Goal: Task Accomplishment & Management: Manage account settings

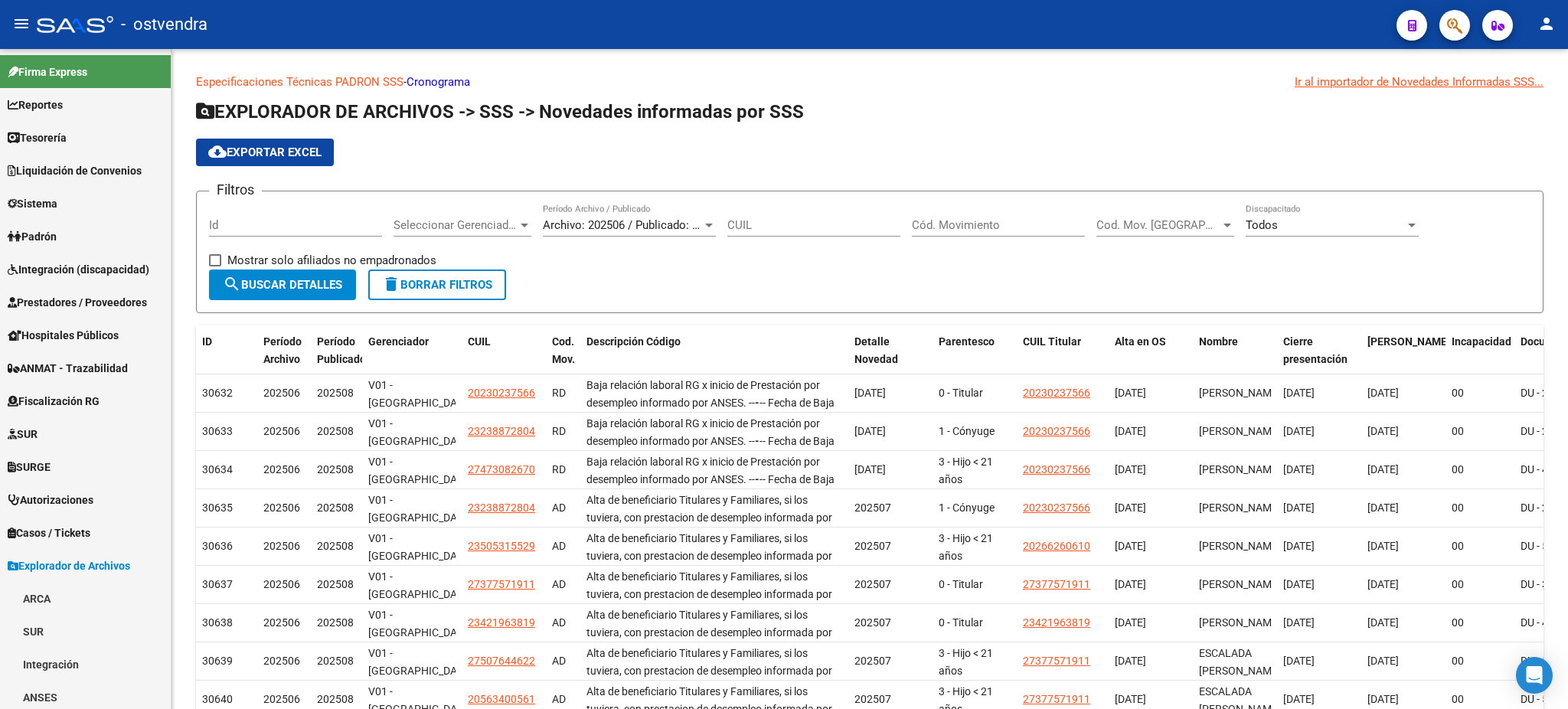
scroll to position [298, 0]
click at [74, 237] on link "Padrón" at bounding box center [86, 235] width 171 height 32
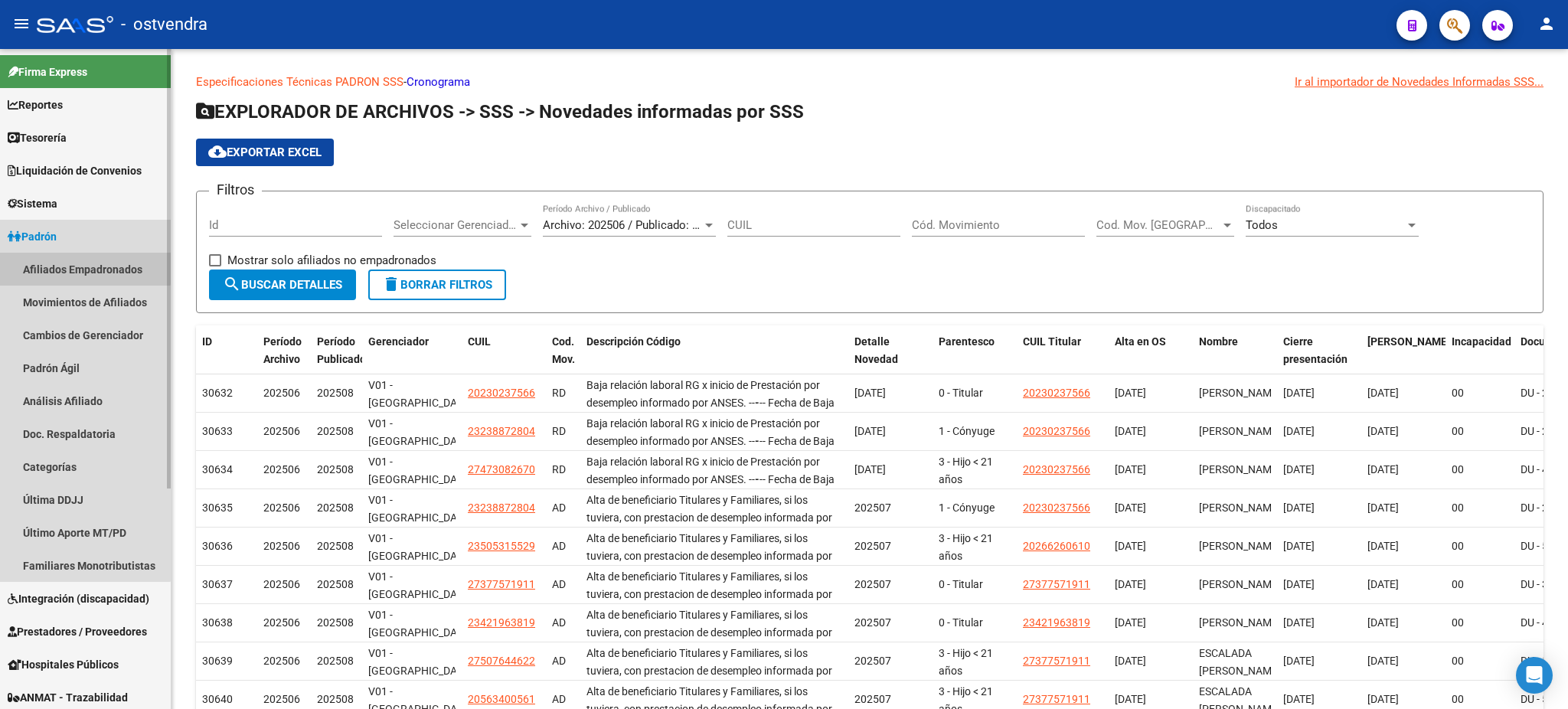
click at [83, 256] on link "Afiliados Empadronados" at bounding box center [86, 268] width 171 height 32
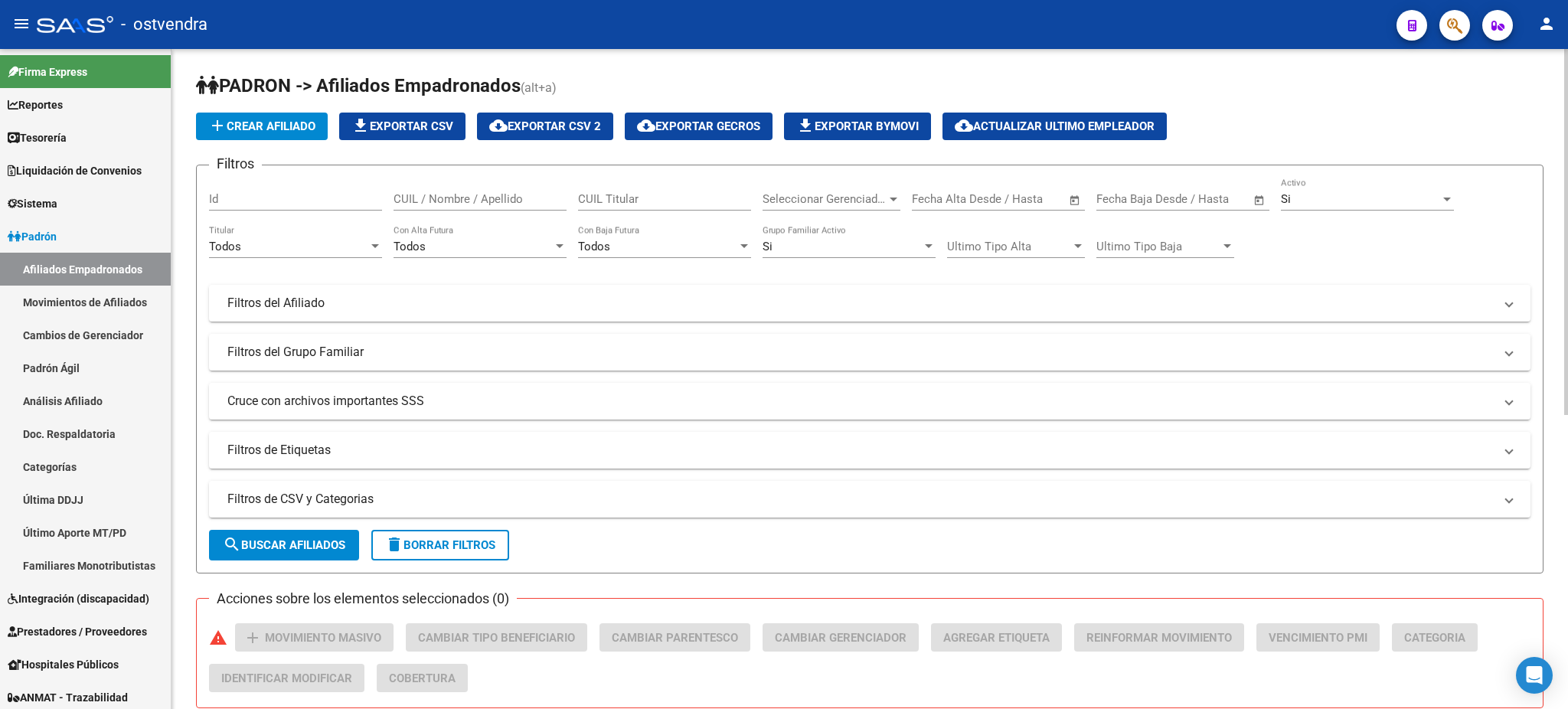
click at [1384, 205] on div "Si" at bounding box center [1360, 199] width 159 height 14
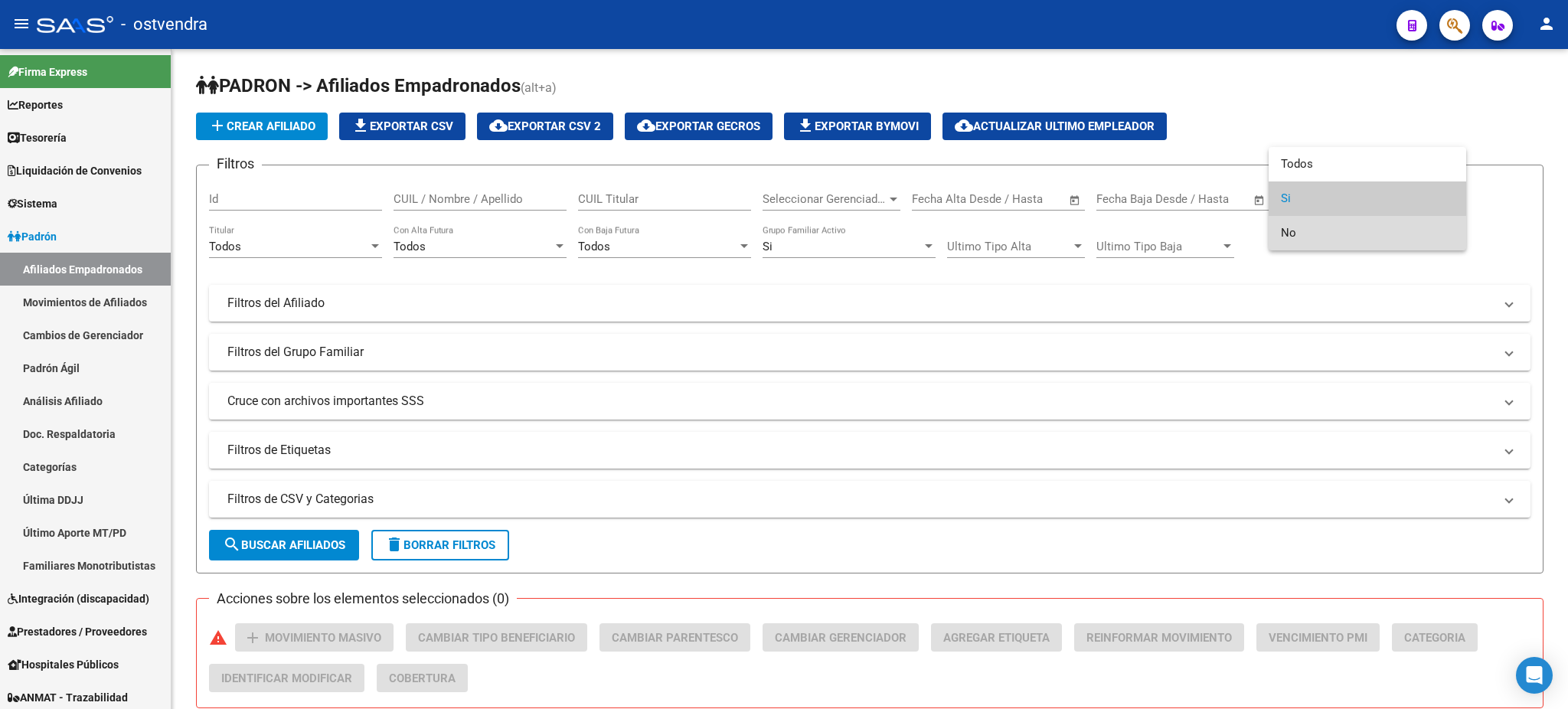
click at [1388, 238] on span "No" at bounding box center [1367, 232] width 173 height 34
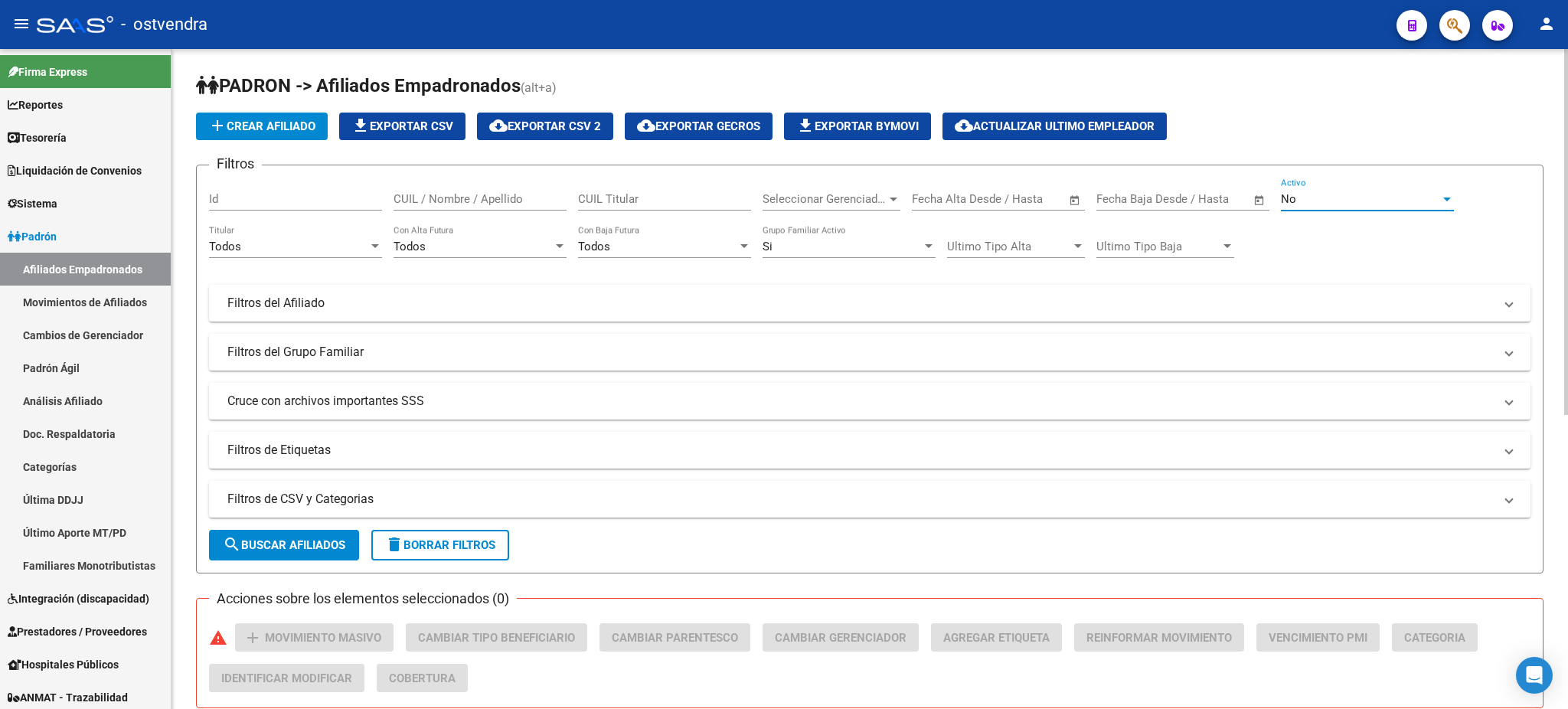
click at [914, 249] on div "Si" at bounding box center [842, 247] width 159 height 14
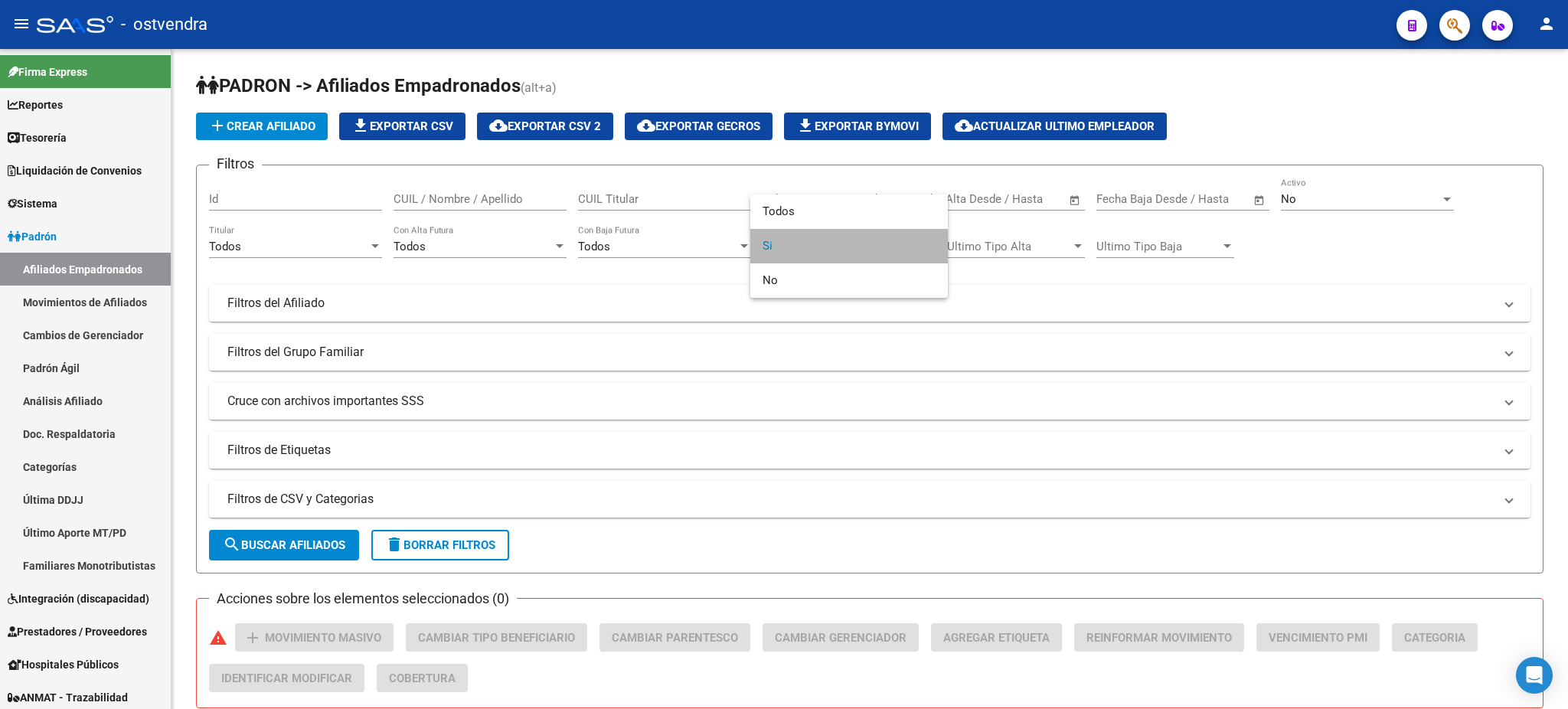
click at [897, 240] on span "Si" at bounding box center [849, 246] width 173 height 34
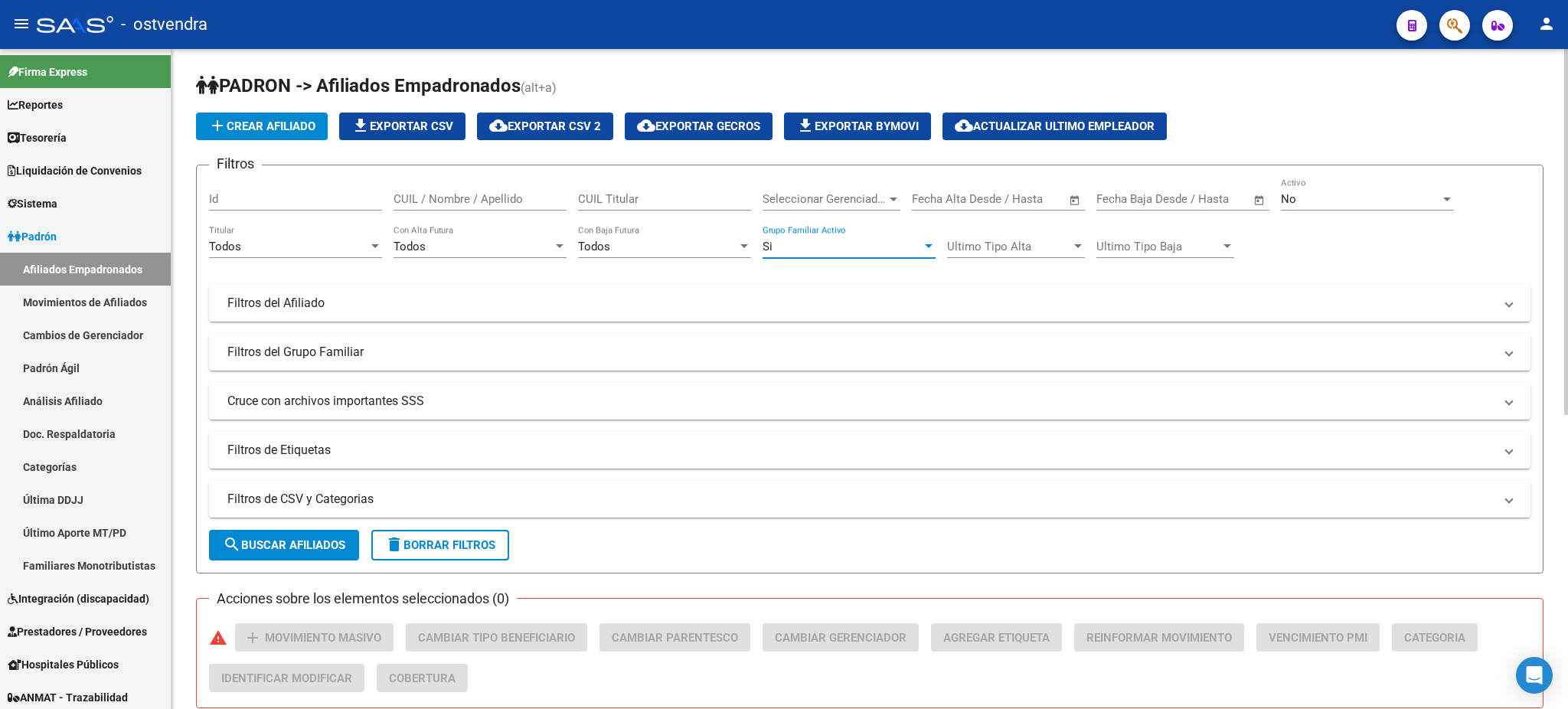
click at [888, 248] on div "Si" at bounding box center [842, 247] width 159 height 14
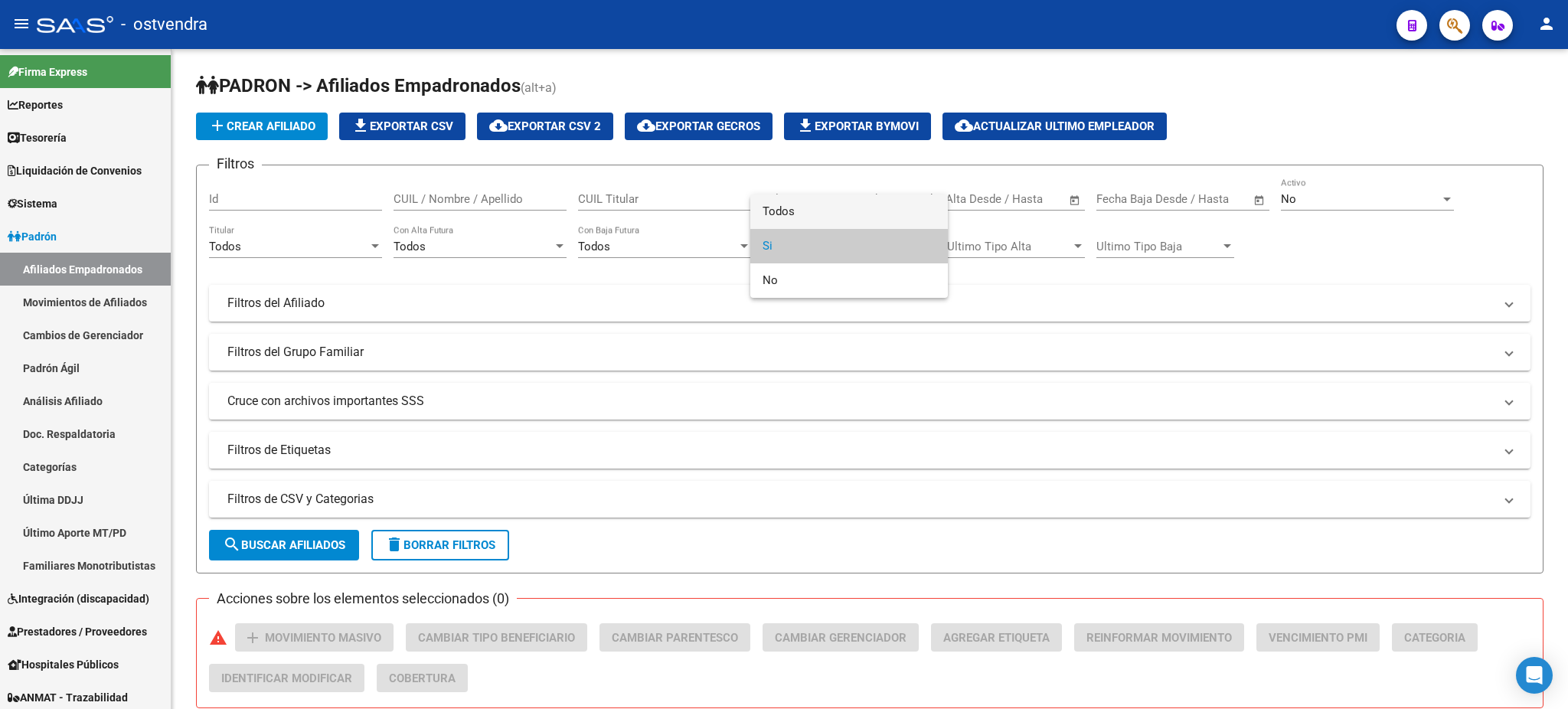
click at [876, 206] on span "Todos" at bounding box center [849, 211] width 173 height 34
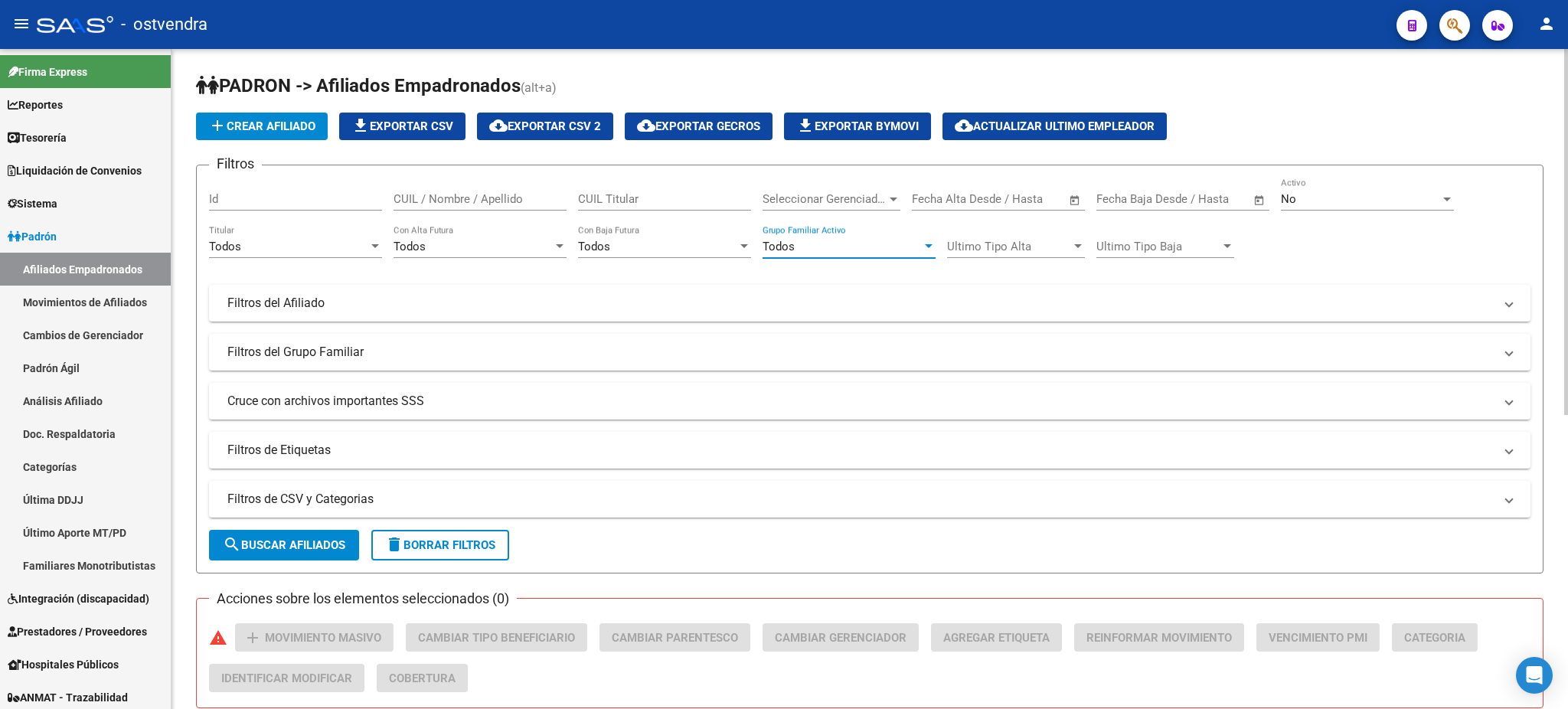
click at [375, 232] on div "Todos Titular" at bounding box center [295, 241] width 173 height 32
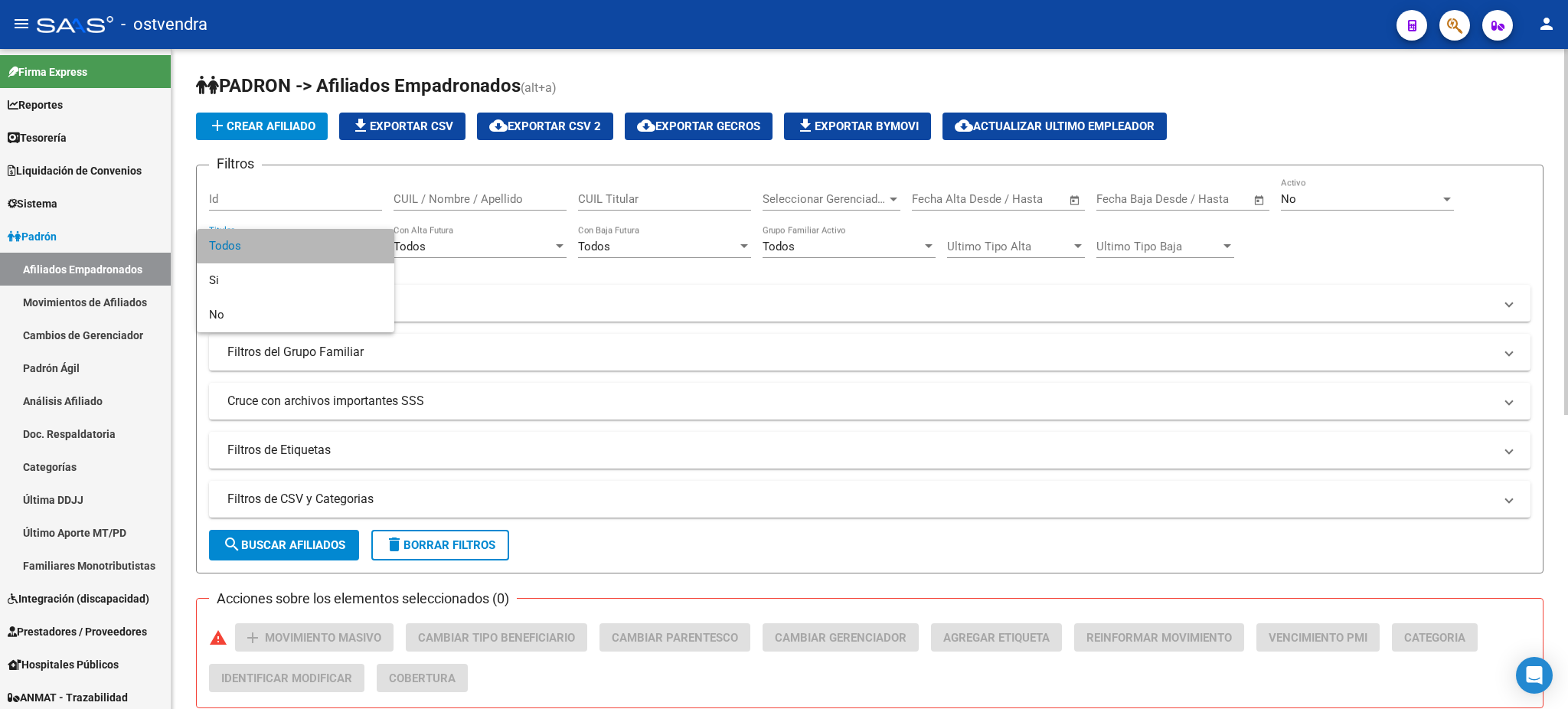
click at [375, 232] on span "Todos" at bounding box center [295, 246] width 173 height 34
click at [375, 232] on div "Todos Titular" at bounding box center [295, 241] width 173 height 32
click at [359, 279] on span "Si" at bounding box center [295, 280] width 173 height 34
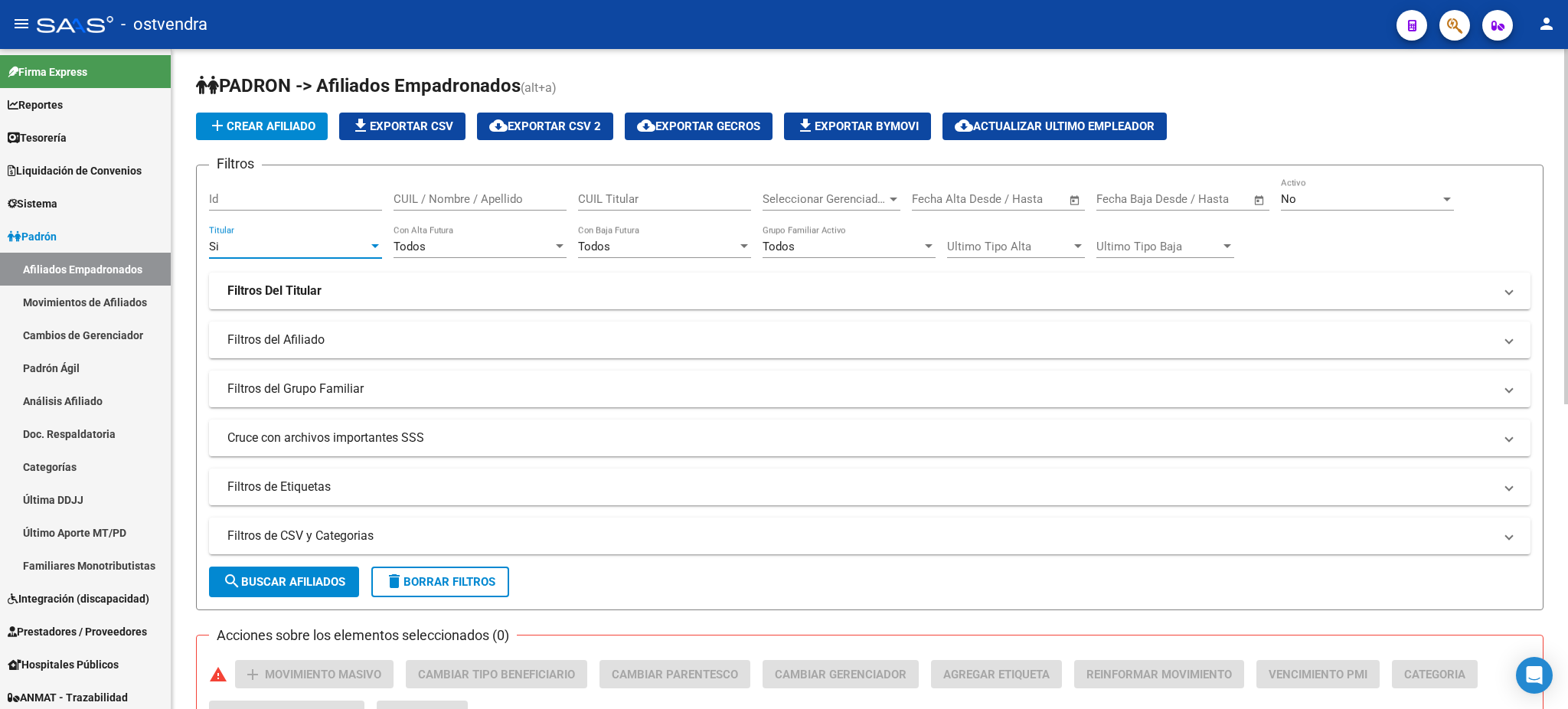
click at [1219, 236] on div "Ultimo Tipo Baja Ultimo Tipo Baja" at bounding box center [1165, 241] width 138 height 32
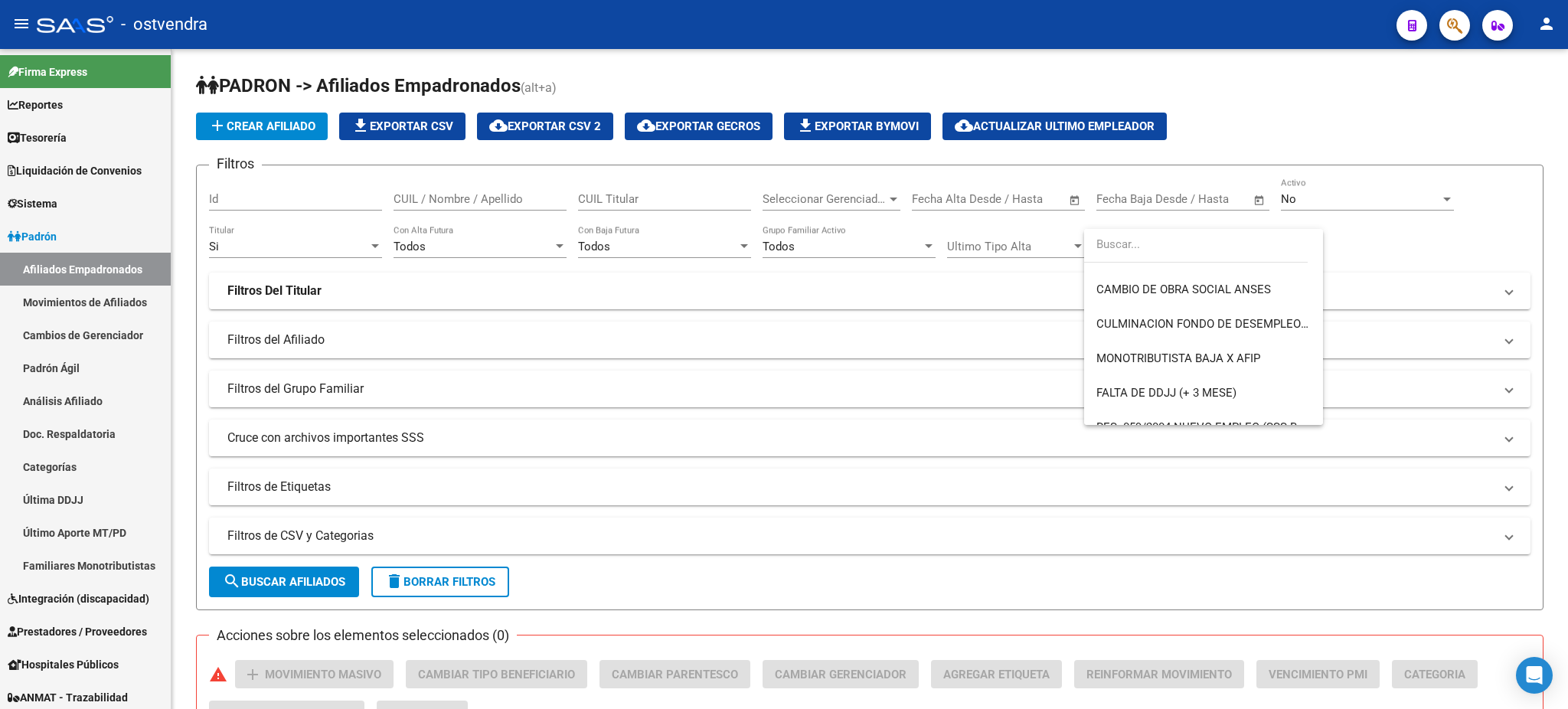
scroll to position [408, 0]
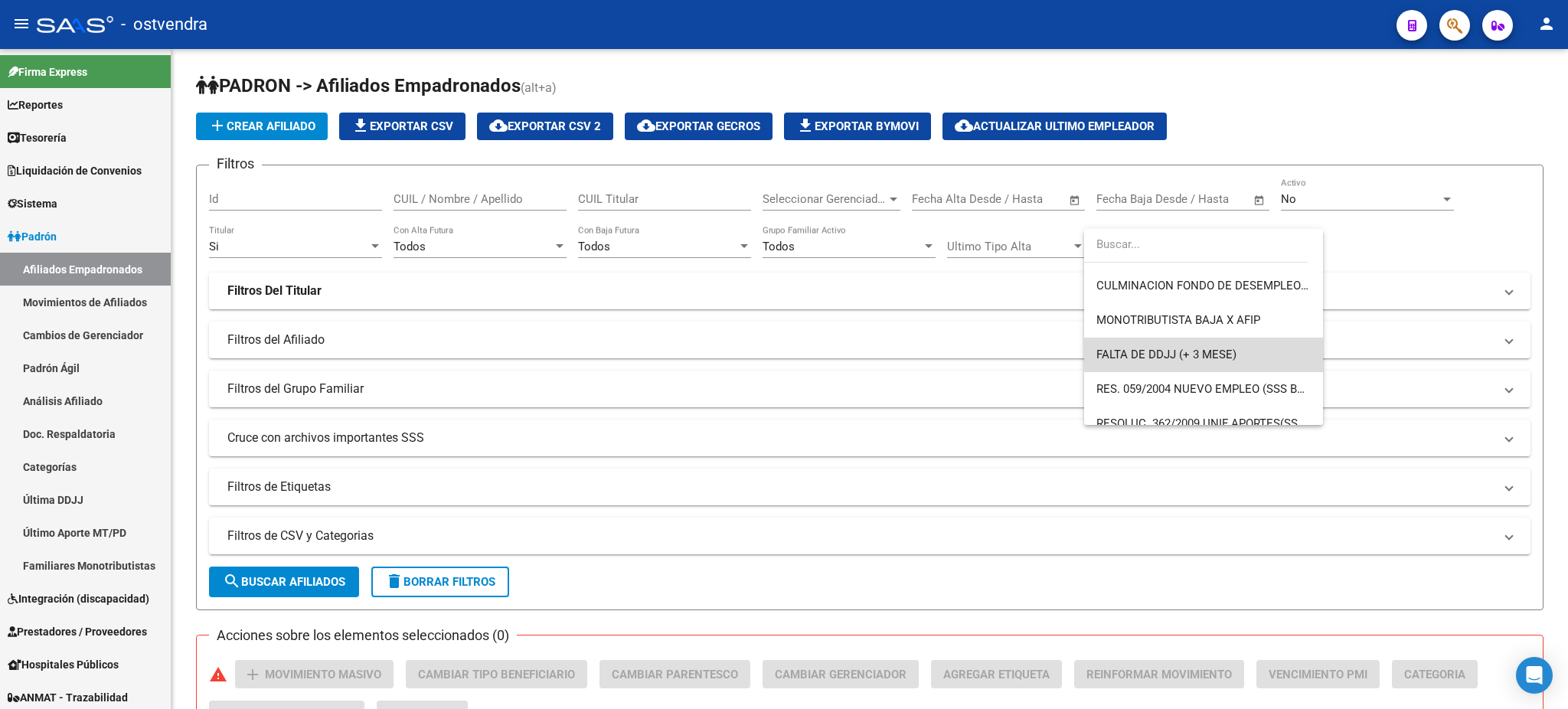
click at [1242, 346] on span "FALTA DE DDJJ (+ 3 MESE)" at bounding box center [1203, 354] width 214 height 34
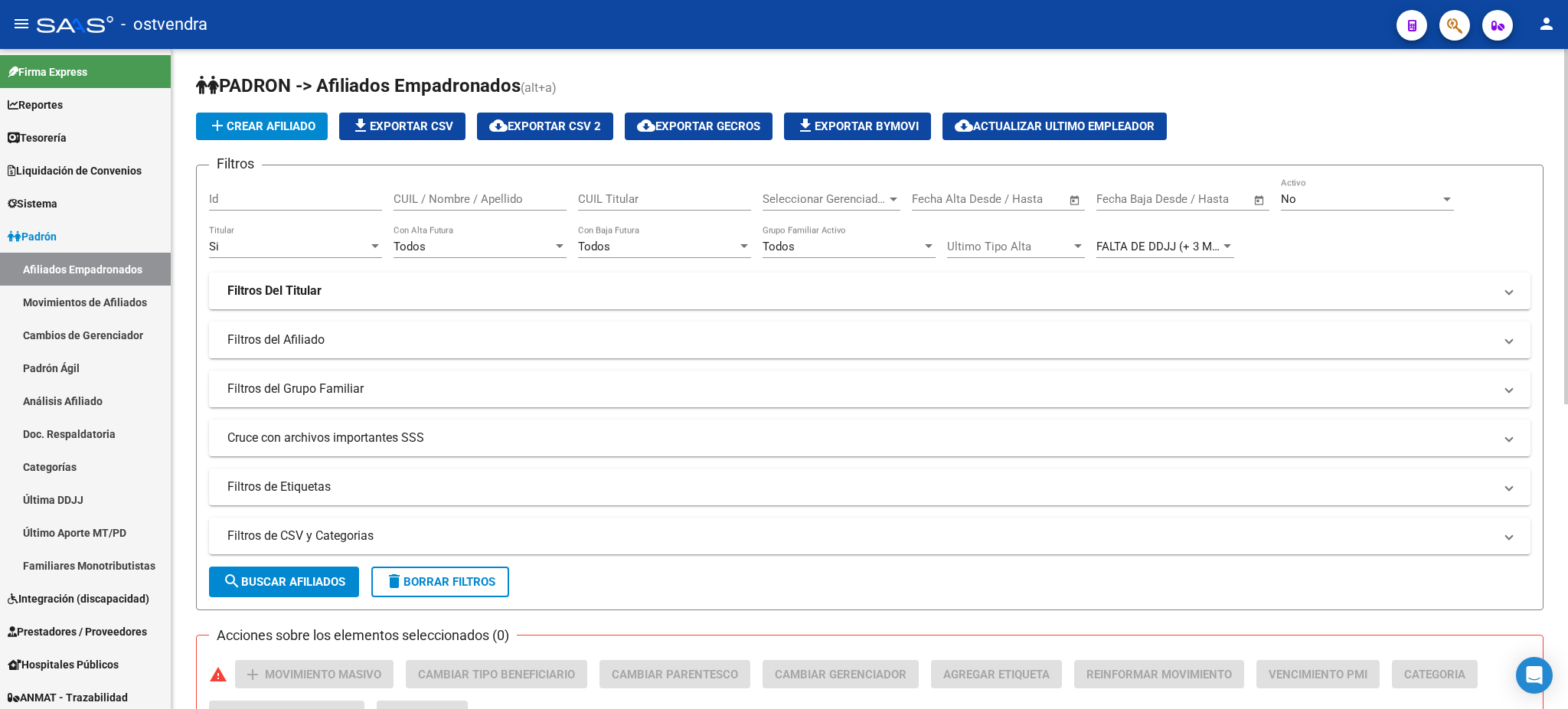
drag, startPoint x: 797, startPoint y: 299, endPoint x: 602, endPoint y: 325, distance: 196.7
click at [796, 299] on mat-expansion-panel-header "Filtros Del Titular" at bounding box center [869, 290] width 1321 height 36
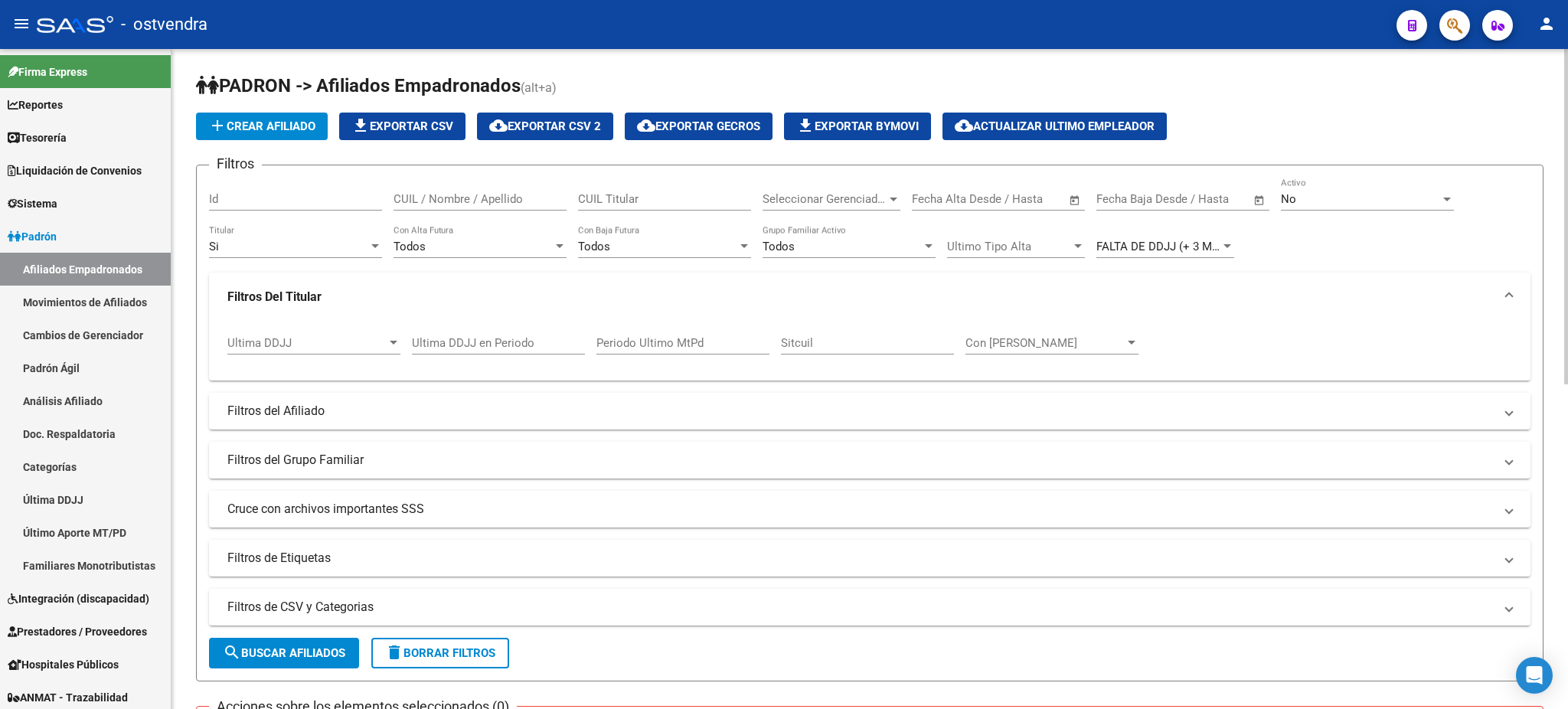
drag, startPoint x: 540, startPoint y: 329, endPoint x: 542, endPoint y: 337, distance: 8.2
click at [540, 330] on div "Ultima DDJJ en Periodo" at bounding box center [499, 337] width 173 height 32
click at [542, 337] on input "Ultima DDJJ en Periodo" at bounding box center [499, 343] width 173 height 14
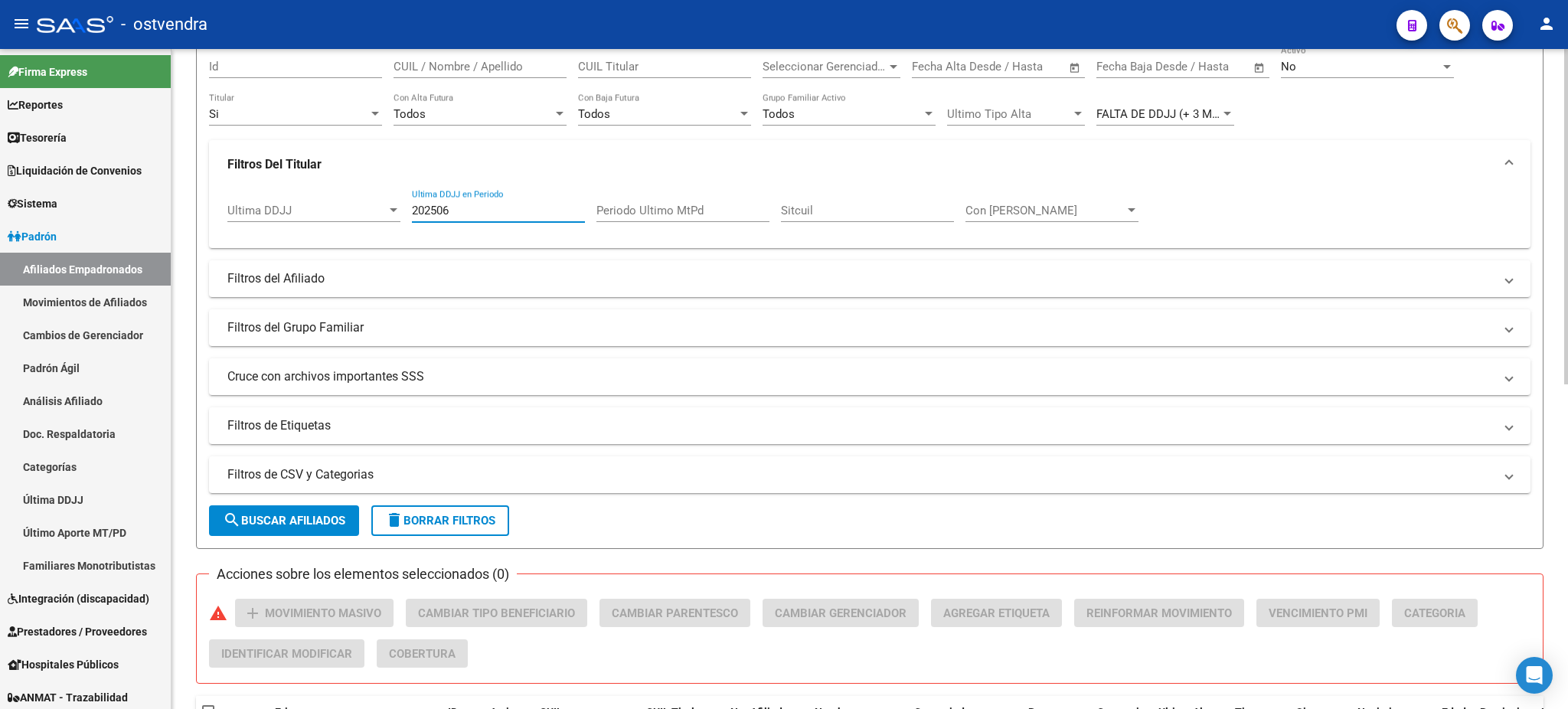
scroll to position [137, 0]
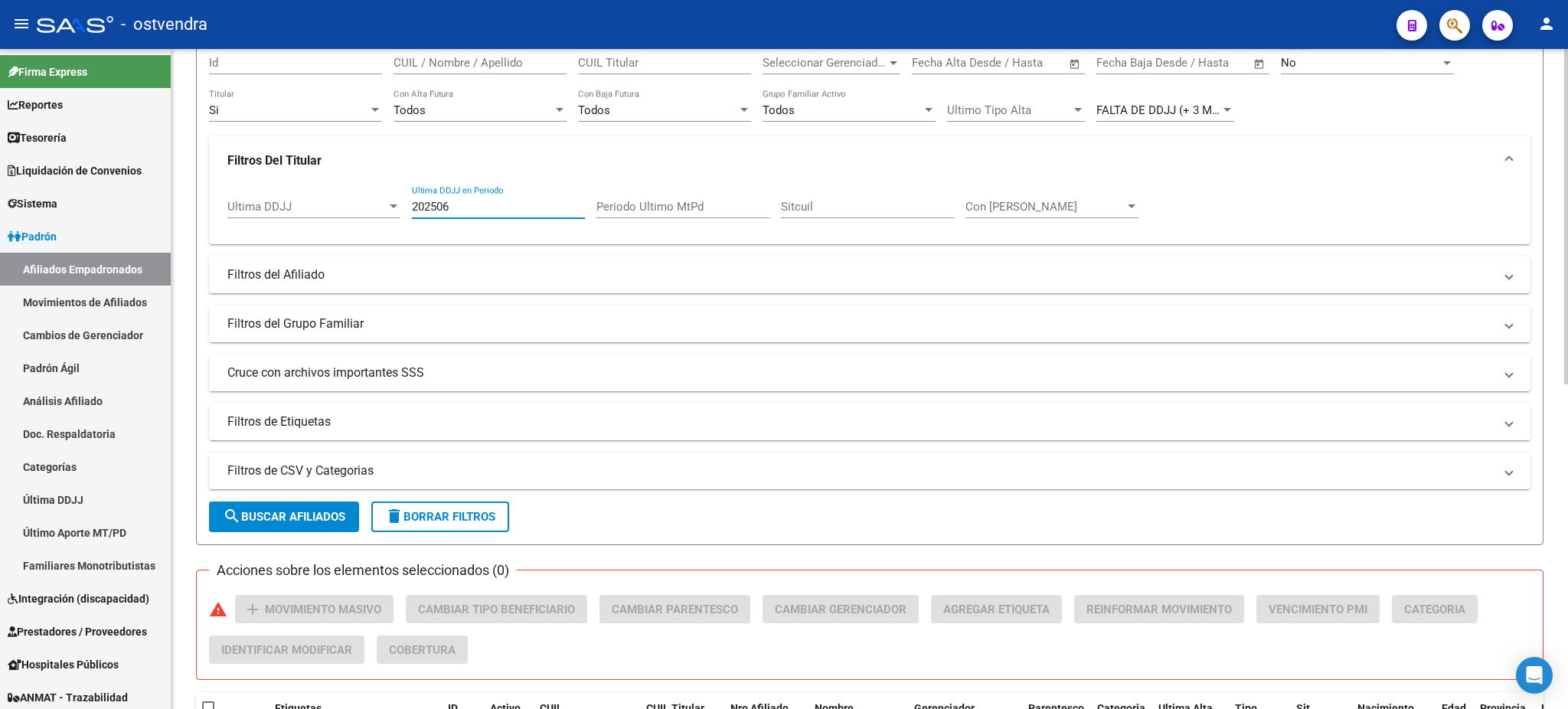
click at [302, 515] on span "search Buscar Afiliados" at bounding box center [283, 516] width 122 height 14
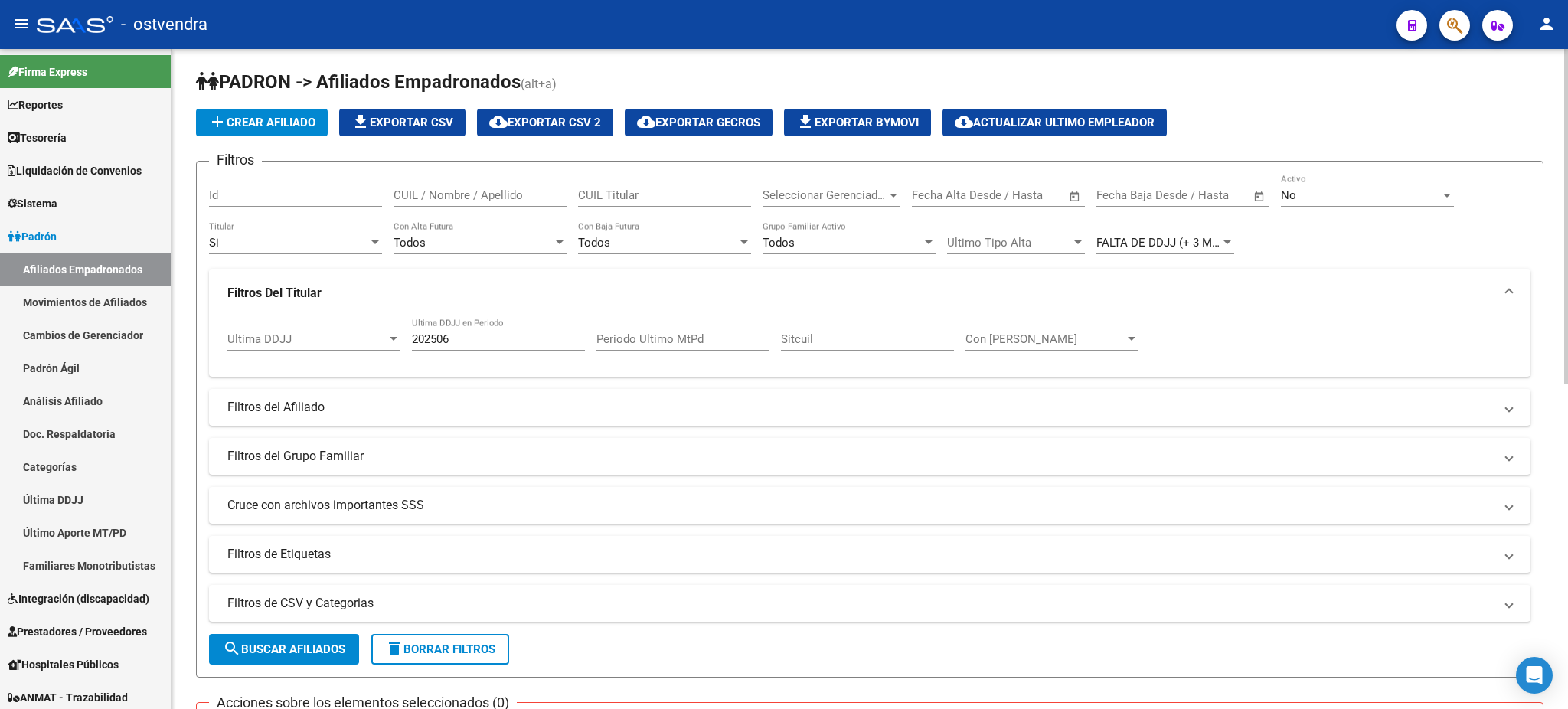
scroll to position [0, 0]
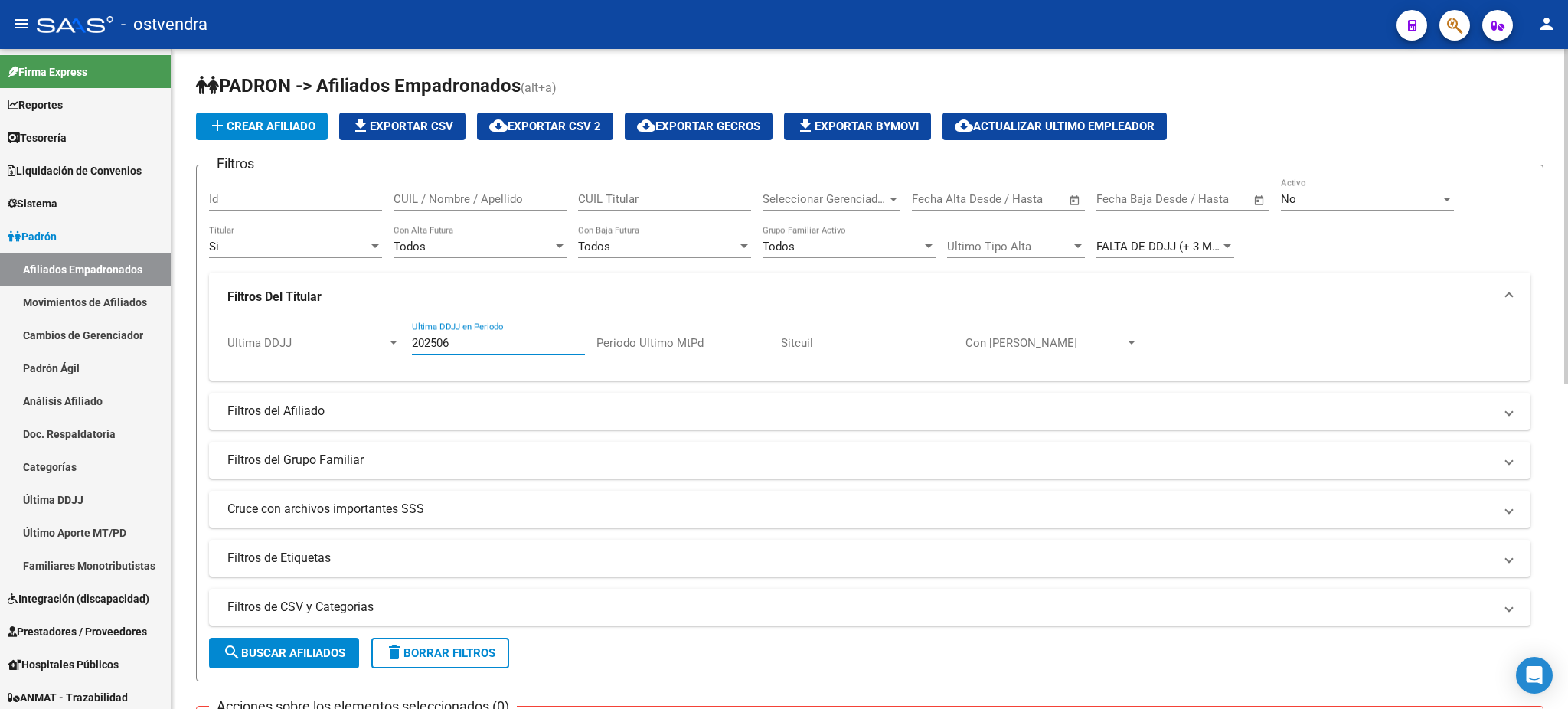
click at [536, 341] on input "202506" at bounding box center [499, 343] width 173 height 14
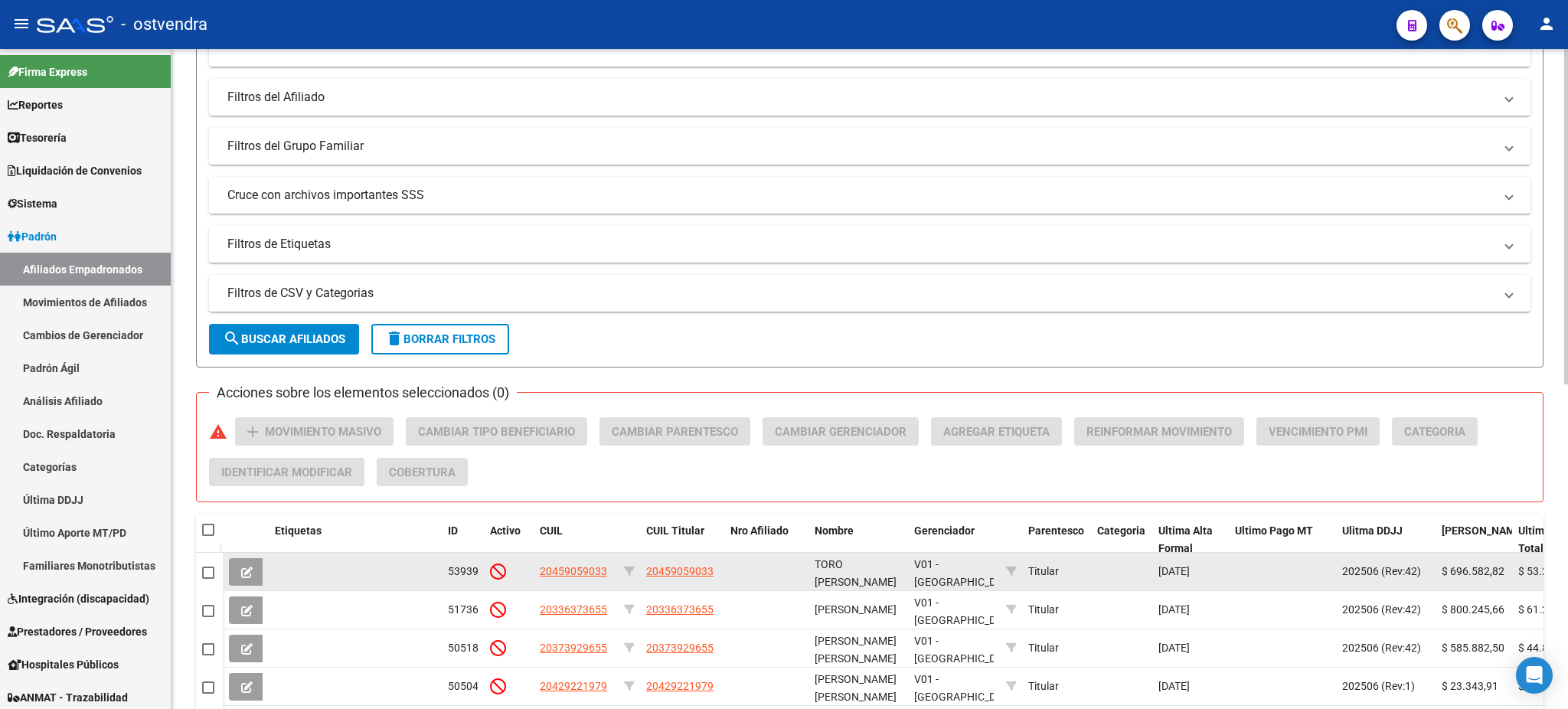
scroll to position [408, 0]
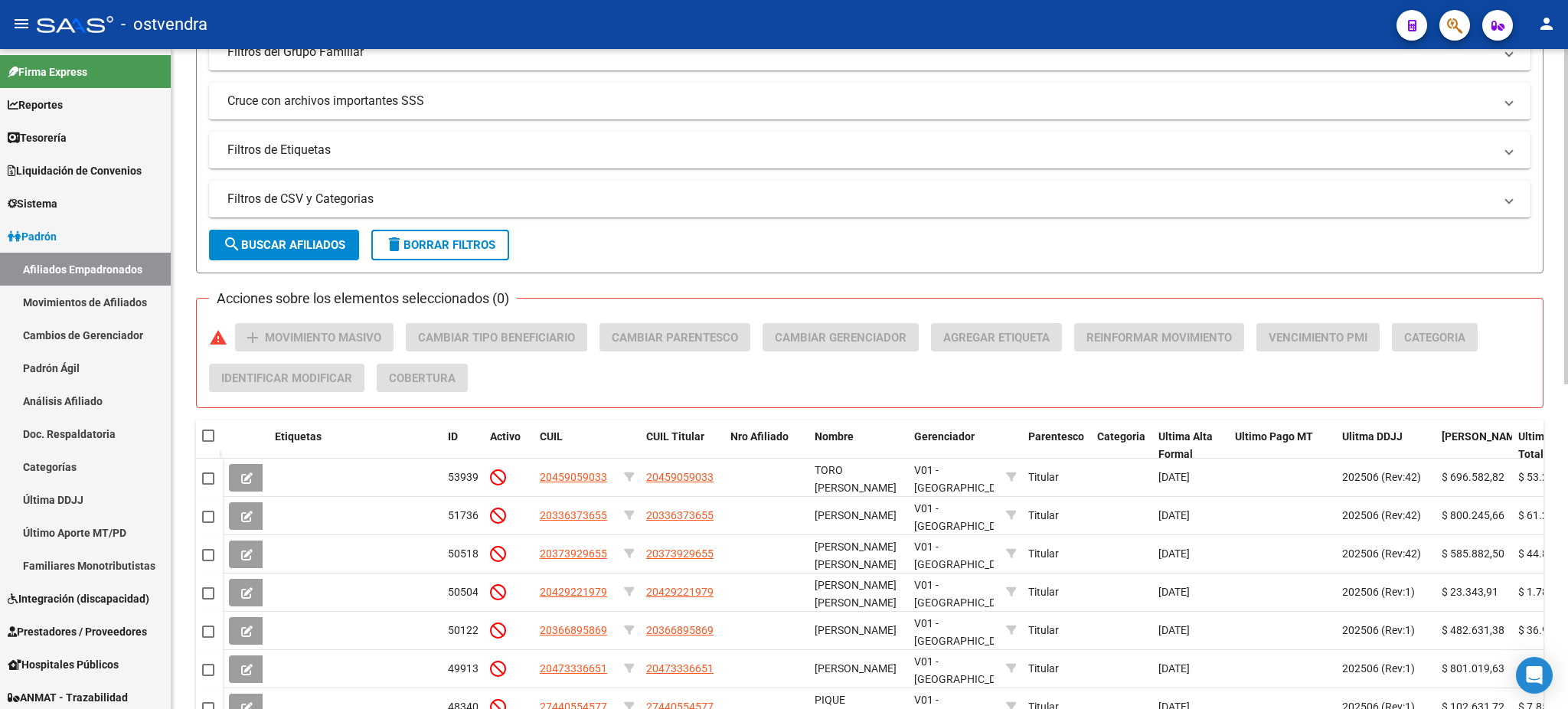
type input "202507"
click at [307, 230] on button "search Buscar Afiliados" at bounding box center [283, 244] width 151 height 30
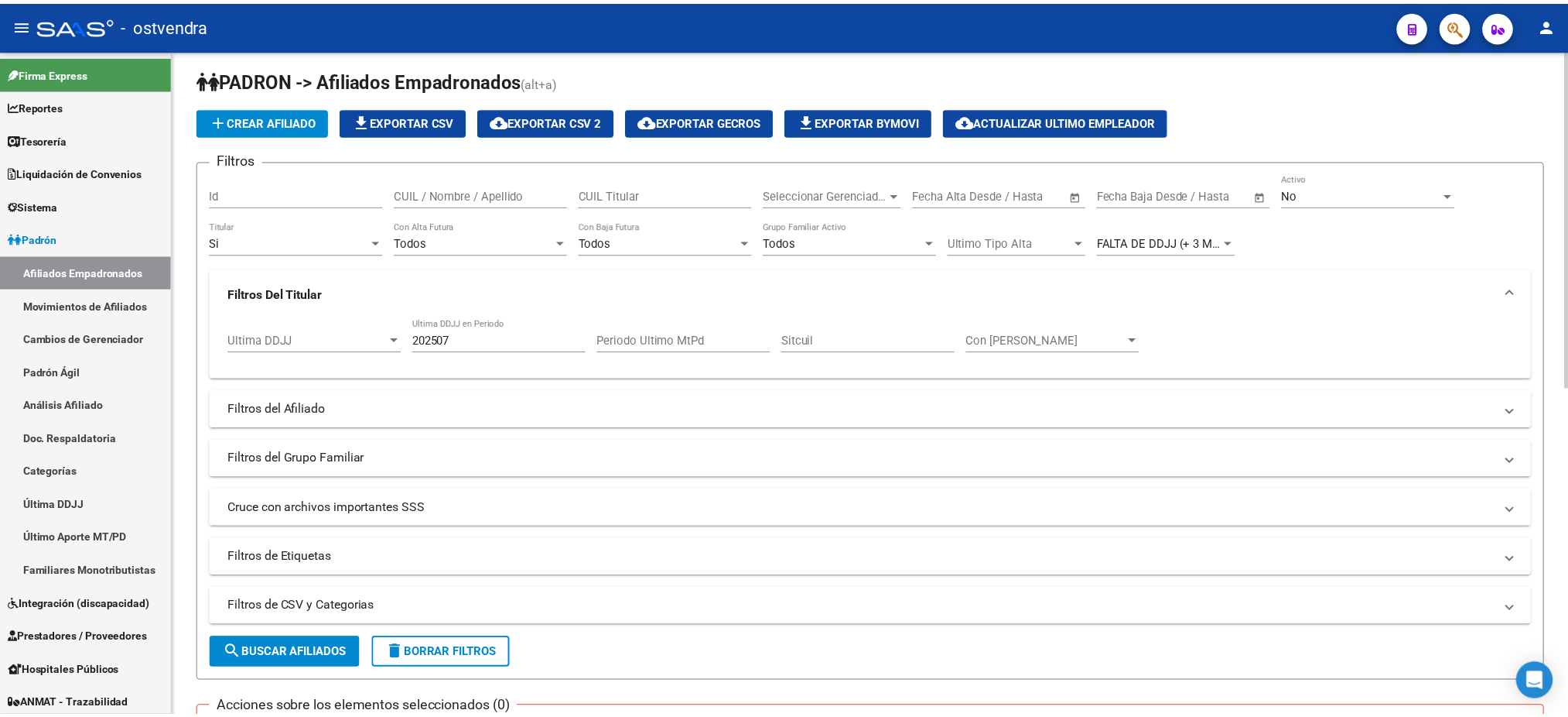
scroll to position [0, 0]
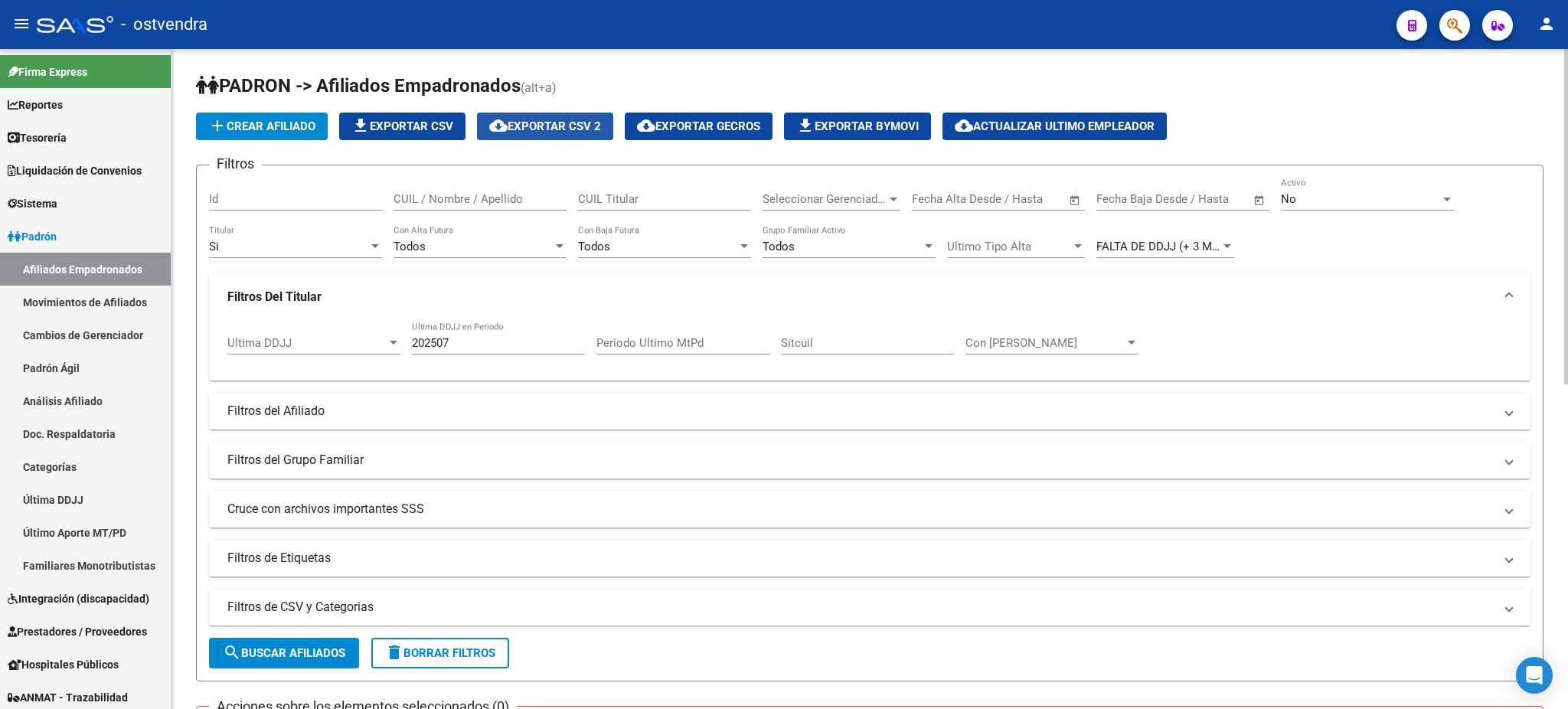
click at [540, 128] on span "cloud_download Exportar CSV 2" at bounding box center [545, 126] width 112 height 14
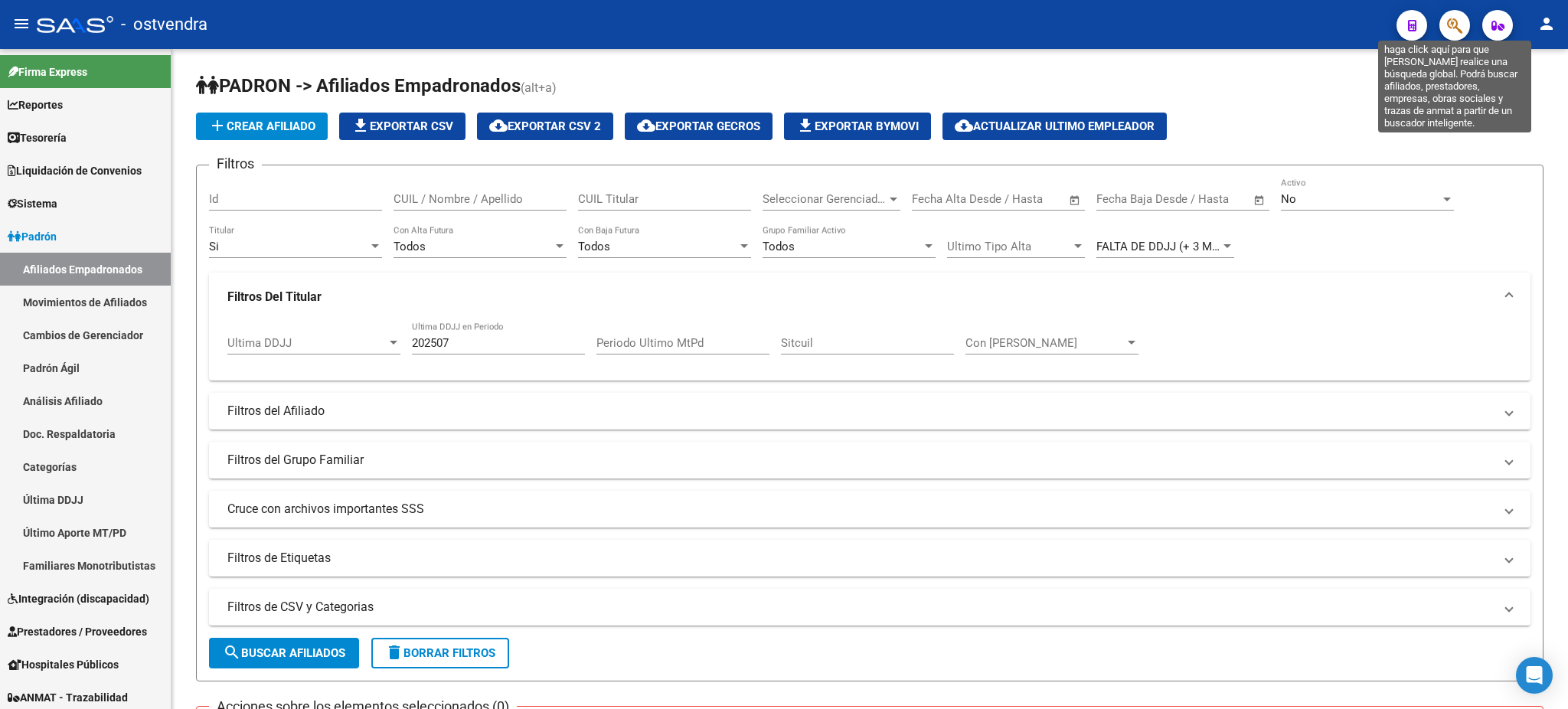
click at [1458, 21] on icon "button" at bounding box center [1455, 26] width 16 height 18
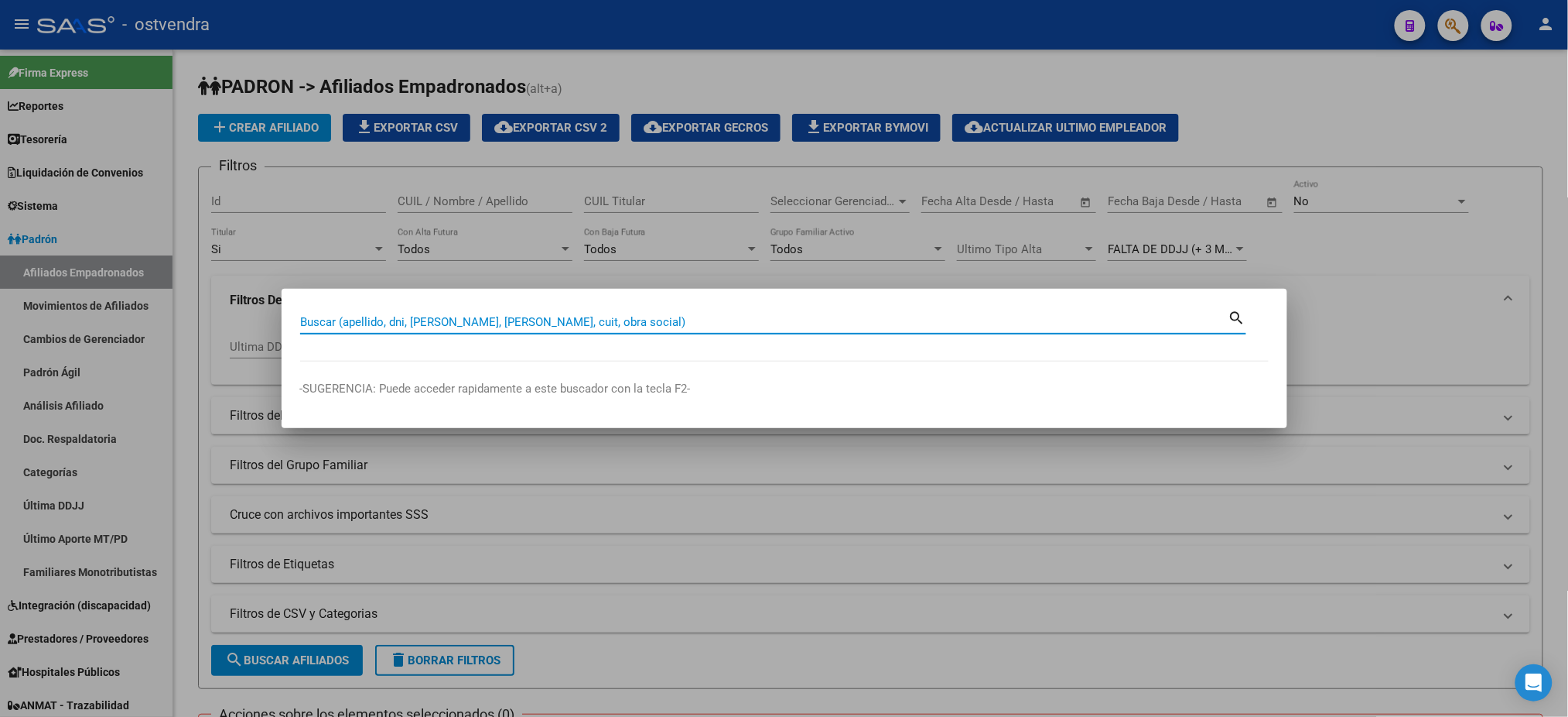
paste input "18867148"
type input "18867148"
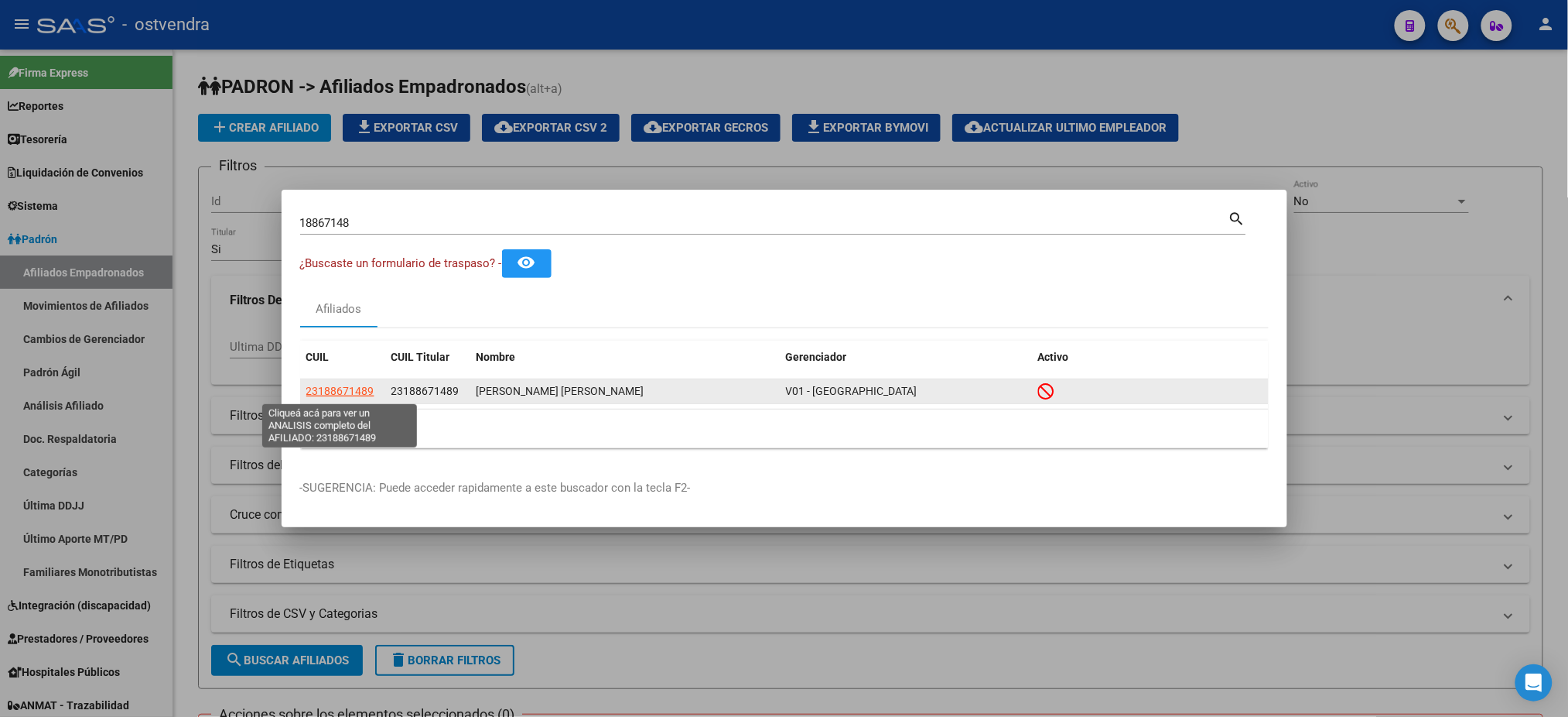
click at [342, 385] on span "23188671489" at bounding box center [340, 391] width 68 height 12
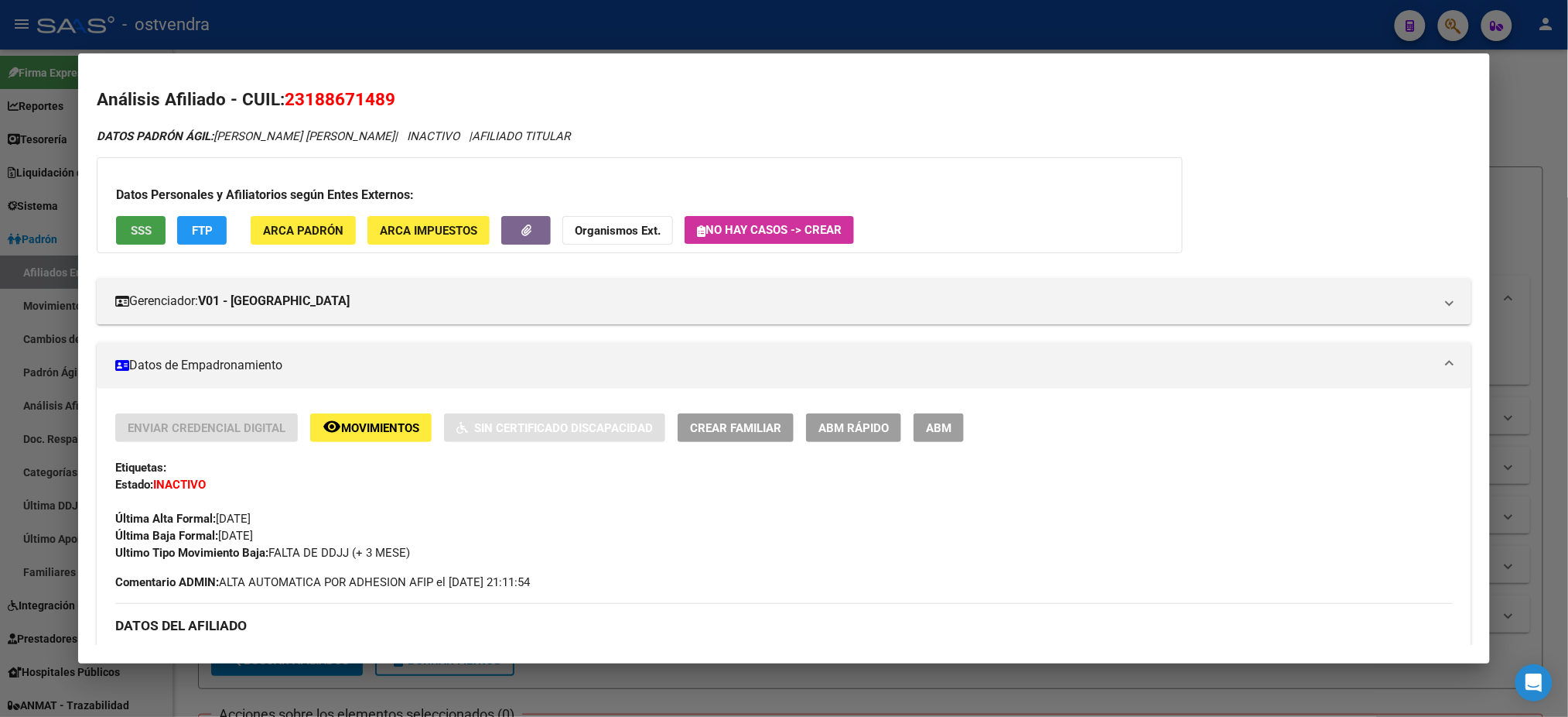
click at [140, 230] on span "SSS" at bounding box center [140, 231] width 21 height 14
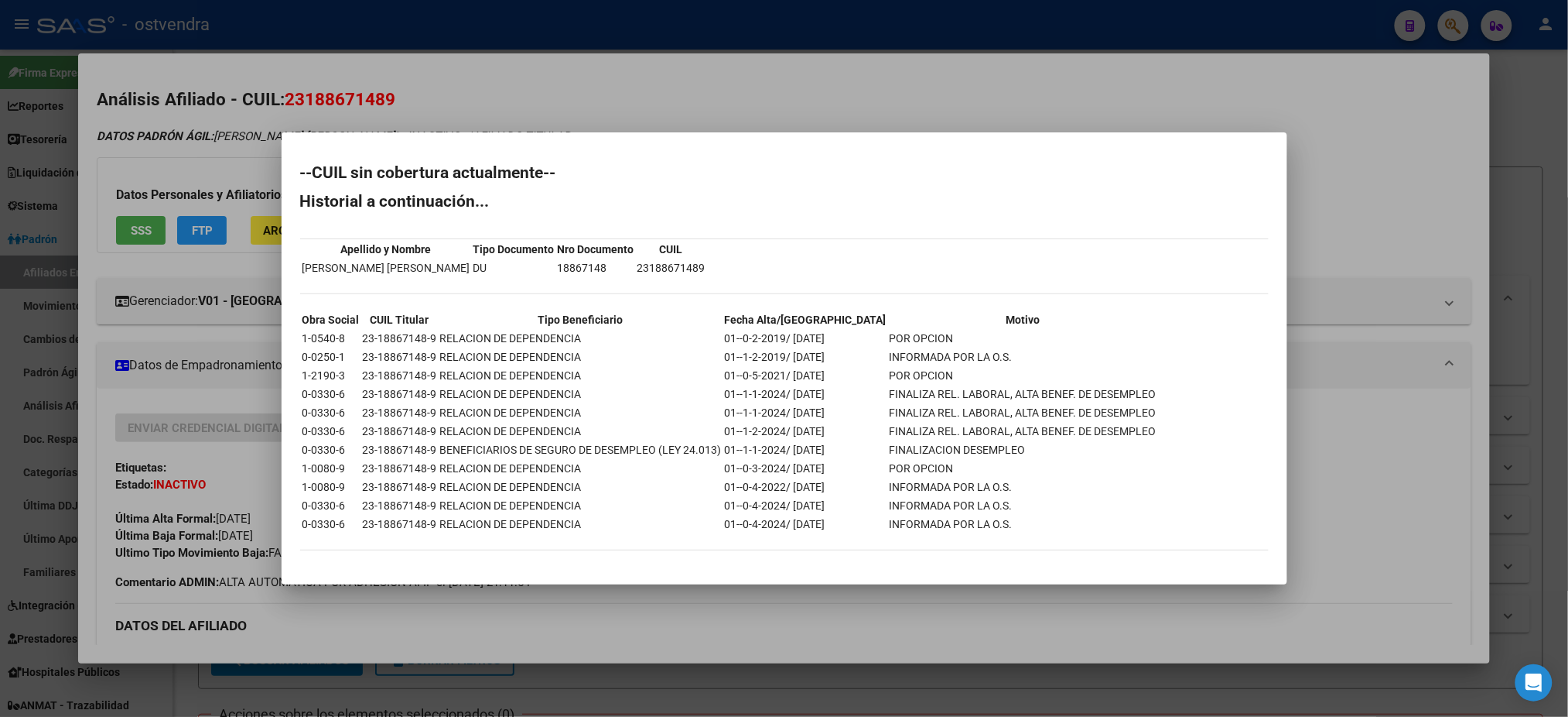
click at [535, 95] on div at bounding box center [784, 358] width 1568 height 717
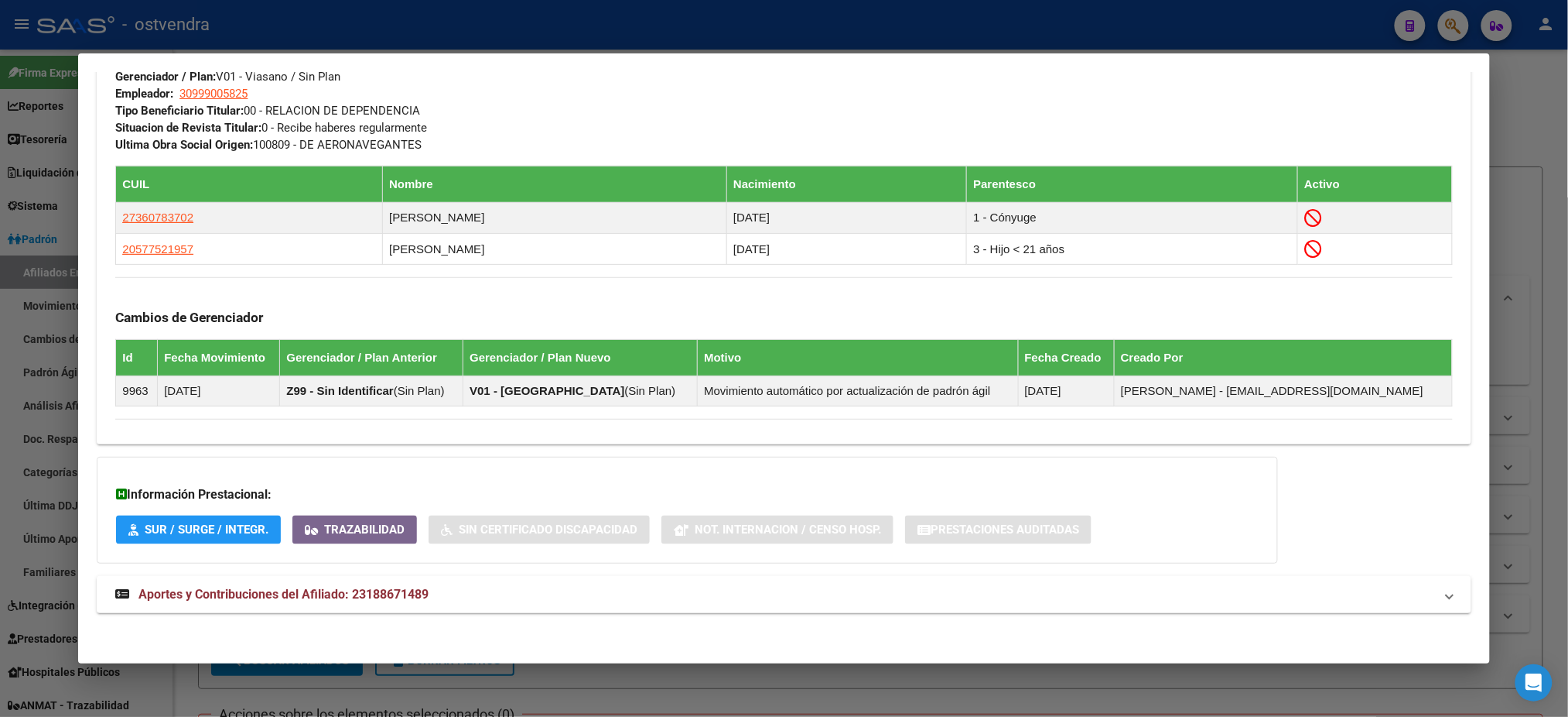
scroll to position [809, 0]
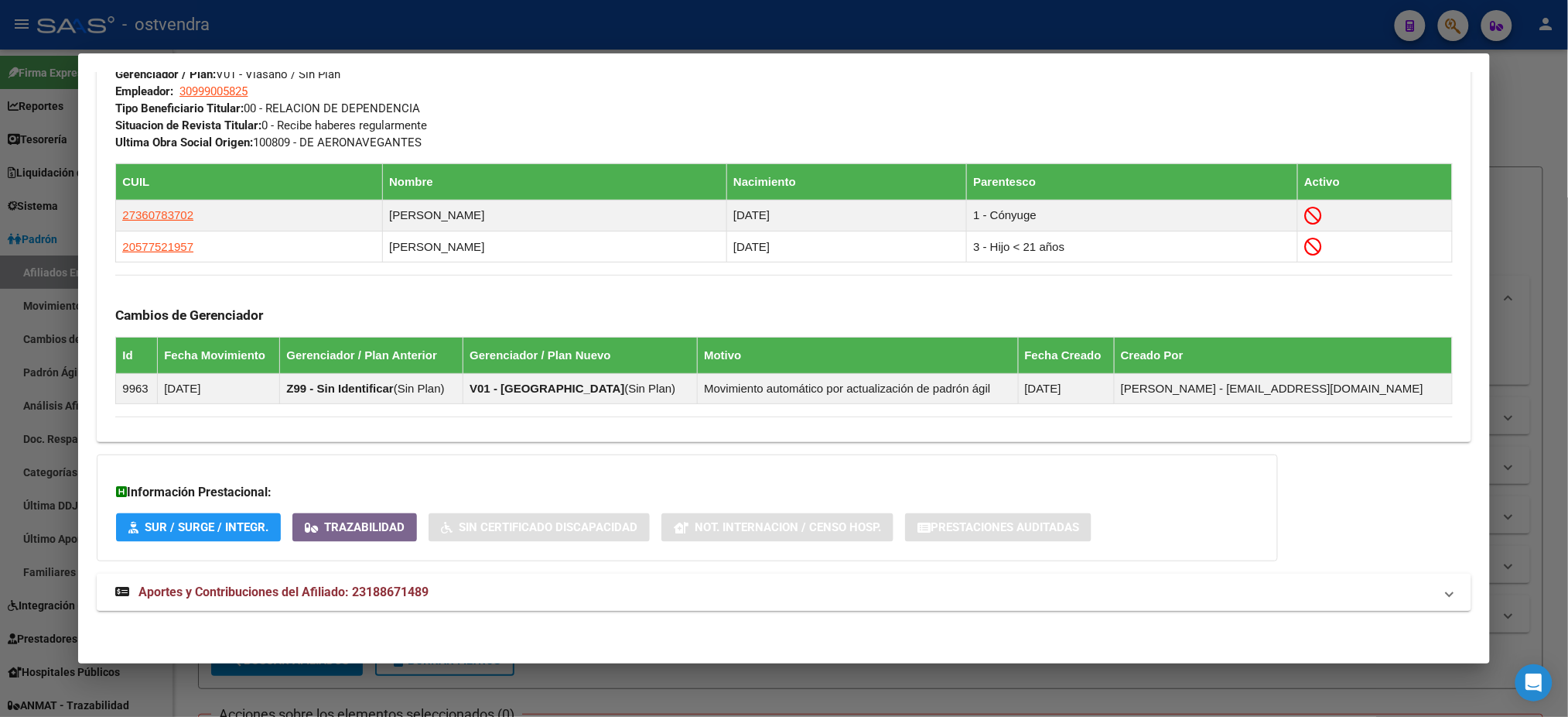
click at [558, 595] on mat-panel-title "Aportes y Contribuciones del Afiliado: 23188671489" at bounding box center [775, 592] width 1318 height 19
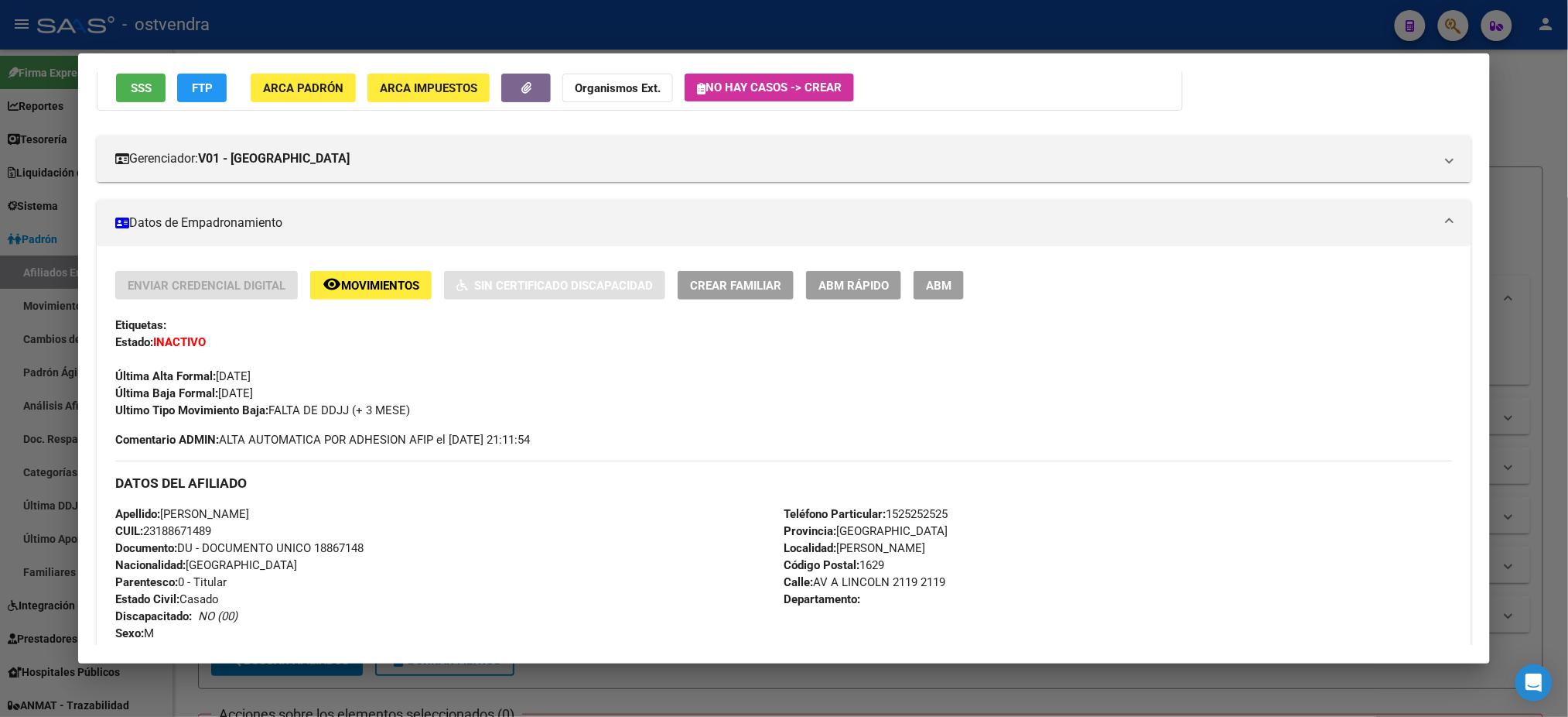
scroll to position [0, 0]
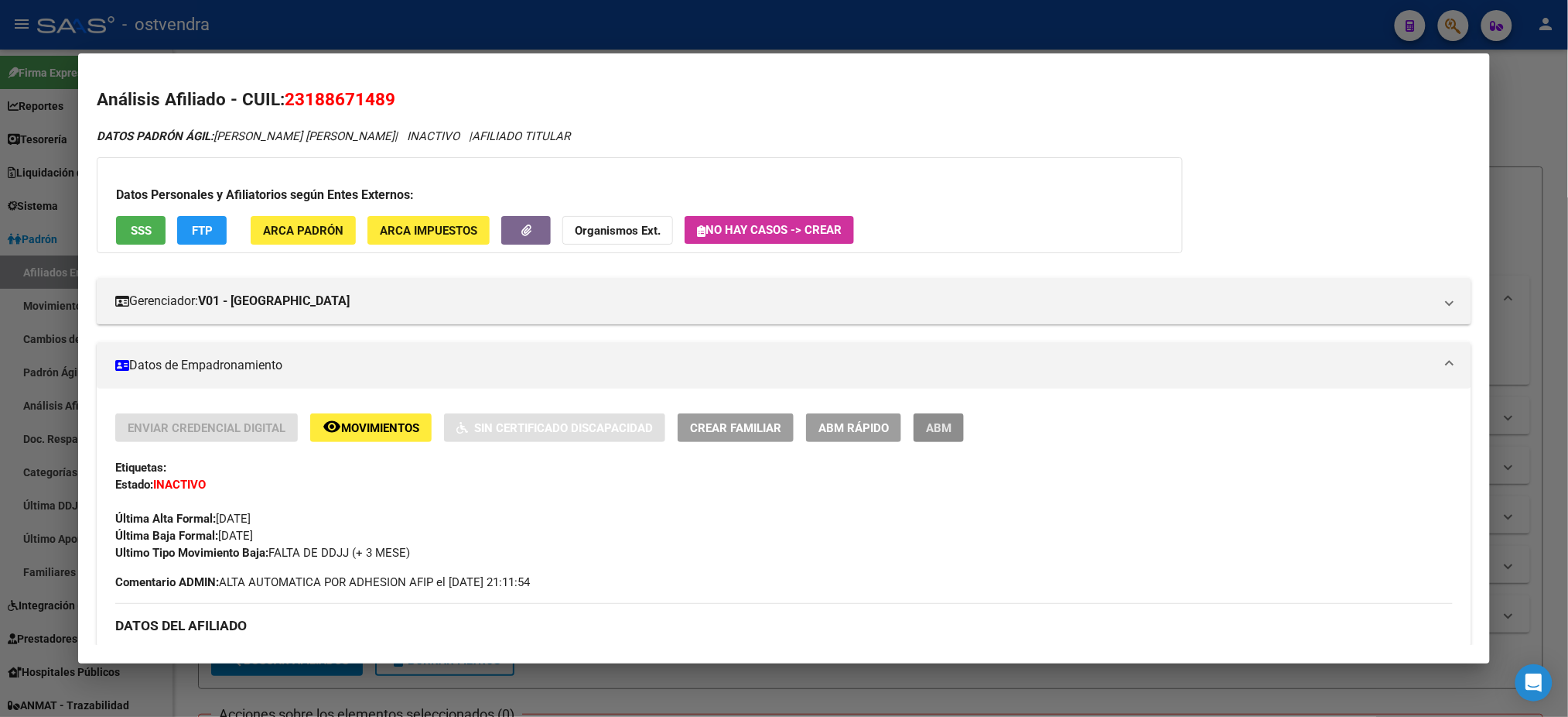
click at [947, 421] on button "ABM" at bounding box center [939, 428] width 51 height 29
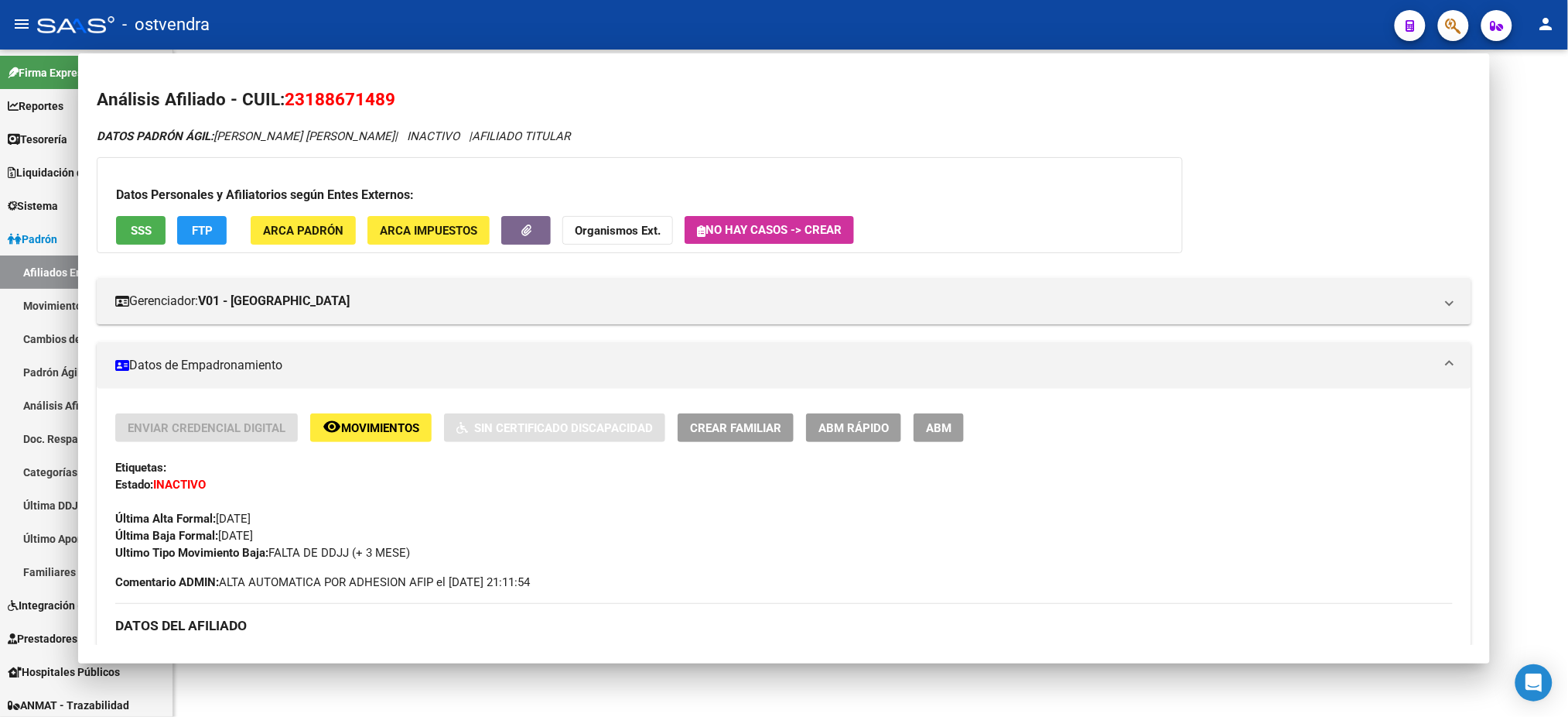
type textarea "23188671489"
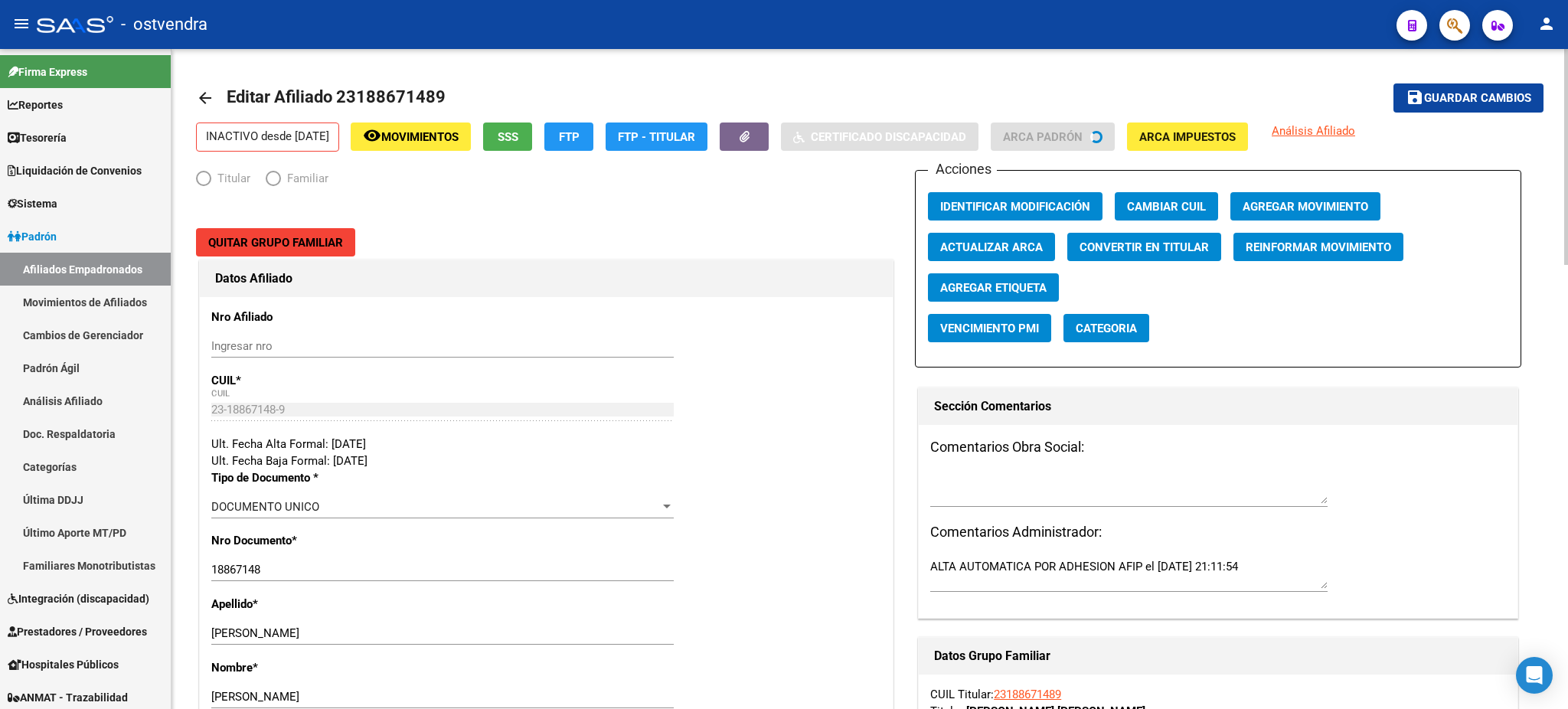
radio input "true"
type input "30-99900582-5"
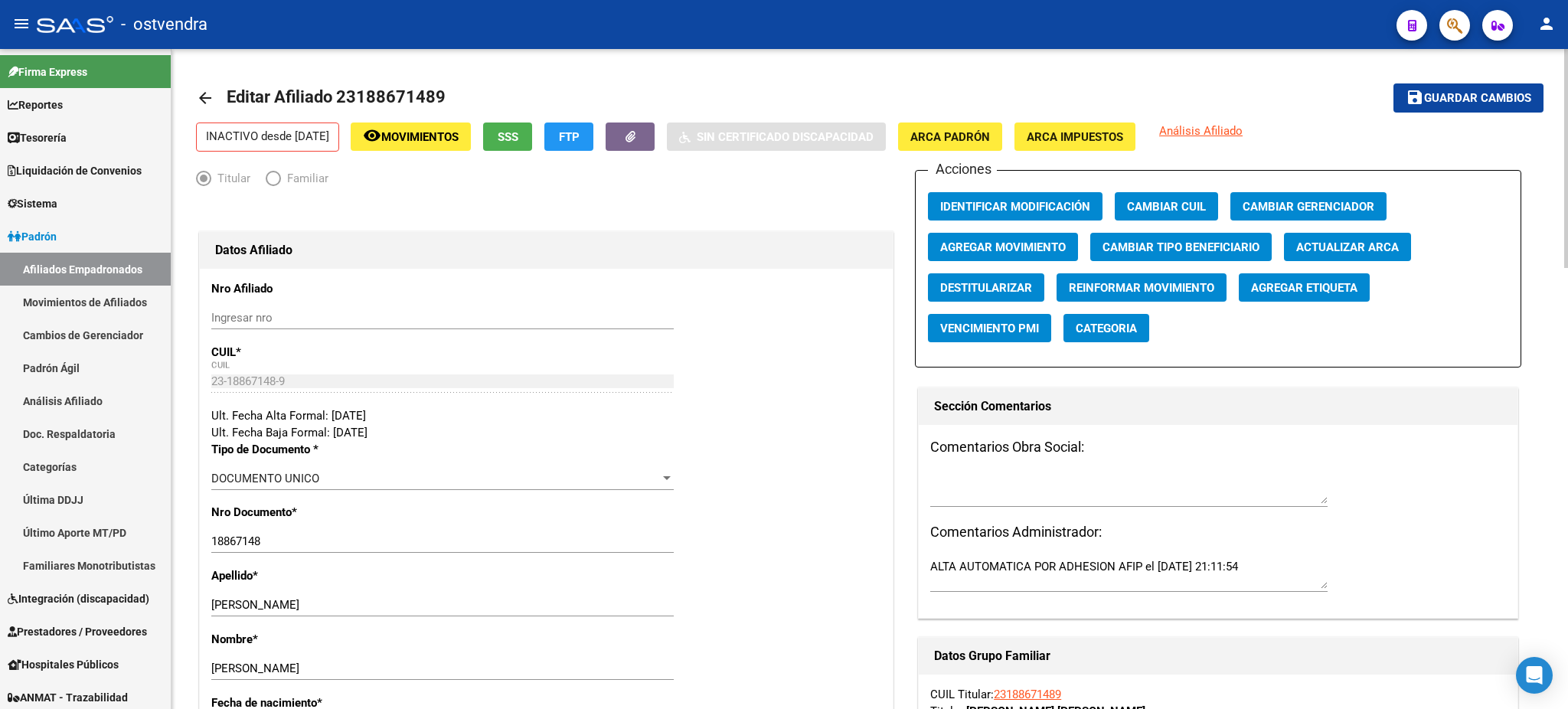
click at [1313, 284] on span "Agregar Etiqueta" at bounding box center [1303, 288] width 106 height 14
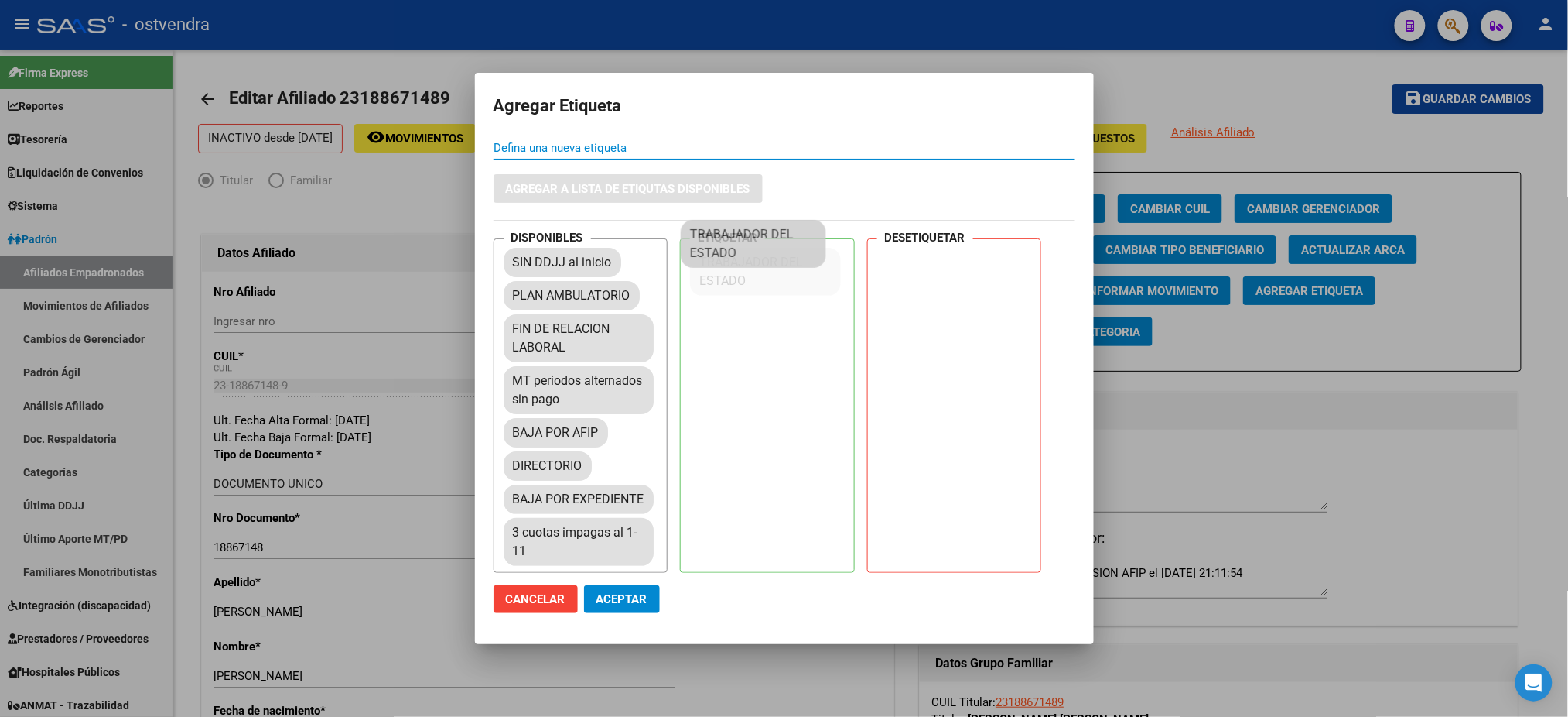
drag, startPoint x: 555, startPoint y: 466, endPoint x: 733, endPoint y: 236, distance: 290.8
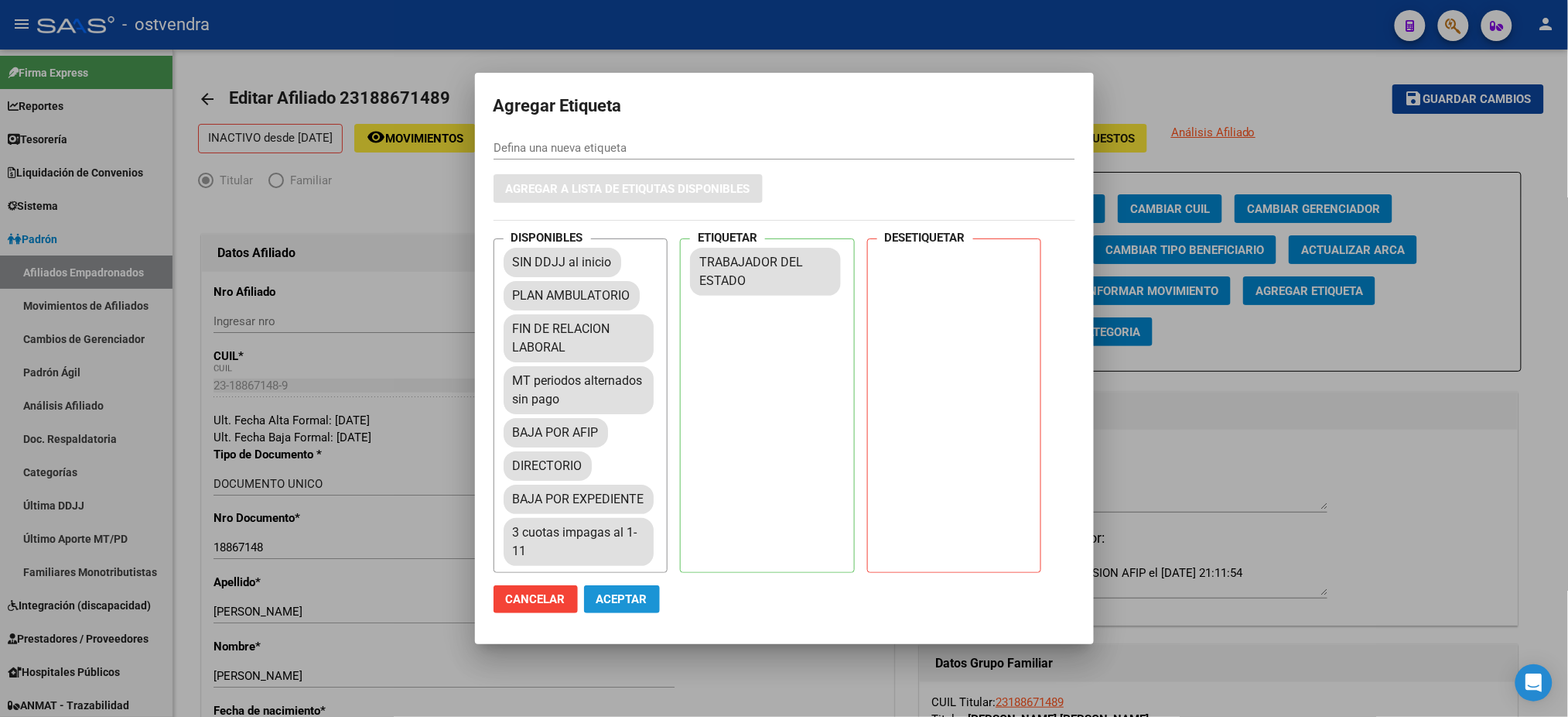
click at [635, 592] on span "Aceptar" at bounding box center [621, 599] width 51 height 14
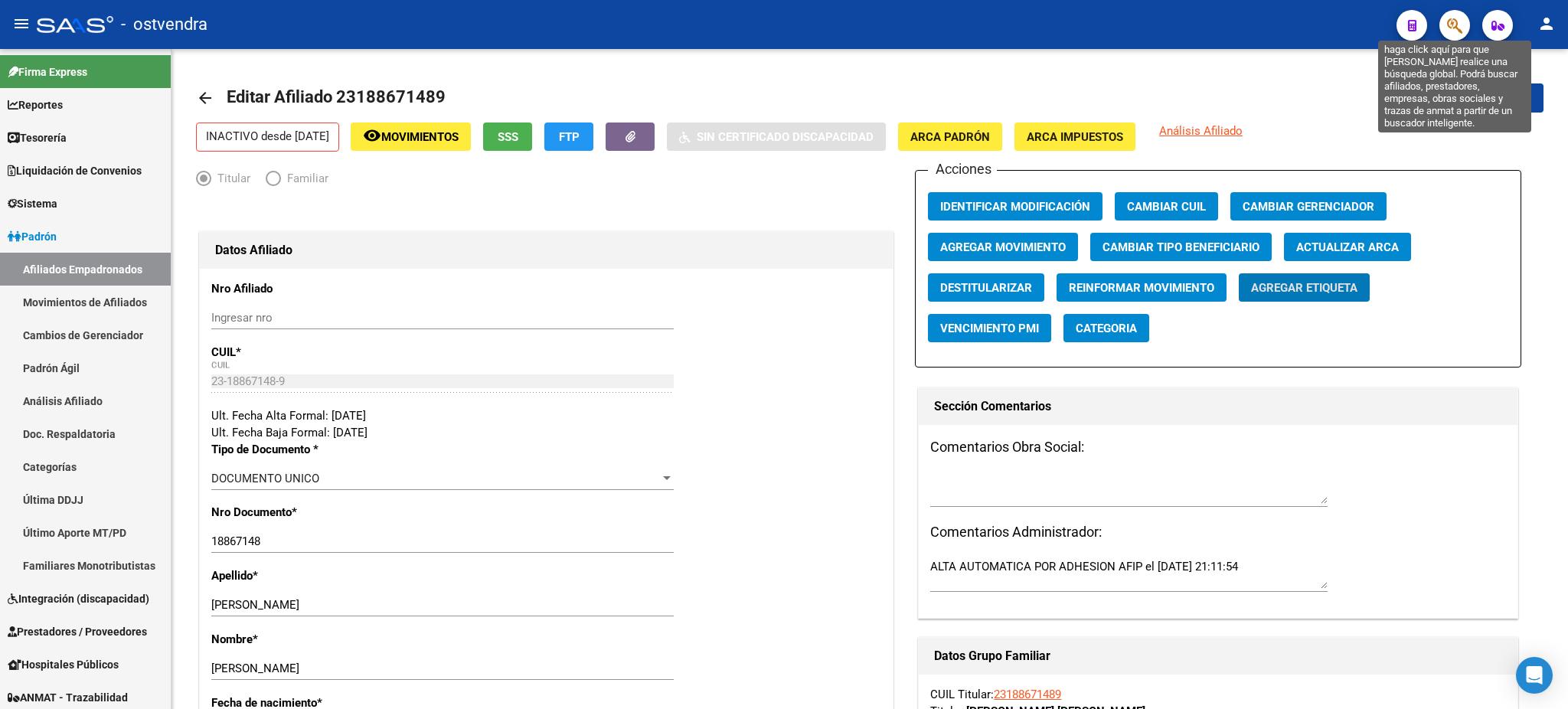
click at [1456, 26] on icon "button" at bounding box center [1455, 26] width 16 height 18
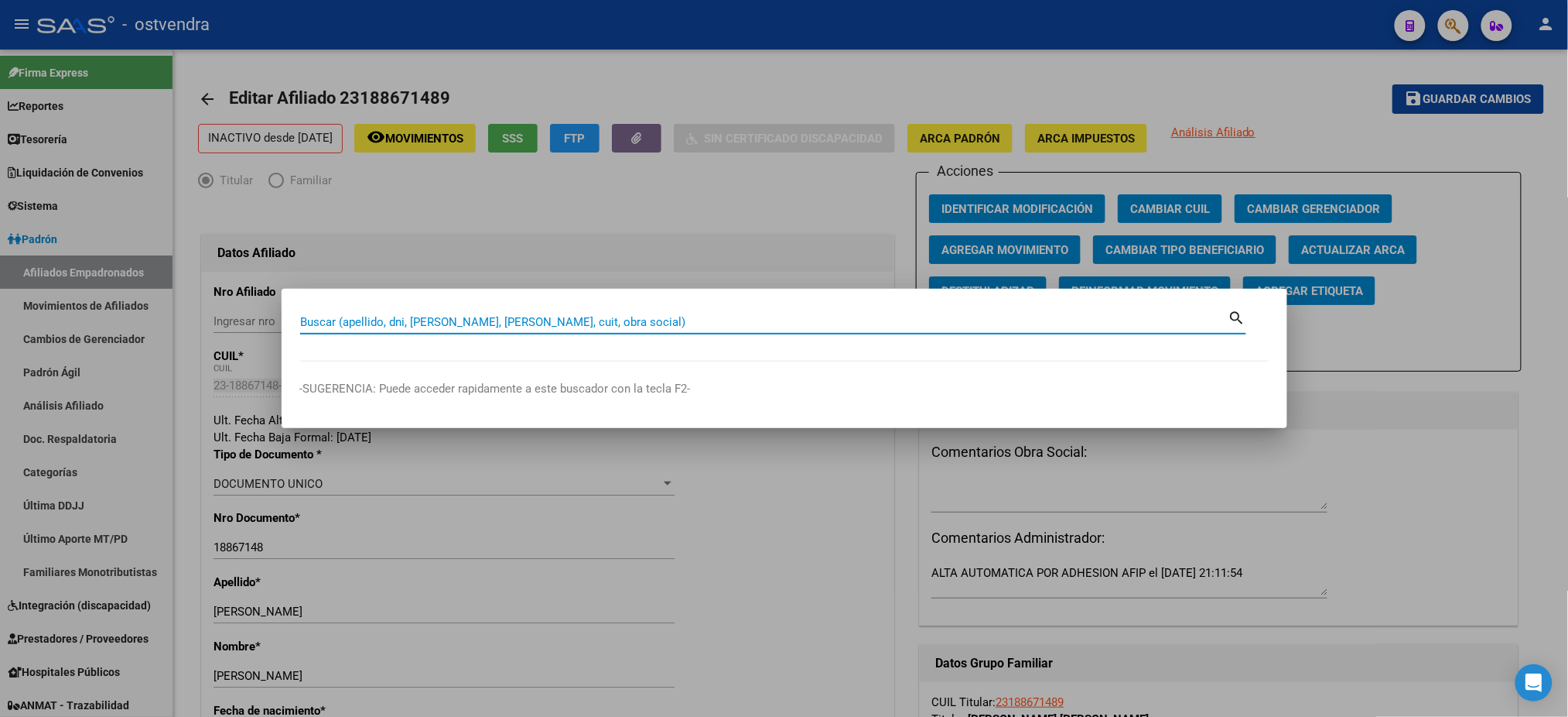
paste input "24334233"
type input "24334233"
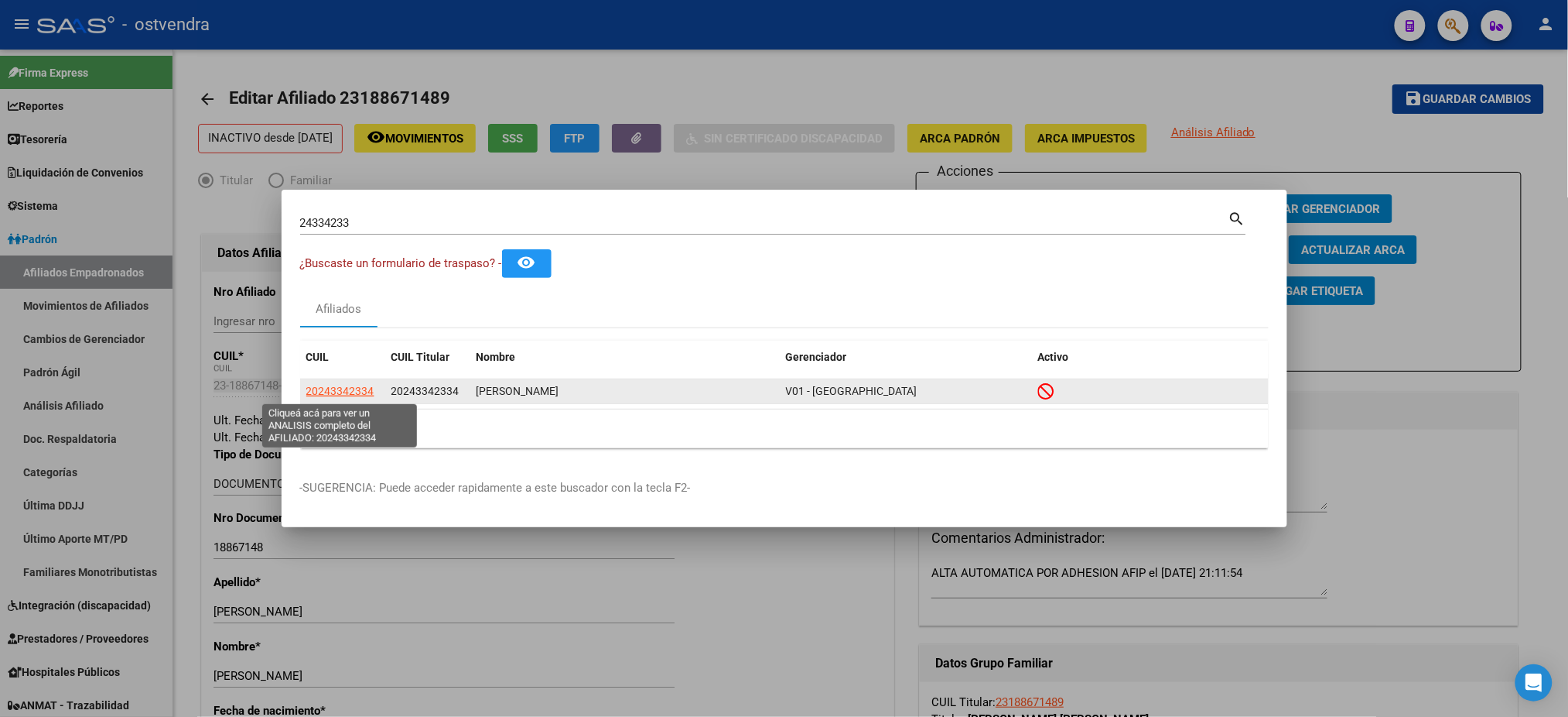
click at [341, 385] on span "20243342334" at bounding box center [340, 391] width 68 height 12
type textarea "20243342334"
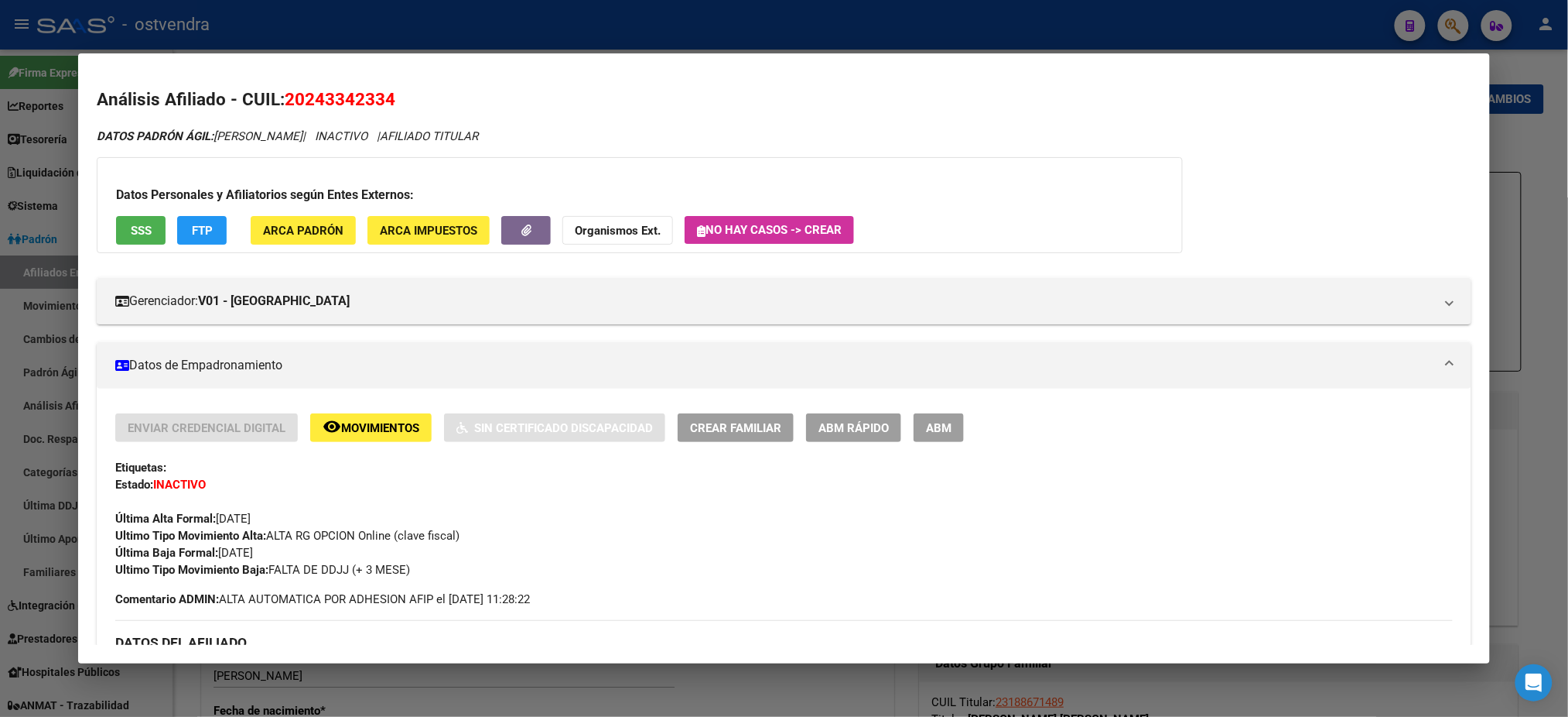
click at [130, 224] on span "SSS" at bounding box center [140, 231] width 21 height 14
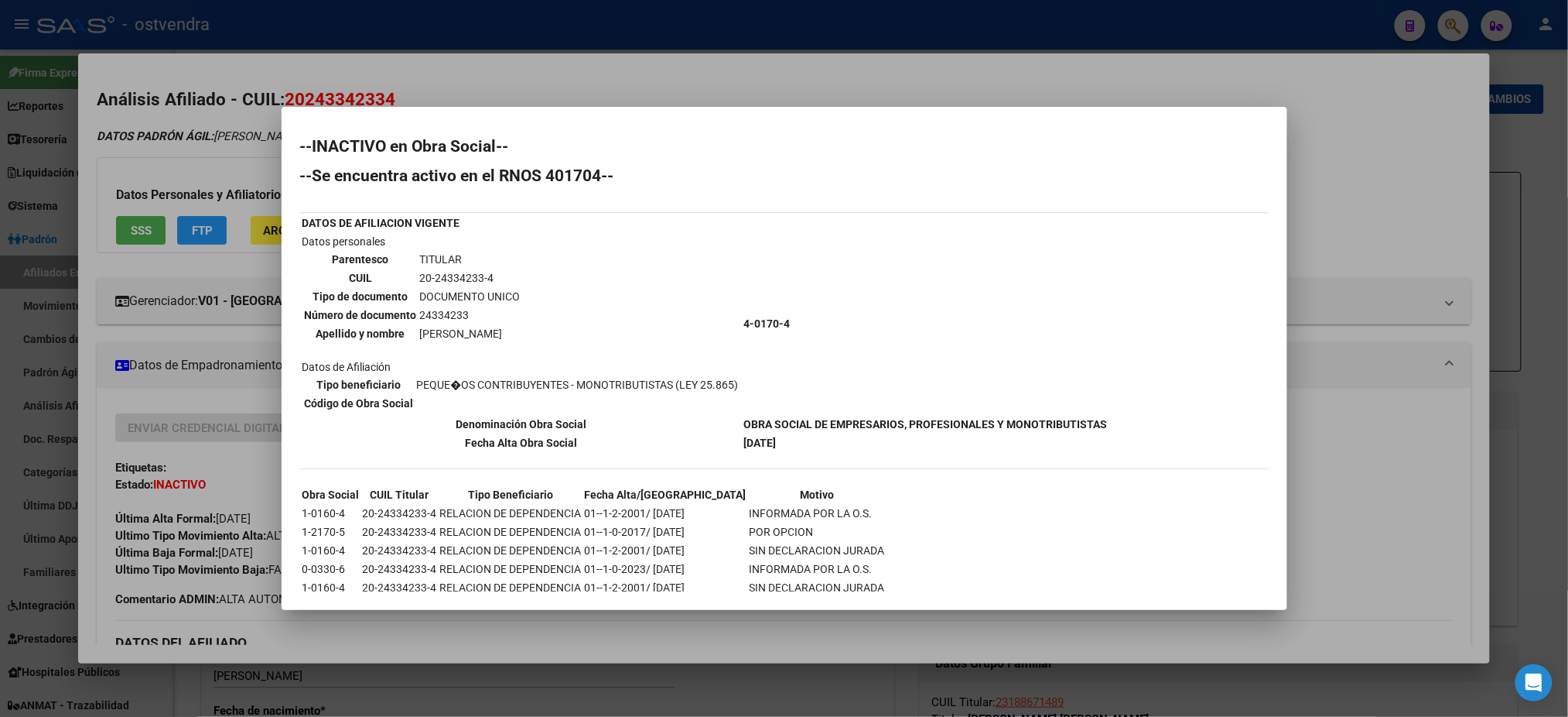
click at [470, 106] on mat-dialog-container "--INACTIVO en Obra Social-- --Se encuentra activo en el RNOS 401704-- DATOS DE …" at bounding box center [784, 358] width 1006 height 503
drag, startPoint x: 256, startPoint y: 119, endPoint x: 251, endPoint y: 211, distance: 92.1
click at [252, 116] on div at bounding box center [784, 358] width 1568 height 717
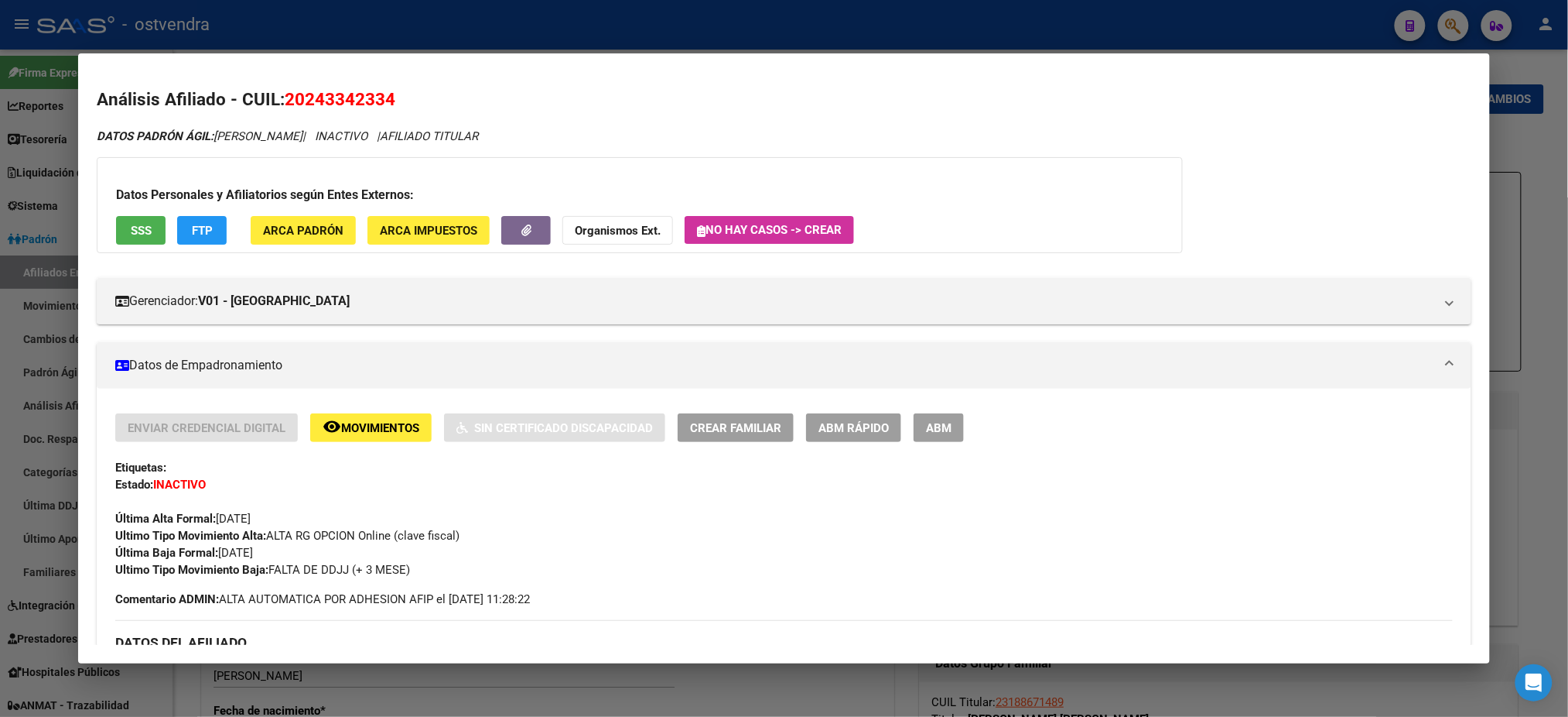
click at [385, 442] on div "Enviar Credencial Digital remove_red_eye Movimientos Sin Certificado Discapacid…" at bounding box center [784, 496] width 1337 height 165
click at [192, 232] on span "FTP" at bounding box center [202, 231] width 21 height 14
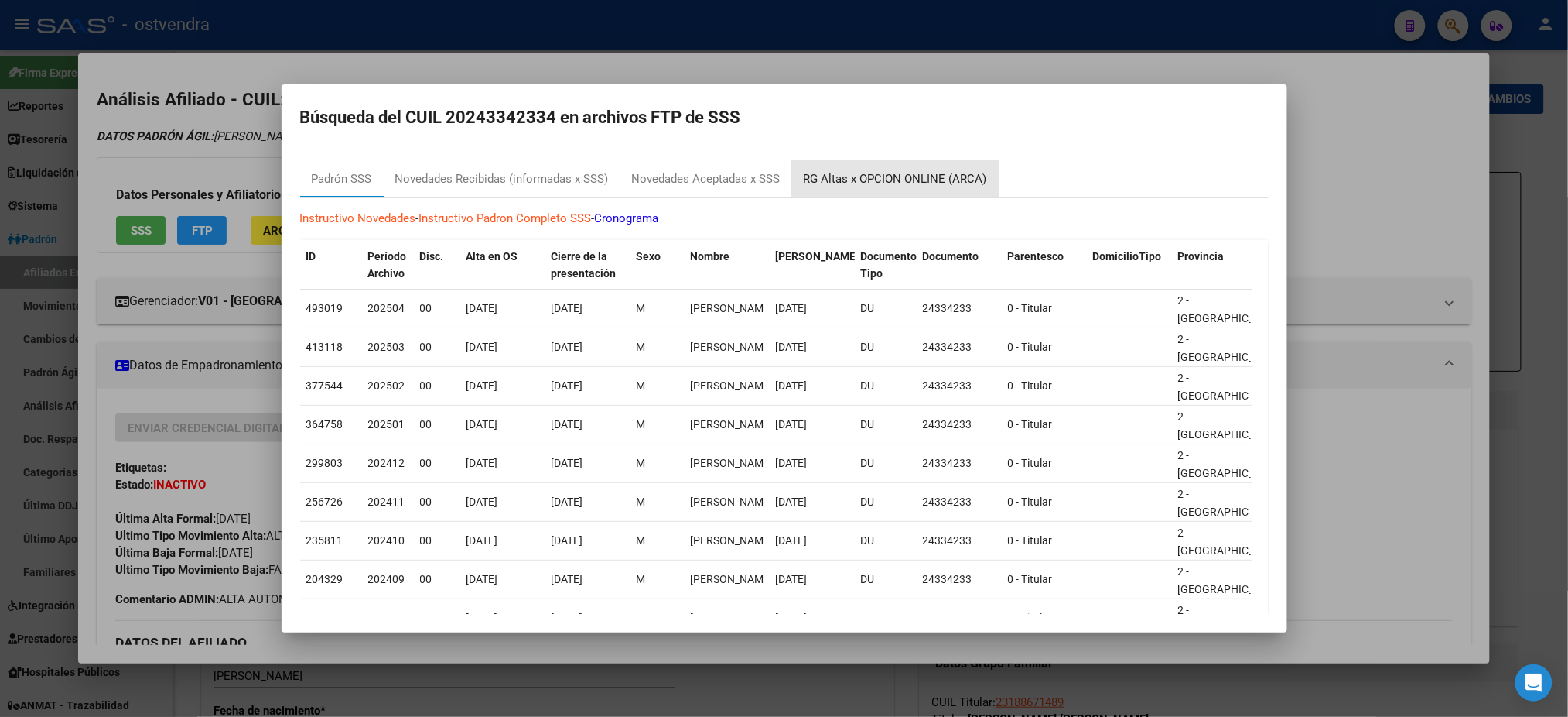
click at [897, 160] on div "RG Altas x OPCION ONLINE (ARCA)" at bounding box center [896, 178] width 207 height 37
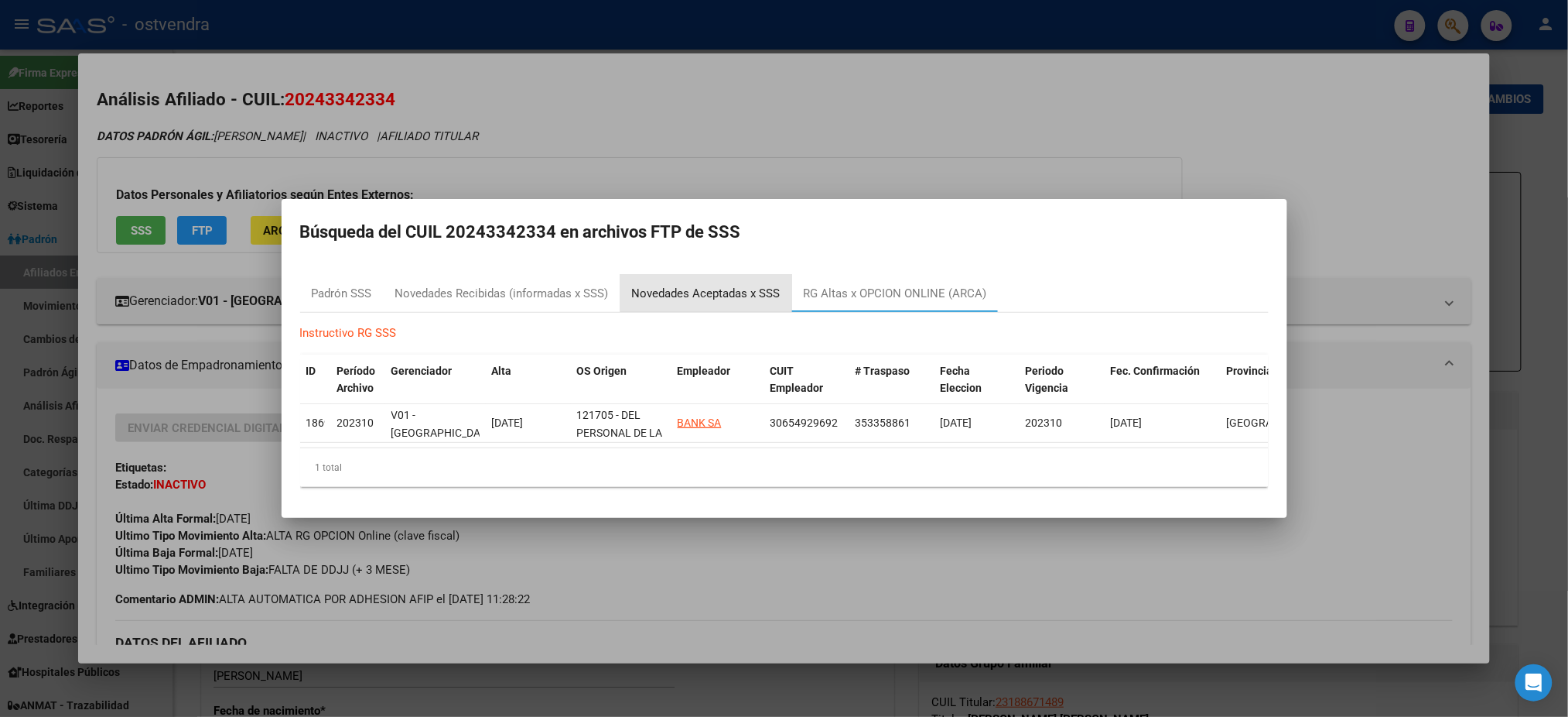
click at [731, 274] on div "Novedades Aceptadas x SSS" at bounding box center [706, 292] width 172 height 37
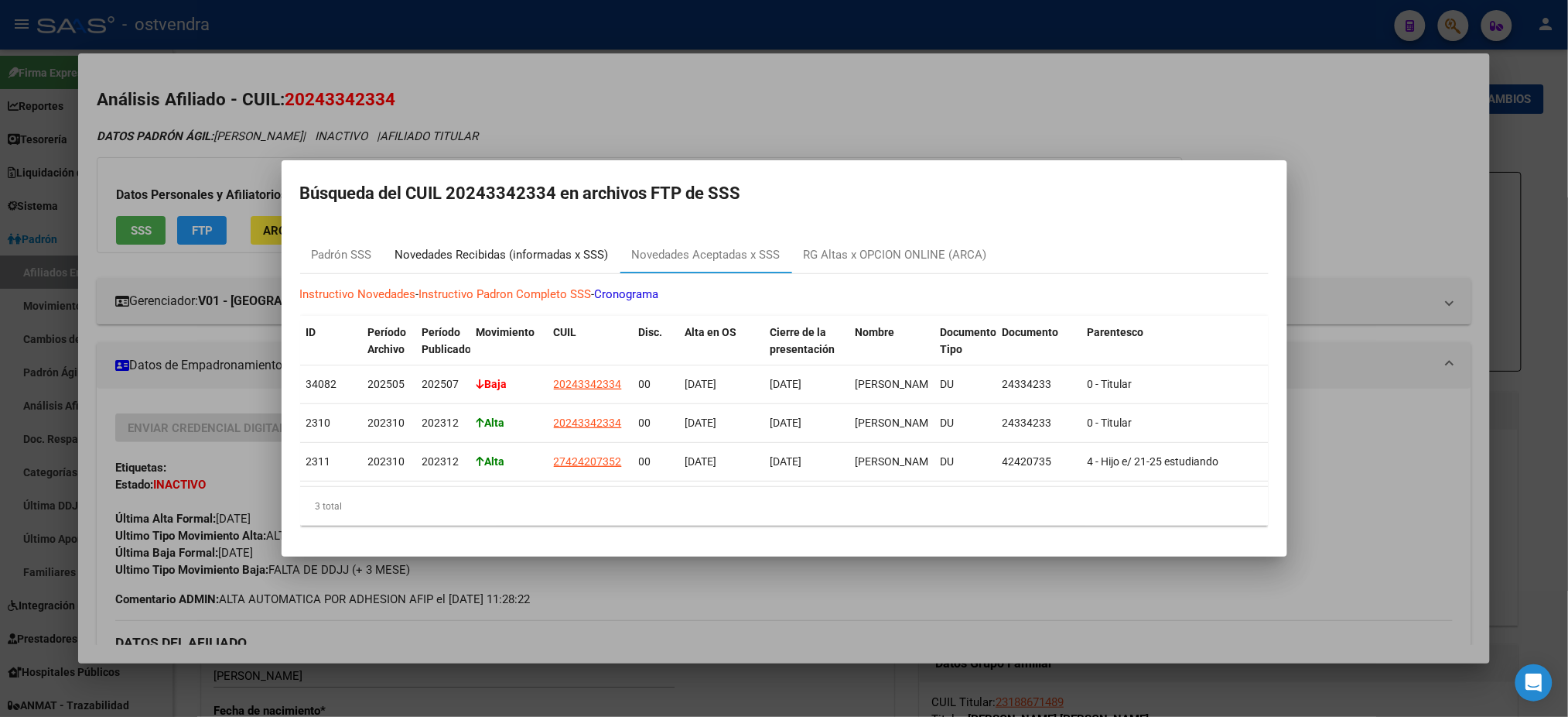
click at [541, 253] on div "Novedades Recibidas (informadas x SSS)" at bounding box center [502, 255] width 214 height 18
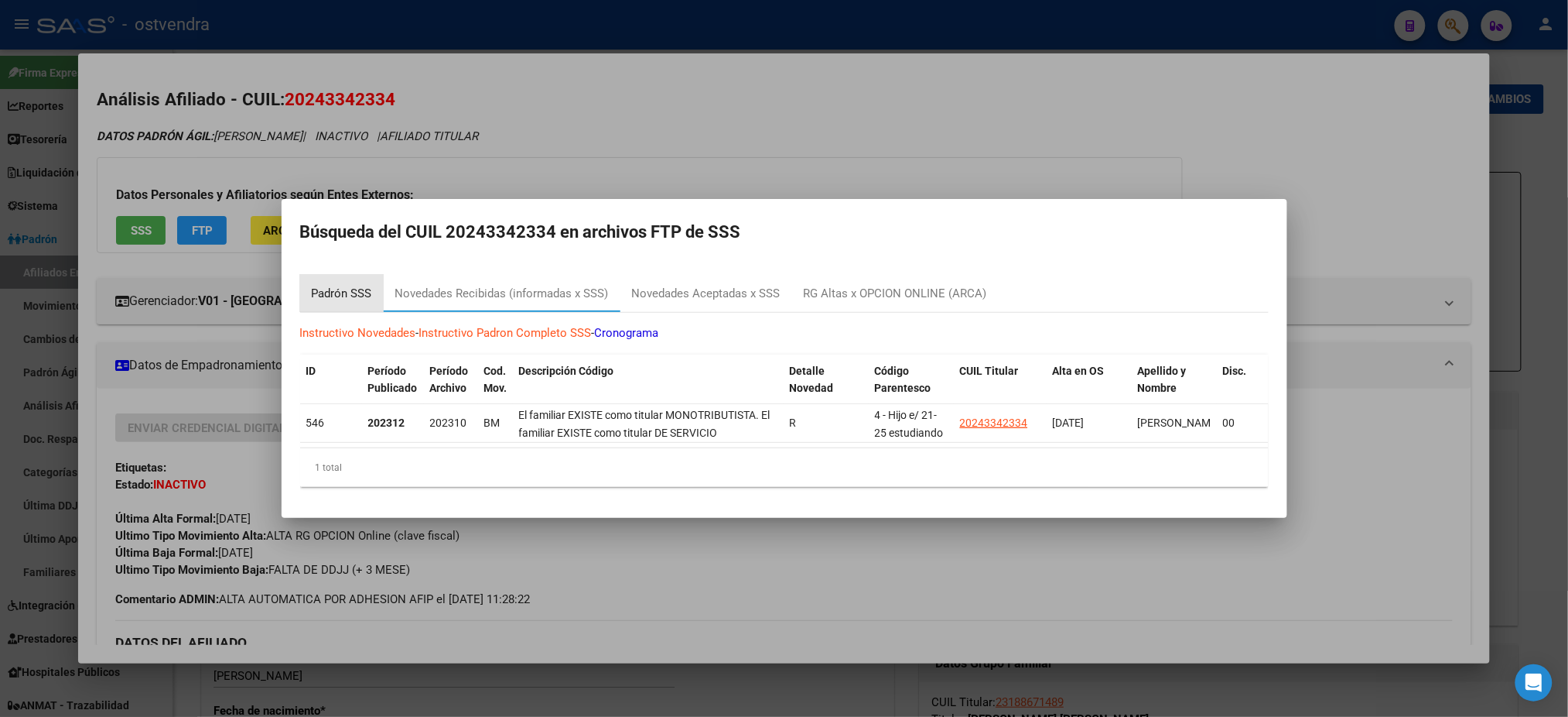
click at [334, 274] on div "Padrón SSS" at bounding box center [342, 292] width 84 height 37
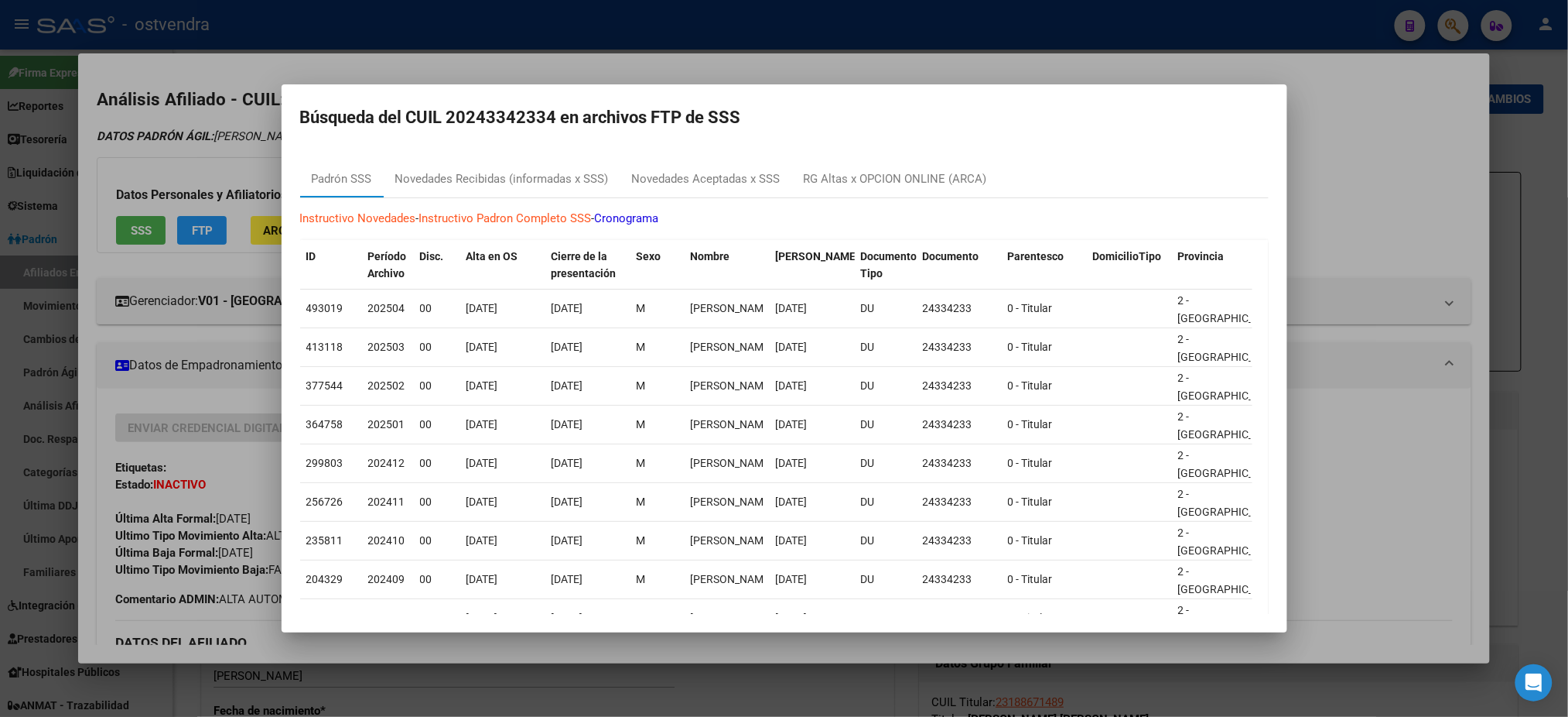
drag, startPoint x: 268, startPoint y: 140, endPoint x: 156, endPoint y: 248, distance: 155.6
click at [266, 141] on div at bounding box center [784, 358] width 1568 height 717
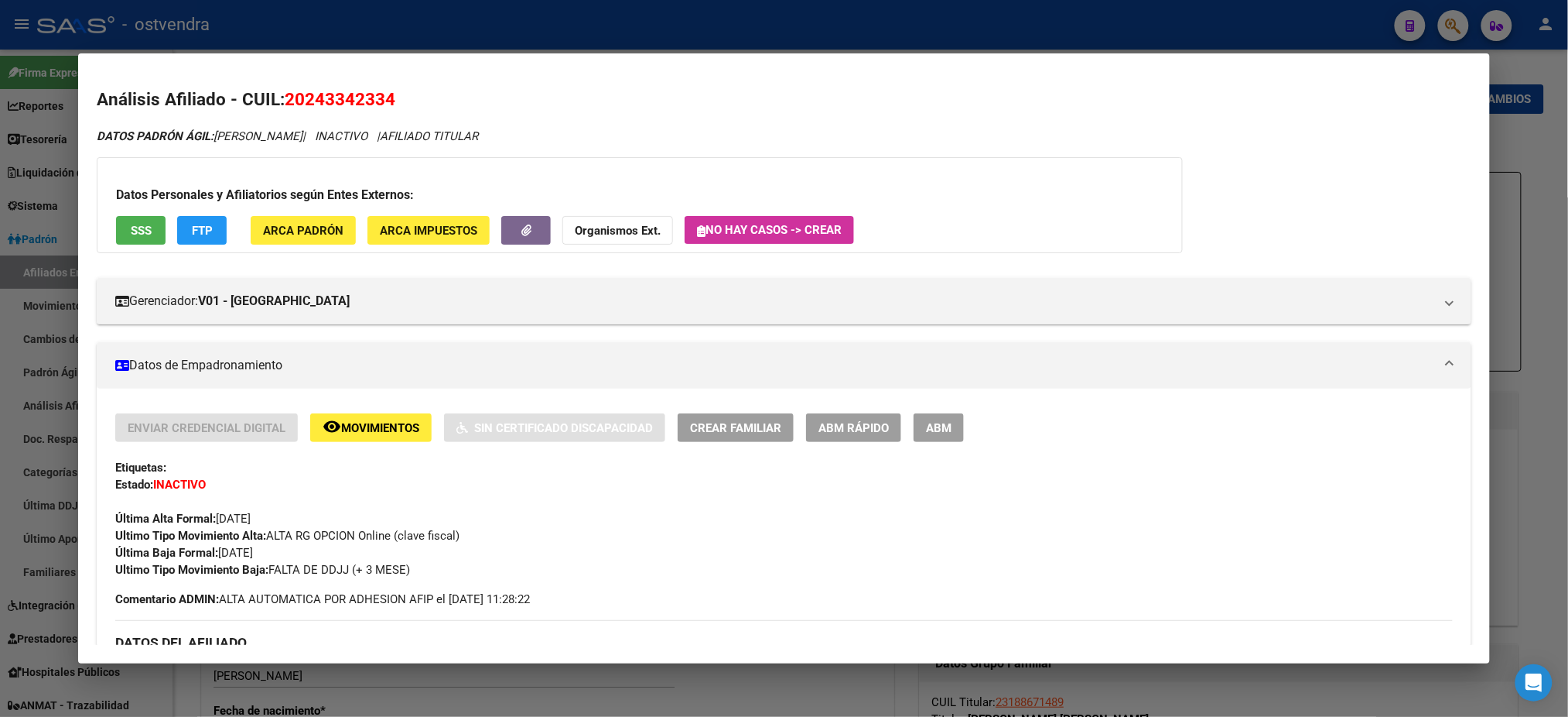
click at [124, 243] on button "SSS" at bounding box center [141, 230] width 50 height 29
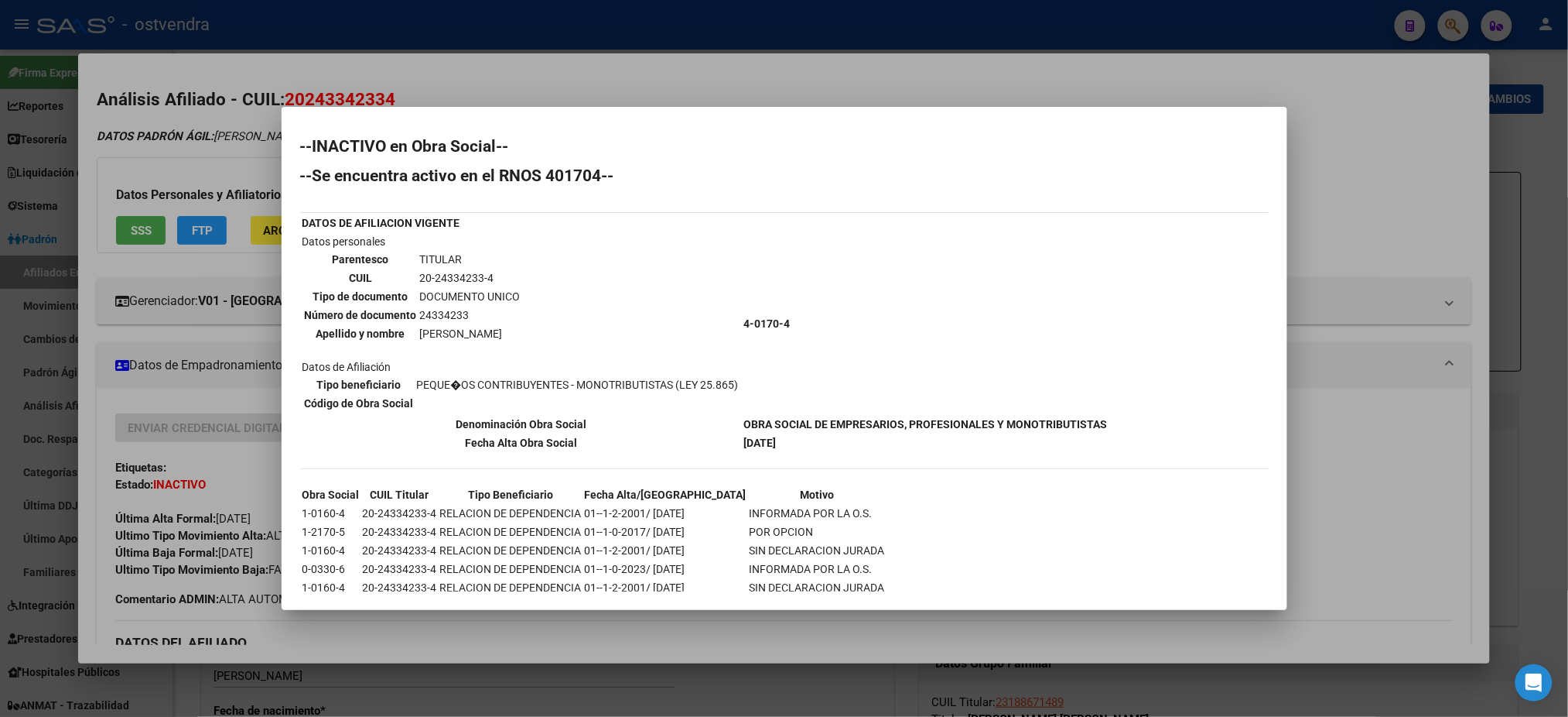
scroll to position [22, 0]
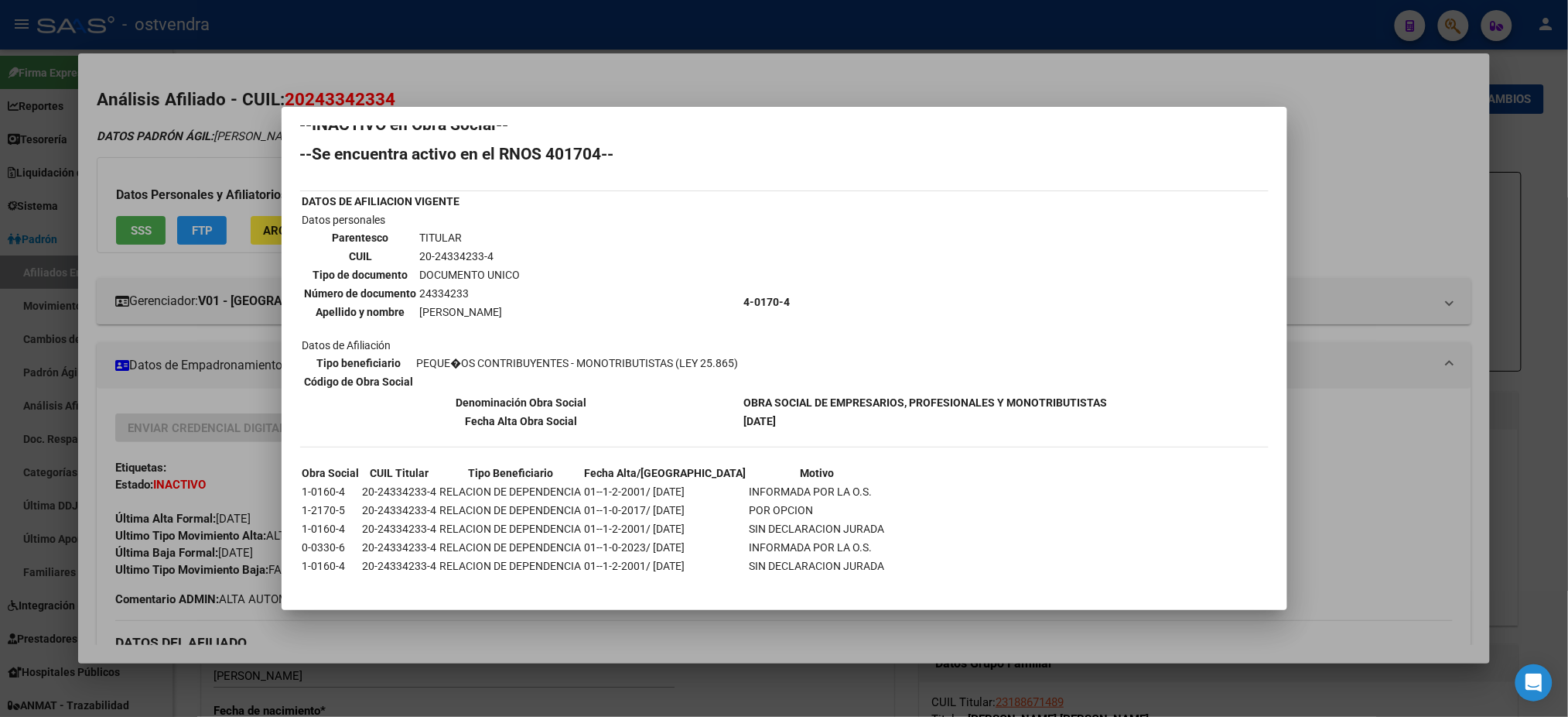
click at [226, 135] on div at bounding box center [784, 358] width 1568 height 717
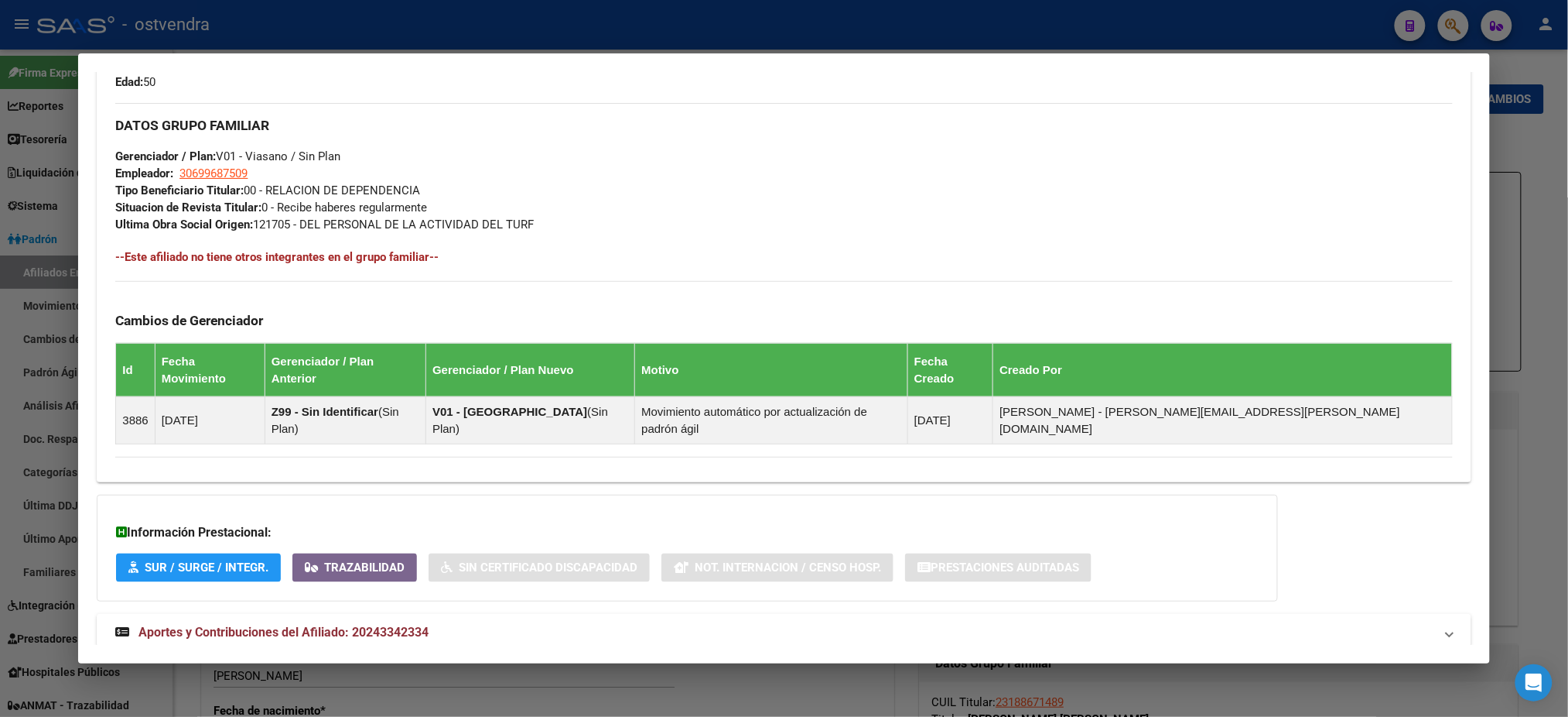
scroll to position [750, 0]
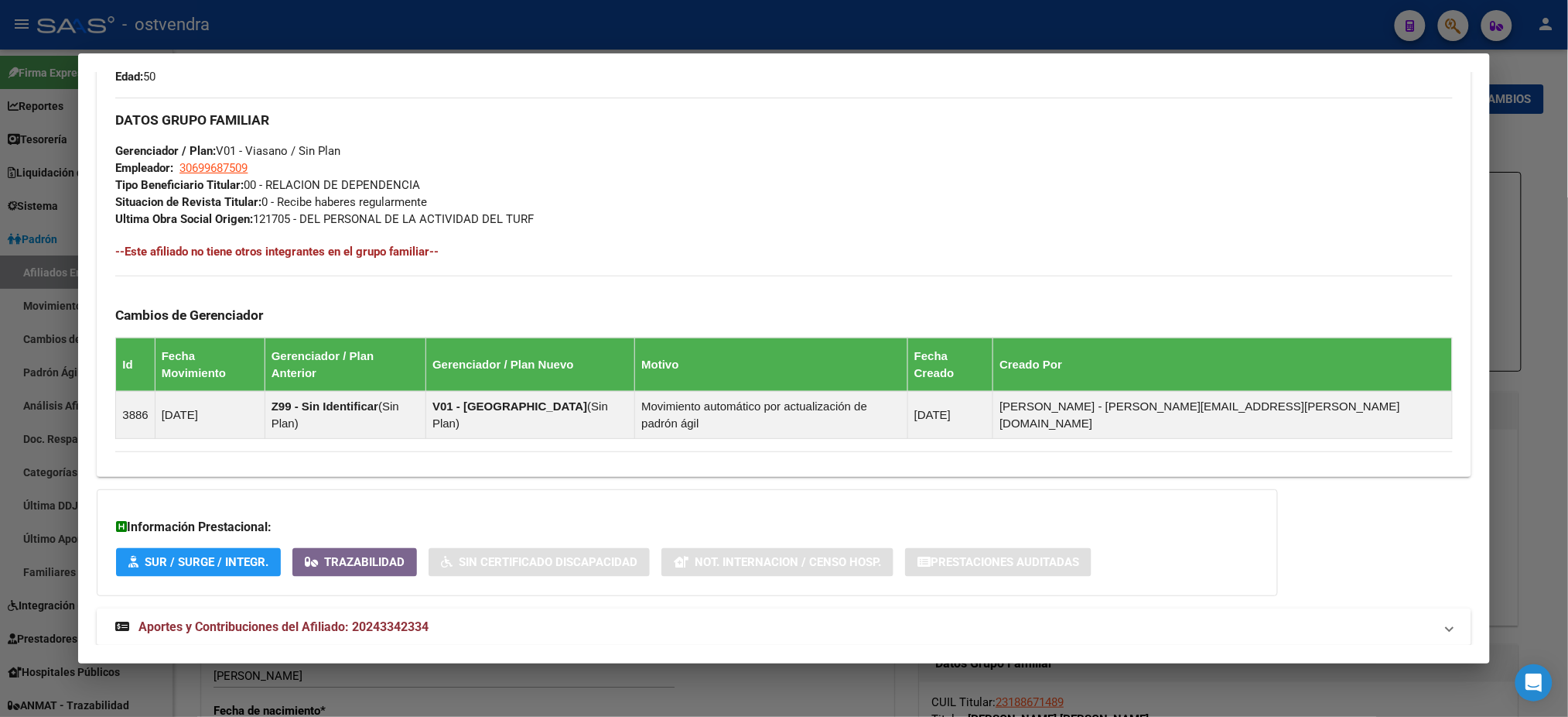
click at [441, 611] on div "DATOS PADRÓN ÁGIL: [PERSON_NAME] GERMAN | INACTIVO | AFILIADO TITULAR Datos Per…" at bounding box center [784, 20] width 1374 height 1285
click at [441, 609] on mat-expansion-panel-header "Aportes y Contribuciones del Afiliado: 20243342334" at bounding box center [784, 627] width 1374 height 37
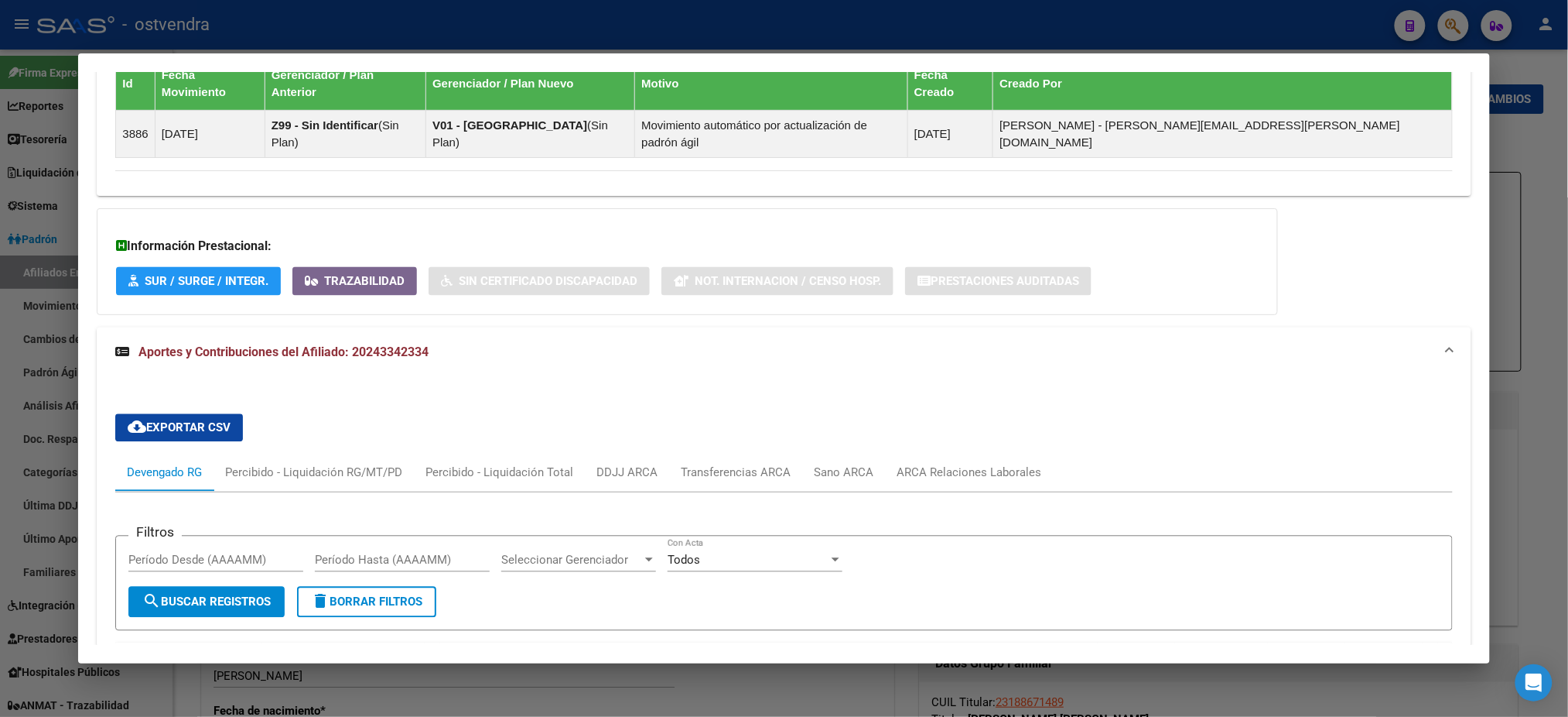
scroll to position [1375, 0]
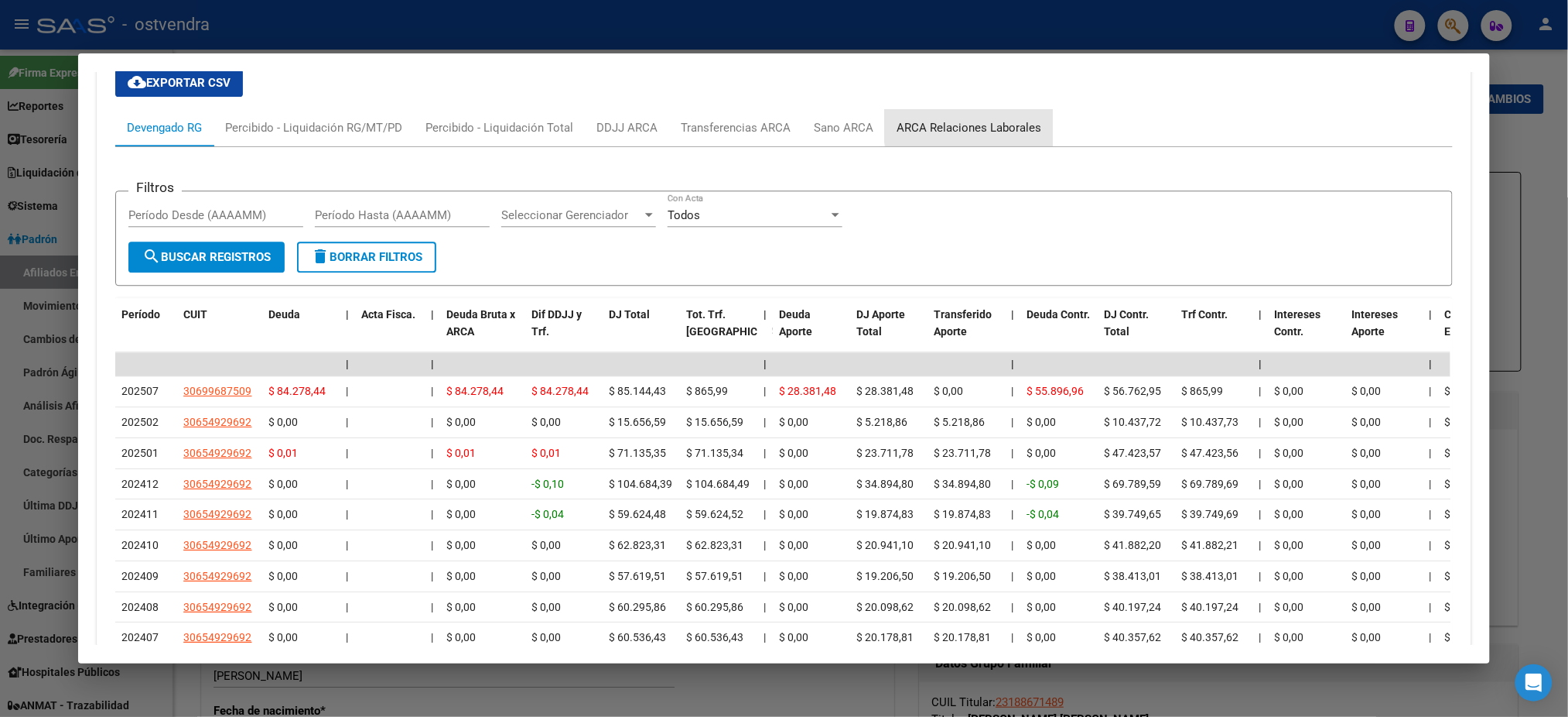
click at [985, 109] on div "ARCA Relaciones Laborales" at bounding box center [968, 127] width 168 height 37
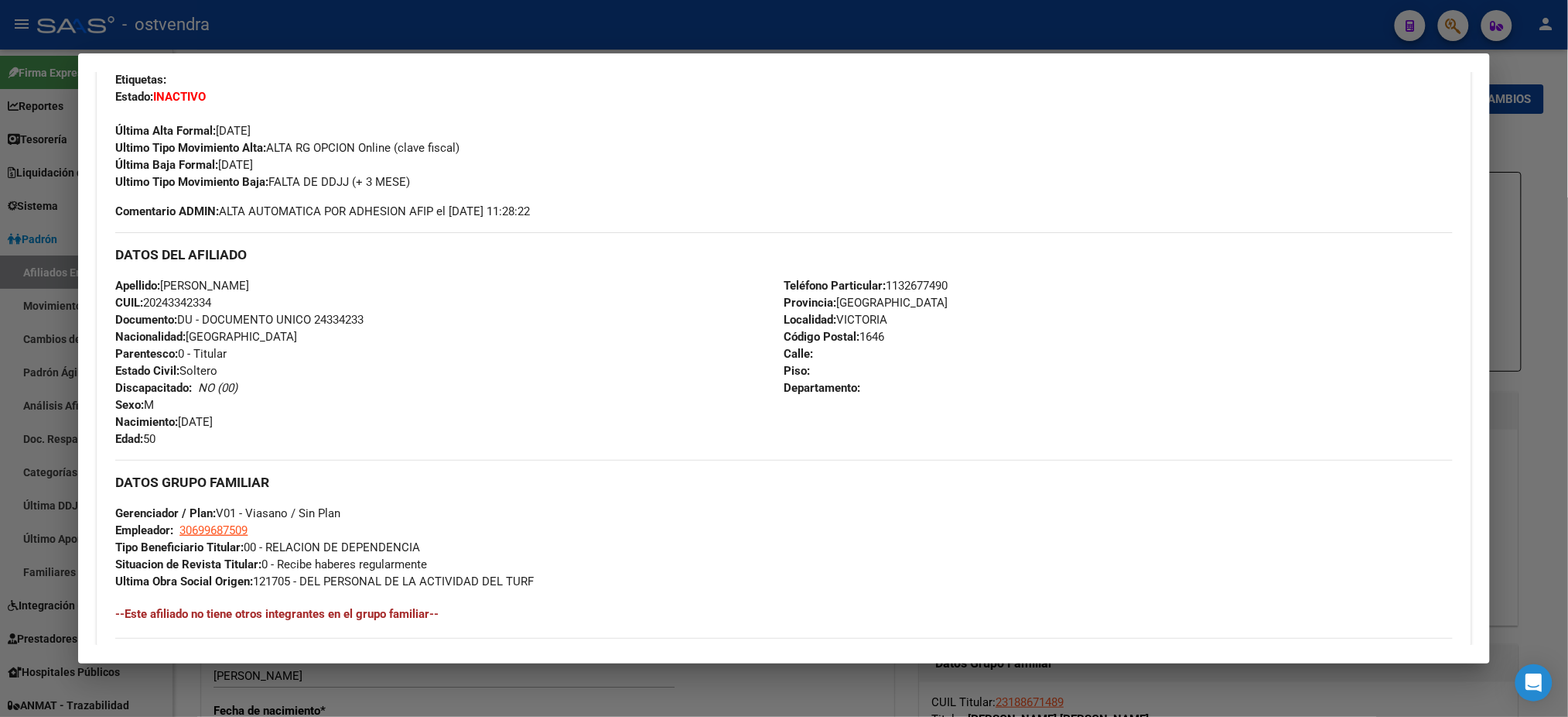
scroll to position [0, 0]
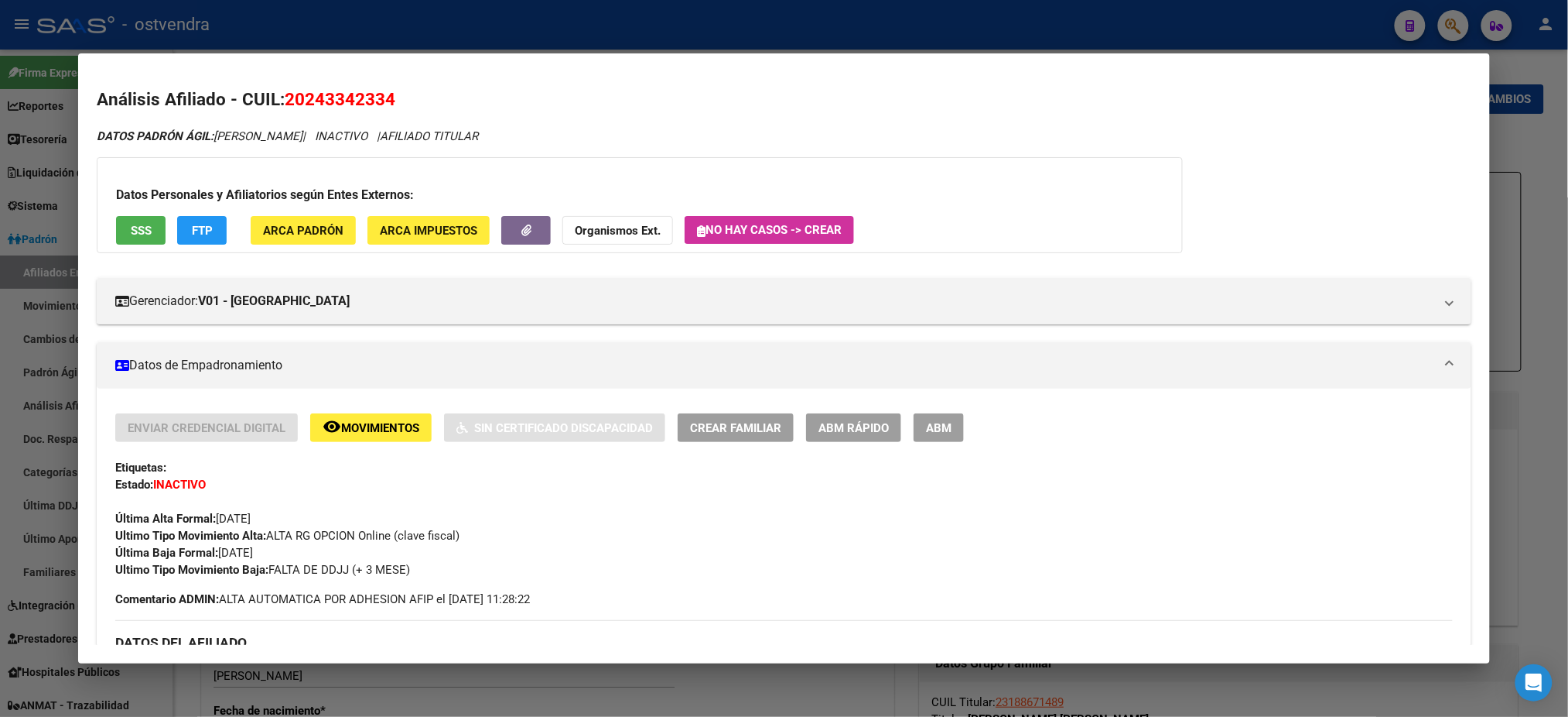
click at [934, 415] on button "ABM" at bounding box center [939, 428] width 51 height 29
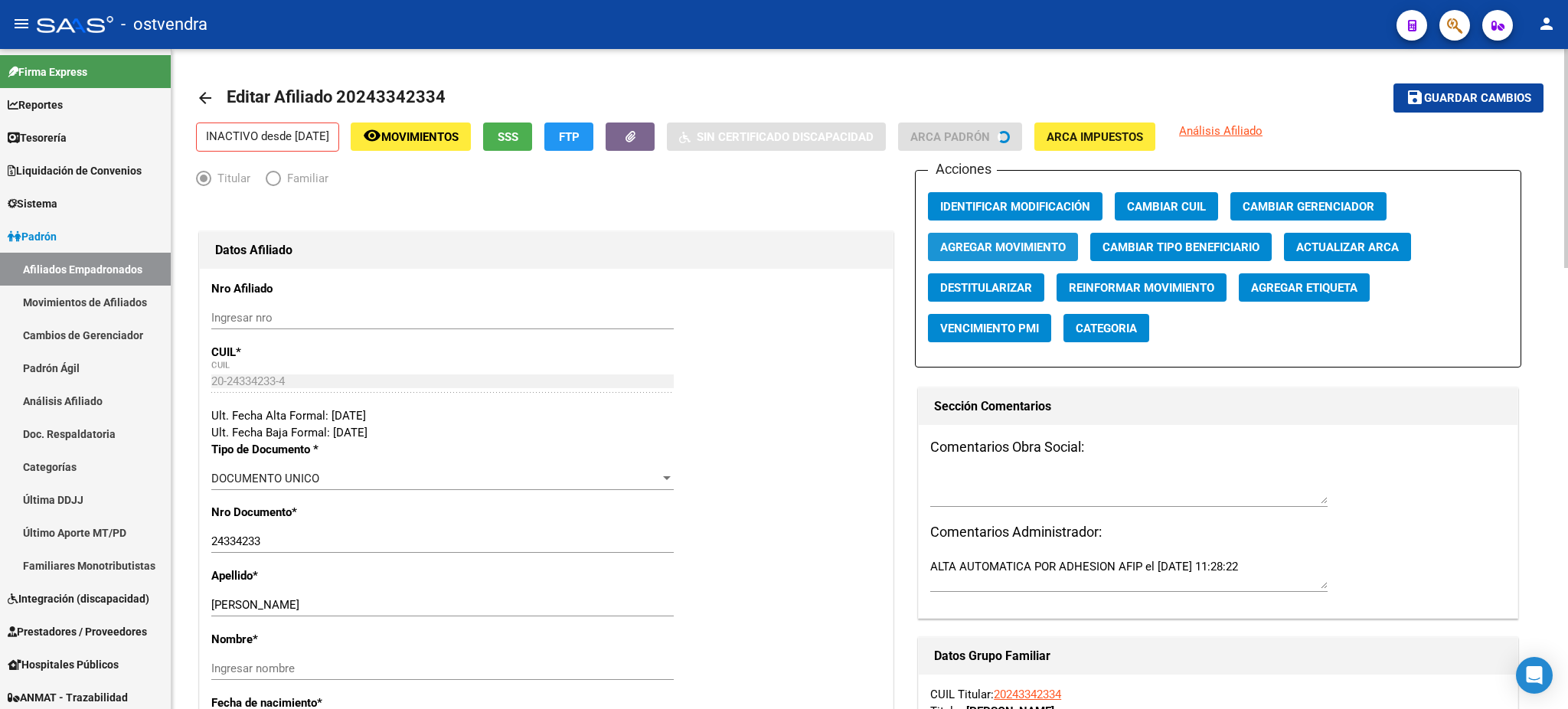
click at [993, 236] on button "Agregar Movimiento" at bounding box center [1002, 247] width 151 height 29
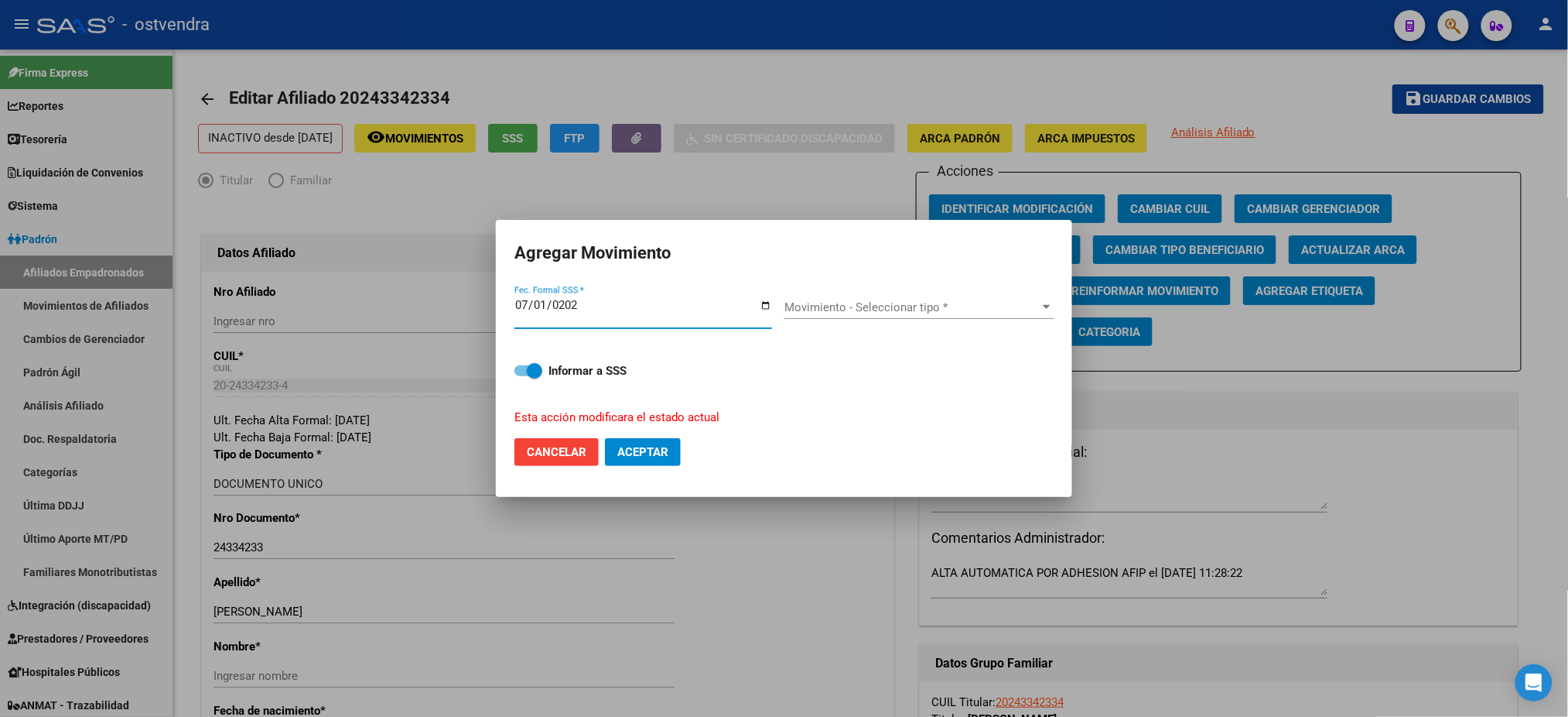
type input "[DATE]"
click at [999, 313] on span "Movimiento - Seleccionar tipo *" at bounding box center [913, 307] width 257 height 14
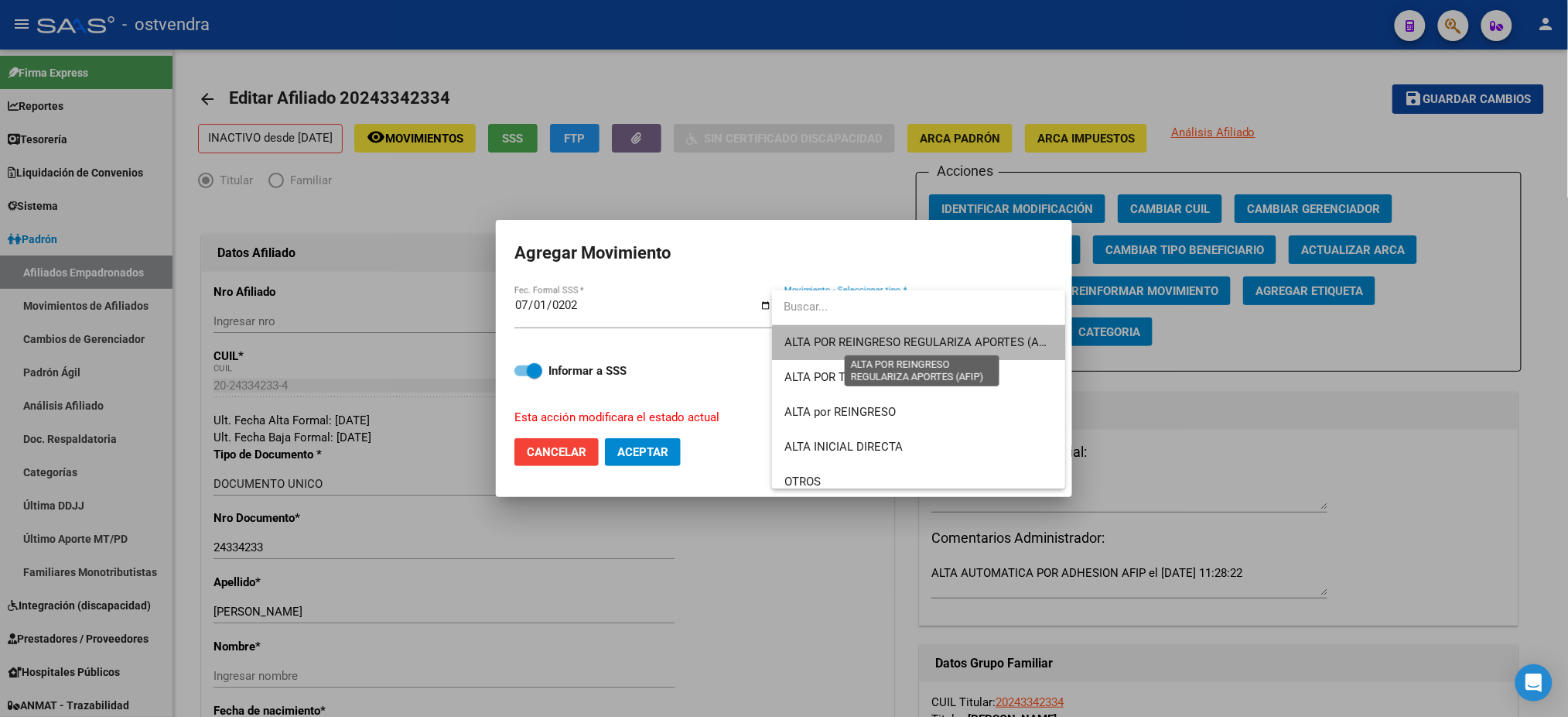
click at [982, 344] on span "ALTA POR REINGRESO REGULARIZA APORTES (AFIP)" at bounding box center [922, 342] width 274 height 14
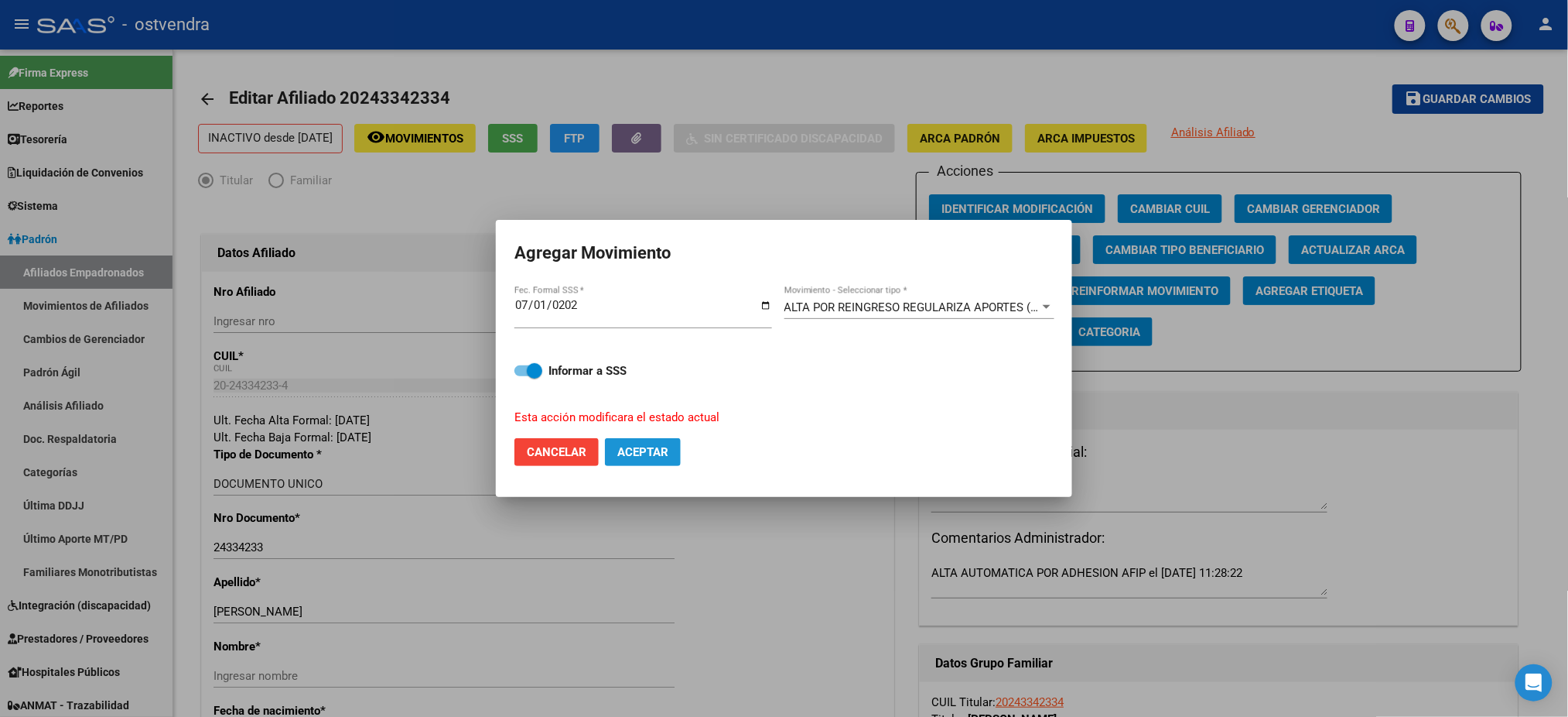
click at [669, 443] on button "Aceptar" at bounding box center [642, 451] width 76 height 28
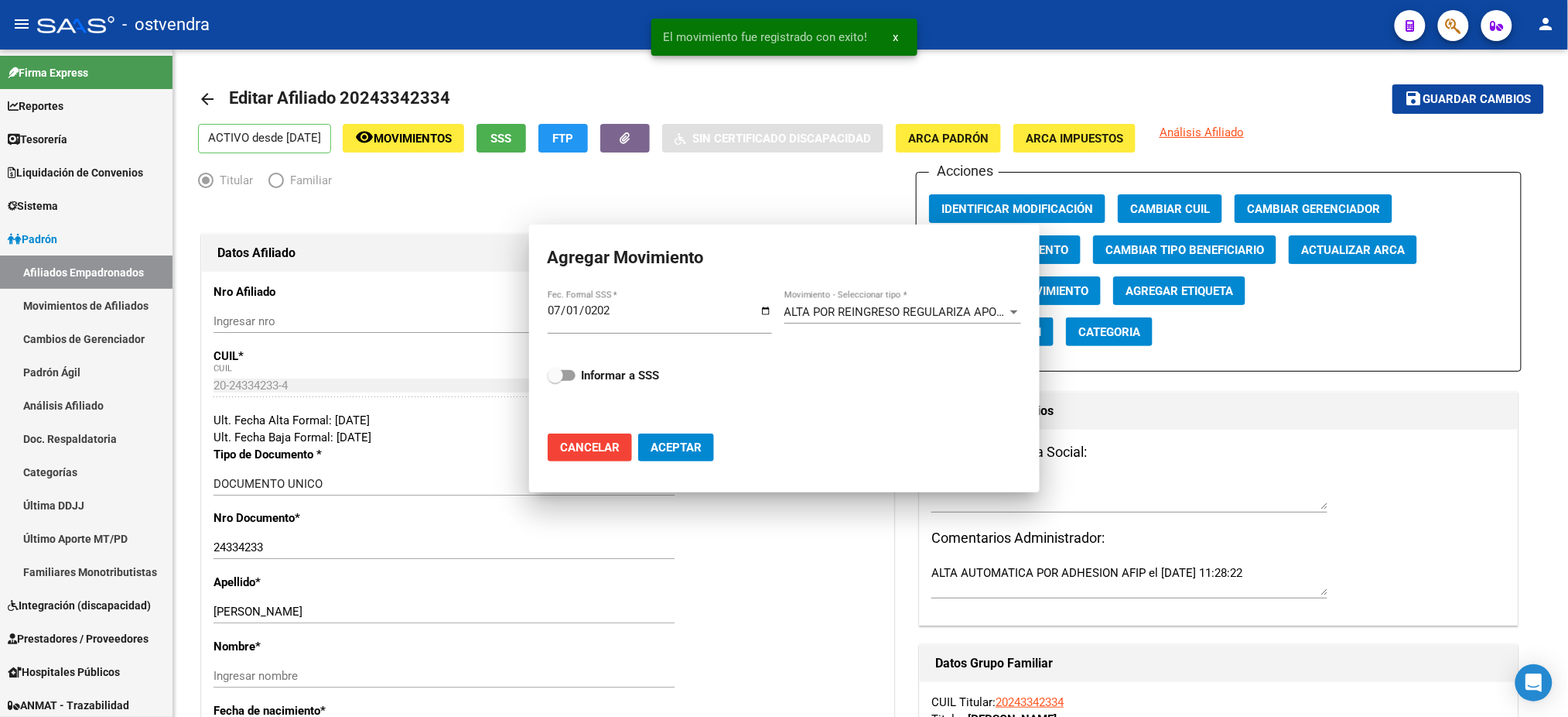
checkbox input "false"
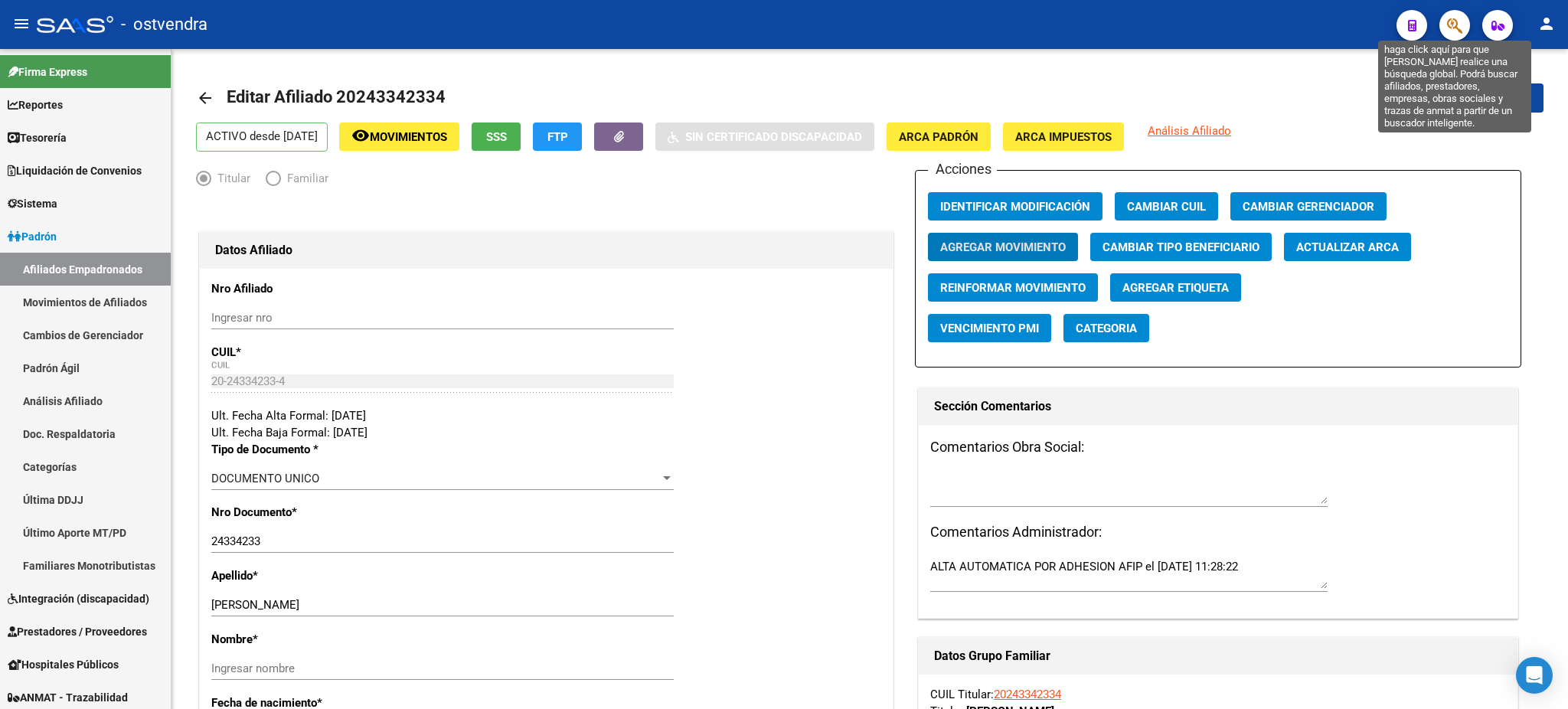
click at [1451, 30] on icon "button" at bounding box center [1455, 26] width 16 height 18
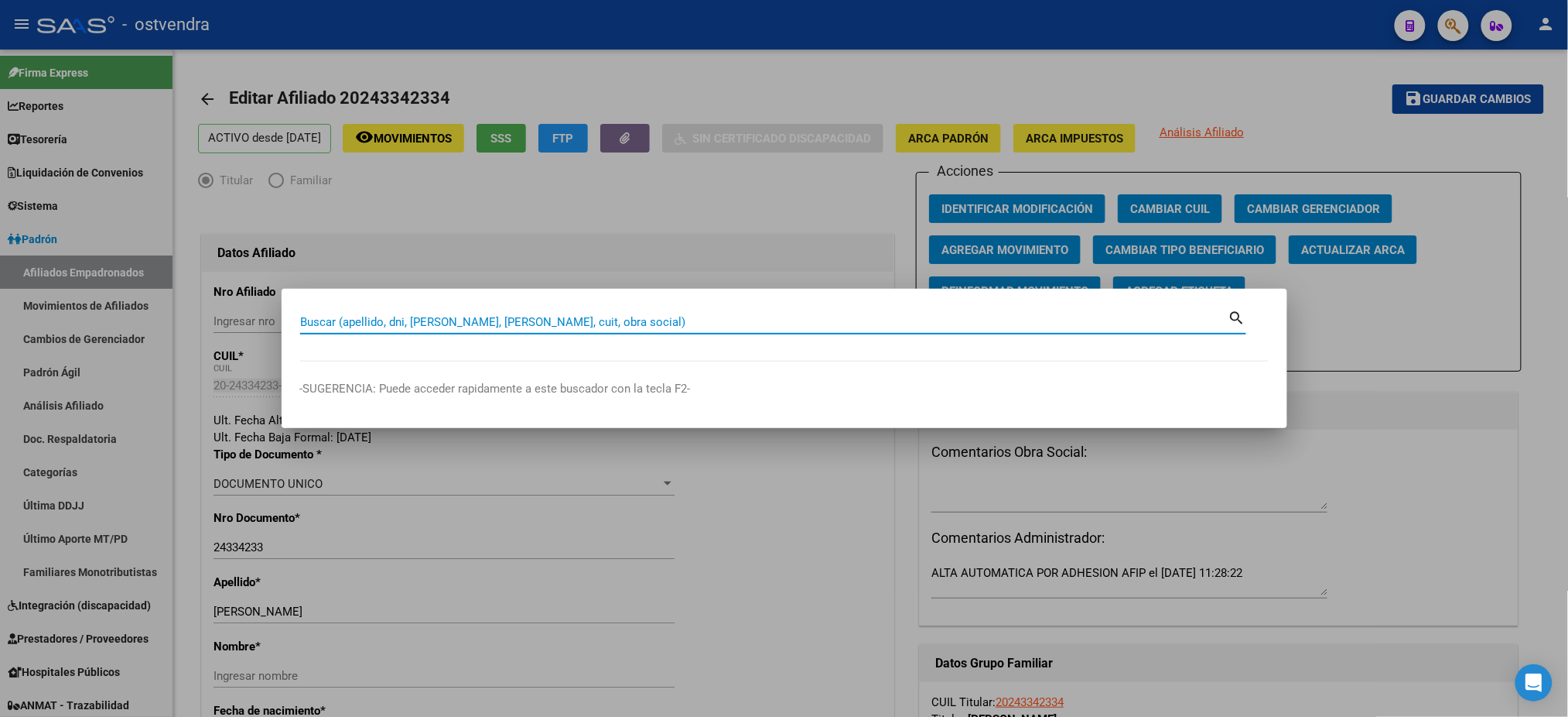
paste input "27269518"
type input "27269518"
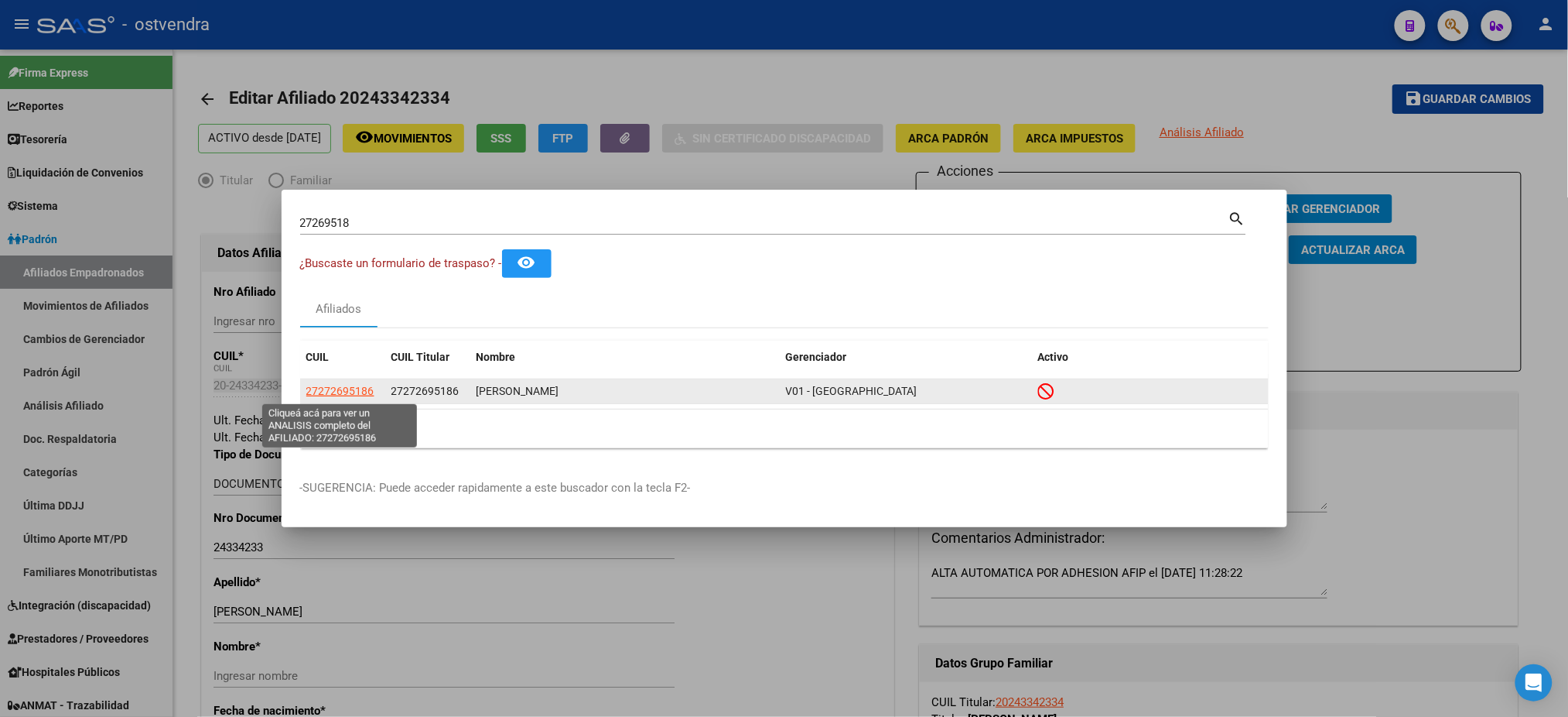
click at [312, 395] on span "27272695186" at bounding box center [340, 391] width 68 height 12
type textarea "27272695186"
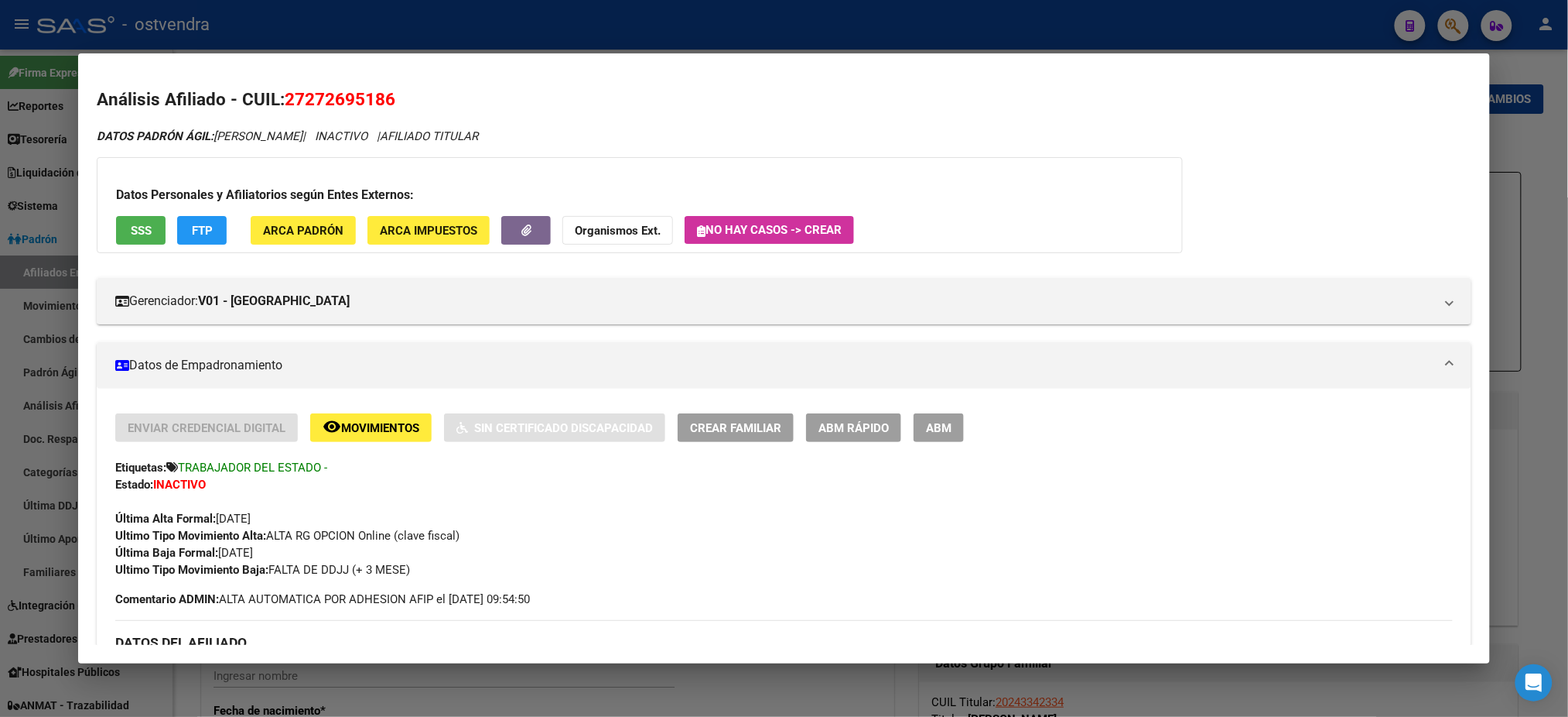
click at [151, 234] on button "SSS" at bounding box center [141, 230] width 50 height 29
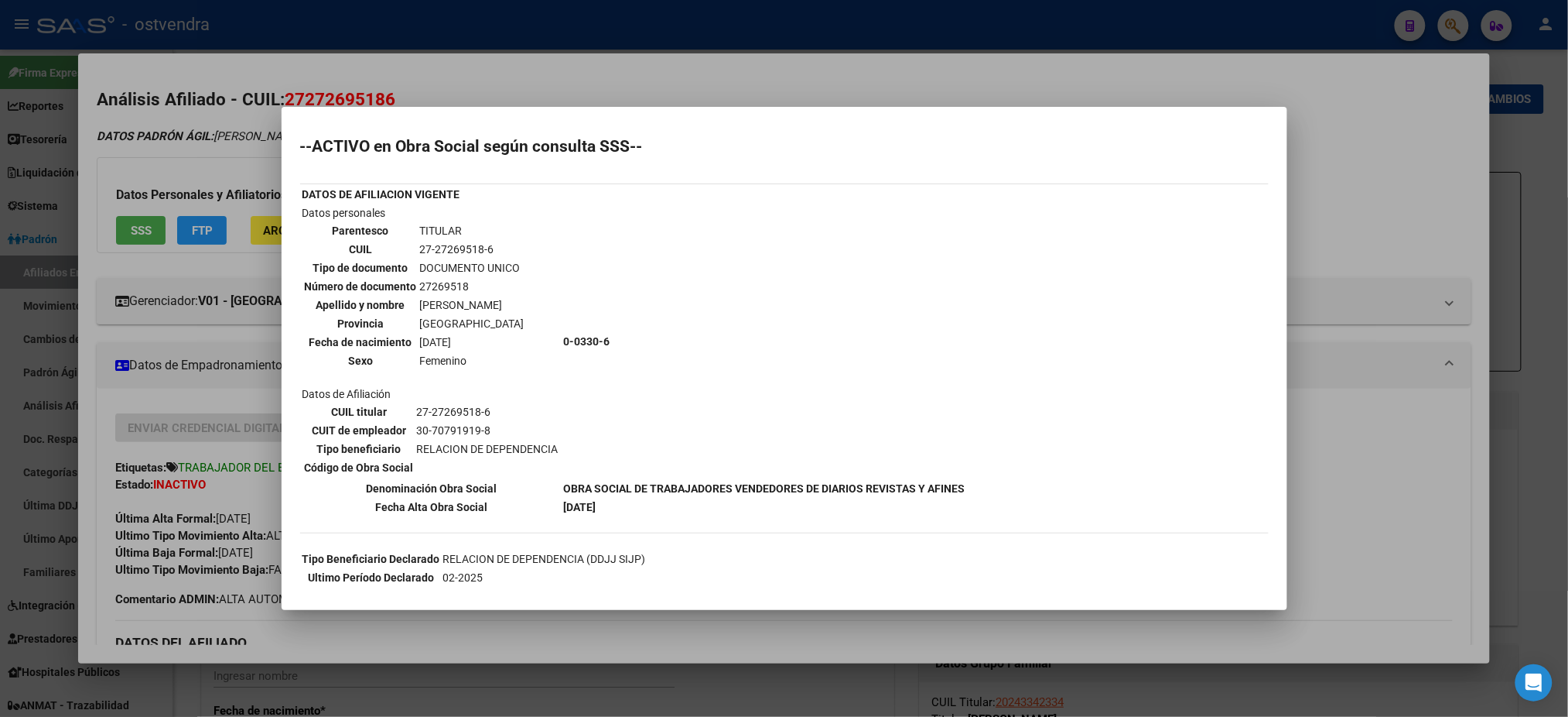
click at [509, 98] on div at bounding box center [784, 358] width 1568 height 717
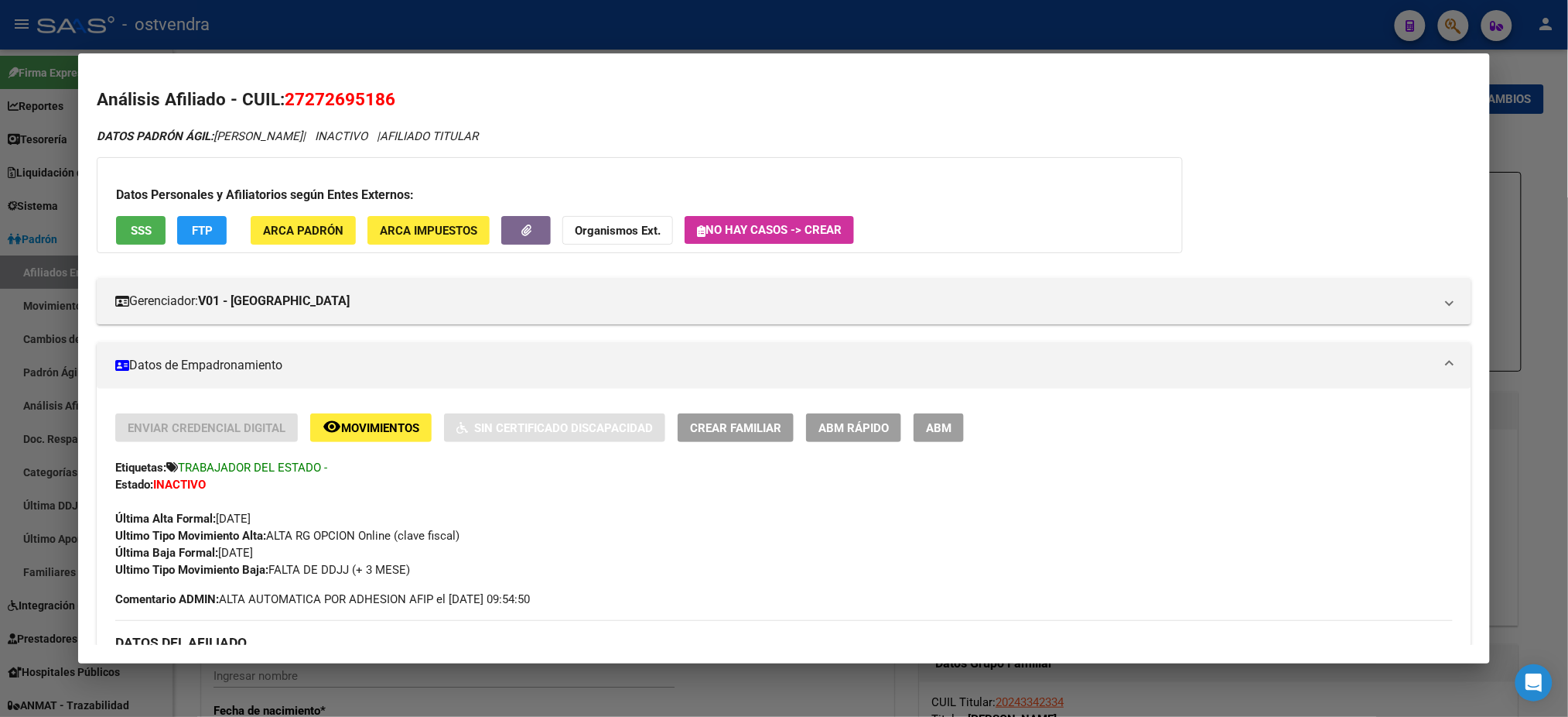
click at [227, 229] on app-movimiento-sss "FTP" at bounding box center [208, 230] width 62 height 29
click at [214, 225] on button "FTP" at bounding box center [202, 230] width 50 height 29
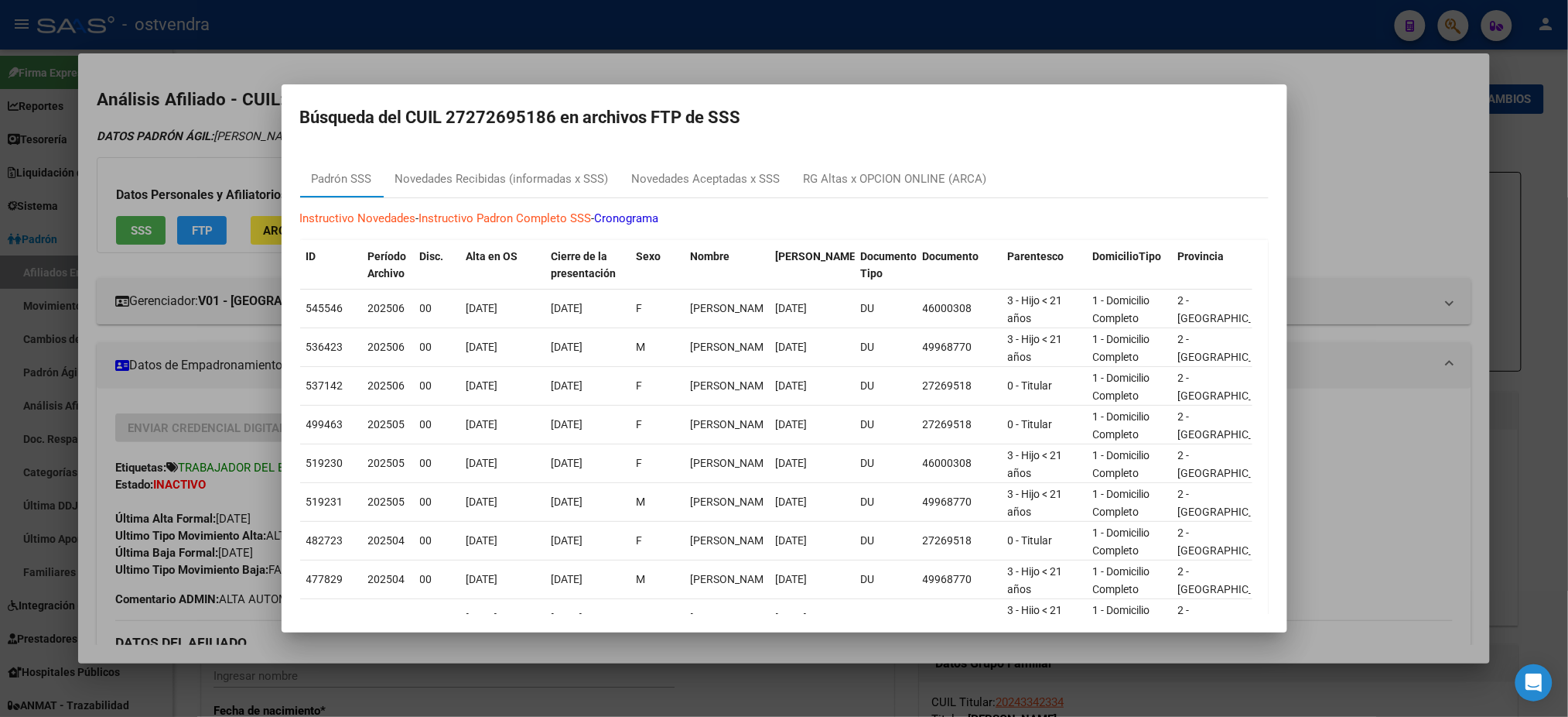
click at [181, 119] on div at bounding box center [784, 358] width 1568 height 717
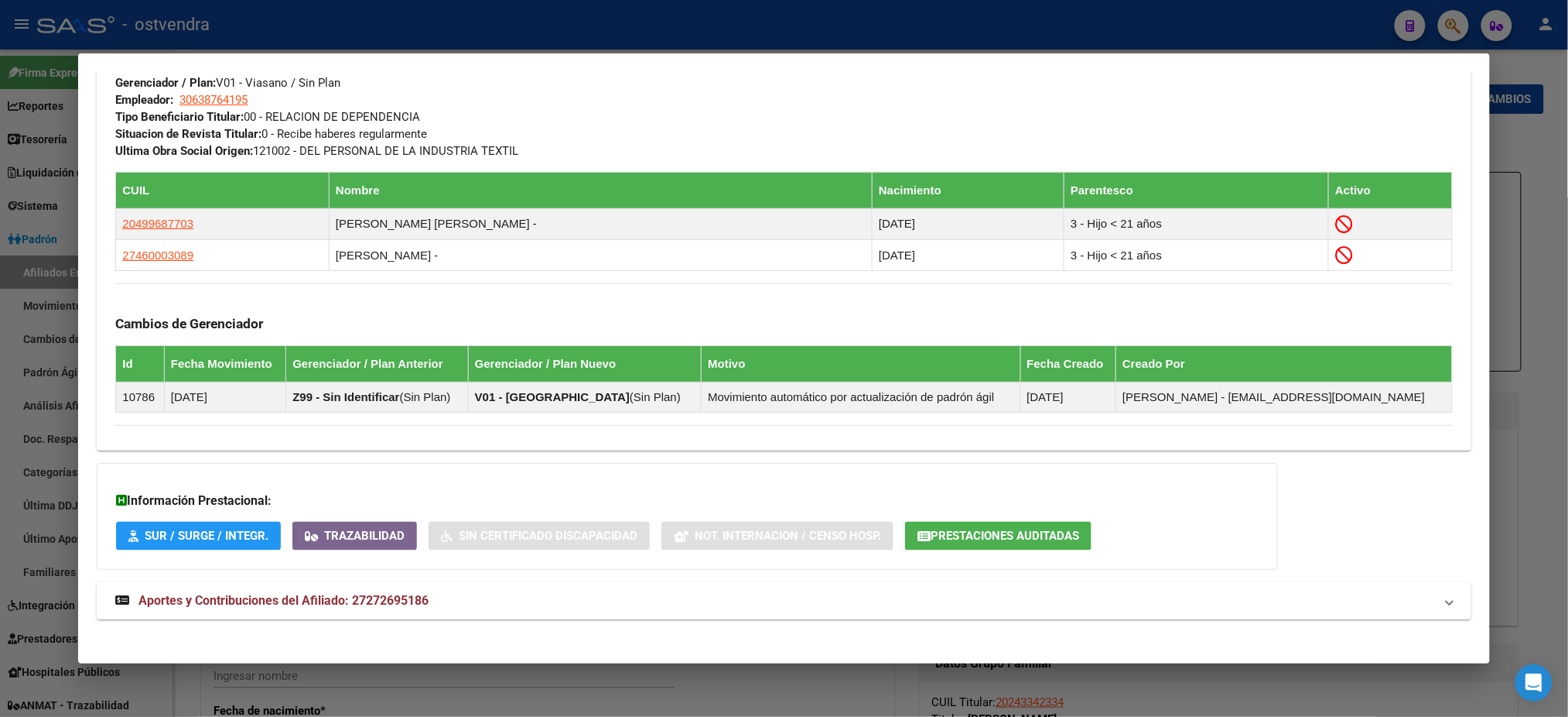
scroll to position [826, 0]
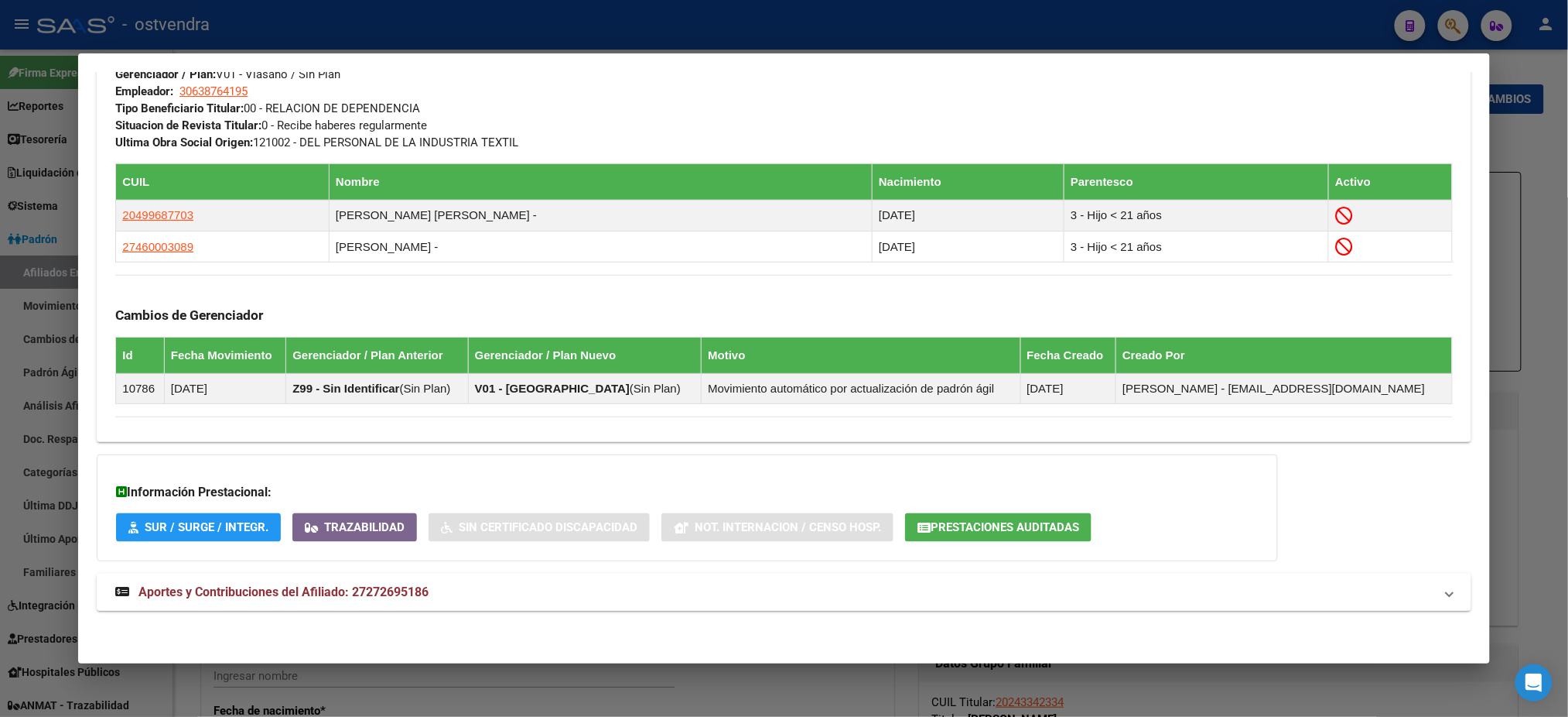
click at [414, 601] on strong "Aportes y Contribuciones del Afiliado: 27272695186" at bounding box center [271, 592] width 313 height 19
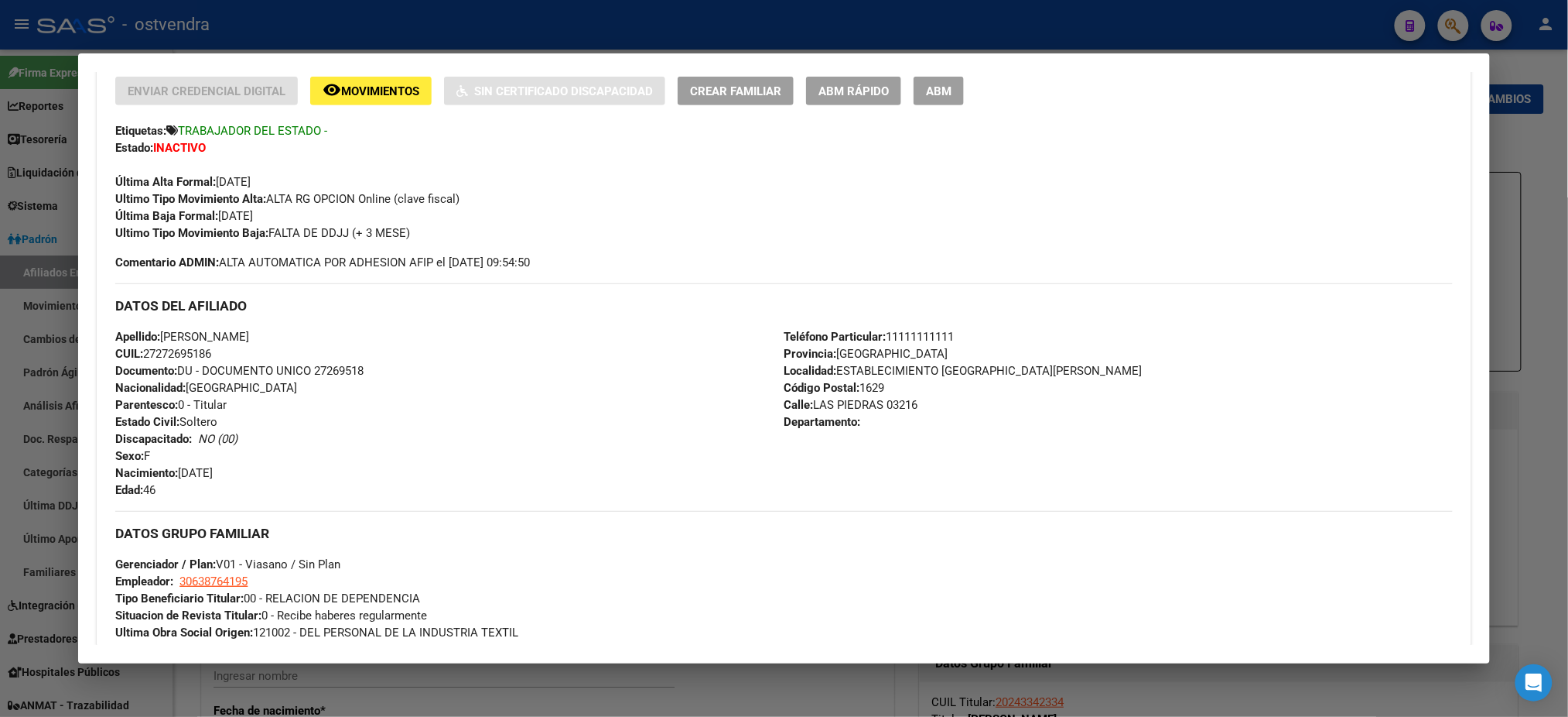
scroll to position [336, 0]
click at [1016, 22] on div at bounding box center [784, 358] width 1568 height 717
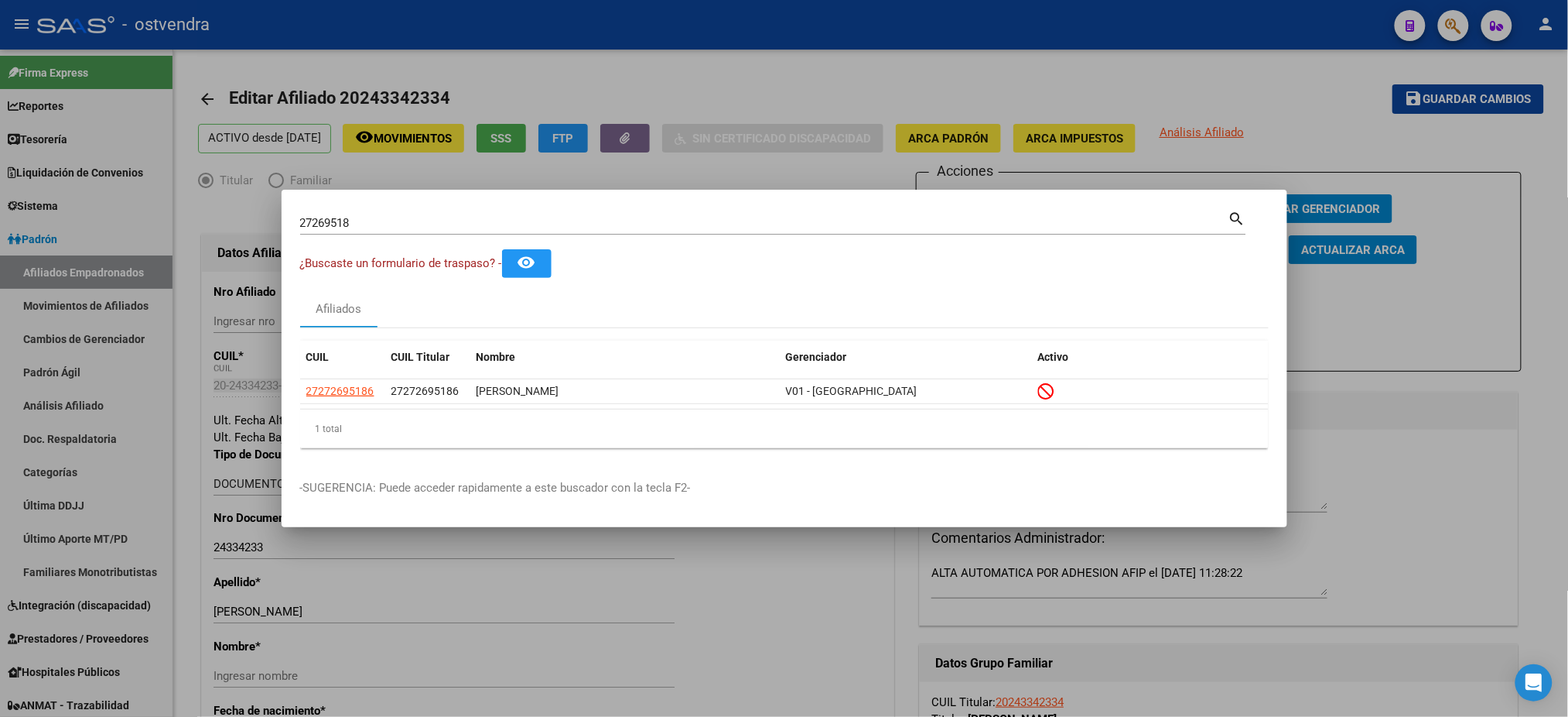
drag, startPoint x: 365, startPoint y: 232, endPoint x: 369, endPoint y: 194, distance: 38.2
click at [262, 207] on div "27269518 Buscar (apellido, dni, cuil, nro traspaso, cuit, obra social) search ¿…" at bounding box center [784, 358] width 1568 height 717
click at [368, 219] on input "27269518" at bounding box center [765, 223] width 929 height 14
drag, startPoint x: 378, startPoint y: 225, endPoint x: 232, endPoint y: 219, distance: 146.1
click at [232, 219] on div "27269518 Buscar (apellido, dni, cuil, nro traspaso, cuit, obra social) search ¿…" at bounding box center [784, 358] width 1568 height 717
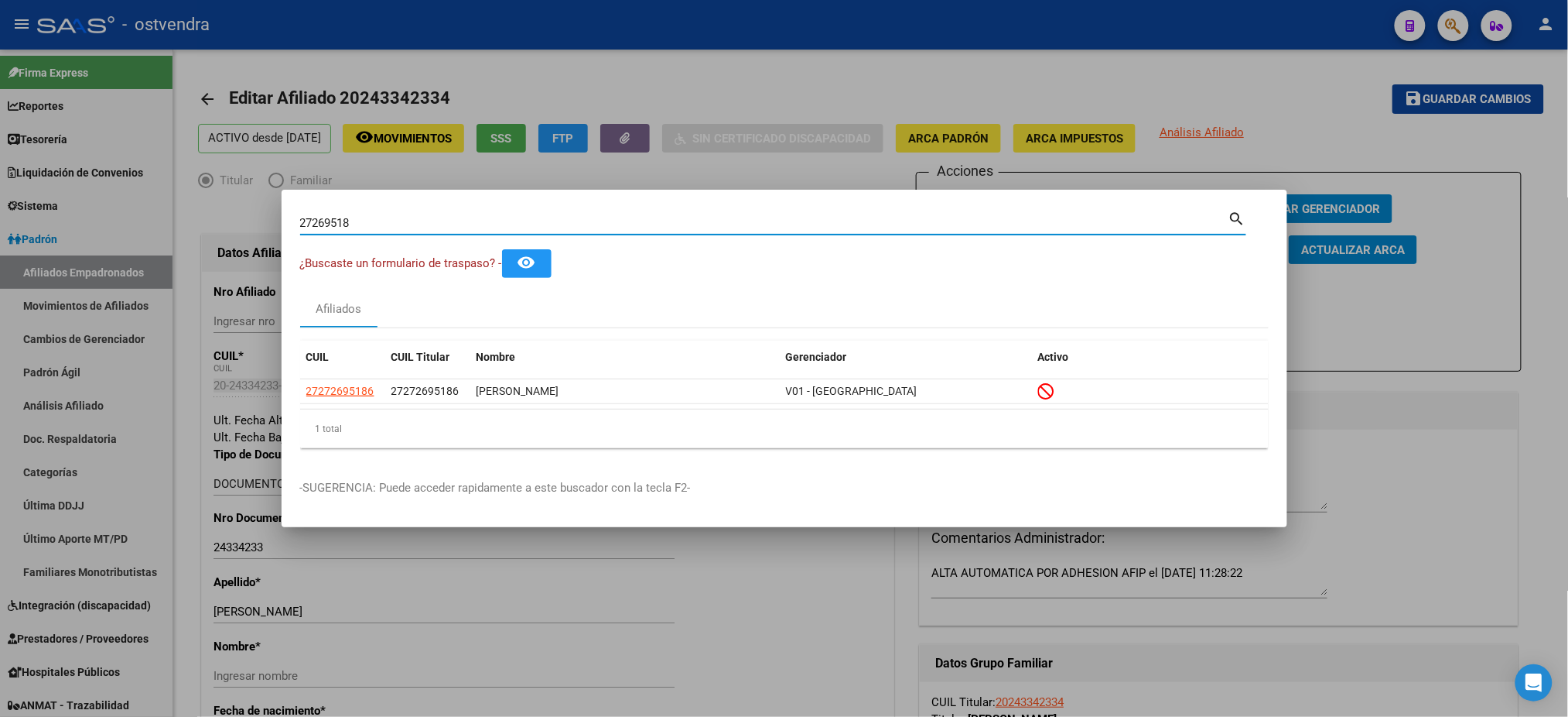
paste input "599555"
type input "27599555"
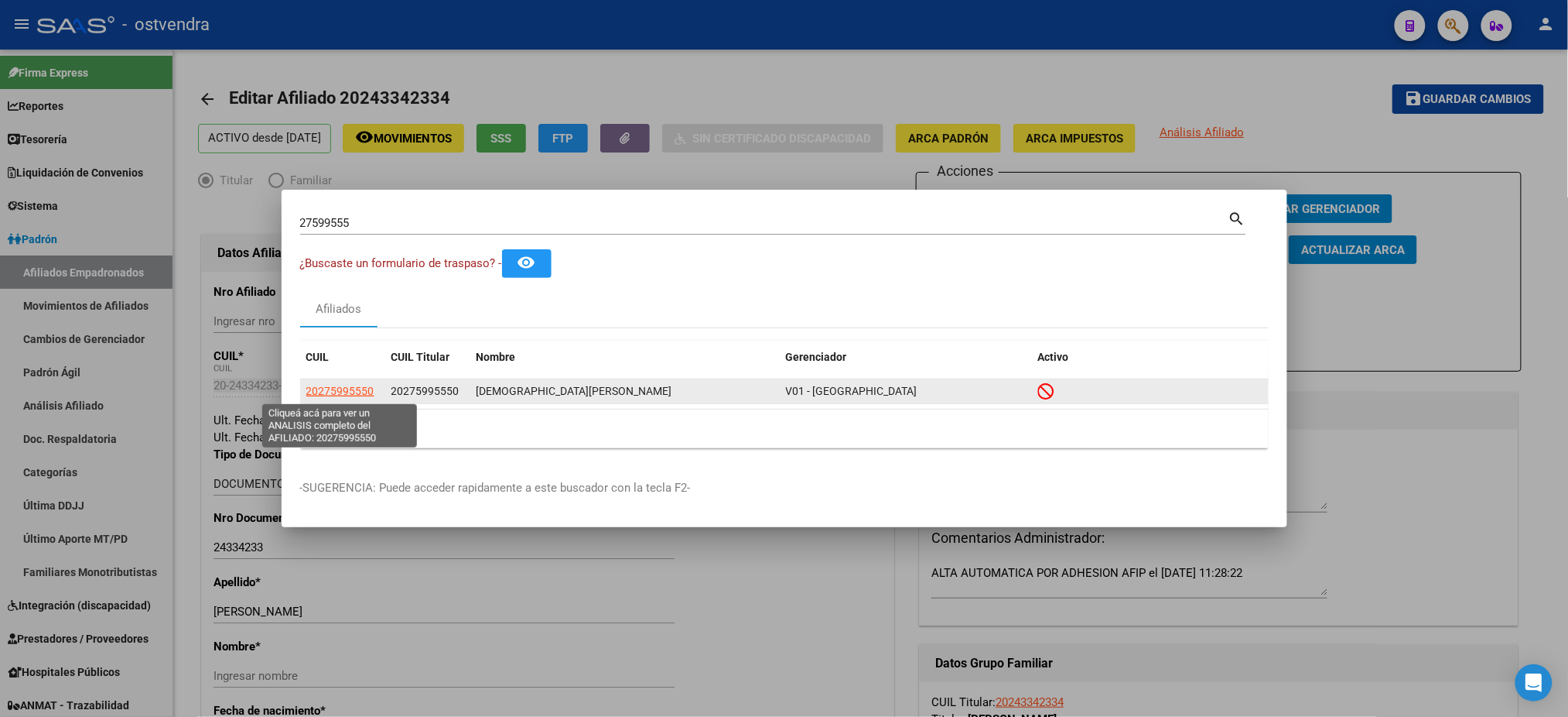
click at [334, 391] on span "20275995550" at bounding box center [340, 391] width 68 height 12
type textarea "20275995550"
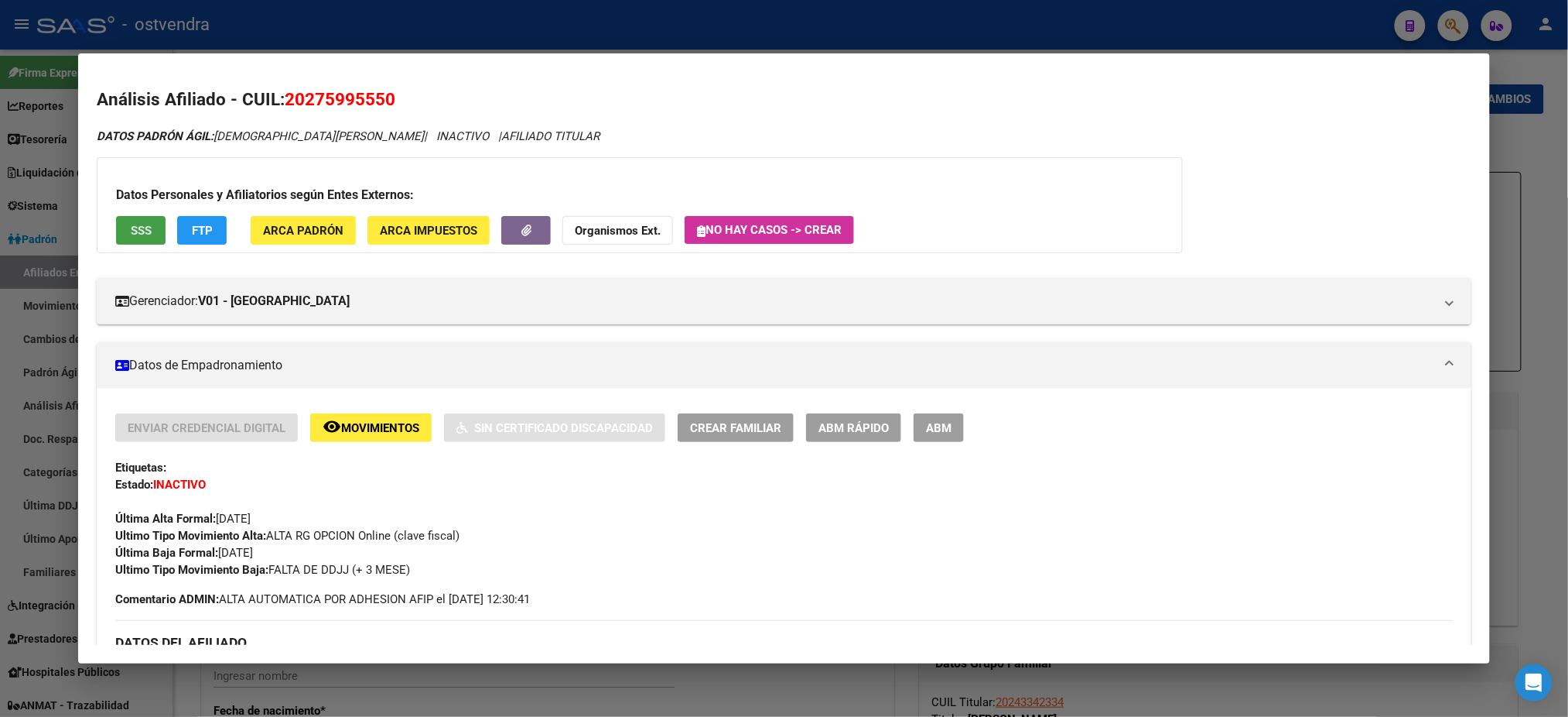
click at [141, 231] on span "SSS" at bounding box center [140, 231] width 21 height 14
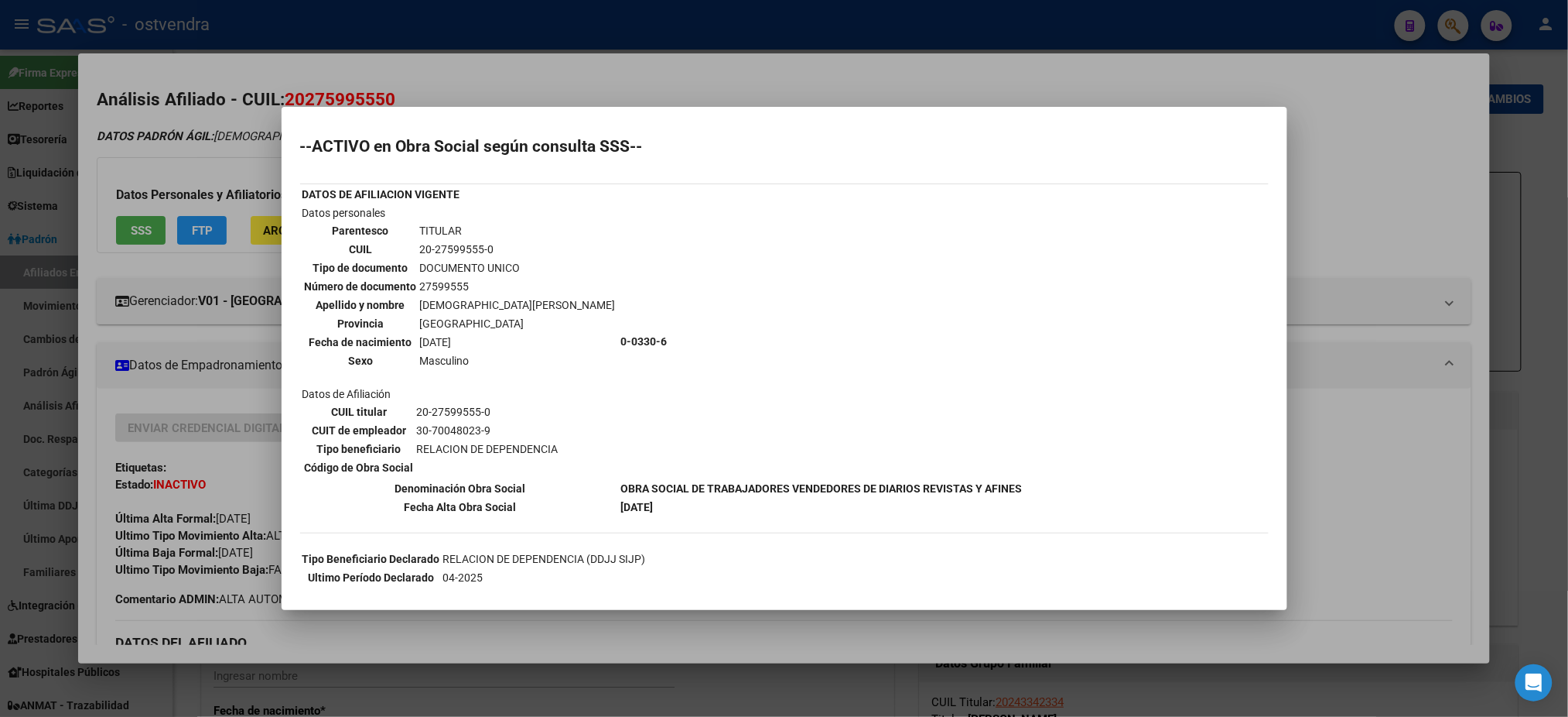
drag, startPoint x: 249, startPoint y: 149, endPoint x: 239, endPoint y: 266, distance: 117.4
click at [246, 149] on div at bounding box center [784, 358] width 1568 height 717
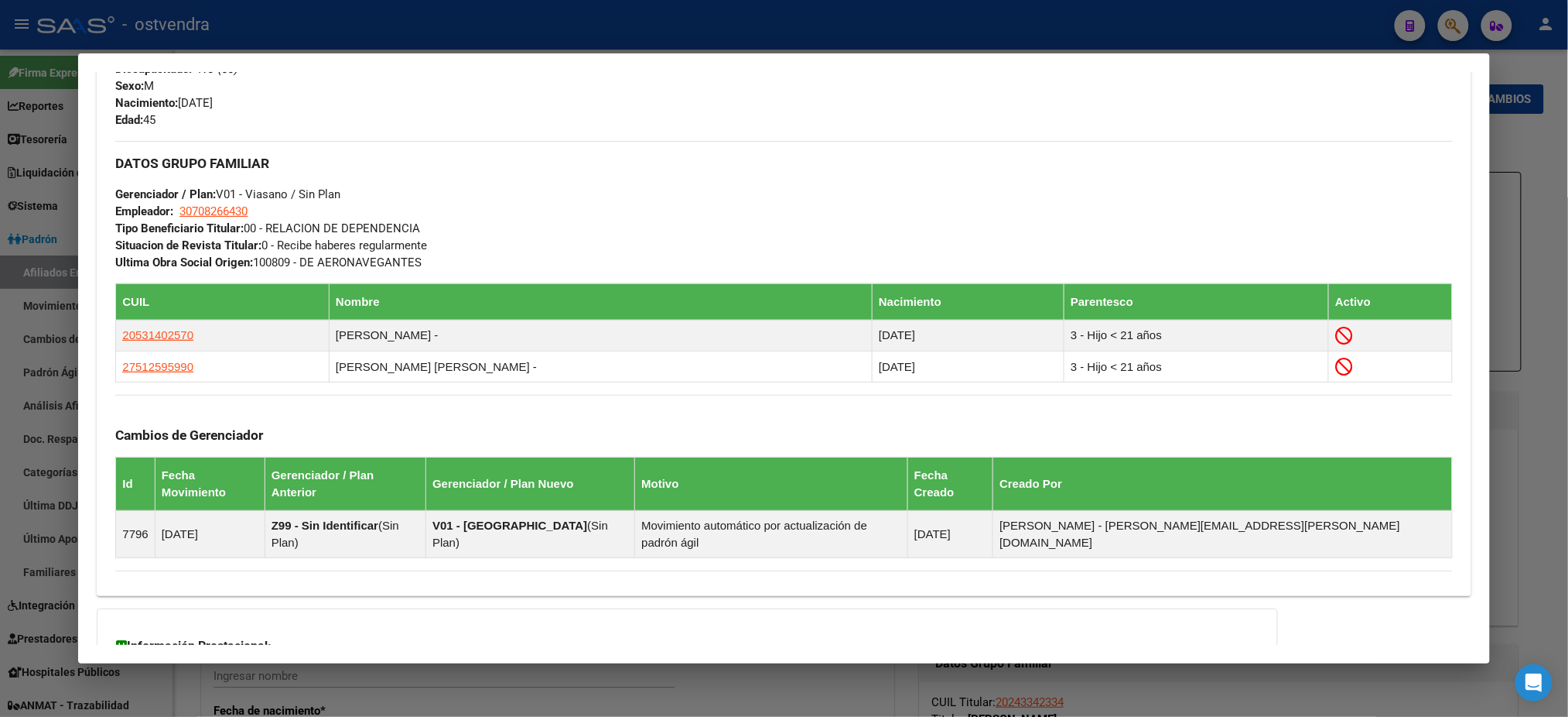
scroll to position [826, 0]
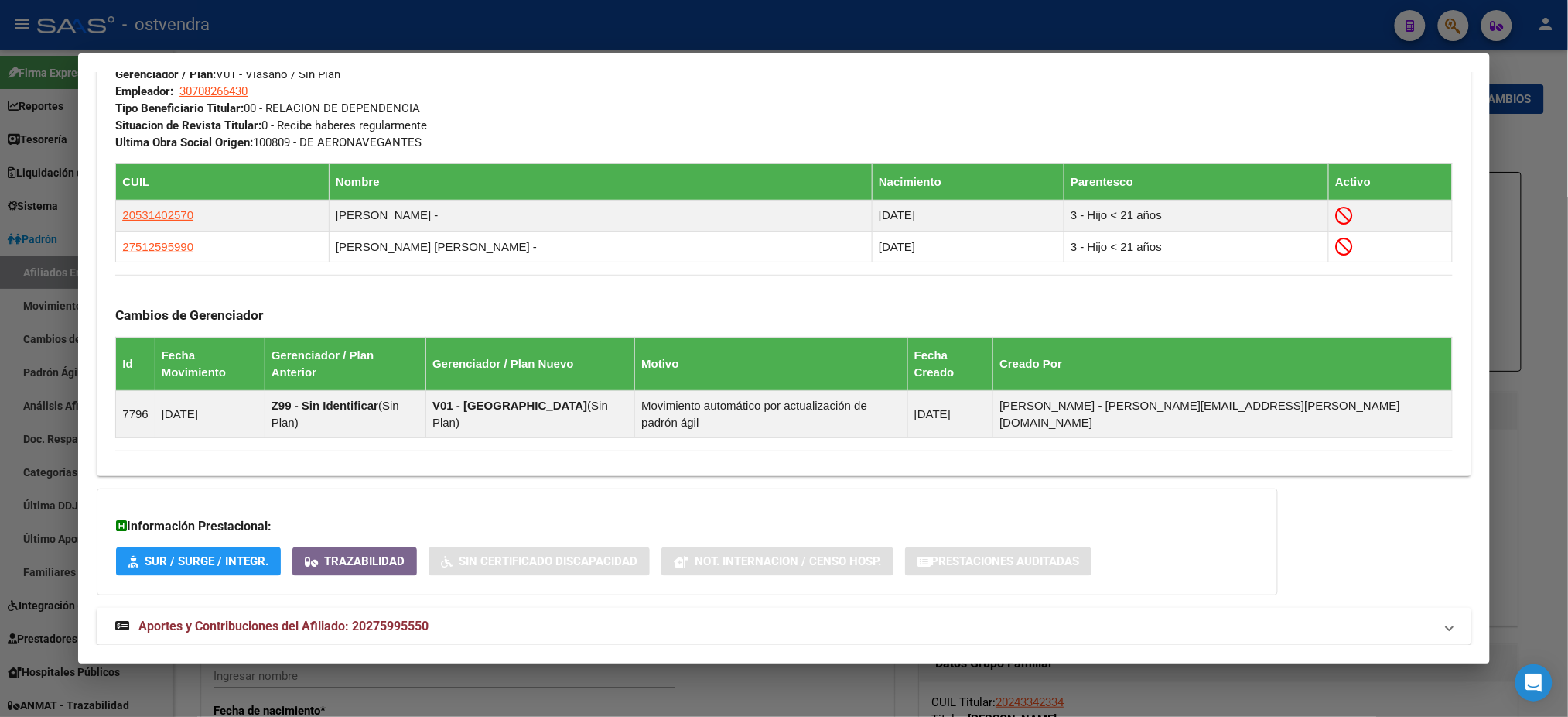
click at [375, 619] on span "Aportes y Contribuciones del Afiliado: 20275995550" at bounding box center [283, 626] width 290 height 15
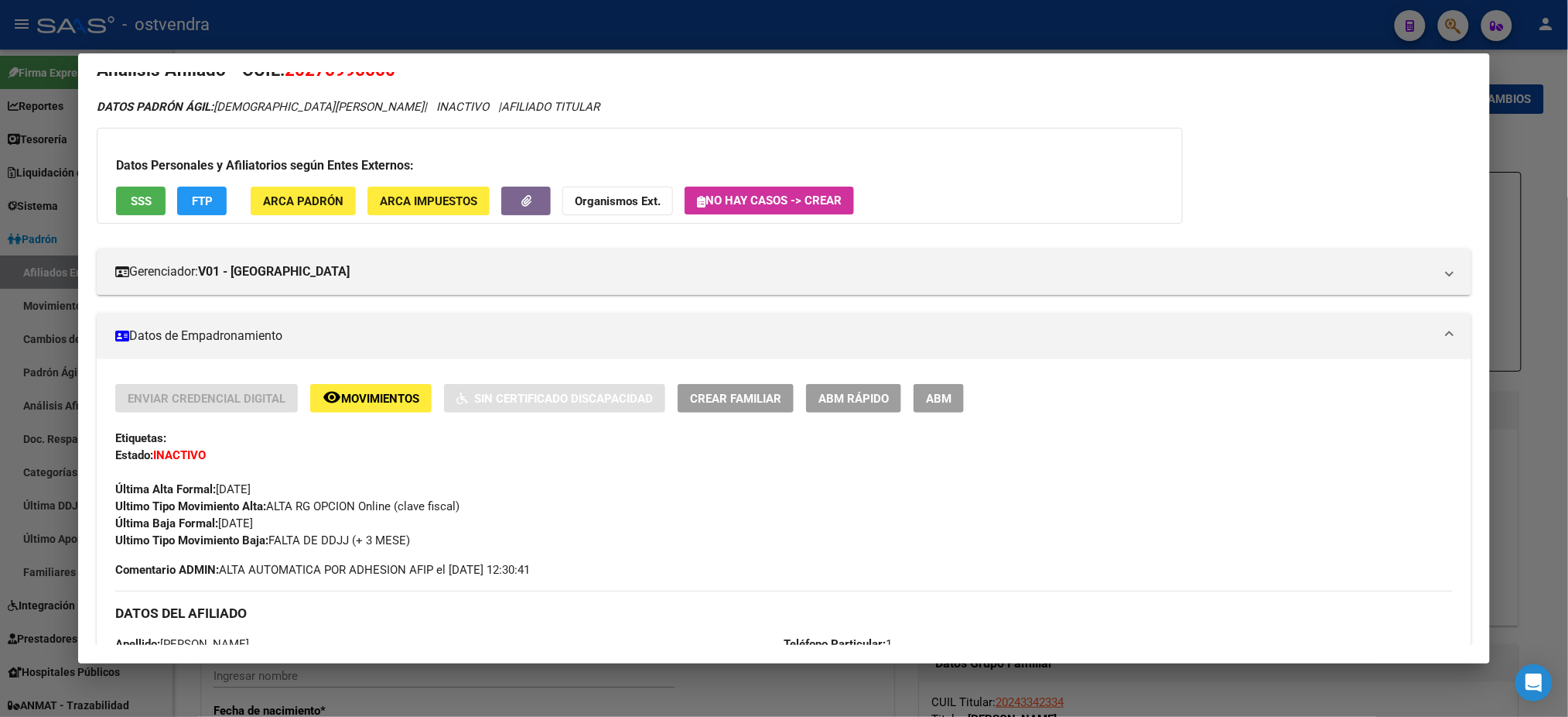
scroll to position [0, 0]
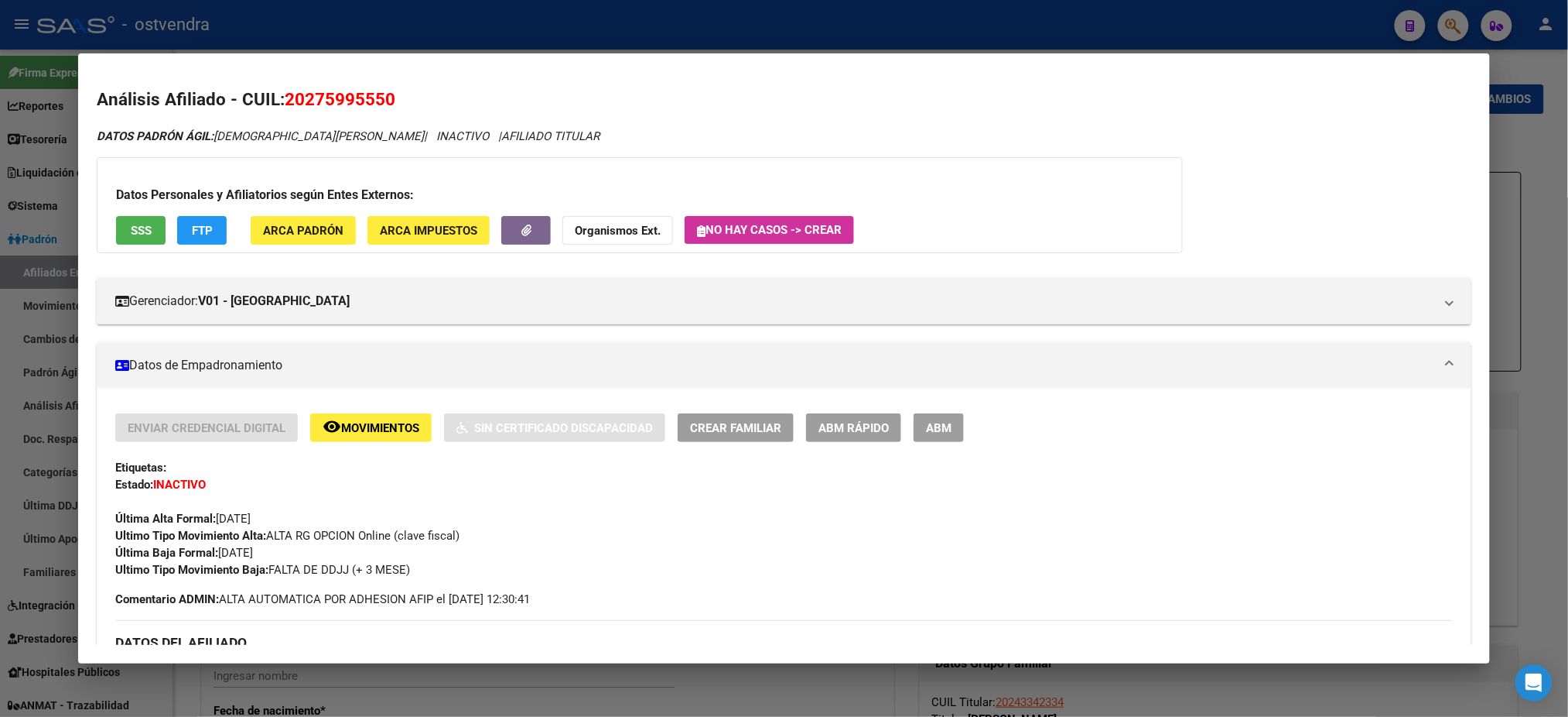
click at [143, 232] on button "SSS" at bounding box center [141, 230] width 50 height 29
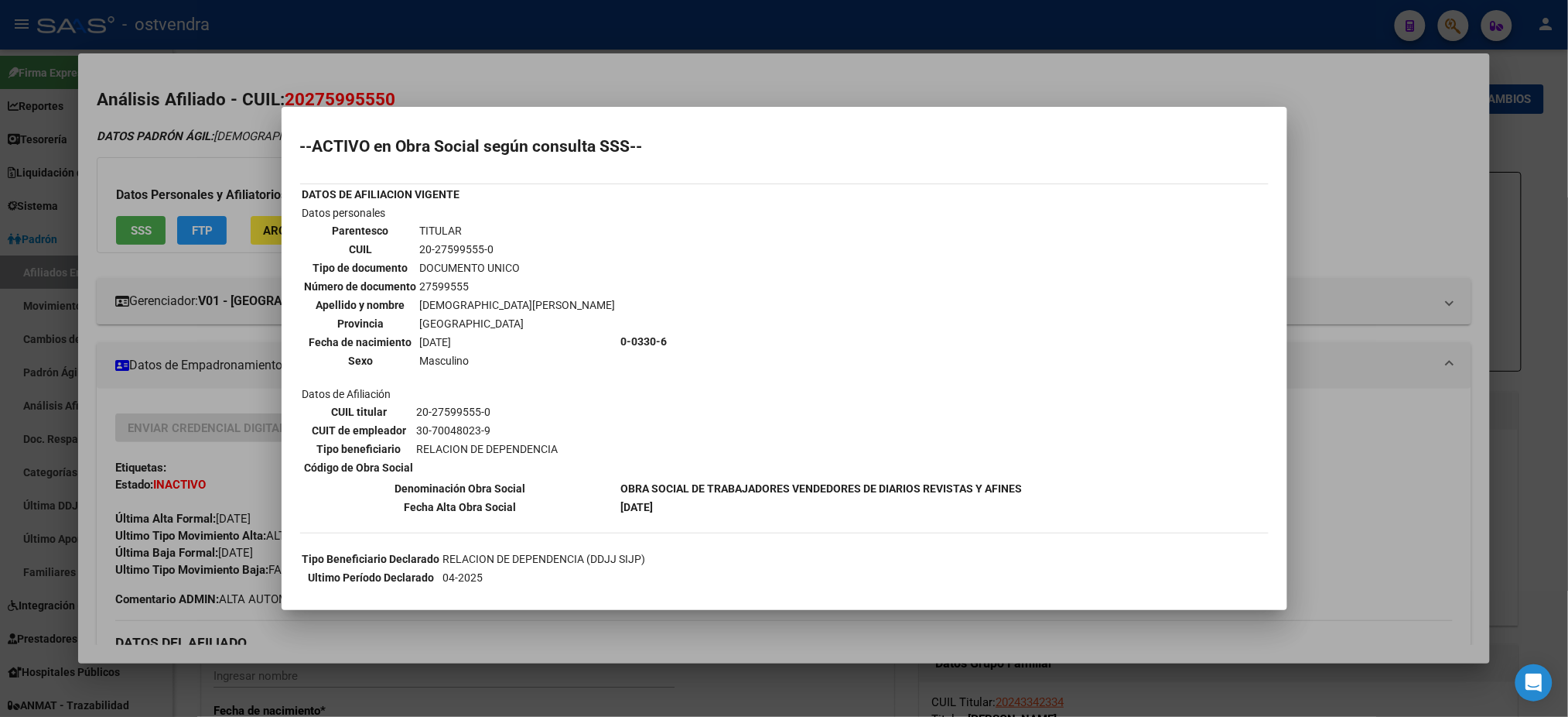
click at [248, 145] on div at bounding box center [784, 358] width 1568 height 717
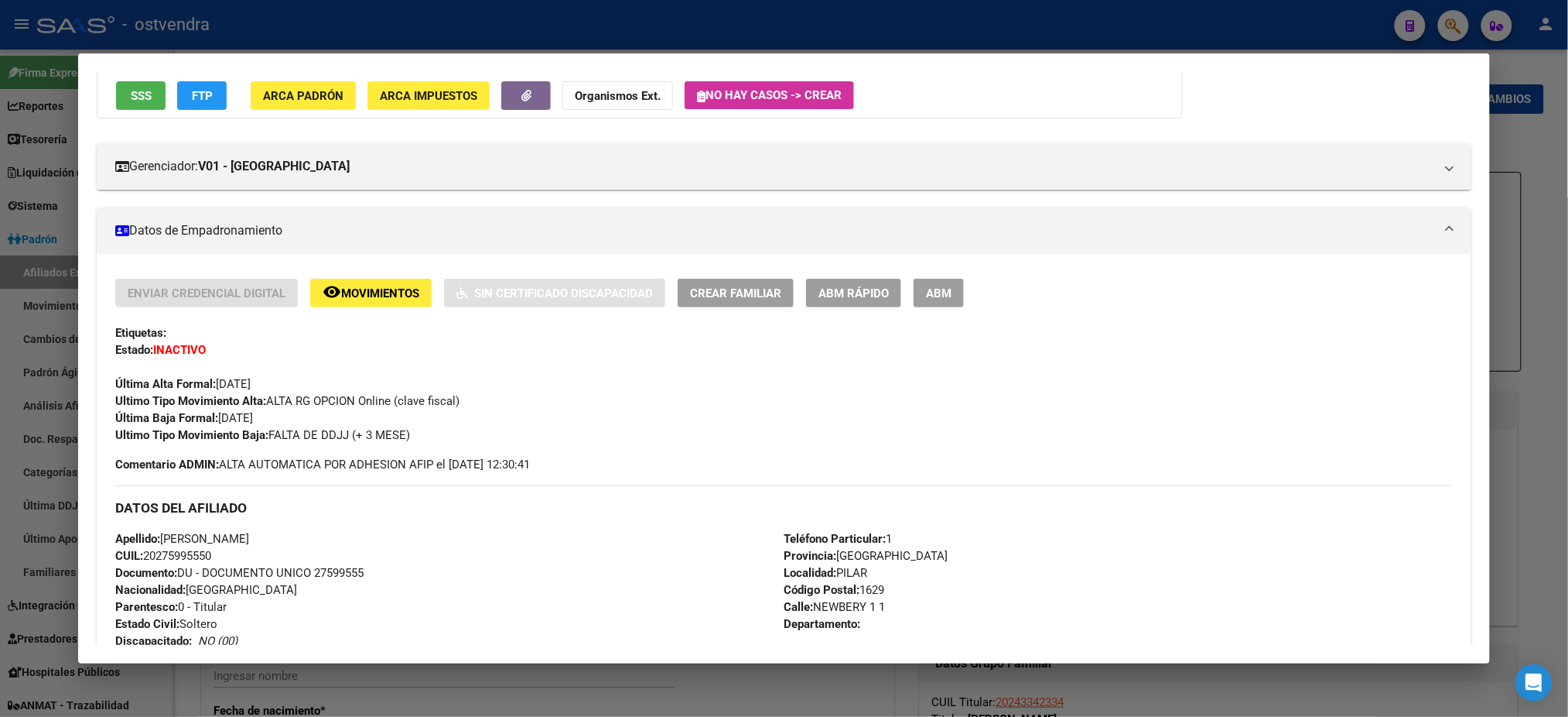
scroll to position [138, 0]
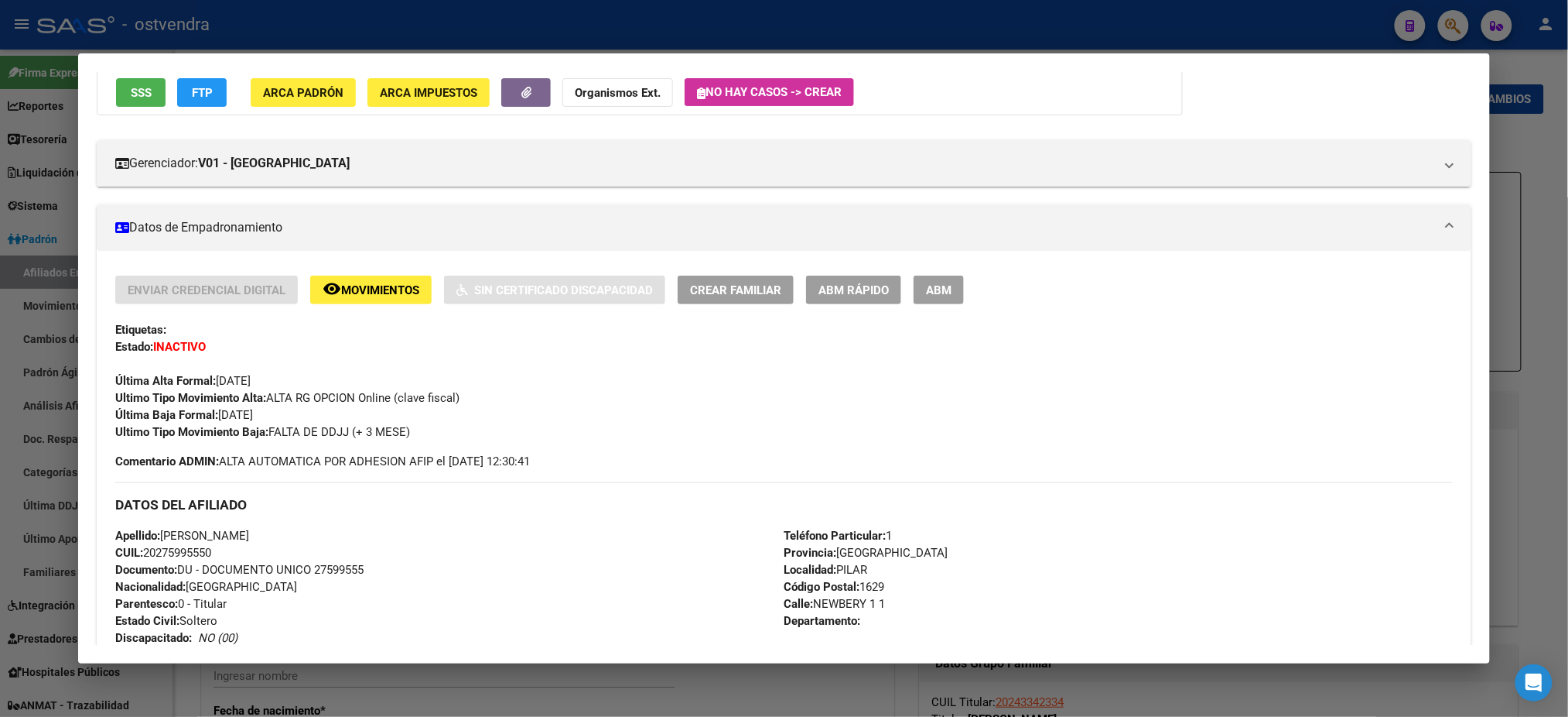
click at [916, 297] on button "ABM" at bounding box center [939, 289] width 51 height 29
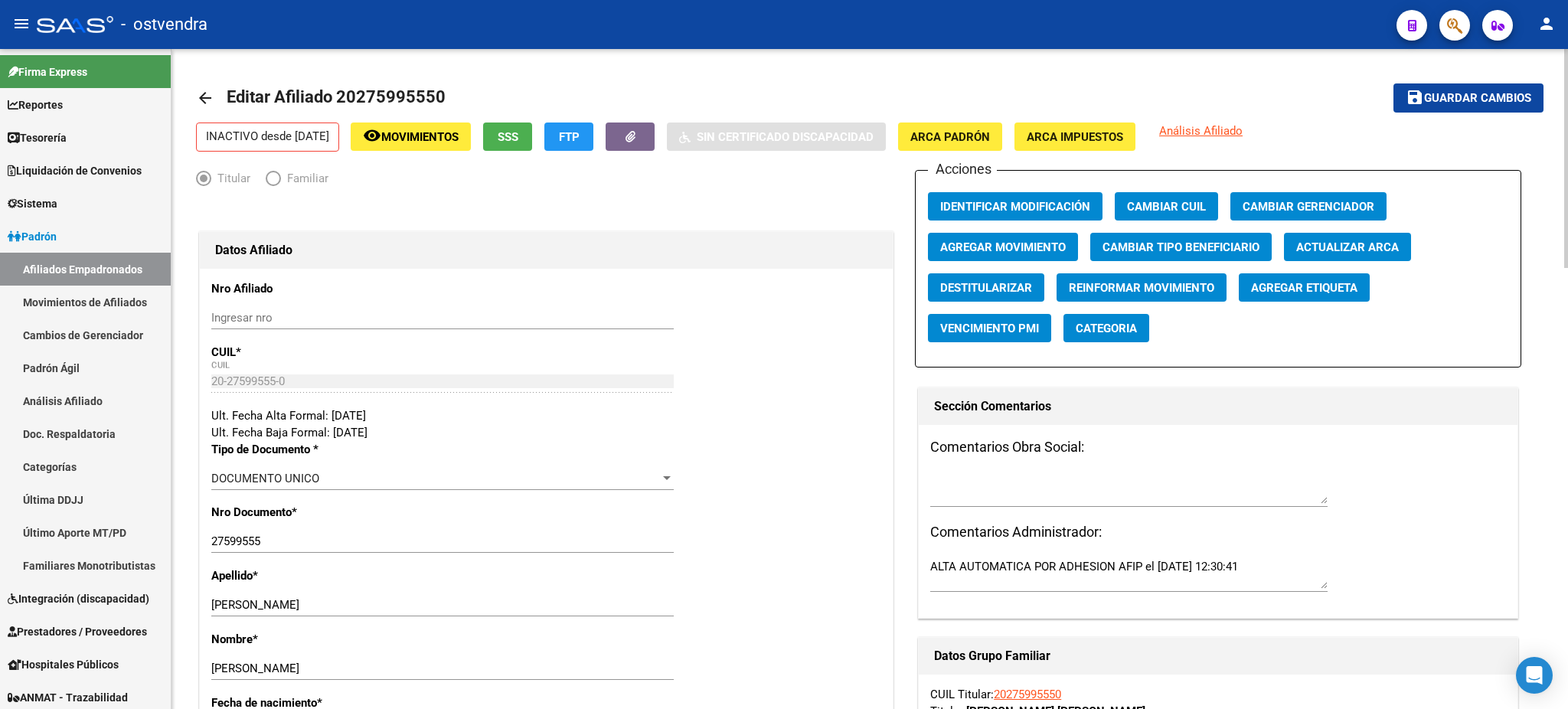
click at [433, 115] on mat-toolbar-row "arrow_back Editar Afiliado 20275995550" at bounding box center [721, 98] width 1051 height 49
click at [434, 140] on span "Movimientos" at bounding box center [419, 137] width 78 height 14
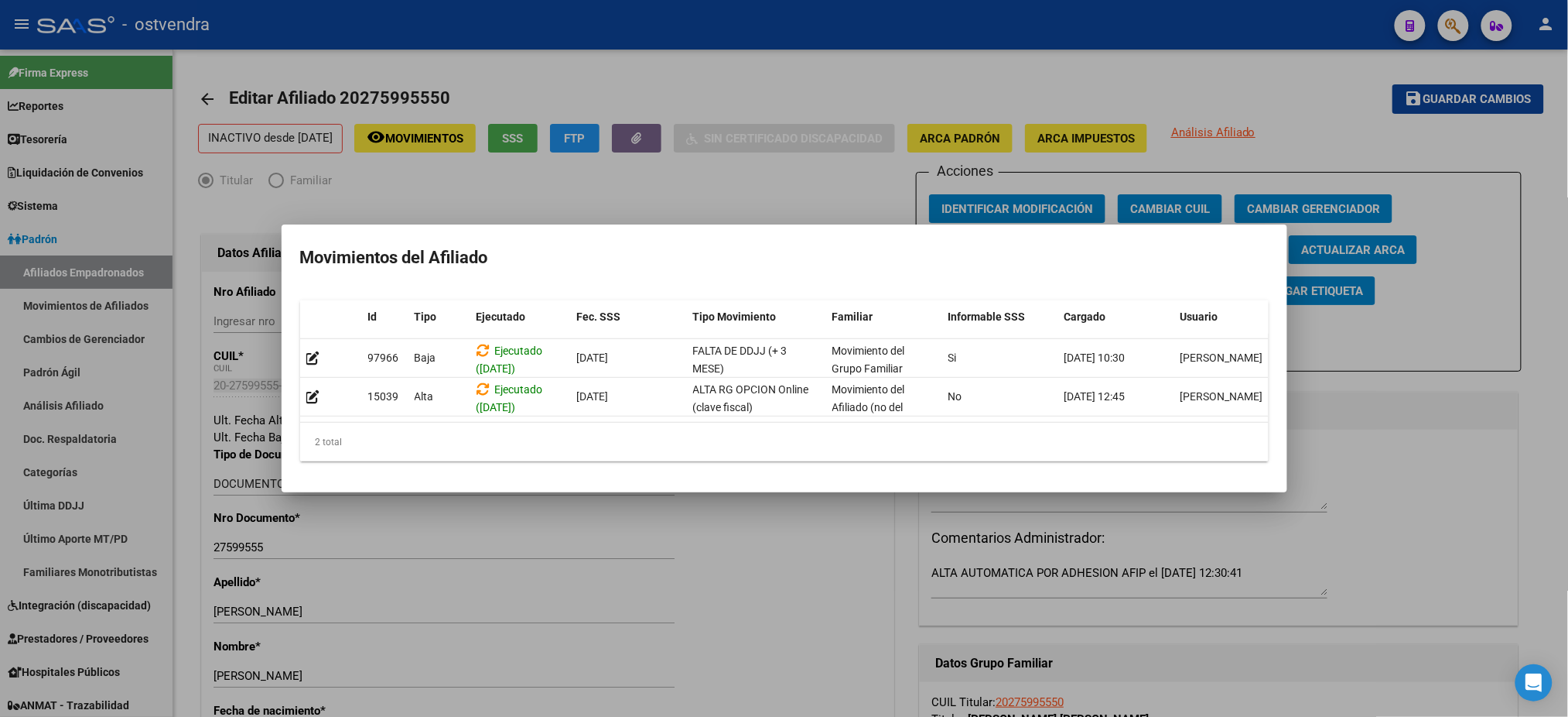
click at [656, 85] on div at bounding box center [784, 358] width 1568 height 717
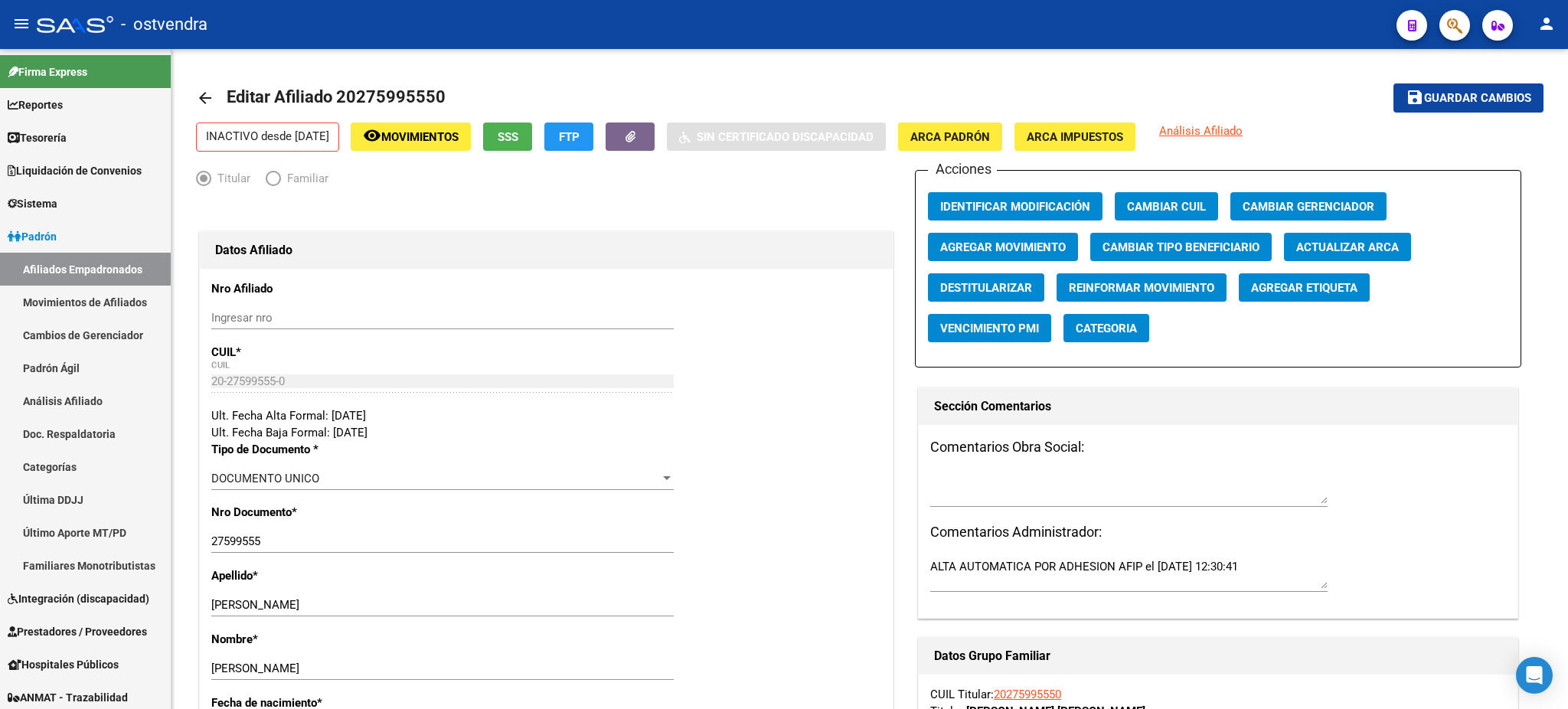
click at [1441, 22] on button "button" at bounding box center [1454, 25] width 30 height 30
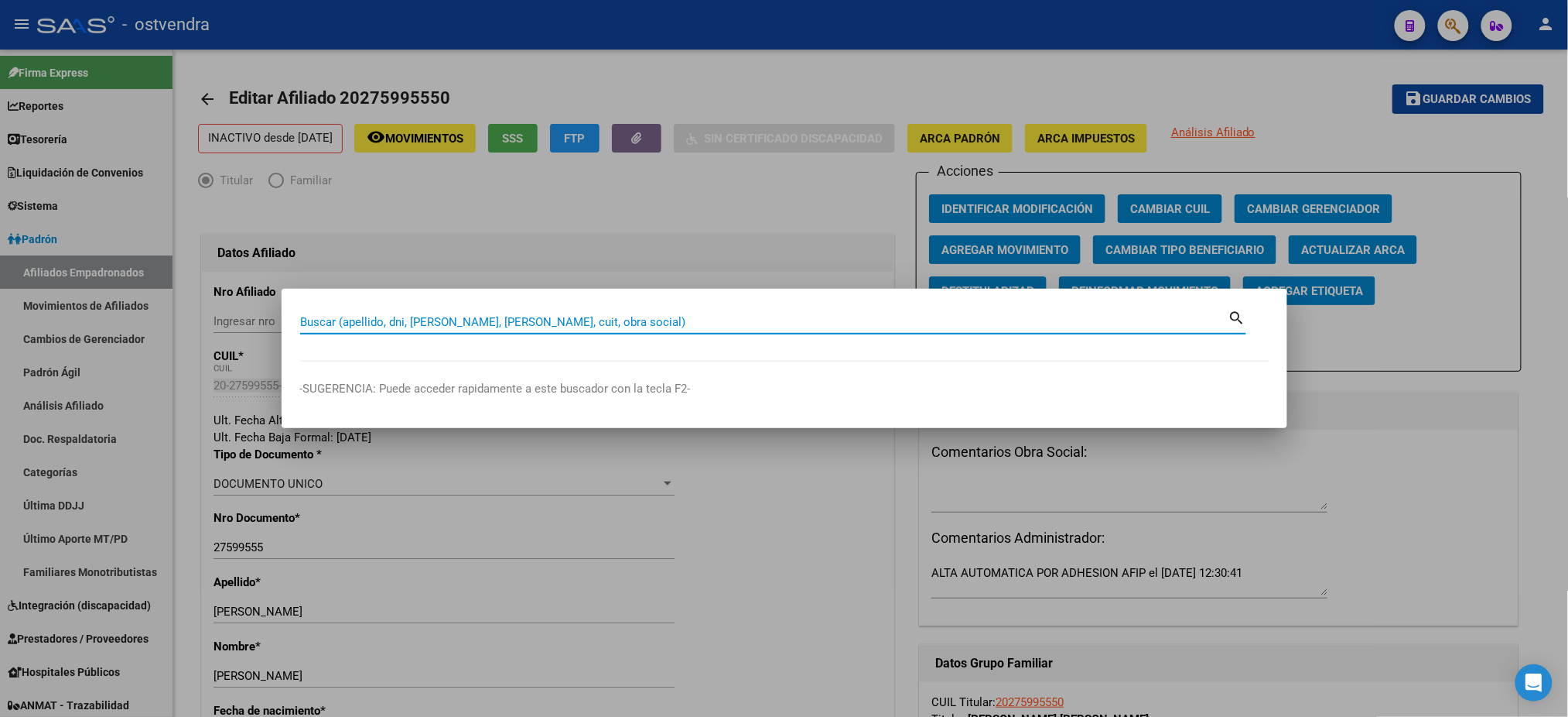
paste input "30867491"
type input "30867491"
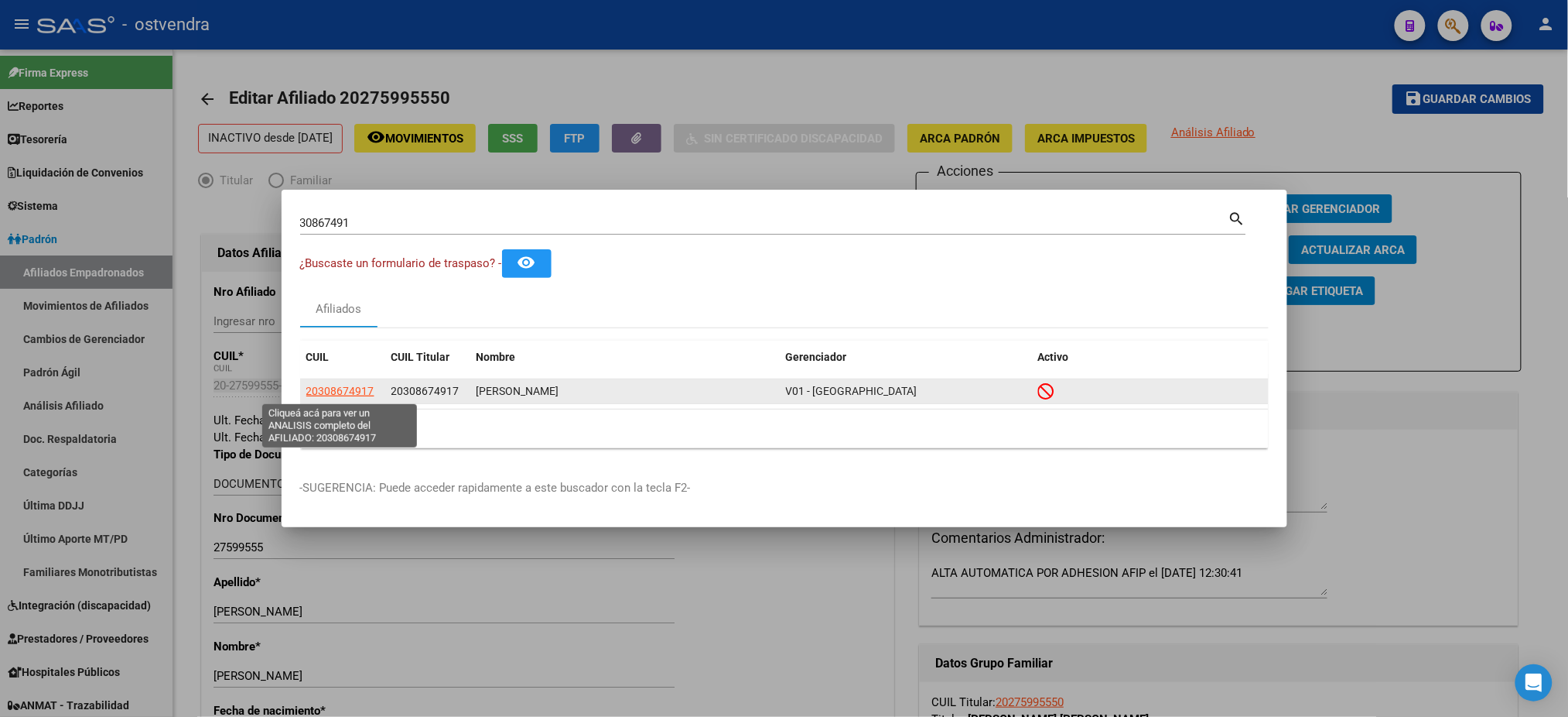
click at [322, 394] on span "20308674917" at bounding box center [340, 391] width 68 height 12
type textarea "20308674917"
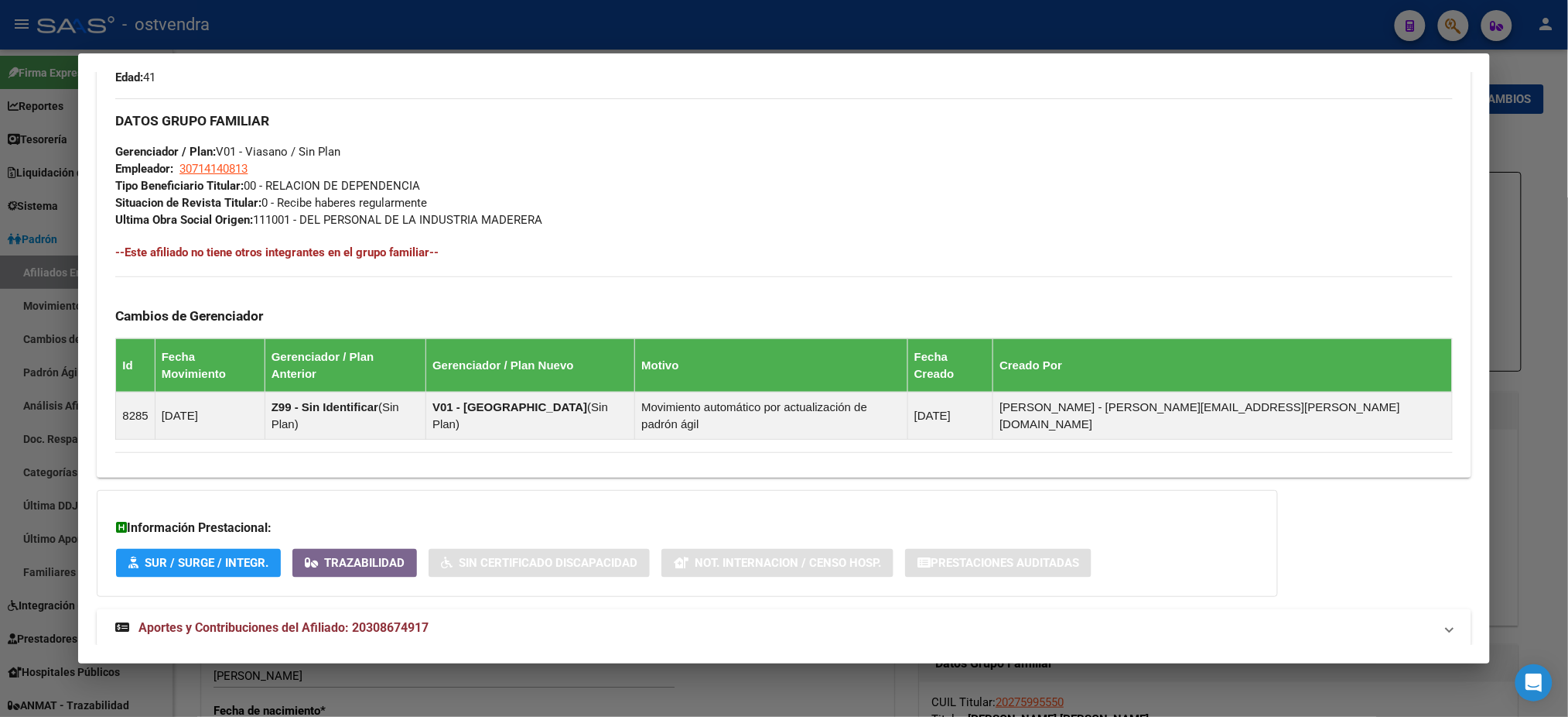
scroll to position [750, 0]
click at [562, 618] on mat-panel-title "Aportes y Contribuciones del Afiliado: 20308674917" at bounding box center [775, 627] width 1318 height 19
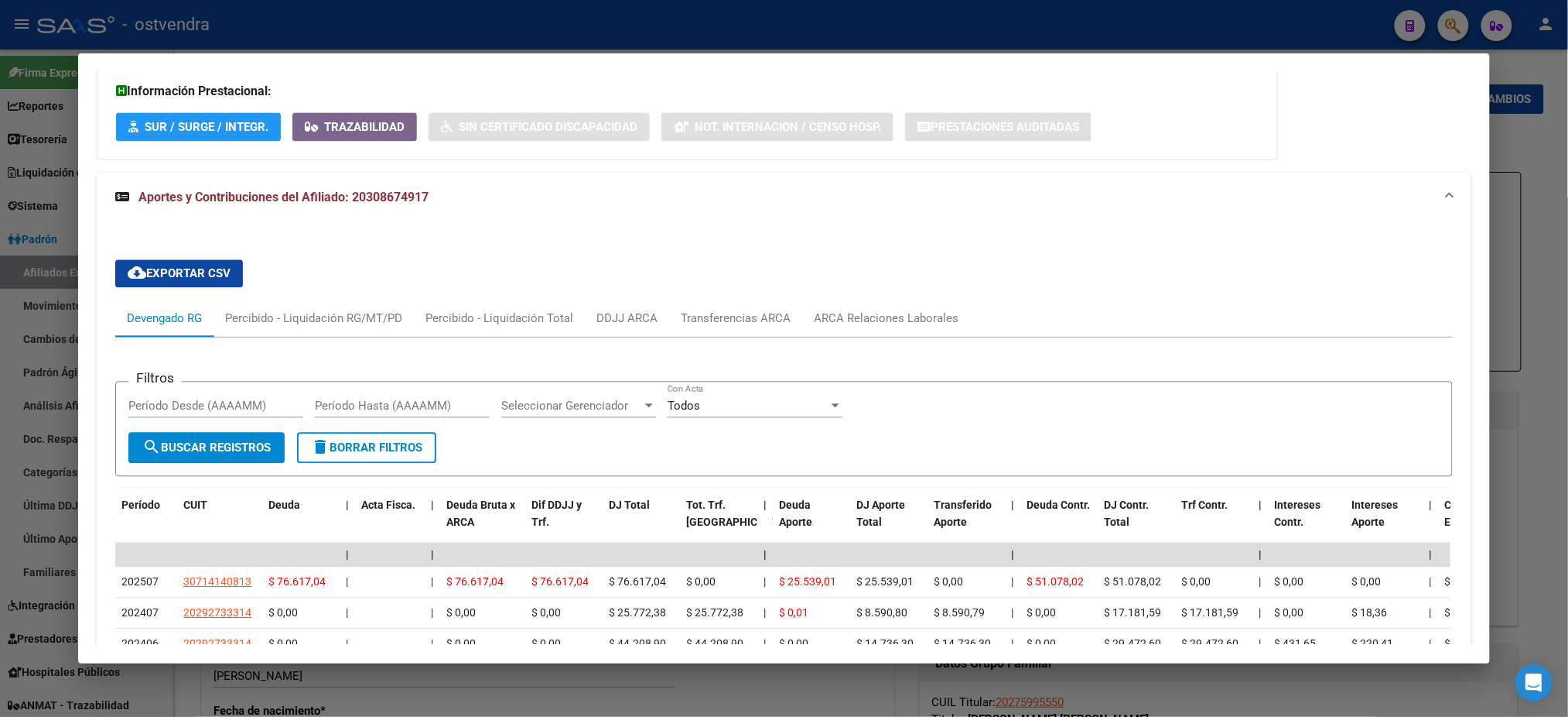
scroll to position [1116, 0]
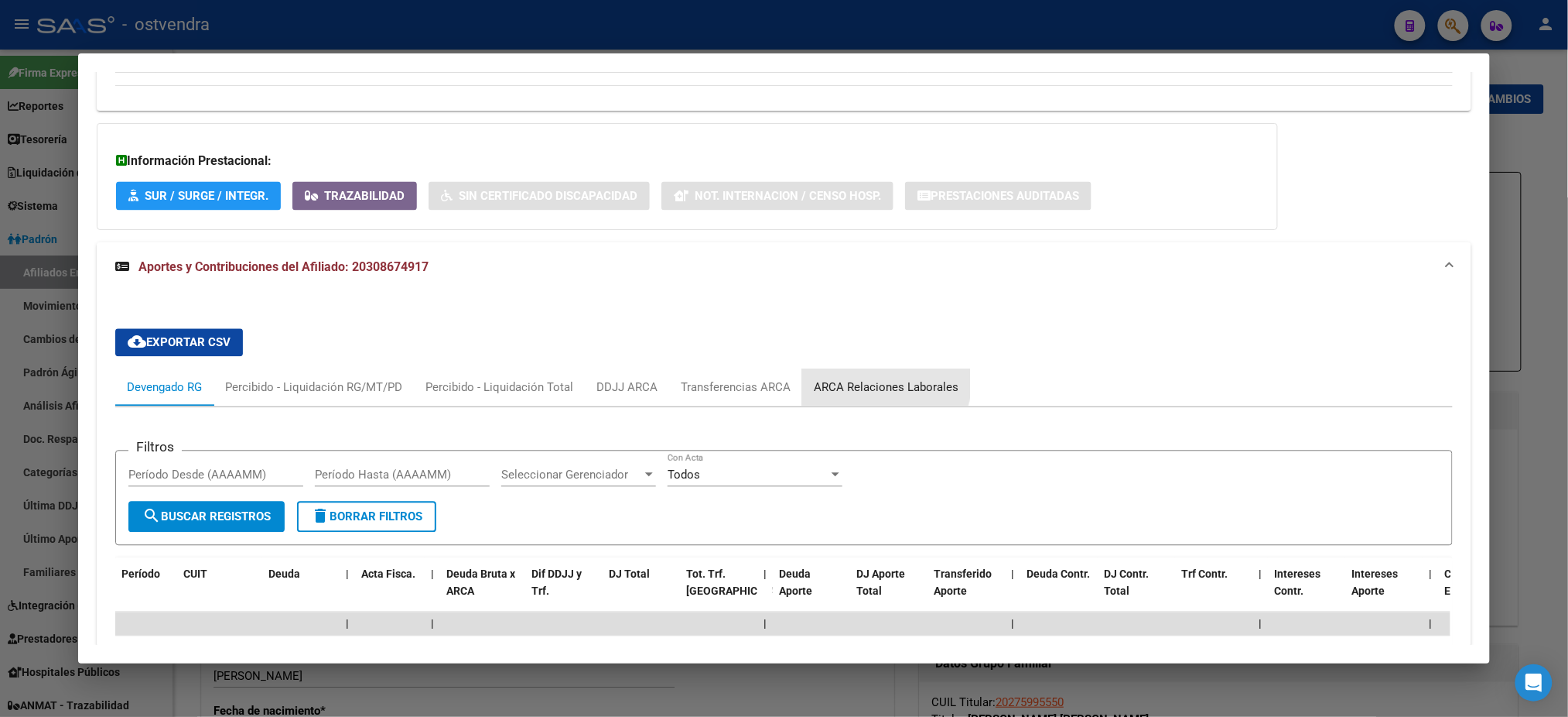
click at [824, 369] on div "ARCA Relaciones Laborales" at bounding box center [886, 387] width 168 height 37
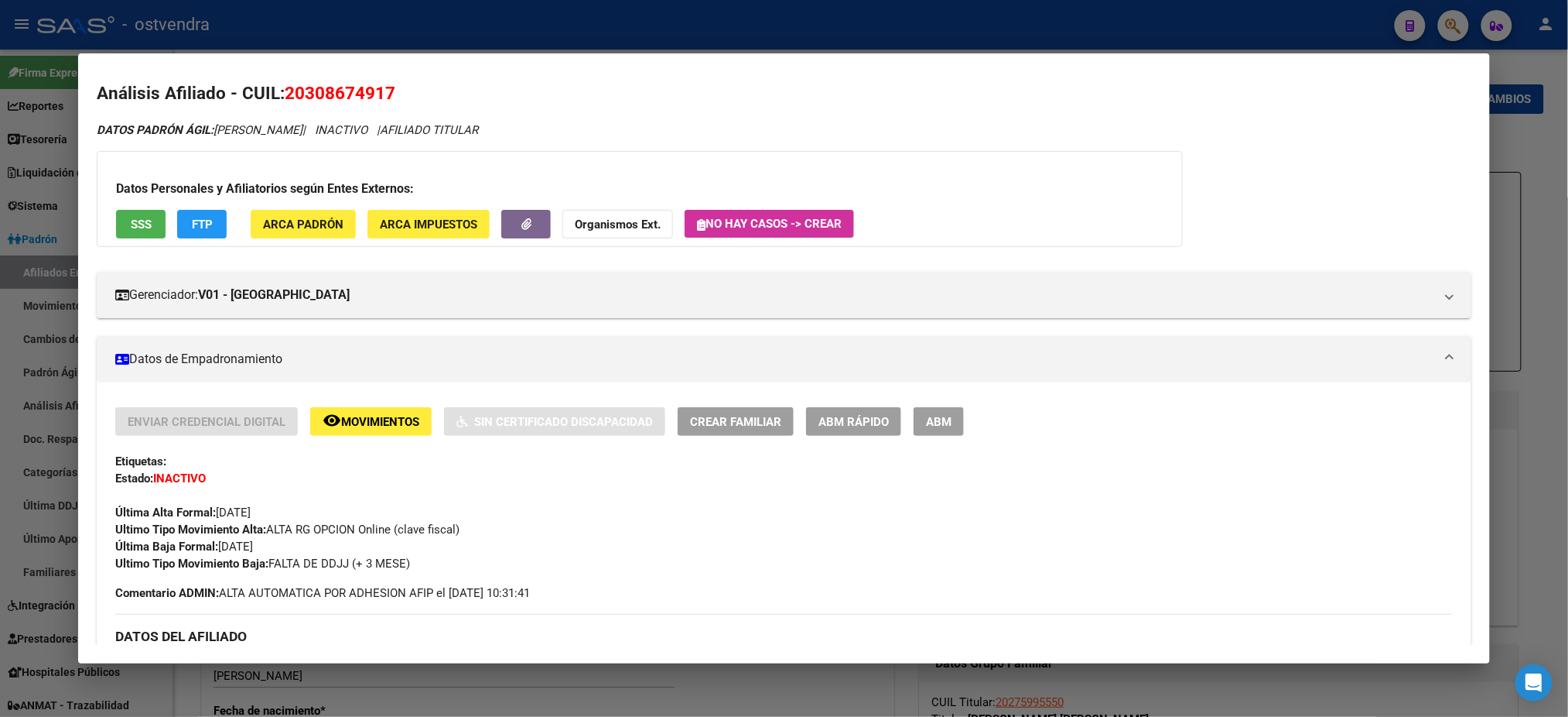
scroll to position [0, 0]
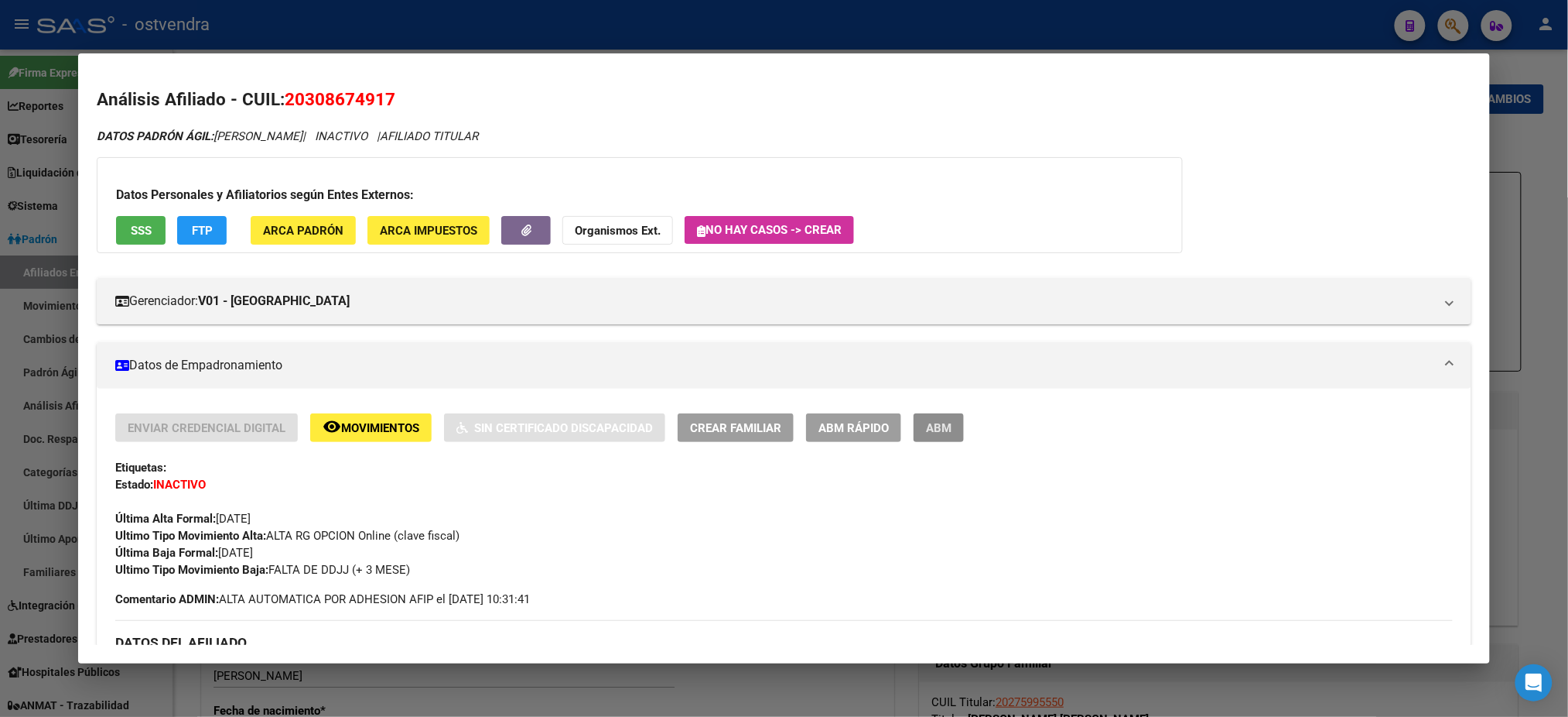
click at [940, 431] on span "ABM" at bounding box center [939, 428] width 26 height 14
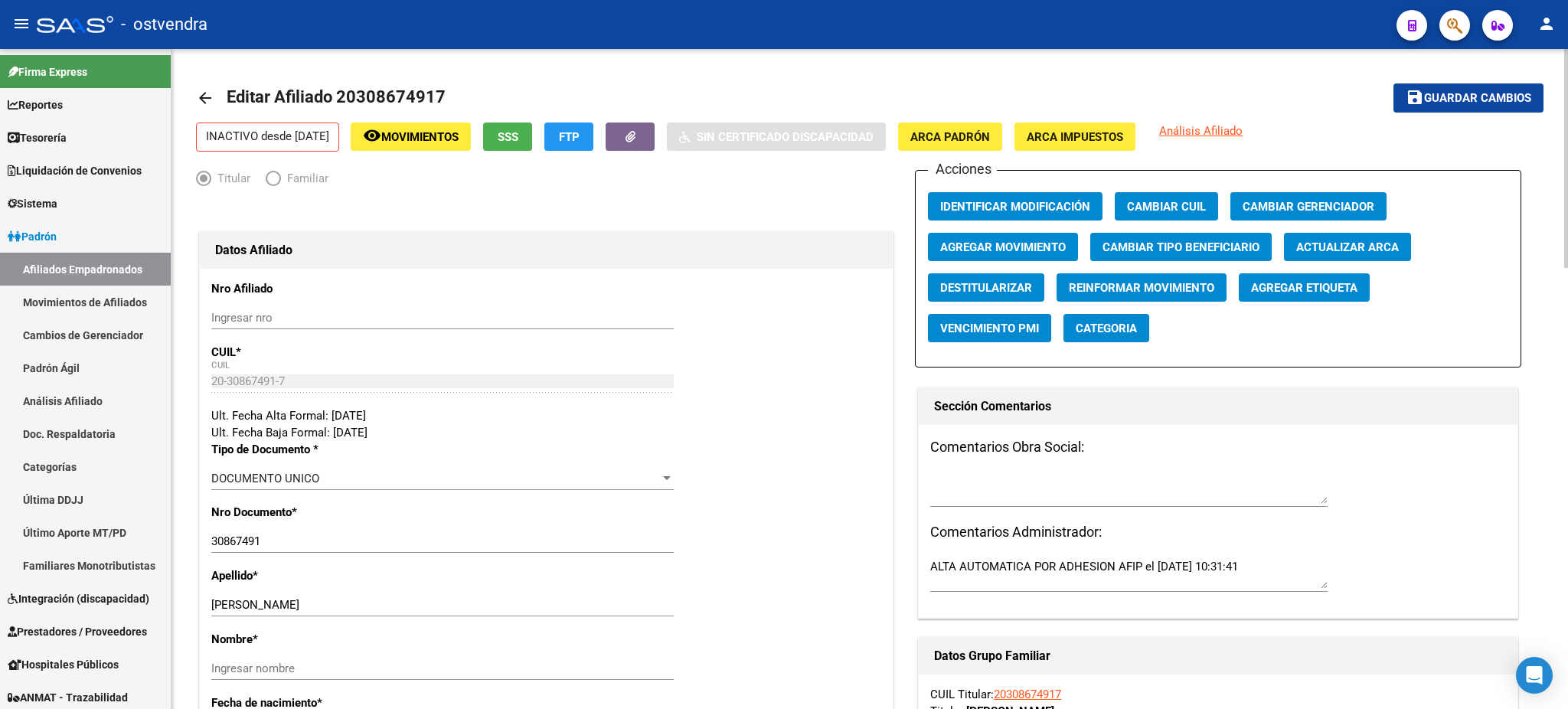
click at [962, 245] on span "Agregar Movimiento" at bounding box center [1003, 247] width 126 height 14
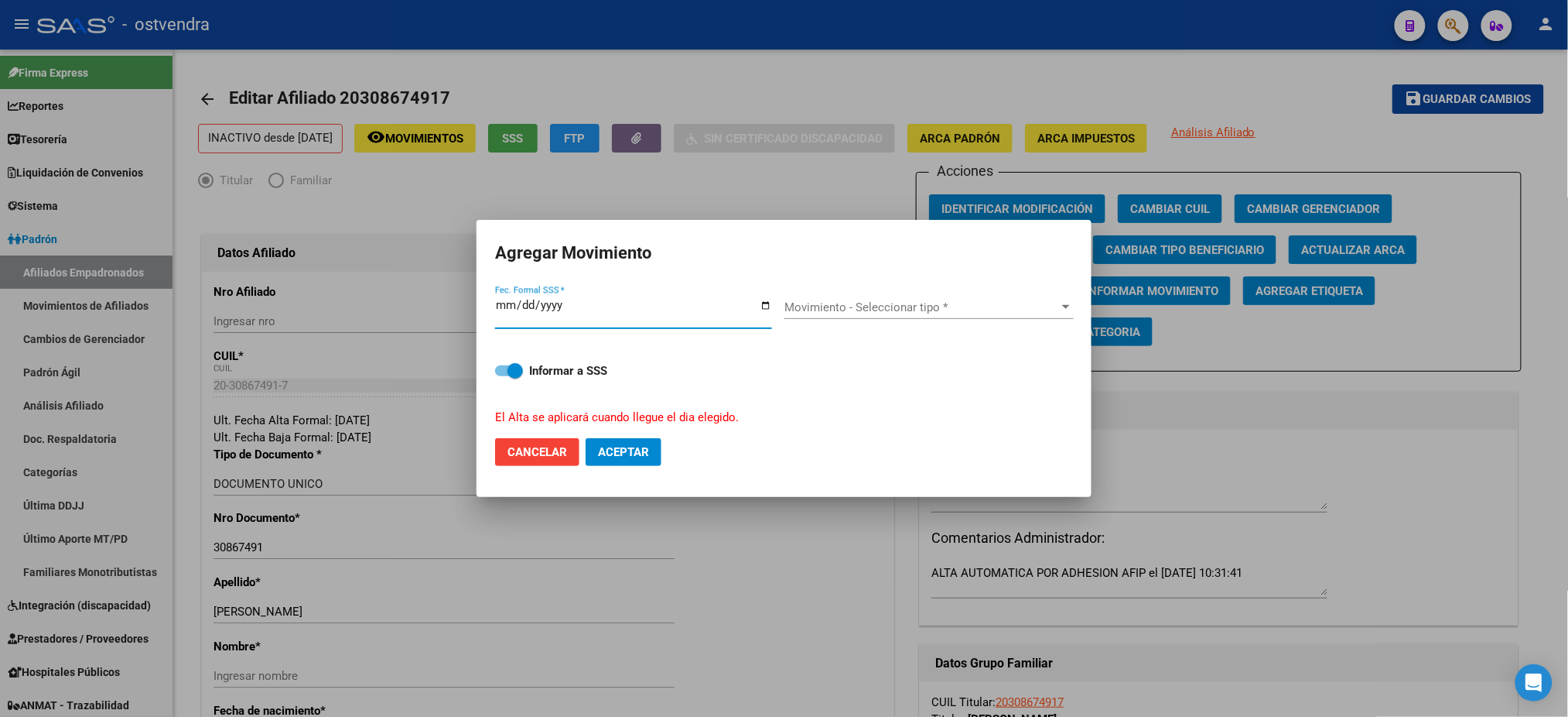
type input "[DATE]"
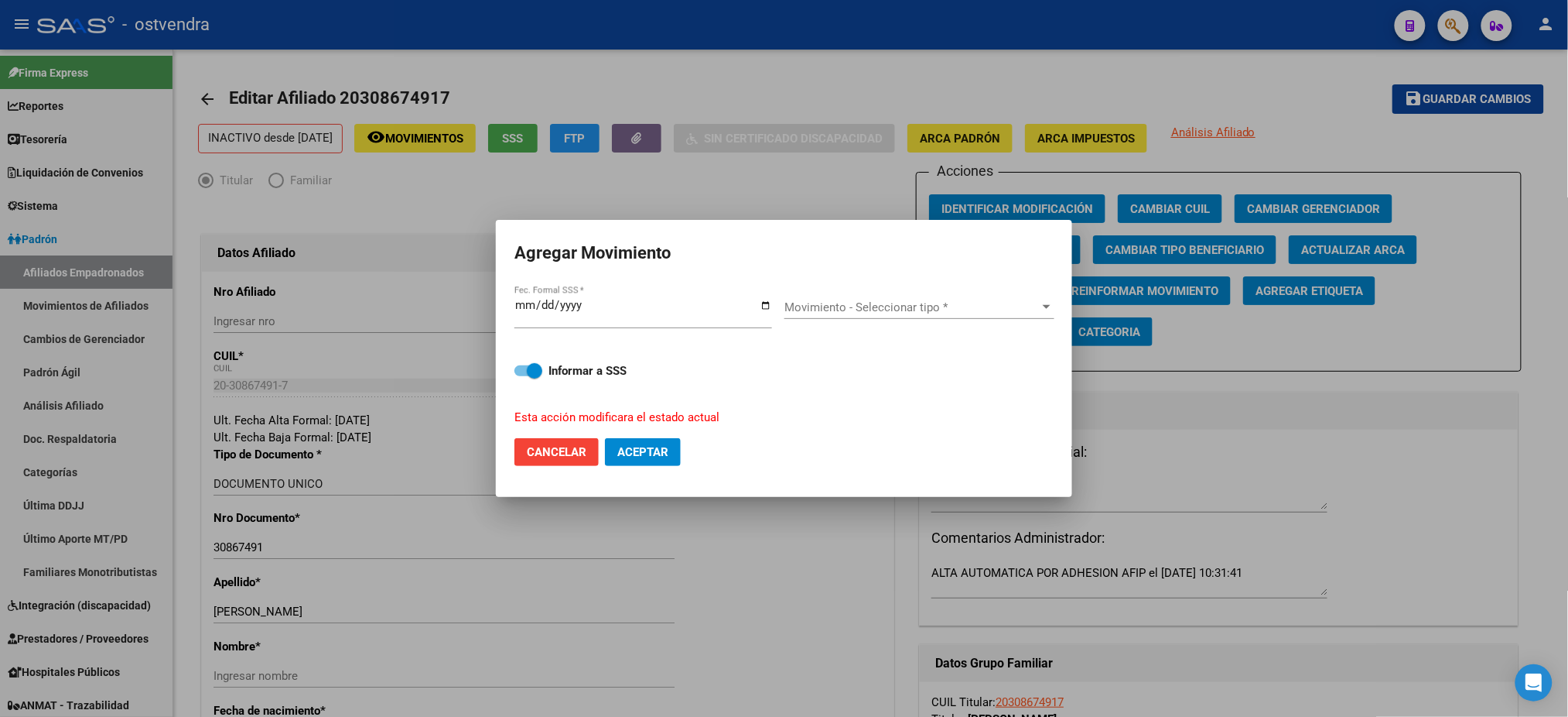
click at [995, 298] on div "Movimiento - Seleccionar tipo * Movimiento - Seleccionar tipo *" at bounding box center [920, 306] width 270 height 23
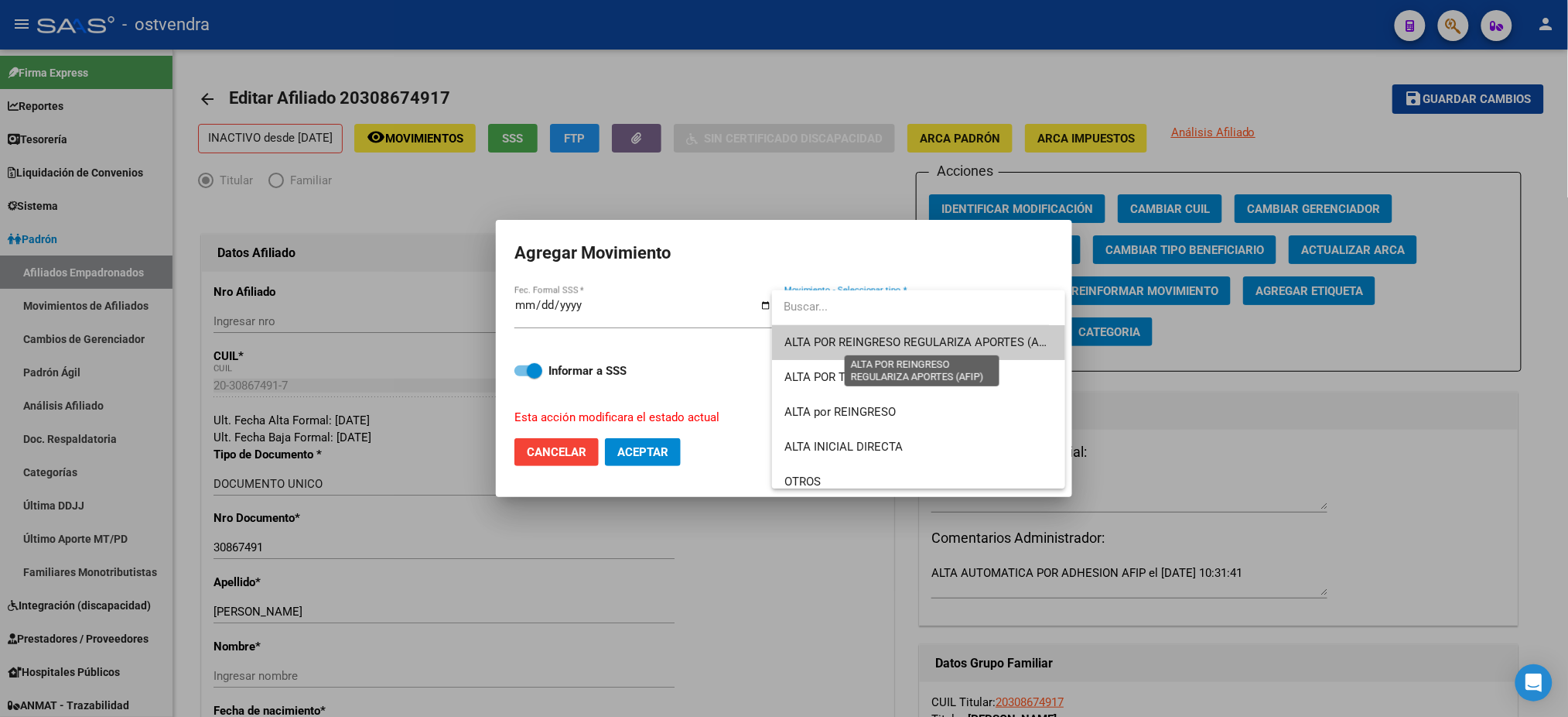
click at [985, 336] on span "ALTA POR REINGRESO REGULARIZA APORTES (AFIP)" at bounding box center [922, 342] width 274 height 14
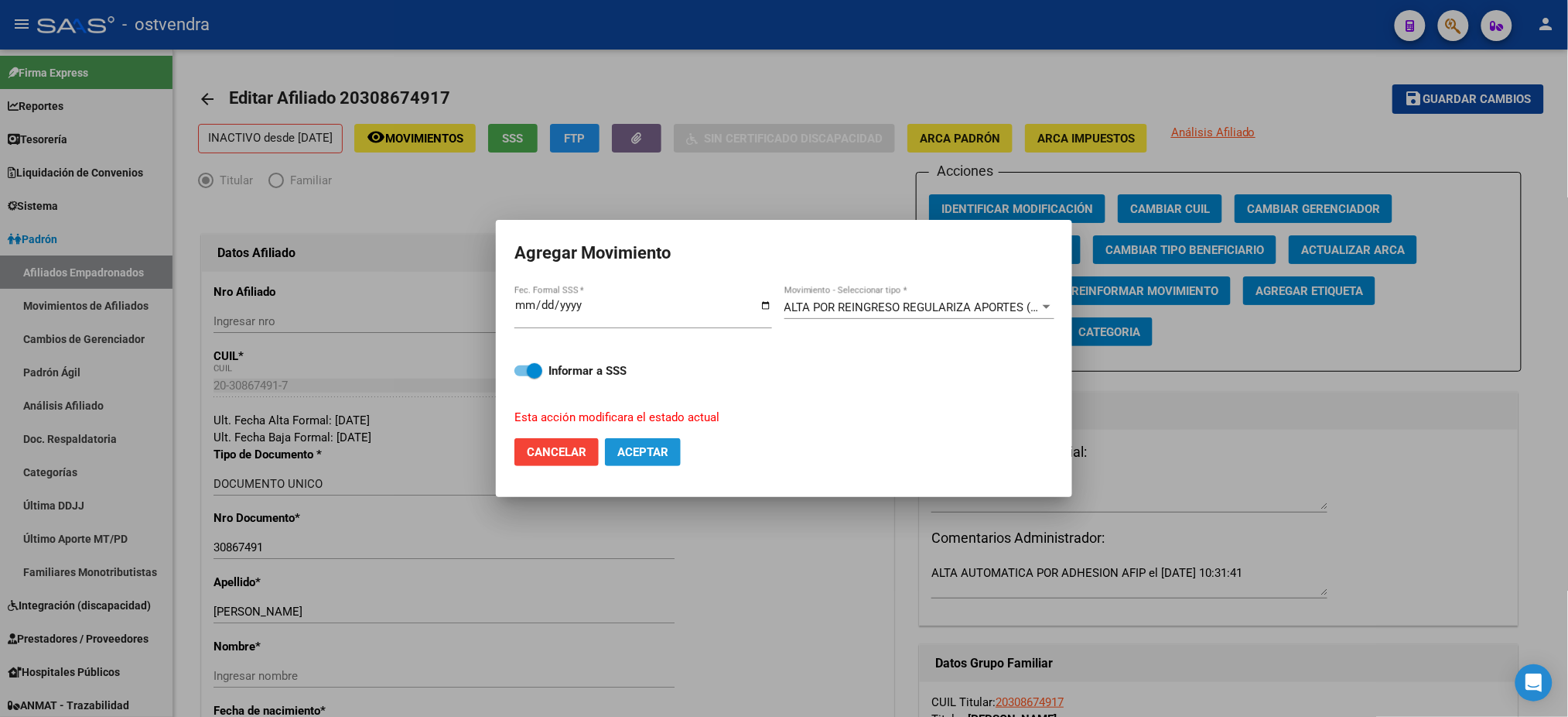
click at [642, 457] on span "Aceptar" at bounding box center [642, 451] width 51 height 14
checkbox input "false"
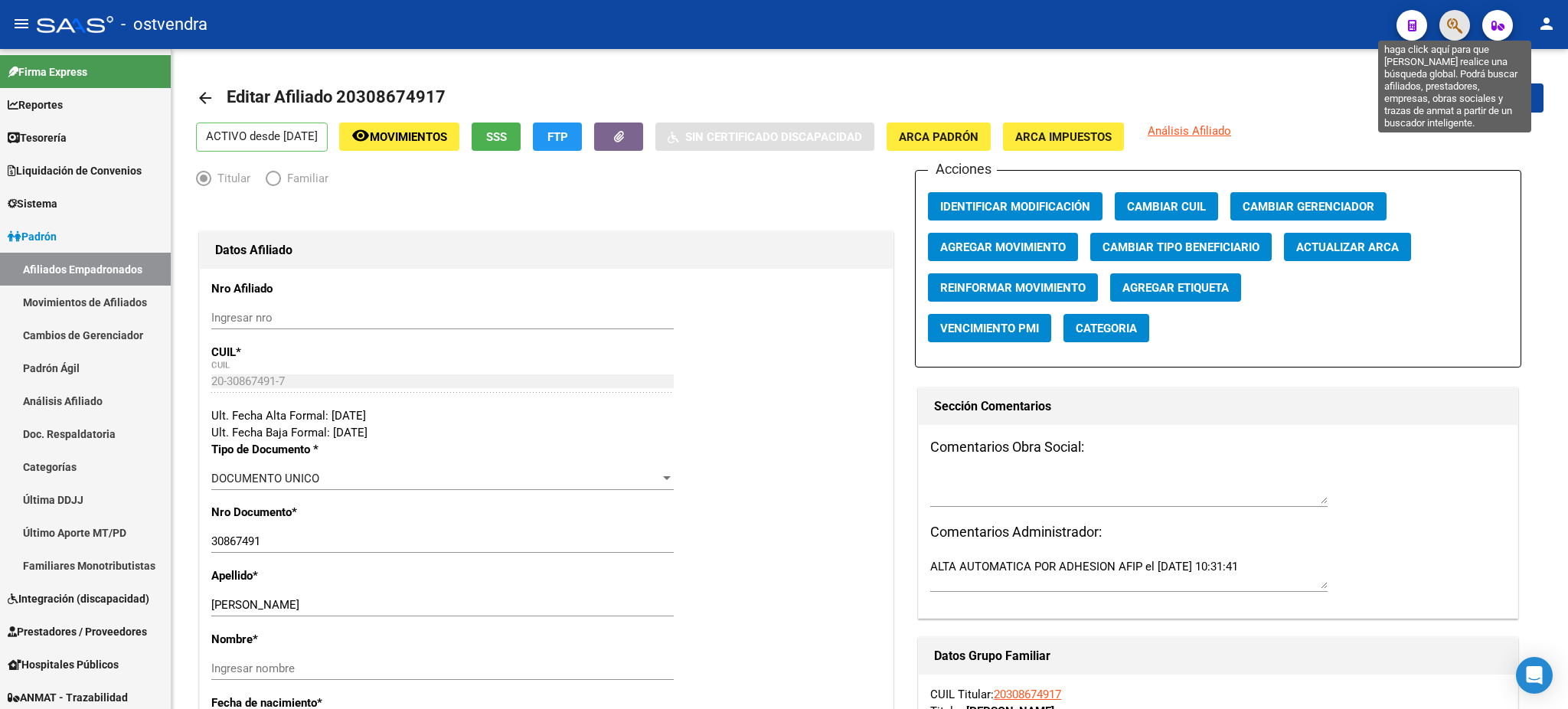
click at [1458, 29] on icon "button" at bounding box center [1455, 26] width 16 height 18
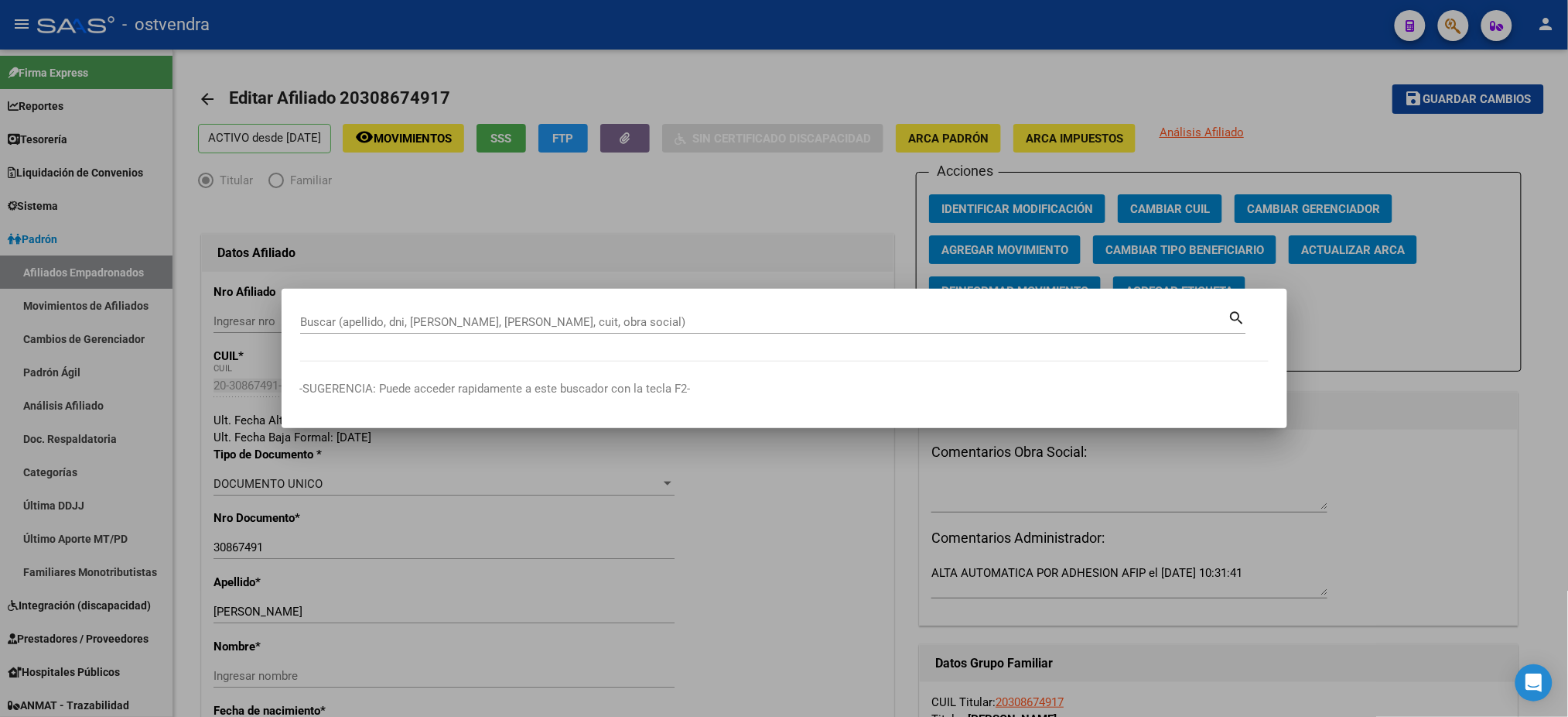
paste input "31926469"
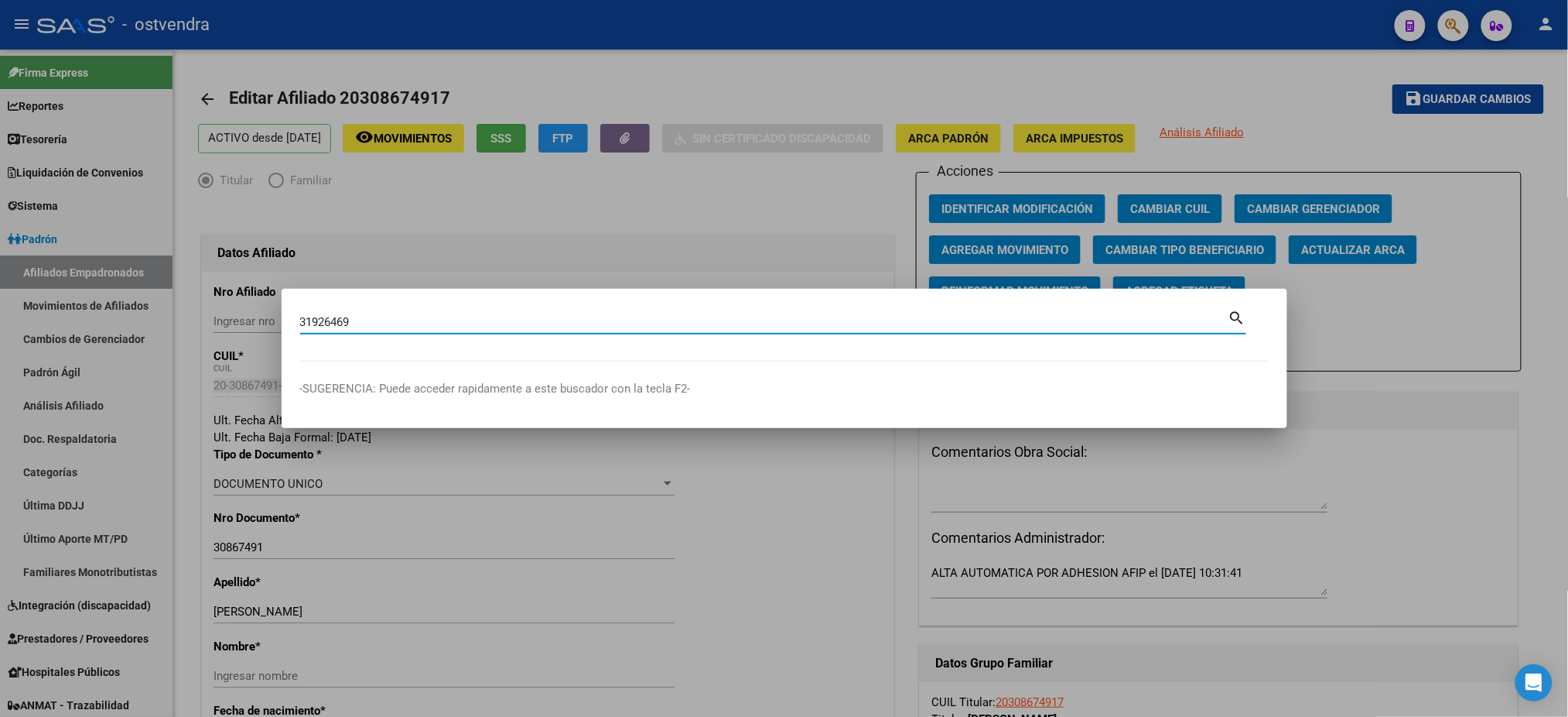
type input "31926469"
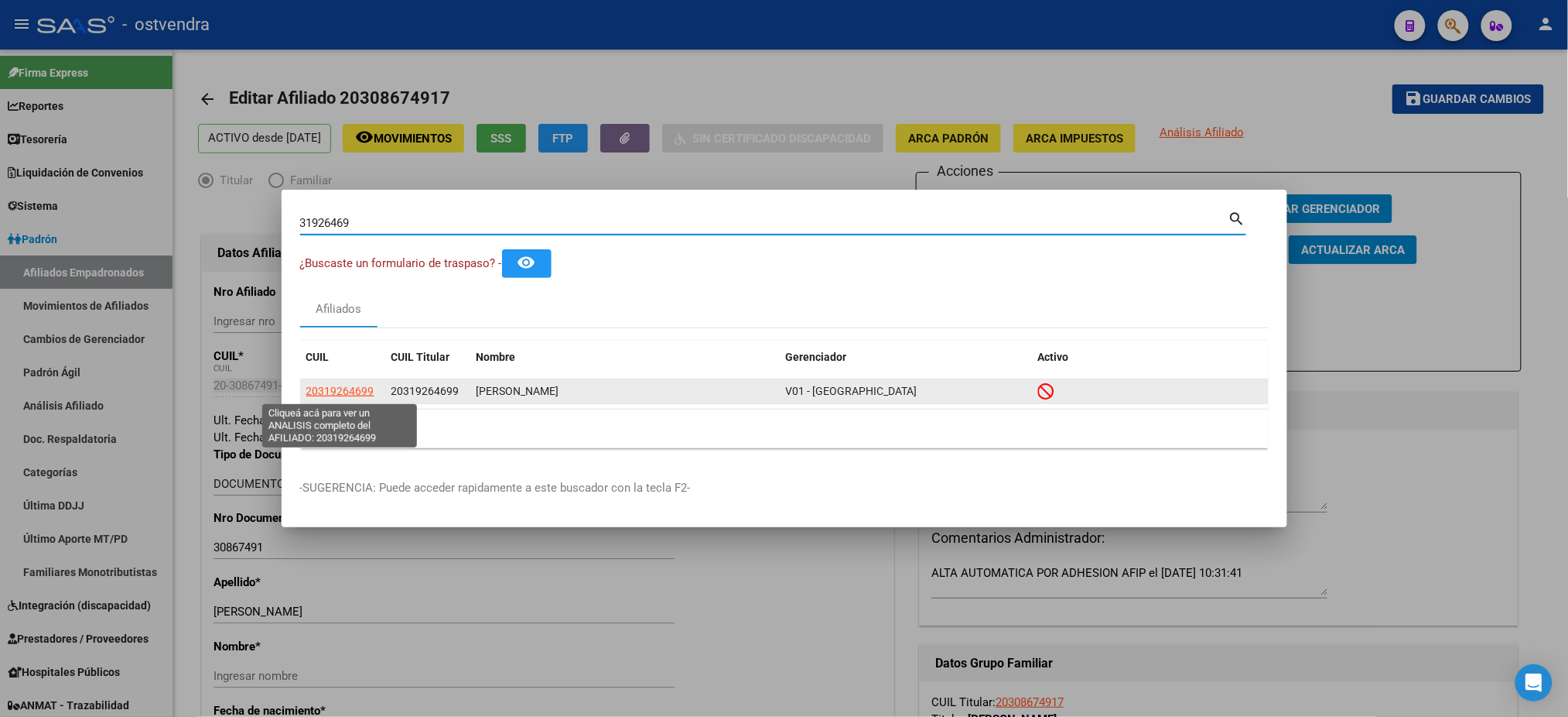
click at [348, 396] on span "20319264699" at bounding box center [340, 391] width 68 height 12
type textarea "20319264699"
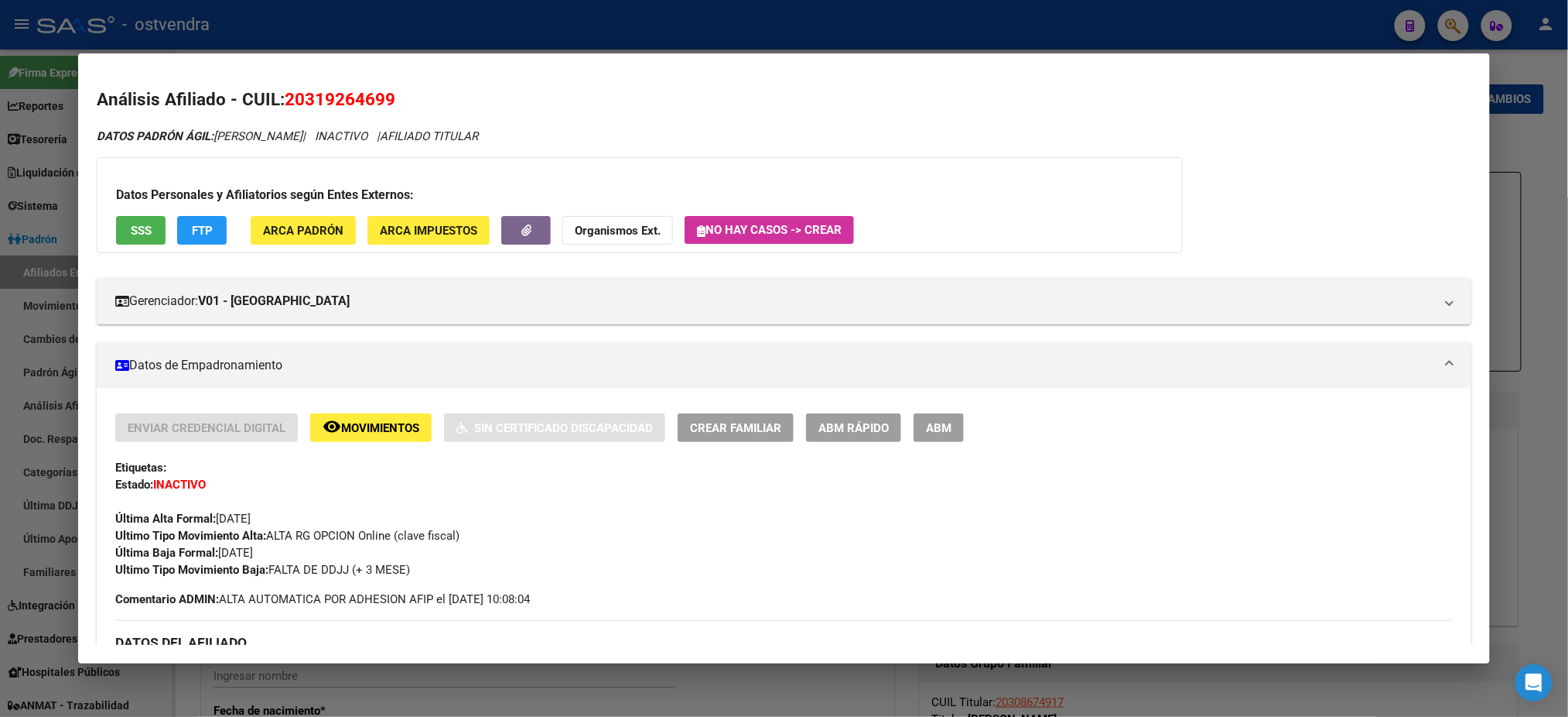
click at [152, 230] on button "SSS" at bounding box center [141, 230] width 50 height 29
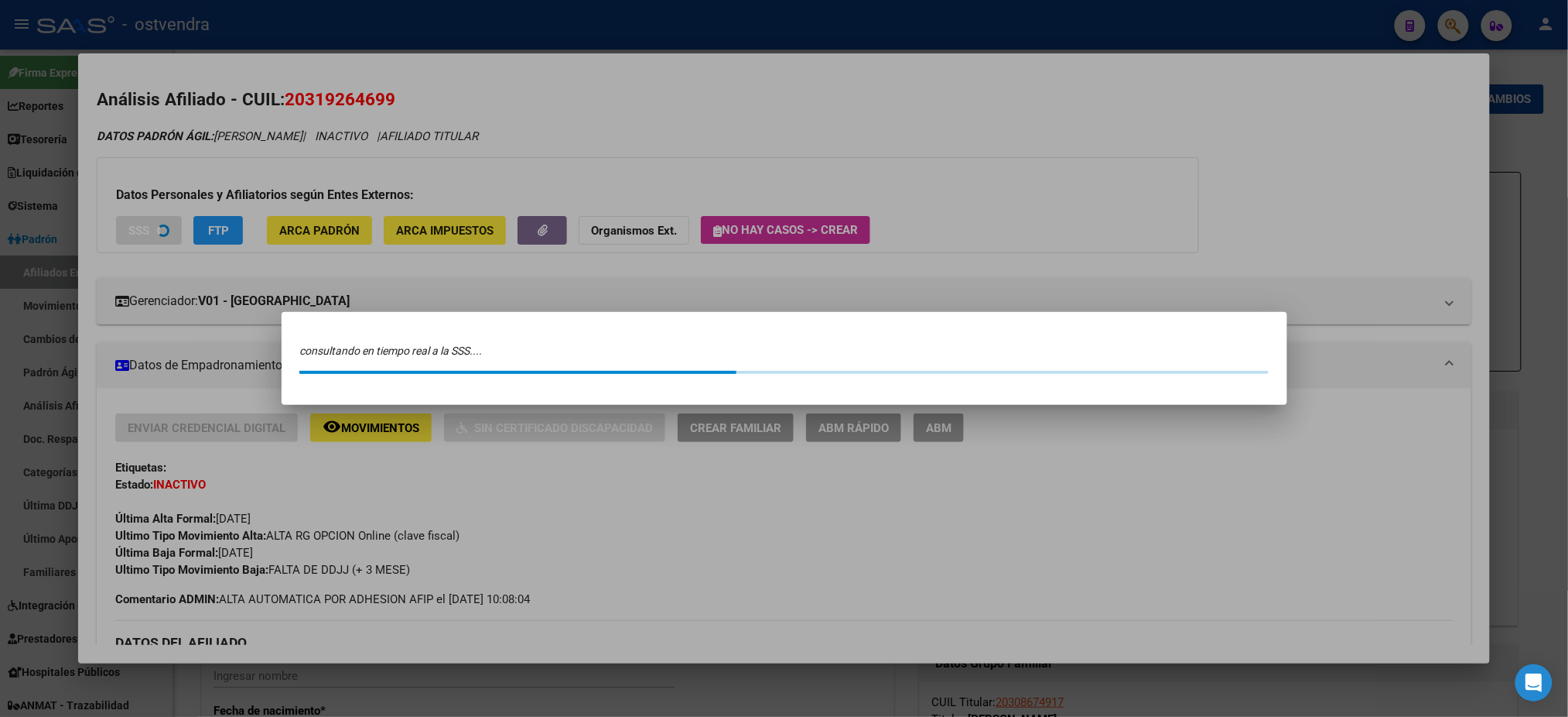
click at [401, 96] on div at bounding box center [784, 358] width 1568 height 717
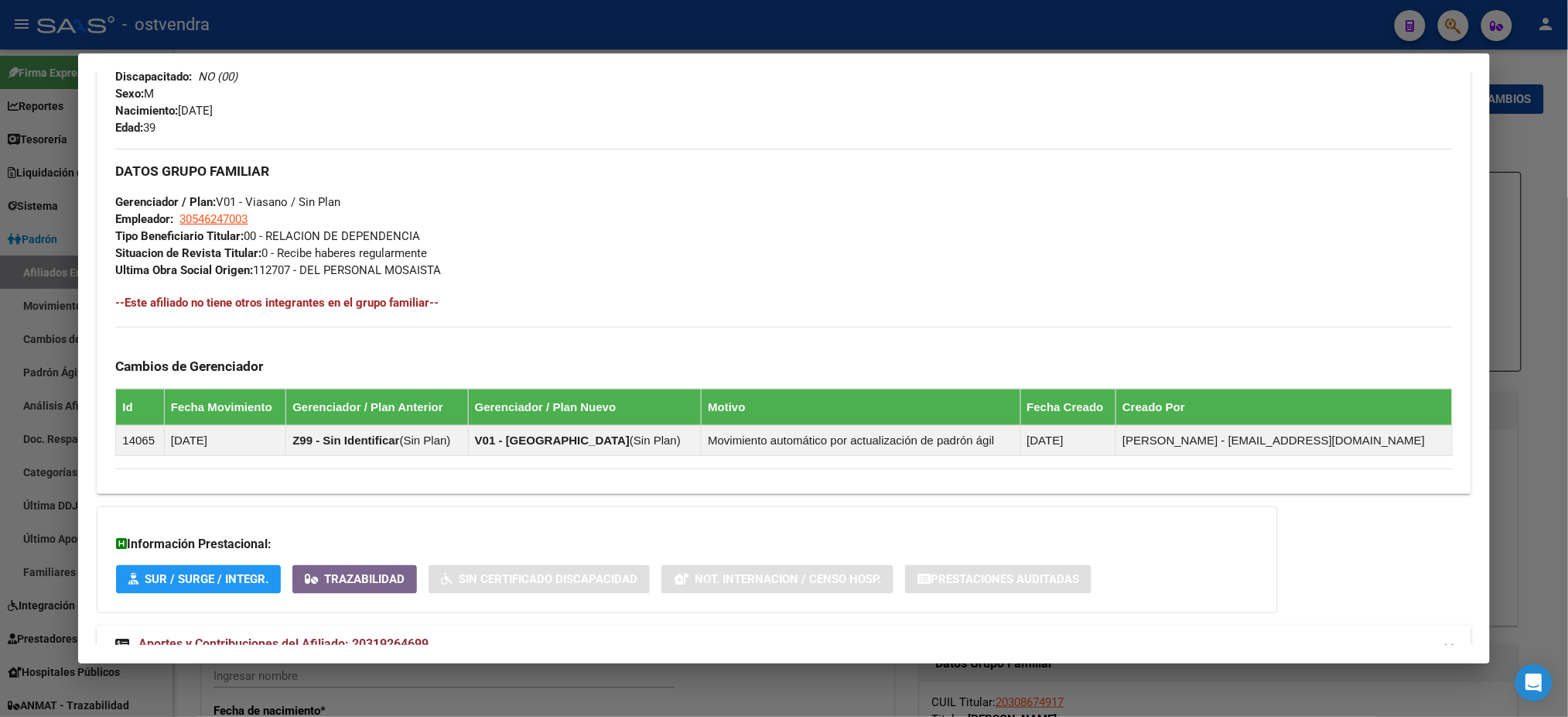
scroll to position [750, 0]
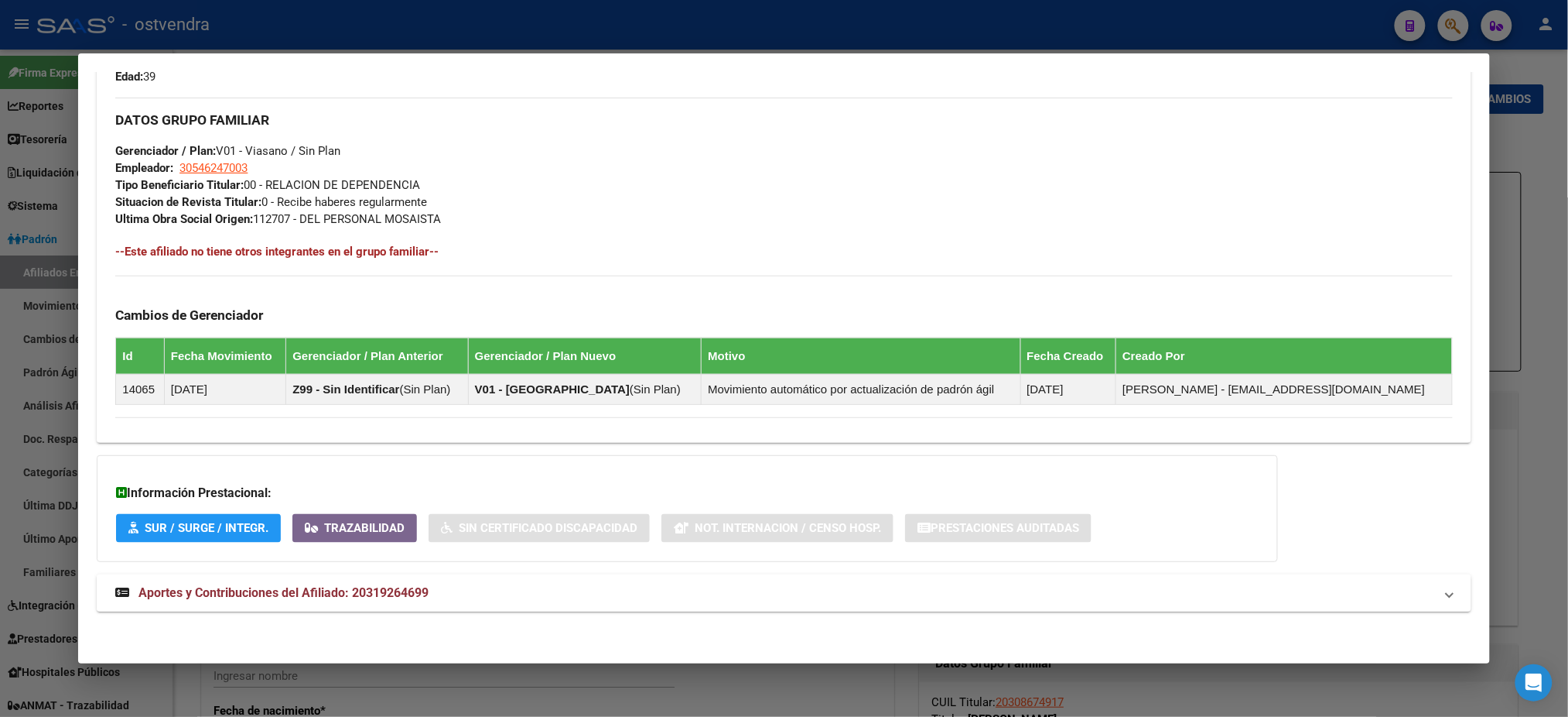
click at [525, 604] on mat-expansion-panel-header "Aportes y Contribuciones del Afiliado: 20319264699" at bounding box center [784, 592] width 1374 height 37
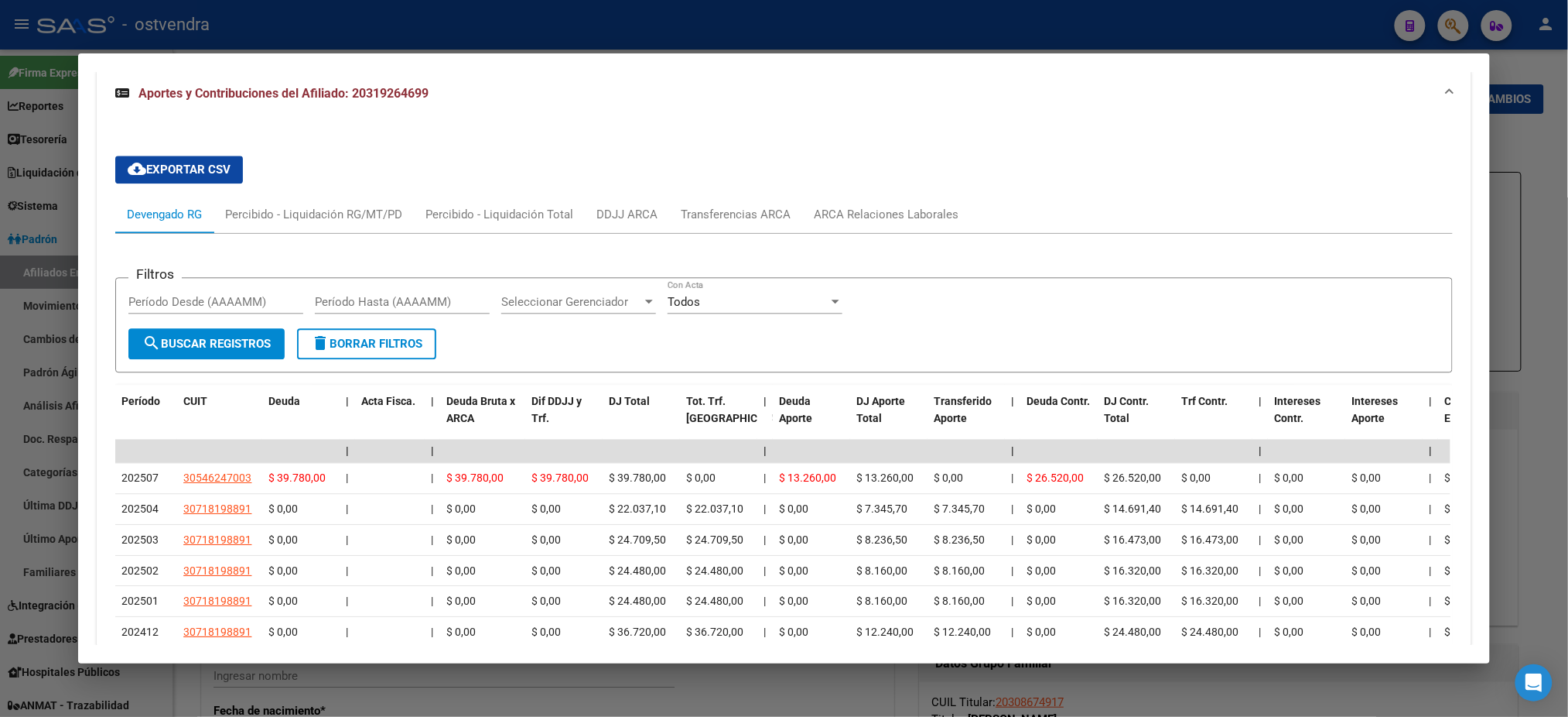
scroll to position [1254, 0]
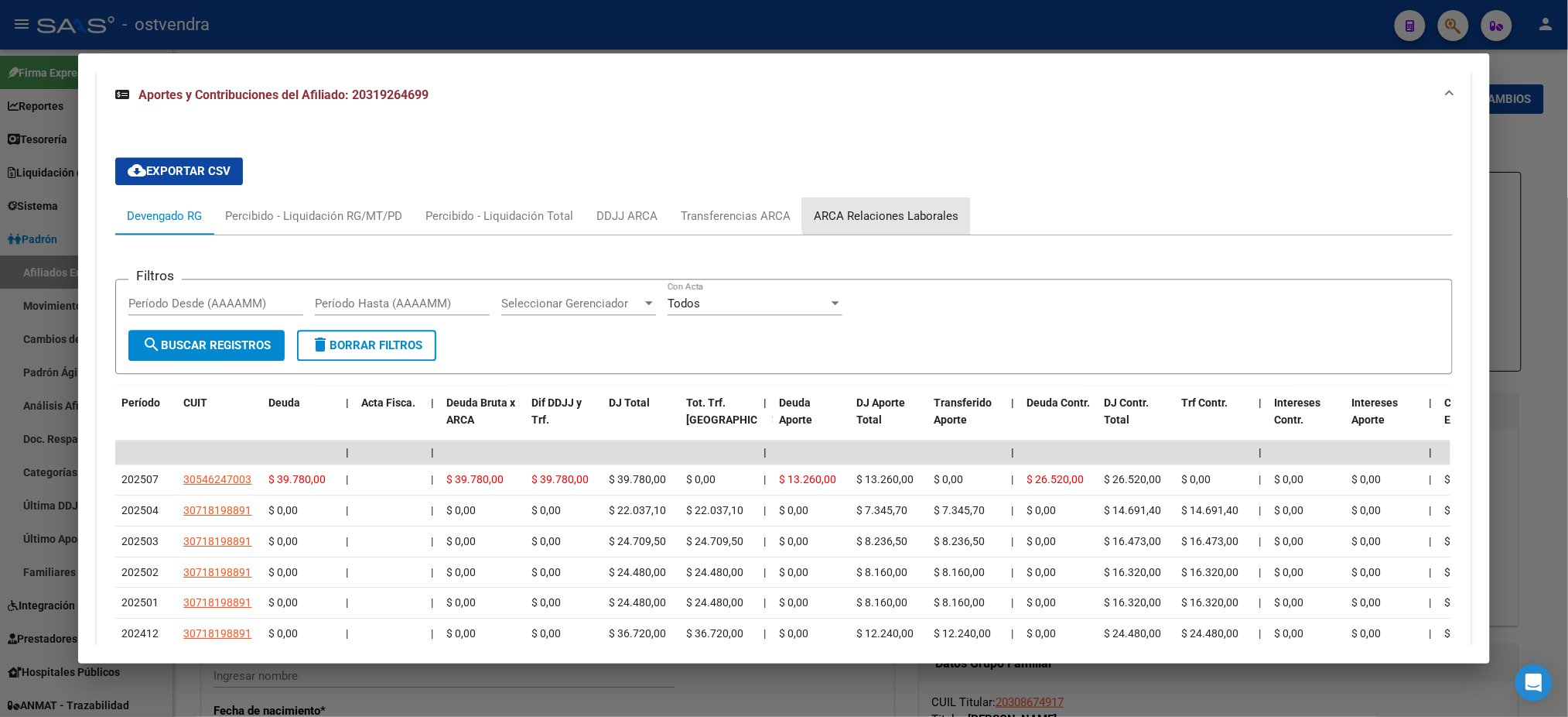
click at [908, 208] on div "ARCA Relaciones Laborales" at bounding box center [887, 216] width 145 height 17
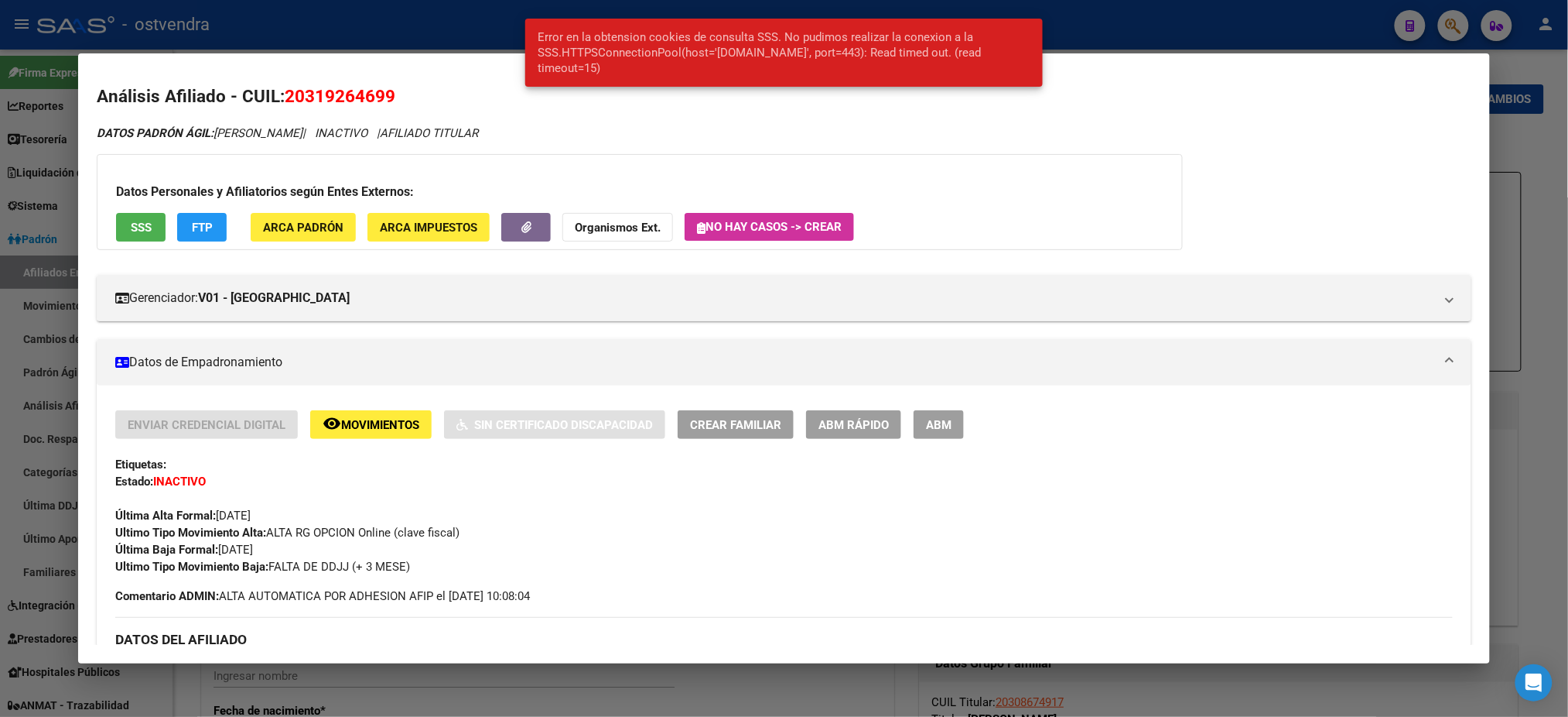
scroll to position [0, 0]
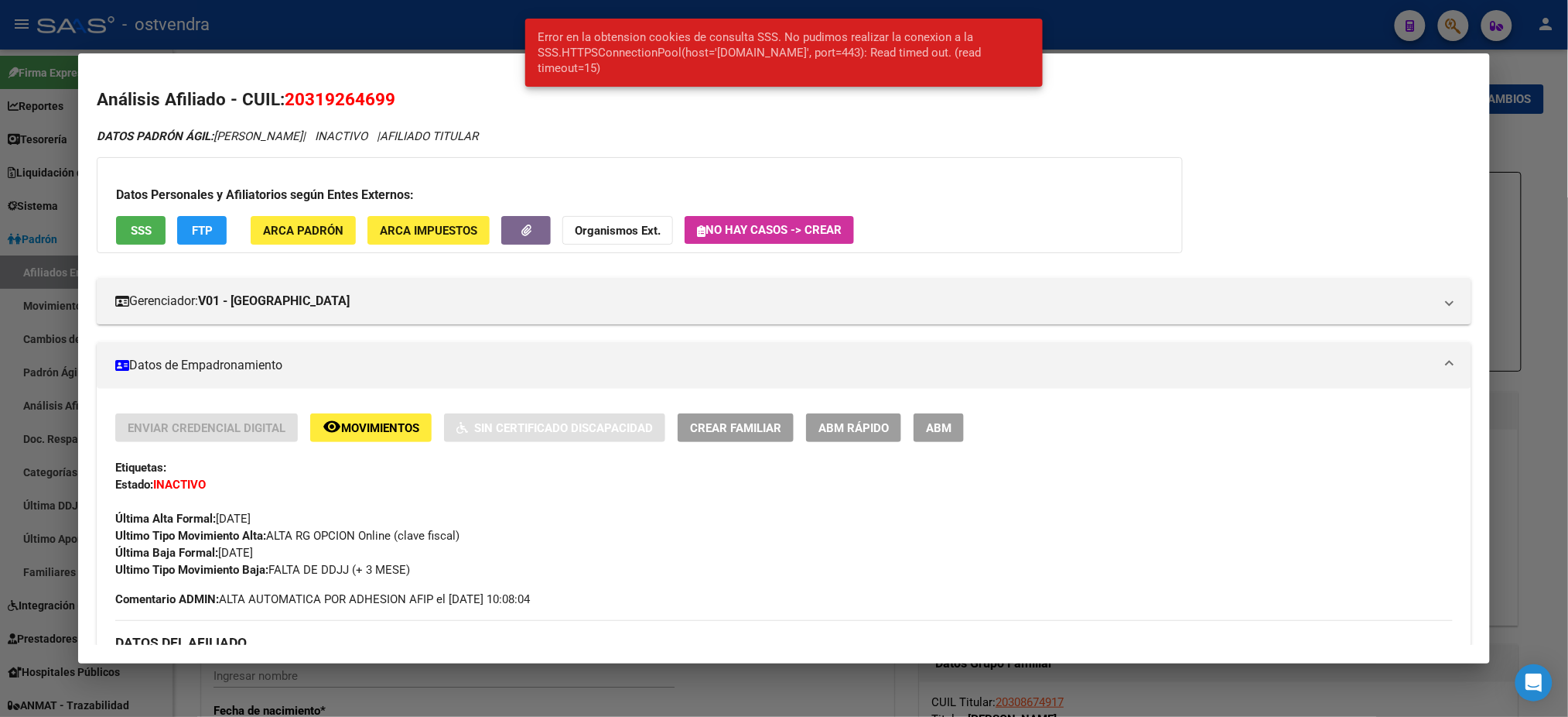
click at [130, 227] on span "SSS" at bounding box center [140, 231] width 21 height 14
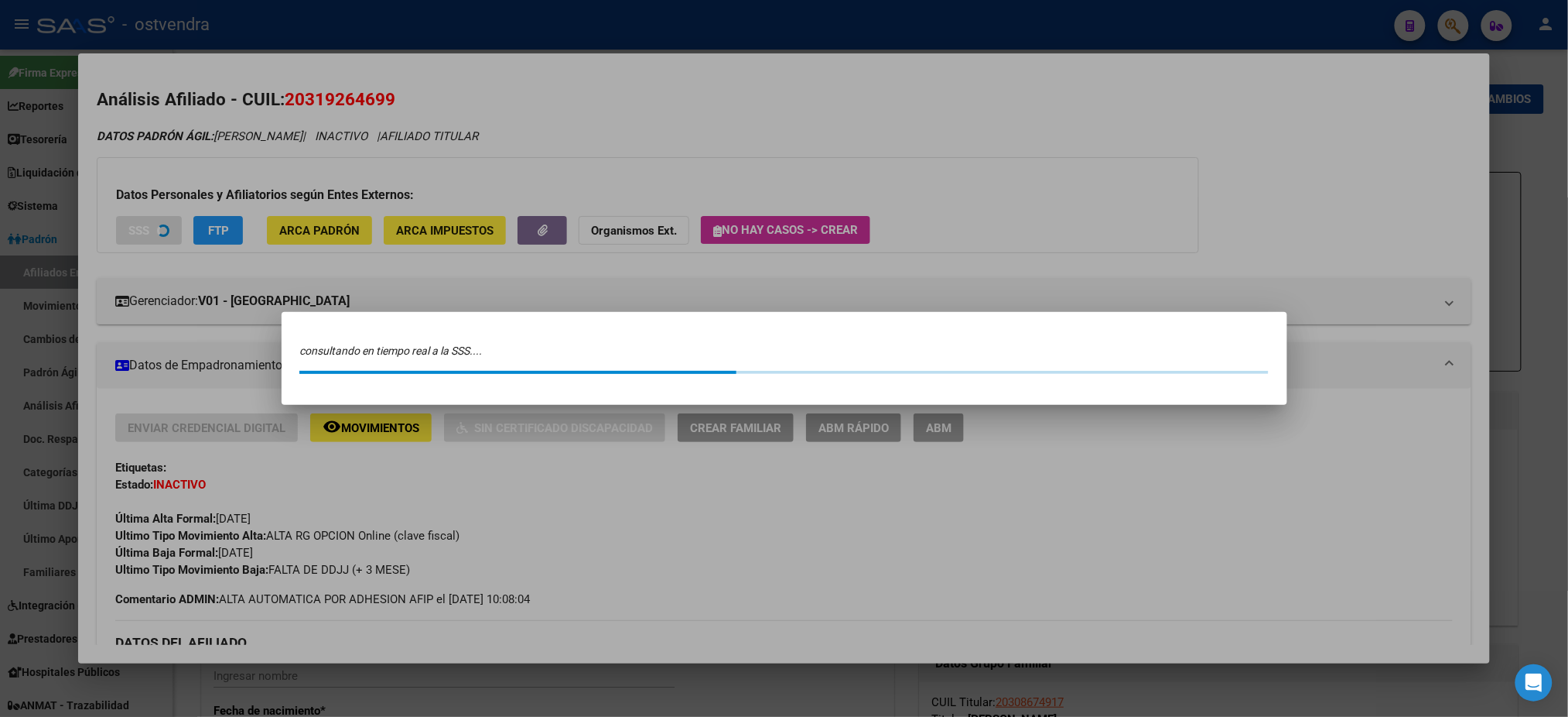
click at [333, 131] on div at bounding box center [784, 358] width 1568 height 717
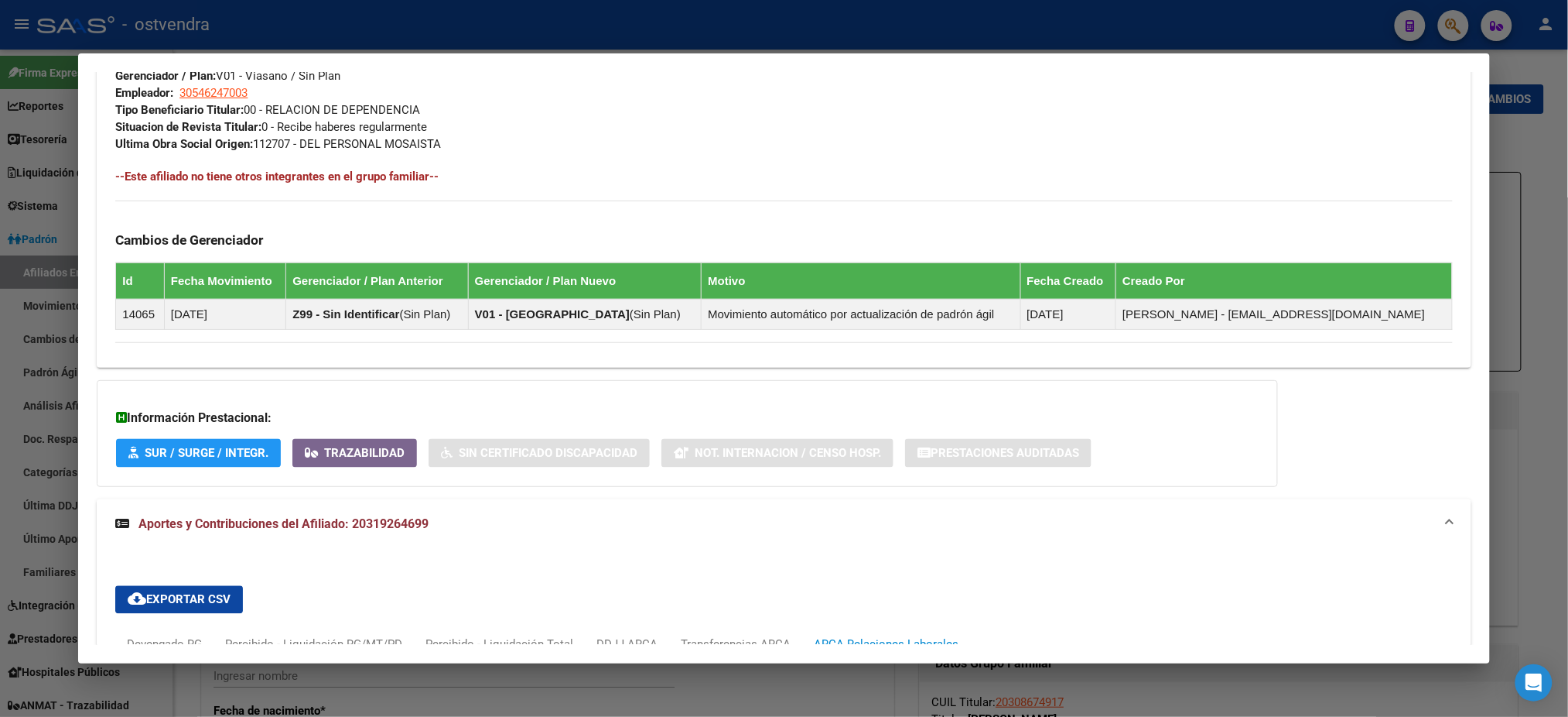
scroll to position [1076, 0]
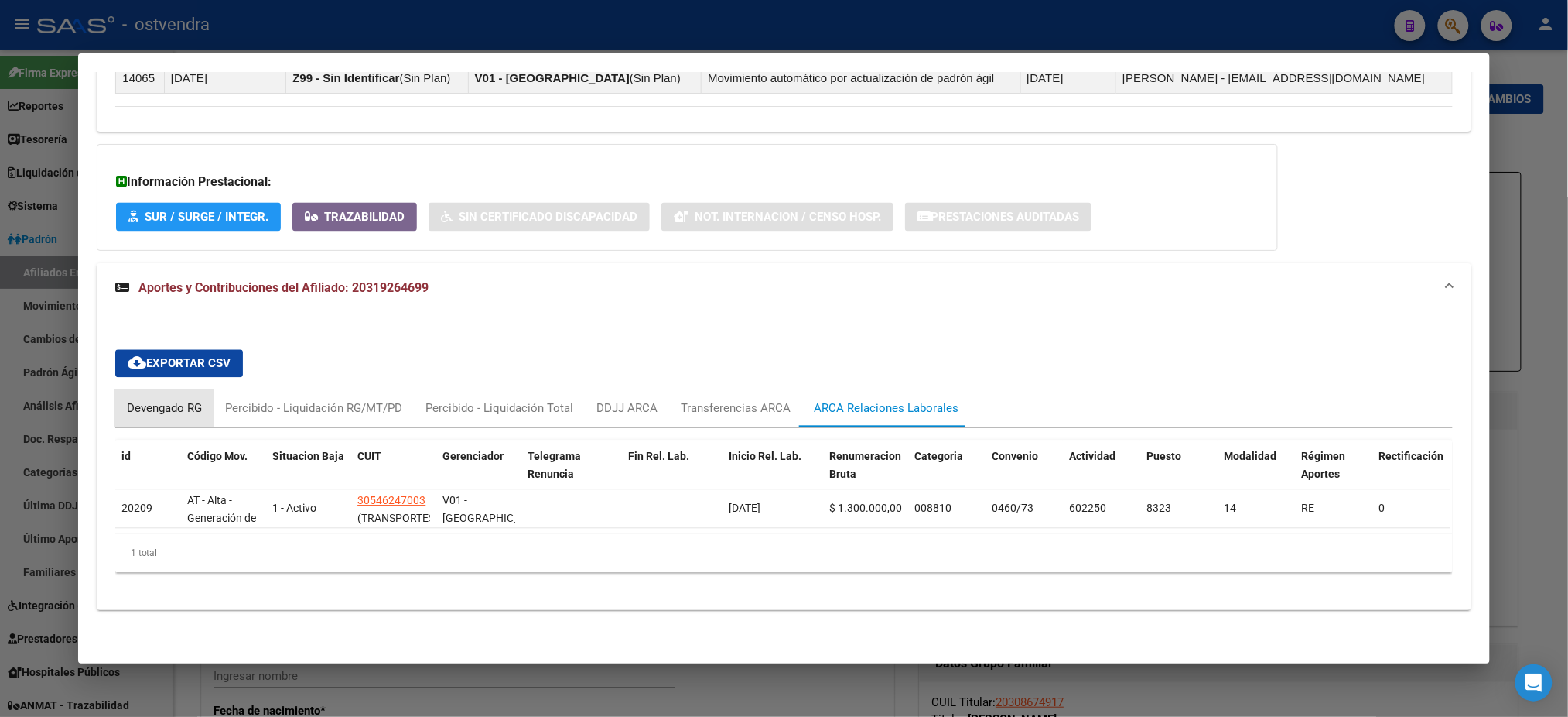
click at [151, 400] on div "Devengado RG" at bounding box center [164, 408] width 75 height 17
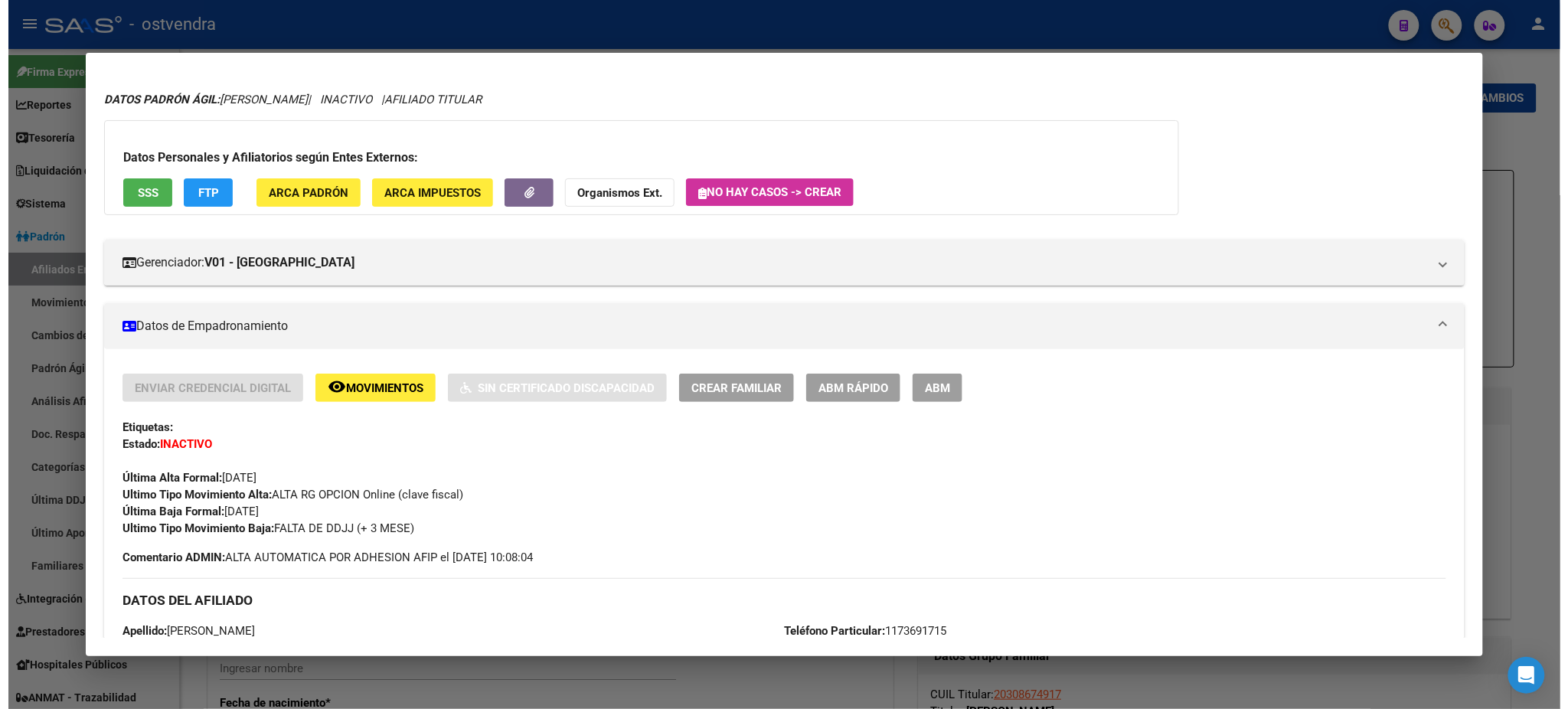
scroll to position [0, 0]
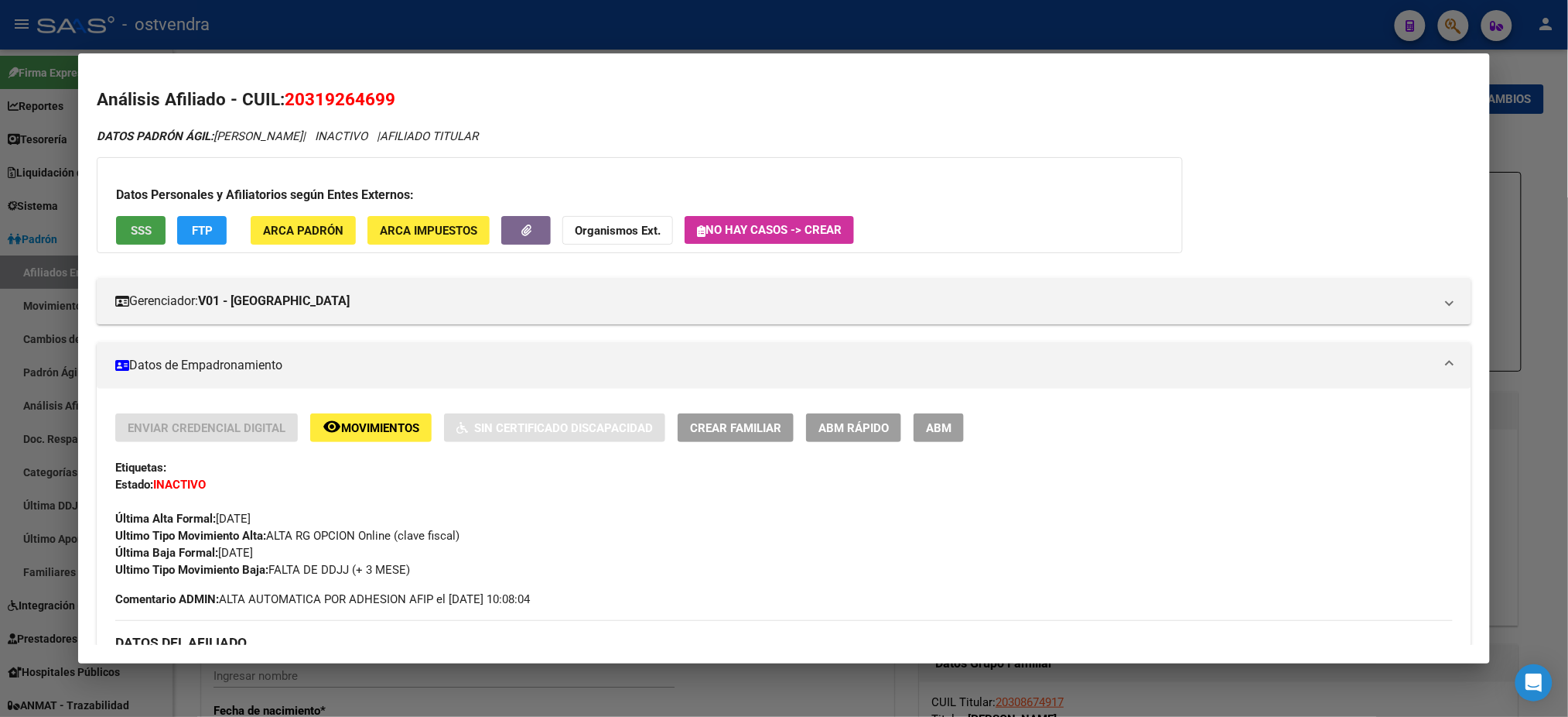
click at [149, 225] on button "SSS" at bounding box center [141, 230] width 50 height 29
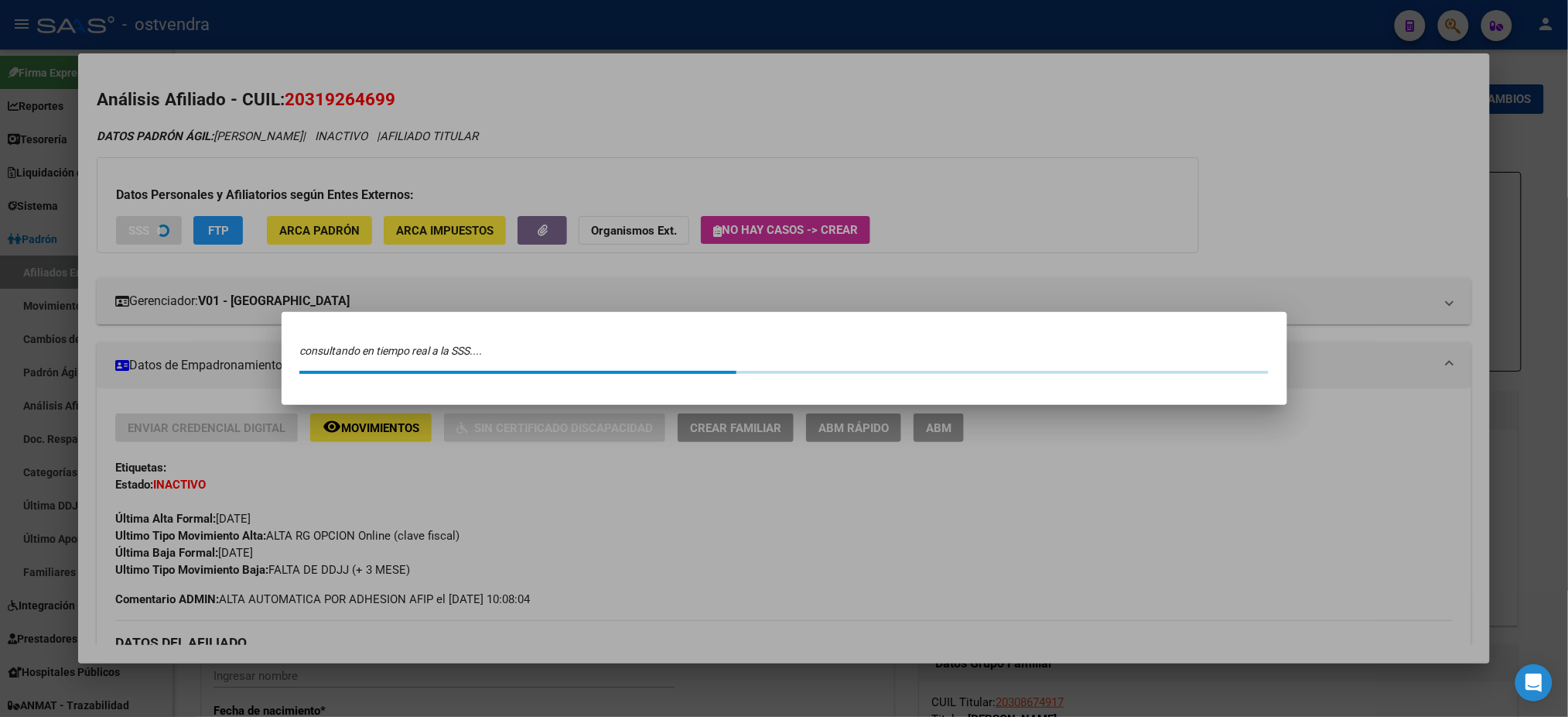
click at [250, 92] on div at bounding box center [784, 358] width 1568 height 717
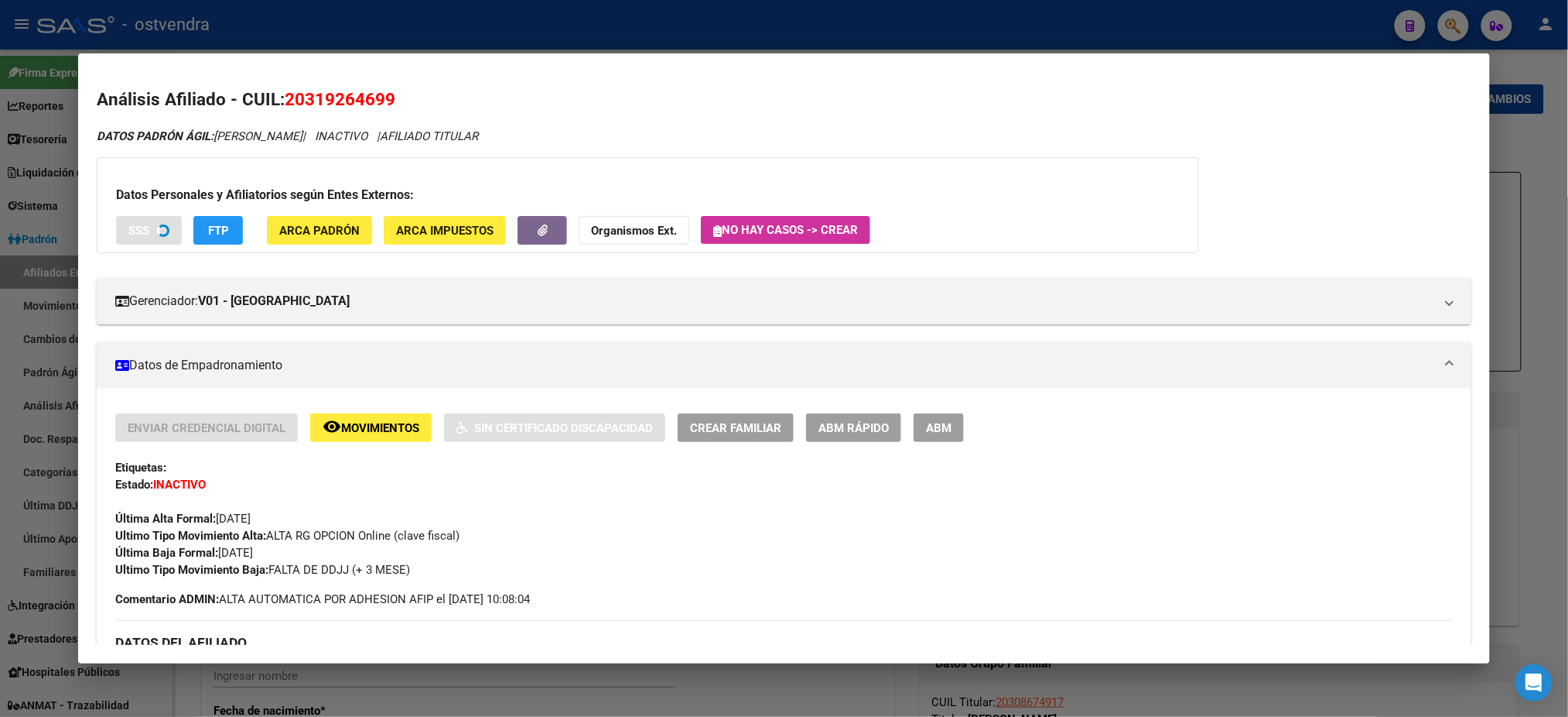
click at [954, 426] on button "ABM" at bounding box center [939, 428] width 51 height 29
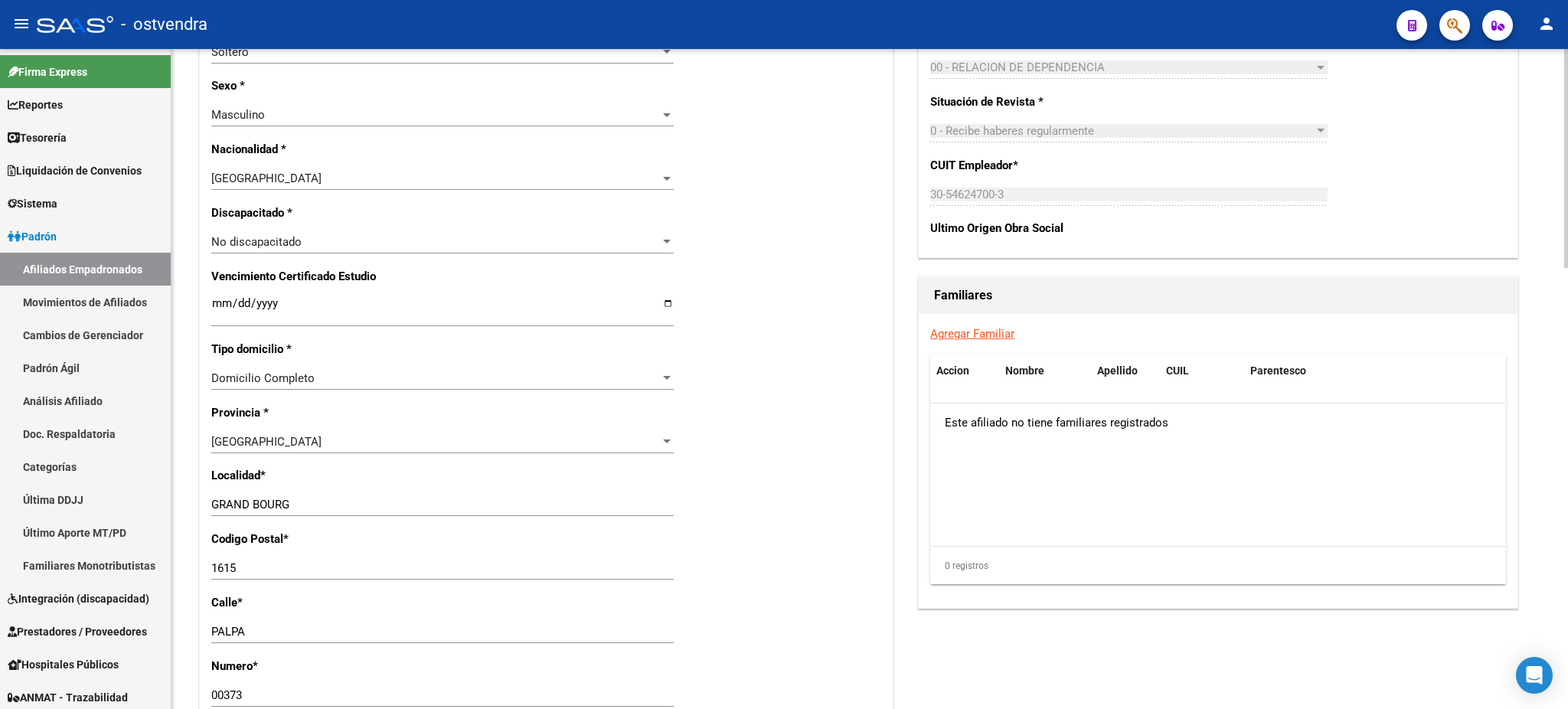
scroll to position [1331, 0]
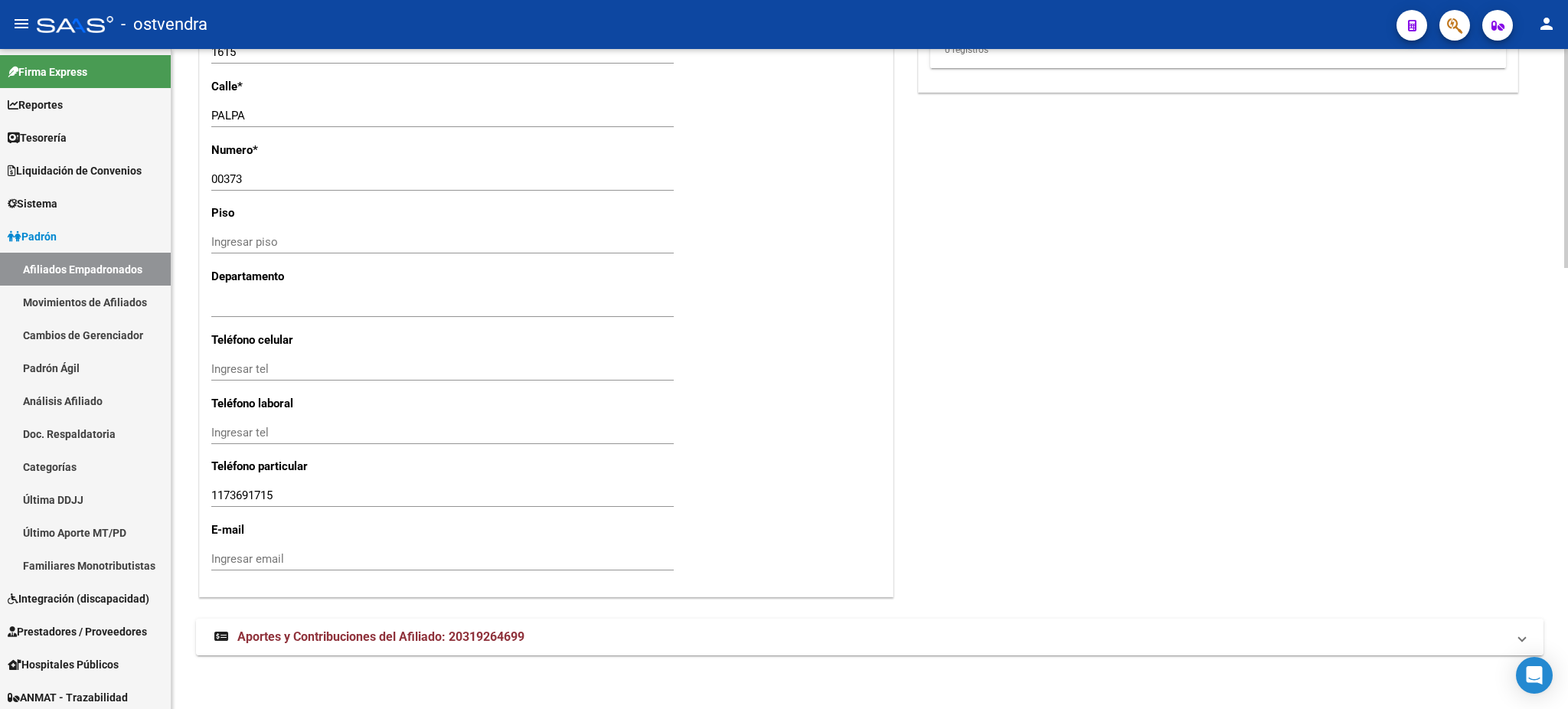
click at [833, 647] on mat-expansion-panel-header "Aportes y Contribuciones del Afiliado: 20319264699" at bounding box center [869, 636] width 1347 height 36
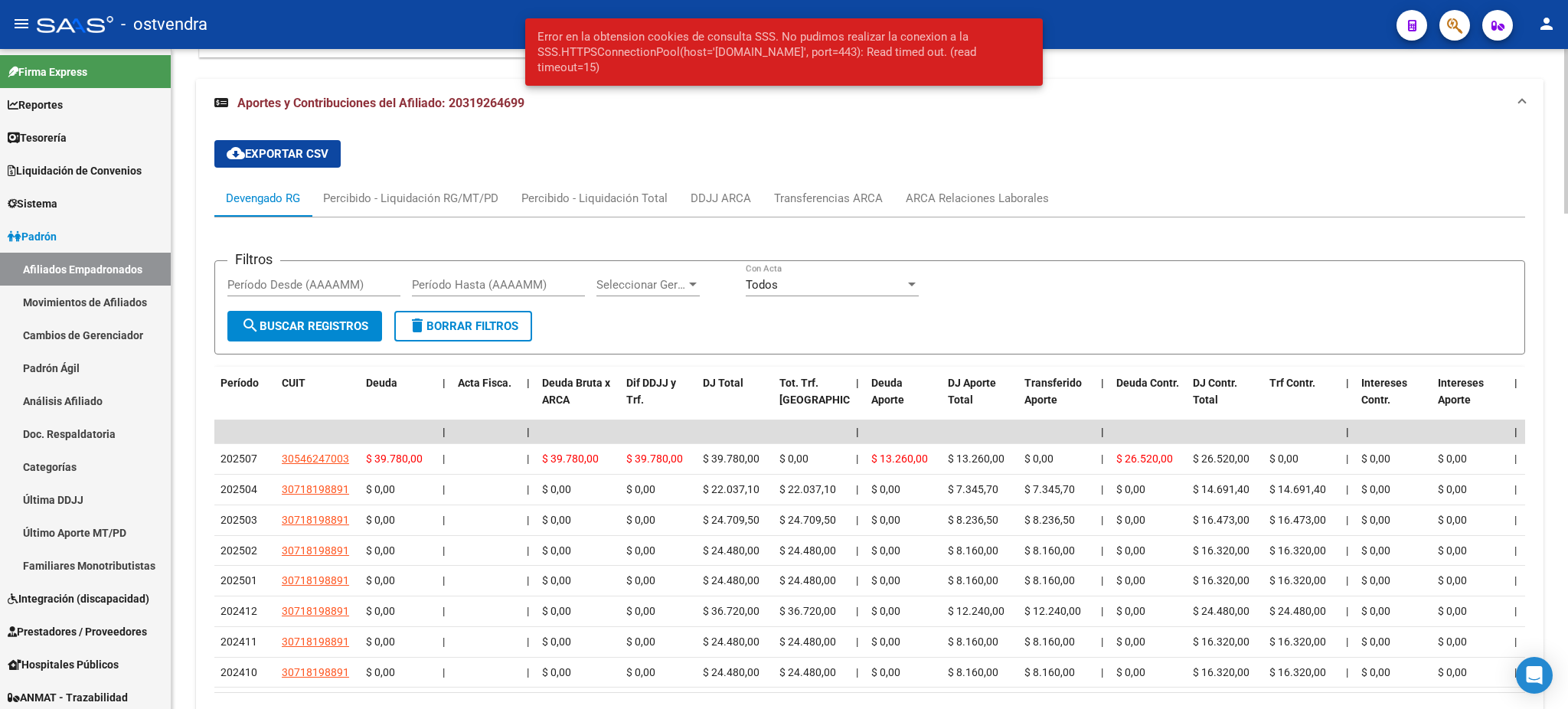
scroll to position [1876, 0]
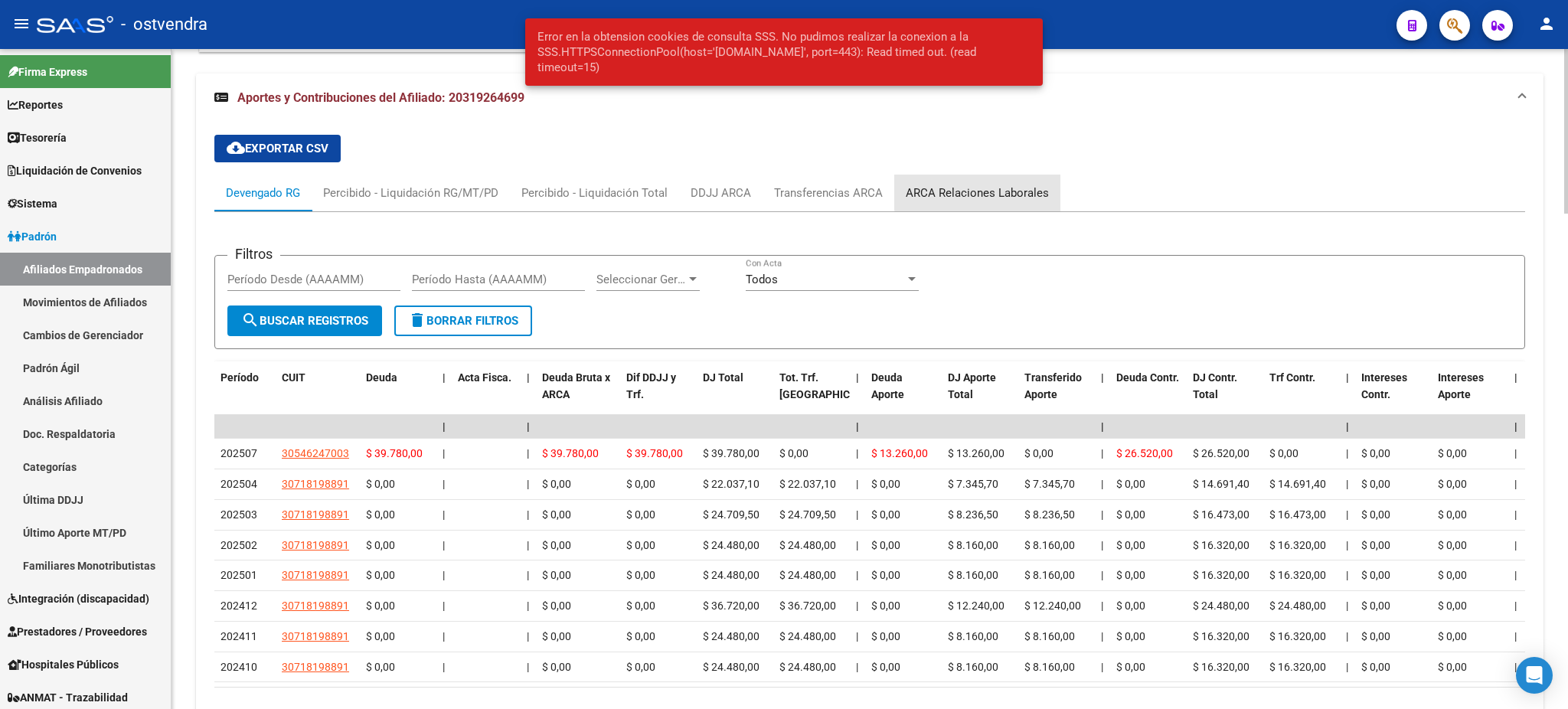
click at [994, 188] on div "ARCA Relaciones Laborales" at bounding box center [977, 193] width 144 height 17
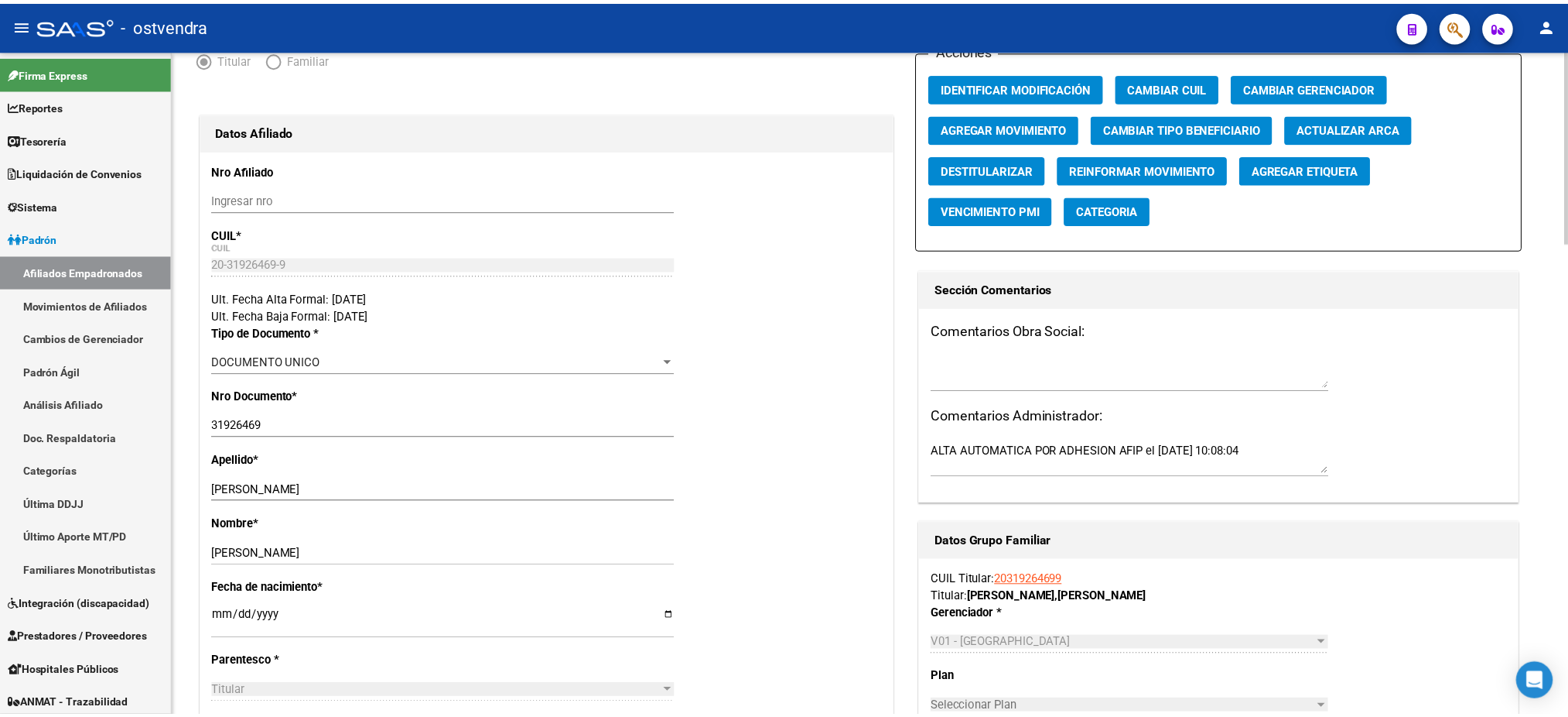
scroll to position [0, 0]
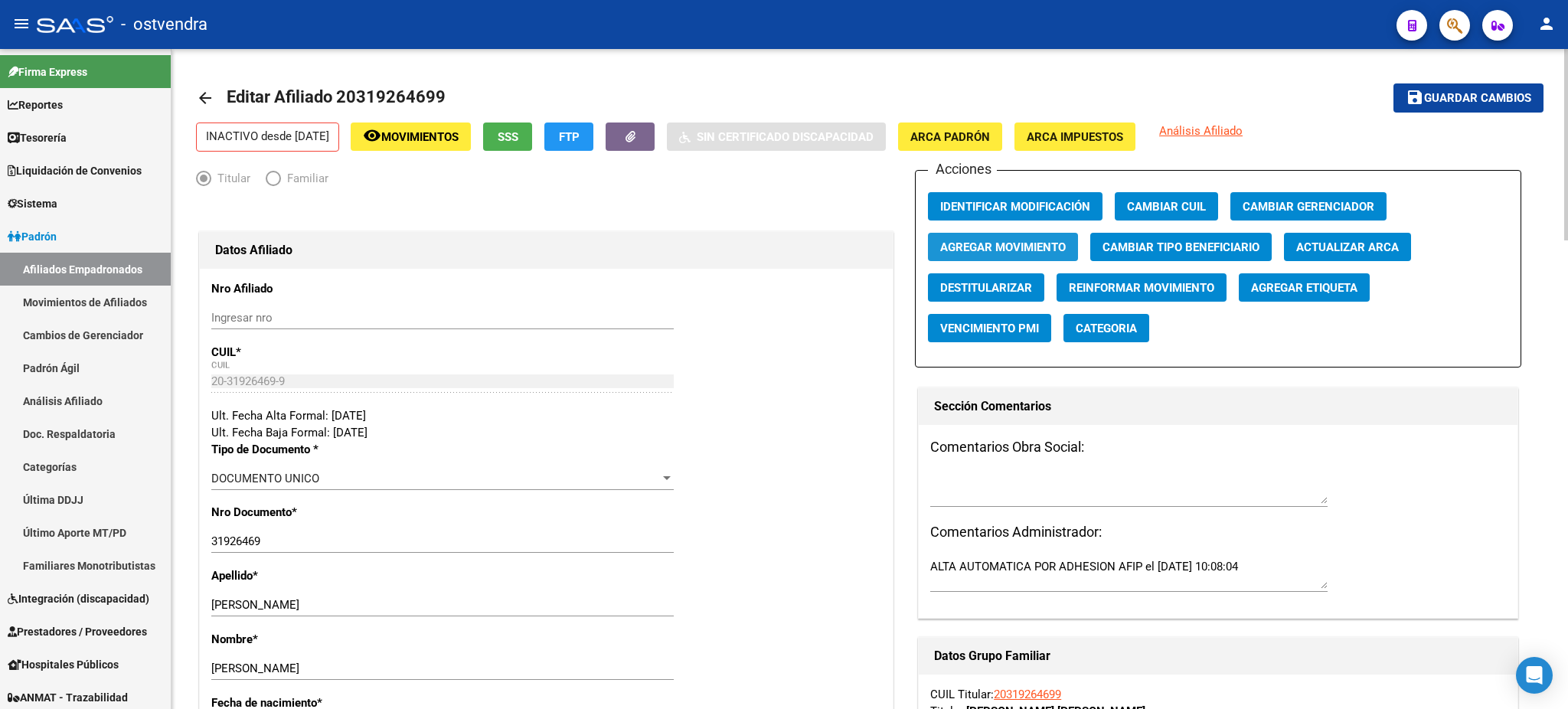
click at [987, 254] on button "Agregar Movimiento" at bounding box center [1002, 247] width 151 height 29
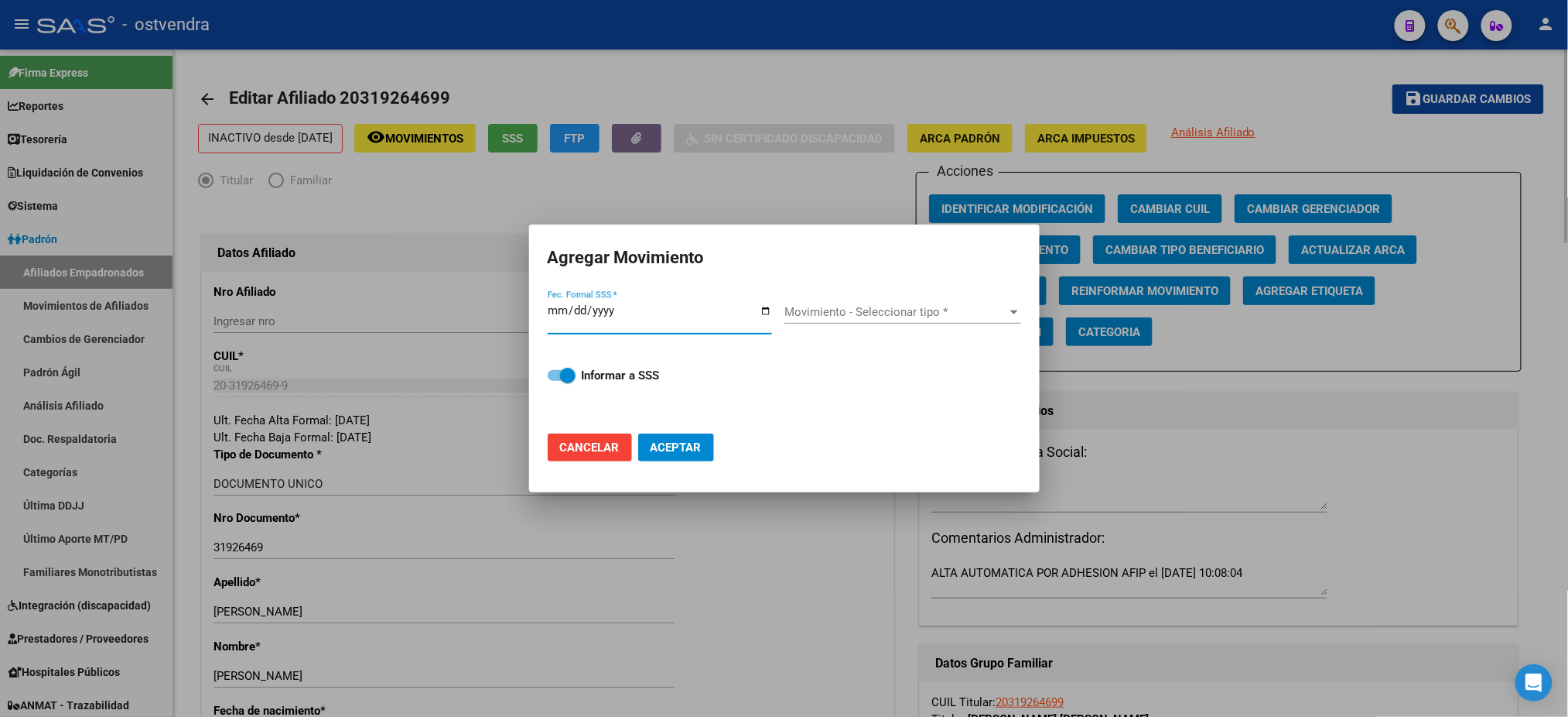
click at [638, 434] on button "Aceptar" at bounding box center [676, 448] width 76 height 28
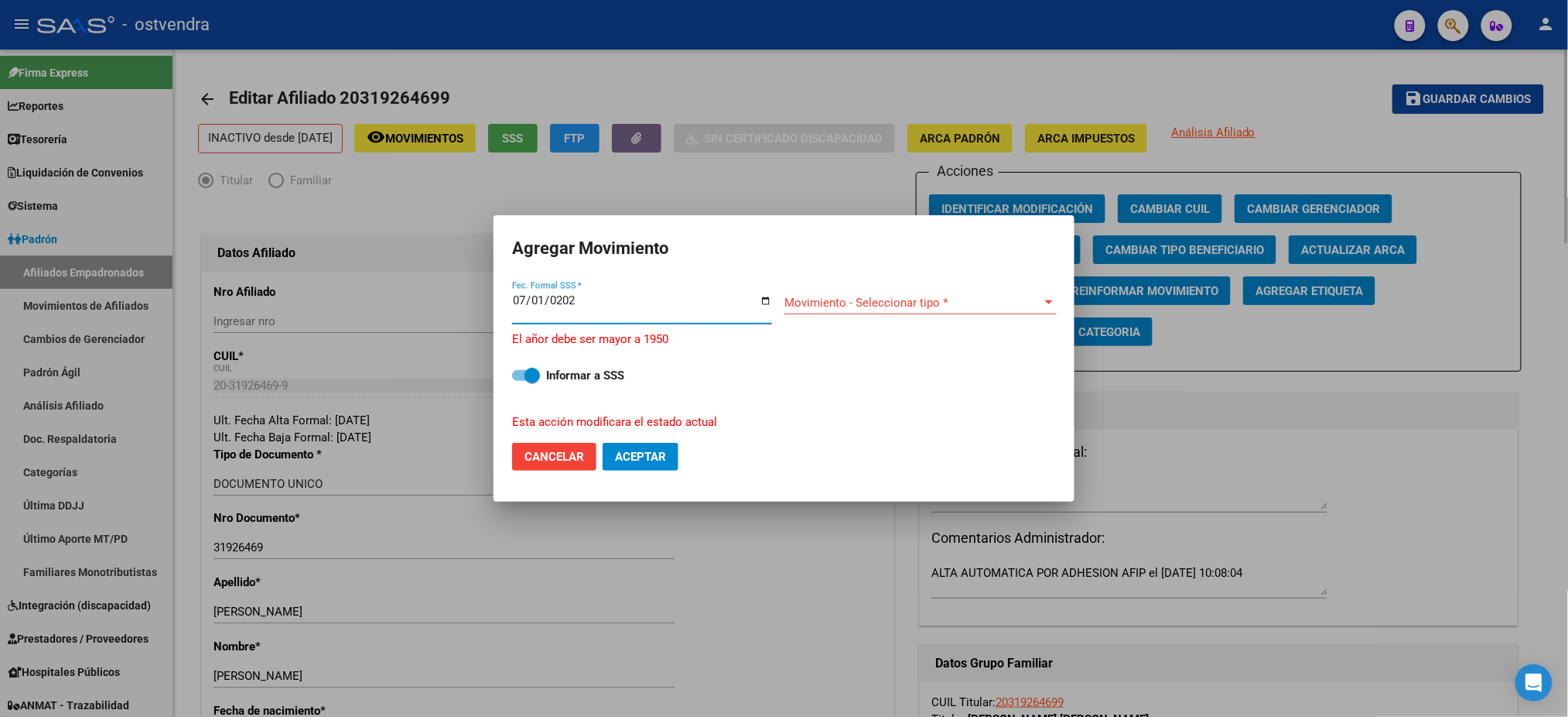
type input "[DATE]"
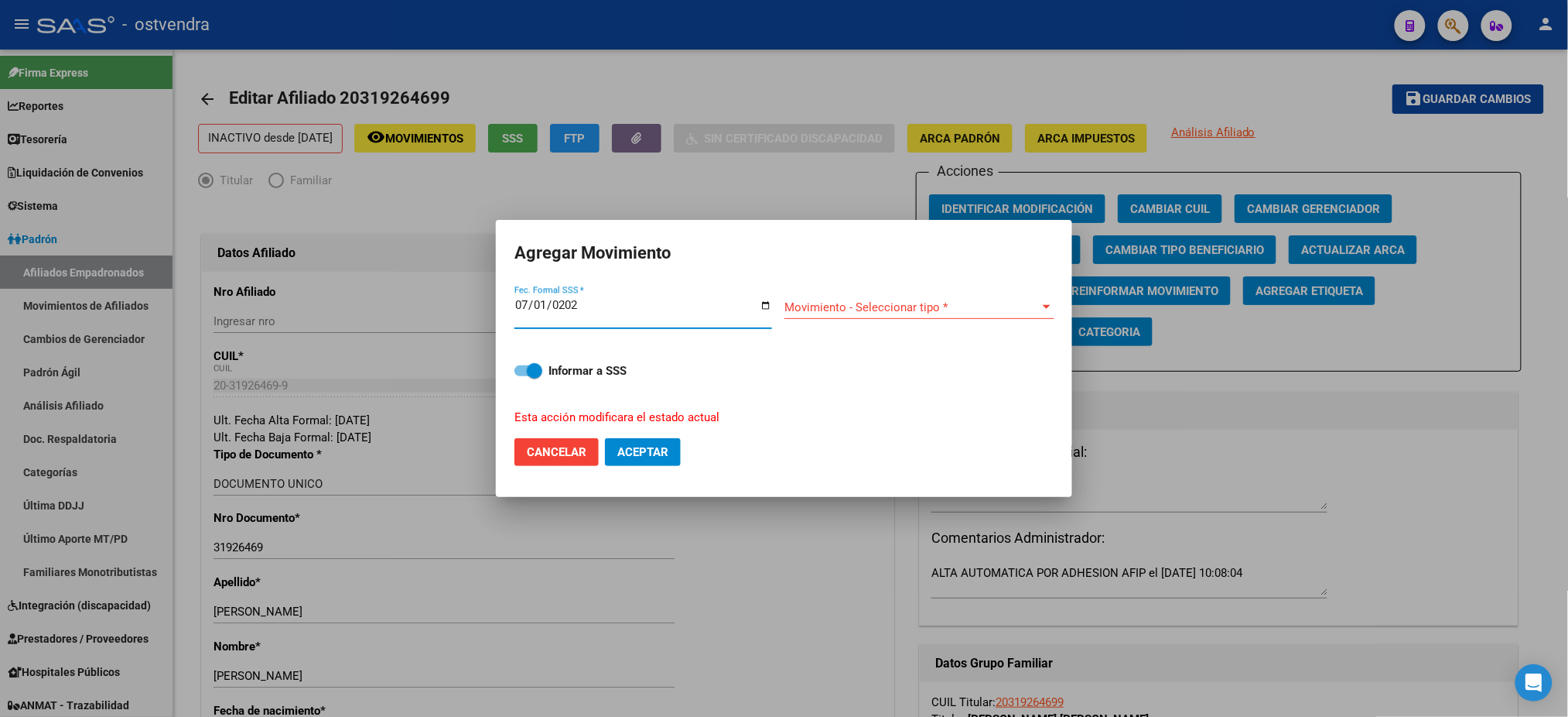
click at [967, 297] on div "Movimiento - Seleccionar tipo * Movimiento - Seleccionar tipo *" at bounding box center [920, 306] width 270 height 23
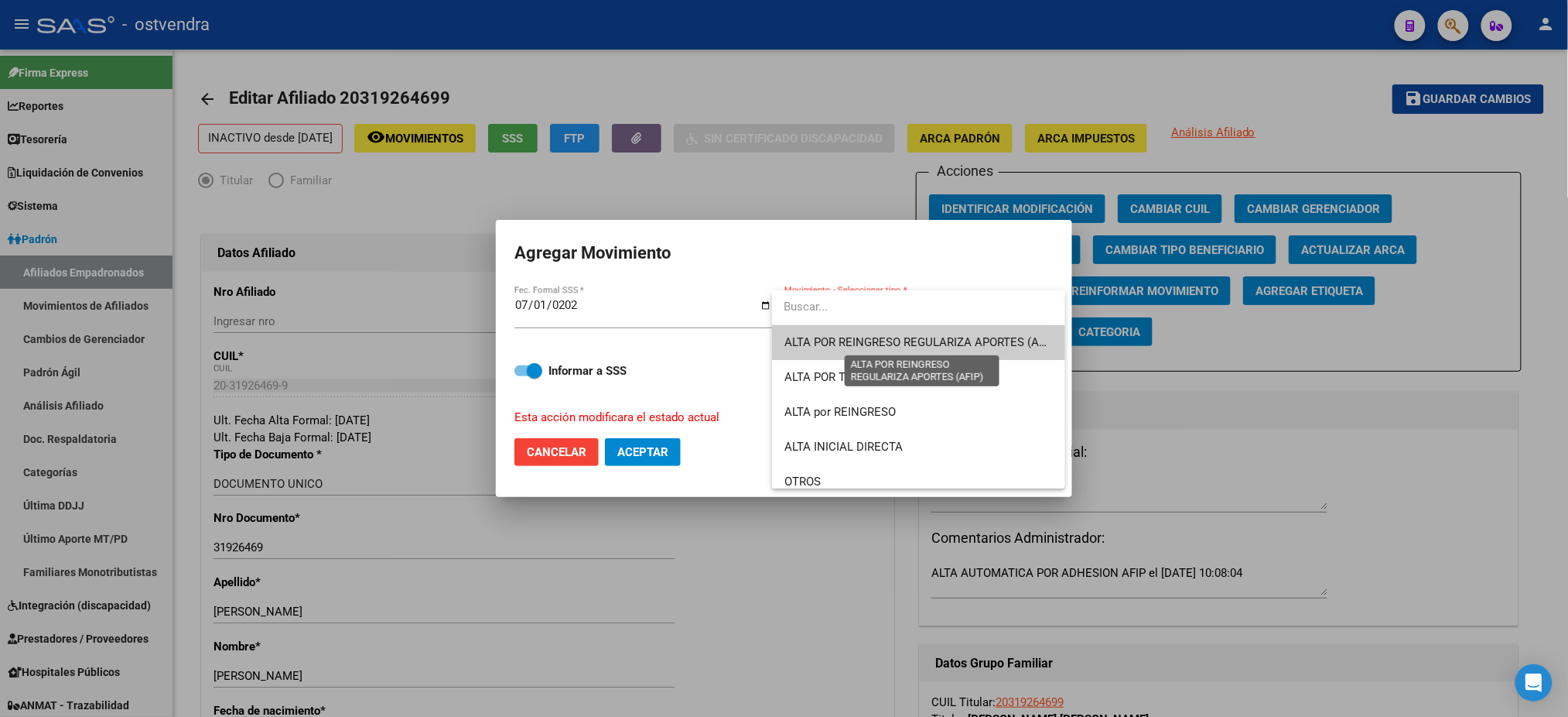
click at [975, 339] on span "ALTA POR REINGRESO REGULARIZA APORTES (AFIP)" at bounding box center [922, 342] width 274 height 14
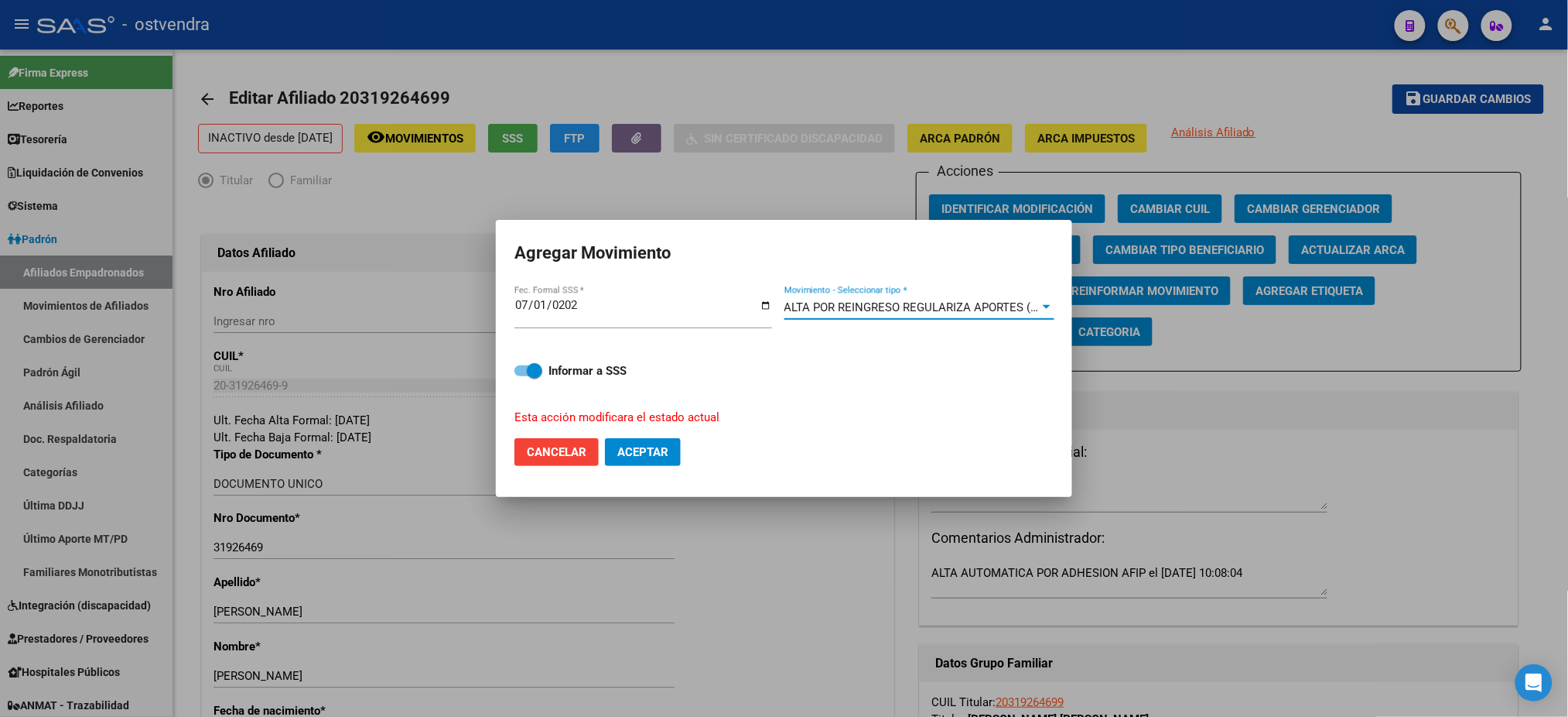
click at [646, 458] on span "Aceptar" at bounding box center [642, 451] width 51 height 14
checkbox input "false"
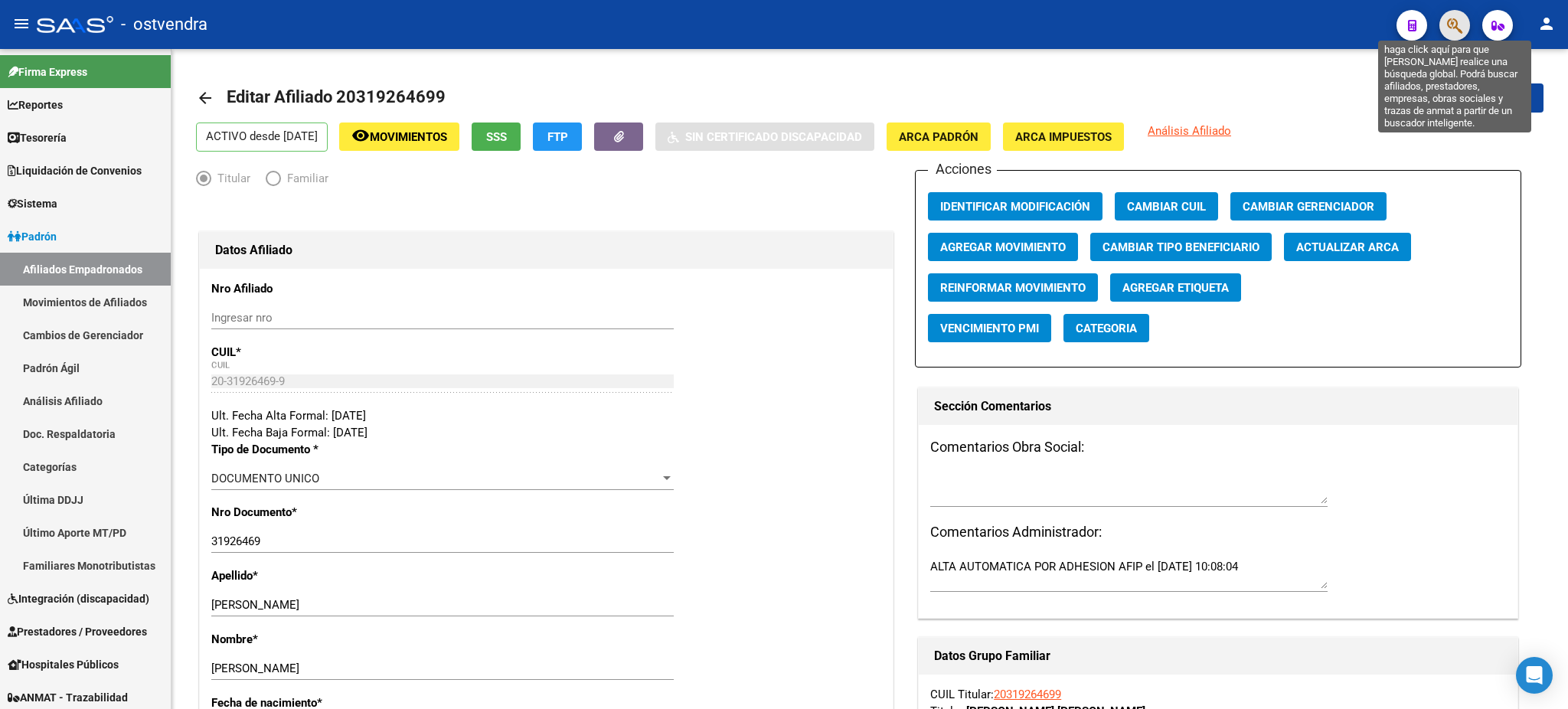
click at [1458, 23] on icon "button" at bounding box center [1455, 26] width 16 height 18
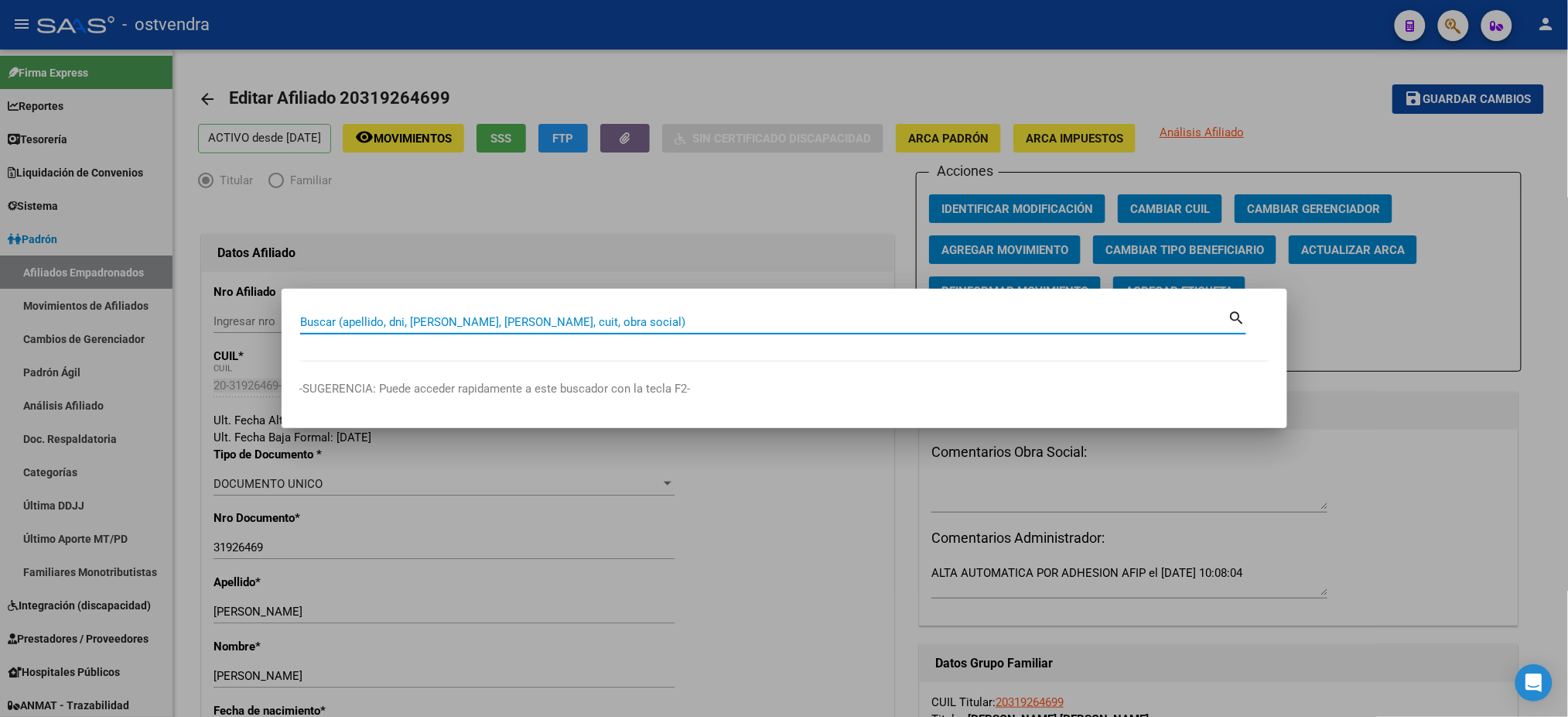
paste input "32893575"
type input "32893575"
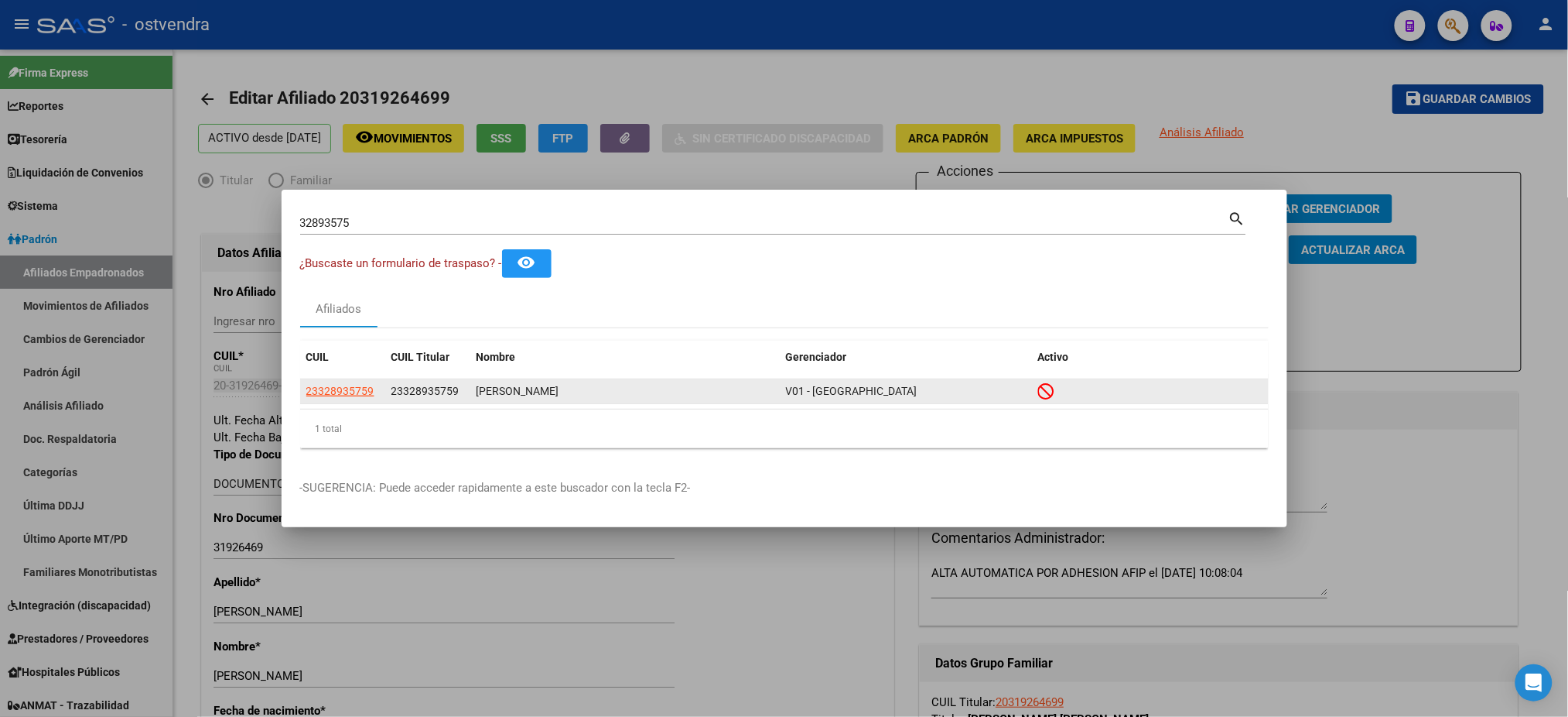
click at [315, 403] on datatable-body-cell "23328935759" at bounding box center [343, 391] width 86 height 24
click at [318, 392] on span "23328935759" at bounding box center [340, 391] width 68 height 12
type textarea "23328935759"
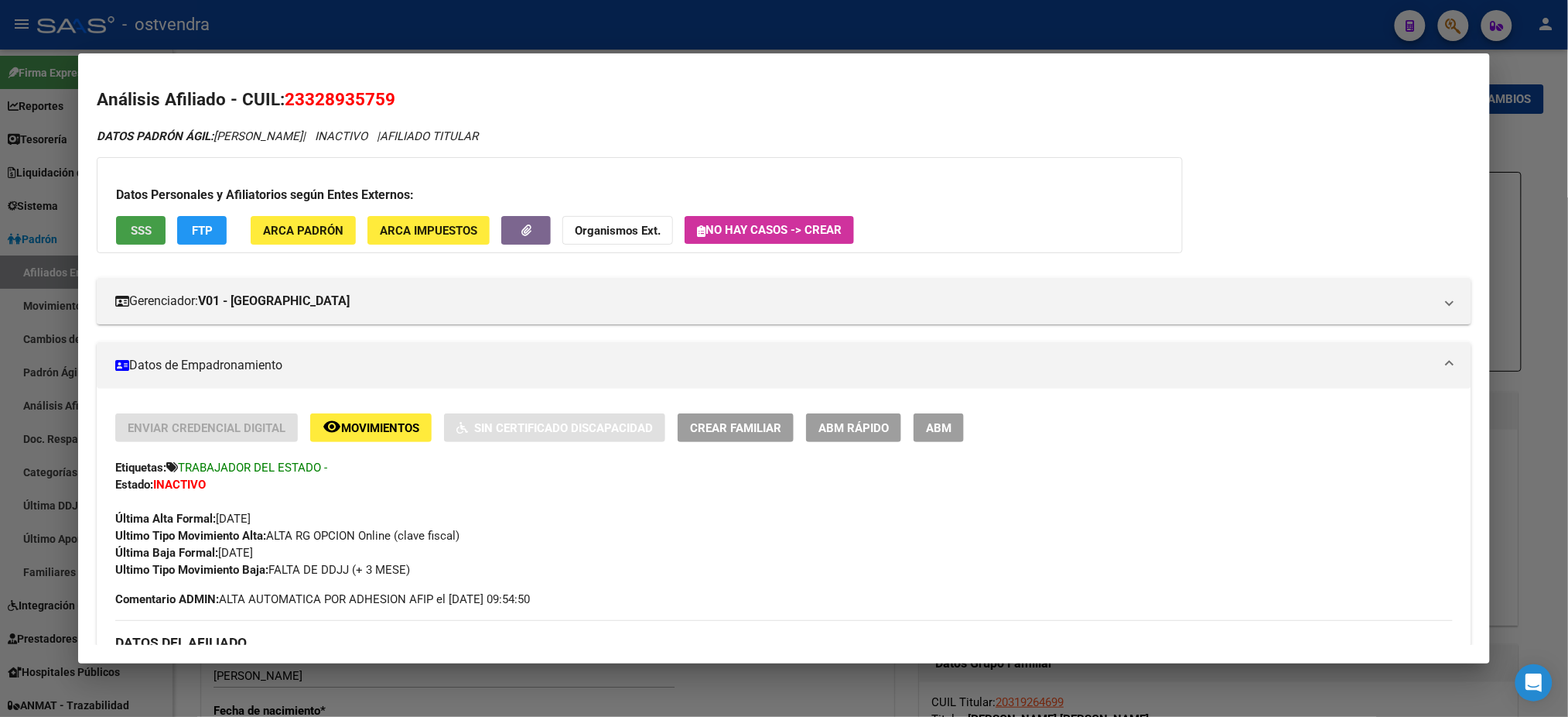
click at [137, 226] on span "SSS" at bounding box center [140, 231] width 21 height 14
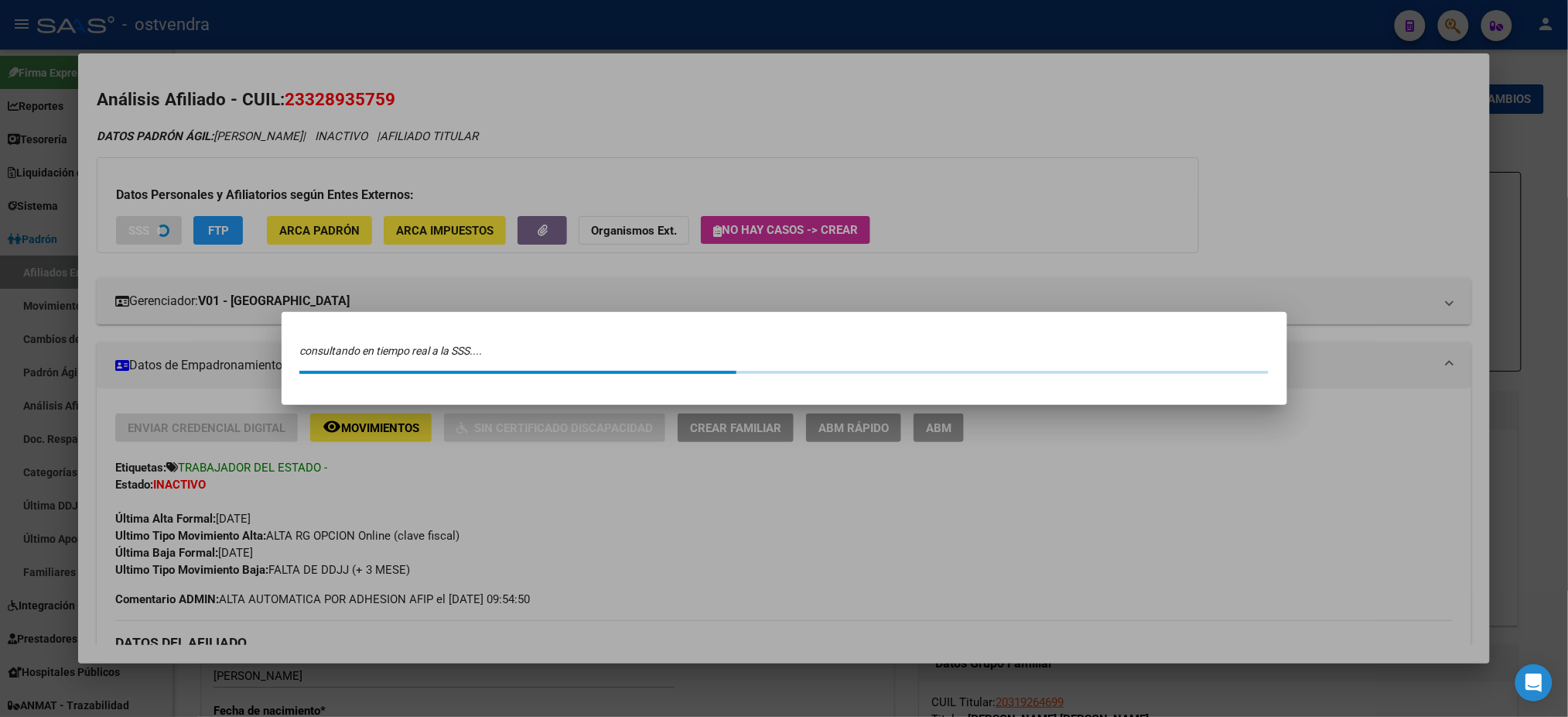
click at [376, 115] on div at bounding box center [784, 358] width 1568 height 717
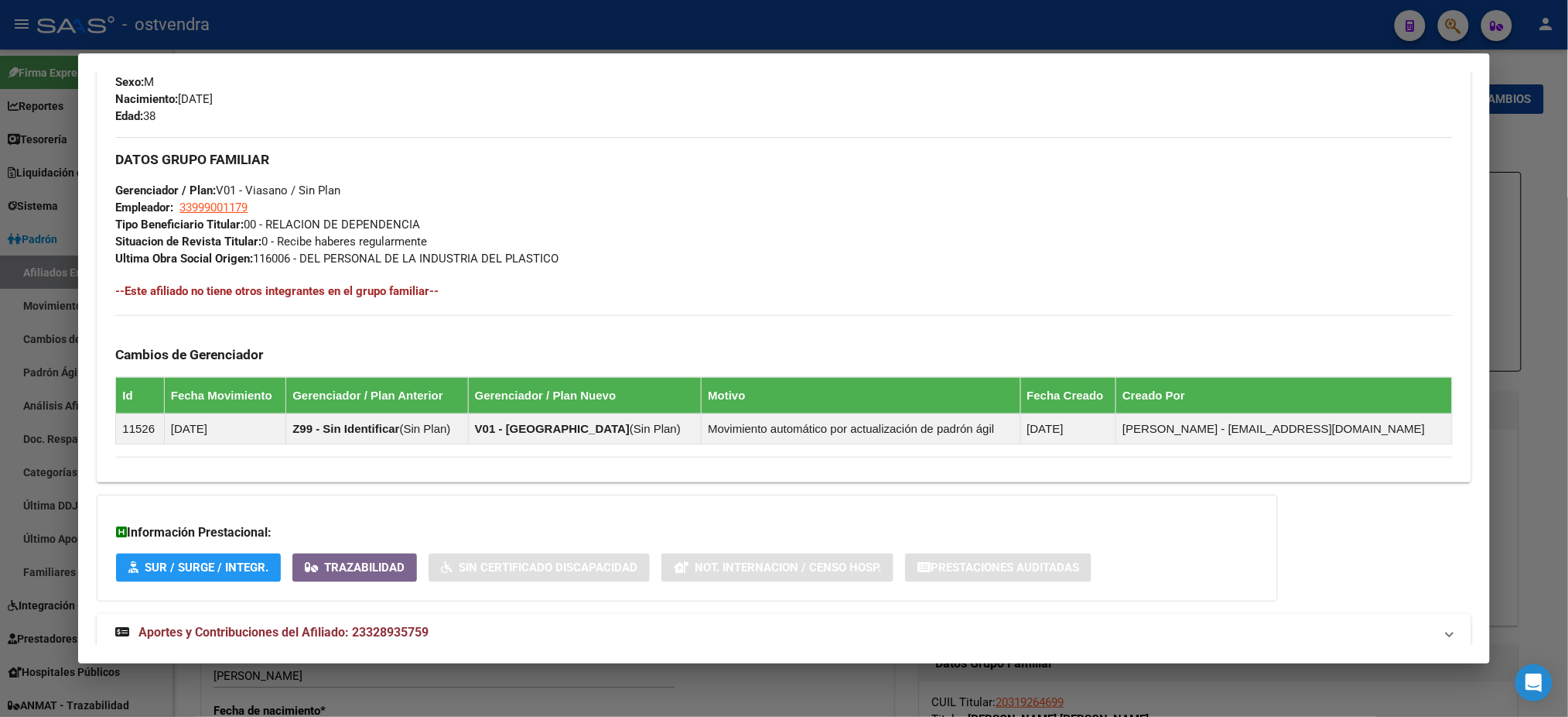
scroll to position [750, 0]
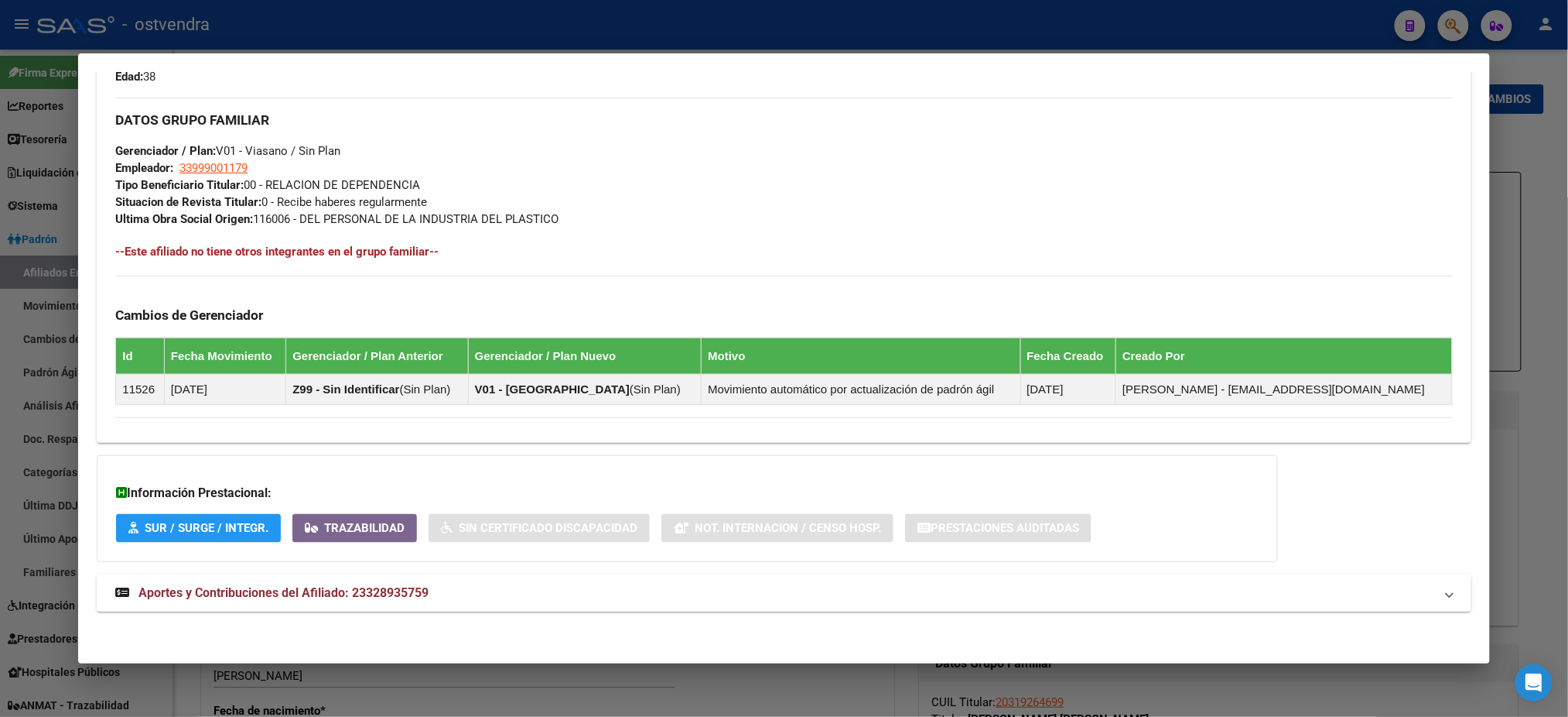
click at [431, 596] on mat-panel-title "Aportes y Contribuciones del Afiliado: 23328935759" at bounding box center [775, 593] width 1318 height 19
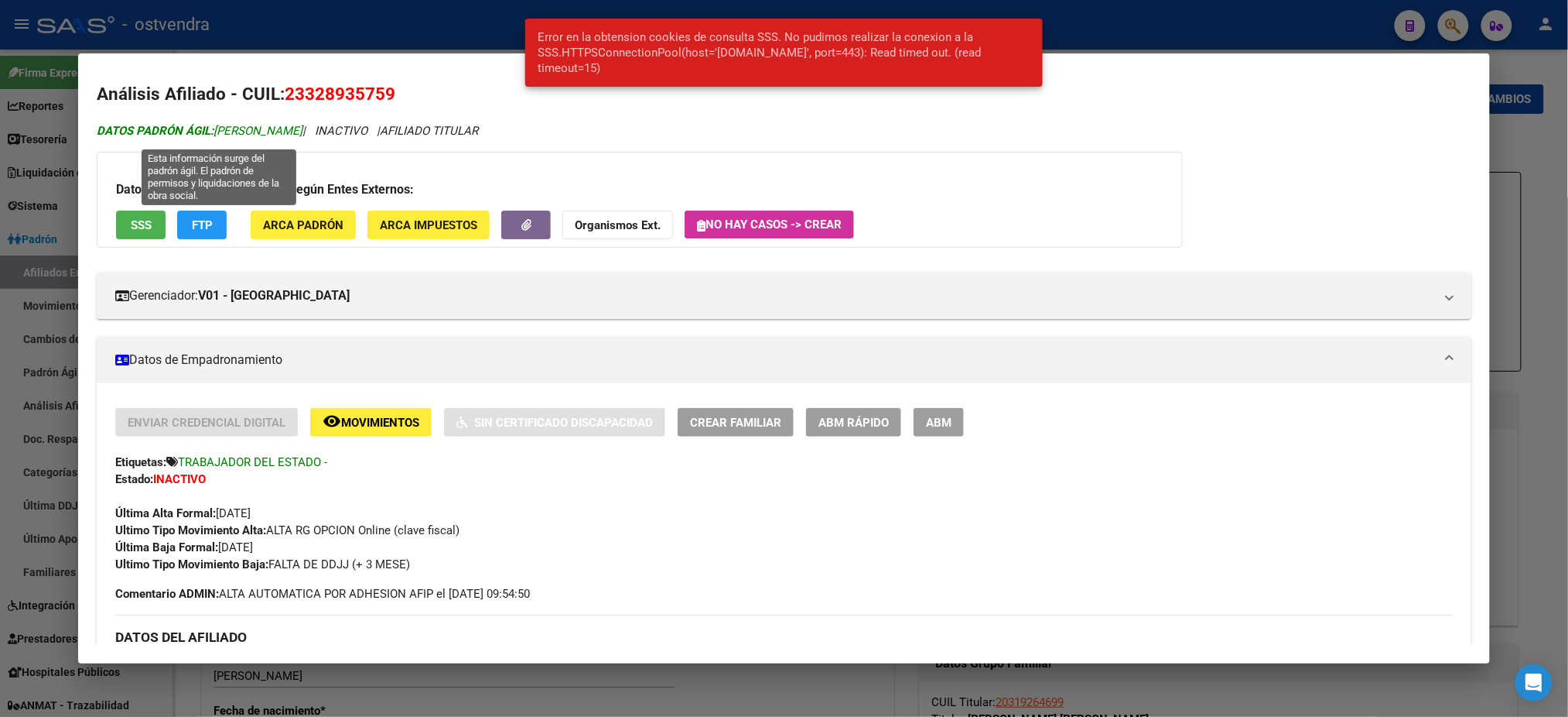
scroll to position [0, 0]
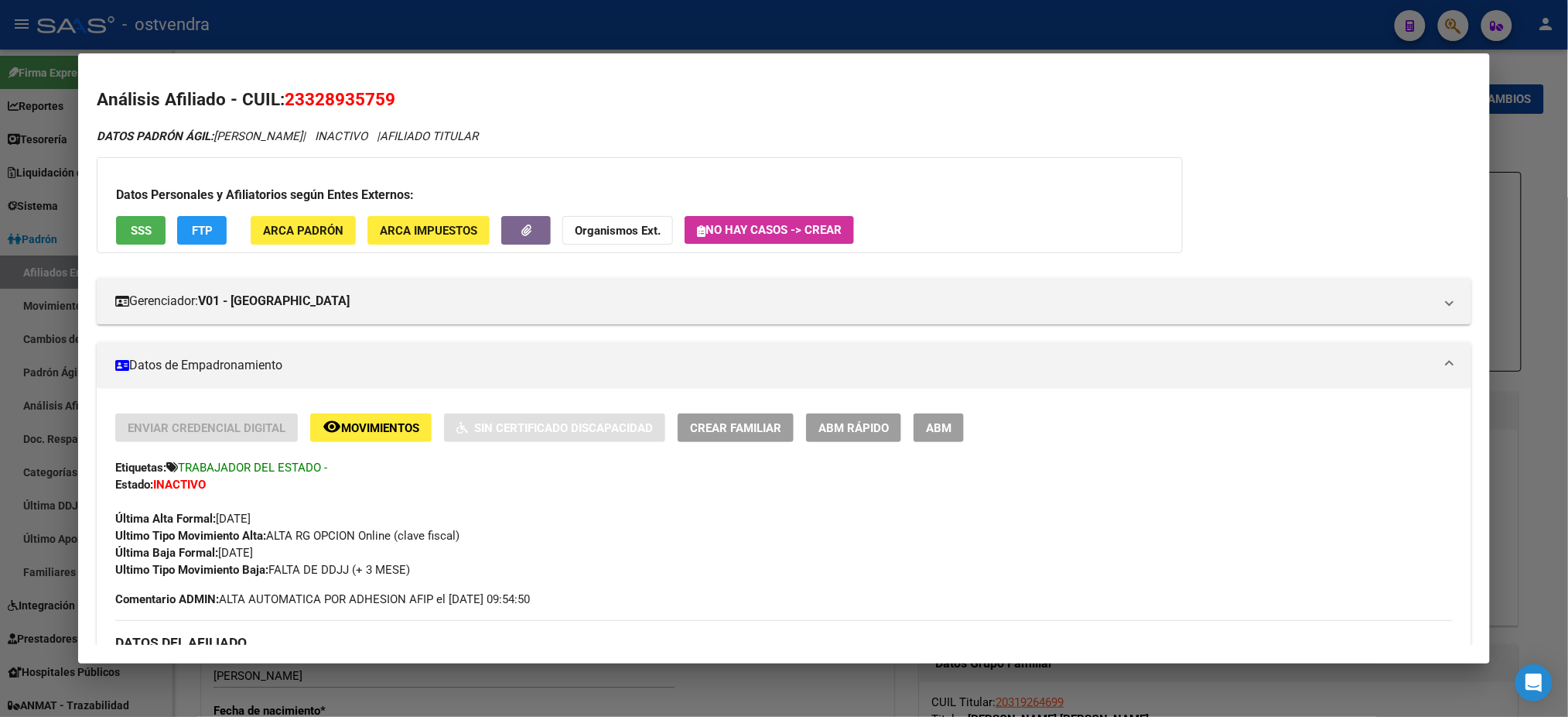
click at [859, 31] on div at bounding box center [784, 358] width 1568 height 717
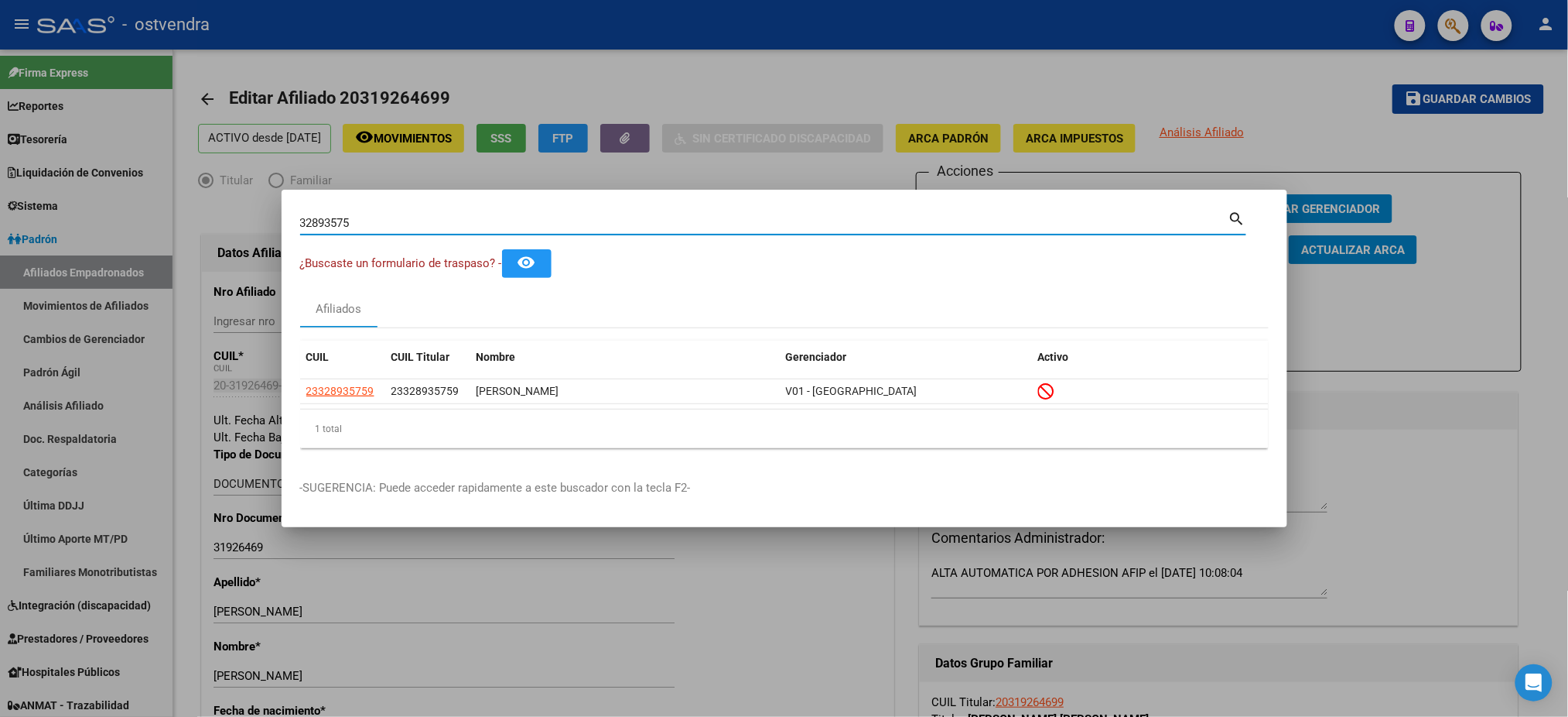
drag, startPoint x: 404, startPoint y: 225, endPoint x: 199, endPoint y: 219, distance: 205.1
click at [199, 219] on div "32893575 Buscar (apellido, dni, cuil, nro traspaso, cuit, obra social) search ¿…" at bounding box center [784, 358] width 1568 height 717
paste input "950293"
type input "32950293"
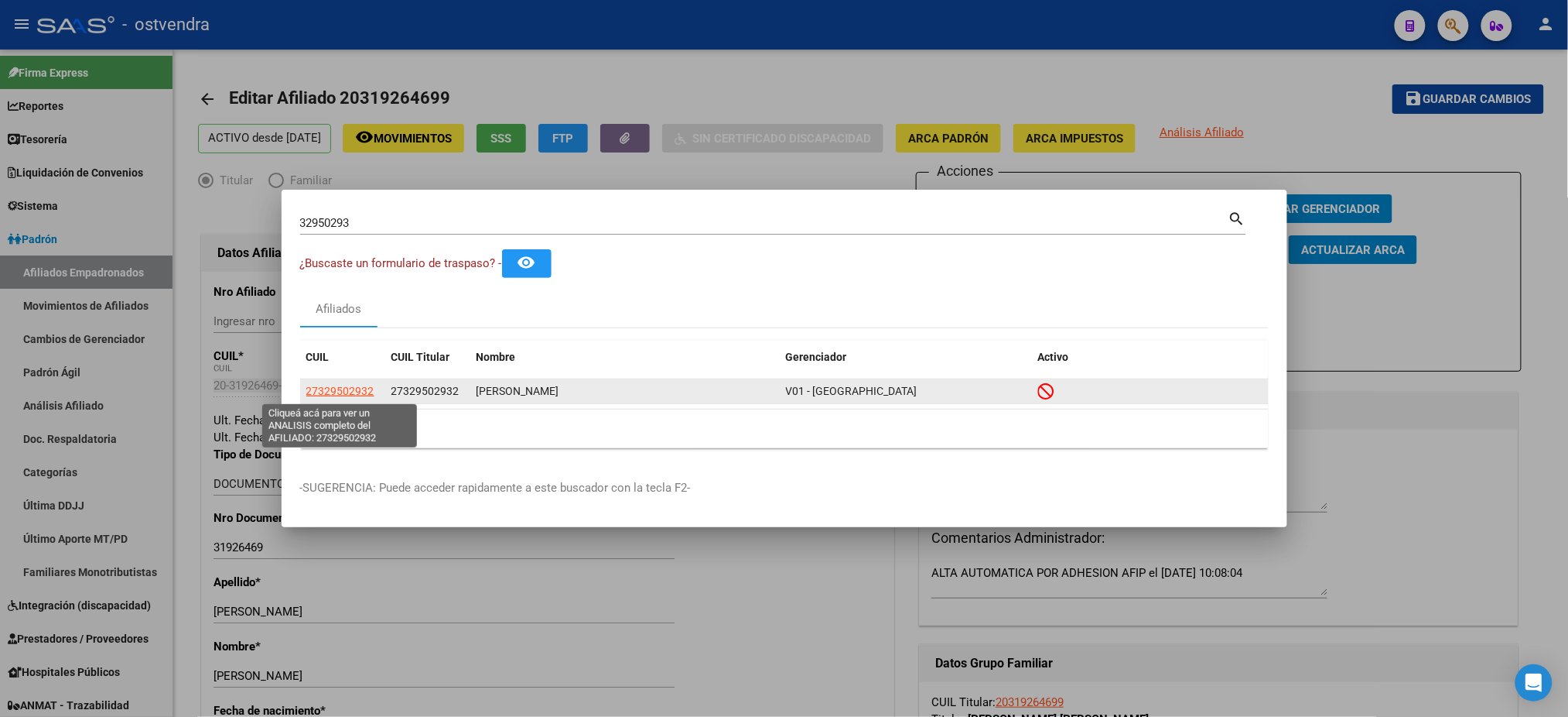
click at [327, 392] on span "27329502932" at bounding box center [340, 391] width 68 height 12
type textarea "27329502932"
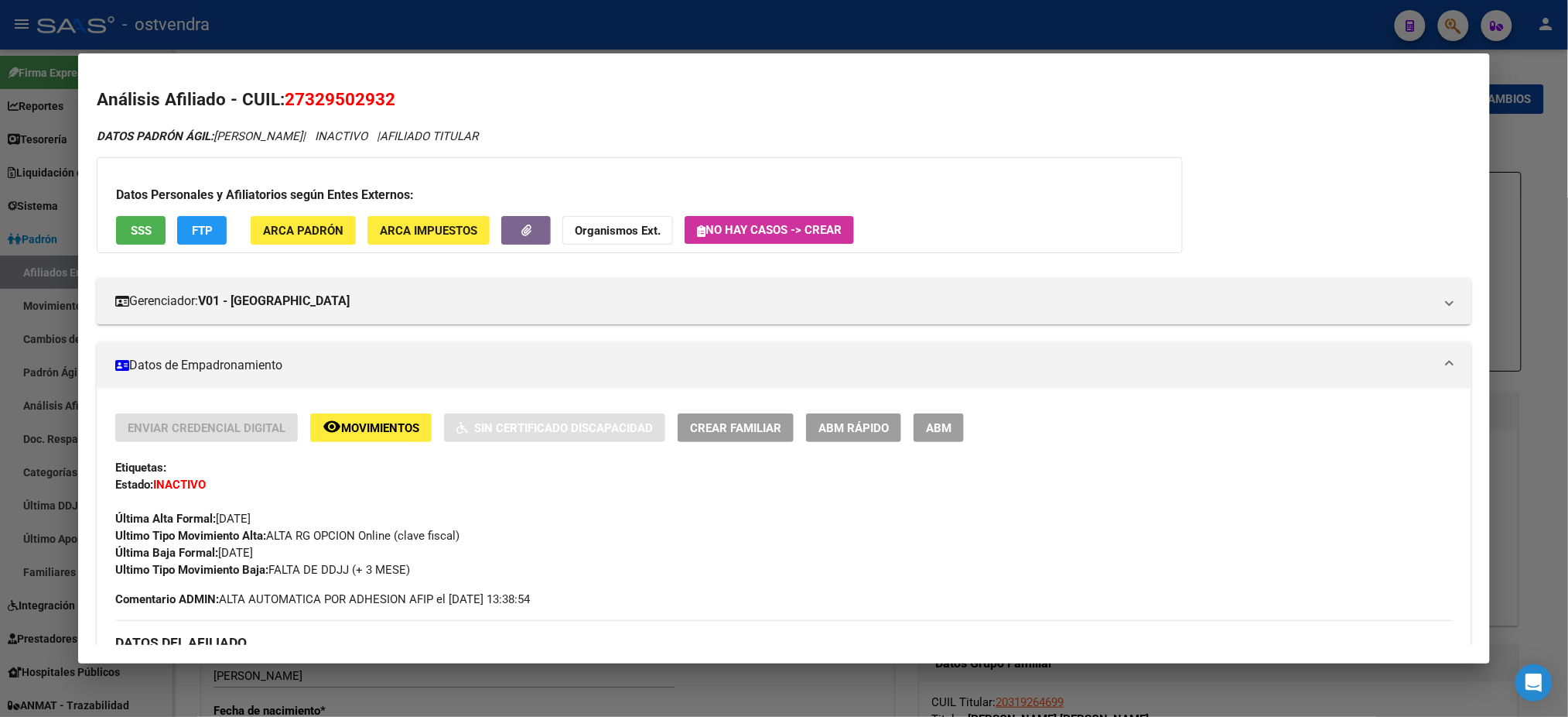
click at [131, 231] on span "SSS" at bounding box center [140, 231] width 21 height 14
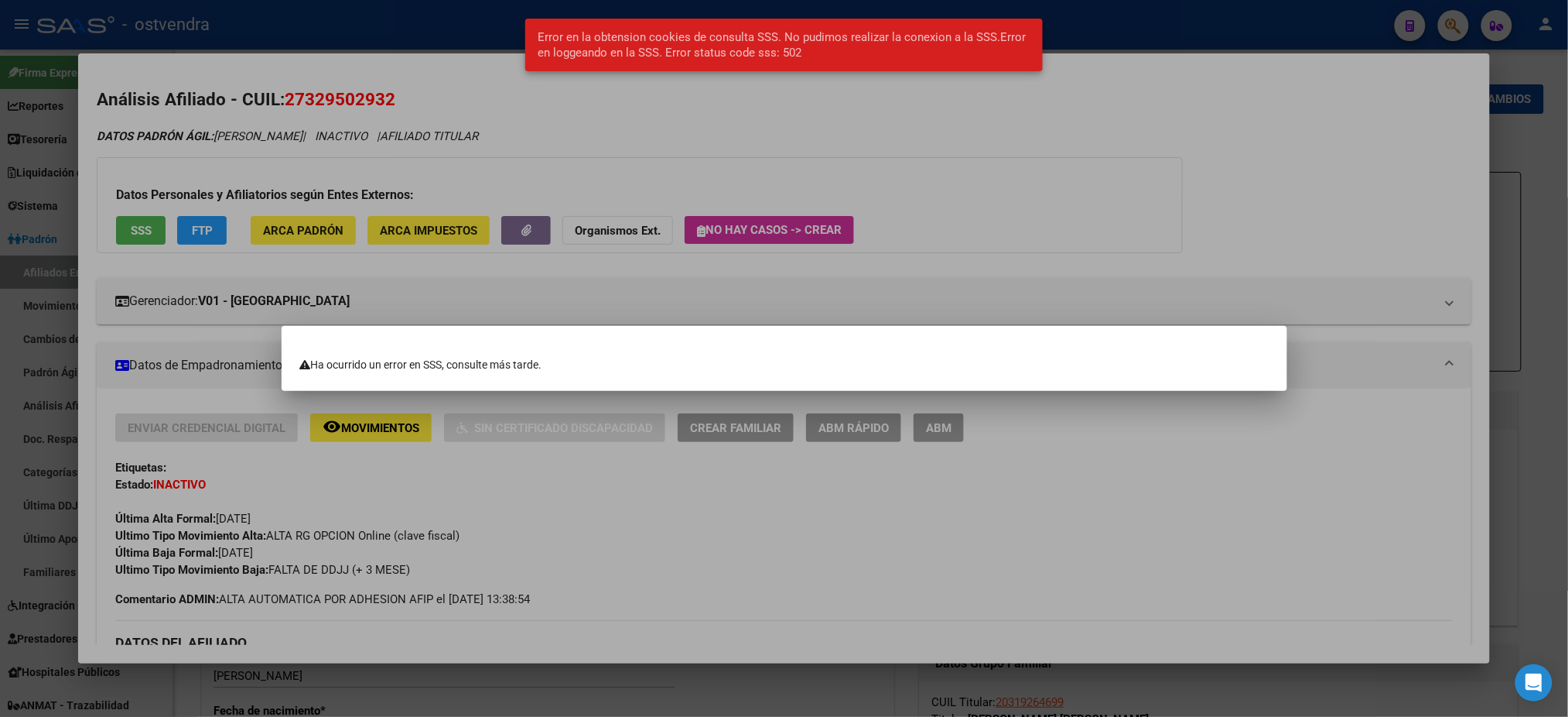
click at [355, 153] on div at bounding box center [784, 358] width 1568 height 717
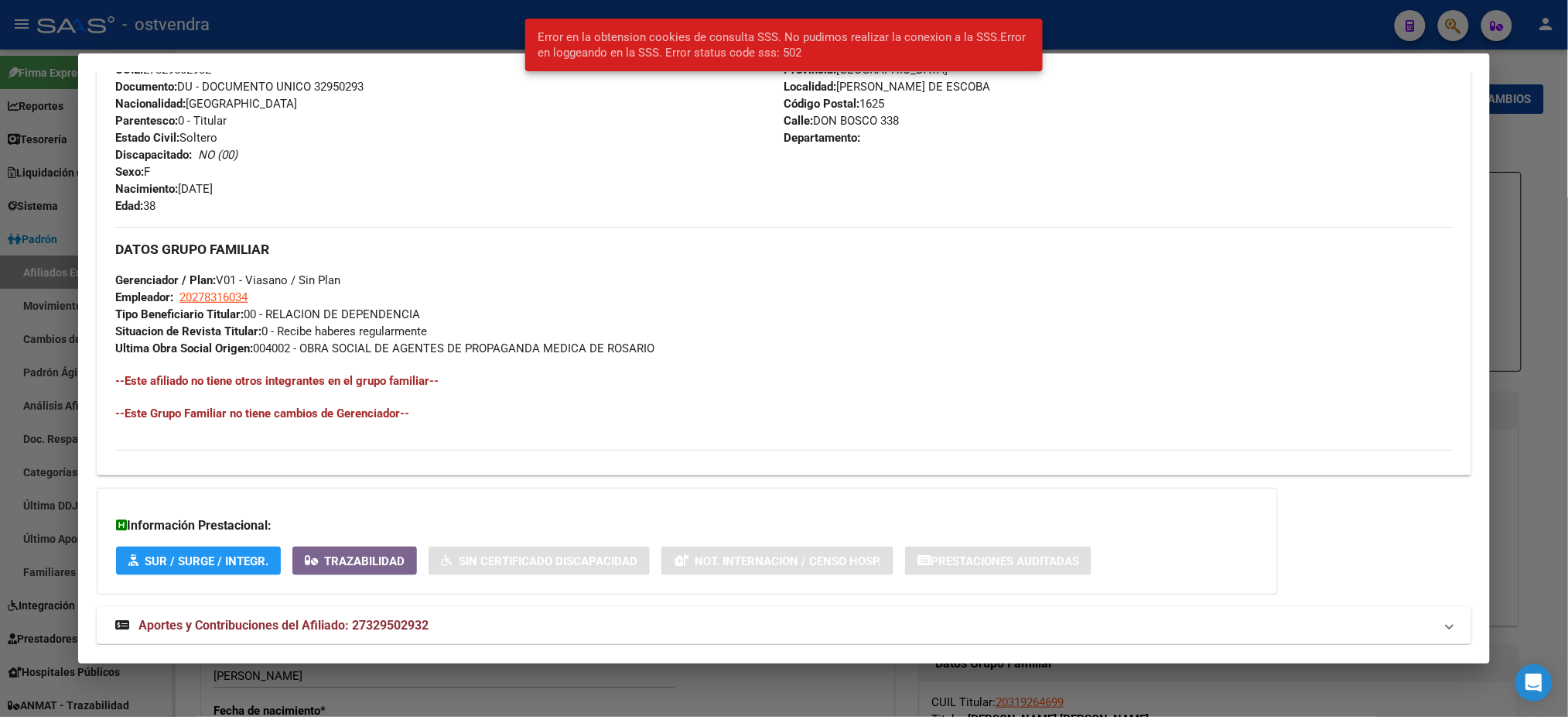
scroll to position [652, 0]
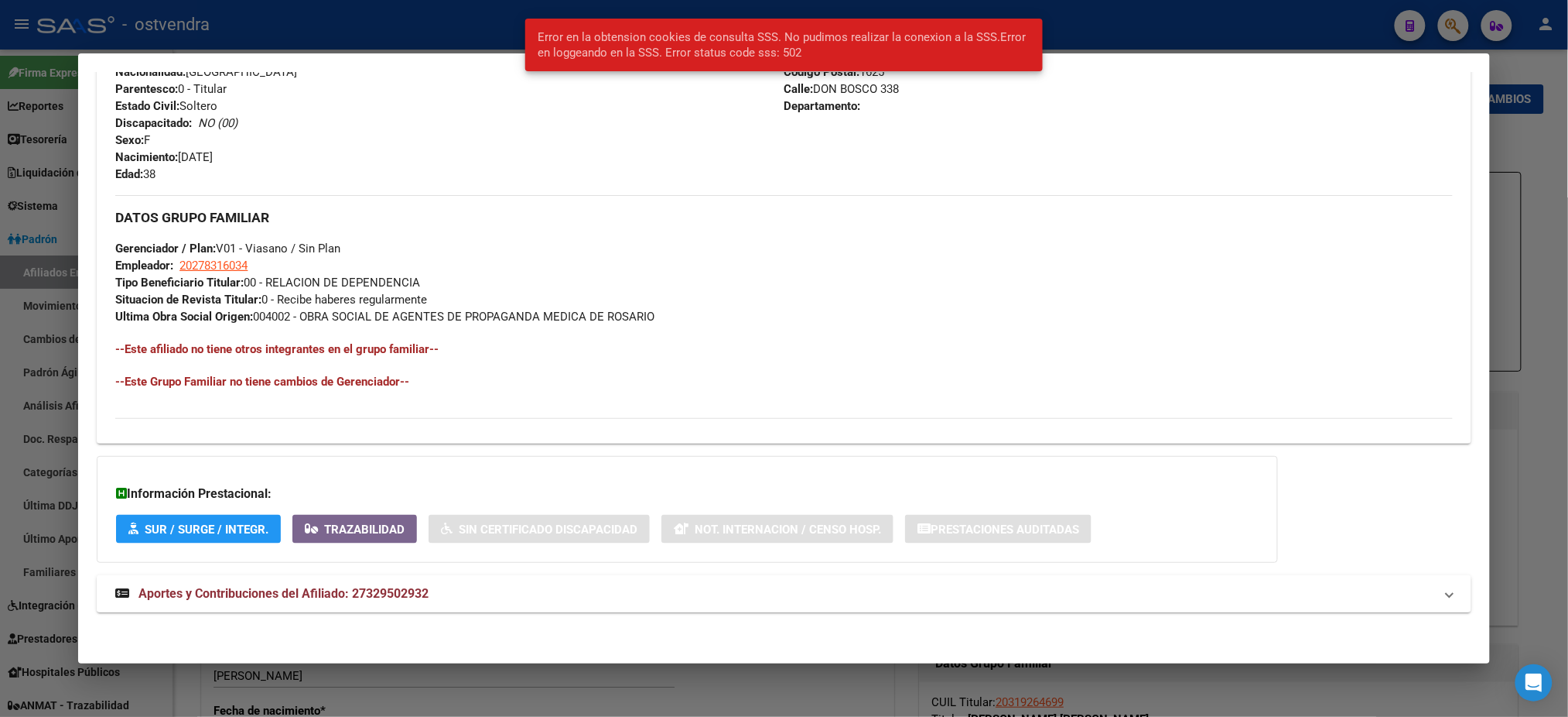
click at [463, 577] on mat-expansion-panel-header "Aportes y Contribuciones del Afiliado: 27329502932" at bounding box center [784, 593] width 1374 height 37
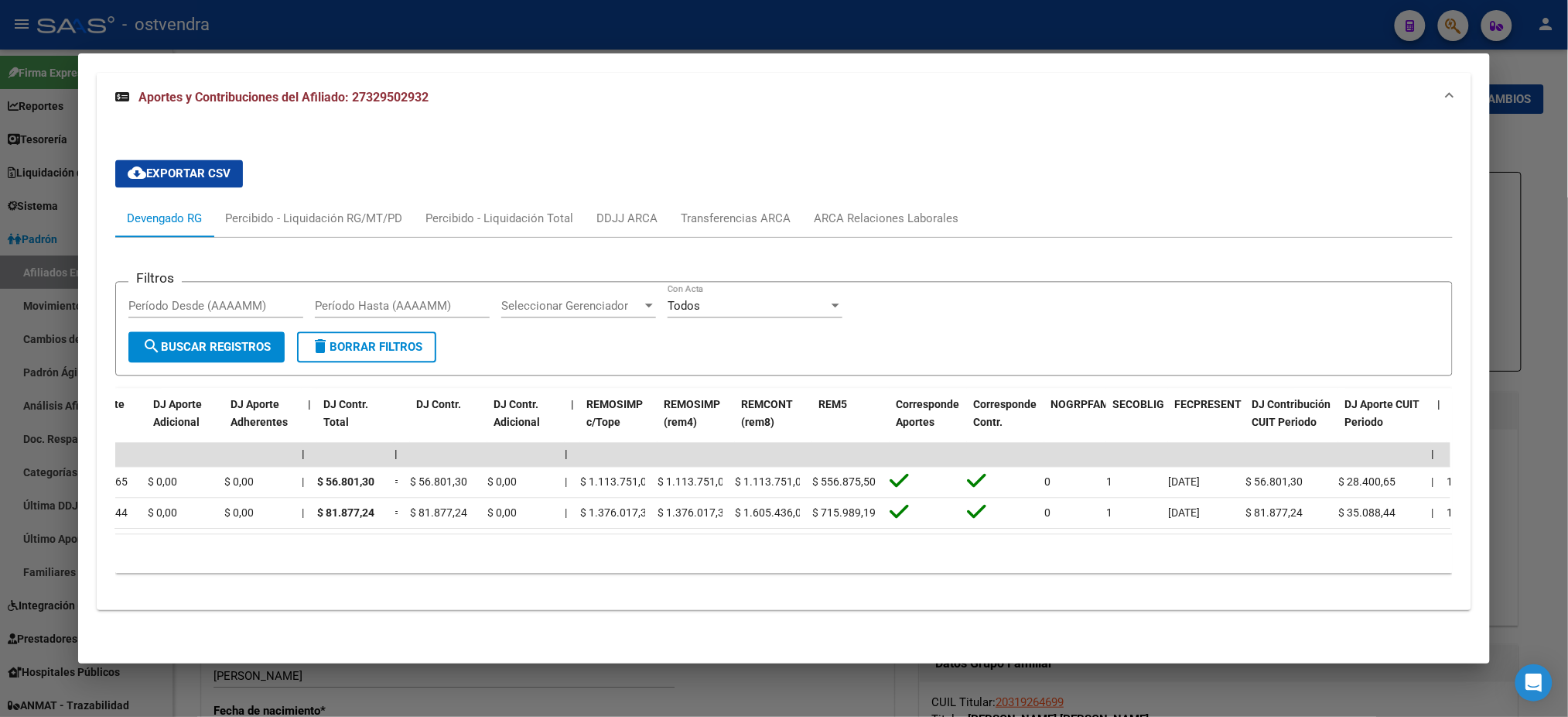
scroll to position [0, 0]
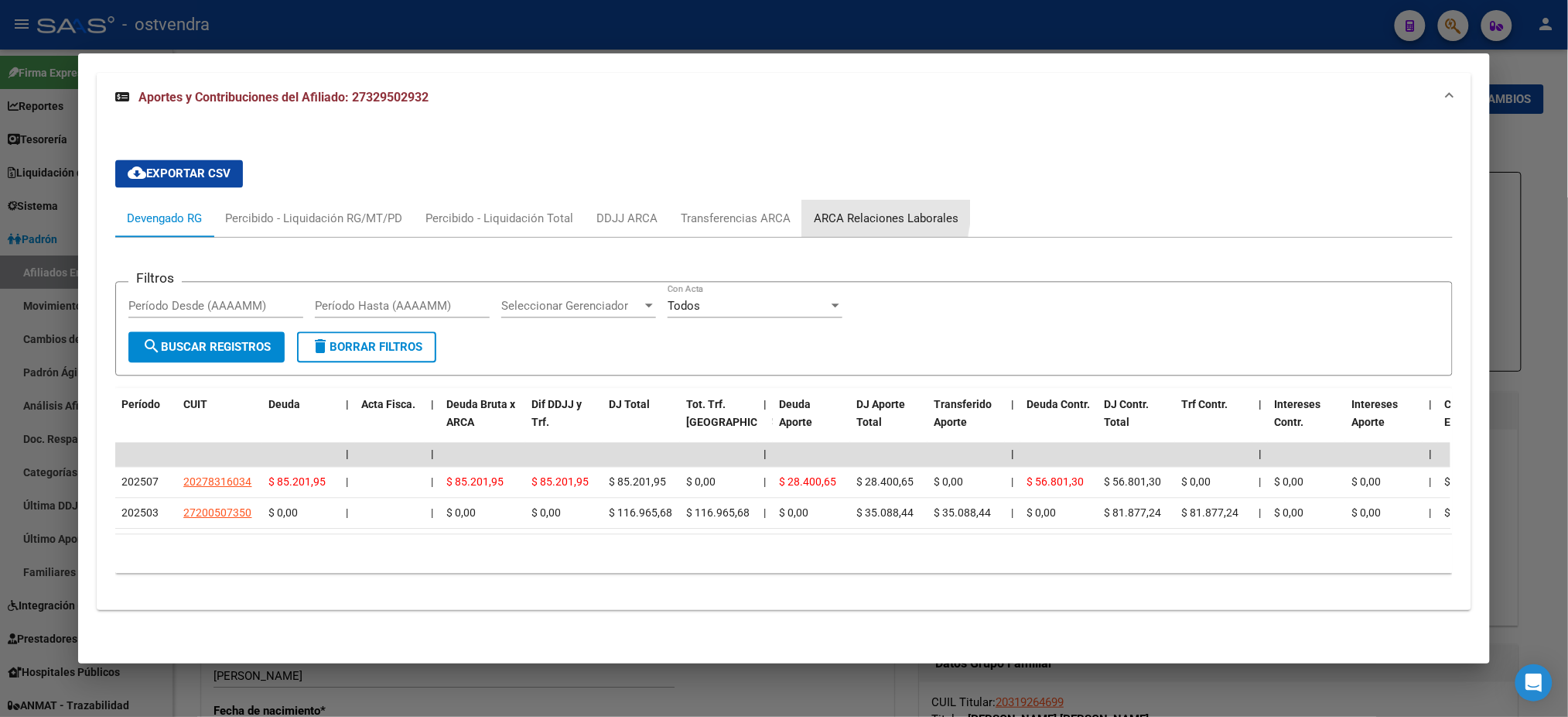
click at [833, 210] on div "ARCA Relaciones Laborales" at bounding box center [887, 218] width 145 height 17
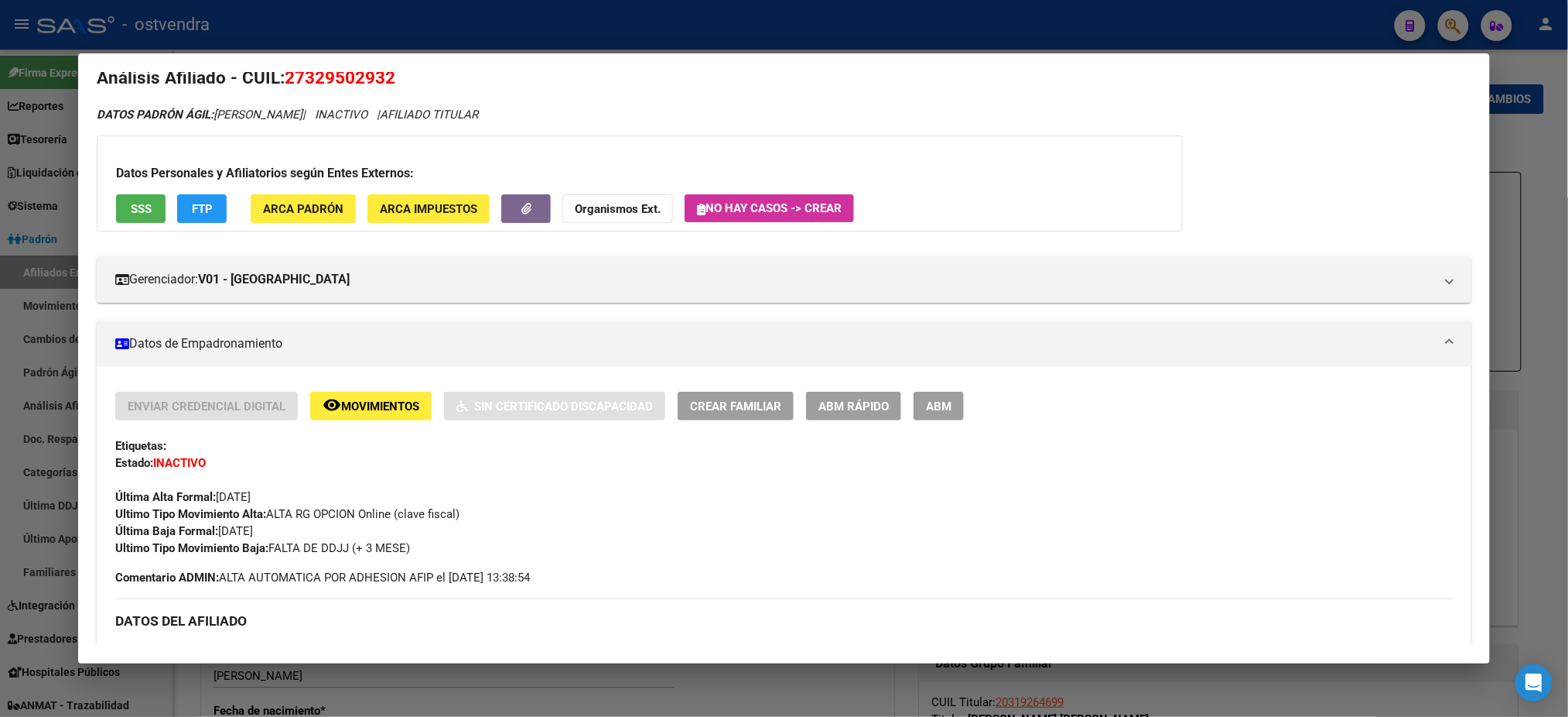
scroll to position [16, 0]
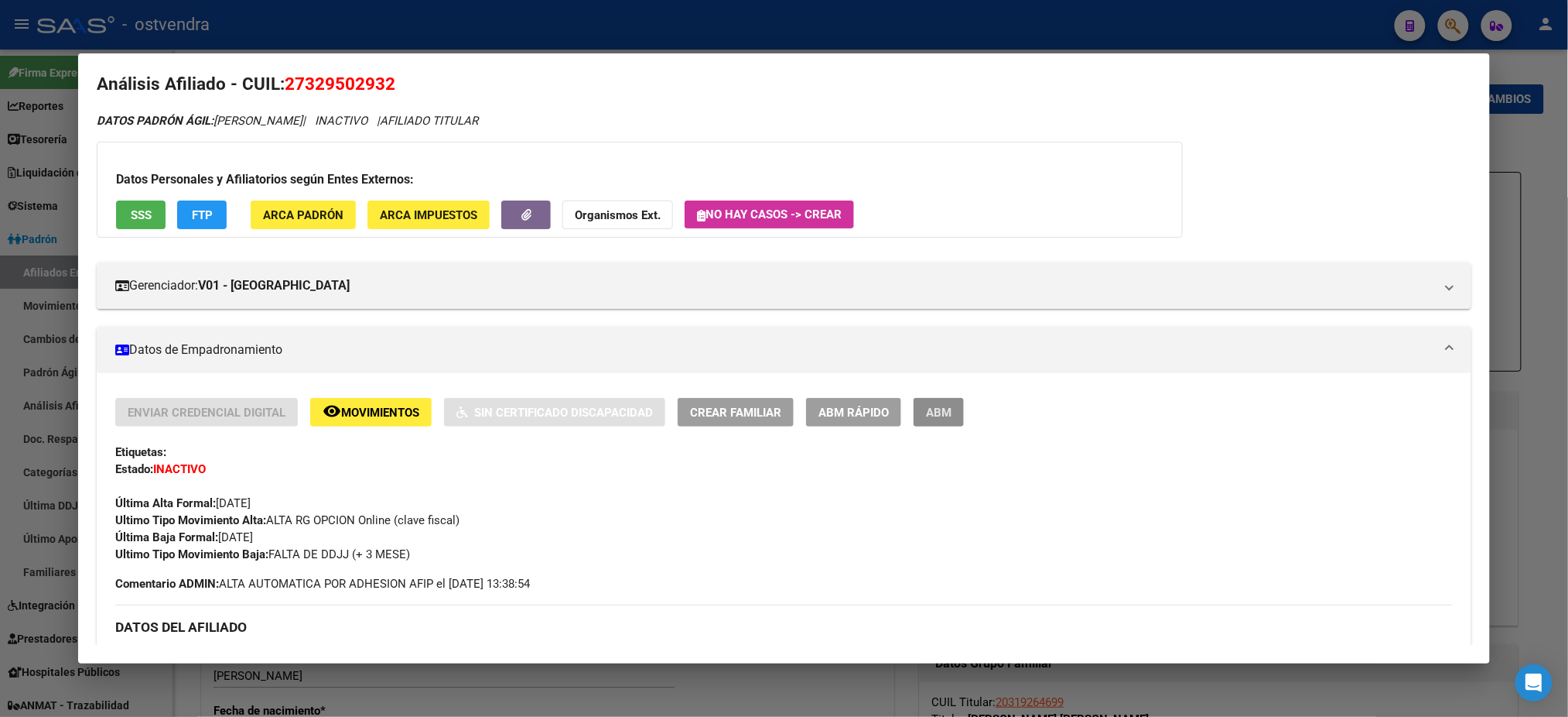
click at [954, 410] on button "ABM" at bounding box center [939, 412] width 51 height 29
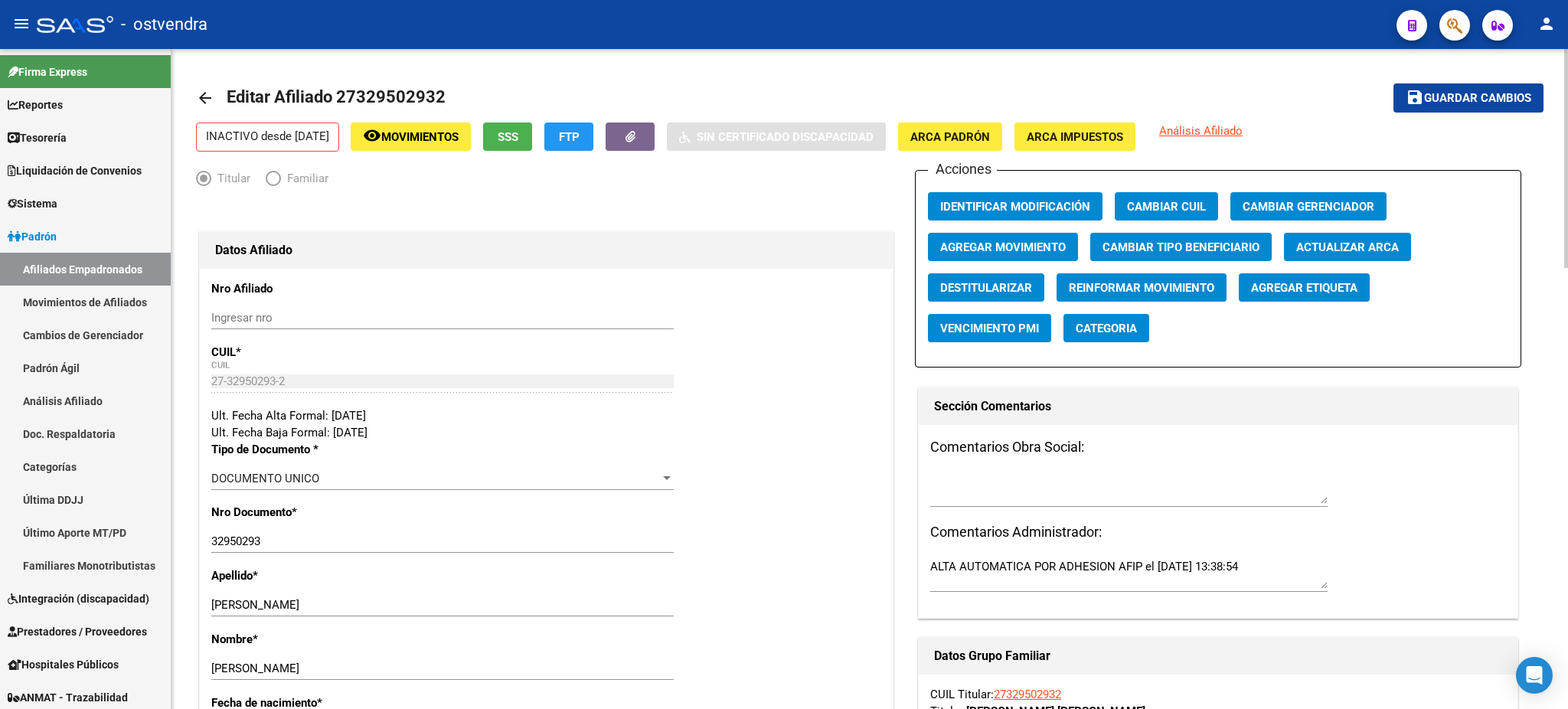
click at [1043, 244] on span "Agregar Movimiento" at bounding box center [1003, 247] width 126 height 14
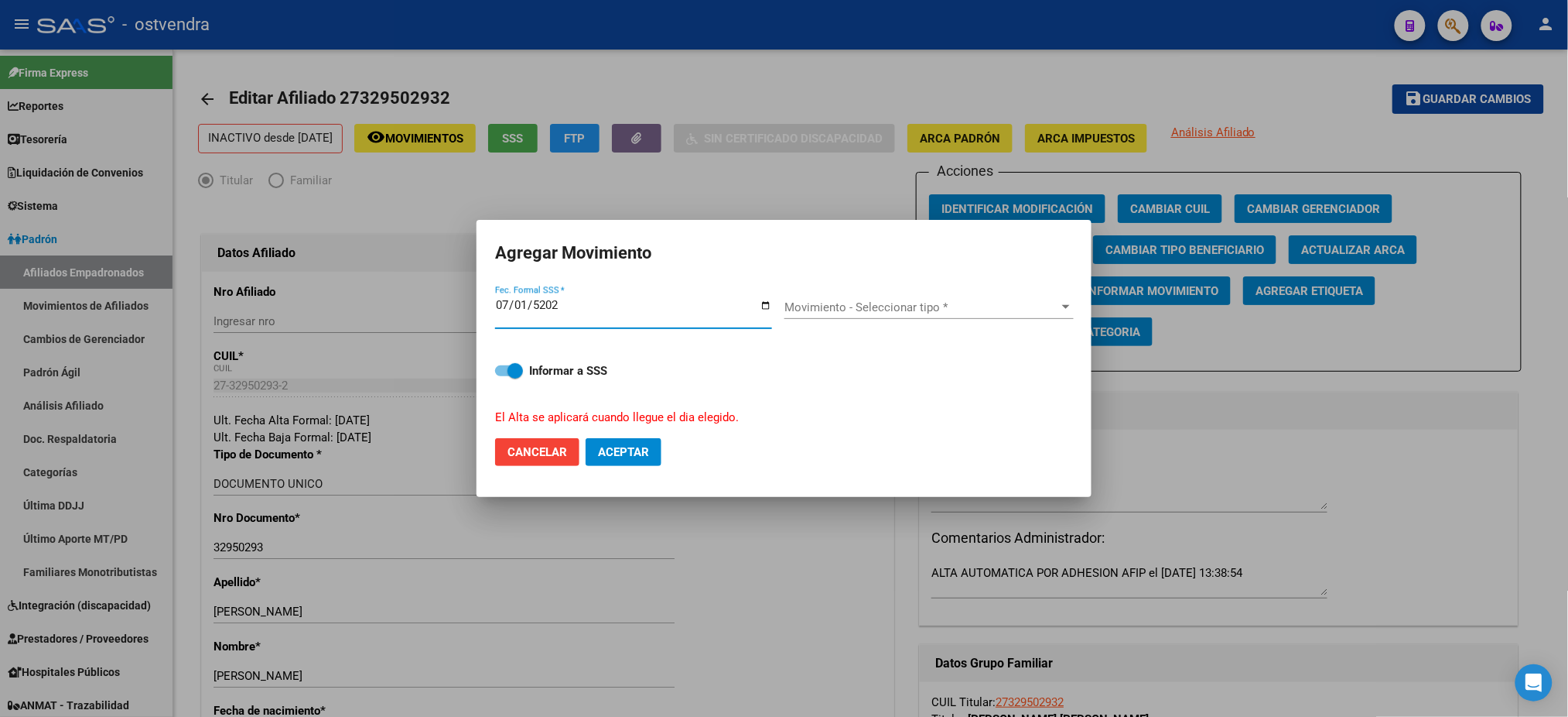
type input "[DATE]"
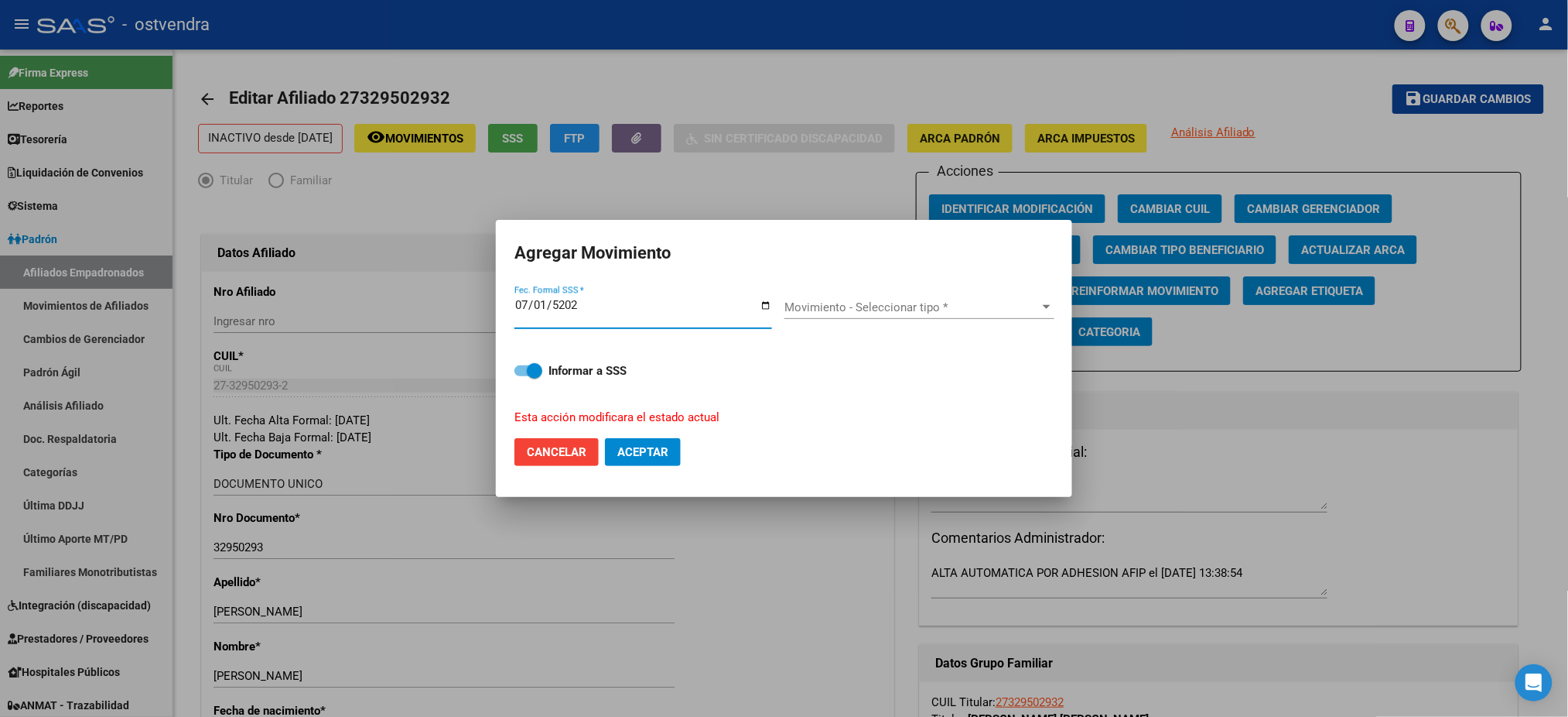
click at [932, 297] on div "Movimiento - Seleccionar tipo * Movimiento - Seleccionar tipo *" at bounding box center [920, 306] width 270 height 23
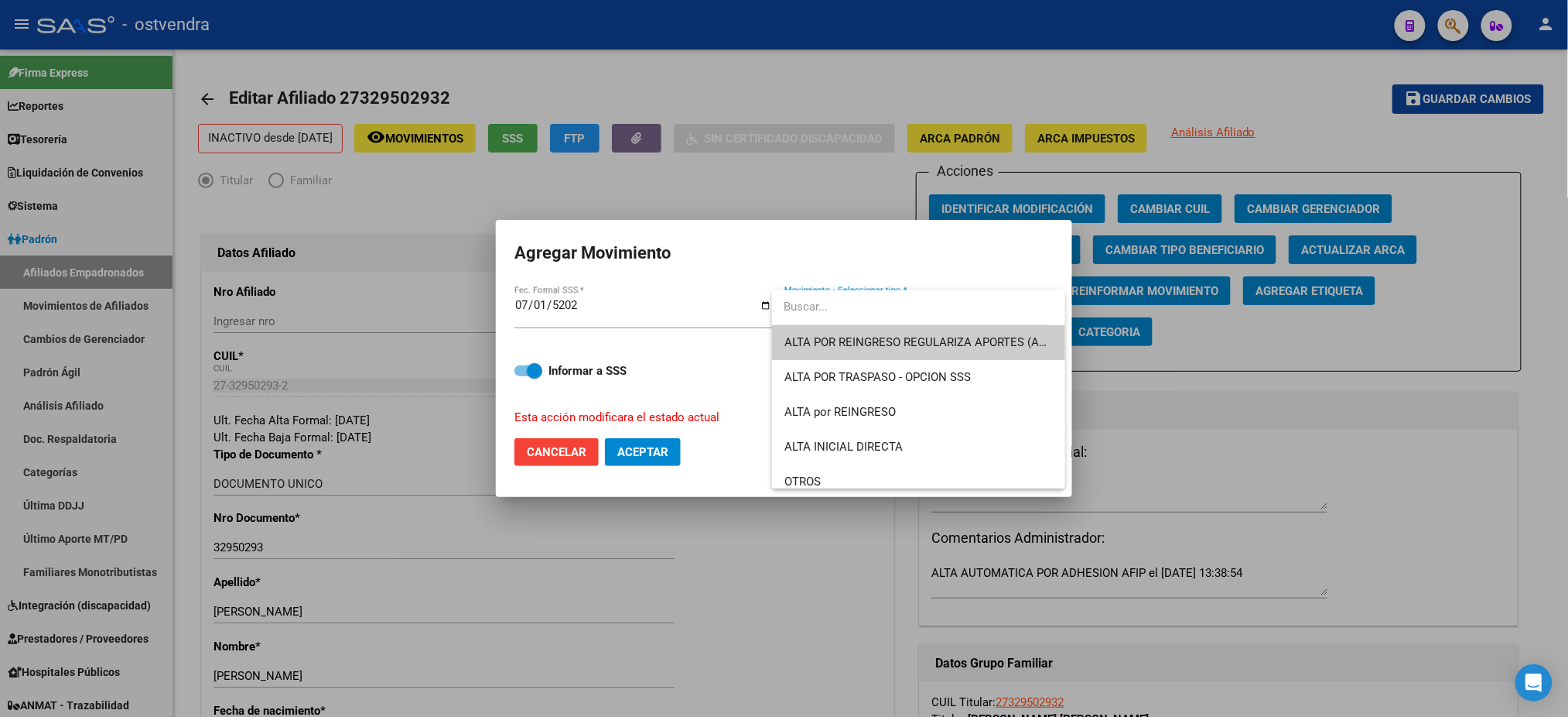
click at [934, 333] on span "ALTA POR REINGRESO REGULARIZA APORTES (AFIP)" at bounding box center [919, 342] width 268 height 35
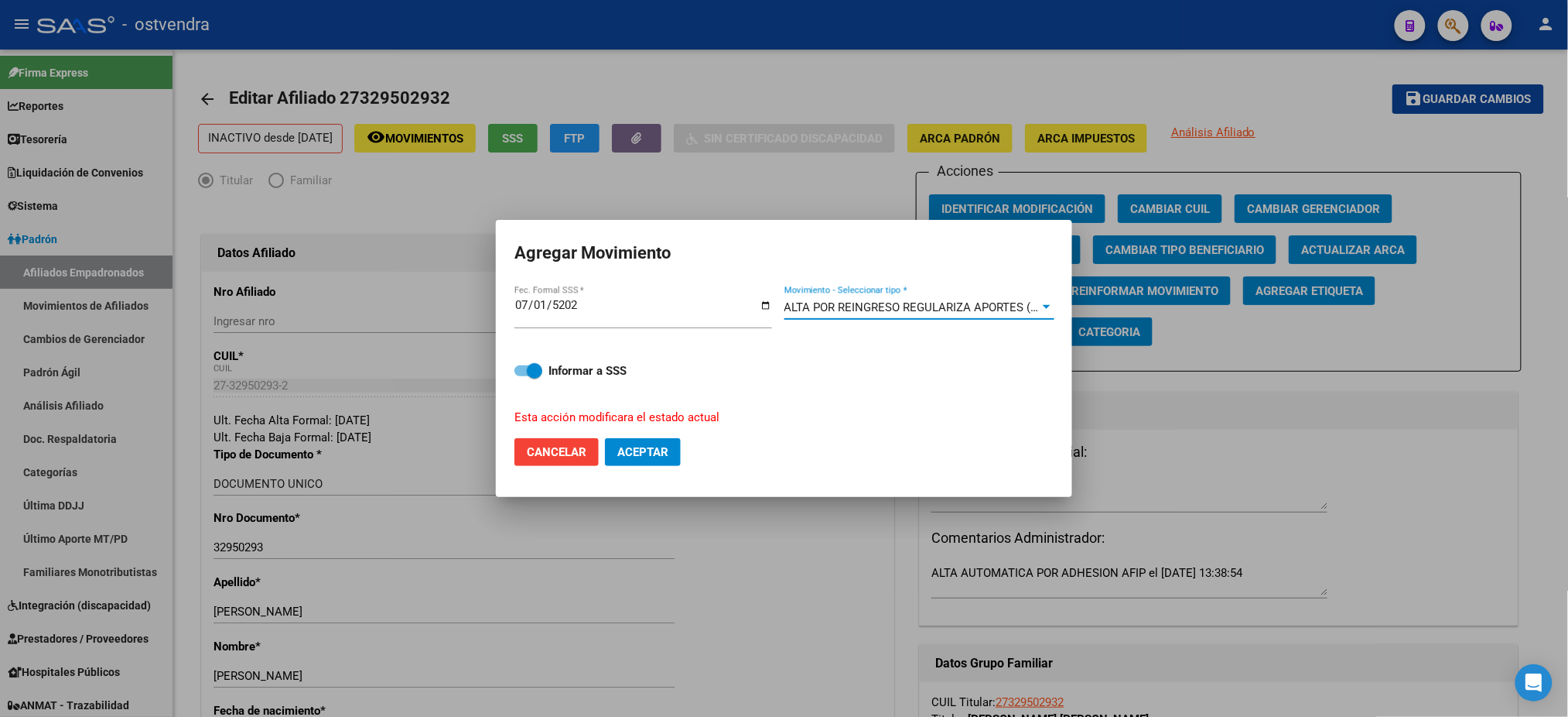
click at [645, 459] on button "Aceptar" at bounding box center [642, 451] width 76 height 28
checkbox input "false"
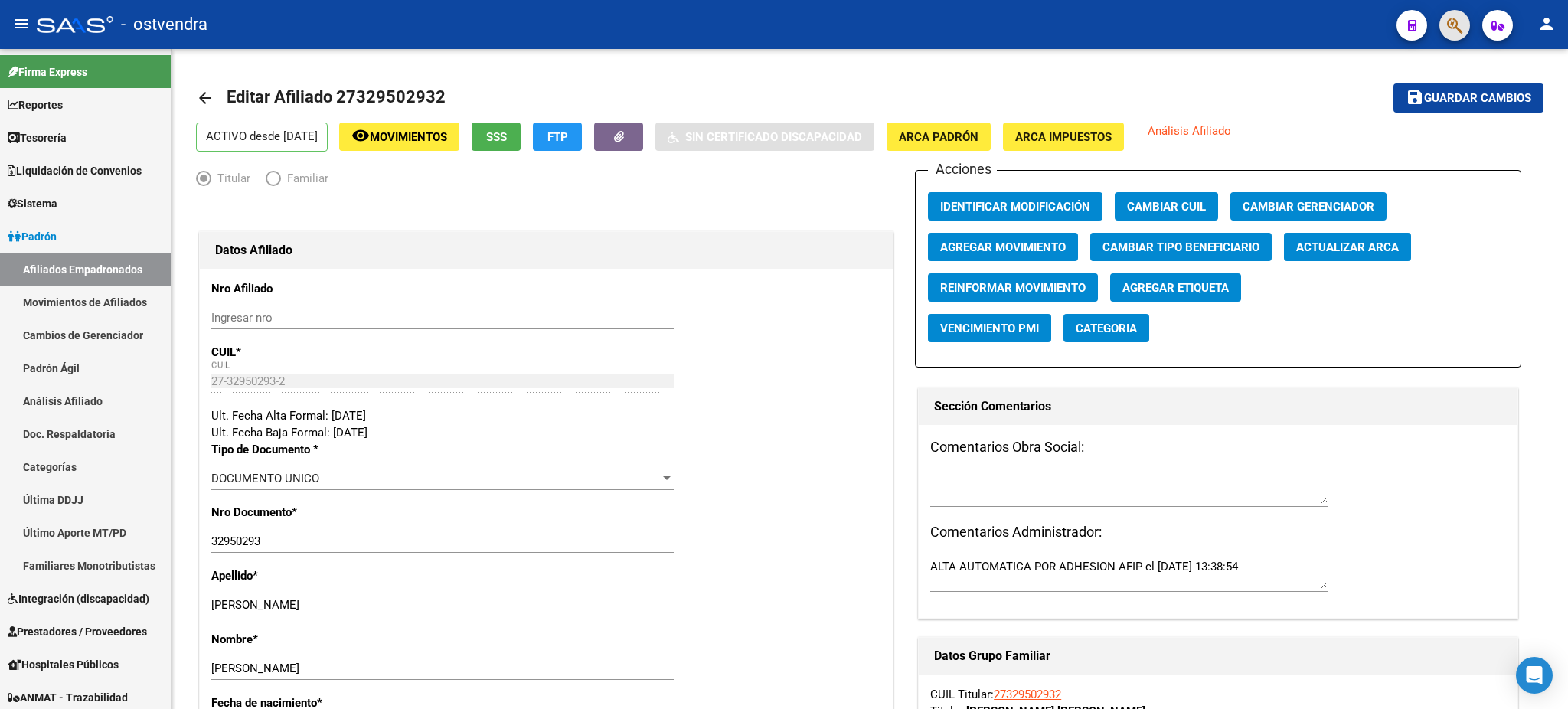
click at [1455, 38] on span "button" at bounding box center [1455, 26] width 16 height 31
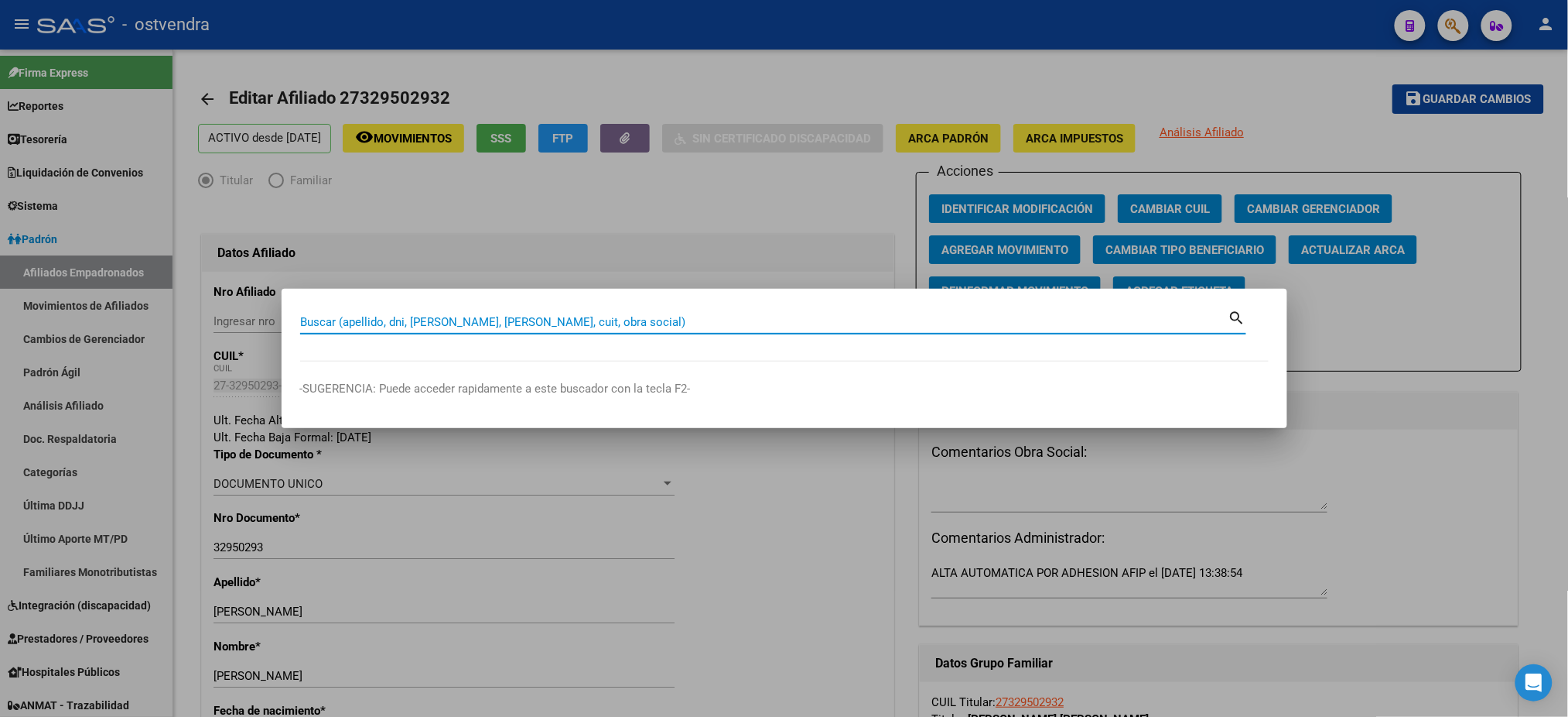
paste input "32967938"
type input "32967938"
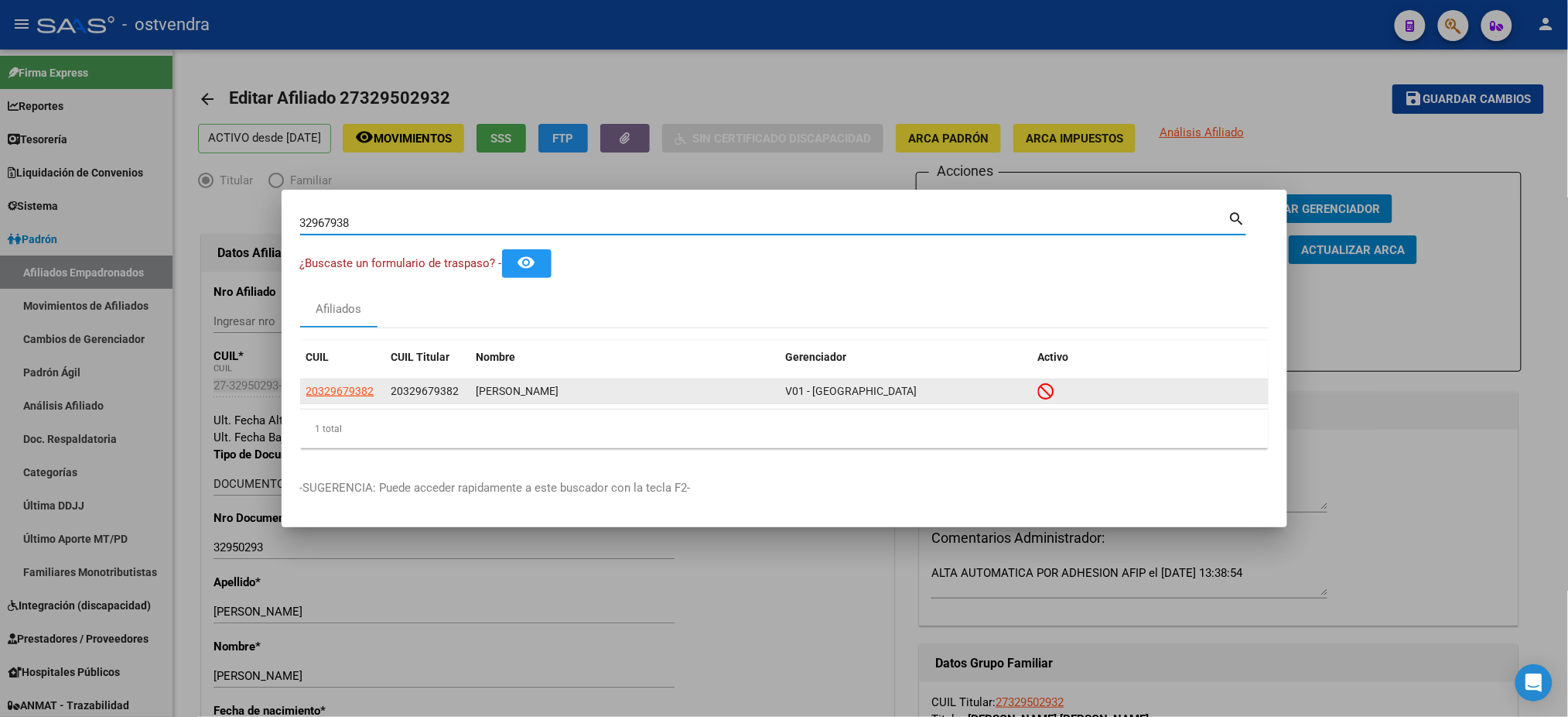
click at [364, 385] on span "20329679382" at bounding box center [340, 391] width 68 height 12
type textarea "20329679382"
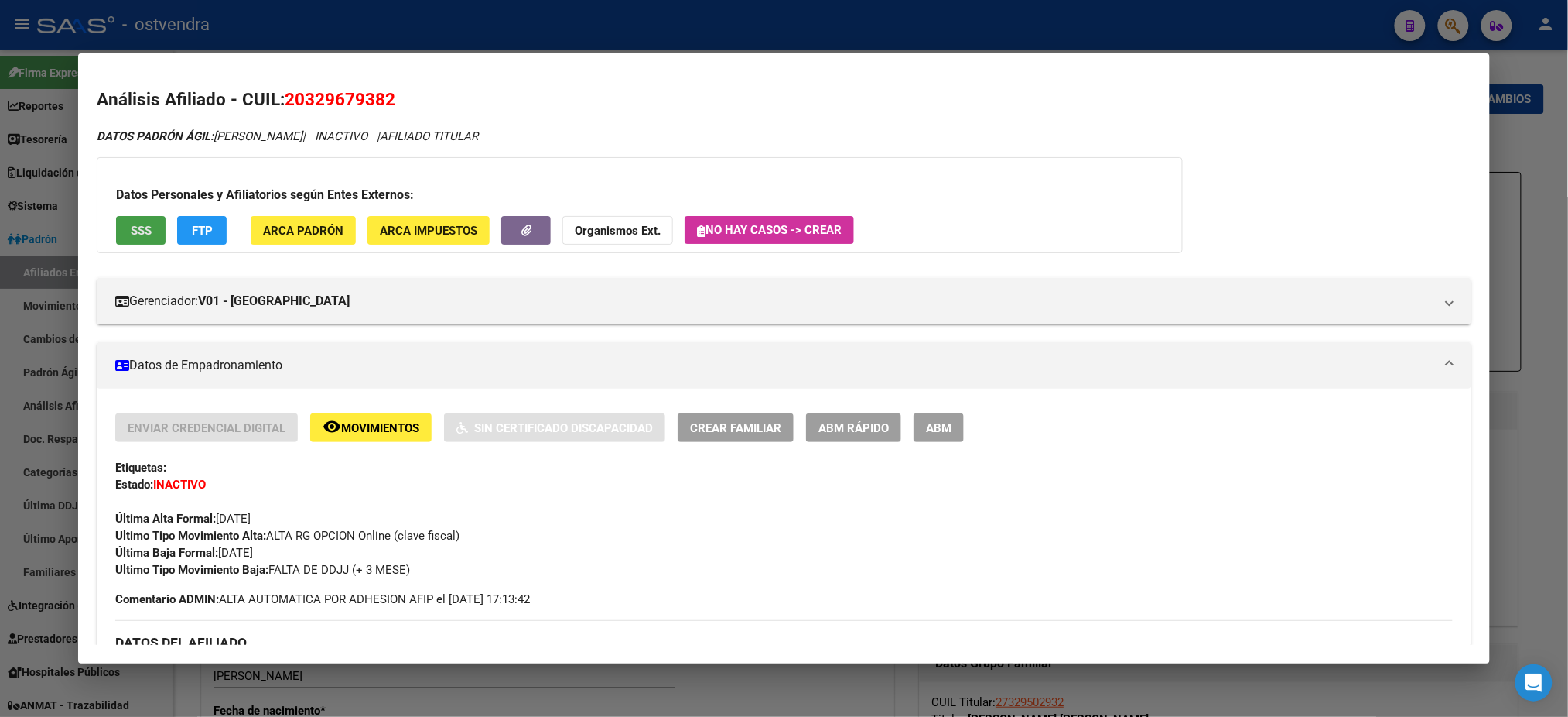
click at [138, 224] on span "SSS" at bounding box center [140, 231] width 21 height 14
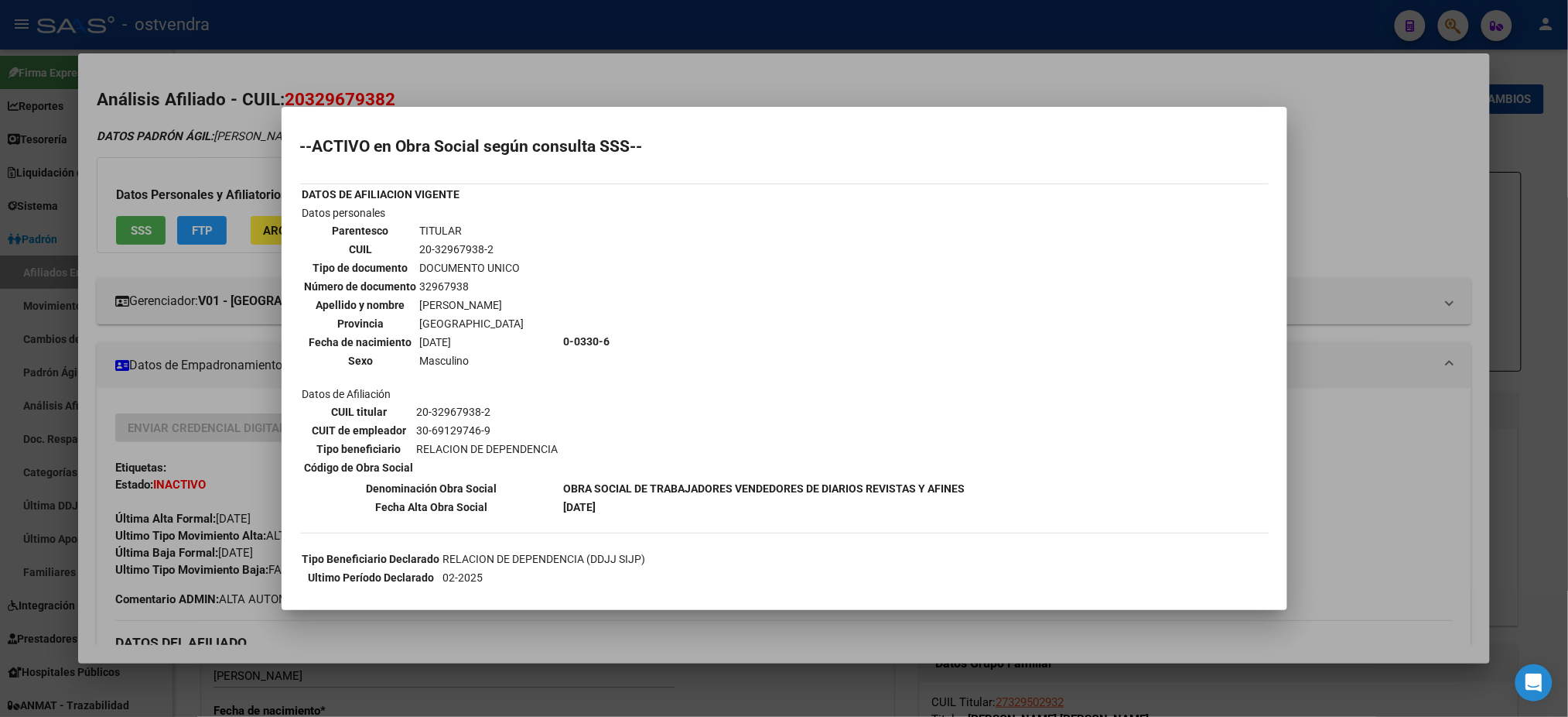
click at [315, 102] on div at bounding box center [784, 358] width 1568 height 717
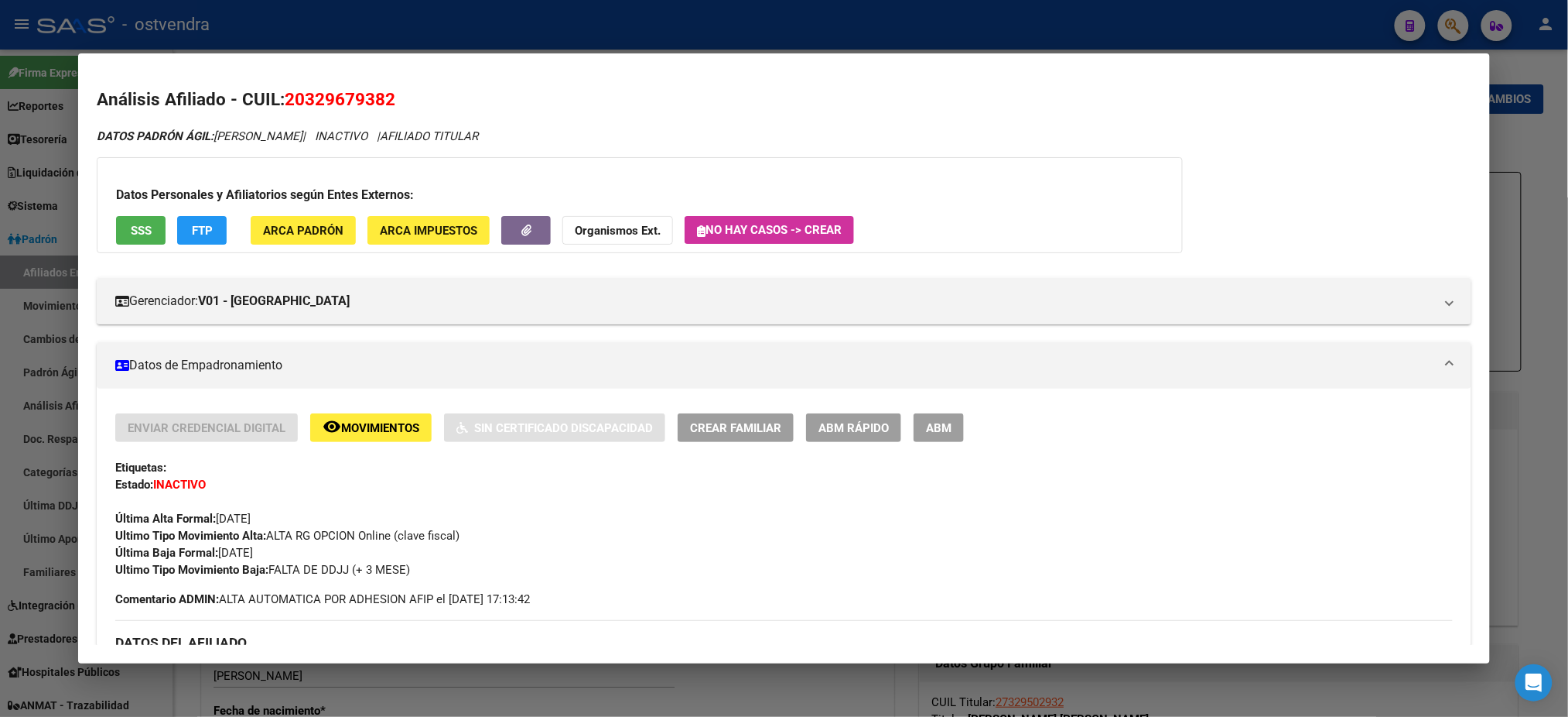
scroll to position [796, 0]
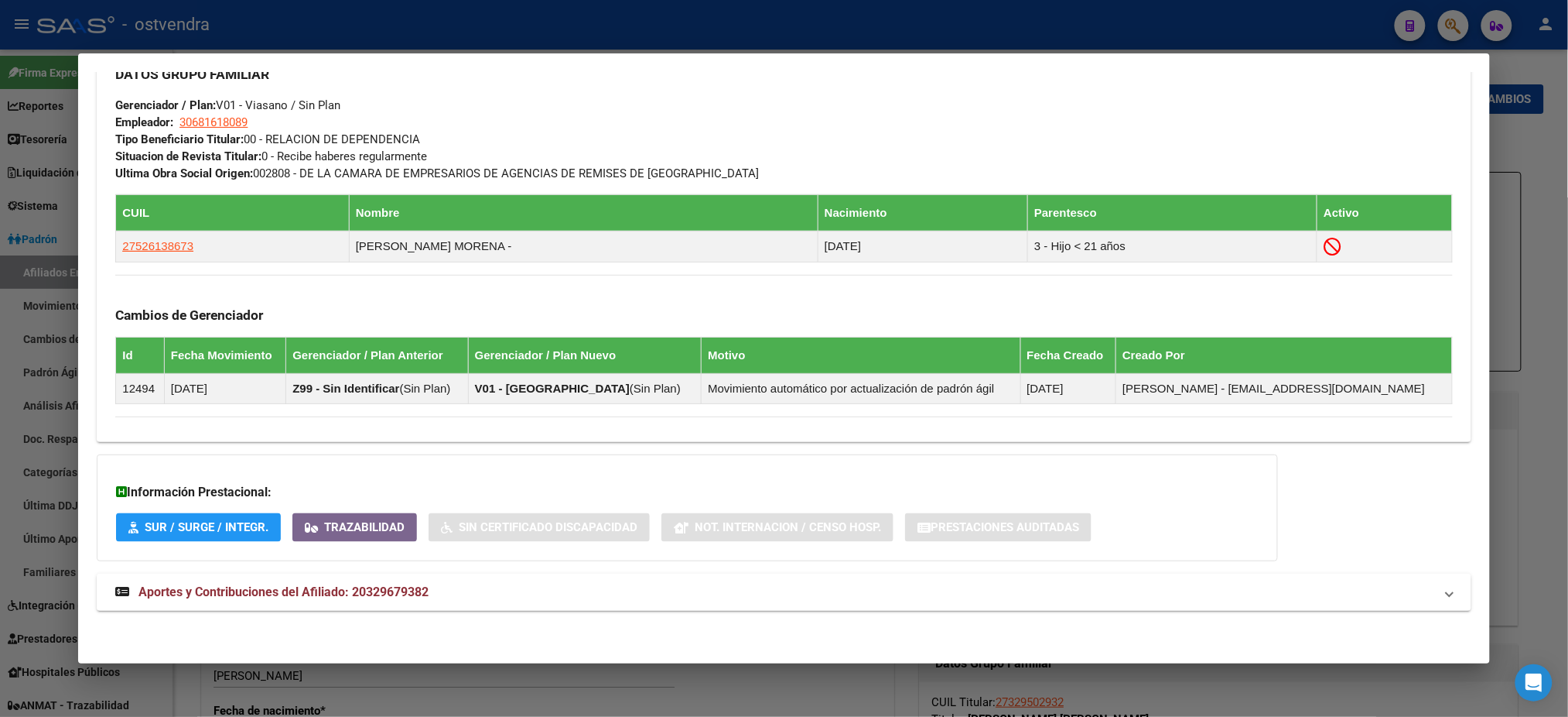
drag, startPoint x: 500, startPoint y: 592, endPoint x: 583, endPoint y: 331, distance: 273.9
click at [501, 592] on mat-panel-title "Aportes y Contribuciones del Afiliado: 20329679382" at bounding box center [775, 592] width 1318 height 19
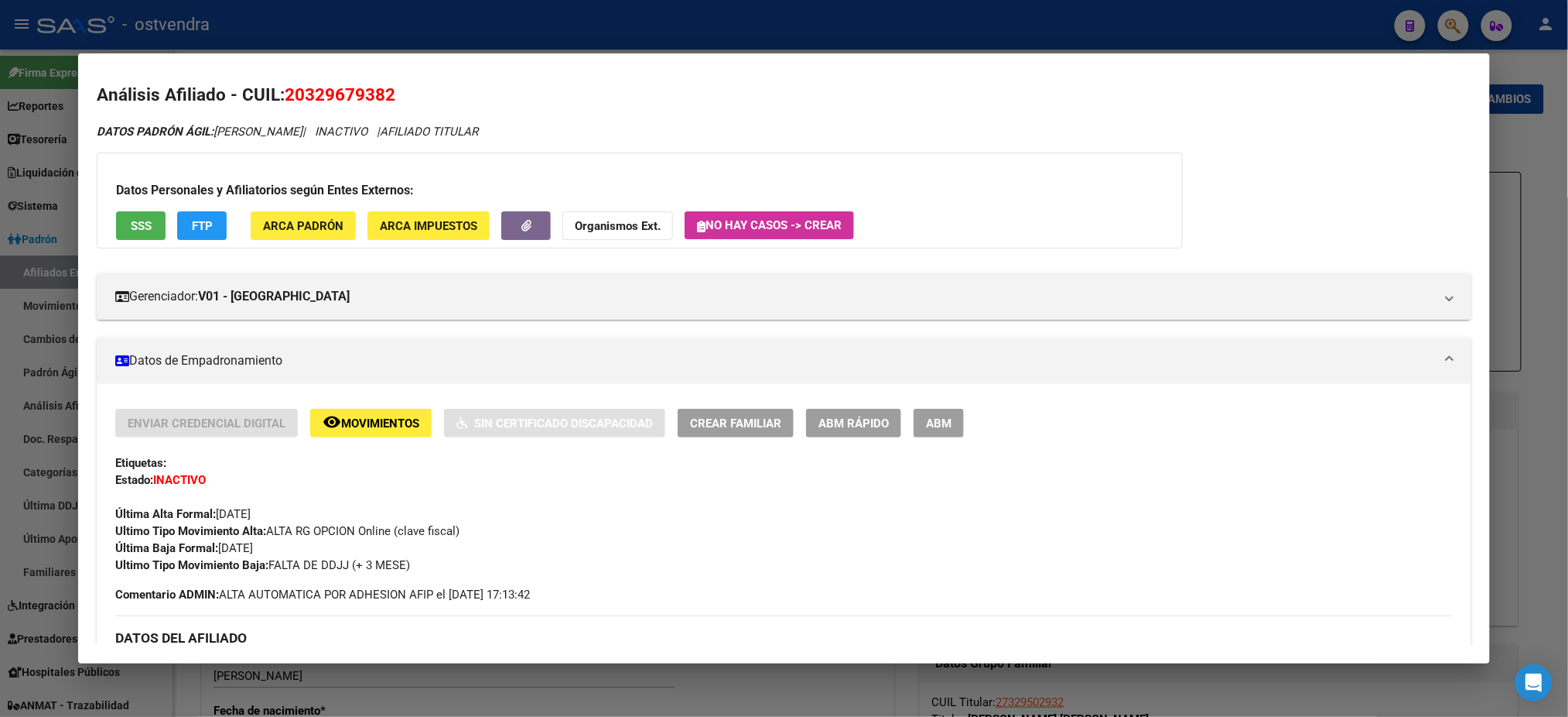
scroll to position [0, 0]
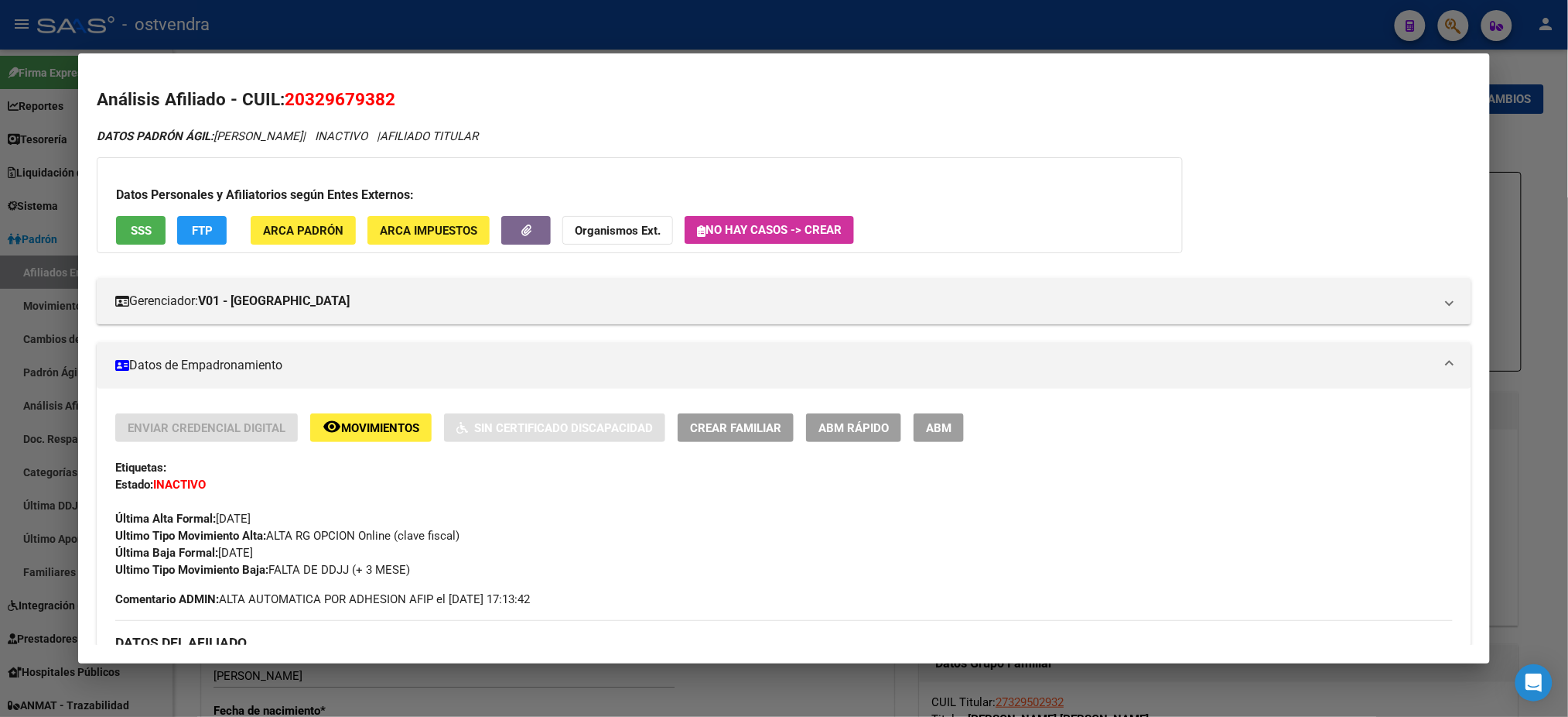
click at [130, 232] on span "SSS" at bounding box center [140, 231] width 21 height 14
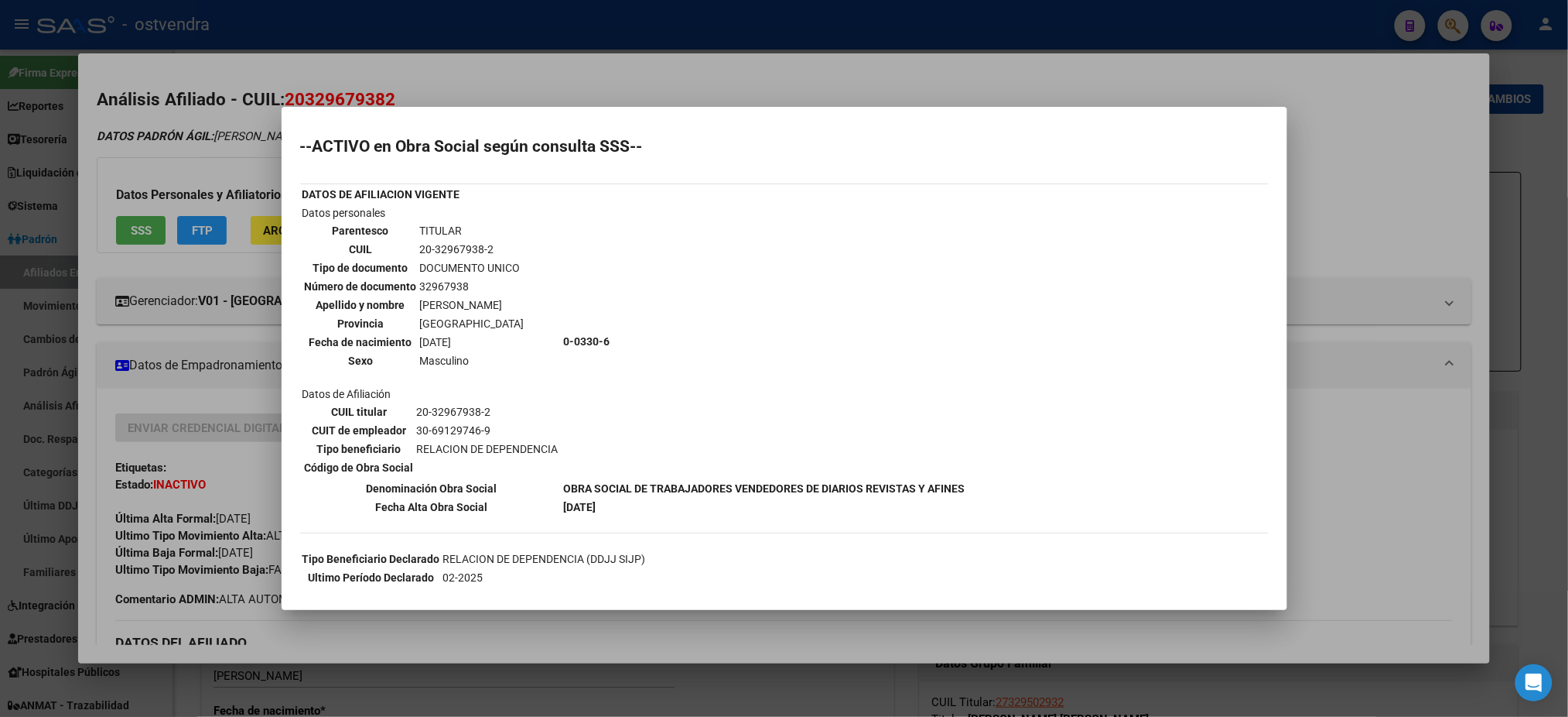
click at [246, 155] on div at bounding box center [784, 358] width 1568 height 717
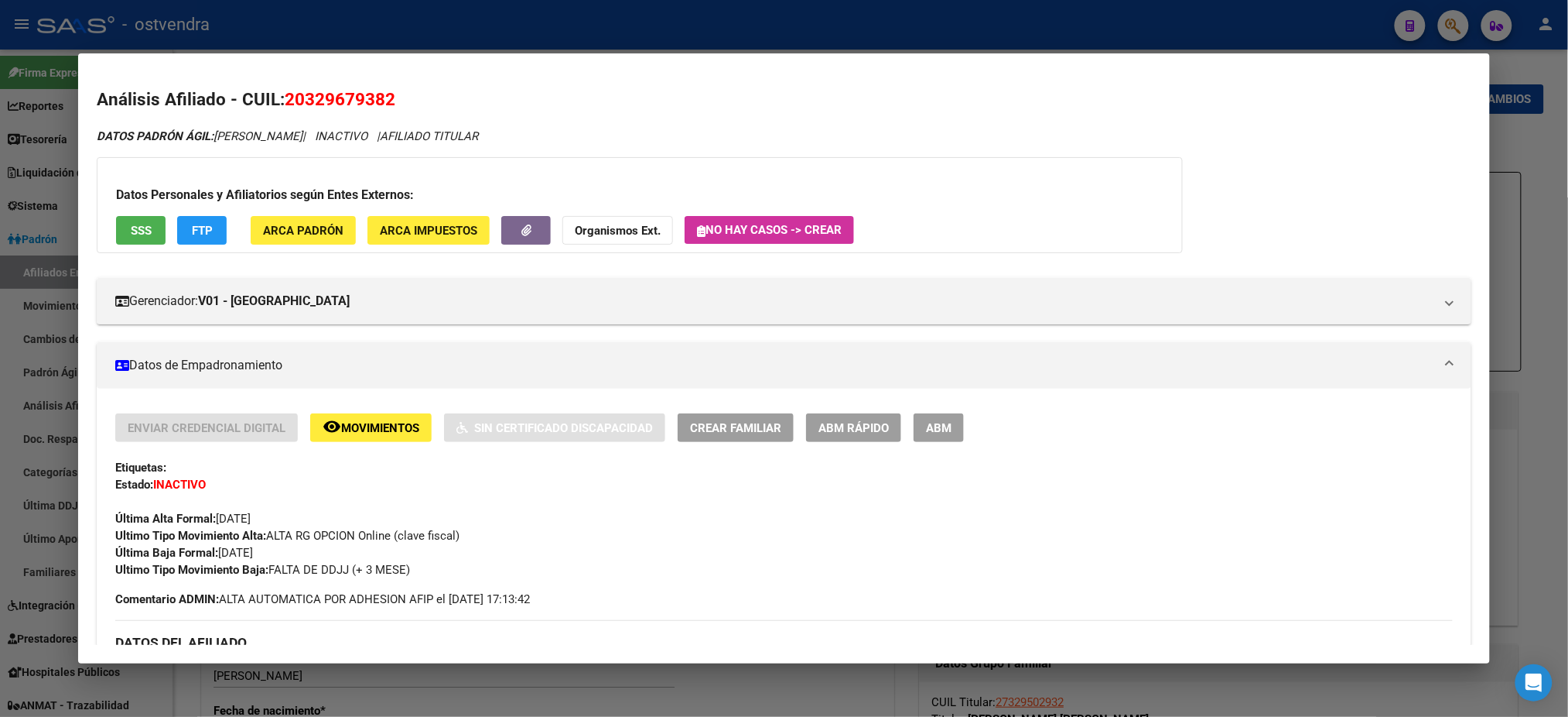
click at [192, 230] on span "FTP" at bounding box center [202, 231] width 21 height 14
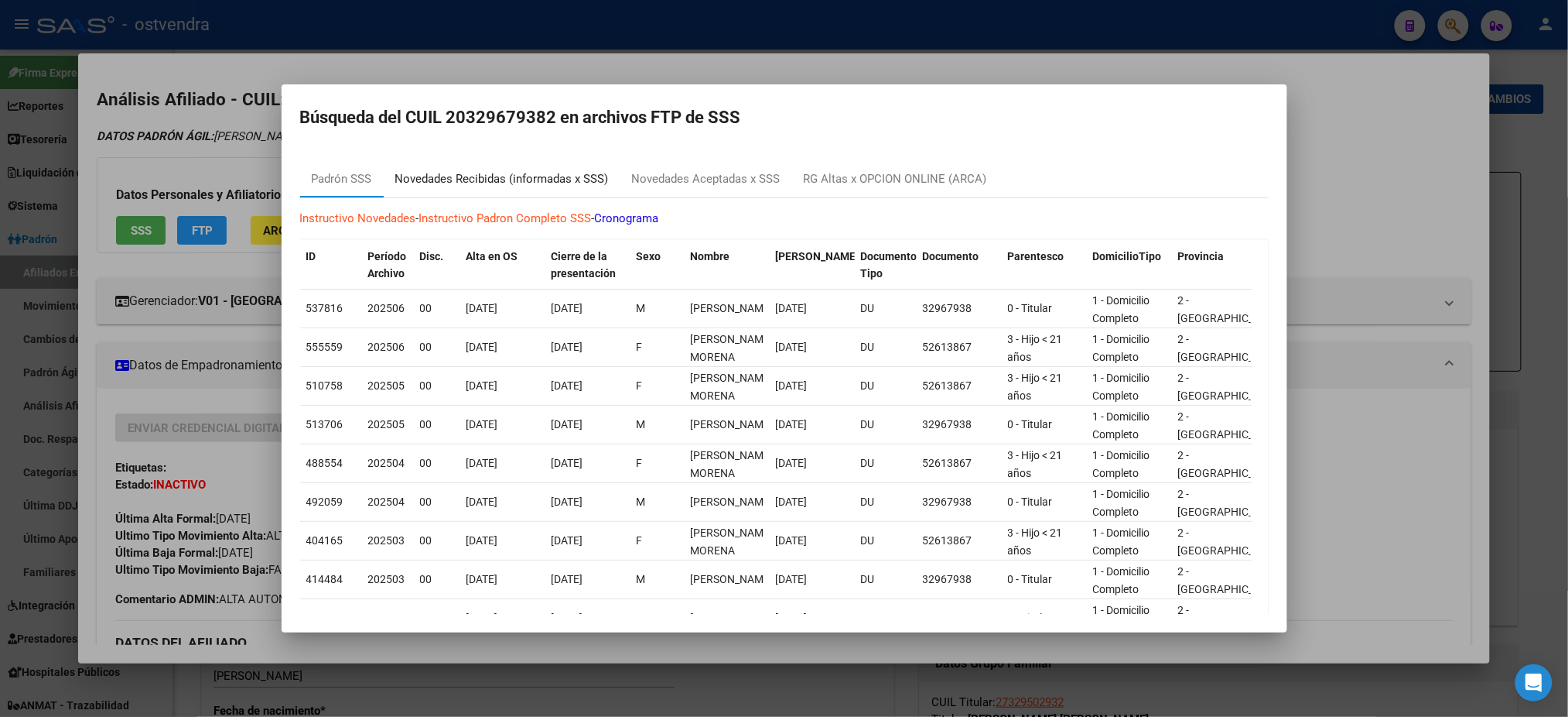
click at [529, 184] on div "Novedades Recibidas (informadas x SSS)" at bounding box center [502, 179] width 214 height 18
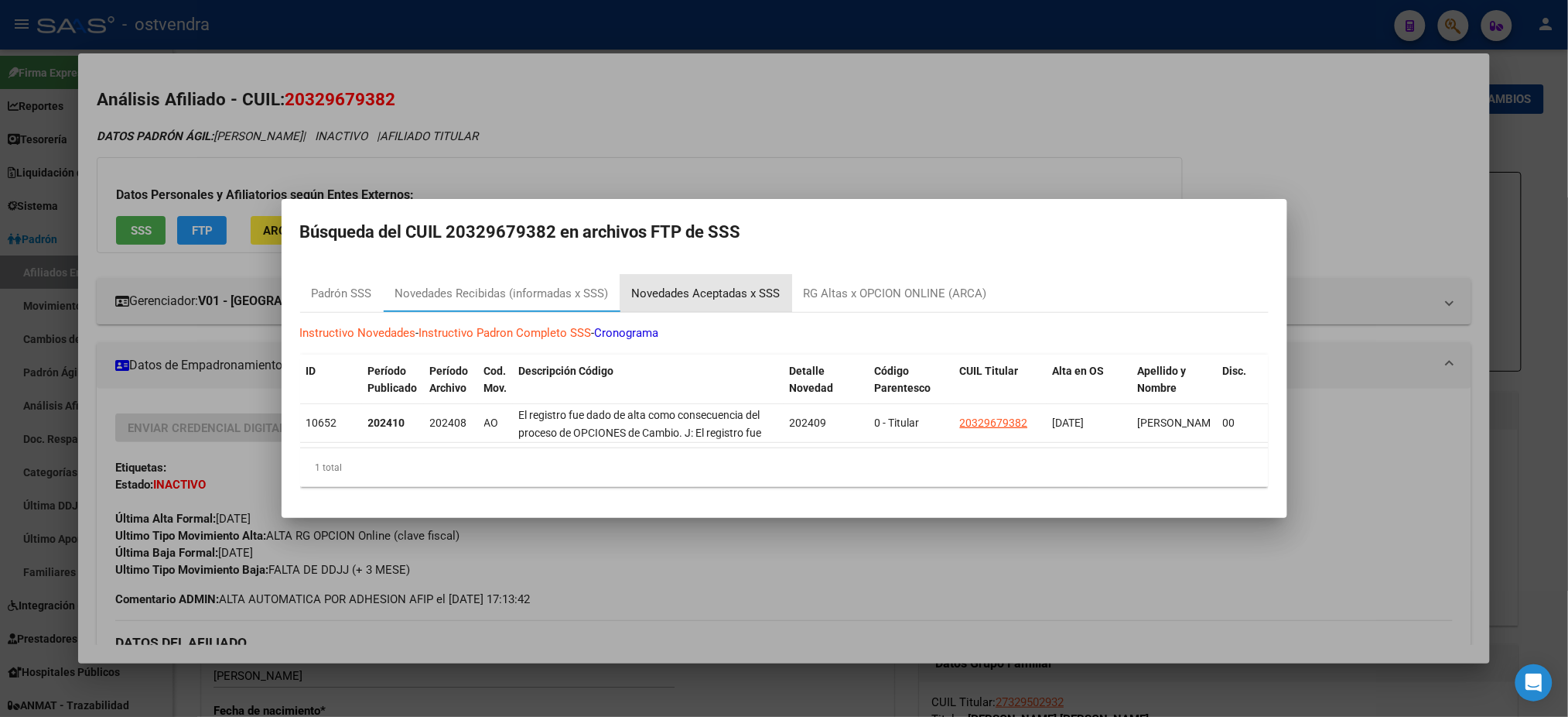
click at [752, 286] on div "Novedades Aceptadas x SSS" at bounding box center [706, 293] width 148 height 18
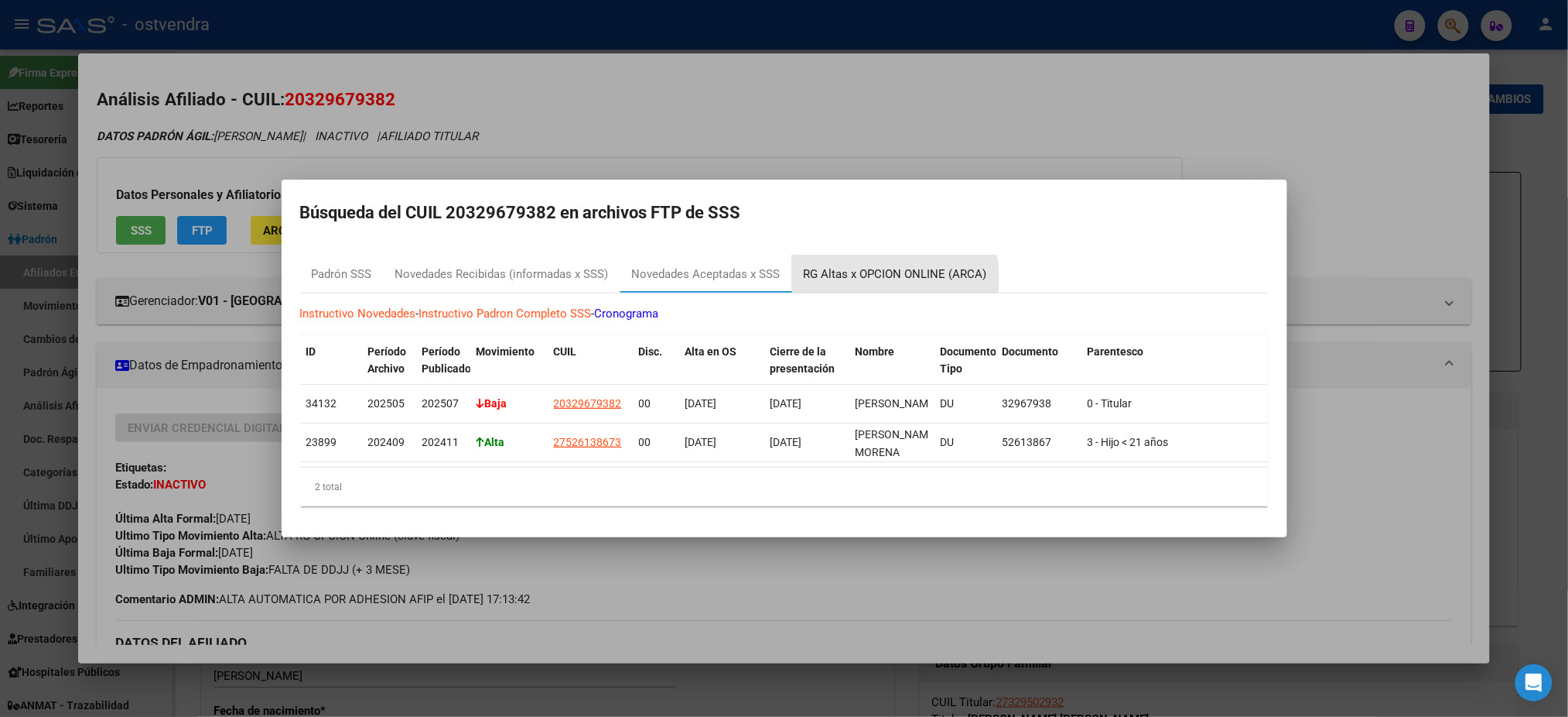
click at [856, 276] on div "RG Altas x OPCION ONLINE (ARCA)" at bounding box center [896, 273] width 207 height 37
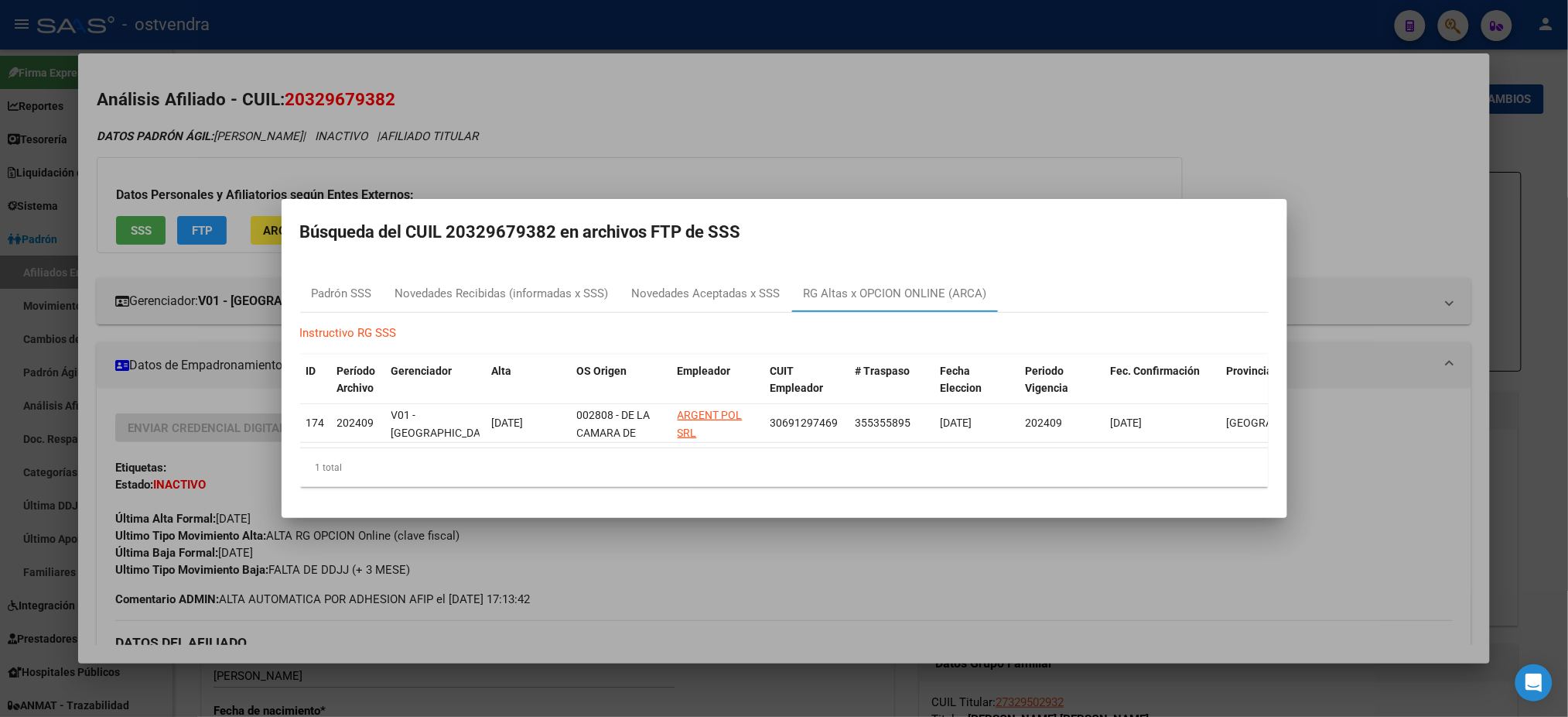
click at [780, 150] on div at bounding box center [784, 358] width 1568 height 717
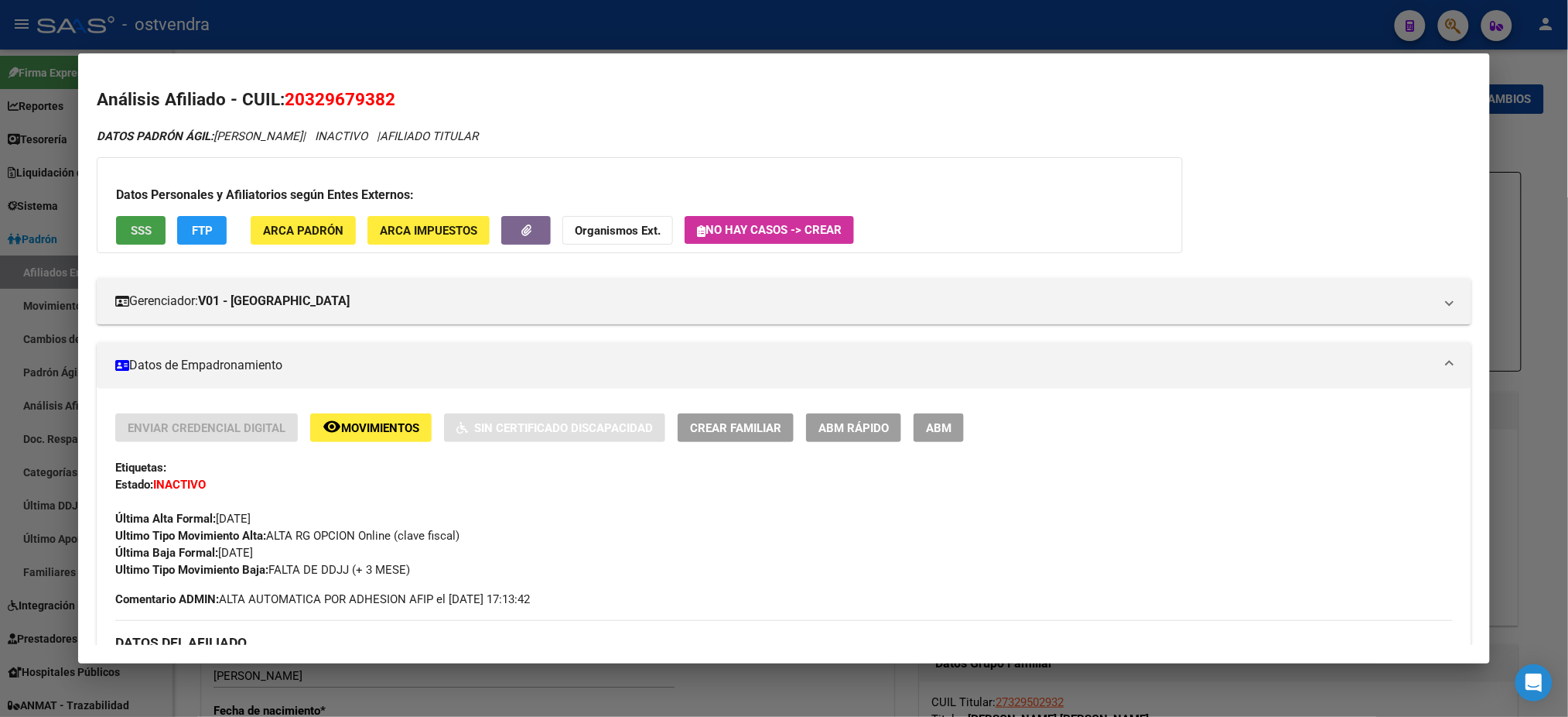
click at [130, 224] on span "SSS" at bounding box center [140, 231] width 21 height 14
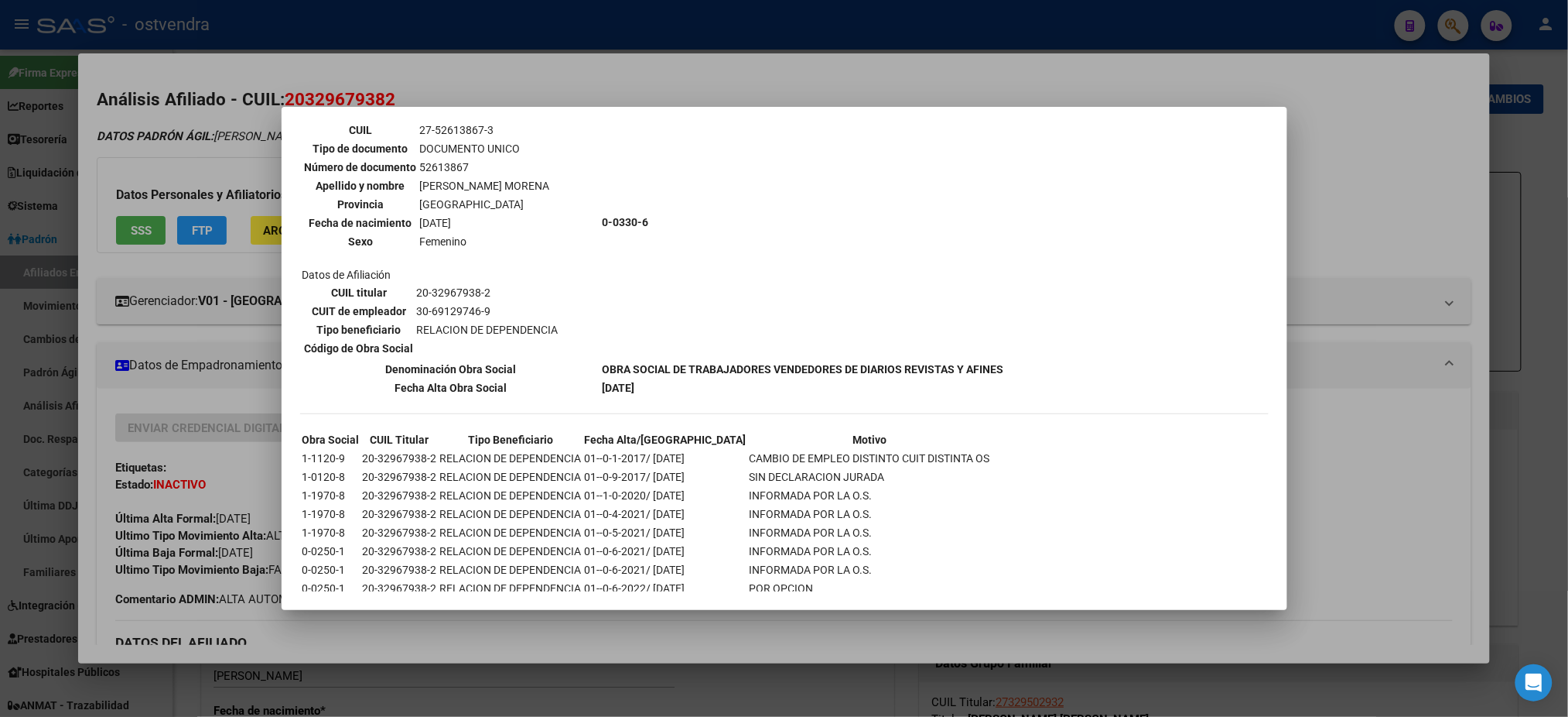
scroll to position [662, 0]
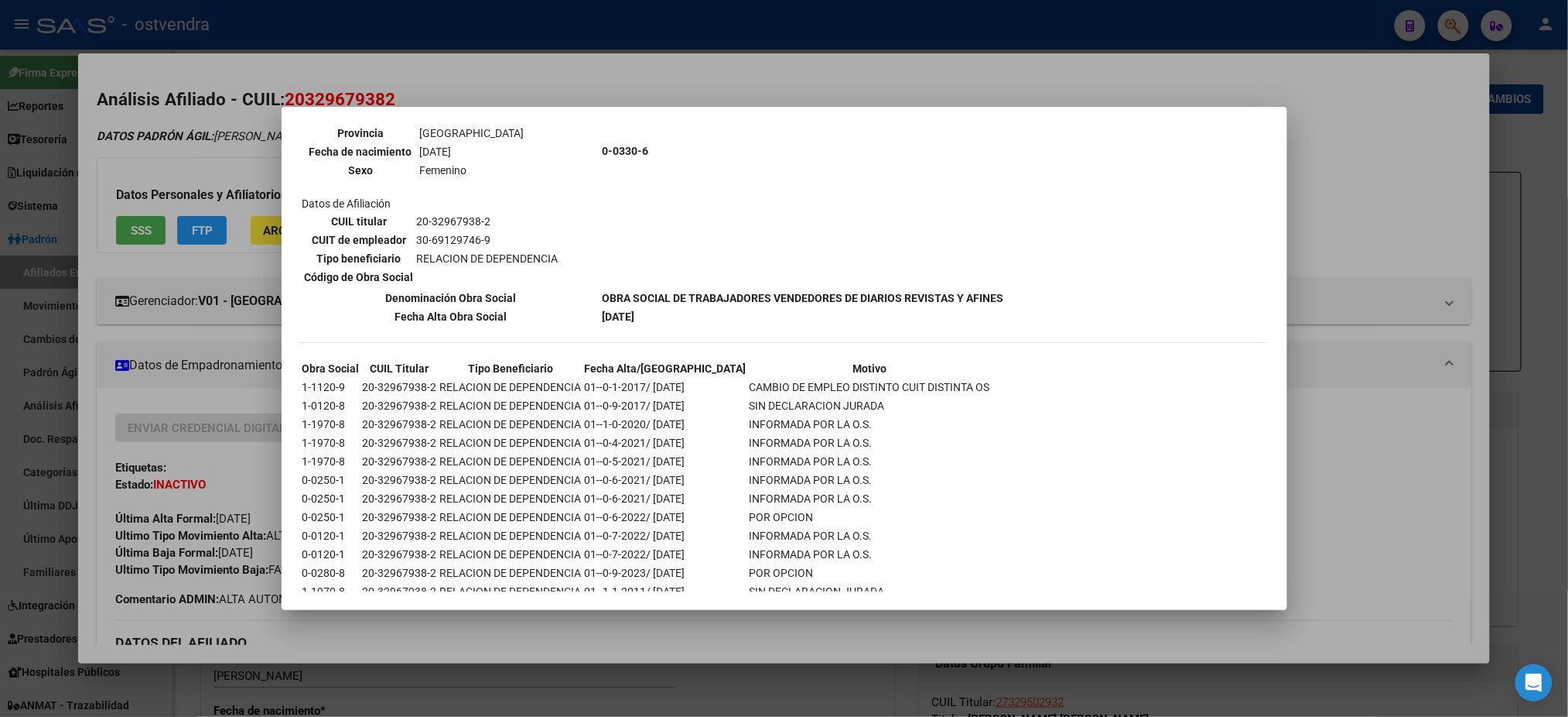
click at [175, 181] on div at bounding box center [784, 358] width 1568 height 717
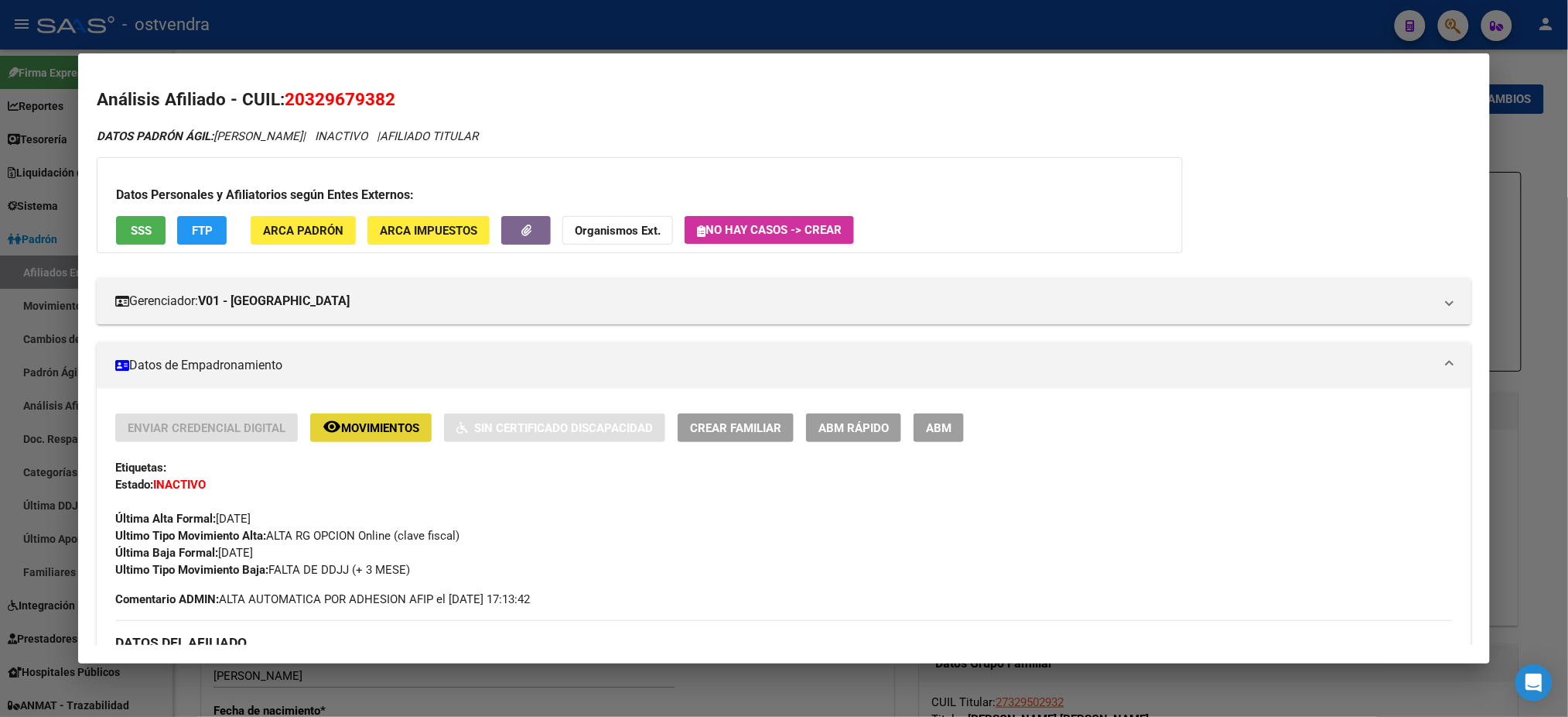
click at [385, 431] on span "Movimientos" at bounding box center [380, 428] width 79 height 14
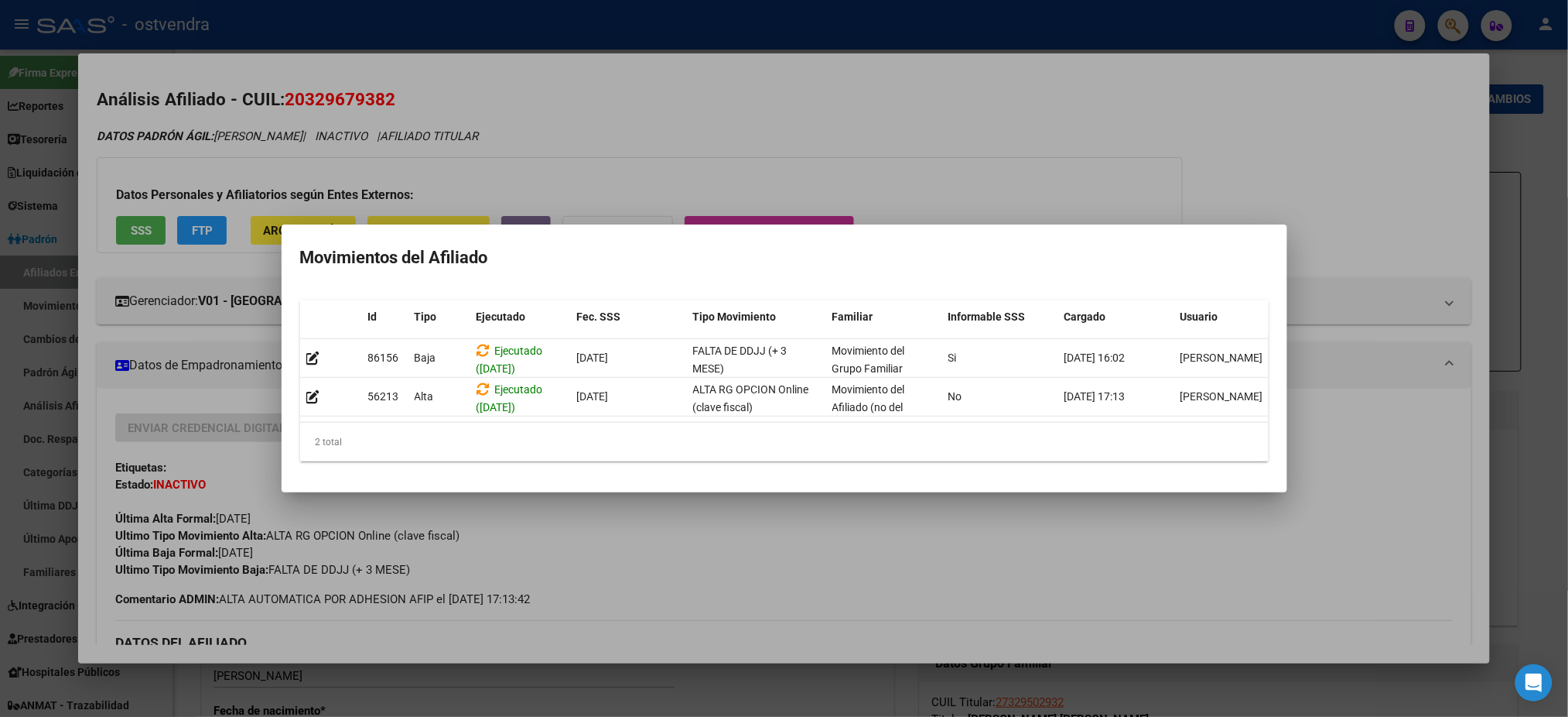
drag, startPoint x: 471, startPoint y: 412, endPoint x: 978, endPoint y: 424, distance: 507.1
click at [978, 422] on datatable-body "86156 [GEOGRAPHIC_DATA] ([DATE]) [DATE] FALTA DE DDJJ (+ 3 MESE) Movimiento del…" at bounding box center [784, 380] width 968 height 83
click at [926, 214] on div at bounding box center [784, 358] width 1568 height 717
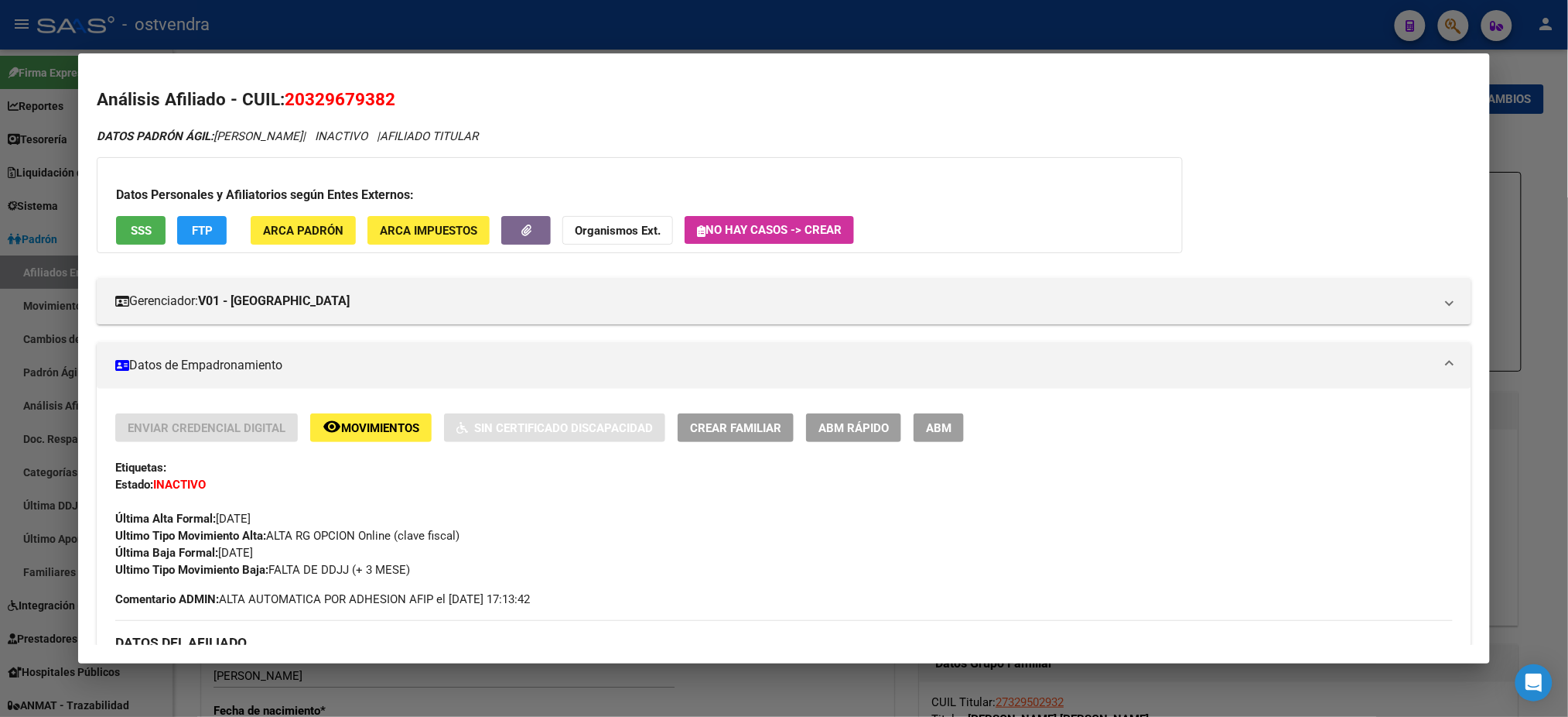
click at [941, 433] on span "ABM" at bounding box center [939, 428] width 26 height 14
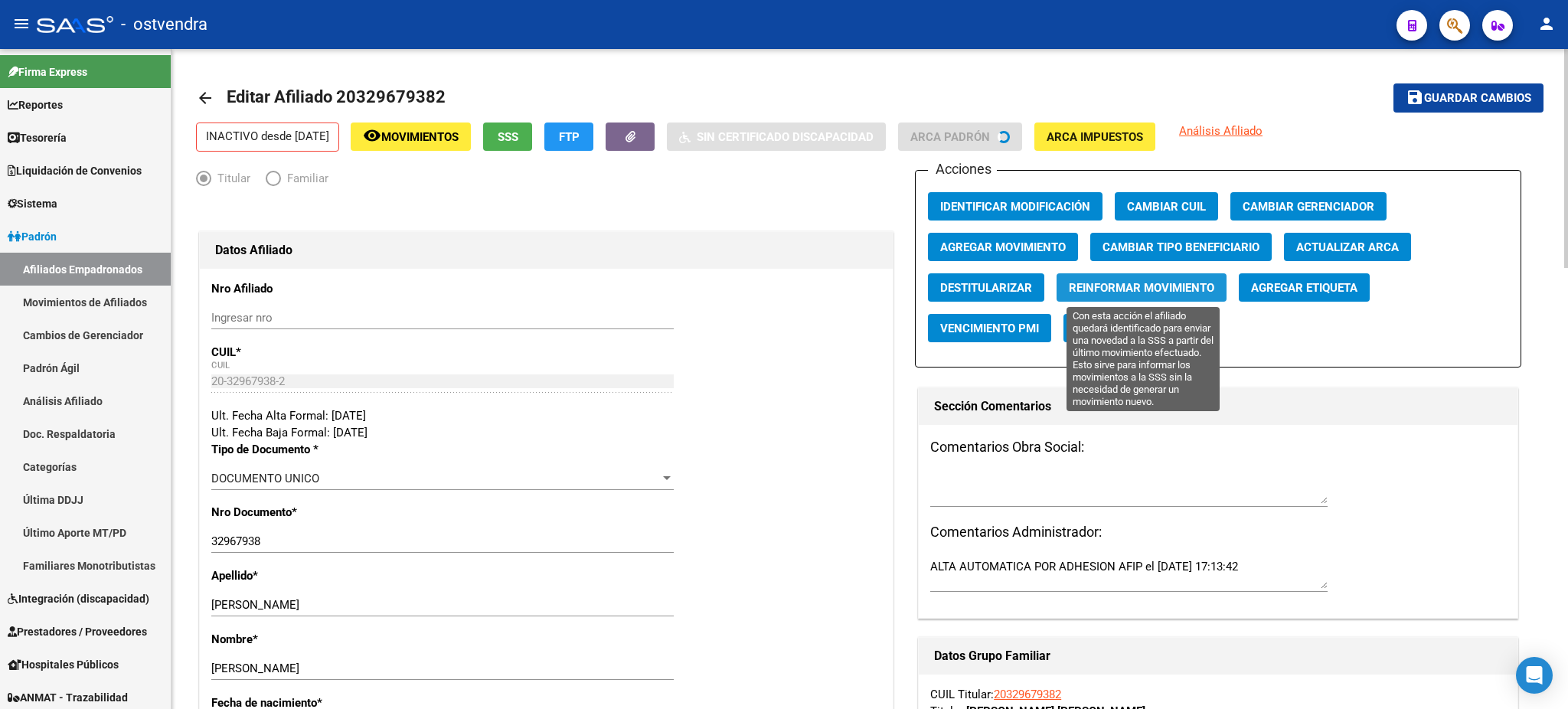
click at [1136, 289] on span "Reinformar Movimiento" at bounding box center [1141, 288] width 146 height 14
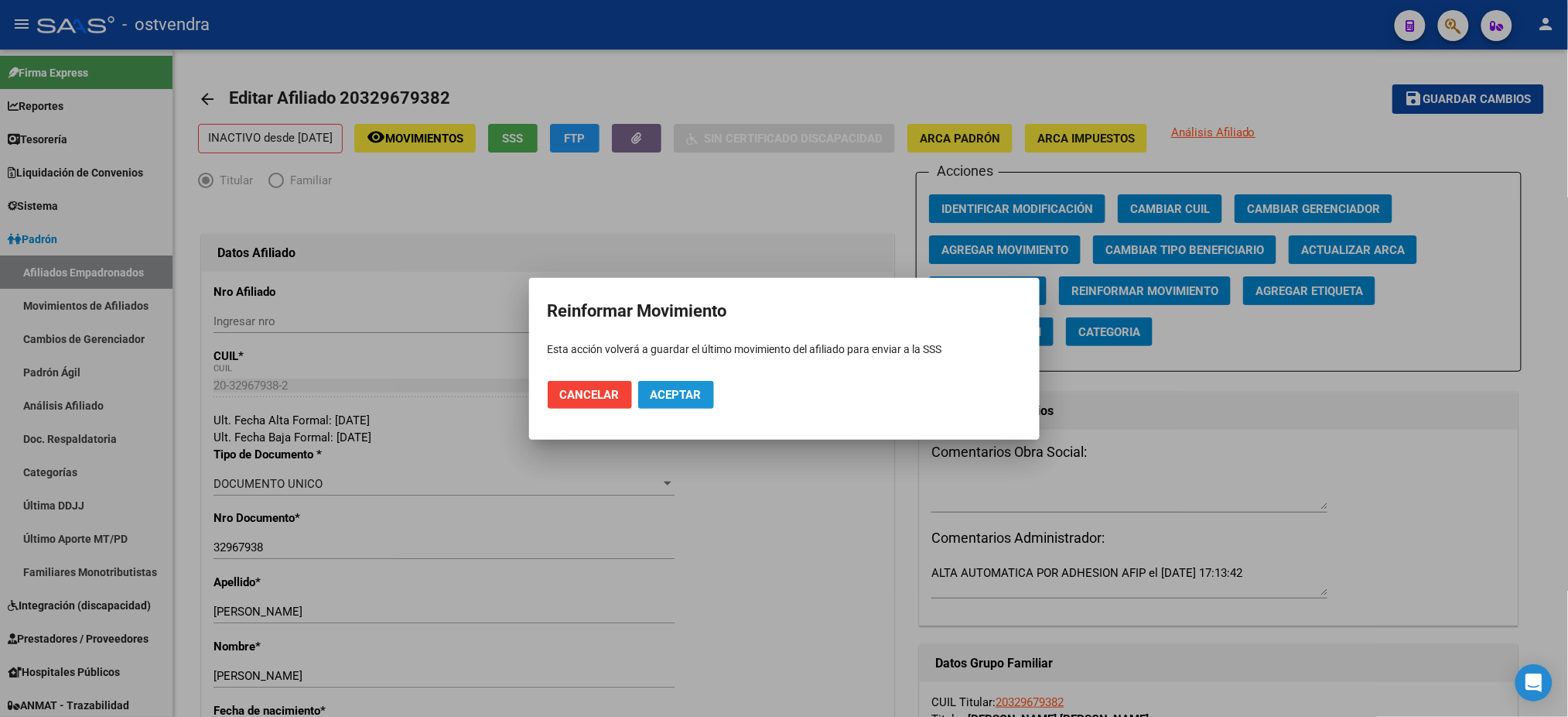
click at [675, 402] on button "Aceptar" at bounding box center [676, 395] width 76 height 28
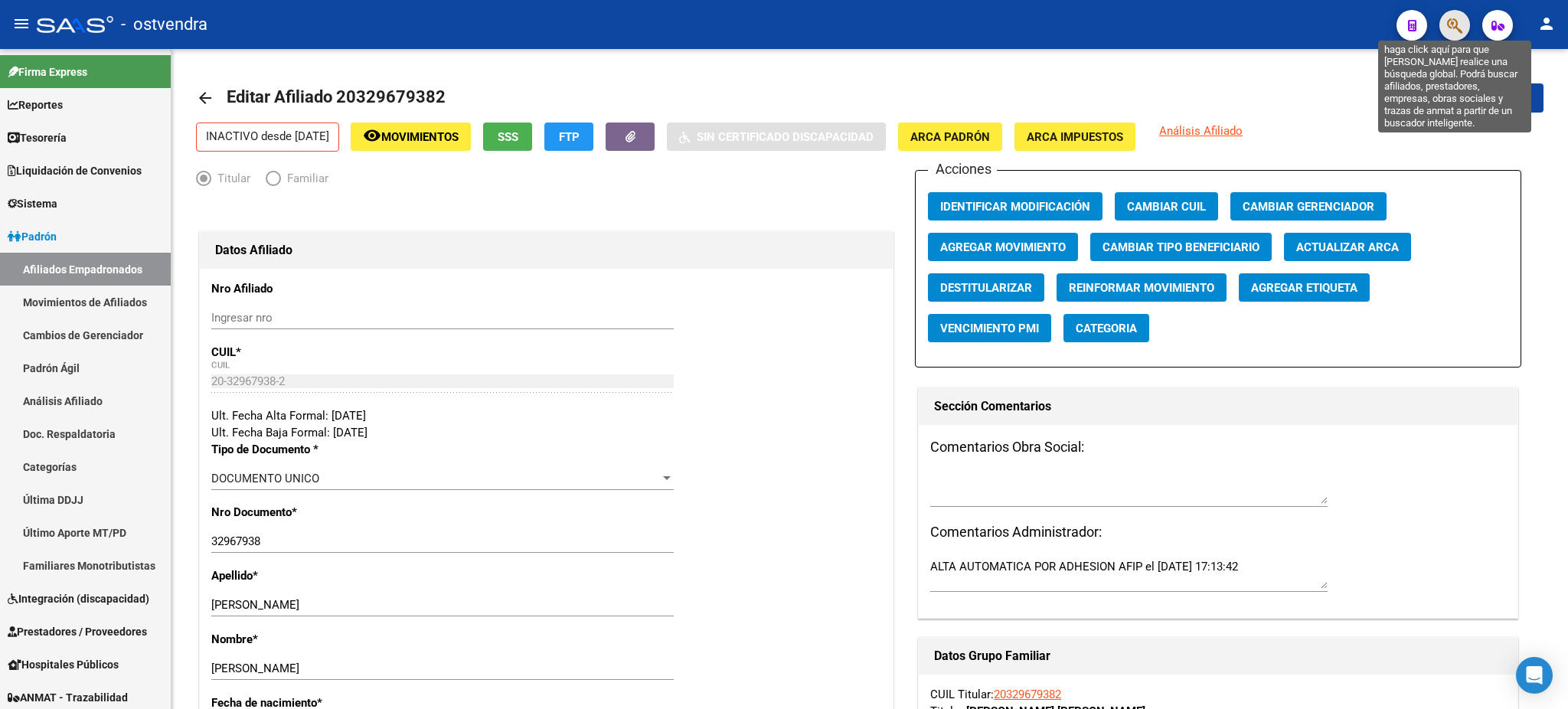
click at [1460, 17] on icon "button" at bounding box center [1455, 26] width 16 height 18
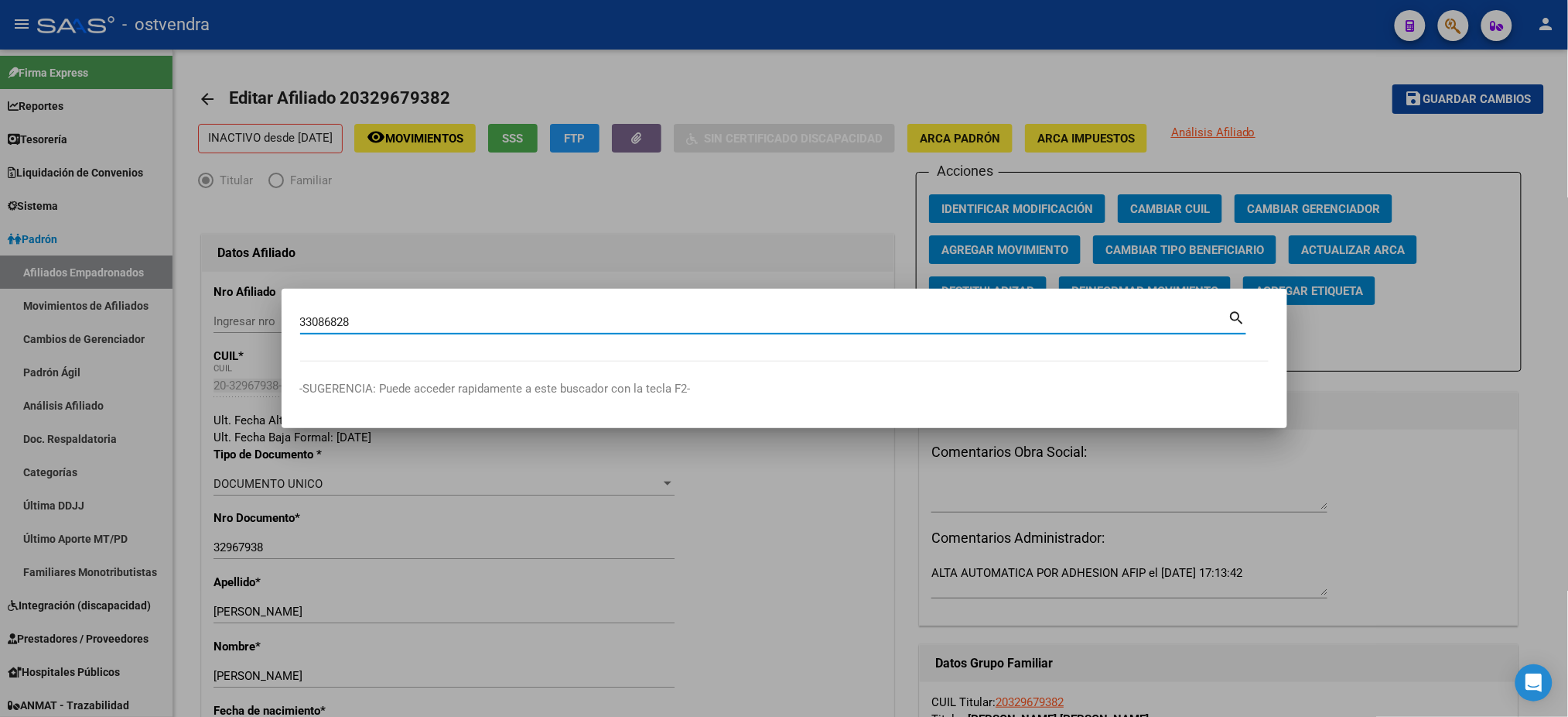
type input "33086828"
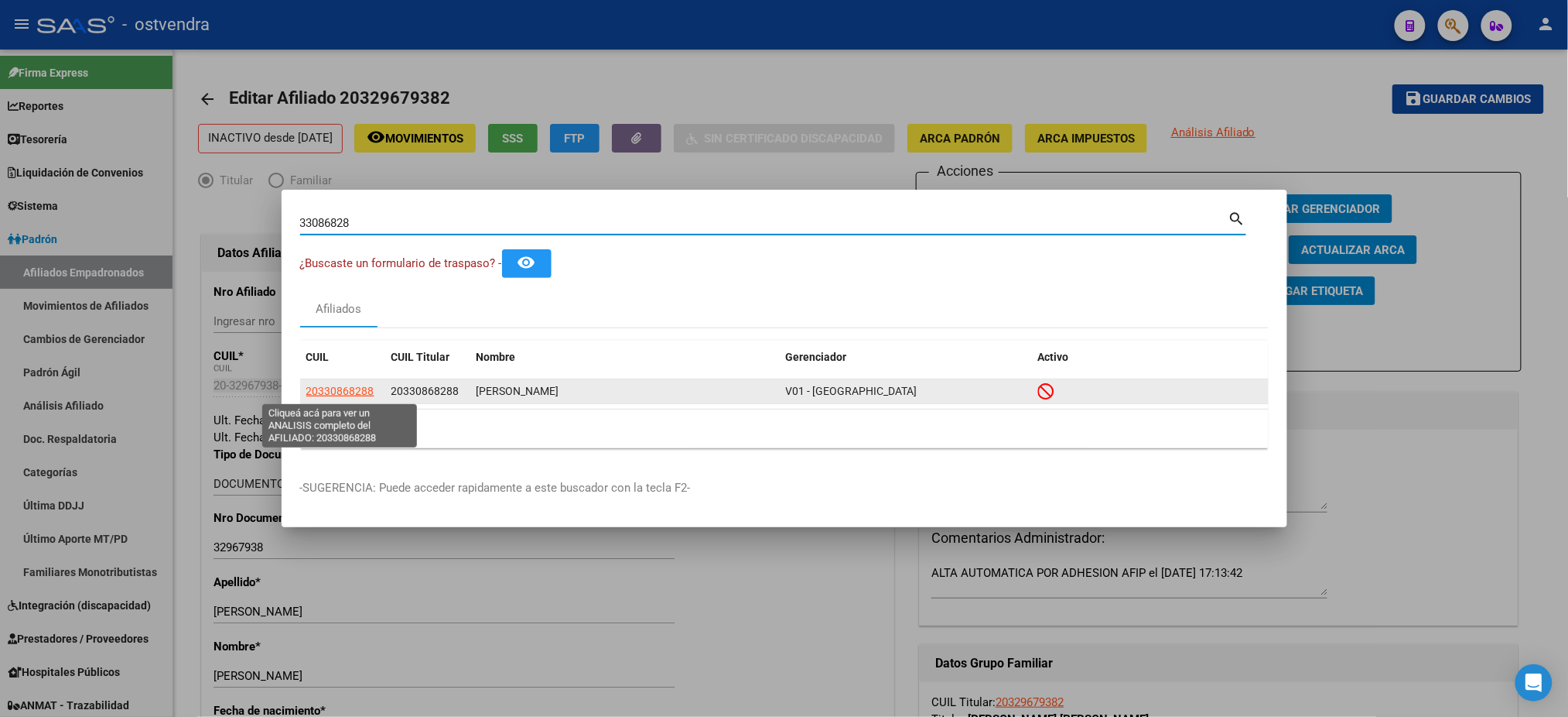
click at [332, 395] on span "20330868288" at bounding box center [340, 391] width 68 height 12
type textarea "20330868288"
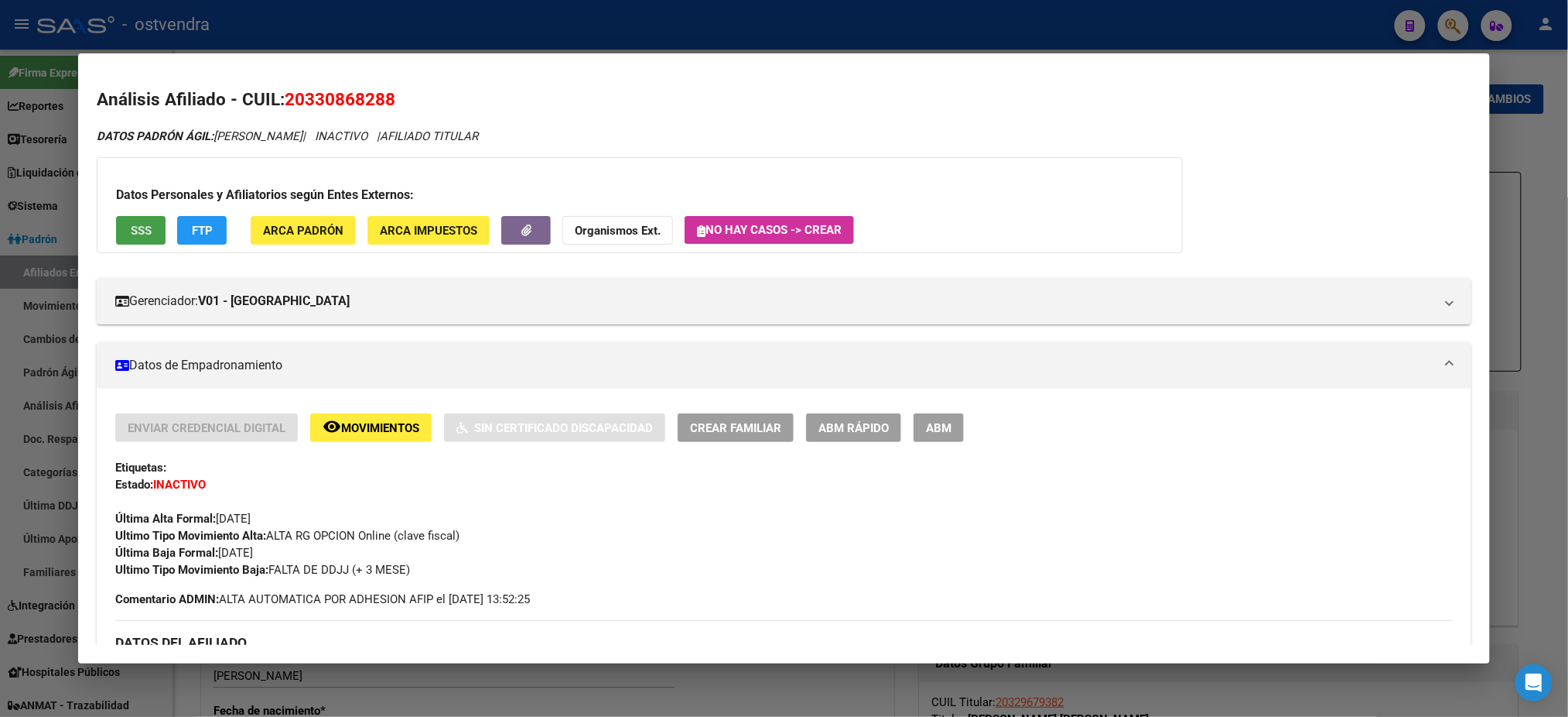
click at [130, 226] on span "SSS" at bounding box center [140, 231] width 21 height 14
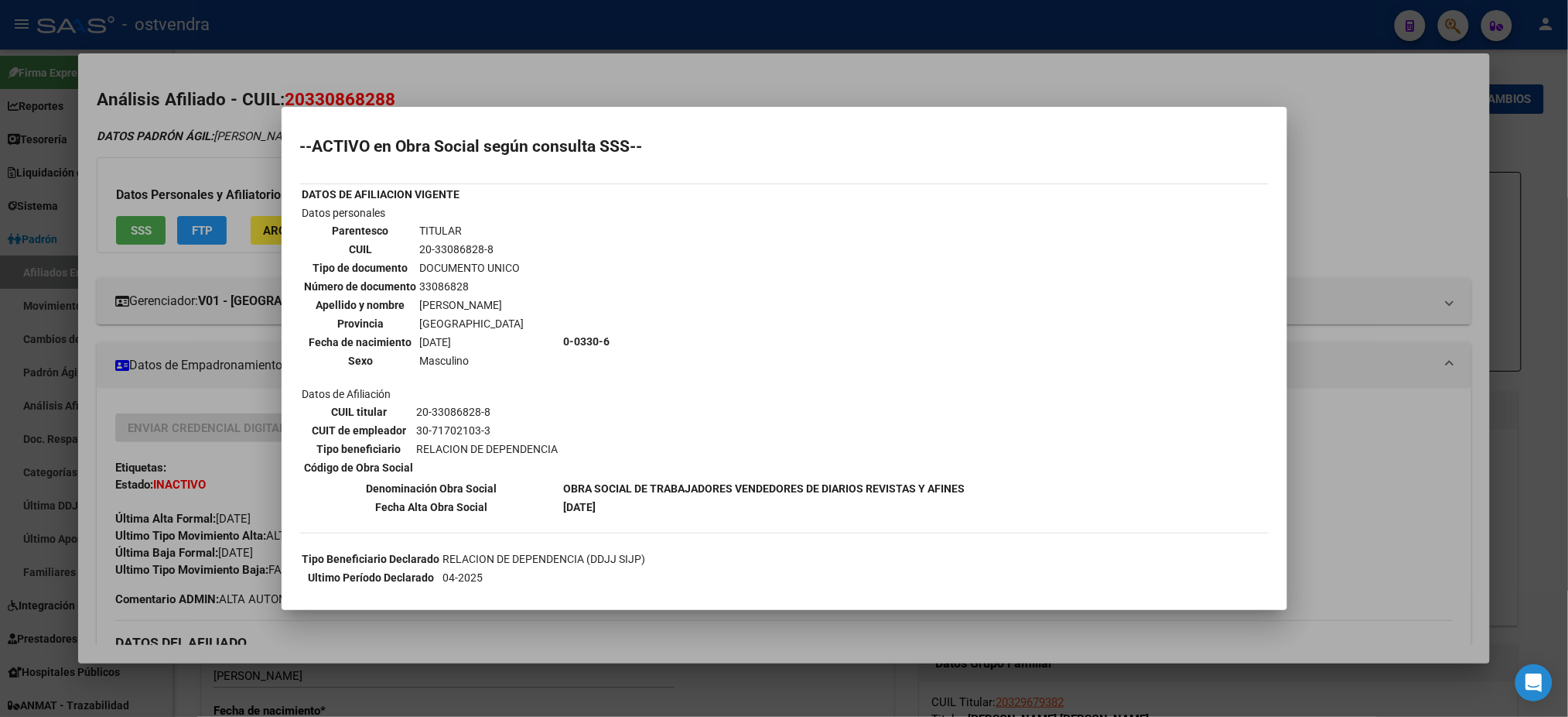
click at [206, 150] on div at bounding box center [784, 358] width 1568 height 717
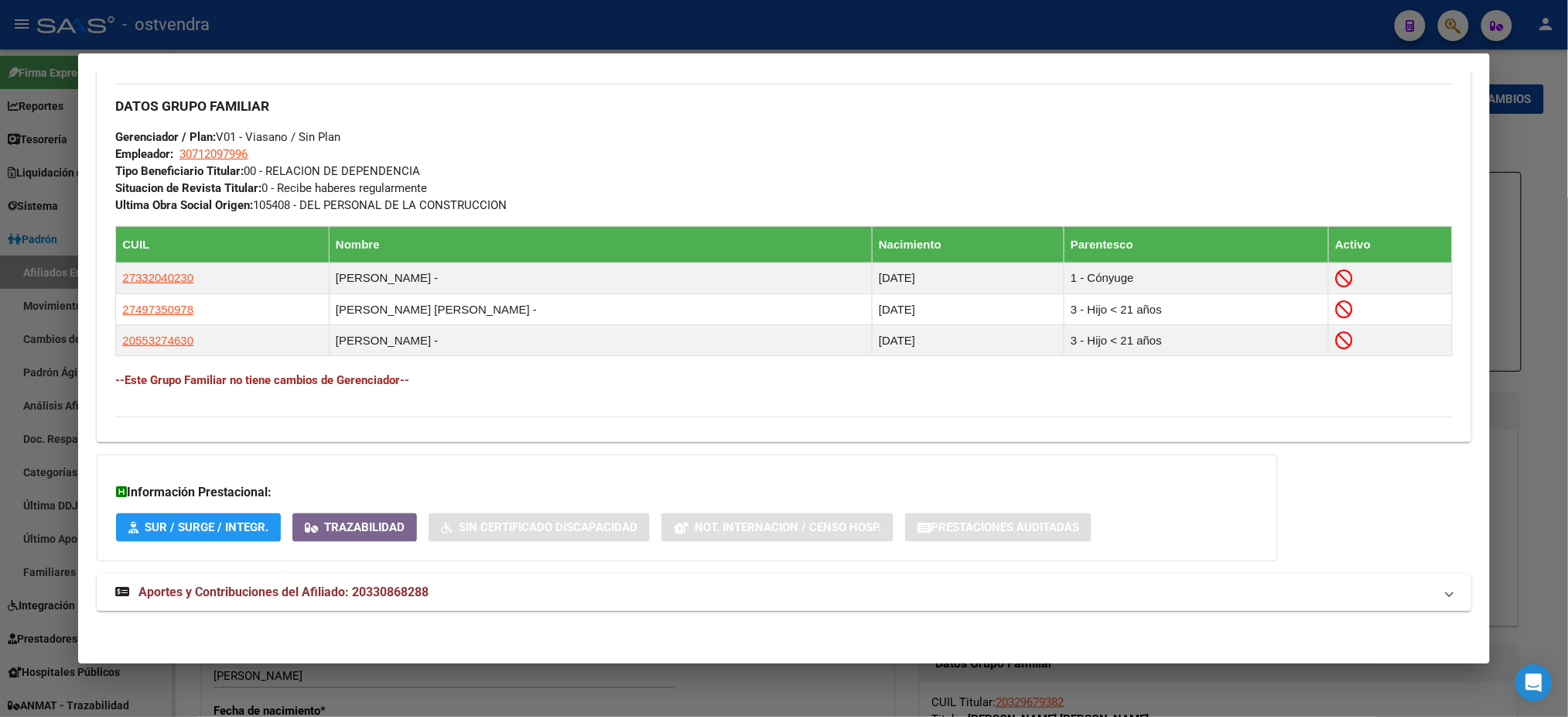
click at [355, 580] on mat-expansion-panel-header "Aportes y Contribuciones del Afiliado: 20330868288" at bounding box center [784, 592] width 1374 height 37
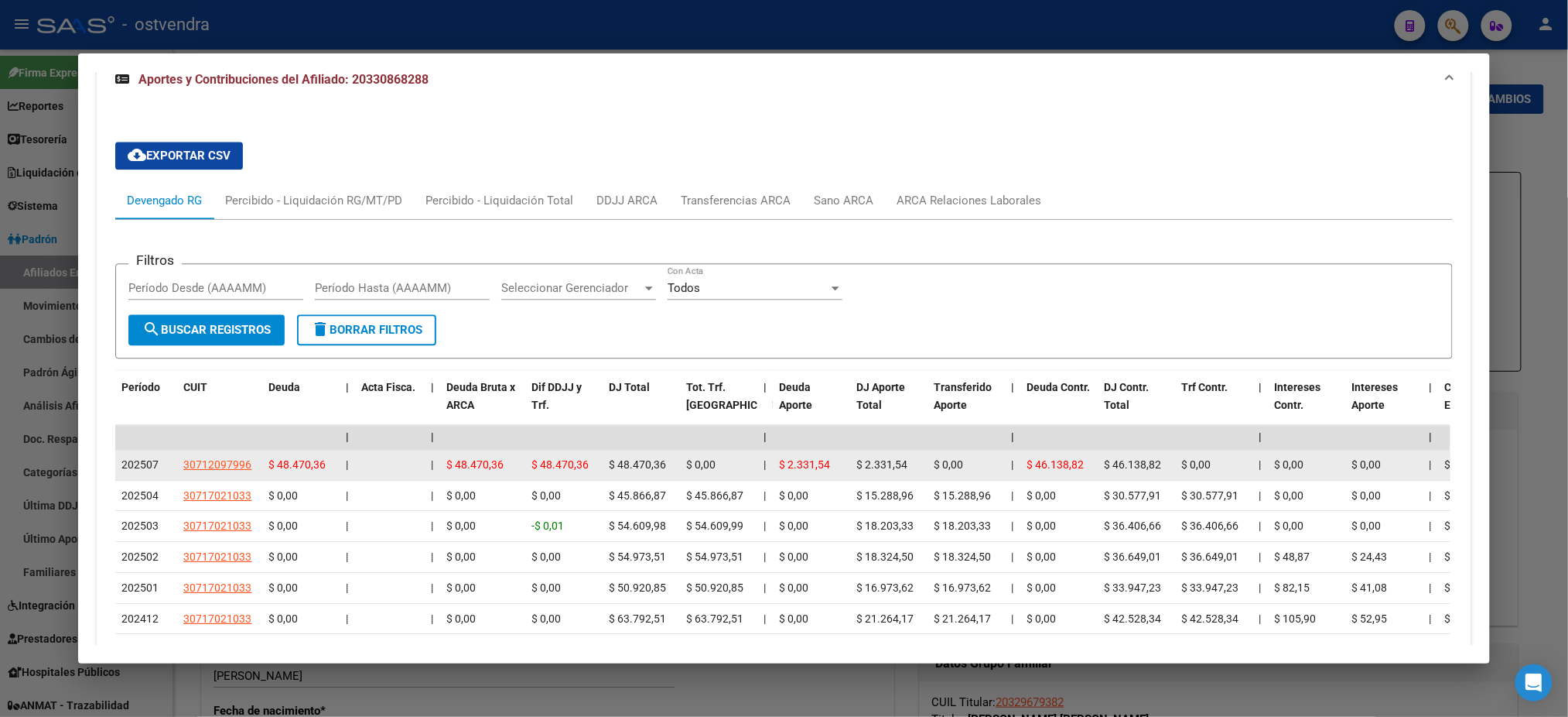
scroll to position [1529, 0]
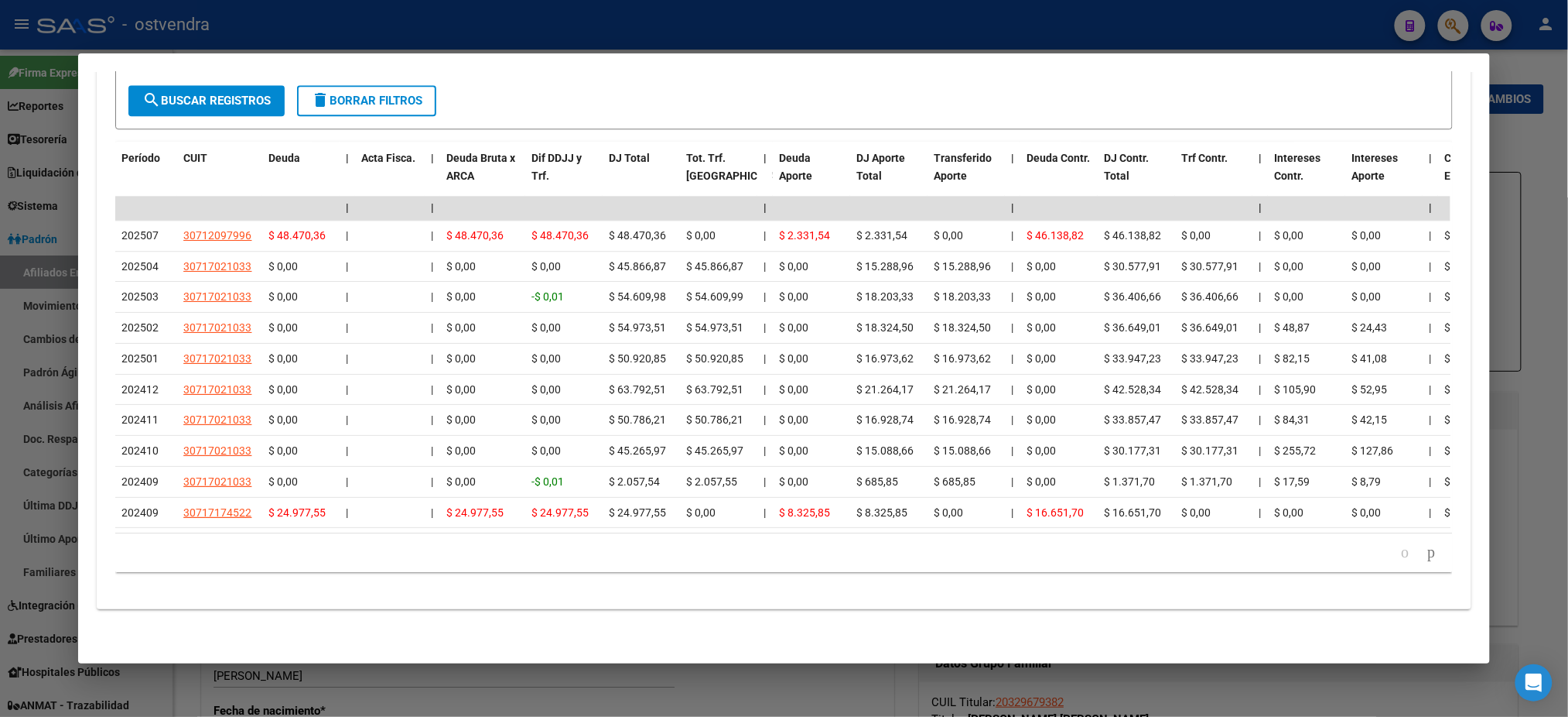
click at [575, 529] on div "Período CUIT Deuda | Acta Fisca. | Deuda Bruta x ARCA Dif DDJJ y Trf. DJ Total …" at bounding box center [784, 356] width 1337 height 431
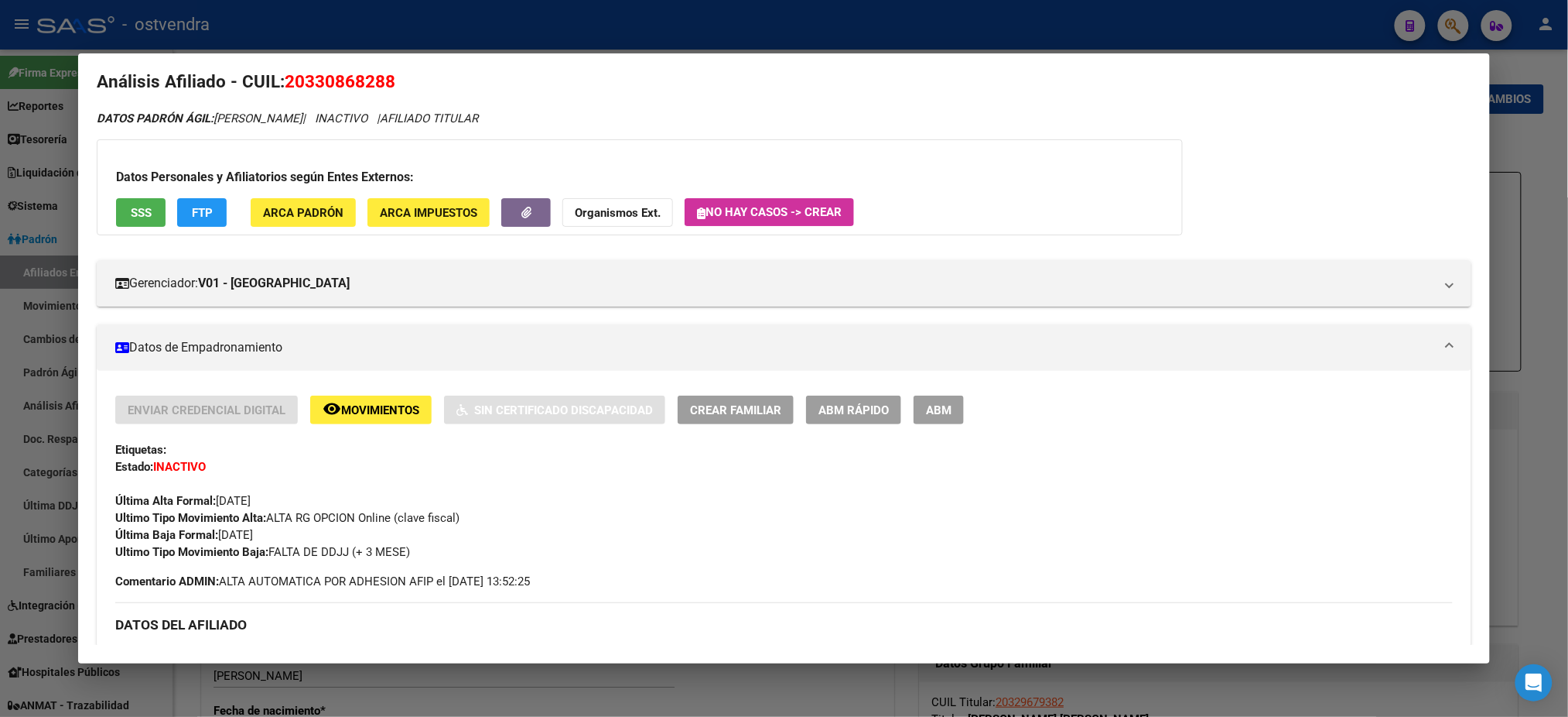
scroll to position [17, 0]
click at [382, 413] on span "Movimientos" at bounding box center [380, 411] width 79 height 14
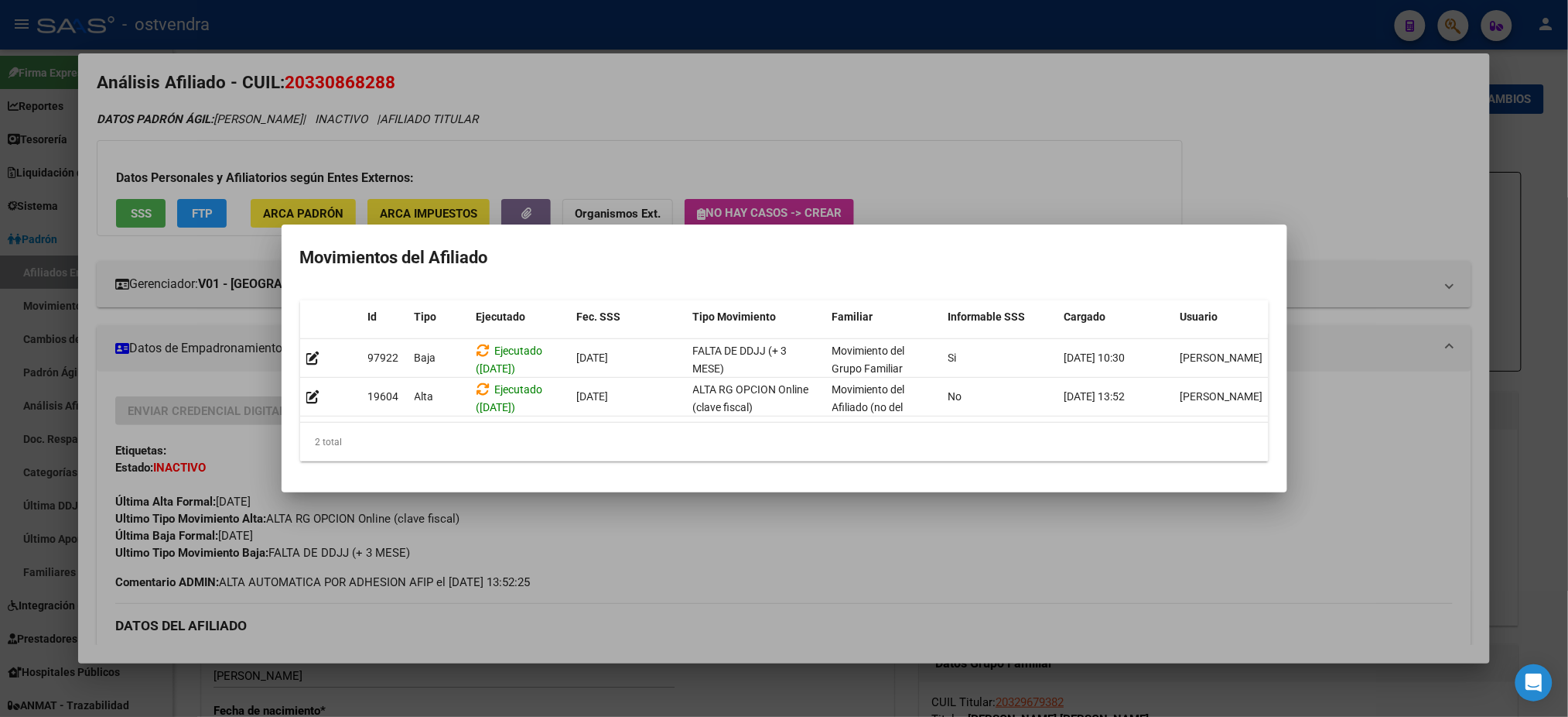
click at [585, 195] on div at bounding box center [784, 358] width 1568 height 717
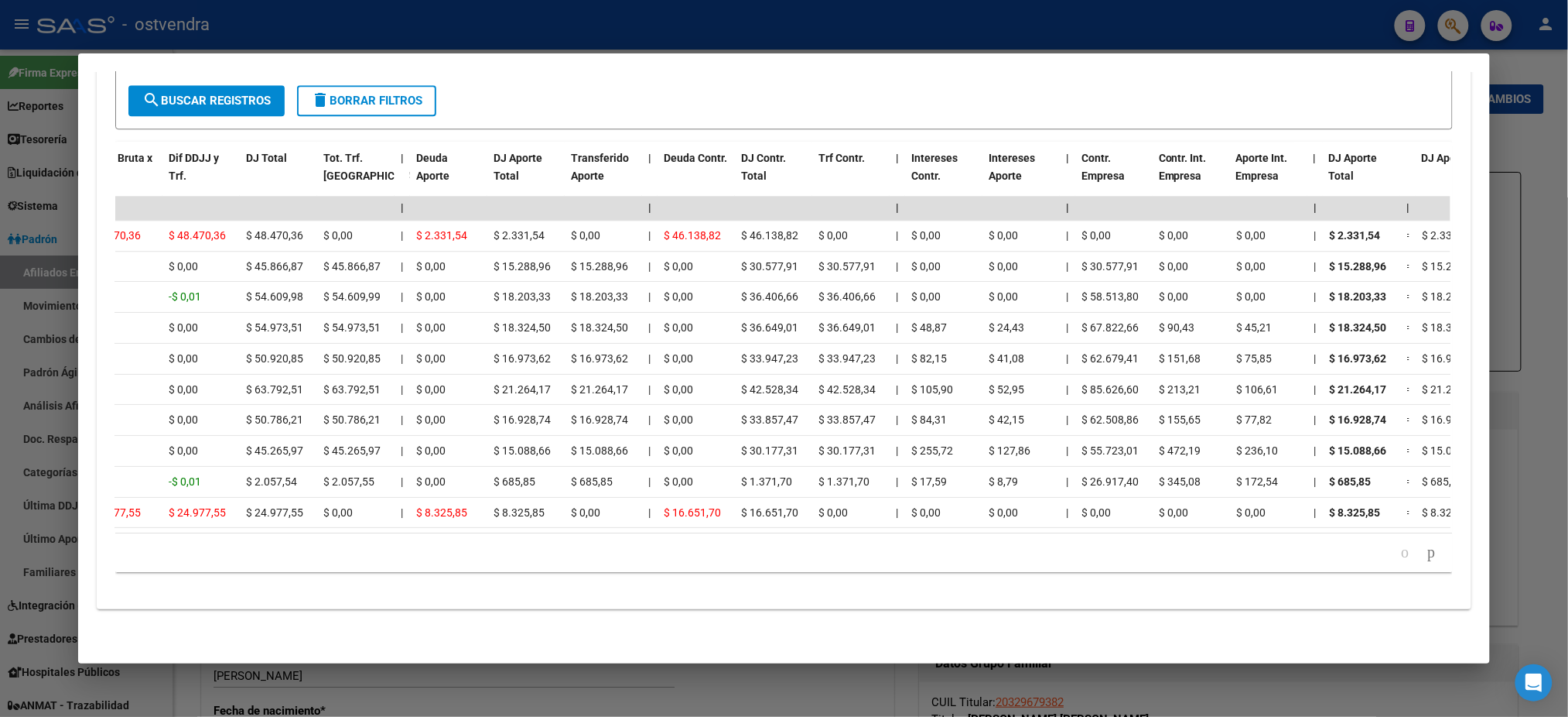
scroll to position [0, 0]
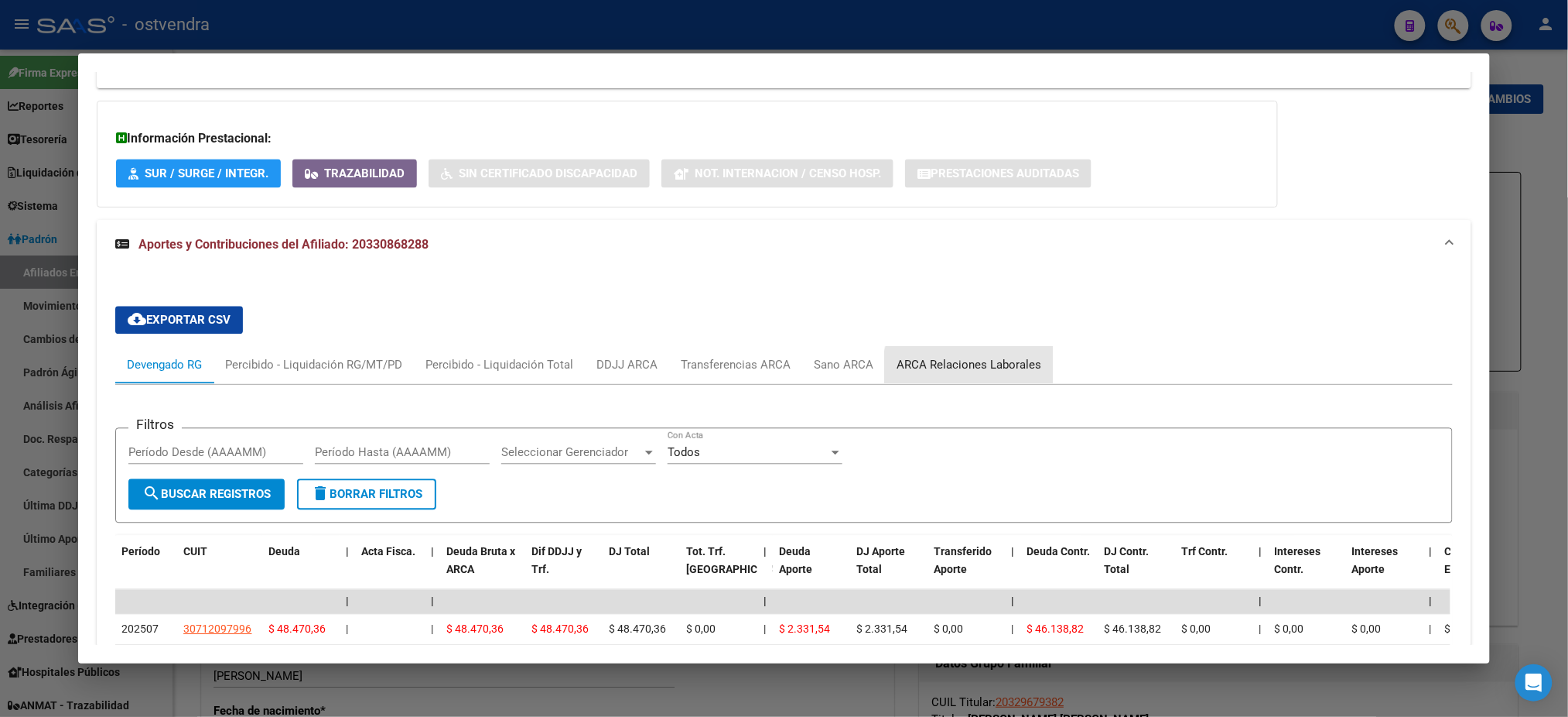
click at [966, 375] on div "ARCA Relaciones Laborales" at bounding box center [968, 365] width 168 height 37
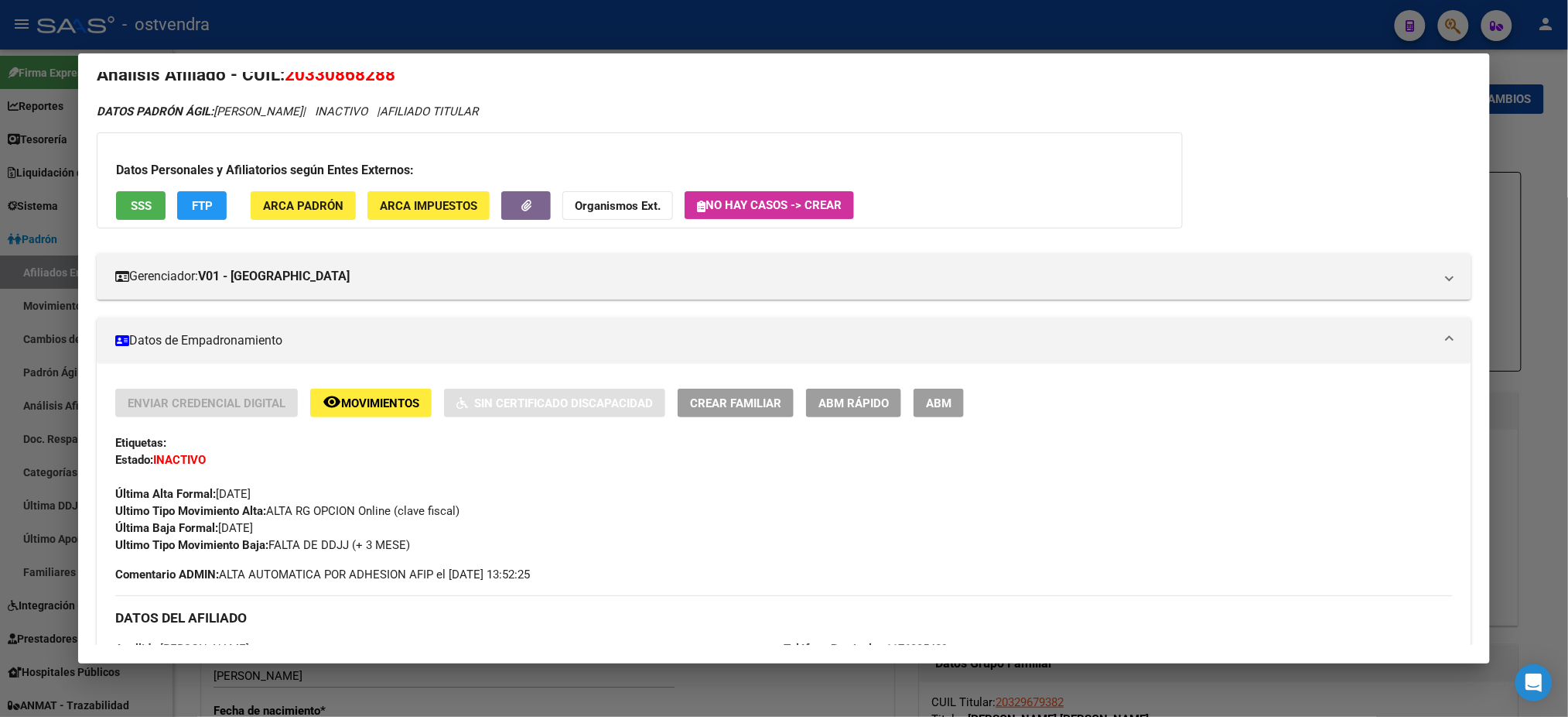
scroll to position [6, 0]
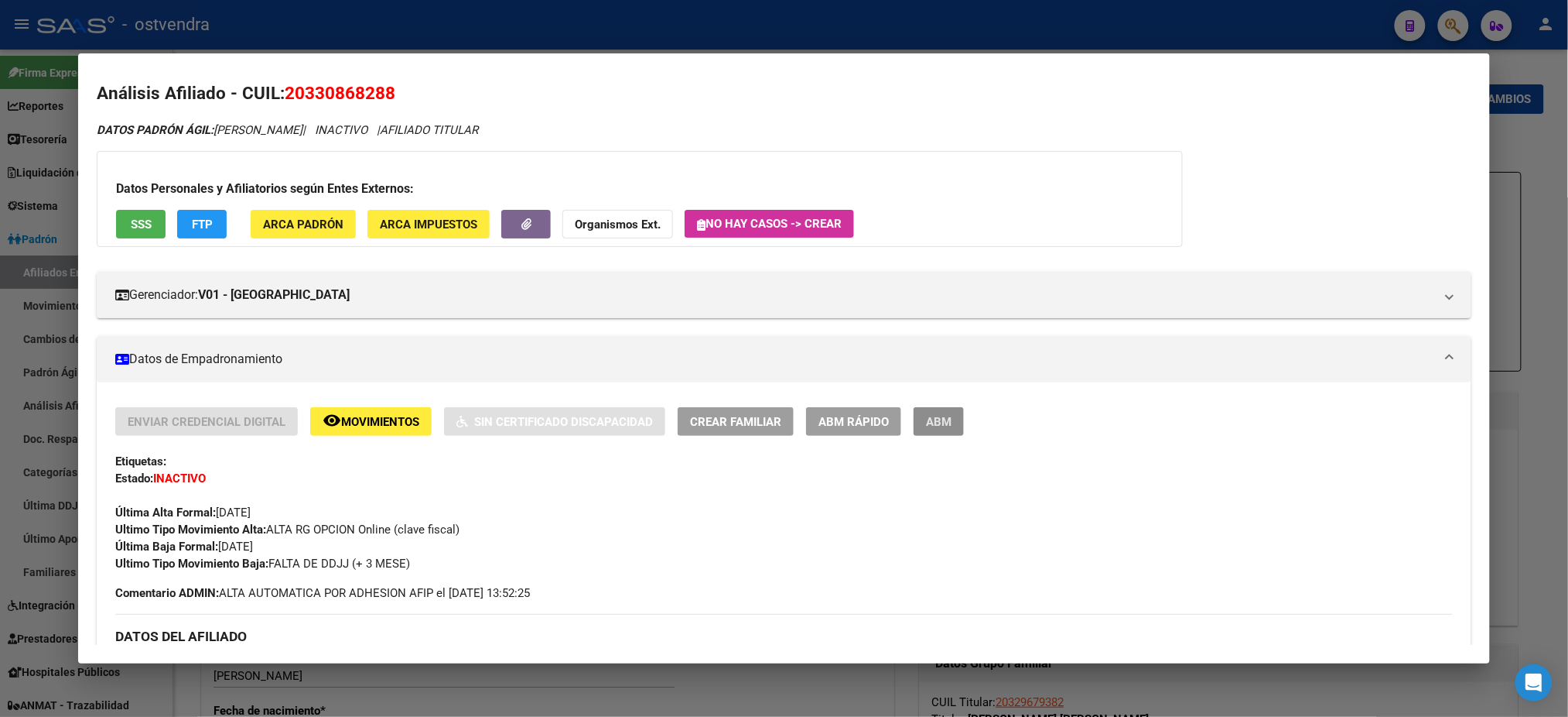
click at [939, 415] on span "ABM" at bounding box center [939, 422] width 26 height 14
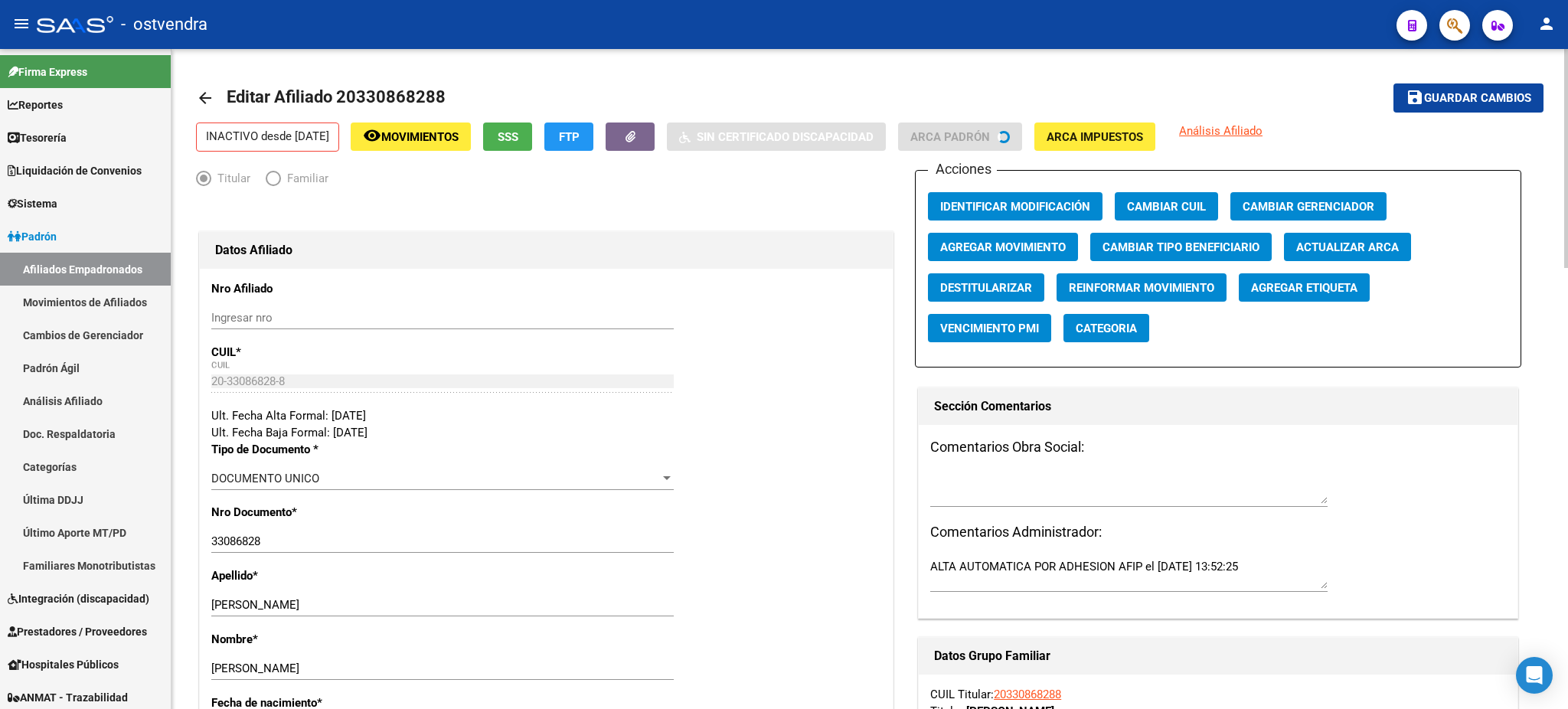
click at [1078, 263] on div "Acciones Identificar Modificación Cambiar CUIL Cambiar Gerenciador Agregar Movi…" at bounding box center [1218, 268] width 606 height 198
click at [1044, 244] on span "Agregar Movimiento" at bounding box center [1003, 247] width 126 height 14
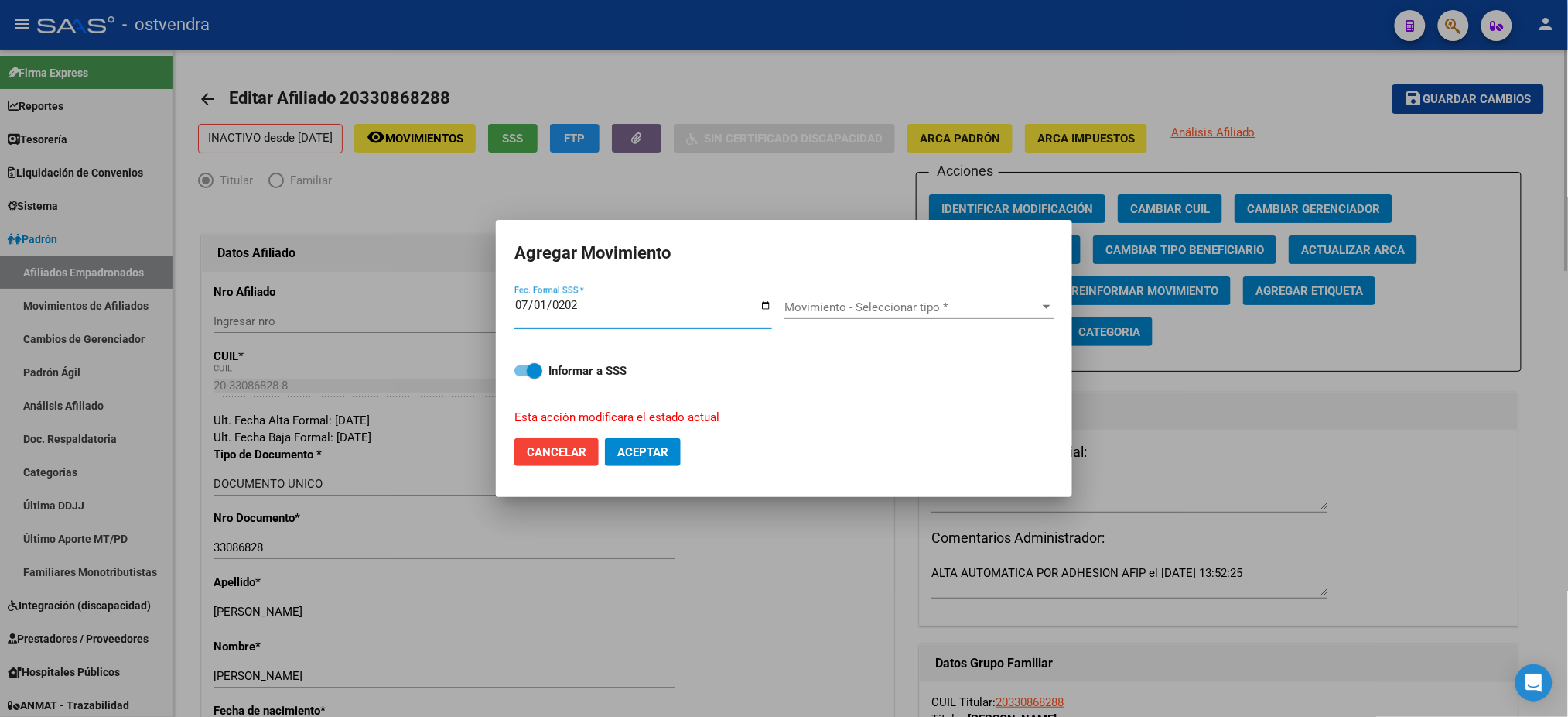
type input "[DATE]"
click at [902, 308] on span "Movimiento - Seleccionar tipo *" at bounding box center [913, 307] width 257 height 14
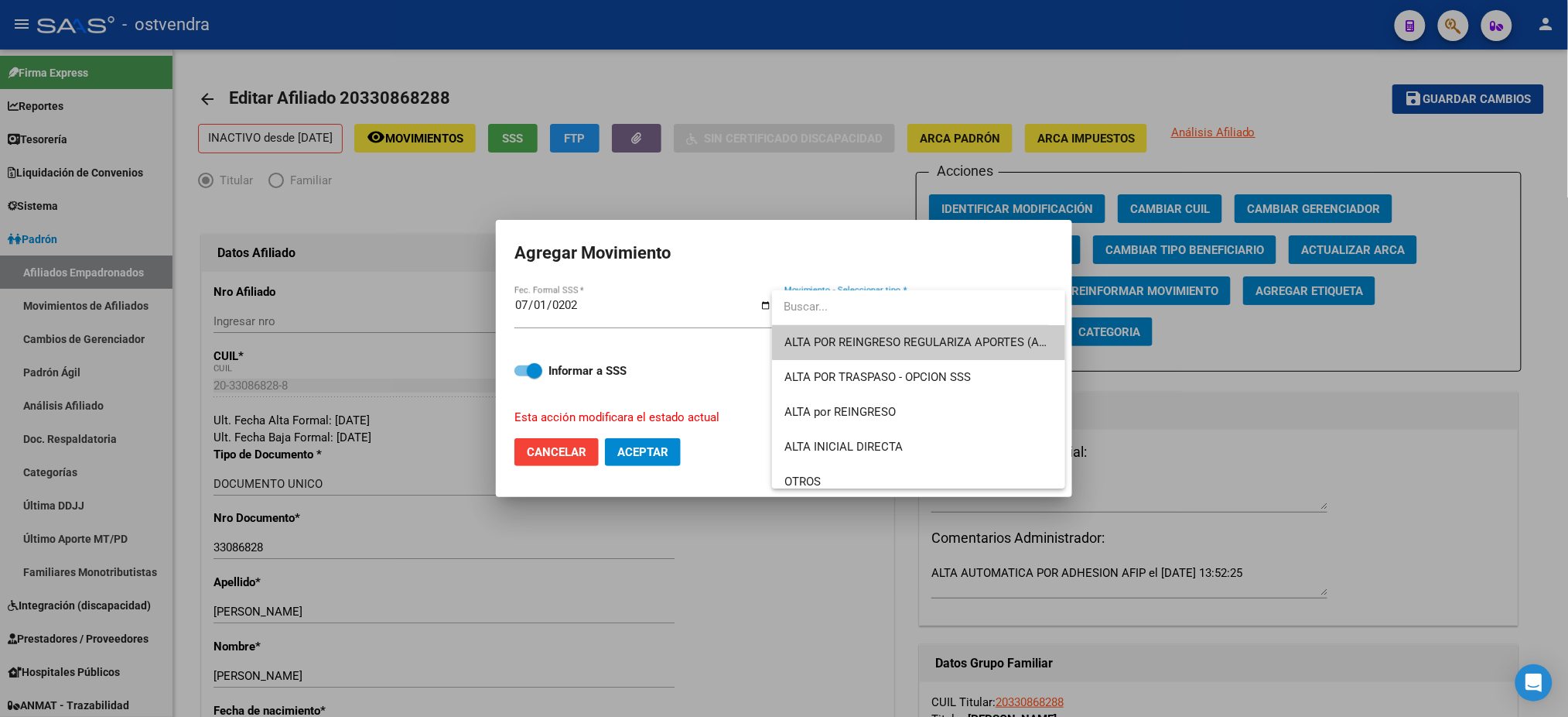
click at [611, 302] on div at bounding box center [784, 358] width 1568 height 717
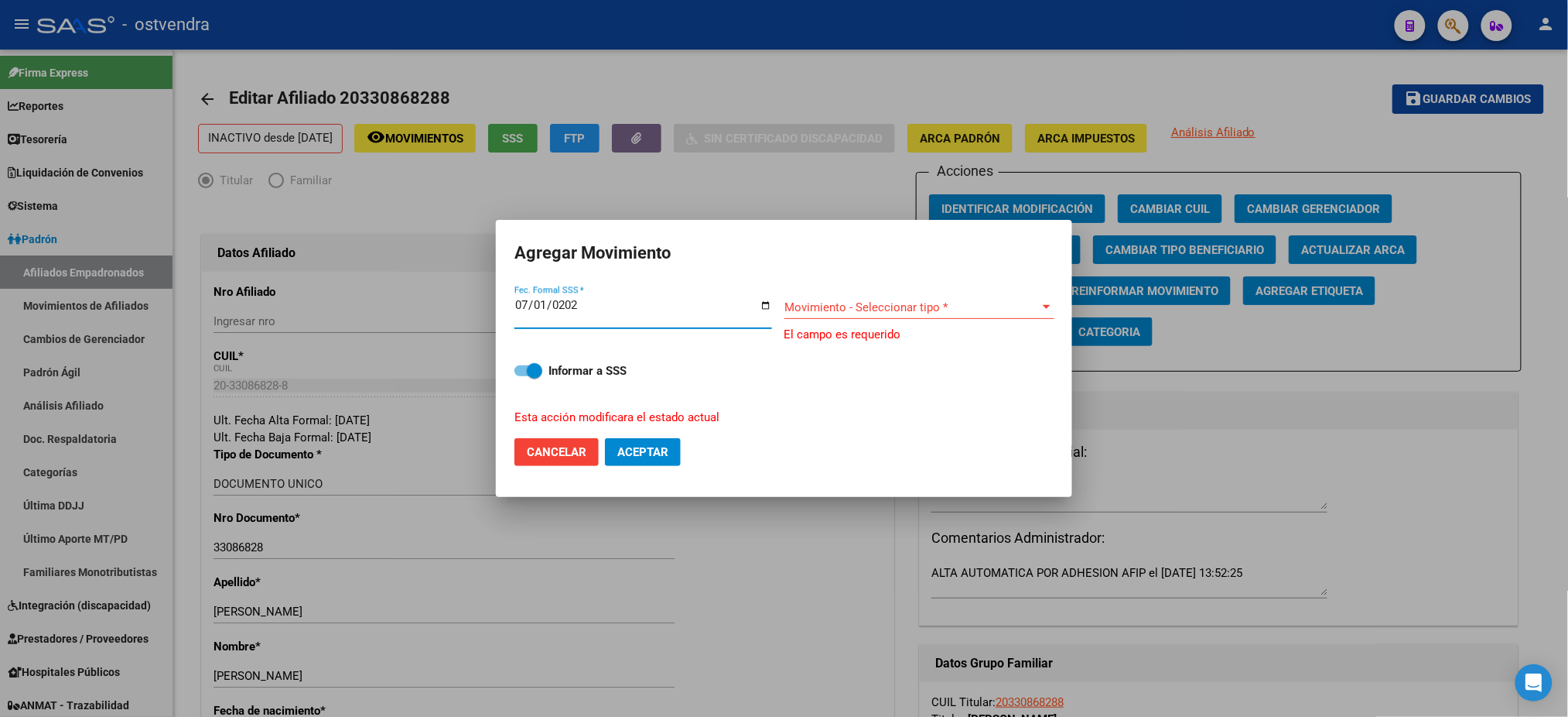
click at [539, 310] on input "[DATE]" at bounding box center [642, 310] width 258 height 25
type input "[DATE]"
click at [872, 312] on span "Movimiento - Seleccionar tipo *" at bounding box center [913, 307] width 257 height 14
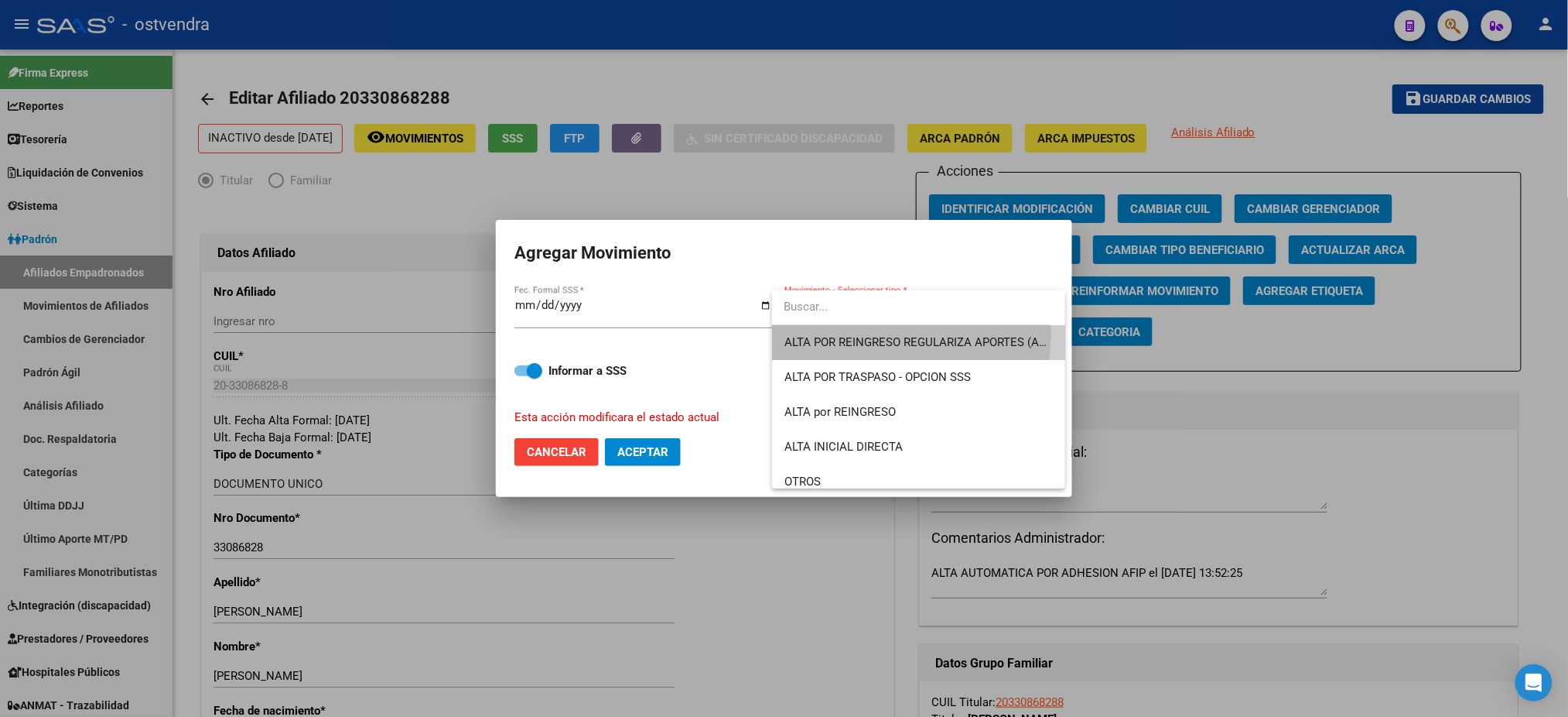
click at [873, 333] on span "ALTA POR REINGRESO REGULARIZA APORTES (AFIP)" at bounding box center [919, 342] width 268 height 35
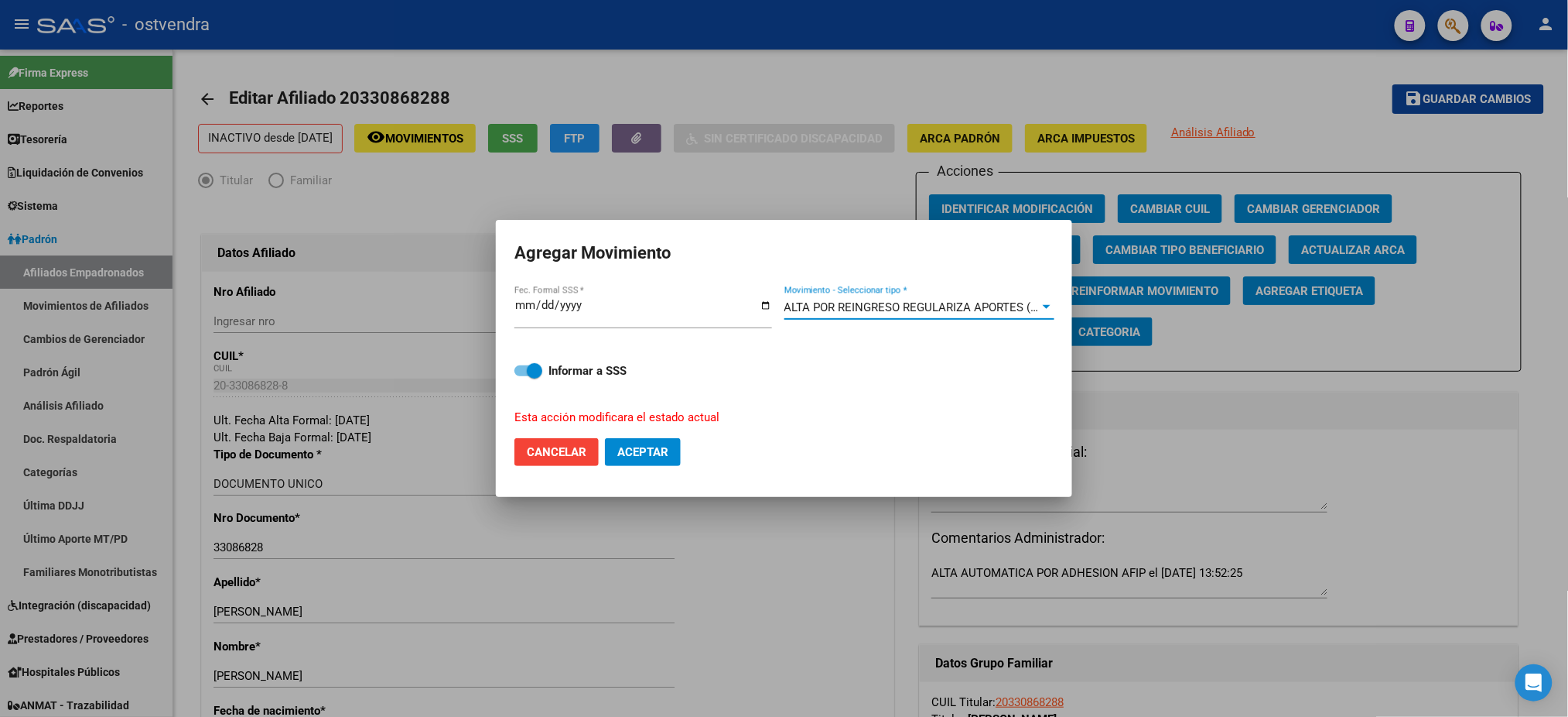
click at [631, 450] on span "Aceptar" at bounding box center [642, 451] width 51 height 14
checkbox input "false"
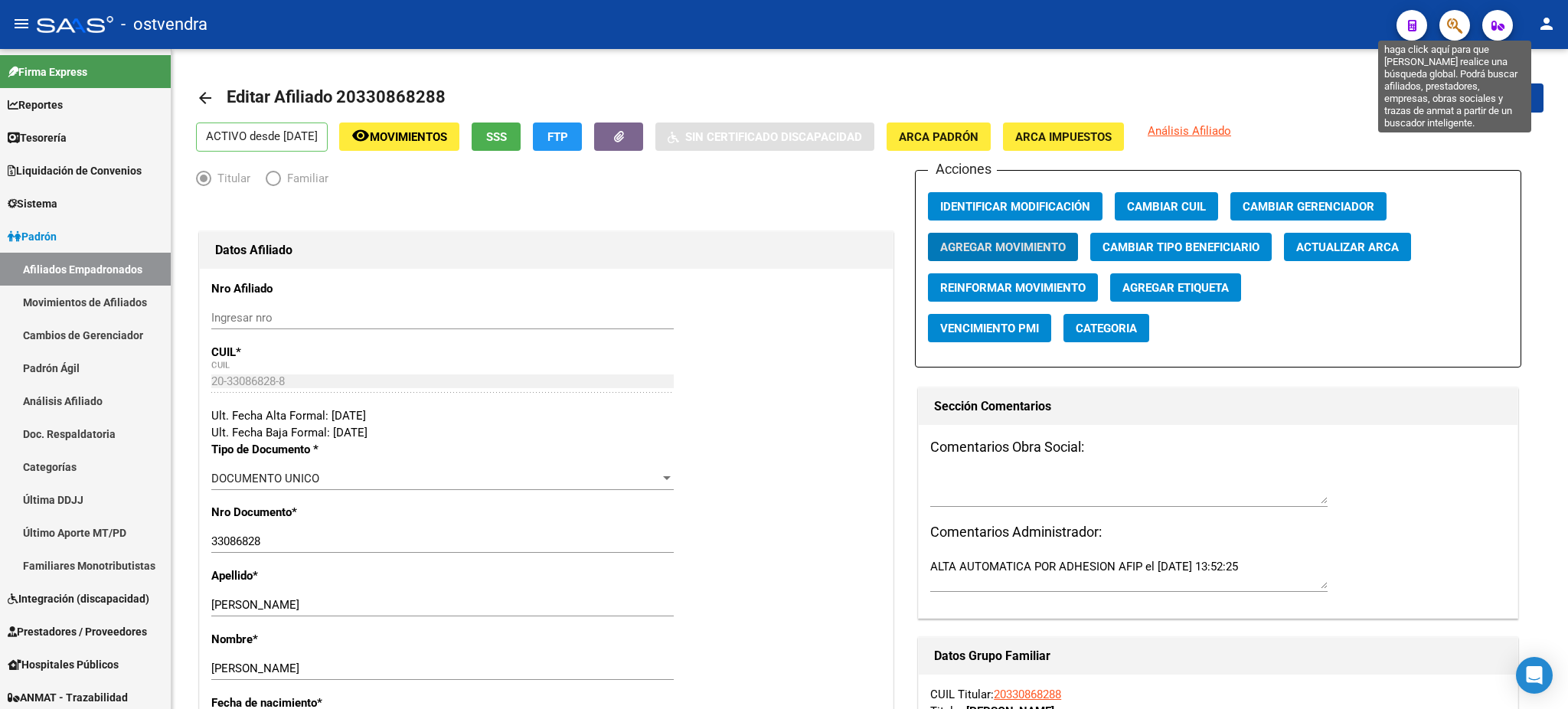
click at [1453, 26] on icon "button" at bounding box center [1455, 26] width 16 height 18
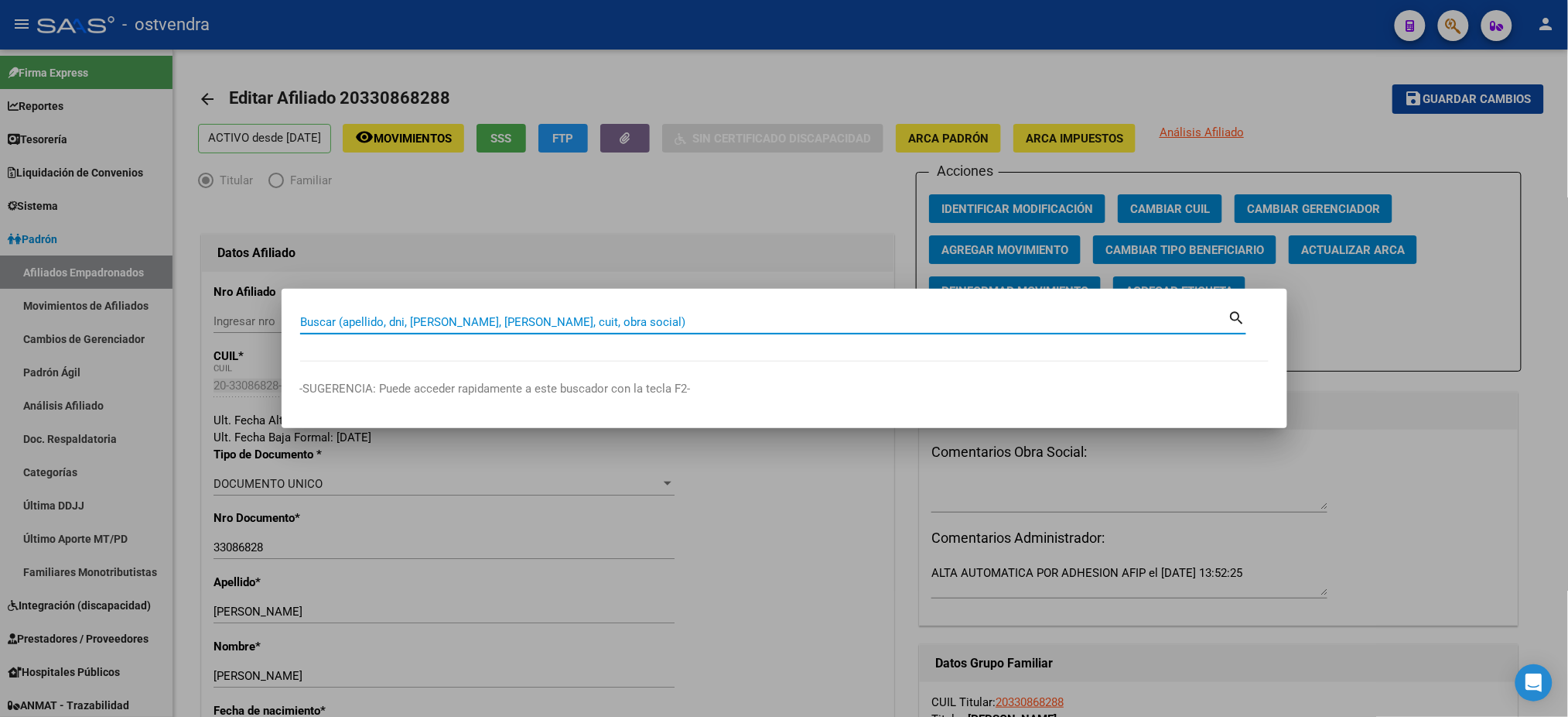
paste input "35348462"
type input "35348462"
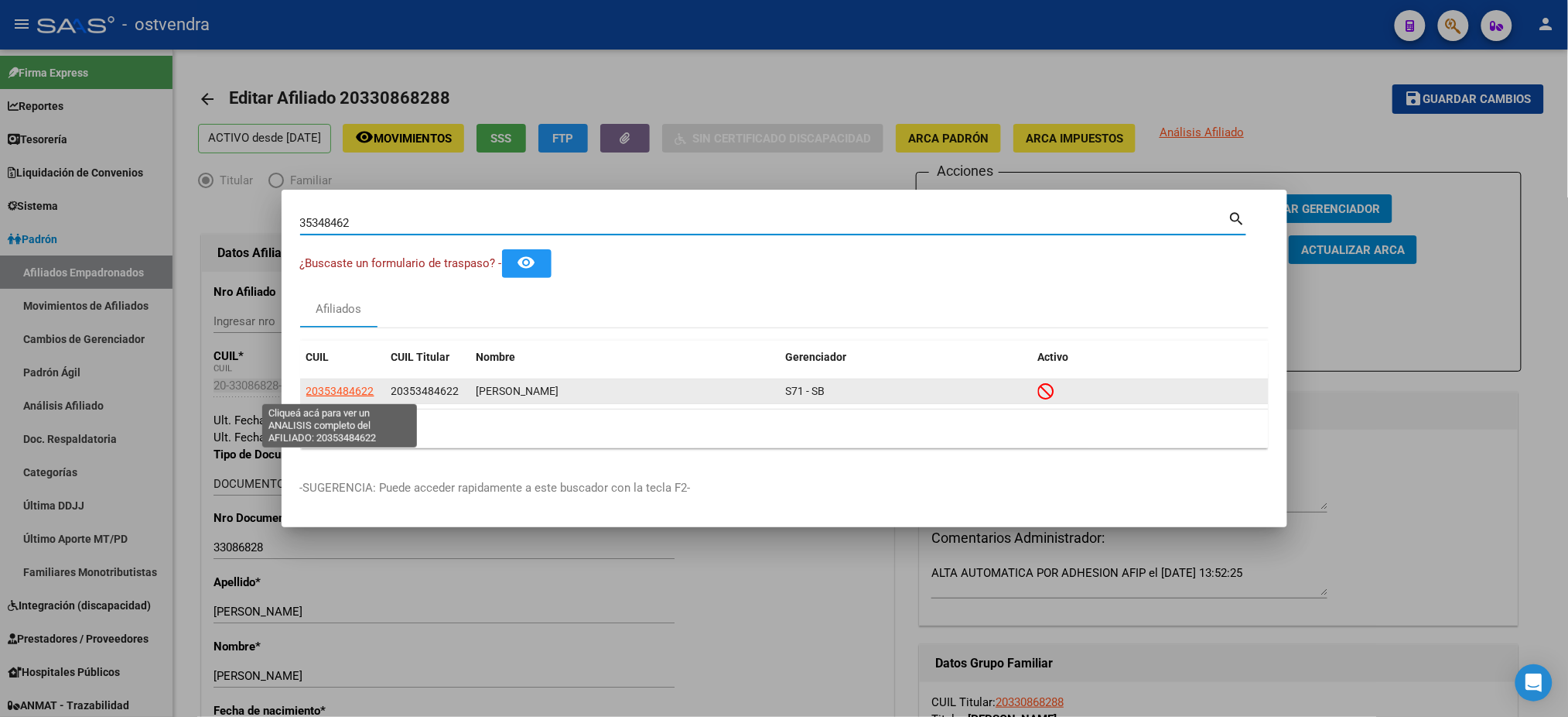
click at [337, 396] on span "20353484622" at bounding box center [340, 391] width 68 height 12
type textarea "20353484622"
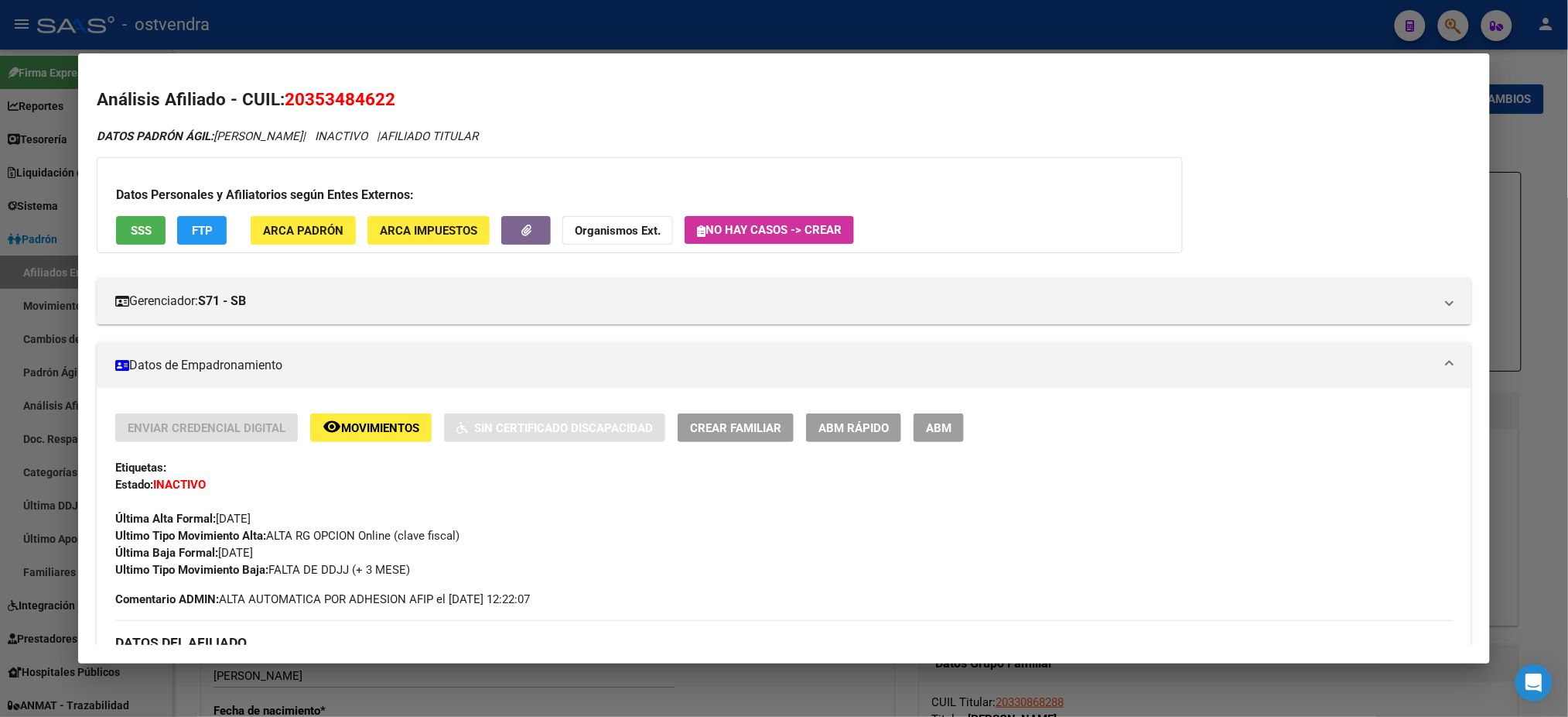
click at [140, 215] on div "Datos Personales y Afiliatorios según Entes Externos: SSS FTP ARCA Padrón ARCA …" at bounding box center [639, 205] width 1086 height 95
click at [141, 224] on span "SSS" at bounding box center [140, 231] width 21 height 14
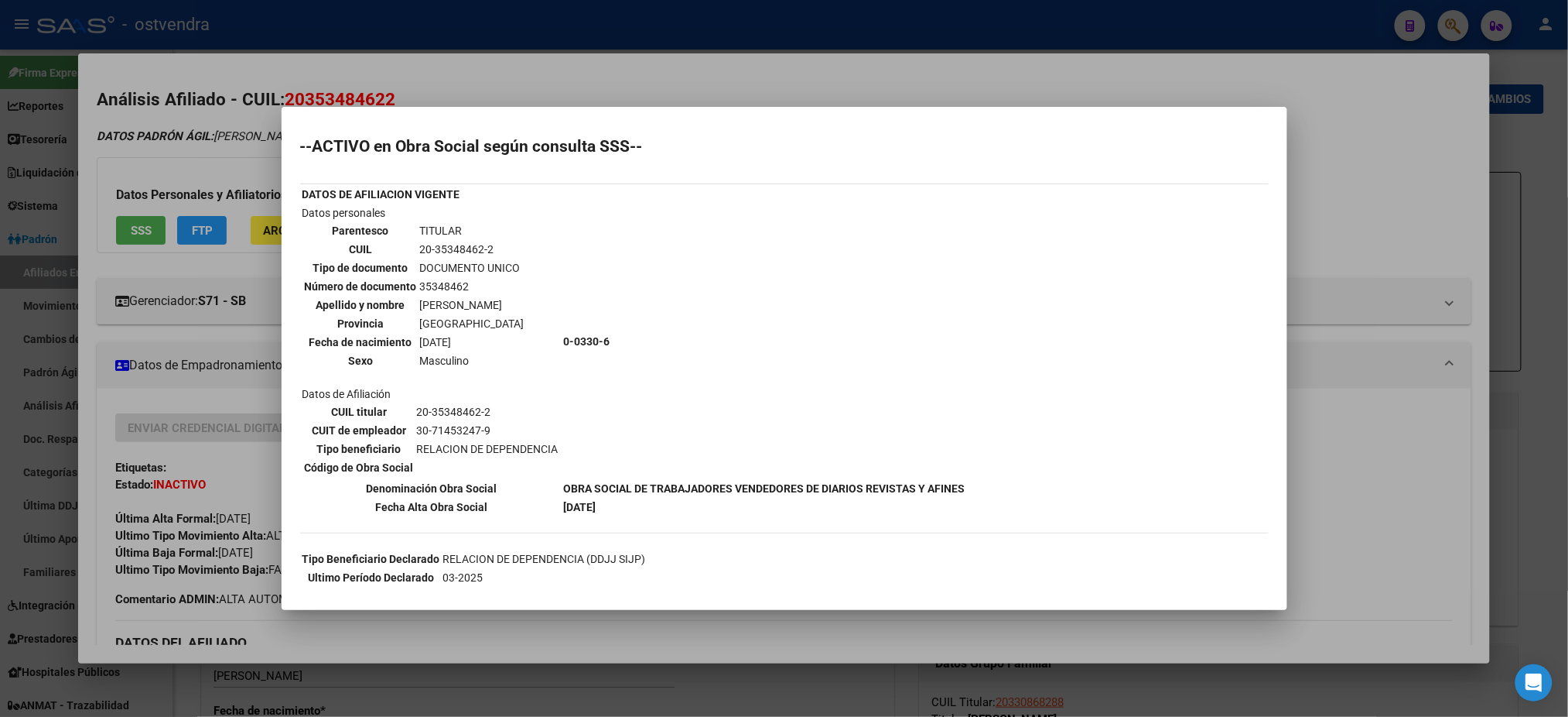
drag, startPoint x: 591, startPoint y: 72, endPoint x: 584, endPoint y: 165, distance: 93.3
click at [593, 80] on div at bounding box center [784, 358] width 1568 height 717
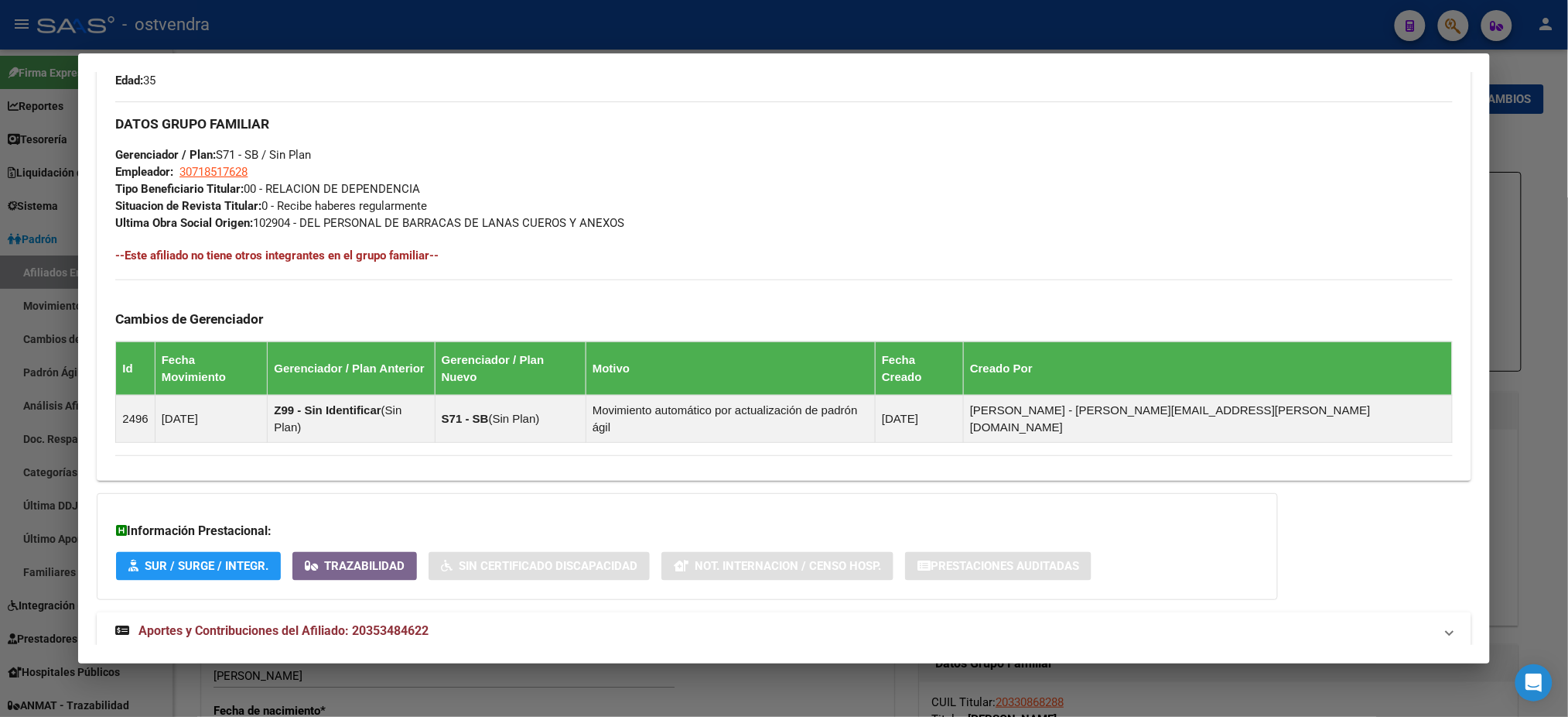
scroll to position [750, 0]
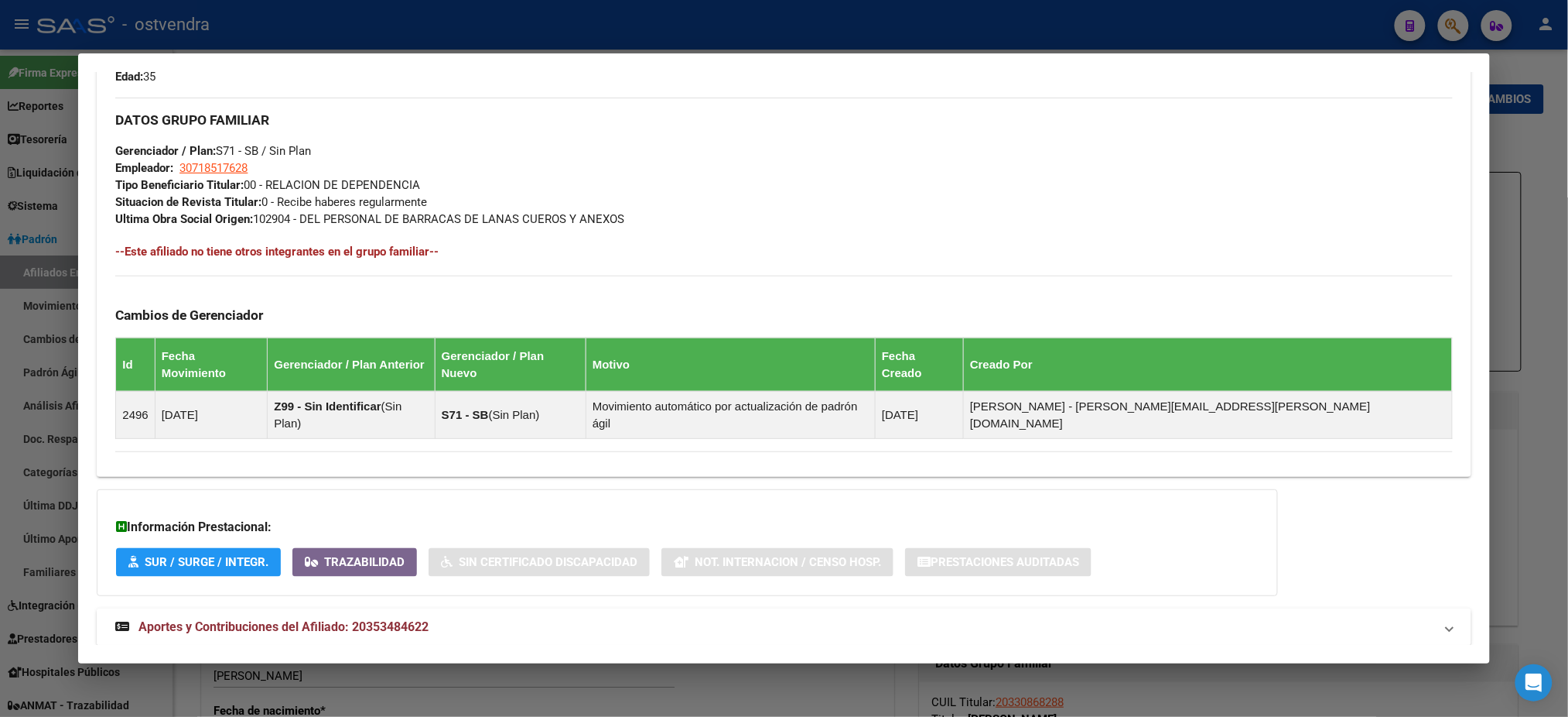
click at [567, 618] on mat-panel-title "Aportes y Contribuciones del Afiliado: 20353484622" at bounding box center [775, 627] width 1318 height 19
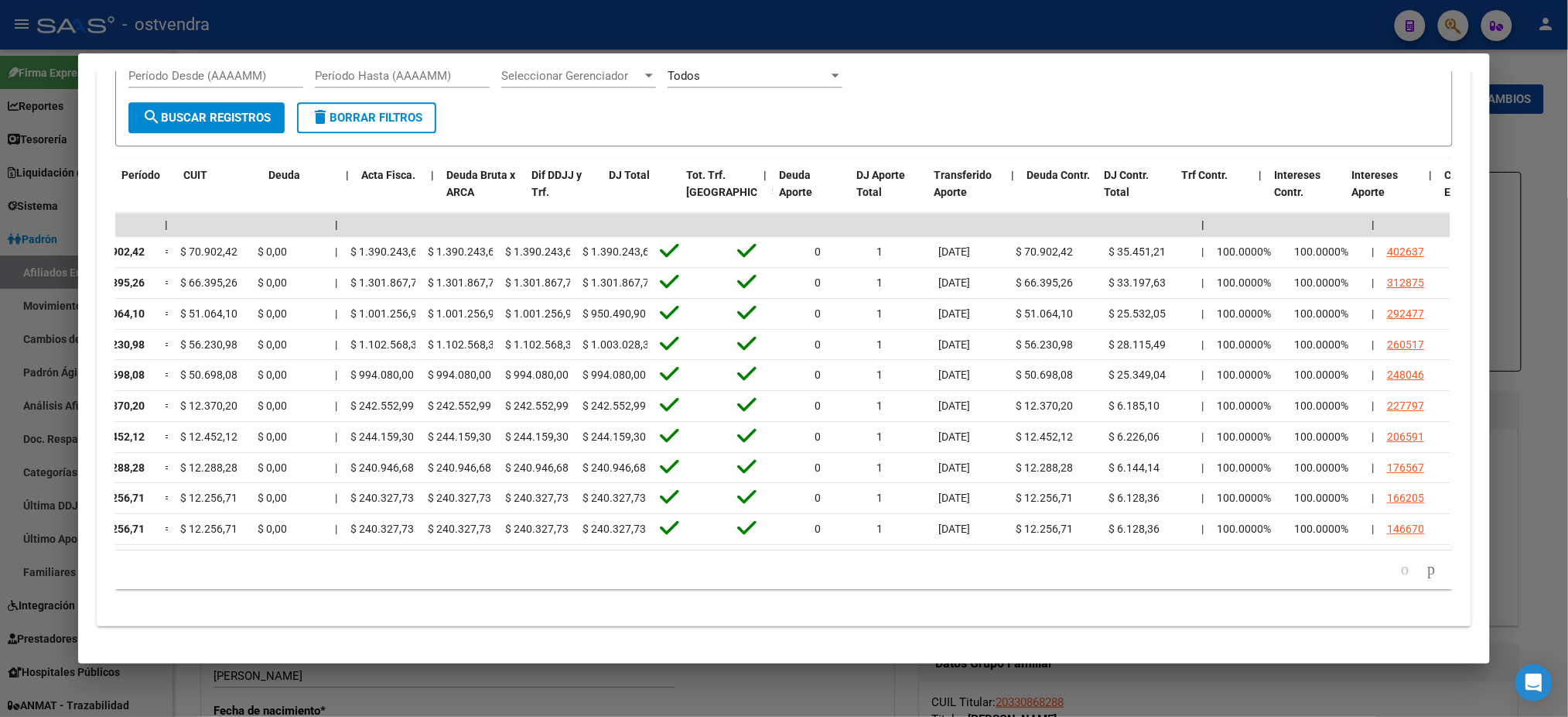
scroll to position [0, 0]
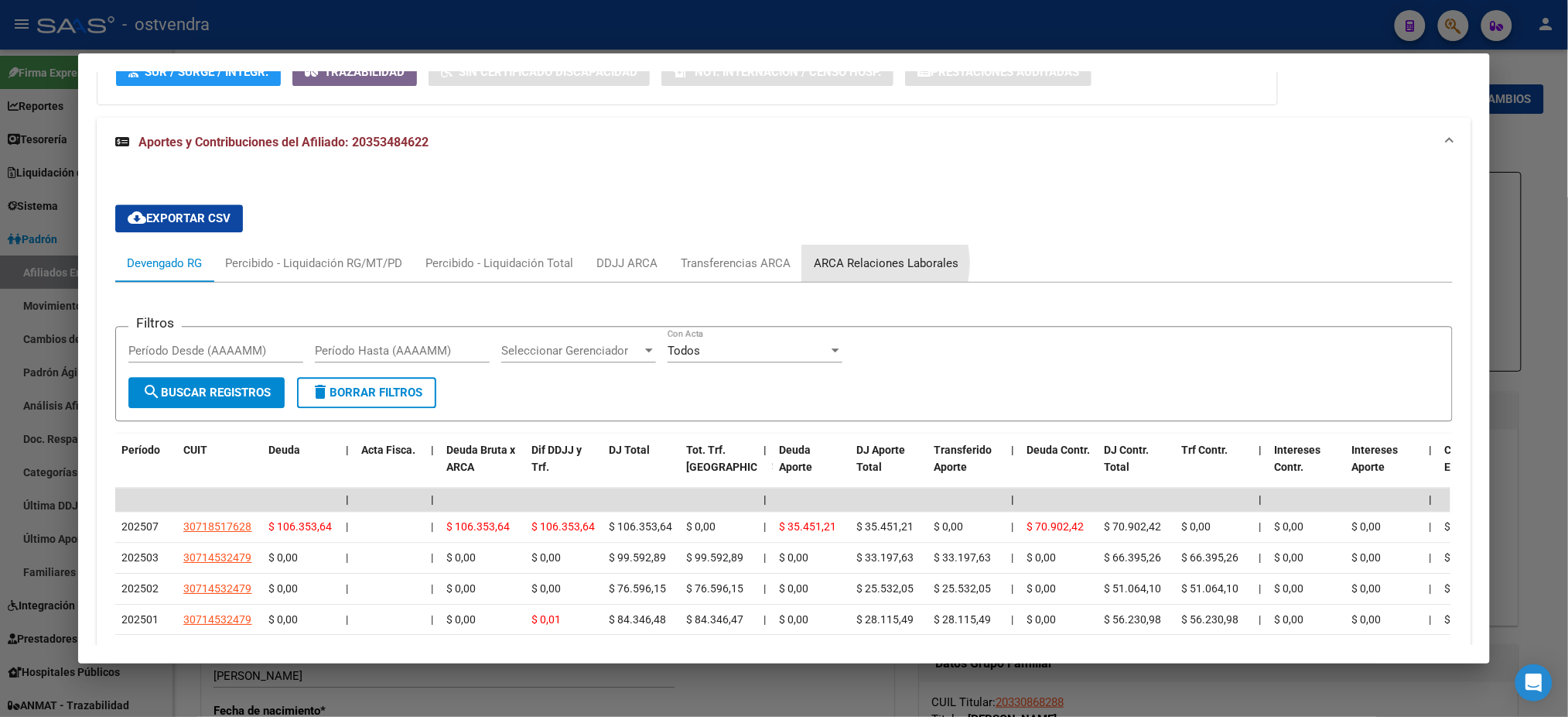
click at [854, 255] on div "ARCA Relaciones Laborales" at bounding box center [887, 263] width 145 height 17
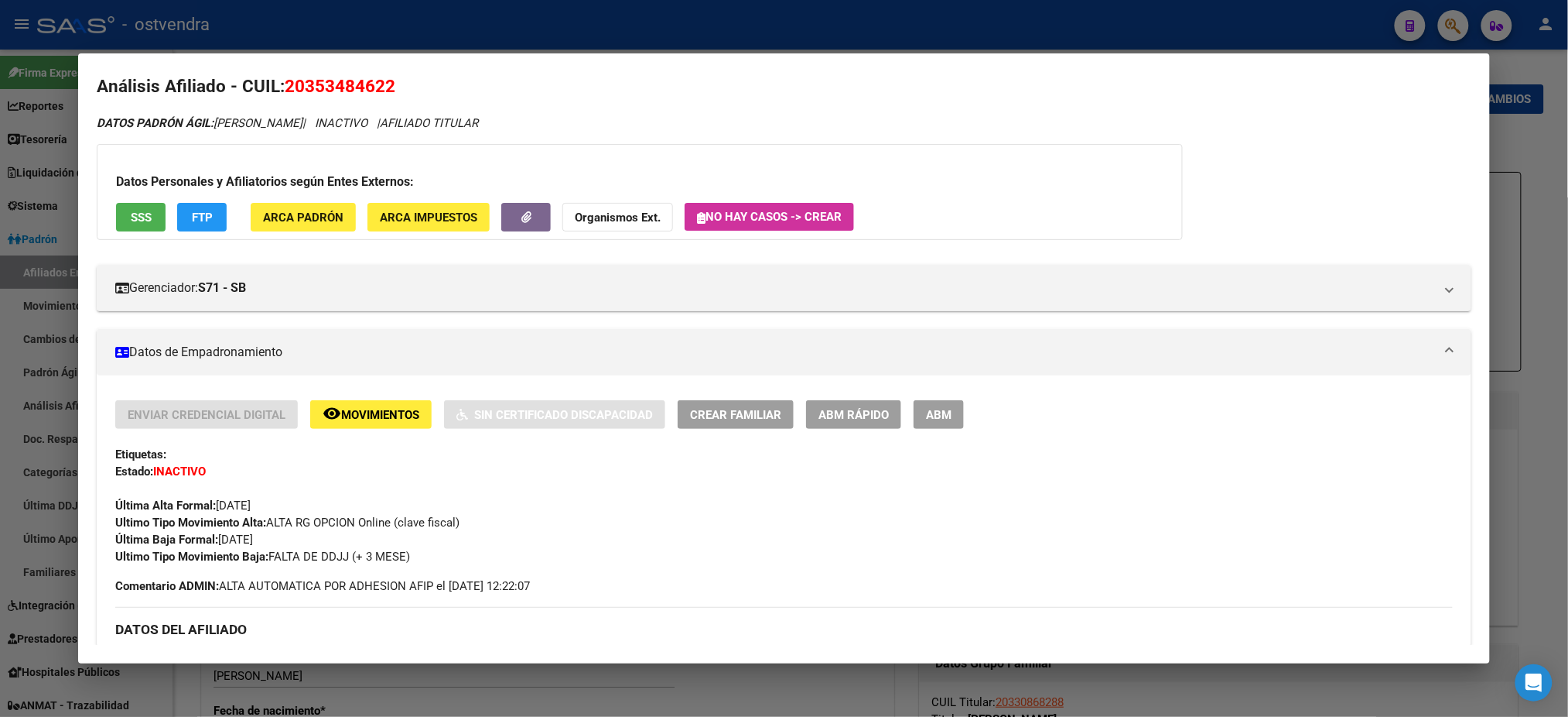
scroll to position [2, 0]
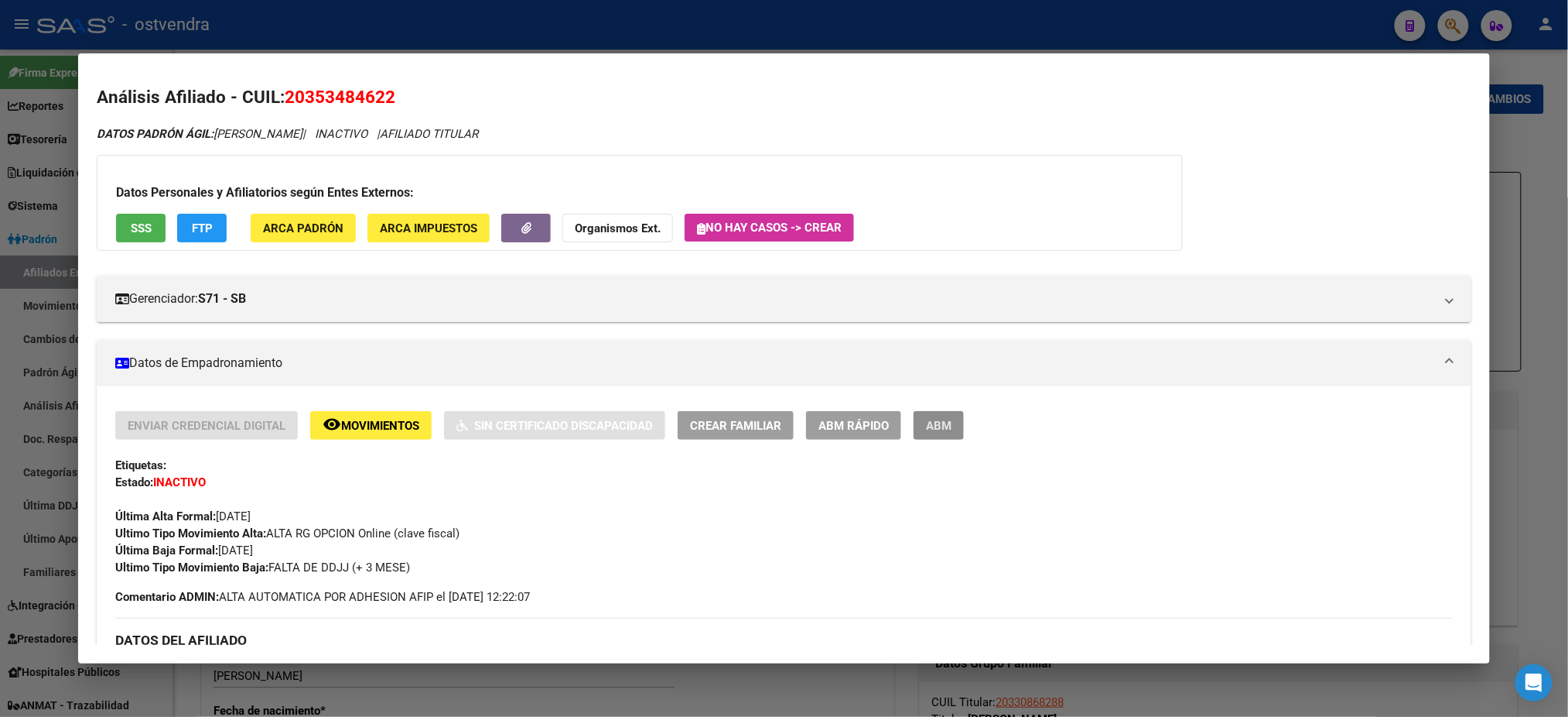
click at [914, 425] on button "ABM" at bounding box center [939, 425] width 51 height 29
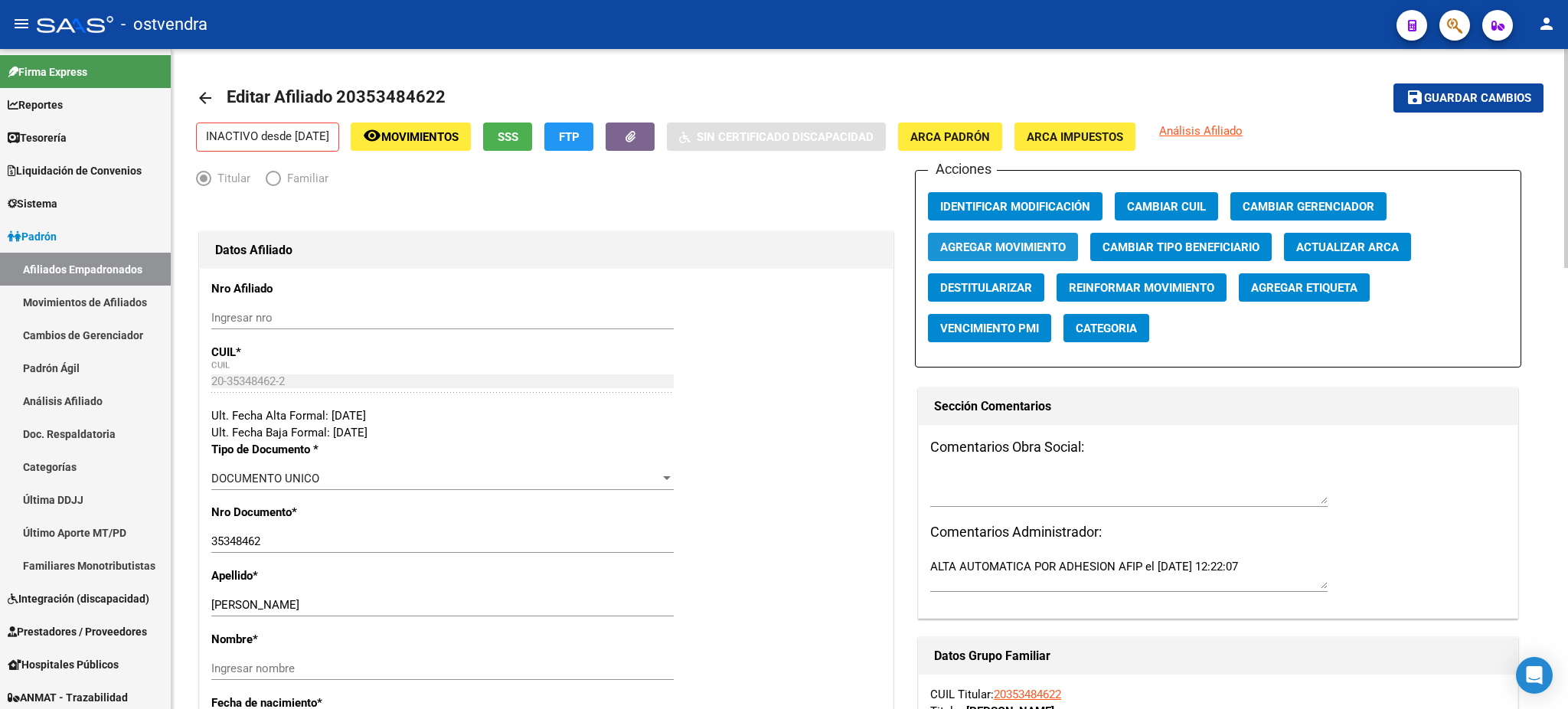
click at [1026, 243] on span "Agregar Movimiento" at bounding box center [1003, 247] width 126 height 14
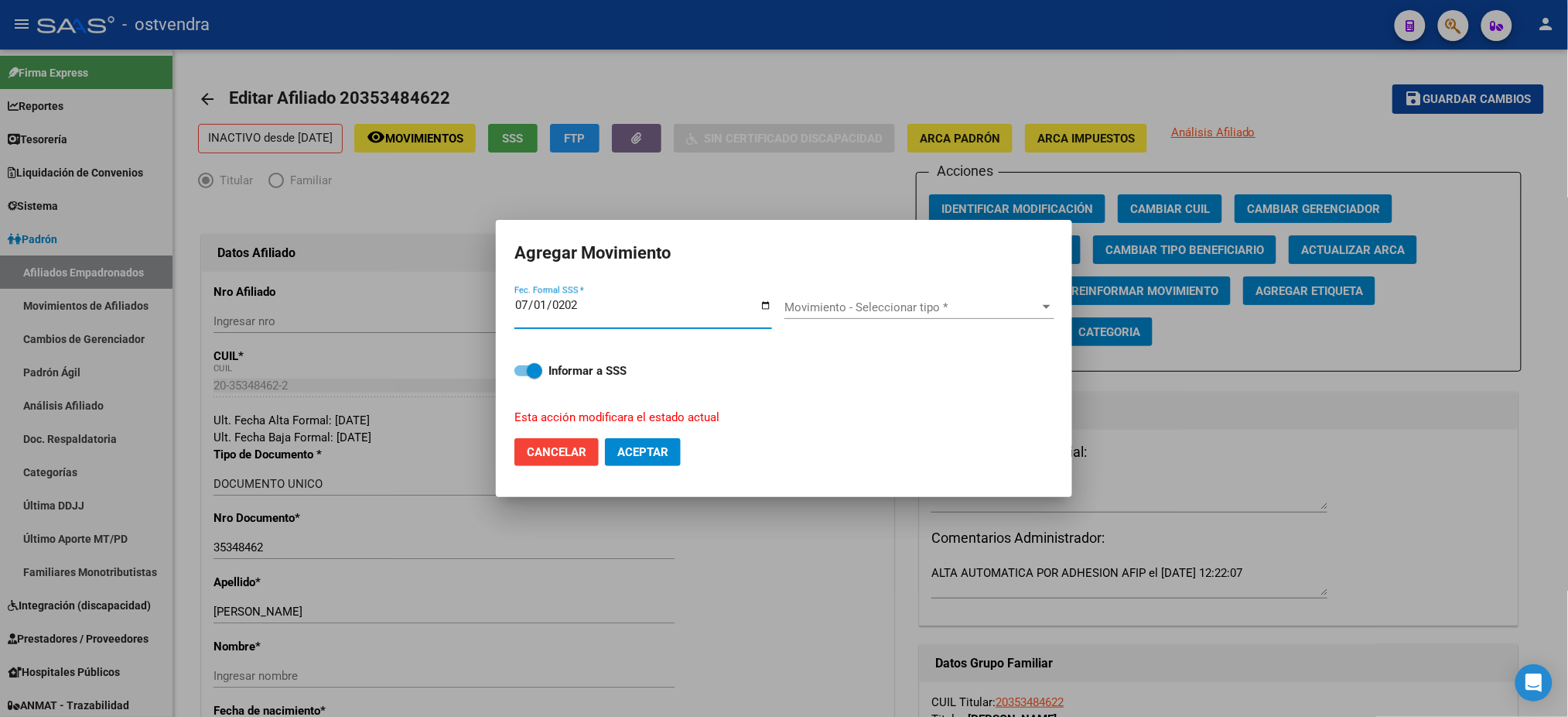
type input "[DATE]"
click at [891, 290] on div "Movimiento - Seleccionar tipo * Movimiento - Seleccionar tipo *" at bounding box center [920, 313] width 270 height 60
click at [895, 303] on span "Movimiento - Seleccionar tipo *" at bounding box center [913, 307] width 257 height 14
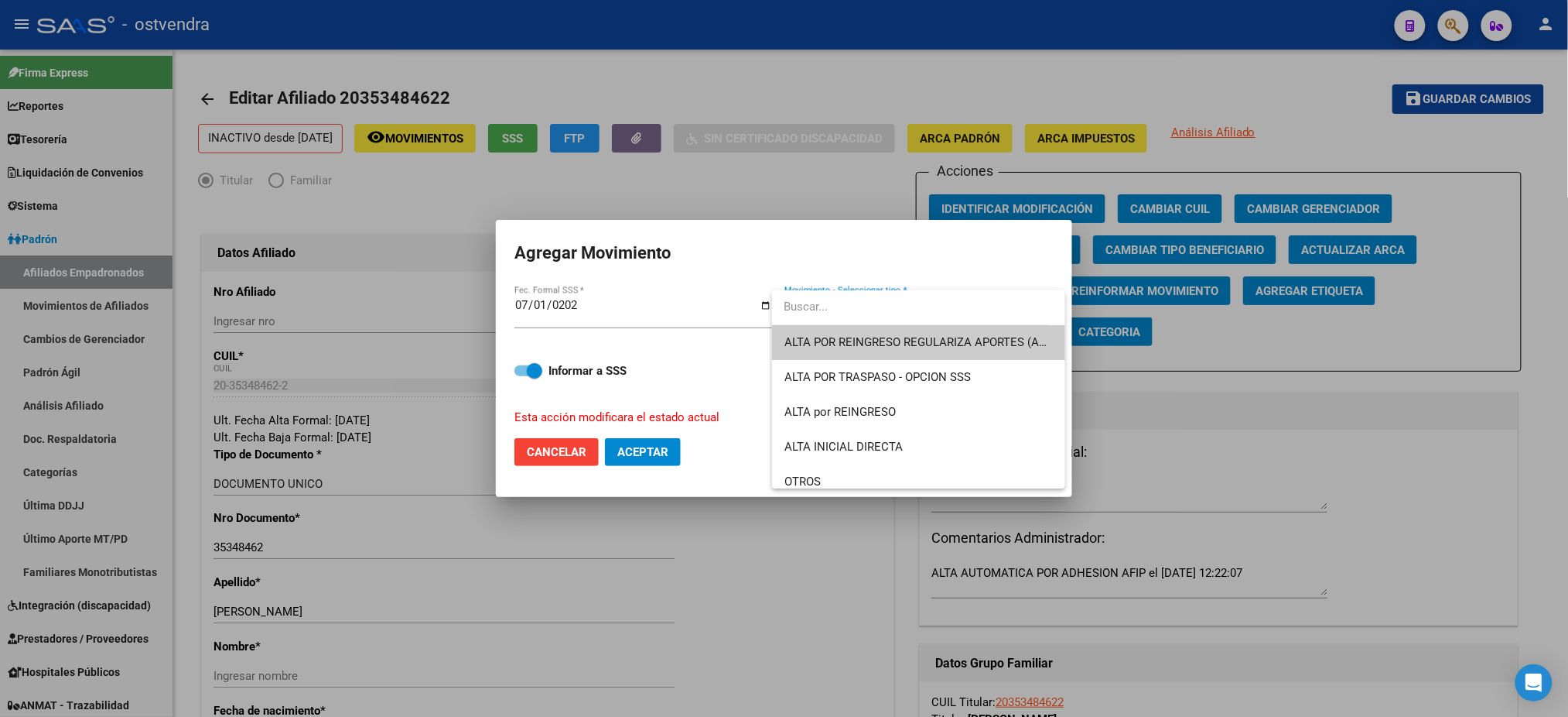
click at [900, 336] on span "ALTA POR REINGRESO REGULARIZA APORTES (AFIP)" at bounding box center [919, 342] width 268 height 35
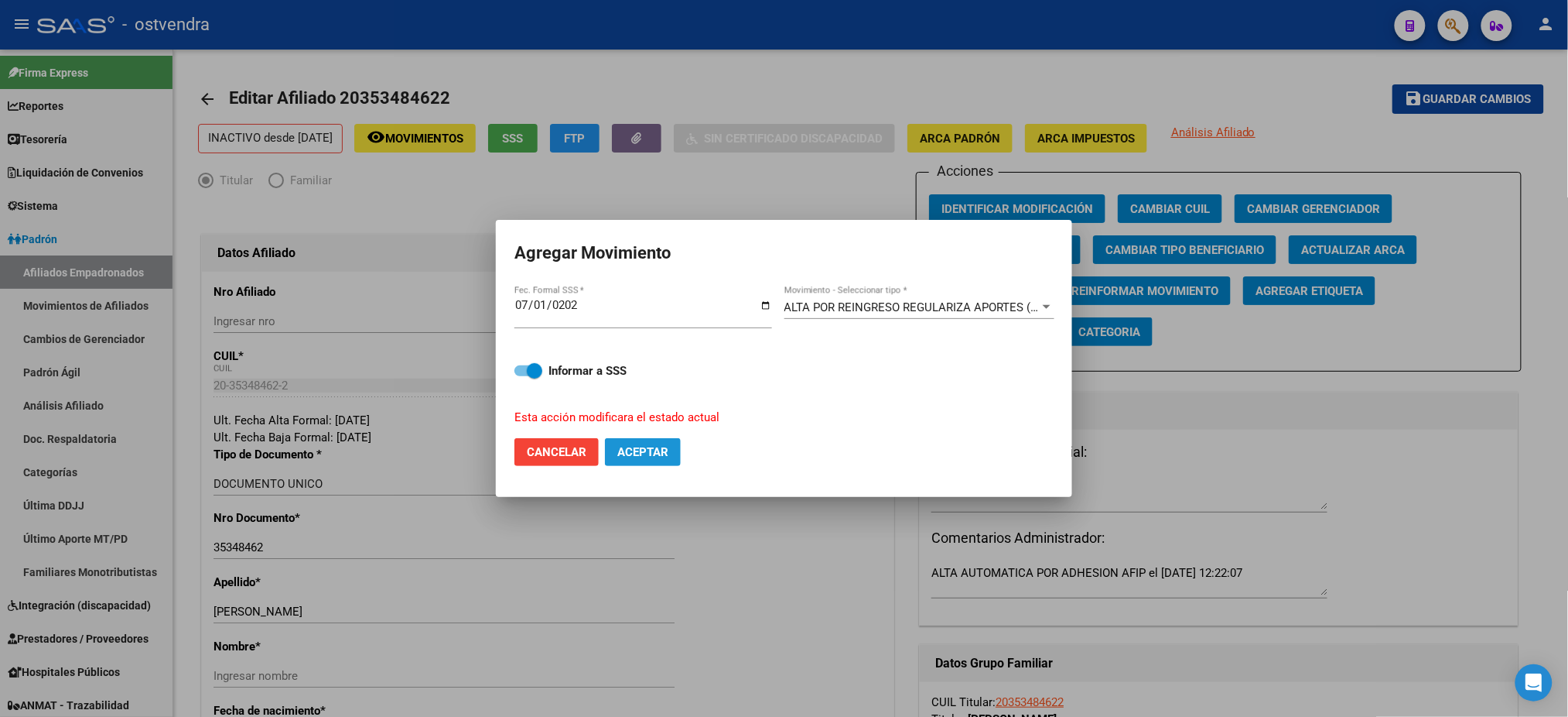
click at [651, 444] on button "Aceptar" at bounding box center [642, 451] width 76 height 28
checkbox input "false"
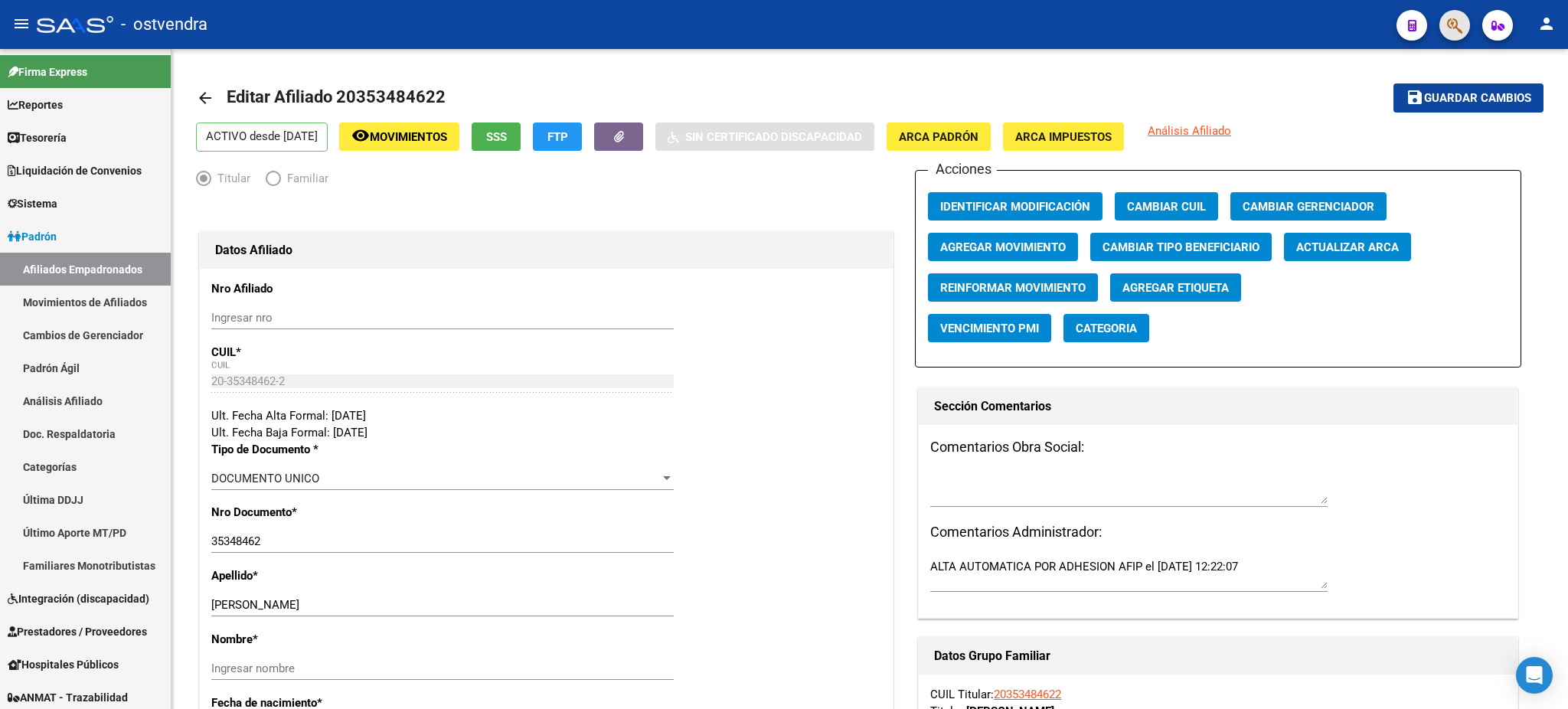
click at [1442, 26] on button "button" at bounding box center [1454, 25] width 30 height 30
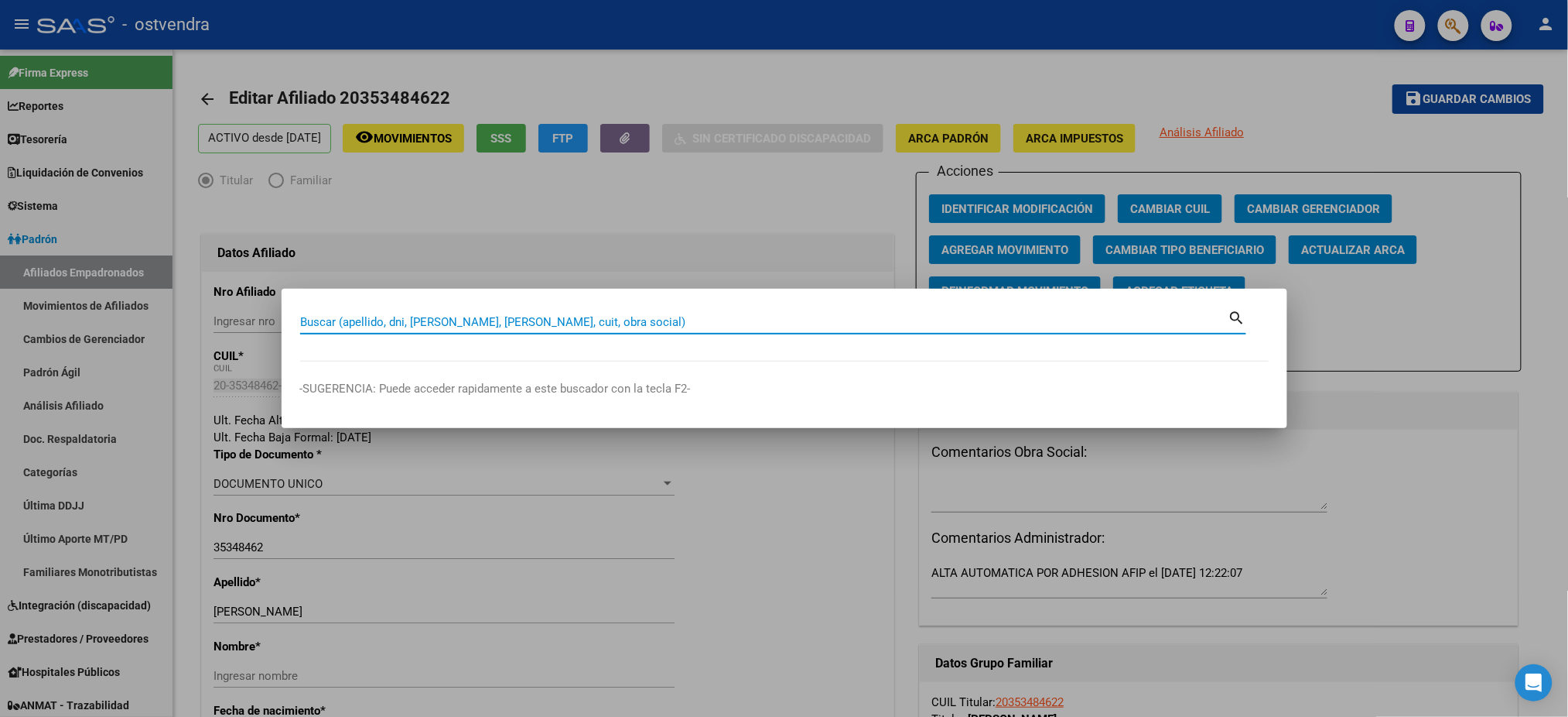
paste input "35477068"
type input "35477068"
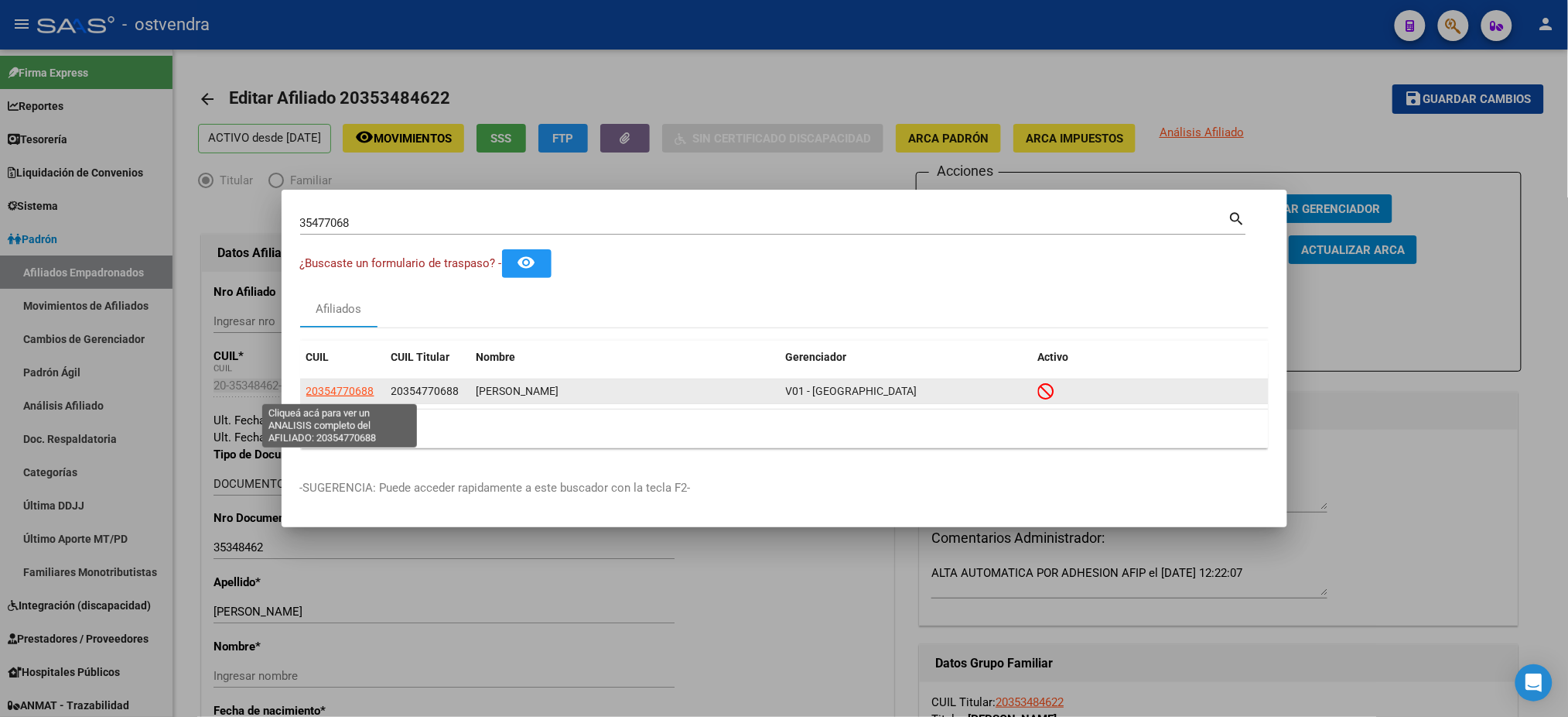
click at [347, 385] on span "20354770688" at bounding box center [340, 391] width 68 height 12
type textarea "20354770688"
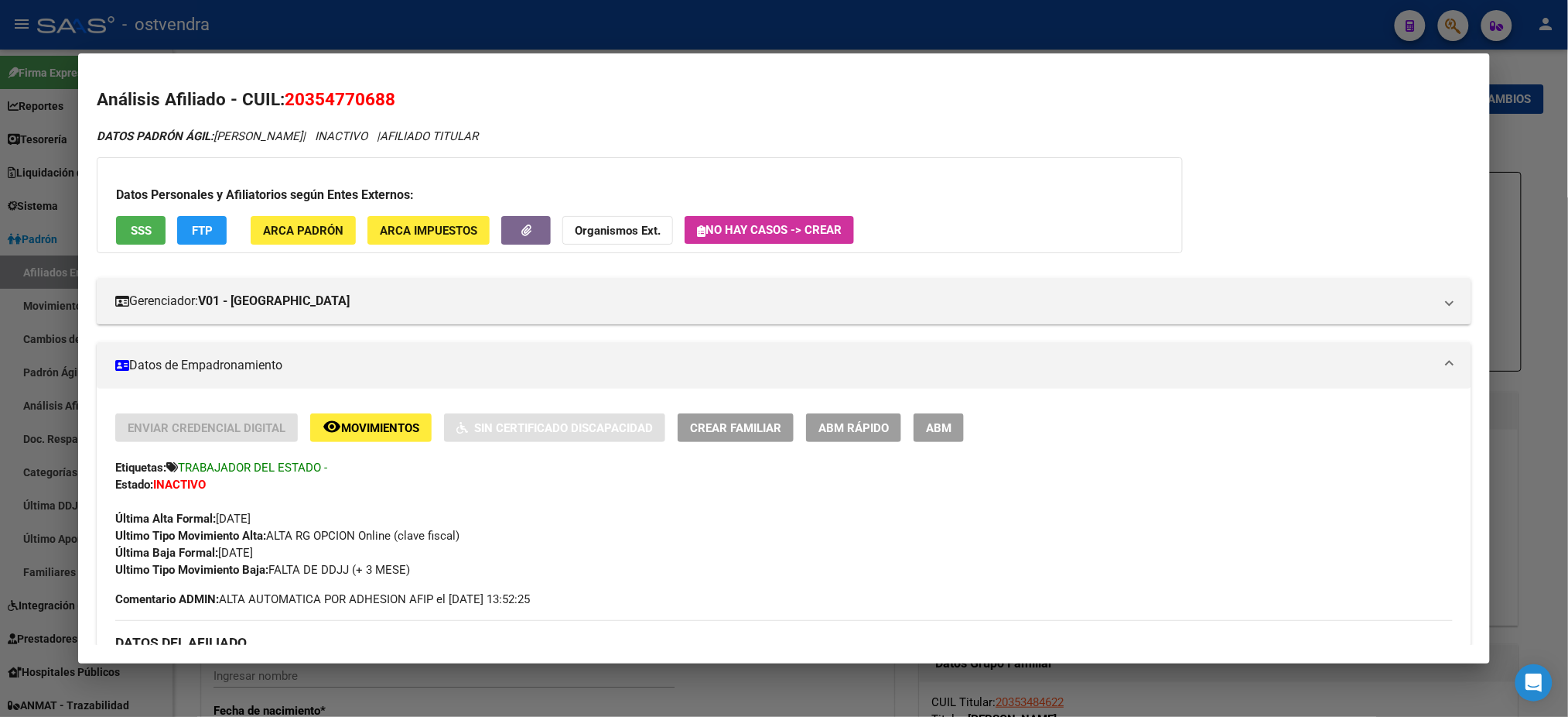
click at [152, 229] on button "SSS" at bounding box center [141, 230] width 50 height 29
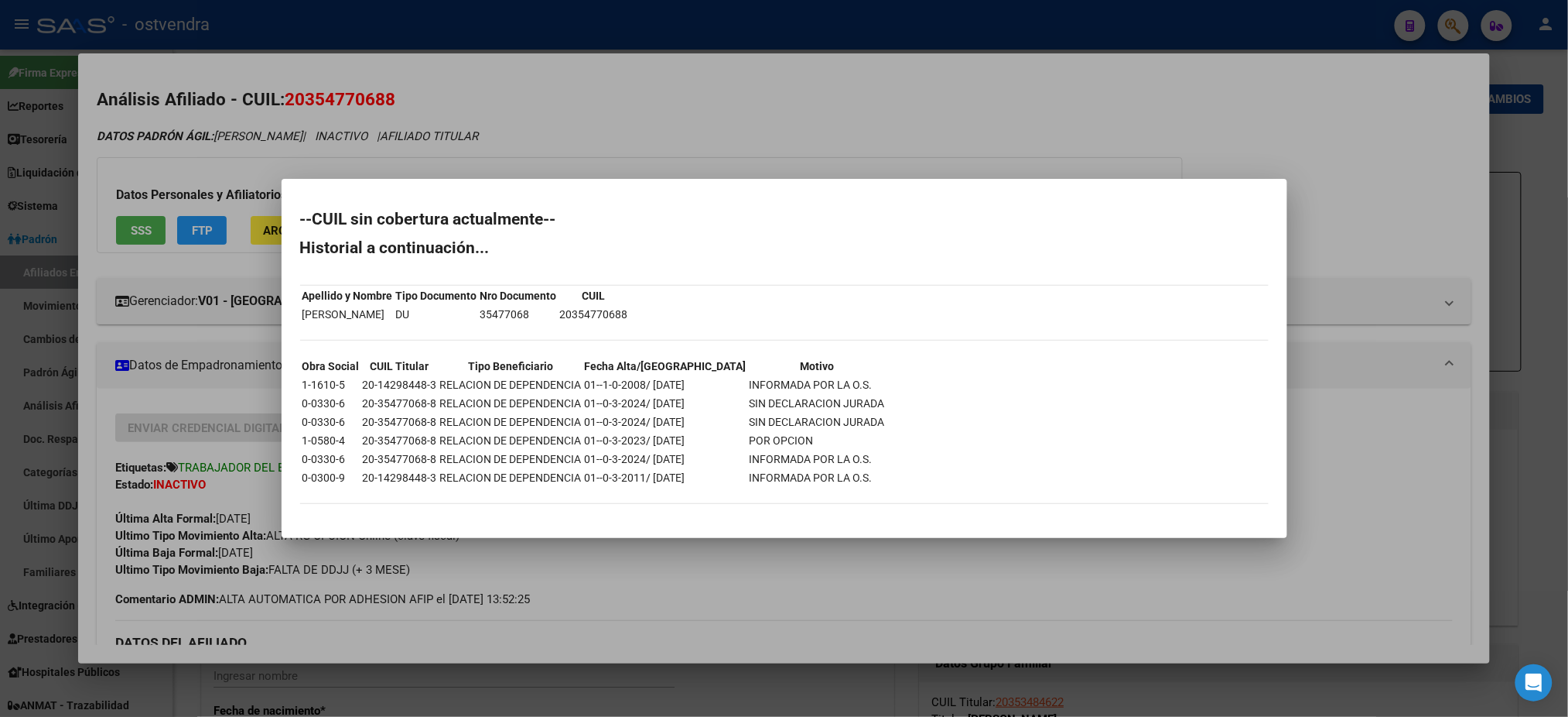
click at [342, 131] on div at bounding box center [784, 358] width 1568 height 717
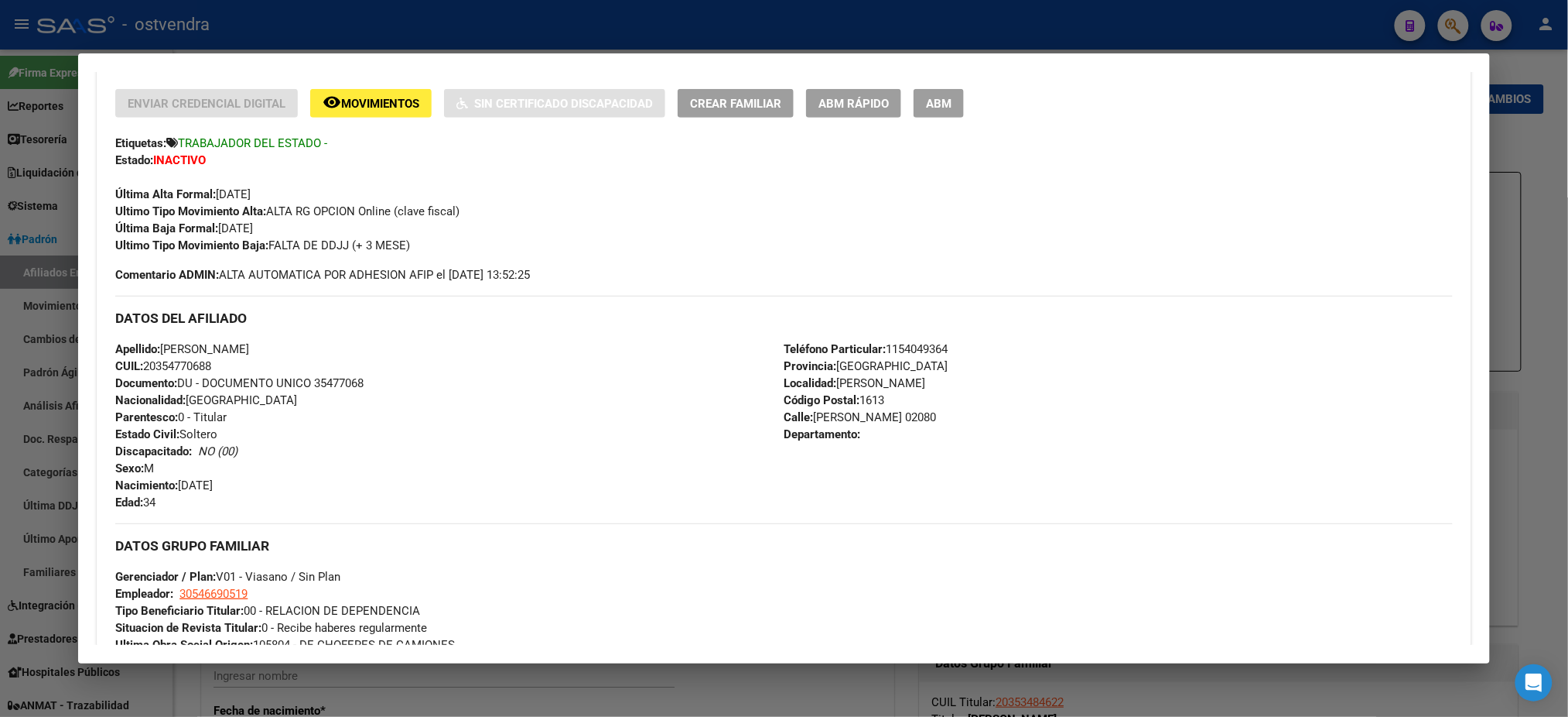
scroll to position [701, 0]
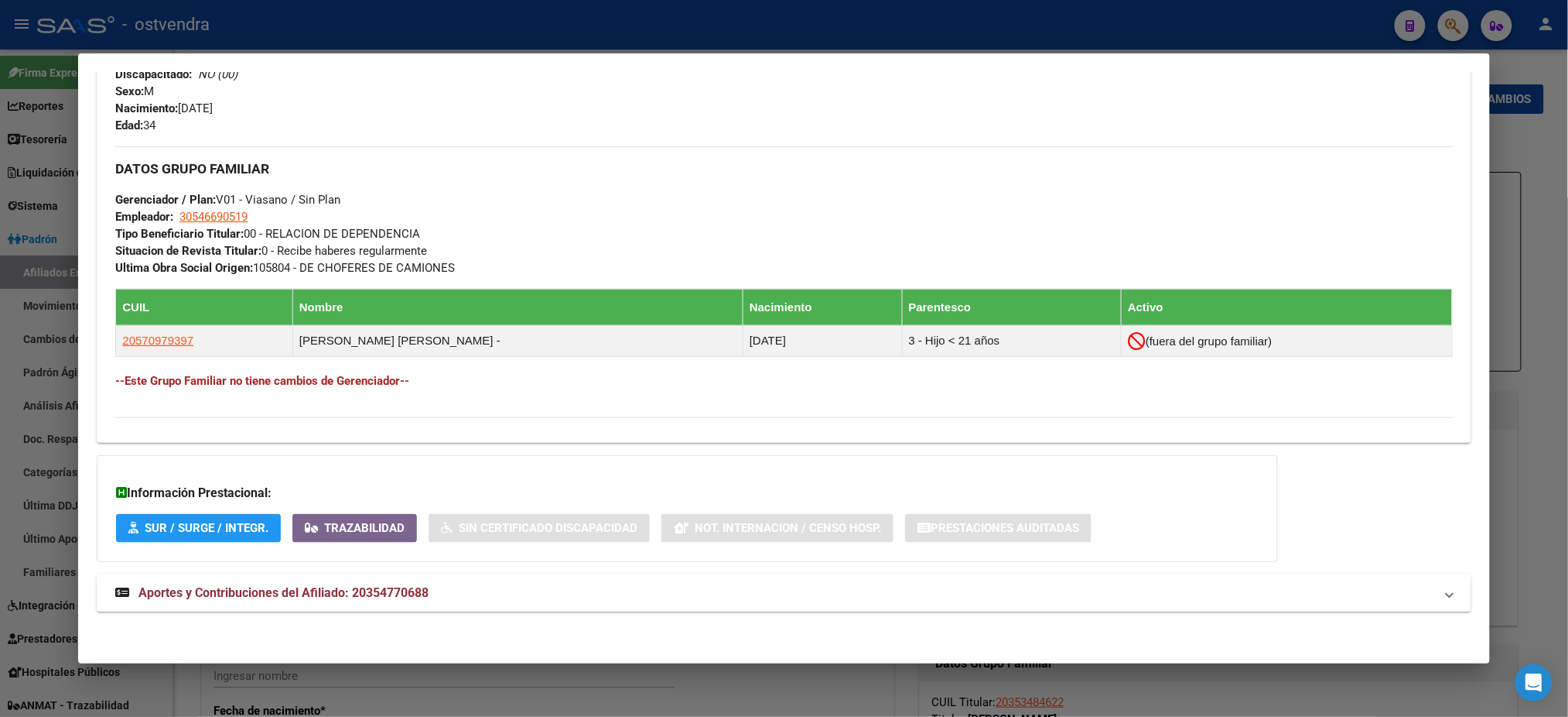
click at [459, 604] on mat-expansion-panel-header "Aportes y Contribuciones del Afiliado: 20354770688" at bounding box center [784, 592] width 1374 height 37
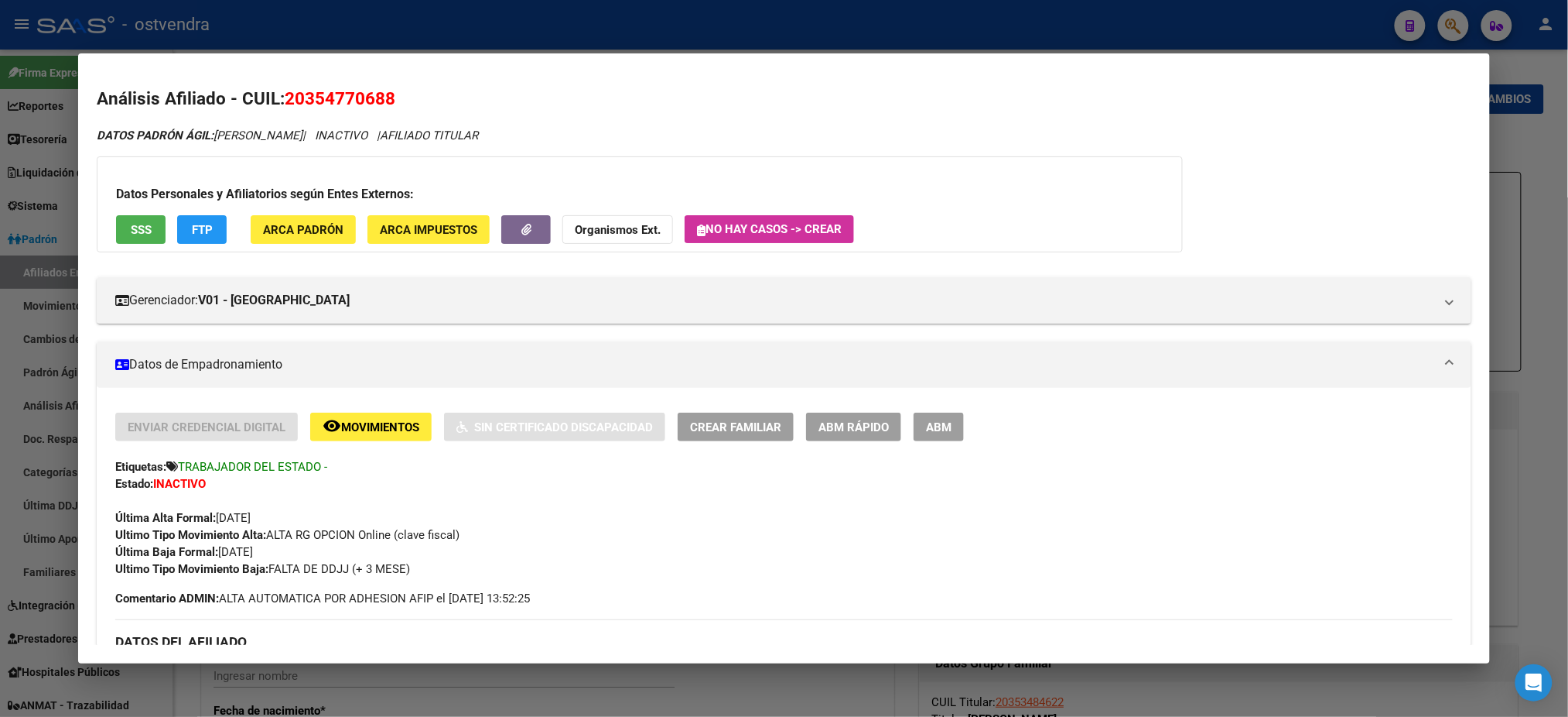
scroll to position [0, 0]
click at [553, 39] on div at bounding box center [784, 358] width 1568 height 717
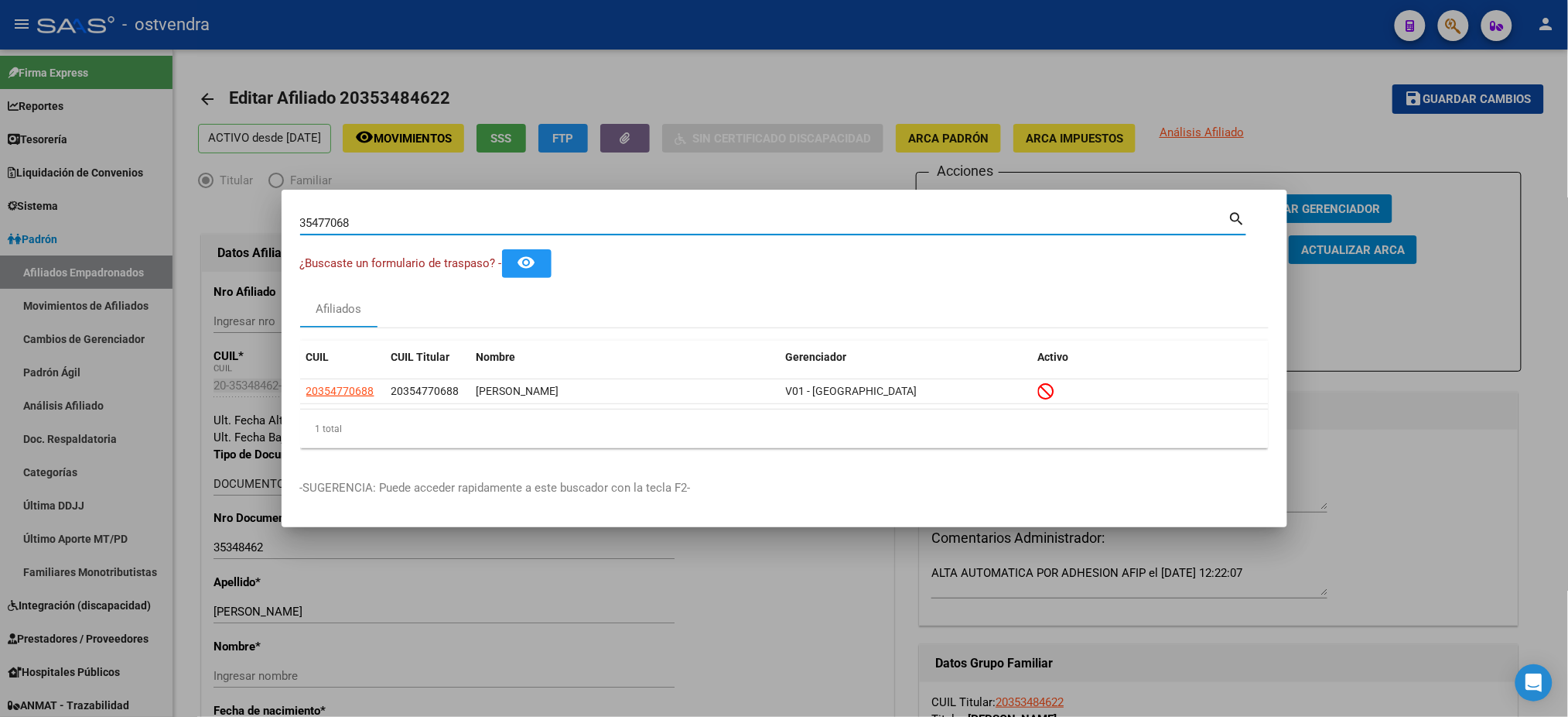
drag, startPoint x: 388, startPoint y: 227, endPoint x: 227, endPoint y: 241, distance: 161.6
click at [227, 241] on div "35477068 Buscar (apellido, dni, cuil, nro traspaso, cuit, obra social) search ¿…" at bounding box center [784, 358] width 1568 height 717
type input "55183708"
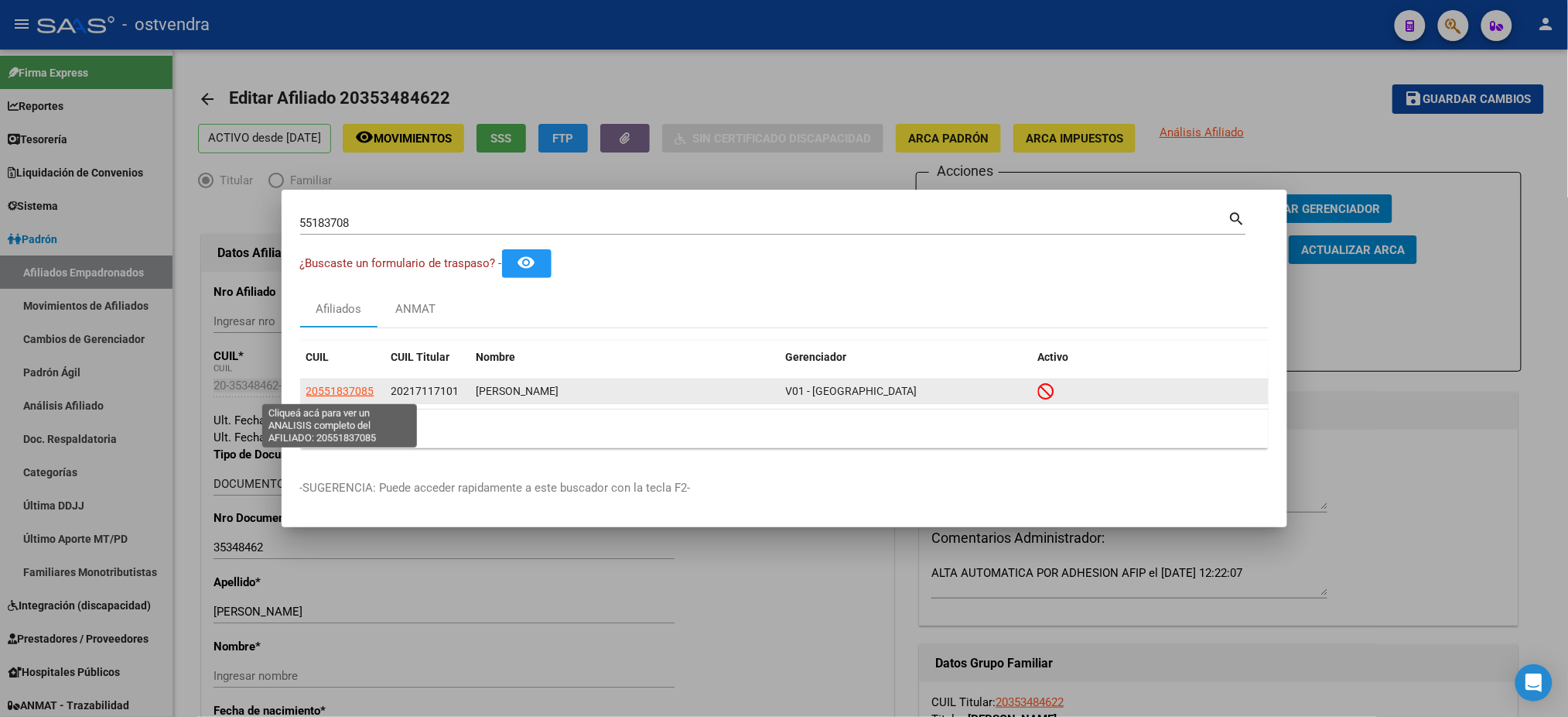
click at [351, 389] on span "20551837085" at bounding box center [340, 391] width 68 height 12
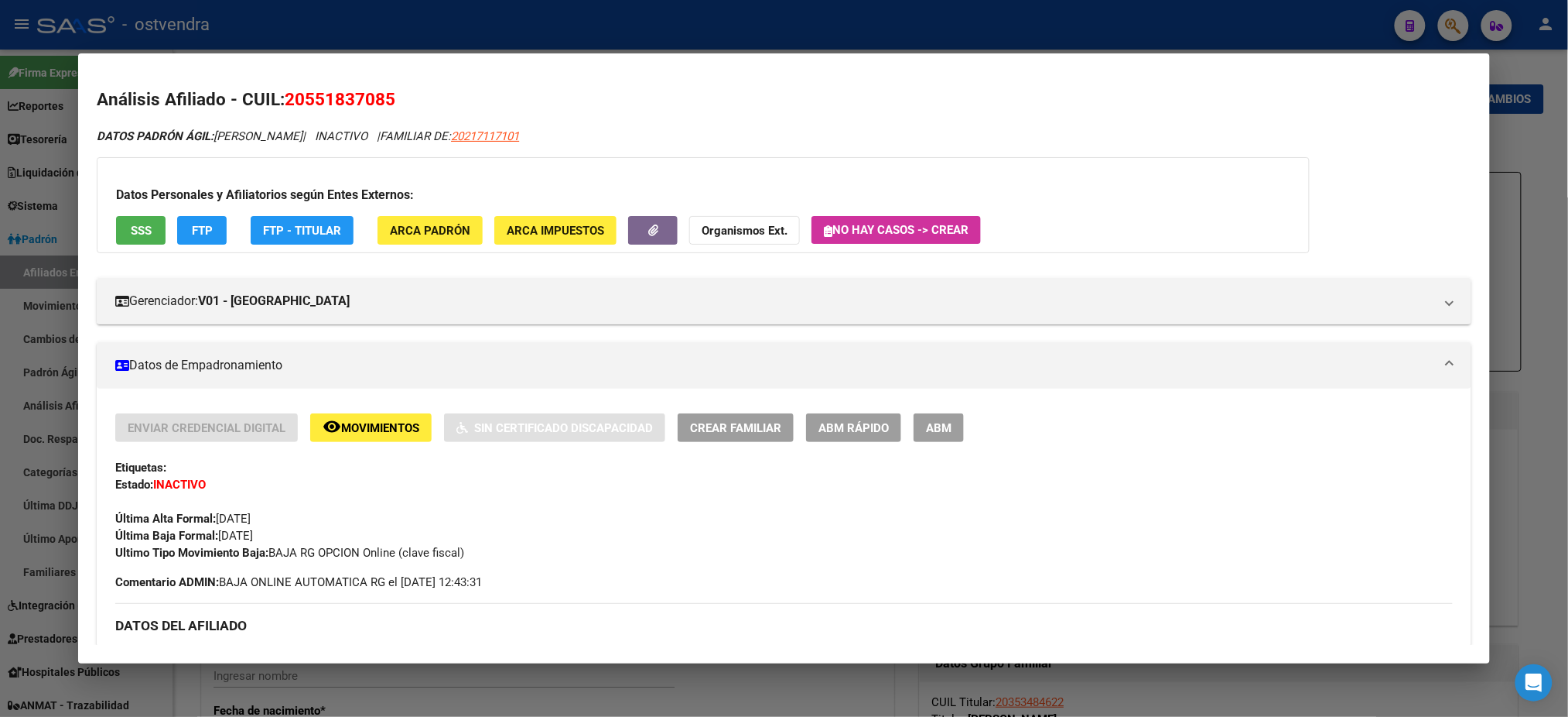
click at [134, 224] on span "SSS" at bounding box center [140, 231] width 21 height 14
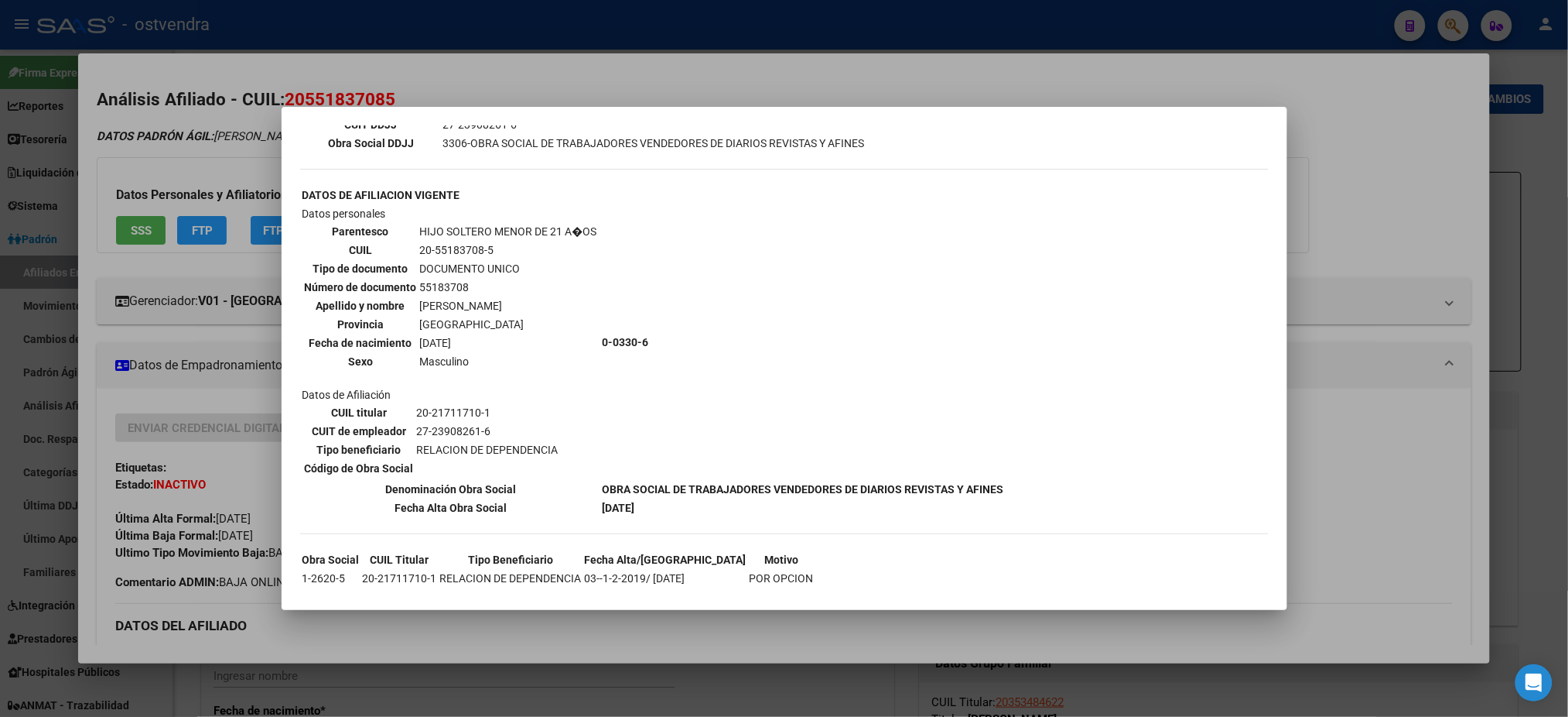
scroll to position [484, 0]
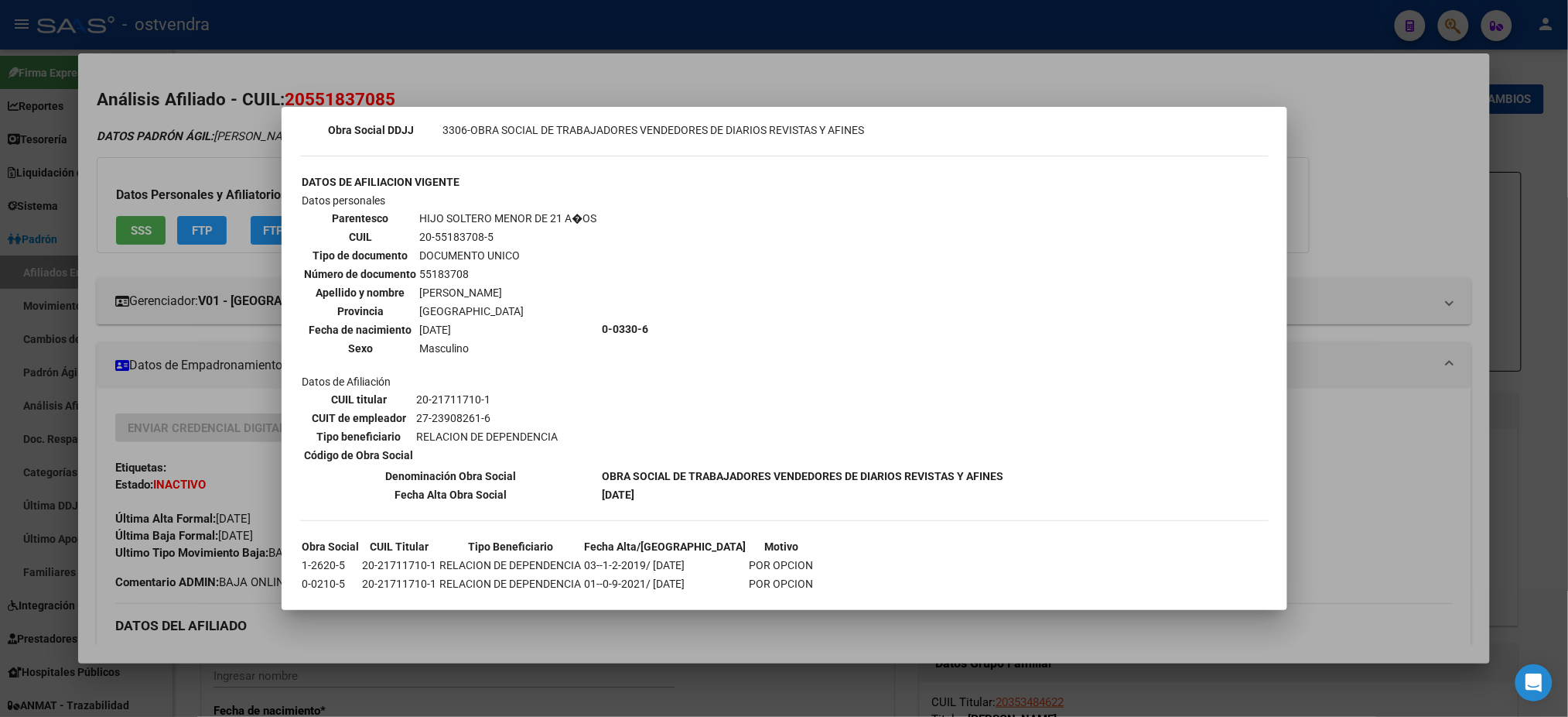
drag, startPoint x: 224, startPoint y: 158, endPoint x: 253, endPoint y: 158, distance: 29.0
click at [224, 159] on div at bounding box center [784, 358] width 1568 height 717
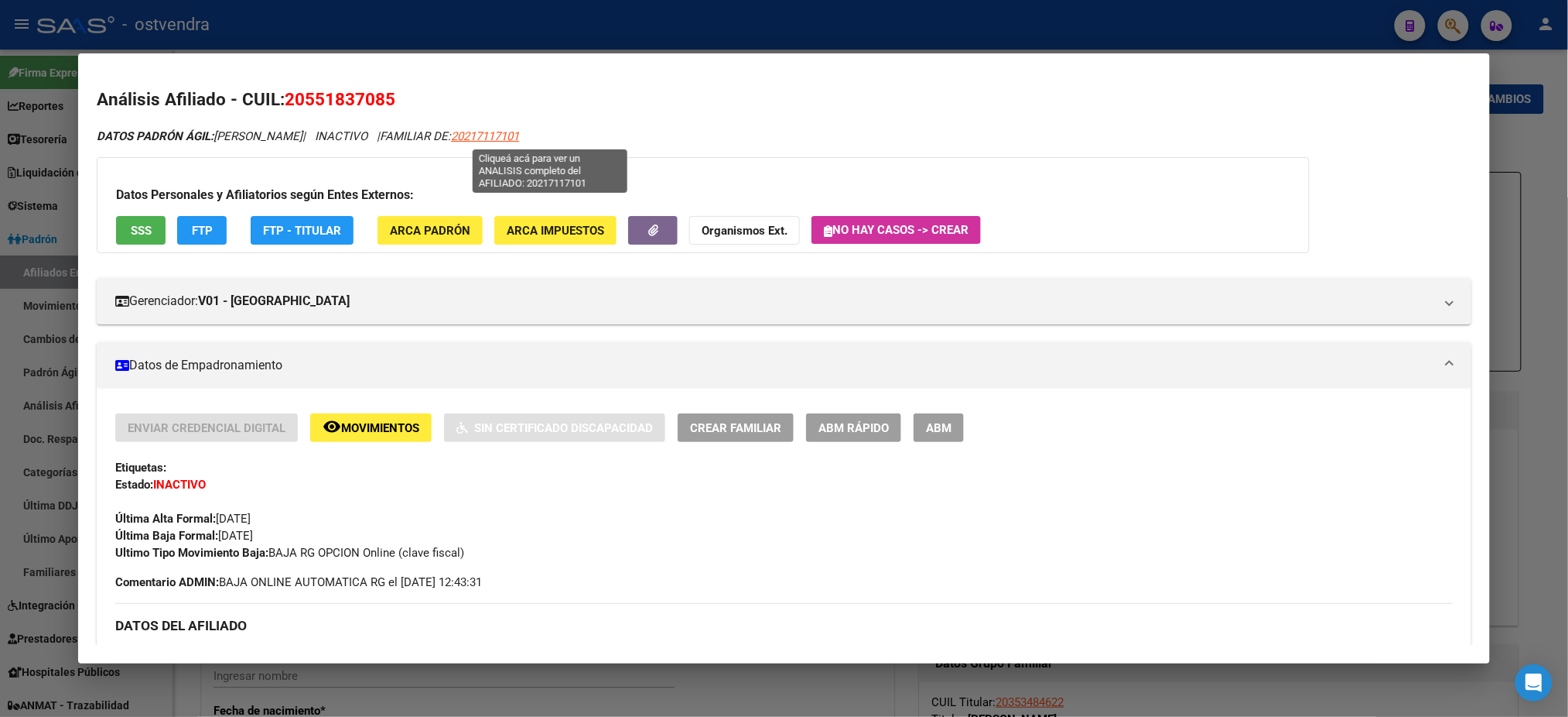
click at [519, 130] on span "20217117101" at bounding box center [485, 136] width 68 height 14
type textarea "20217117101"
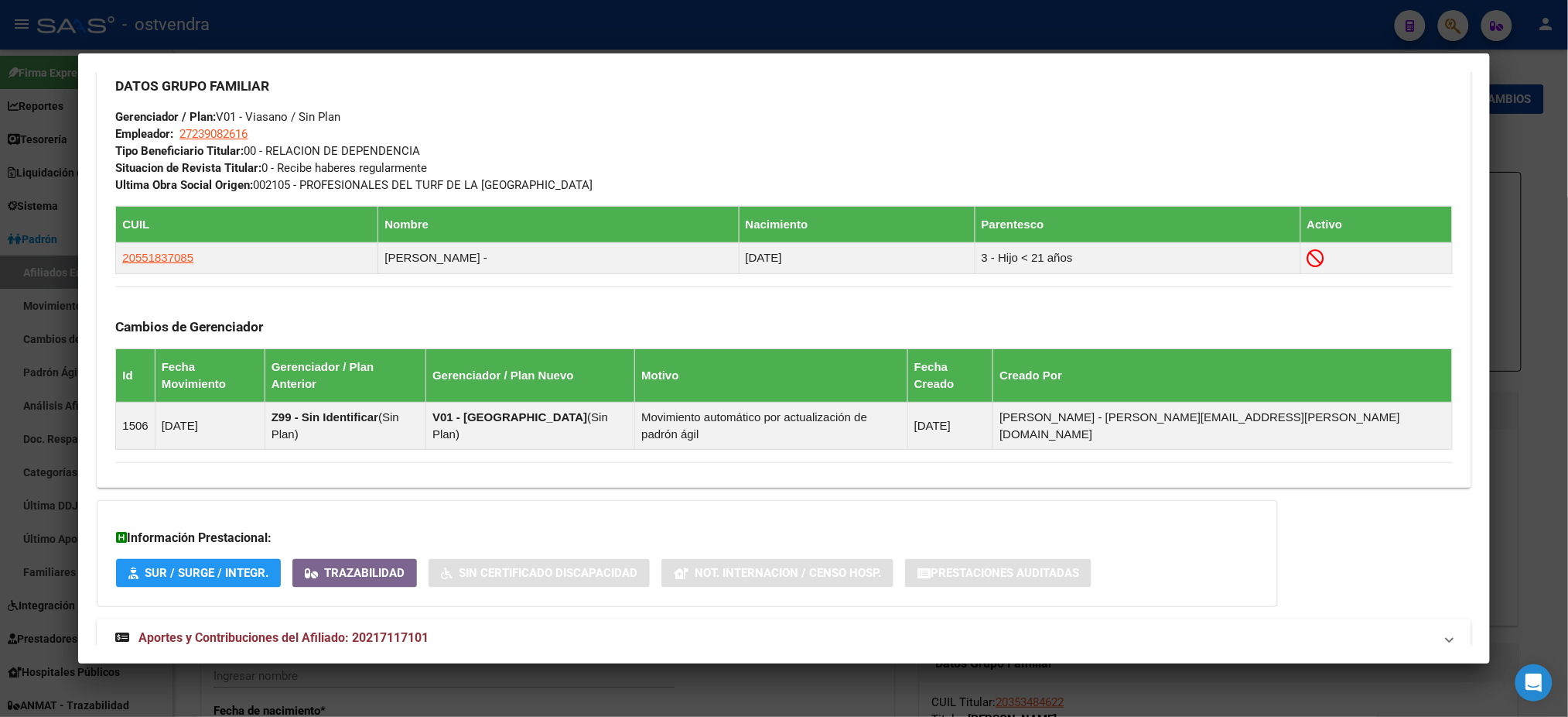
scroll to position [796, 0]
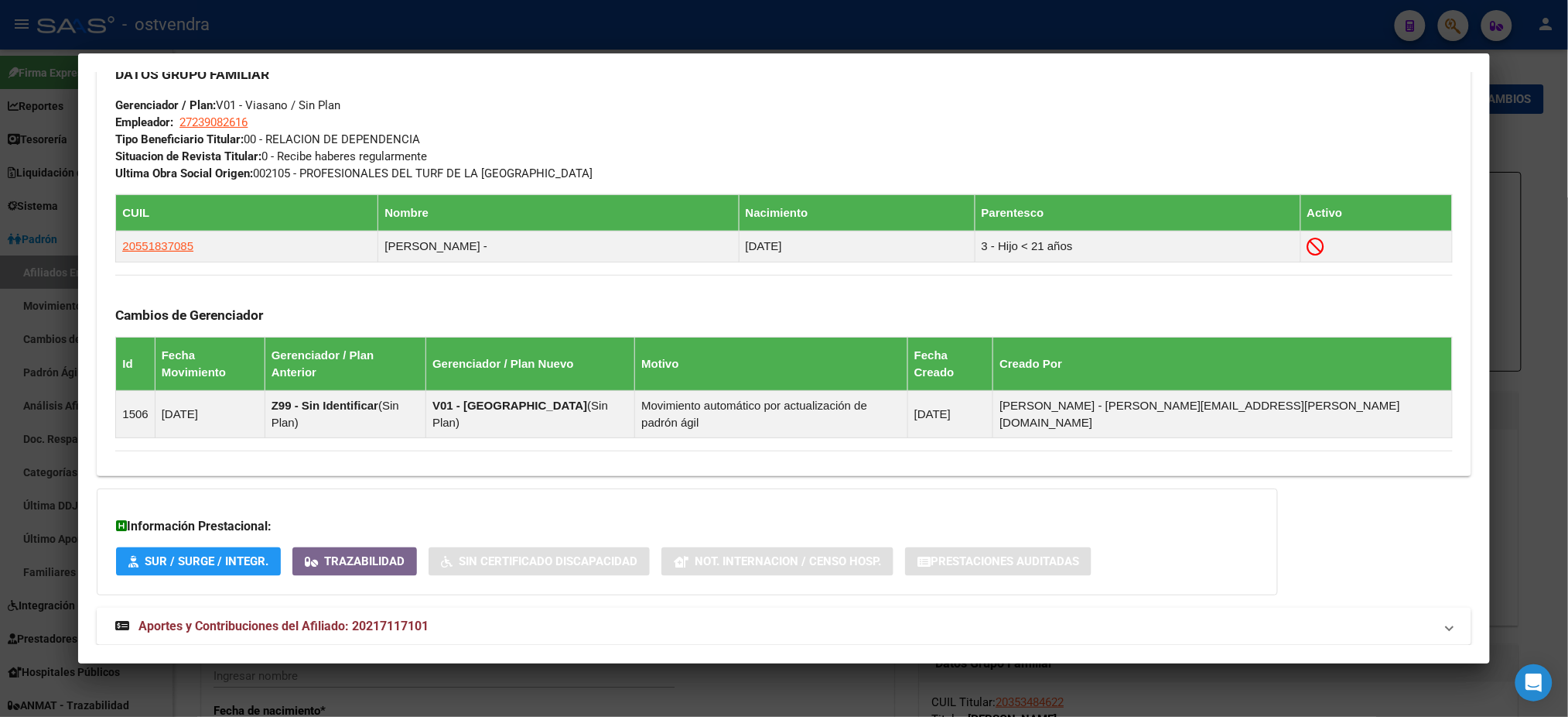
click at [591, 617] on mat-panel-title "Aportes y Contribuciones del Afiliado: 20217117101" at bounding box center [775, 626] width 1318 height 19
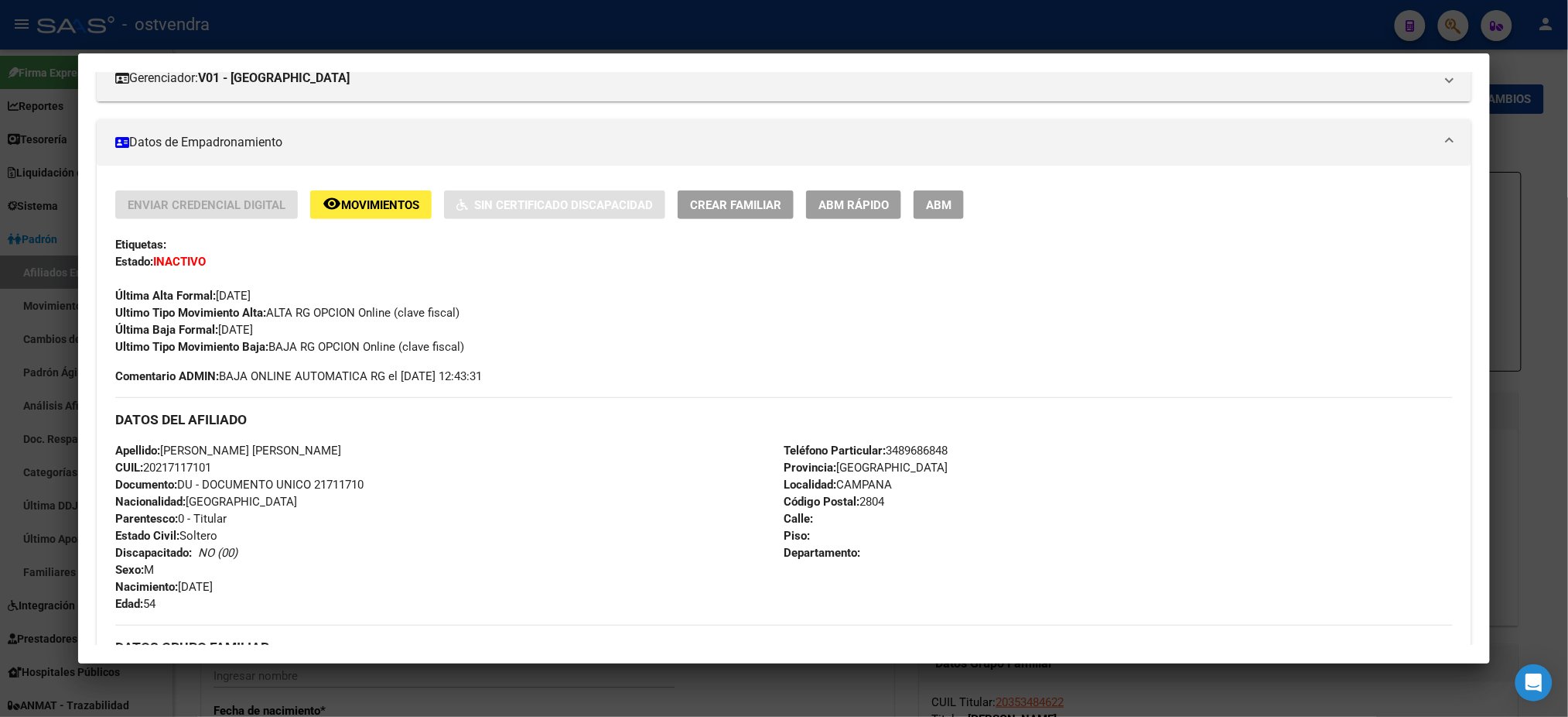
scroll to position [0, 0]
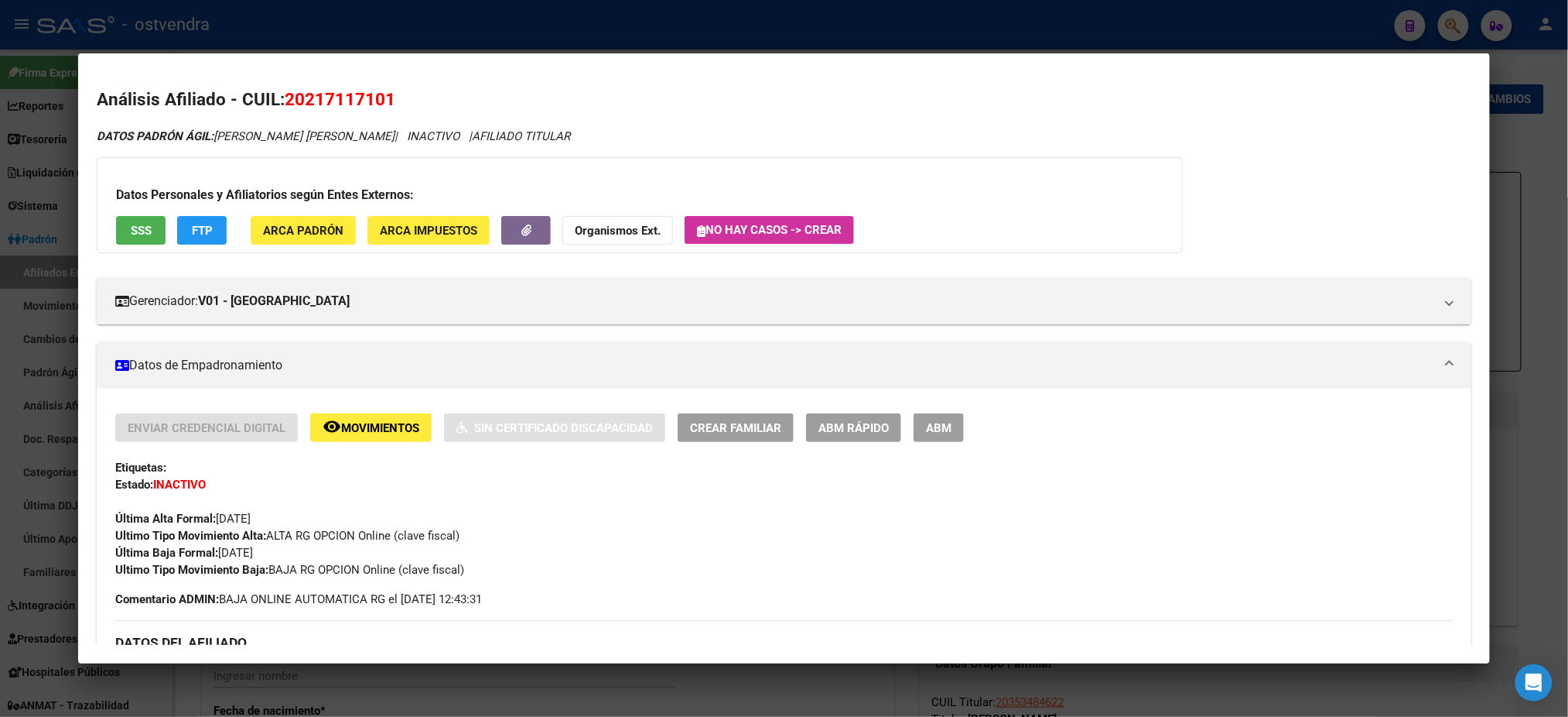
click at [200, 229] on span "FTP" at bounding box center [202, 231] width 21 height 14
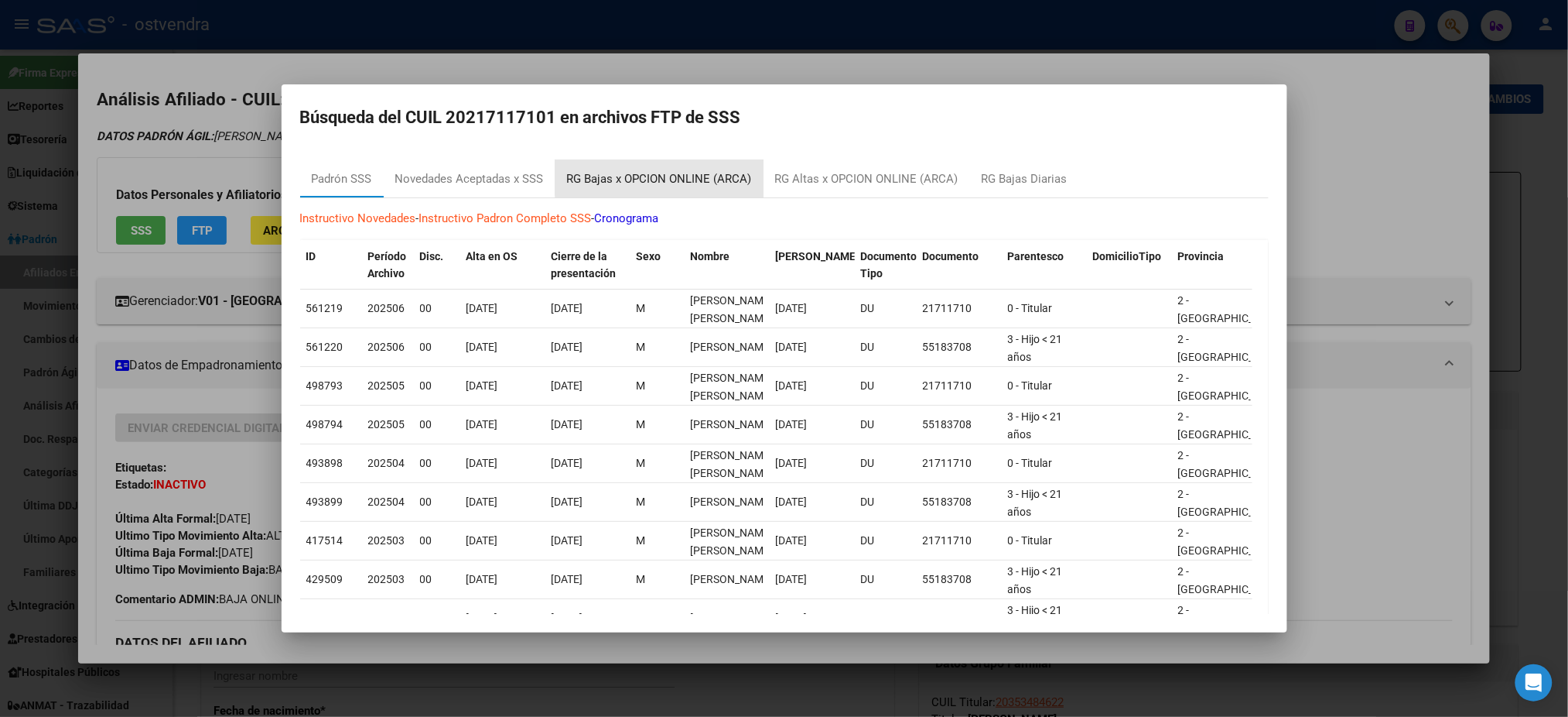
click at [673, 177] on div "RG Bajas x OPCION ONLINE (ARCA)" at bounding box center [659, 179] width 185 height 18
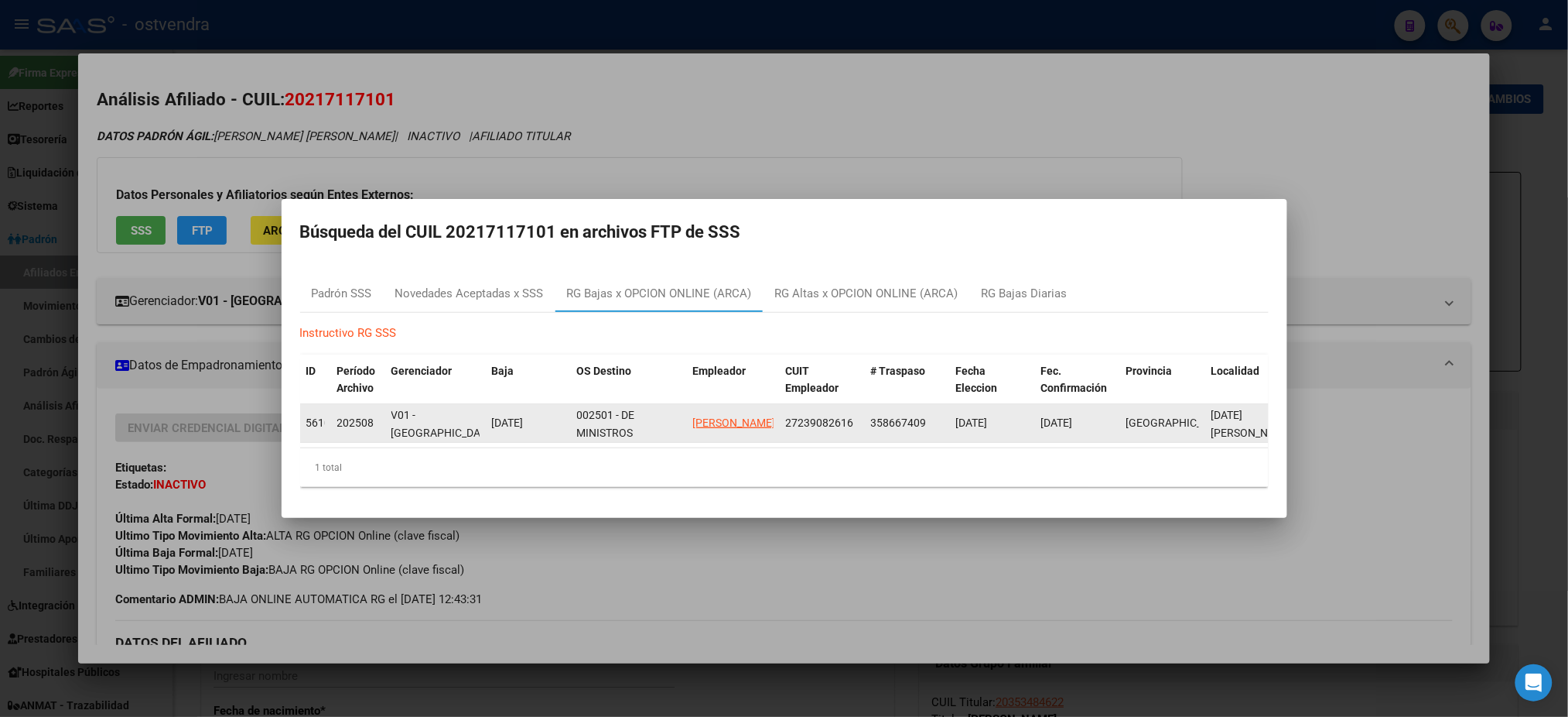
drag, startPoint x: 479, startPoint y: 412, endPoint x: 646, endPoint y: 431, distance: 168.1
click at [646, 431] on div "5610 202508 V01 - [PERSON_NAME] [DATE] 002501 - DE MINISTROS SECRETARIOS Y SUBS…" at bounding box center [795, 423] width 990 height 39
copy div "[DATE] 002501 - DE MINISTROS"
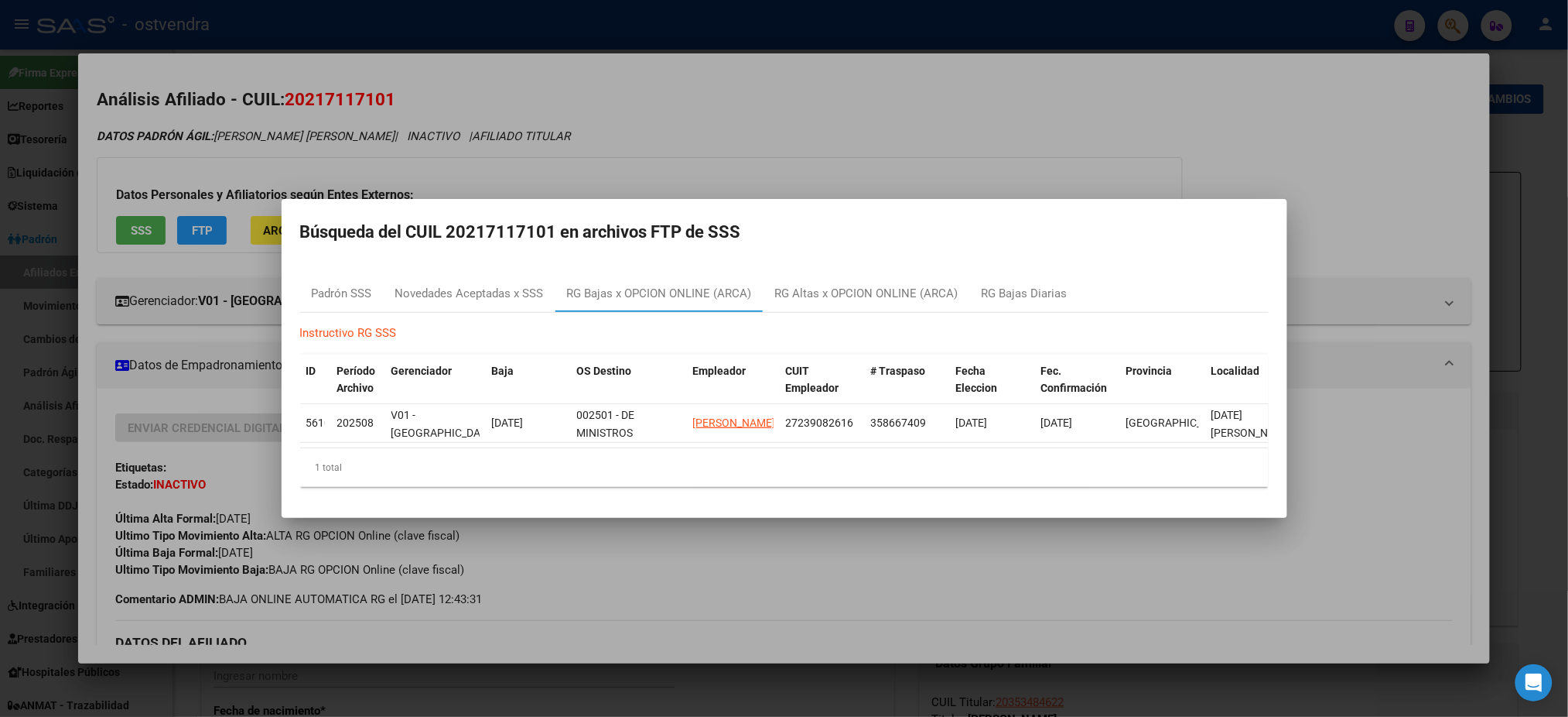
click at [191, 145] on div at bounding box center [784, 358] width 1568 height 717
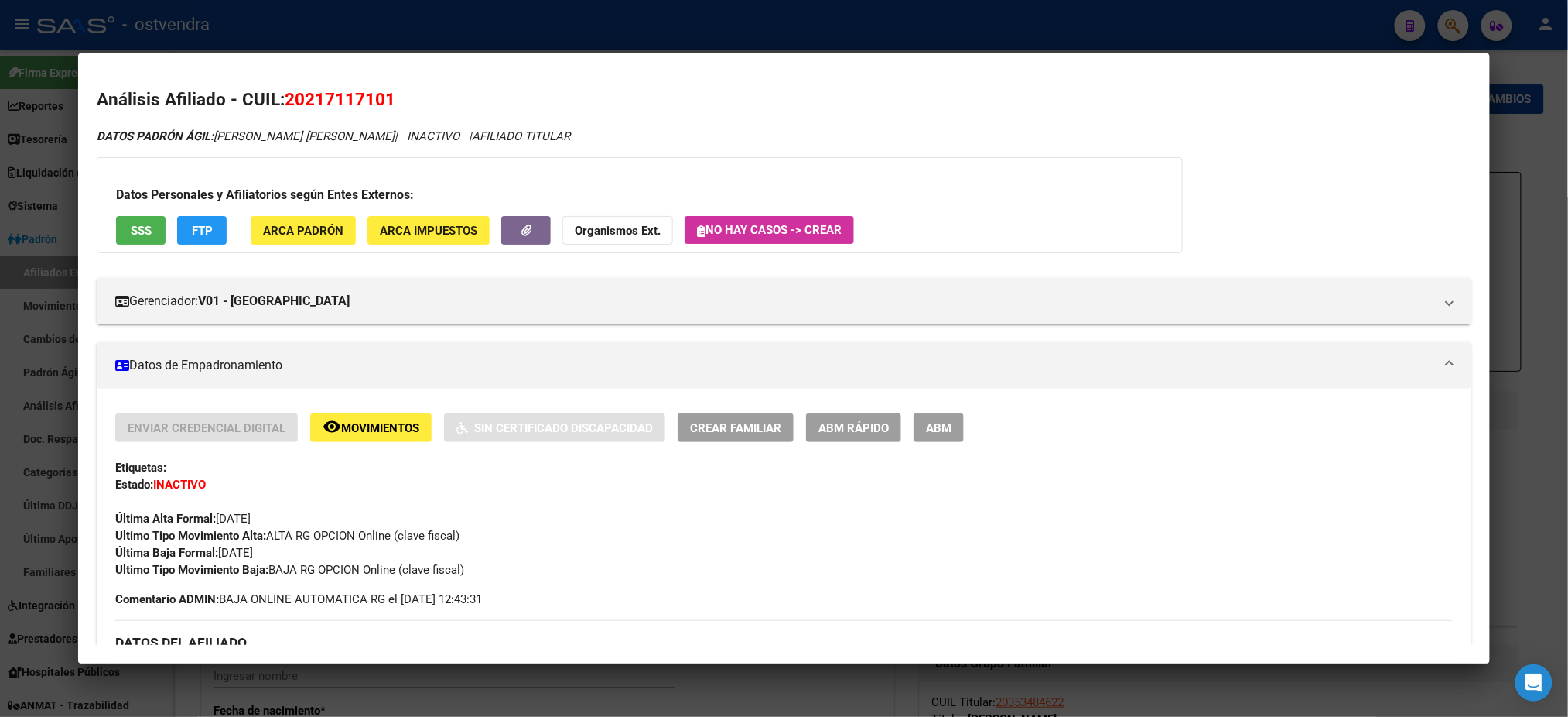
click at [130, 232] on span "SSS" at bounding box center [140, 231] width 21 height 14
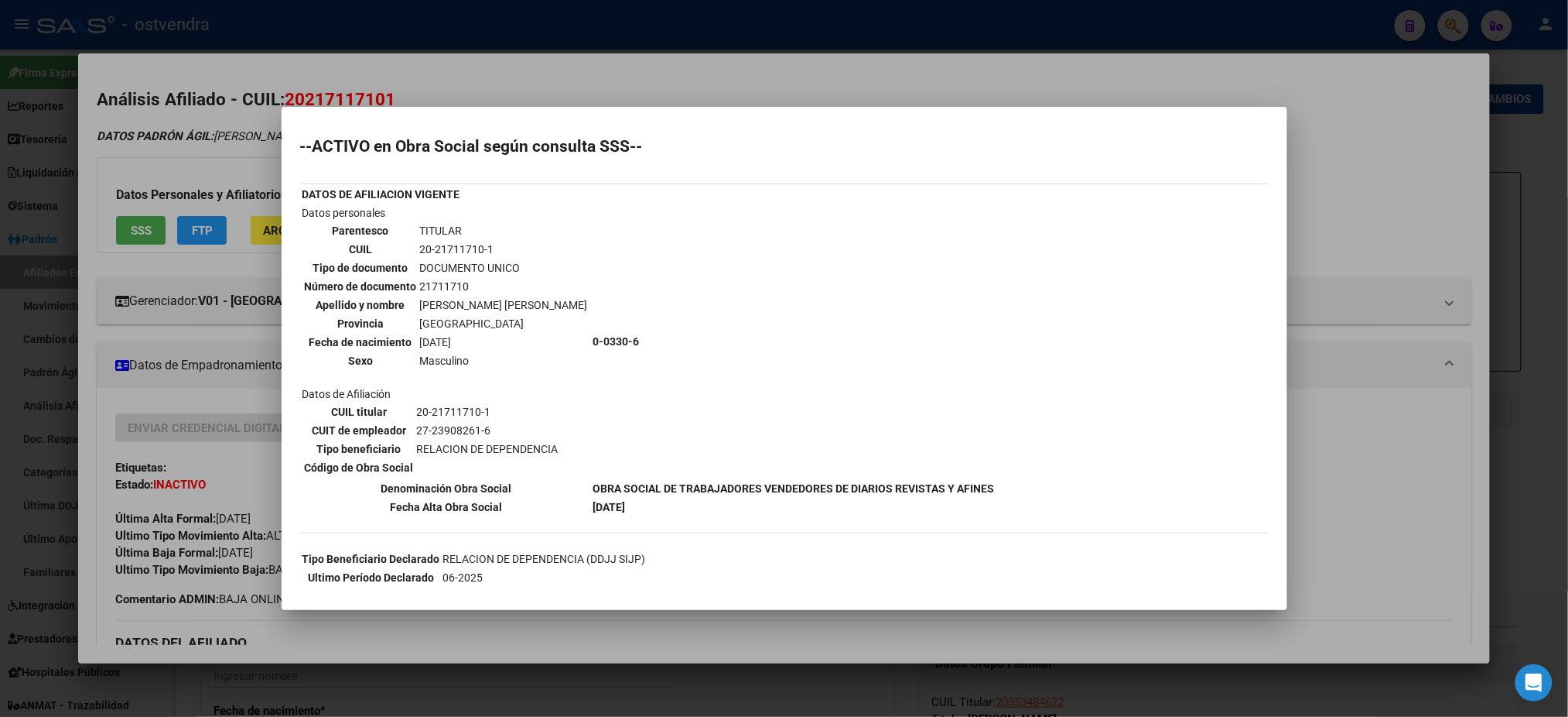
click at [194, 176] on div at bounding box center [784, 358] width 1568 height 717
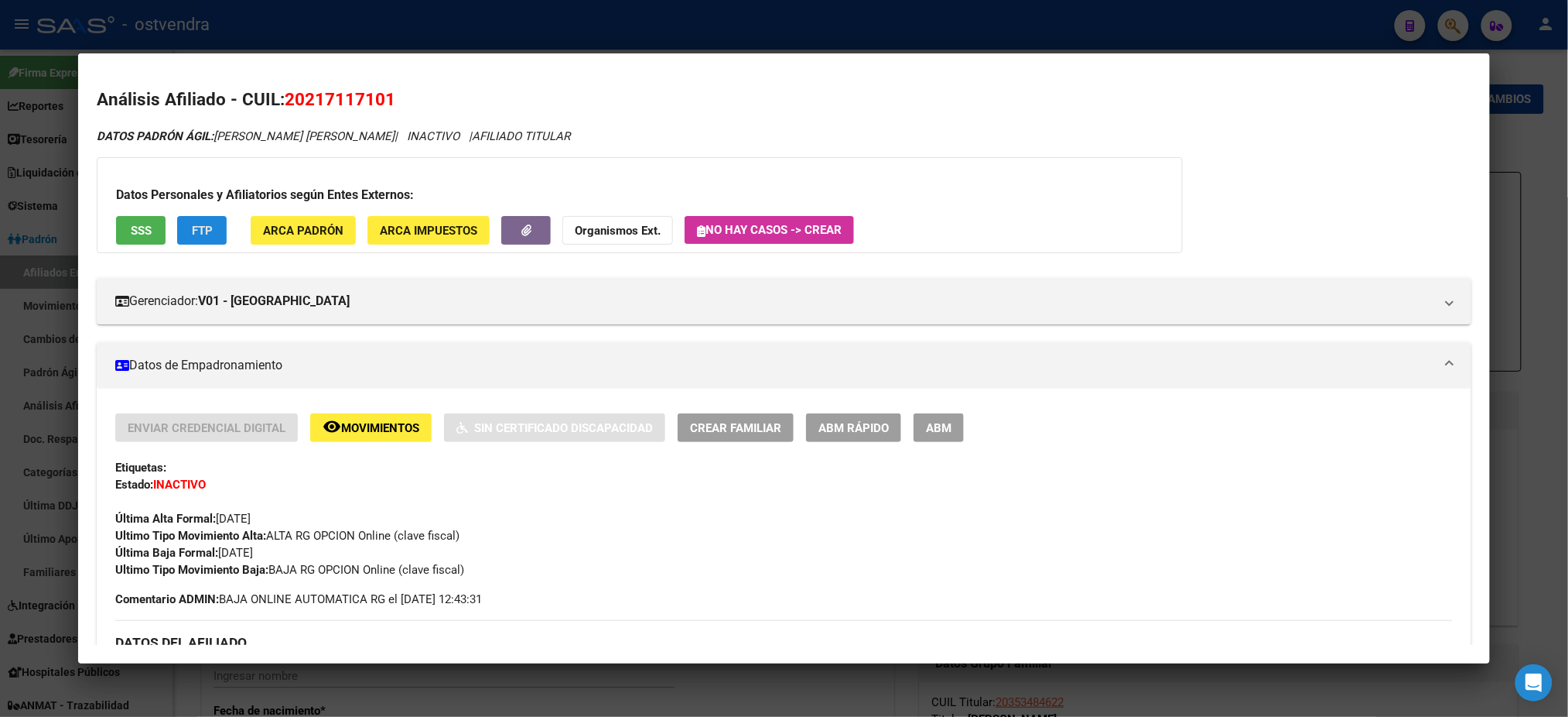
click at [196, 217] on button "FTP" at bounding box center [202, 230] width 50 height 29
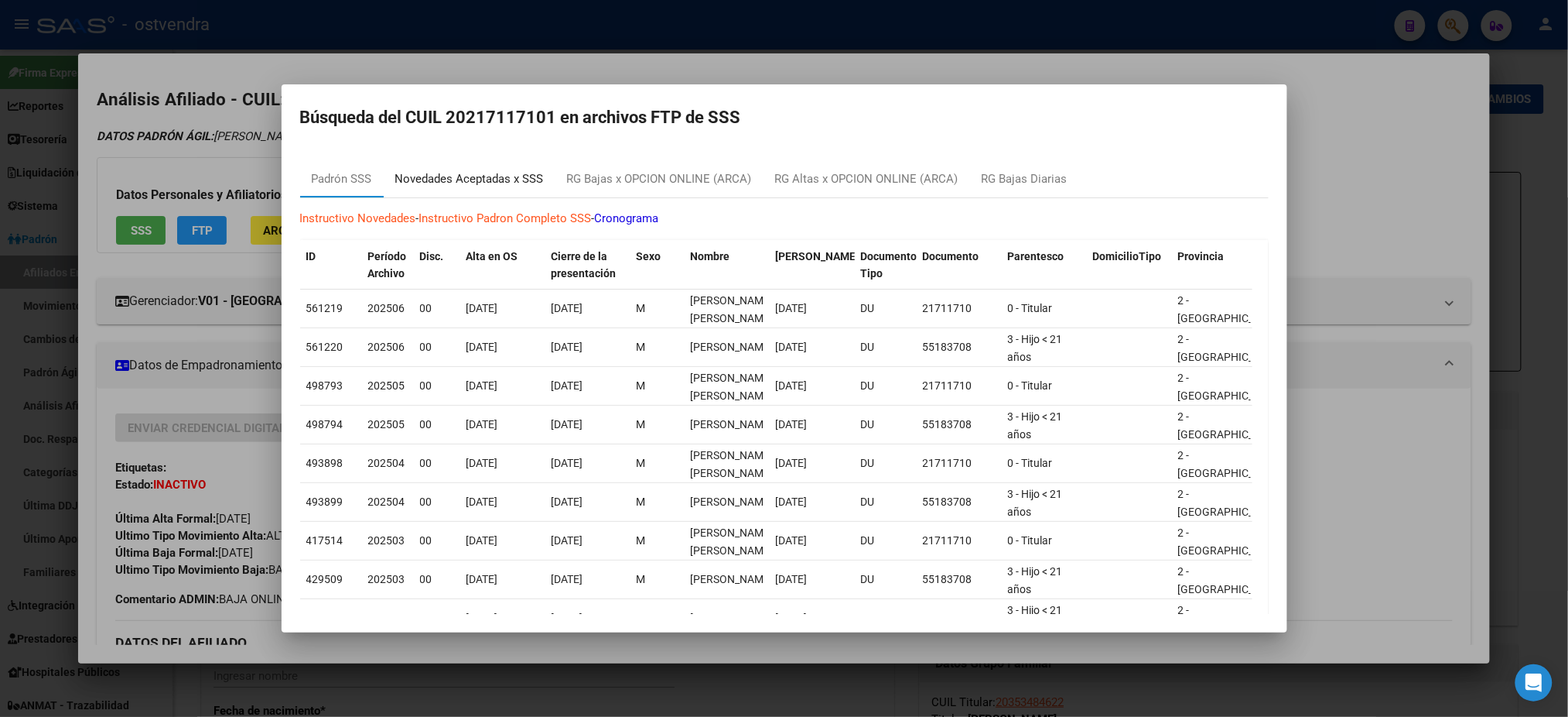
click at [506, 184] on div "Novedades Aceptadas x SSS" at bounding box center [469, 179] width 148 height 18
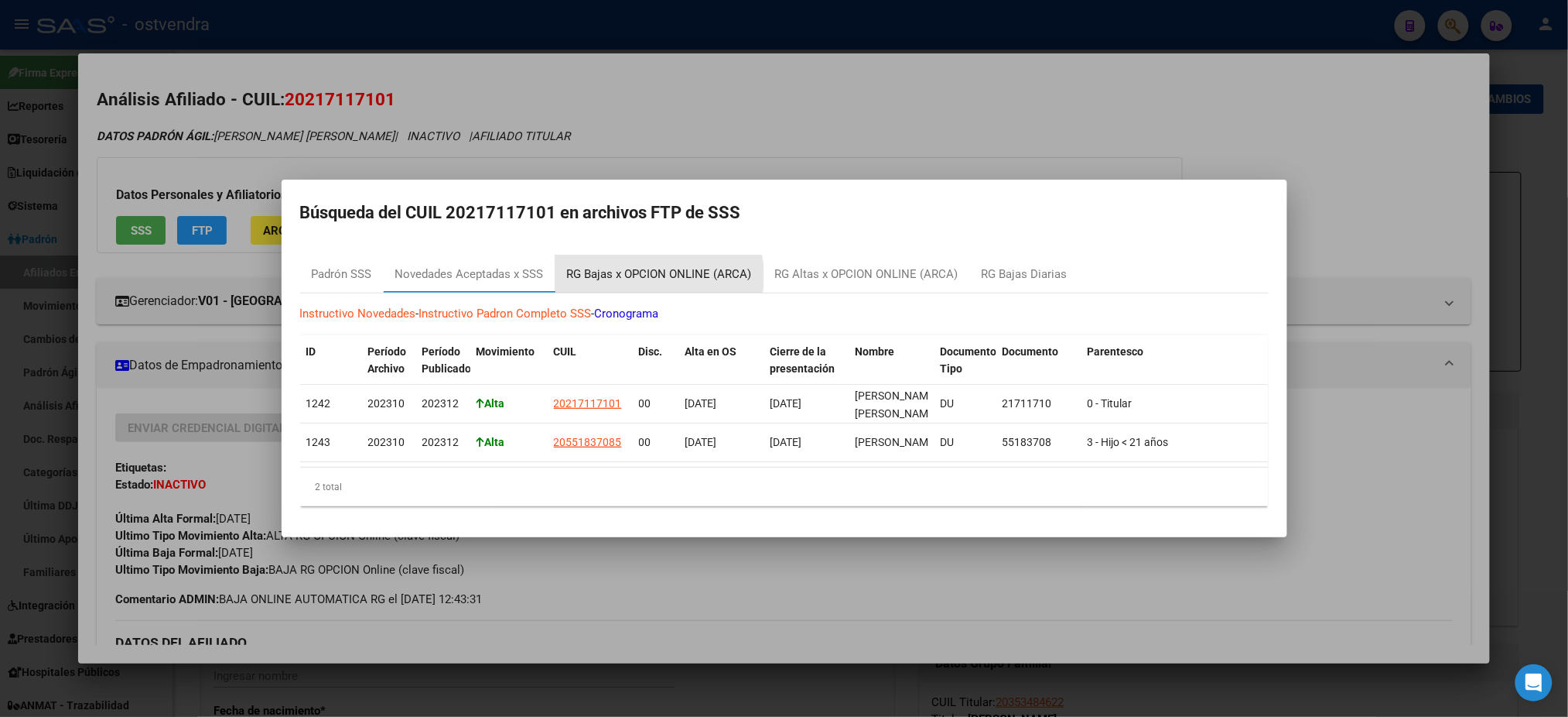
click at [649, 269] on div "RG Bajas x OPCION ONLINE (ARCA)" at bounding box center [659, 274] width 185 height 18
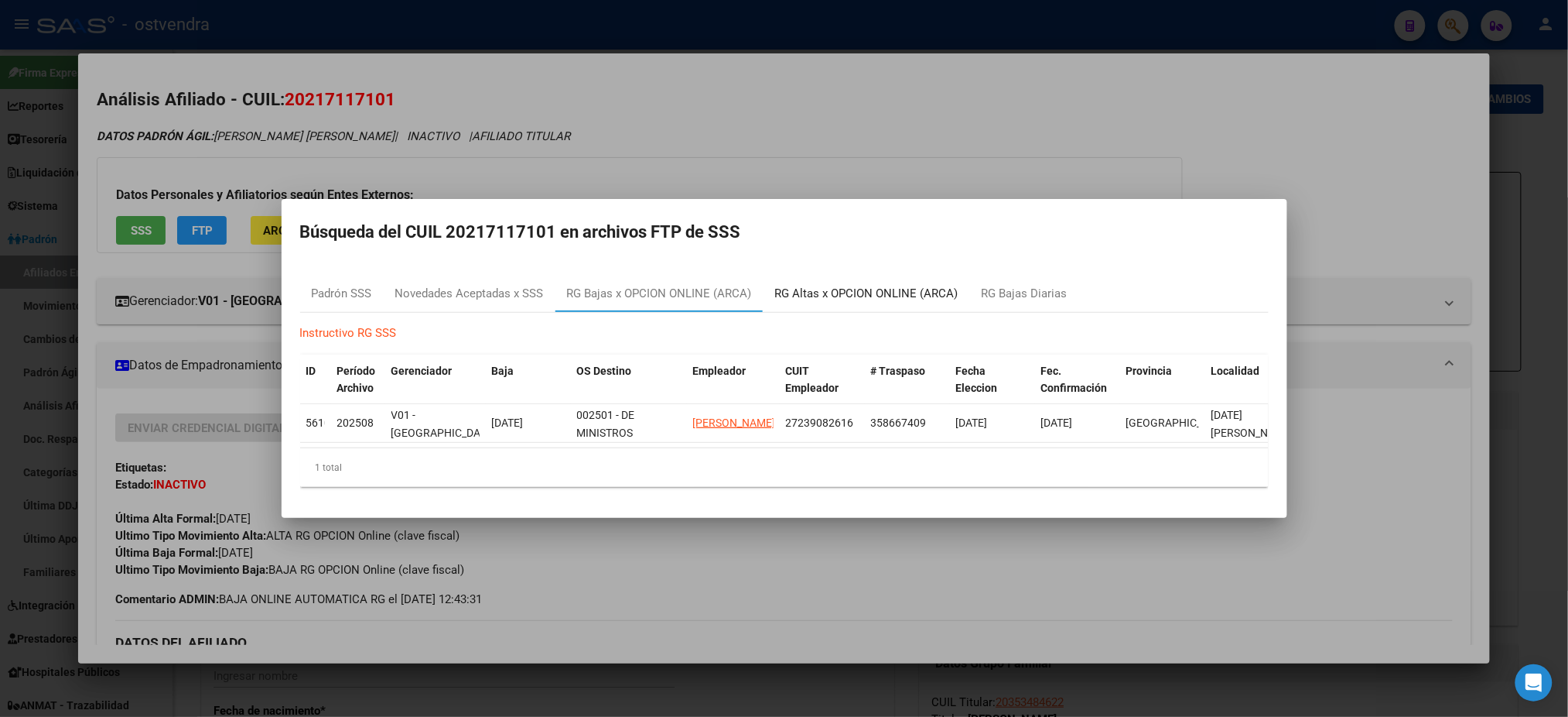
click at [860, 291] on div "RG Altas x OPCION ONLINE (ARCA)" at bounding box center [867, 293] width 183 height 18
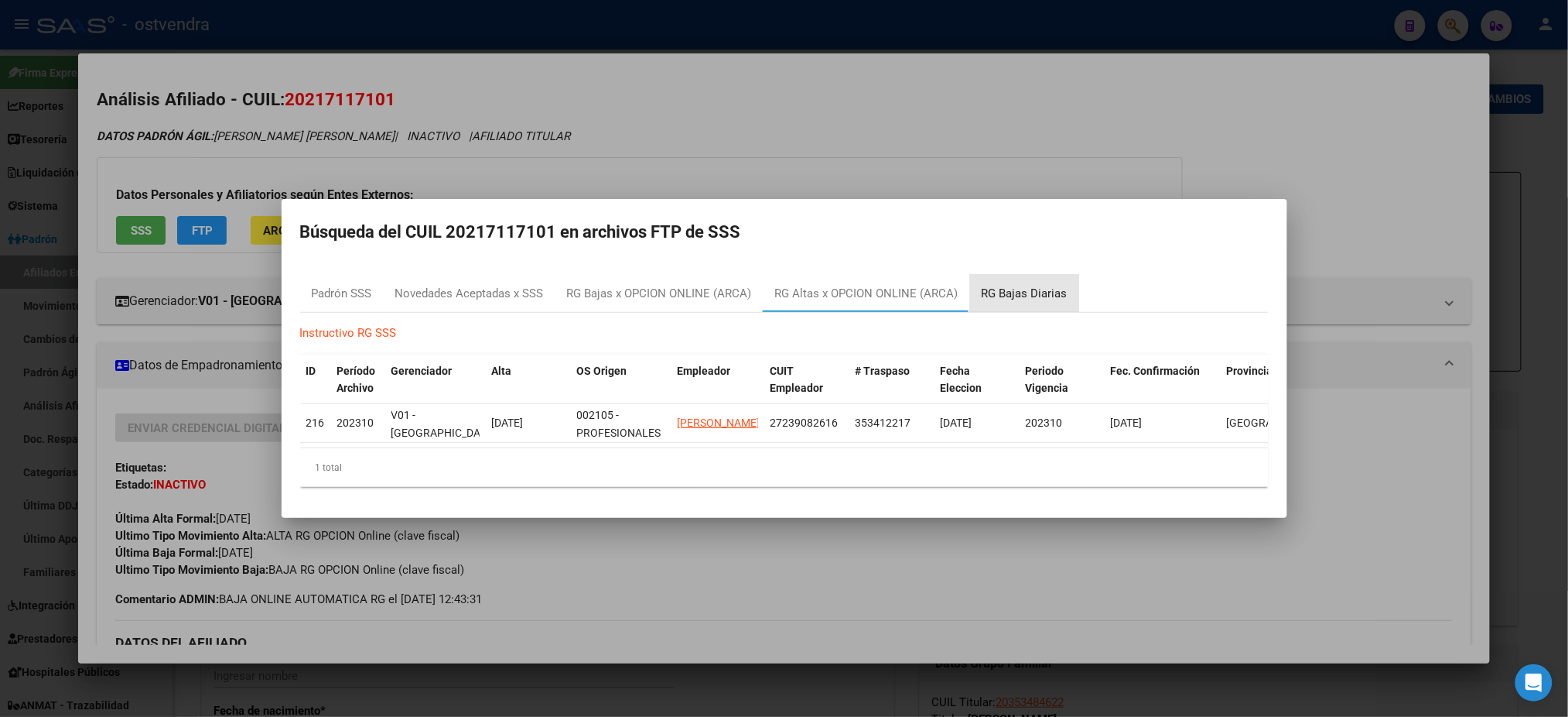
click at [1030, 274] on div "RG Bajas Diarias" at bounding box center [1025, 292] width 109 height 37
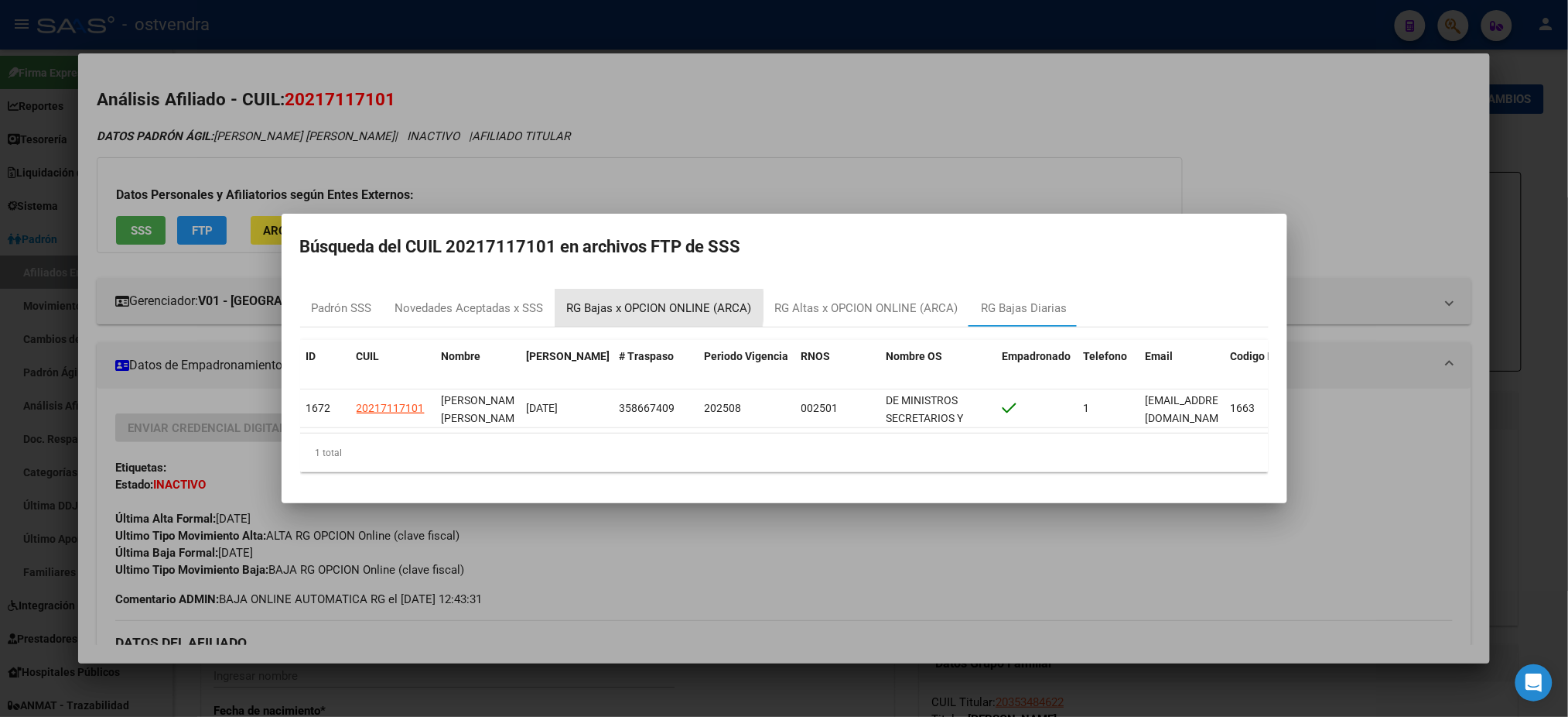
click at [609, 299] on div "RG Bajas x OPCION ONLINE (ARCA)" at bounding box center [659, 308] width 185 height 18
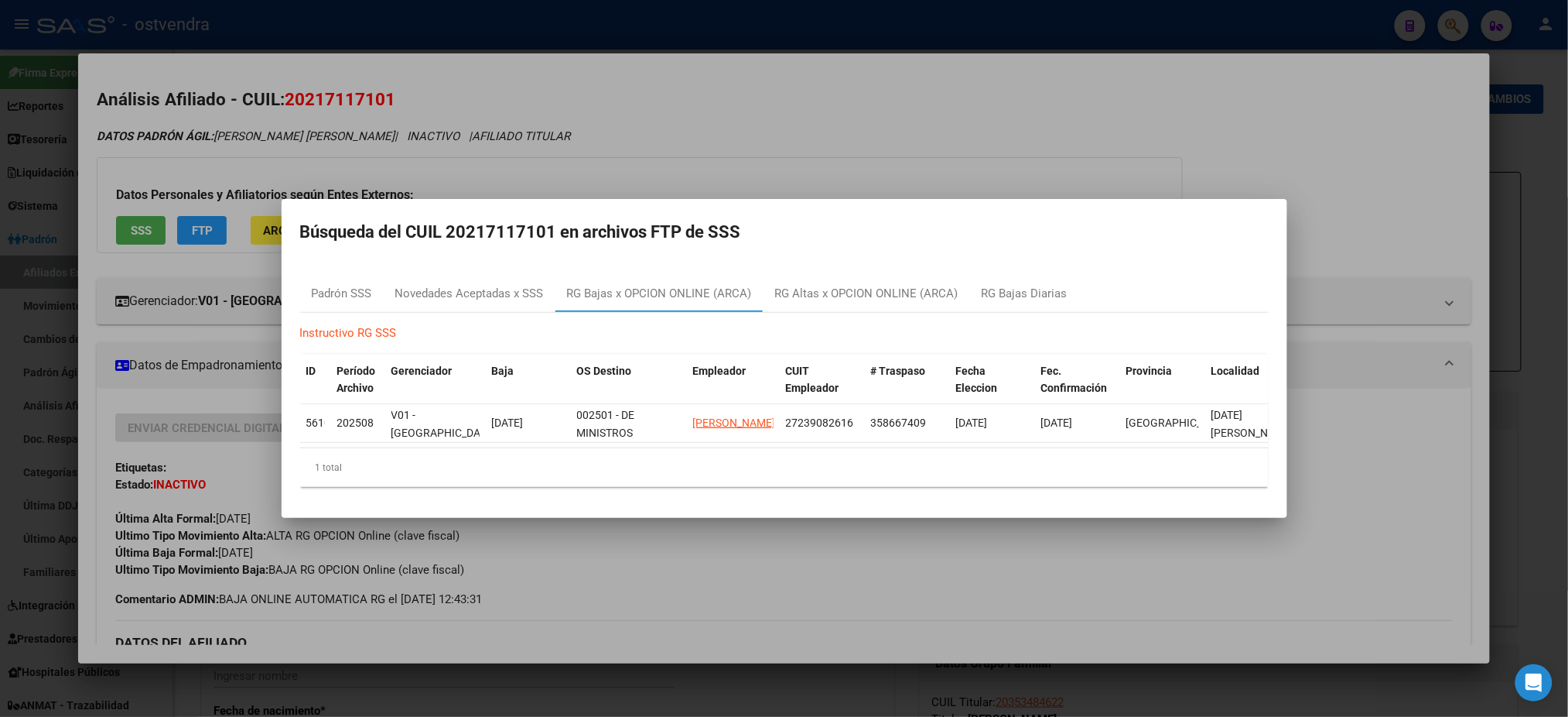
click at [315, 160] on div at bounding box center [784, 358] width 1568 height 717
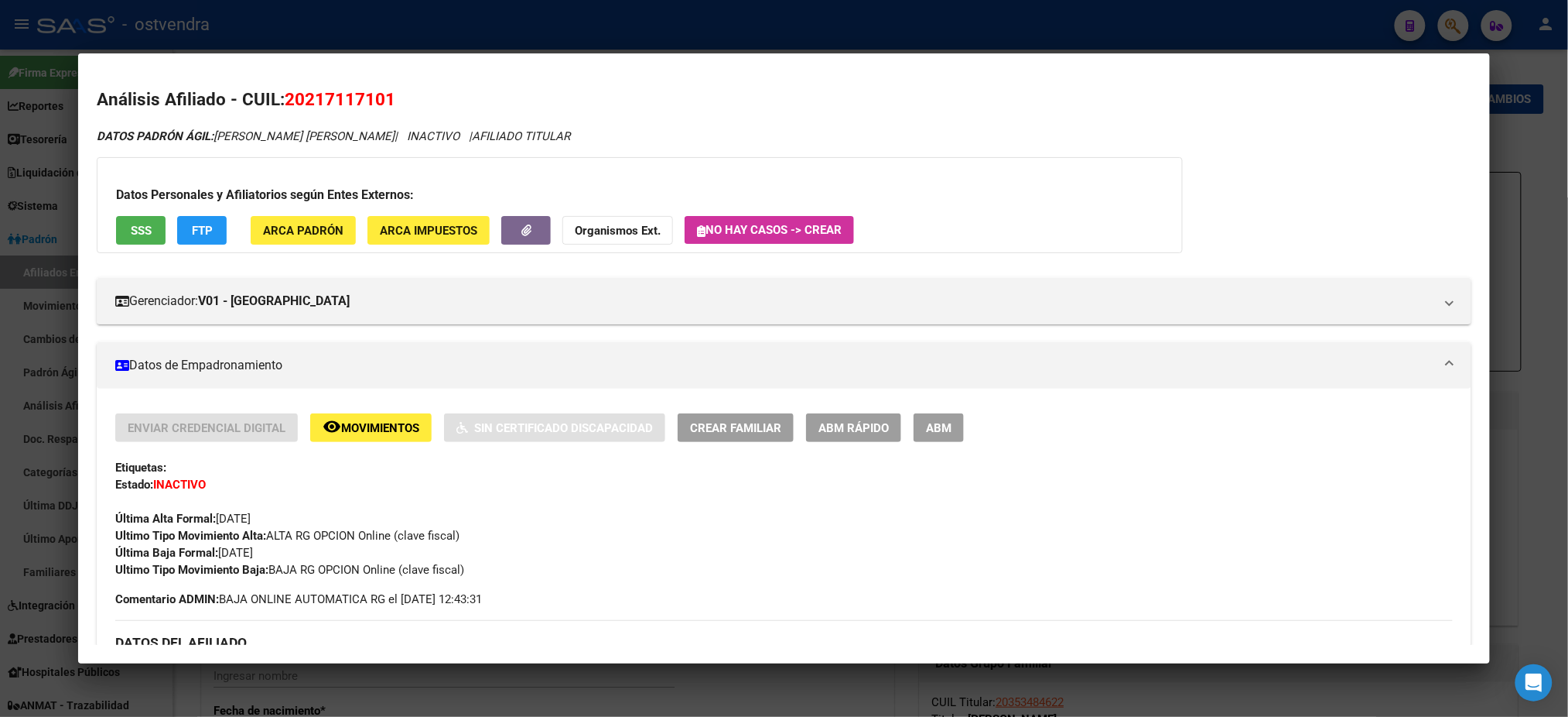
click at [406, 23] on div at bounding box center [784, 358] width 1568 height 717
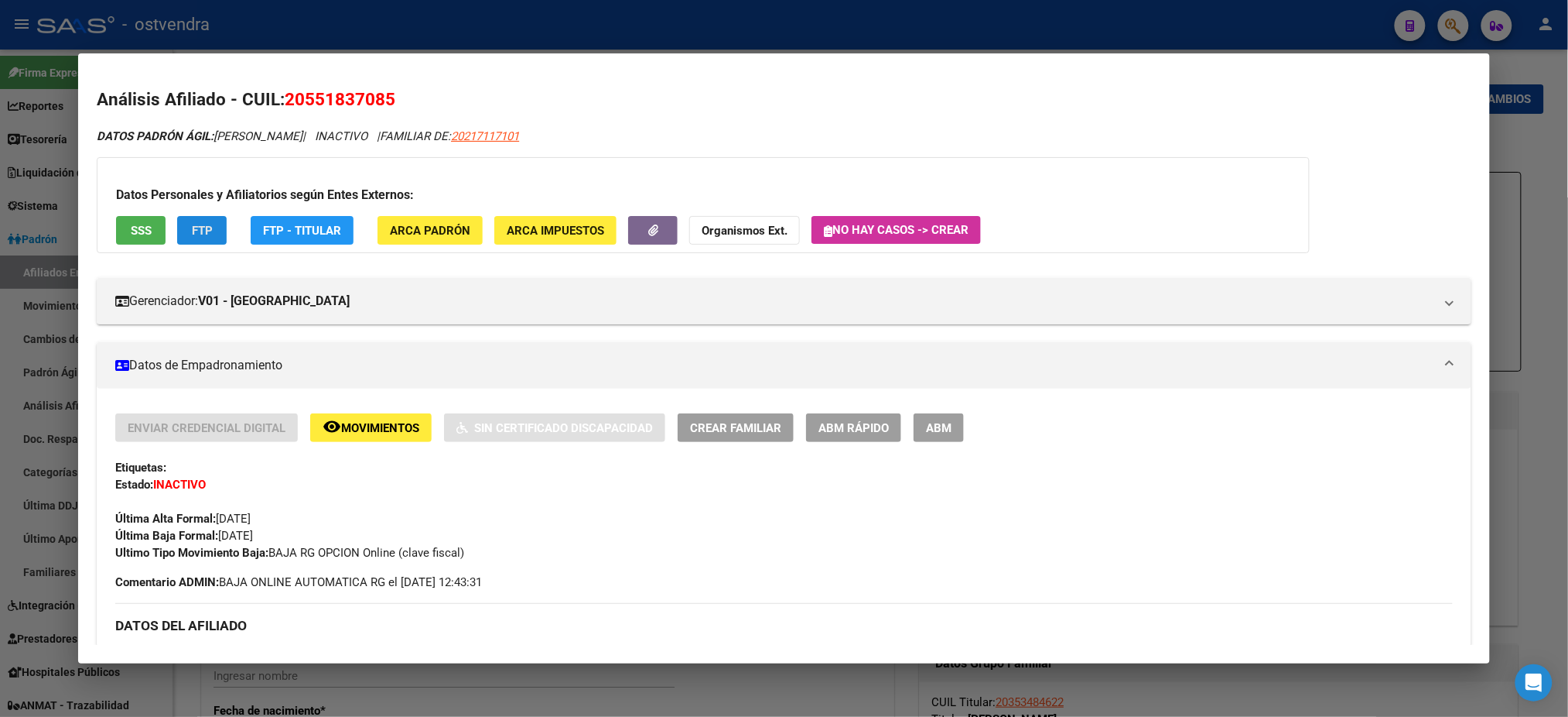
click at [192, 228] on span "FTP" at bounding box center [202, 231] width 21 height 14
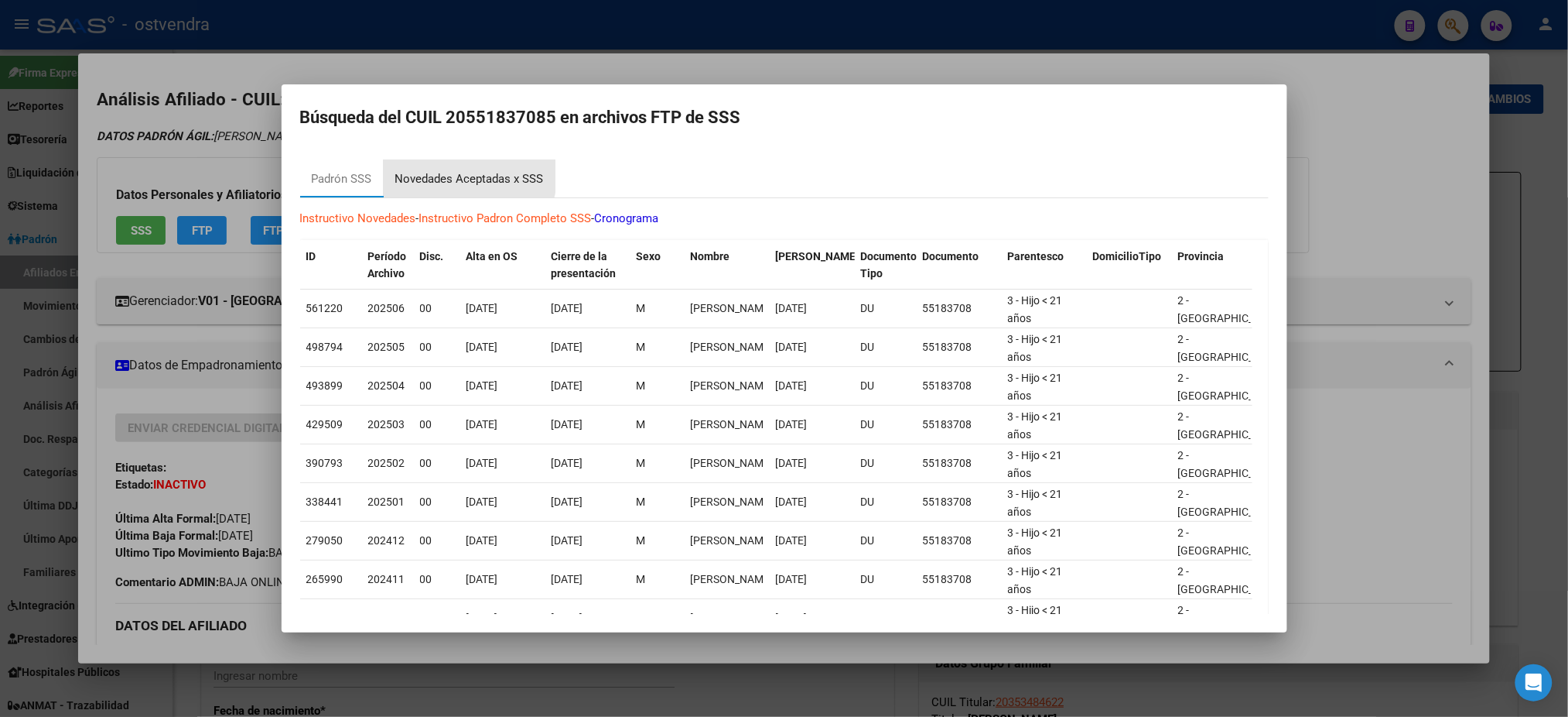
click at [428, 171] on div "Novedades Aceptadas x SSS" at bounding box center [469, 178] width 172 height 37
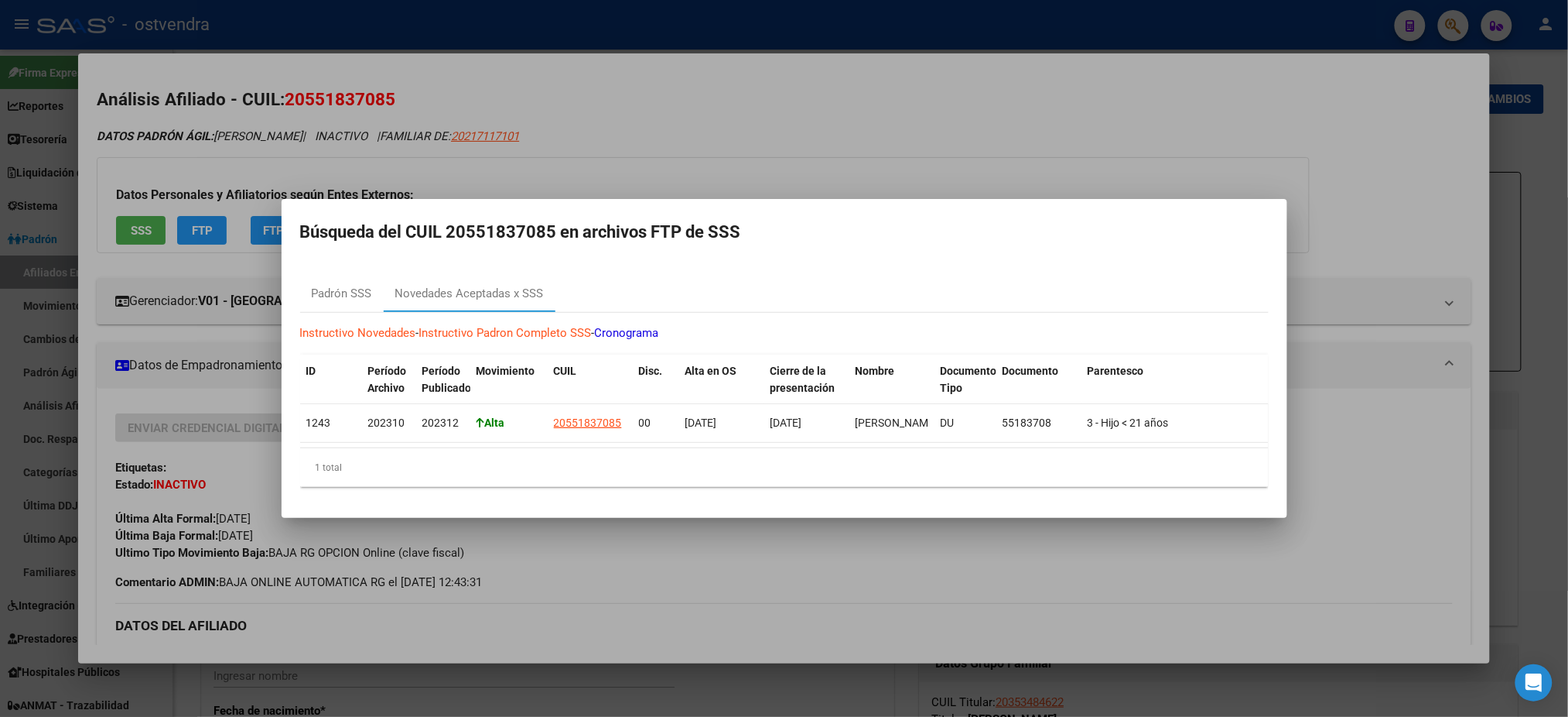
drag, startPoint x: 361, startPoint y: 119, endPoint x: 316, endPoint y: 194, distance: 87.5
click at [360, 119] on div at bounding box center [784, 358] width 1568 height 717
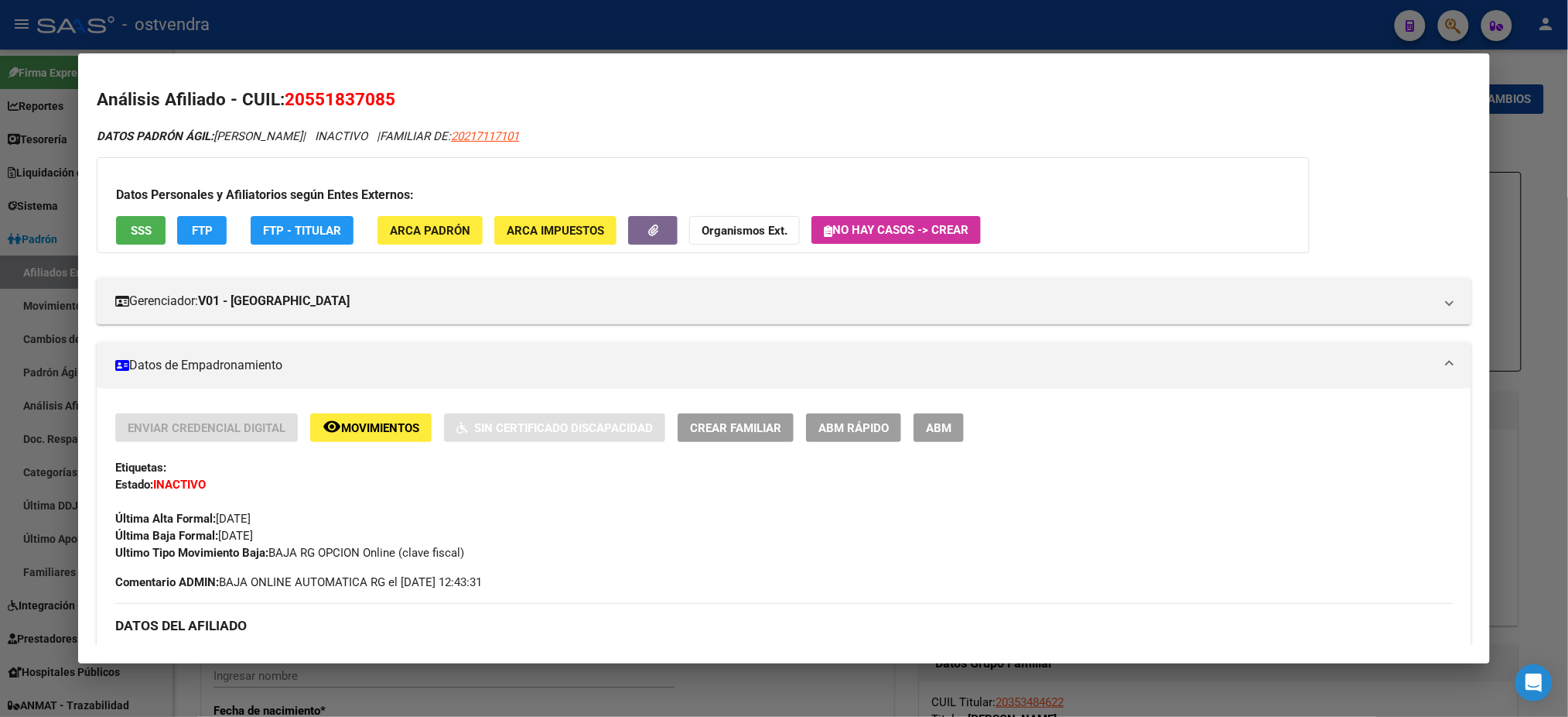
click at [202, 231] on span "FTP" at bounding box center [202, 231] width 21 height 14
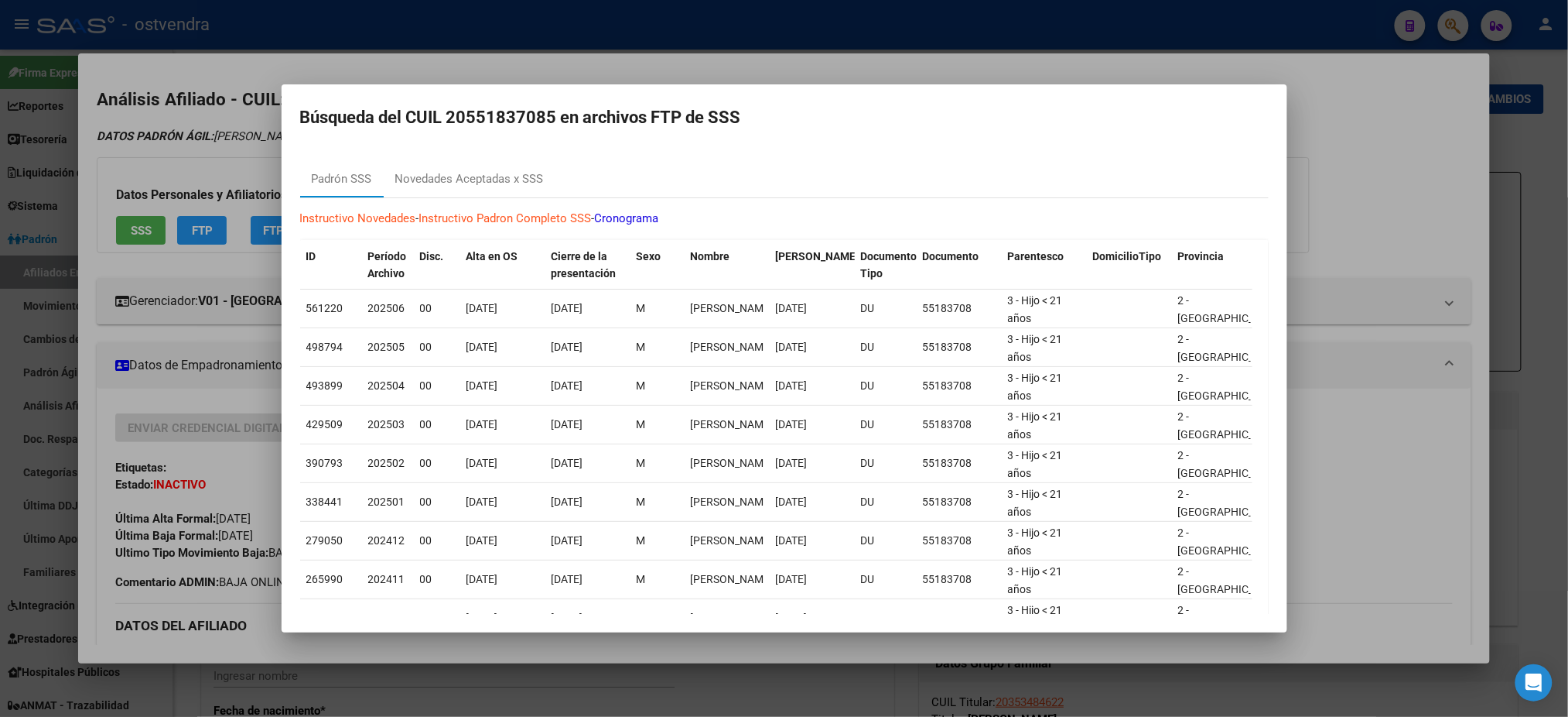
click at [228, 150] on div at bounding box center [784, 358] width 1568 height 717
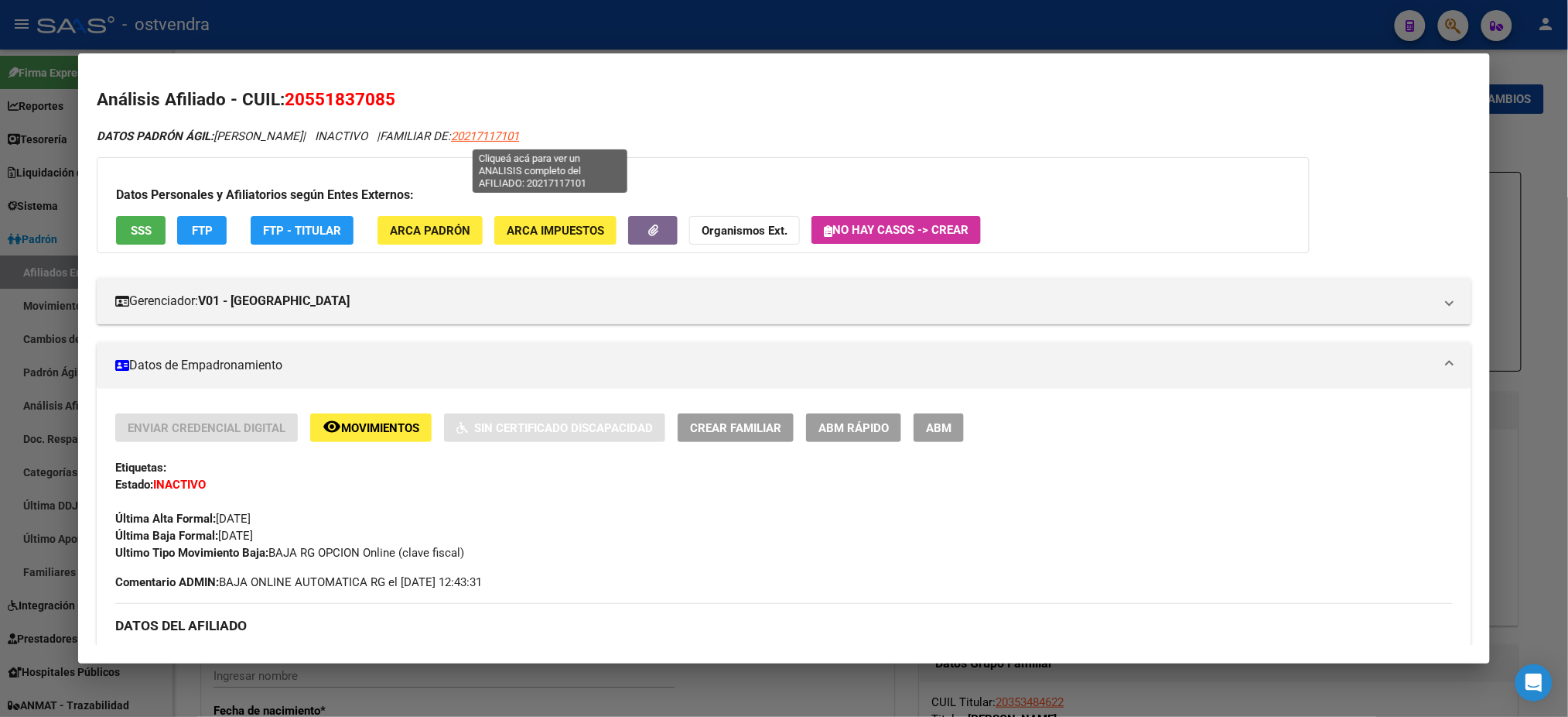
click at [519, 130] on span "20217117101" at bounding box center [485, 136] width 68 height 14
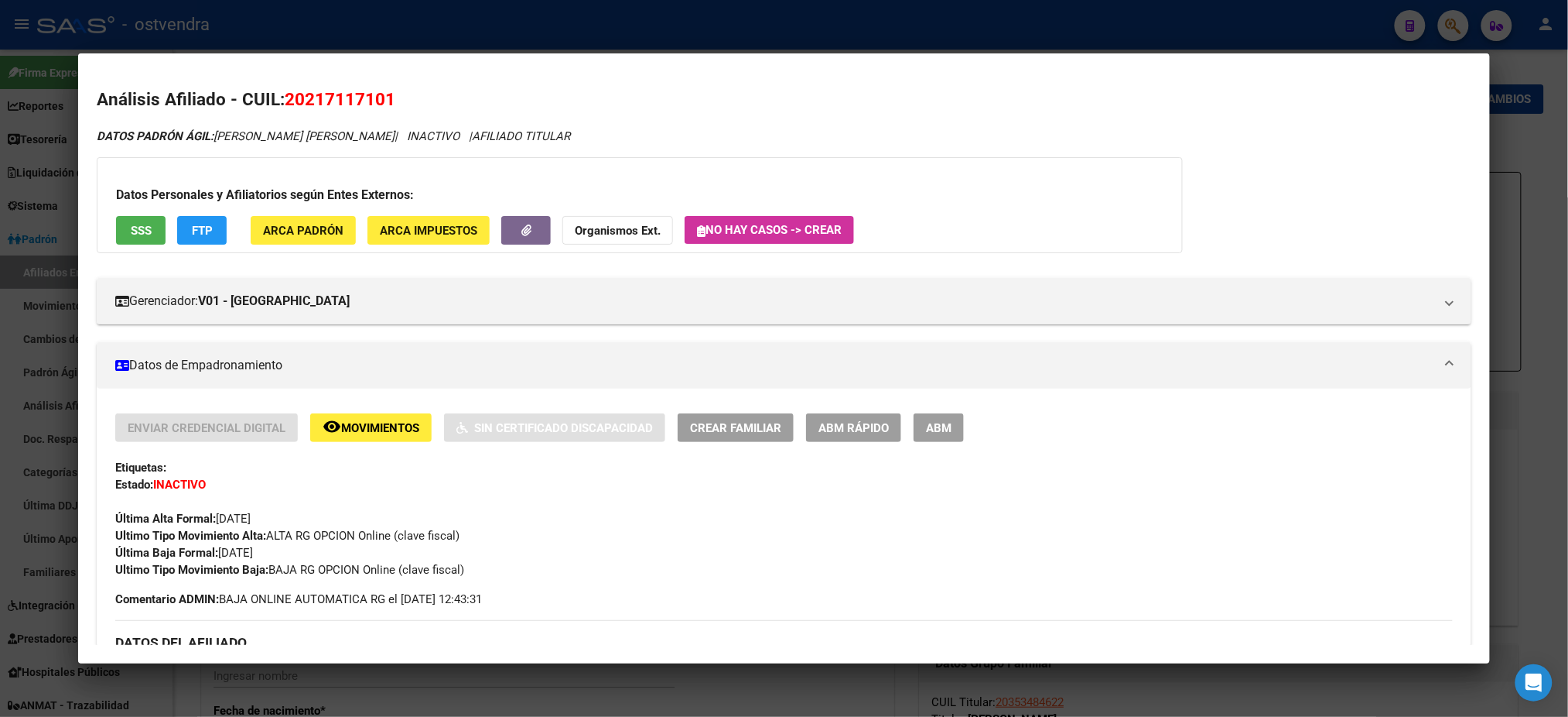
click at [202, 229] on span "FTP" at bounding box center [202, 231] width 21 height 14
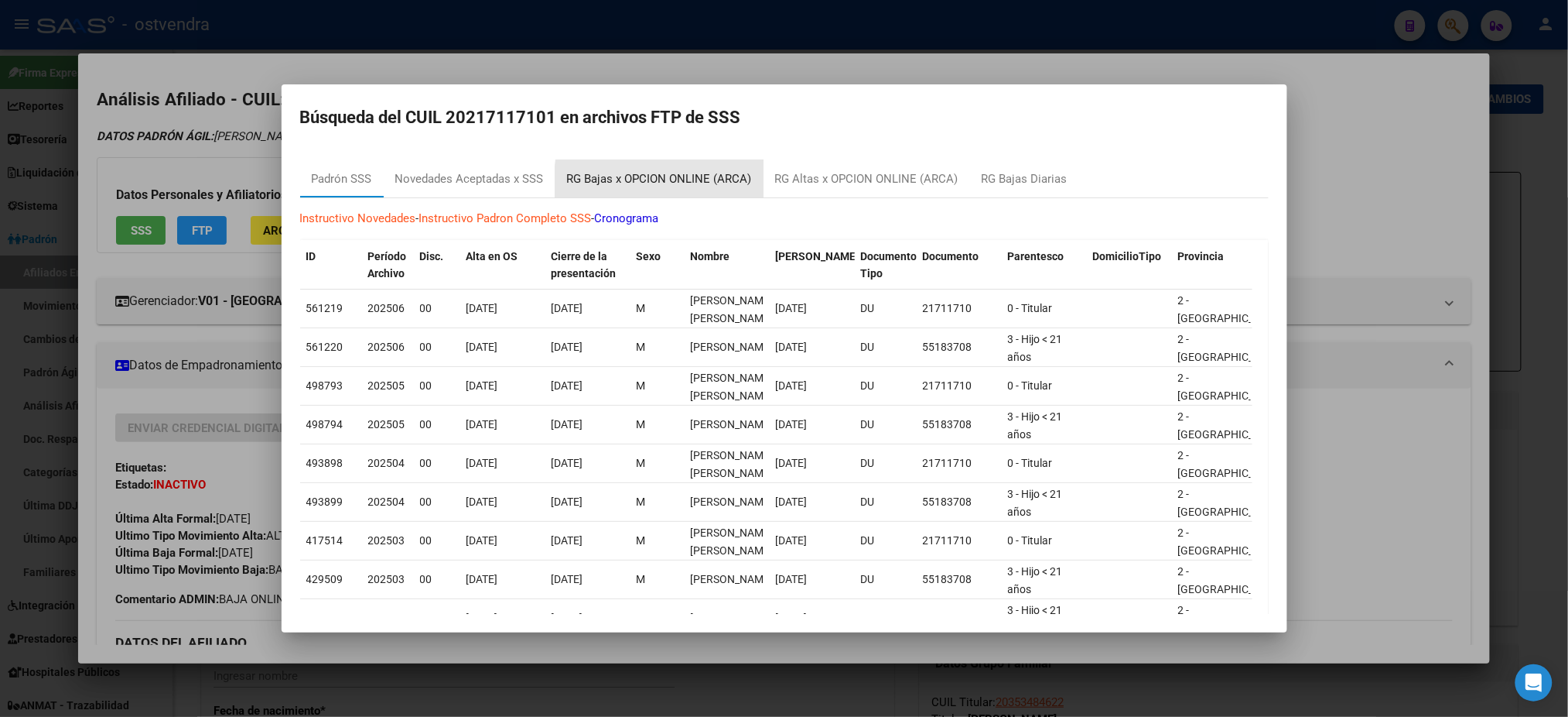
click at [683, 184] on div "RG Bajas x OPCION ONLINE (ARCA)" at bounding box center [659, 179] width 185 height 18
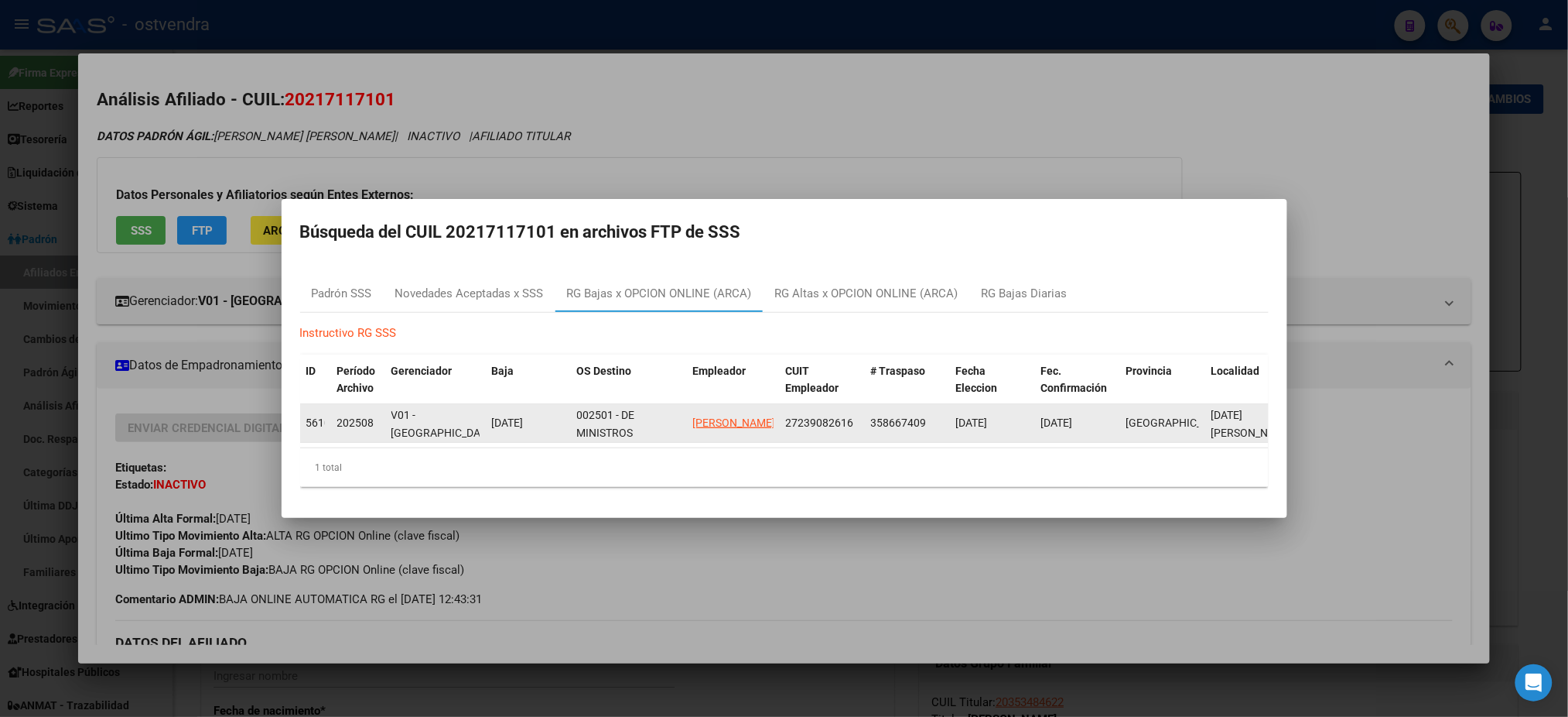
drag, startPoint x: 578, startPoint y: 398, endPoint x: 642, endPoint y: 407, distance: 64.6
click at [657, 410] on div "002501 - DE MINISTROS SECRETARIOS Y SUBSECRETARIOS" at bounding box center [628, 423] width 103 height 33
click at [637, 407] on span "002501 - DE MINISTROS SECRETARIOS Y SUBSECRETARIOS" at bounding box center [620, 403] width 88 height 65
click at [625, 408] on span "002501 - DE MINISTROS SECRETARIOS Y SUBSECRETARIOS" at bounding box center [620, 403] width 88 height 65
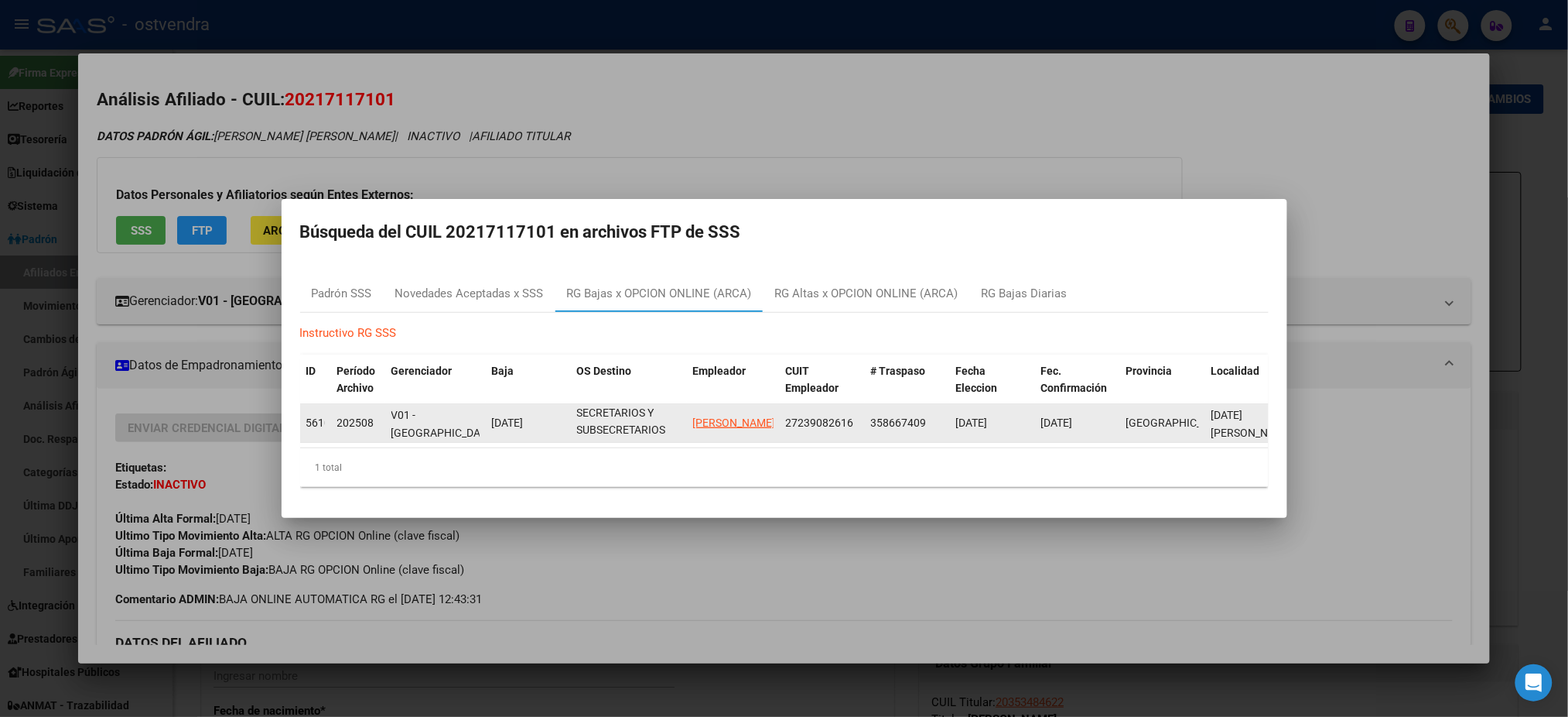
drag, startPoint x: 579, startPoint y: 407, endPoint x: 678, endPoint y: 421, distance: 100.0
click at [678, 421] on div "002501 - DE MINISTROS SECRETARIOS Y SUBSECRETARIOS" at bounding box center [628, 423] width 103 height 33
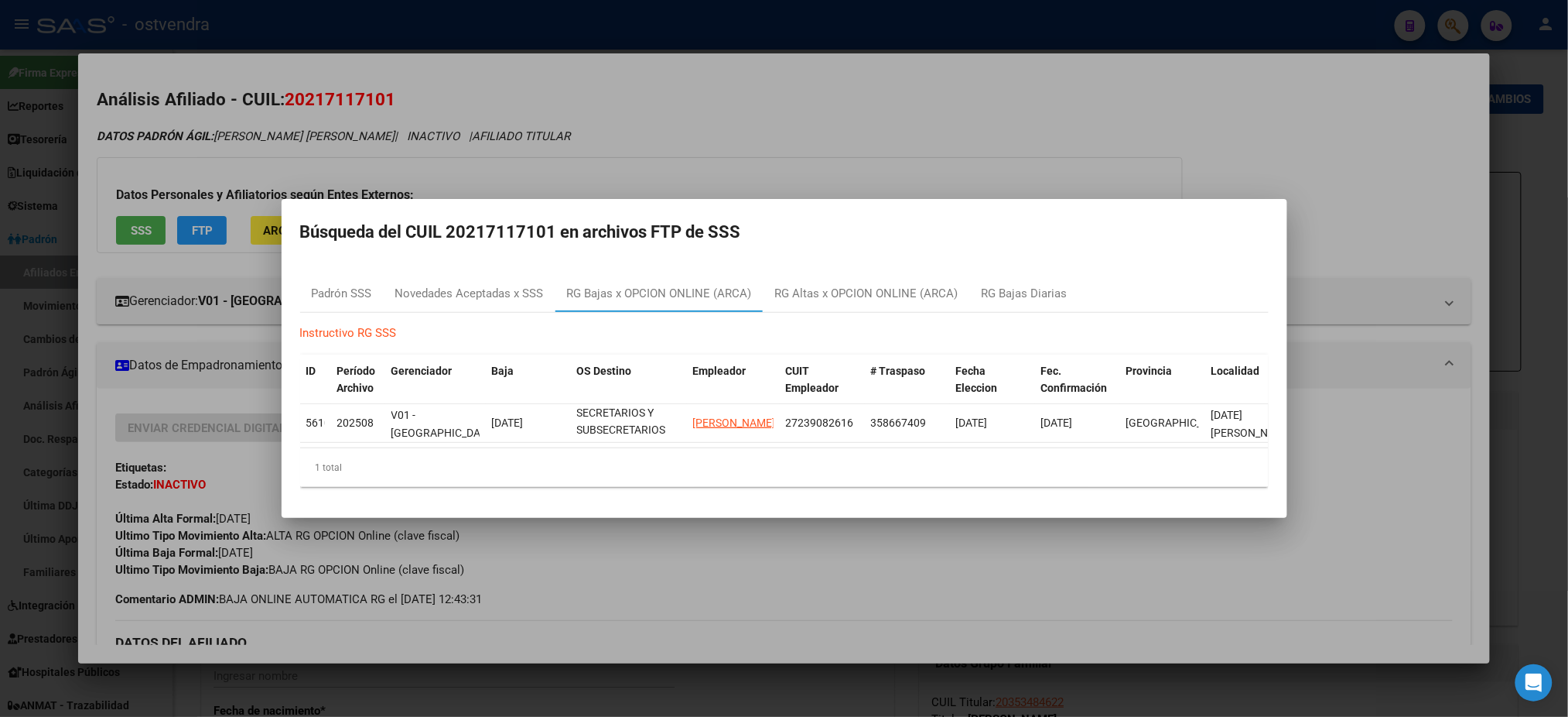
copy span "002501 - DE MINISTROS SECRETARIOS Y SUBSECRETARIOS"
click at [1023, 64] on div at bounding box center [784, 358] width 1568 height 717
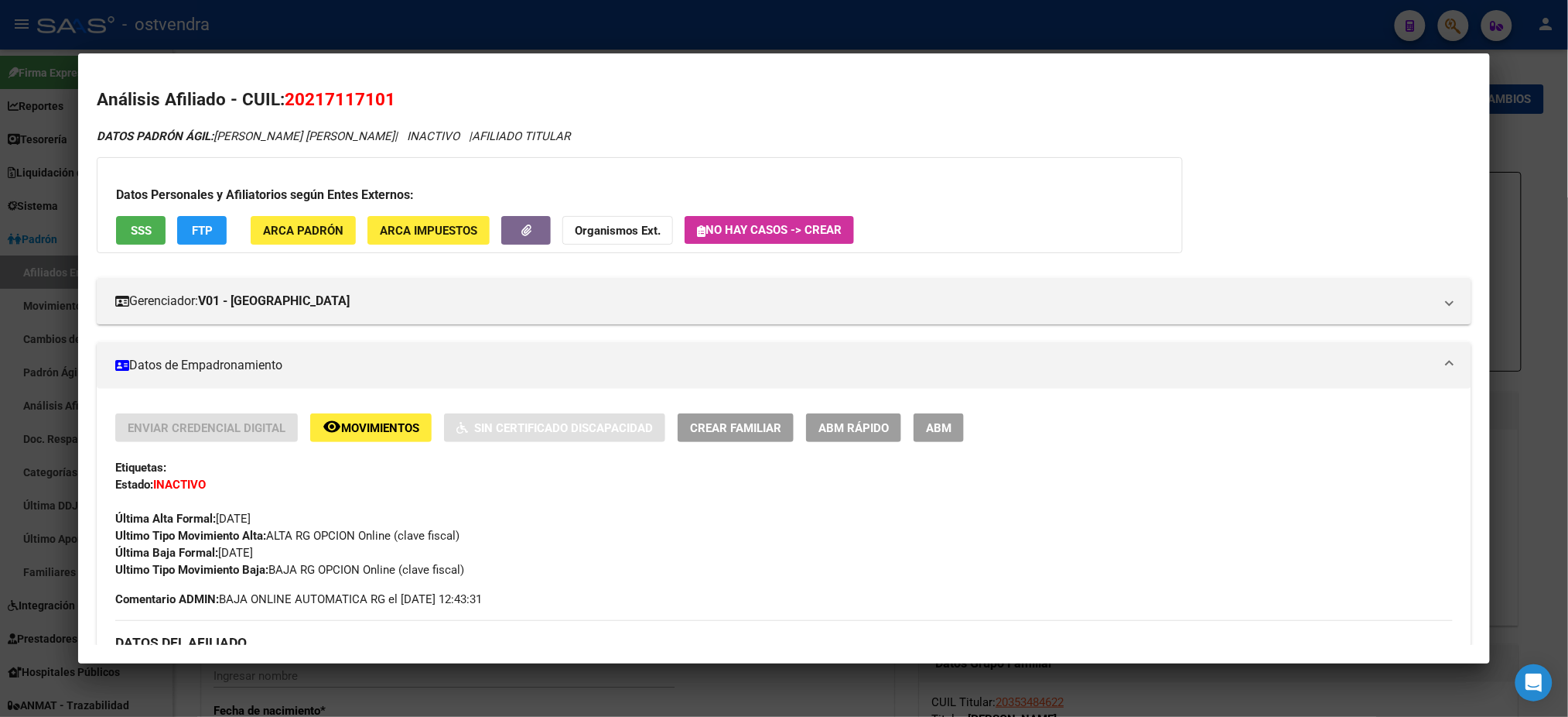
click at [625, 13] on div at bounding box center [784, 358] width 1568 height 717
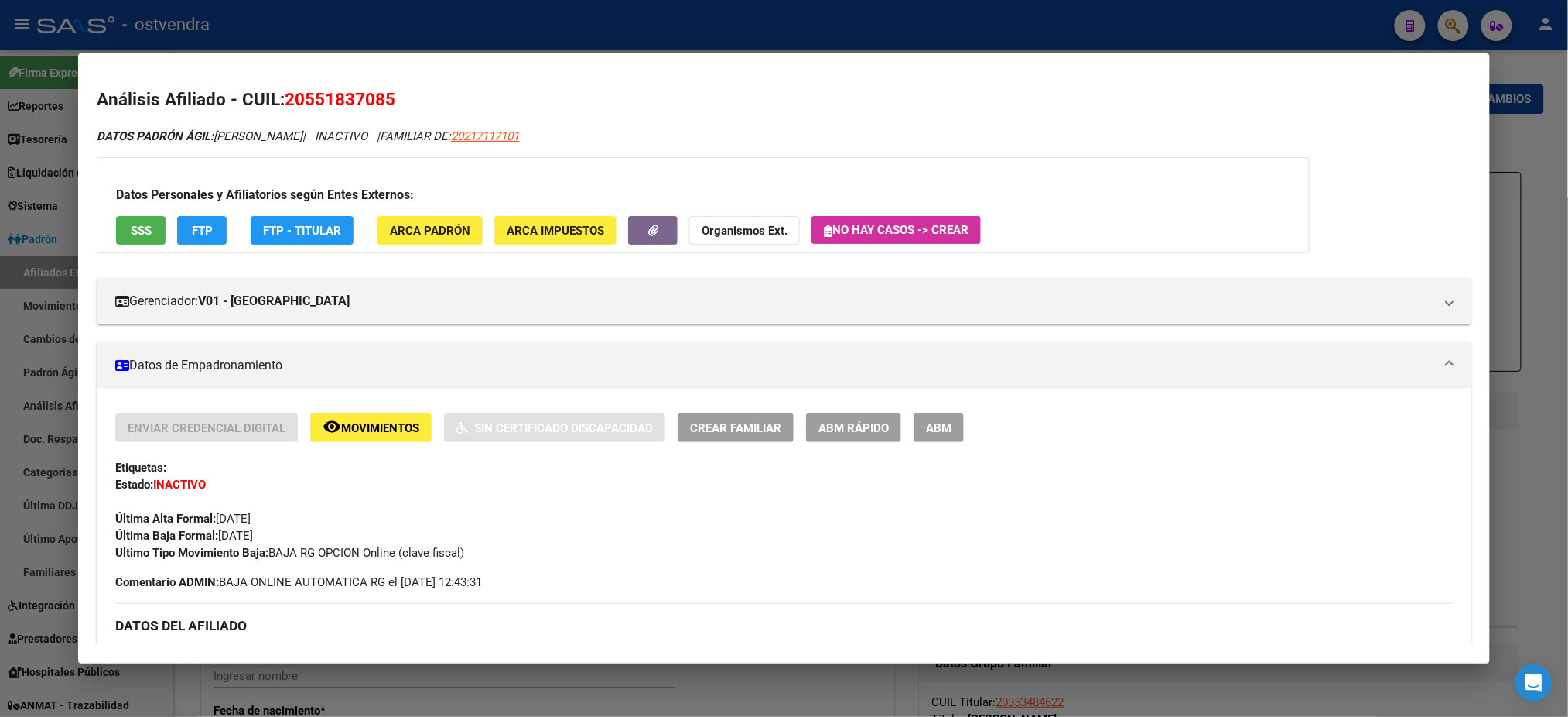
click at [467, 19] on div at bounding box center [784, 358] width 1568 height 717
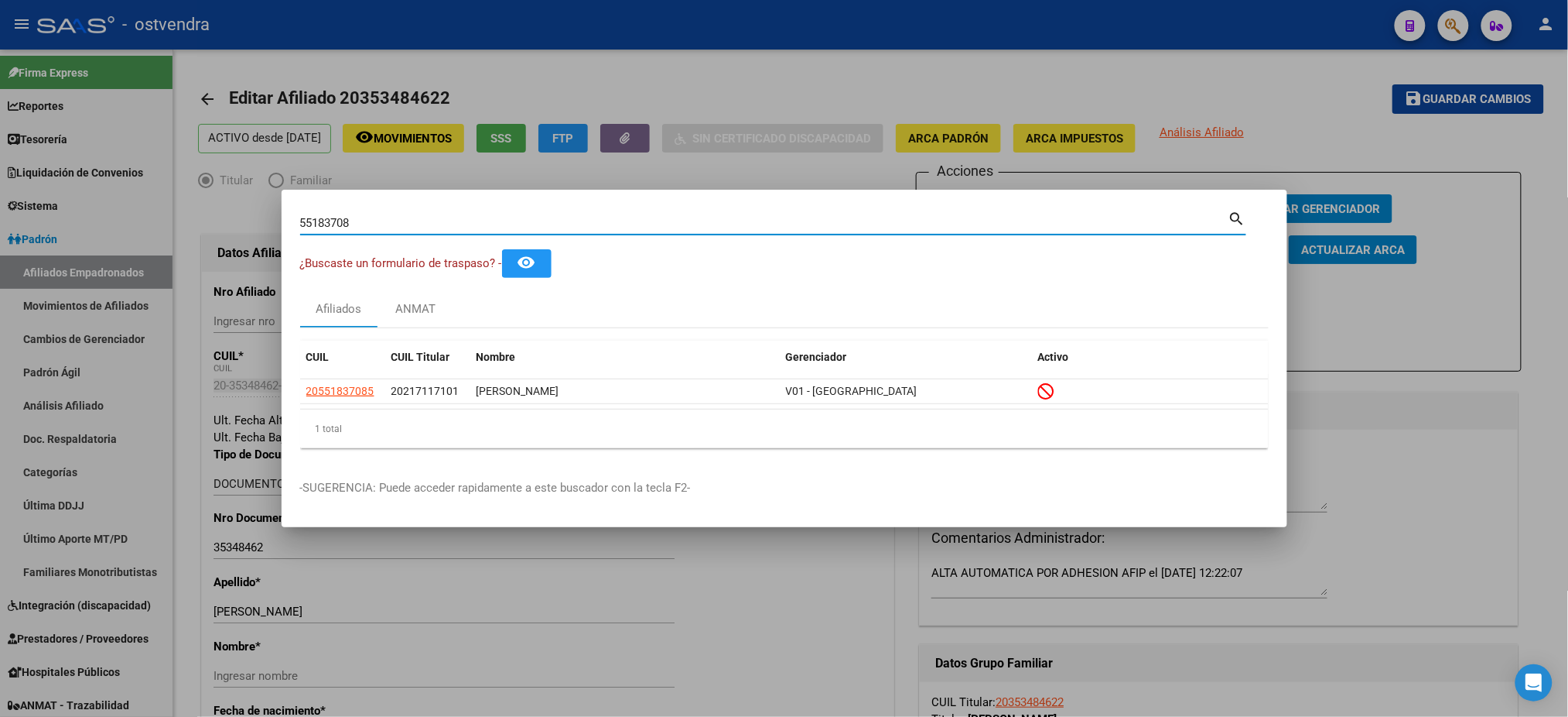
drag, startPoint x: 380, startPoint y: 224, endPoint x: 162, endPoint y: 228, distance: 218.0
click at [162, 228] on div "55183708 Buscar (apellido, dni, cuil, nro traspaso, cuit, obra social) search ¿…" at bounding box center [784, 358] width 1568 height 717
paste input "35946615"
type input "35946615"
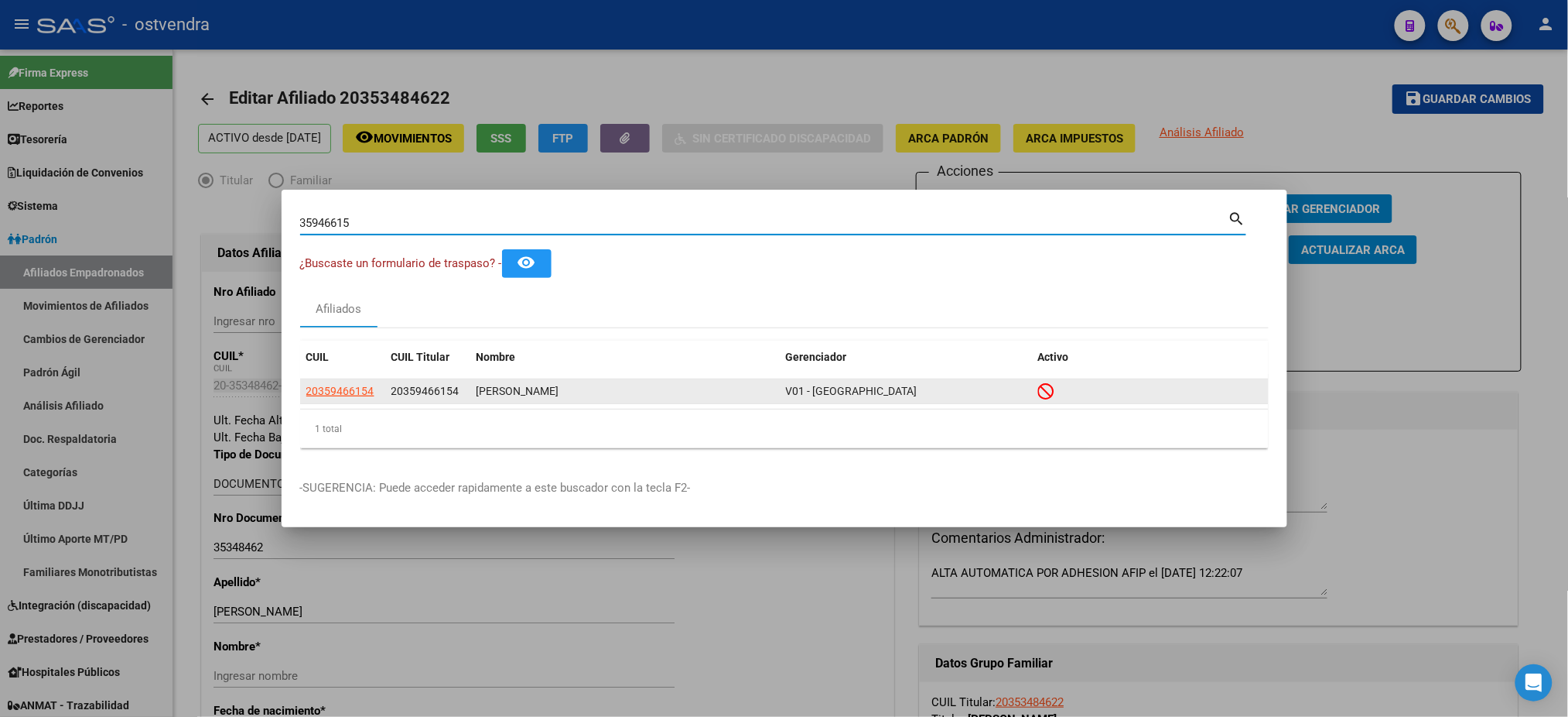
click at [355, 397] on span "20359466154" at bounding box center [340, 391] width 68 height 12
type textarea "20359466154"
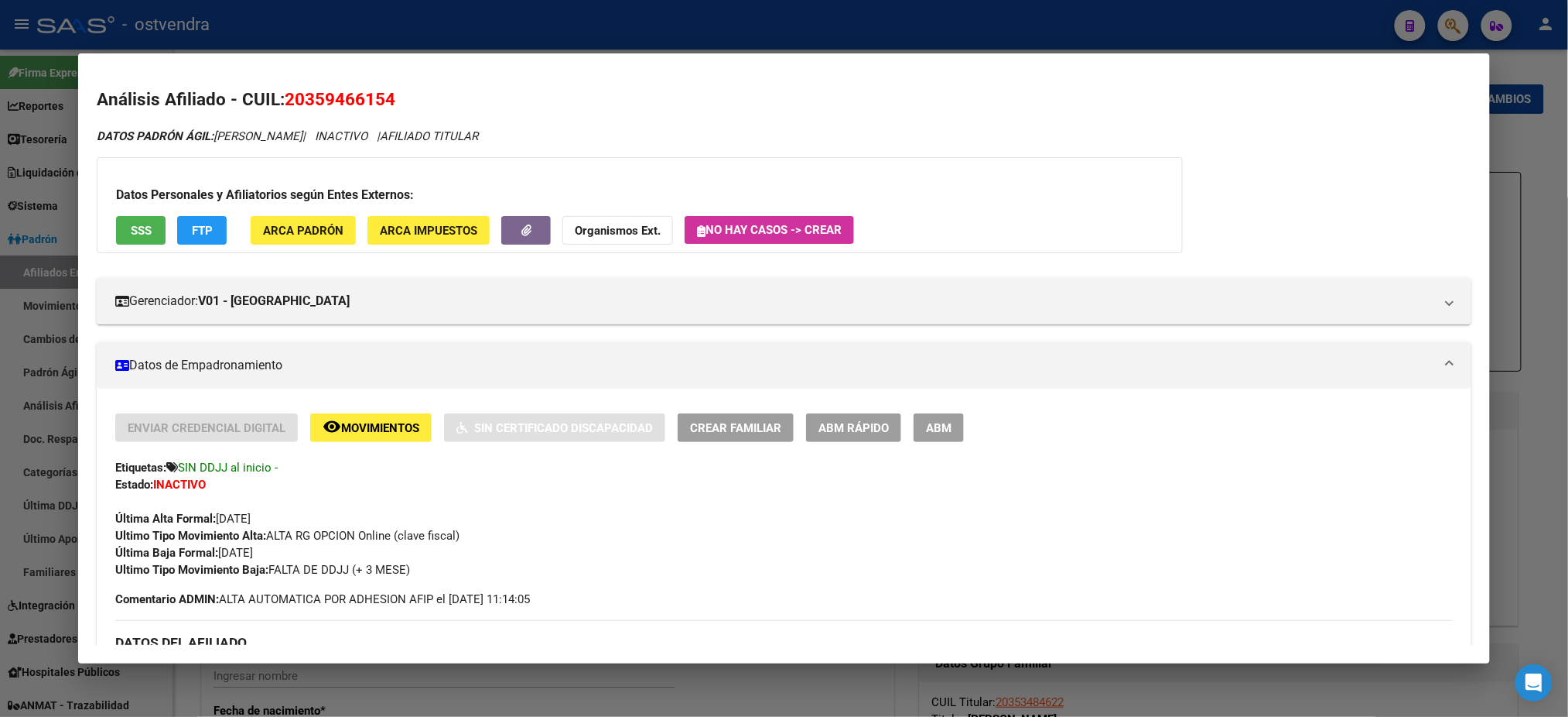
click at [145, 234] on button "SSS" at bounding box center [141, 230] width 50 height 29
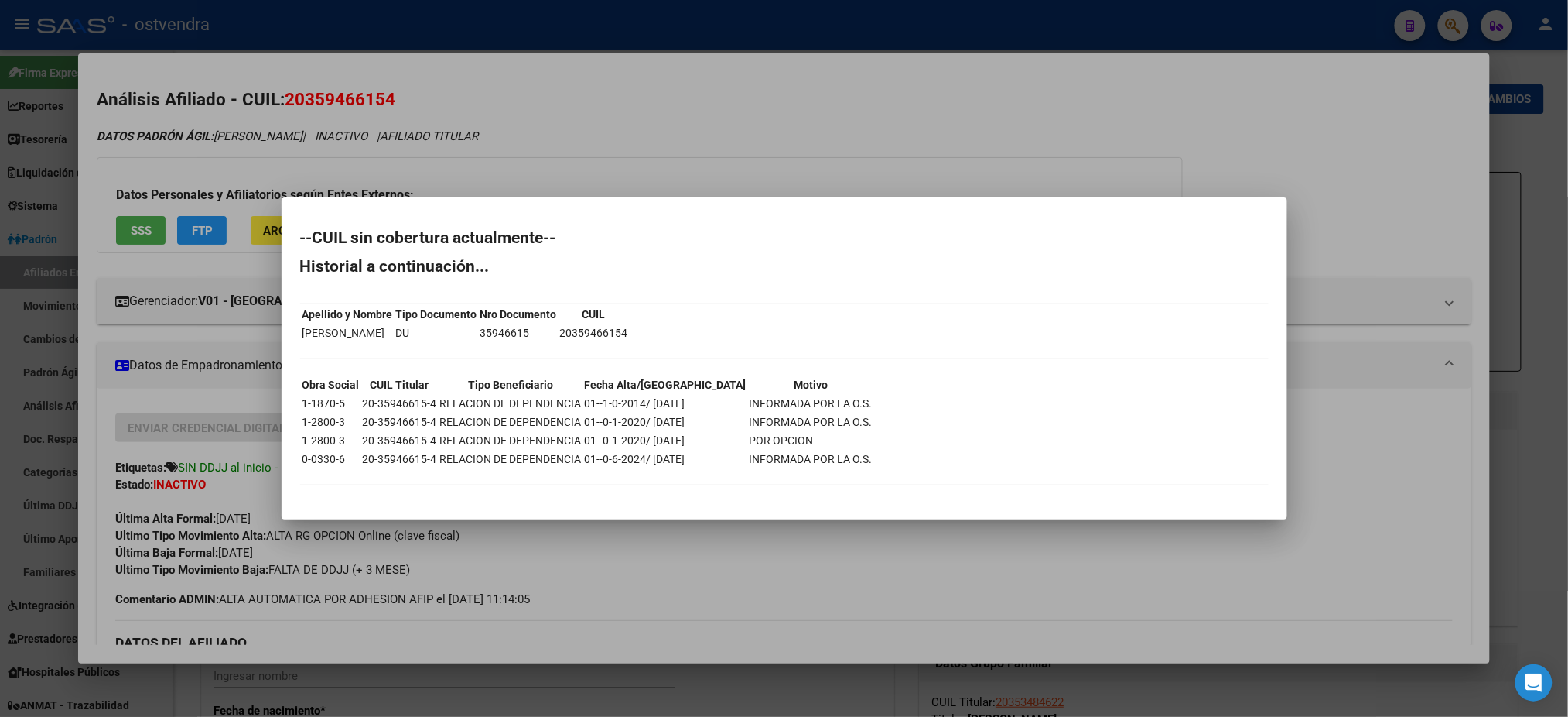
click at [491, 97] on div at bounding box center [784, 358] width 1568 height 717
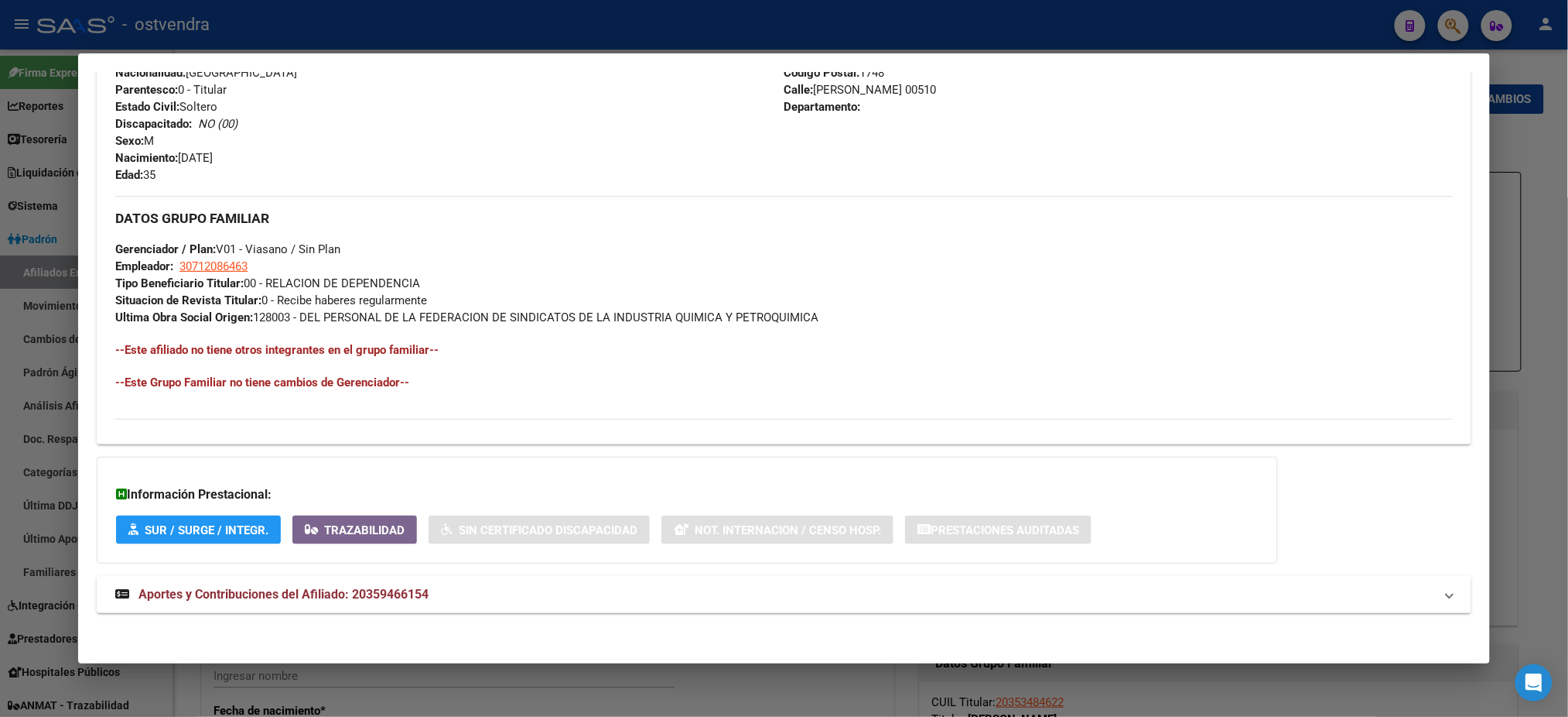
scroll to position [652, 0]
click at [527, 591] on mat-panel-title "Aportes y Contribuciones del Afiliado: 20359466154" at bounding box center [775, 593] width 1318 height 19
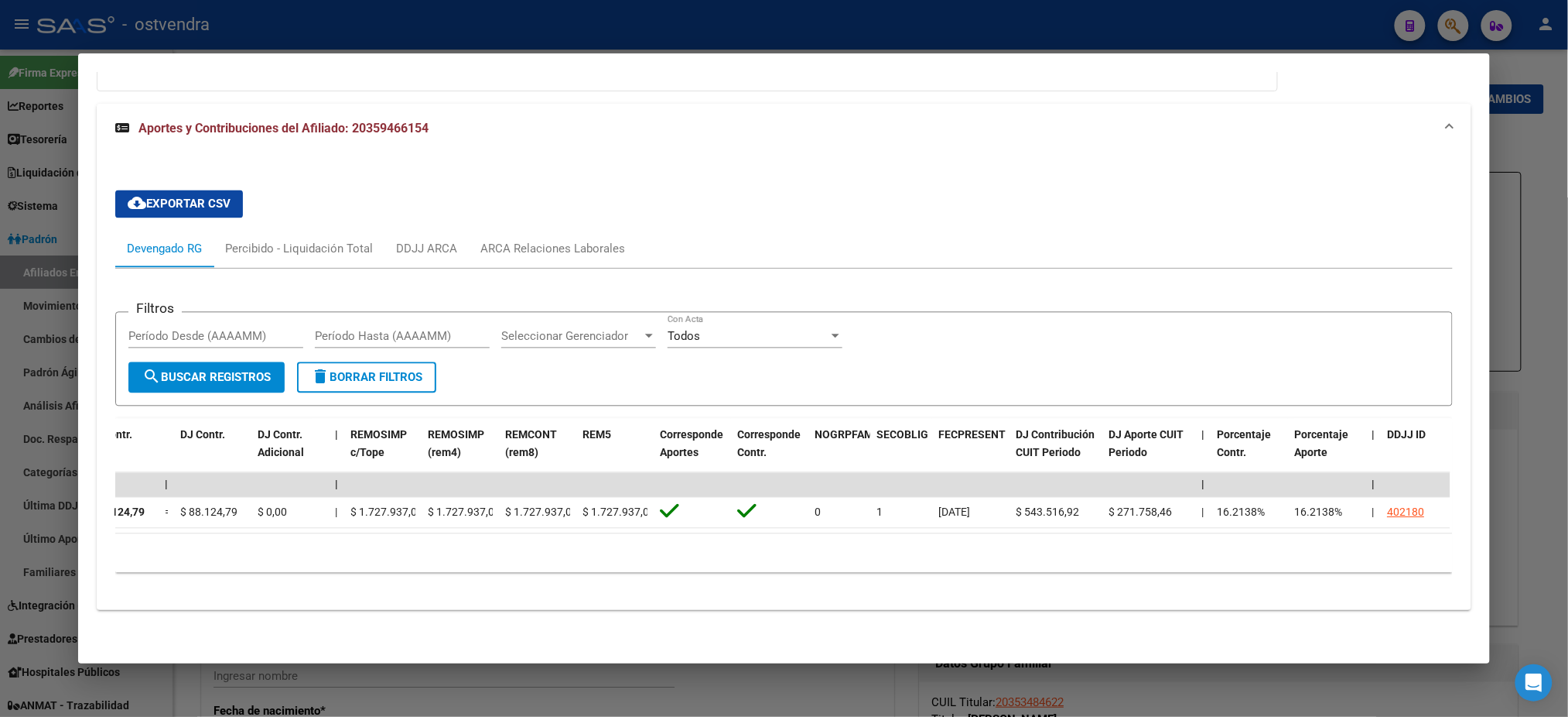
scroll to position [0, 0]
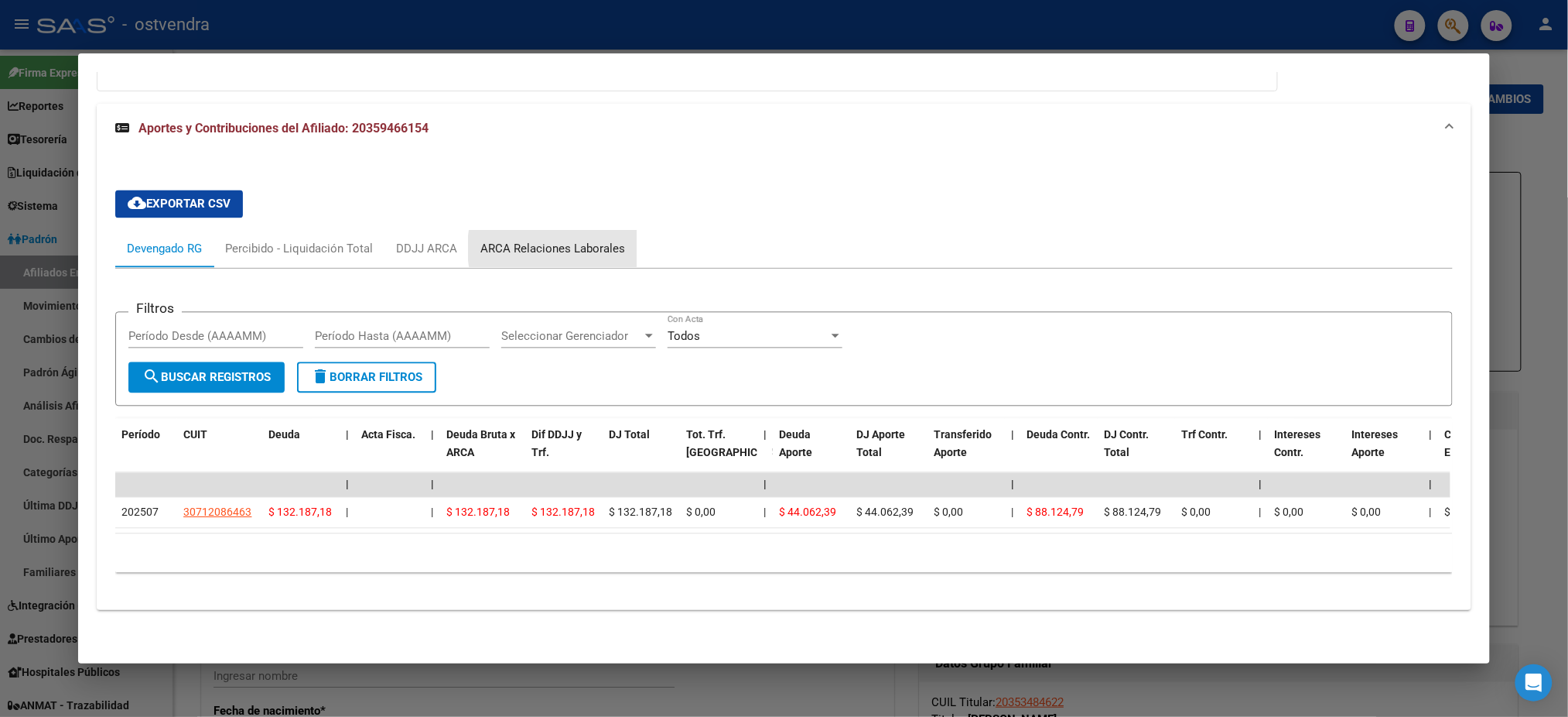
click at [571, 241] on div "ARCA Relaciones Laborales" at bounding box center [553, 249] width 145 height 17
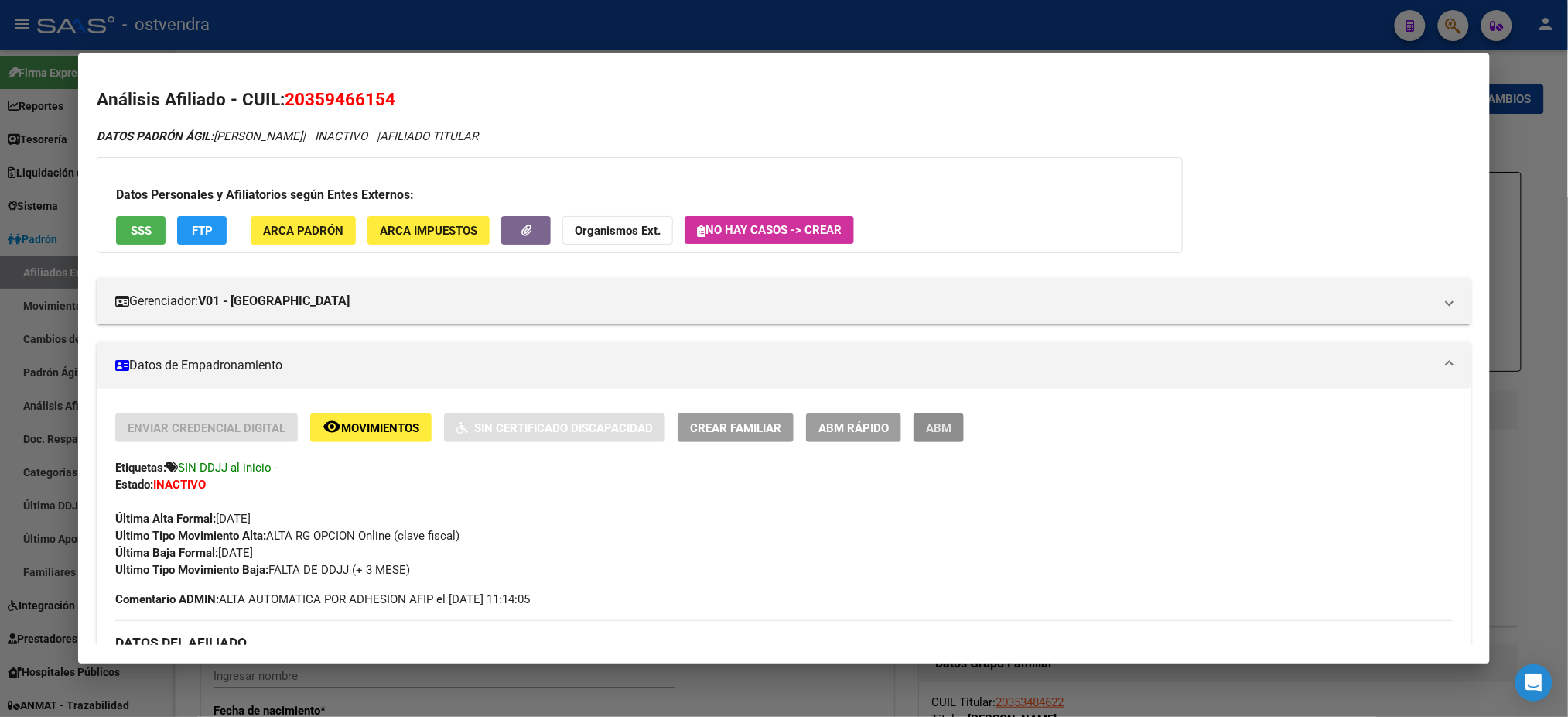
click at [940, 424] on span "ABM" at bounding box center [939, 428] width 26 height 14
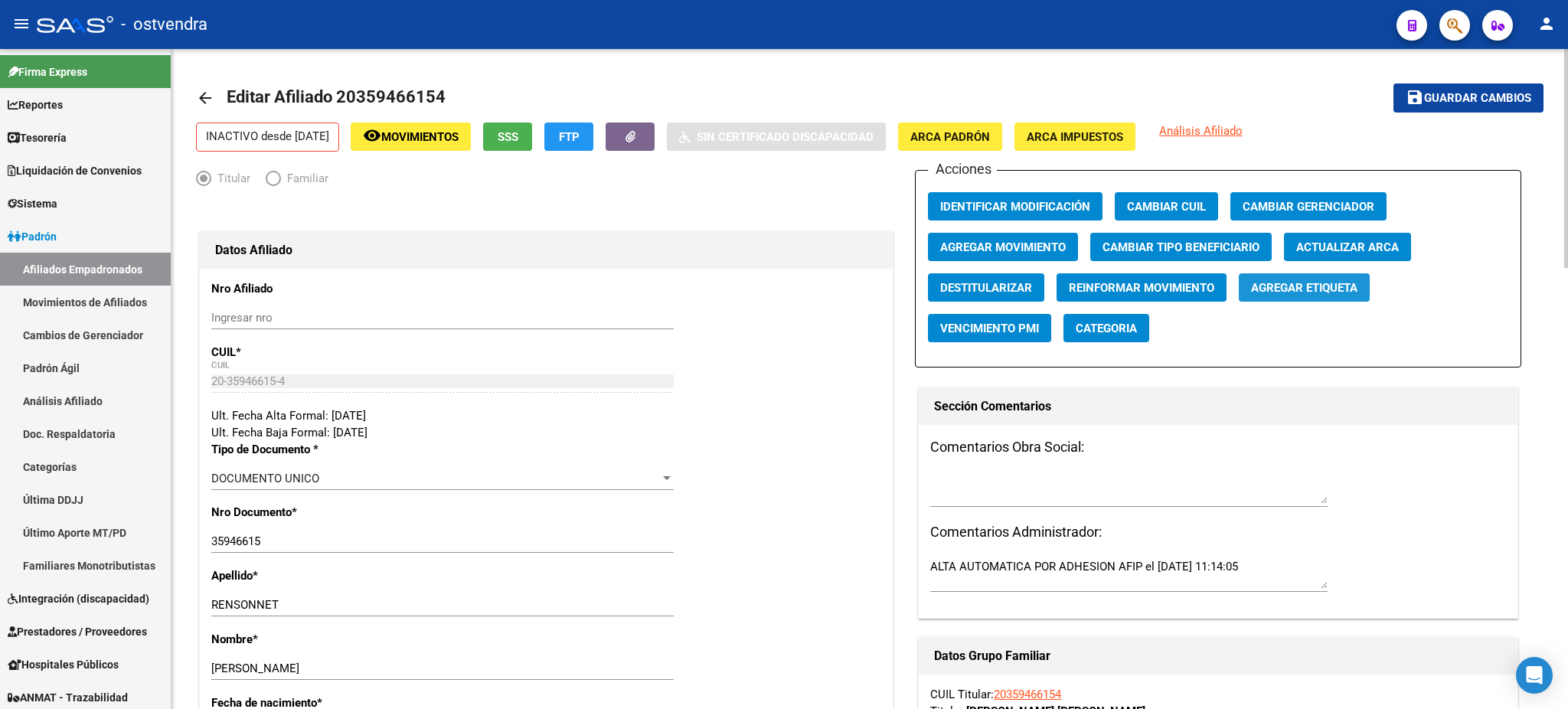
click at [1332, 294] on button "Agregar Etiqueta" at bounding box center [1303, 287] width 131 height 29
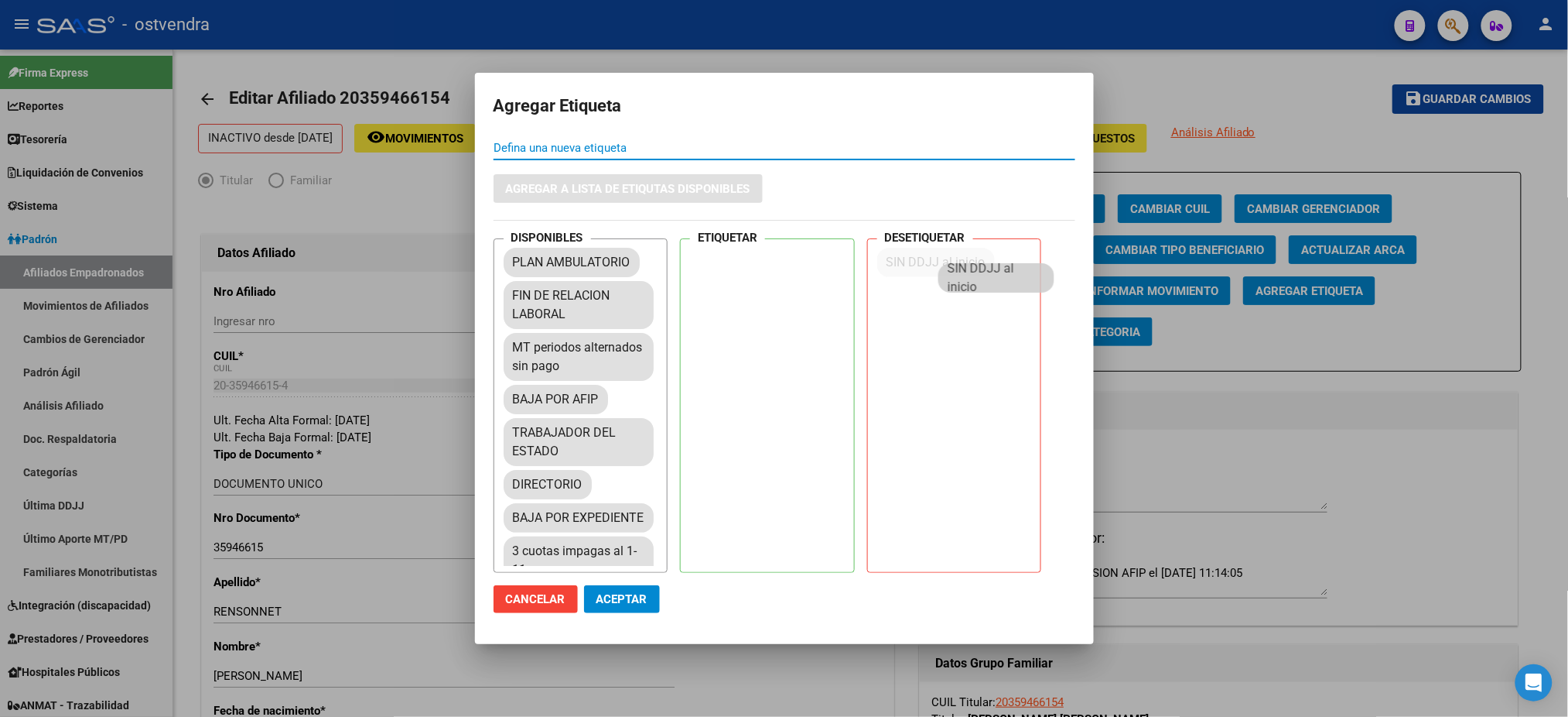
drag, startPoint x: 534, startPoint y: 251, endPoint x: 944, endPoint y: 298, distance: 412.7
click at [651, 588] on button "Aceptar" at bounding box center [621, 599] width 76 height 28
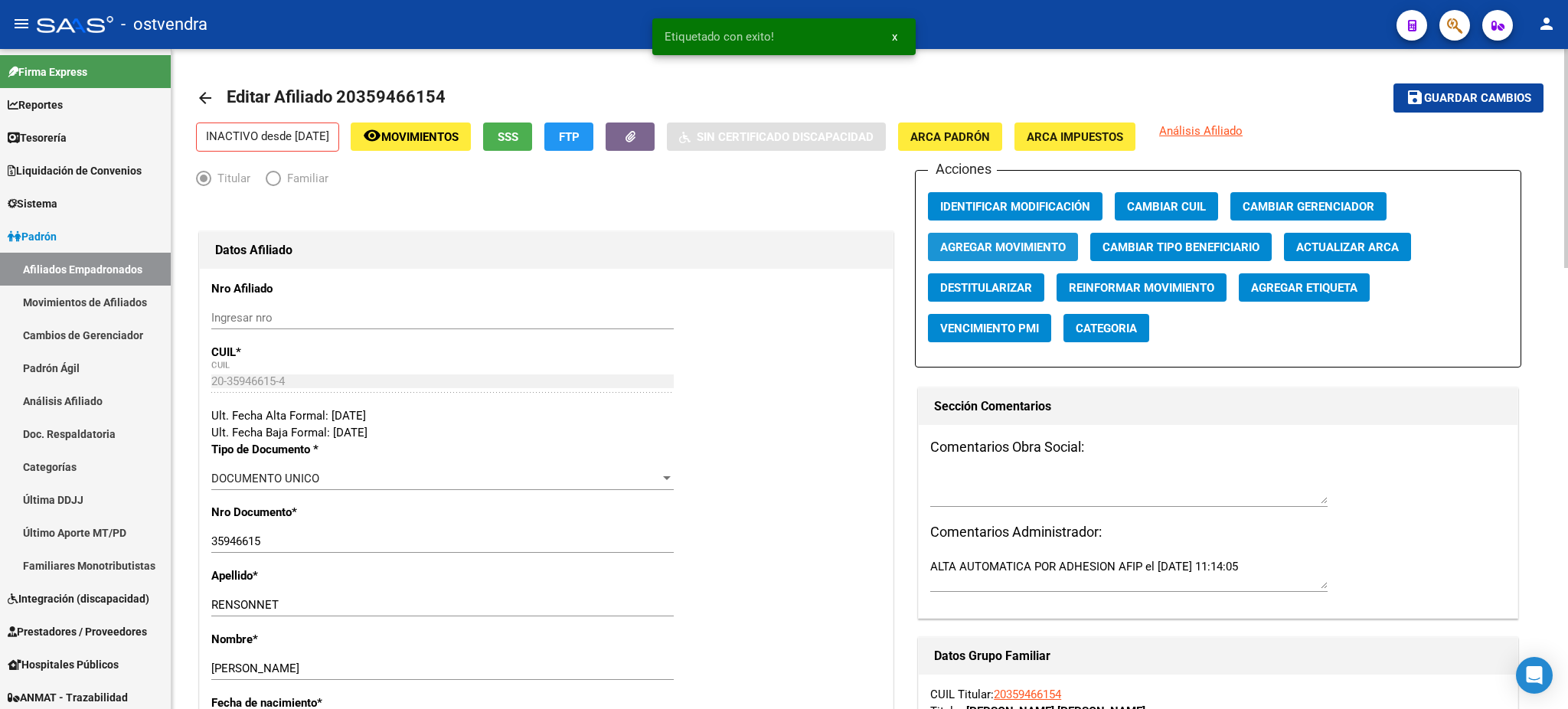
click at [1008, 254] on button "Agregar Movimiento" at bounding box center [1002, 247] width 151 height 29
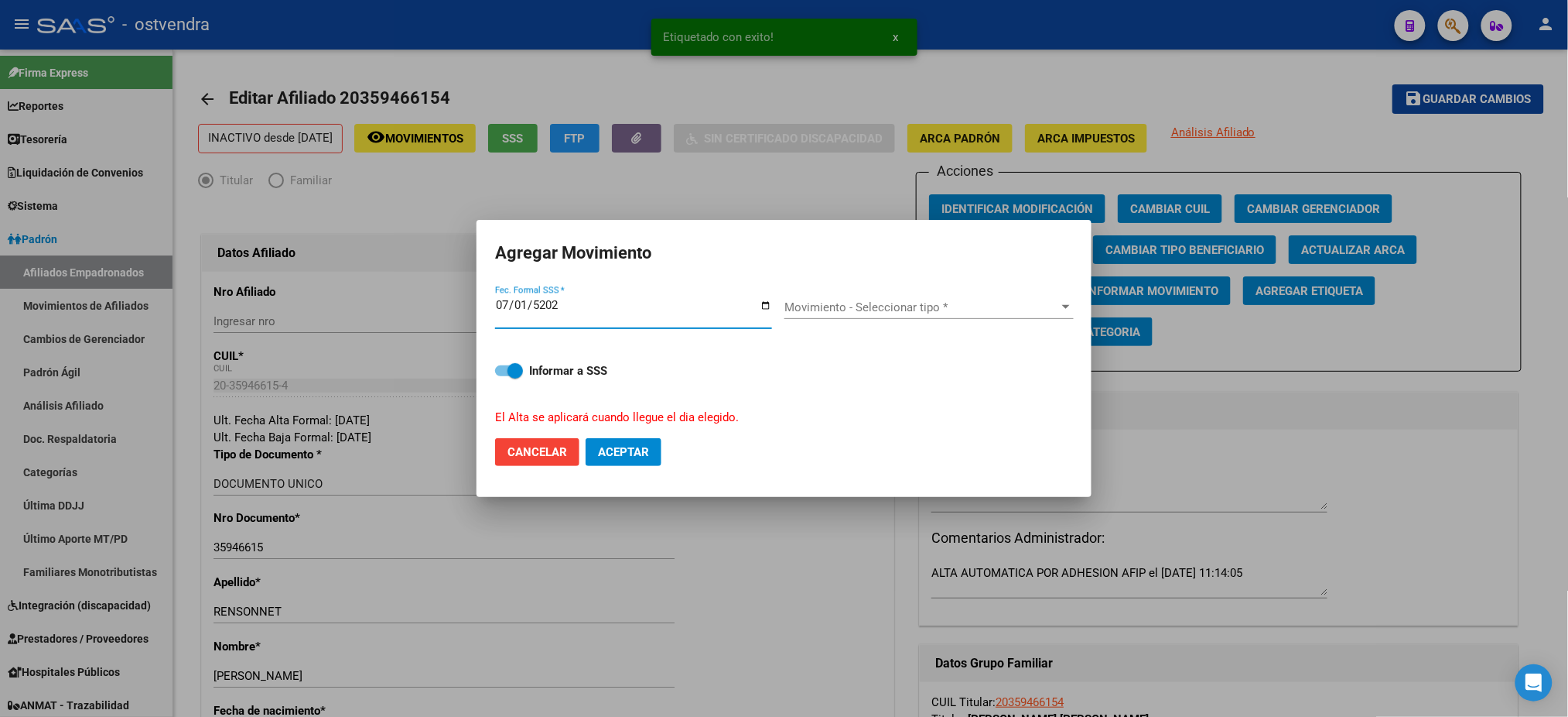
type input "[DATE]"
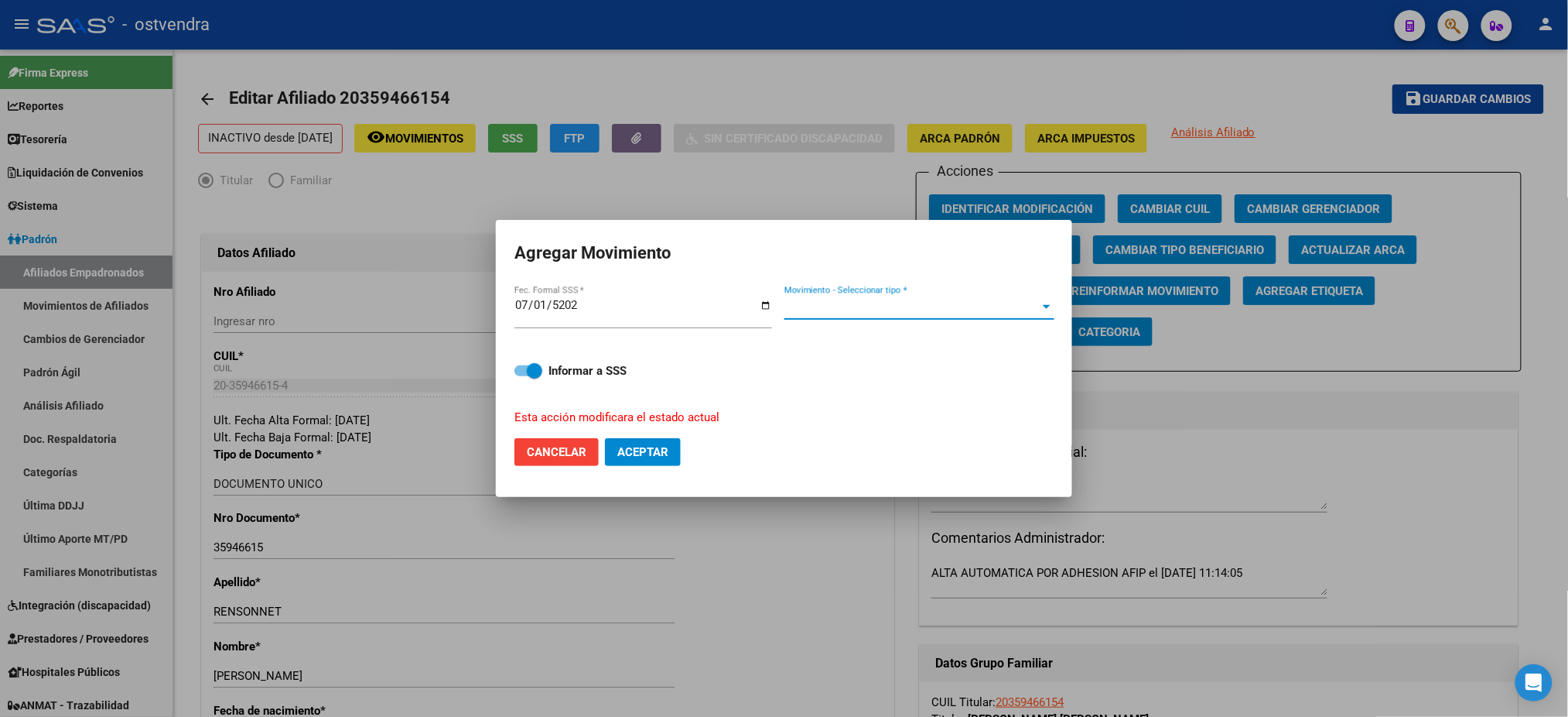
click at [949, 305] on span "Movimiento - Seleccionar tipo *" at bounding box center [913, 307] width 257 height 14
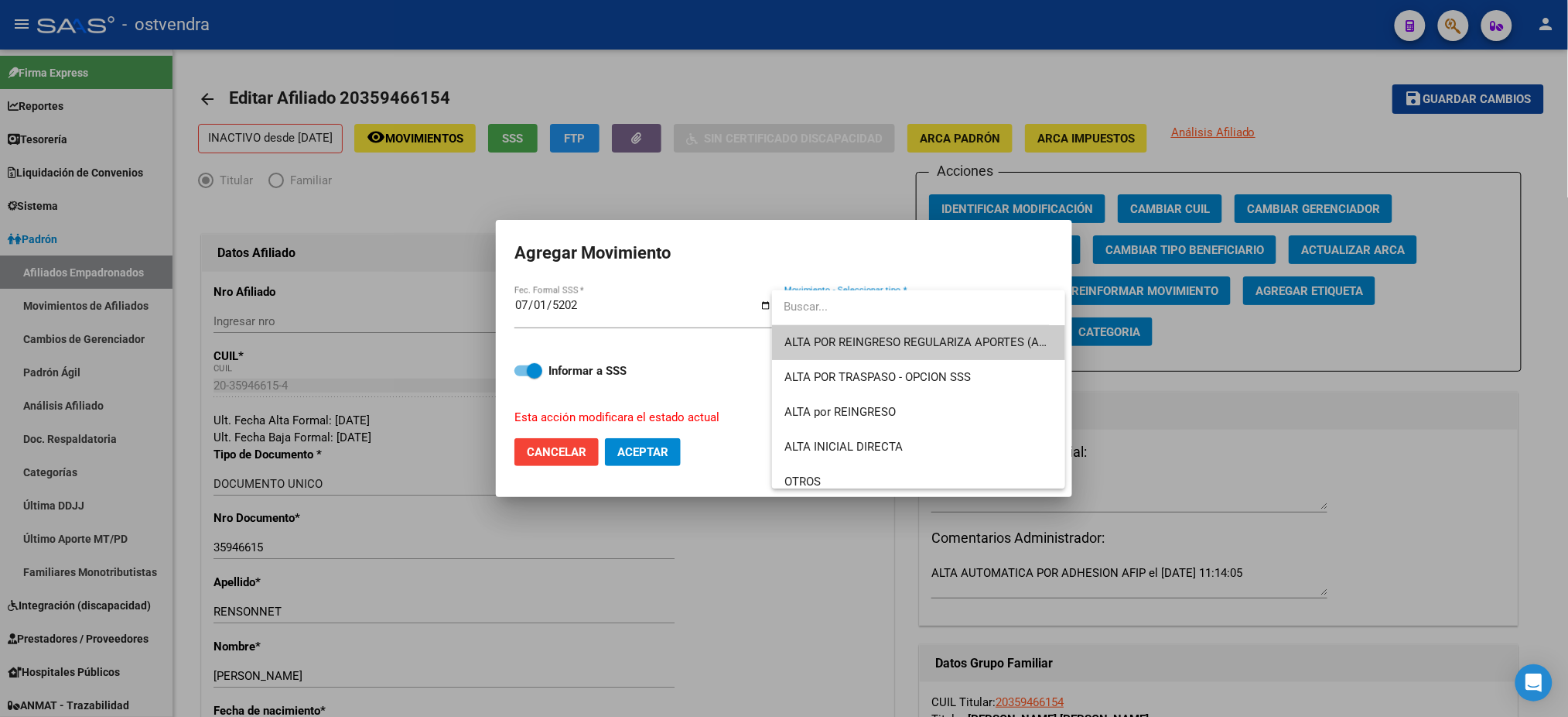
click at [949, 329] on span "ALTA POR REINGRESO REGULARIZA APORTES (AFIP)" at bounding box center [919, 342] width 268 height 35
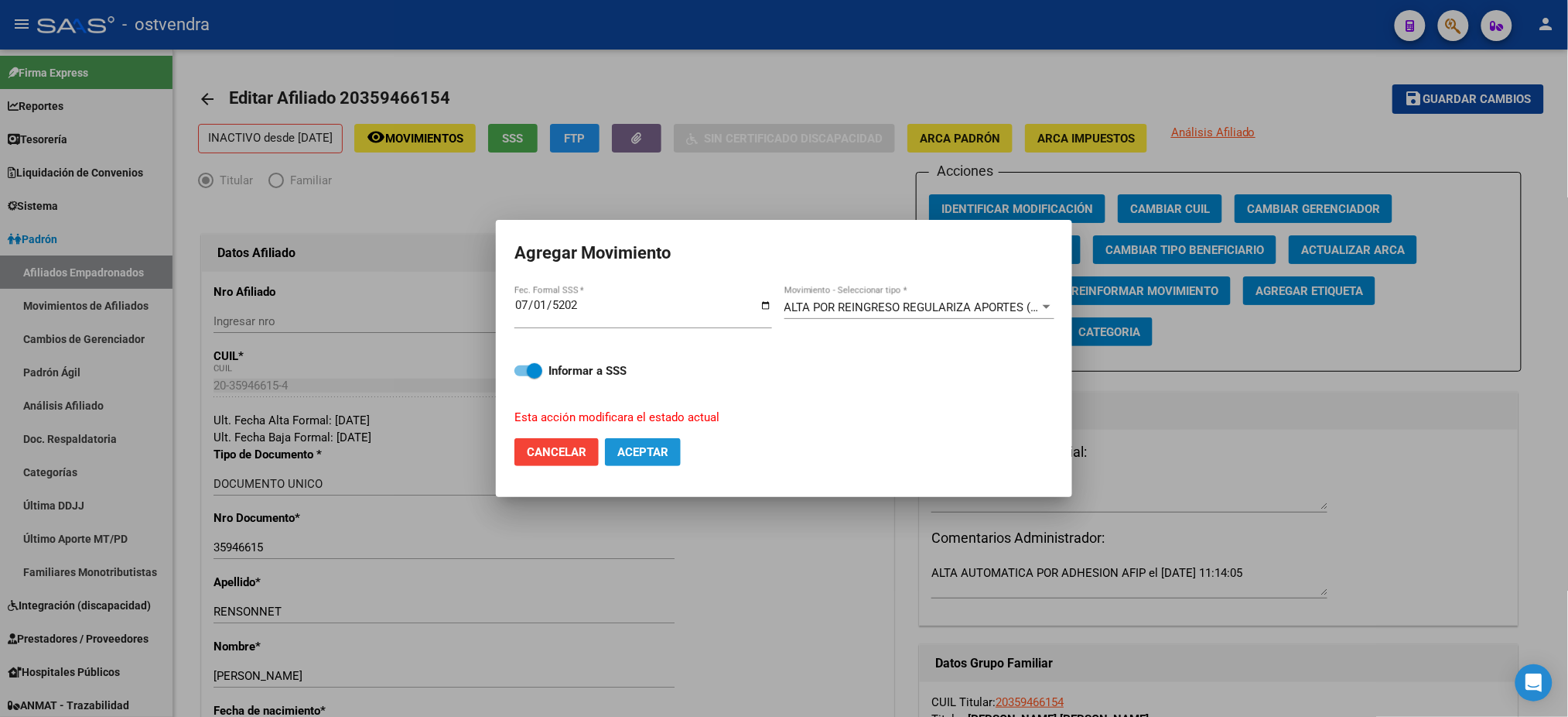
click at [664, 450] on span "Aceptar" at bounding box center [642, 451] width 51 height 14
checkbox input "false"
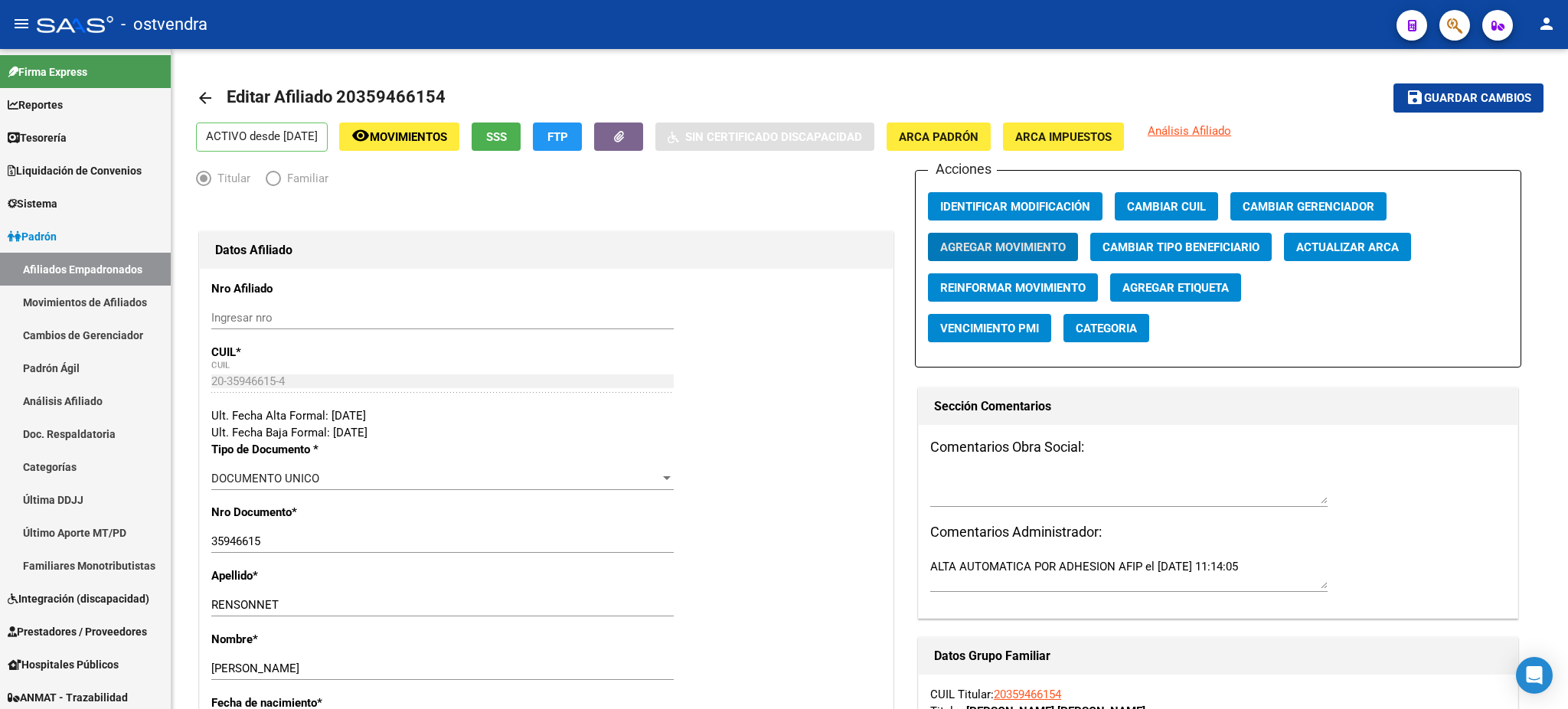
click at [1460, 20] on icon "button" at bounding box center [1455, 26] width 16 height 18
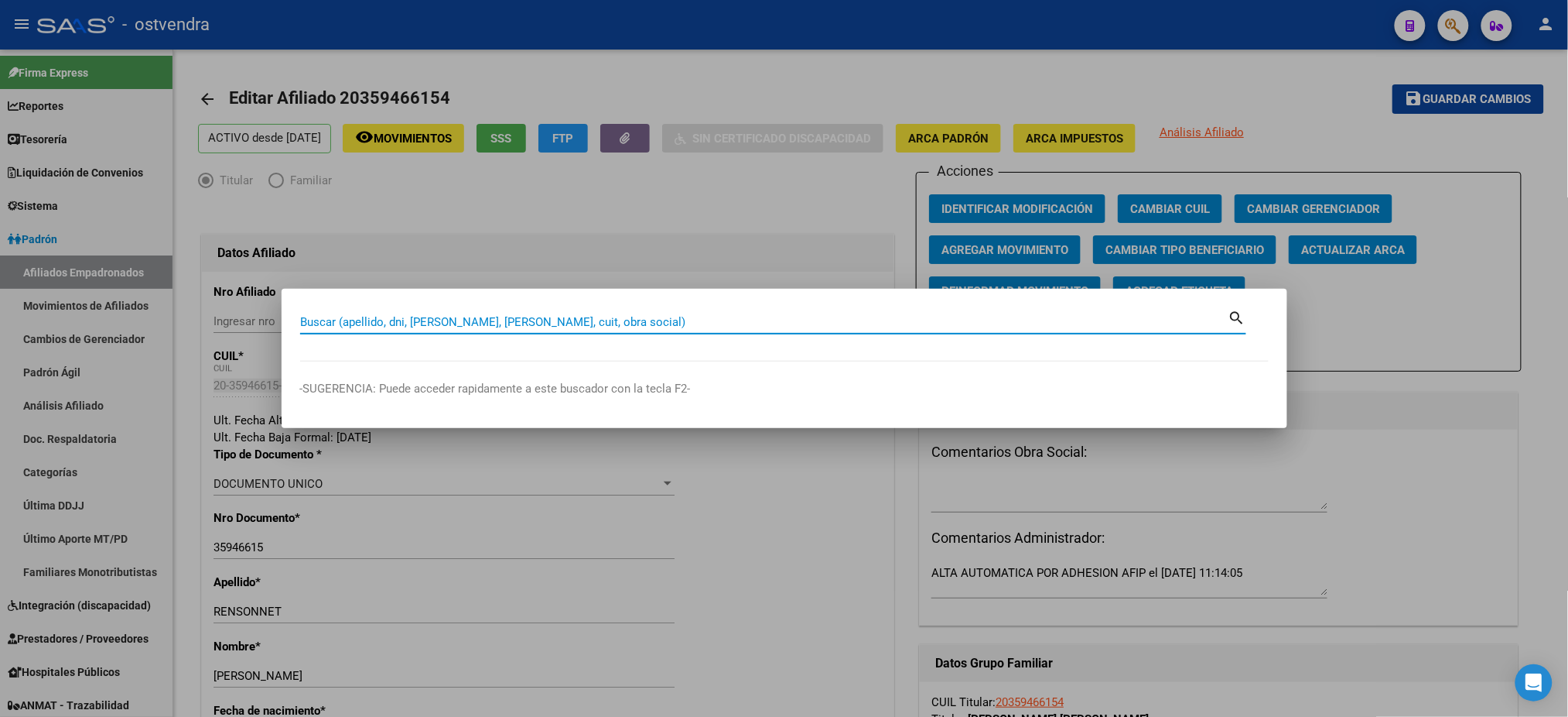
paste input "36160118"
type input "36160118"
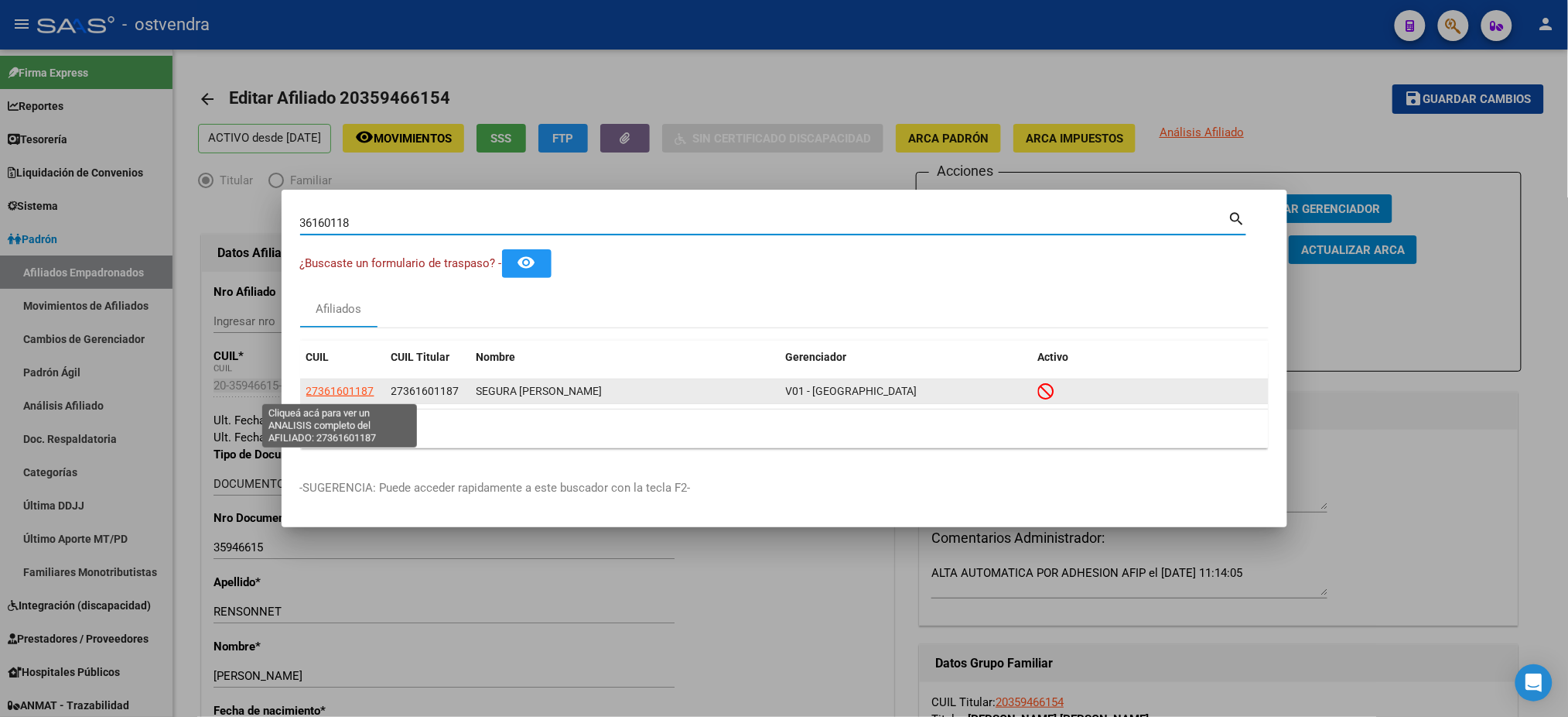
click at [329, 392] on span "27361601187" at bounding box center [340, 391] width 68 height 12
type textarea "27361601187"
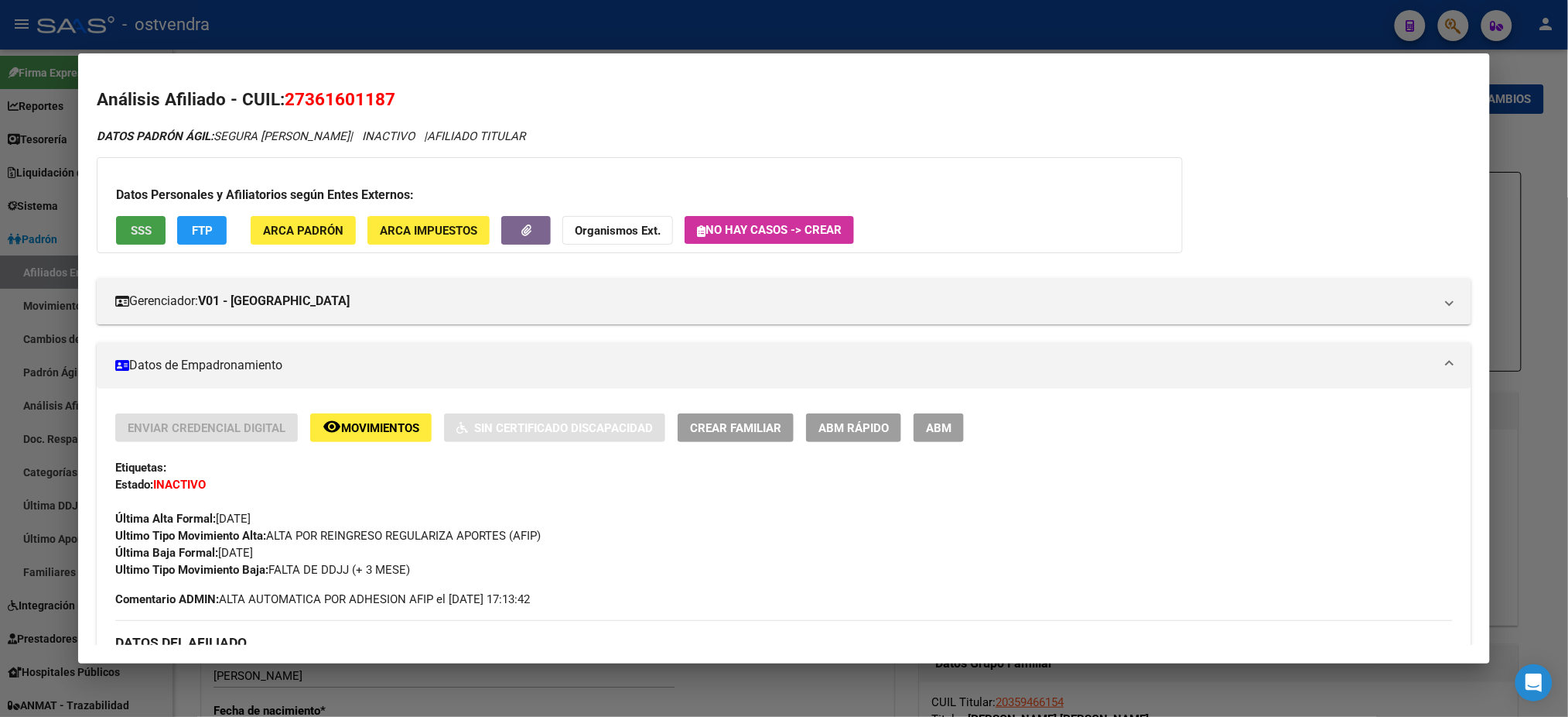
click at [143, 232] on span "SSS" at bounding box center [140, 231] width 21 height 14
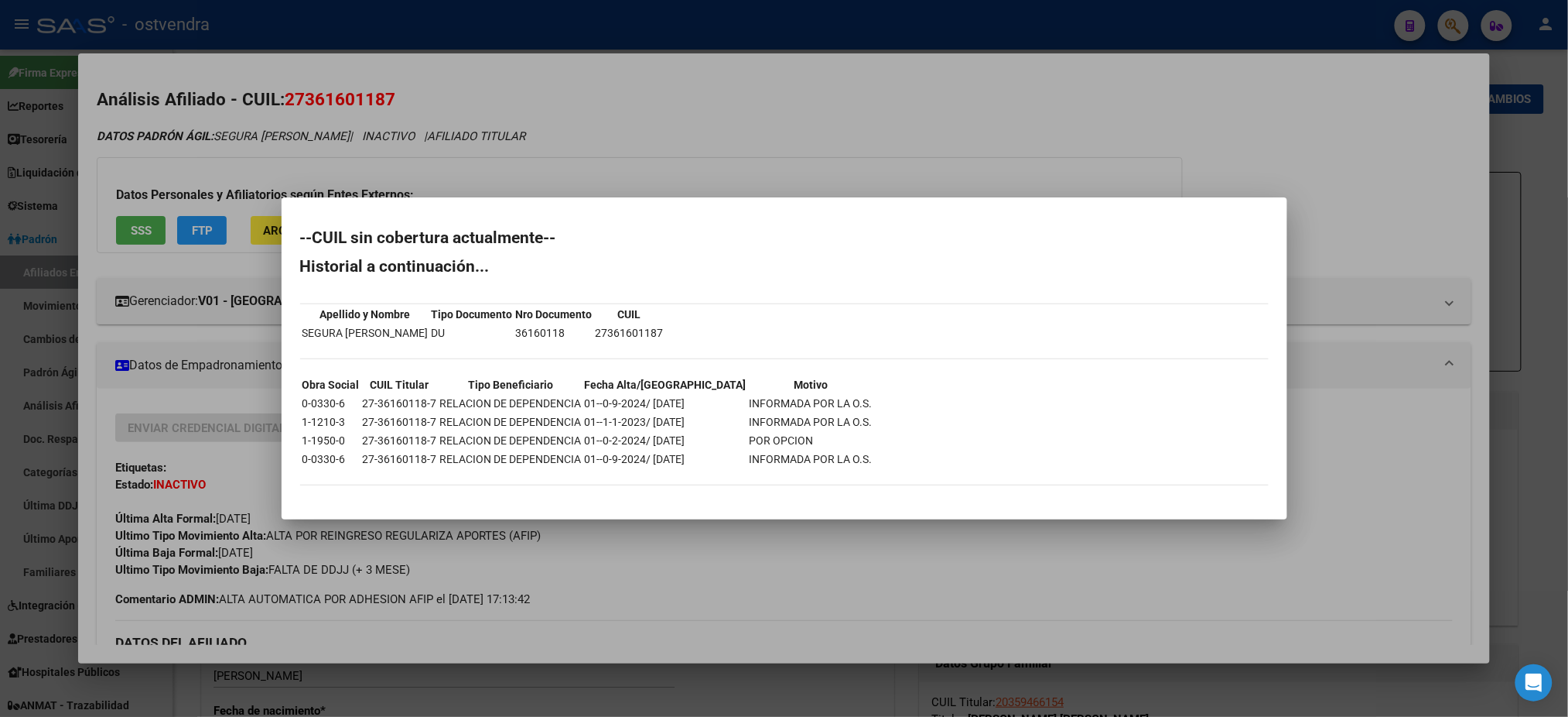
click at [491, 116] on div at bounding box center [784, 358] width 1568 height 717
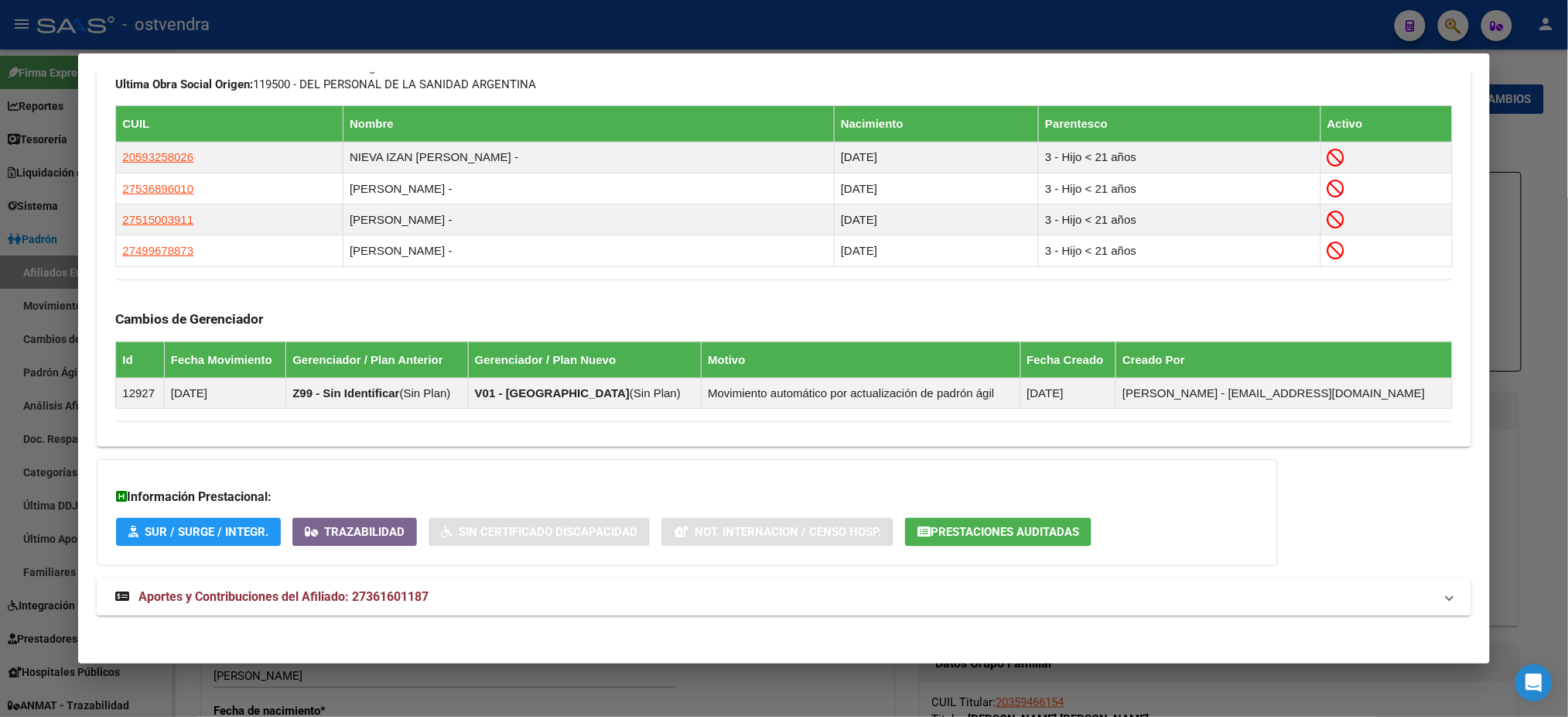
scroll to position [889, 0]
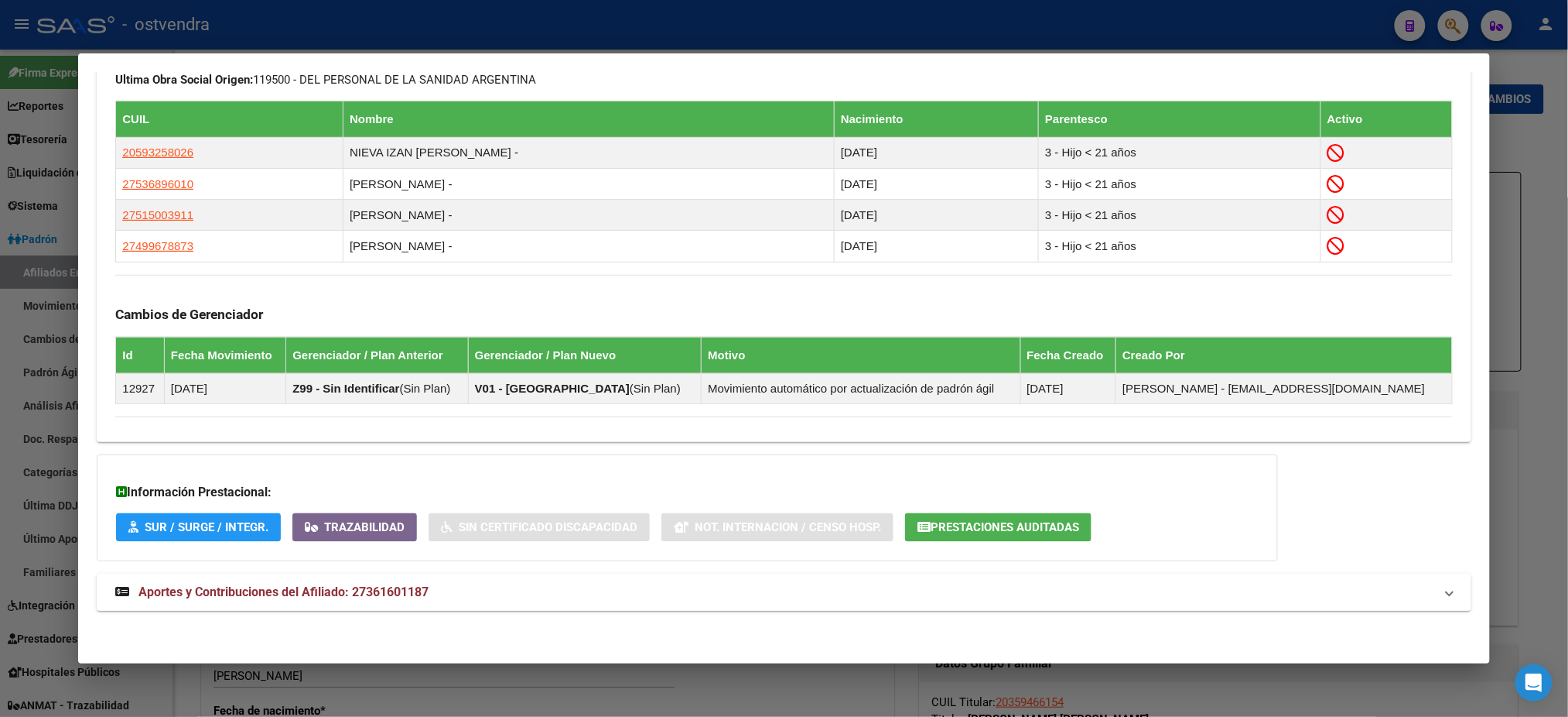
click at [578, 584] on mat-panel-title "Aportes y Contribuciones del Afiliado: 27361601187" at bounding box center [775, 592] width 1318 height 19
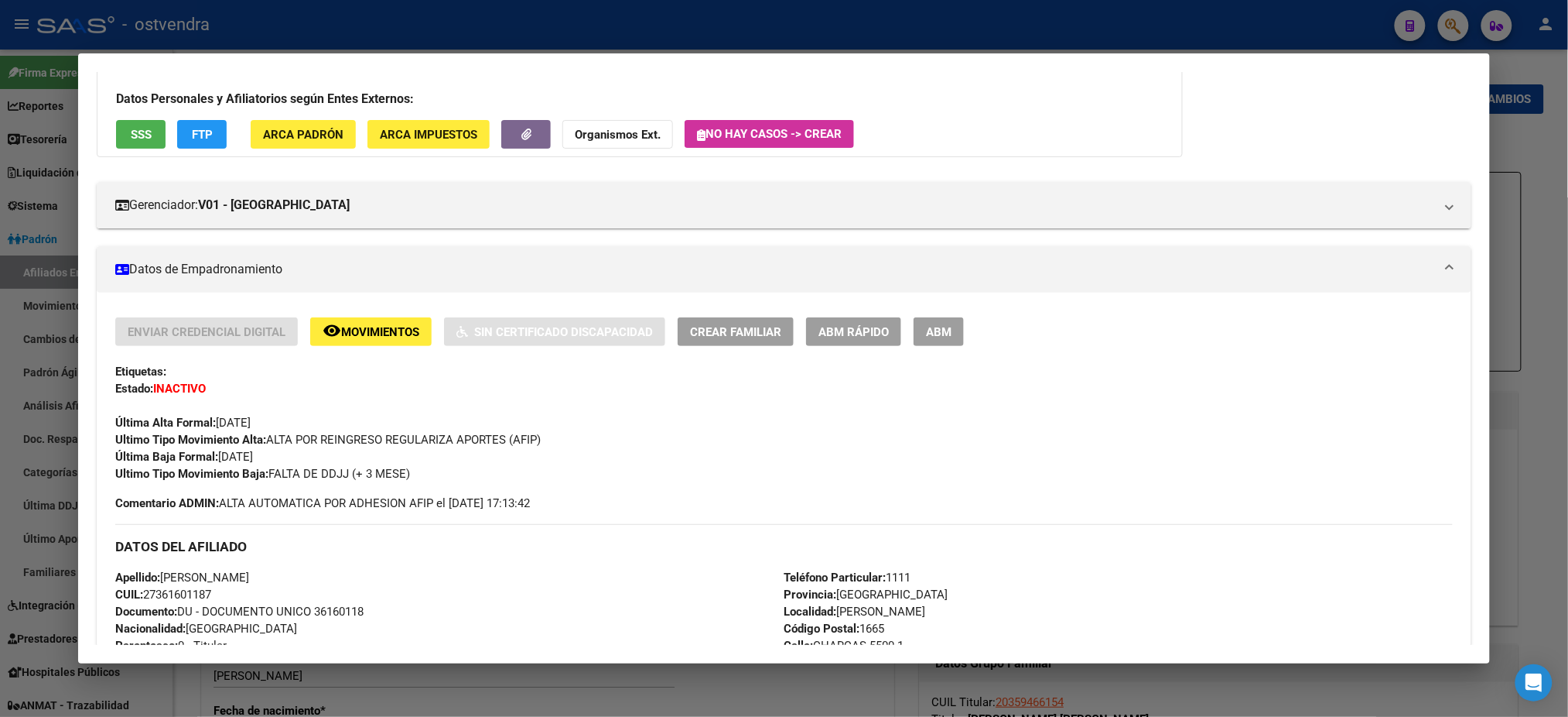
scroll to position [73, 0]
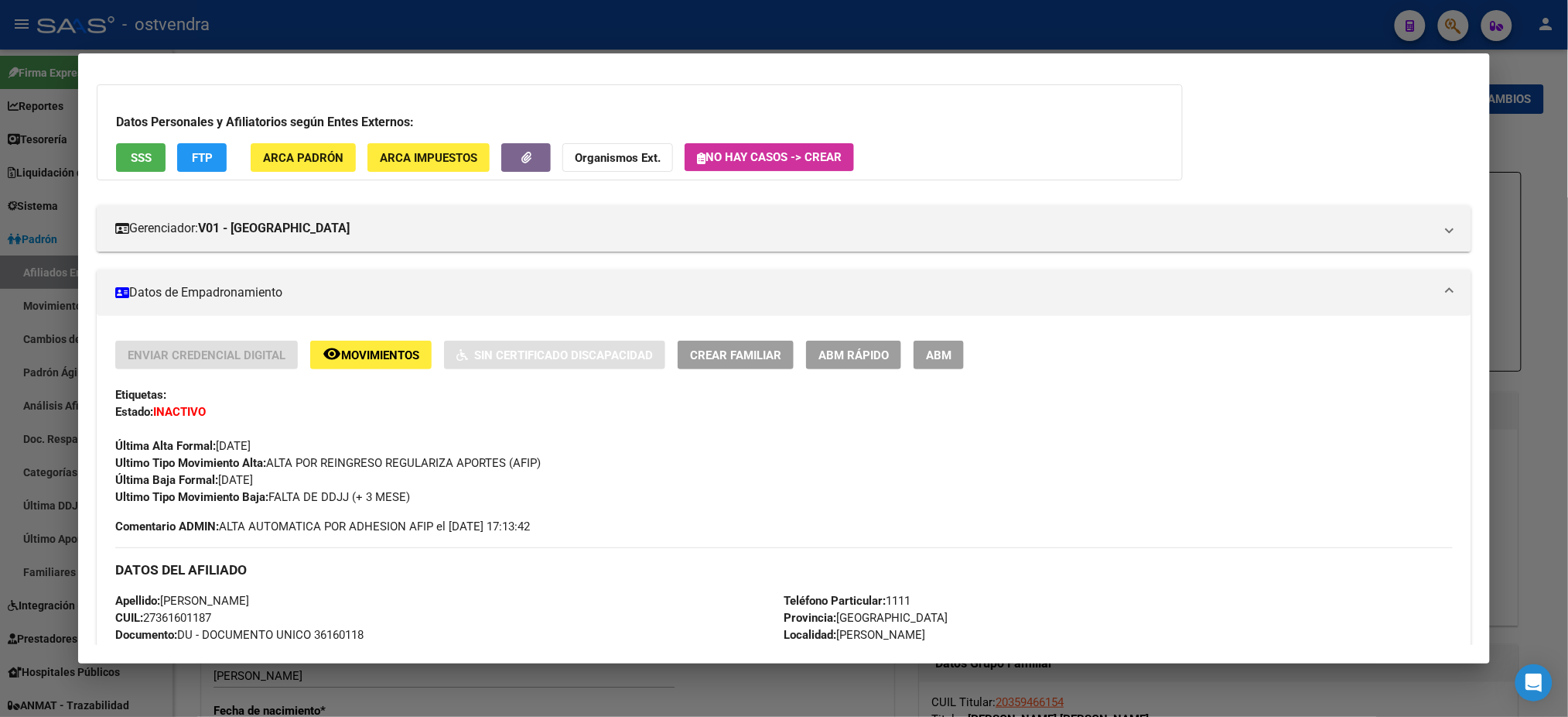
click at [127, 171] on div "Datos Personales y Afiliatorios según Entes Externos: SSS FTP ARCA Padrón ARCA …" at bounding box center [639, 132] width 1086 height 95
click at [152, 143] on button "SSS" at bounding box center [141, 157] width 50 height 29
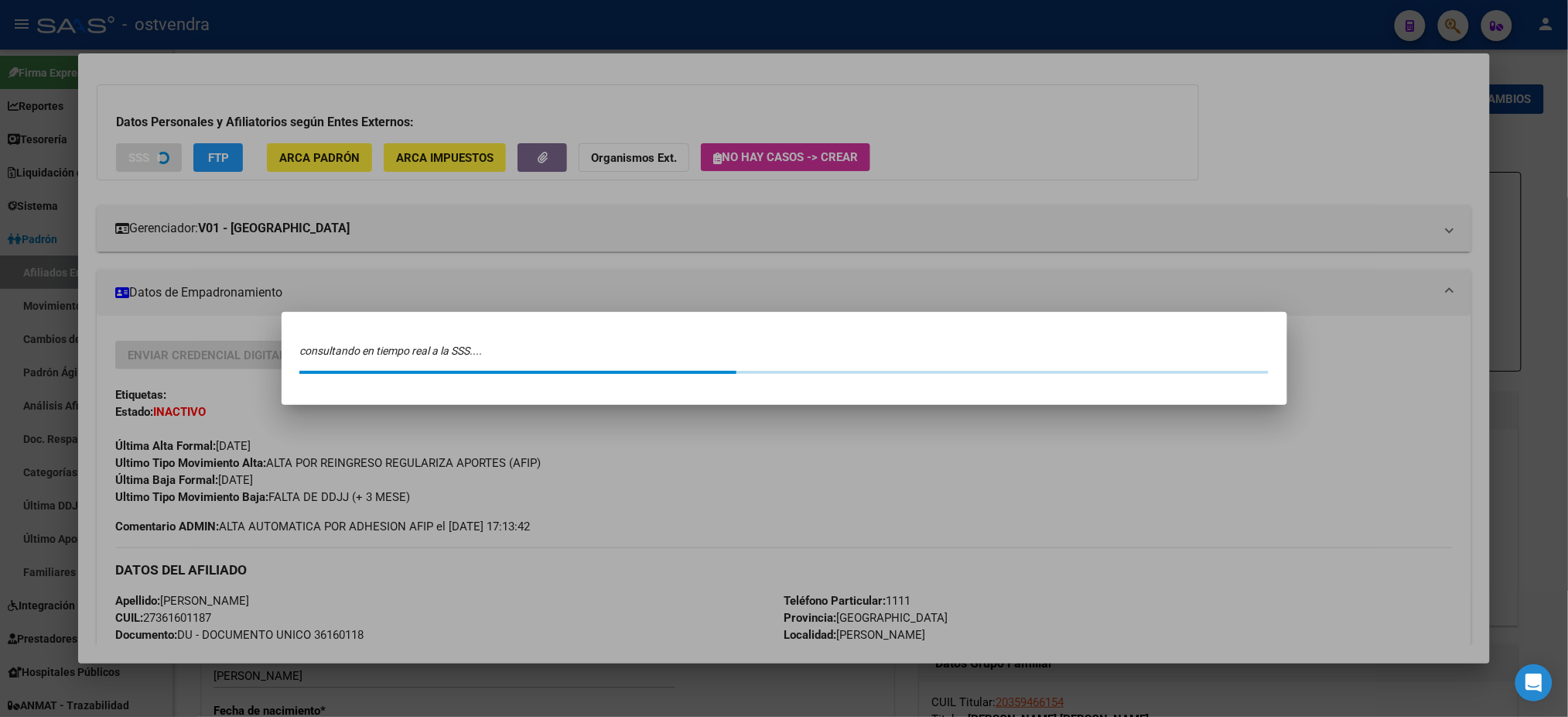
drag, startPoint x: 152, startPoint y: 141, endPoint x: 149, endPoint y: 154, distance: 13.3
click at [149, 153] on div at bounding box center [784, 358] width 1568 height 717
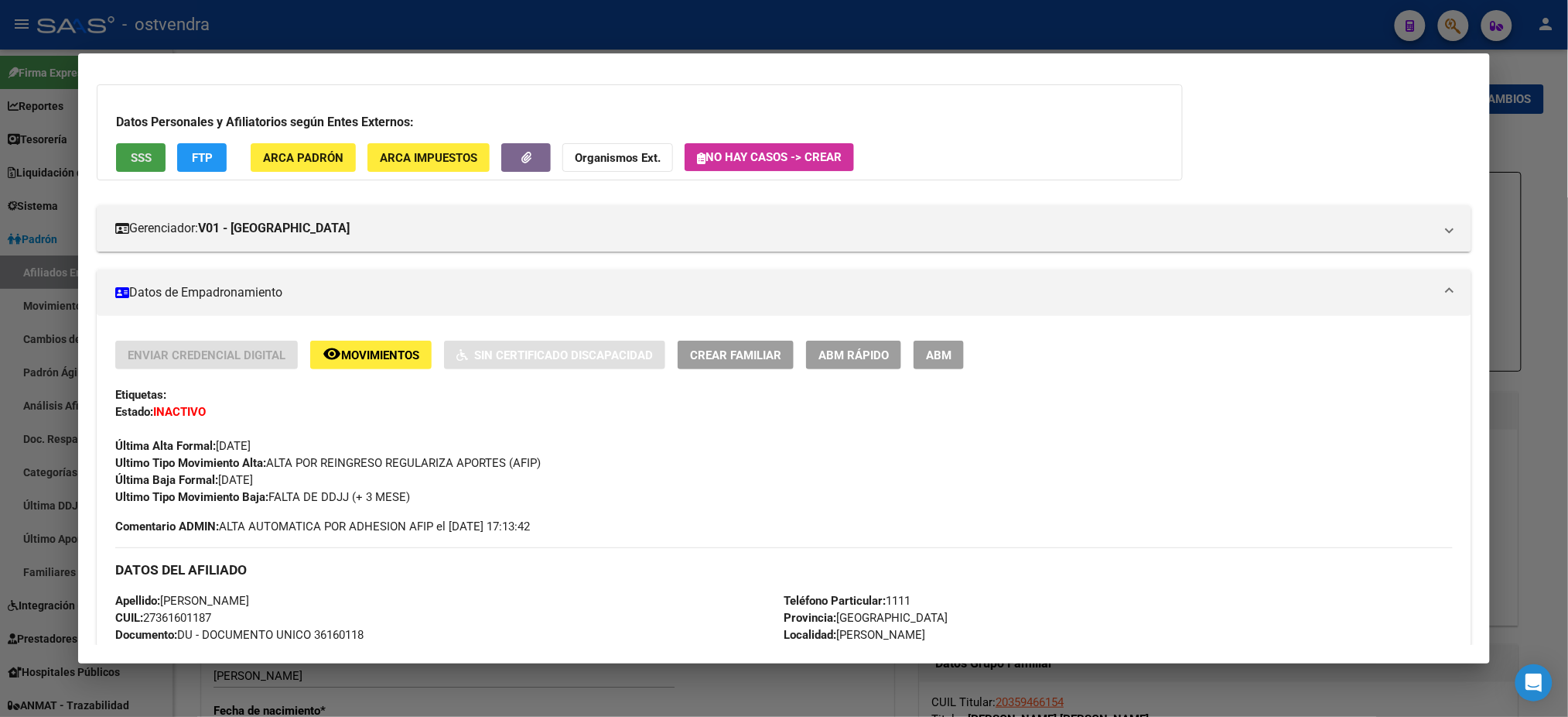
click at [149, 154] on button "SSS" at bounding box center [141, 157] width 50 height 29
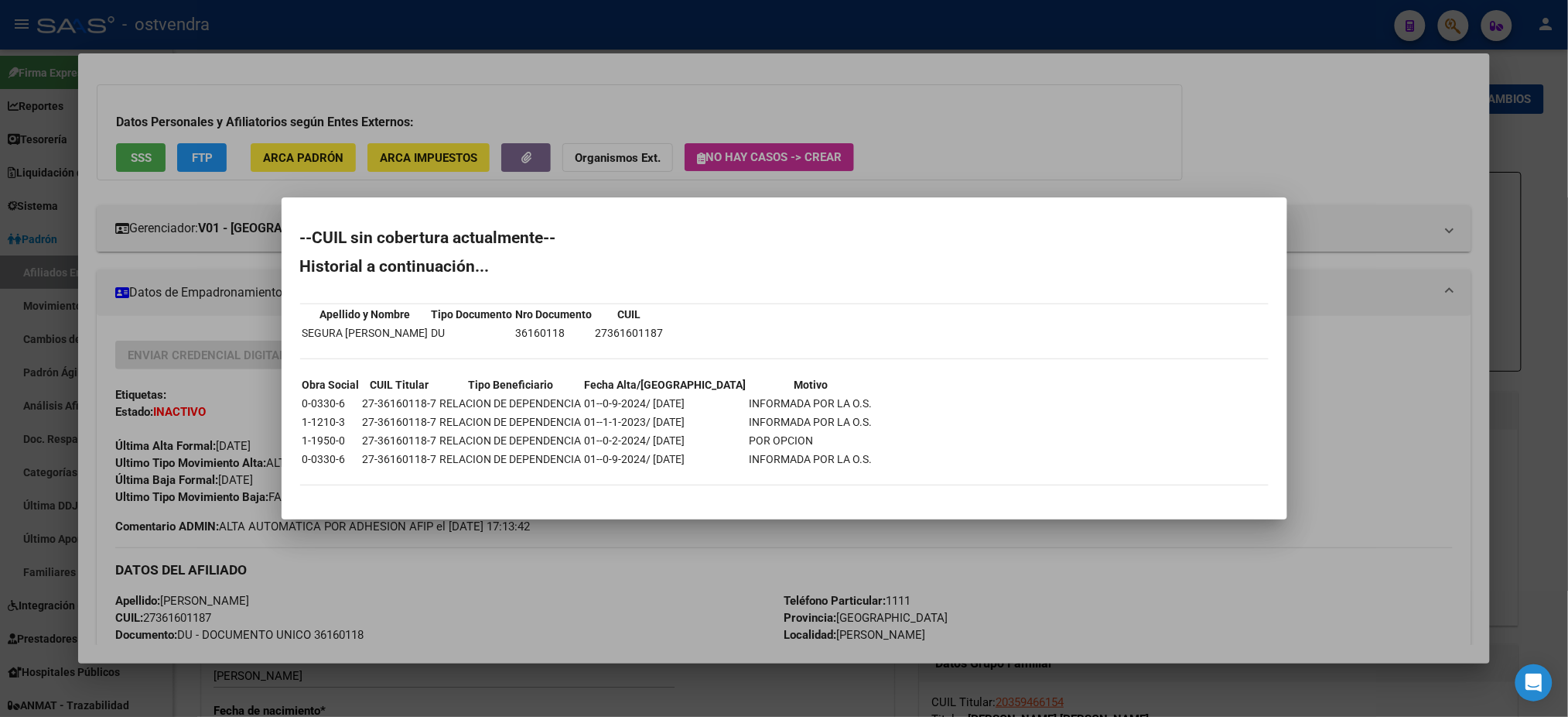
drag, startPoint x: 275, startPoint y: 91, endPoint x: 901, endPoint y: 295, distance: 658.4
click at [276, 92] on div at bounding box center [784, 358] width 1568 height 717
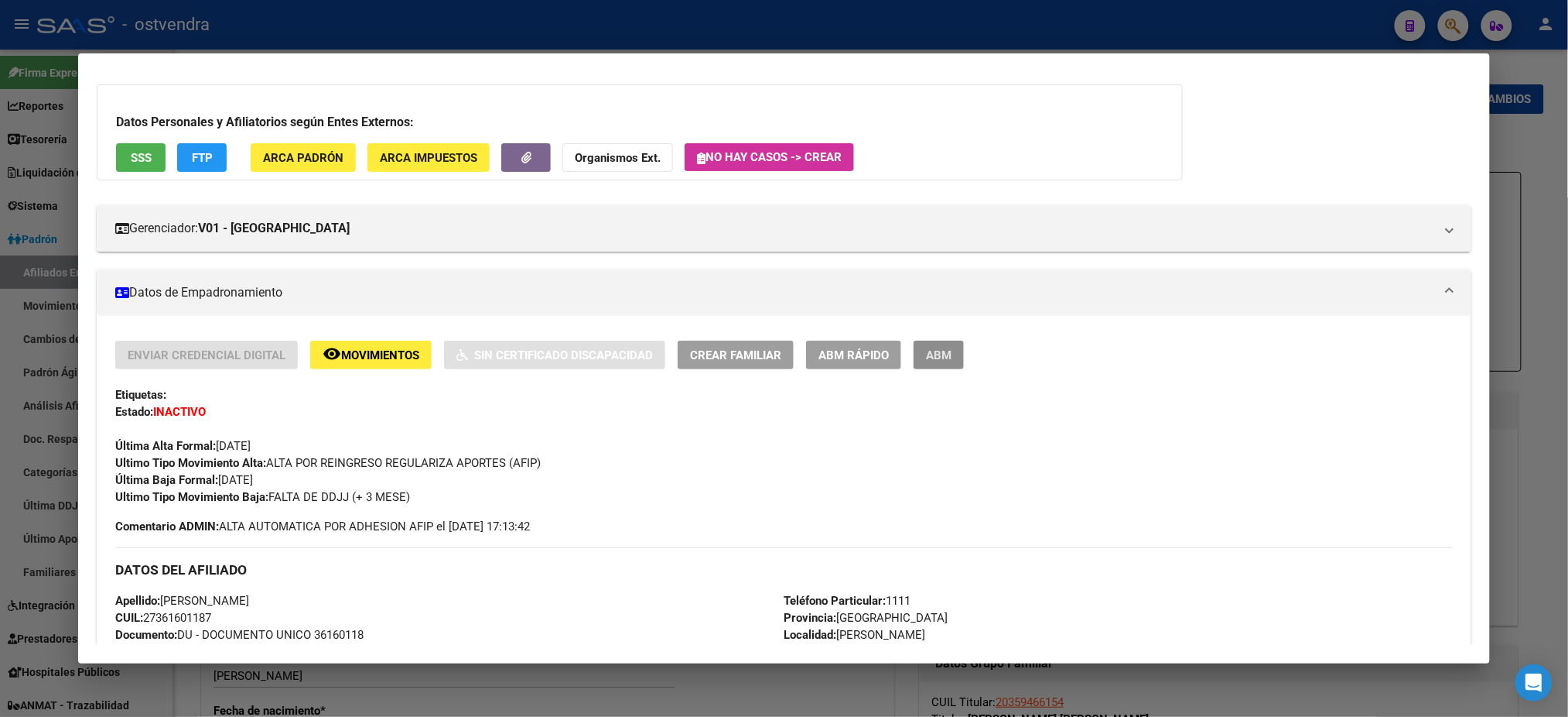
click at [942, 355] on span "ABM" at bounding box center [939, 355] width 26 height 14
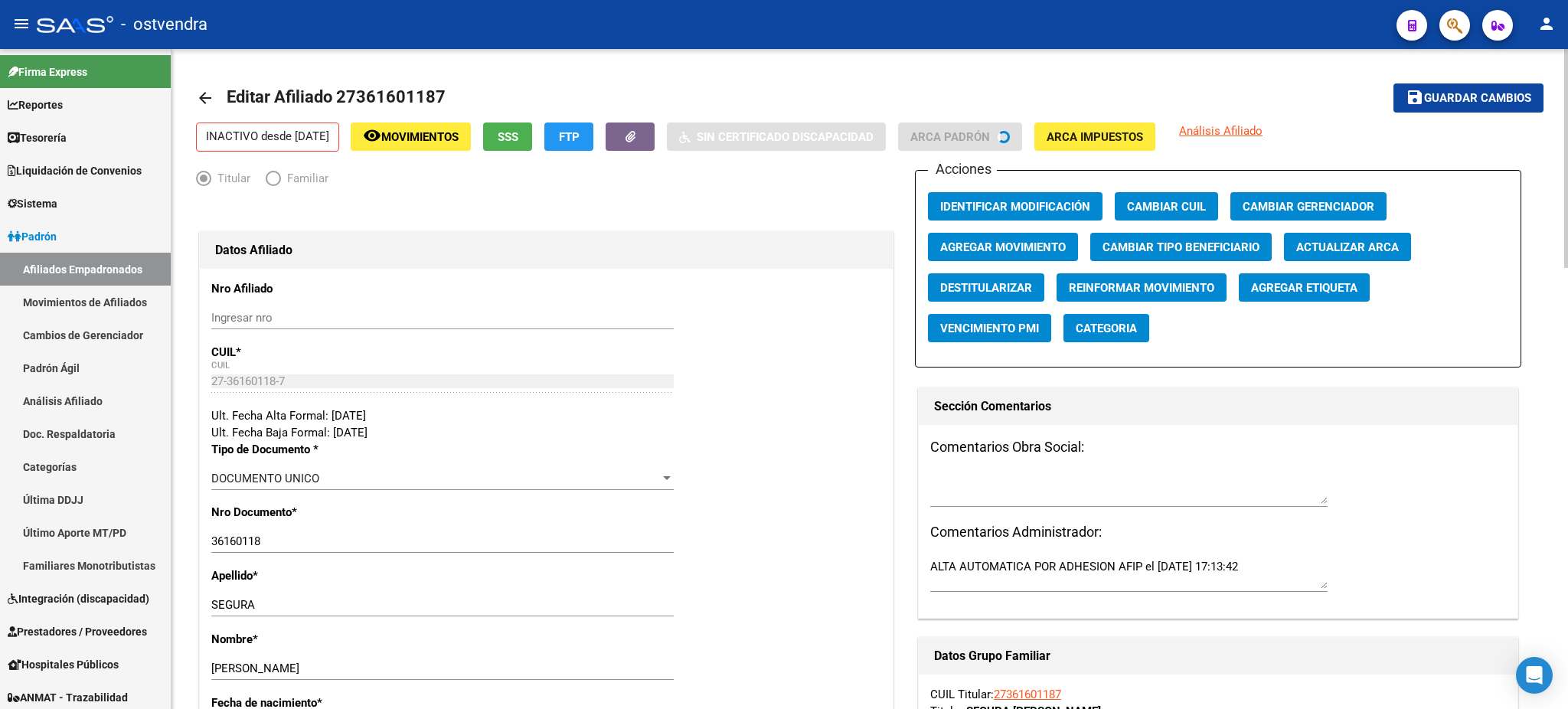
click at [1333, 284] on span "Agregar Etiqueta" at bounding box center [1303, 288] width 106 height 14
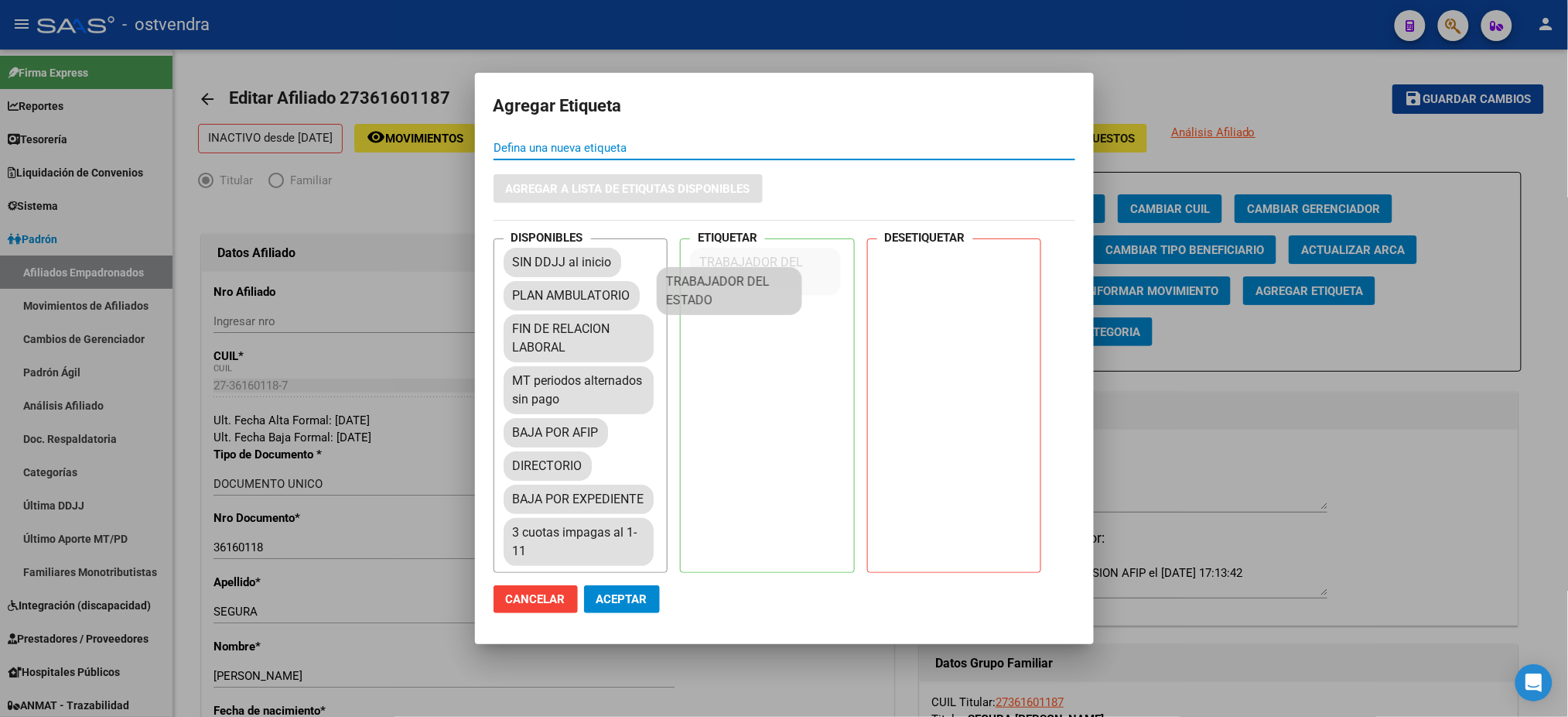
drag, startPoint x: 599, startPoint y: 481, endPoint x: 755, endPoint y: 297, distance: 241.2
click at [646, 593] on span "Aceptar" at bounding box center [621, 599] width 51 height 14
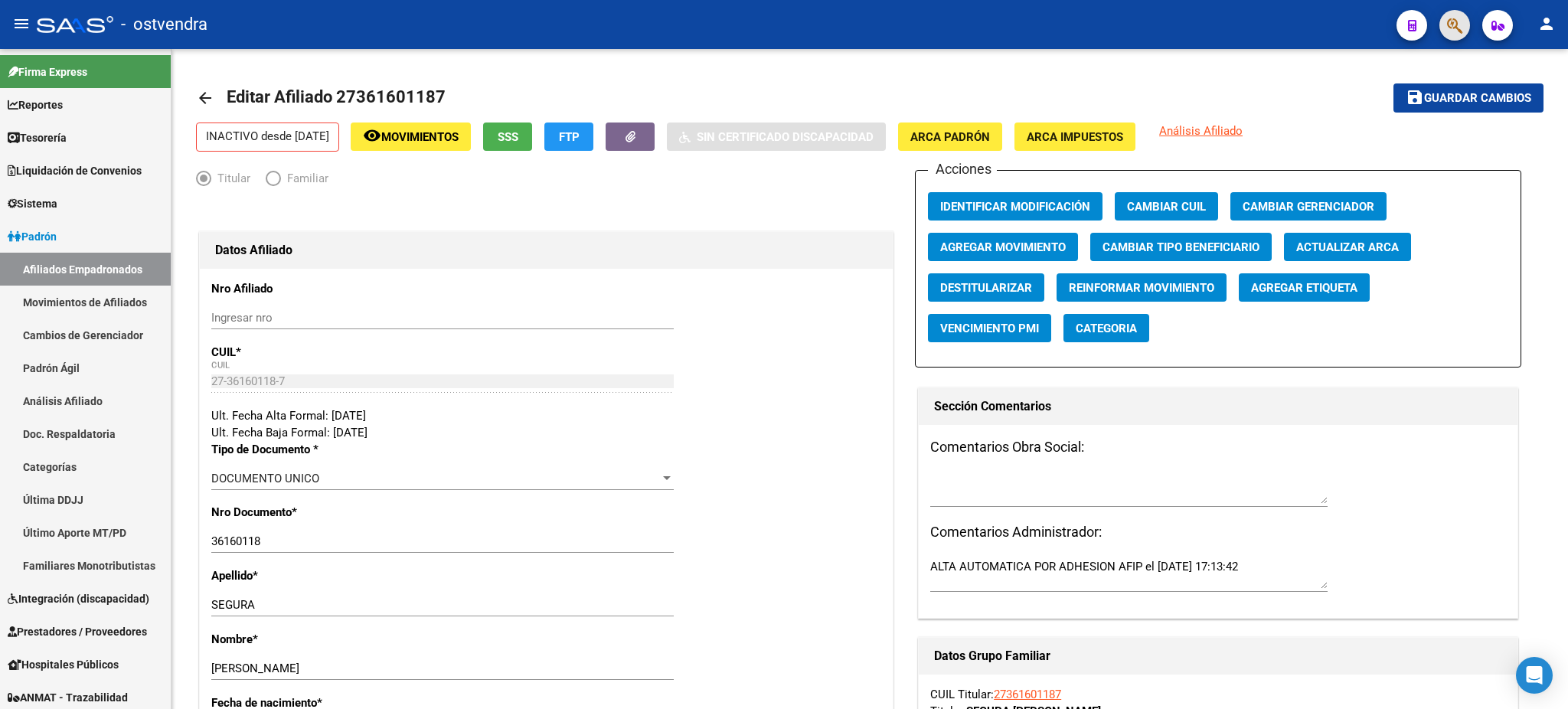
click at [1444, 28] on button "button" at bounding box center [1454, 25] width 30 height 30
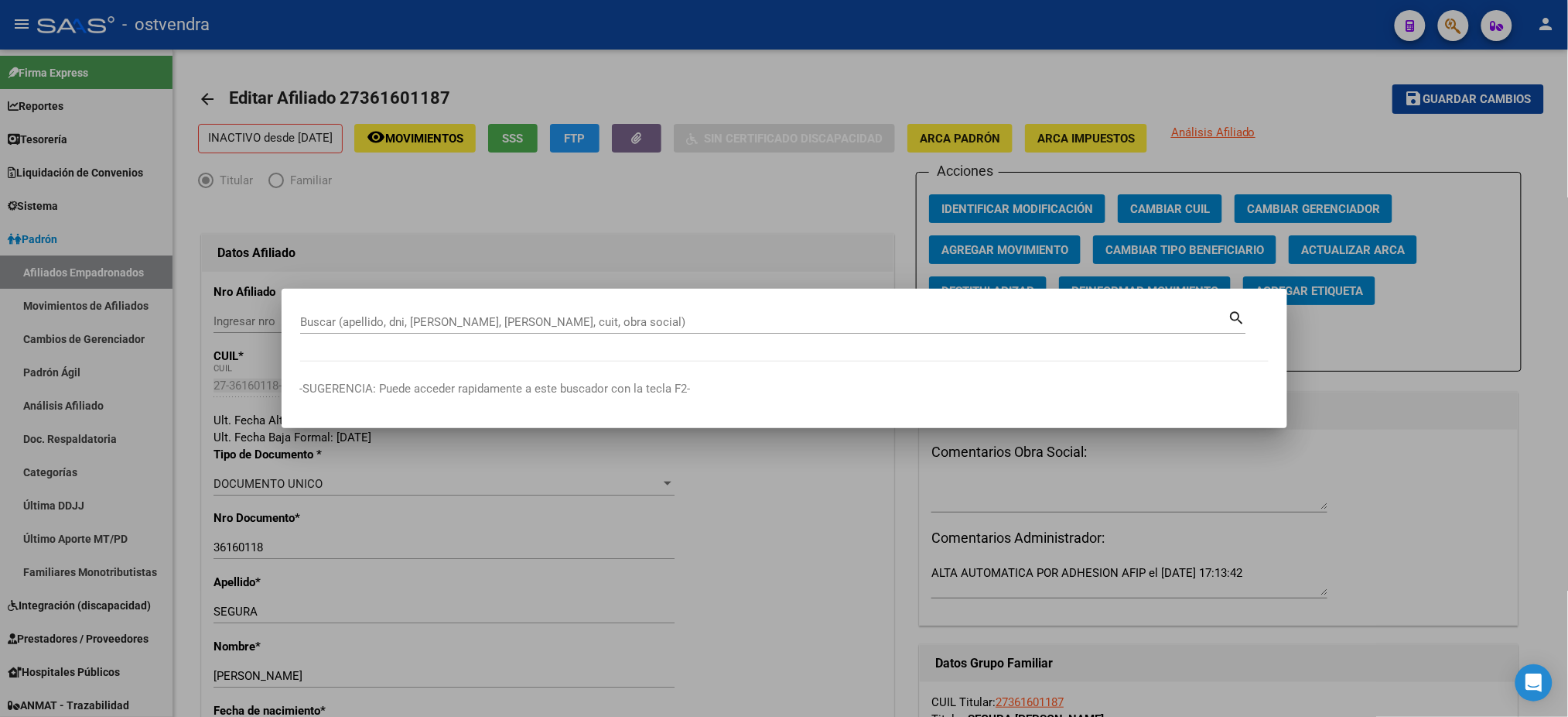
paste input "36397661"
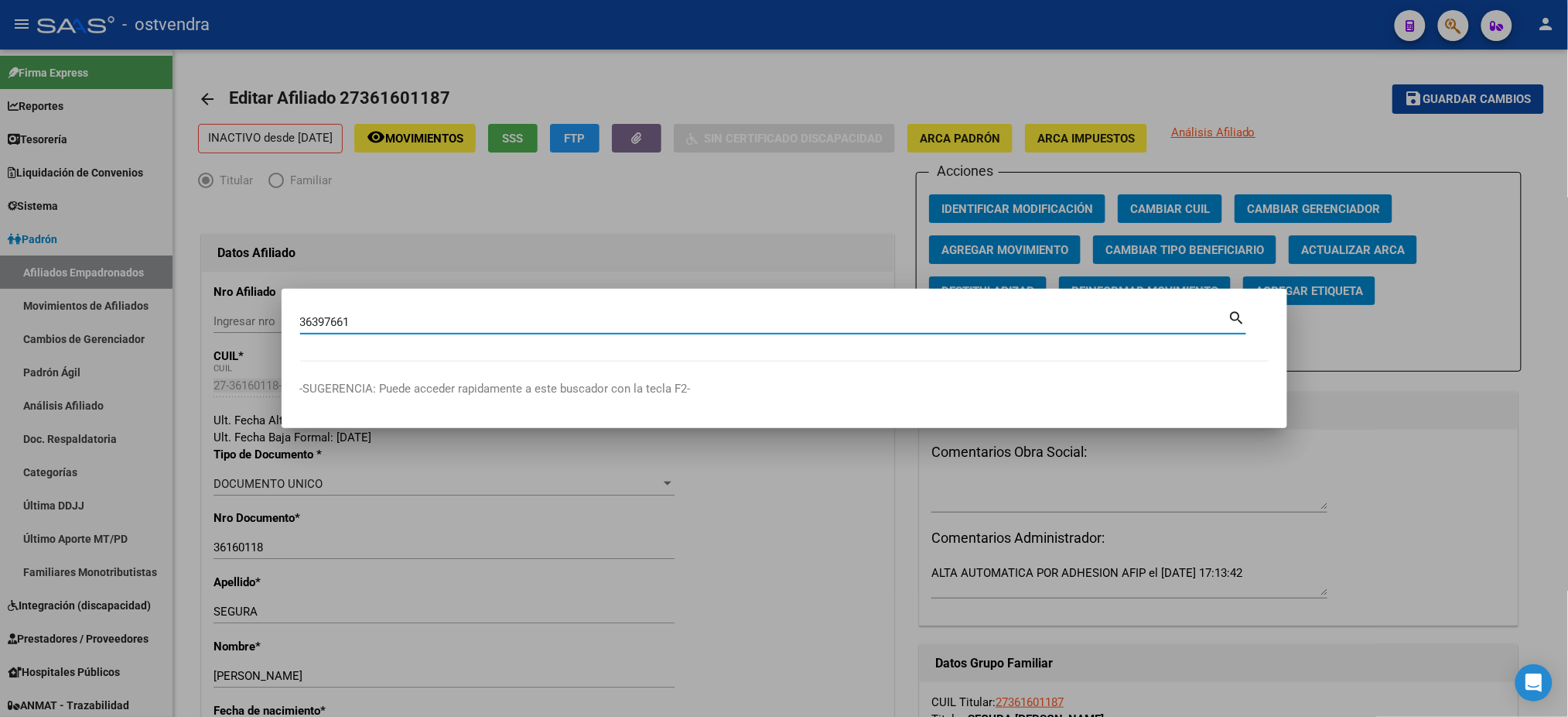
type input "36397661"
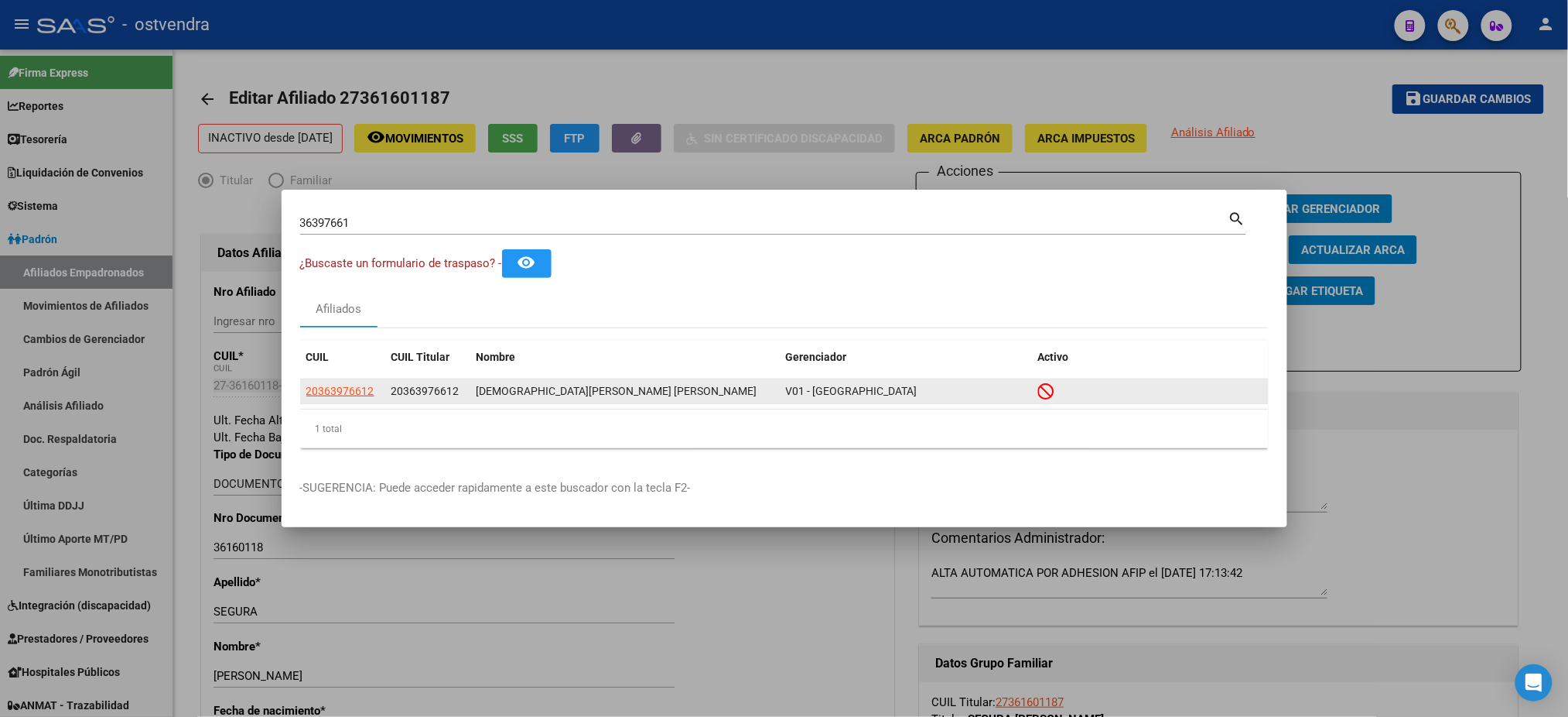
click at [359, 400] on app-link-go-to "20363976612" at bounding box center [340, 391] width 68 height 18
click at [359, 391] on span "20363976612" at bounding box center [340, 391] width 68 height 12
type textarea "20363976612"
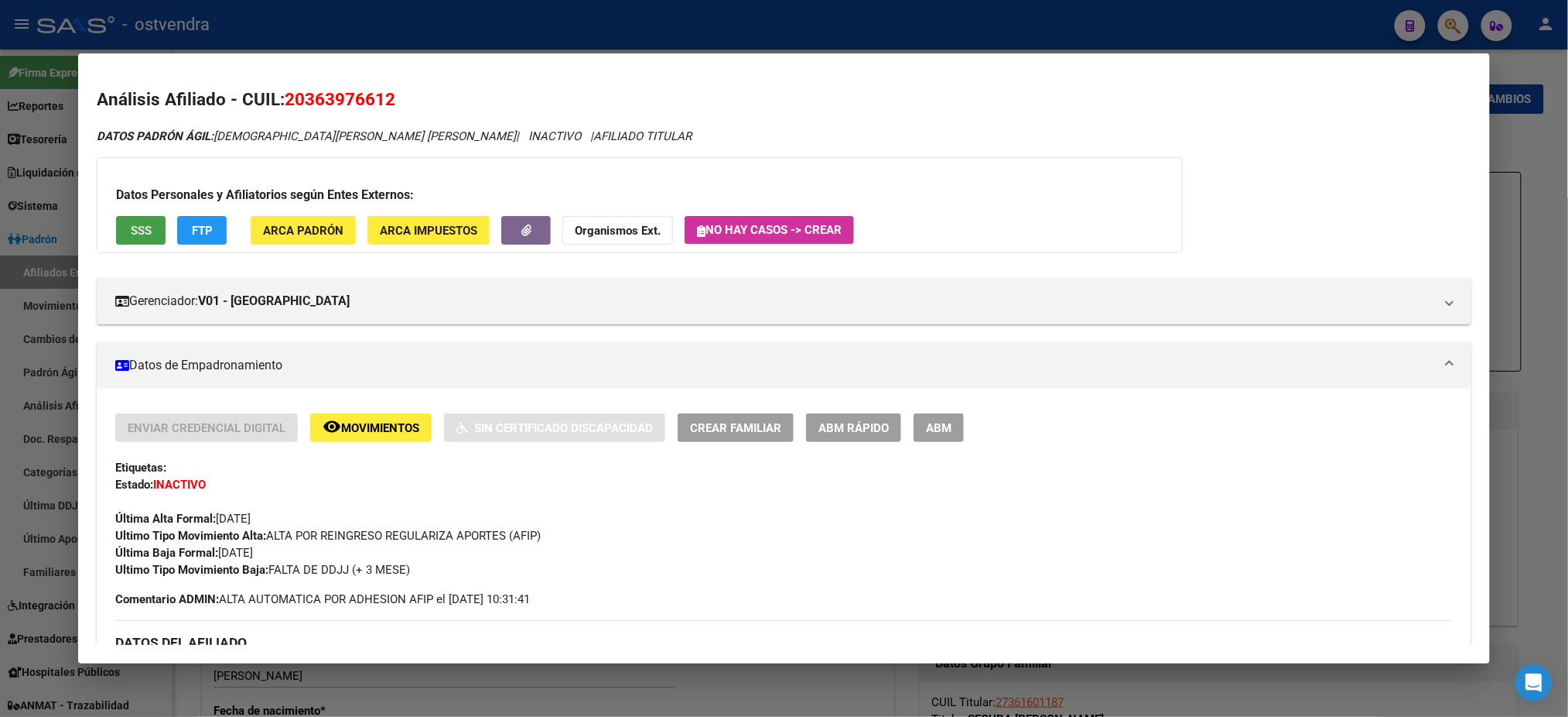
click at [155, 231] on button "SSS" at bounding box center [141, 230] width 50 height 29
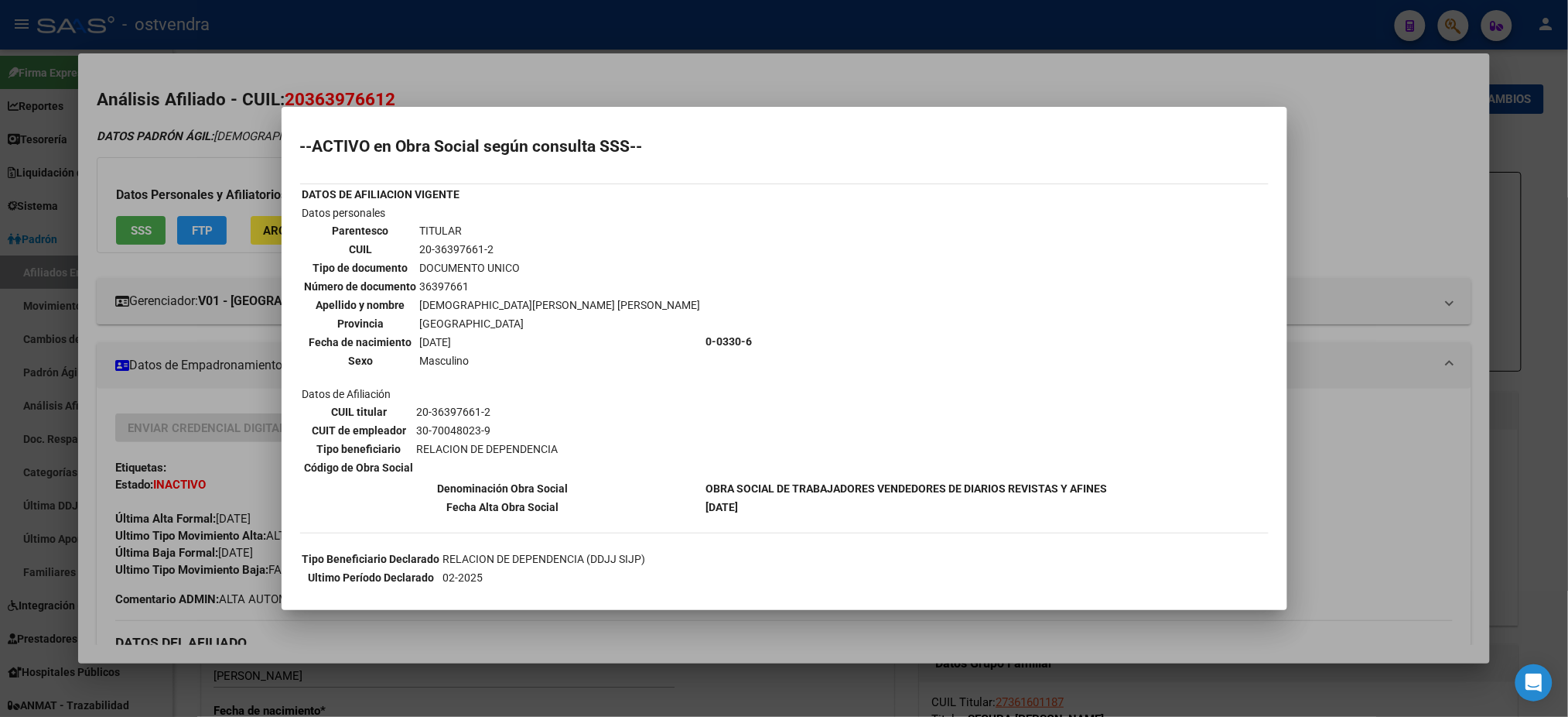
drag, startPoint x: 244, startPoint y: 222, endPoint x: 244, endPoint y: 212, distance: 10.0
click at [244, 215] on div at bounding box center [784, 358] width 1568 height 717
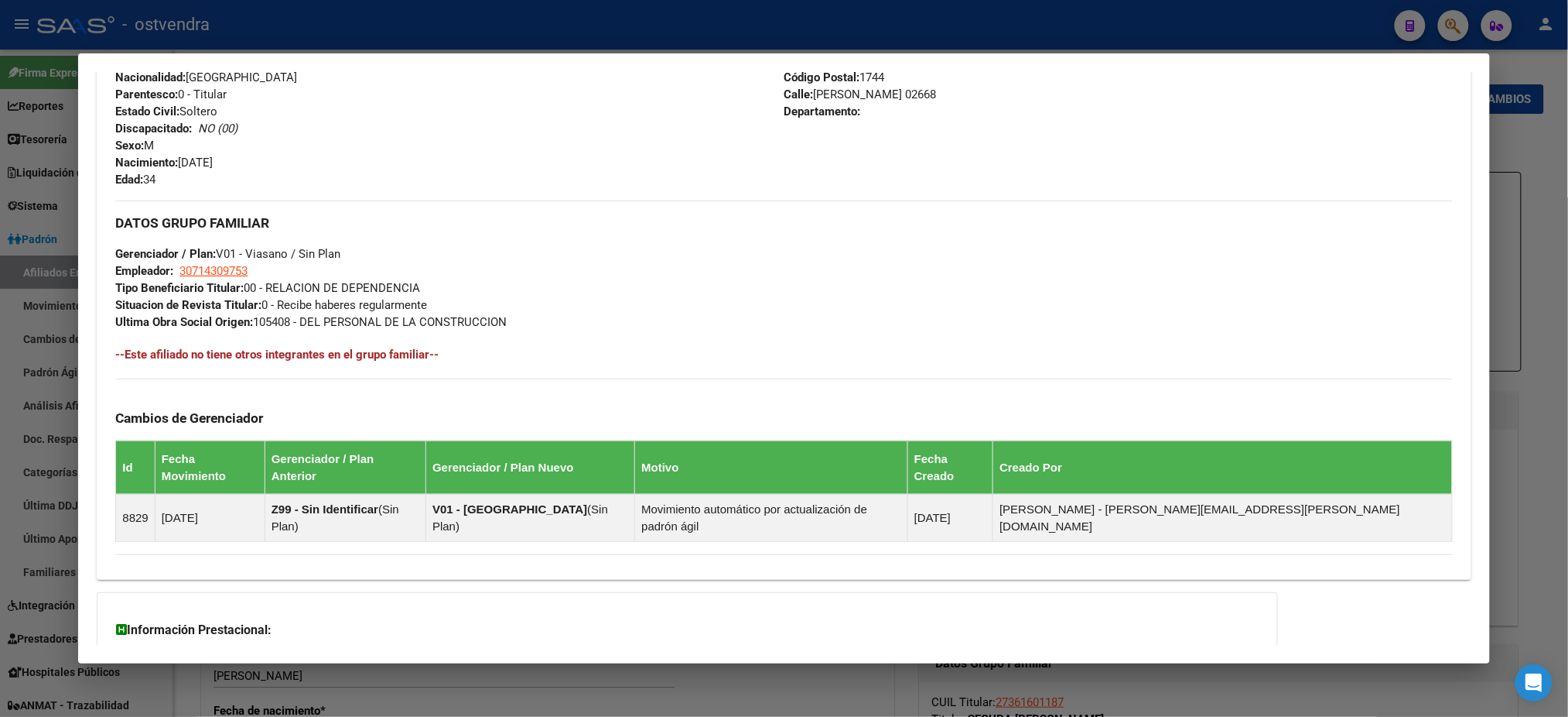
scroll to position [750, 0]
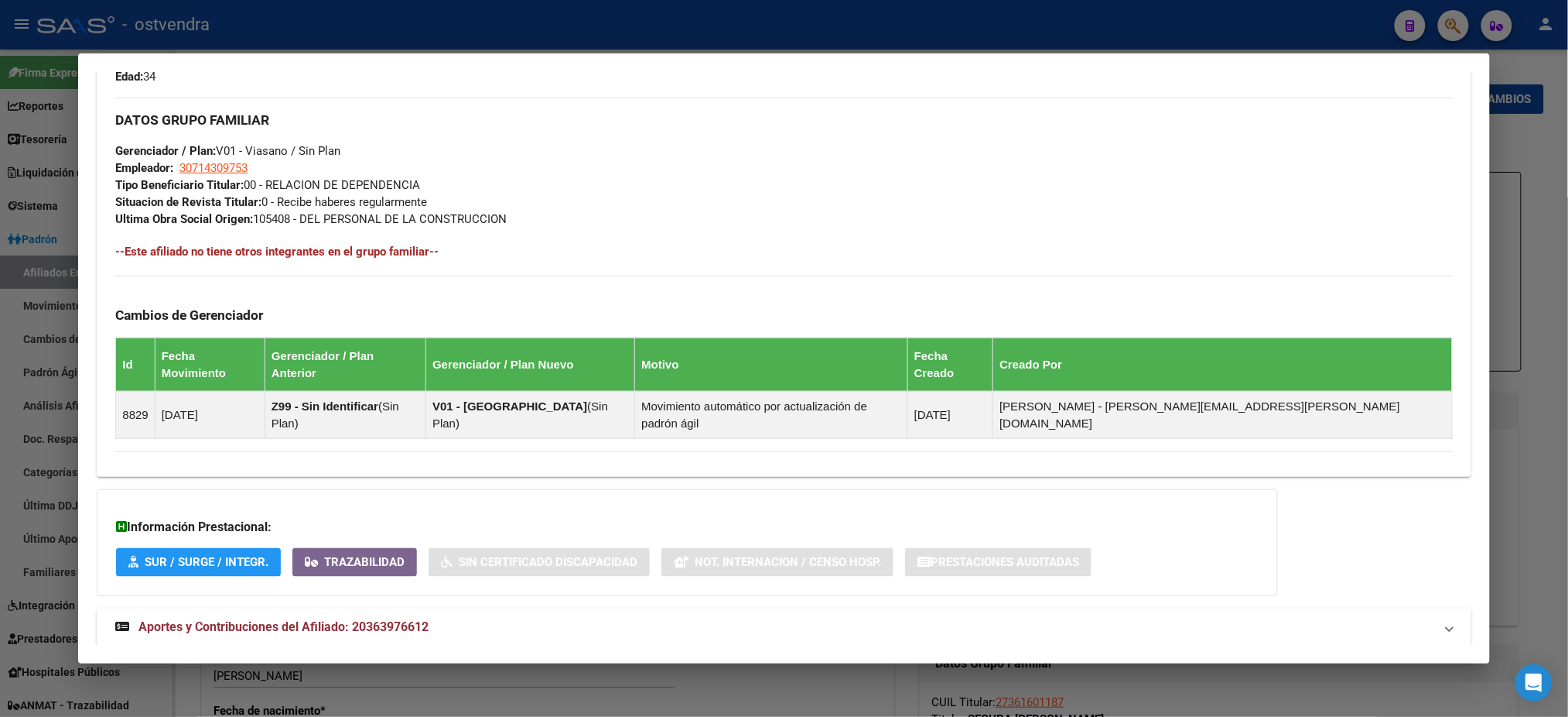
click at [401, 619] on span "Aportes y Contribuciones del Afiliado: 20363976612" at bounding box center [283, 626] width 290 height 15
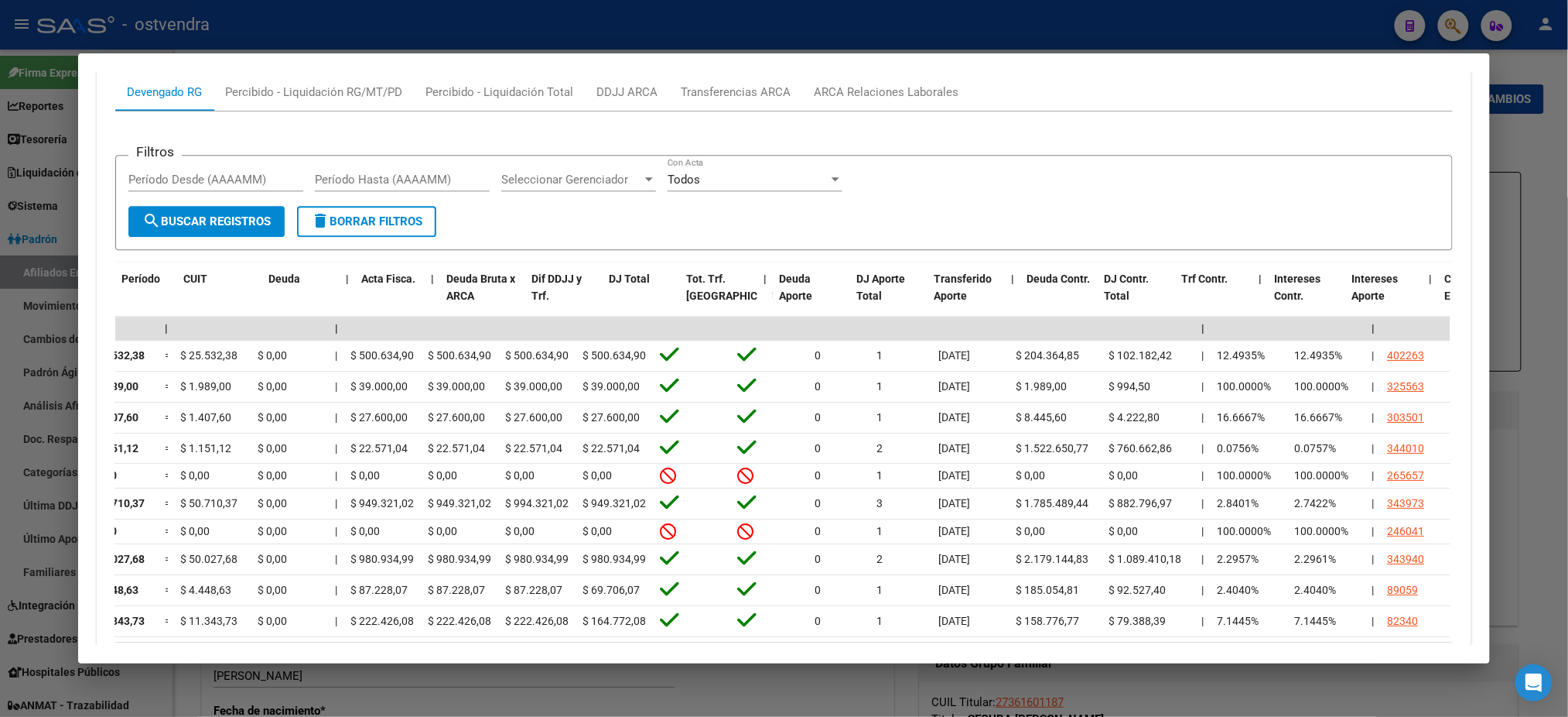
scroll to position [0, 0]
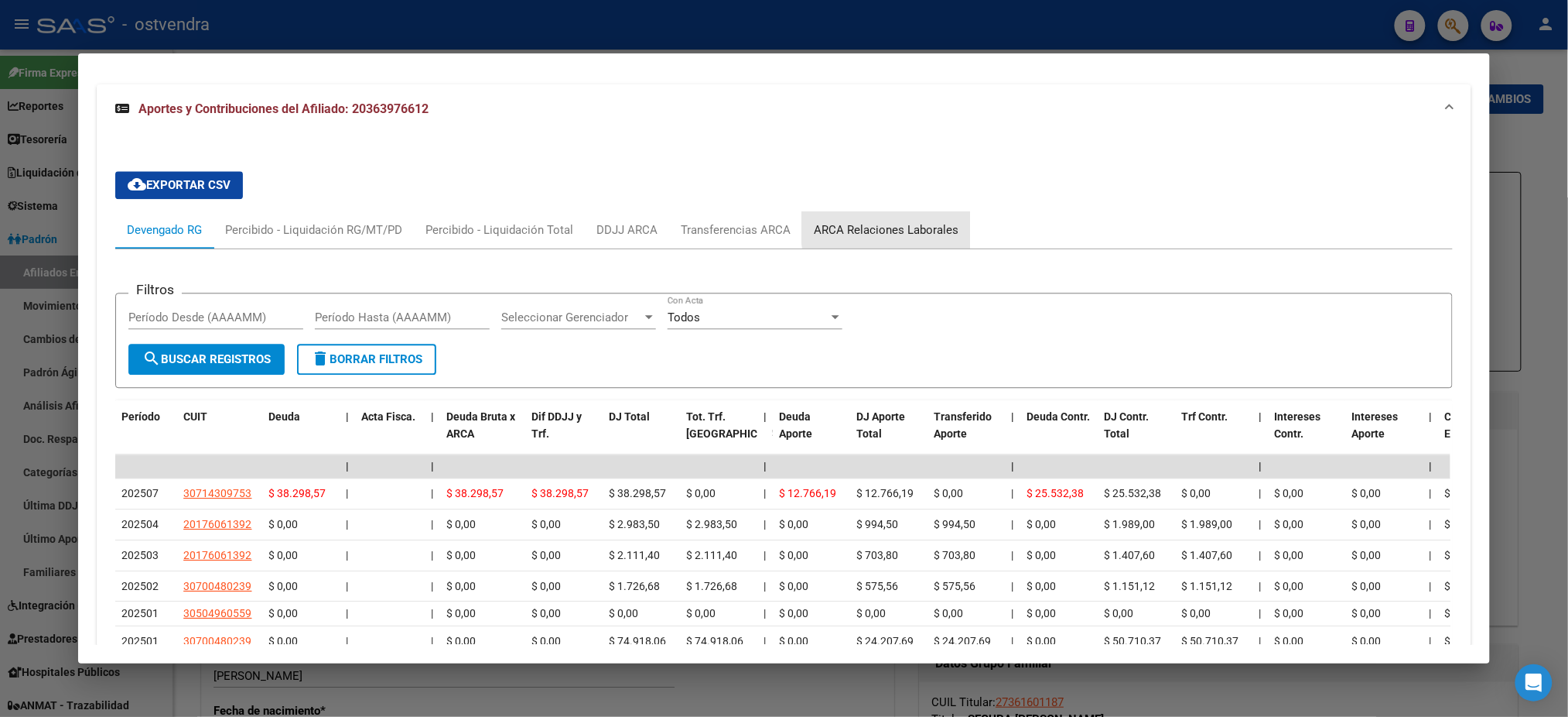
click at [935, 211] on div "ARCA Relaciones Laborales" at bounding box center [886, 229] width 168 height 37
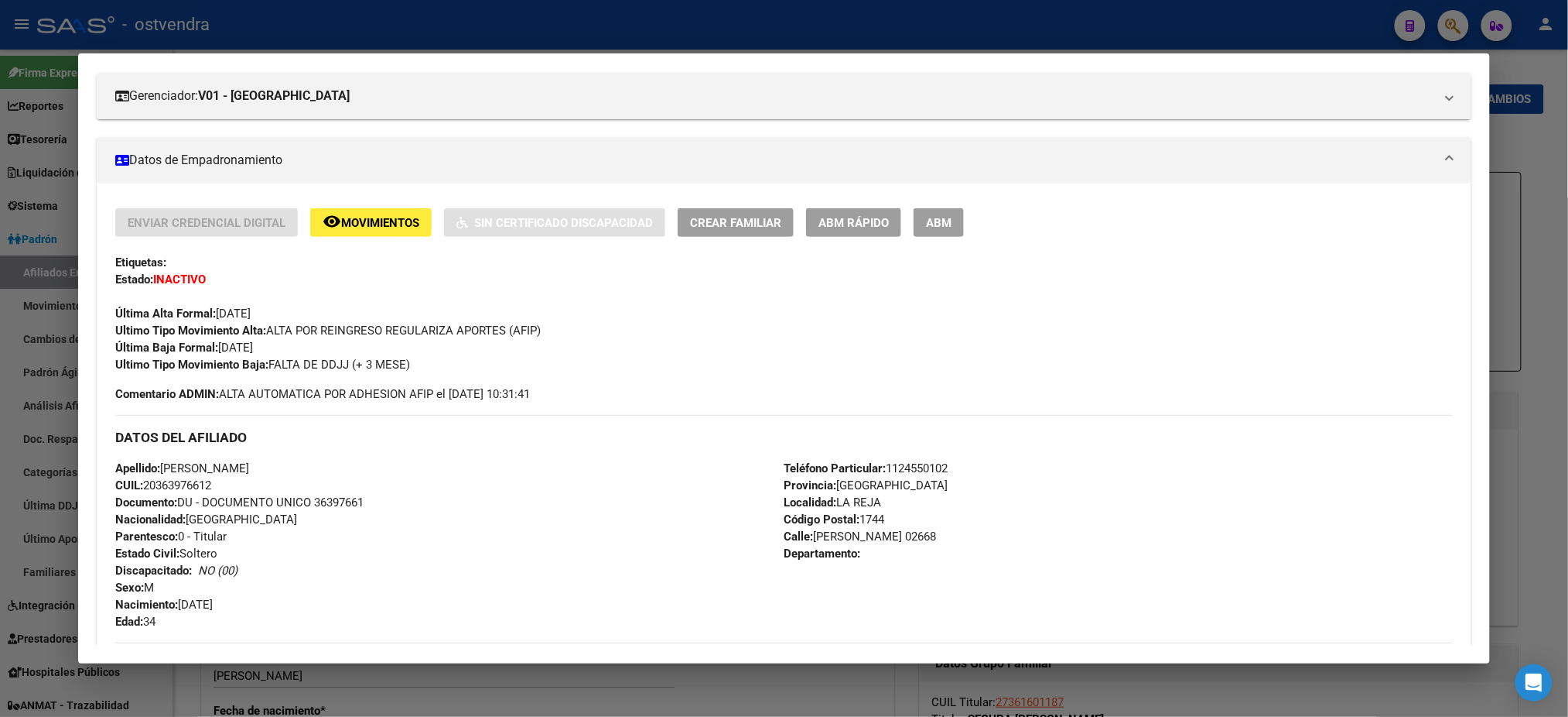
scroll to position [190, 0]
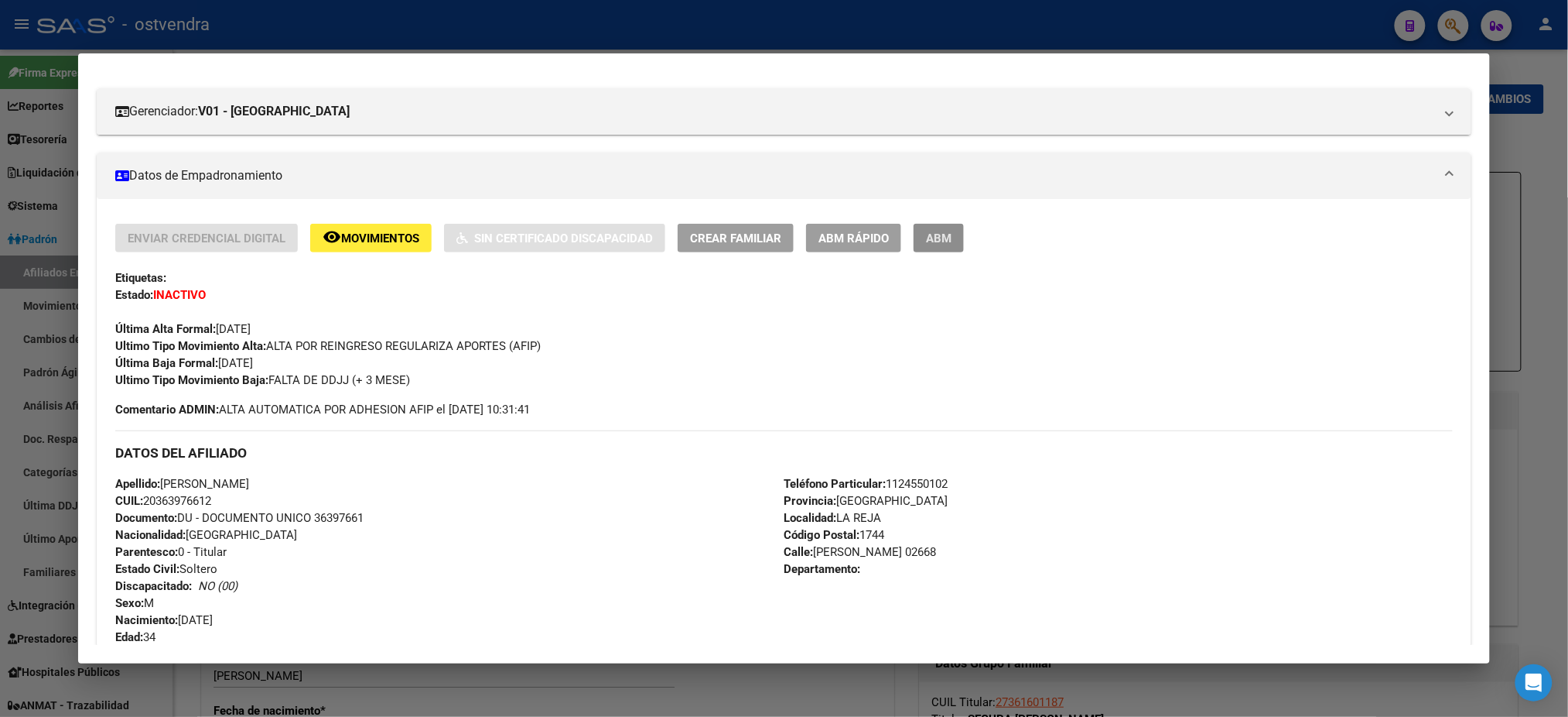
click at [944, 235] on span "ABM" at bounding box center [939, 239] width 26 height 14
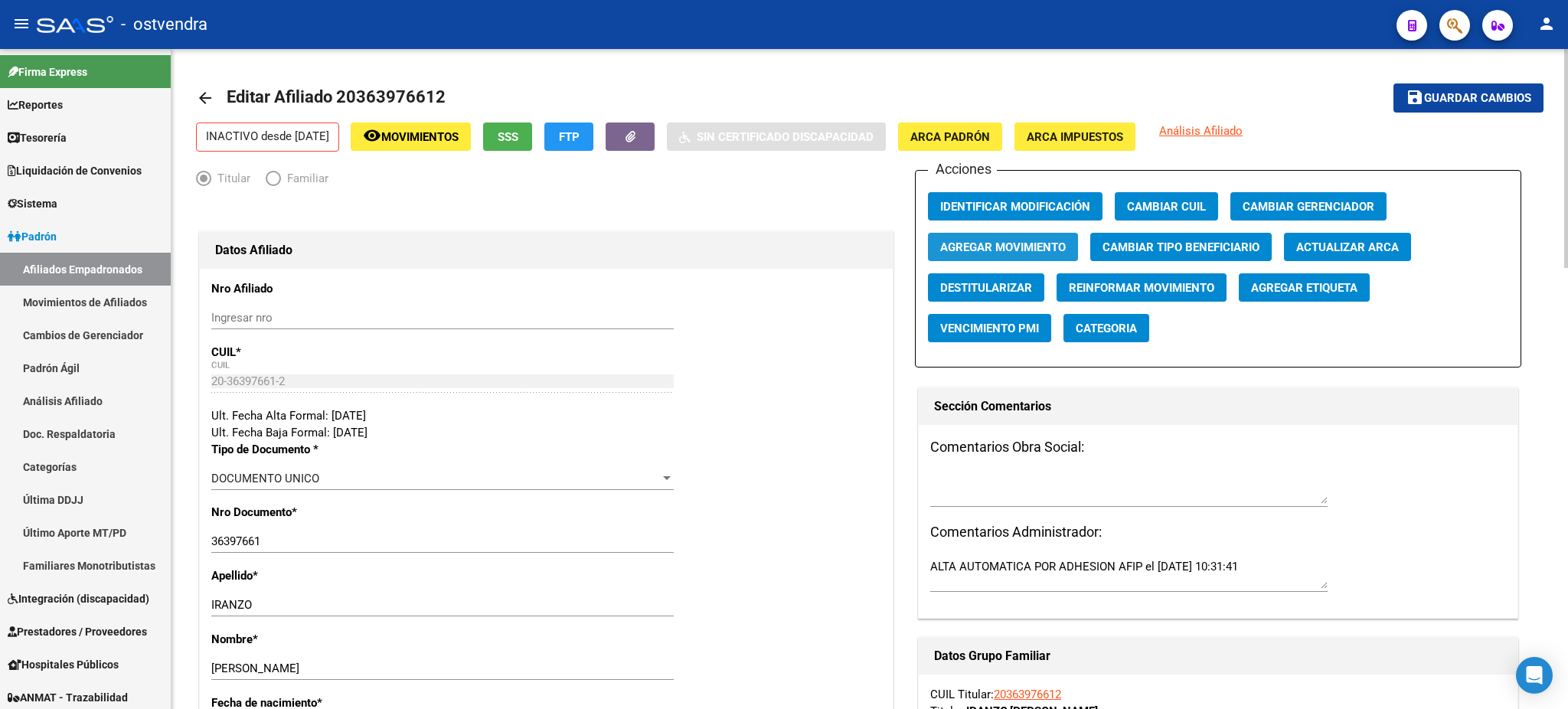
click at [968, 240] on span "Agregar Movimiento" at bounding box center [1003, 247] width 126 height 14
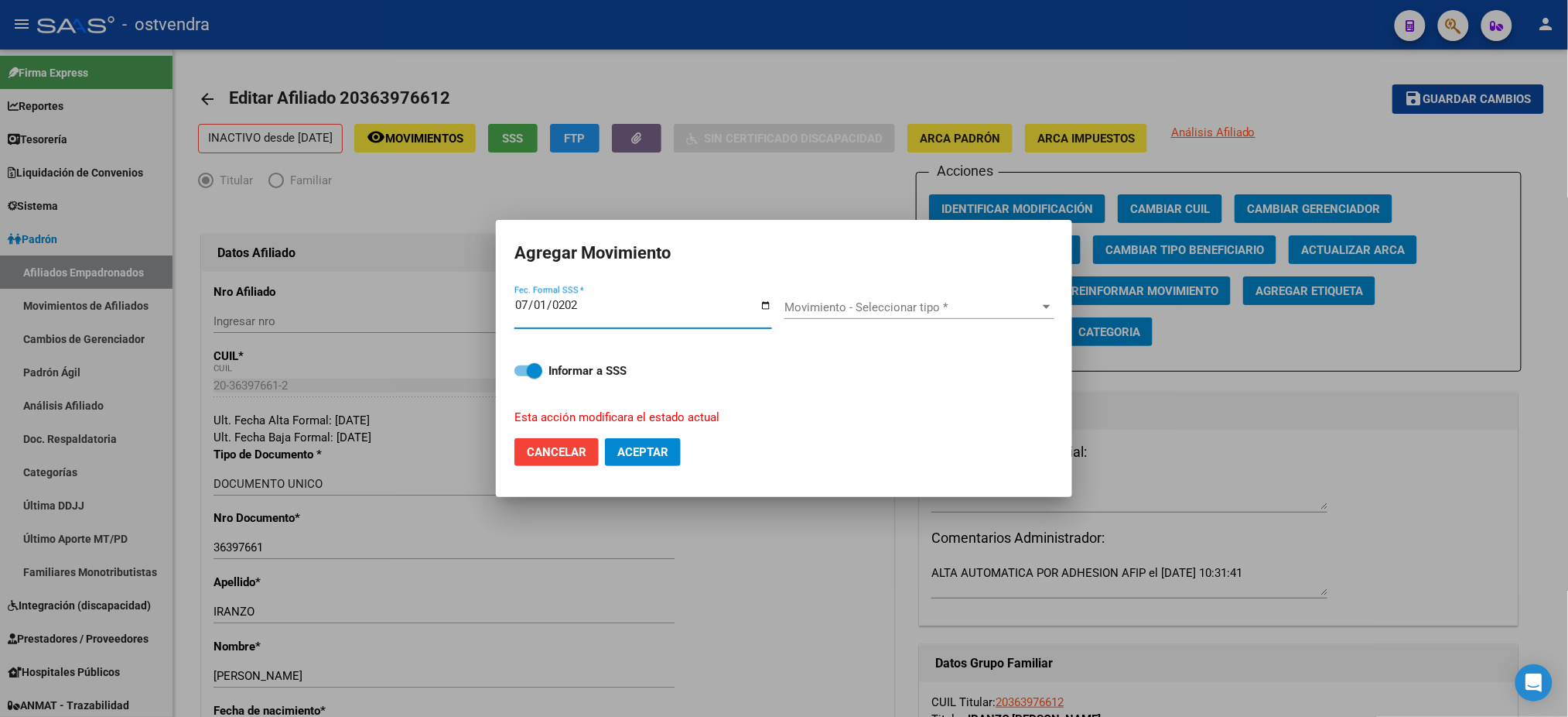
type input "[DATE]"
click at [910, 296] on div "Movimiento - Seleccionar tipo * Movimiento - Seleccionar tipo *" at bounding box center [920, 313] width 270 height 60
click at [912, 314] on span "Movimiento - Seleccionar tipo *" at bounding box center [913, 307] width 257 height 14
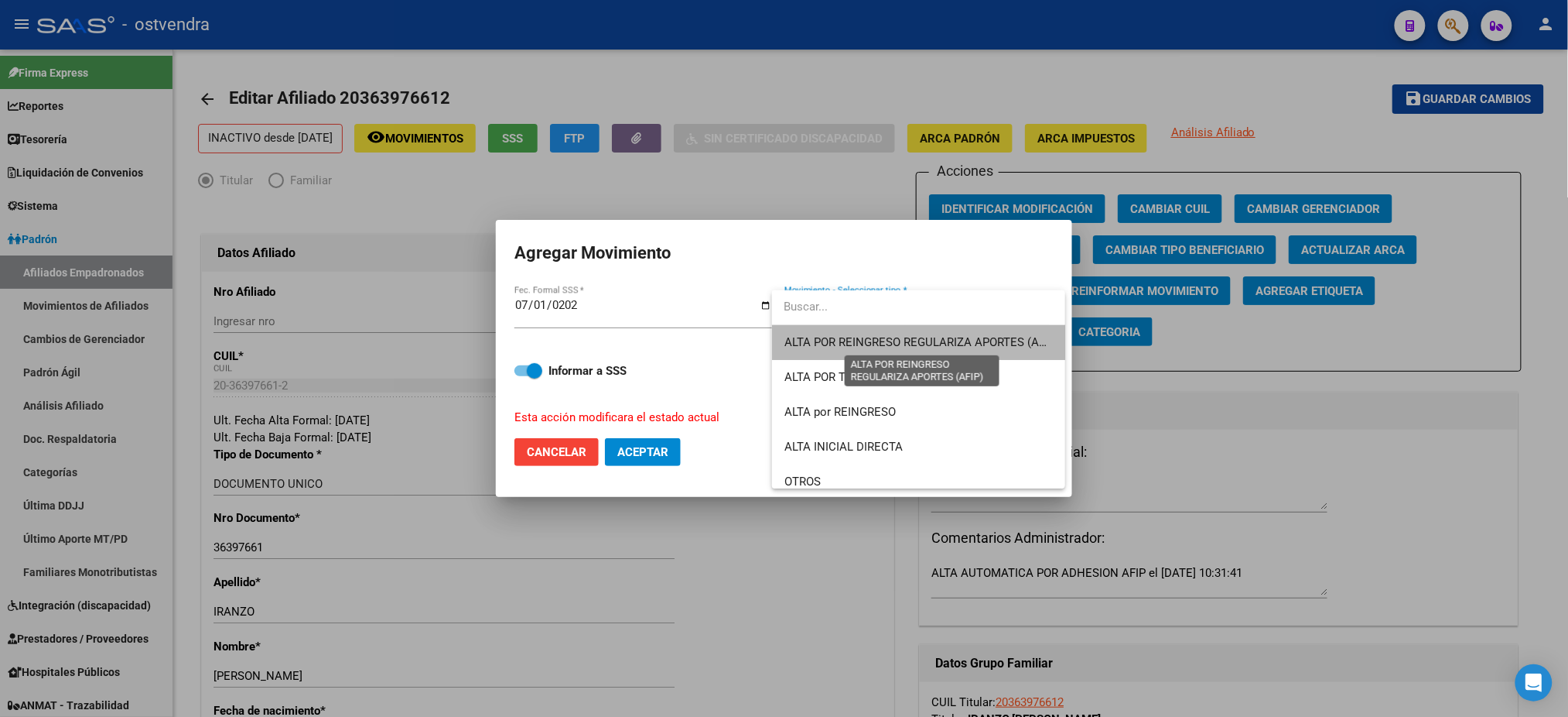
click at [920, 340] on span "ALTA POR REINGRESO REGULARIZA APORTES (AFIP)" at bounding box center [922, 342] width 274 height 14
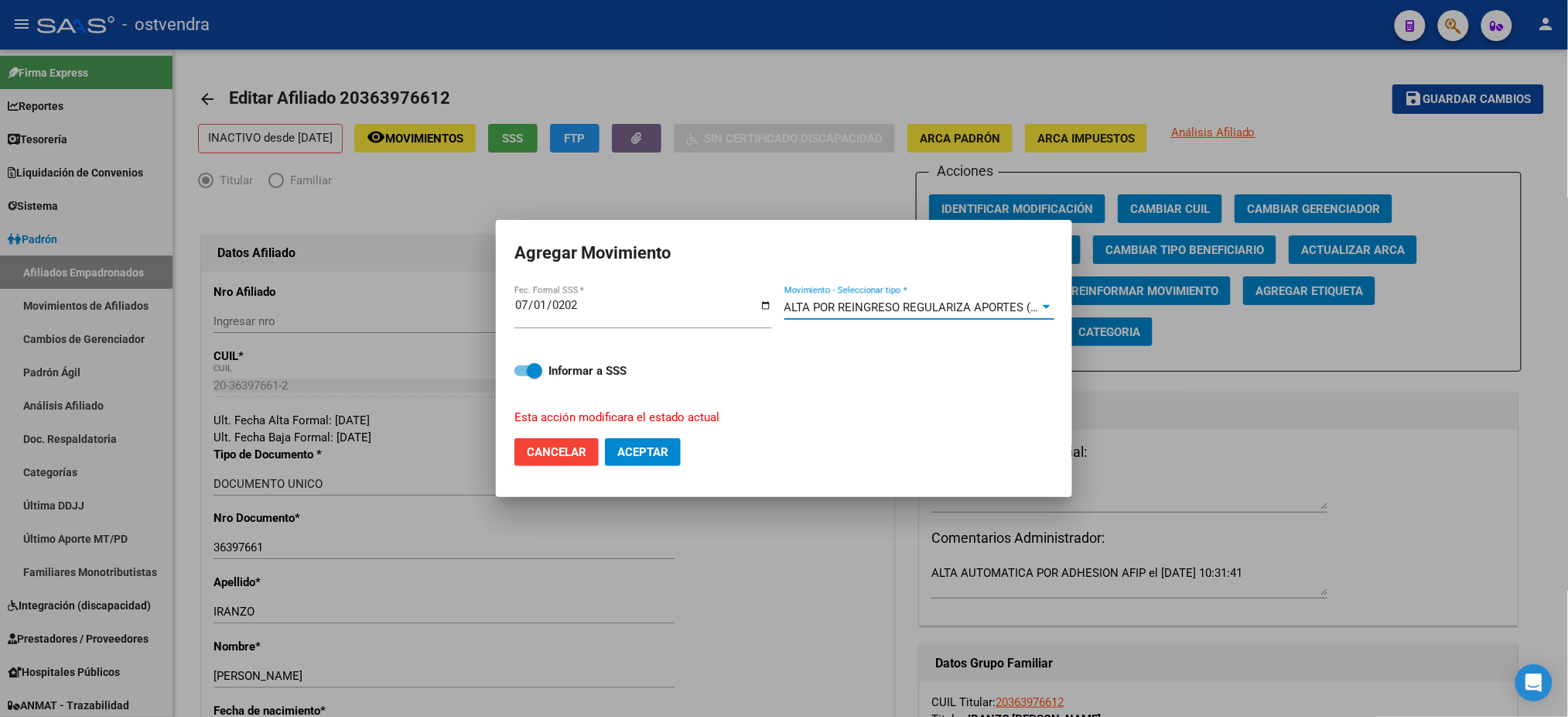
click at [620, 456] on span "Aceptar" at bounding box center [642, 451] width 51 height 14
checkbox input "false"
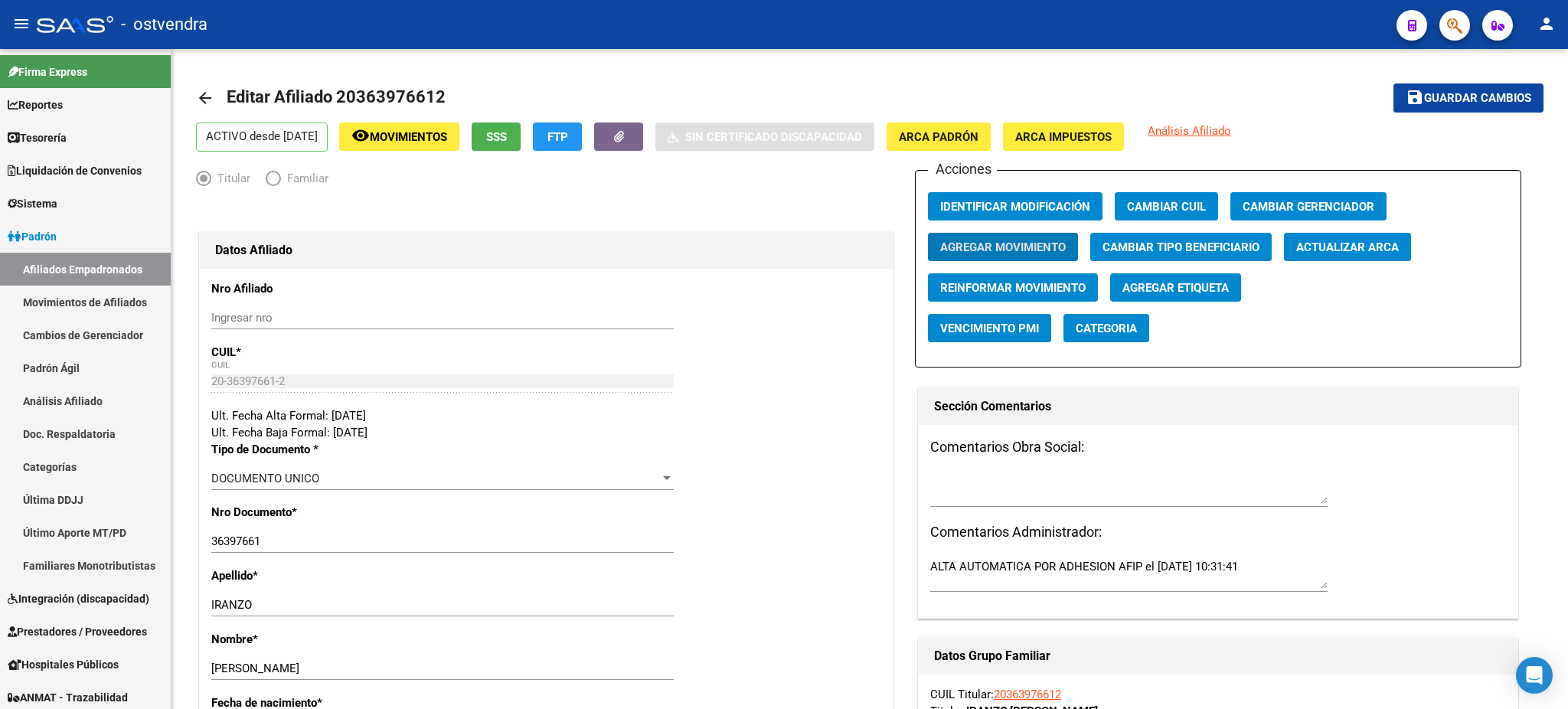
click at [1459, 6] on mat-toolbar "menu - ostvendra person" at bounding box center [784, 25] width 1568 height 49
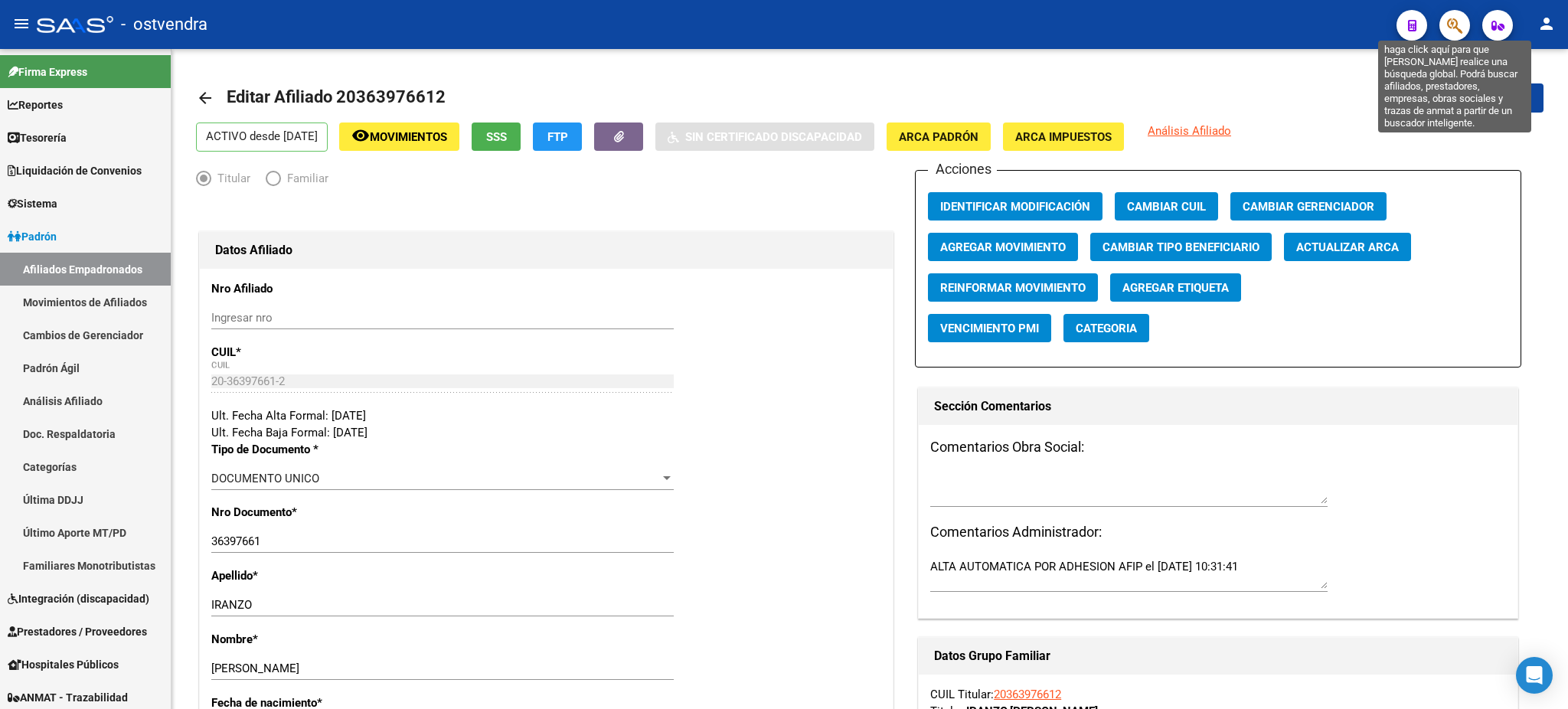
click at [1460, 24] on icon "button" at bounding box center [1455, 26] width 16 height 18
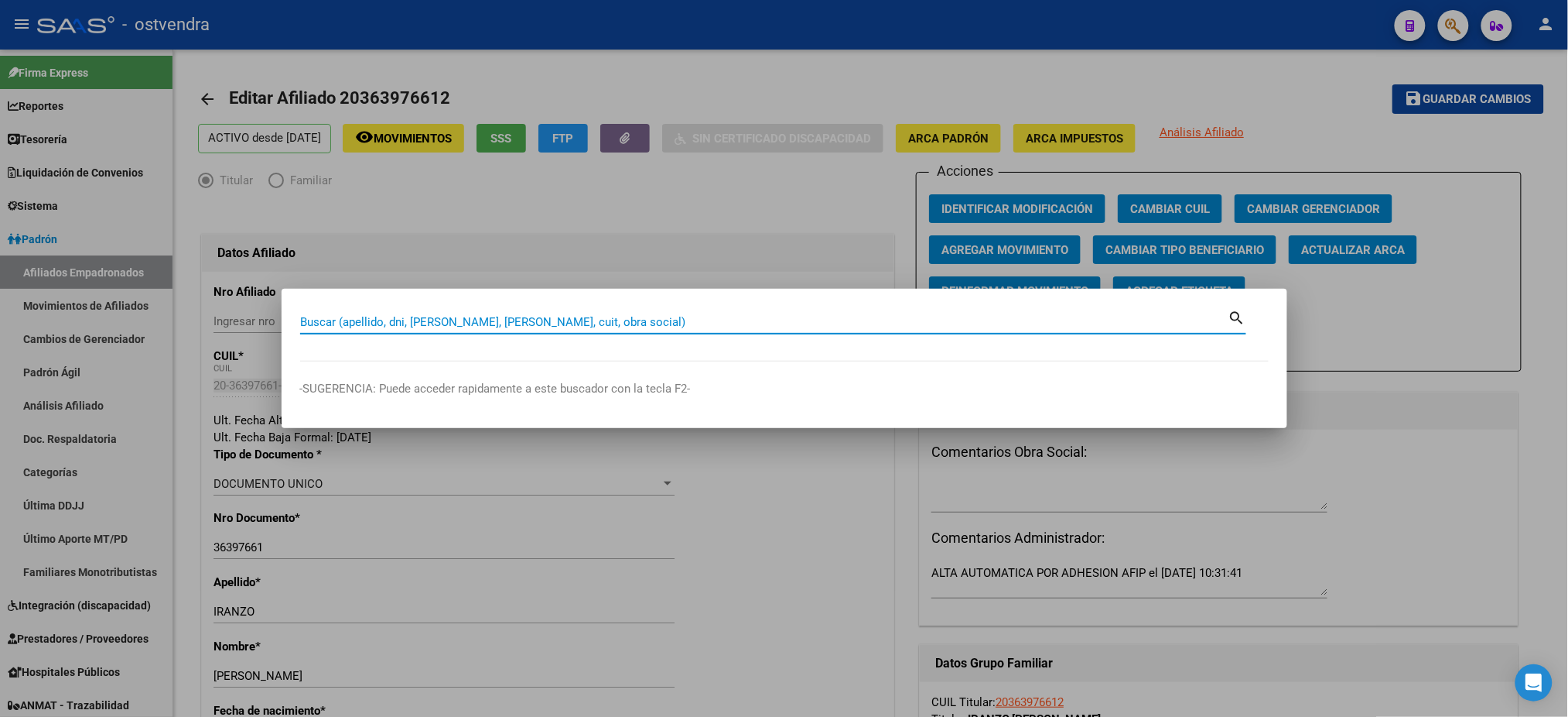
paste input "37424920"
type input "37424920"
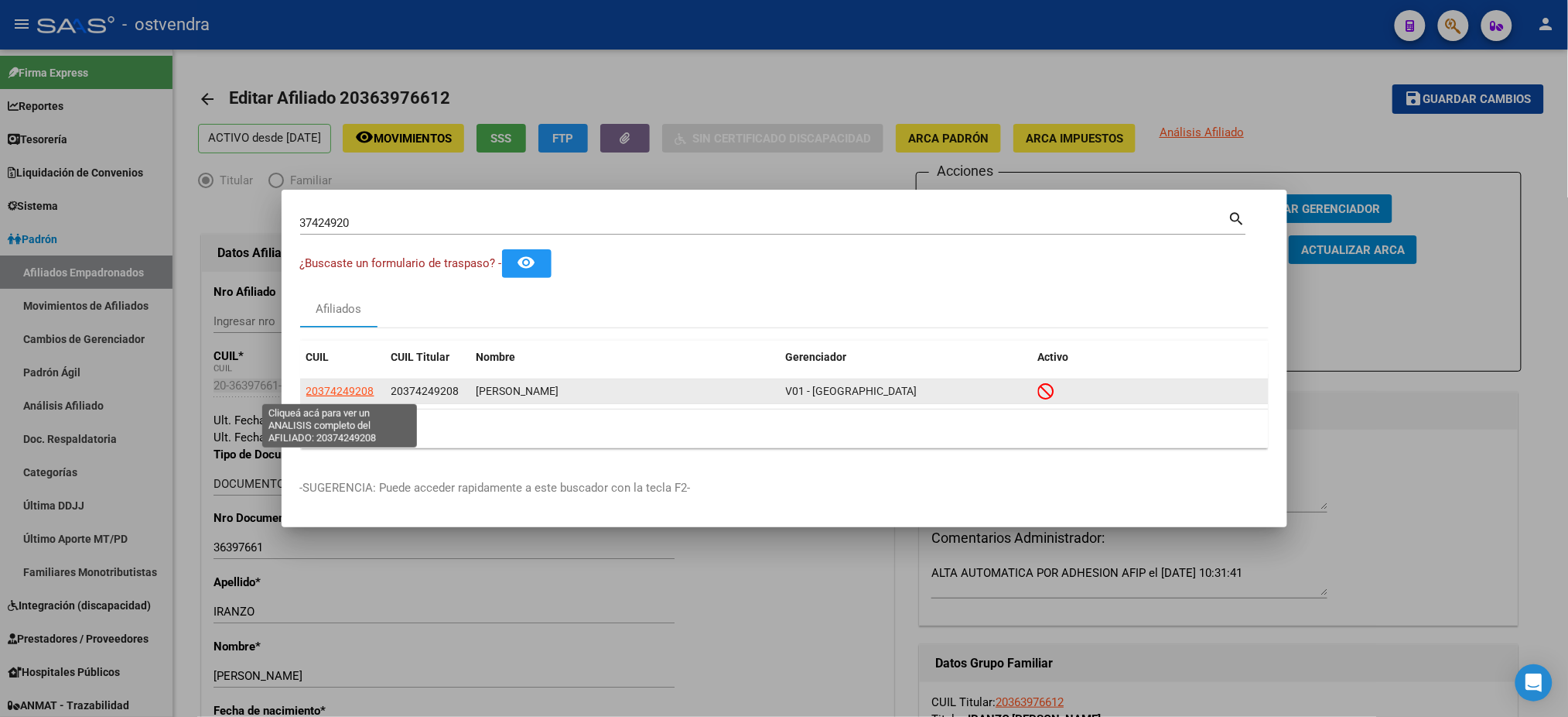
click at [331, 385] on span "20374249208" at bounding box center [340, 391] width 68 height 12
type textarea "20374249208"
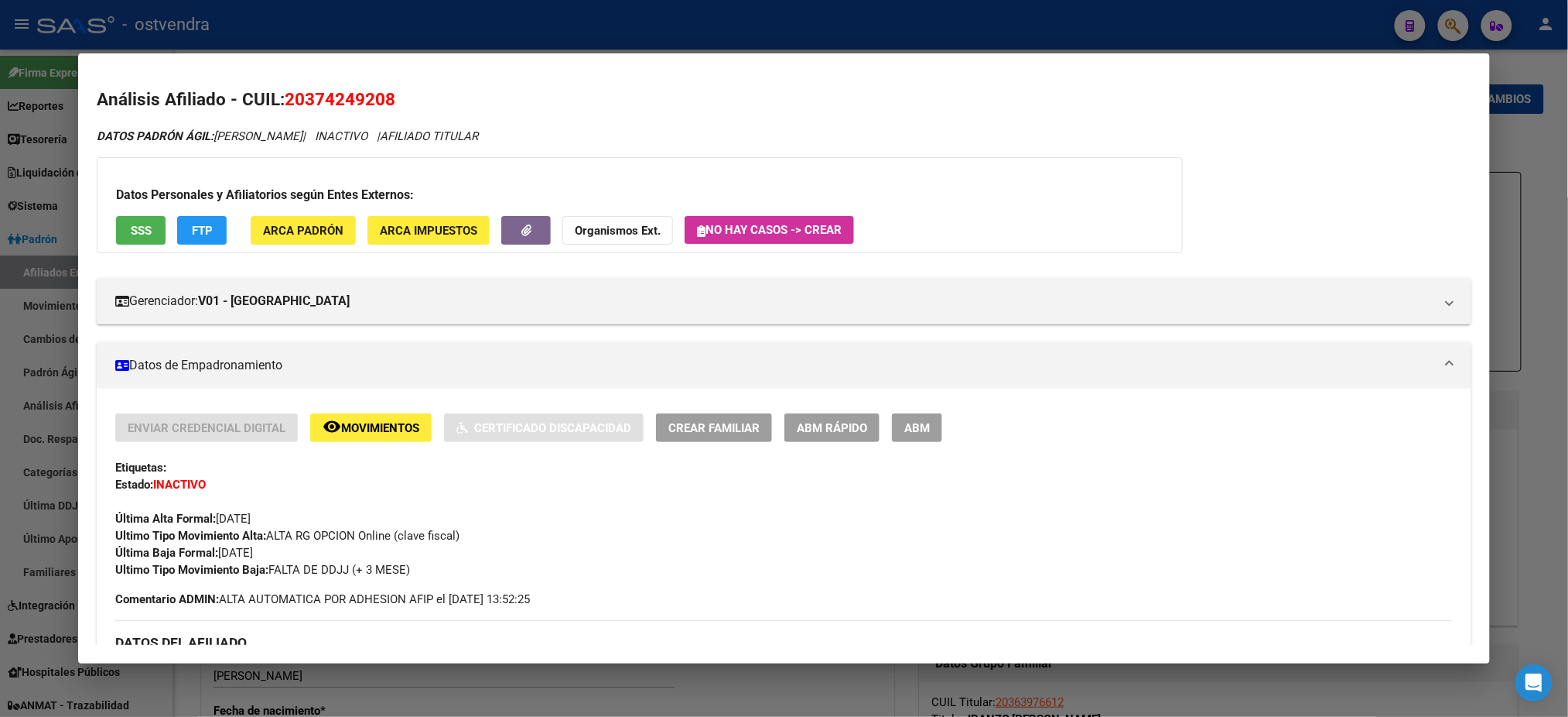
click at [144, 243] on button "SSS" at bounding box center [141, 230] width 50 height 29
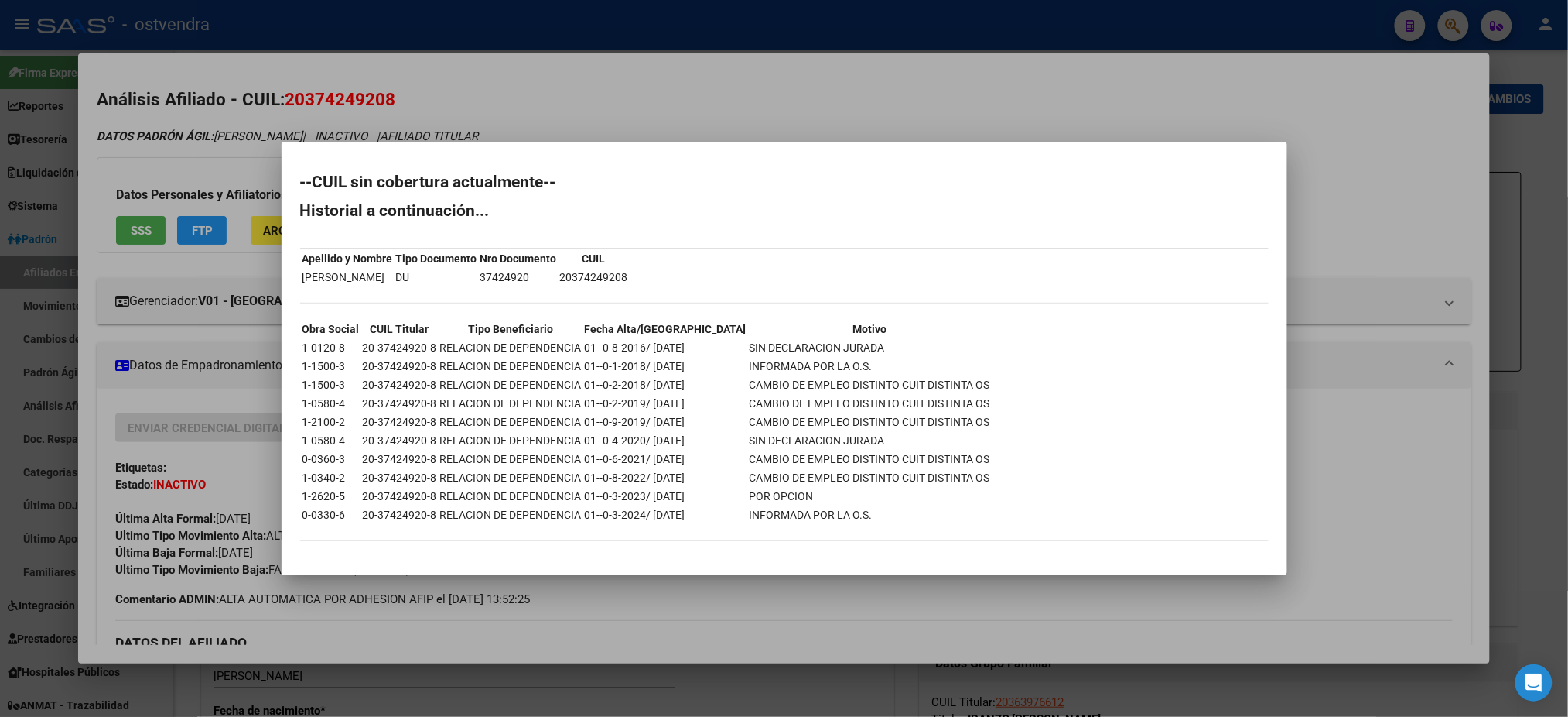
drag, startPoint x: 575, startPoint y: 112, endPoint x: 591, endPoint y: 149, distance: 40.3
click at [576, 112] on div at bounding box center [784, 358] width 1568 height 717
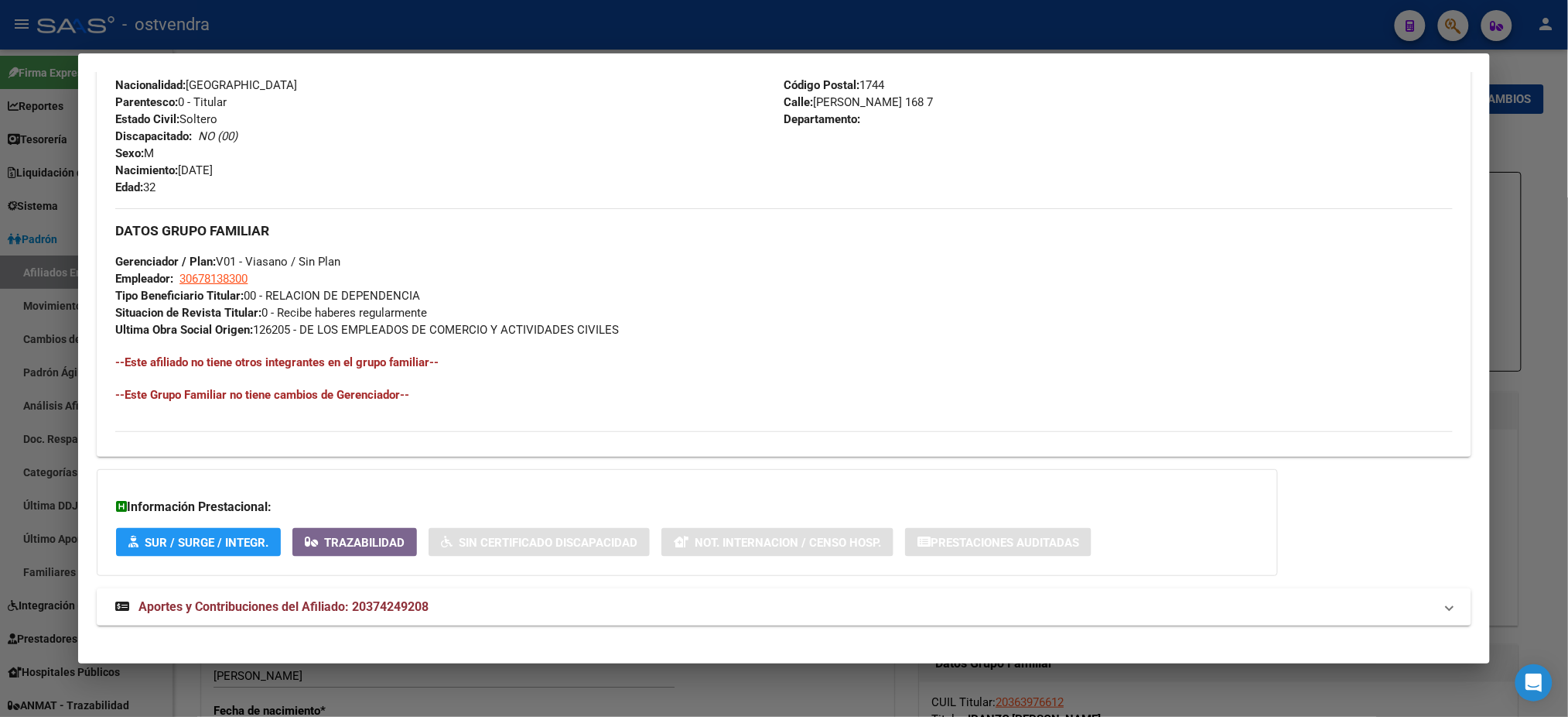
scroll to position [652, 0]
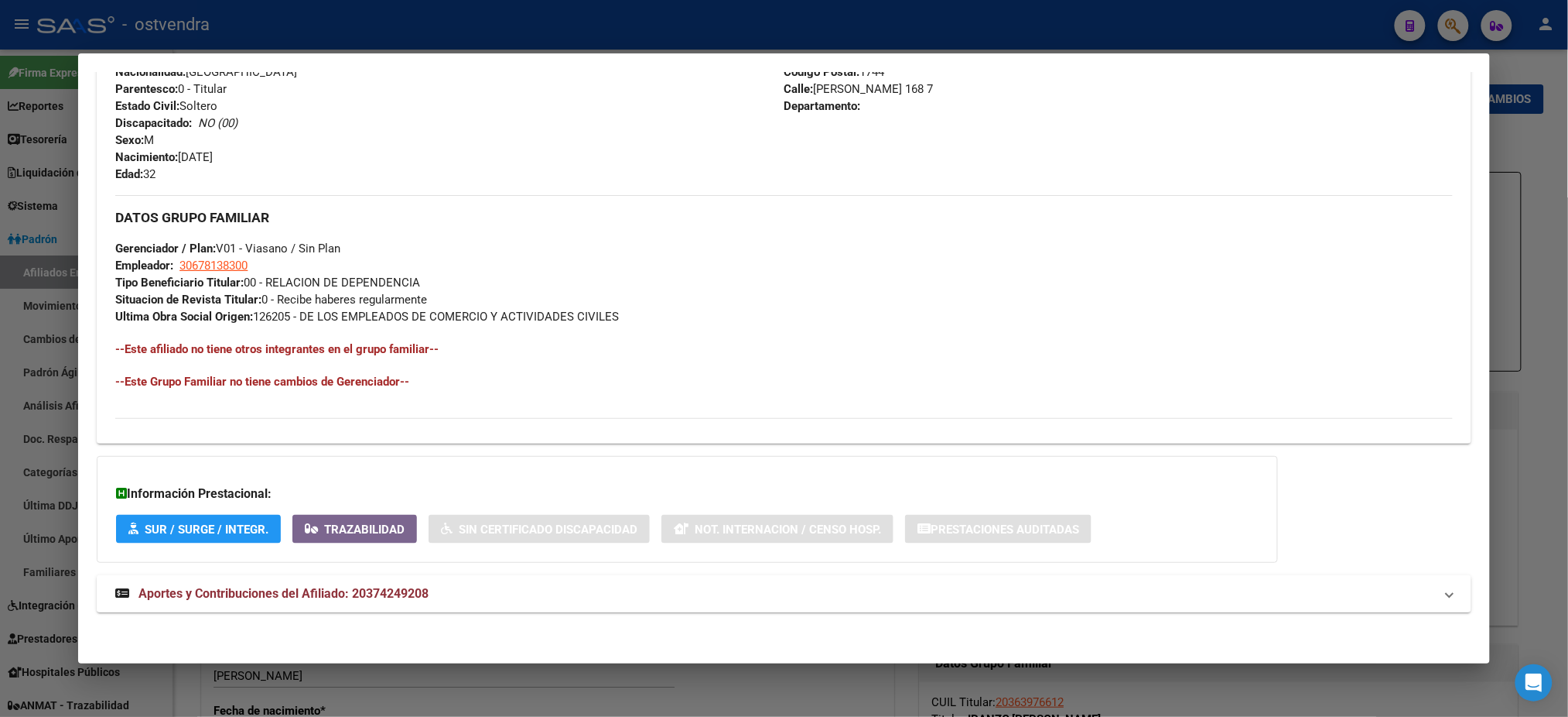
click at [622, 584] on mat-panel-title "Aportes y Contribuciones del Afiliado: 20374249208" at bounding box center [775, 593] width 1318 height 19
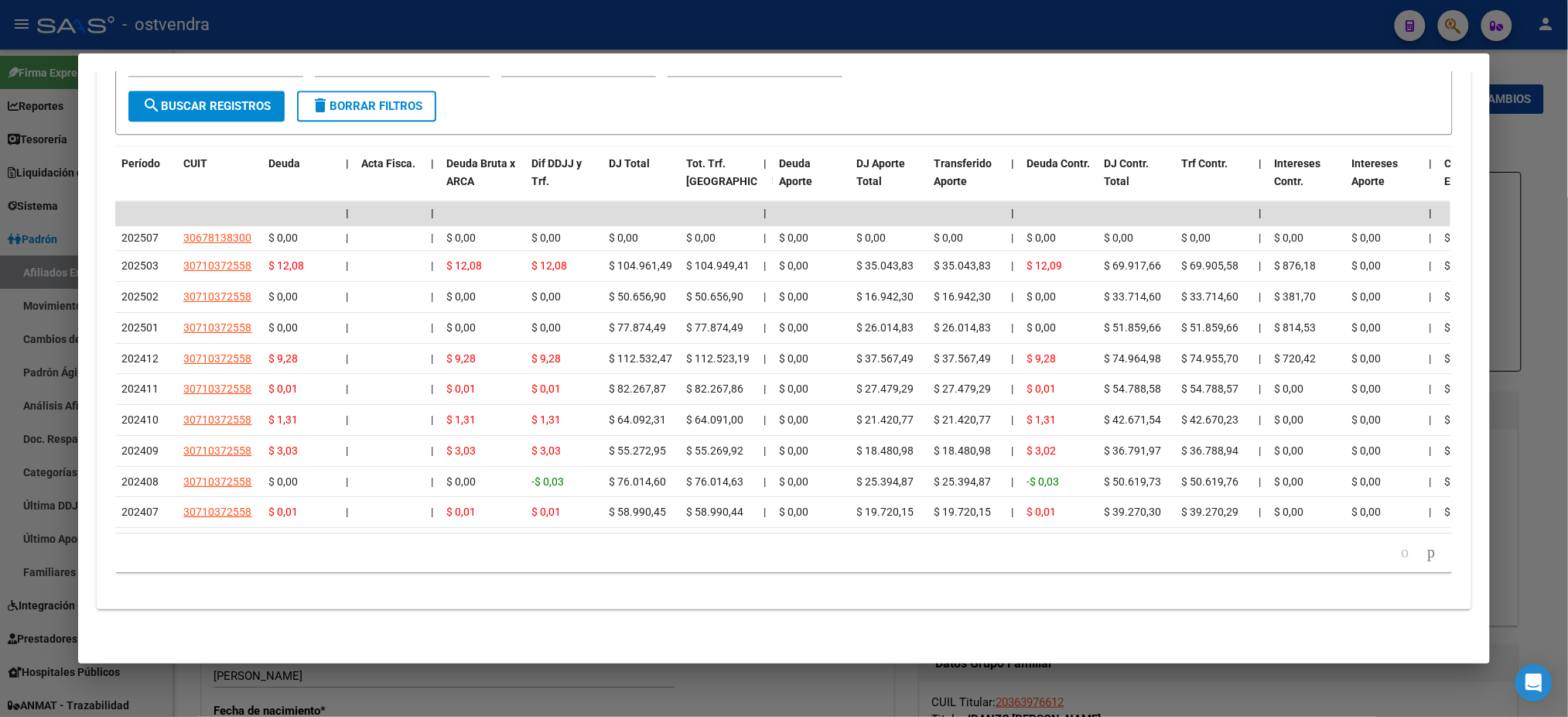
scroll to position [1412, 0]
drag, startPoint x: 609, startPoint y: 535, endPoint x: 652, endPoint y: 530, distance: 43.3
click at [652, 530] on div "Período CUIT Deuda | Acta Fisca. | Deuda Bruta x ARCA Dif DDJJ y Trf. DJ Total …" at bounding box center [784, 359] width 1337 height 425
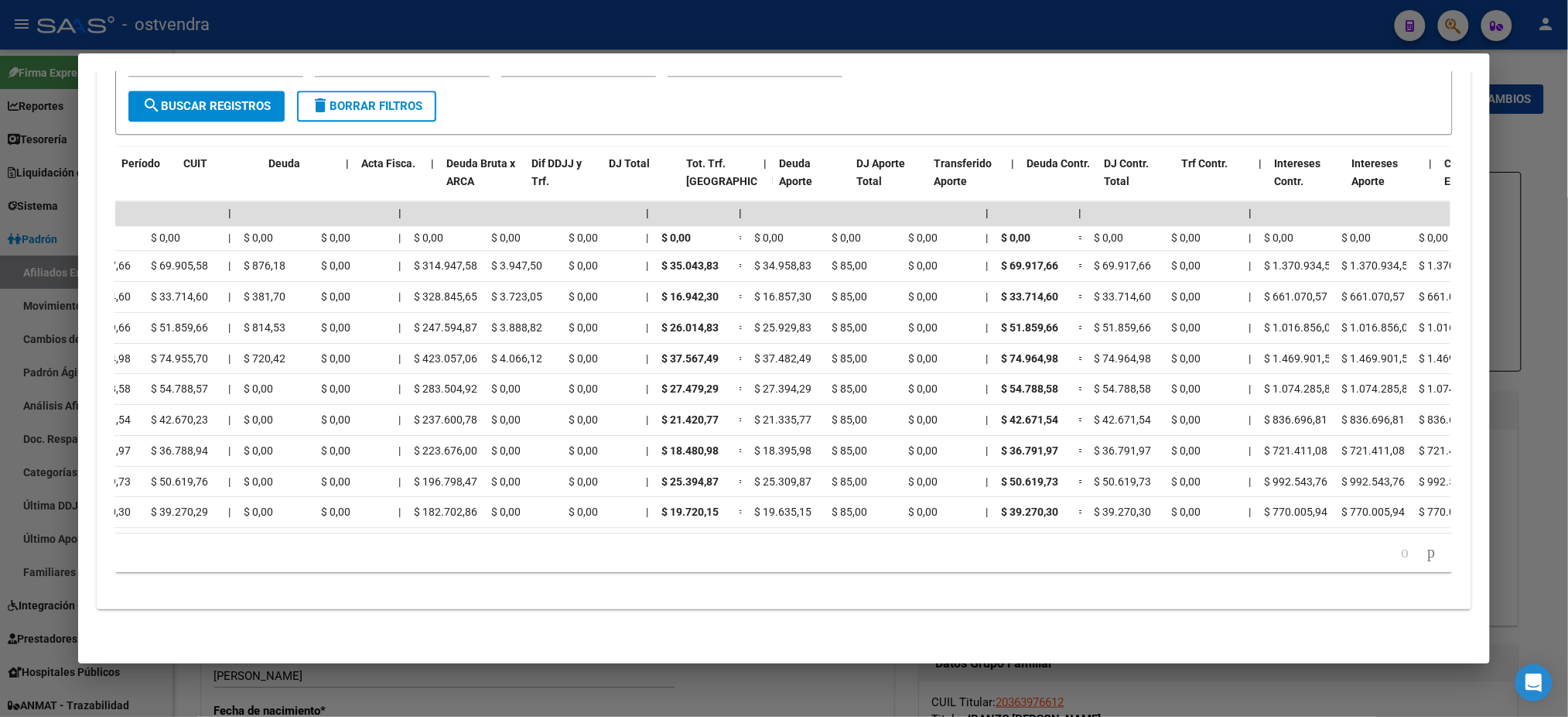
scroll to position [0, 0]
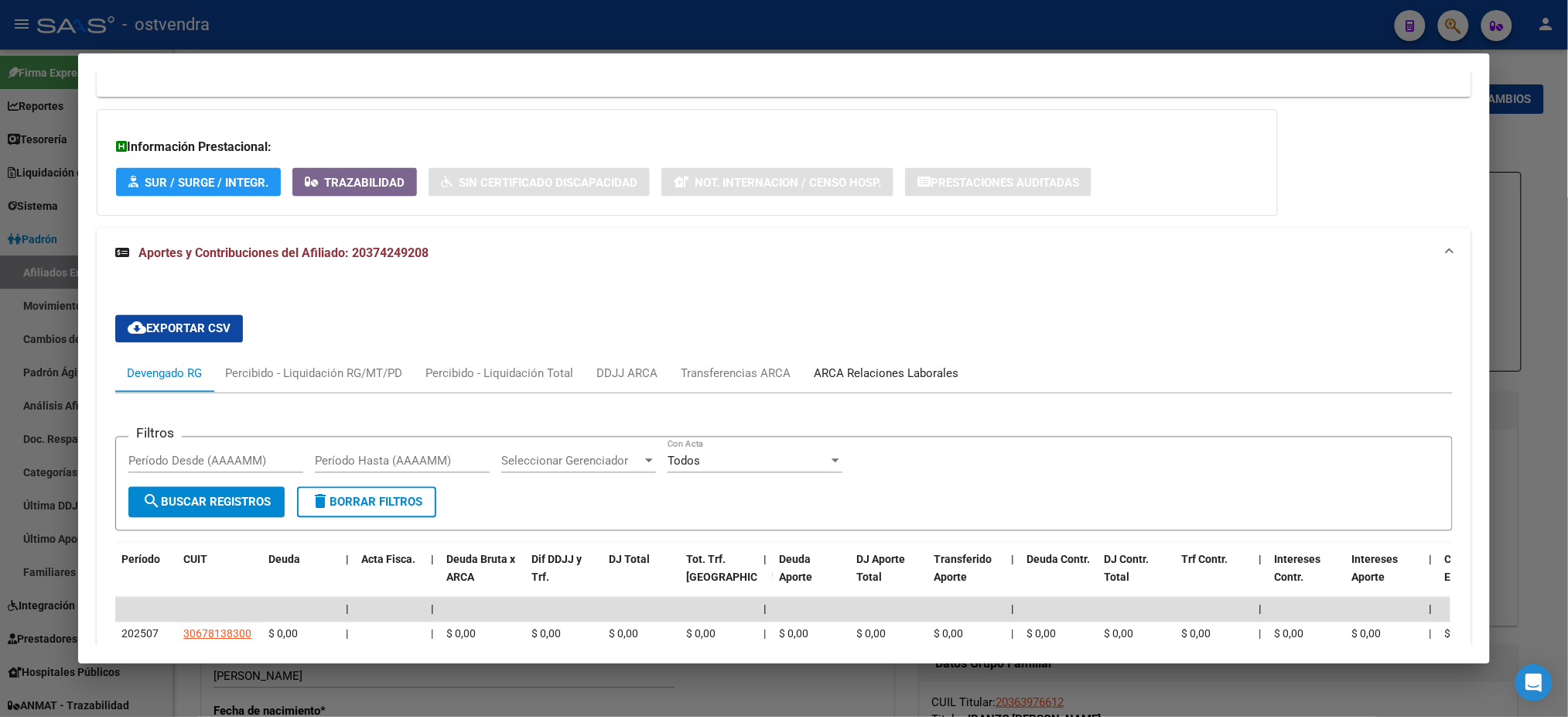
click at [912, 360] on div "ARCA Relaciones Laborales" at bounding box center [886, 373] width 168 height 37
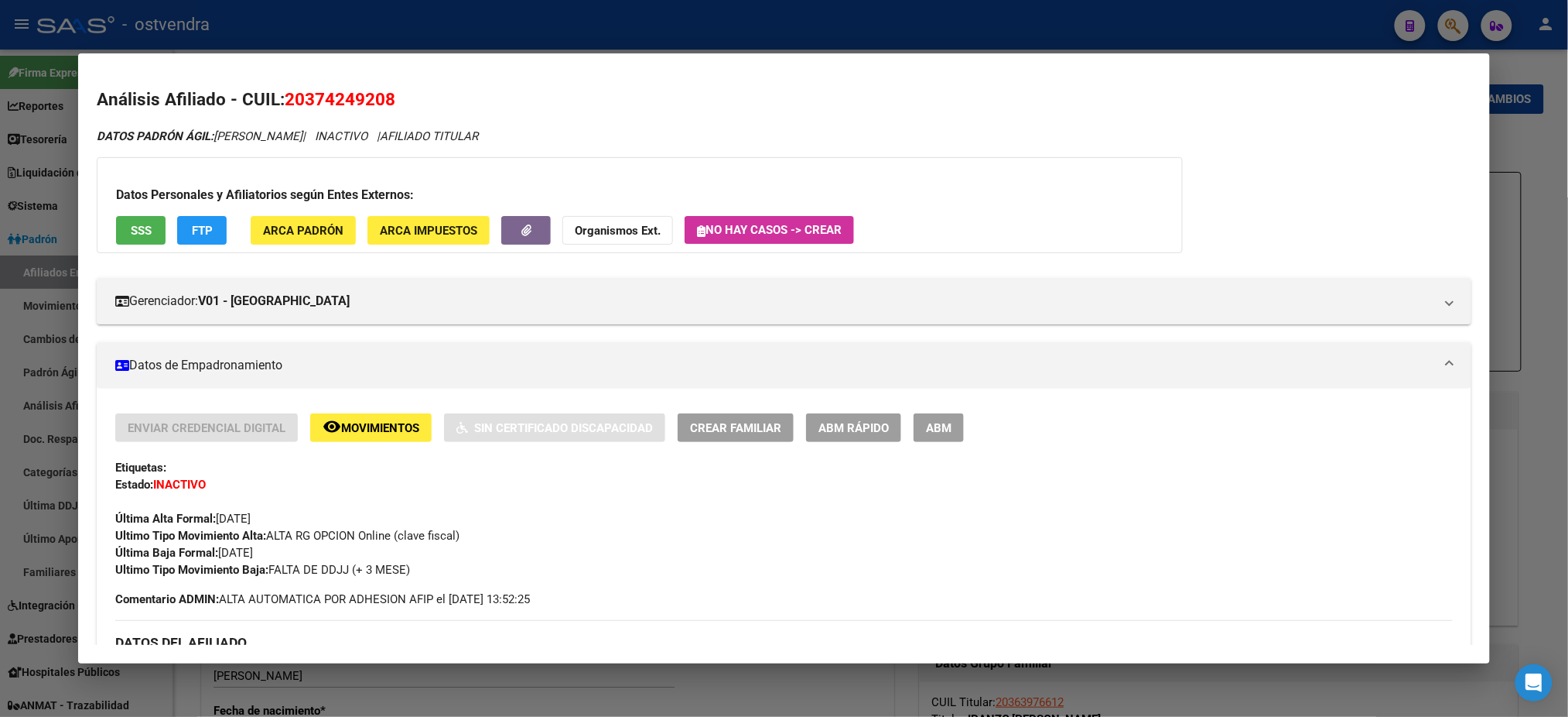
click at [130, 225] on span "SSS" at bounding box center [140, 231] width 21 height 14
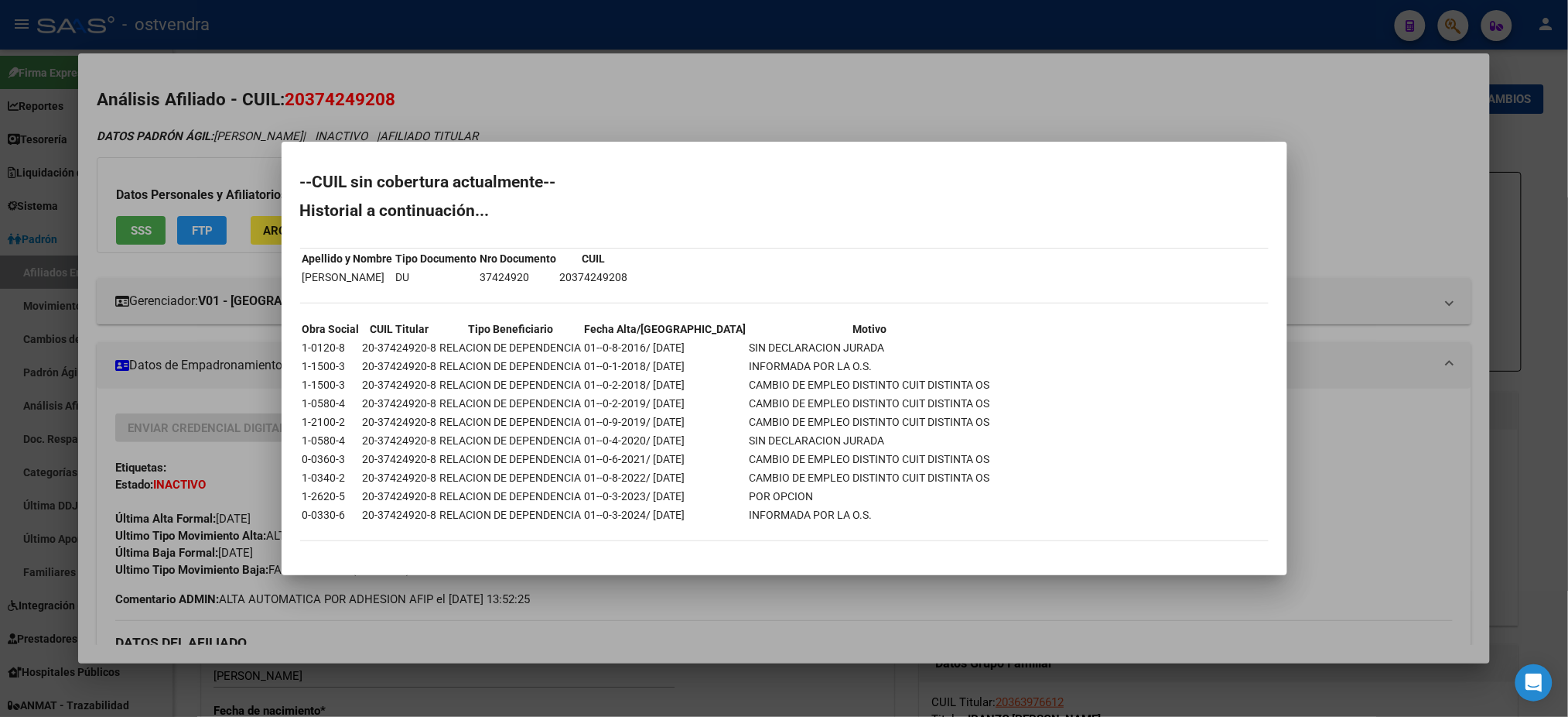
click at [236, 168] on div at bounding box center [784, 358] width 1568 height 717
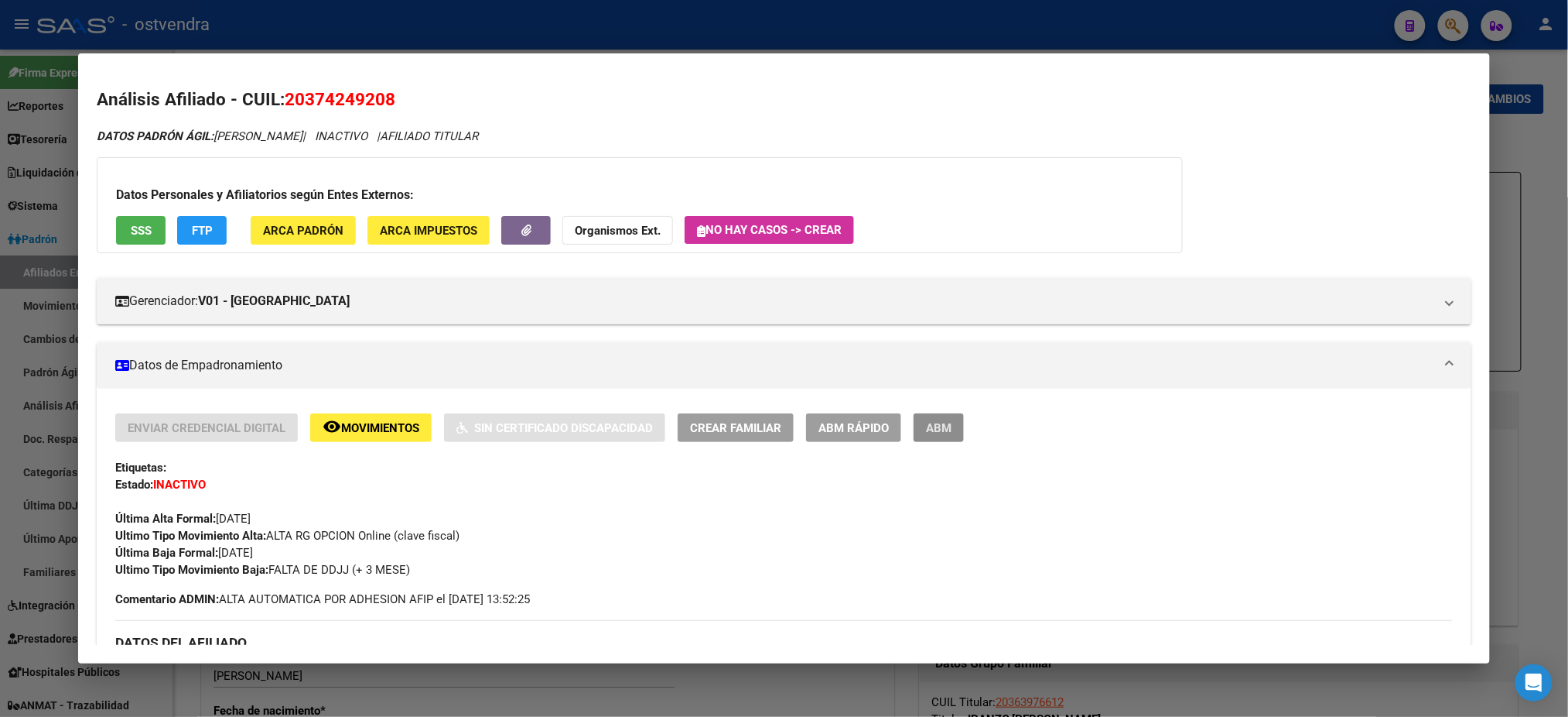
drag, startPoint x: 945, startPoint y: 418, endPoint x: 1152, endPoint y: 375, distance: 211.4
click at [944, 418] on button "ABM" at bounding box center [939, 428] width 51 height 29
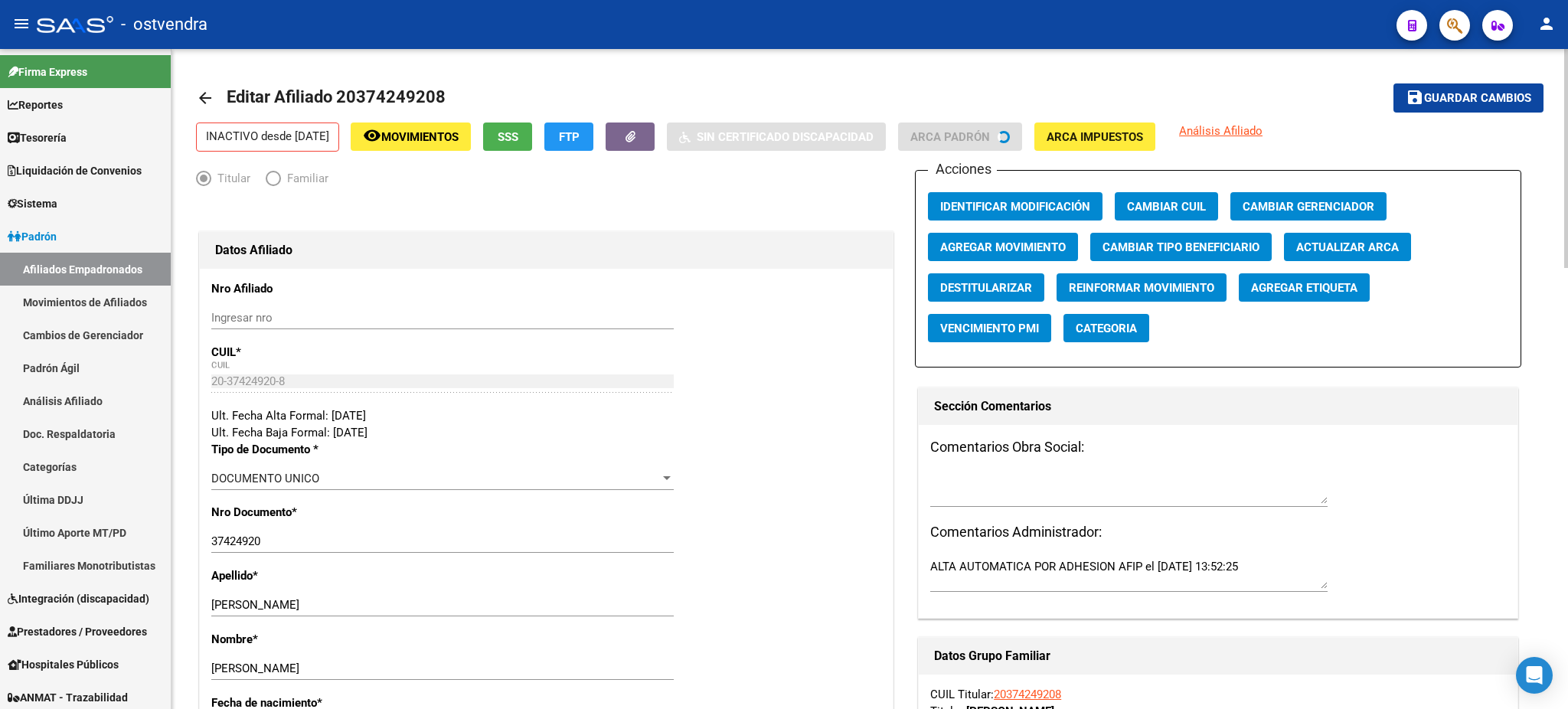
click at [1305, 302] on div "Acciones Identificar Modificación Cambiar CUIL Cambiar Gerenciador Agregar Movi…" at bounding box center [1218, 268] width 606 height 198
click at [1305, 283] on span "Agregar Etiqueta" at bounding box center [1303, 288] width 106 height 14
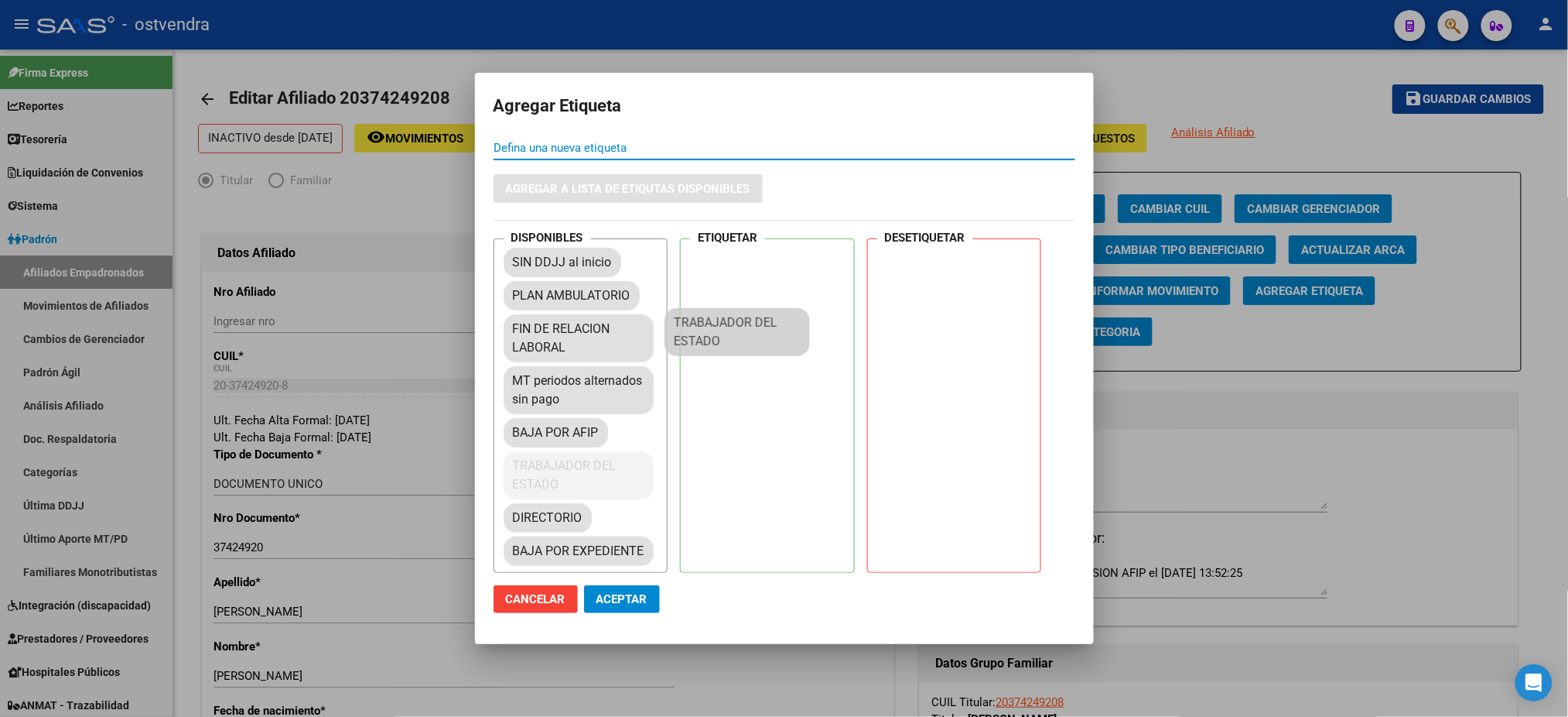
drag, startPoint x: 598, startPoint y: 476, endPoint x: 745, endPoint y: 286, distance: 240.2
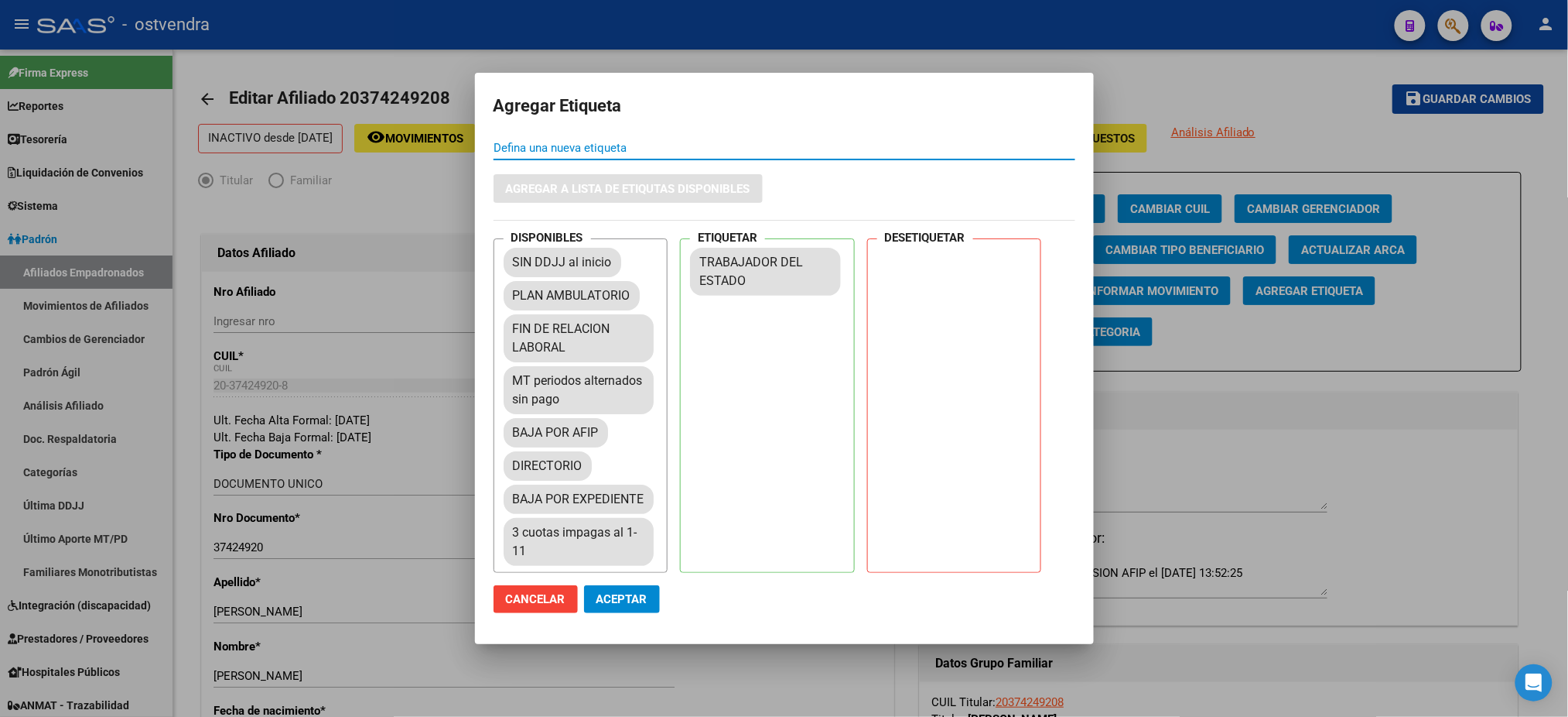
click at [607, 612] on button "Aceptar" at bounding box center [621, 599] width 76 height 28
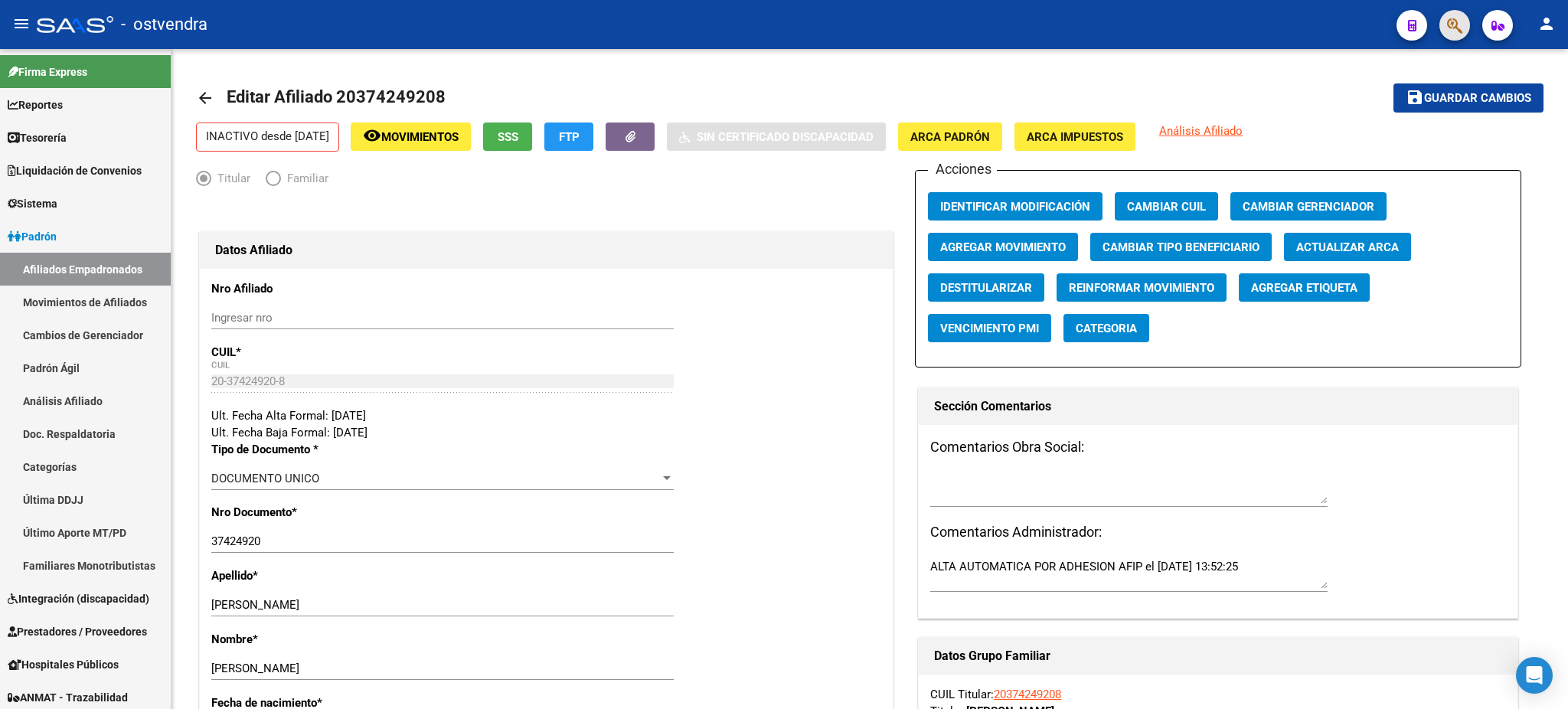
click at [1466, 23] on button "button" at bounding box center [1454, 25] width 30 height 30
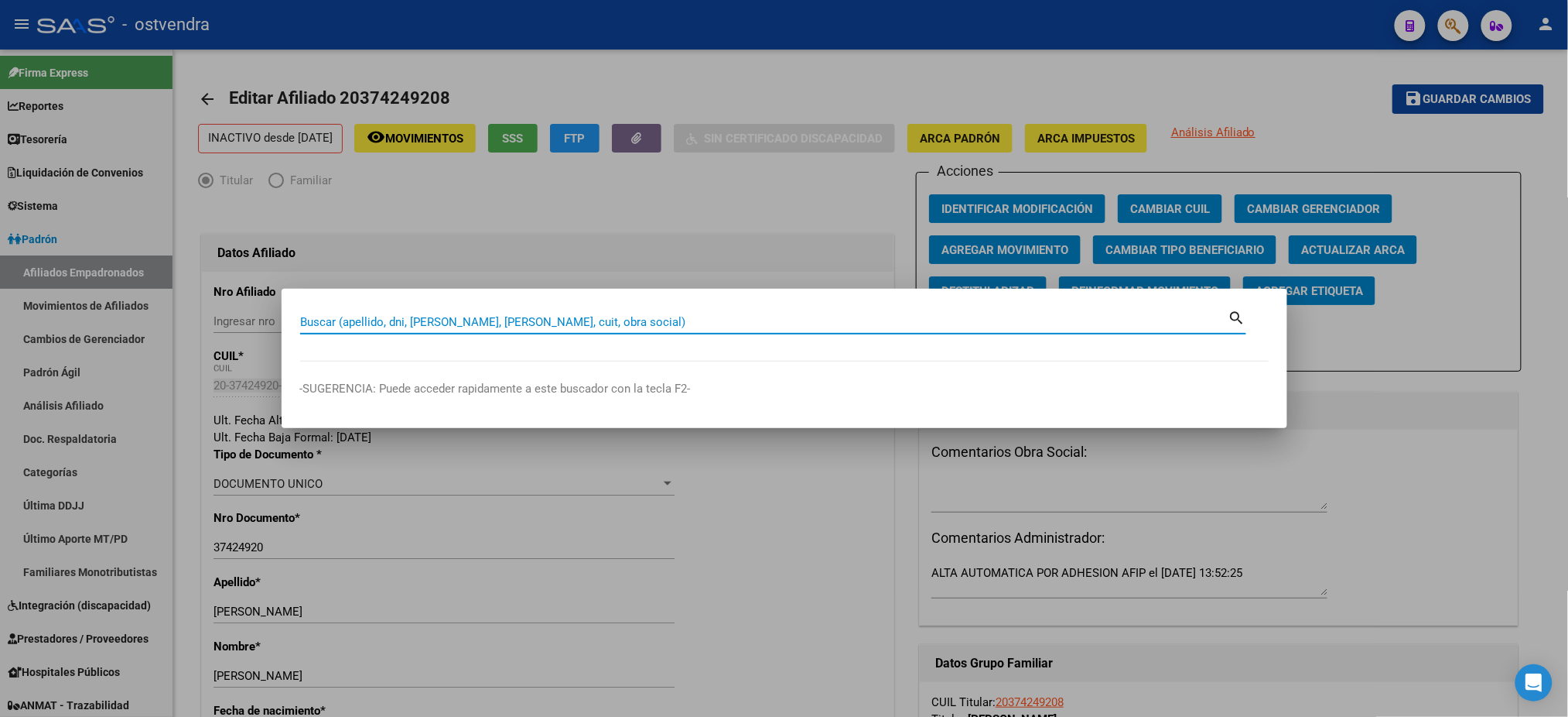
paste input "40079398"
type input "40079398"
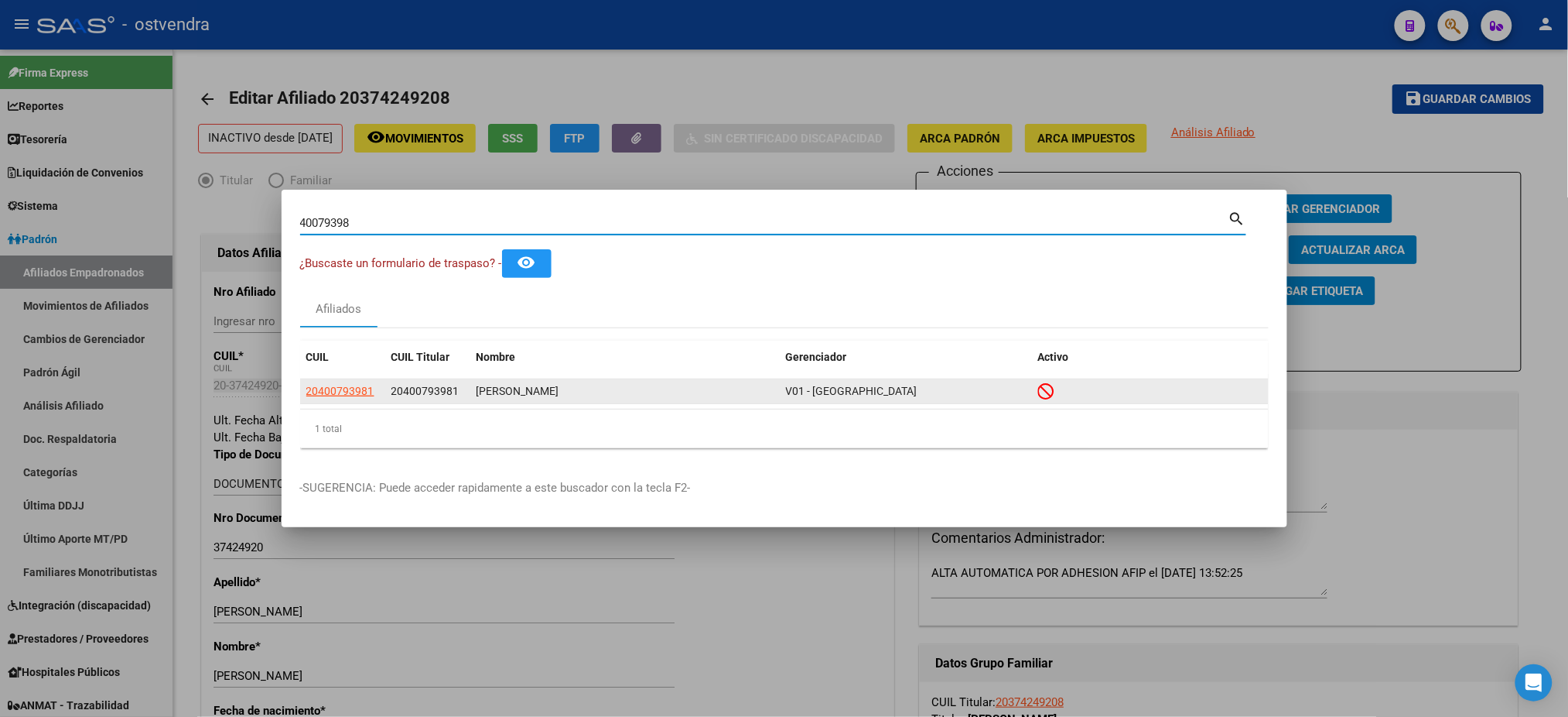
click at [357, 380] on datatable-body-cell "20400793981" at bounding box center [343, 391] width 86 height 24
click at [356, 390] on span "20400793981" at bounding box center [340, 391] width 68 height 12
type textarea "20400793981"
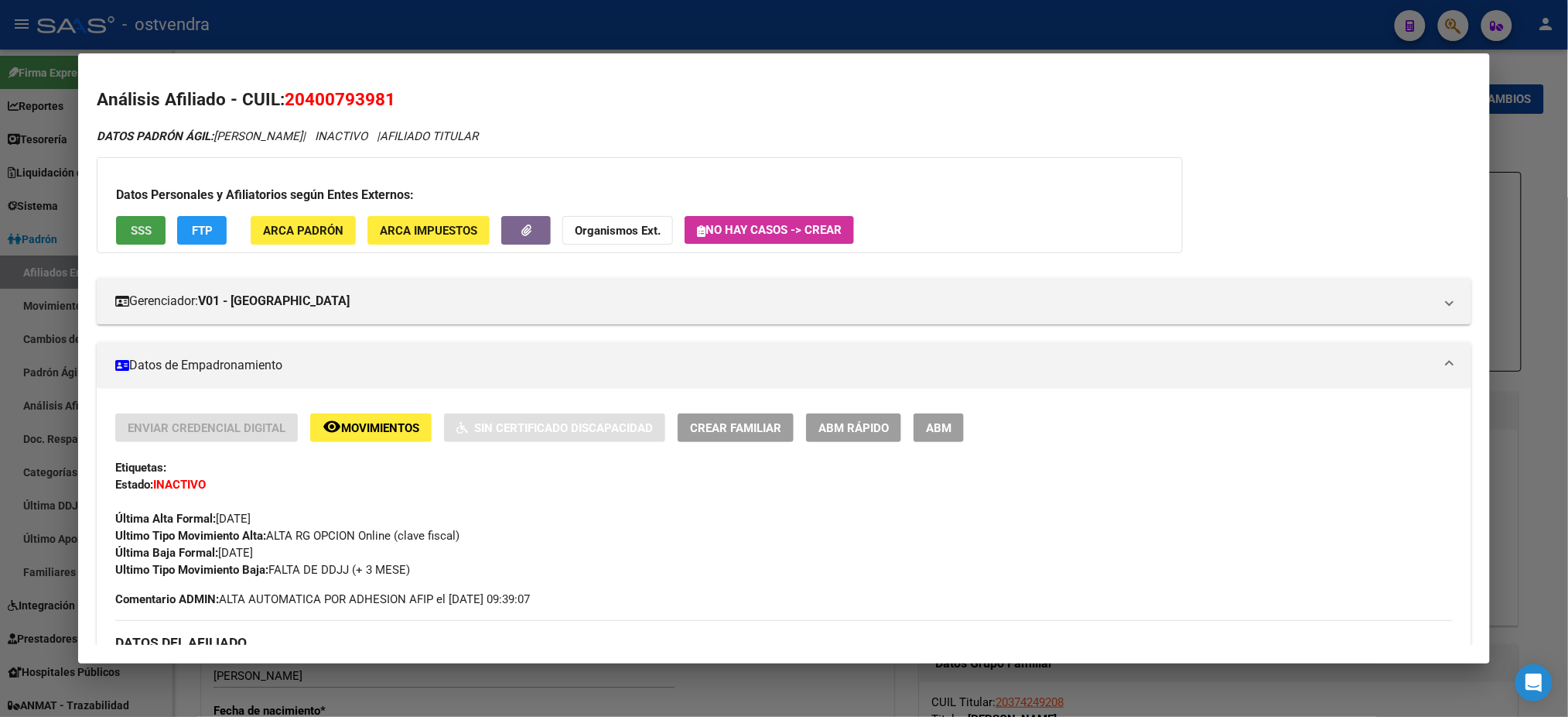
click at [117, 226] on button "SSS" at bounding box center [141, 230] width 50 height 29
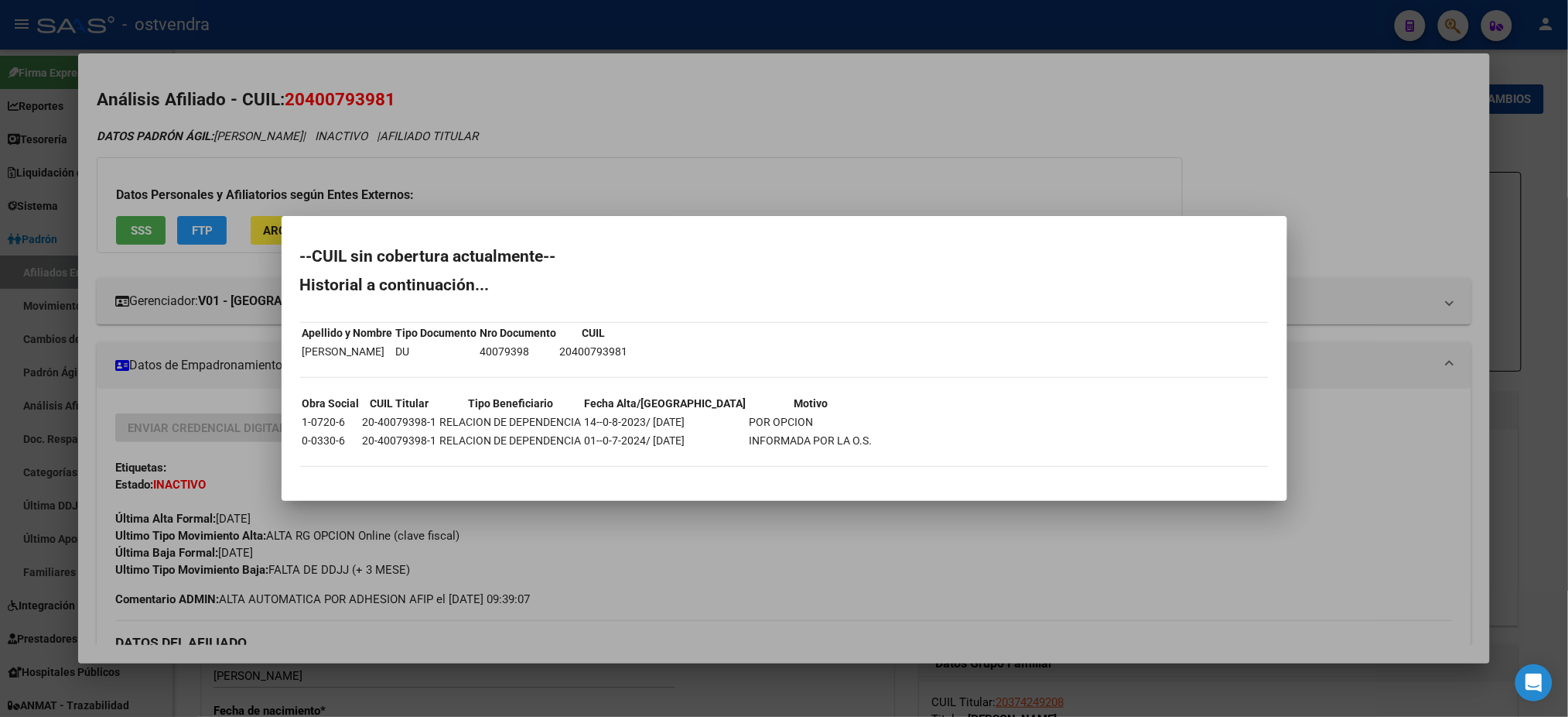
click at [632, 193] on div at bounding box center [784, 358] width 1568 height 717
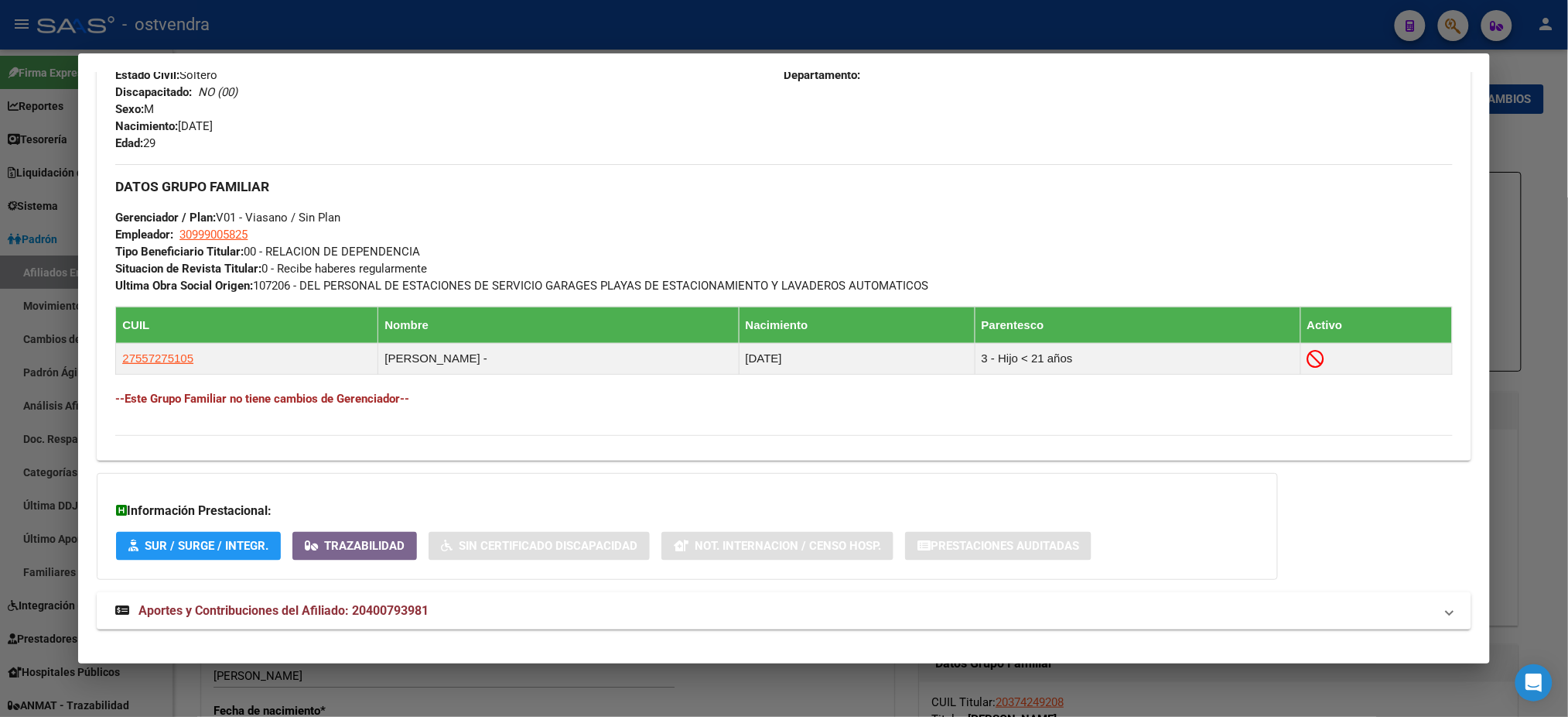
scroll to position [701, 0]
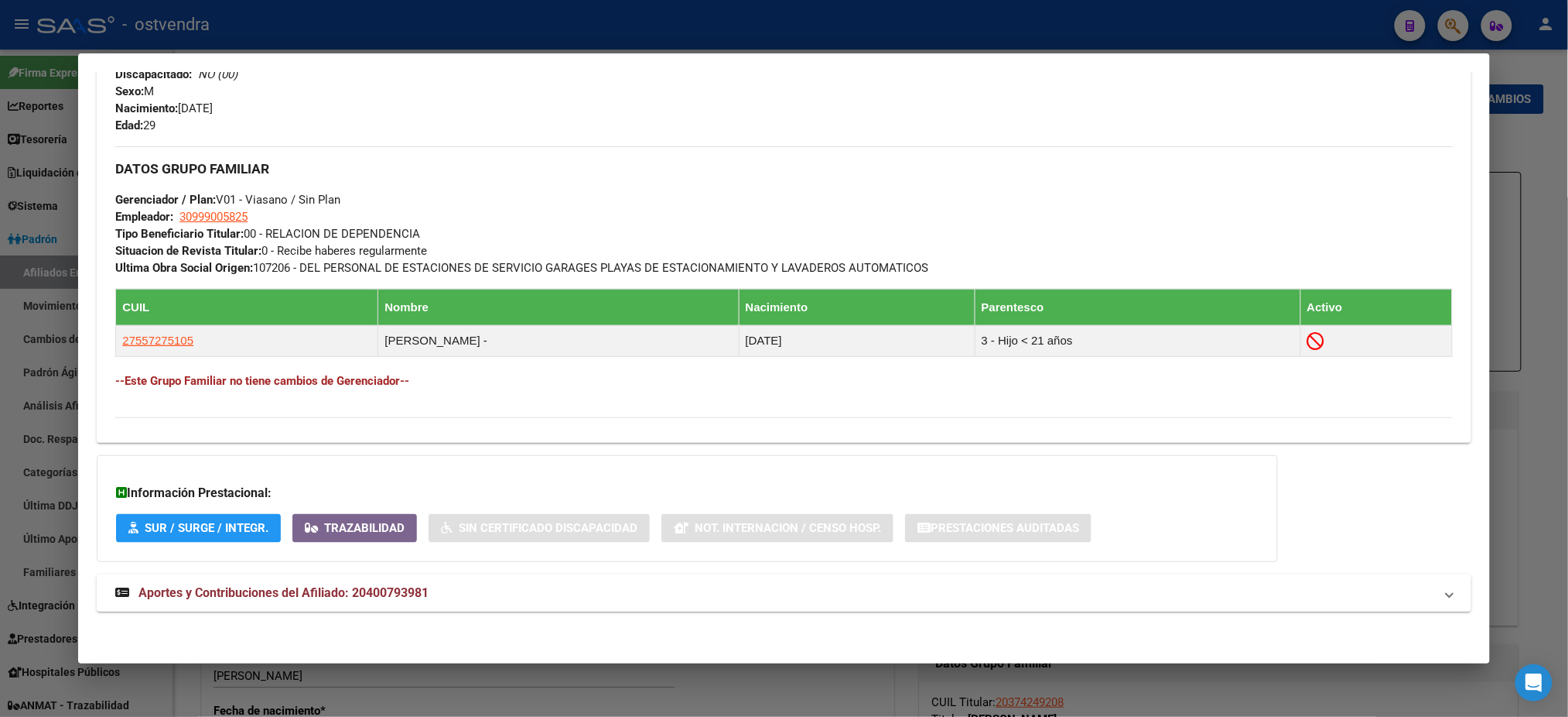
click at [577, 590] on mat-panel-title "Aportes y Contribuciones del Afiliado: 20400793981" at bounding box center [775, 593] width 1318 height 19
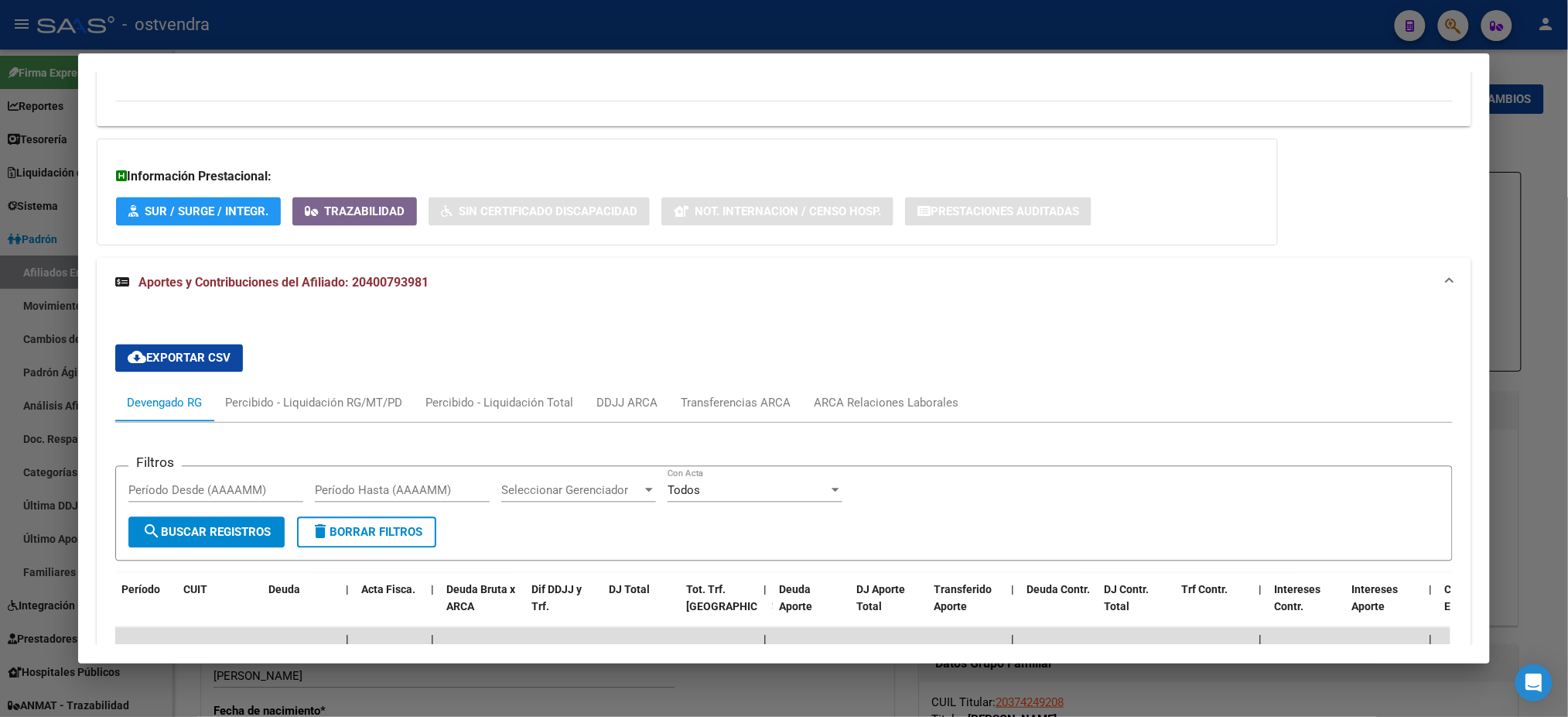
scroll to position [1016, 0]
click at [901, 388] on div "ARCA Relaciones Laborales" at bounding box center [886, 403] width 168 height 37
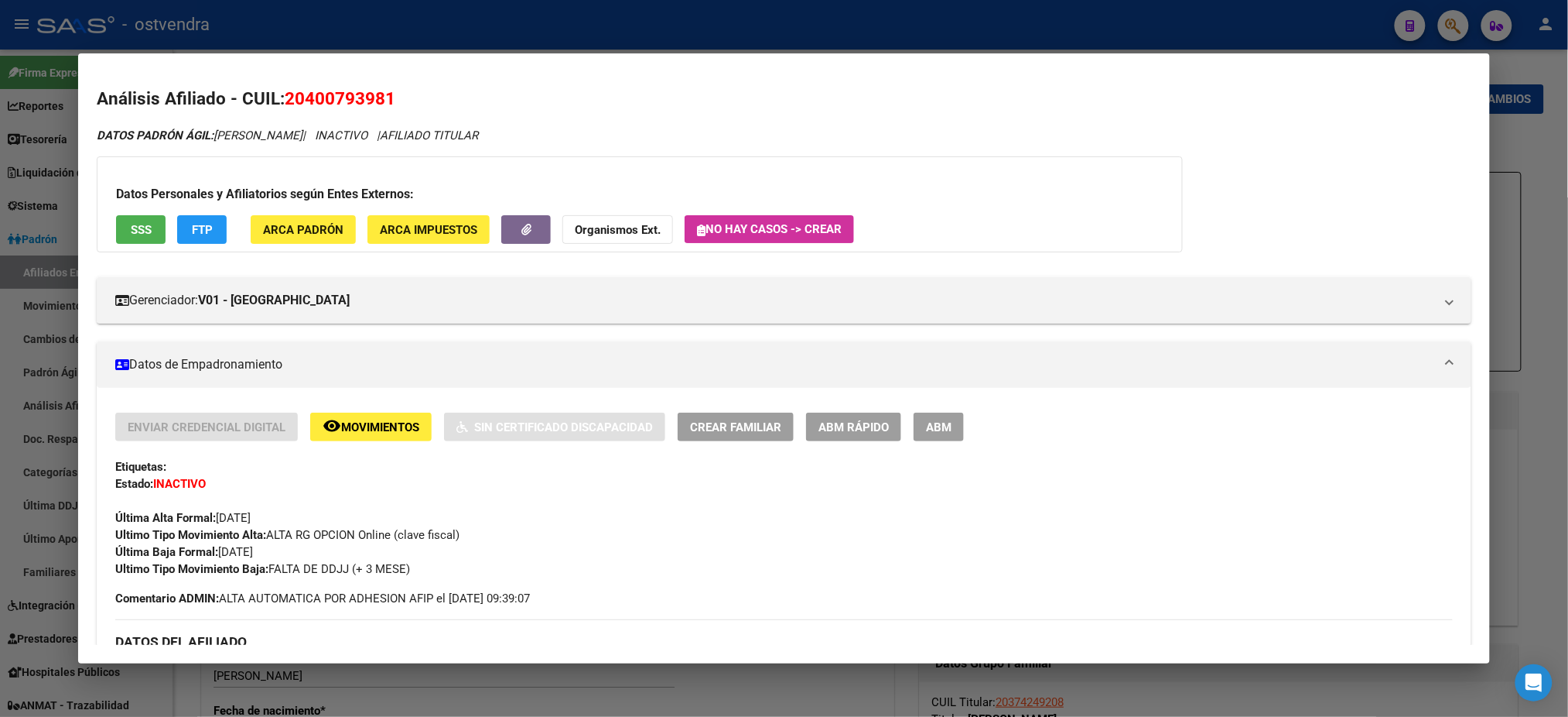
scroll to position [0, 0]
click at [939, 425] on span "ABM" at bounding box center [939, 428] width 26 height 14
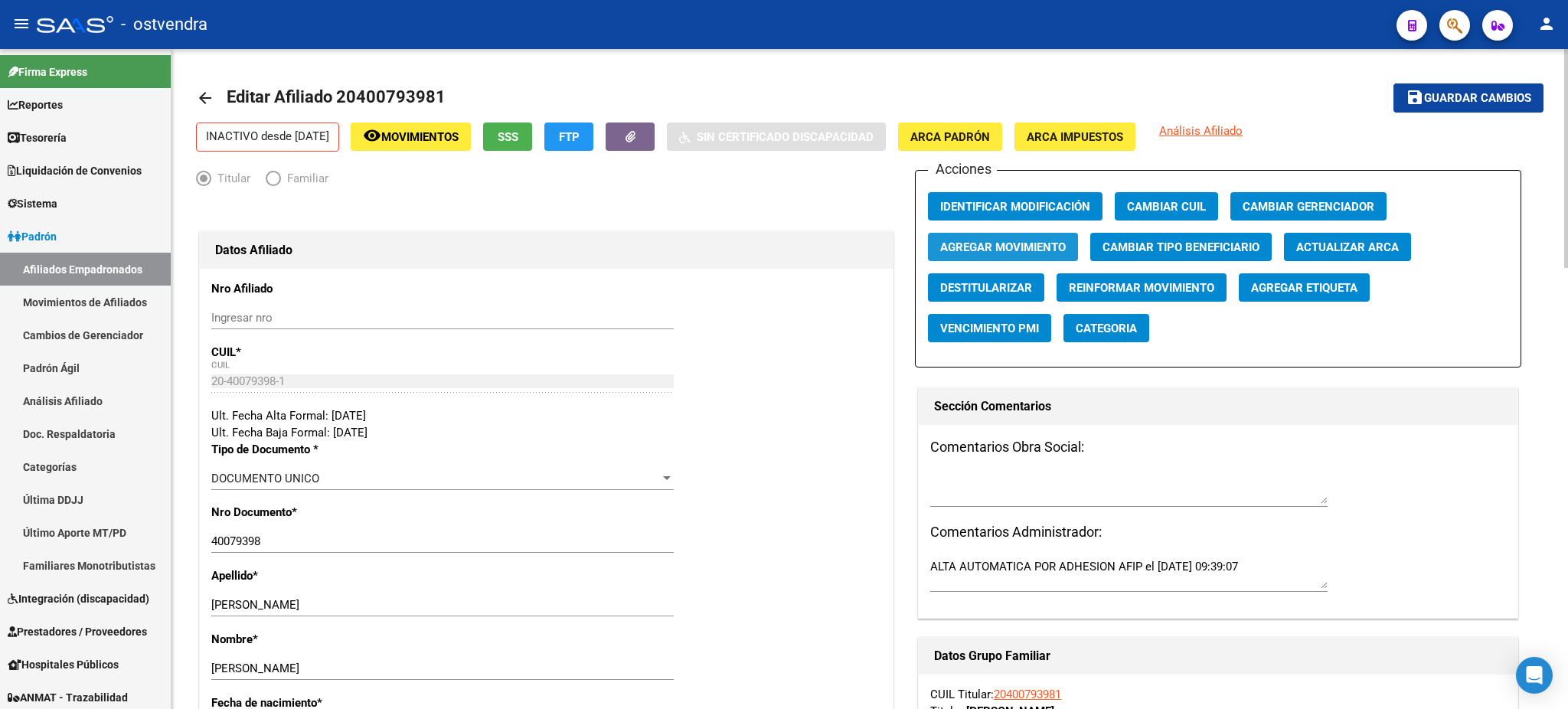
click at [1027, 242] on span "Agregar Movimiento" at bounding box center [1003, 247] width 126 height 14
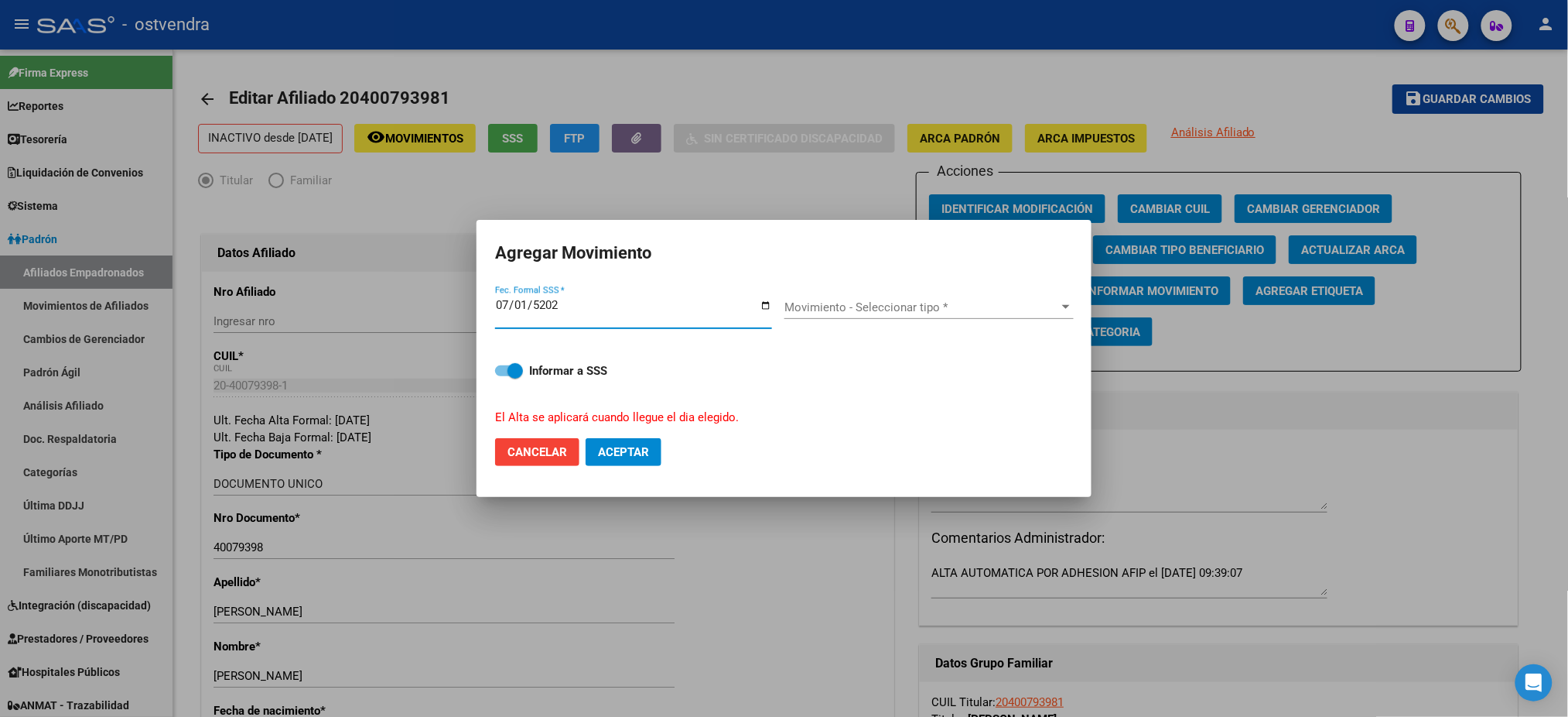
type input "[DATE]"
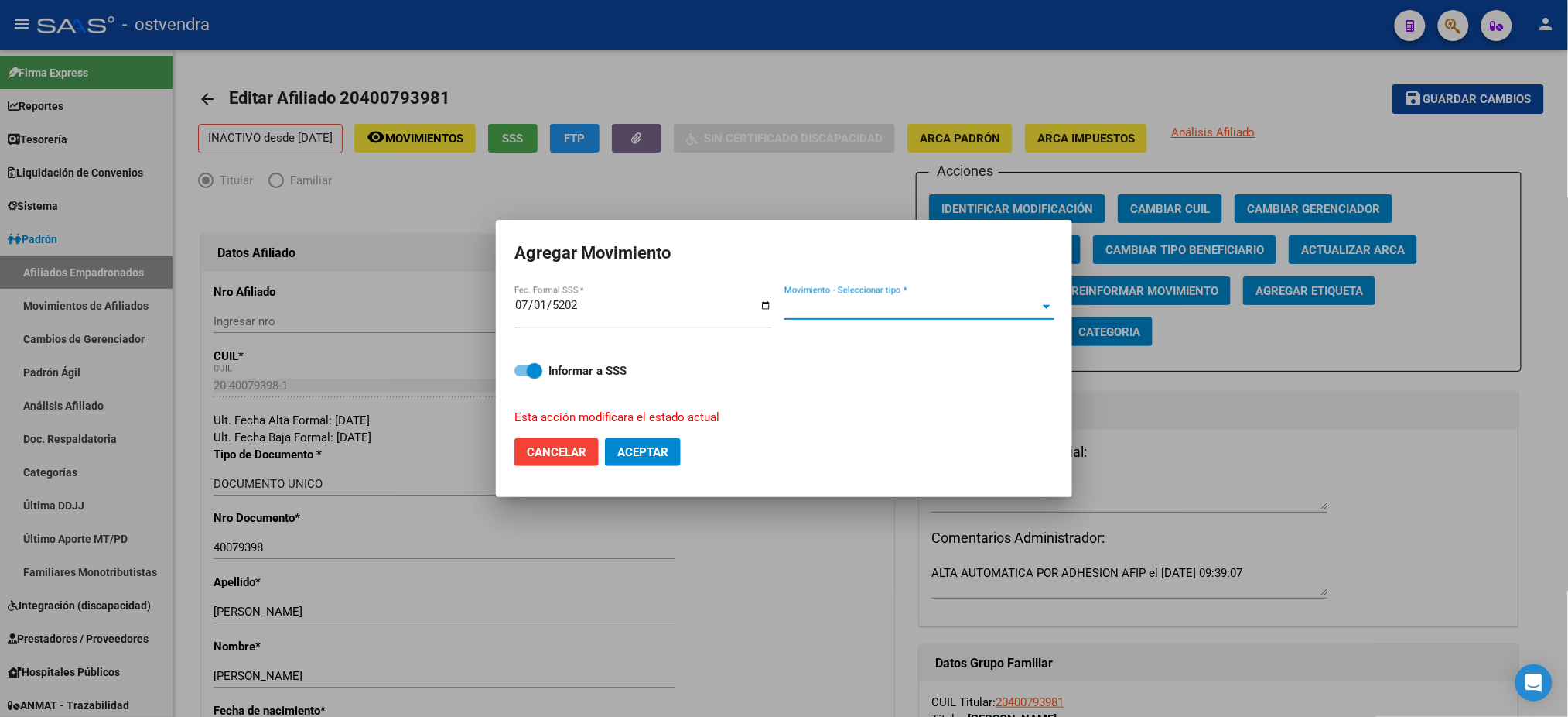
click at [926, 310] on span "Movimiento - Seleccionar tipo *" at bounding box center [913, 307] width 257 height 14
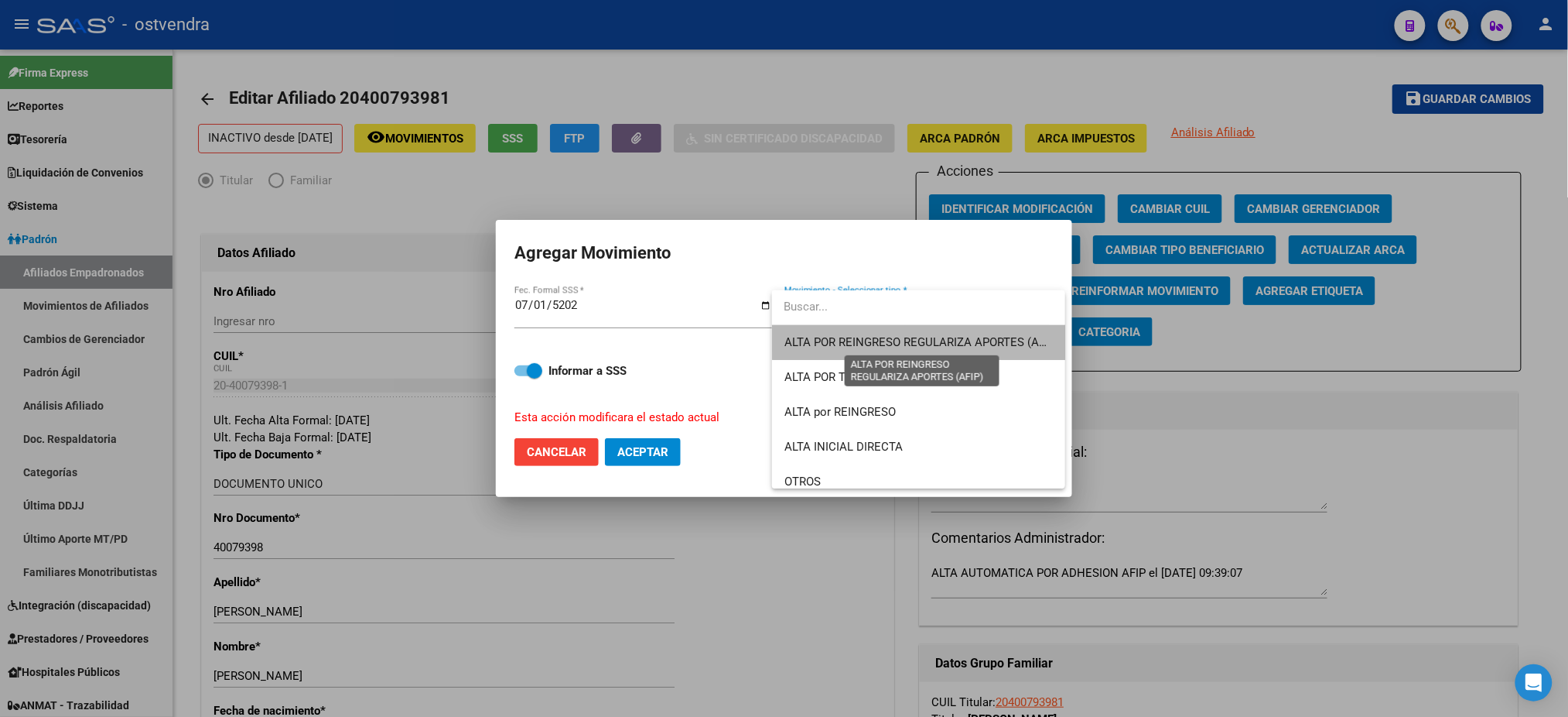
click at [935, 336] on span "ALTA POR REINGRESO REGULARIZA APORTES (AFIP)" at bounding box center [922, 342] width 274 height 14
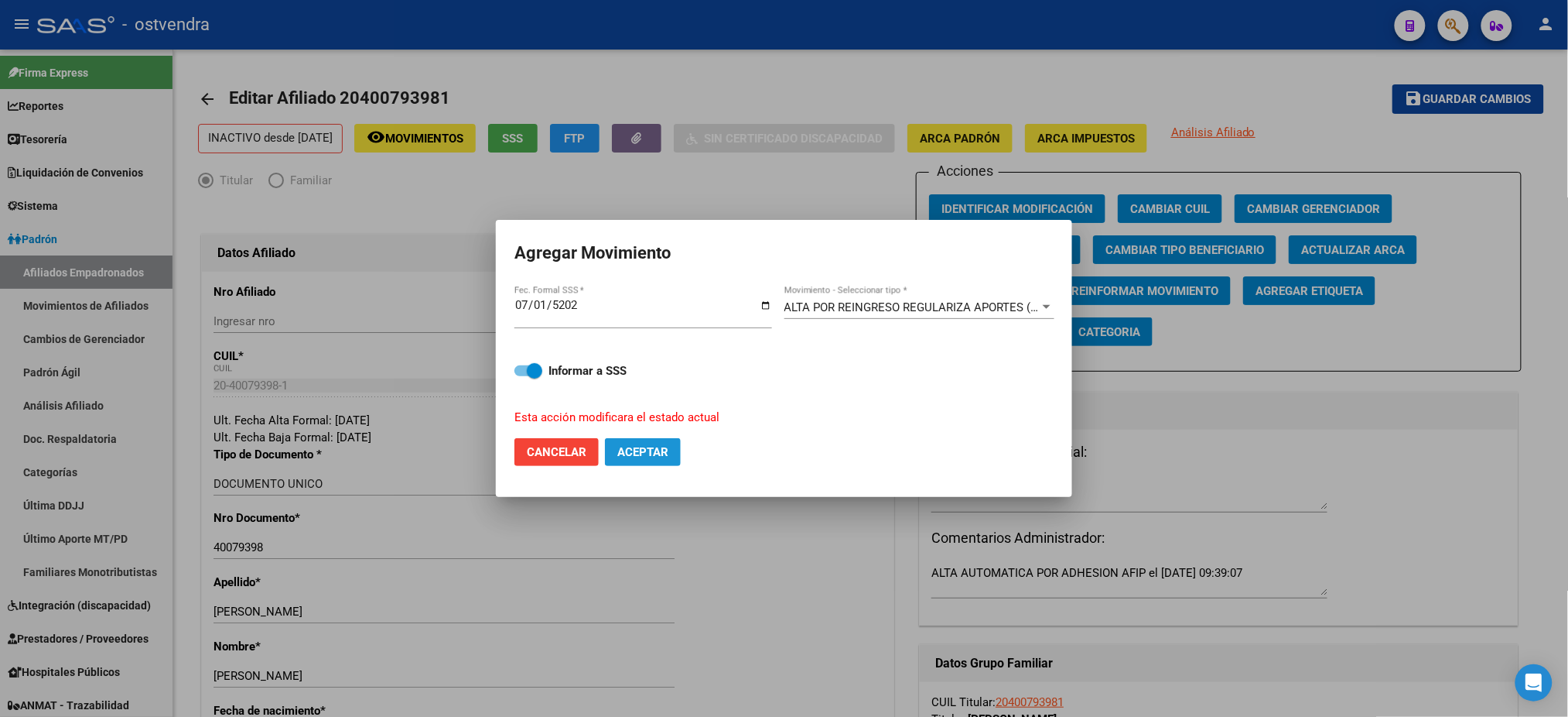
click at [675, 444] on button "Aceptar" at bounding box center [642, 451] width 76 height 28
checkbox input "false"
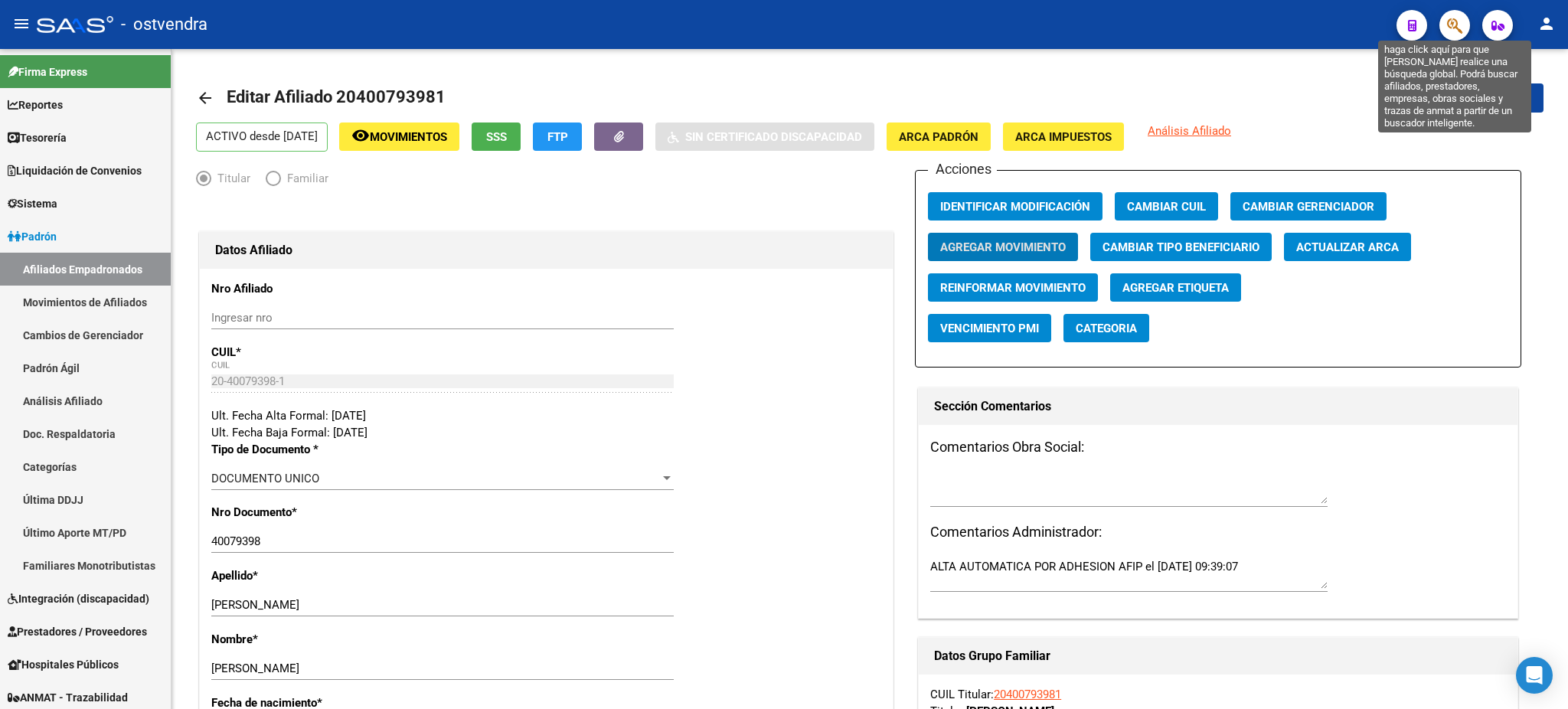
click at [1449, 19] on icon "button" at bounding box center [1455, 26] width 16 height 18
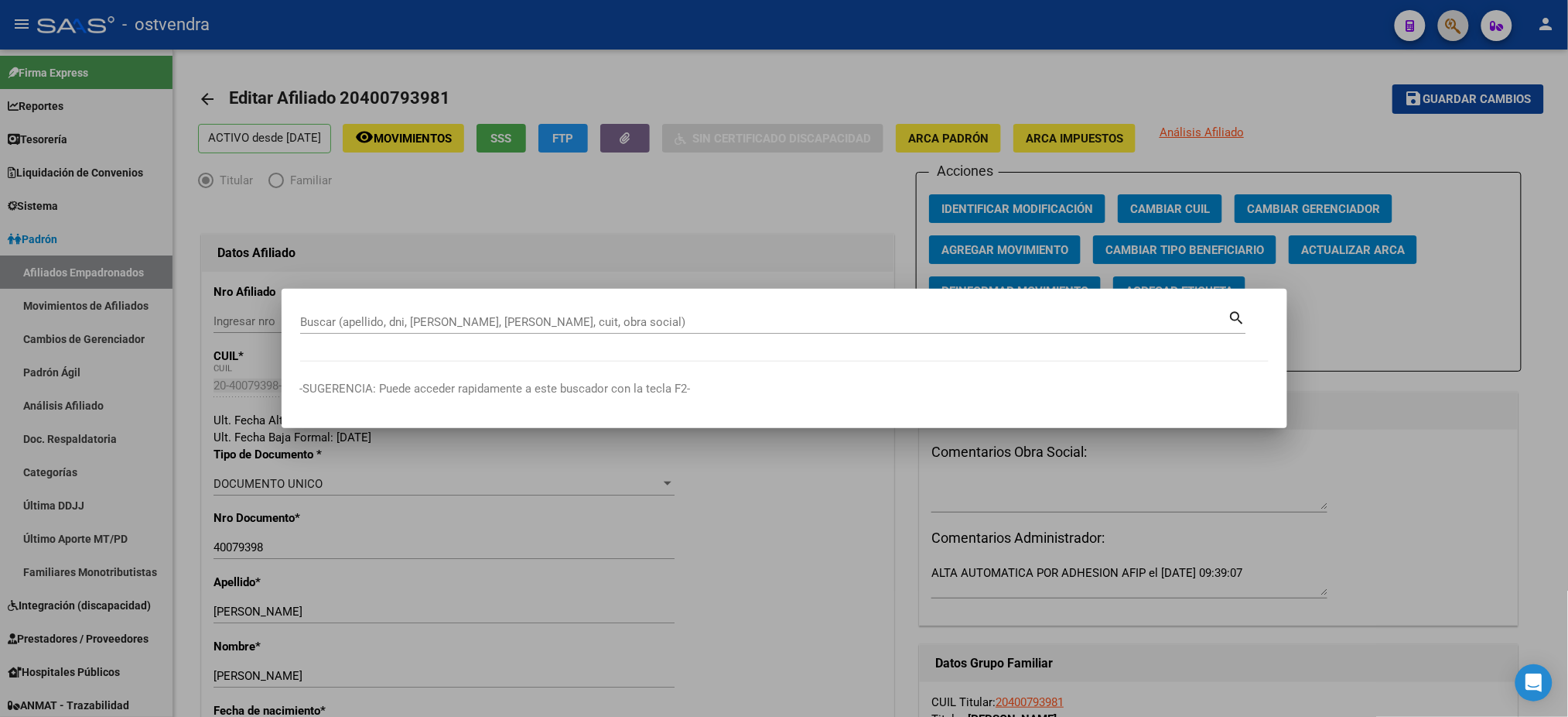
paste input "40390300"
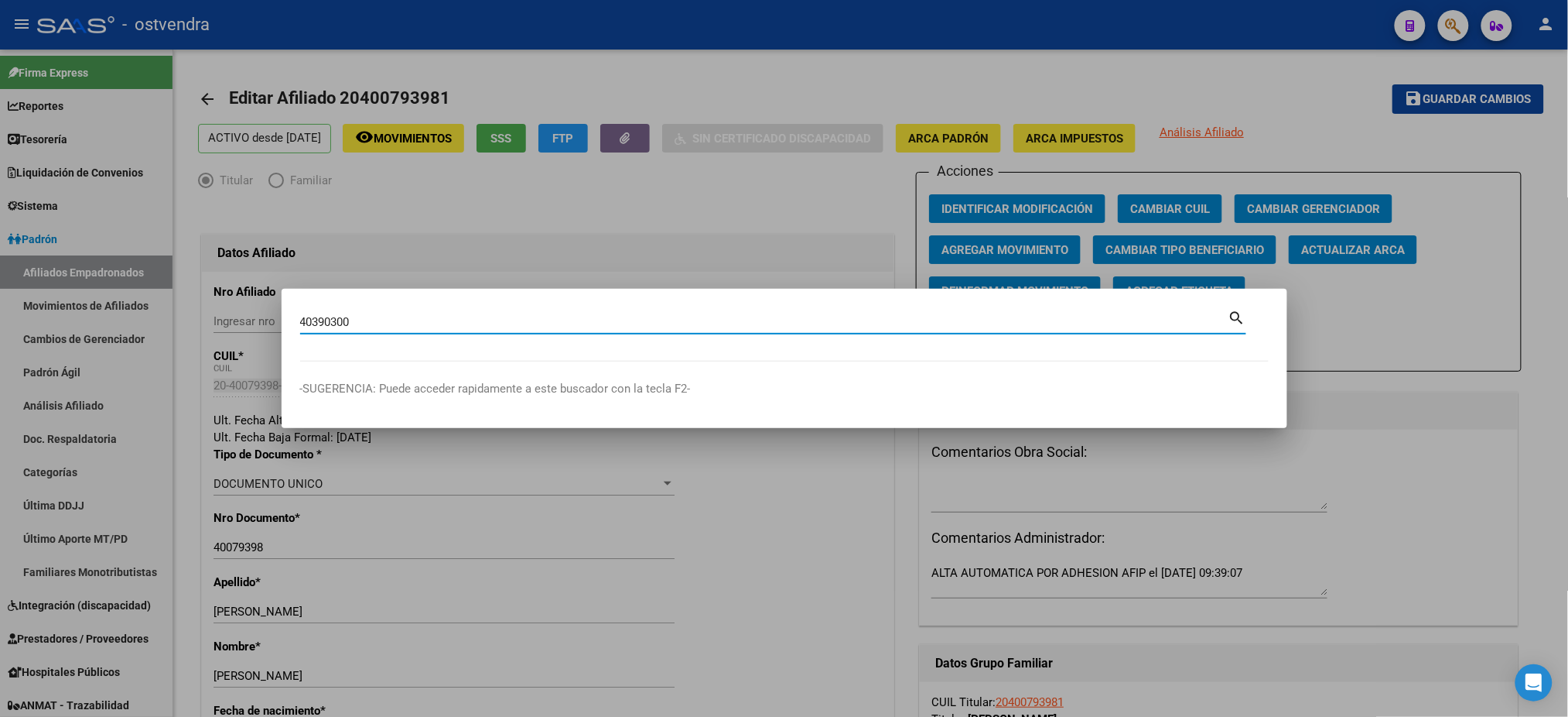
type input "40390300"
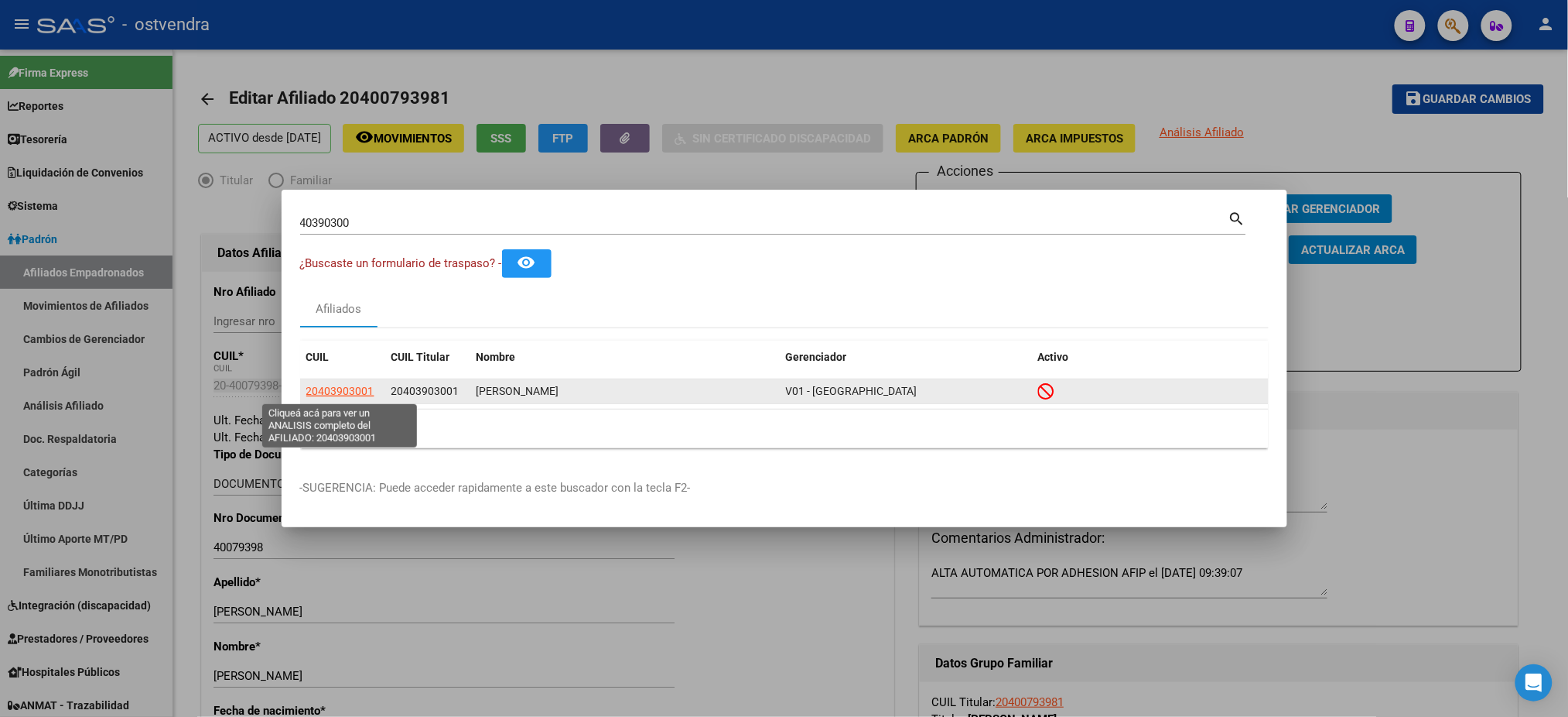
click at [341, 385] on span "20403903001" at bounding box center [340, 391] width 68 height 12
type textarea "20403903001"
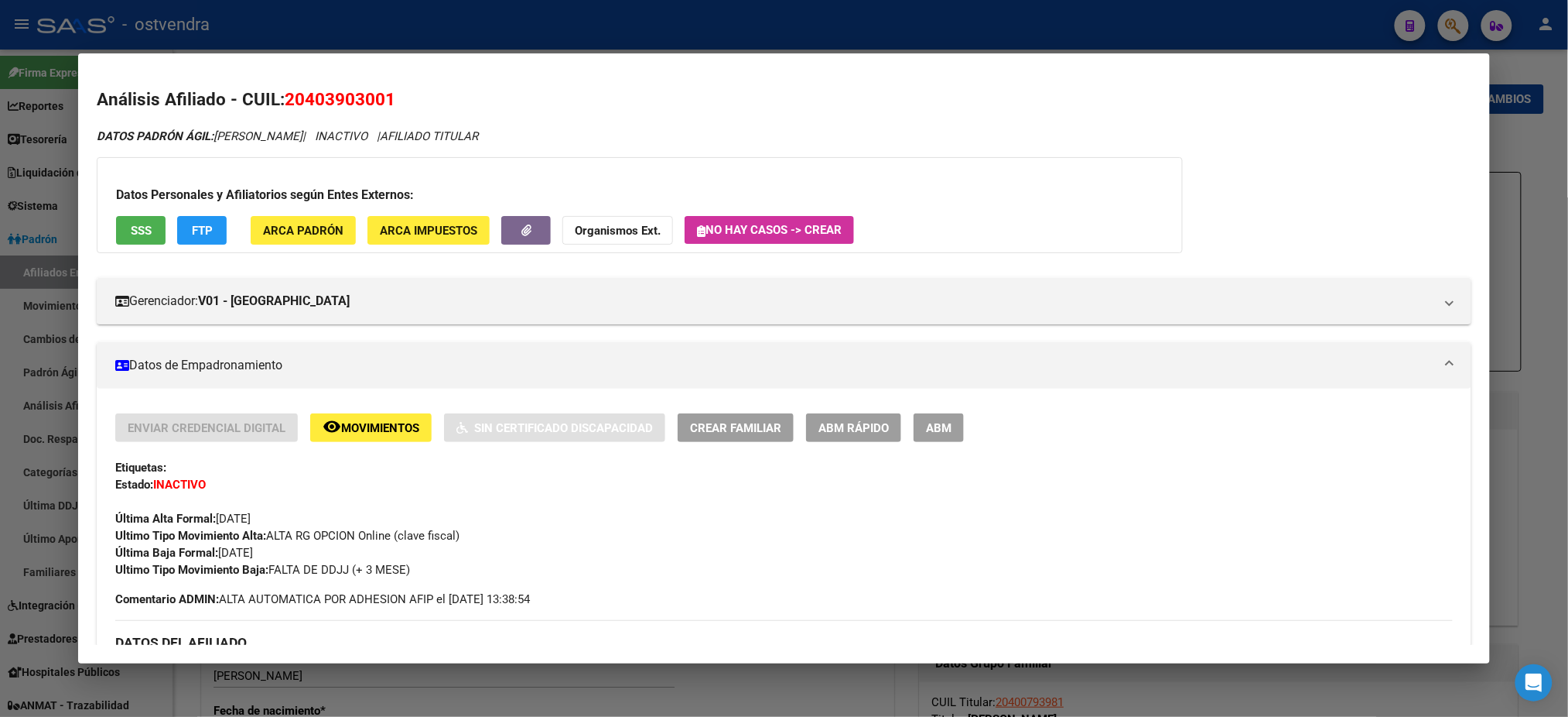
click at [130, 224] on span "SSS" at bounding box center [140, 231] width 21 height 14
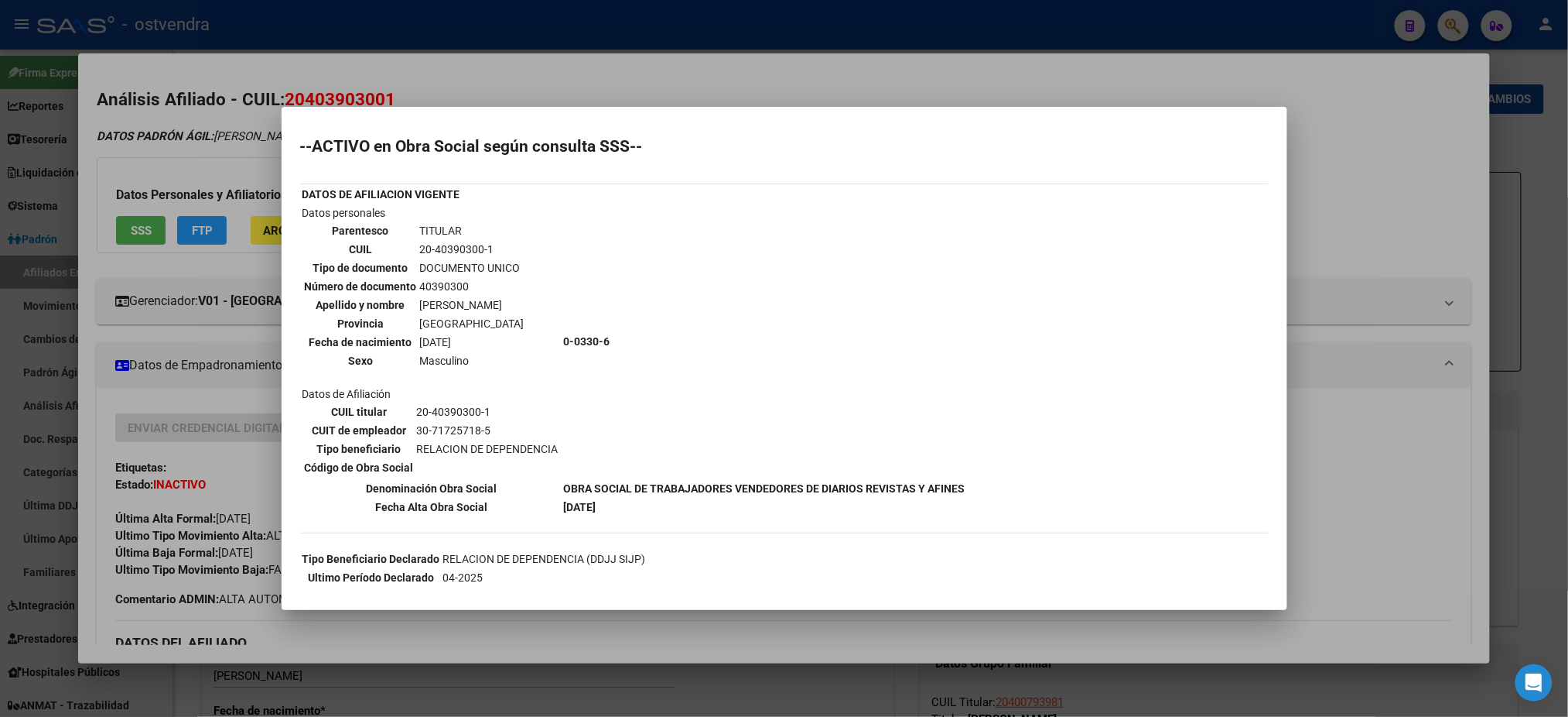
click at [572, 119] on mat-dialog-container "--ACTIVO en Obra Social según consulta SSS-- DATOS DE AFILIACION VIGENTE Datos …" at bounding box center [784, 358] width 1006 height 503
click at [232, 548] on div at bounding box center [784, 358] width 1568 height 717
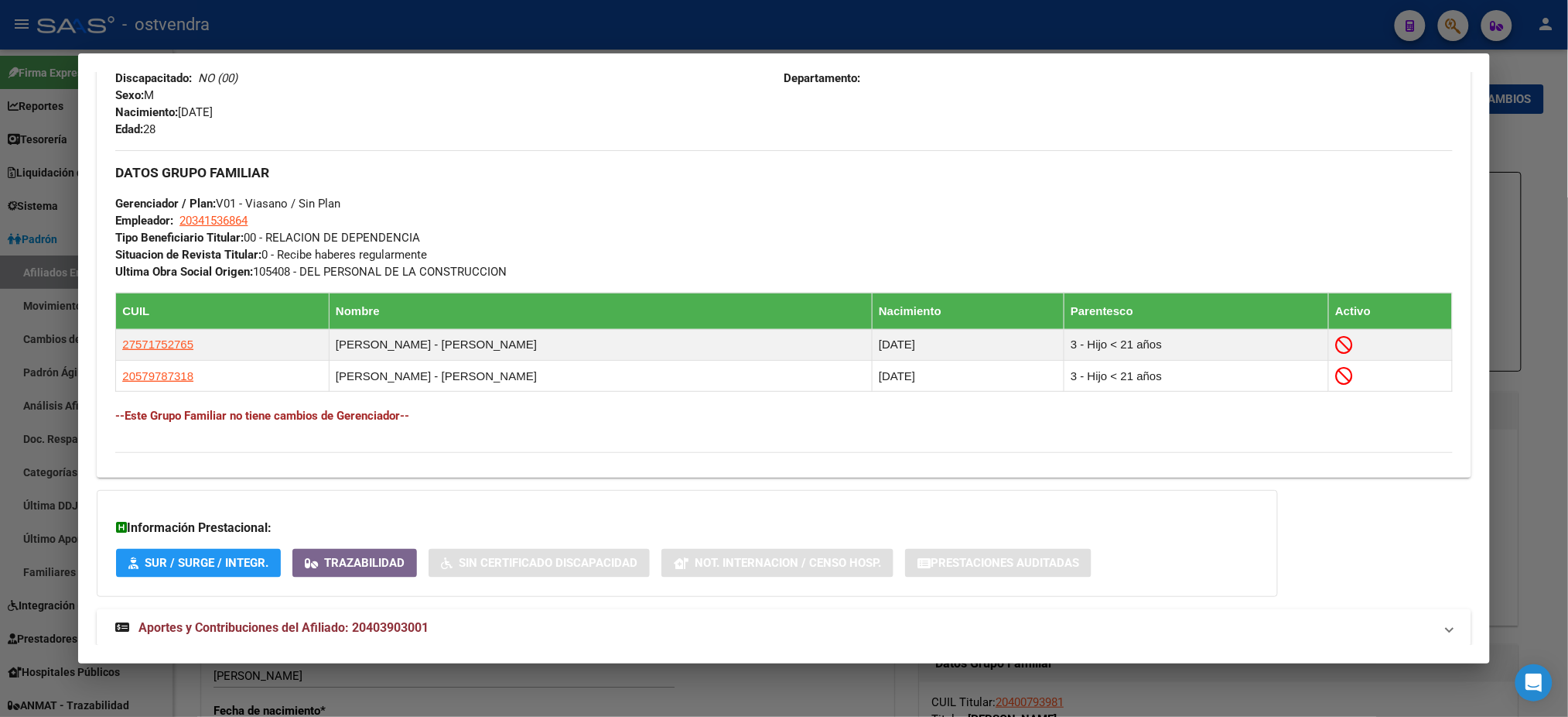
scroll to position [733, 0]
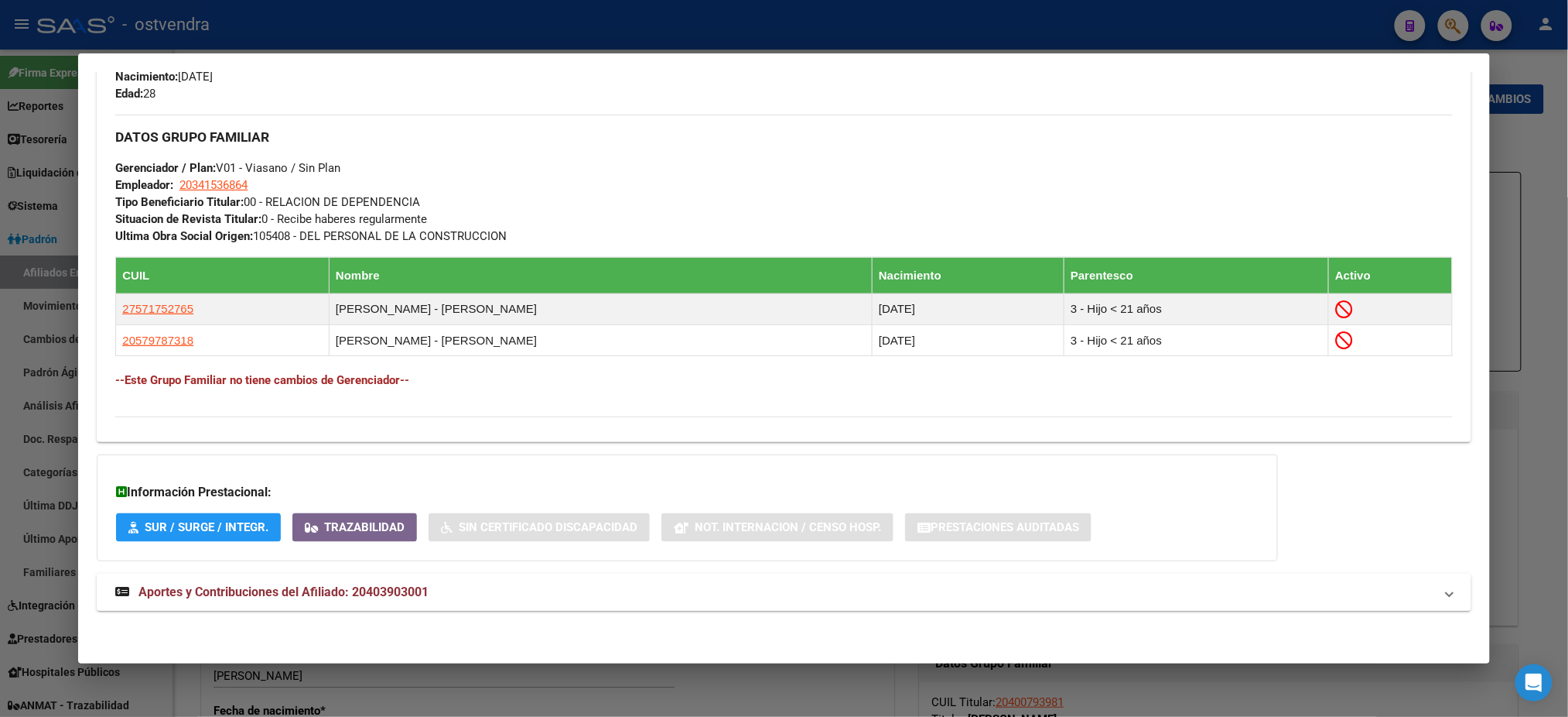
click at [556, 598] on mat-panel-title "Aportes y Contribuciones del Afiliado: 20403903001" at bounding box center [775, 592] width 1318 height 19
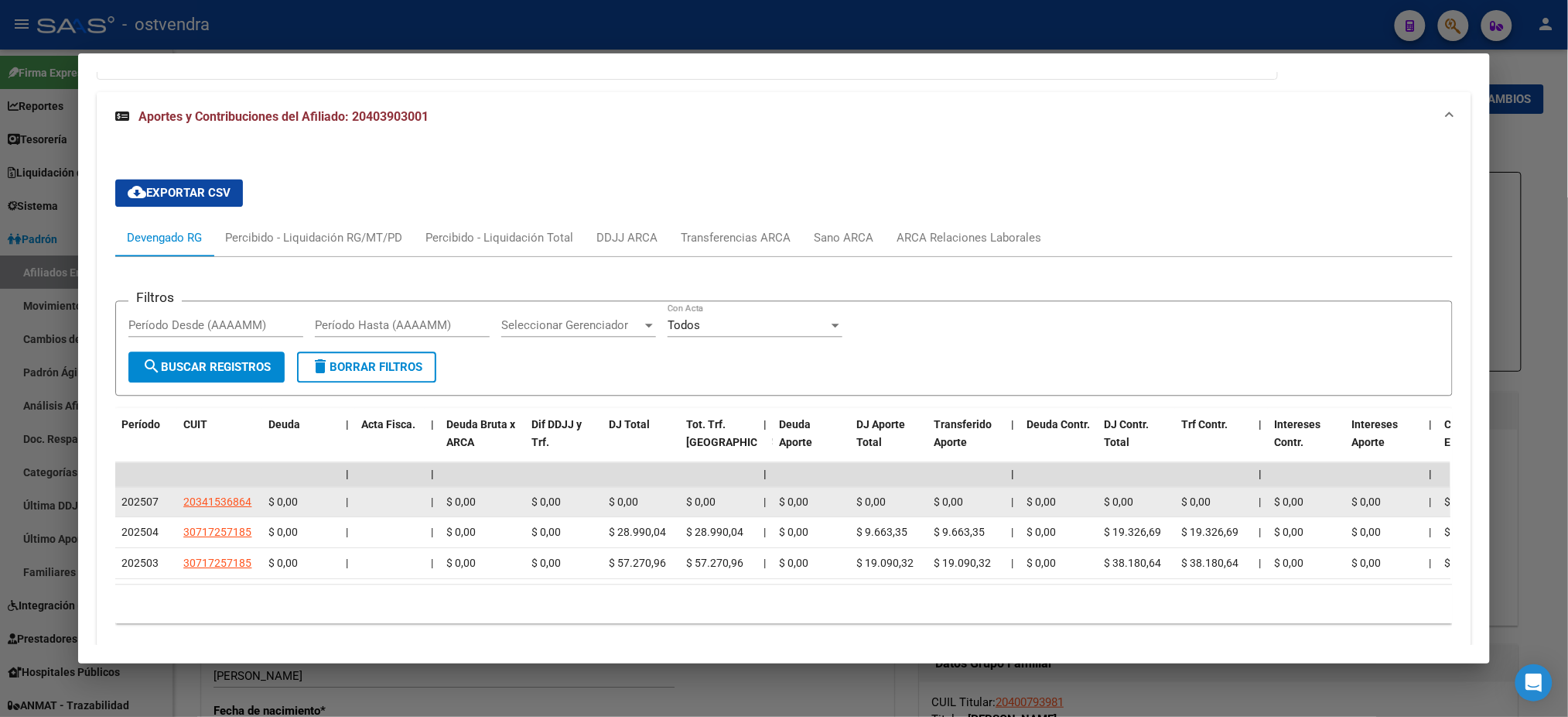
scroll to position [1280, 0]
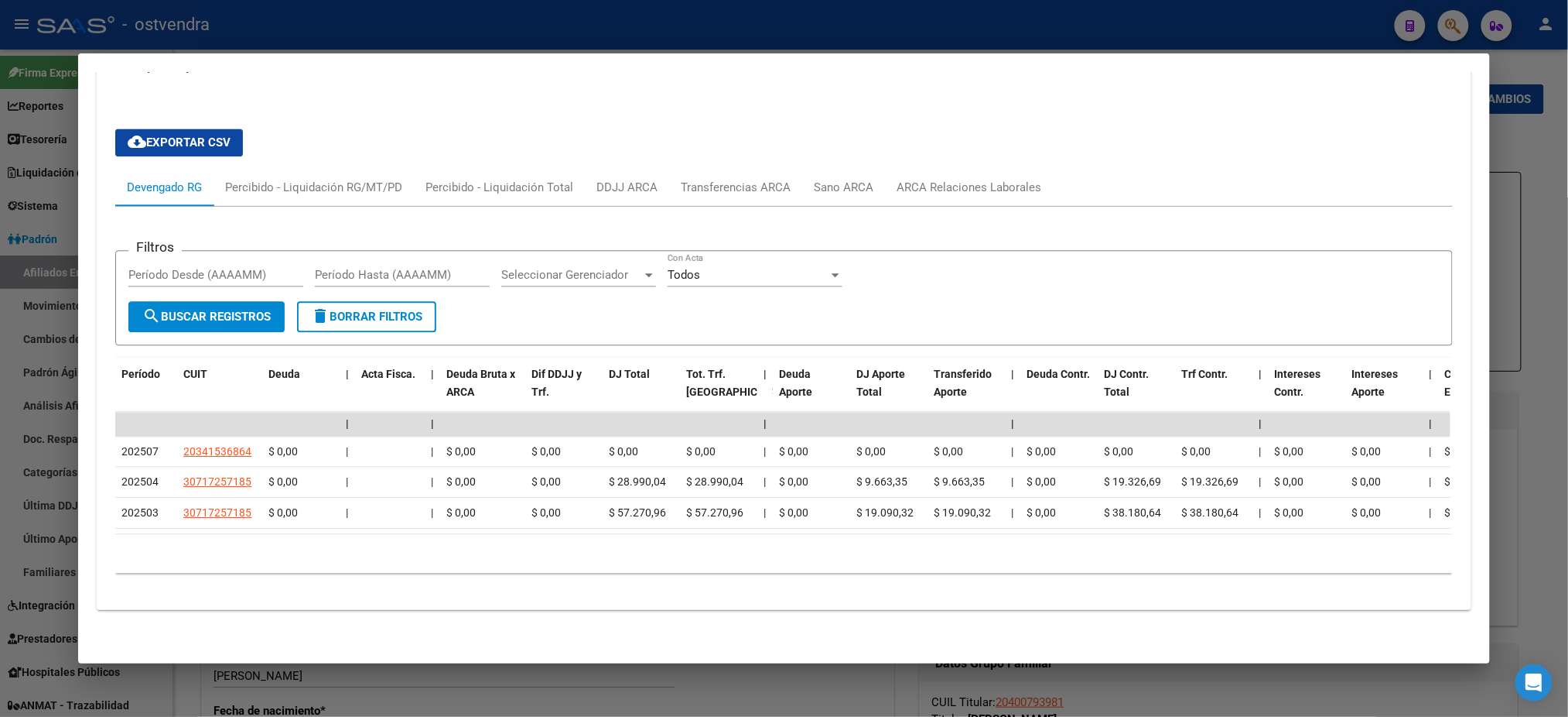
drag, startPoint x: 554, startPoint y: 546, endPoint x: 957, endPoint y: 524, distance: 403.6
click at [957, 524] on div "Período CUIT Deuda | Acta Fisca. | Deuda Bruta x ARCA Dif DDJJ y Trf. DJ Total …" at bounding box center [784, 464] width 1337 height 215
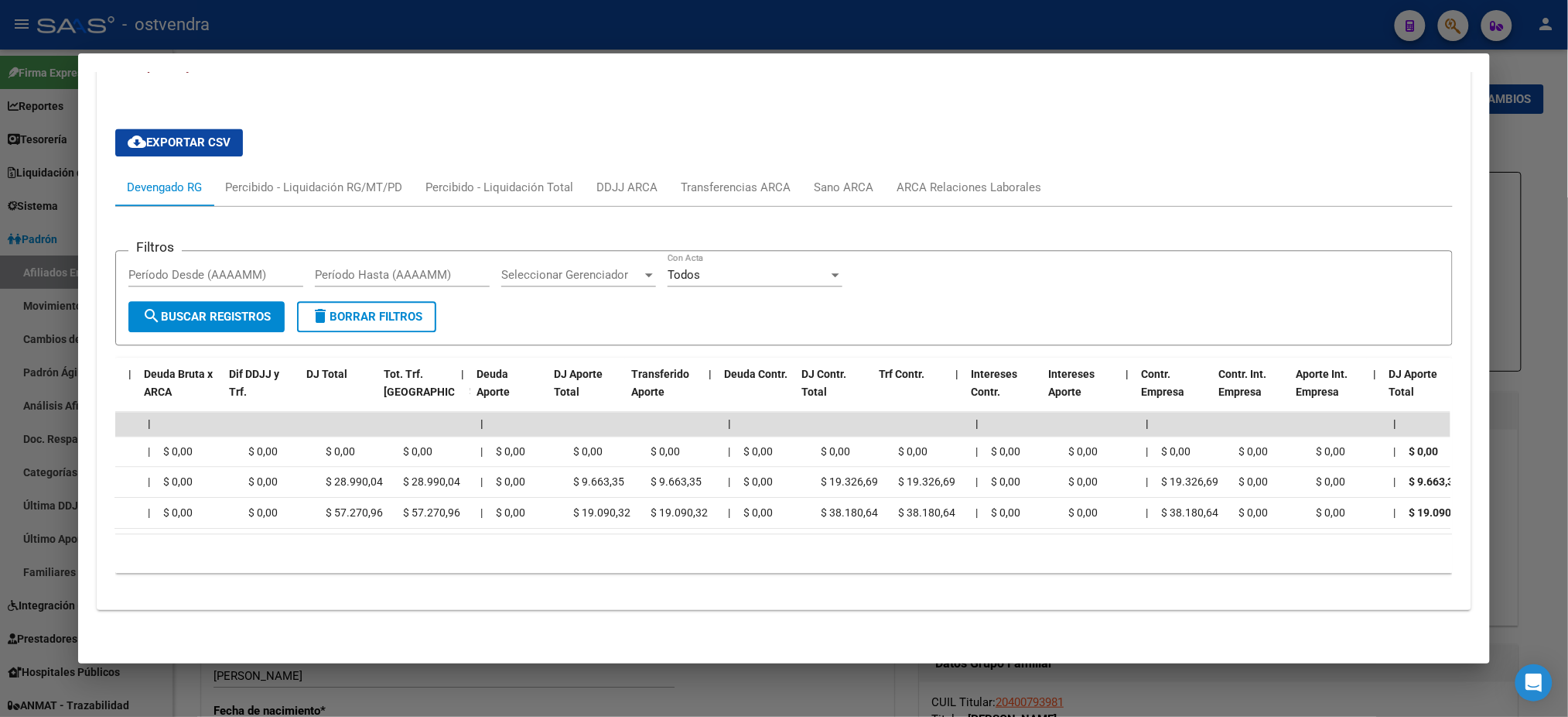
scroll to position [0, 0]
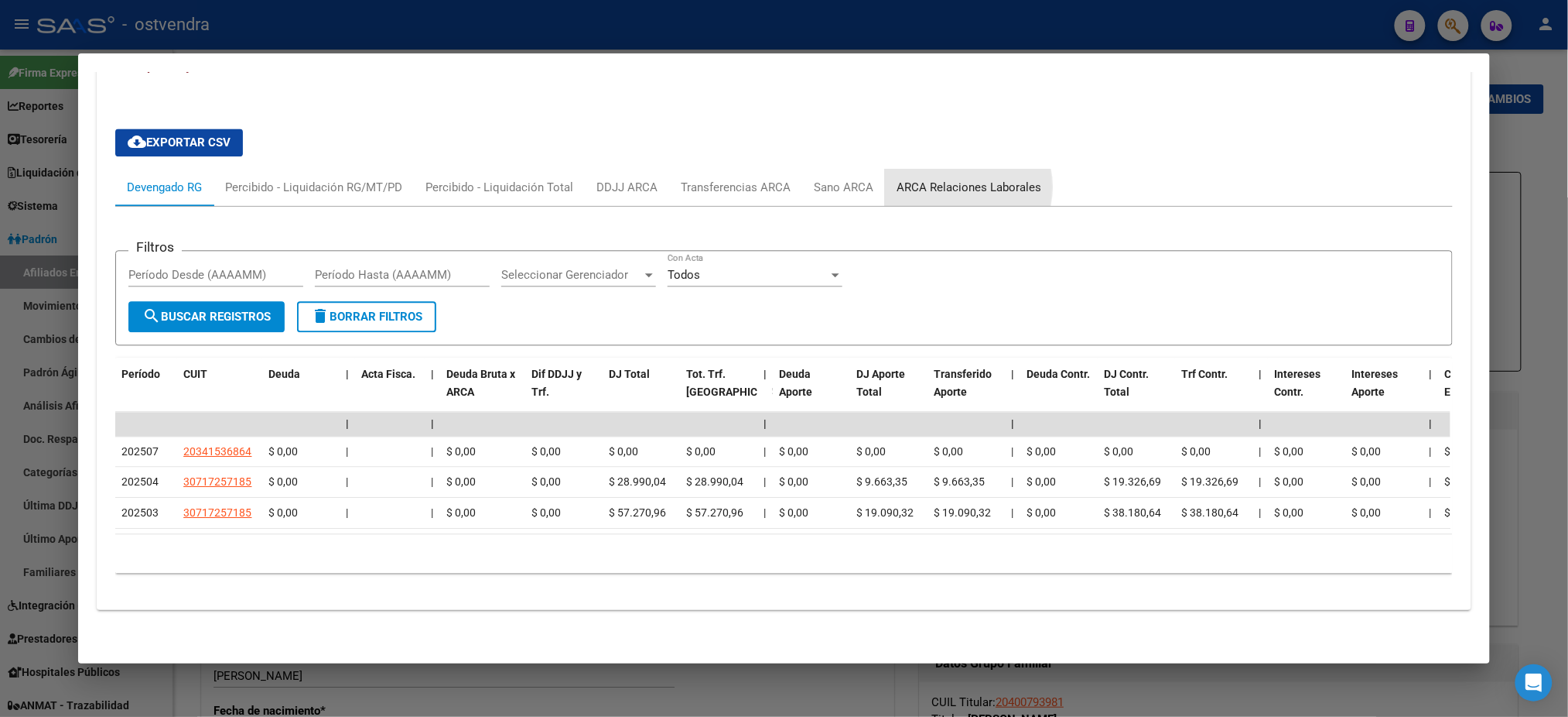
click at [944, 179] on div "ARCA Relaciones Laborales" at bounding box center [969, 187] width 145 height 17
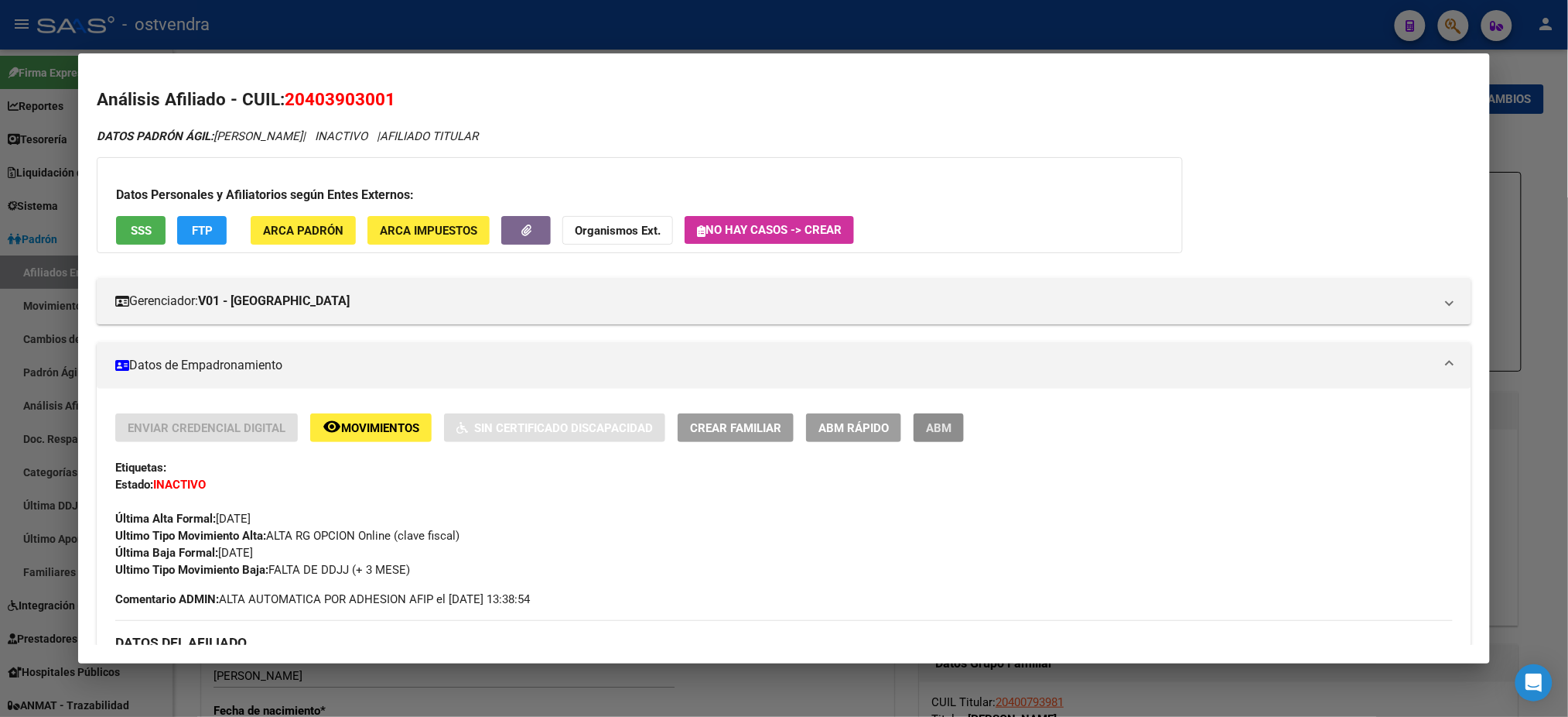
click at [954, 420] on button "ABM" at bounding box center [939, 428] width 51 height 29
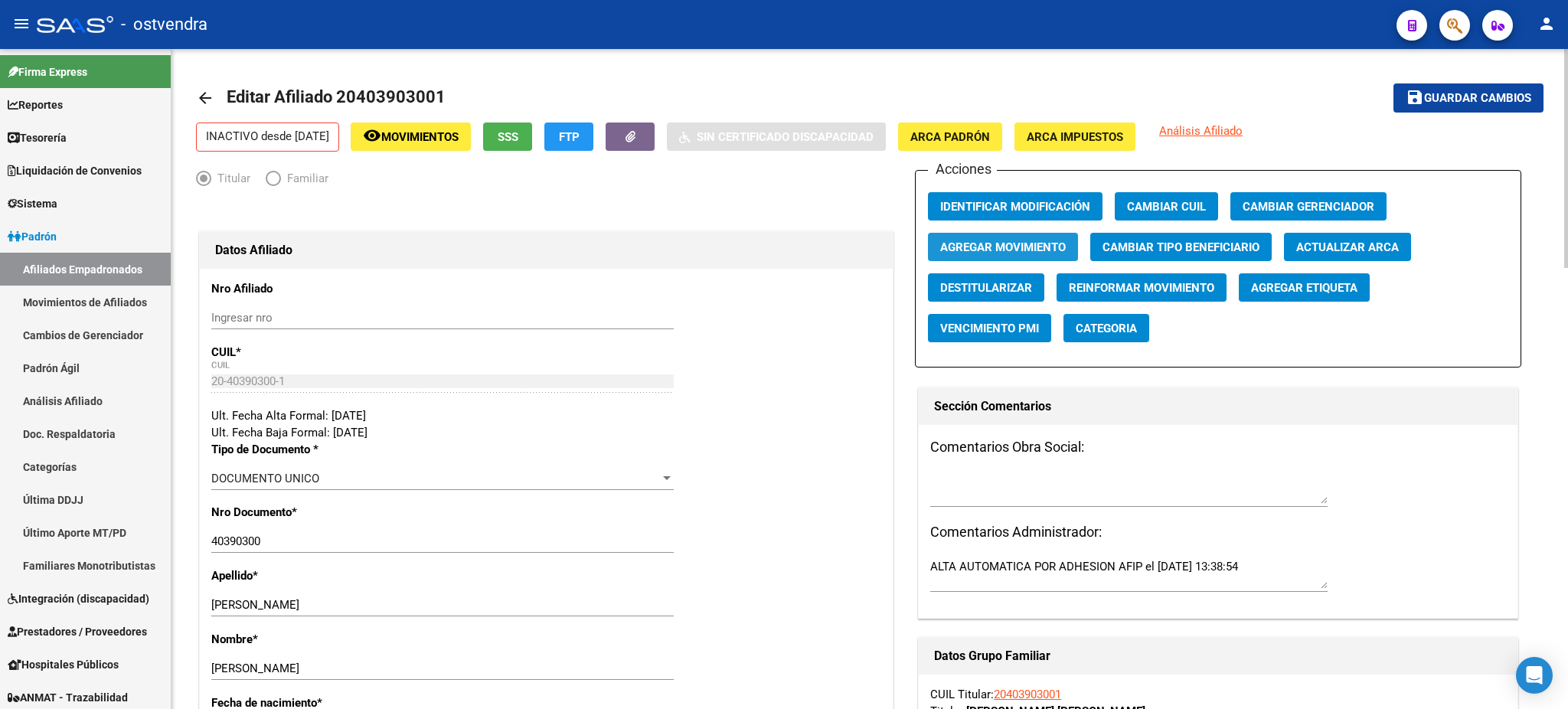
click at [1002, 241] on span "Agregar Movimiento" at bounding box center [1003, 247] width 126 height 14
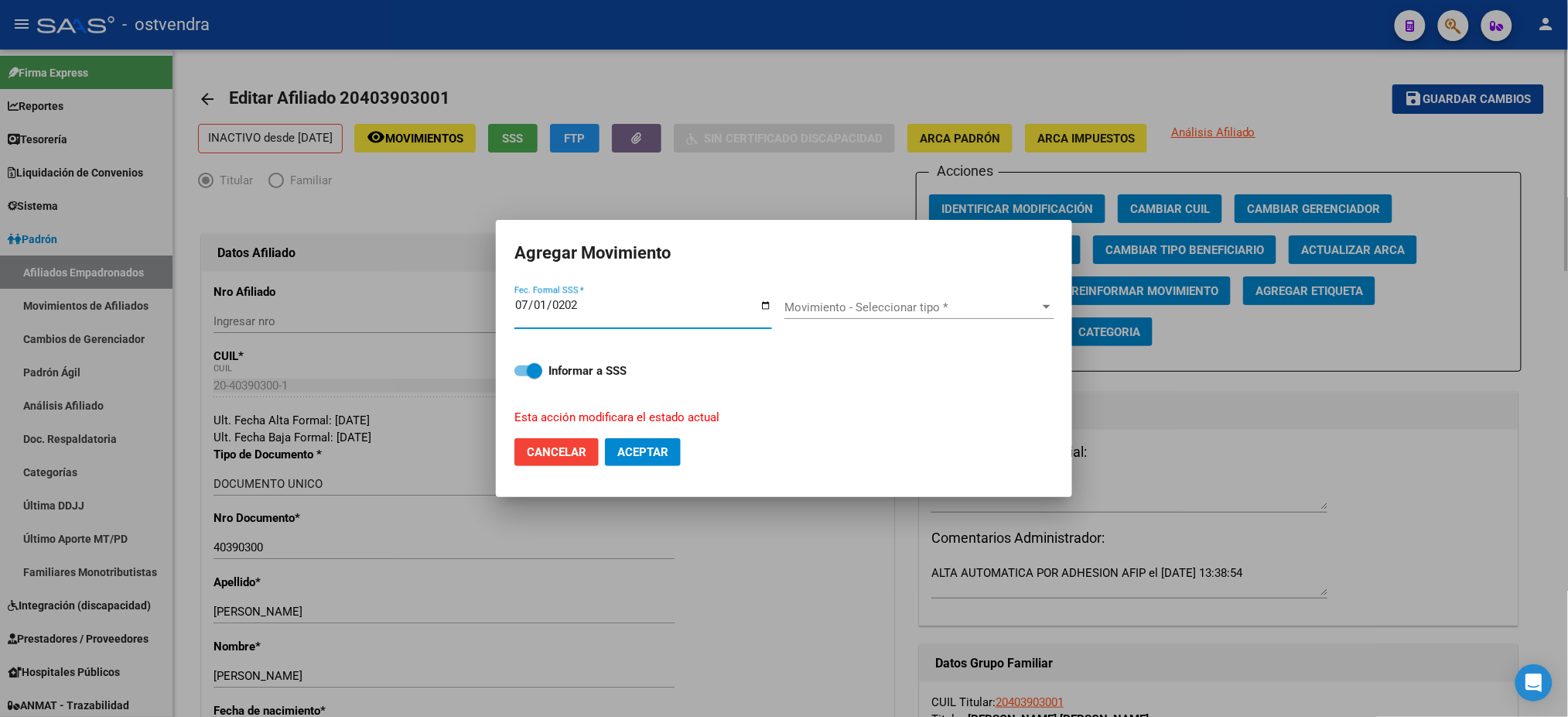
type input "[DATE]"
click at [987, 315] on div "Movimiento - Seleccionar tipo * Movimiento - Seleccionar tipo *" at bounding box center [920, 306] width 270 height 23
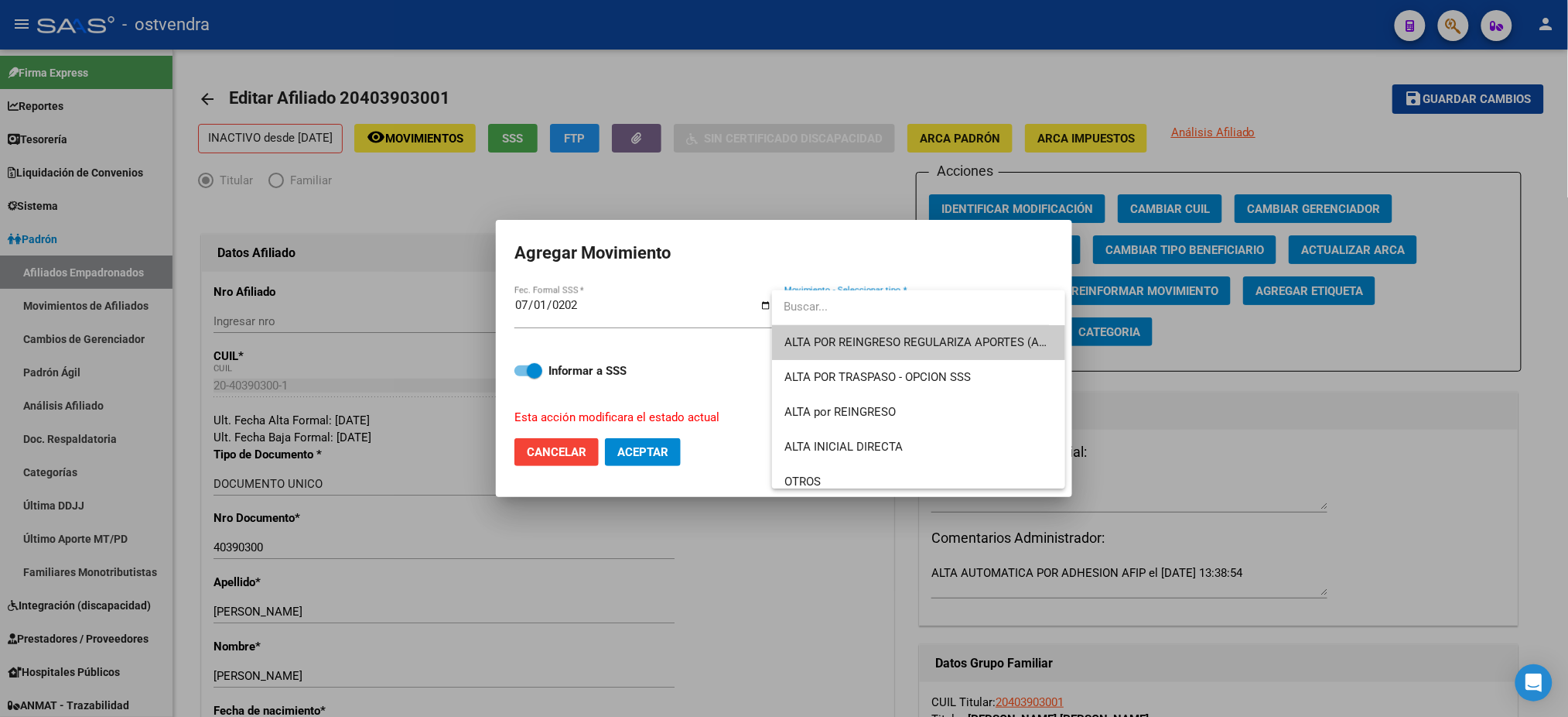
click at [944, 356] on span "ALTA POR REINGRESO REGULARIZA APORTES (AFIP)" at bounding box center [919, 342] width 268 height 35
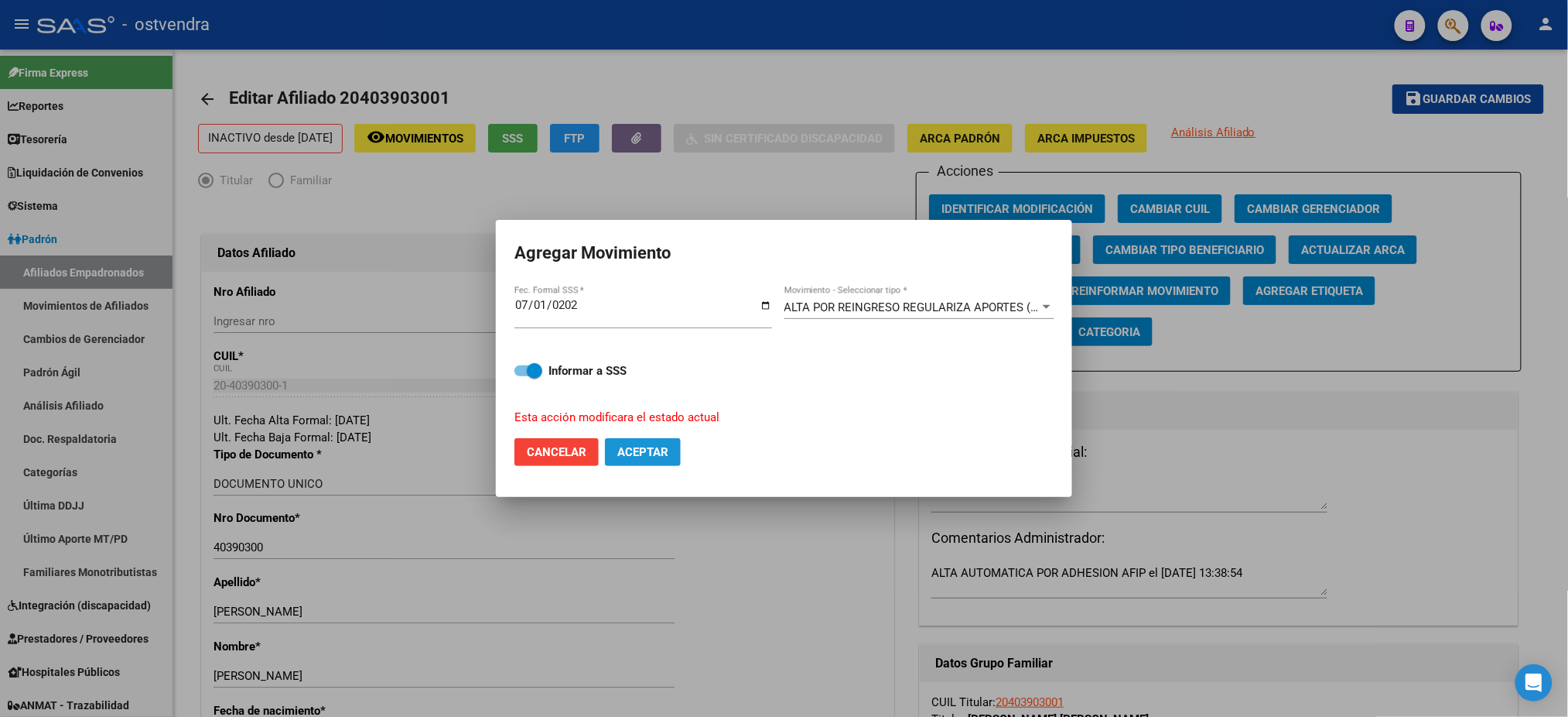
click at [653, 461] on button "Aceptar" at bounding box center [642, 451] width 76 height 28
checkbox input "false"
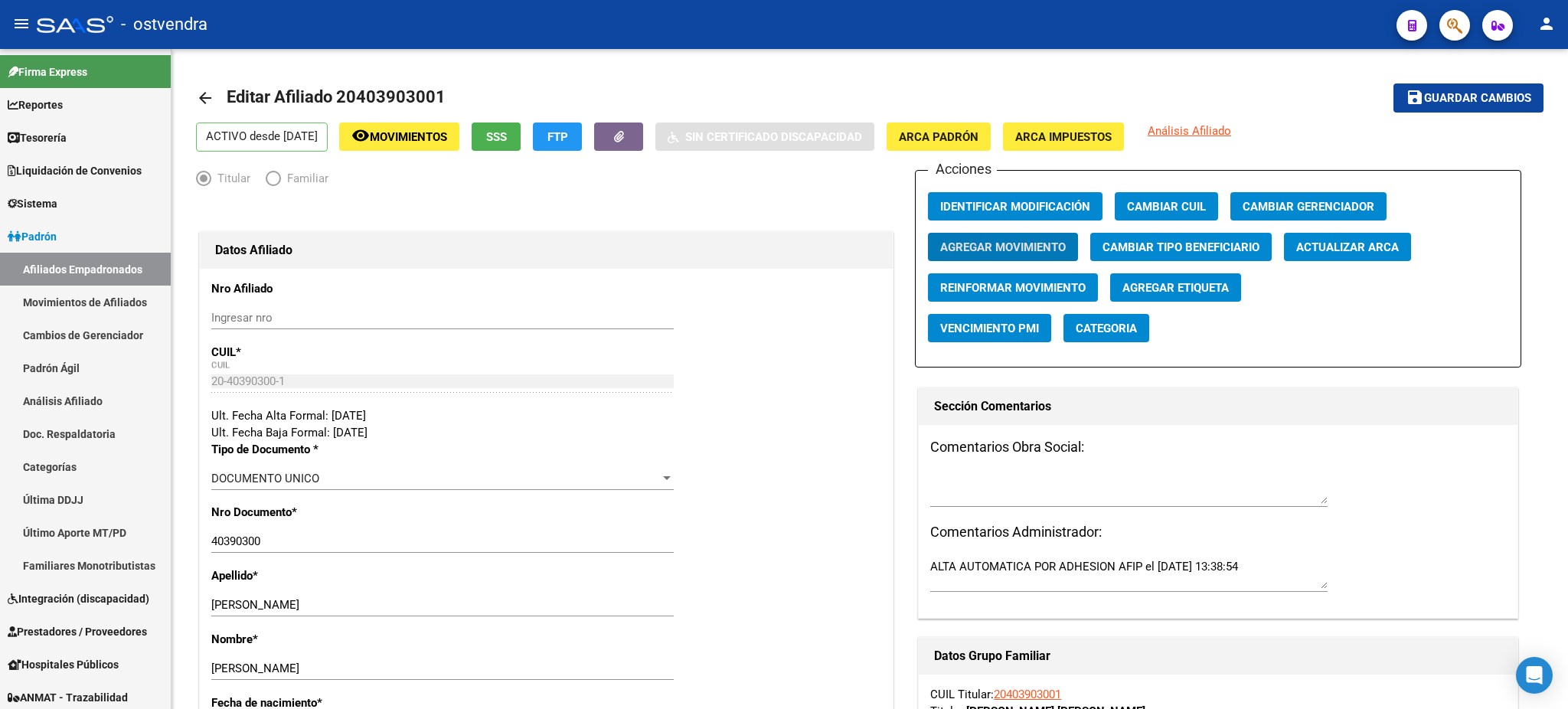
click at [1451, 35] on span "button" at bounding box center [1455, 26] width 16 height 31
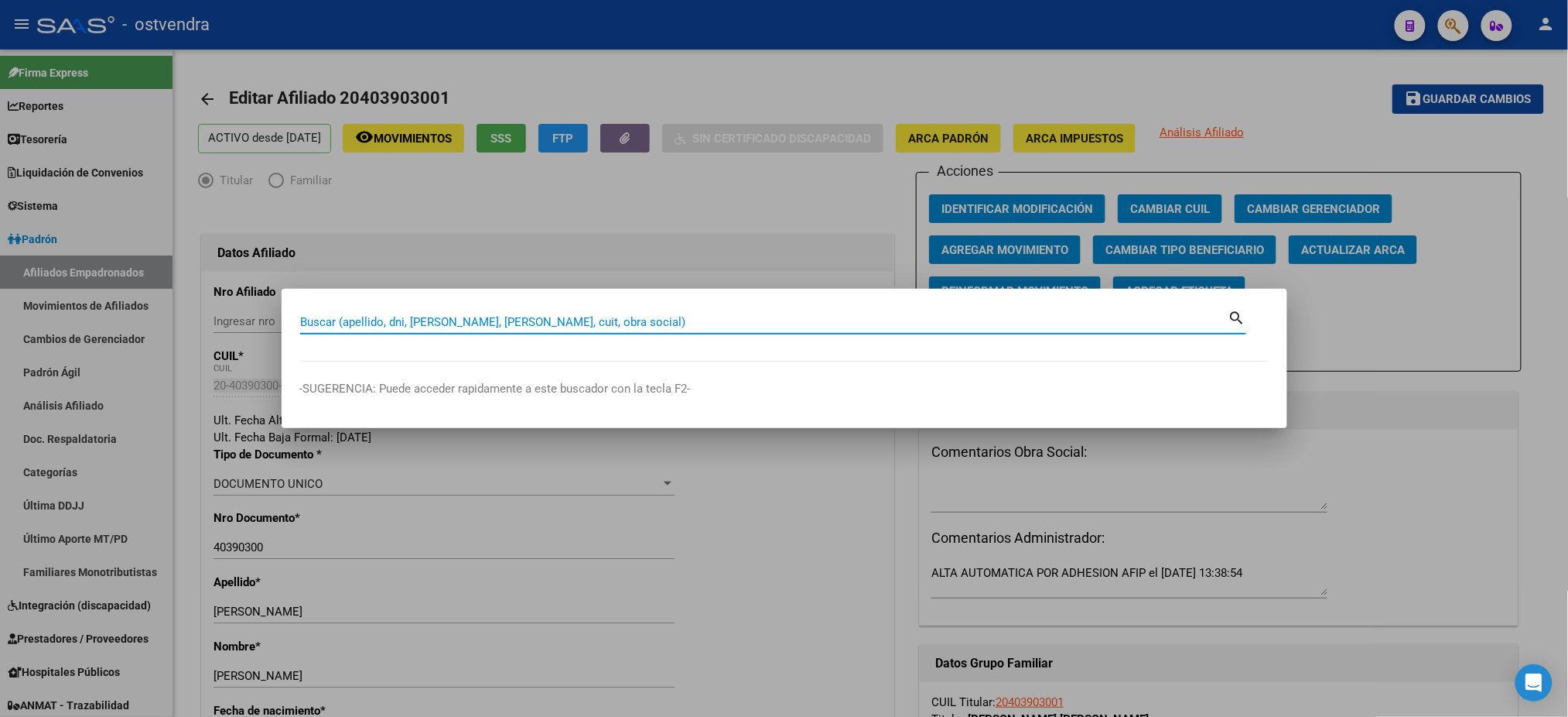
paste input "40668577"
type input "40668577"
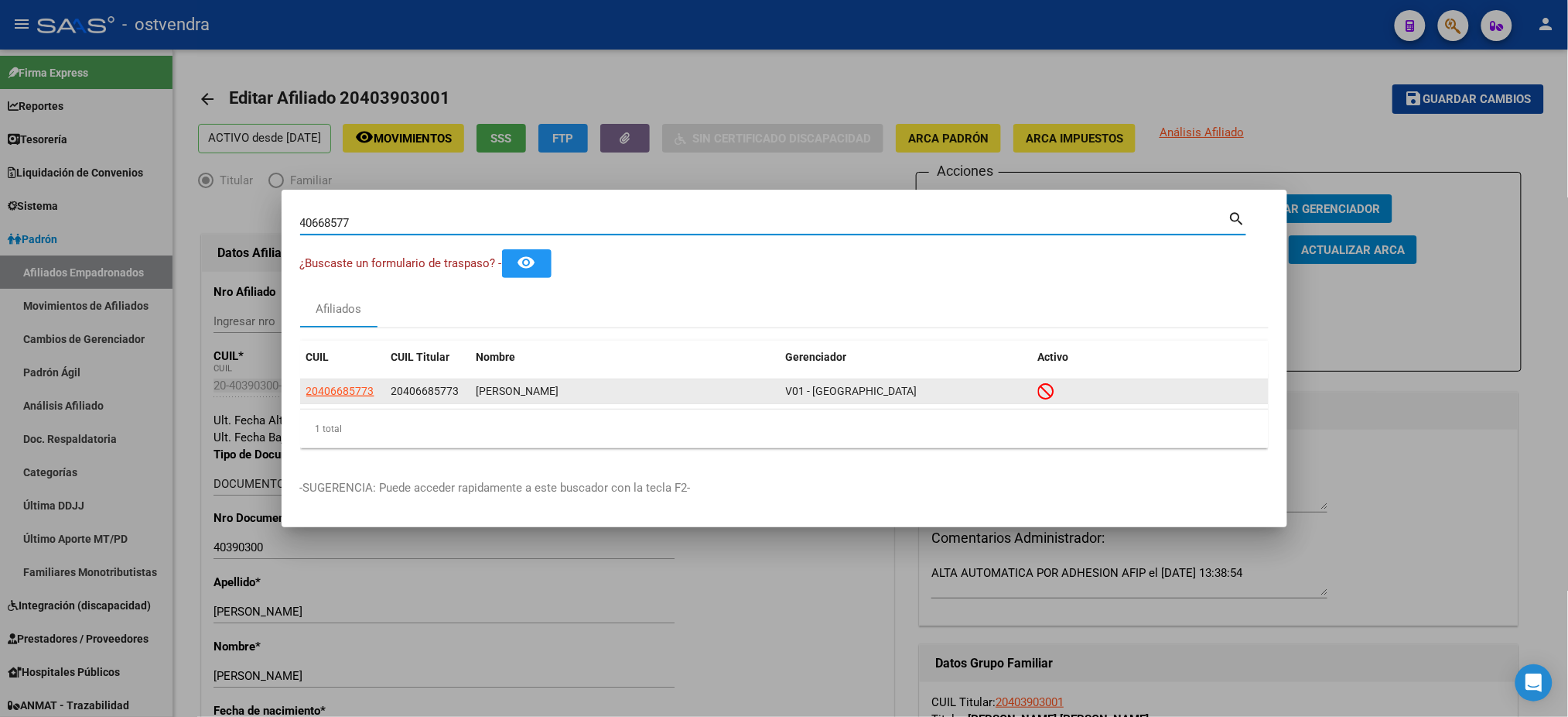
click at [336, 402] on datatable-body-cell "20406685773" at bounding box center [343, 391] width 86 height 24
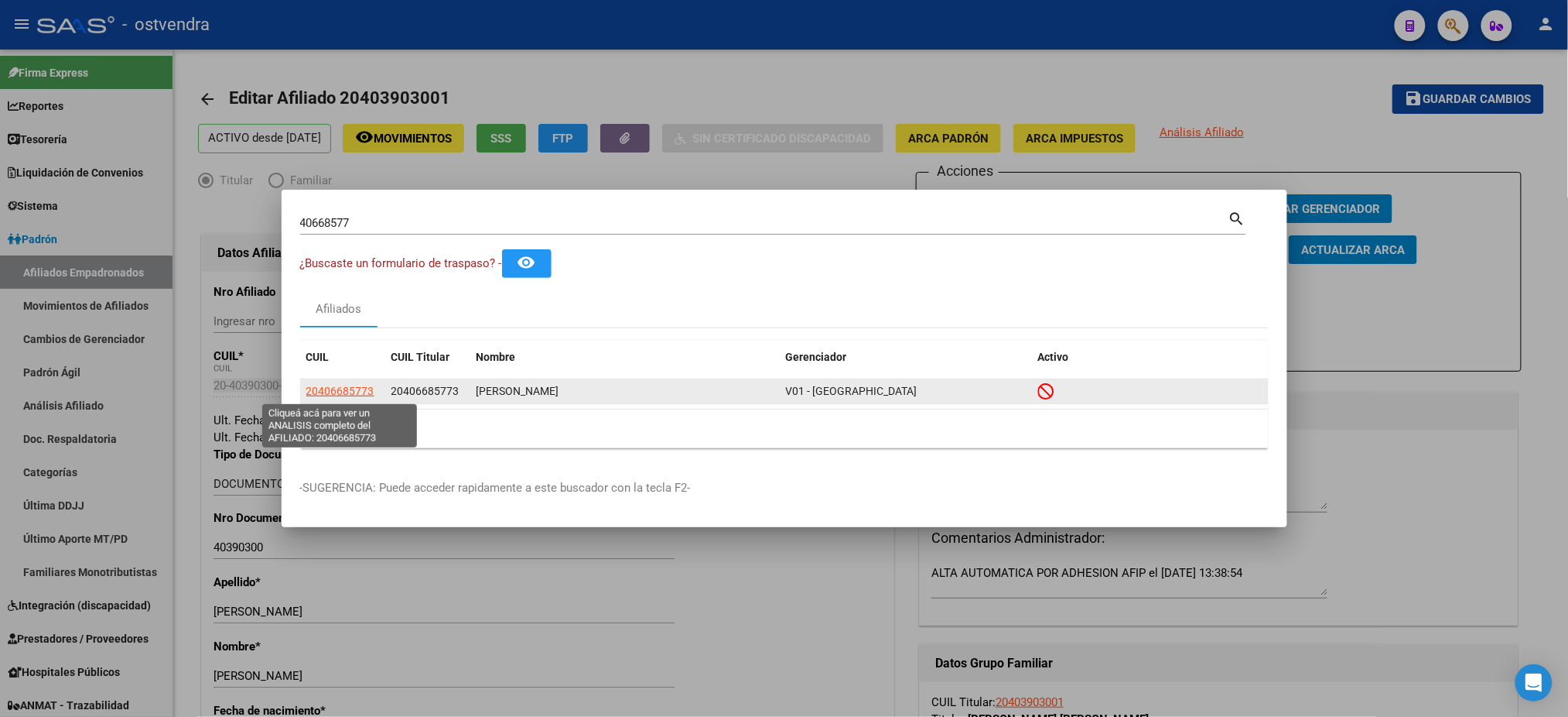
click at [339, 391] on span "20406685773" at bounding box center [340, 391] width 68 height 12
type textarea "20406685773"
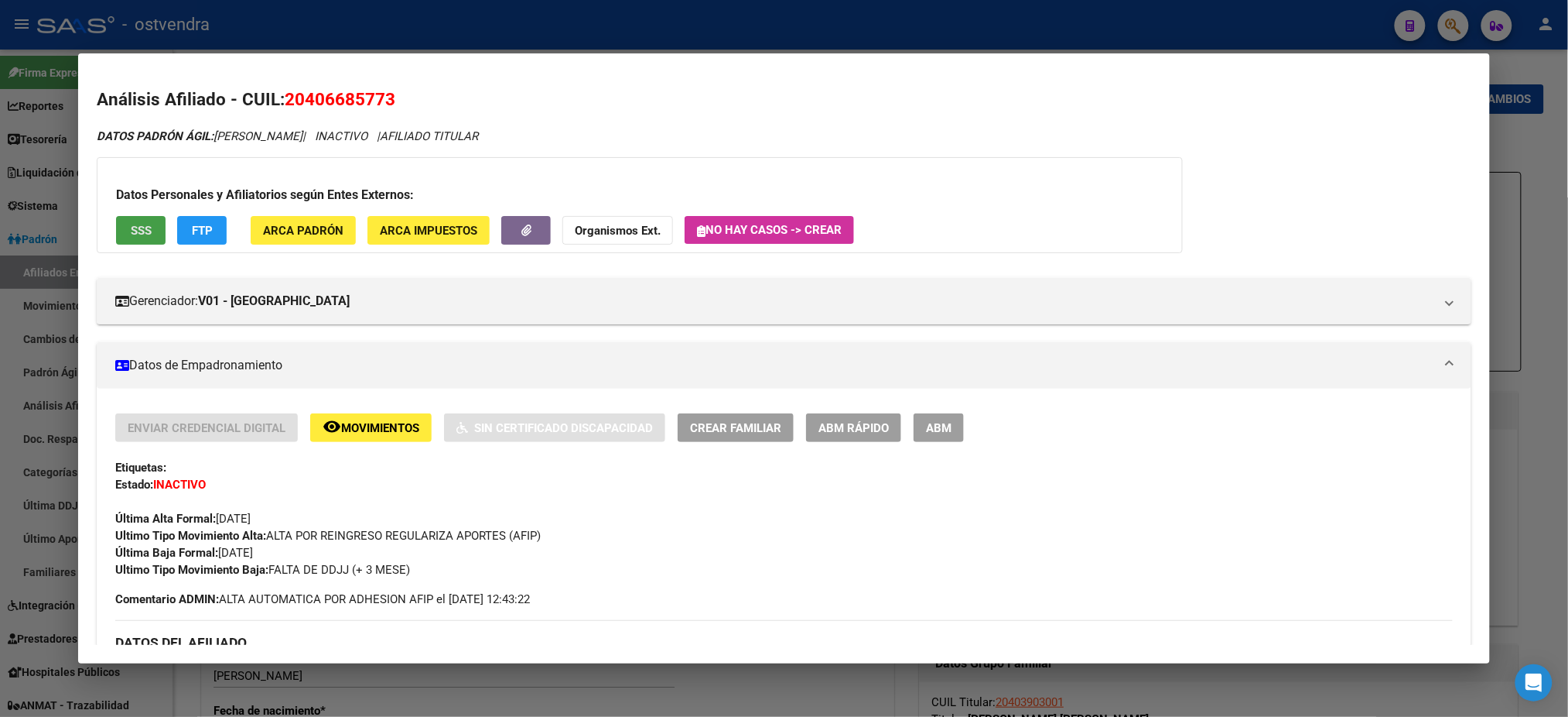
click at [150, 236] on button "SSS" at bounding box center [141, 230] width 50 height 29
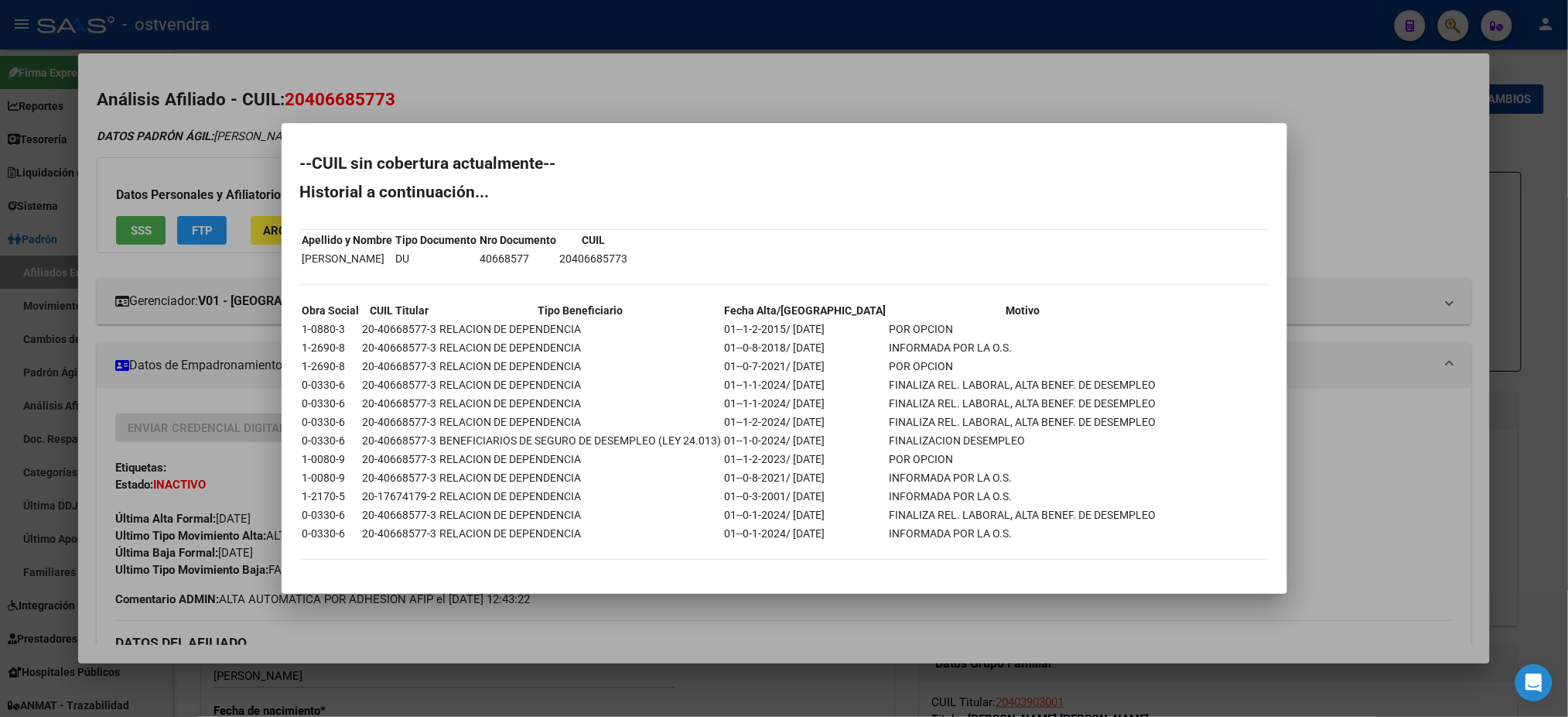
click at [500, 110] on div at bounding box center [784, 358] width 1568 height 717
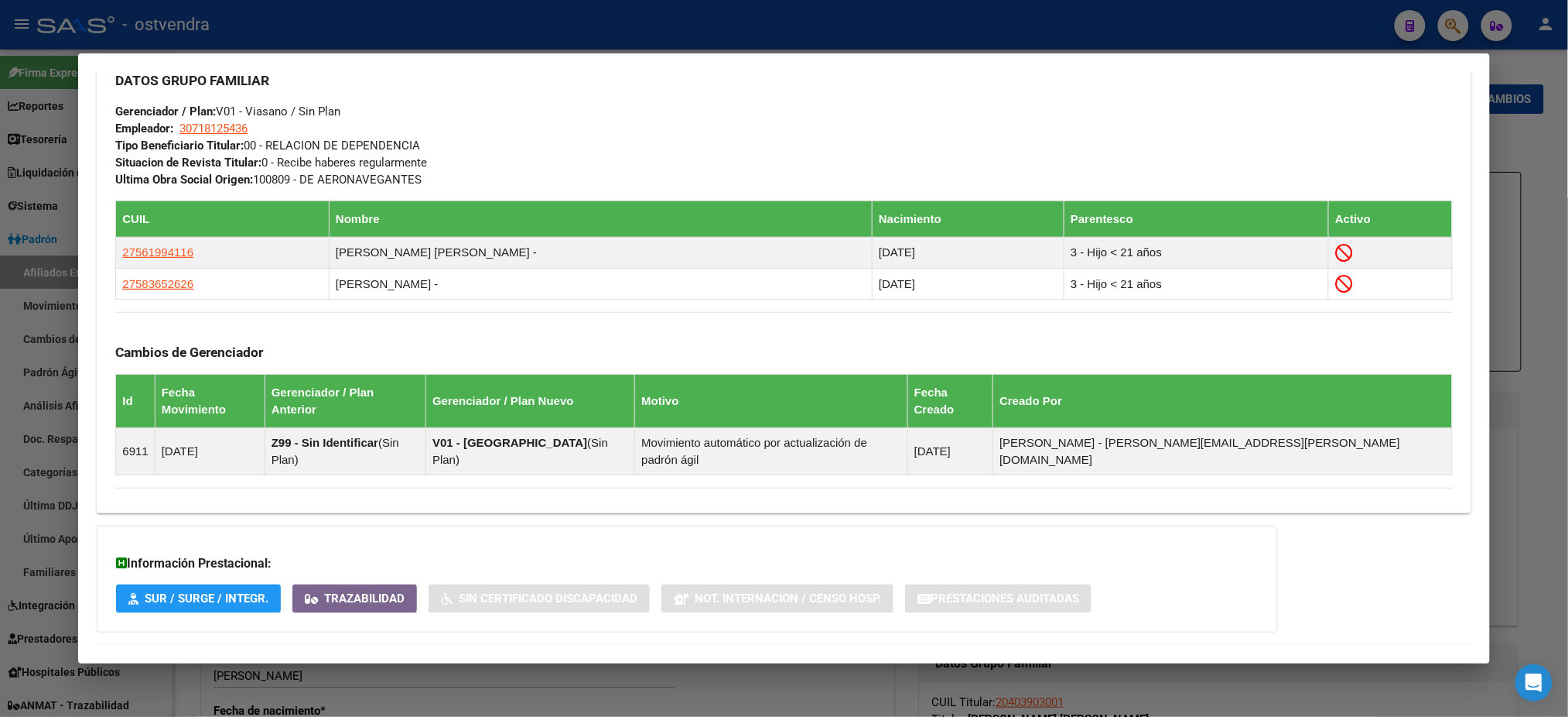
scroll to position [826, 0]
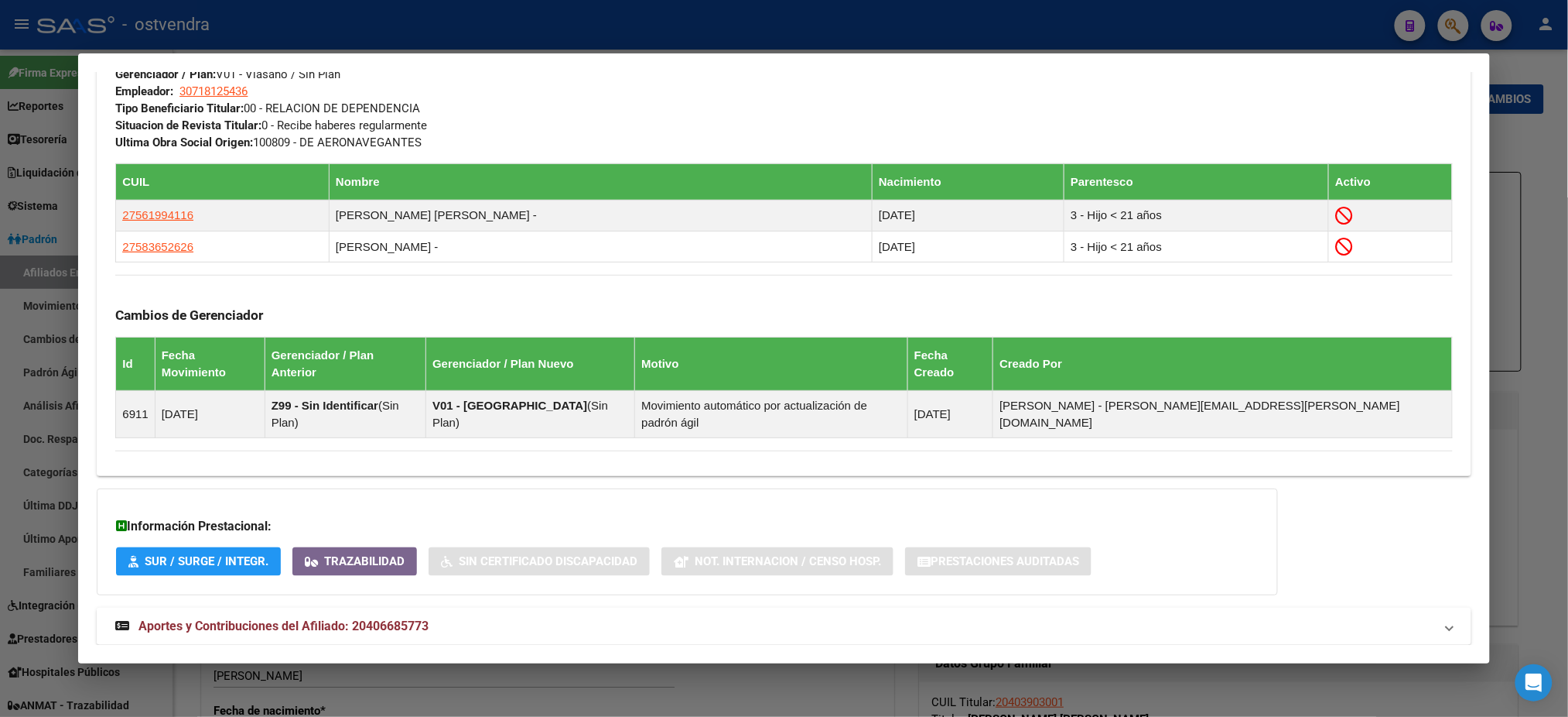
click at [500, 617] on mat-panel-title "Aportes y Contribuciones del Afiliado: 20406685773" at bounding box center [775, 626] width 1318 height 19
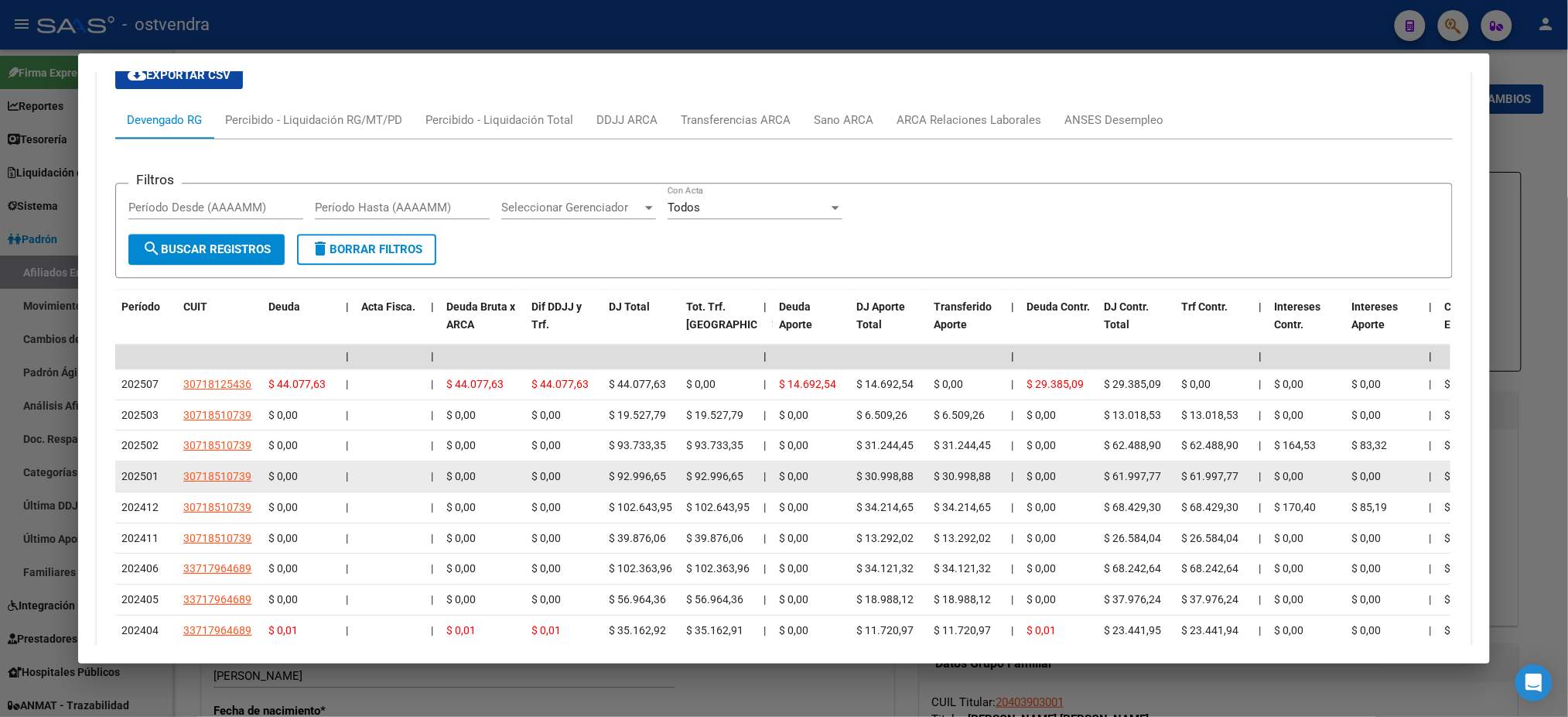
scroll to position [1455, 0]
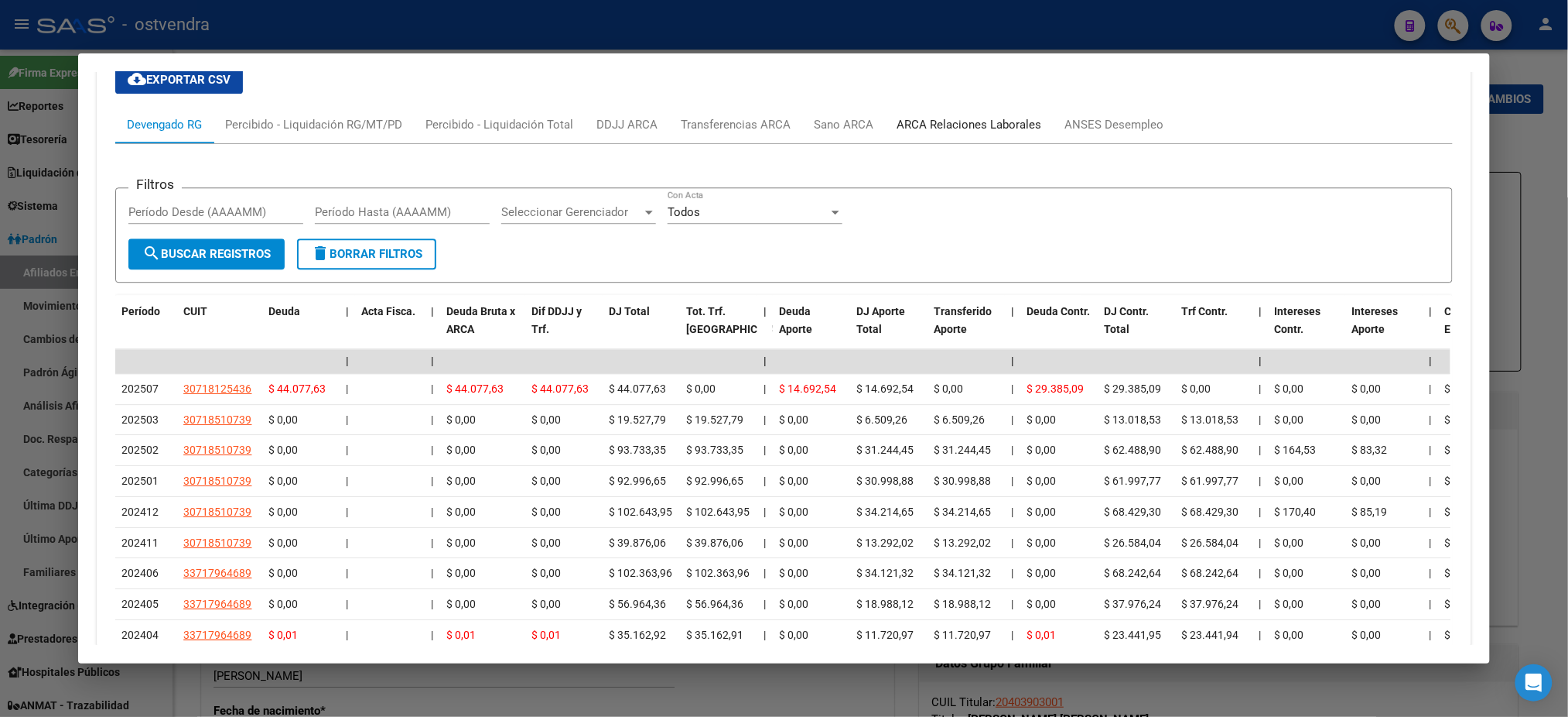
click at [971, 116] on div "ARCA Relaciones Laborales" at bounding box center [969, 124] width 145 height 17
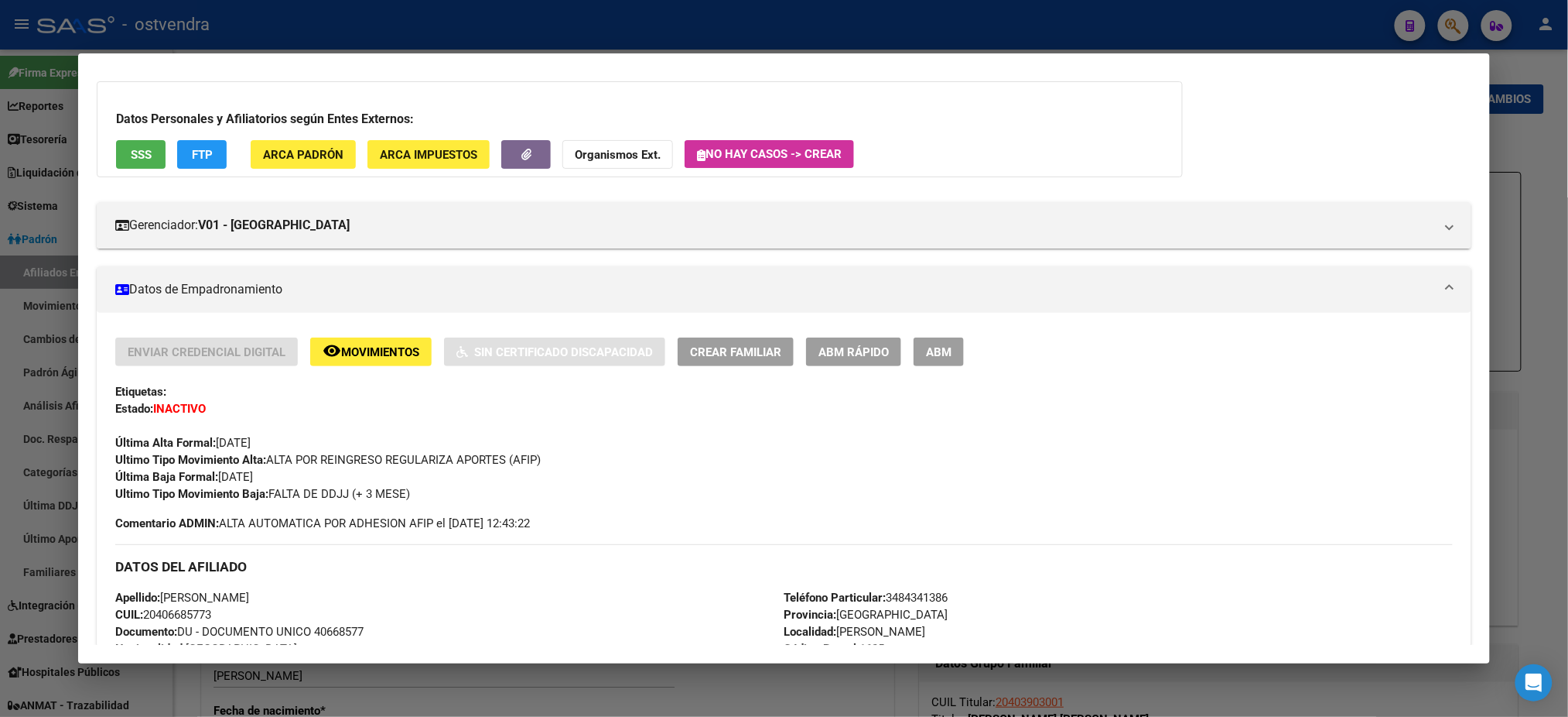
scroll to position [0, 0]
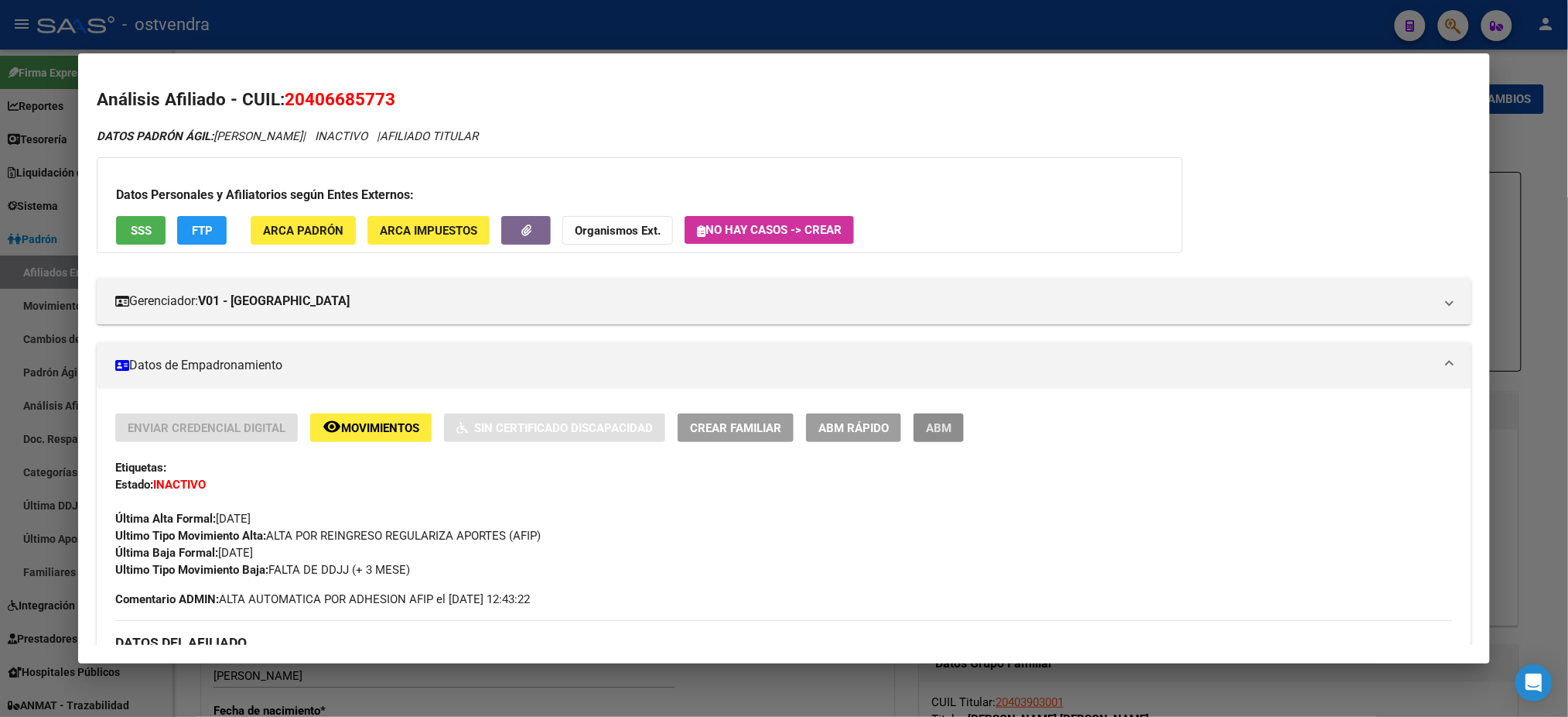
click at [940, 423] on span "ABM" at bounding box center [939, 428] width 26 height 14
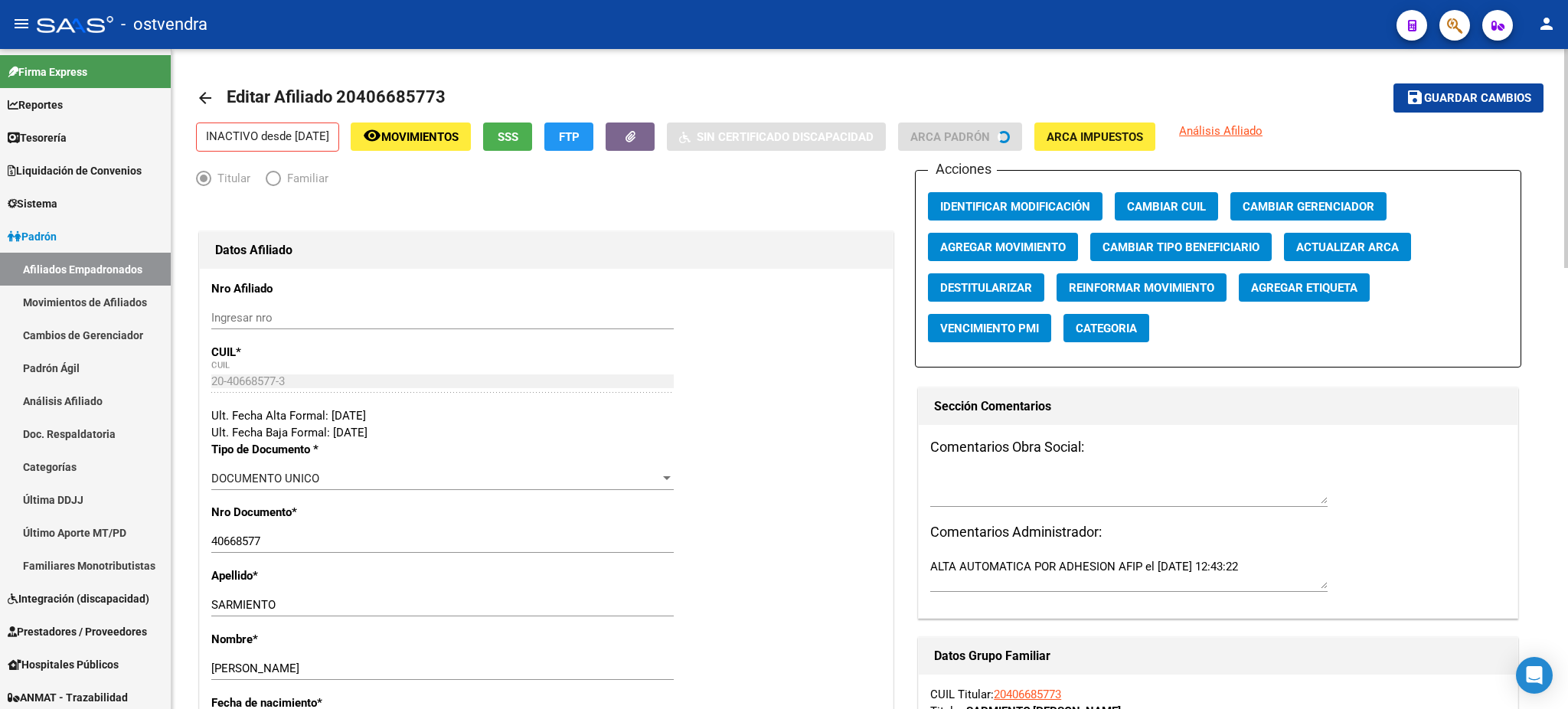
click at [1004, 248] on span "Agregar Movimiento" at bounding box center [1003, 247] width 126 height 14
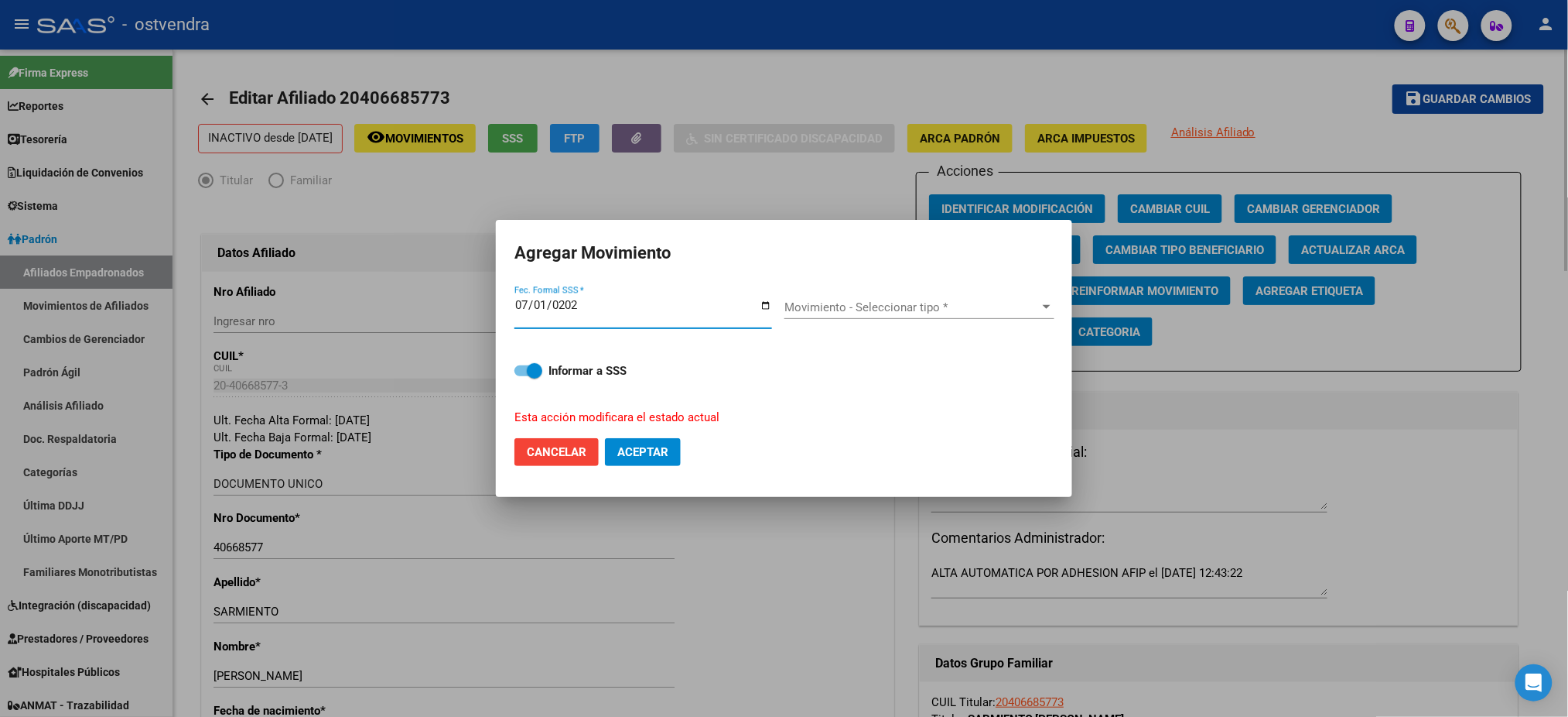
type input "[DATE]"
click at [997, 302] on span "Movimiento - Seleccionar tipo *" at bounding box center [913, 307] width 257 height 14
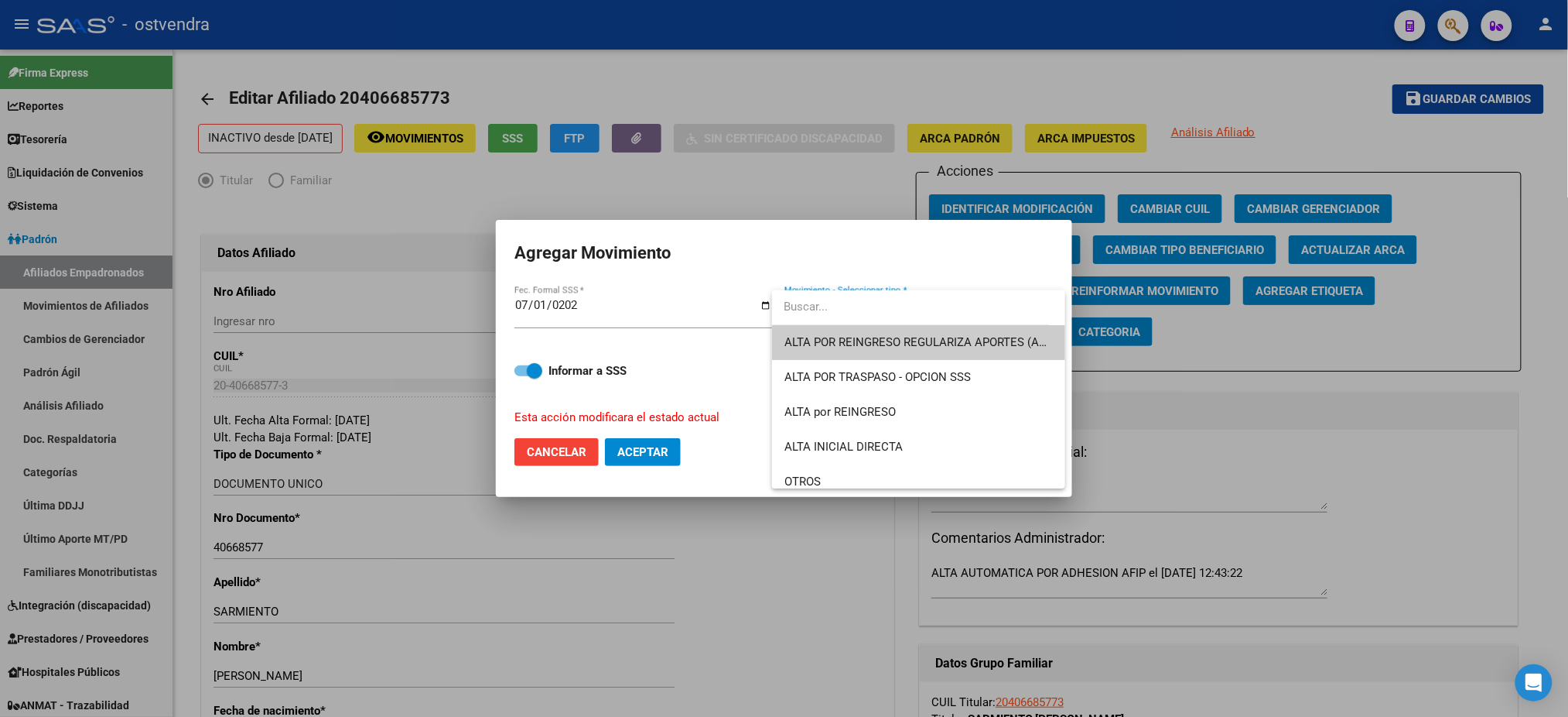
click at [949, 357] on span "ALTA POR REINGRESO REGULARIZA APORTES (AFIP)" at bounding box center [919, 342] width 268 height 35
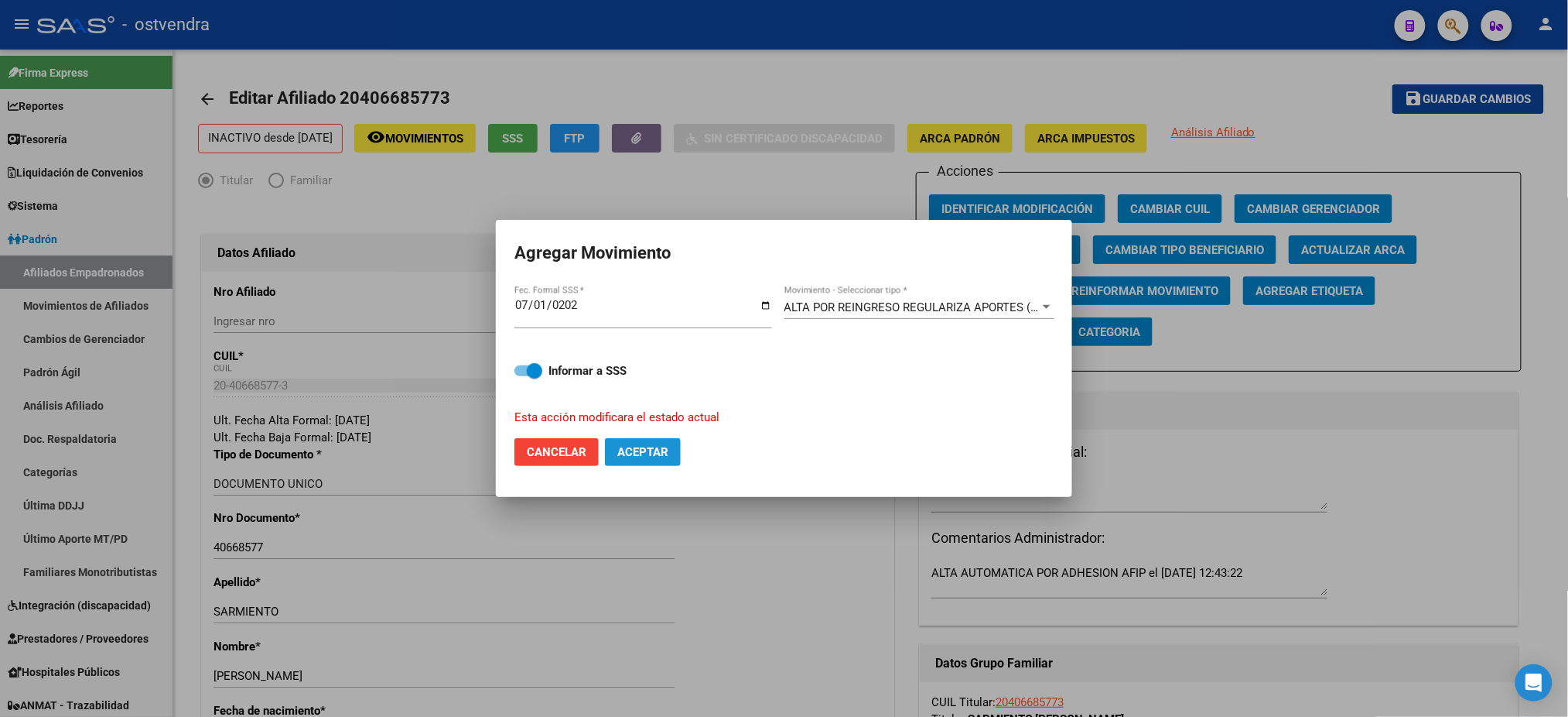
click at [639, 465] on button "Aceptar" at bounding box center [642, 451] width 76 height 28
checkbox input "false"
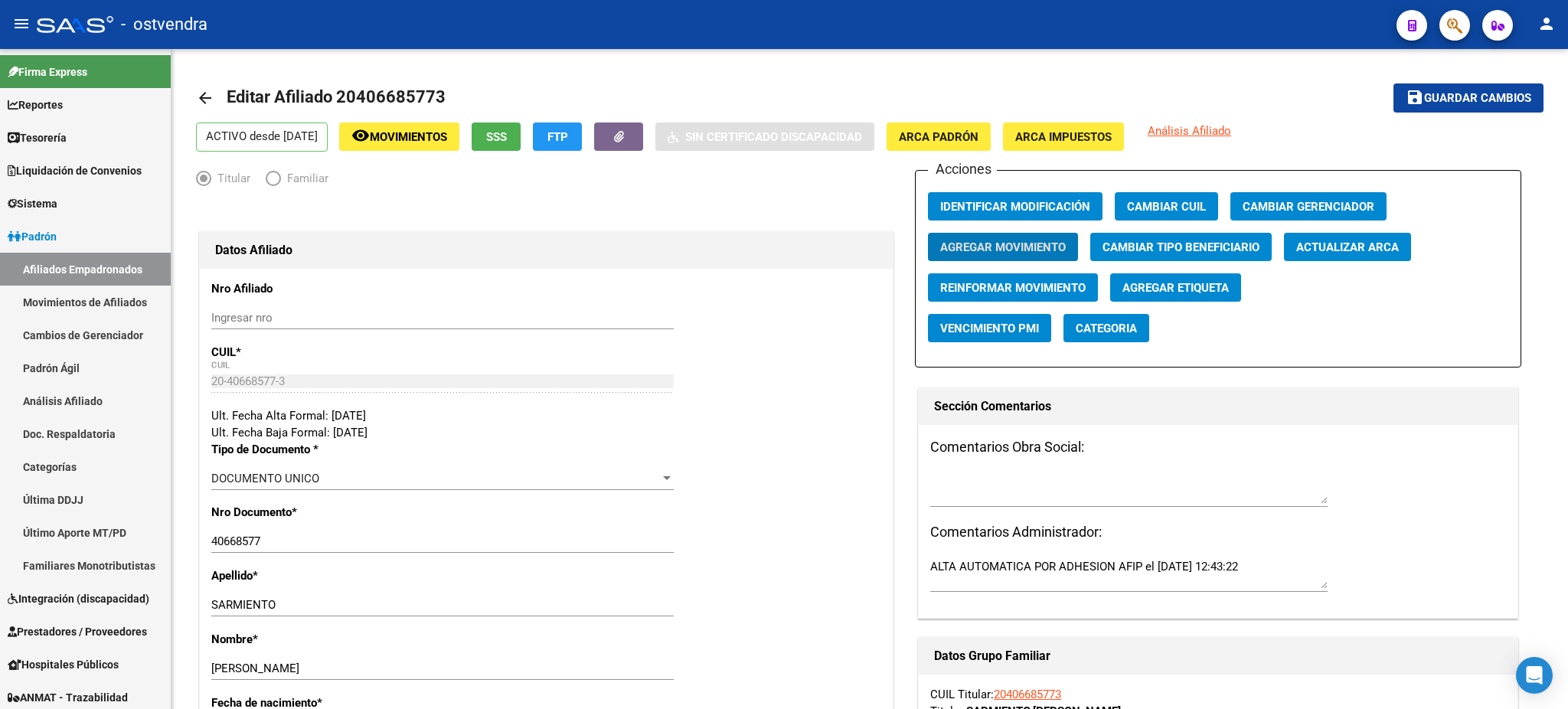
click at [1468, 23] on button "button" at bounding box center [1454, 25] width 30 height 30
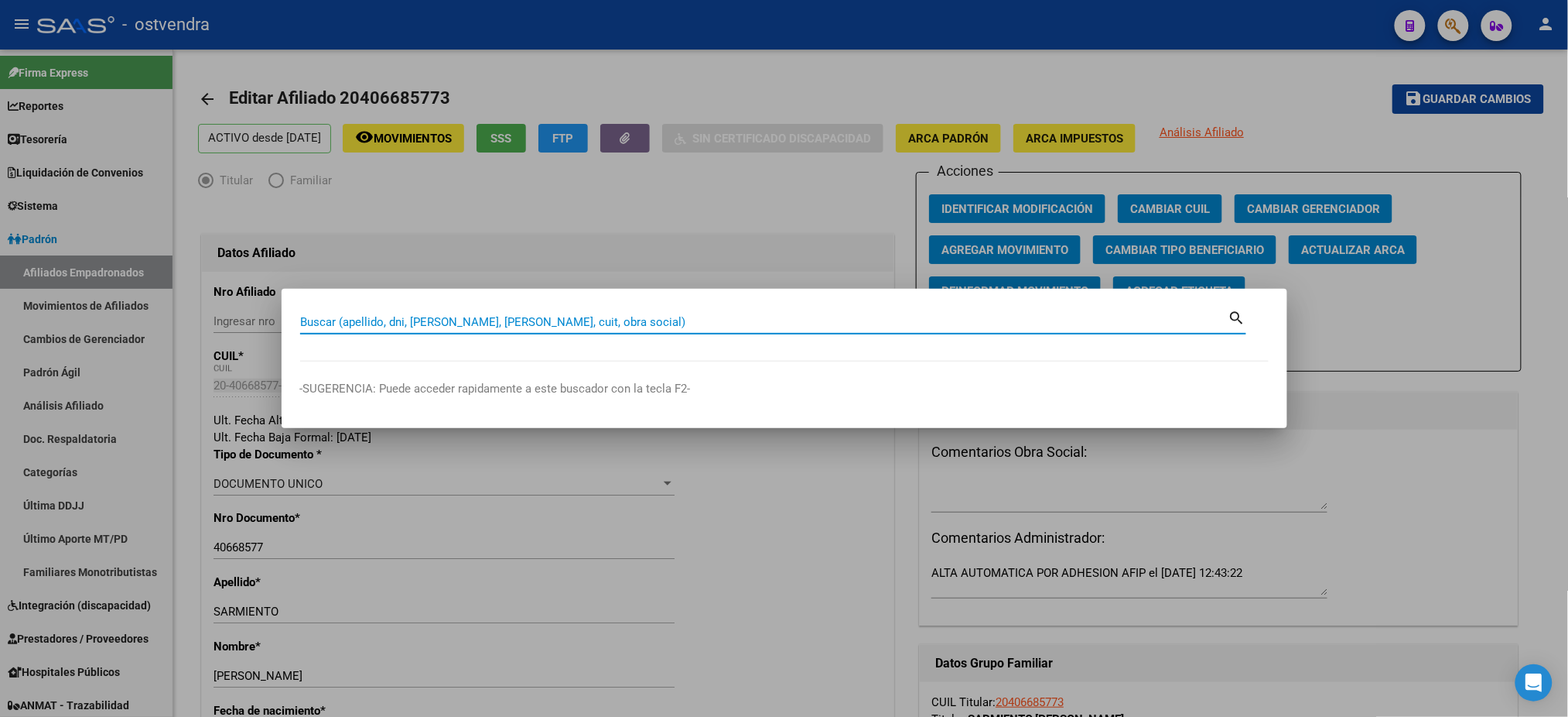
paste input "42046690"
type input "42046690"
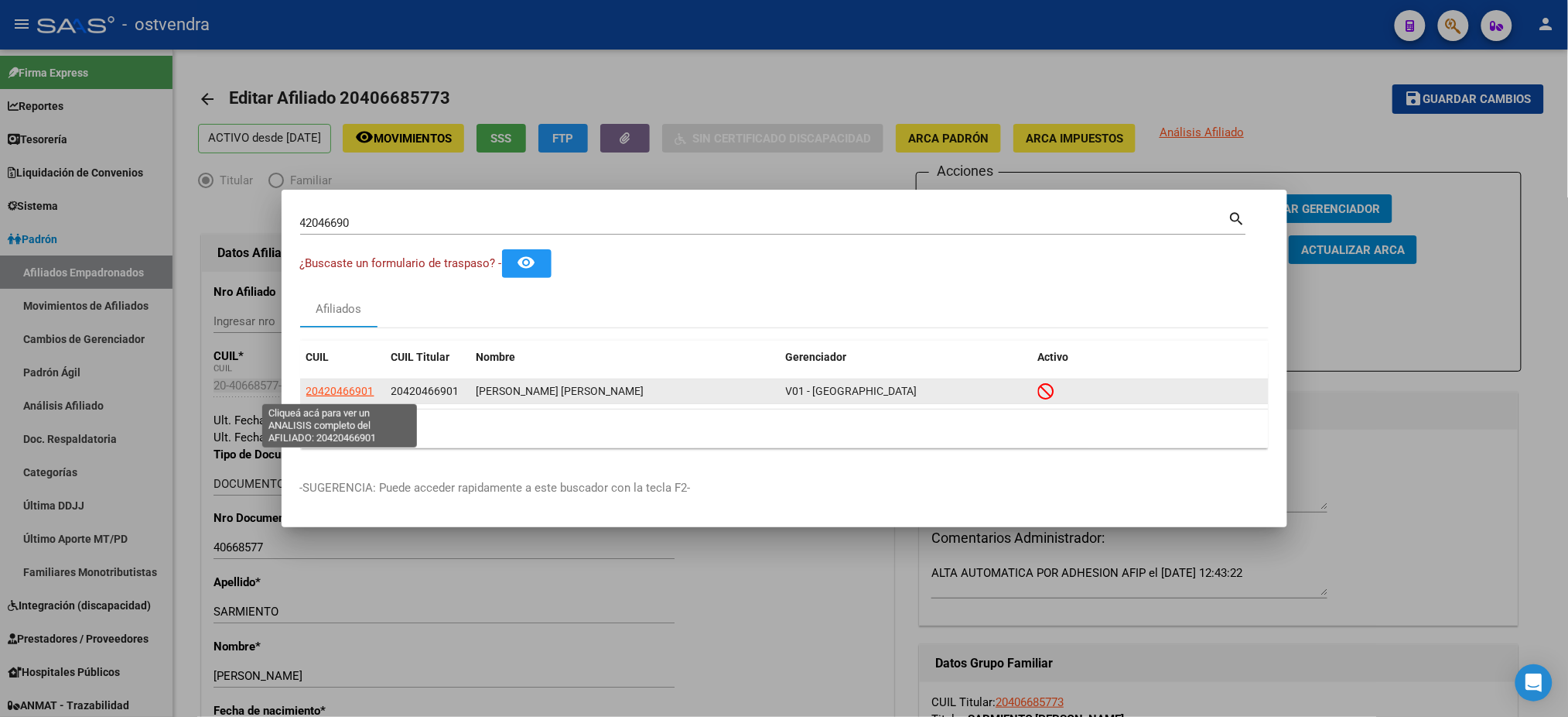
click at [347, 382] on app-link-go-to "20420466901" at bounding box center [340, 391] width 68 height 18
click at [356, 396] on span "20420466901" at bounding box center [340, 391] width 68 height 12
type textarea "20420466901"
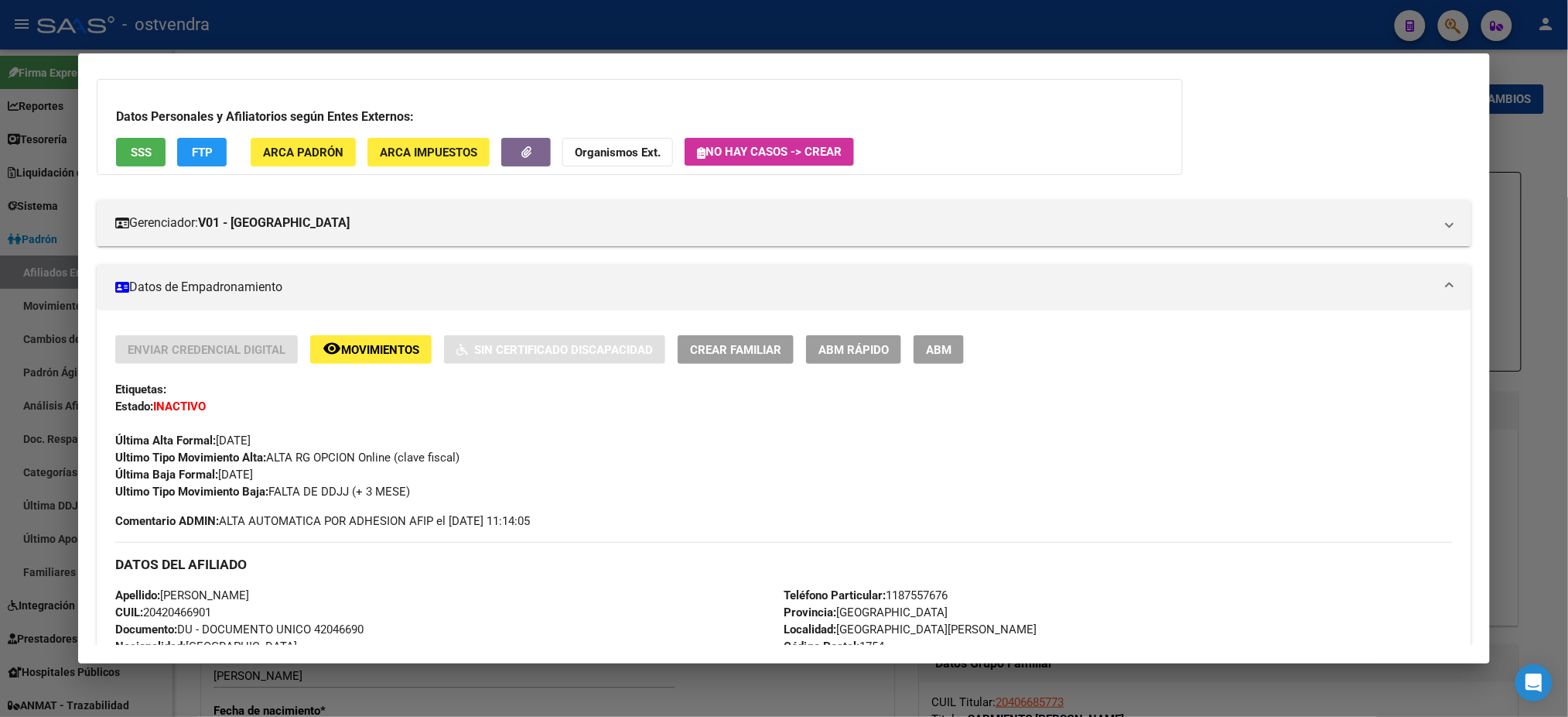
scroll to position [652, 0]
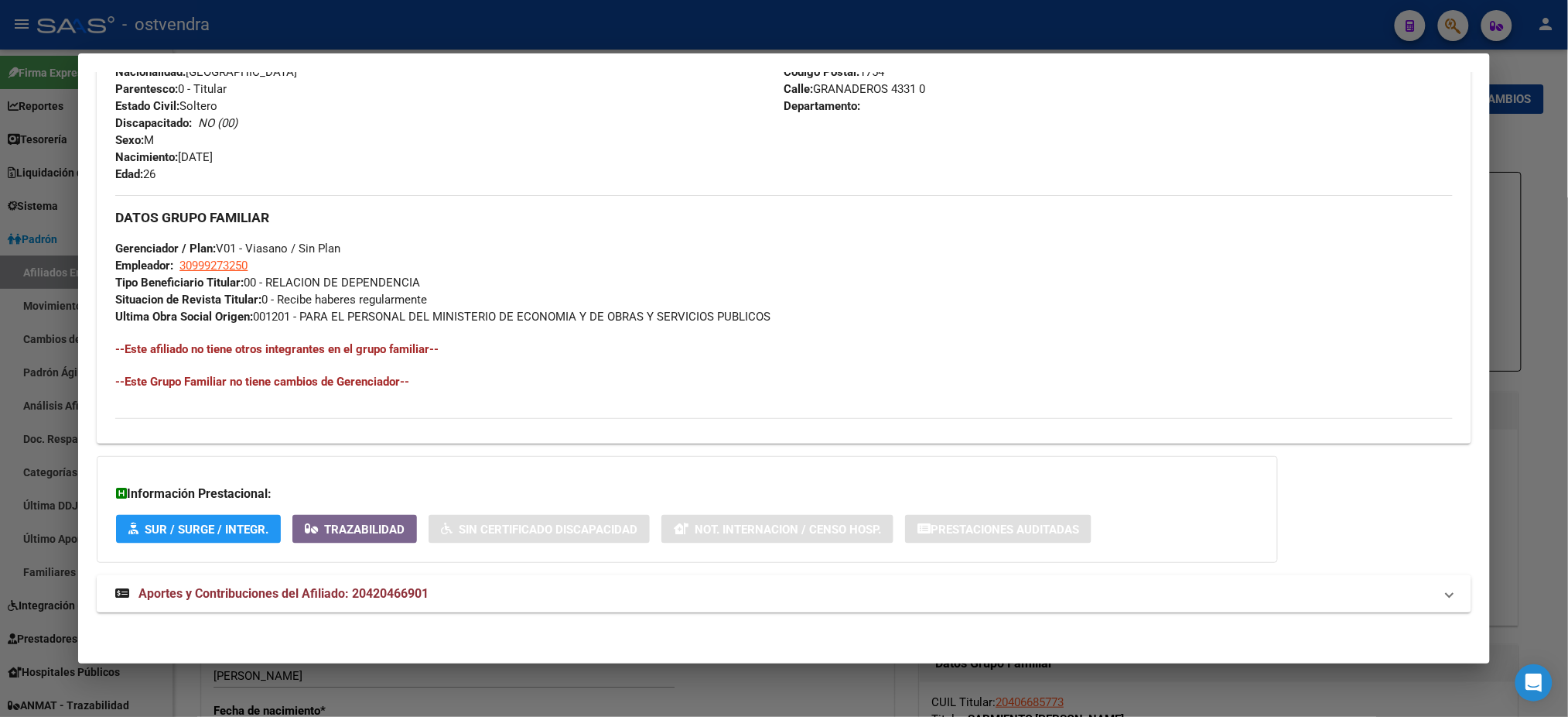
click at [499, 596] on mat-panel-title "Aportes y Contribuciones del Afiliado: 20420466901" at bounding box center [775, 593] width 1318 height 19
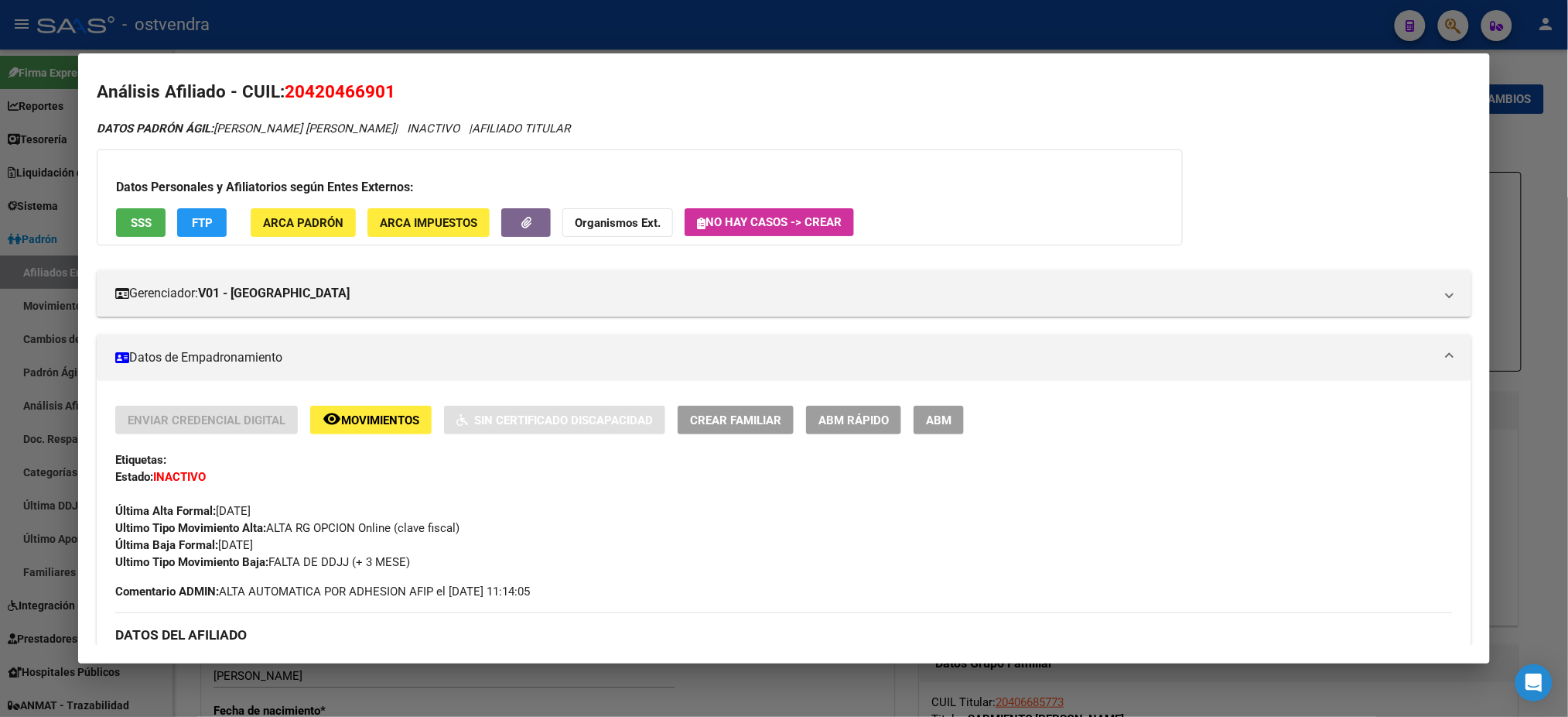
scroll to position [0, 0]
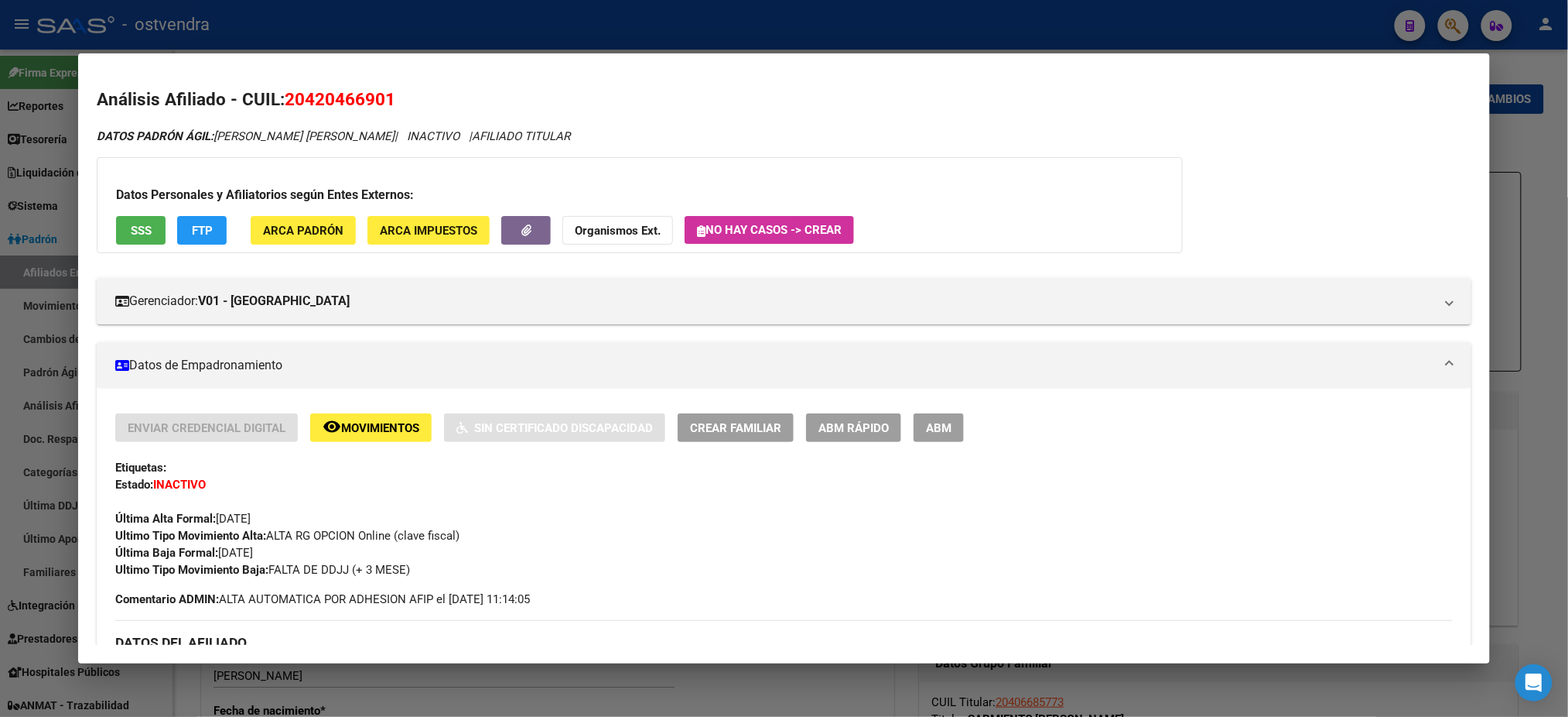
click at [137, 230] on span "SSS" at bounding box center [140, 231] width 21 height 14
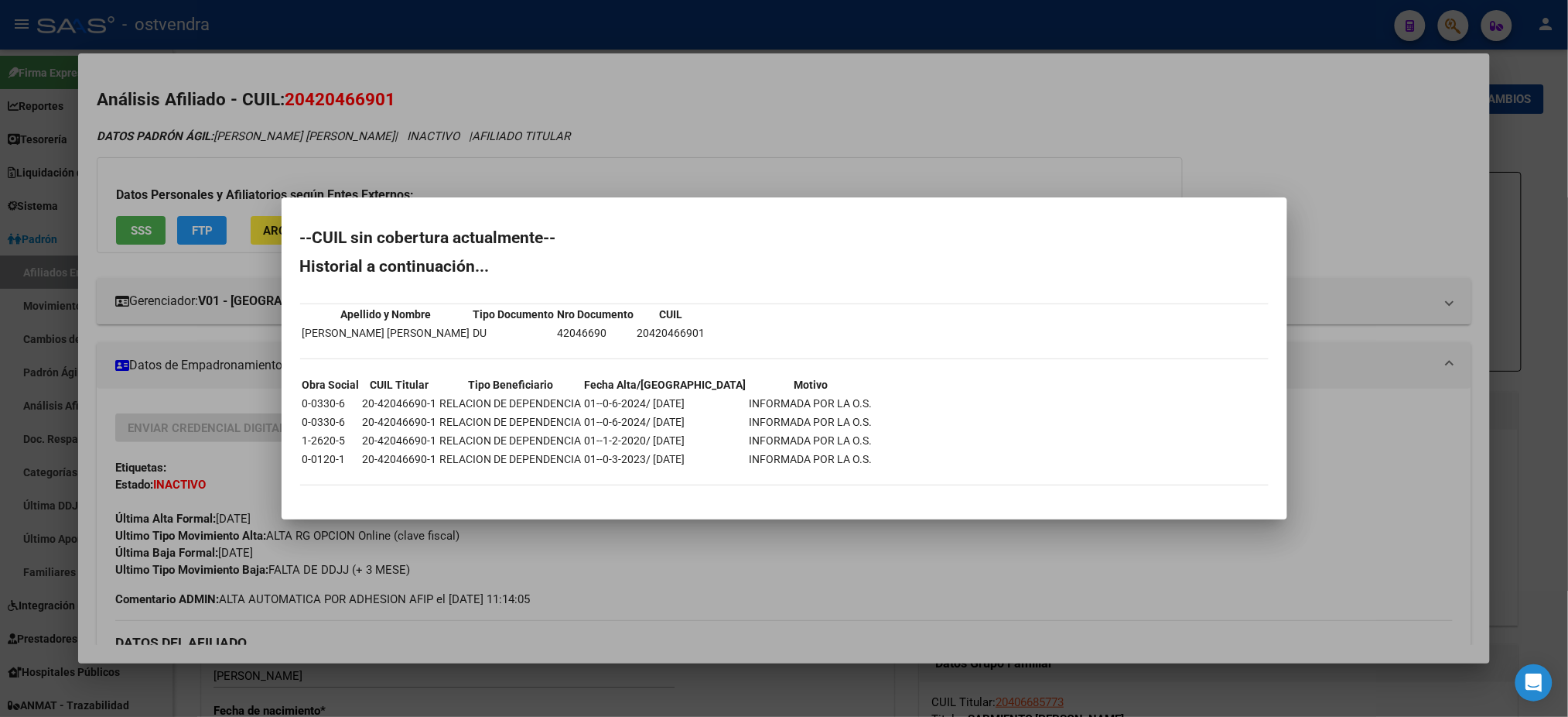
click at [465, 128] on div at bounding box center [784, 358] width 1568 height 717
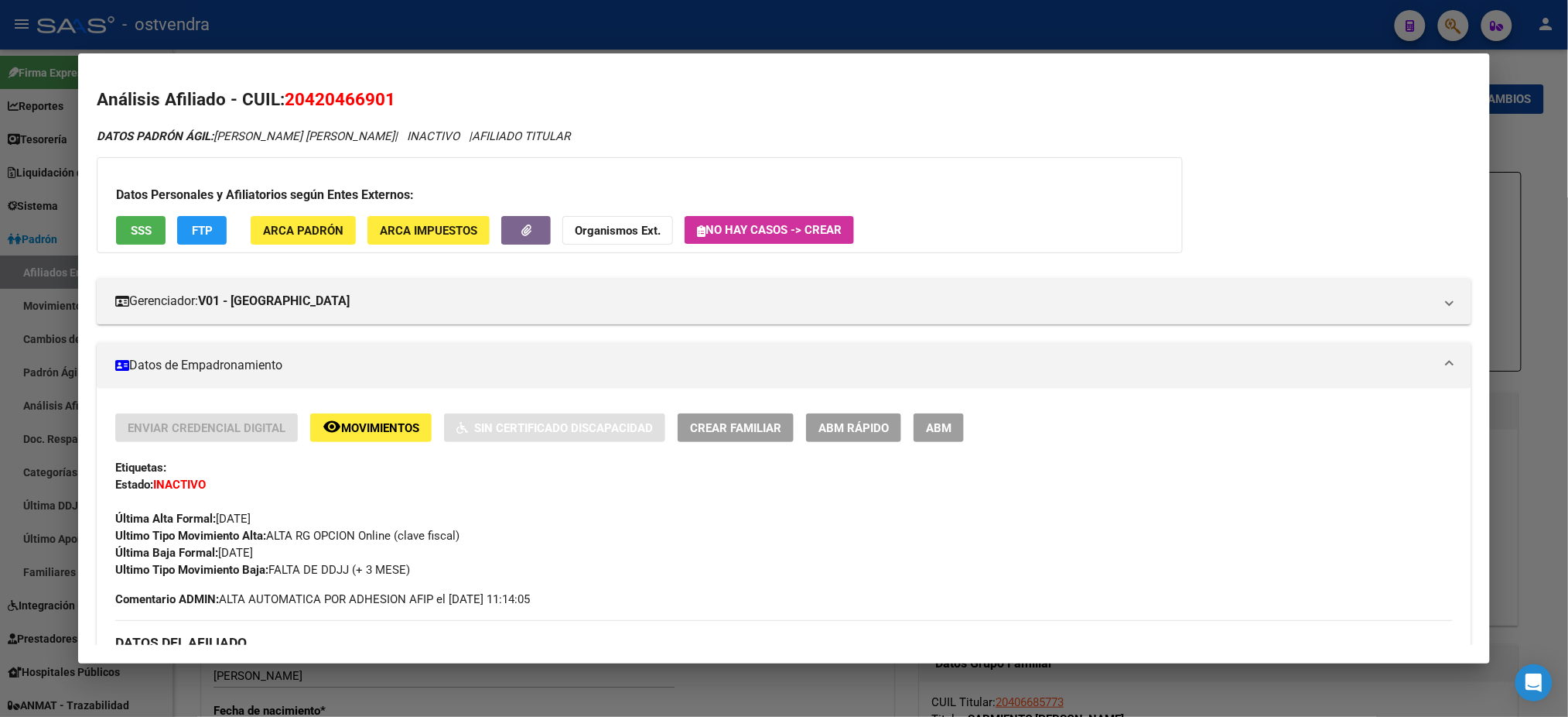
click at [898, 427] on div "Enviar Credencial Digital remove_red_eye Movimientos Sin Certificado Discapacid…" at bounding box center [784, 428] width 1337 height 29
click at [919, 426] on button "ABM" at bounding box center [939, 428] width 51 height 29
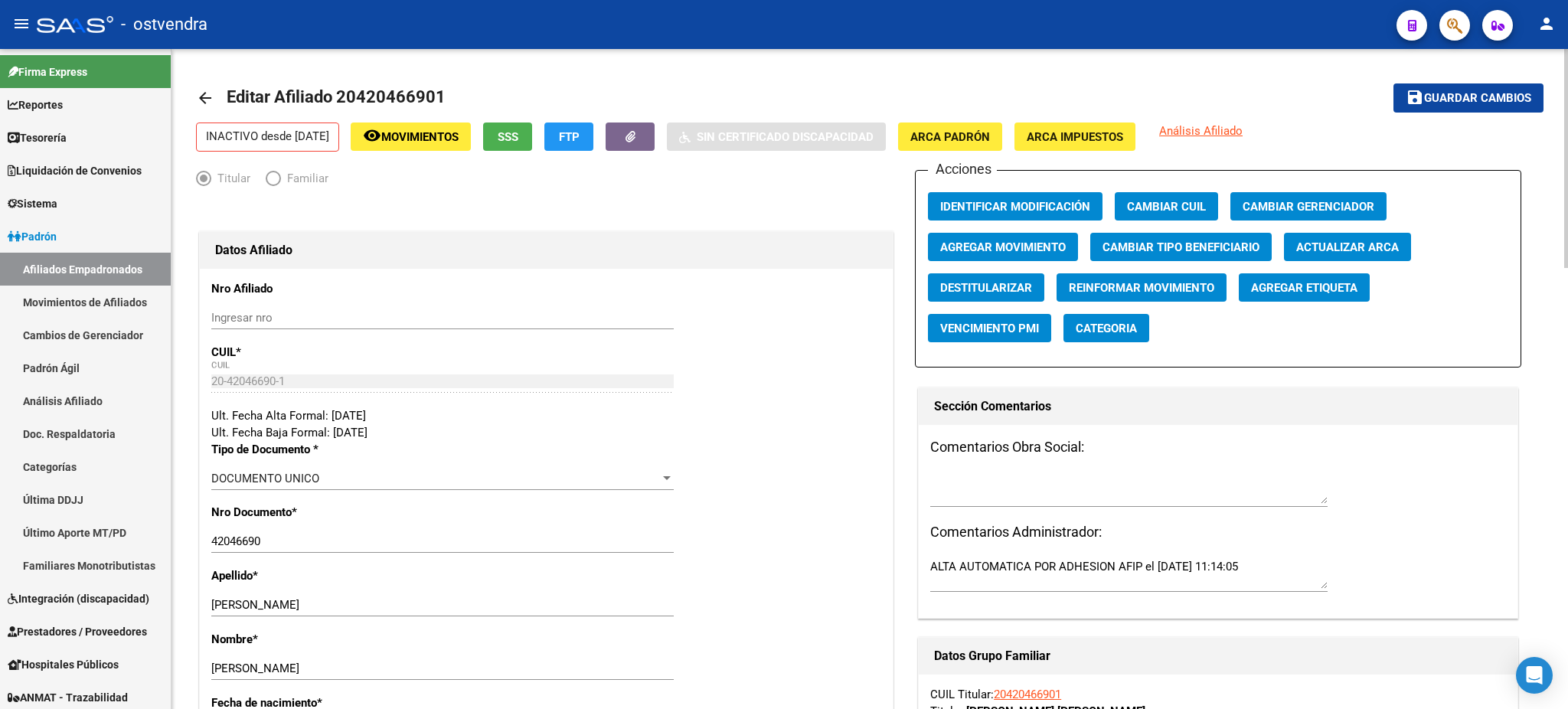
click at [1312, 285] on span "Agregar Etiqueta" at bounding box center [1303, 288] width 106 height 14
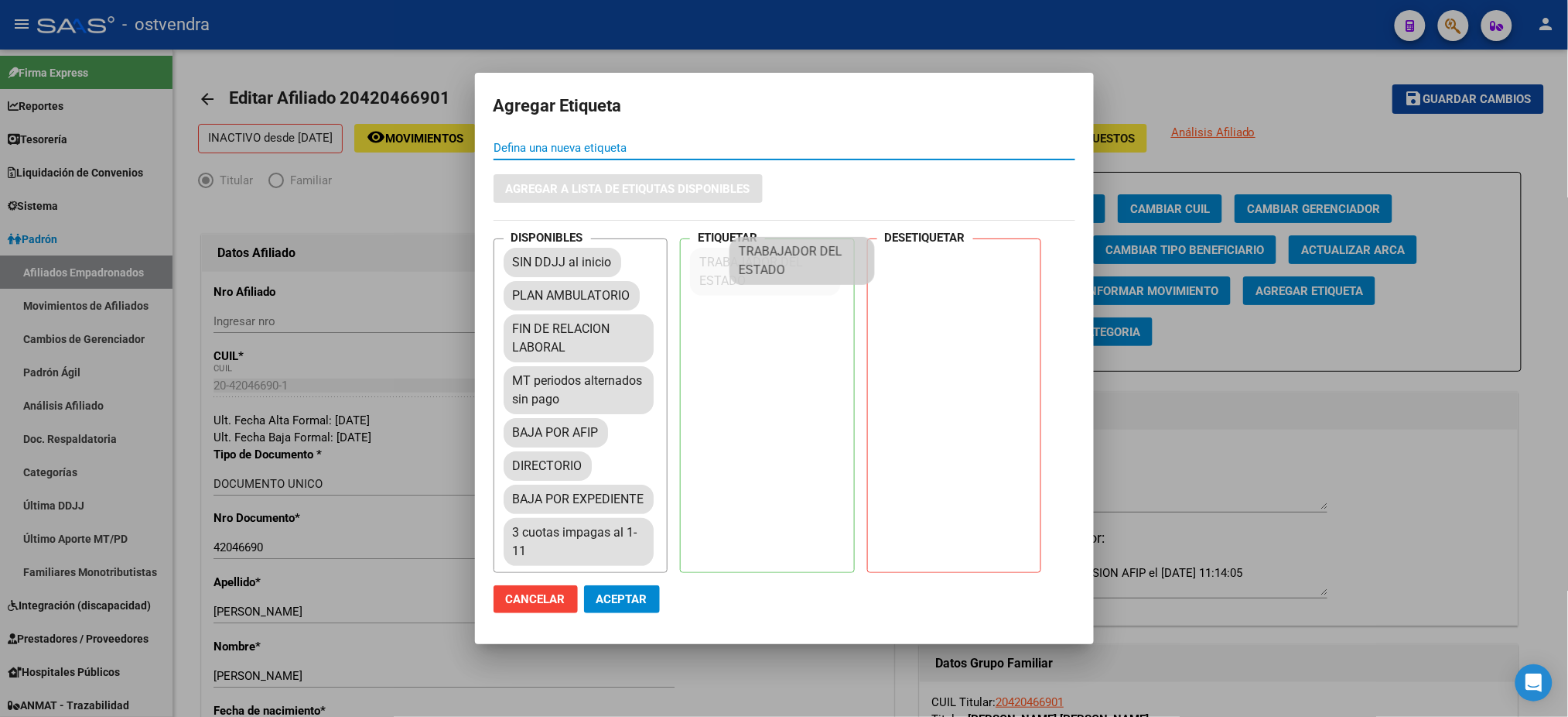
drag, startPoint x: 584, startPoint y: 482, endPoint x: 810, endPoint y: 267, distance: 311.9
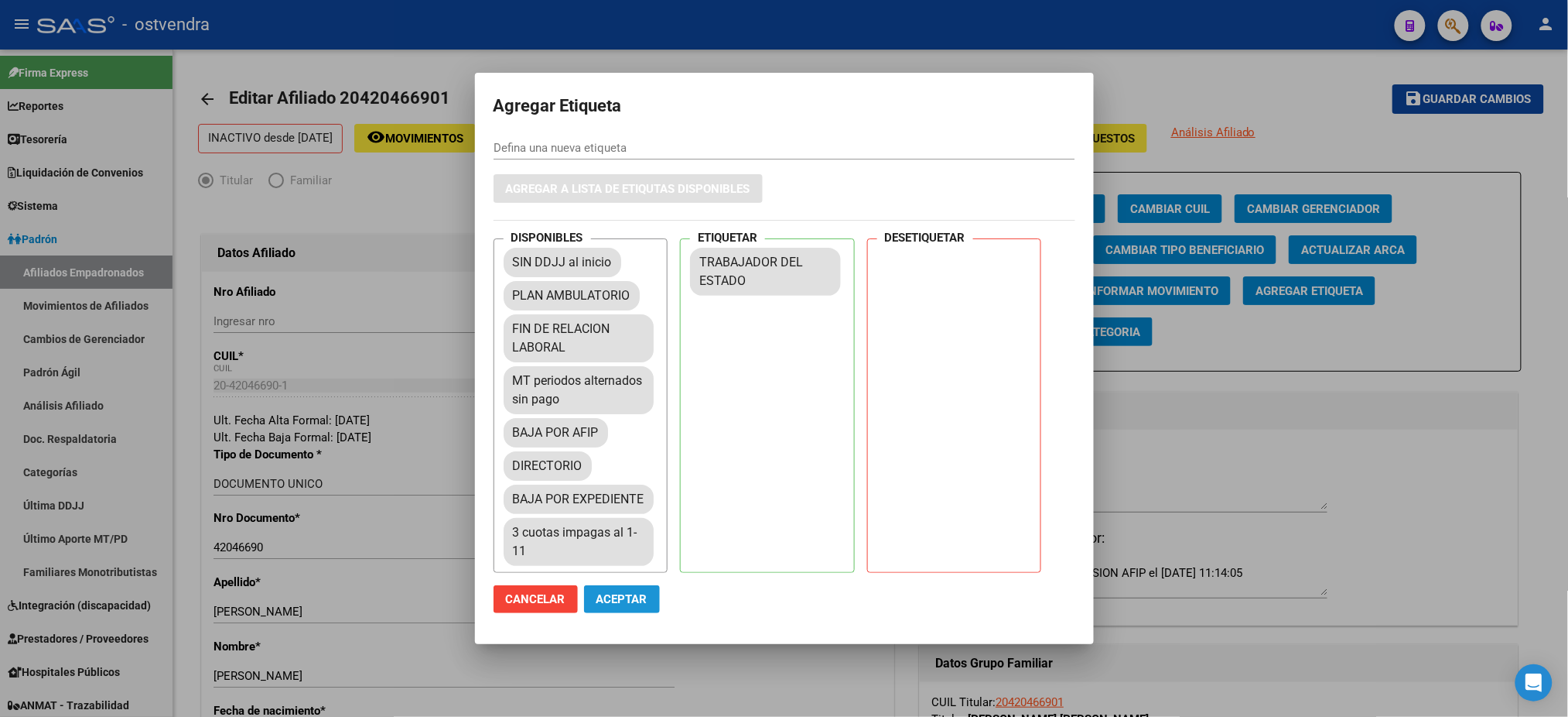
click at [634, 595] on span "Aceptar" at bounding box center [621, 599] width 51 height 14
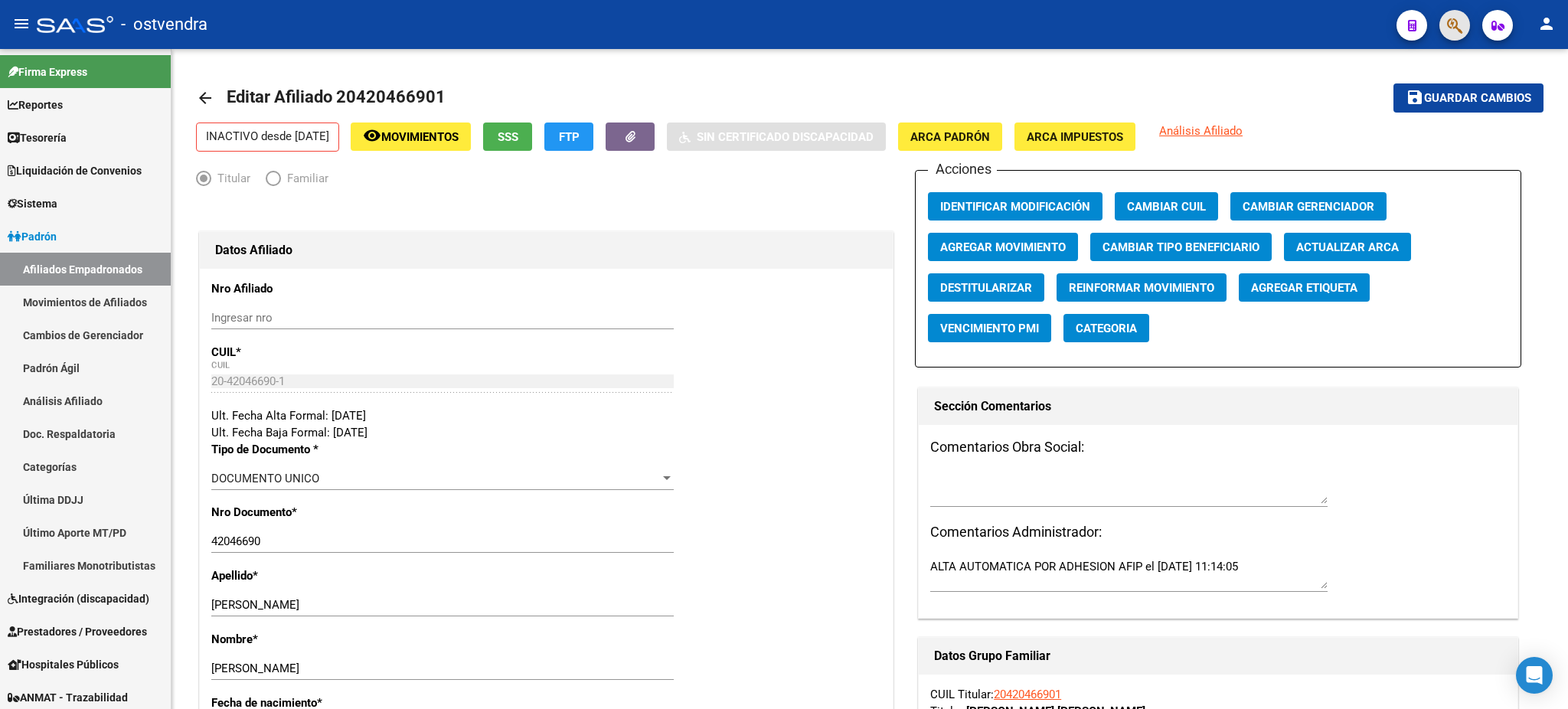
click at [1459, 12] on span "button" at bounding box center [1455, 26] width 16 height 31
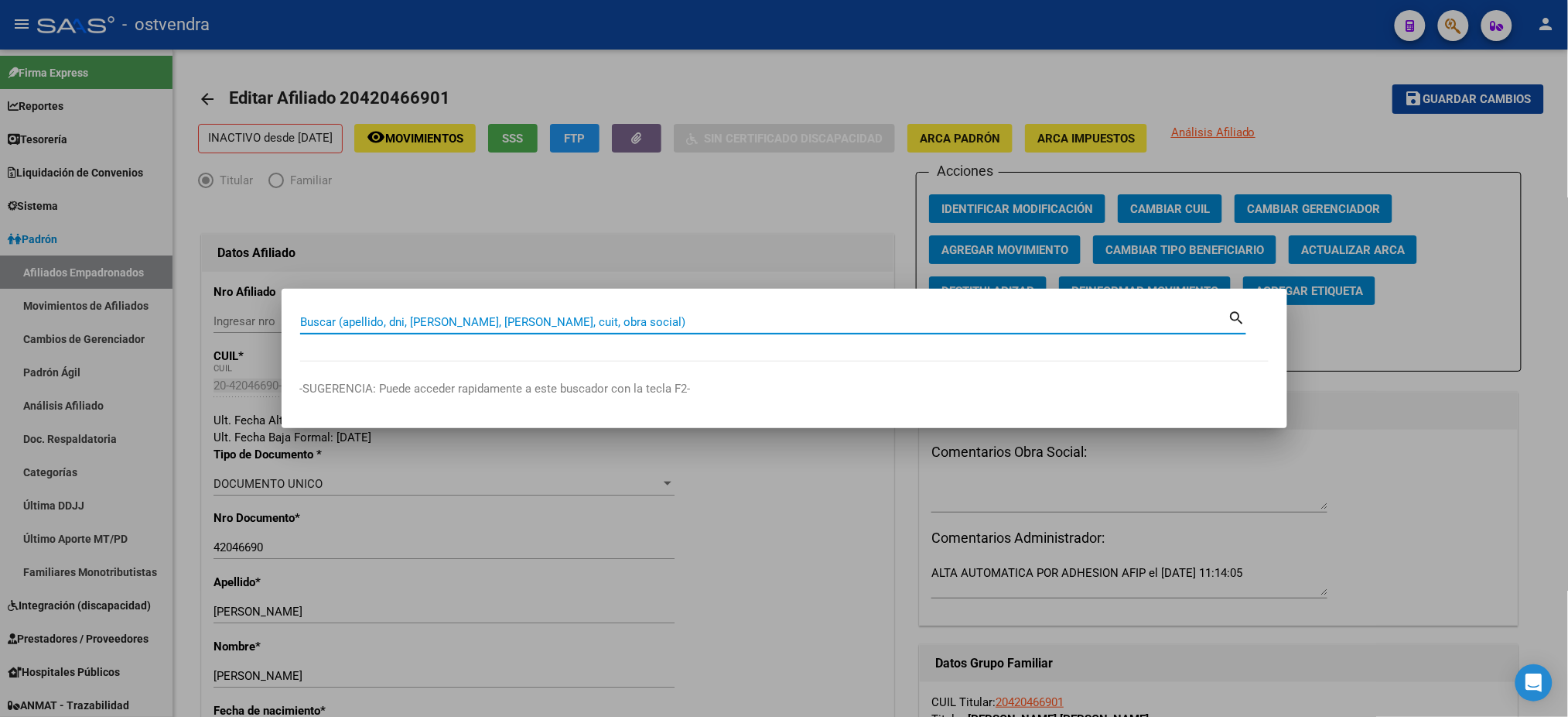
paste input "42379637"
type input "42379637"
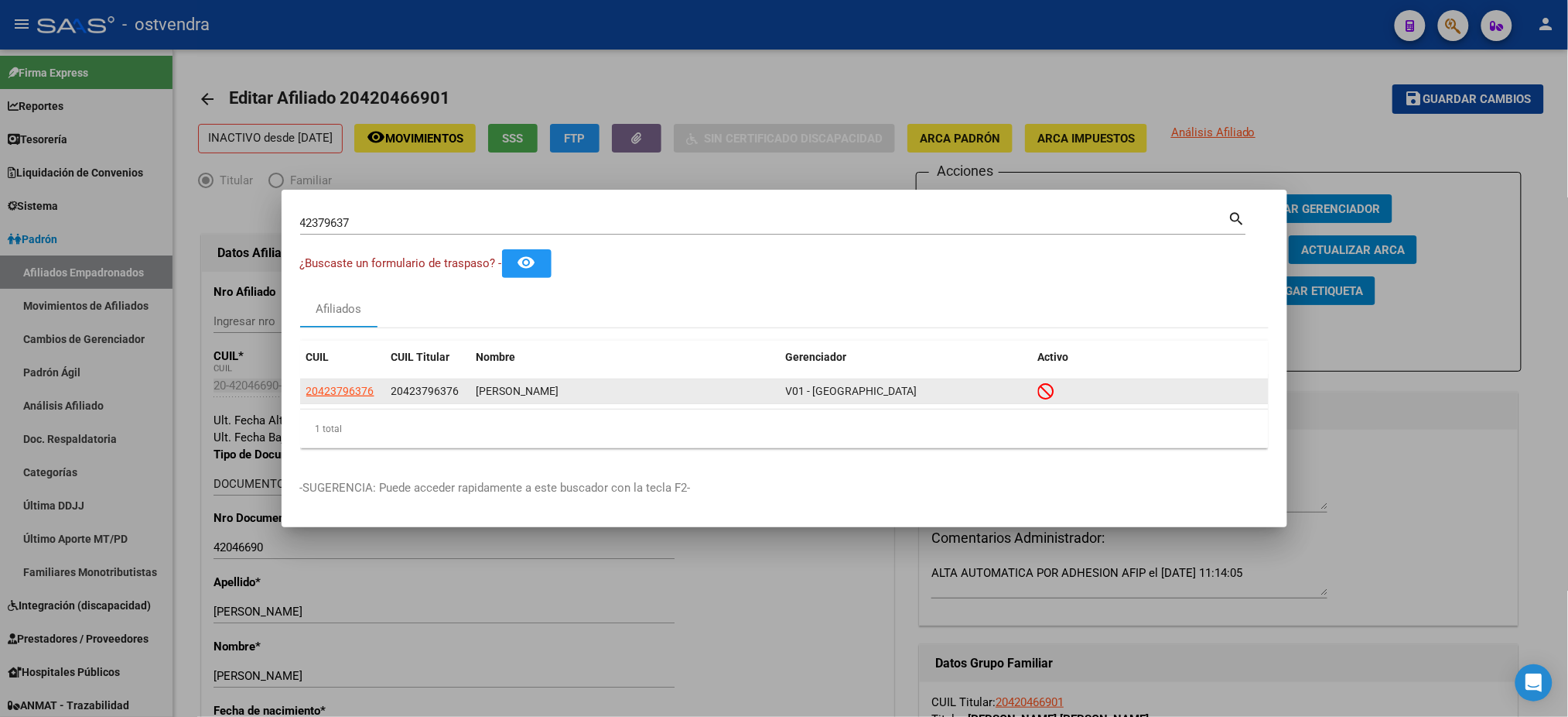
click at [351, 381] on datatable-body-cell "20423796376" at bounding box center [343, 391] width 86 height 24
click at [354, 385] on span "20423796376" at bounding box center [340, 391] width 68 height 12
type textarea "20423796376"
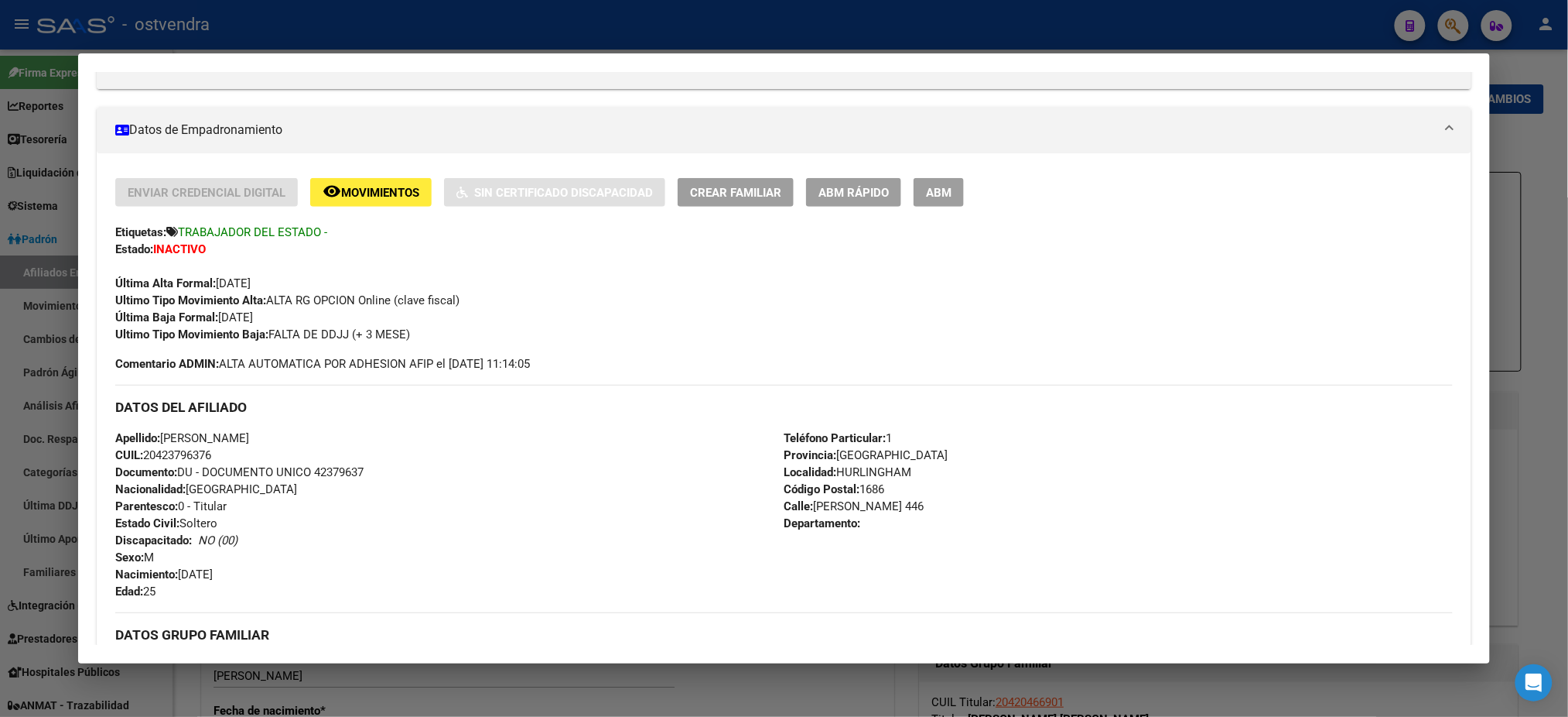
scroll to position [652, 0]
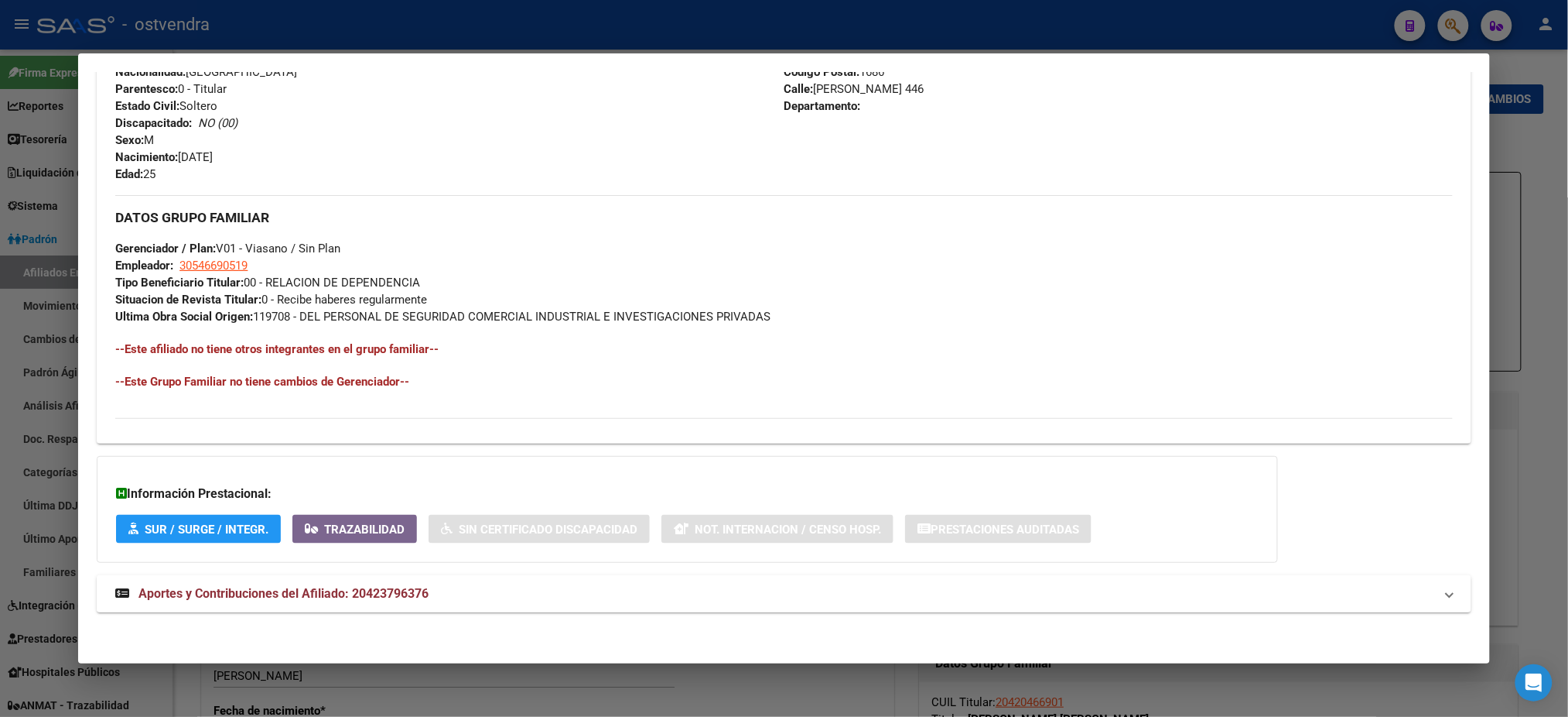
click at [389, 591] on span "Aportes y Contribuciones del Afiliado: 20423796376" at bounding box center [283, 593] width 290 height 15
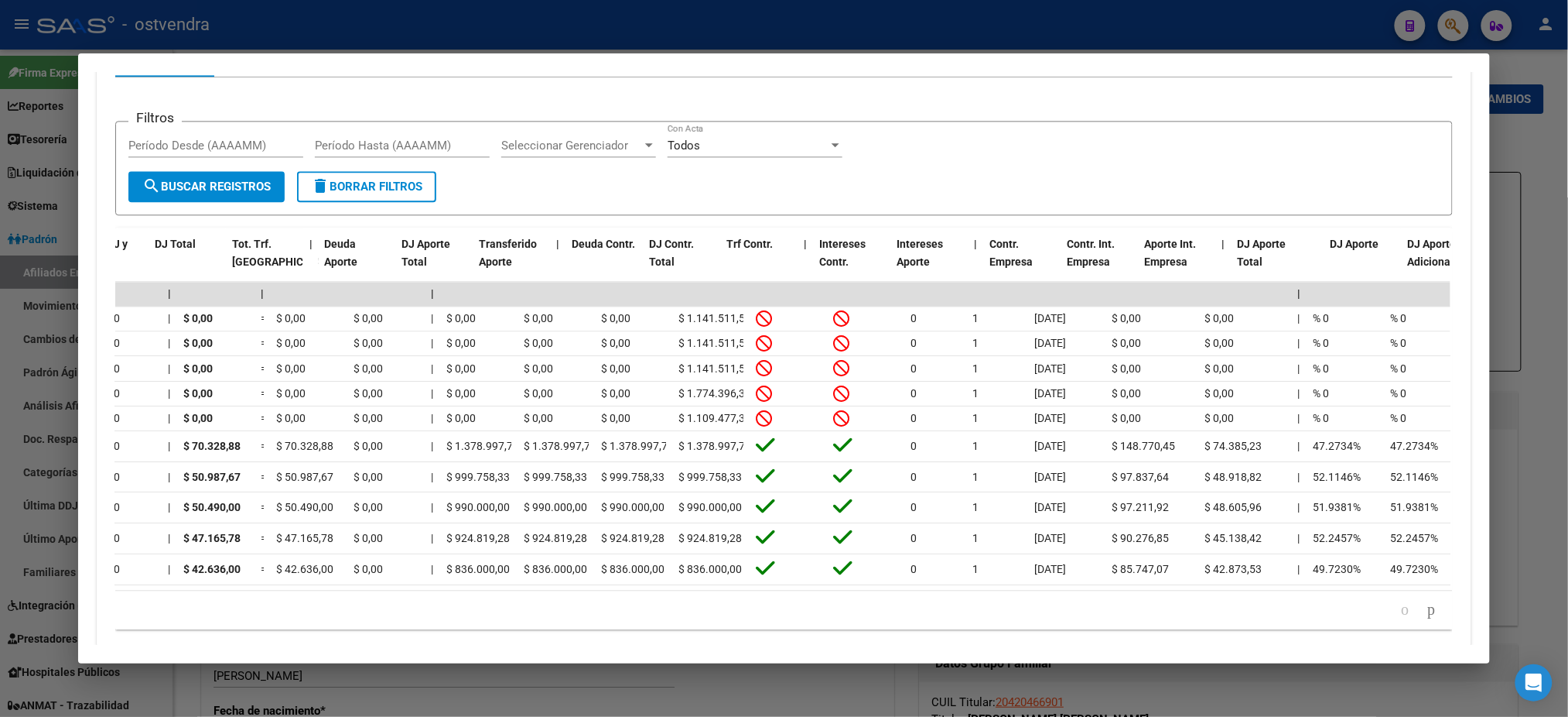
scroll to position [0, 0]
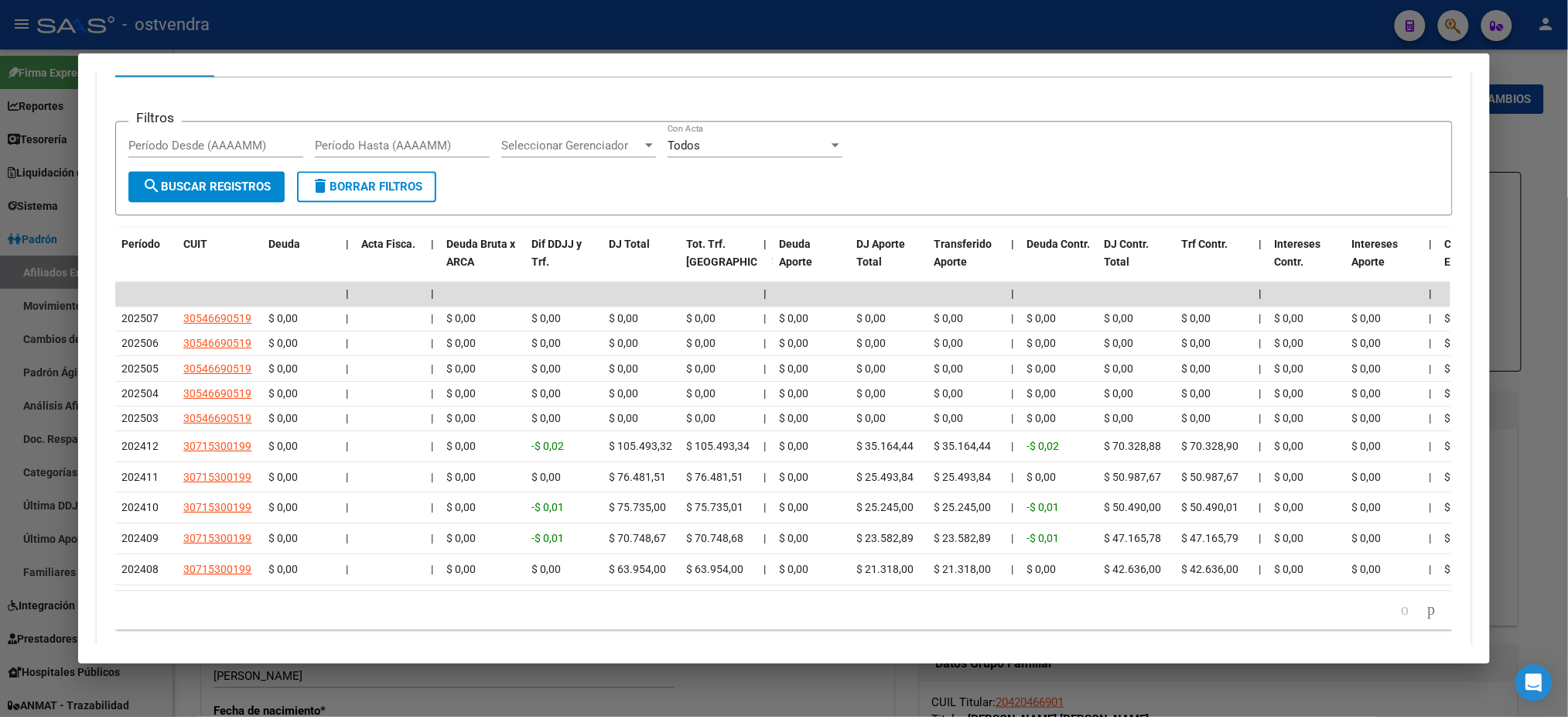
click at [1288, 29] on div at bounding box center [784, 358] width 1568 height 717
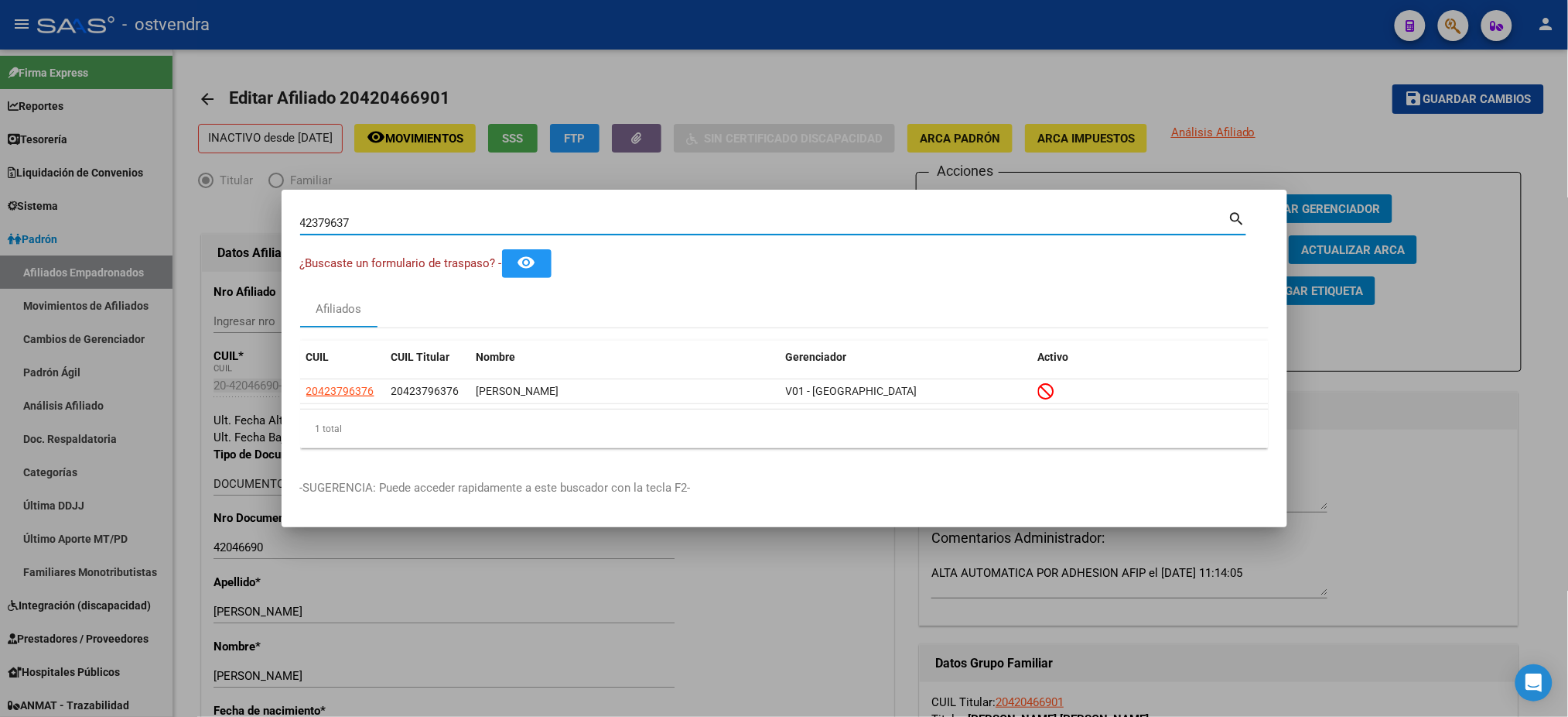
drag, startPoint x: 431, startPoint y: 220, endPoint x: 250, endPoint y: 211, distance: 181.2
click at [250, 211] on div "42379637 Buscar (apellido, dni, cuil, nro traspaso, cuit, obra social) search ¿…" at bounding box center [784, 358] width 1568 height 717
paste input "90963"
type input "42390963"
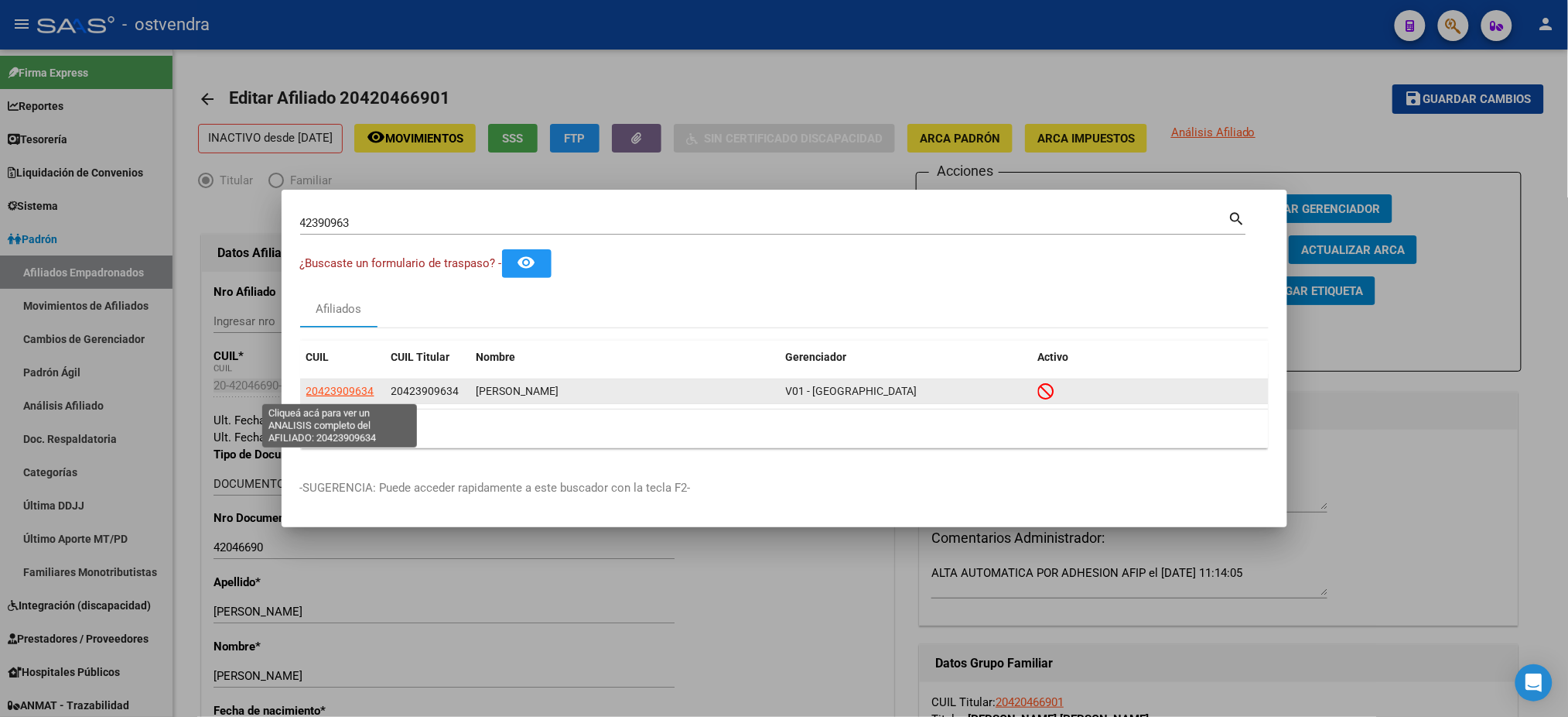
click at [350, 392] on span "20423909634" at bounding box center [340, 391] width 68 height 12
type textarea "20423909634"
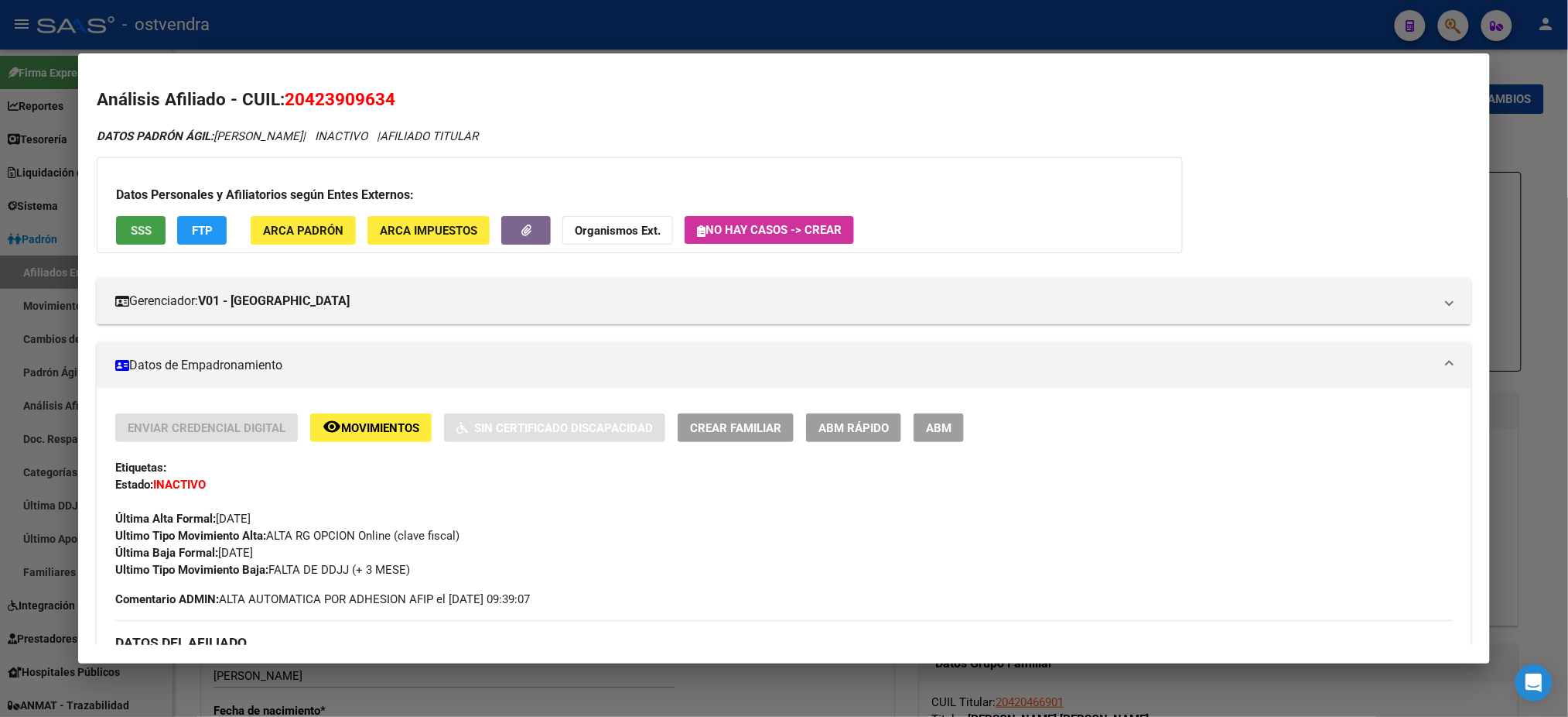
click at [145, 223] on button "SSS" at bounding box center [141, 230] width 50 height 29
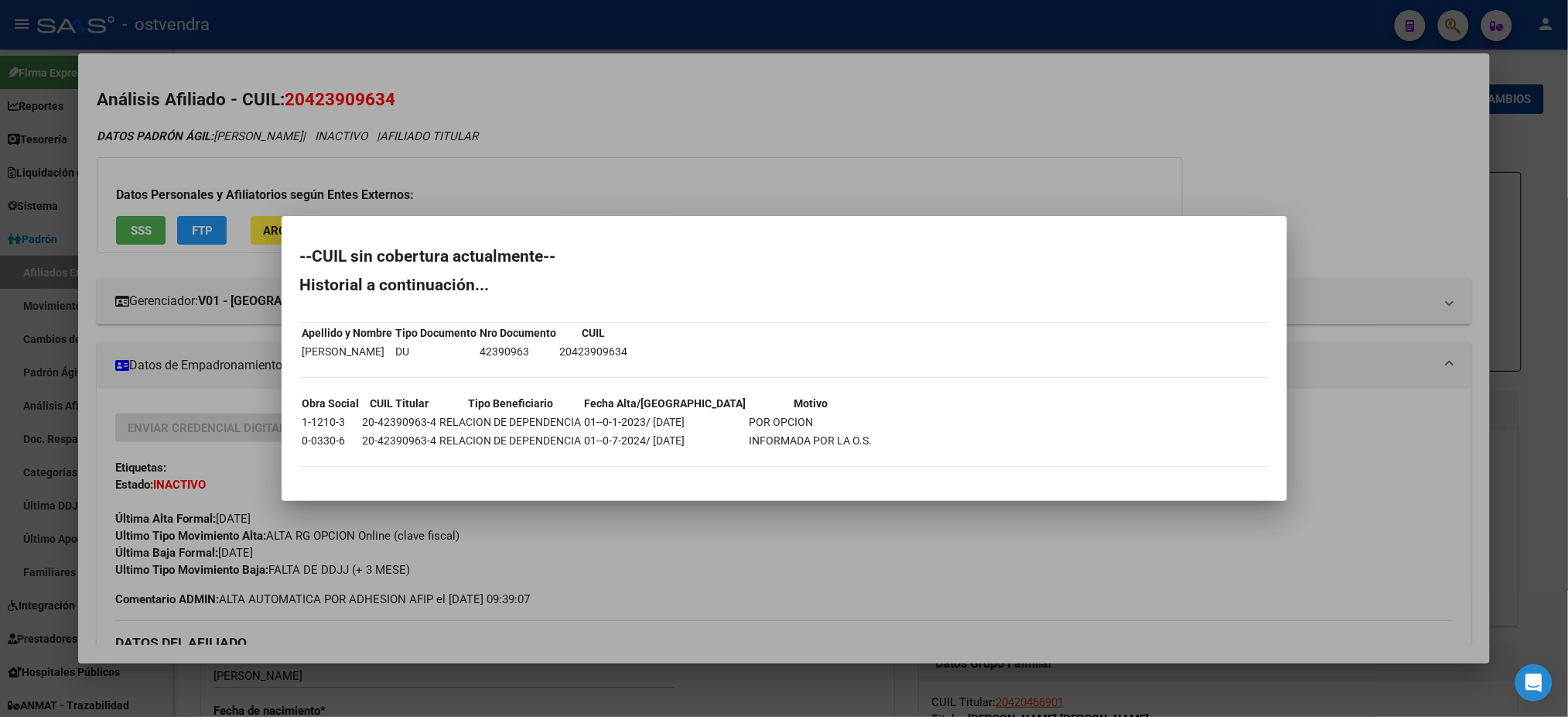
drag, startPoint x: 634, startPoint y: 96, endPoint x: 624, endPoint y: 106, distance: 14.1
click at [635, 98] on div at bounding box center [784, 358] width 1568 height 717
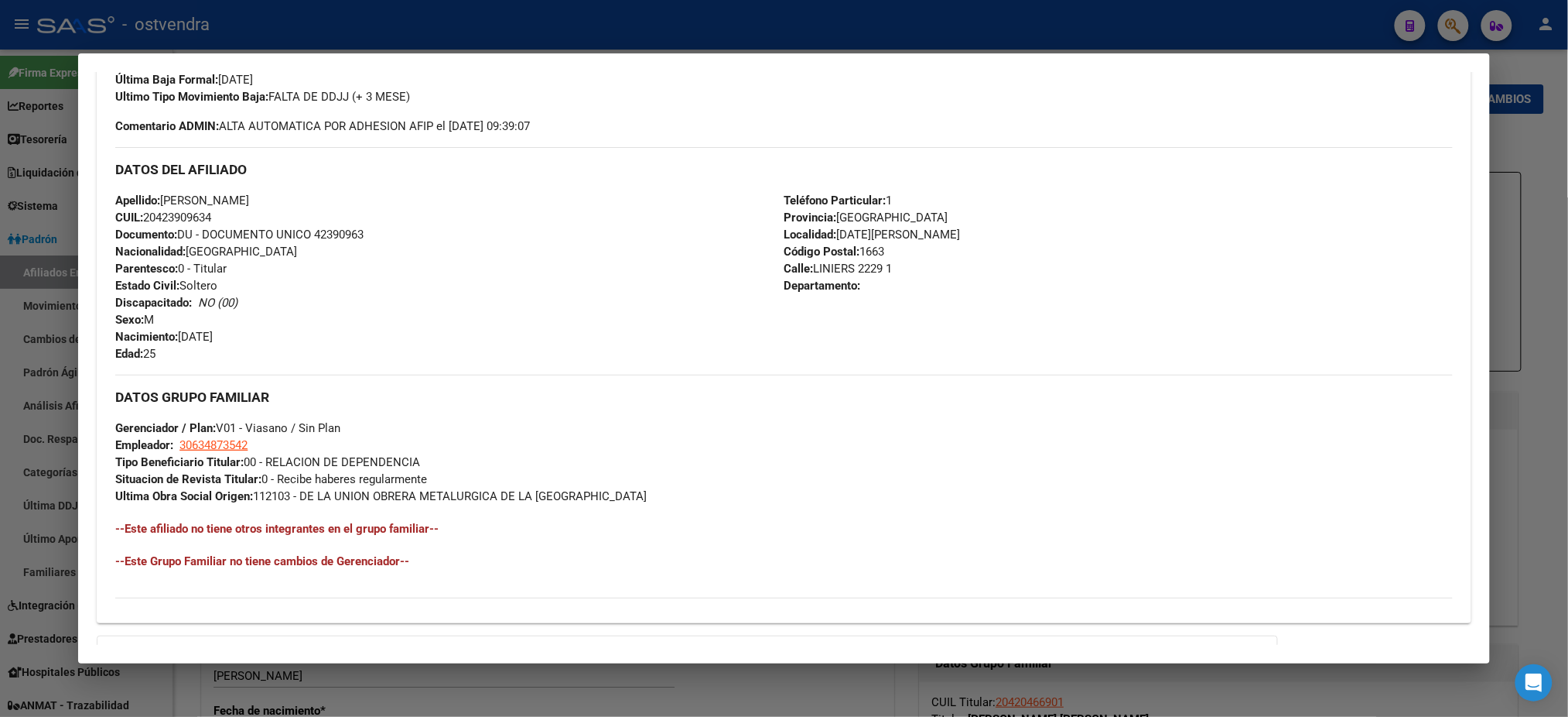
scroll to position [652, 0]
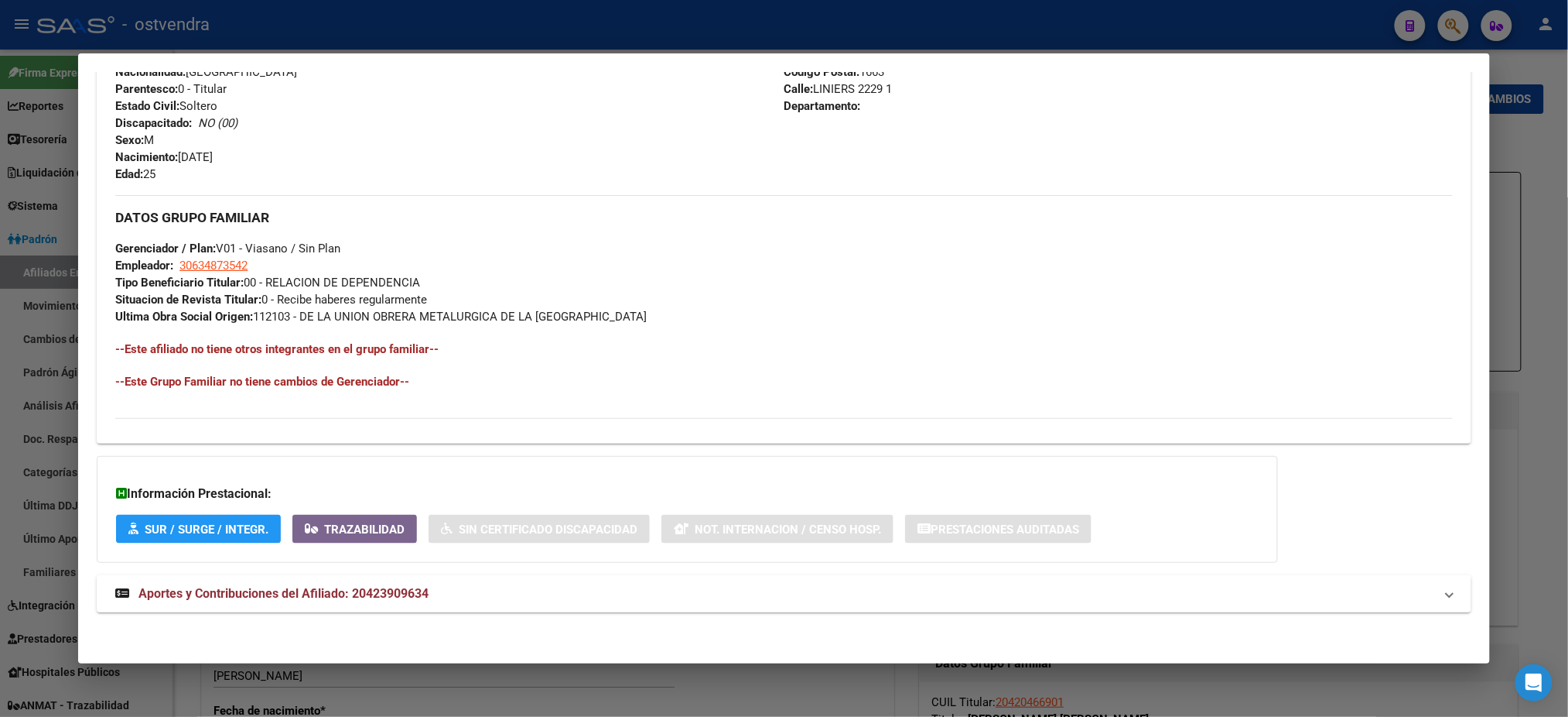
click at [574, 603] on mat-expansion-panel-header "Aportes y Contribuciones del Afiliado: 20423909634" at bounding box center [784, 593] width 1374 height 37
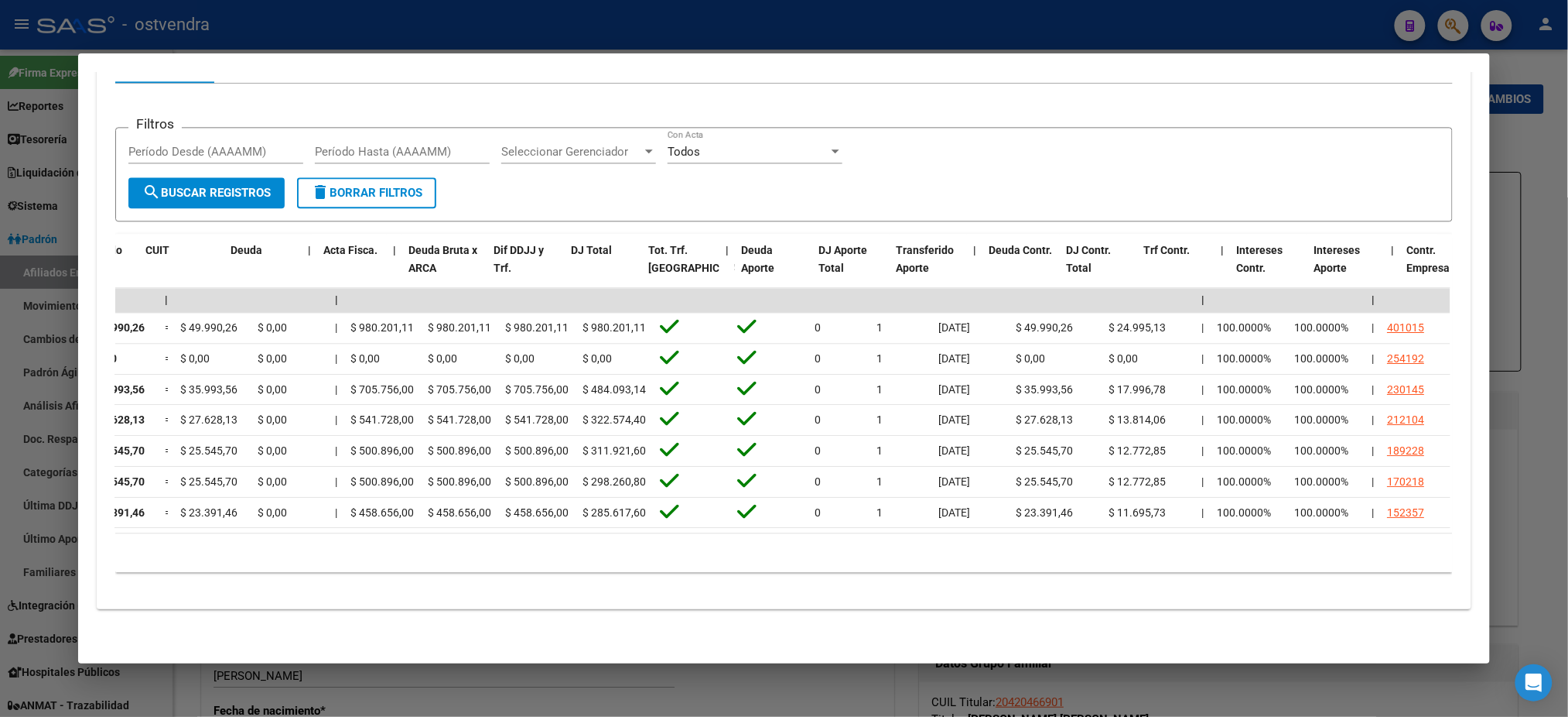
scroll to position [0, 0]
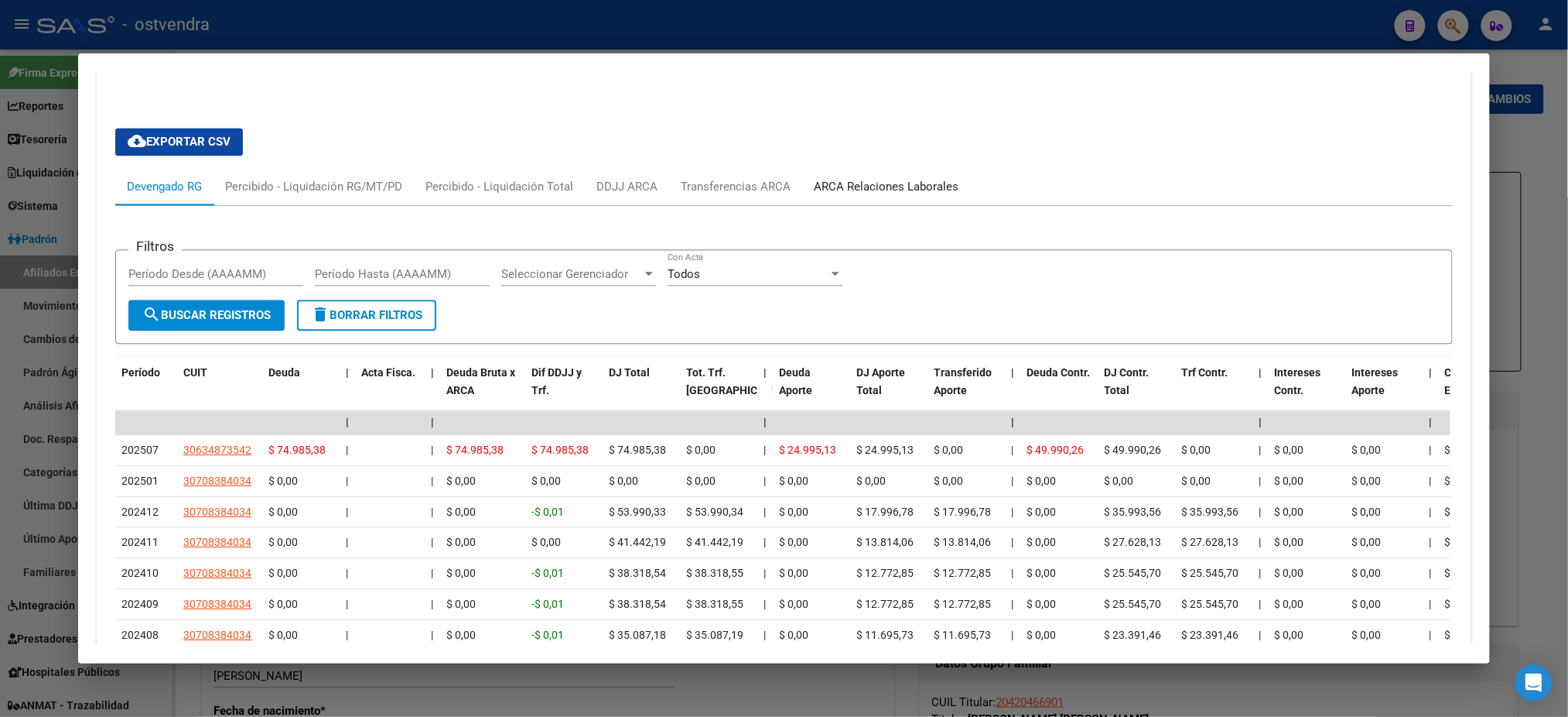
click at [880, 179] on div "ARCA Relaciones Laborales" at bounding box center [887, 186] width 145 height 17
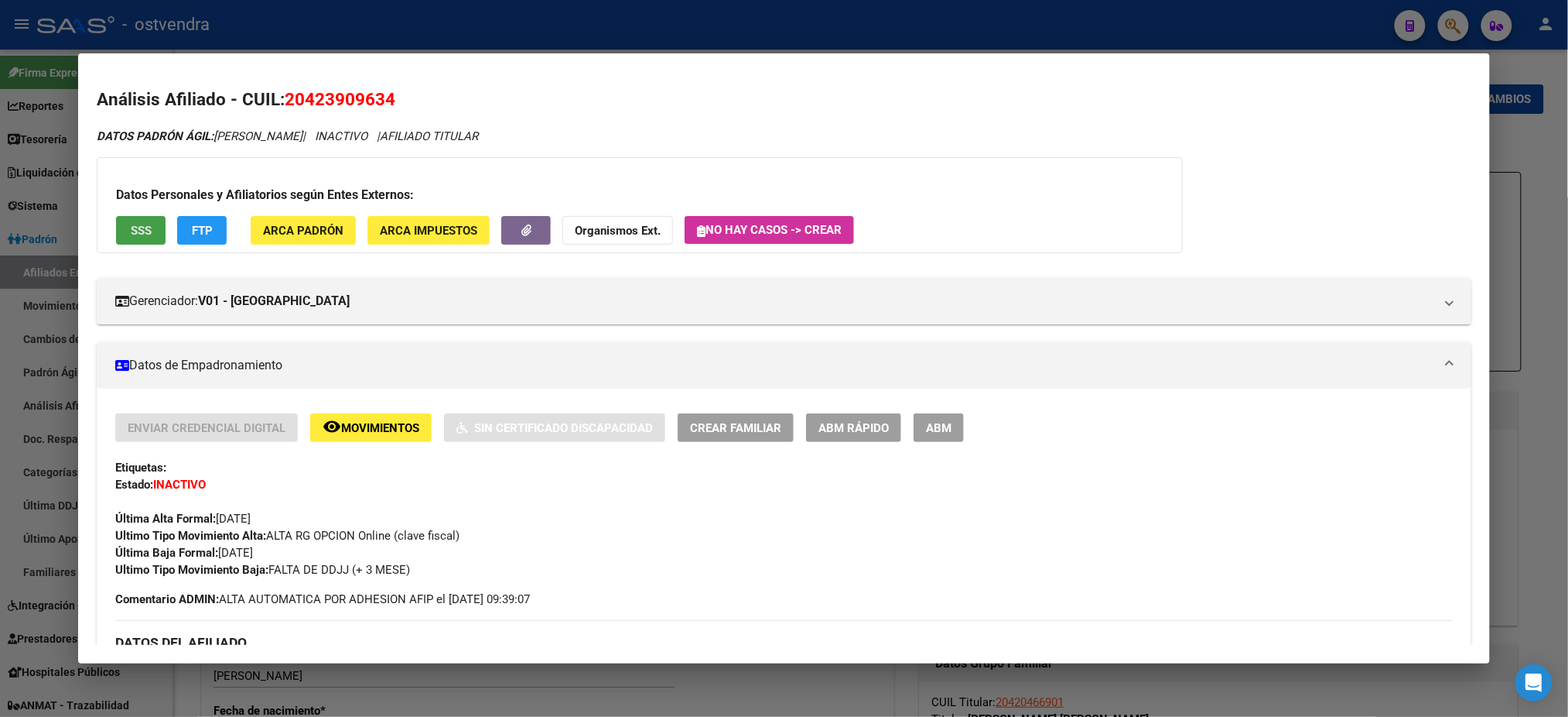
click at [134, 233] on span "SSS" at bounding box center [140, 231] width 21 height 14
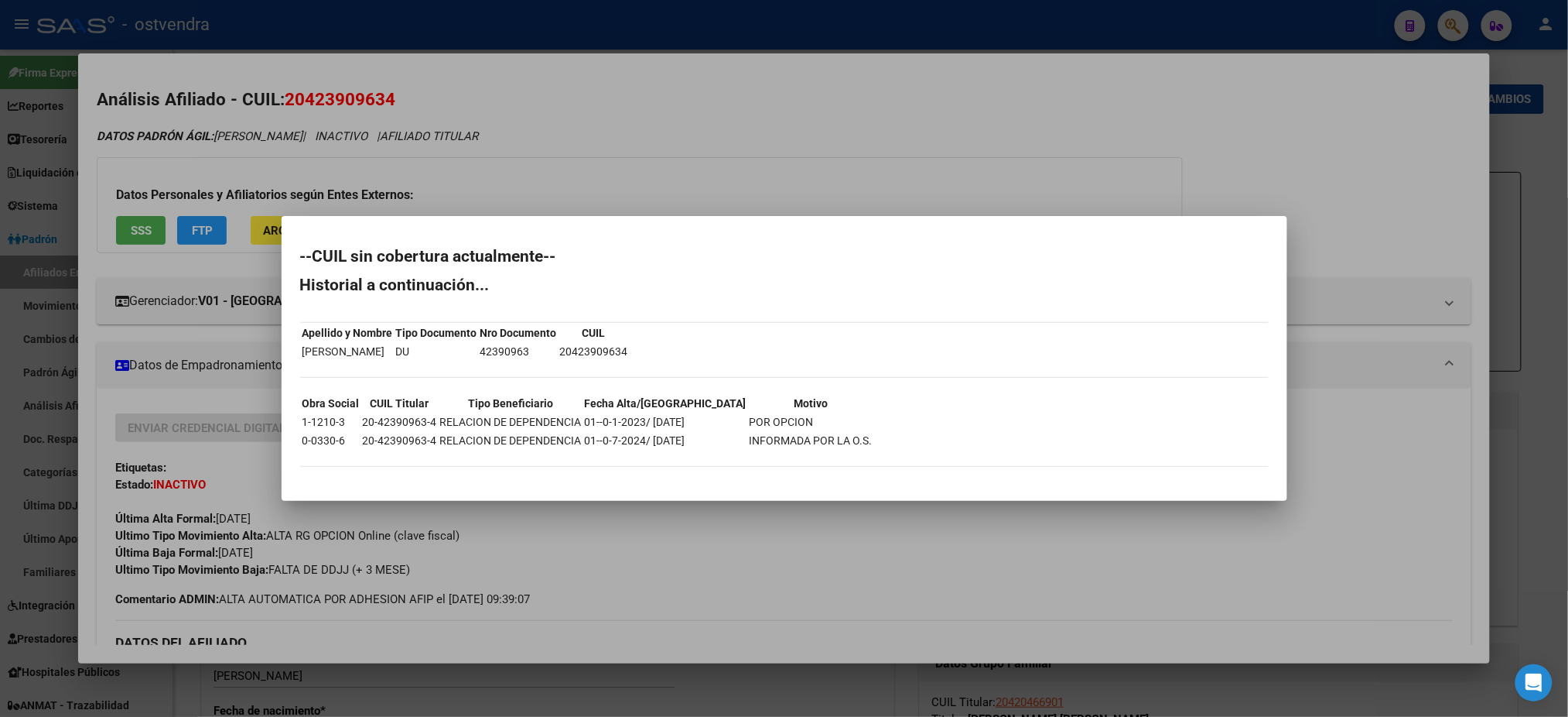
click at [518, 95] on div at bounding box center [784, 358] width 1568 height 717
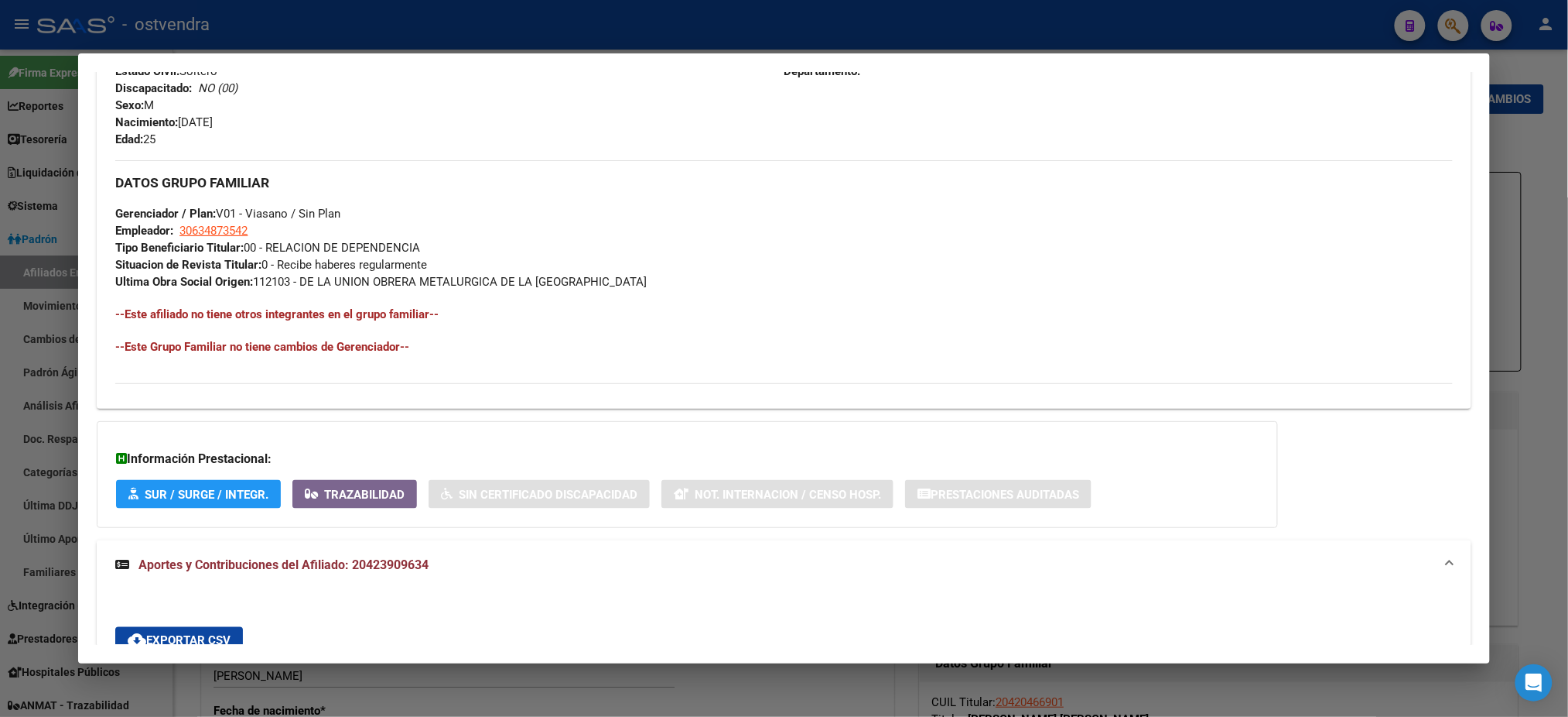
scroll to position [1056, 0]
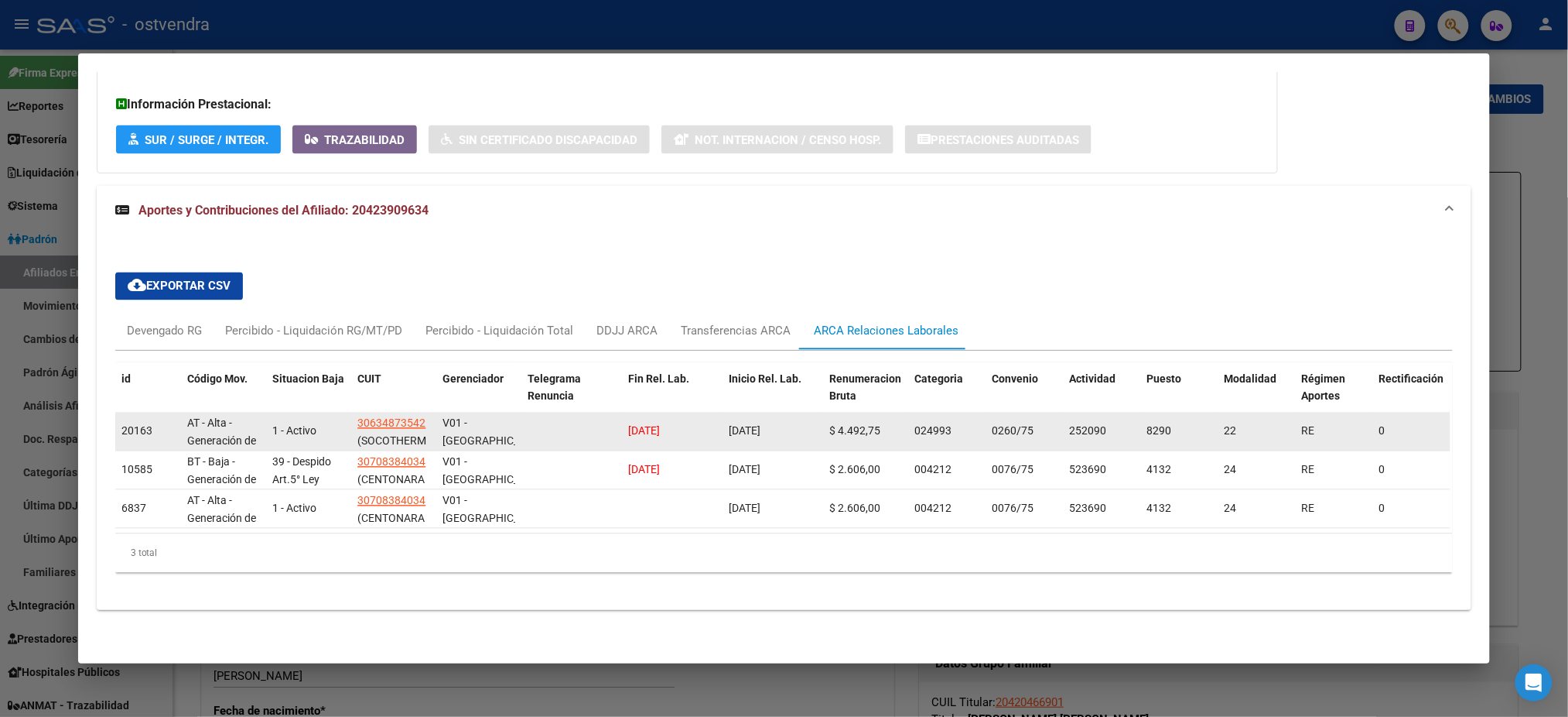
drag, startPoint x: 605, startPoint y: 421, endPoint x: 707, endPoint y: 403, distance: 103.6
click at [707, 413] on div "20163 AT - Alta - Generación de clave 1 - Activo 30634873542 (SOCOTHERM AMERICA…" at bounding box center [1077, 432] width 1923 height 39
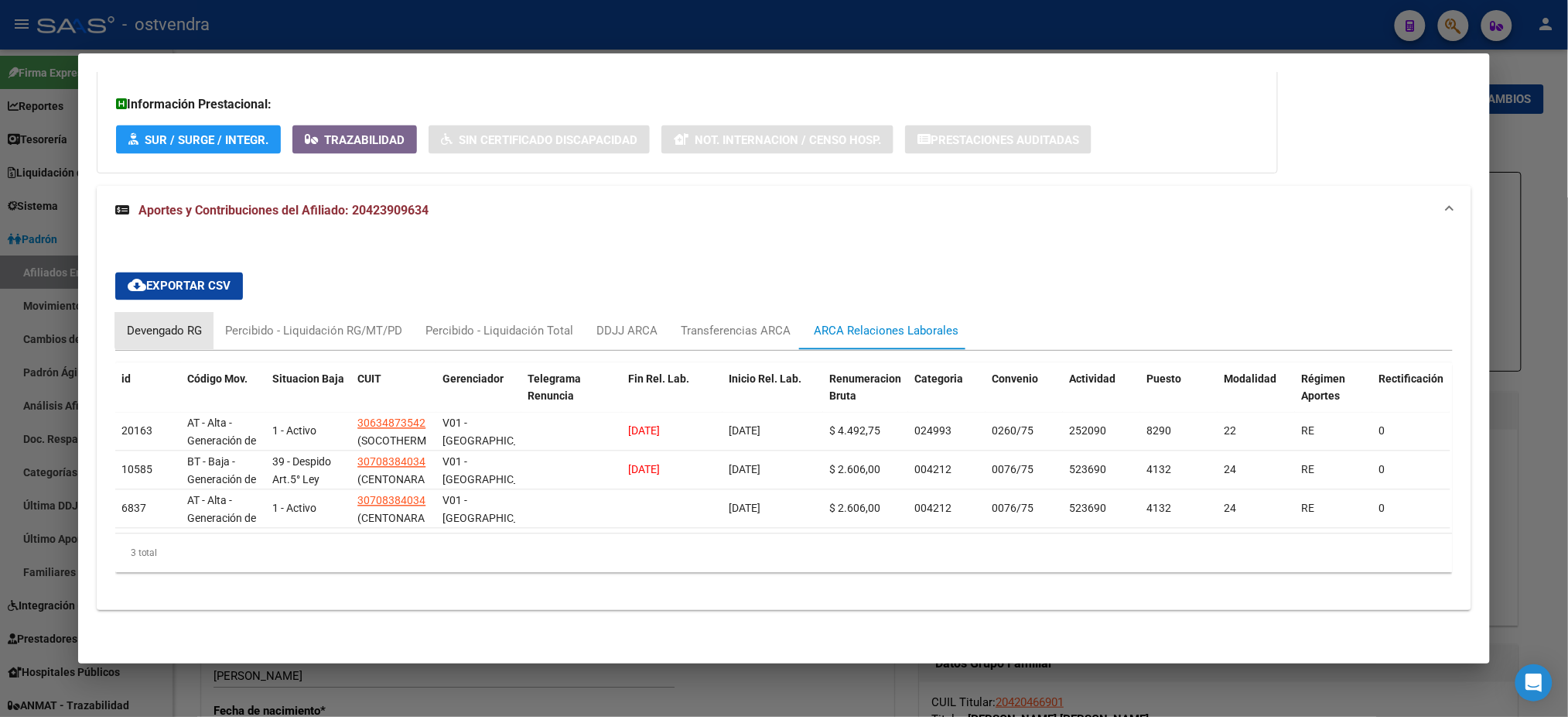
click at [166, 322] on div "Devengado RG" at bounding box center [164, 330] width 75 height 17
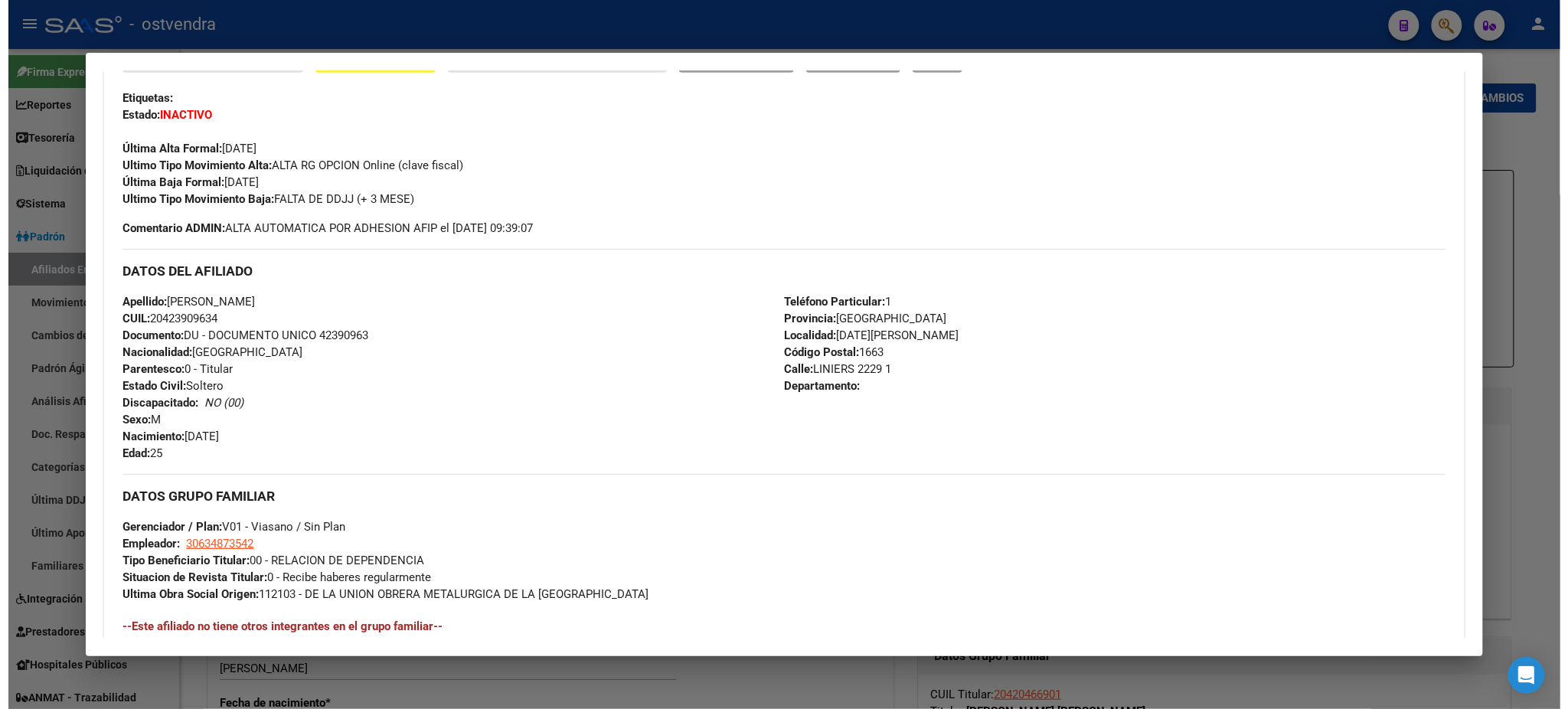
scroll to position [0, 0]
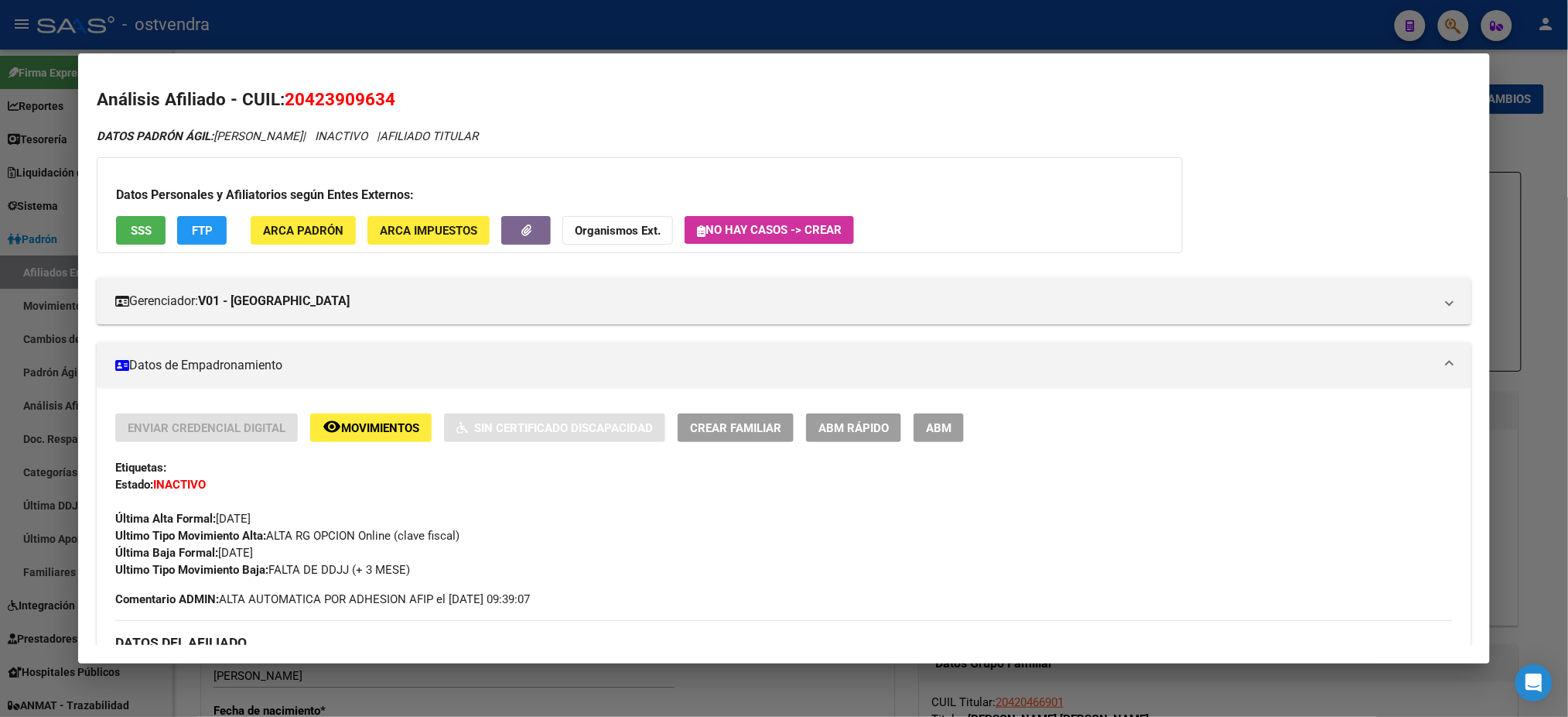
click at [943, 423] on span "ABM" at bounding box center [939, 428] width 26 height 14
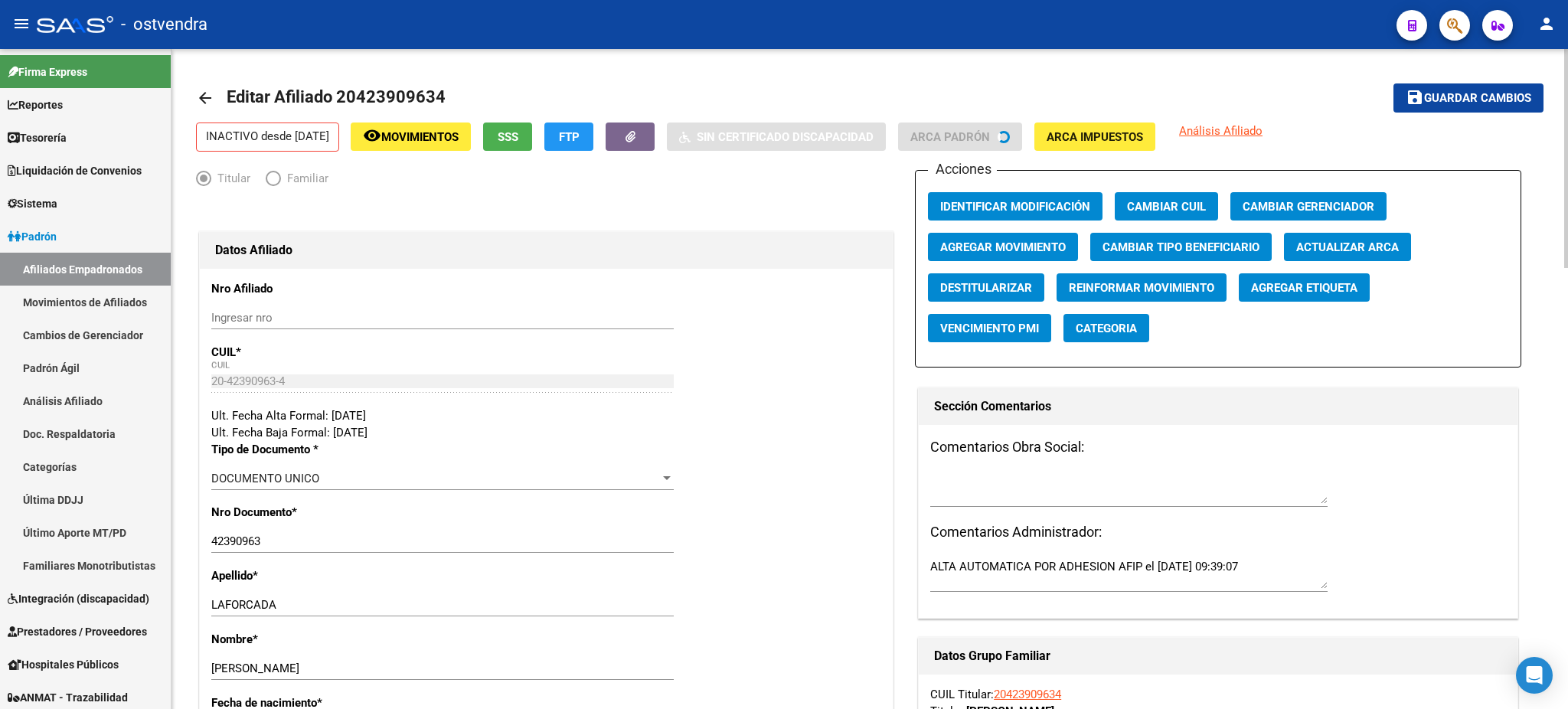
click at [975, 250] on span "Agregar Movimiento" at bounding box center [1003, 247] width 126 height 14
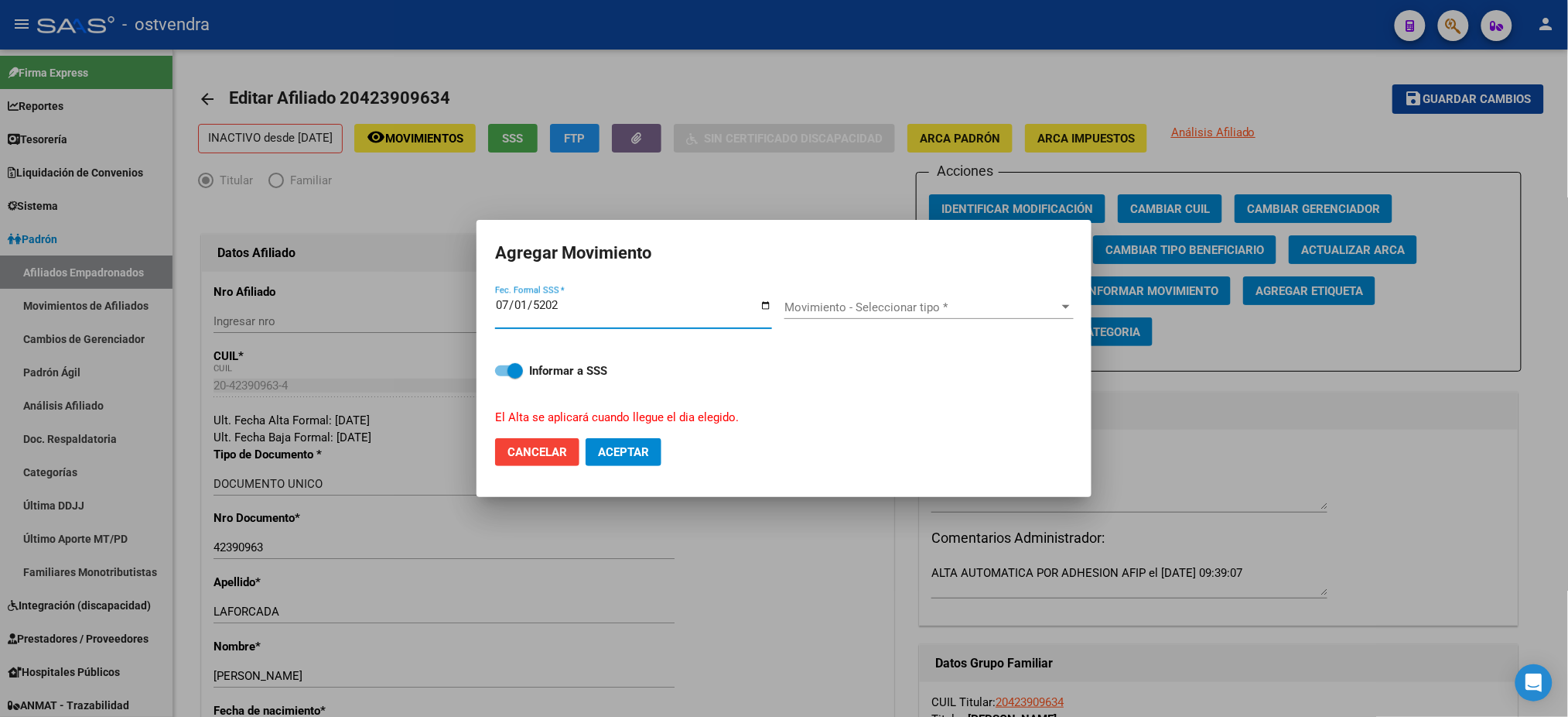
type input "[DATE]"
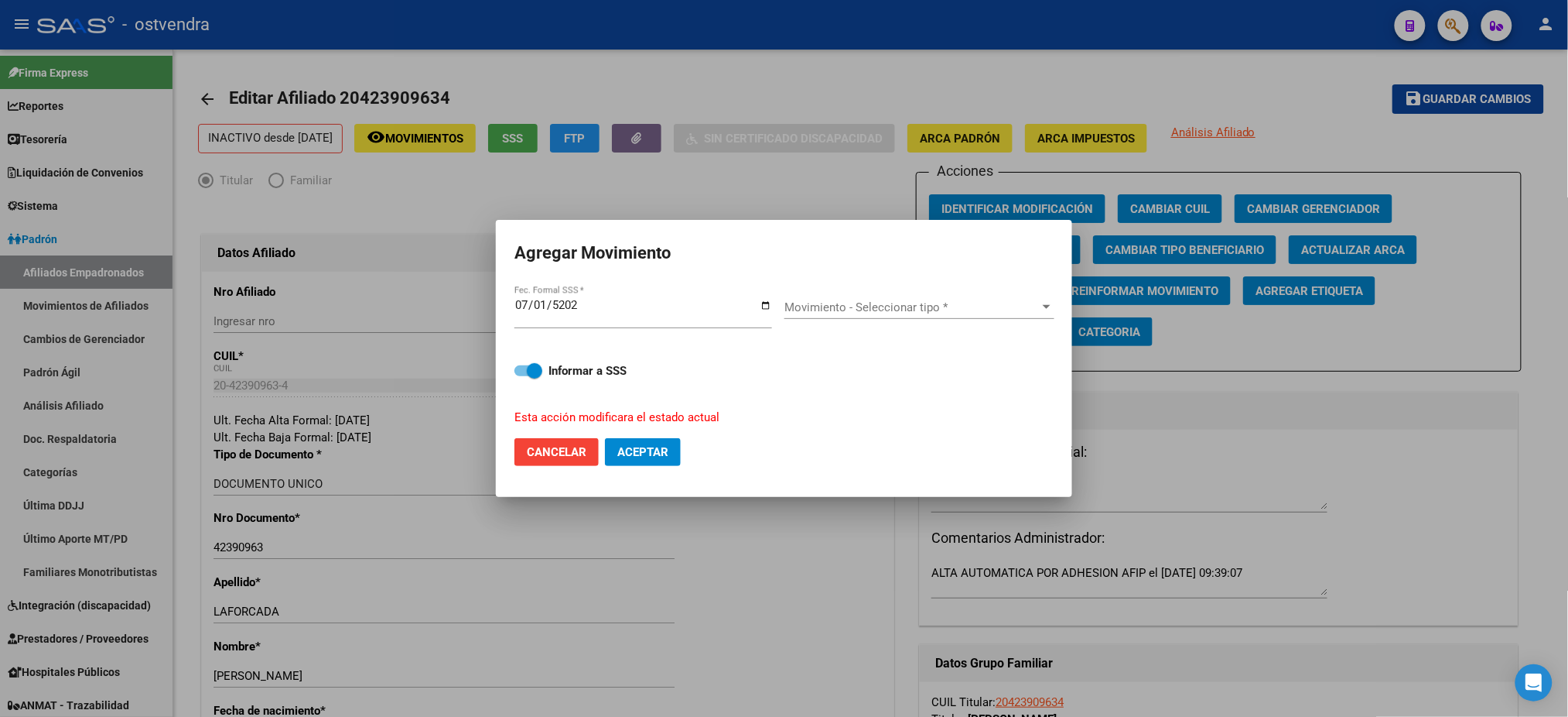
click at [981, 322] on div "Movimiento - Seleccionar tipo * Movimiento - Seleccionar tipo *" at bounding box center [920, 314] width 270 height 38
click at [976, 298] on div "Movimiento - Seleccionar tipo * Movimiento - Seleccionar tipo *" at bounding box center [920, 306] width 270 height 23
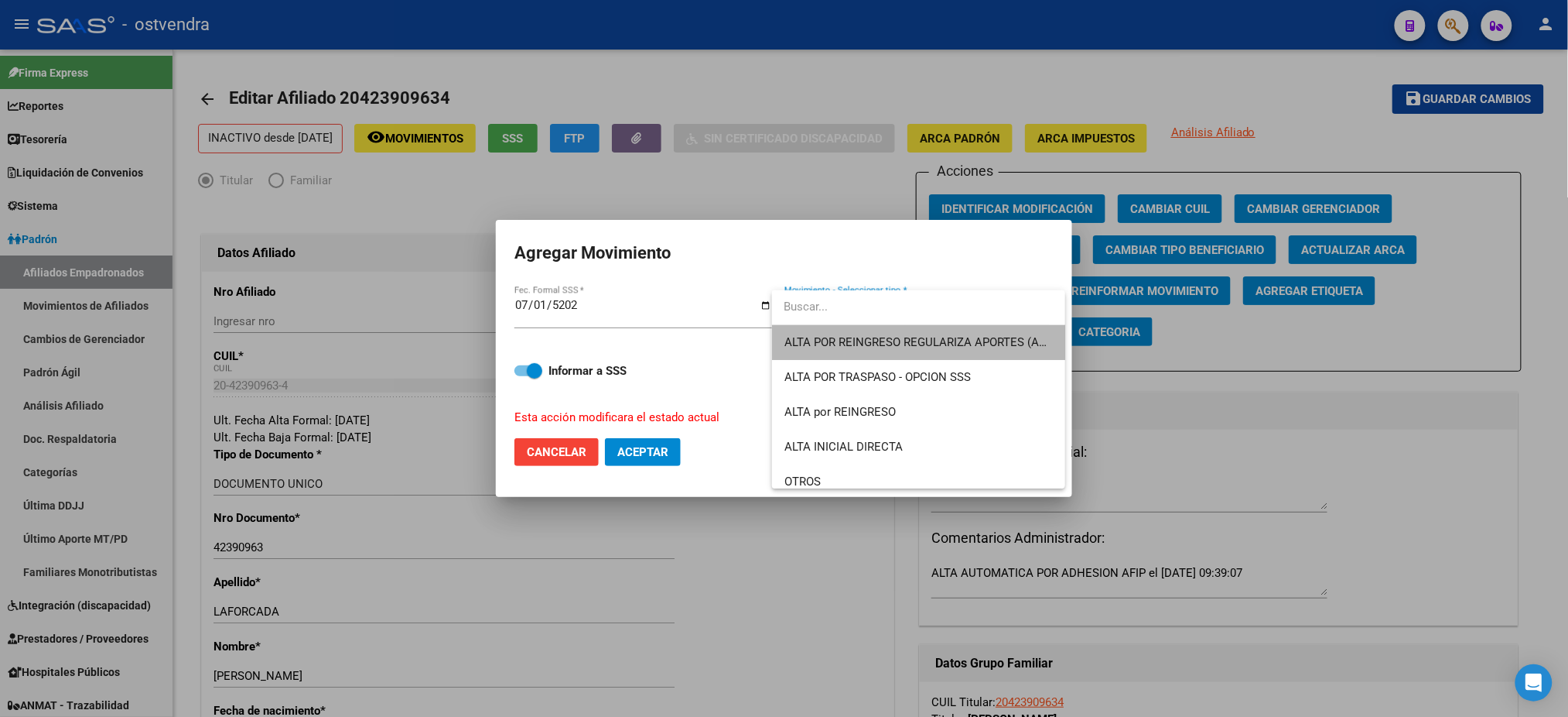
drag, startPoint x: 960, startPoint y: 332, endPoint x: 706, endPoint y: 410, distance: 265.7
click at [959, 333] on span "ALTA POR REINGRESO REGULARIZA APORTES (AFIP)" at bounding box center [919, 342] width 268 height 35
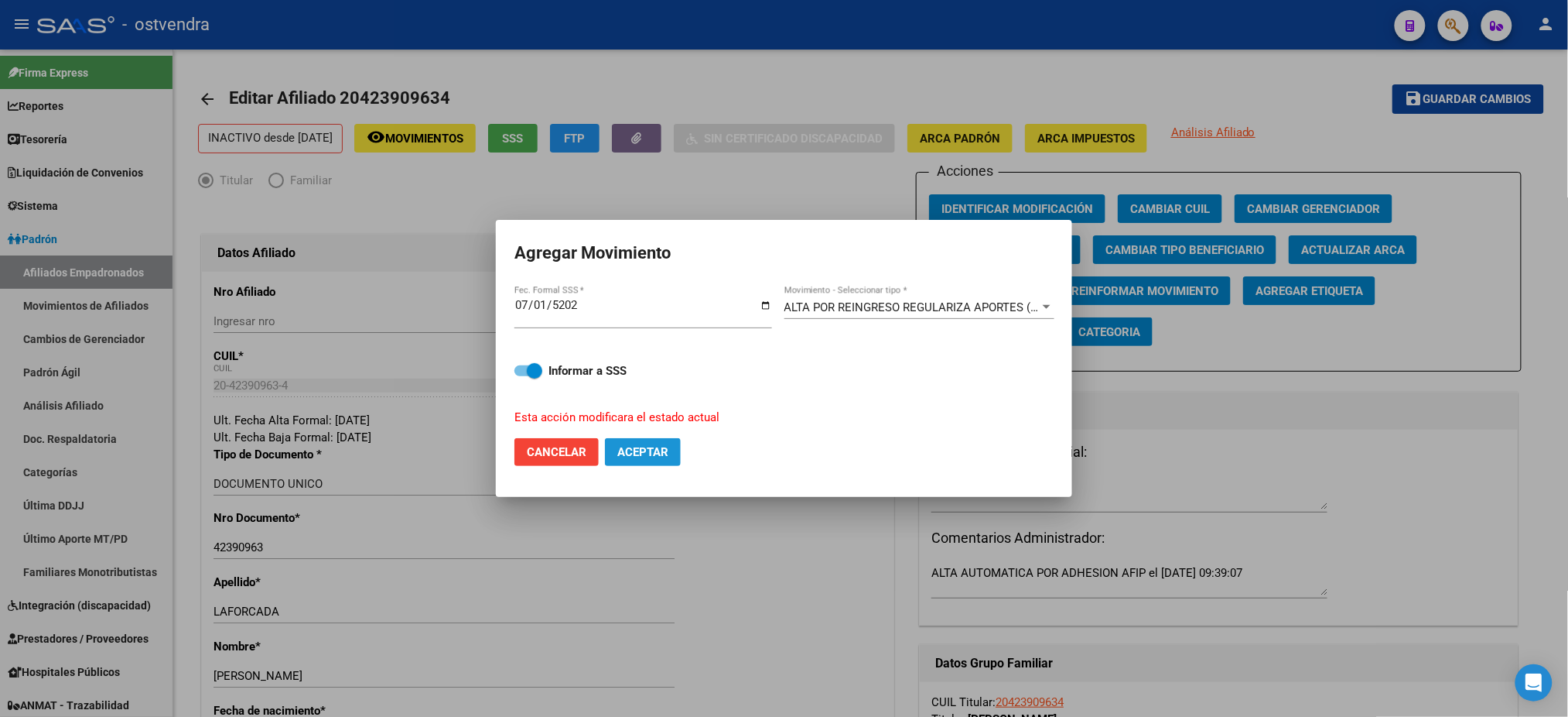
click at [663, 448] on span "Aceptar" at bounding box center [642, 451] width 51 height 14
checkbox input "false"
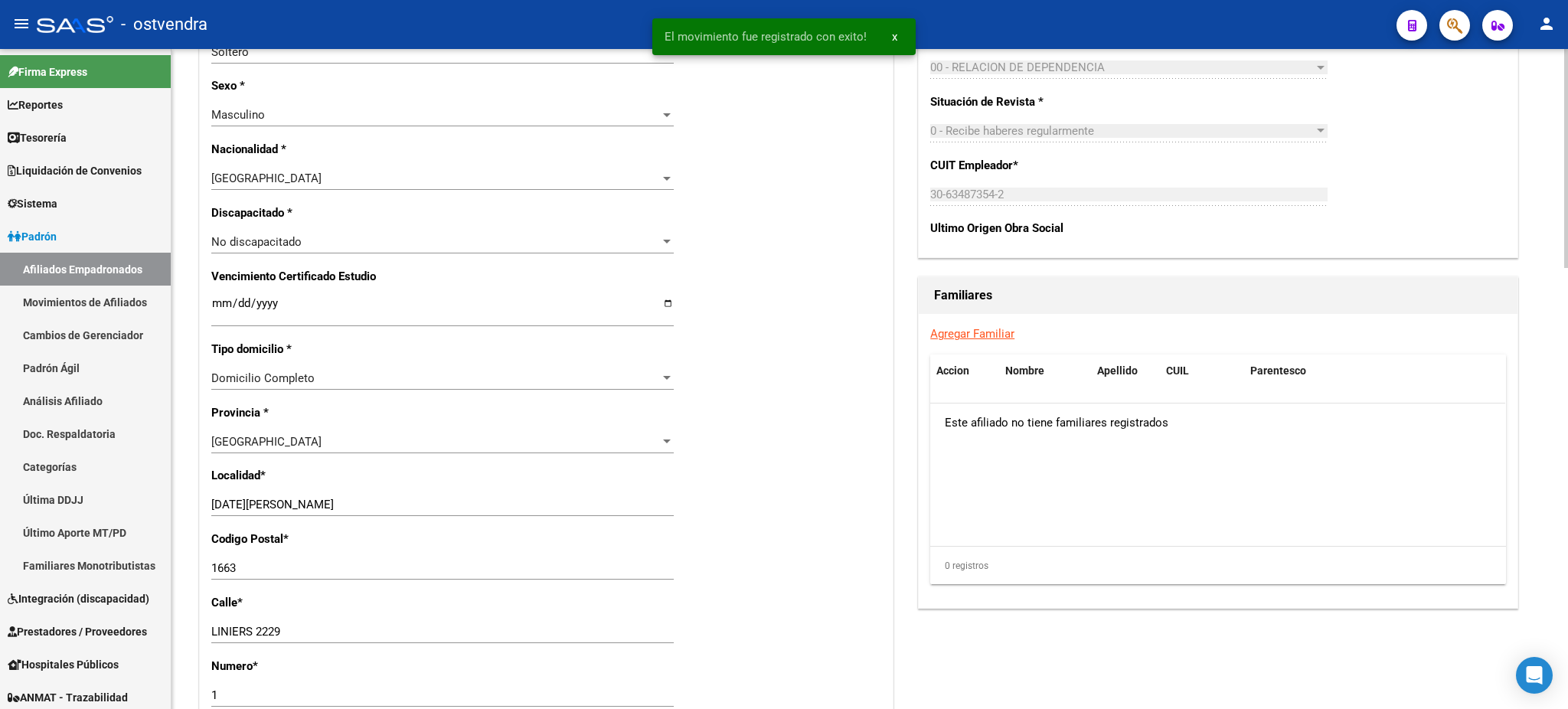
scroll to position [1331, 0]
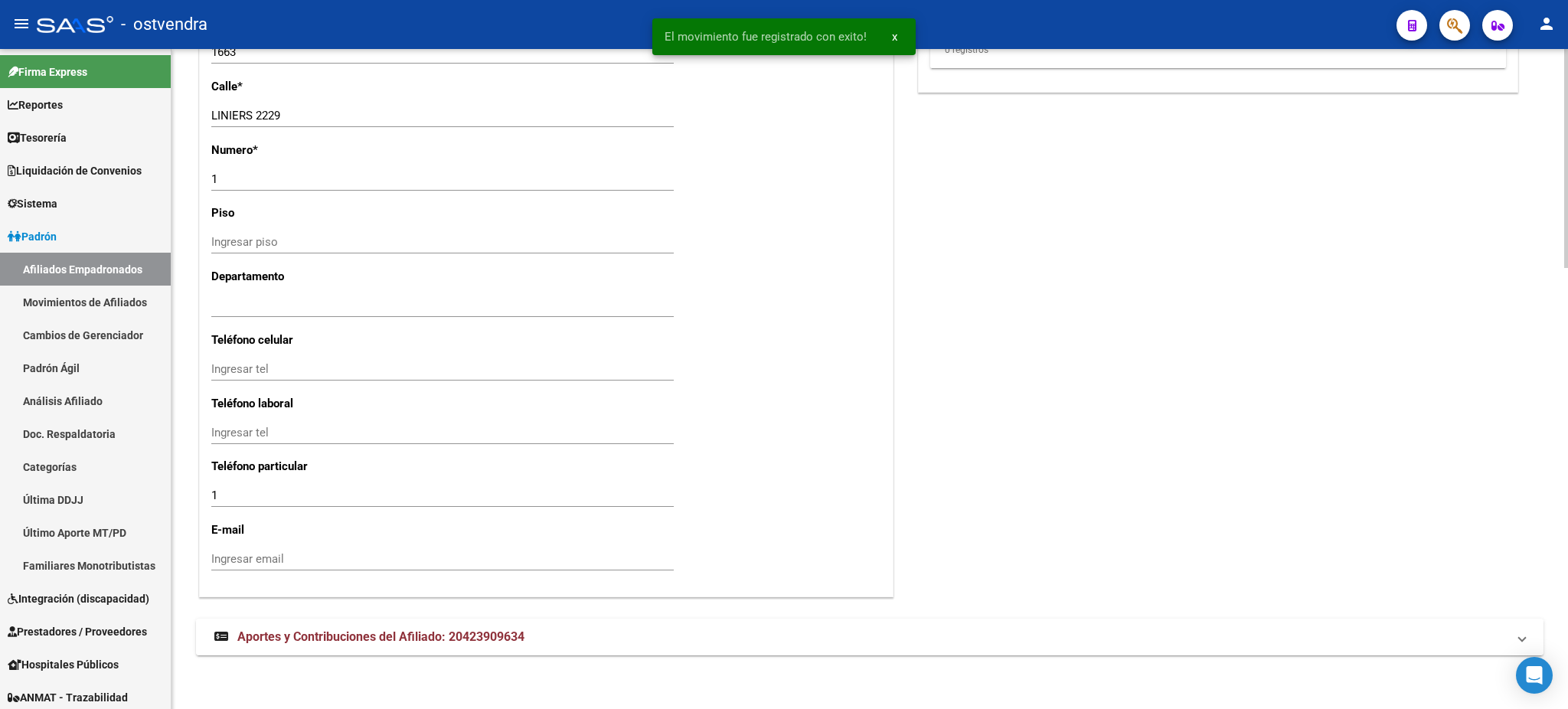
click at [793, 642] on mat-panel-title "Aportes y Contribuciones del Afiliado: 20423909634" at bounding box center [860, 636] width 1292 height 17
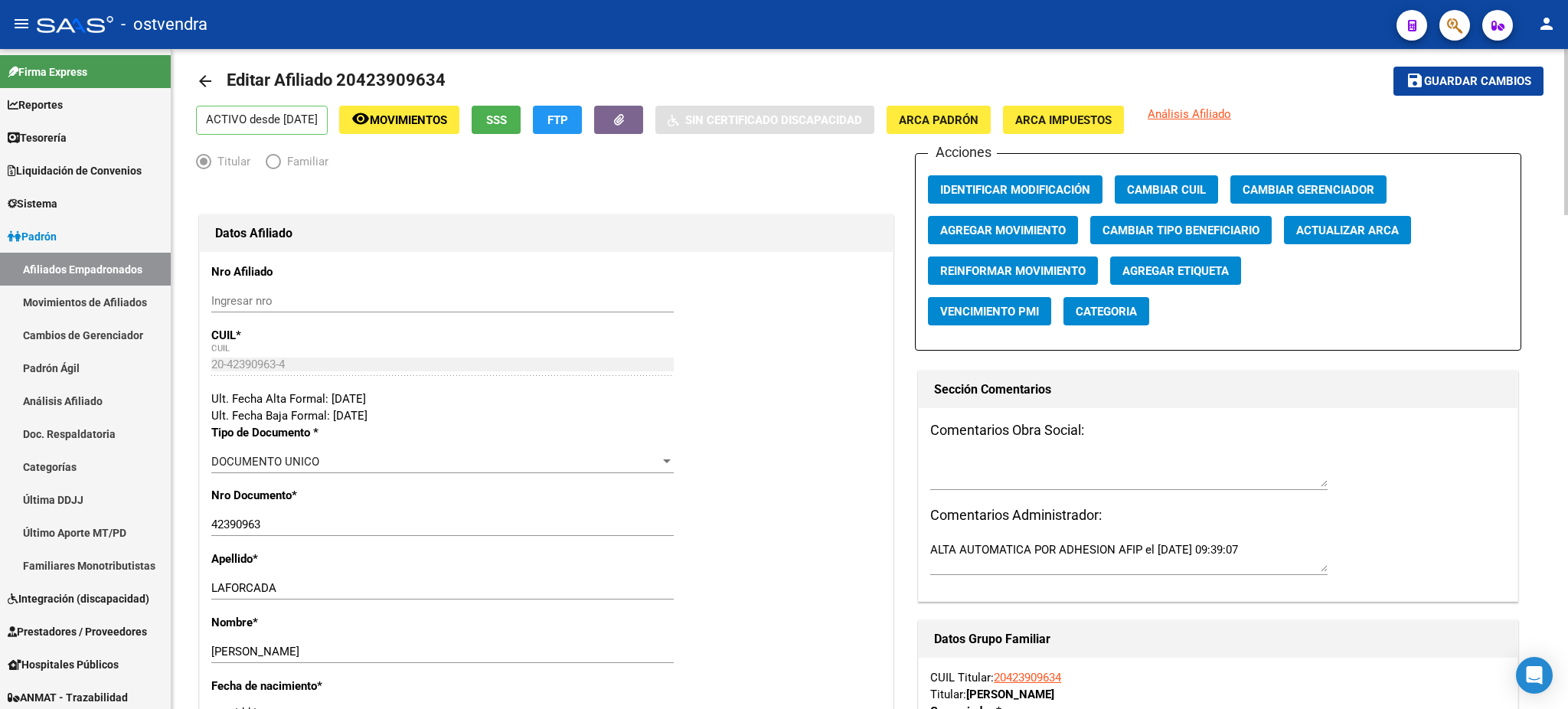
scroll to position [0, 0]
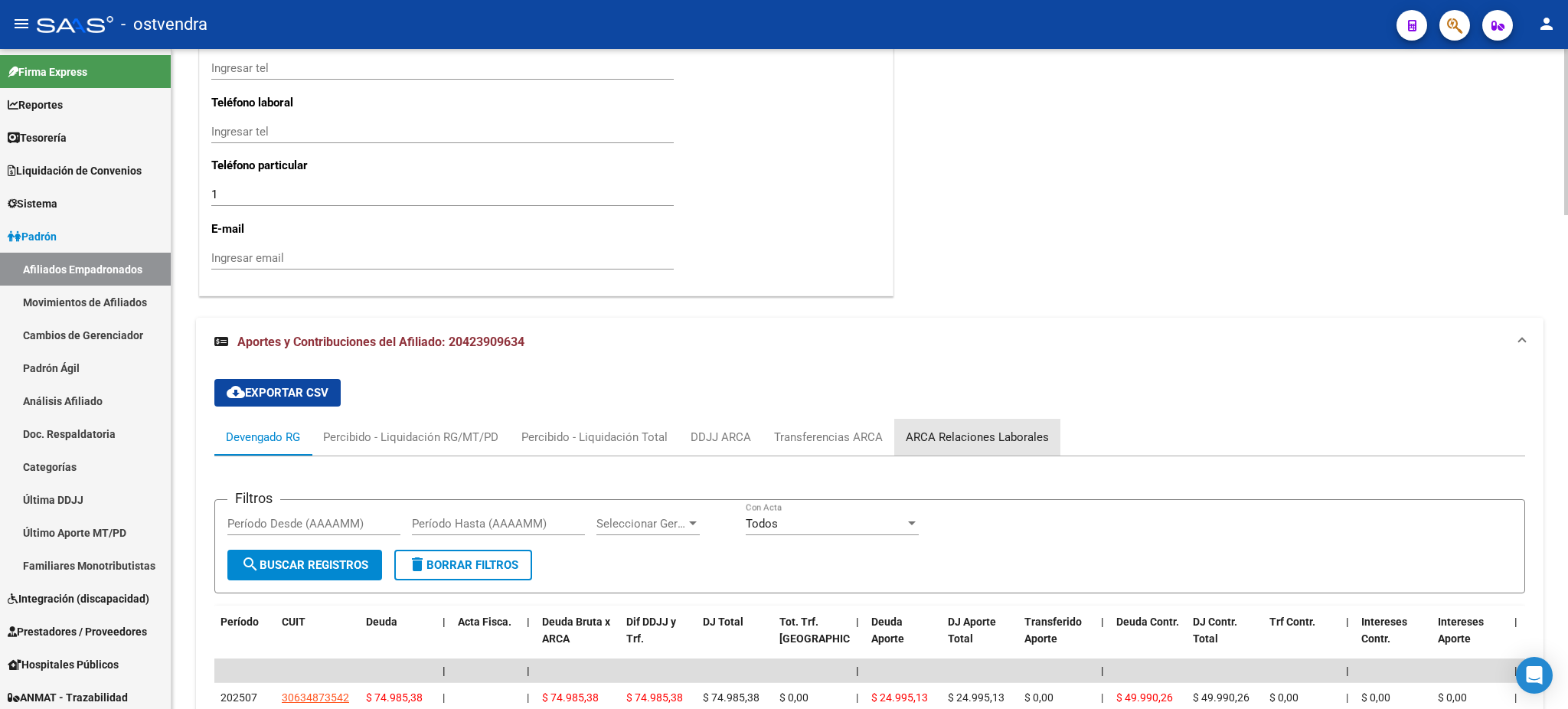
click at [991, 443] on div "ARCA Relaciones Laborales" at bounding box center [977, 437] width 144 height 17
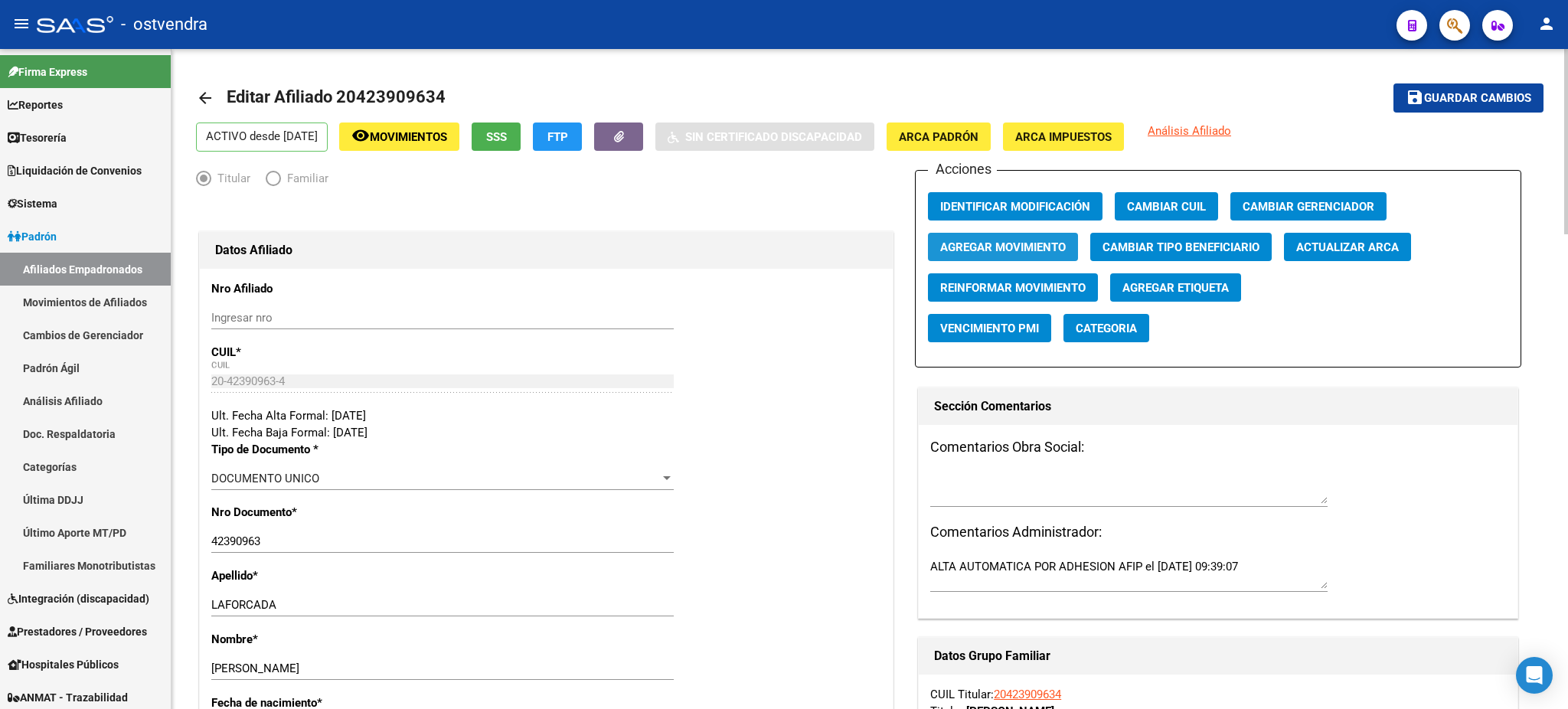
click at [1011, 243] on span "Agregar Movimiento" at bounding box center [1003, 247] width 126 height 14
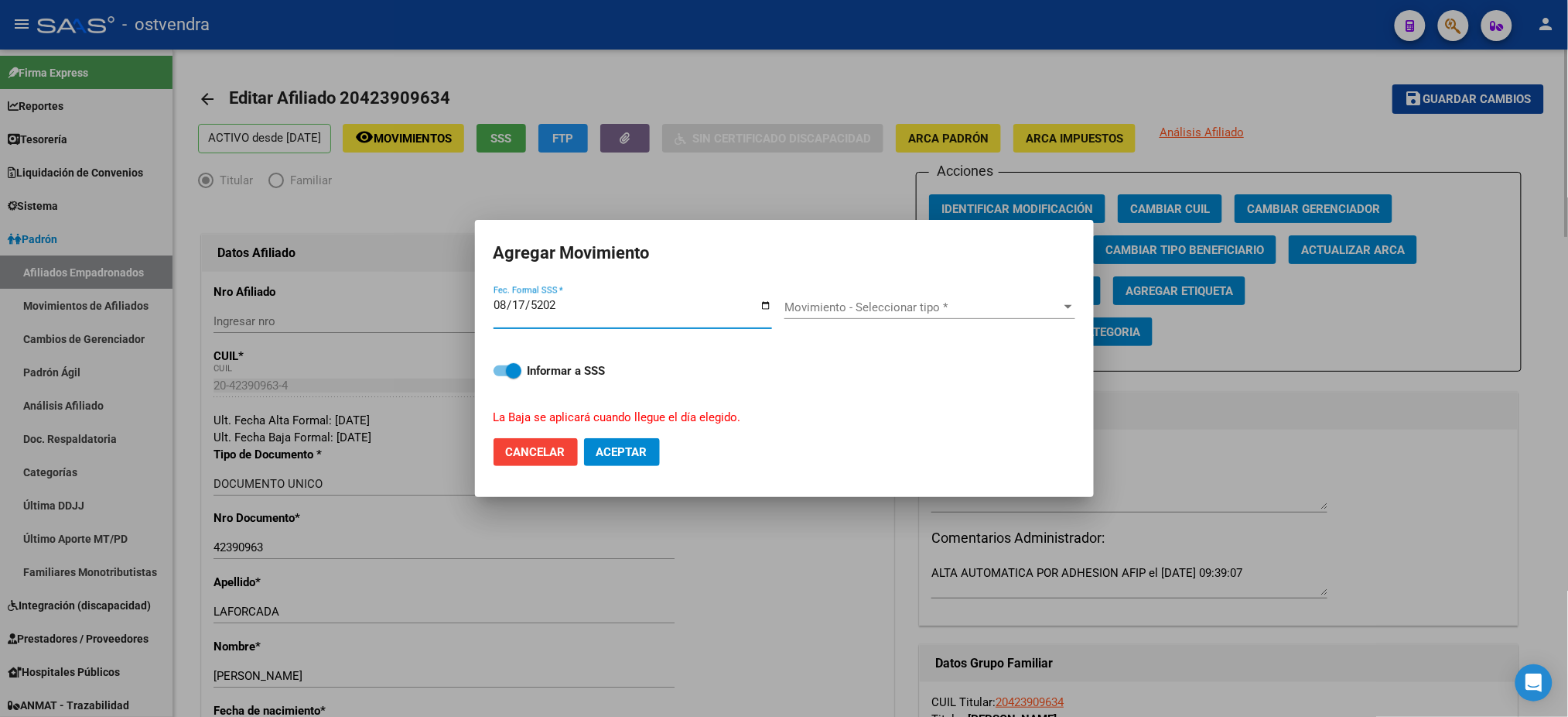
type input "[DATE]"
click at [877, 313] on span "Movimiento - Seleccionar tipo *" at bounding box center [923, 307] width 277 height 14
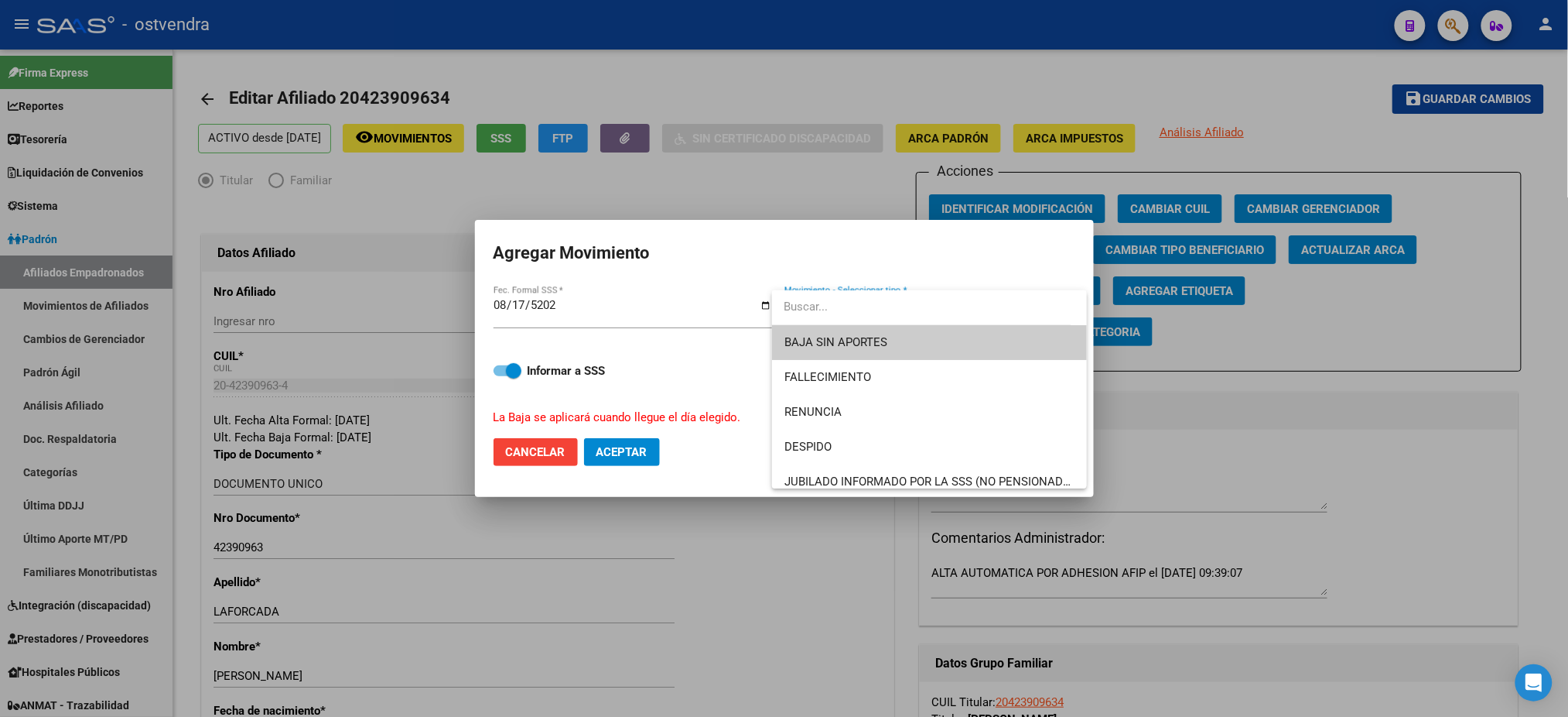
click at [908, 332] on span "BAJA SIN APORTES" at bounding box center [930, 342] width 290 height 35
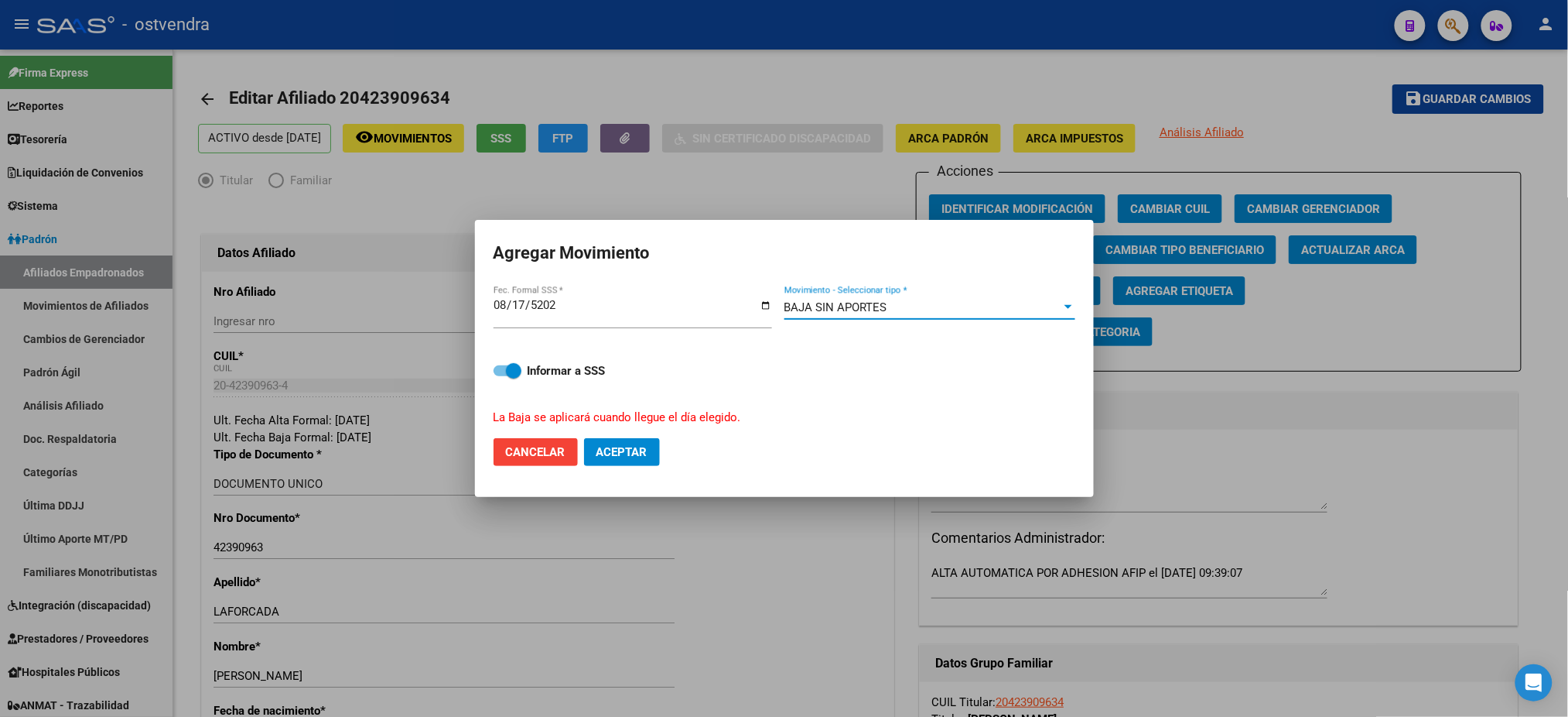
click at [650, 452] on button "Aceptar" at bounding box center [621, 451] width 76 height 28
checkbox input "false"
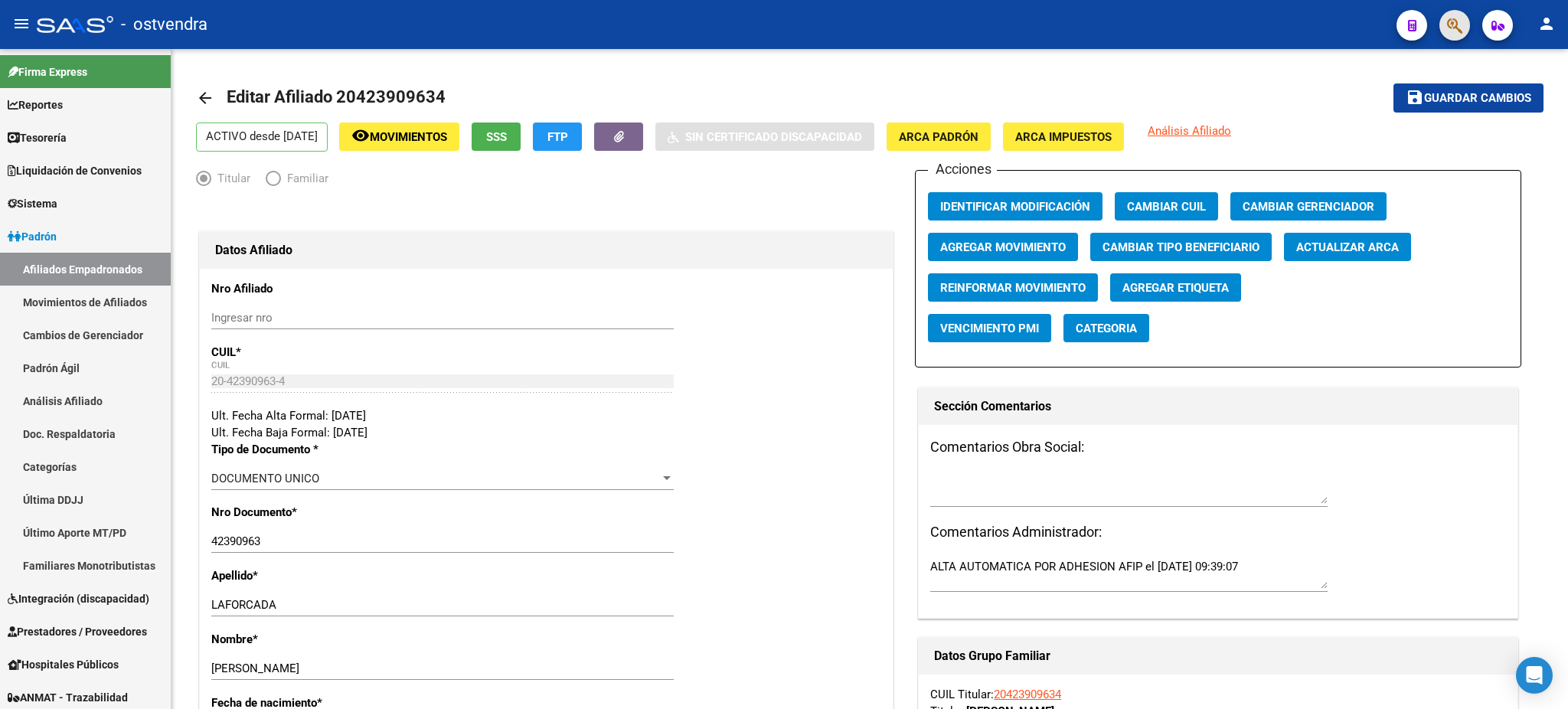
click at [1464, 16] on button "button" at bounding box center [1454, 25] width 30 height 30
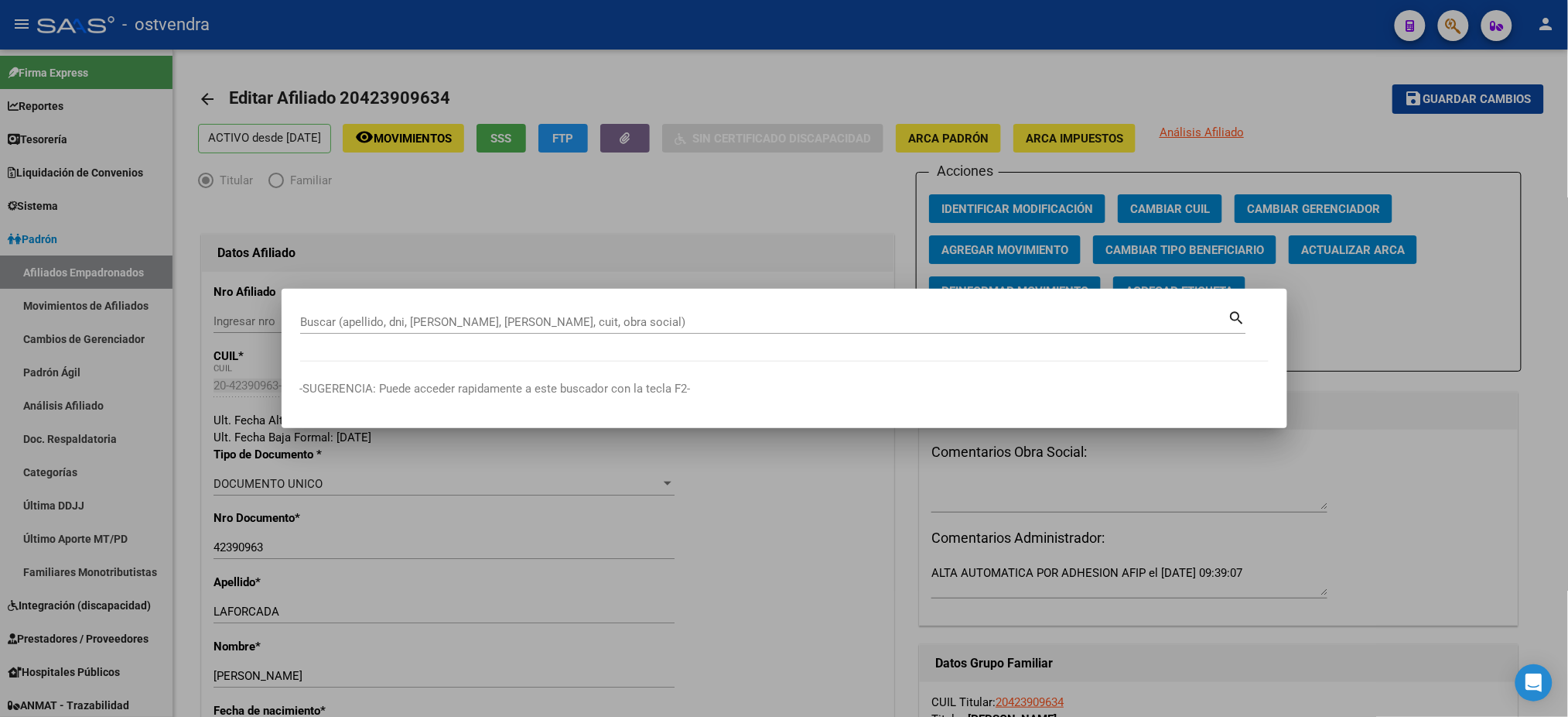
paste input "43022677"
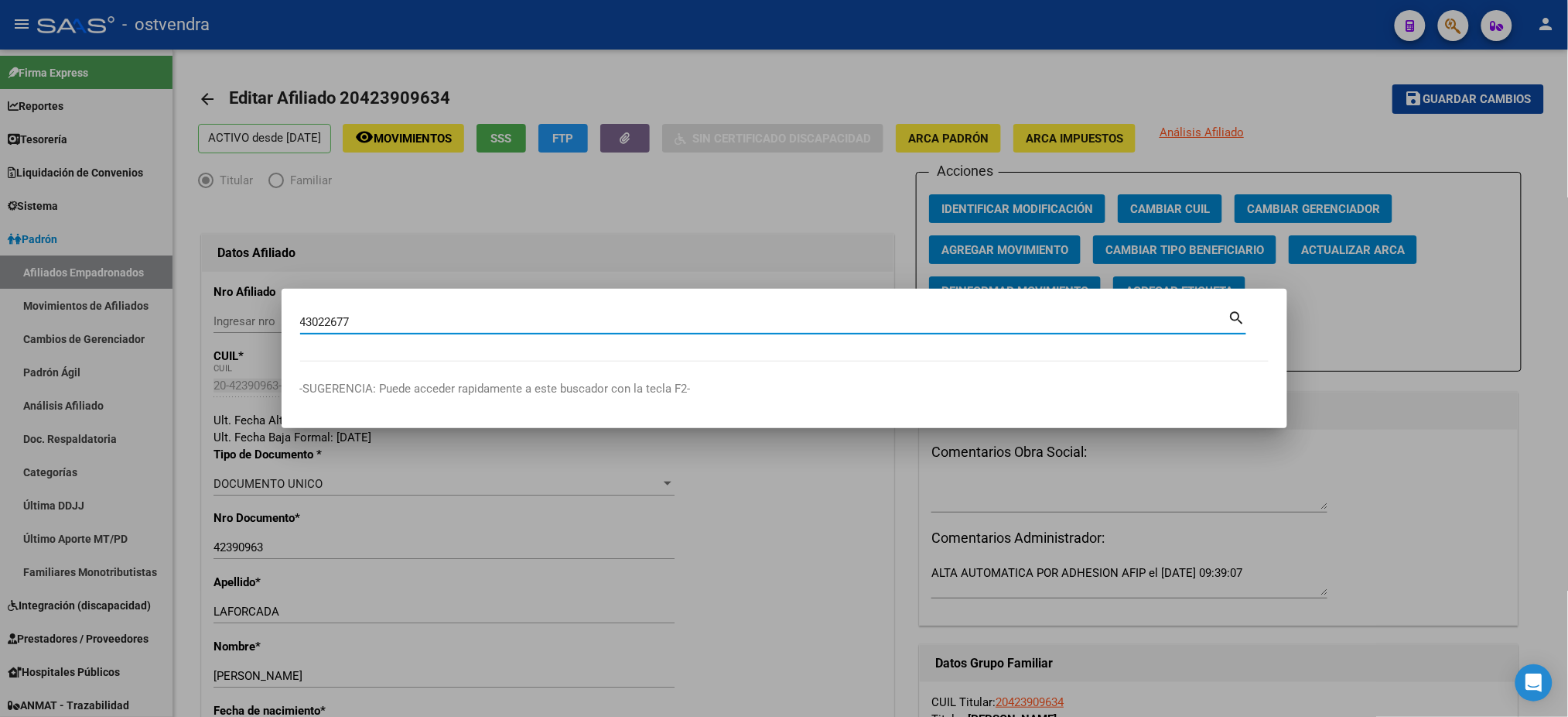
type input "43022677"
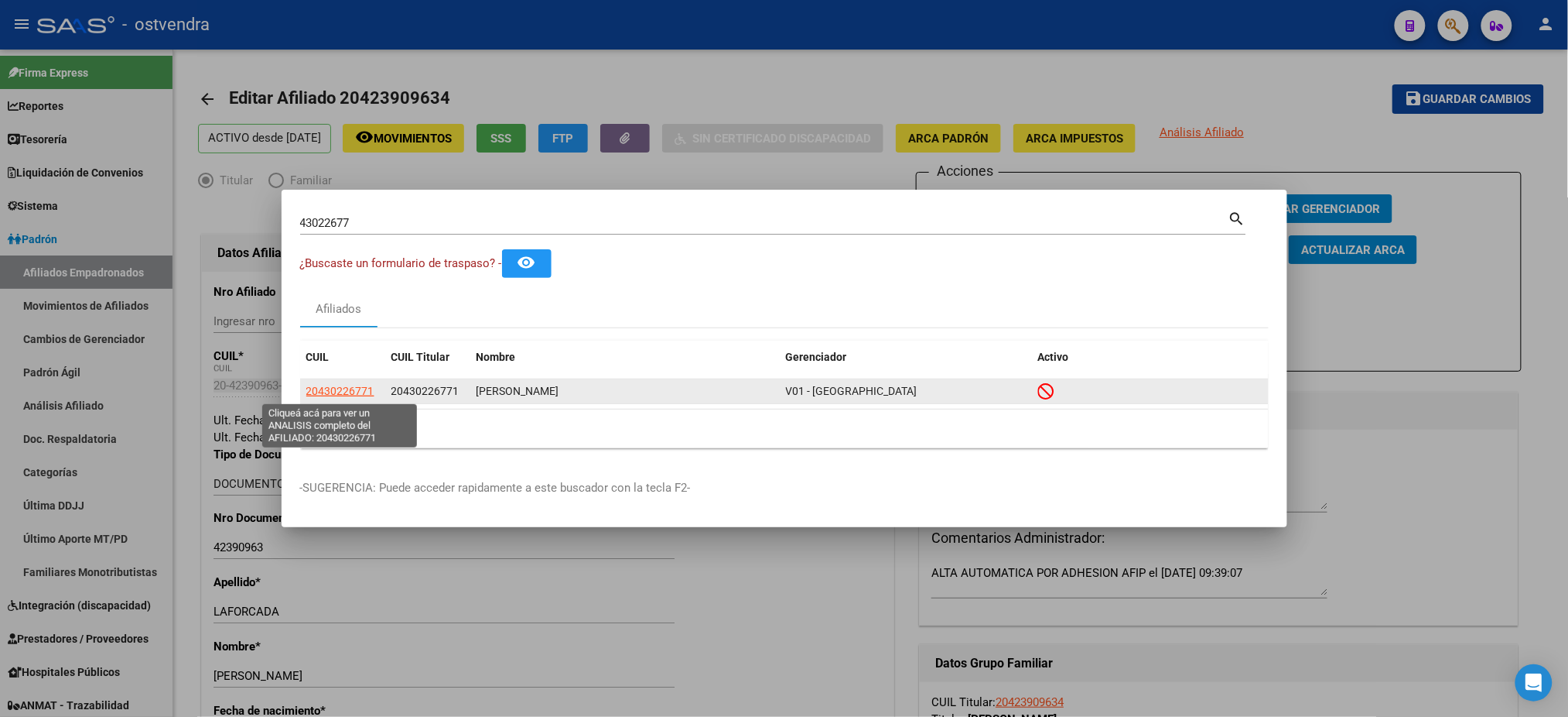
click at [352, 391] on span "20430226771" at bounding box center [340, 391] width 68 height 12
type textarea "20430226771"
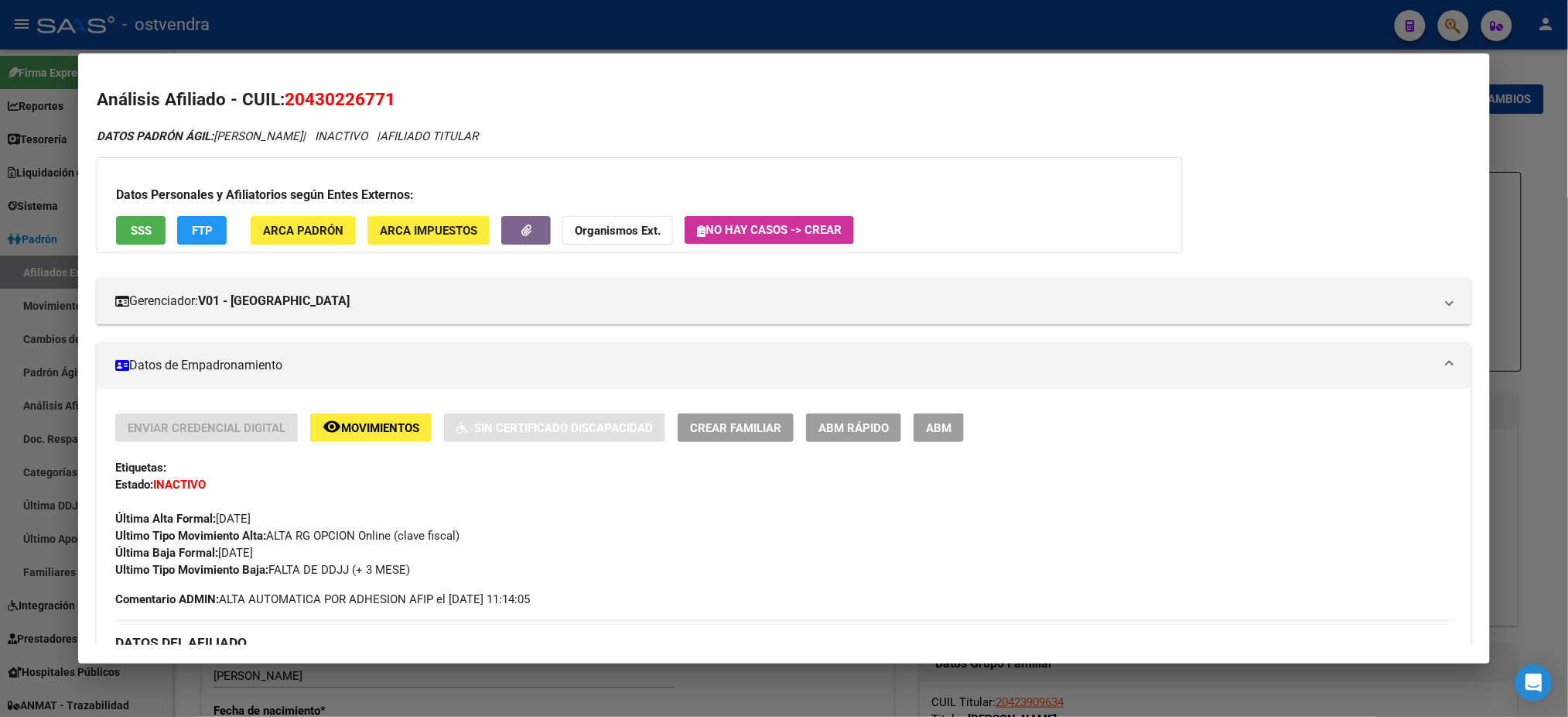
click at [113, 233] on div "Datos Personales y Afiliatorios según Entes Externos: SSS FTP ARCA Padrón ARCA …" at bounding box center [639, 205] width 1086 height 95
click at [133, 232] on span "SSS" at bounding box center [140, 231] width 21 height 14
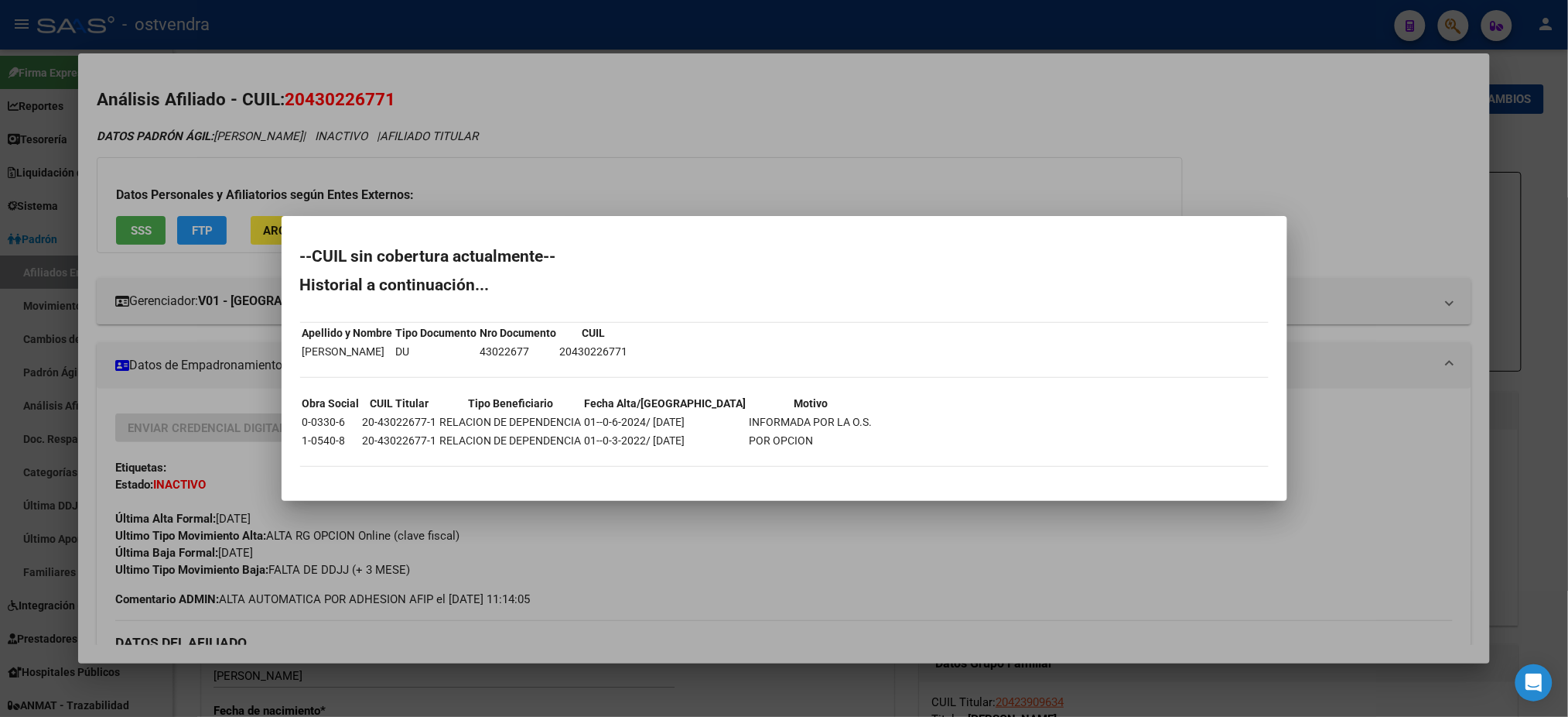
drag, startPoint x: 605, startPoint y: 187, endPoint x: 577, endPoint y: 209, distance: 35.6
click at [605, 187] on div at bounding box center [784, 358] width 1568 height 717
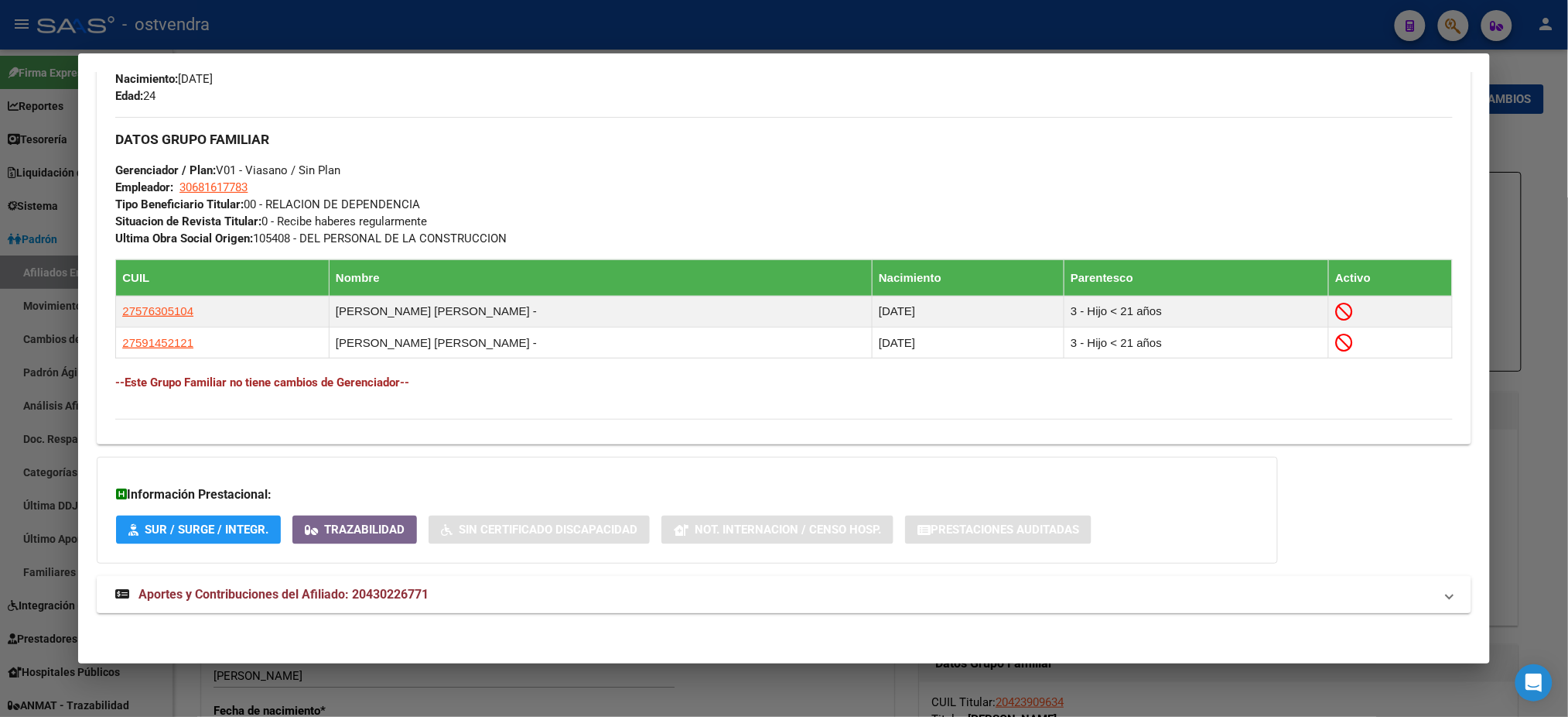
scroll to position [733, 0]
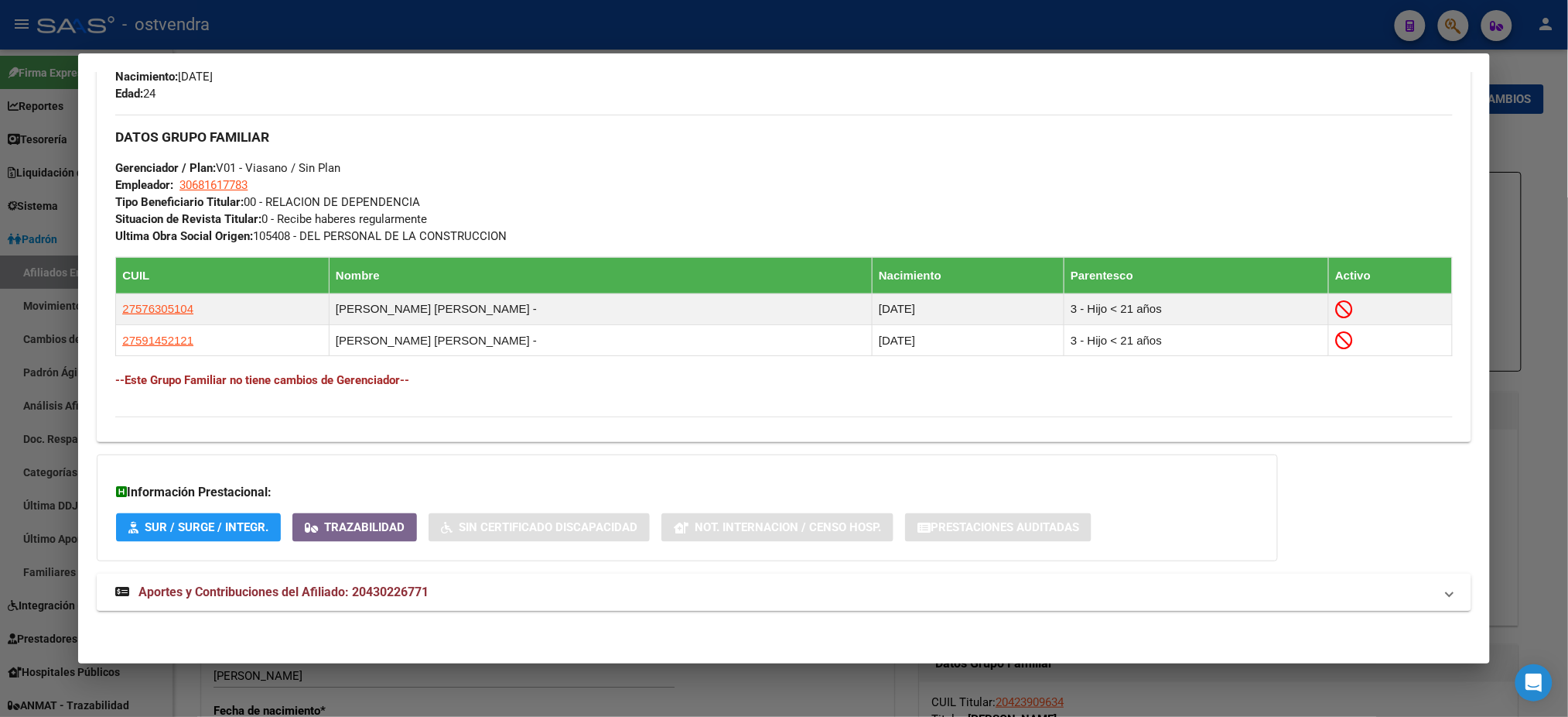
click at [447, 598] on mat-panel-title "Aportes y Contribuciones del Afiliado: 20430226771" at bounding box center [775, 592] width 1318 height 19
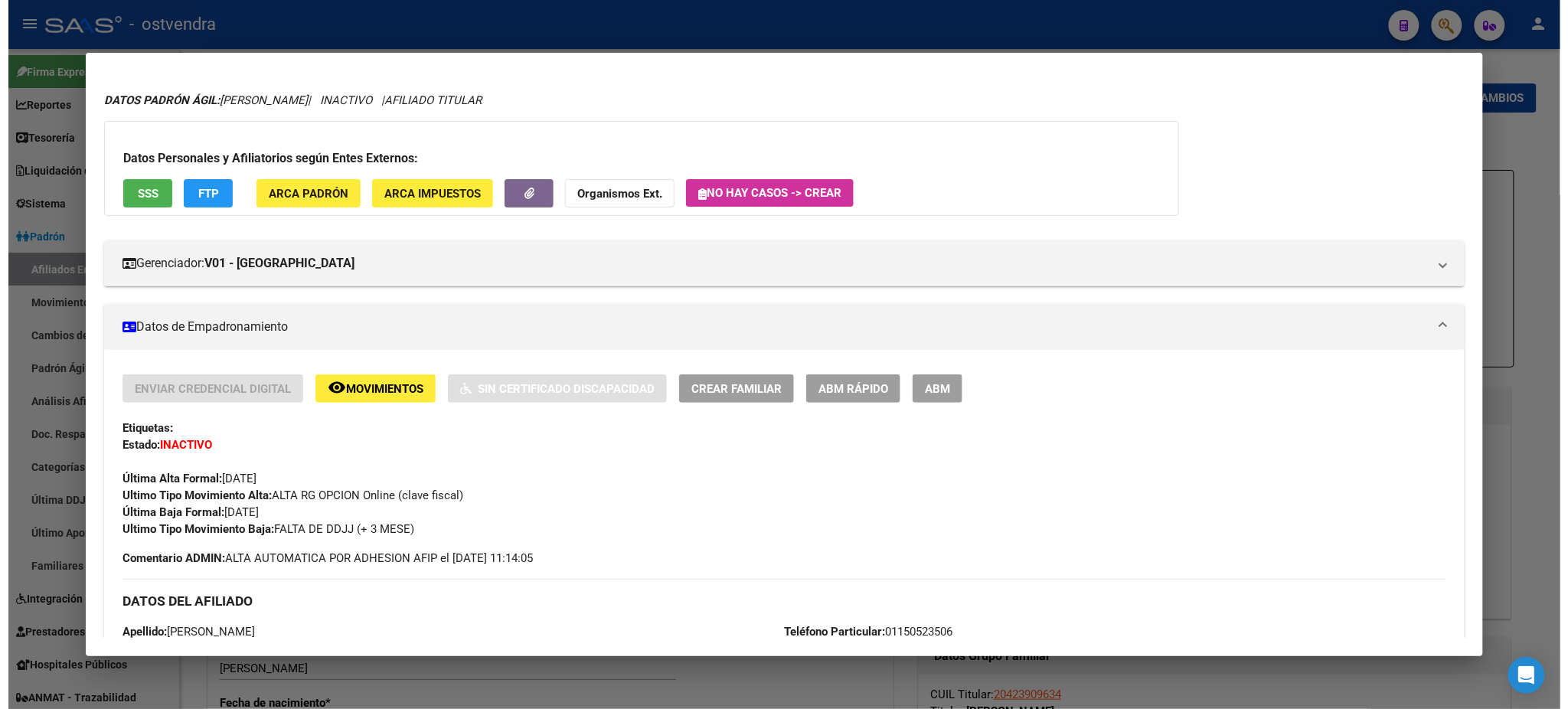
scroll to position [0, 0]
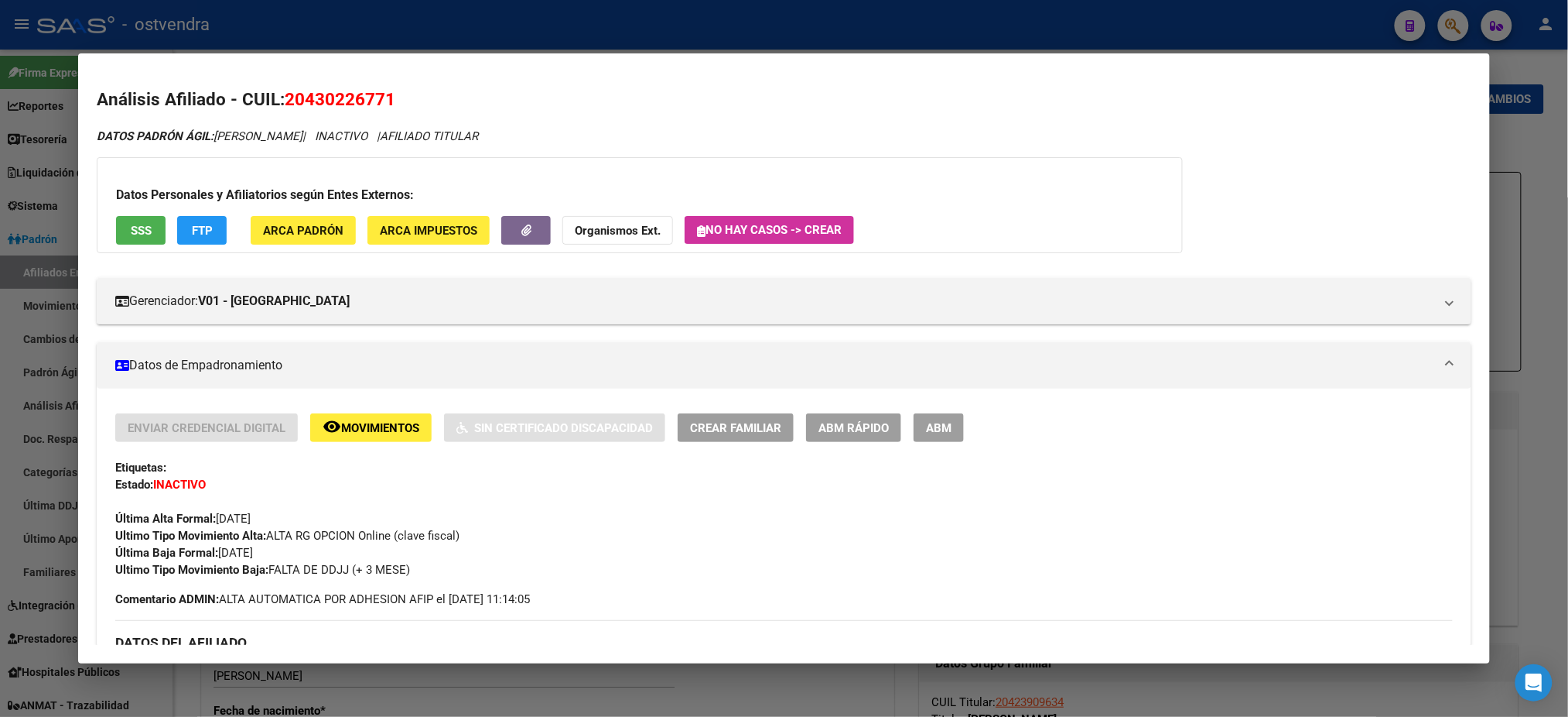
click at [147, 226] on button "SSS" at bounding box center [141, 230] width 50 height 29
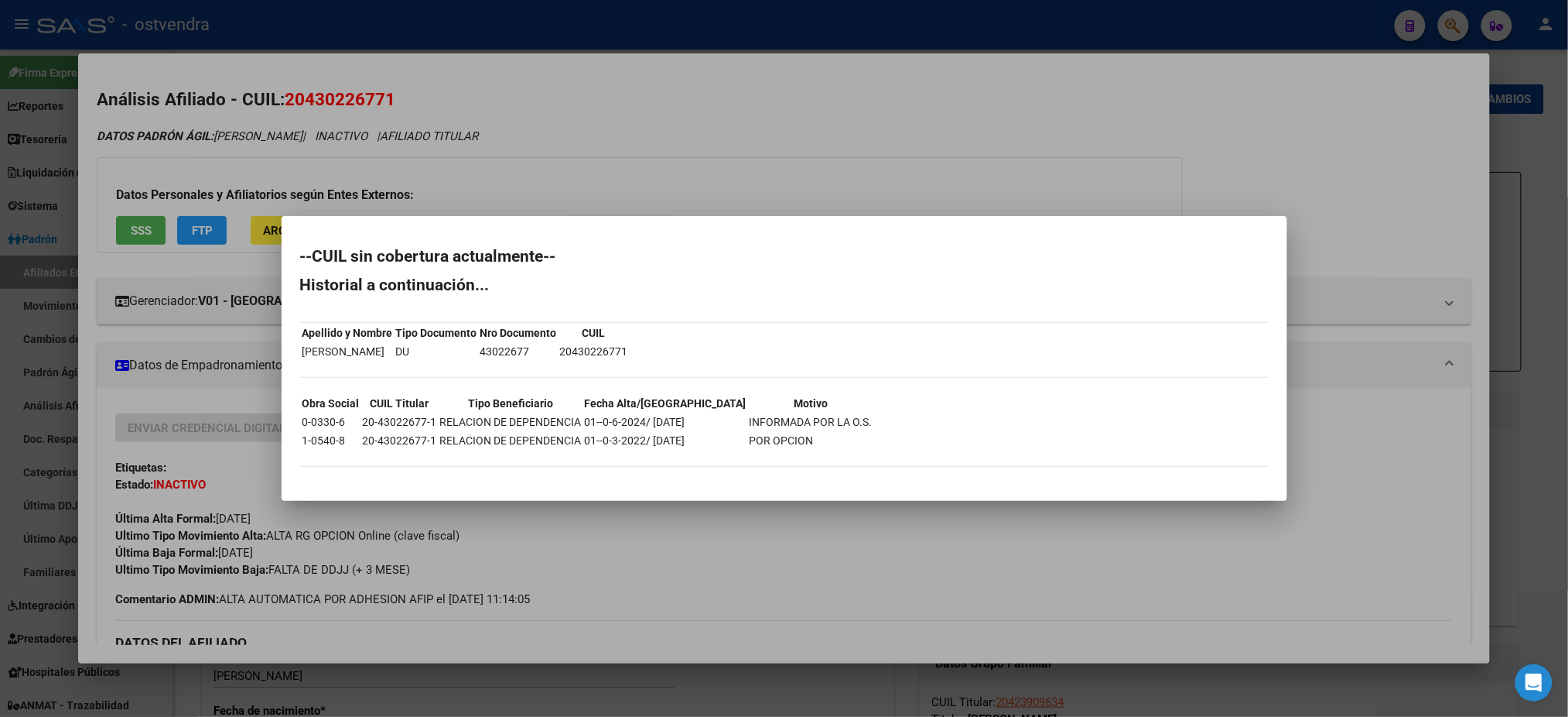
drag, startPoint x: 388, startPoint y: 168, endPoint x: 1030, endPoint y: 369, distance: 672.7
click at [389, 168] on div at bounding box center [784, 358] width 1568 height 717
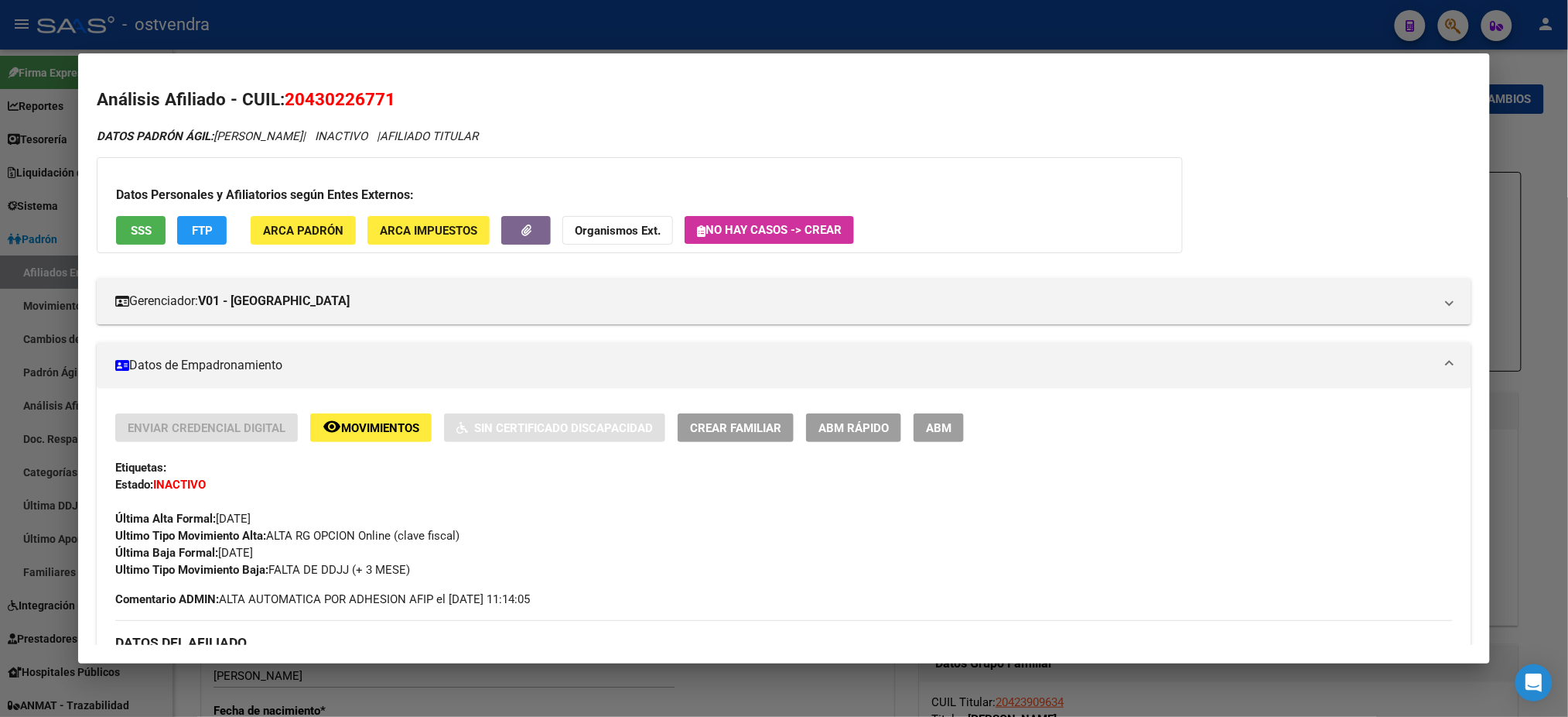
click at [936, 425] on span "ABM" at bounding box center [939, 428] width 26 height 14
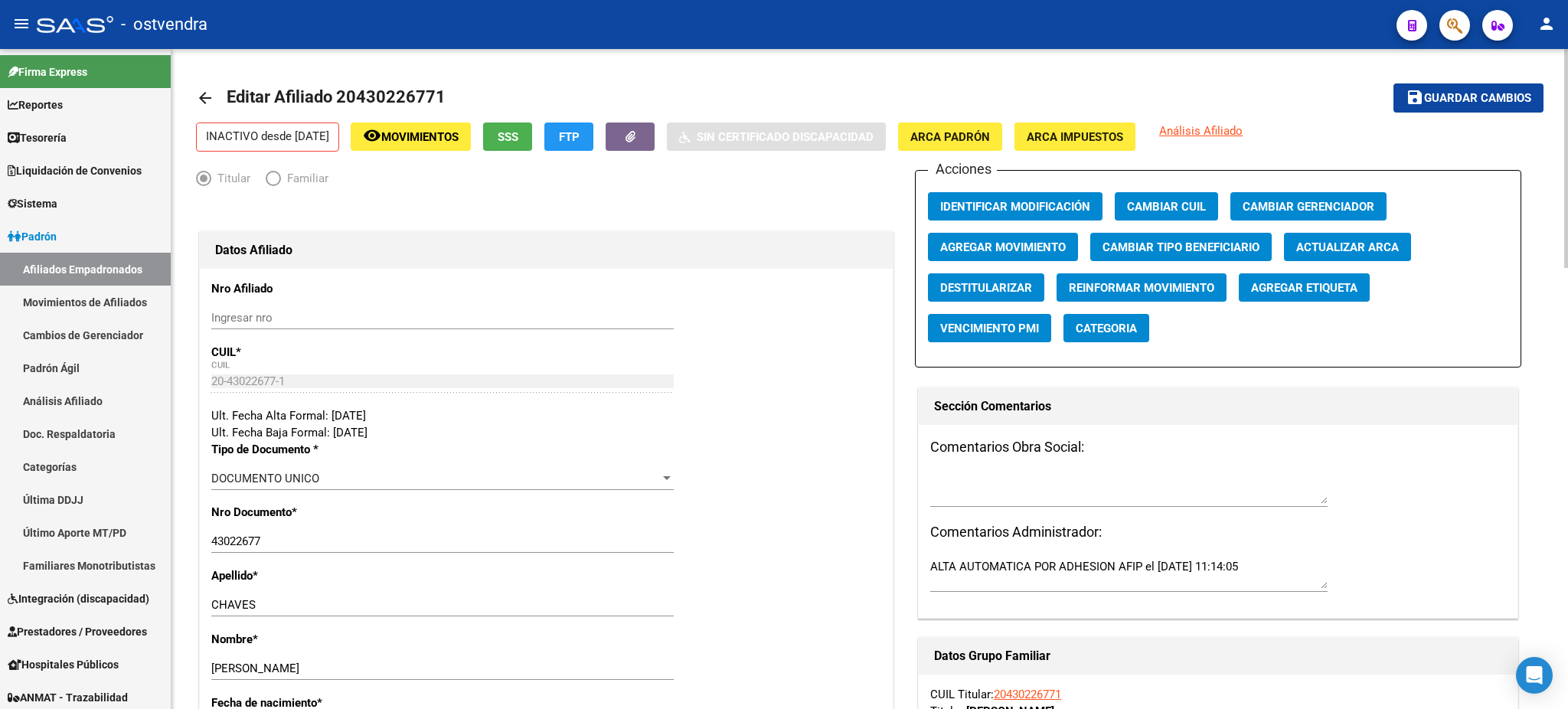
scroll to position [298, 0]
click at [1360, 287] on button "Agregar Etiqueta" at bounding box center [1303, 287] width 131 height 29
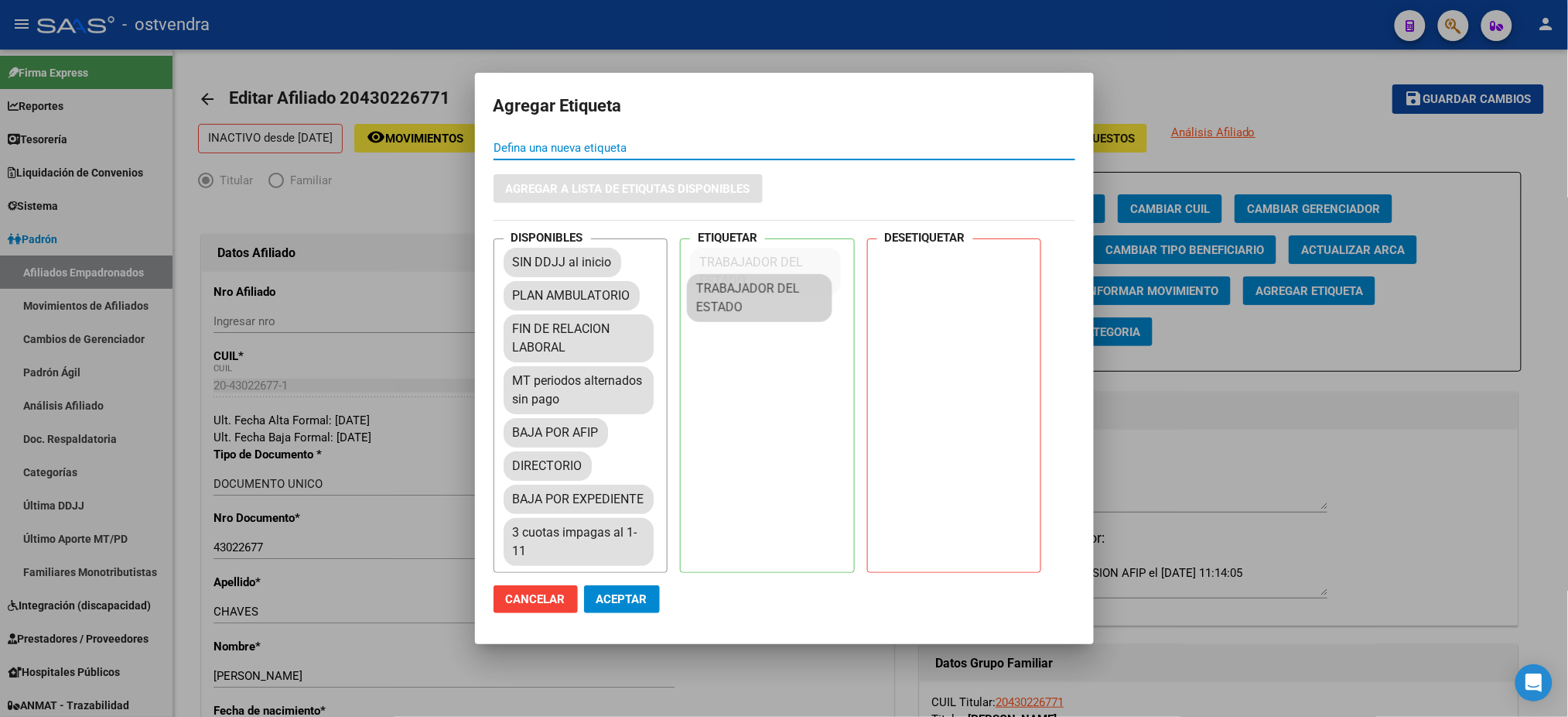
drag, startPoint x: 580, startPoint y: 480, endPoint x: 760, endPoint y: 300, distance: 254.6
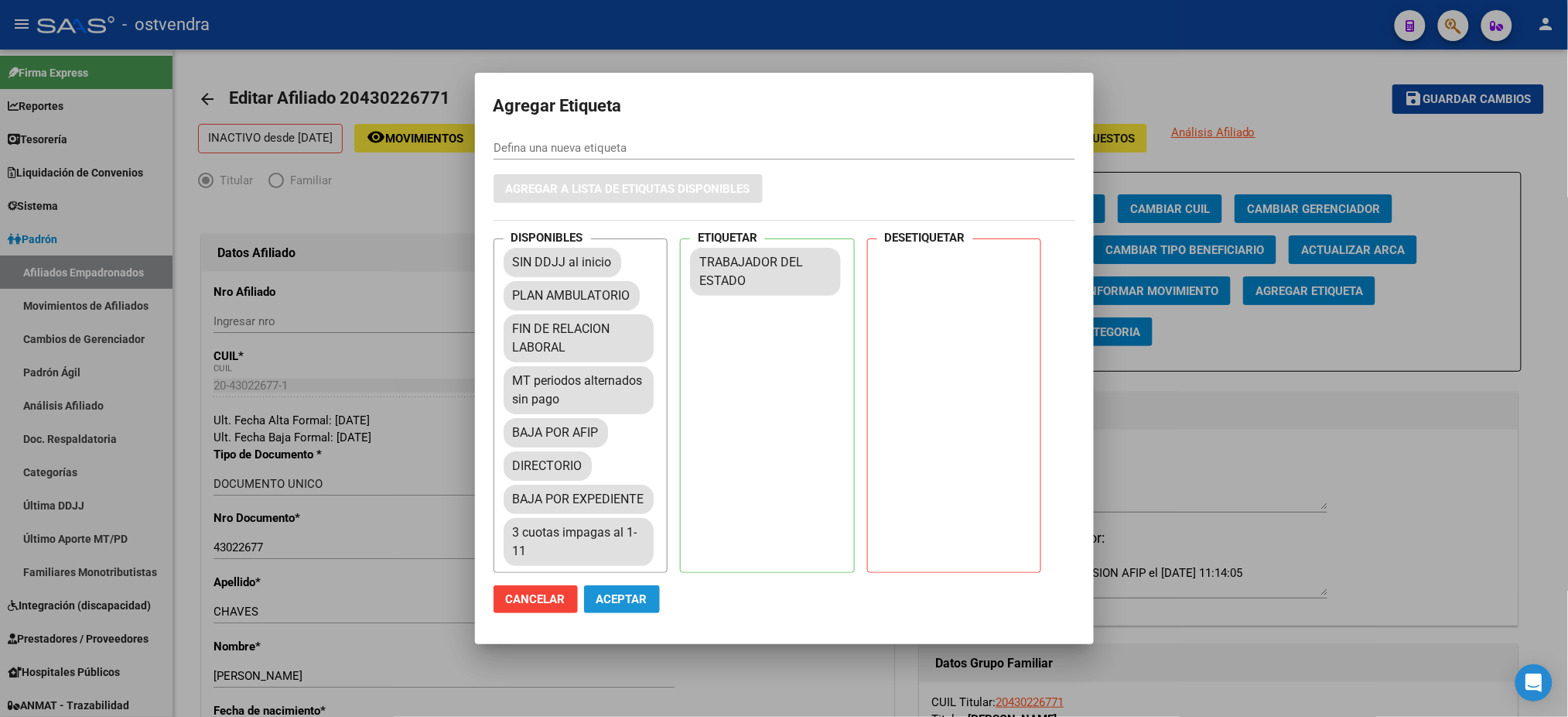
click at [619, 585] on button "Aceptar" at bounding box center [621, 599] width 76 height 28
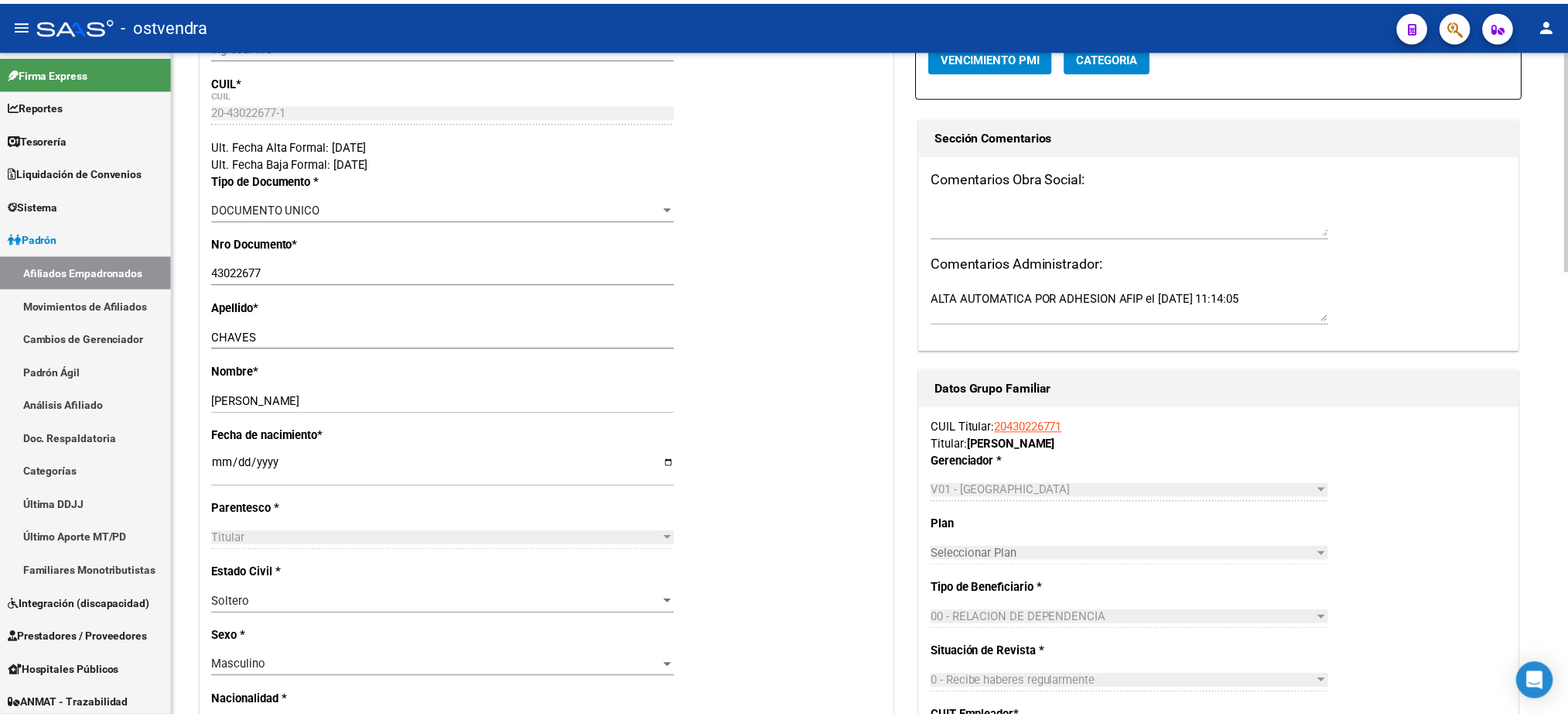
scroll to position [0, 0]
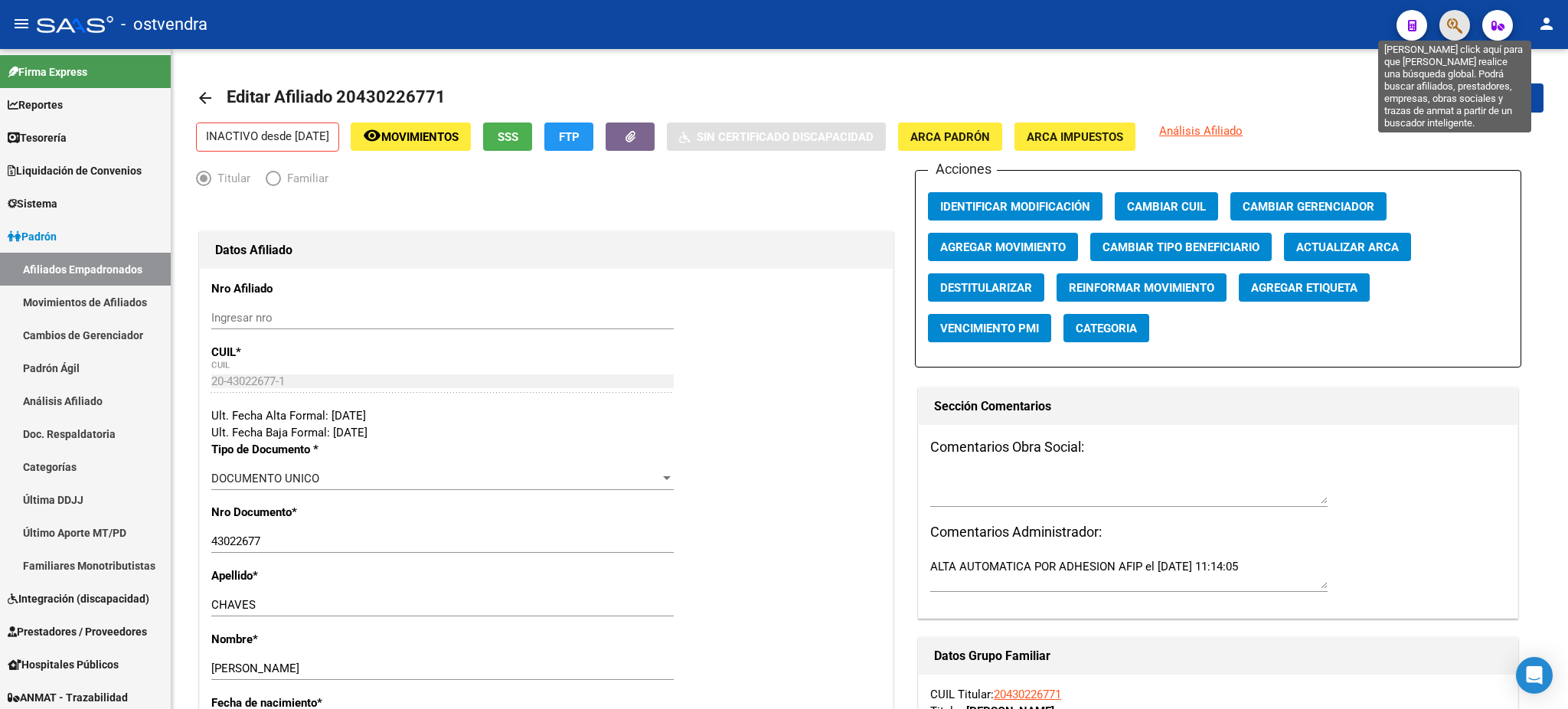
click at [1456, 30] on icon "button" at bounding box center [1455, 26] width 16 height 18
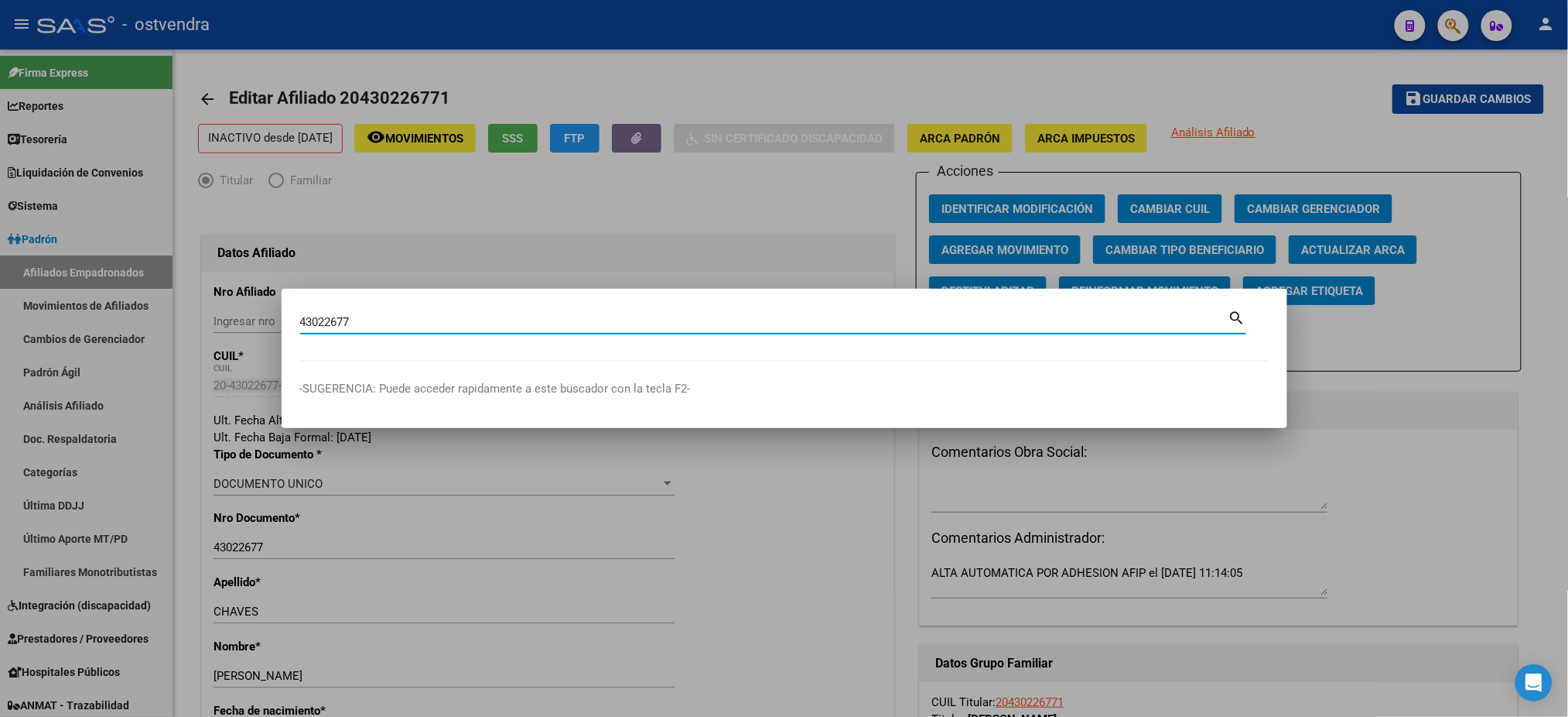
type input "43022677"
click at [773, 215] on div at bounding box center [784, 358] width 1568 height 717
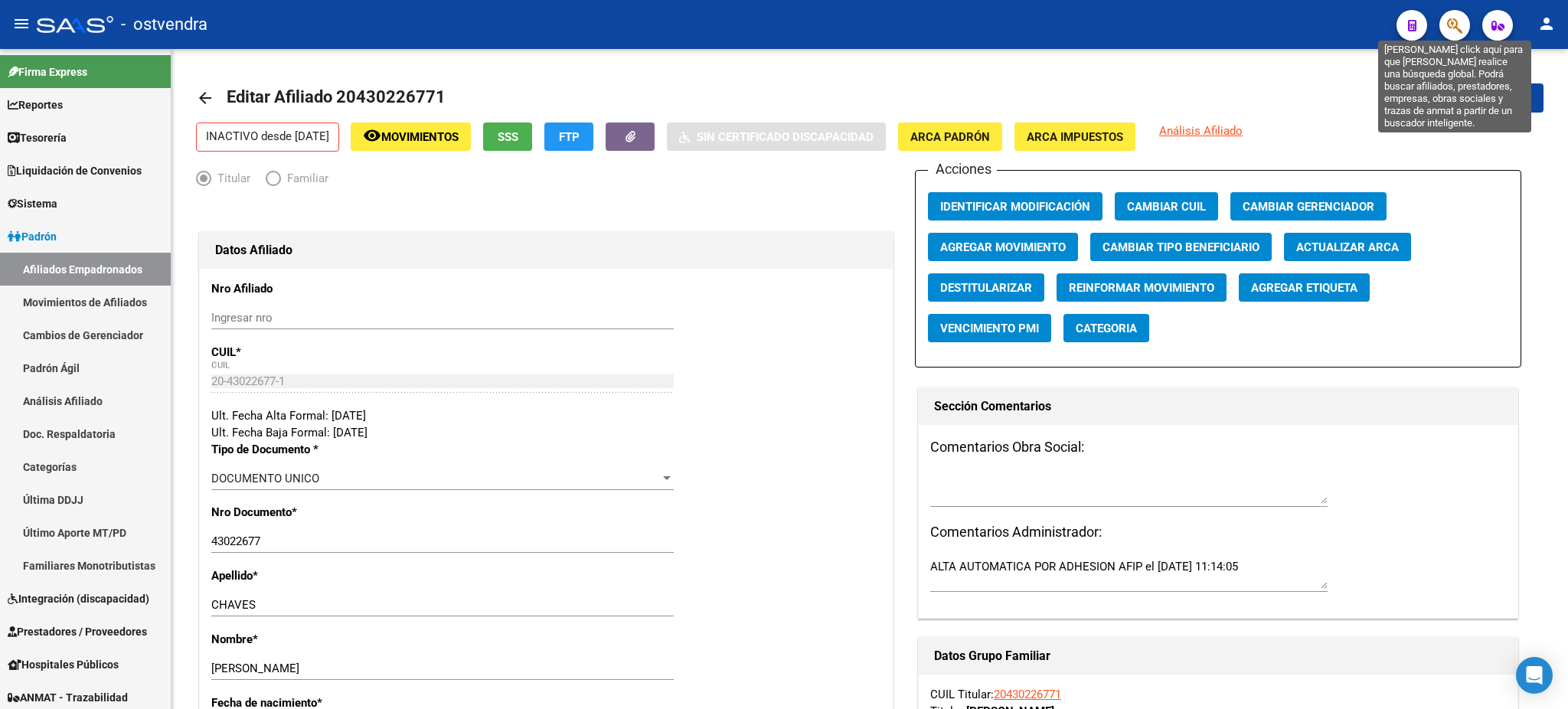
click at [1452, 25] on icon "button" at bounding box center [1455, 26] width 16 height 18
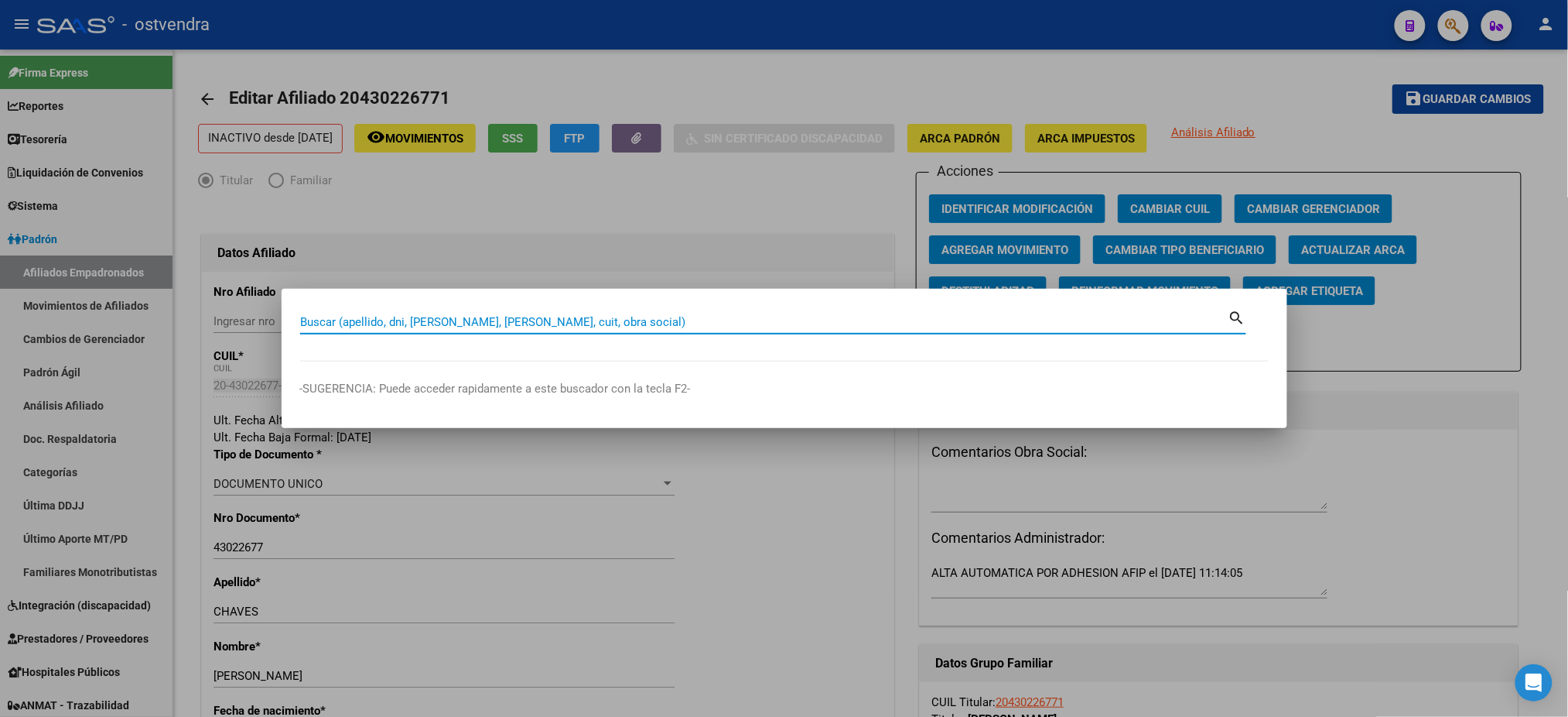
paste input "44506227"
type input "44506227"
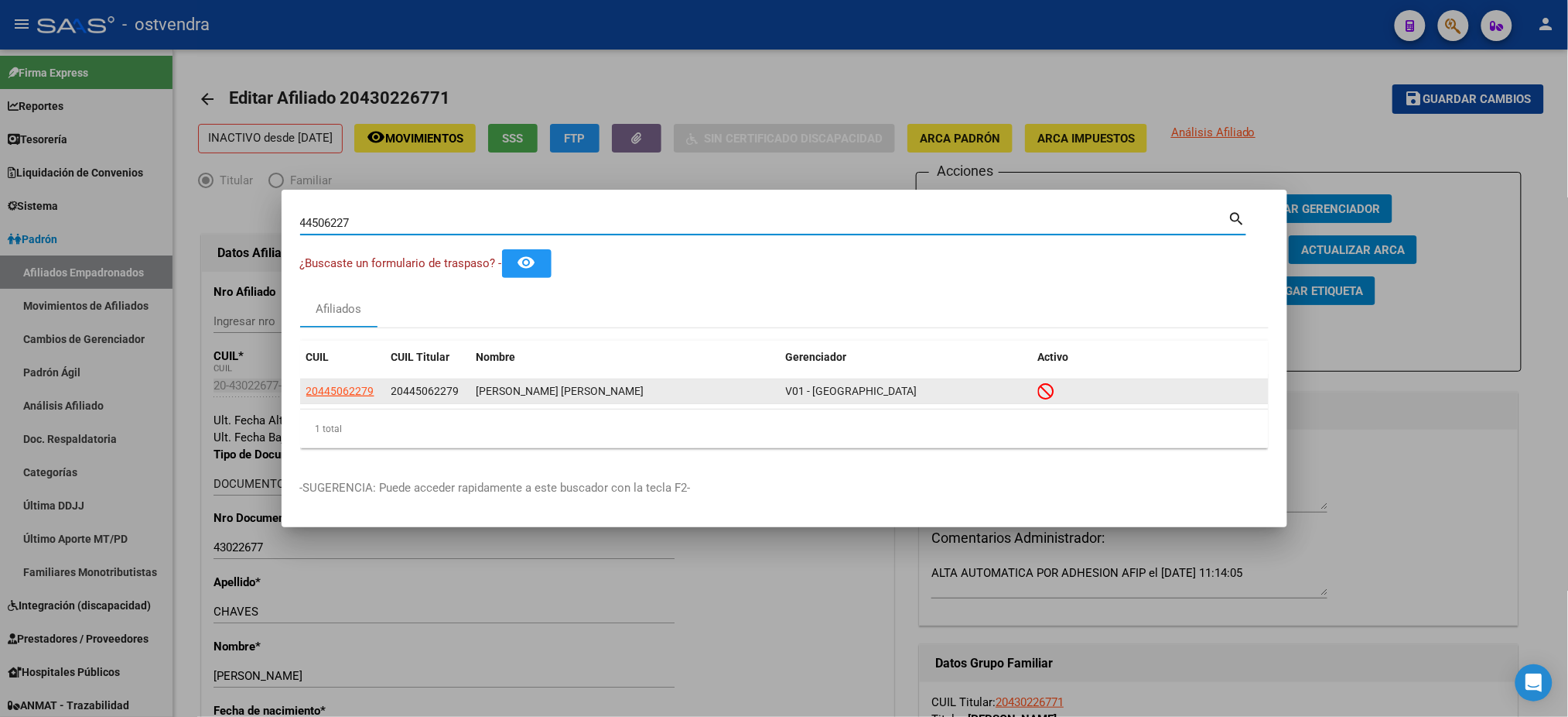
click at [338, 403] on datatable-body-cell "20445062279" at bounding box center [343, 391] width 86 height 24
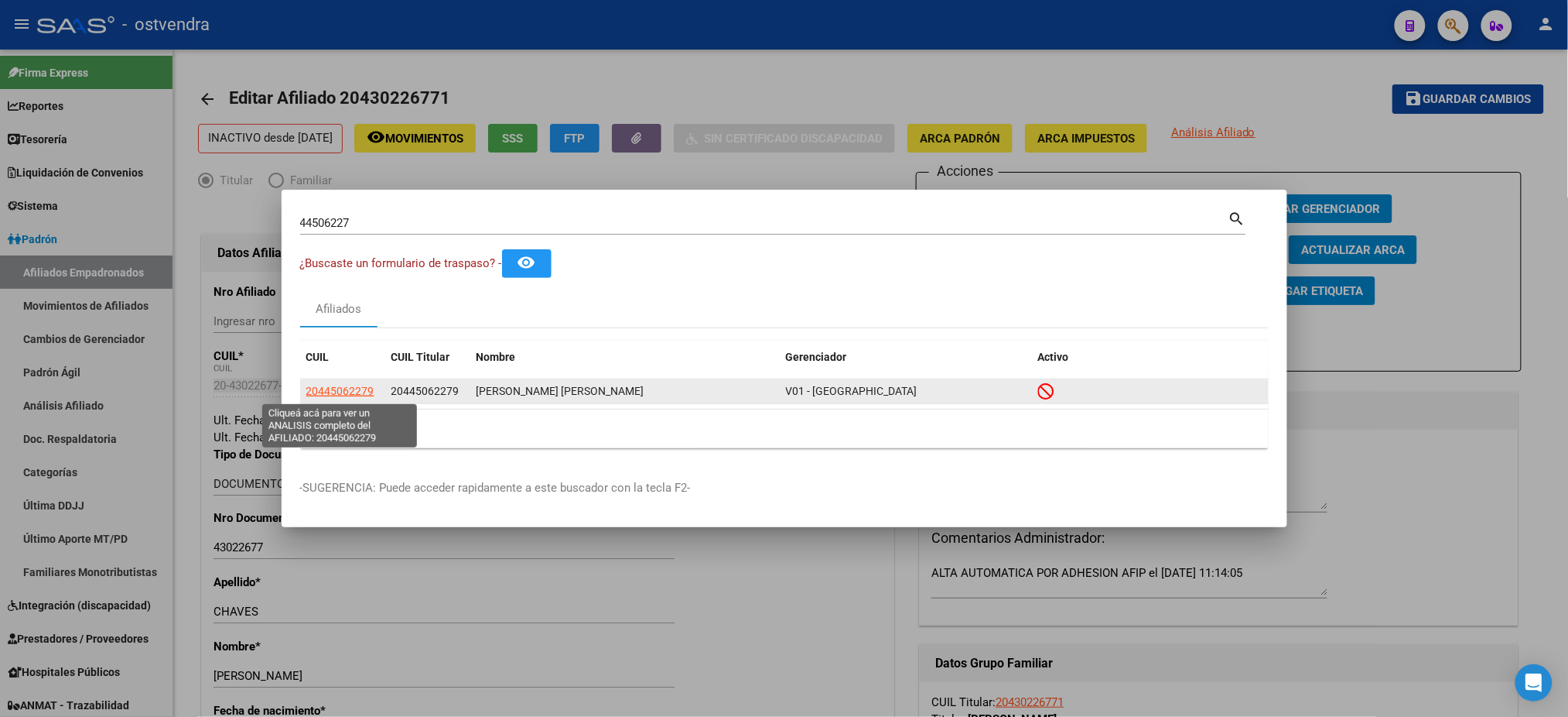
click at [329, 389] on span "20445062279" at bounding box center [340, 391] width 68 height 12
type textarea "20445062279"
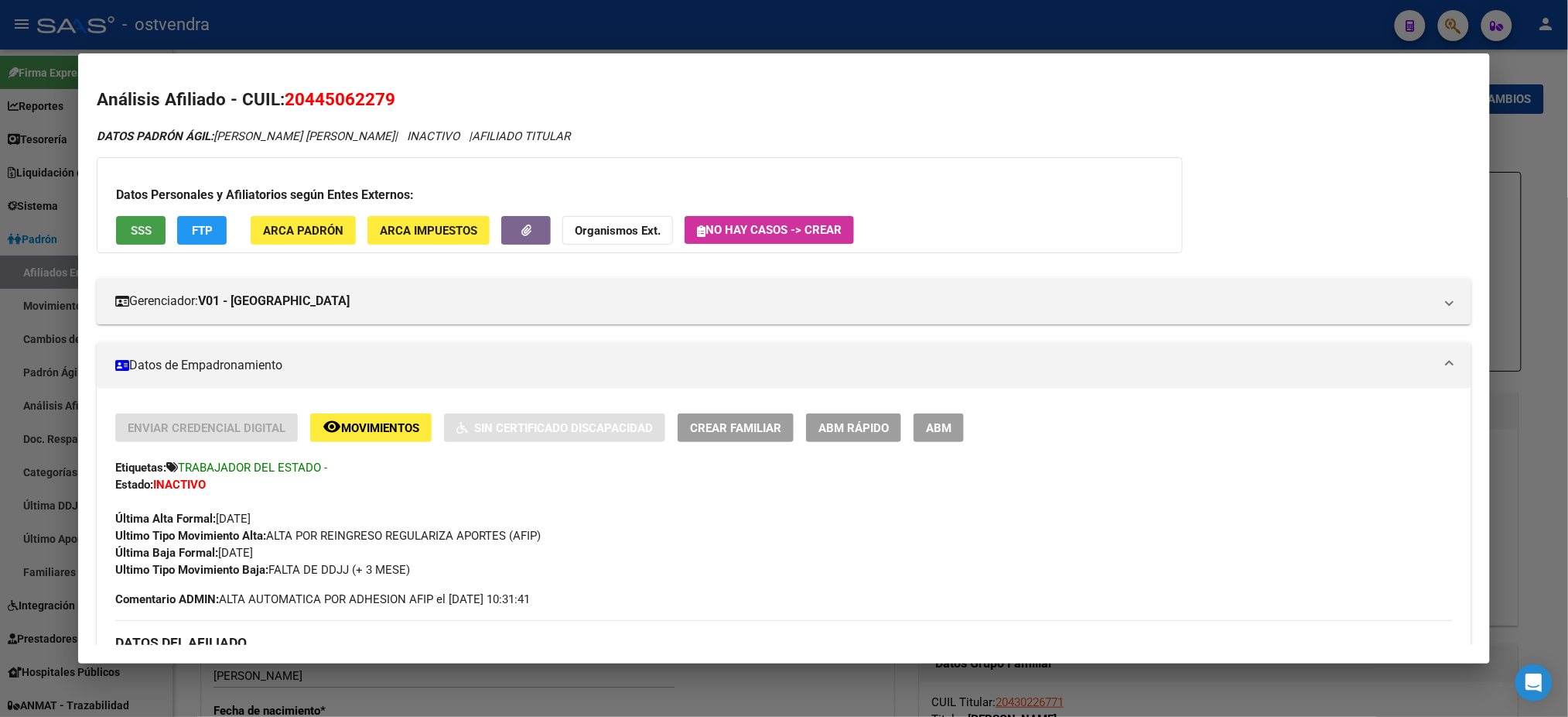
click at [130, 236] on span "SSS" at bounding box center [140, 231] width 21 height 14
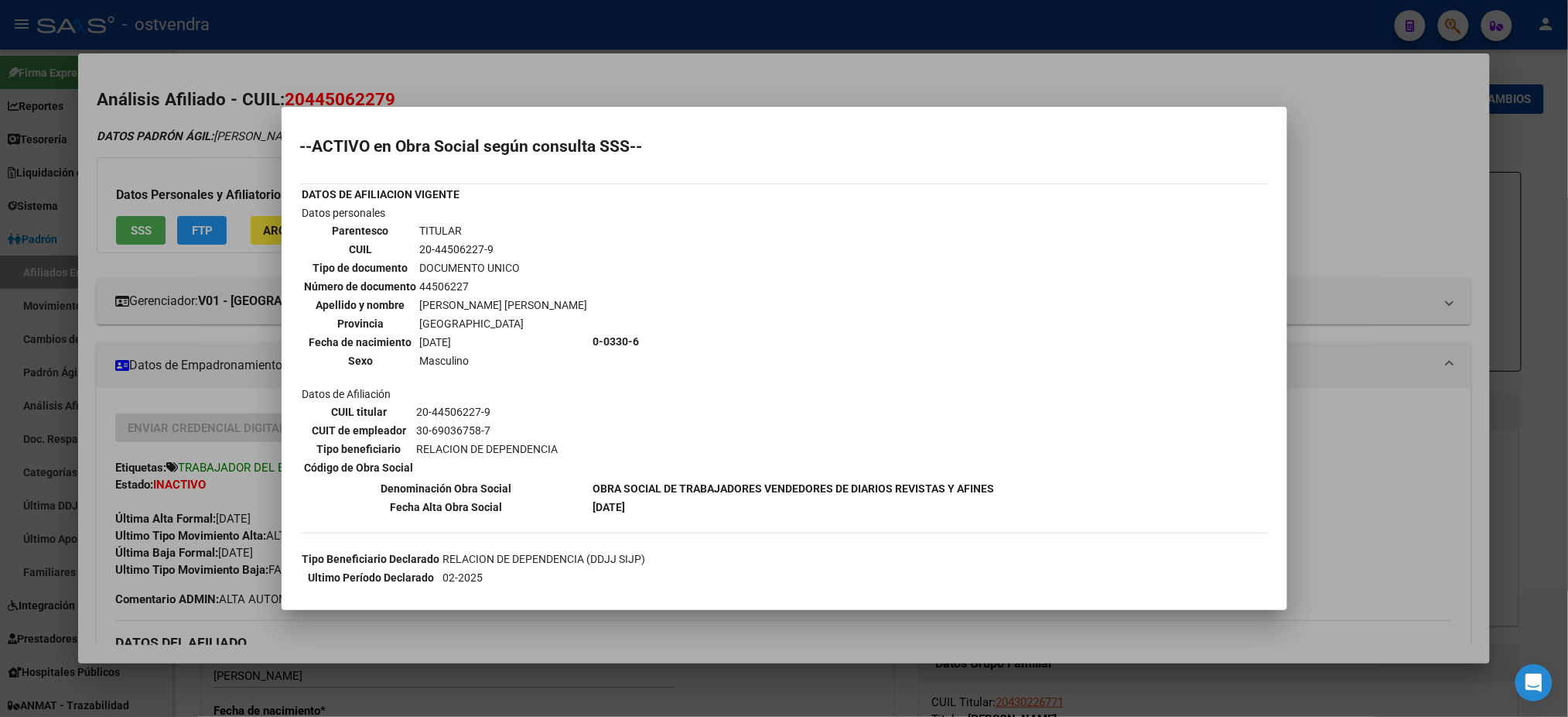
click at [267, 166] on div at bounding box center [784, 358] width 1568 height 717
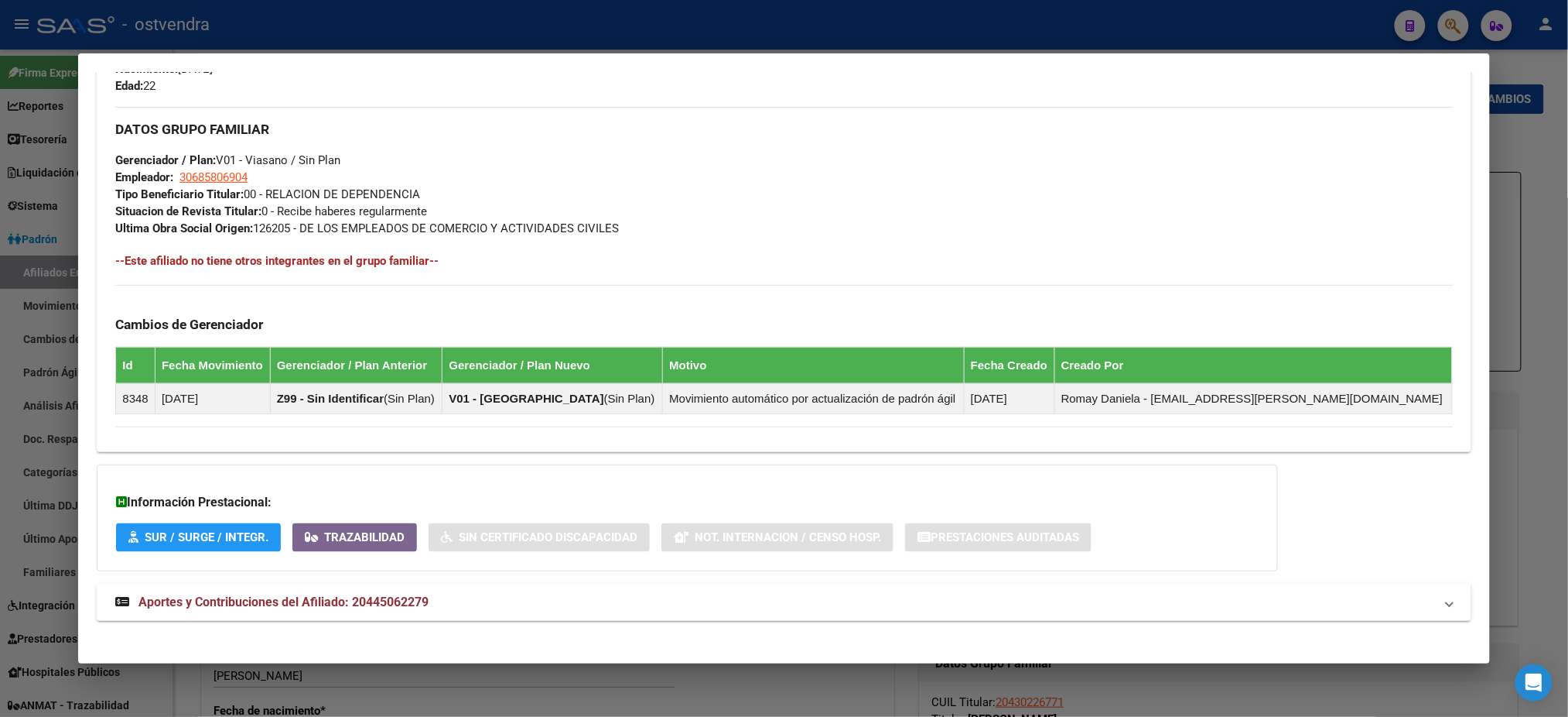
scroll to position [750, 0]
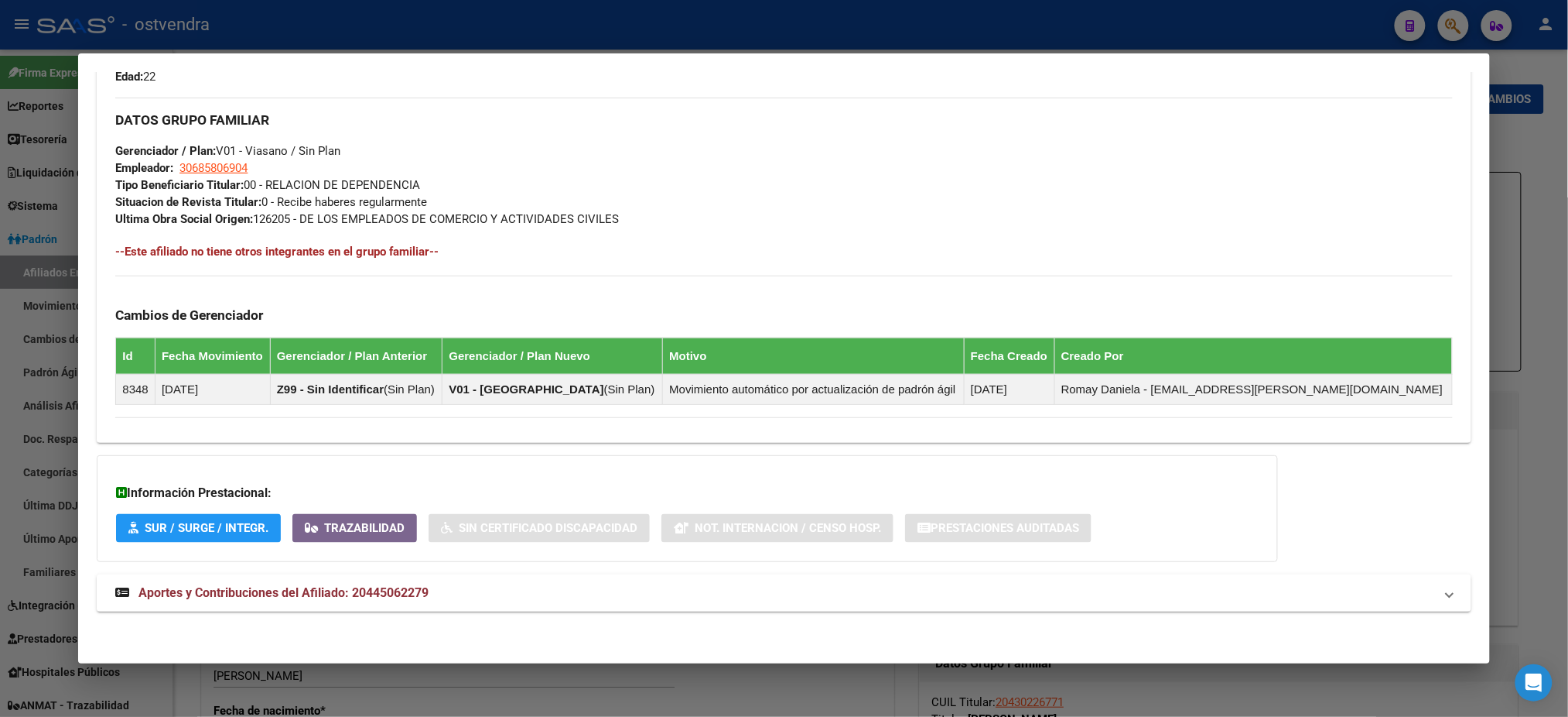
click at [449, 606] on mat-expansion-panel-header "Aportes y Contribuciones del Afiliado: 20445062279" at bounding box center [784, 592] width 1374 height 37
click at [444, 590] on mat-panel-title "Aportes y Contribuciones del Afiliado: 20445062279" at bounding box center [775, 599] width 1318 height 19
click at [444, 589] on mat-panel-title "Aportes y Contribuciones del Afiliado: 20445062279" at bounding box center [775, 593] width 1318 height 19
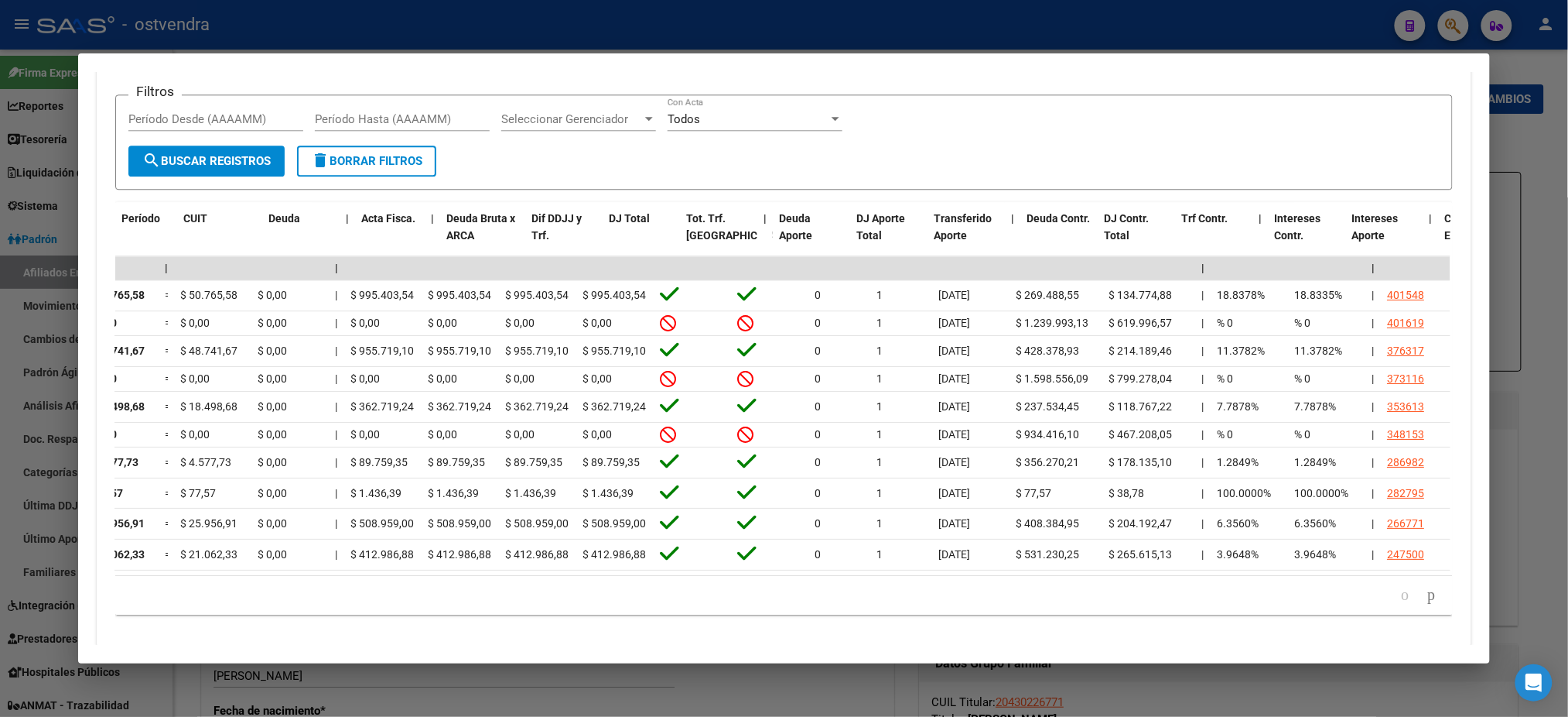
scroll to position [0, 0]
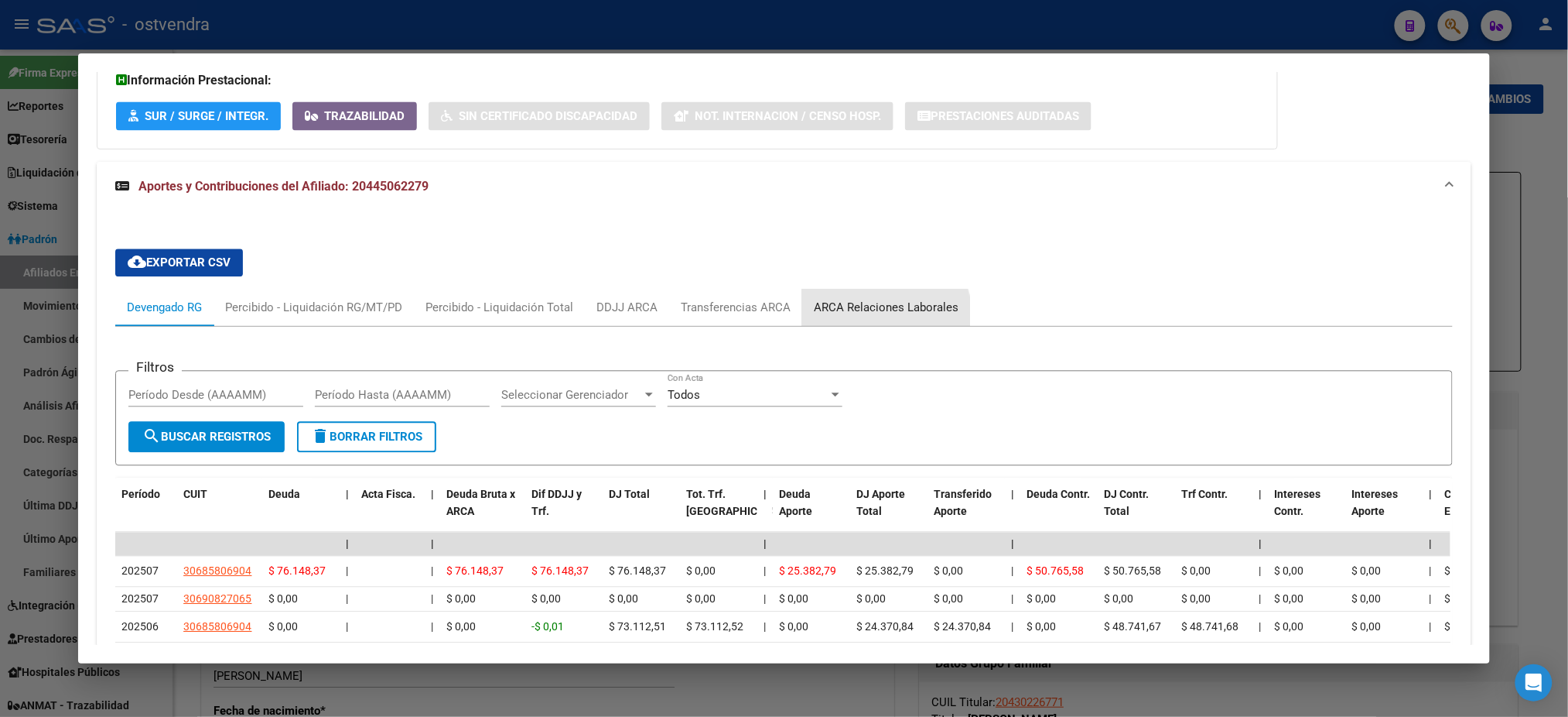
click at [870, 310] on div "ARCA Relaciones Laborales" at bounding box center [887, 306] width 145 height 17
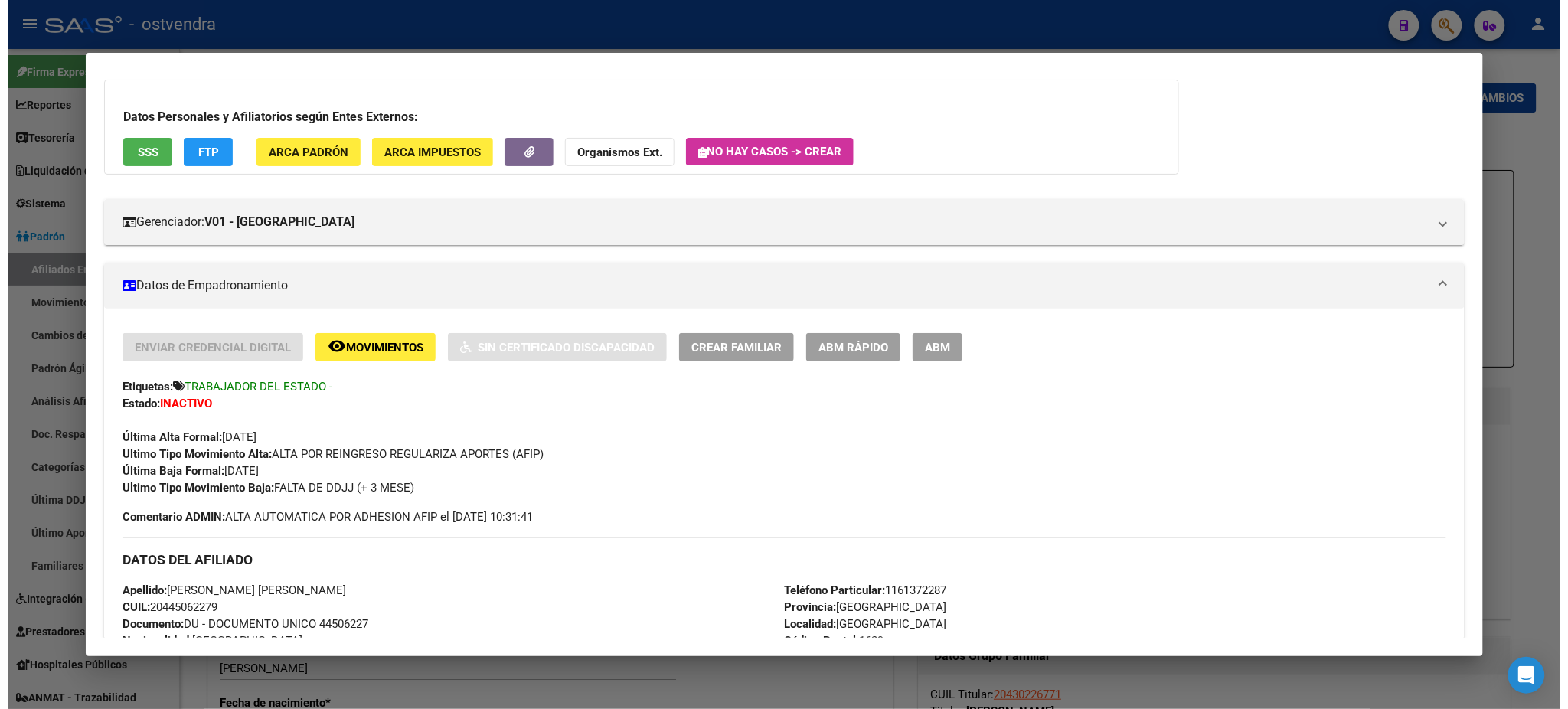
scroll to position [62, 0]
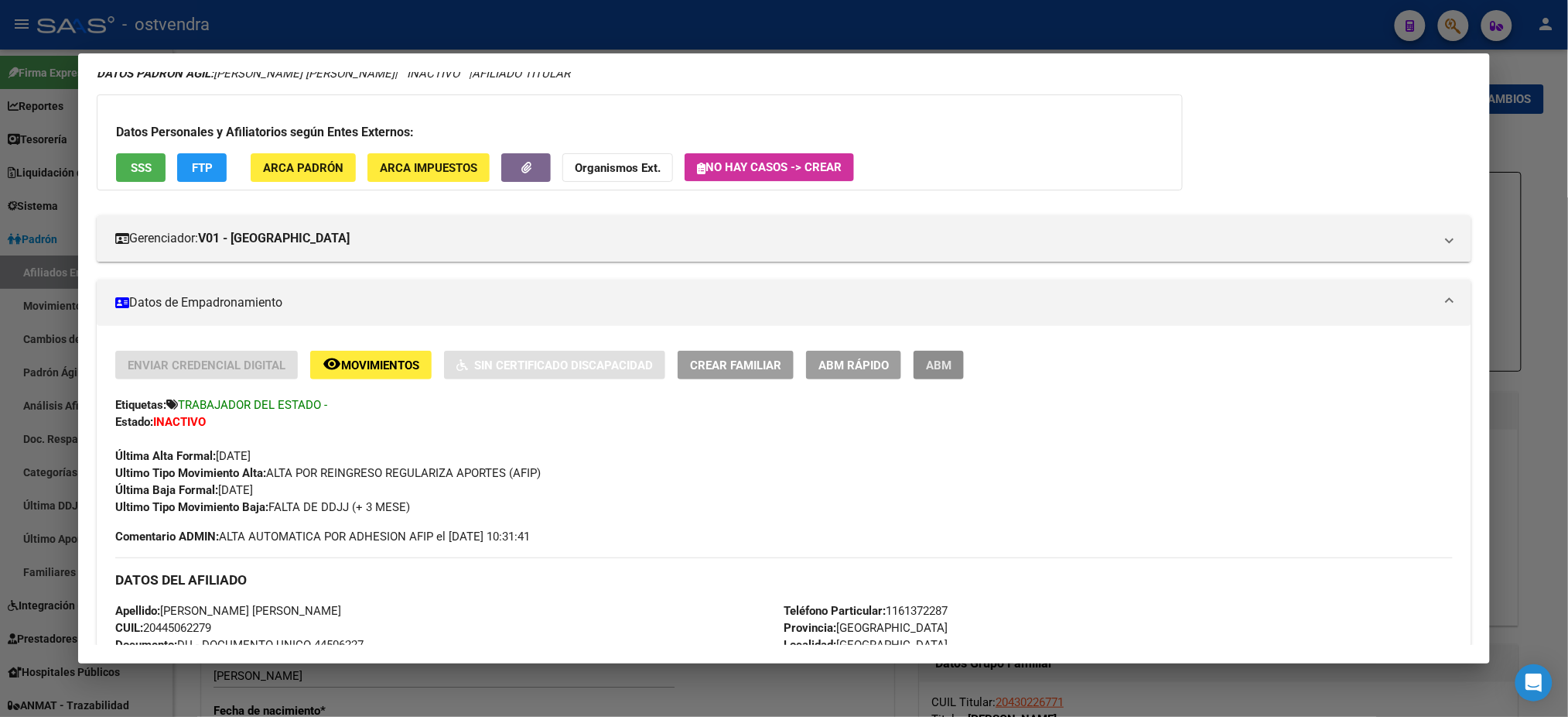
click at [941, 358] on span "ABM" at bounding box center [939, 365] width 26 height 14
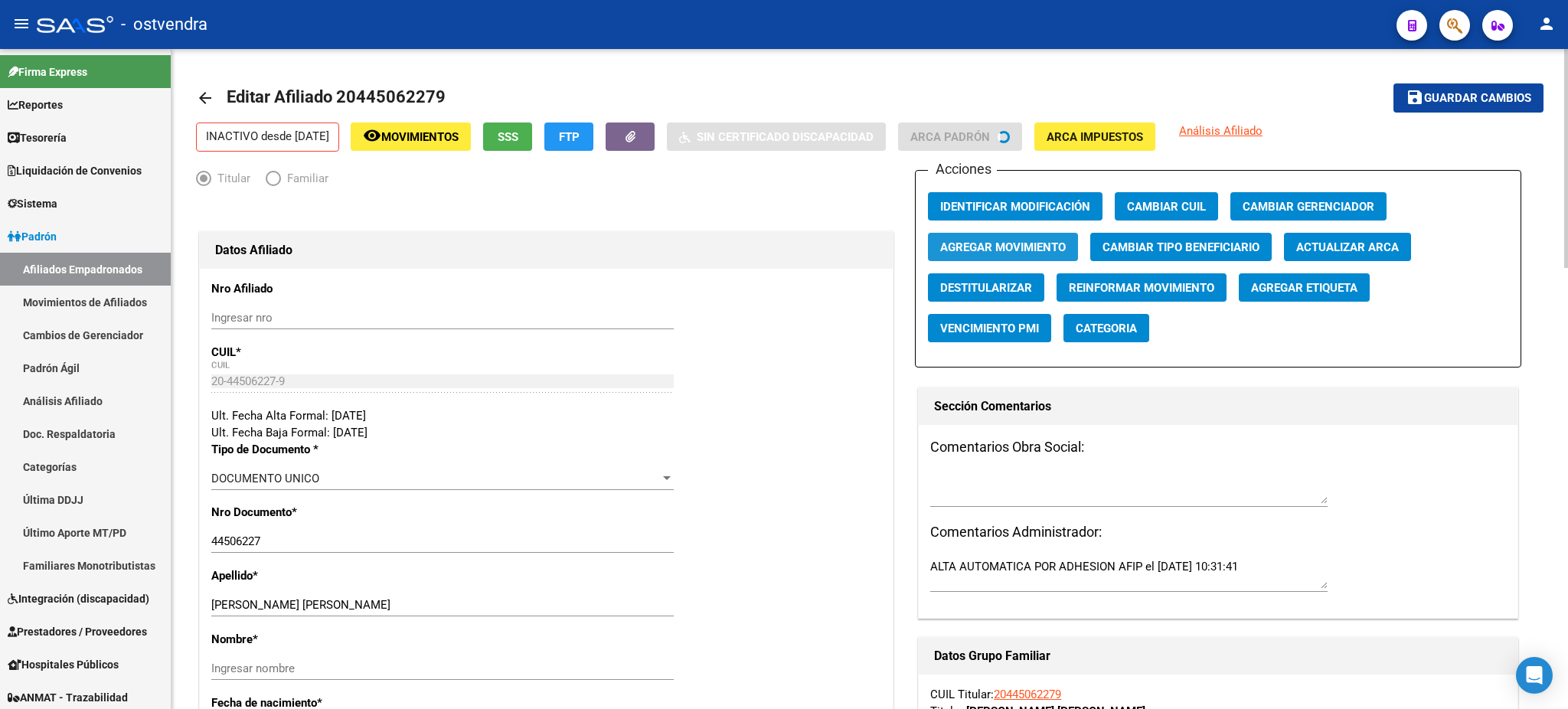
click at [953, 245] on span "Agregar Movimiento" at bounding box center [1003, 247] width 126 height 14
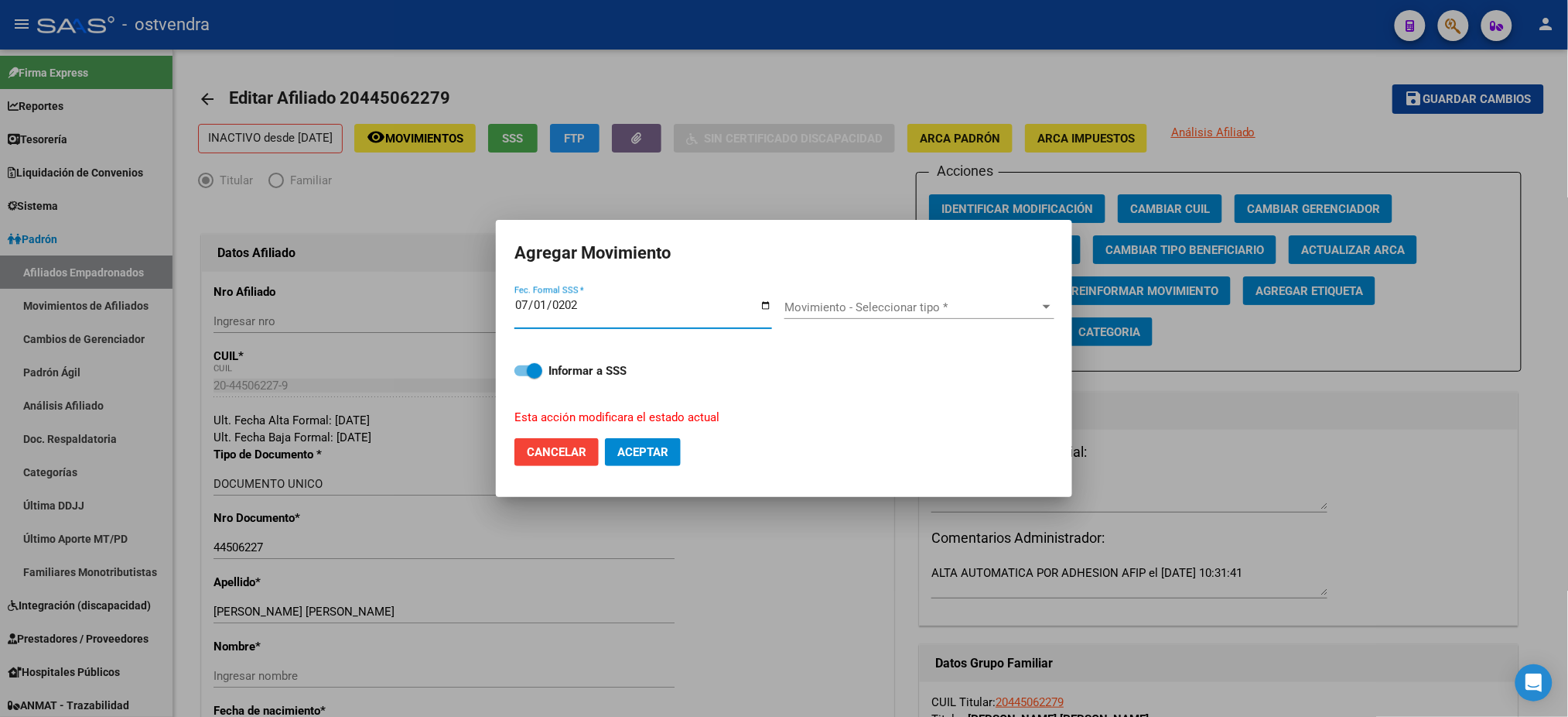
type input "[DATE]"
click at [956, 311] on span "Movimiento - Seleccionar tipo *" at bounding box center [913, 307] width 257 height 14
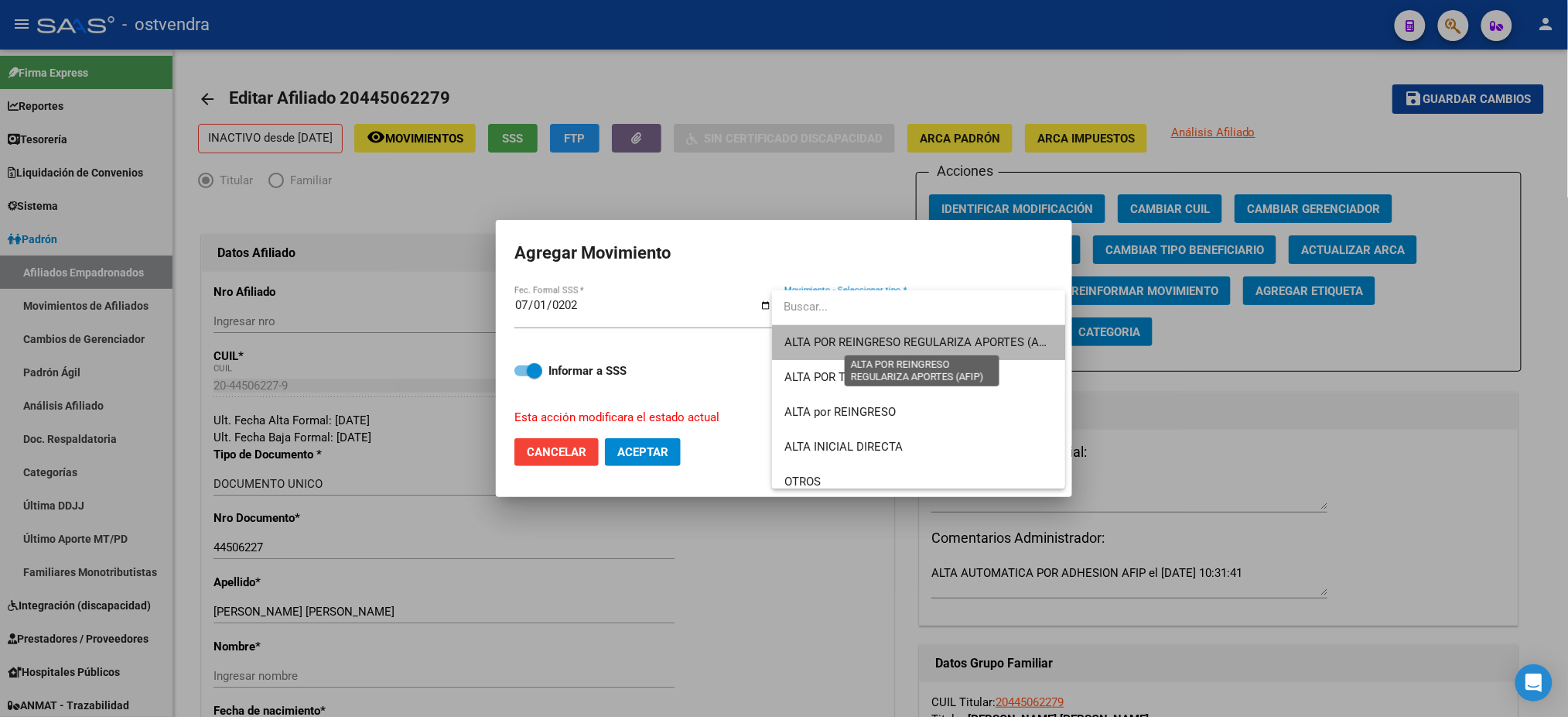
drag, startPoint x: 968, startPoint y: 342, endPoint x: 728, endPoint y: 351, distance: 240.2
click at [965, 340] on span "ALTA POR REINGRESO REGULARIZA APORTES (AFIP)" at bounding box center [922, 342] width 274 height 14
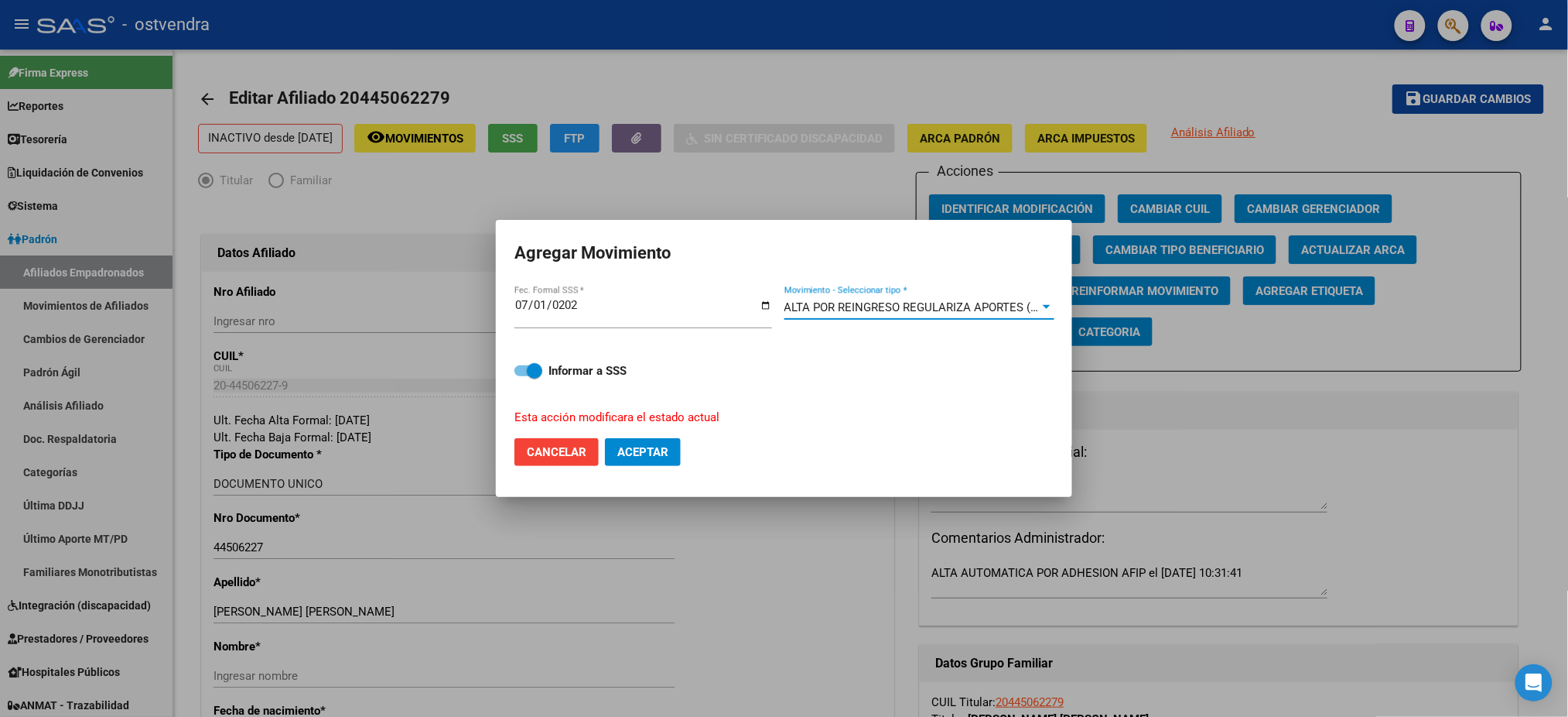
drag, startPoint x: 521, startPoint y: 364, endPoint x: 612, endPoint y: 435, distance: 115.4
click at [523, 364] on label "Informar a SSS" at bounding box center [784, 370] width 539 height 19
click at [522, 376] on input "Informar a SSS" at bounding box center [521, 376] width 1 height 1
checkbox input "false"
click at [637, 469] on mat-dialog-actions "Cancelar Aceptar" at bounding box center [784, 451] width 539 height 53
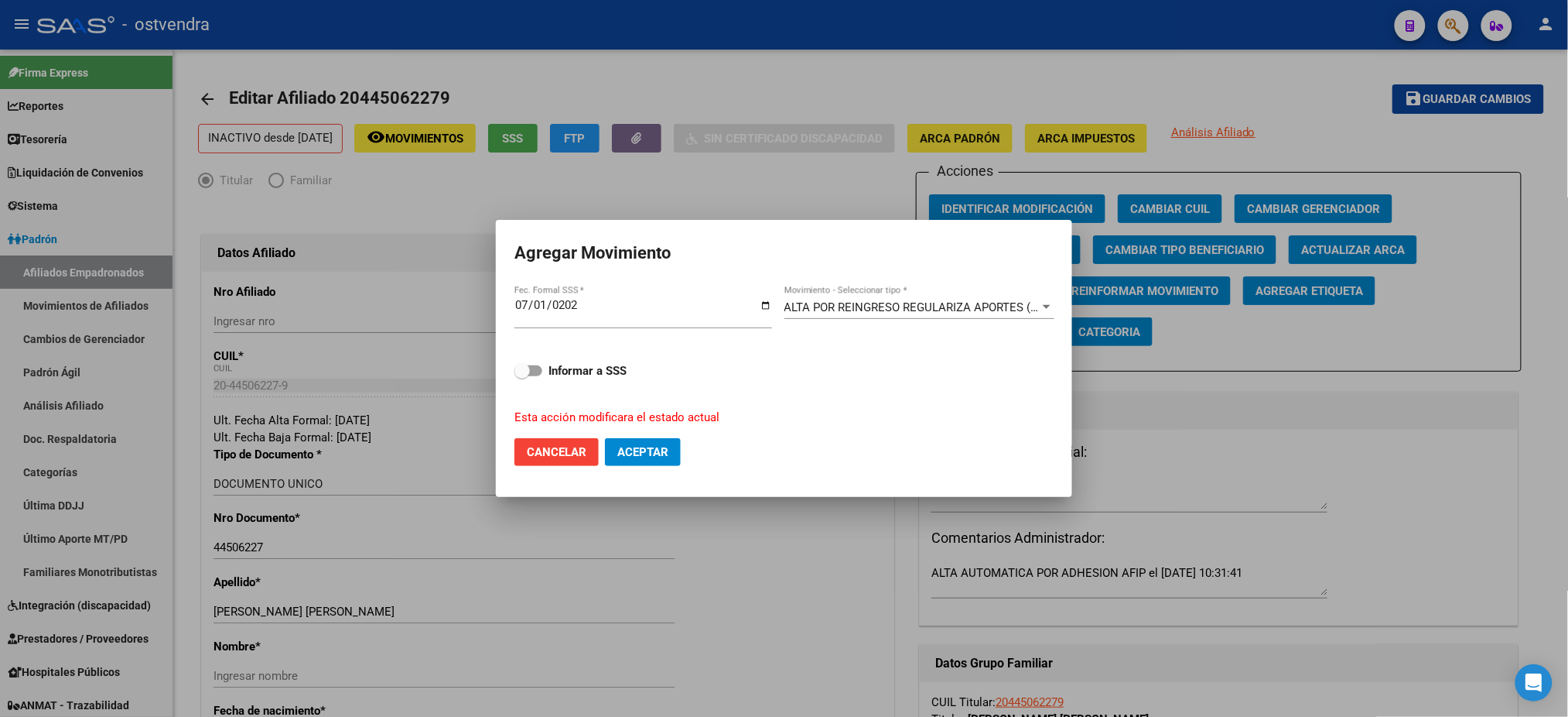
click at [637, 448] on span "Aceptar" at bounding box center [642, 451] width 51 height 14
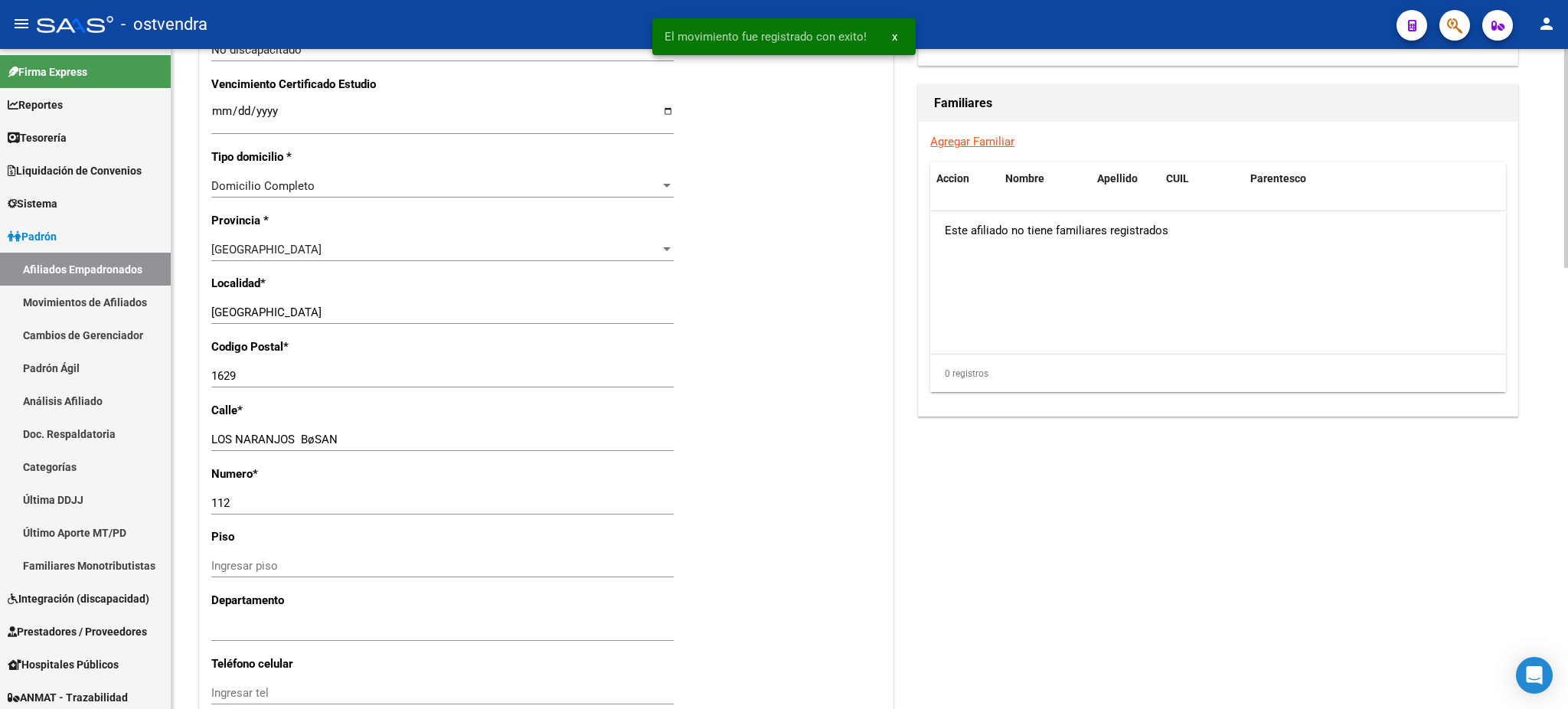
scroll to position [1331, 0]
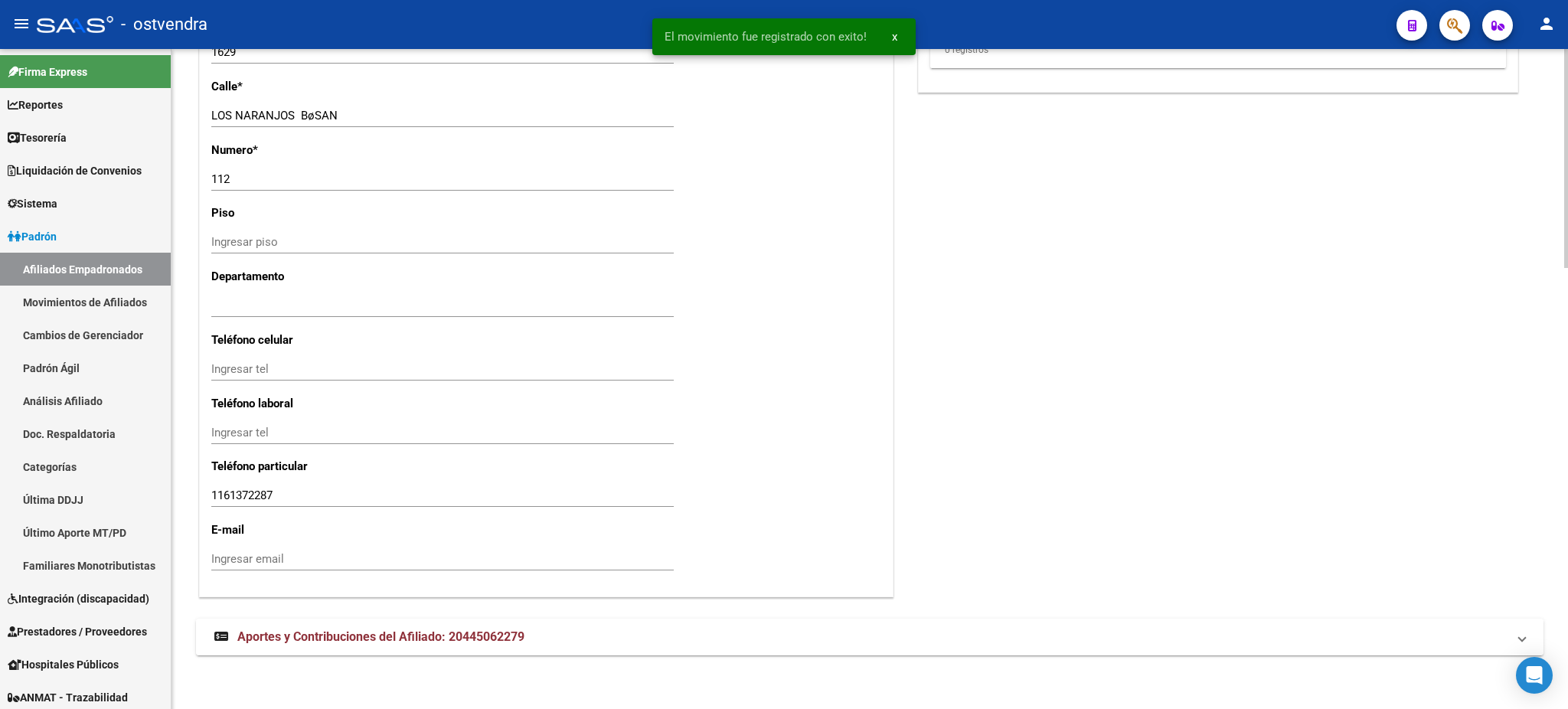
click at [677, 632] on mat-panel-title "Aportes y Contribuciones del Afiliado: 20445062279" at bounding box center [860, 636] width 1292 height 17
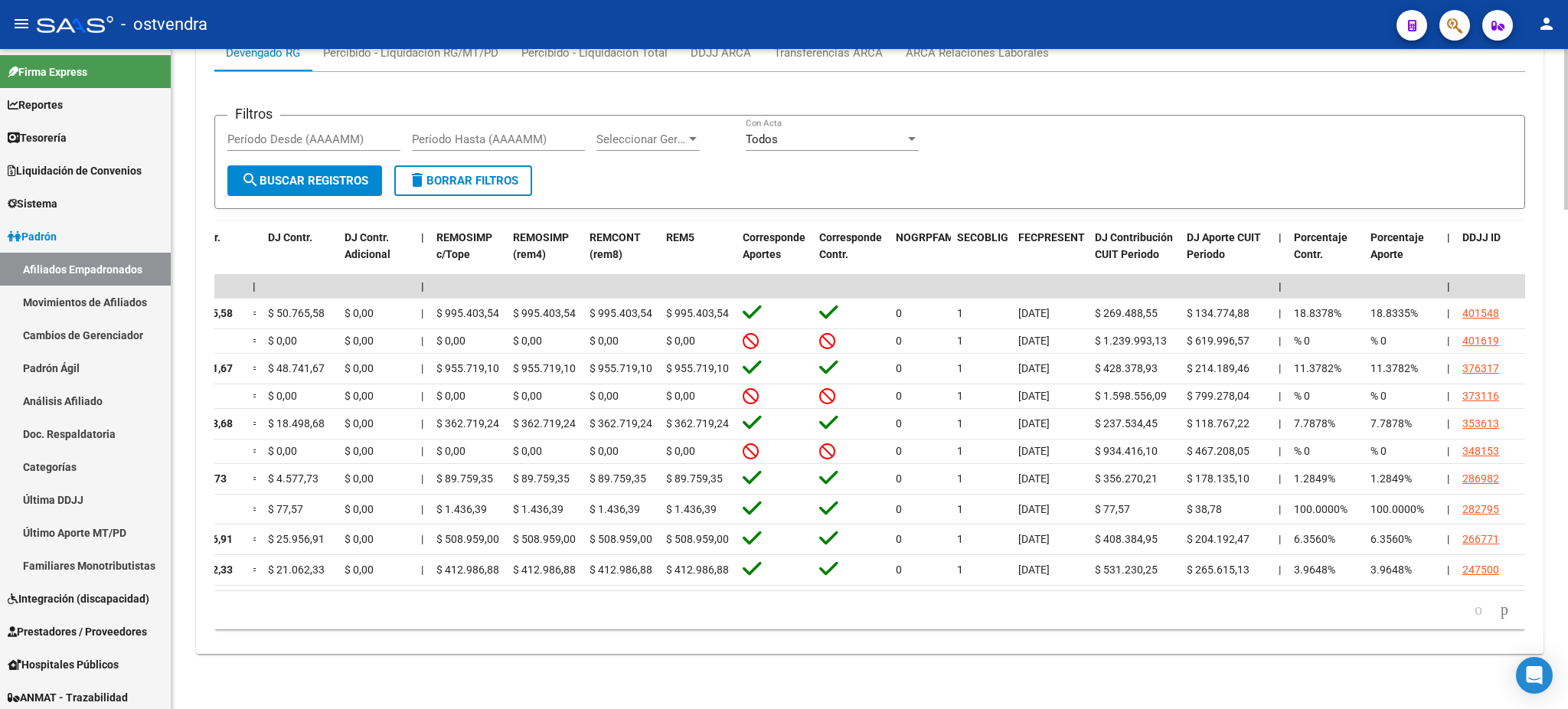
scroll to position [0, 0]
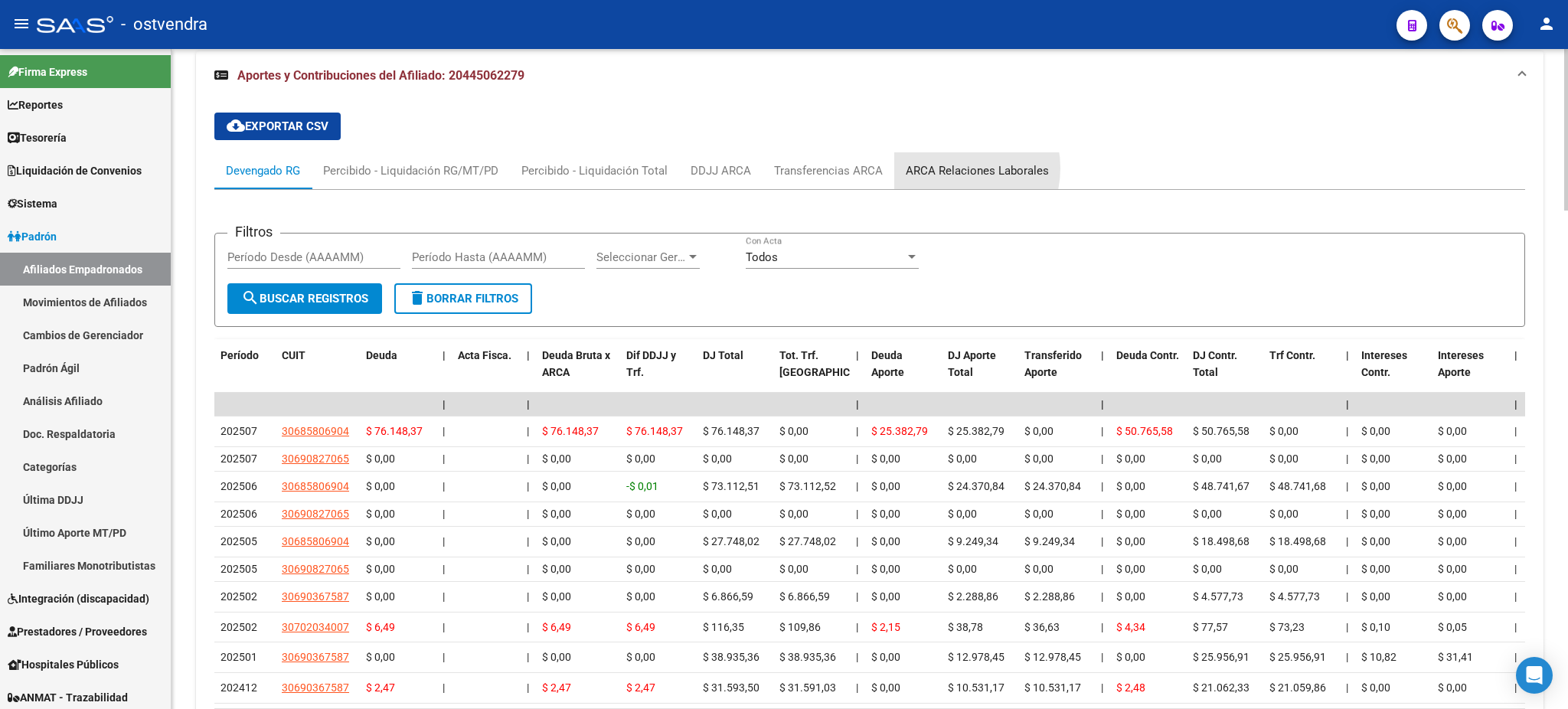
click at [948, 168] on div "ARCA Relaciones Laborales" at bounding box center [977, 170] width 144 height 17
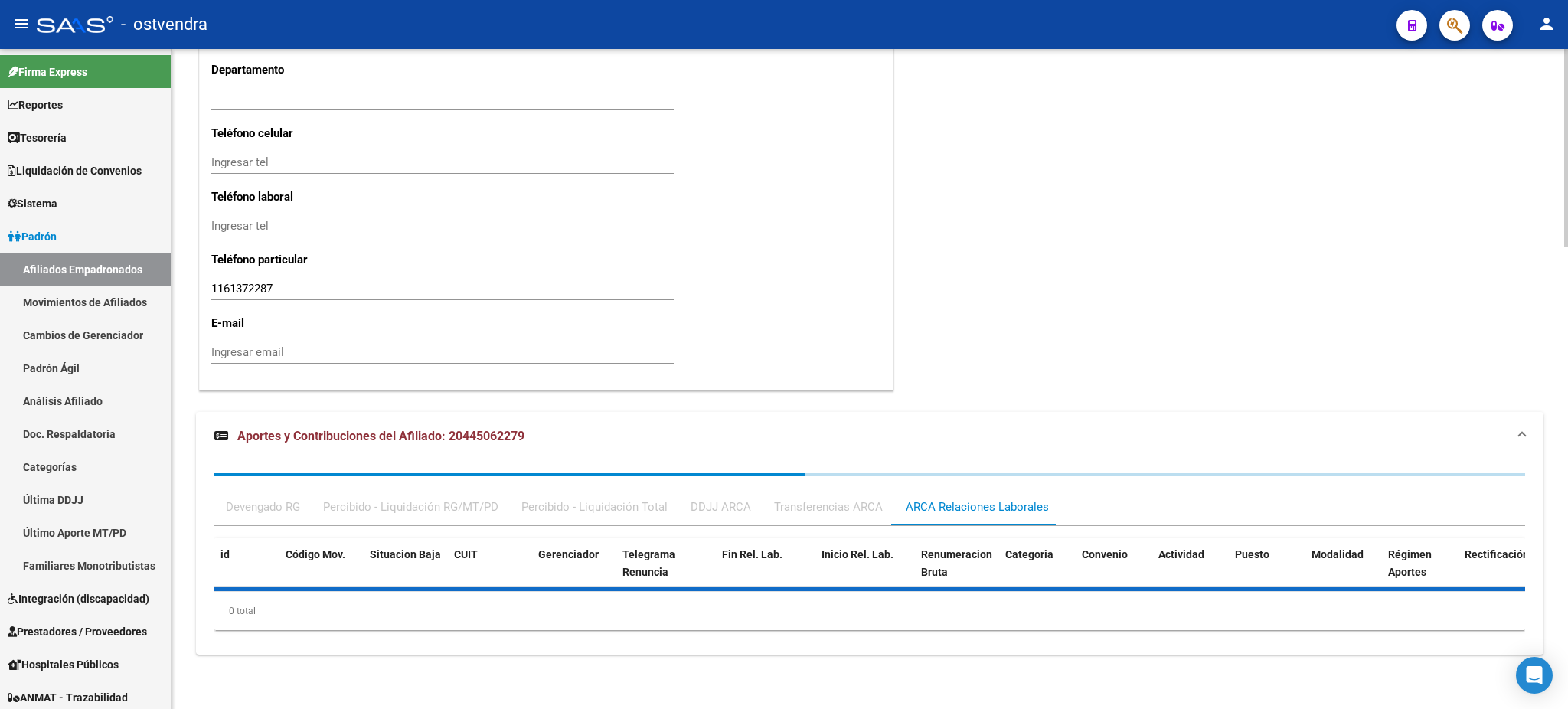
scroll to position [1898, 0]
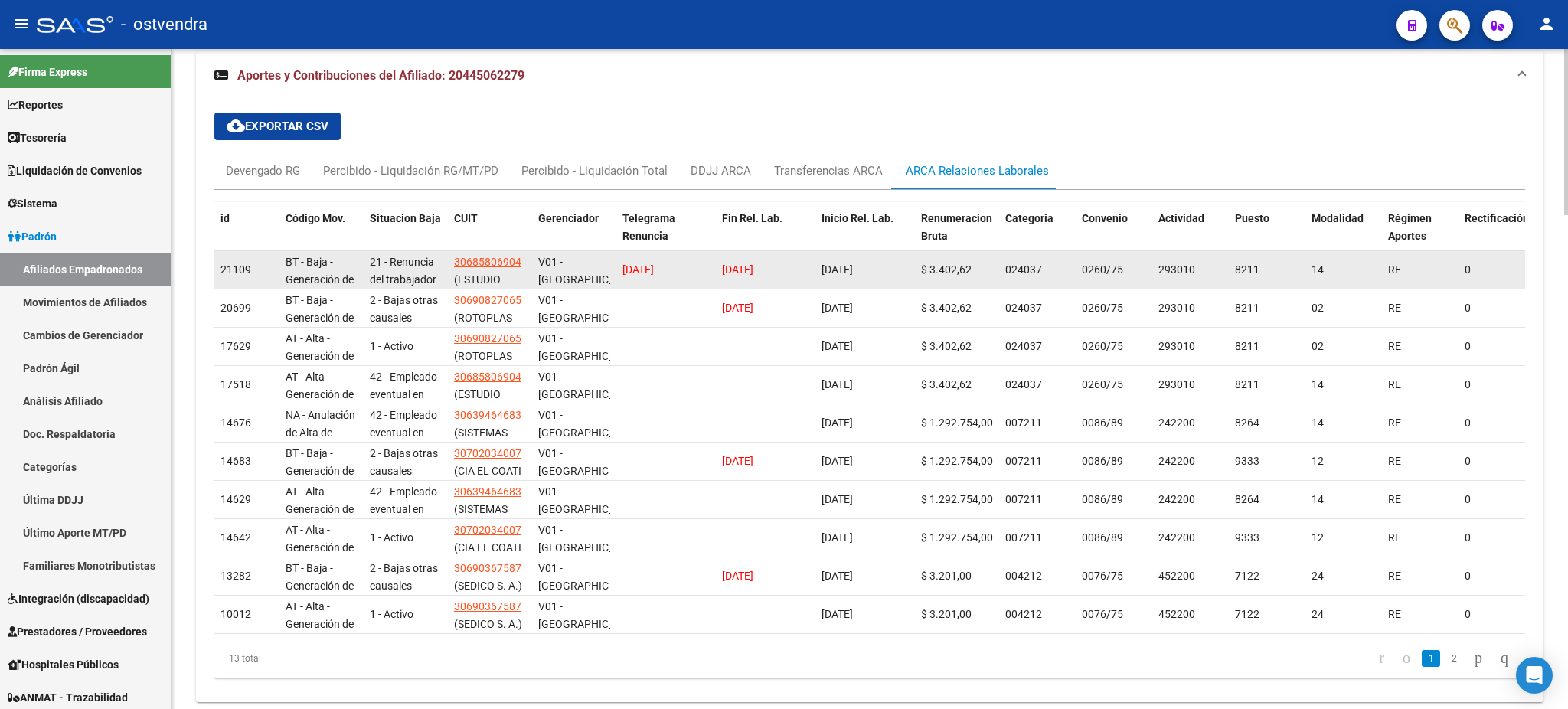
drag, startPoint x: 819, startPoint y: 267, endPoint x: 896, endPoint y: 270, distance: 77.1
click at [896, 270] on datatable-body-cell "[DATE]" at bounding box center [865, 269] width 99 height 37
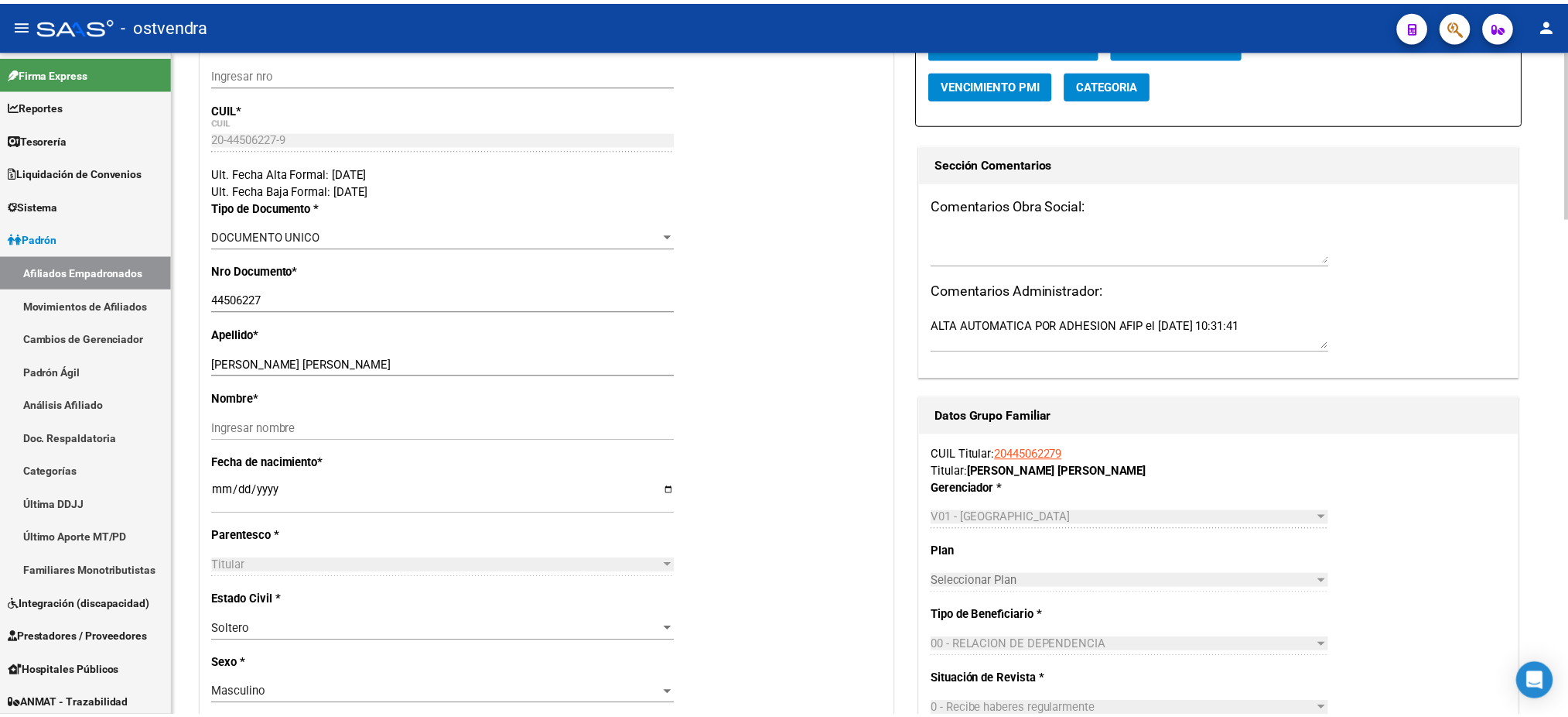
scroll to position [0, 0]
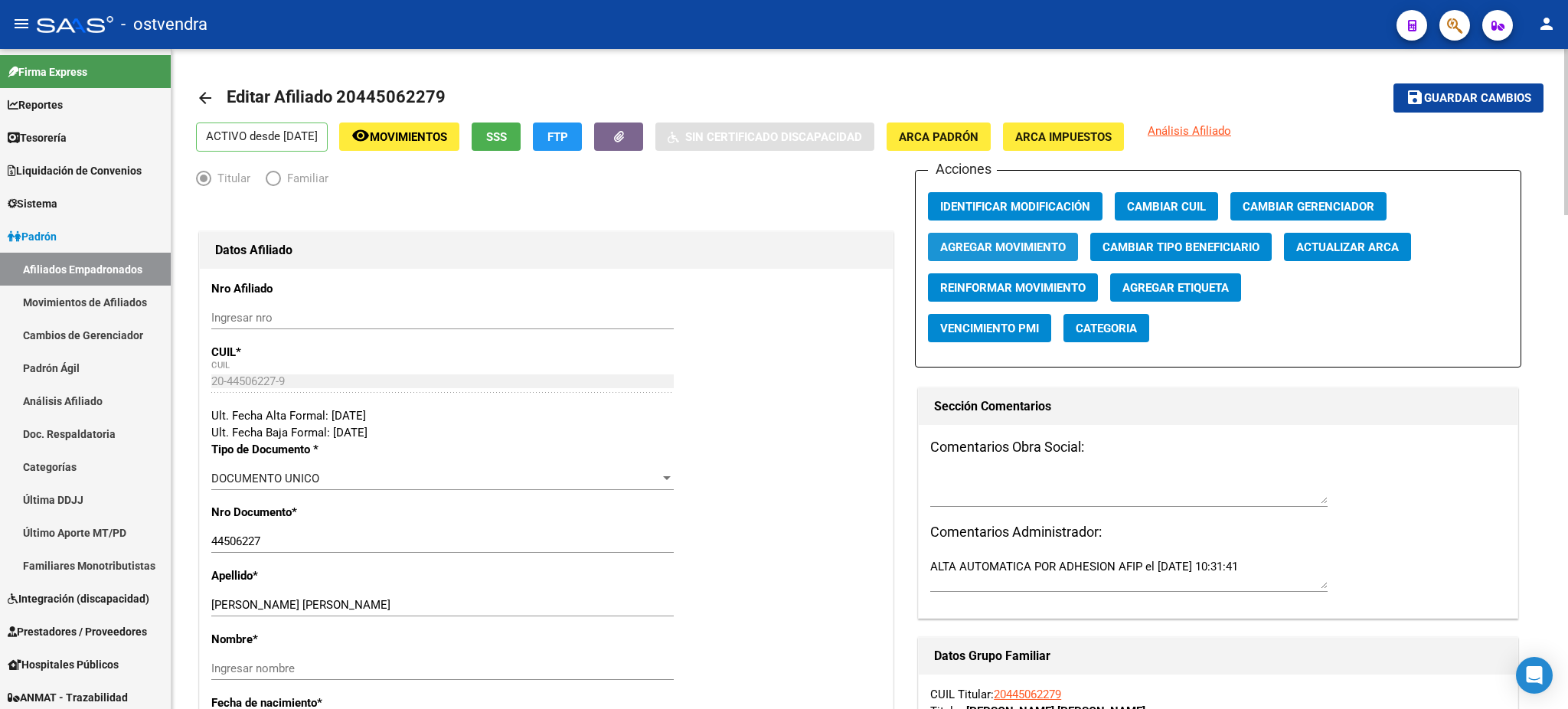
click at [1051, 253] on span "Agregar Movimiento" at bounding box center [1003, 247] width 126 height 14
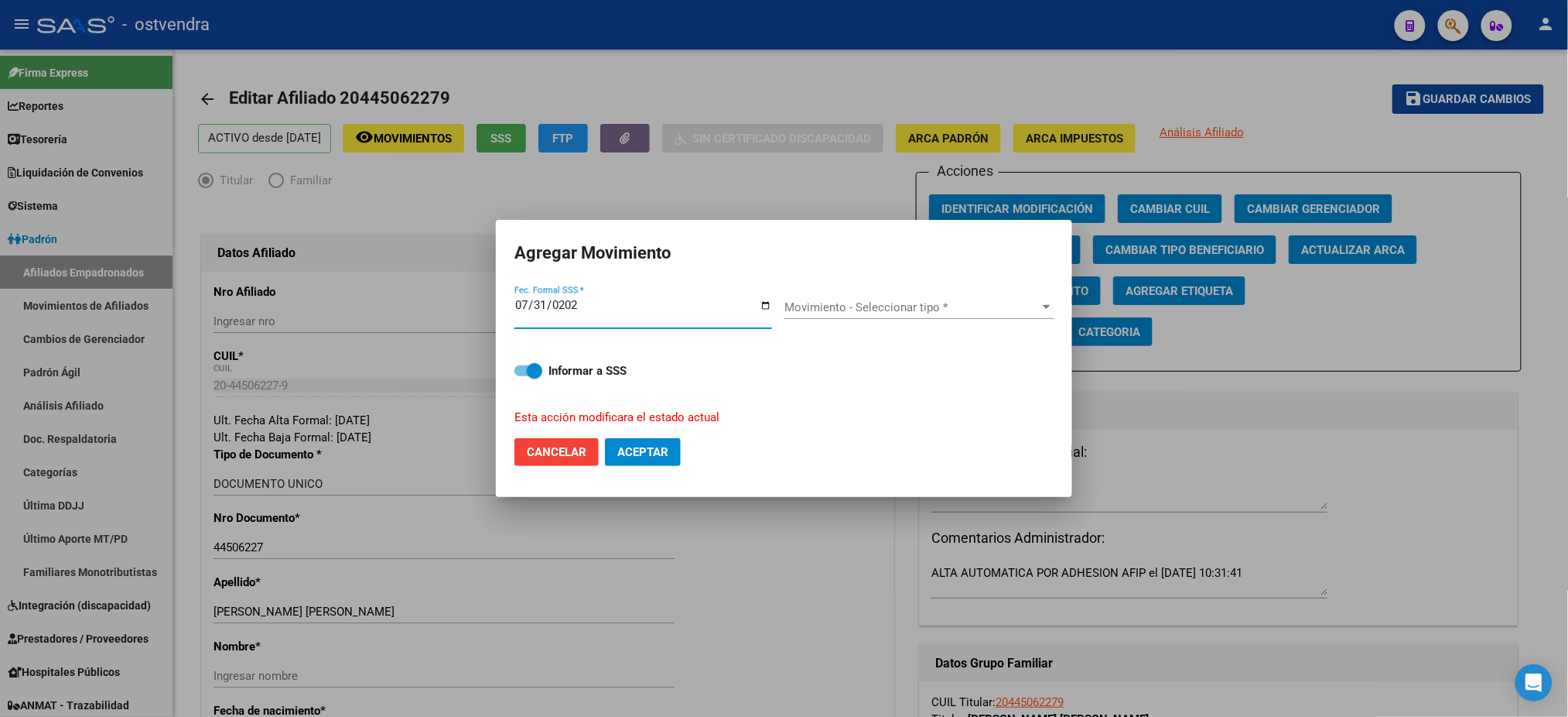
type input "2025-07-31"
click at [954, 305] on span "Movimiento - Seleccionar tipo *" at bounding box center [913, 307] width 257 height 14
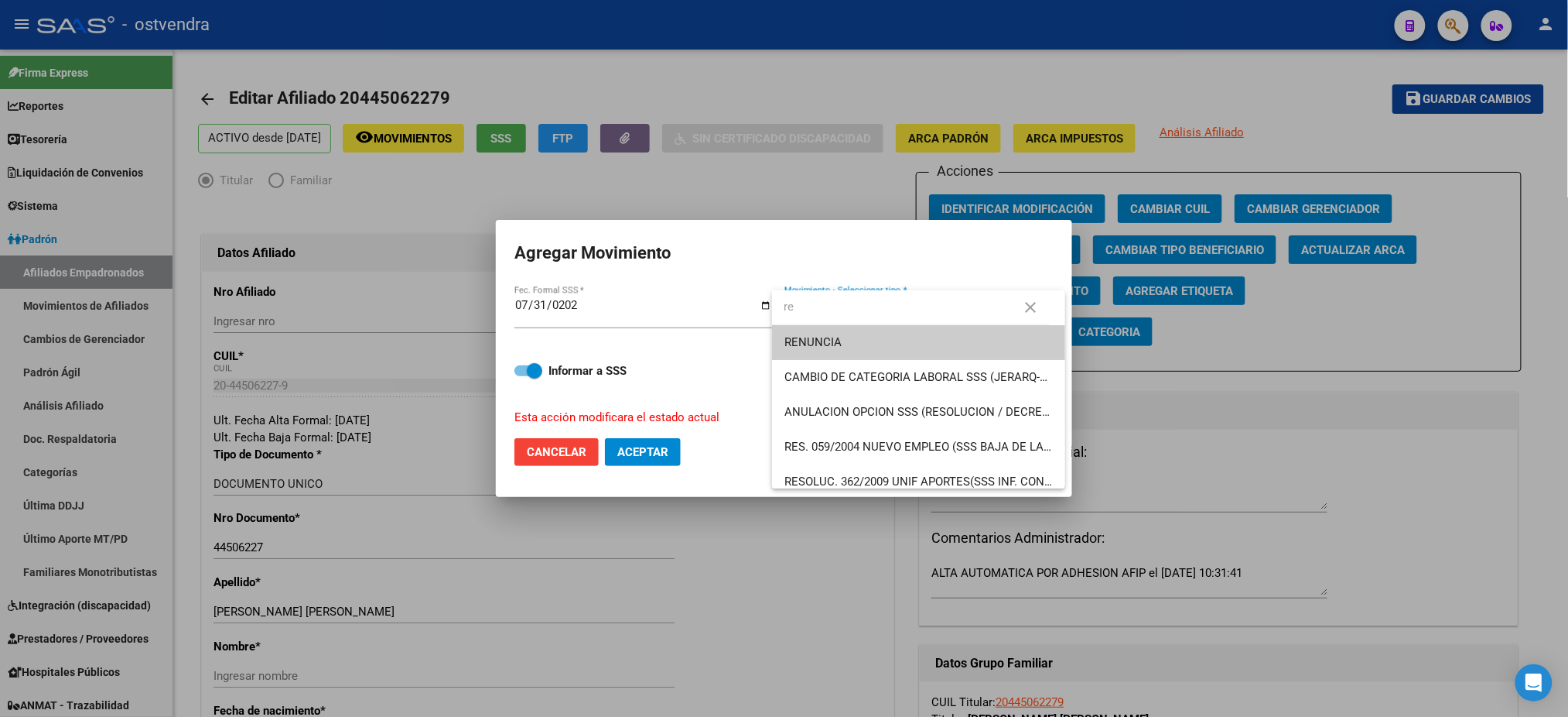
type input "re"
click at [952, 346] on span "RENUNCIA" at bounding box center [919, 342] width 268 height 35
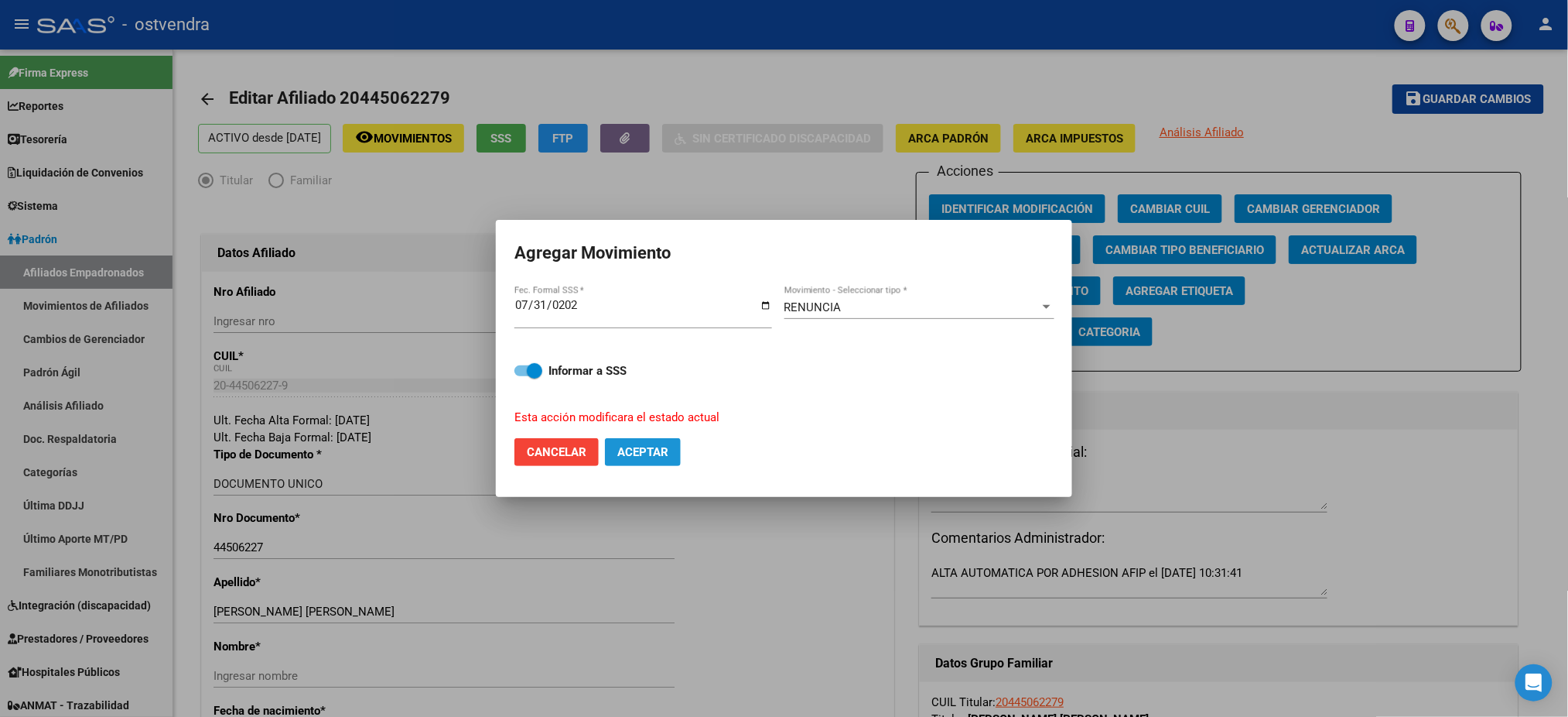
click at [664, 442] on button "Aceptar" at bounding box center [642, 451] width 76 height 28
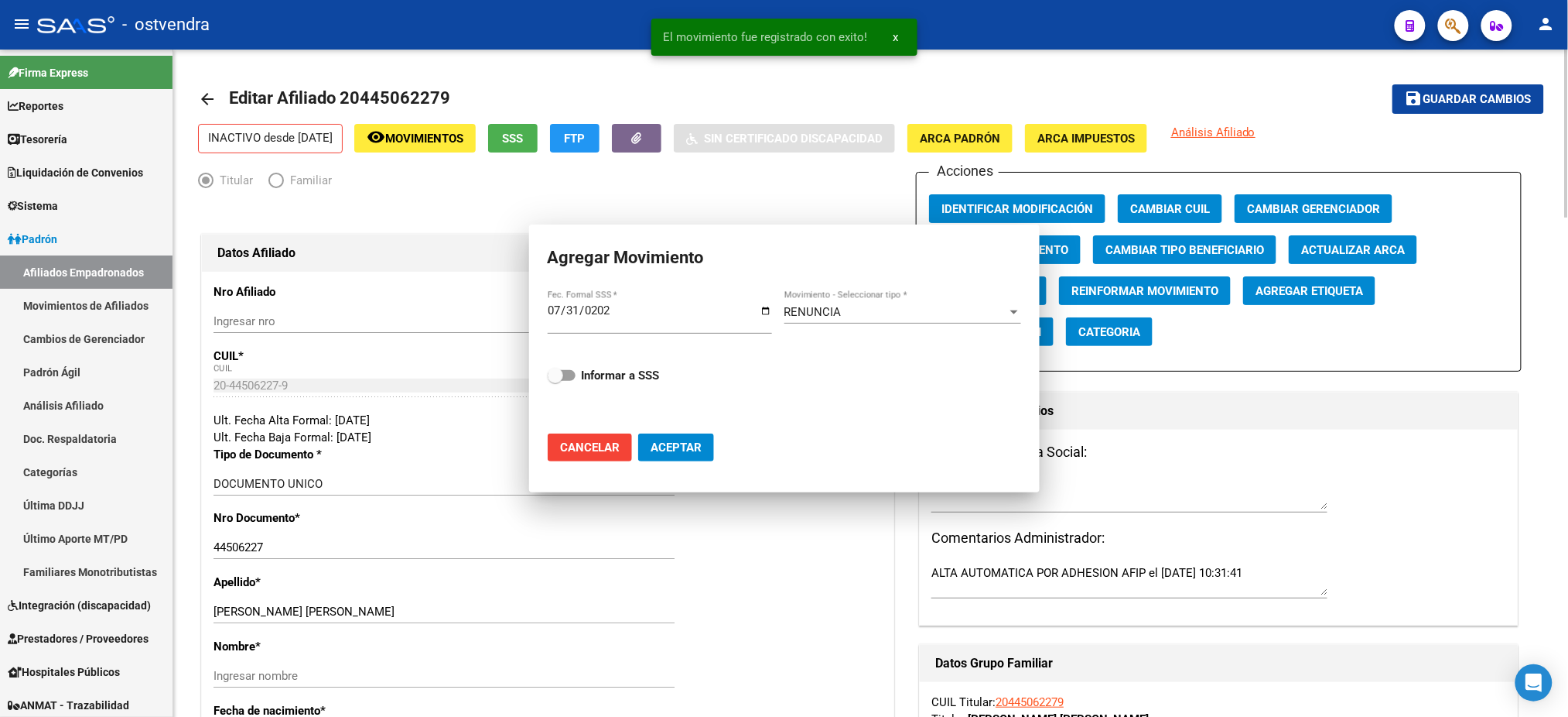
checkbox input "false"
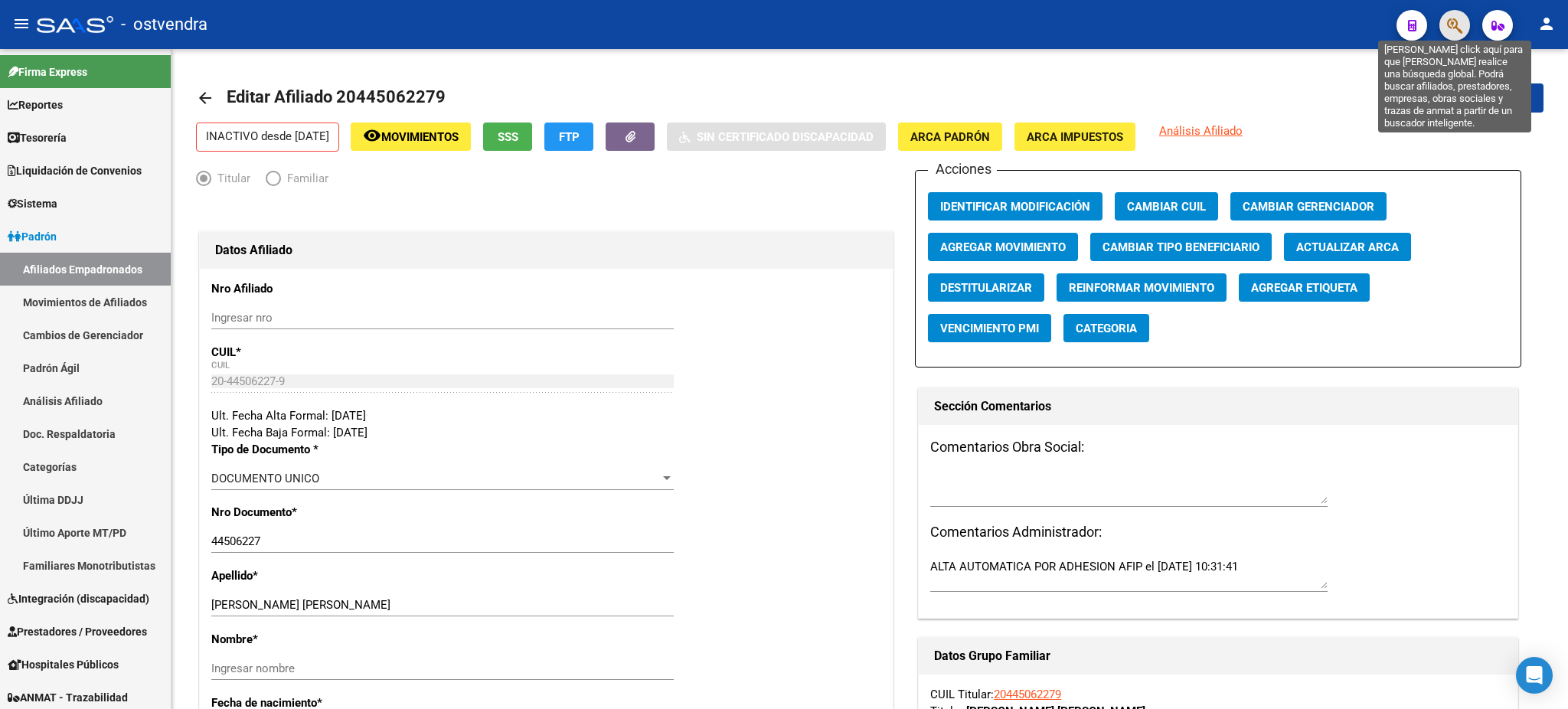
click at [1450, 23] on icon "button" at bounding box center [1455, 26] width 16 height 18
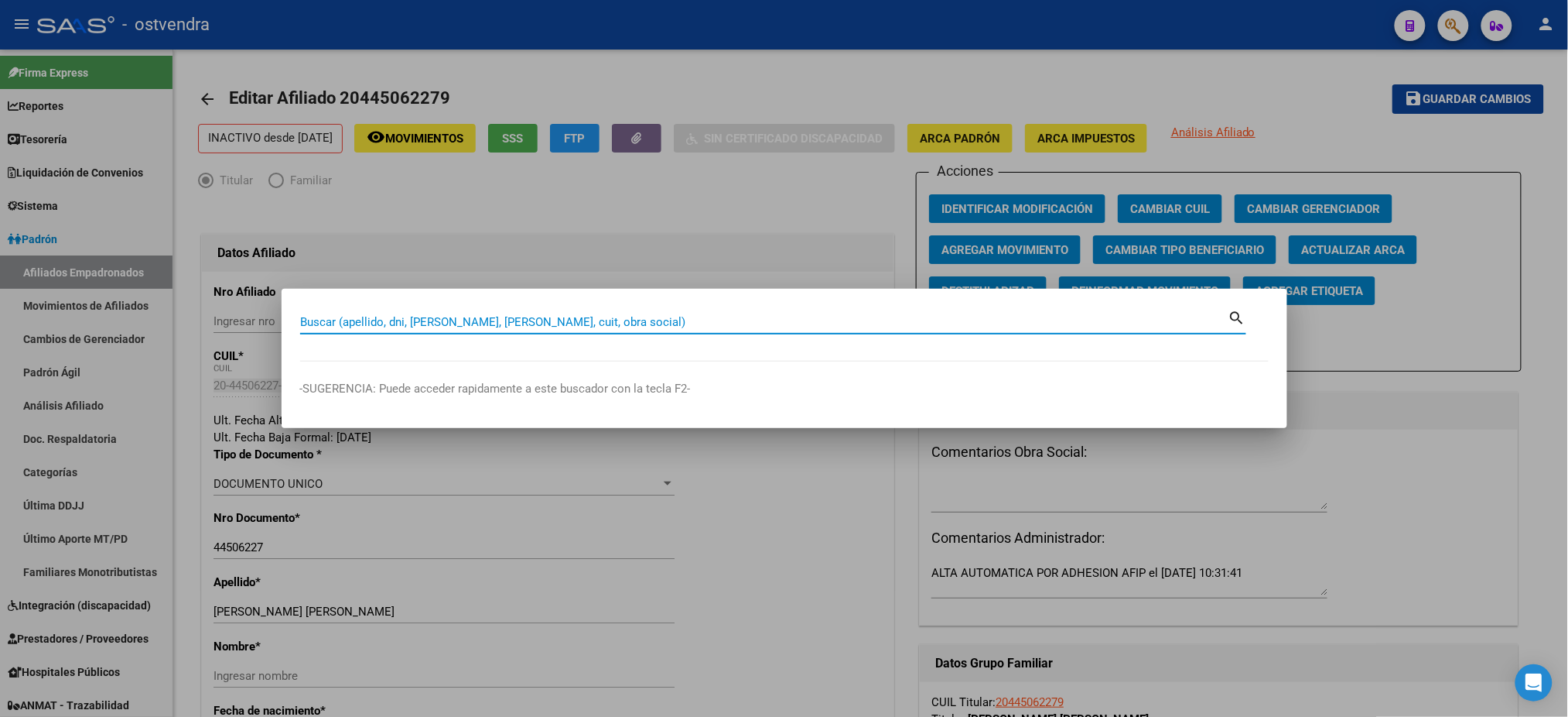
paste input "45281690"
type input "45281690"
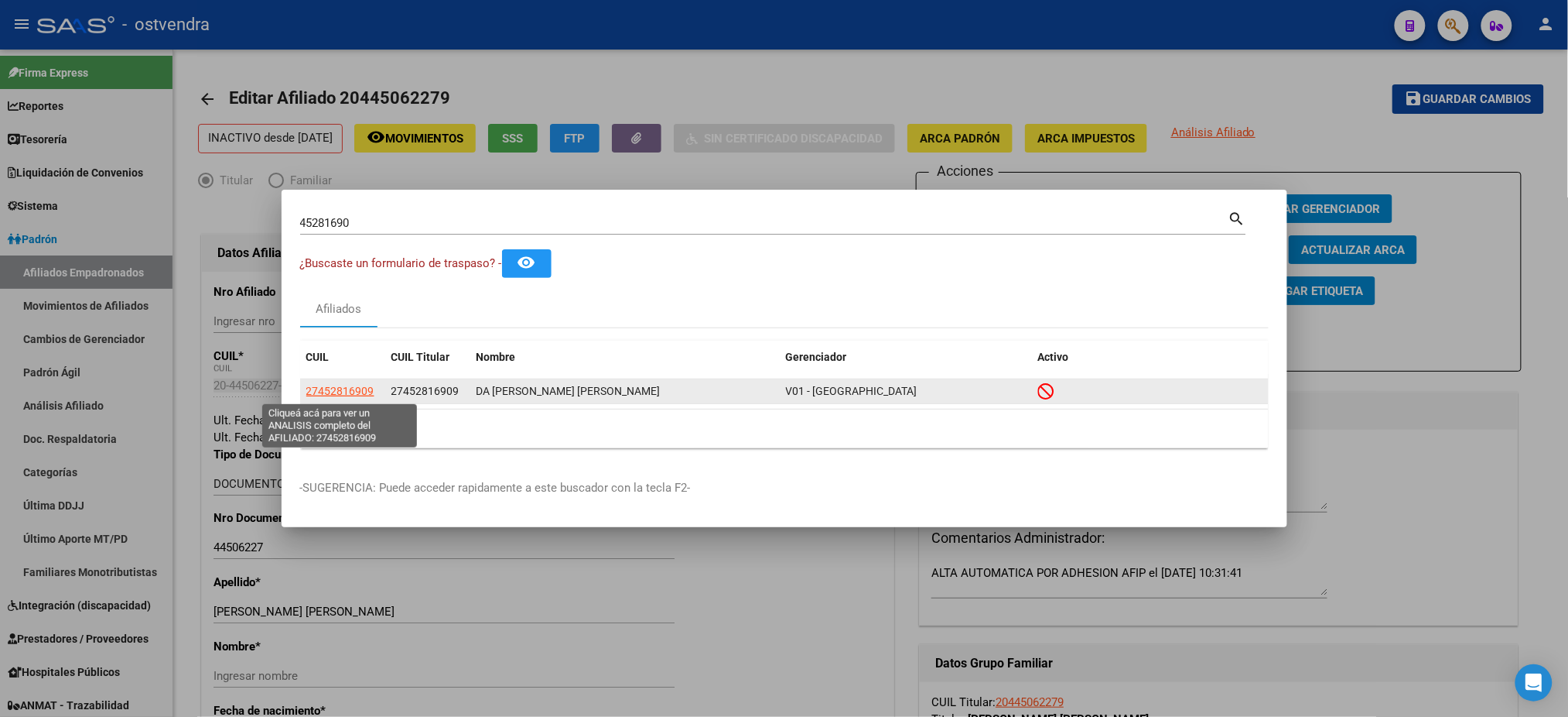
click at [319, 392] on span "27452816909" at bounding box center [340, 391] width 68 height 12
type textarea "27452816909"
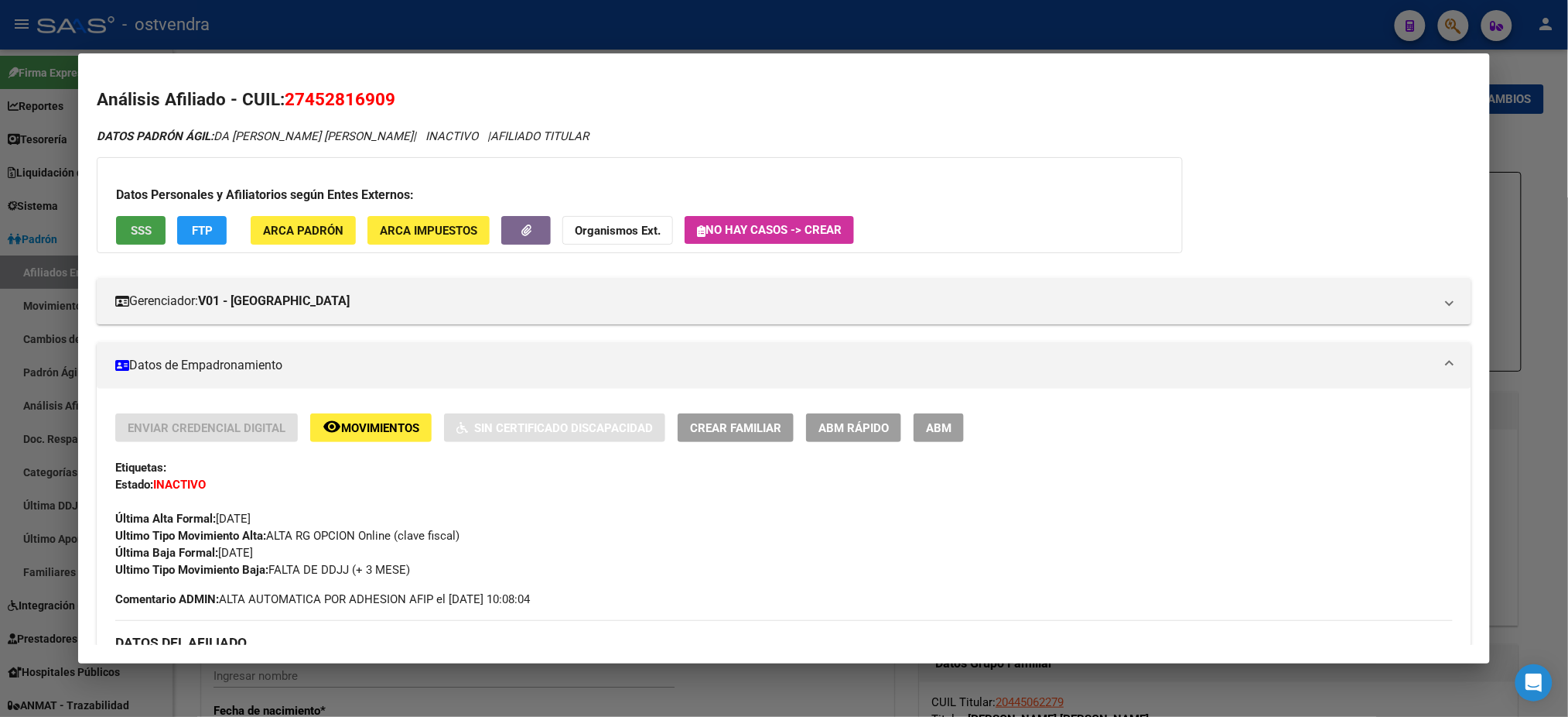
click at [140, 242] on button "SSS" at bounding box center [141, 230] width 50 height 29
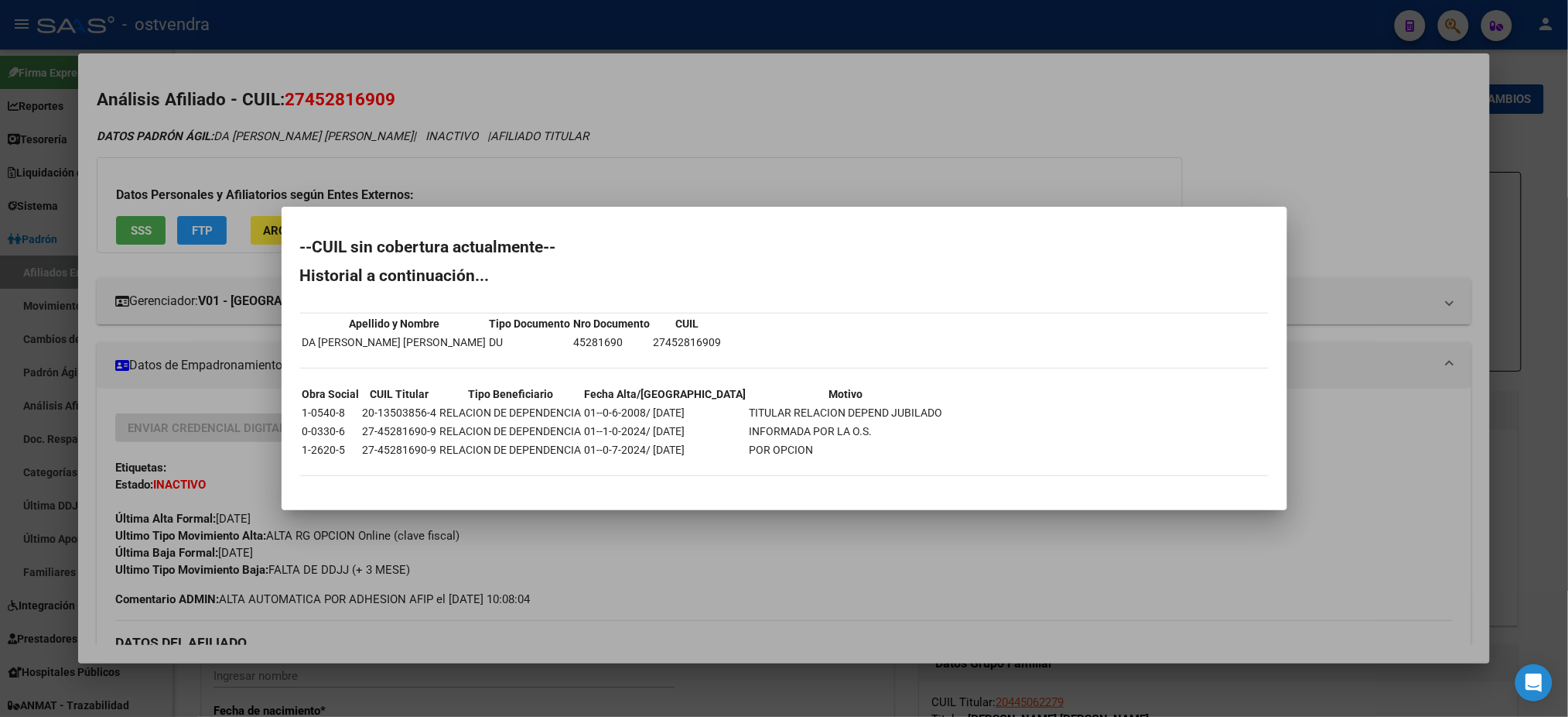
click at [484, 184] on div at bounding box center [784, 358] width 1568 height 717
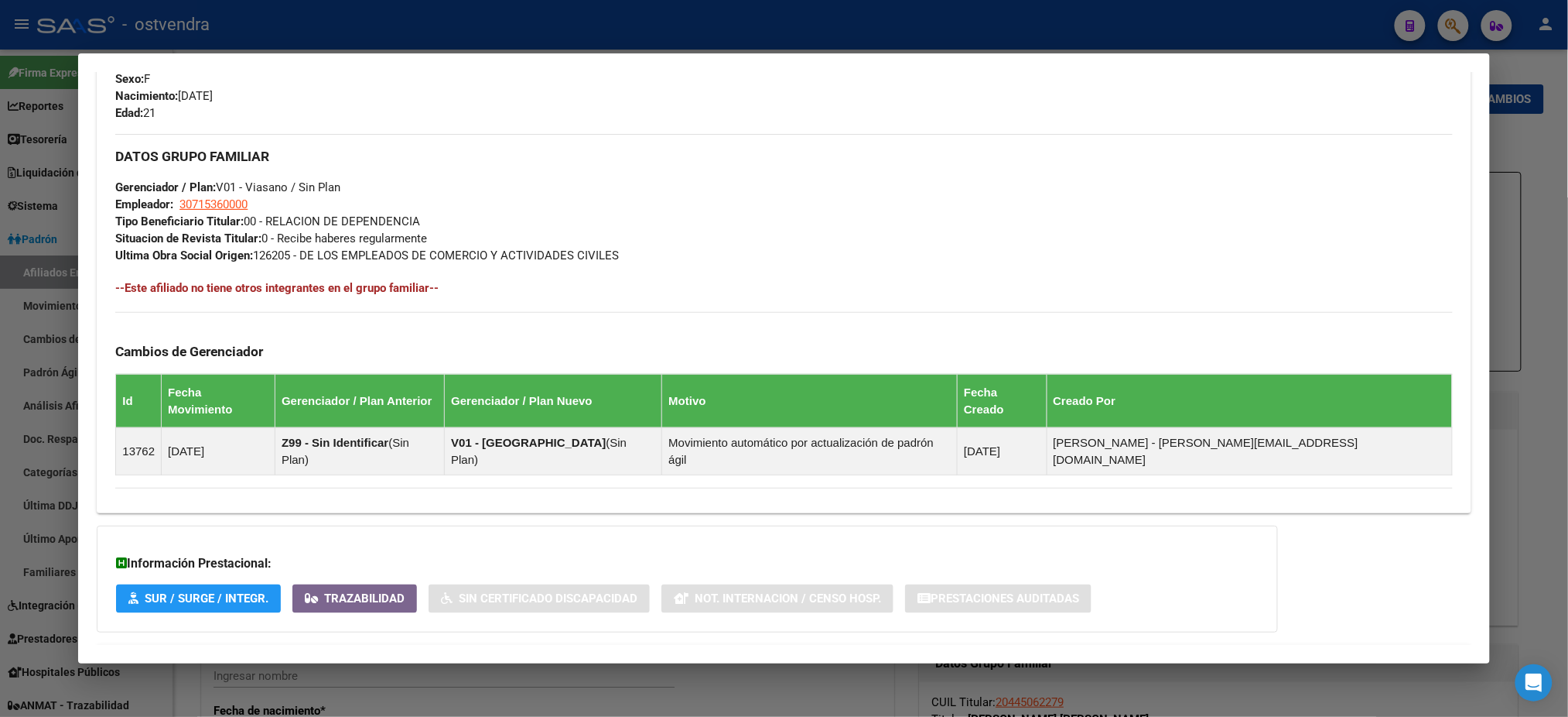
scroll to position [750, 0]
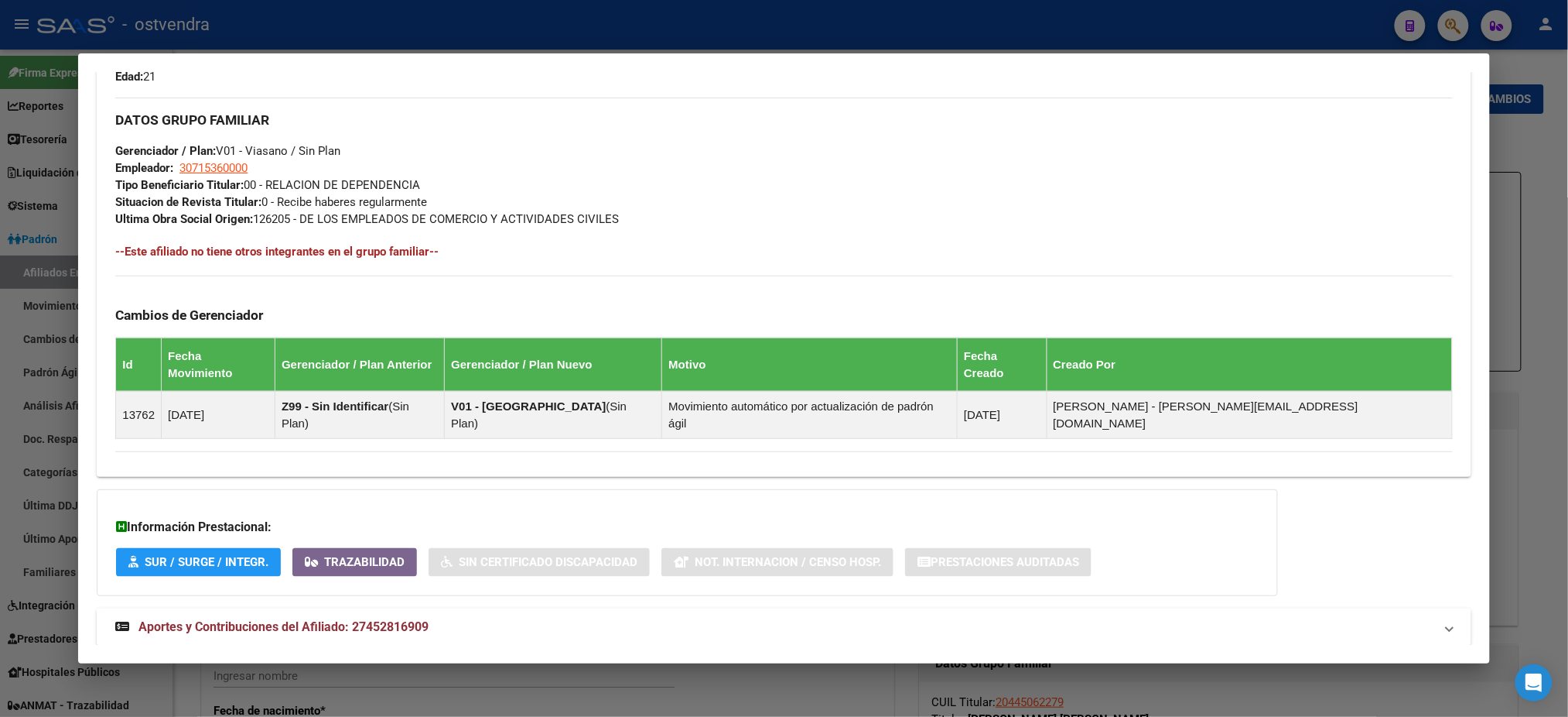
click at [400, 619] on span "Aportes y Contribuciones del Afiliado: 27452816909" at bounding box center [283, 626] width 290 height 15
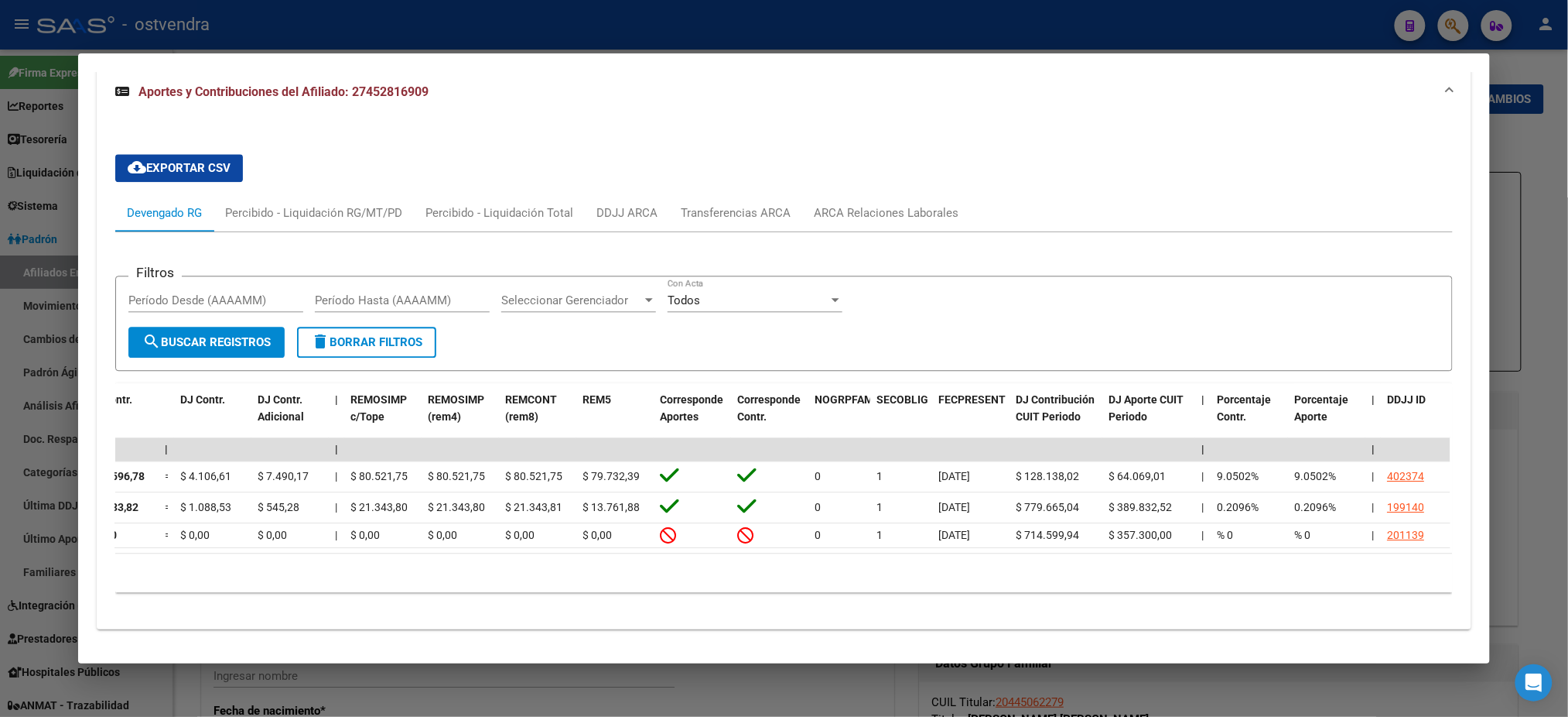
scroll to position [0, 0]
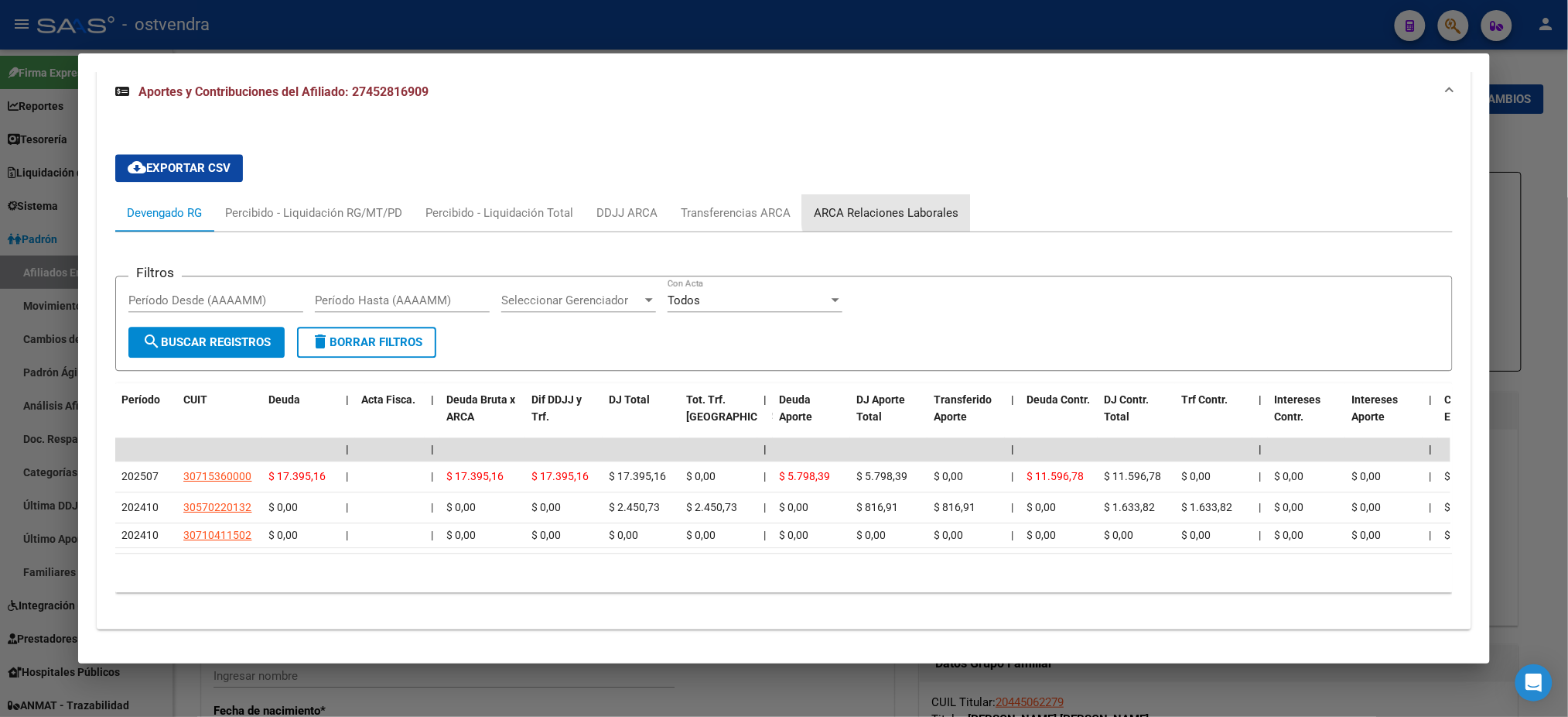
click at [900, 204] on div "ARCA Relaciones Laborales" at bounding box center [887, 212] width 145 height 17
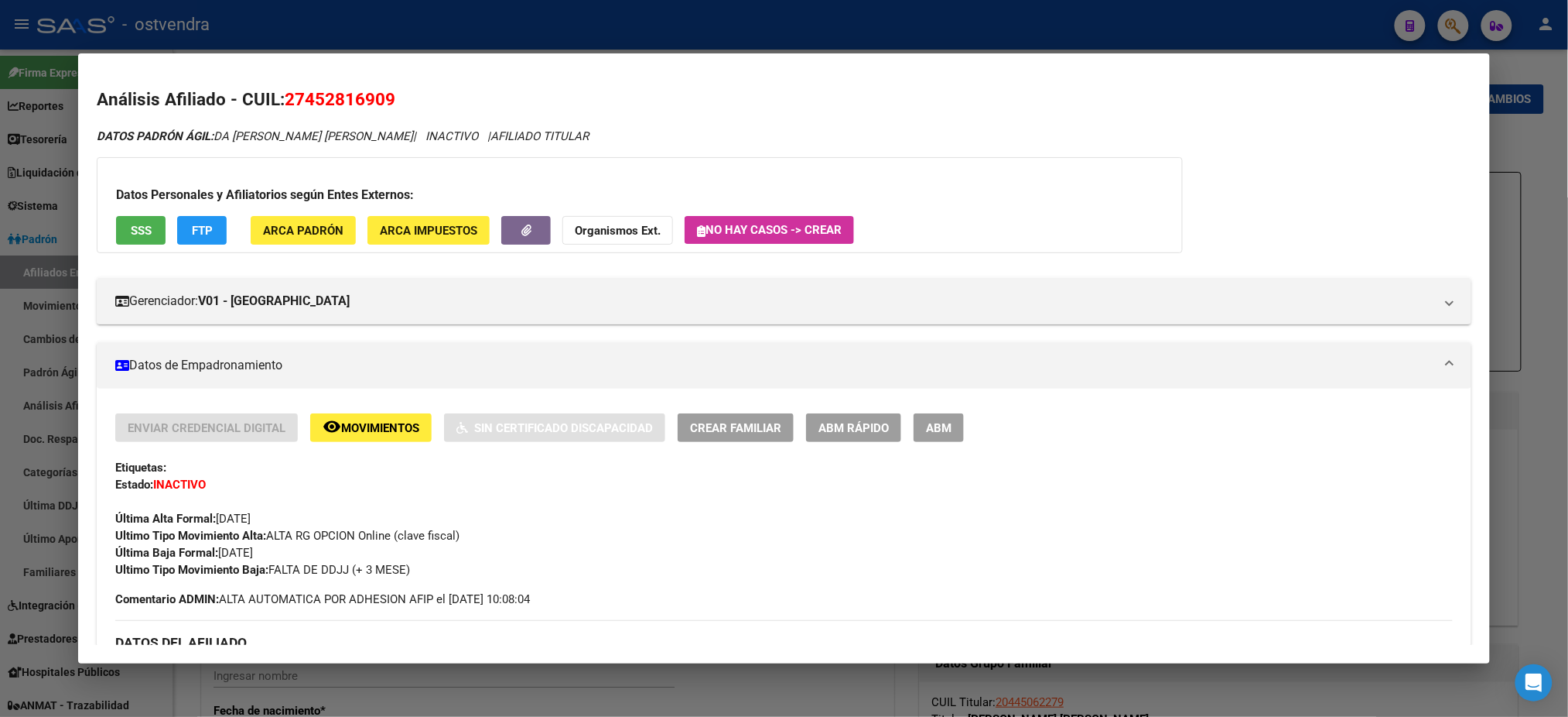
click at [938, 427] on span "ABM" at bounding box center [939, 428] width 26 height 14
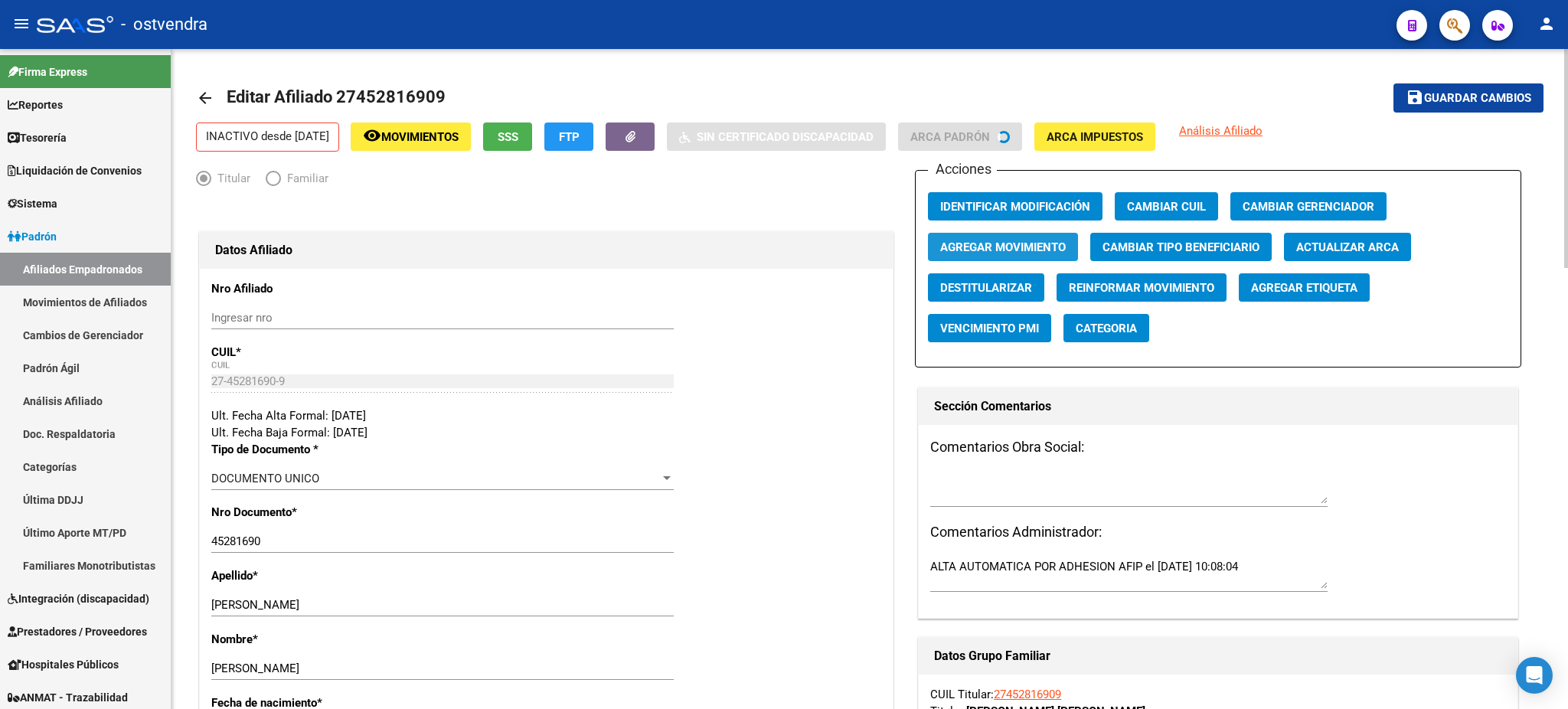
click at [1031, 240] on span "Agregar Movimiento" at bounding box center [1003, 247] width 126 height 14
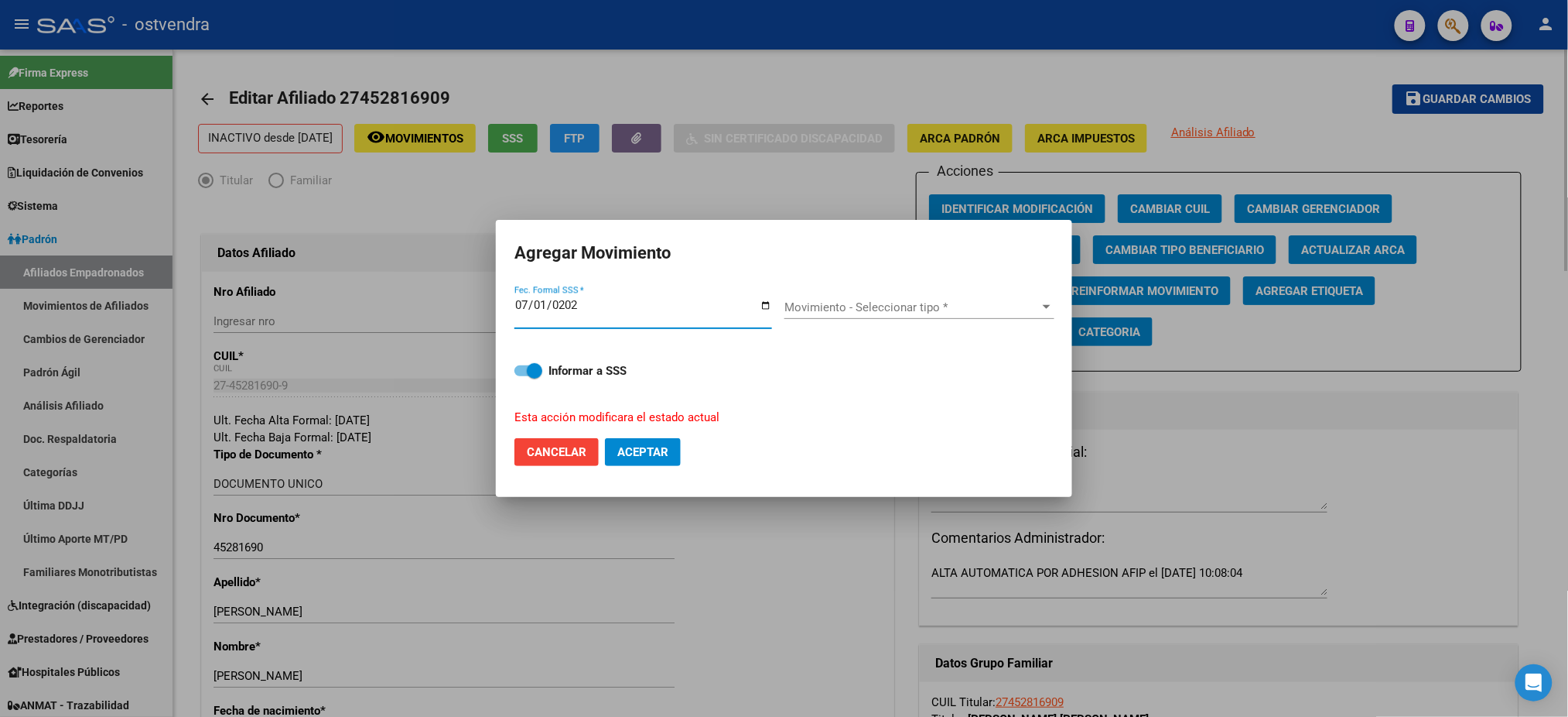
type input "[DATE]"
click at [849, 304] on span "Movimiento - Seleccionar tipo *" at bounding box center [913, 307] width 257 height 14
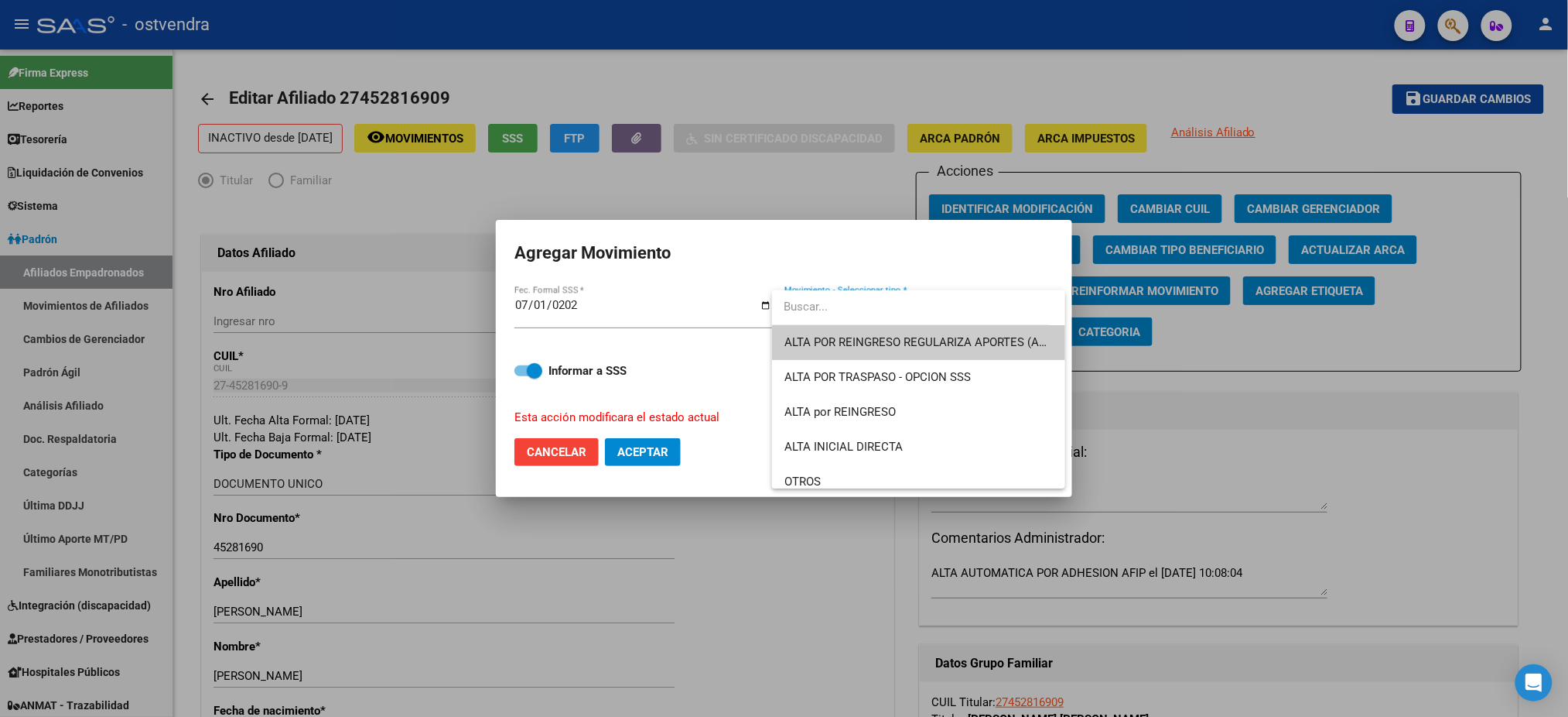
click at [857, 331] on span "ALTA POR REINGRESO REGULARIZA APORTES (AFIP)" at bounding box center [919, 342] width 268 height 35
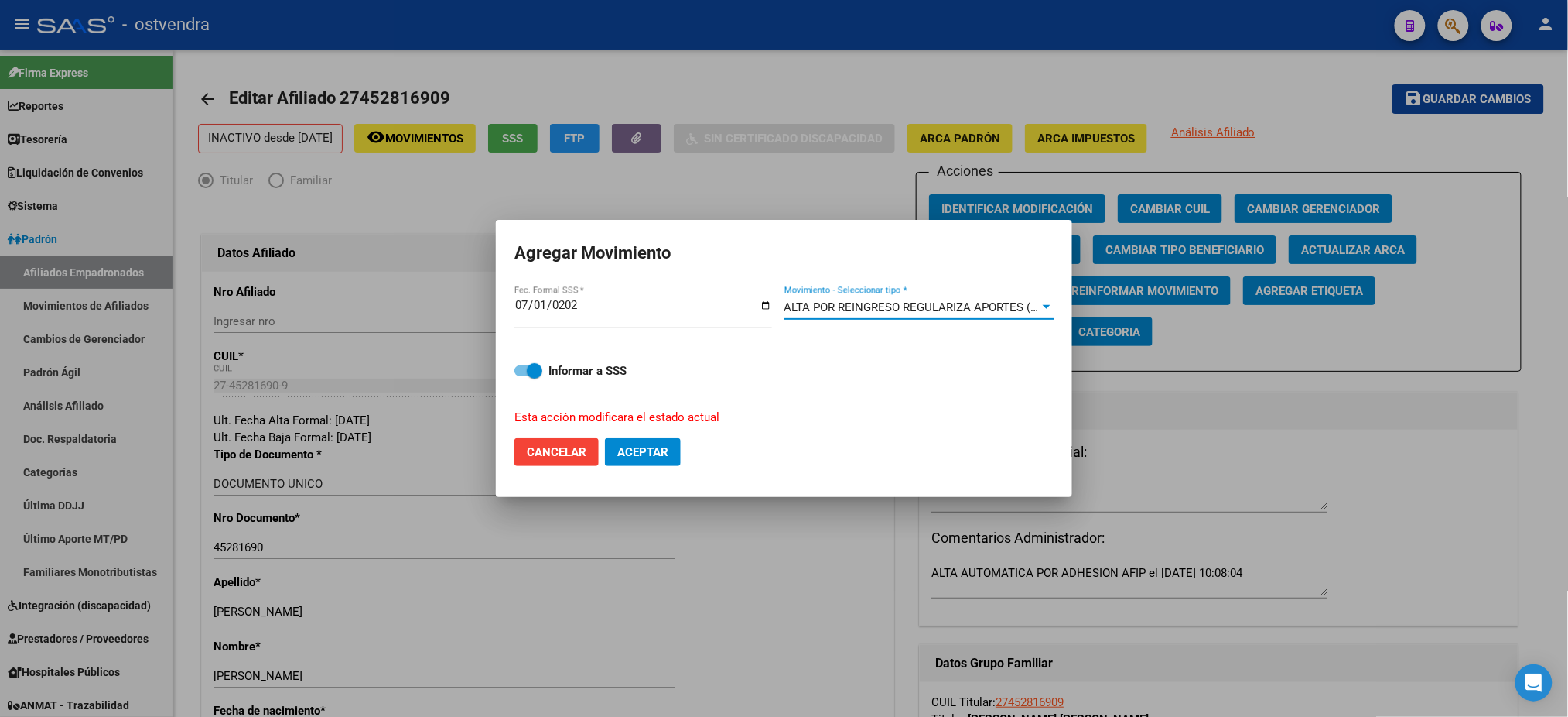
click at [648, 458] on button "Aceptar" at bounding box center [642, 451] width 76 height 28
checkbox input "false"
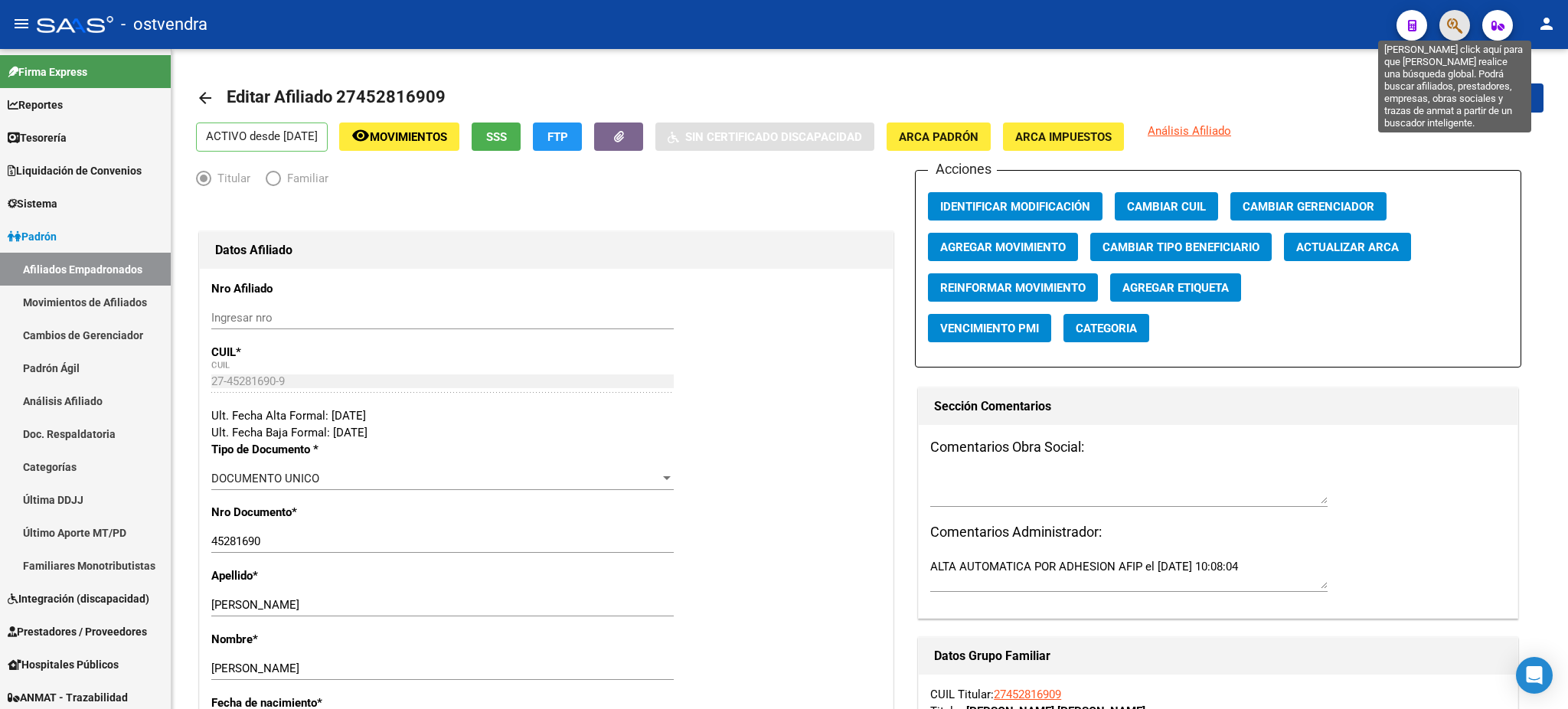
click at [1461, 18] on icon "button" at bounding box center [1455, 26] width 16 height 18
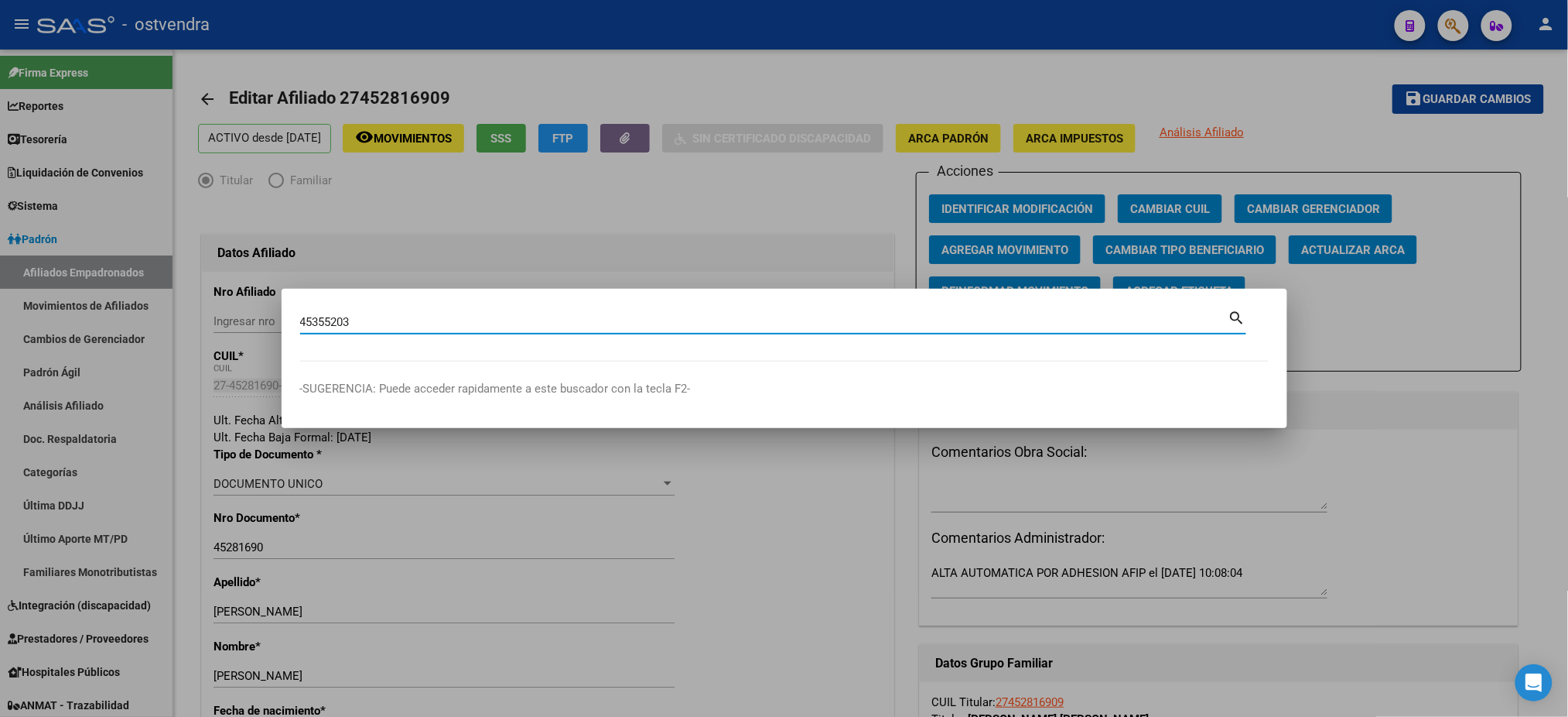
type input "45355203"
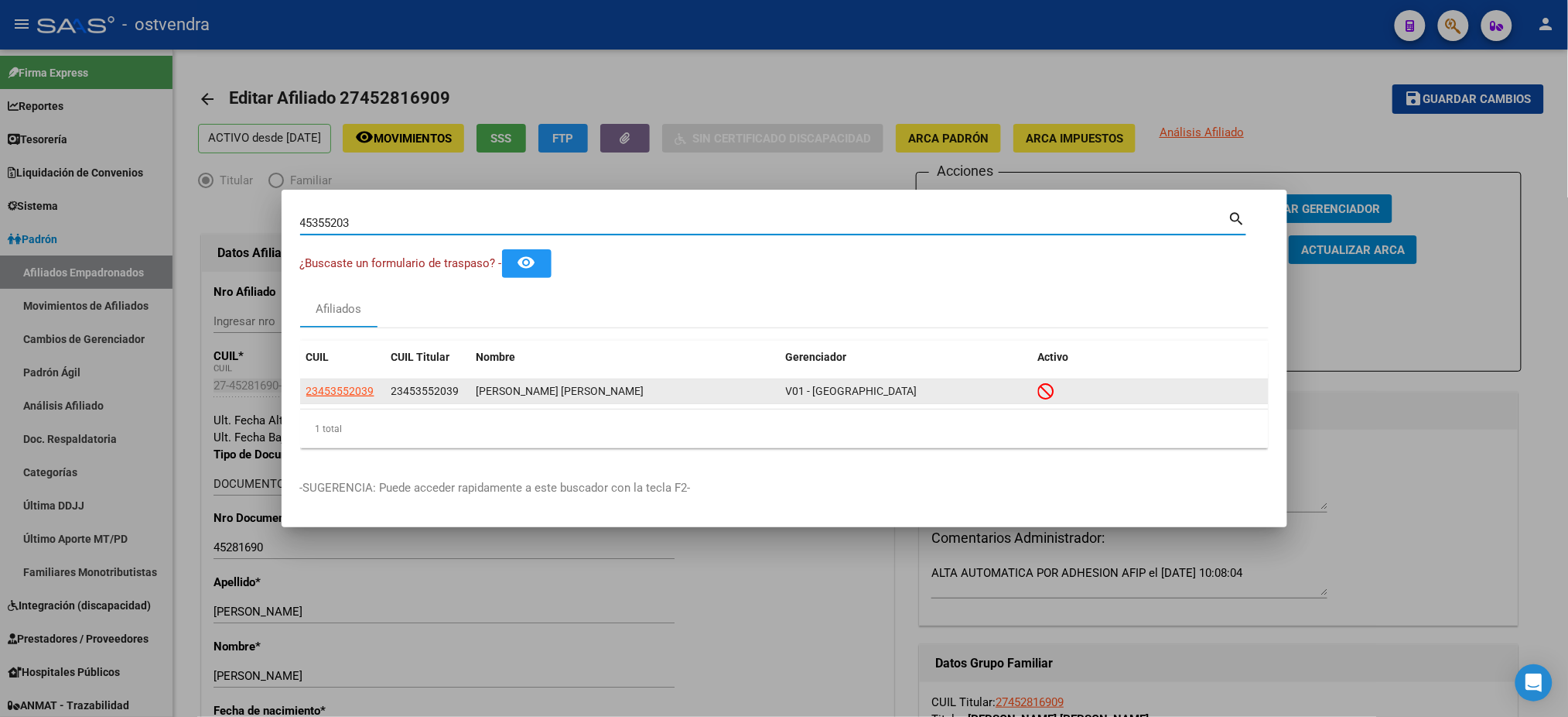
click at [356, 384] on app-link-go-to "23453552039" at bounding box center [340, 391] width 68 height 18
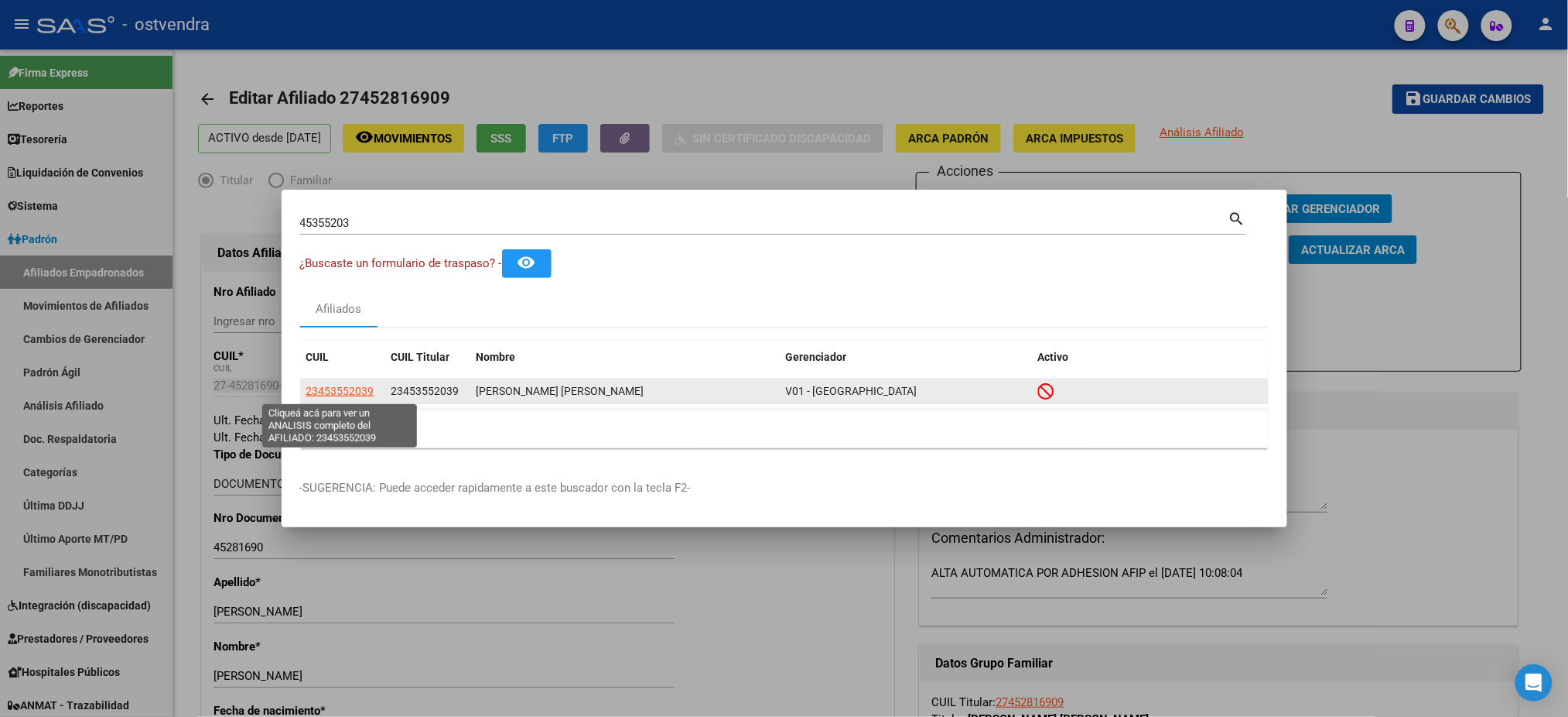
click at [365, 395] on span "23453552039" at bounding box center [340, 391] width 68 height 12
type textarea "23453552039"
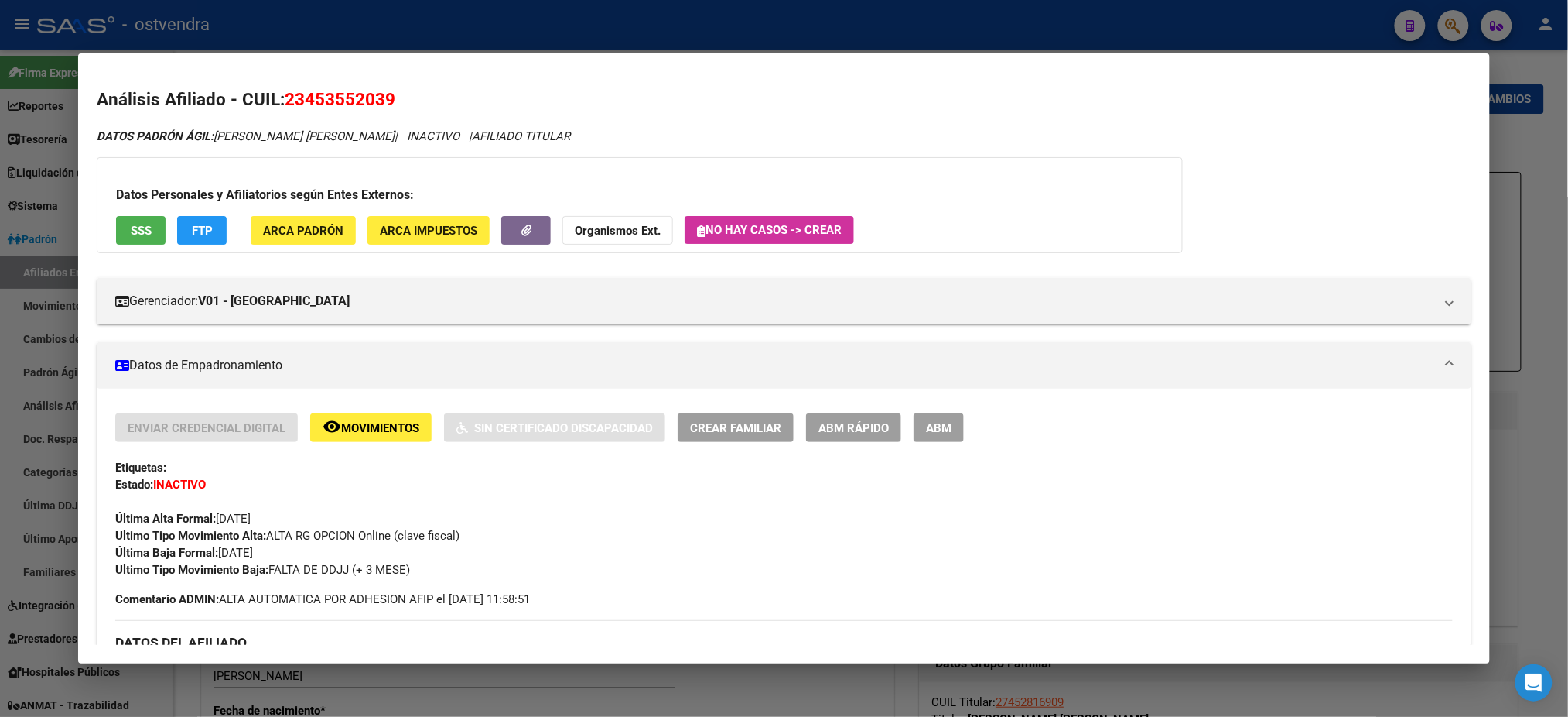
click at [130, 232] on span "SSS" at bounding box center [140, 231] width 21 height 14
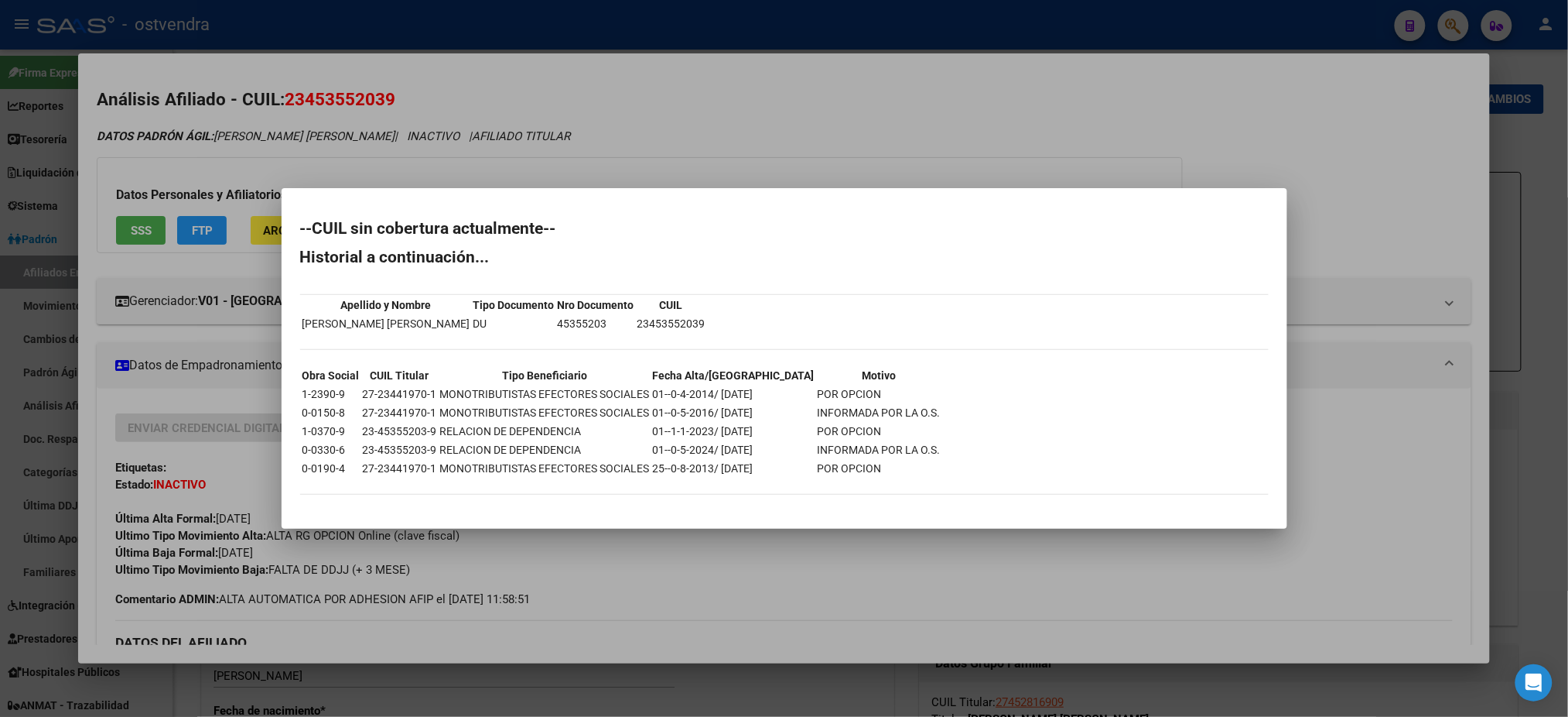
click at [301, 147] on div at bounding box center [784, 358] width 1568 height 717
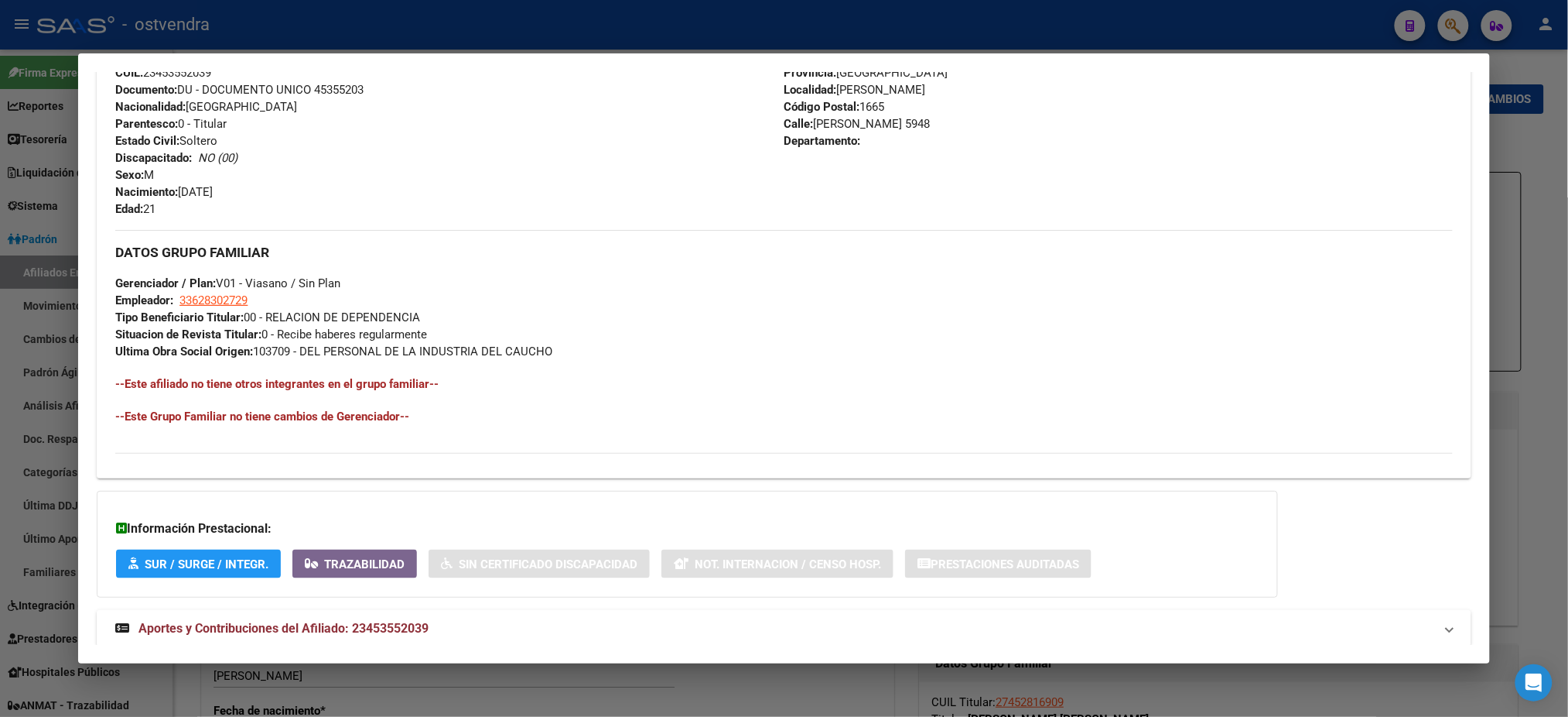
scroll to position [652, 0]
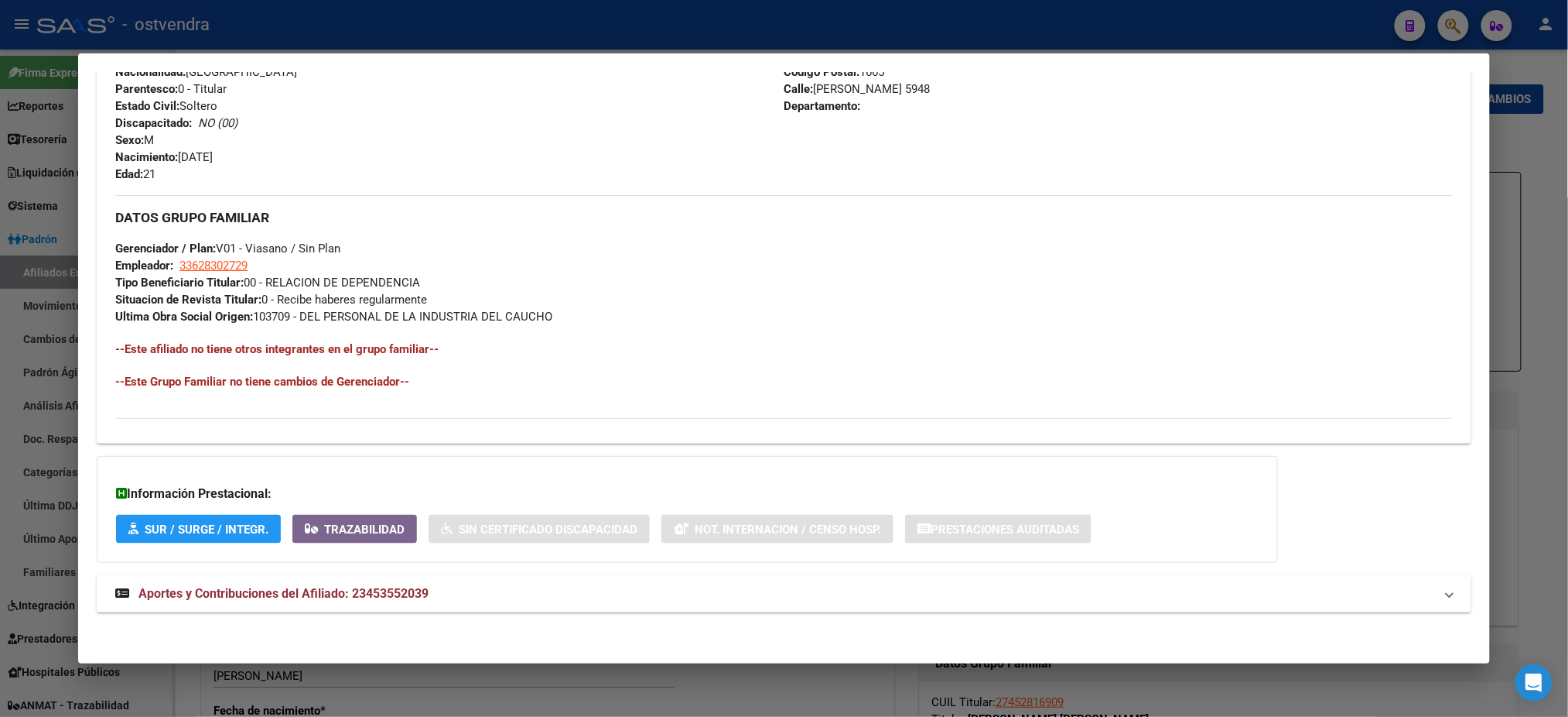
click at [426, 584] on mat-panel-title "Aportes y Contribuciones del Afiliado: 23453552039" at bounding box center [775, 593] width 1318 height 19
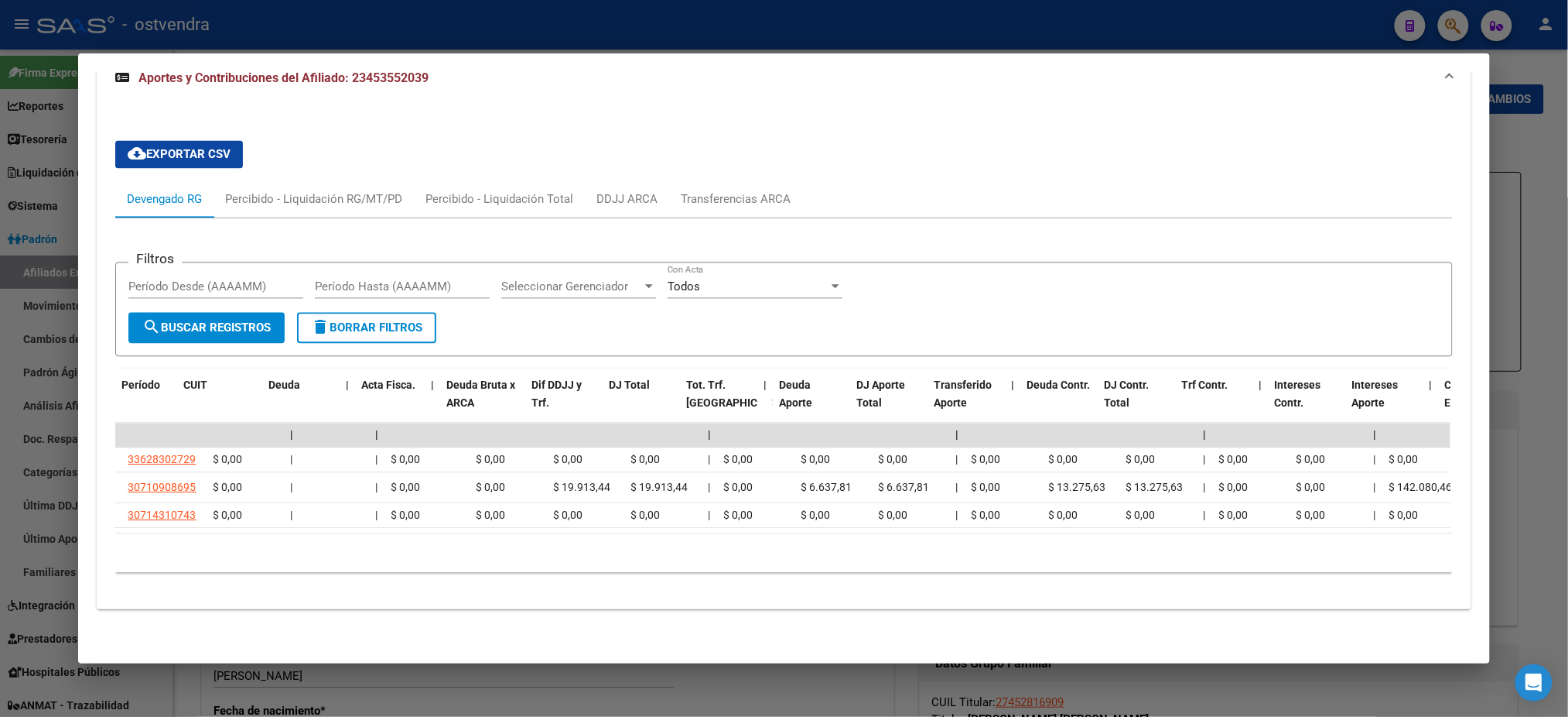
scroll to position [0, 0]
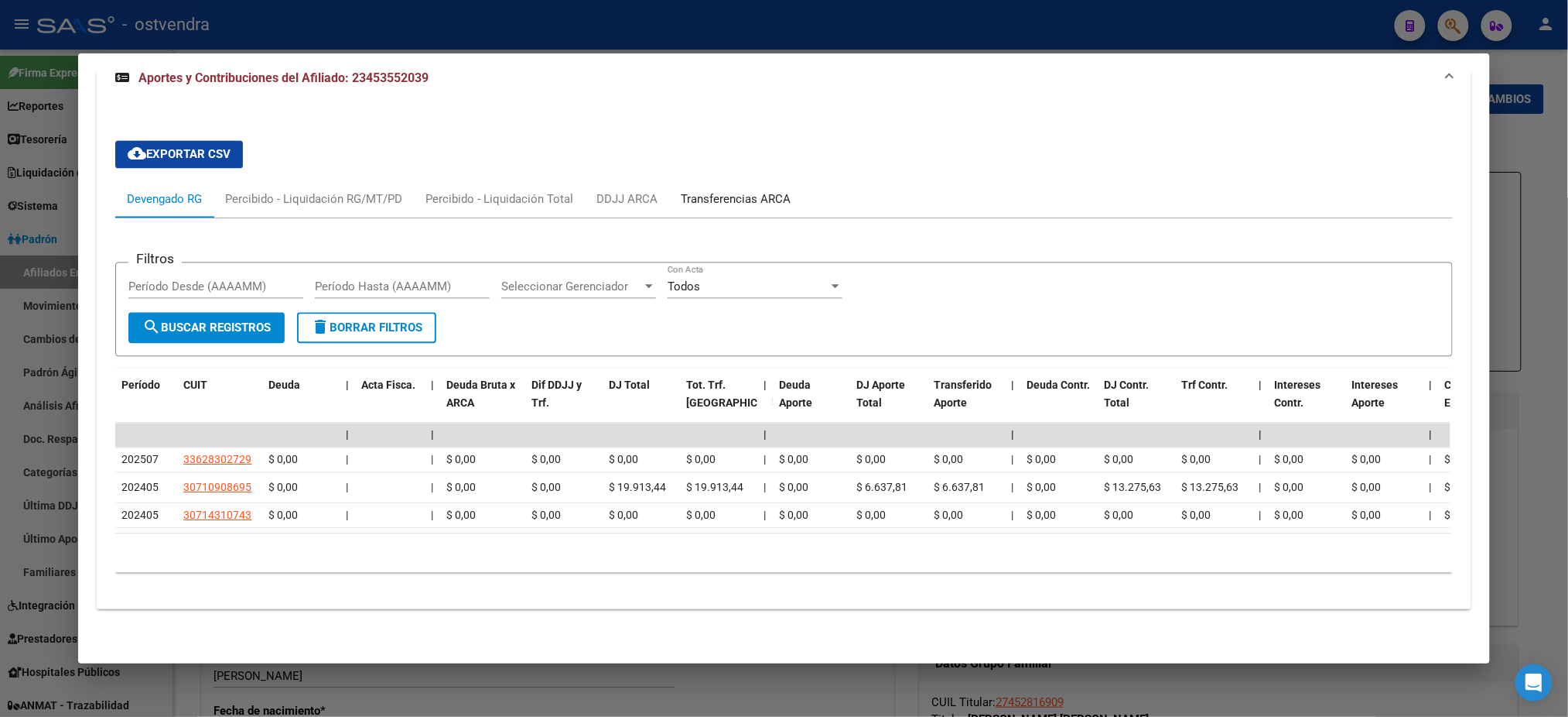
drag, startPoint x: 744, startPoint y: 180, endPoint x: 773, endPoint y: 260, distance: 85.1
click at [773, 260] on mat-tab-group "Devengado RG Percibido - Liquidación RG/MT/PD Percibido - Liquidación Total DDJ…" at bounding box center [784, 382] width 1337 height 405
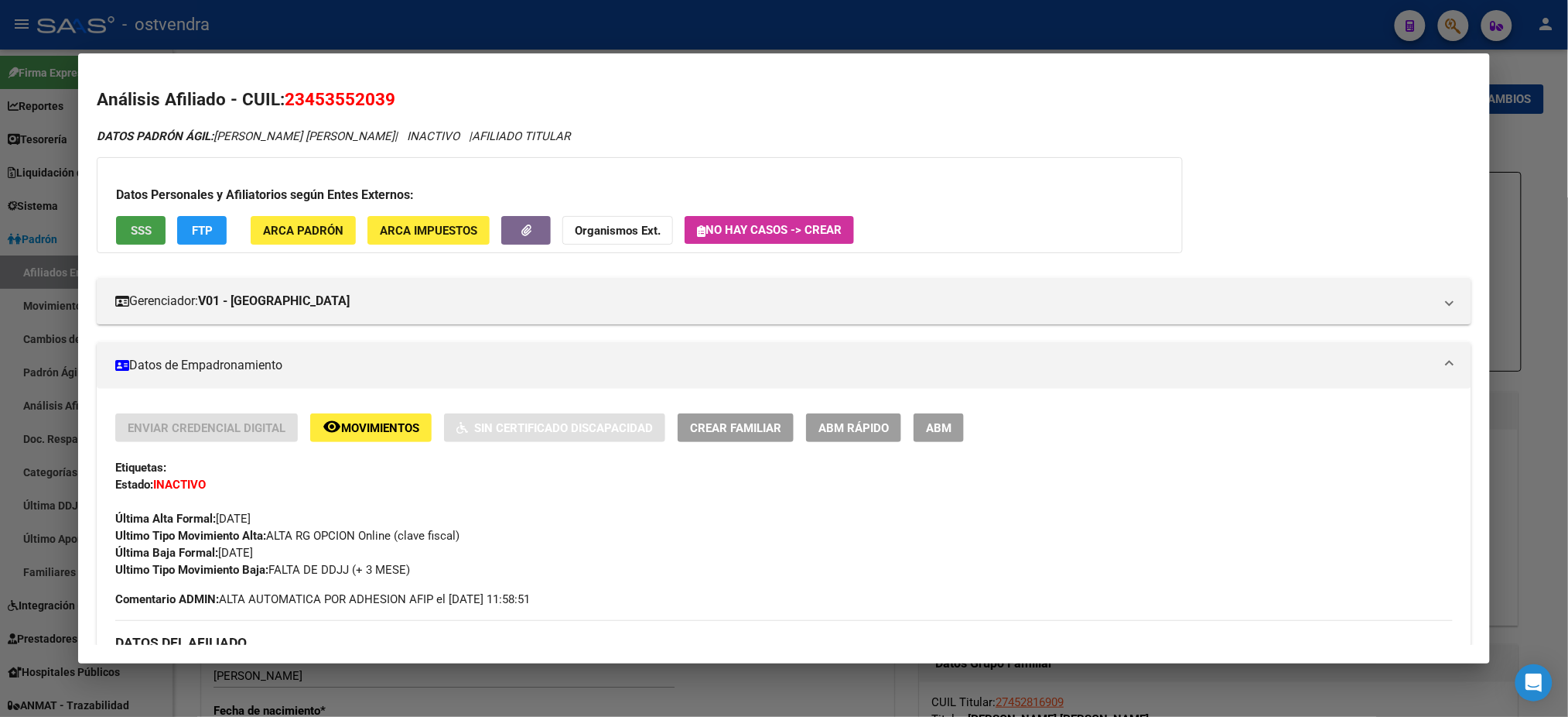
click at [123, 243] on button "SSS" at bounding box center [141, 230] width 50 height 29
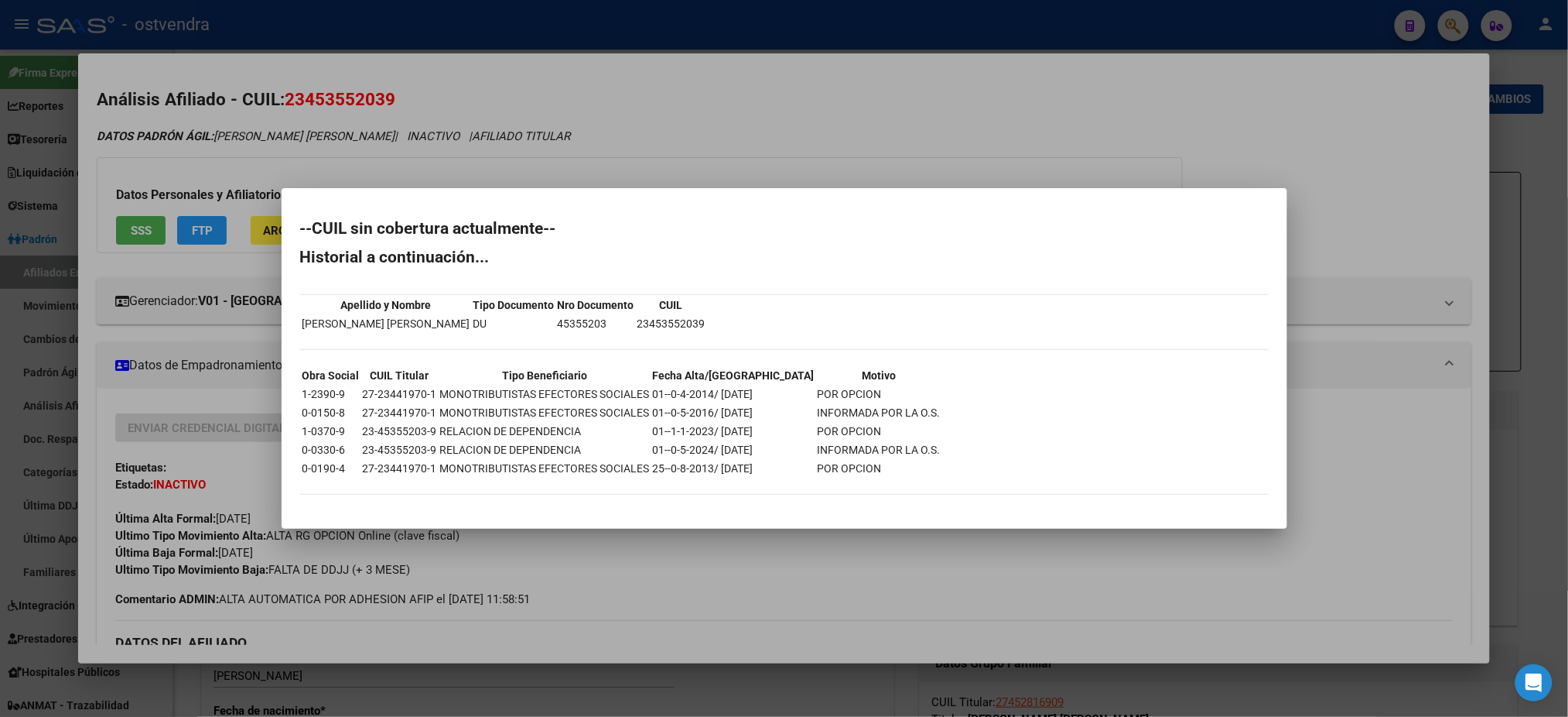
click at [378, 215] on mat-dialog-content "--CUIL sin cobertura actualmente-- Historial a continuación... Apellido y Nombr…" at bounding box center [784, 358] width 1006 height 302
click at [405, 153] on div at bounding box center [784, 358] width 1568 height 717
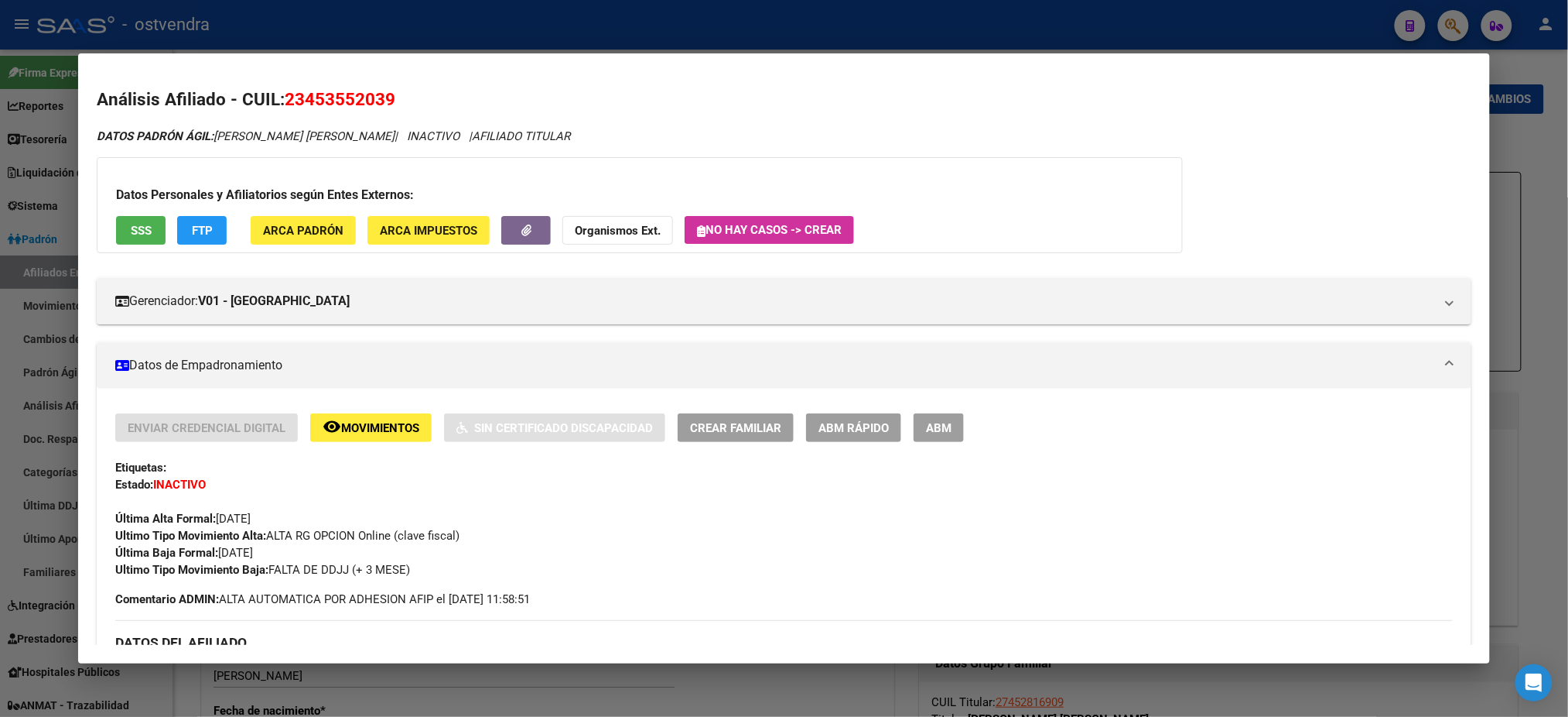
click at [947, 429] on button "ABM" at bounding box center [939, 428] width 51 height 29
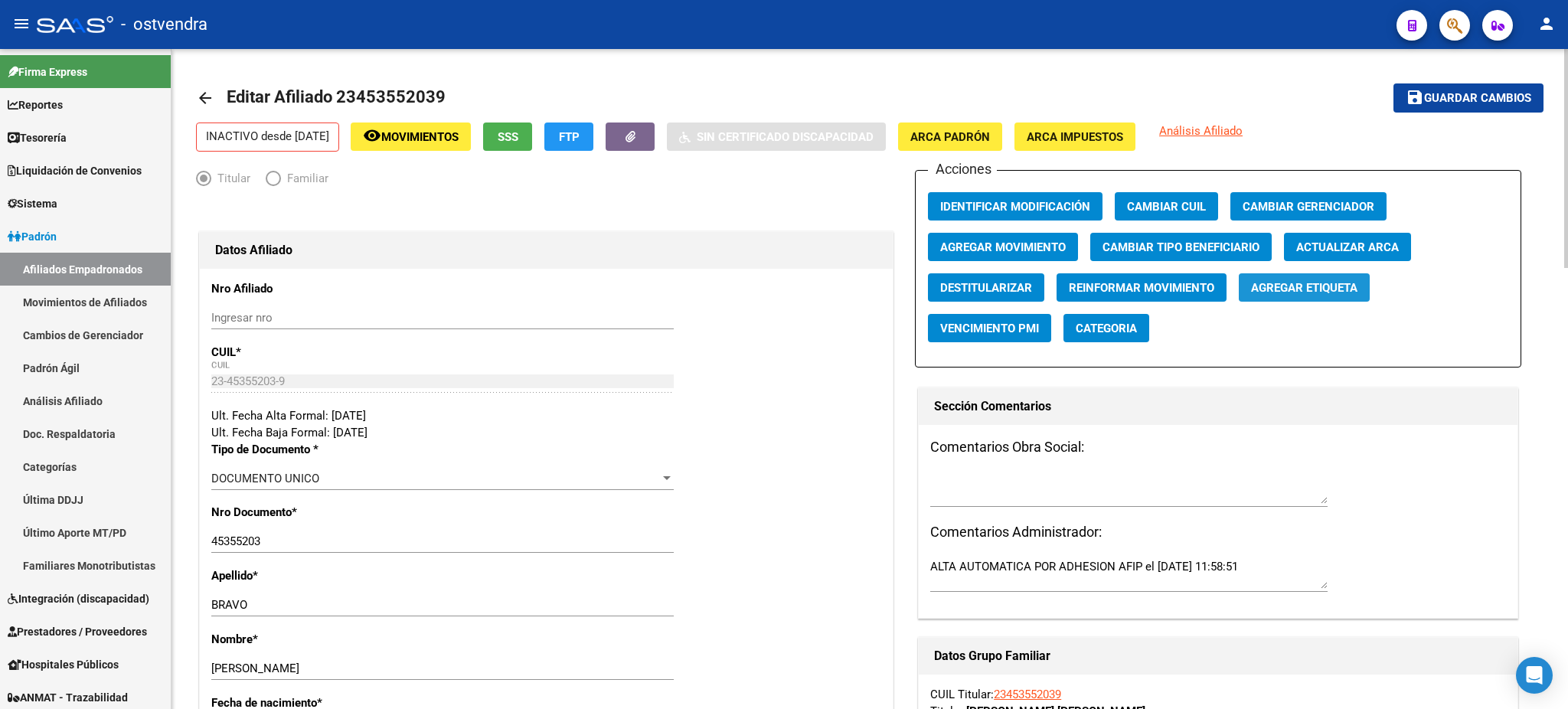
click at [1319, 286] on span "Agregar Etiqueta" at bounding box center [1303, 288] width 106 height 14
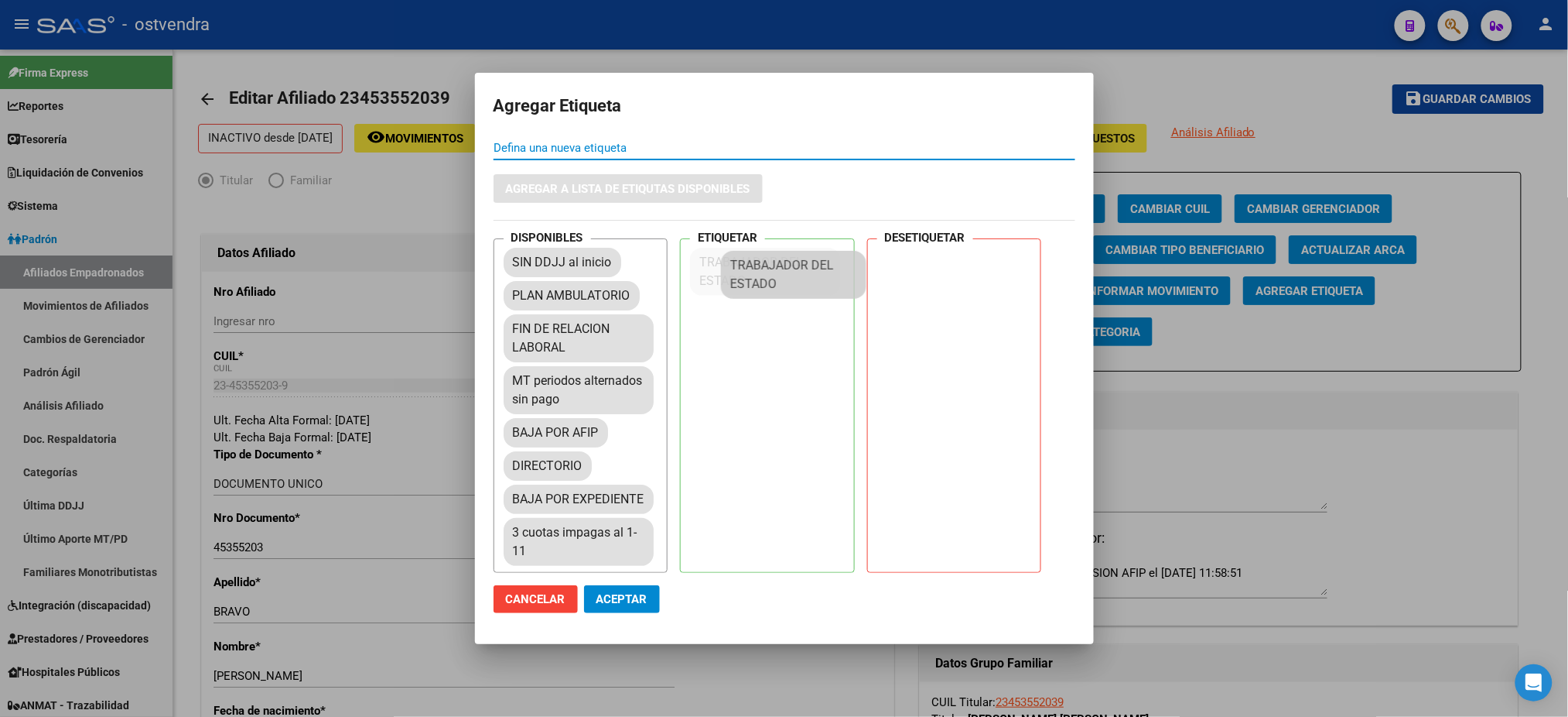
drag, startPoint x: 685, startPoint y: 428, endPoint x: 802, endPoint y: 262, distance: 203.1
click at [633, 596] on span "Aceptar" at bounding box center [621, 599] width 51 height 14
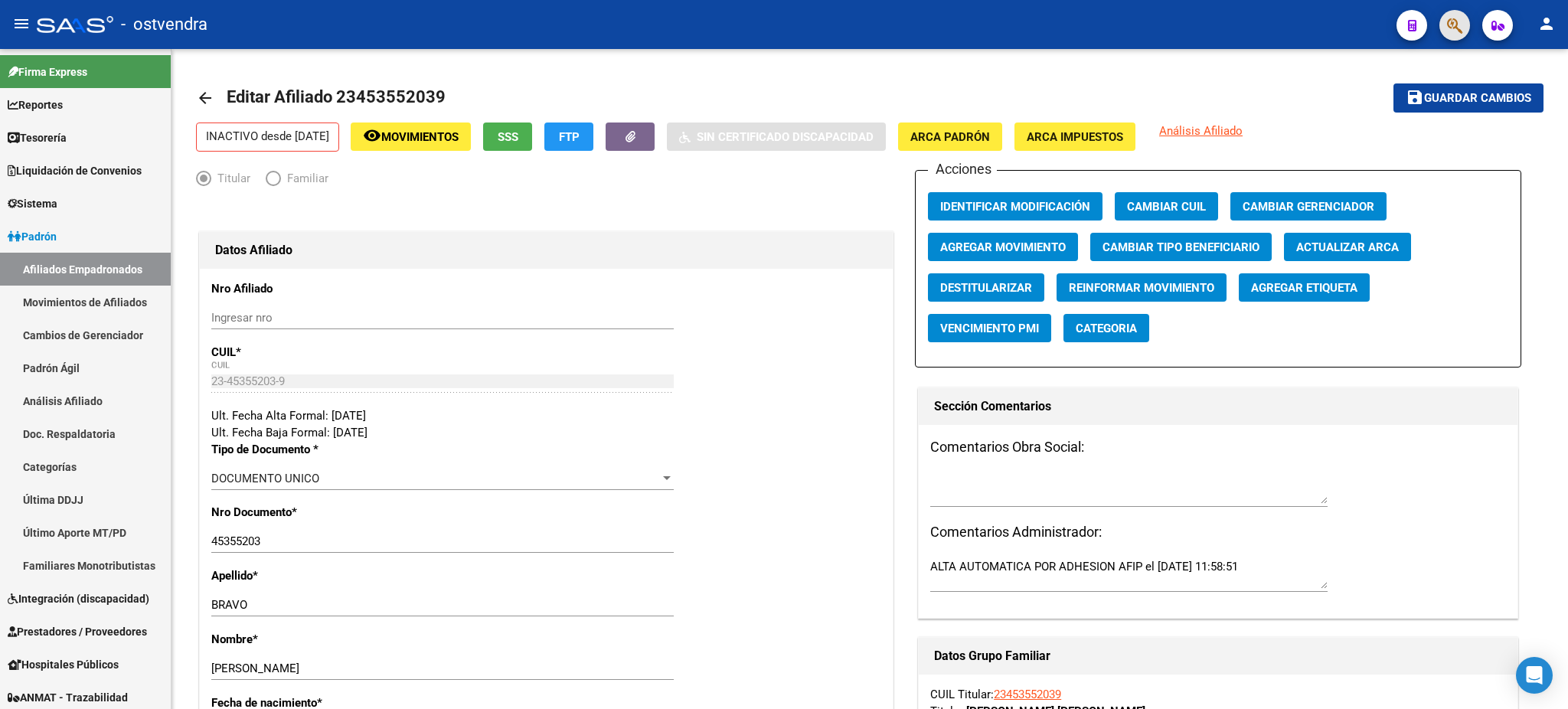
click at [1458, 16] on span "button" at bounding box center [1455, 26] width 16 height 31
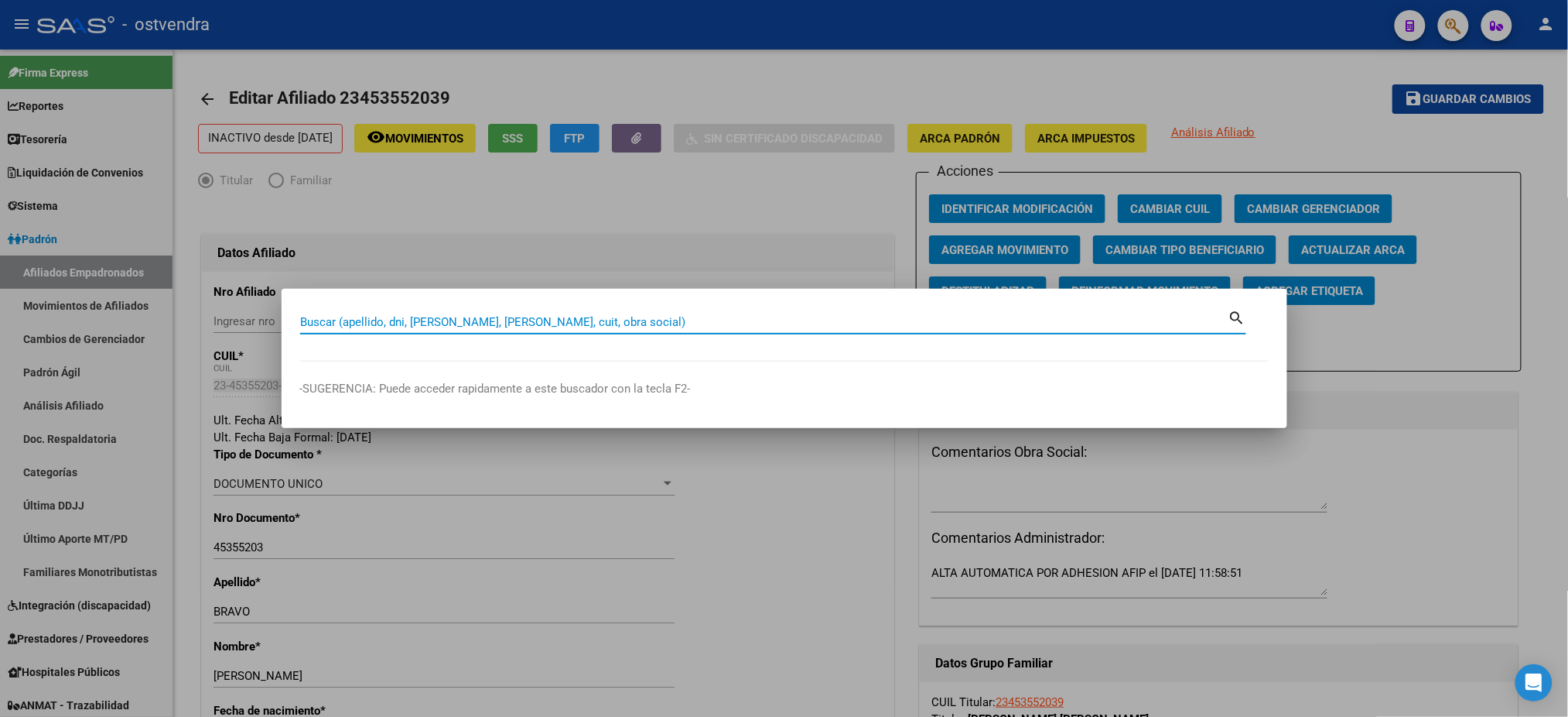
paste input "45524721"
type input "45524721"
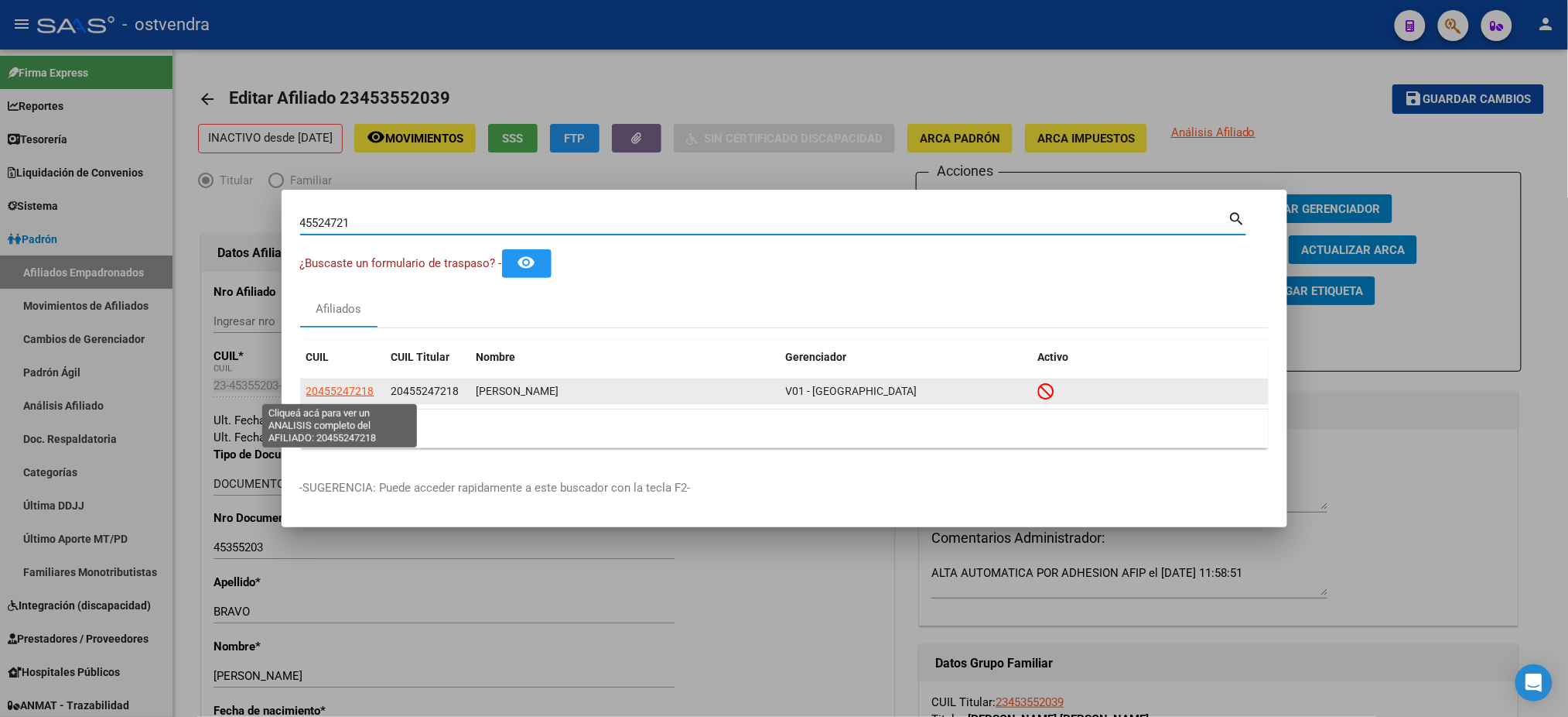
click at [347, 392] on span "20455247218" at bounding box center [340, 391] width 68 height 12
type textarea "20455247218"
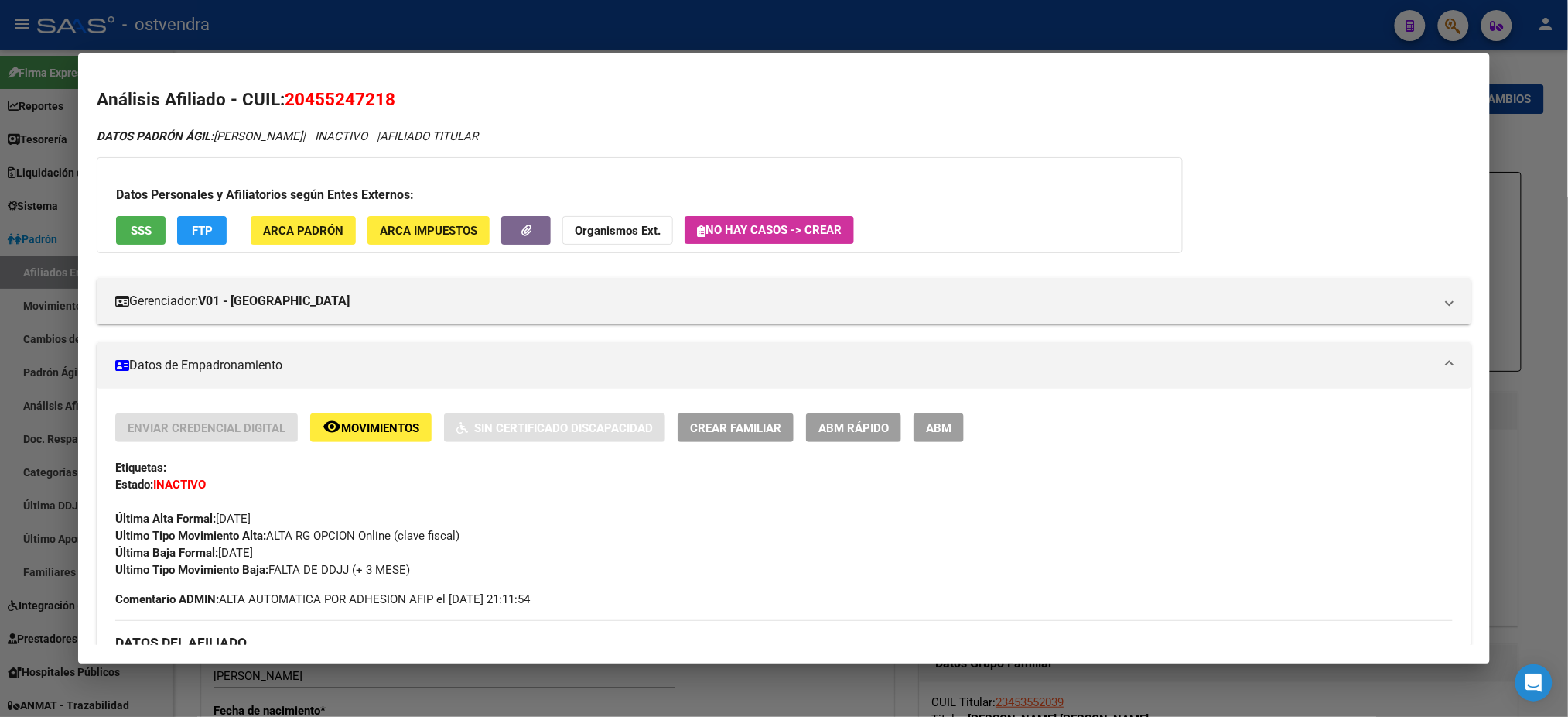
click at [127, 239] on button "SSS" at bounding box center [141, 230] width 50 height 29
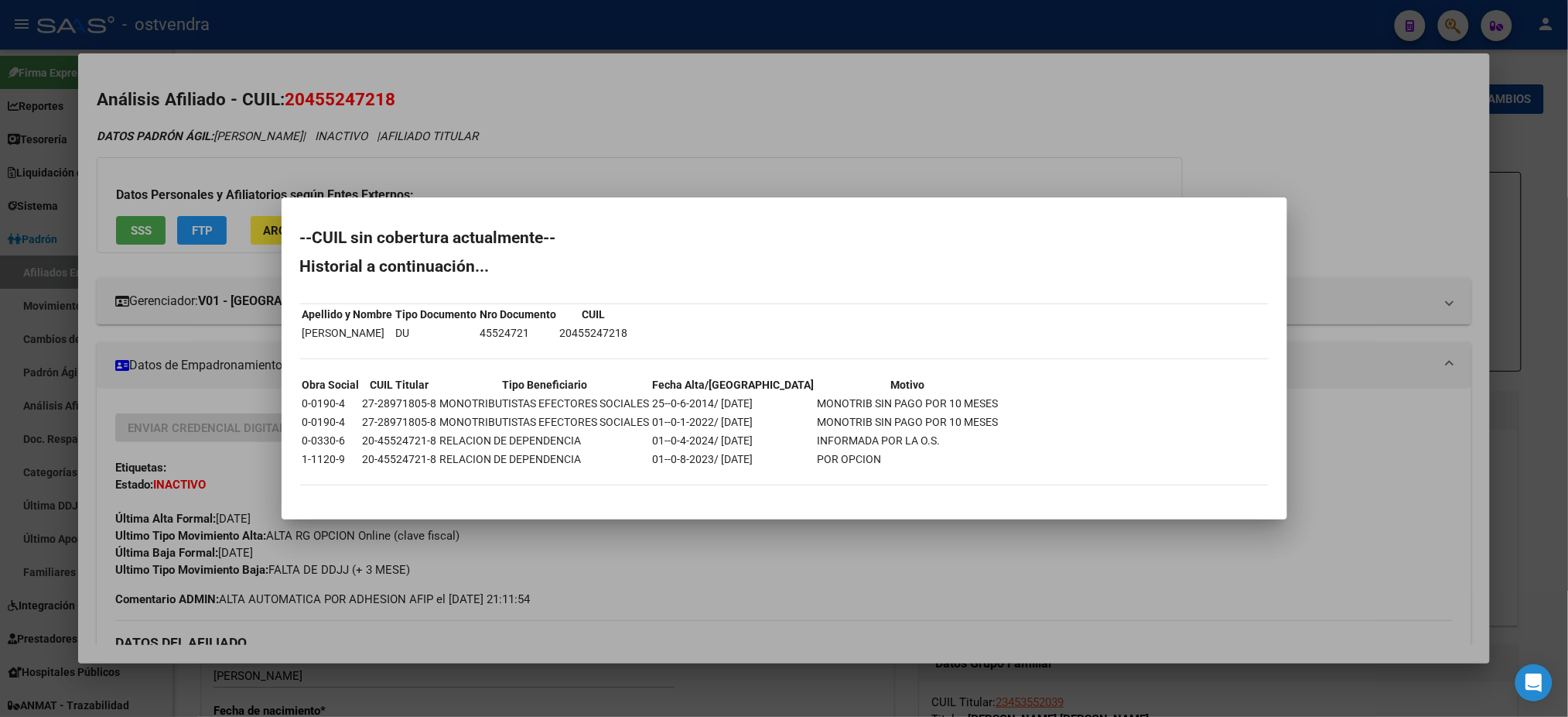
click at [273, 138] on div at bounding box center [784, 358] width 1568 height 717
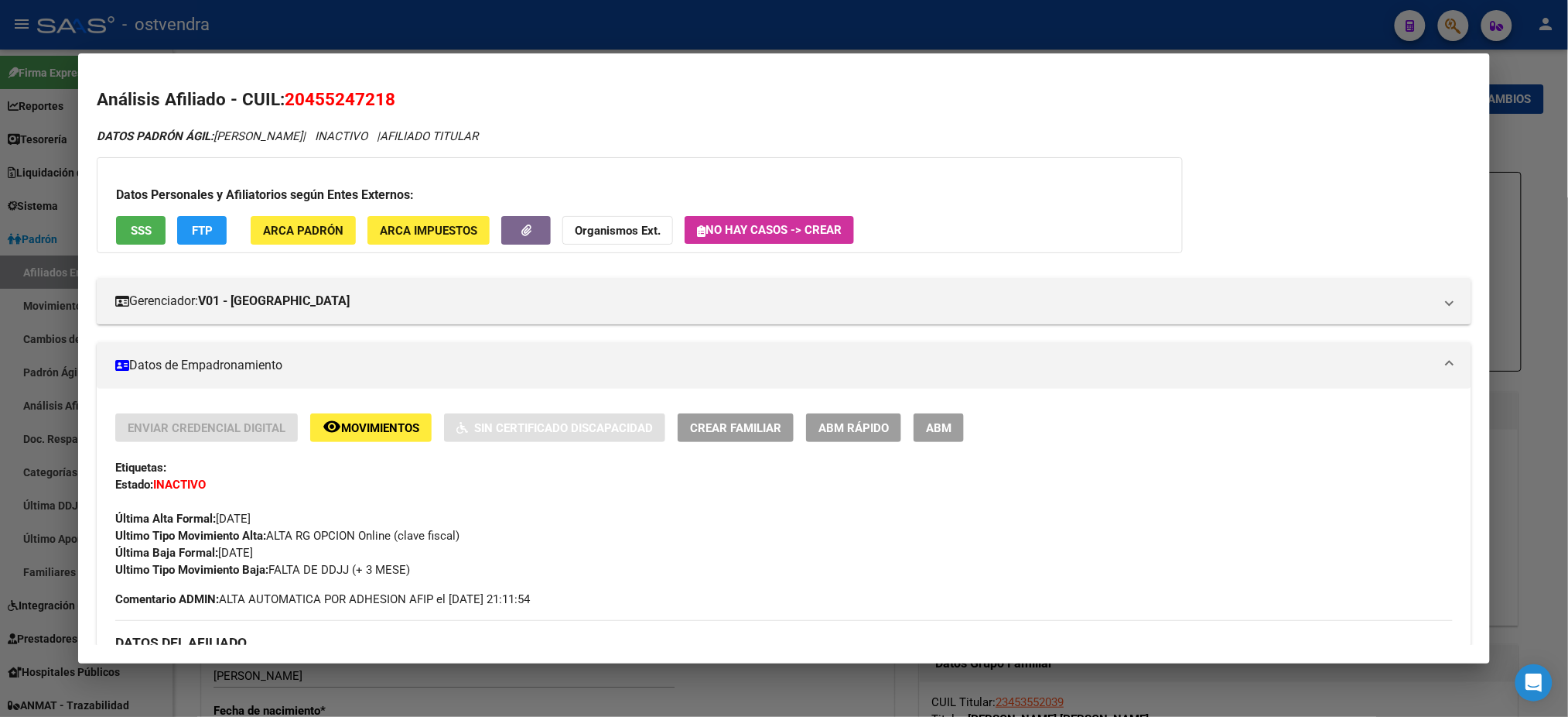
click at [130, 227] on span "SSS" at bounding box center [140, 231] width 21 height 14
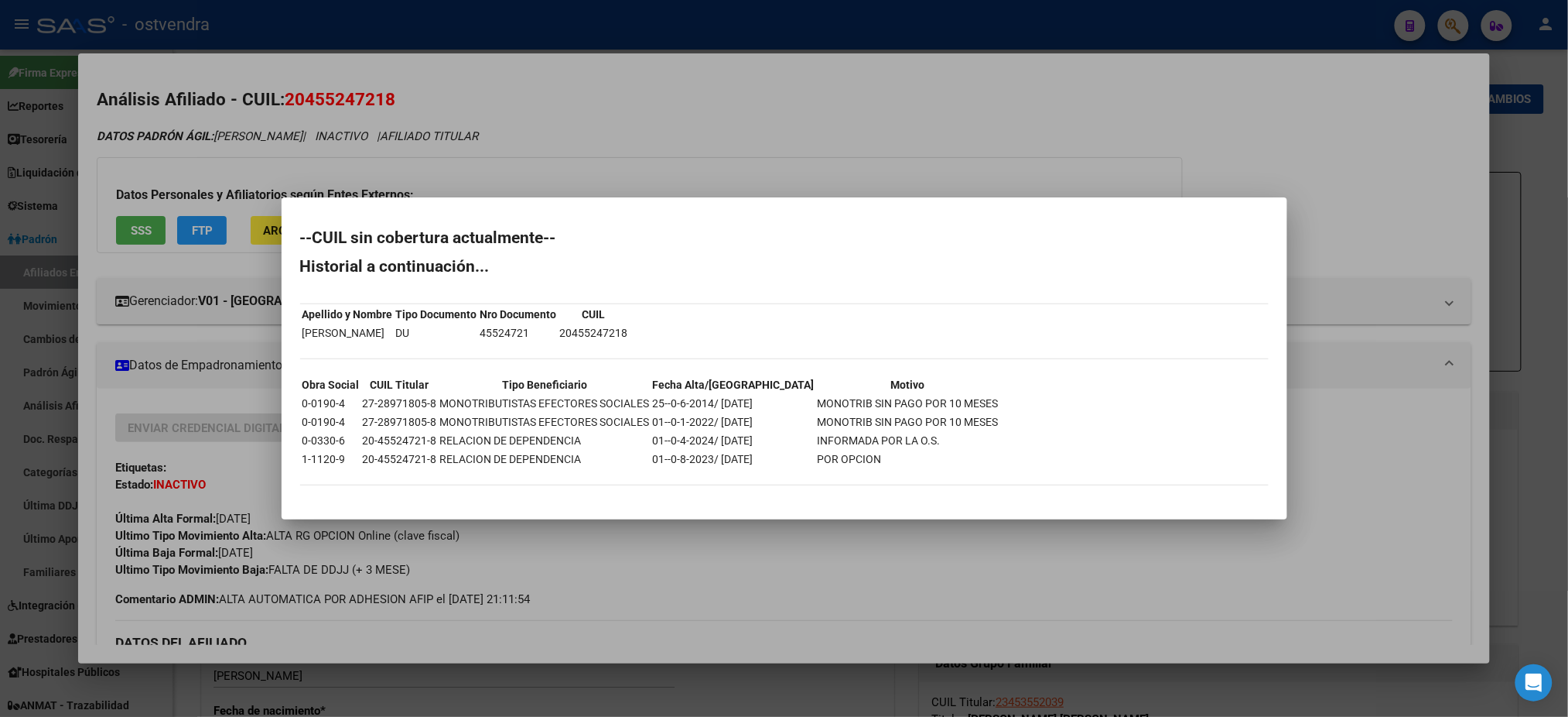
click at [267, 141] on div at bounding box center [784, 358] width 1568 height 717
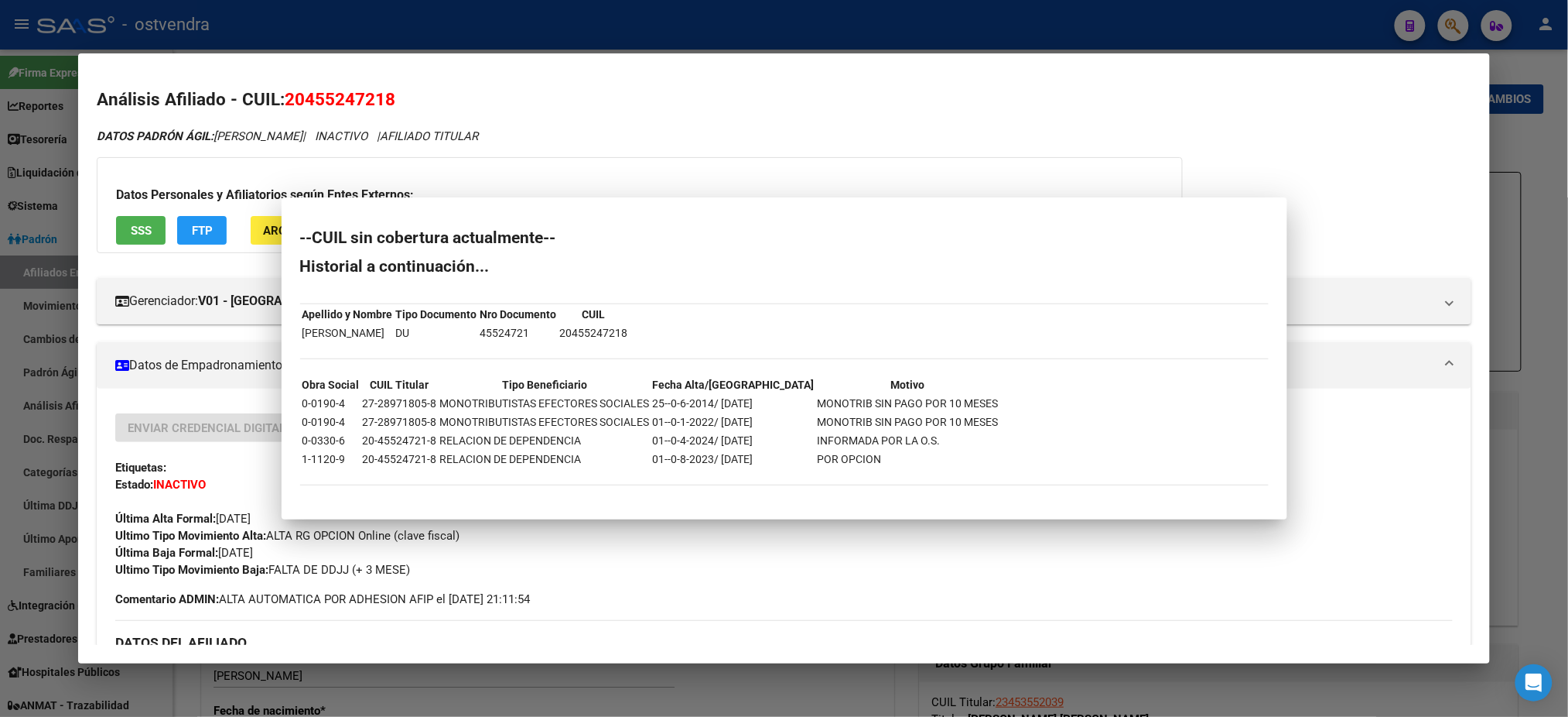
drag, startPoint x: 382, startPoint y: 515, endPoint x: 387, endPoint y: 536, distance: 21.6
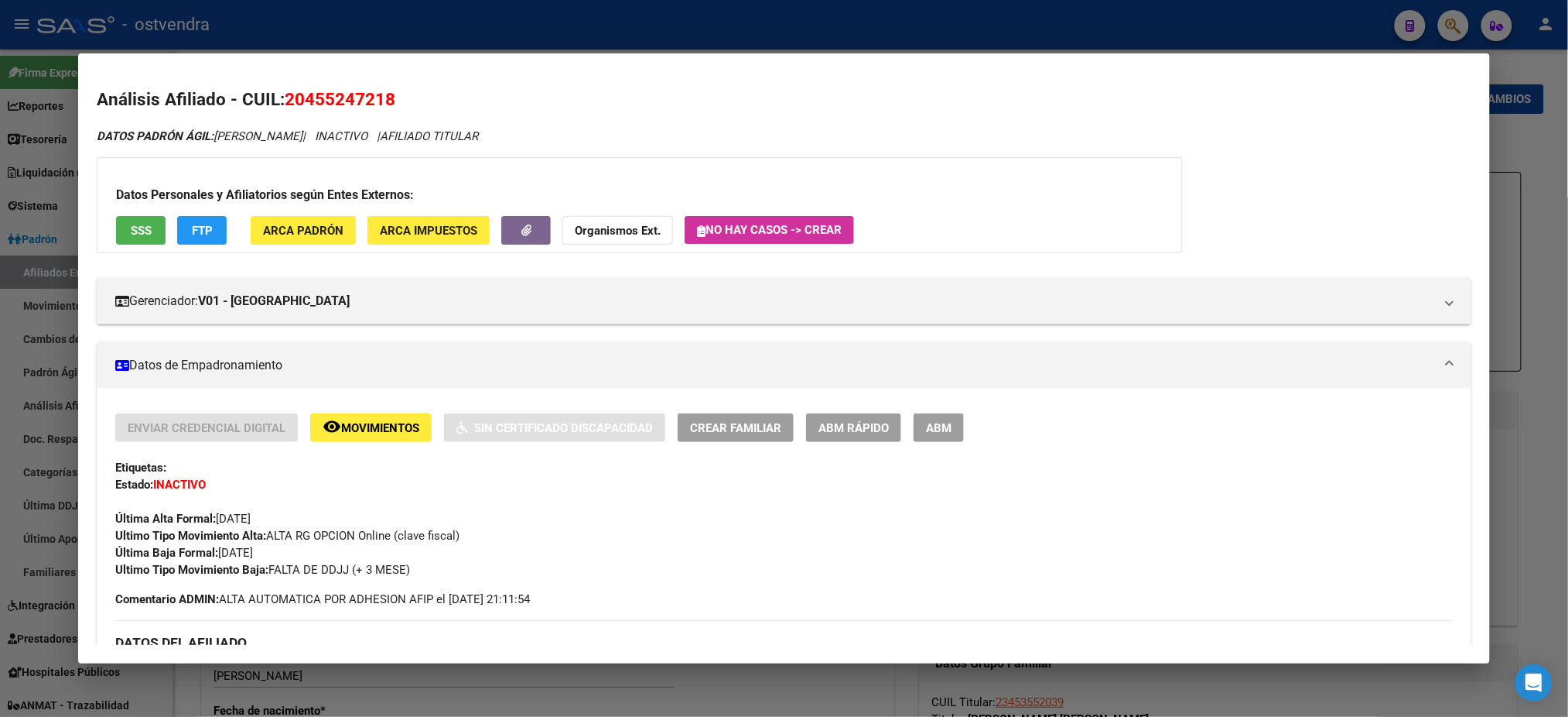
drag, startPoint x: 387, startPoint y: 536, endPoint x: 314, endPoint y: 549, distance: 74.1
click at [314, 549] on div "Enviar Credencial Digital remove_red_eye Movimientos Sin Certificado Discapacid…" at bounding box center [784, 496] width 1337 height 165
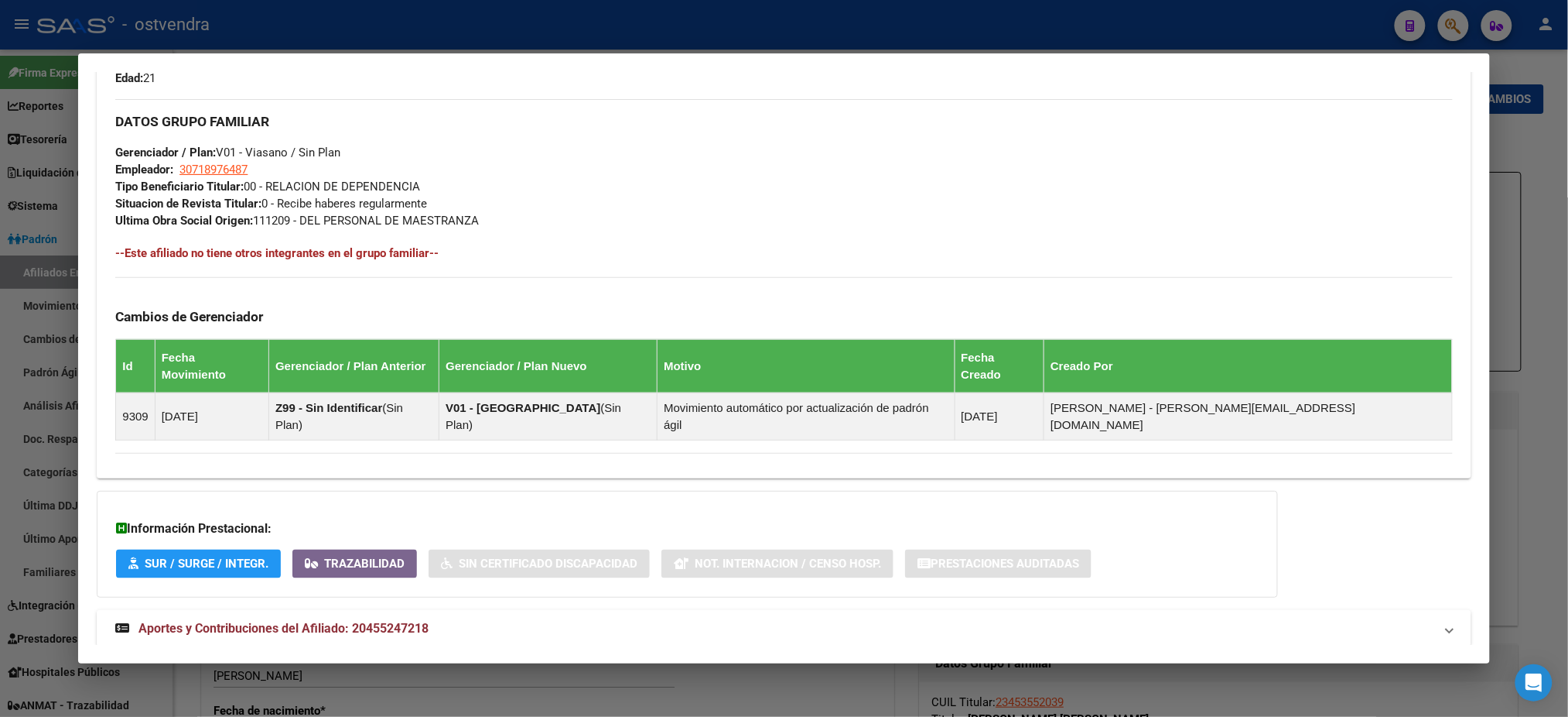
scroll to position [750, 0]
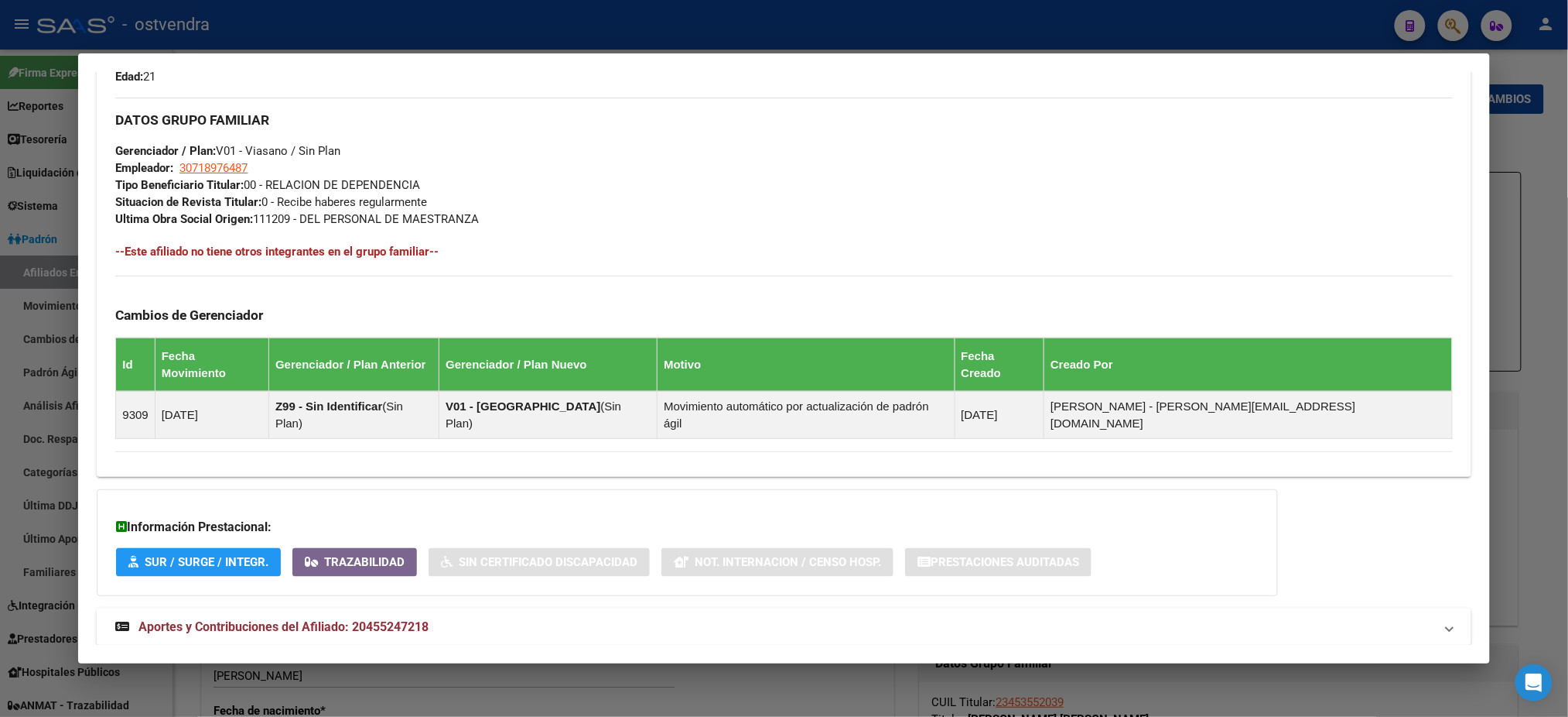
click at [356, 619] on div "DATOS PADRÓN ÁGIL: OVIEDO LAUTARO NAHUEL | INACTIVO | AFILIADO TITULAR Datos Pe…" at bounding box center [784, 20] width 1374 height 1285
click at [354, 619] on span "Aportes y Contribuciones del Afiliado: 20455247218" at bounding box center [283, 626] width 290 height 15
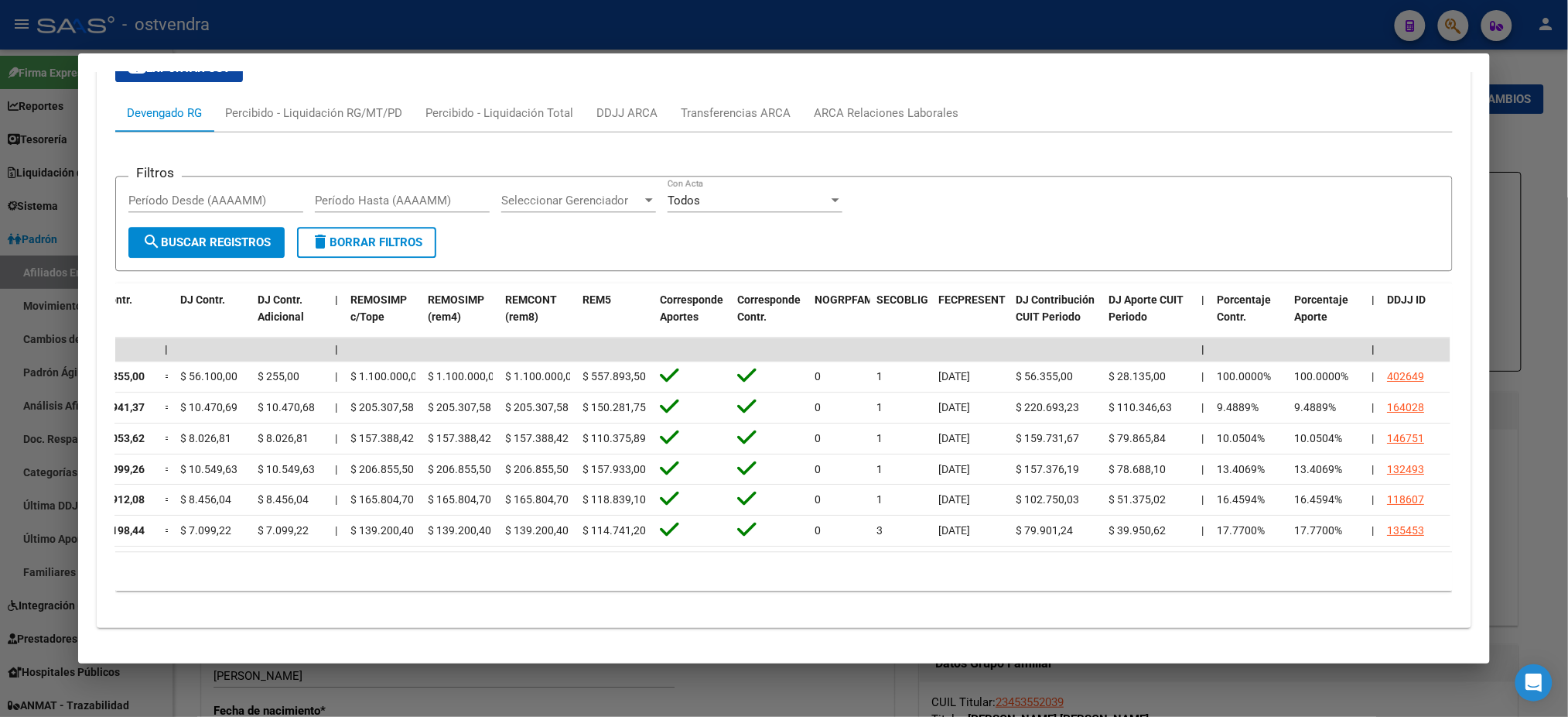
scroll to position [0, 0]
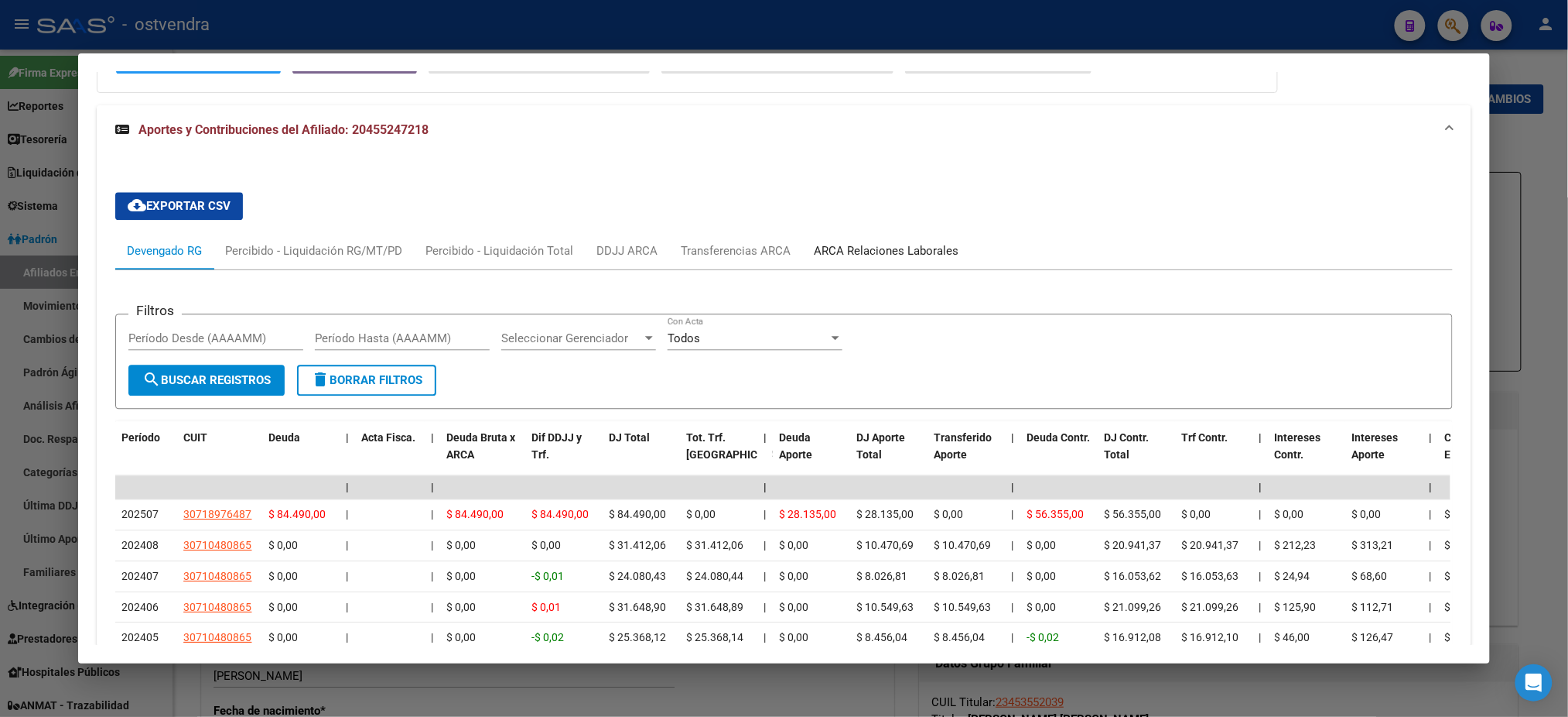
click at [882, 243] on div "ARCA Relaciones Laborales" at bounding box center [887, 251] width 145 height 17
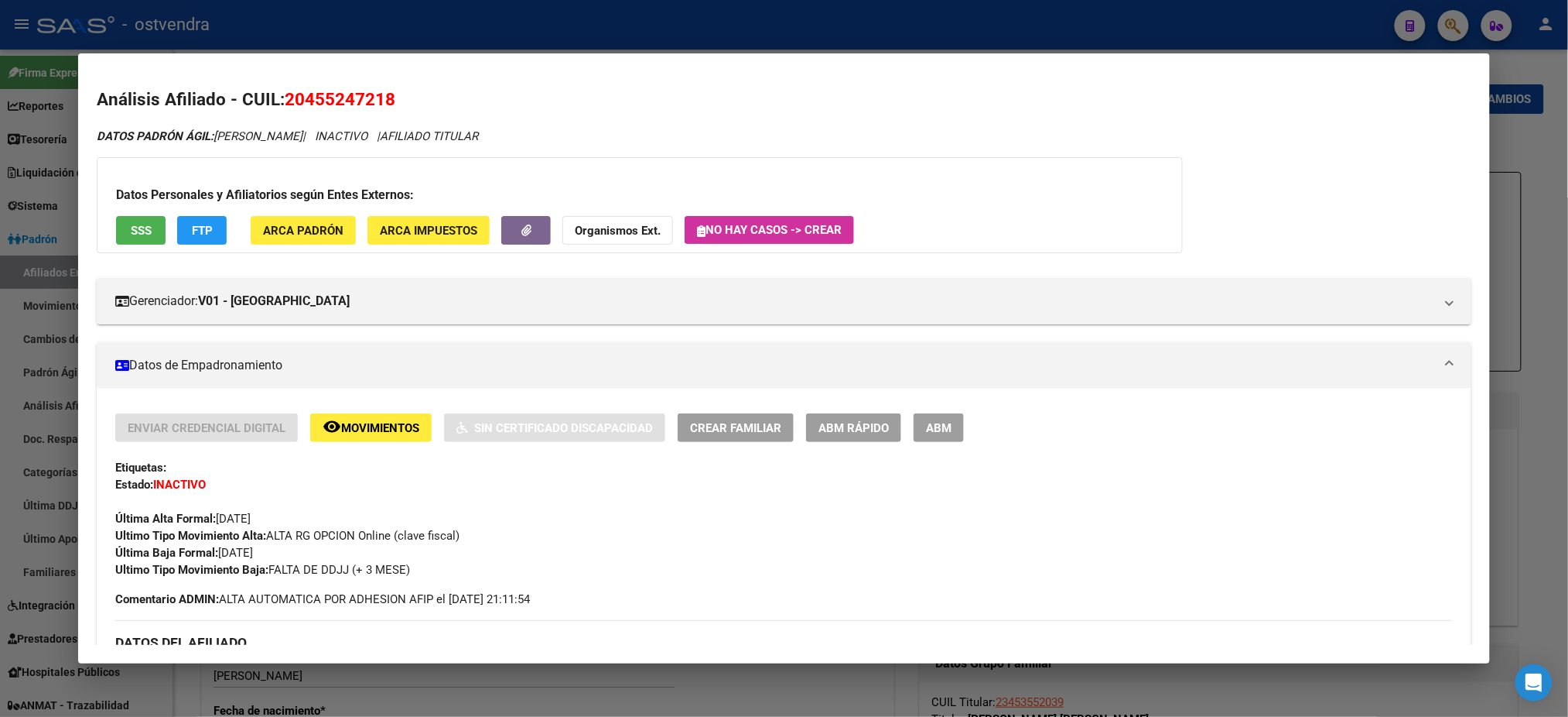
click at [934, 428] on span "ABM" at bounding box center [939, 428] width 26 height 14
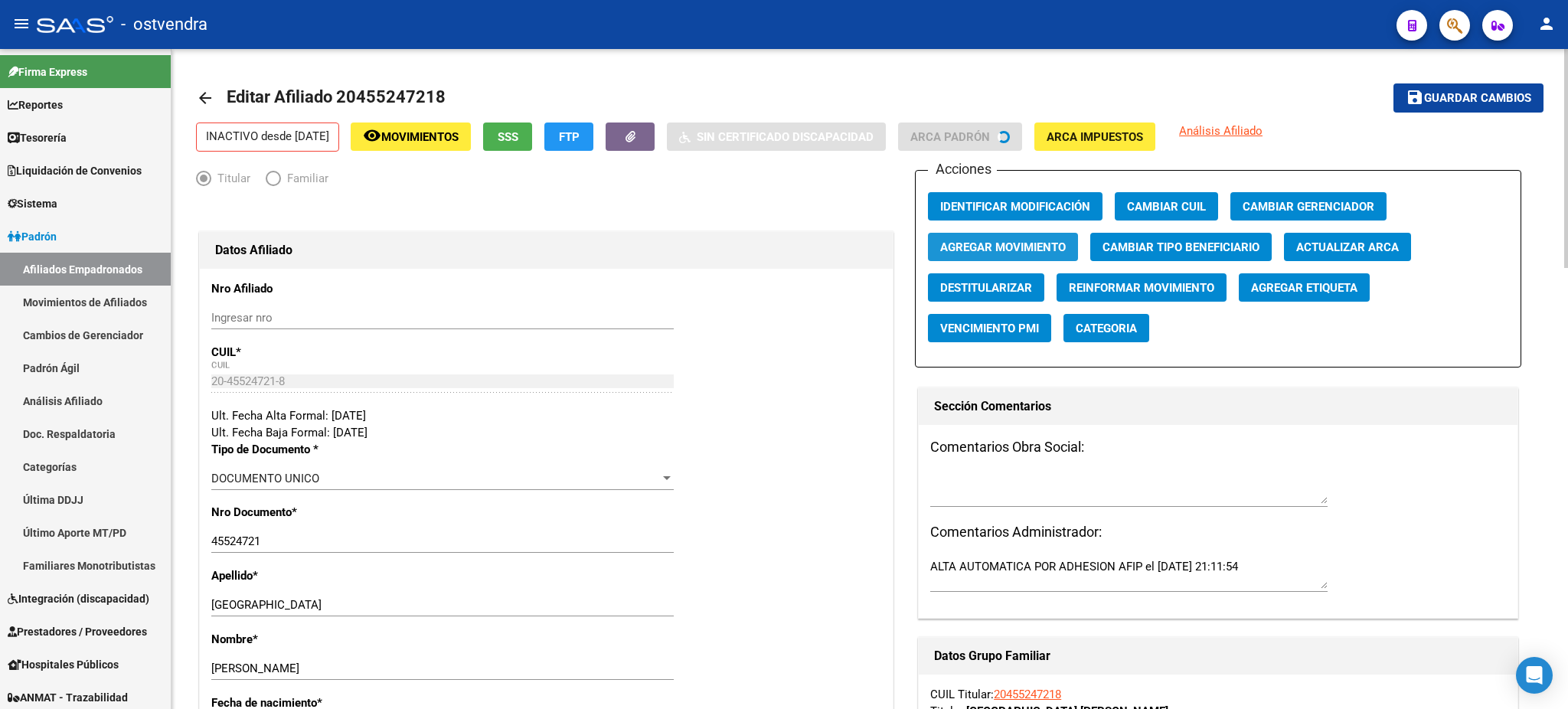
click at [972, 250] on span "Agregar Movimiento" at bounding box center [1003, 247] width 126 height 14
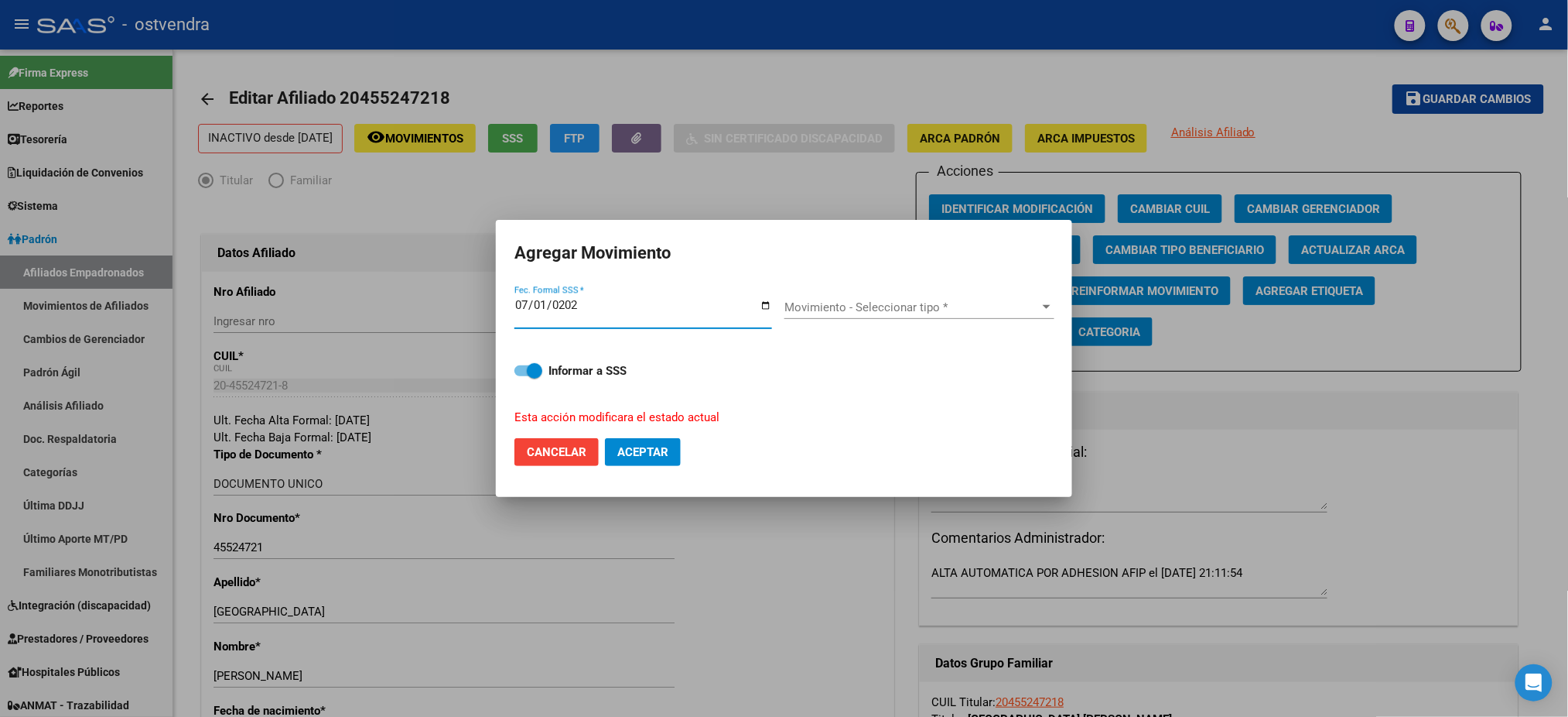
type input "[DATE]"
drag, startPoint x: 922, startPoint y: 278, endPoint x: 919, endPoint y: 301, distance: 23.2
click at [922, 282] on form "Agregar Movimiento [DATE] Fec. Formal SSS * Movimiento - Seleccionar tipo * Mov…" at bounding box center [784, 358] width 539 height 240
click at [921, 306] on span "Movimiento - Seleccionar tipo *" at bounding box center [913, 307] width 257 height 14
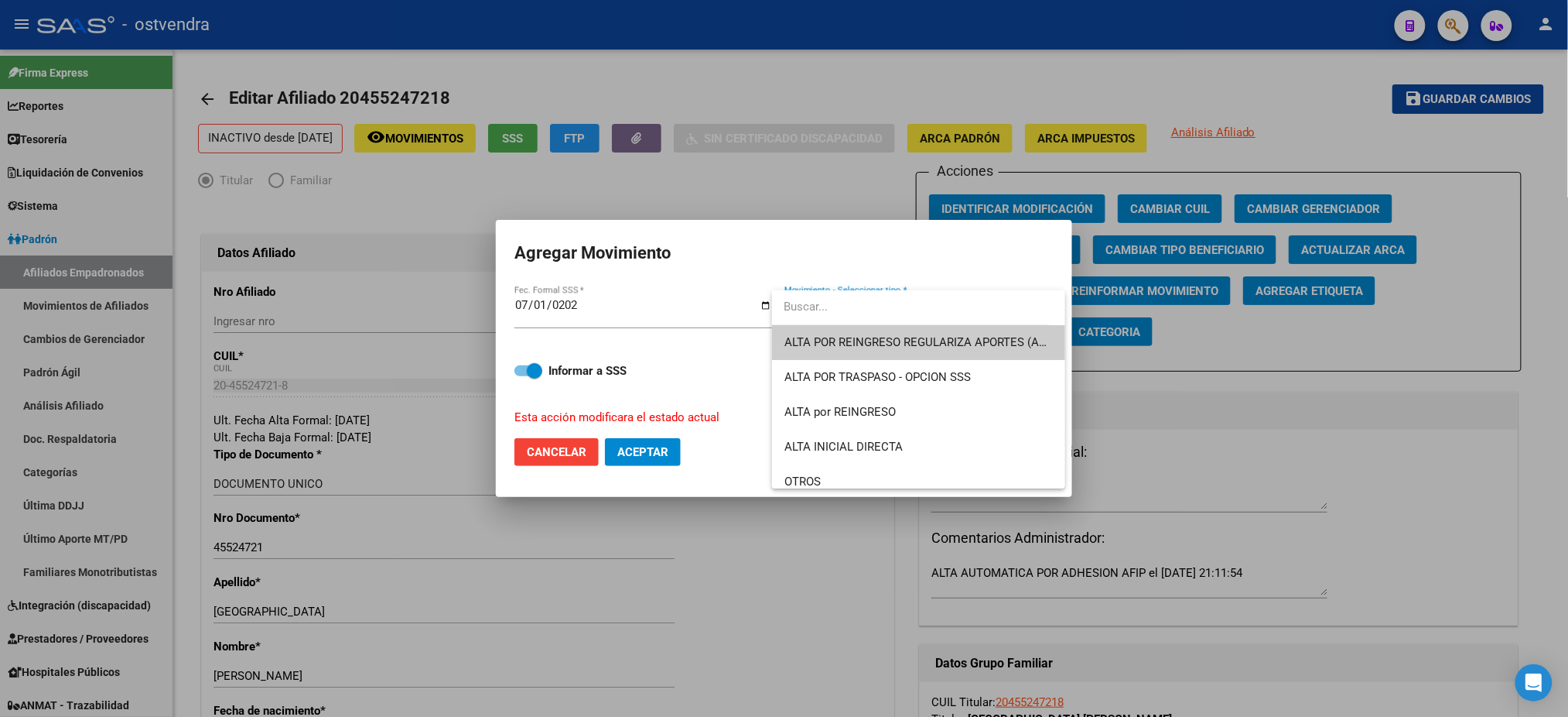
drag, startPoint x: 921, startPoint y: 306, endPoint x: 918, endPoint y: 331, distance: 25.2
click at [919, 332] on span "ALTA POR REINGRESO REGULARIZA APORTES (AFIP)" at bounding box center [919, 342] width 268 height 35
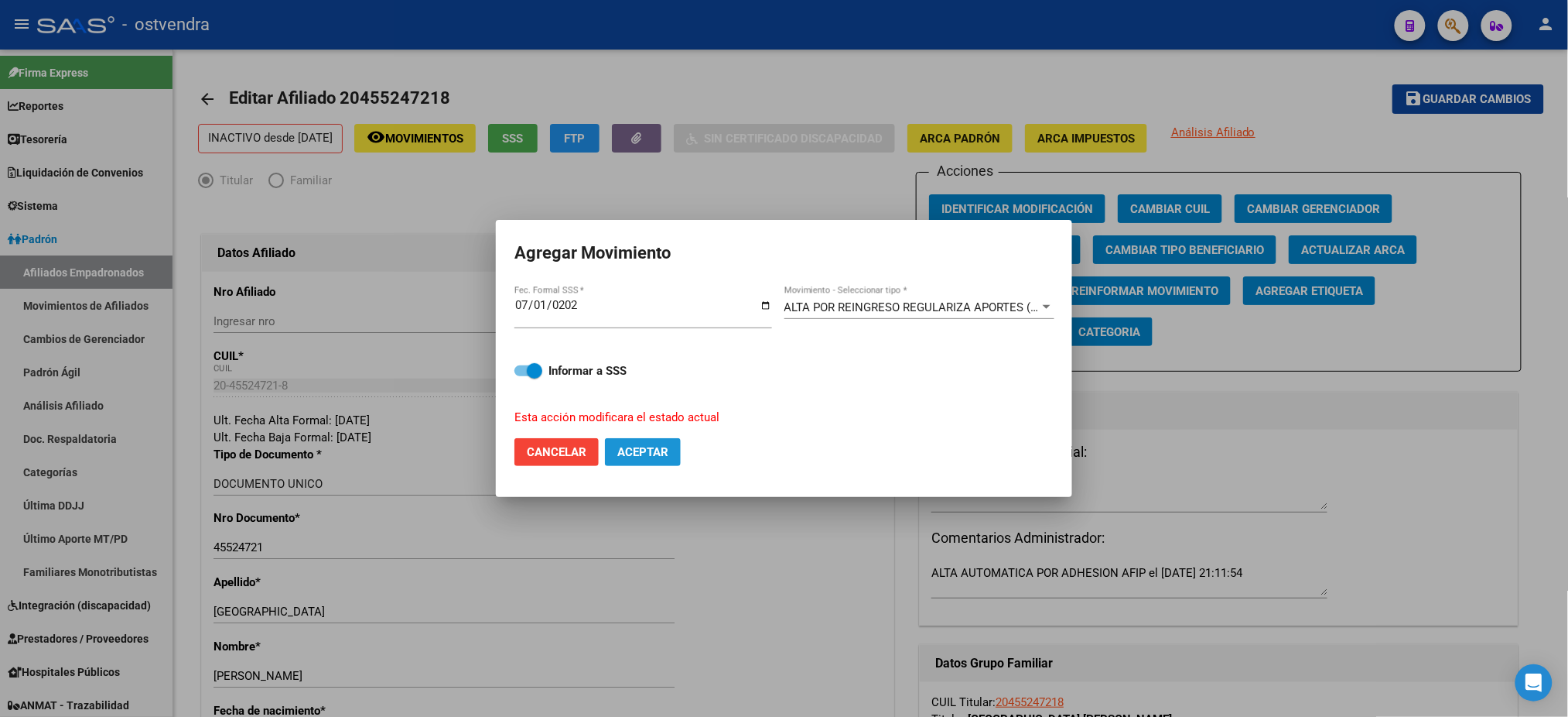
click at [652, 451] on span "Aceptar" at bounding box center [642, 451] width 51 height 14
checkbox input "false"
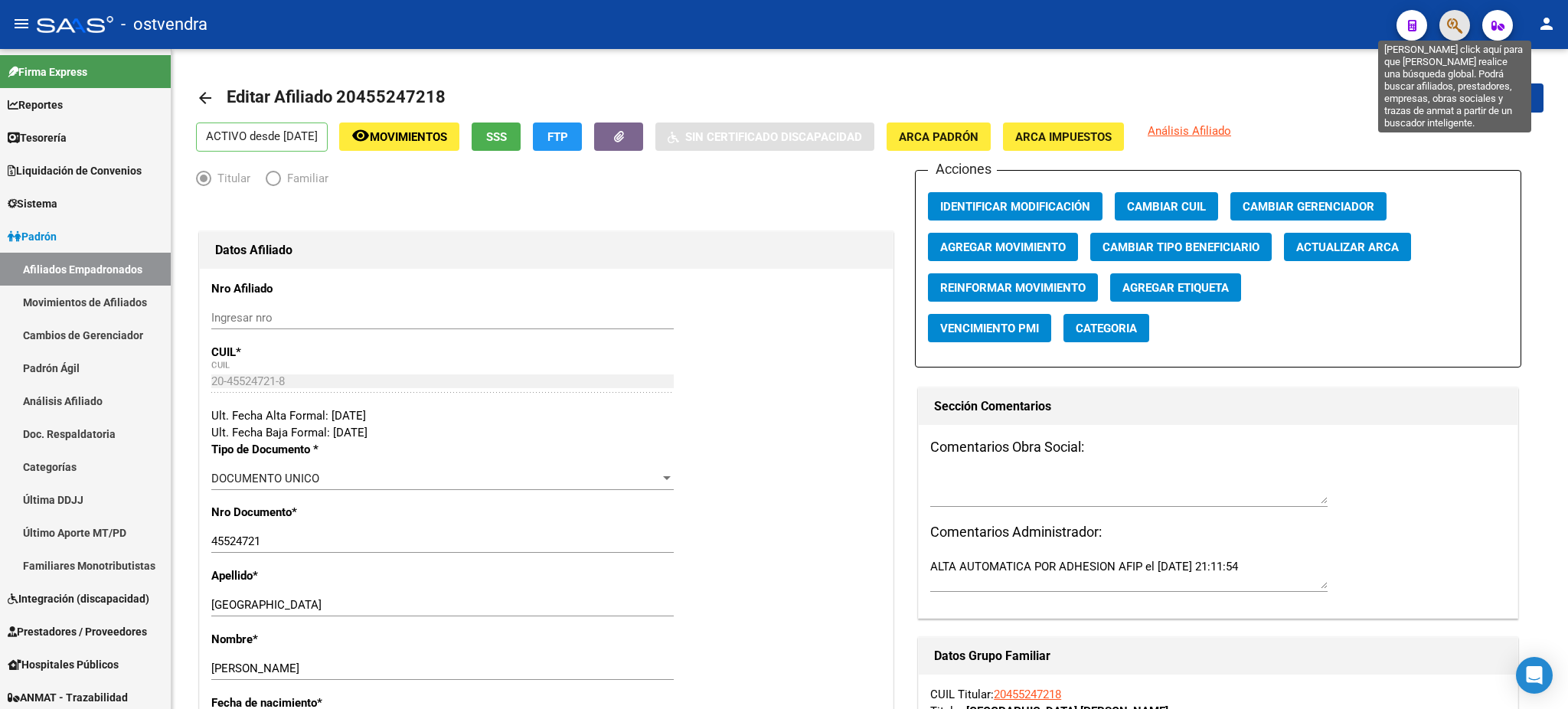
click at [1449, 25] on icon "button" at bounding box center [1455, 26] width 16 height 18
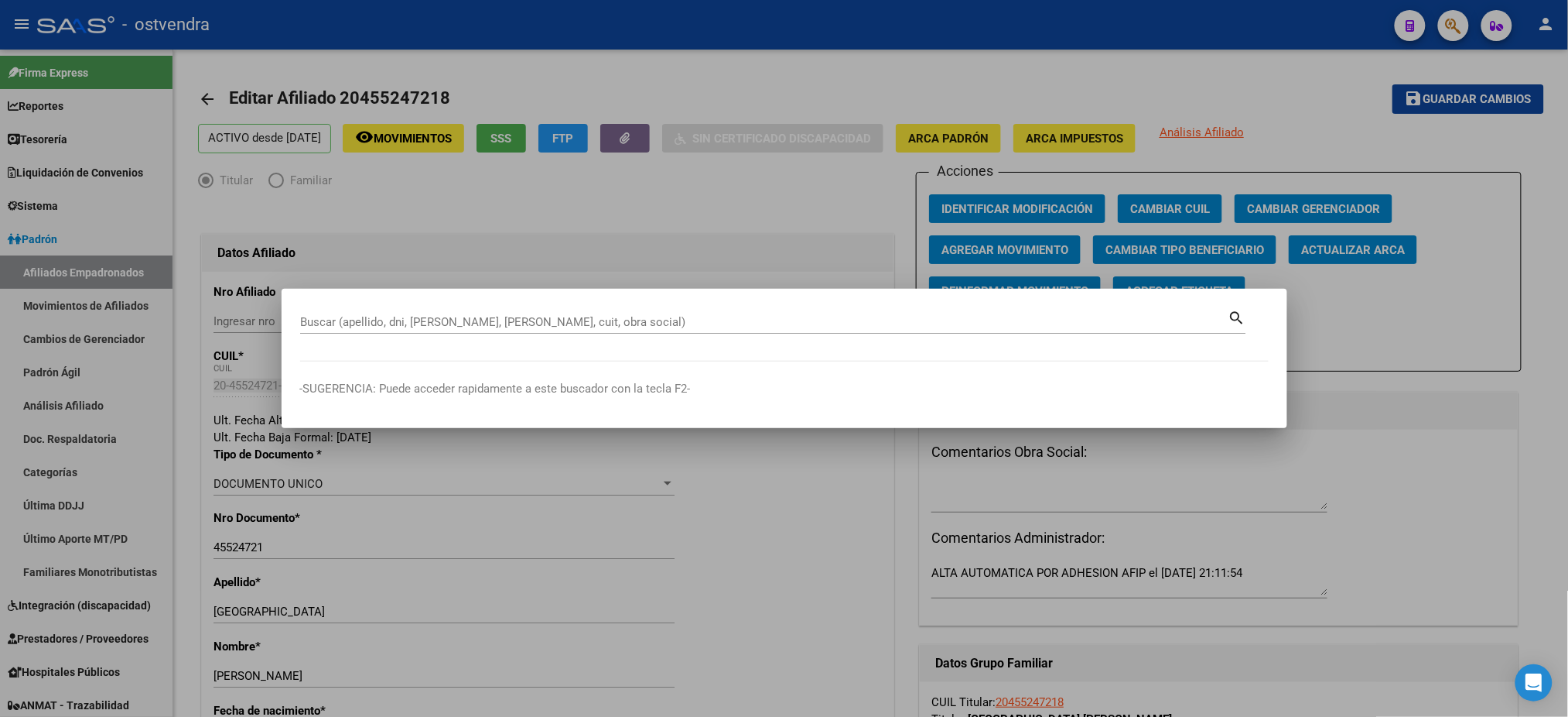
paste input "46272302"
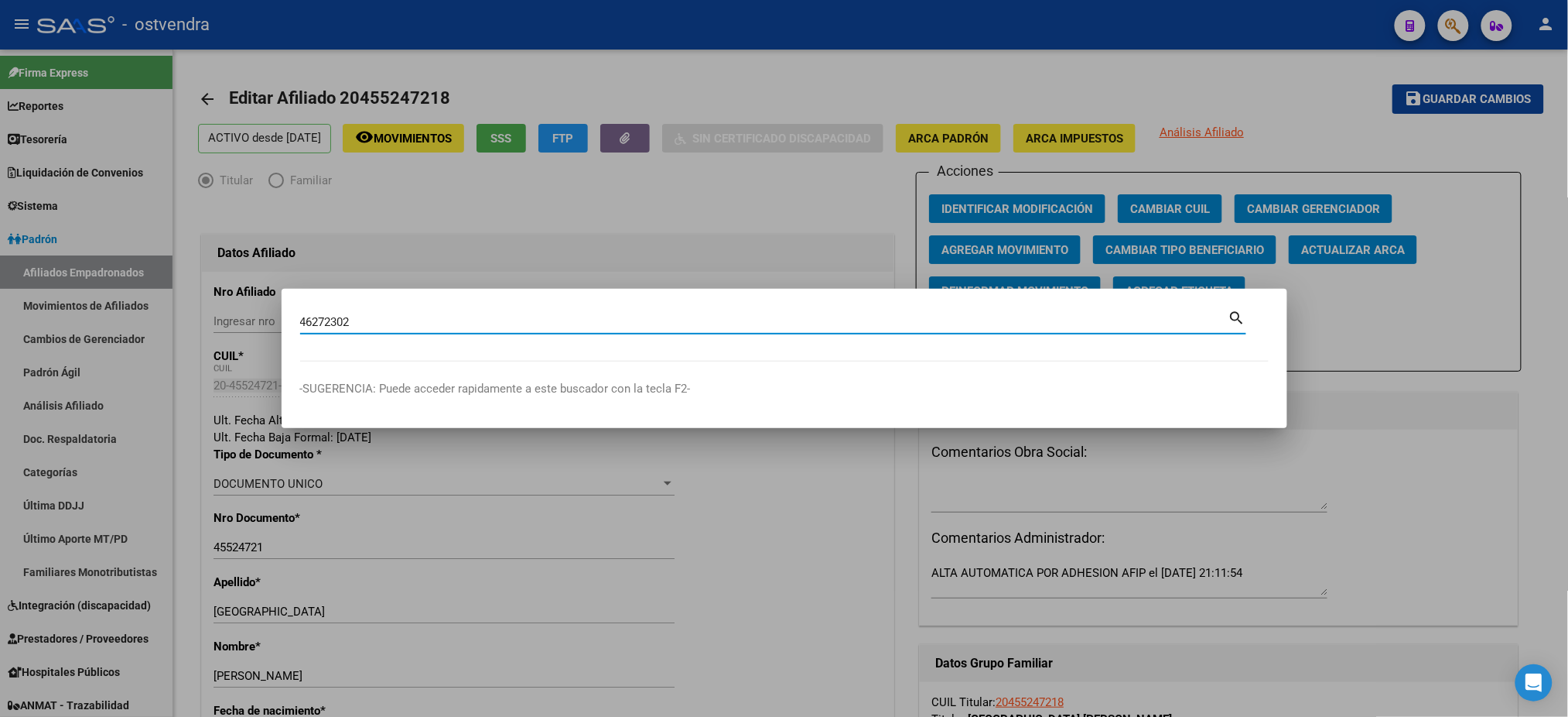
type input "46272302"
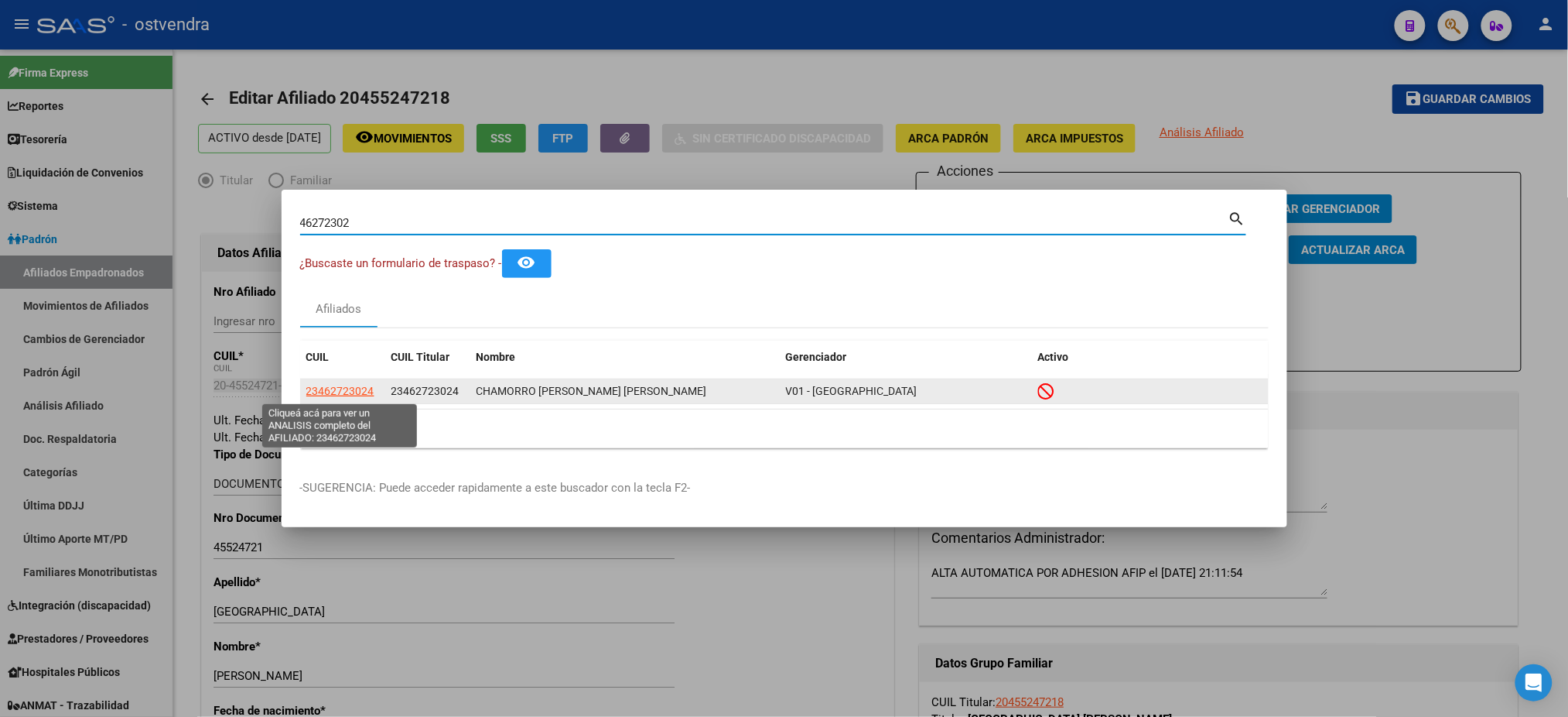
click at [341, 395] on span "23462723024" at bounding box center [340, 391] width 68 height 12
type textarea "23462723024"
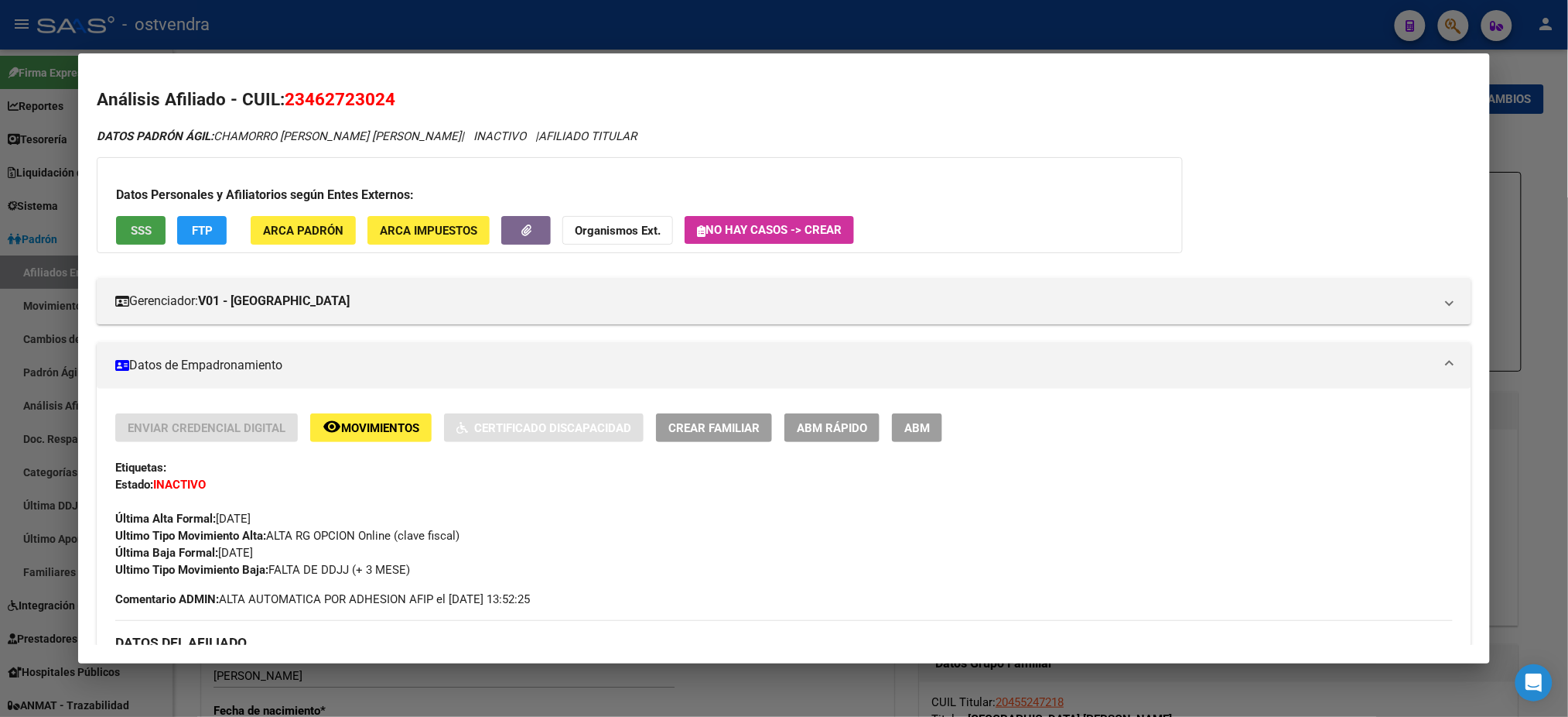
click at [130, 225] on span "SSS" at bounding box center [140, 231] width 21 height 14
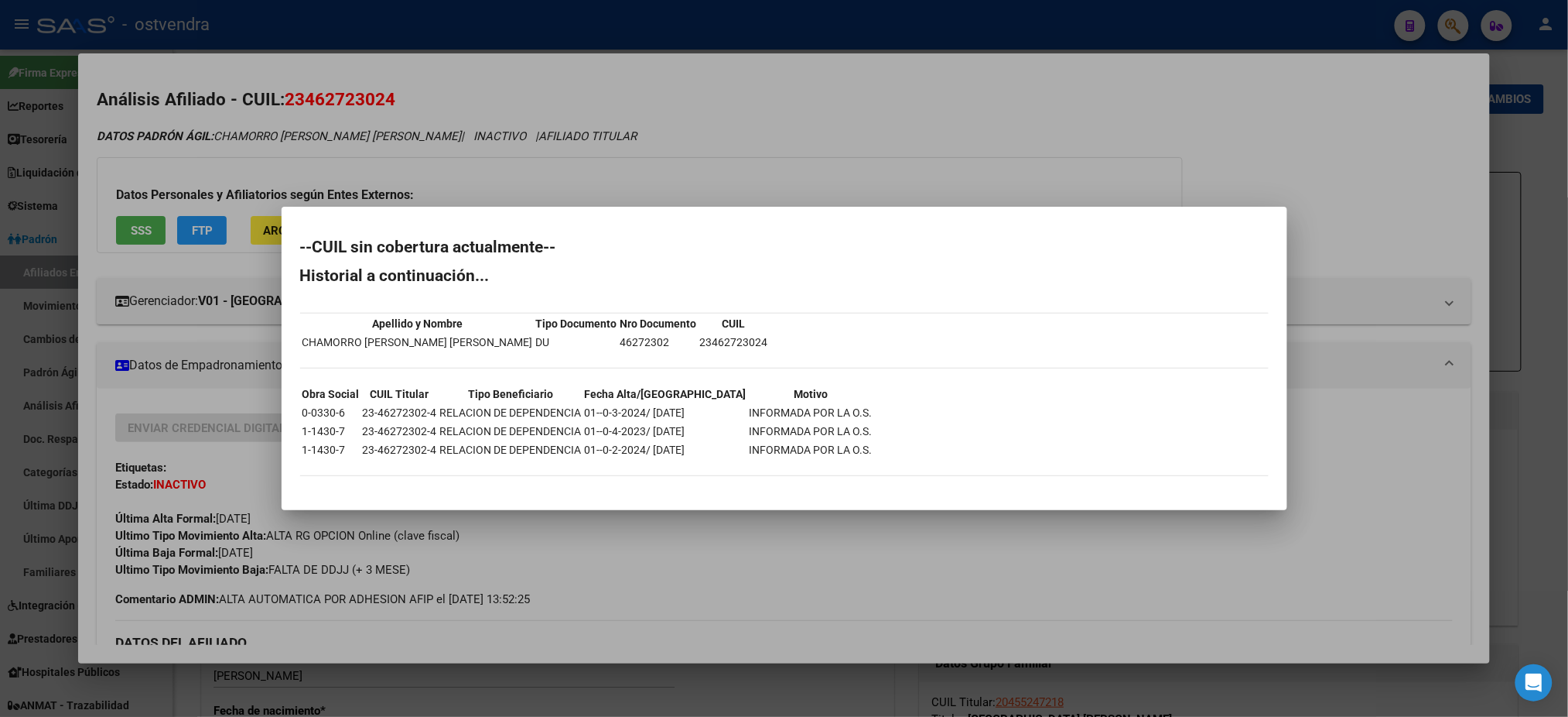
click at [355, 156] on div at bounding box center [784, 358] width 1568 height 717
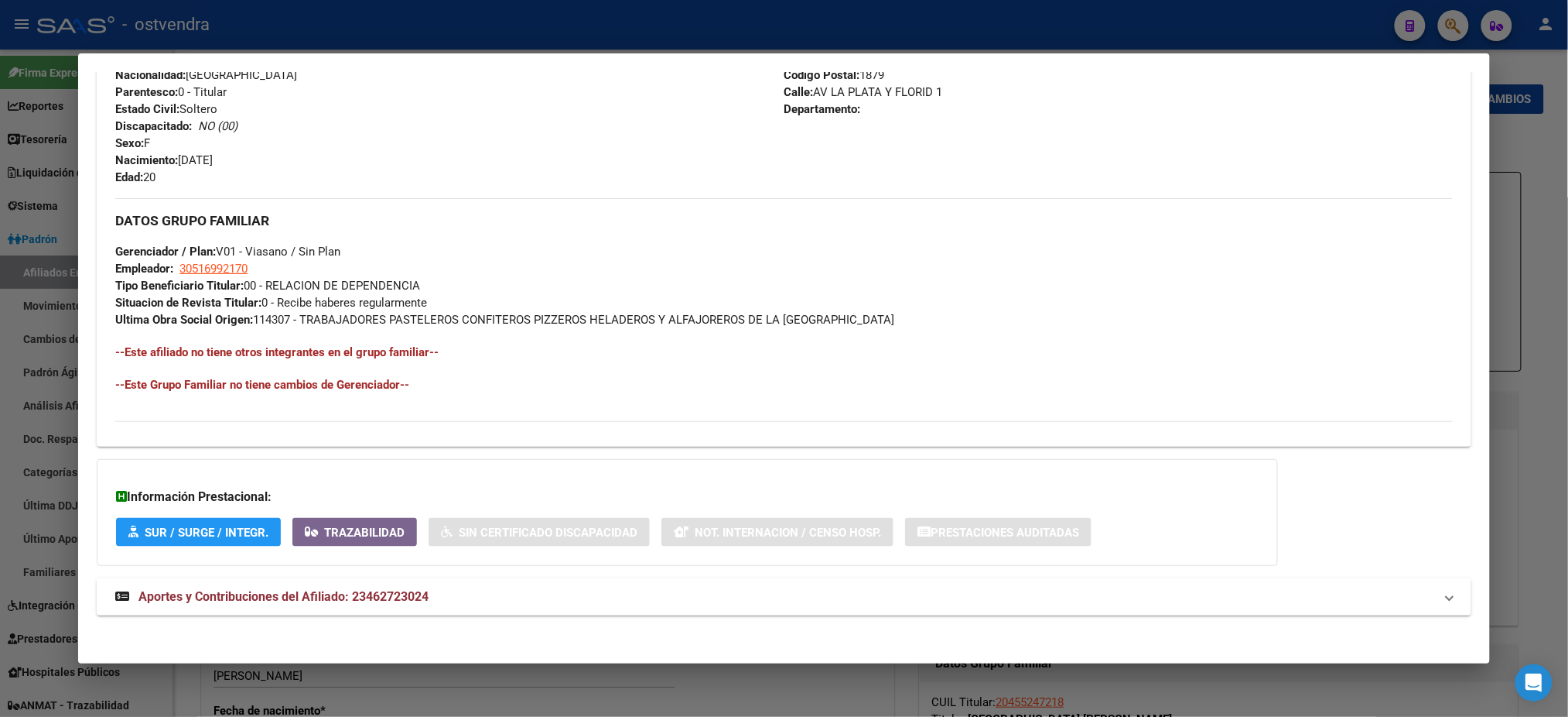
scroll to position [652, 0]
click at [631, 577] on mat-expansion-panel-header "Aportes y Contribuciones del Afiliado: 23462723024" at bounding box center [784, 593] width 1374 height 37
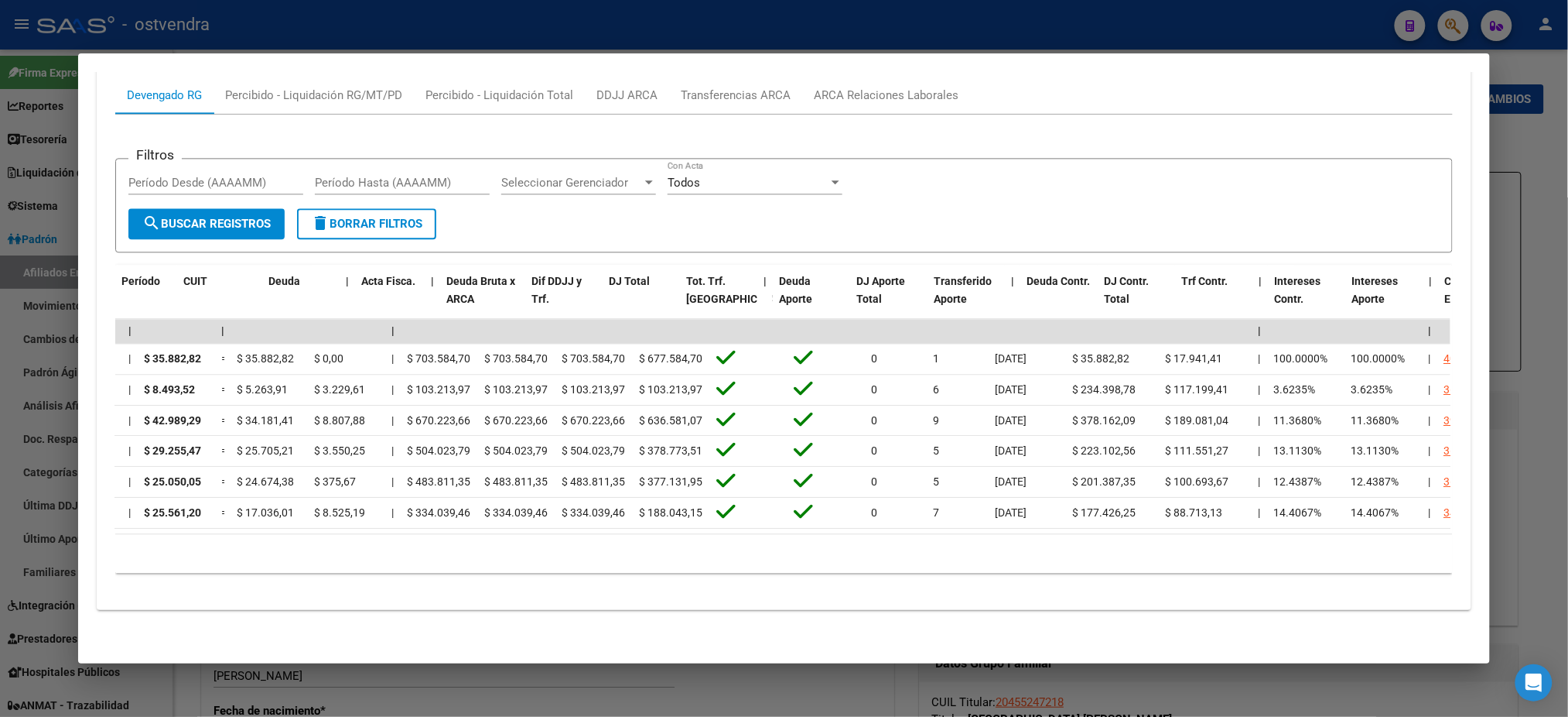
scroll to position [0, 0]
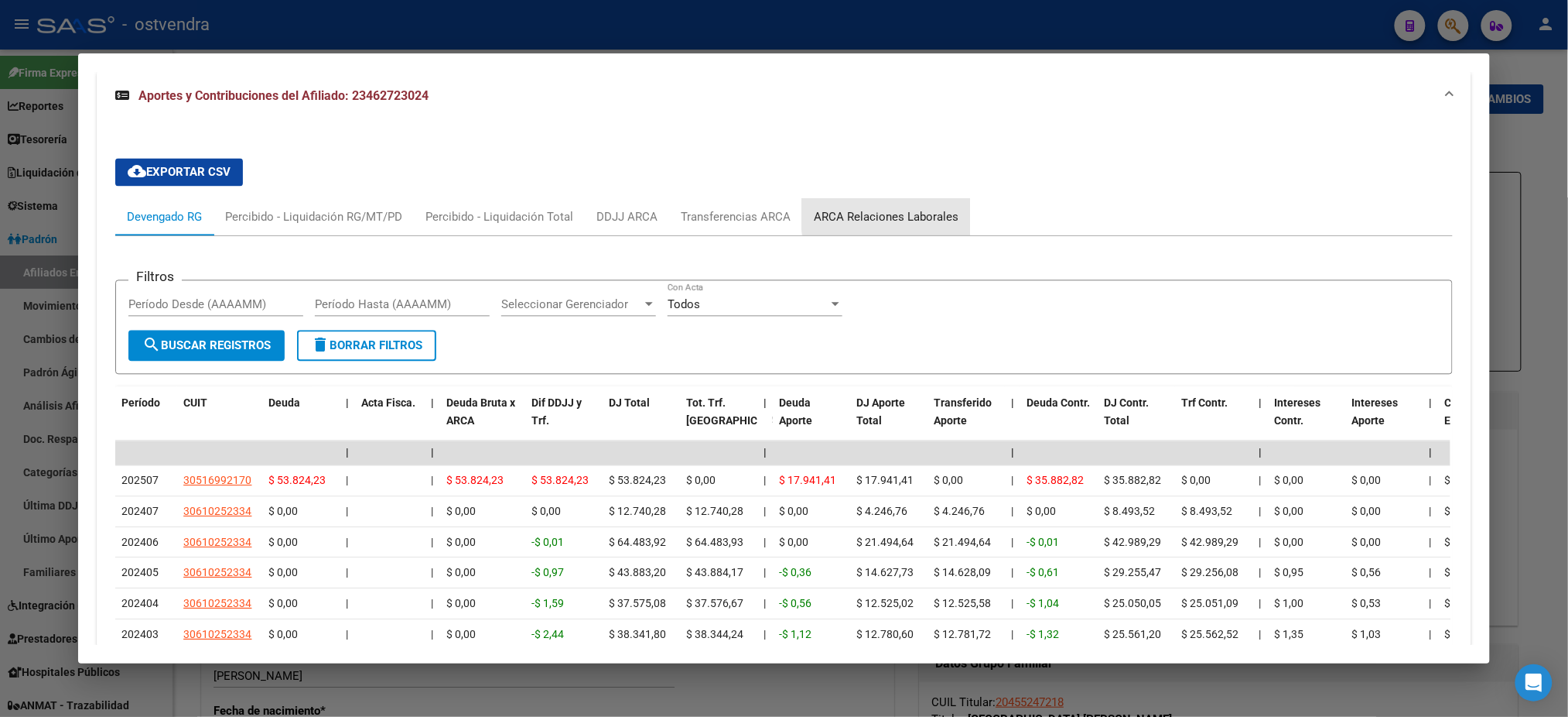
click at [894, 211] on div "ARCA Relaciones Laborales" at bounding box center [887, 216] width 145 height 17
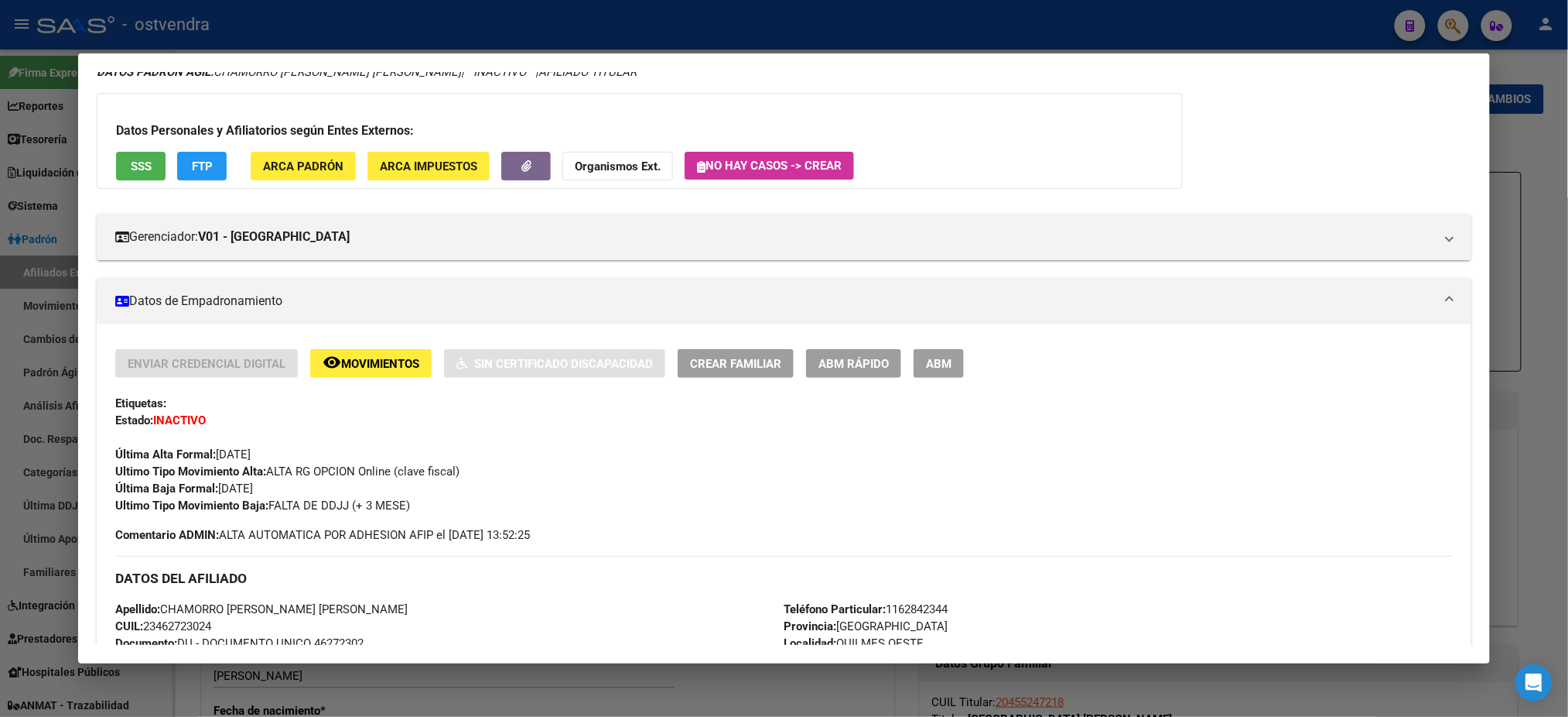
scroll to position [56, 0]
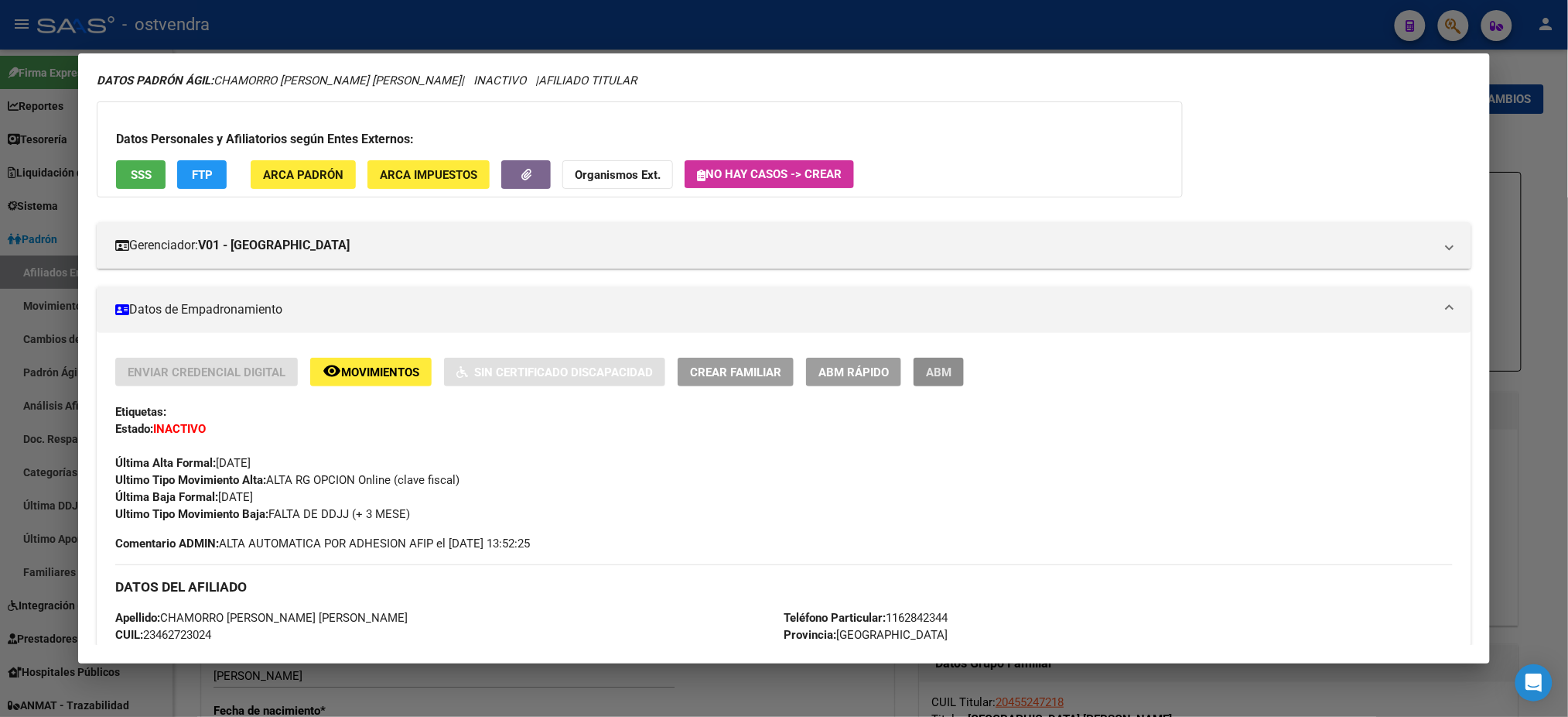
click at [926, 370] on span "ABM" at bounding box center [939, 372] width 26 height 14
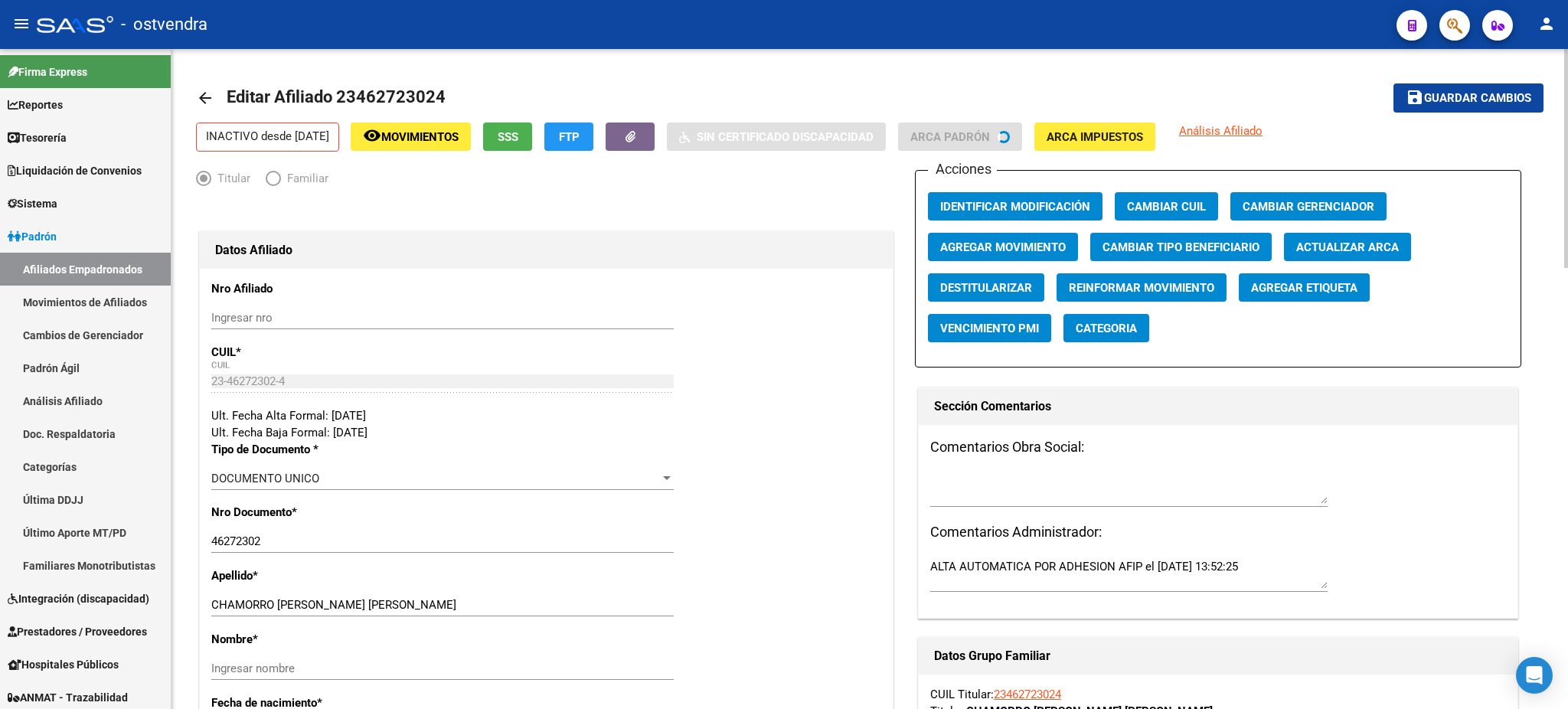
click at [989, 256] on button "Agregar Movimiento" at bounding box center [1002, 247] width 151 height 29
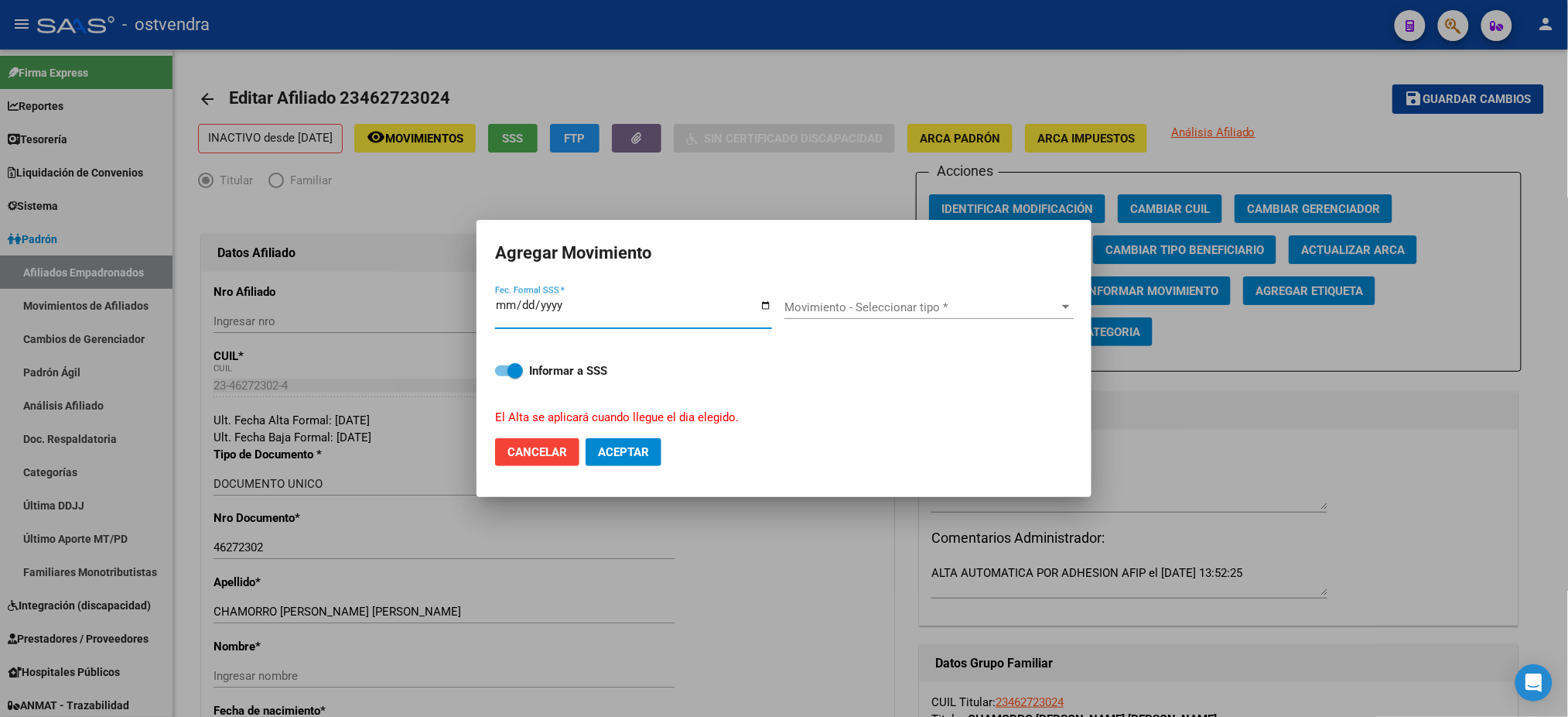
type input "[DATE]"
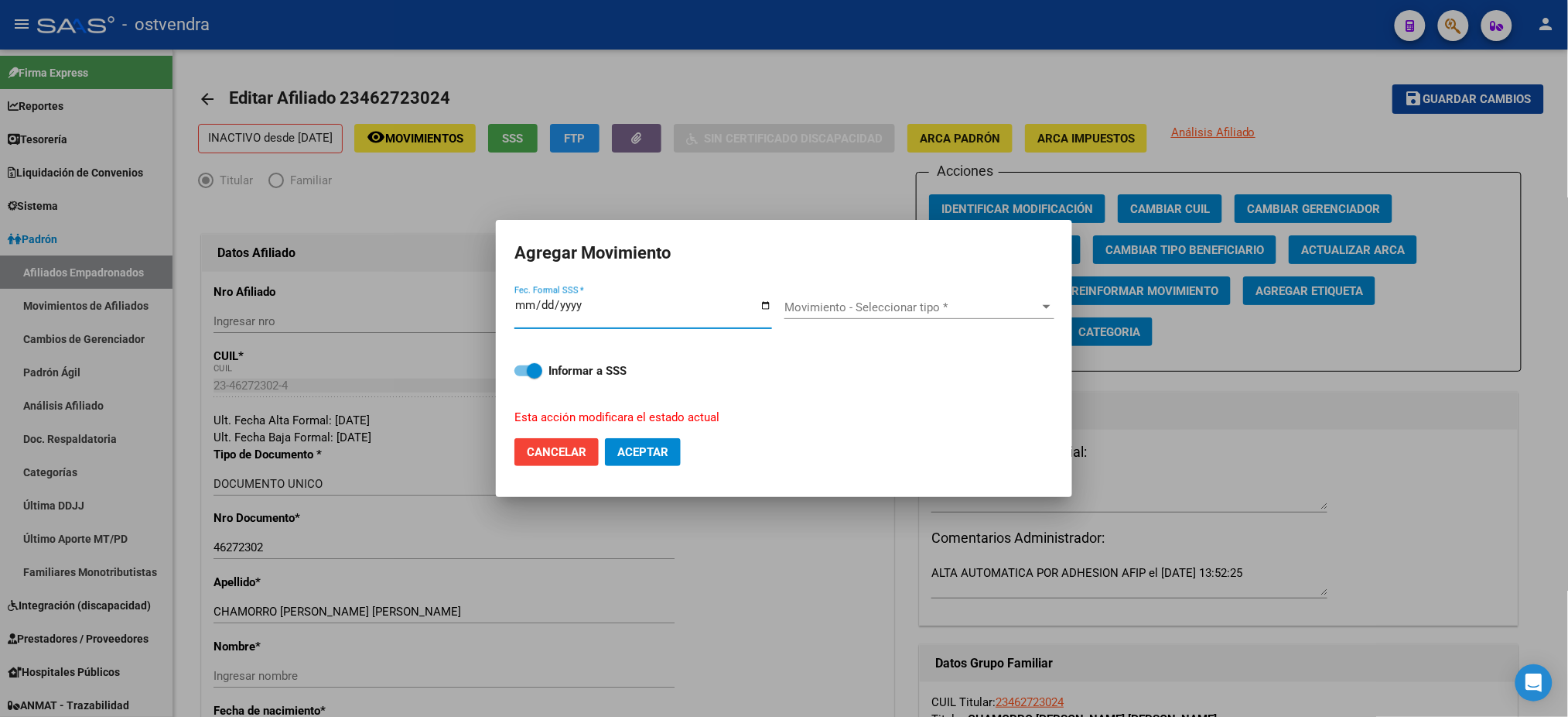
click at [980, 306] on span "Movimiento - Seleccionar tipo *" at bounding box center [913, 307] width 257 height 14
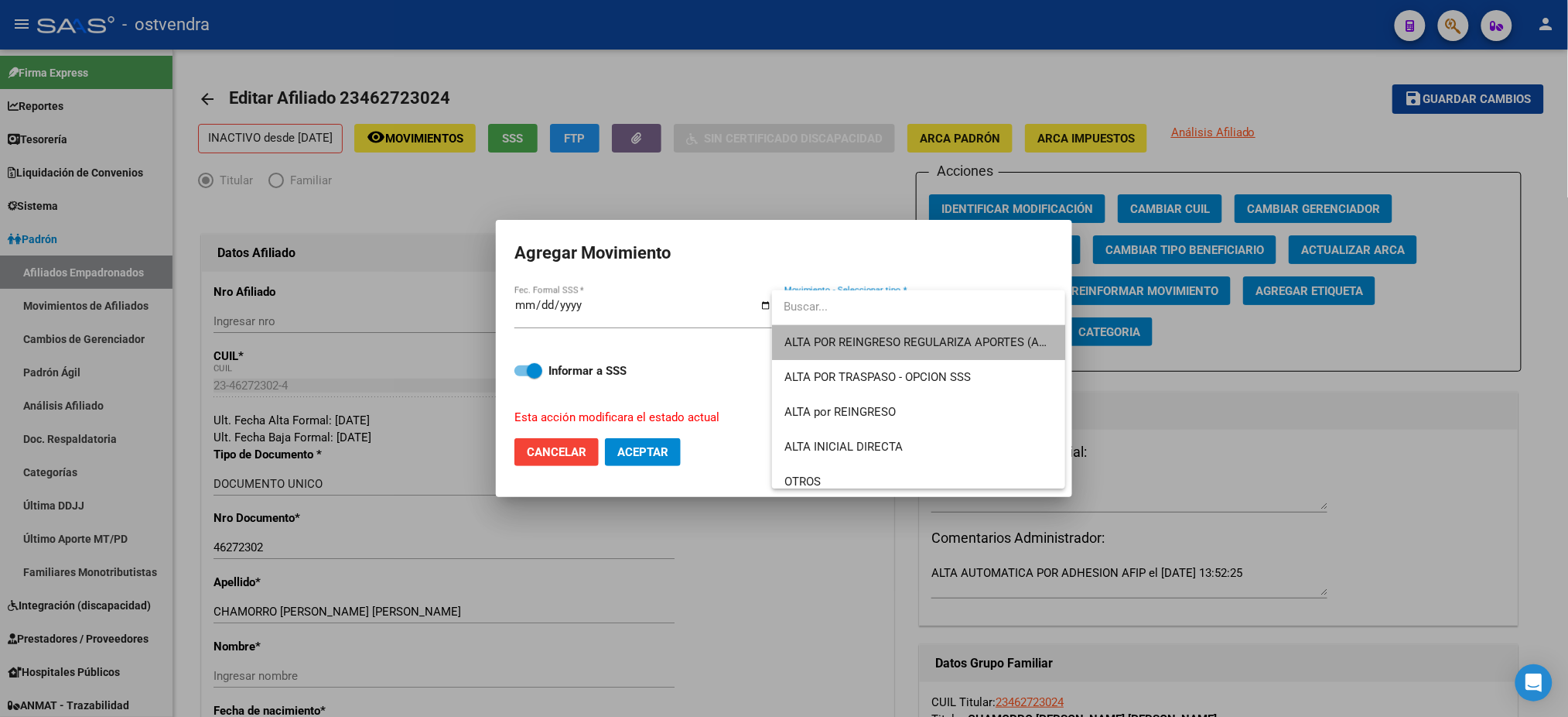
click at [995, 327] on span "ALTA POR REINGRESO REGULARIZA APORTES (AFIP)" at bounding box center [919, 342] width 268 height 35
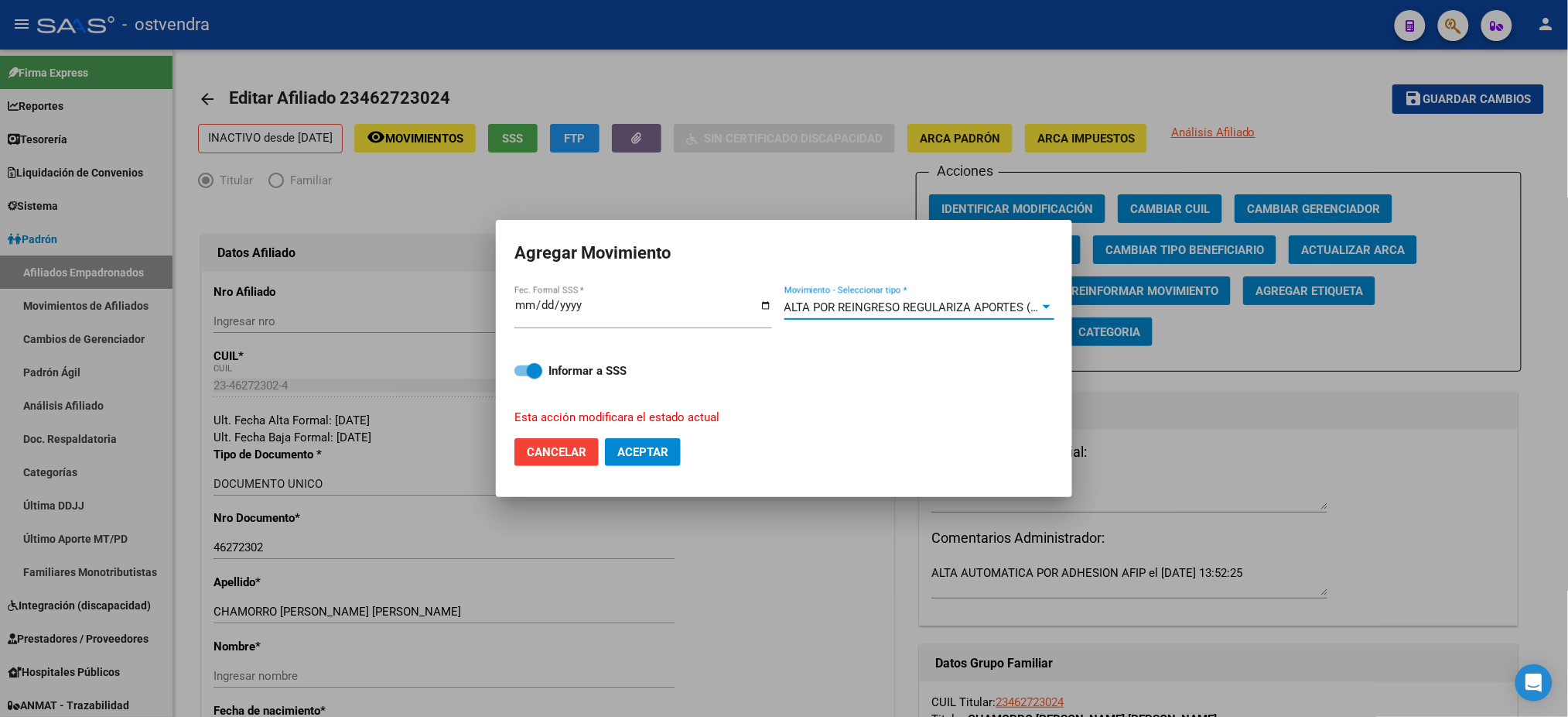
click at [651, 456] on span "Aceptar" at bounding box center [642, 451] width 51 height 14
checkbox input "false"
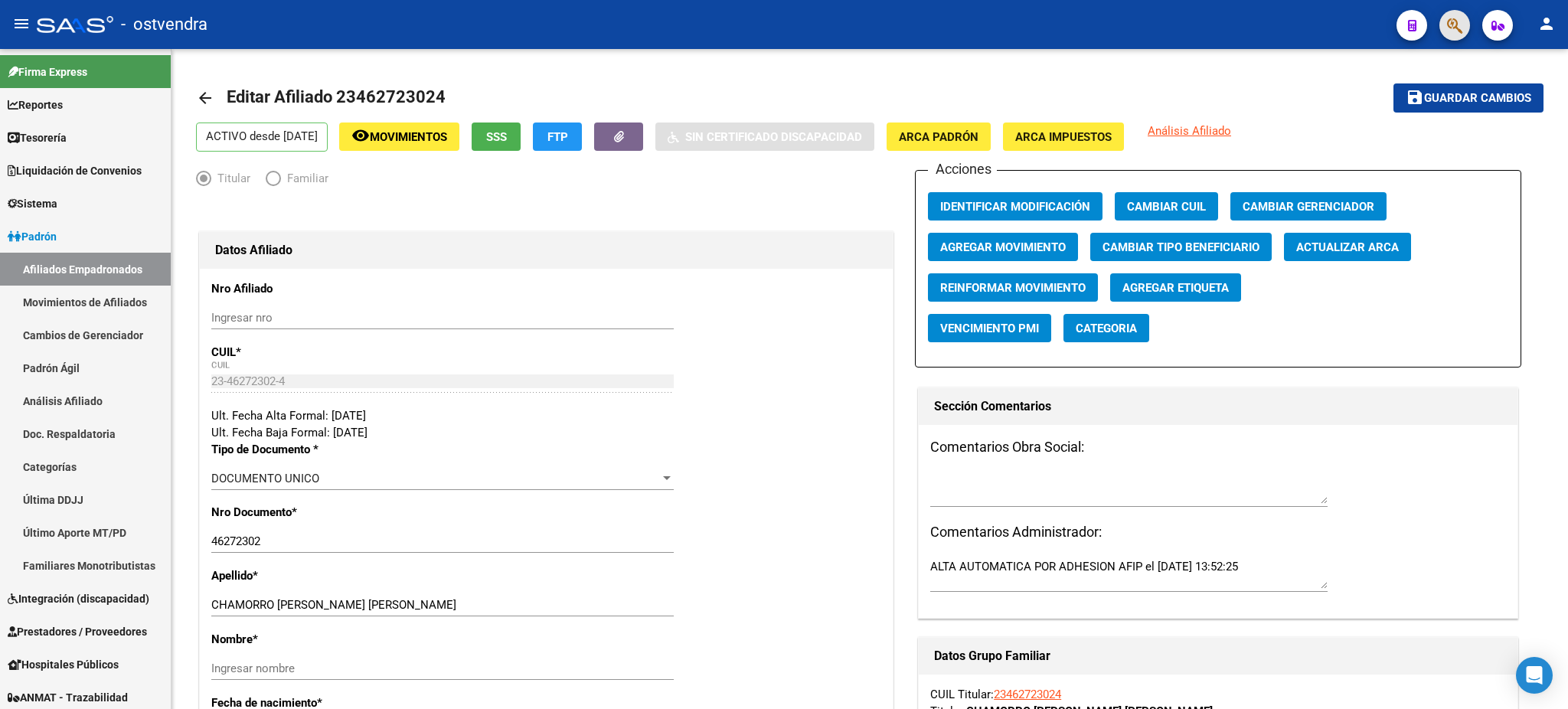
click at [1444, 31] on button "button" at bounding box center [1454, 25] width 30 height 30
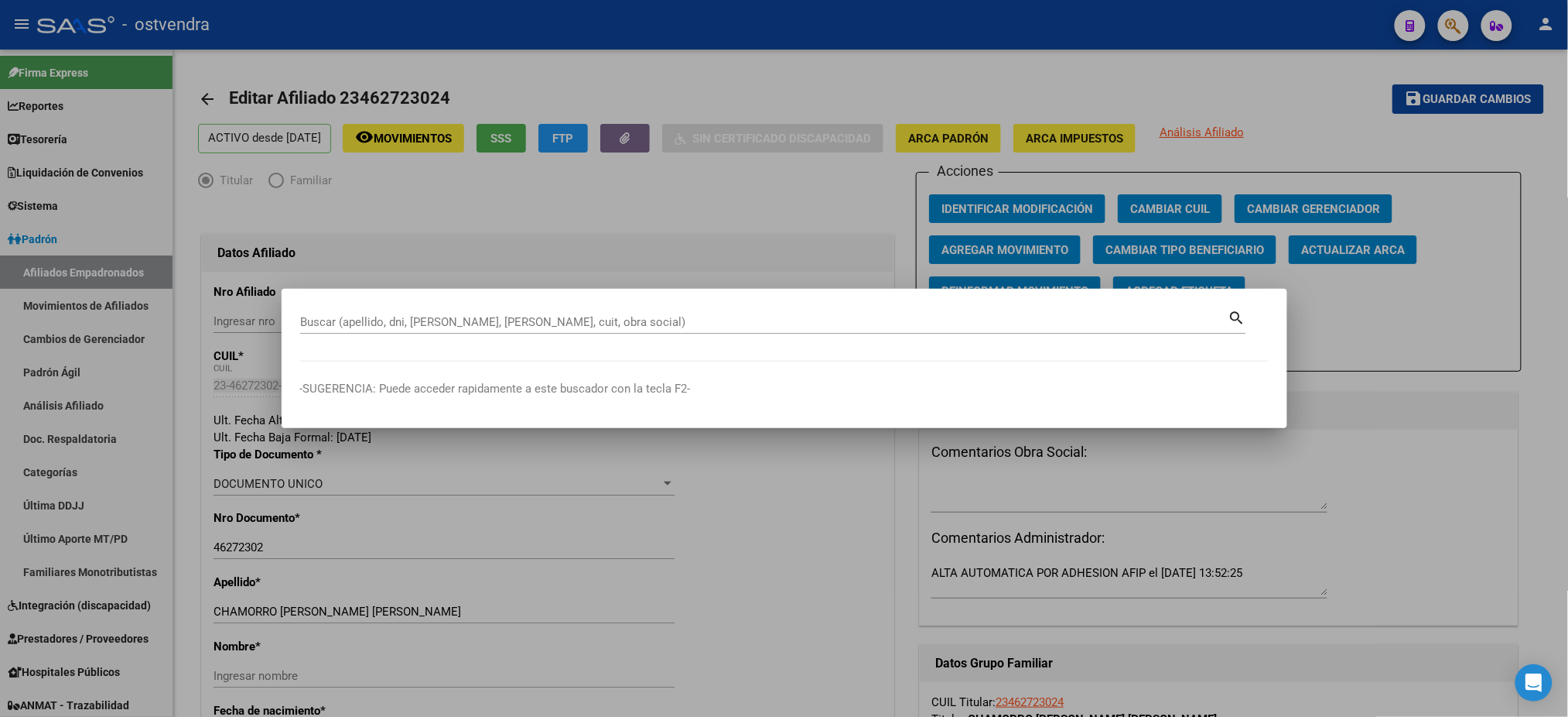
paste input "94055225"
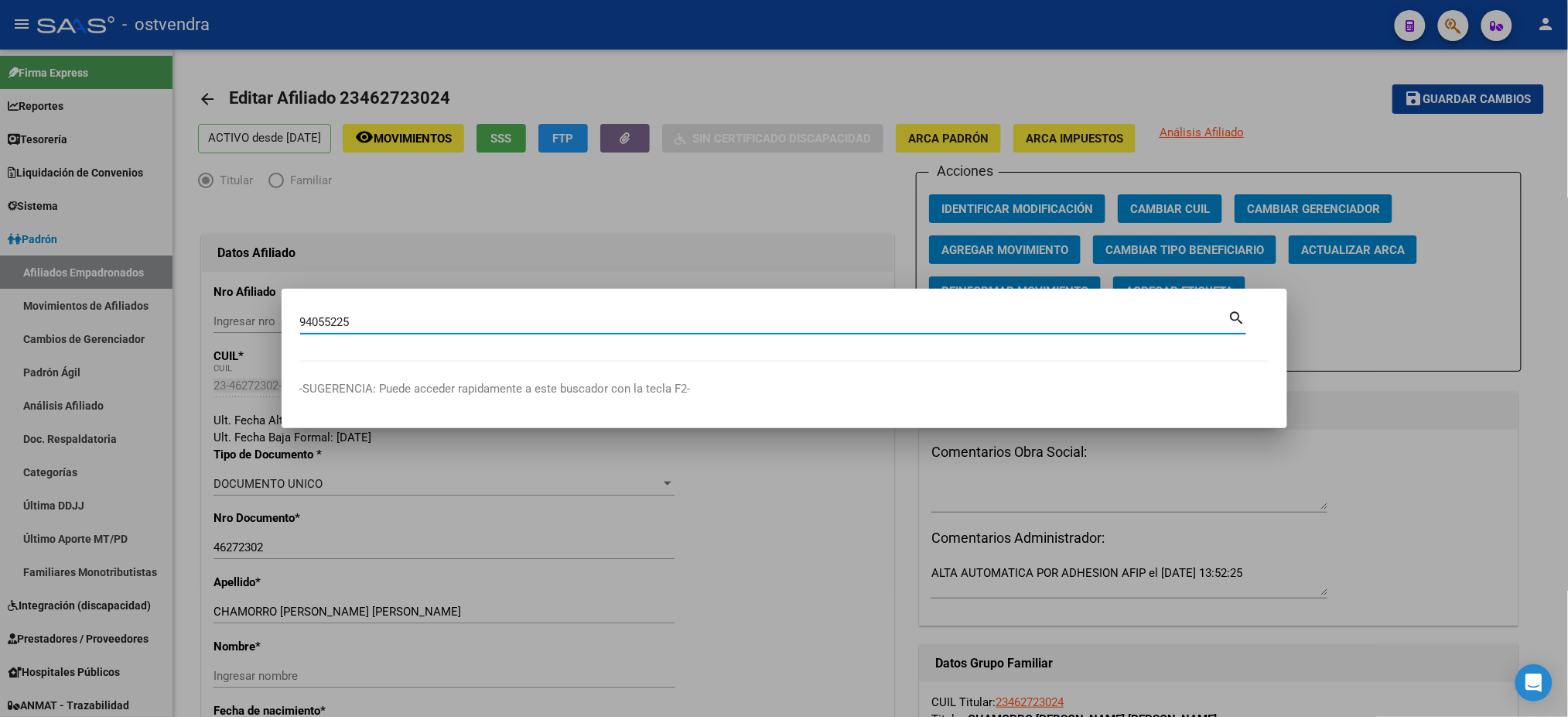
type input "94055225"
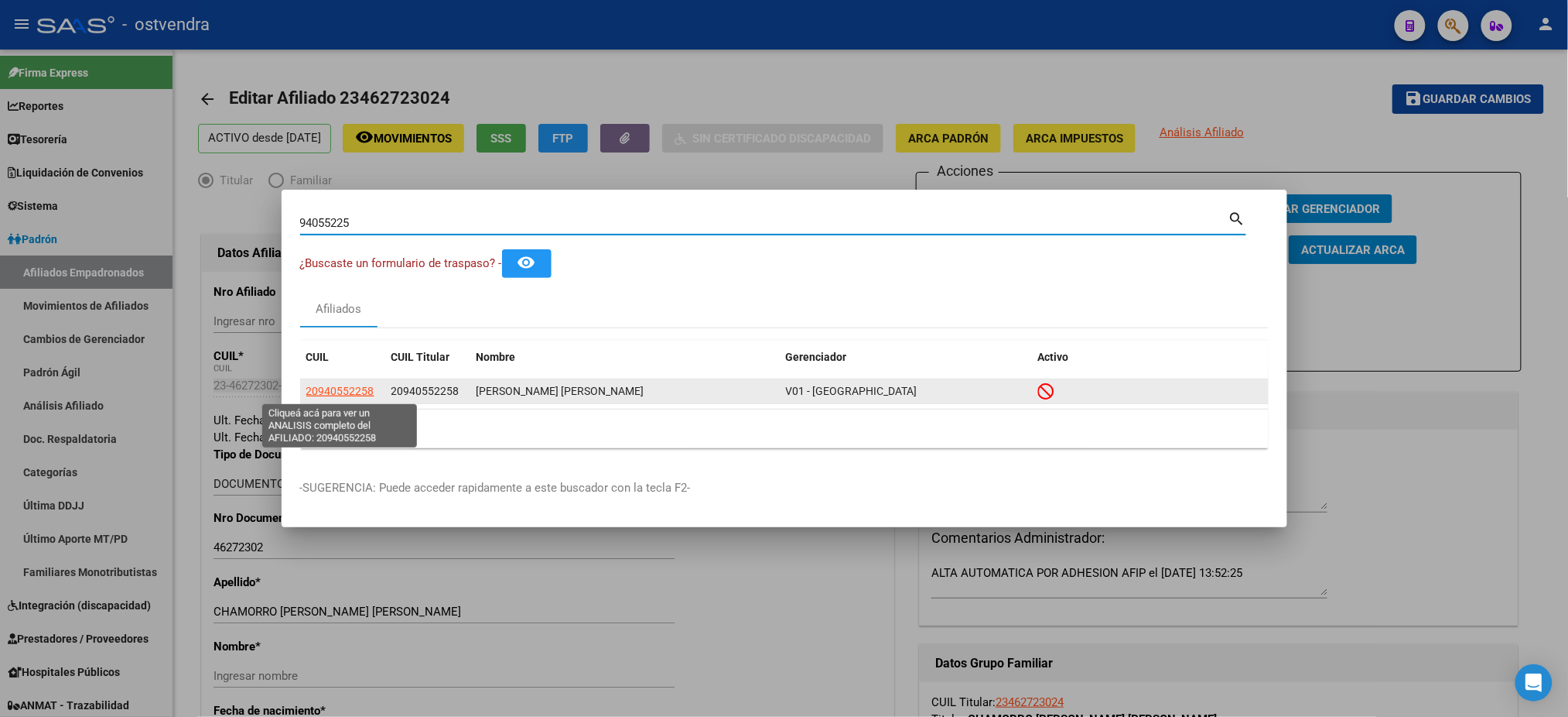
click at [312, 389] on span "20940552258" at bounding box center [340, 391] width 68 height 12
type textarea "20940552258"
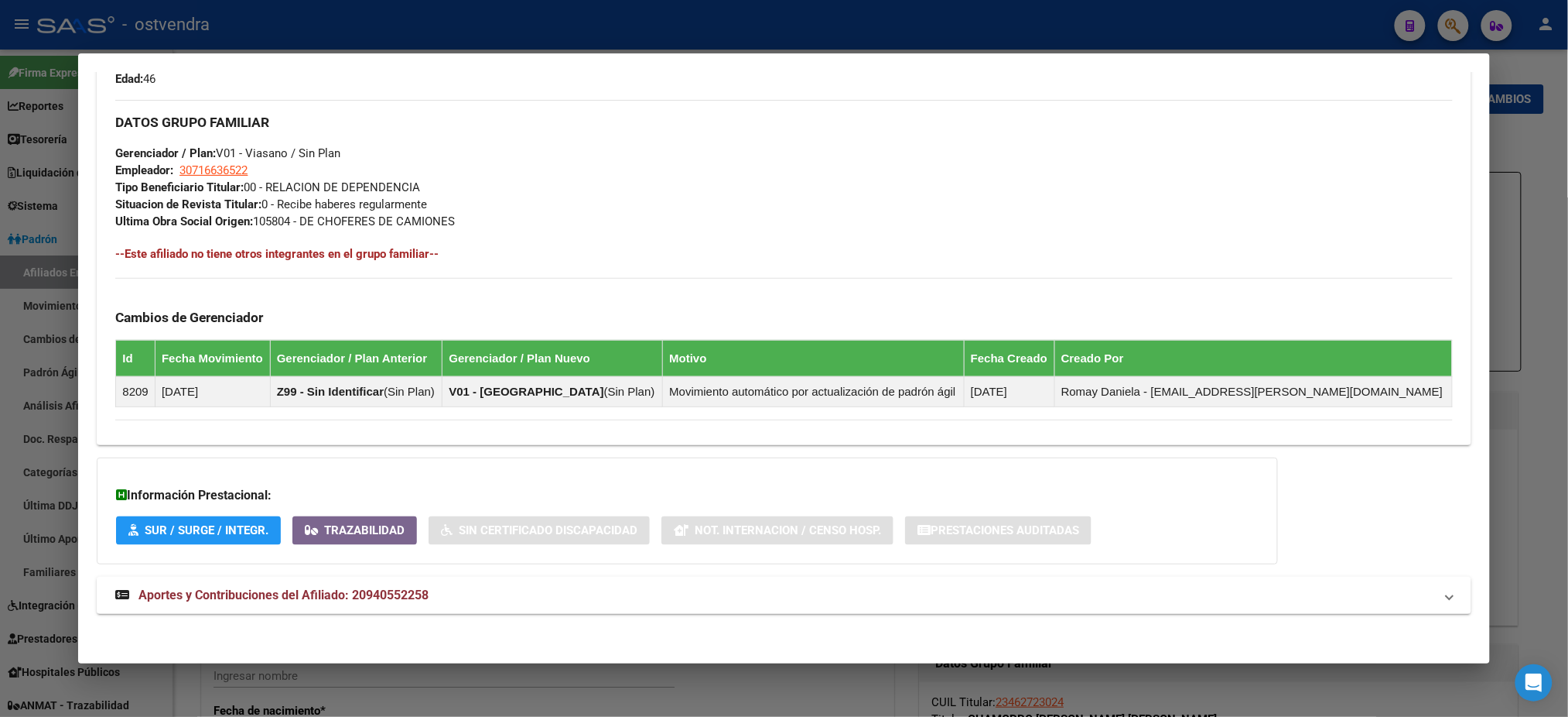
scroll to position [750, 0]
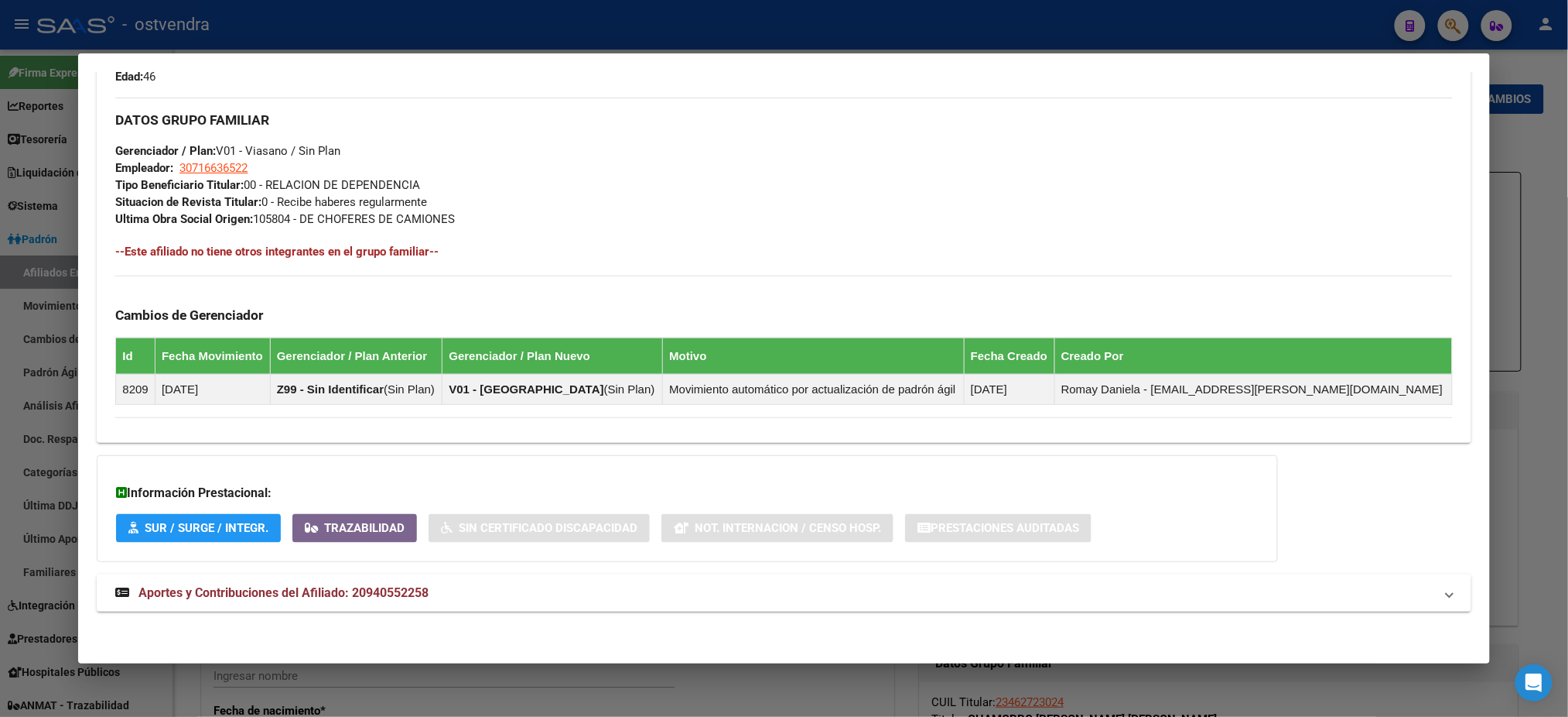
click at [560, 619] on div "DATOS PADRÓN ÁGIL: LUGO MORINIGO ALFREDO | INACTIVO | AFILIADO TITULAR Datos Pe…" at bounding box center [784, 3] width 1374 height 1251
click at [559, 592] on mat-panel-title "Aportes y Contribuciones del Afiliado: 20940552258" at bounding box center [775, 593] width 1318 height 19
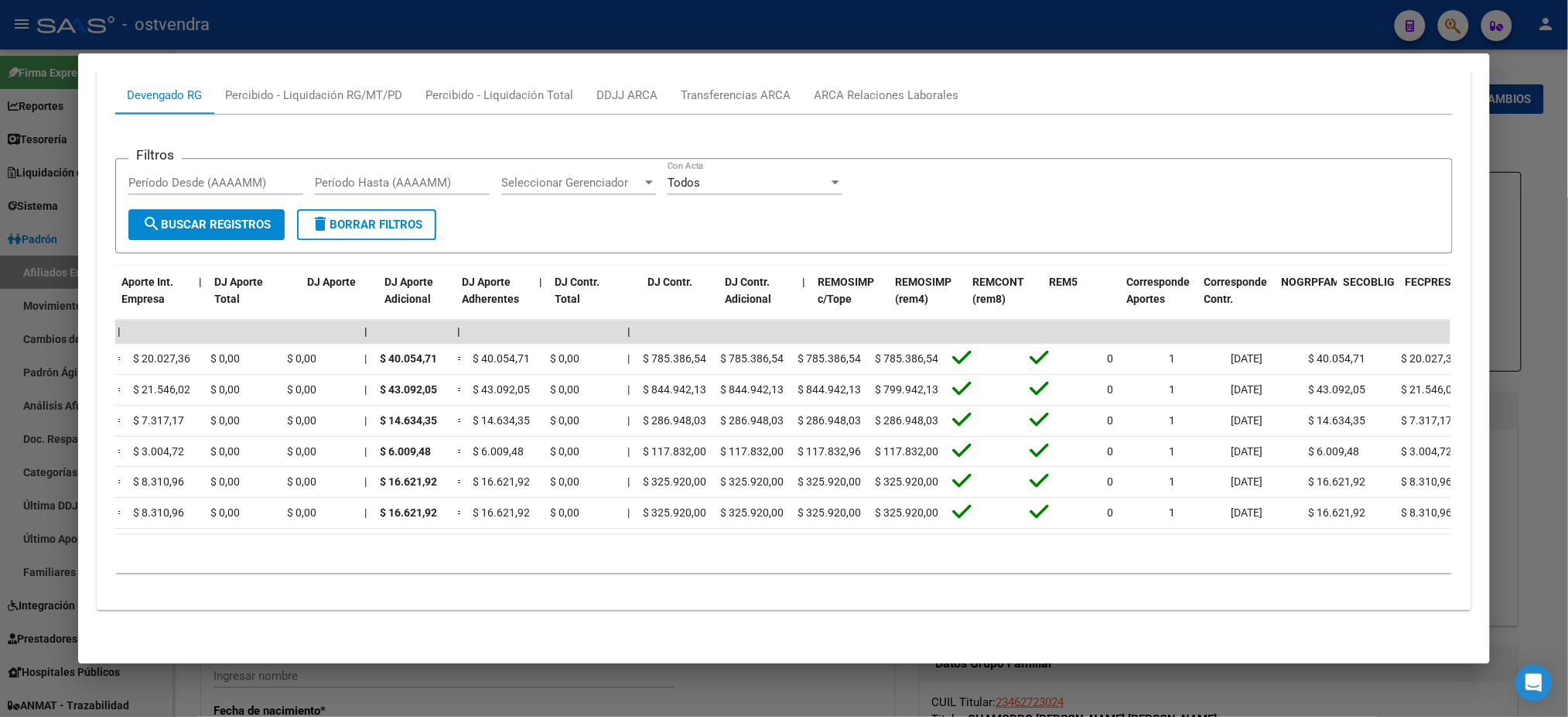
scroll to position [0, 0]
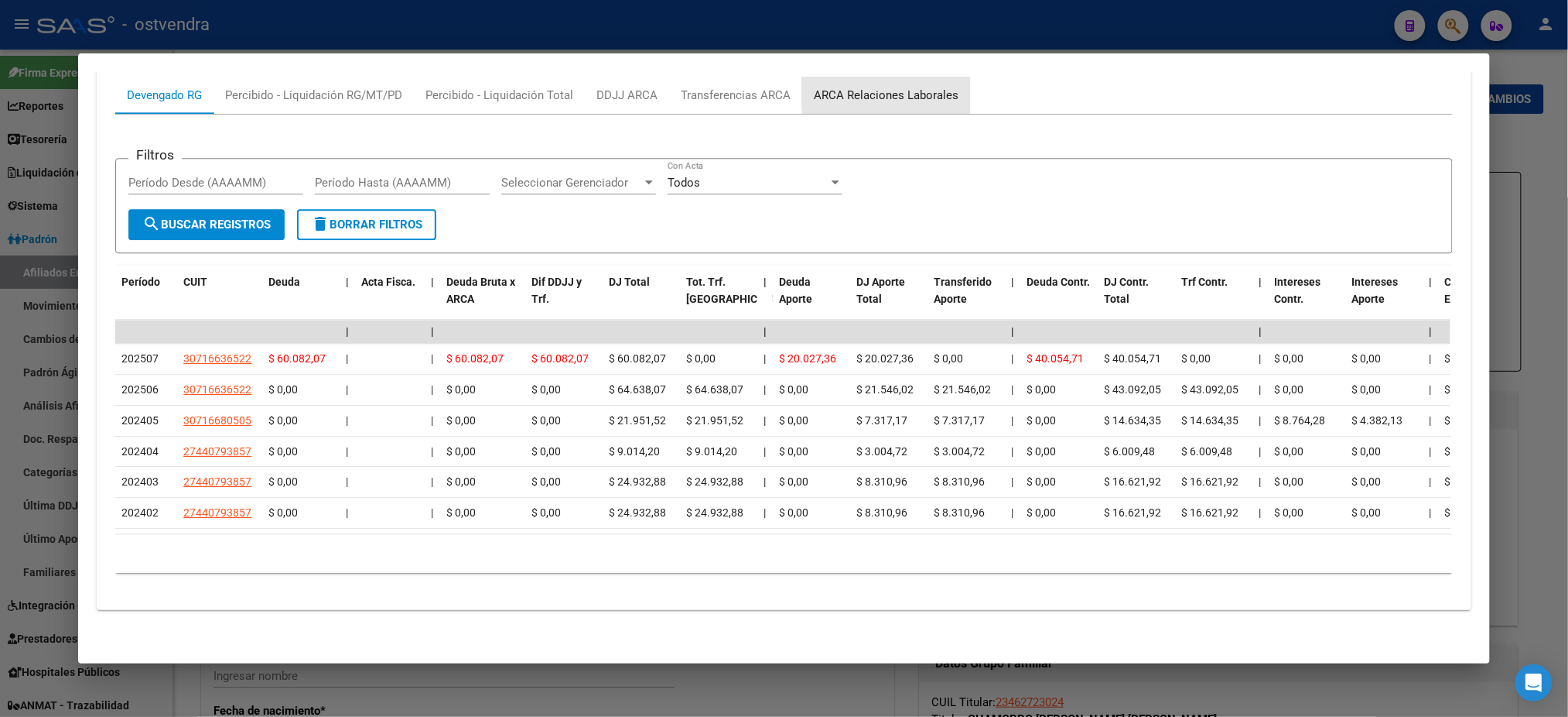
click at [908, 87] on div "ARCA Relaciones Laborales" at bounding box center [887, 94] width 145 height 17
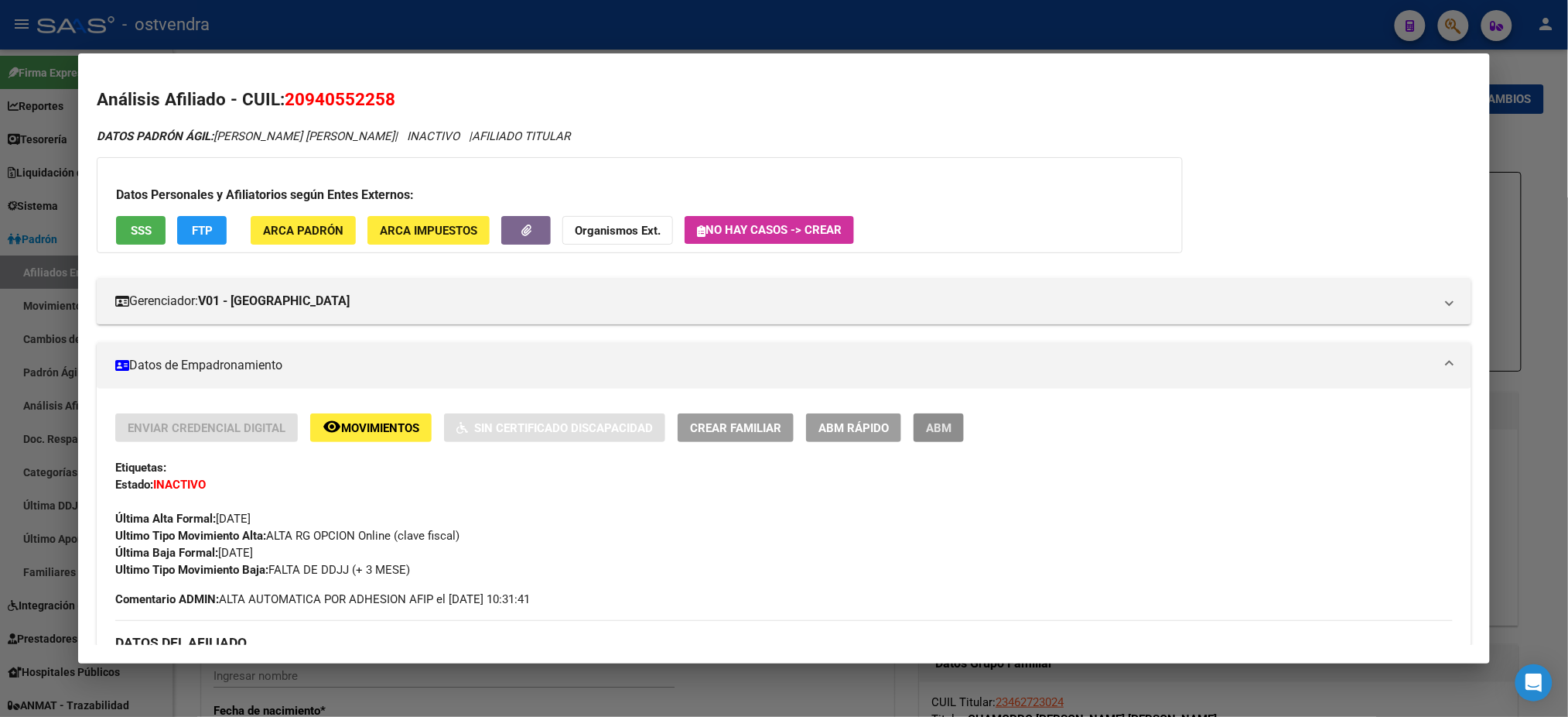
click at [929, 430] on span "ABM" at bounding box center [939, 428] width 26 height 14
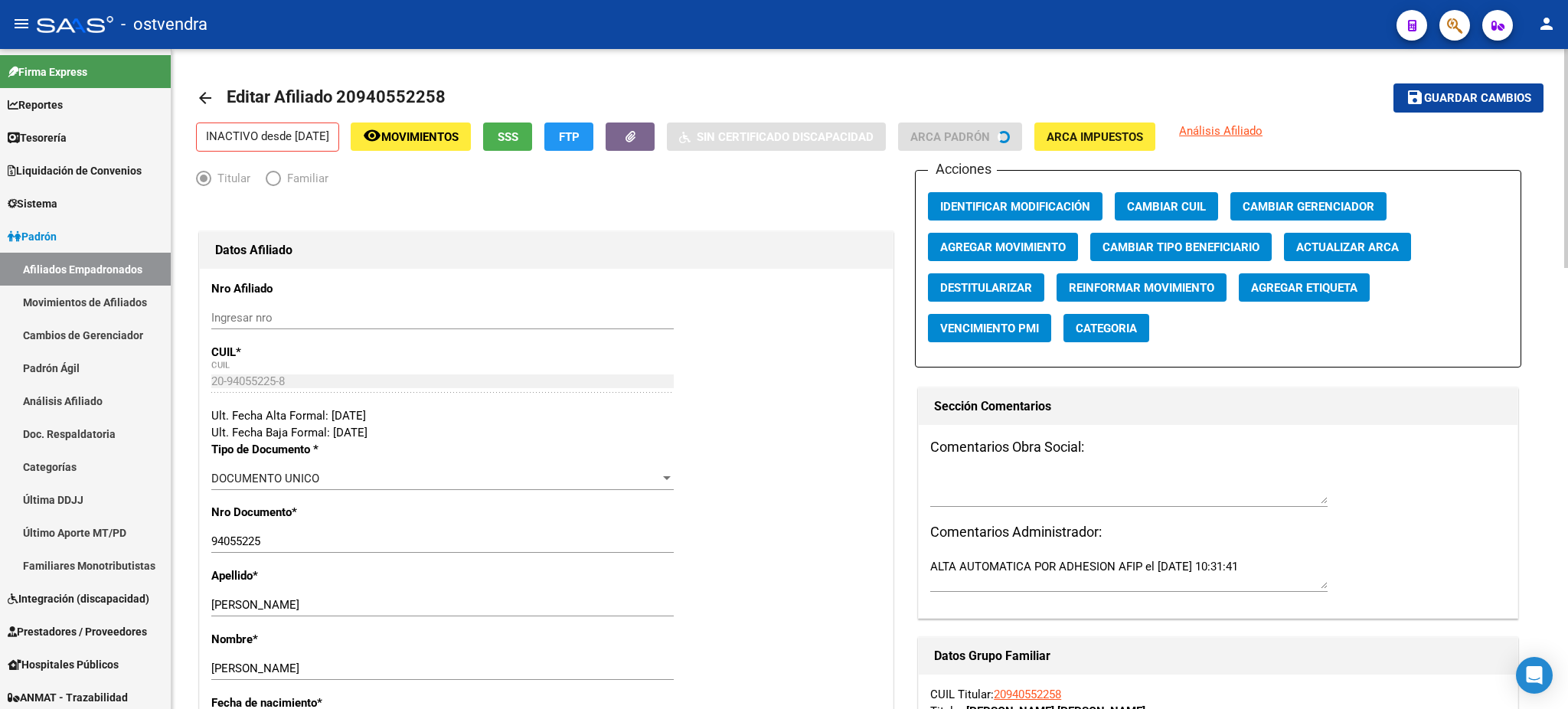
click at [998, 243] on span "Agregar Movimiento" at bounding box center [1003, 247] width 126 height 14
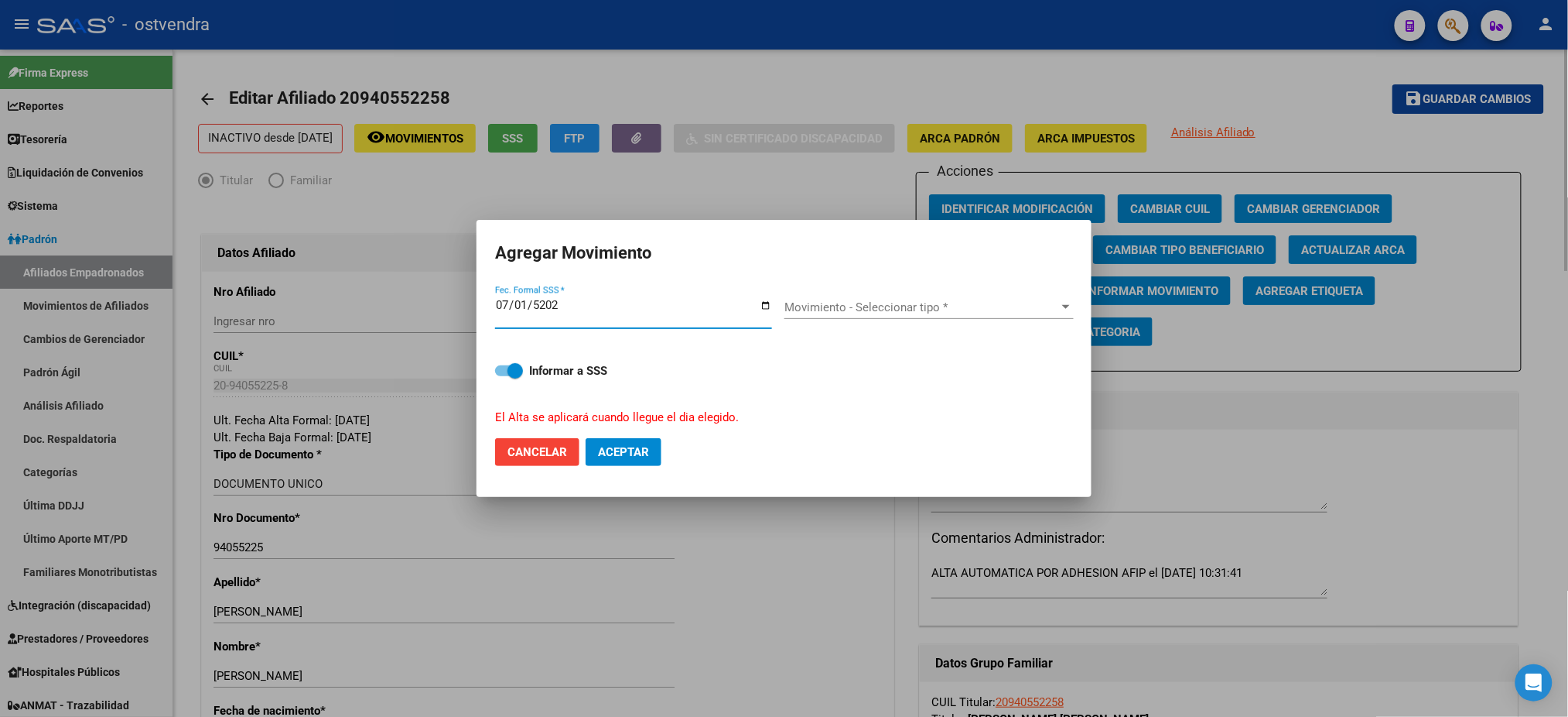
type input "[DATE]"
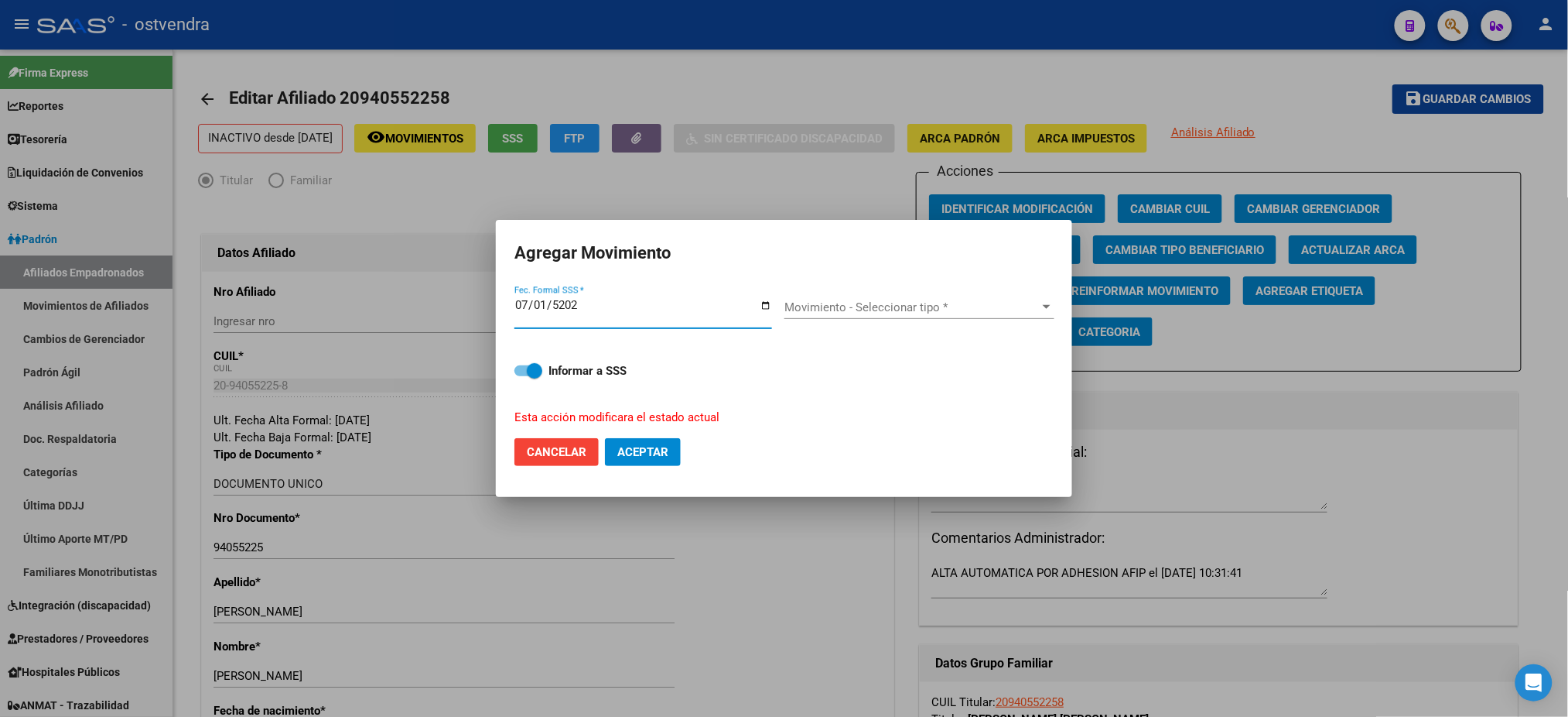
click at [999, 295] on div "Movimiento - Seleccionar tipo * Movimiento - Seleccionar tipo *" at bounding box center [920, 306] width 270 height 23
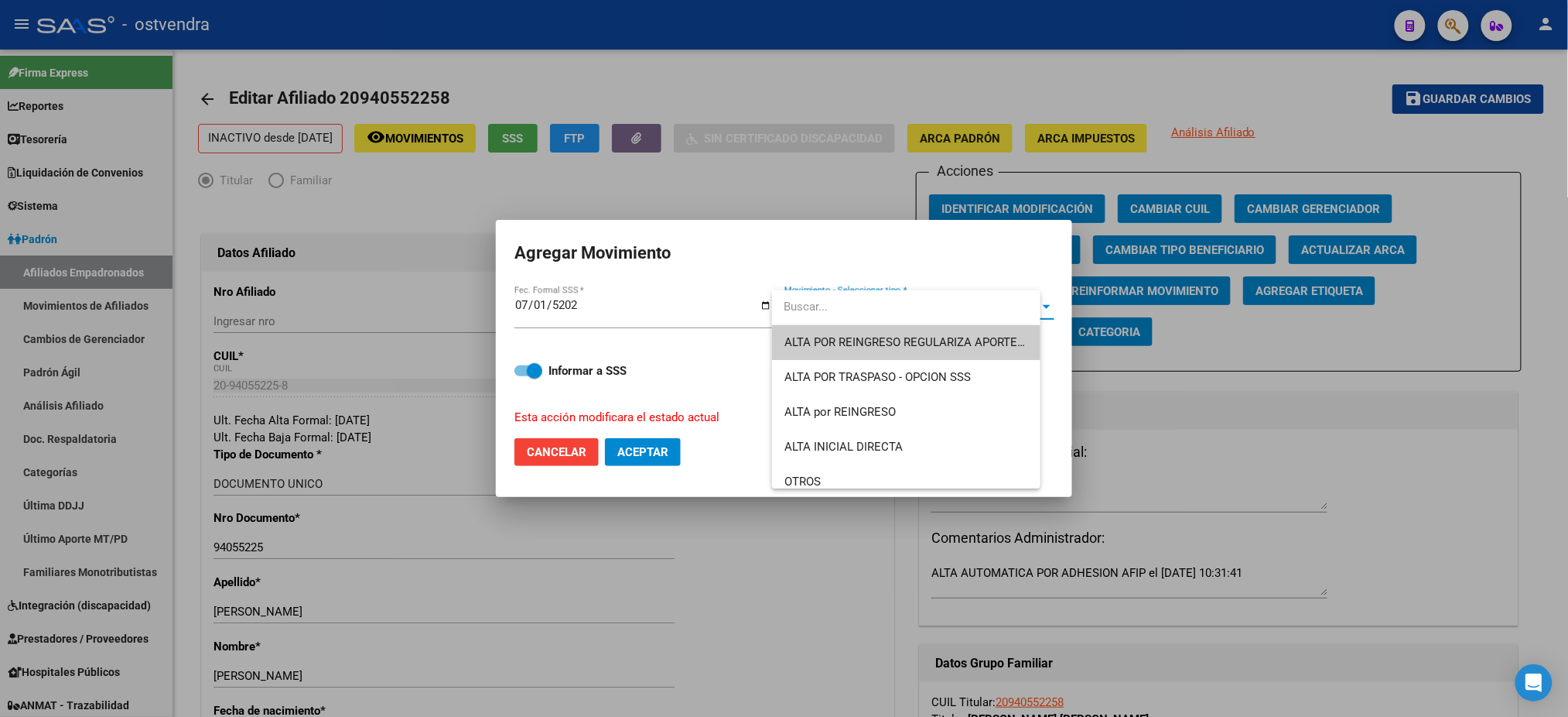
click at [999, 327] on span "ALTA POR REINGRESO REGULARIZA APORTES (AFIP)" at bounding box center [906, 342] width 244 height 35
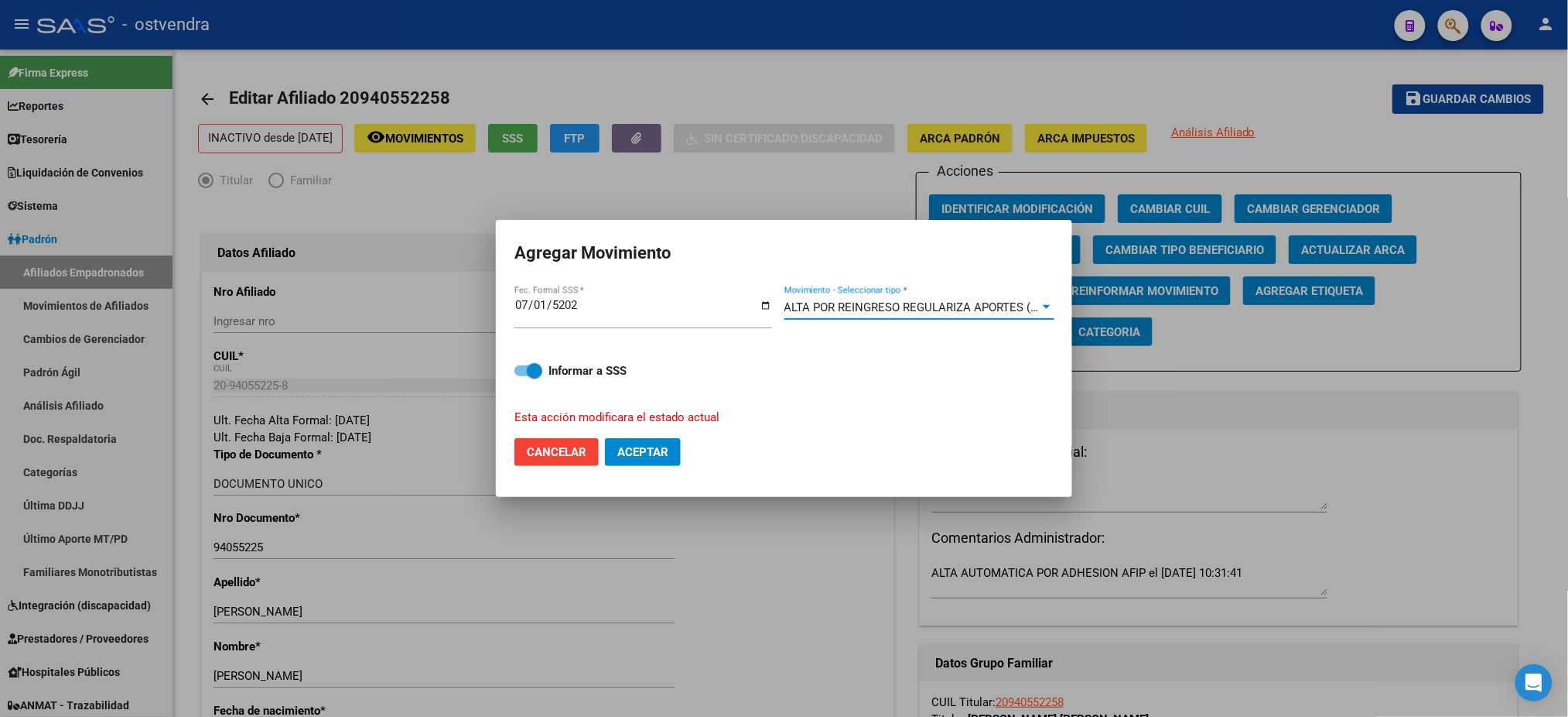
click at [644, 455] on span "Aceptar" at bounding box center [642, 451] width 51 height 14
checkbox input "false"
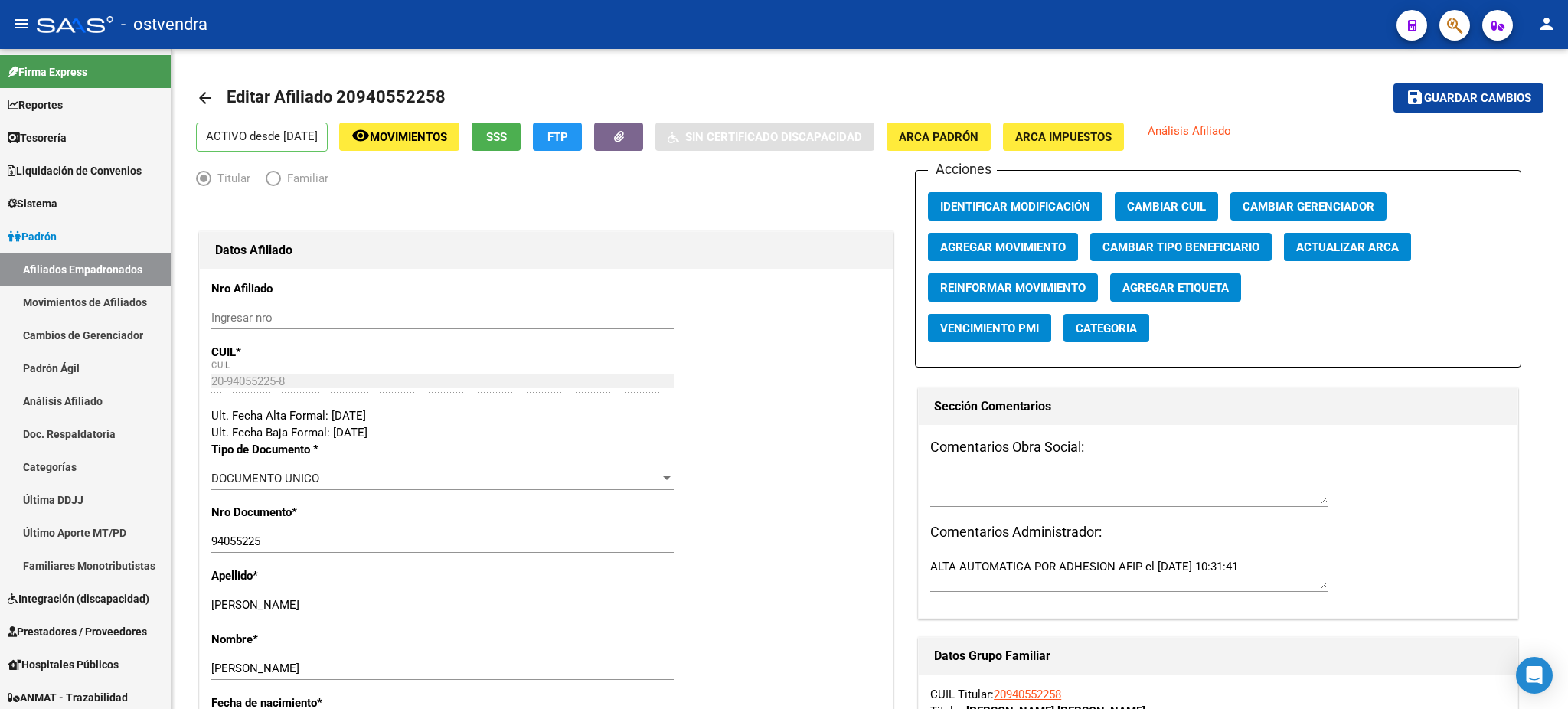
click at [1437, 33] on div at bounding box center [1448, 25] width 43 height 31
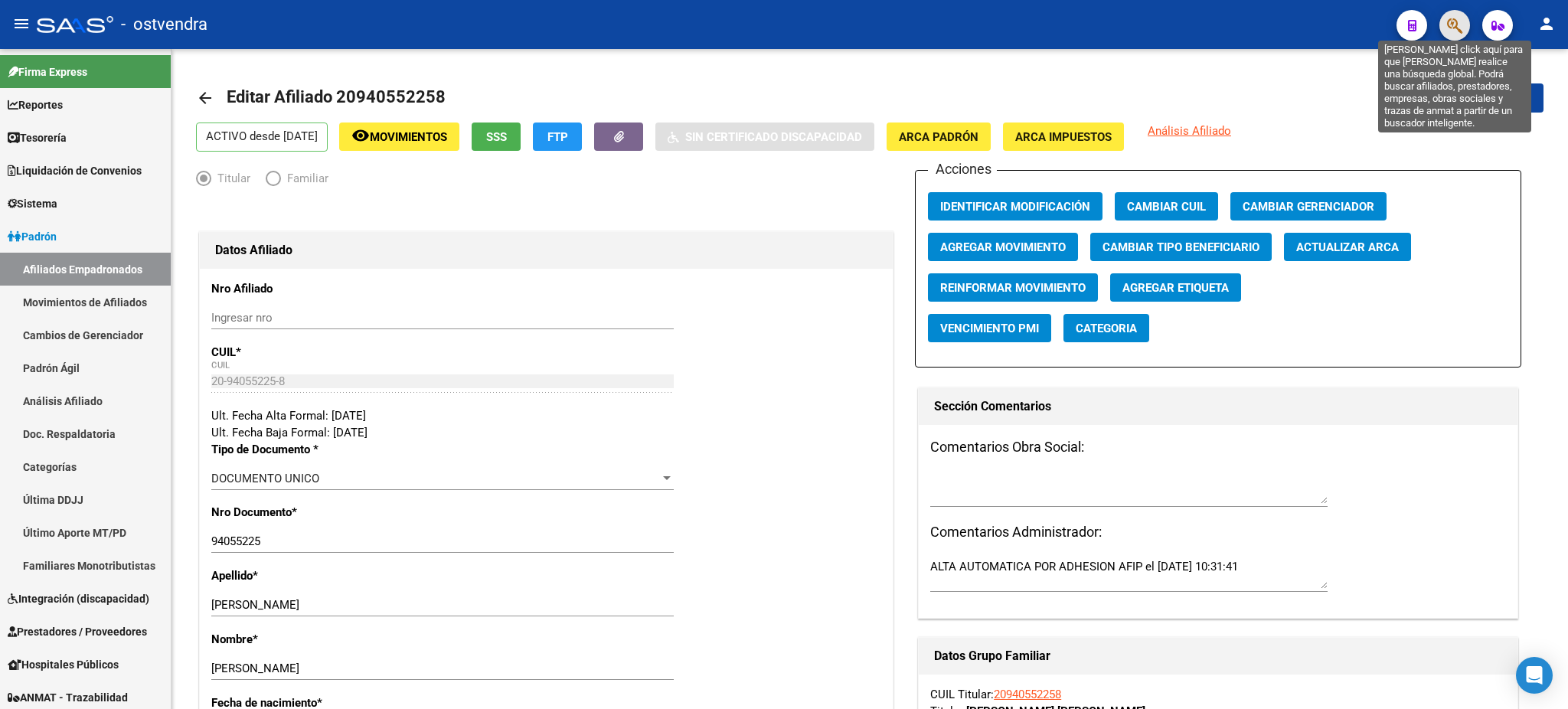
click at [1449, 22] on icon "button" at bounding box center [1455, 26] width 16 height 18
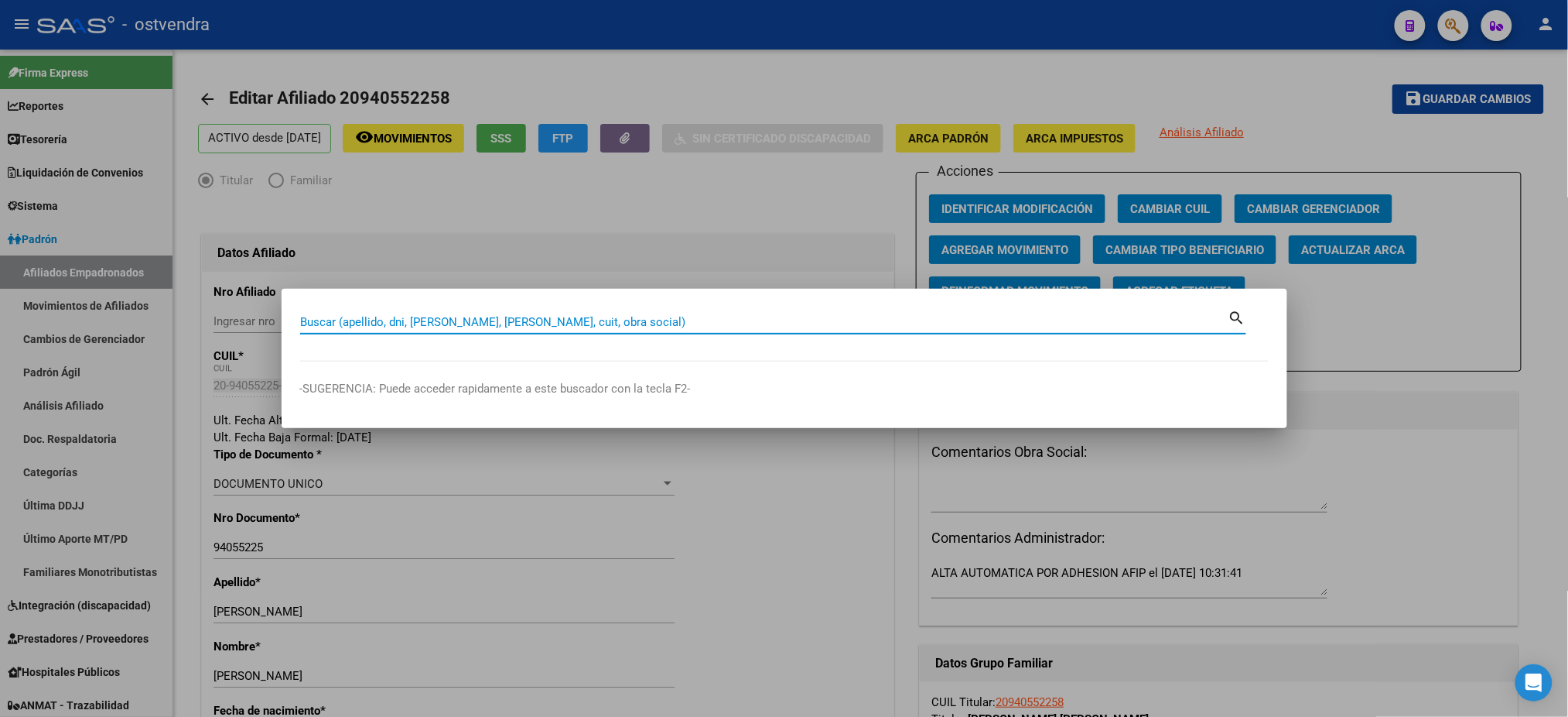
paste input "94564466"
type input "94564466"
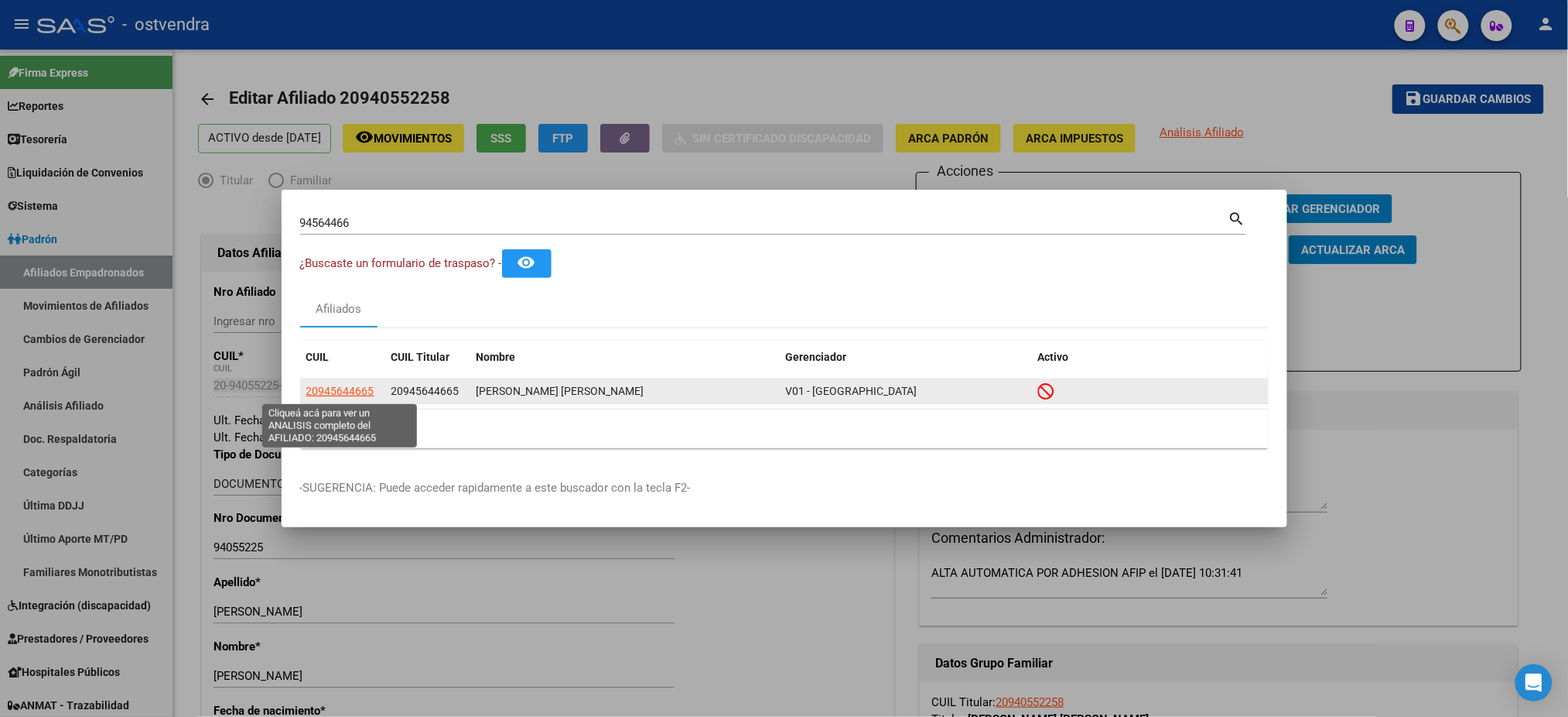
click at [350, 389] on span "20945644665" at bounding box center [340, 391] width 68 height 12
type textarea "20945644665"
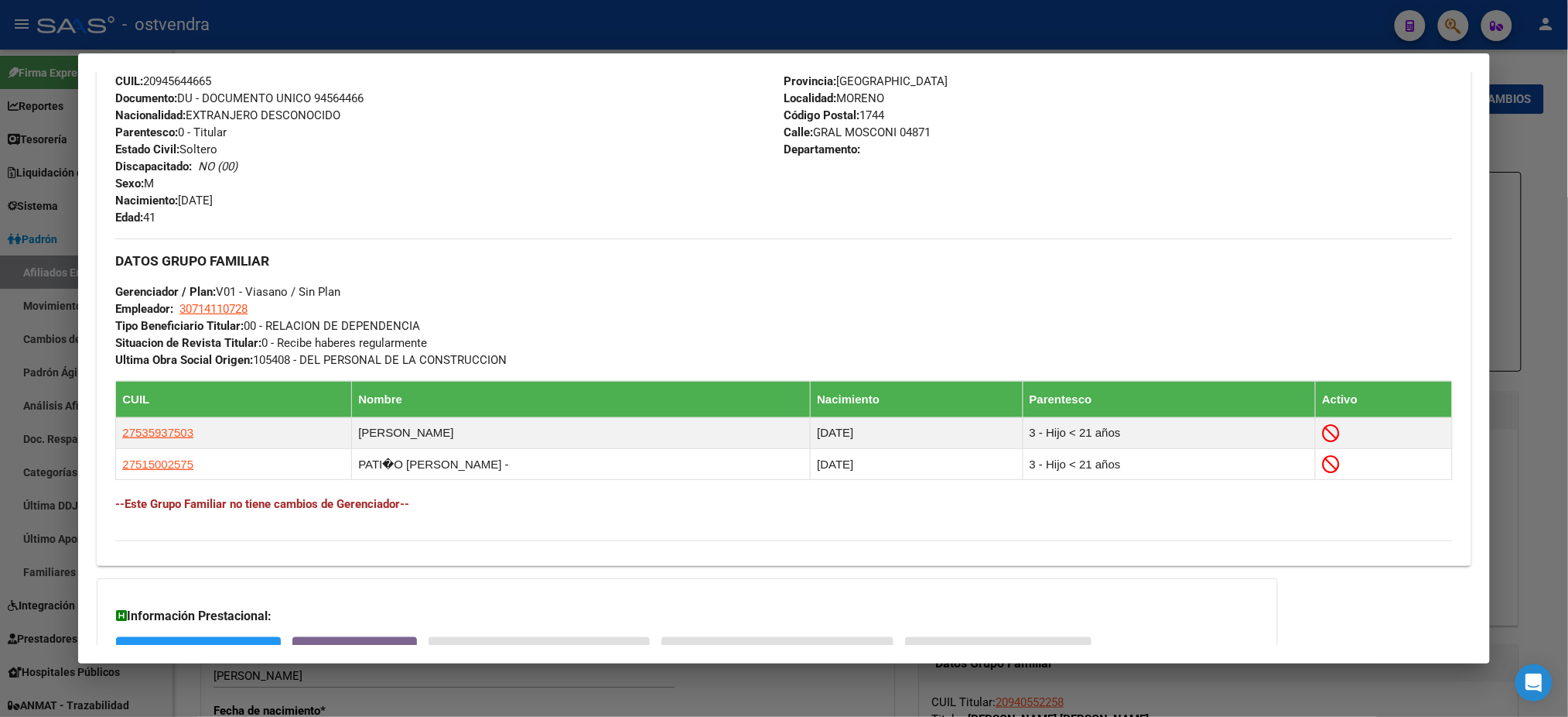
scroll to position [733, 0]
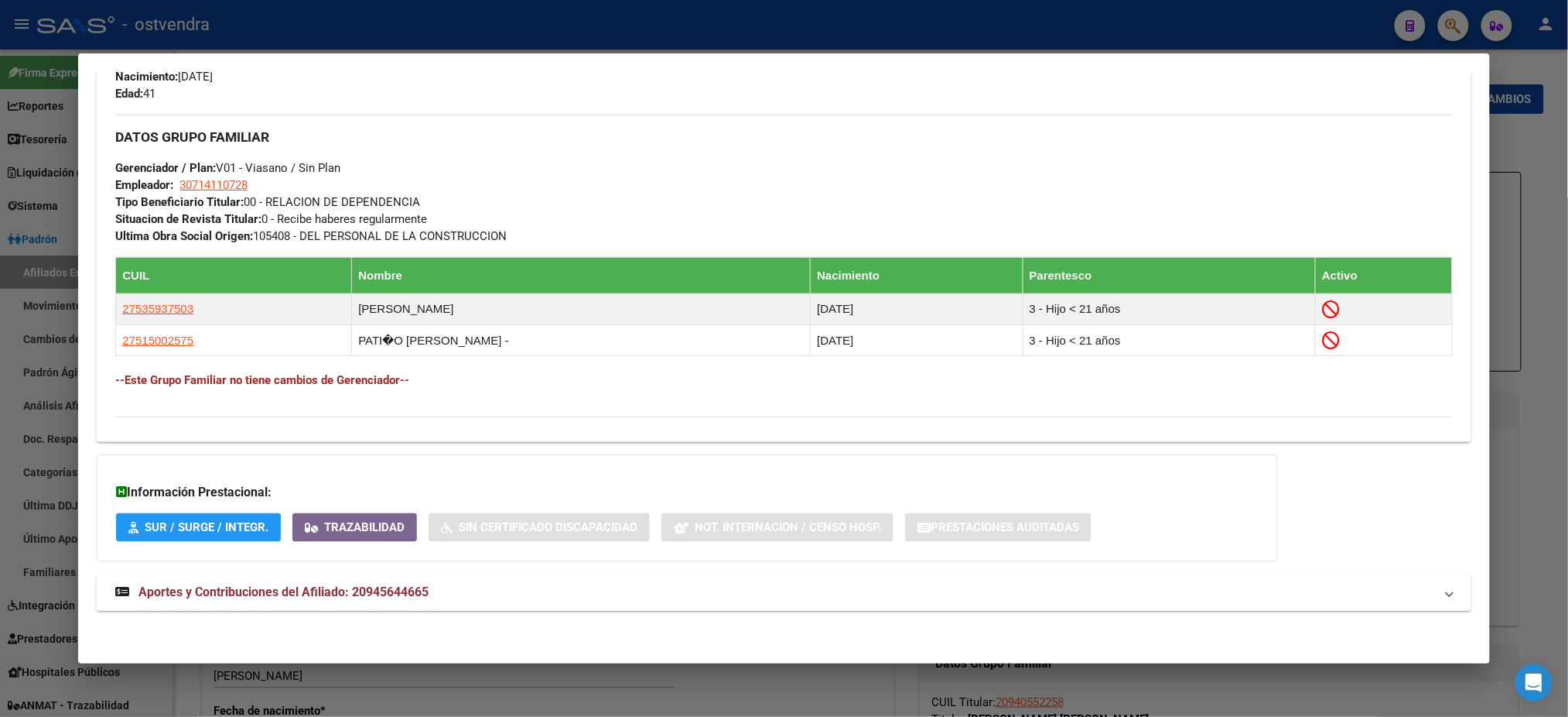
click at [553, 600] on mat-panel-title "Aportes y Contribuciones del Afiliado: 20945644665" at bounding box center [775, 592] width 1318 height 19
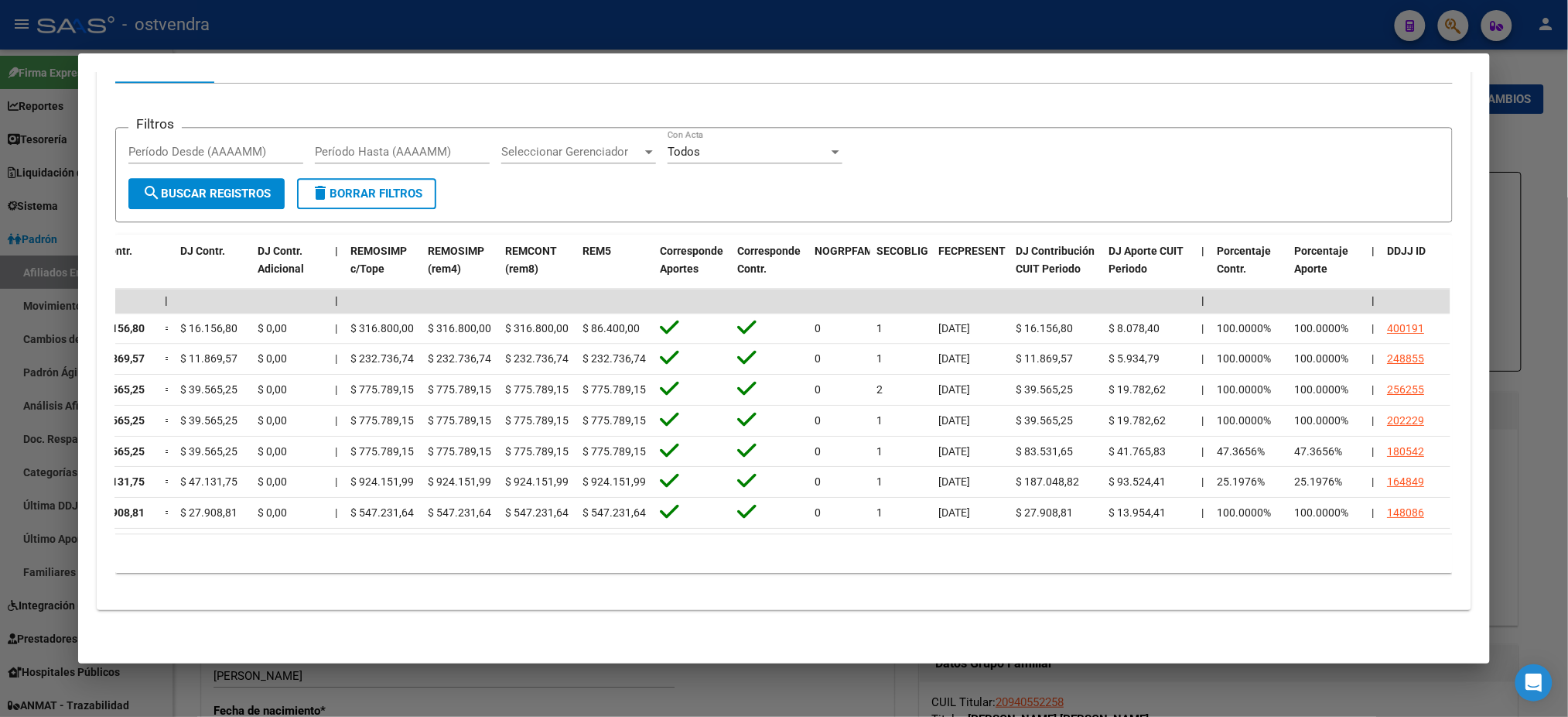
scroll to position [0, 0]
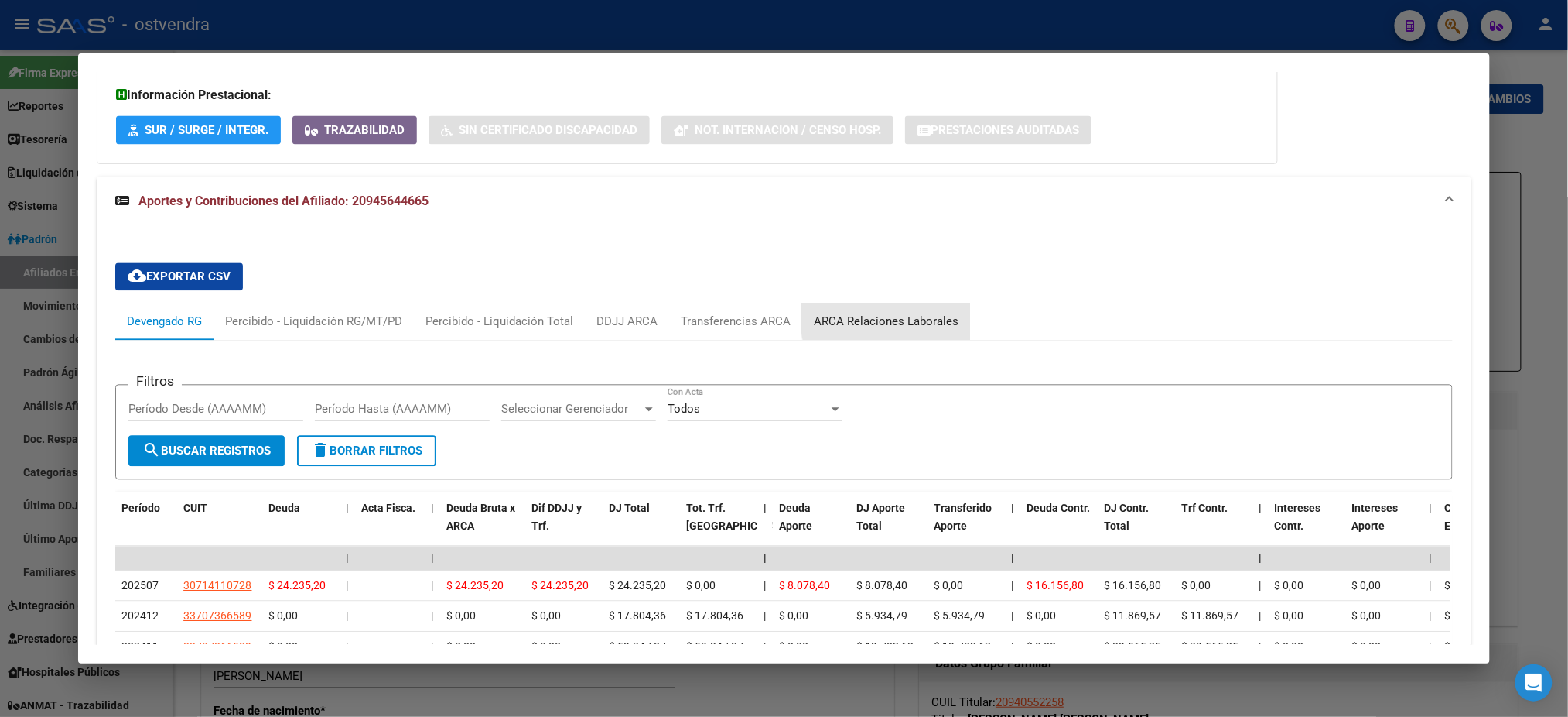
click at [904, 315] on div "ARCA Relaciones Laborales" at bounding box center [887, 321] width 145 height 17
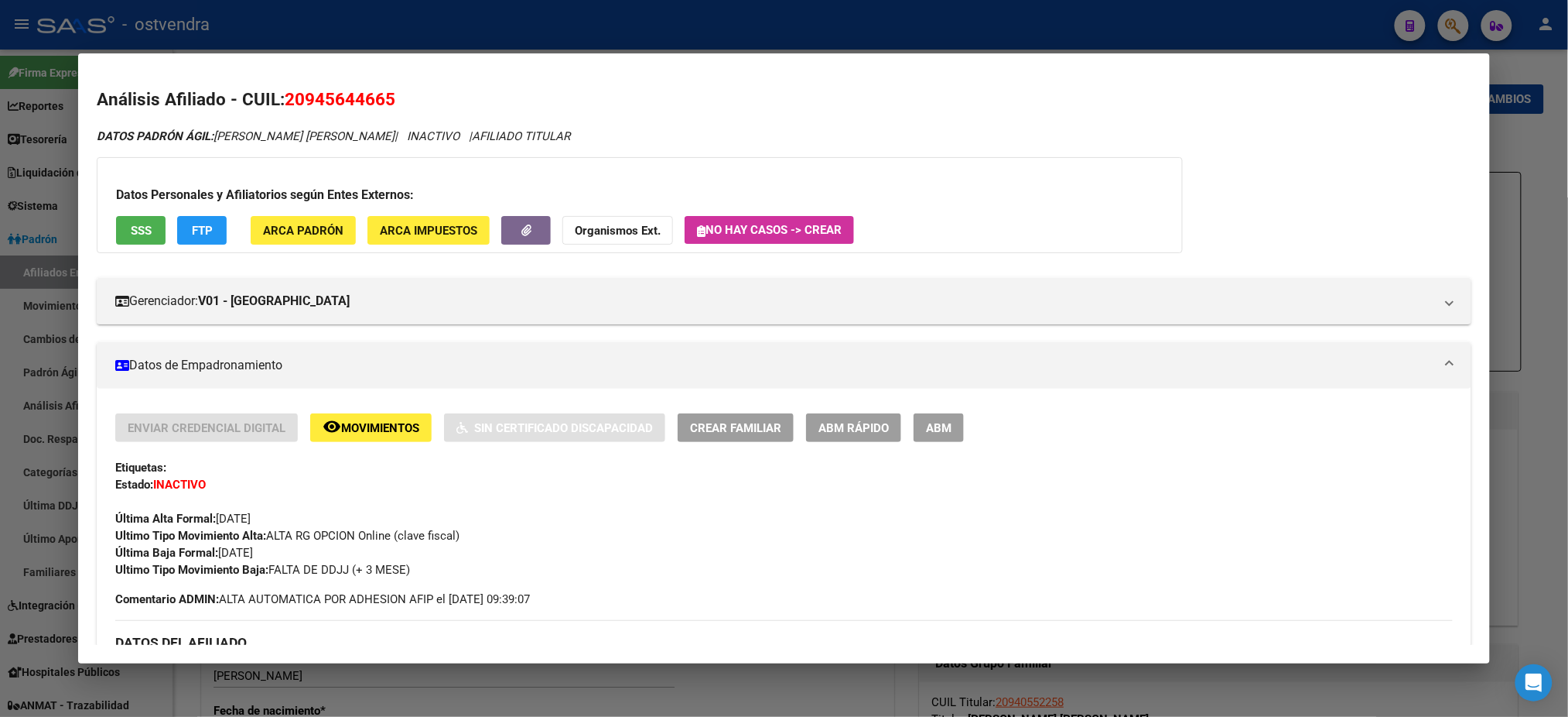
click at [145, 228] on button "SSS" at bounding box center [141, 230] width 50 height 29
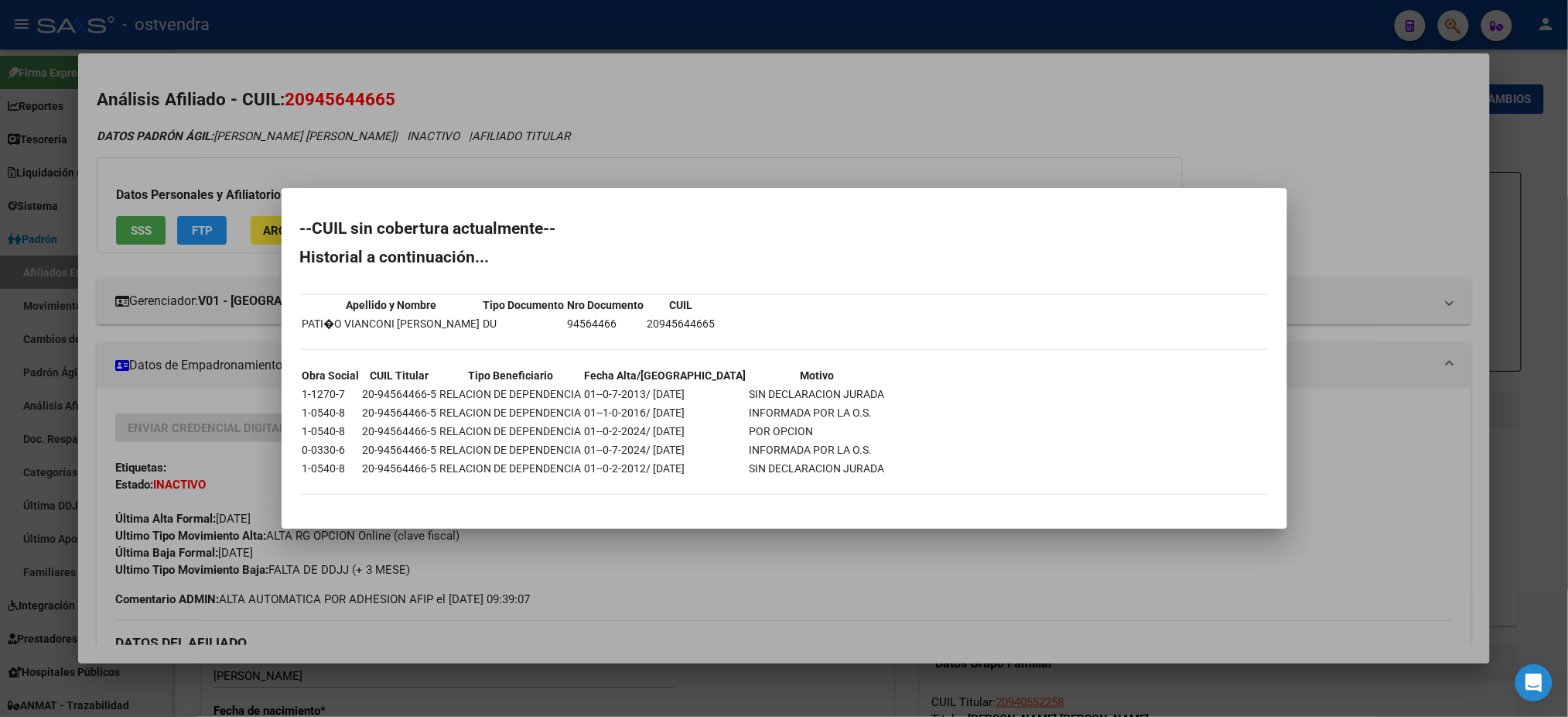
click at [436, 130] on div at bounding box center [784, 358] width 1568 height 717
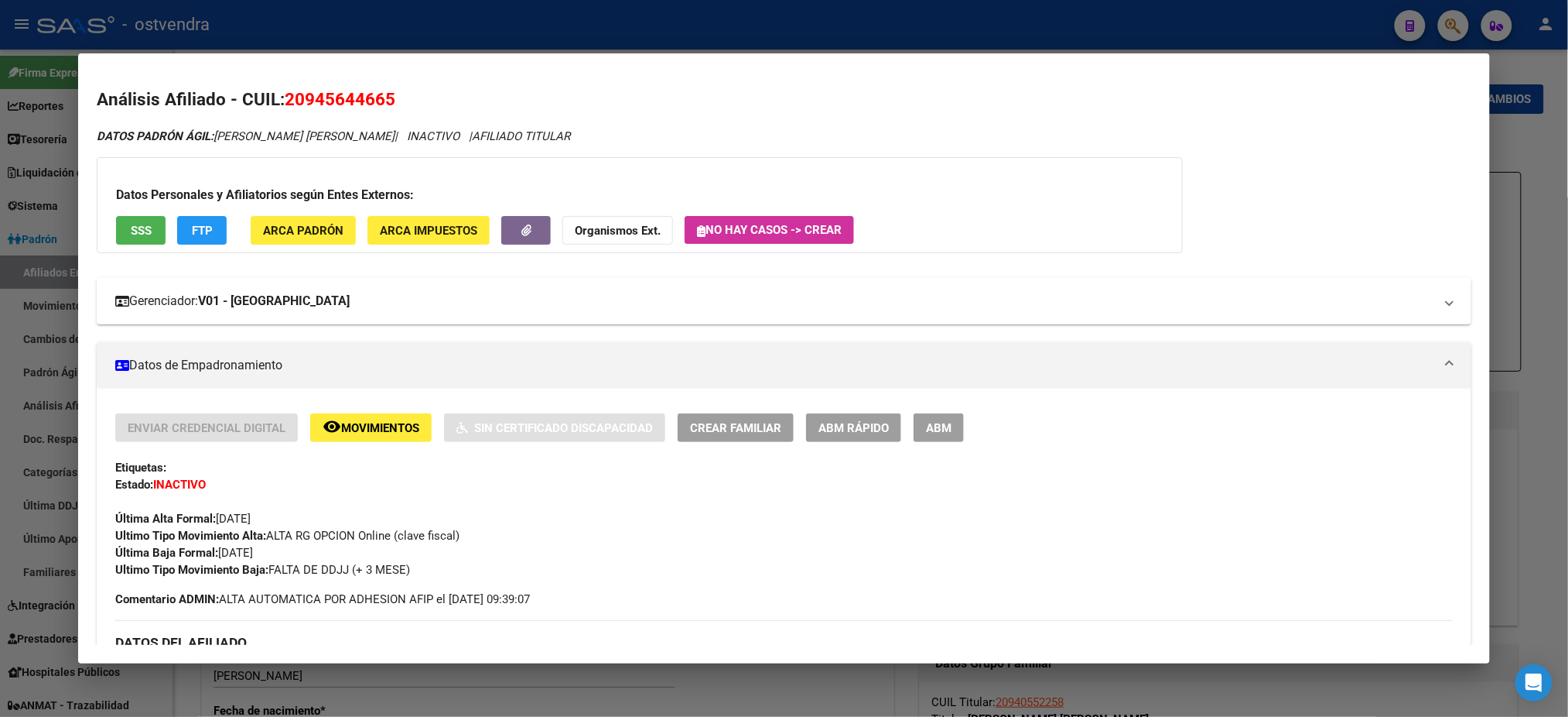
drag, startPoint x: 941, startPoint y: 431, endPoint x: 1141, endPoint y: 311, distance: 233.2
click at [942, 433] on span "ABM" at bounding box center [939, 428] width 26 height 14
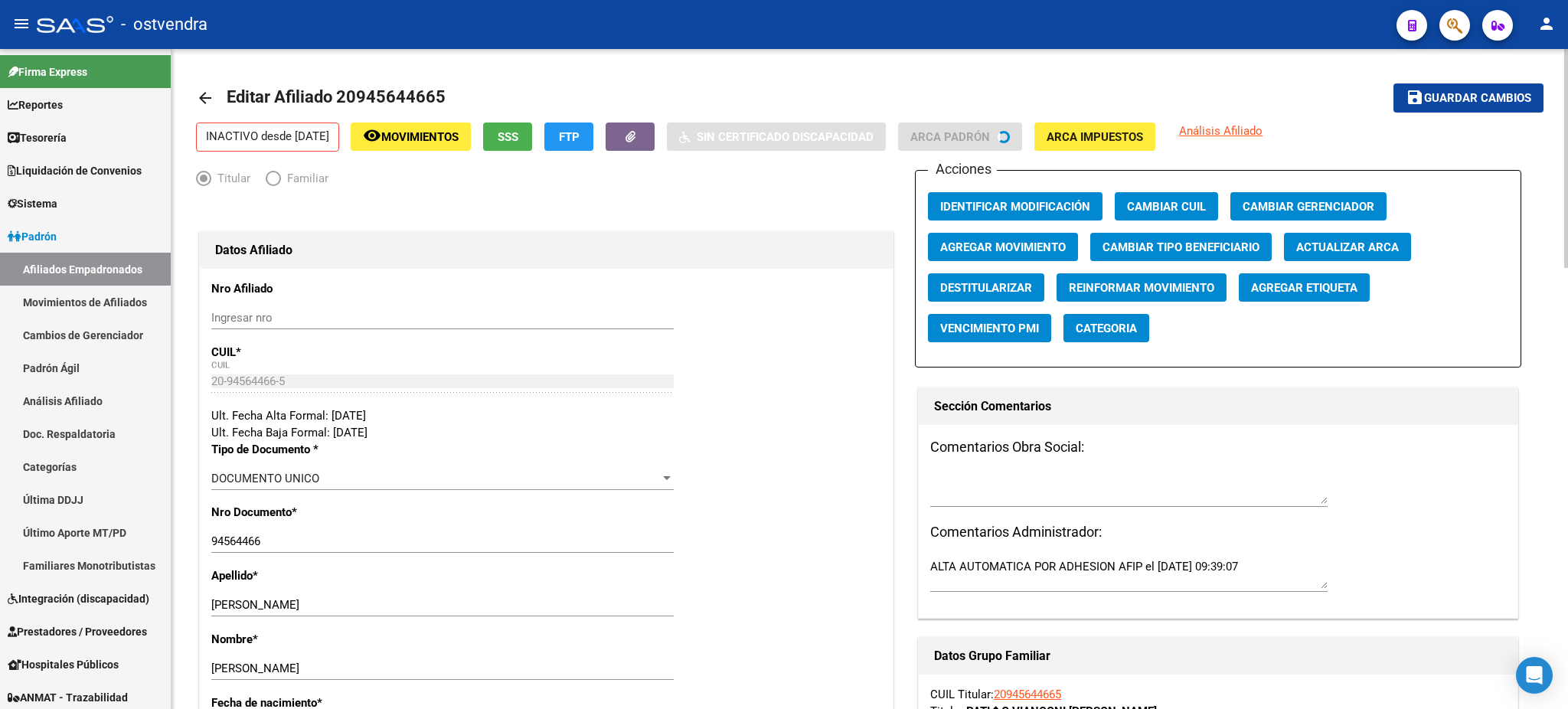
click at [1013, 246] on span "Agregar Movimiento" at bounding box center [1003, 247] width 126 height 14
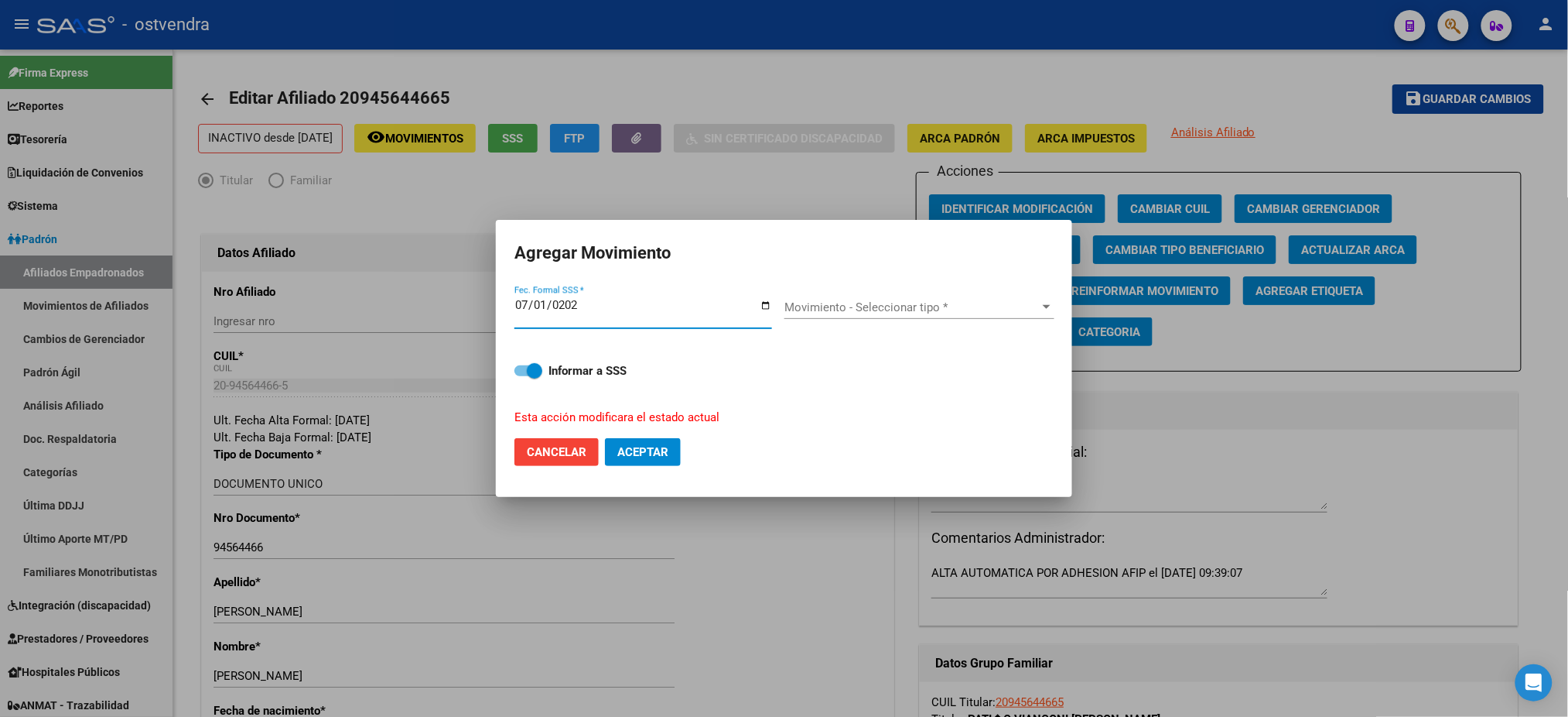
type input "[DATE]"
click at [1009, 308] on span "Movimiento - Seleccionar tipo *" at bounding box center [913, 307] width 257 height 14
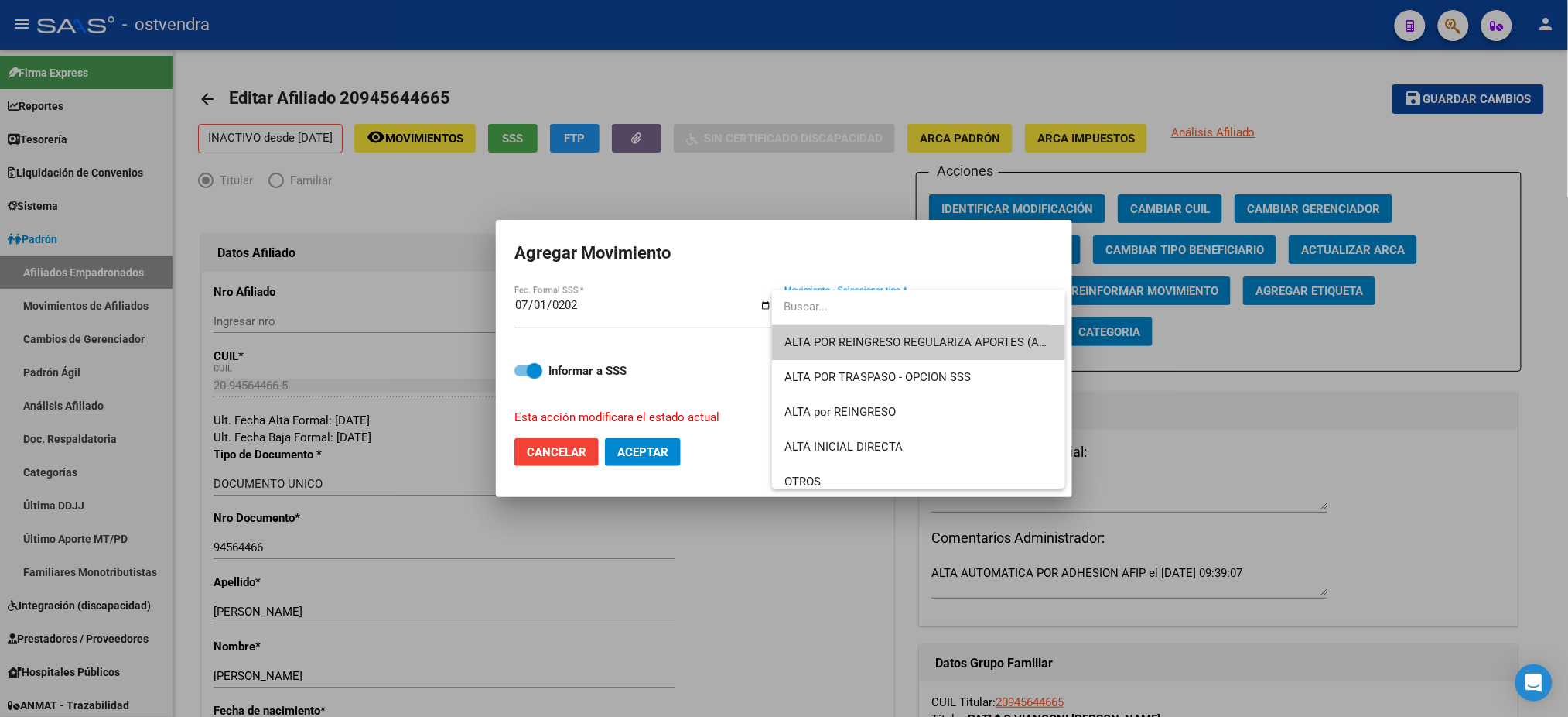
click at [1005, 330] on span "ALTA POR REINGRESO REGULARIZA APORTES (AFIP)" at bounding box center [919, 342] width 268 height 35
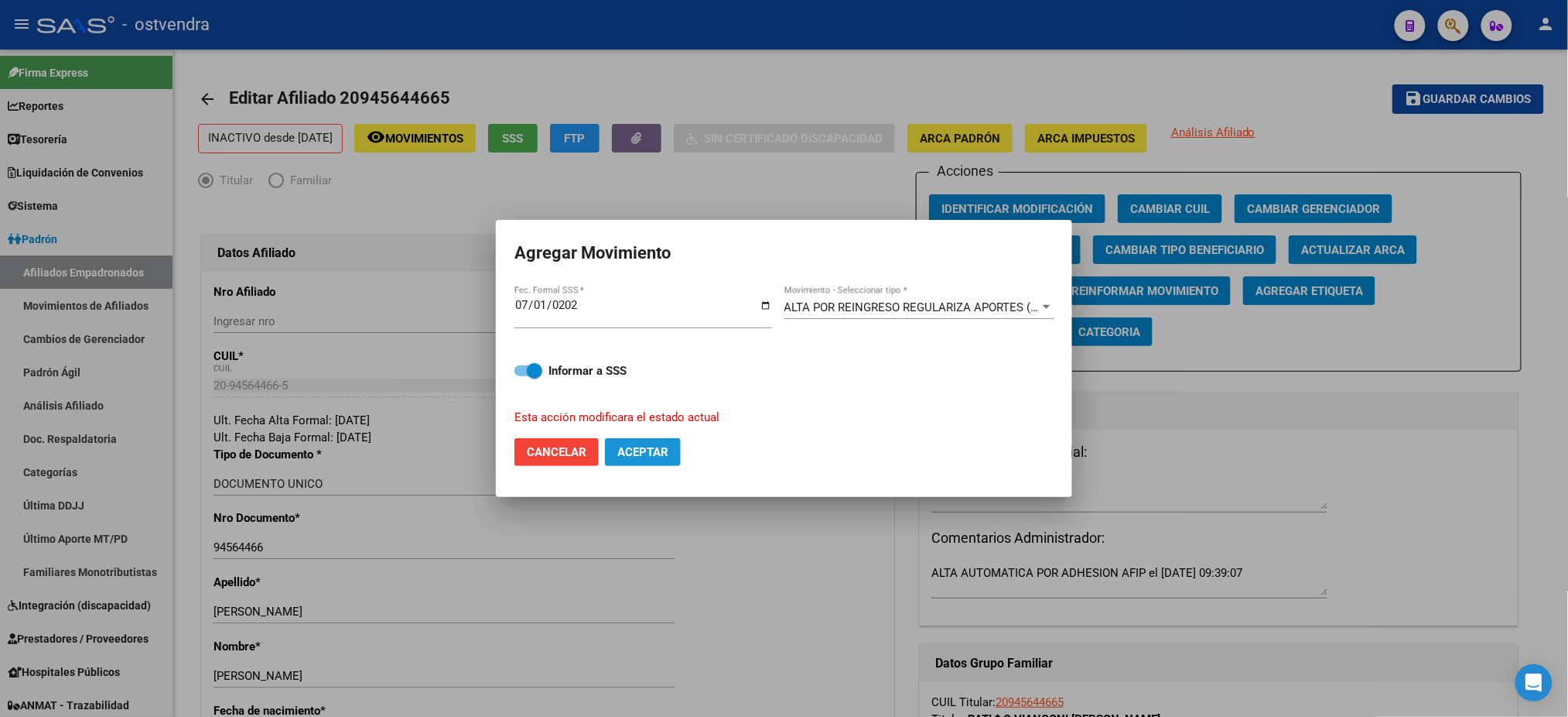
click at [671, 444] on button "Aceptar" at bounding box center [642, 451] width 76 height 28
checkbox input "false"
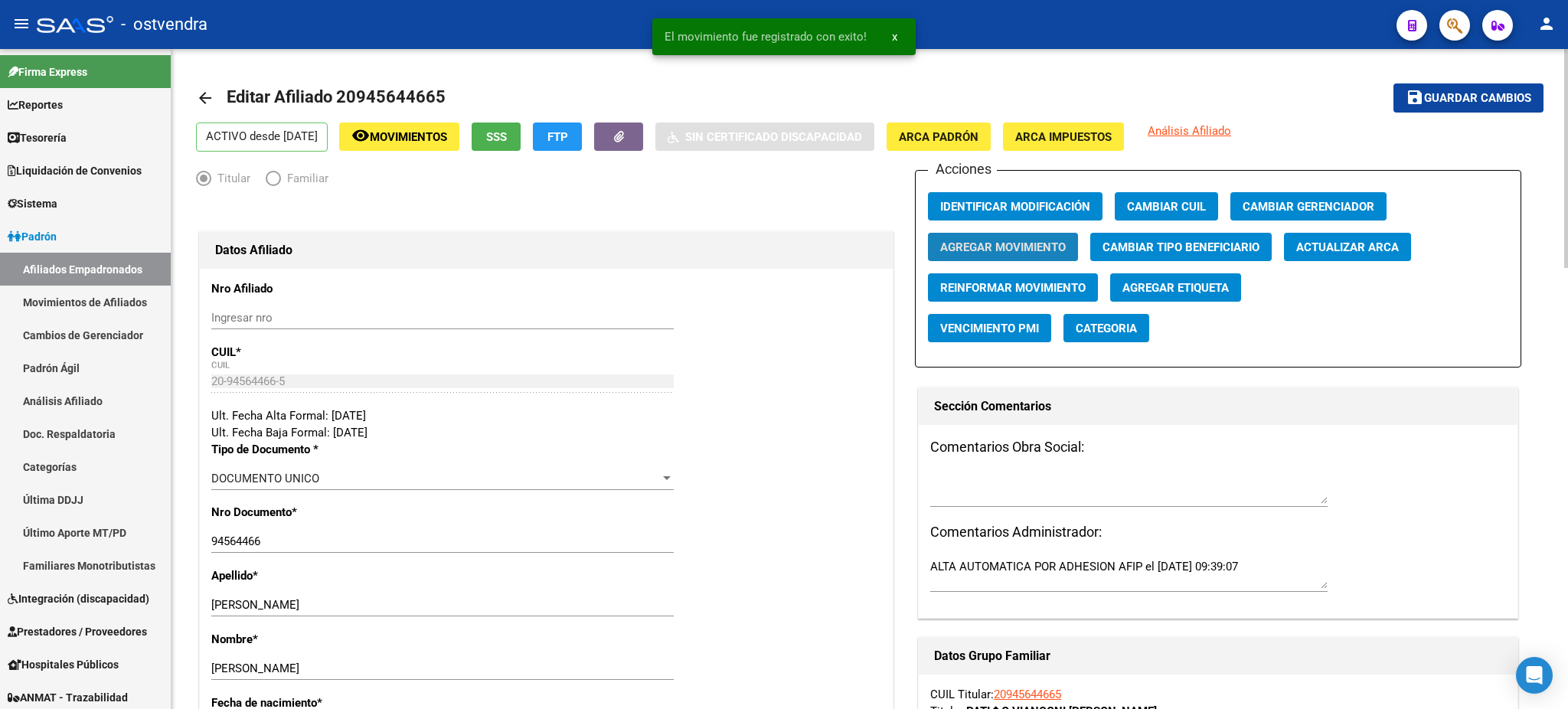
click at [989, 255] on button "Agregar Movimiento" at bounding box center [1002, 247] width 151 height 29
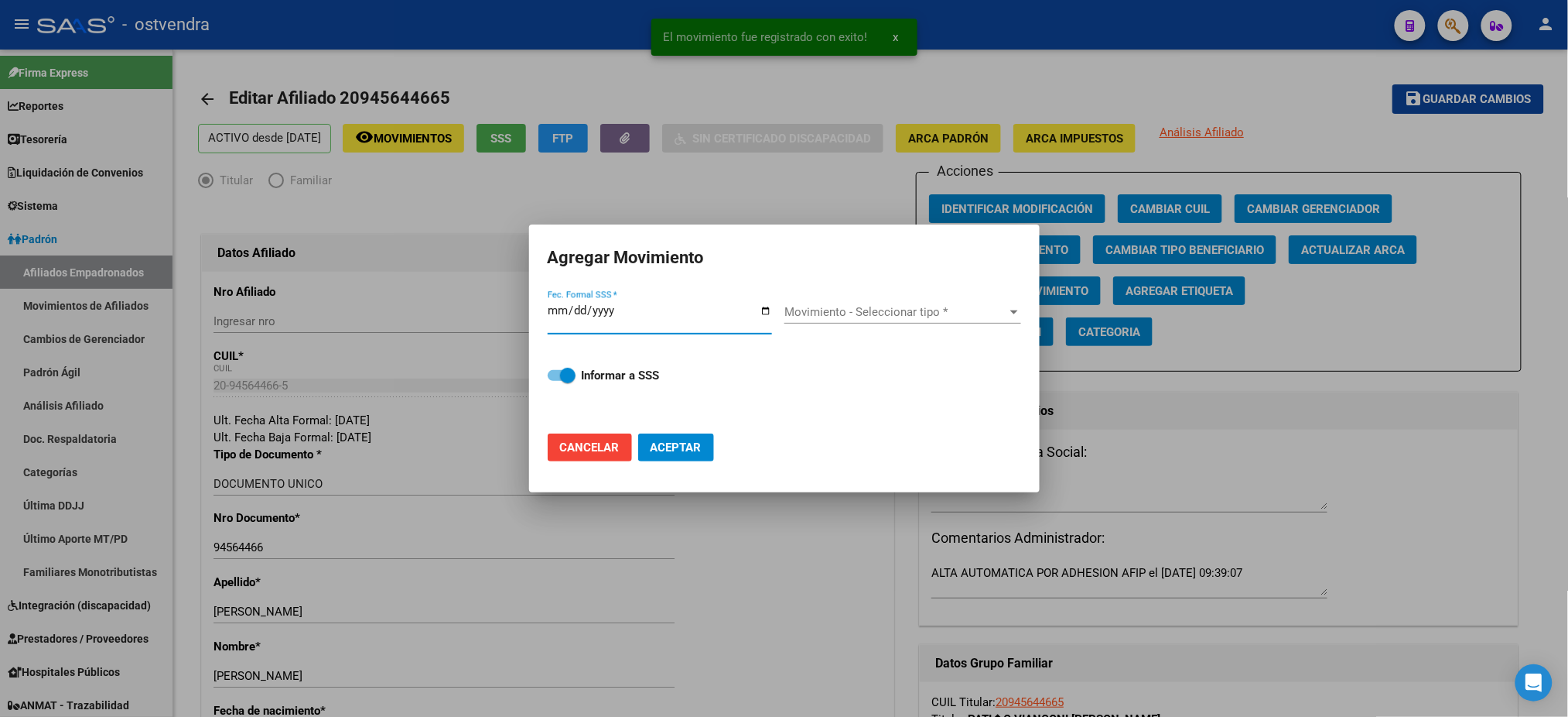
click at [638, 434] on button "Aceptar" at bounding box center [676, 448] width 76 height 28
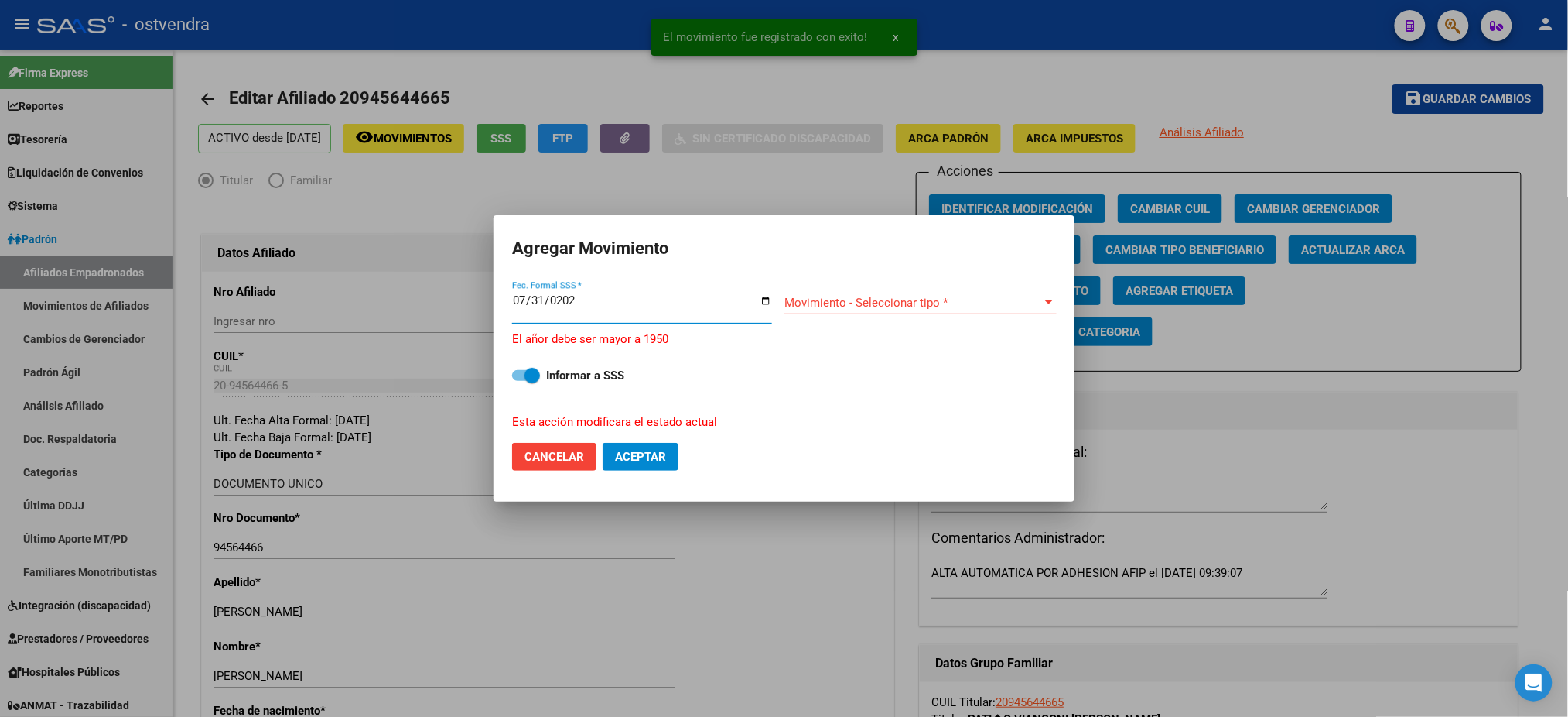
type input "2025-07-31"
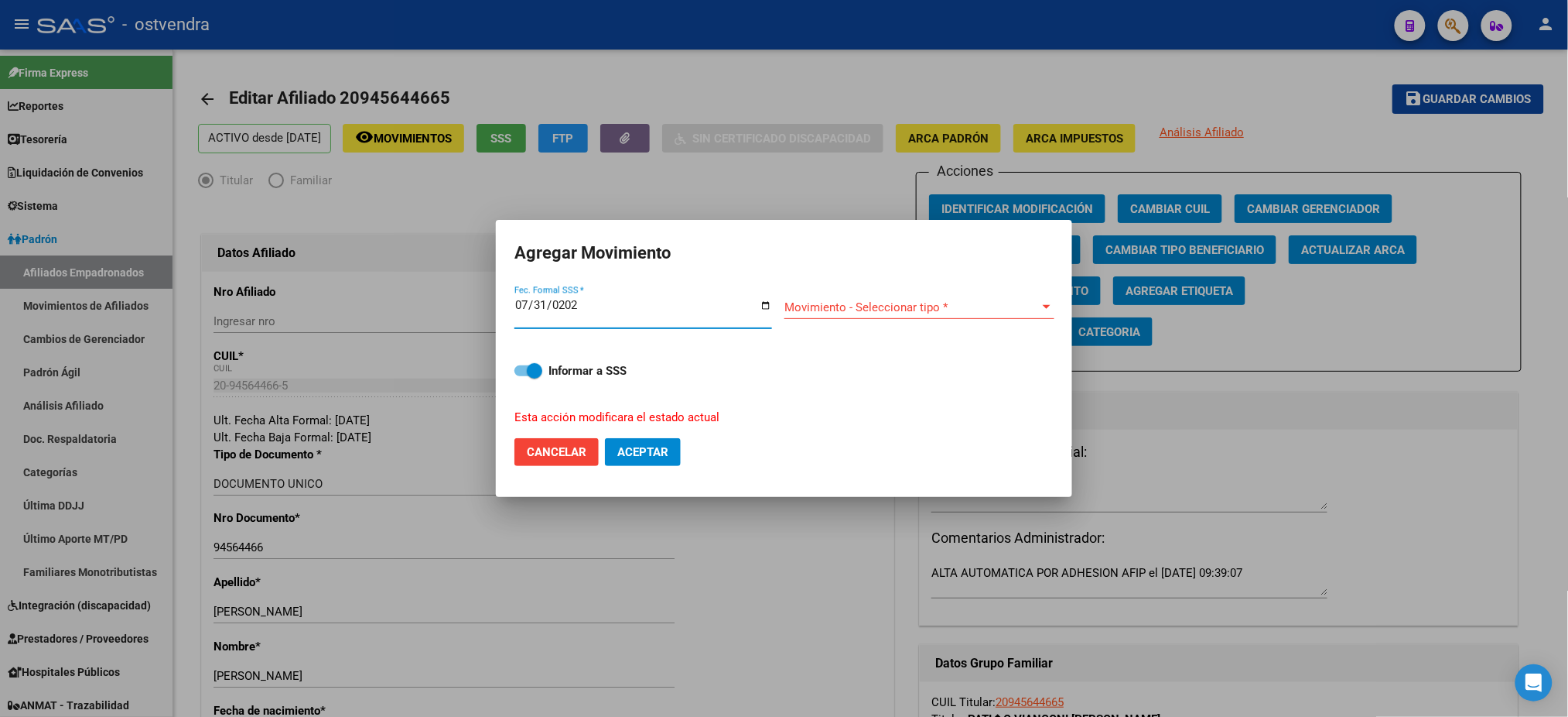
click at [985, 316] on div "Movimiento - Seleccionar tipo * Movimiento - Seleccionar tipo *" at bounding box center [920, 306] width 270 height 23
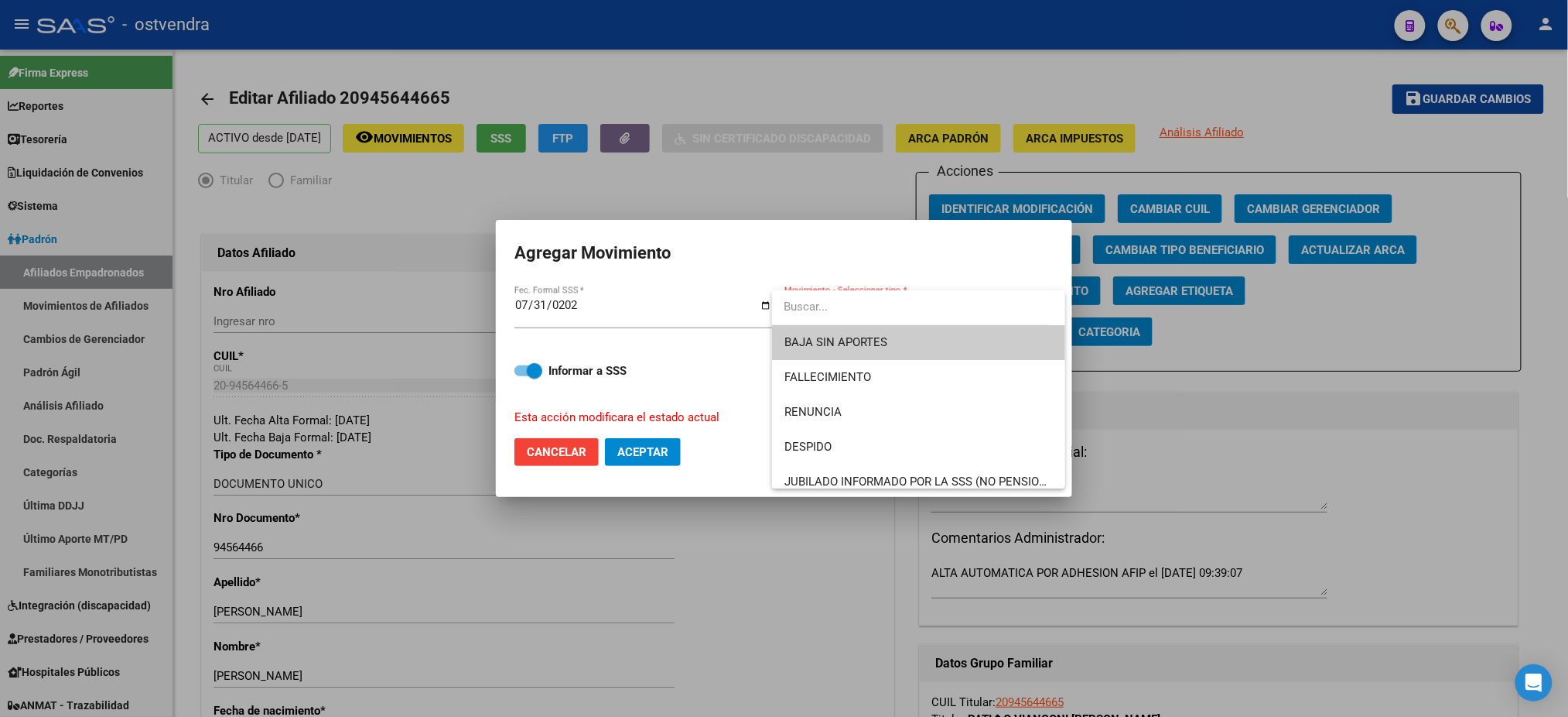
click at [976, 301] on input "dropdown search" at bounding box center [911, 306] width 277 height 35
click at [870, 415] on span "RENUNCIA" at bounding box center [919, 412] width 268 height 35
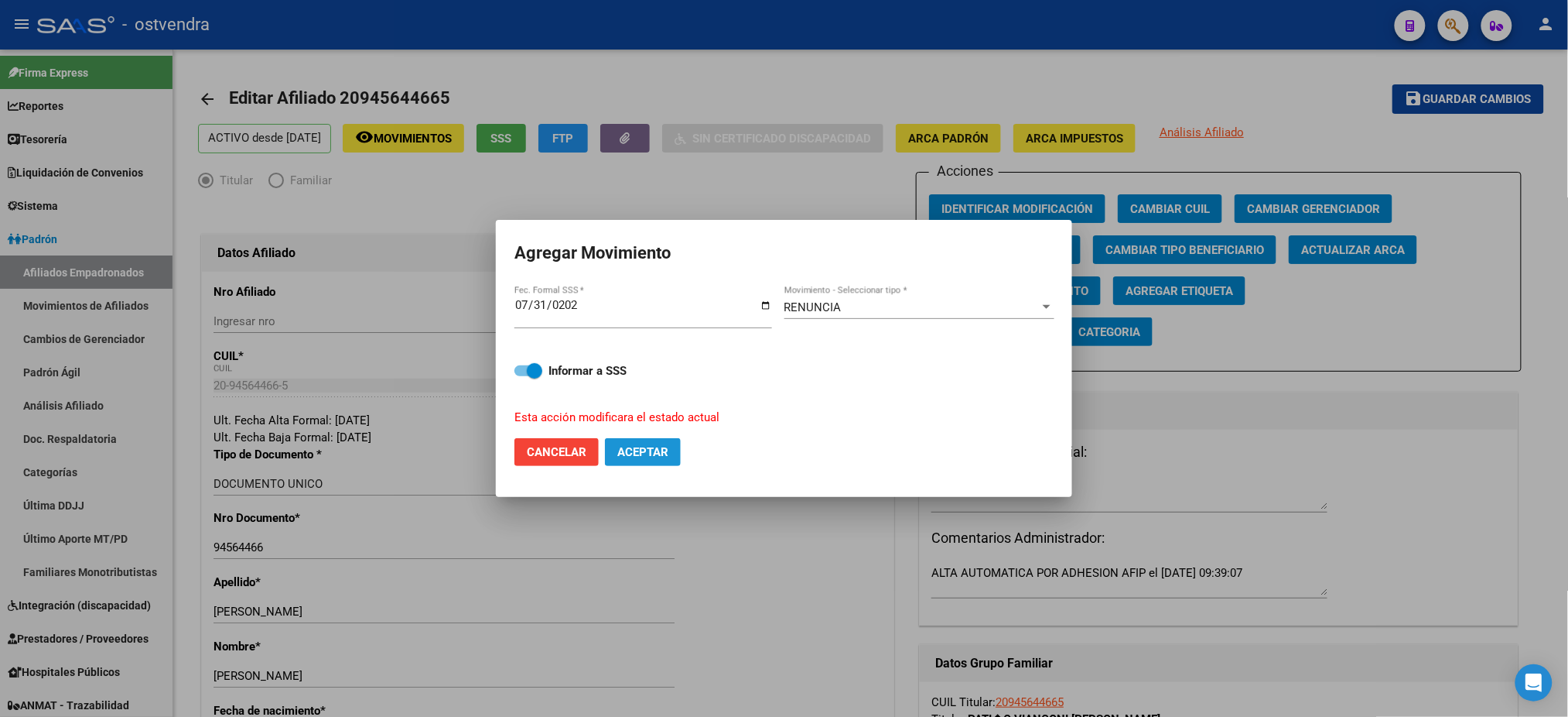
click at [648, 450] on span "Aceptar" at bounding box center [642, 451] width 51 height 14
checkbox input "false"
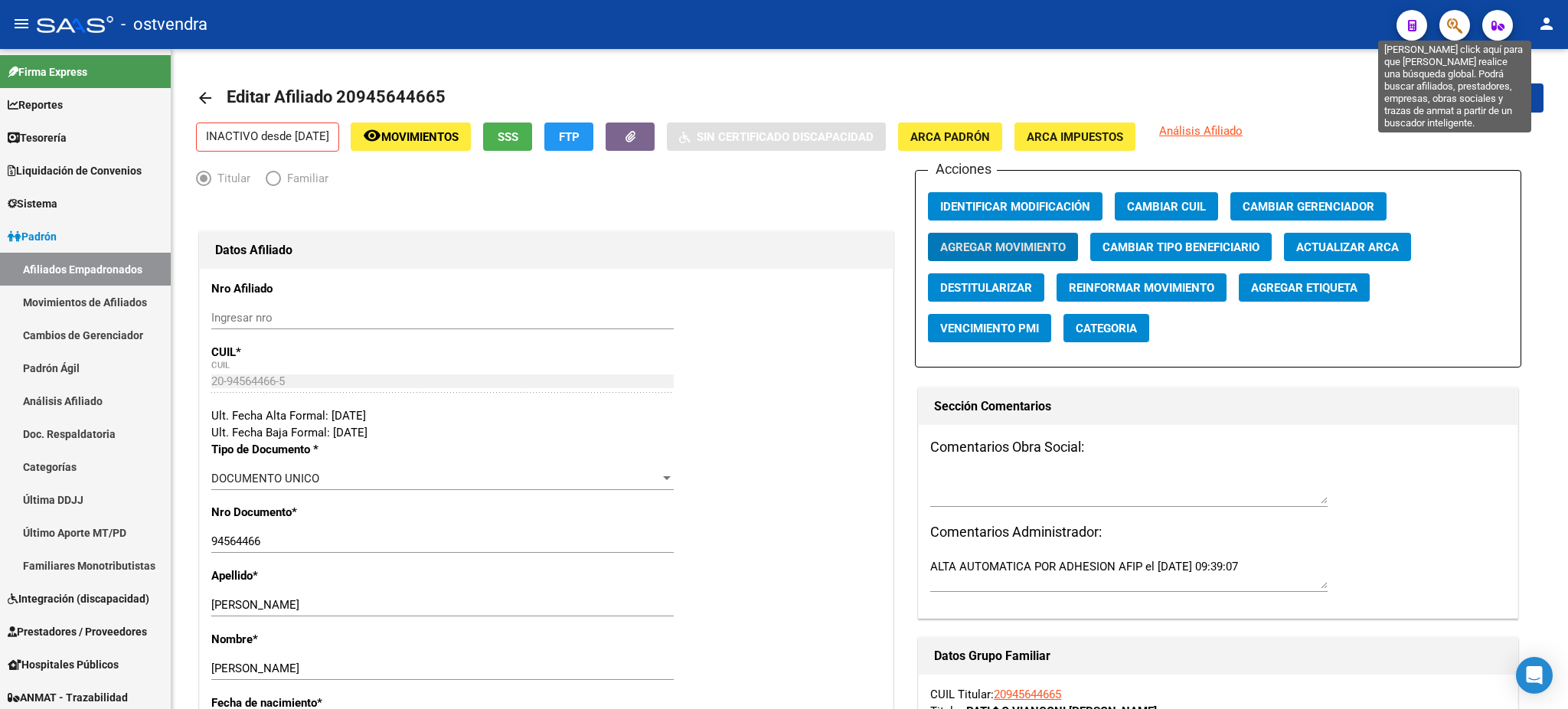
click at [1450, 30] on icon "button" at bounding box center [1455, 26] width 16 height 18
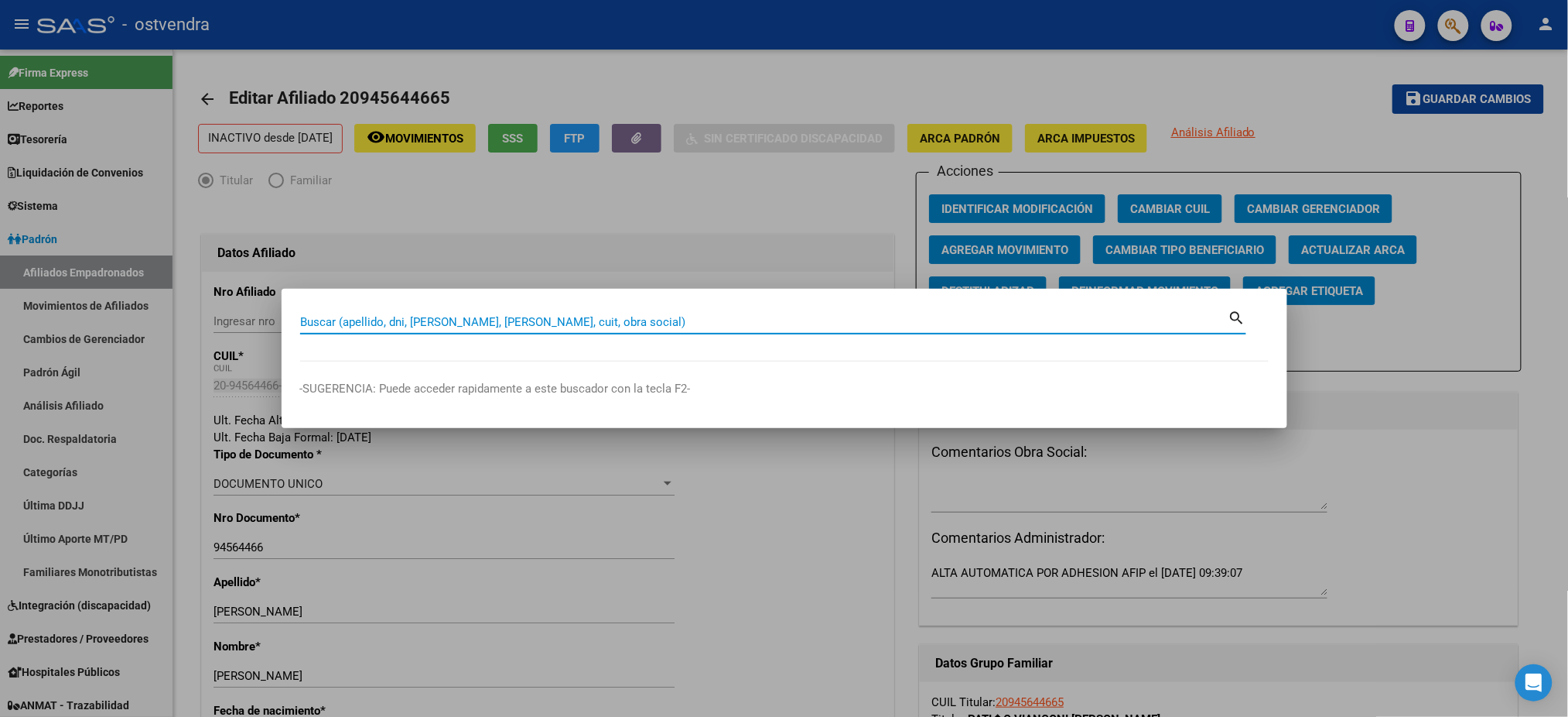
paste input "95488382"
type input "95488382"
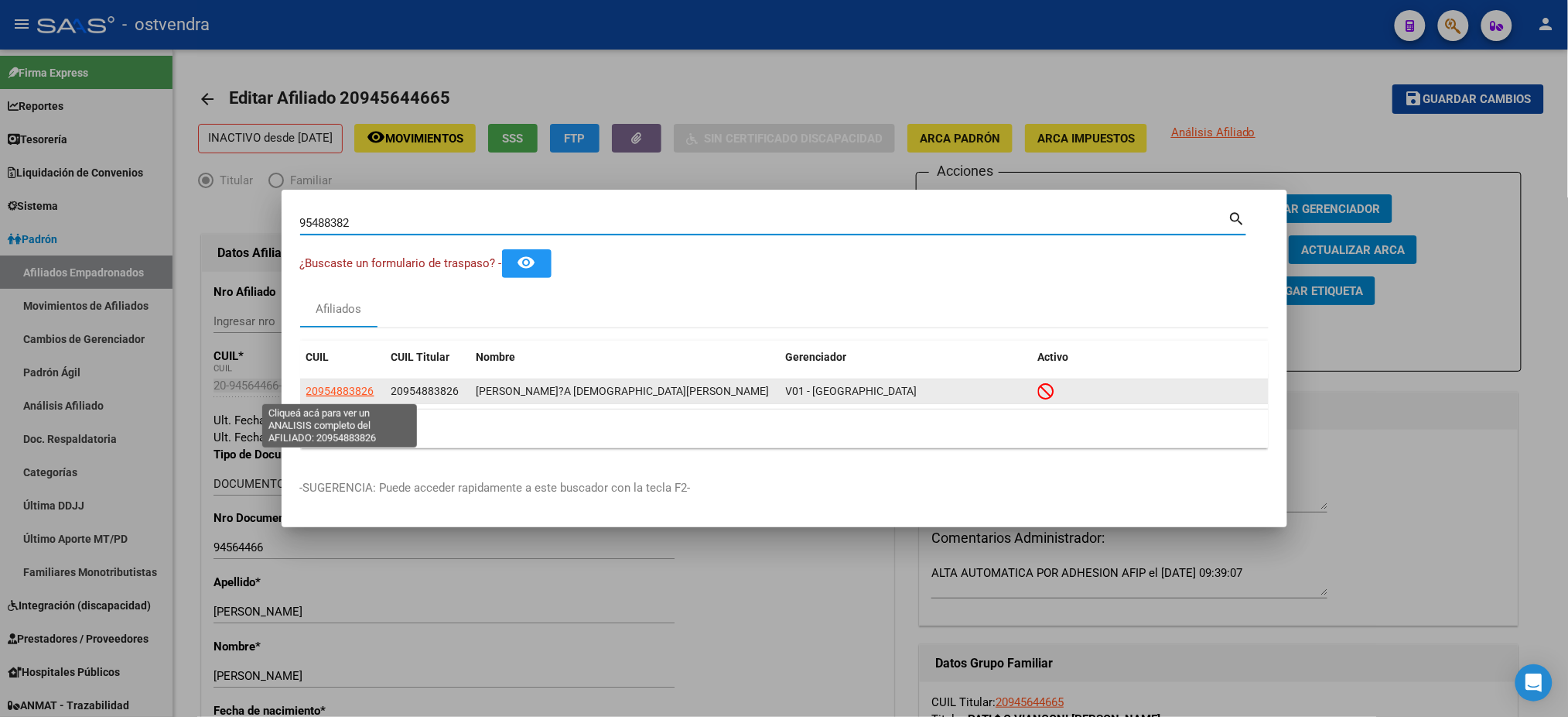
click at [342, 389] on span "20954883826" at bounding box center [340, 391] width 68 height 12
type textarea "20954883826"
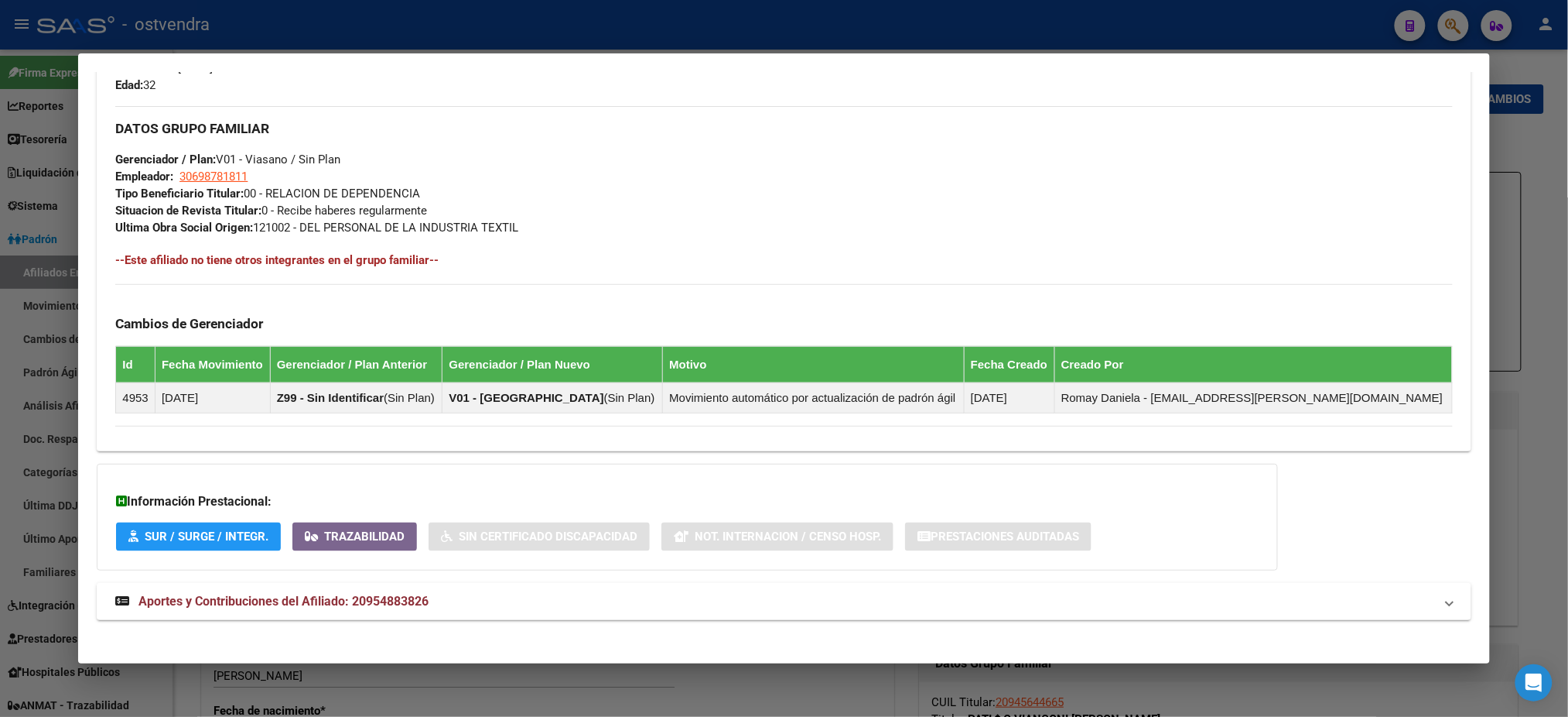
scroll to position [750, 0]
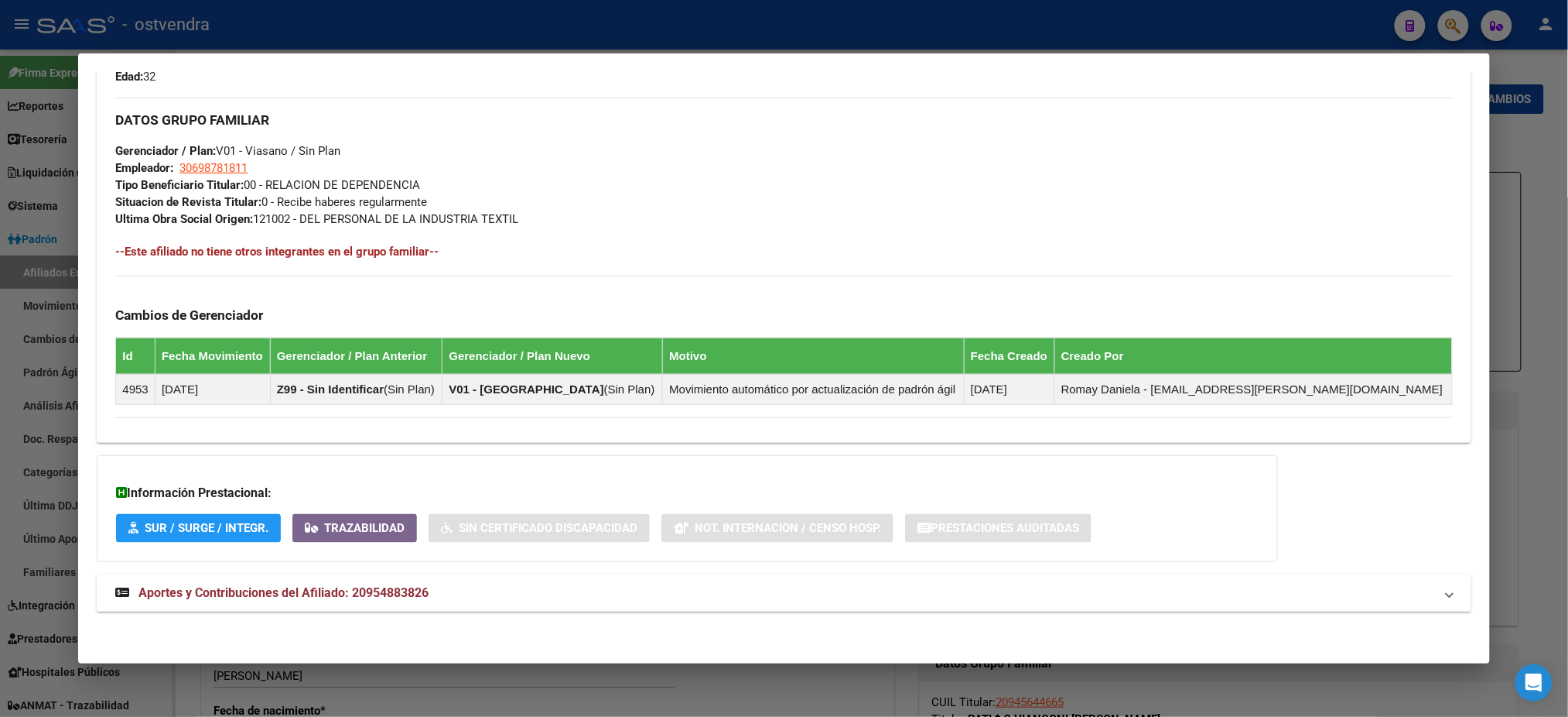
click at [378, 600] on strong "Aportes y Contribuciones del Afiliado: 20954883826" at bounding box center [271, 593] width 313 height 19
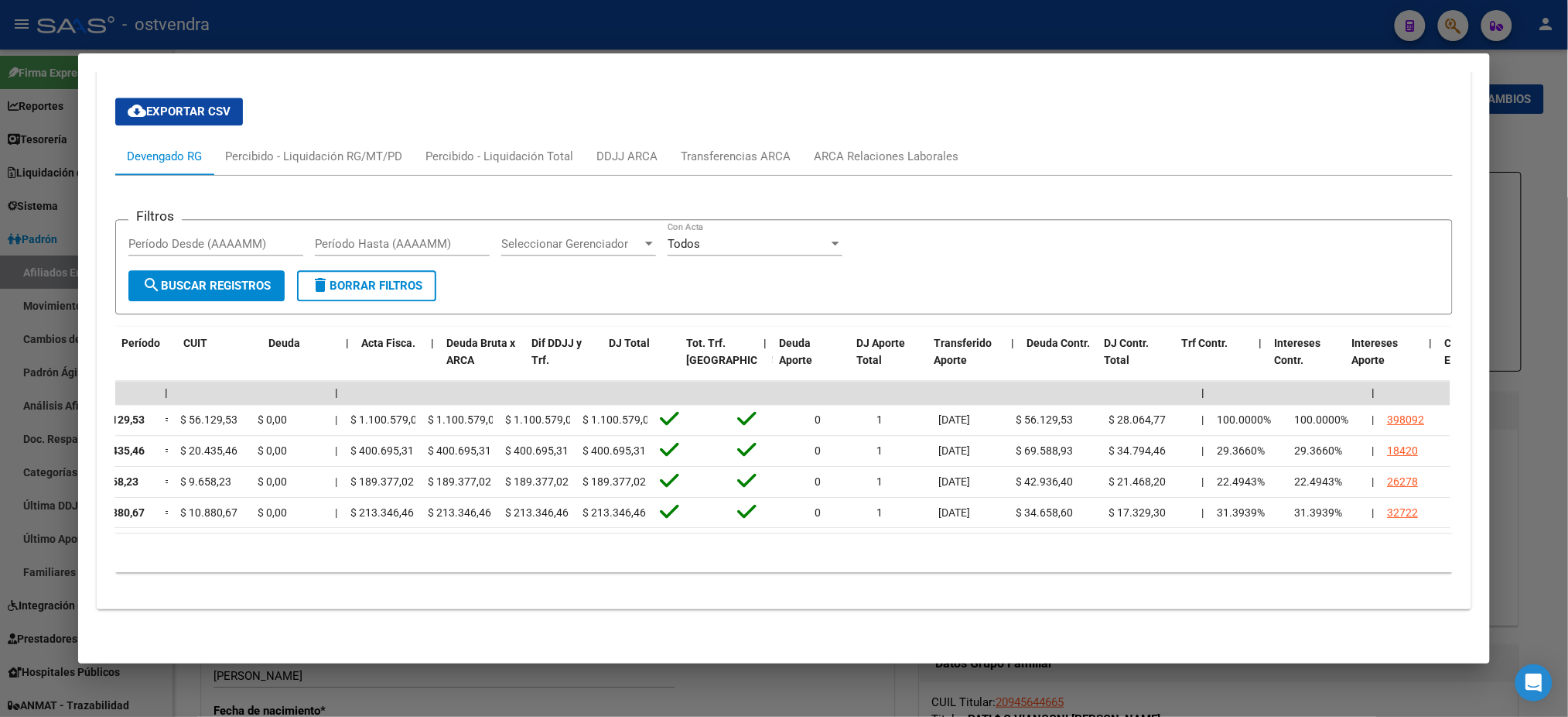
scroll to position [0, 0]
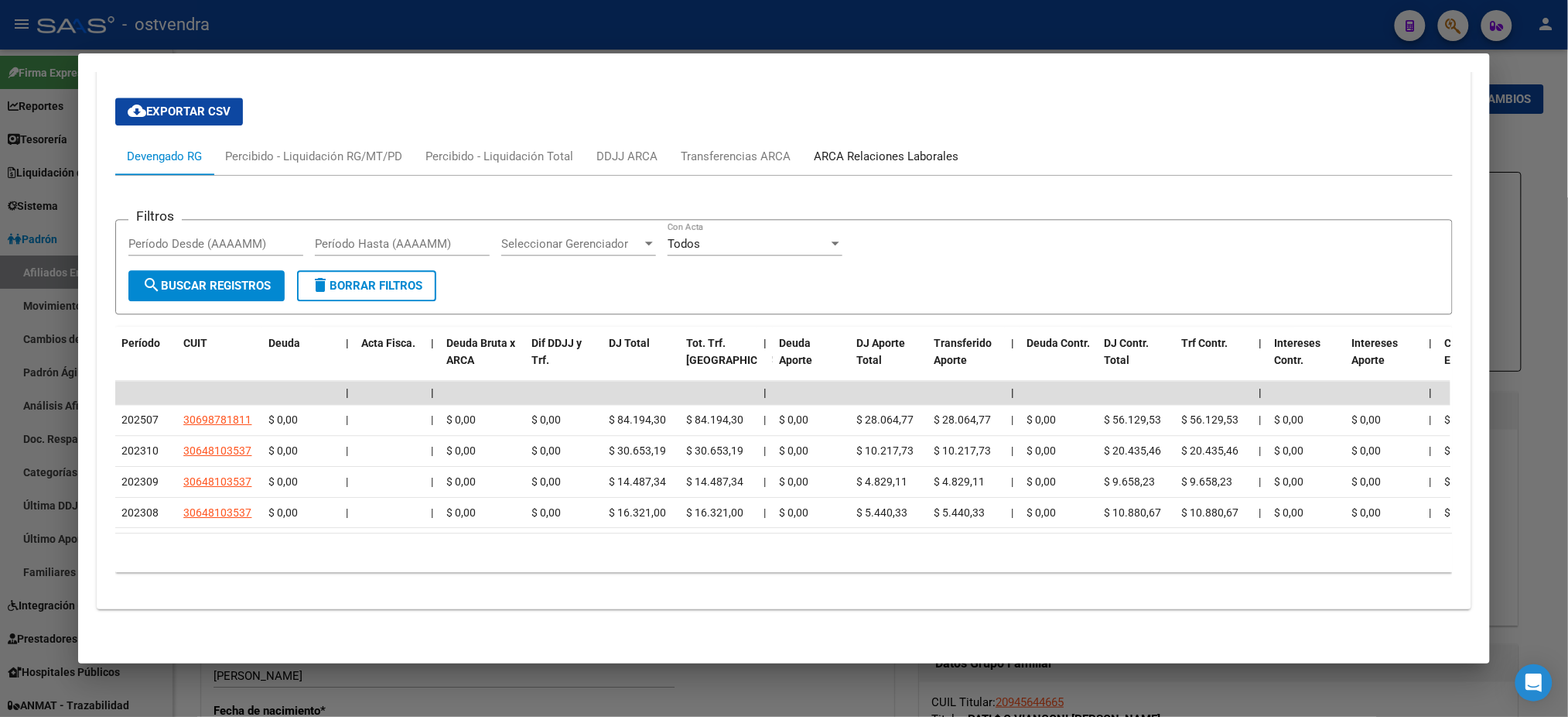
click at [905, 148] on div "ARCA Relaciones Laborales" at bounding box center [887, 156] width 145 height 17
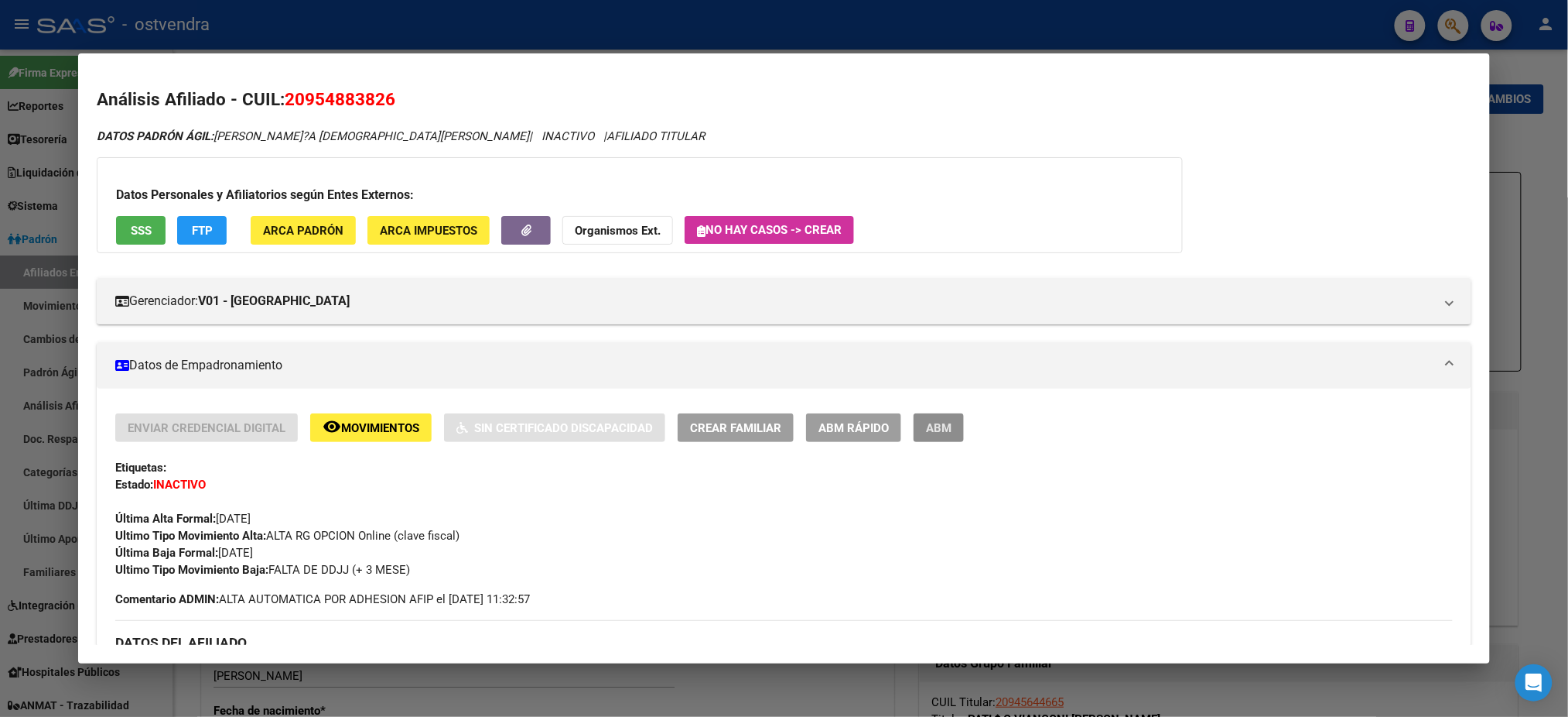
click at [914, 417] on button "ABM" at bounding box center [939, 428] width 51 height 29
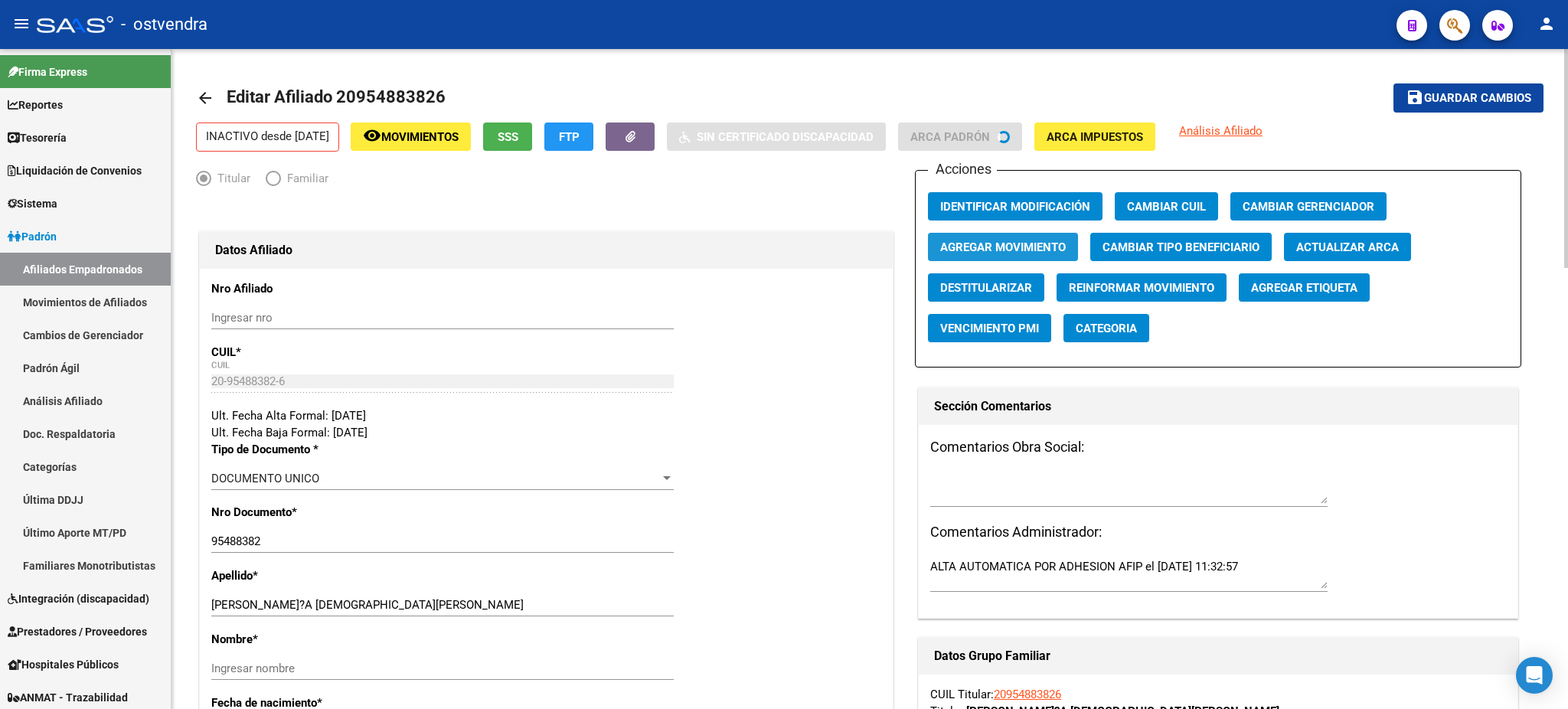
click at [961, 241] on span "Agregar Movimiento" at bounding box center [1003, 247] width 126 height 14
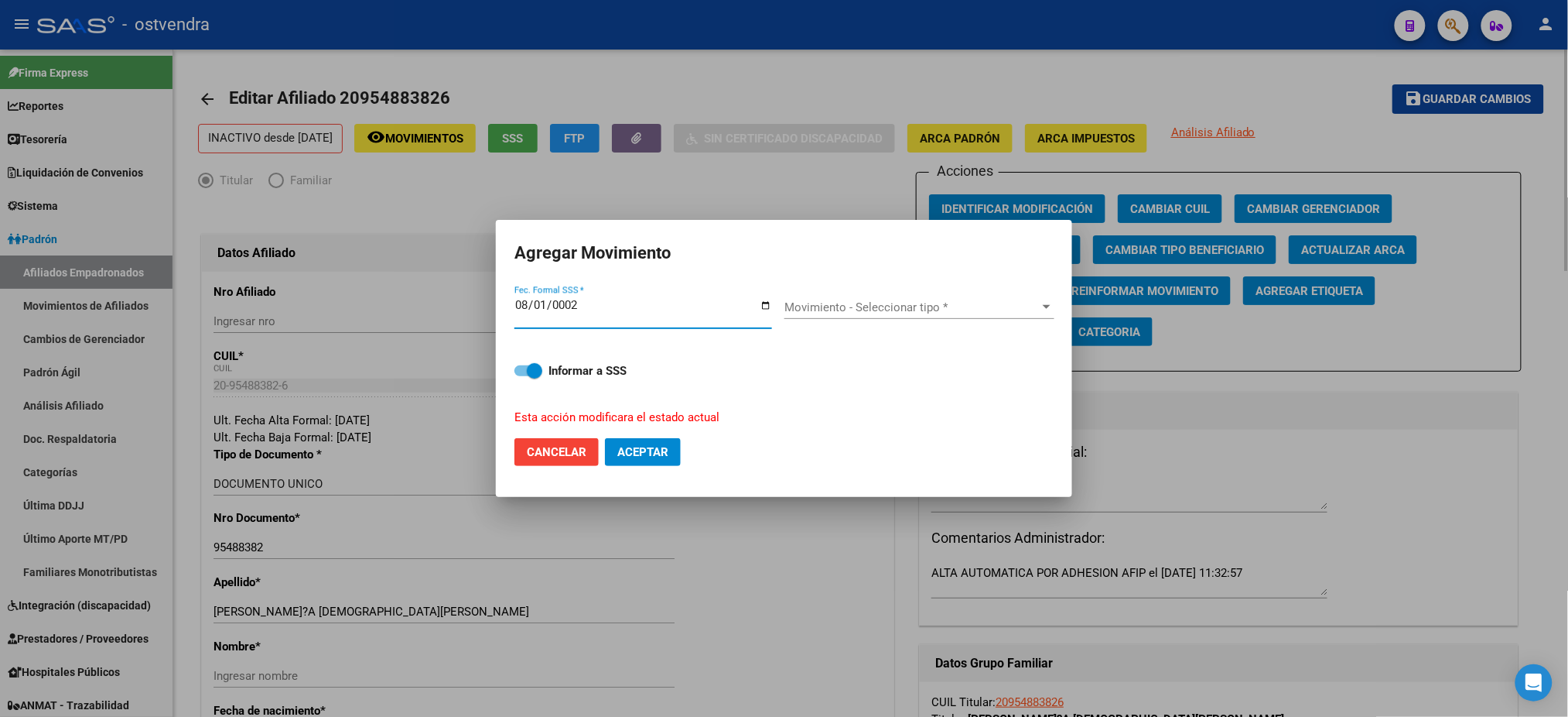
type input "0020-08-01"
type input "[DATE]"
click at [961, 308] on span "Movimiento - Seleccionar tipo *" at bounding box center [913, 307] width 257 height 14
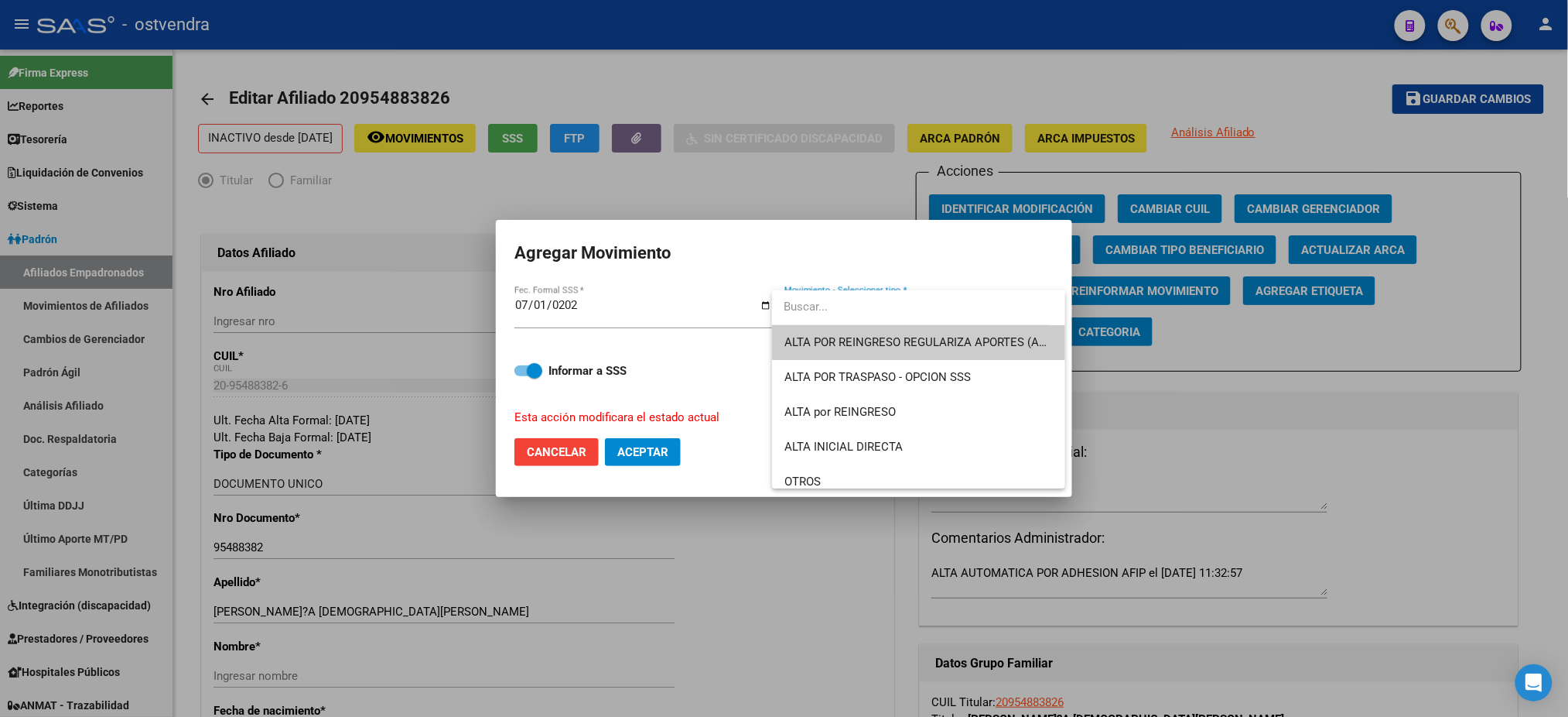
click at [950, 321] on input "dropdown search" at bounding box center [911, 306] width 277 height 35
click at [875, 329] on span "ALTA POR REINGRESO REGULARIZA APORTES (AFIP)" at bounding box center [919, 342] width 268 height 35
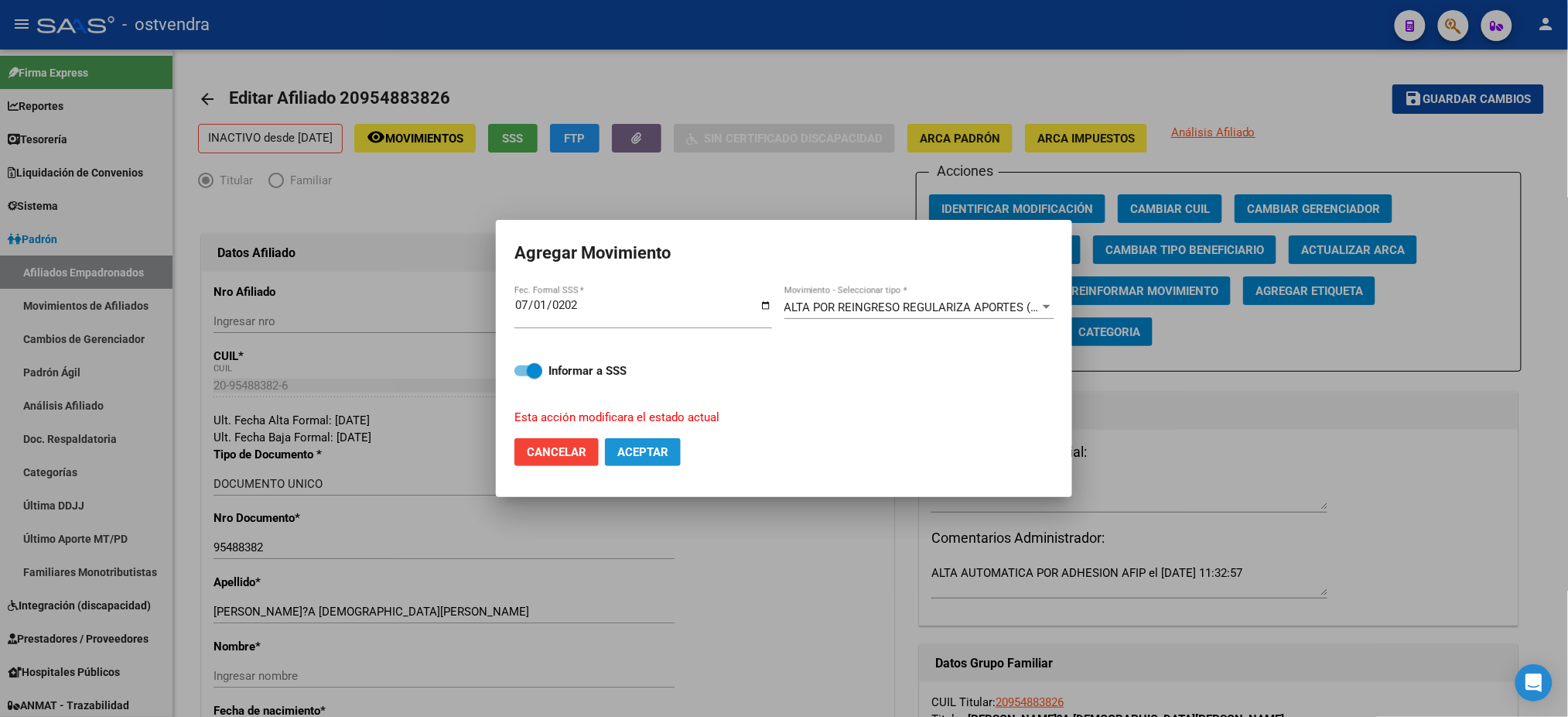
click at [659, 444] on button "Aceptar" at bounding box center [642, 451] width 76 height 28
checkbox input "false"
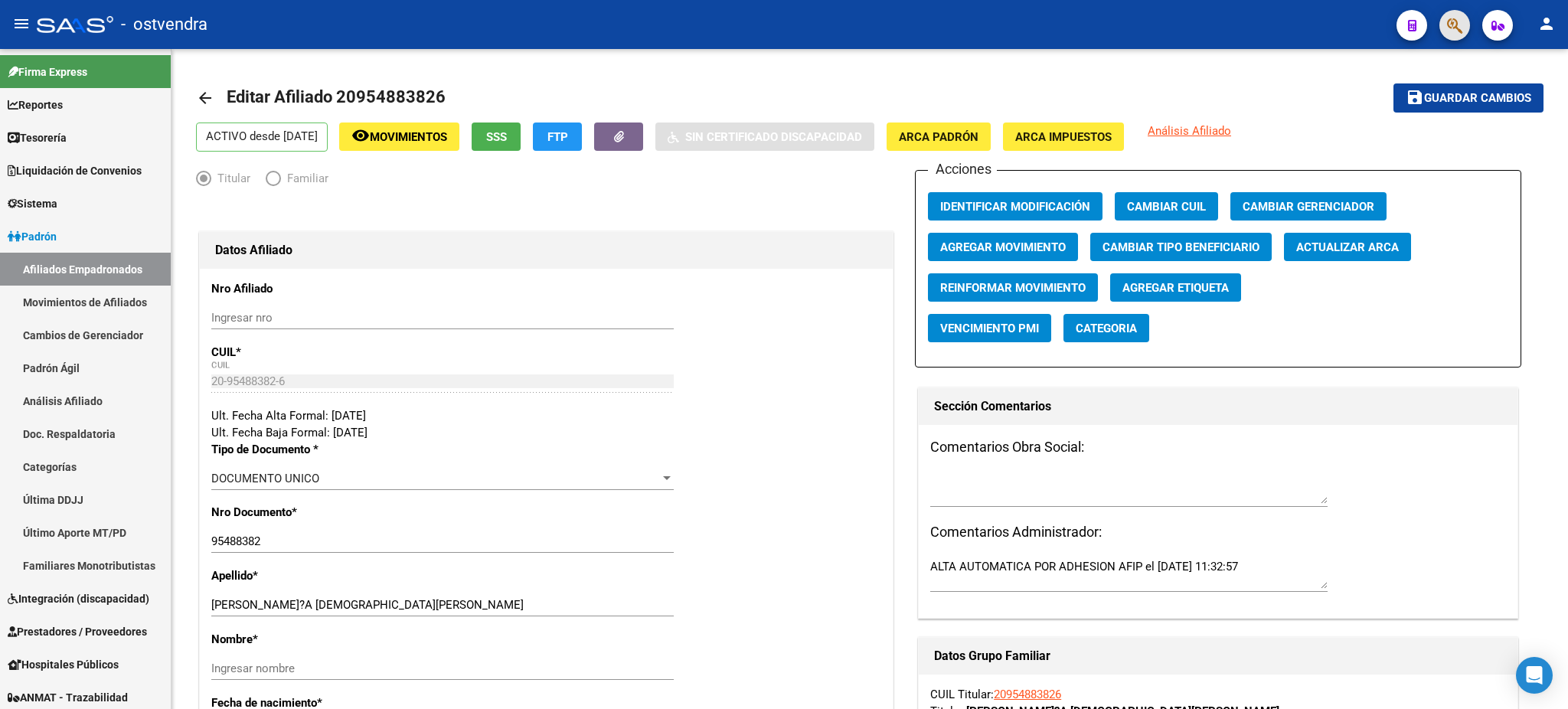
click at [1447, 36] on span "button" at bounding box center [1455, 26] width 16 height 31
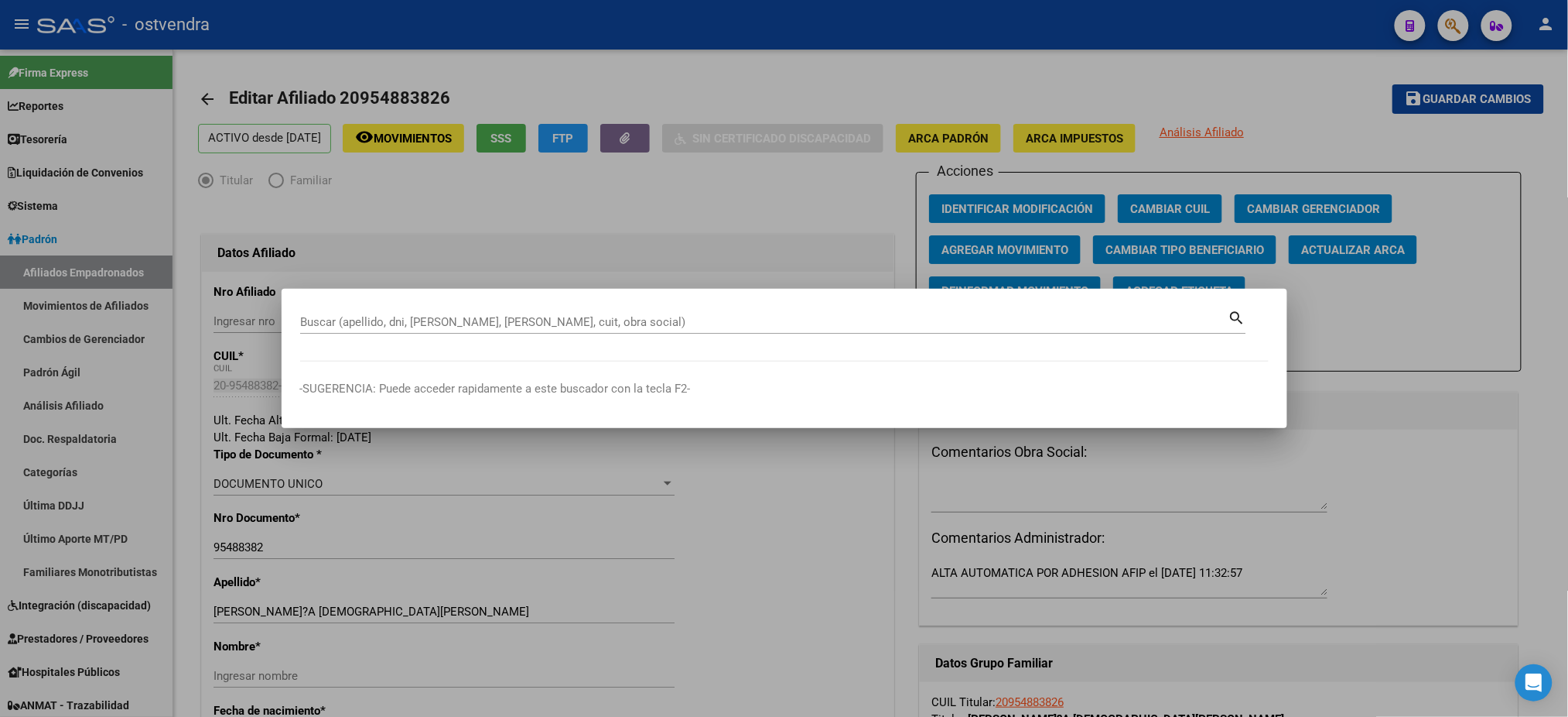
paste input "95612590"
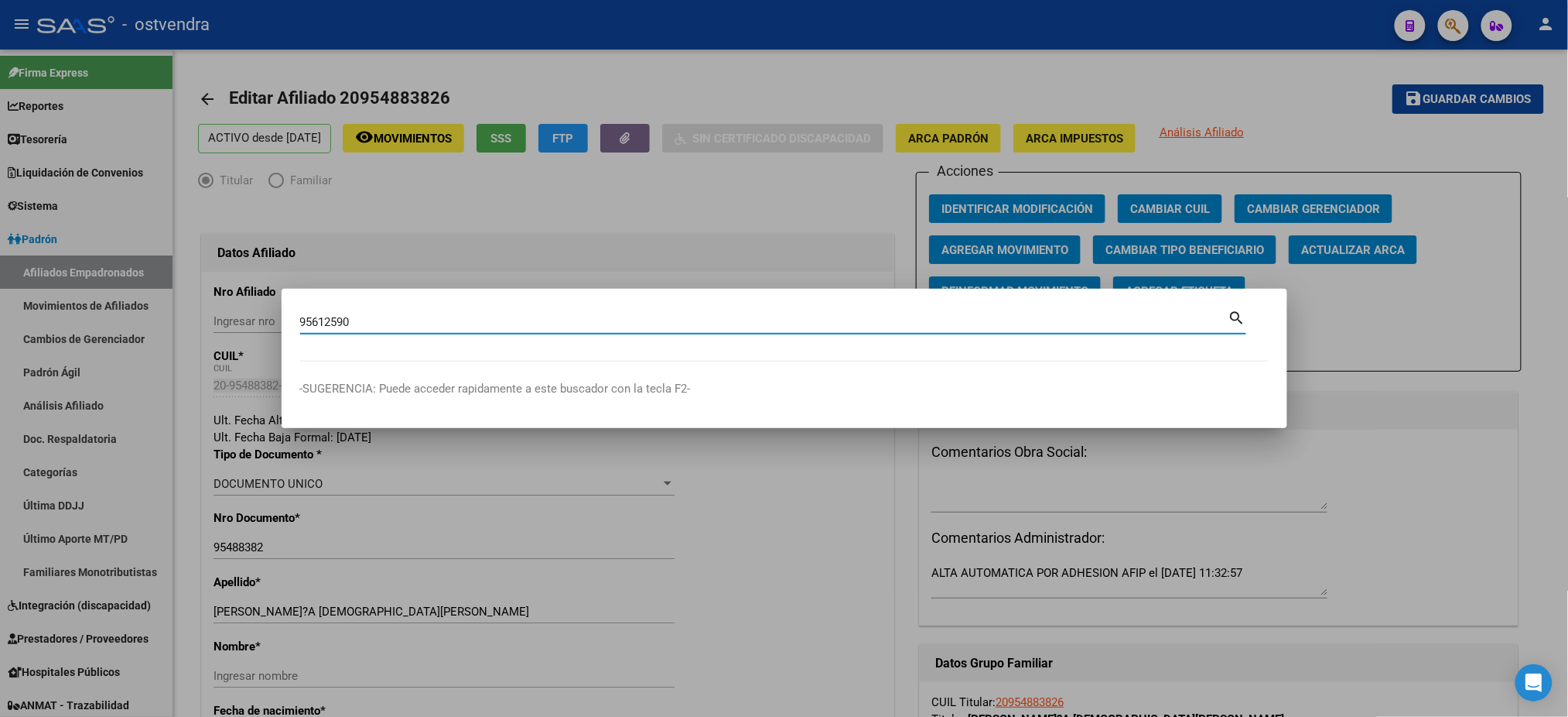
type input "95612590"
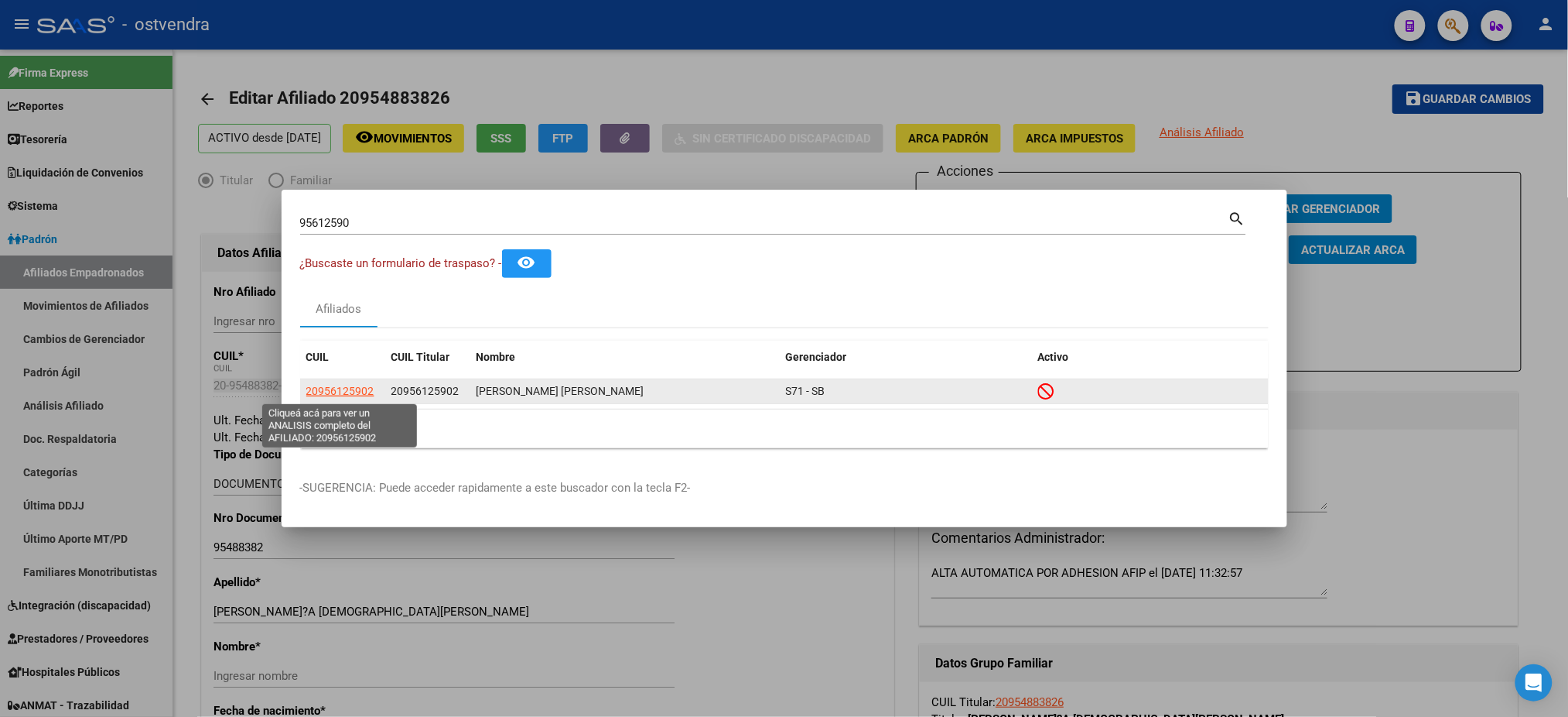
click at [319, 385] on span "20956125902" at bounding box center [340, 391] width 68 height 12
type textarea "20956125902"
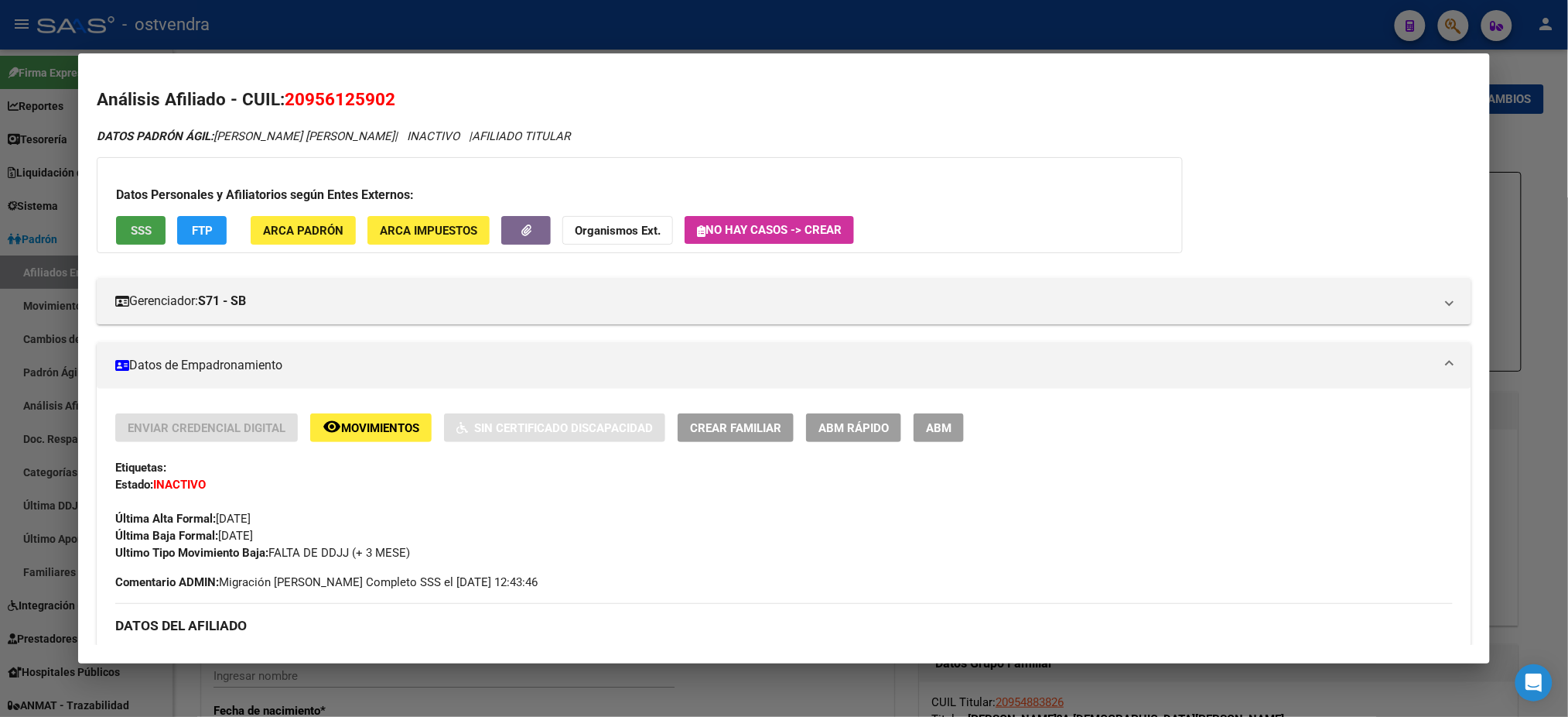
click at [145, 223] on button "SSS" at bounding box center [141, 230] width 50 height 29
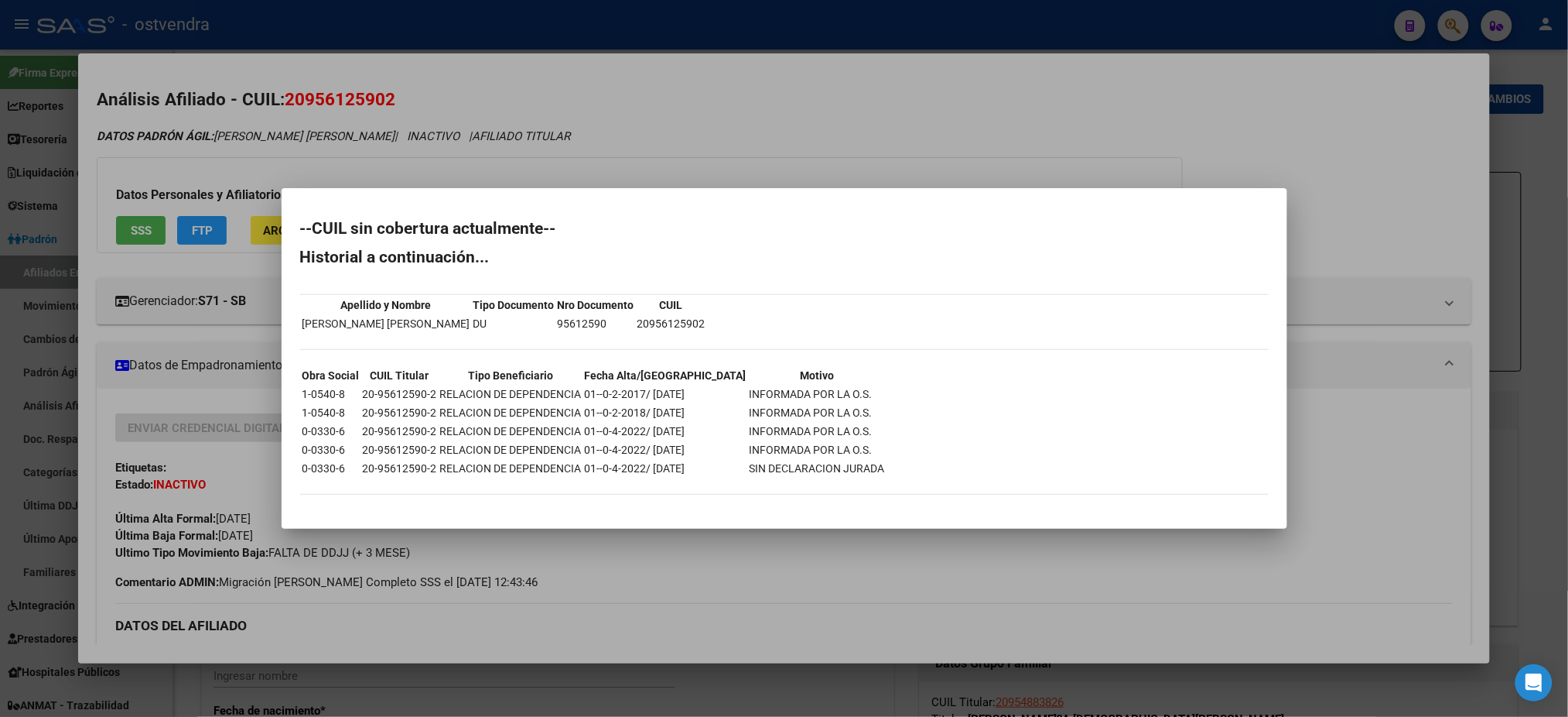
click at [528, 141] on div at bounding box center [784, 358] width 1568 height 717
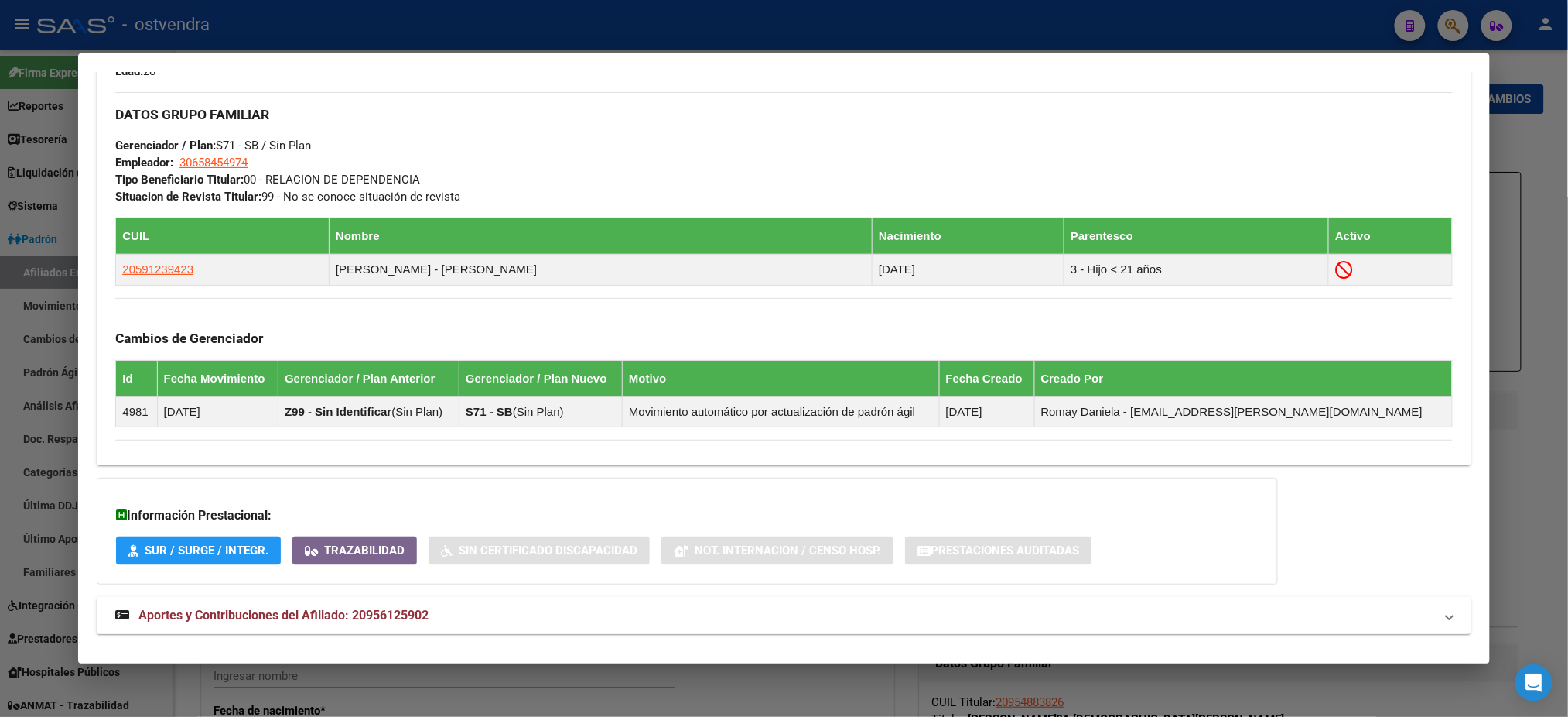
scroll to position [761, 0]
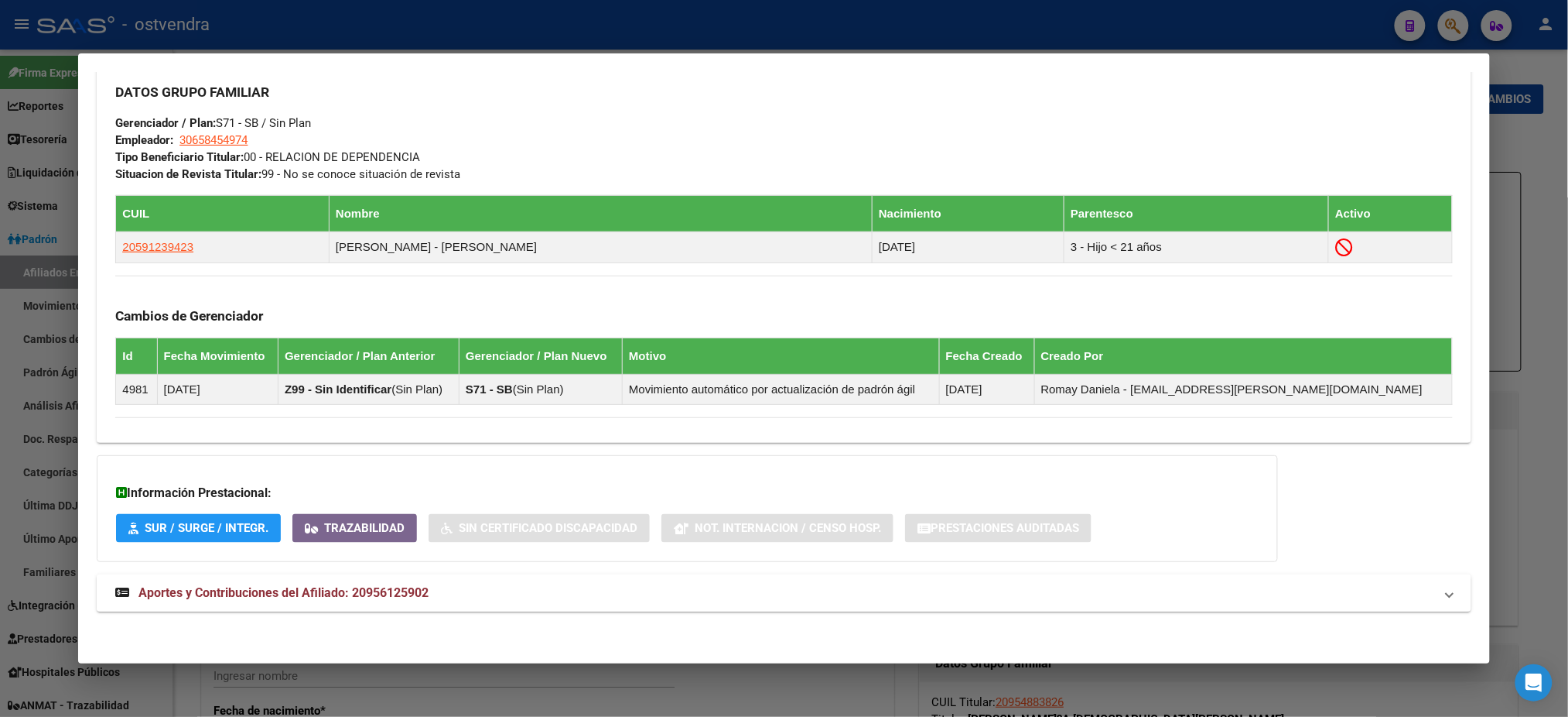
click at [436, 584] on mat-panel-title "Aportes y Contribuciones del Afiliado: 20956125902" at bounding box center [775, 593] width 1318 height 19
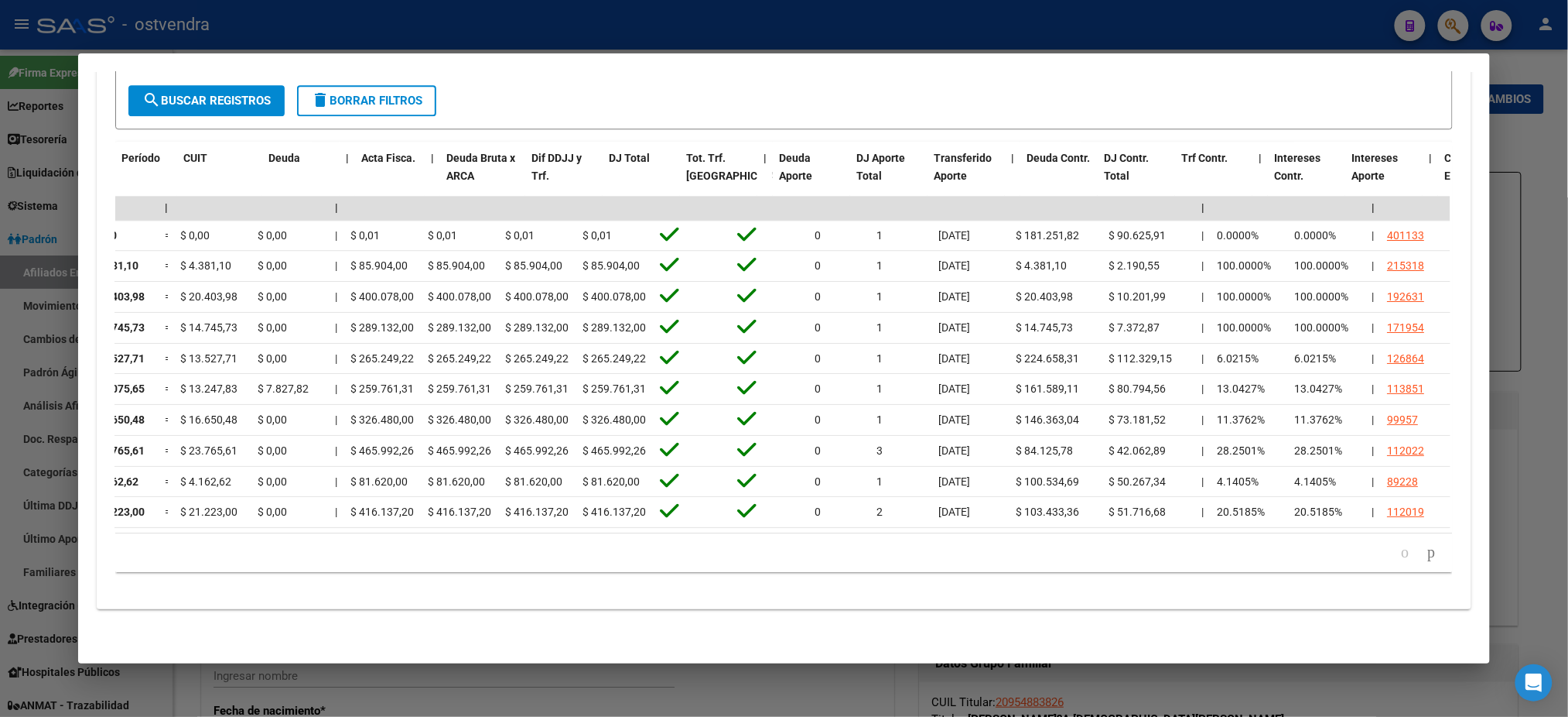
scroll to position [0, 0]
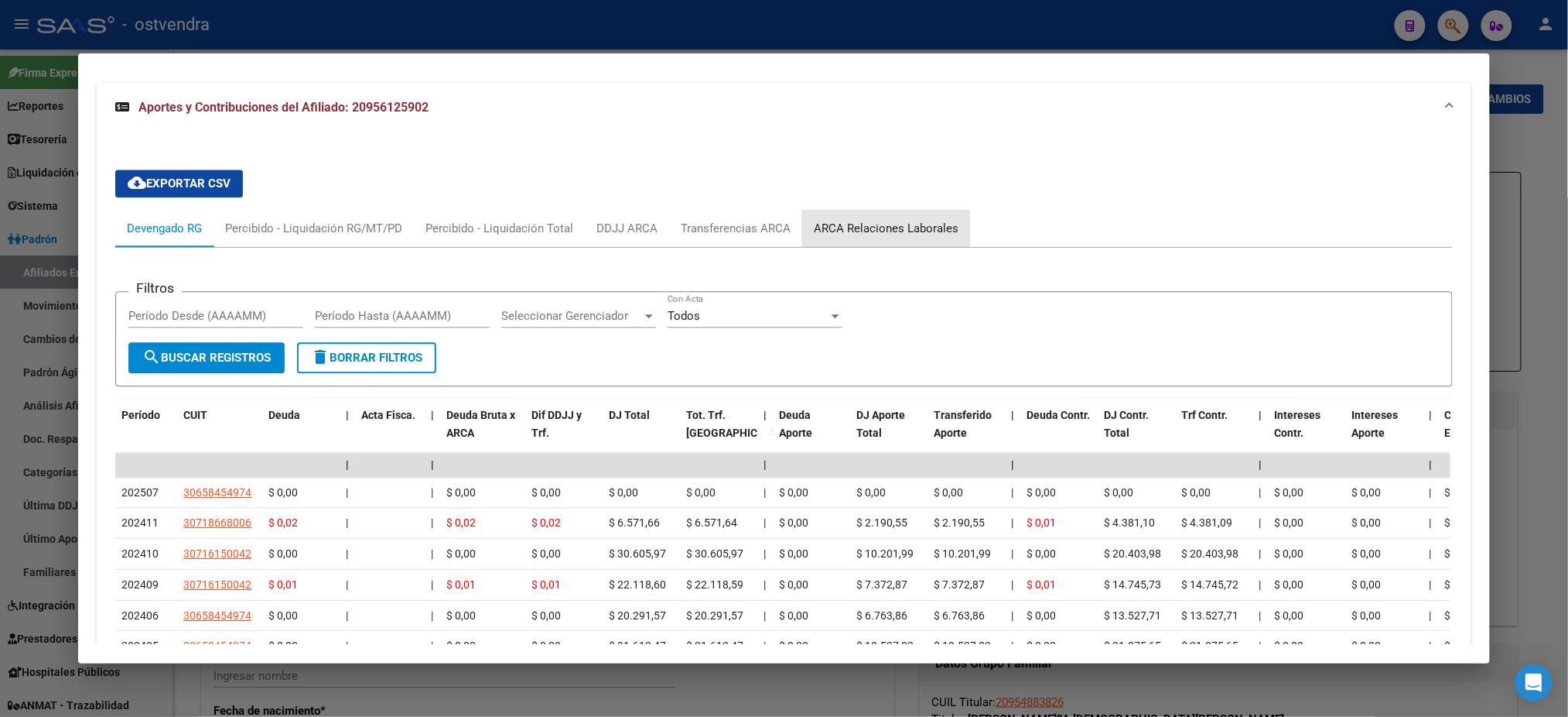
click at [937, 211] on div "ARCA Relaciones Laborales" at bounding box center [886, 228] width 168 height 37
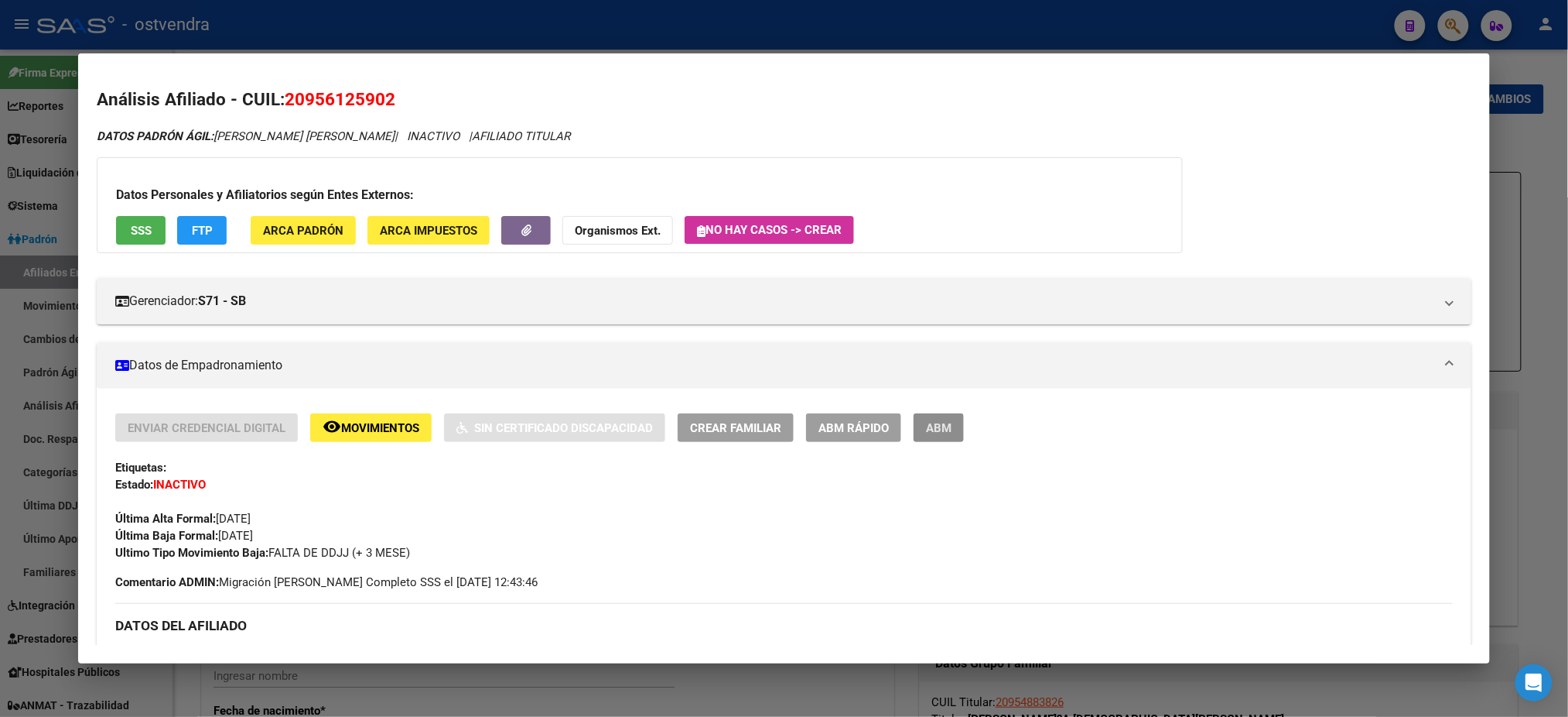
click at [943, 414] on button "ABM" at bounding box center [939, 428] width 51 height 29
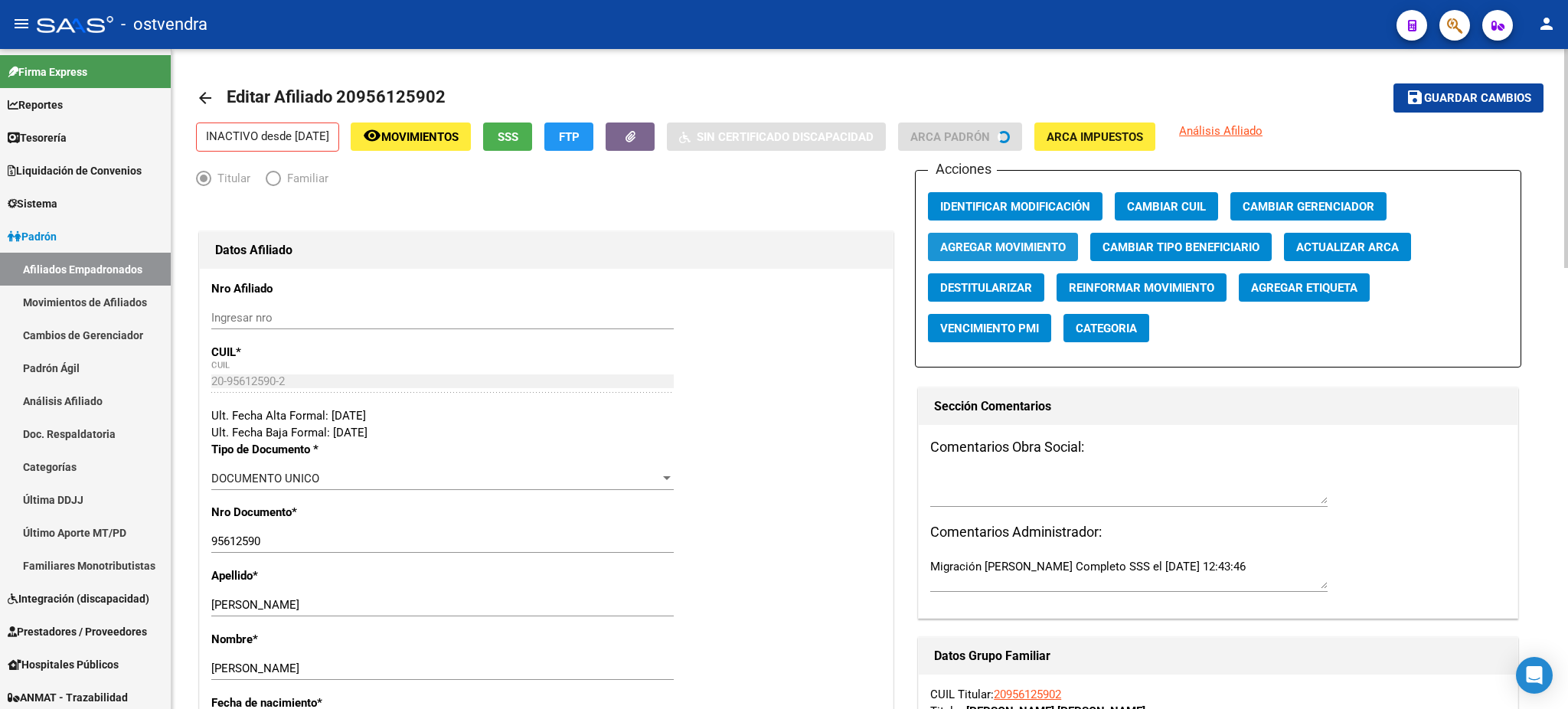
click at [1014, 252] on span "Agregar Movimiento" at bounding box center [1003, 247] width 126 height 14
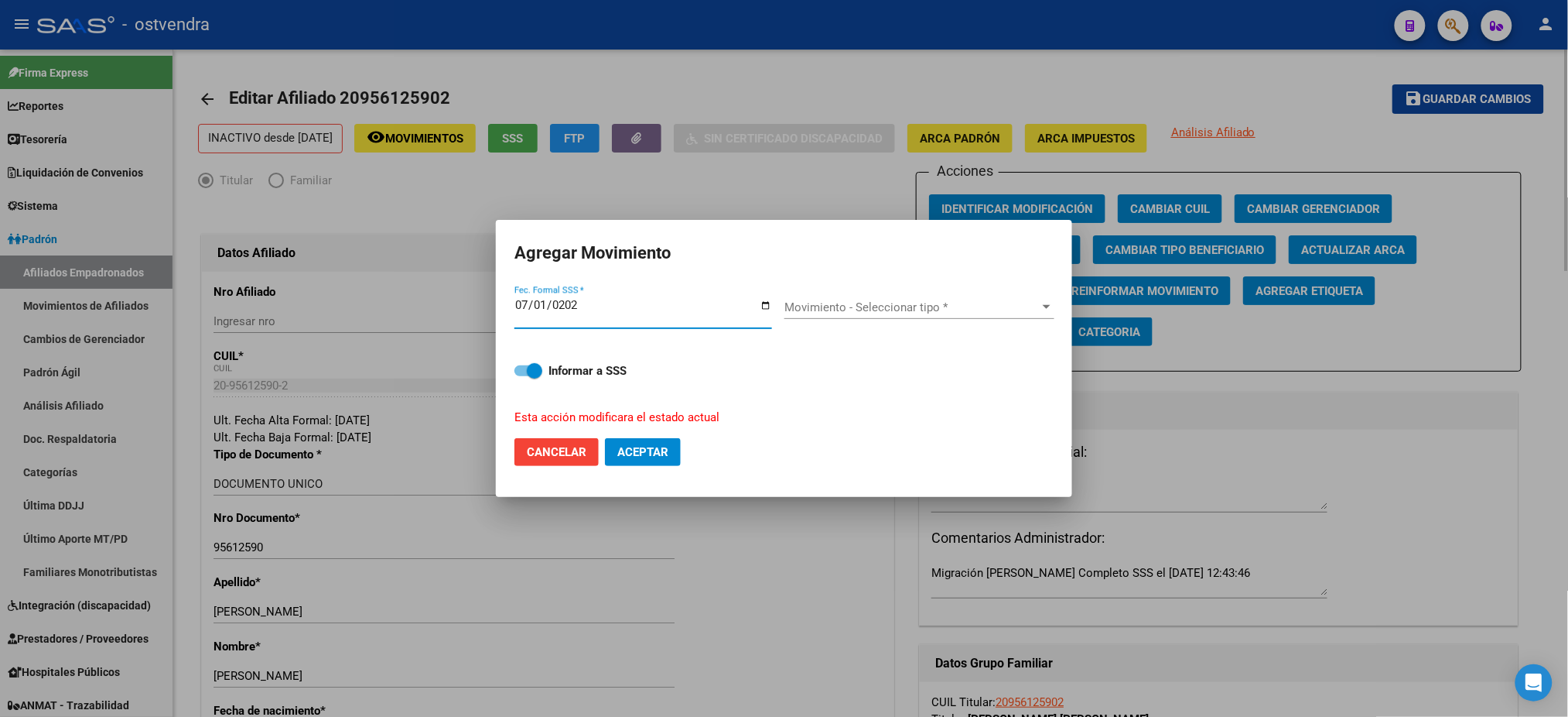
type input "[DATE]"
click at [950, 311] on span "Movimiento - Seleccionar tipo *" at bounding box center [913, 307] width 257 height 14
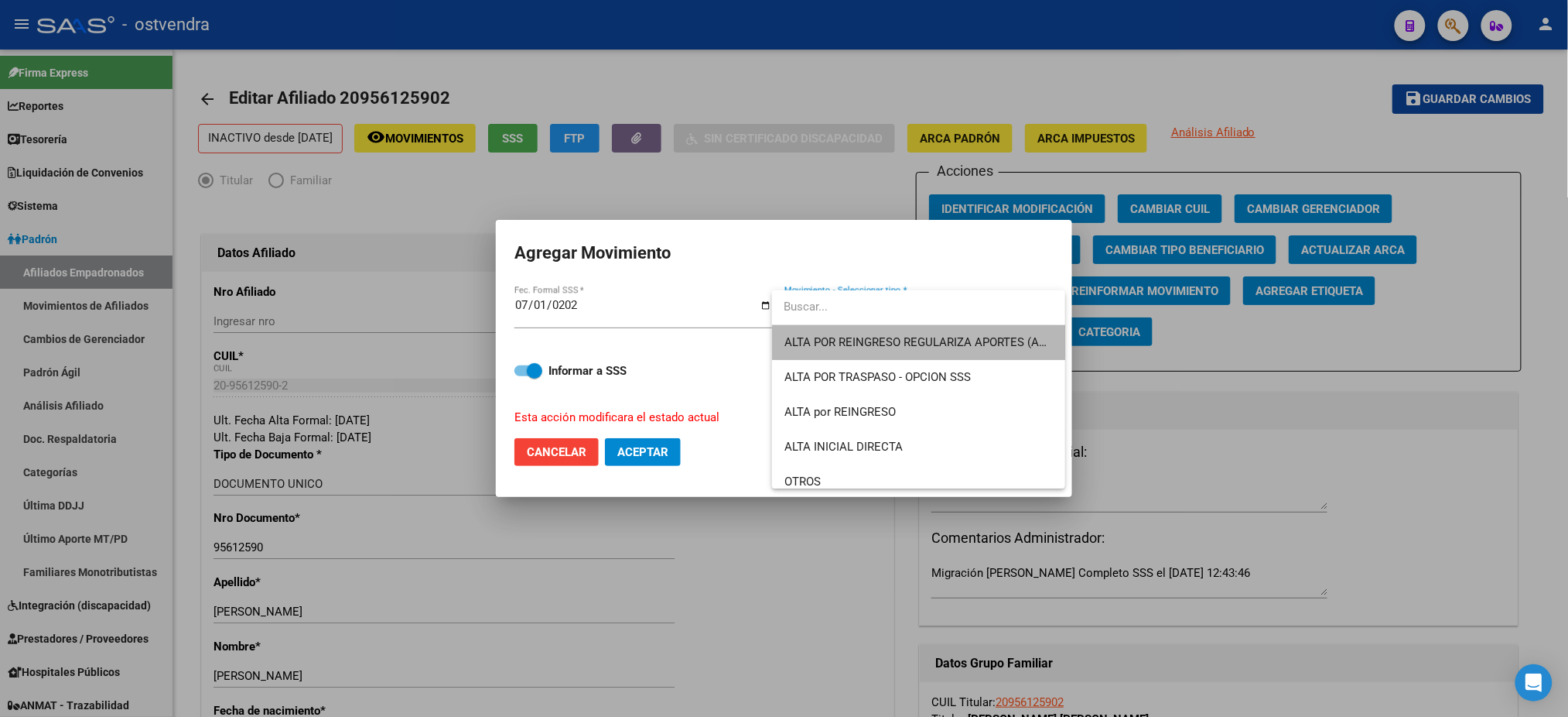
drag, startPoint x: 950, startPoint y: 311, endPoint x: 793, endPoint y: 367, distance: 166.7
click at [945, 330] on span "ALTA POR REINGRESO REGULARIZA APORTES (AFIP)" at bounding box center [919, 342] width 268 height 35
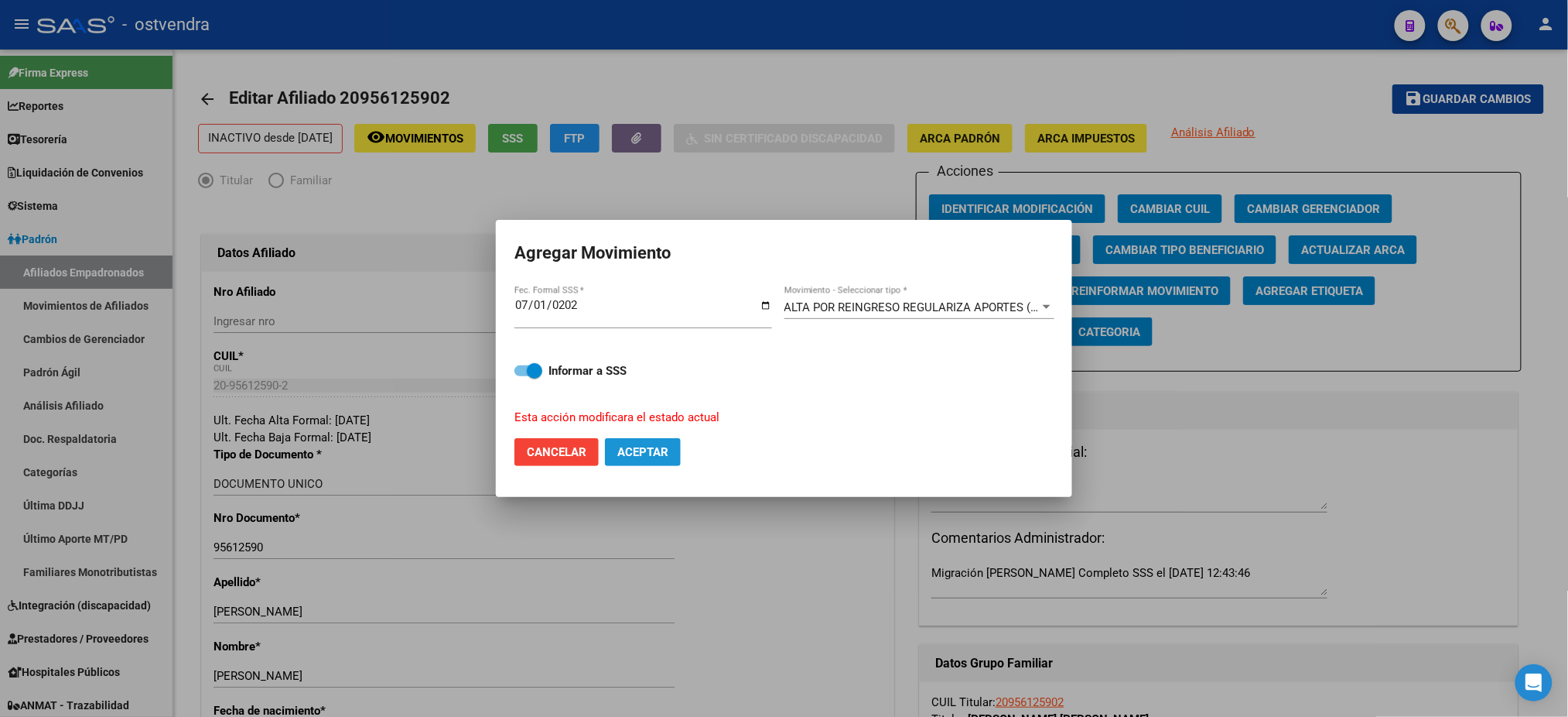
click at [627, 448] on span "Aceptar" at bounding box center [642, 451] width 51 height 14
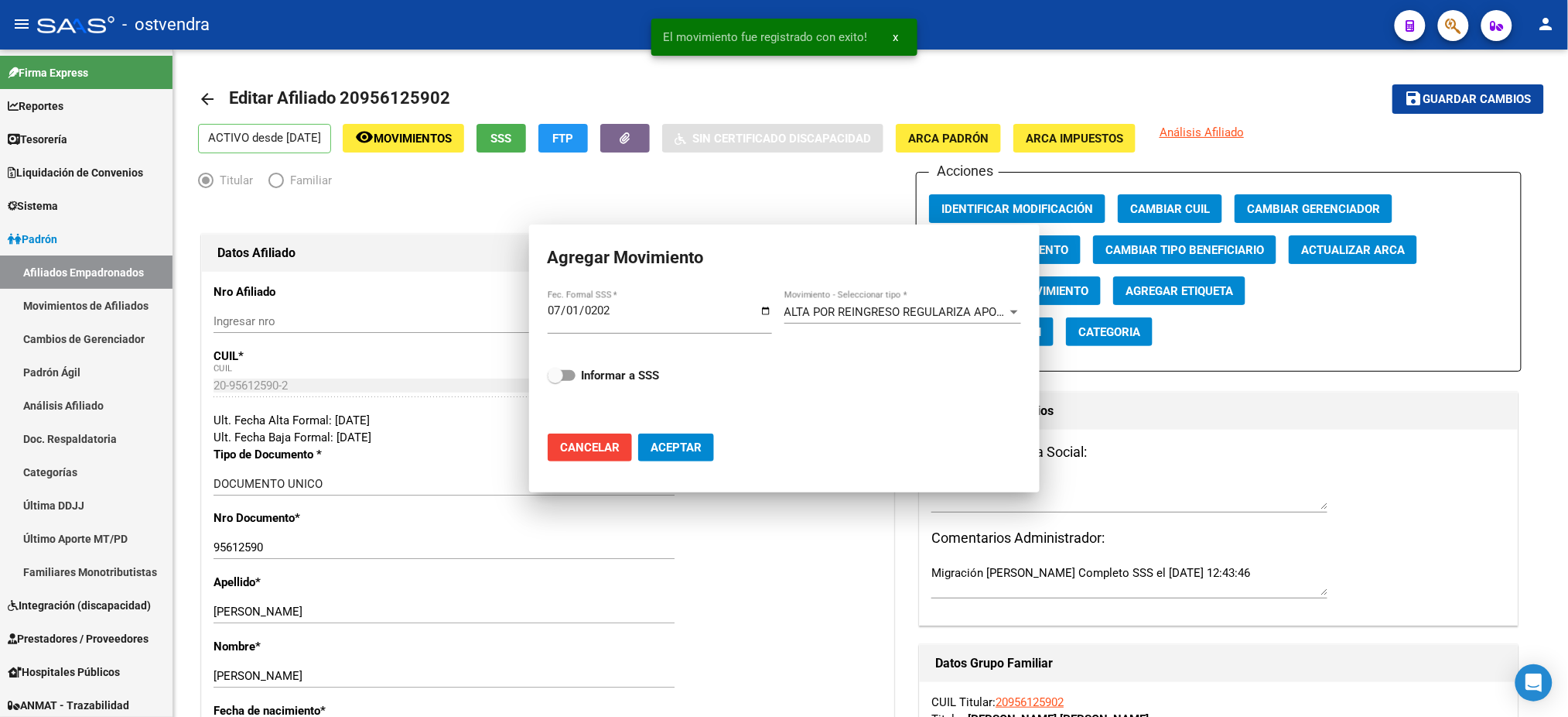
checkbox input "false"
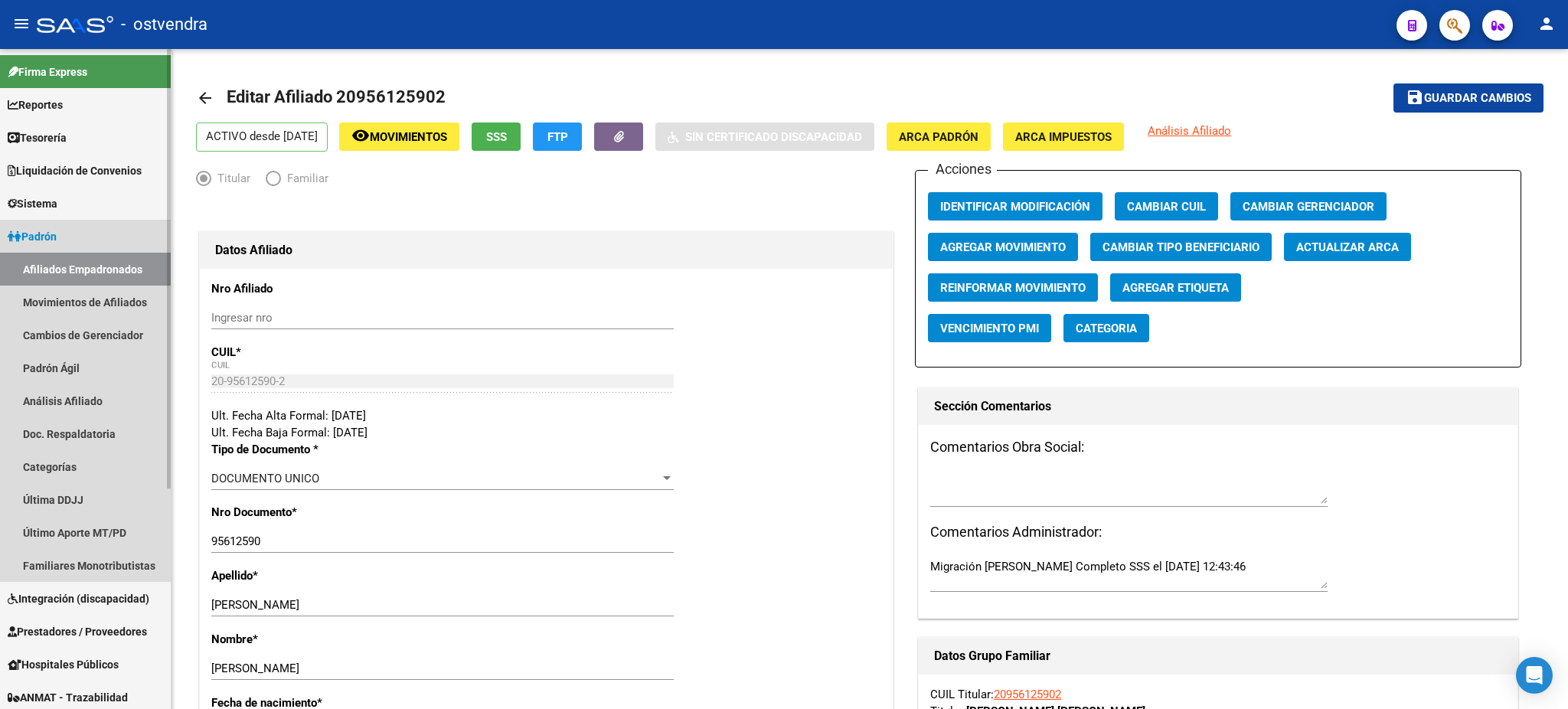
click at [78, 267] on link "Afiliados Empadronados" at bounding box center [86, 268] width 171 height 32
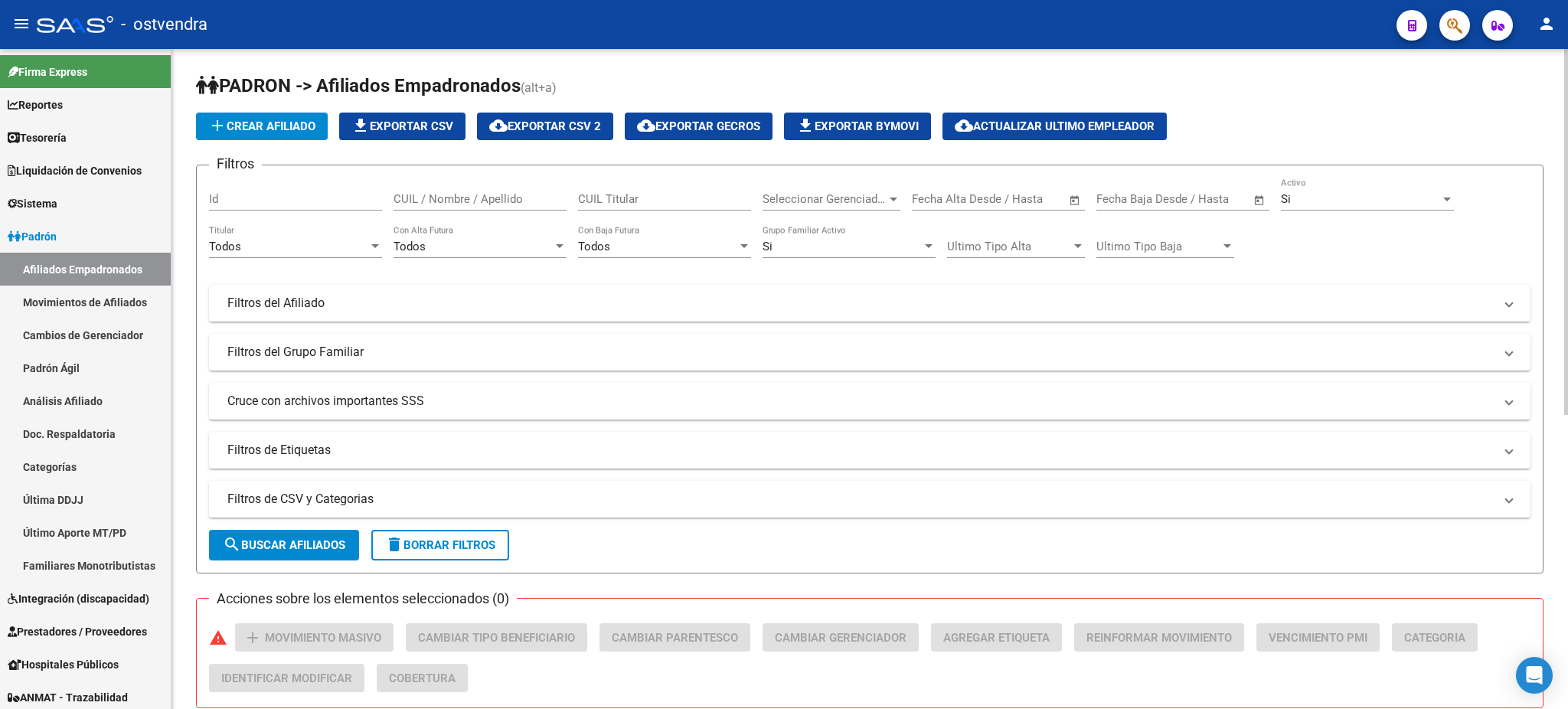
click at [1345, 188] on div "Si Activo" at bounding box center [1367, 194] width 173 height 32
click at [1345, 188] on span "Si" at bounding box center [1367, 198] width 173 height 34
click at [1345, 188] on div "Si Activo" at bounding box center [1367, 194] width 173 height 32
click at [1345, 188] on span "Si" at bounding box center [1367, 198] width 173 height 34
click at [1345, 188] on div "Si Activo" at bounding box center [1367, 194] width 173 height 32
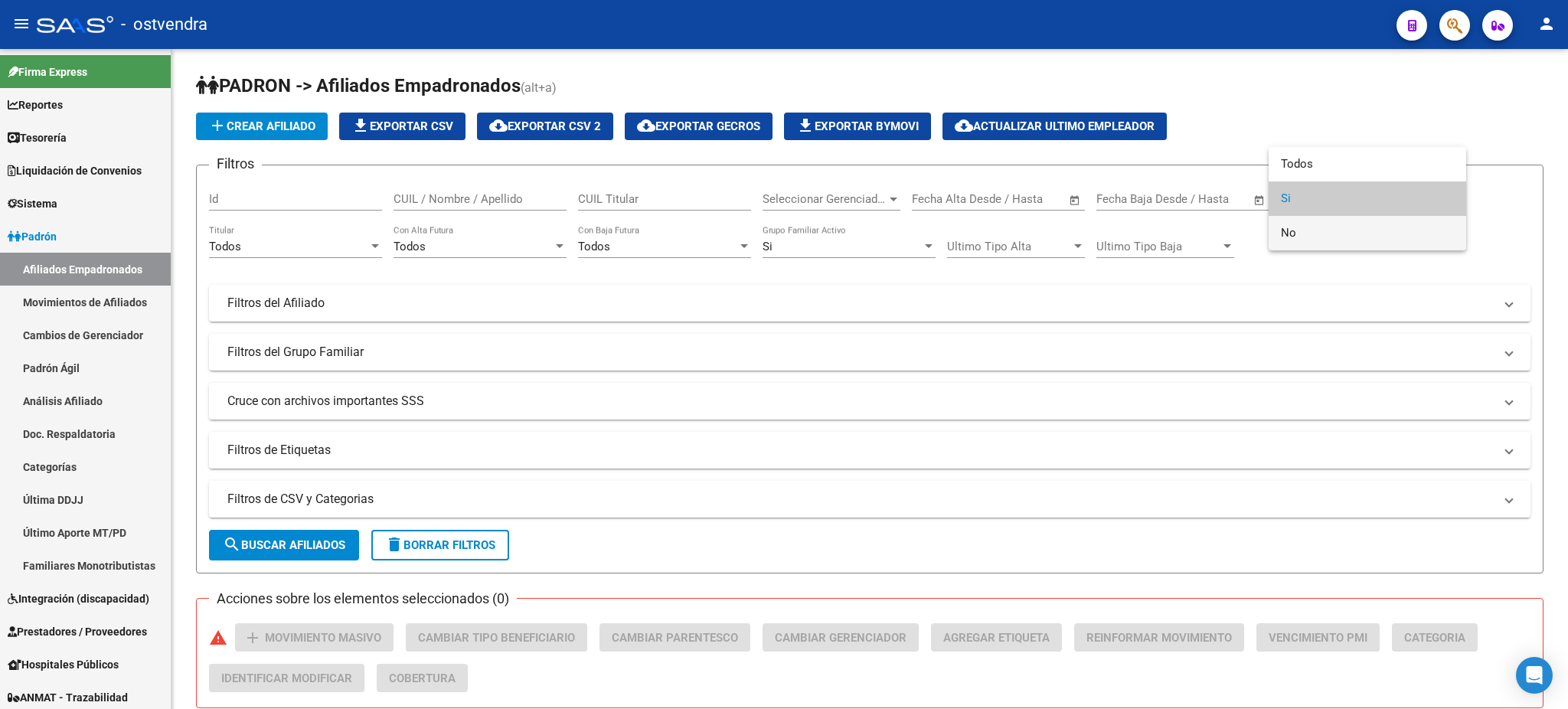
click at [1308, 229] on span "No" at bounding box center [1367, 232] width 173 height 34
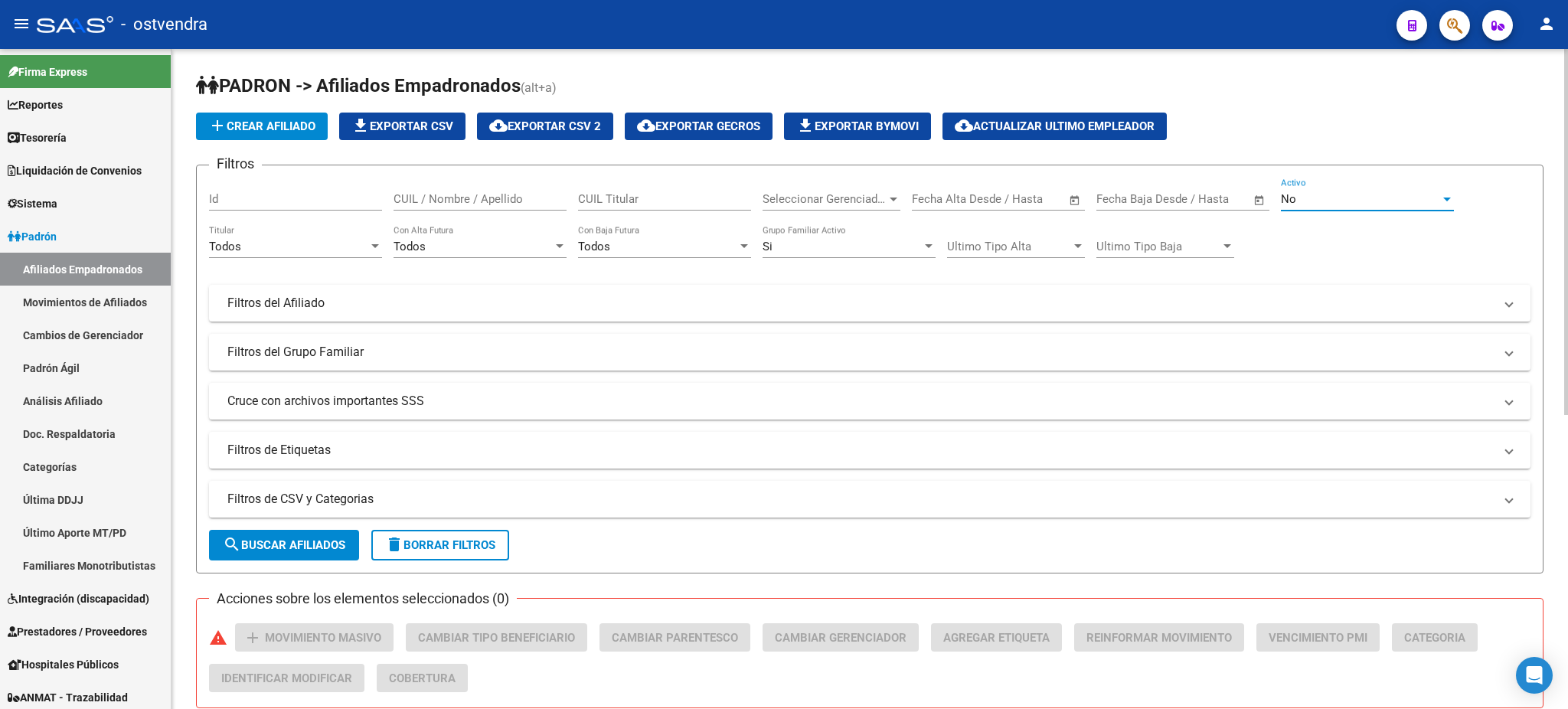
click at [253, 254] on div "Todos Titular" at bounding box center [295, 241] width 173 height 32
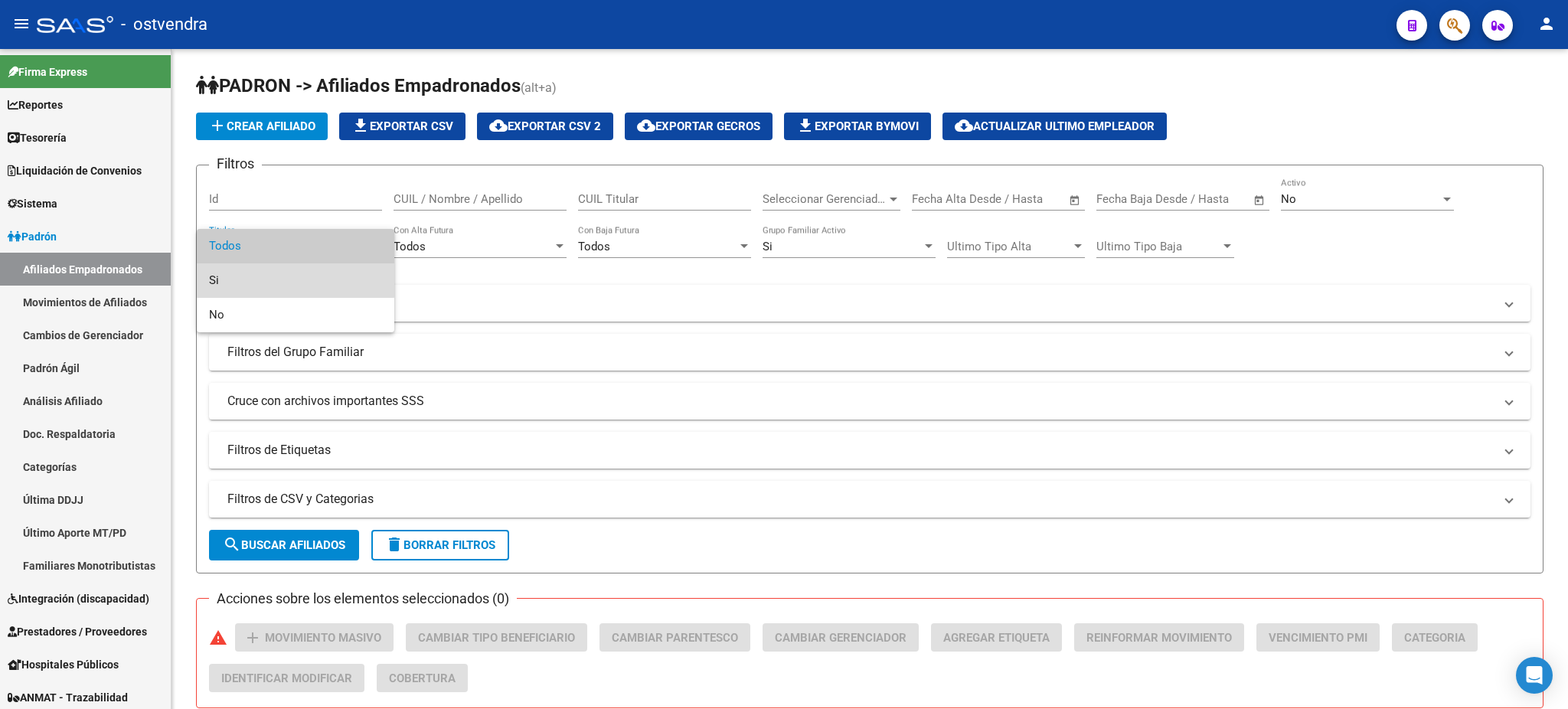
click at [256, 272] on span "Si" at bounding box center [295, 280] width 173 height 34
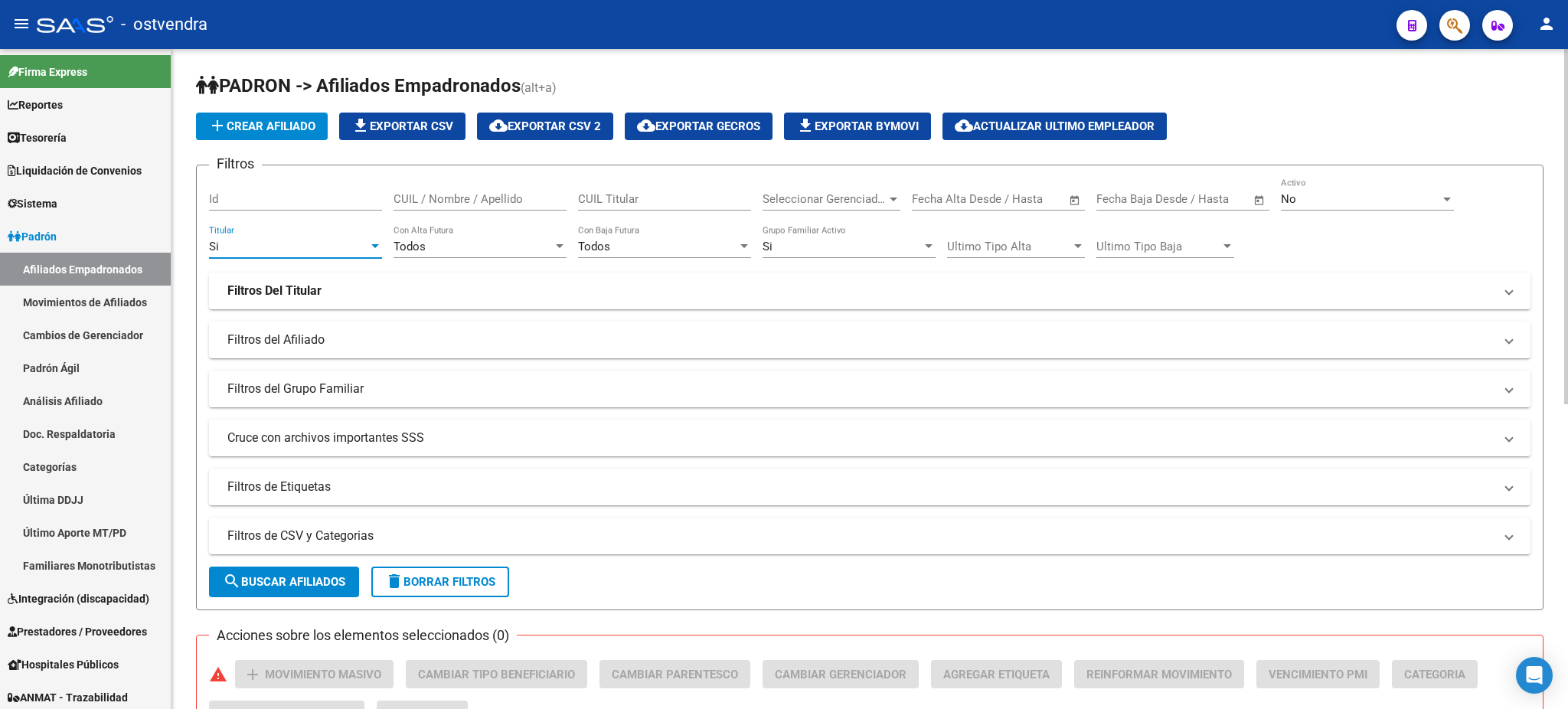
click at [786, 241] on div "Si" at bounding box center [842, 247] width 159 height 14
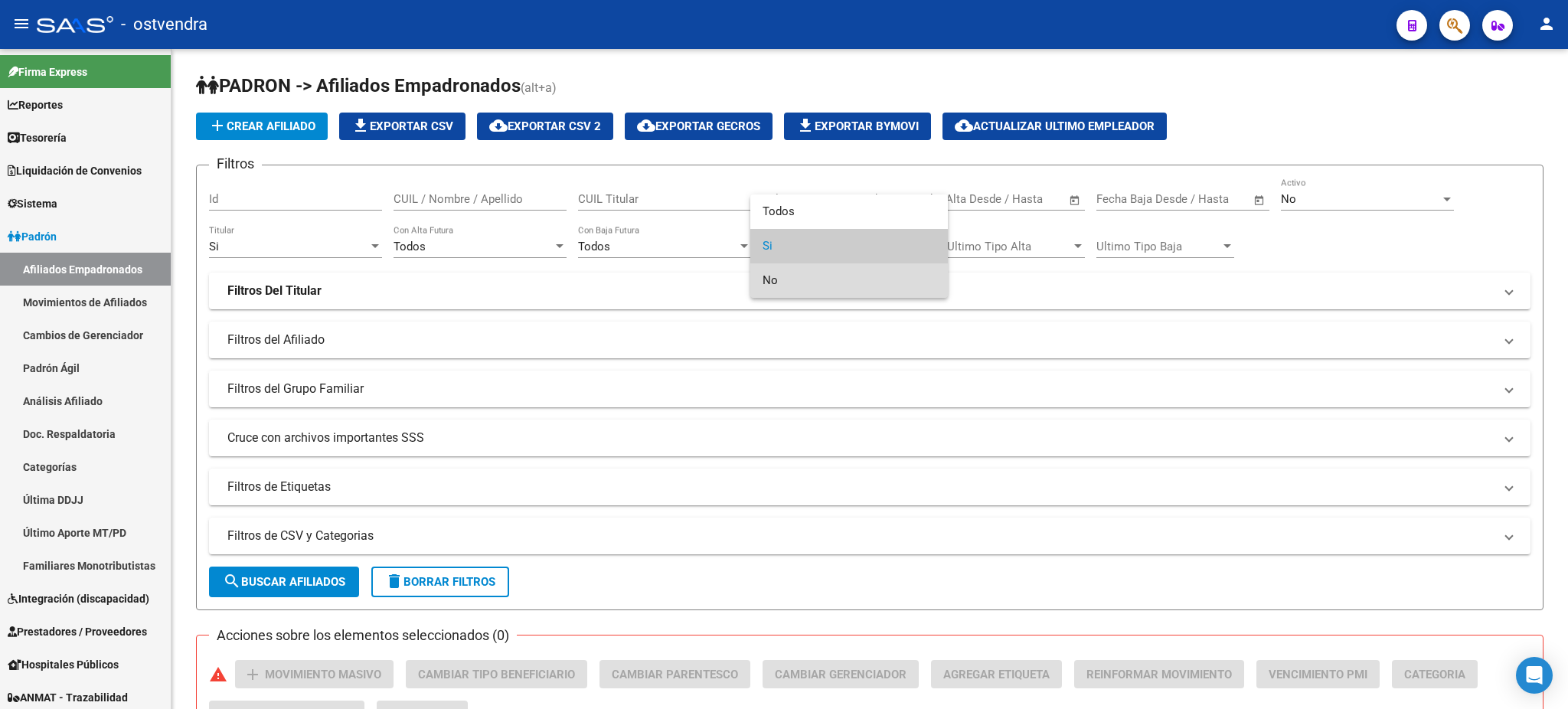
click at [806, 279] on span "No" at bounding box center [849, 280] width 173 height 34
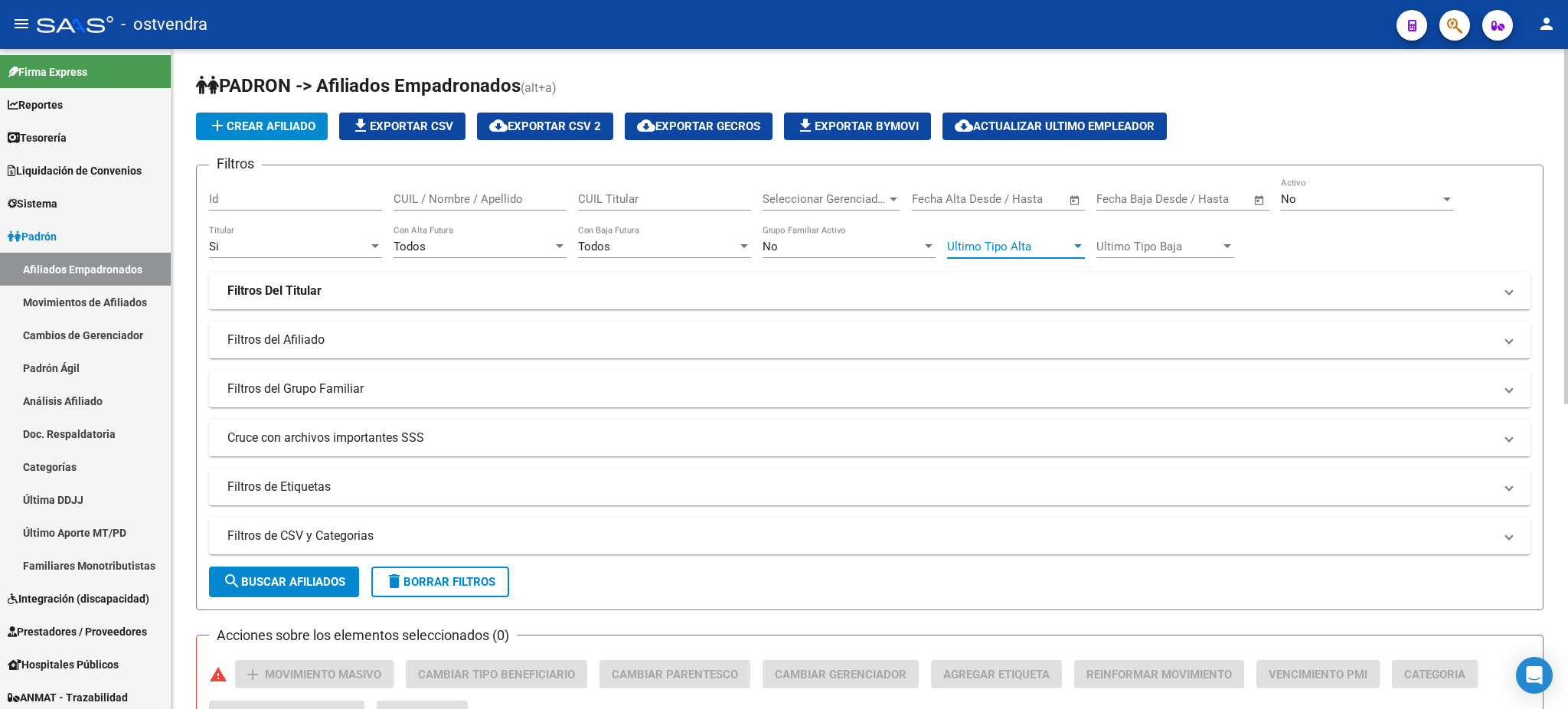
click at [1039, 243] on span "Ultimo Tipo Alta" at bounding box center [1009, 247] width 124 height 14
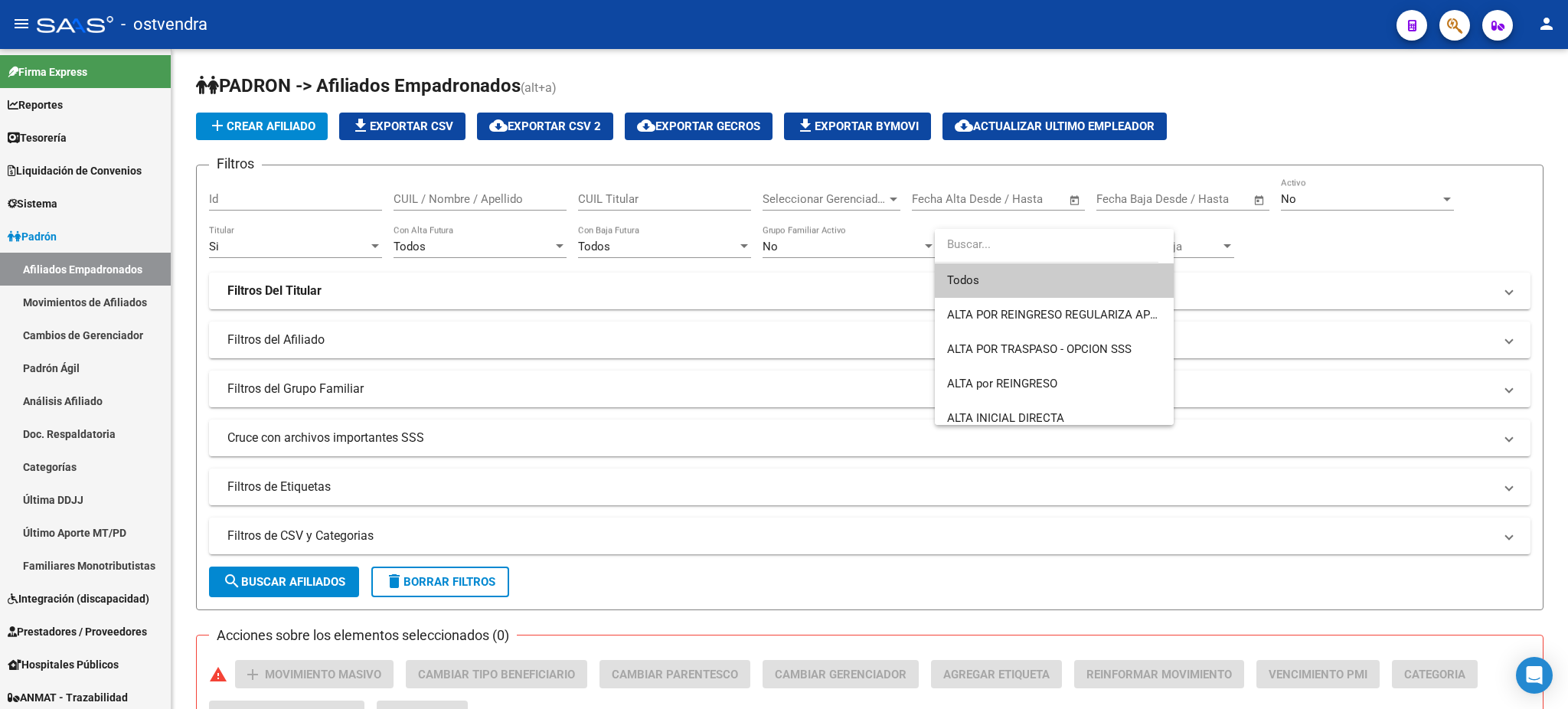
click at [1002, 60] on div at bounding box center [784, 354] width 1568 height 709
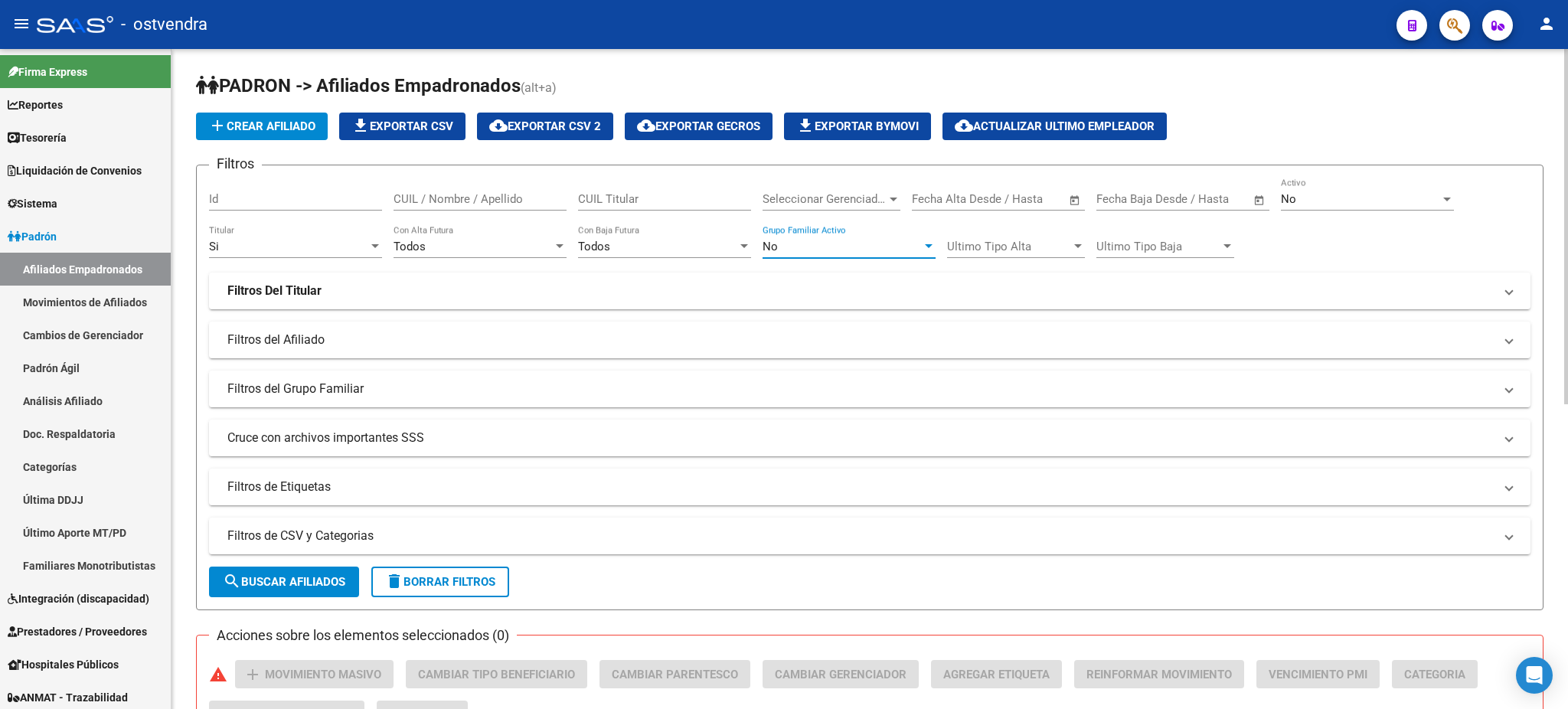
click at [846, 240] on div "No" at bounding box center [842, 247] width 159 height 14
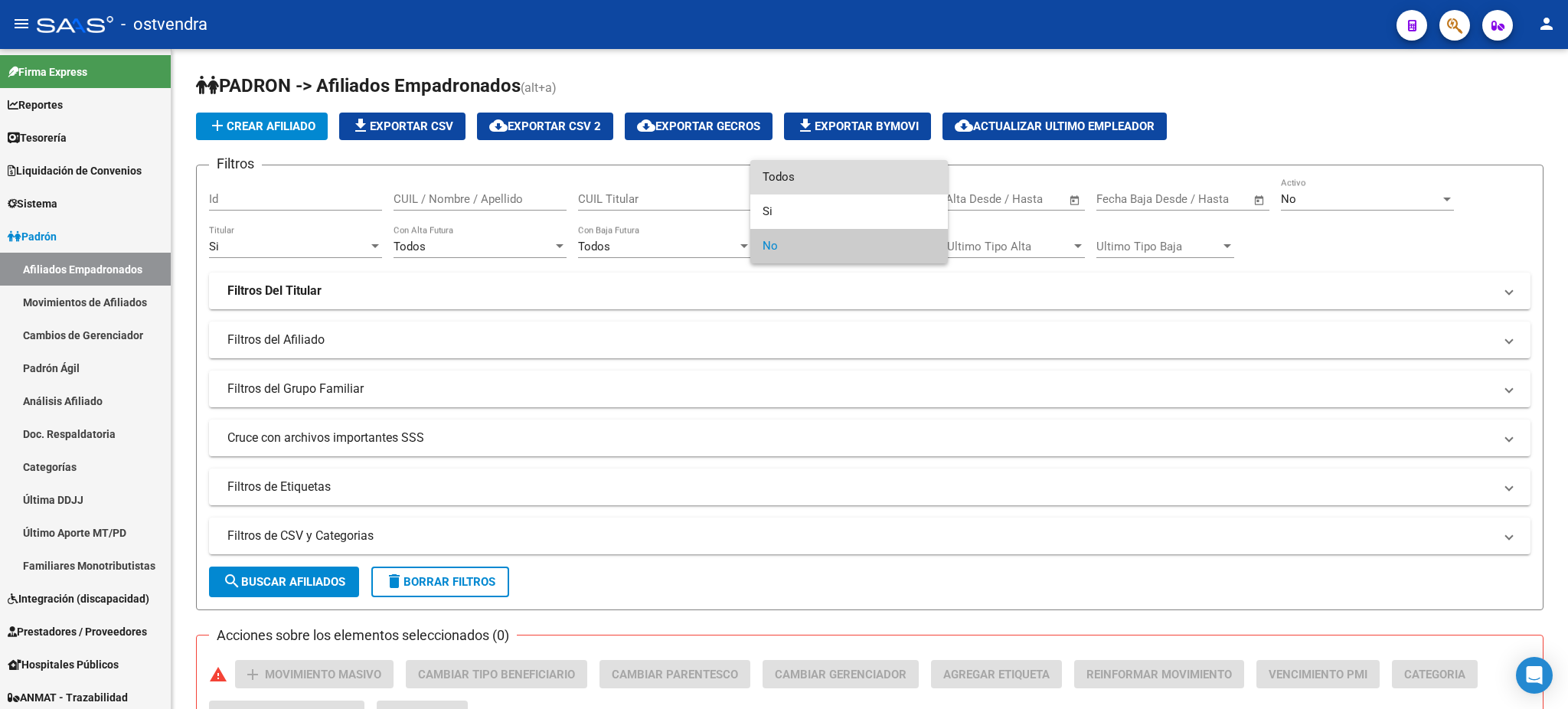
click at [833, 171] on span "Todos" at bounding box center [849, 177] width 173 height 34
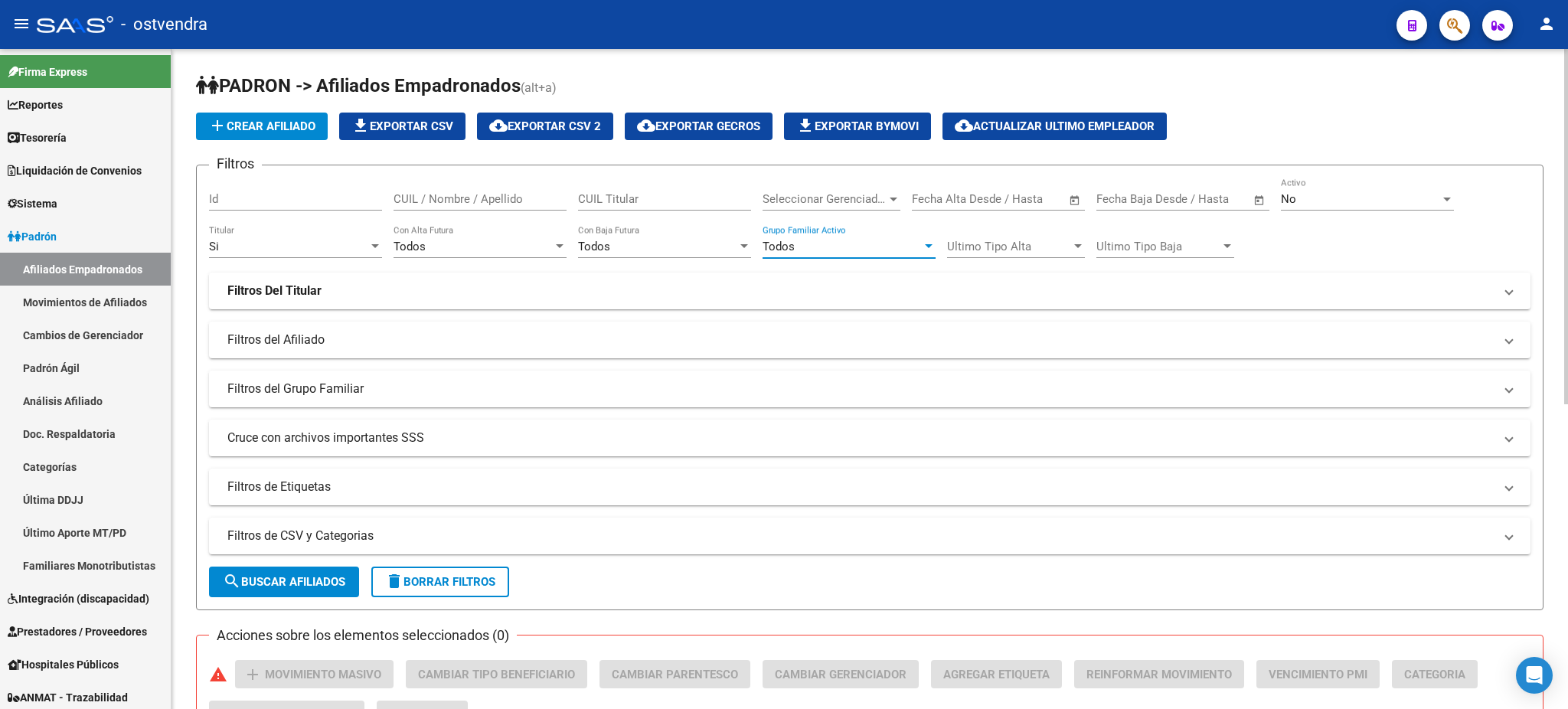
click at [1181, 246] on span "Ultimo Tipo Baja" at bounding box center [1158, 247] width 124 height 14
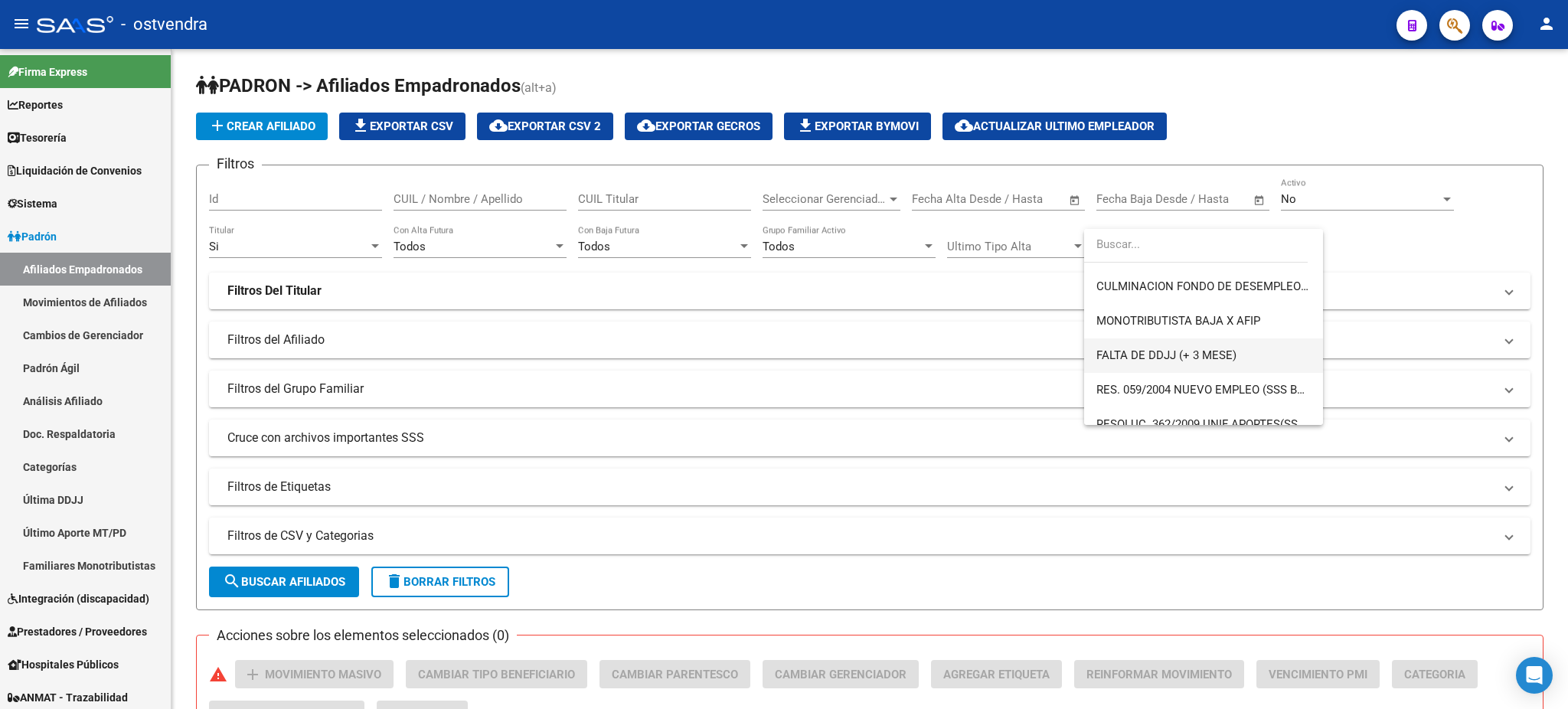
scroll to position [408, 0]
click at [1168, 358] on span "FALTA DE DDJJ (+ 3 MESE)" at bounding box center [1166, 354] width 140 height 14
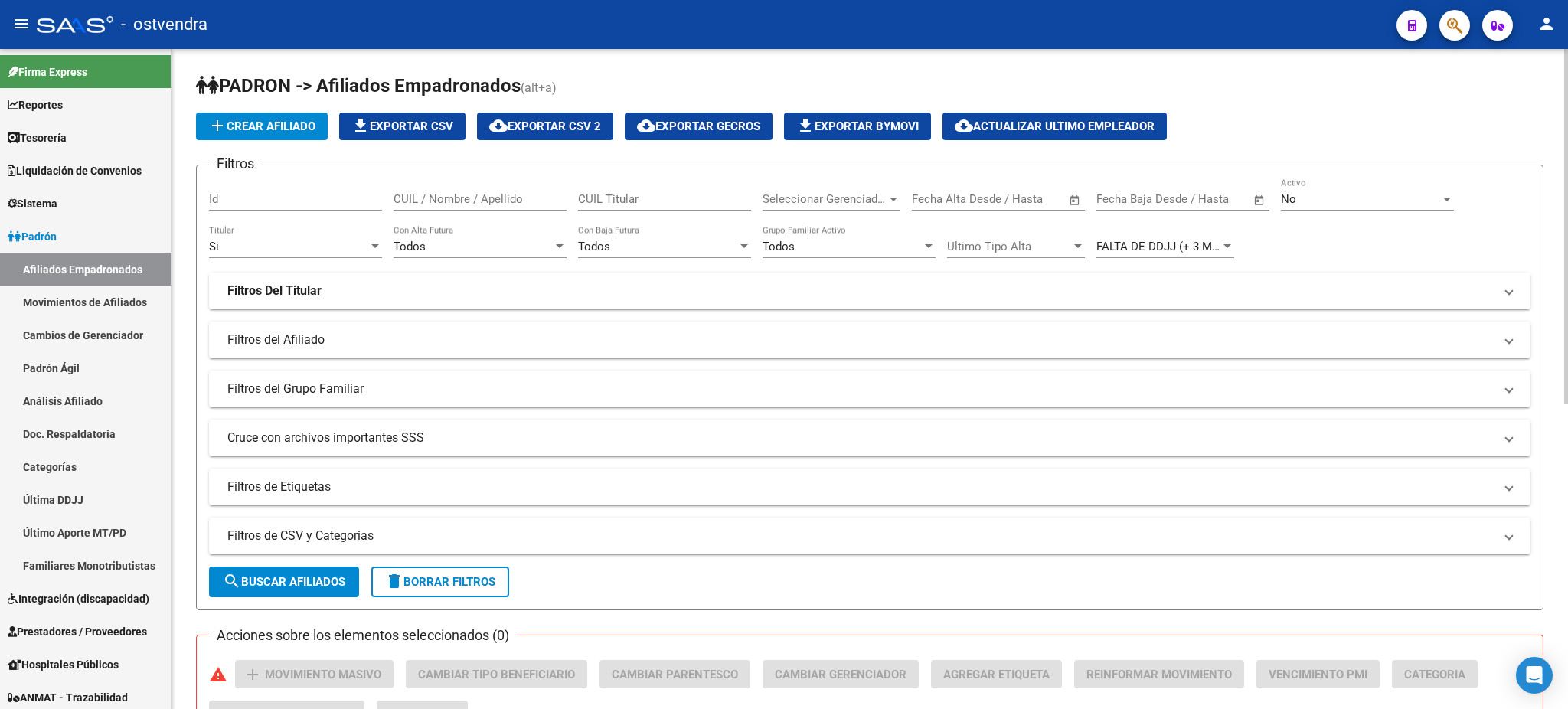
click at [474, 295] on mat-panel-title "Filtros Del Titular" at bounding box center [860, 290] width 1266 height 17
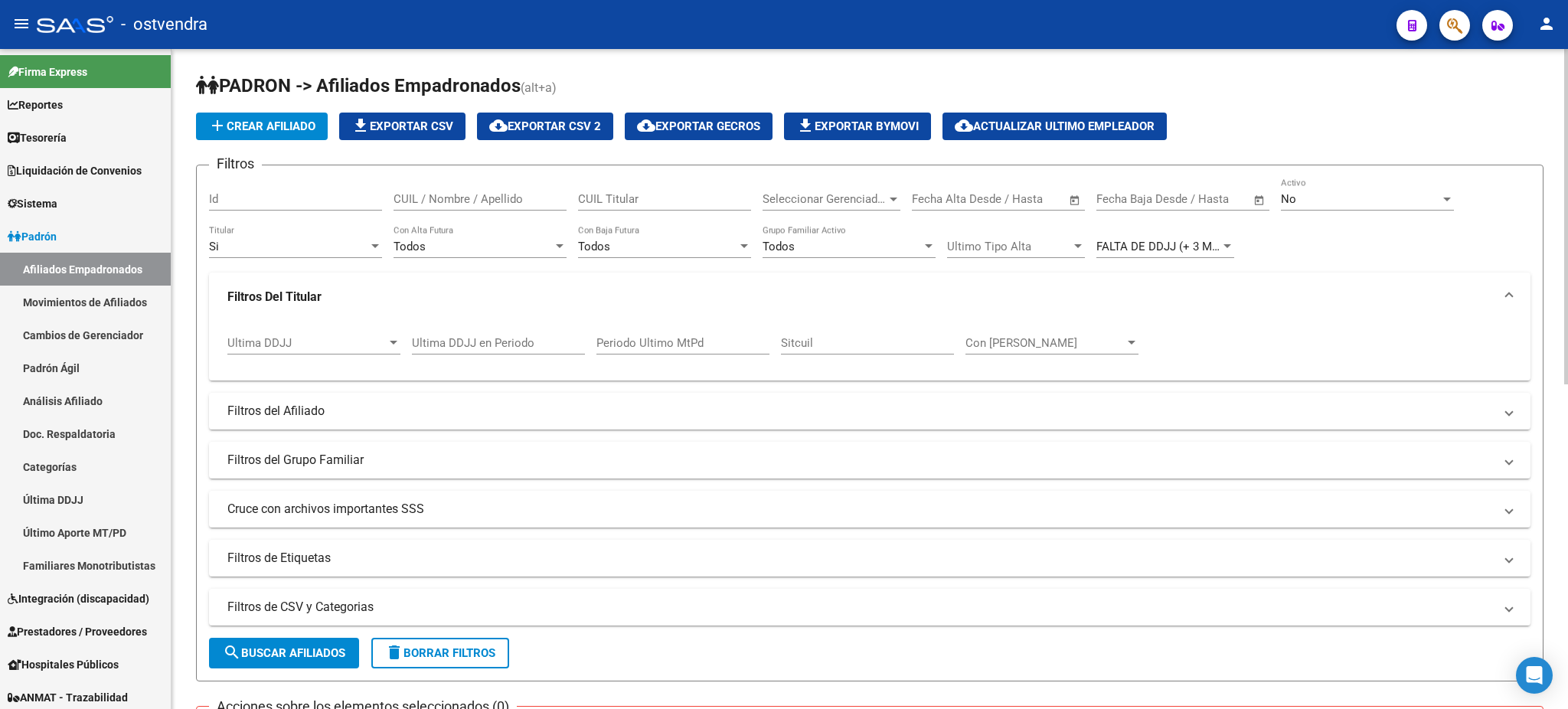
click at [481, 328] on div "Ultima DDJJ en Periodo" at bounding box center [499, 337] width 173 height 32
type input "202506"
click at [324, 657] on span "search Buscar Afiliados" at bounding box center [283, 653] width 122 height 14
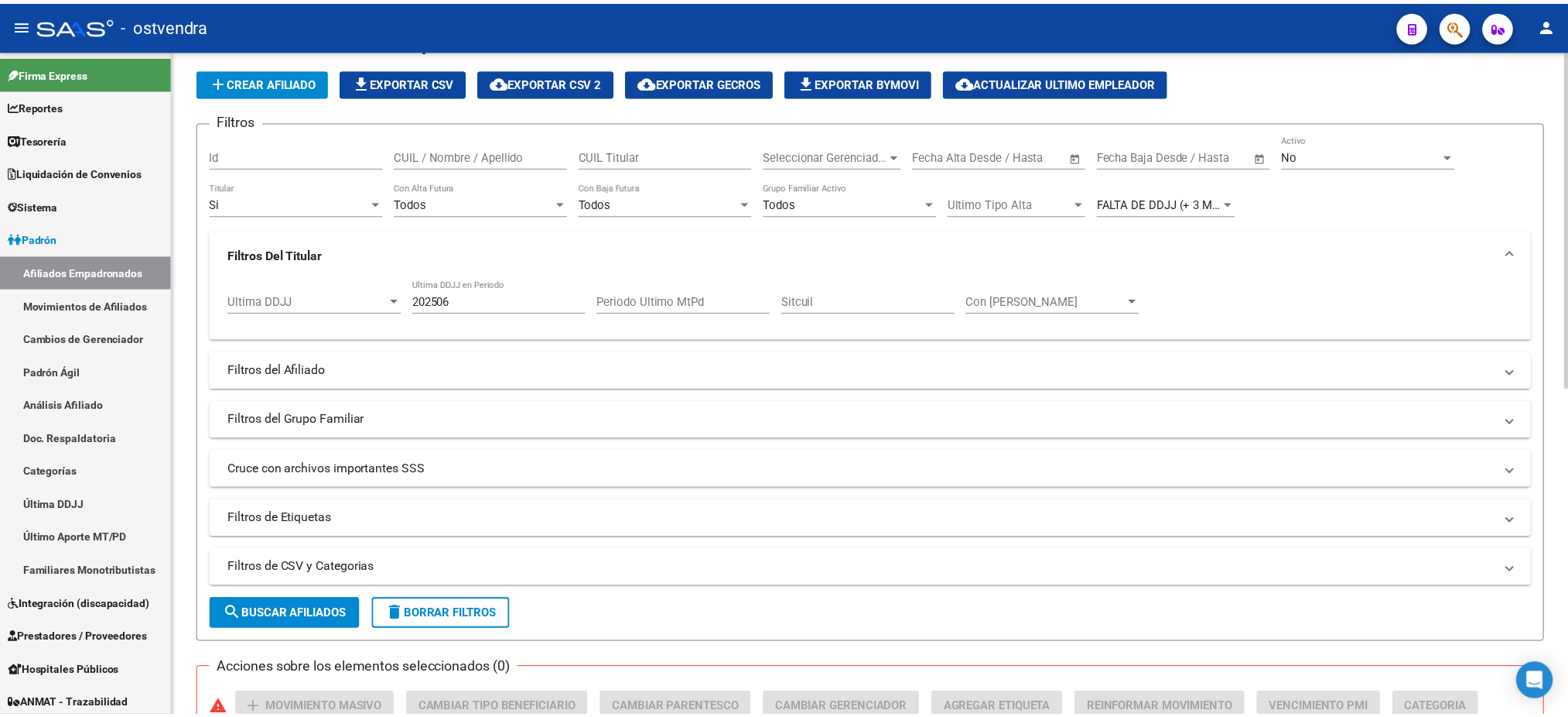
scroll to position [0, 0]
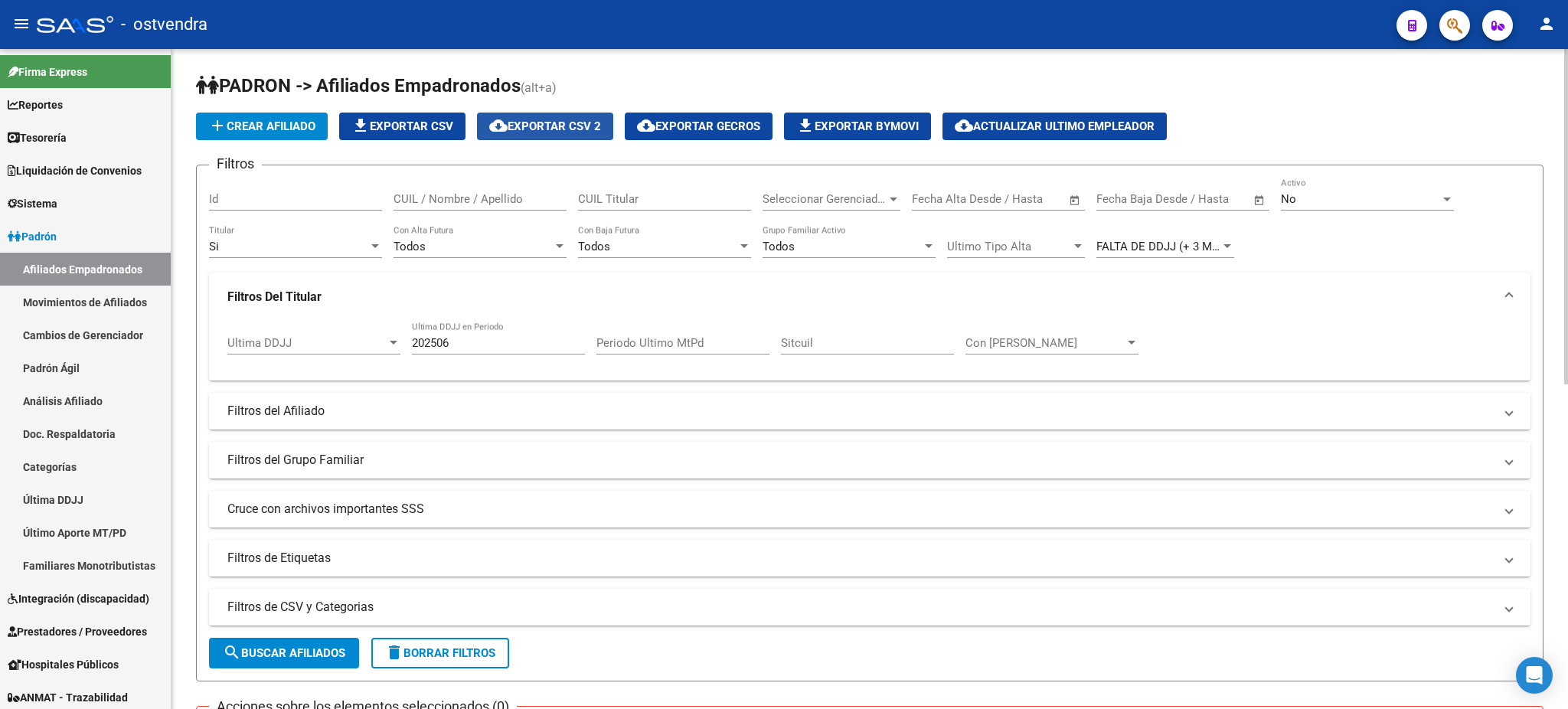
click at [554, 131] on span "cloud_download Exportar CSV 2" at bounding box center [545, 126] width 112 height 14
click at [1440, 23] on button "button" at bounding box center [1454, 25] width 30 height 30
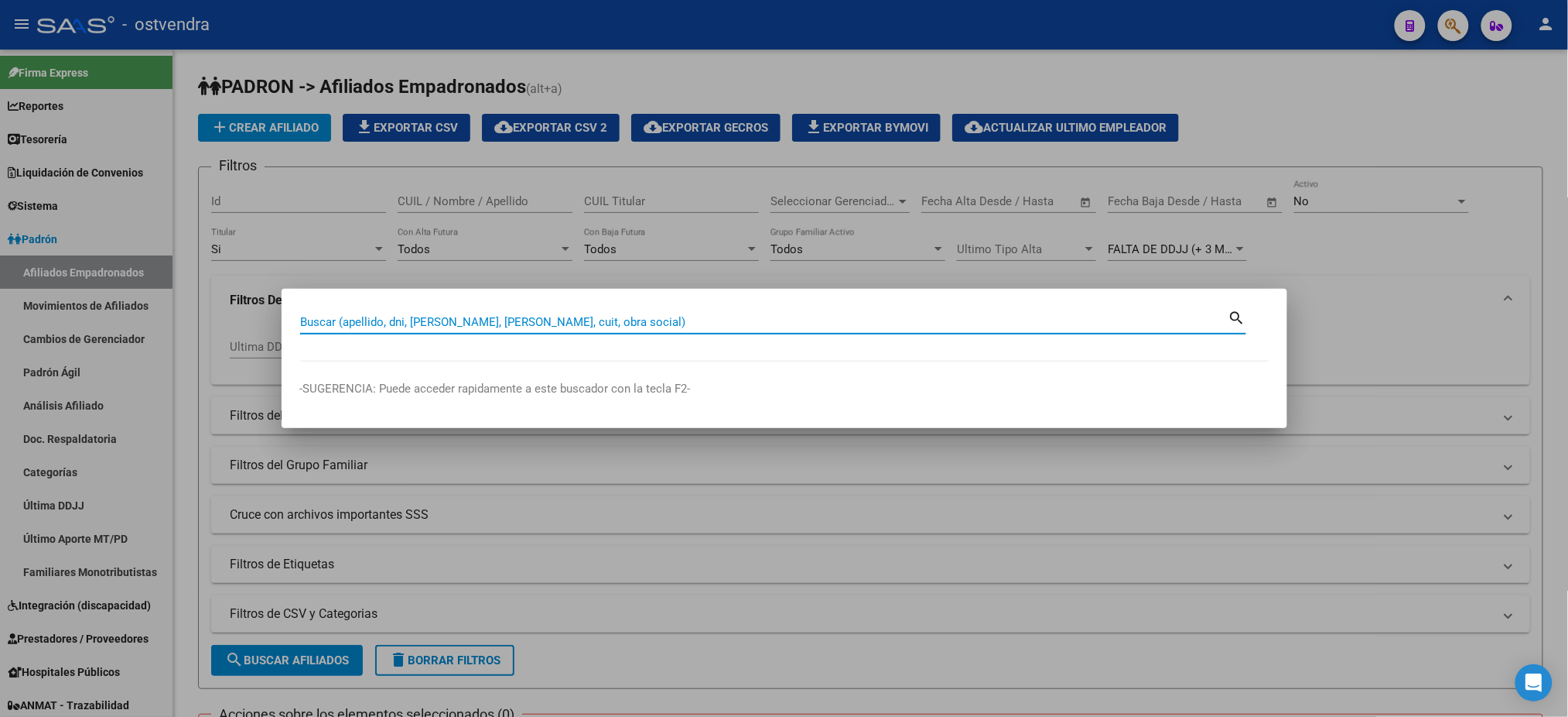
paste input "34673183"
type input "34673183"
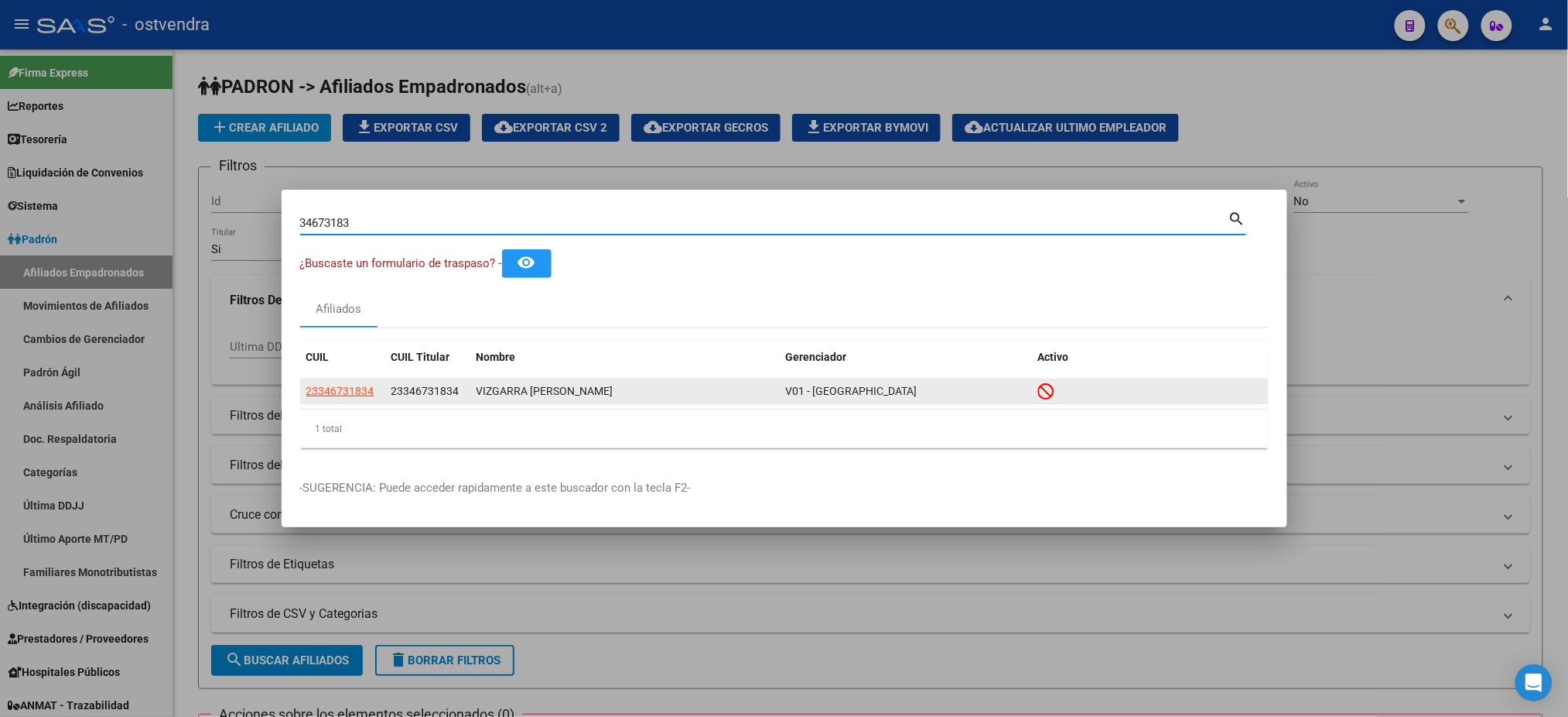
click at [356, 402] on datatable-body-cell "23346731834" at bounding box center [343, 391] width 86 height 24
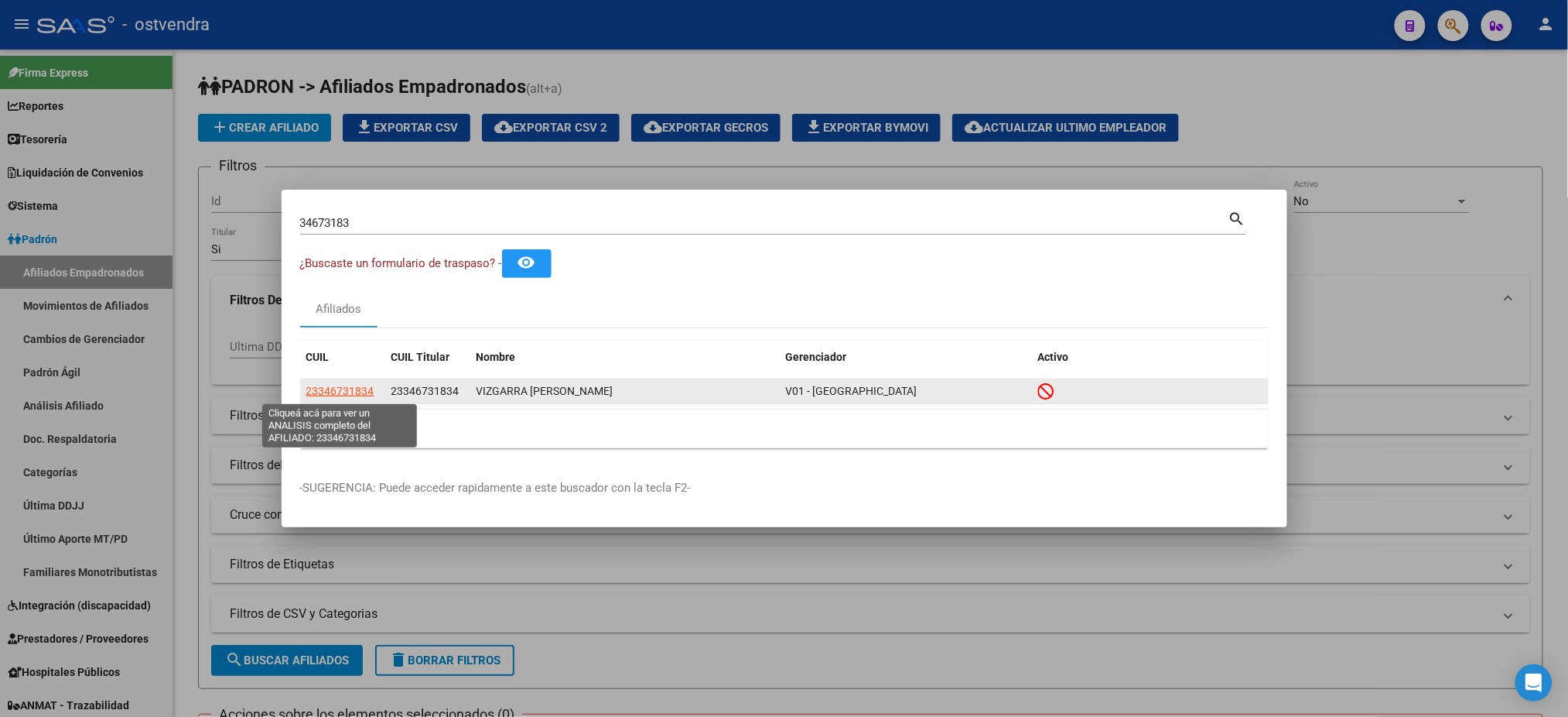
click at [356, 385] on span "23346731834" at bounding box center [340, 391] width 68 height 12
type textarea "23346731834"
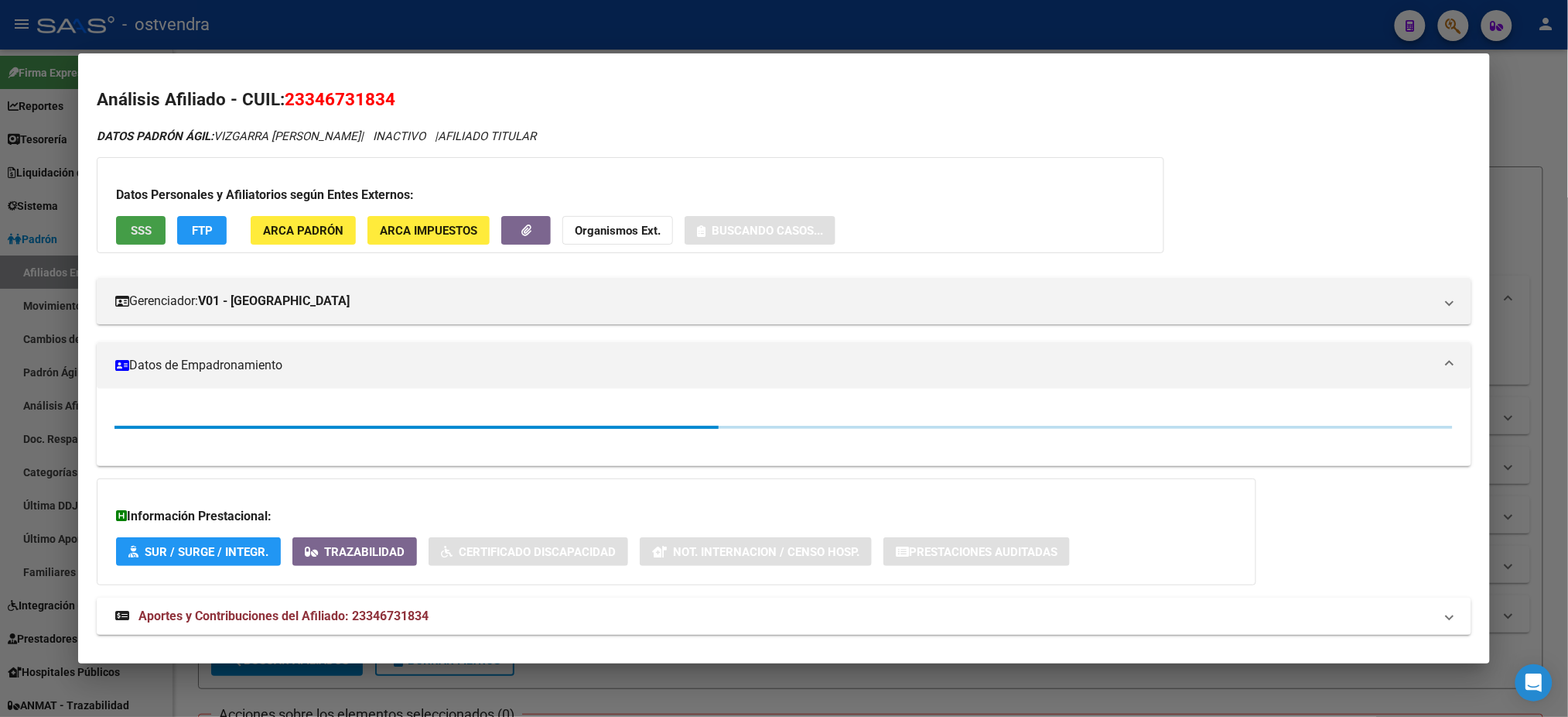
click at [120, 232] on button "SSS" at bounding box center [141, 230] width 50 height 29
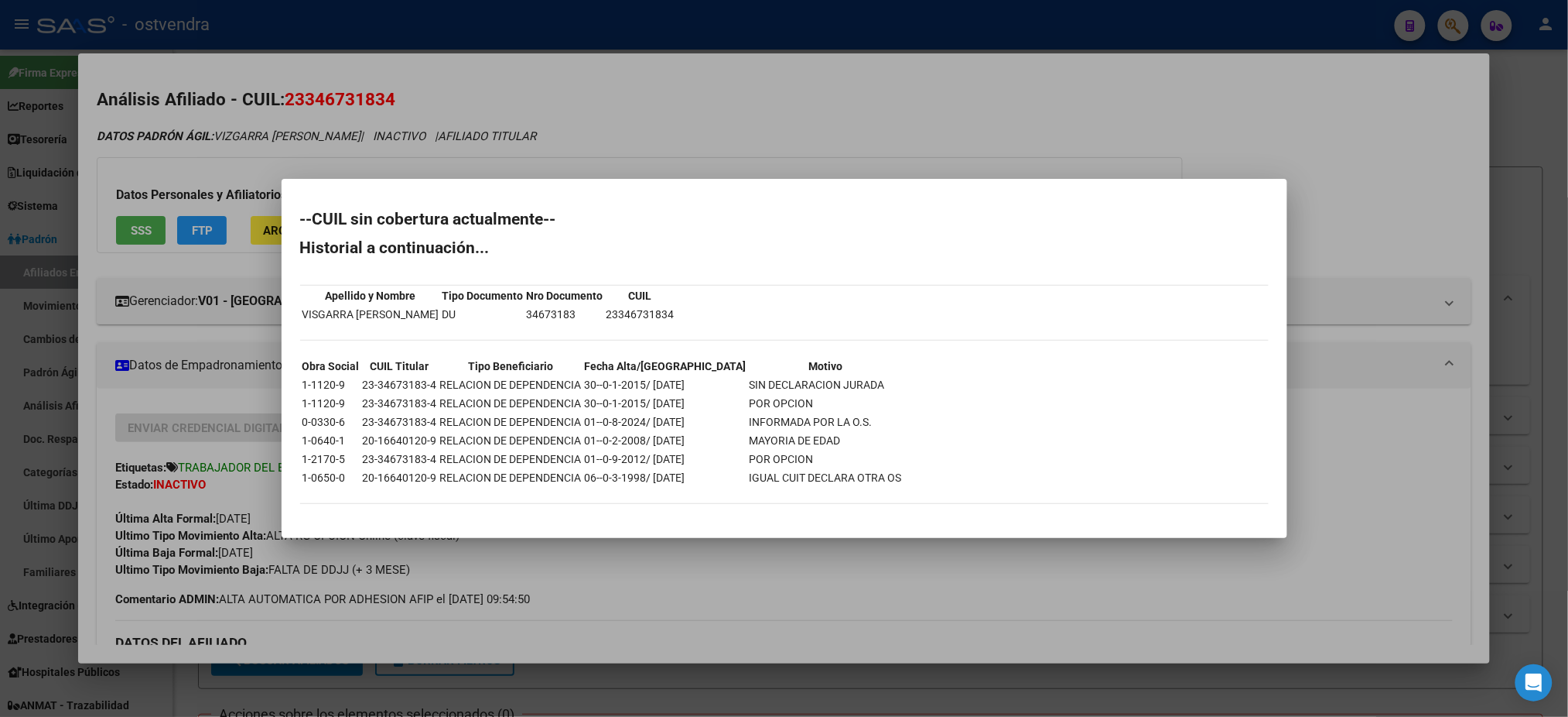
click at [505, 174] on div at bounding box center [784, 358] width 1568 height 717
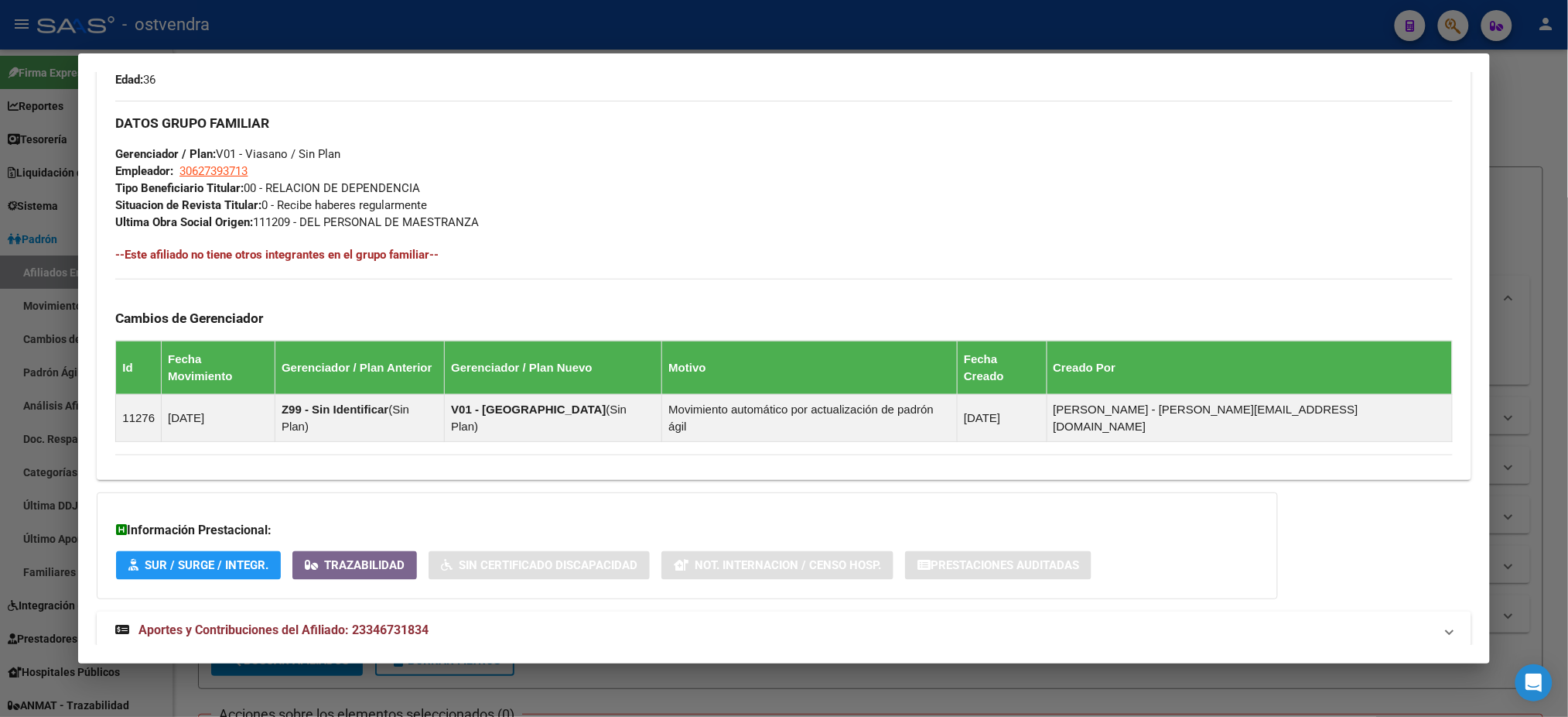
scroll to position [750, 0]
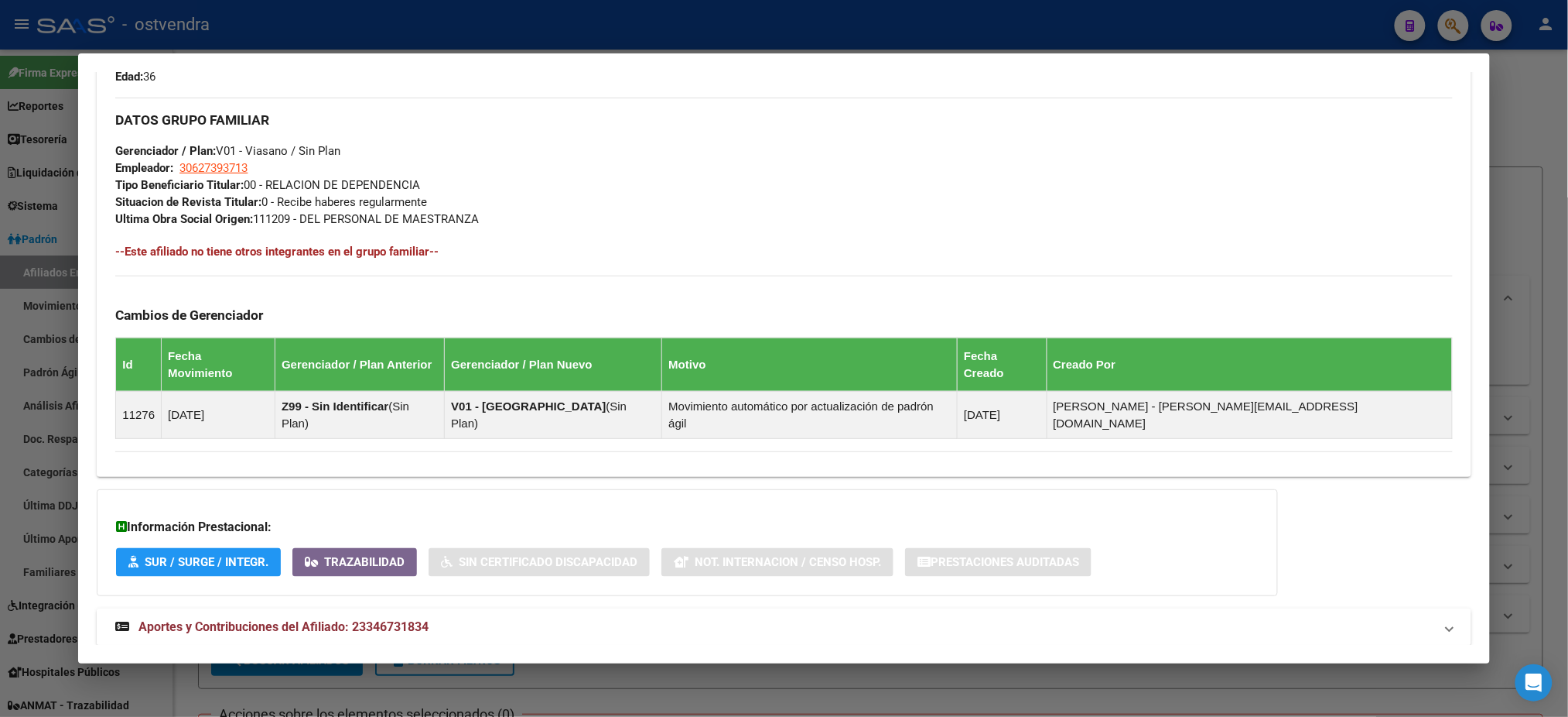
click at [501, 618] on mat-panel-title "Aportes y Contribuciones del Afiliado: 23346731834" at bounding box center [775, 627] width 1318 height 19
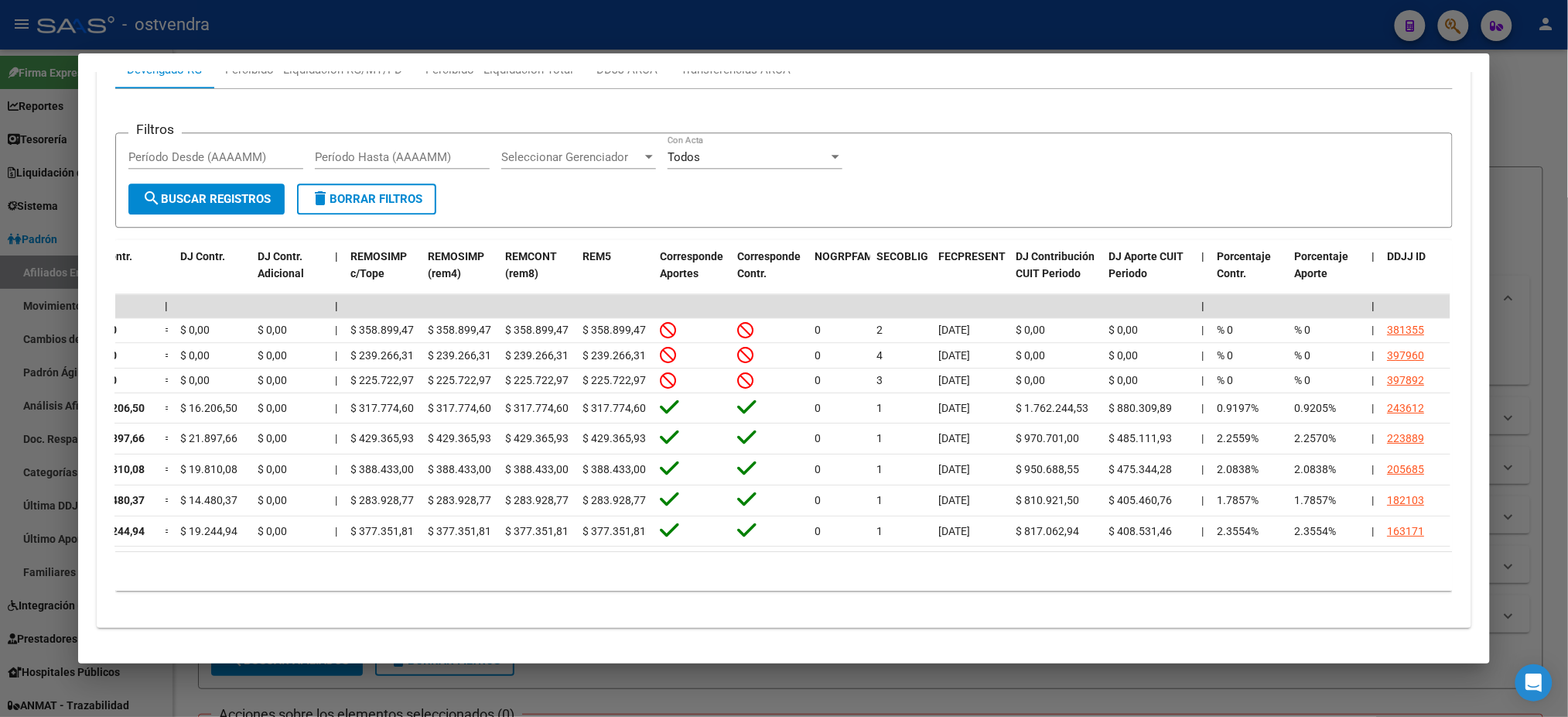
scroll to position [0, 0]
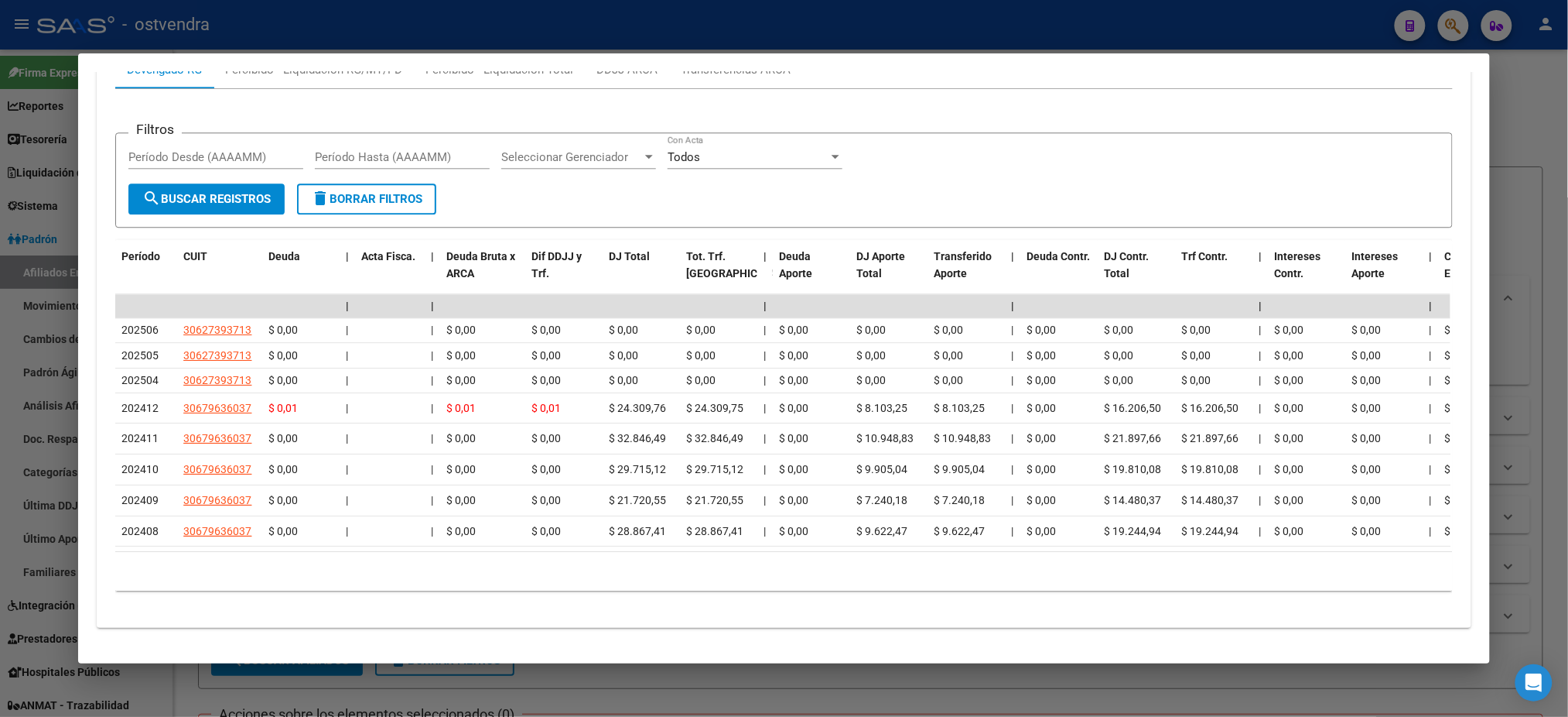
click at [1155, 31] on div at bounding box center [784, 358] width 1568 height 717
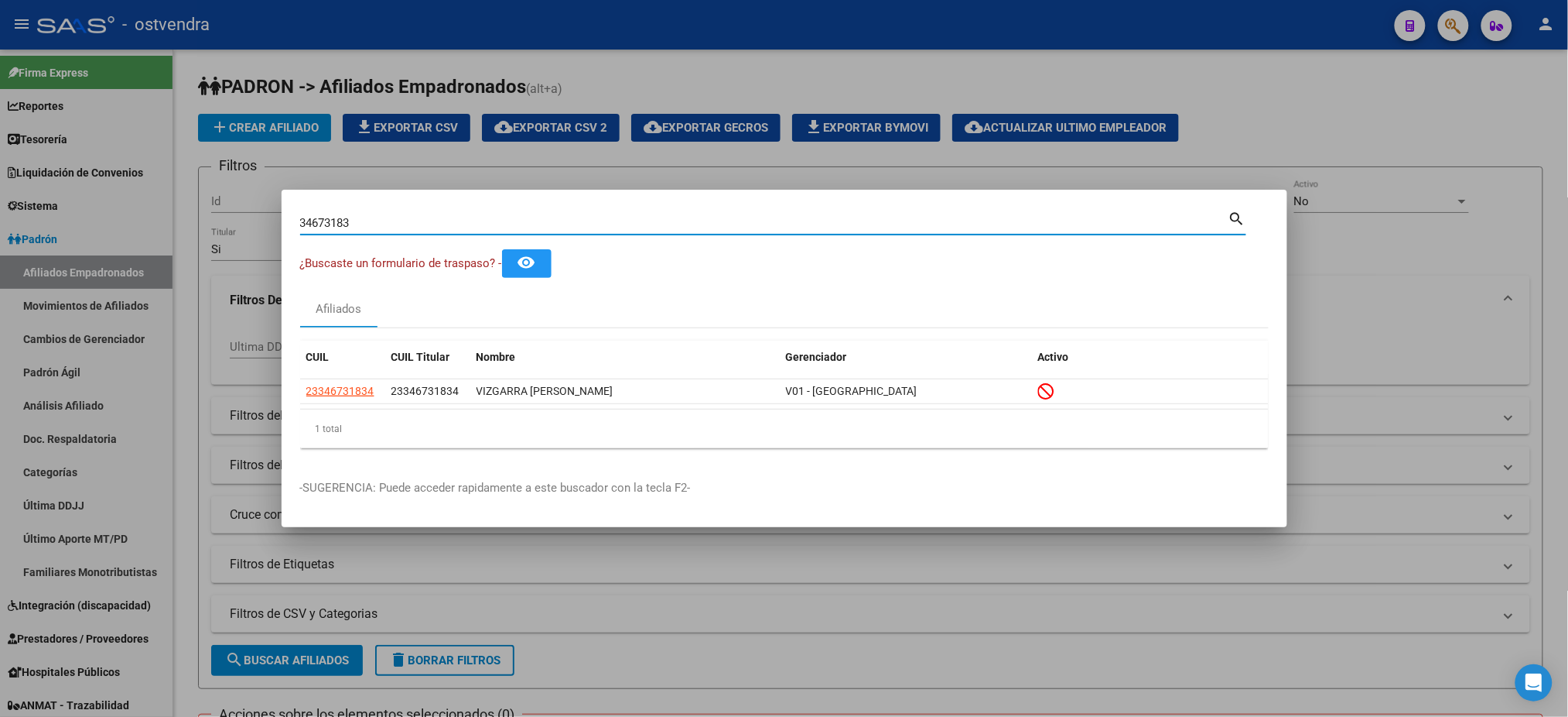
drag, startPoint x: 388, startPoint y: 218, endPoint x: 198, endPoint y: 205, distance: 190.4
click at [198, 205] on div "34673183 Buscar (apellido, dni, cuil, nro traspaso, cuit, obra social) search ¿…" at bounding box center [784, 358] width 1568 height 717
paste input "571851"
type input "35718513"
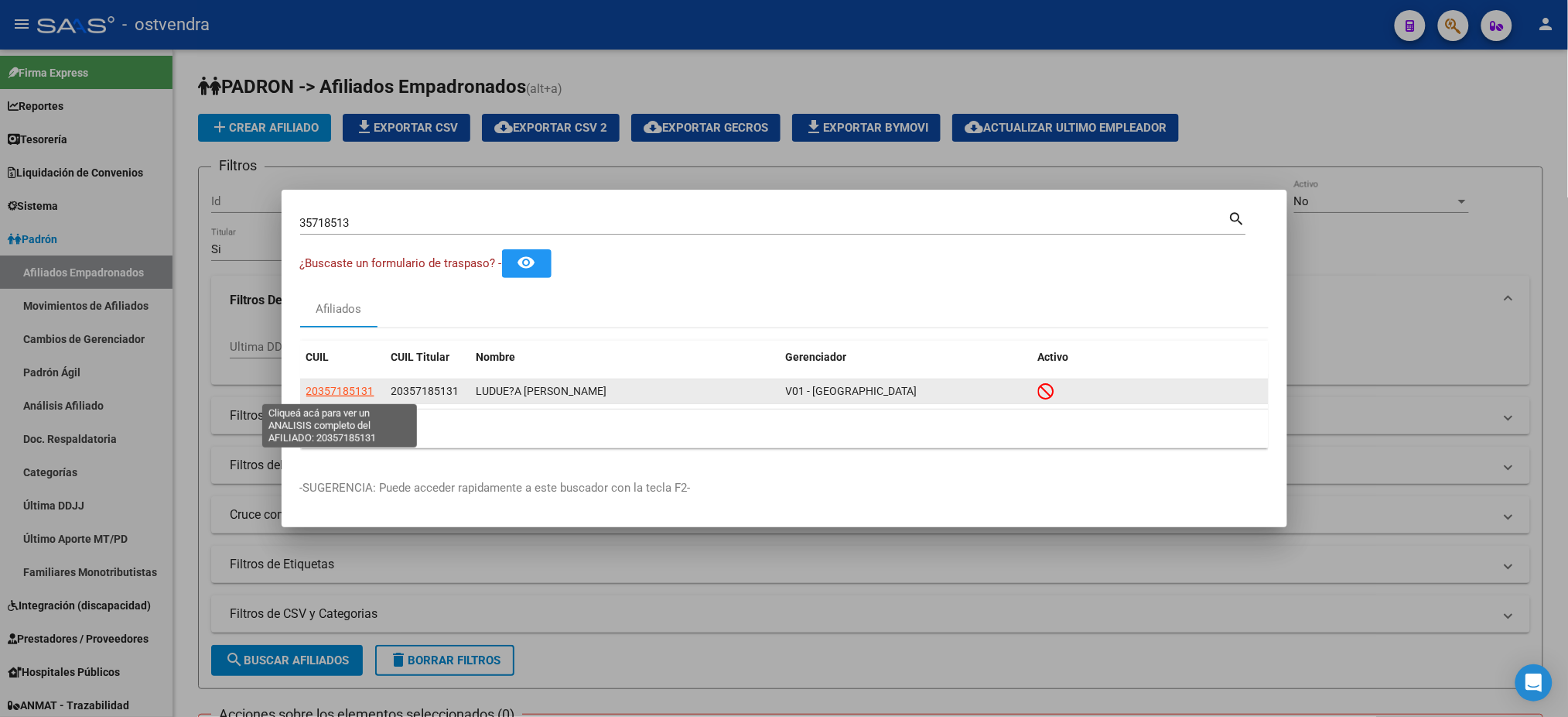
click at [338, 389] on span "20357185131" at bounding box center [340, 391] width 68 height 12
type textarea "20357185131"
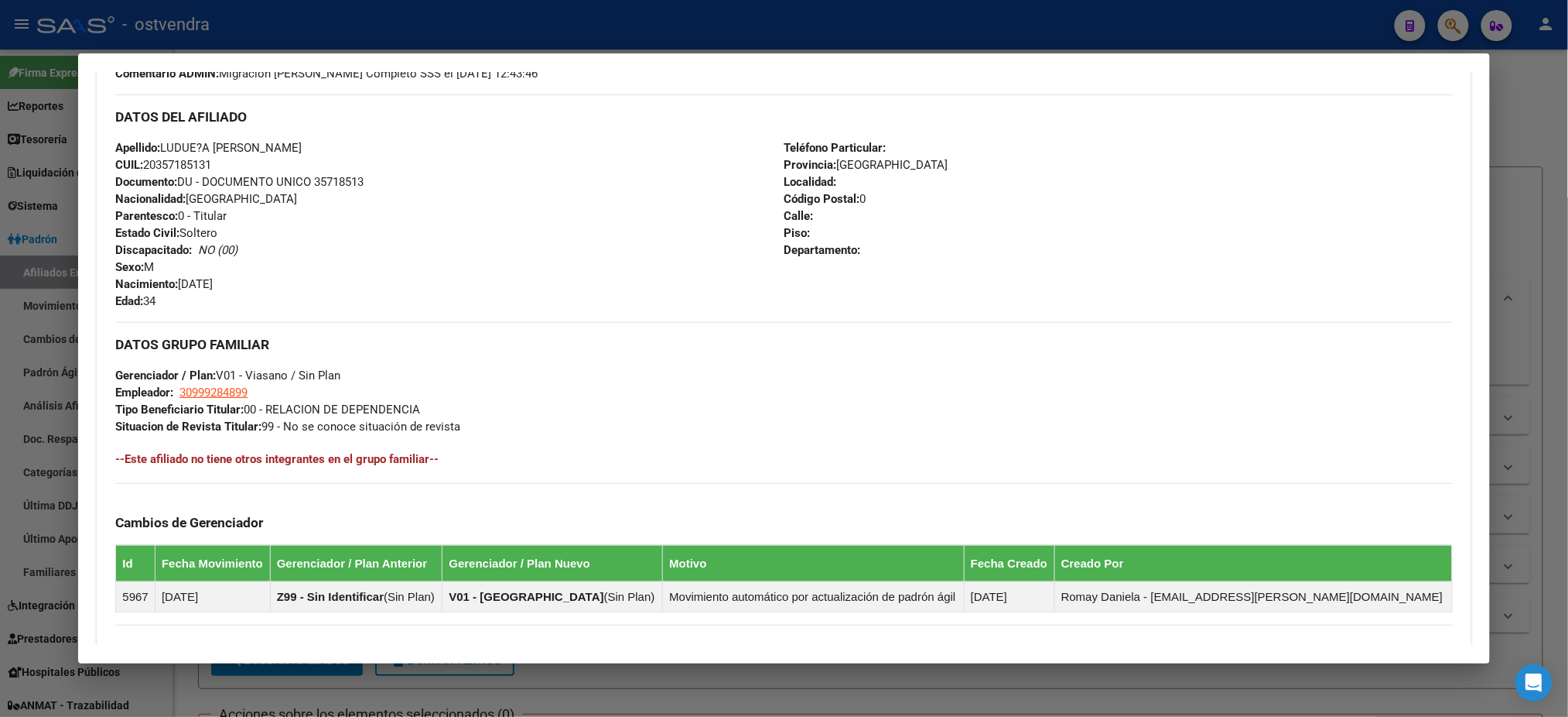
scroll to position [733, 0]
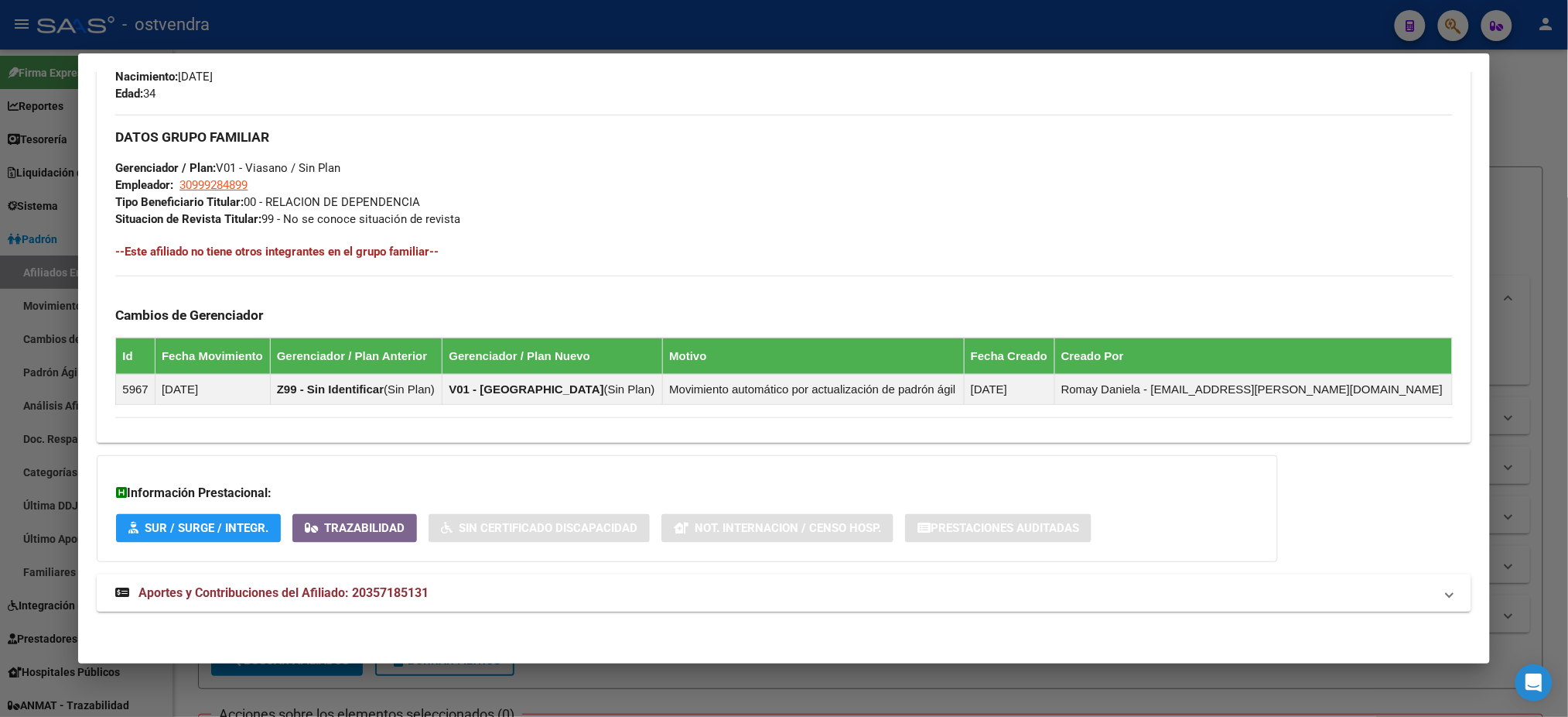
click at [650, 590] on mat-panel-title "Aportes y Contribuciones del Afiliado: 20357185131" at bounding box center [775, 593] width 1318 height 19
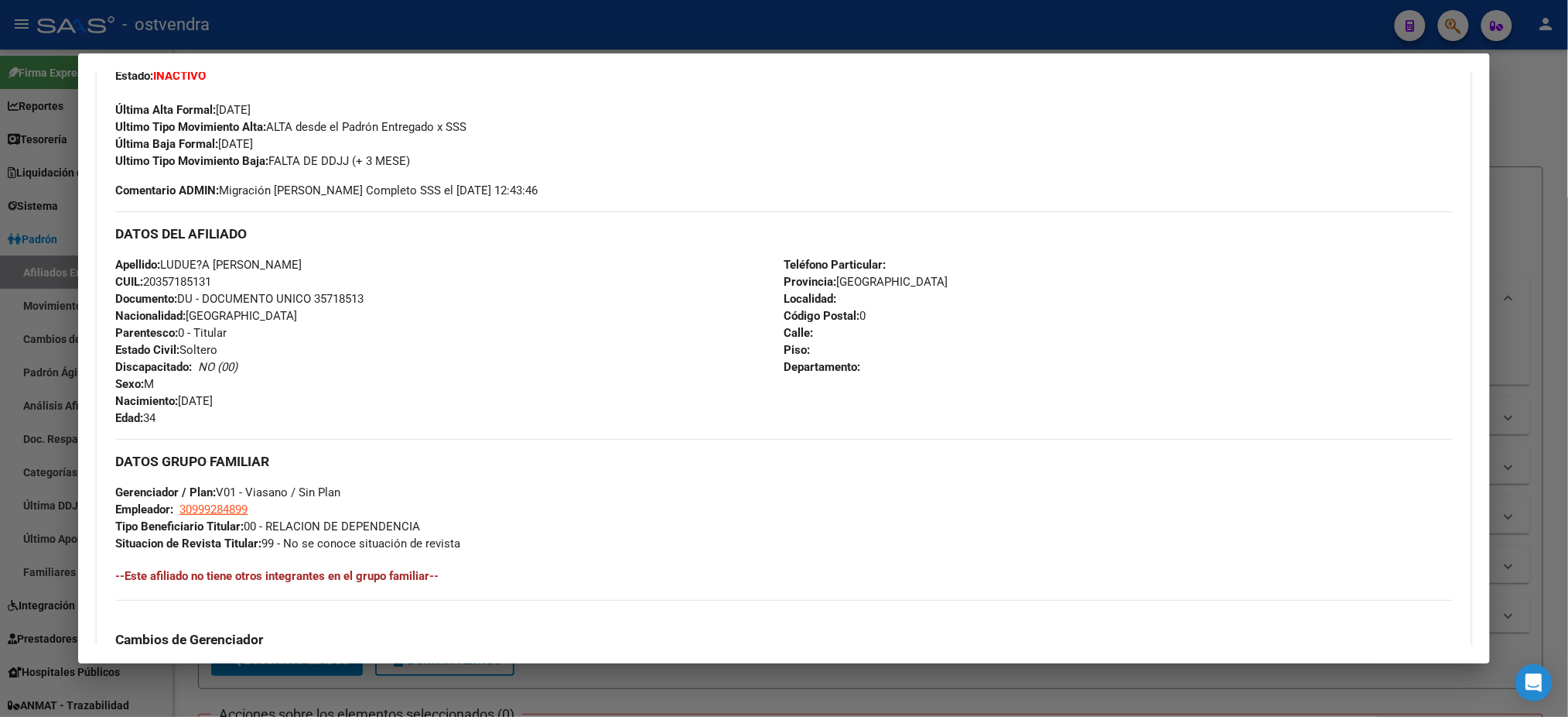
scroll to position [0, 0]
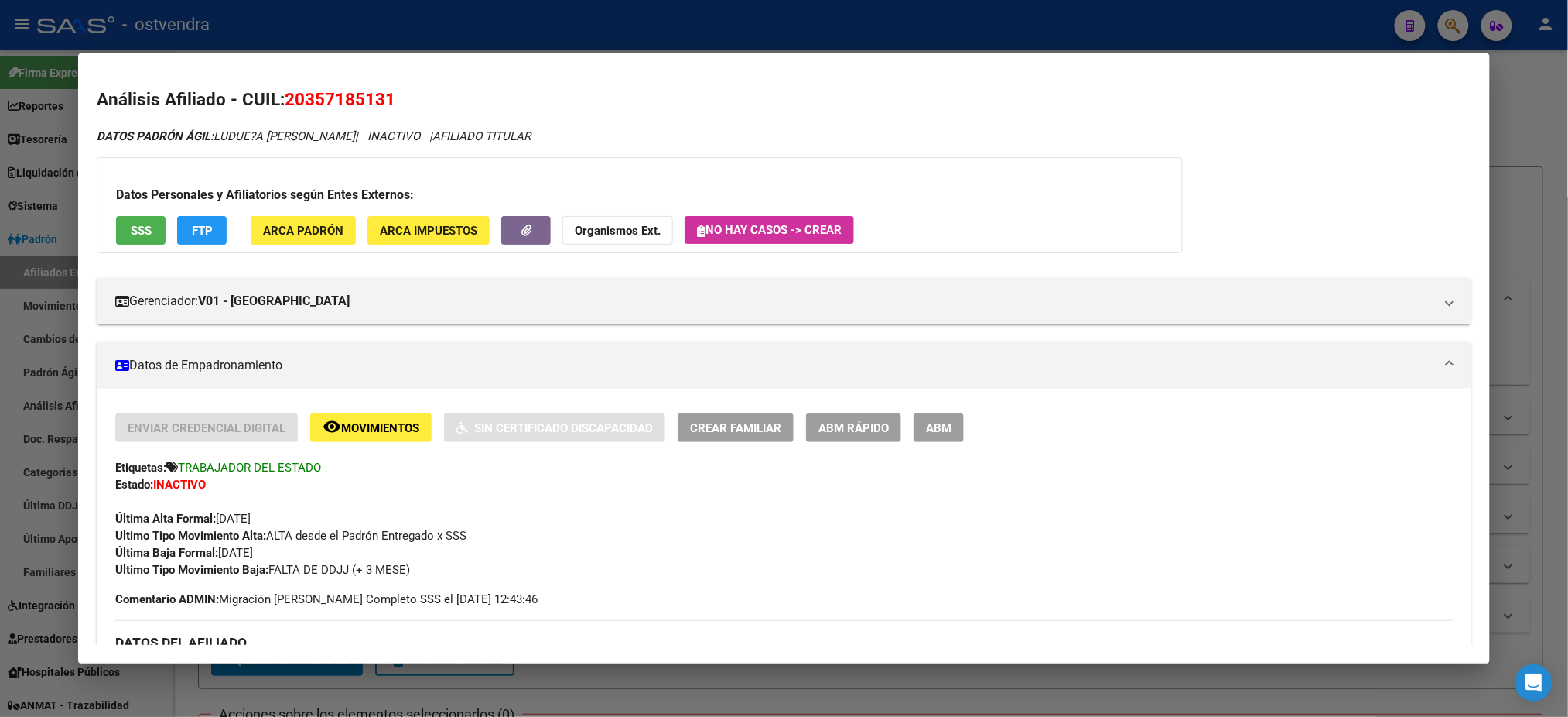
click at [125, 211] on div "Datos Personales y Afiliatorios según Entes Externos: SSS FTP ARCA Padrón ARCA …" at bounding box center [639, 205] width 1086 height 95
click at [137, 234] on span "SSS" at bounding box center [140, 231] width 21 height 14
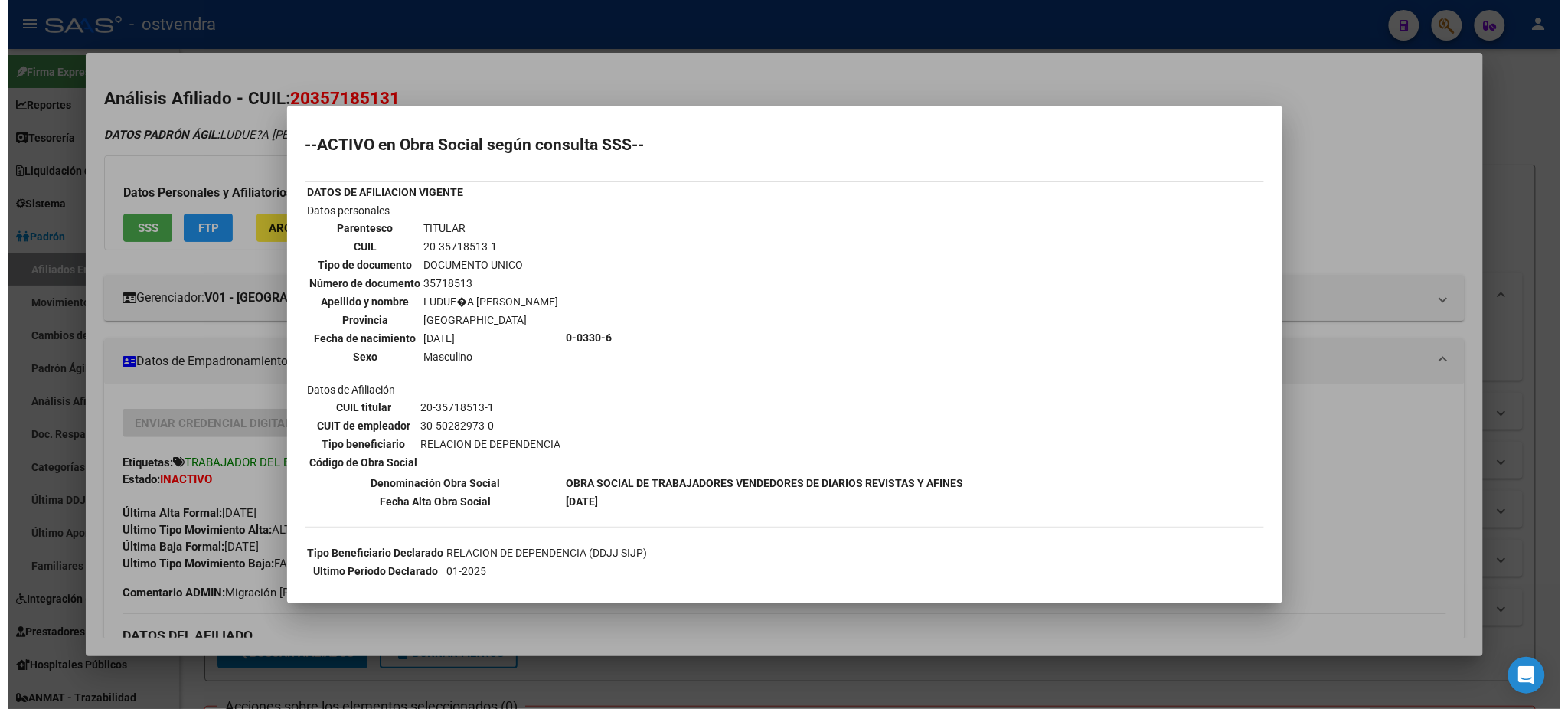
scroll to position [273, 0]
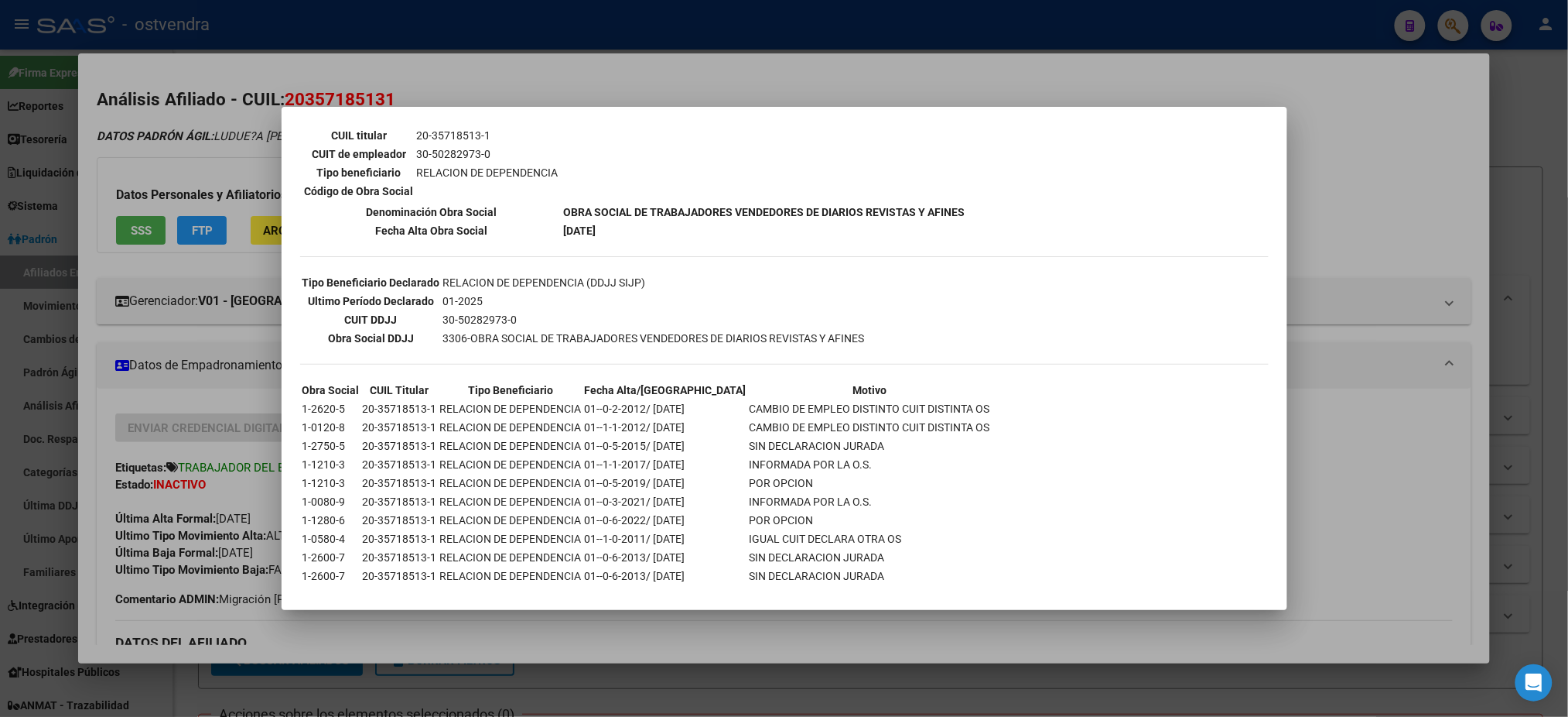
click at [197, 162] on div at bounding box center [784, 358] width 1568 height 717
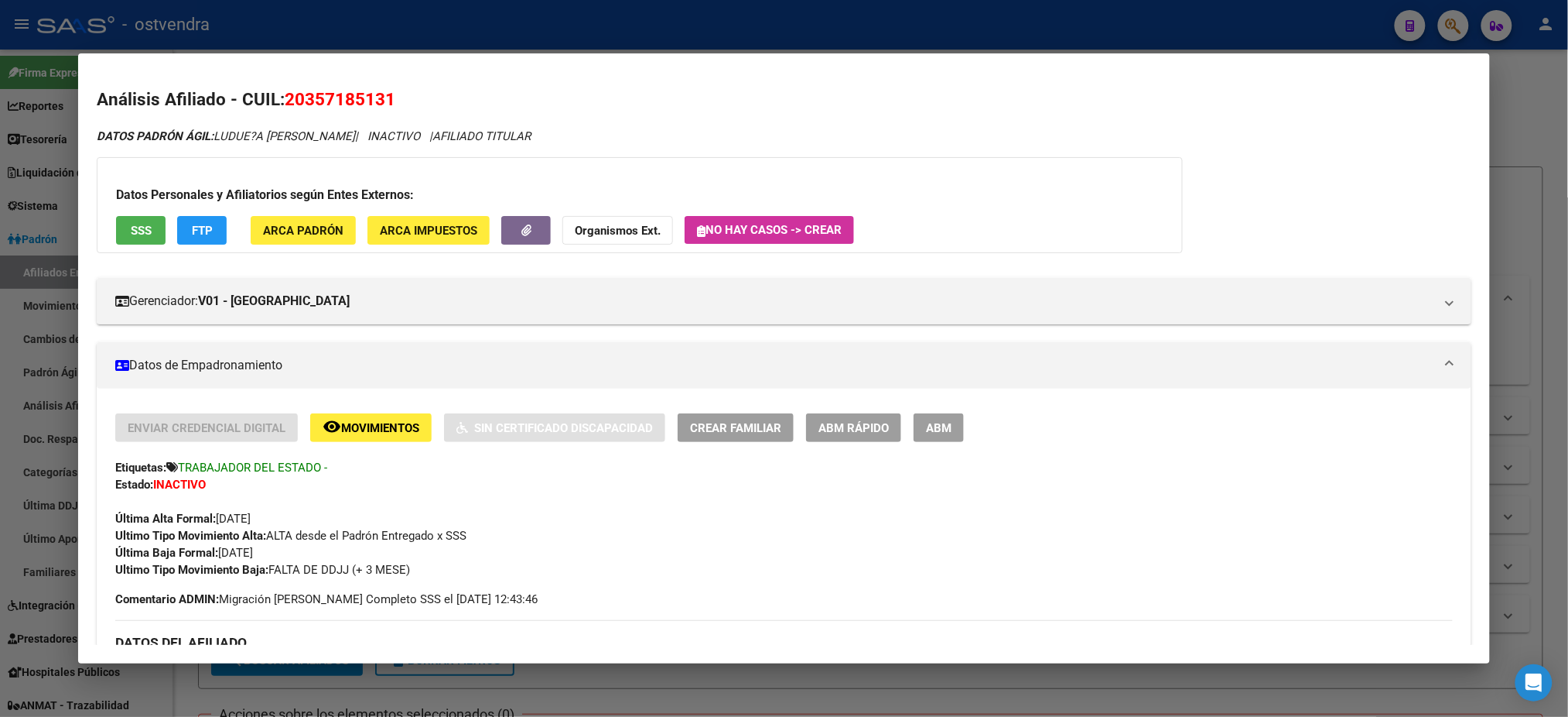
click at [946, 421] on button "ABM" at bounding box center [939, 428] width 51 height 29
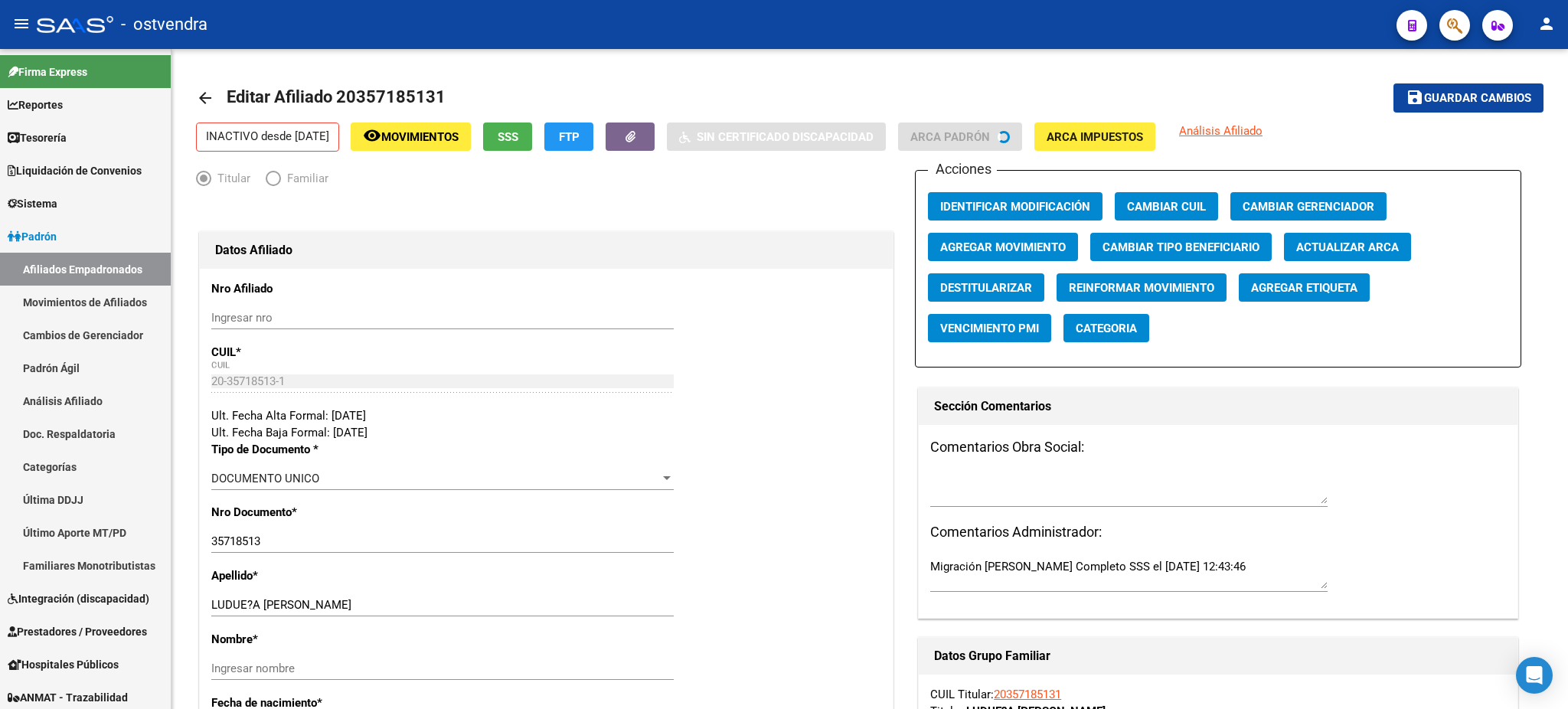
radio input "true"
type input "30-99928489-9"
click at [430, 131] on span "Movimientos" at bounding box center [419, 137] width 78 height 14
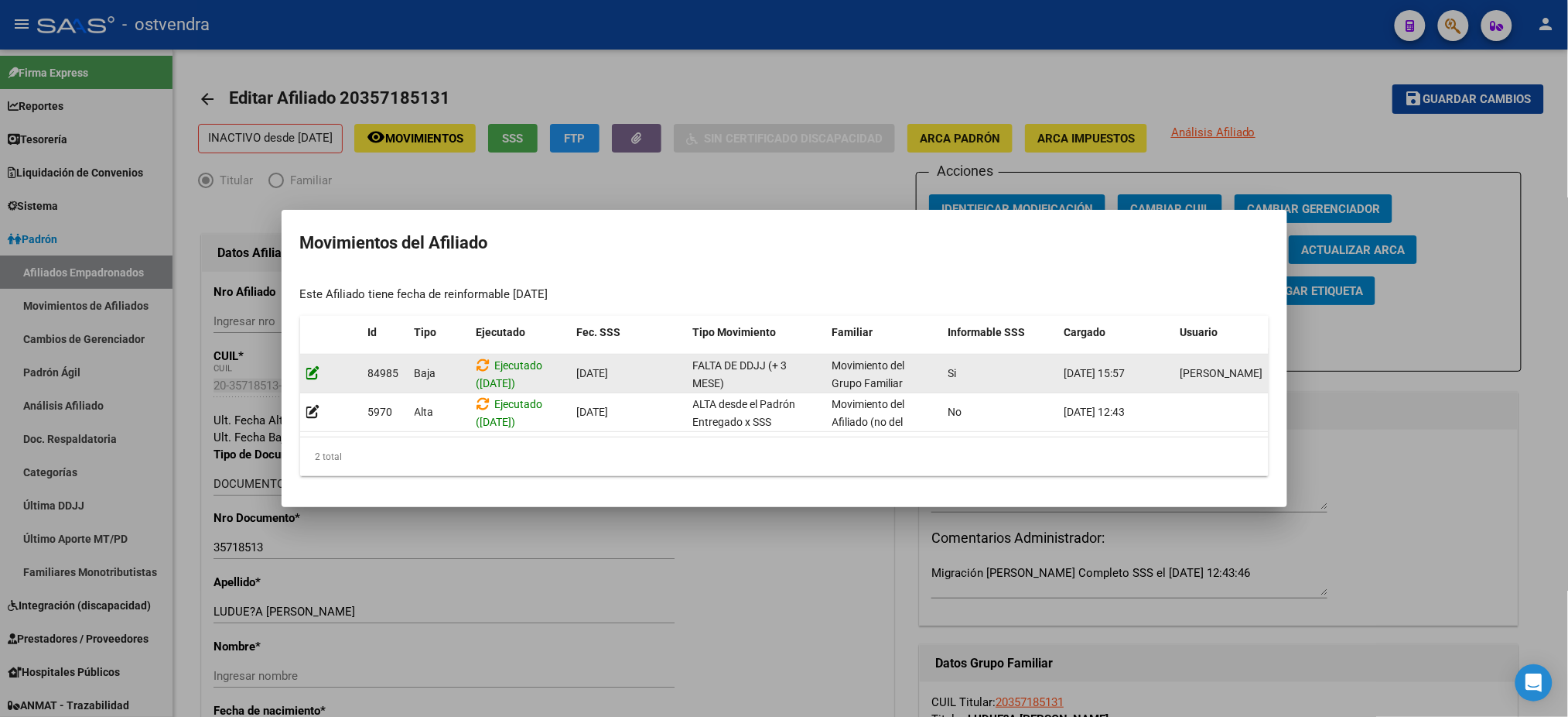
drag, startPoint x: 298, startPoint y: 370, endPoint x: 314, endPoint y: 367, distance: 16.3
click at [299, 370] on mat-dialog-content "Este Afiliado tiene fecha de reinformable 05/06/2025 Id Tipo Ejecutado Fec. SSS…" at bounding box center [784, 381] width 1006 height 215
click at [315, 366] on icon at bounding box center [313, 372] width 14 height 15
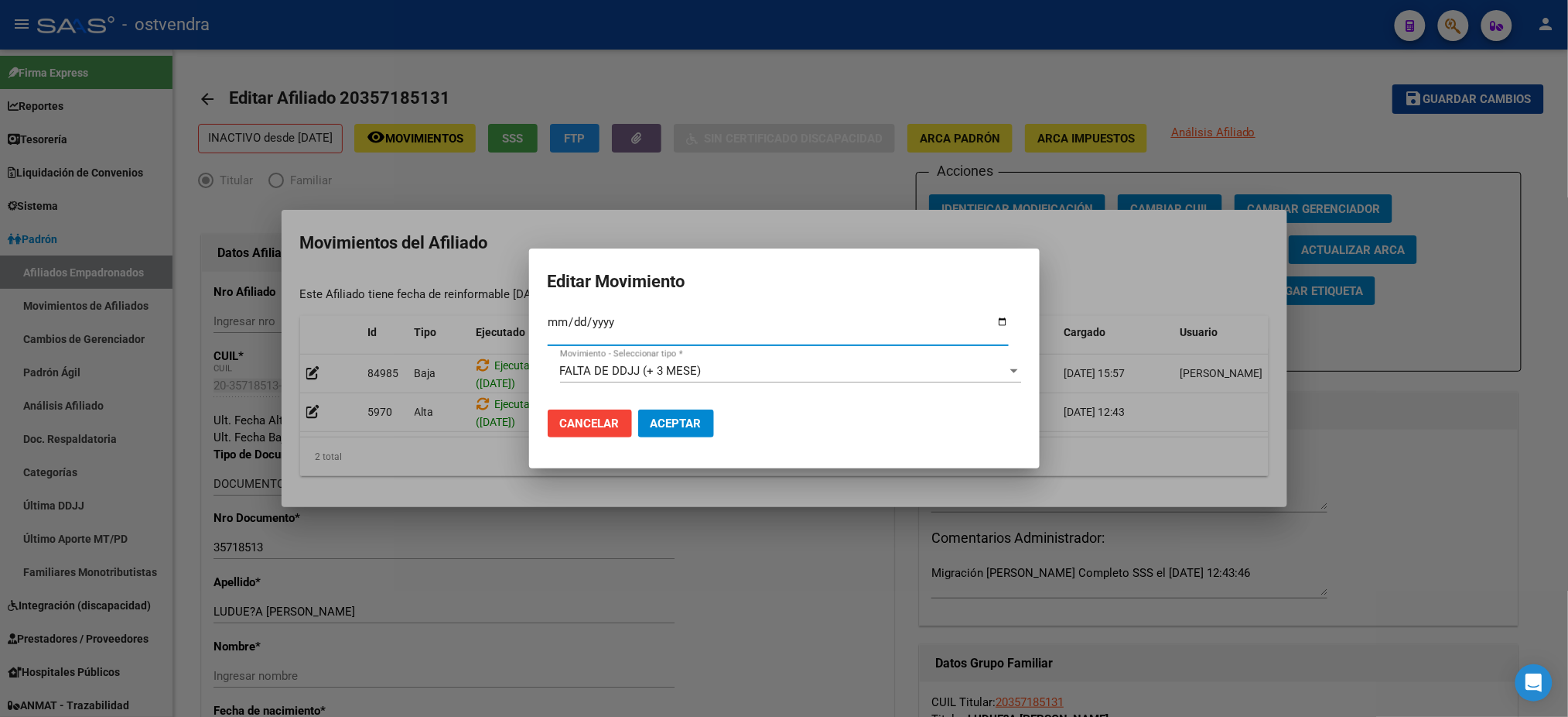
type input "2025-04-01"
type input "[DATE]"
click at [690, 413] on button "Aceptar" at bounding box center [676, 424] width 76 height 28
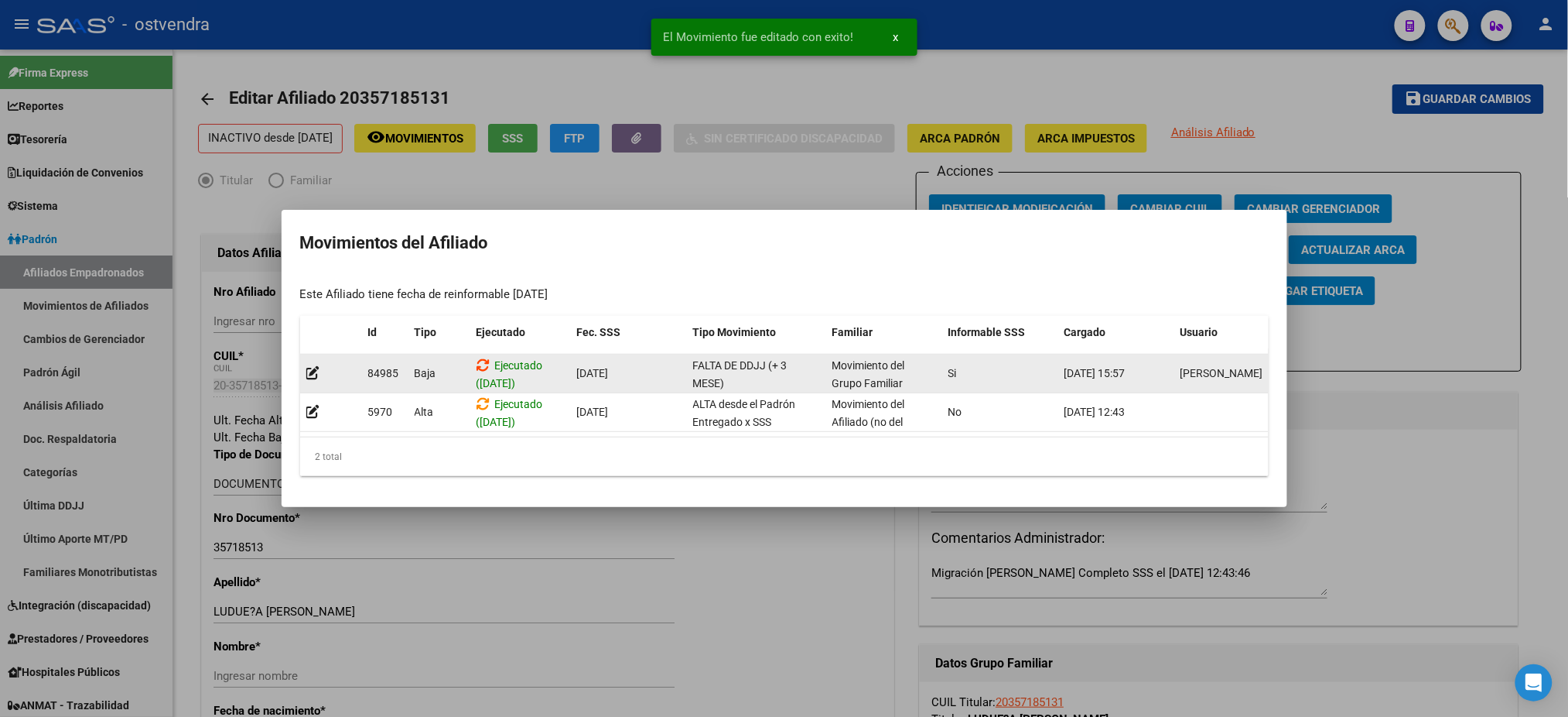
drag, startPoint x: 462, startPoint y: 358, endPoint x: 483, endPoint y: 354, distance: 21.4
click at [466, 358] on datatable-body-cell "Baja" at bounding box center [439, 373] width 62 height 38
click at [490, 357] on div "Ejecutado (09/05/2025)" at bounding box center [520, 373] width 88 height 33
click at [486, 357] on icon at bounding box center [483, 364] width 14 height 15
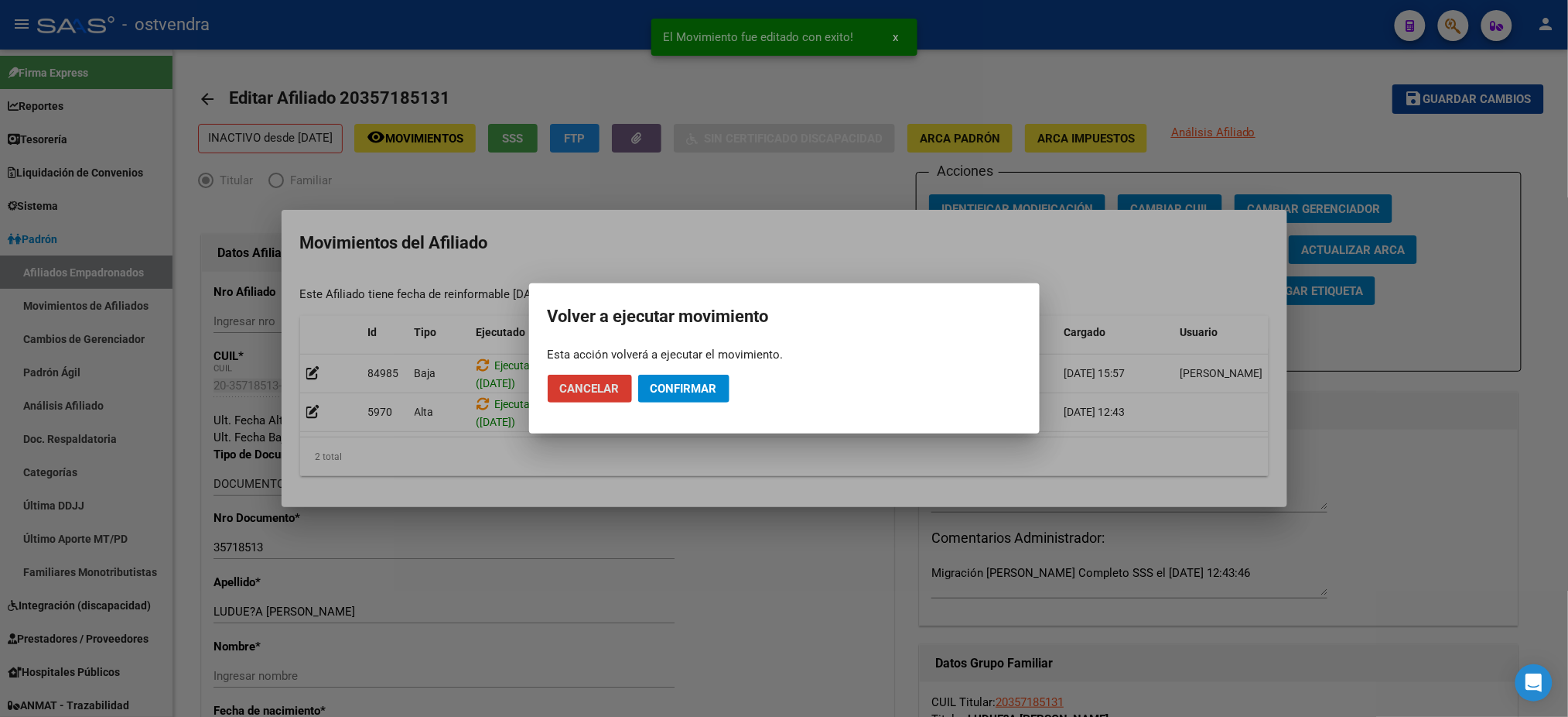
click at [696, 382] on span "Confirmar" at bounding box center [683, 389] width 67 height 14
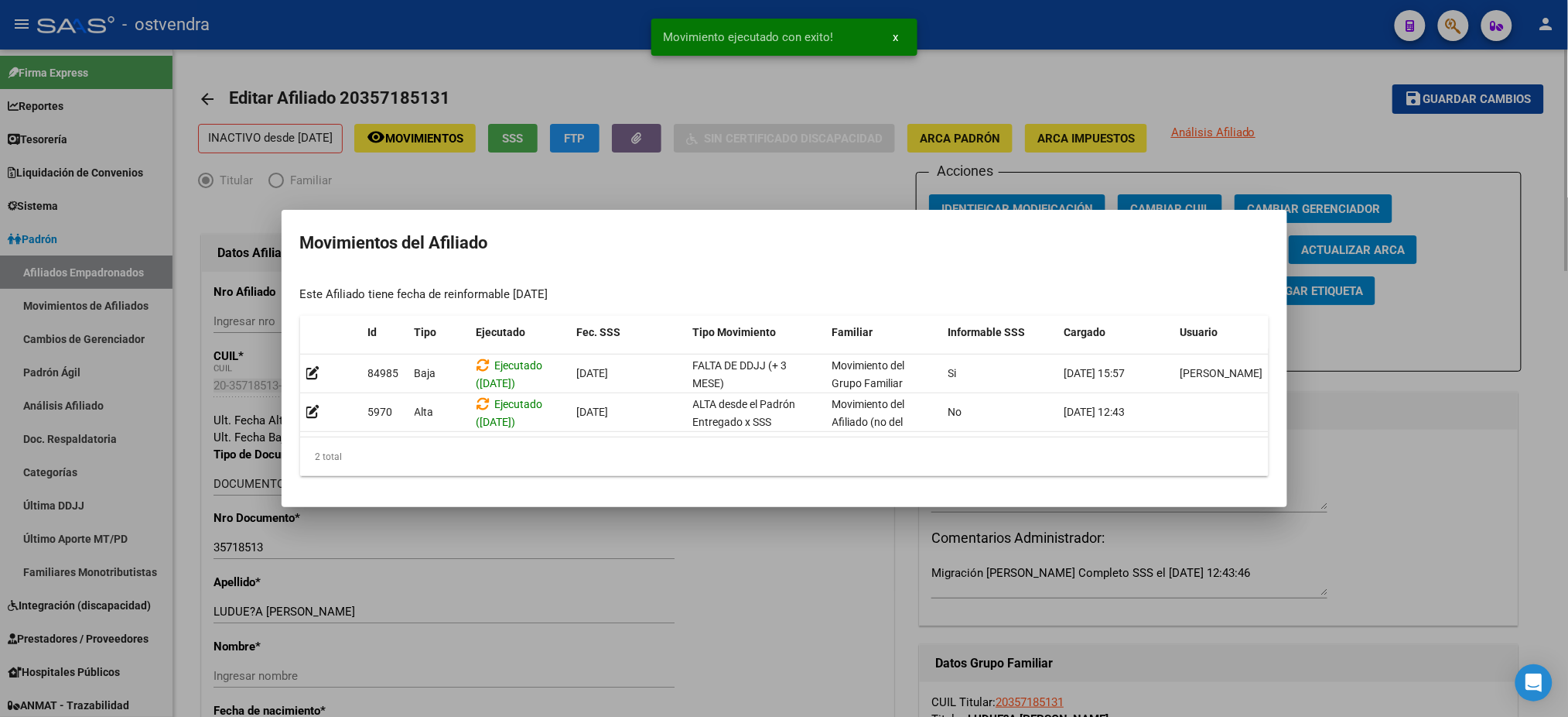
drag, startPoint x: 642, startPoint y: 96, endPoint x: 501, endPoint y: 86, distance: 141.4
click at [631, 95] on div at bounding box center [784, 358] width 1568 height 717
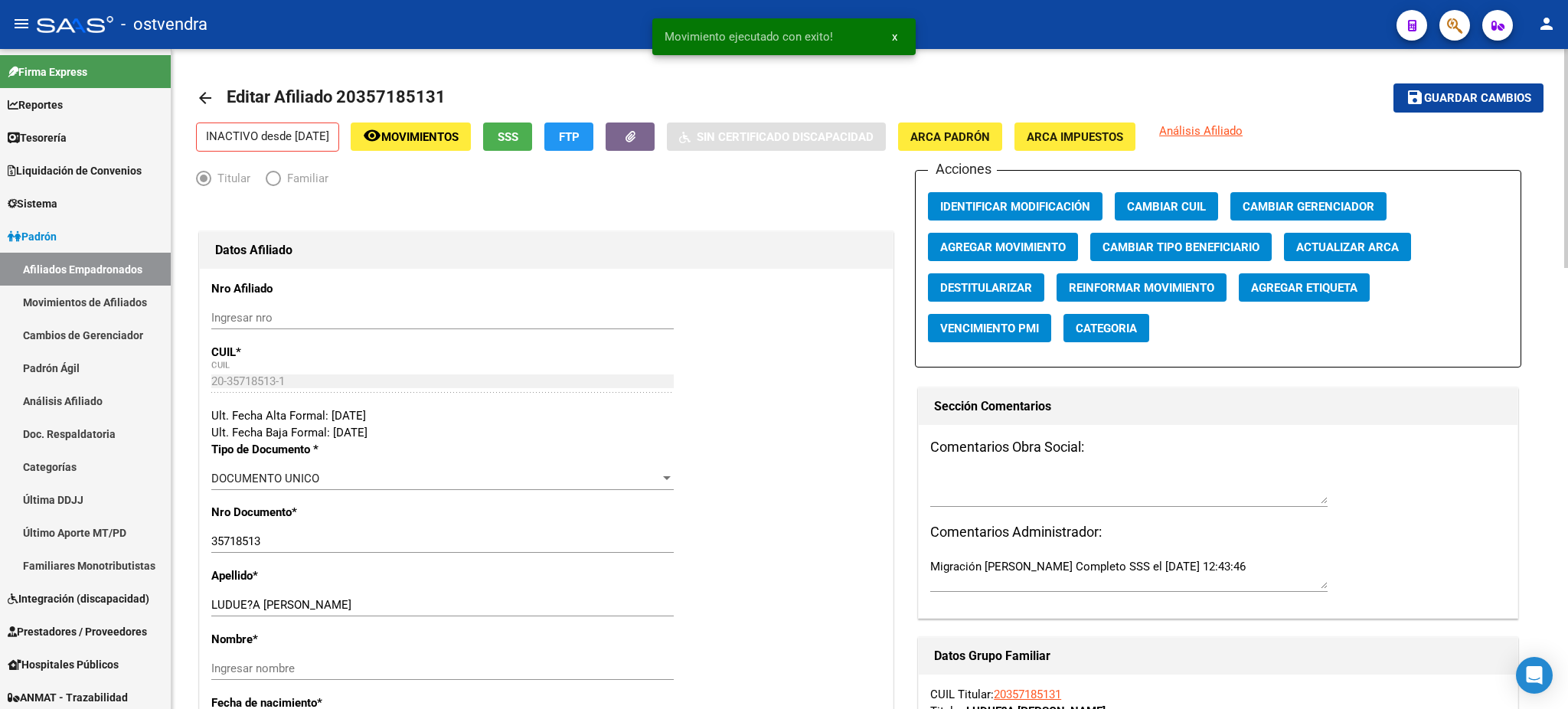
click at [358, 89] on span "Editar Afiliado 20357185131" at bounding box center [335, 96] width 219 height 19
copy h1 "20357185131"
click at [1470, 23] on button "button" at bounding box center [1454, 25] width 30 height 30
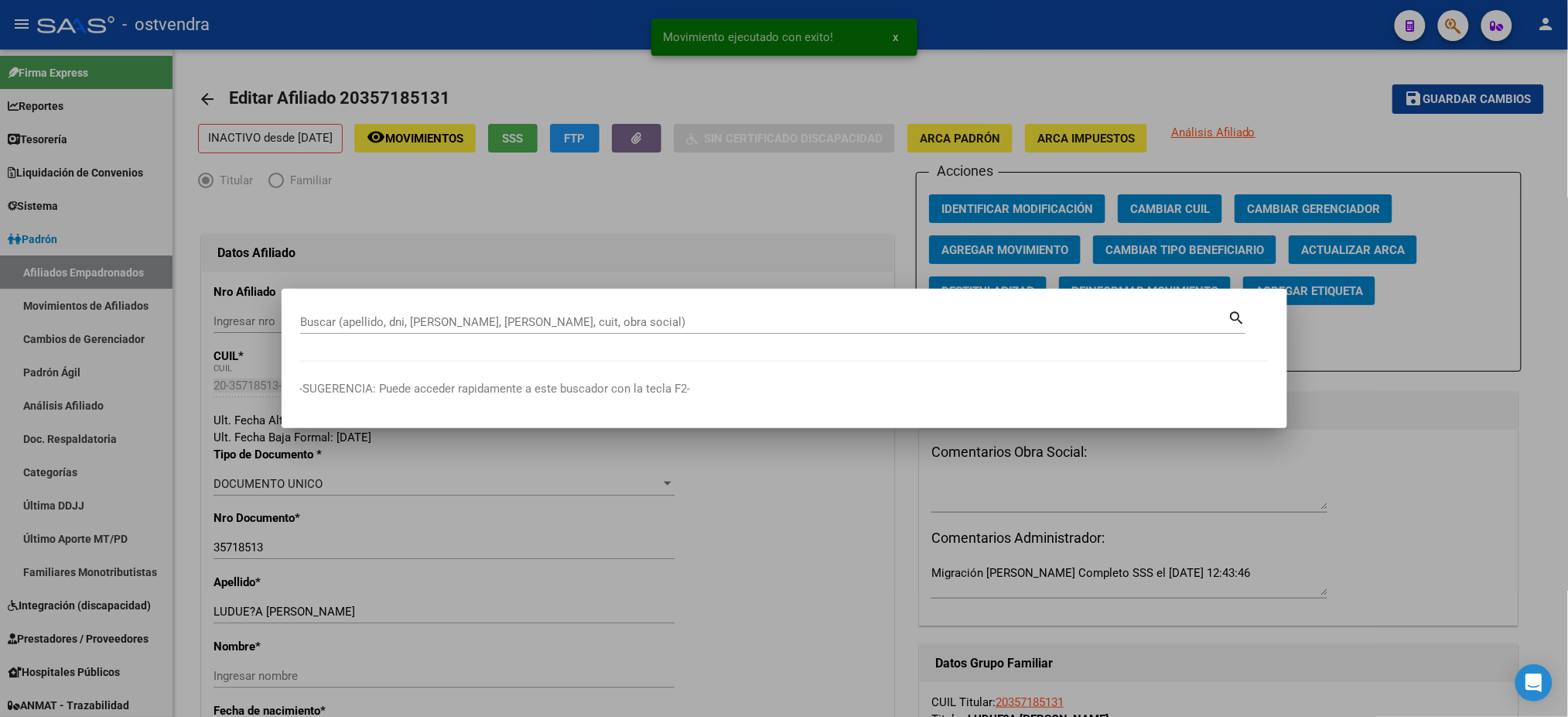
click at [1461, 23] on div at bounding box center [784, 358] width 1568 height 717
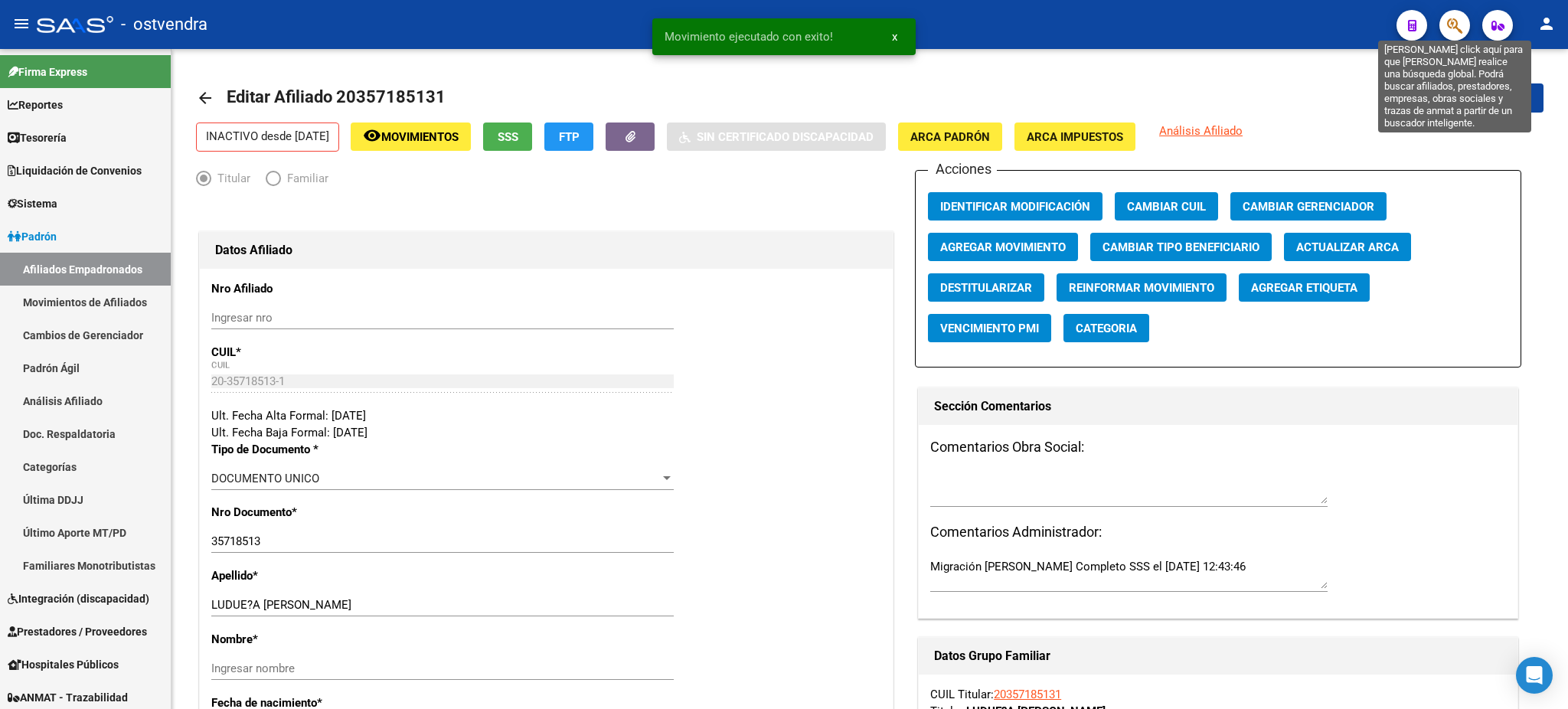
click at [1455, 26] on icon "button" at bounding box center [1455, 26] width 16 height 18
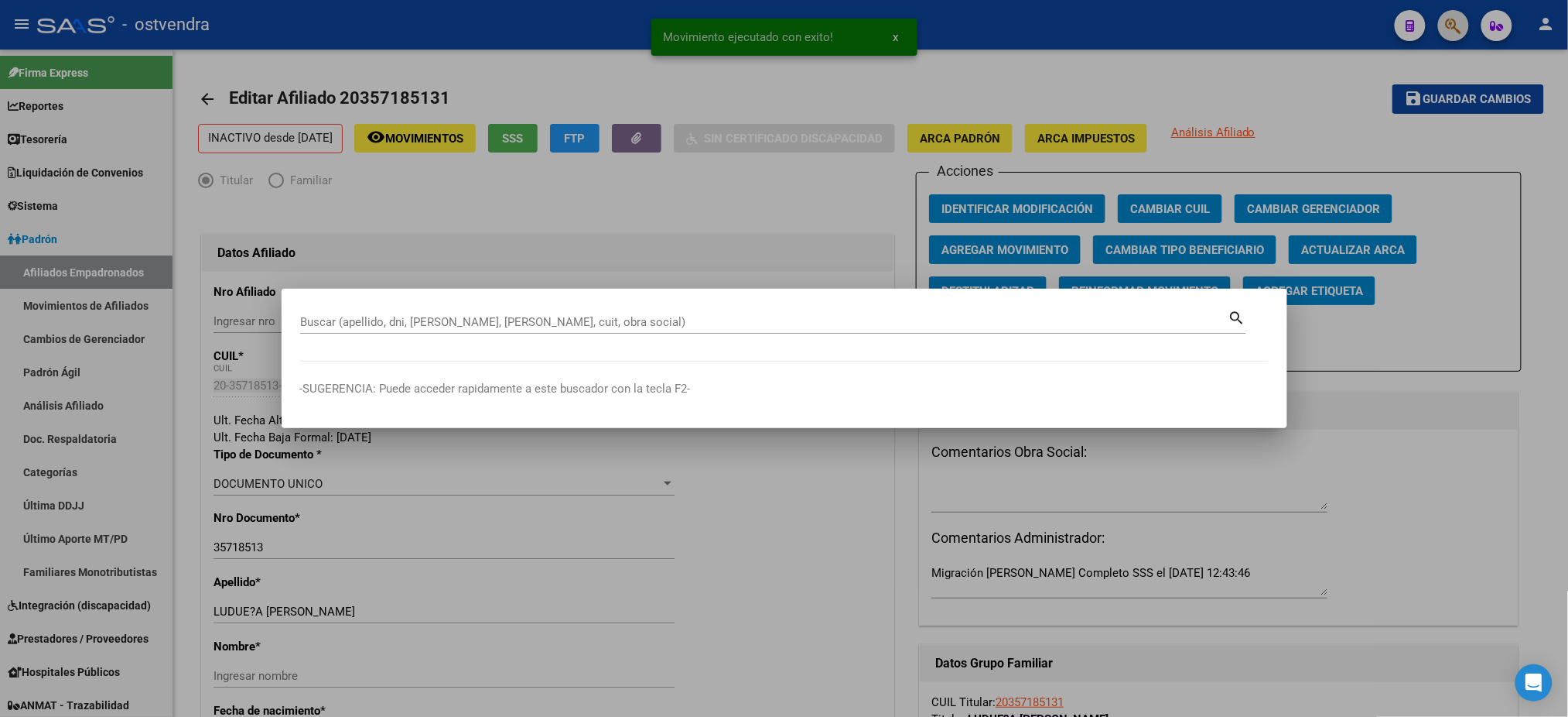
paste input "20357185131"
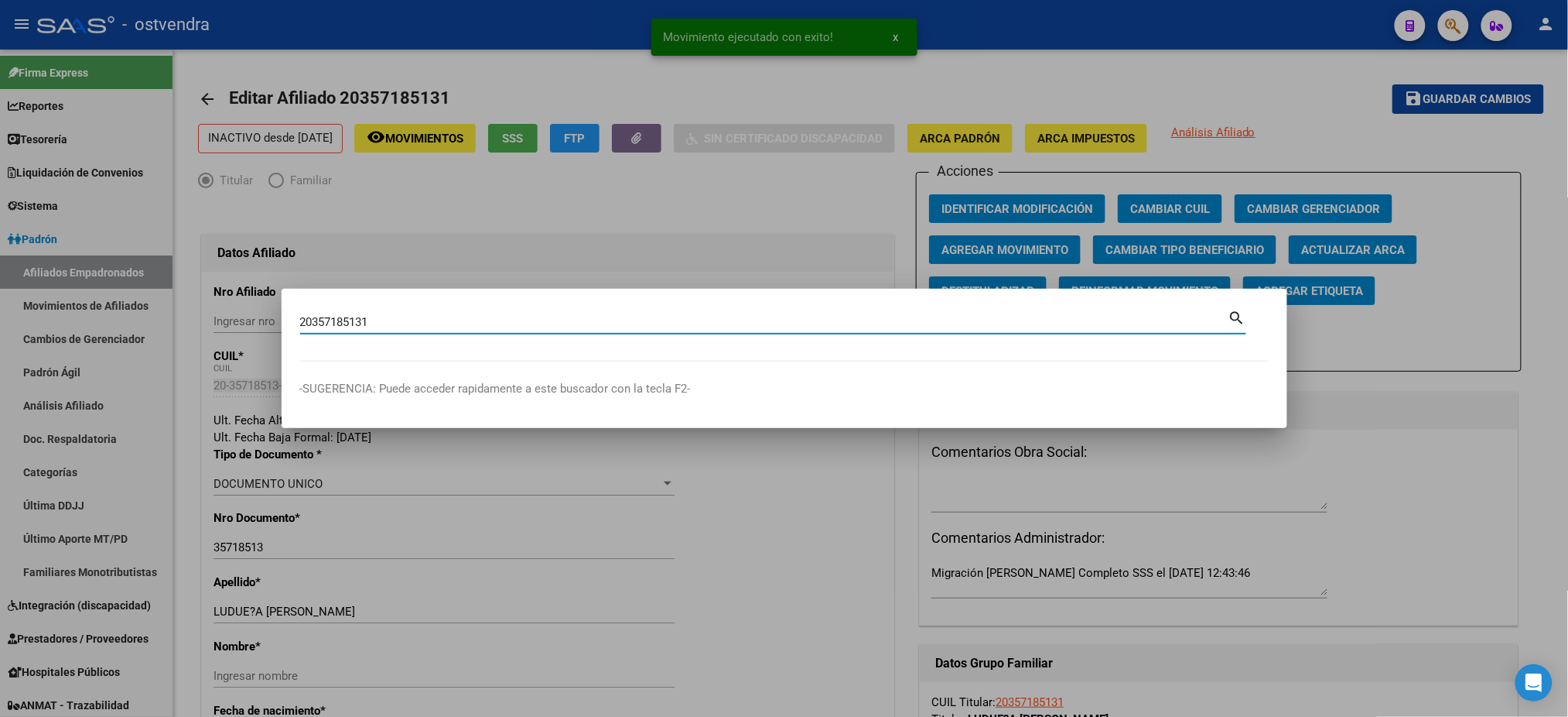
type input "20357185131"
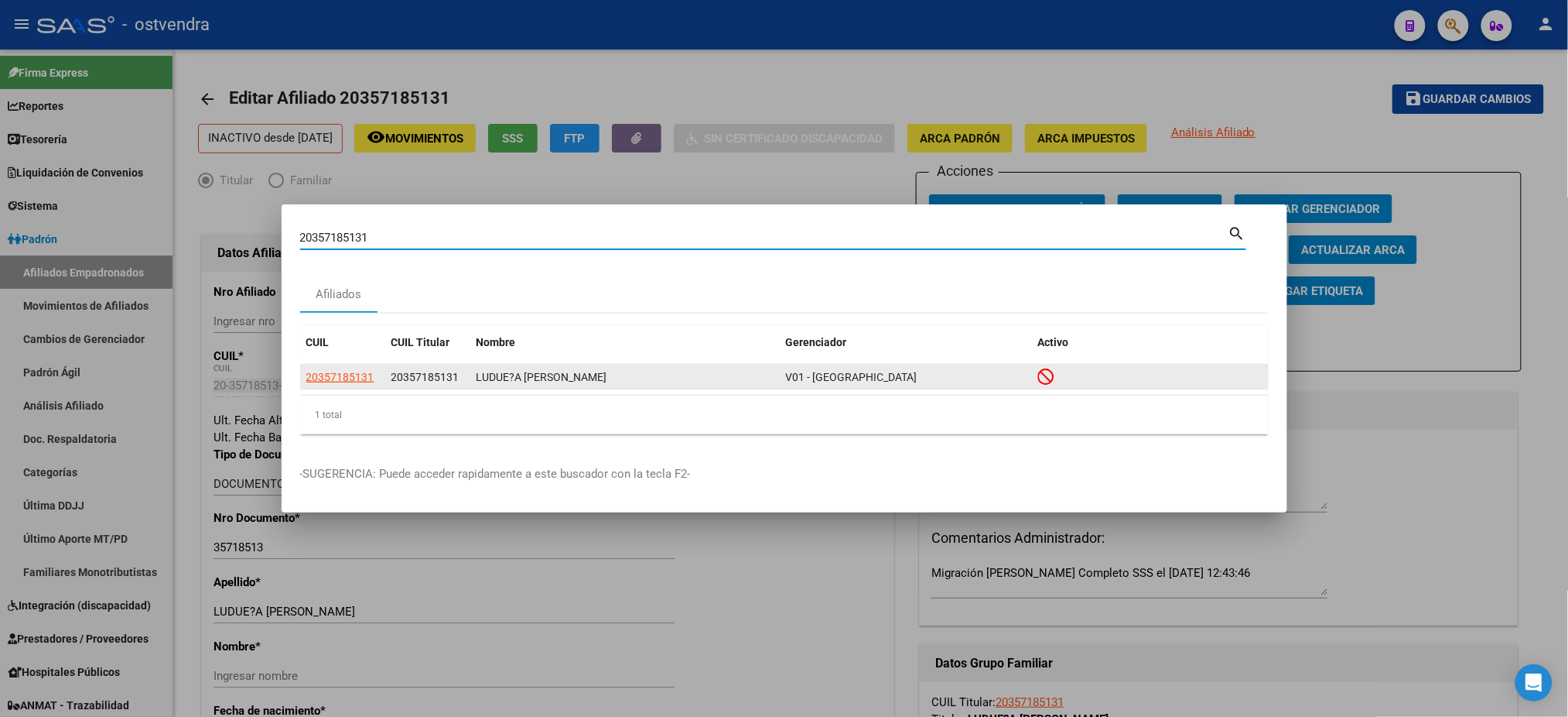
click at [360, 383] on span "20357185131" at bounding box center [340, 377] width 68 height 12
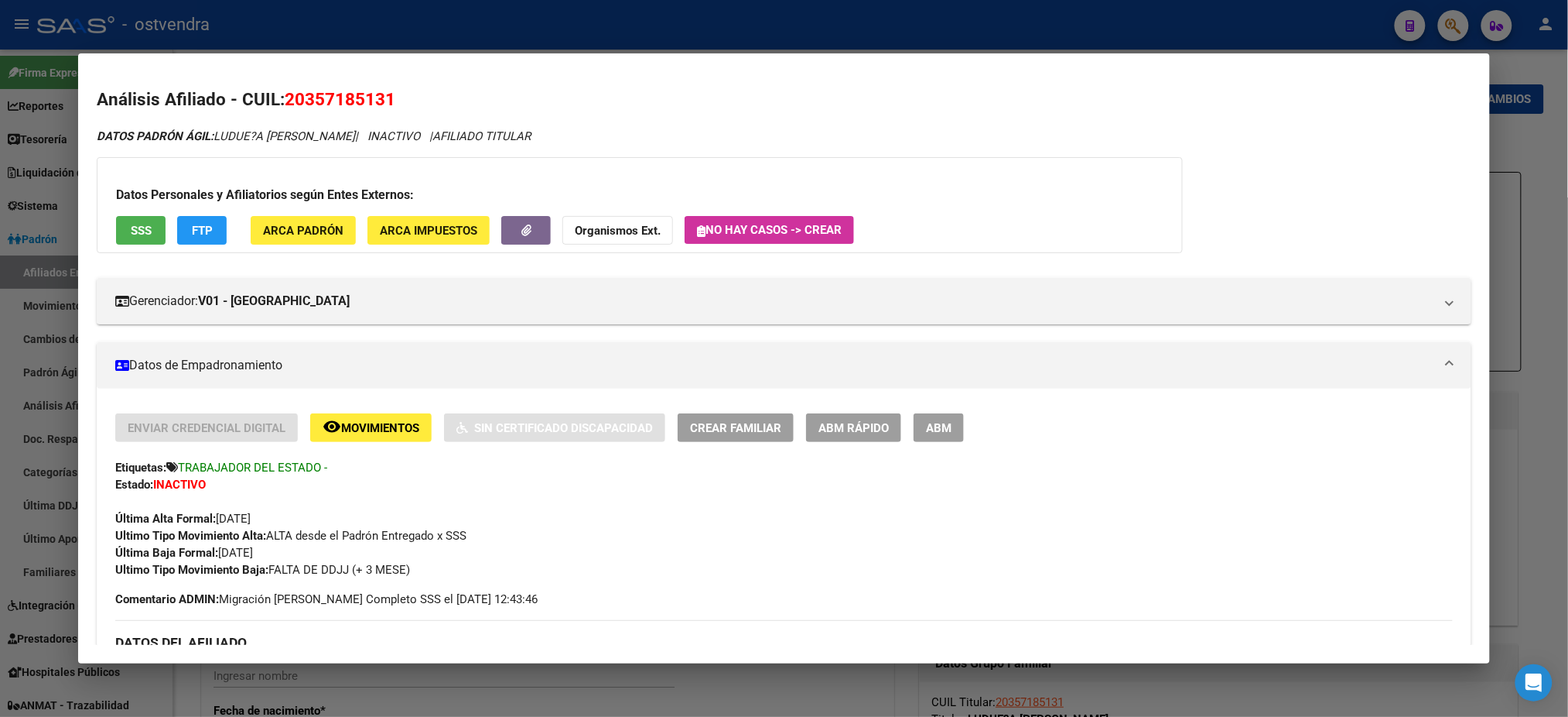
click at [939, 422] on span "ABM" at bounding box center [939, 428] width 26 height 14
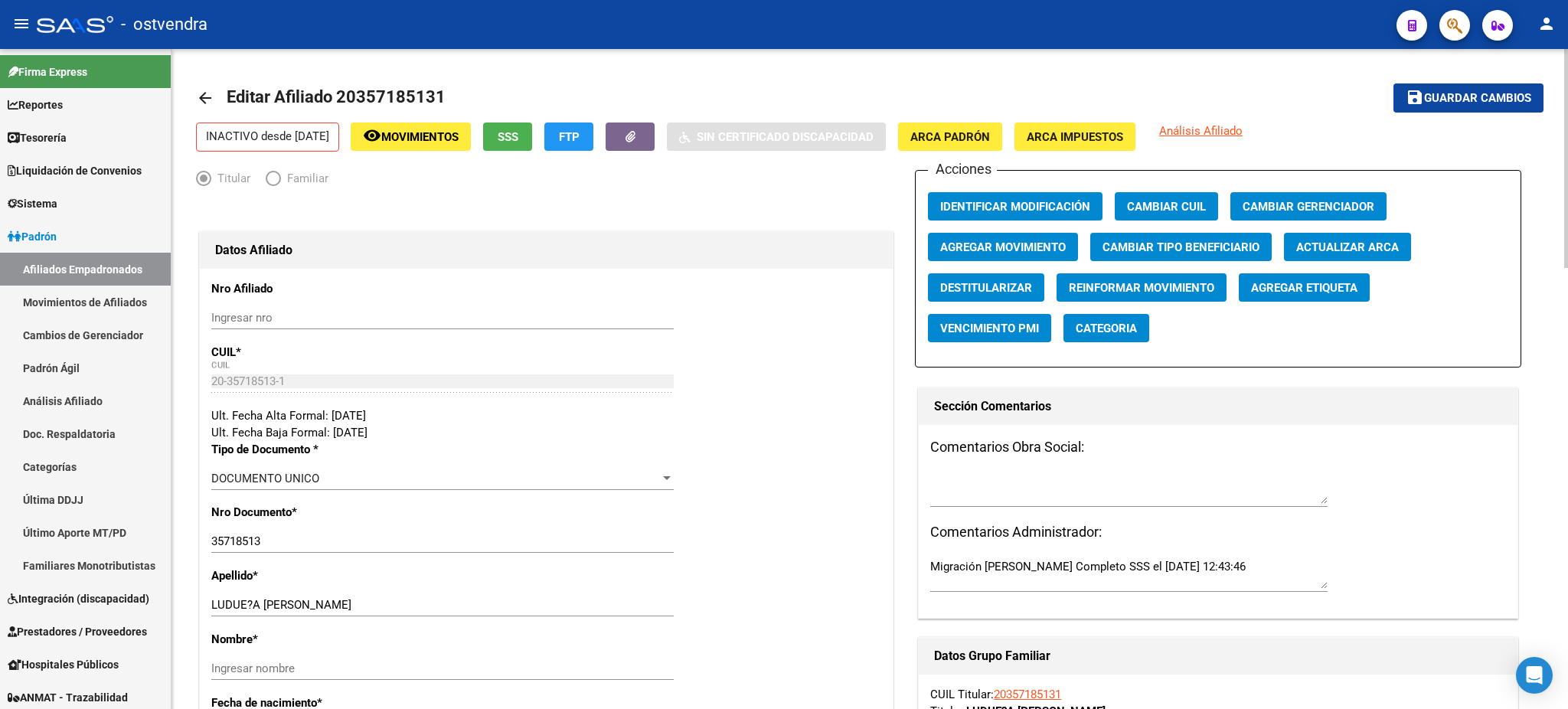
click at [1157, 300] on button "Reinformar Movimiento" at bounding box center [1141, 287] width 170 height 29
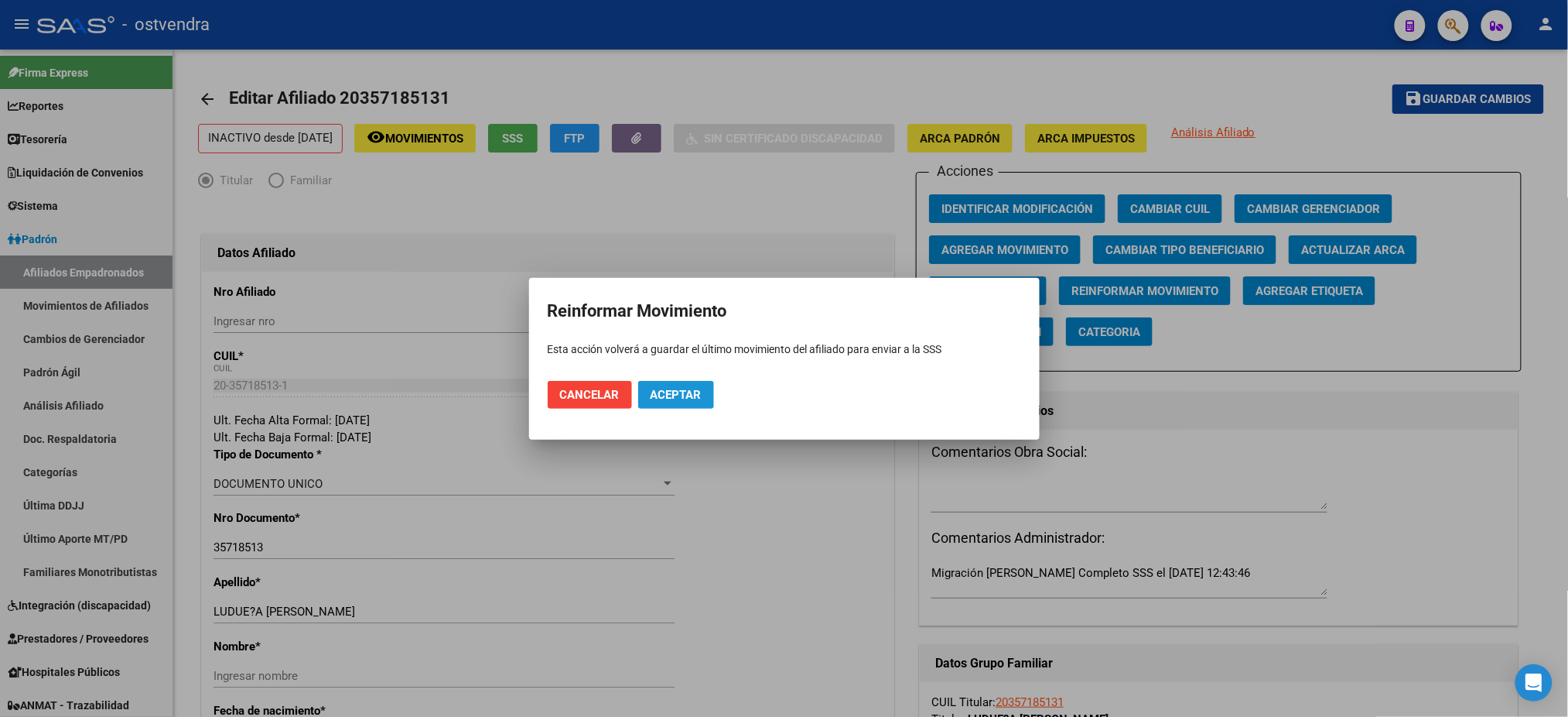
click at [669, 397] on span "Aceptar" at bounding box center [675, 395] width 51 height 14
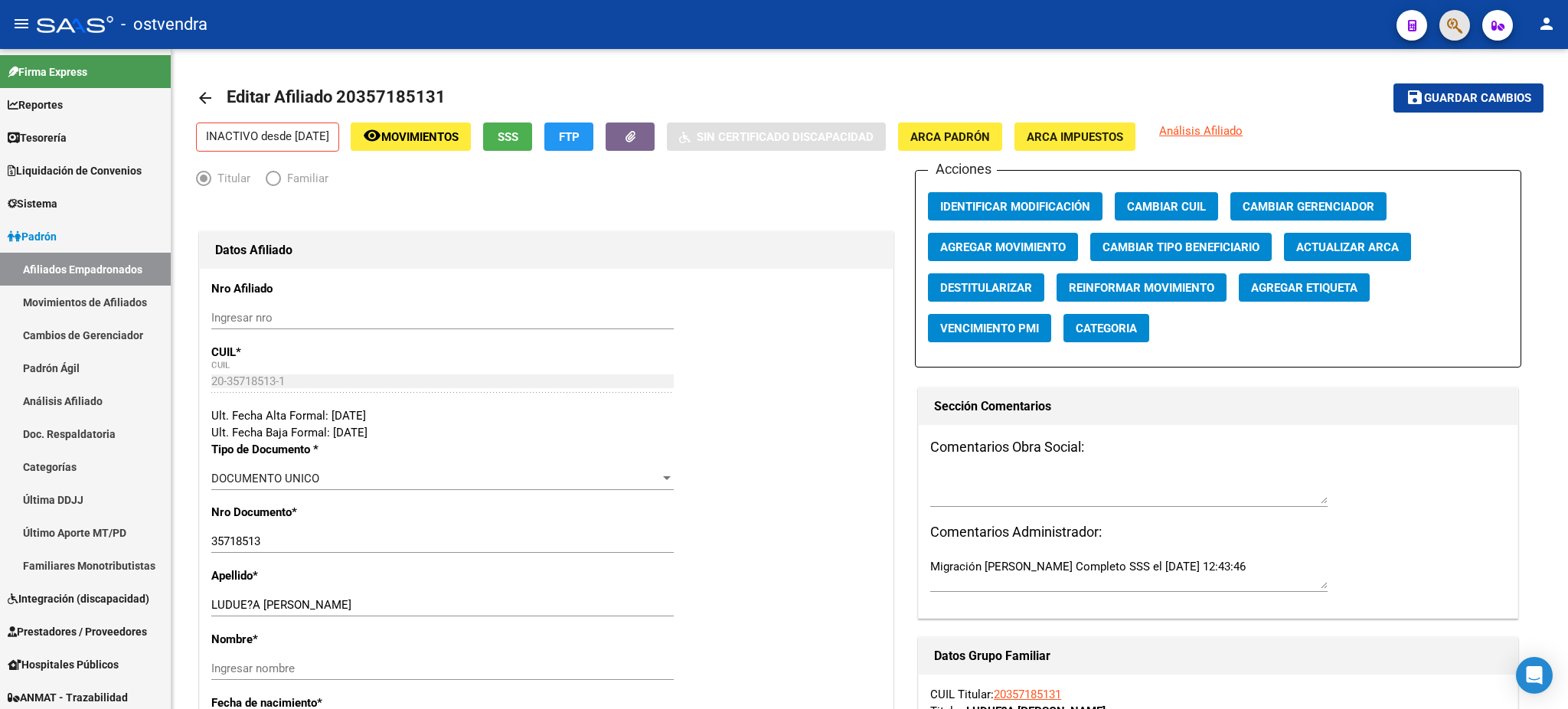
click at [1456, 37] on span "button" at bounding box center [1455, 26] width 16 height 31
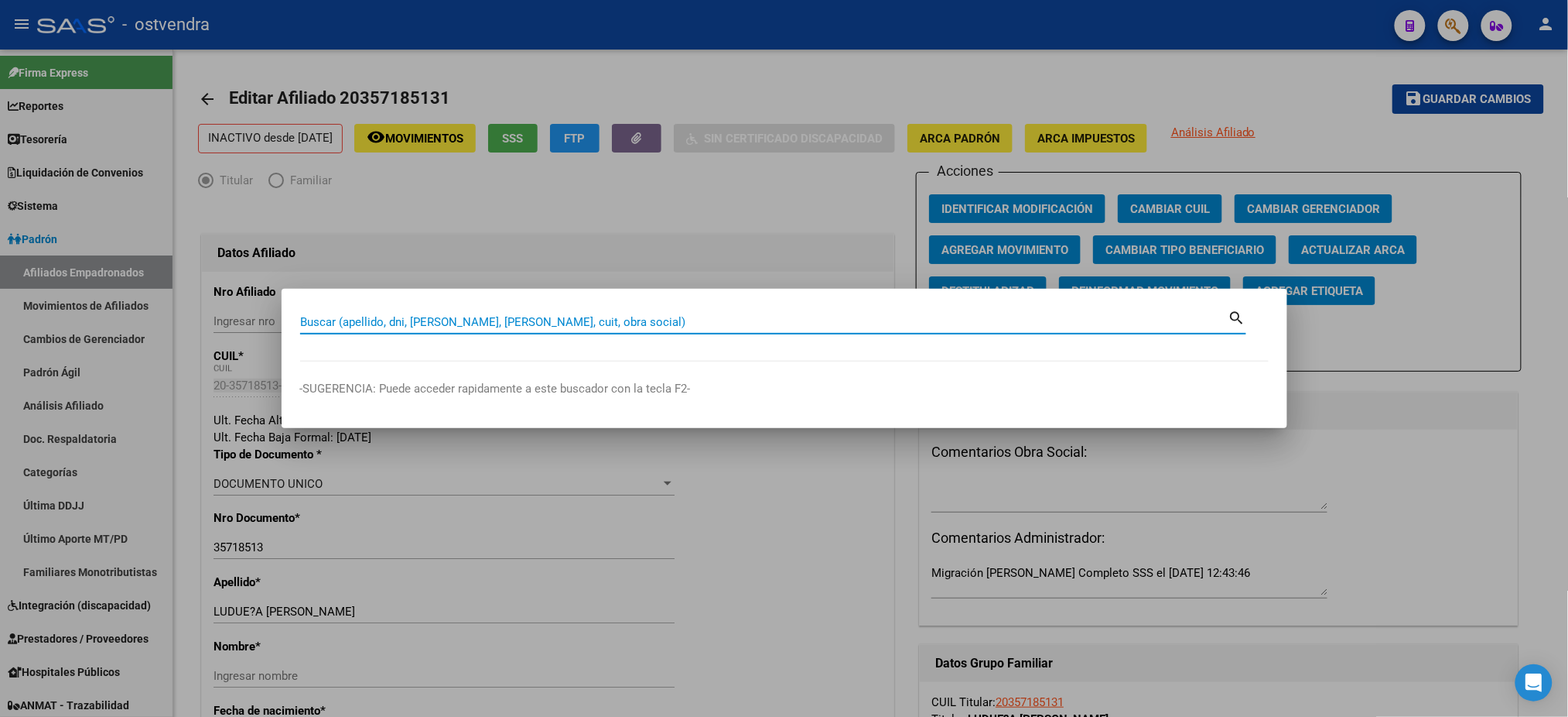
paste input "36903643"
type input "36903643"
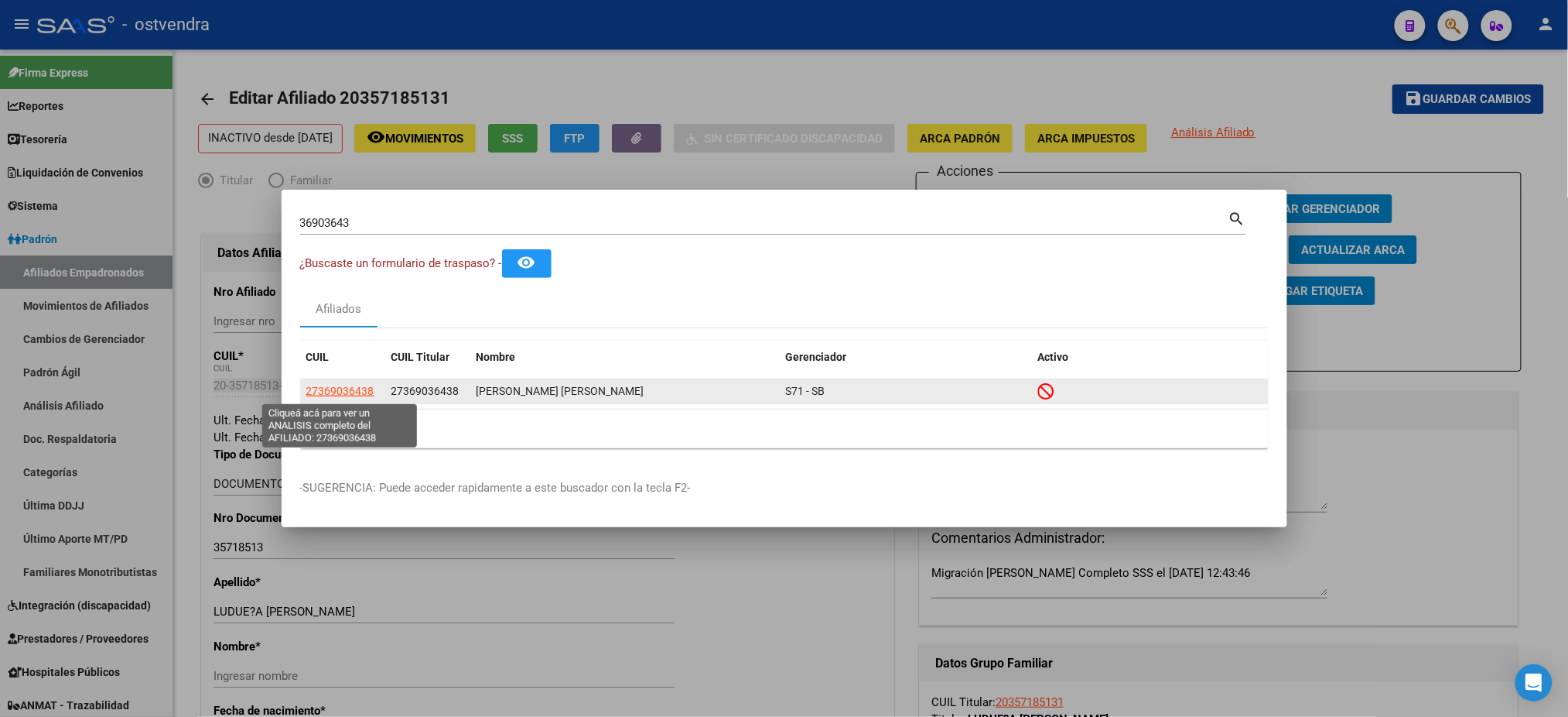
click at [350, 389] on span "27369036438" at bounding box center [340, 391] width 68 height 12
type textarea "27369036438"
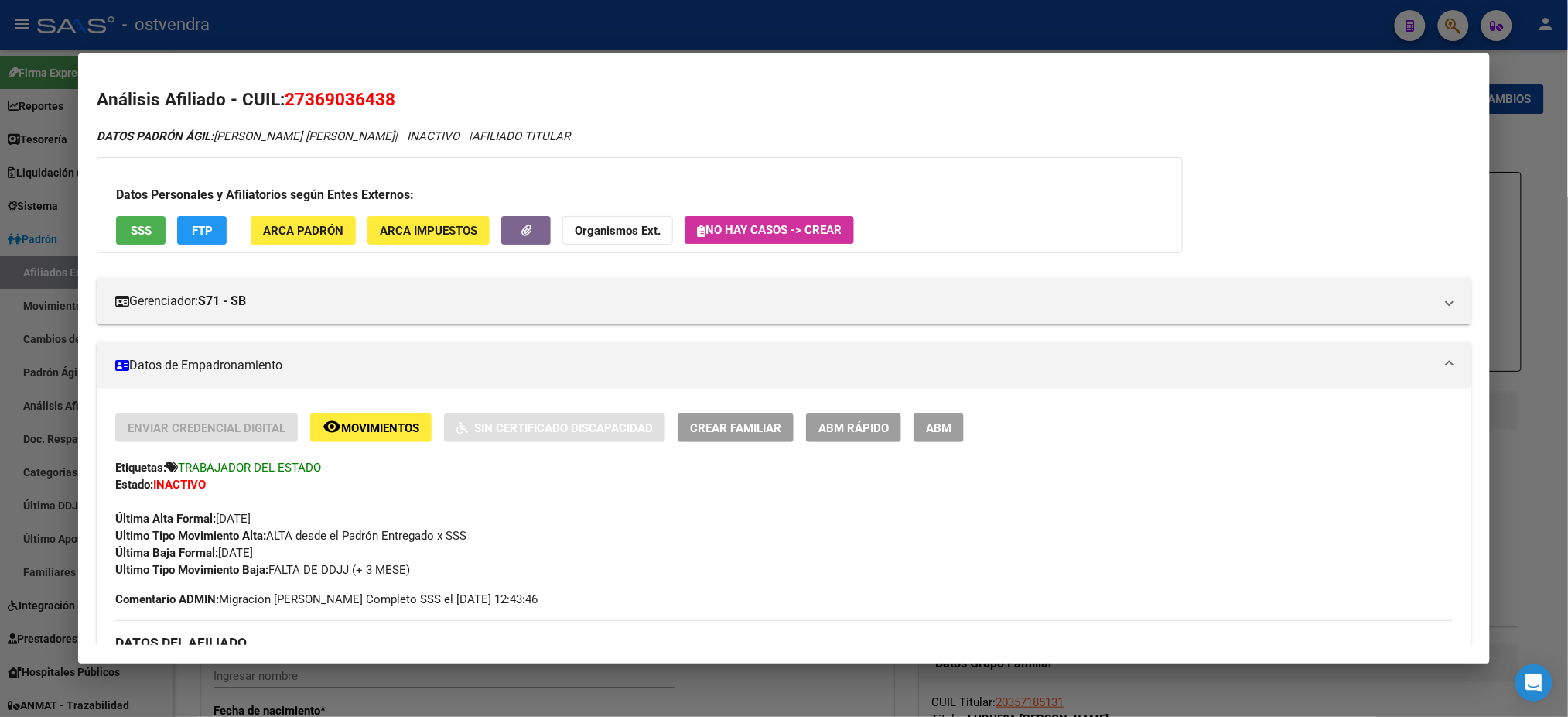
click at [149, 223] on button "SSS" at bounding box center [141, 230] width 50 height 29
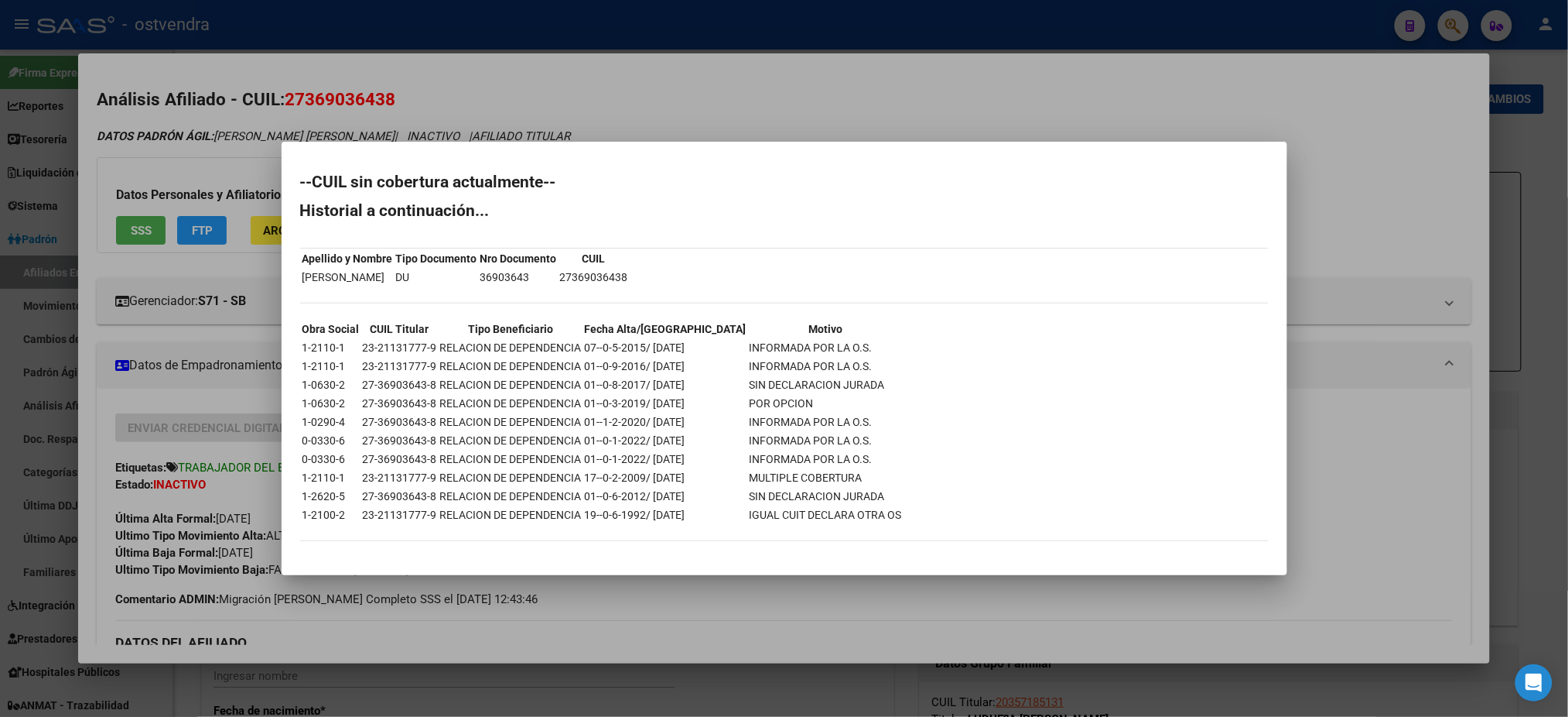
click at [431, 127] on div at bounding box center [784, 358] width 1568 height 717
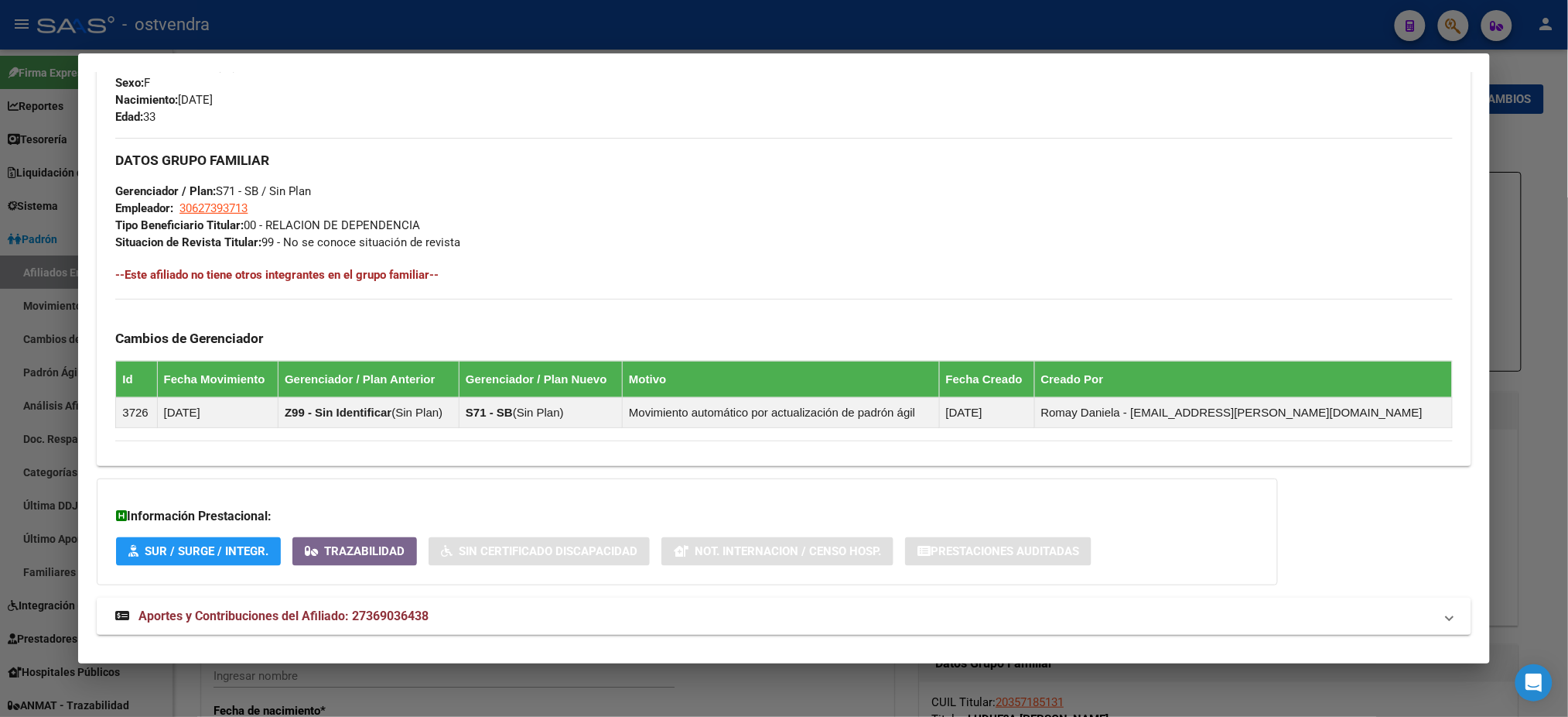
scroll to position [733, 0]
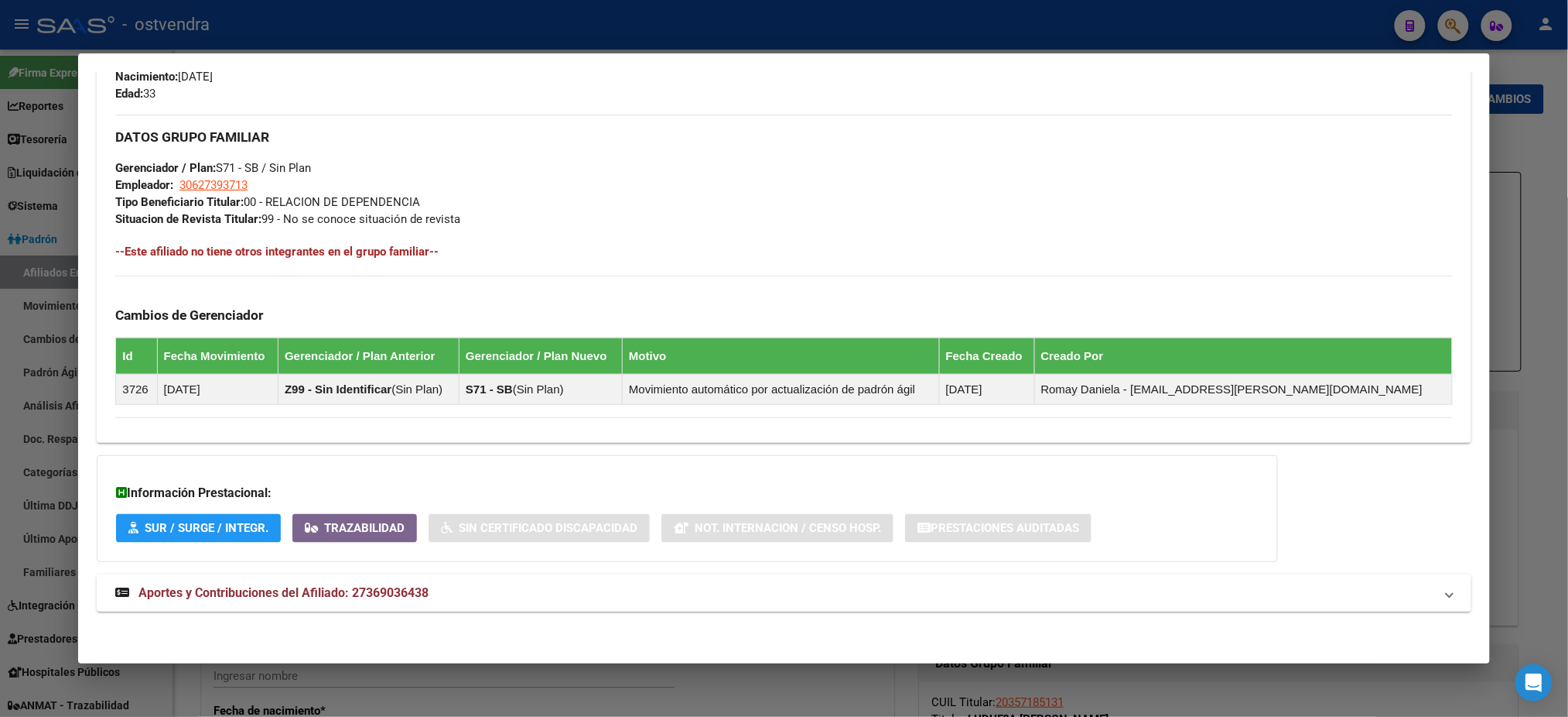
click at [548, 595] on mat-panel-title "Aportes y Contribuciones del Afiliado: 27369036438" at bounding box center [775, 593] width 1318 height 19
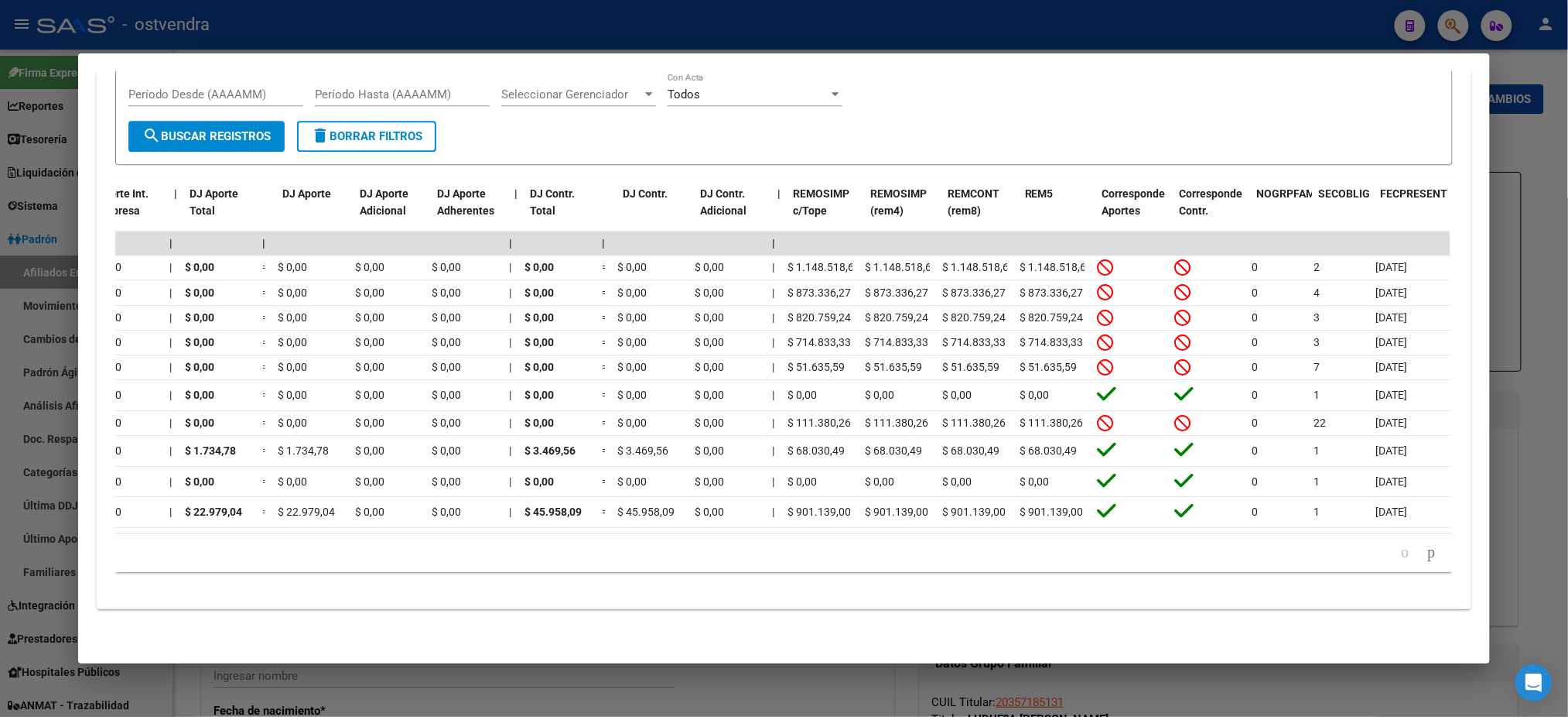
scroll to position [0, 0]
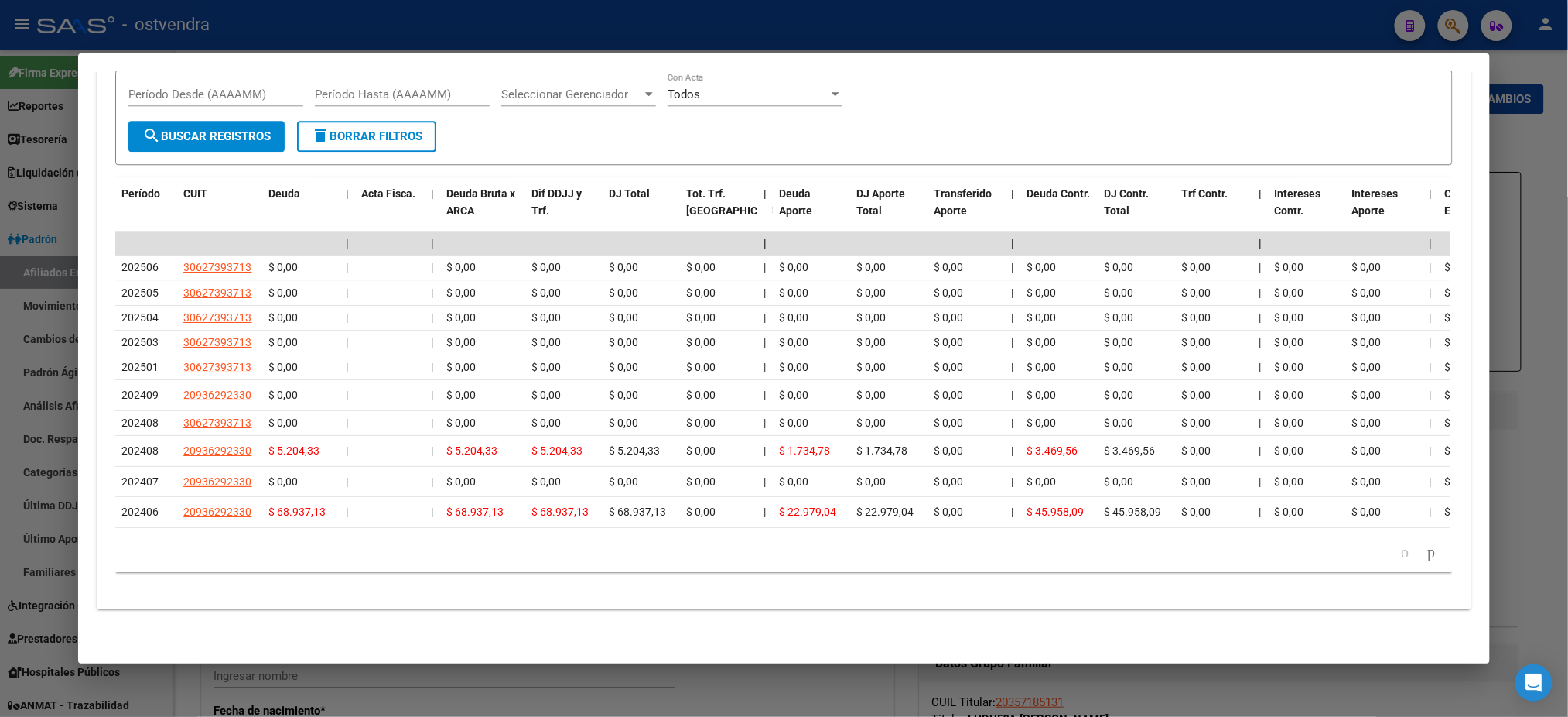
click at [1333, 13] on div at bounding box center [784, 358] width 1568 height 717
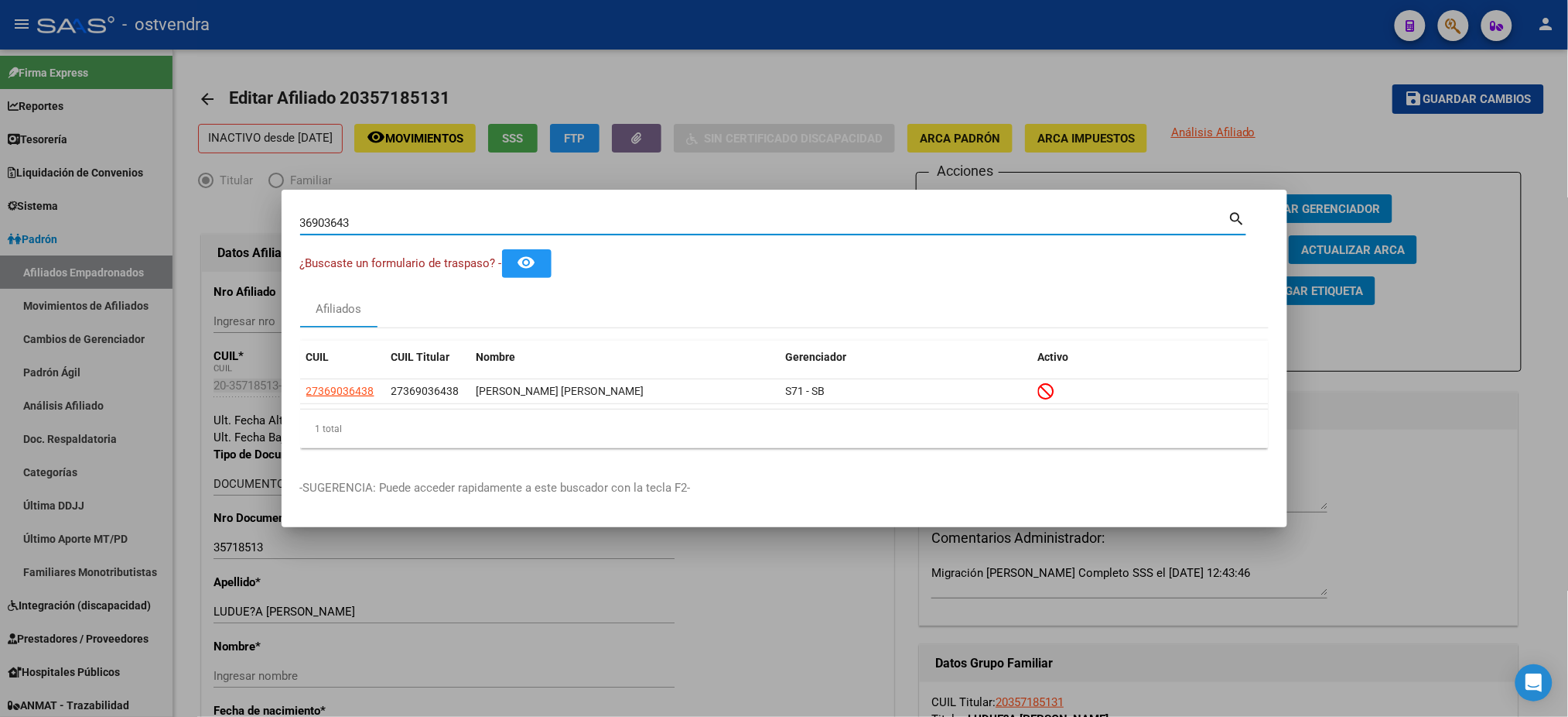
drag, startPoint x: 415, startPoint y: 229, endPoint x: 253, endPoint y: 223, distance: 162.1
click at [253, 223] on div "36903643 Buscar (apellido, dni, cuil, nro traspaso, cuit, obra social) search ¿…" at bounding box center [784, 358] width 1568 height 717
paste input "7231194"
type input "37231194"
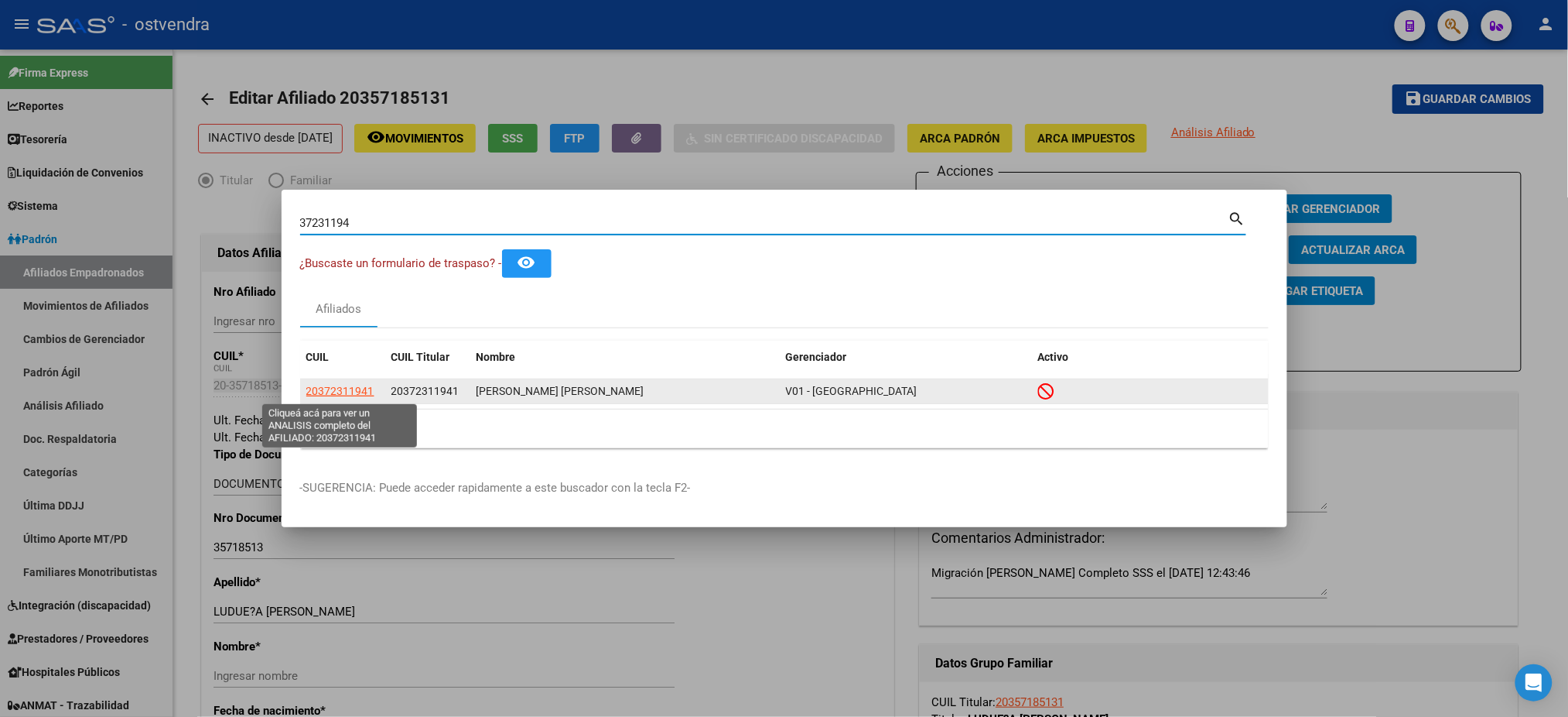
click at [359, 397] on span "20372311941" at bounding box center [340, 391] width 68 height 12
type textarea "20372311941"
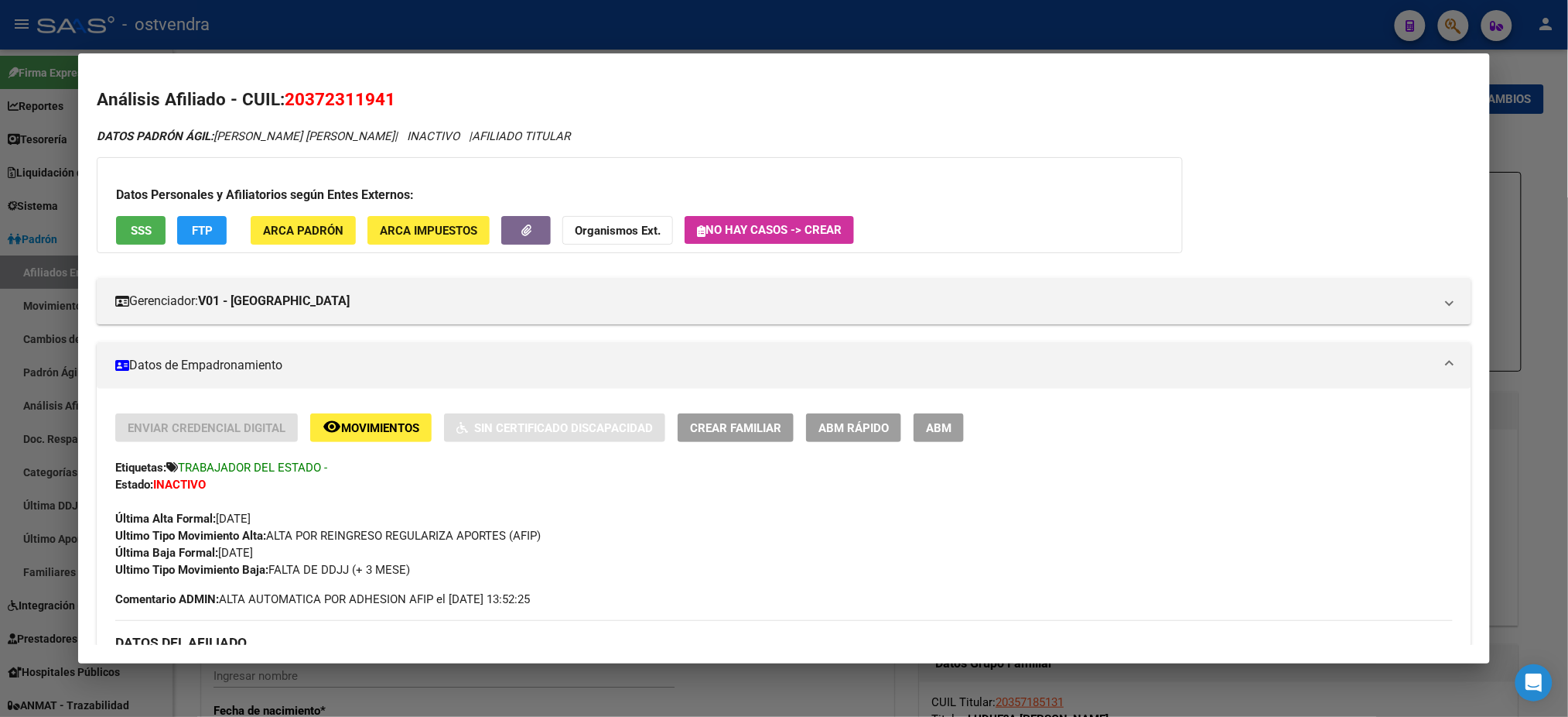
click at [136, 218] on button "SSS" at bounding box center [141, 230] width 50 height 29
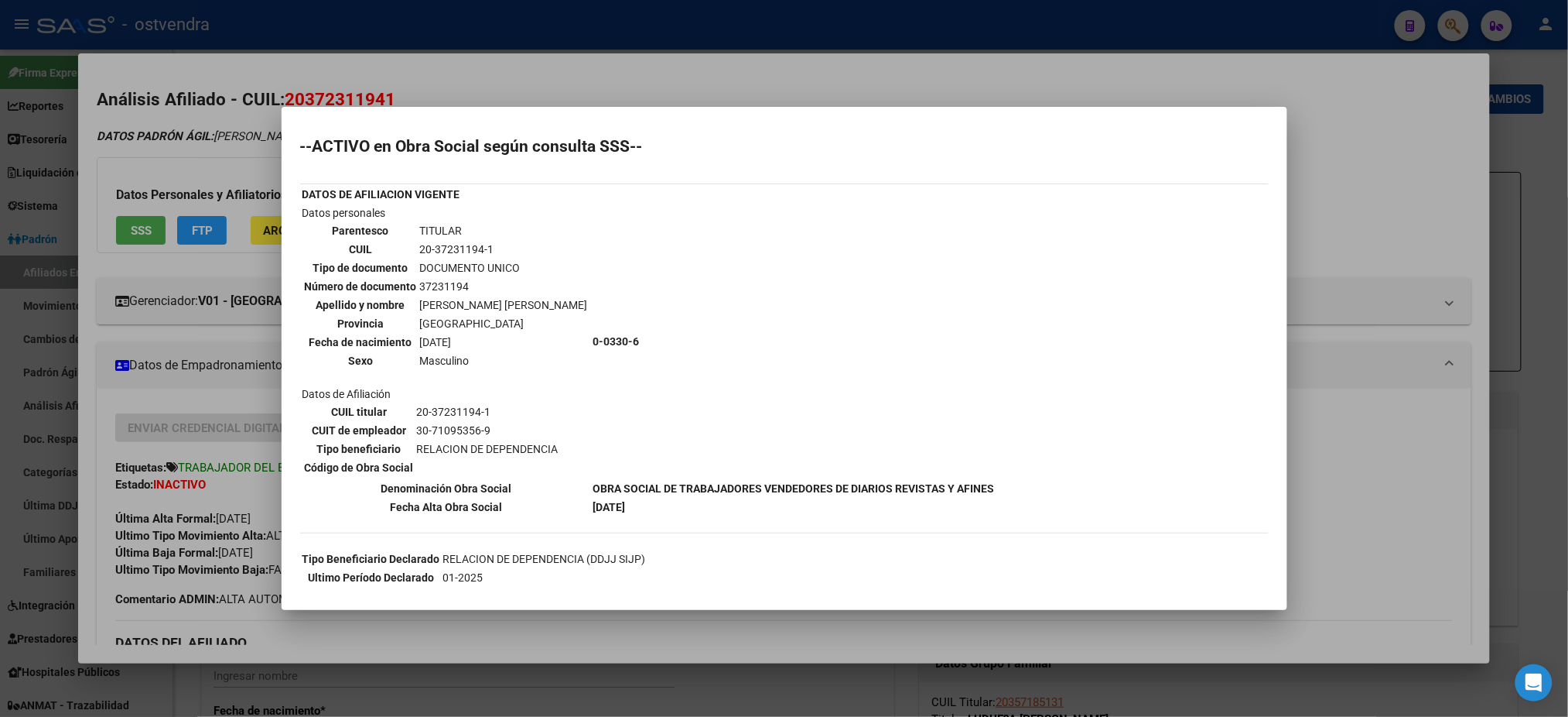
click at [239, 139] on div at bounding box center [784, 358] width 1568 height 717
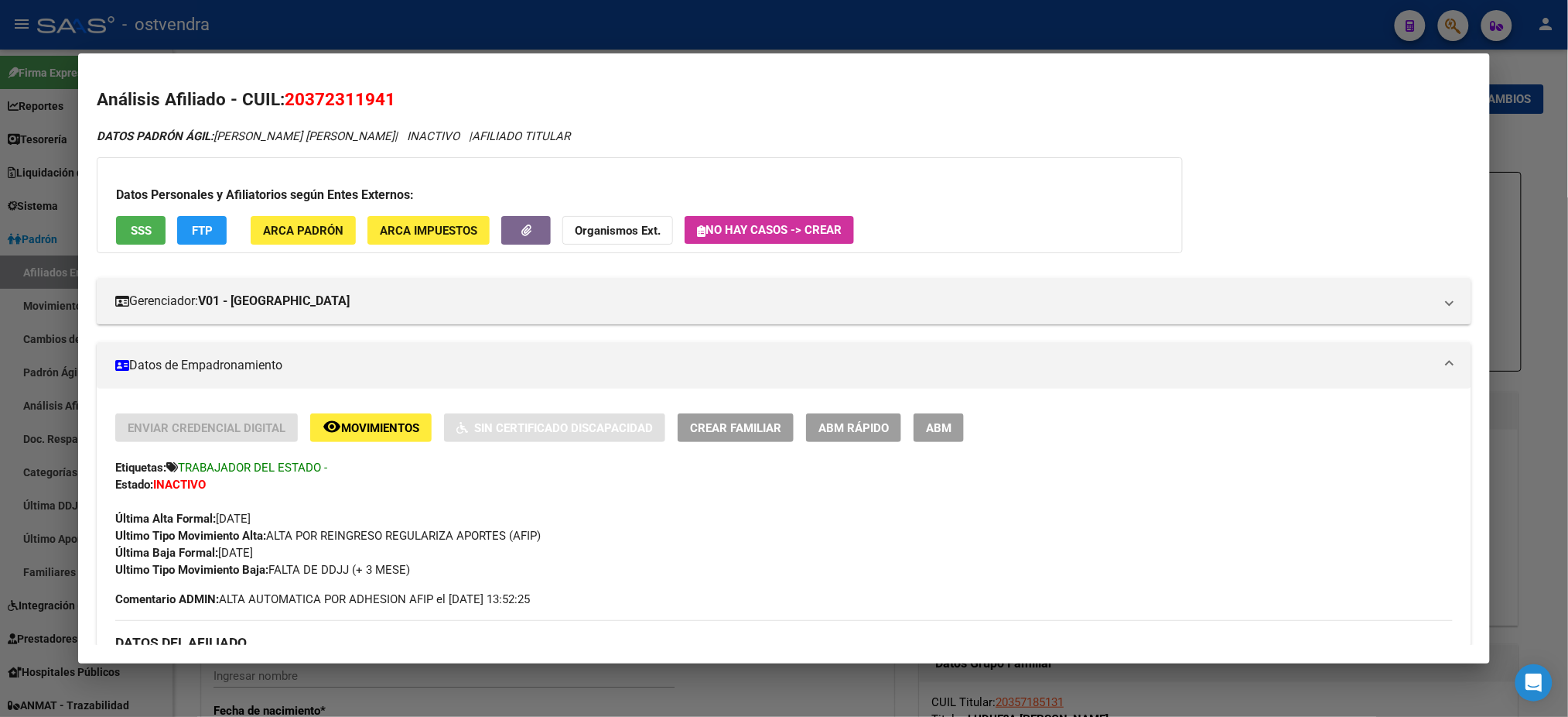
scroll to position [652, 0]
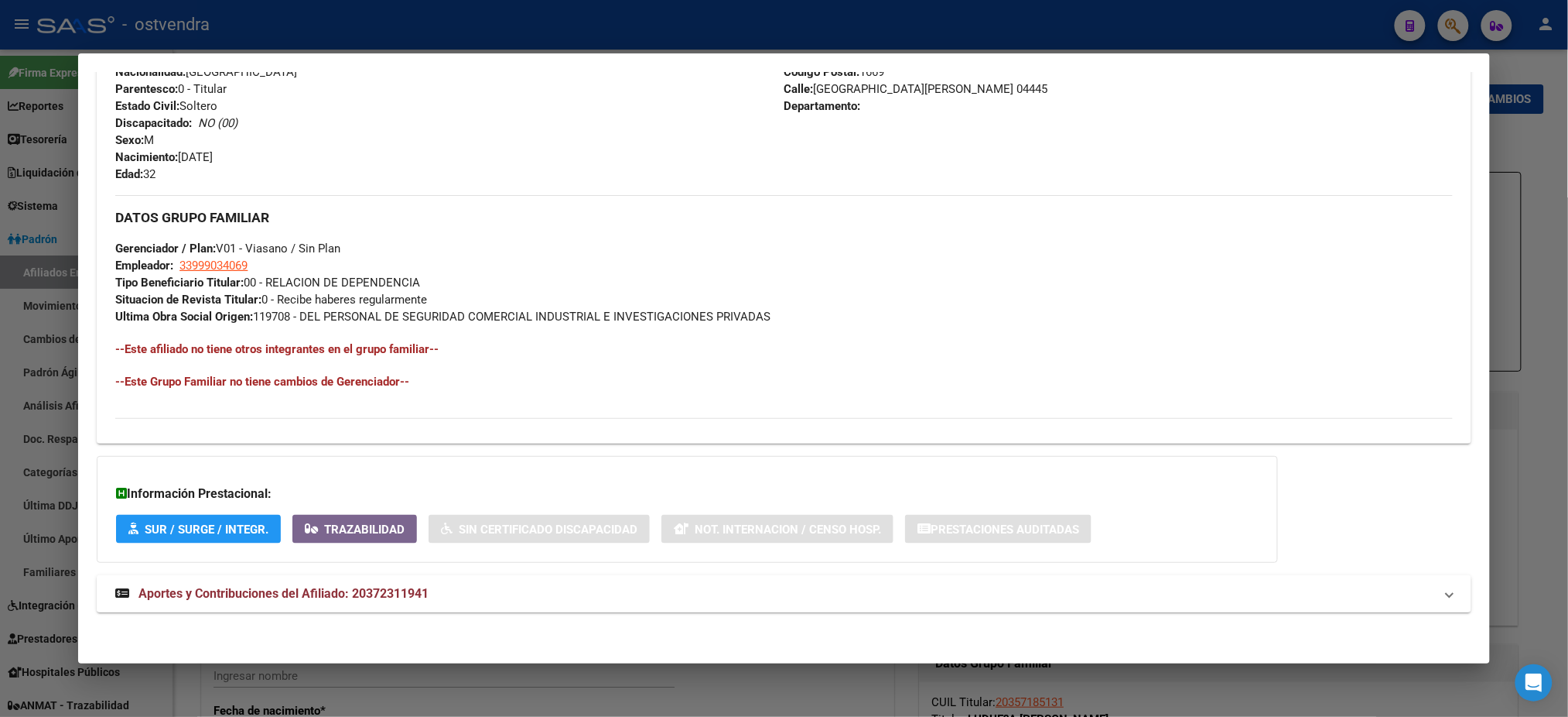
click at [546, 594] on mat-panel-title "Aportes y Contribuciones del Afiliado: 20372311941" at bounding box center [775, 593] width 1318 height 19
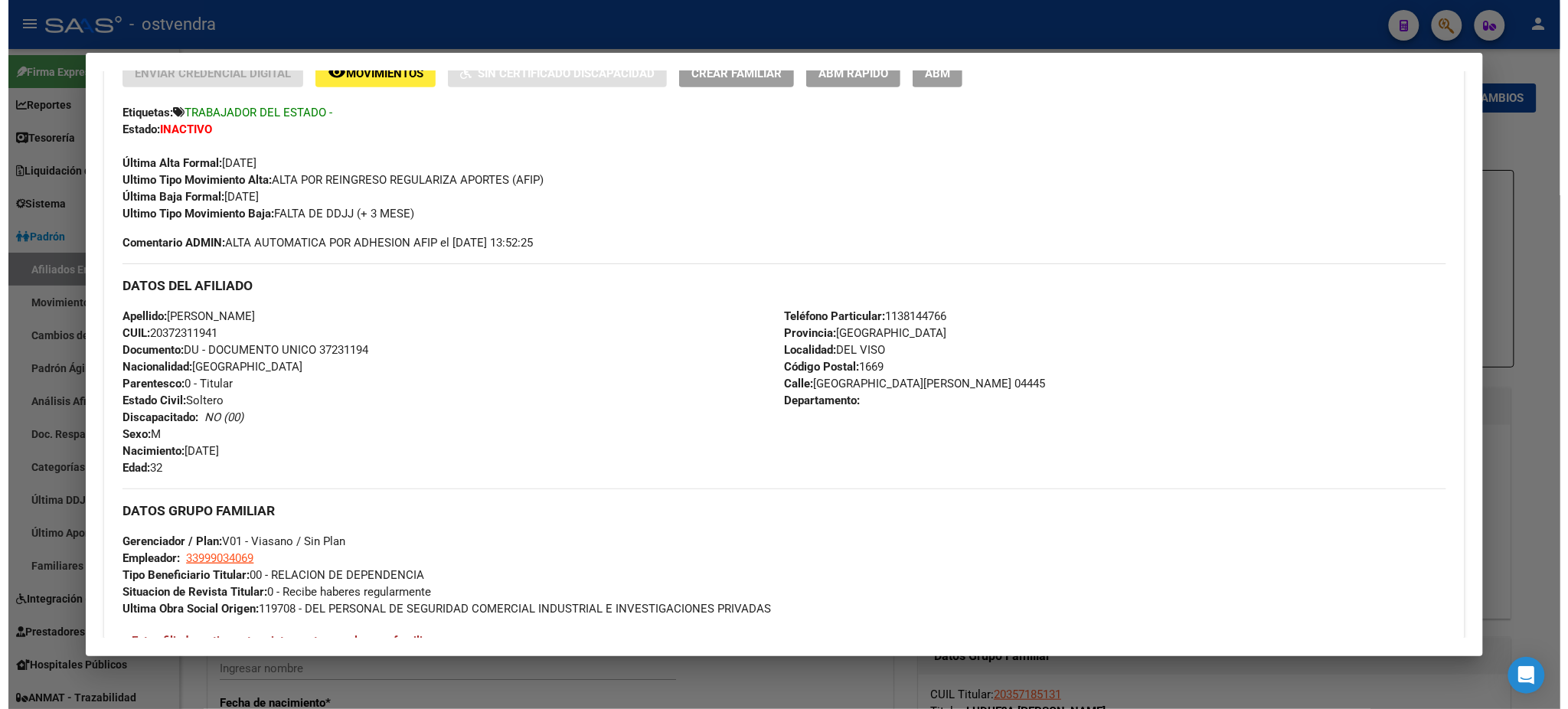
scroll to position [0, 0]
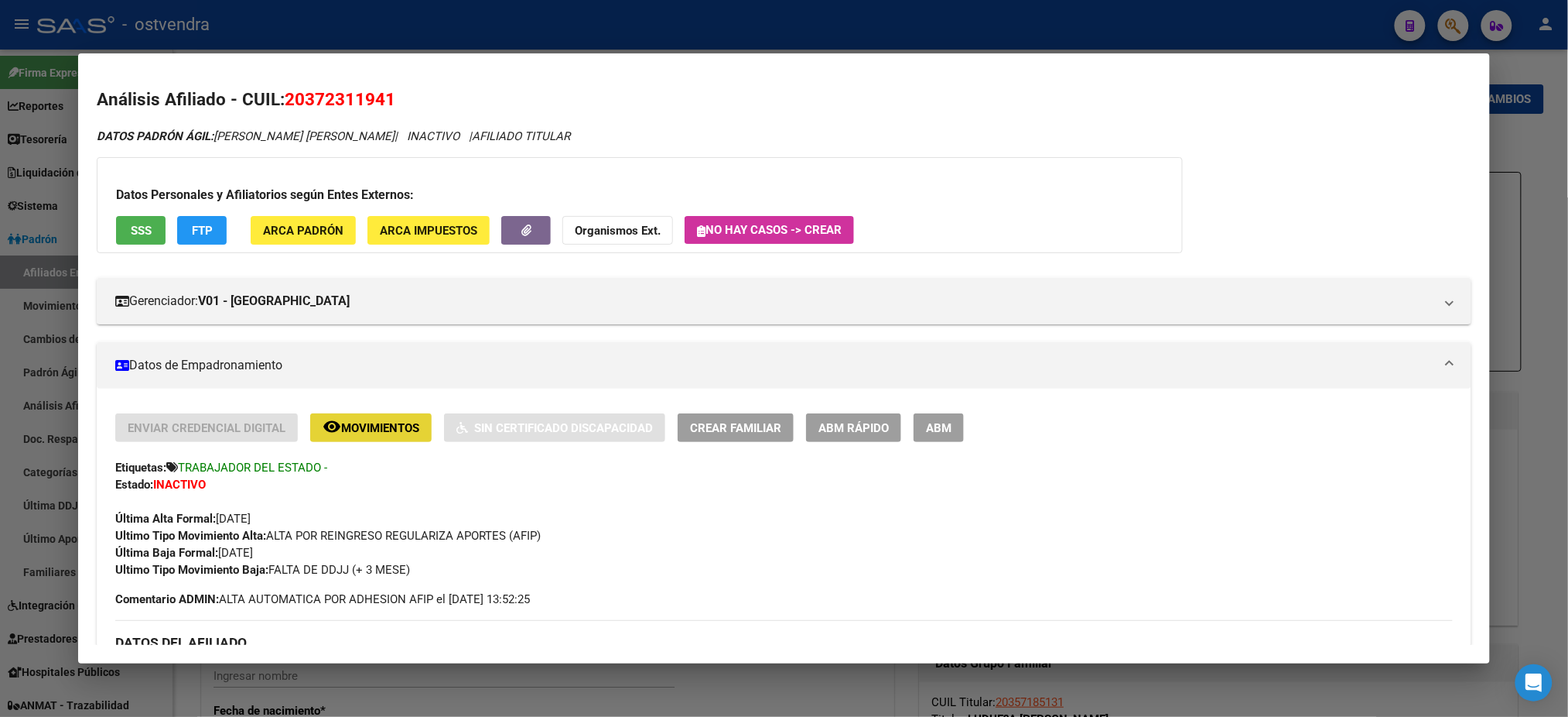
click at [376, 431] on span "Movimientos" at bounding box center [380, 428] width 79 height 14
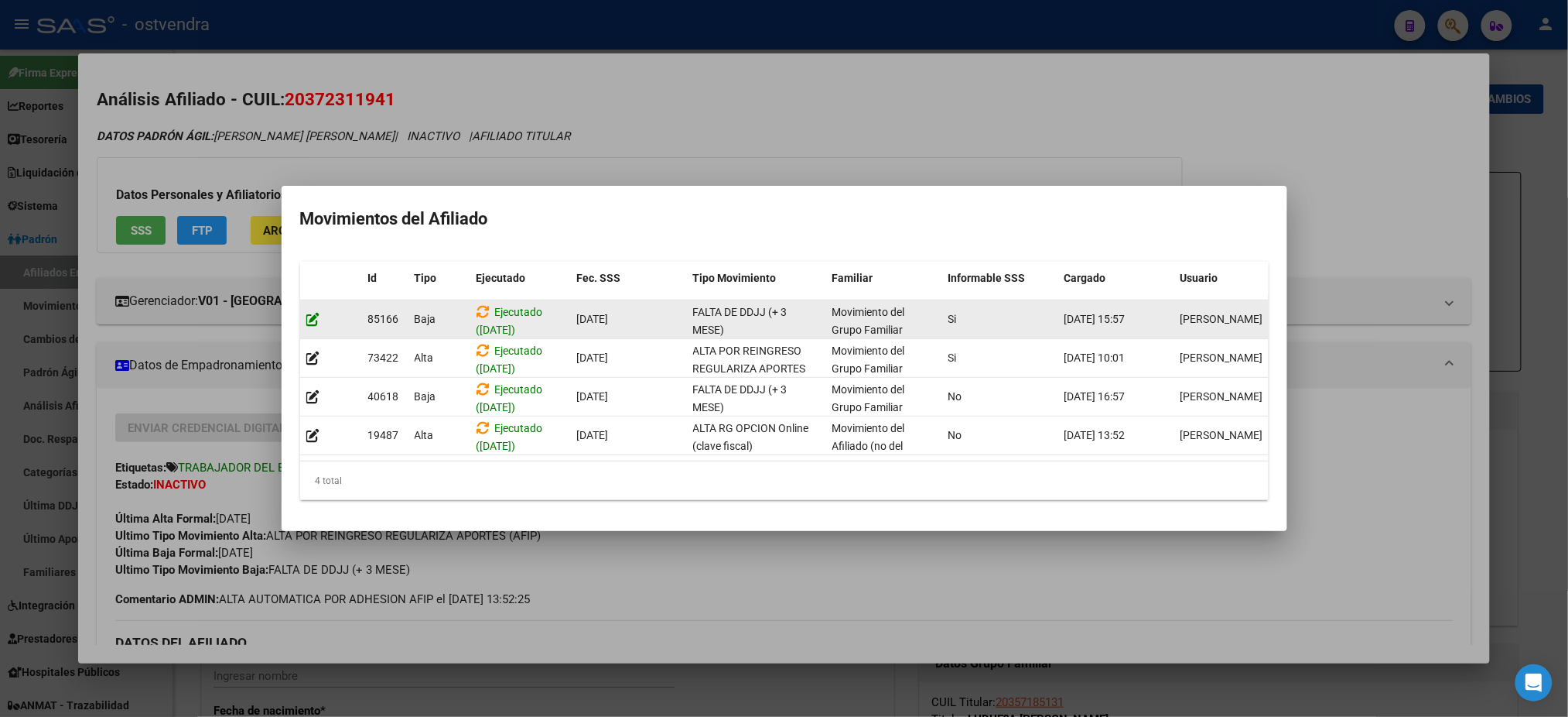
click at [308, 312] on icon at bounding box center [313, 319] width 14 height 15
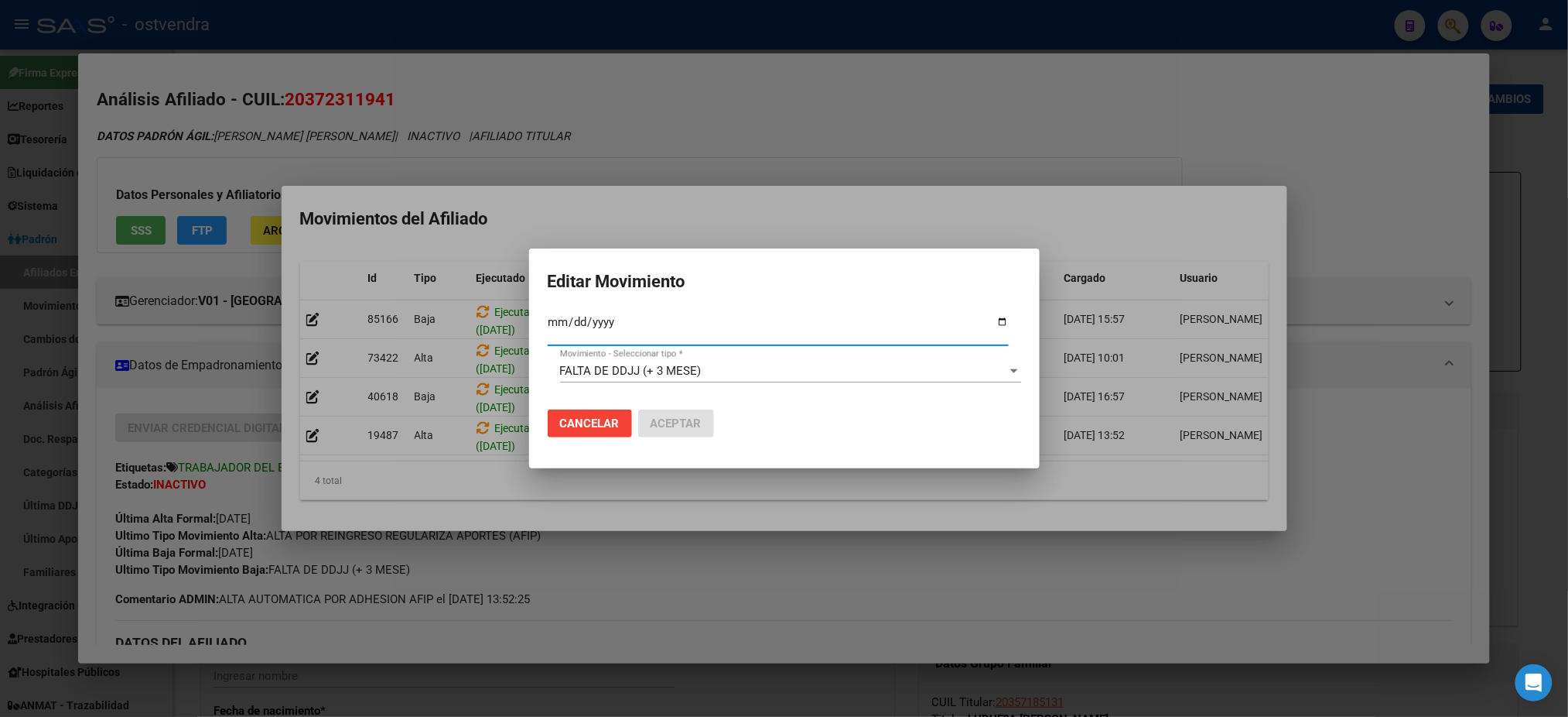
type input "2025-04-01"
type input "[DATE]"
click at [694, 438] on button "Aceptar" at bounding box center [676, 424] width 76 height 28
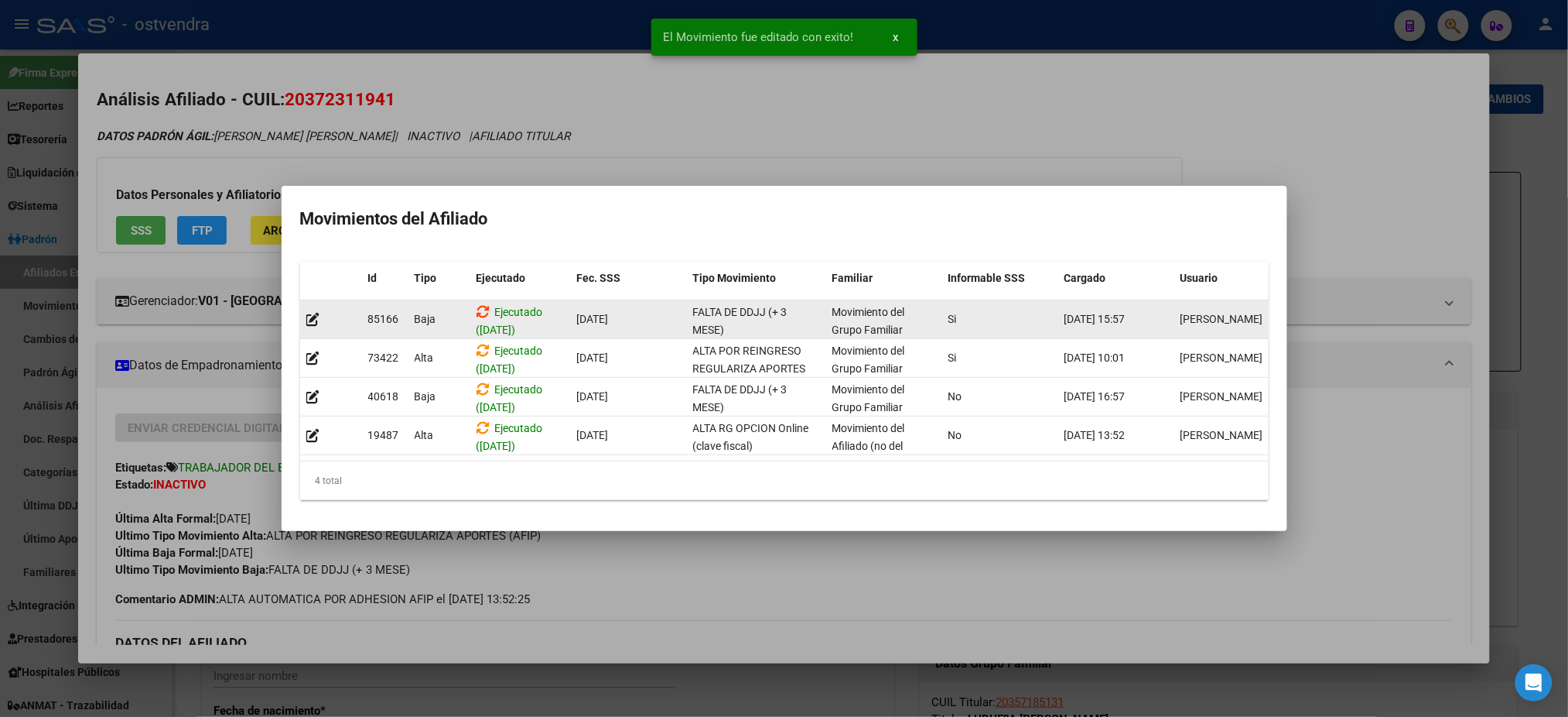
click at [483, 304] on icon at bounding box center [483, 311] width 14 height 15
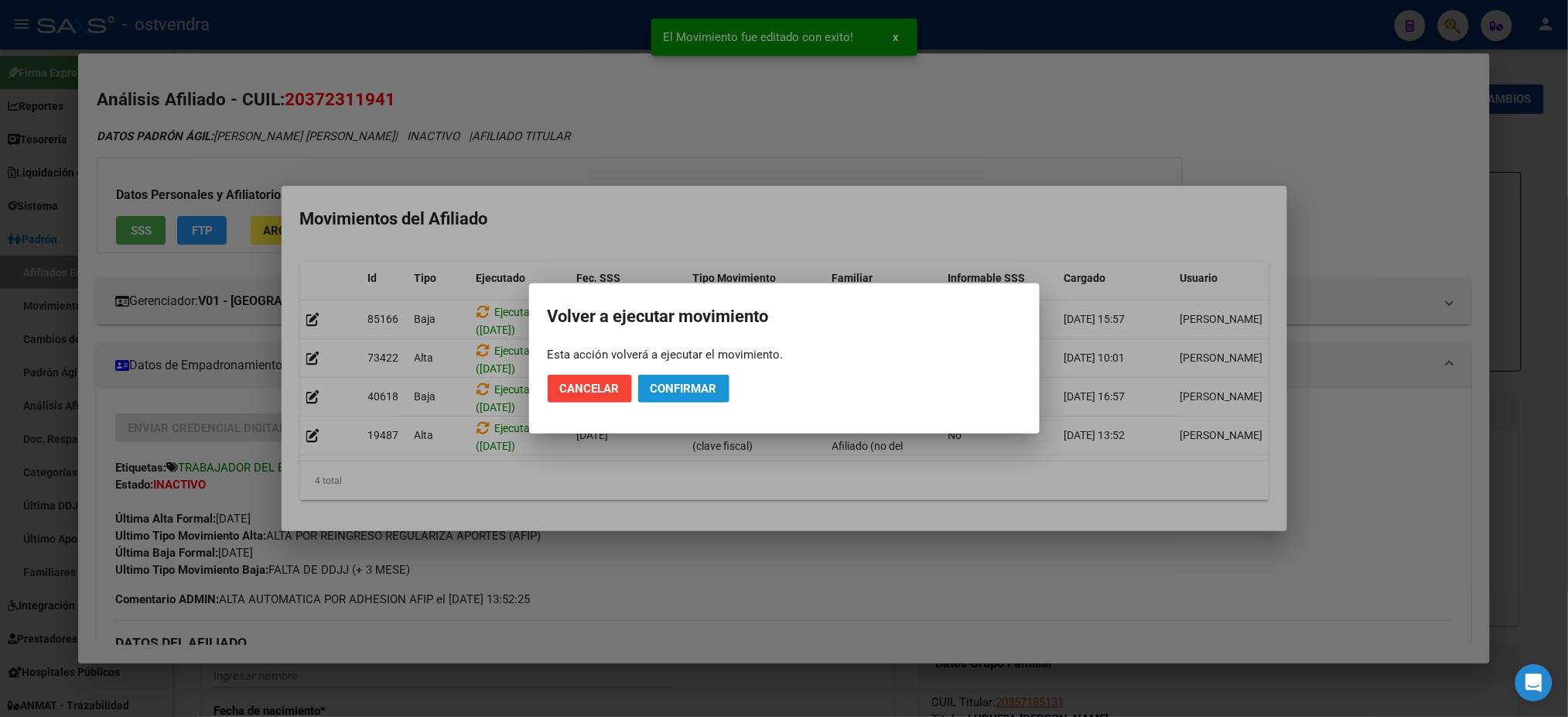
click at [689, 393] on span "Confirmar" at bounding box center [683, 389] width 67 height 14
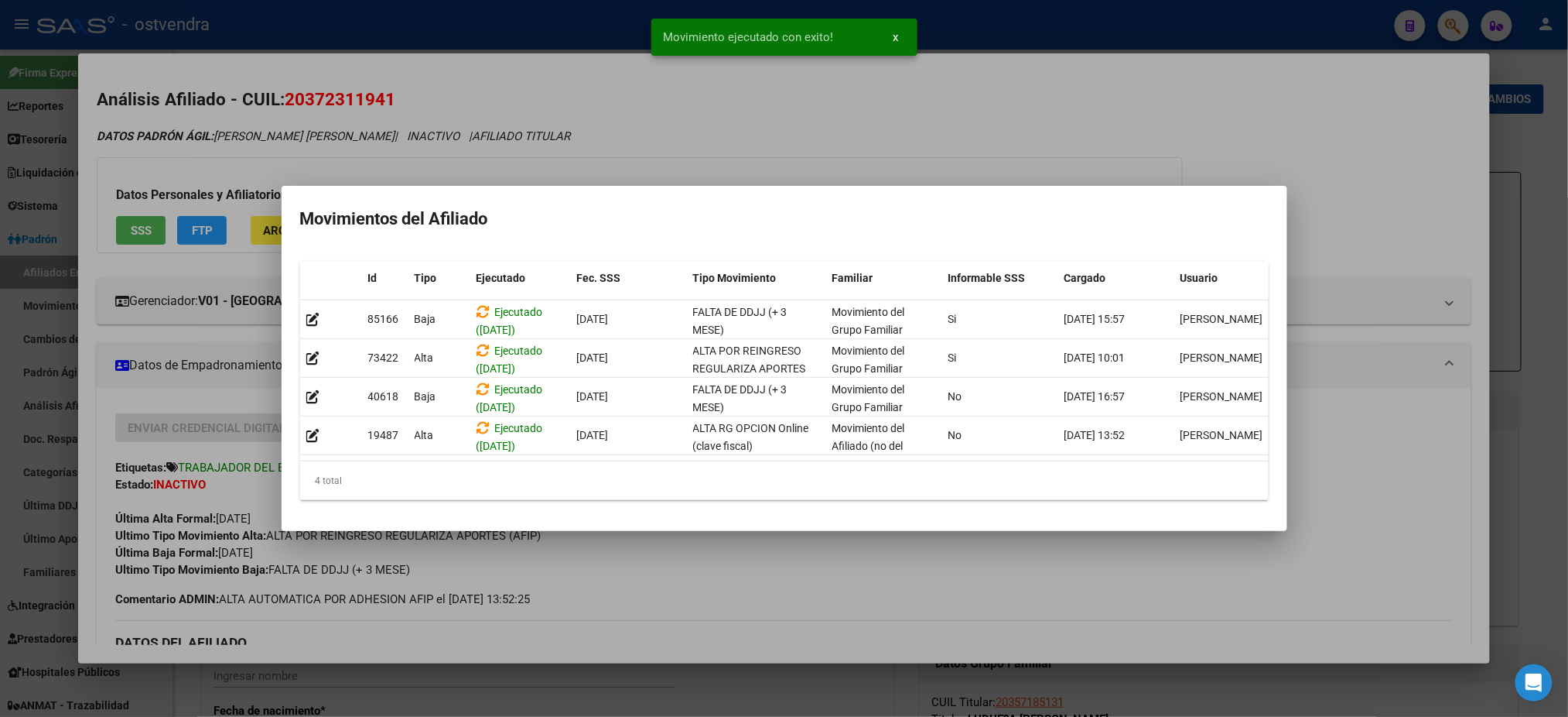
click at [839, 111] on div at bounding box center [784, 358] width 1568 height 717
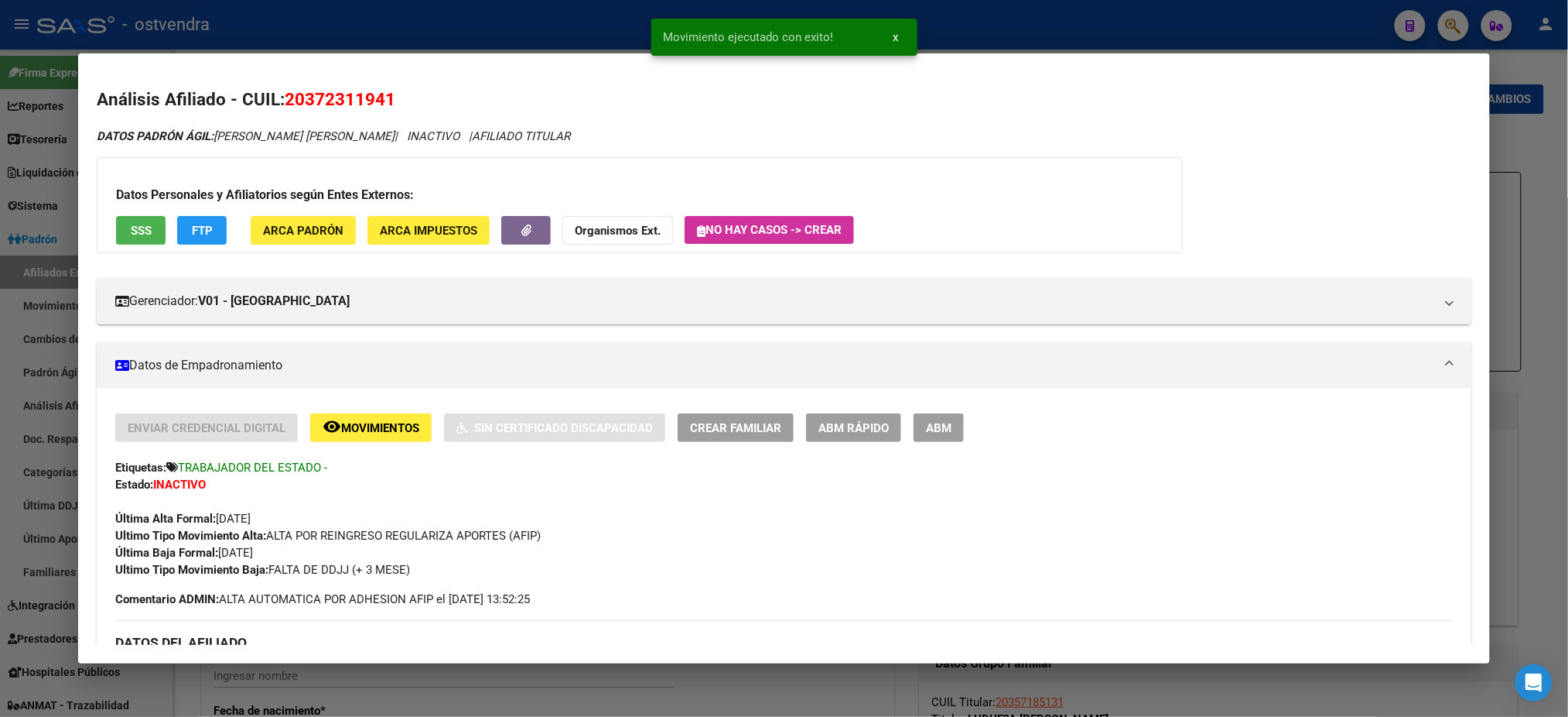
click at [929, 440] on div "Enviar Credencial Digital remove_red_eye Movimientos Sin Certificado Discapacid…" at bounding box center [784, 496] width 1337 height 165
click at [926, 428] on span "ABM" at bounding box center [939, 428] width 26 height 14
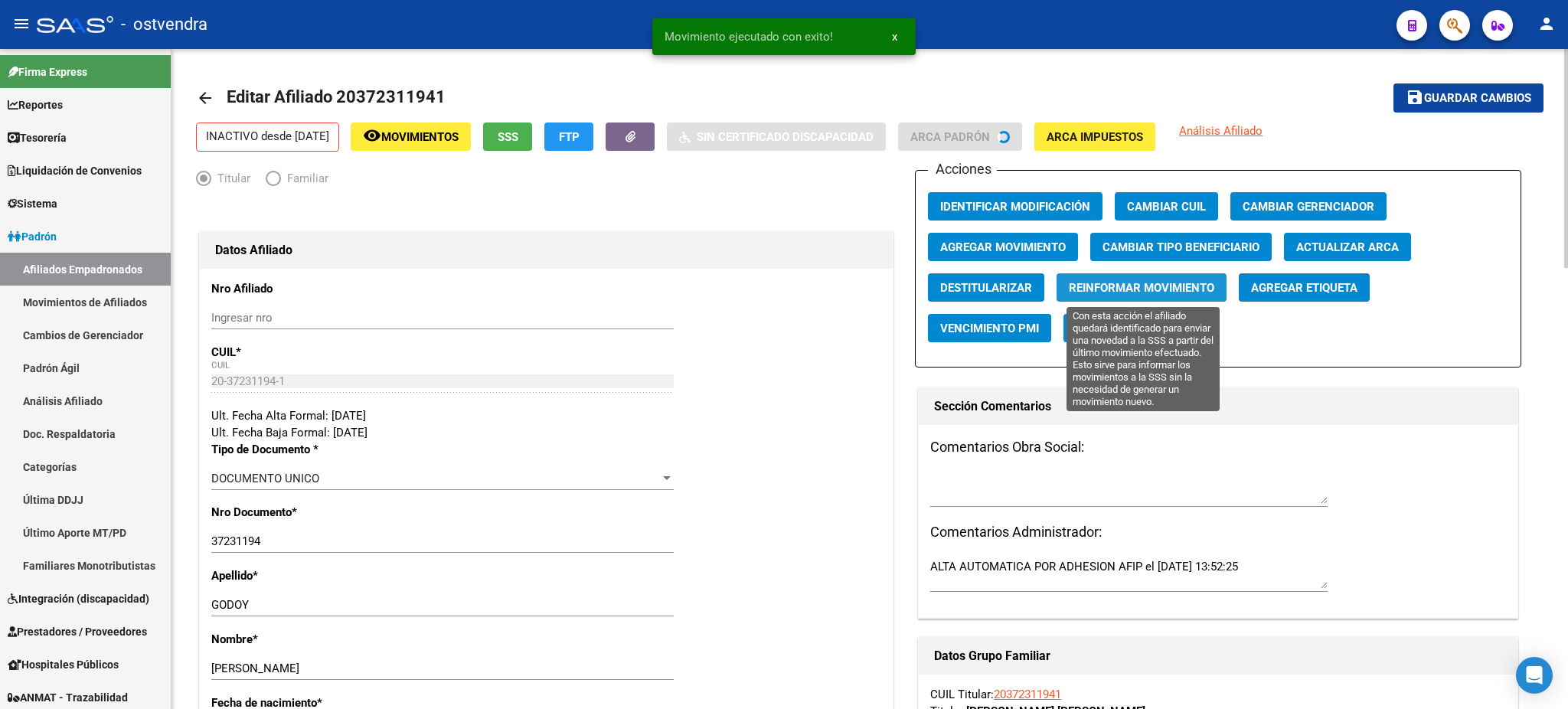
click at [1119, 291] on span "Reinformar Movimiento" at bounding box center [1141, 288] width 146 height 14
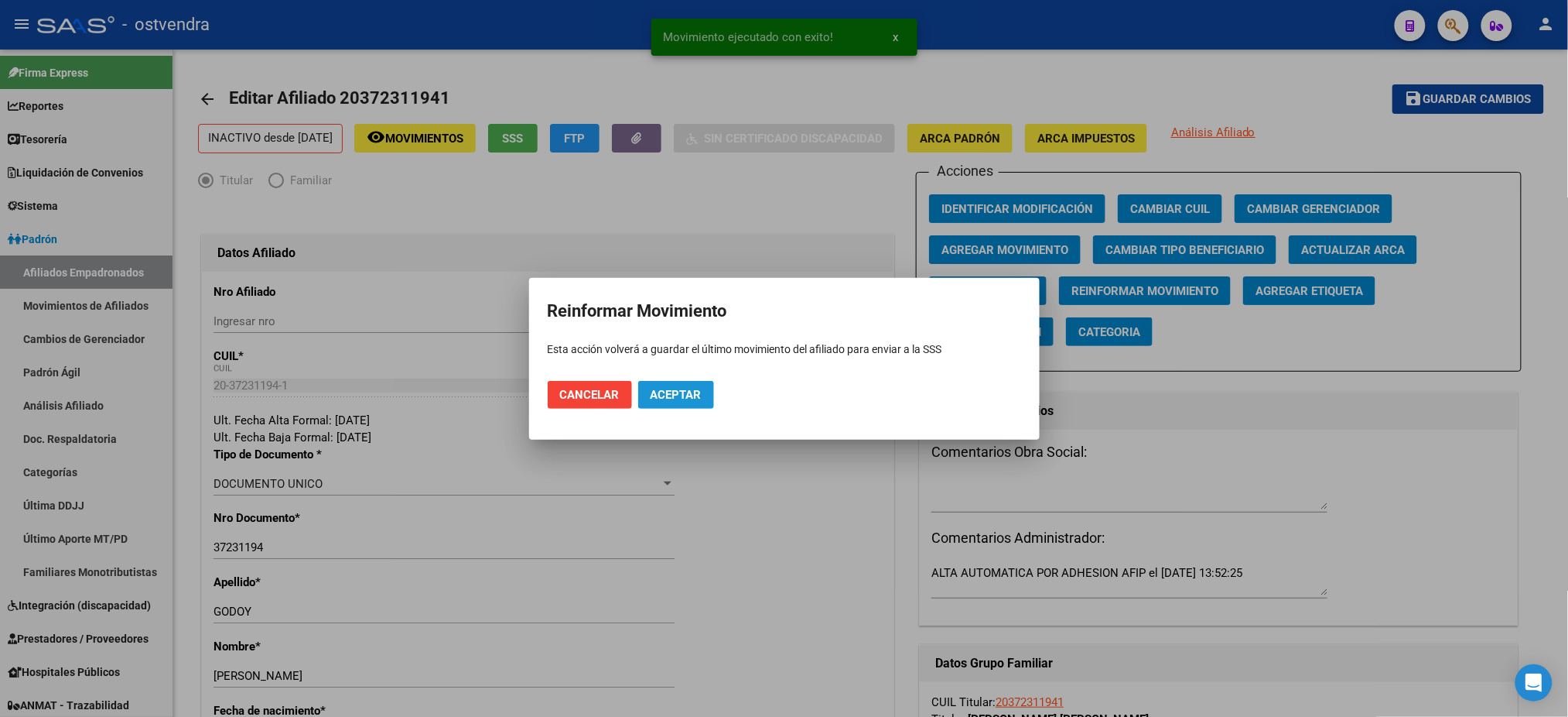
click at [674, 403] on button "Aceptar" at bounding box center [676, 395] width 76 height 28
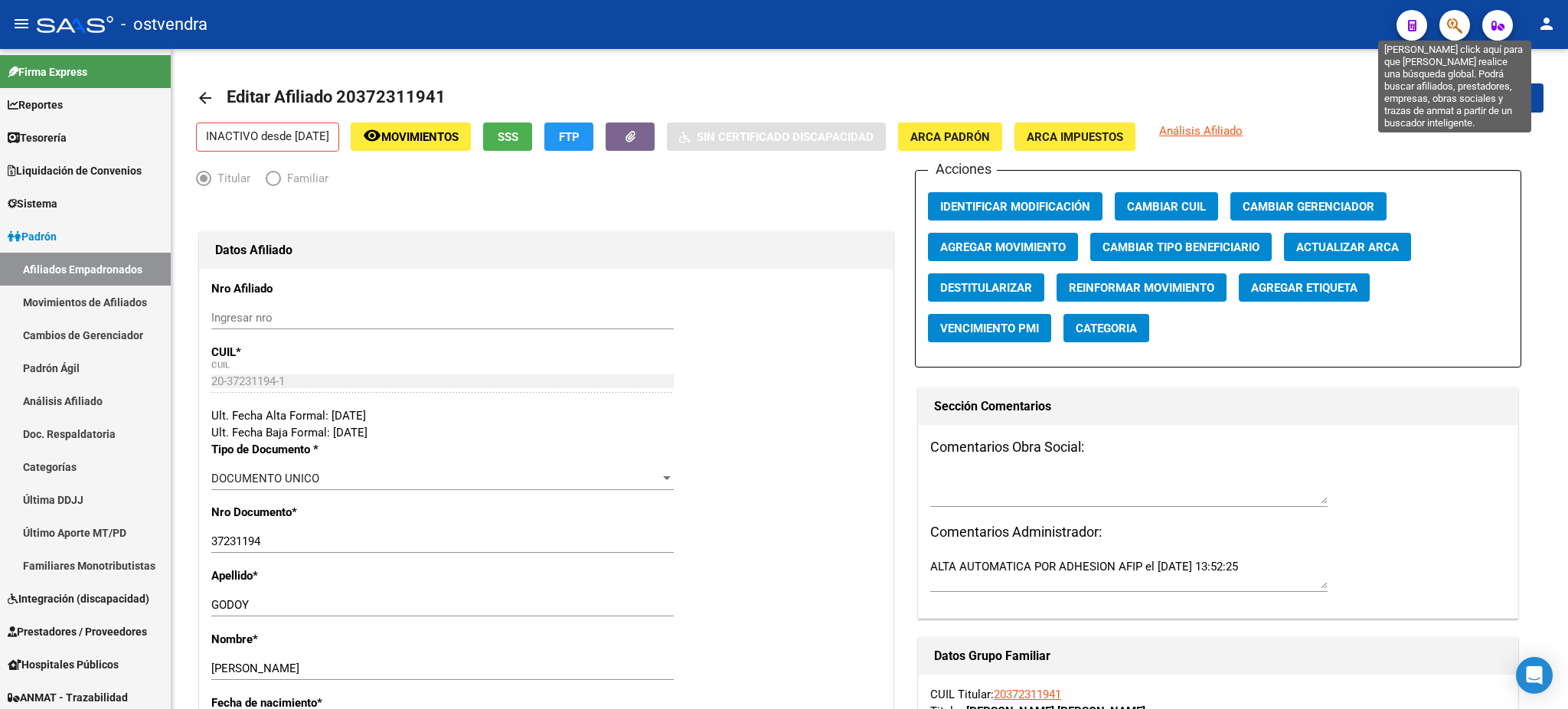
click at [1456, 18] on icon "button" at bounding box center [1455, 26] width 16 height 18
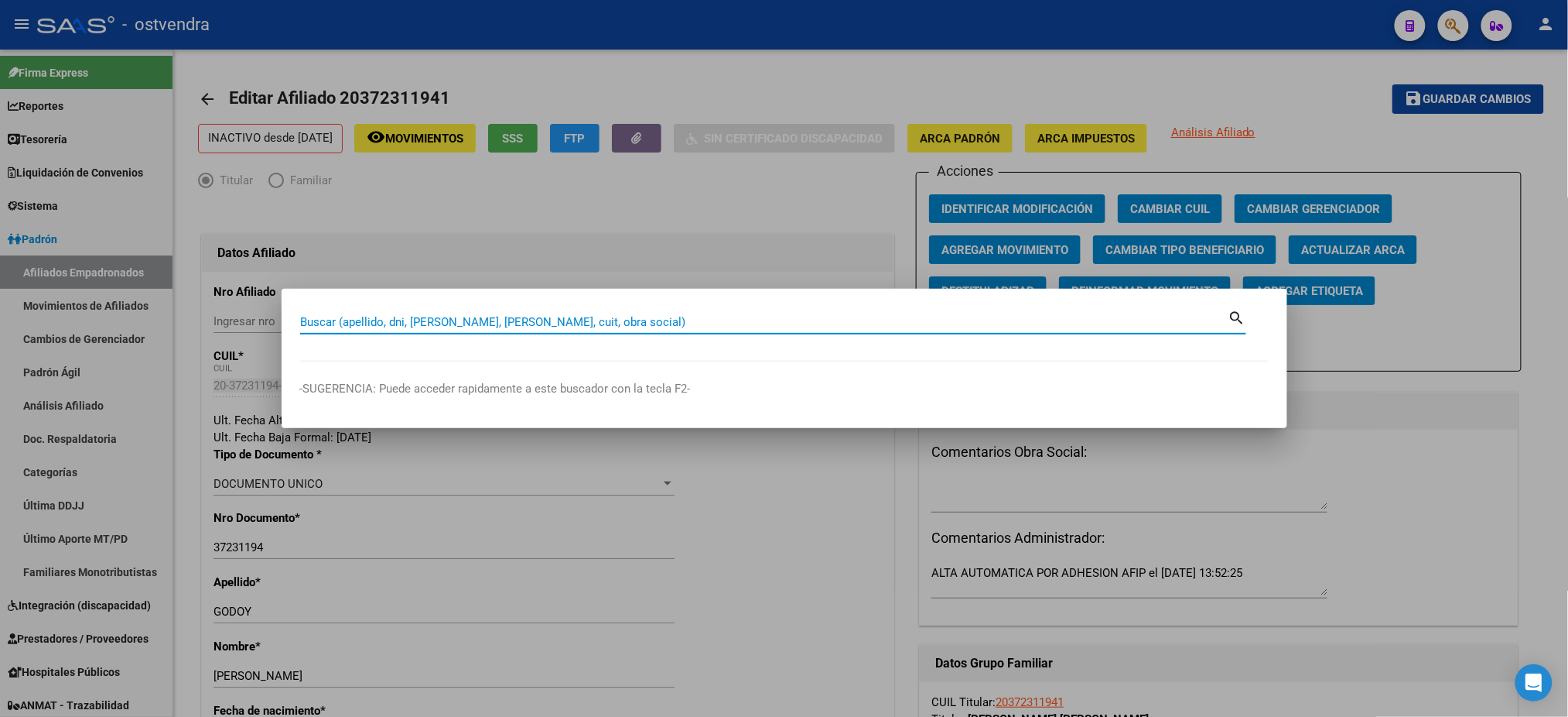
paste input "39413075"
type input "39413075"
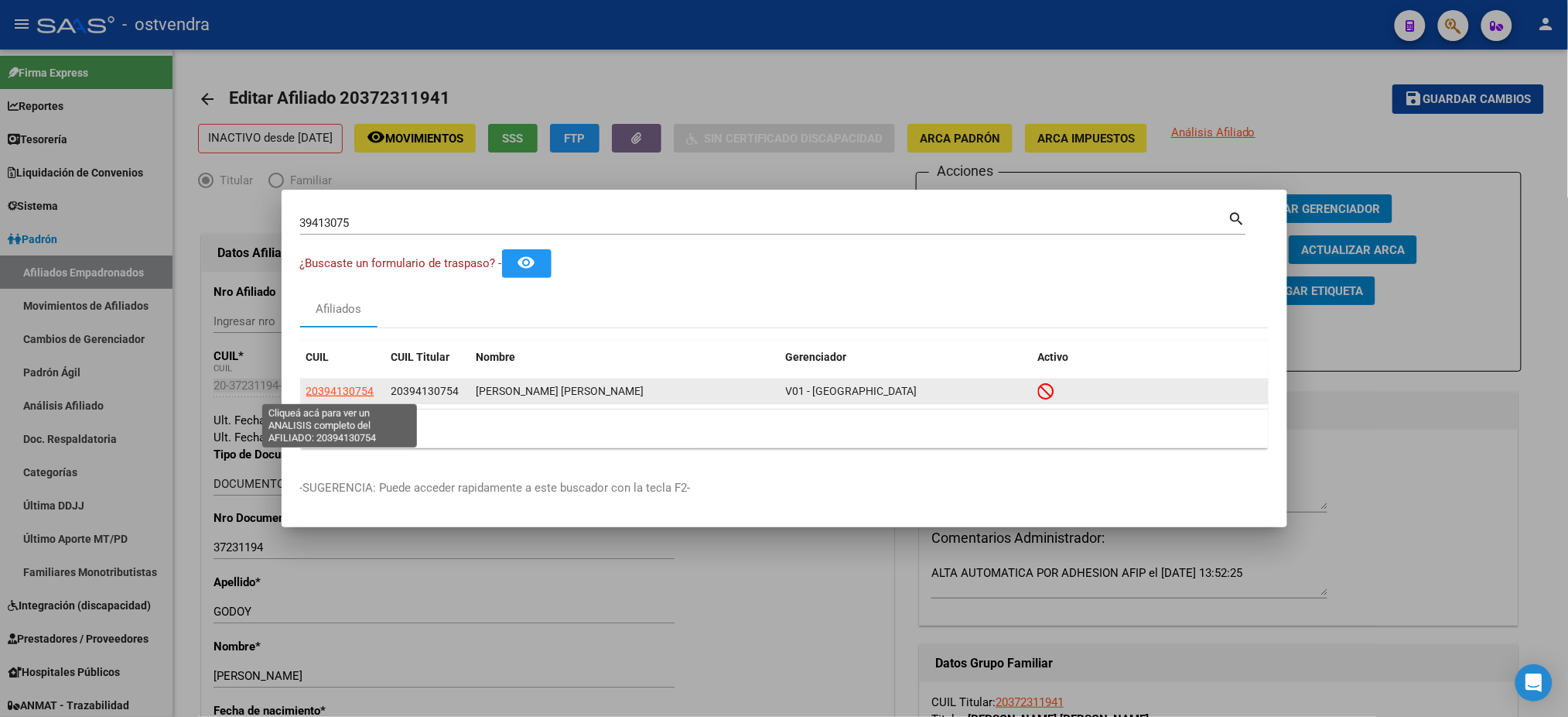
click at [350, 395] on span "20394130754" at bounding box center [340, 391] width 68 height 12
type textarea "20394130754"
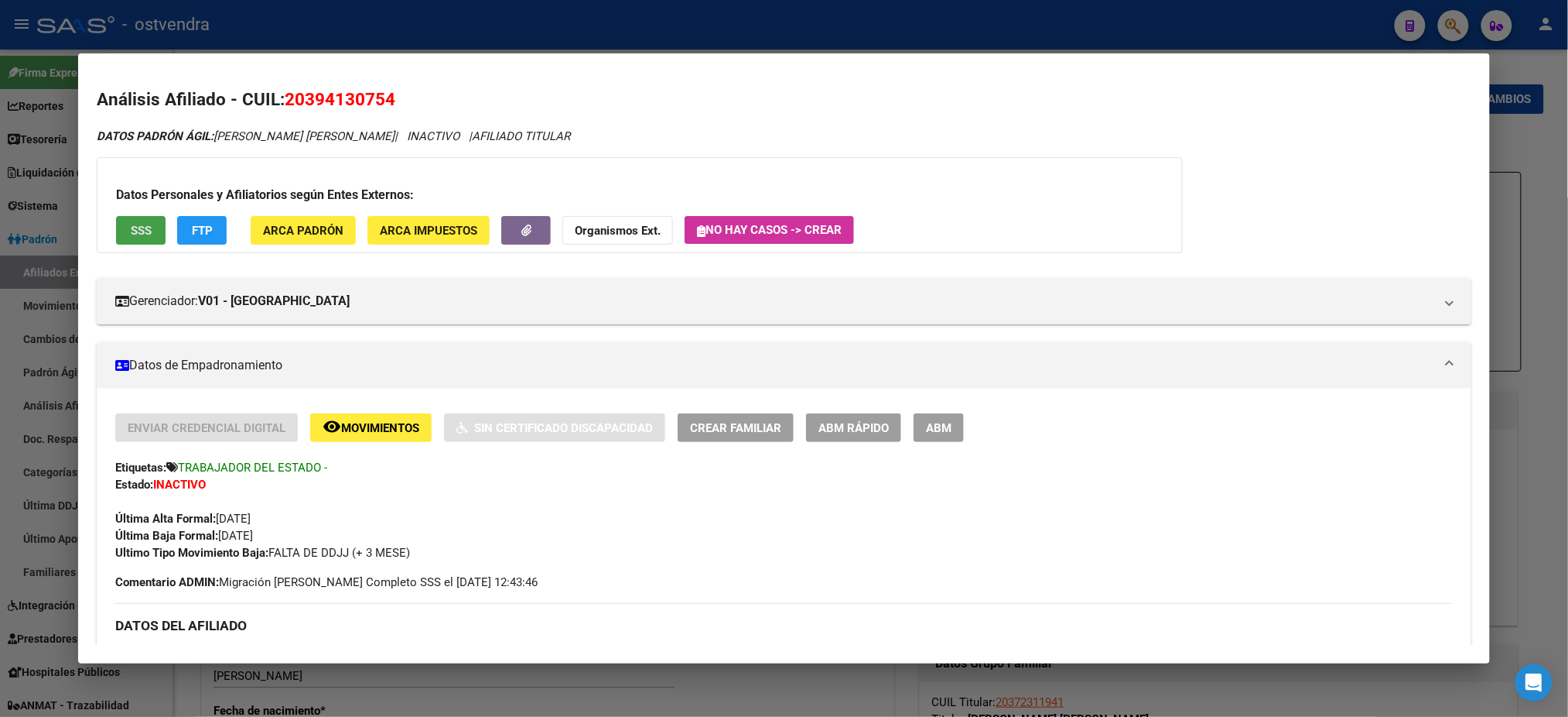
click at [149, 236] on button "SSS" at bounding box center [141, 230] width 50 height 29
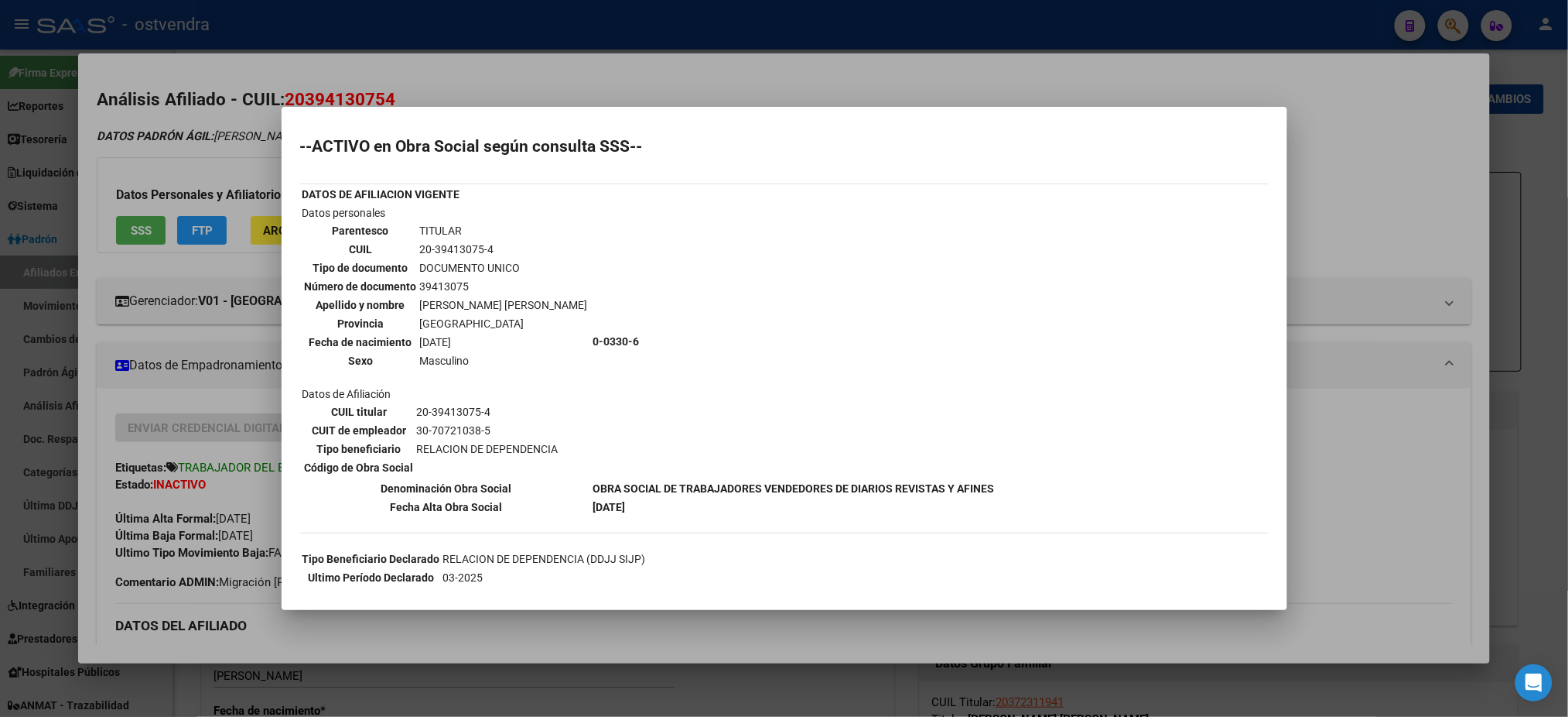
click at [191, 148] on div at bounding box center [784, 358] width 1568 height 717
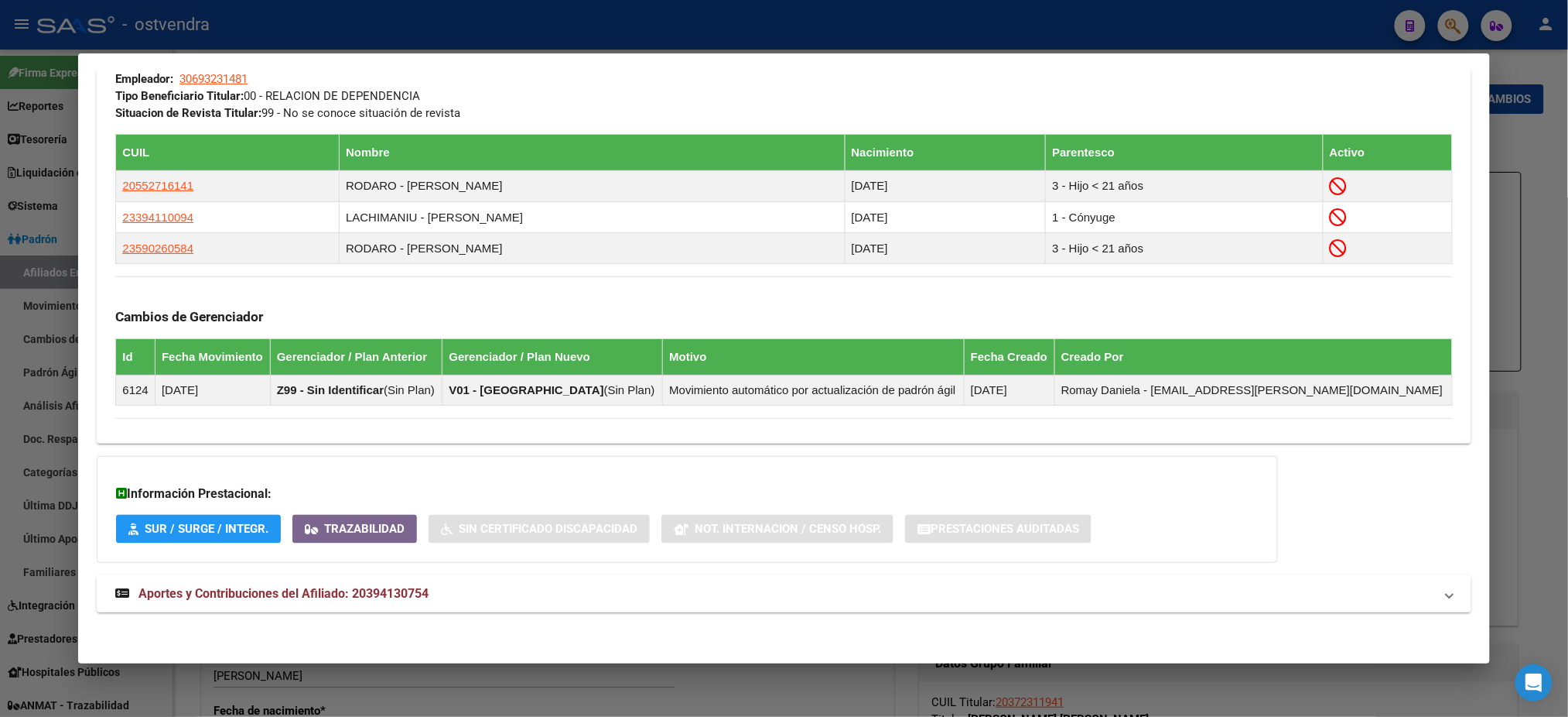
scroll to position [823, 0]
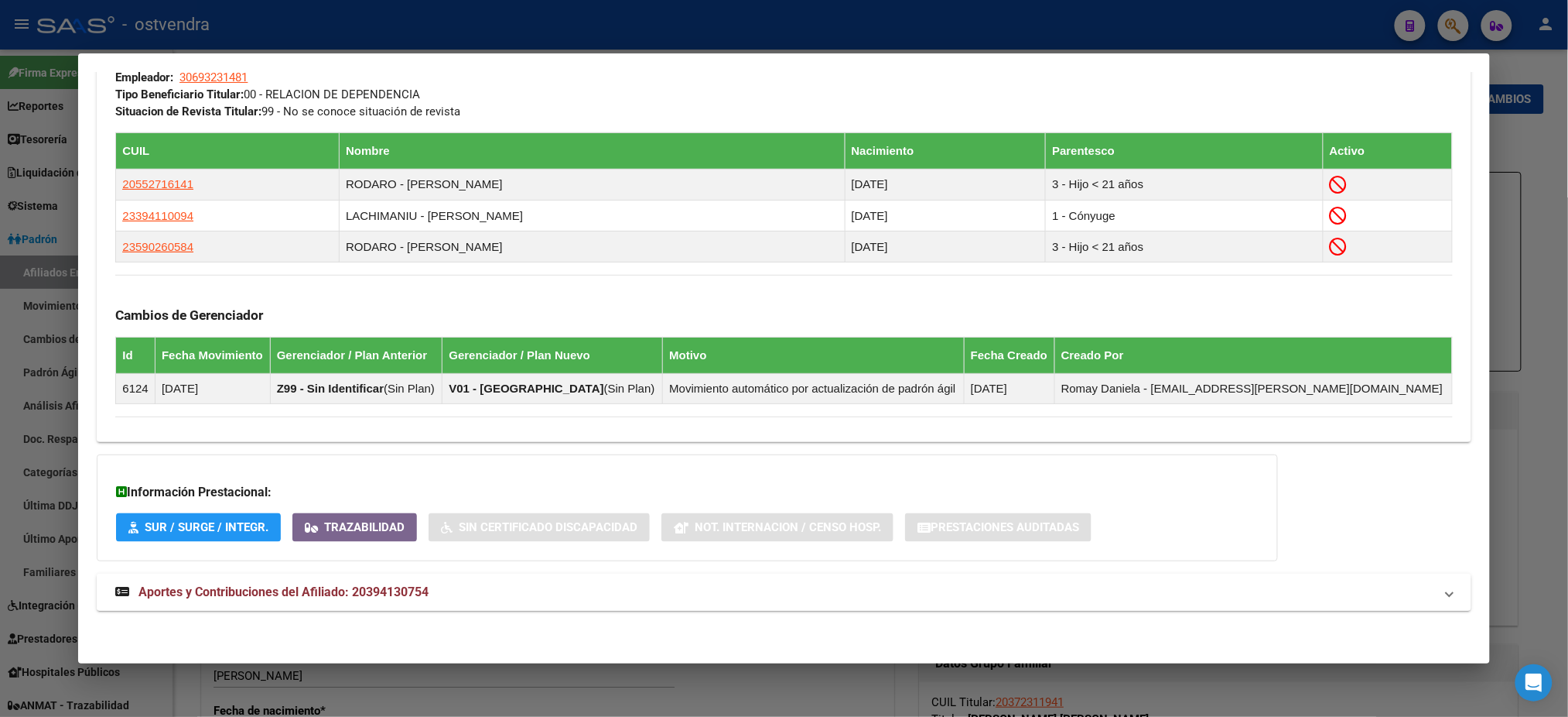
click at [625, 586] on mat-panel-title "Aportes y Contribuciones del Afiliado: 20394130754" at bounding box center [775, 592] width 1318 height 19
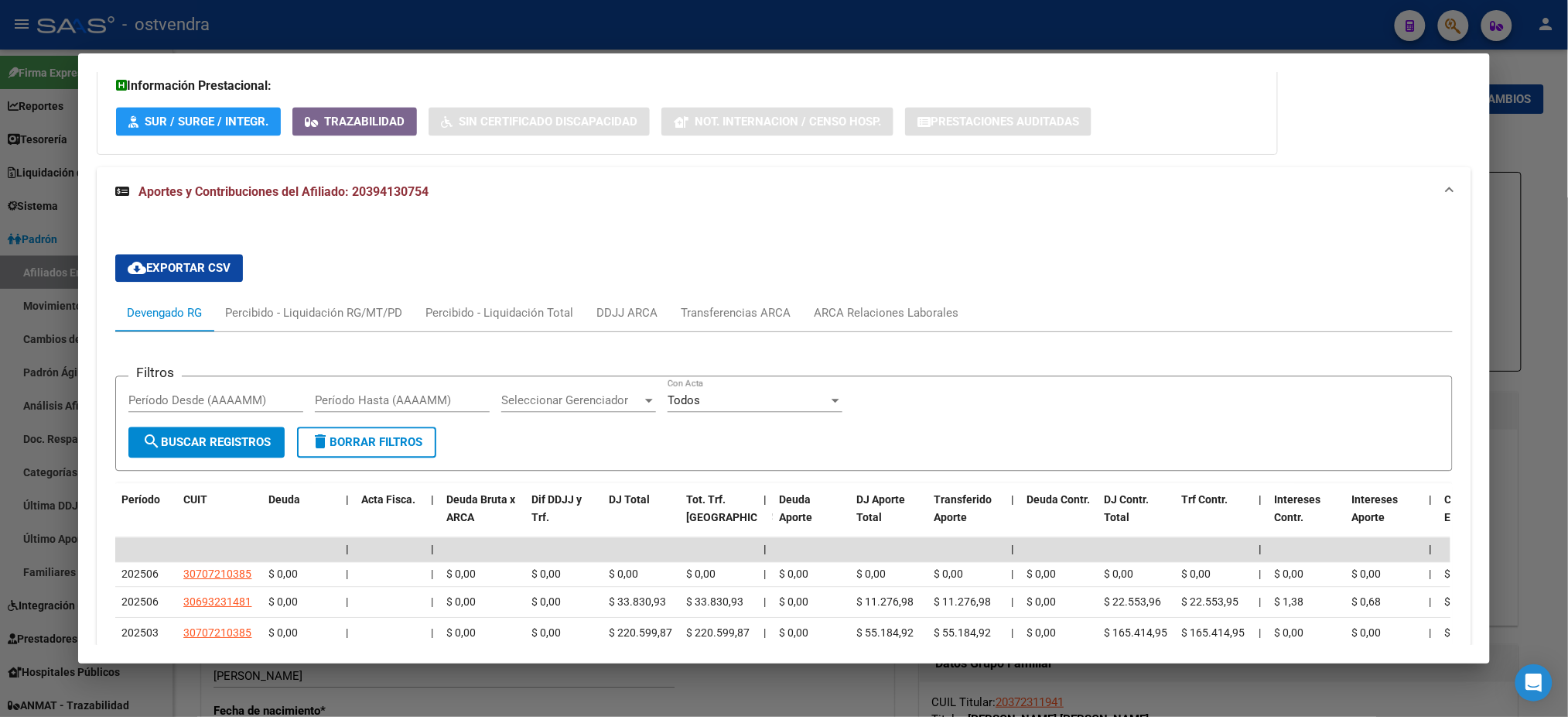
scroll to position [1211, 0]
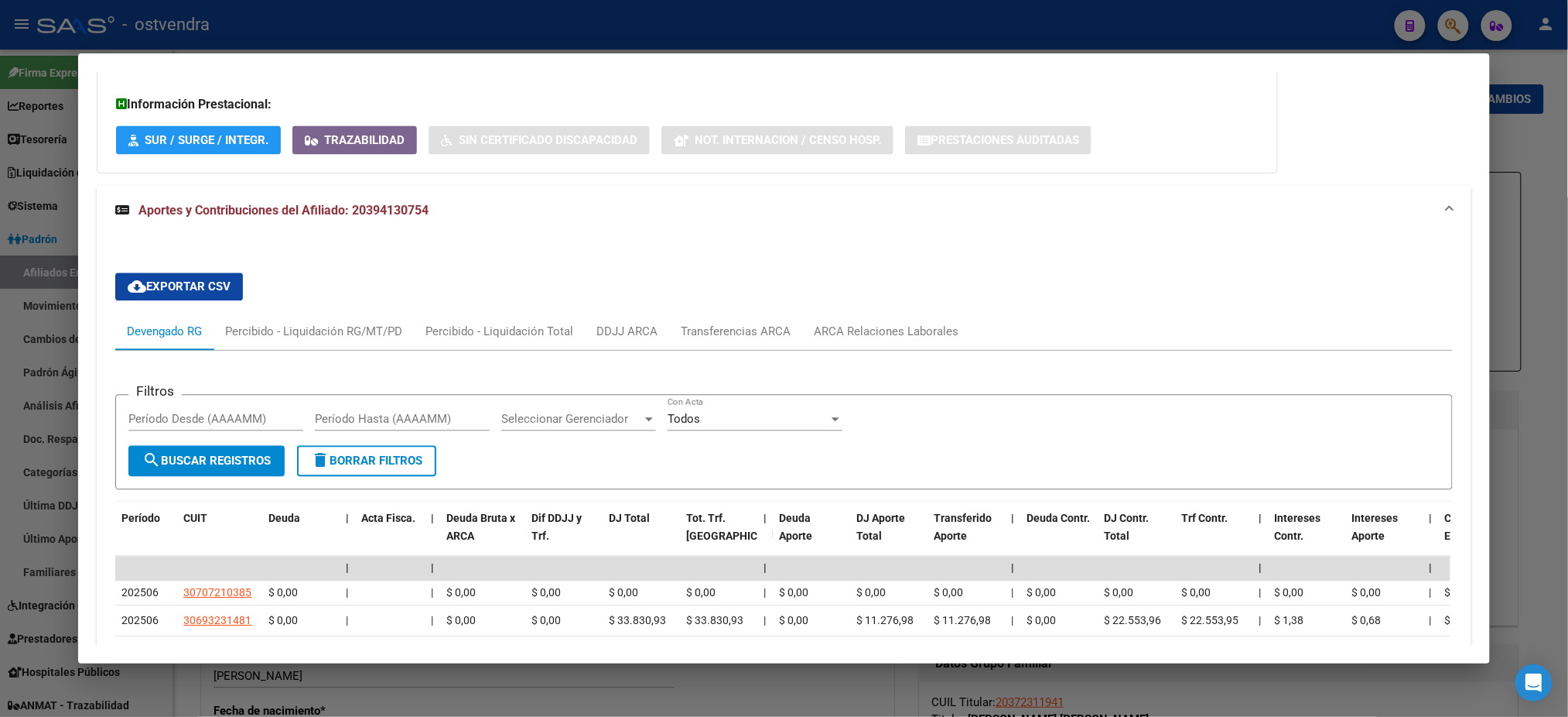
click at [852, 291] on div "cloud_download Exportar CSV Devengado RG Percibido - Liquidación RG/MT/PD Perci…" at bounding box center [784, 599] width 1337 height 678
click at [859, 320] on div "ARCA Relaciones Laborales" at bounding box center [886, 330] width 168 height 37
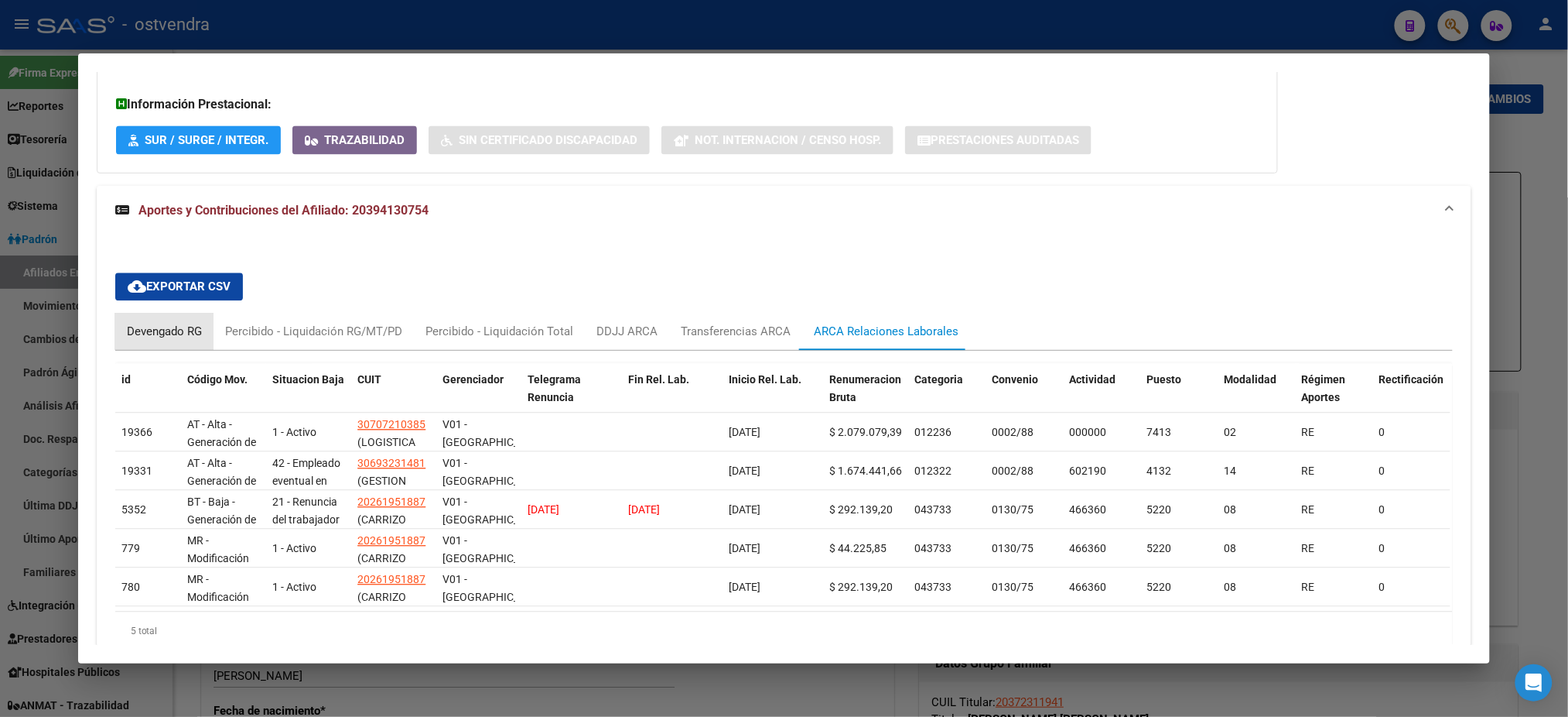
click at [152, 341] on div "Devengado RG" at bounding box center [164, 330] width 98 height 37
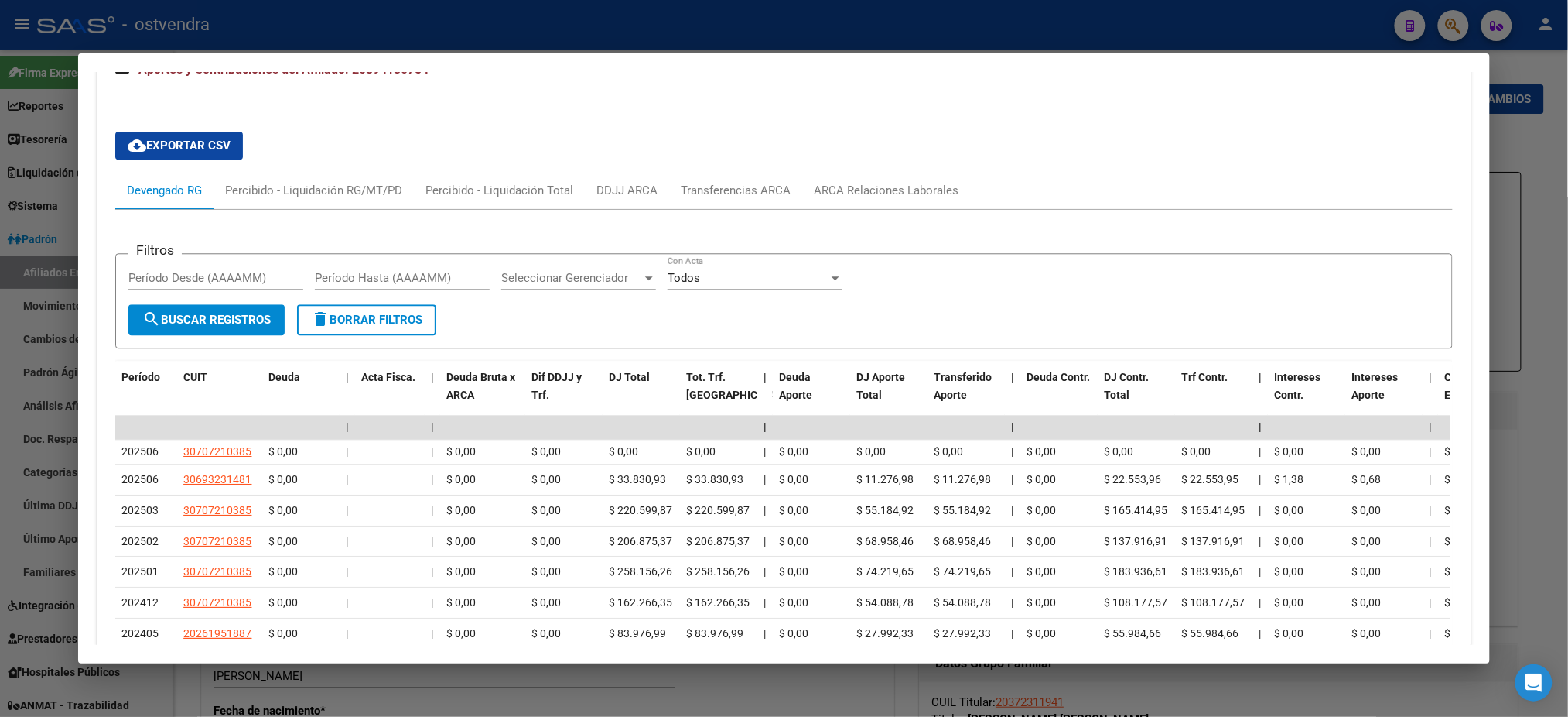
scroll to position [1349, 0]
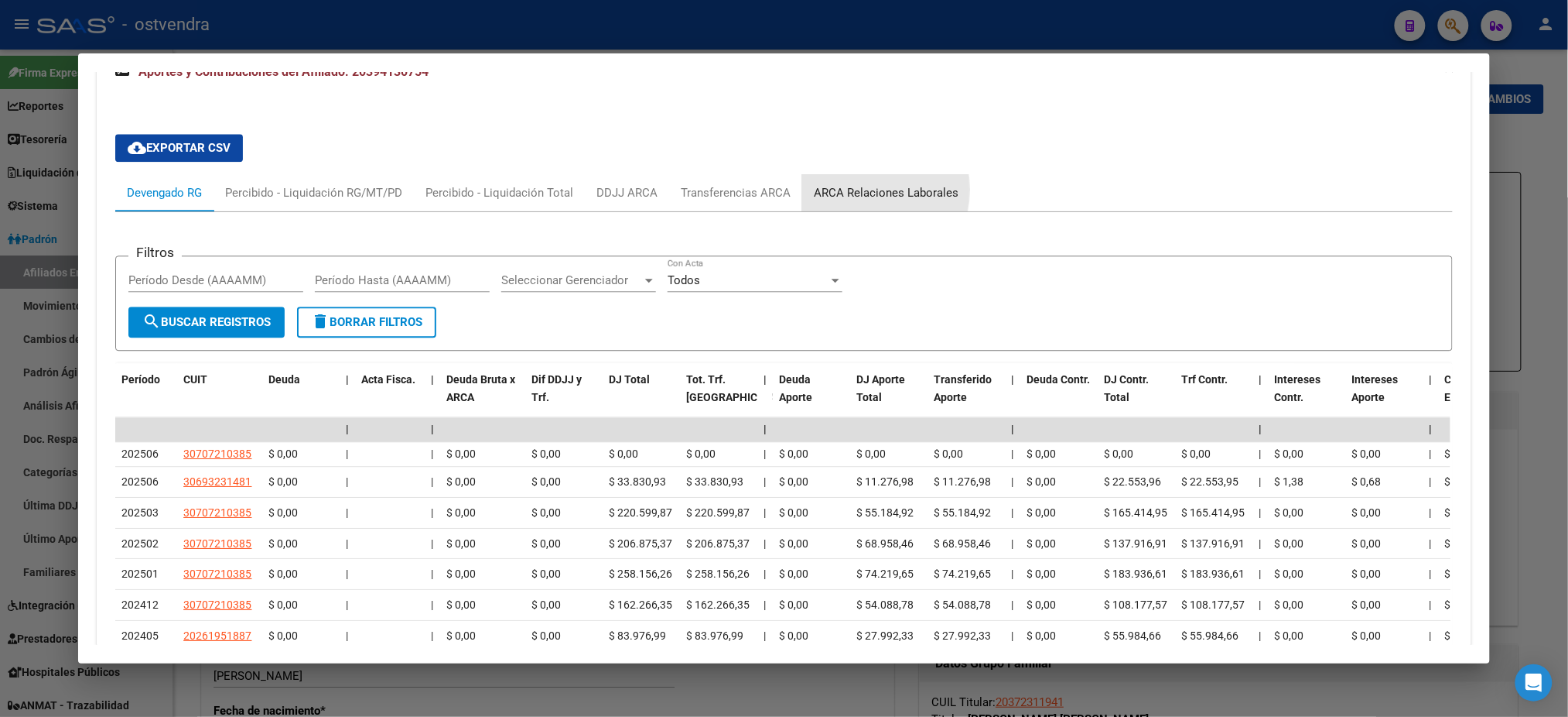
click at [837, 190] on div "ARCA Relaciones Laborales" at bounding box center [887, 192] width 145 height 17
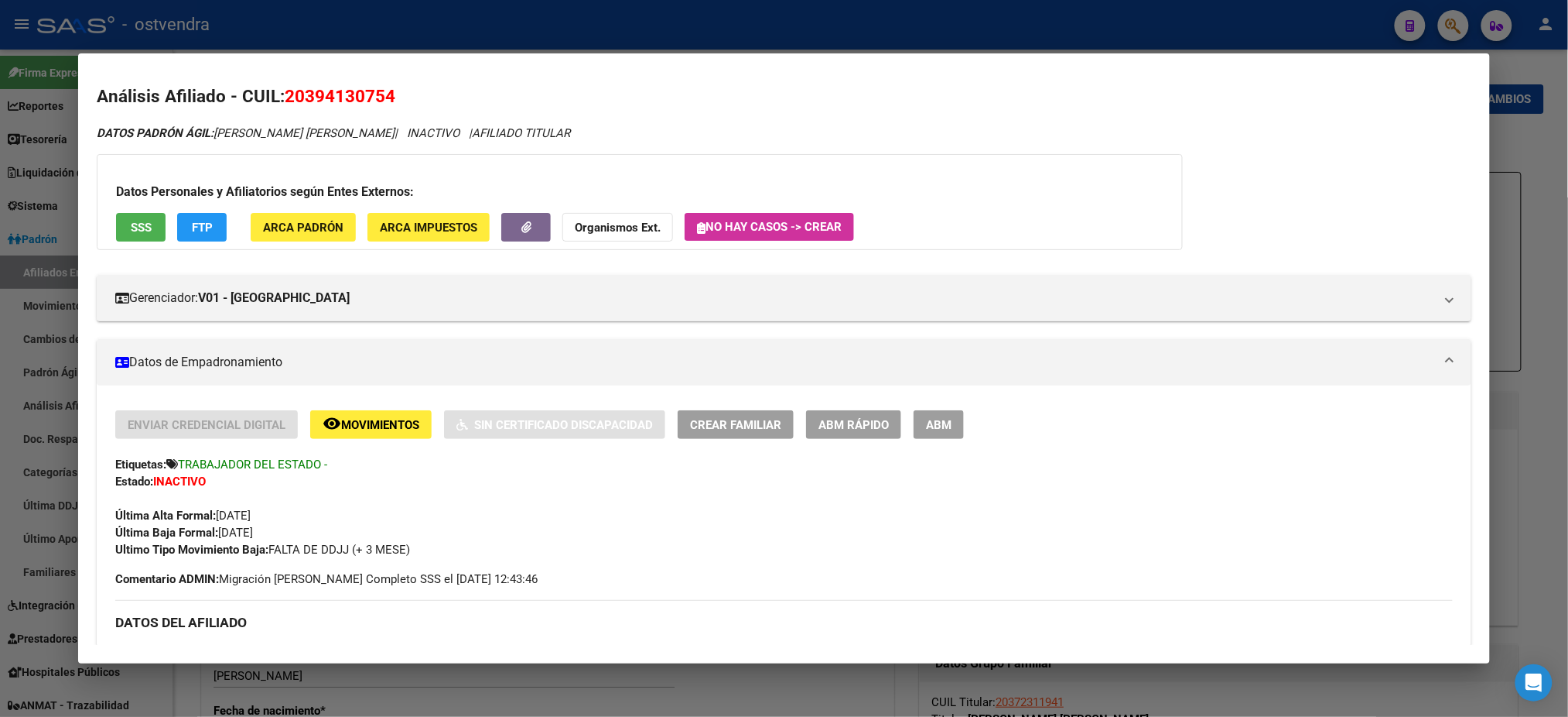
scroll to position [0, 0]
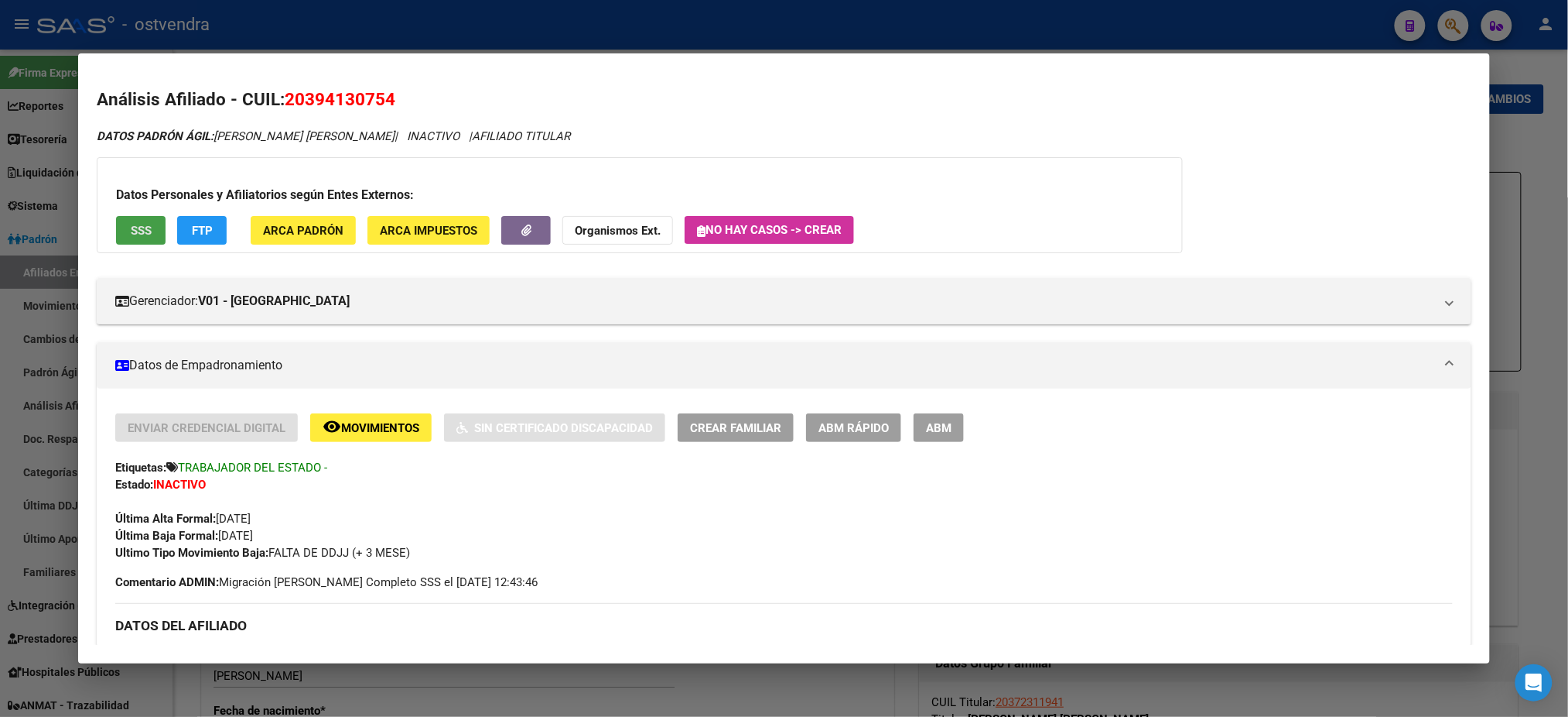
click at [121, 227] on button "SSS" at bounding box center [141, 230] width 50 height 29
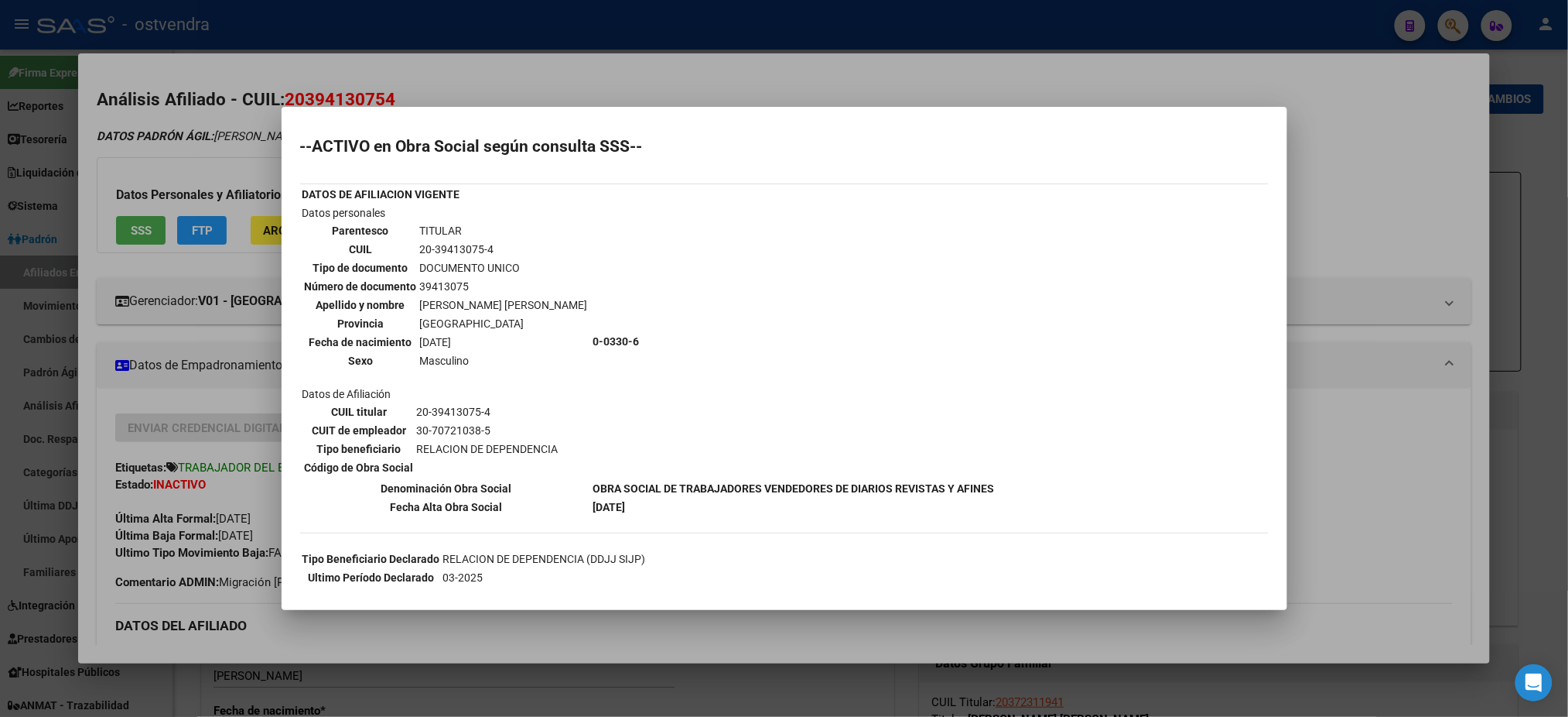
click at [469, 100] on div at bounding box center [784, 358] width 1568 height 717
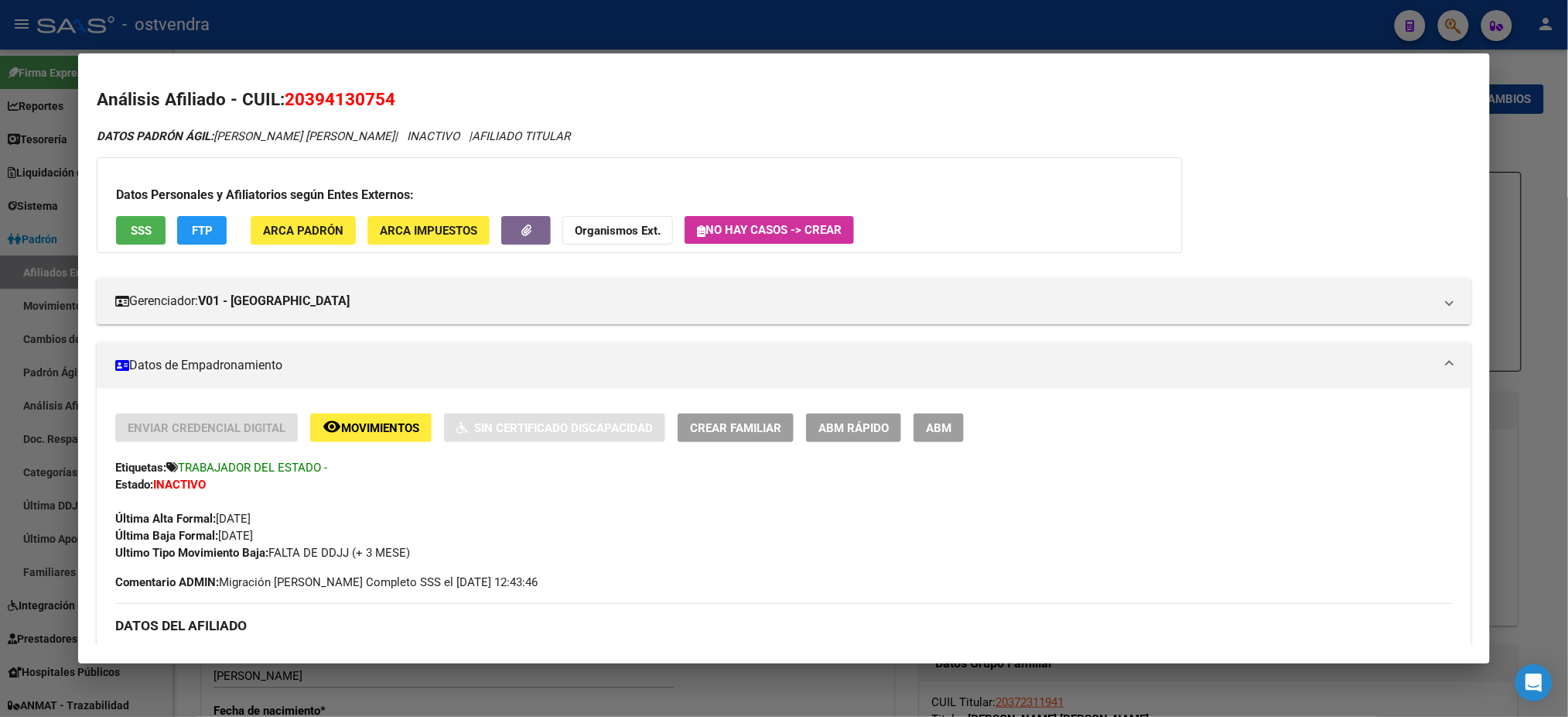
click at [375, 433] on span "Movimientos" at bounding box center [380, 428] width 79 height 14
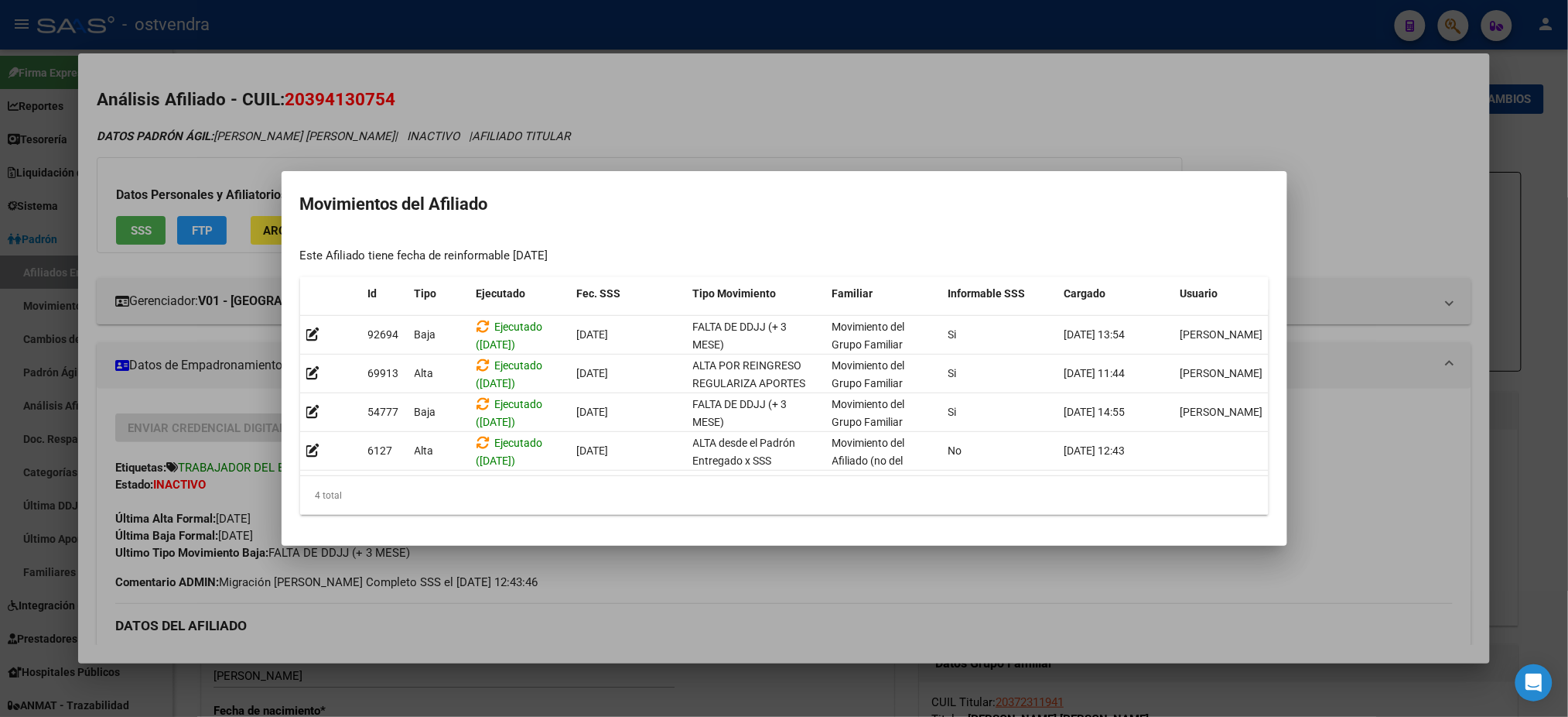
click at [1070, 58] on div at bounding box center [784, 358] width 1568 height 717
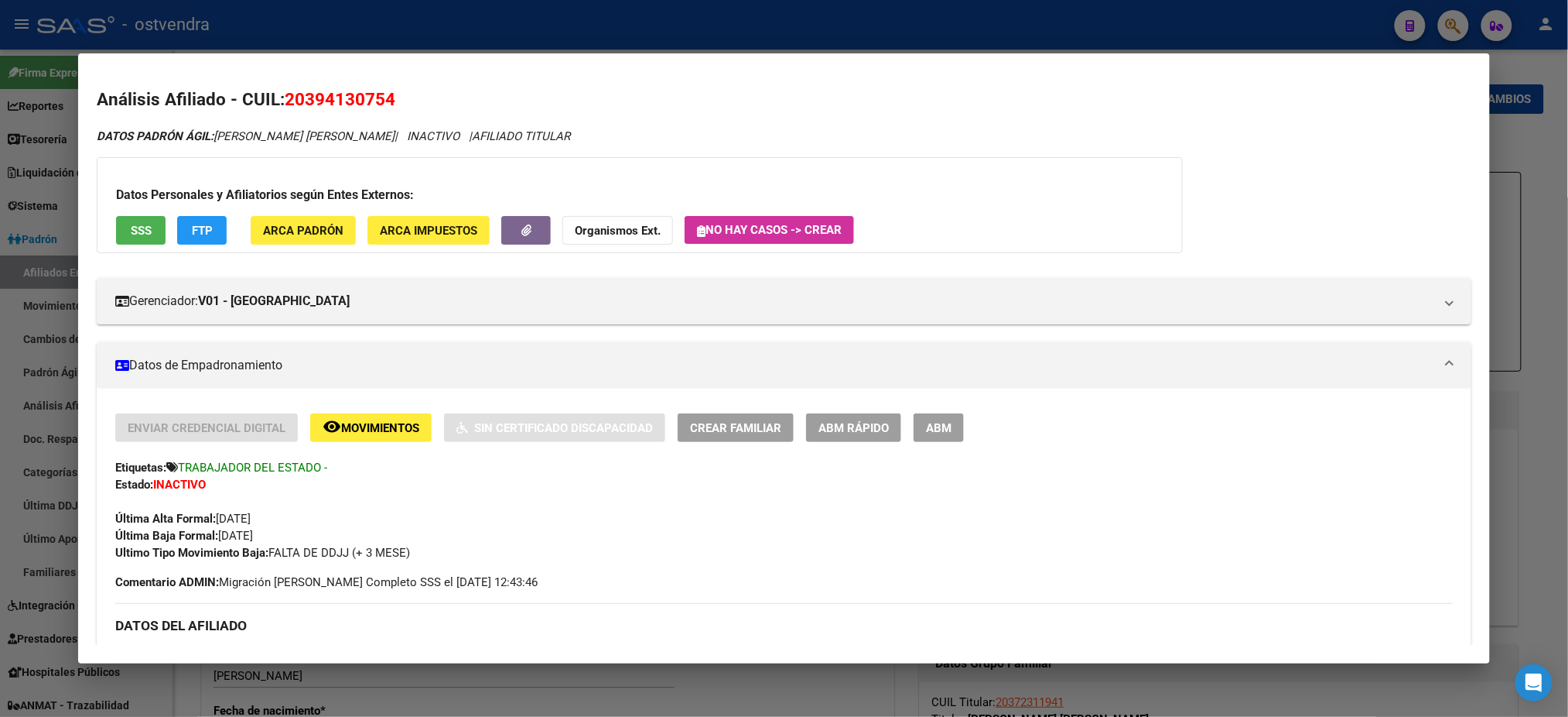
drag, startPoint x: 937, startPoint y: 432, endPoint x: 1016, endPoint y: 456, distance: 82.6
click at [935, 430] on span "ABM" at bounding box center [939, 428] width 26 height 14
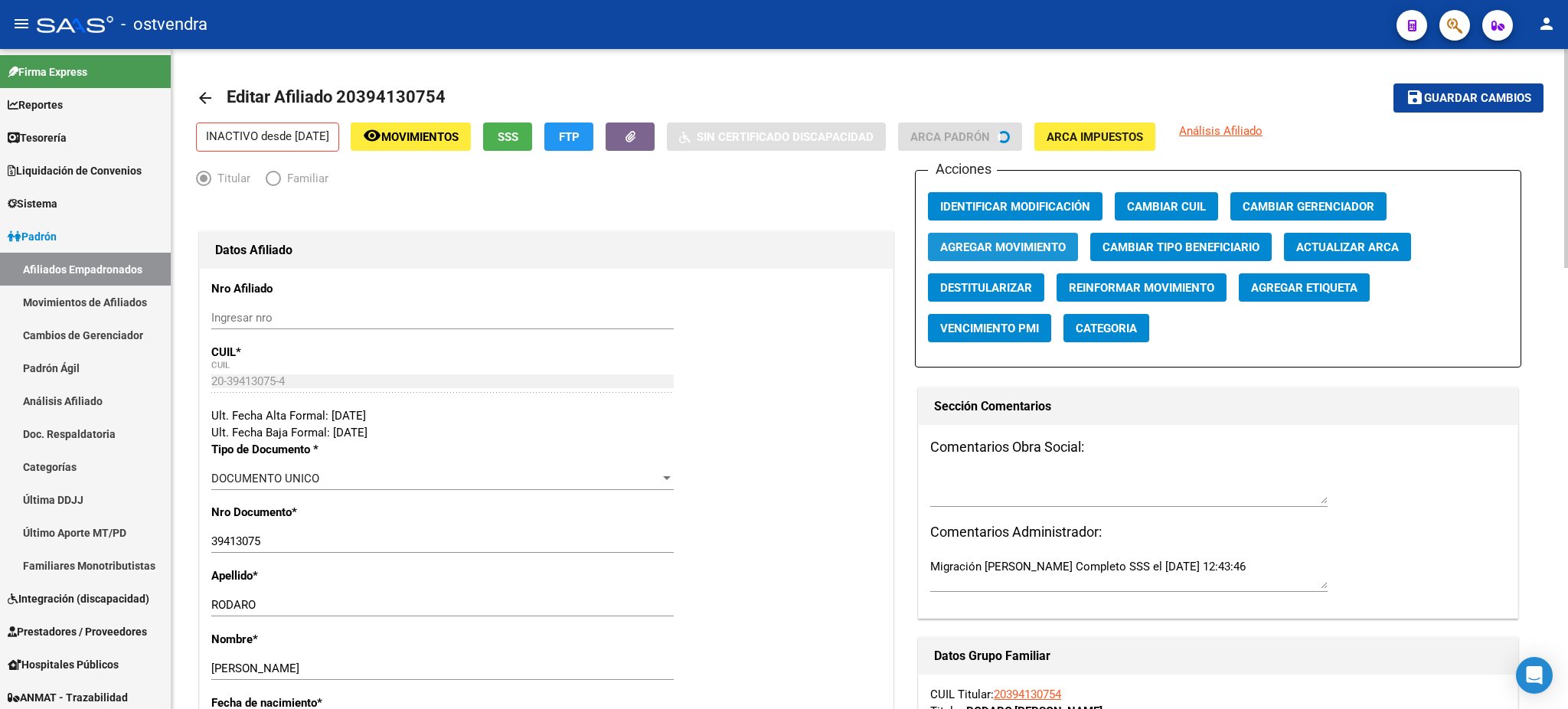
click at [1043, 250] on span "Agregar Movimiento" at bounding box center [1003, 247] width 126 height 14
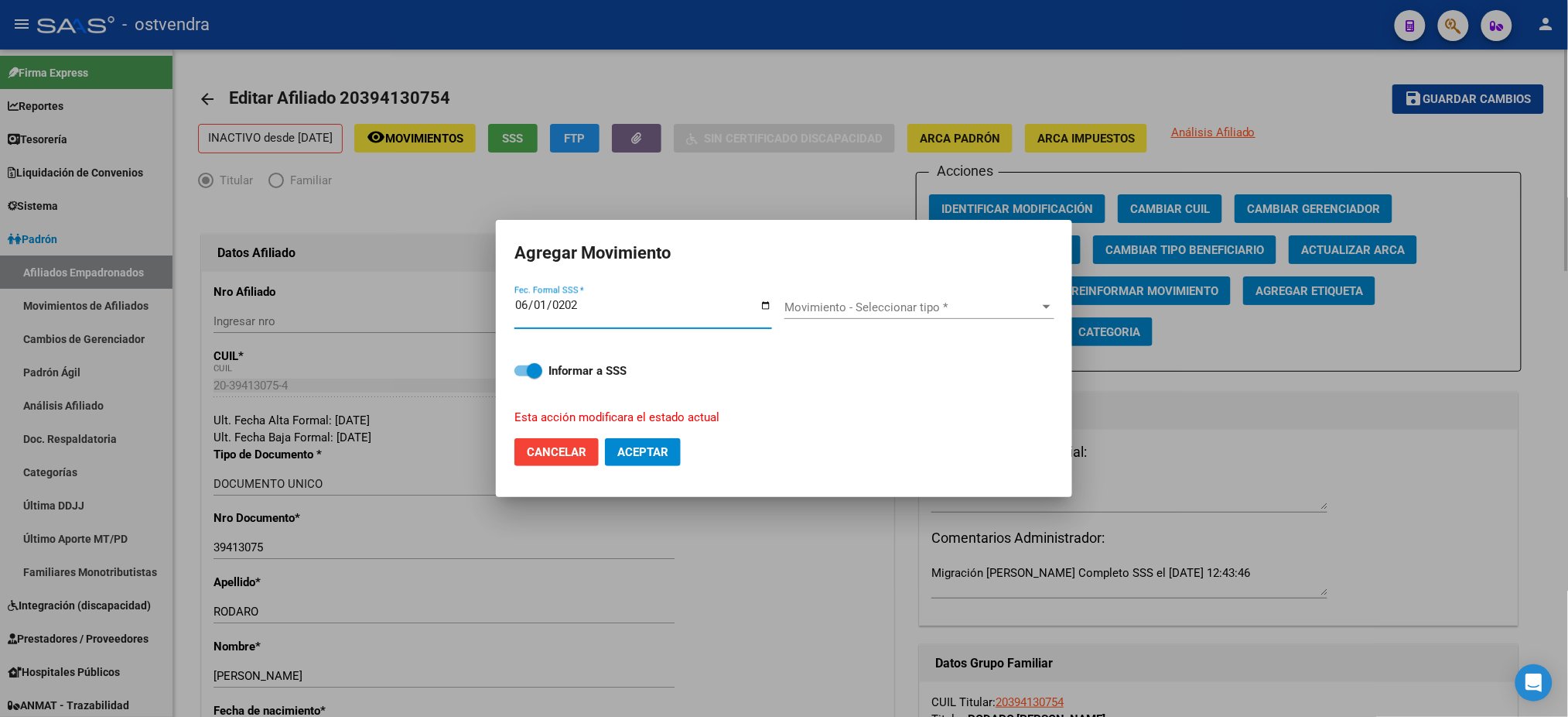
type input "2025-06-01"
drag, startPoint x: 1028, startPoint y: 290, endPoint x: 1022, endPoint y: 298, distance: 10.0
click at [1026, 290] on div "Movimiento - Seleccionar tipo * Movimiento - Seleccionar tipo *" at bounding box center [920, 313] width 270 height 60
click at [1011, 315] on div "Movimiento - Seleccionar tipo * Movimiento - Seleccionar tipo *" at bounding box center [920, 306] width 270 height 23
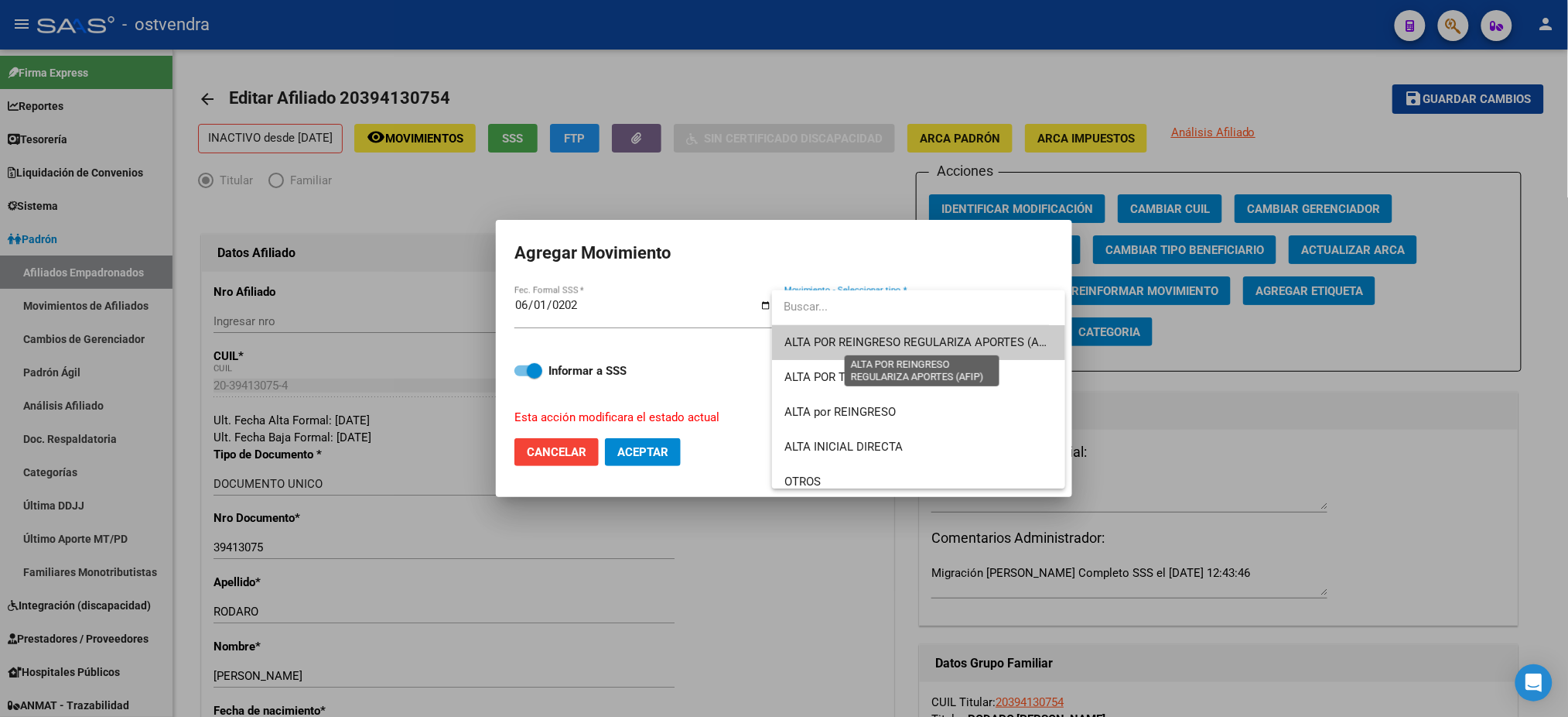
click at [962, 343] on span "ALTA POR REINGRESO REGULARIZA APORTES (AFIP)" at bounding box center [922, 342] width 274 height 14
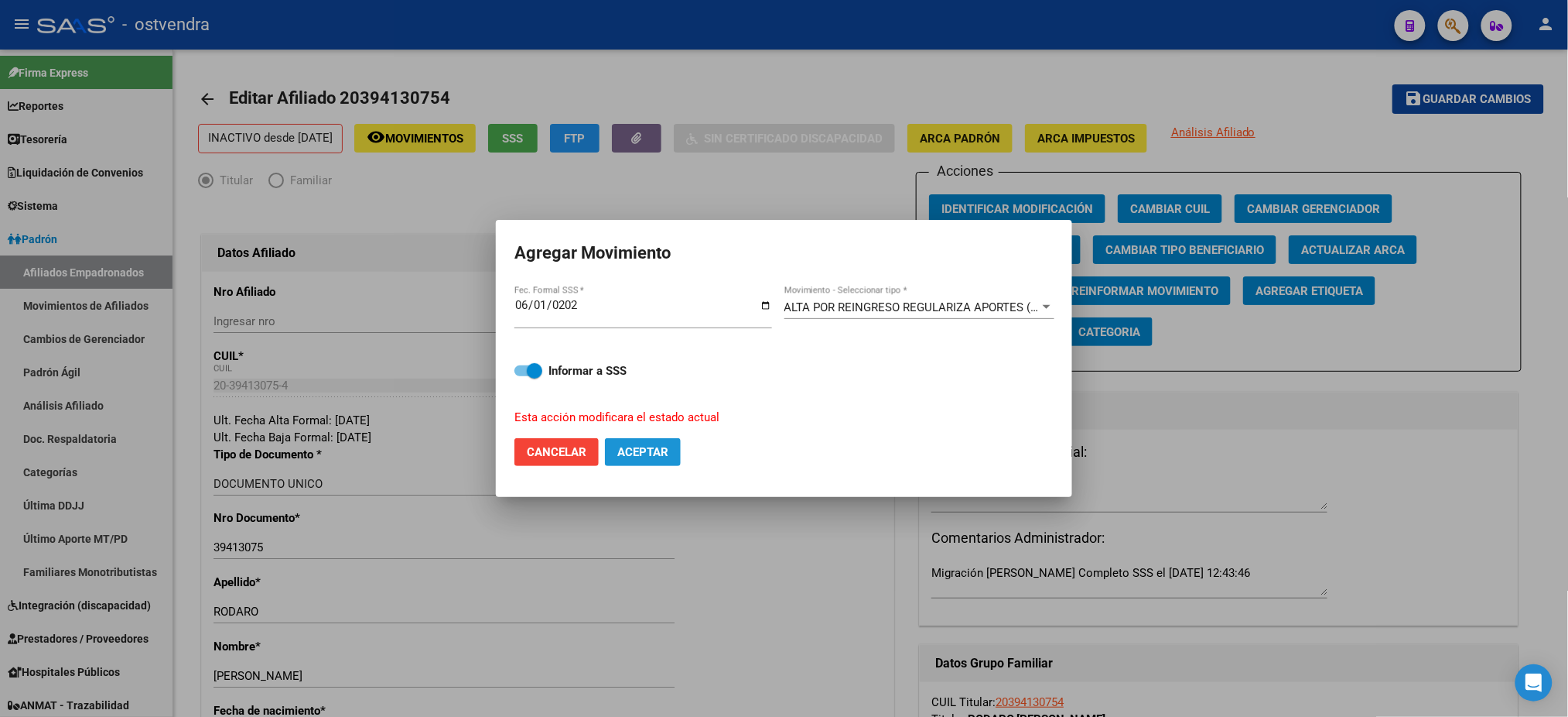
click at [667, 446] on span "Aceptar" at bounding box center [642, 451] width 51 height 14
checkbox input "false"
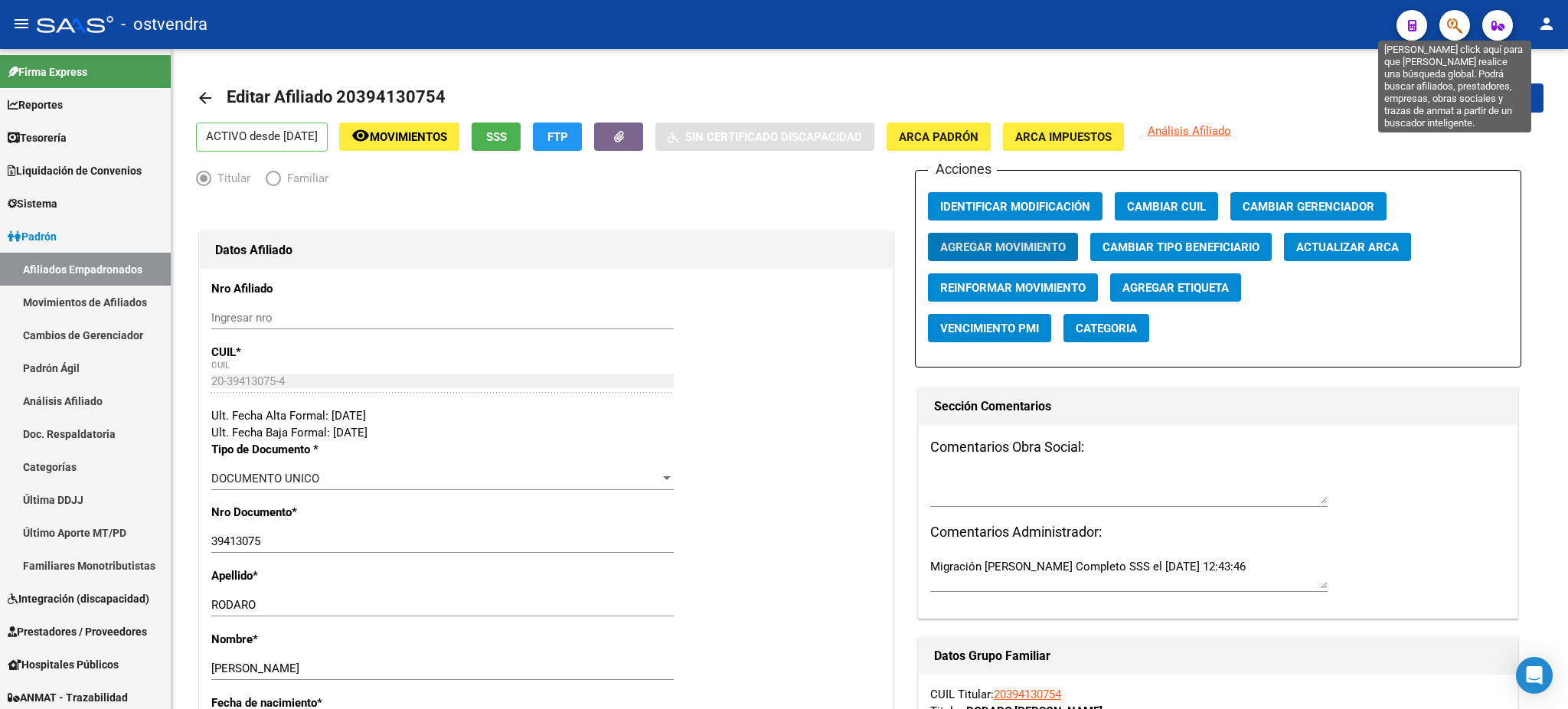
click at [1456, 30] on icon "button" at bounding box center [1455, 26] width 16 height 18
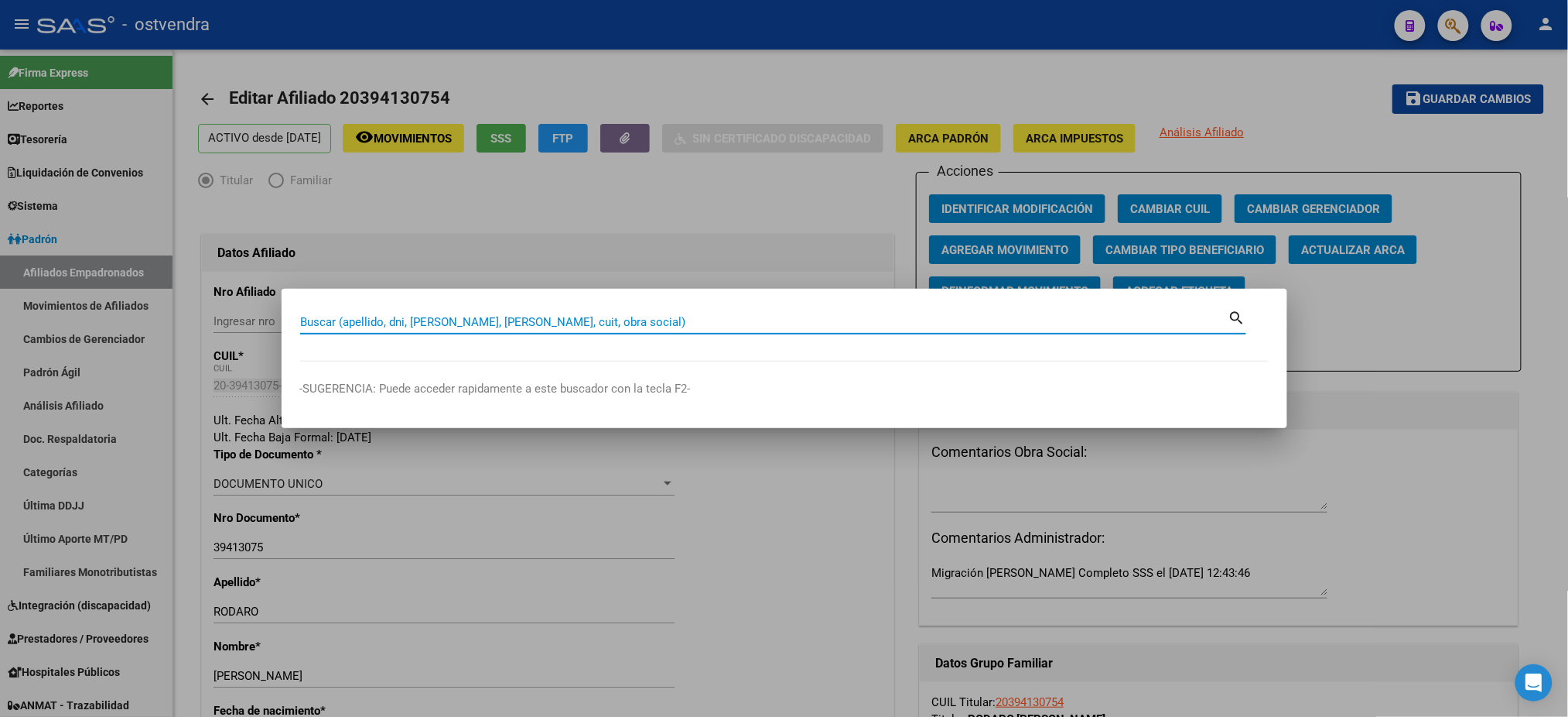
paste input "42837784"
type input "42837784"
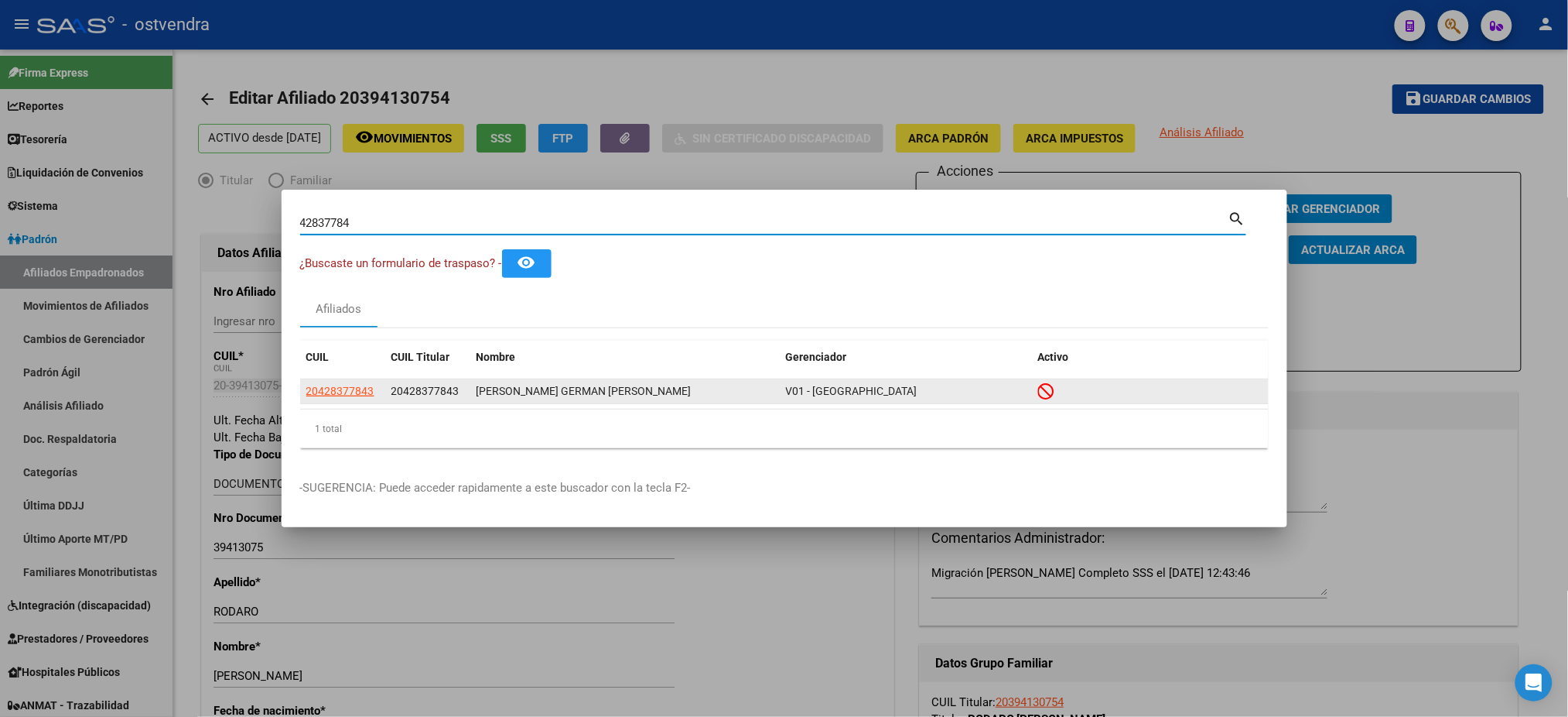
click at [334, 388] on span "20428377843" at bounding box center [340, 391] width 68 height 12
type textarea "20428377843"
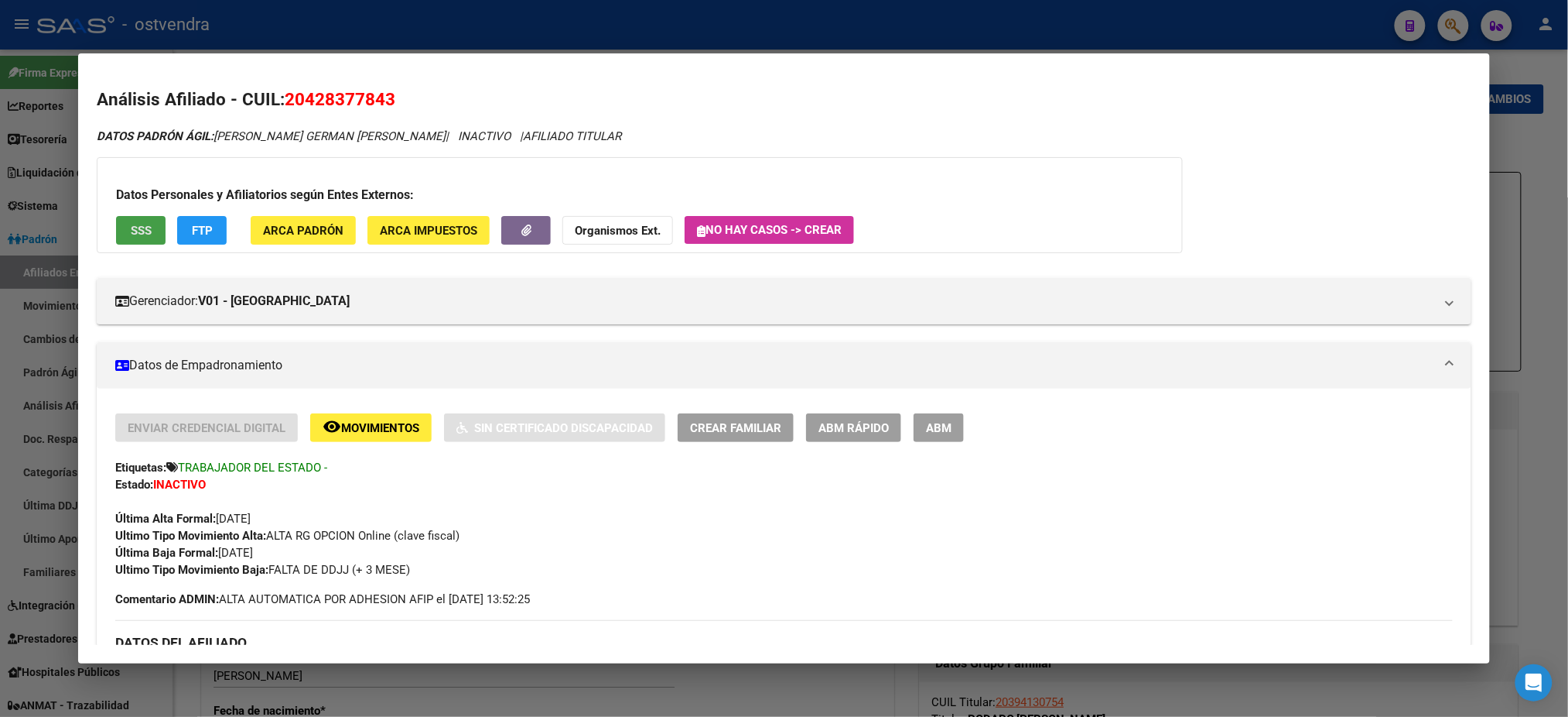
click at [145, 236] on button "SSS" at bounding box center [141, 230] width 50 height 29
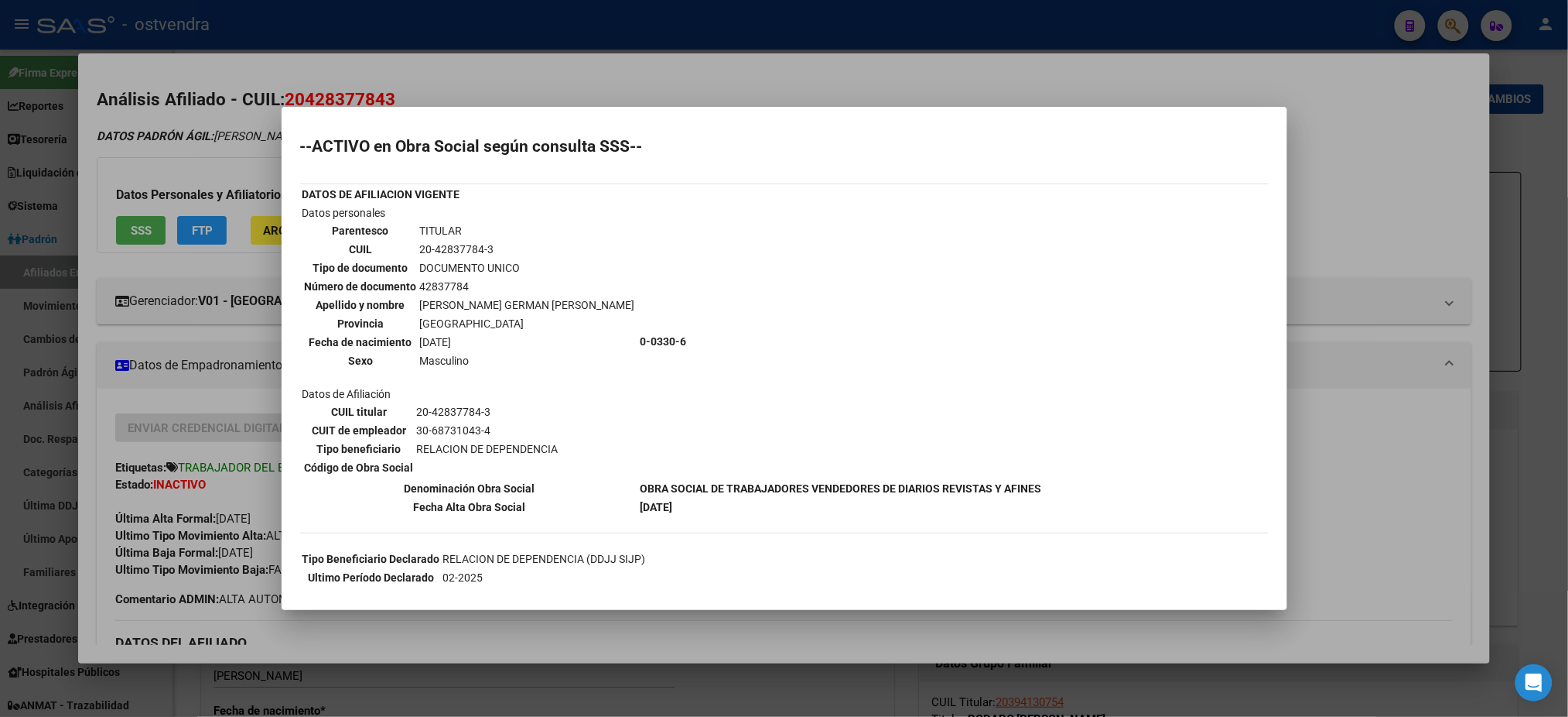
click at [138, 160] on div at bounding box center [784, 358] width 1568 height 717
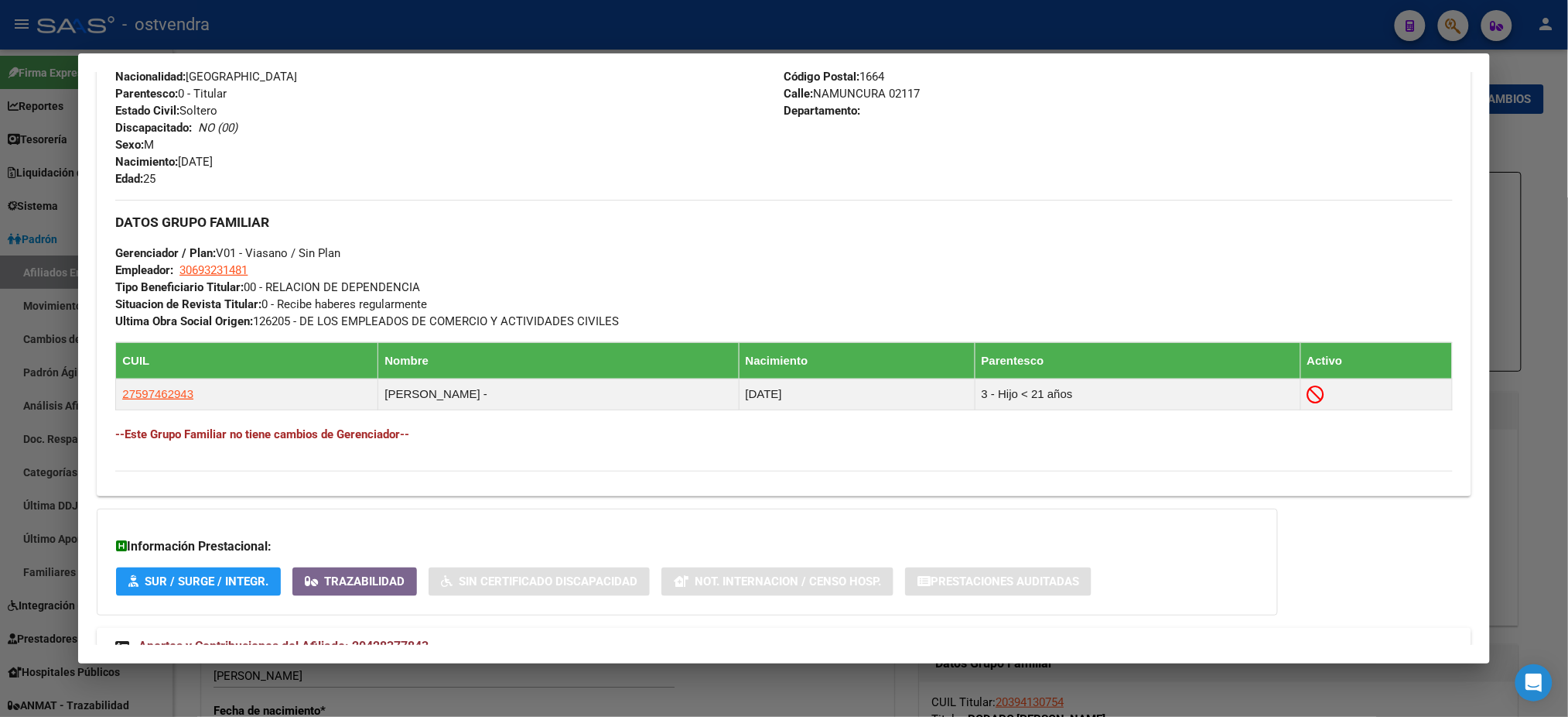
scroll to position [701, 0]
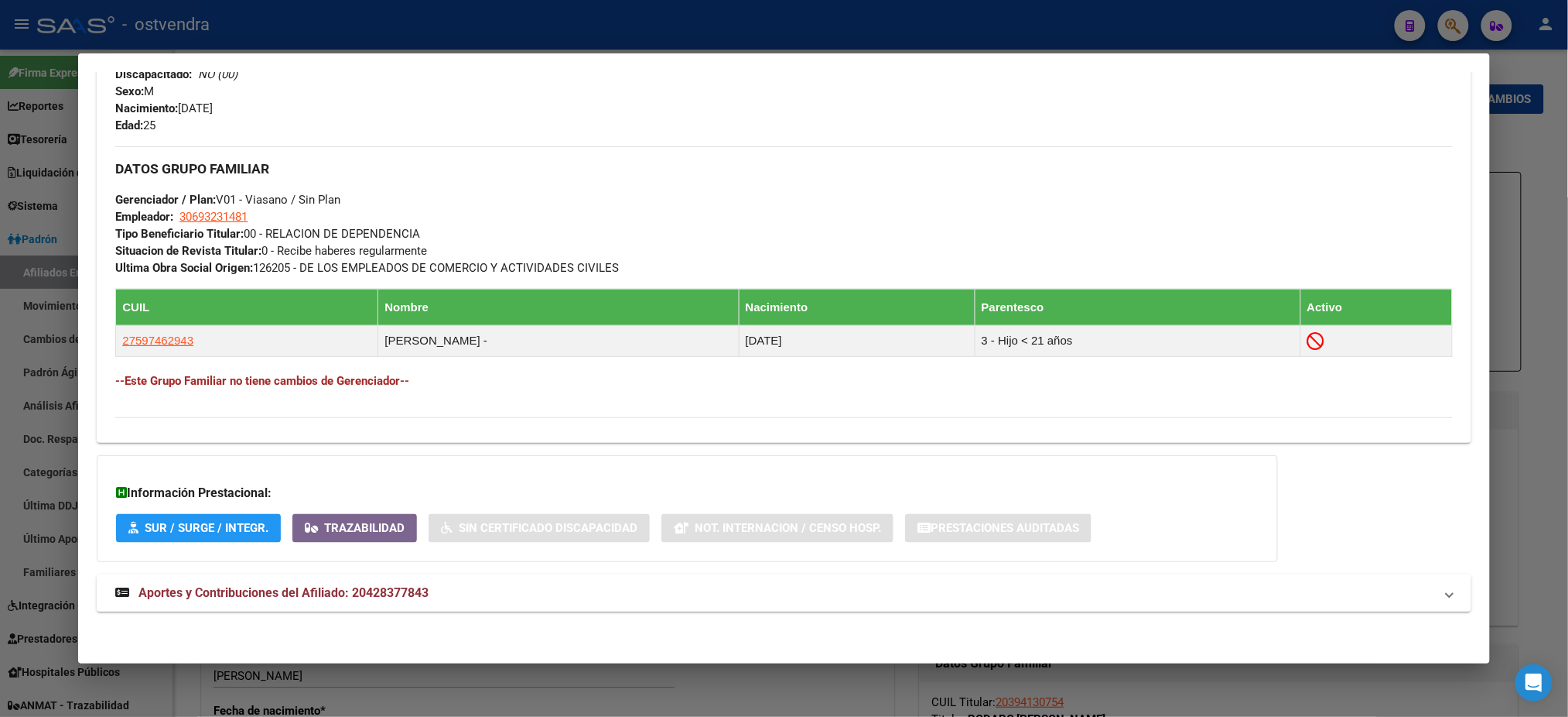
click at [562, 587] on mat-panel-title "Aportes y Contribuciones del Afiliado: 20428377843" at bounding box center [775, 593] width 1318 height 19
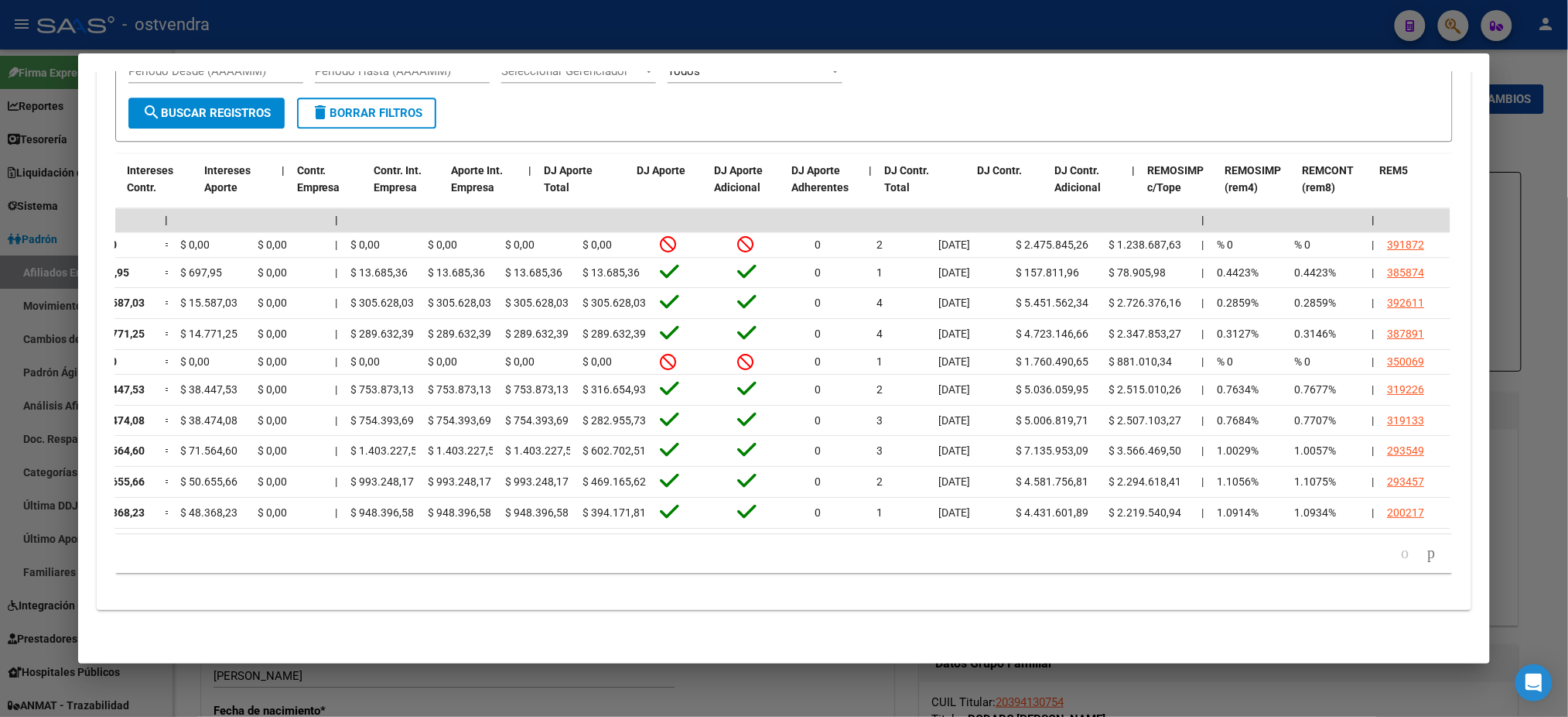
scroll to position [0, 0]
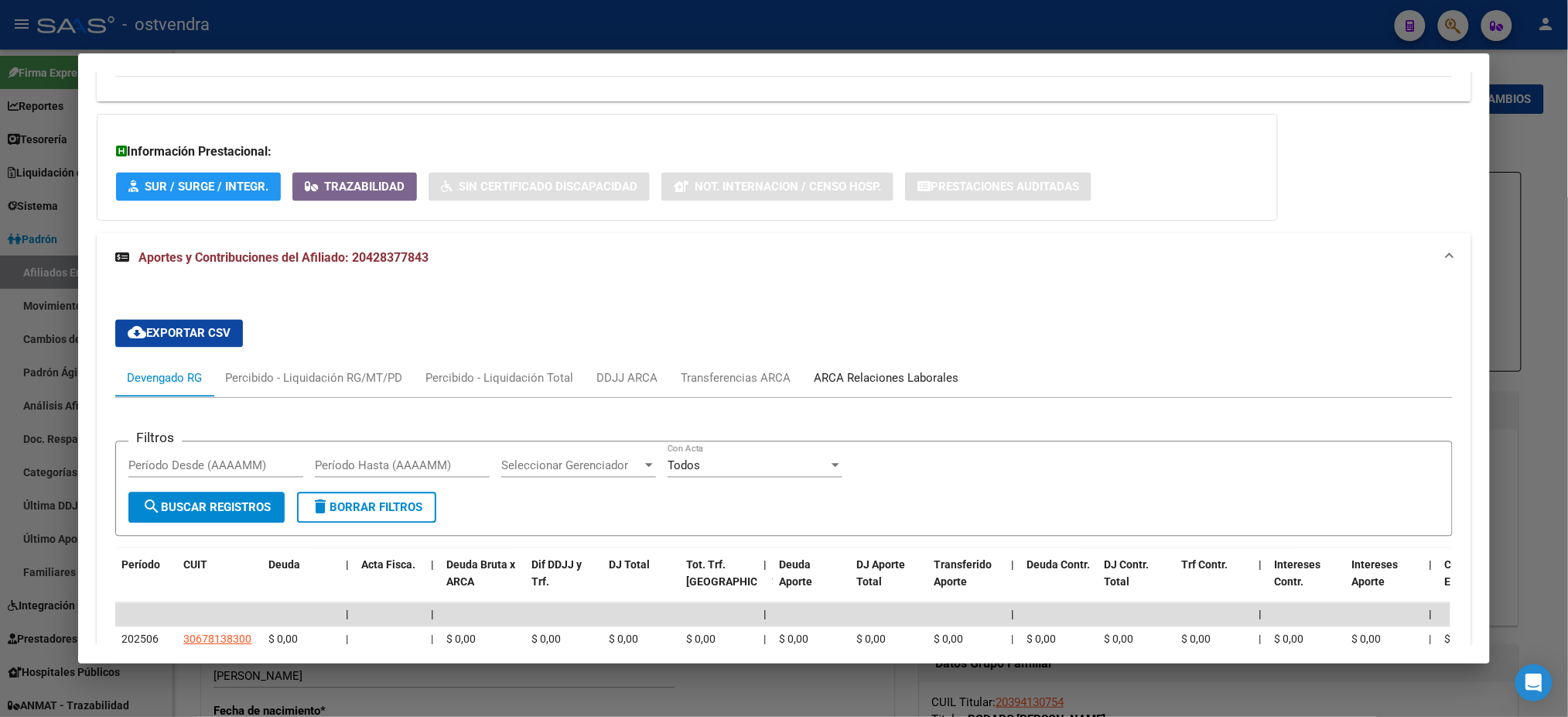
click at [862, 379] on div "ARCA Relaciones Laborales" at bounding box center [887, 378] width 145 height 17
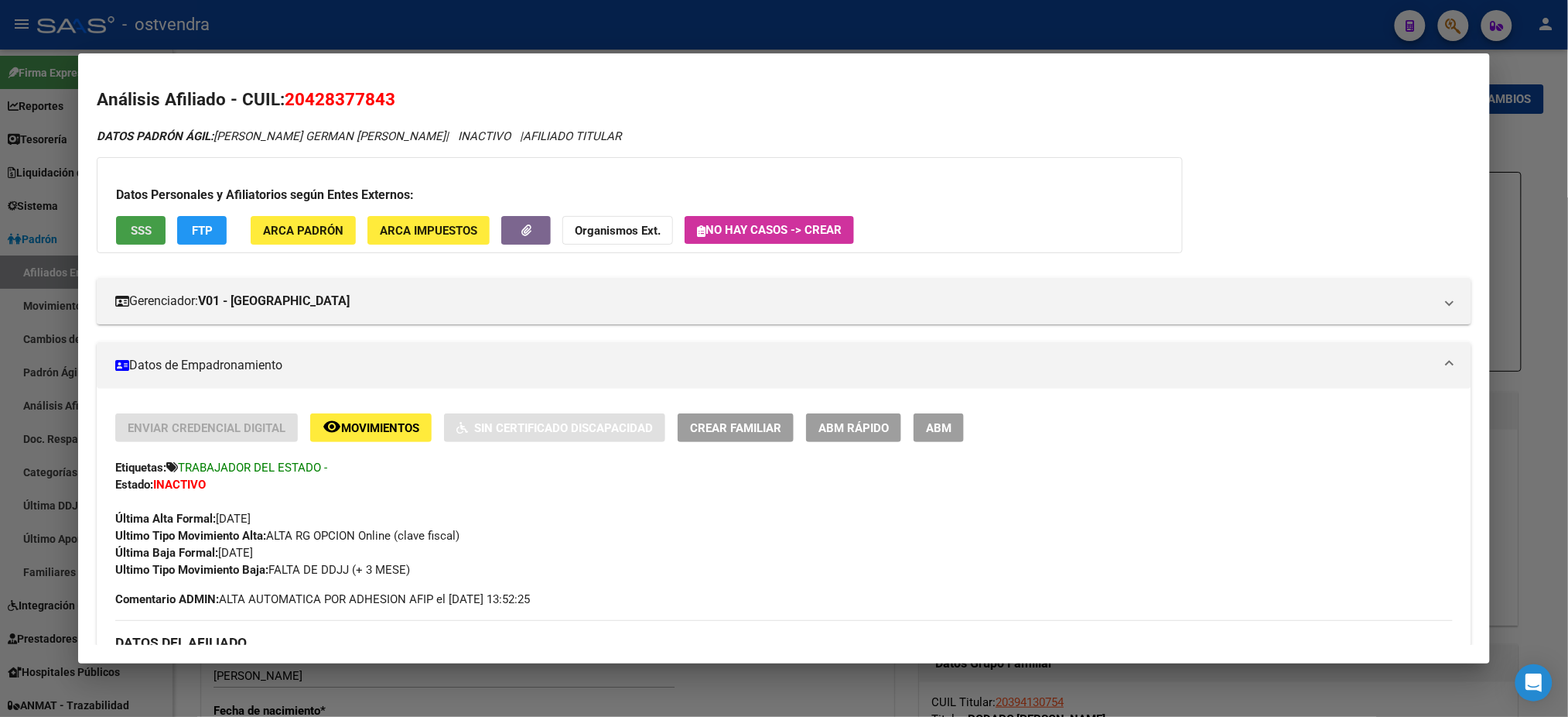
click at [130, 234] on span "SSS" at bounding box center [140, 231] width 21 height 14
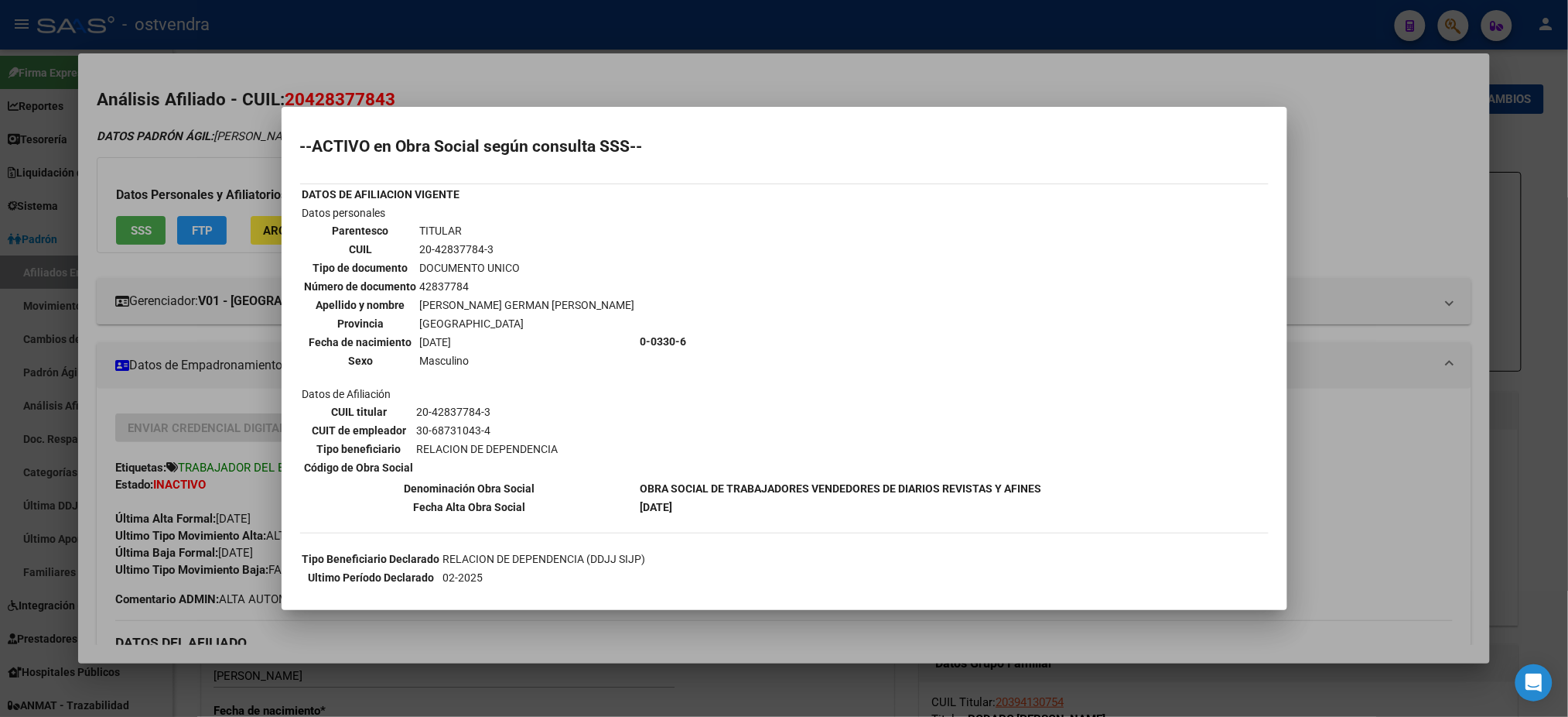
click at [169, 133] on div at bounding box center [784, 358] width 1568 height 717
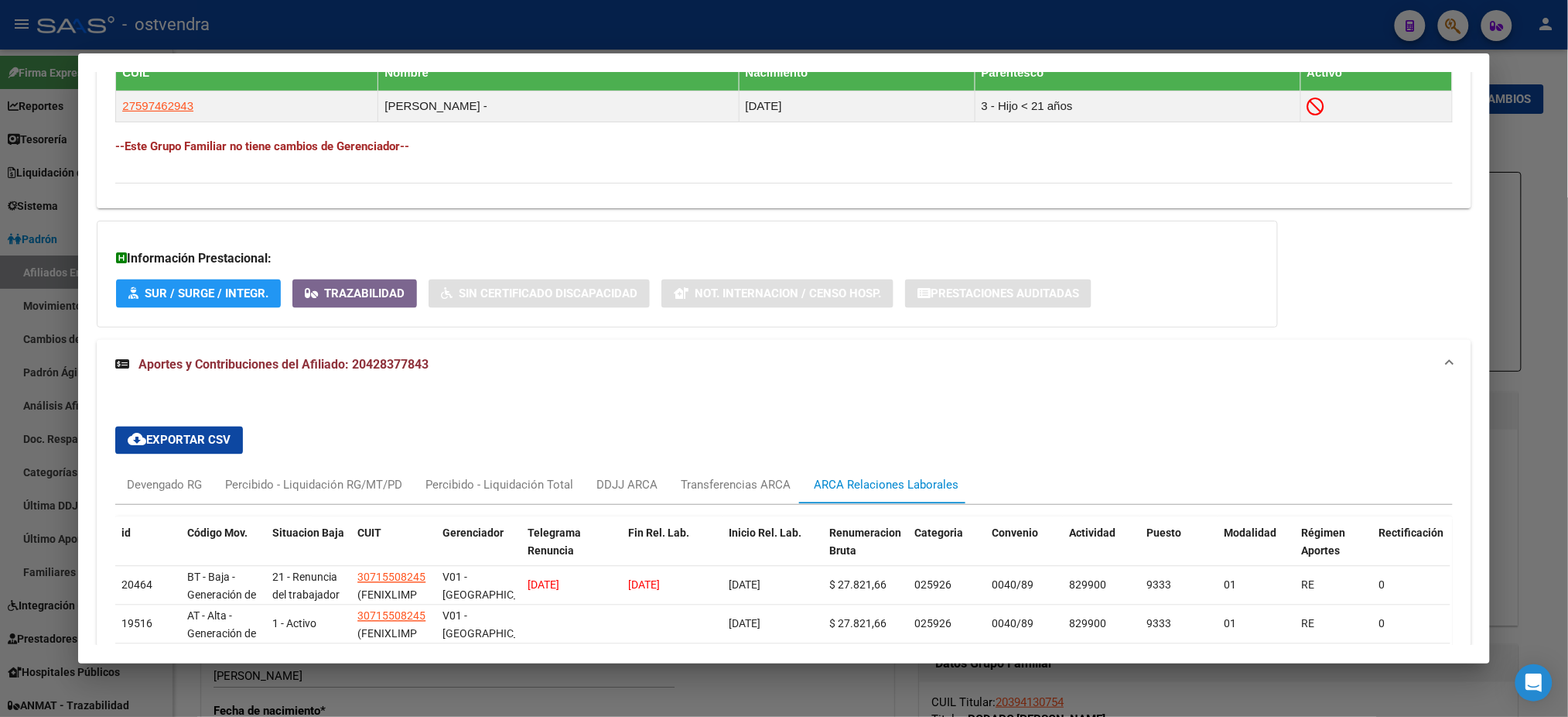
scroll to position [1144, 0]
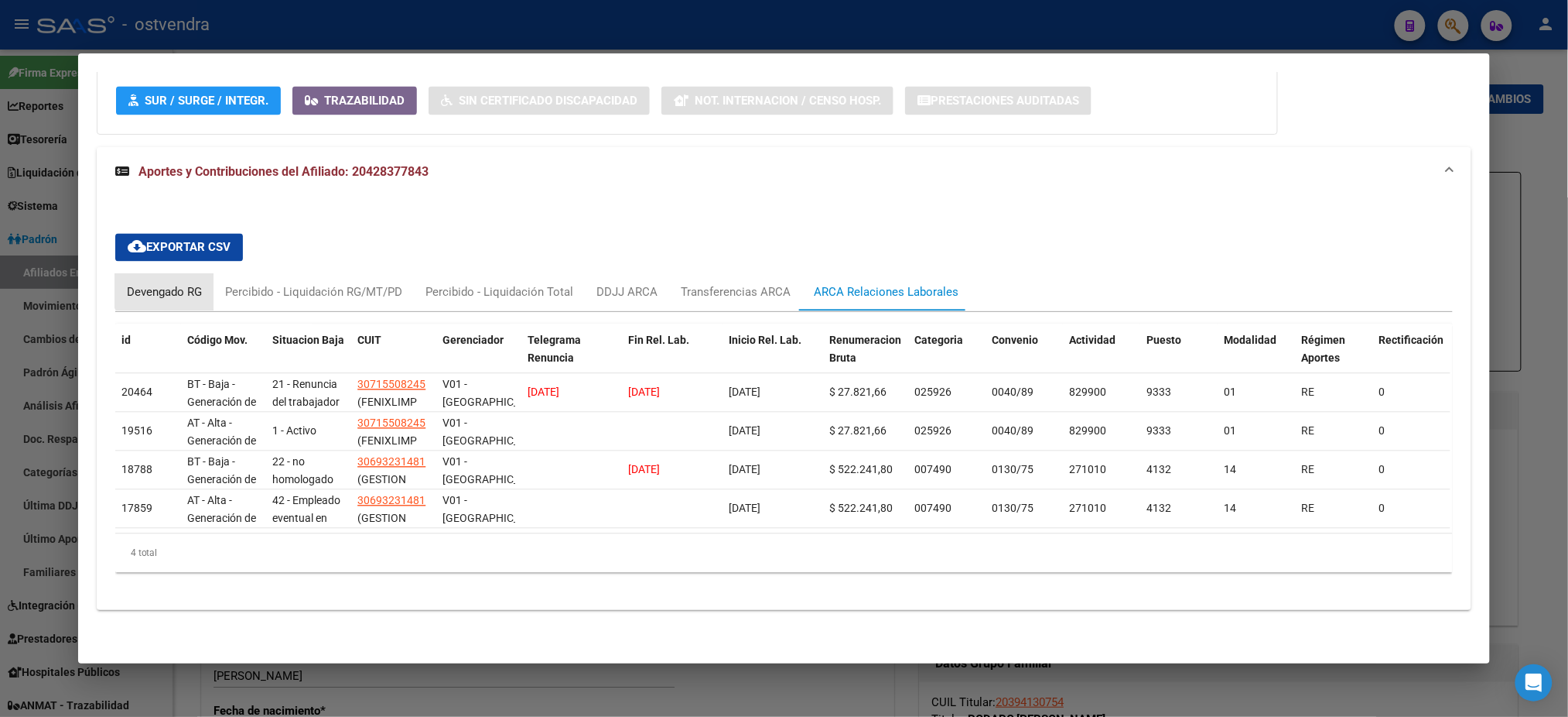
click at [190, 273] on div "Devengado RG" at bounding box center [164, 291] width 98 height 37
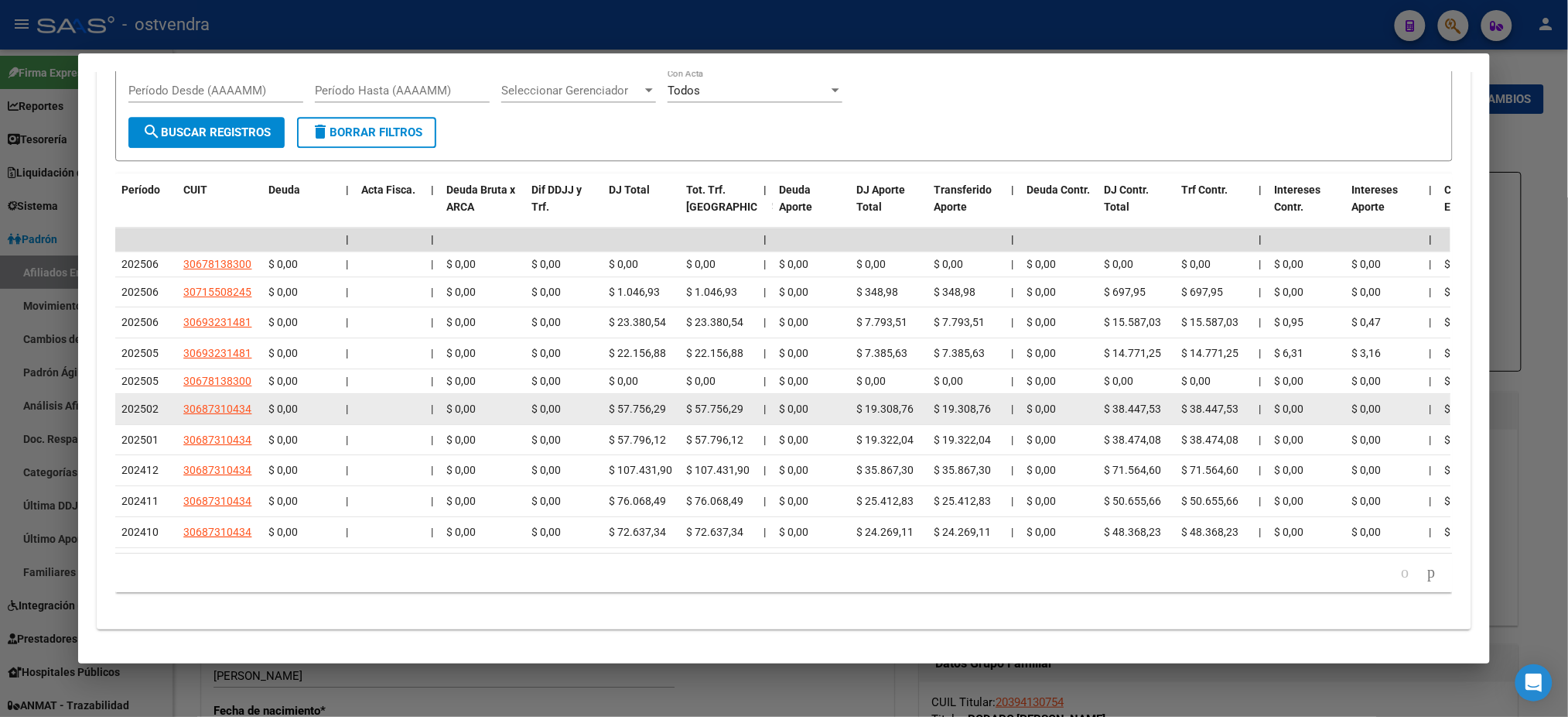
scroll to position [1418, 0]
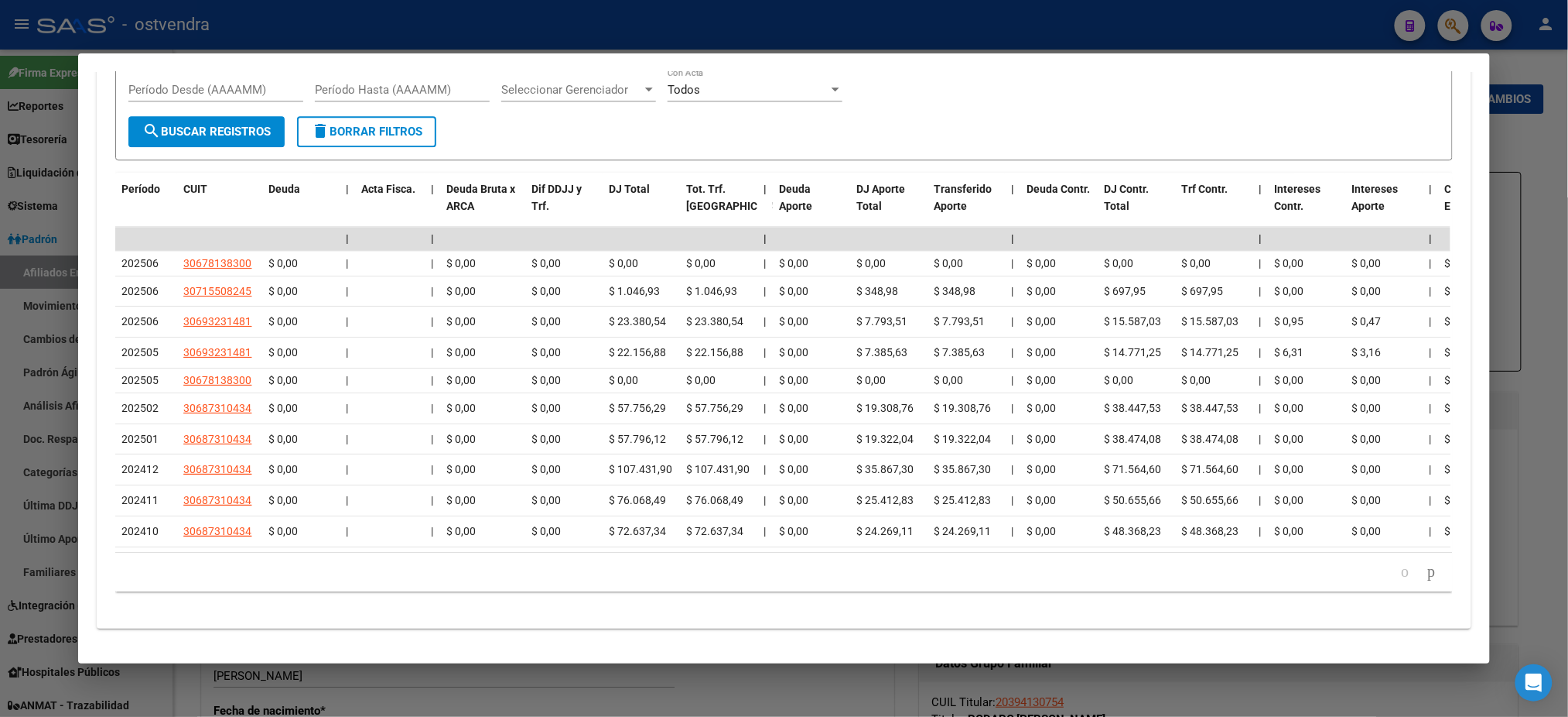
drag, startPoint x: 549, startPoint y: 582, endPoint x: 1040, endPoint y: 592, distance: 491.1
click at [1564, 644] on html "menu - ostvendra person Firma Express Reportes Tablero de Control Ingresos Perc…" at bounding box center [784, 358] width 1568 height 717
drag, startPoint x: 861, startPoint y: 612, endPoint x: 771, endPoint y: 577, distance: 96.6
click at [857, 604] on div "Filtros Período Desde (AAAAMM) Período Hasta (AAAAMM) Seleccionar Gerenciador S…" at bounding box center [784, 312] width 1337 height 582
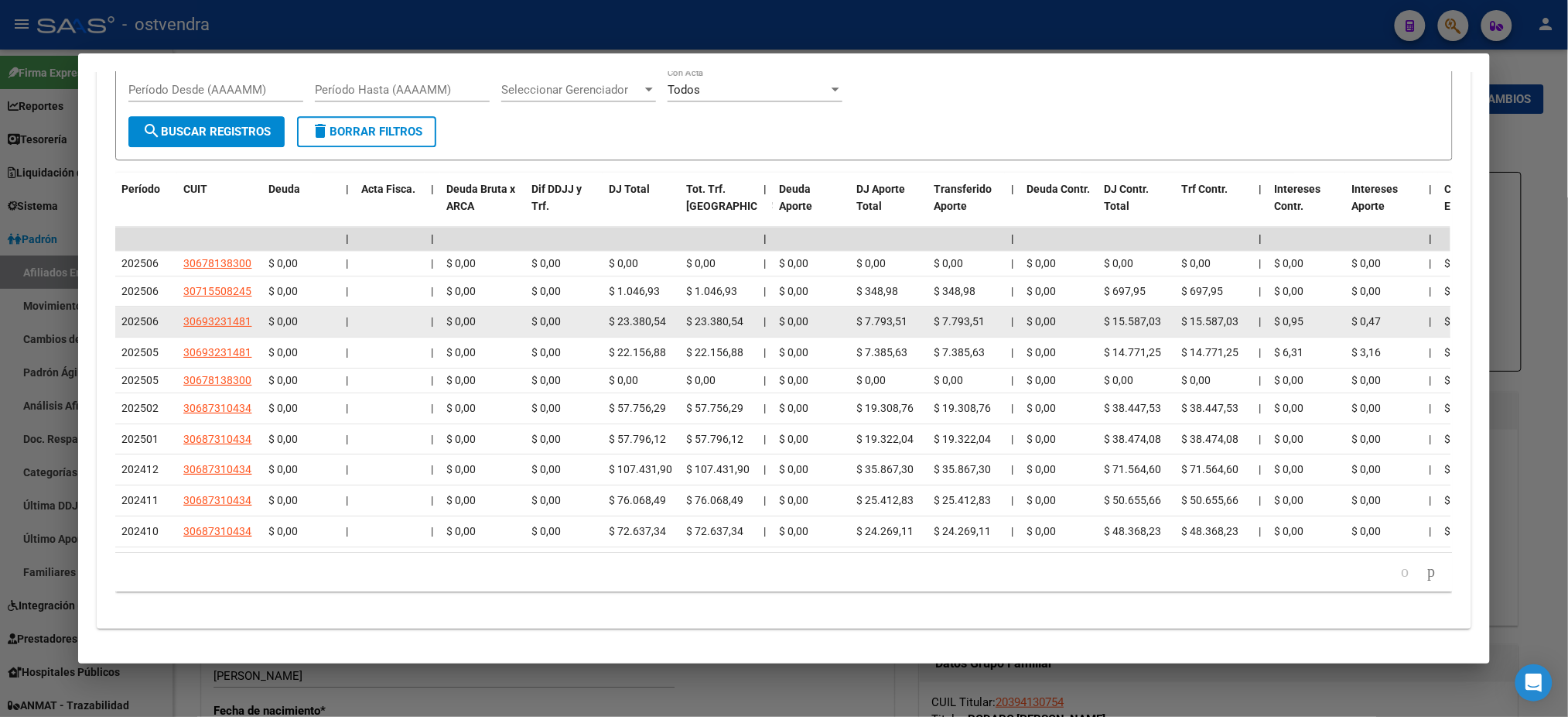
scroll to position [1006, 0]
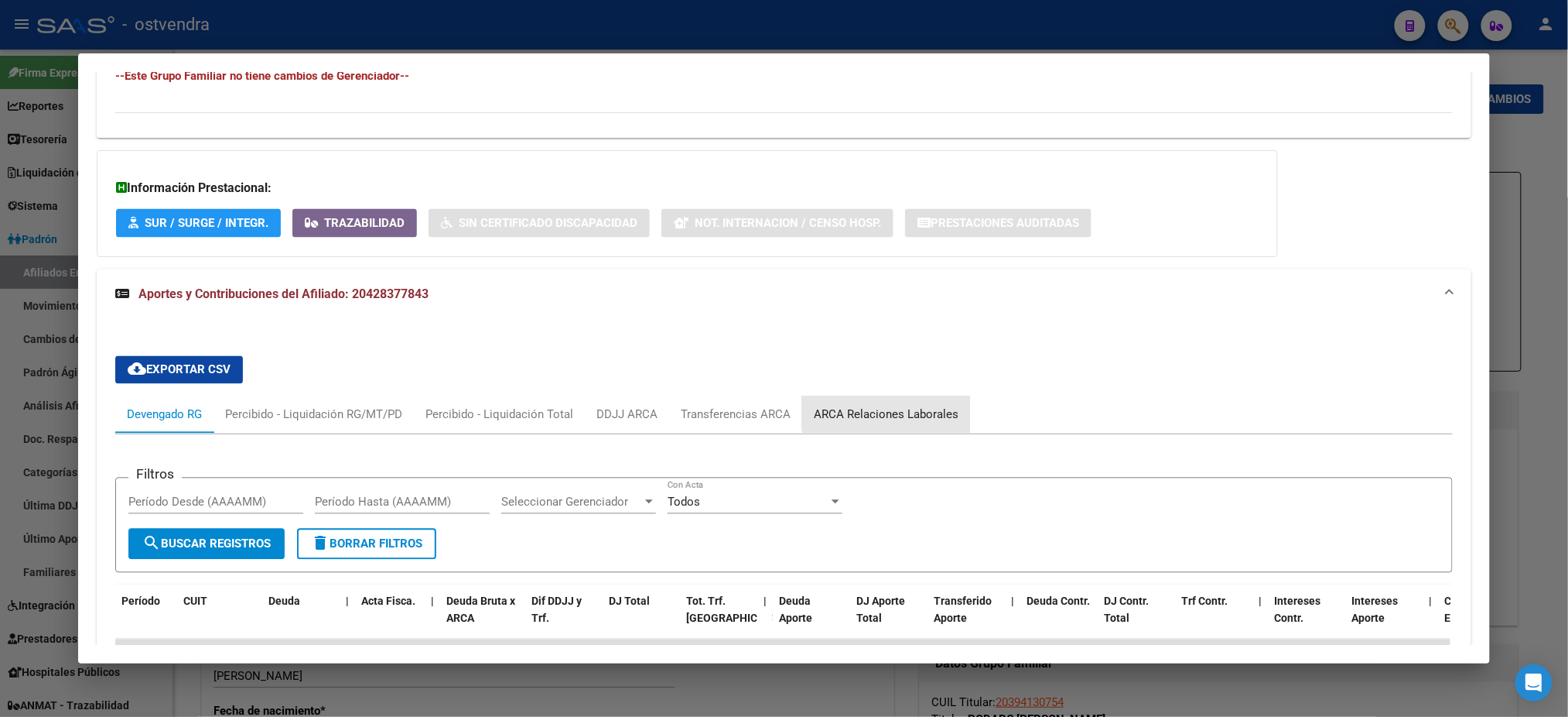
click at [909, 402] on div "ARCA Relaciones Laborales" at bounding box center [886, 414] width 168 height 37
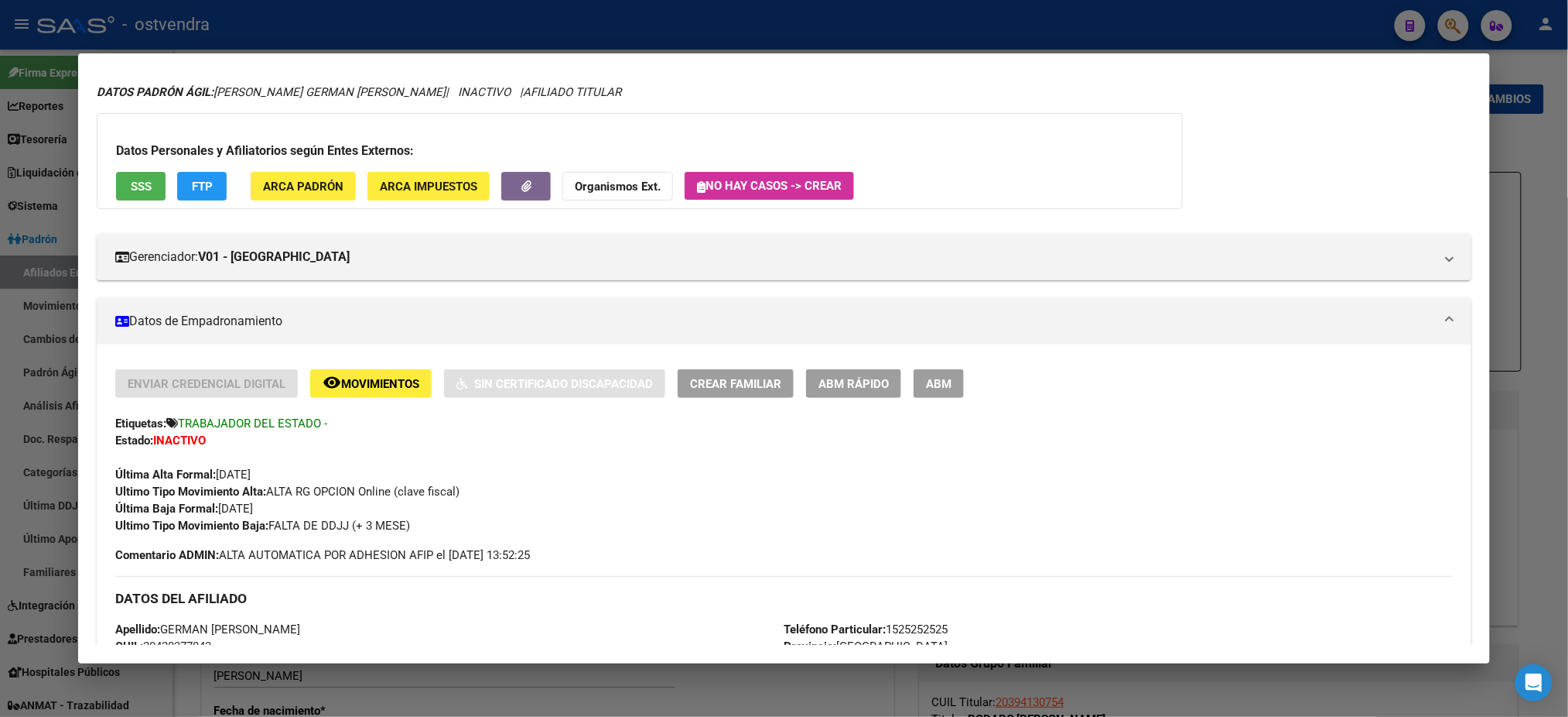
scroll to position [44, 0]
click at [932, 385] on span "ABM" at bounding box center [939, 385] width 26 height 14
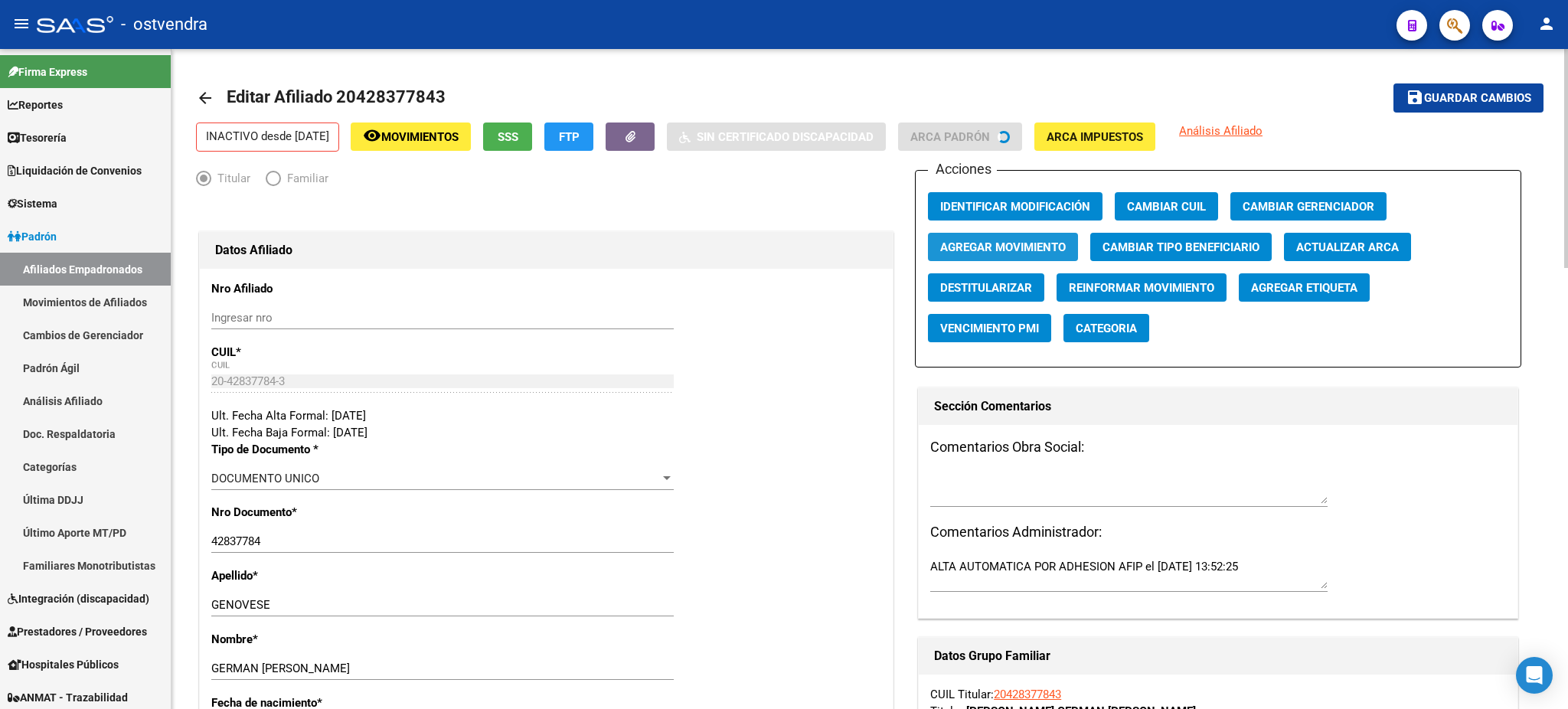
click at [1039, 233] on button "Agregar Movimiento" at bounding box center [1002, 247] width 151 height 29
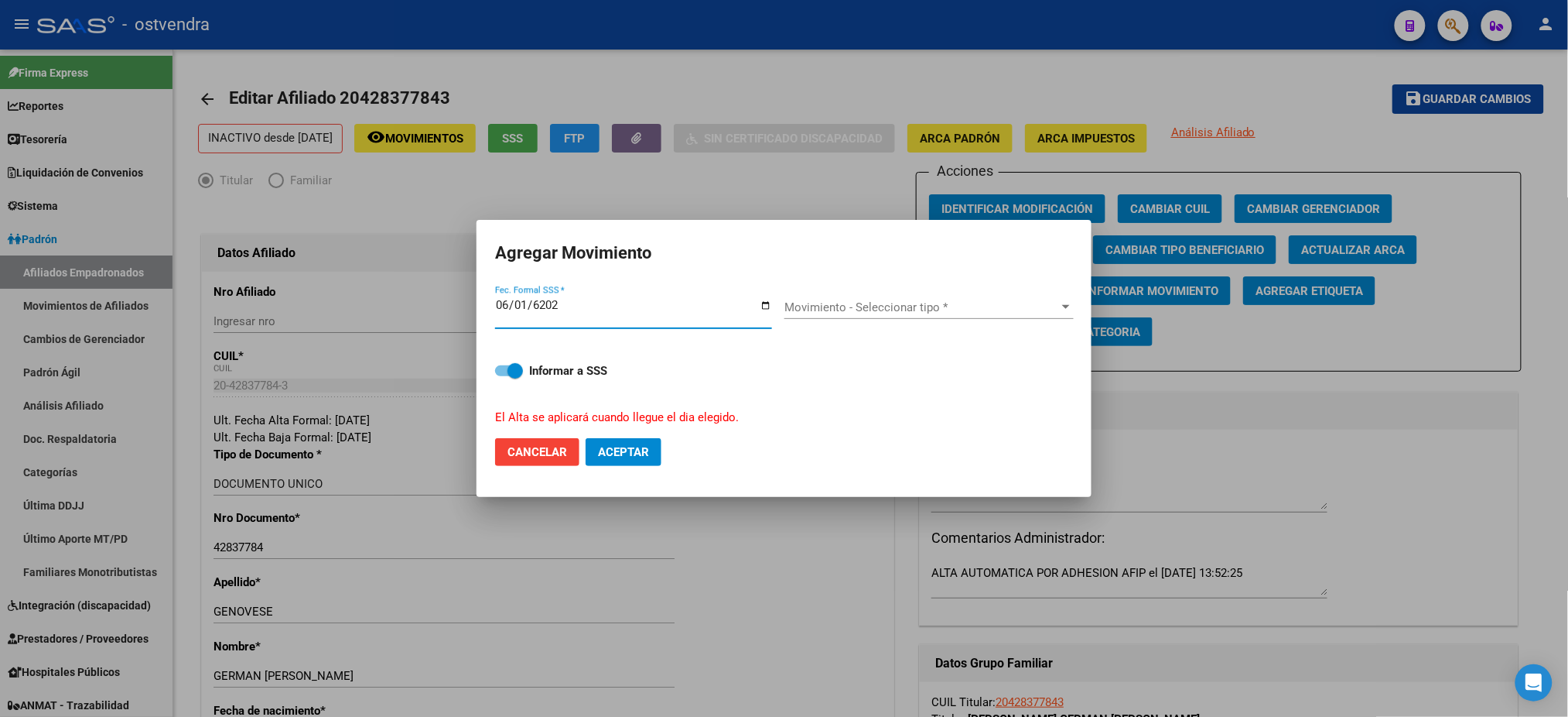
type input "2025-06-01"
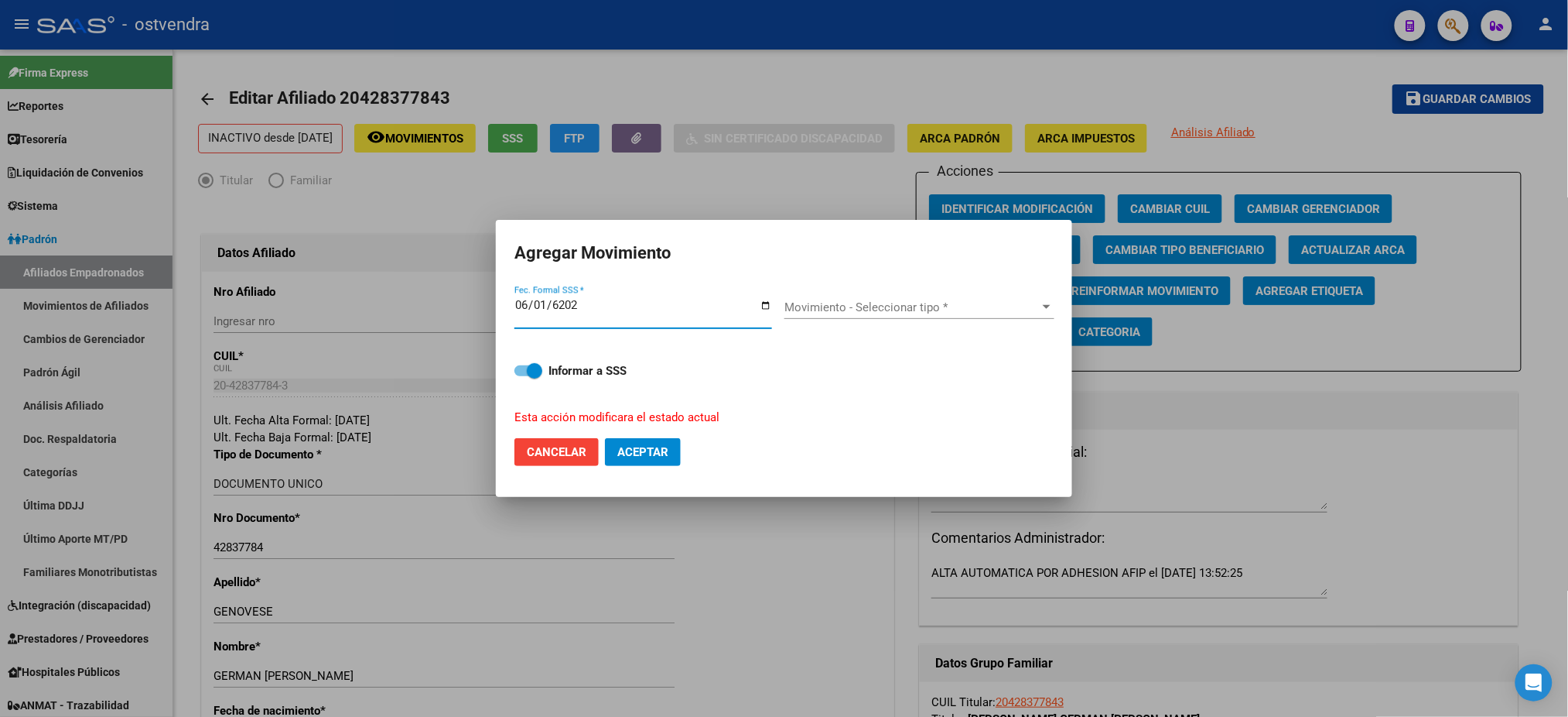
click at [860, 296] on div "Movimiento - Seleccionar tipo * Movimiento - Seleccionar tipo *" at bounding box center [920, 306] width 270 height 23
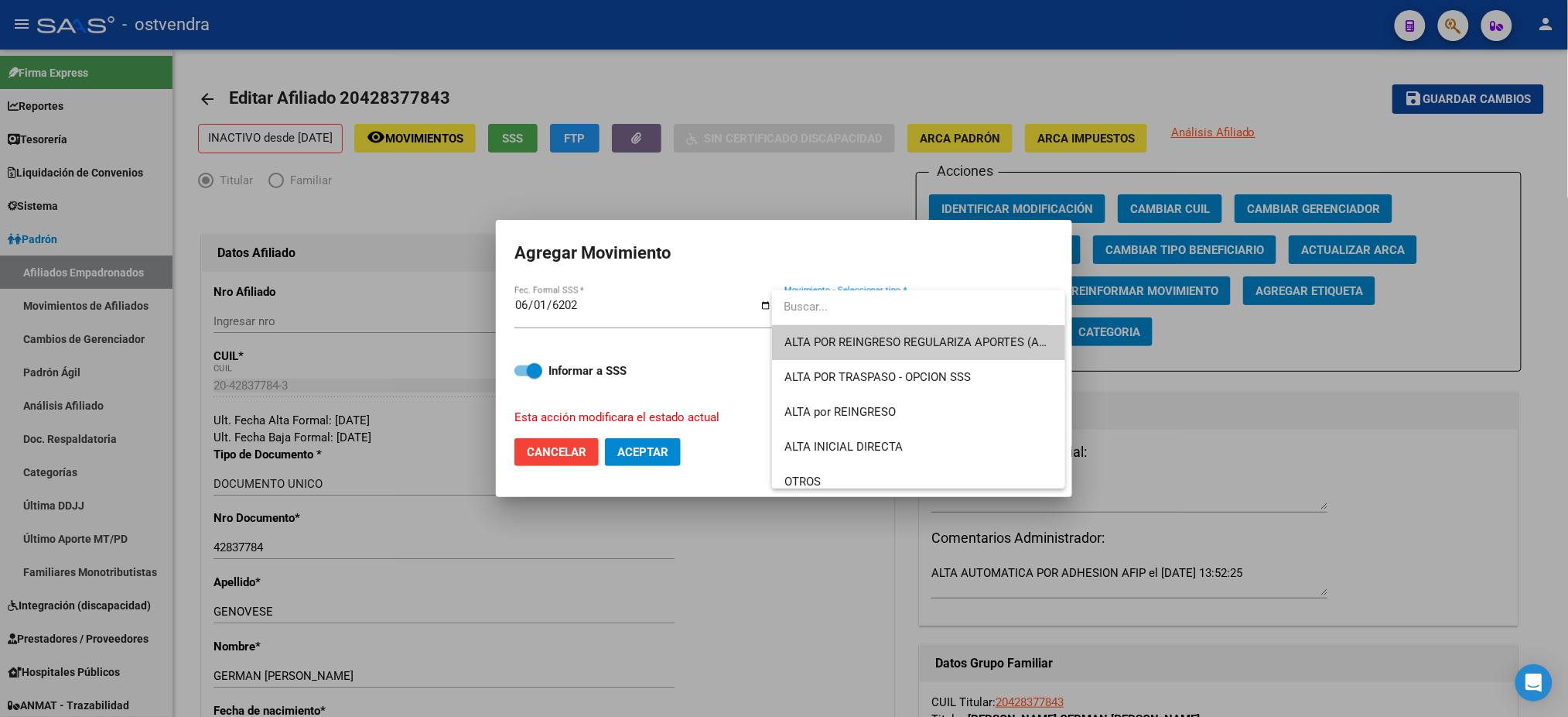
drag, startPoint x: 870, startPoint y: 325, endPoint x: 863, endPoint y: 315, distance: 12.2
click at [872, 326] on span "ALTA POR REINGRESO REGULARIZA APORTES (AFIP)" at bounding box center [919, 342] width 268 height 35
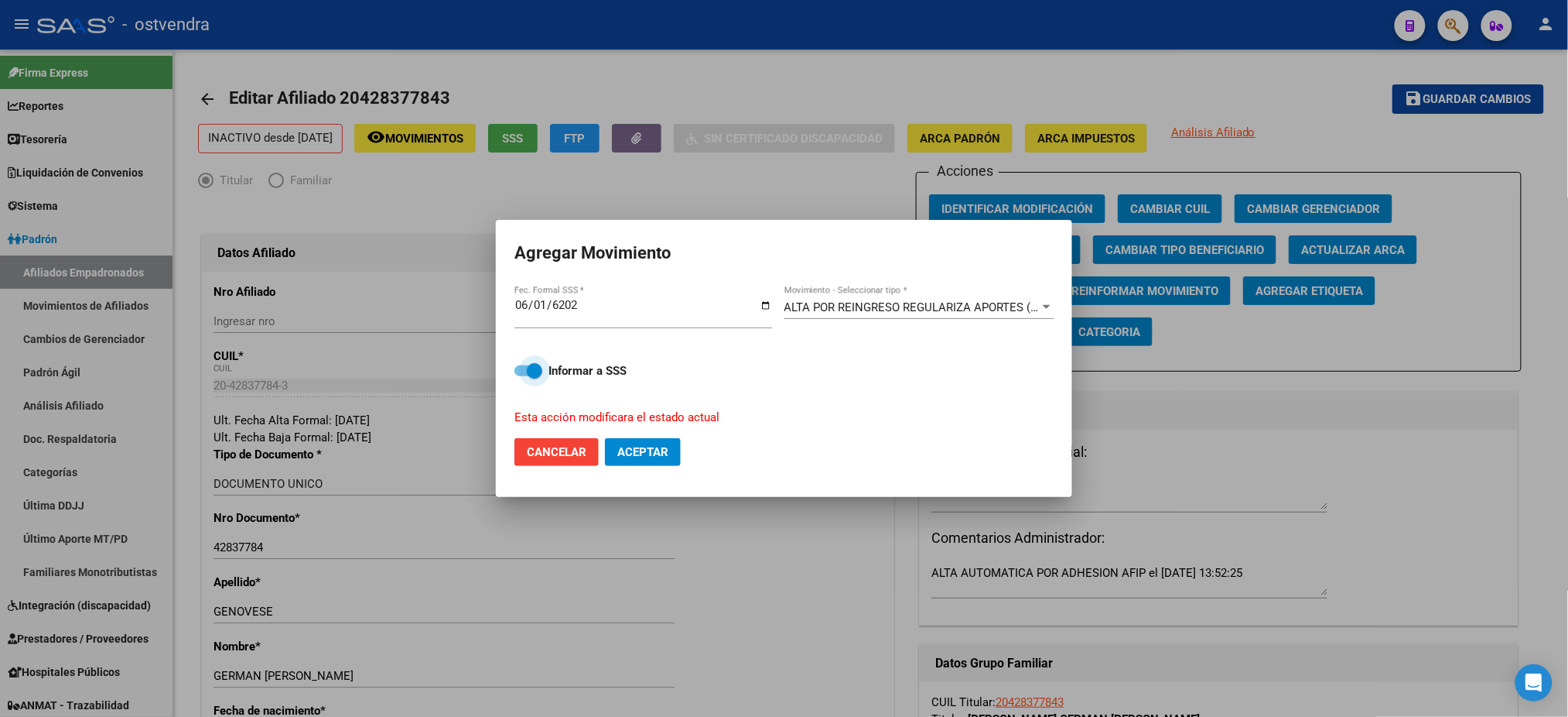
drag, startPoint x: 528, startPoint y: 370, endPoint x: 632, endPoint y: 476, distance: 148.5
click at [529, 373] on span at bounding box center [535, 371] width 16 height 16
click at [522, 376] on input "Informar a SSS" at bounding box center [521, 376] width 1 height 1
checkbox input "false"
click at [639, 455] on span "Aceptar" at bounding box center [642, 451] width 51 height 14
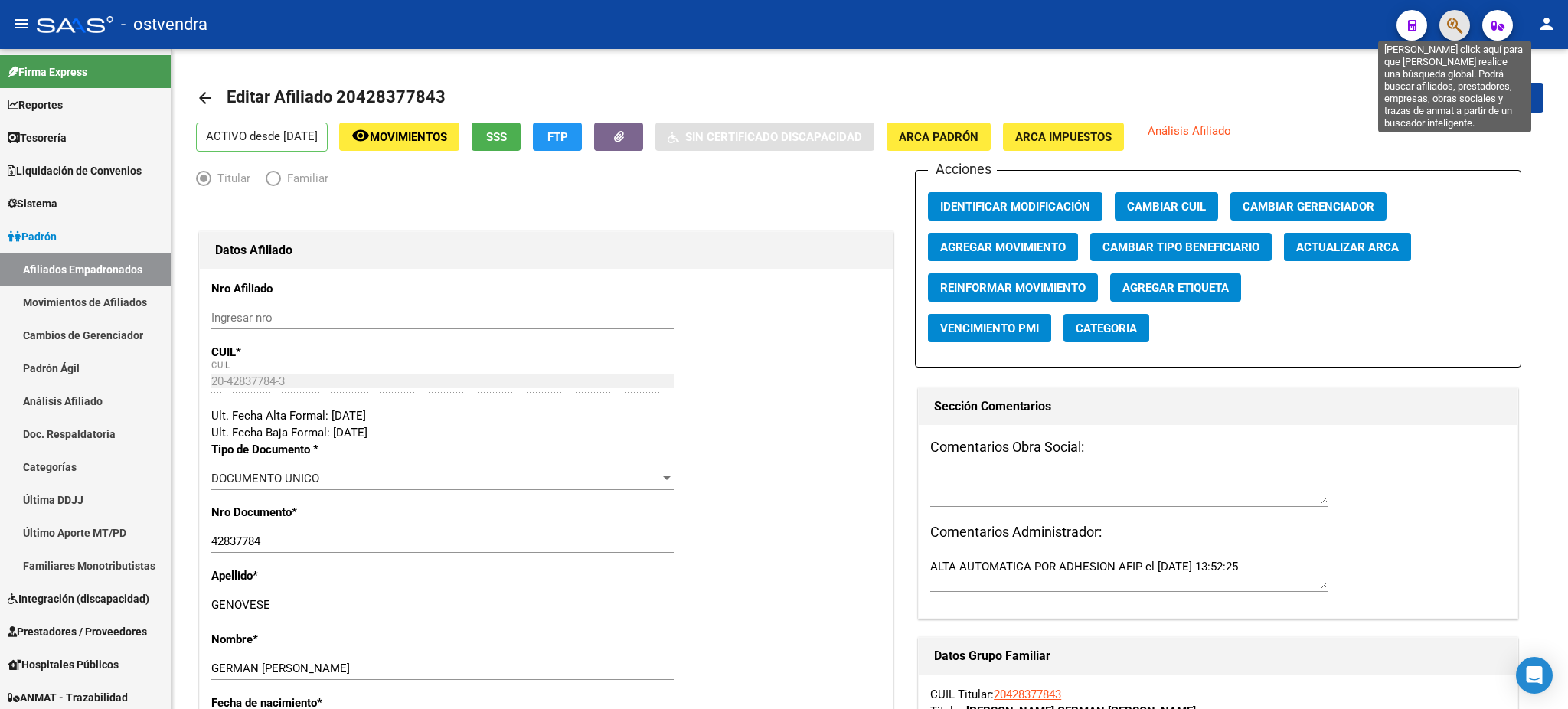
click at [1455, 28] on icon "button" at bounding box center [1455, 26] width 16 height 18
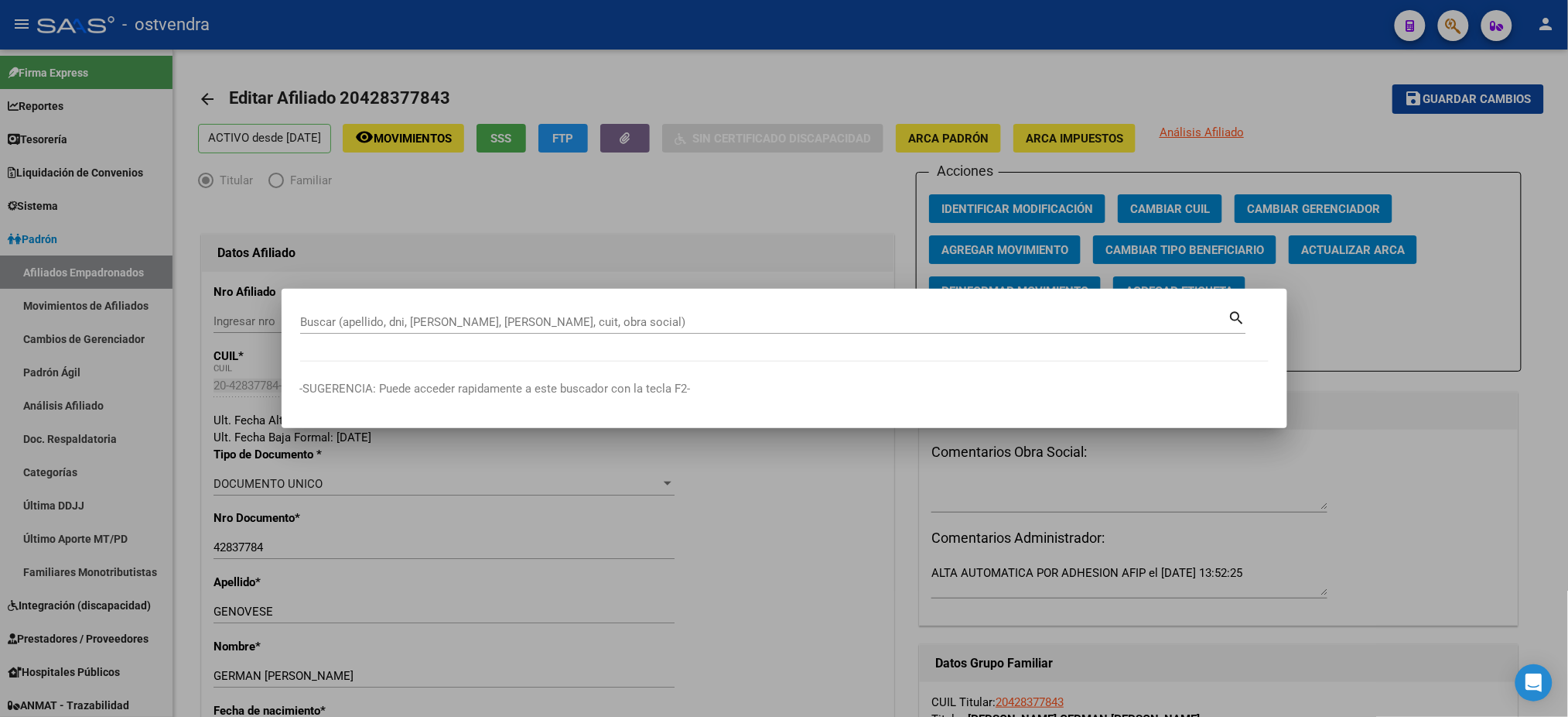
paste input "42837784"
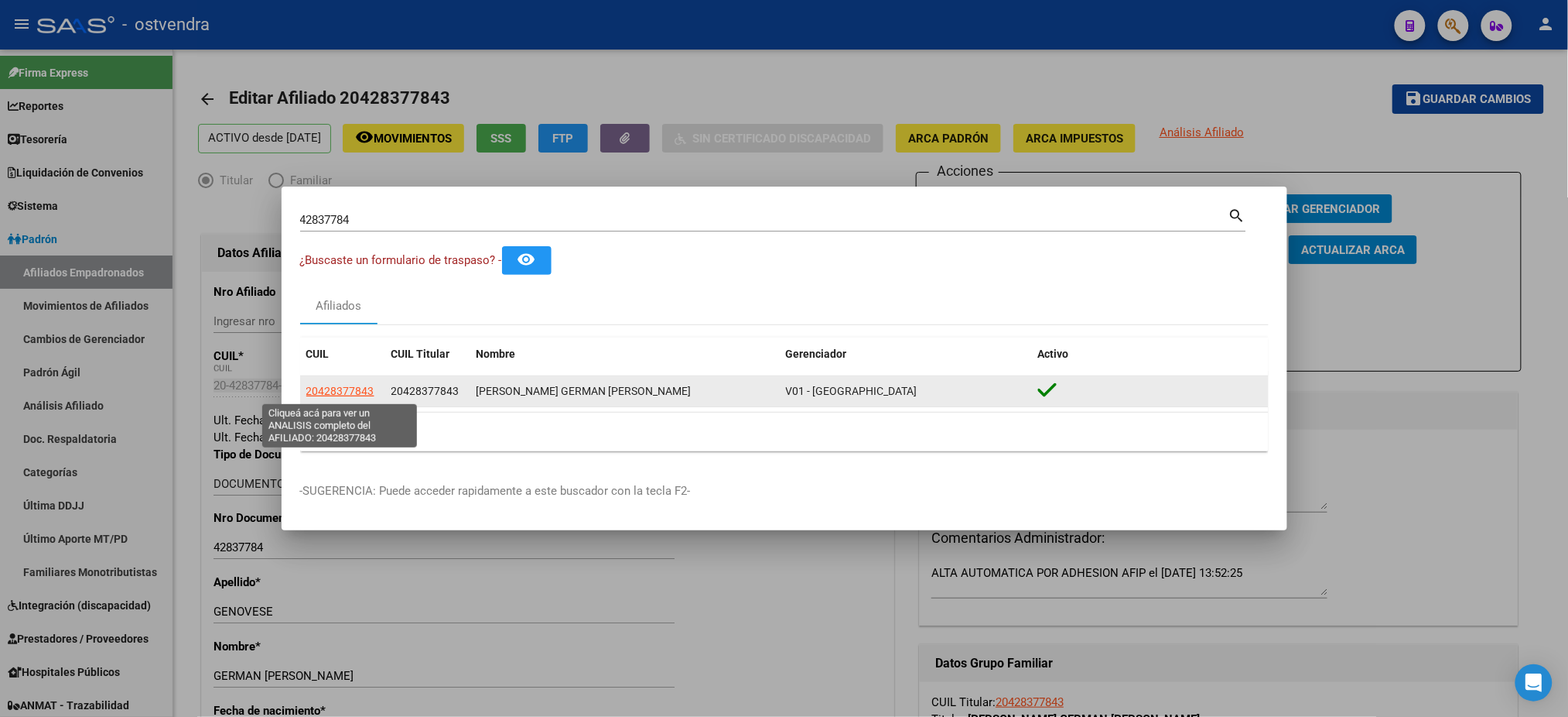
click at [355, 392] on span "20428377843" at bounding box center [340, 391] width 68 height 12
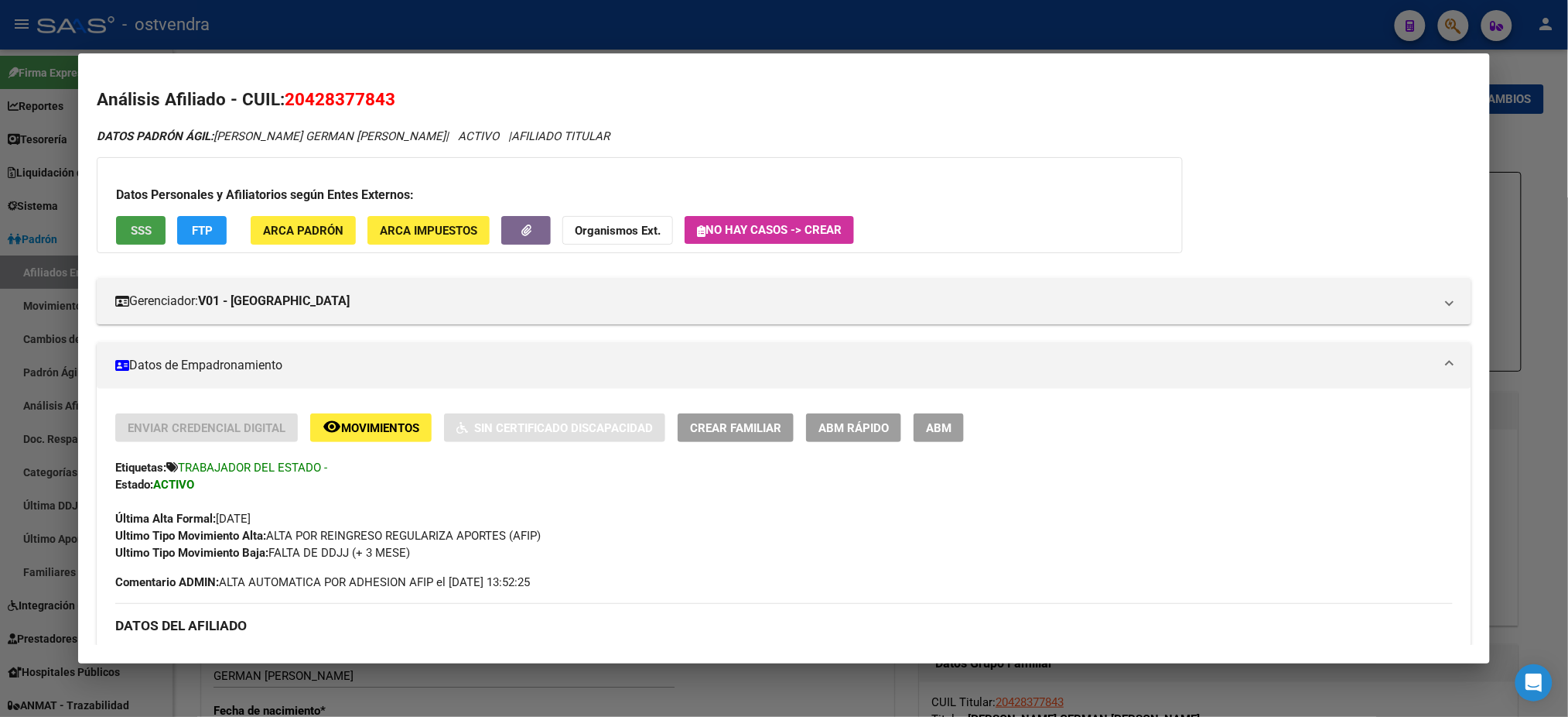
click at [130, 229] on span "SSS" at bounding box center [140, 231] width 21 height 14
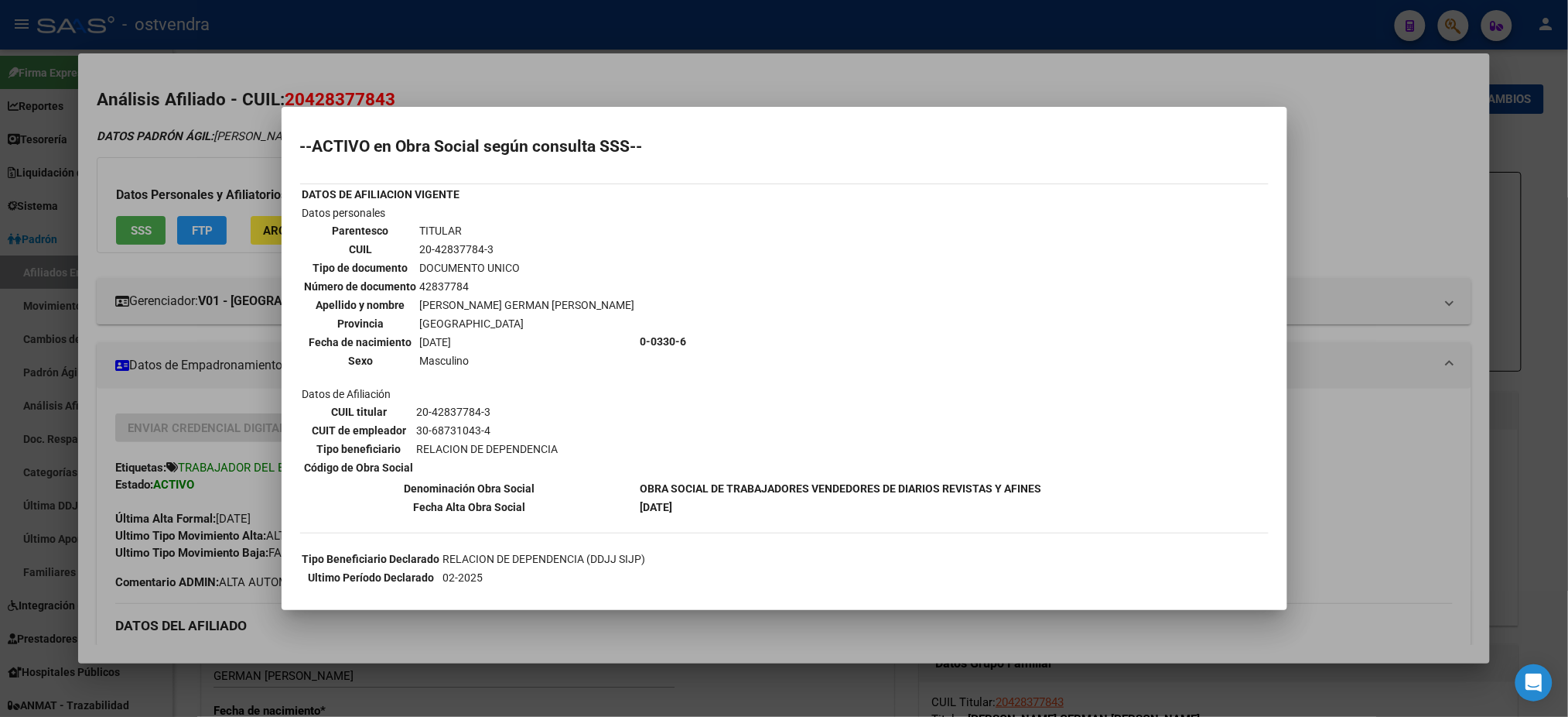
click at [176, 180] on div at bounding box center [784, 358] width 1568 height 717
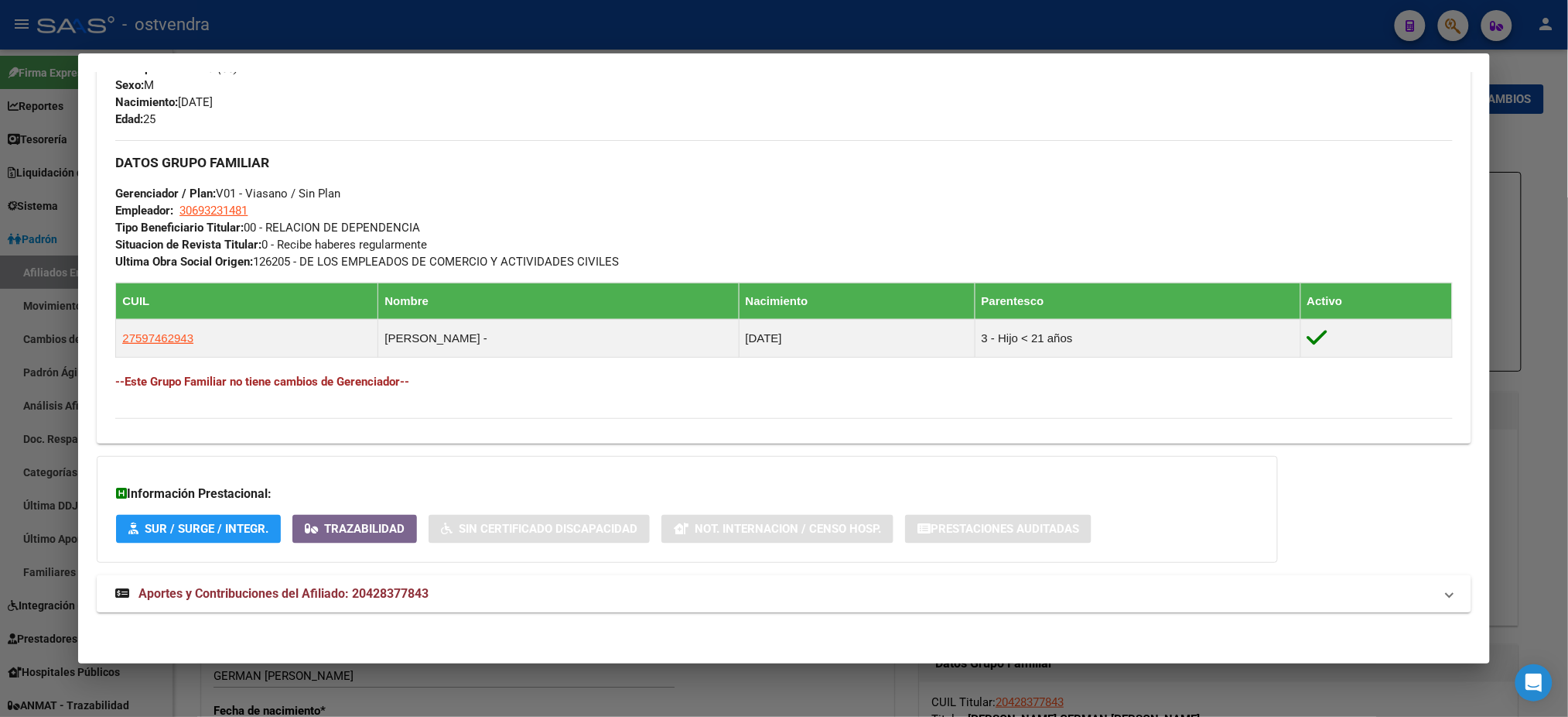
click at [448, 604] on mat-expansion-panel-header "Aportes y Contribuciones del Afiliado: 20428377843" at bounding box center [784, 593] width 1374 height 37
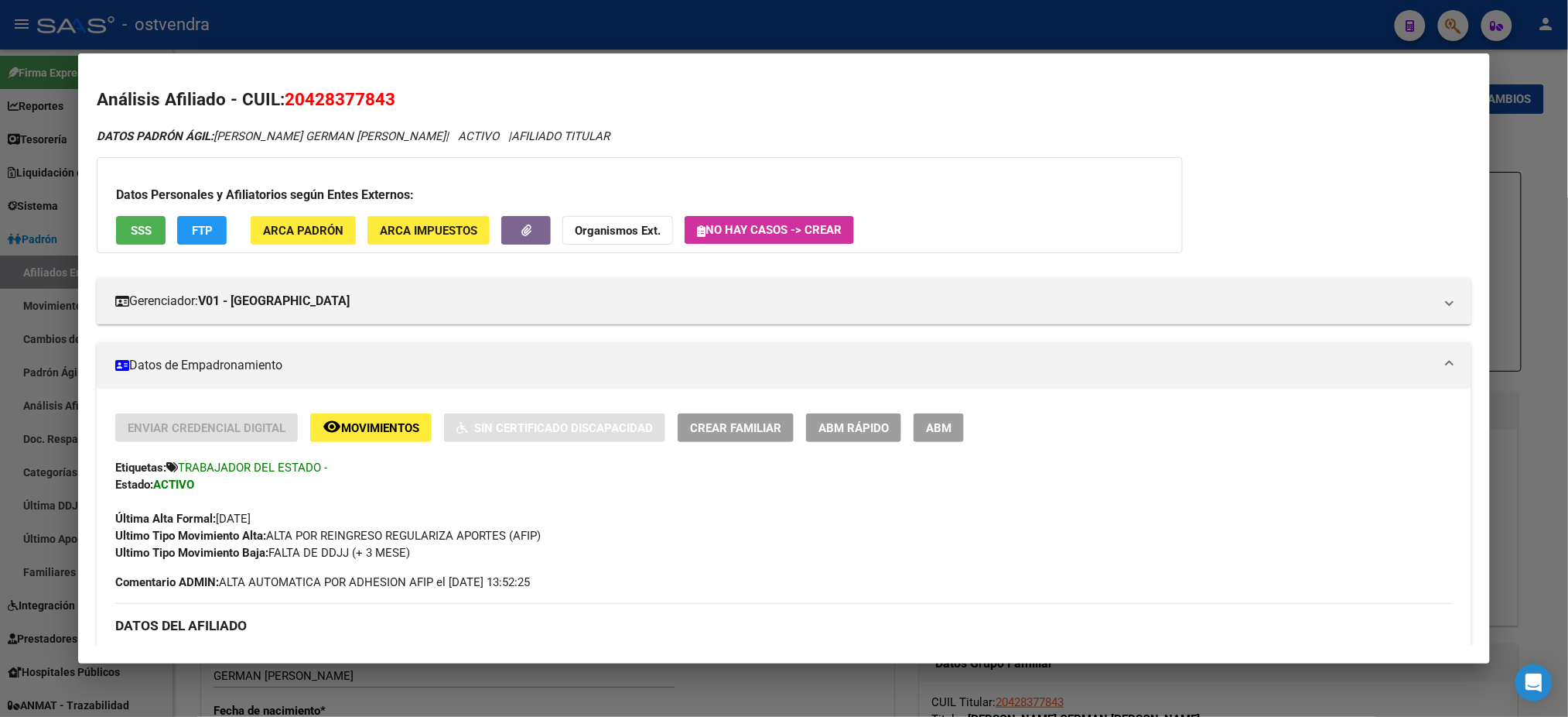
drag, startPoint x: 1268, startPoint y: 17, endPoint x: 424, endPoint y: 145, distance: 853.7
click at [1258, 19] on div at bounding box center [784, 358] width 1568 height 717
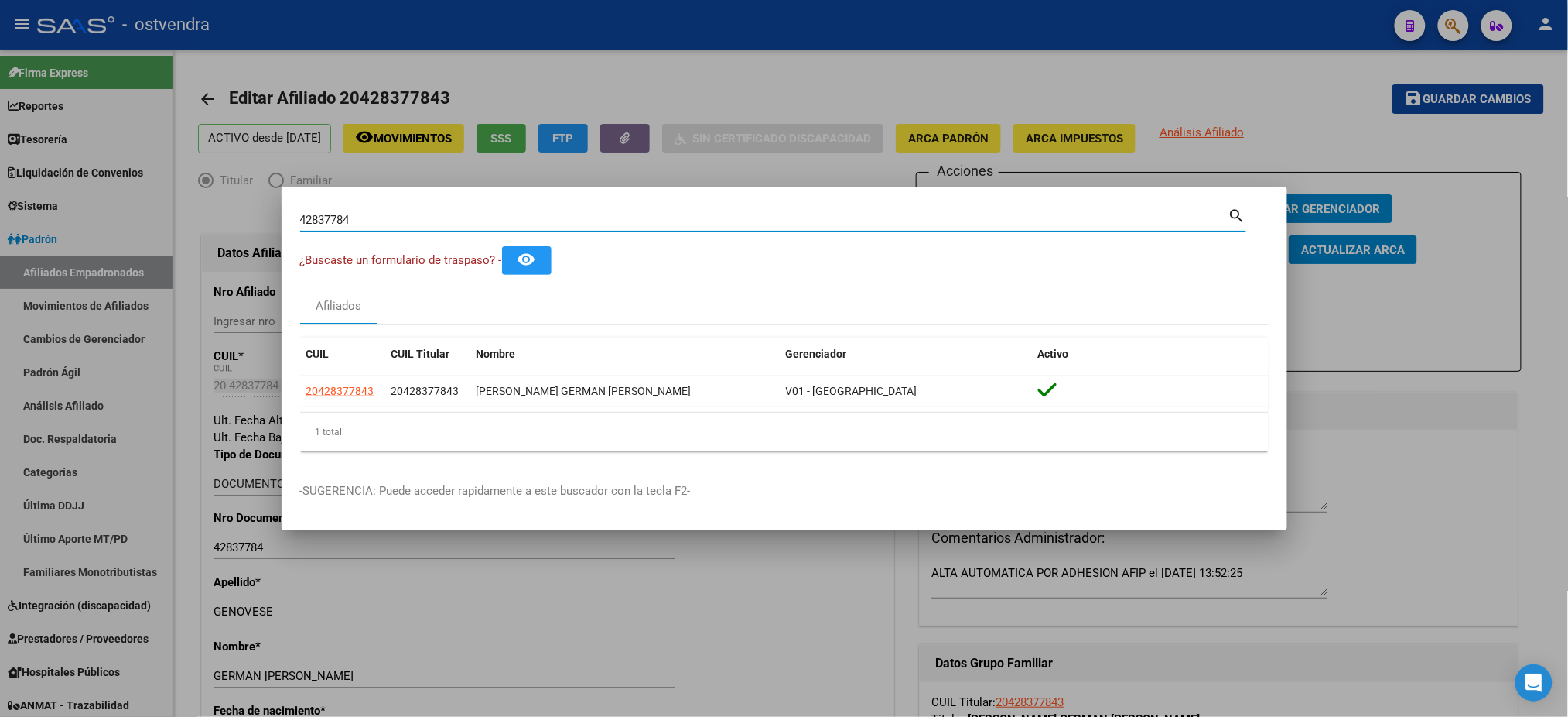
drag, startPoint x: 385, startPoint y: 214, endPoint x: 212, endPoint y: 202, distance: 173.4
click at [212, 202] on div "42837784 Buscar (apellido, dni, cuil, nro traspaso, cuit, obra social) search ¿…" at bounding box center [784, 358] width 1568 height 717
paste input "4056038"
type input "44056038"
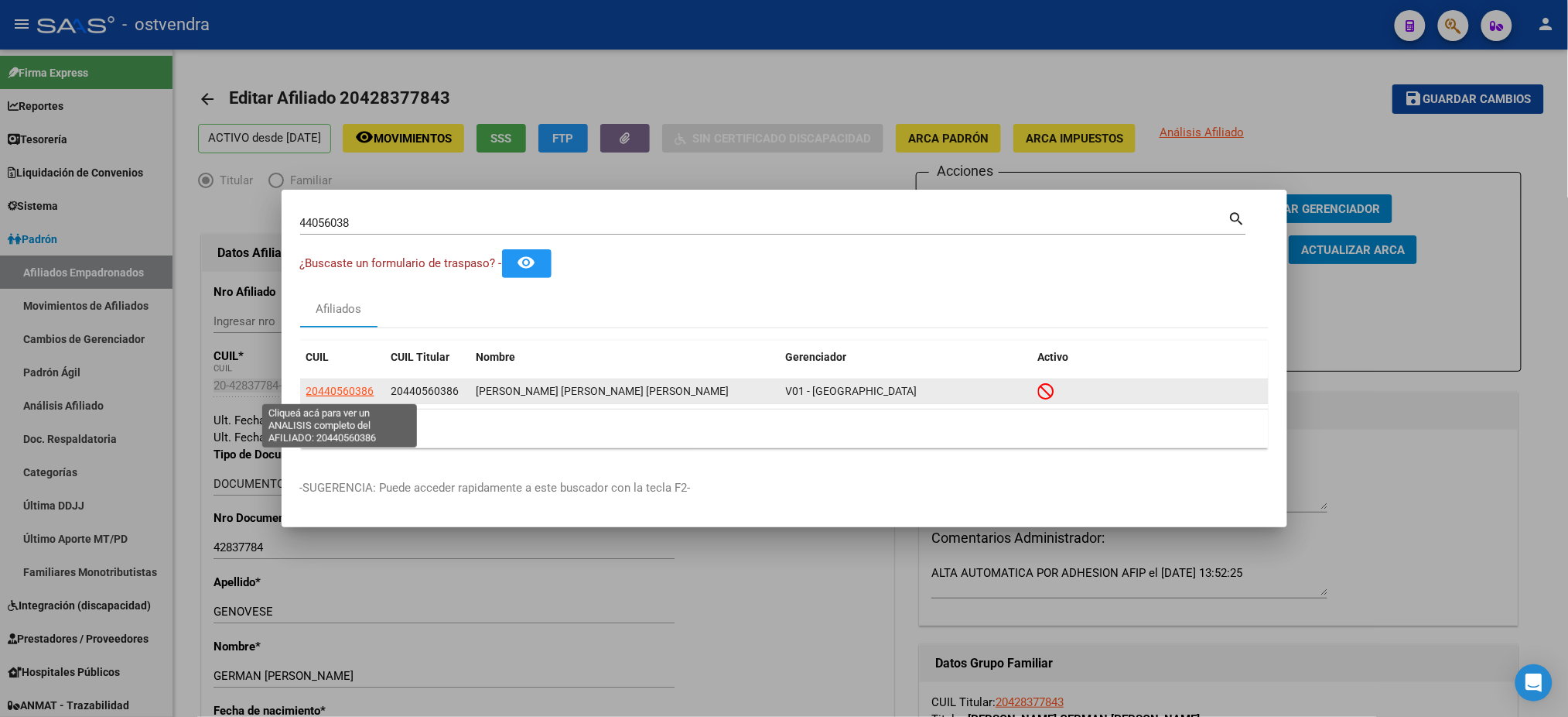
click at [334, 391] on span "20440560386" at bounding box center [340, 391] width 68 height 12
type textarea "20440560386"
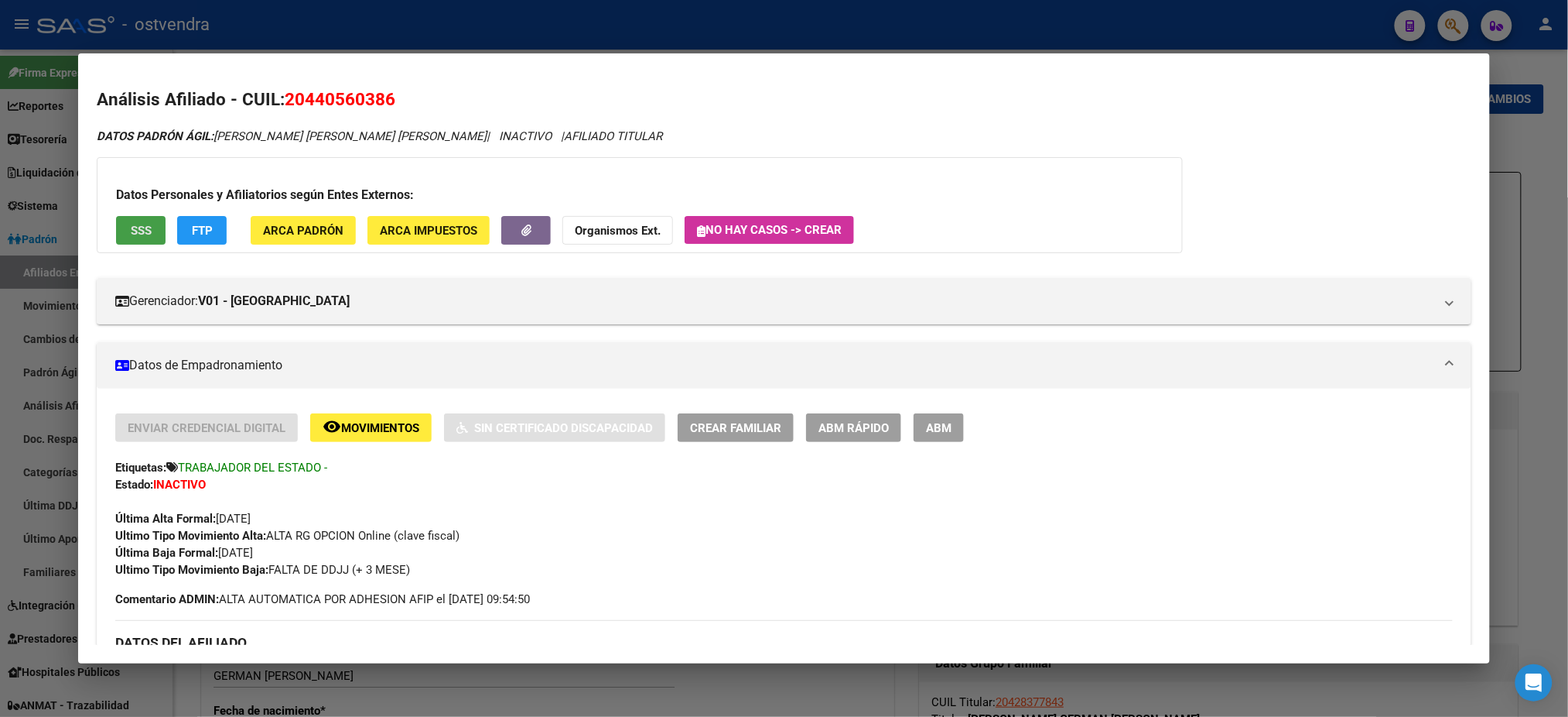
click at [142, 232] on span "SSS" at bounding box center [140, 231] width 21 height 14
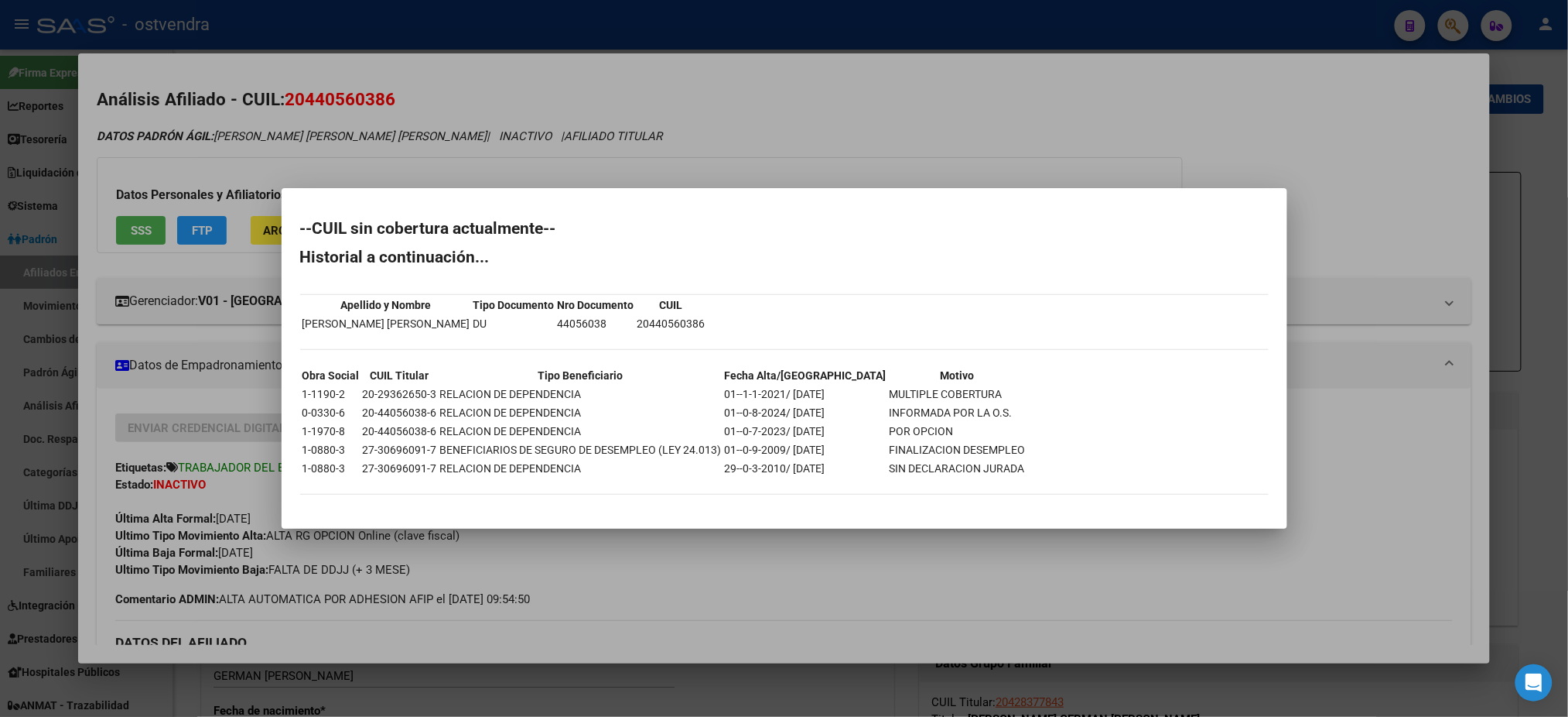
click at [400, 157] on div at bounding box center [784, 358] width 1568 height 717
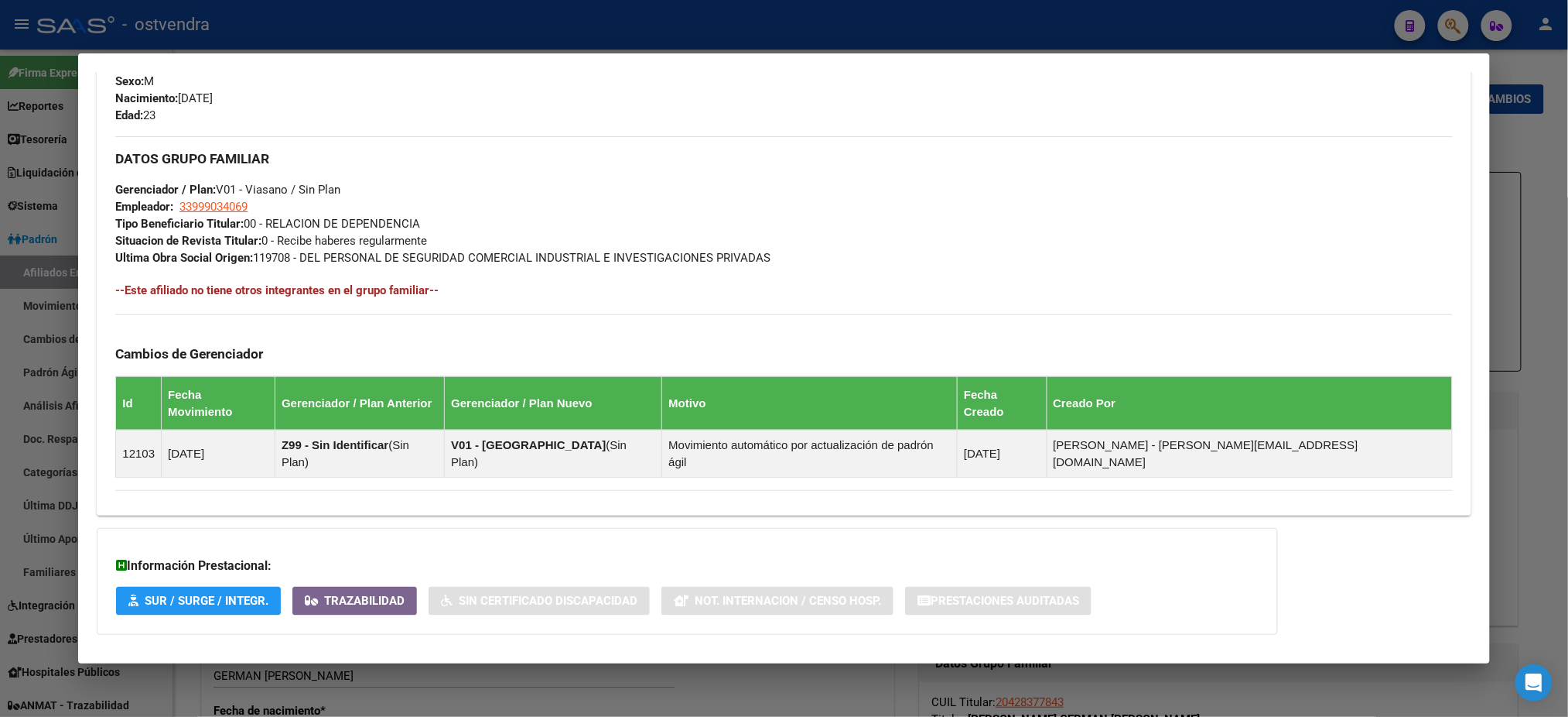
scroll to position [750, 0]
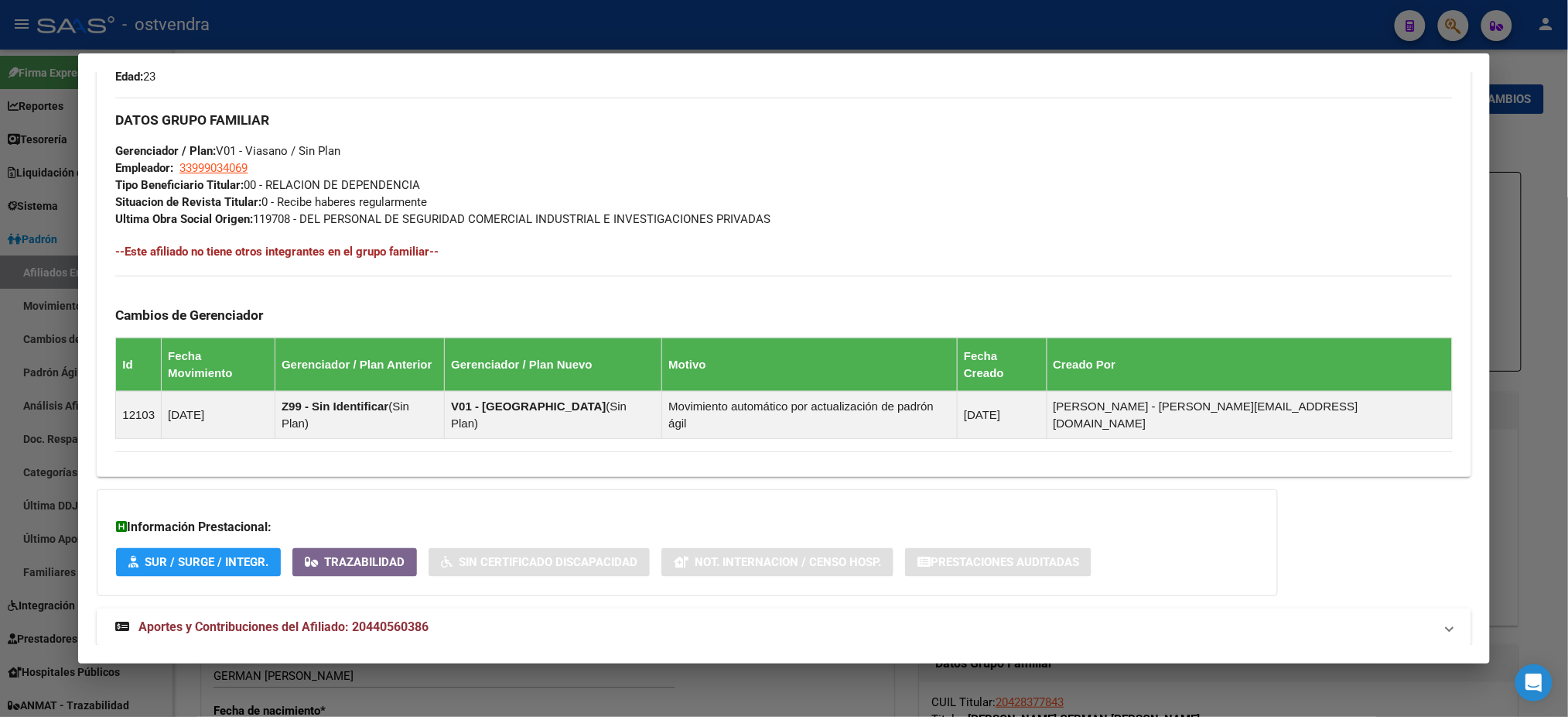
click at [504, 618] on mat-panel-title "Aportes y Contribuciones del Afiliado: 20440560386" at bounding box center [775, 627] width 1318 height 19
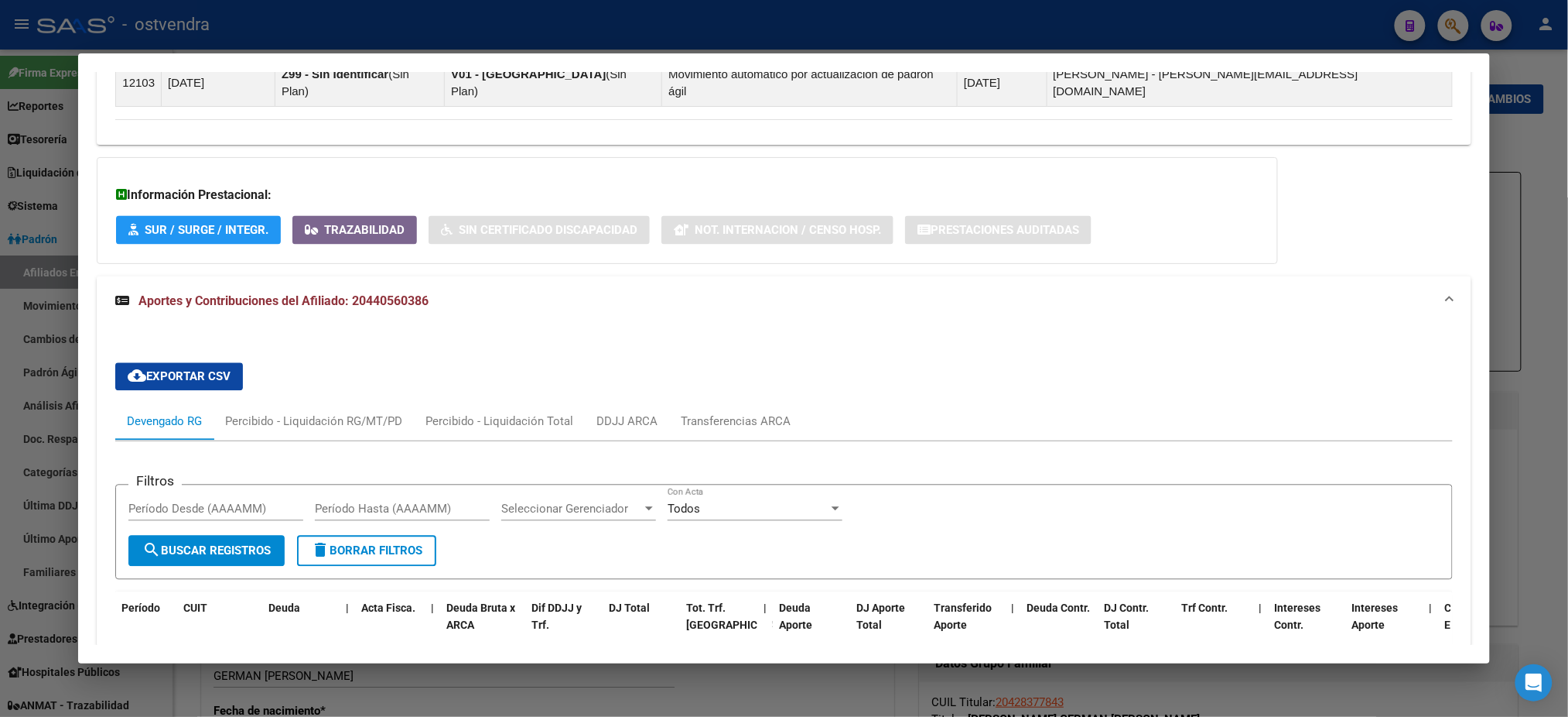
scroll to position [1403, 0]
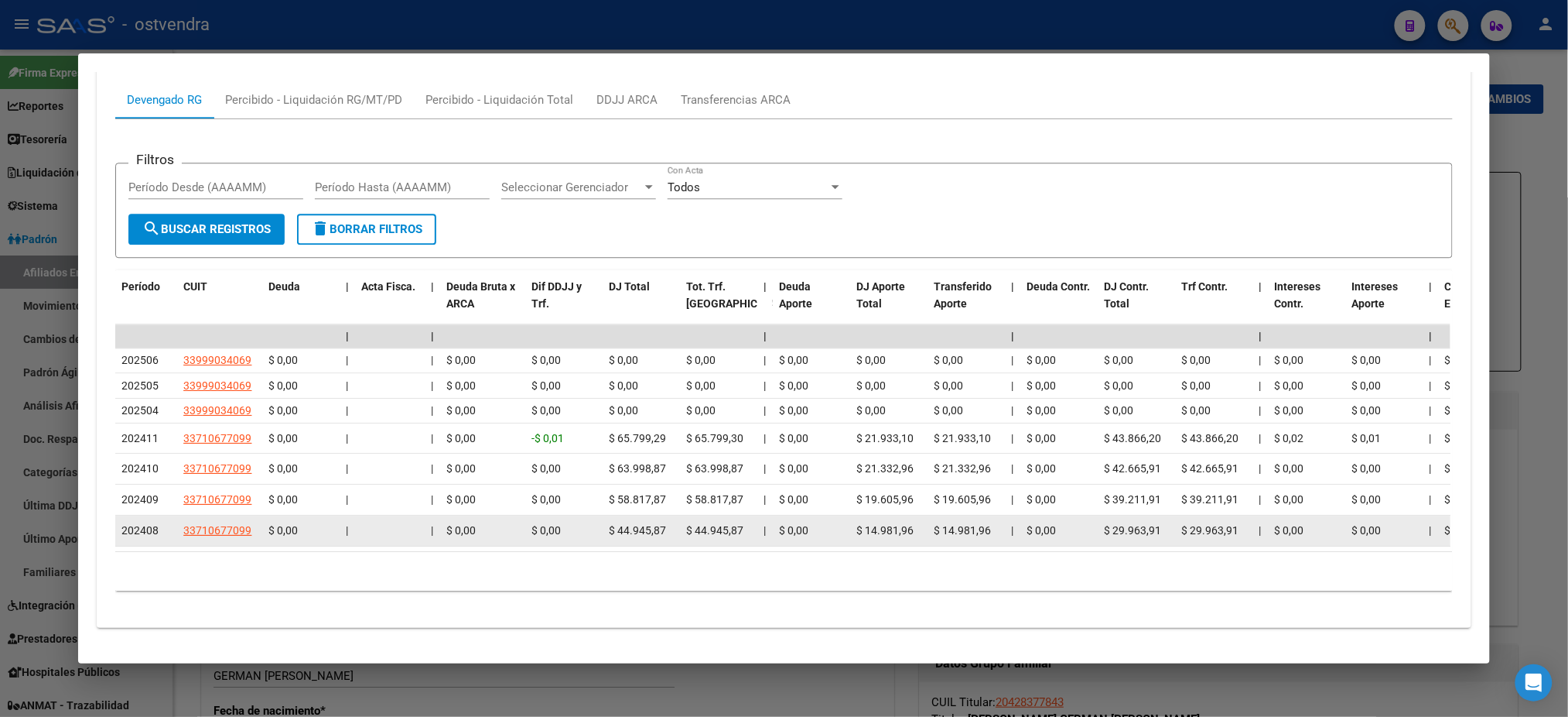
drag, startPoint x: 500, startPoint y: 534, endPoint x: 793, endPoint y: 490, distance: 296.3
click at [1381, 504] on div "Período CUIT Deuda | Acta Fisca. | Deuda Bruta x ARCA Dif DDJJ y Trf. DJ Total …" at bounding box center [784, 431] width 1337 height 320
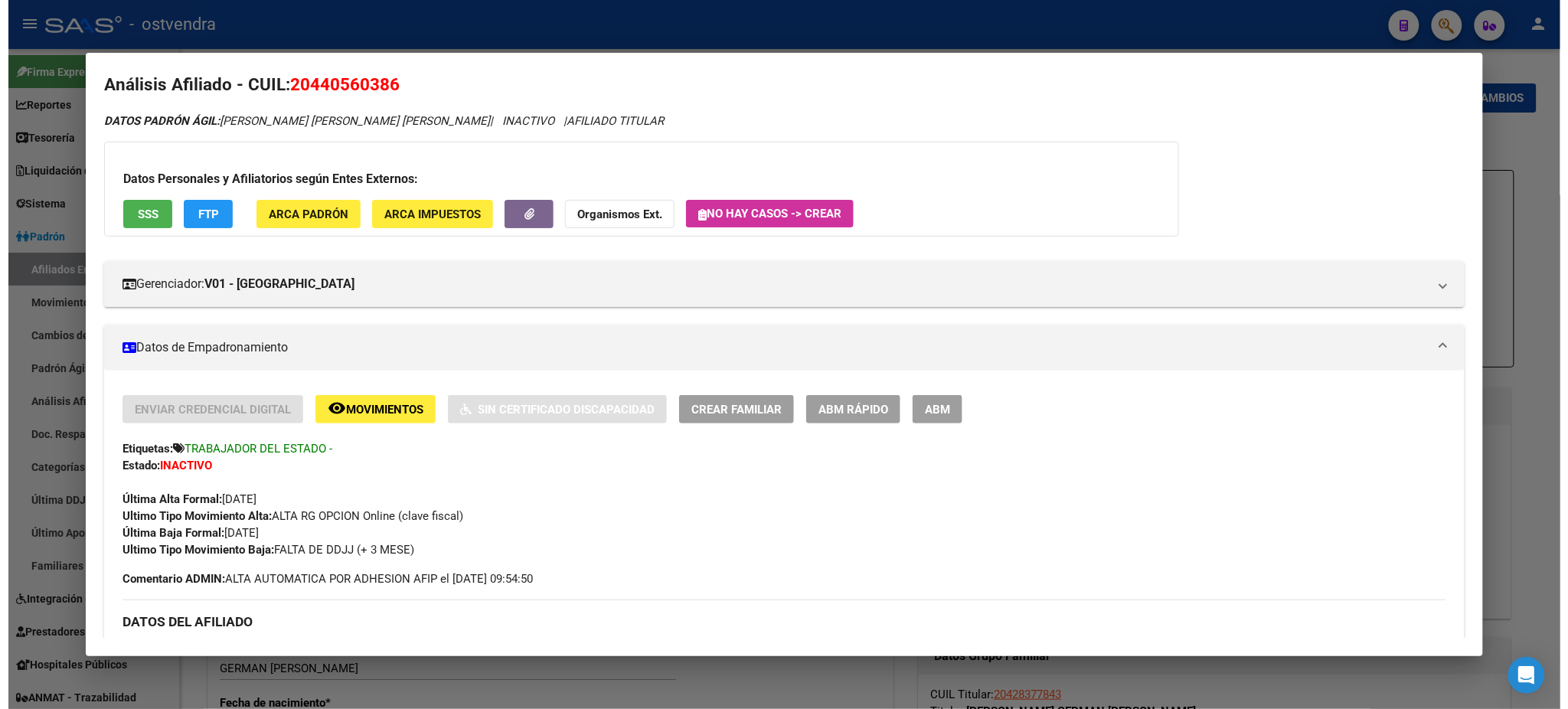
scroll to position [0, 0]
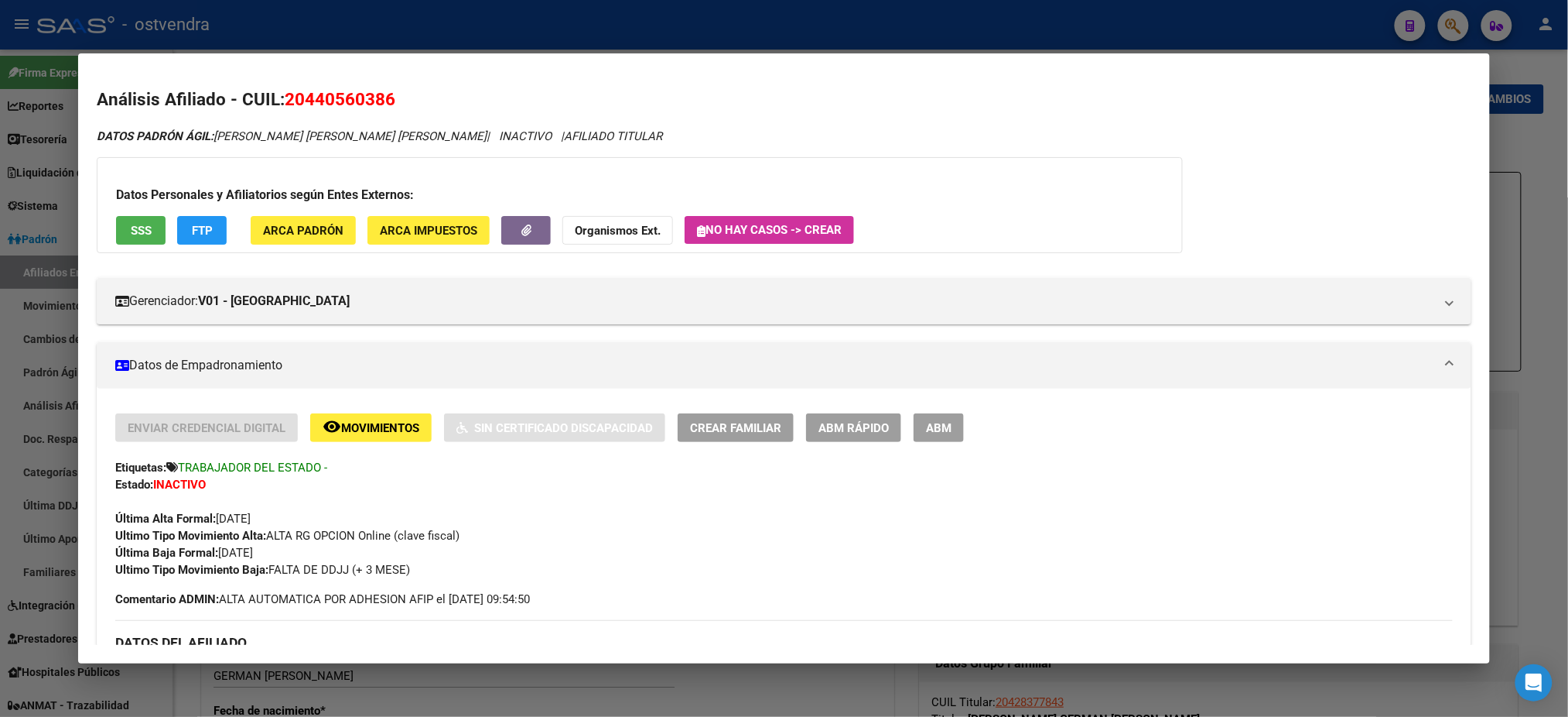
click at [412, 14] on div at bounding box center [784, 358] width 1568 height 717
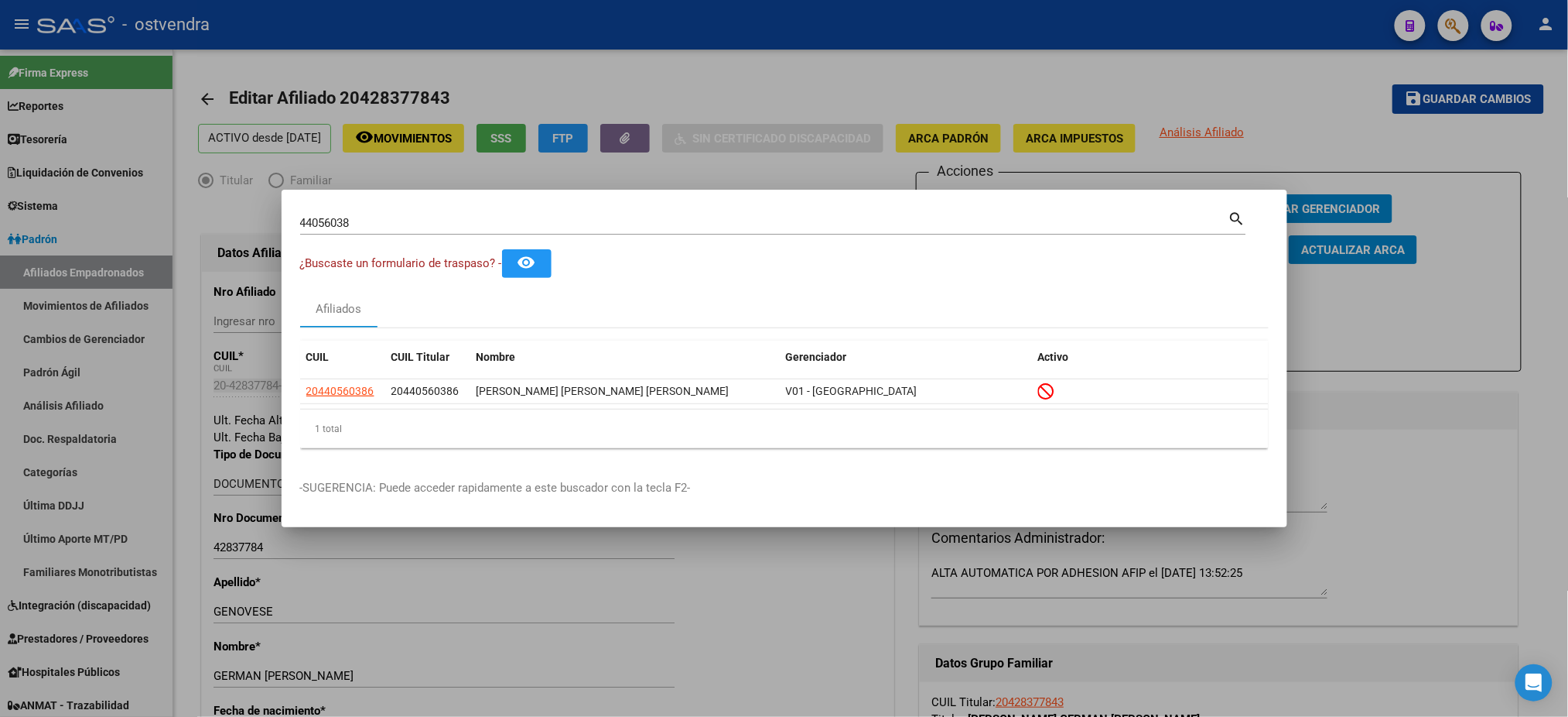
click at [384, 116] on div at bounding box center [784, 358] width 1568 height 717
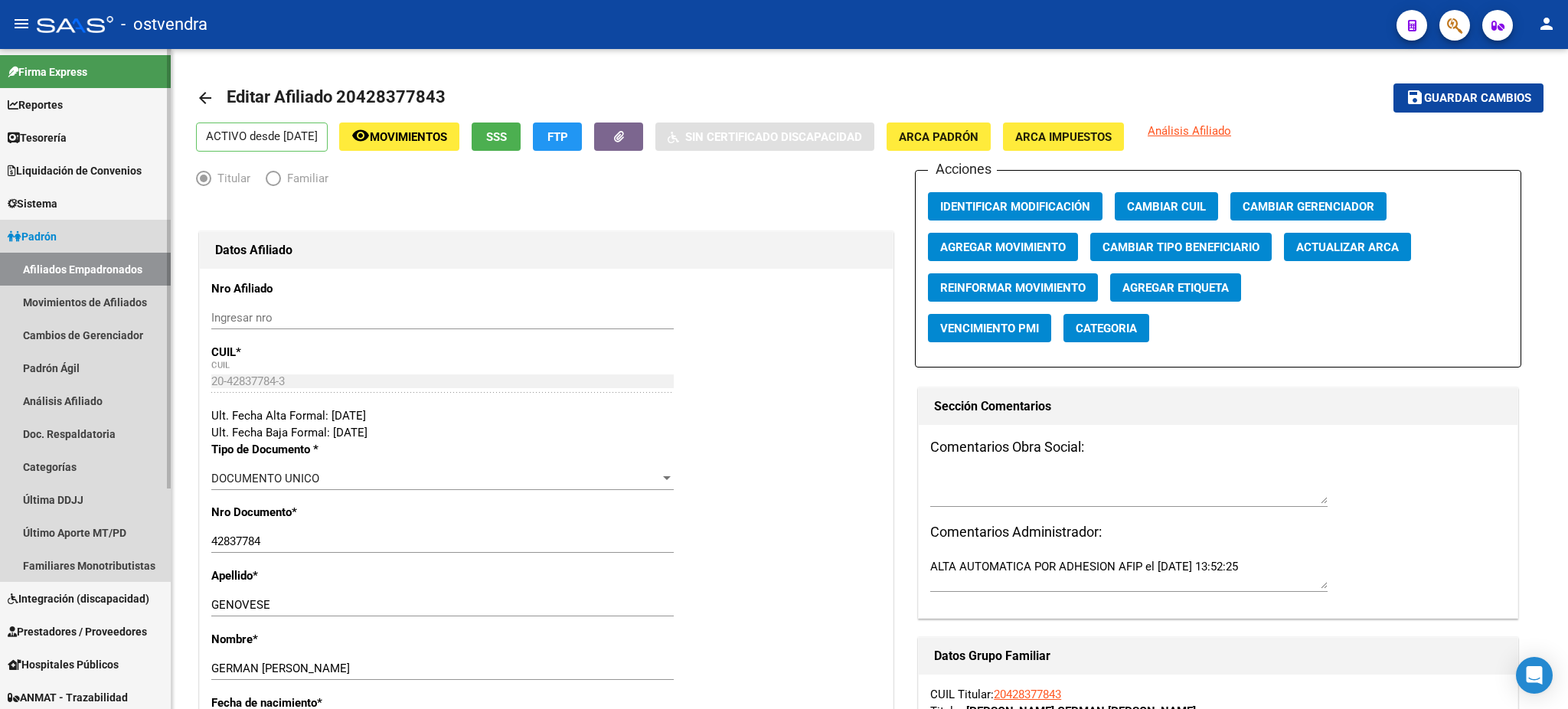
click at [68, 270] on link "Afiliados Empadronados" at bounding box center [86, 268] width 171 height 32
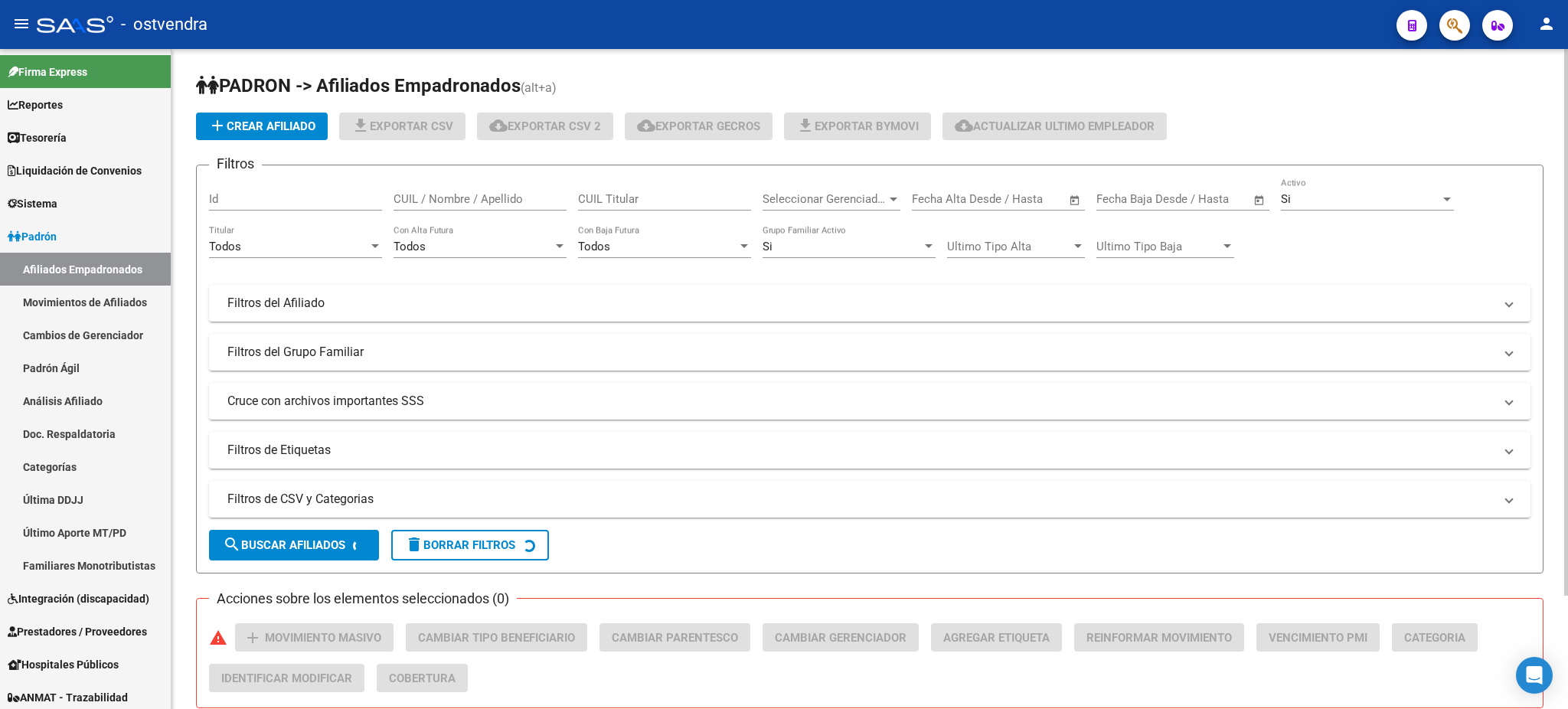
click at [1398, 192] on div "Si" at bounding box center [1360, 199] width 159 height 14
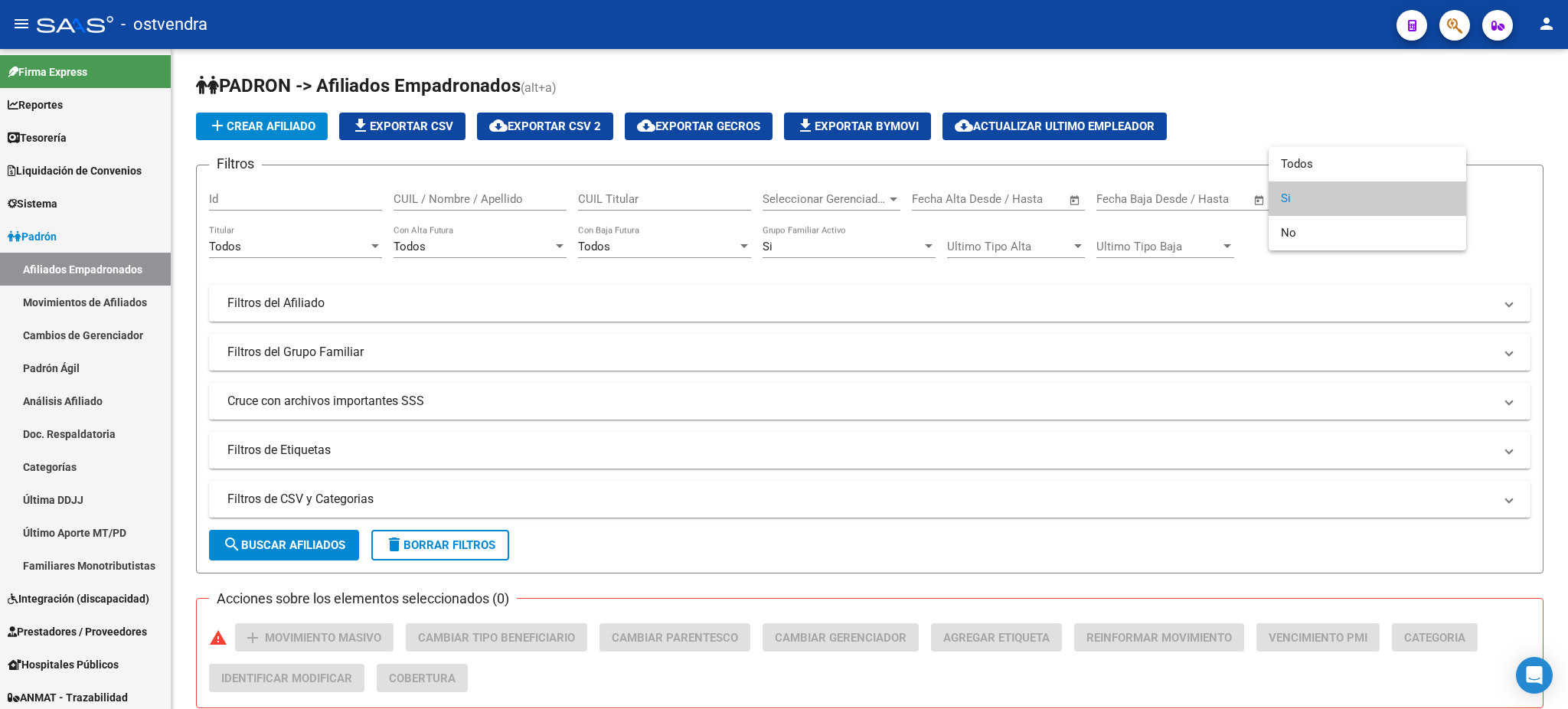
click at [1355, 129] on div at bounding box center [784, 354] width 1568 height 709
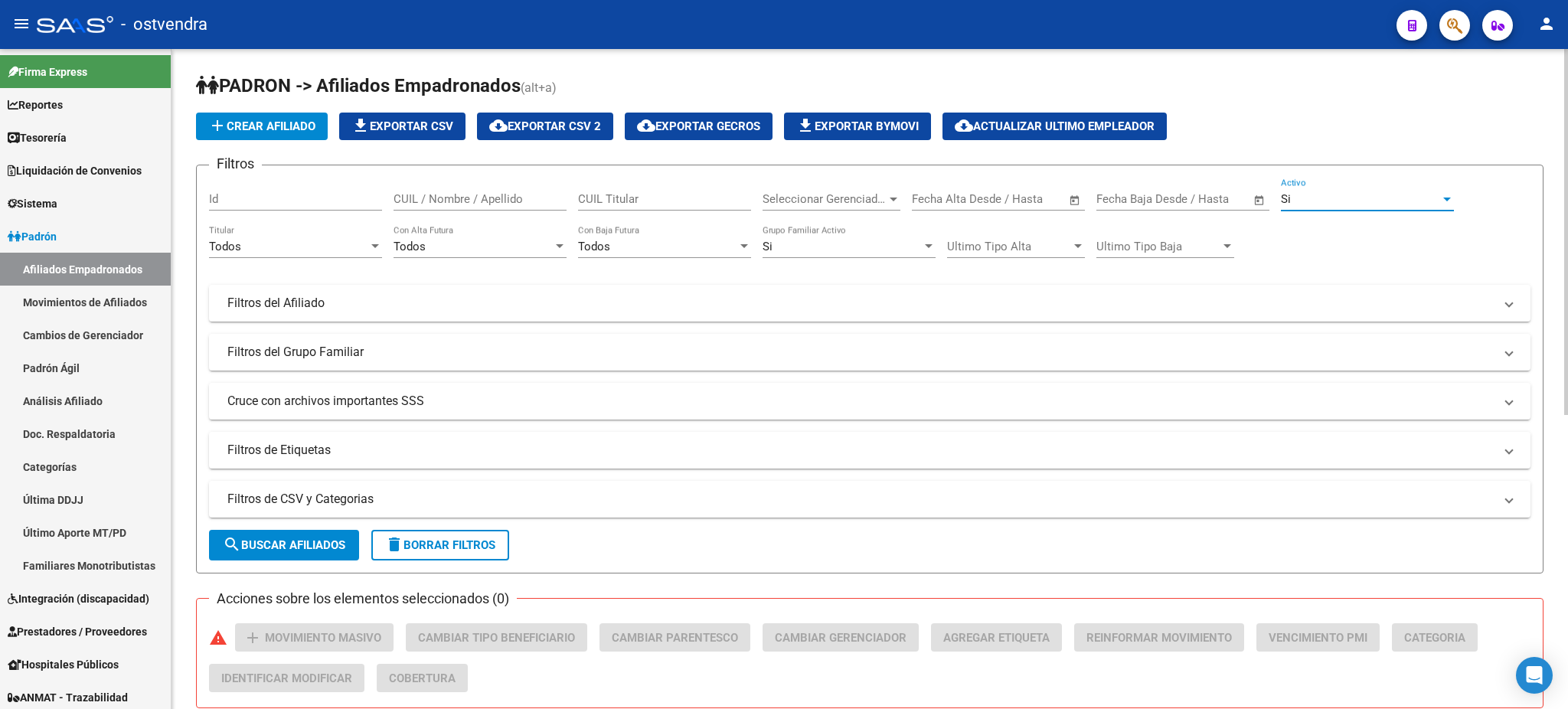
click at [1364, 197] on div "Si" at bounding box center [1360, 199] width 159 height 14
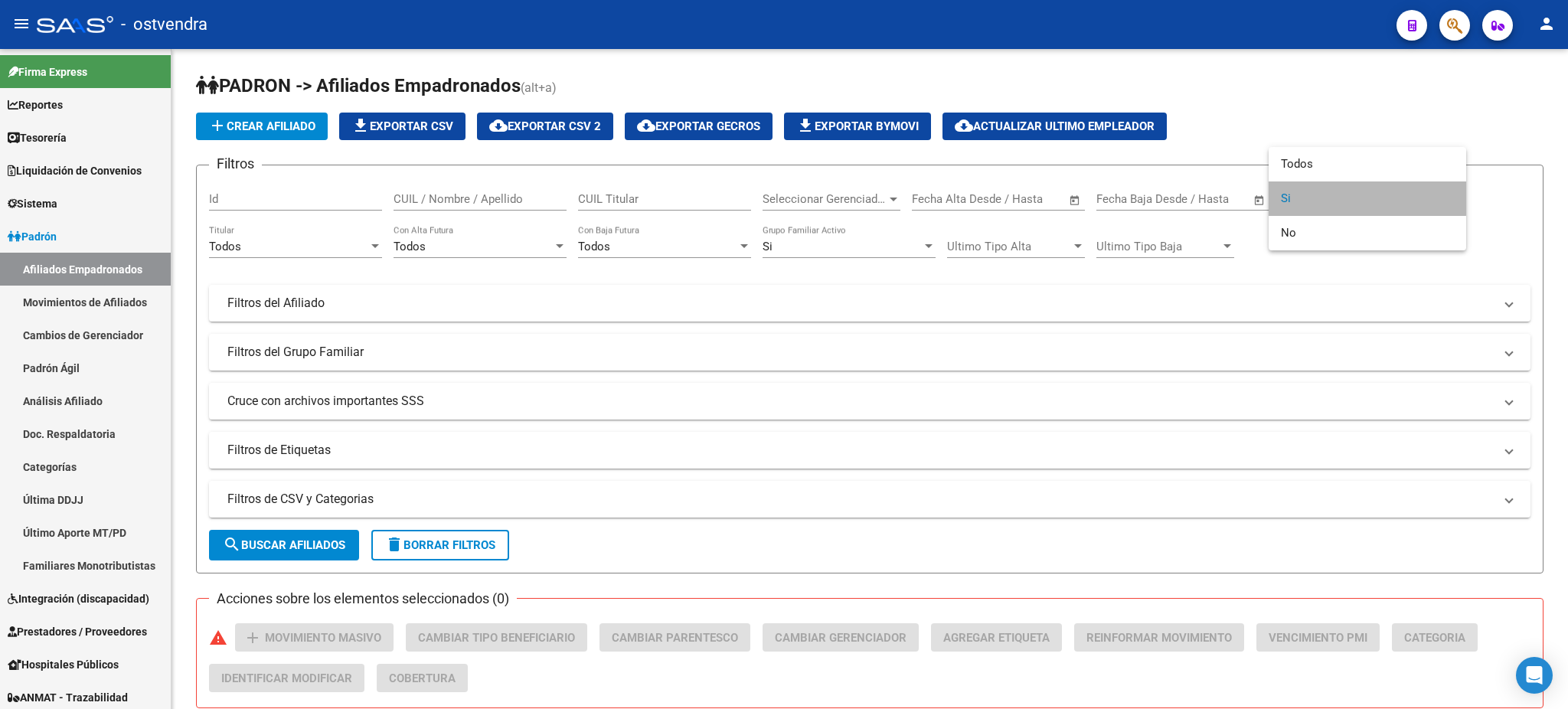
click at [1364, 198] on span "Si" at bounding box center [1367, 198] width 173 height 34
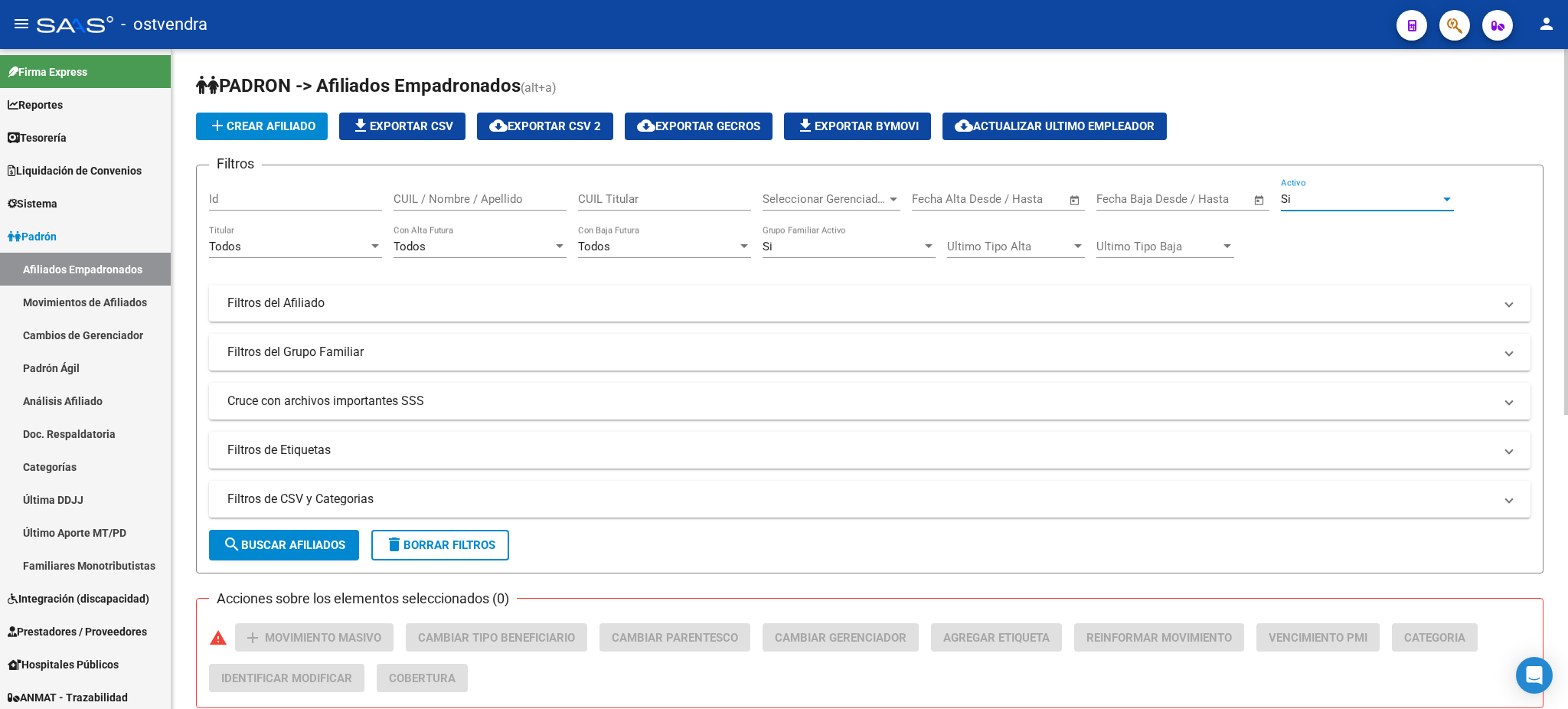
click at [292, 240] on div "Todos" at bounding box center [288, 247] width 159 height 14
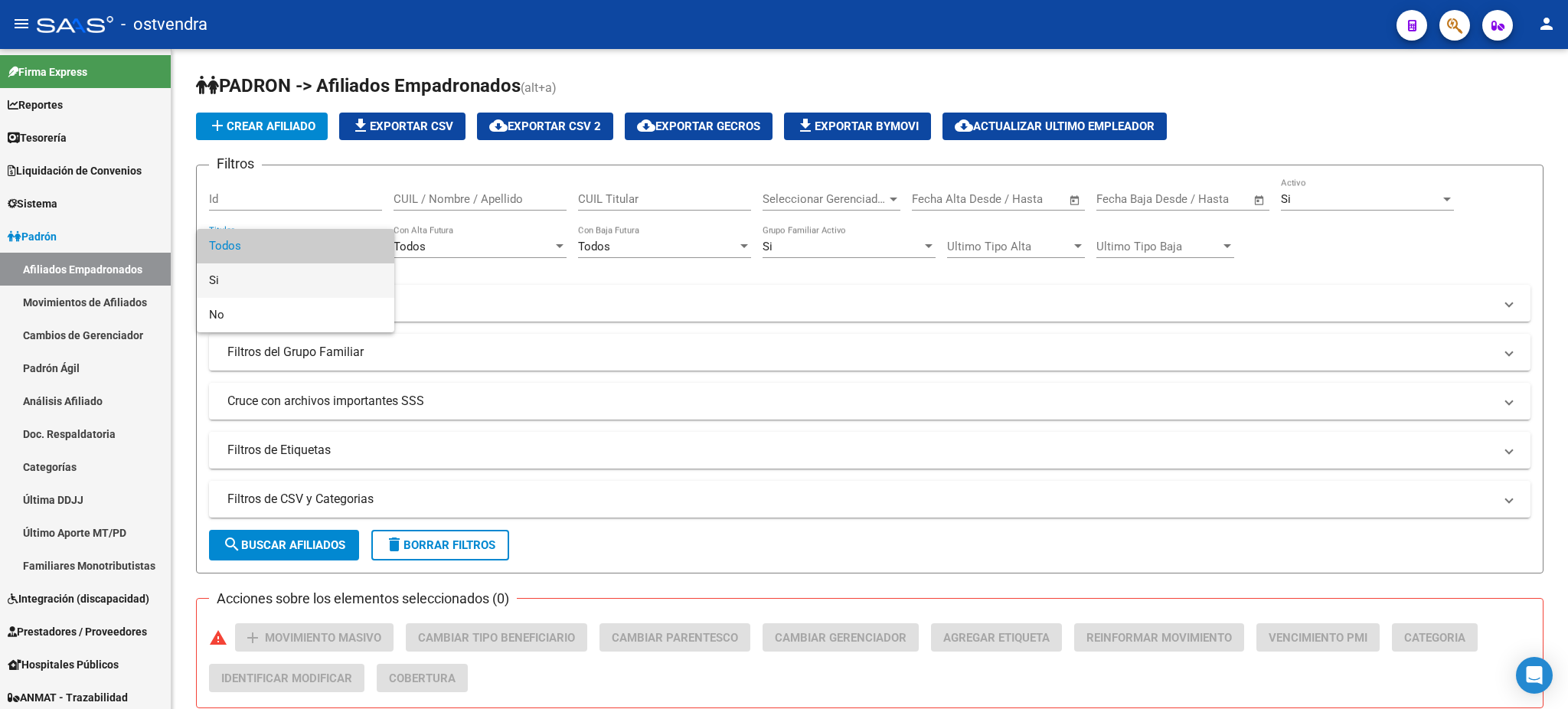
click at [304, 288] on span "Si" at bounding box center [295, 280] width 173 height 34
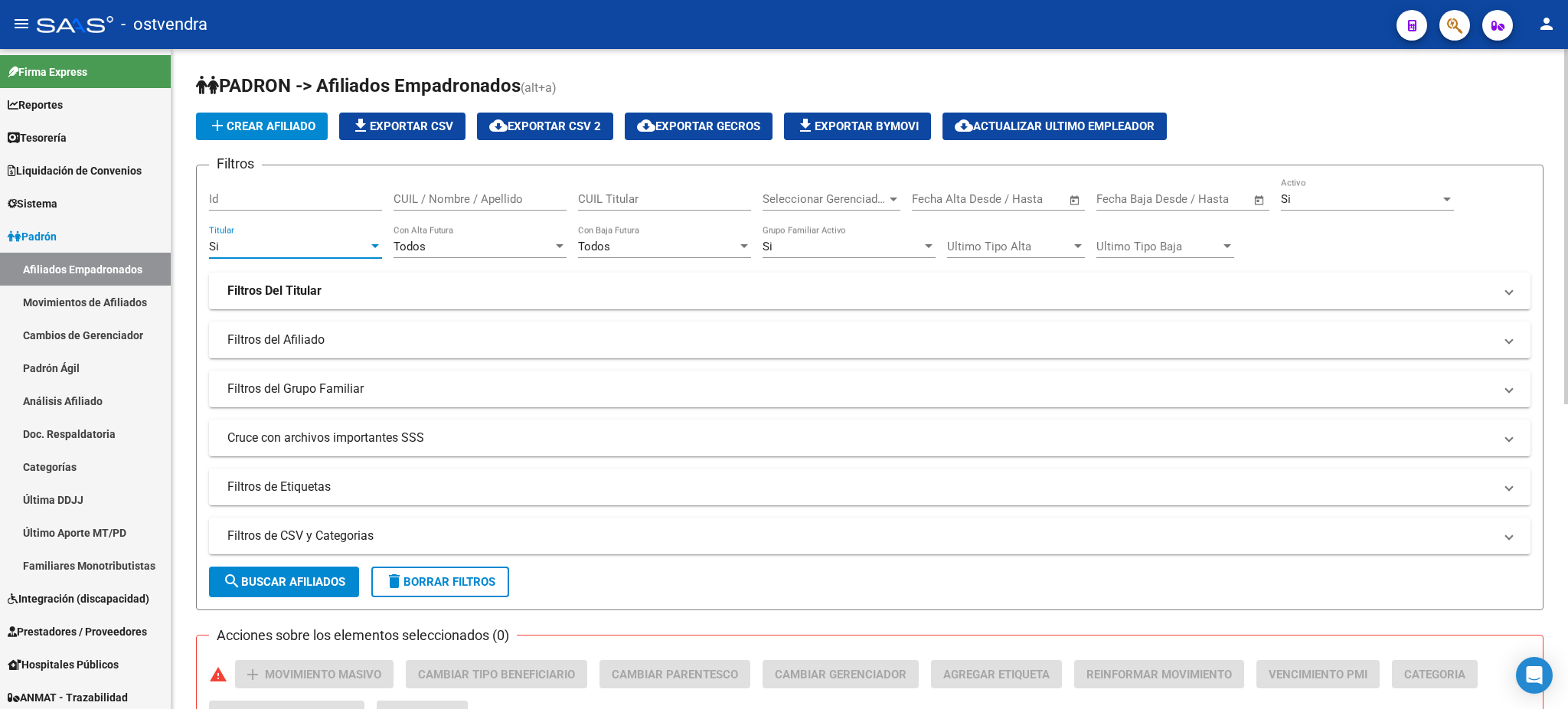
click at [866, 246] on div "Si" at bounding box center [842, 247] width 159 height 14
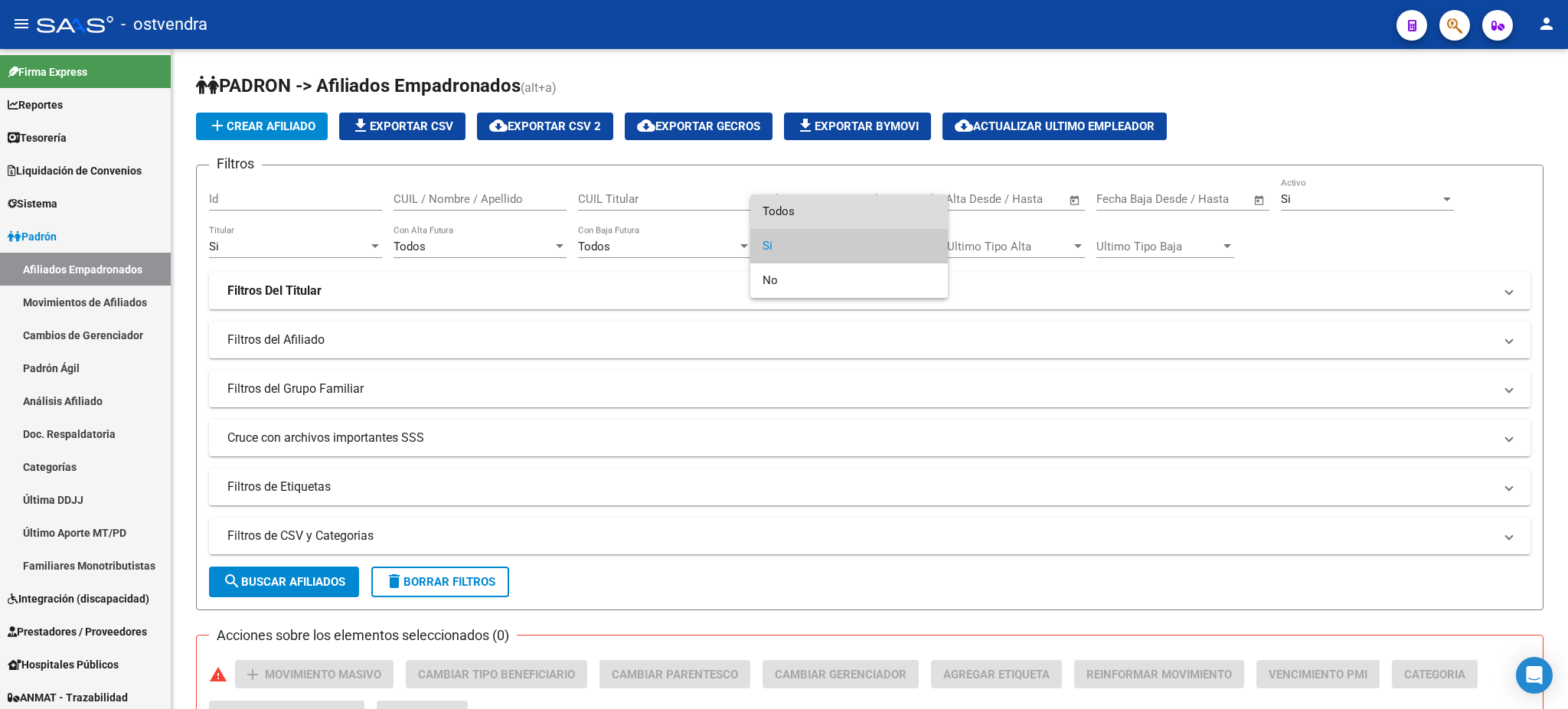
click at [862, 211] on span "Todos" at bounding box center [849, 211] width 173 height 34
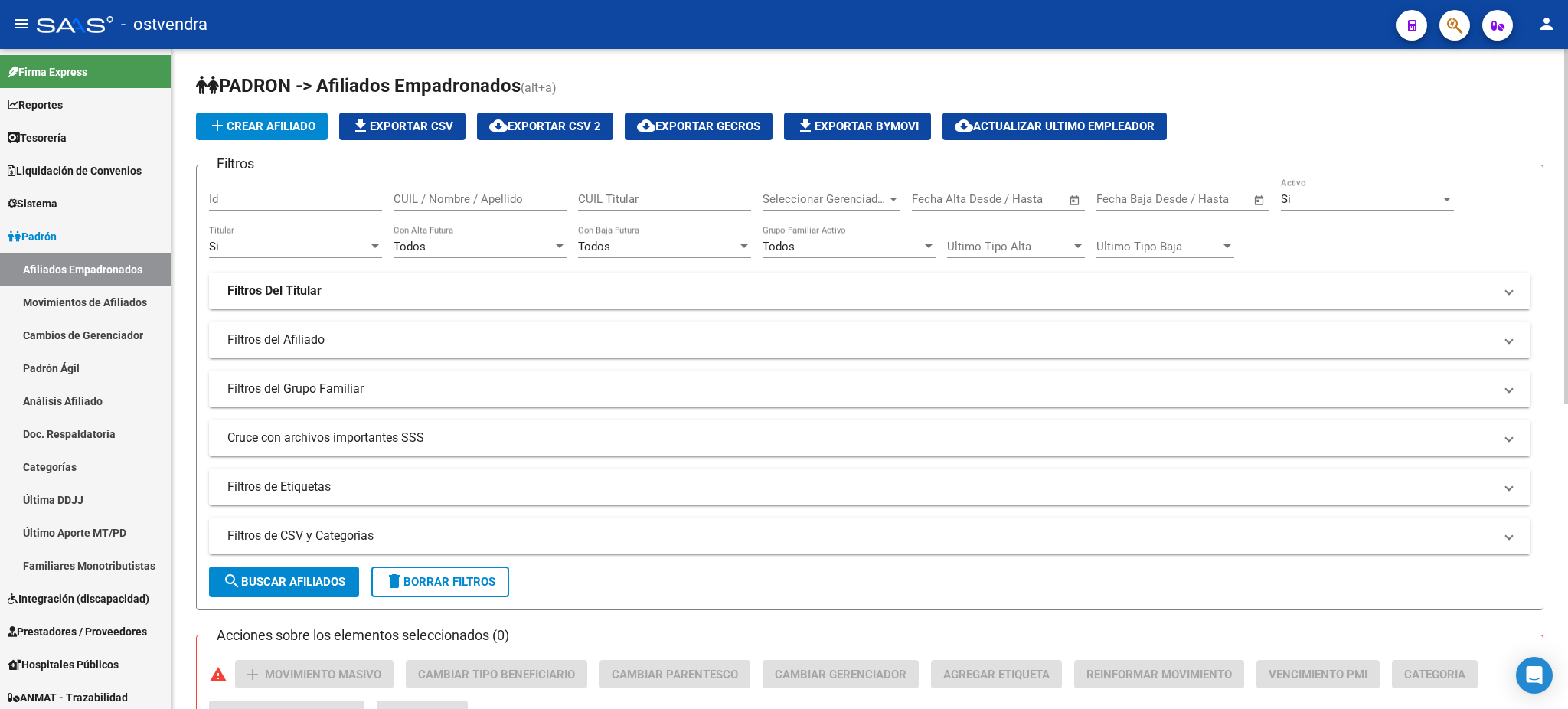
click at [387, 287] on mat-panel-title "Filtros Del Titular" at bounding box center [860, 290] width 1266 height 17
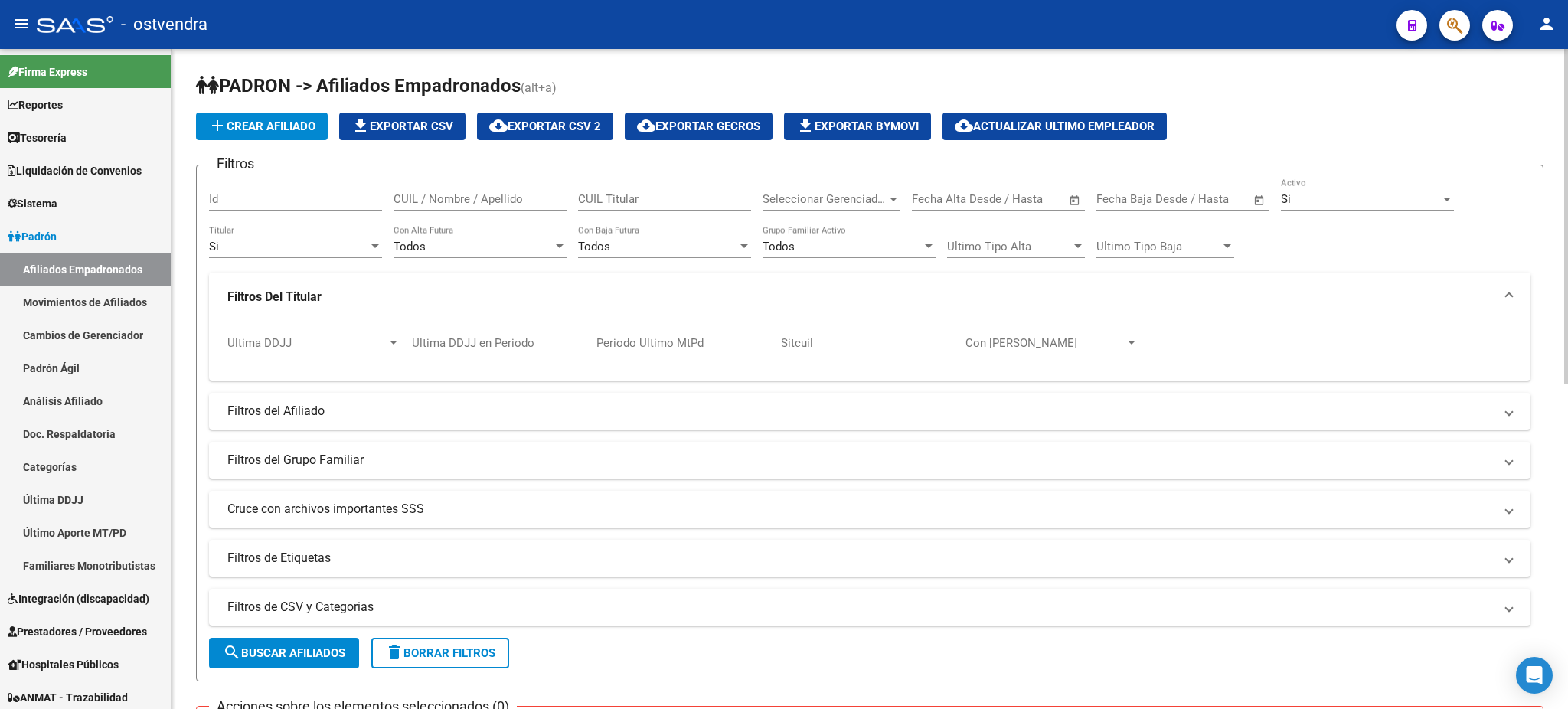
click at [467, 327] on div "Ultima DDJJ en Periodo" at bounding box center [499, 337] width 173 height 32
click at [474, 336] on input "Ultima DDJJ en Periodo" at bounding box center [499, 343] width 173 height 14
click at [720, 324] on div "Periodo Ultimo MtPd" at bounding box center [683, 337] width 173 height 32
click at [721, 339] on input "Periodo Ultimo MtPd" at bounding box center [683, 343] width 173 height 14
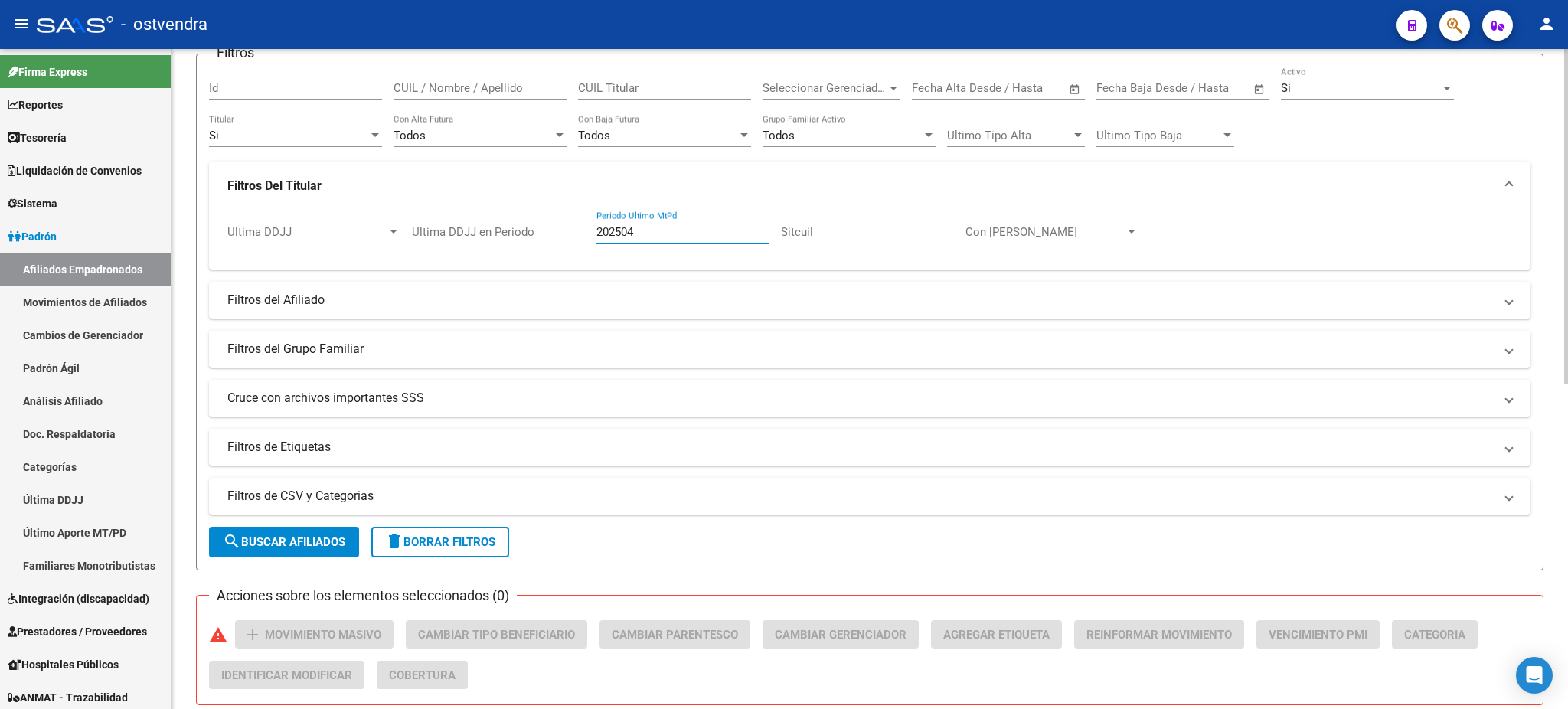
scroll to position [137, 0]
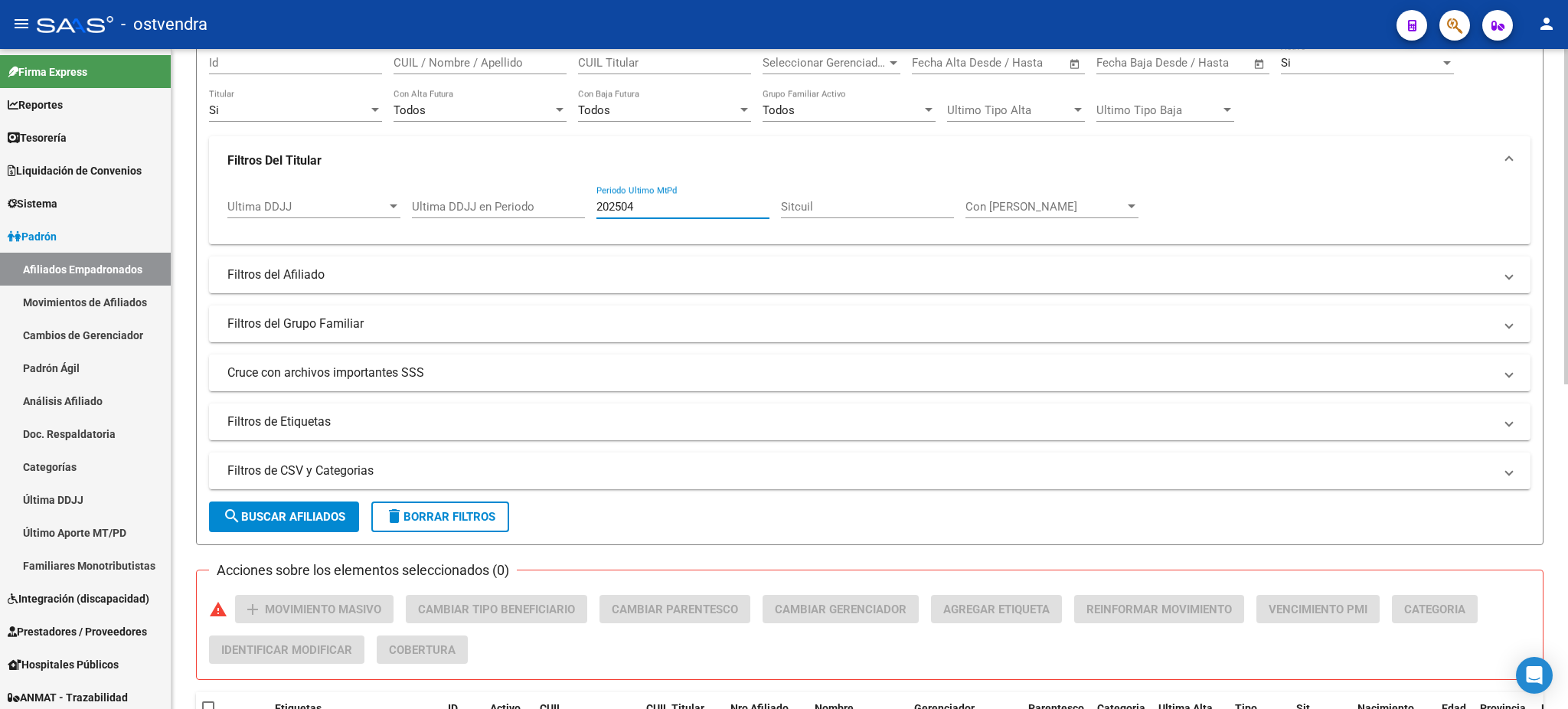
type input "202504"
click at [306, 520] on span "search Buscar Afiliados" at bounding box center [283, 516] width 122 height 14
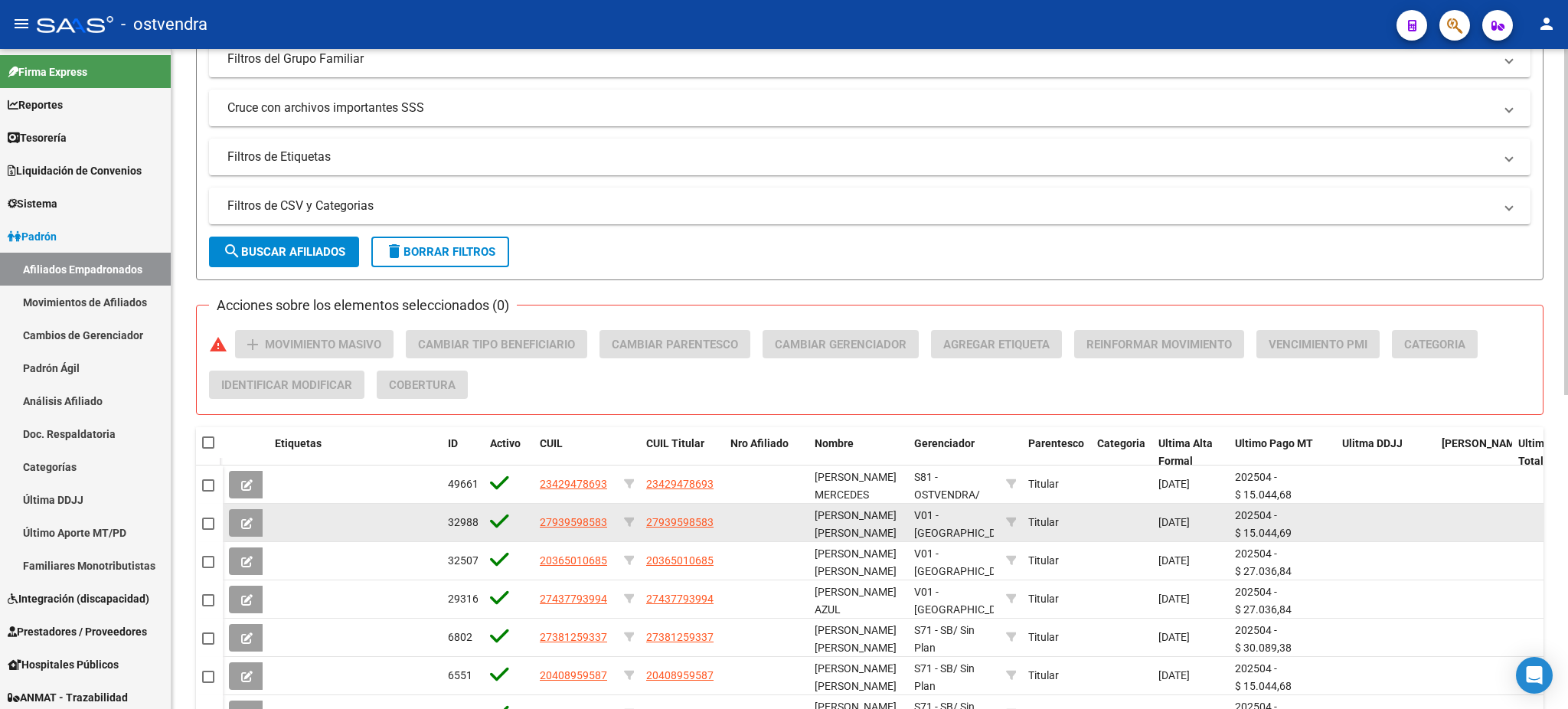
scroll to position [193, 0]
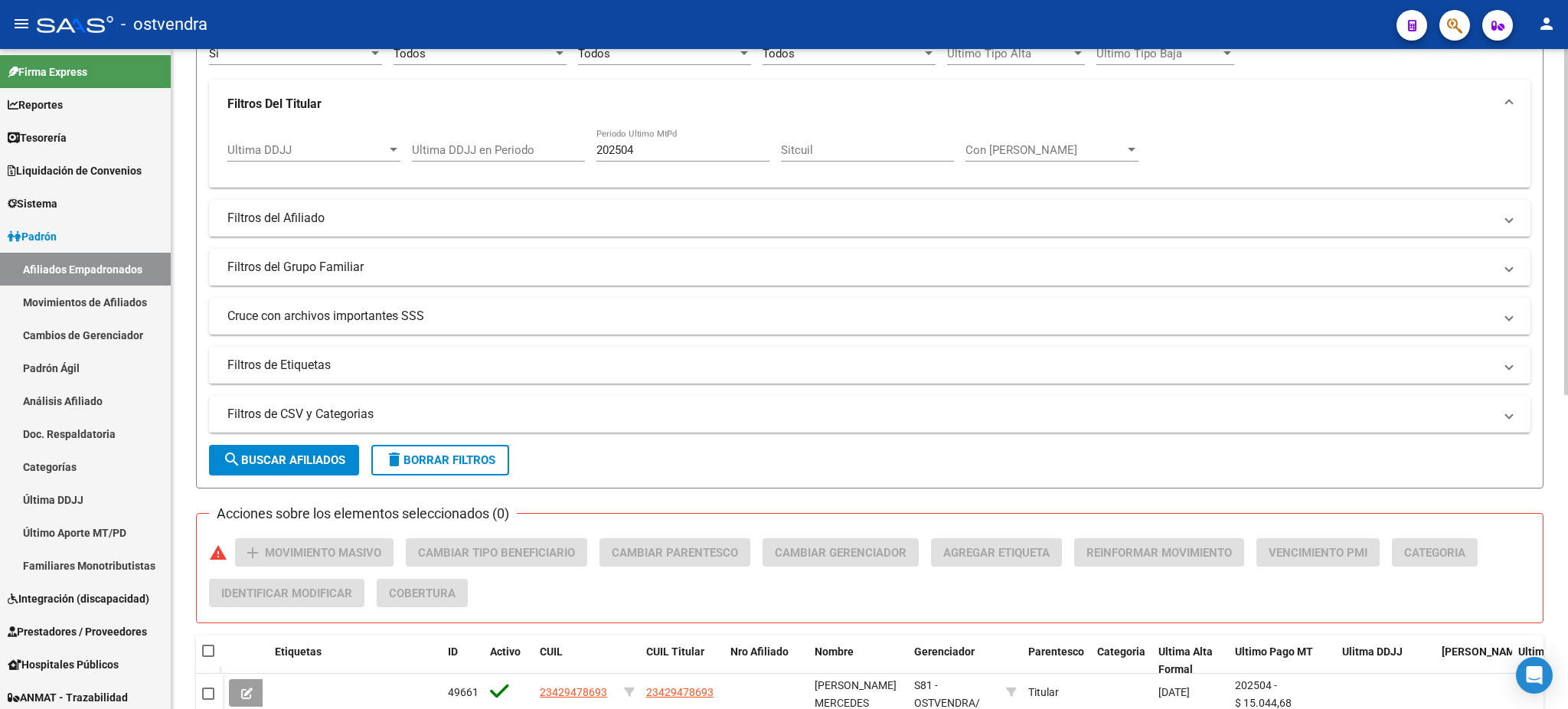
click at [332, 270] on mat-panel-title "Filtros del Grupo Familiar" at bounding box center [860, 266] width 1266 height 17
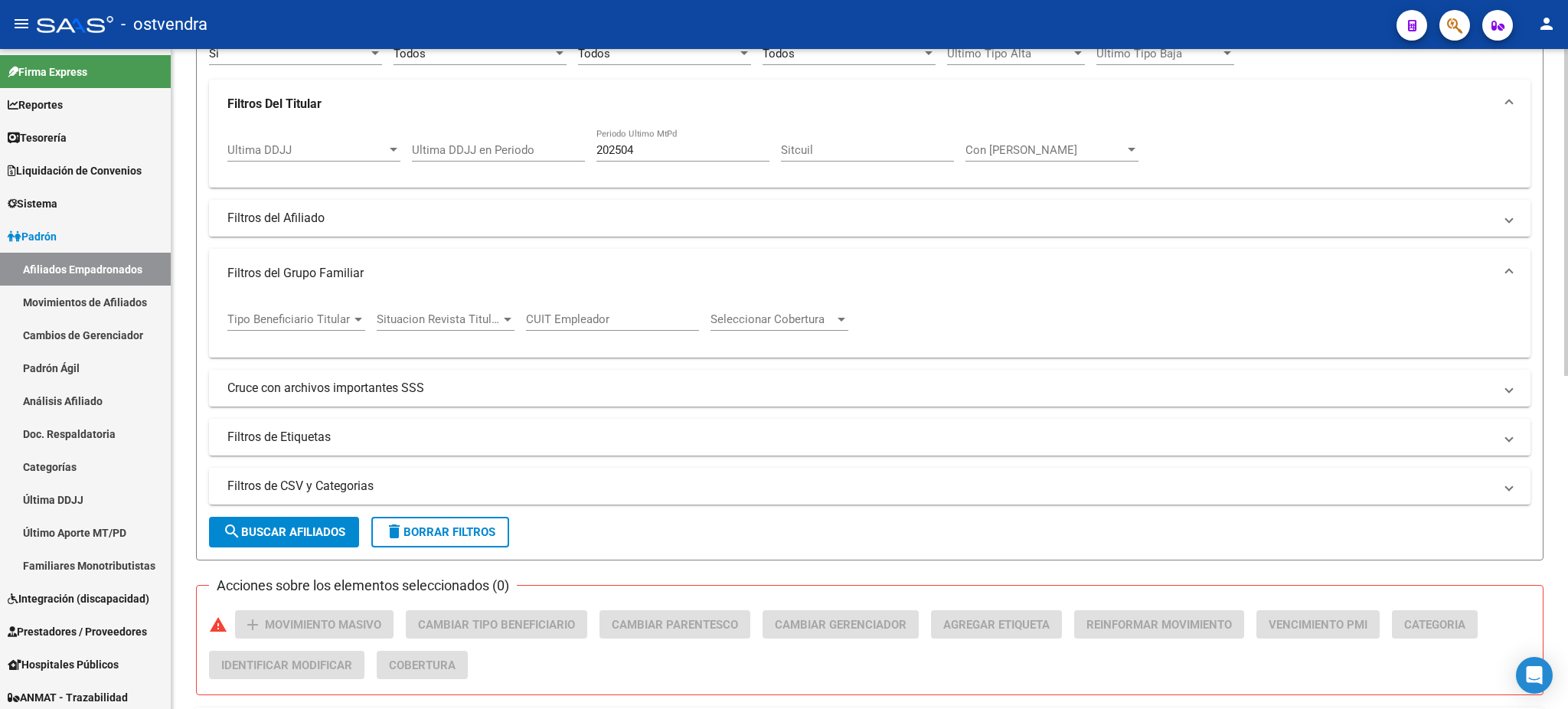
click at [312, 316] on span "Tipo Beneficiario Titular" at bounding box center [289, 319] width 124 height 14
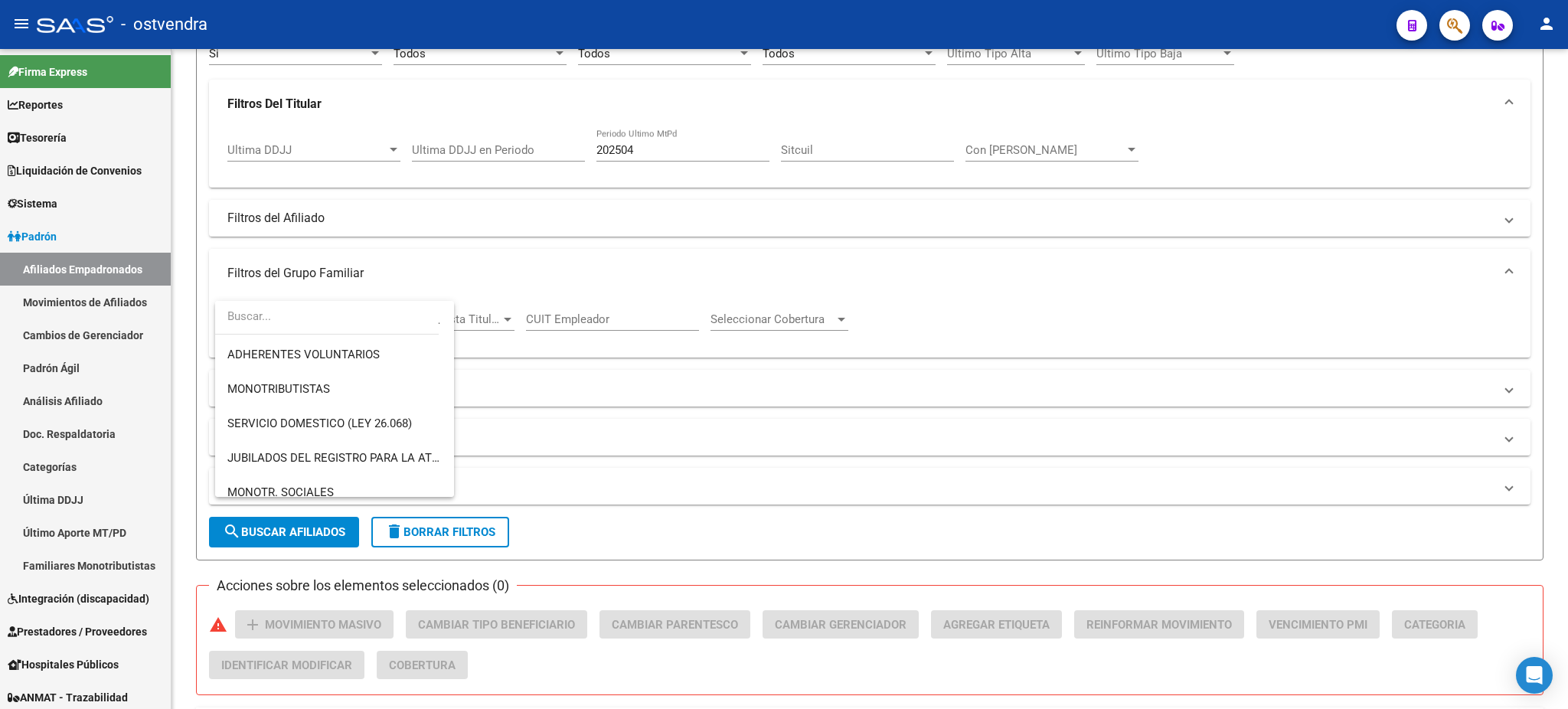
scroll to position [137, 0]
drag, startPoint x: 324, startPoint y: 391, endPoint x: 322, endPoint y: 501, distance: 110.0
click at [324, 390] on span "MONOTRIBUTISTAS" at bounding box center [278, 387] width 102 height 14
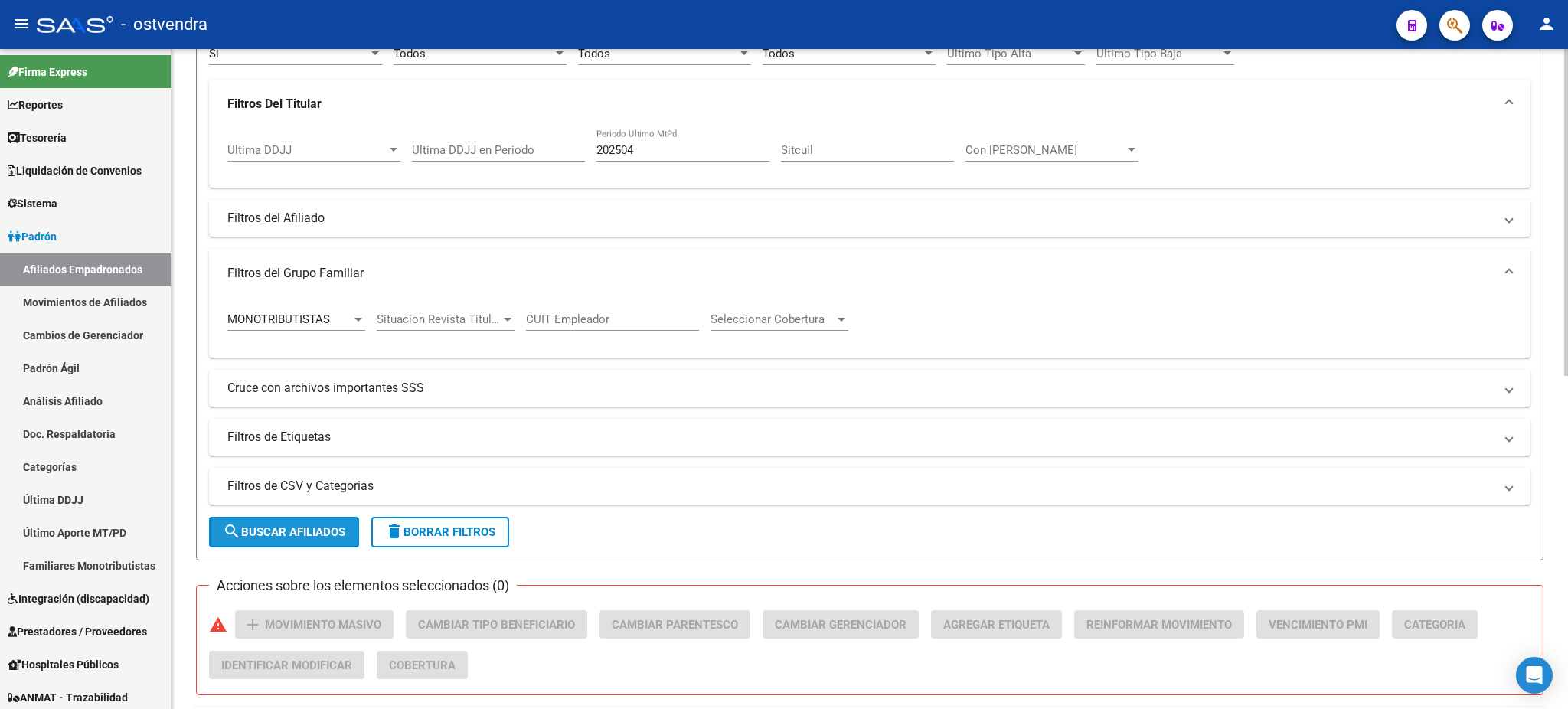
click at [306, 526] on span "search Buscar Afiliados" at bounding box center [283, 532] width 122 height 14
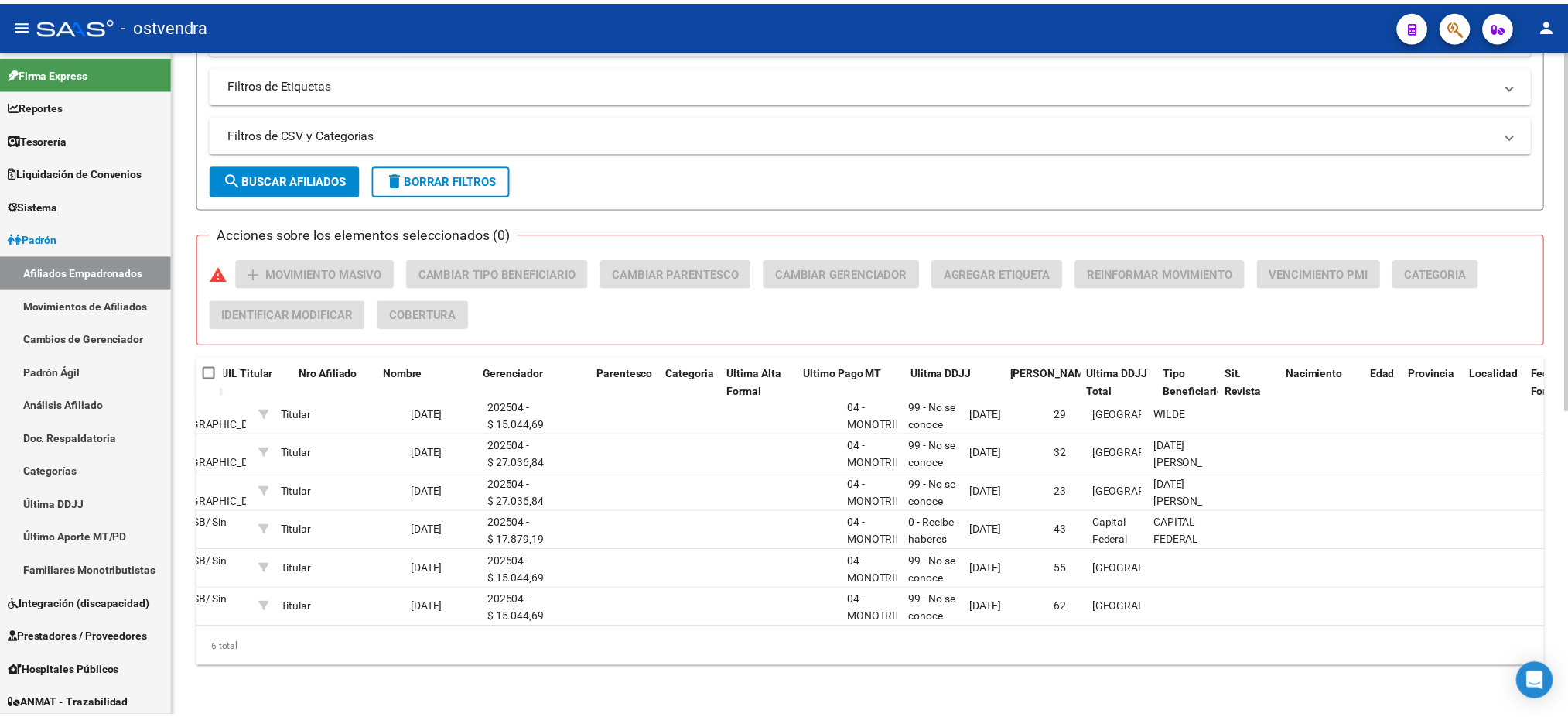
scroll to position [0, 0]
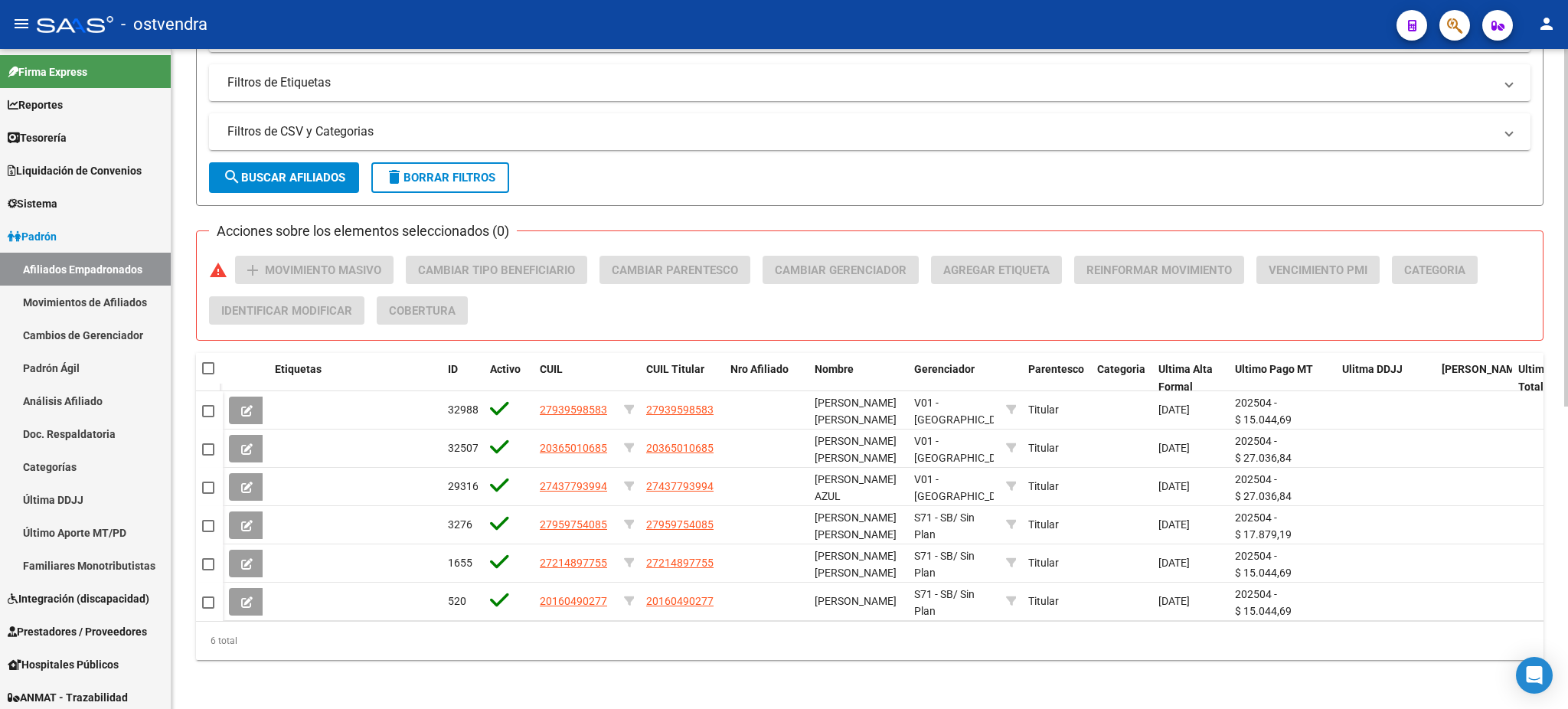
click at [209, 362] on span at bounding box center [208, 368] width 12 height 12
click at [209, 374] on input "checkbox" at bounding box center [208, 374] width 1 height 1
checkbox input "true"
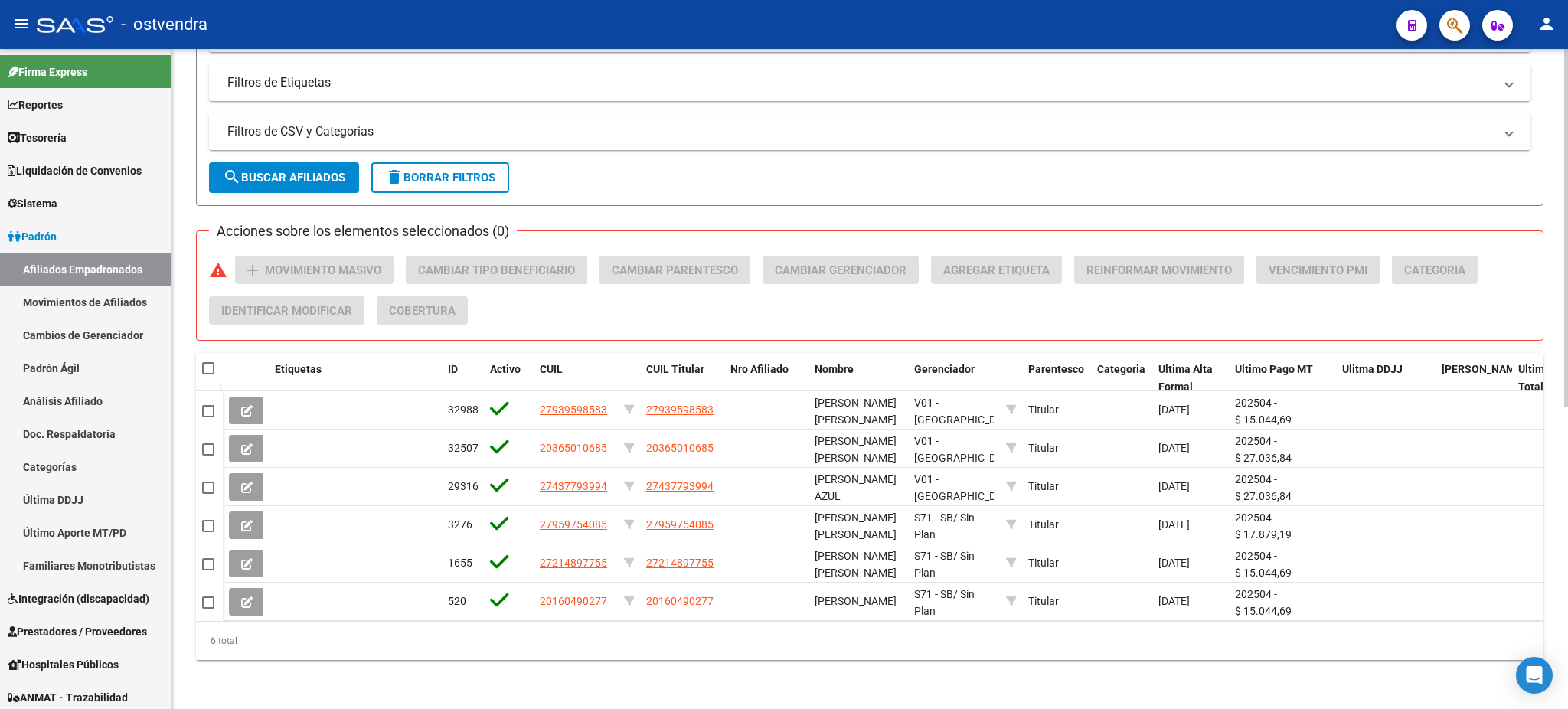
checkbox input "true"
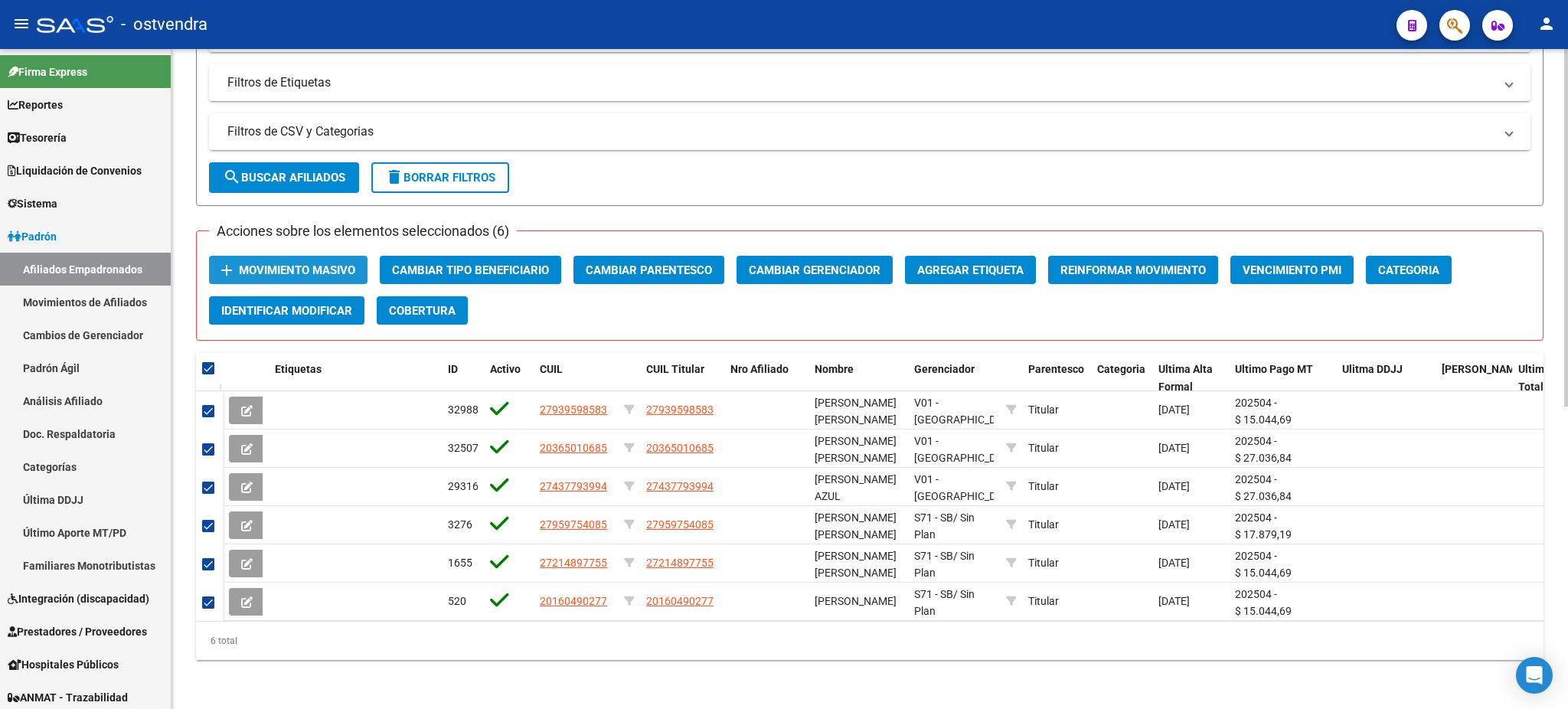
click at [325, 256] on button "add Movimiento Masivo" at bounding box center [287, 269] width 158 height 29
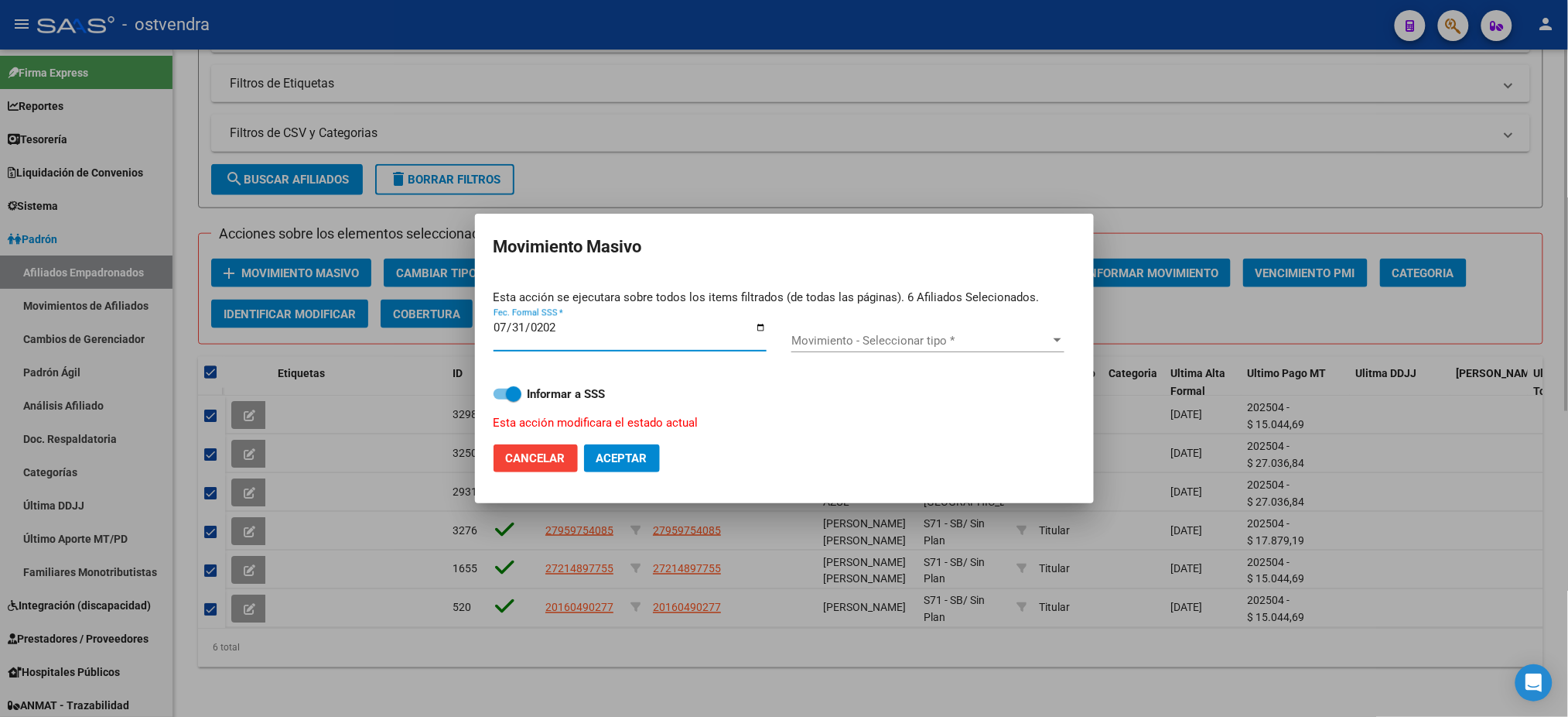
type input "2025-07-31"
click at [896, 326] on div "Movimiento - Seleccionar tipo * Movimiento - Seleccionar tipo *" at bounding box center [928, 342] width 273 height 49
click at [906, 336] on span "Movimiento - Seleccionar tipo *" at bounding box center [921, 340] width 260 height 14
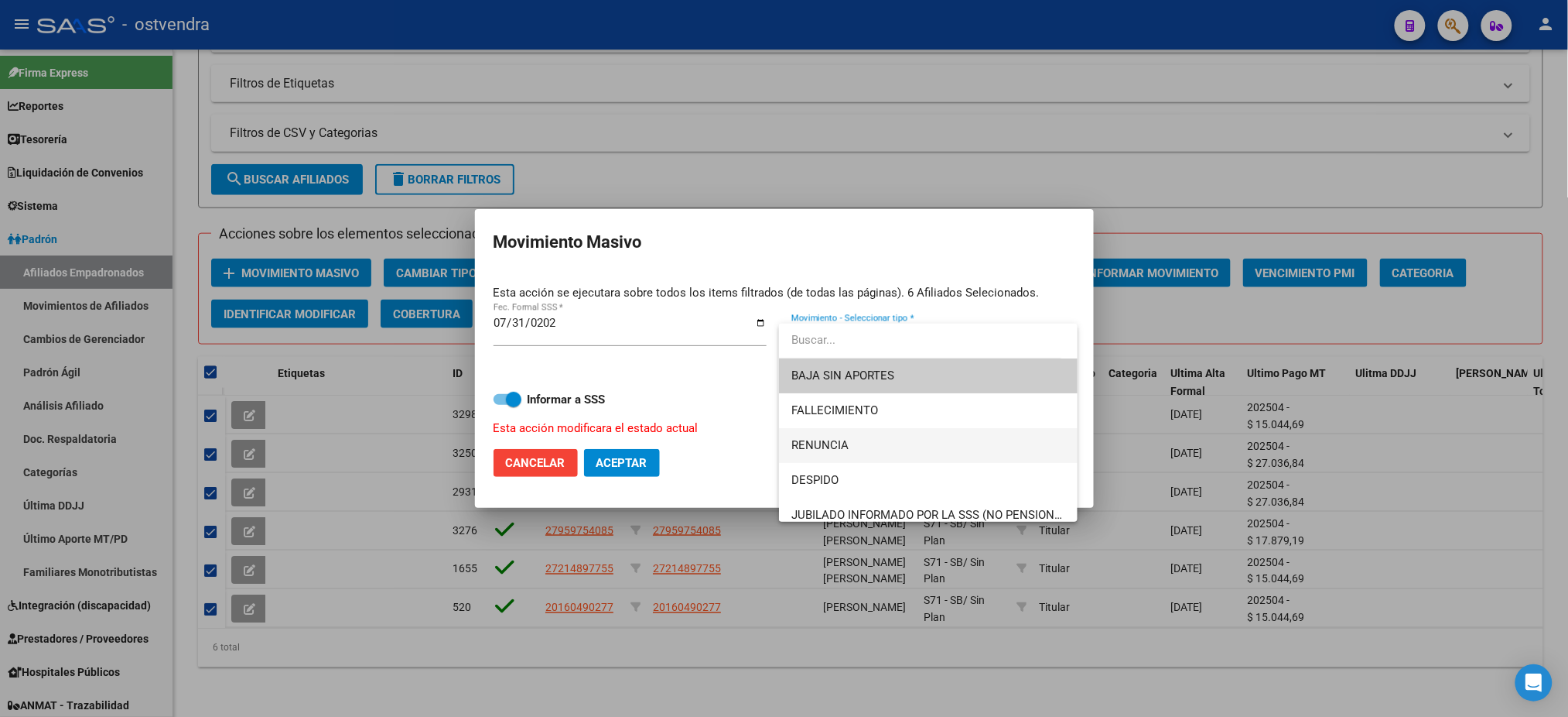
scroll to position [413, 0]
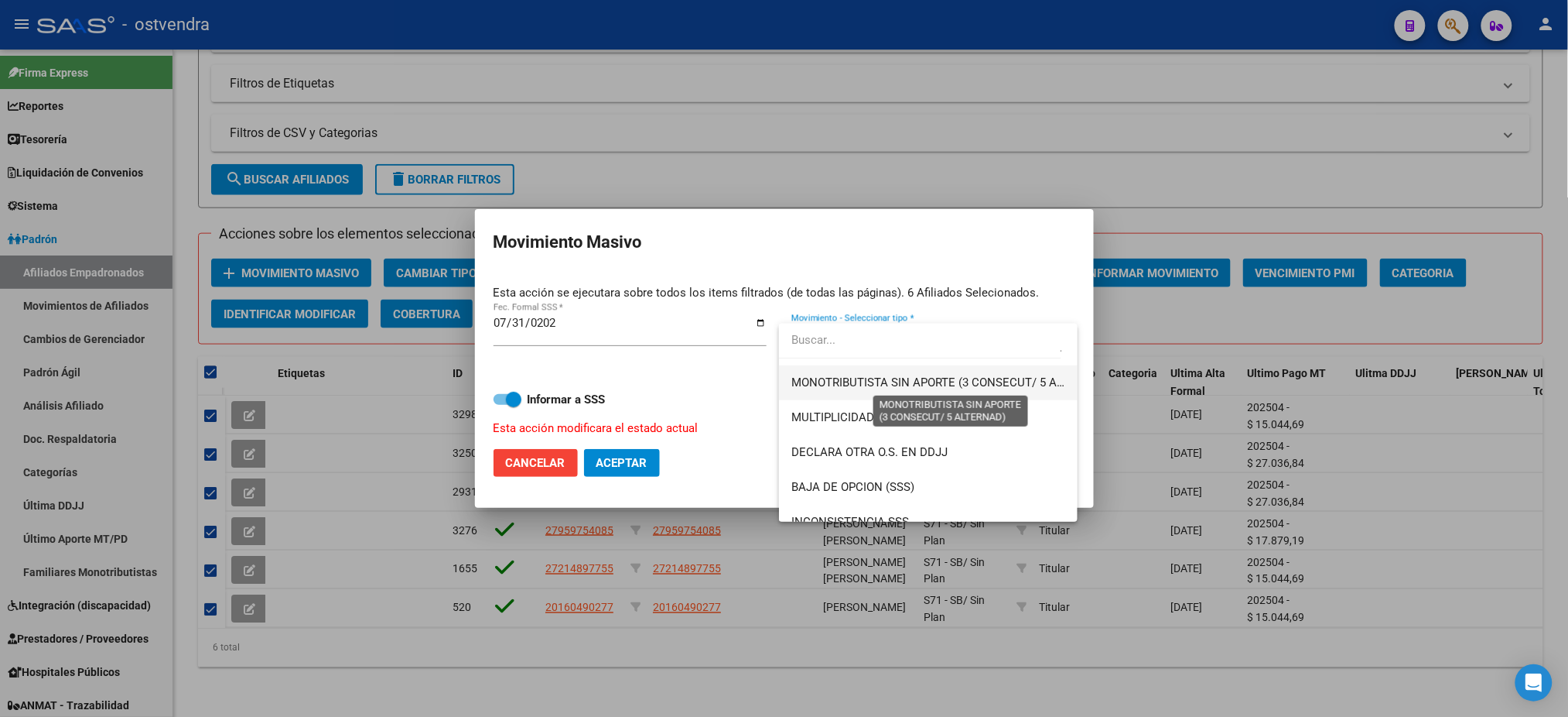
click at [934, 382] on span "MONOTRIBUTISTA SIN APORTE (3 CONSECUT/ 5 ALTERNAD)" at bounding box center [951, 382] width 319 height 14
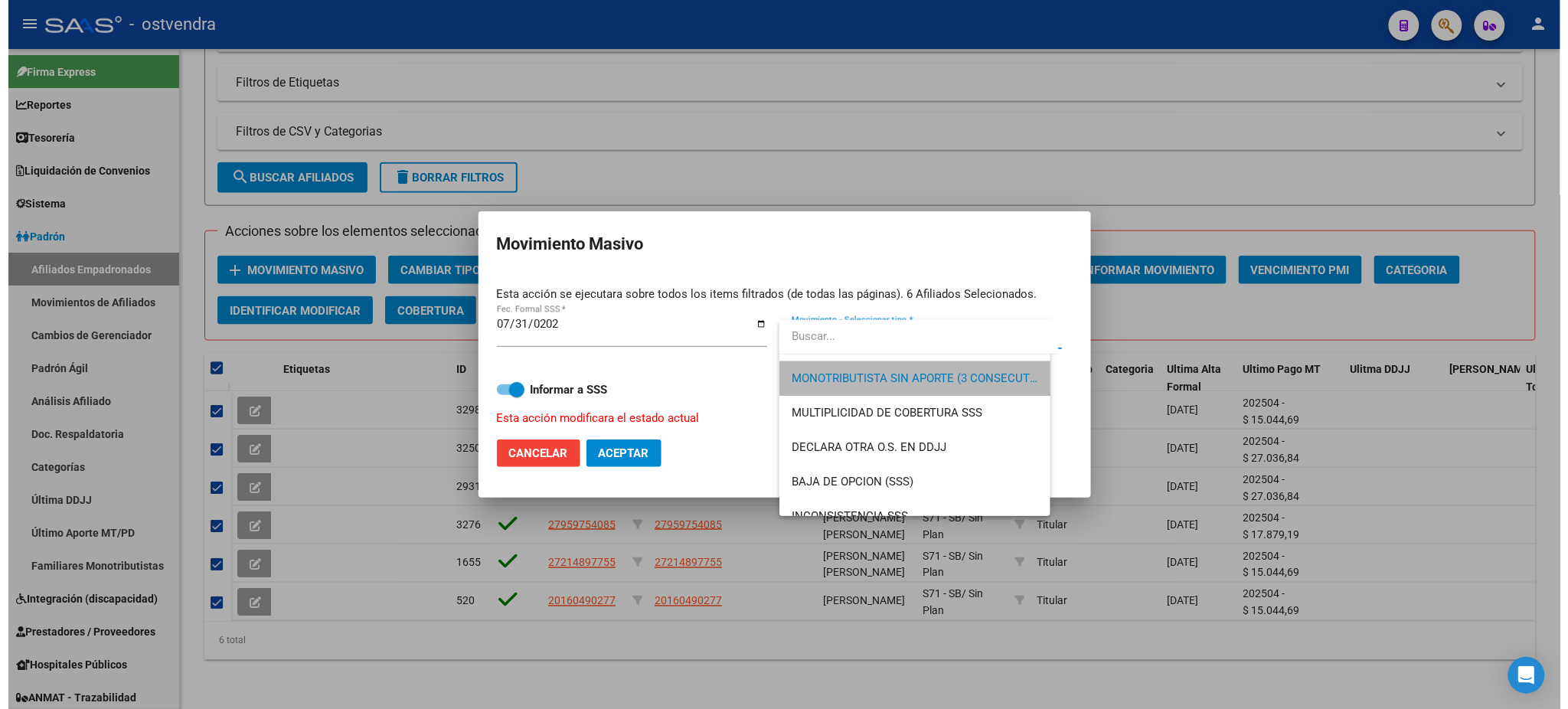
scroll to position [551, 0]
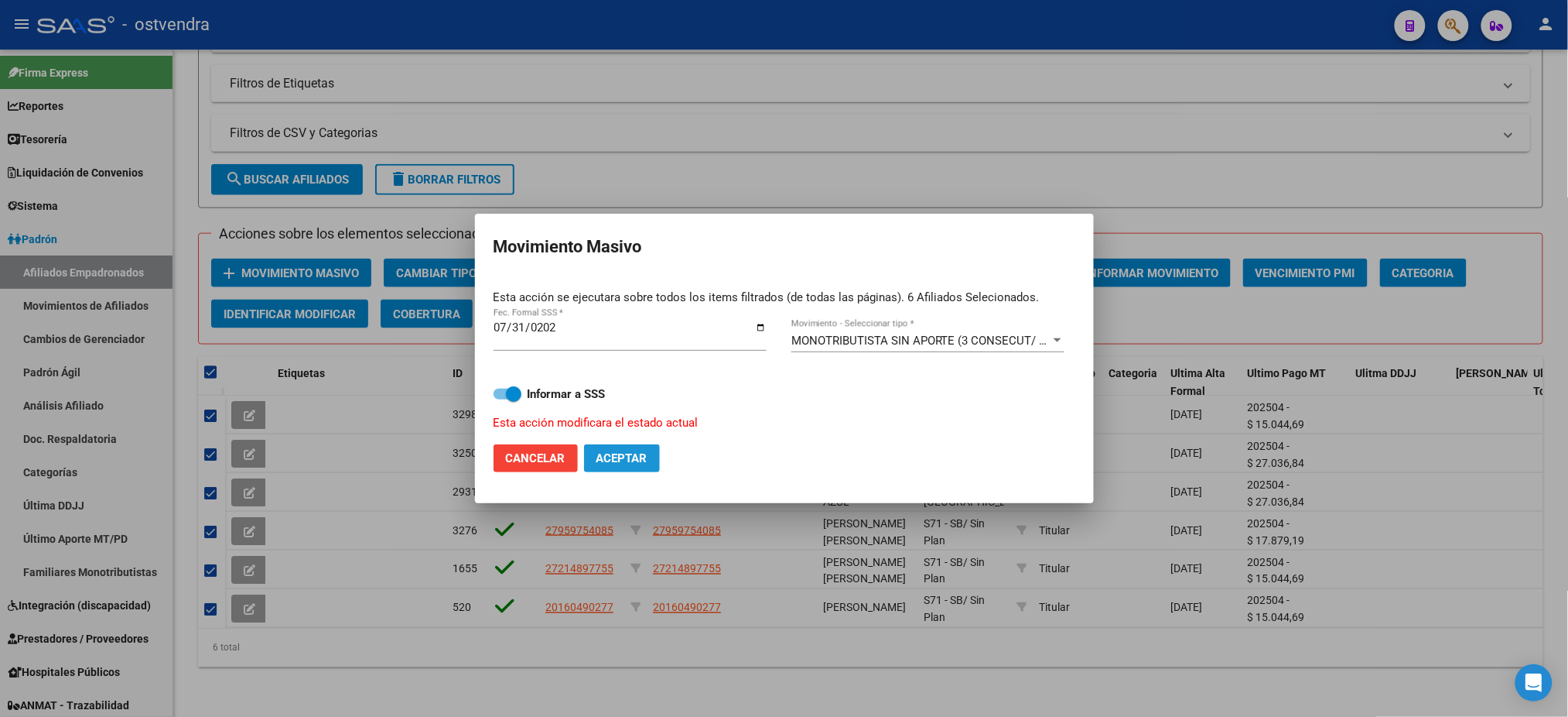
click at [624, 458] on span "Aceptar" at bounding box center [621, 458] width 51 height 14
checkbox input "false"
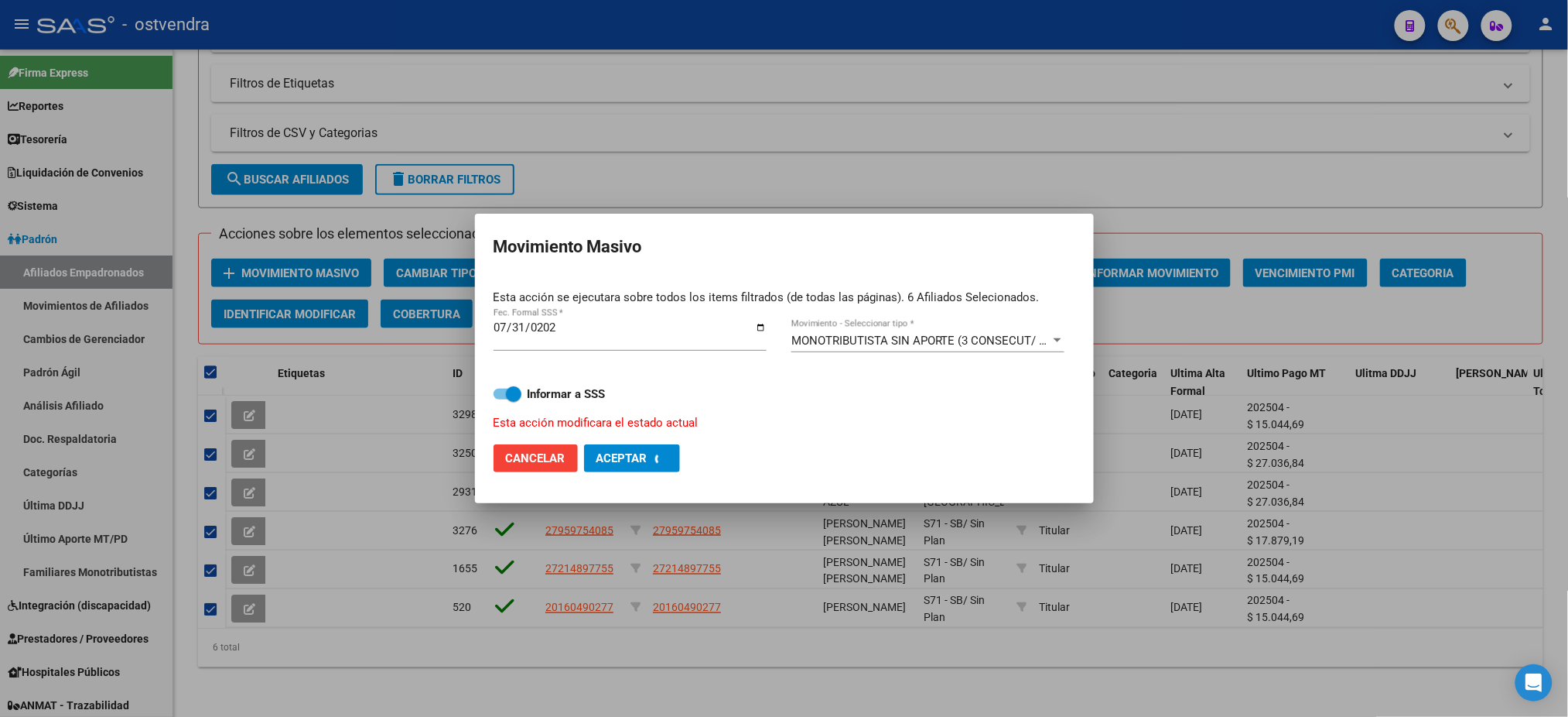
checkbox input "false"
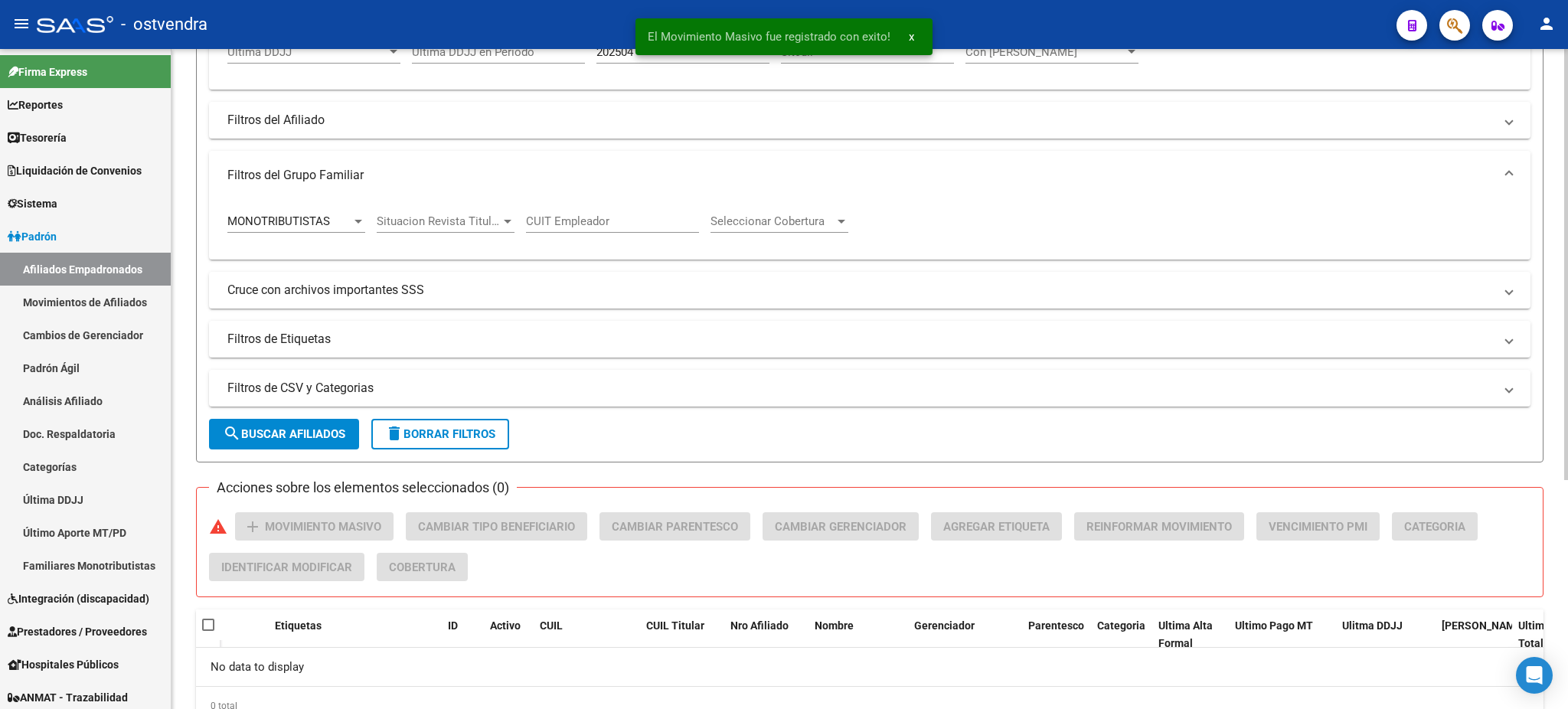
scroll to position [215, 0]
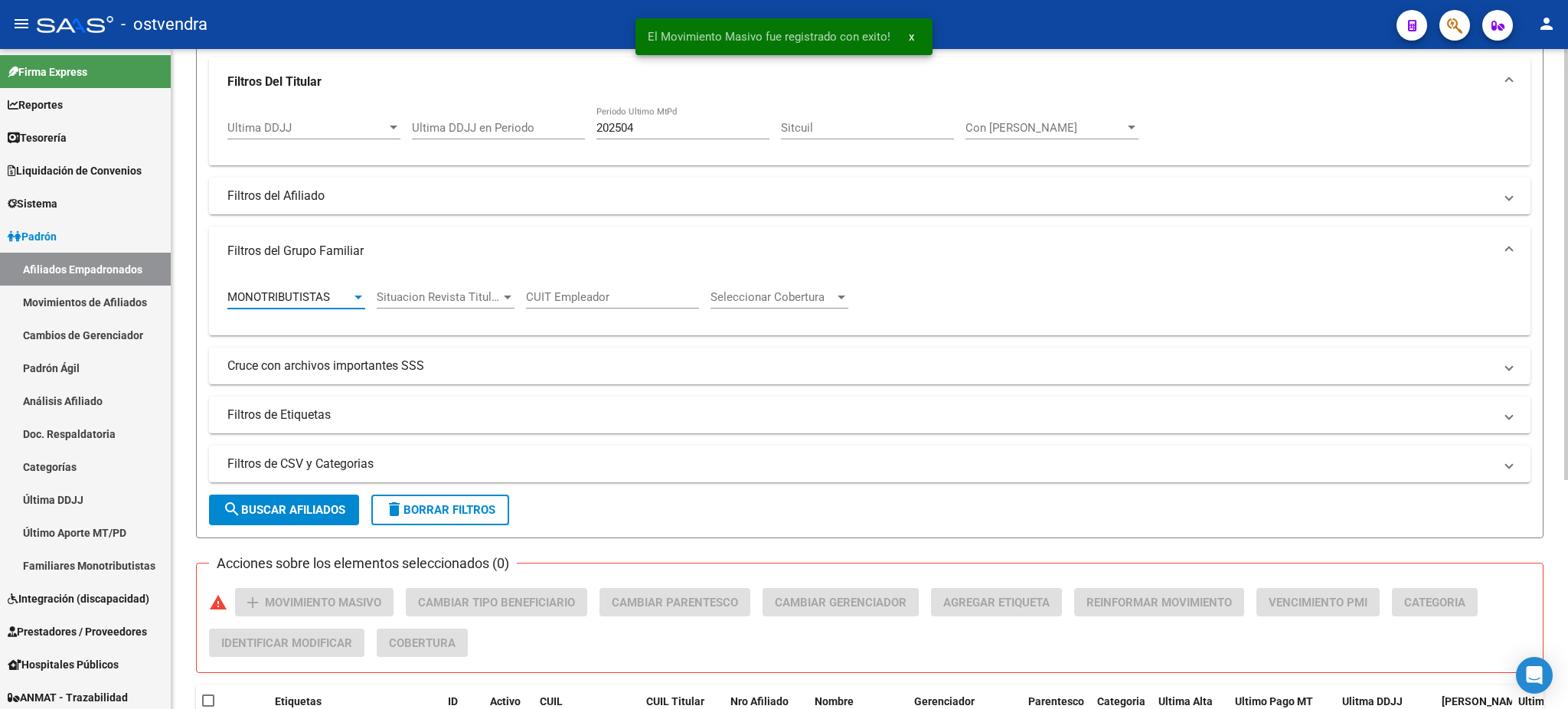
click at [259, 298] on span "MONOTRIBUTISTAS" at bounding box center [278, 297] width 102 height 14
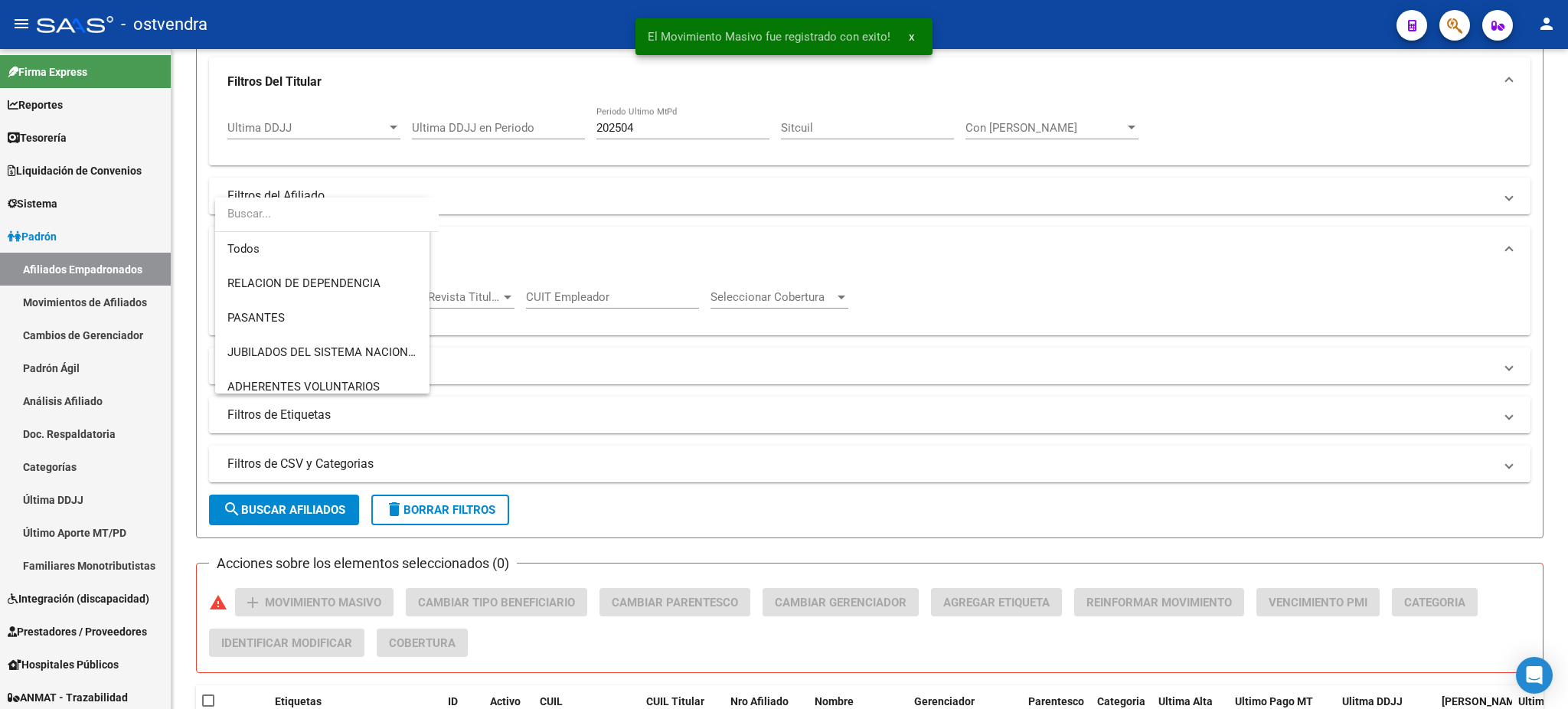
scroll to position [126, 0]
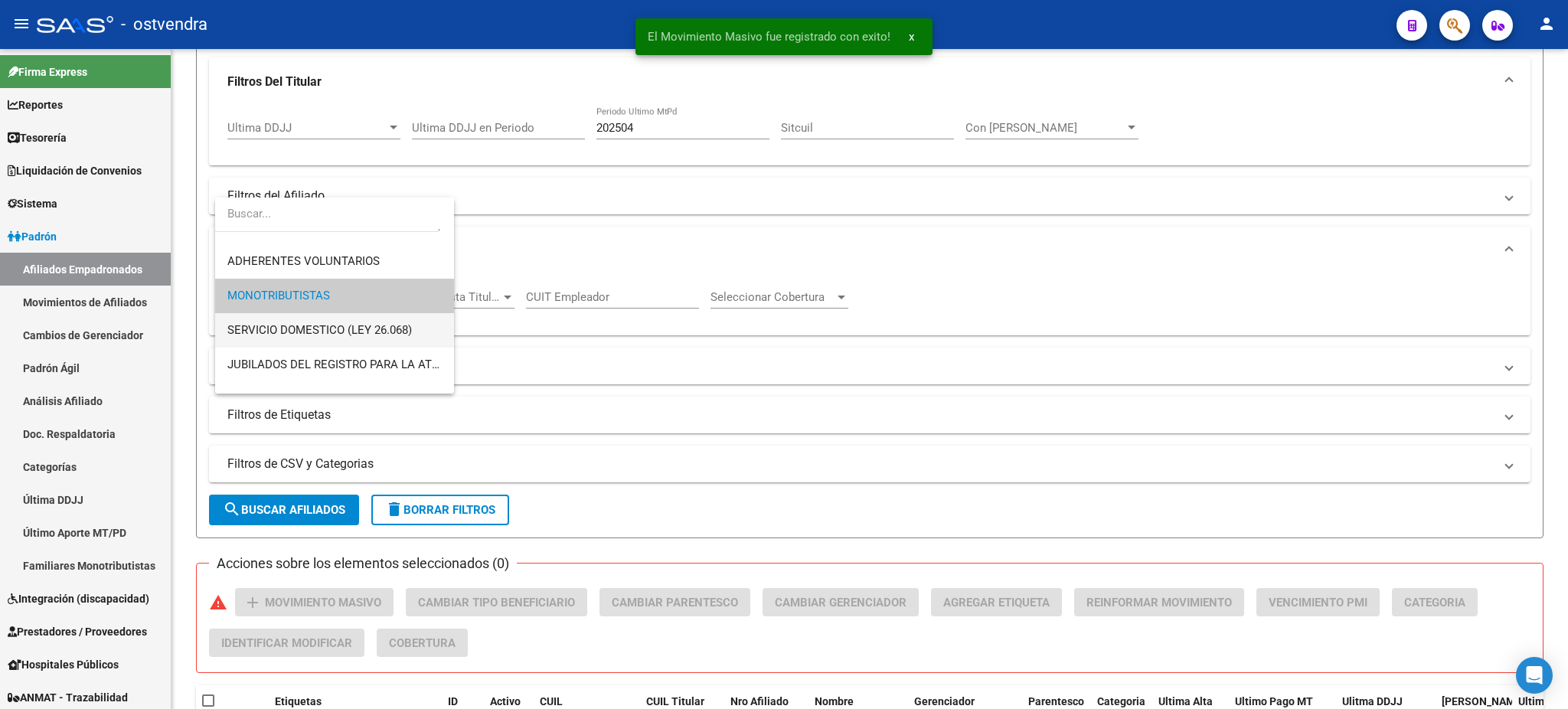
click at [310, 325] on span "SERVICIO DOMESTICO (LEY 26.068)" at bounding box center [320, 329] width 185 height 14
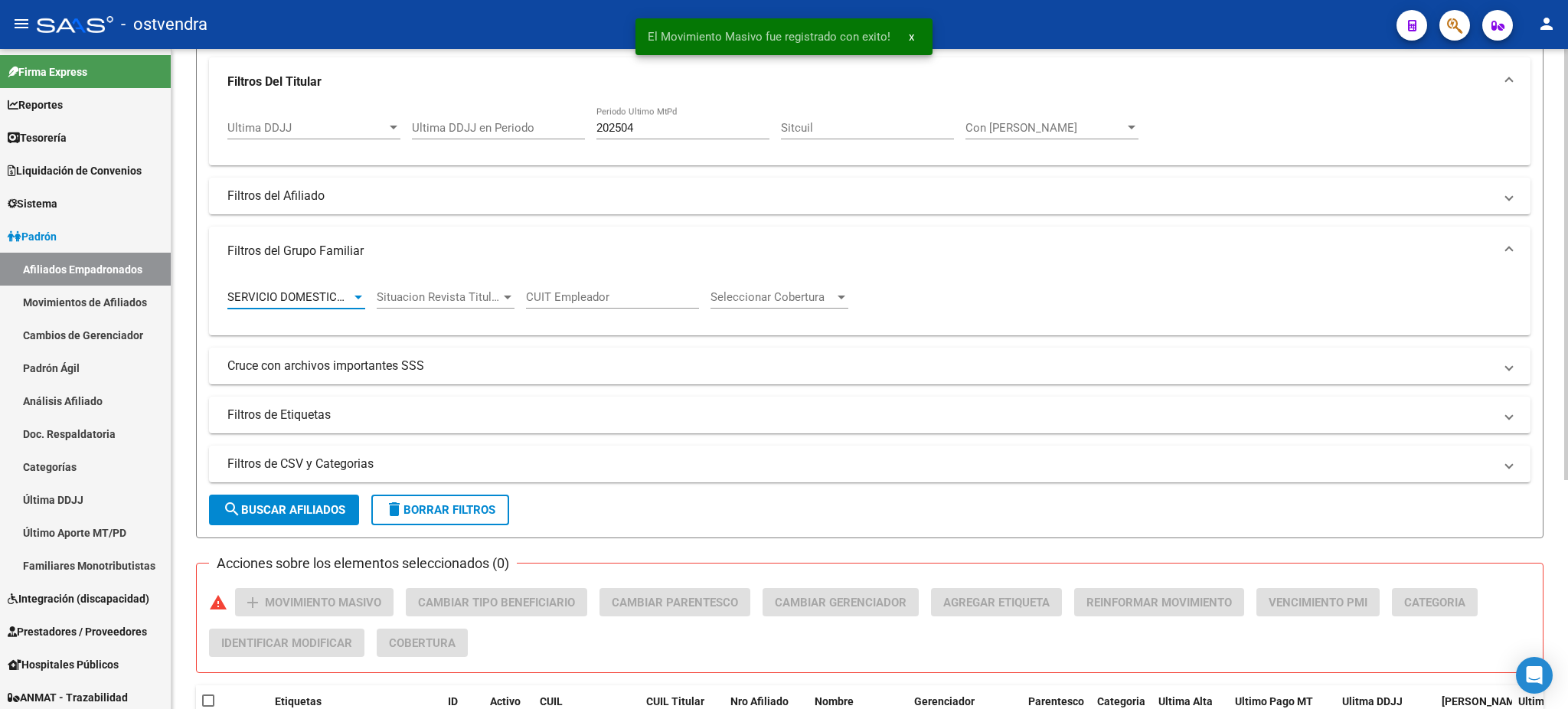
click at [312, 511] on span "search Buscar Afiliados" at bounding box center [283, 509] width 122 height 14
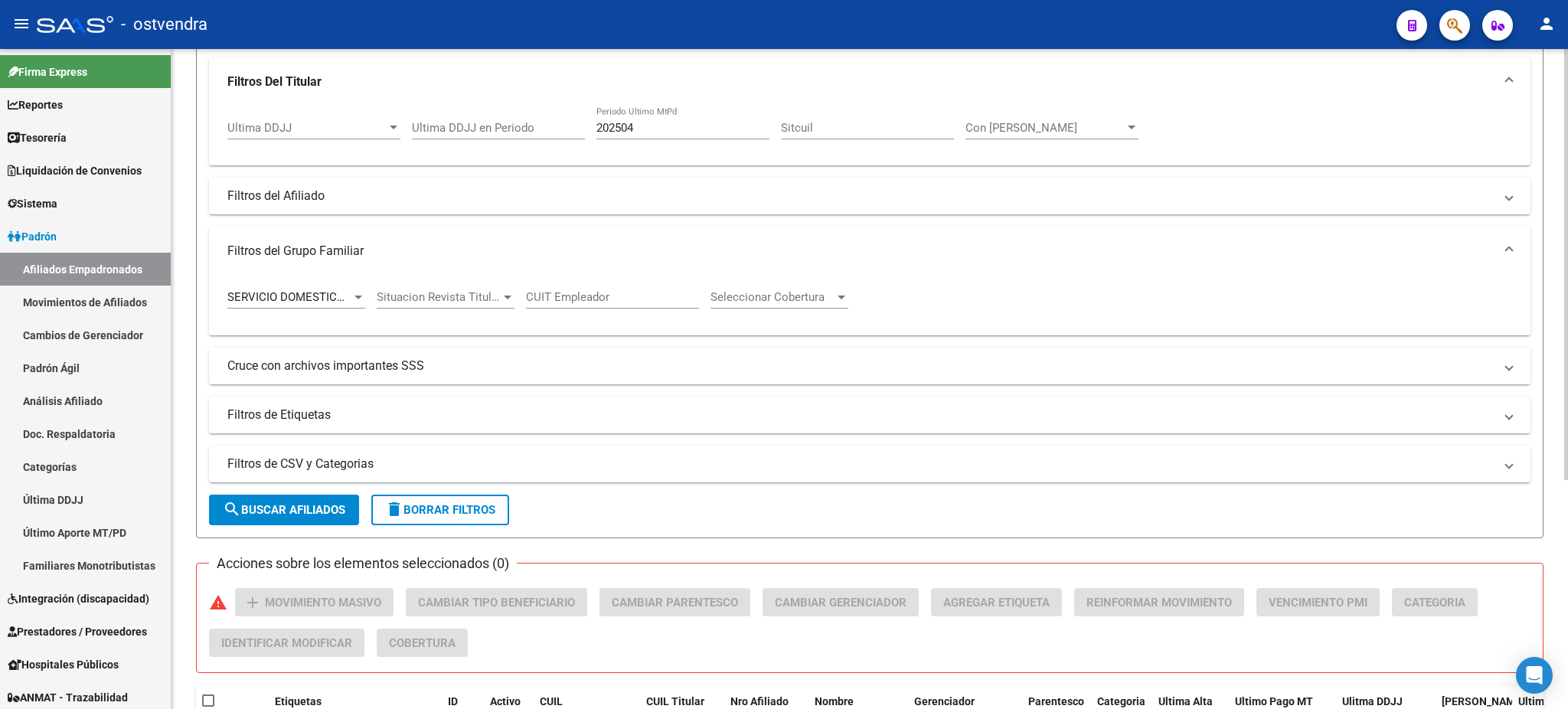
click at [298, 299] on span "SERVICIO DOMESTICO (LEY 26.068)" at bounding box center [320, 297] width 185 height 14
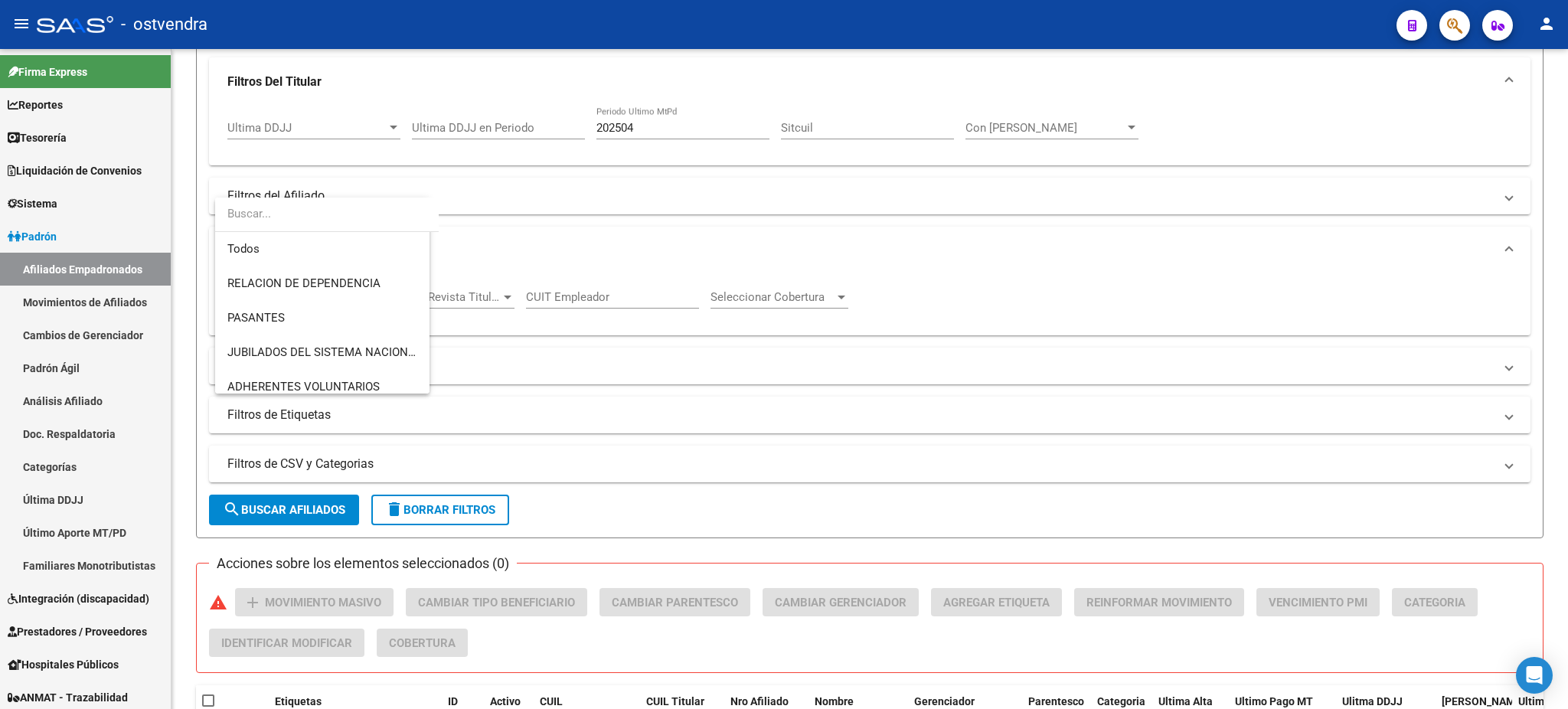
scroll to position [160, 0]
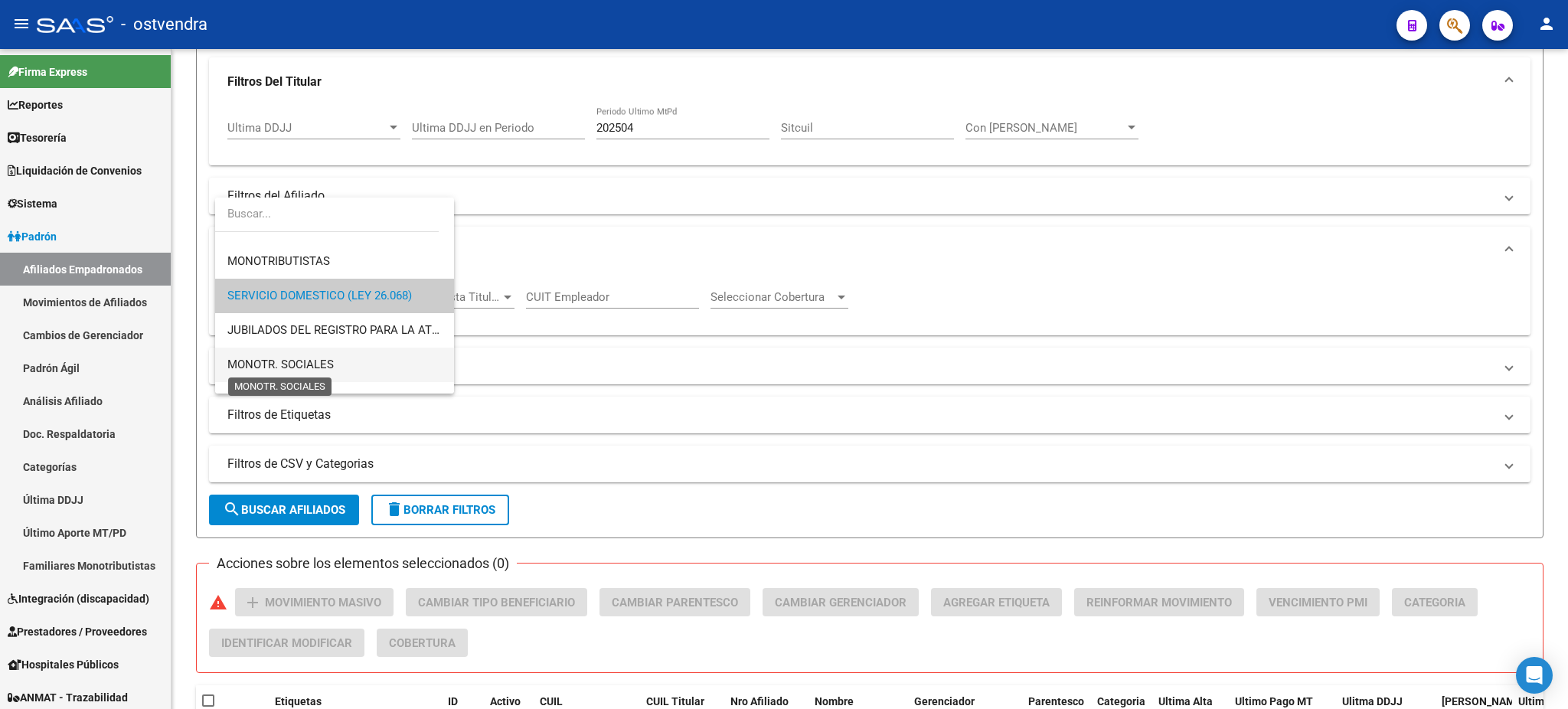
click at [309, 362] on span "MONOTR. SOCIALES" at bounding box center [280, 364] width 106 height 14
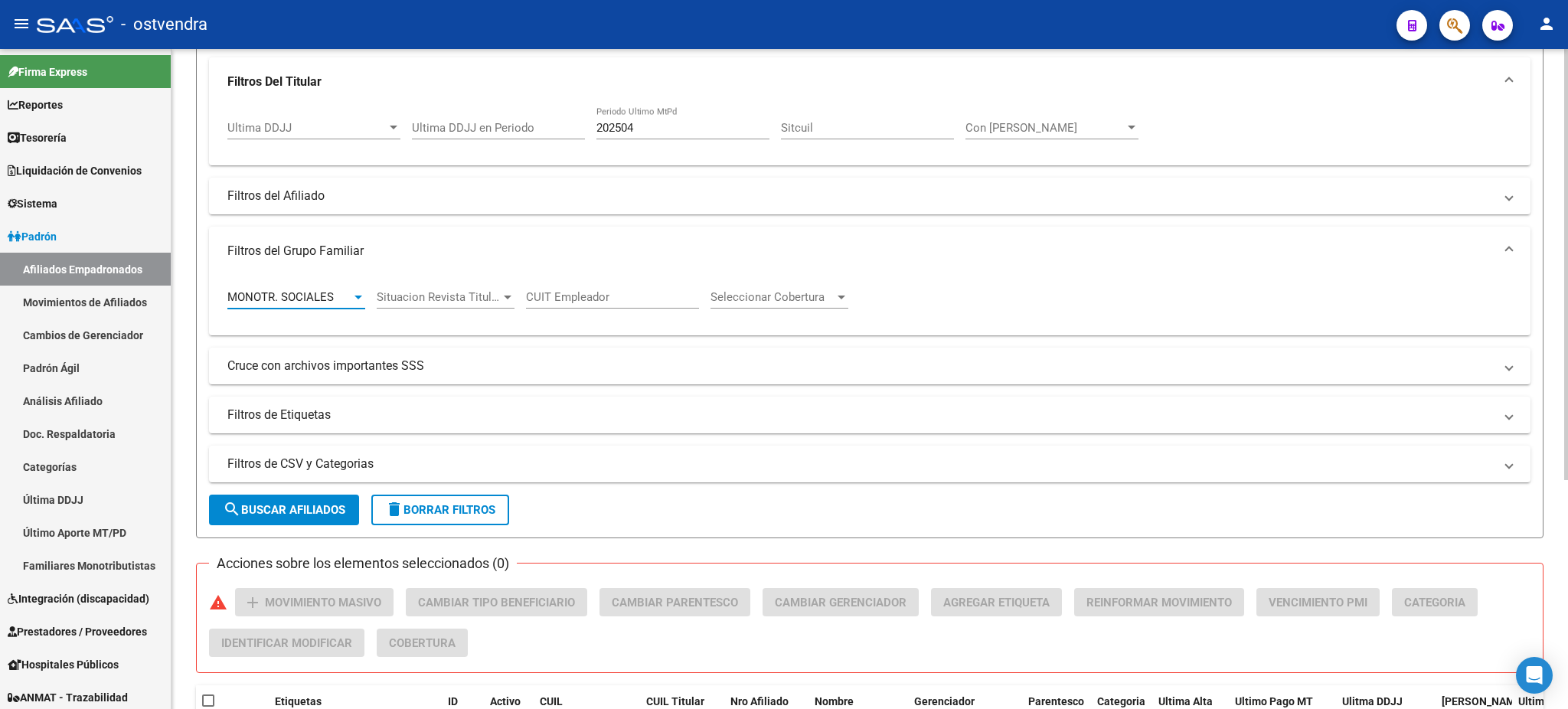
click at [298, 502] on span "search Buscar Afiliados" at bounding box center [283, 509] width 122 height 14
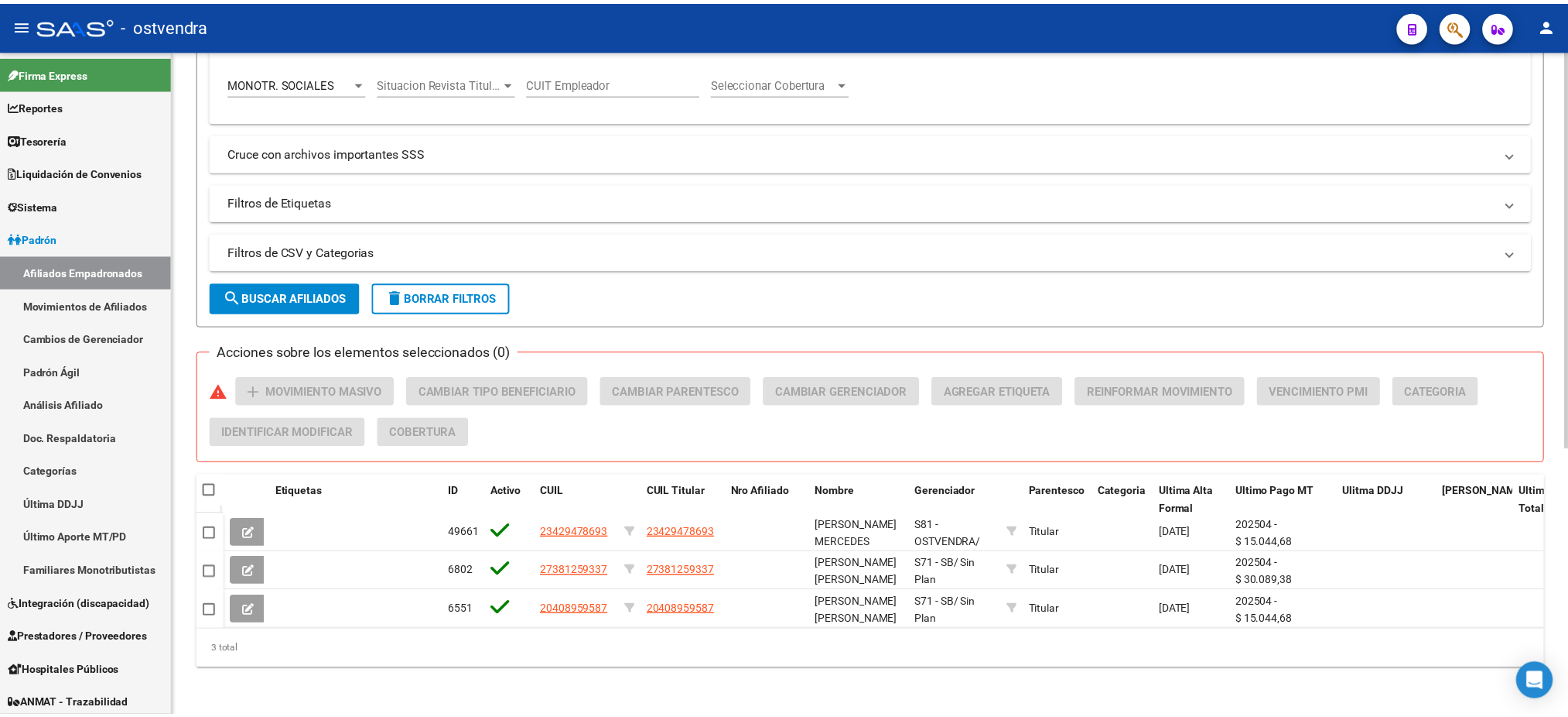
scroll to position [448, 0]
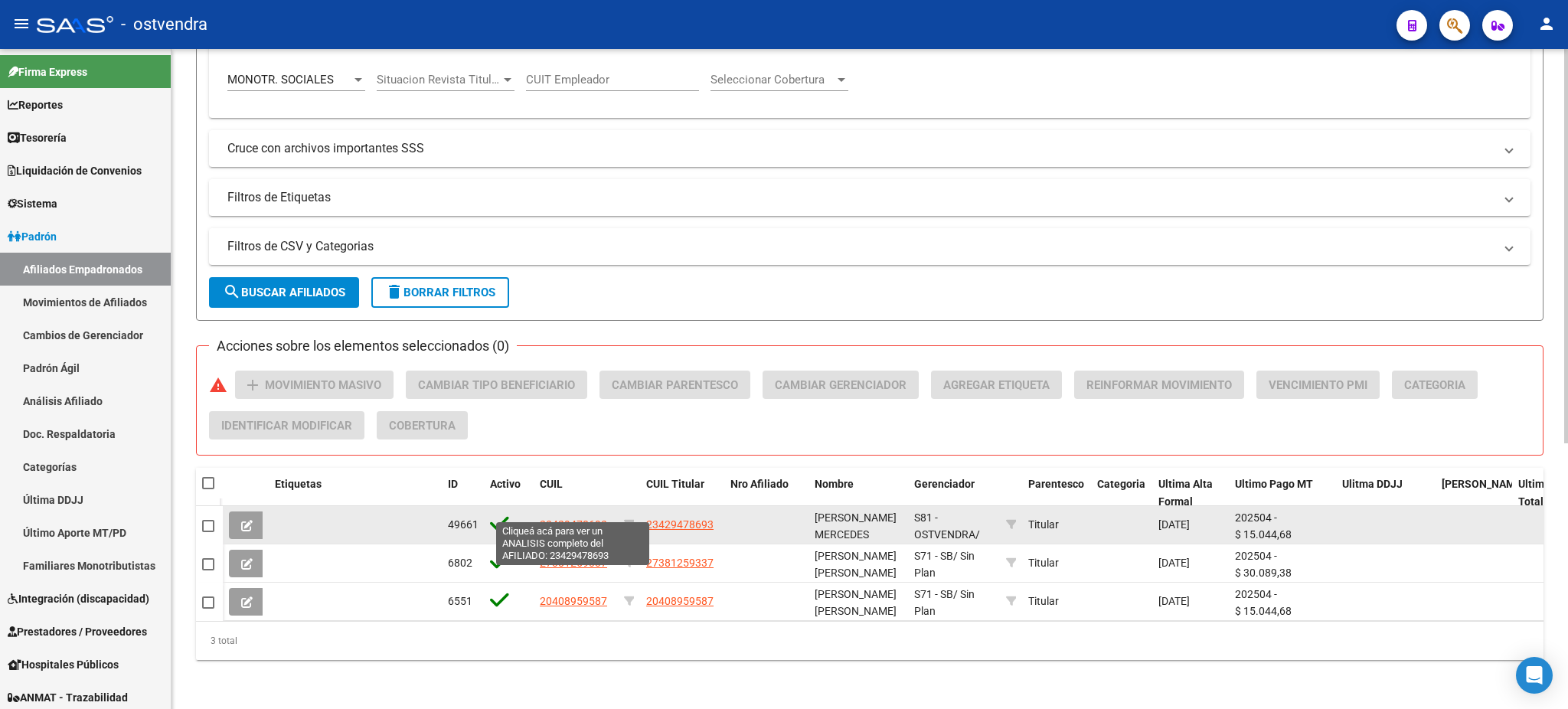
click at [569, 518] on span "23429478693" at bounding box center [573, 524] width 67 height 12
type textarea "23429478693"
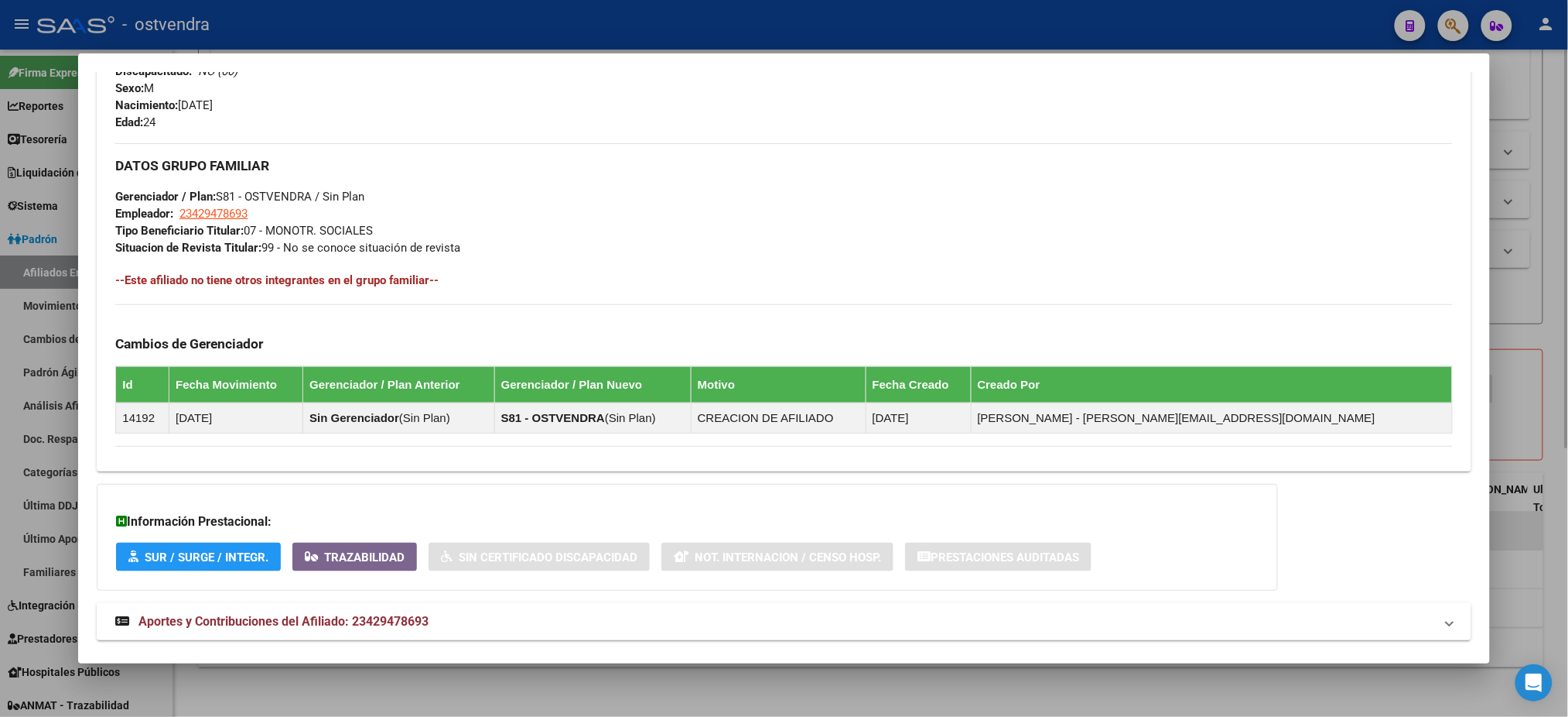
scroll to position [669, 0]
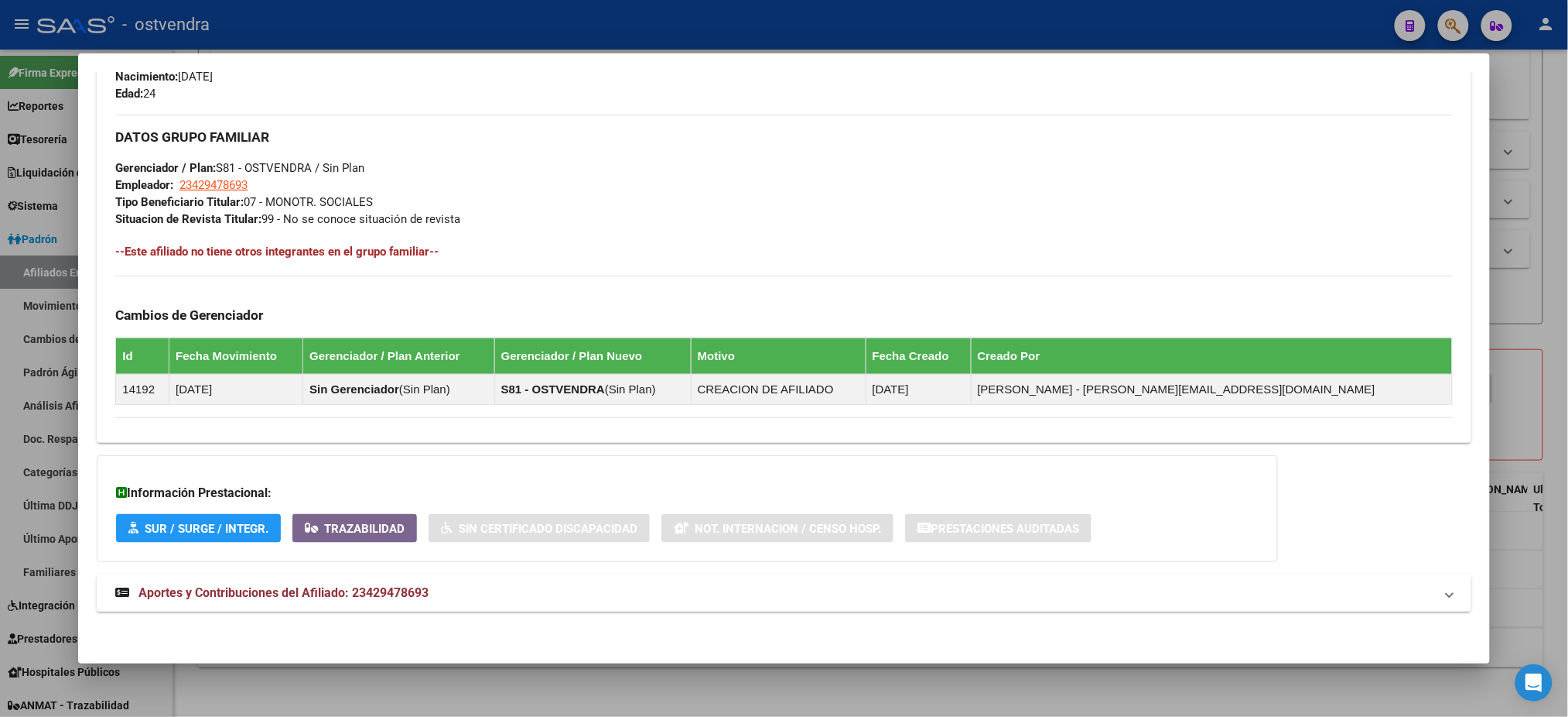
click at [582, 595] on mat-panel-title "Aportes y Contribuciones del Afiliado: 23429478693" at bounding box center [775, 593] width 1318 height 19
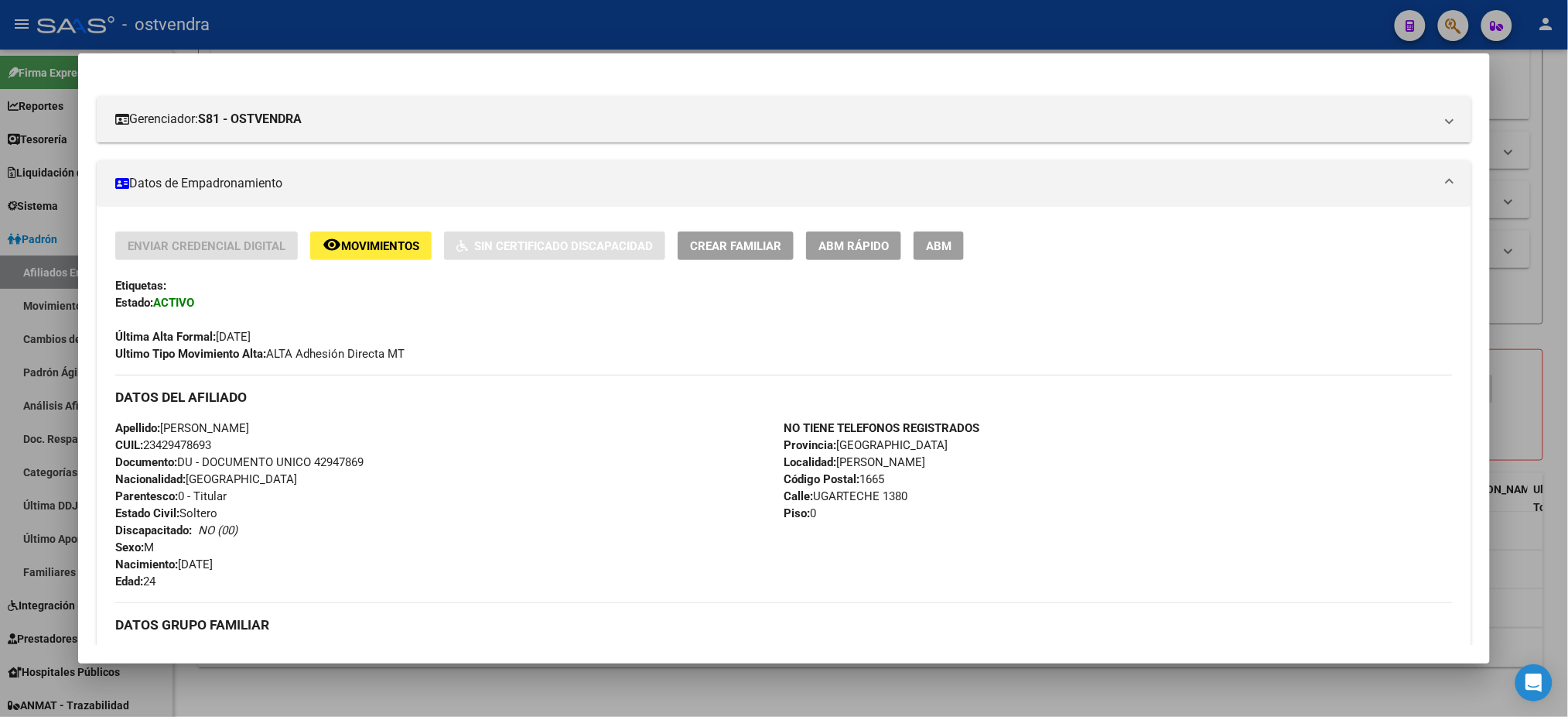
scroll to position [0, 0]
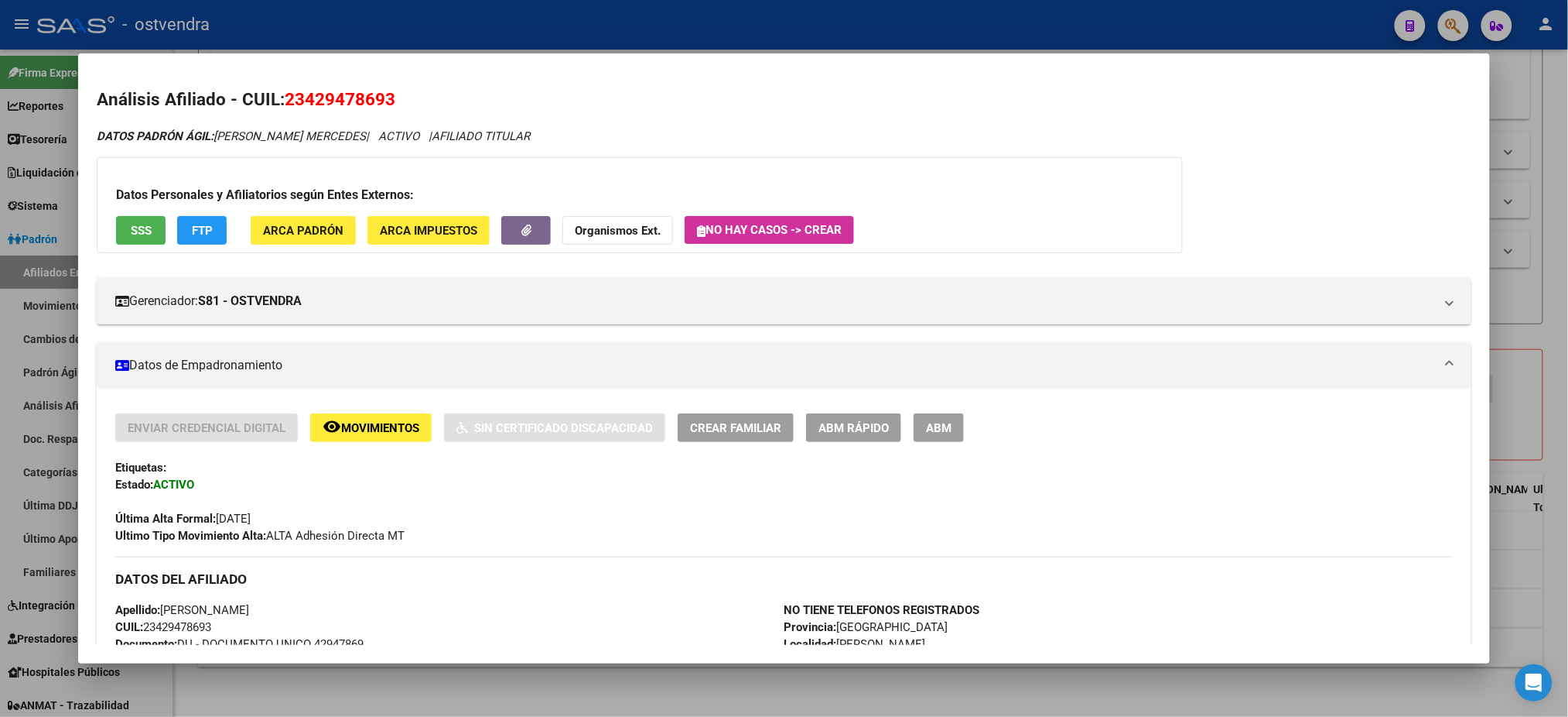
click at [756, 37] on div at bounding box center [784, 358] width 1568 height 717
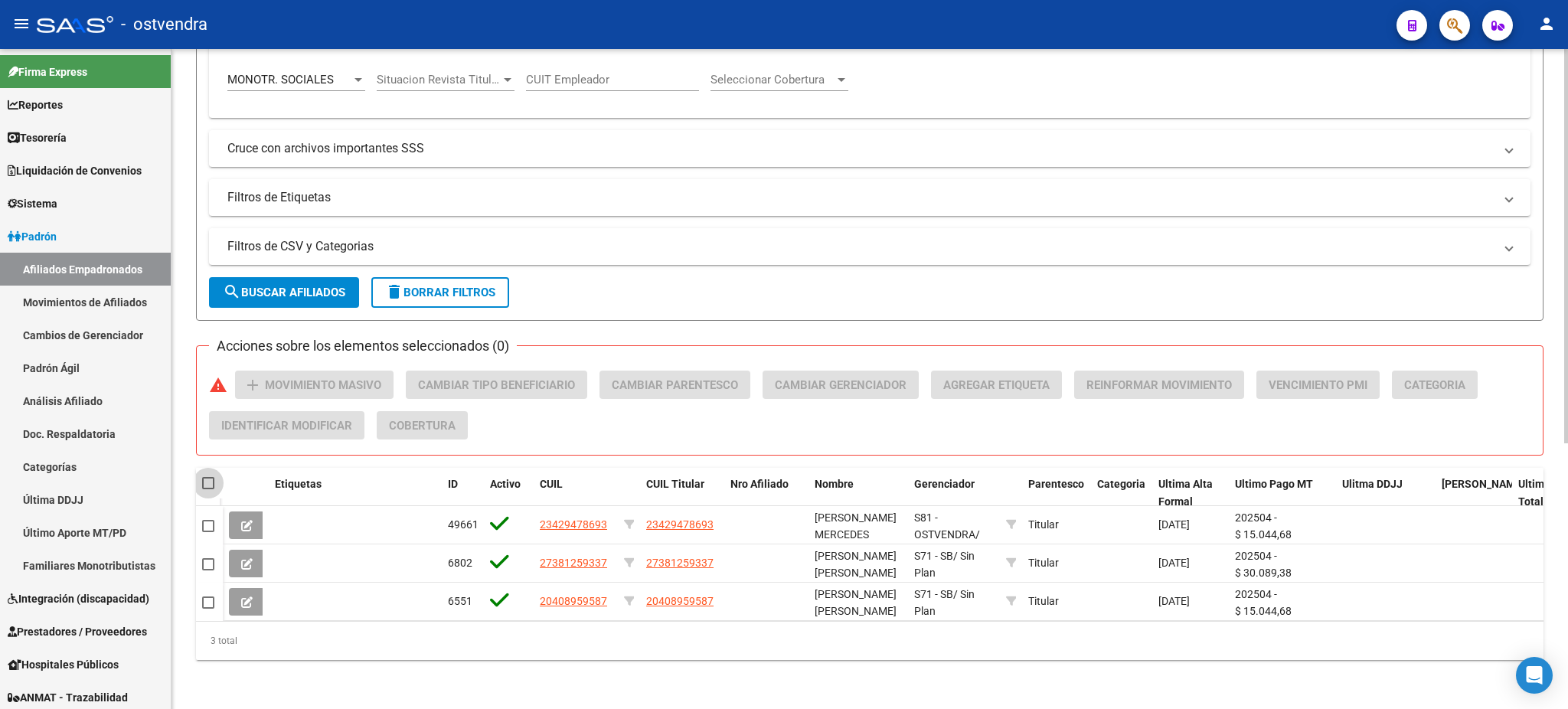
click at [207, 477] on span at bounding box center [208, 483] width 12 height 12
click at [208, 489] on input "checkbox" at bounding box center [208, 489] width 1 height 1
checkbox input "true"
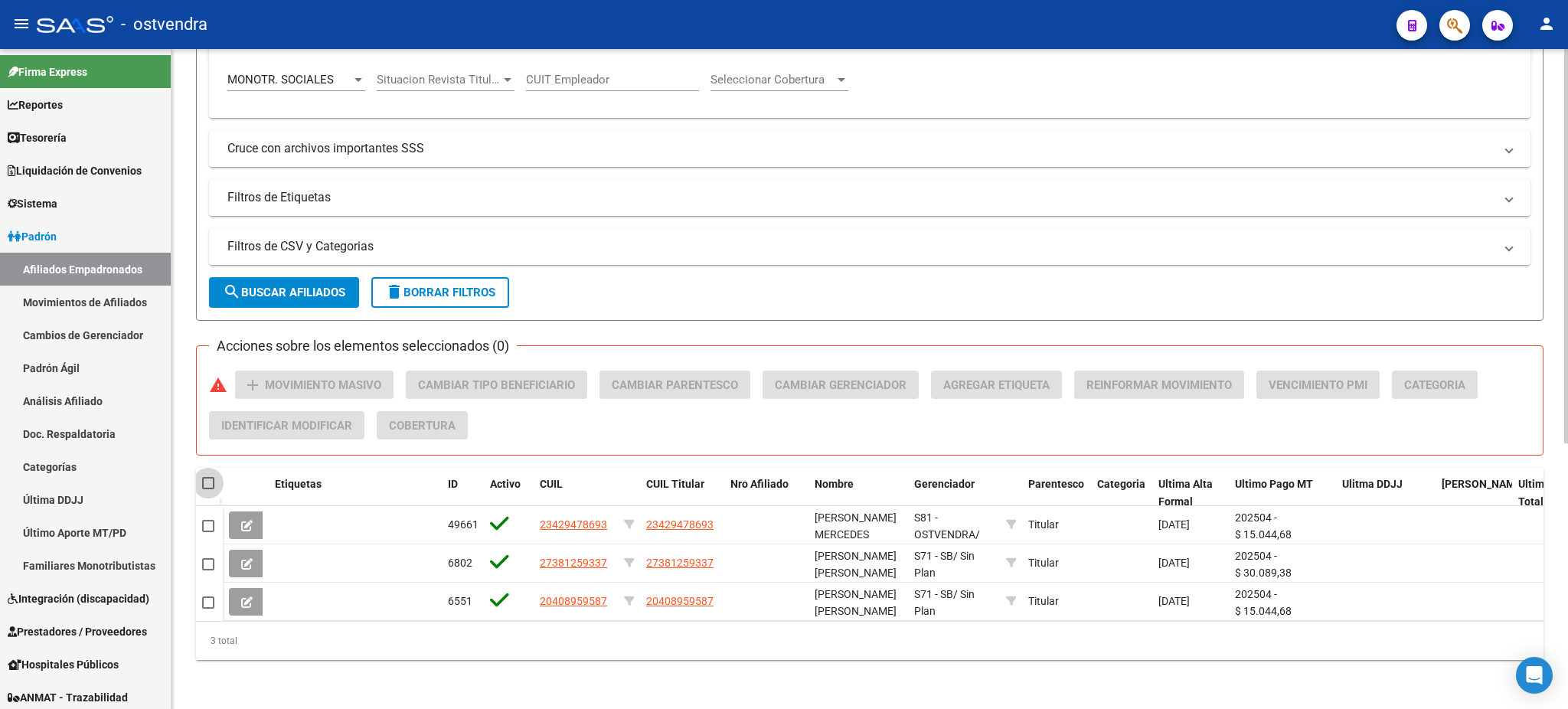
checkbox input "true"
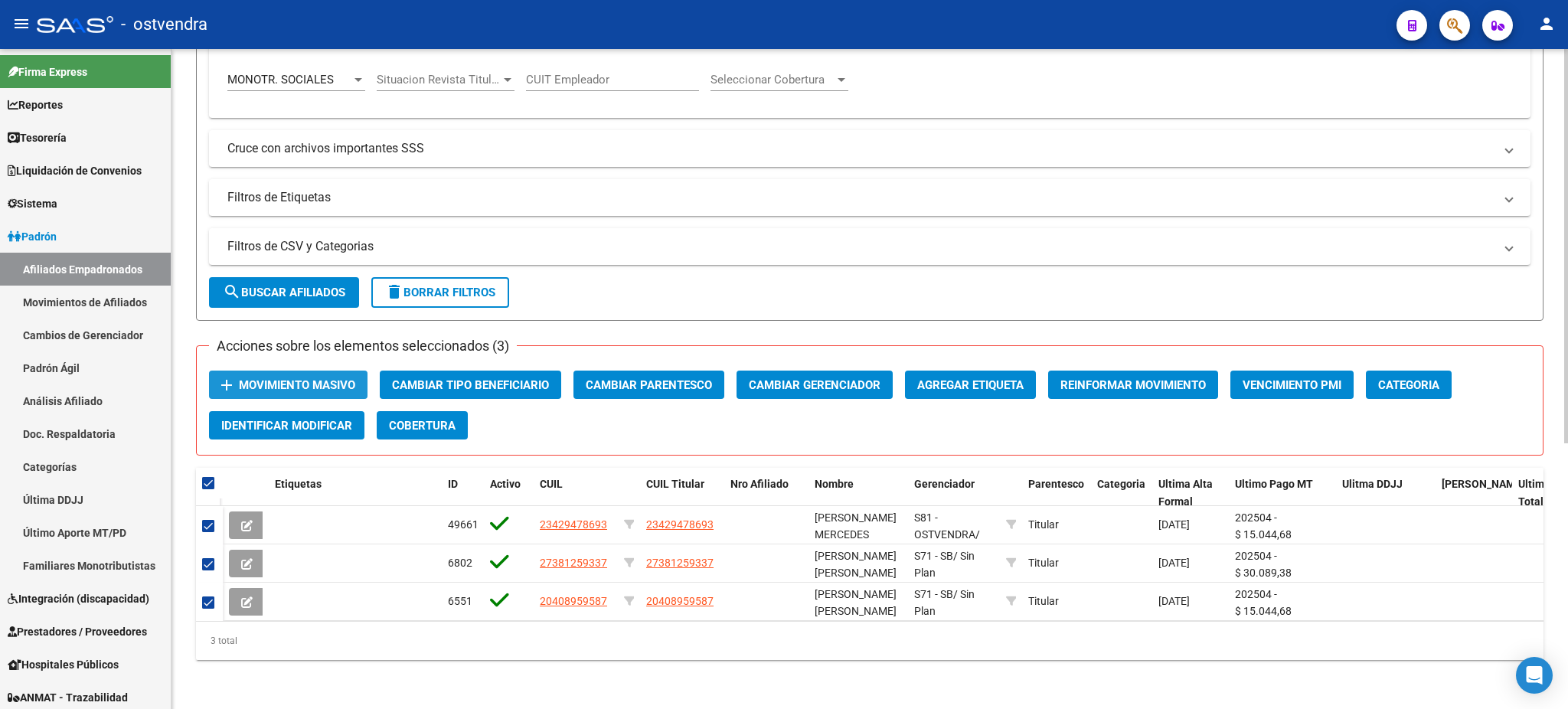
click at [263, 378] on span "Movimiento Masivo" at bounding box center [297, 384] width 116 height 14
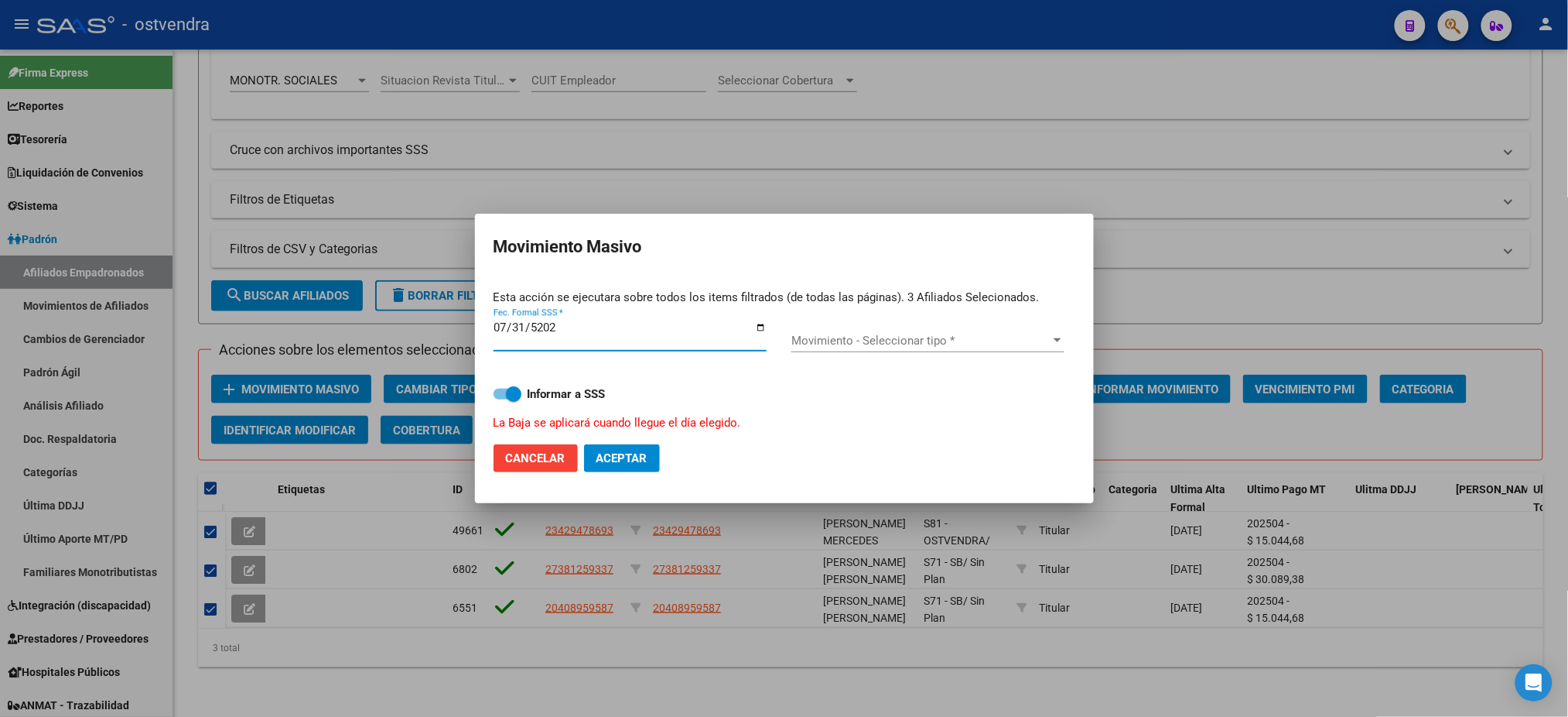
type input "2025-07-31"
click at [985, 333] on span "Movimiento - Seleccionar tipo *" at bounding box center [921, 340] width 260 height 14
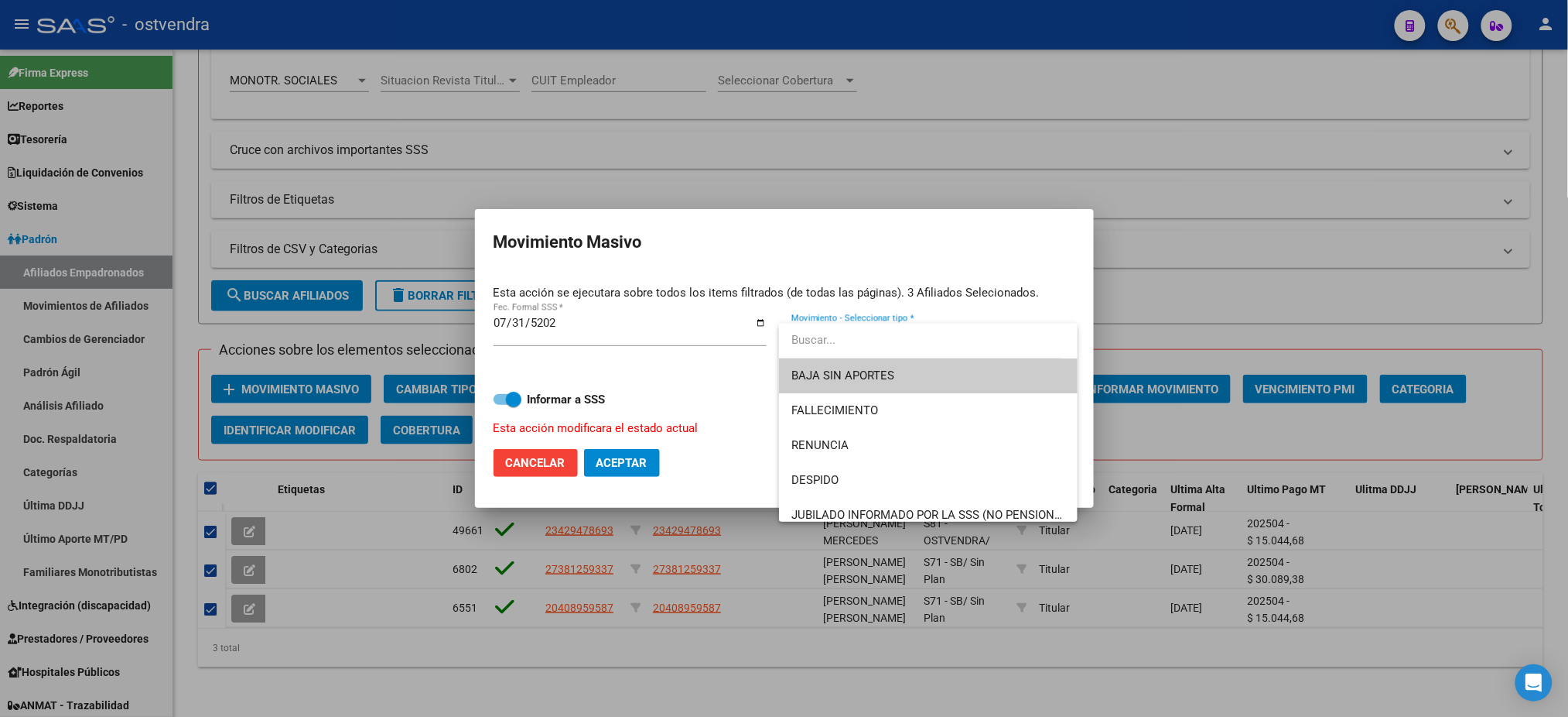
click at [982, 364] on span "BAJA SIN APORTES" at bounding box center [928, 375] width 273 height 35
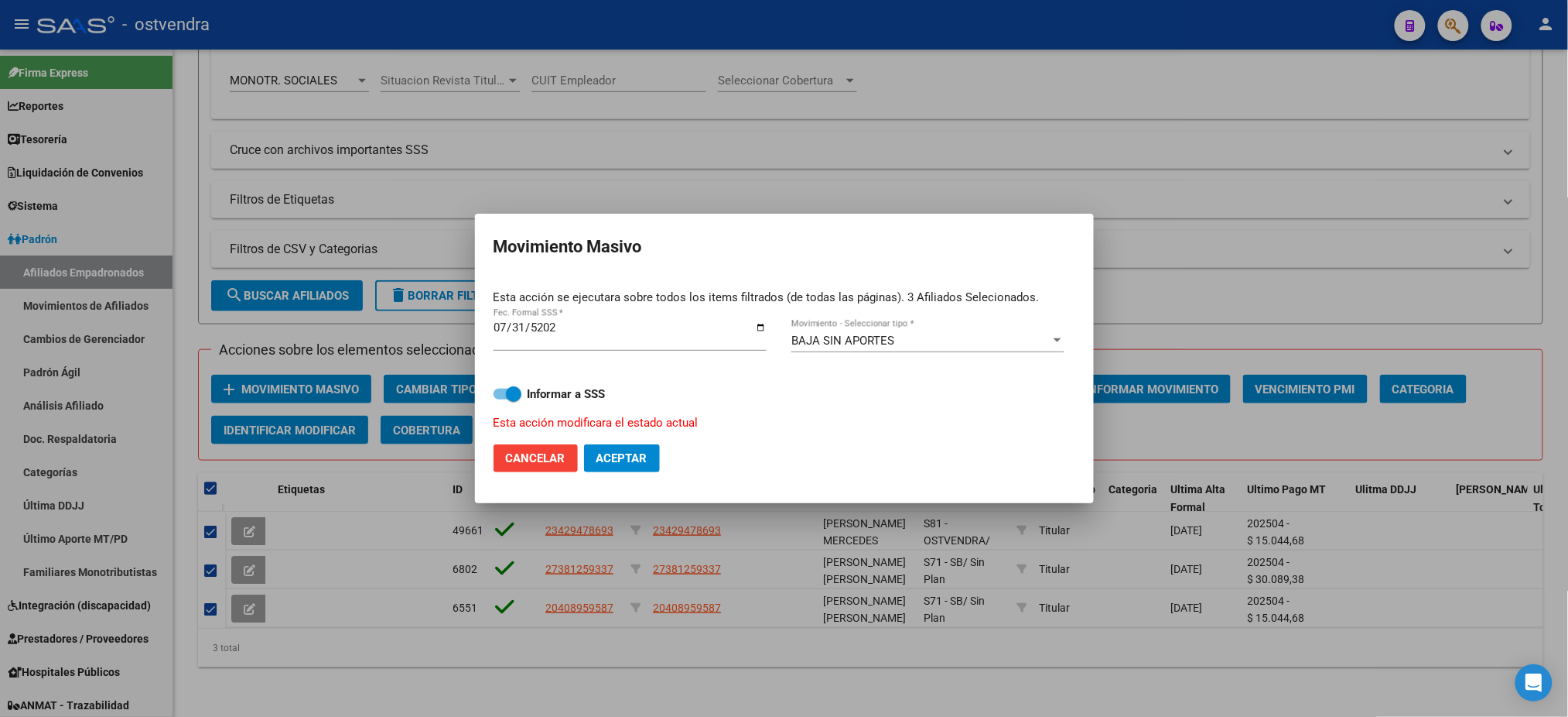
click at [945, 331] on div "BAJA SIN APORTES Movimiento - Seleccionar tipo *" at bounding box center [928, 340] width 273 height 23
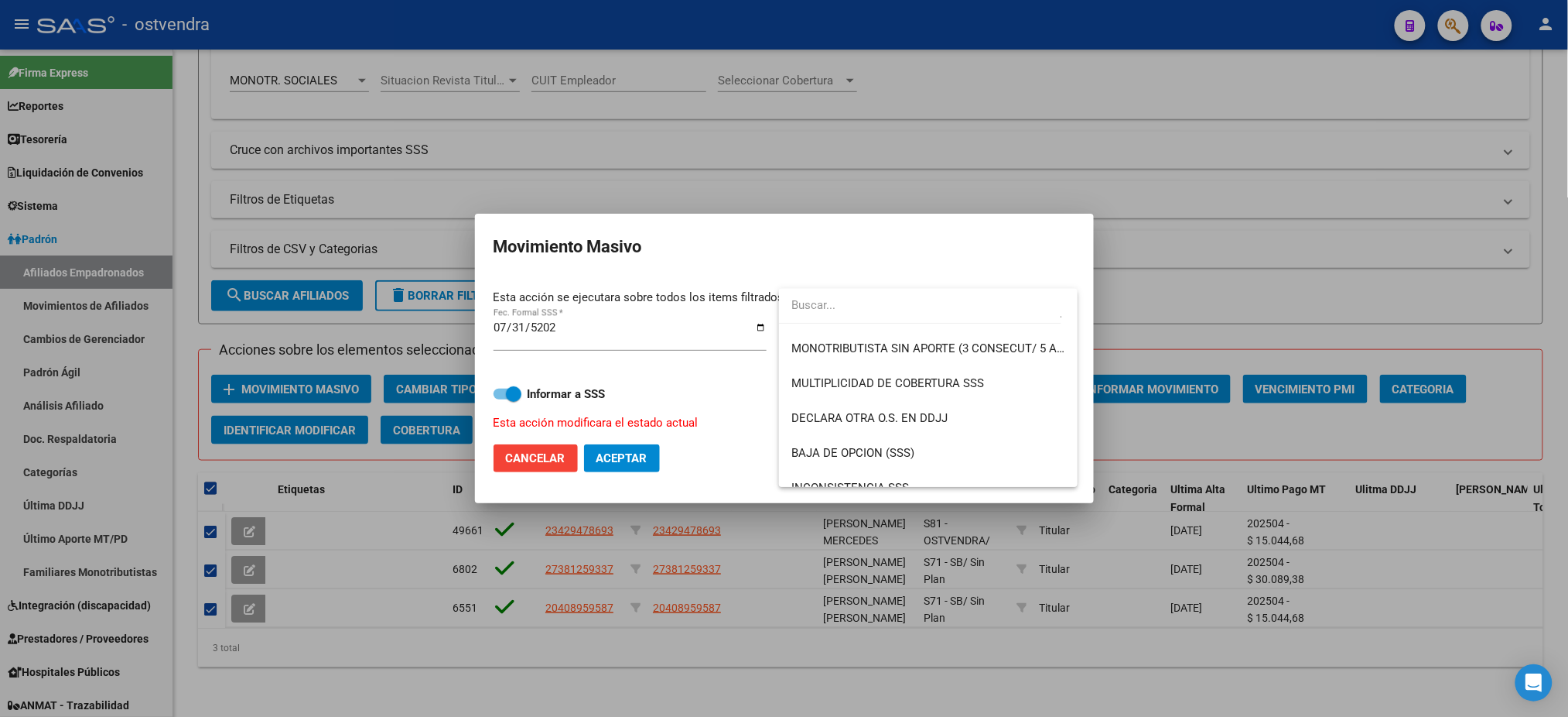
scroll to position [550, 0]
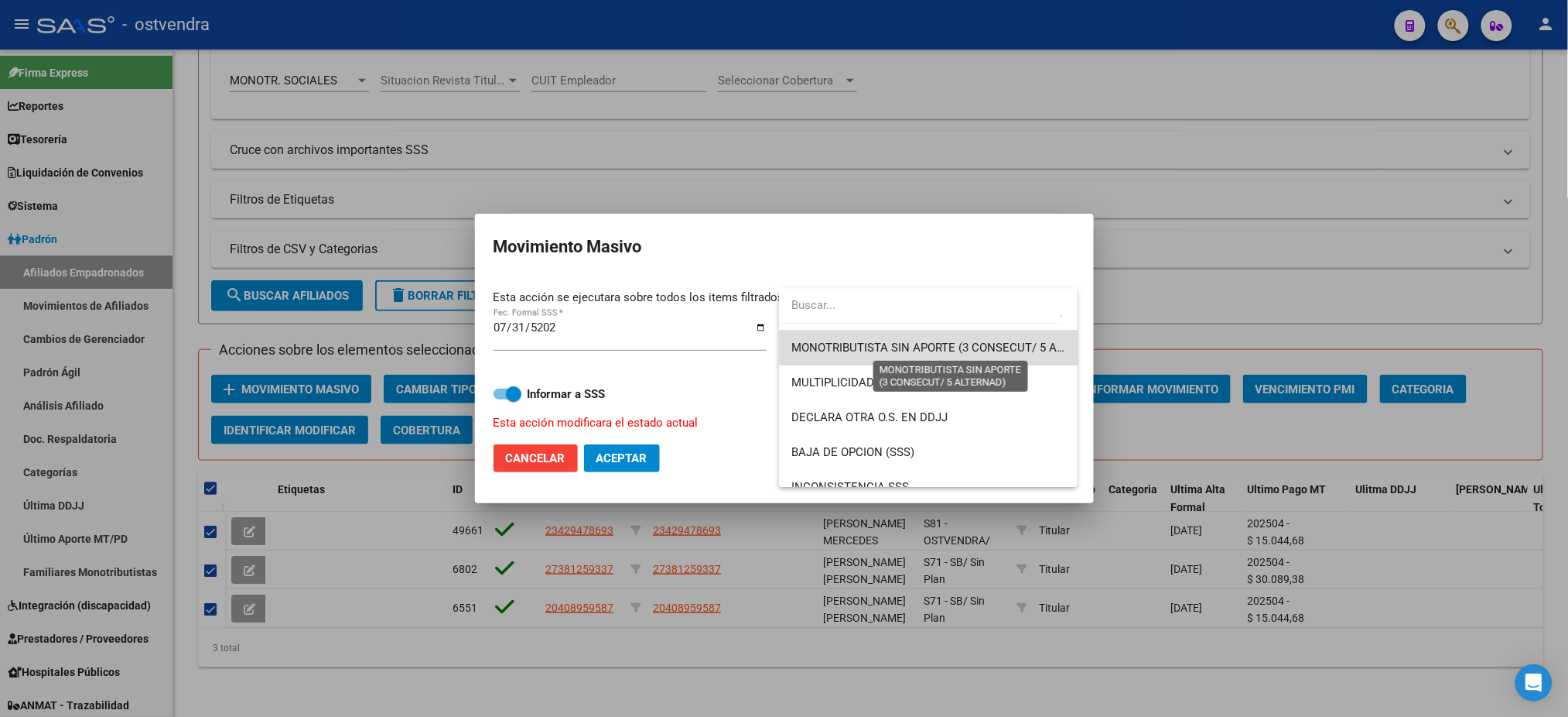
click at [954, 347] on span "MONOTRIBUTISTA SIN APORTE (3 CONSECUT/ 5 ALTERNAD)" at bounding box center [951, 347] width 319 height 14
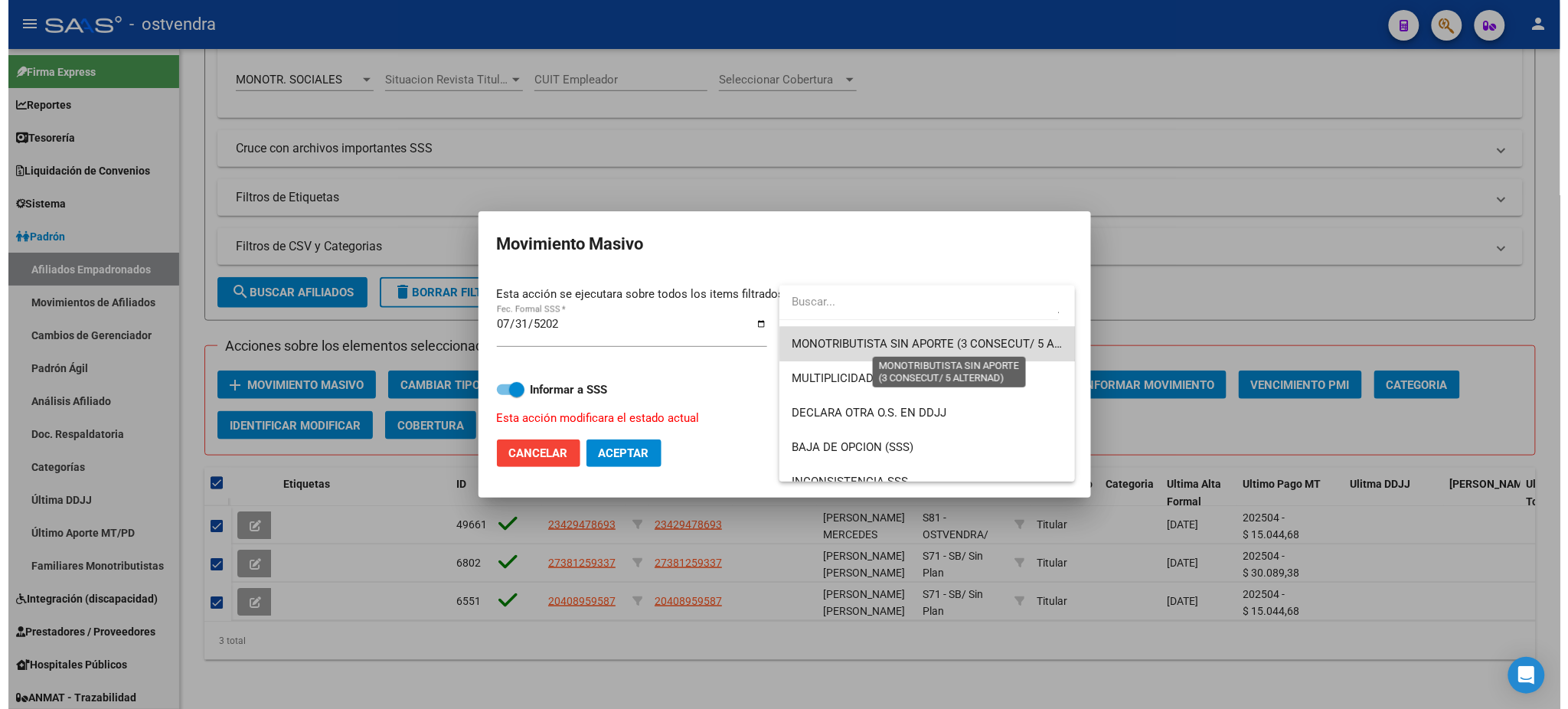
scroll to position [551, 0]
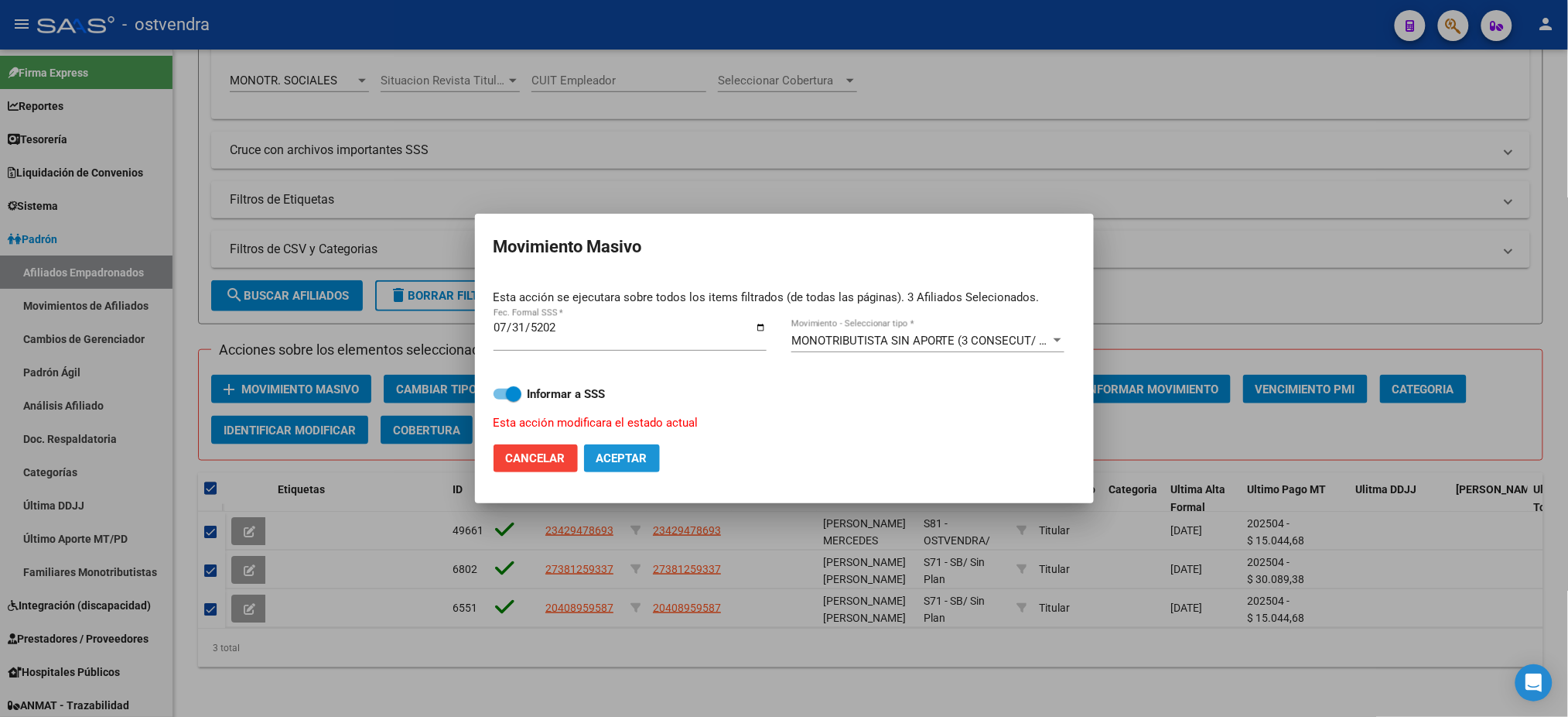
click at [612, 454] on span "Aceptar" at bounding box center [621, 458] width 51 height 14
checkbox input "false"
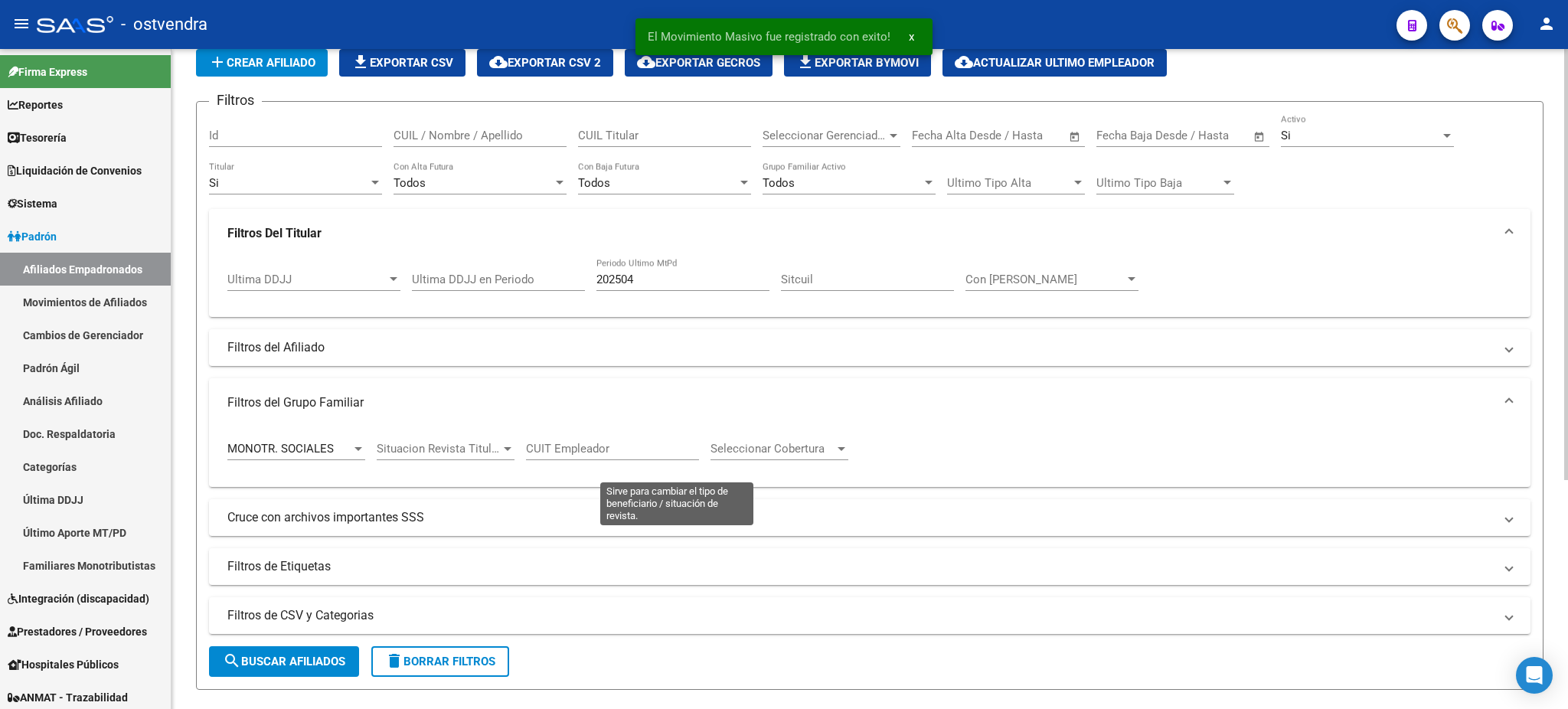
scroll to position [0, 0]
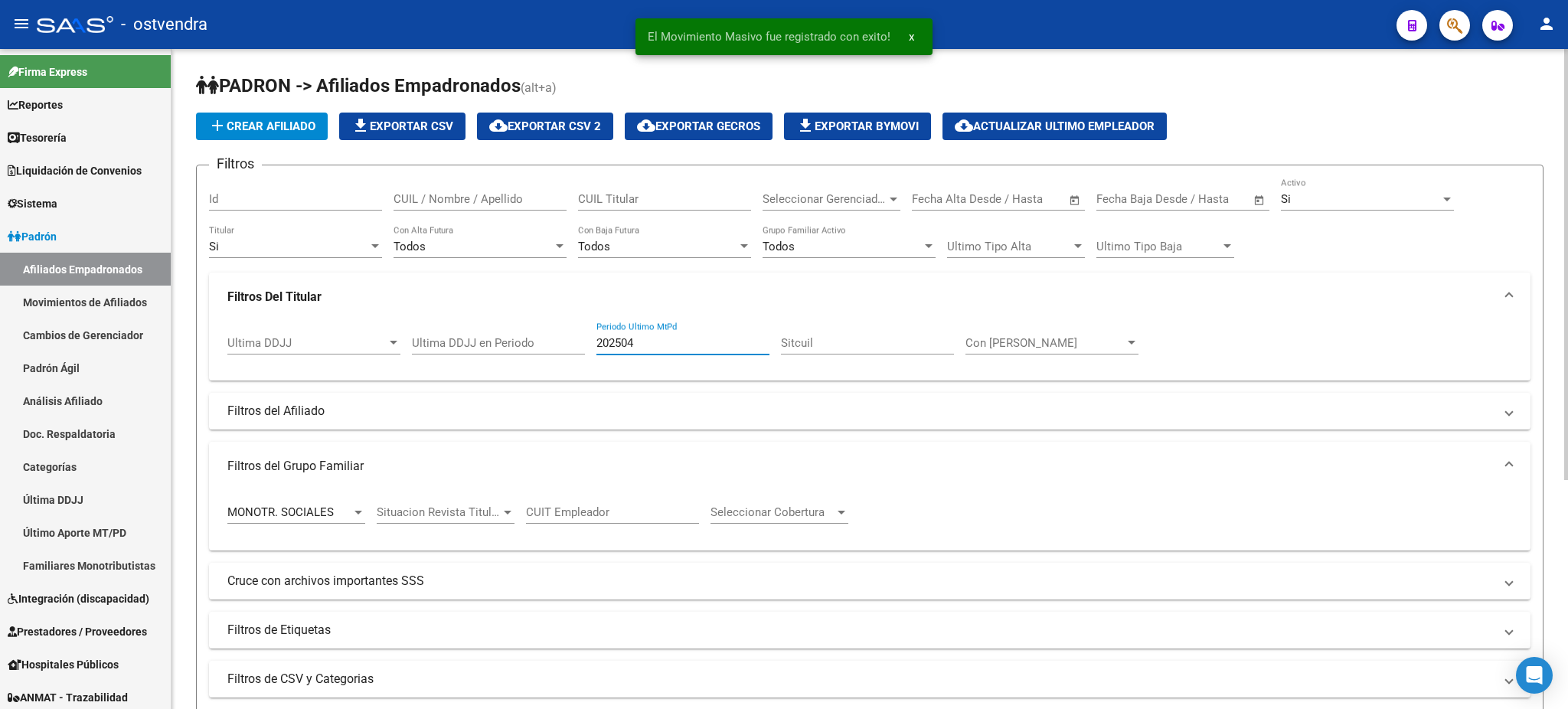
click at [657, 343] on input "202504" at bounding box center [683, 343] width 173 height 14
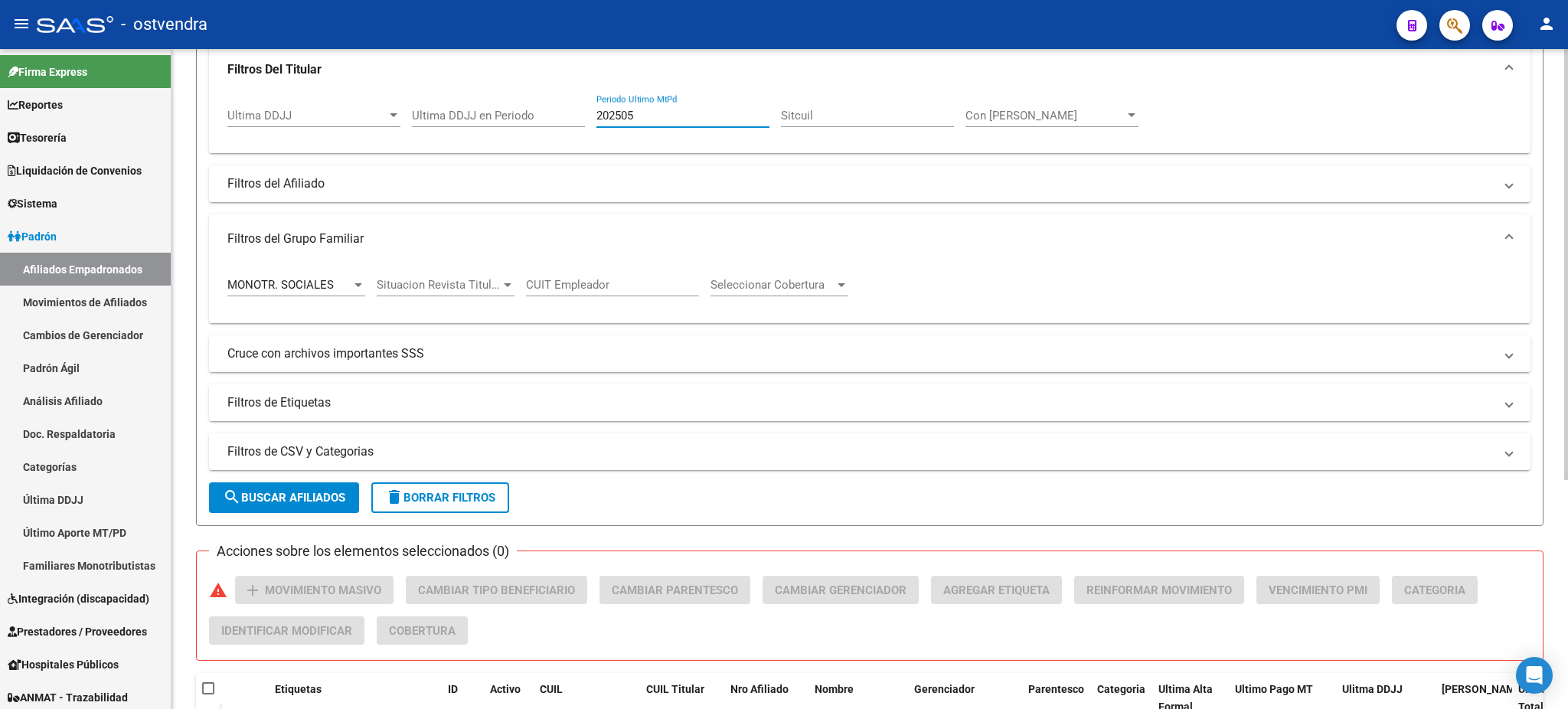
scroll to position [271, 0]
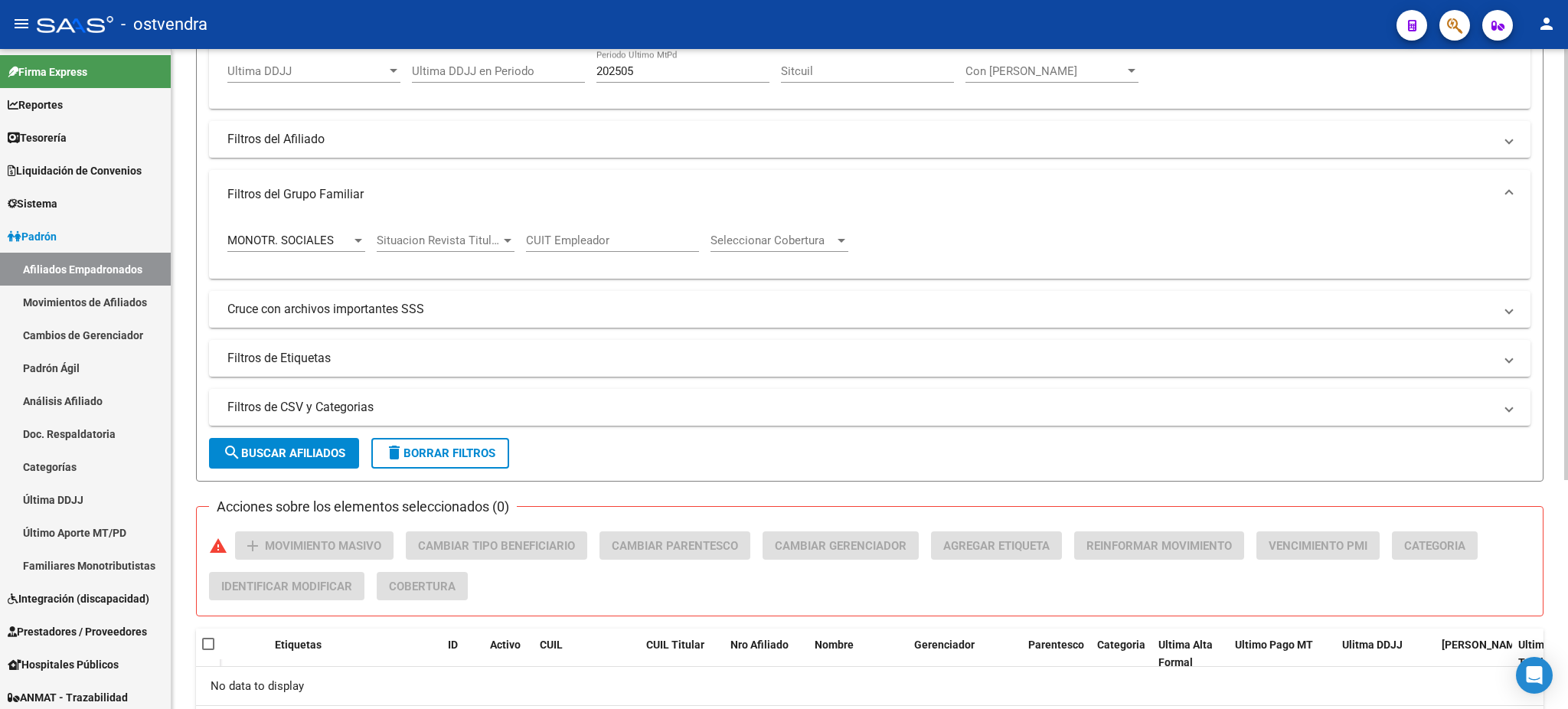
click at [291, 428] on form "Filtros Id CUIL / Nombre / Apellido CUIL Titular Seleccionar Gerenciador Selecc…" at bounding box center [869, 187] width 1347 height 588
click at [305, 442] on button "search Buscar Afiliados" at bounding box center [283, 452] width 151 height 30
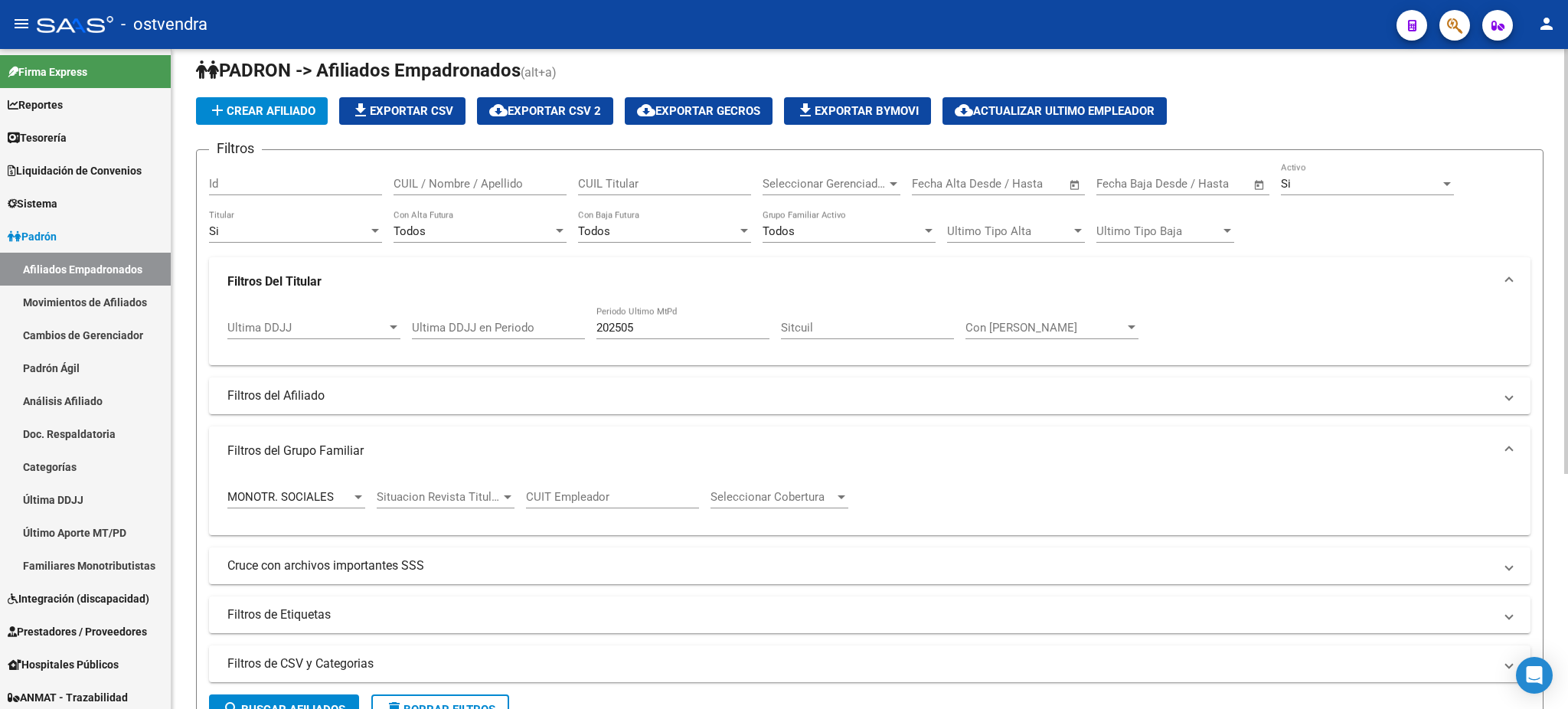
scroll to position [0, 0]
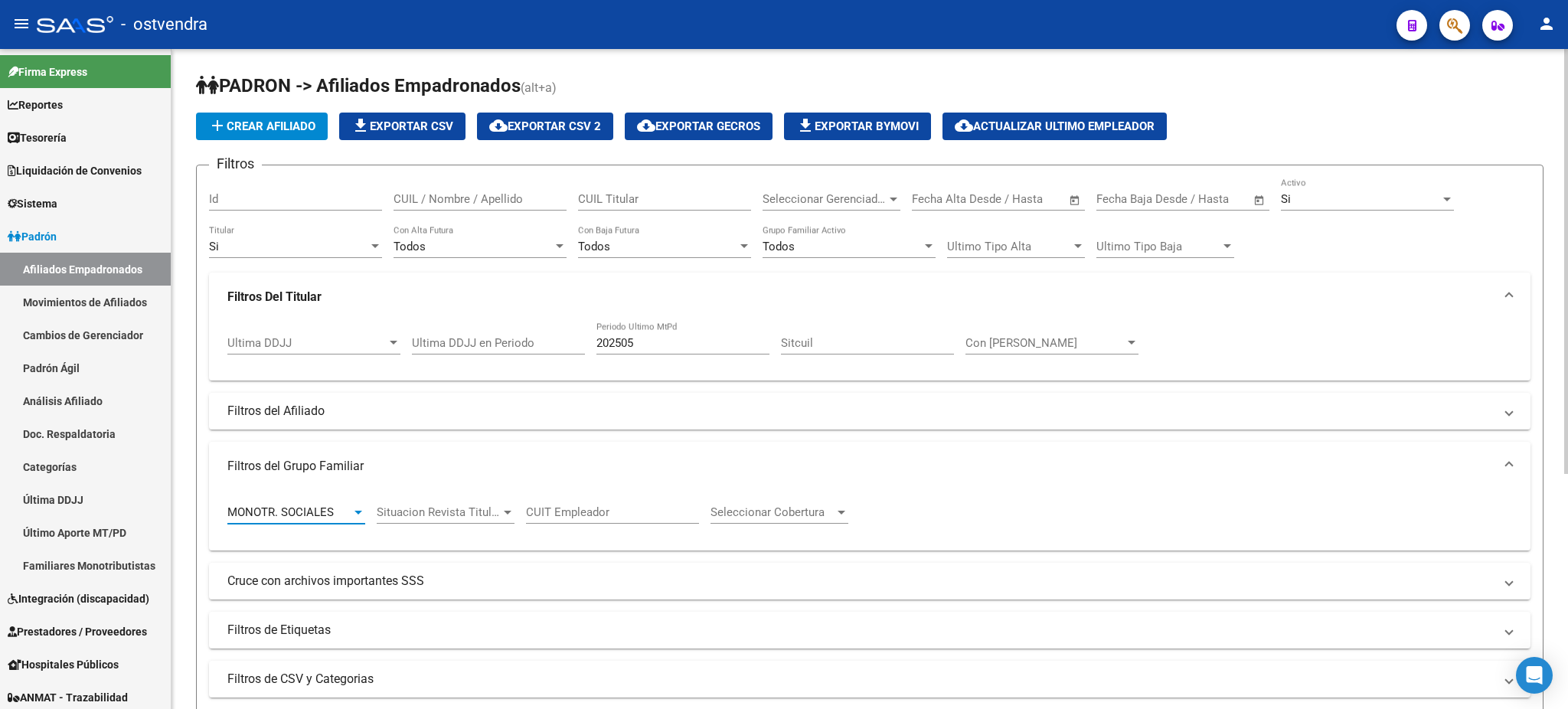
click at [320, 517] on div "MONOTR. SOCIALES" at bounding box center [289, 512] width 124 height 14
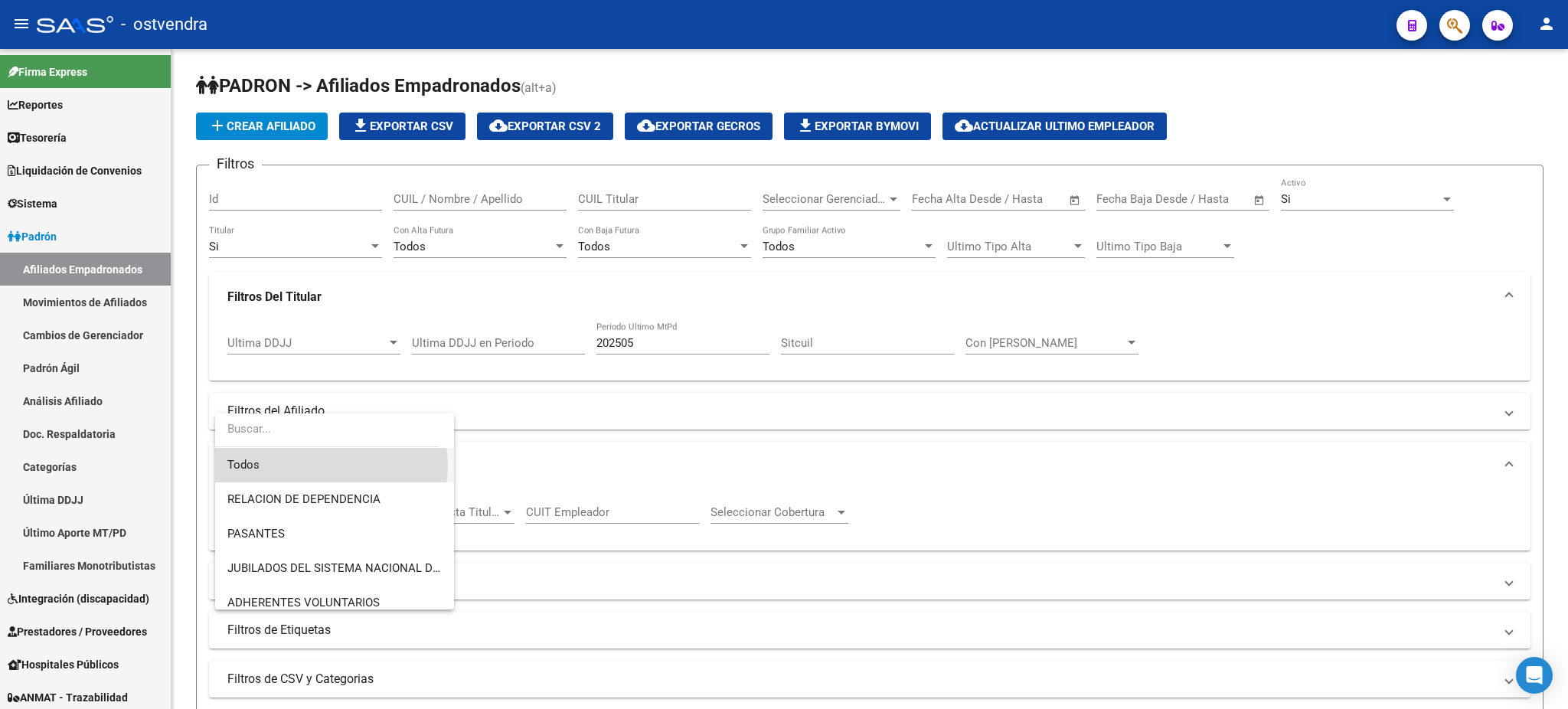
click at [331, 465] on span "Todos" at bounding box center [334, 464] width 214 height 34
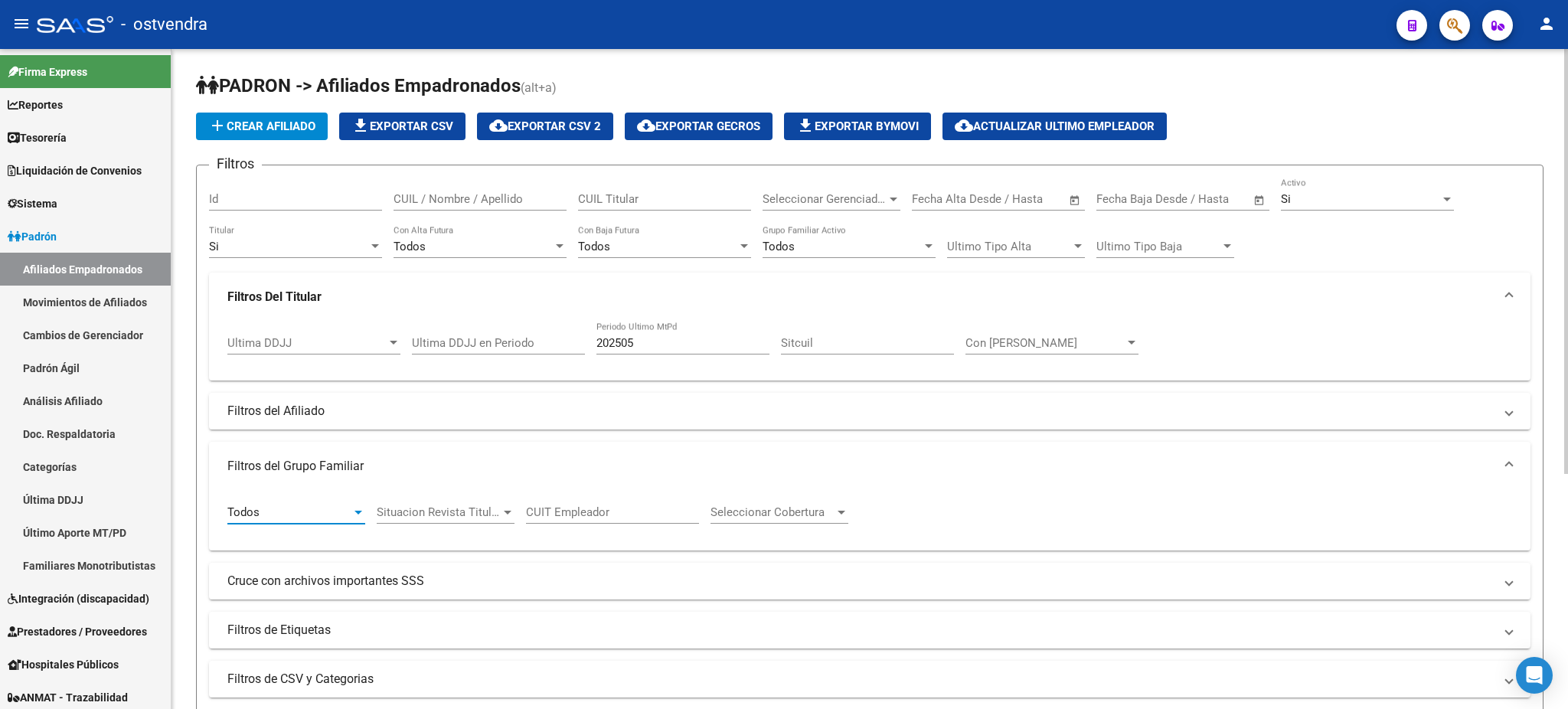
click at [1347, 200] on div "Si" at bounding box center [1360, 199] width 159 height 14
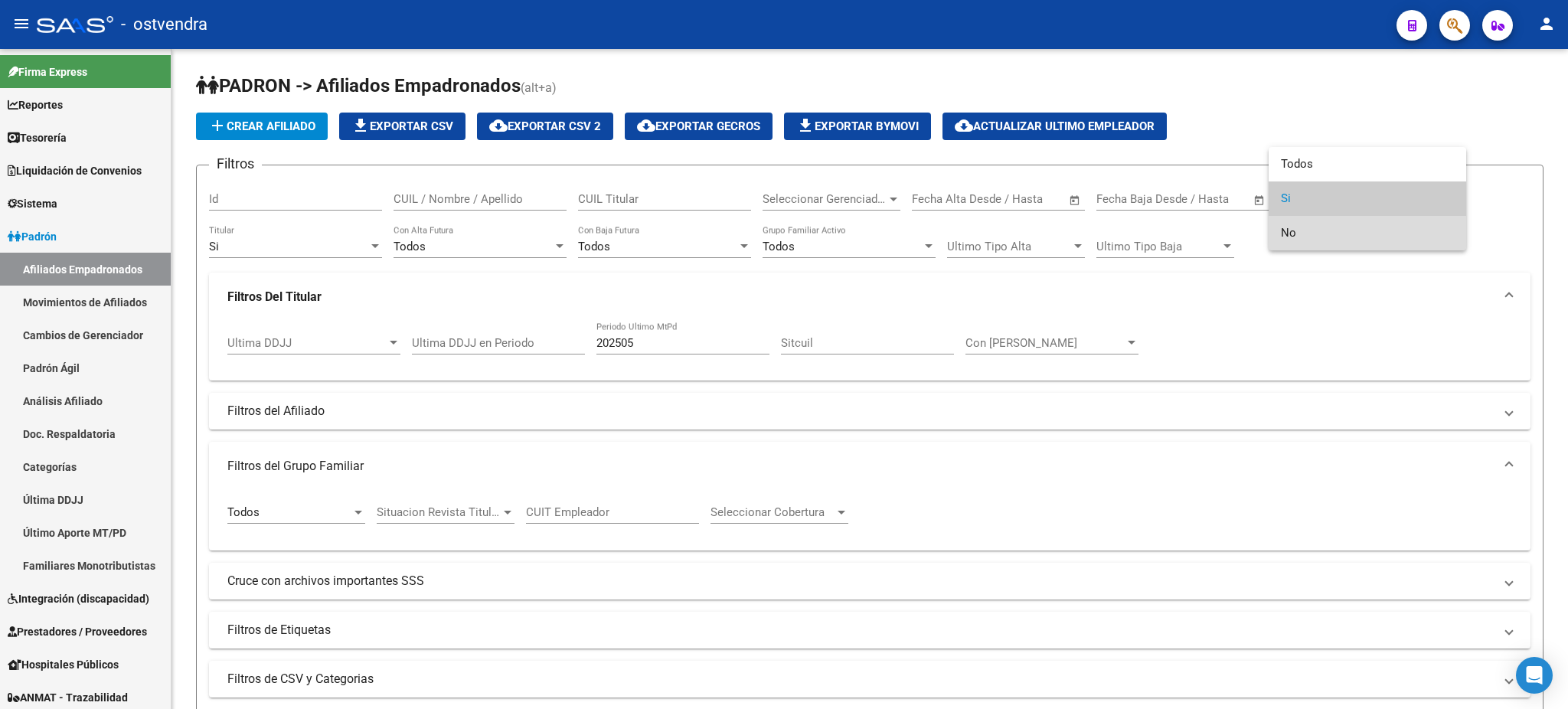
click at [1333, 239] on span "No" at bounding box center [1367, 232] width 173 height 34
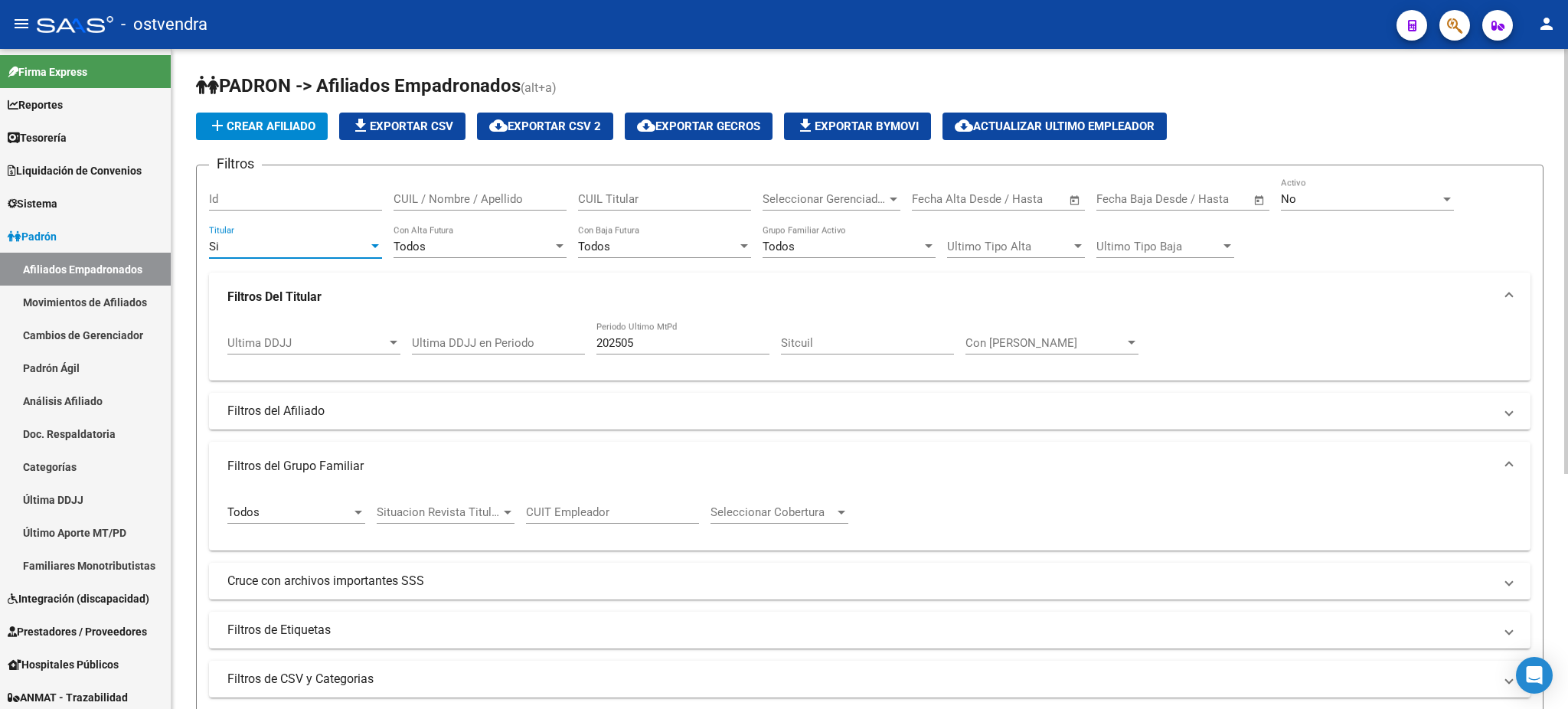
click at [306, 250] on div "Si" at bounding box center [288, 247] width 159 height 14
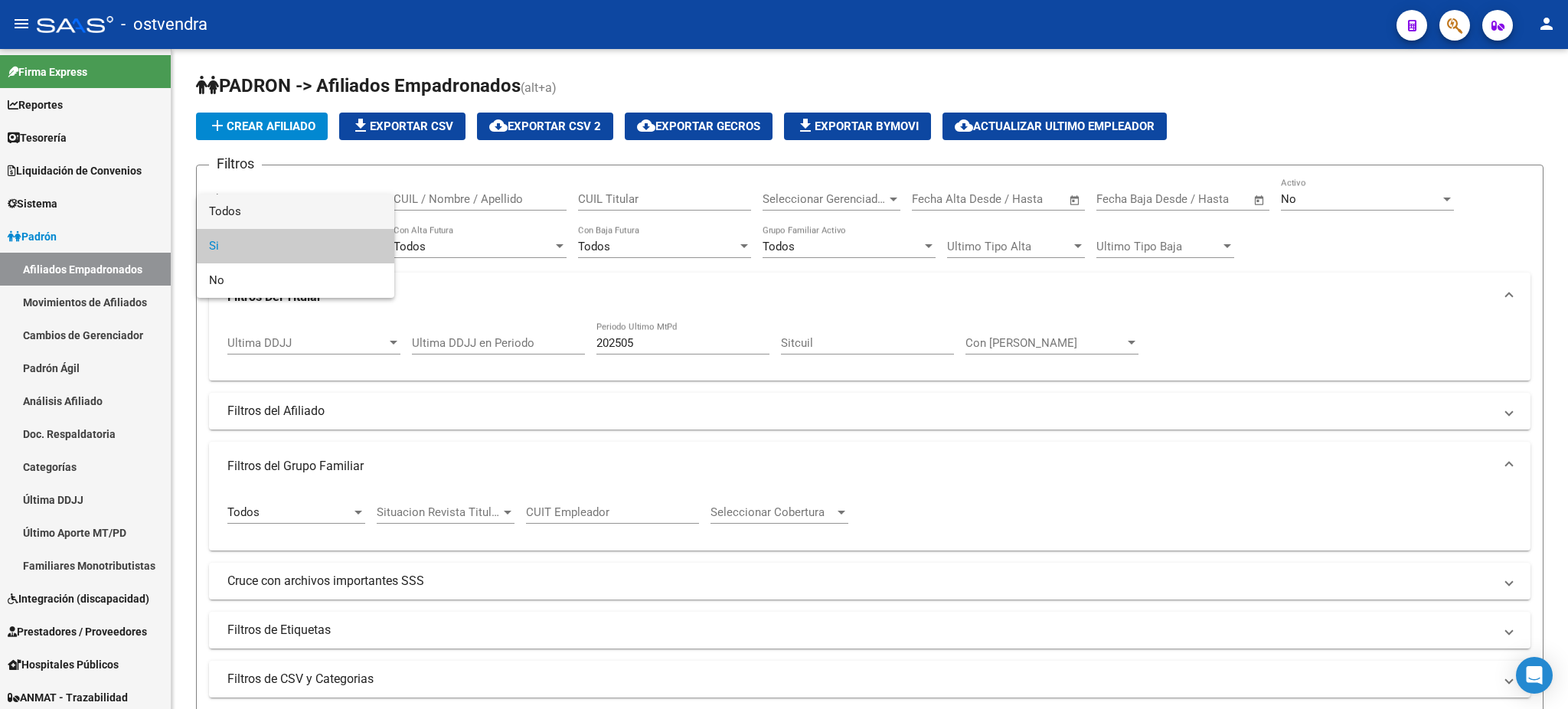
drag, startPoint x: 315, startPoint y: 217, endPoint x: 320, endPoint y: 238, distance: 21.6
click at [320, 238] on div "Todos Si No" at bounding box center [295, 246] width 198 height 103
click at [317, 241] on span "Si" at bounding box center [295, 246] width 173 height 34
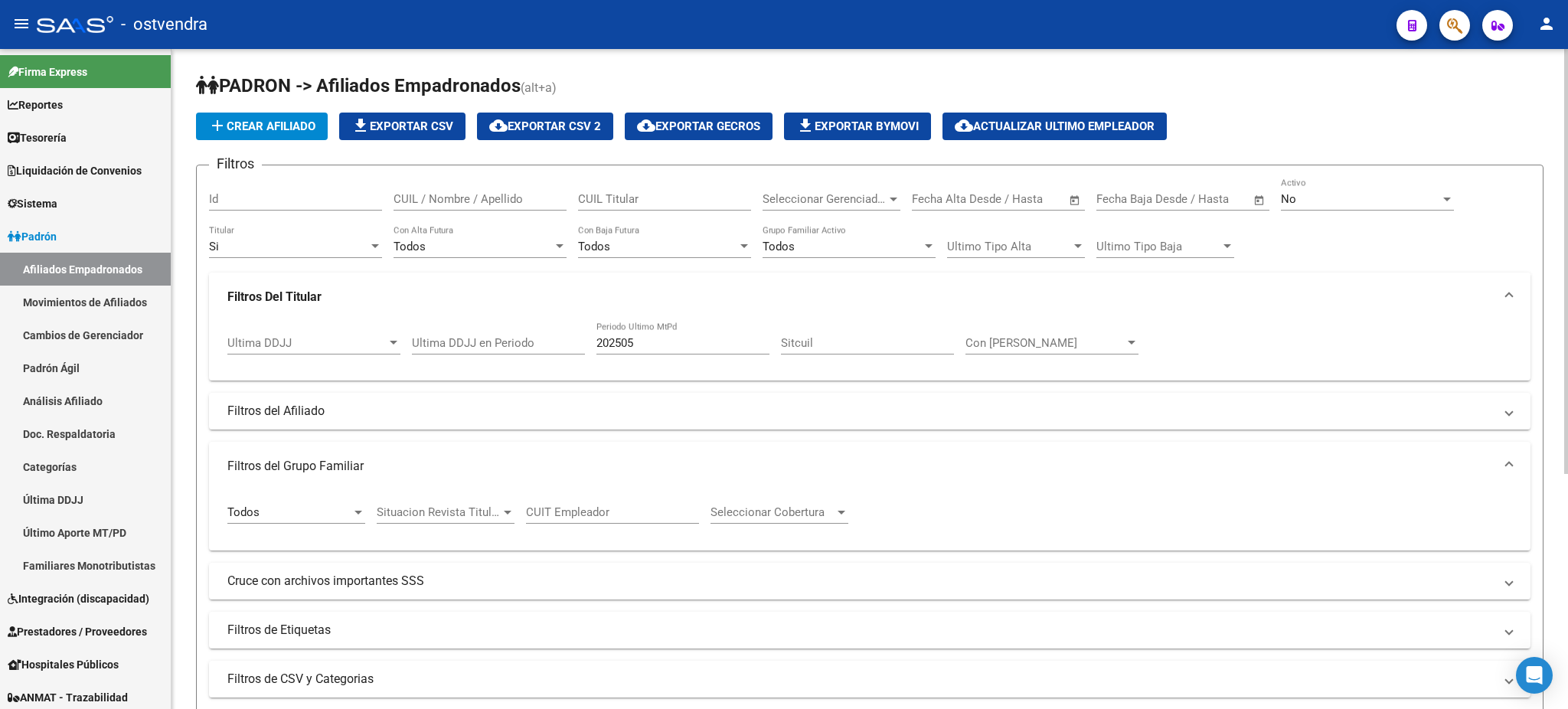
click at [660, 316] on mat-expansion-panel-header "Filtros Del Titular" at bounding box center [869, 297] width 1321 height 49
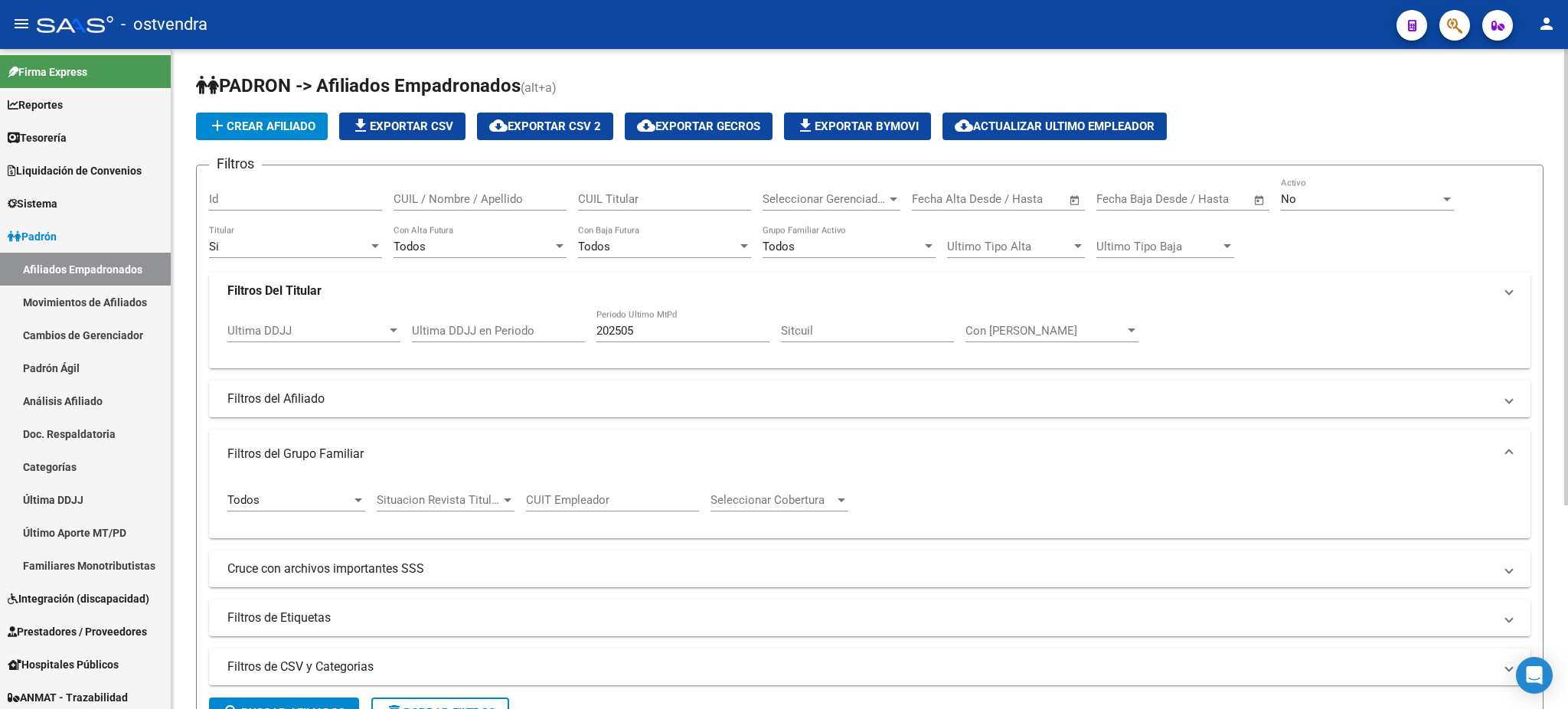
click at [660, 390] on mat-panel-title "Filtros del Afiliado" at bounding box center [860, 398] width 1266 height 17
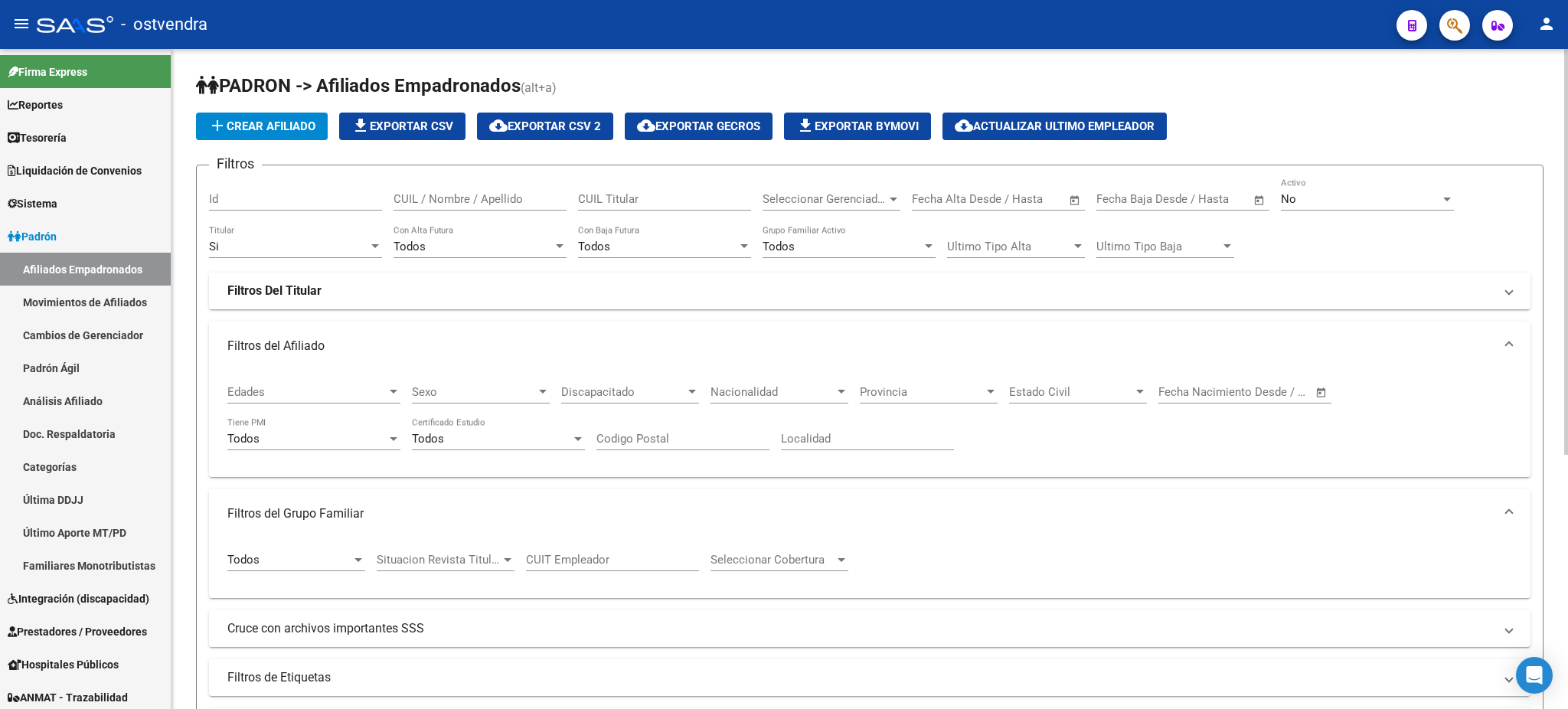
click at [653, 306] on mat-expansion-panel-header "Filtros Del Titular" at bounding box center [869, 290] width 1321 height 36
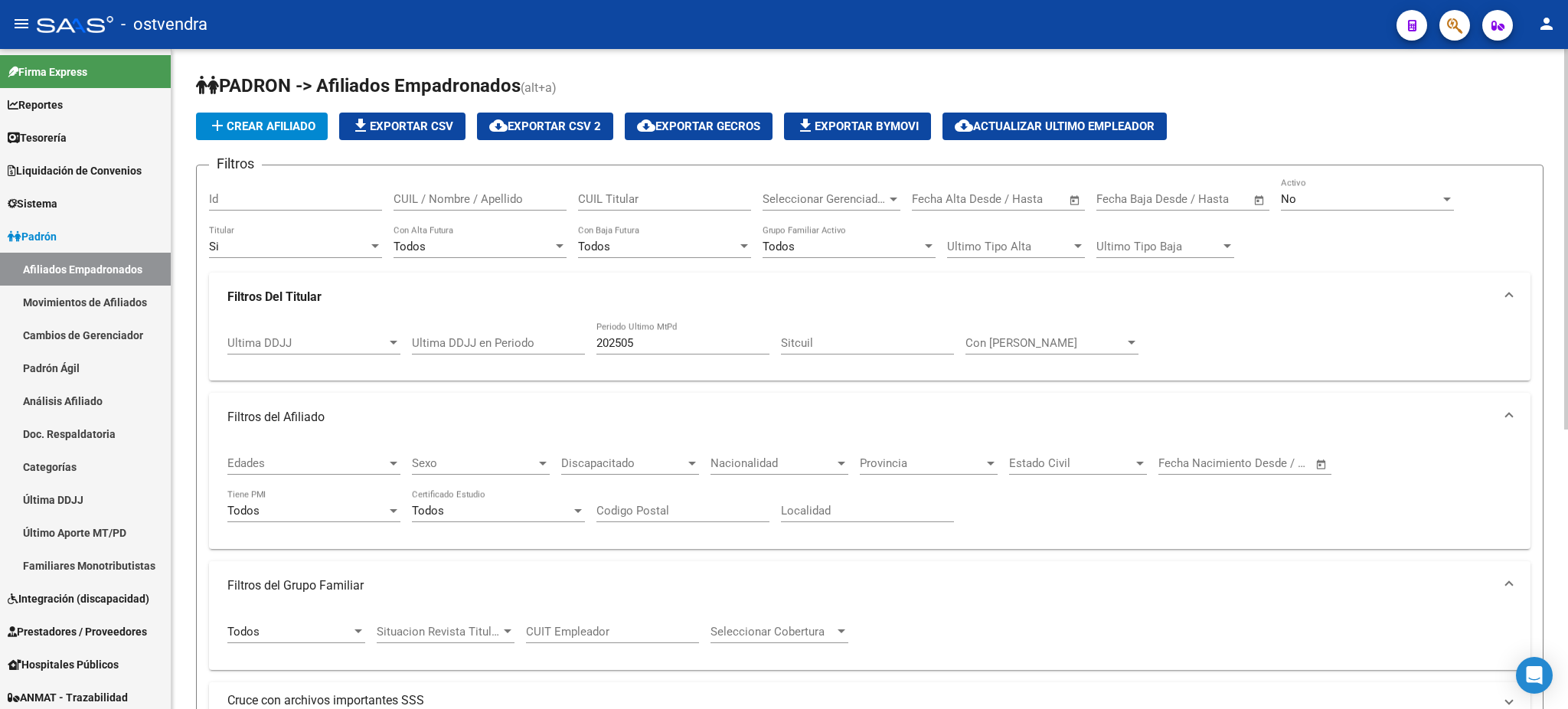
click at [658, 332] on div "202505 Periodo Ultimo MtPd" at bounding box center [683, 337] width 173 height 32
click at [665, 343] on input "202505" at bounding box center [683, 343] width 173 height 14
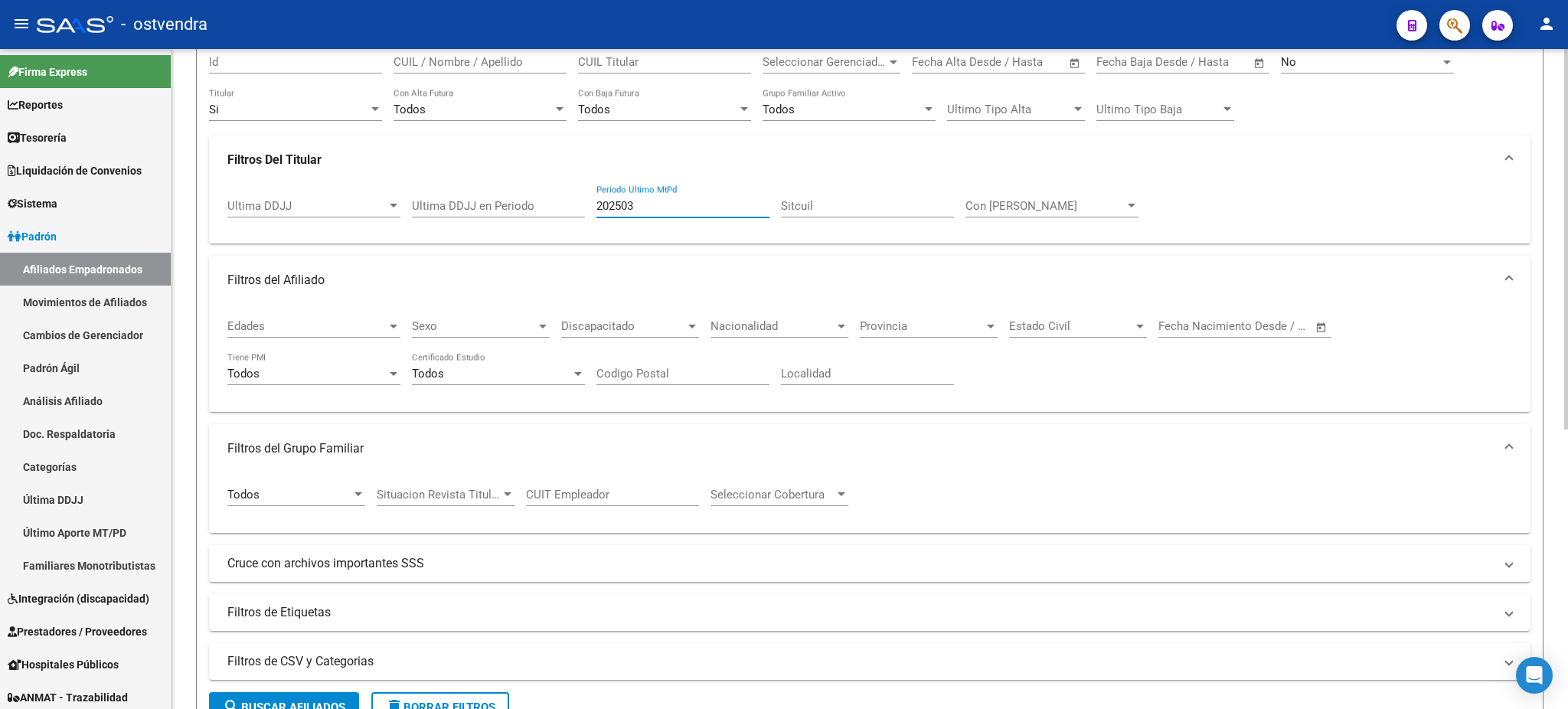
scroll to position [137, 0]
click at [423, 267] on mat-expansion-panel-header "Filtros del Afiliado" at bounding box center [869, 281] width 1321 height 49
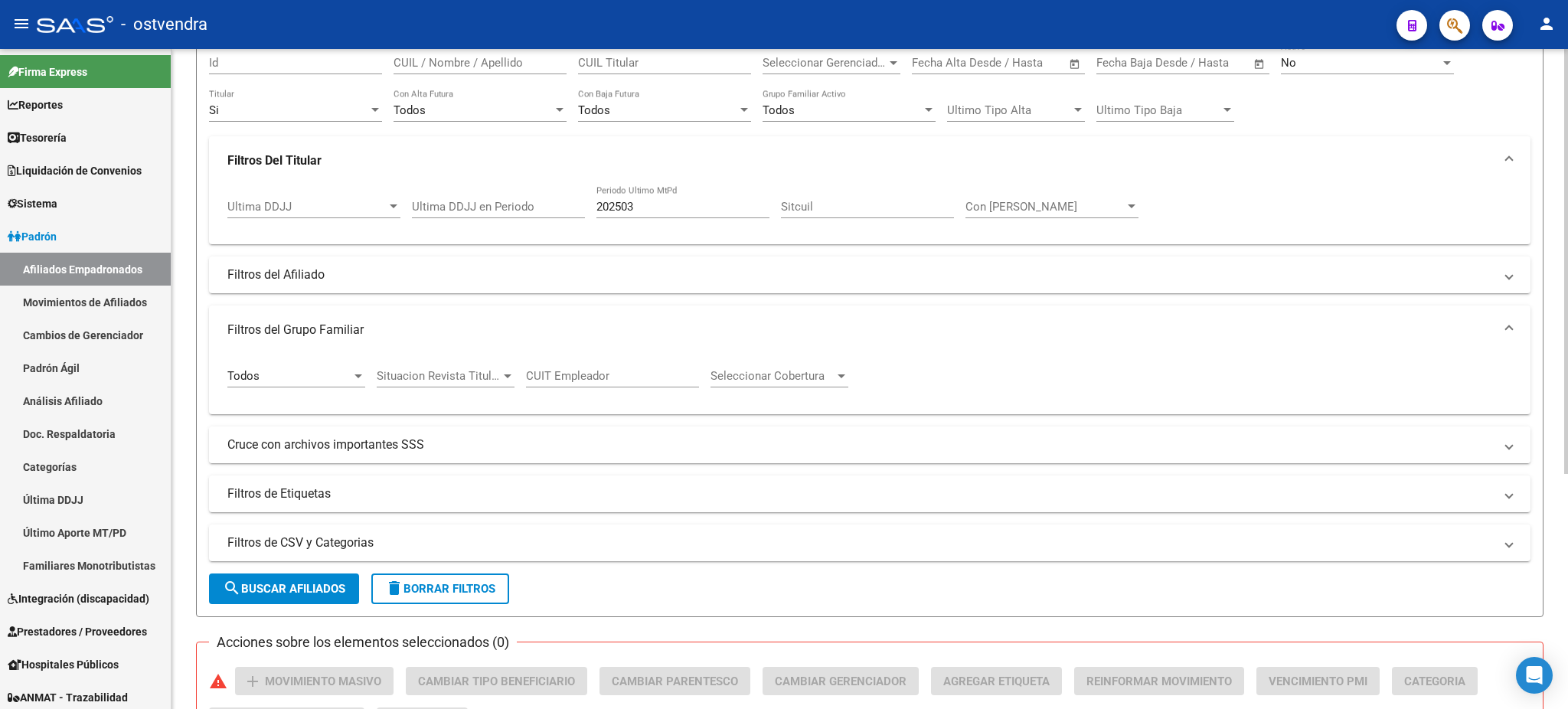
click at [352, 432] on mat-expansion-panel-header "Cruce con archivos importantes SSS" at bounding box center [869, 443] width 1321 height 36
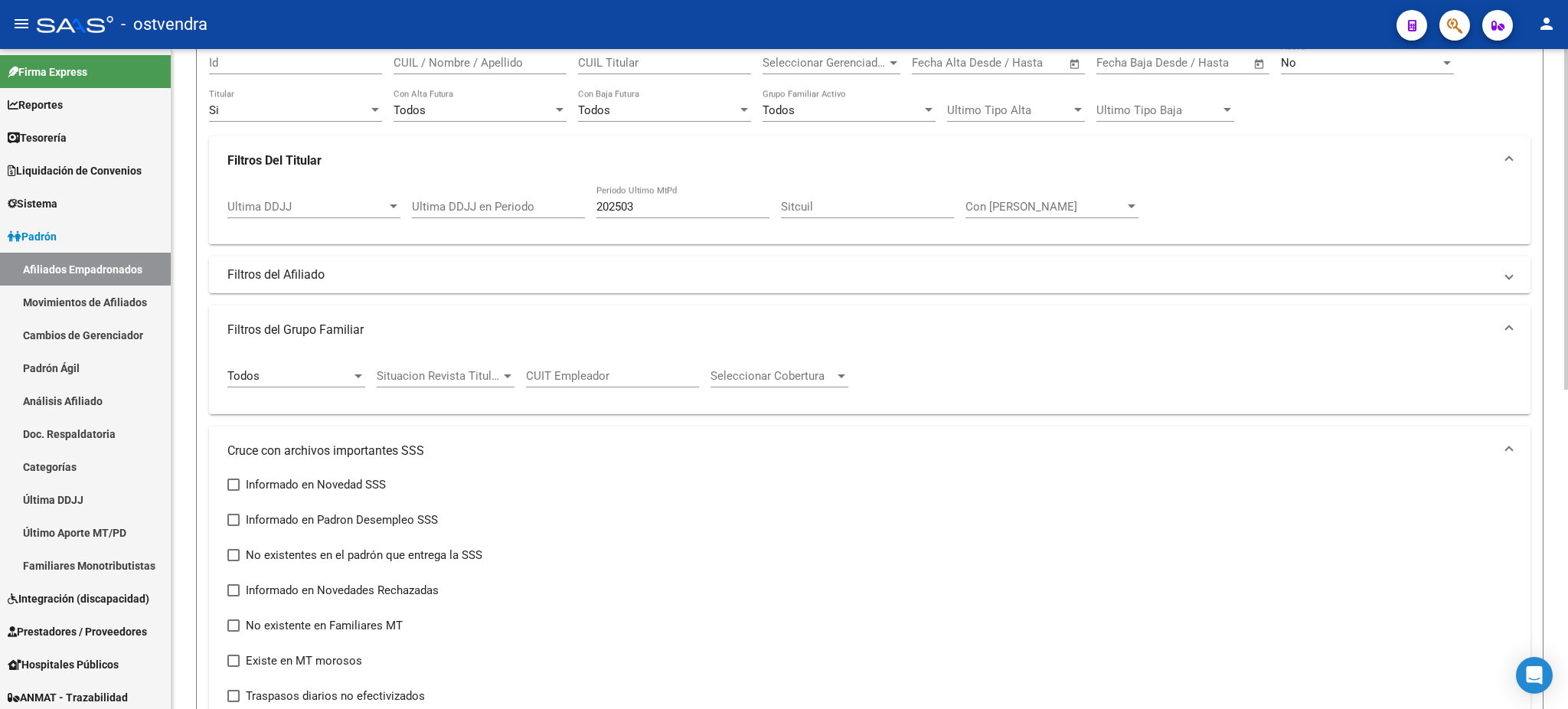
click at [352, 432] on mat-expansion-panel-header "Cruce con archivos importantes SSS" at bounding box center [869, 450] width 1321 height 49
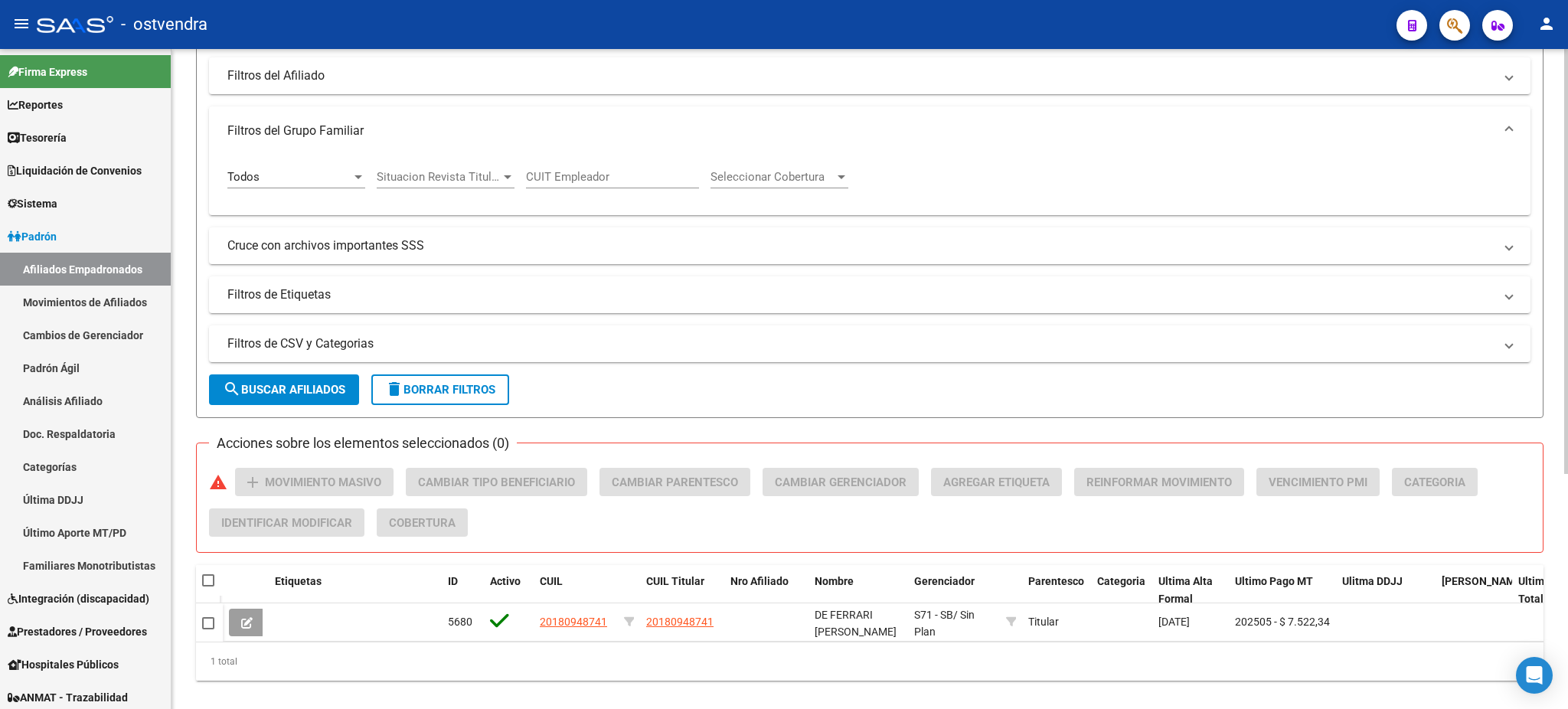
scroll to position [367, 0]
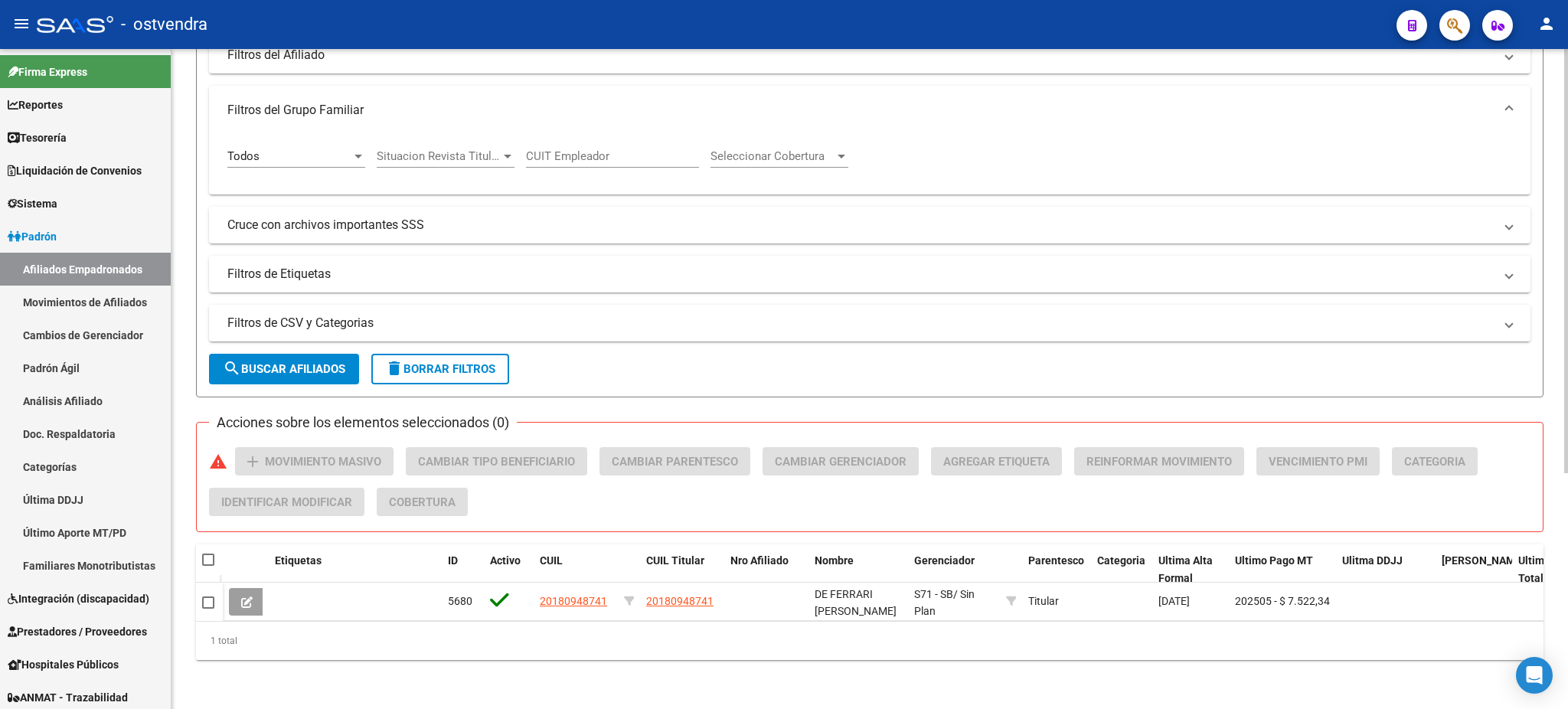
click at [313, 333] on form "Filtros Id CUIL / Nombre / Apellido CUIL Titular Seleccionar Gerenciador Selecc…" at bounding box center [869, 102] width 1347 height 588
drag, startPoint x: 317, startPoint y: 346, endPoint x: 609, endPoint y: 381, distance: 294.1
click at [319, 353] on button "search Buscar Afiliados" at bounding box center [283, 368] width 151 height 30
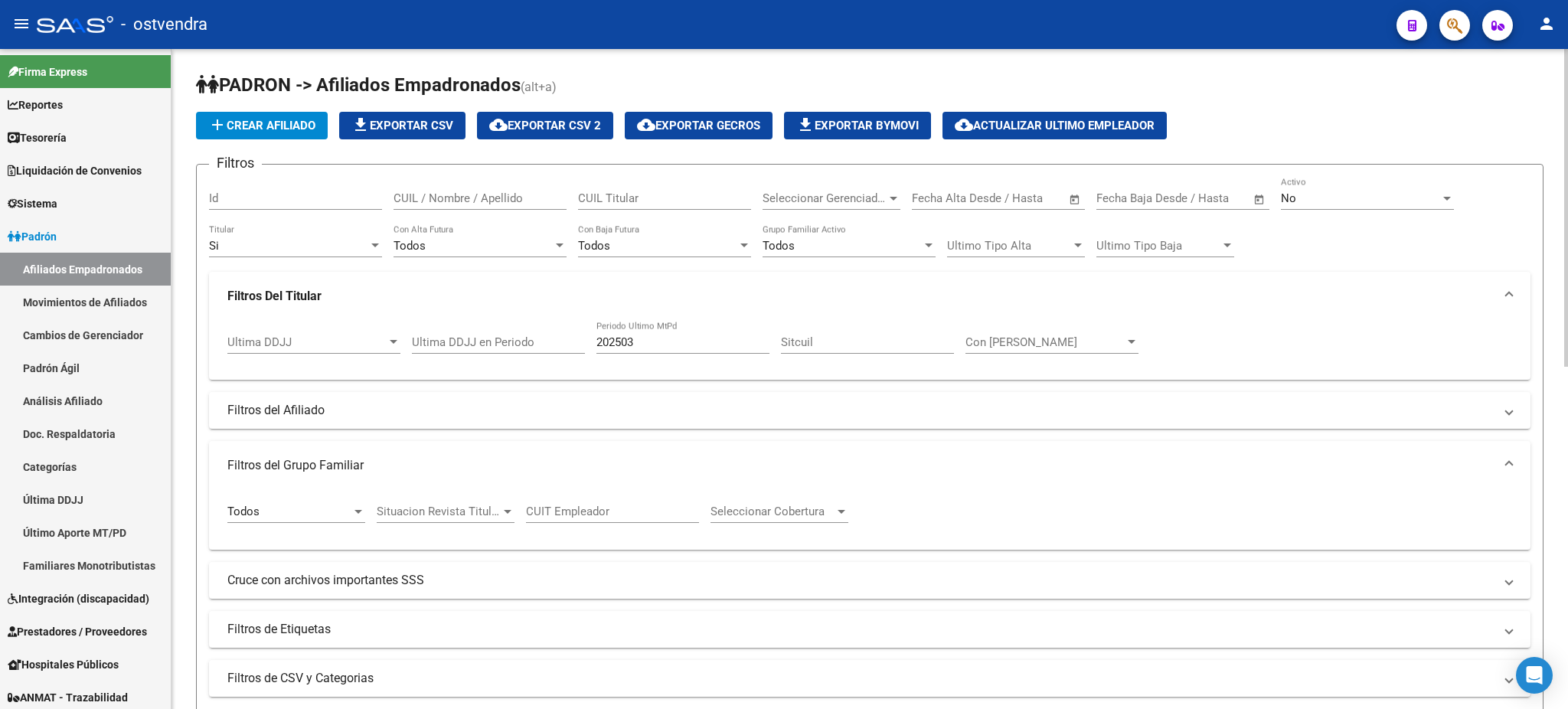
scroll to position [0, 0]
click at [1338, 205] on div "No" at bounding box center [1360, 199] width 159 height 14
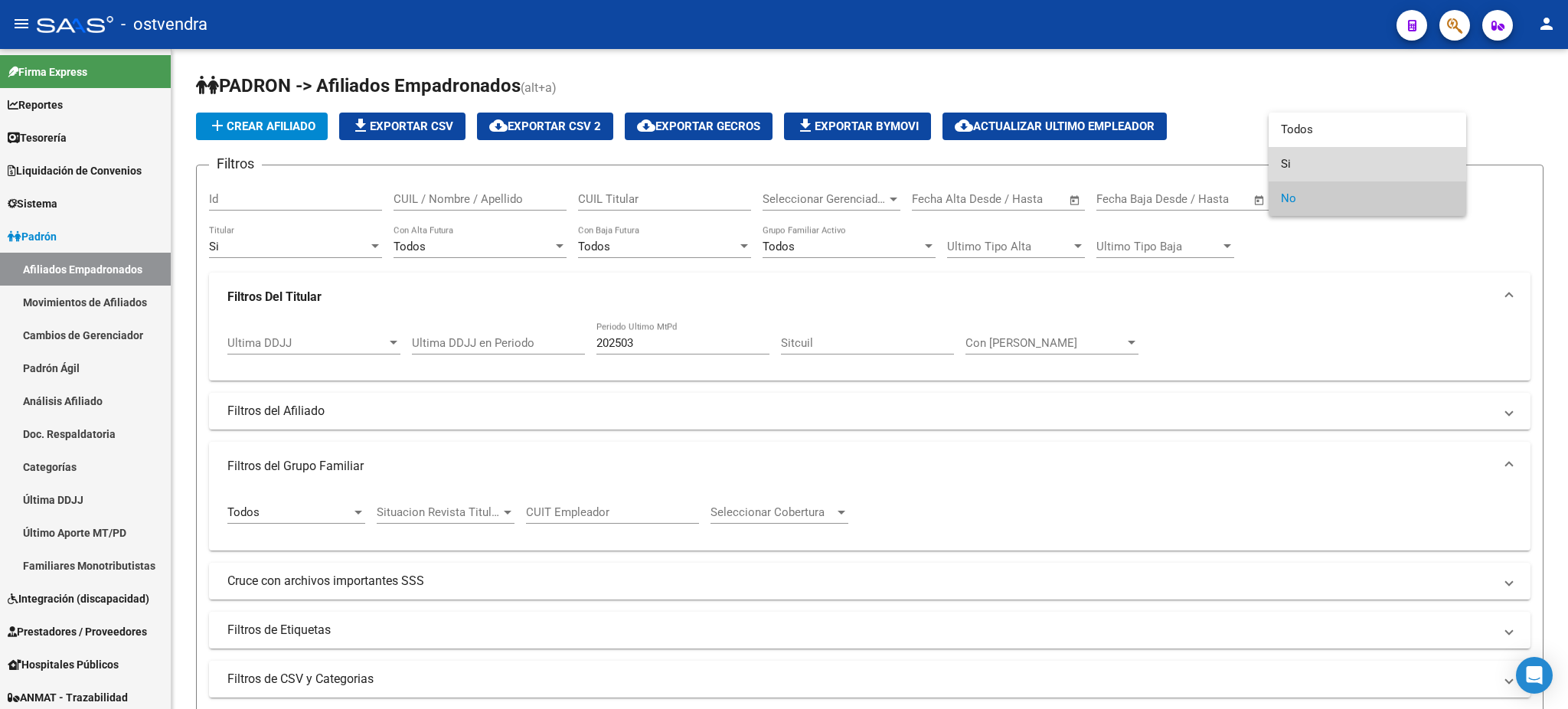
click at [1307, 150] on span "Si" at bounding box center [1367, 163] width 173 height 34
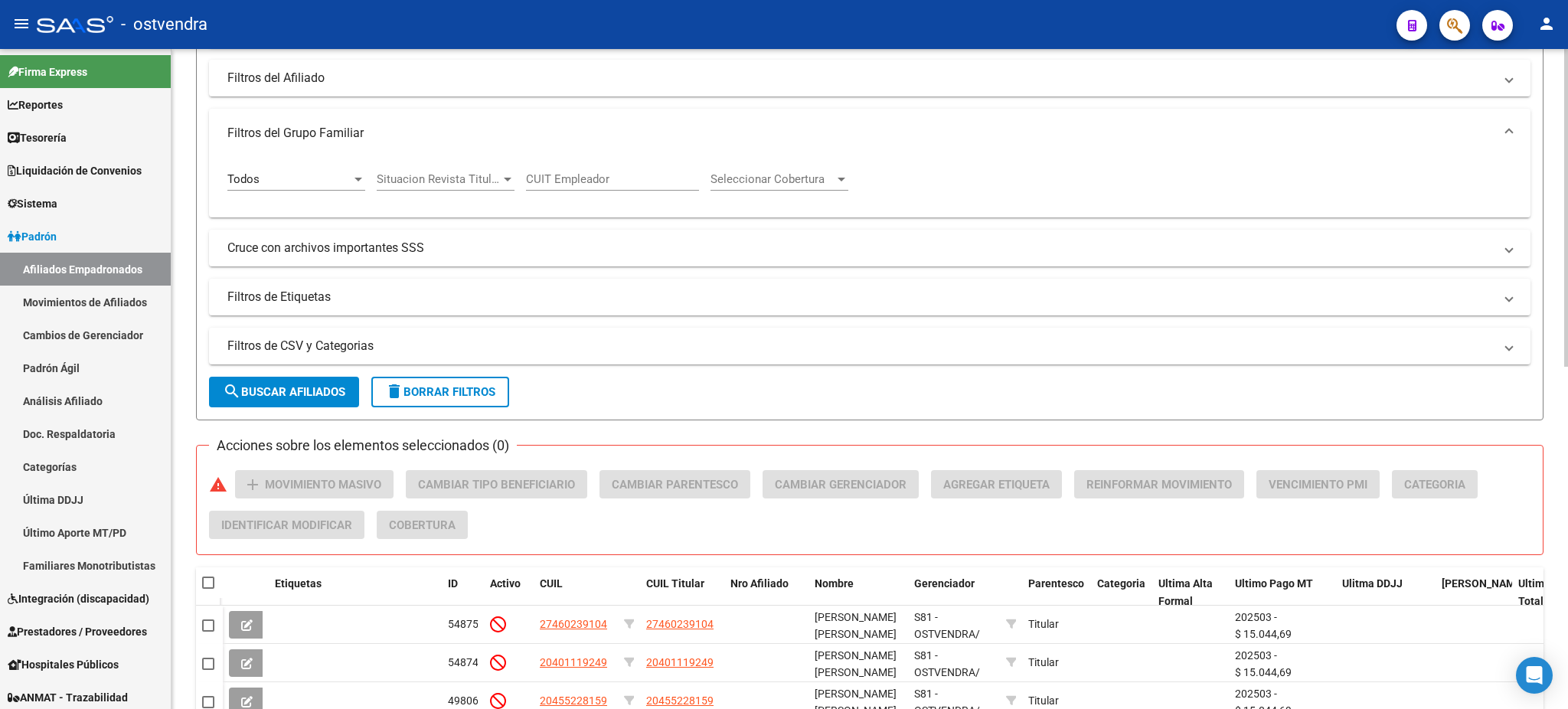
scroll to position [408, 0]
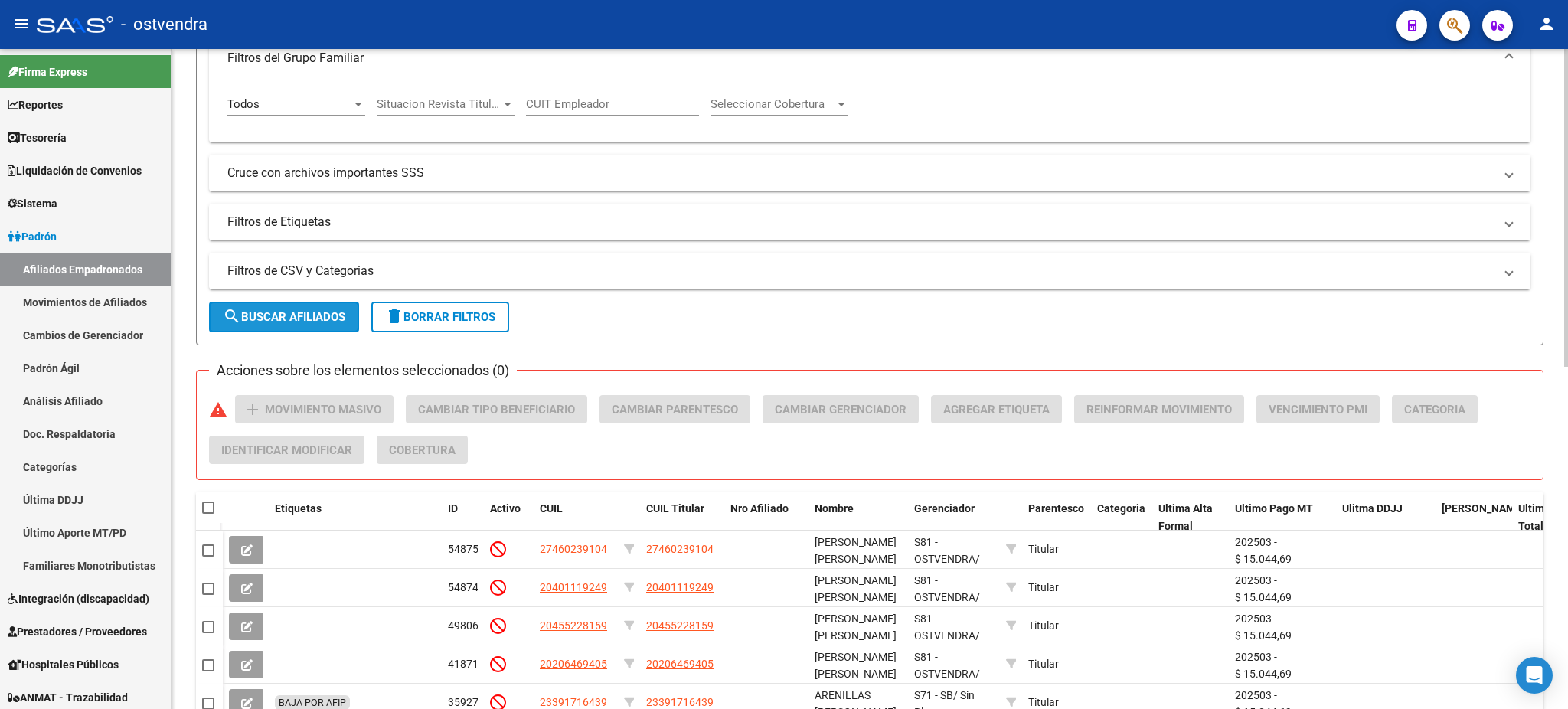
drag, startPoint x: 332, startPoint y: 318, endPoint x: 782, endPoint y: 404, distance: 458.1
click at [332, 318] on span "search Buscar Afiliados" at bounding box center [283, 317] width 122 height 14
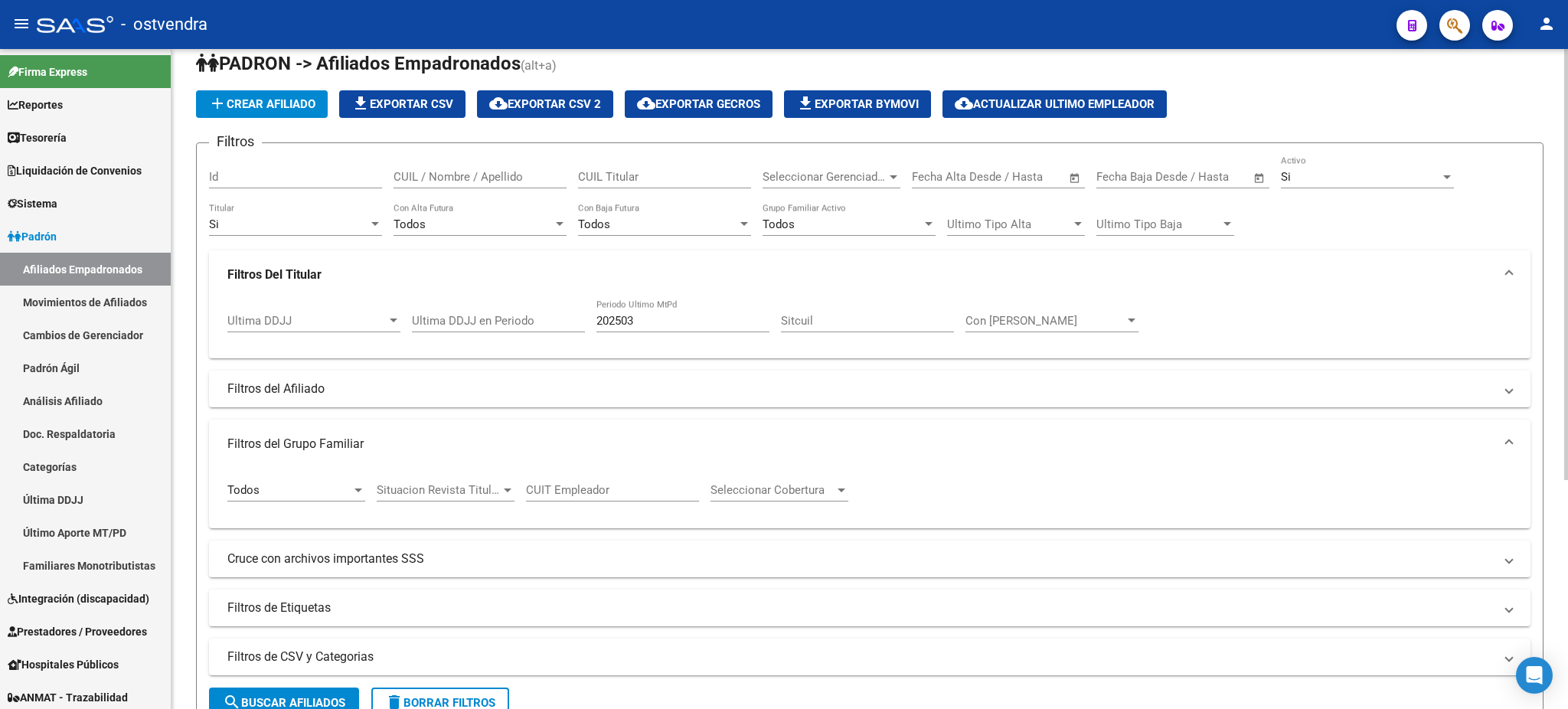
scroll to position [0, 0]
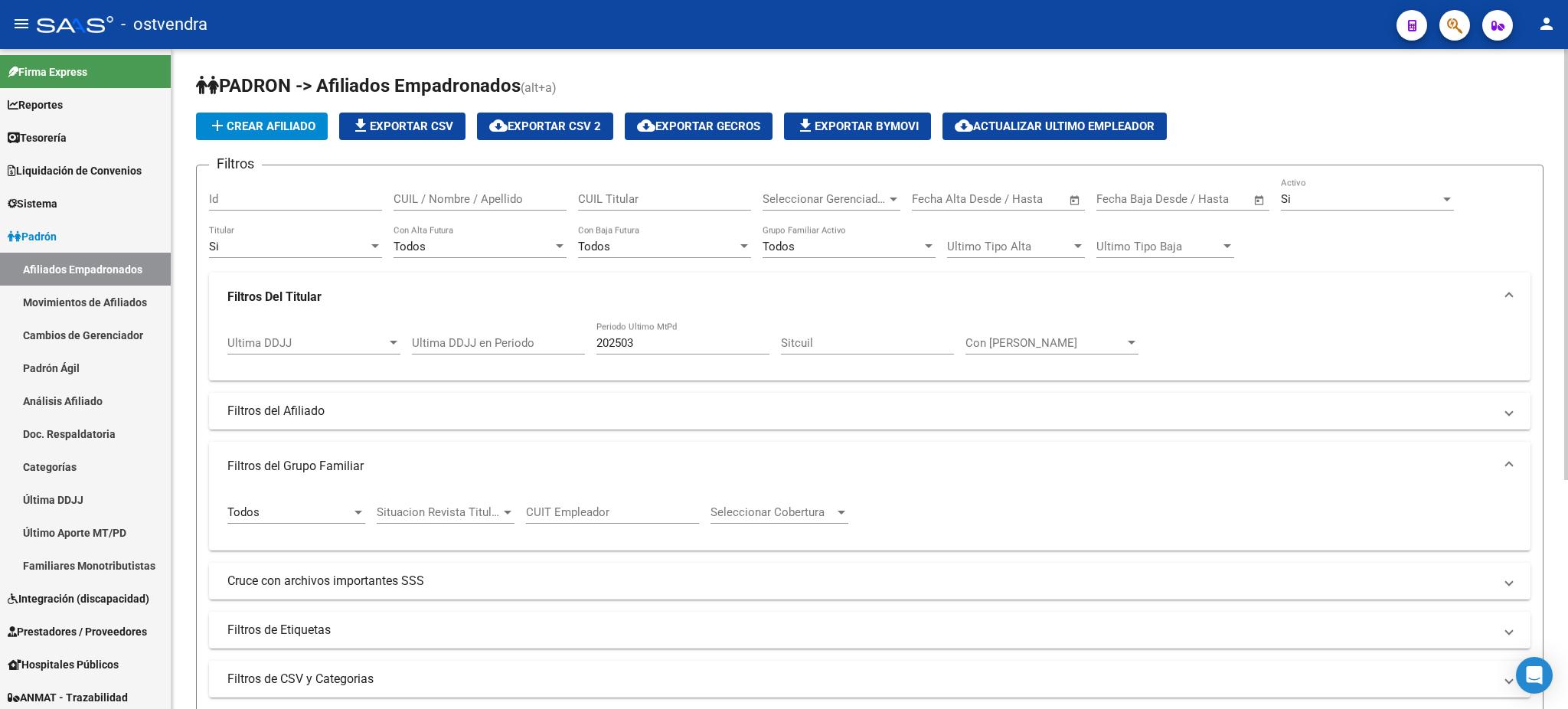
click at [1307, 207] on div "Si Activo" at bounding box center [1367, 194] width 173 height 32
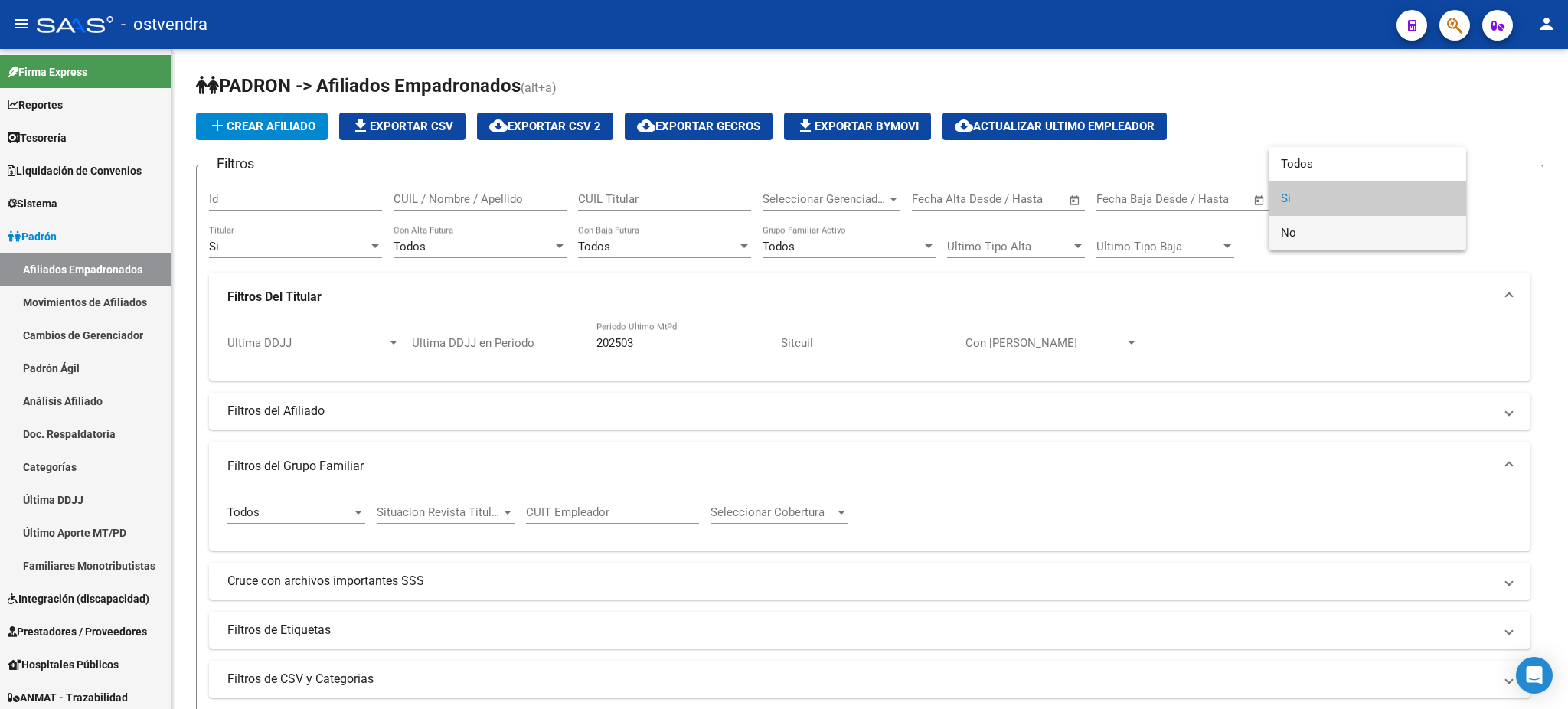
click at [1302, 229] on span "No" at bounding box center [1367, 232] width 173 height 34
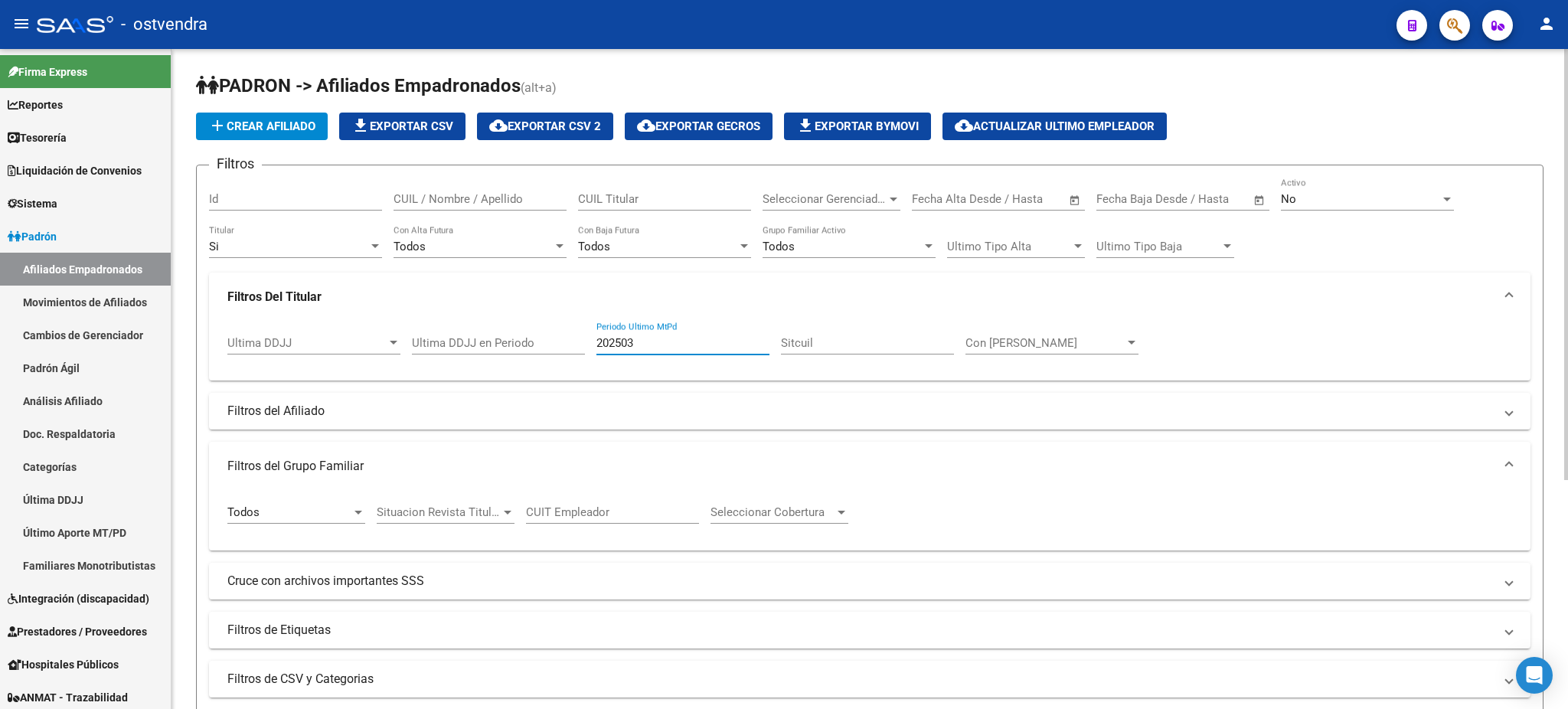
click at [689, 339] on input "202503" at bounding box center [683, 343] width 173 height 14
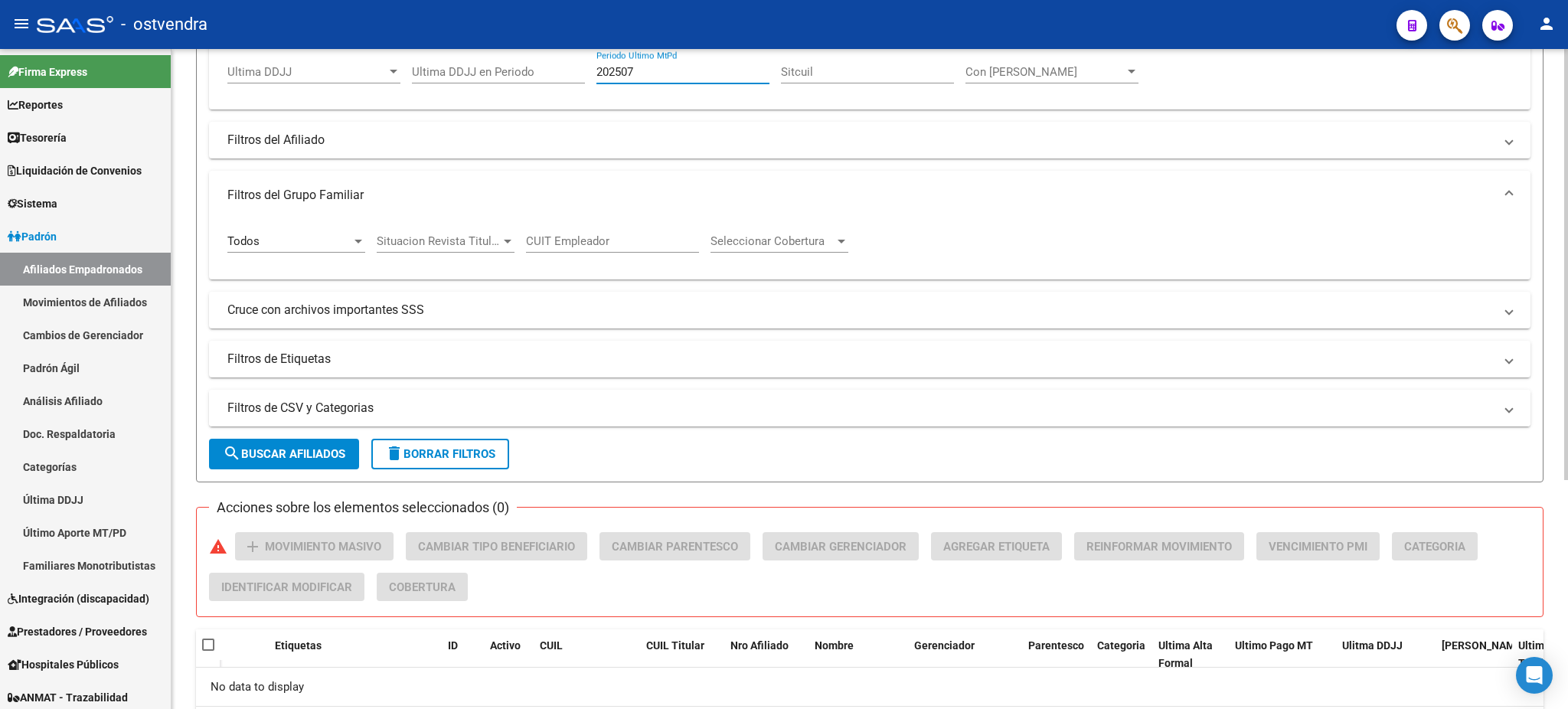
scroll to position [271, 0]
type input "202507"
click at [296, 448] on span "search Buscar Afiliados" at bounding box center [283, 453] width 122 height 14
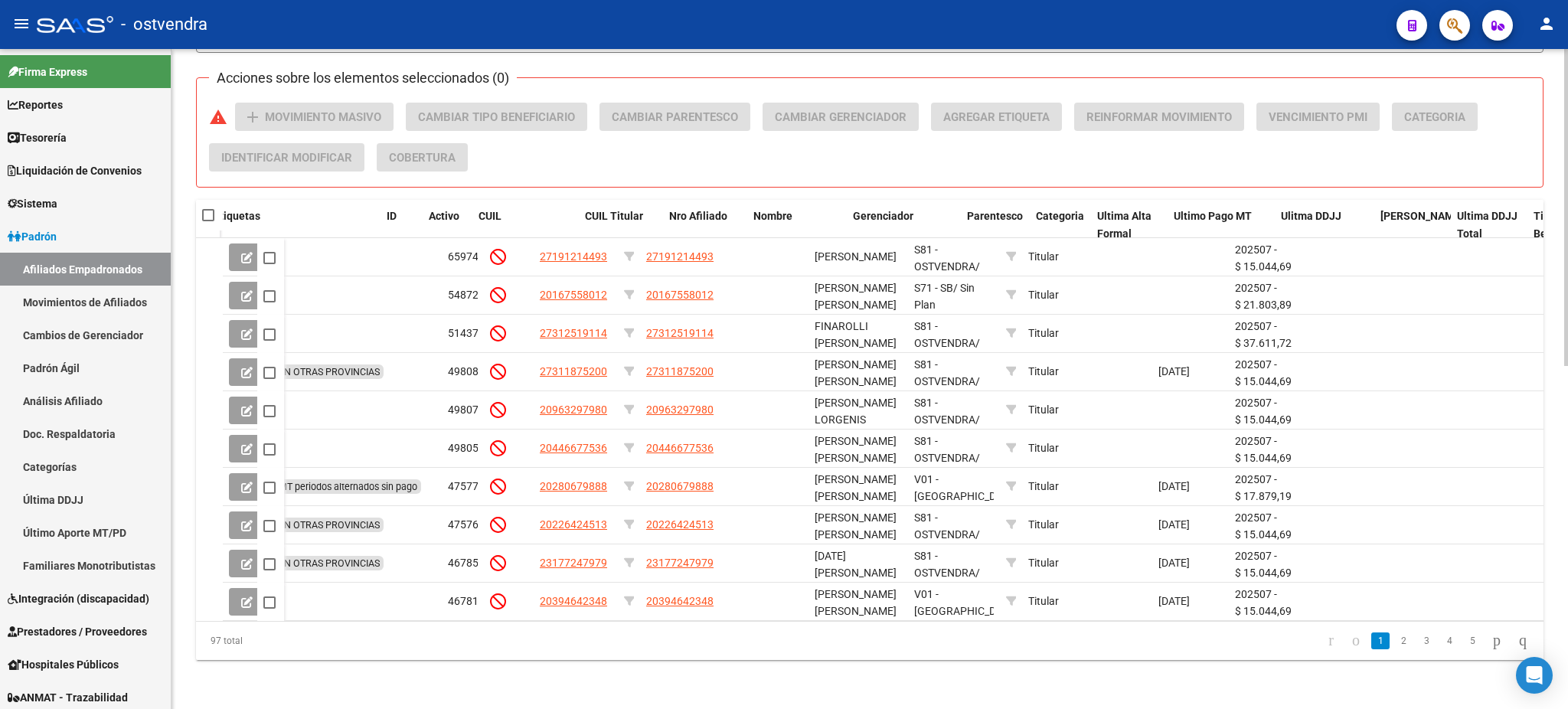
scroll to position [0, 779]
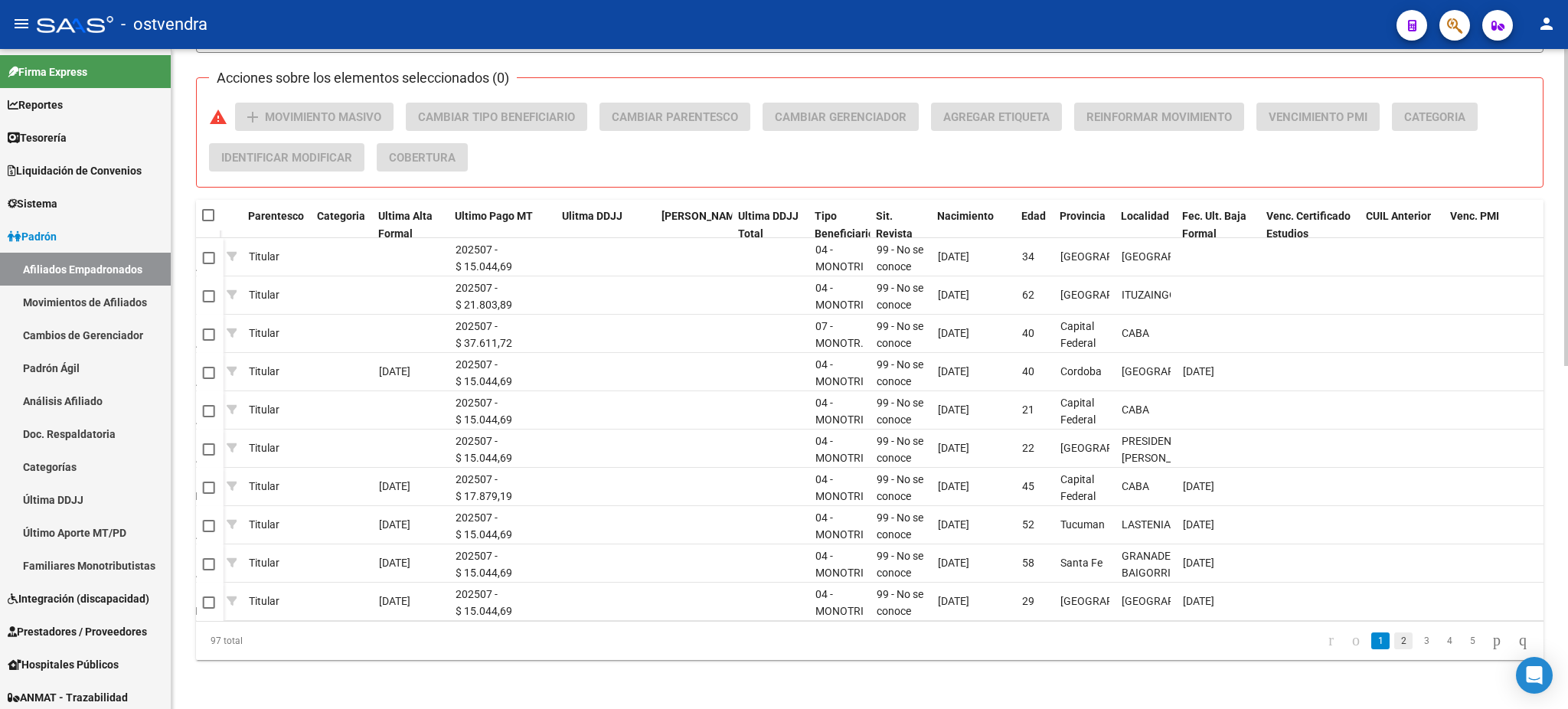
click at [1394, 640] on link "2" at bounding box center [1403, 640] width 19 height 17
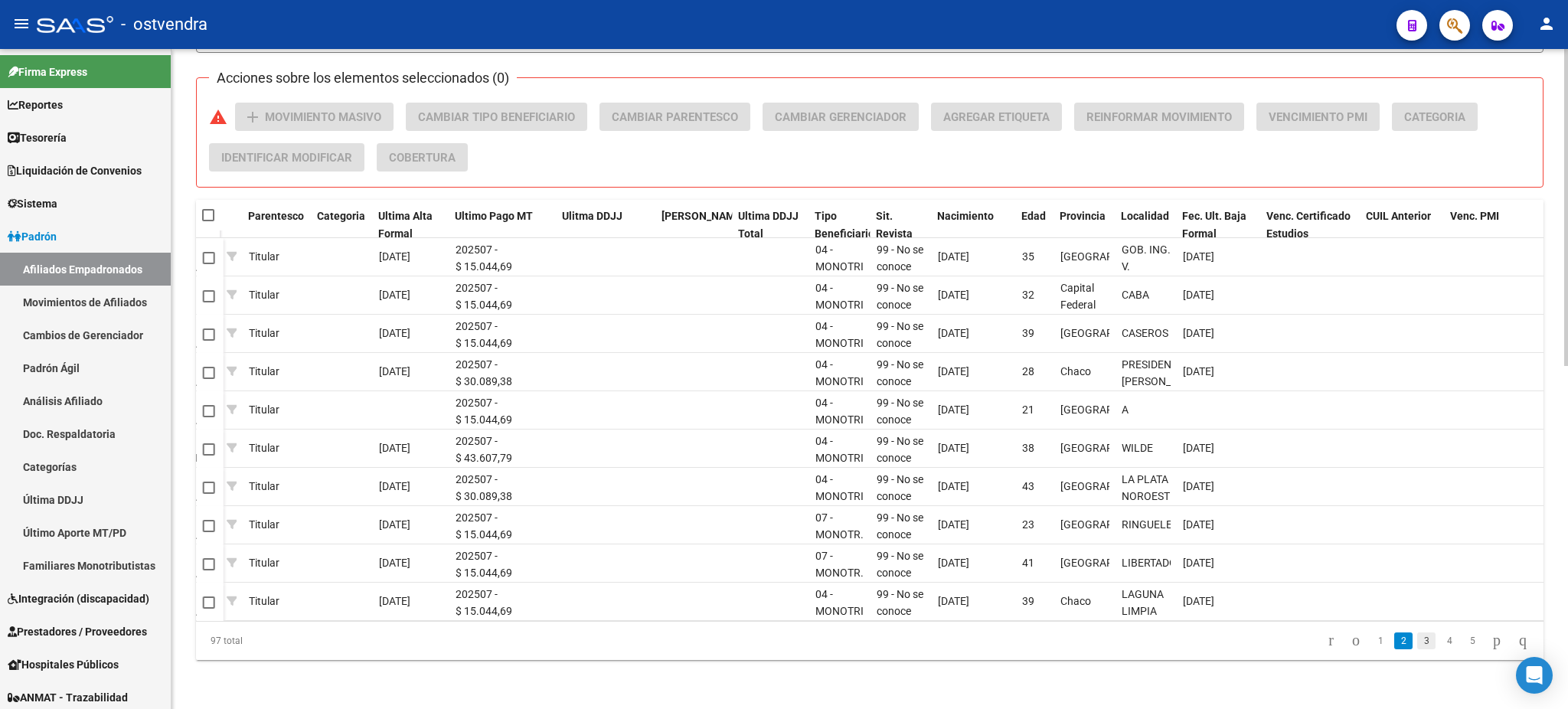
click at [1417, 640] on link "3" at bounding box center [1425, 640] width 19 height 17
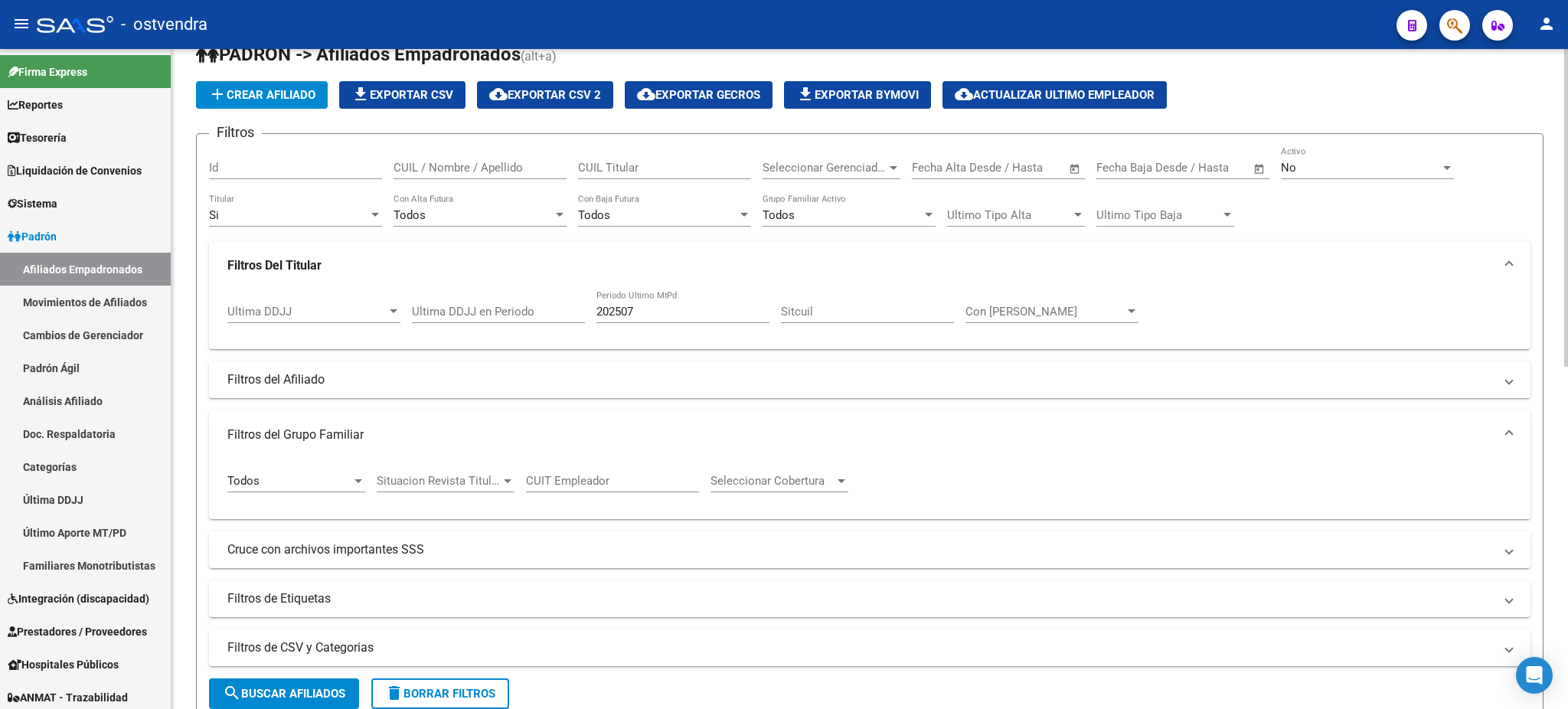
scroll to position [0, 0]
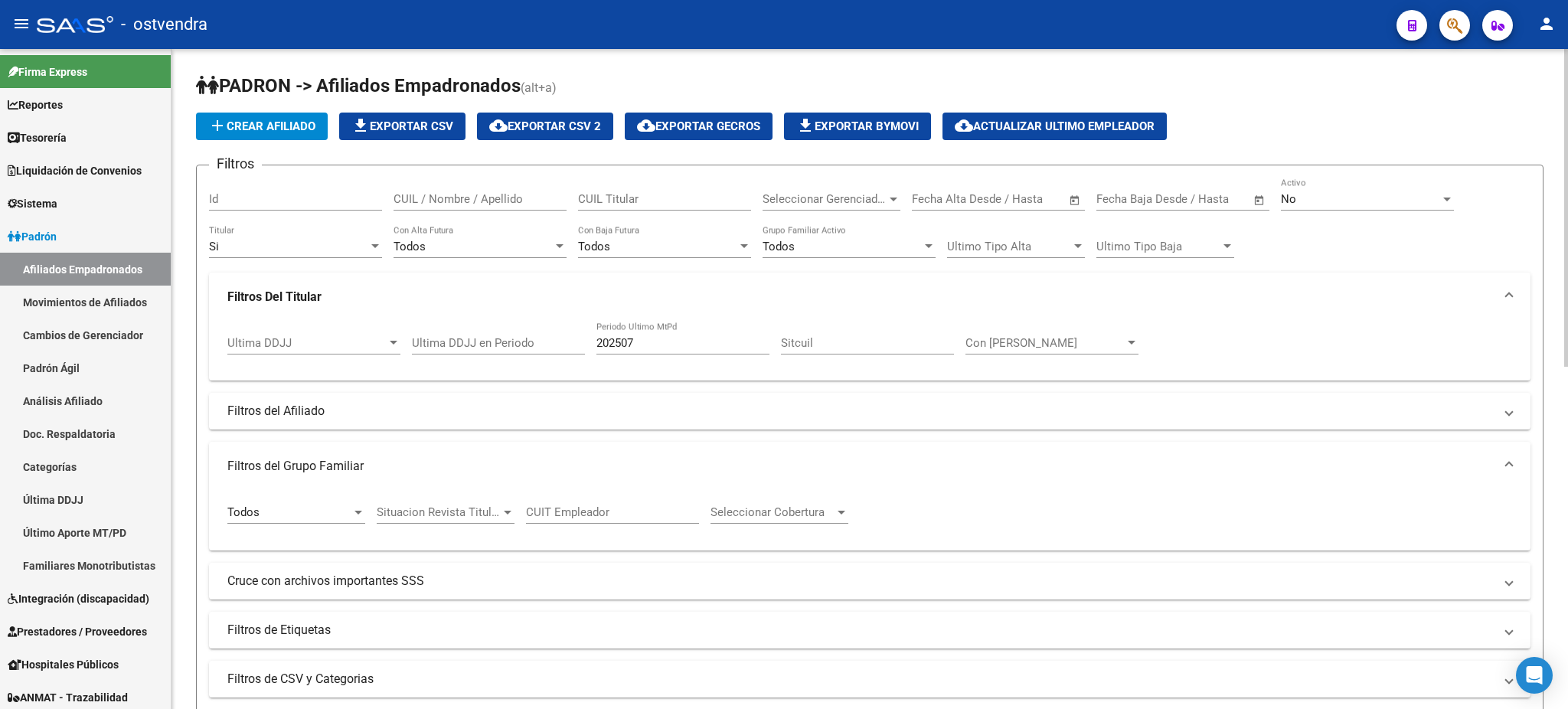
click at [1192, 228] on div "Ultimo Tipo Baja Ultimo Tipo Baja" at bounding box center [1165, 241] width 138 height 32
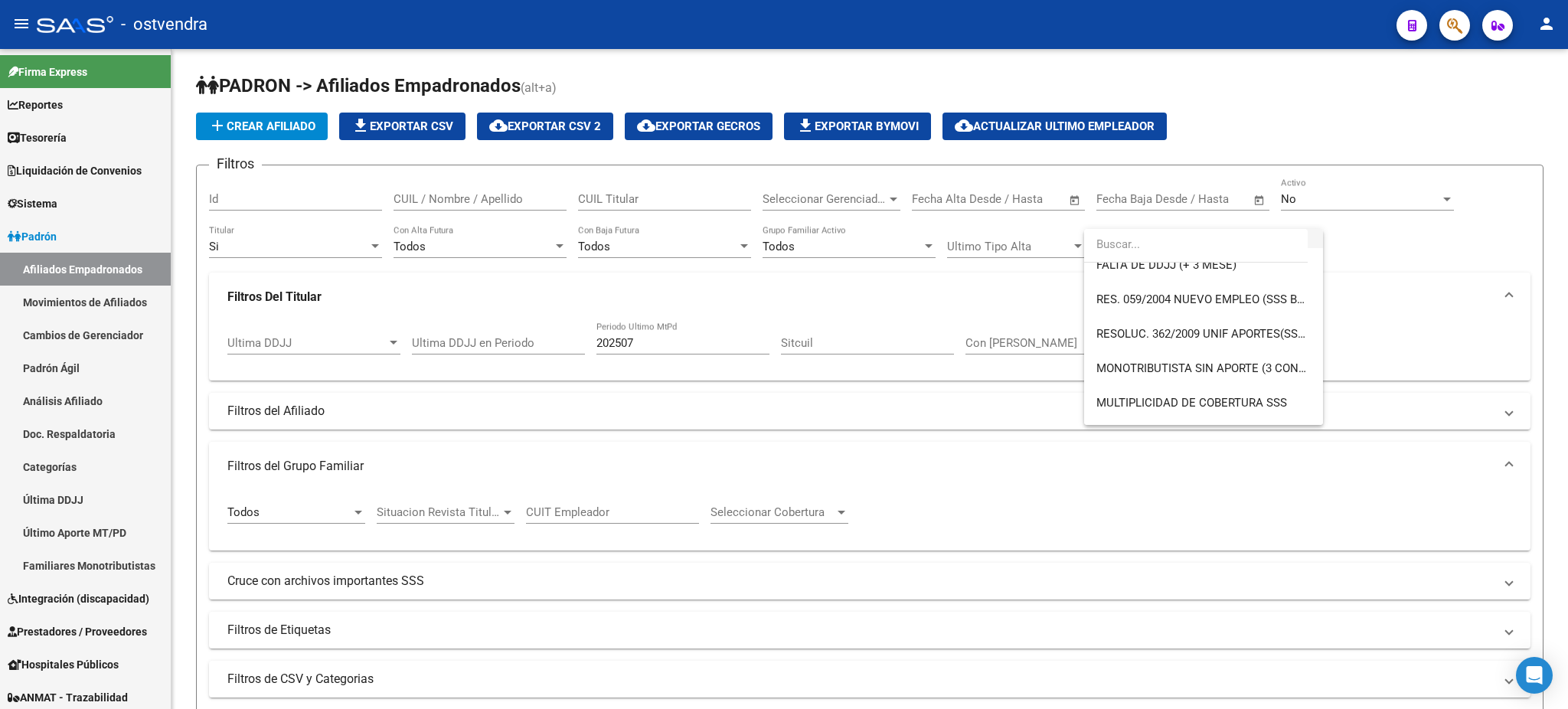
scroll to position [544, 0]
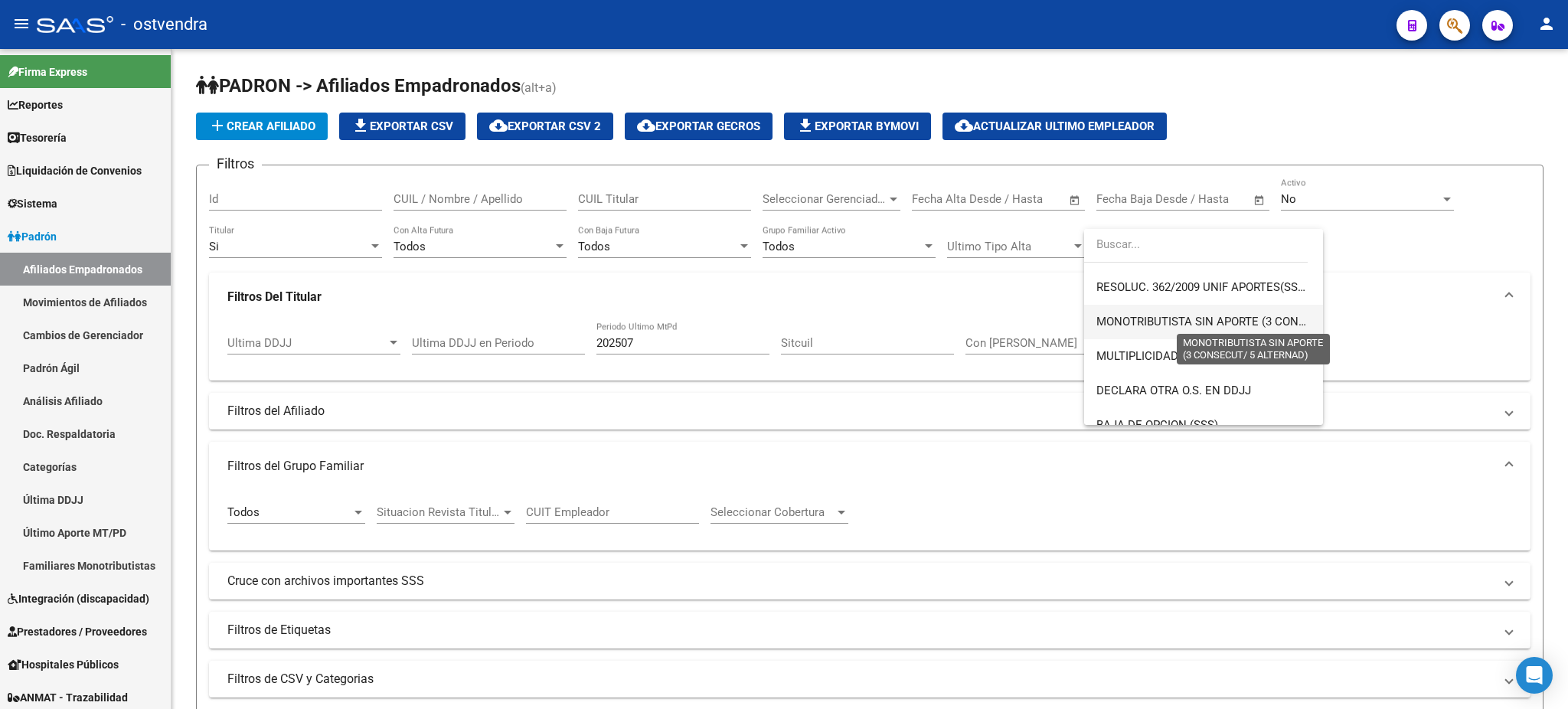
click at [1194, 315] on span "MONOTRIBUTISTA SIN APORTE (3 CONSECUT/ 5 ALTERNAD)" at bounding box center [1253, 322] width 316 height 14
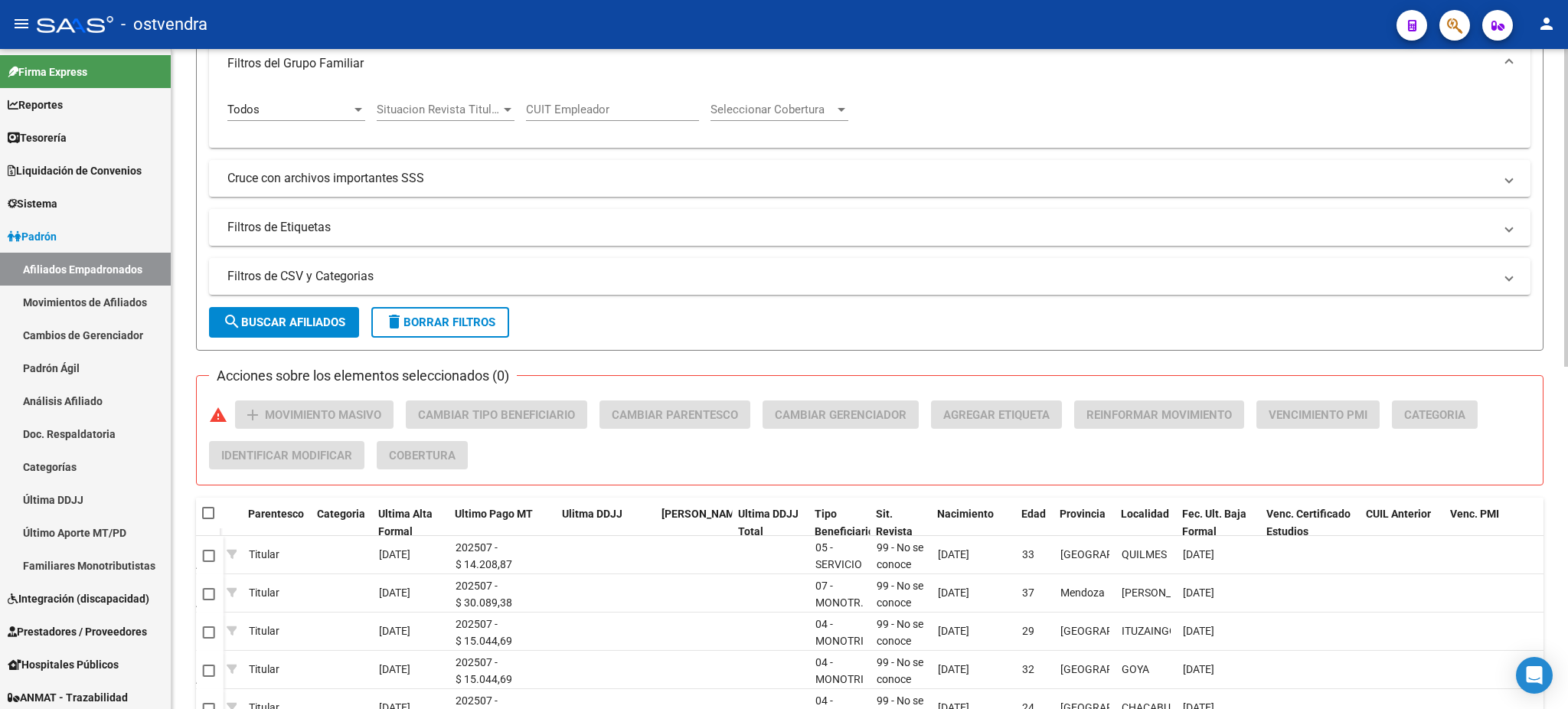
scroll to position [408, 0]
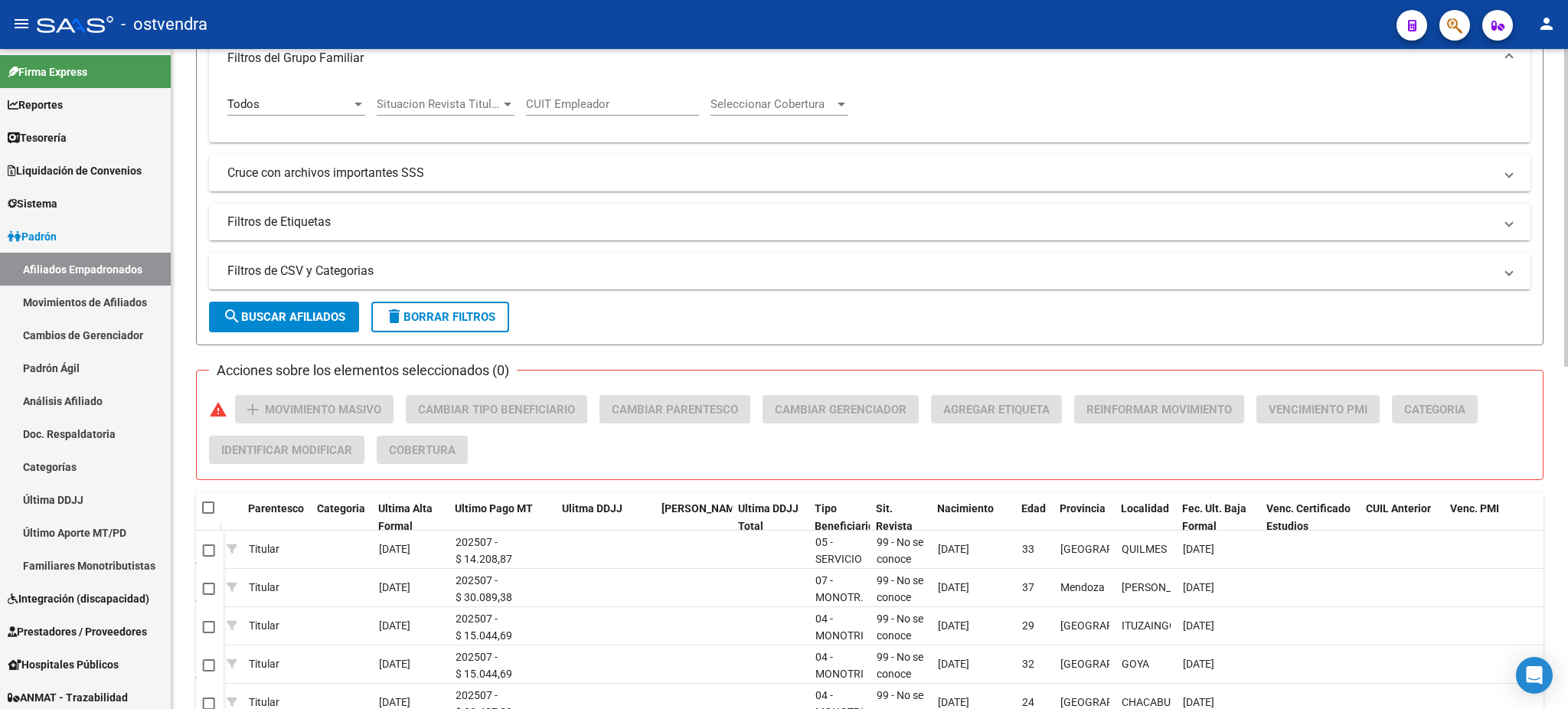
drag, startPoint x: 303, startPoint y: 304, endPoint x: 693, endPoint y: 339, distance: 391.6
click at [302, 303] on button "search Buscar Afiliados" at bounding box center [283, 317] width 151 height 30
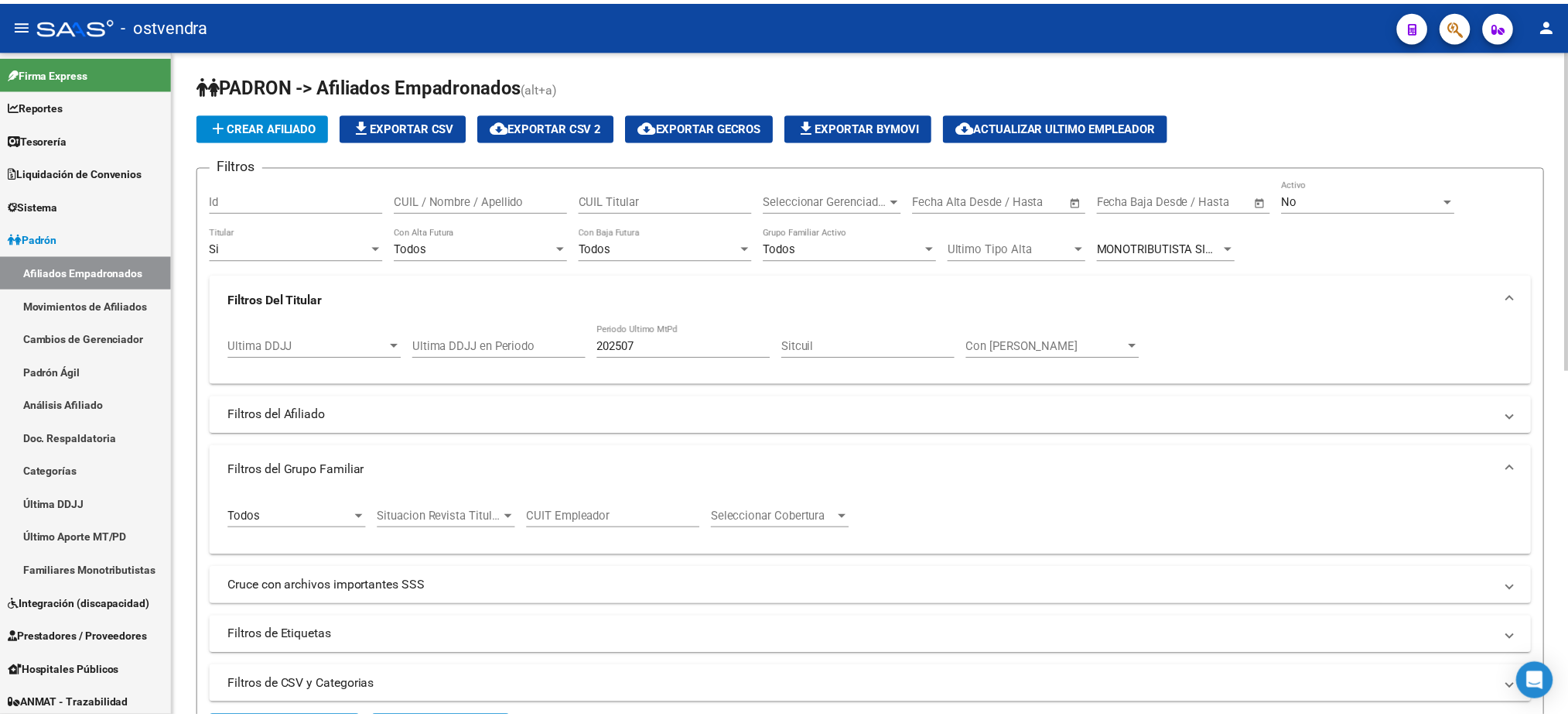
scroll to position [0, 0]
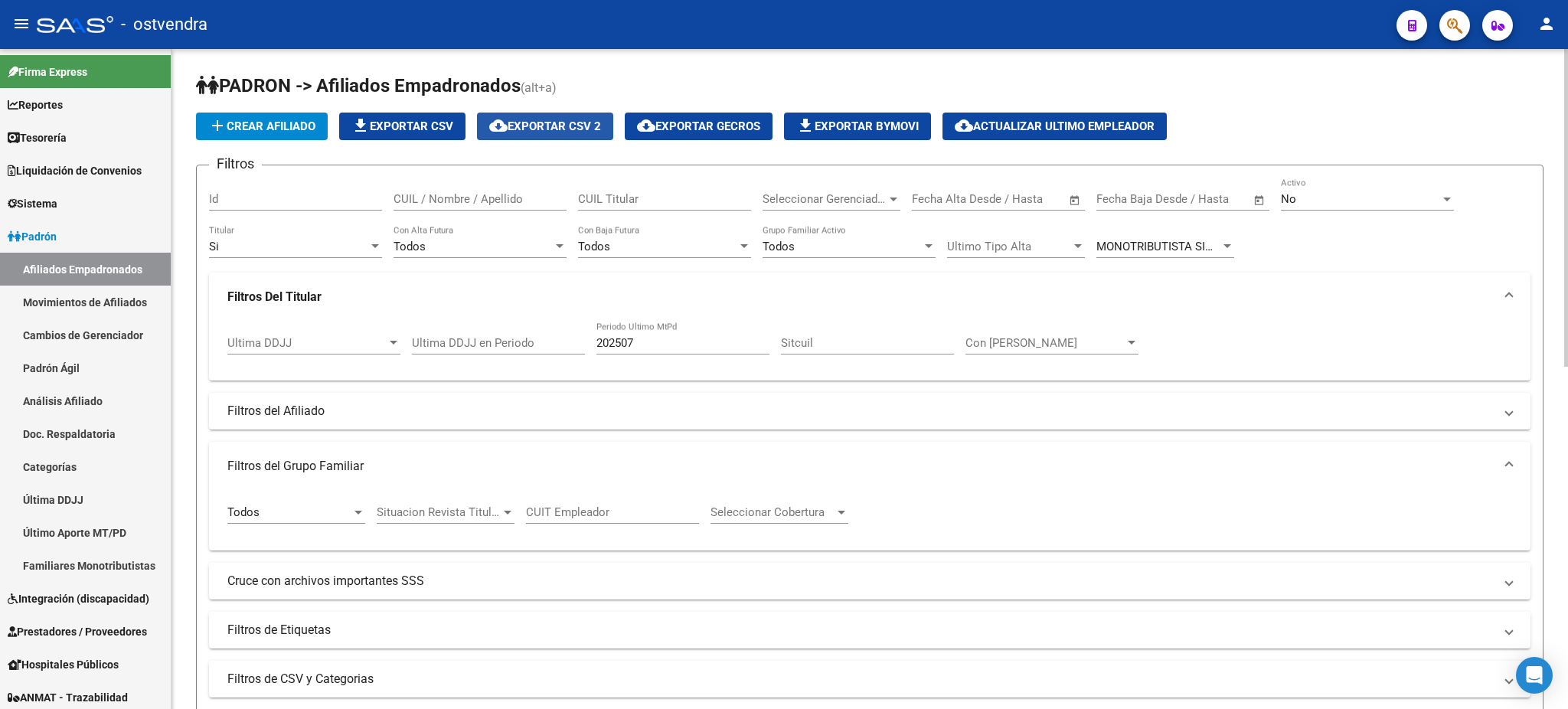
click at [556, 136] on button "cloud_download Exportar CSV 2" at bounding box center [545, 126] width 137 height 28
click at [1471, 24] on mat-toolbar "menu - ostvendra person" at bounding box center [784, 25] width 1568 height 49
click at [1440, 23] on button "button" at bounding box center [1454, 25] width 30 height 30
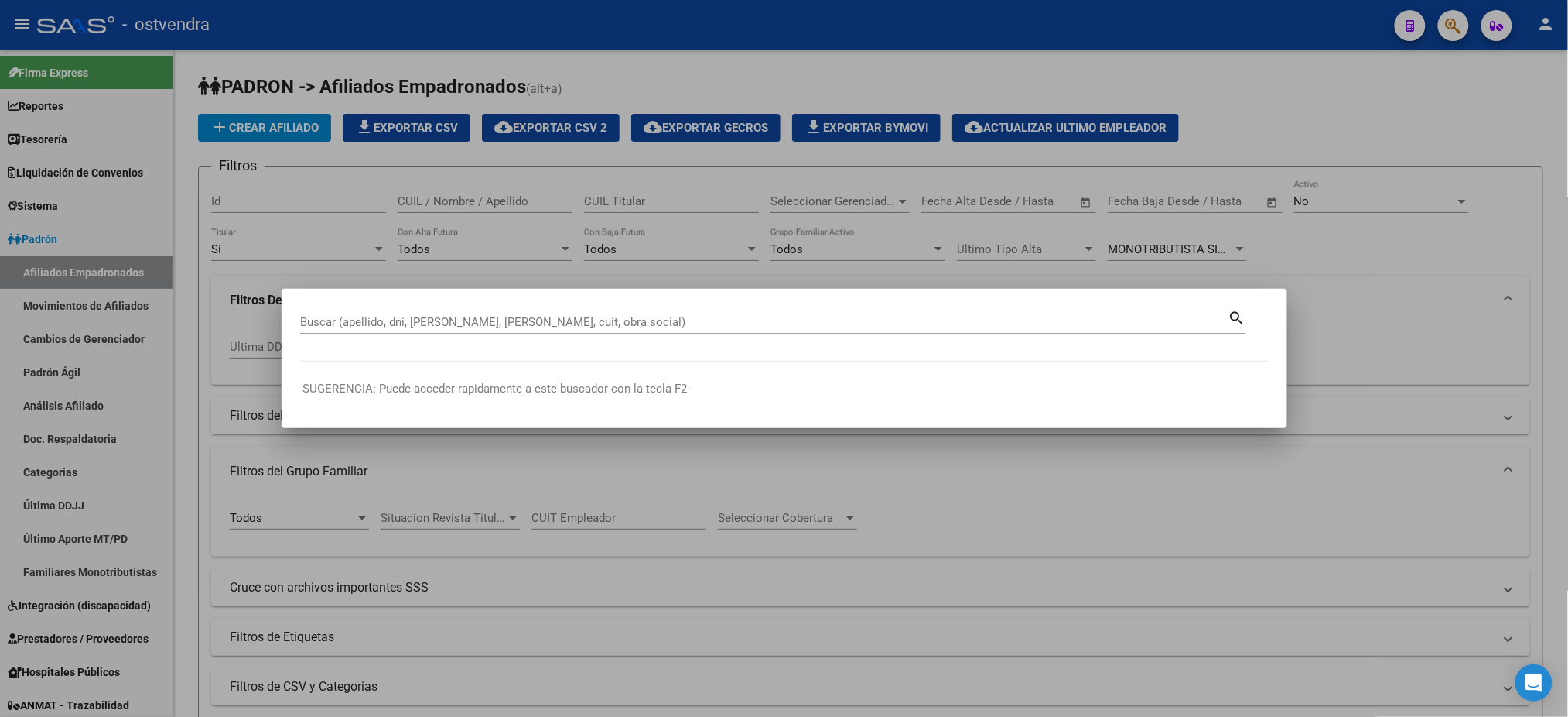
click at [1467, 16] on div at bounding box center [784, 358] width 1568 height 717
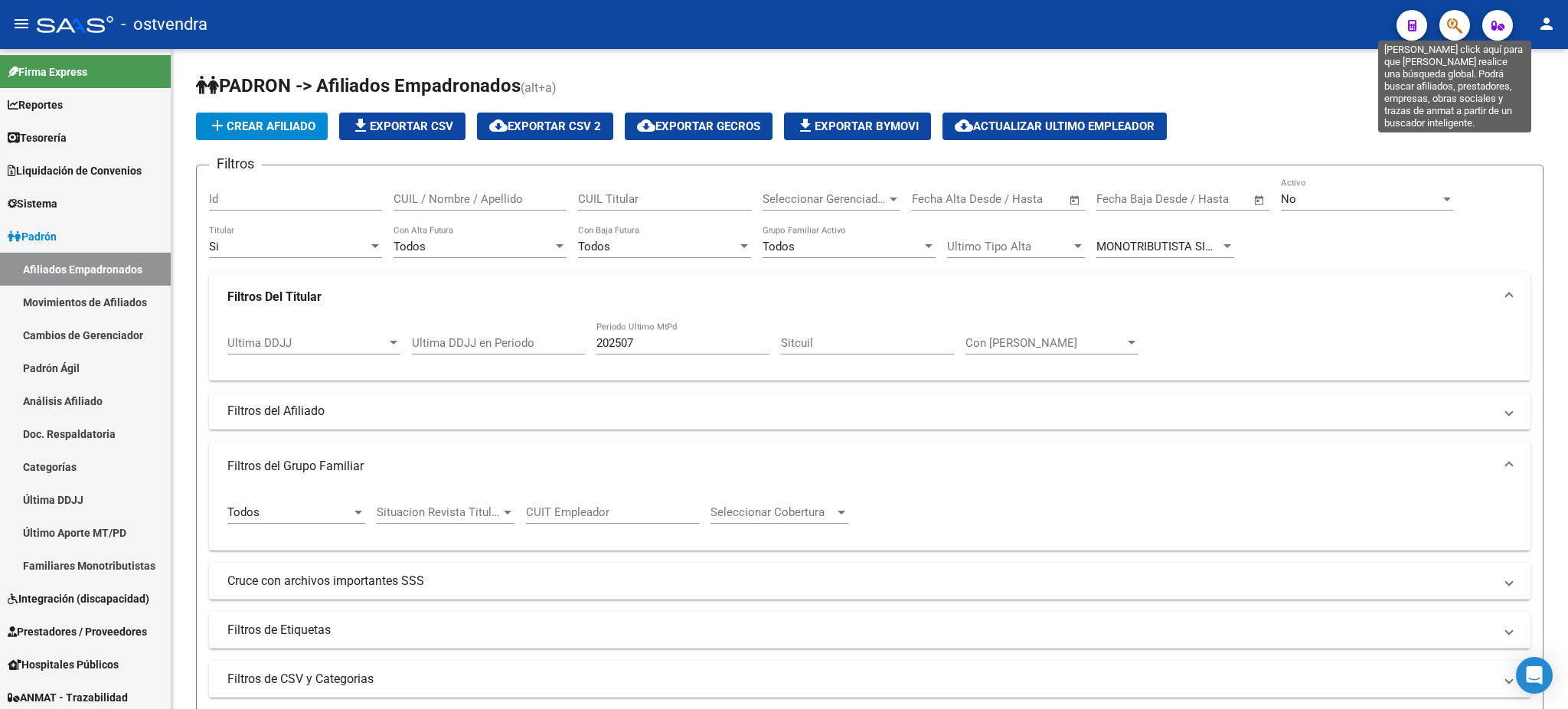
click at [1453, 23] on icon "button" at bounding box center [1455, 26] width 16 height 18
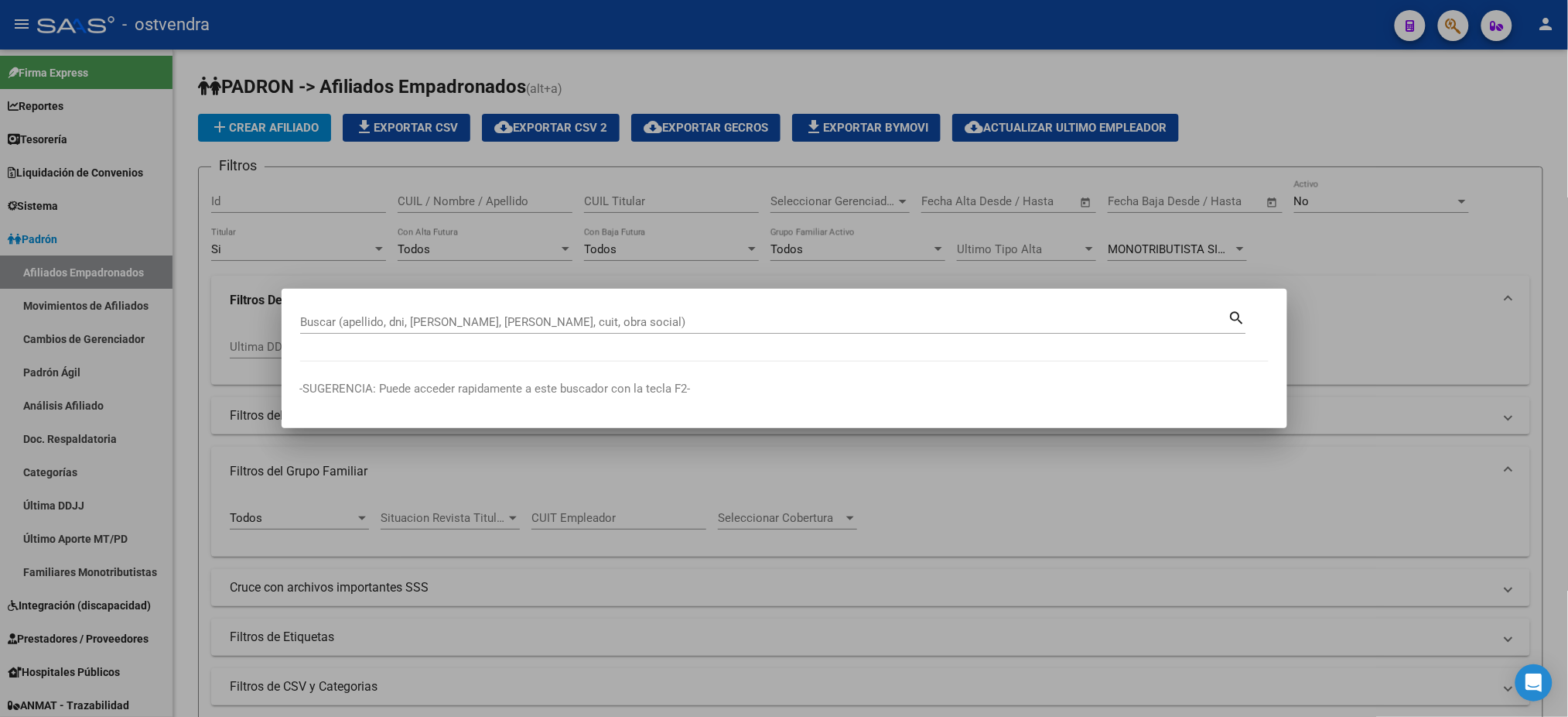
paste input "33254520"
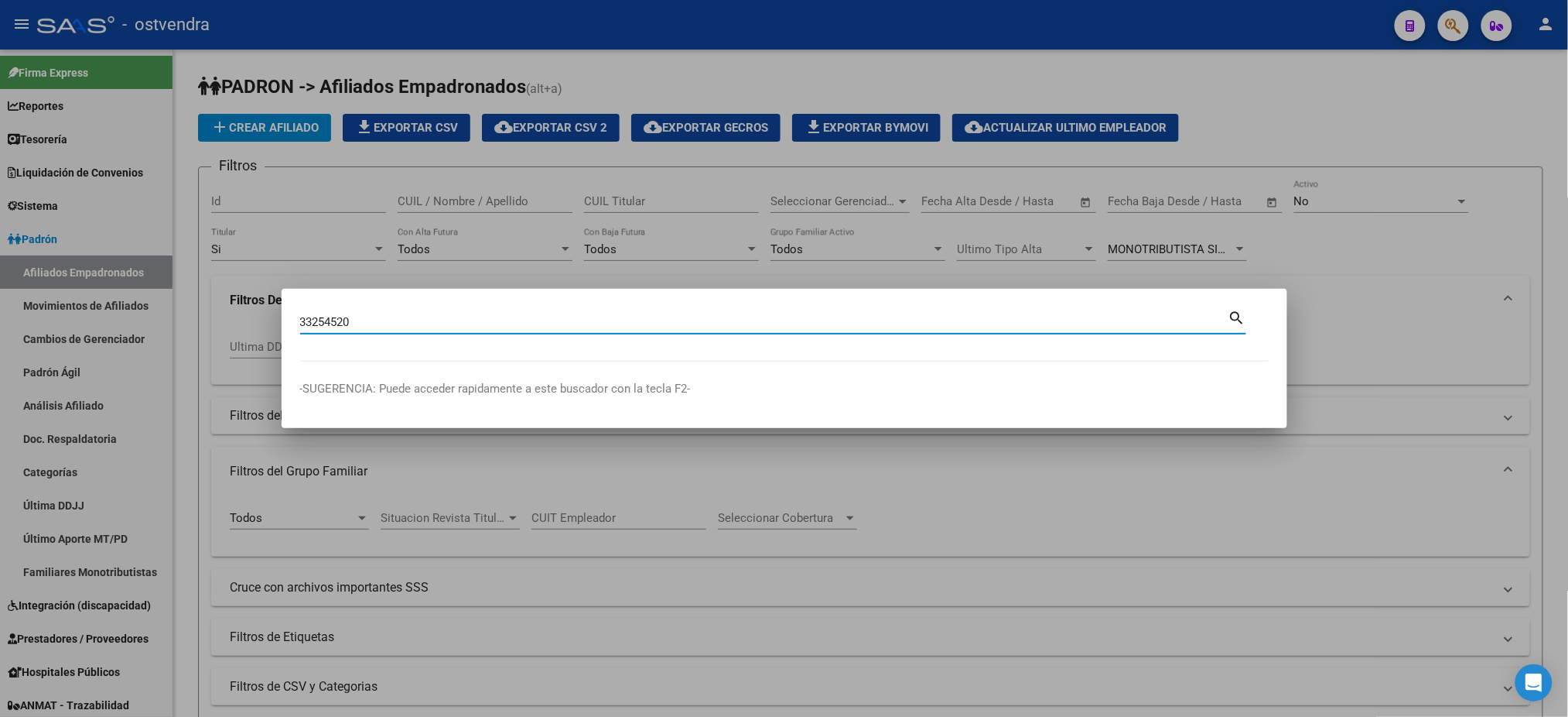
type input "33254520"
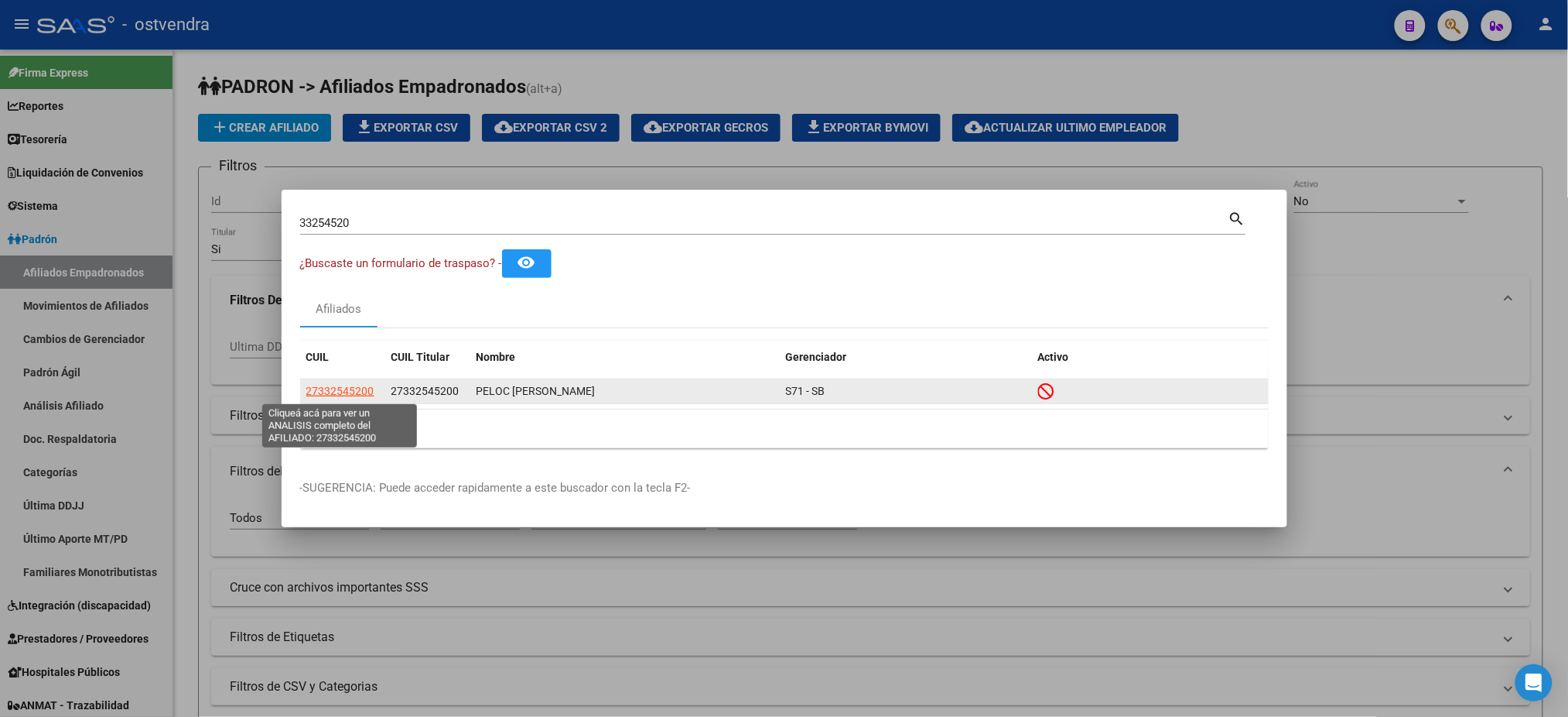
click at [348, 392] on span "27332545200" at bounding box center [340, 391] width 68 height 12
type textarea "27332545200"
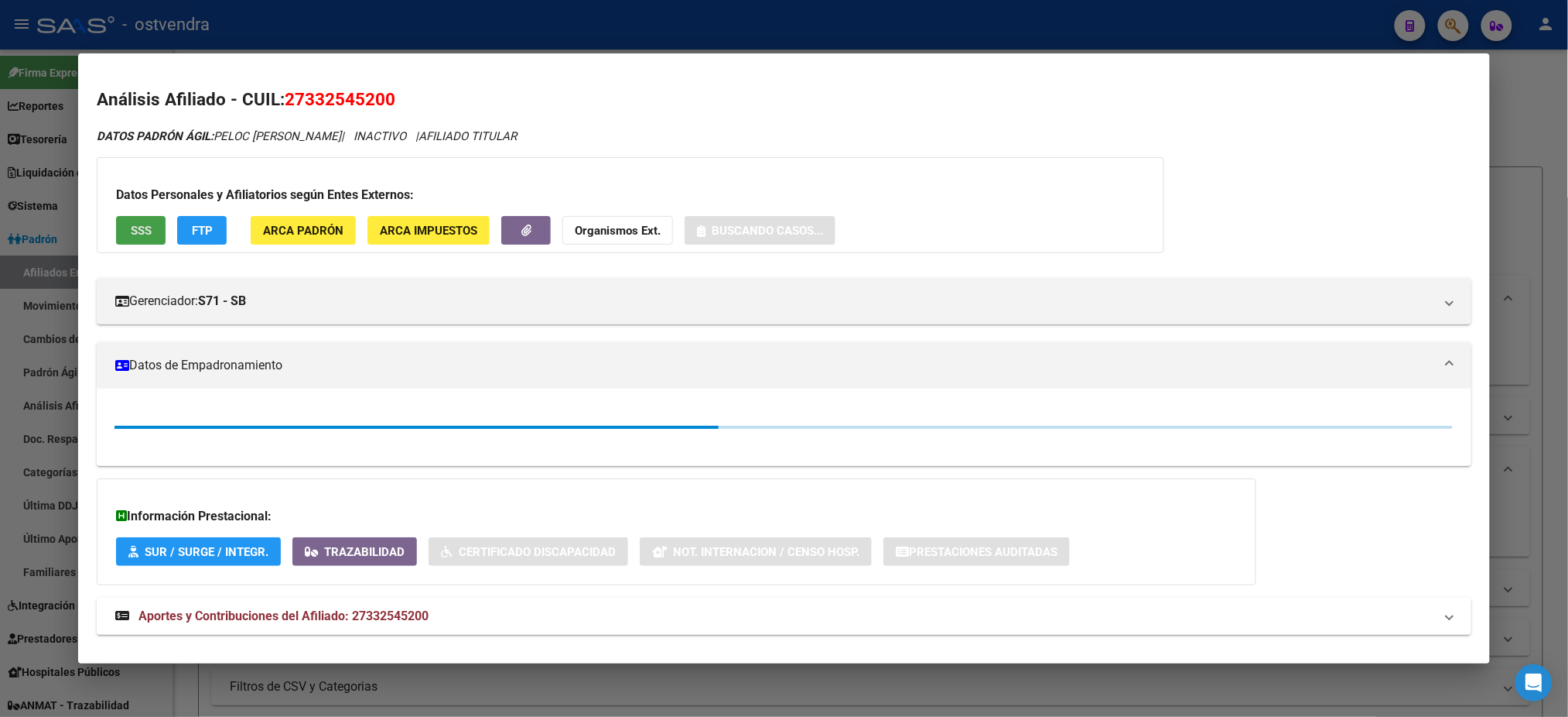
click at [133, 234] on span "SSS" at bounding box center [140, 231] width 21 height 14
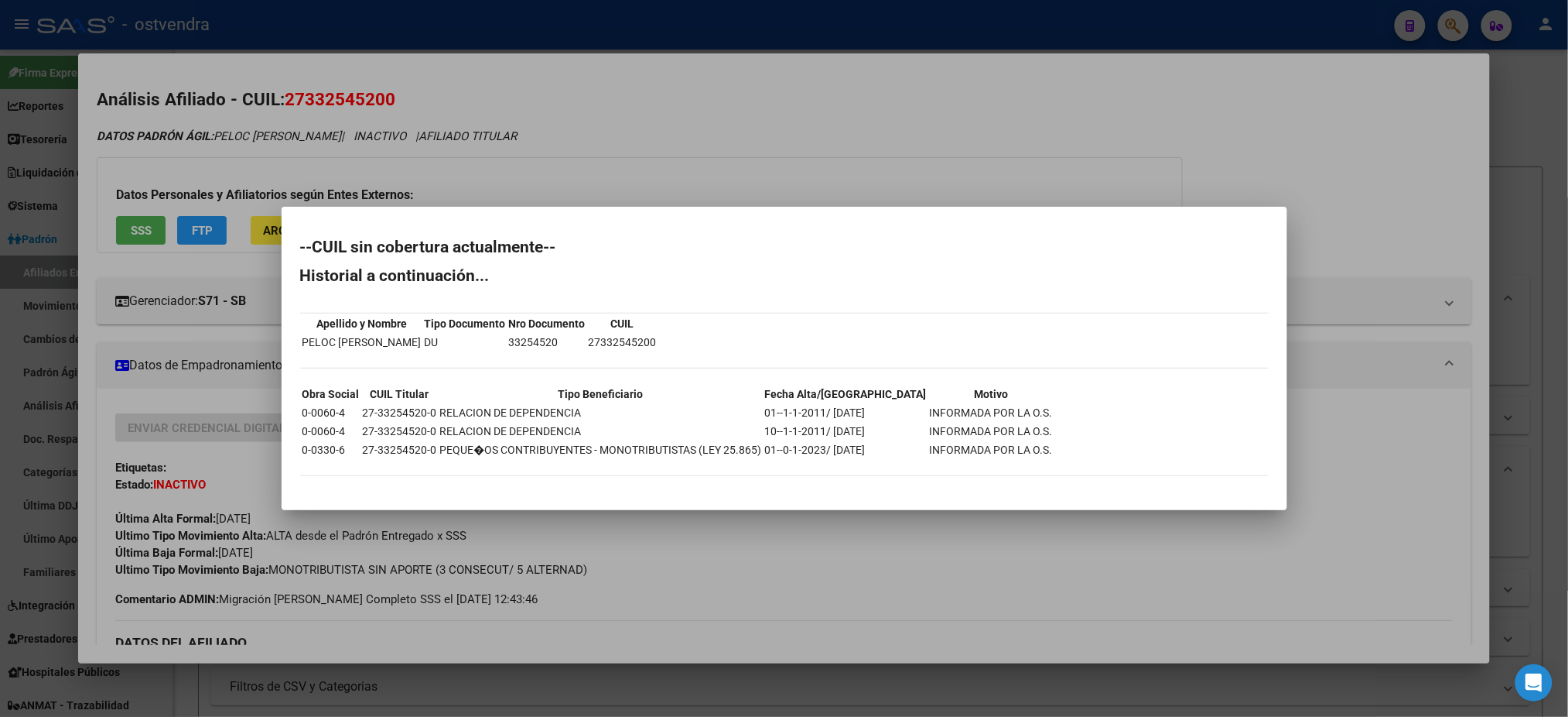
click at [595, 115] on div at bounding box center [784, 358] width 1568 height 717
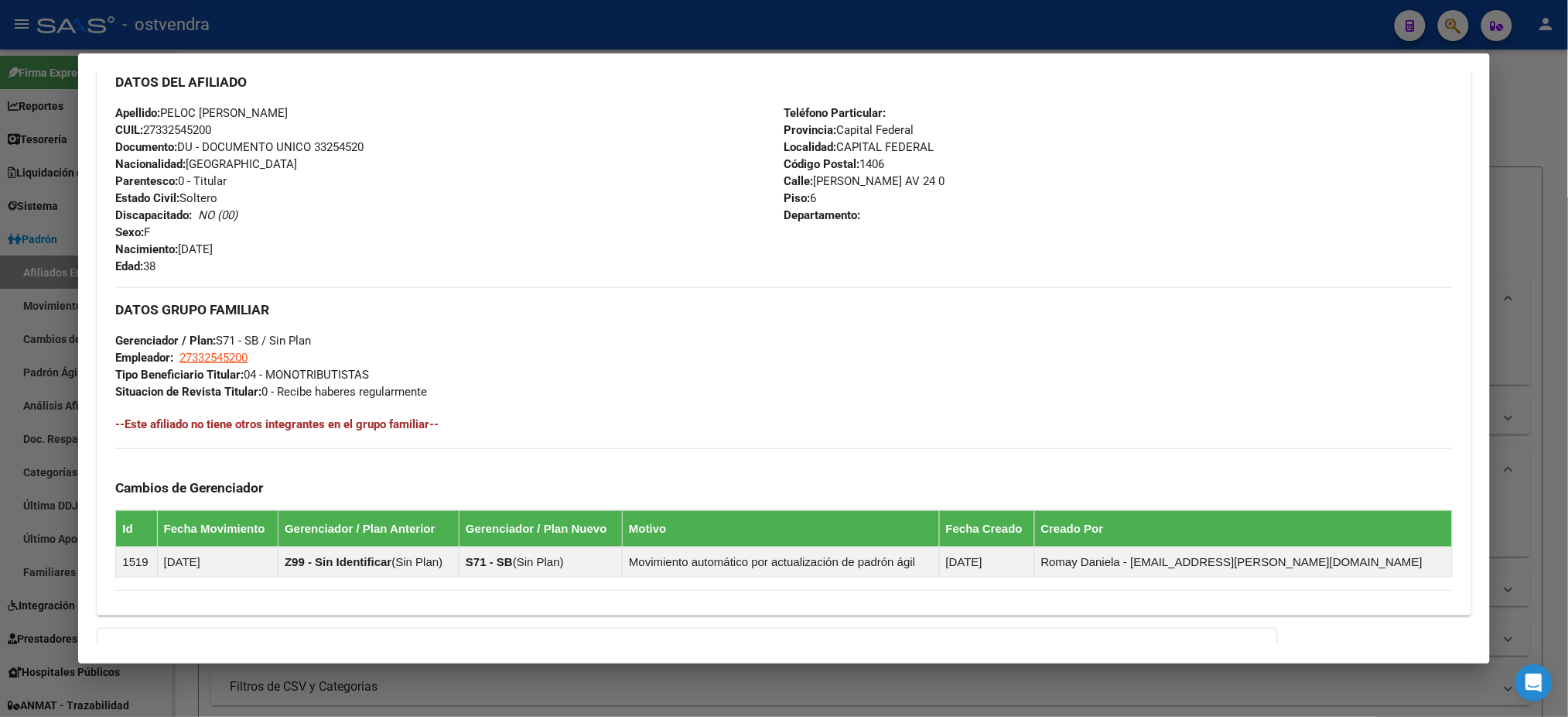
scroll to position [733, 0]
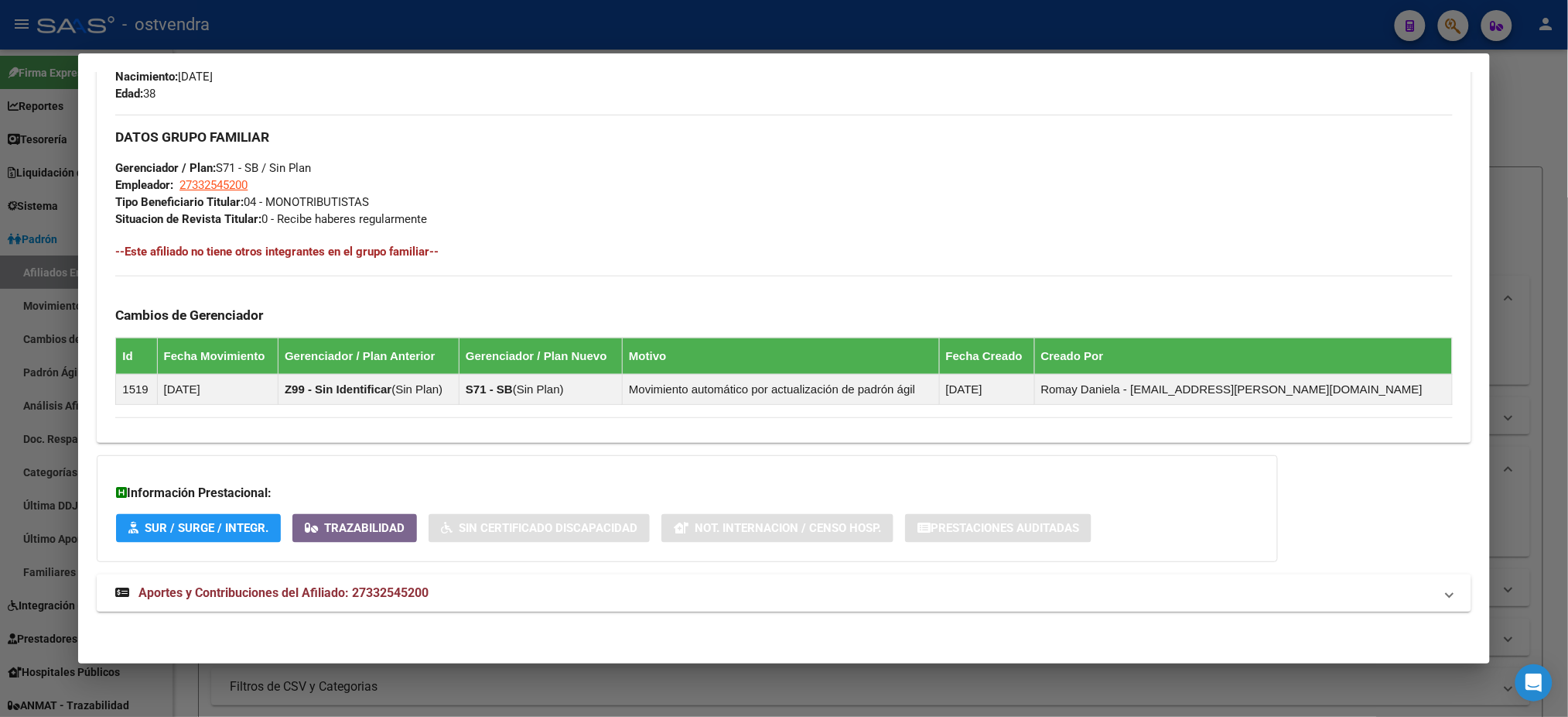
click at [492, 588] on mat-panel-title "Aportes y Contribuciones del Afiliado: 27332545200" at bounding box center [775, 593] width 1318 height 19
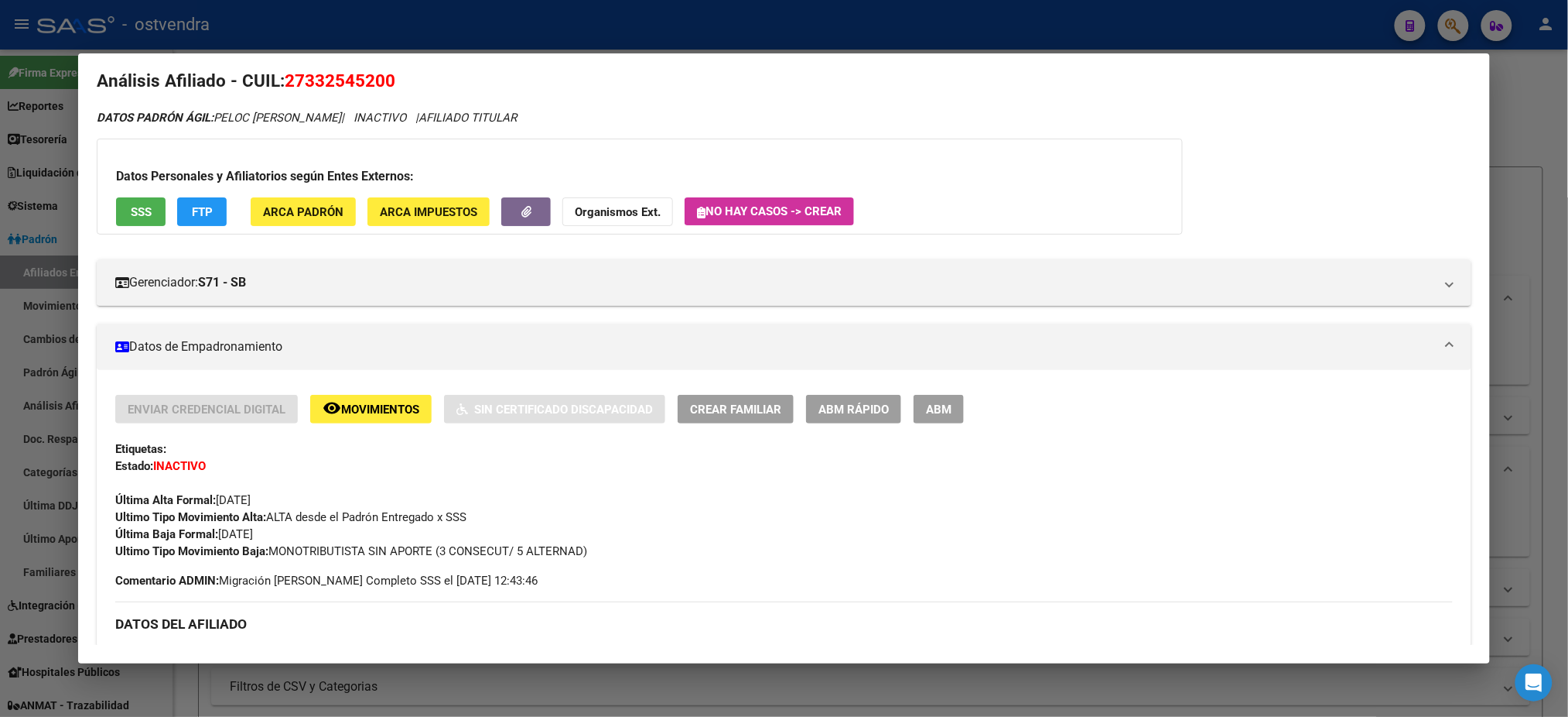
scroll to position [0, 0]
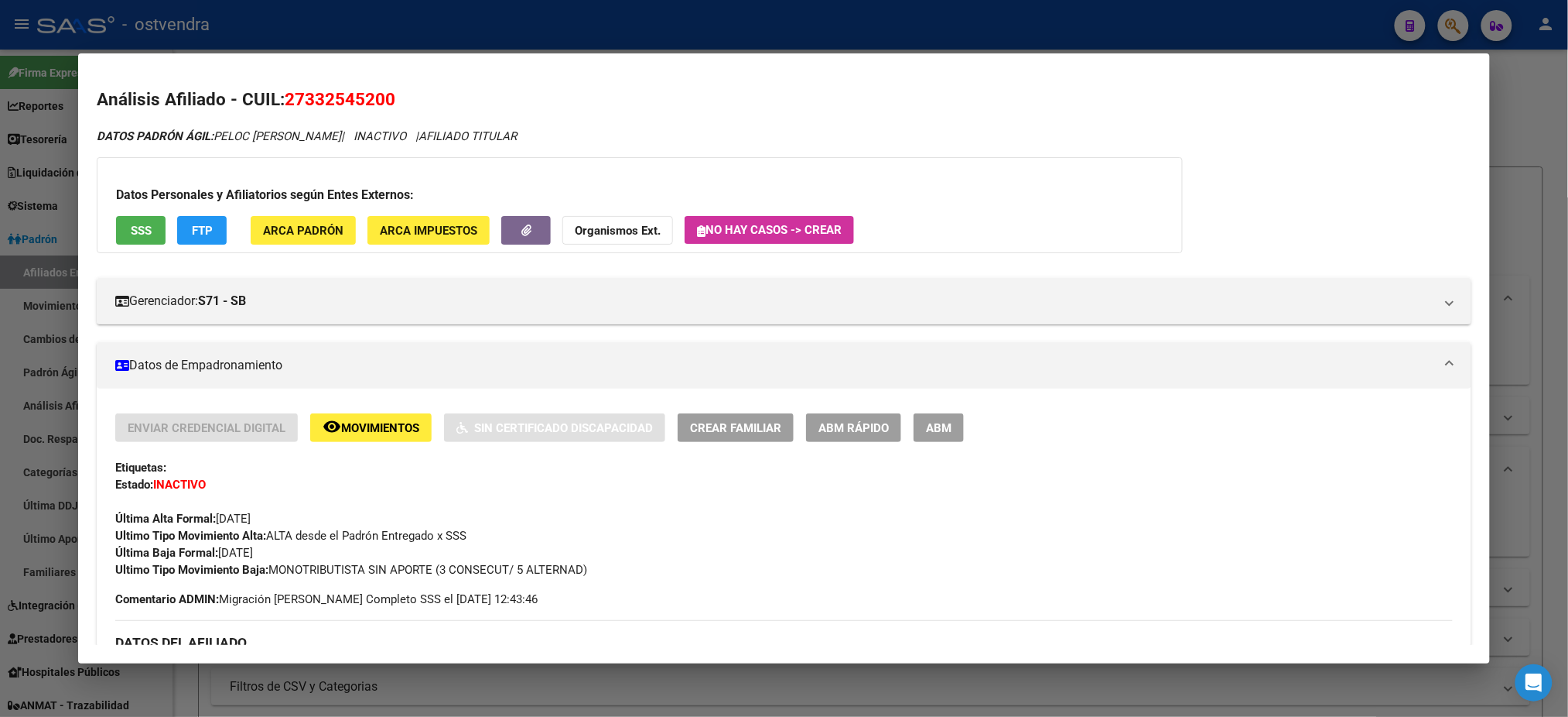
click at [956, 427] on button "ABM" at bounding box center [939, 428] width 51 height 29
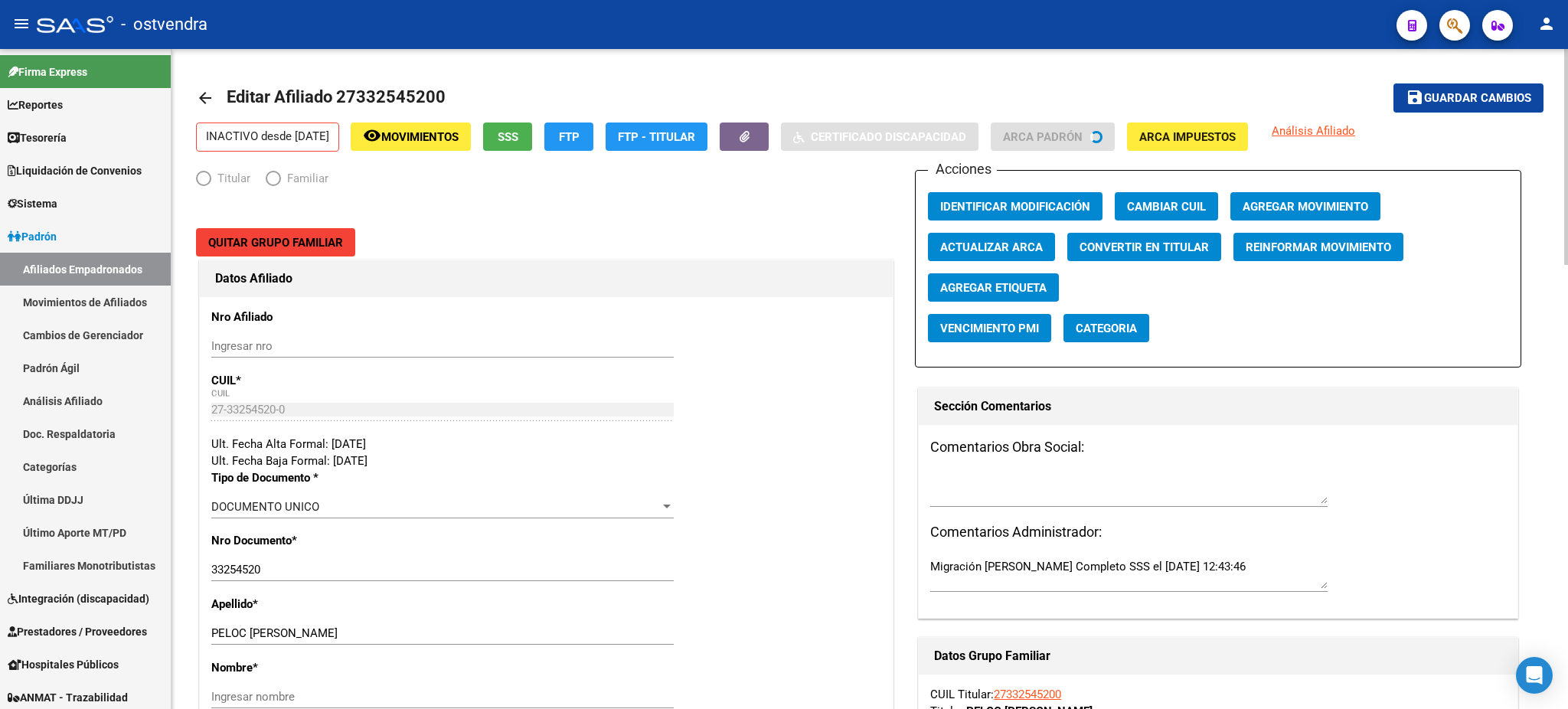
radio input "true"
type input "27-33254520-0"
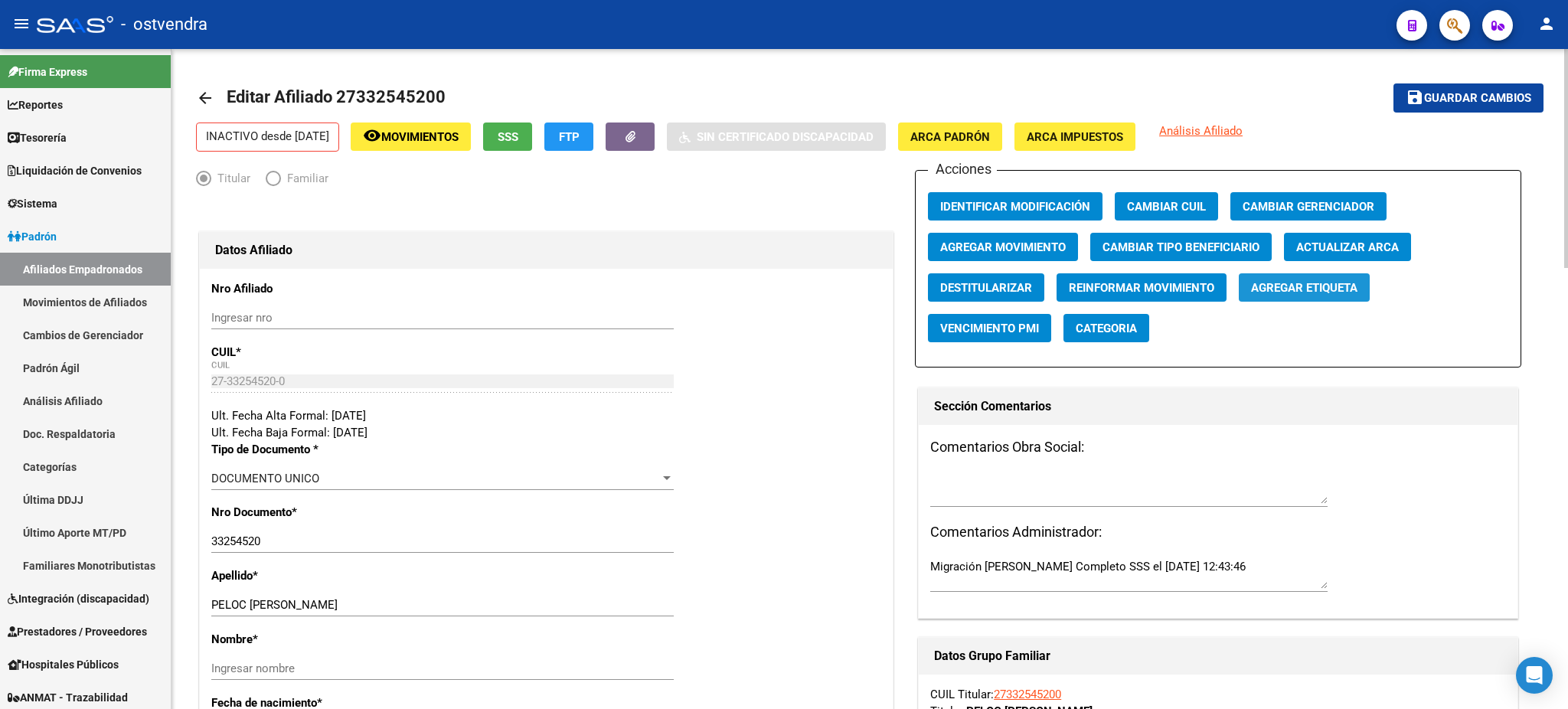
click at [1279, 288] on span "Agregar Etiqueta" at bounding box center [1303, 288] width 106 height 14
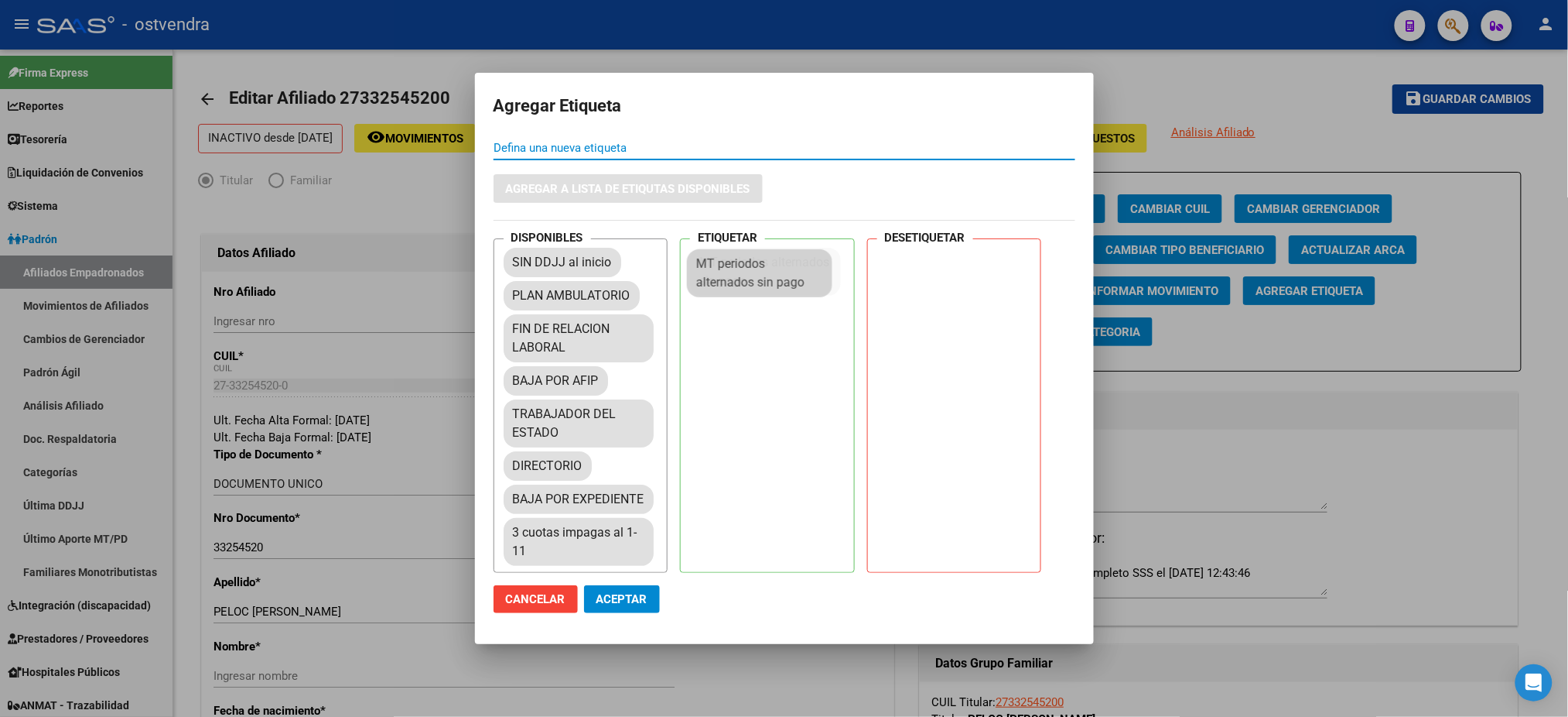
drag, startPoint x: 534, startPoint y: 393, endPoint x: 718, endPoint y: 277, distance: 217.5
click at [634, 596] on span "Aceptar" at bounding box center [621, 599] width 51 height 14
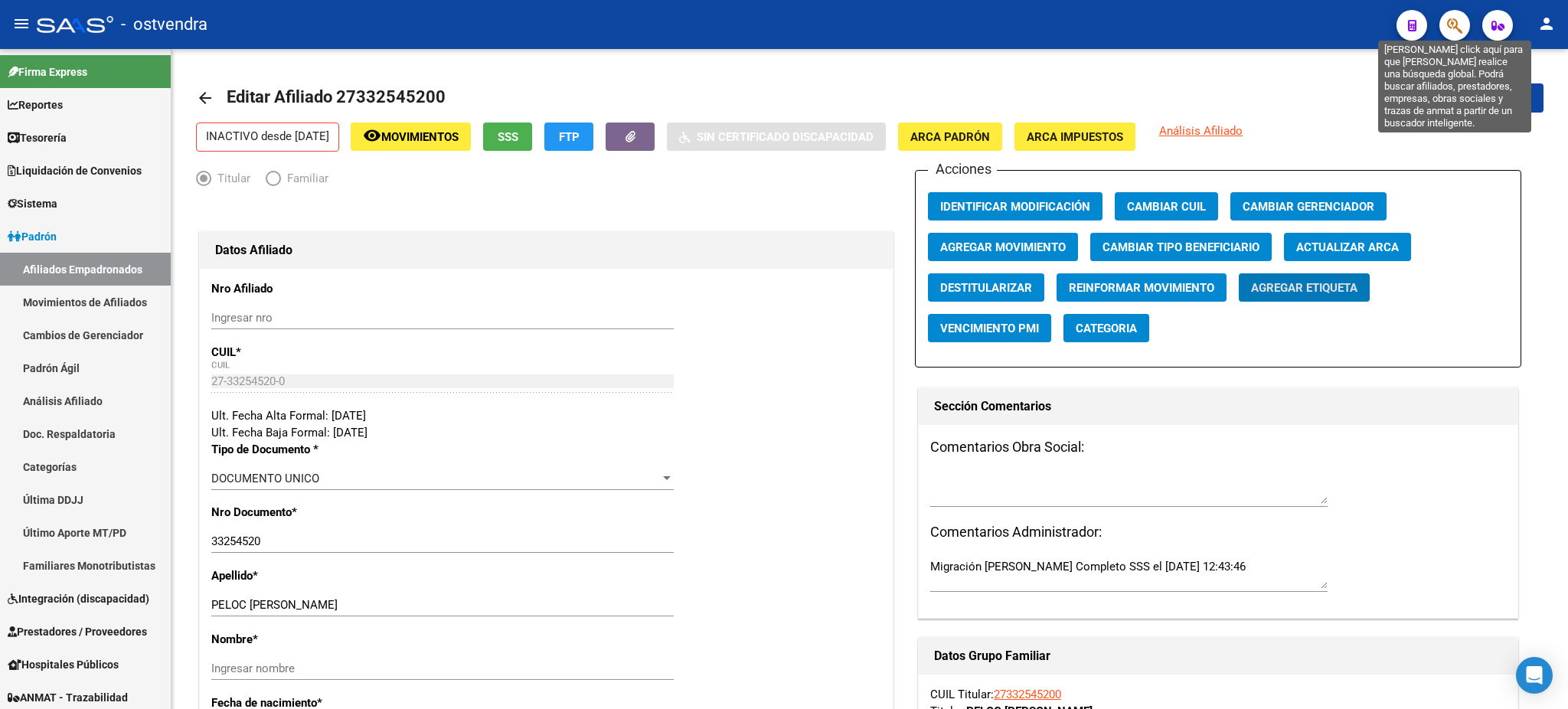
click at [1459, 25] on icon "button" at bounding box center [1455, 26] width 16 height 18
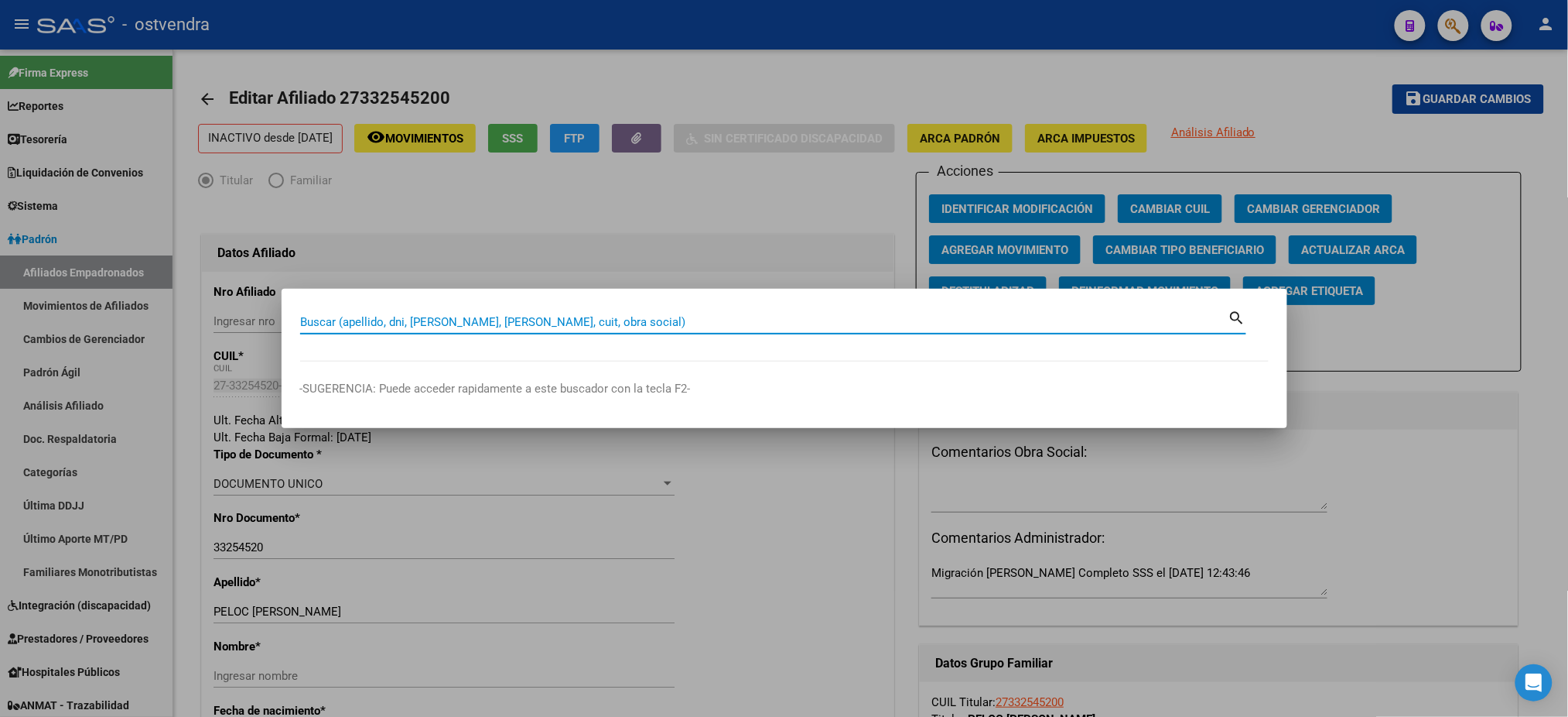
paste input "19112392"
type input "19112392"
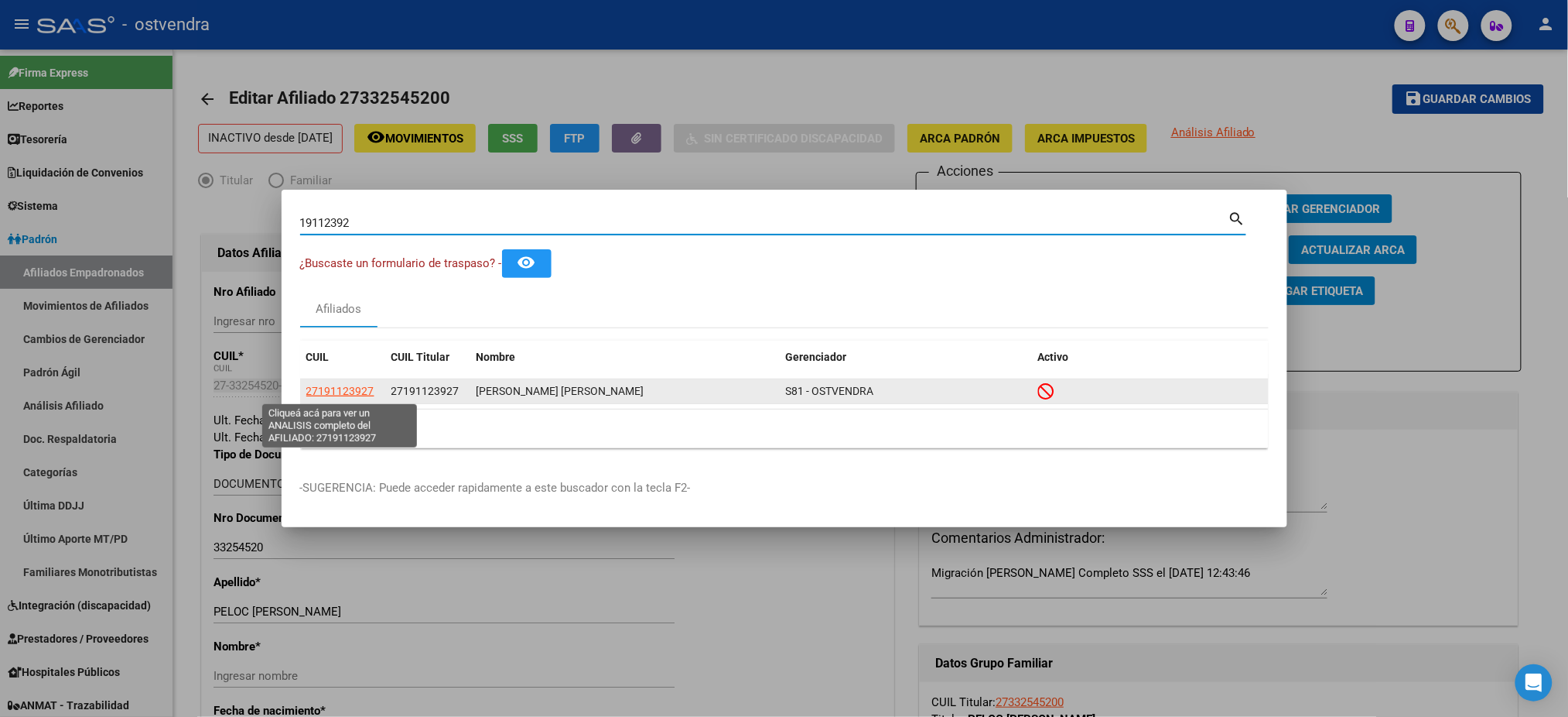
click at [350, 389] on span "27191123927" at bounding box center [340, 391] width 68 height 12
type textarea "27191123927"
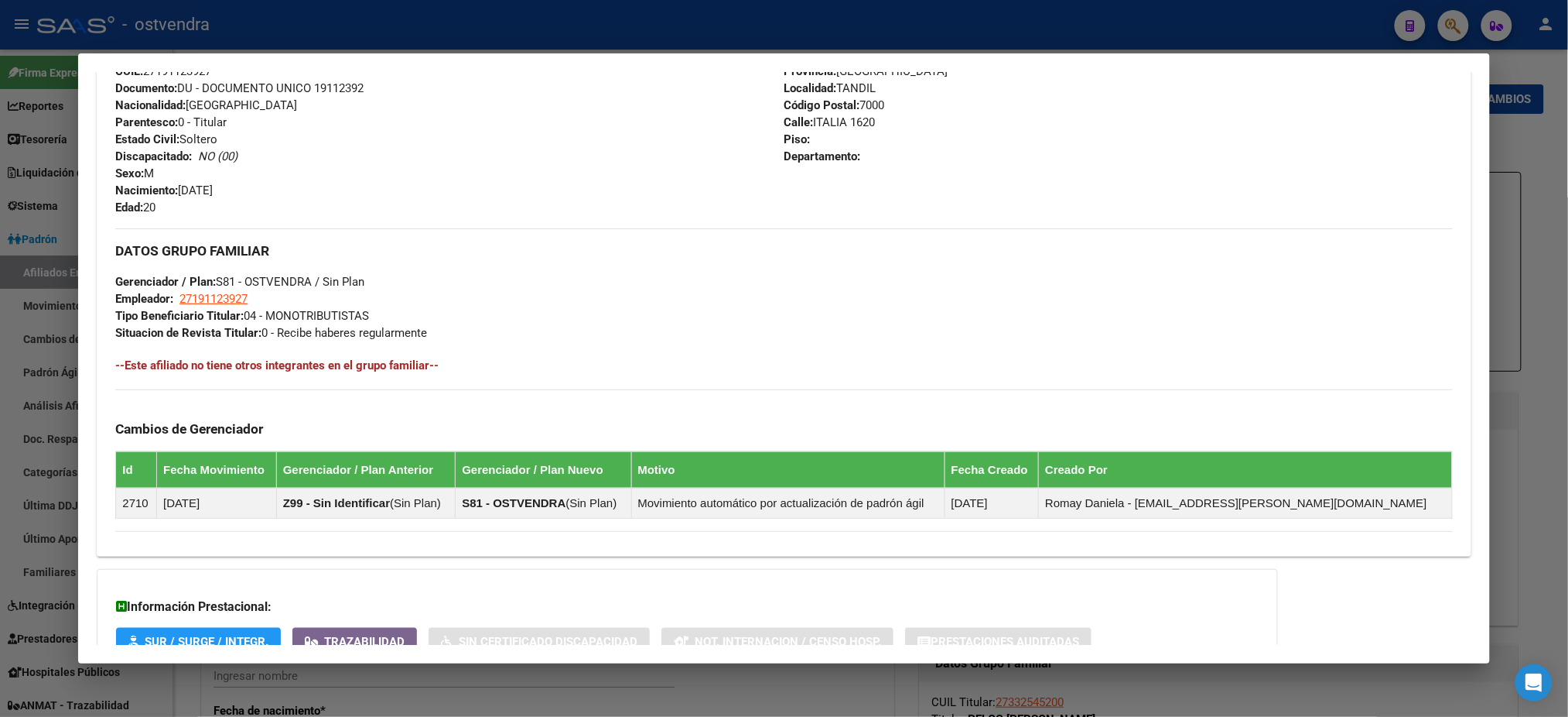
scroll to position [733, 0]
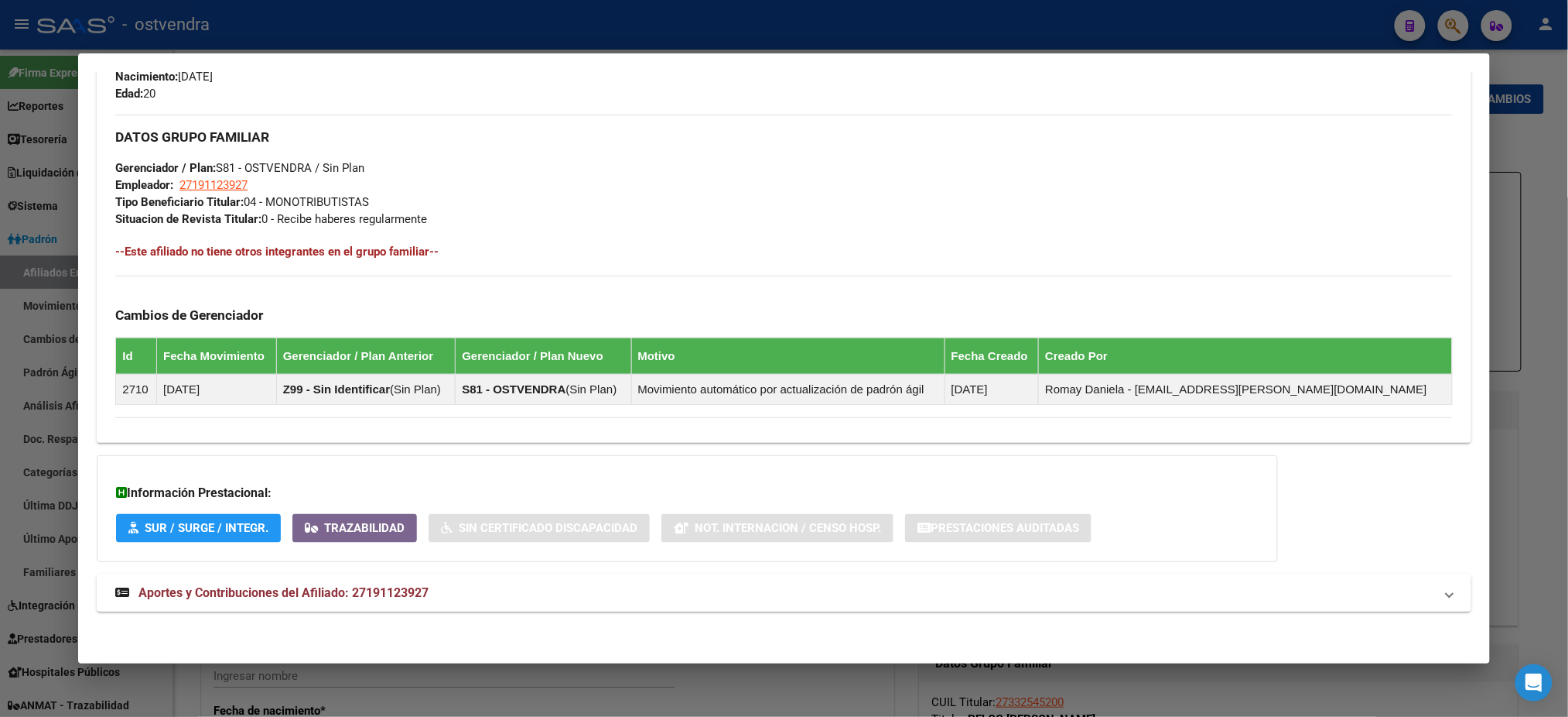
click at [403, 581] on mat-expansion-panel-header "Aportes y Contribuciones del Afiliado: 27191123927" at bounding box center [784, 592] width 1374 height 37
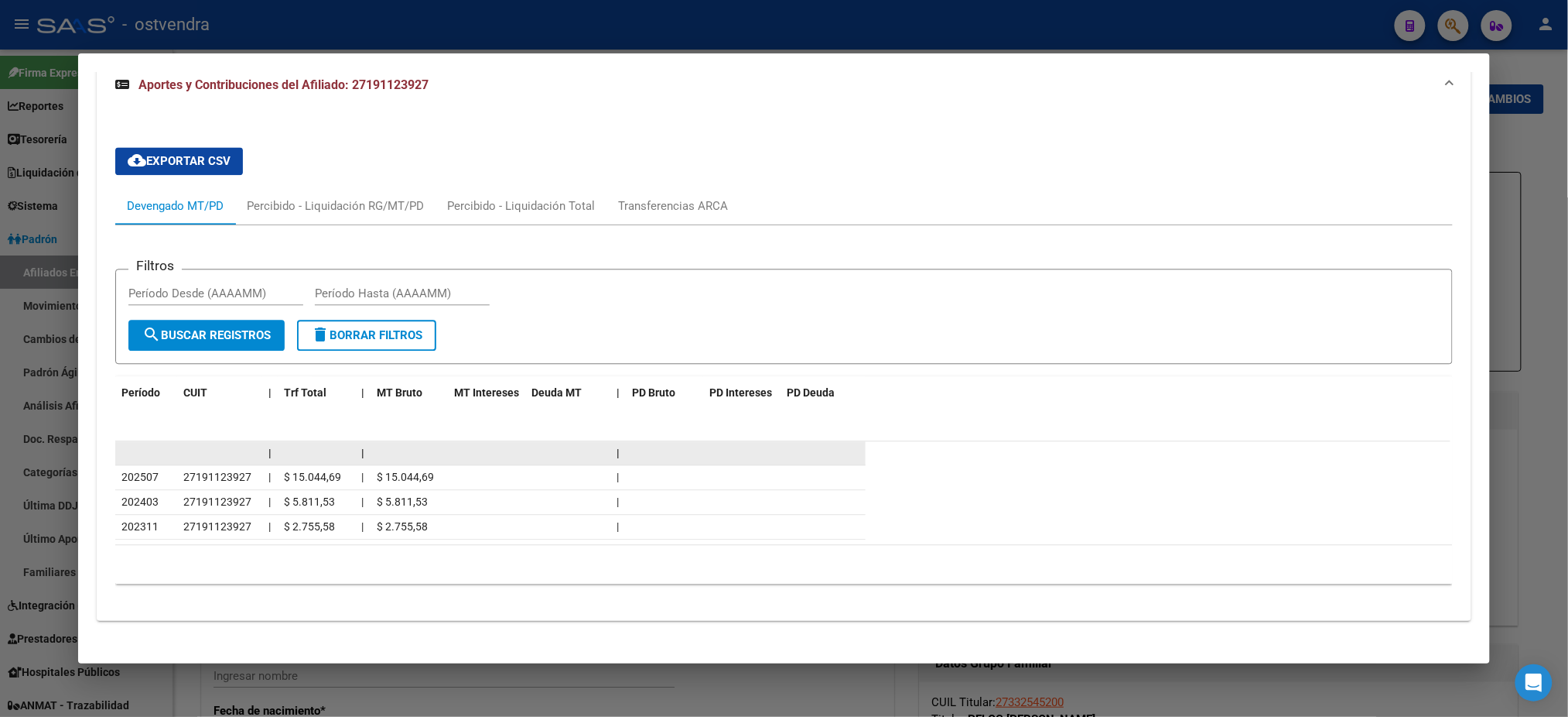
scroll to position [1255, 0]
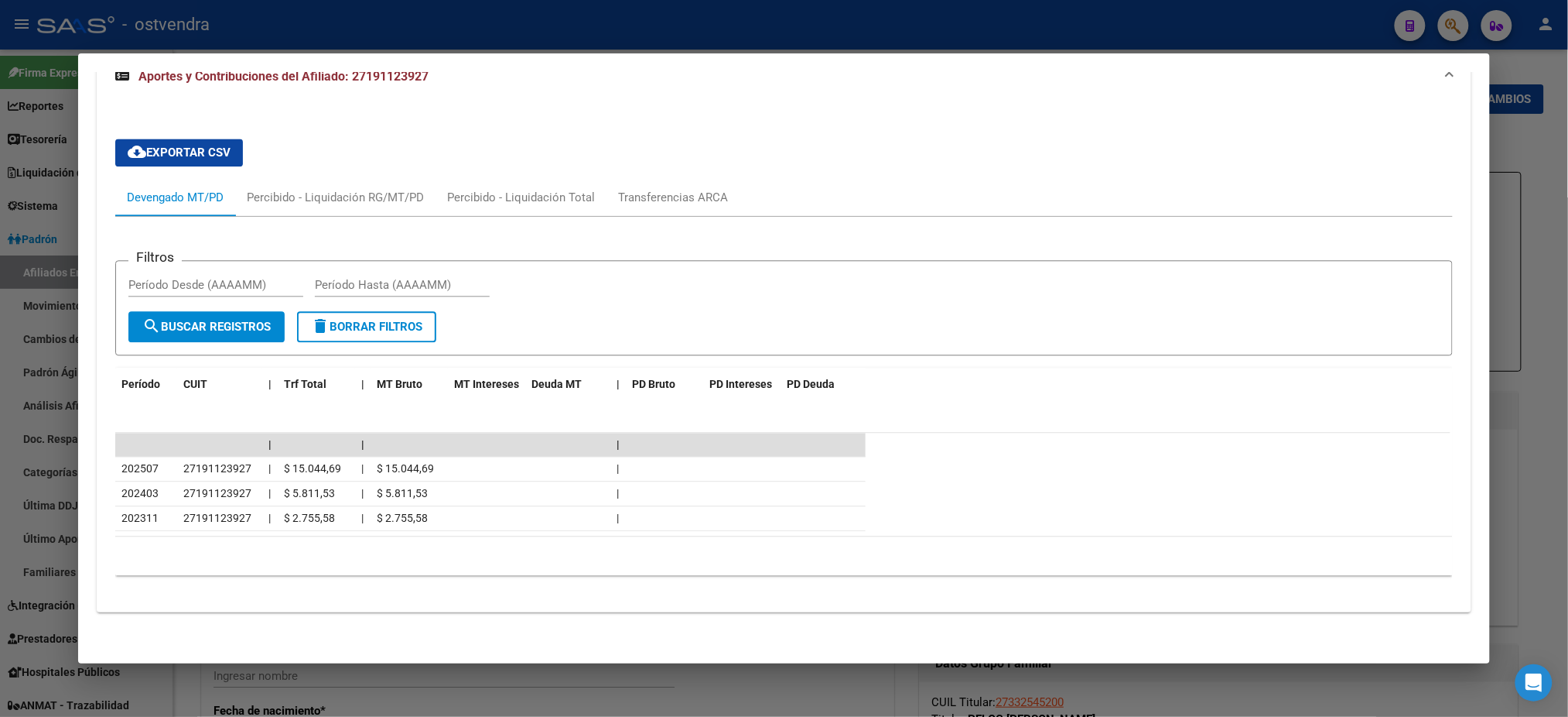
click at [1253, 41] on div at bounding box center [784, 358] width 1568 height 717
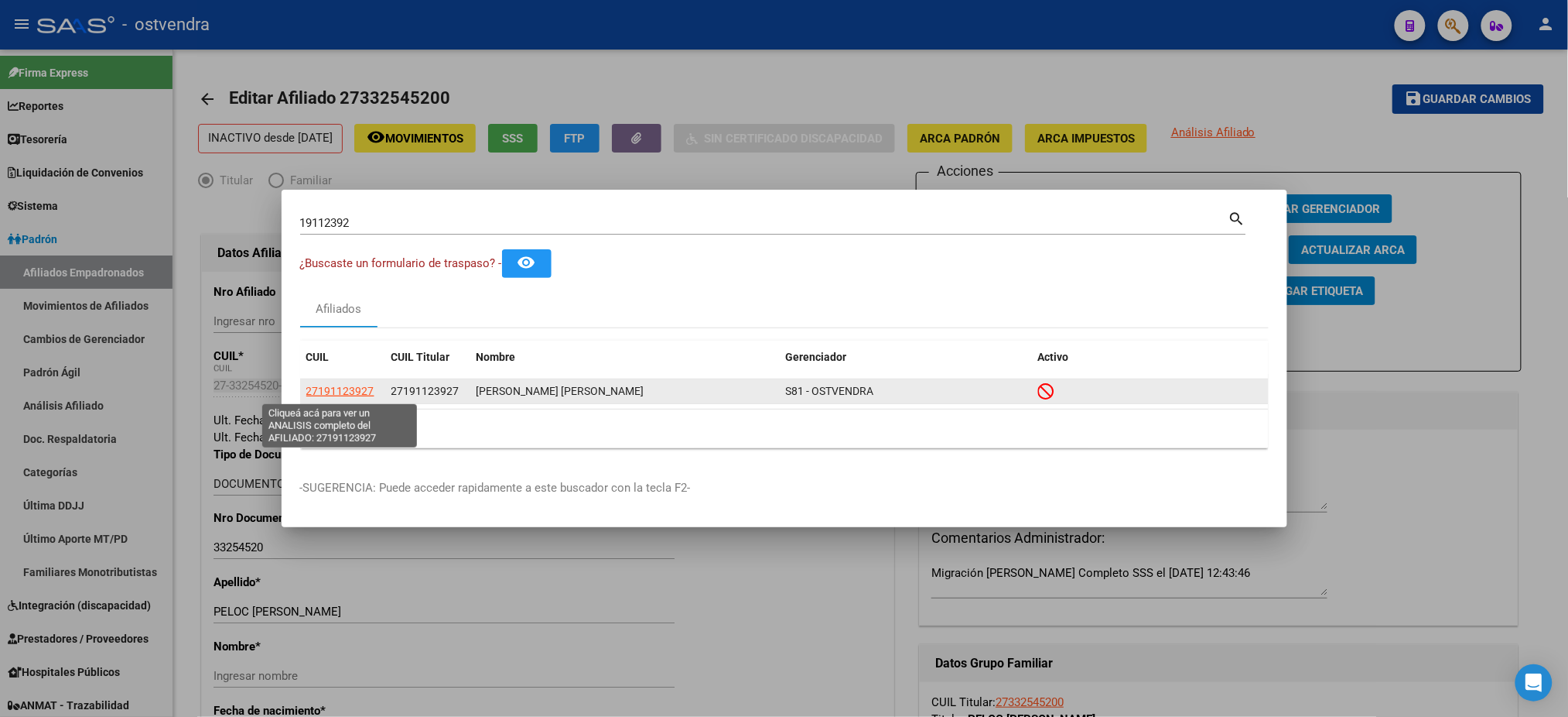
click at [313, 383] on app-link-go-to "27191123927" at bounding box center [340, 391] width 68 height 18
click at [318, 392] on span "27191123927" at bounding box center [340, 391] width 68 height 12
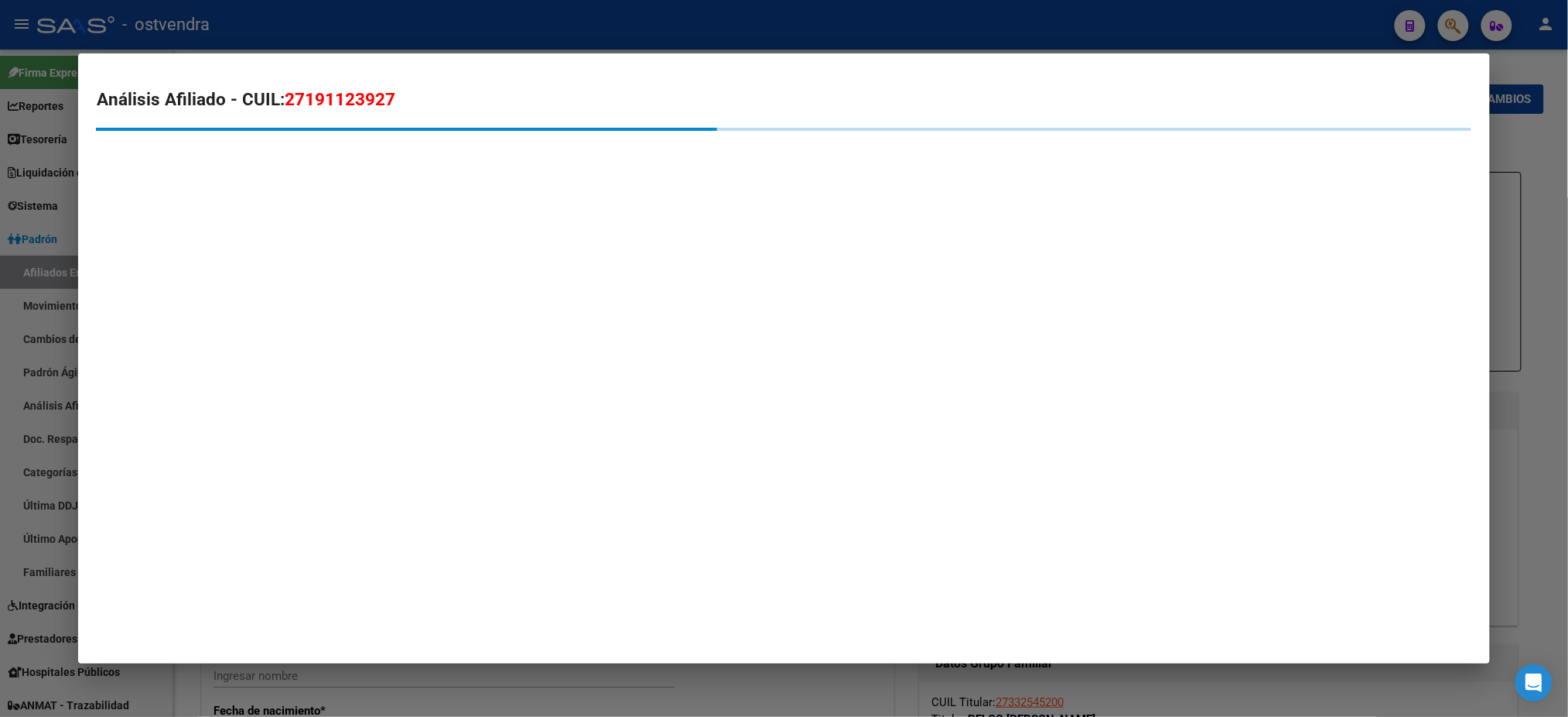
scroll to position [301, 0]
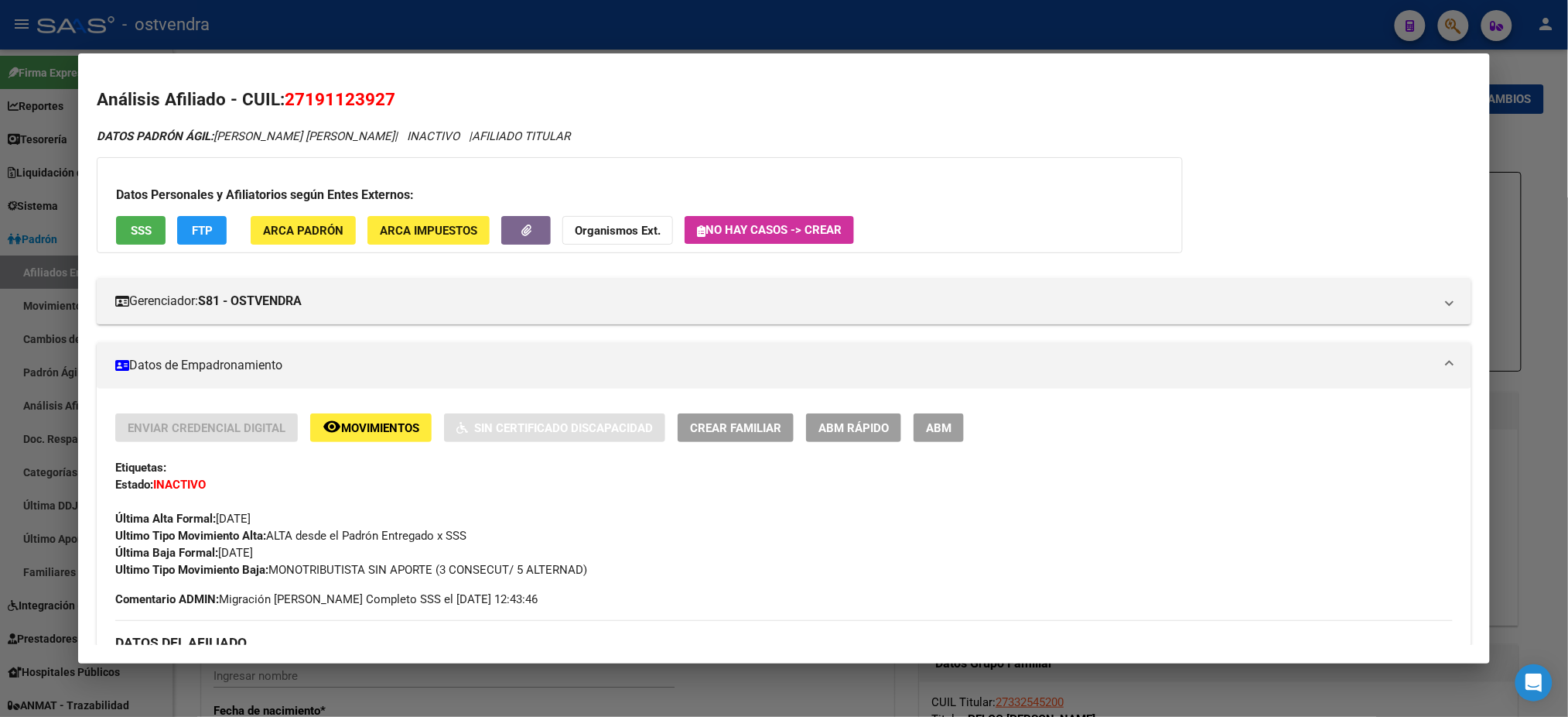
click at [954, 431] on button "ABM" at bounding box center [939, 428] width 51 height 29
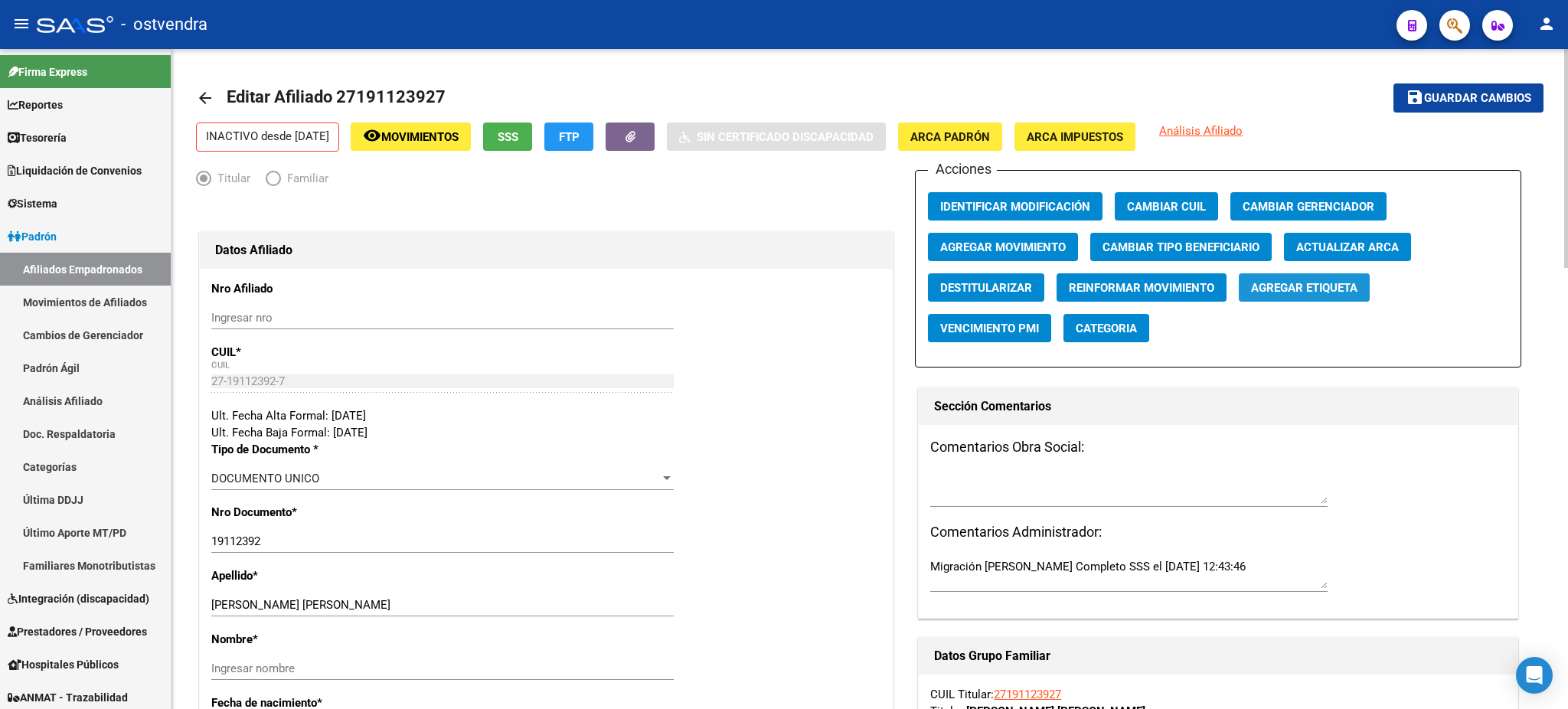
click at [1351, 281] on span "Agregar Etiqueta" at bounding box center [1303, 288] width 106 height 14
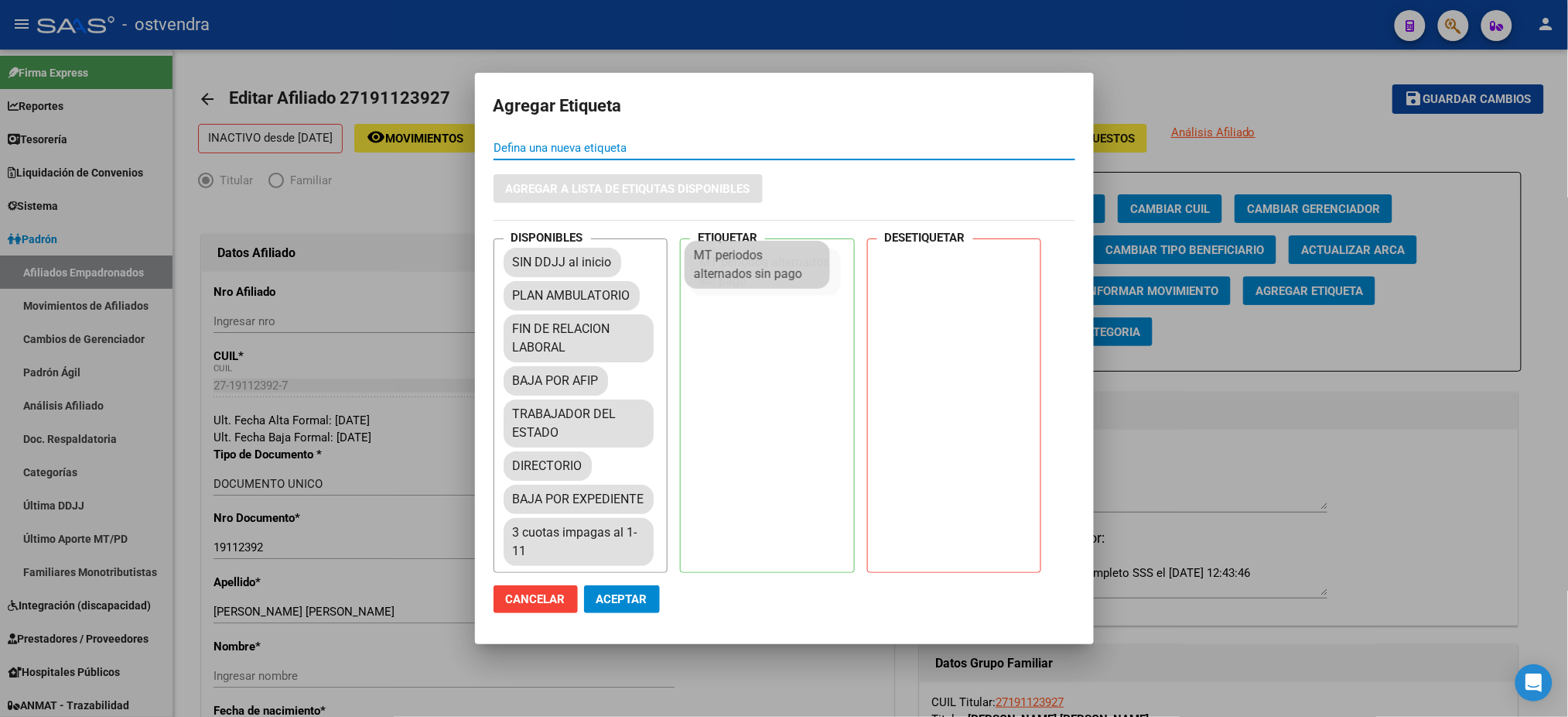
drag, startPoint x: 591, startPoint y: 404, endPoint x: 763, endPoint y: 278, distance: 213.2
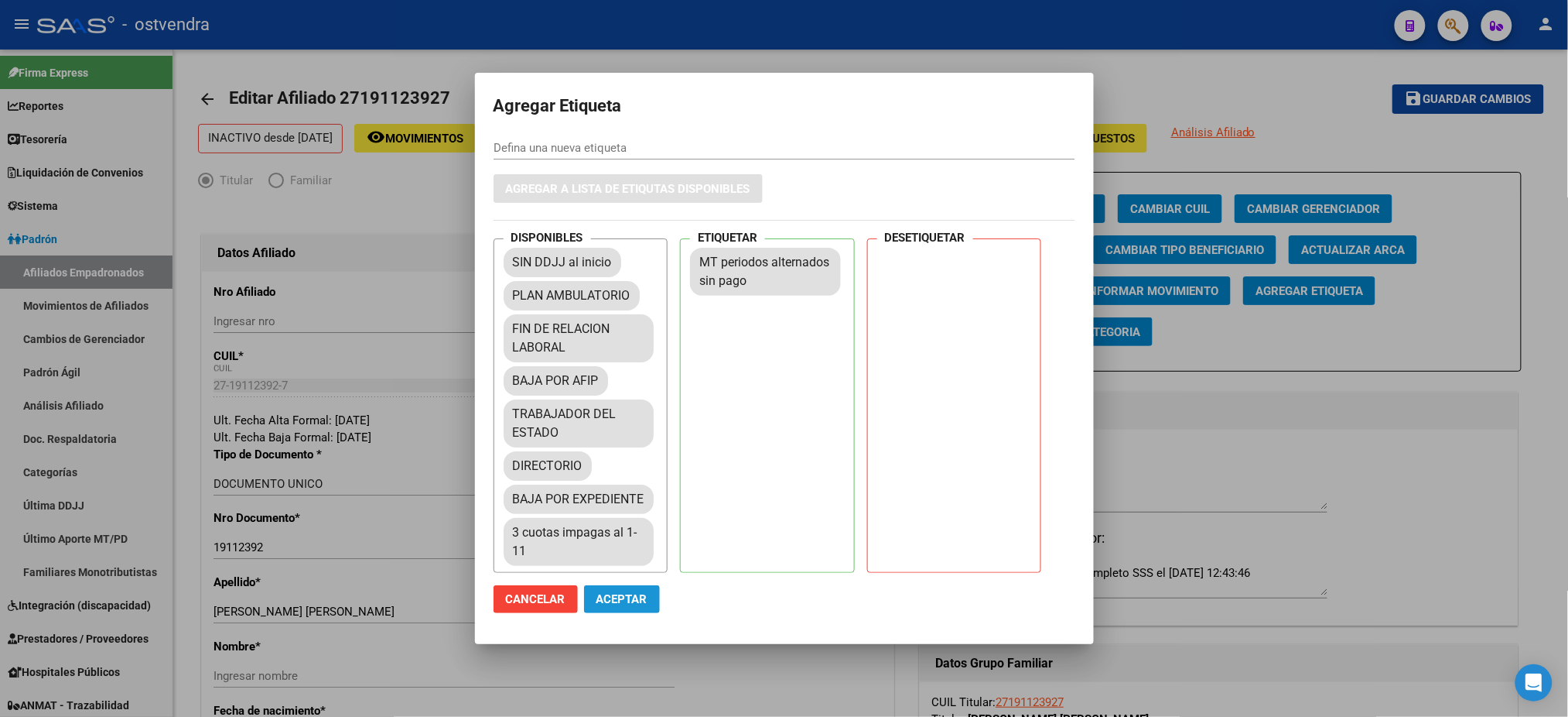
click at [615, 593] on span "Aceptar" at bounding box center [621, 599] width 51 height 14
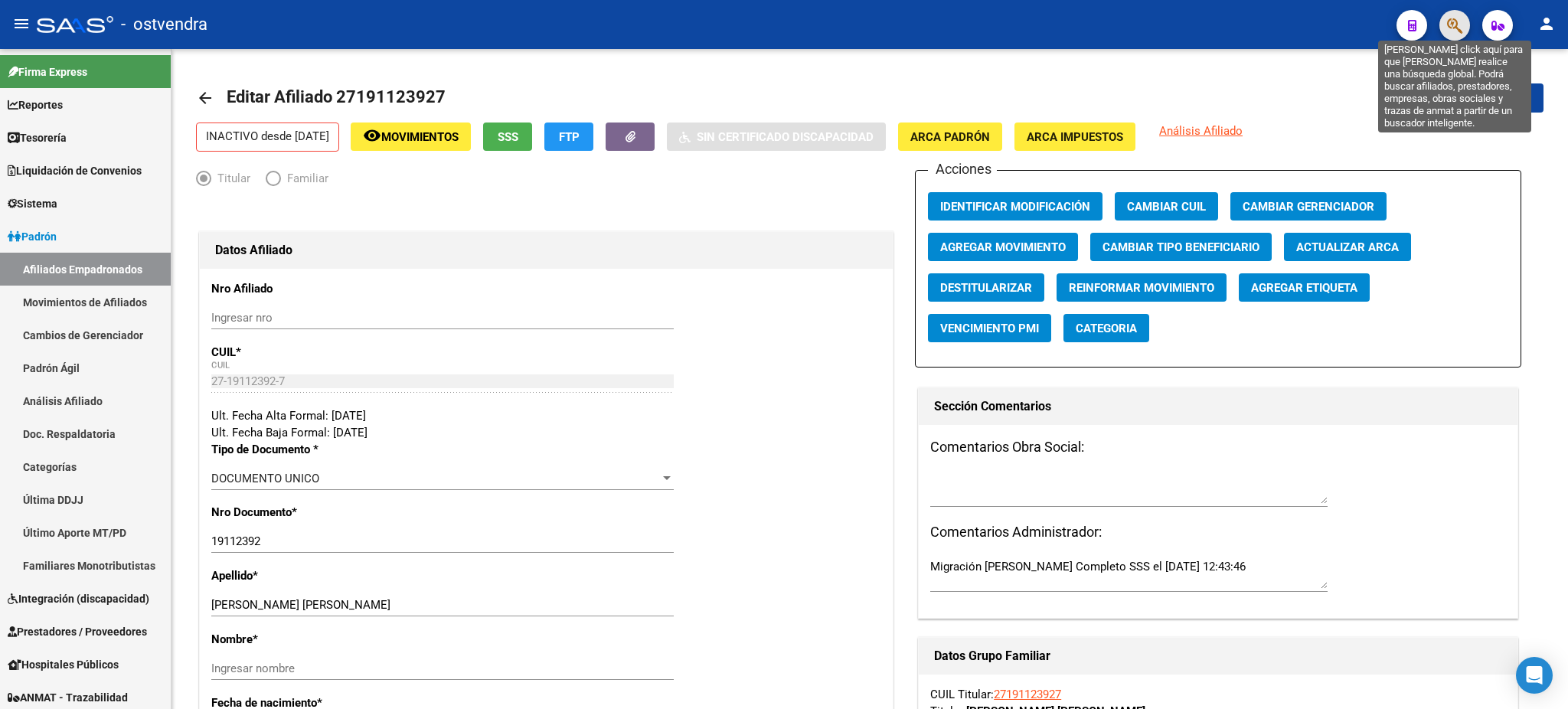
click at [1451, 26] on icon "button" at bounding box center [1455, 26] width 16 height 18
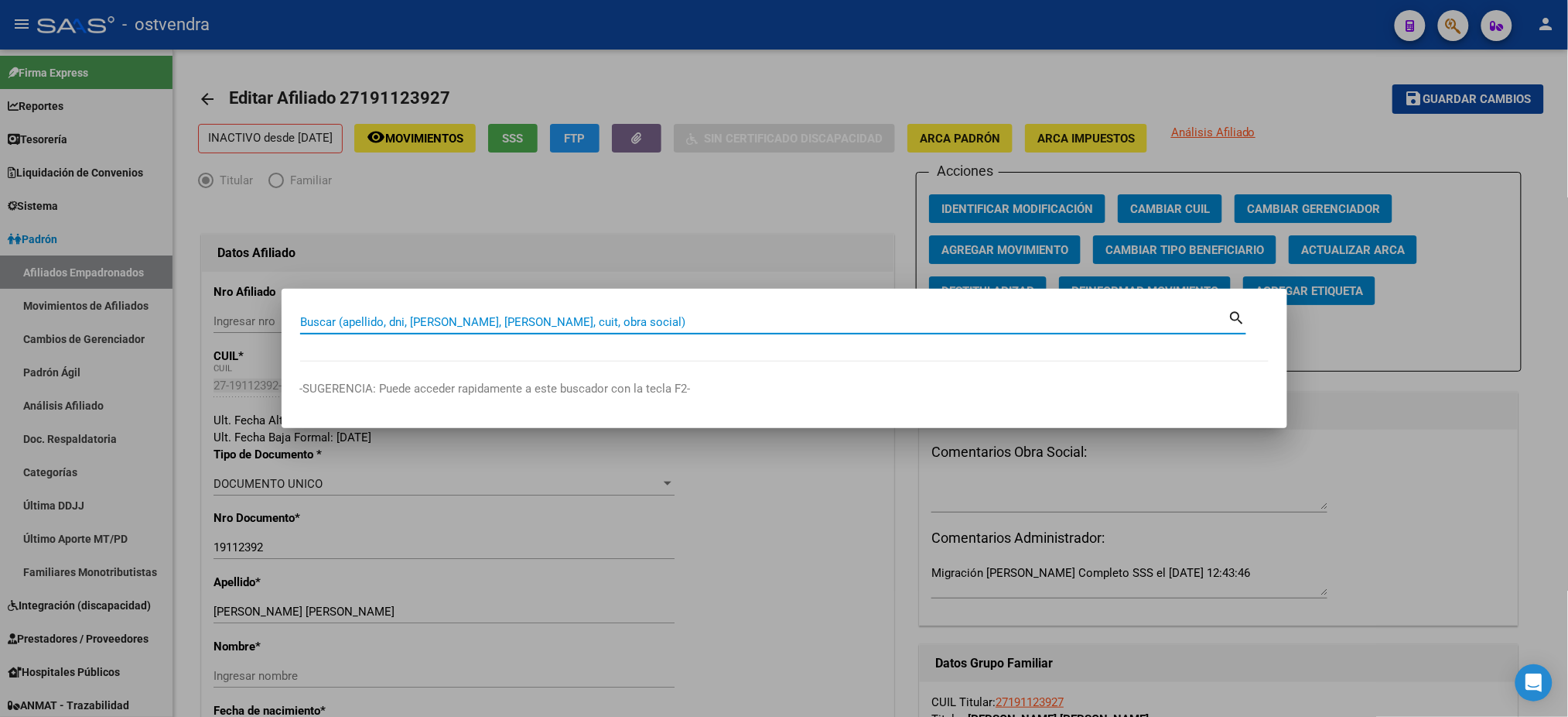
paste input "33768068"
type input "33768068"
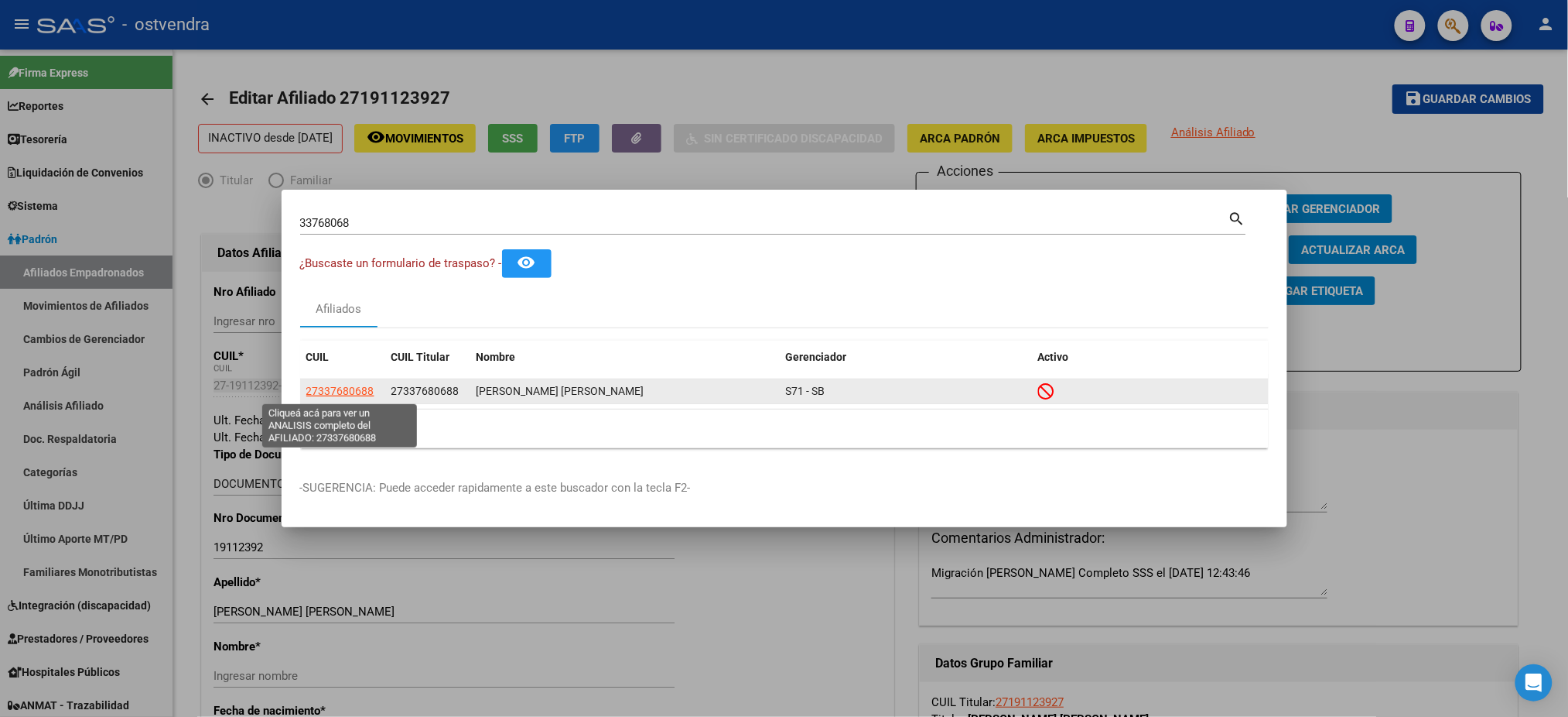
click at [330, 394] on span "27337680688" at bounding box center [340, 391] width 68 height 12
type textarea "27337680688"
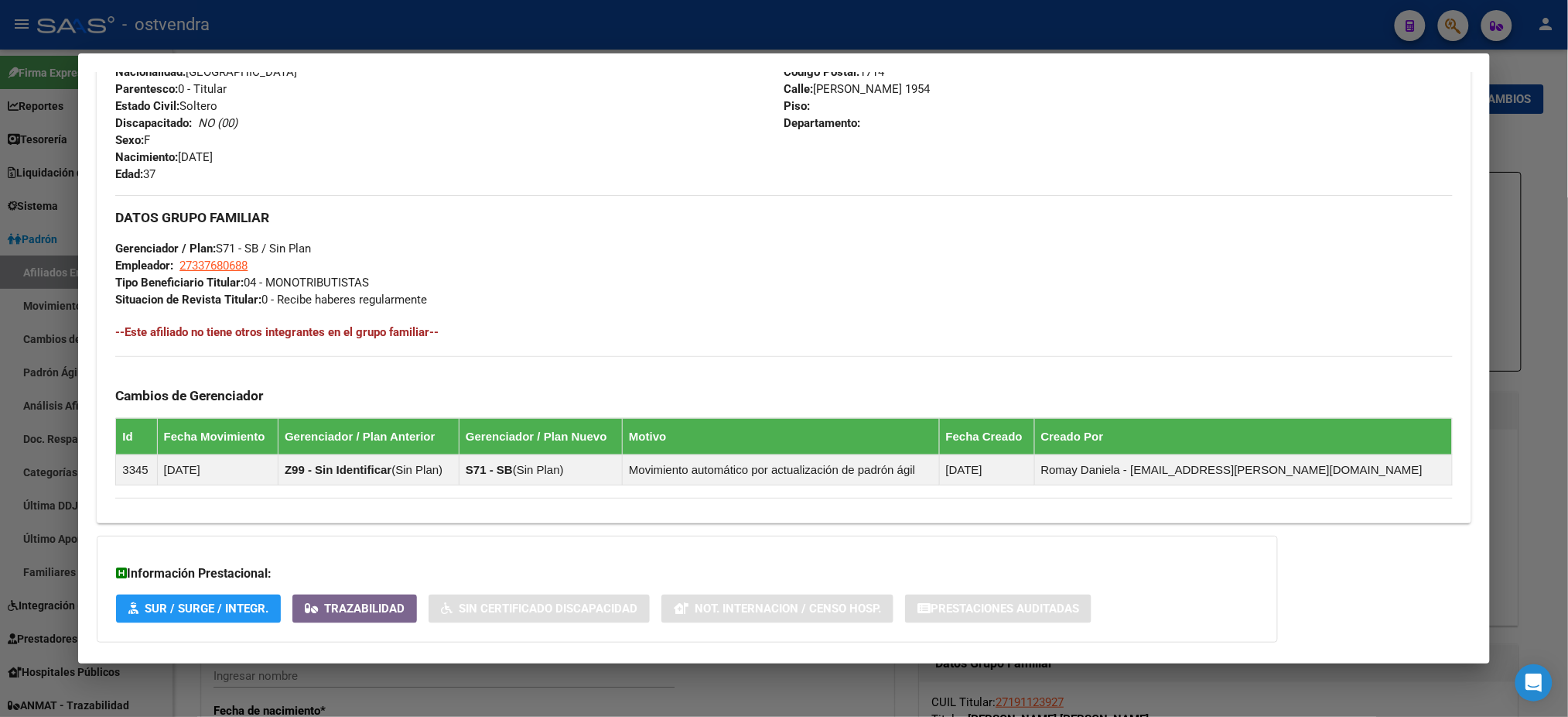
scroll to position [733, 0]
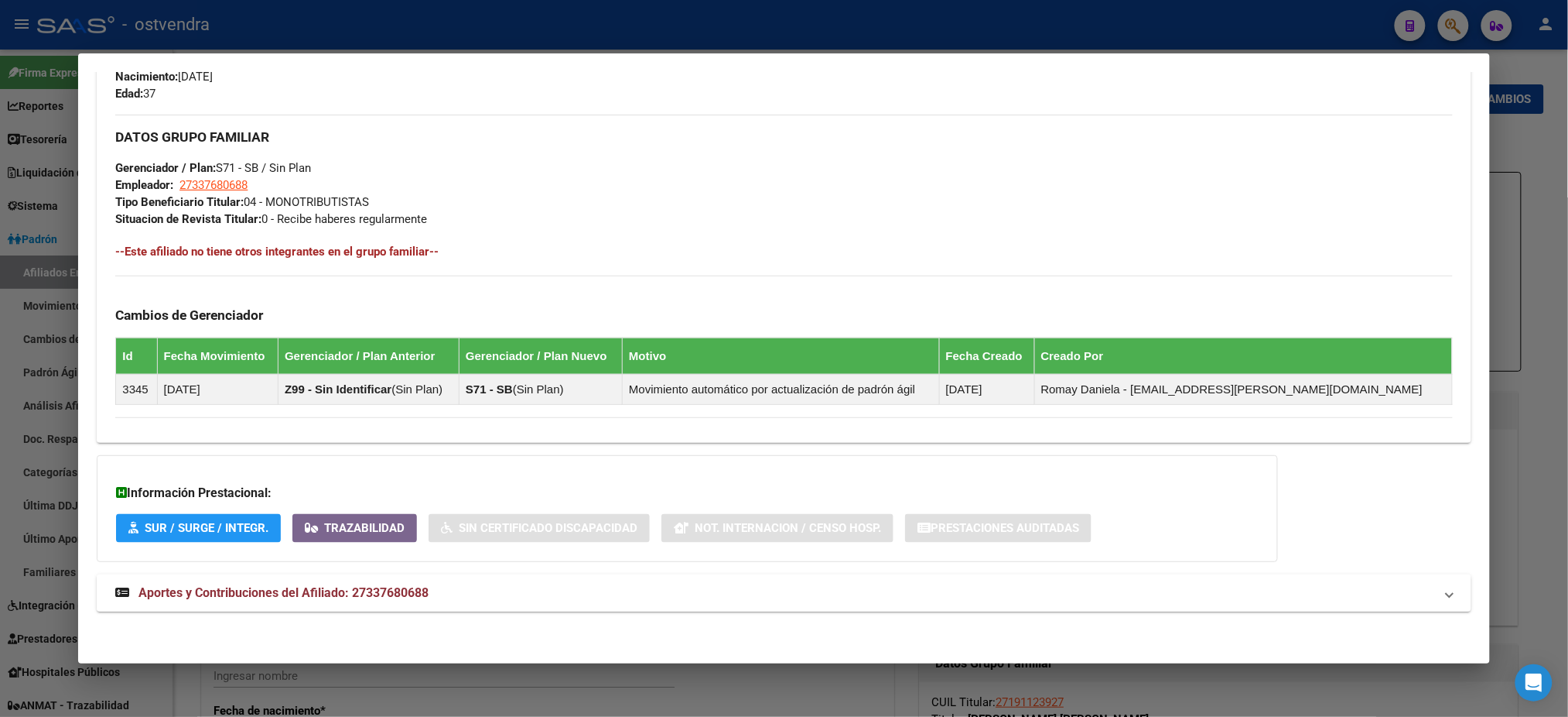
click at [472, 575] on mat-expansion-panel-header "Aportes y Contribuciones del Afiliado: 27337680688" at bounding box center [784, 592] width 1374 height 37
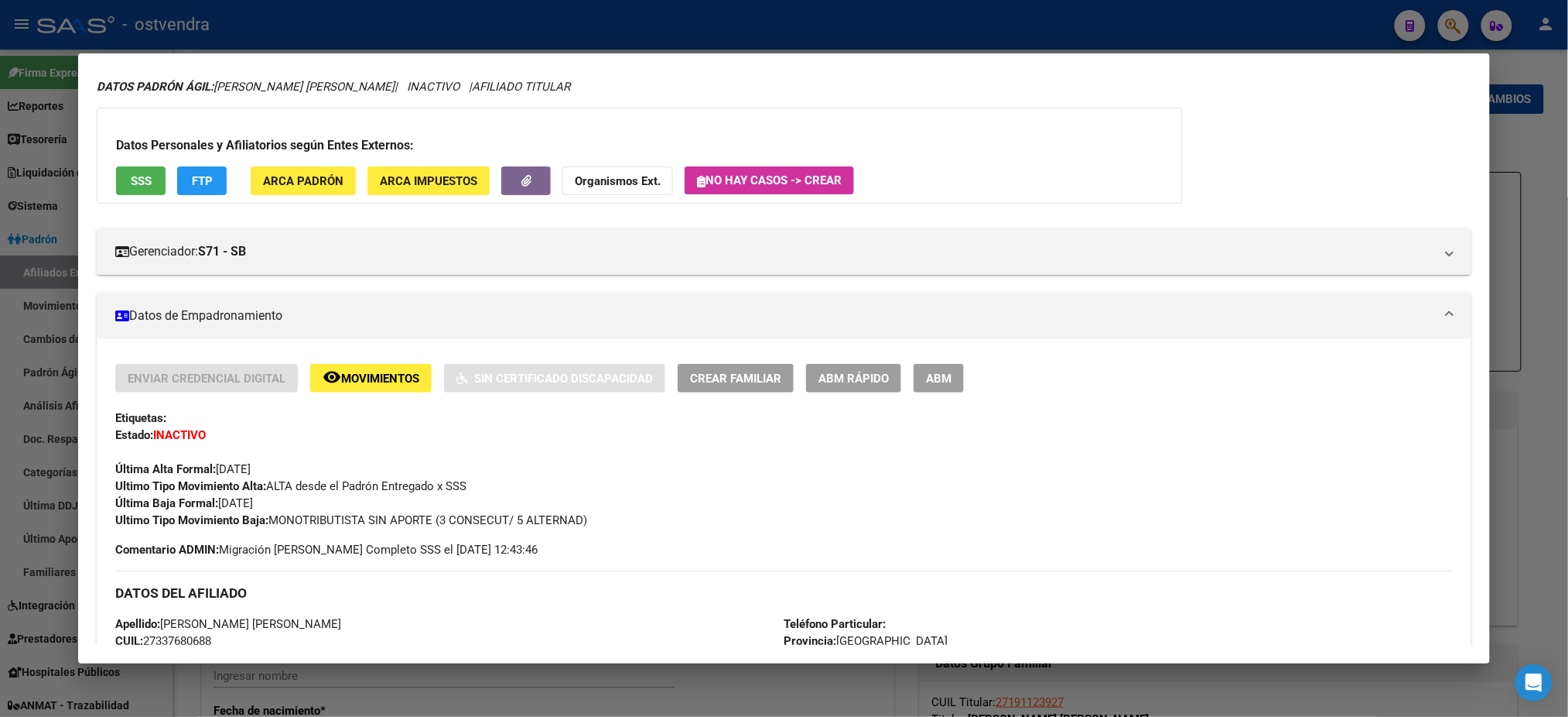
scroll to position [30, 0]
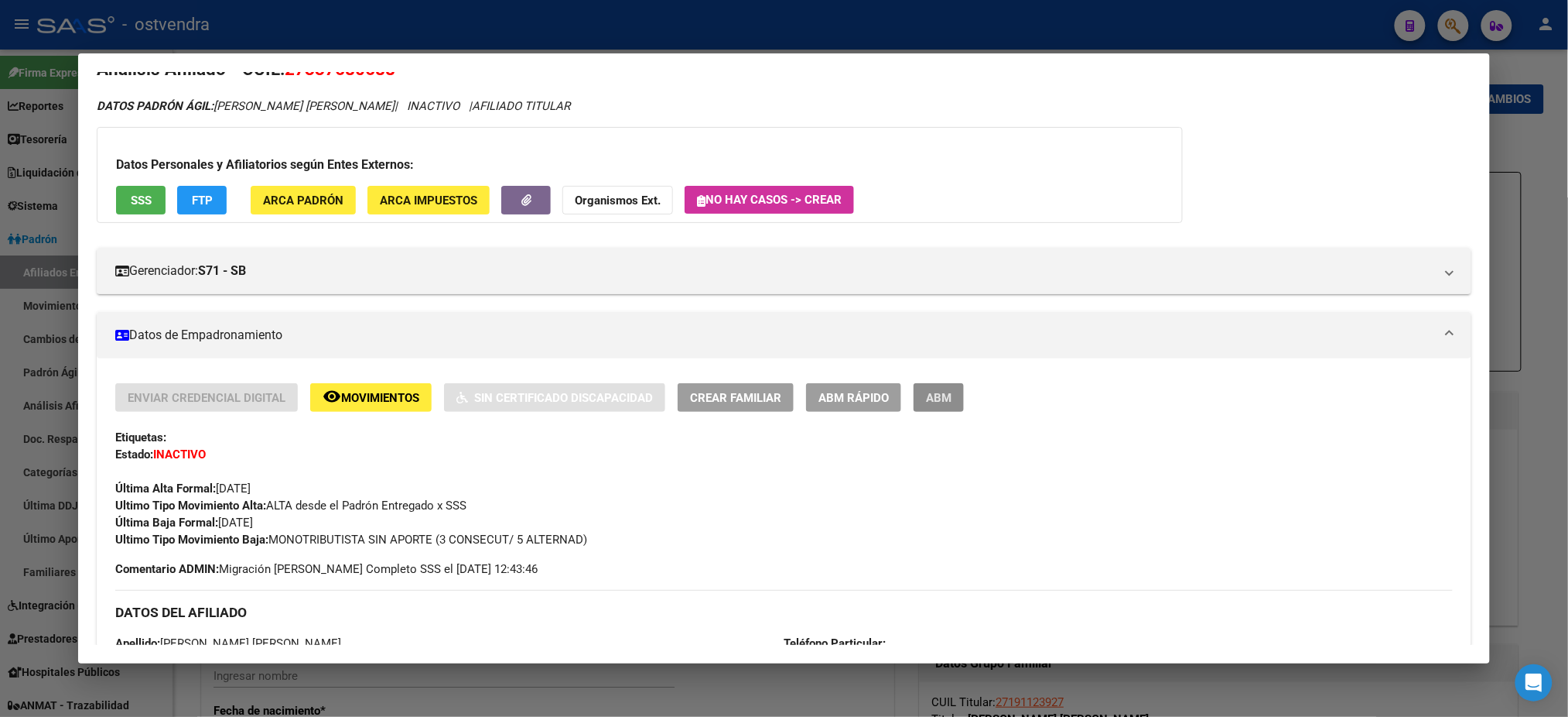
click at [947, 392] on button "ABM" at bounding box center [939, 397] width 51 height 29
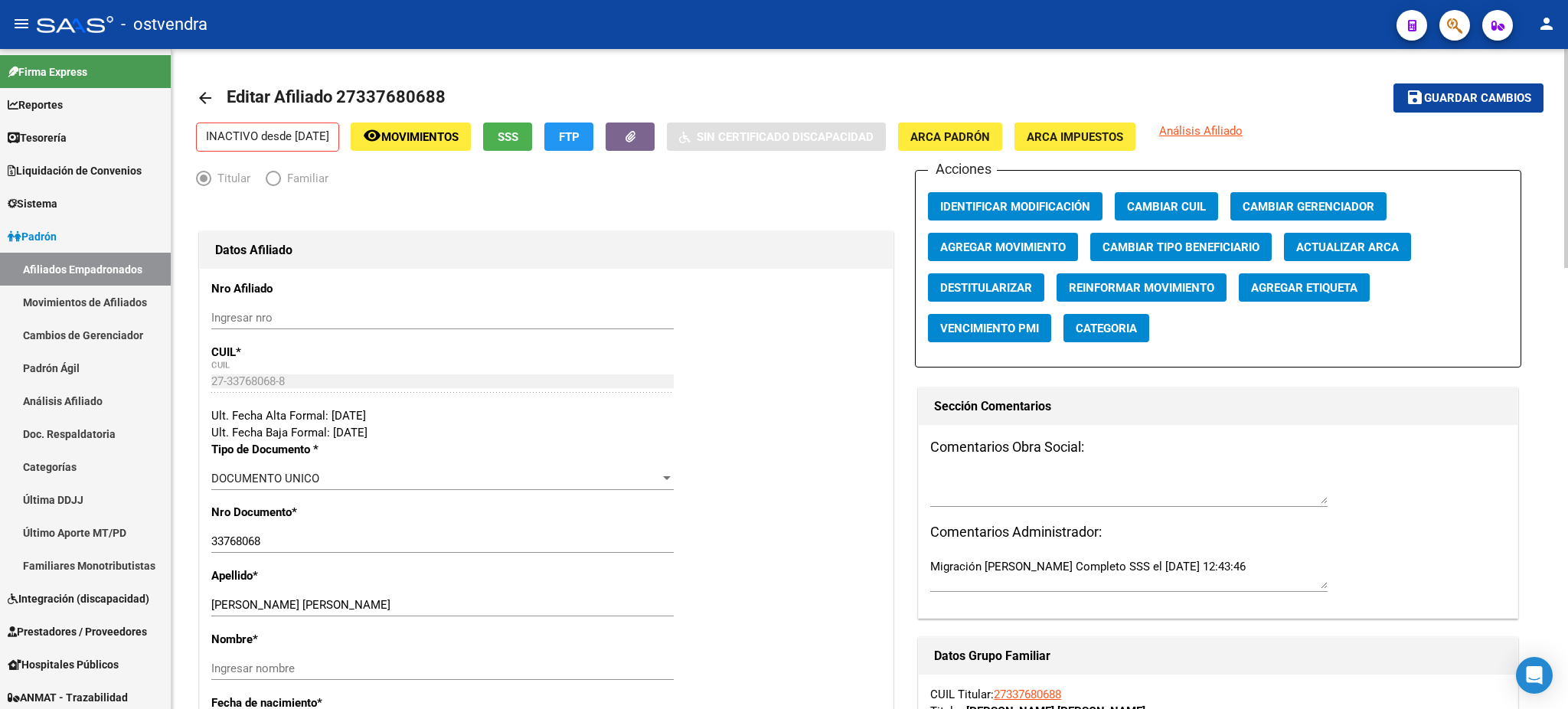
click at [1325, 270] on div "Acciones Identificar Modificación Cambiar CUIL Cambiar Gerenciador Agregar Movi…" at bounding box center [1218, 268] width 606 height 198
click at [1325, 288] on span "Agregar Etiqueta" at bounding box center [1303, 288] width 106 height 14
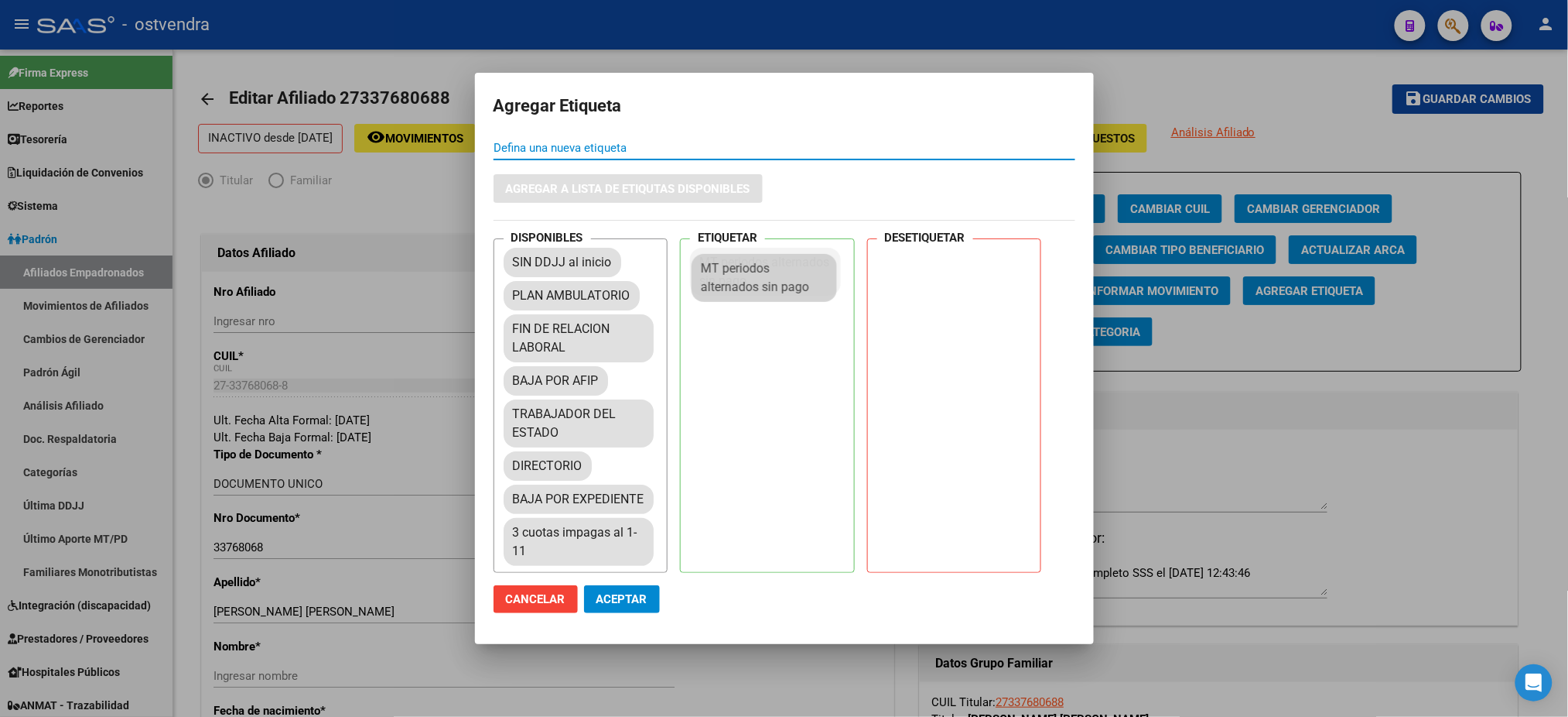
drag, startPoint x: 549, startPoint y: 394, endPoint x: 745, endPoint y: 271, distance: 231.4
click at [633, 577] on mat-dialog-actions "Cancelar Aceptar" at bounding box center [784, 599] width 582 height 53
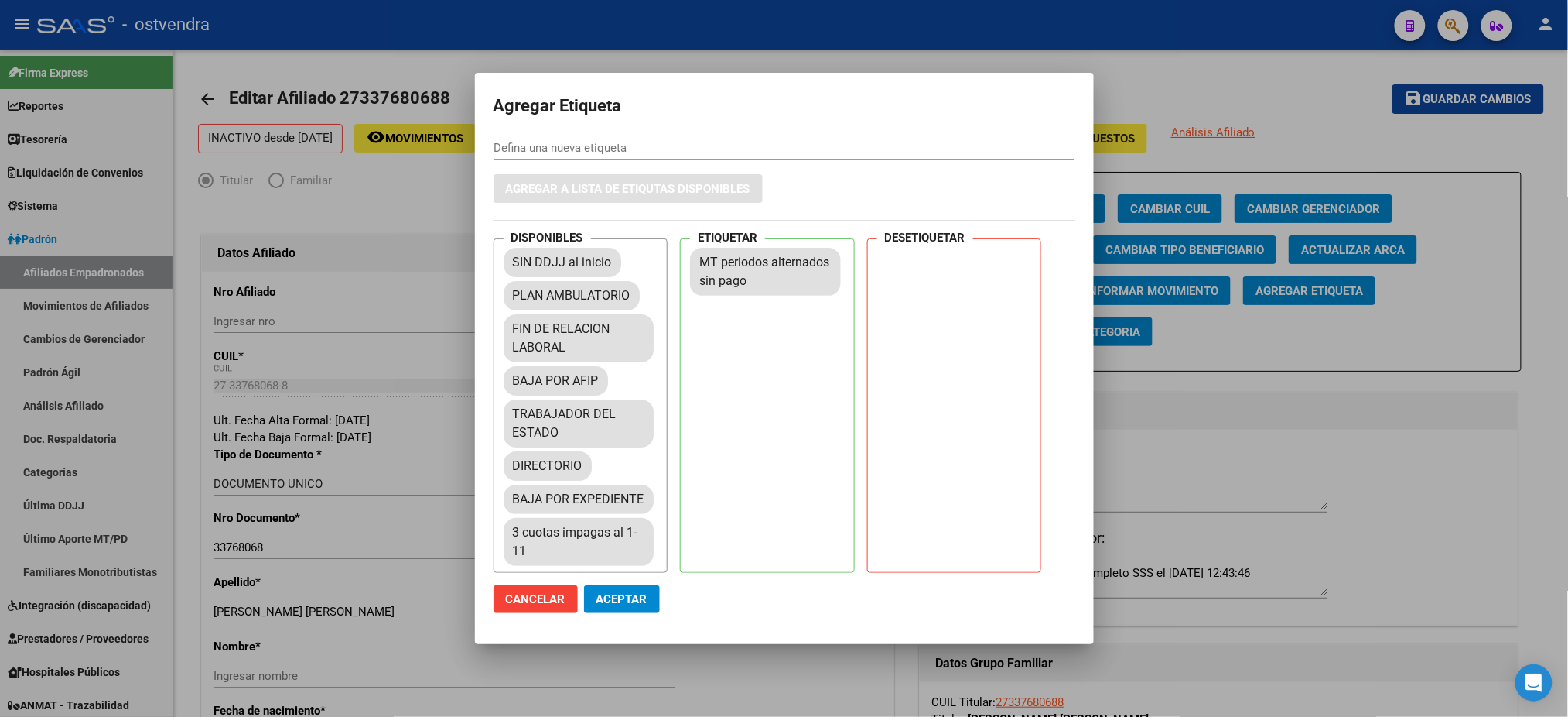
click at [633, 598] on span "Aceptar" at bounding box center [621, 599] width 51 height 14
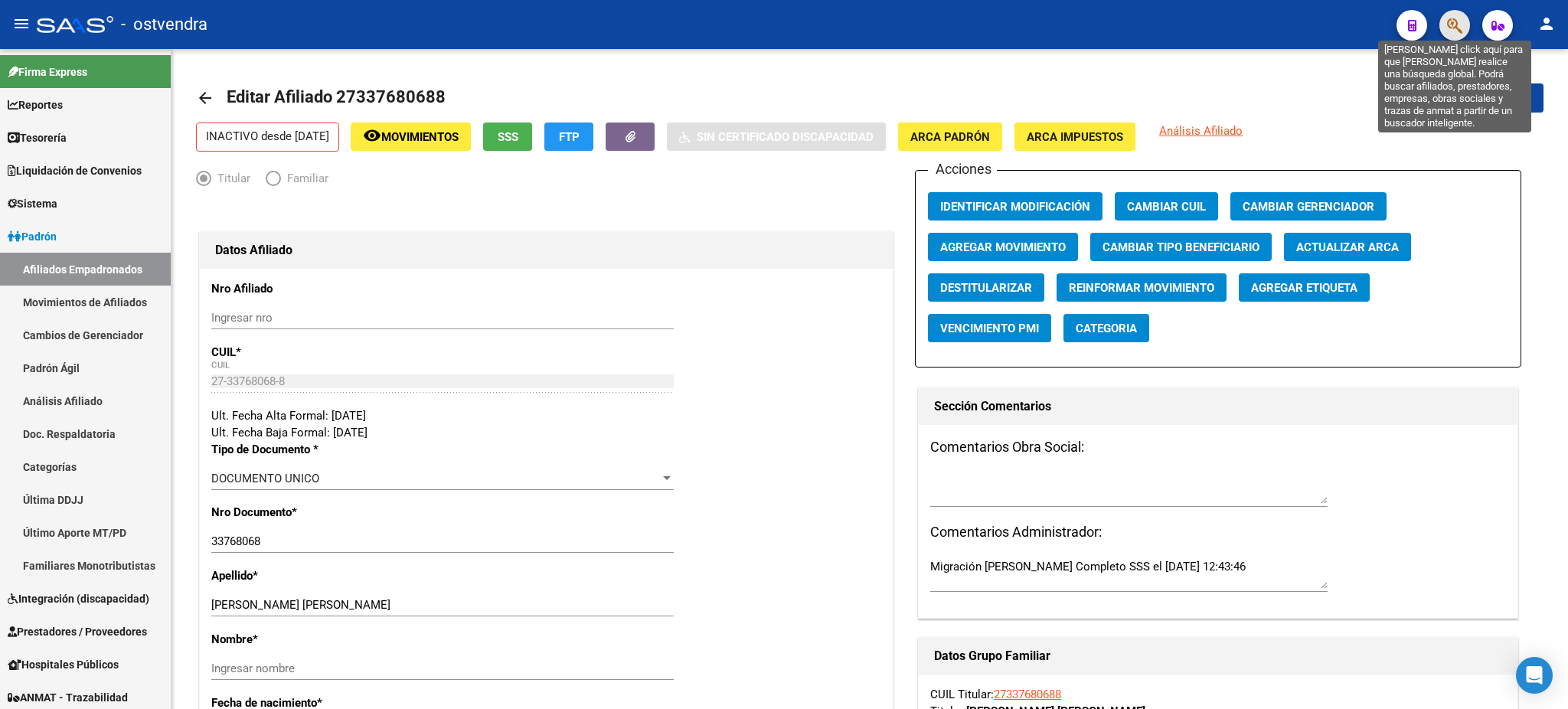
click at [1451, 23] on icon "button" at bounding box center [1455, 26] width 16 height 18
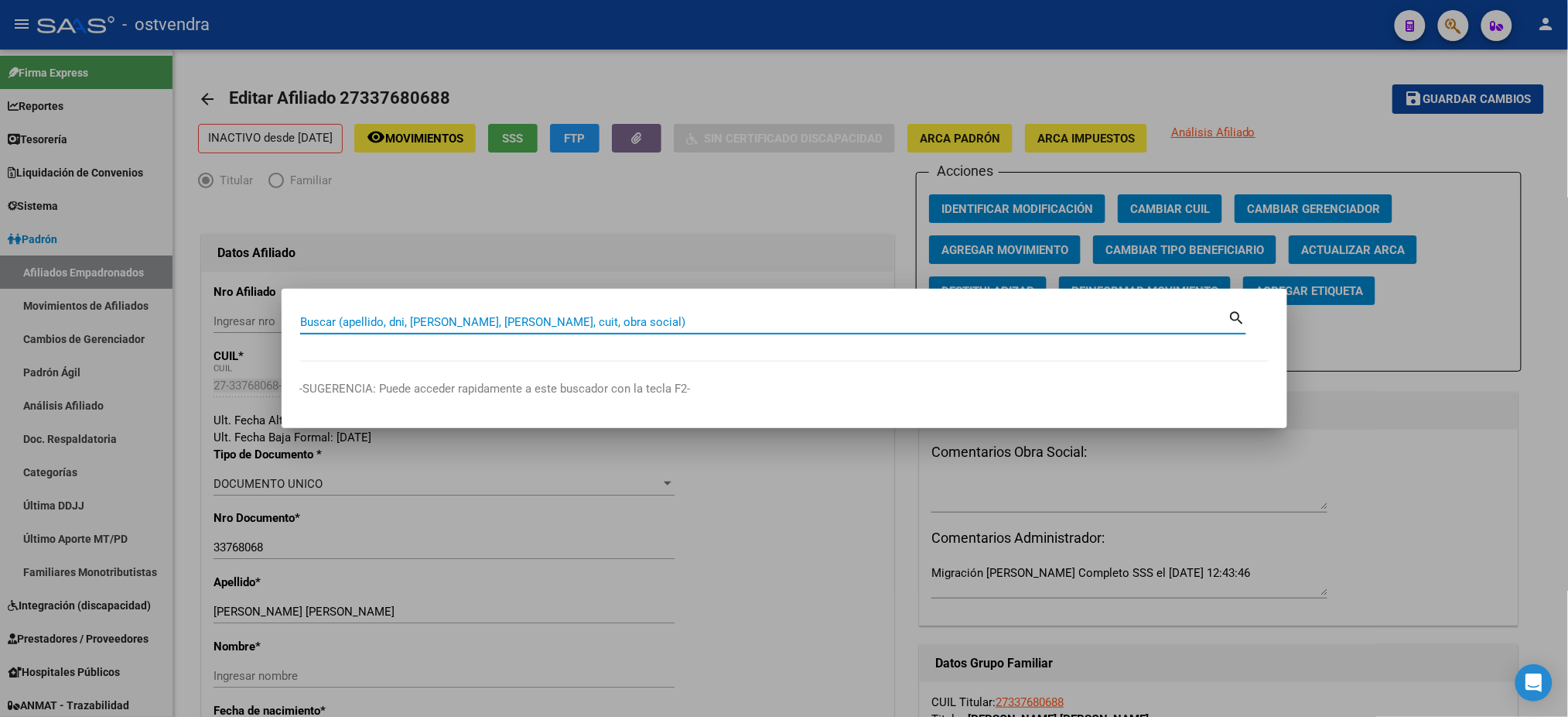
paste input "38817866"
type input "38817866"
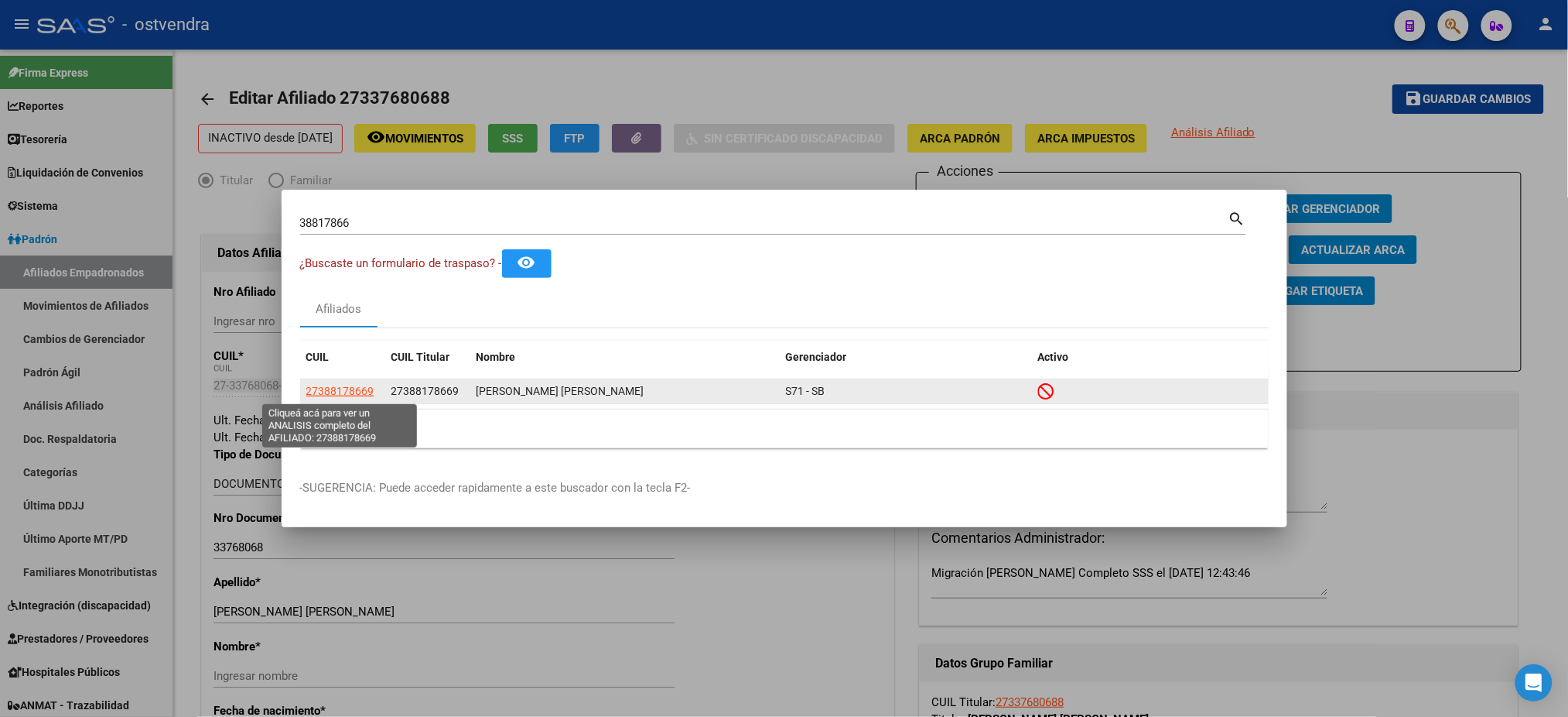
click at [335, 388] on span "27388178669" at bounding box center [340, 391] width 68 height 12
type textarea "27388178669"
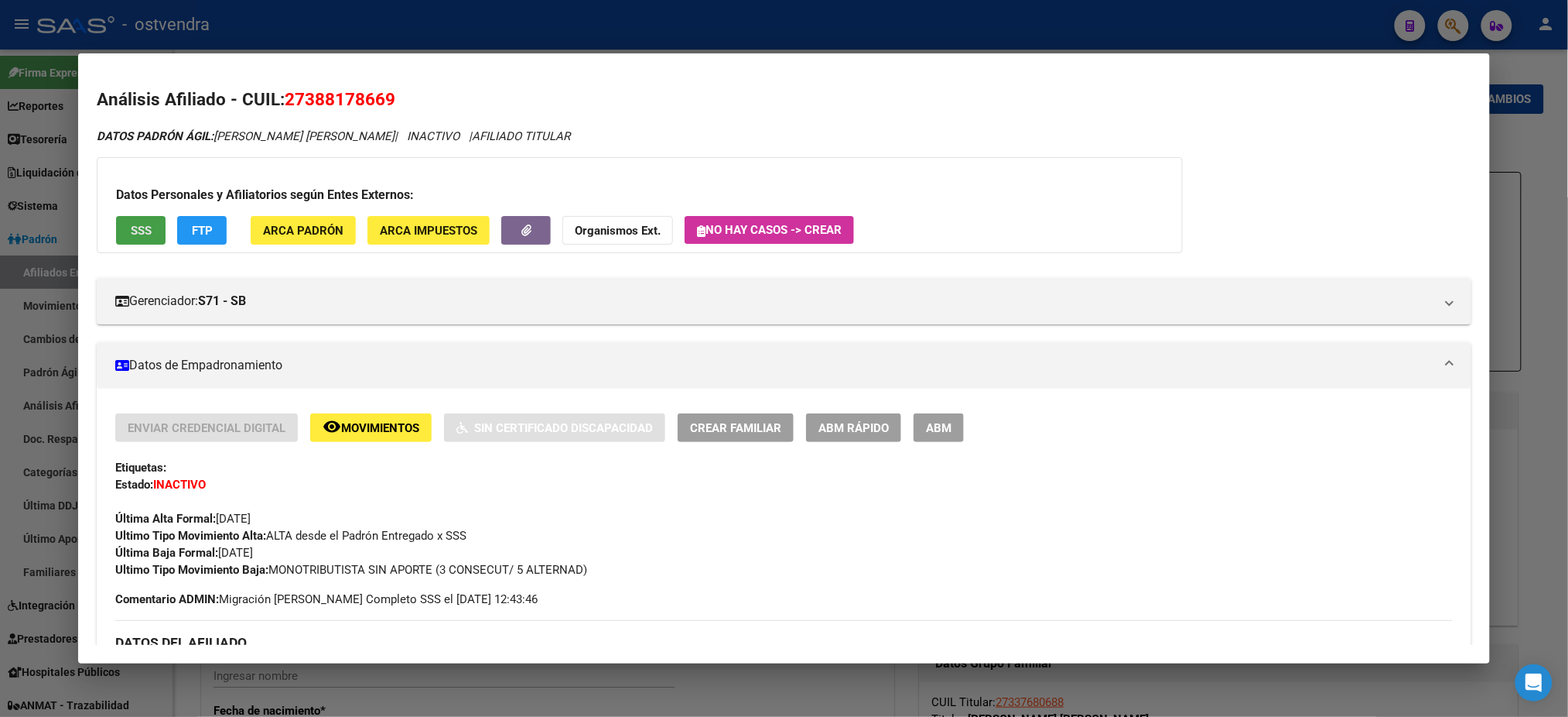
click at [133, 232] on span "SSS" at bounding box center [140, 231] width 21 height 14
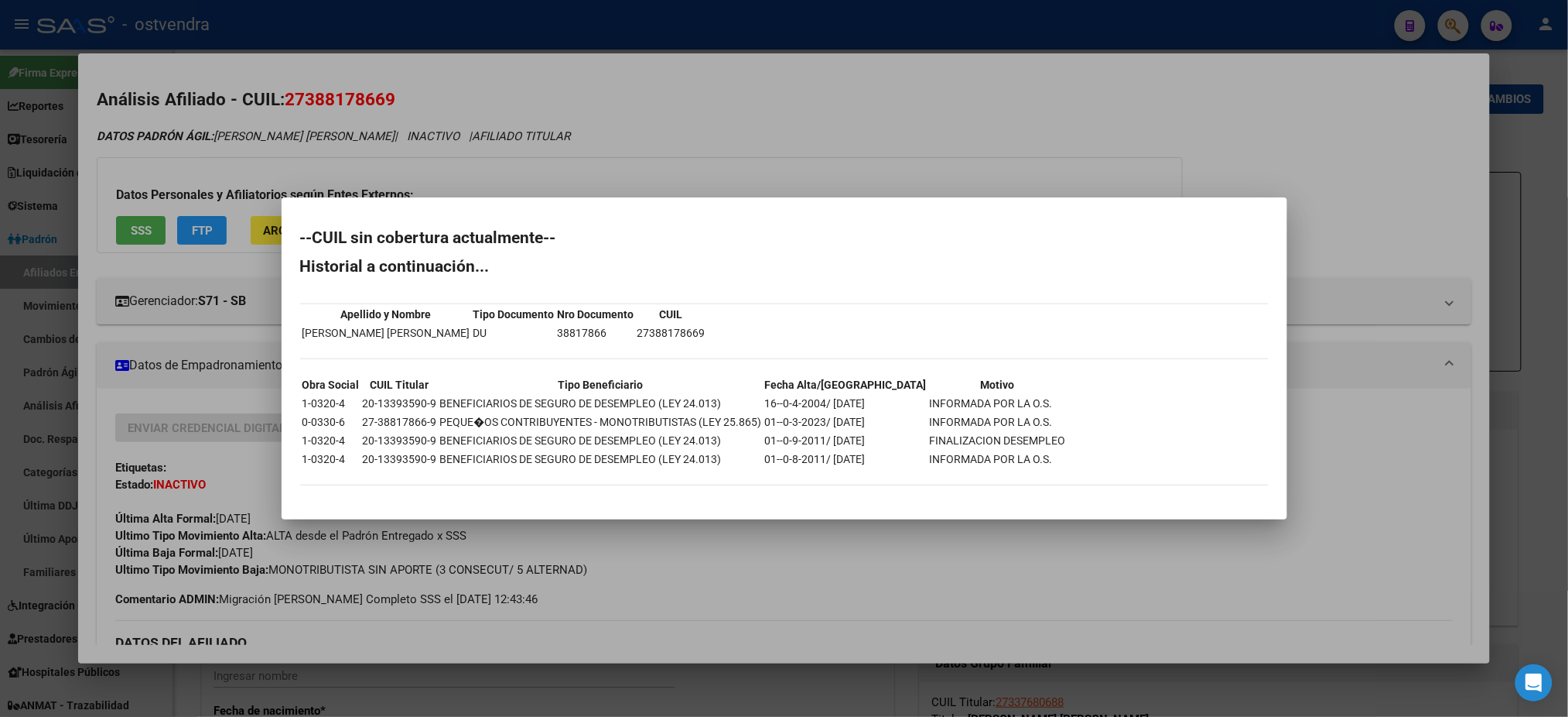
click at [314, 164] on div at bounding box center [784, 358] width 1568 height 717
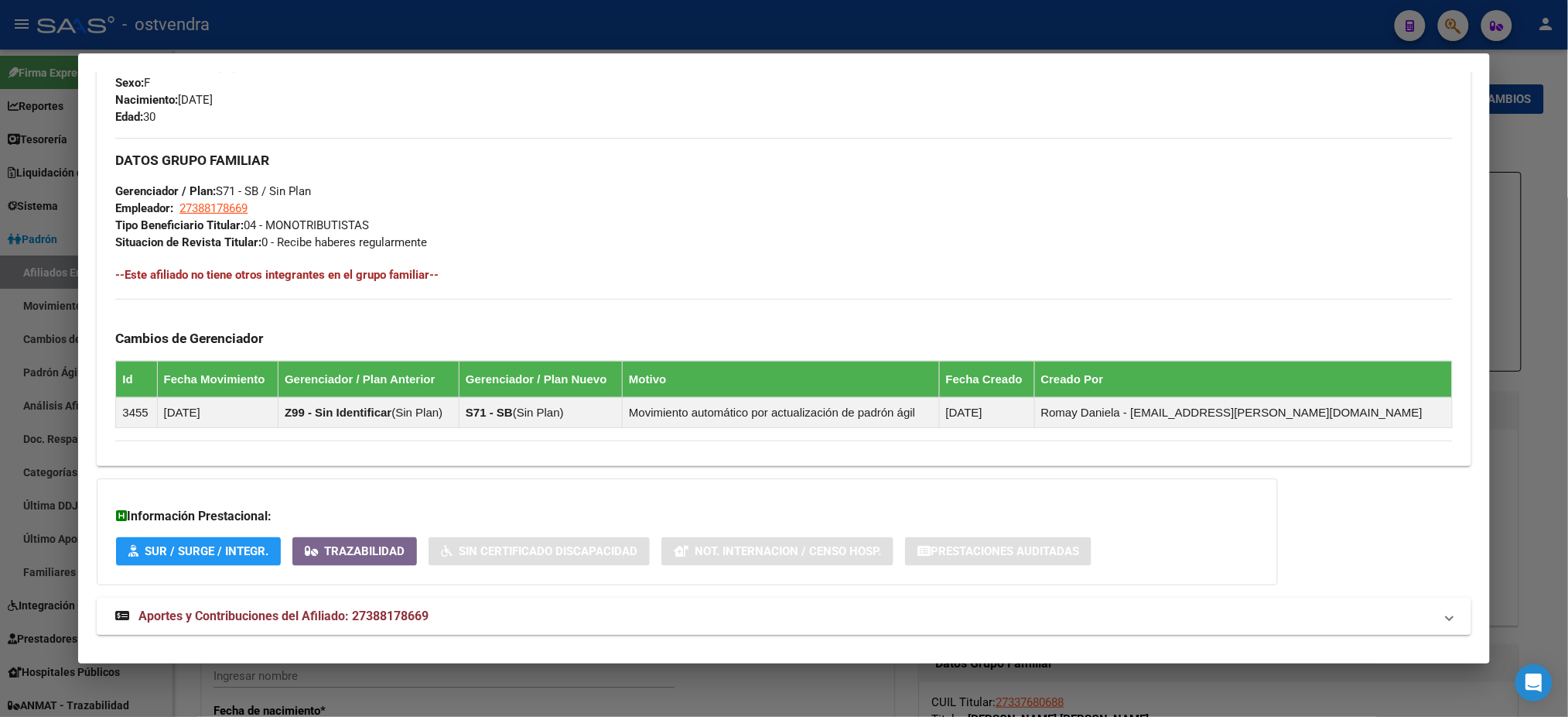
scroll to position [733, 0]
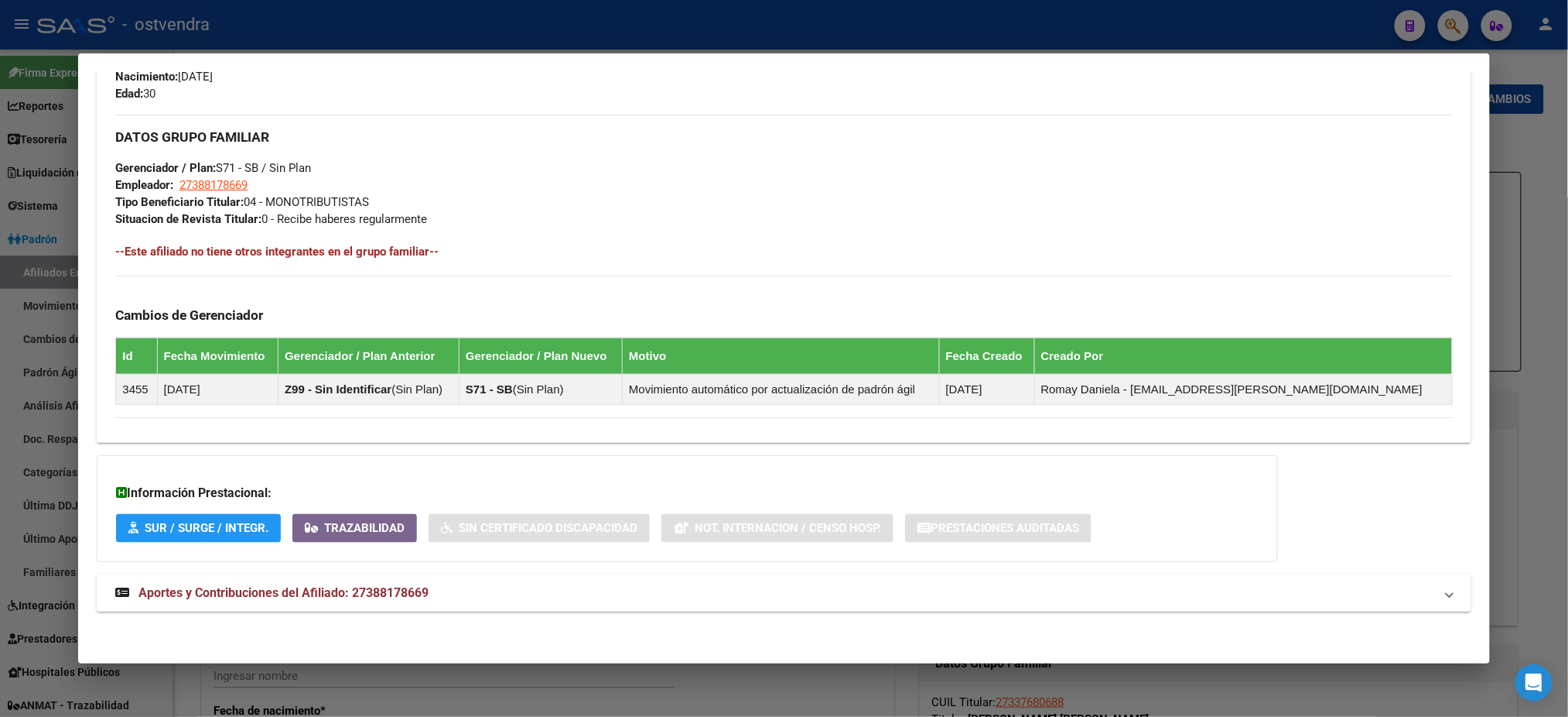
click at [551, 593] on mat-panel-title "Aportes y Contribuciones del Afiliado: 27388178669" at bounding box center [775, 593] width 1318 height 19
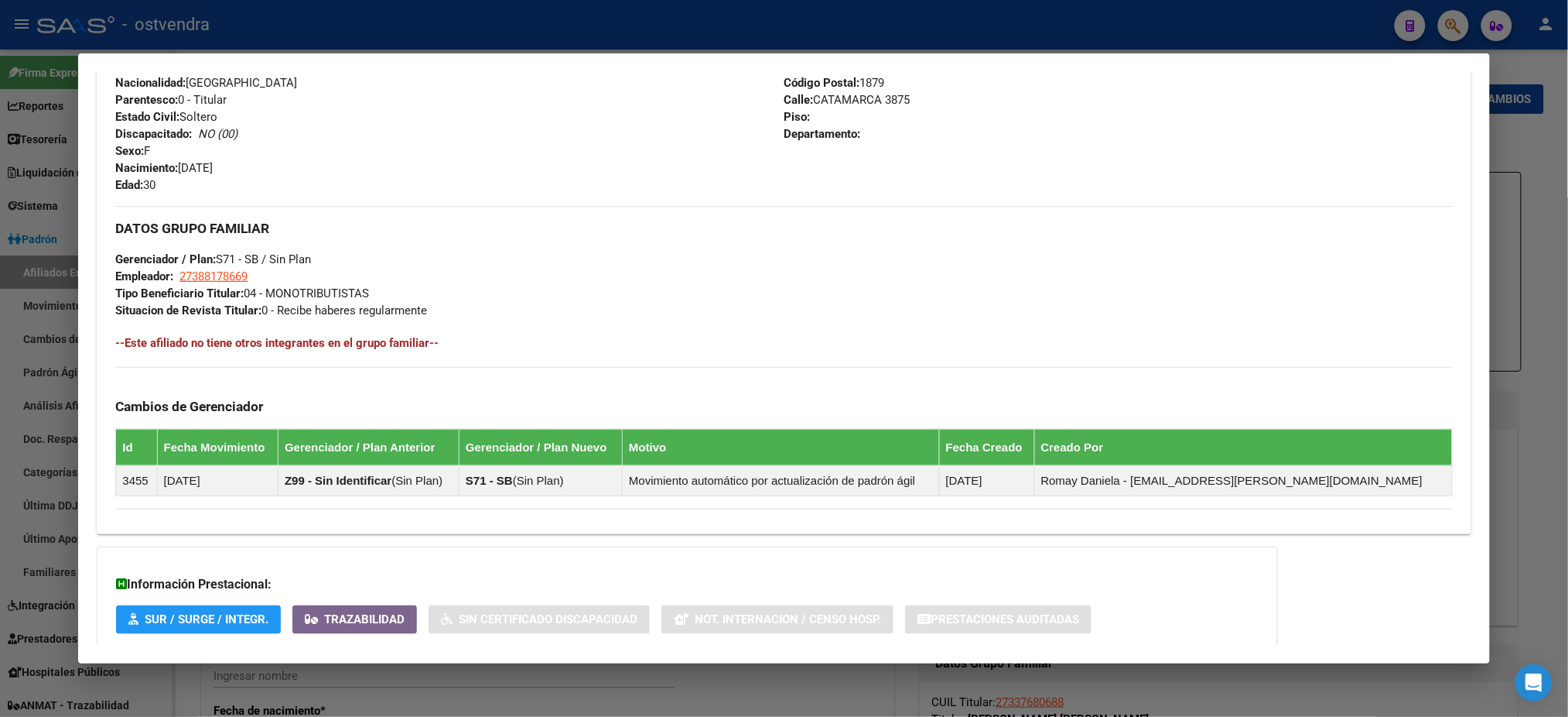
scroll to position [229, 0]
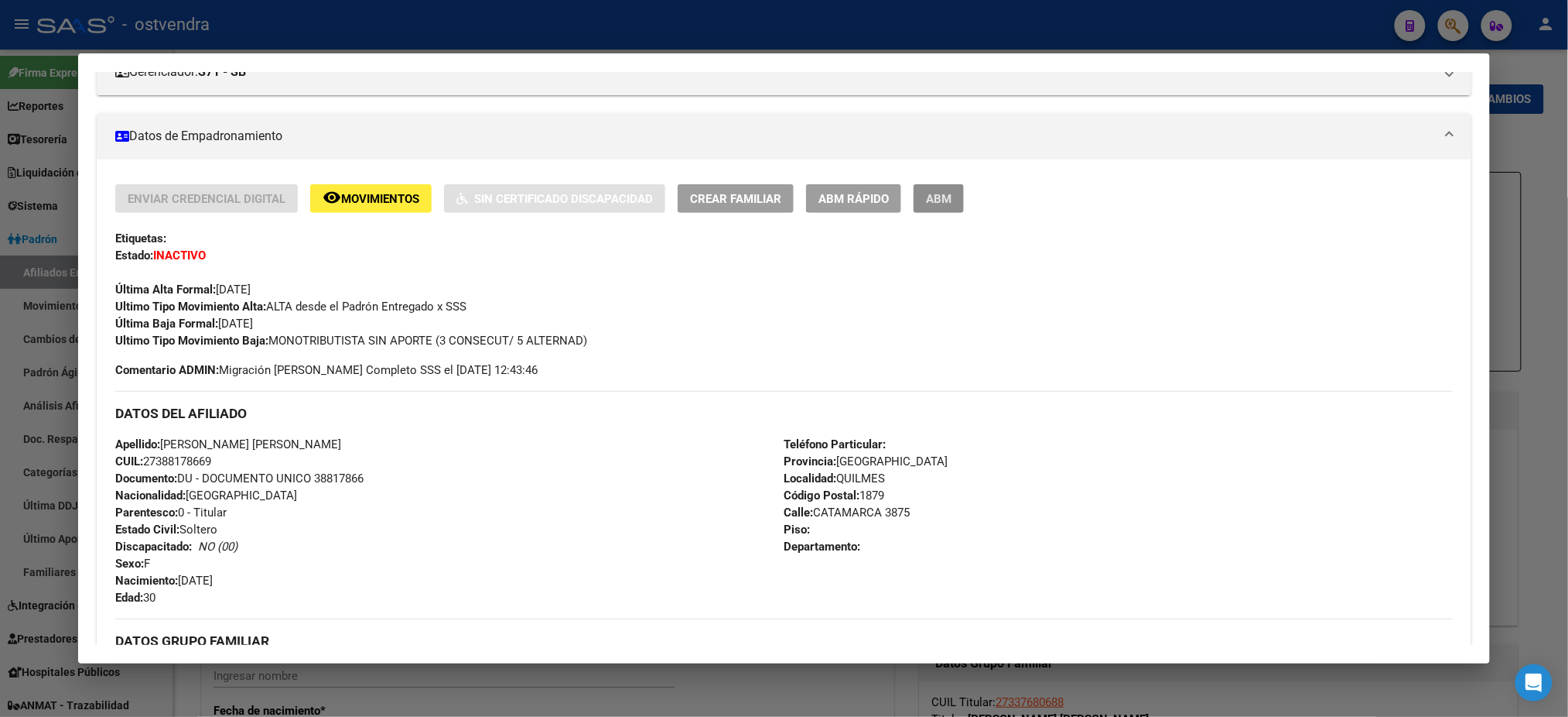
click at [942, 200] on span "ABM" at bounding box center [939, 199] width 26 height 14
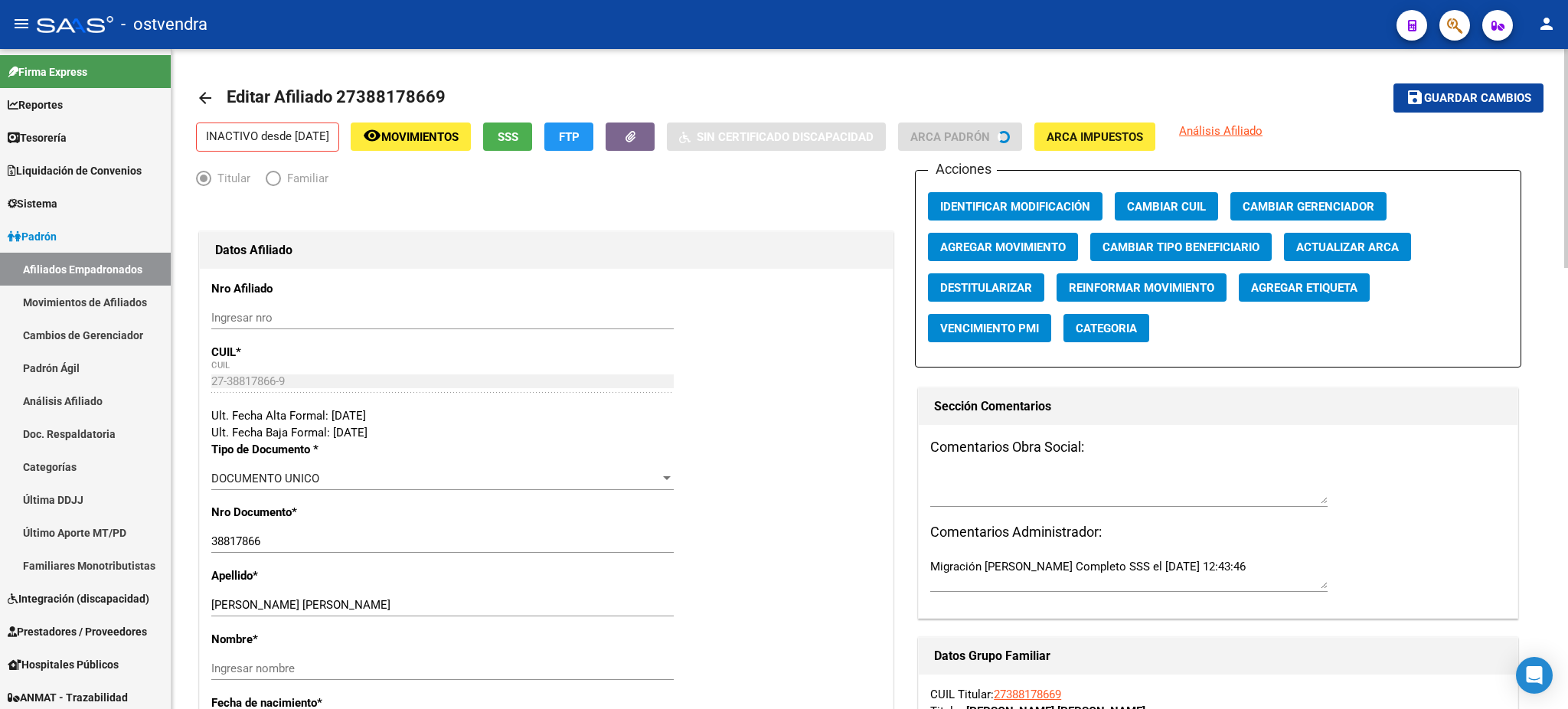
click at [1293, 293] on button "Agregar Etiqueta" at bounding box center [1303, 287] width 131 height 29
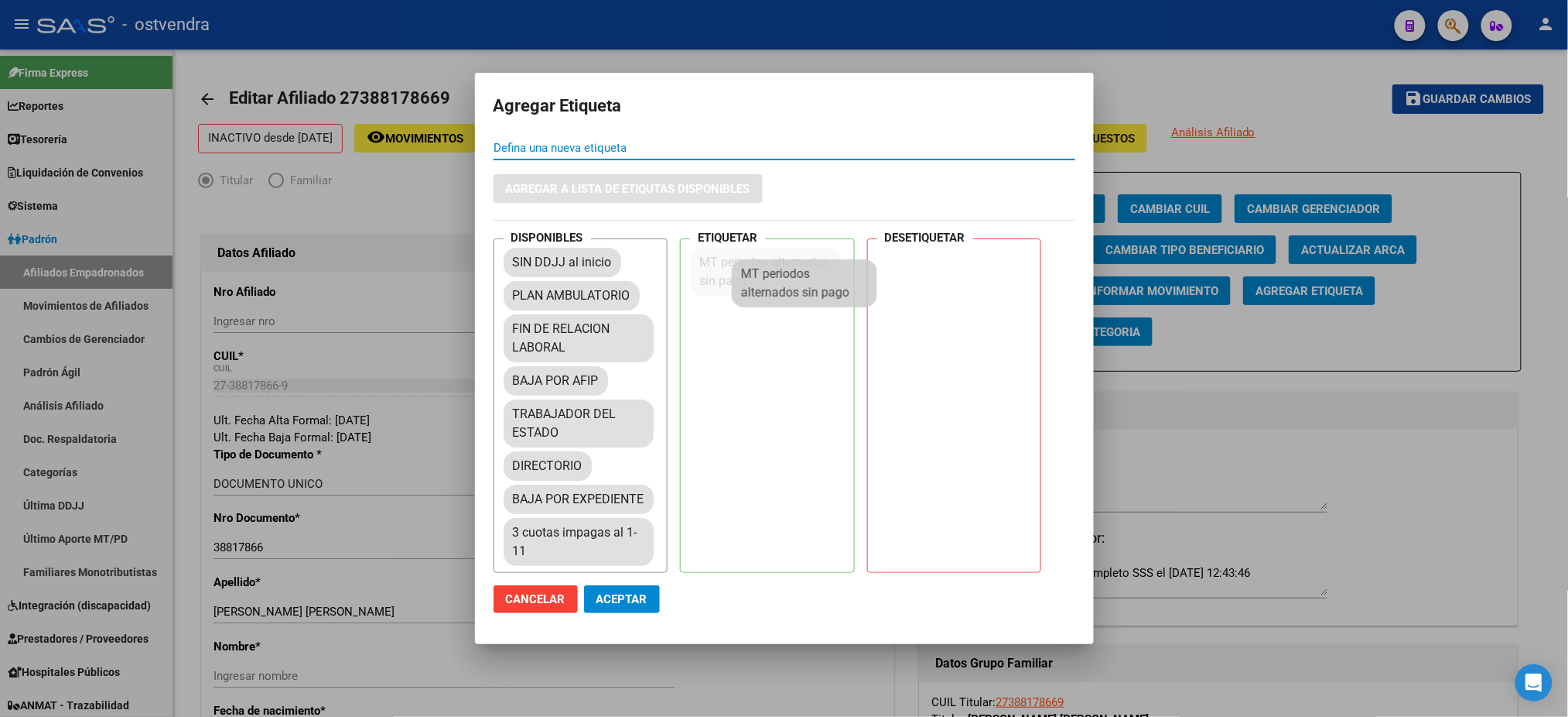
drag, startPoint x: 588, startPoint y: 383, endPoint x: 817, endPoint y: 276, distance: 252.8
click at [633, 586] on button "Aceptar" at bounding box center [621, 599] width 76 height 28
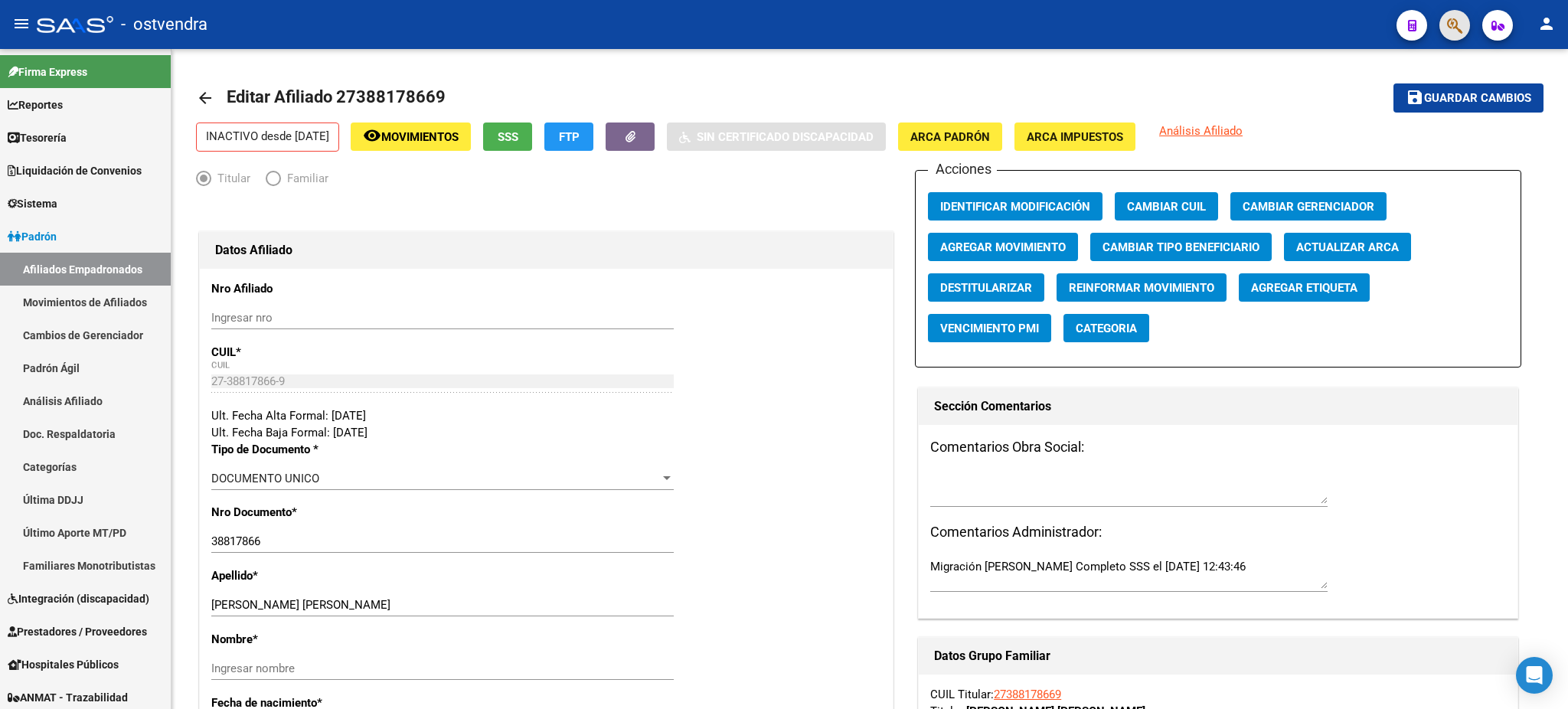
click at [1461, 14] on span "button" at bounding box center [1455, 26] width 16 height 31
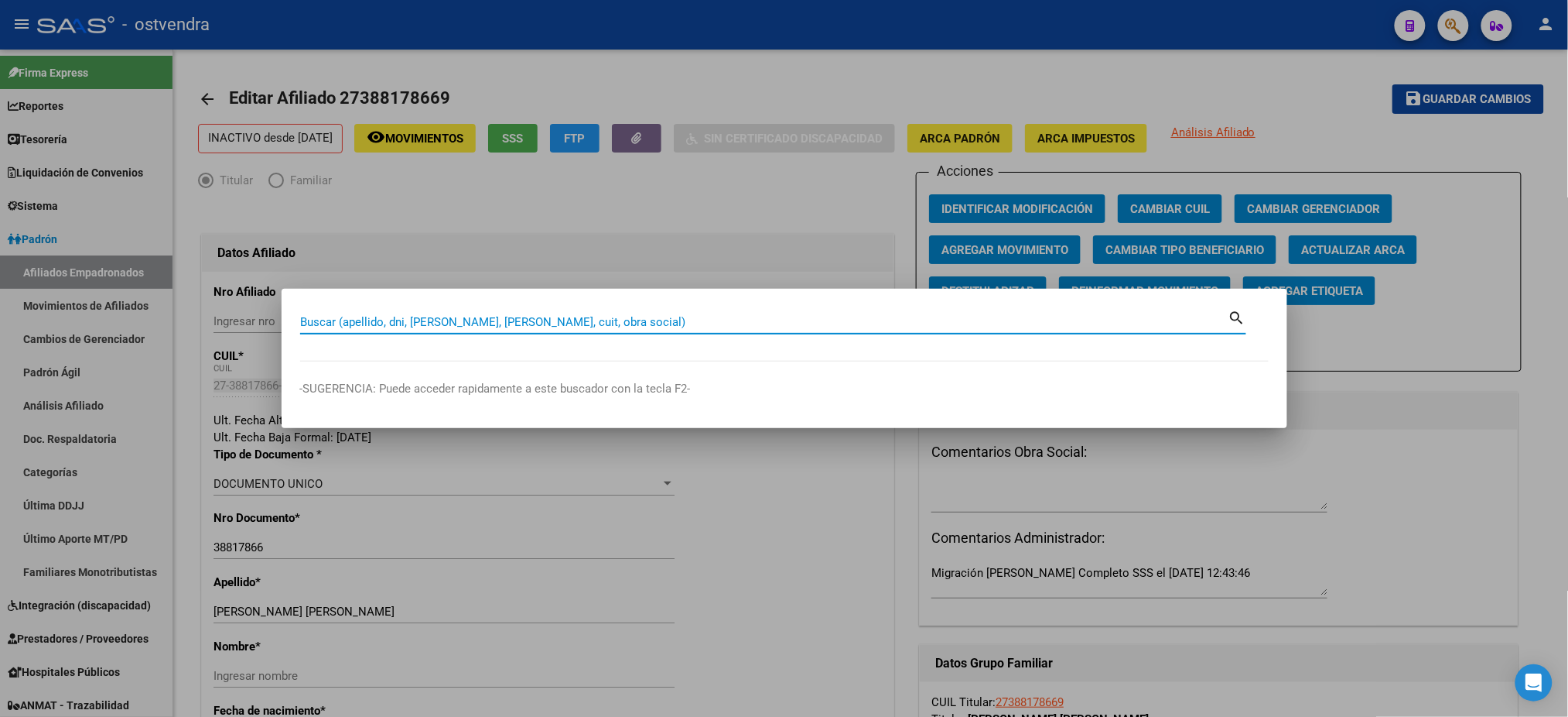
paste input "33778672"
type input "33778672"
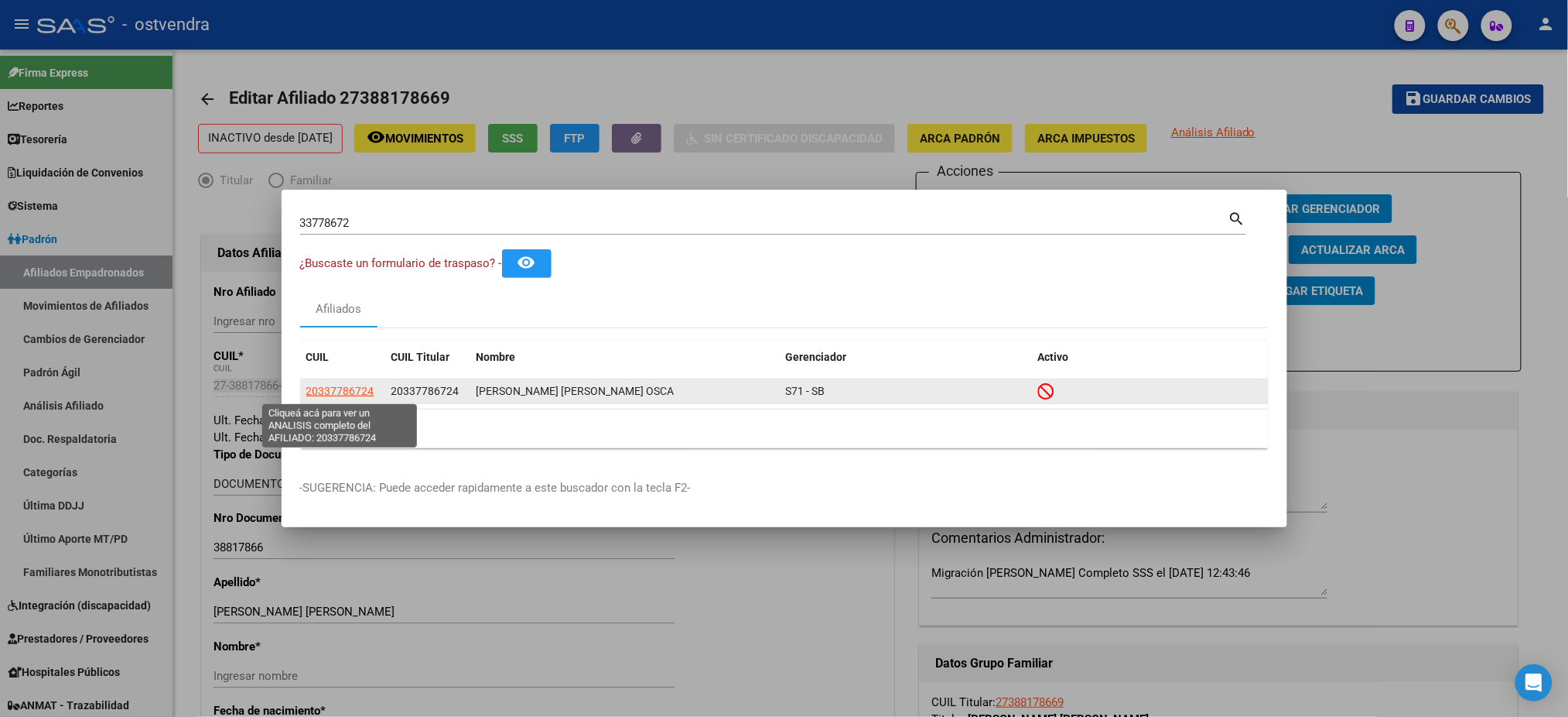
click at [331, 392] on span "20337786724" at bounding box center [340, 391] width 68 height 12
type textarea "20337786724"
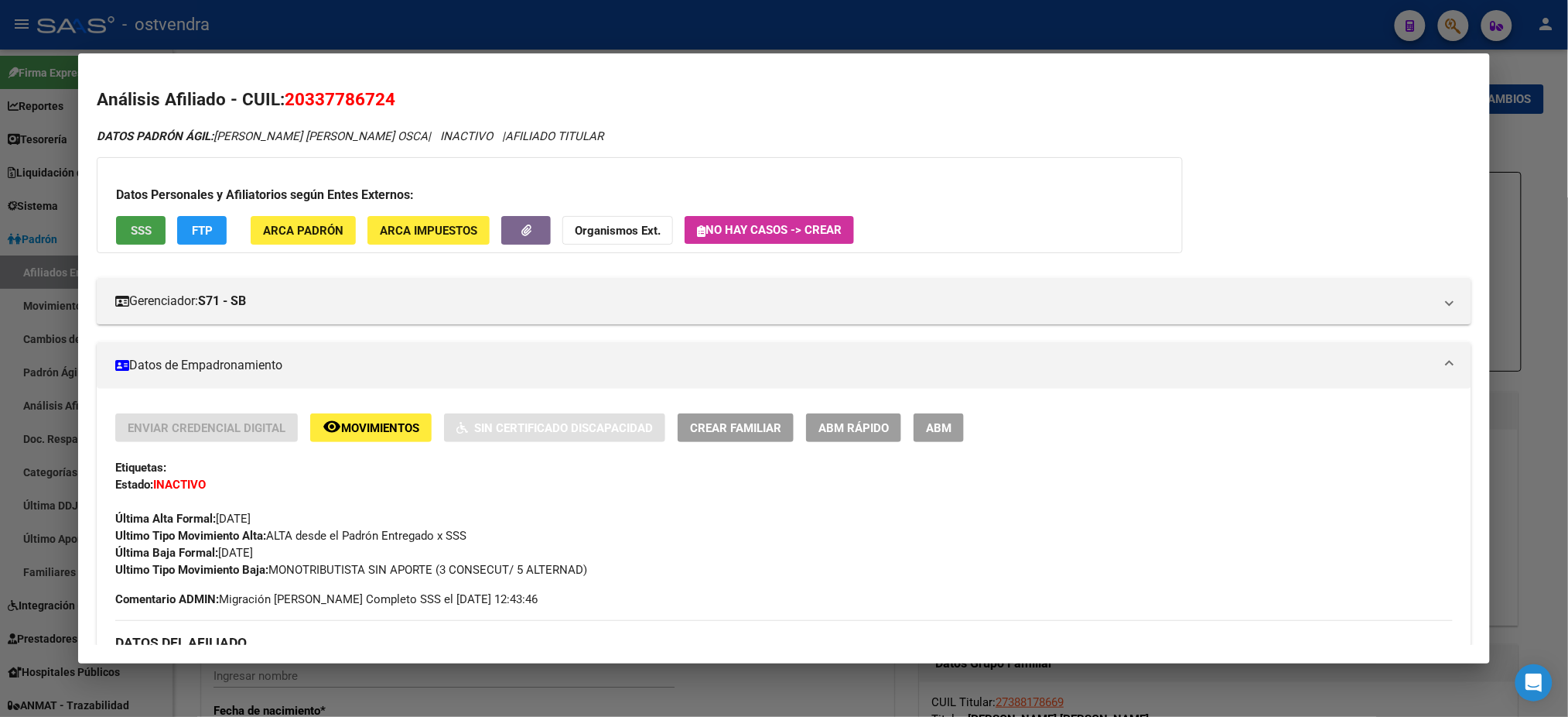
click at [131, 236] on span "SSS" at bounding box center [140, 231] width 21 height 14
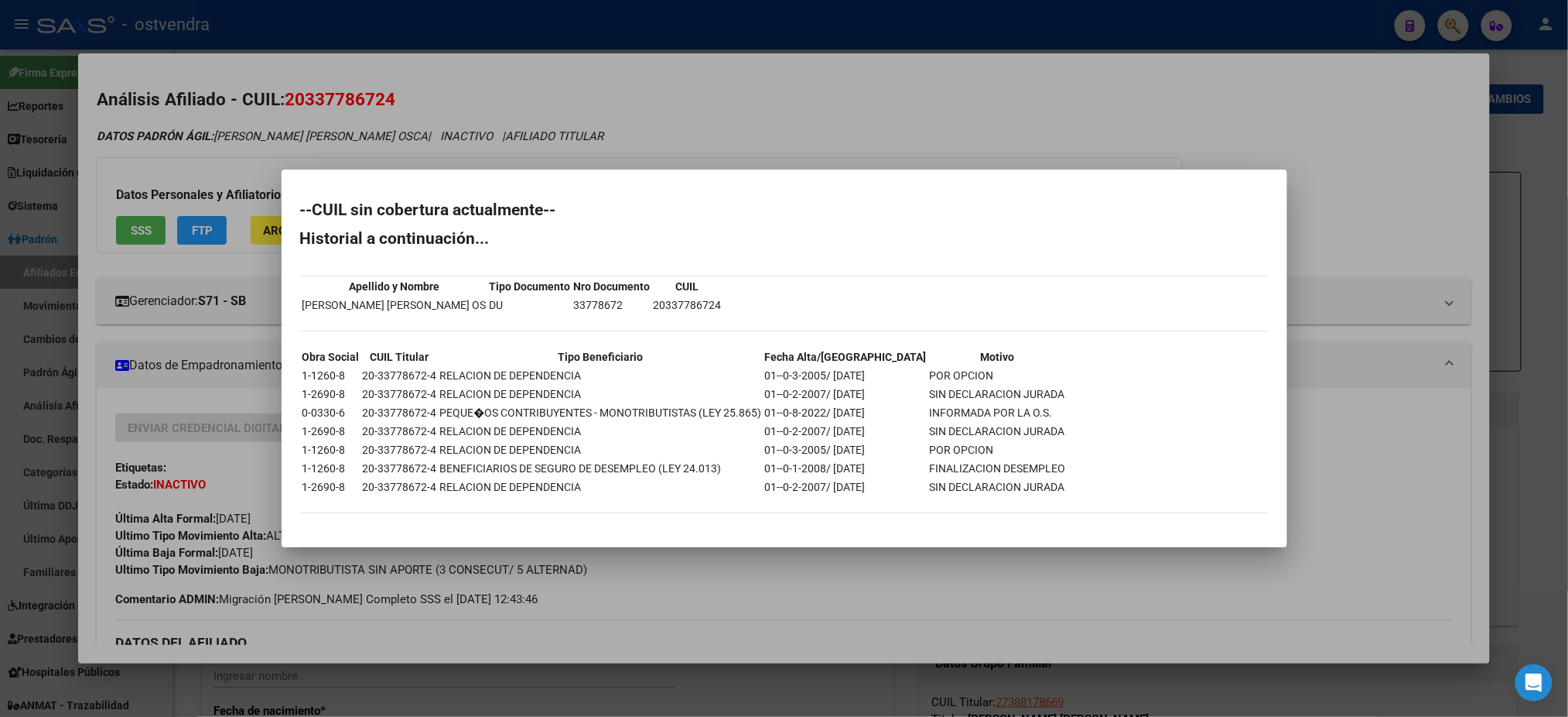
click at [391, 159] on div at bounding box center [784, 358] width 1568 height 717
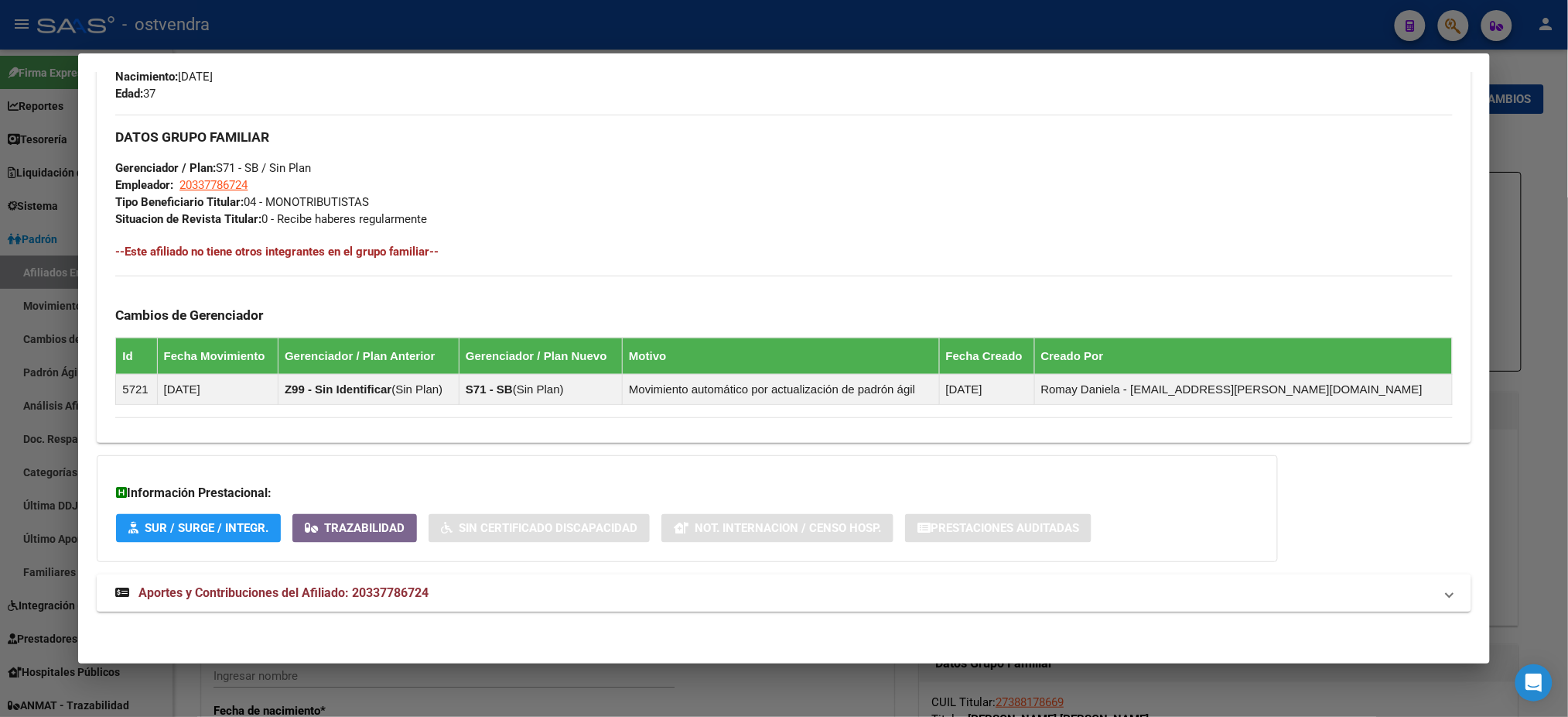
click at [549, 591] on mat-panel-title "Aportes y Contribuciones del Afiliado: 20337786724" at bounding box center [775, 593] width 1318 height 19
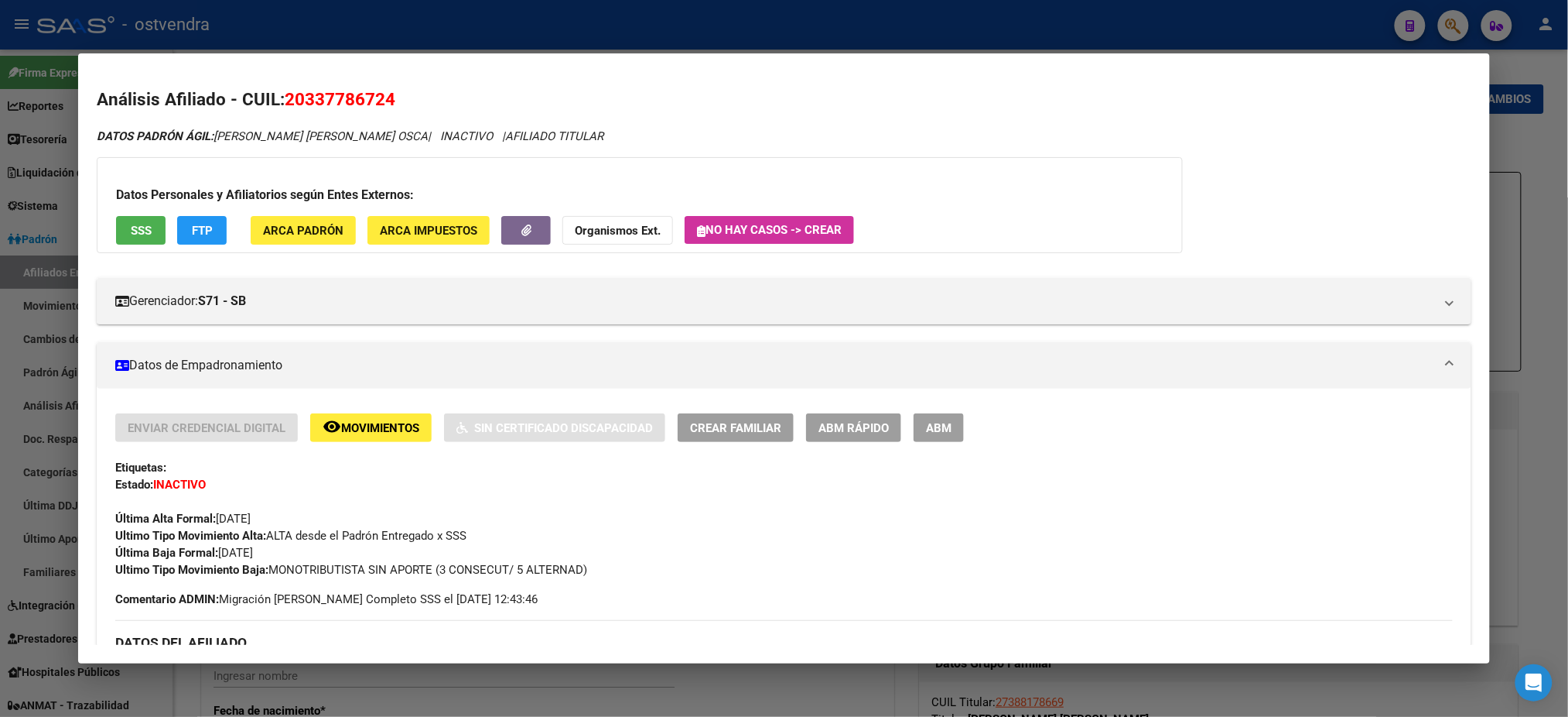
click at [202, 224] on span "FTP" at bounding box center [202, 231] width 21 height 14
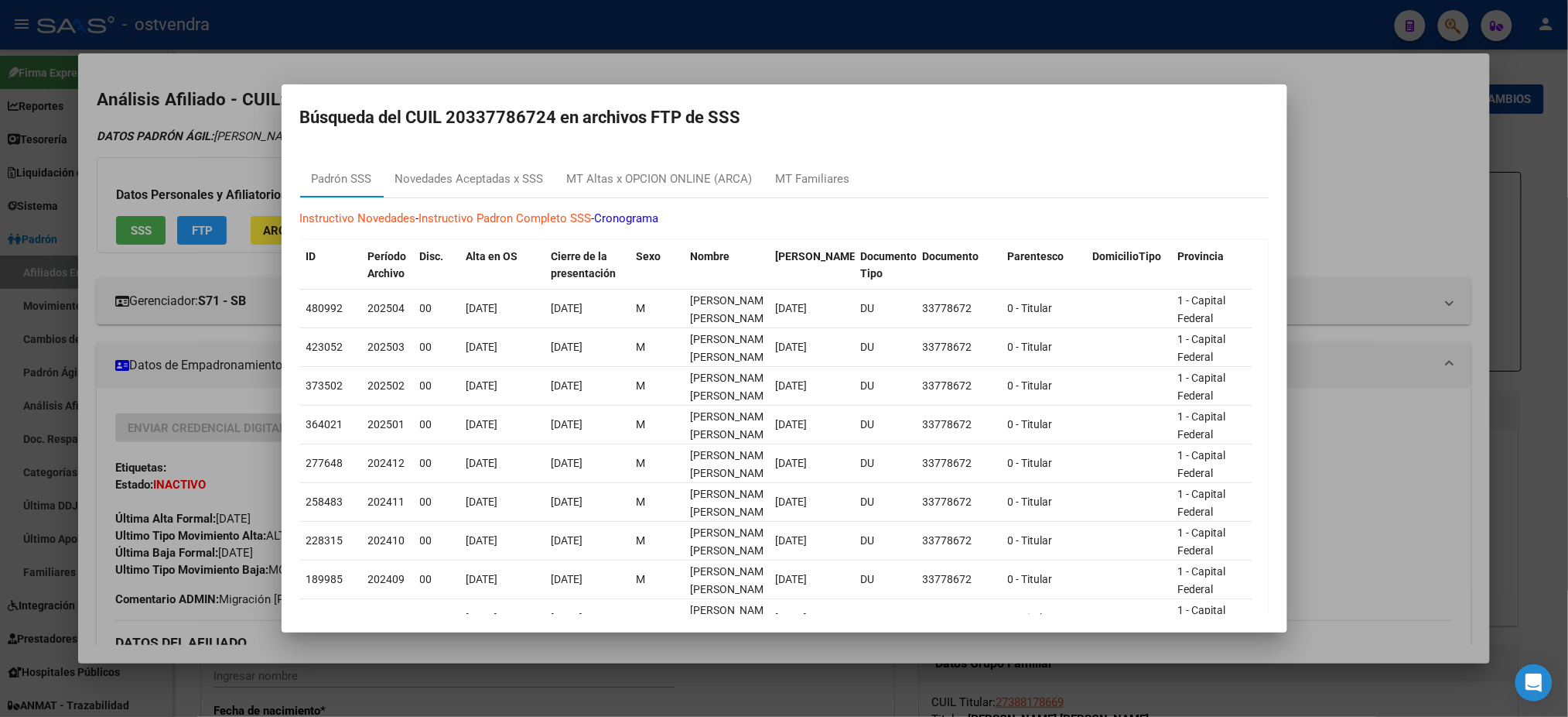
click at [219, 155] on div at bounding box center [784, 358] width 1568 height 717
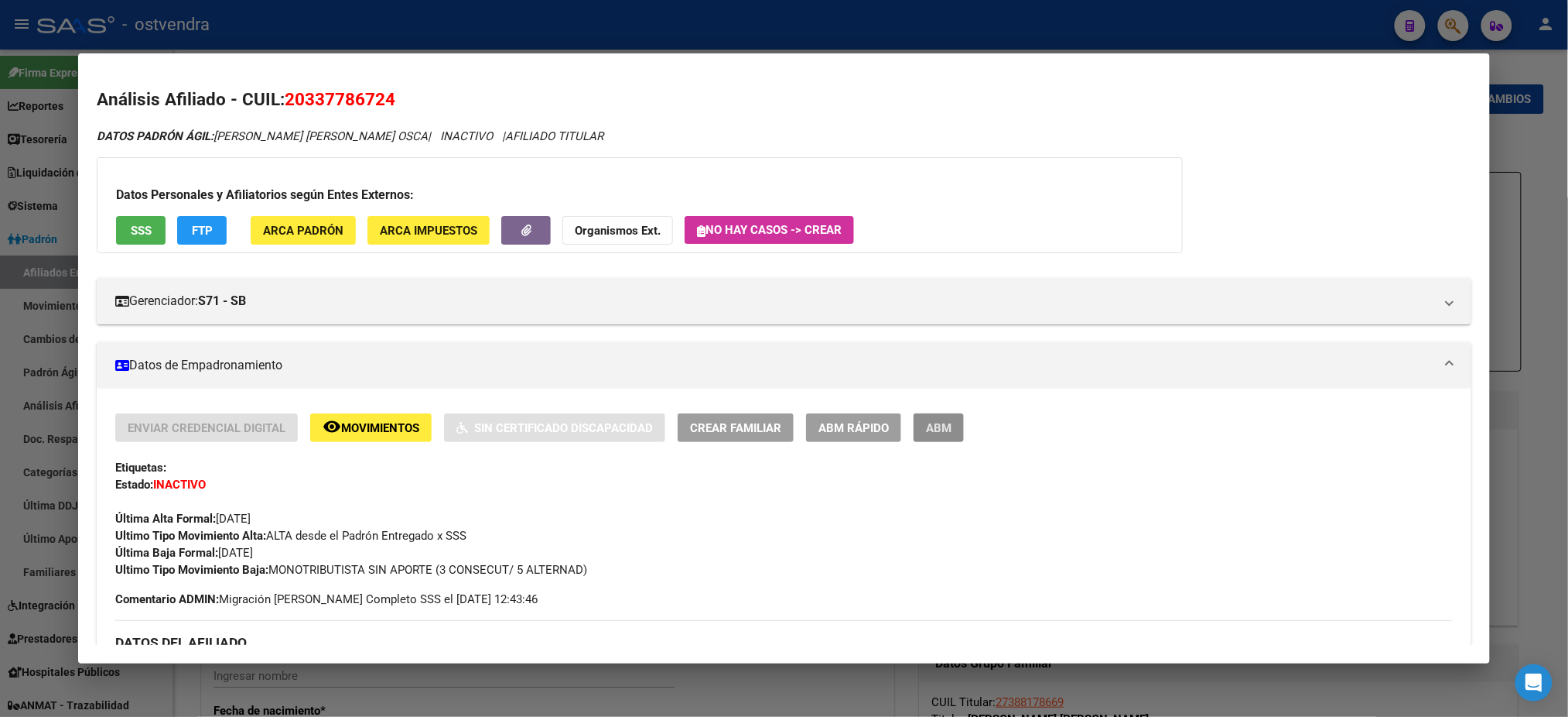
click at [930, 418] on button "ABM" at bounding box center [939, 428] width 51 height 29
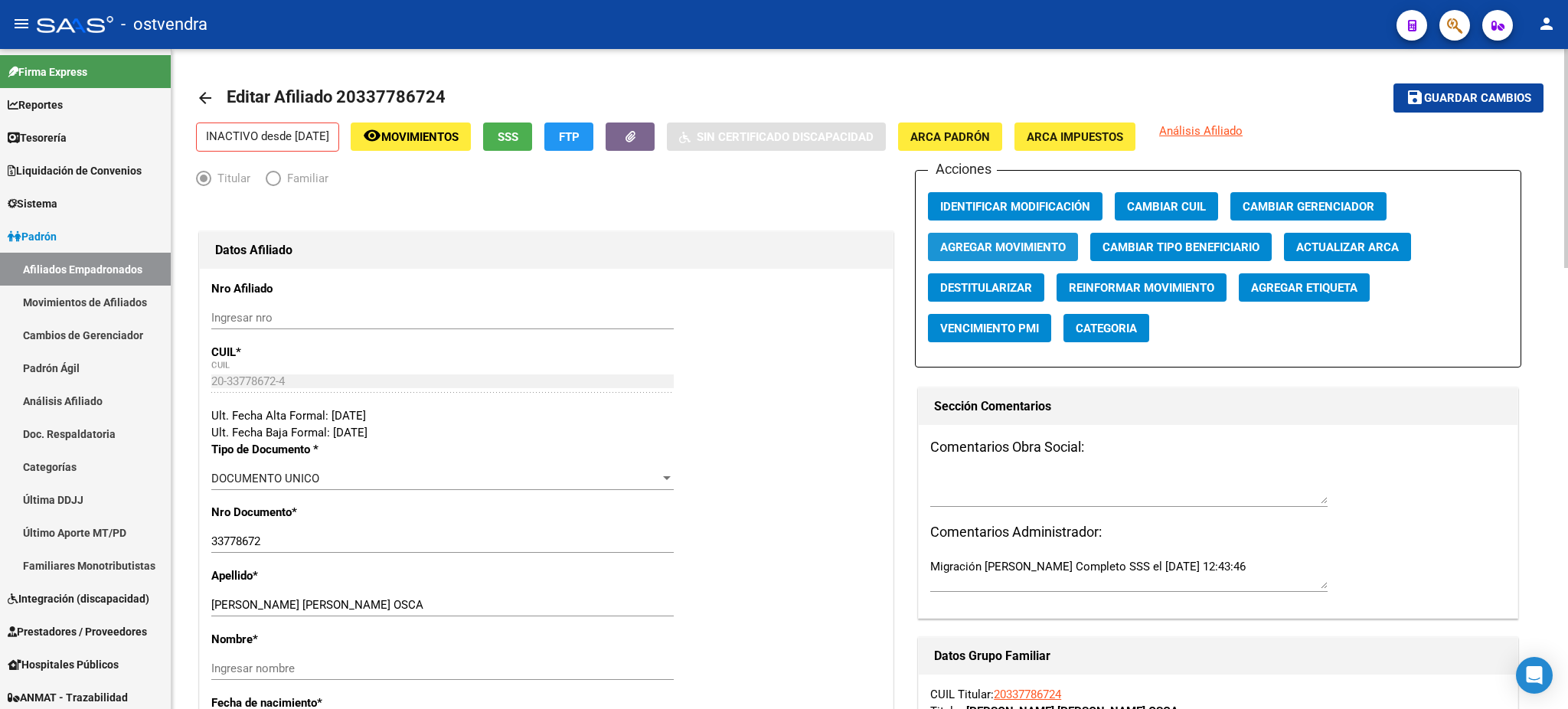
click at [976, 243] on span "Agregar Movimiento" at bounding box center [1003, 247] width 126 height 14
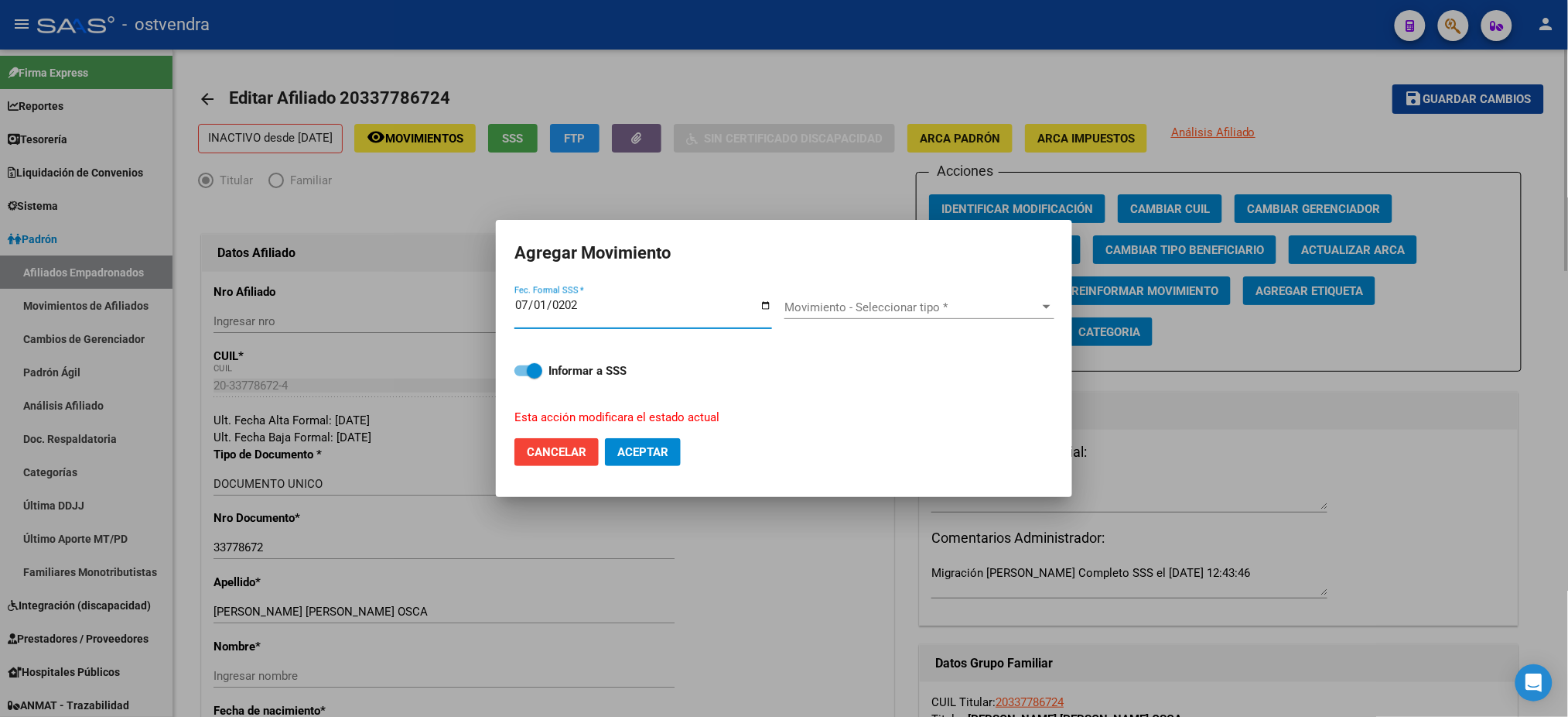
type input "[DATE]"
click at [966, 296] on div "Movimiento - Seleccionar tipo * Movimiento - Seleccionar tipo *" at bounding box center [920, 306] width 270 height 23
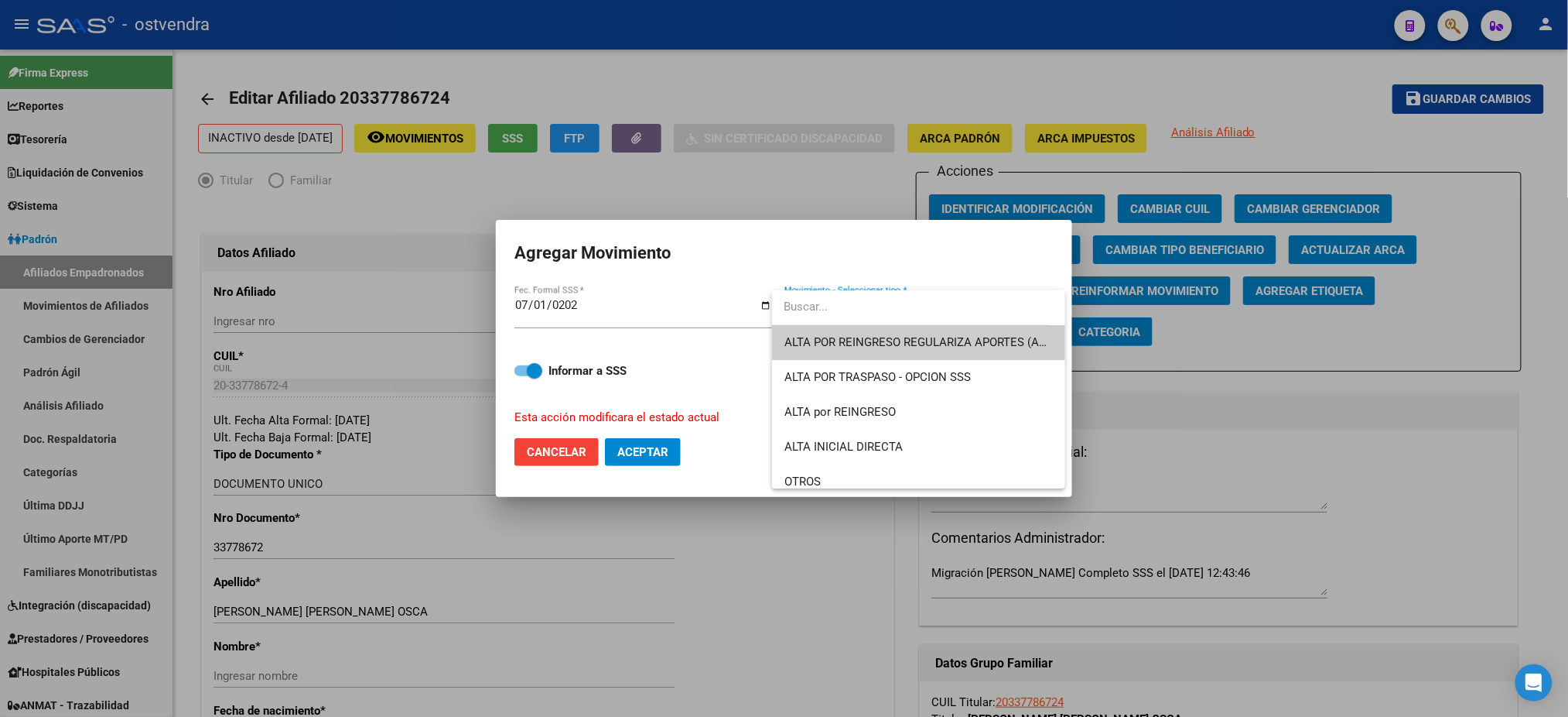
click at [956, 326] on span "ALTA POR REINGRESO REGULARIZA APORTES (AFIP)" at bounding box center [919, 342] width 268 height 35
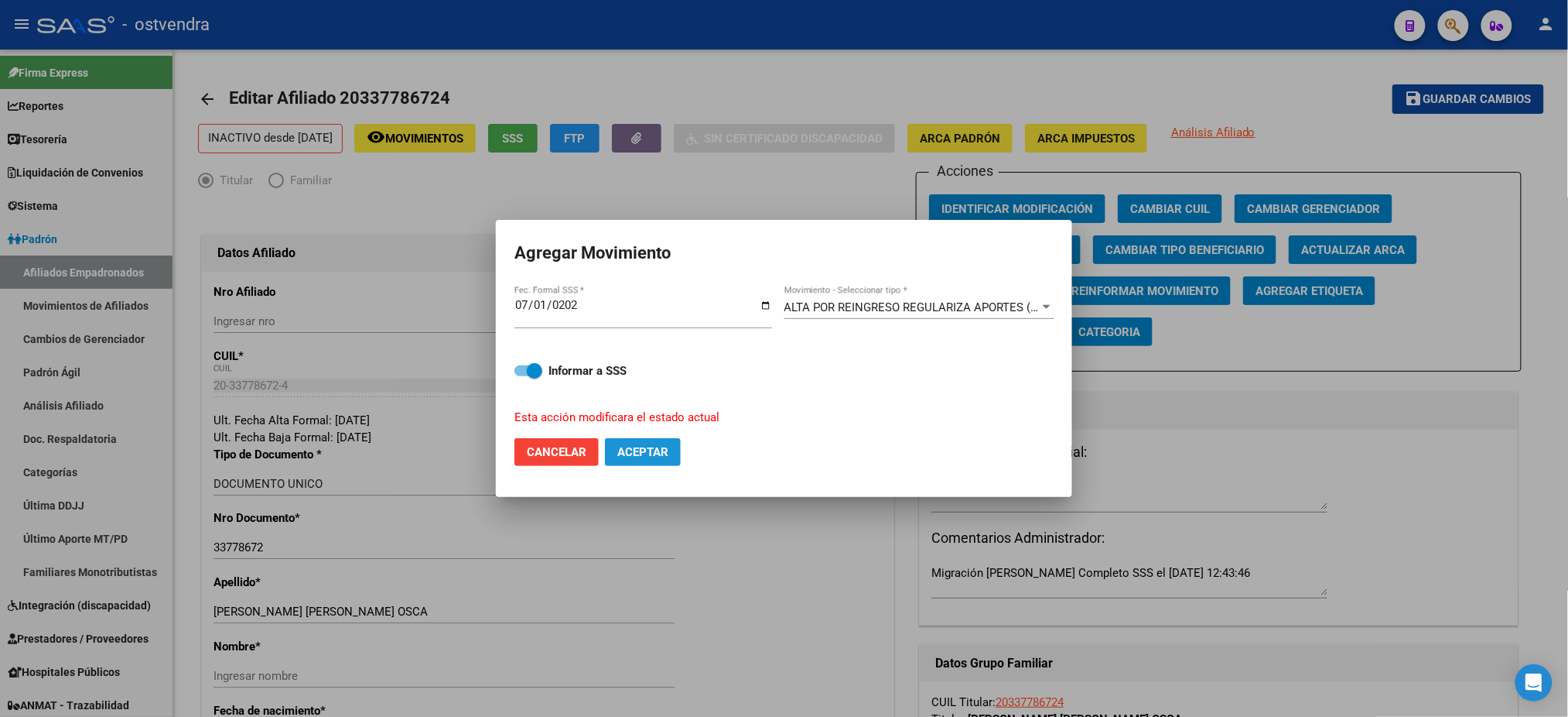
click at [656, 453] on span "Aceptar" at bounding box center [642, 451] width 51 height 14
checkbox input "false"
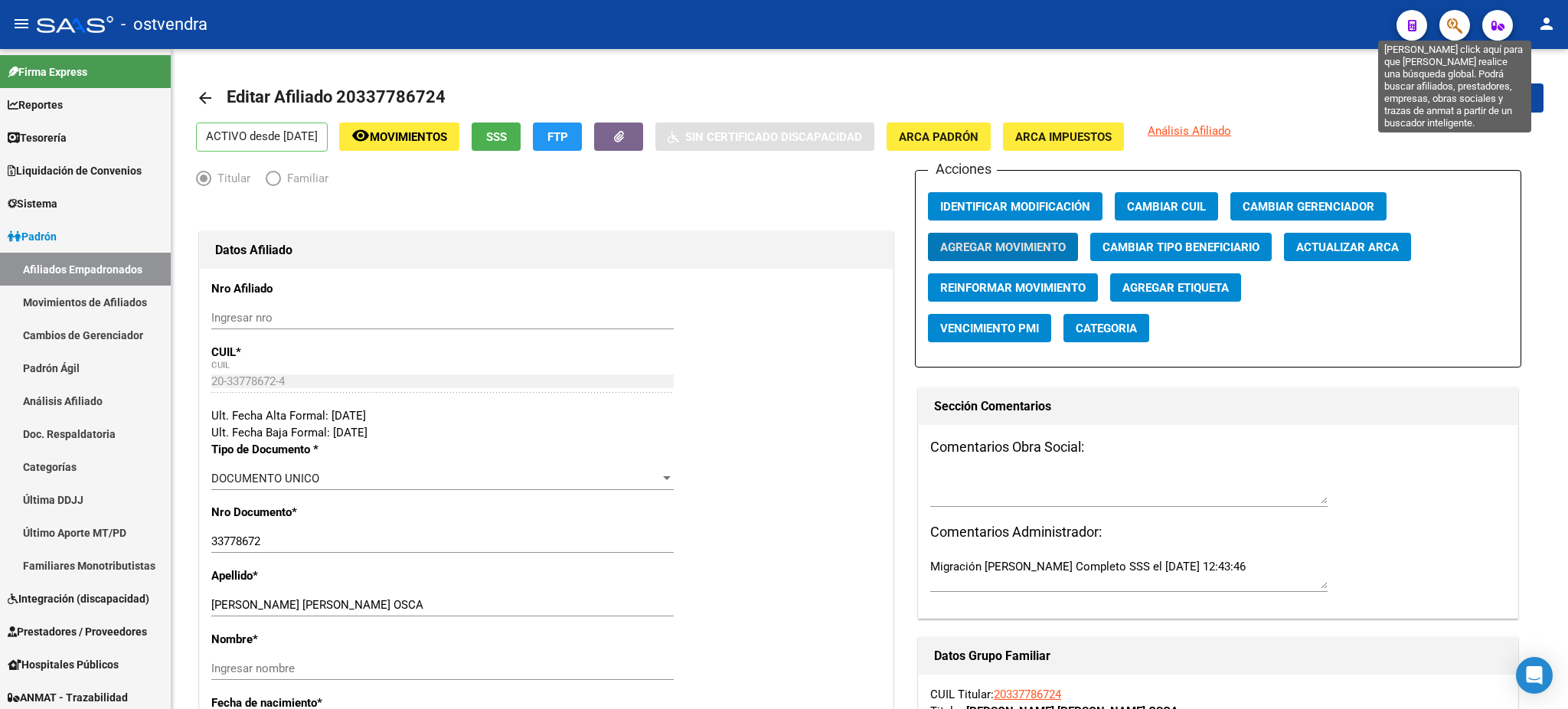
click at [1453, 29] on icon "button" at bounding box center [1455, 26] width 16 height 18
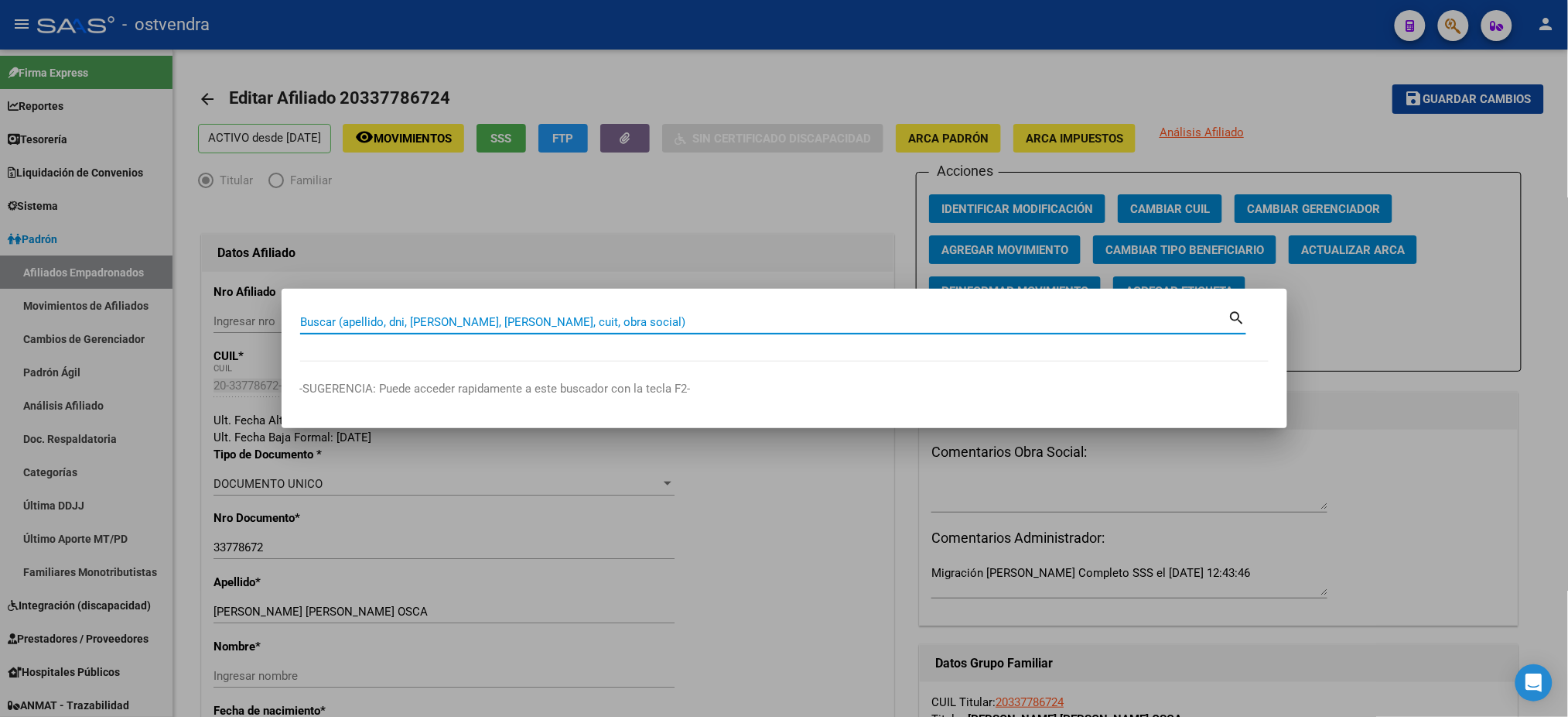
paste input "41862470"
type input "41862470"
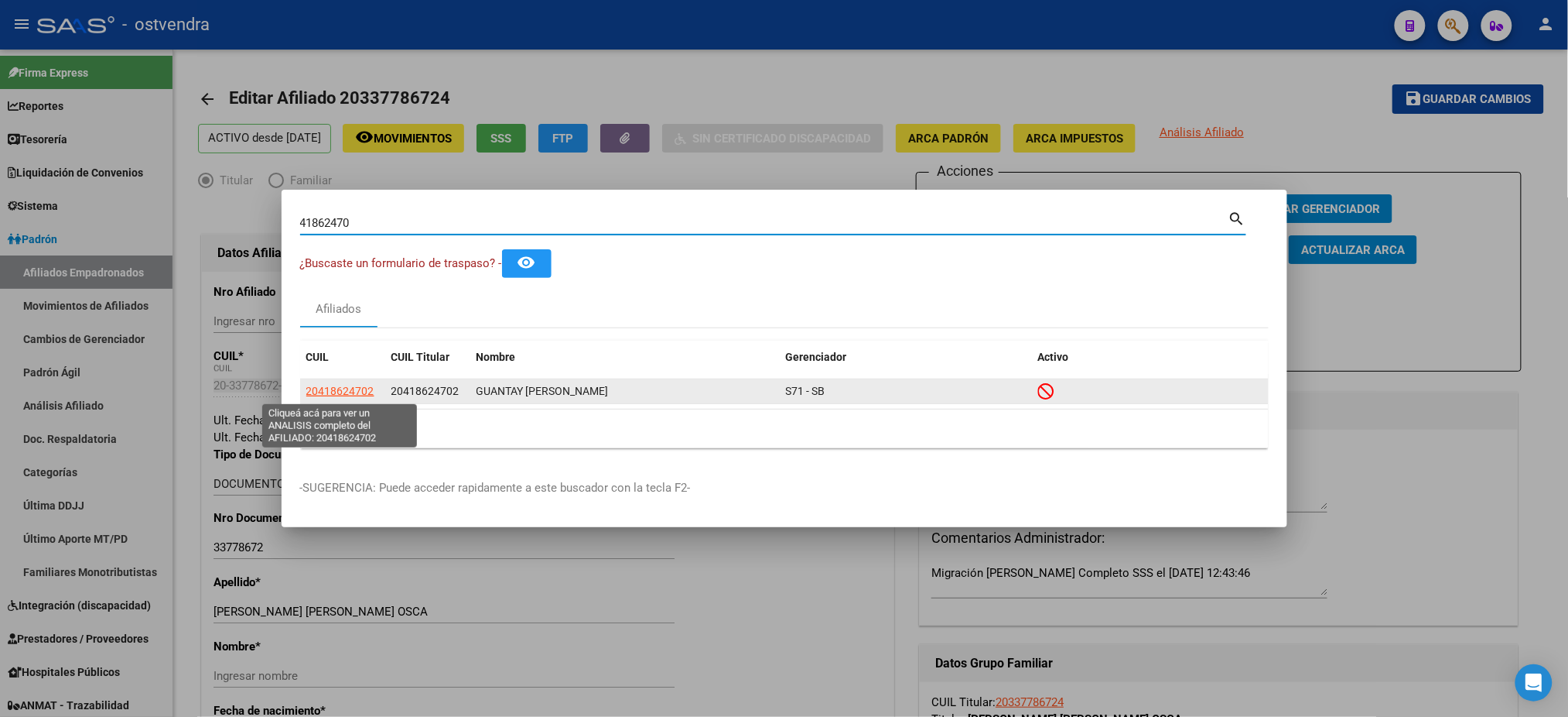
click at [329, 395] on span "20418624702" at bounding box center [340, 391] width 68 height 12
type textarea "20418624702"
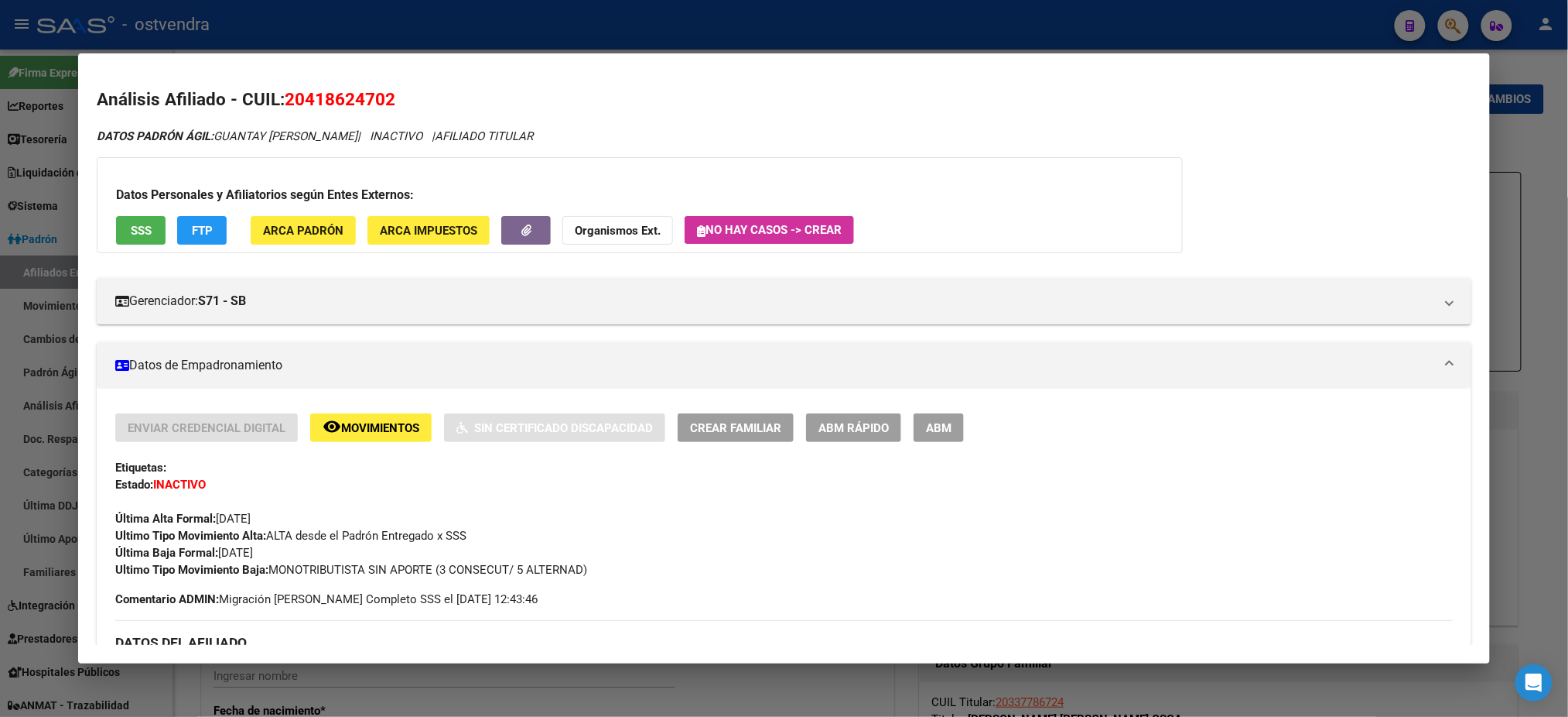
click at [133, 225] on span "SSS" at bounding box center [140, 231] width 21 height 14
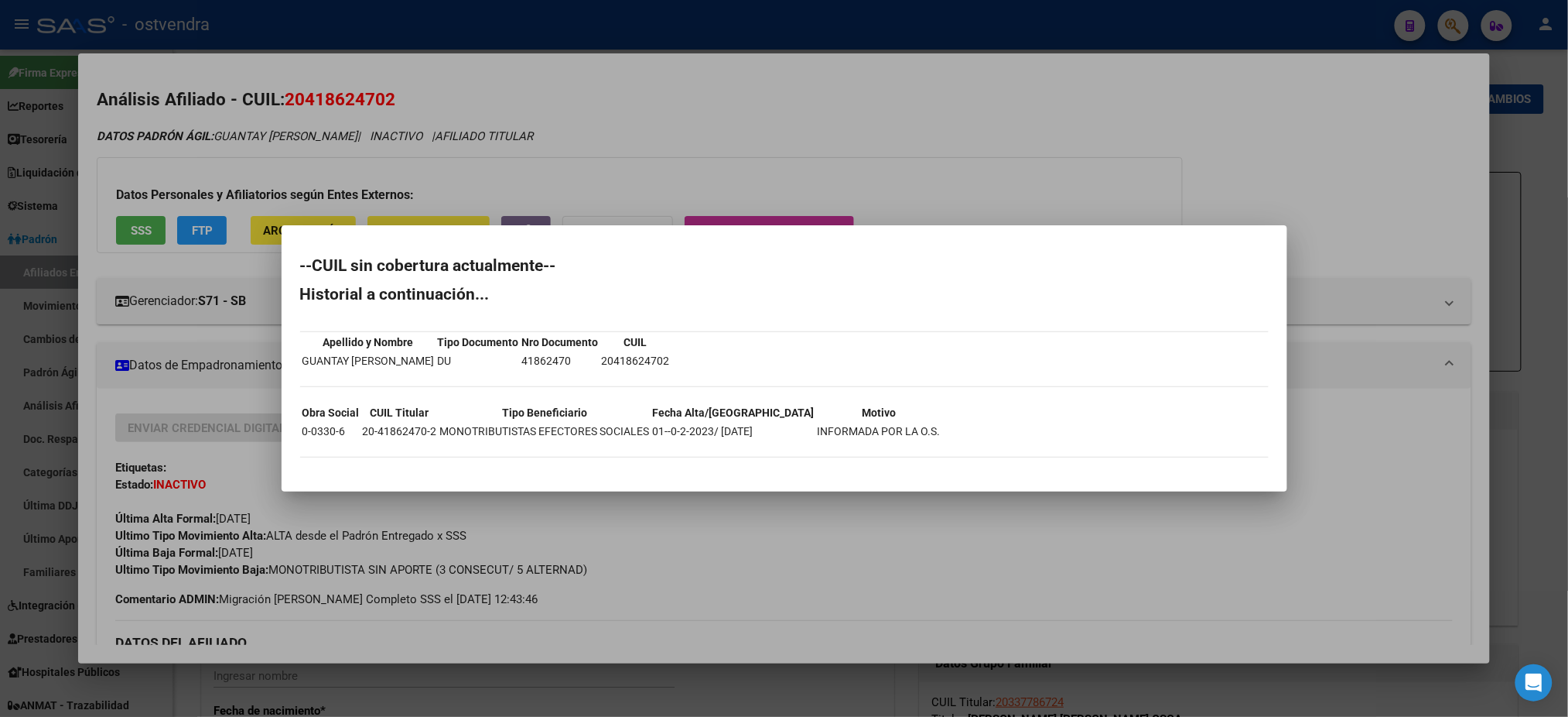
click at [491, 159] on div at bounding box center [784, 358] width 1568 height 717
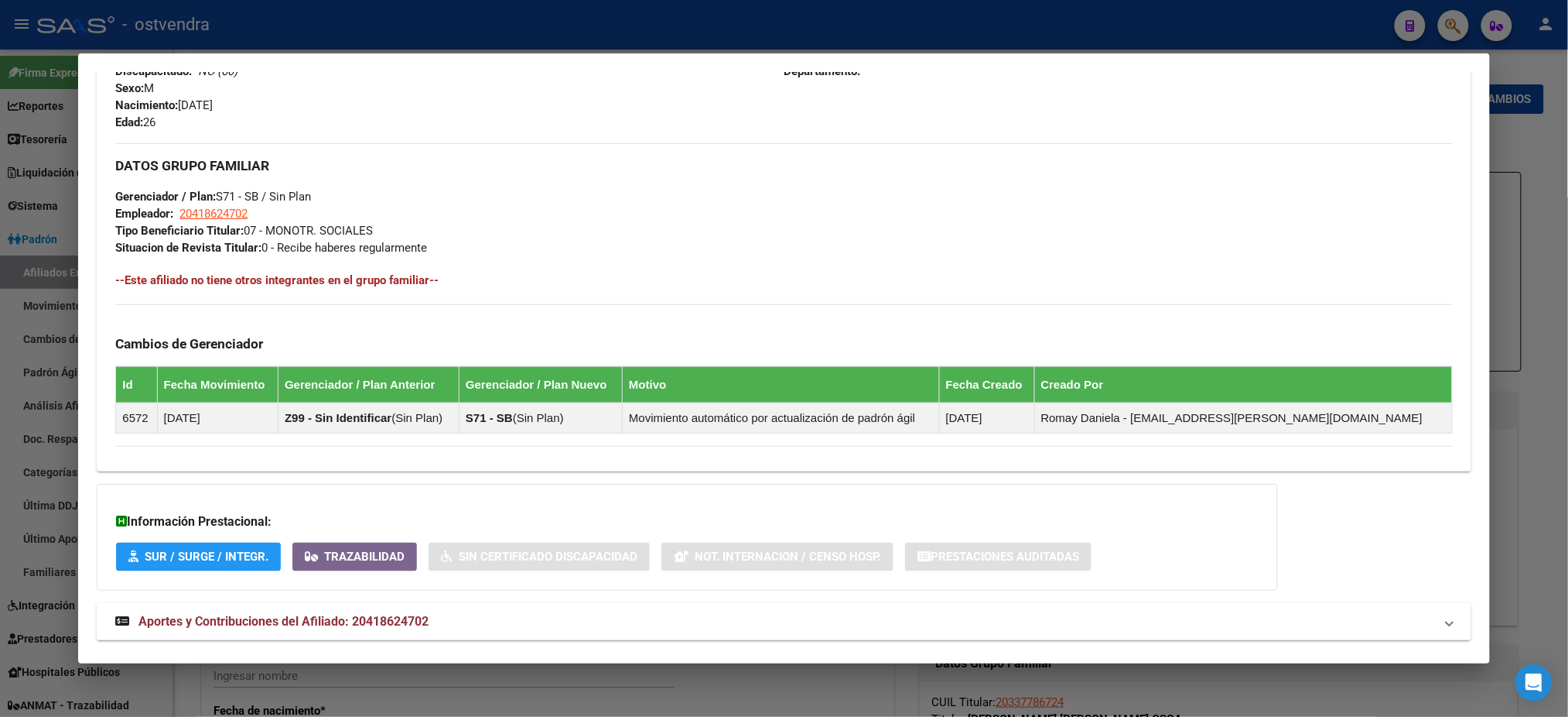
scroll to position [733, 0]
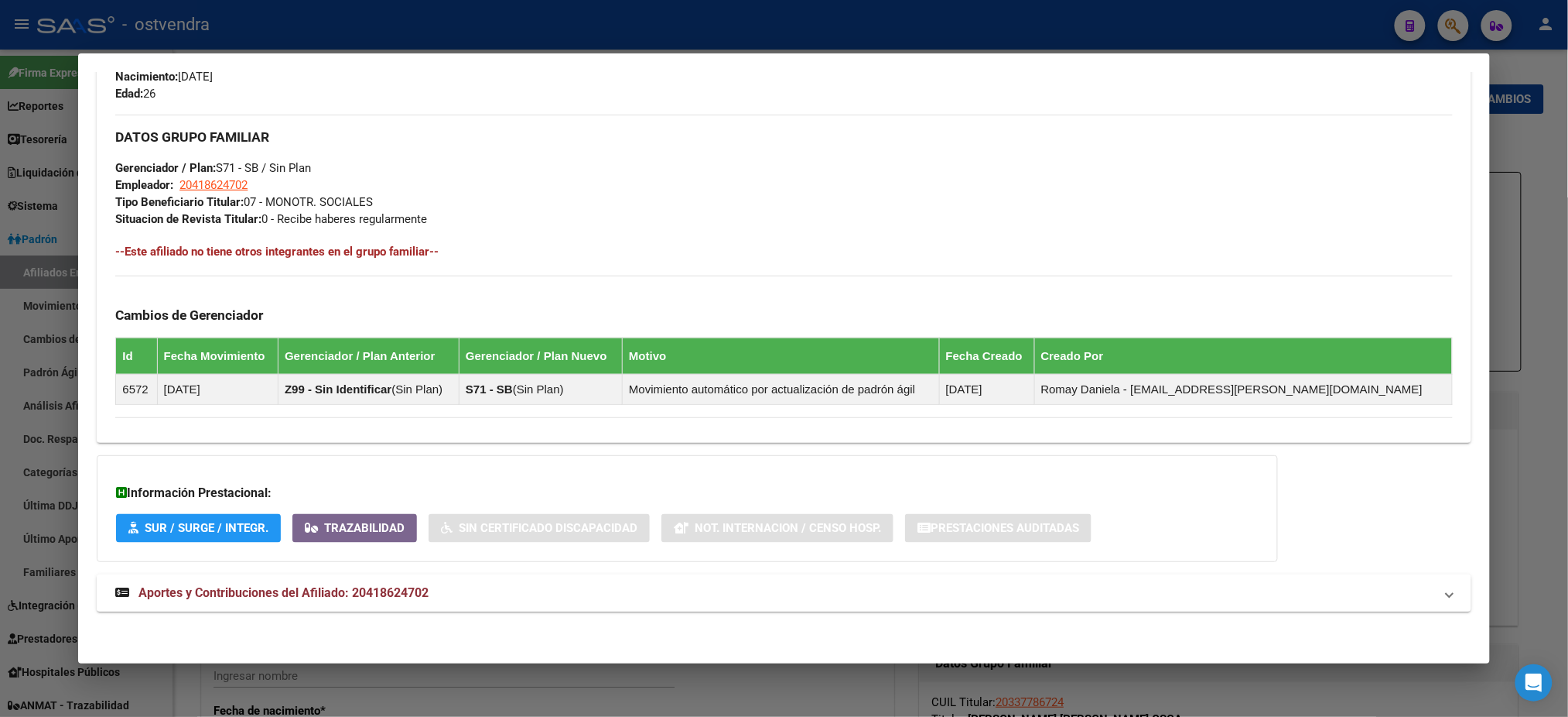
click at [539, 592] on mat-panel-title "Aportes y Contribuciones del Afiliado: 20418624702" at bounding box center [775, 593] width 1318 height 19
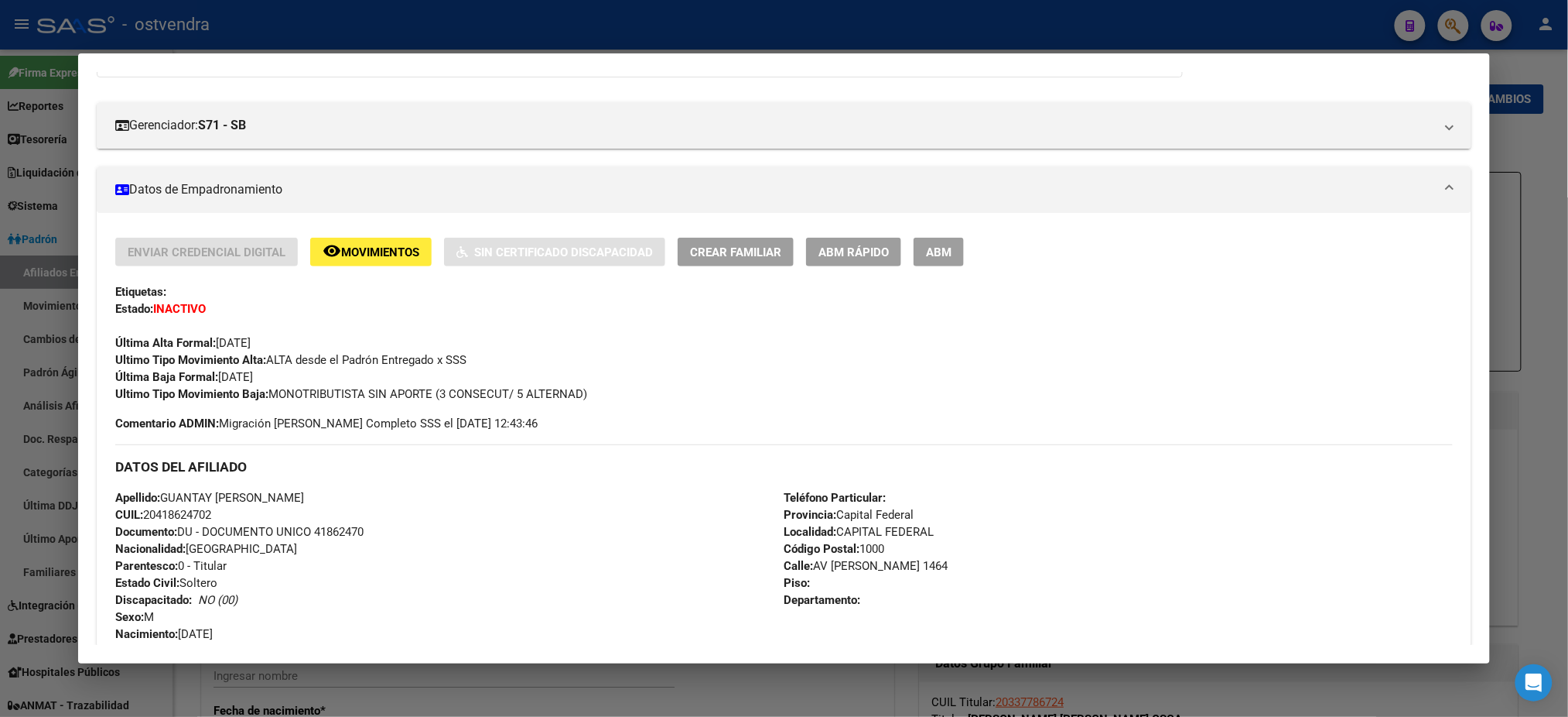
scroll to position [167, 0]
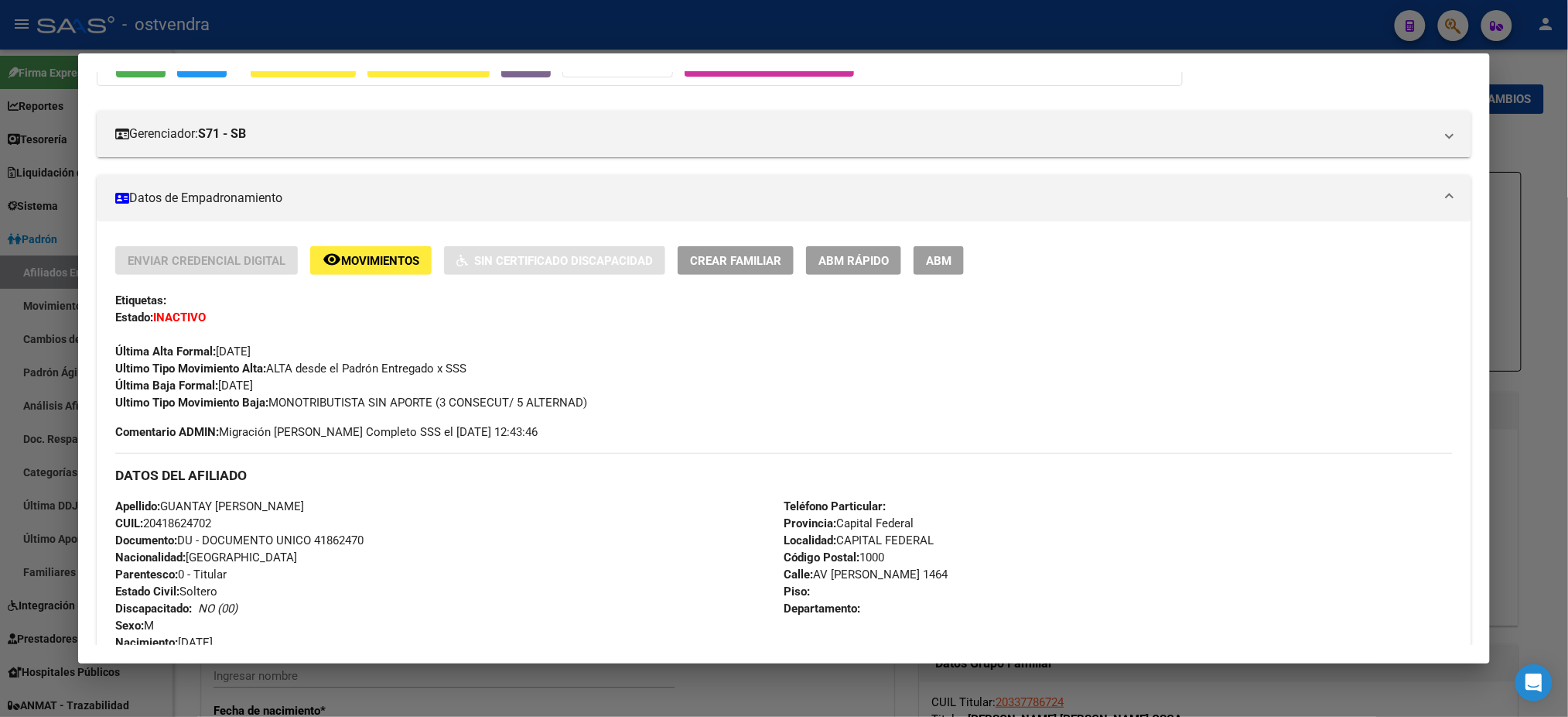
click at [937, 257] on span "ABM" at bounding box center [939, 261] width 26 height 14
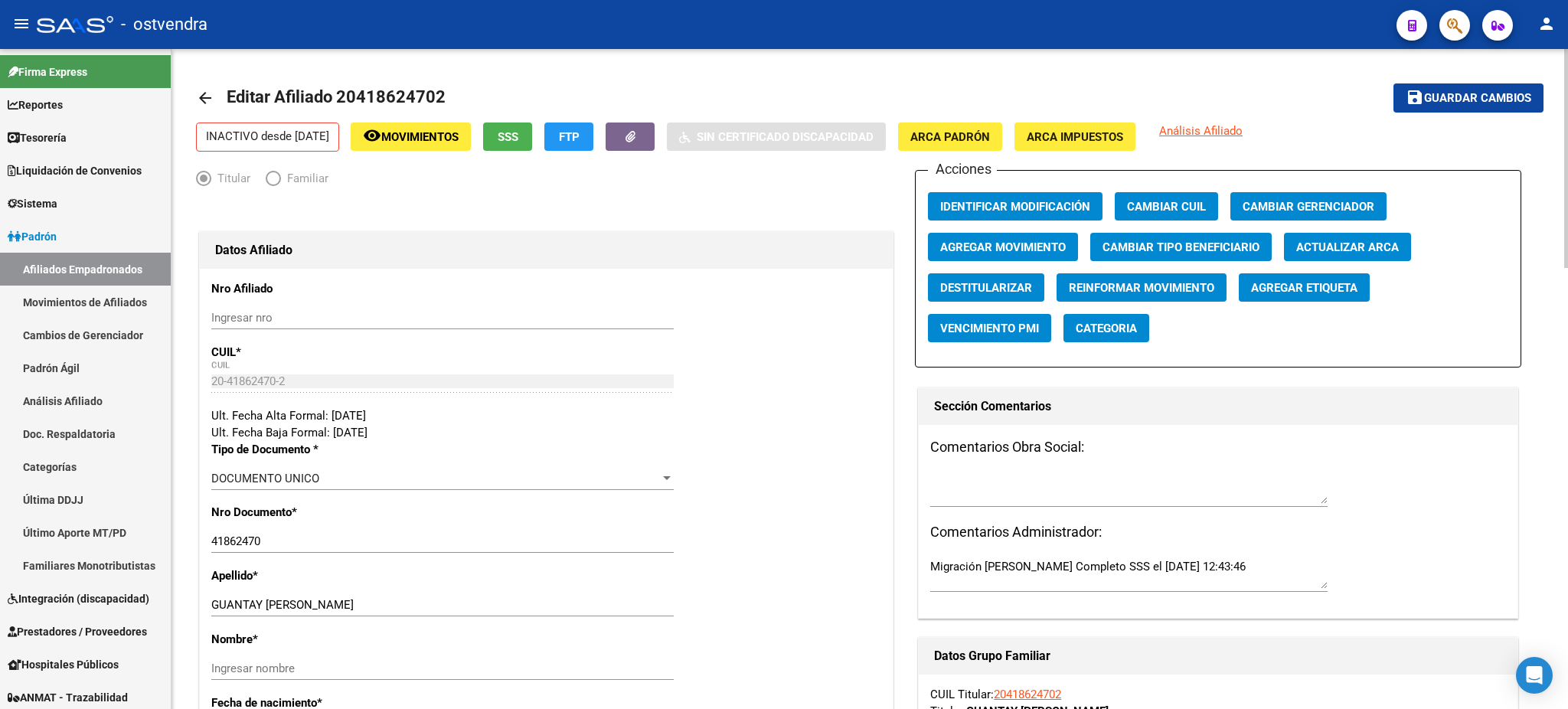
click at [1284, 281] on span "Agregar Etiqueta" at bounding box center [1303, 288] width 106 height 14
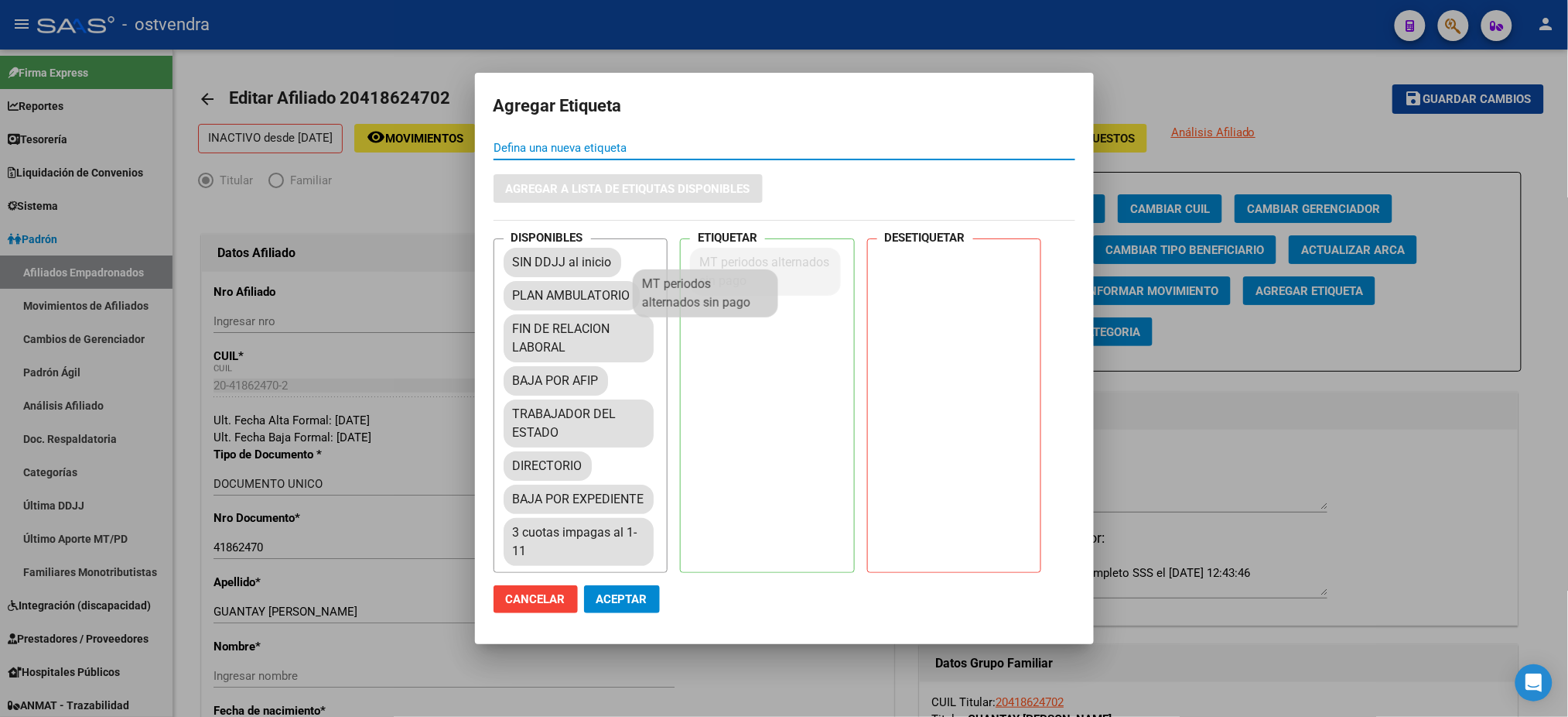
drag, startPoint x: 585, startPoint y: 392, endPoint x: 725, endPoint y: 284, distance: 176.8
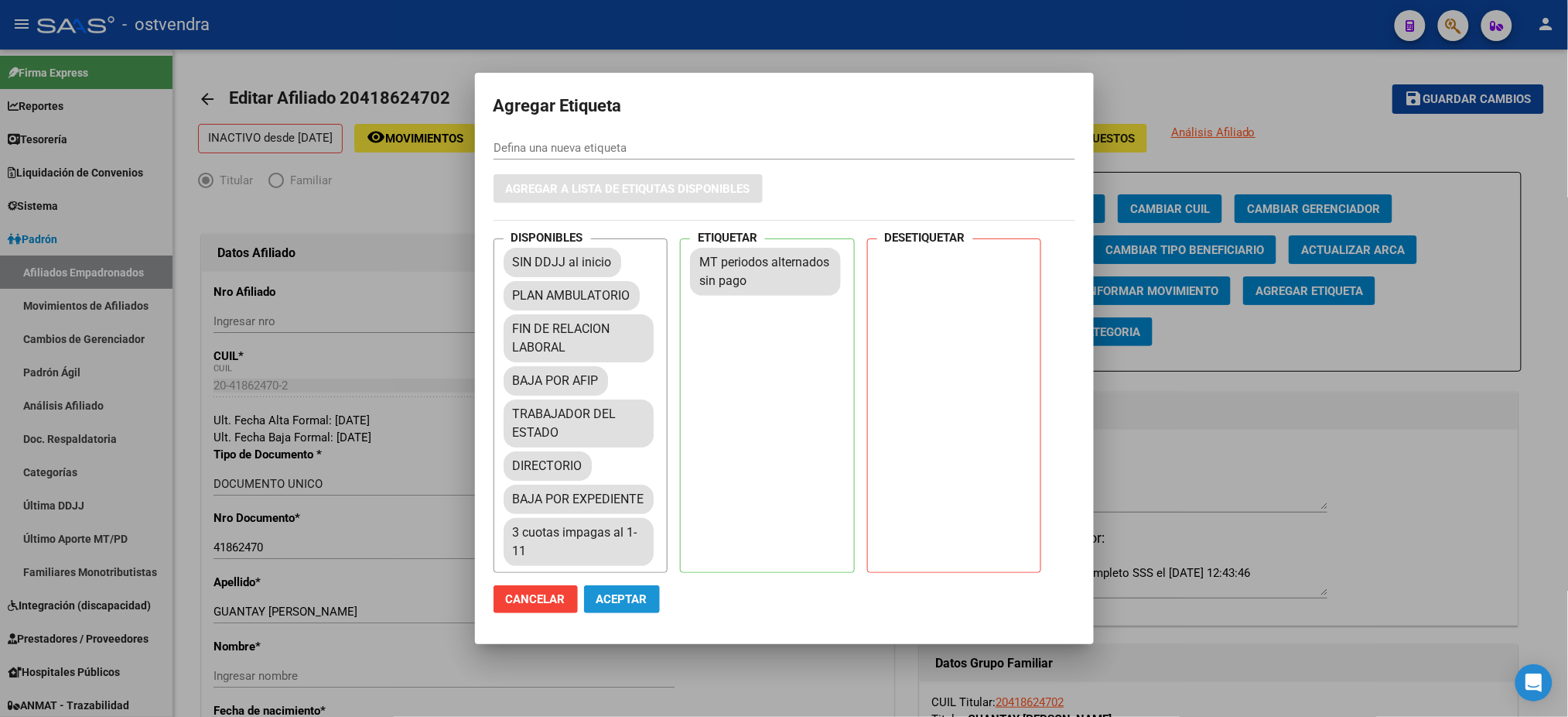
click at [629, 606] on button "Aceptar" at bounding box center [621, 599] width 76 height 28
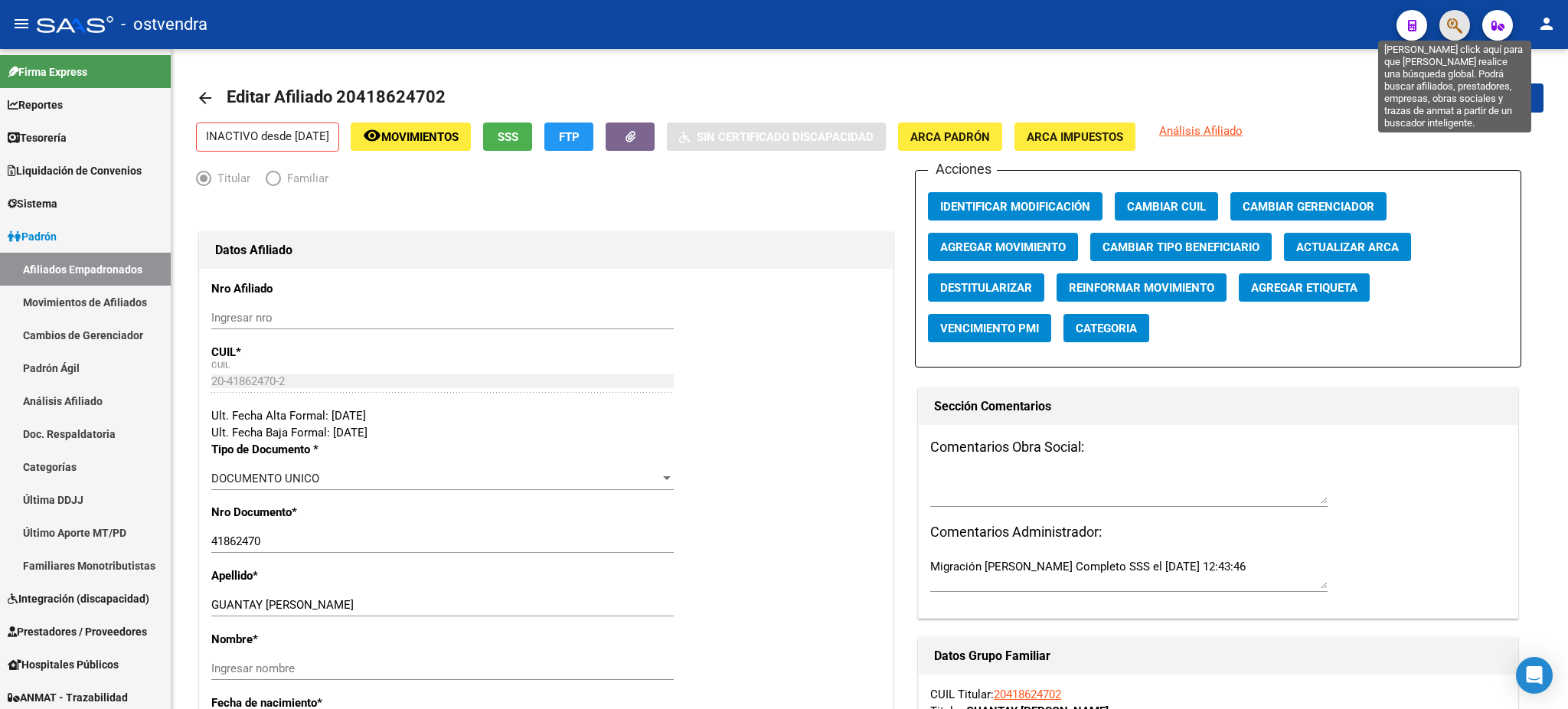
click at [1456, 20] on icon "button" at bounding box center [1455, 26] width 16 height 18
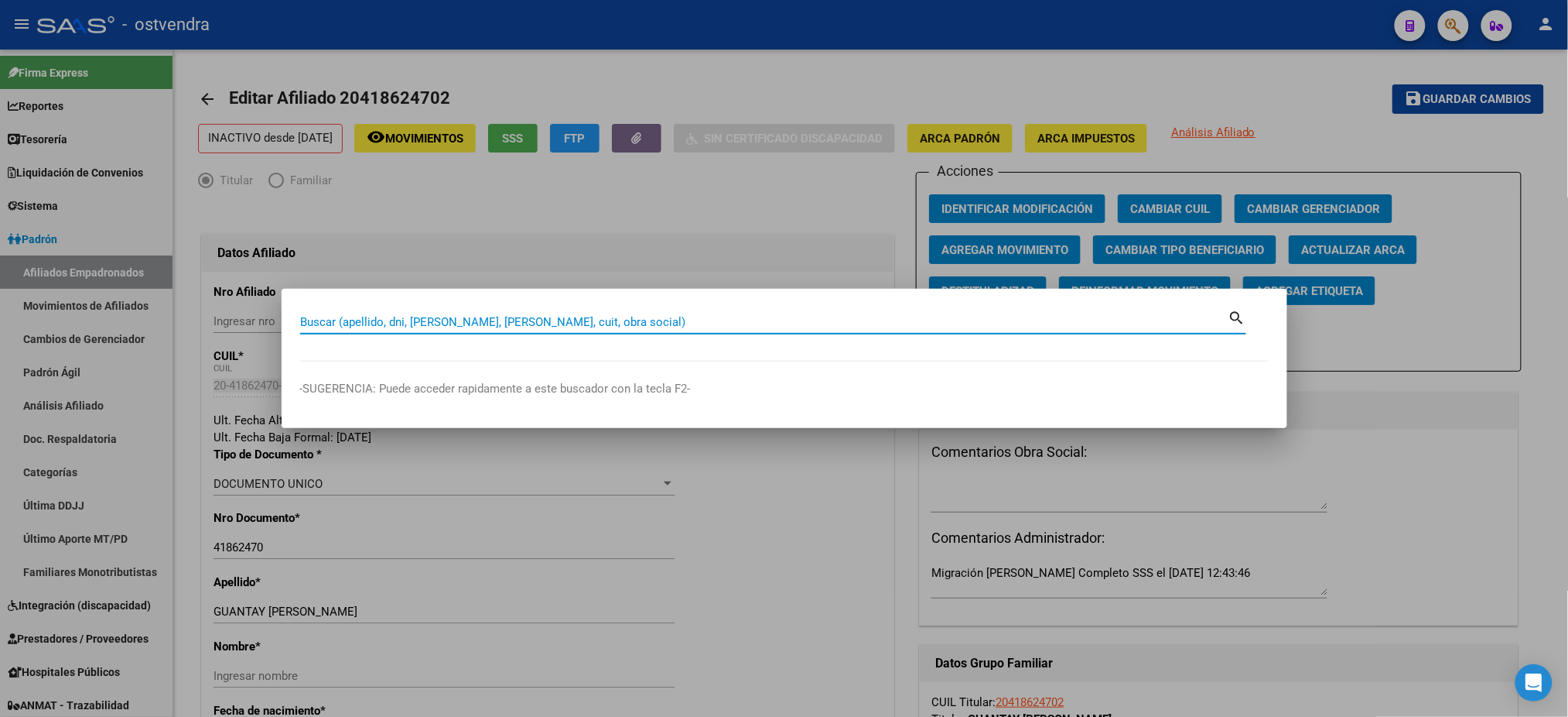
paste input "42346958"
type input "42346958"
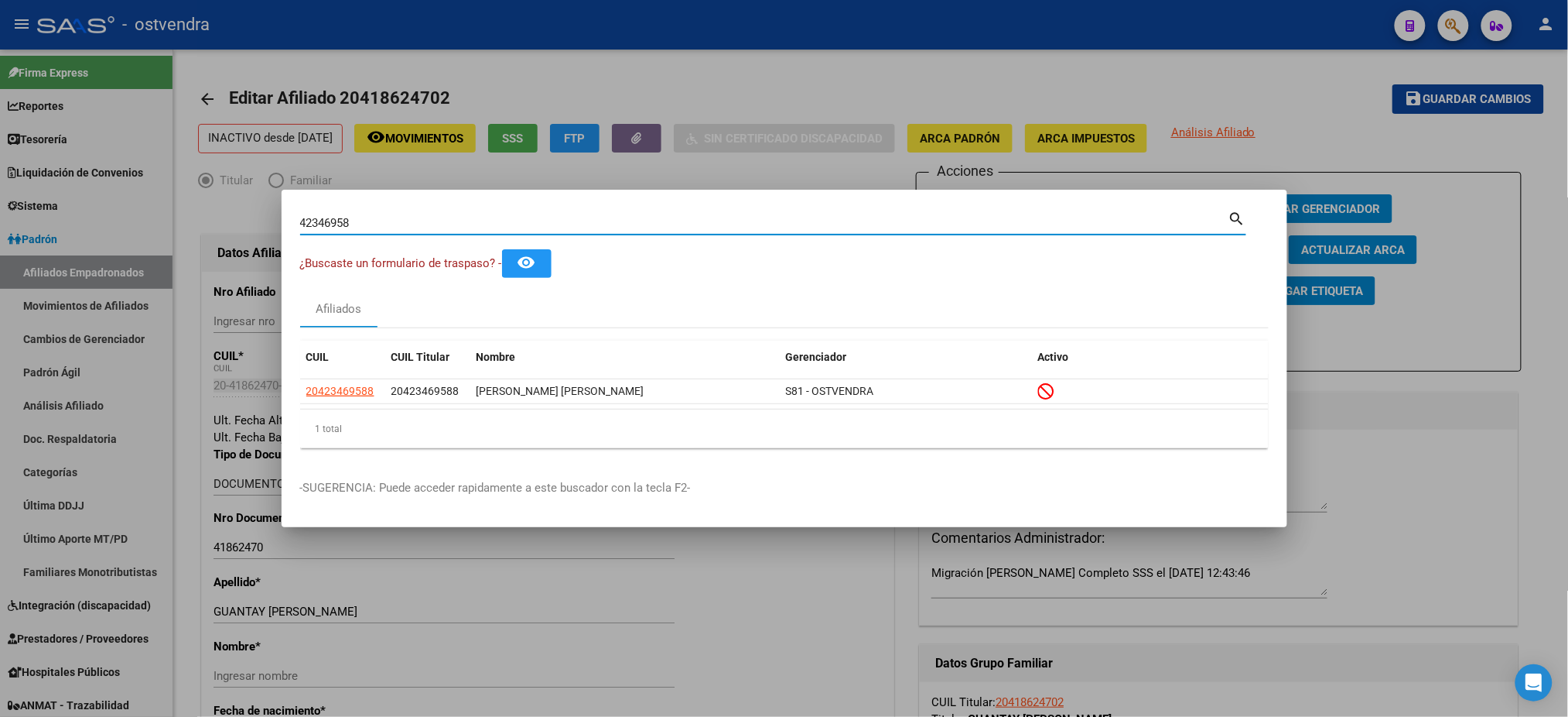
click at [297, 385] on mat-dialog-content "42346958 Buscar (apellido, dni, cuil, nro traspaso, cuit, obra social) search ¿…" at bounding box center [784, 334] width 1006 height 253
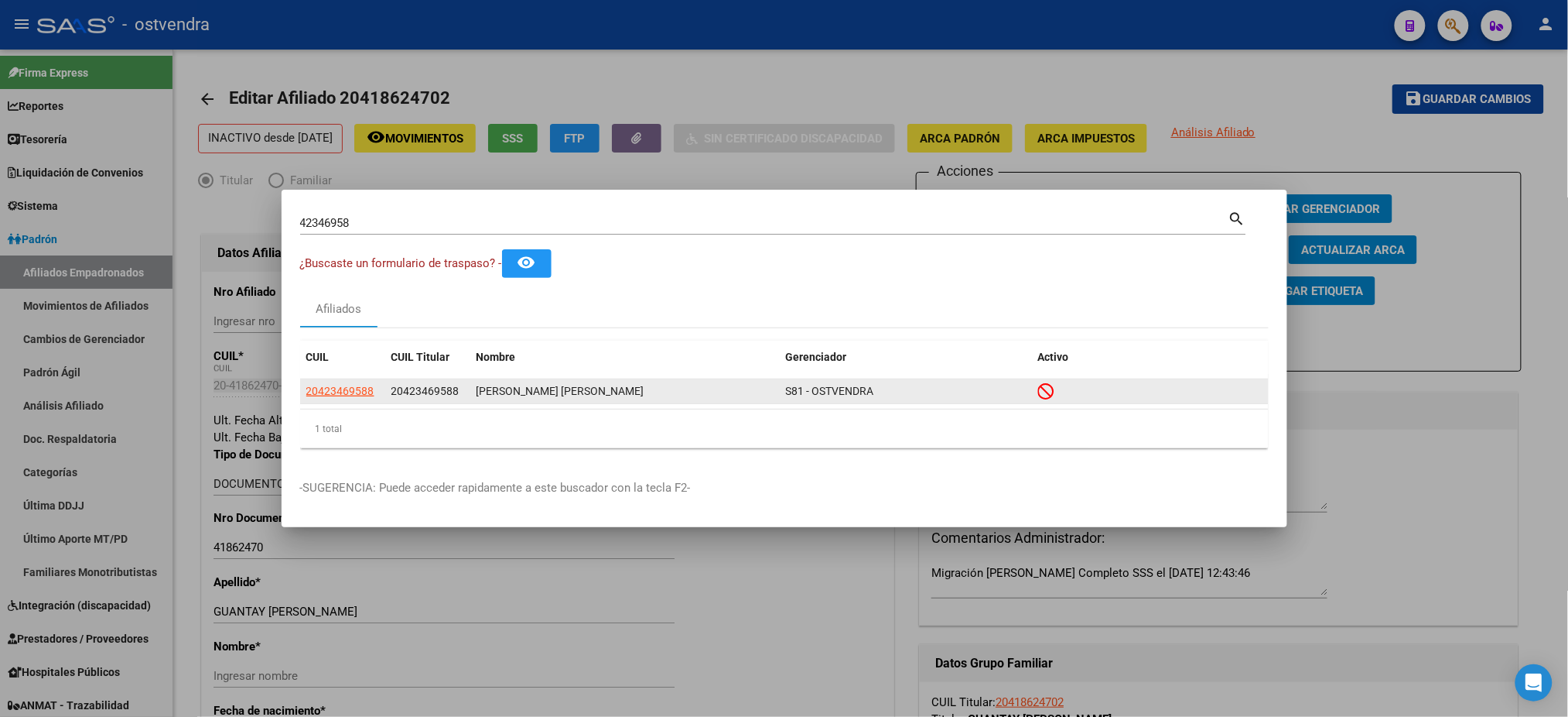
click at [301, 389] on datatable-body-cell "20423469588" at bounding box center [343, 391] width 86 height 24
click at [308, 389] on span "20423469588" at bounding box center [340, 391] width 68 height 12
type textarea "20423469588"
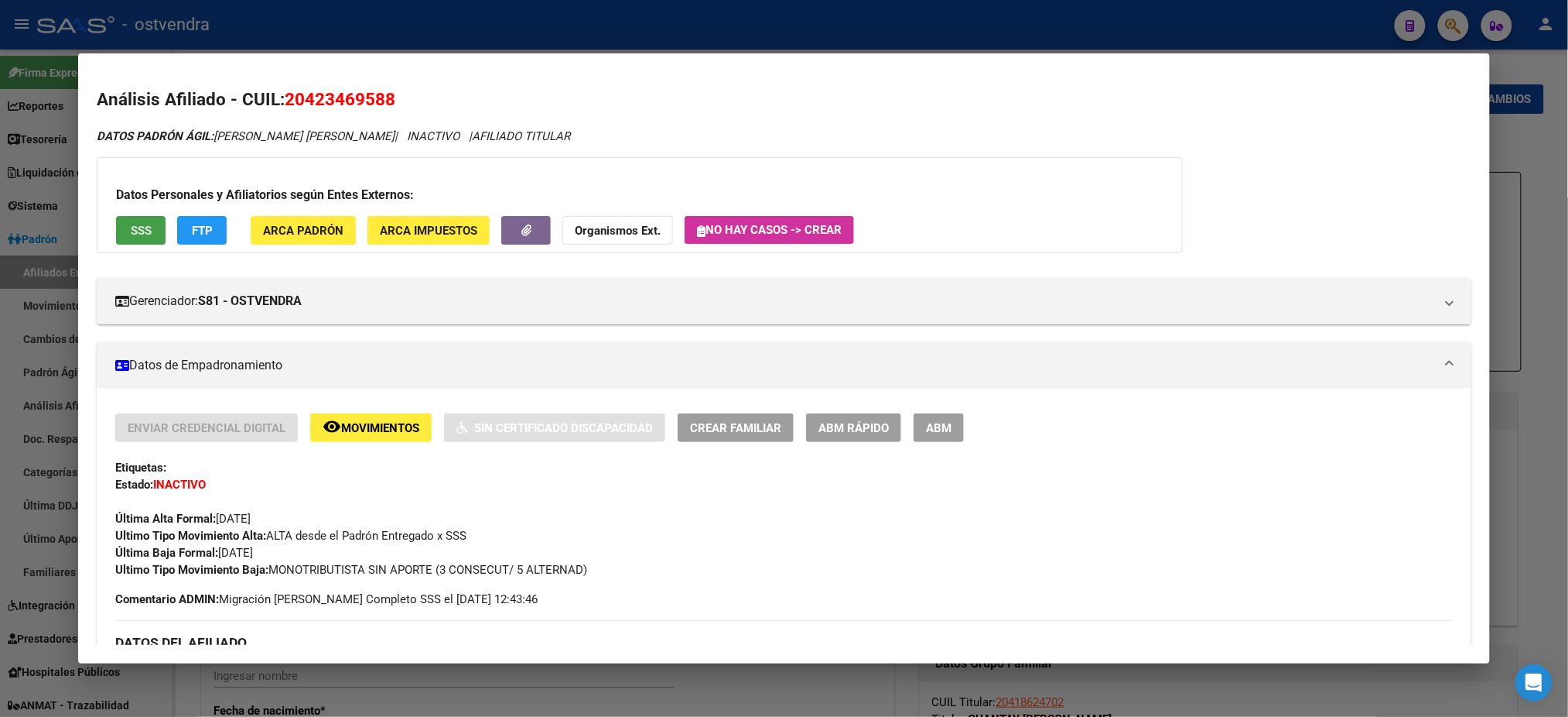
click at [116, 235] on button "SSS" at bounding box center [141, 230] width 50 height 29
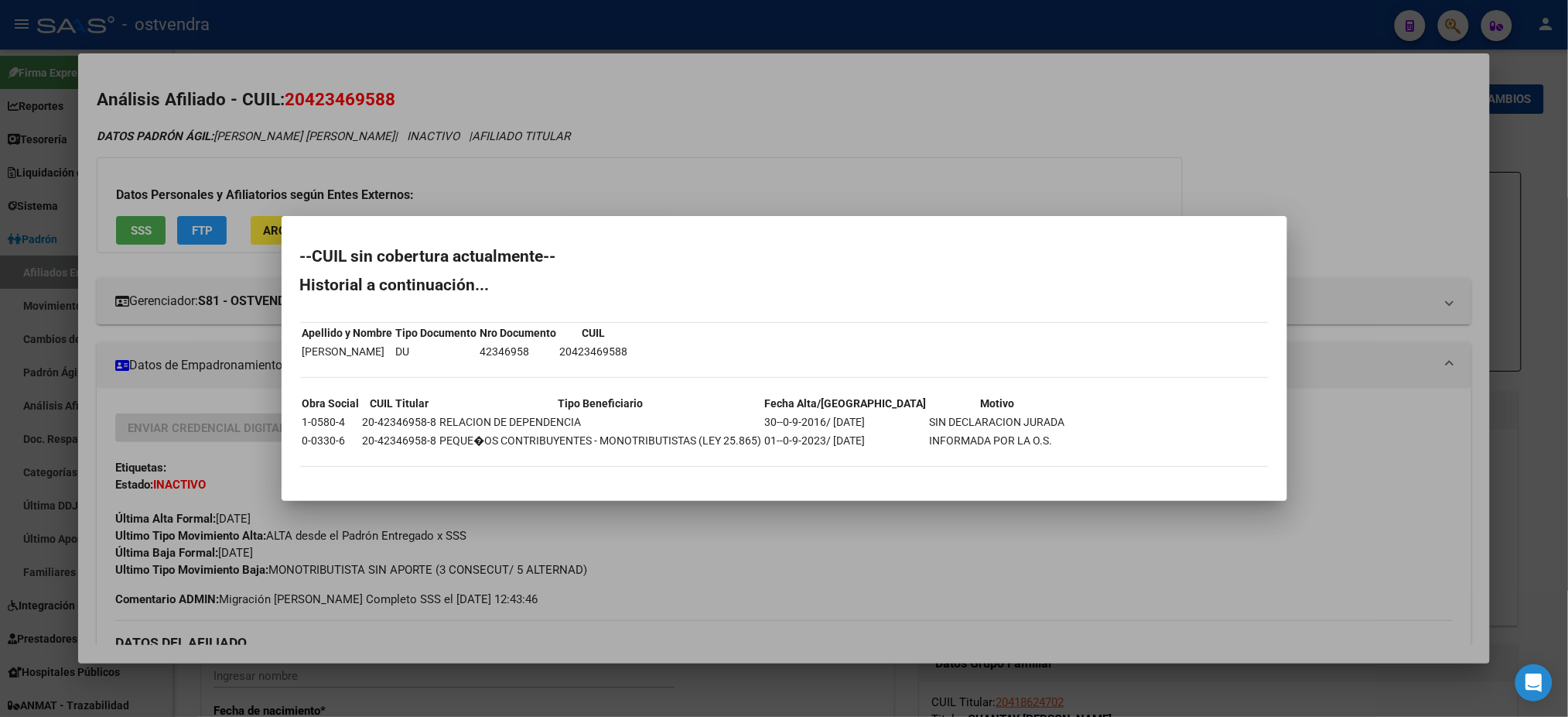
click at [793, 68] on div at bounding box center [784, 358] width 1568 height 717
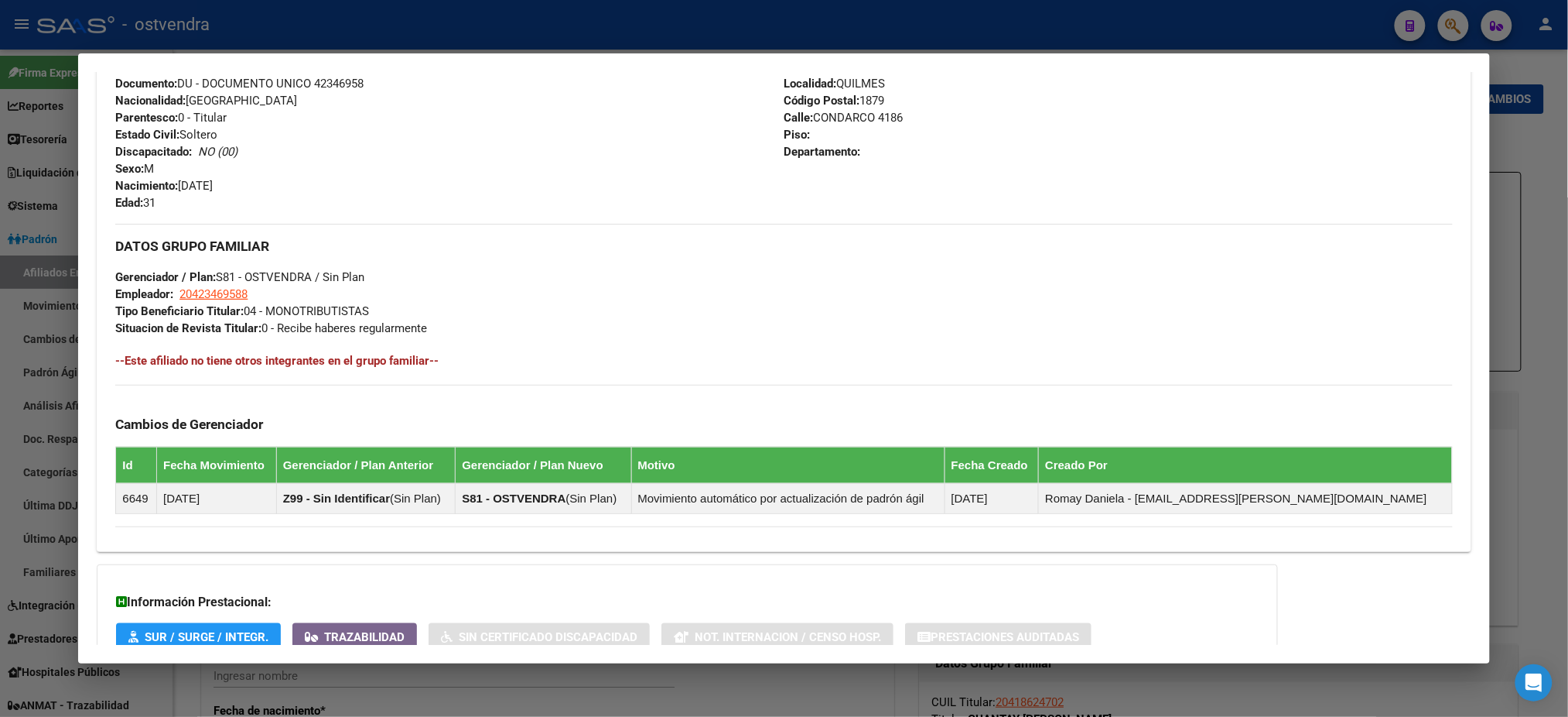
scroll to position [733, 0]
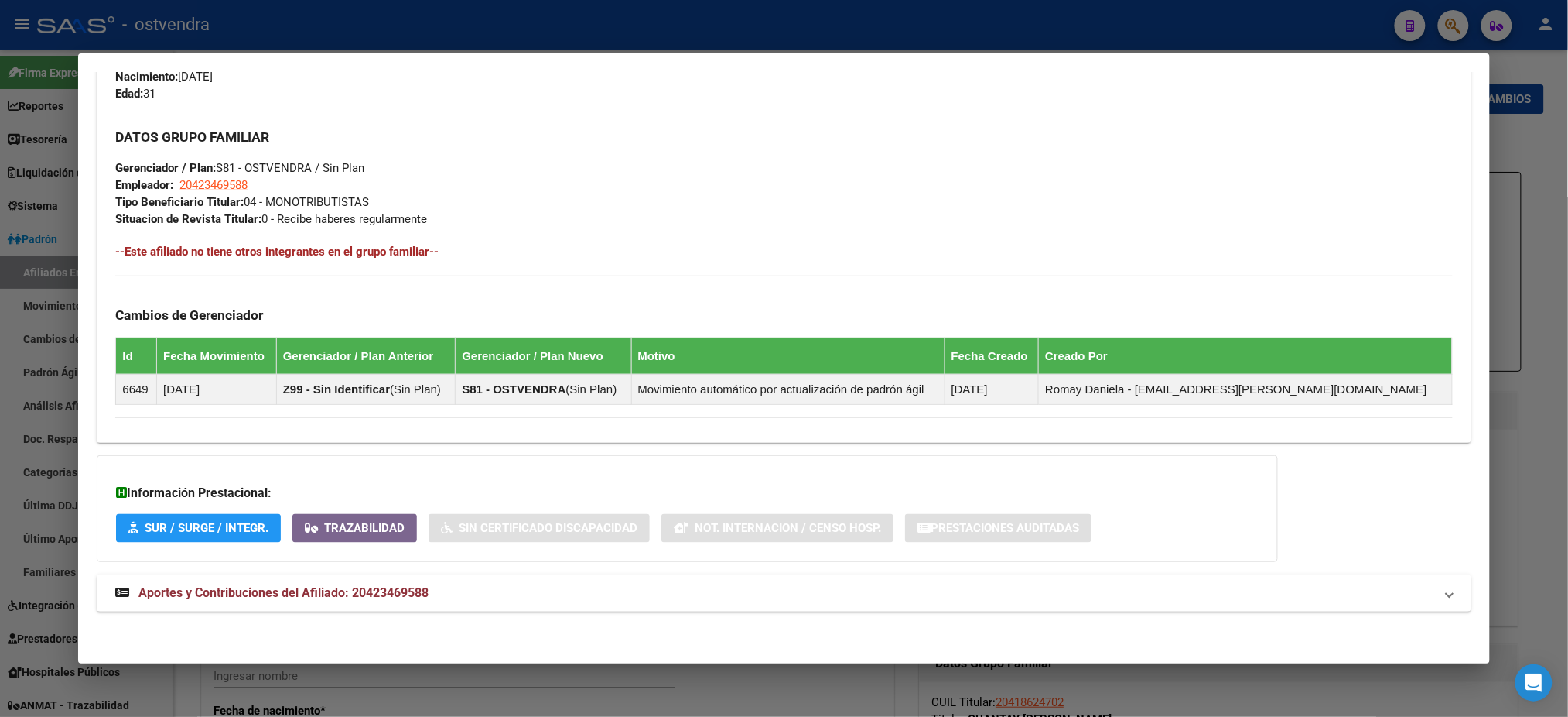
click at [620, 612] on div "DATOS PADRÓN ÁGIL: AQUINO NICOLAS REMIGIO | INACTIVO | AFILIADO TITULAR Datos P…" at bounding box center [784, 12] width 1374 height 1234
click at [620, 595] on mat-panel-title "Aportes y Contribuciones del Afiliado: 20423469588" at bounding box center [775, 593] width 1318 height 19
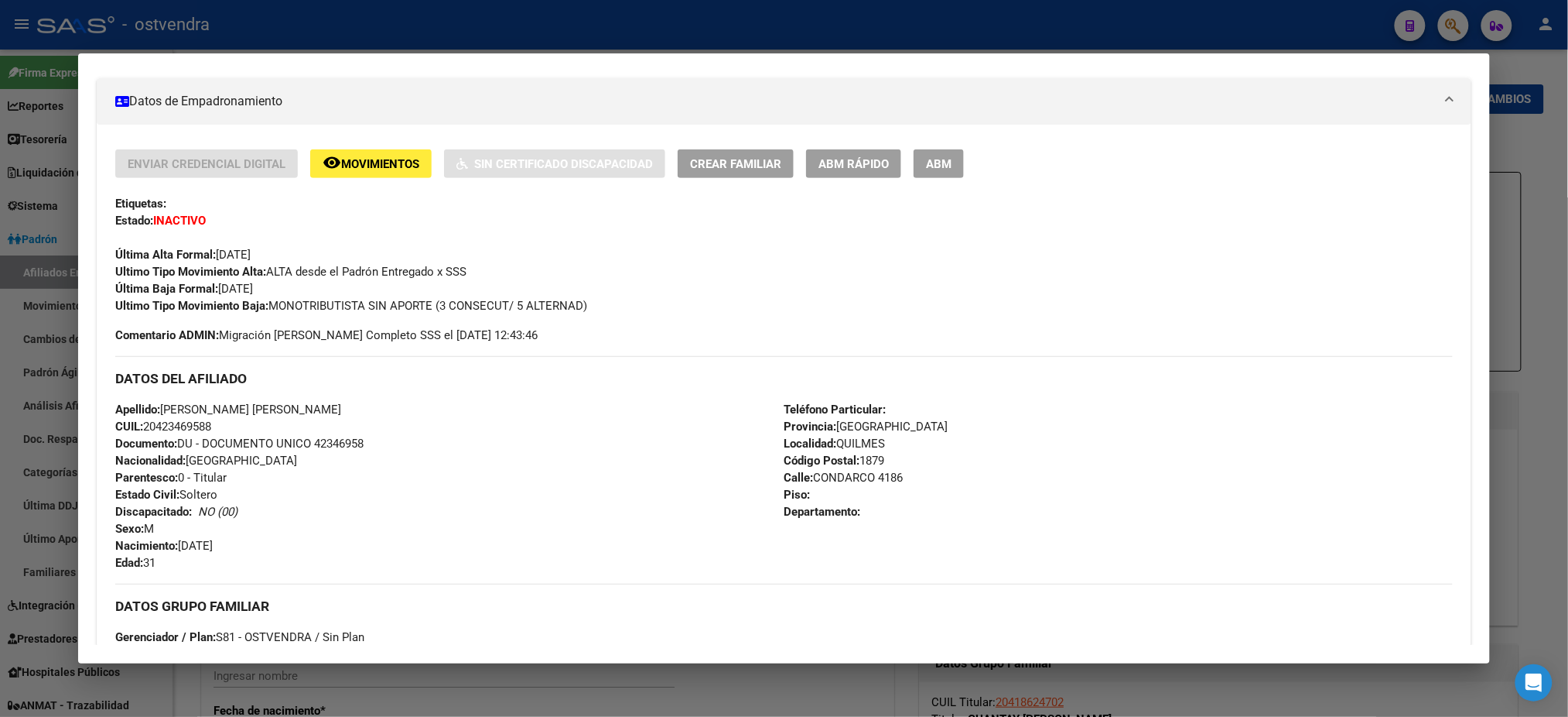
scroll to position [0, 0]
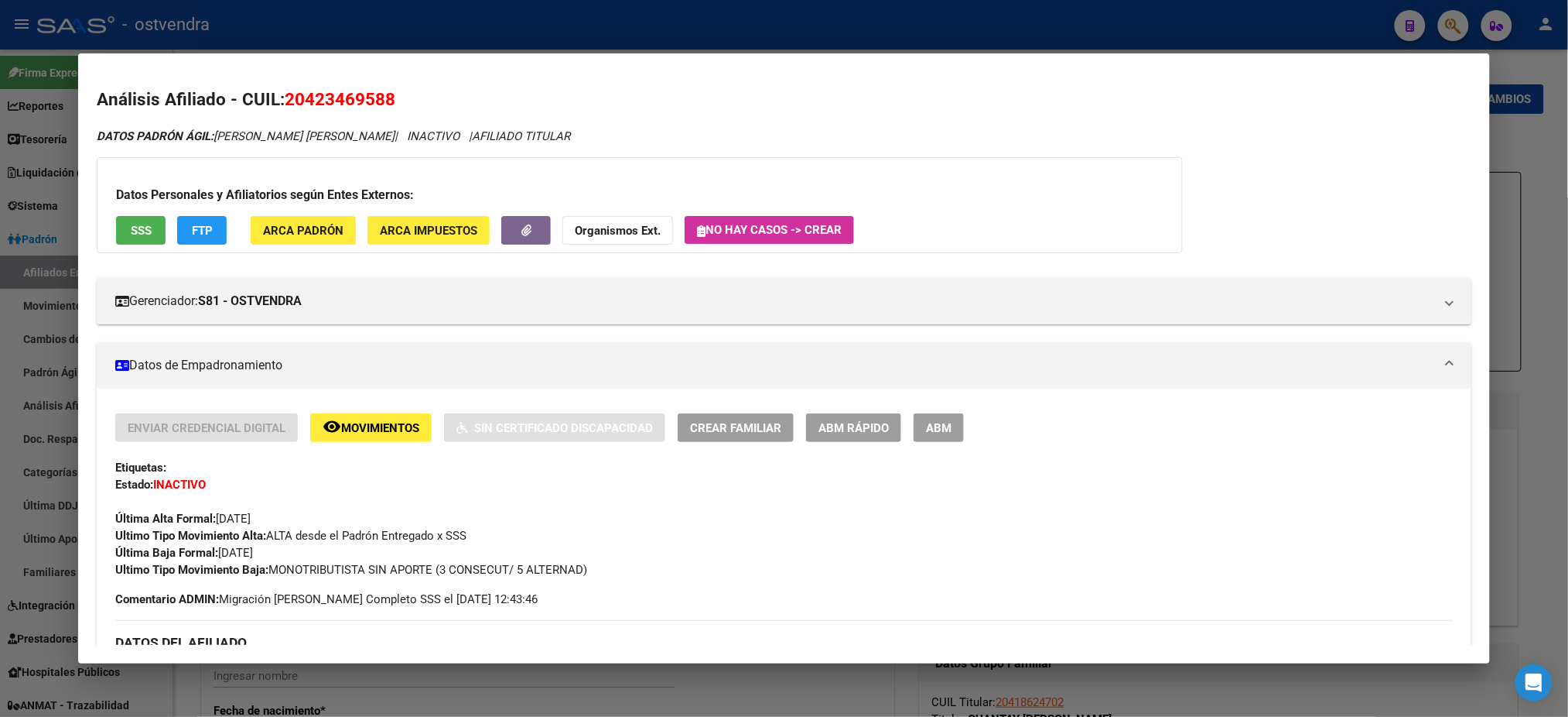
click at [949, 431] on button "ABM" at bounding box center [939, 428] width 51 height 29
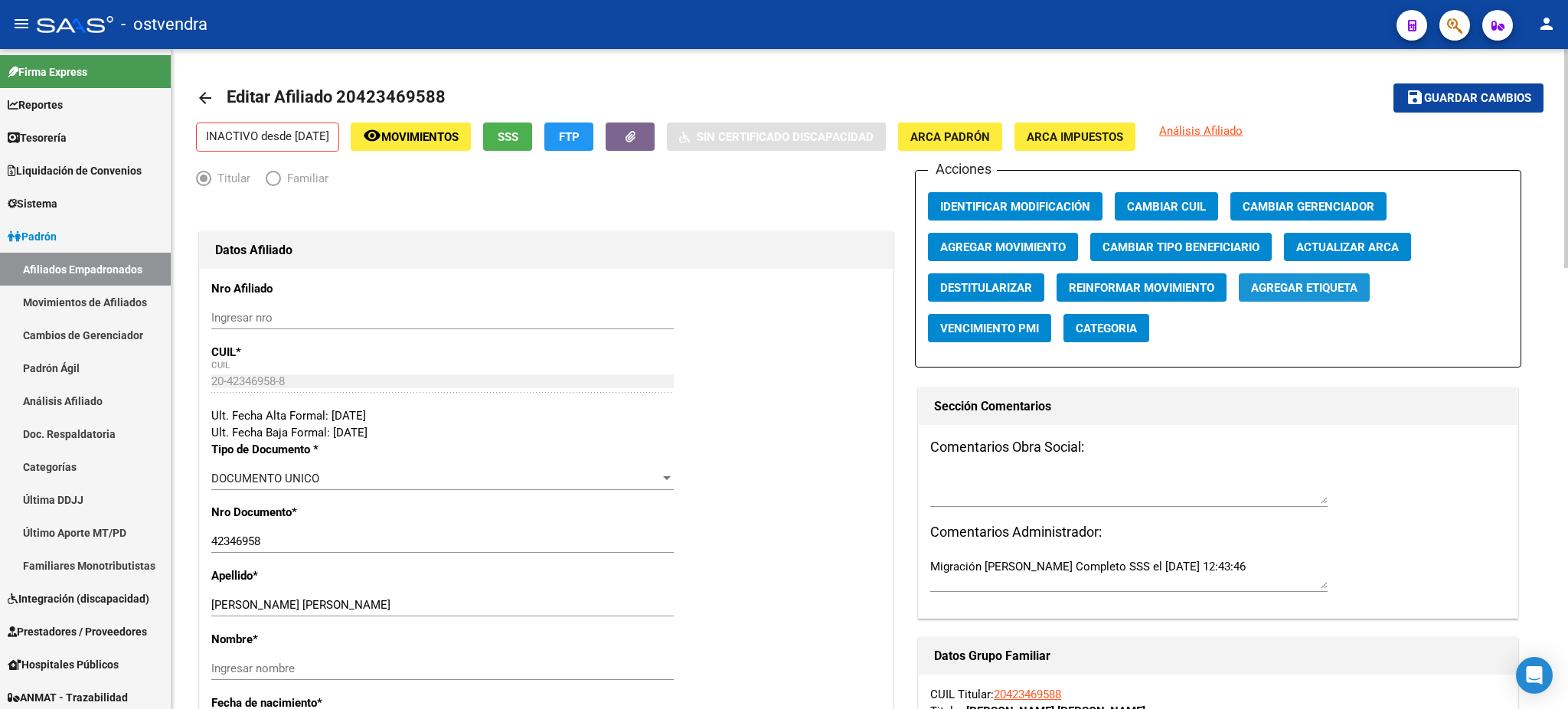
click at [1316, 288] on span "Agregar Etiqueta" at bounding box center [1303, 288] width 106 height 14
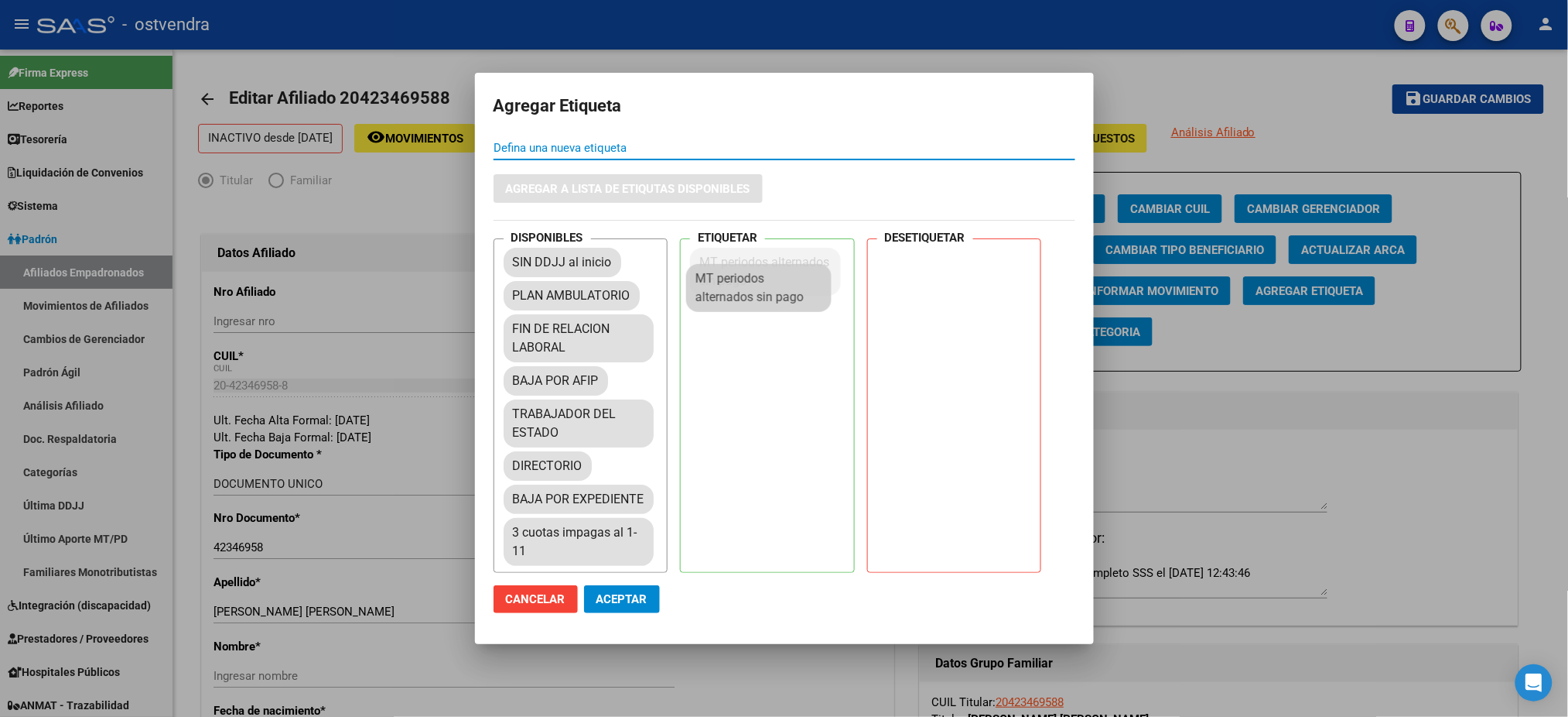
drag, startPoint x: 570, startPoint y: 392, endPoint x: 748, endPoint y: 289, distance: 205.7
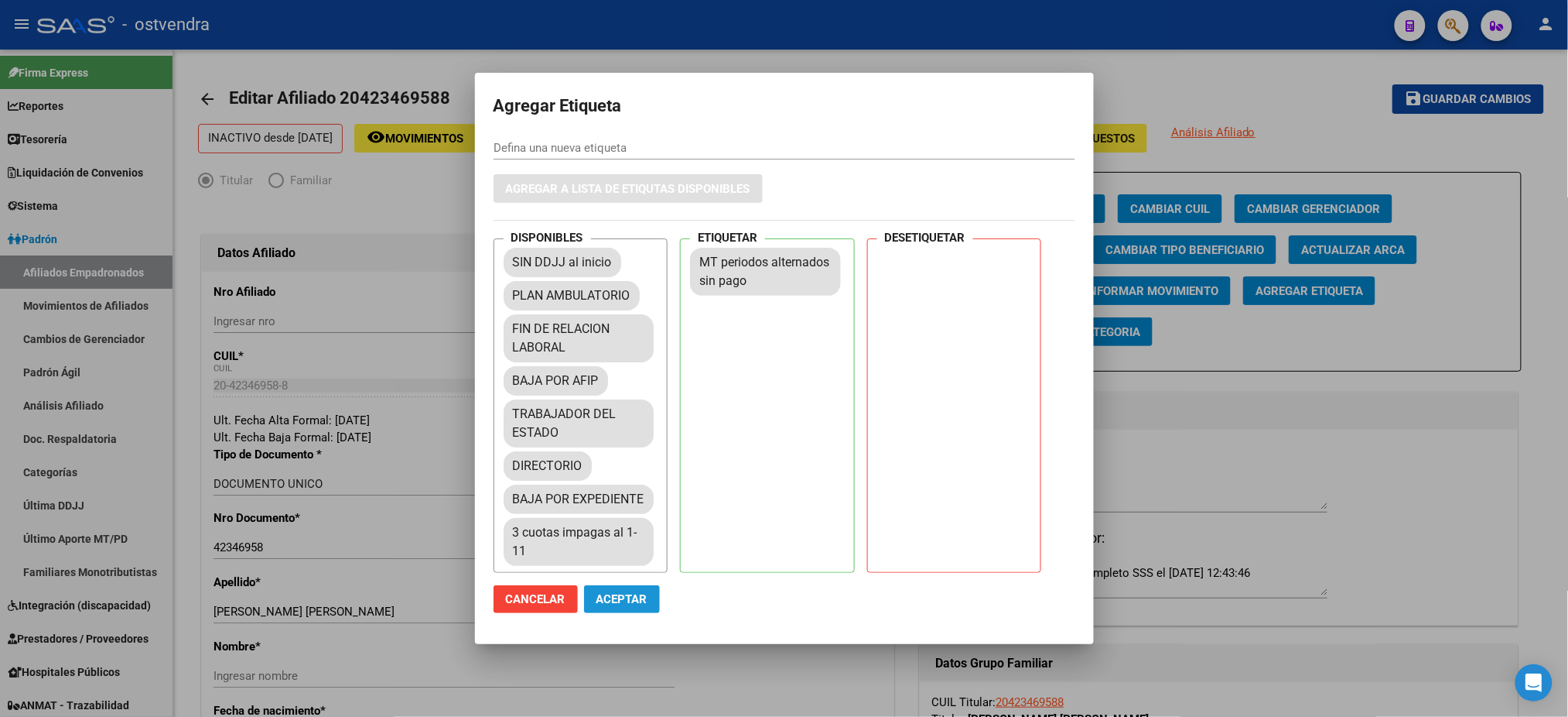
click at [639, 586] on button "Aceptar" at bounding box center [621, 599] width 76 height 28
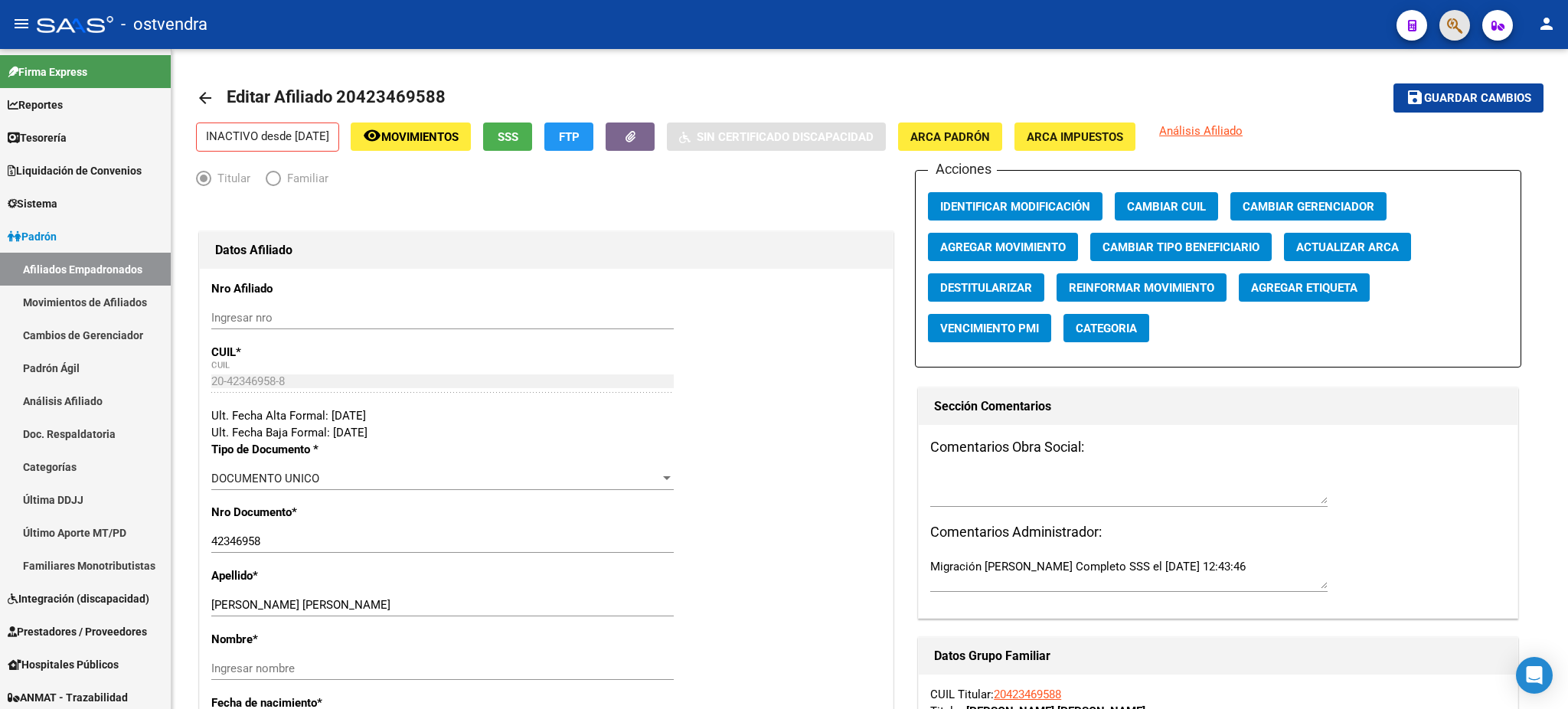
click at [1466, 23] on button "button" at bounding box center [1454, 25] width 30 height 30
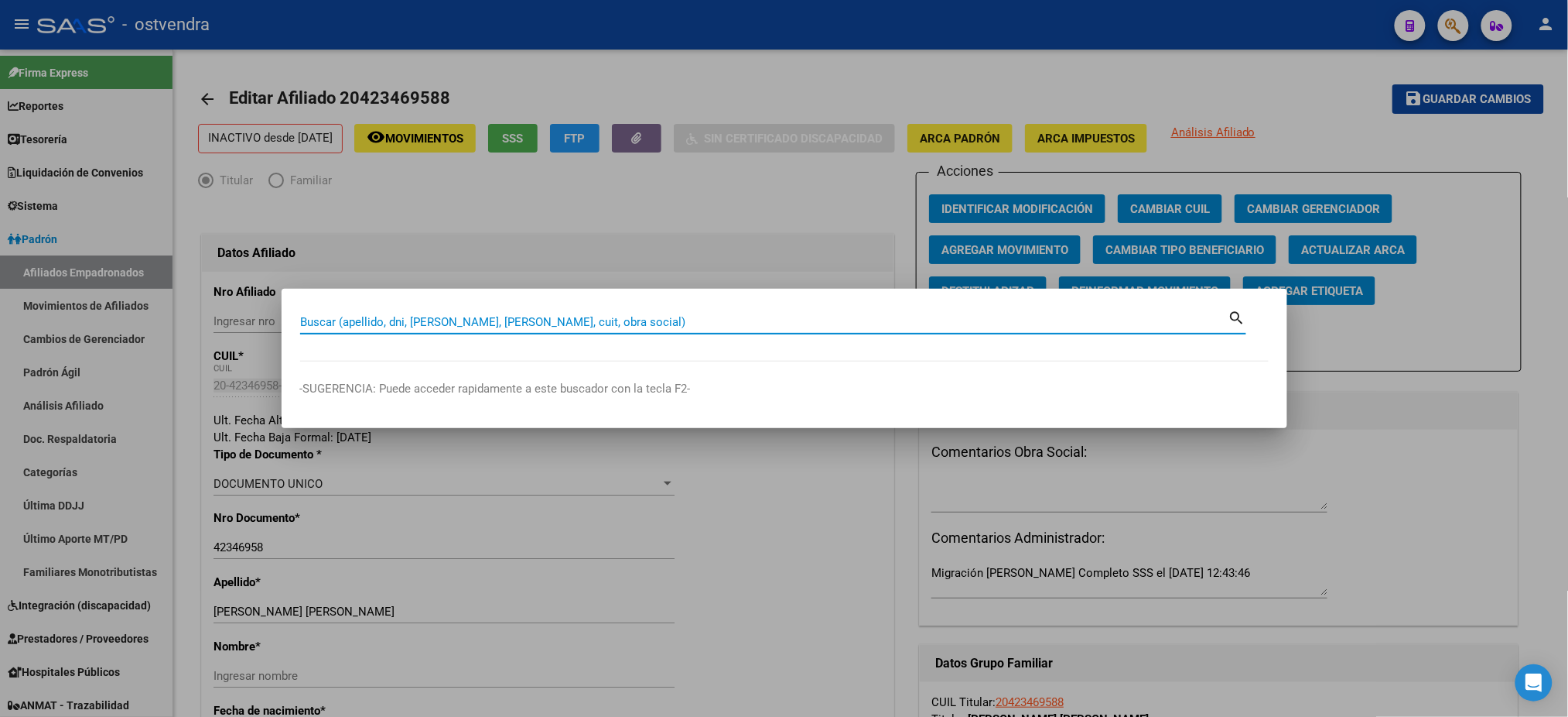
paste input "43875753"
type input "43875753"
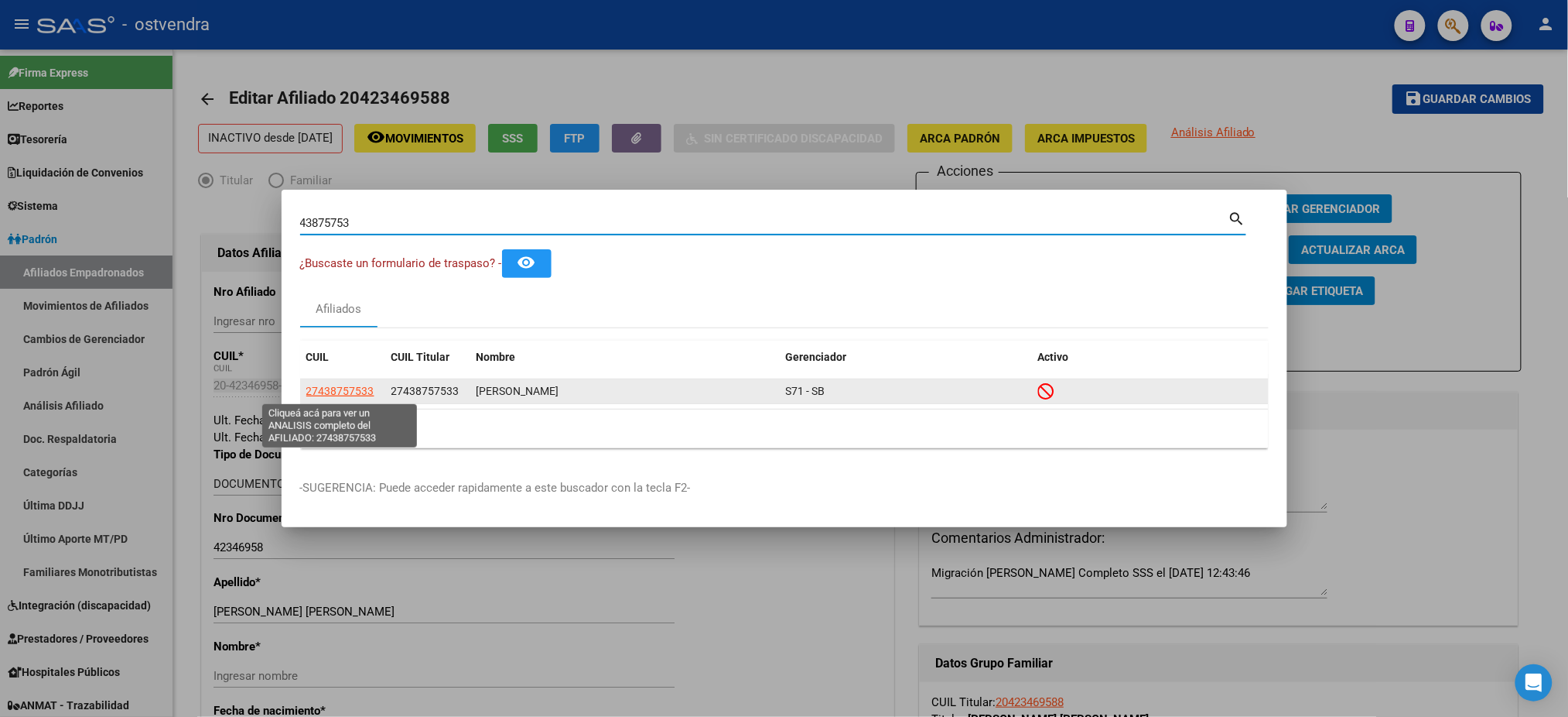
click at [361, 390] on span "27438757533" at bounding box center [340, 391] width 68 height 12
type textarea "27438757533"
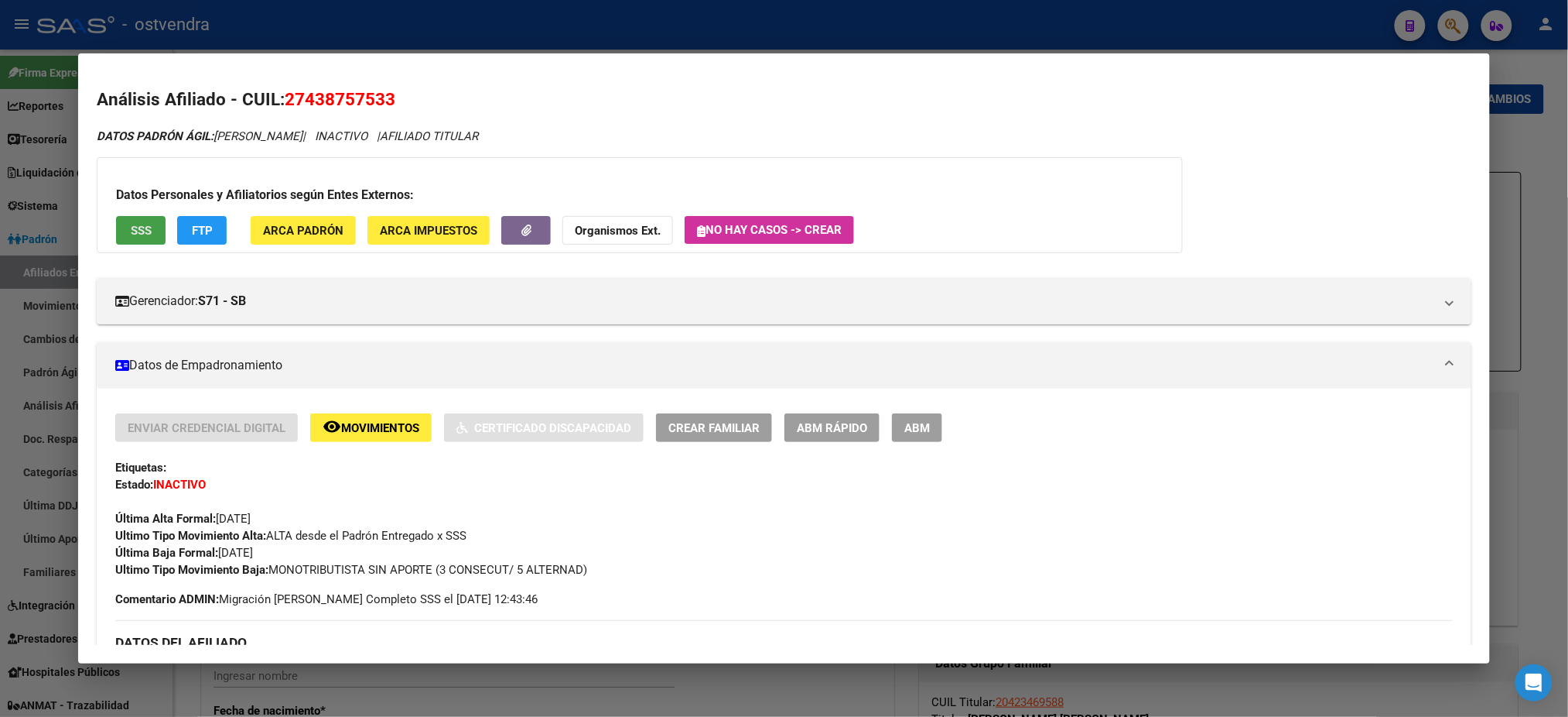
click at [153, 228] on button "SSS" at bounding box center [141, 230] width 50 height 29
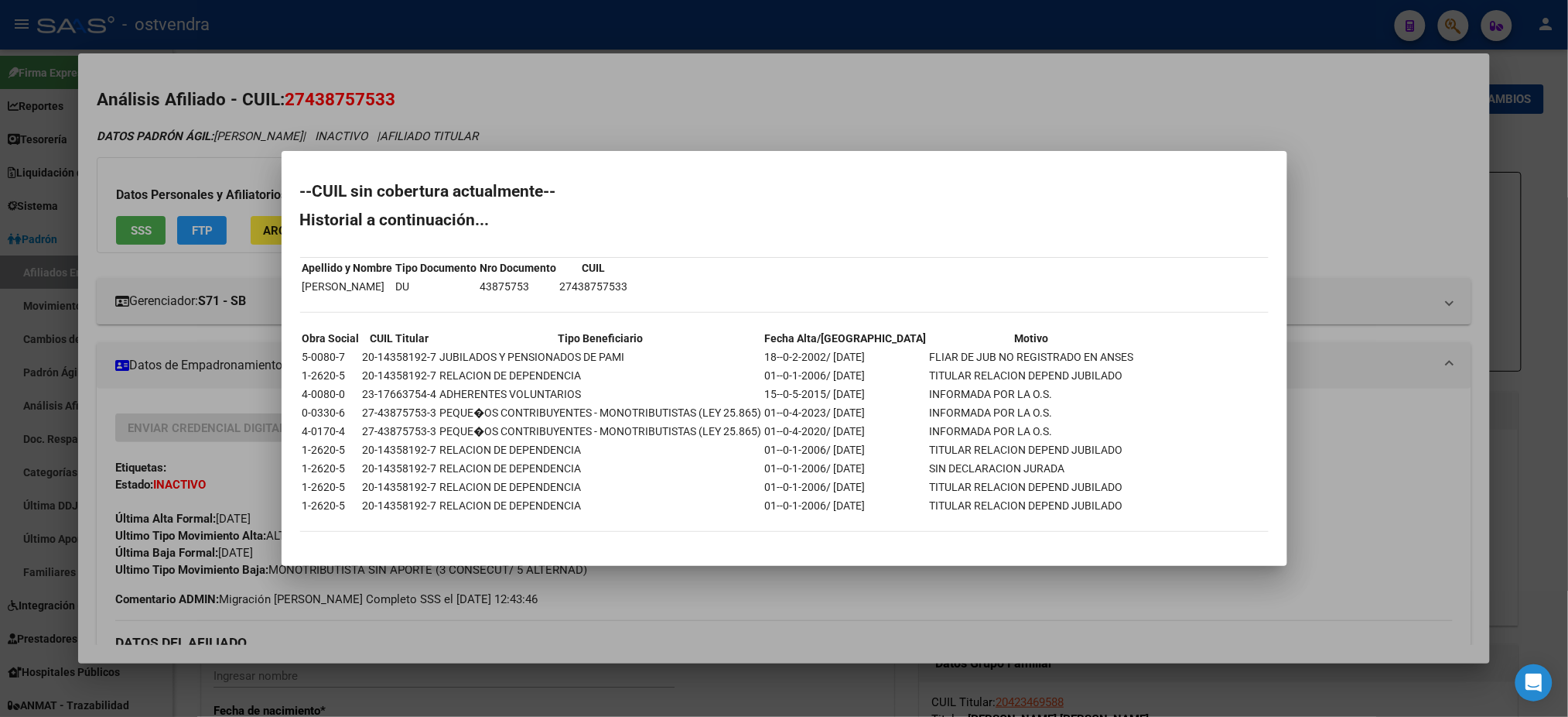
click at [978, 128] on div at bounding box center [784, 358] width 1568 height 717
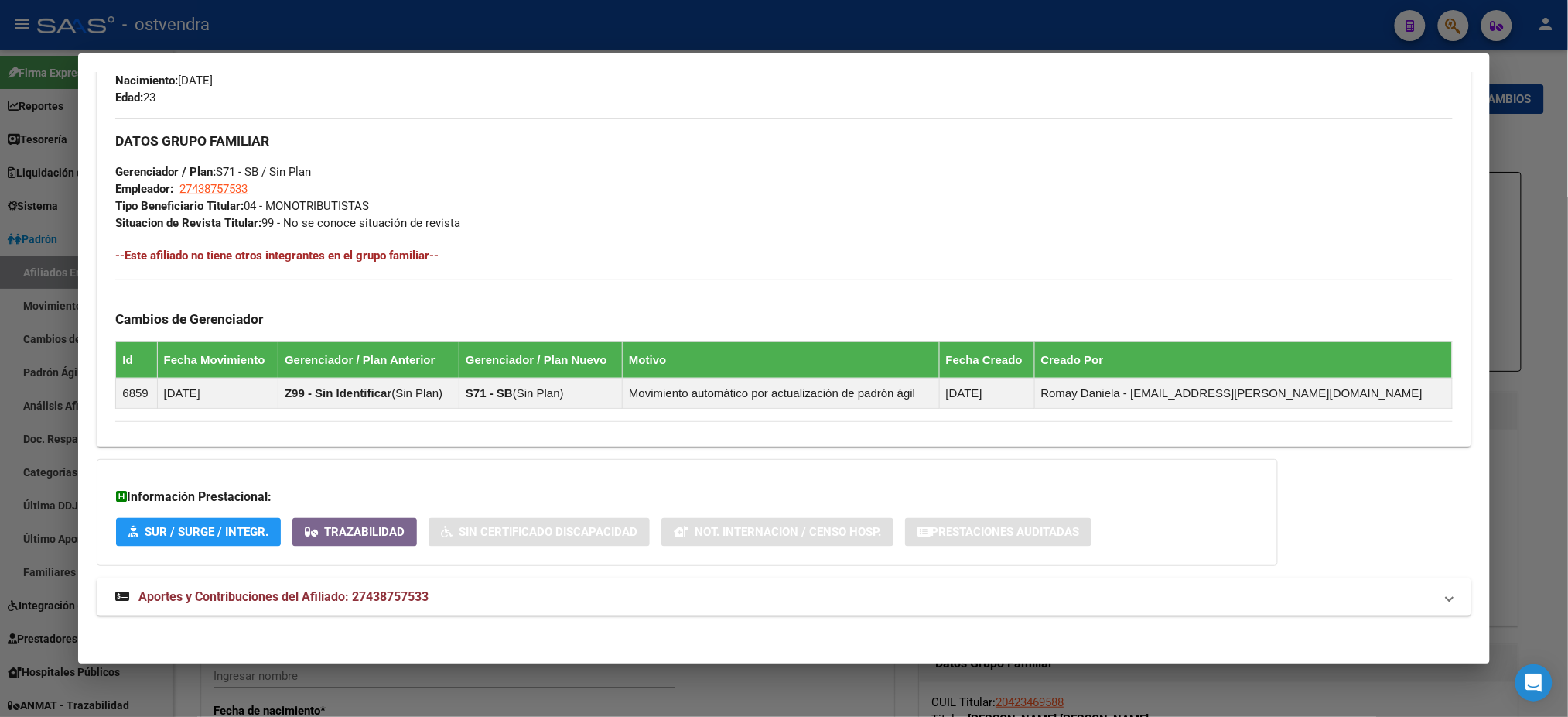
scroll to position [733, 0]
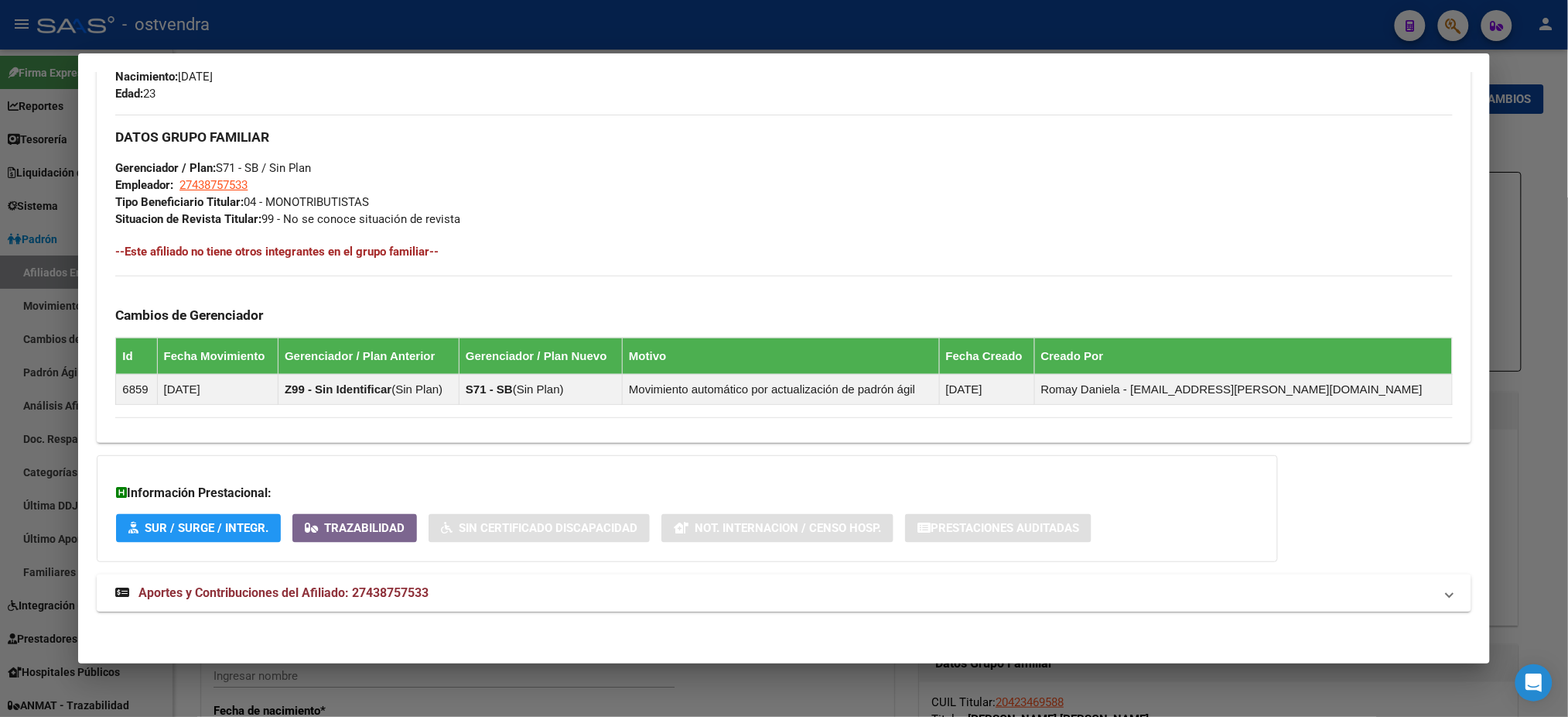
click at [679, 577] on mat-expansion-panel-header "Aportes y Contribuciones del Afiliado: 27438757533" at bounding box center [784, 592] width 1374 height 37
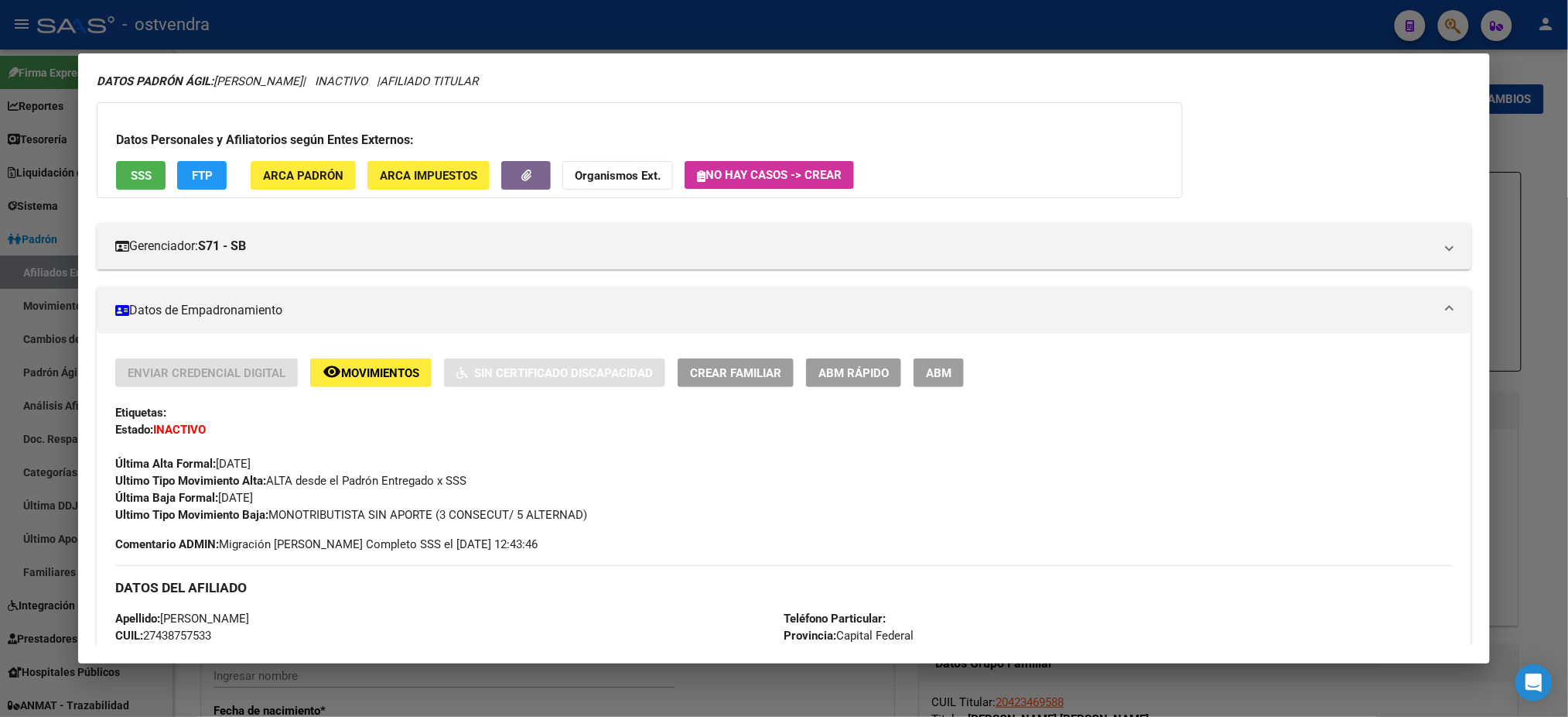
scroll to position [52, 0]
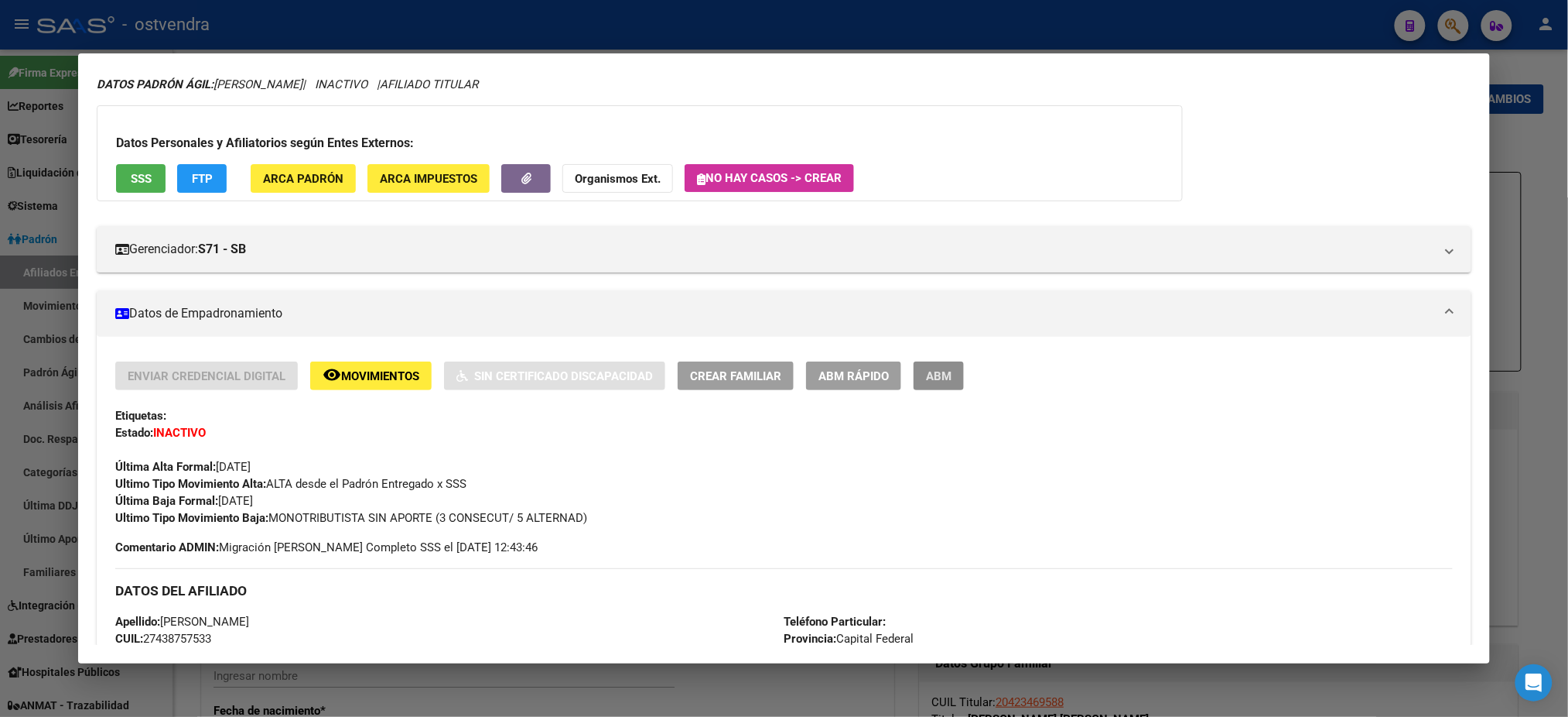
click at [933, 369] on span "ABM" at bounding box center [939, 376] width 26 height 14
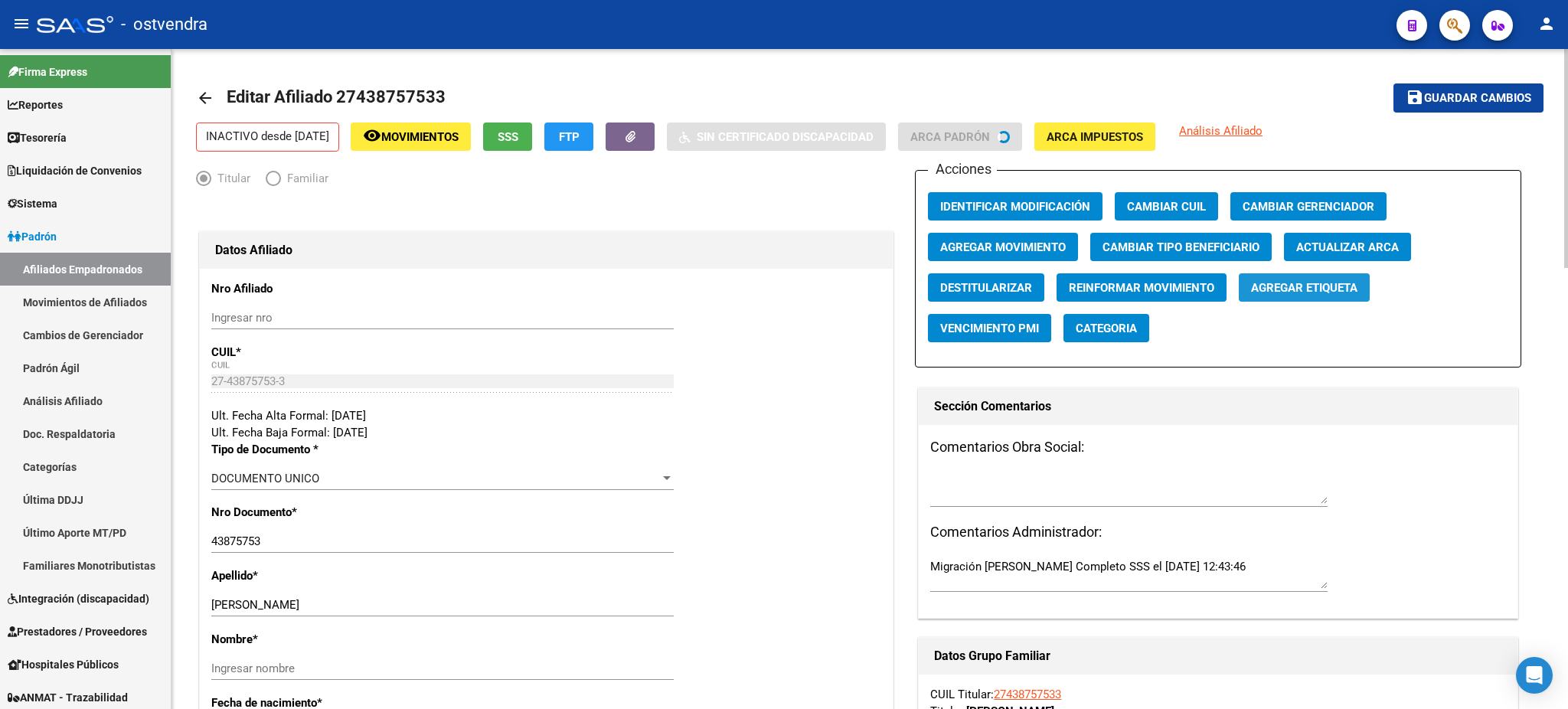
click at [1307, 288] on span "Agregar Etiqueta" at bounding box center [1303, 288] width 106 height 14
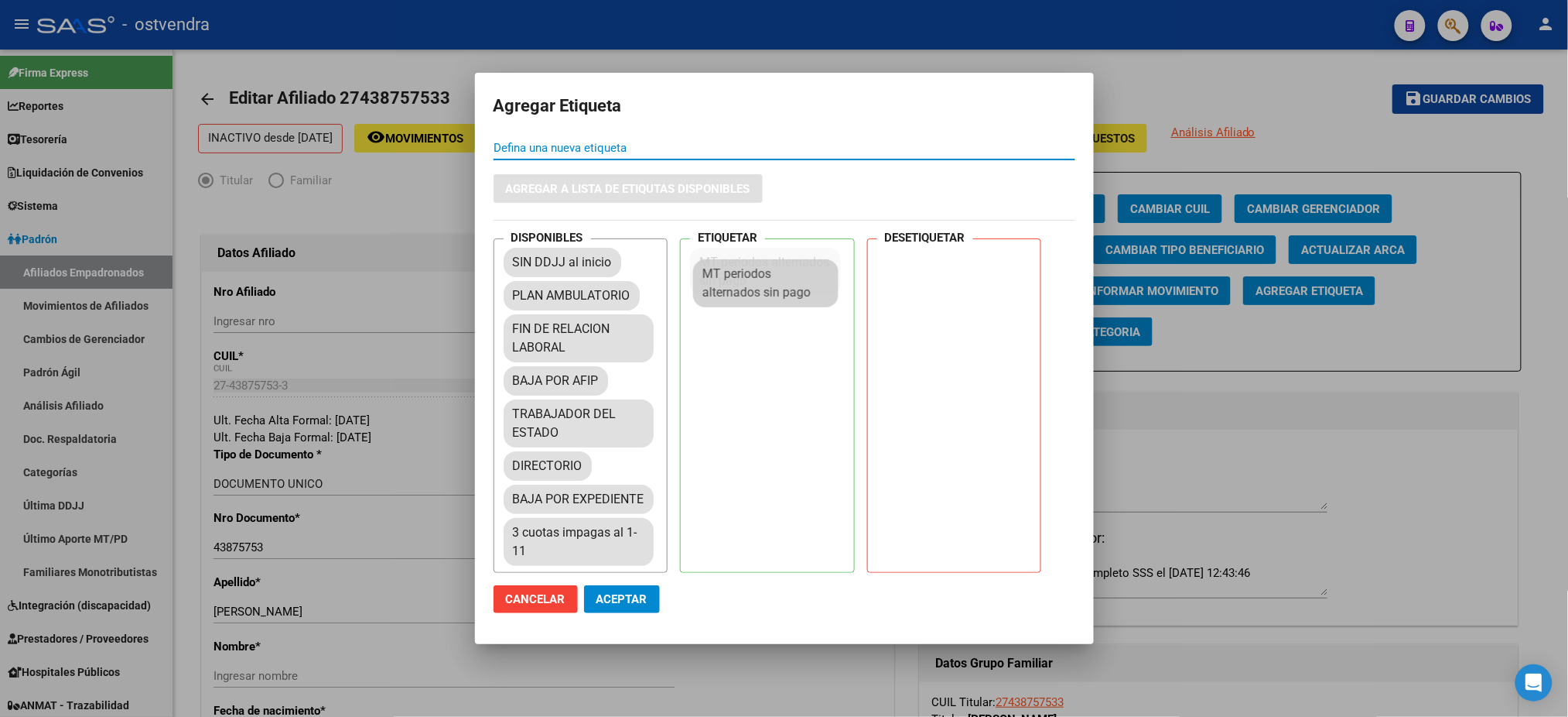
drag, startPoint x: 548, startPoint y: 398, endPoint x: 738, endPoint y: 289, distance: 219.0
click at [632, 598] on span "Aceptar" at bounding box center [621, 599] width 51 height 14
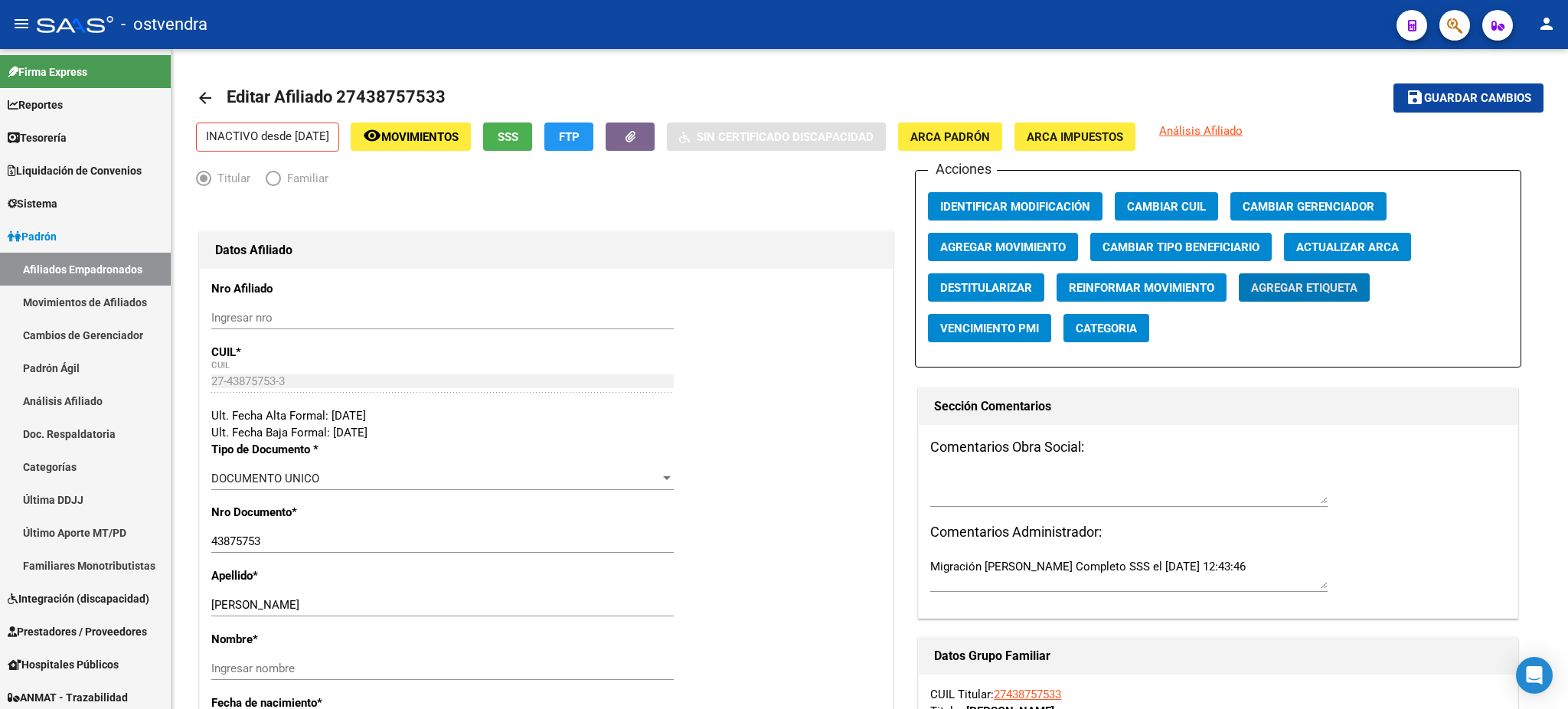
click at [1452, 12] on span "button" at bounding box center [1455, 26] width 16 height 31
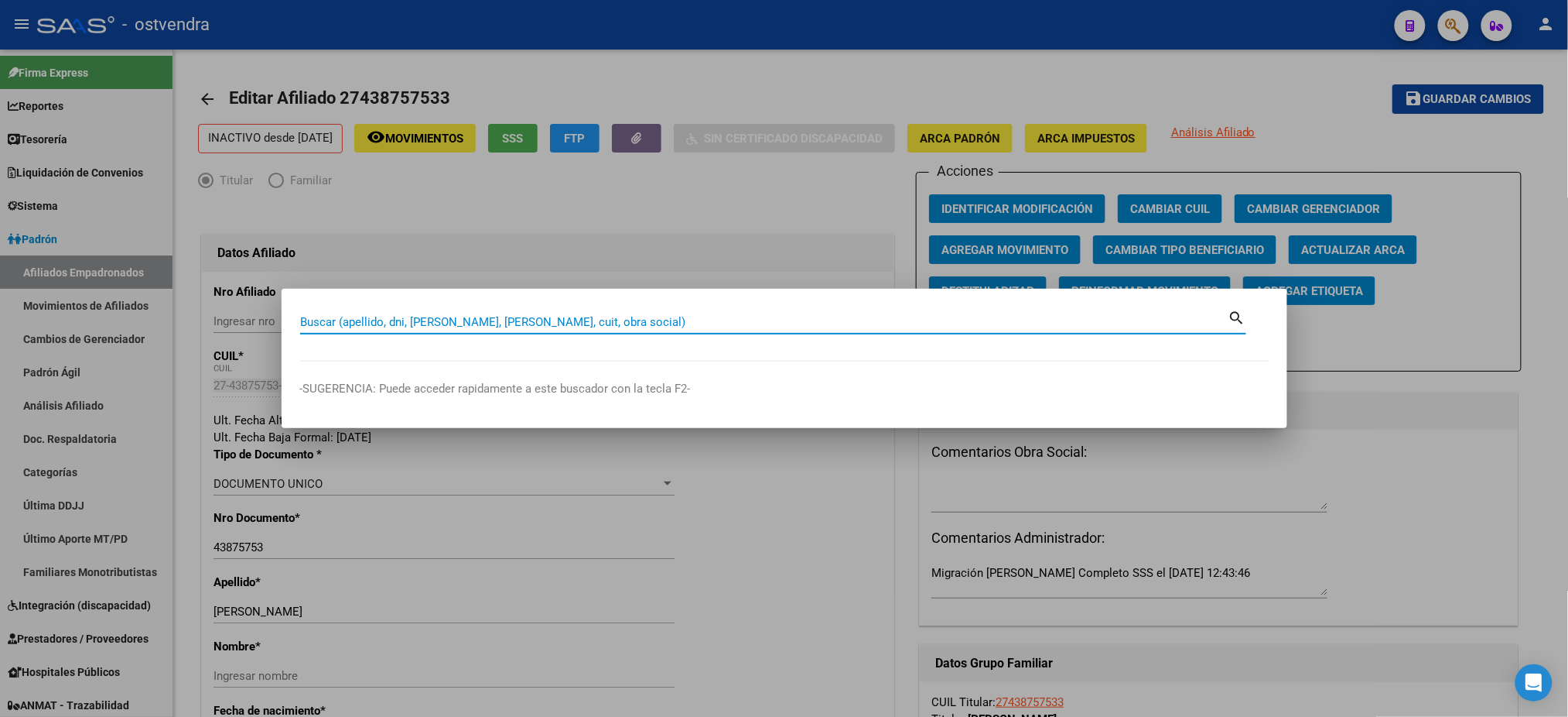
paste input "37034821"
type input "37034821"
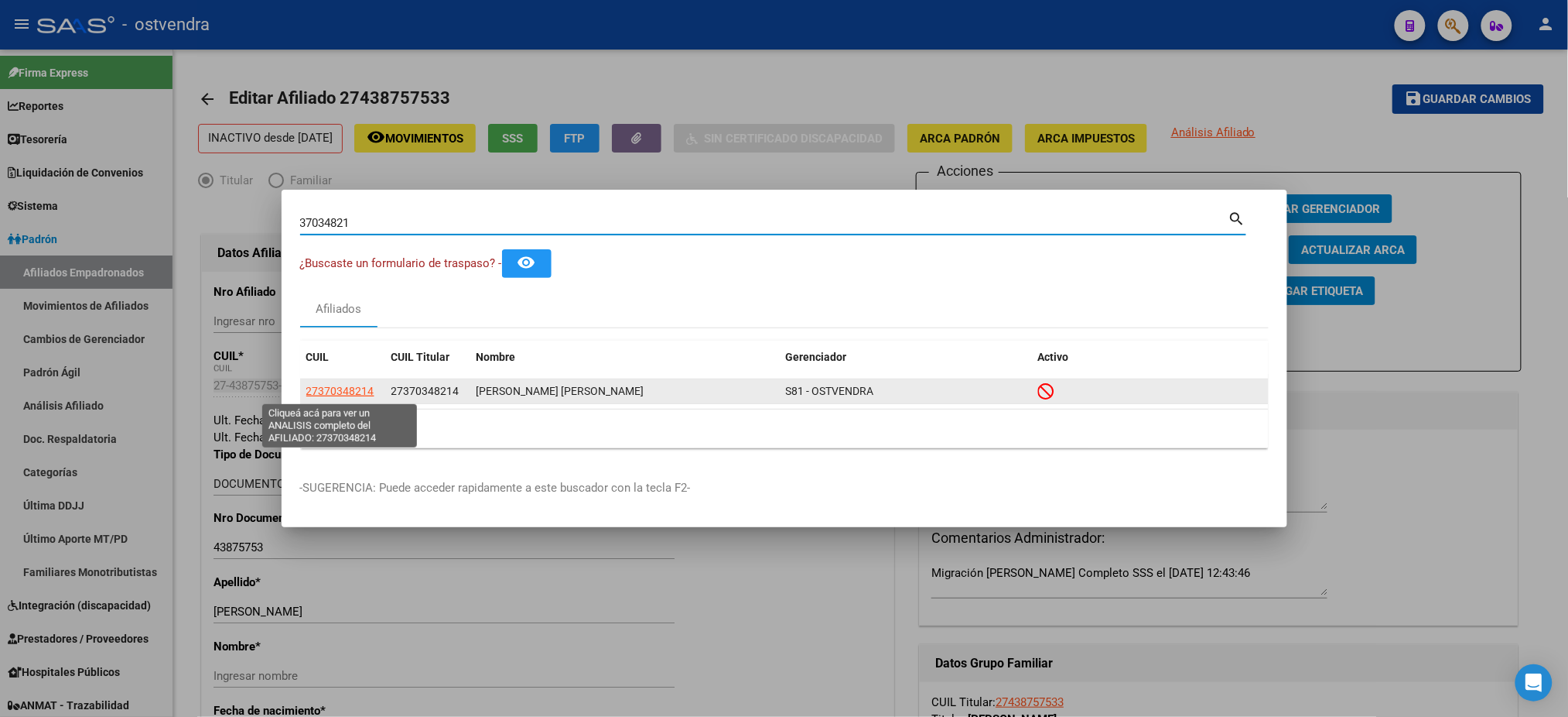
click at [357, 396] on span "27370348214" at bounding box center [340, 391] width 68 height 12
type textarea "27370348214"
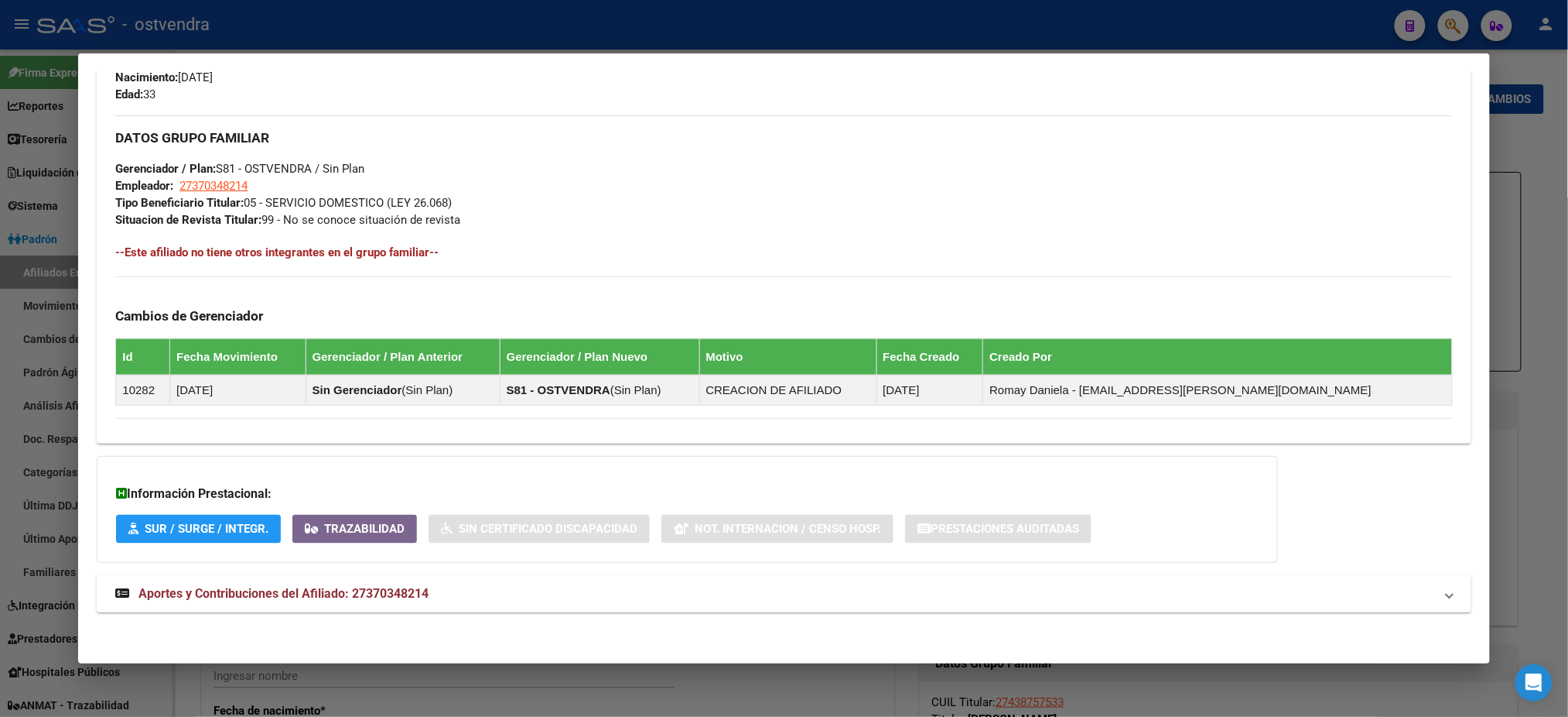
click at [596, 609] on mat-expansion-panel-header "Aportes y Contribuciones del Afiliado: 27370348214" at bounding box center [784, 593] width 1374 height 37
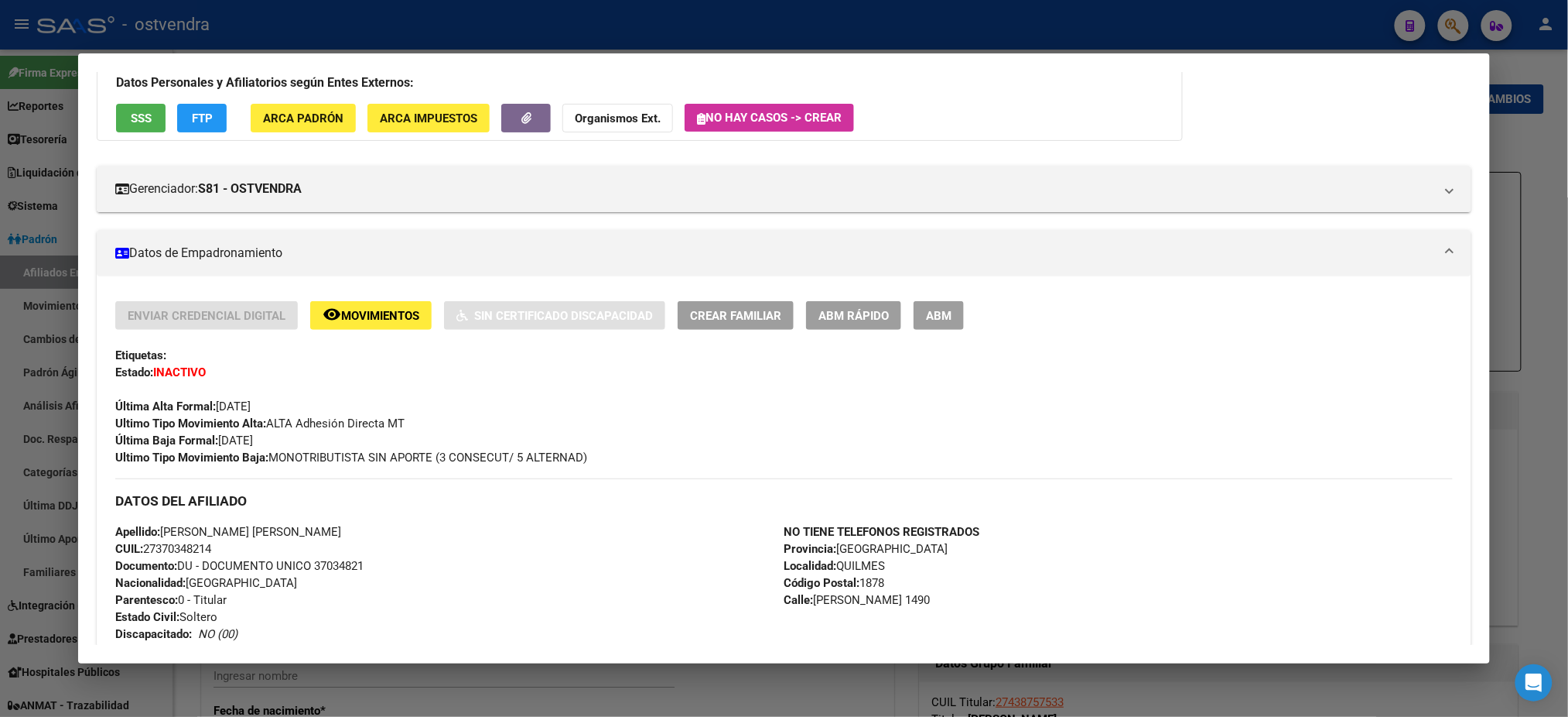
scroll to position [1, 0]
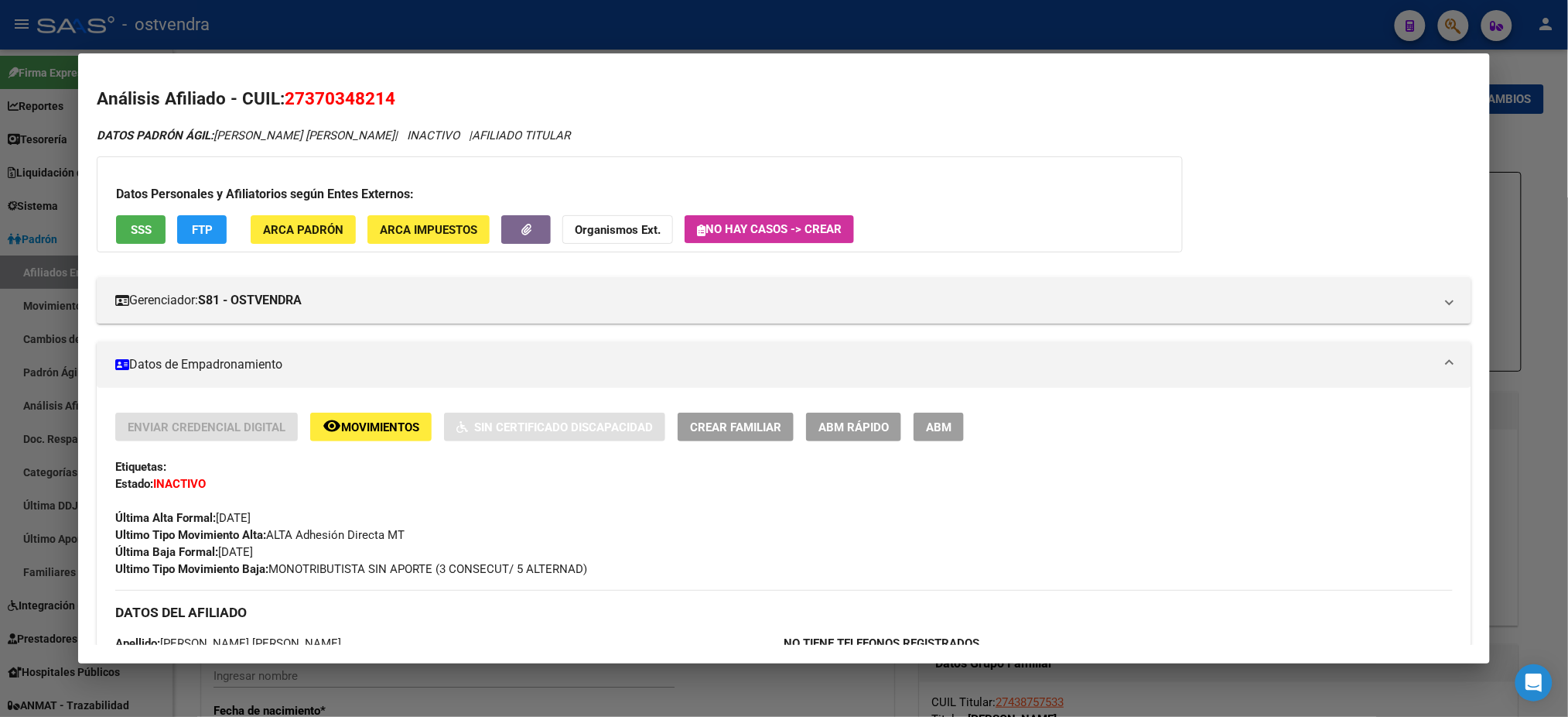
click at [117, 245] on div "Datos Personales y Afiliatorios según Entes Externos: SSS FTP ARCA Padrón ARCA …" at bounding box center [639, 204] width 1086 height 95
click at [148, 209] on div "Datos Personales y Afiliatorios según Entes Externos: SSS FTP ARCA Padrón ARCA …" at bounding box center [639, 204] width 1086 height 95
click at [151, 212] on div "Datos Personales y Afiliatorios según Entes Externos: SSS FTP ARCA Padrón ARCA …" at bounding box center [639, 204] width 1086 height 95
click at [134, 244] on div "Datos Personales y Afiliatorios según Entes Externos: SSS FTP ARCA Padrón ARCA …" at bounding box center [639, 204] width 1086 height 95
click at [134, 236] on button "SSS" at bounding box center [141, 229] width 50 height 29
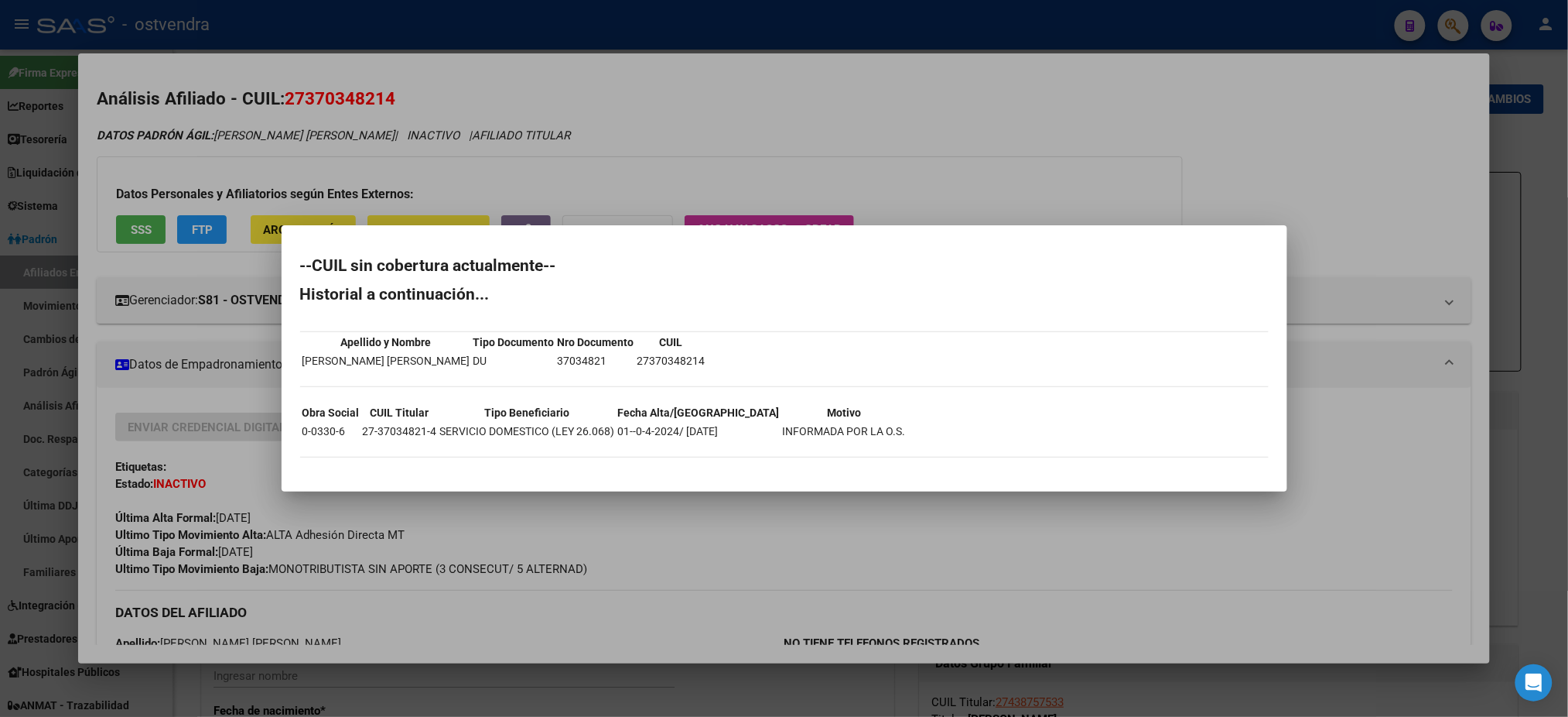
drag, startPoint x: 269, startPoint y: 113, endPoint x: 448, endPoint y: 131, distance: 179.9
click at [270, 113] on div at bounding box center [784, 358] width 1568 height 717
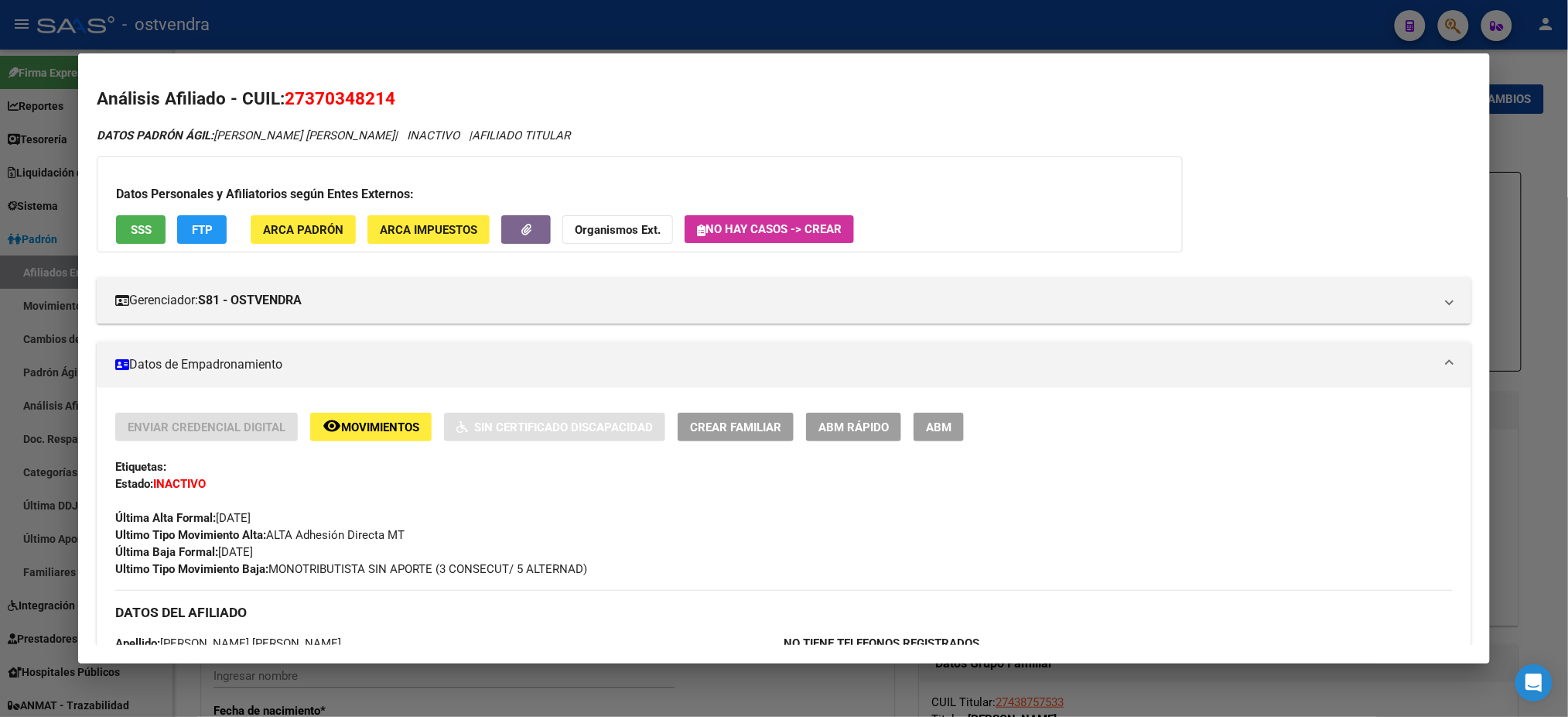
drag, startPoint x: 947, startPoint y: 433, endPoint x: 1090, endPoint y: 344, distance: 168.4
click at [947, 434] on button "ABM" at bounding box center [939, 427] width 51 height 29
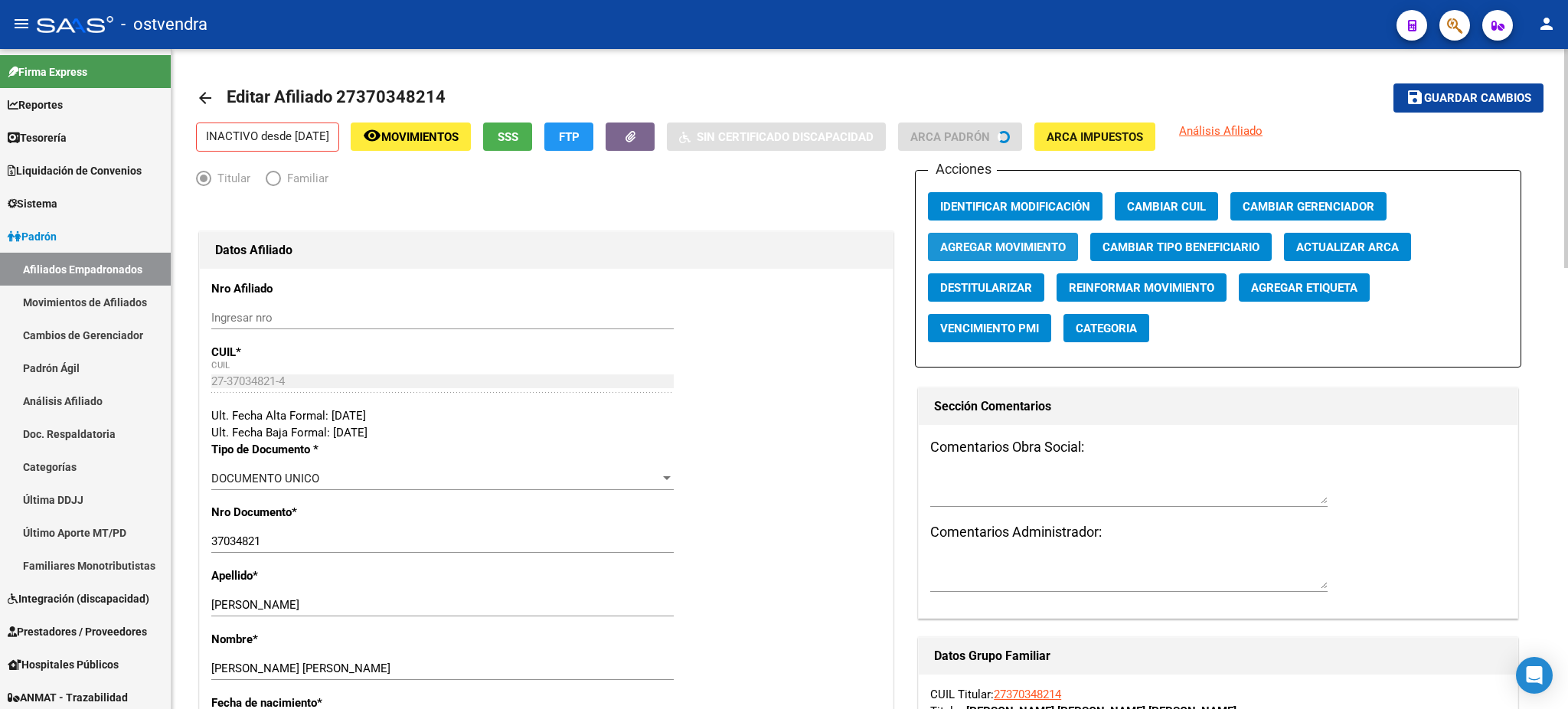
click at [1015, 240] on span "Agregar Movimiento" at bounding box center [1003, 247] width 126 height 14
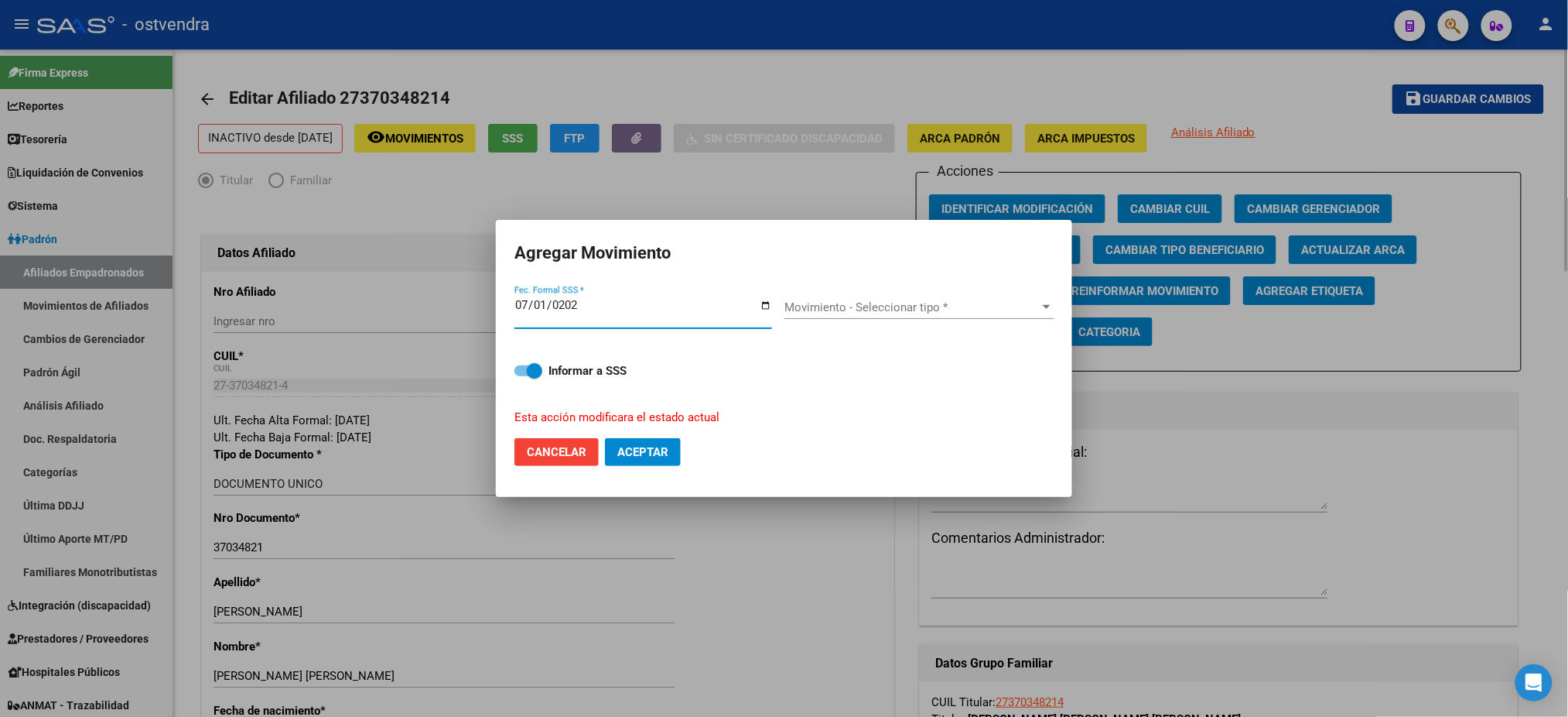
type input "[DATE]"
click at [1016, 308] on span "Movimiento - Seleccionar tipo *" at bounding box center [913, 307] width 257 height 14
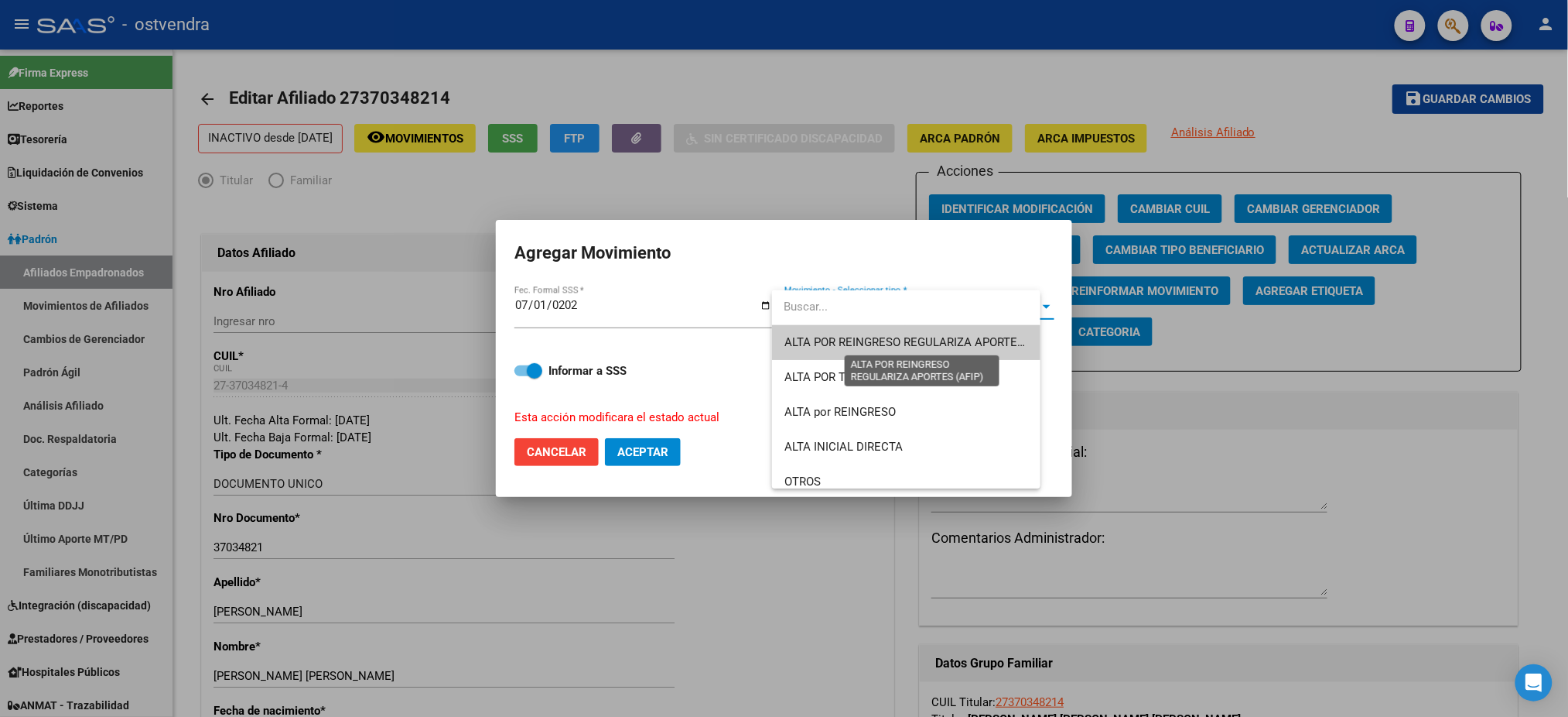
click at [993, 340] on span "ALTA POR REINGRESO REGULARIZA APORTES (AFIP)" at bounding box center [922, 342] width 274 height 14
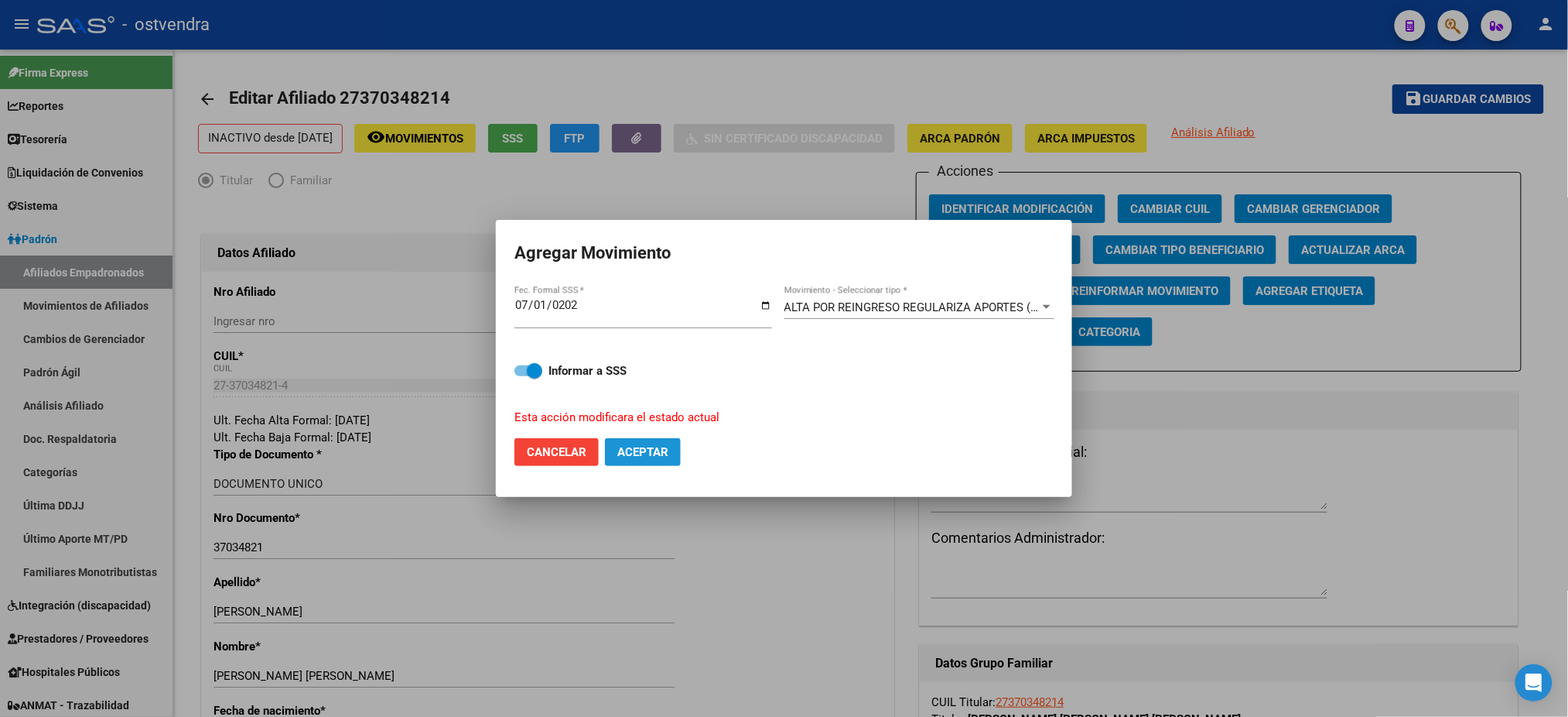
click at [652, 456] on span "Aceptar" at bounding box center [642, 451] width 51 height 14
checkbox input "false"
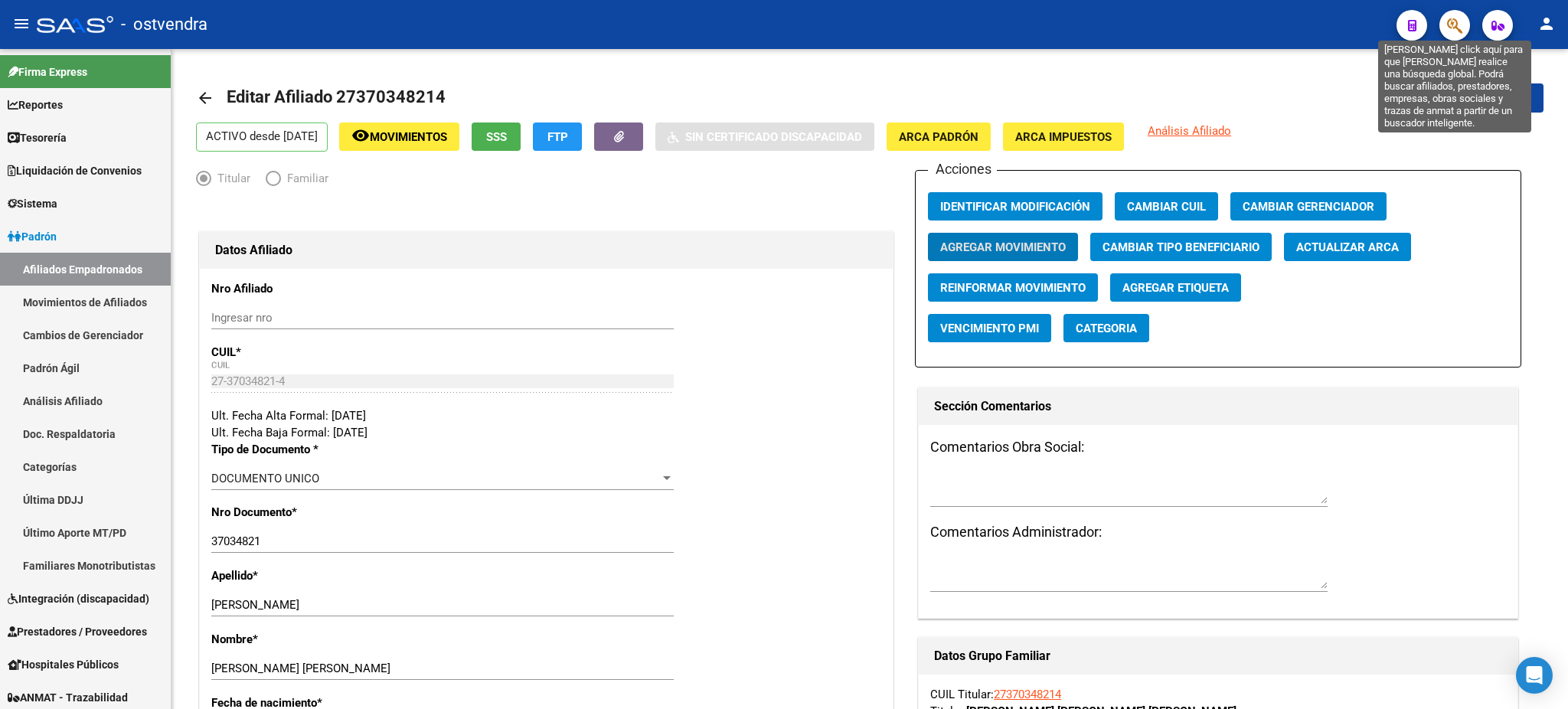
click at [1454, 25] on icon "button" at bounding box center [1455, 26] width 16 height 18
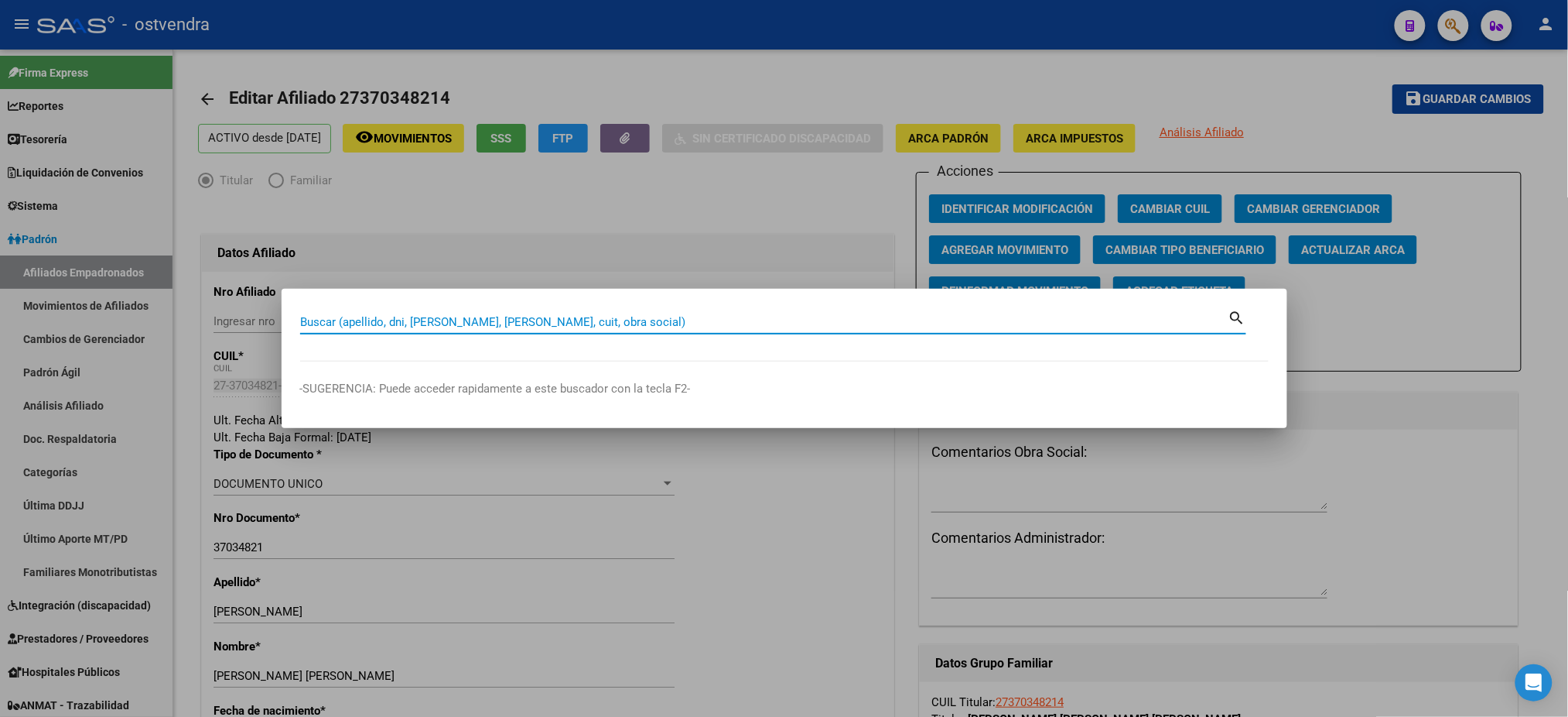
paste input "29404053"
type input "29404053"
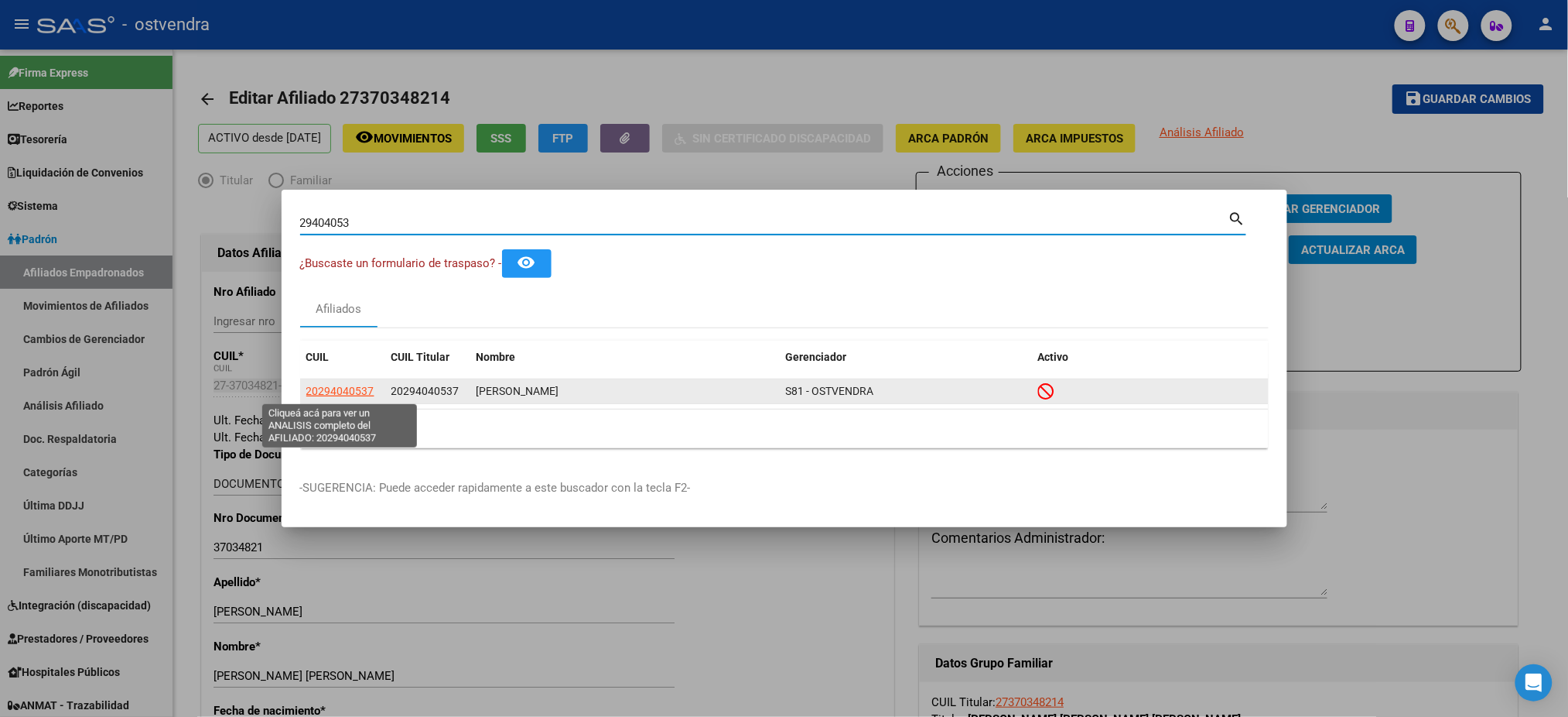
click at [322, 392] on span "20294040537" at bounding box center [340, 391] width 68 height 12
type textarea "20294040537"
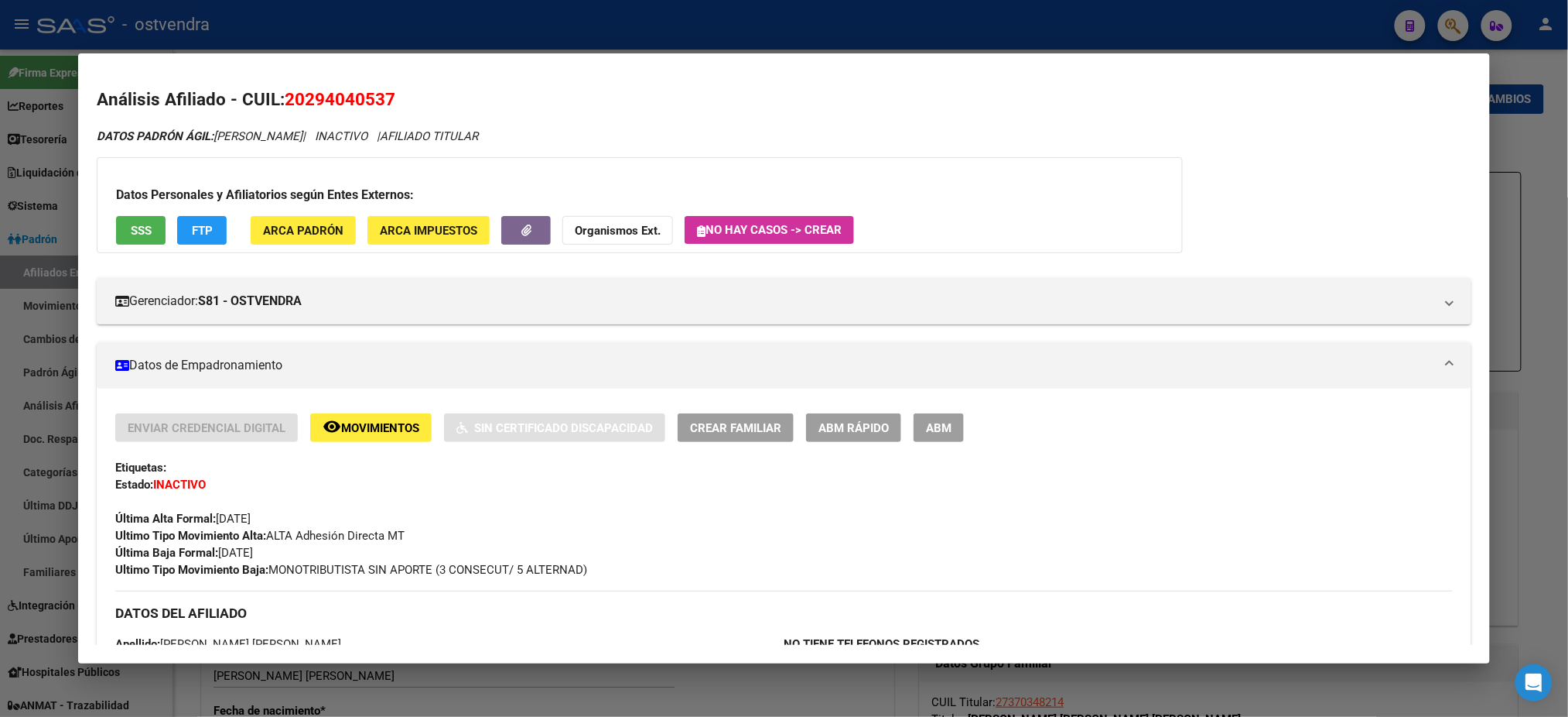
drag, startPoint x: 101, startPoint y: 218, endPoint x: 116, endPoint y: 232, distance: 20.5
click at [101, 220] on div "Datos Personales y Afiliatorios según Entes Externos: SSS FTP ARCA Padrón ARCA …" at bounding box center [639, 205] width 1086 height 95
click at [116, 232] on button "SSS" at bounding box center [141, 230] width 50 height 29
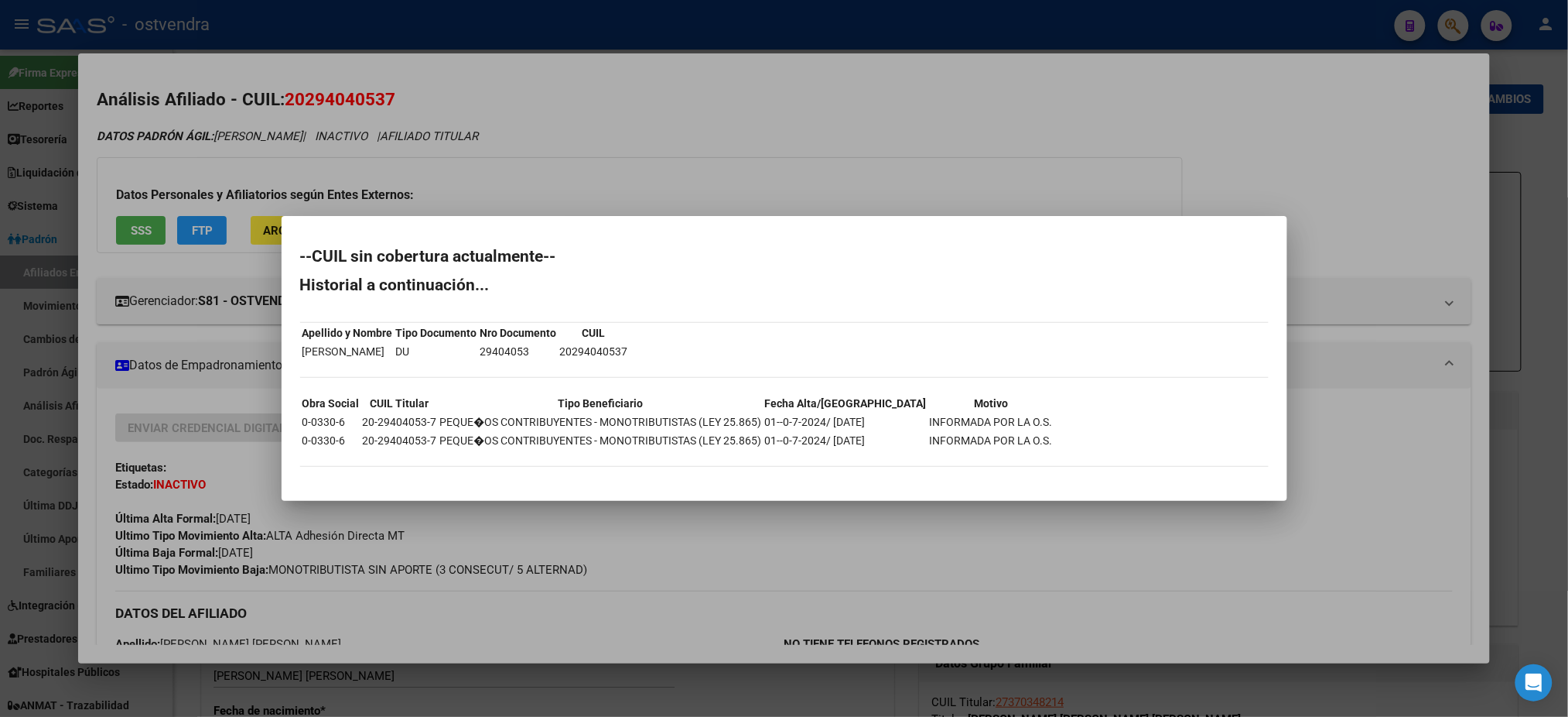
click at [397, 162] on div at bounding box center [784, 358] width 1568 height 717
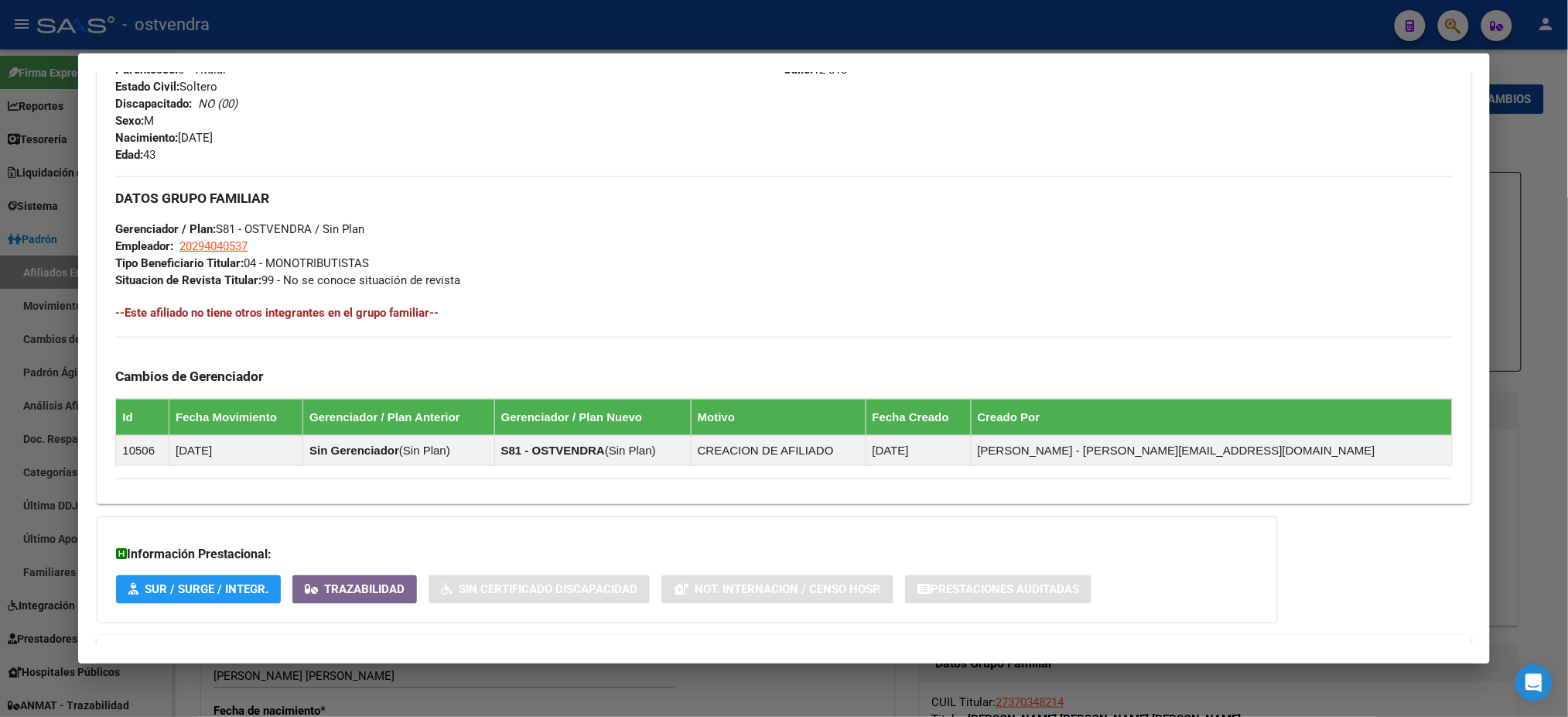
scroll to position [703, 0]
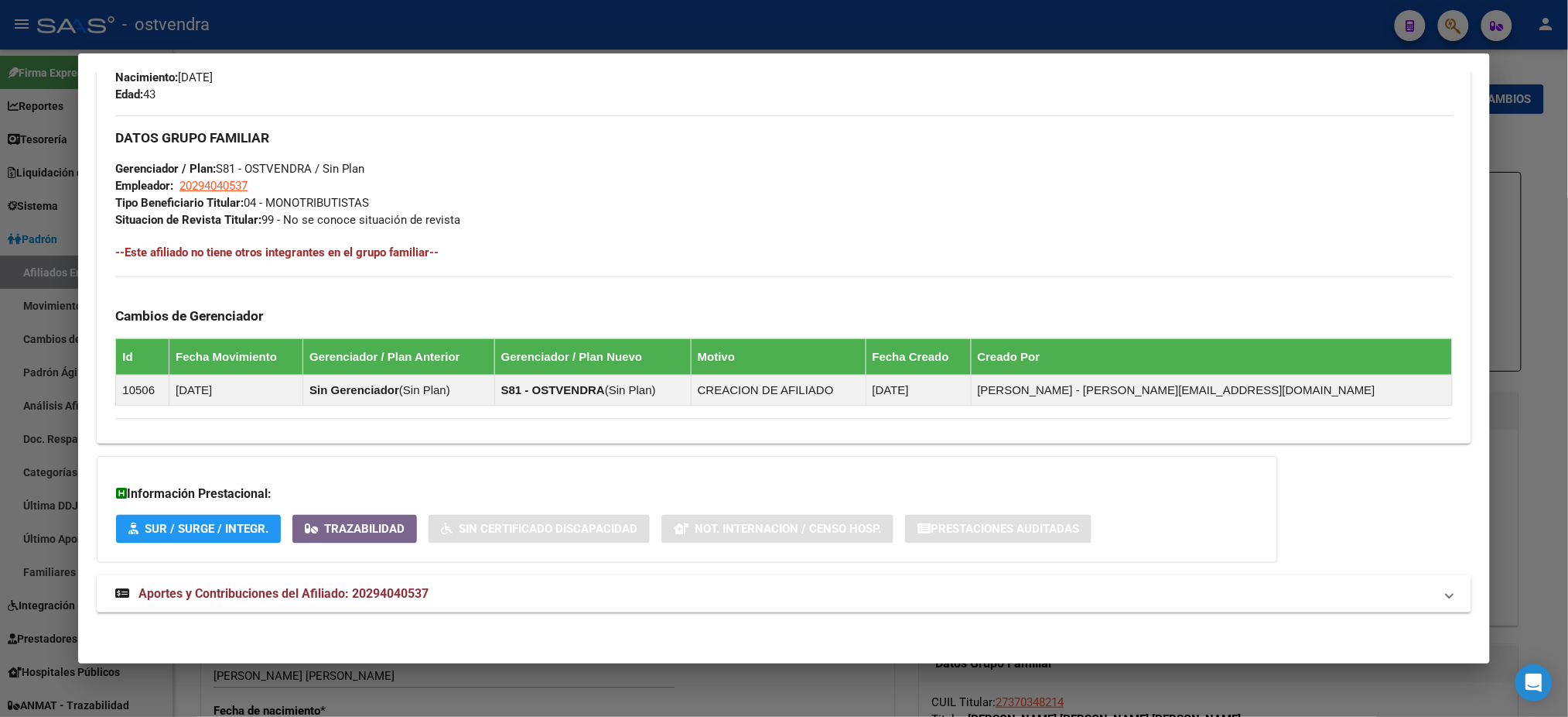
click at [493, 581] on mat-expansion-panel-header "Aportes y Contribuciones del Afiliado: 20294040537" at bounding box center [784, 593] width 1374 height 37
click at [498, 587] on mat-expansion-panel-header "Aportes y Contribuciones del Afiliado: 20294040537" at bounding box center [784, 600] width 1374 height 50
click at [499, 587] on mat-panel-title "Aportes y Contribuciones del Afiliado: 20294040537" at bounding box center [775, 593] width 1318 height 19
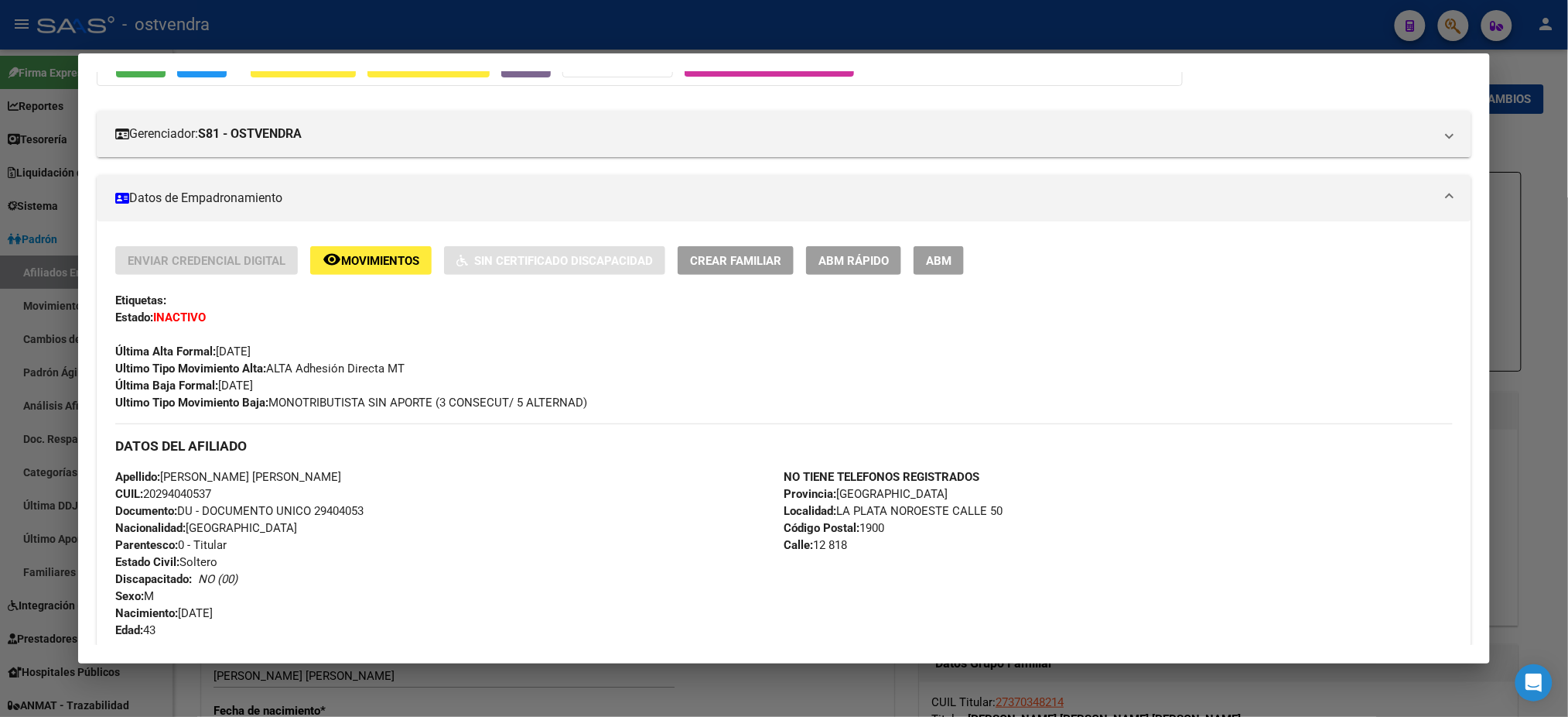
scroll to position [2, 0]
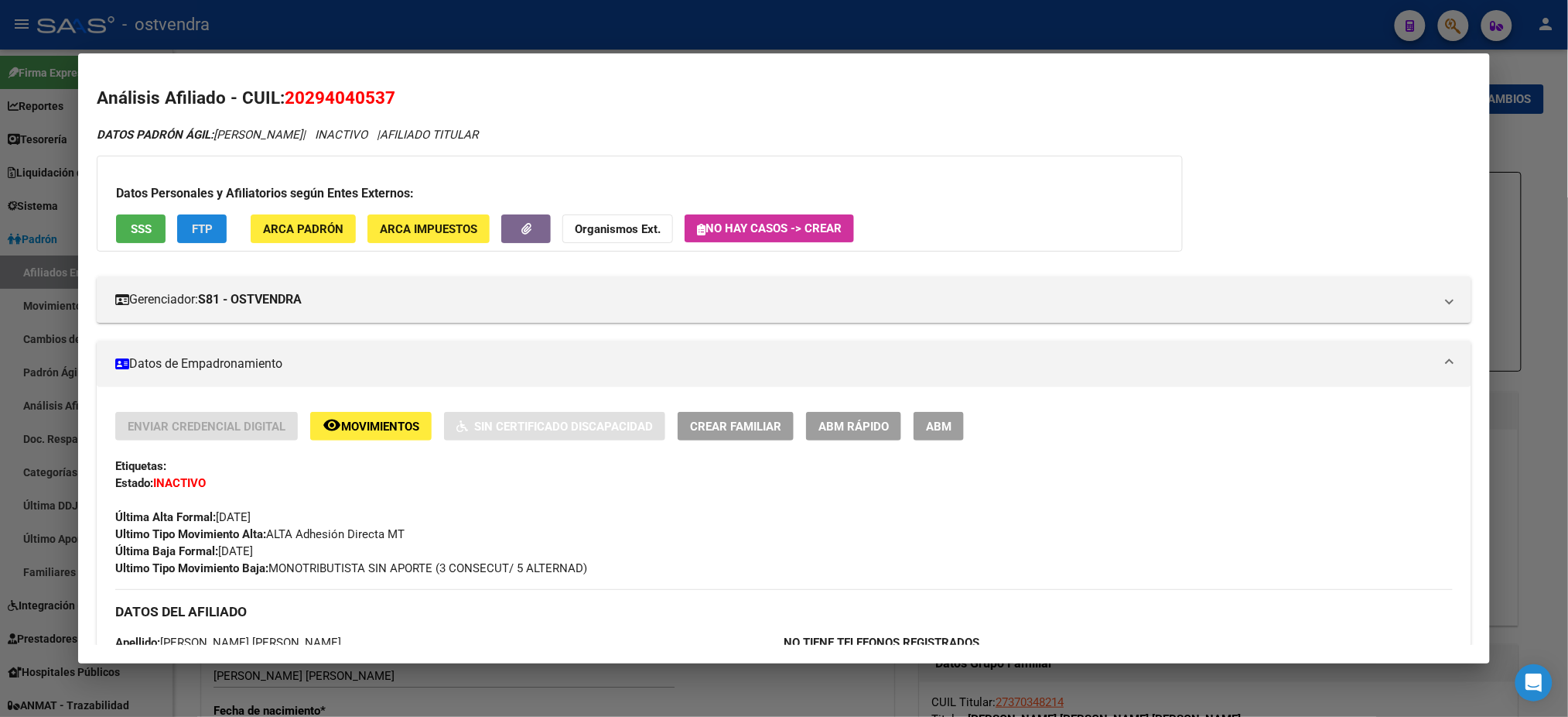
click at [186, 243] on button "FTP" at bounding box center [202, 229] width 50 height 29
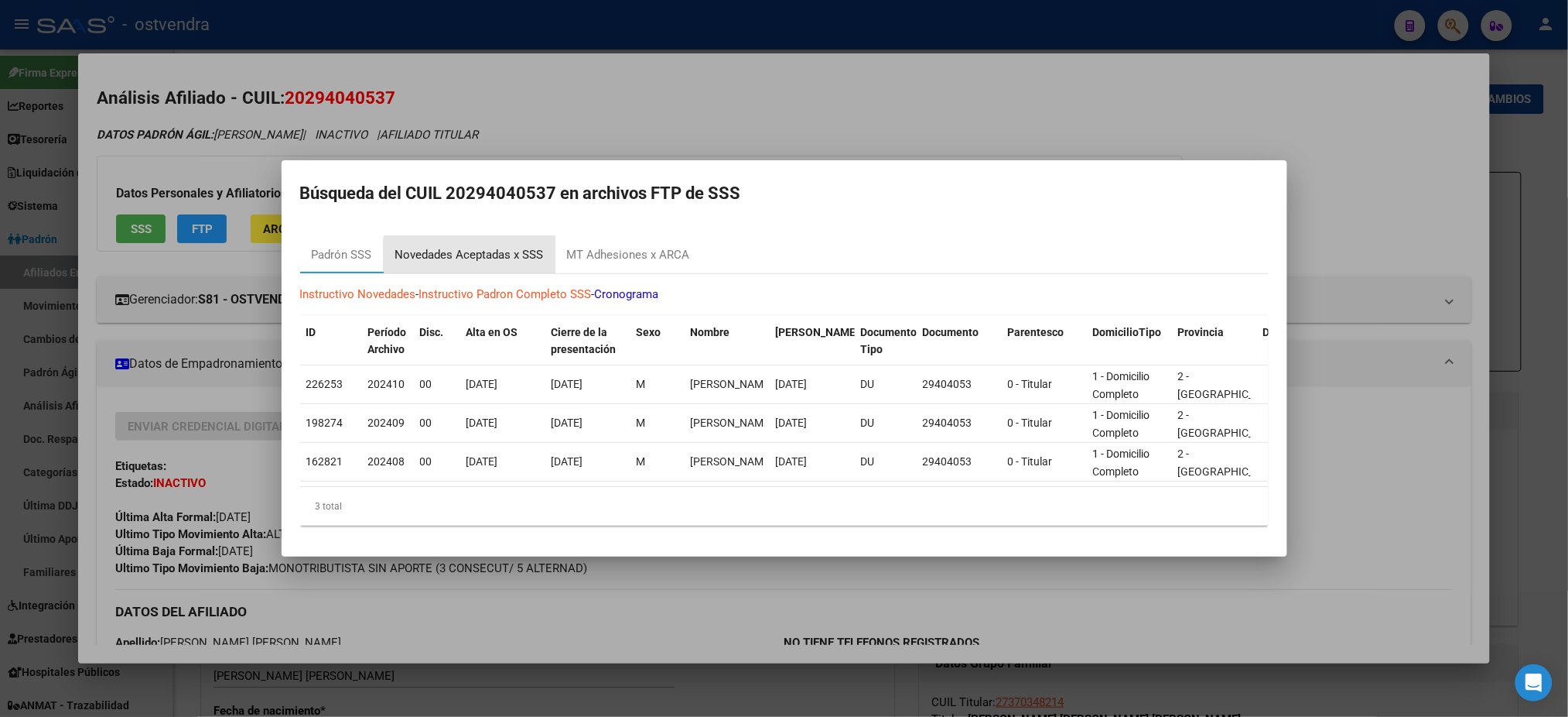
click at [500, 262] on div "Novedades Aceptadas x SSS" at bounding box center [469, 254] width 172 height 37
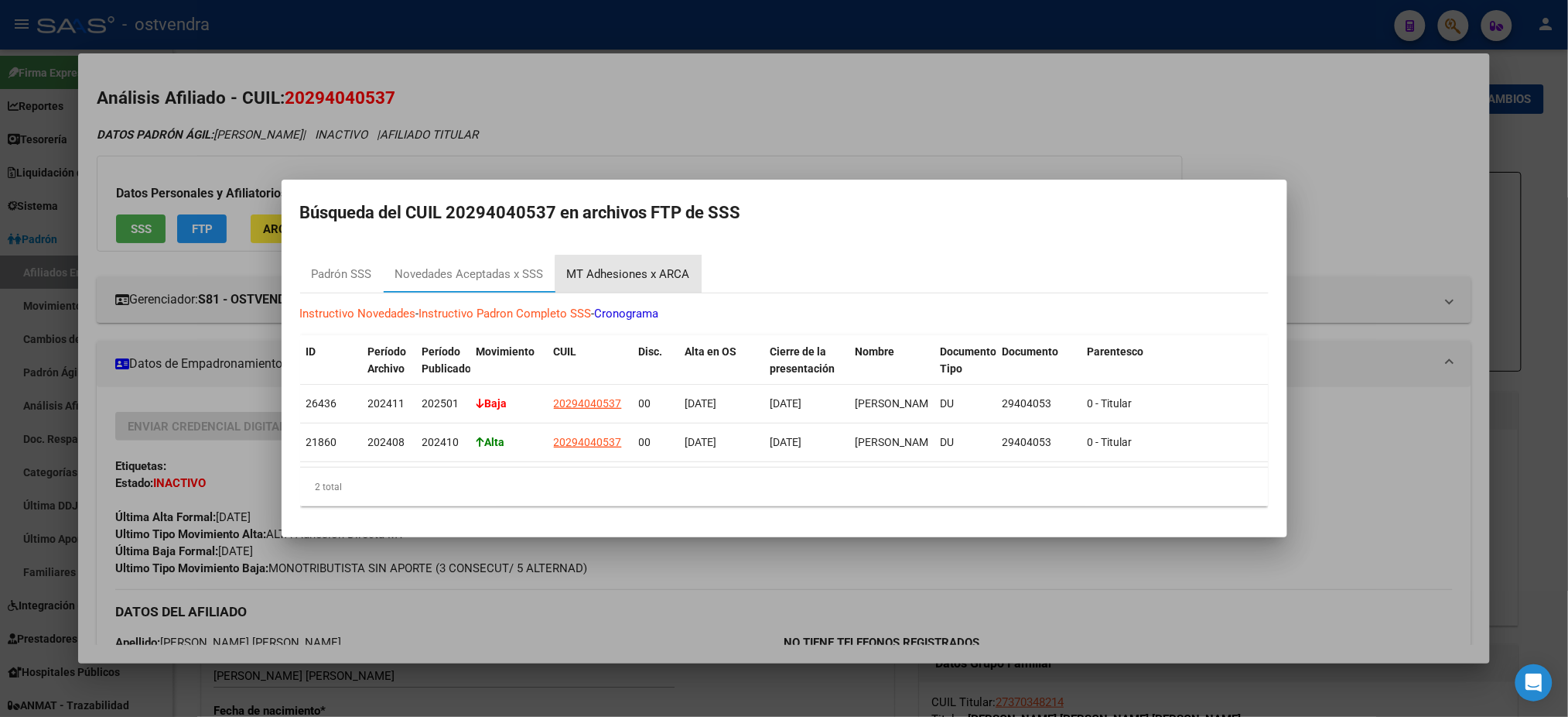
click at [644, 269] on div "MT Adhesiones x ARCA" at bounding box center [628, 274] width 123 height 18
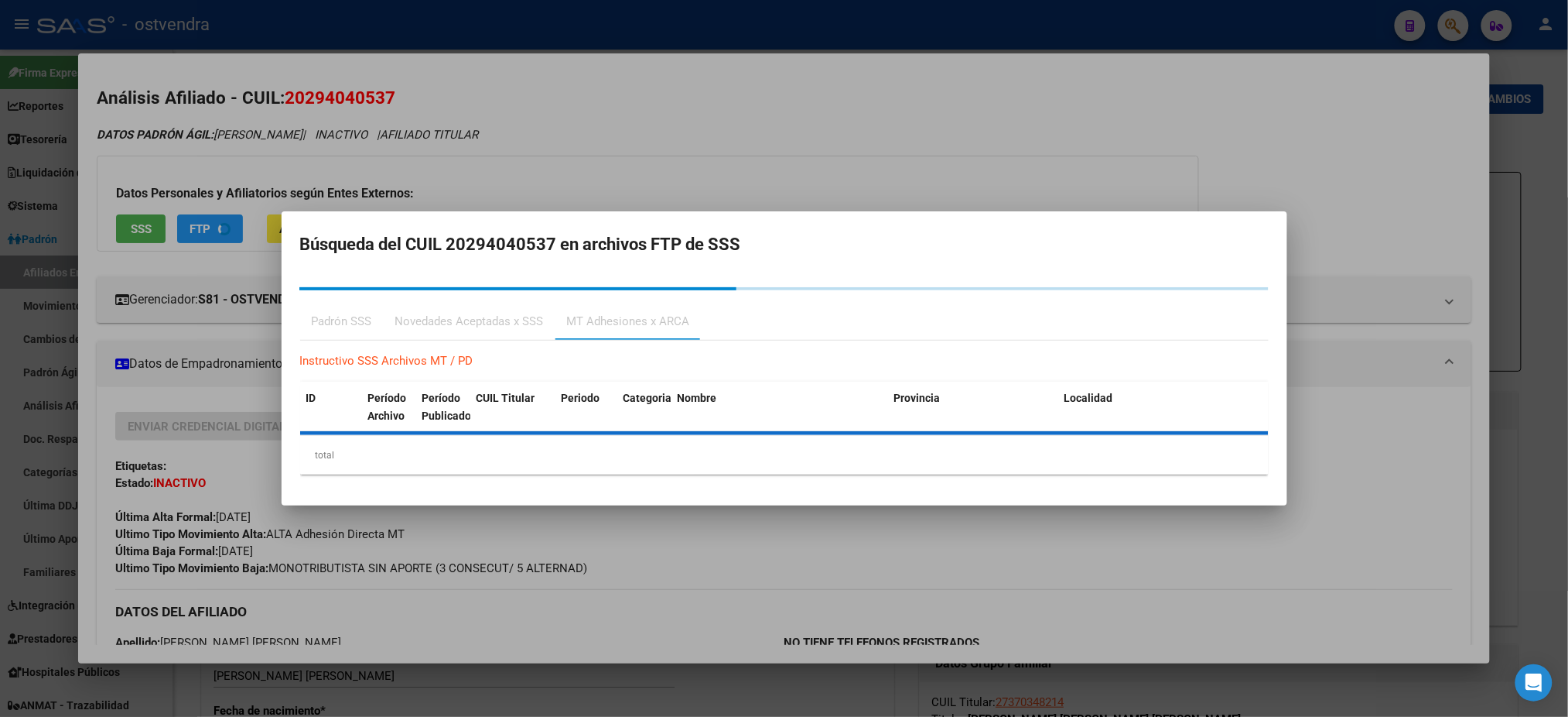
click at [640, 139] on div at bounding box center [784, 358] width 1568 height 717
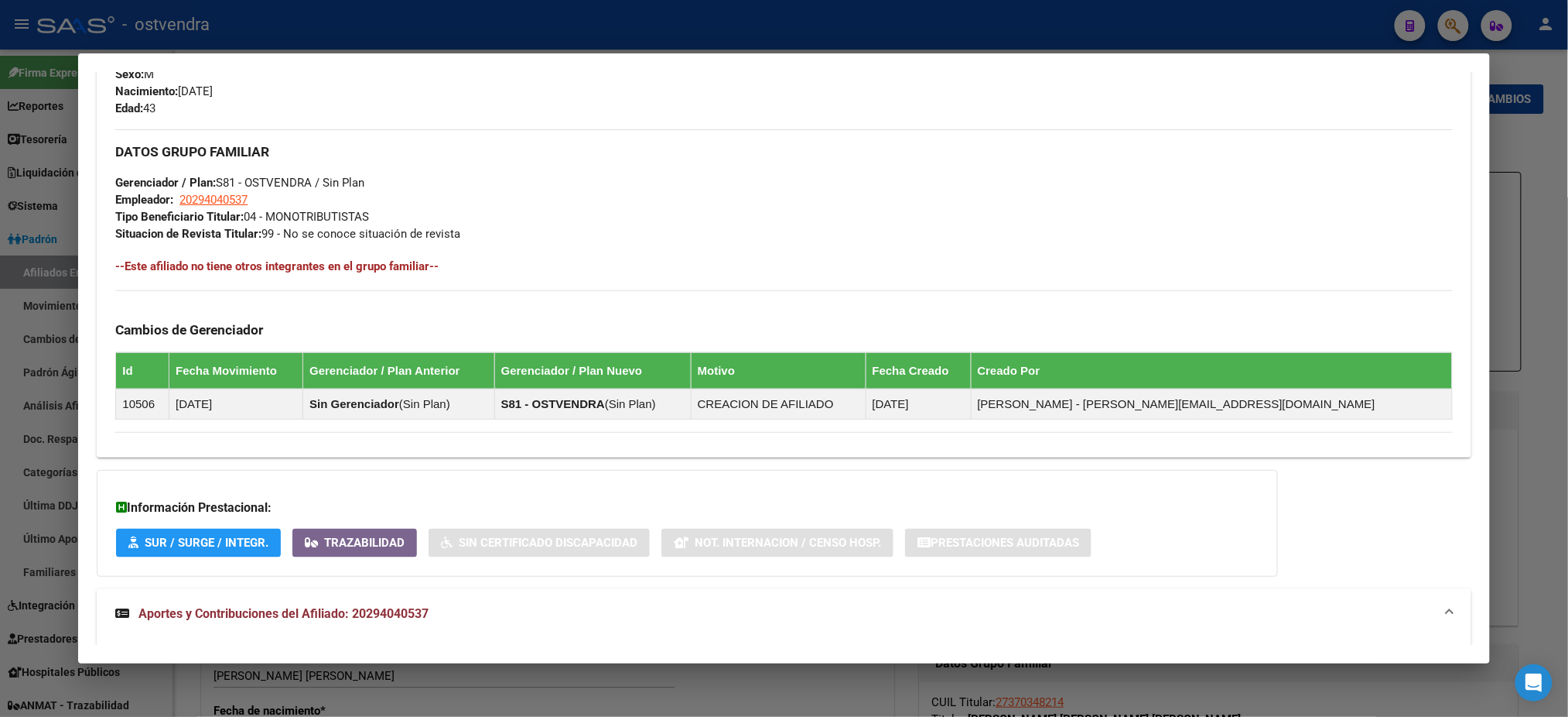
scroll to position [1102, 0]
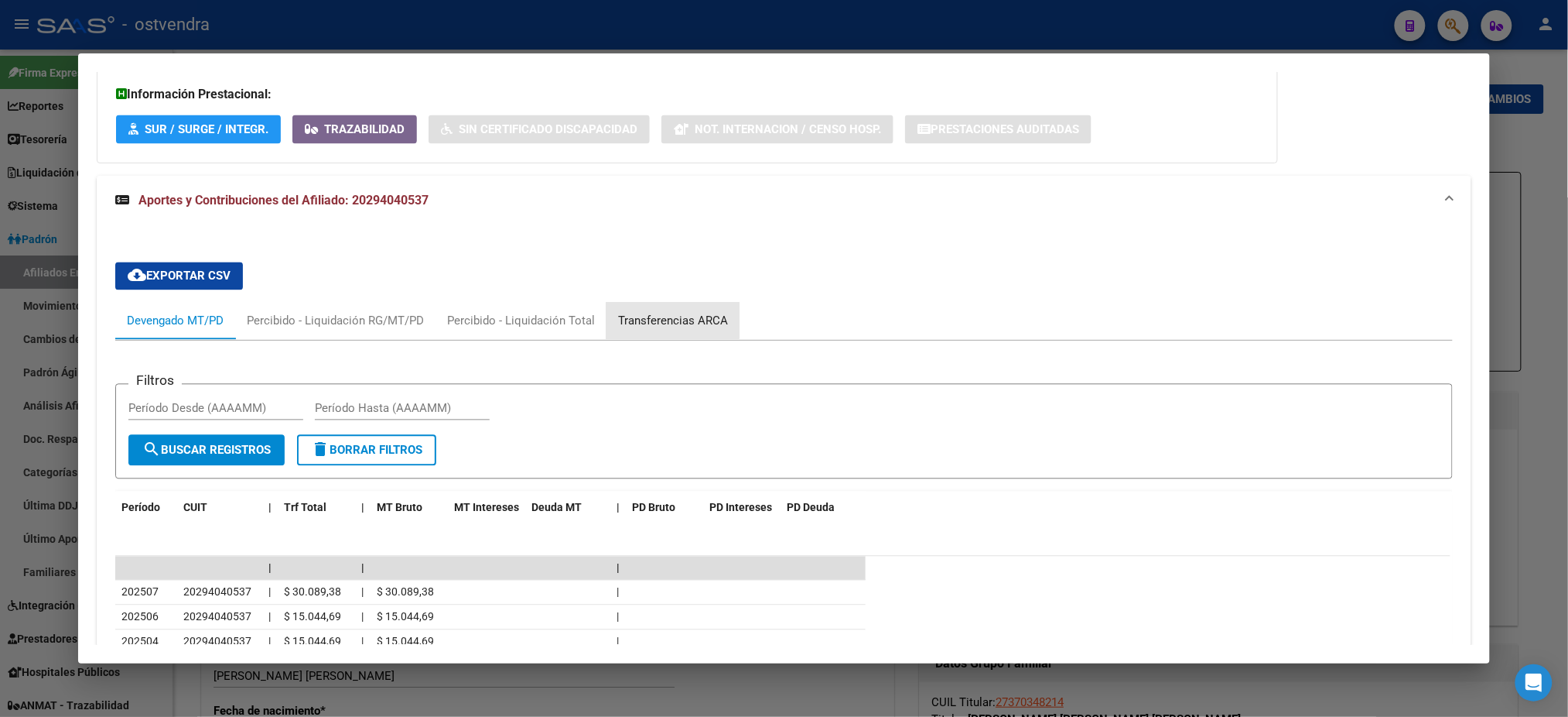
click at [648, 319] on div "Transferencias ARCA" at bounding box center [673, 320] width 109 height 17
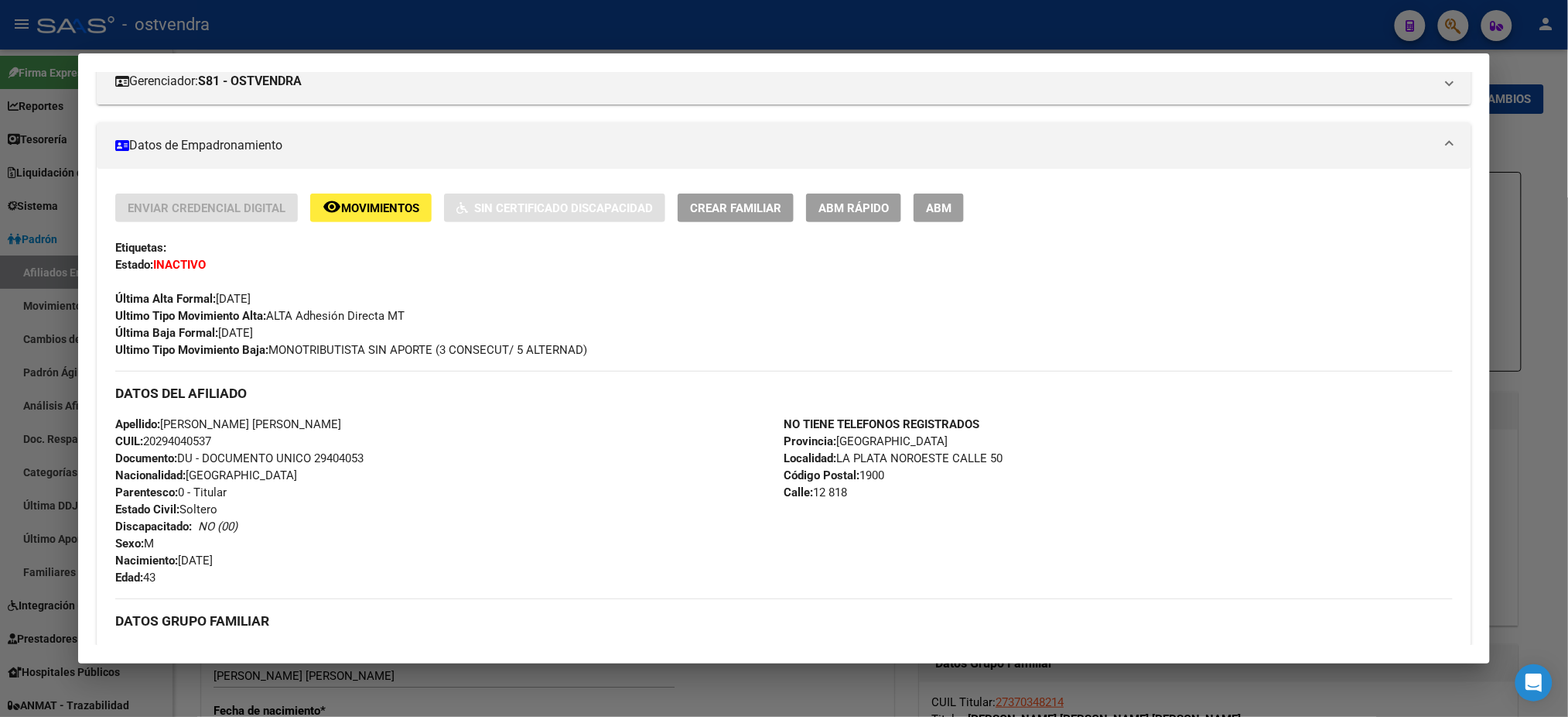
scroll to position [0, 0]
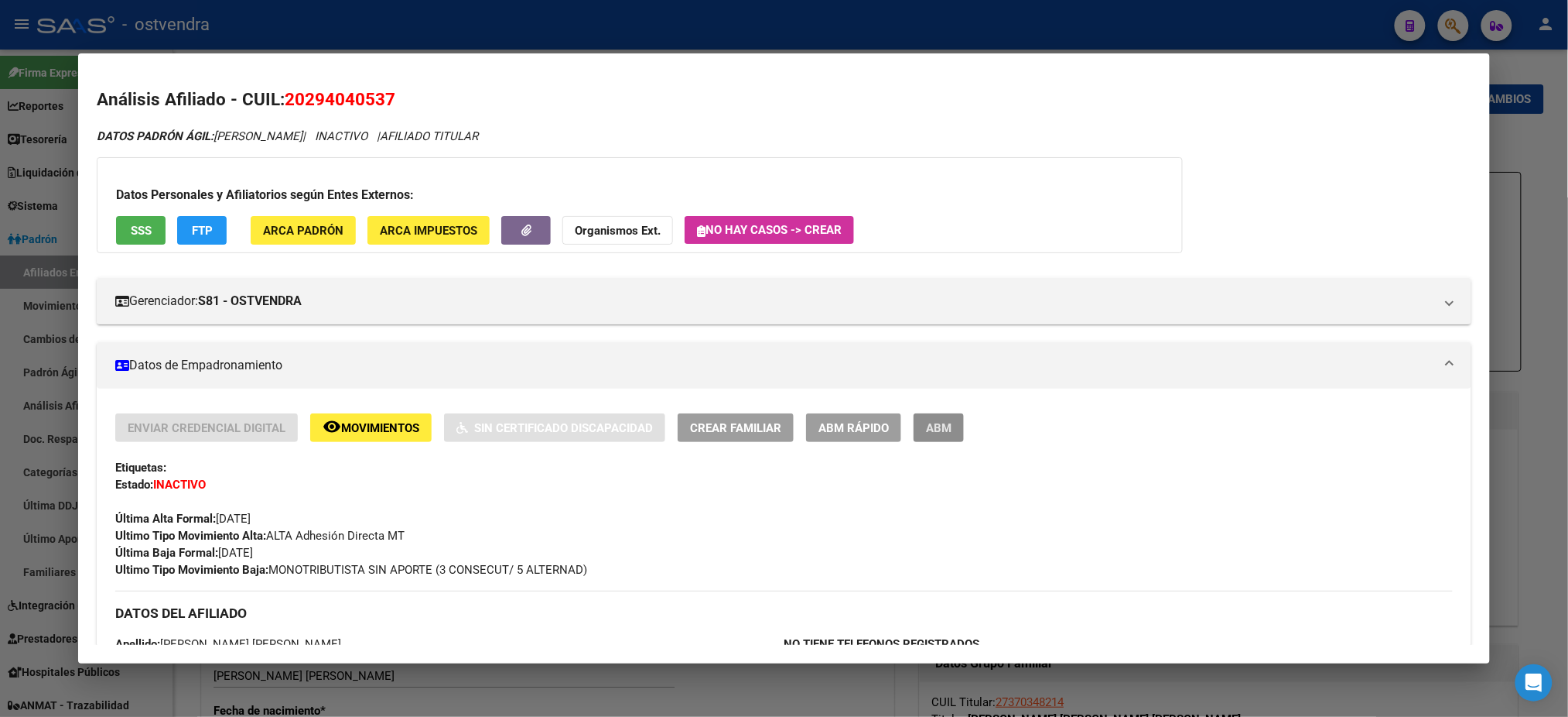
click at [954, 423] on button "ABM" at bounding box center [939, 428] width 51 height 29
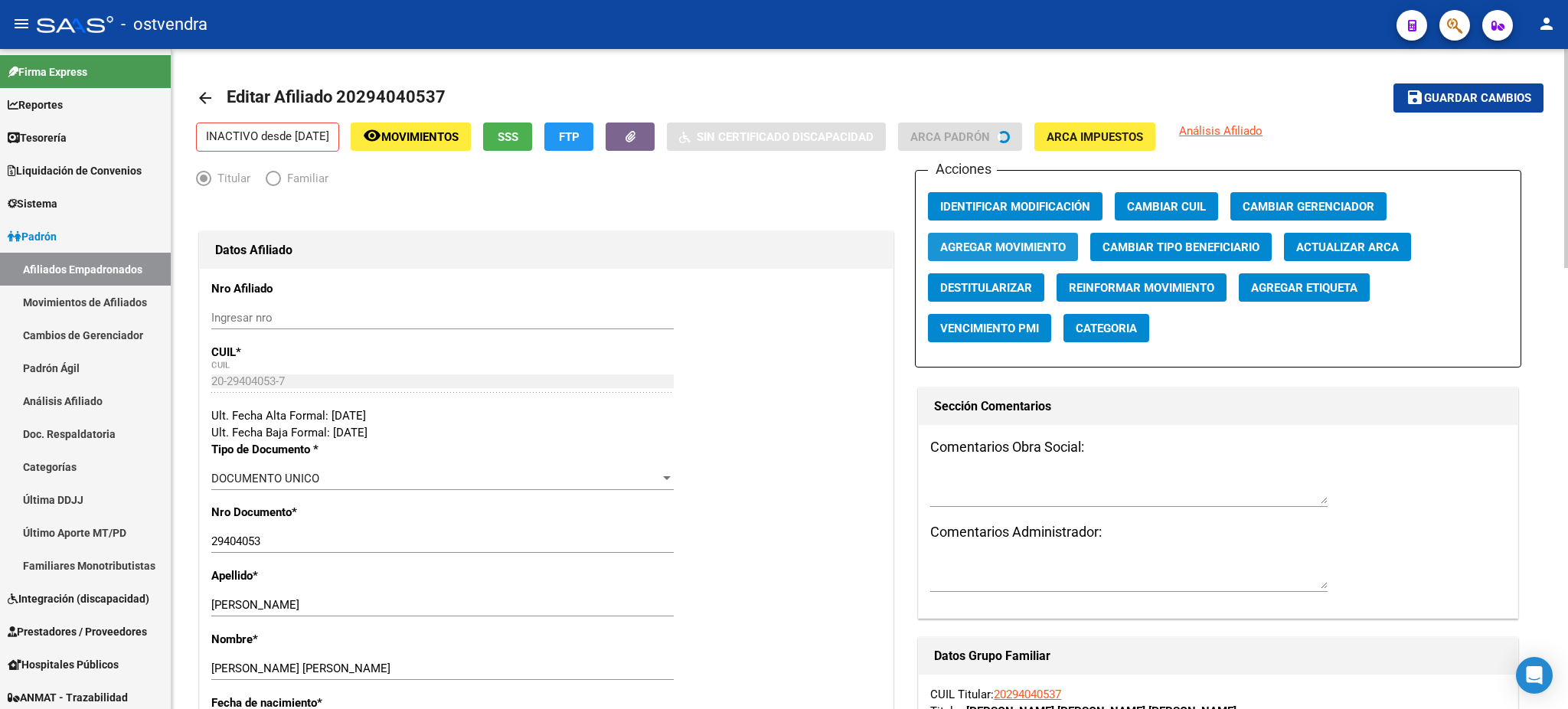
click at [1005, 246] on span "Agregar Movimiento" at bounding box center [1003, 247] width 126 height 14
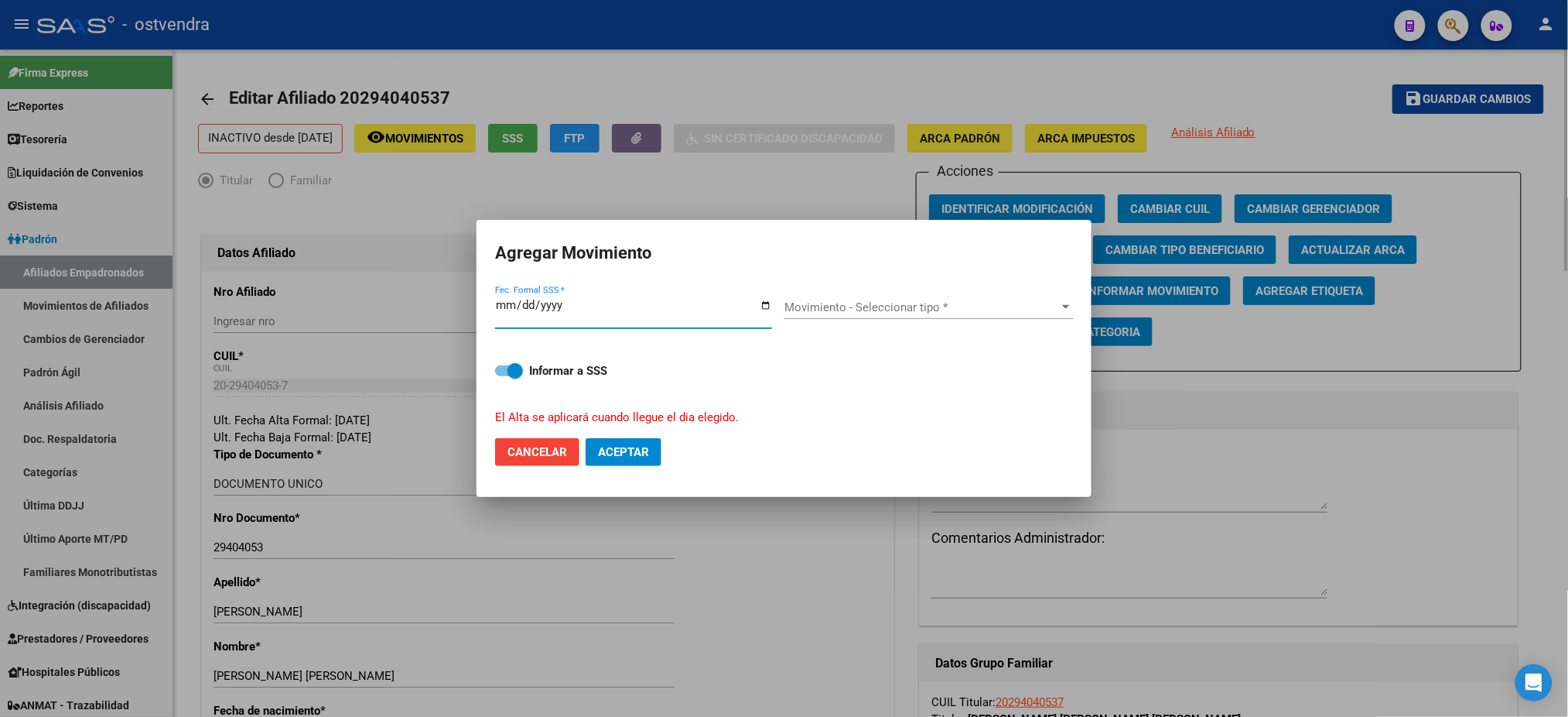
type input "[DATE]"
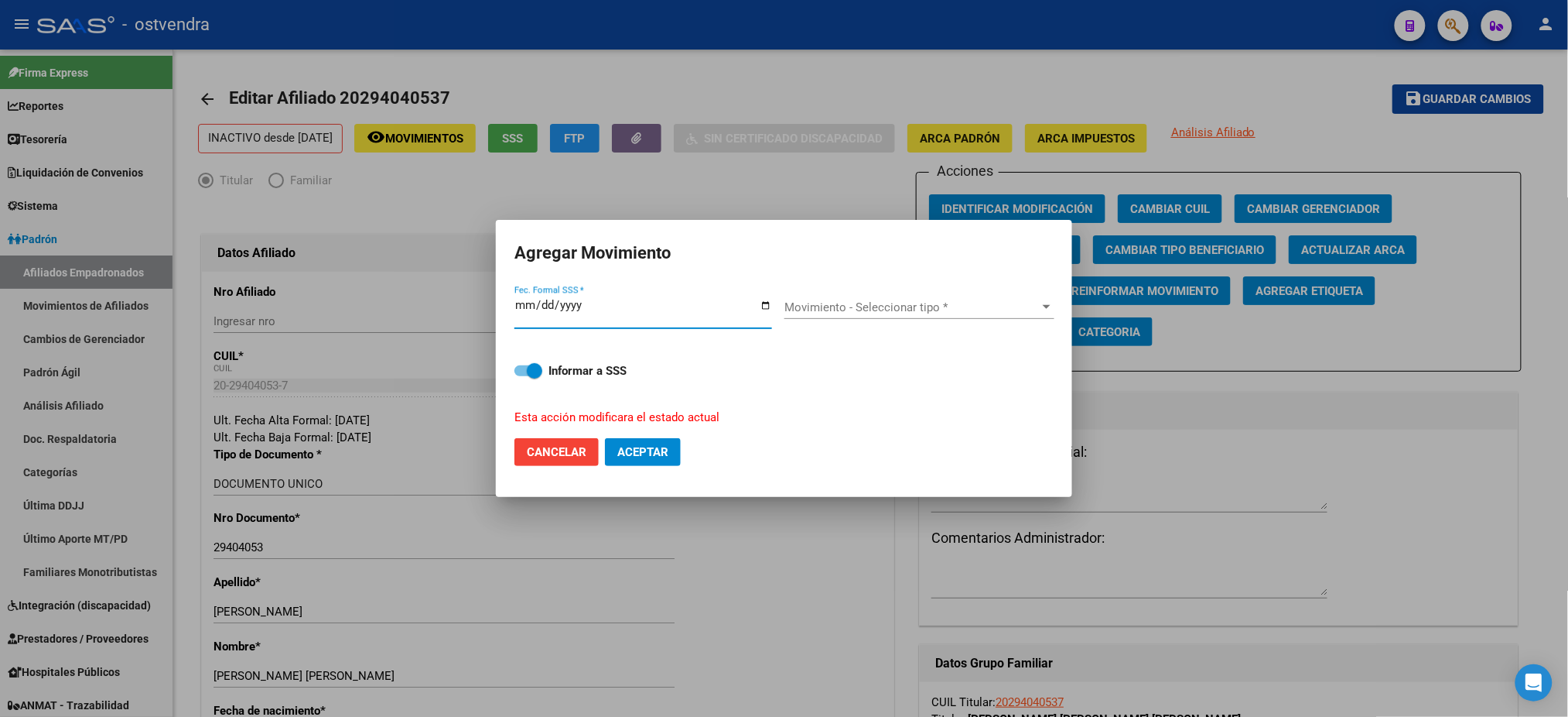
click at [988, 306] on span "Movimiento - Seleccionar tipo *" at bounding box center [913, 307] width 257 height 14
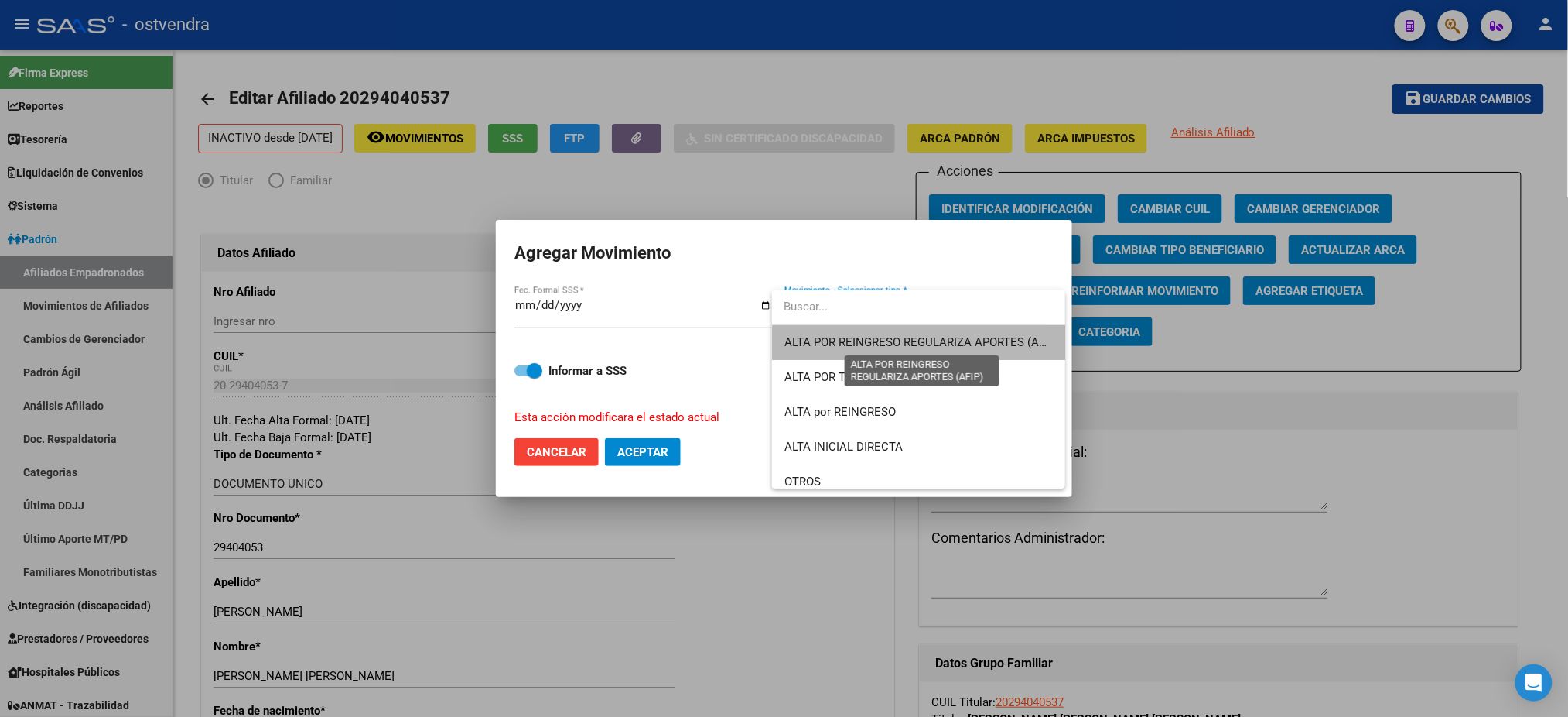
click at [981, 345] on span "ALTA POR REINGRESO REGULARIZA APORTES (AFIP)" at bounding box center [922, 342] width 274 height 14
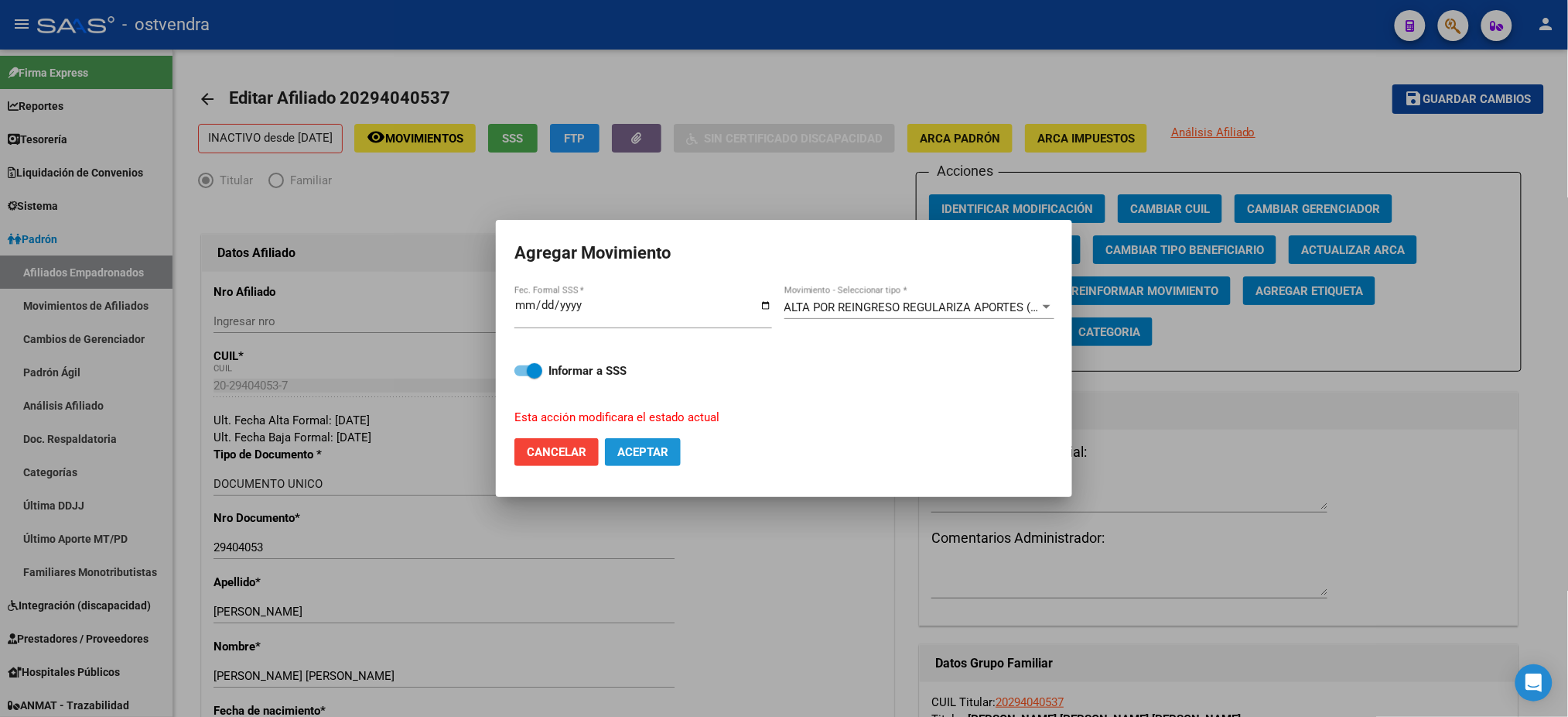
click at [669, 442] on button "Aceptar" at bounding box center [642, 451] width 76 height 28
checkbox input "false"
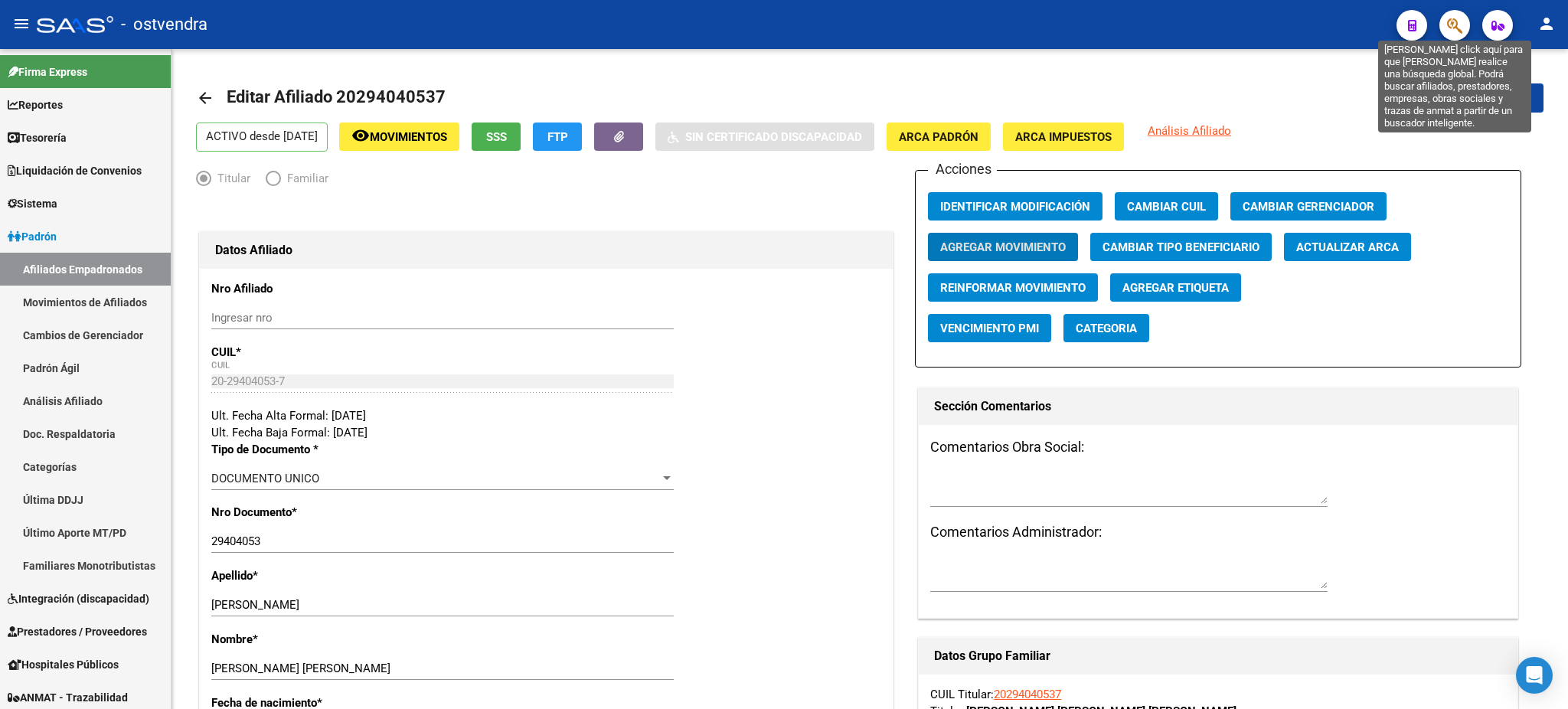
click at [1454, 30] on icon "button" at bounding box center [1455, 26] width 16 height 18
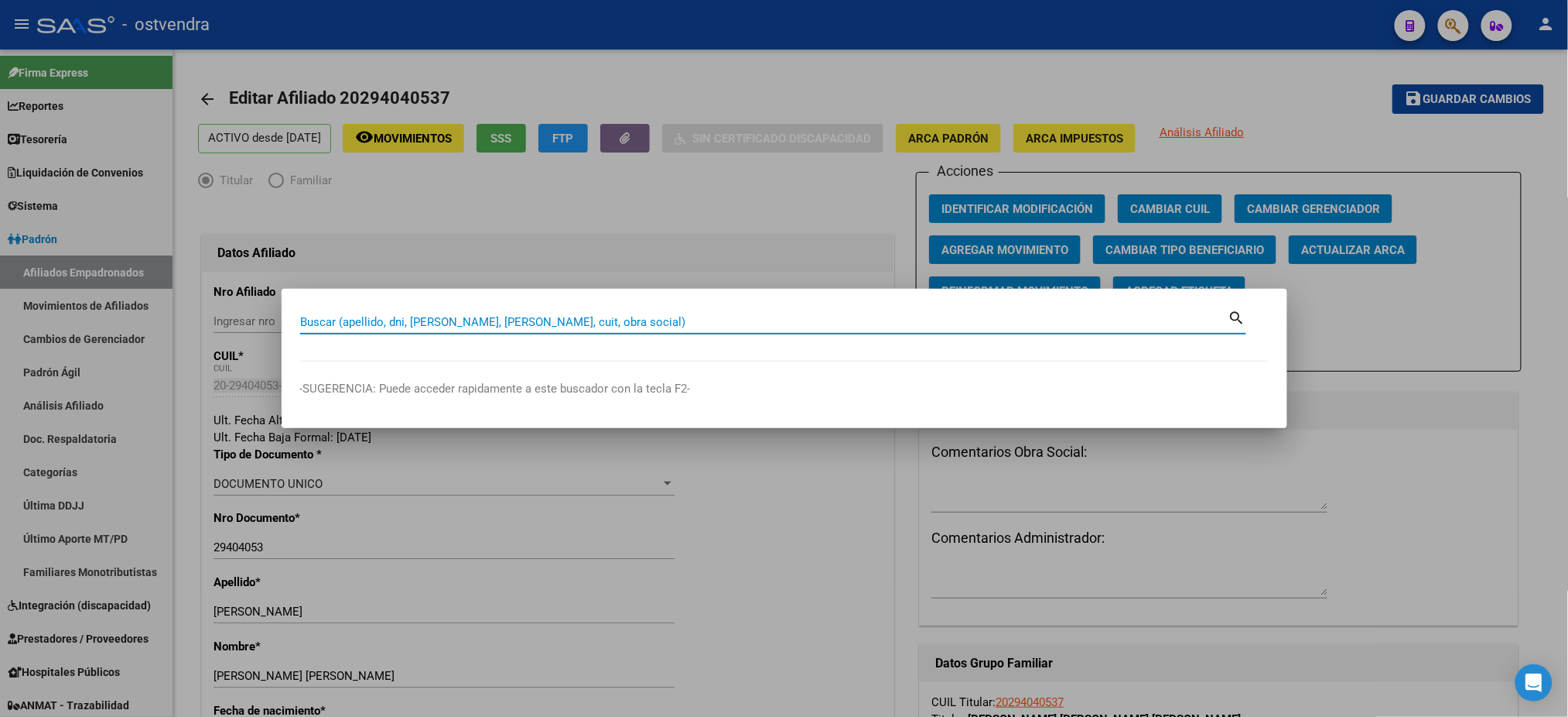
paste input "39464234"
type input "39464234"
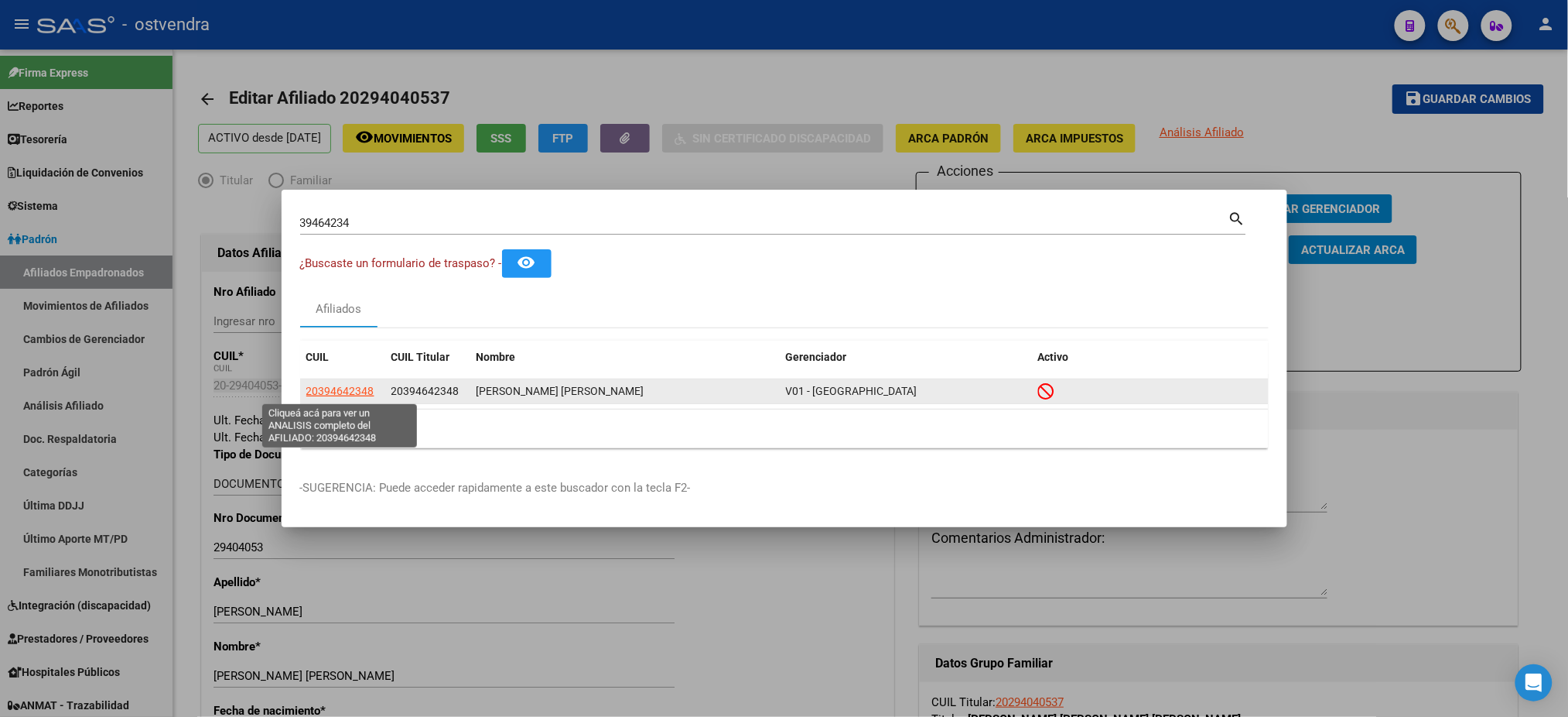
click at [357, 395] on span "20394642348" at bounding box center [340, 391] width 68 height 12
type textarea "20394642348"
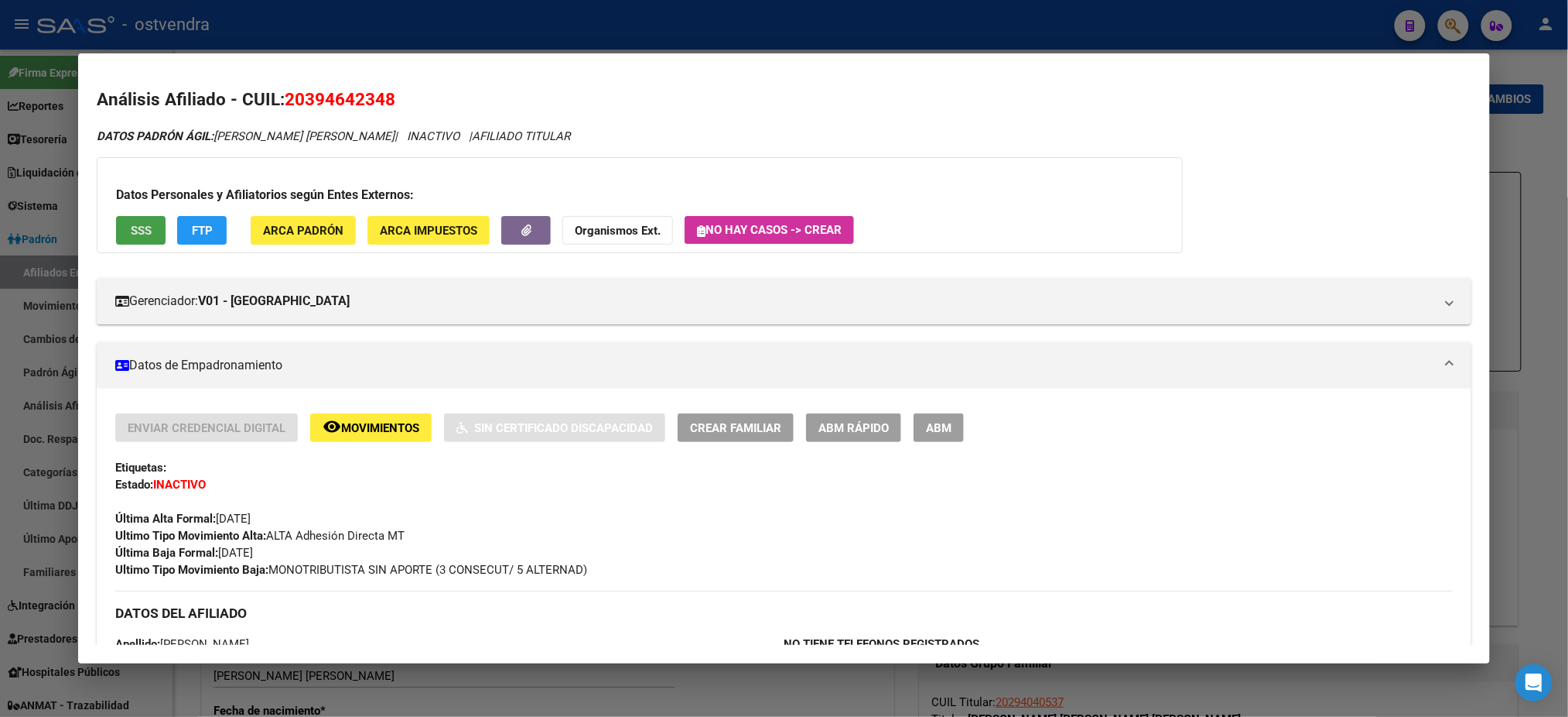
click at [138, 235] on span "SSS" at bounding box center [140, 231] width 21 height 14
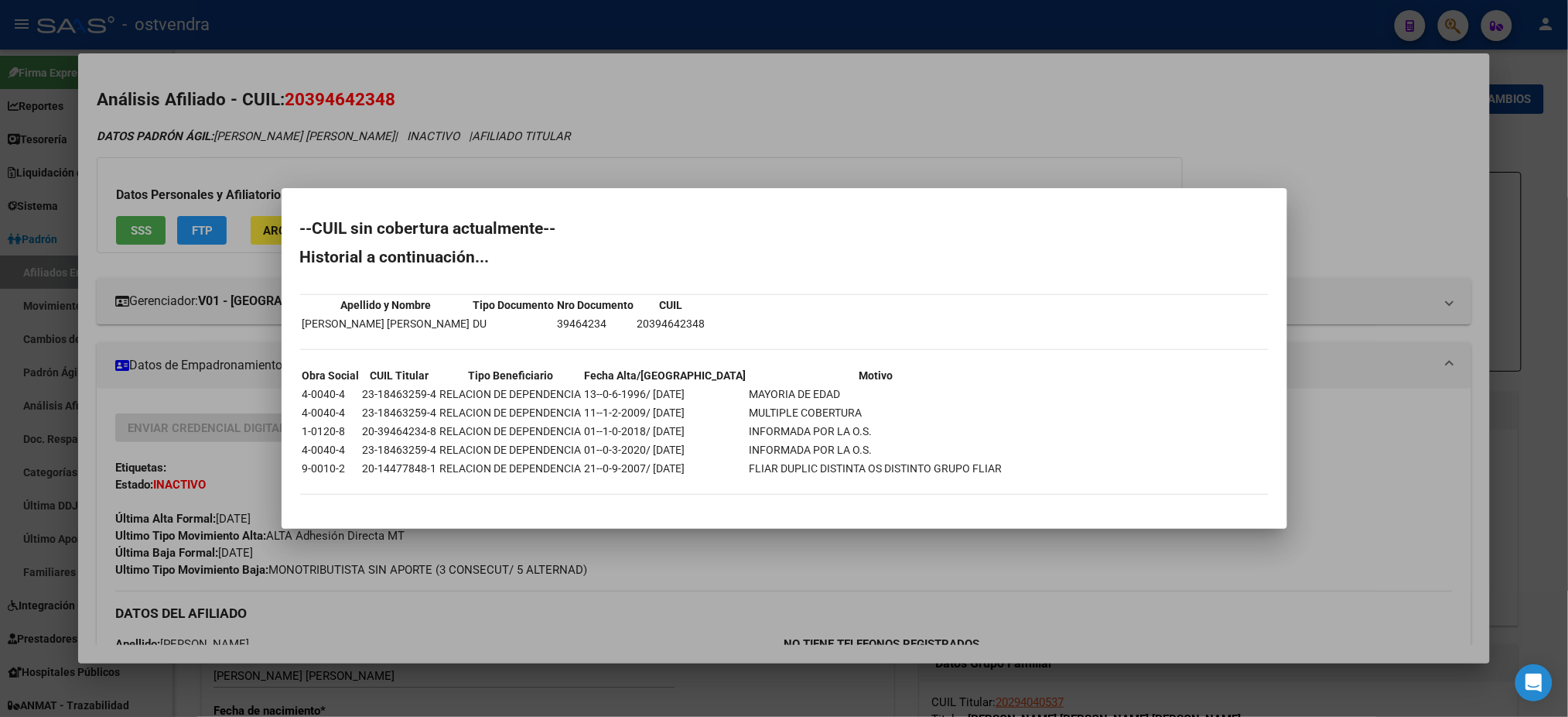
click at [236, 170] on div at bounding box center [784, 358] width 1568 height 717
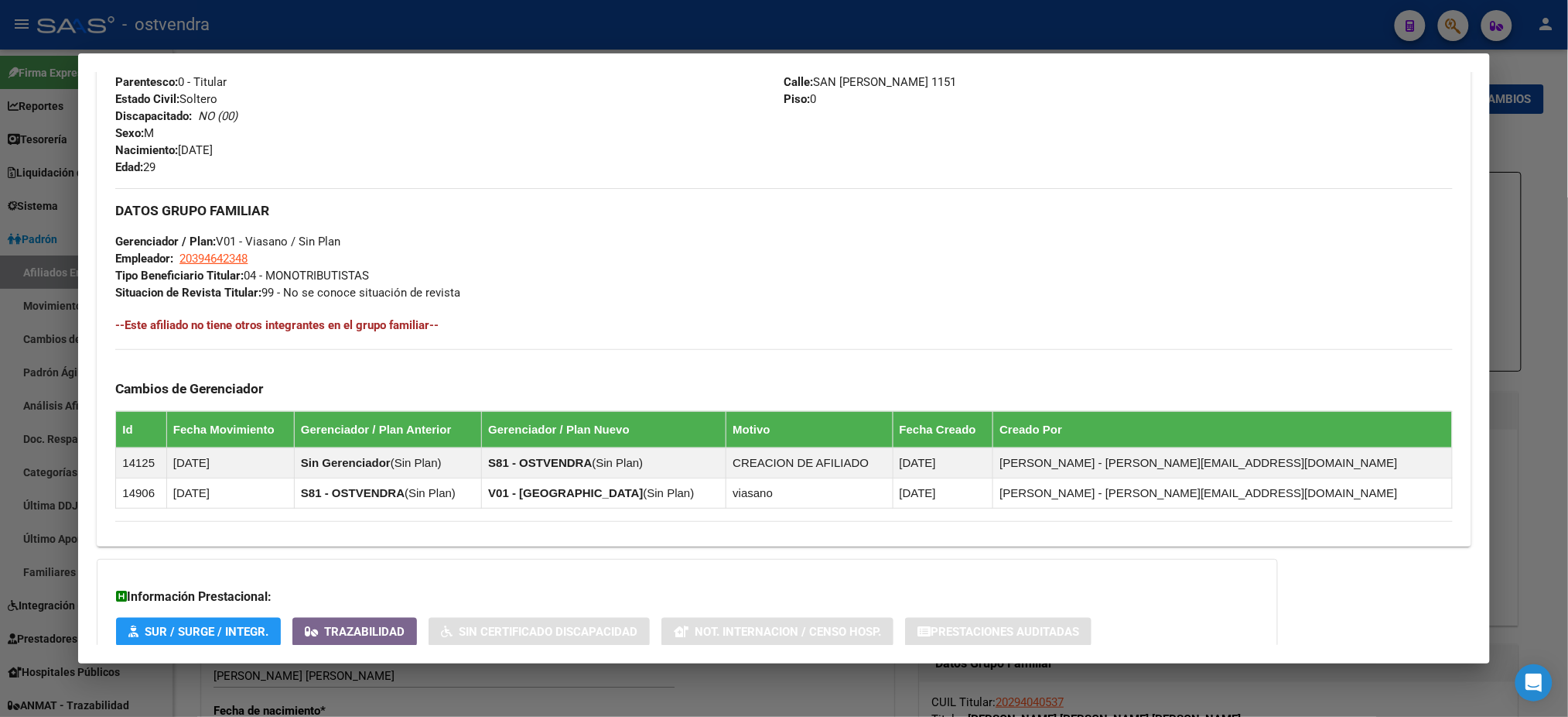
scroll to position [734, 0]
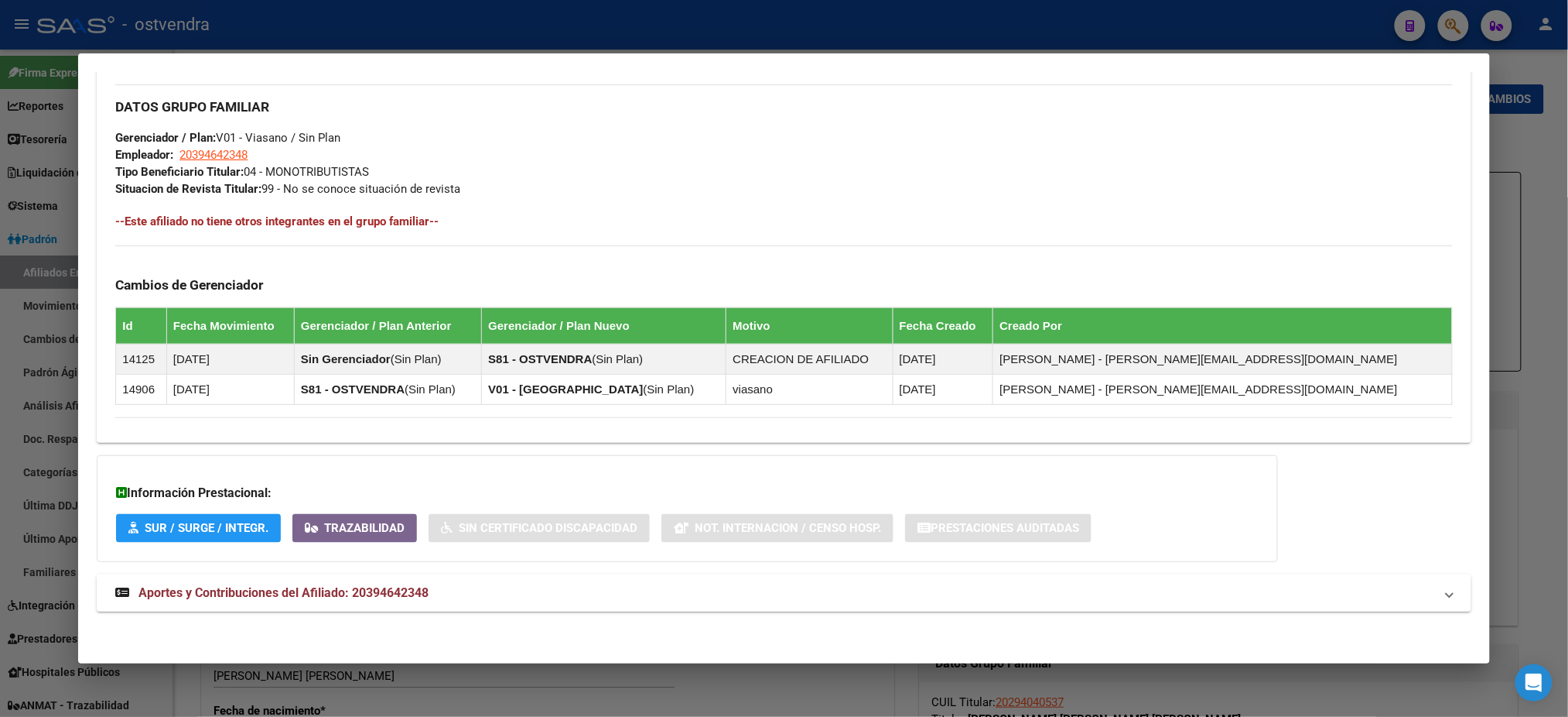
click at [345, 586] on span "Aportes y Contribuciones del Afiliado: 20394642348" at bounding box center [283, 592] width 290 height 15
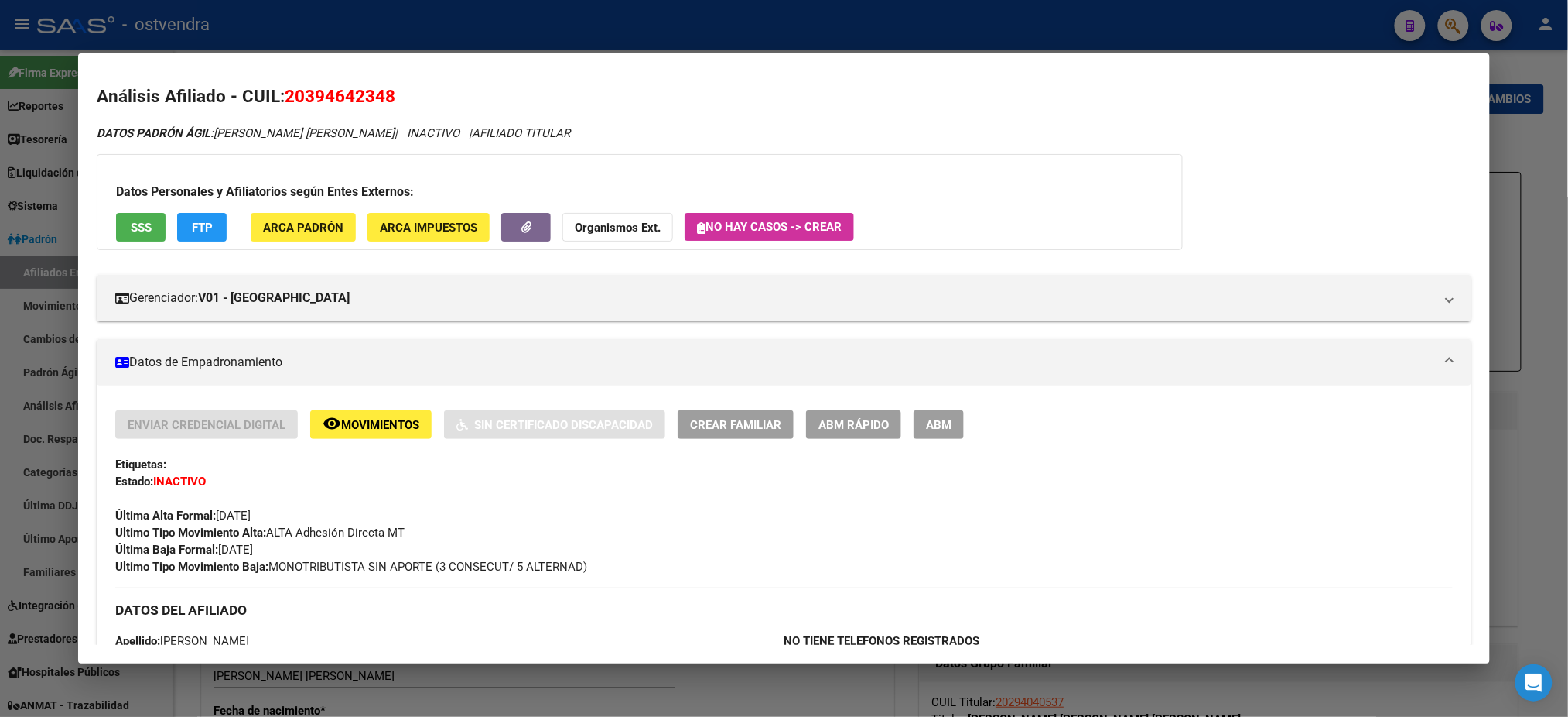
scroll to position [0, 0]
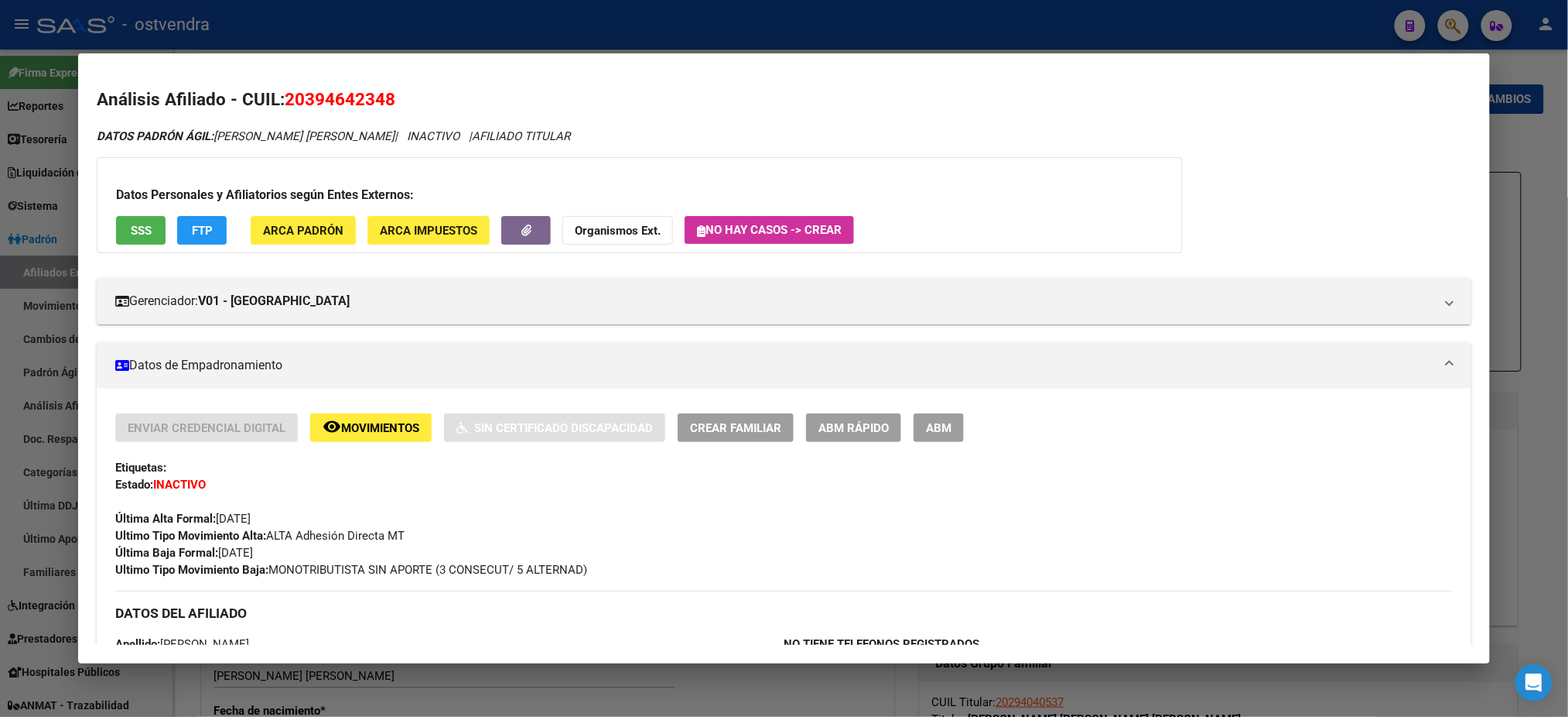
click at [941, 427] on span "ABM" at bounding box center [939, 428] width 26 height 14
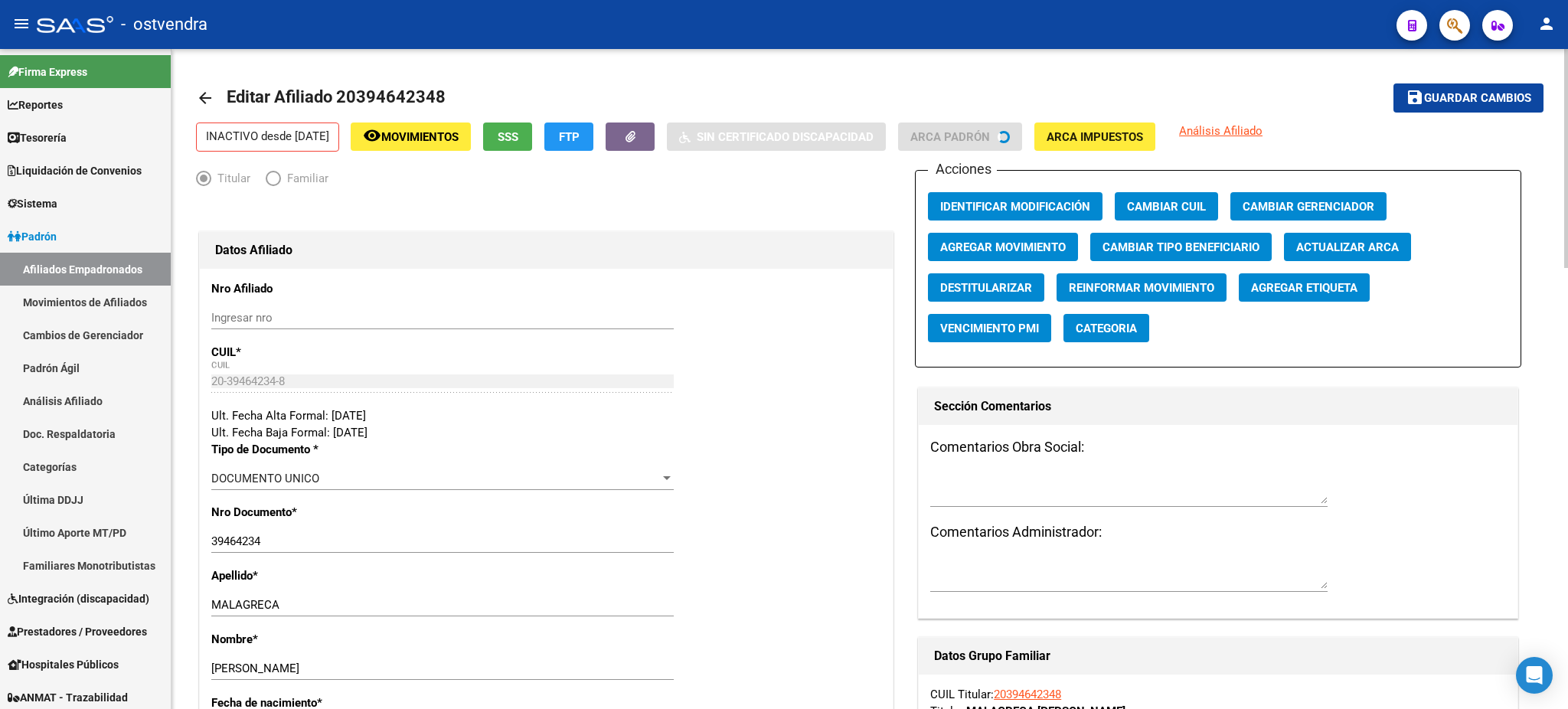
click at [1268, 286] on span "Agregar Etiqueta" at bounding box center [1303, 288] width 106 height 14
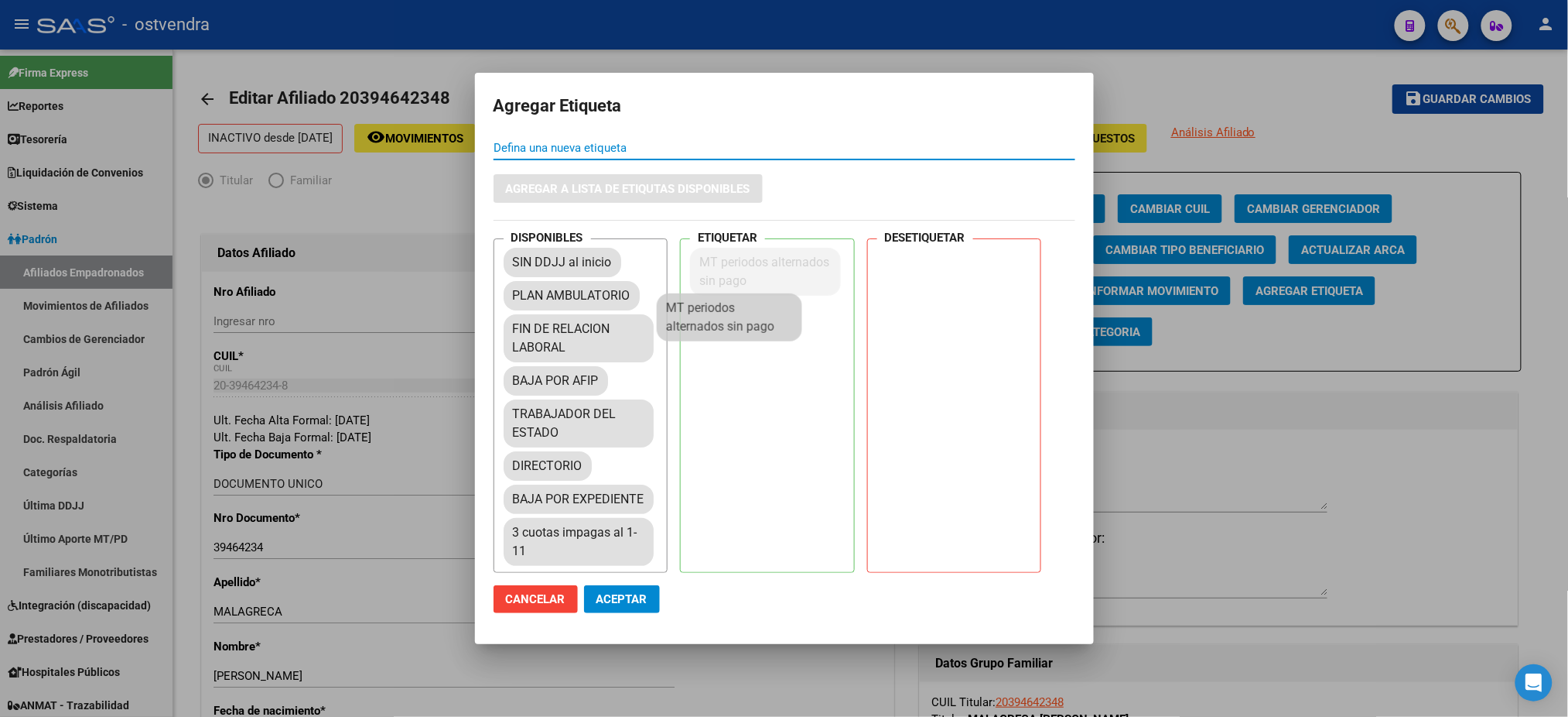
drag, startPoint x: 615, startPoint y: 393, endPoint x: 713, endPoint y: 284, distance: 146.6
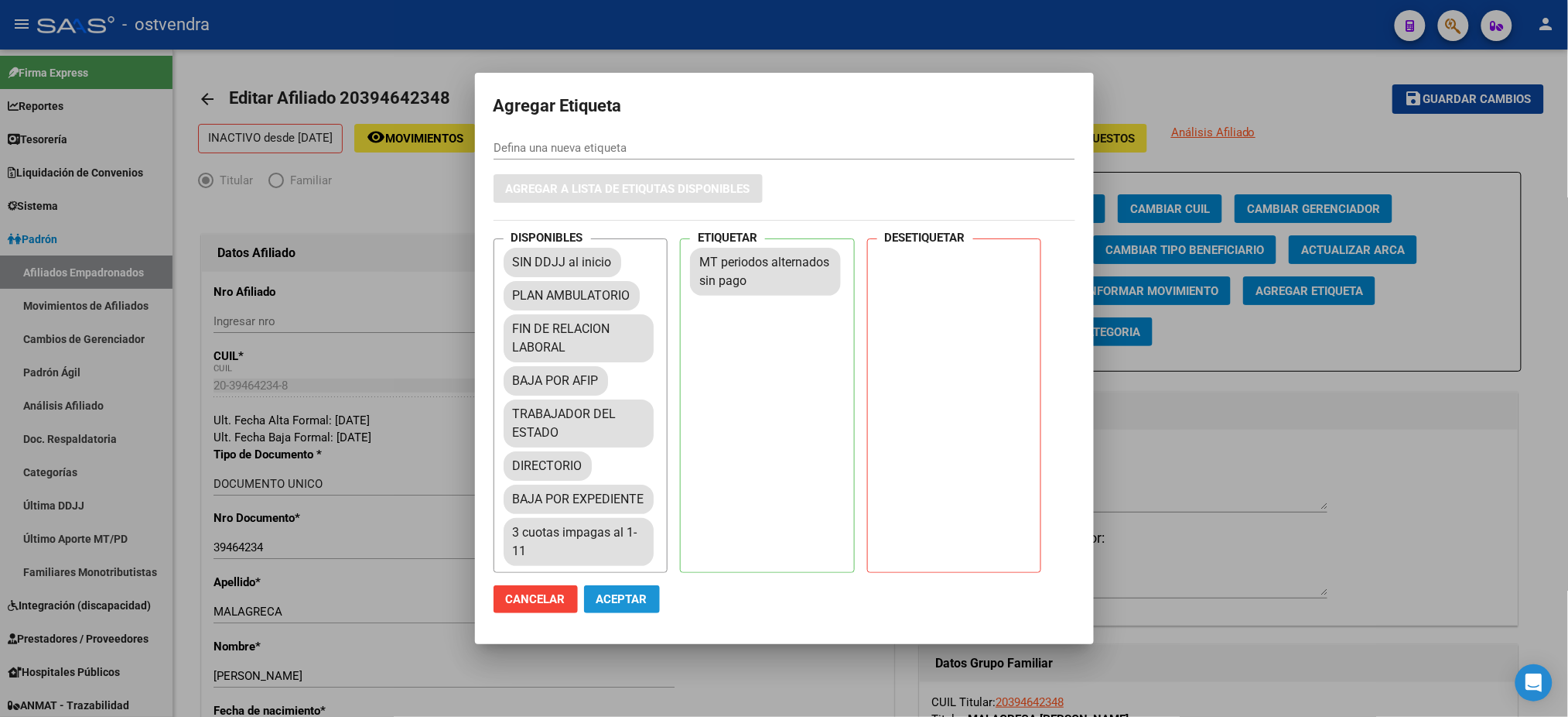
click at [609, 591] on button "Aceptar" at bounding box center [621, 599] width 76 height 28
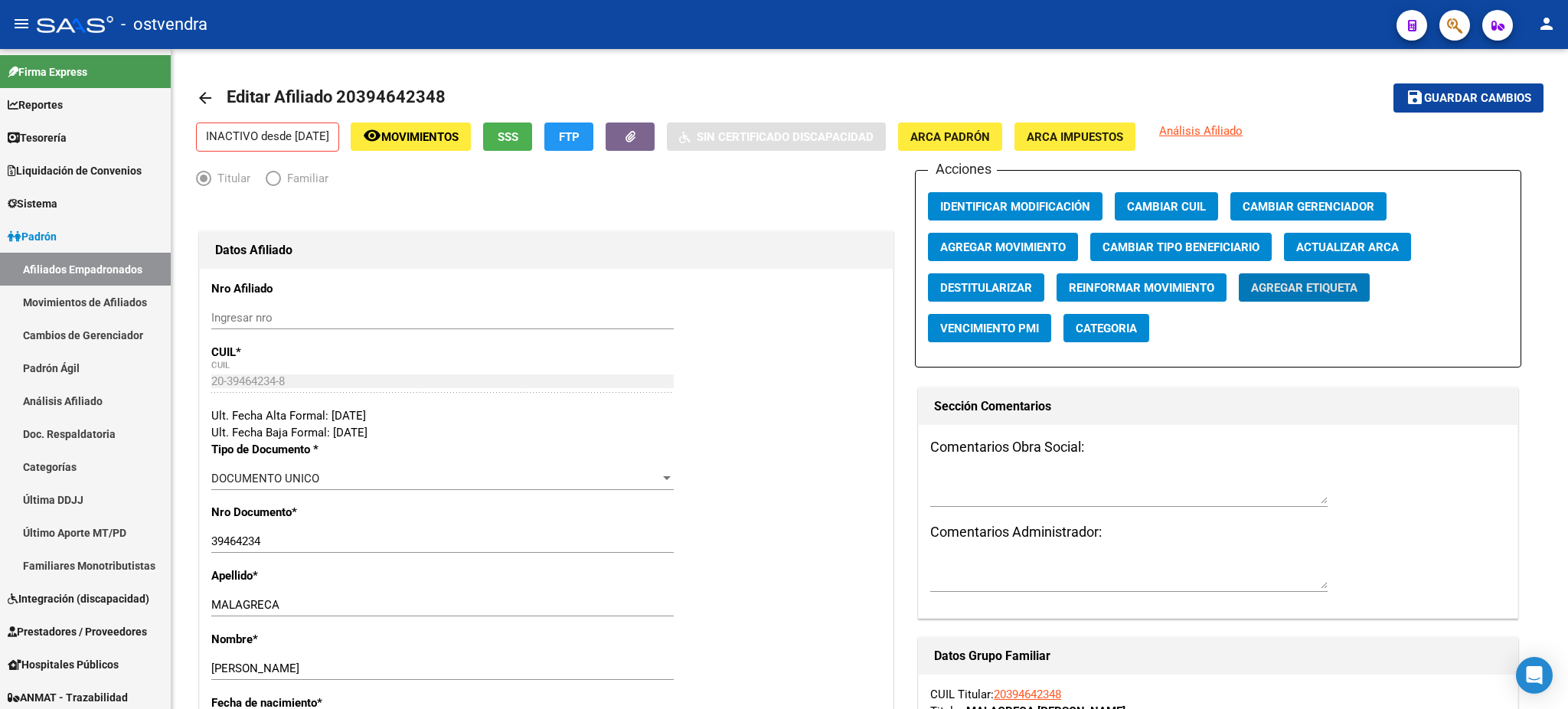
click at [1451, 42] on mat-toolbar "menu - ostvendra person" at bounding box center [784, 25] width 1568 height 49
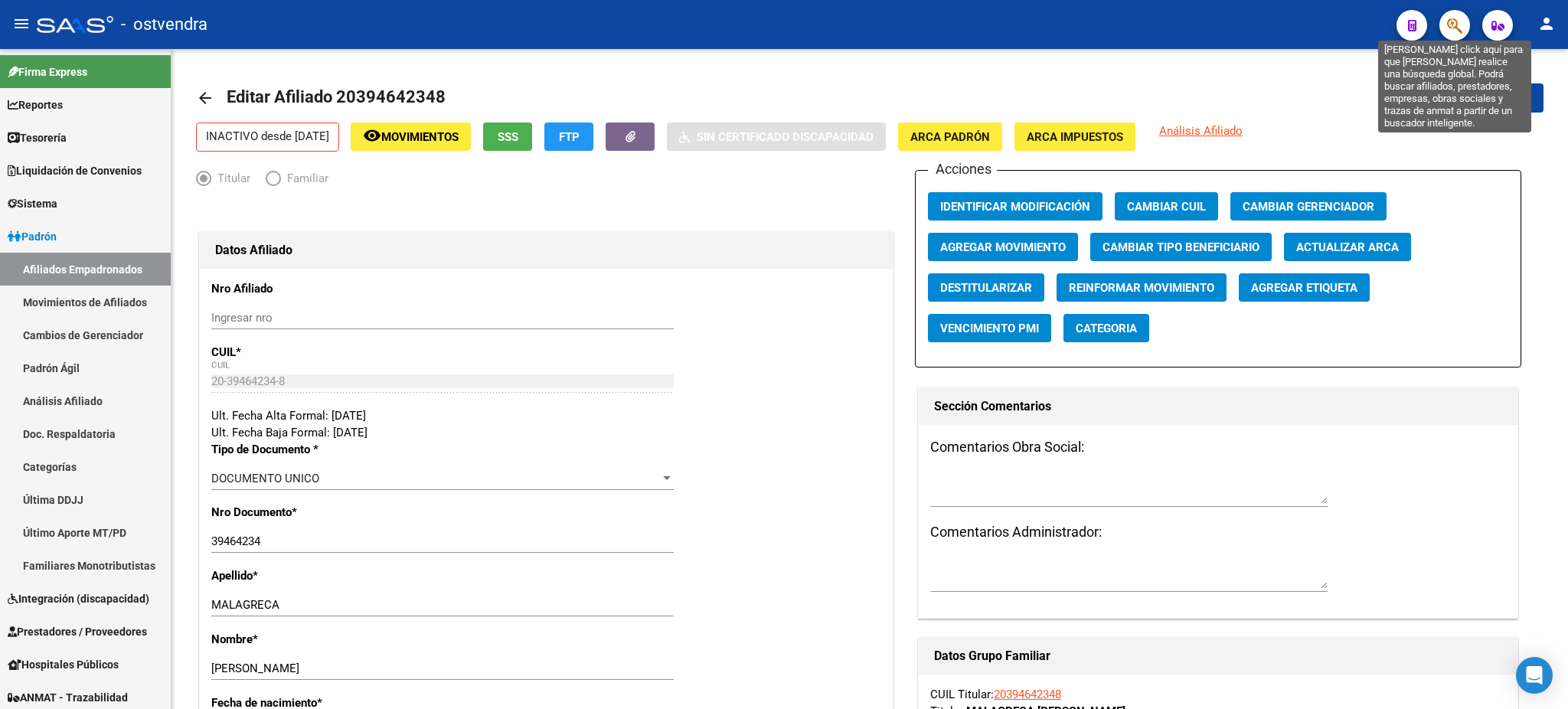
click at [1447, 17] on icon "button" at bounding box center [1455, 26] width 16 height 18
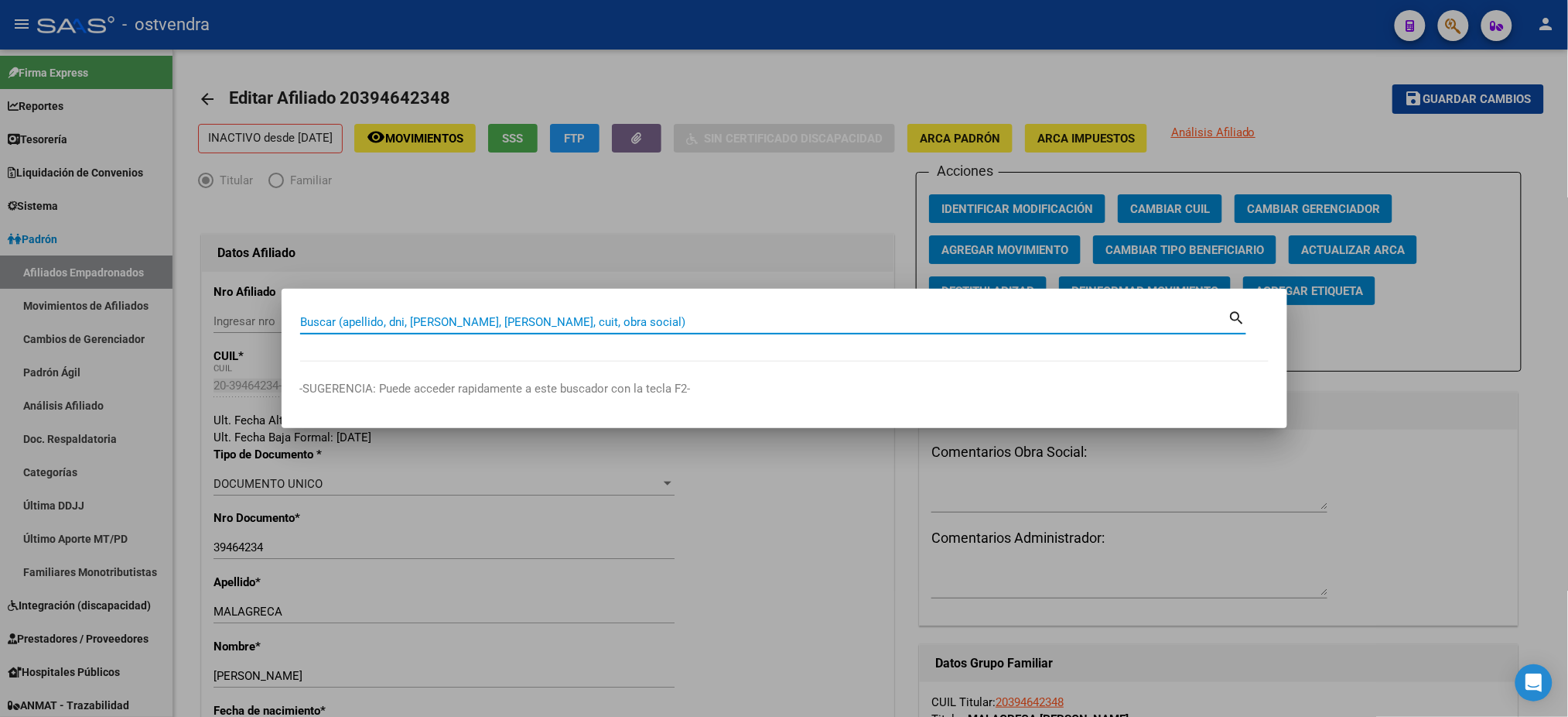
paste input "41428938"
type input "41428938"
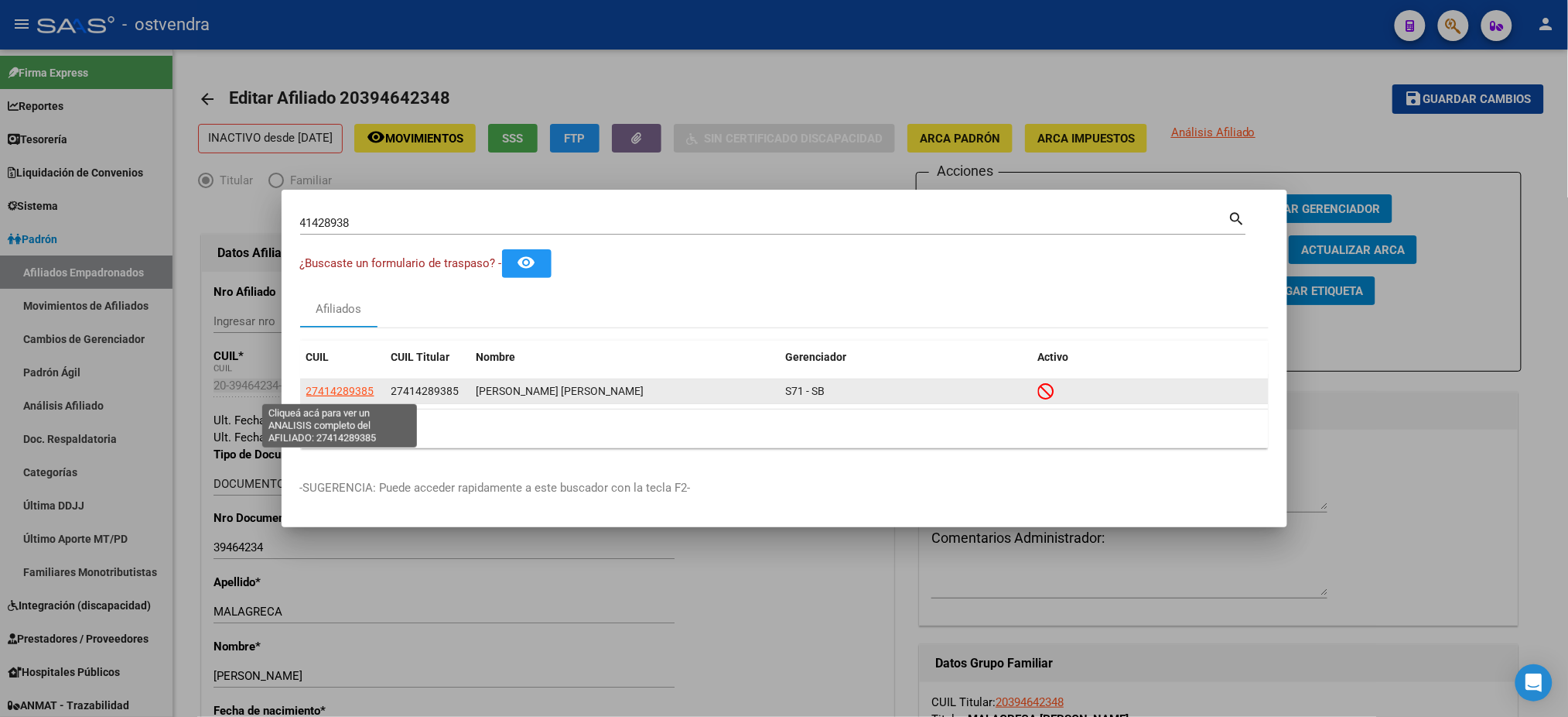
click at [328, 392] on span "27414289385" at bounding box center [340, 391] width 68 height 12
type textarea "27414289385"
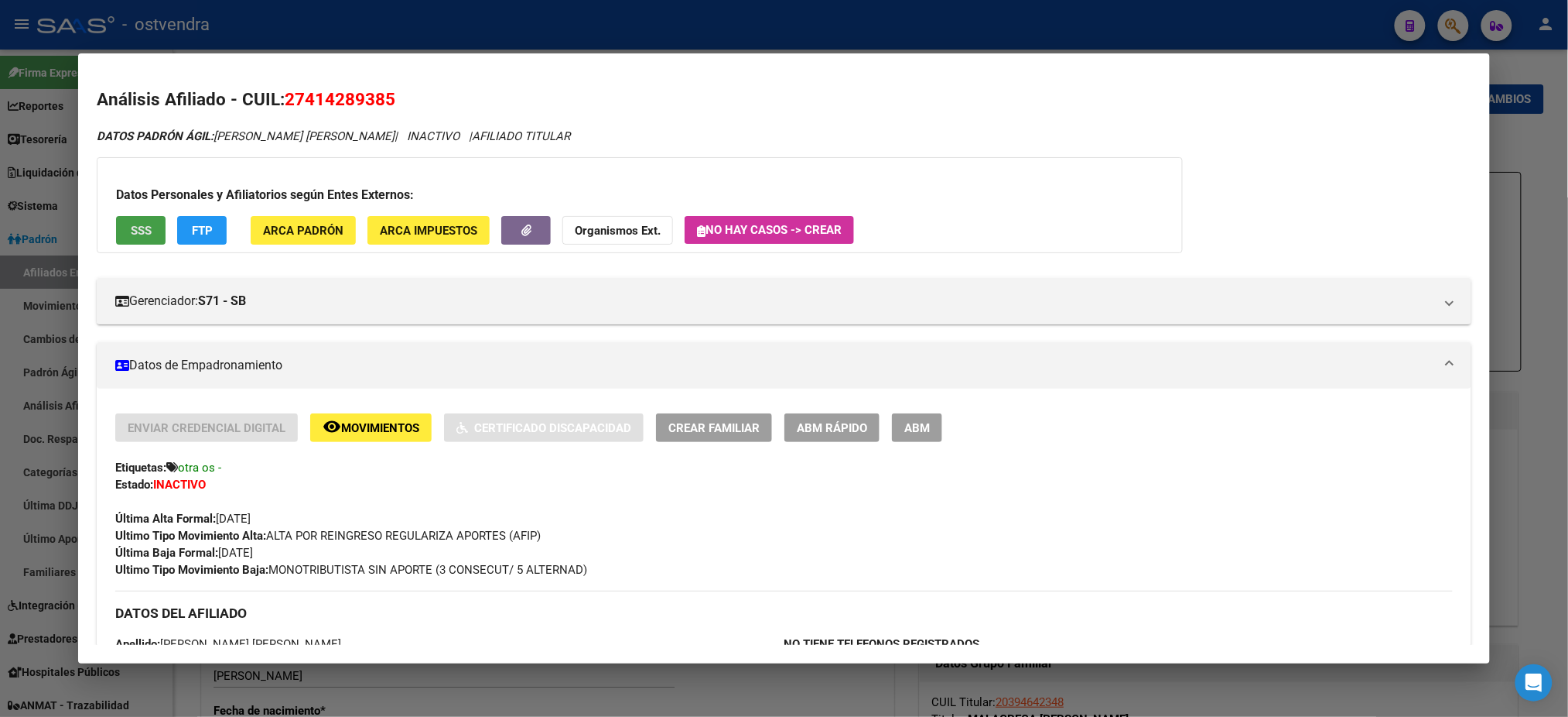
click at [120, 230] on button "SSS" at bounding box center [141, 230] width 50 height 29
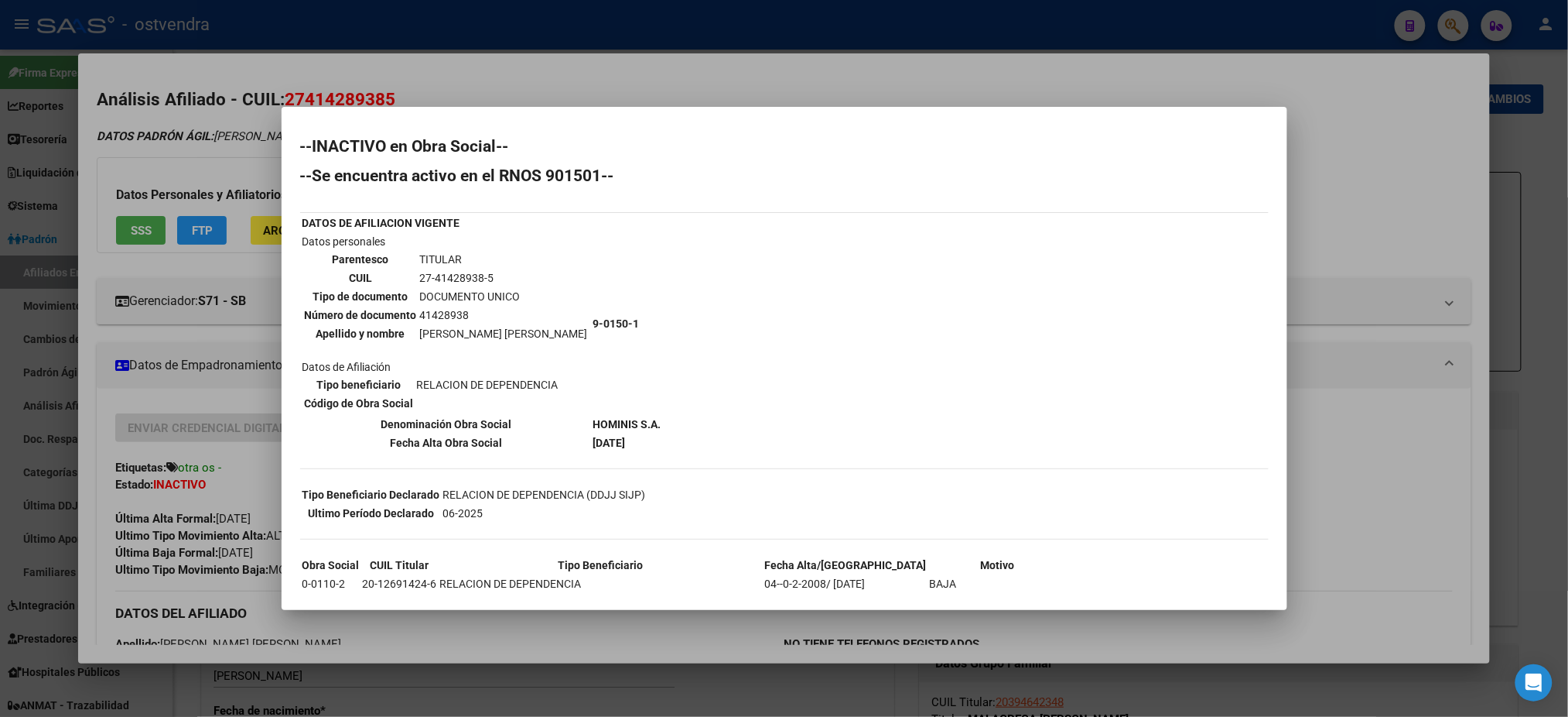
drag, startPoint x: 237, startPoint y: 179, endPoint x: 274, endPoint y: 268, distance: 96.4
click at [237, 178] on div at bounding box center [784, 358] width 1568 height 717
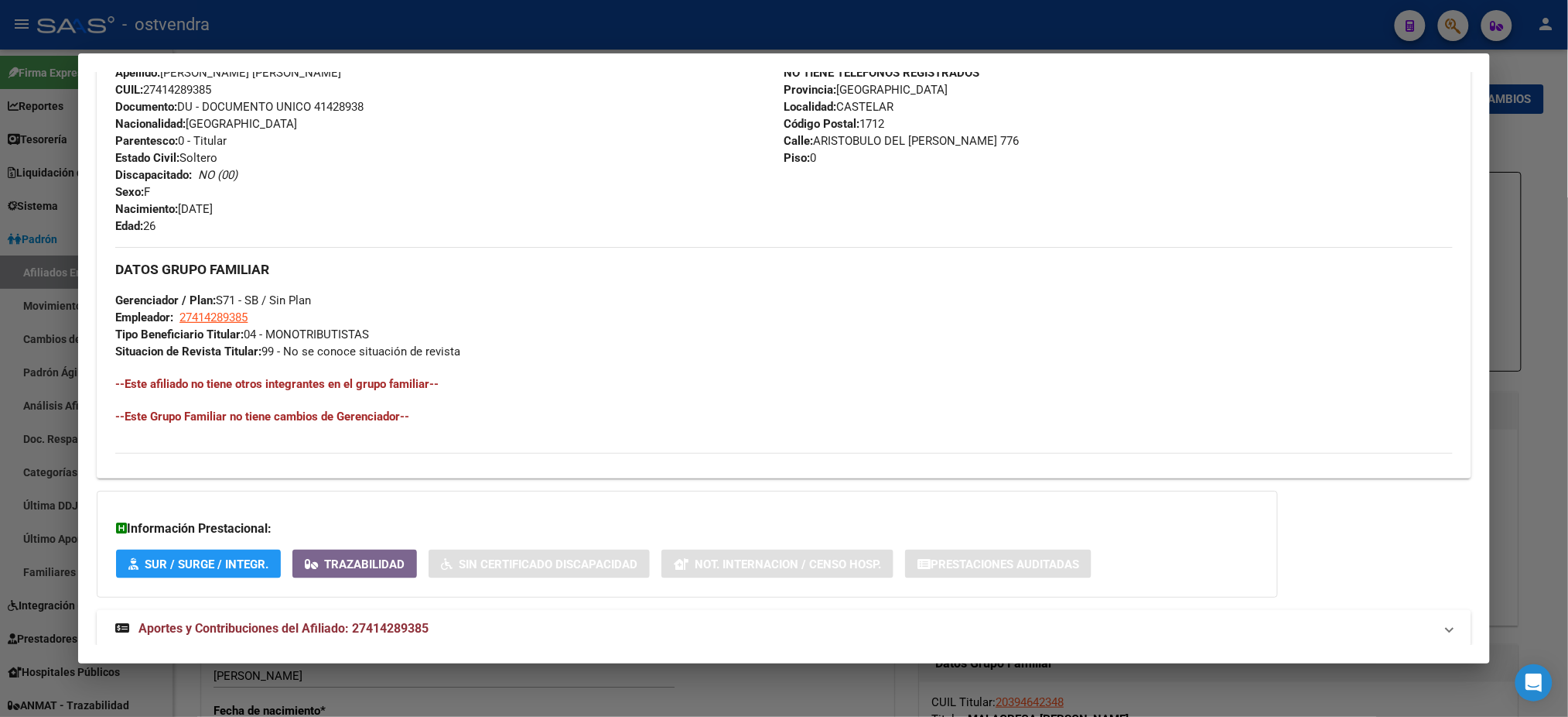
scroll to position [607, 0]
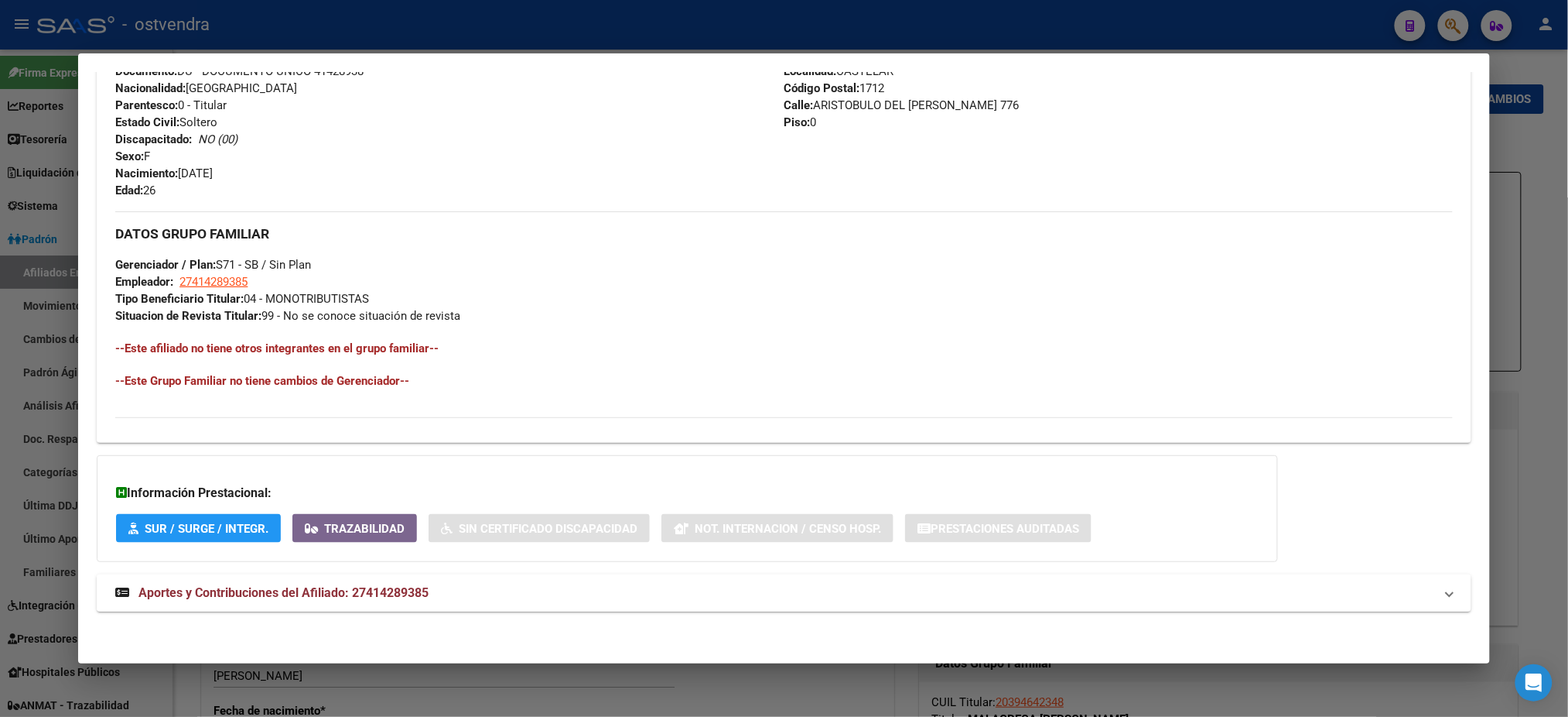
click at [402, 591] on span "Aportes y Contribuciones del Afiliado: 27414289385" at bounding box center [283, 592] width 290 height 15
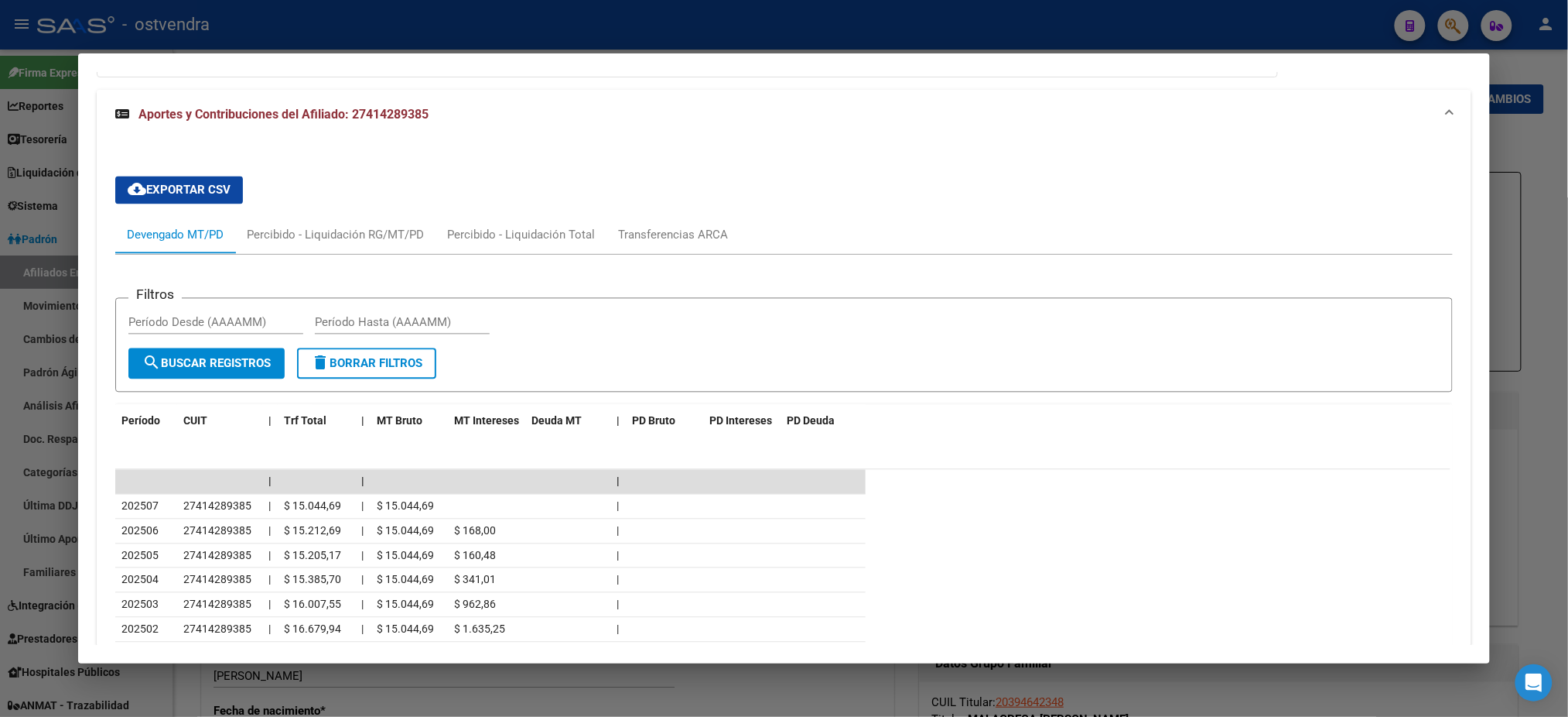
scroll to position [1247, 0]
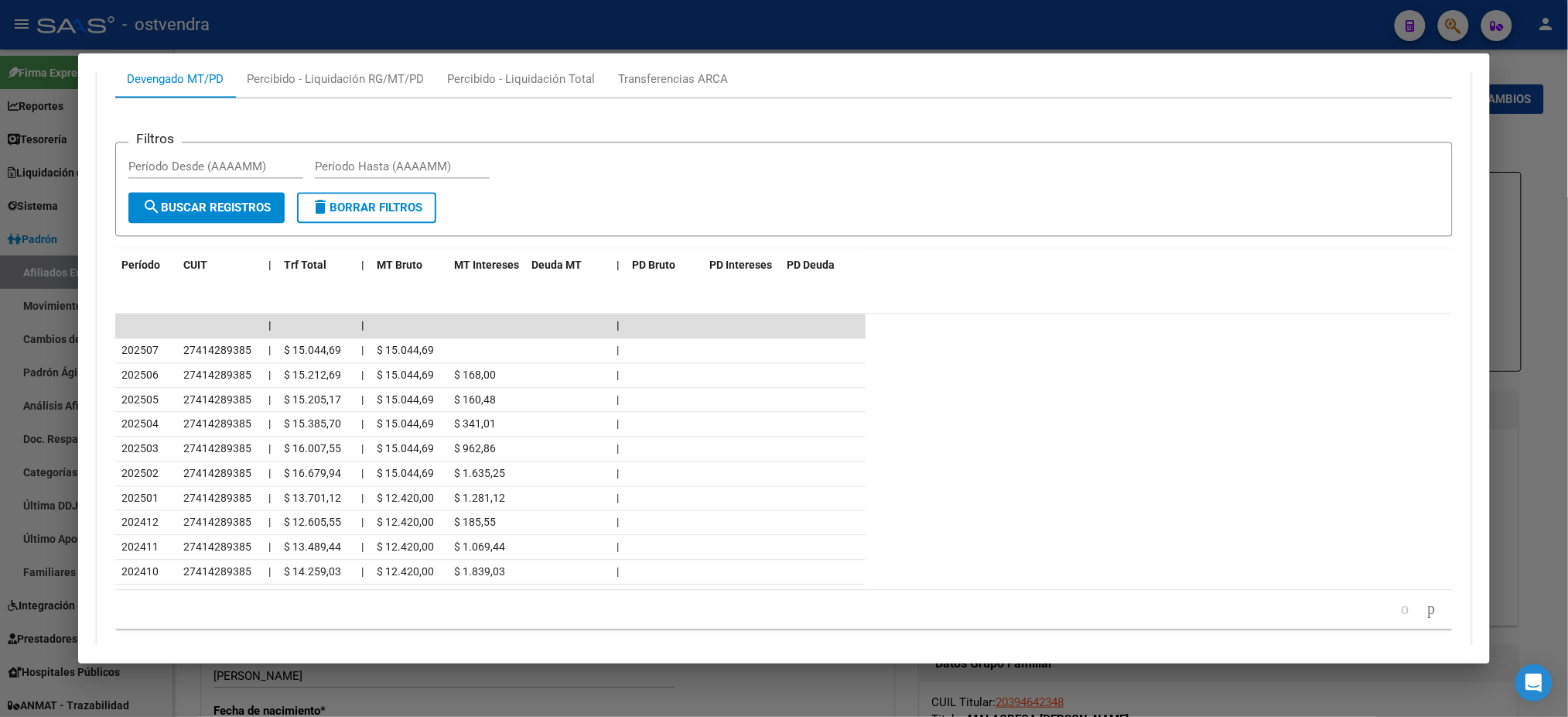
click at [1190, 24] on div at bounding box center [784, 358] width 1568 height 717
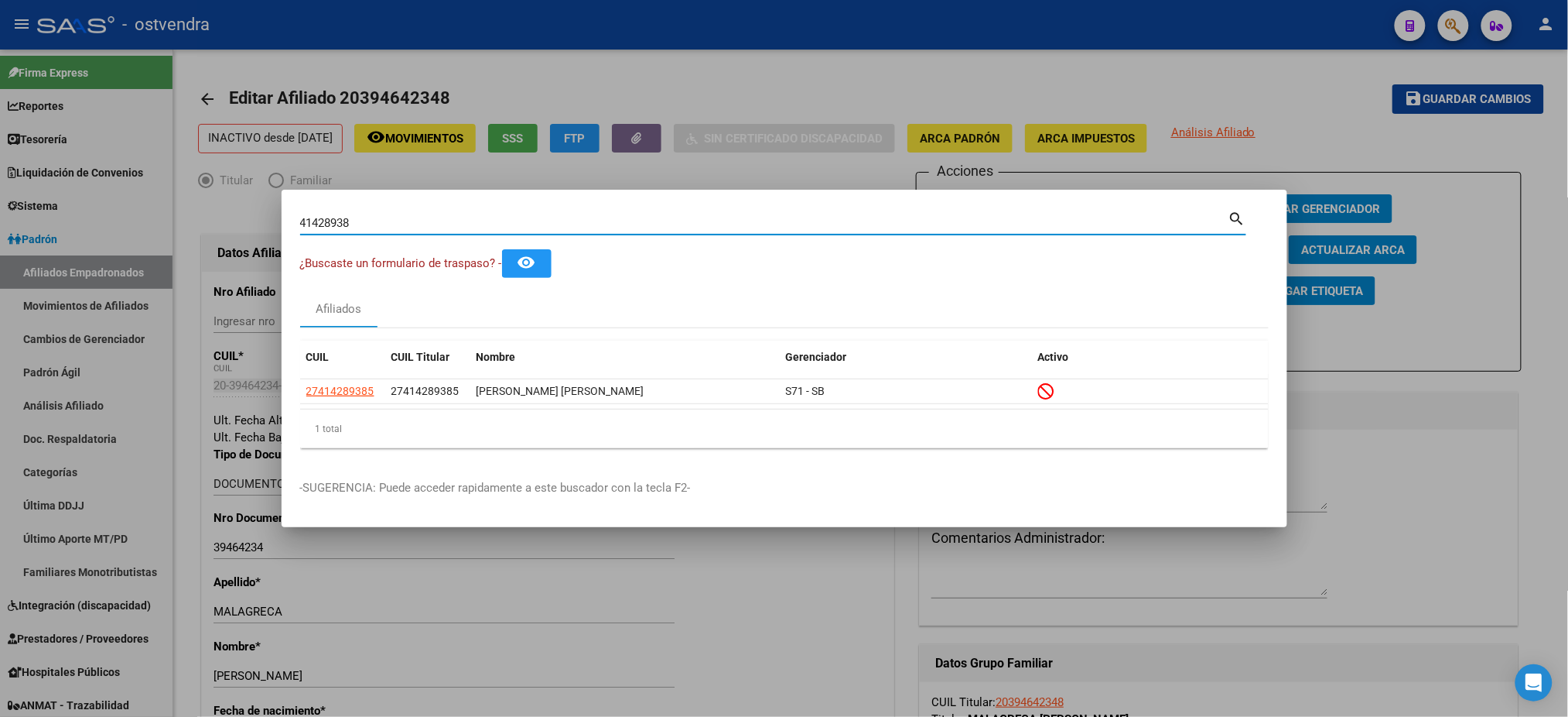
drag, startPoint x: 420, startPoint y: 222, endPoint x: 232, endPoint y: 192, distance: 190.4
click at [232, 192] on div "41428938 Buscar (apellido, dni, cuil, nro traspaso, cuit, obra social) search ¿…" at bounding box center [784, 358] width 1568 height 717
paste input "1342357"
type input "13423578"
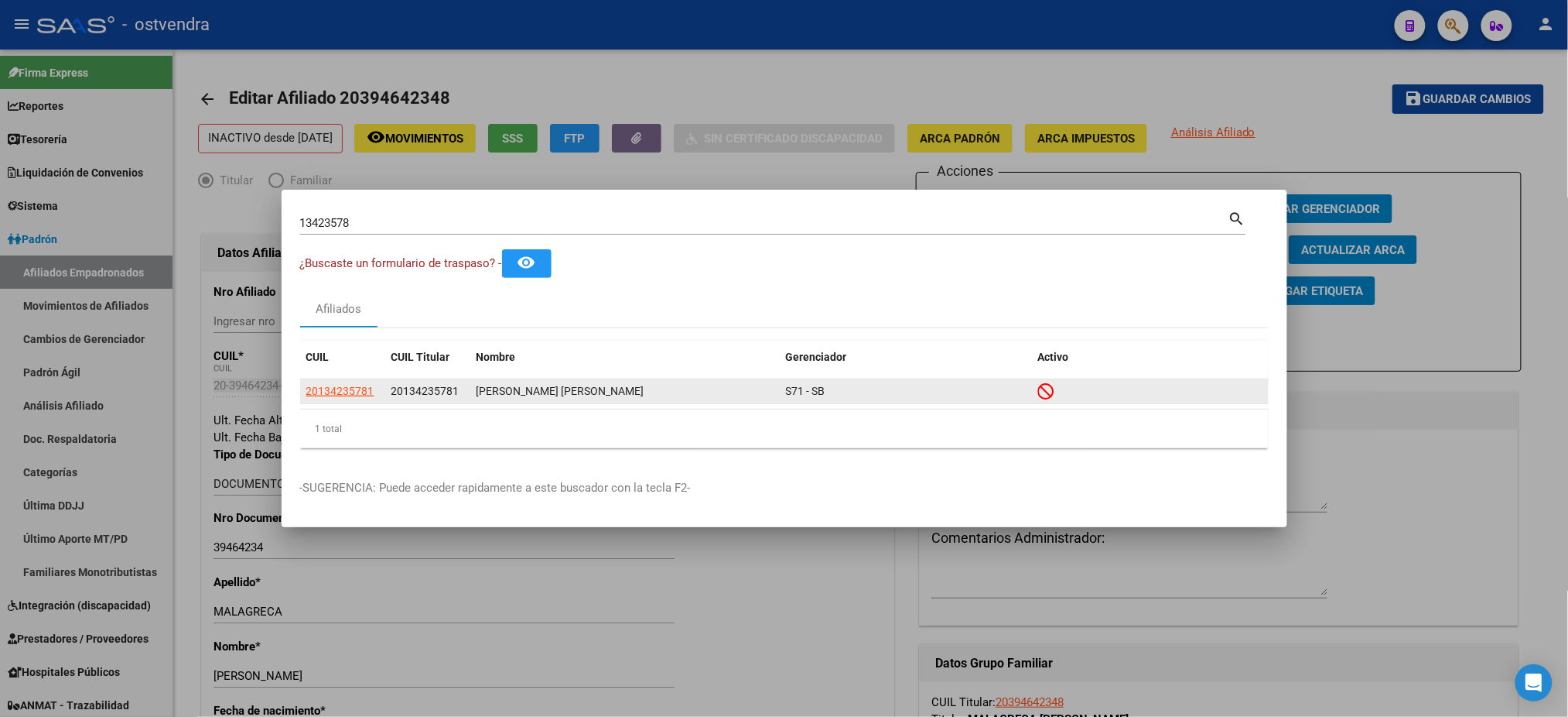
click at [362, 384] on app-link-go-to "20134235781" at bounding box center [340, 391] width 68 height 18
click at [370, 392] on span "20134235781" at bounding box center [340, 391] width 68 height 12
type textarea "20134235781"
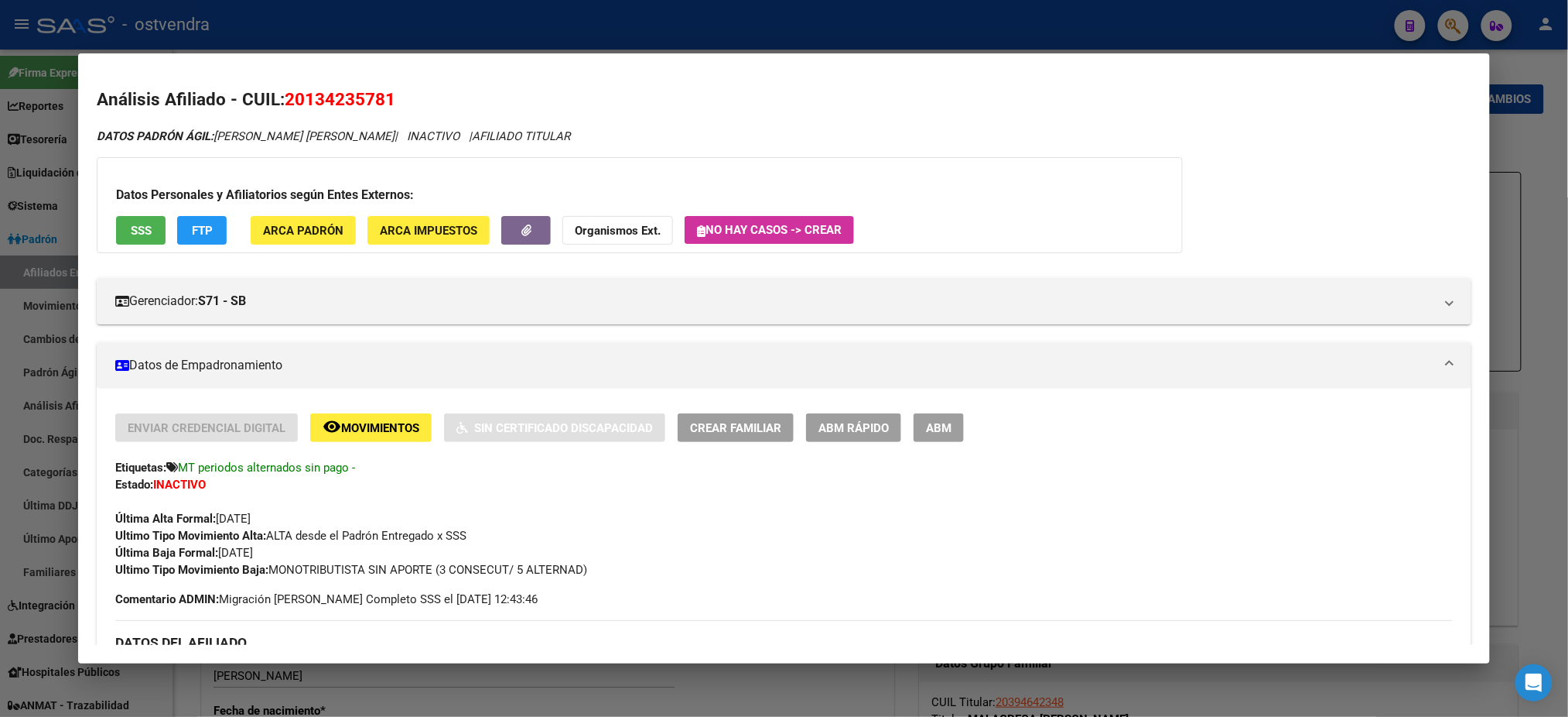
click at [147, 231] on button "SSS" at bounding box center [141, 230] width 50 height 29
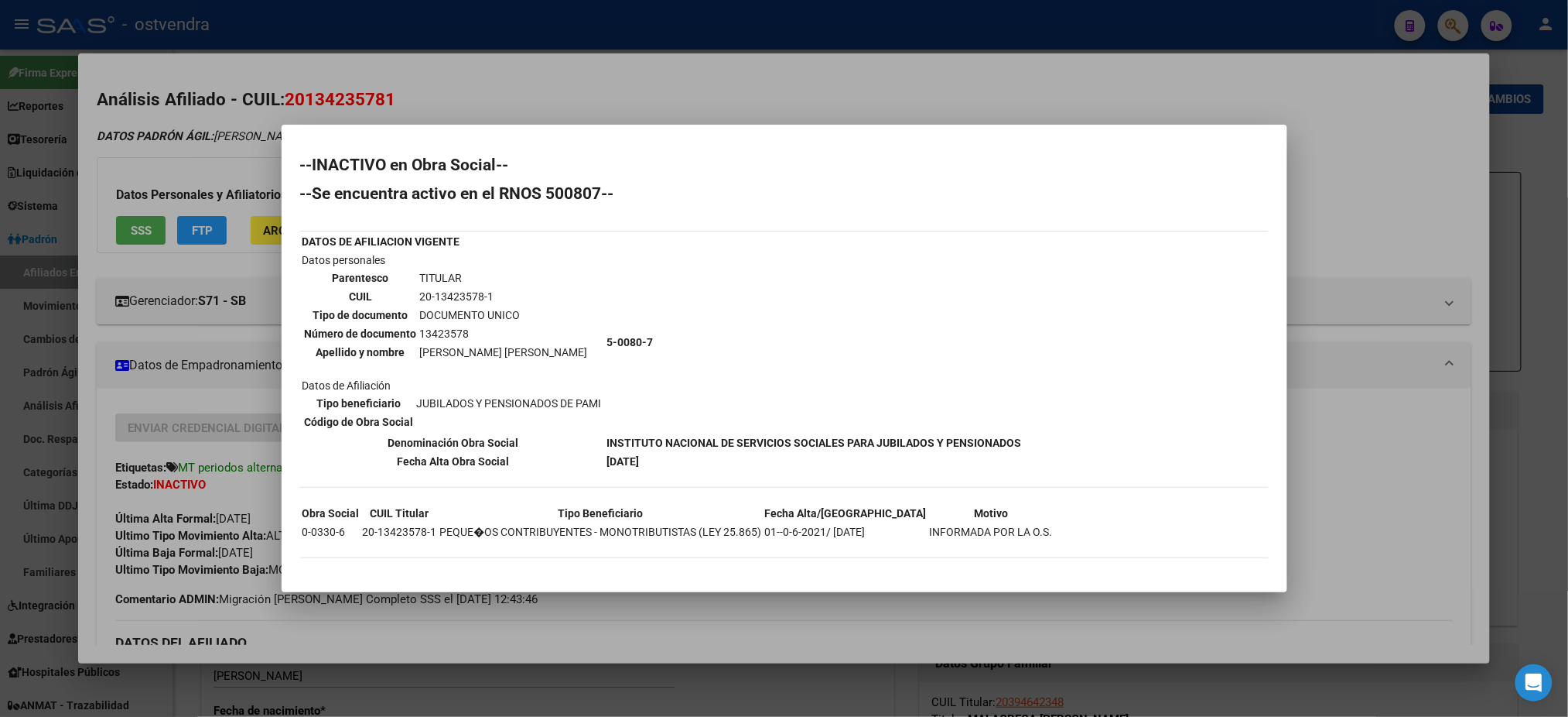
click at [535, 99] on div at bounding box center [784, 358] width 1568 height 717
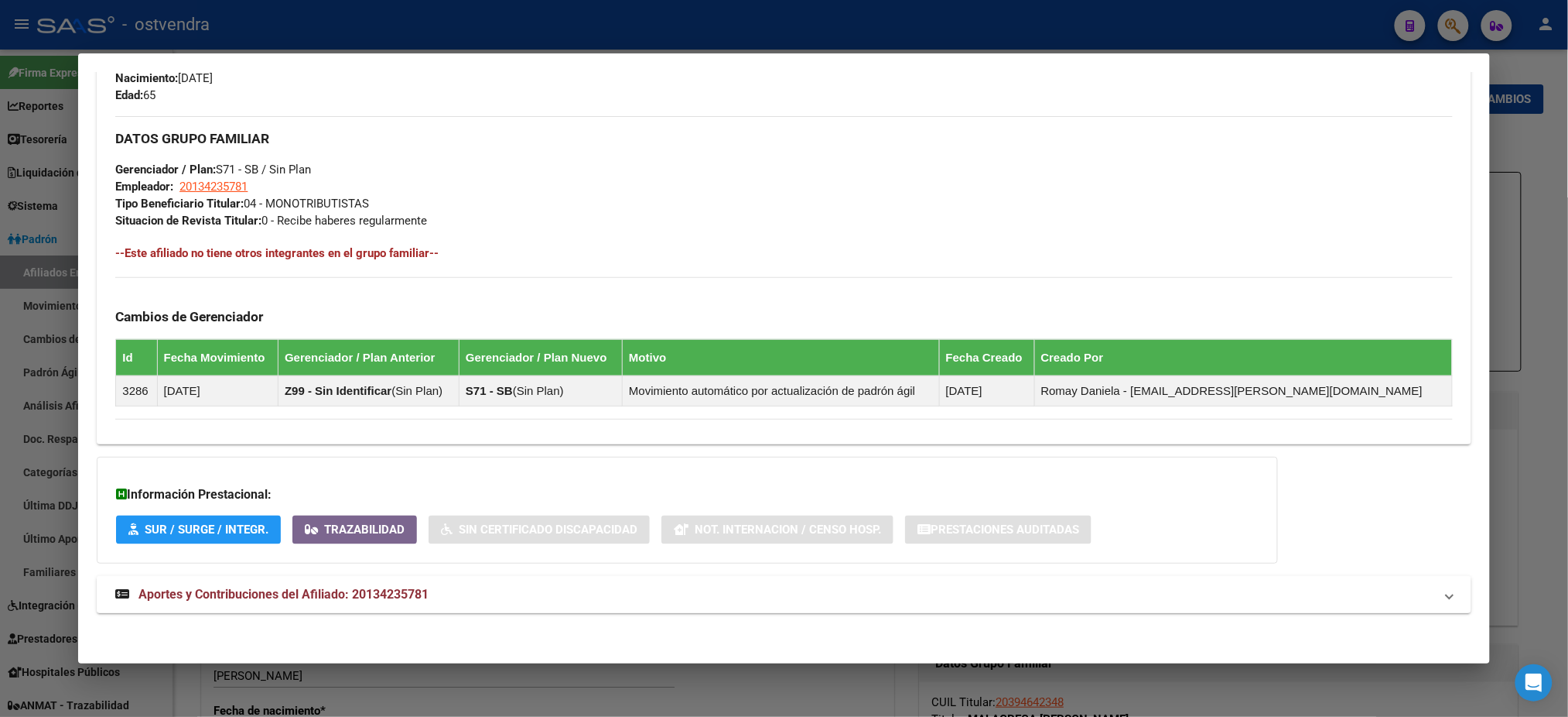
scroll to position [733, 0]
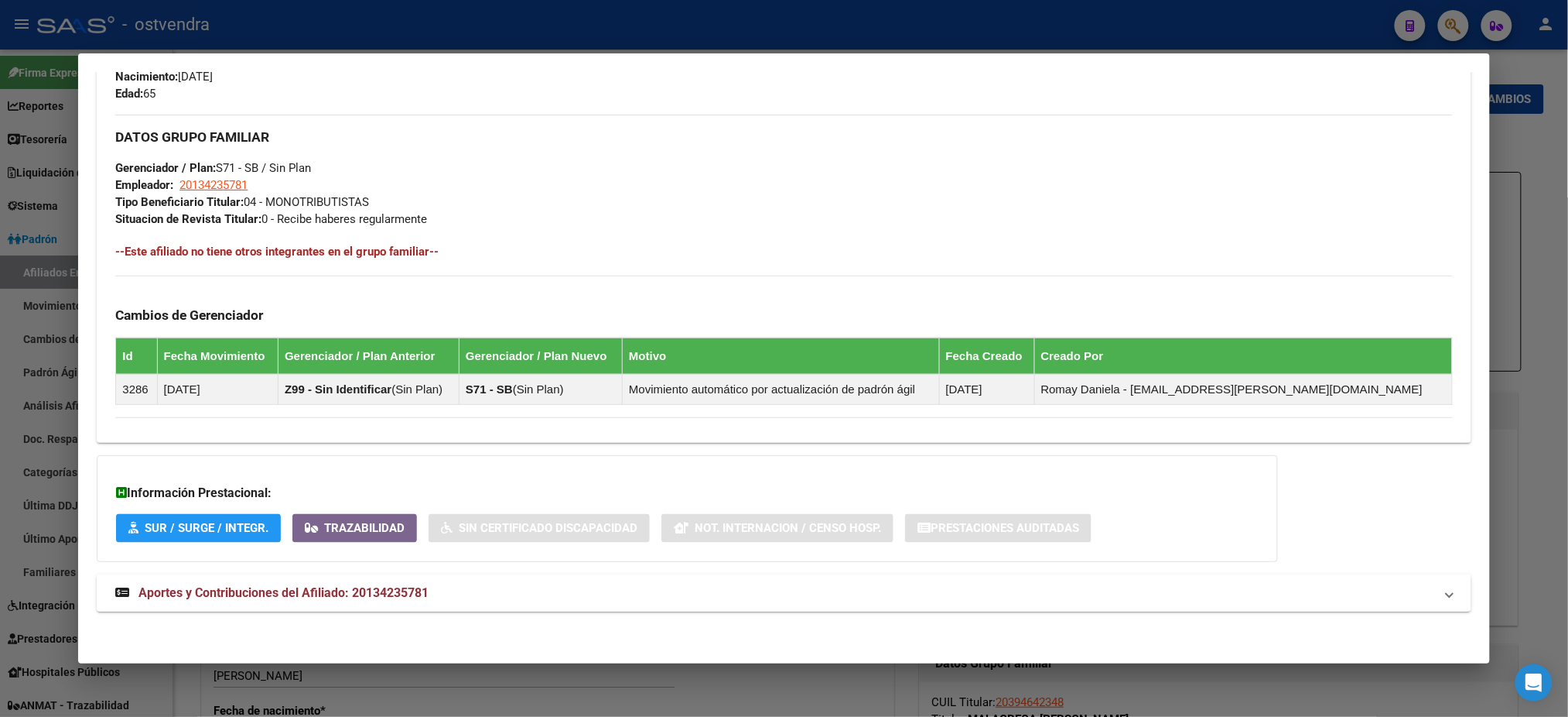
click at [534, 585] on mat-panel-title "Aportes y Contribuciones del Afiliado: 20134235781" at bounding box center [775, 593] width 1318 height 19
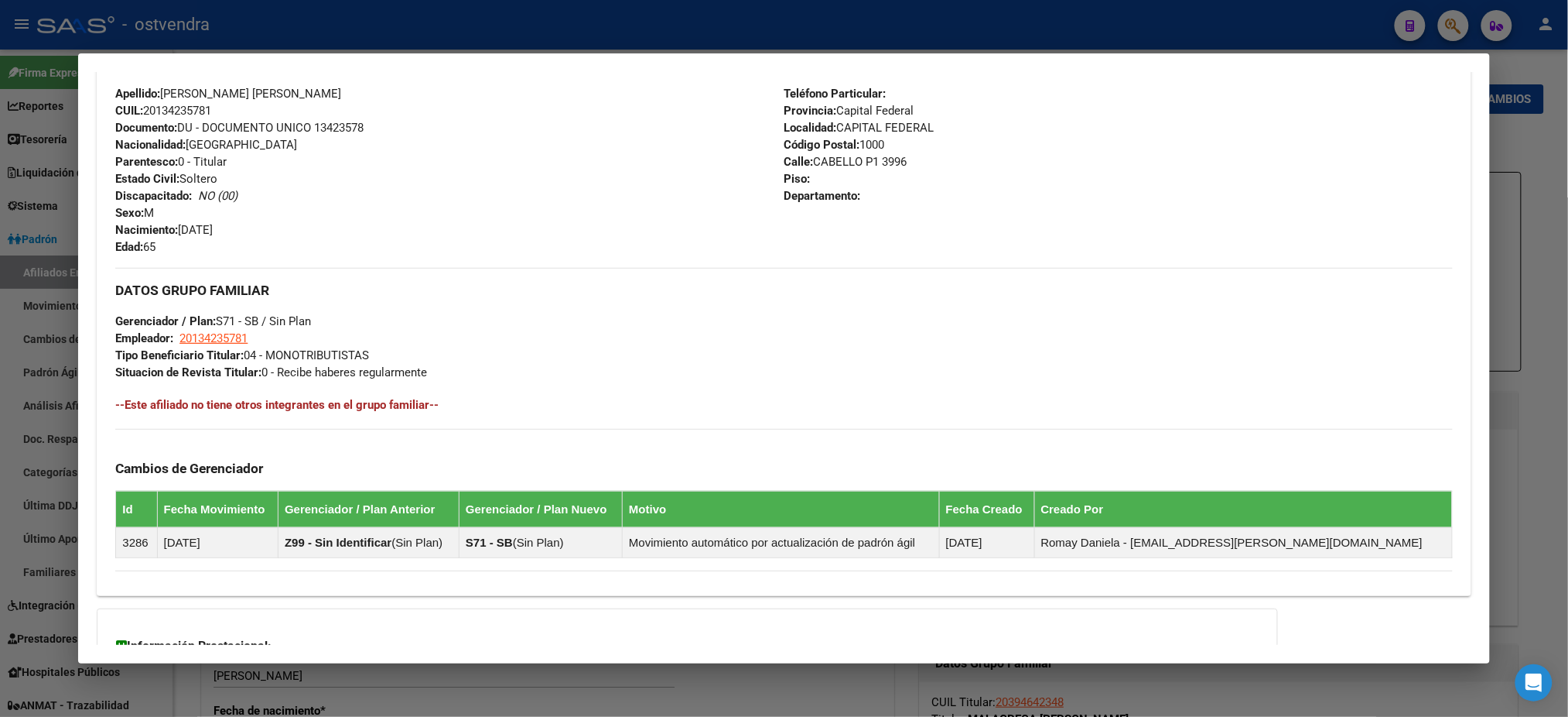
scroll to position [0, 0]
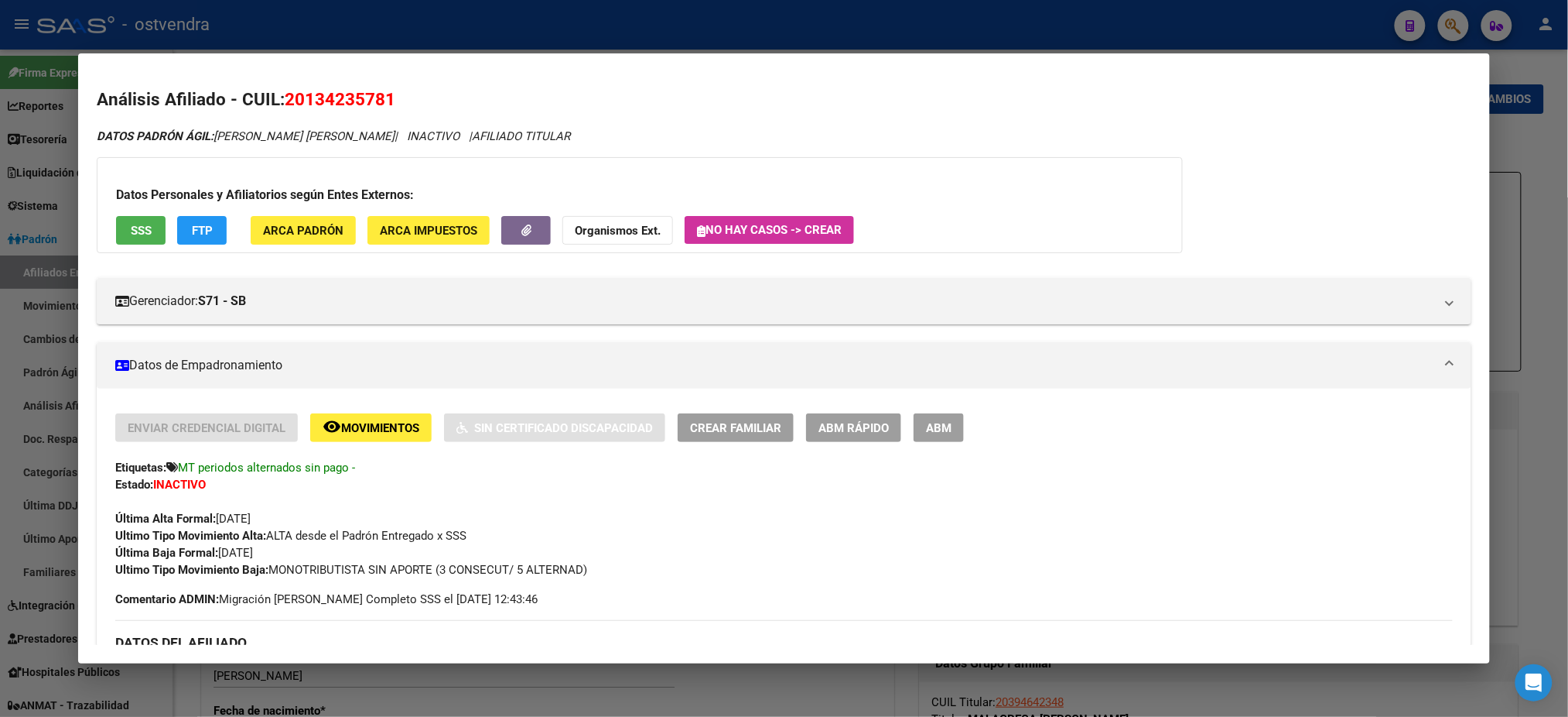
click at [141, 225] on span "SSS" at bounding box center [140, 231] width 21 height 14
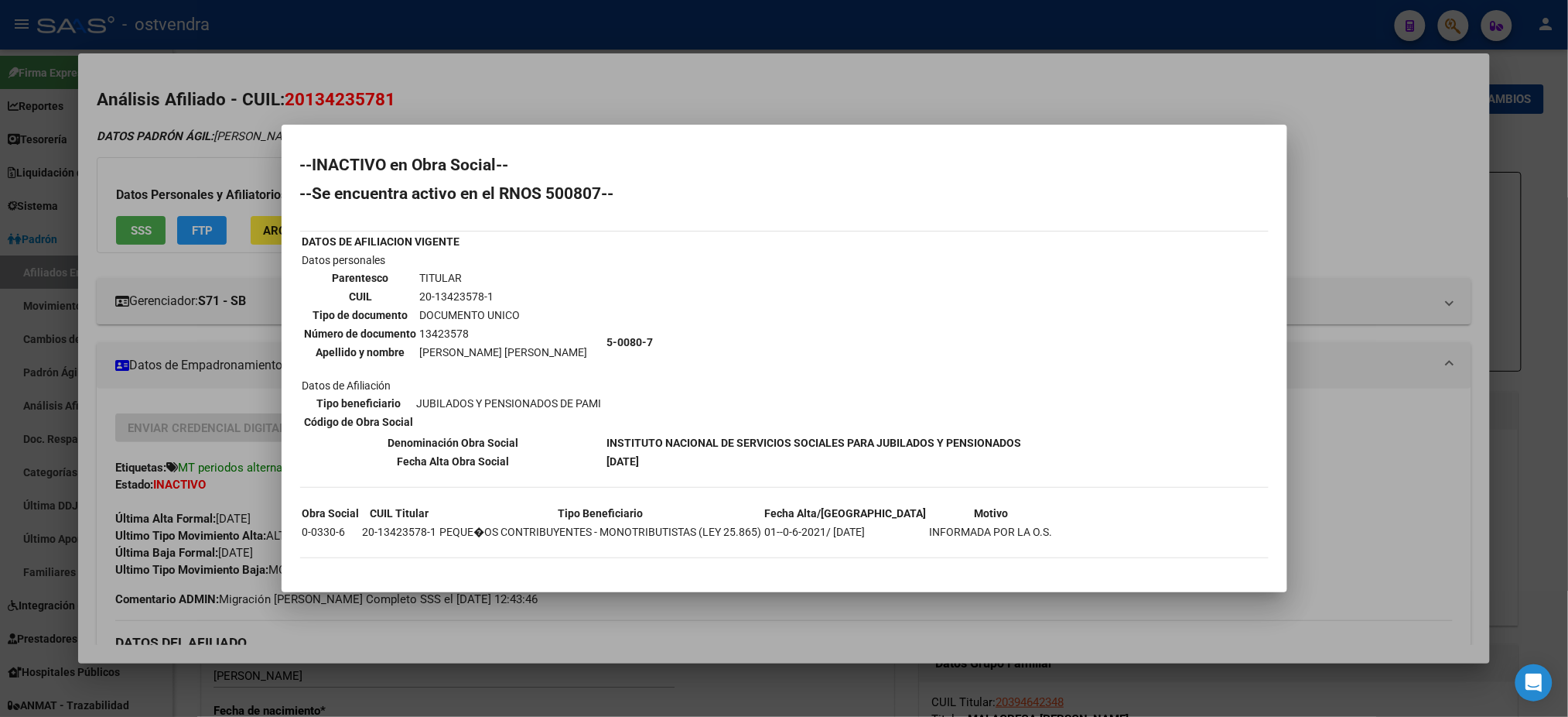
click at [341, 173] on h2 "--INACTIVO en Obra Social--" at bounding box center [784, 165] width 968 height 16
click at [611, 88] on div at bounding box center [784, 358] width 1568 height 717
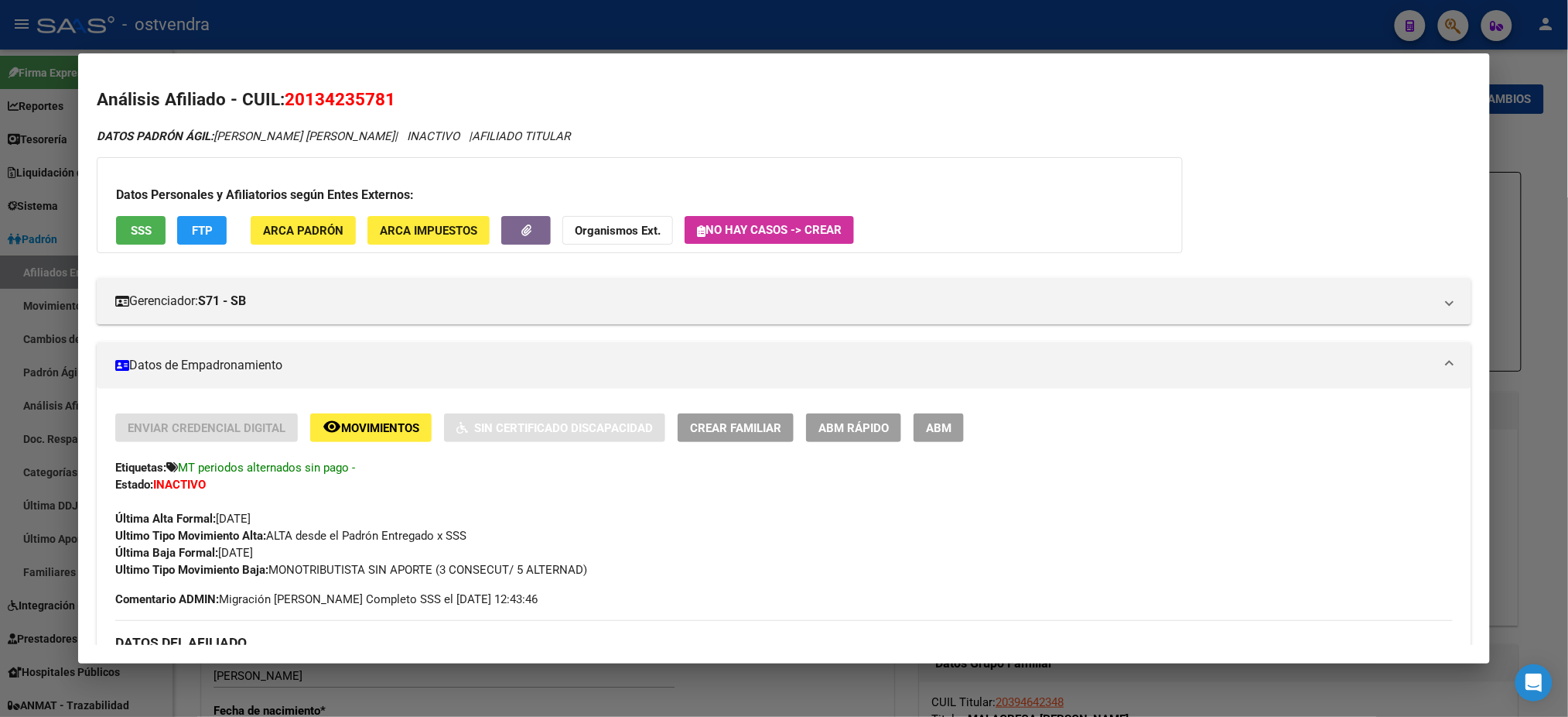
drag, startPoint x: 927, startPoint y: 427, endPoint x: 752, endPoint y: 563, distance: 221.6
click at [912, 548] on div "Enviar Credencial Digital remove_red_eye Movimientos Sin Certificado Discapacid…" at bounding box center [784, 496] width 1337 height 165
click at [193, 229] on span "FTP" at bounding box center [202, 231] width 21 height 14
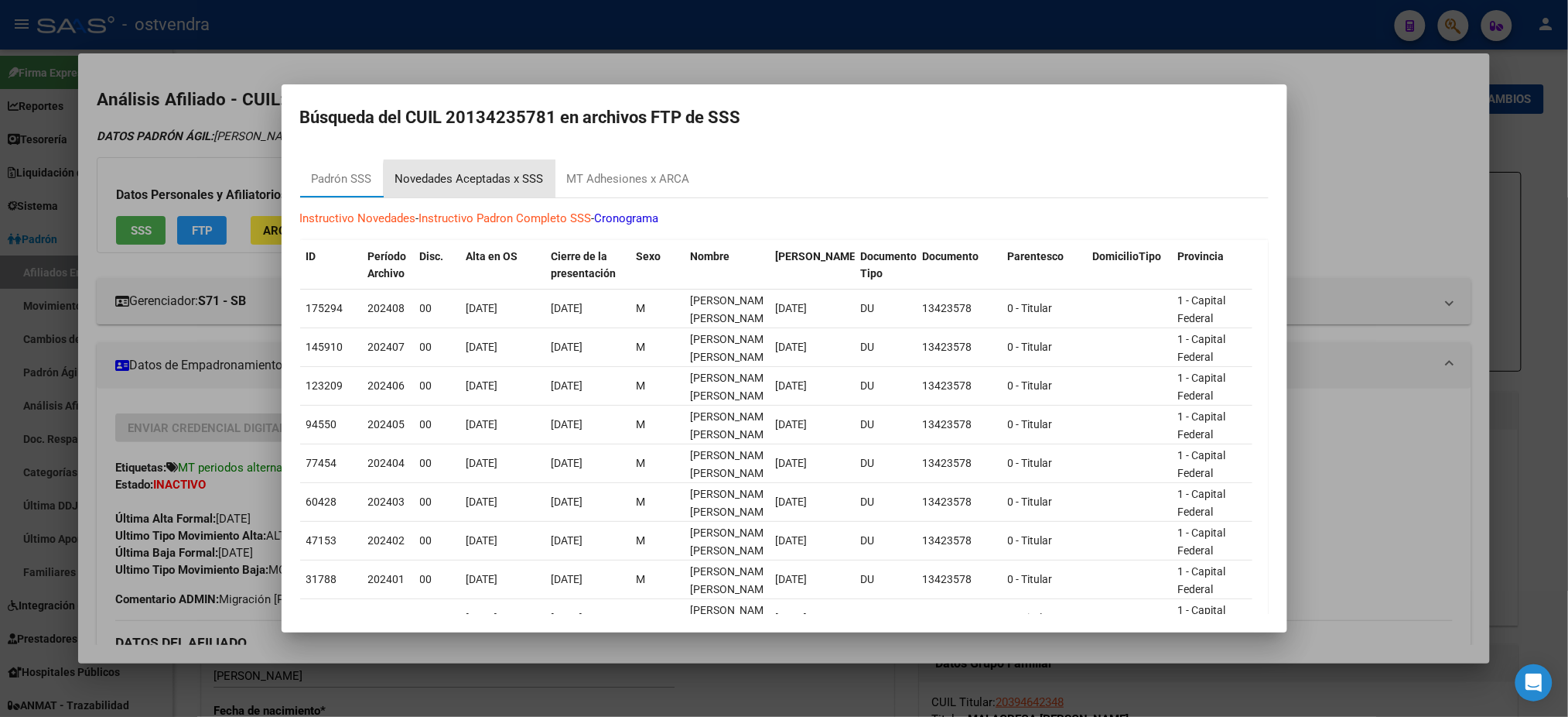
click at [507, 183] on div "Novedades Aceptadas x SSS" at bounding box center [469, 179] width 148 height 18
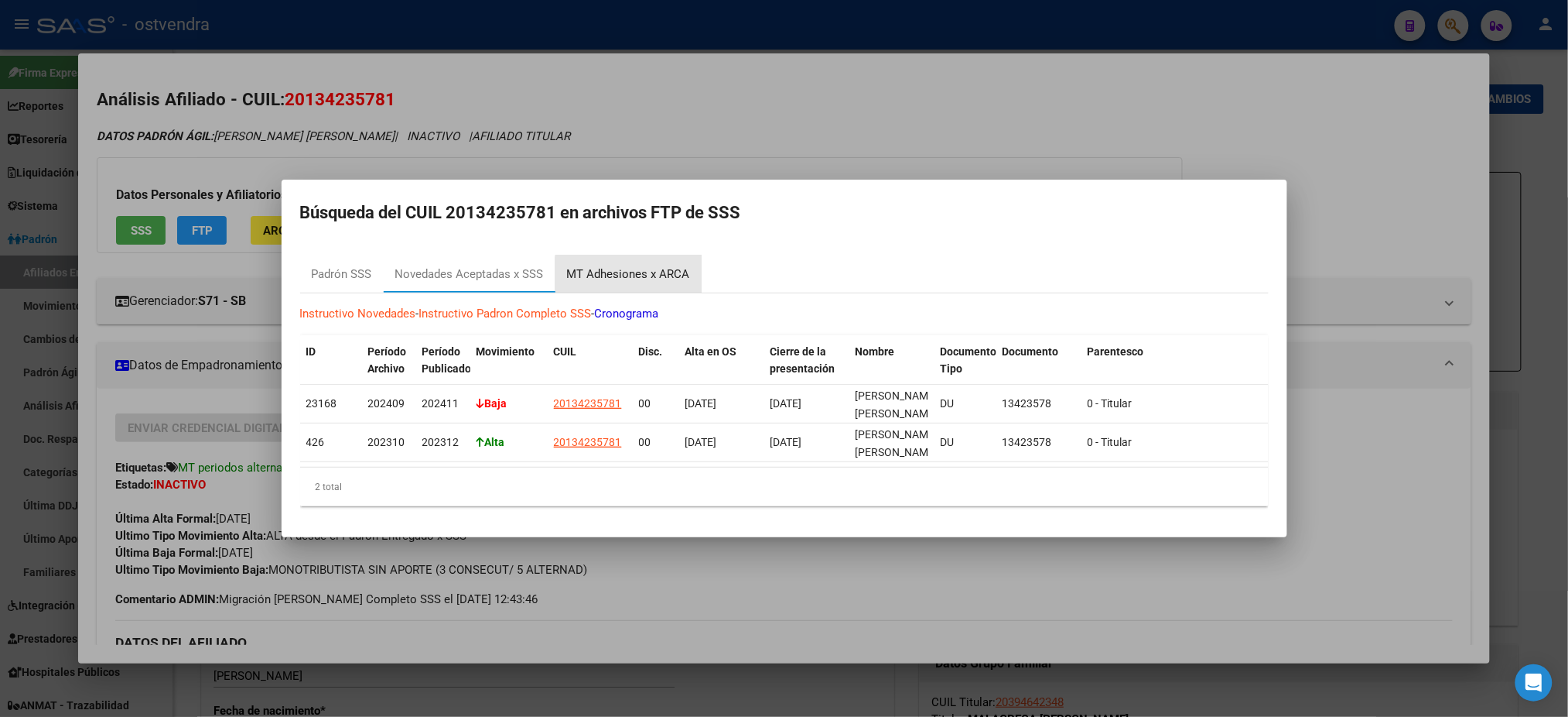
click at [638, 272] on div "MT Adhesiones x ARCA" at bounding box center [628, 274] width 123 height 18
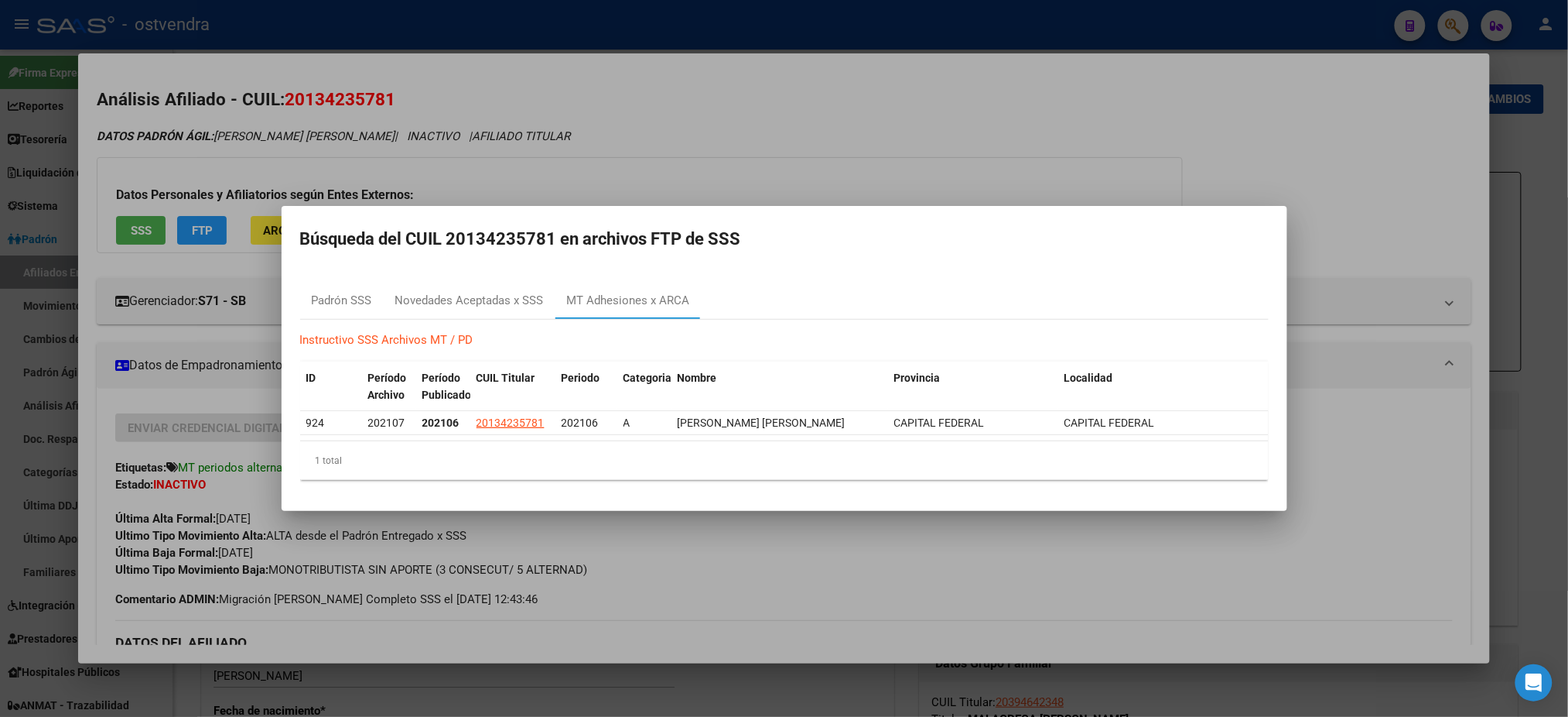
click at [663, 144] on div at bounding box center [784, 358] width 1568 height 717
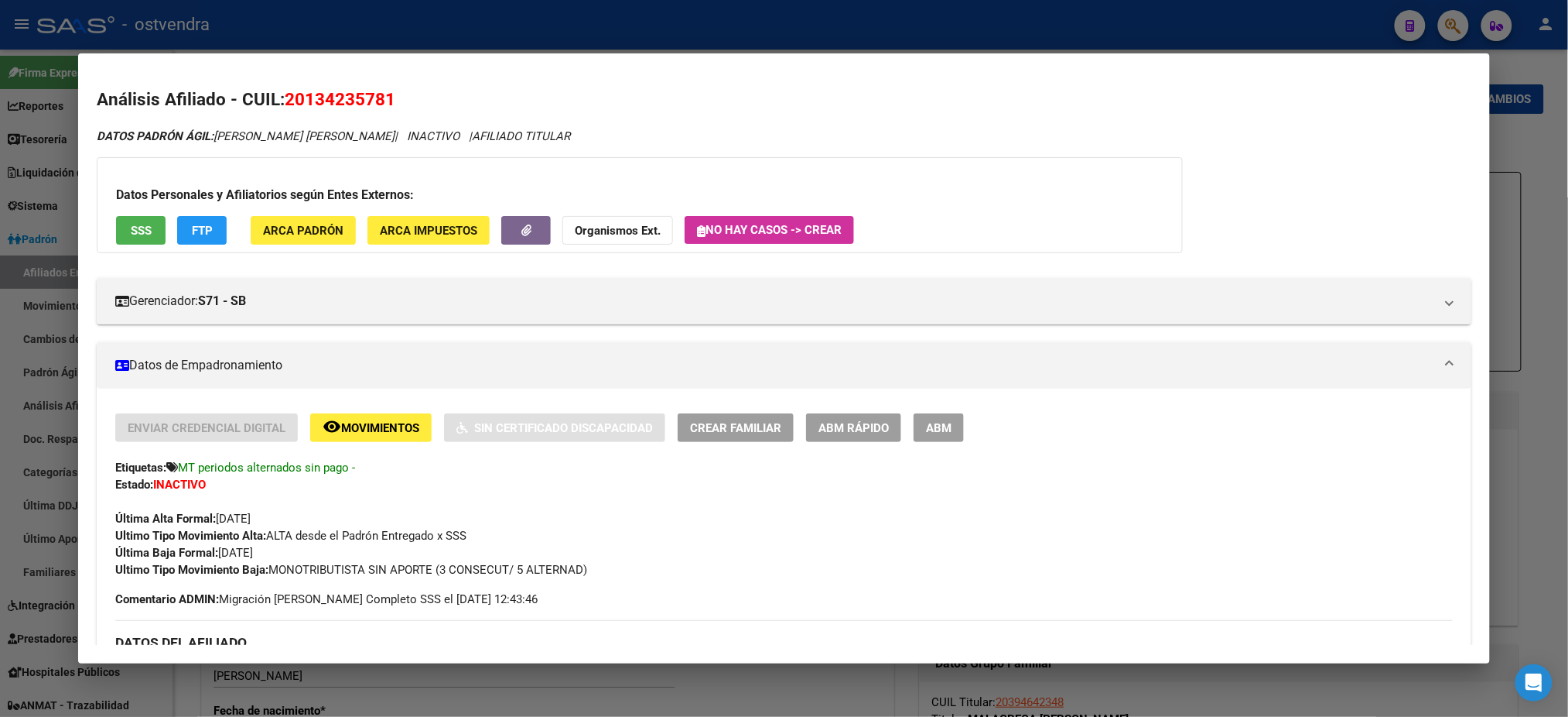
click at [332, 431] on mat-icon "remove_red_eye" at bounding box center [331, 426] width 19 height 19
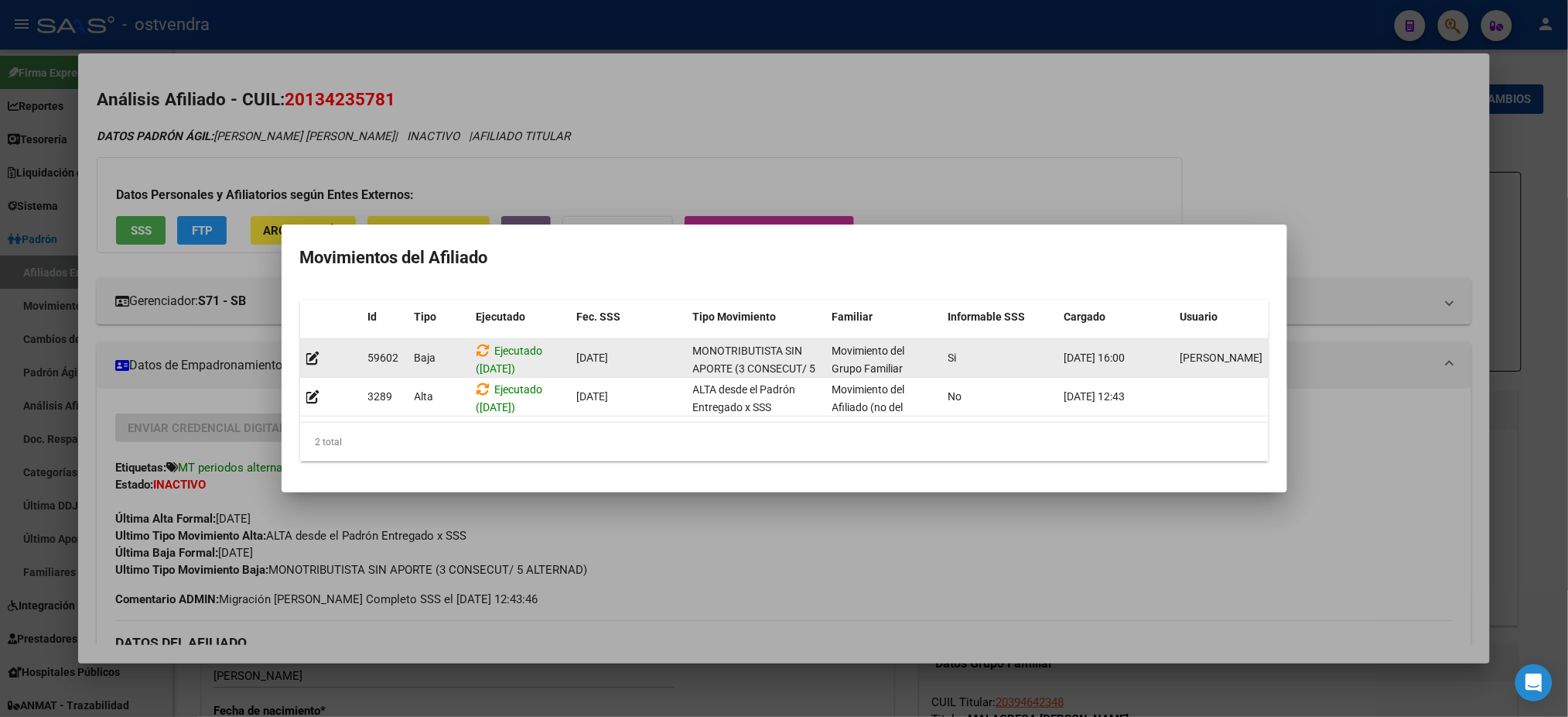
click at [307, 340] on datatable-body-cell at bounding box center [331, 358] width 62 height 38
click at [317, 350] on icon at bounding box center [313, 357] width 14 height 15
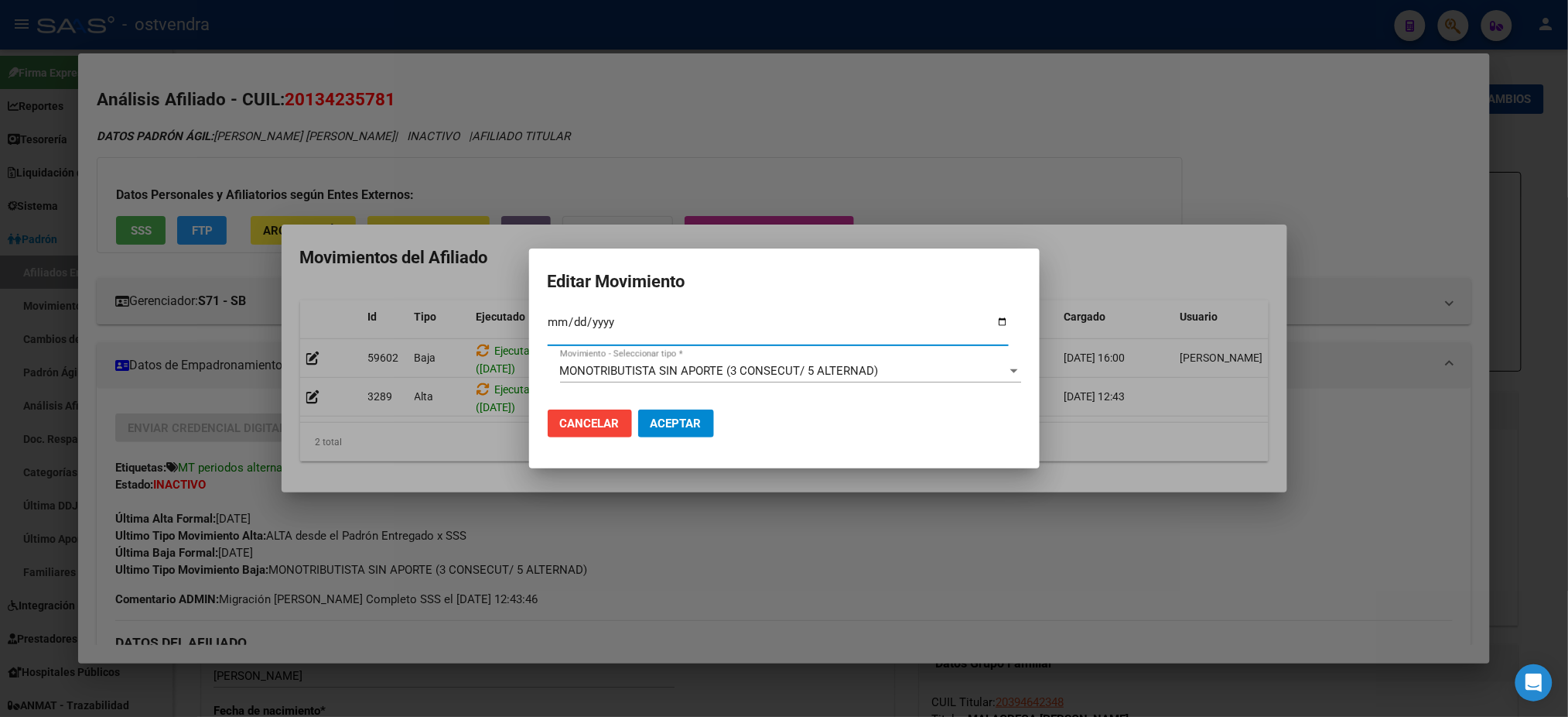
type input "2024-09-01"
type input "2025-03-01"
click at [699, 367] on span "MONOTRIBUTISTA SIN APORTE (3 CONSECUT/ 5 ALTERNAD)" at bounding box center [719, 371] width 319 height 14
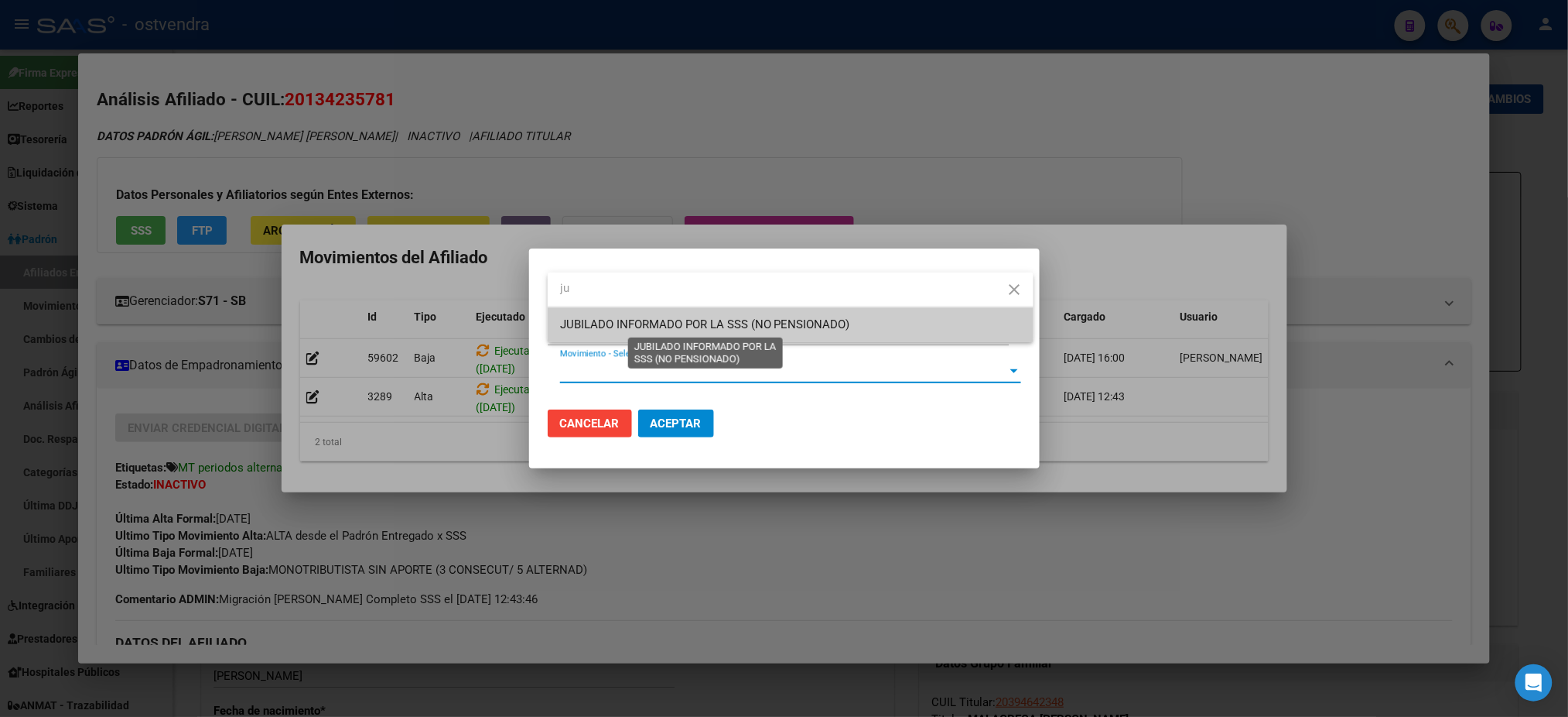
type input "ju"
click at [690, 329] on span "JUBILADO INFORMADO POR LA SSS (NO PENSIONADO)" at bounding box center [705, 324] width 290 height 14
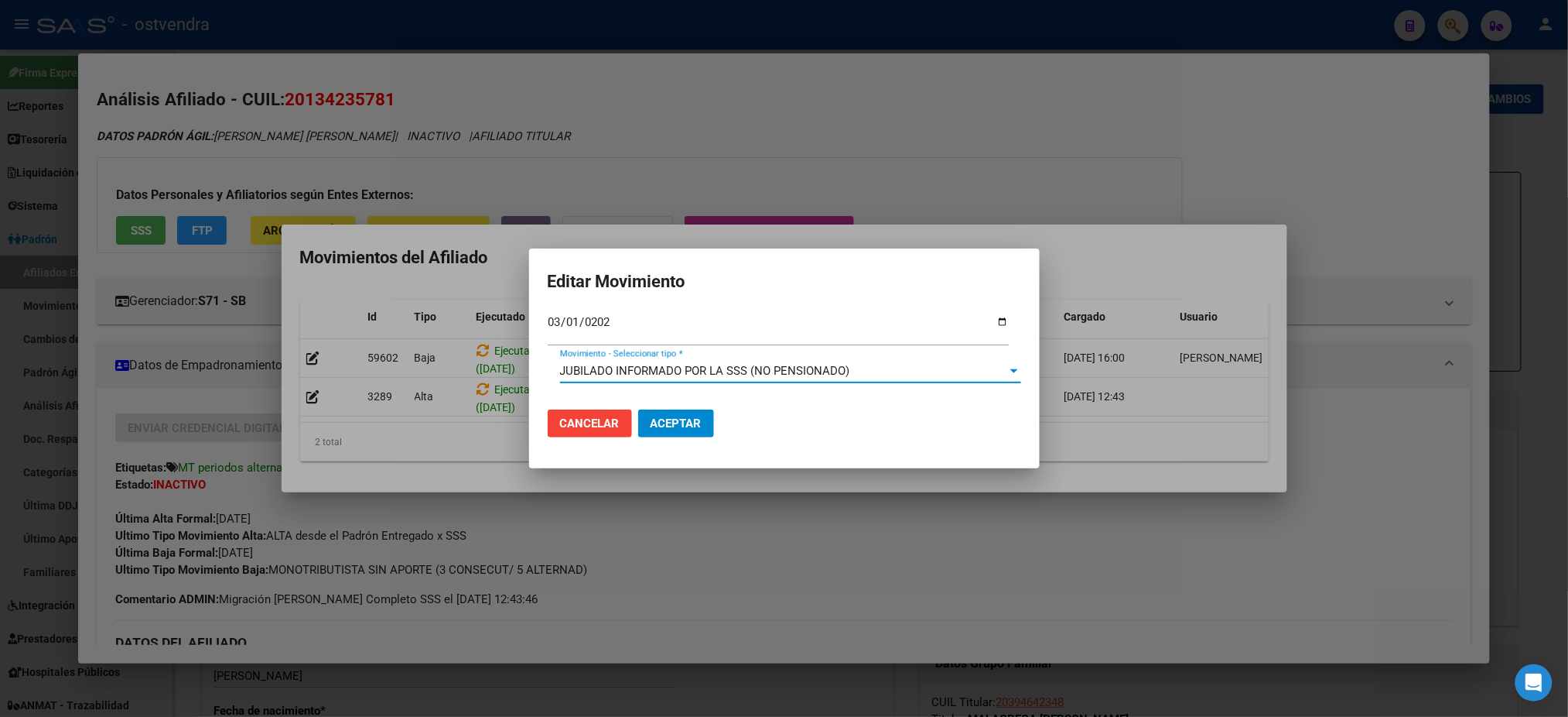
click at [685, 418] on span "Aceptar" at bounding box center [675, 424] width 51 height 14
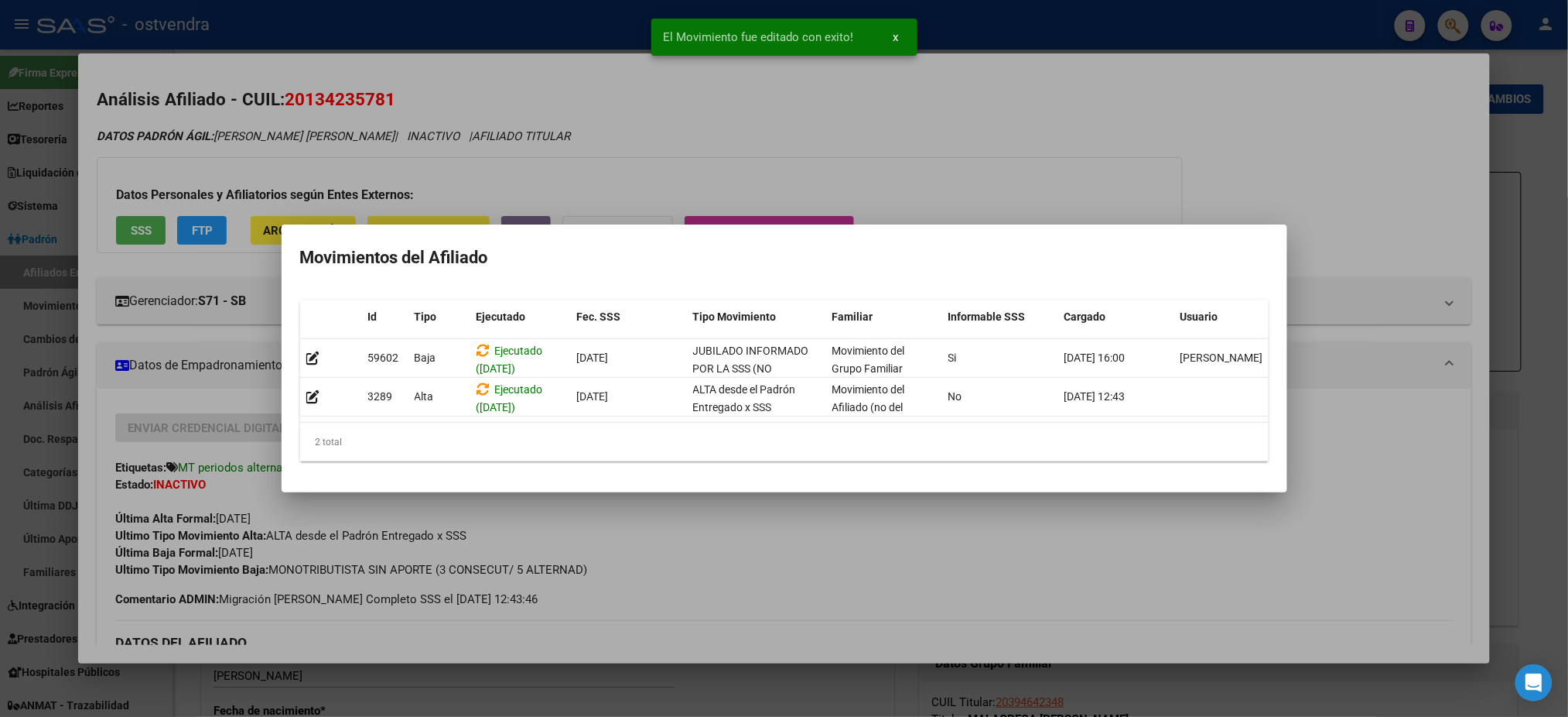
click at [510, 156] on div at bounding box center [784, 358] width 1568 height 717
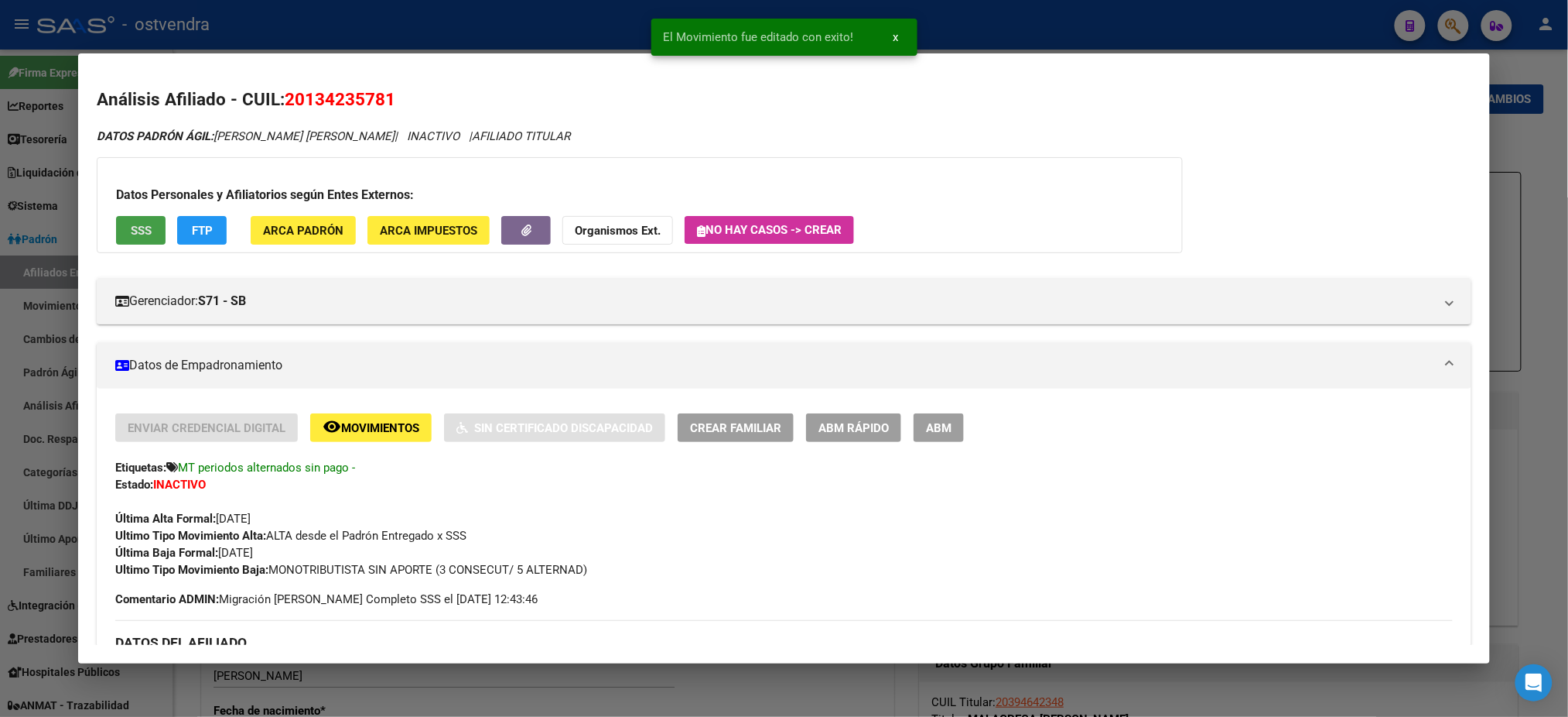
click at [132, 233] on span "SSS" at bounding box center [140, 231] width 21 height 14
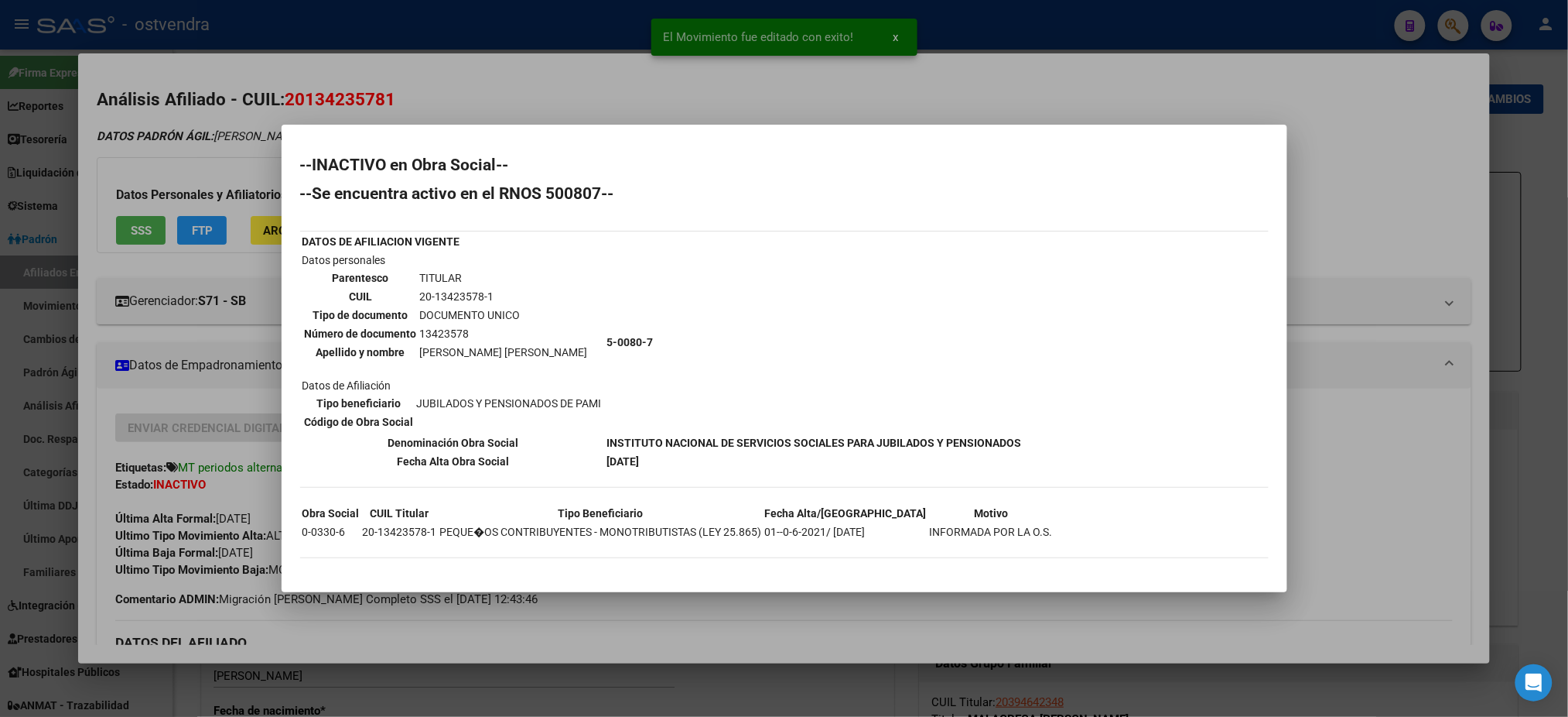
drag, startPoint x: 293, startPoint y: 174, endPoint x: 368, endPoint y: 236, distance: 97.3
click at [292, 174] on mat-dialog-content "--INACTIVO en Obra Social-- --Se encuentra activo en el RNOS 500807-- DATOS DE …" at bounding box center [784, 358] width 1006 height 430
click at [227, 183] on div at bounding box center [784, 358] width 1568 height 717
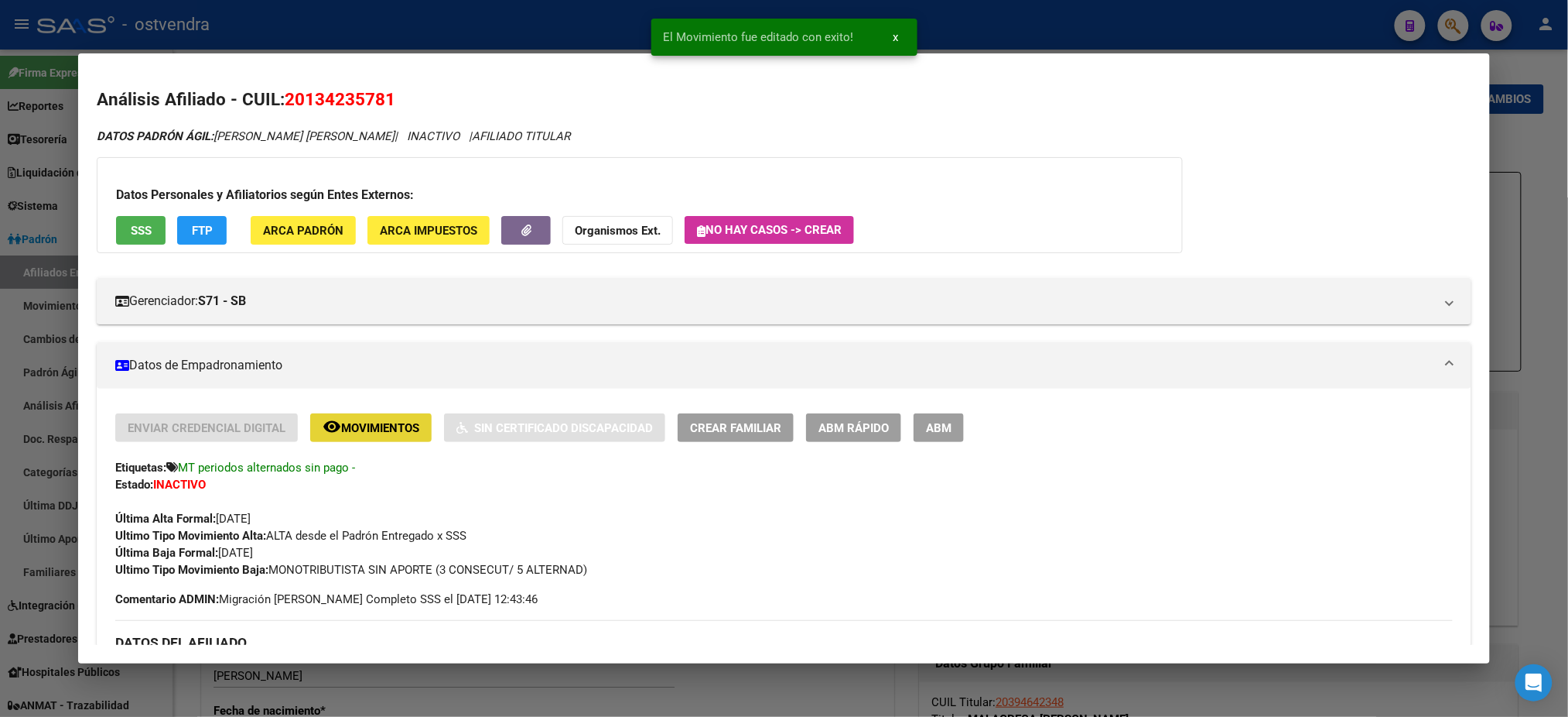
click at [389, 417] on button "remove_red_eye Movimientos" at bounding box center [371, 428] width 121 height 29
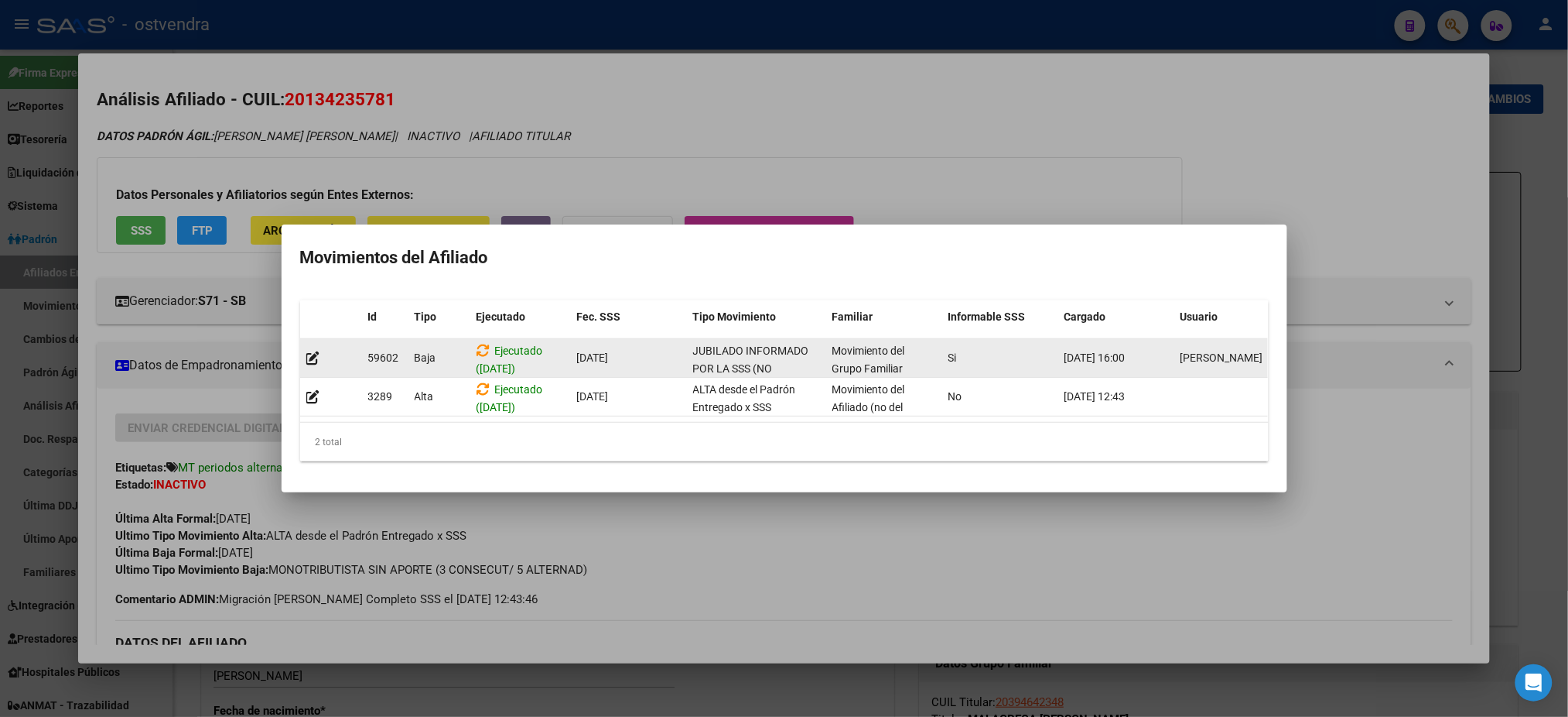
click at [472, 340] on datatable-body-cell "Ejecutado (02/10/2024)" at bounding box center [520, 358] width 100 height 38
click at [487, 343] on icon at bounding box center [483, 350] width 14 height 15
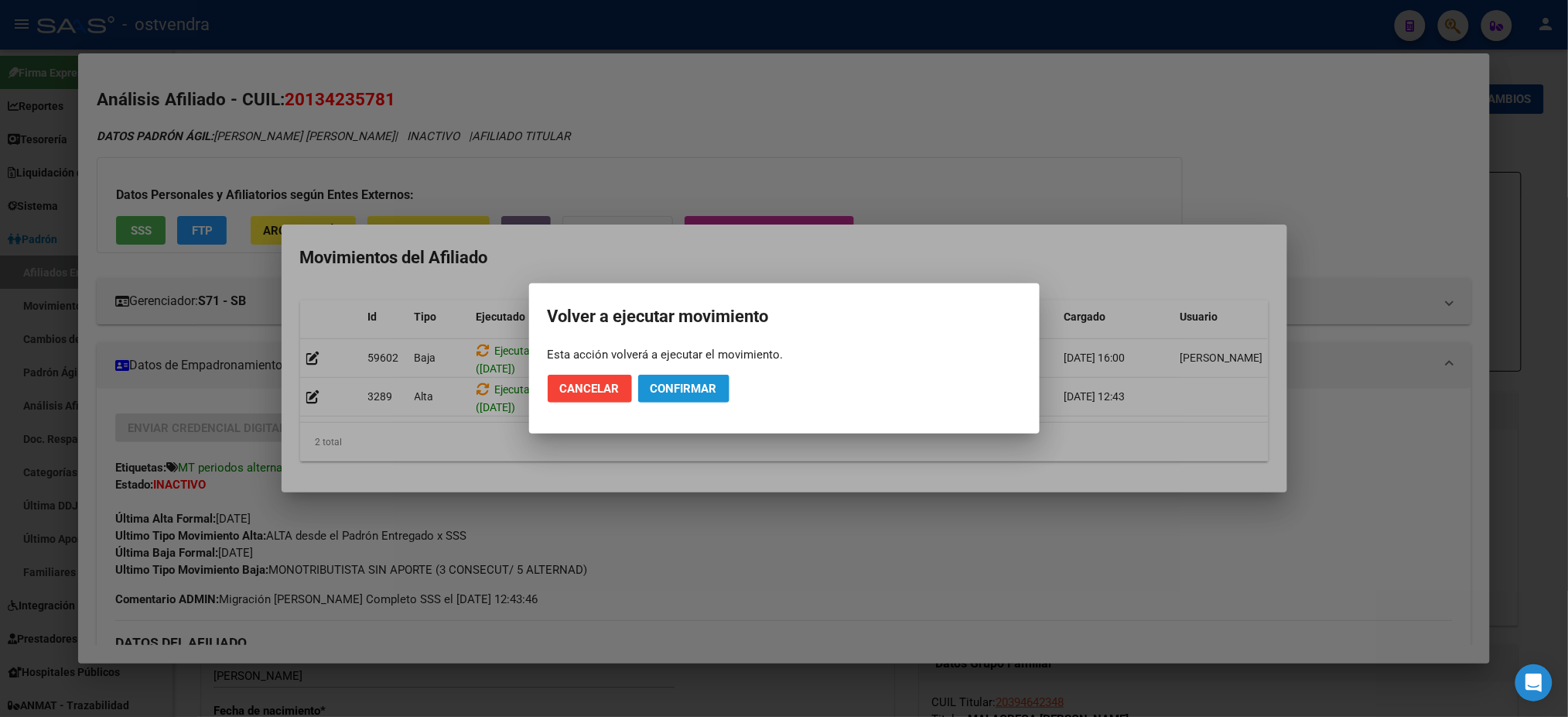
click at [658, 385] on span "Confirmar" at bounding box center [683, 389] width 67 height 14
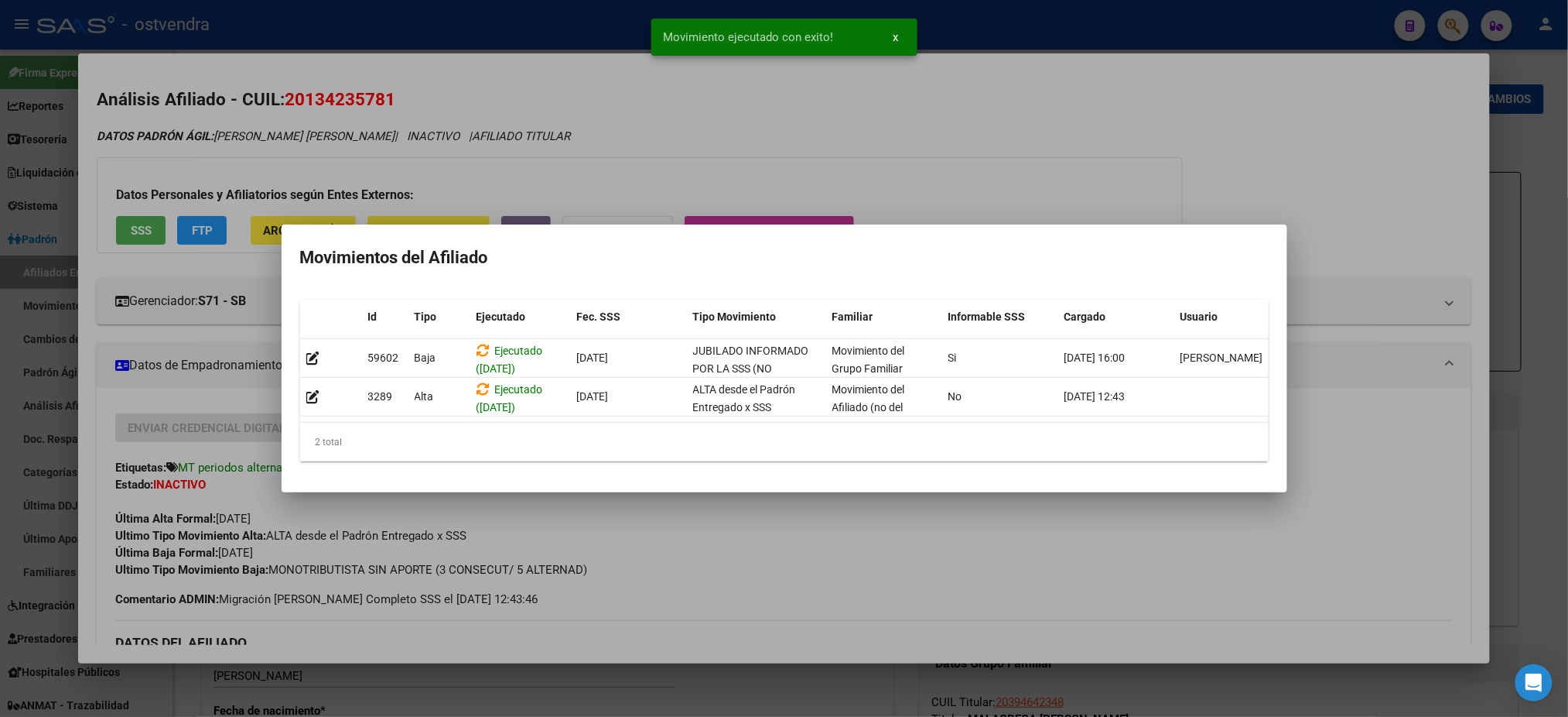
click at [536, 168] on div at bounding box center [784, 358] width 1568 height 717
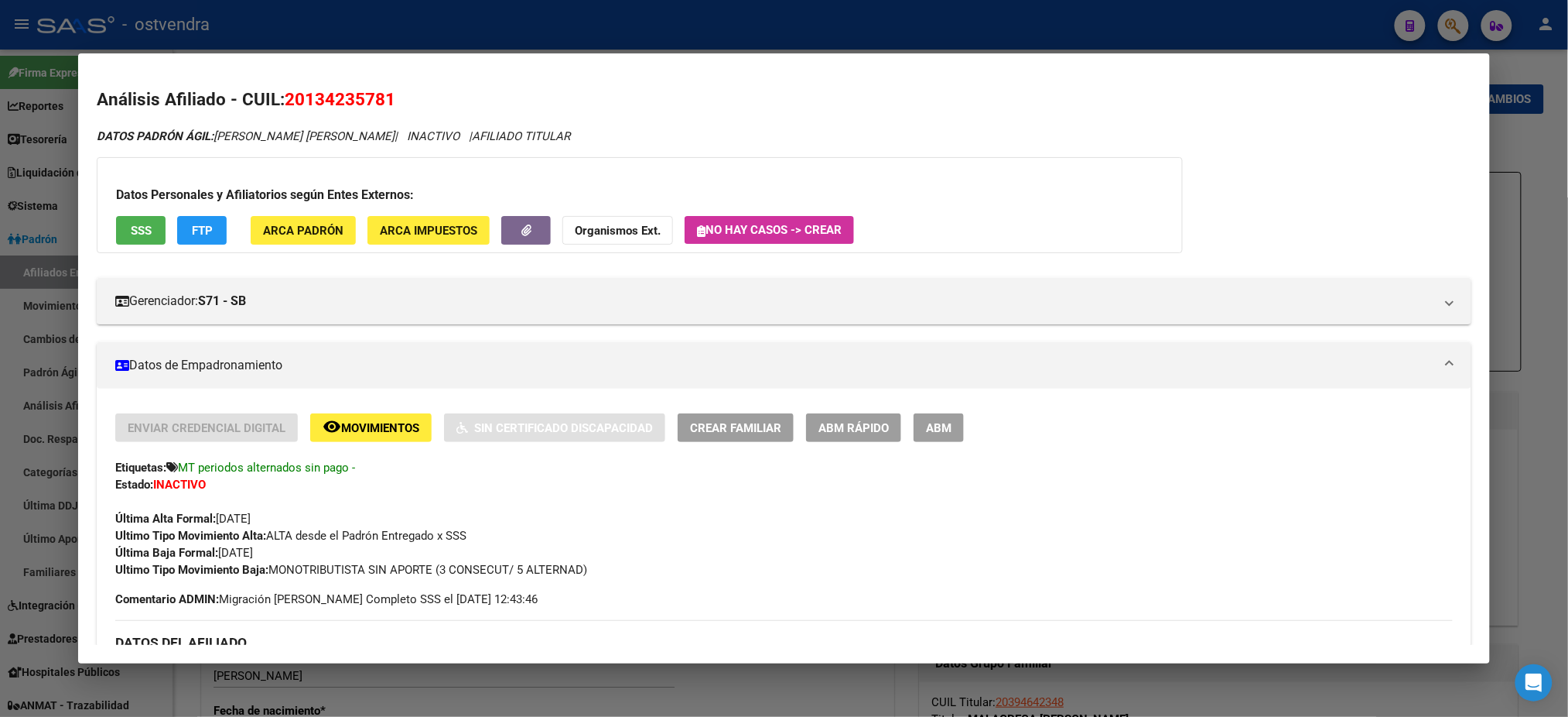
drag, startPoint x: 986, startPoint y: 19, endPoint x: 518, endPoint y: 143, distance: 484.1
click at [978, 21] on div at bounding box center [784, 358] width 1568 height 717
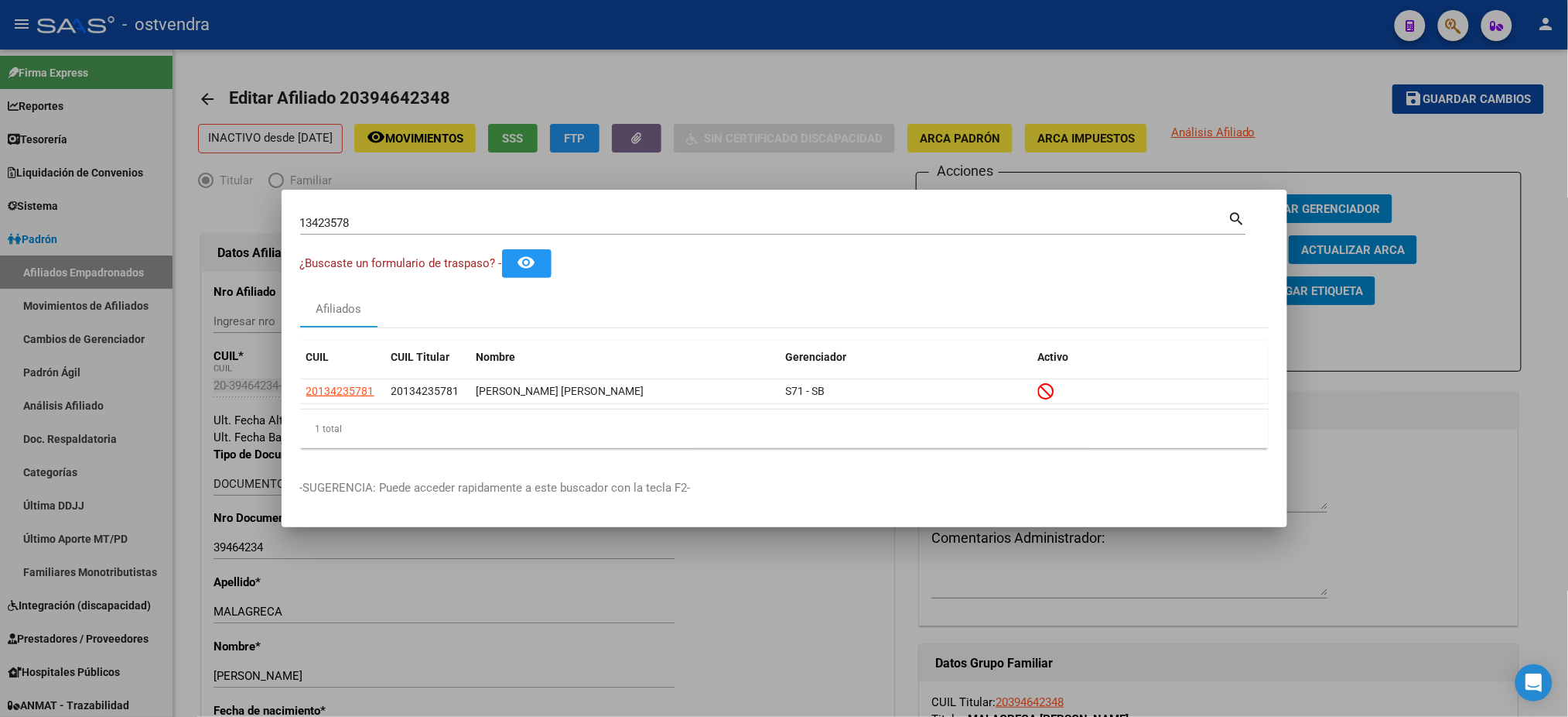
click at [390, 239] on div "13423578 Buscar (apellido, dni, cuil, nro traspaso, cuit, obra social) search" at bounding box center [774, 228] width 947 height 41
click at [400, 220] on input "13423578" at bounding box center [765, 223] width 929 height 14
drag, startPoint x: 368, startPoint y: 228, endPoint x: 375, endPoint y: 222, distance: 9.2
click at [365, 223] on input "13423578" at bounding box center [765, 223] width 929 height 14
drag, startPoint x: 334, startPoint y: 225, endPoint x: 258, endPoint y: 234, distance: 76.5
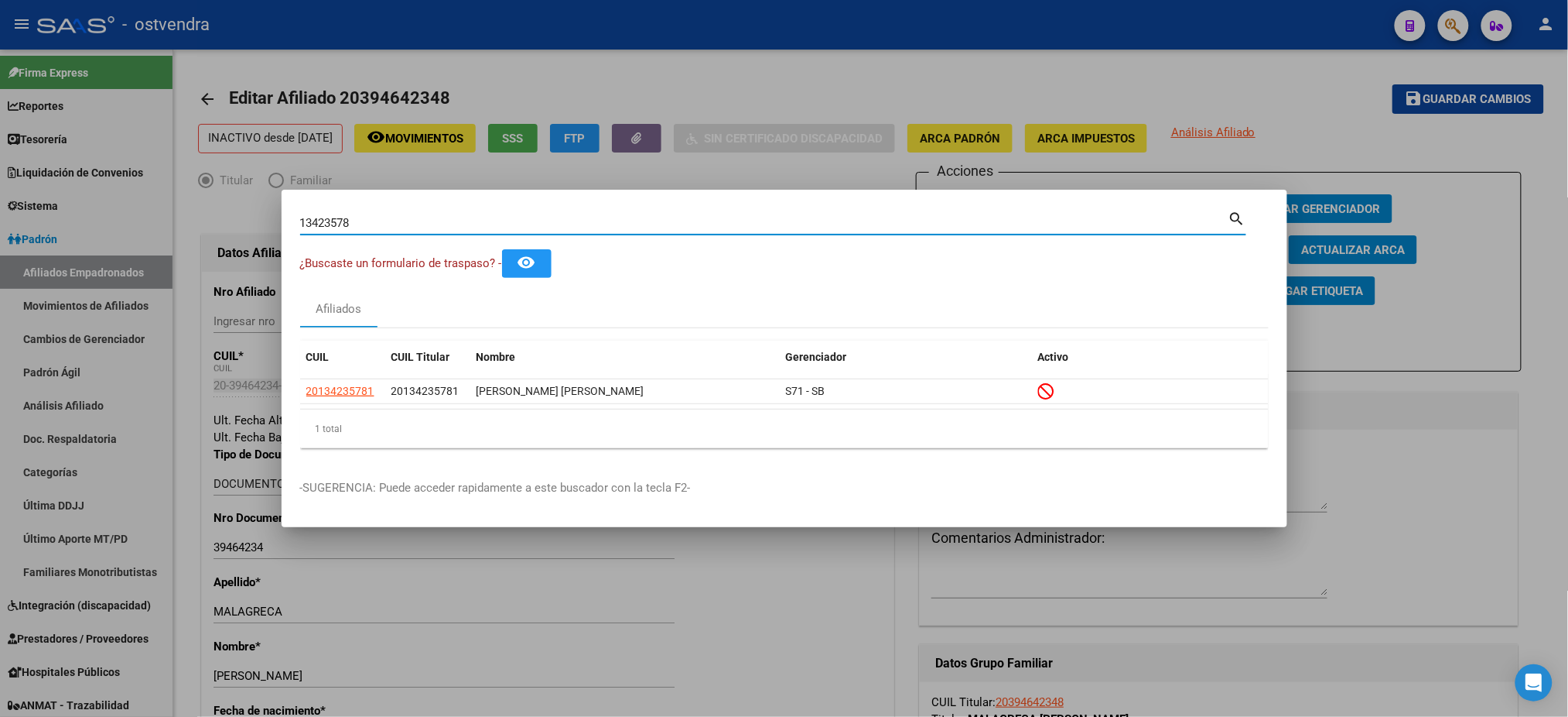
click at [257, 234] on div "13423578 Buscar (apellido, dni, cuil, nro traspaso, cuit, obra social) search ¿…" at bounding box center [784, 358] width 1568 height 717
paste input "7693955"
type input "17693955"
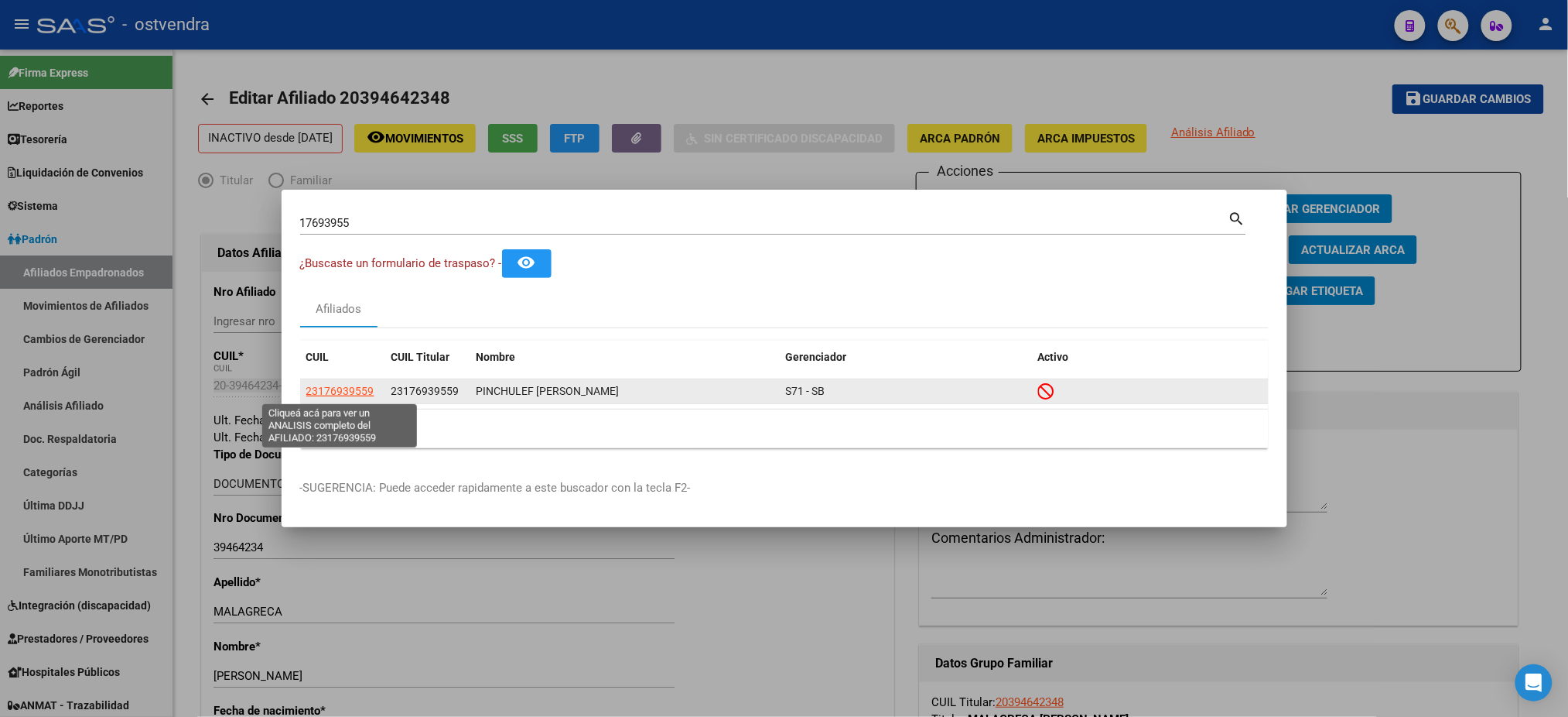
click at [357, 389] on span "23176939559" at bounding box center [340, 391] width 68 height 12
type textarea "23176939559"
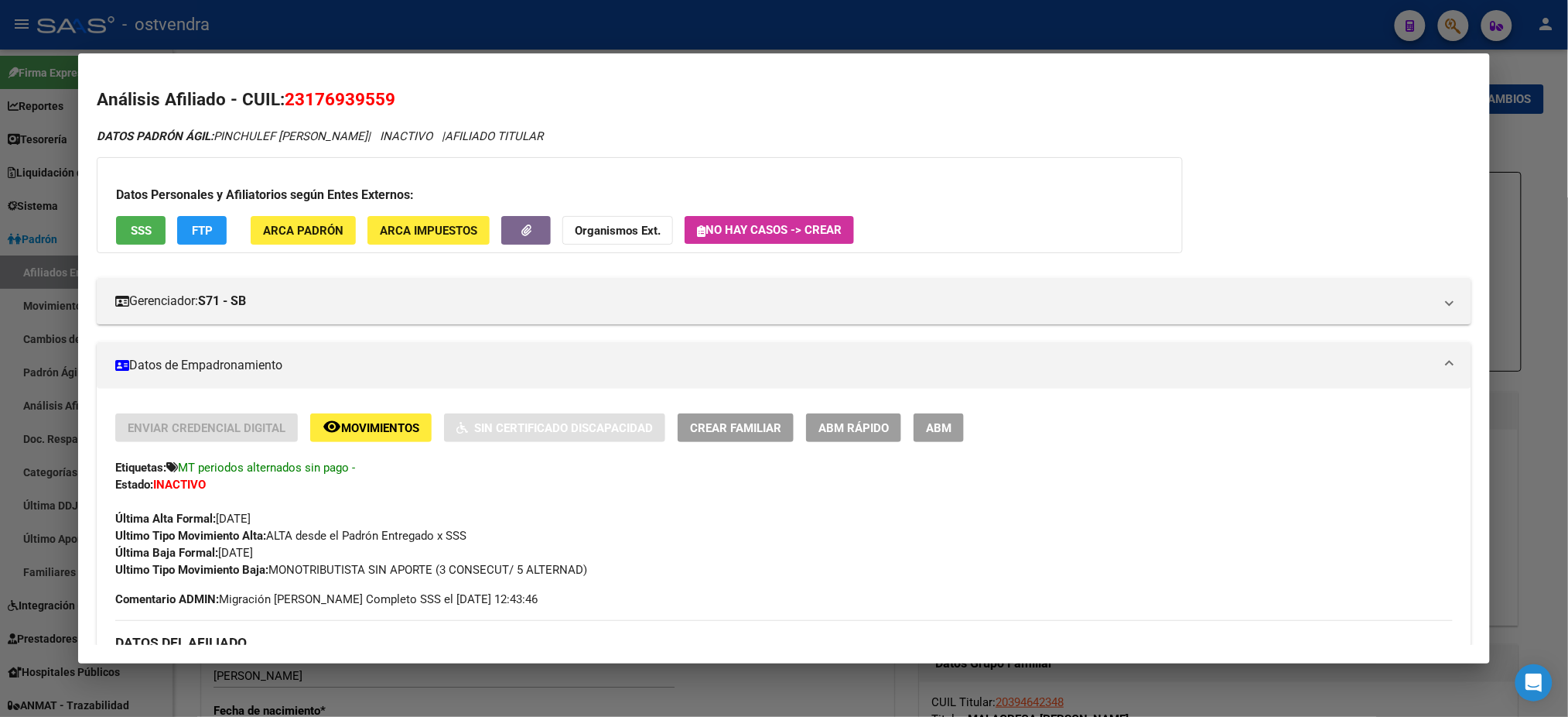
click at [137, 229] on span "SSS" at bounding box center [140, 231] width 21 height 14
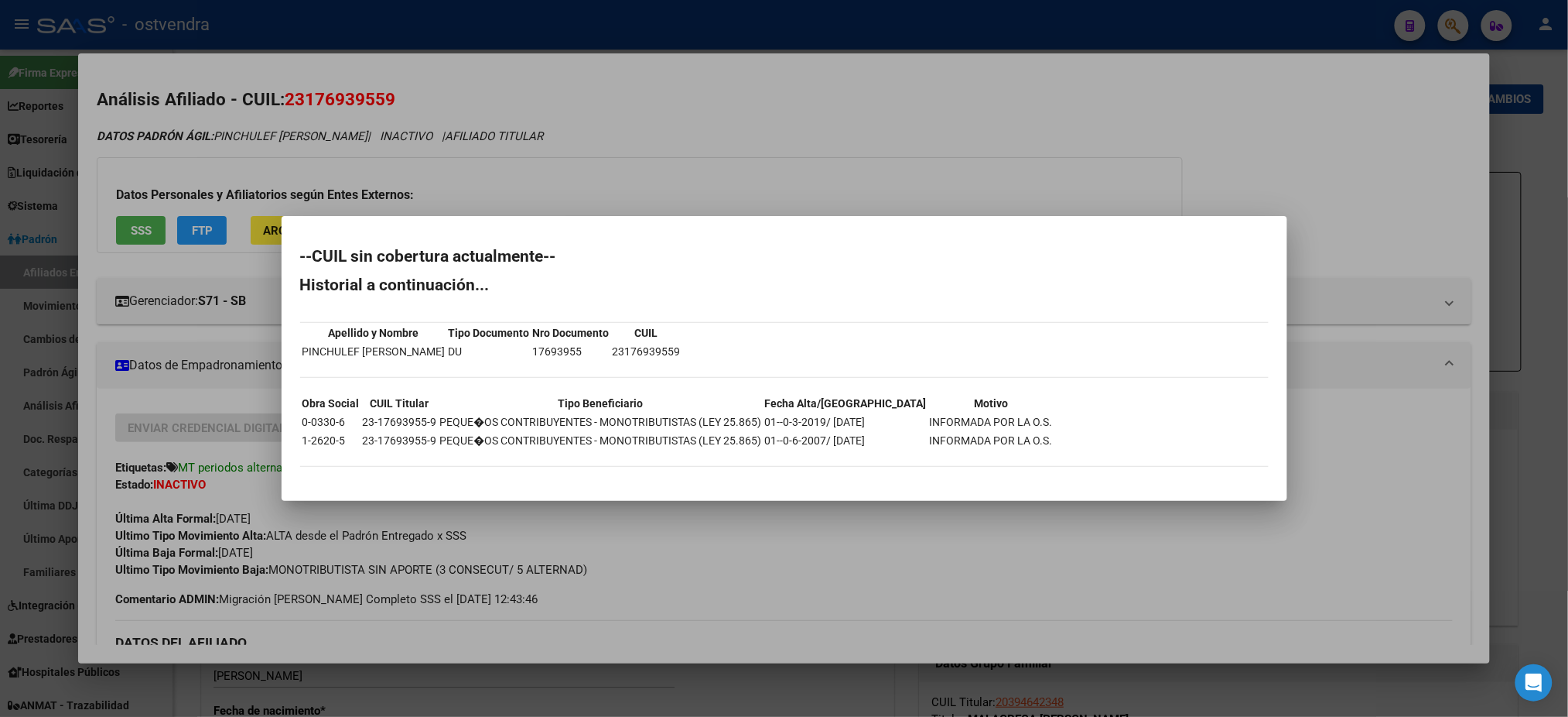
click at [374, 198] on div at bounding box center [784, 358] width 1568 height 717
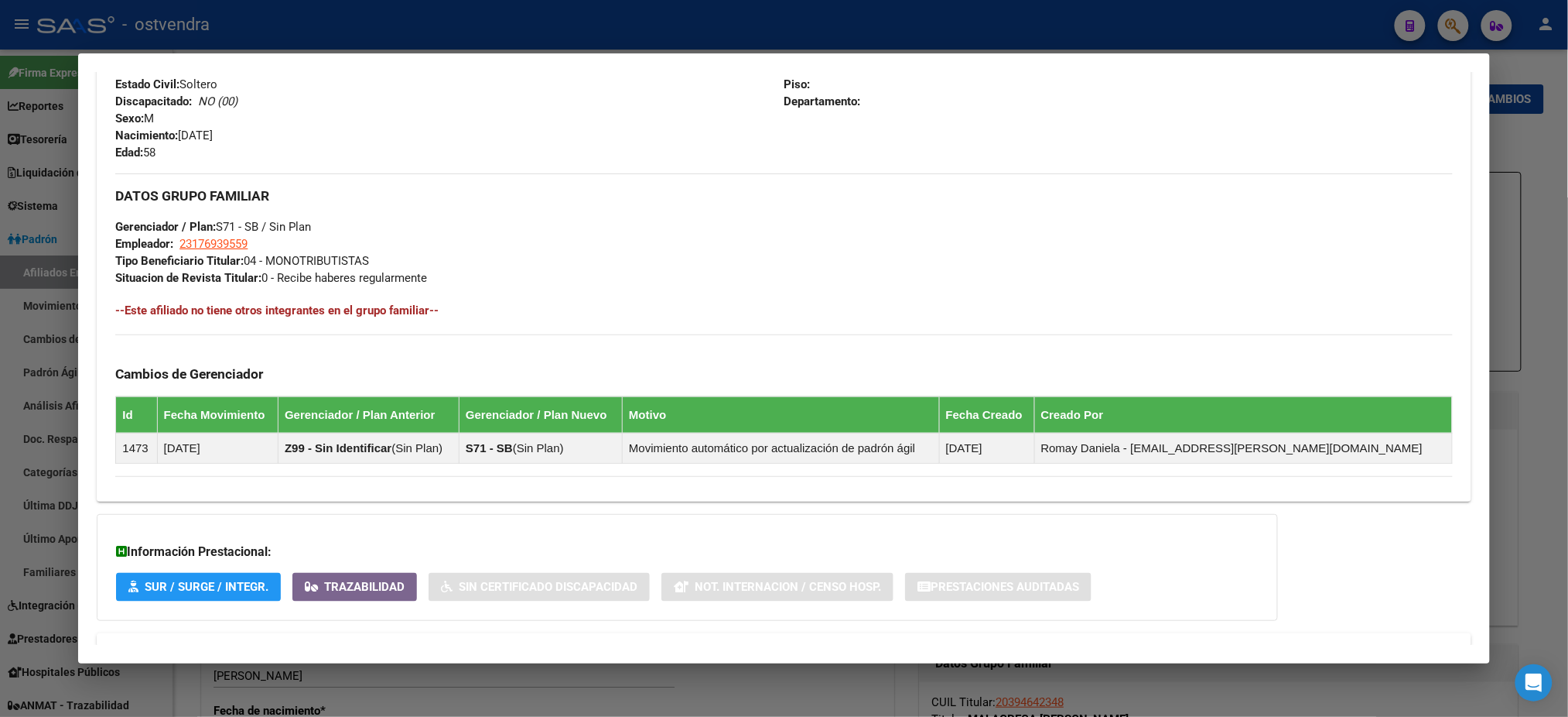
scroll to position [733, 0]
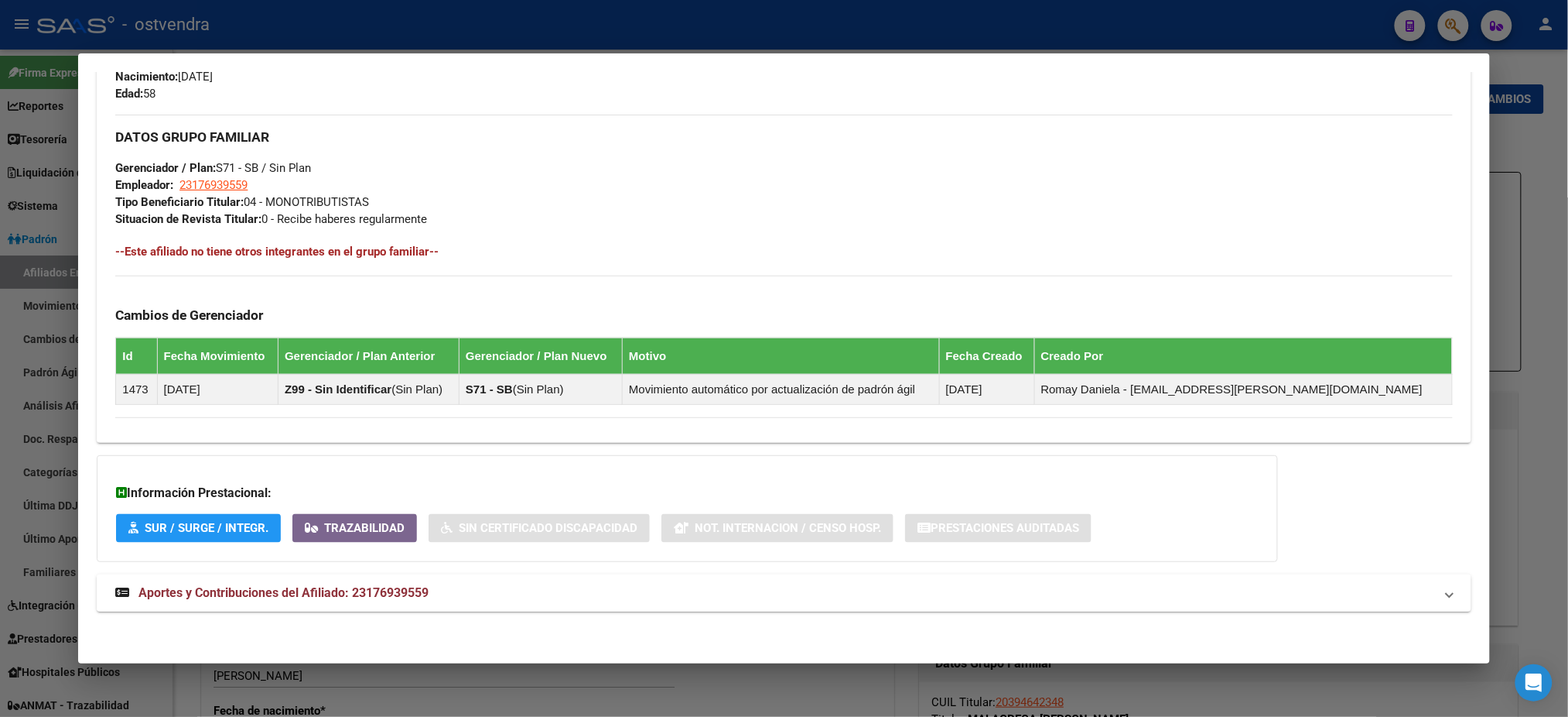
click at [619, 588] on mat-panel-title "Aportes y Contribuciones del Afiliado: 23176939559" at bounding box center [775, 593] width 1318 height 19
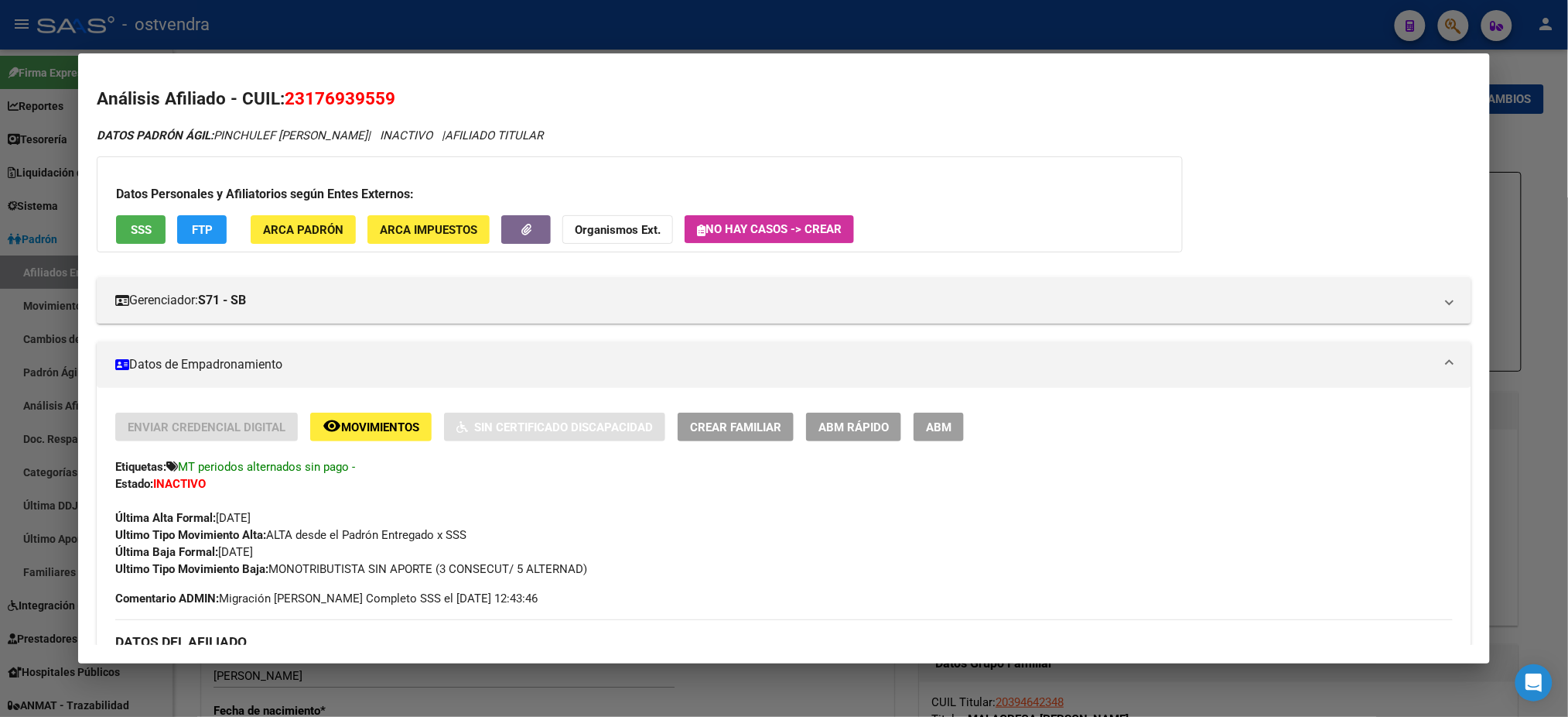
scroll to position [0, 0]
click at [145, 233] on button "SSS" at bounding box center [141, 230] width 50 height 29
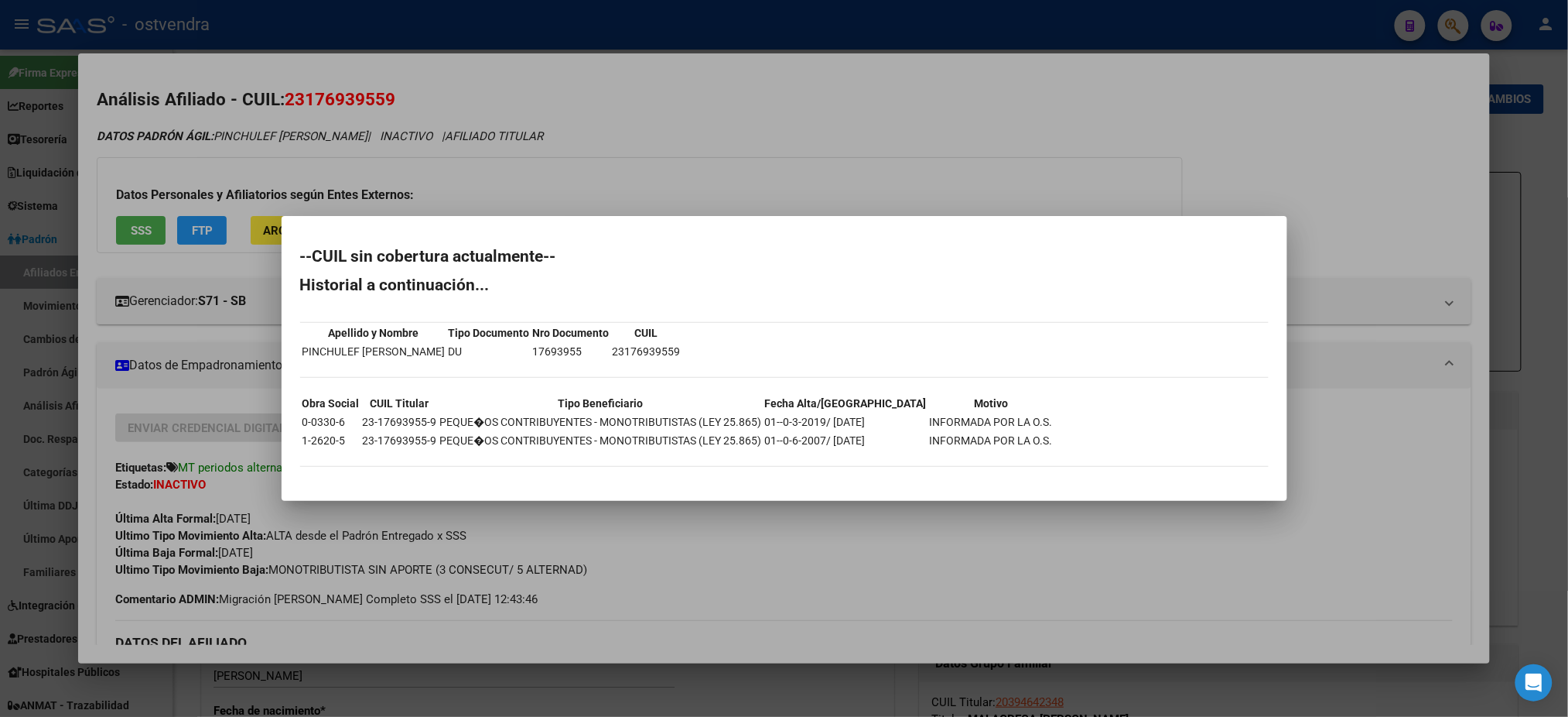
click at [661, 130] on div at bounding box center [784, 358] width 1568 height 717
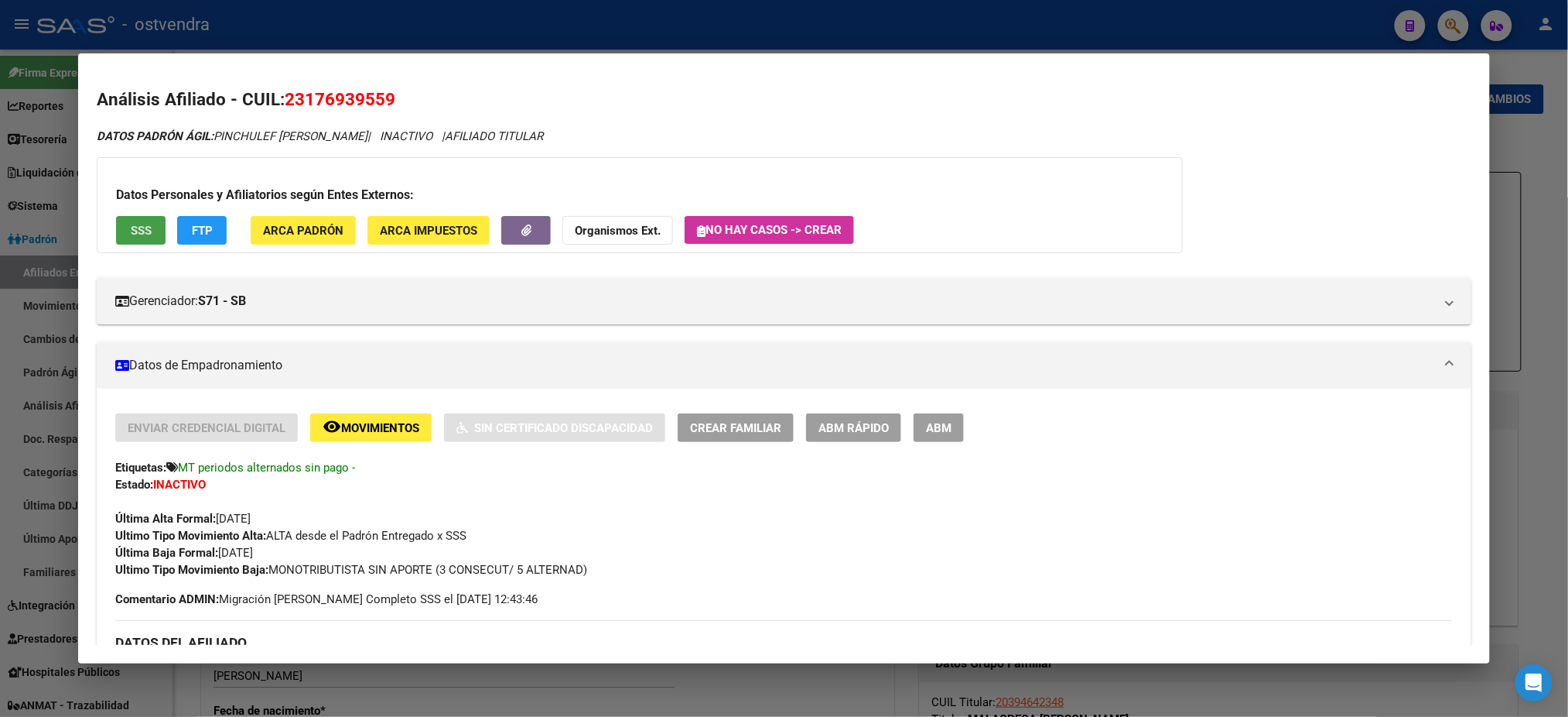
click at [146, 225] on button "SSS" at bounding box center [141, 230] width 50 height 29
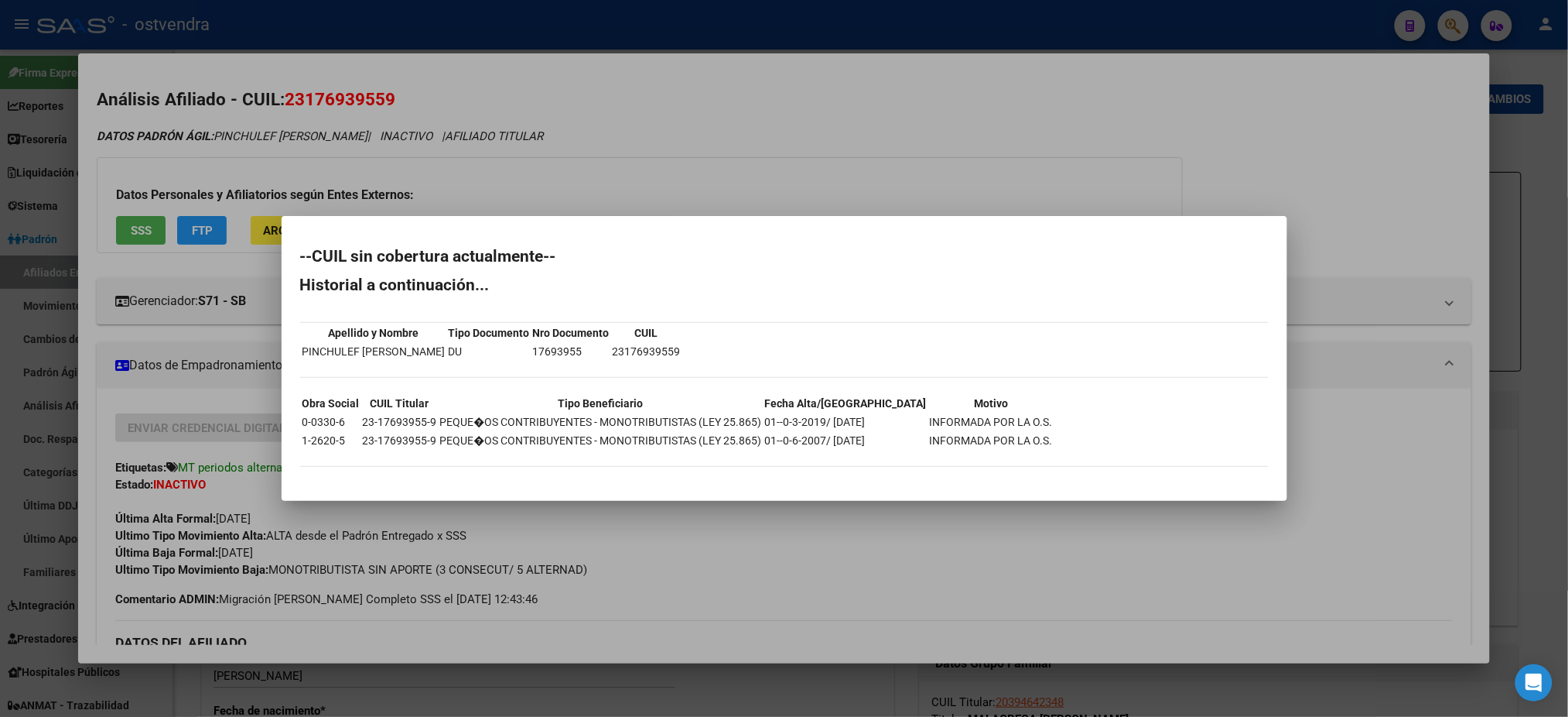
click at [406, 99] on div at bounding box center [784, 358] width 1568 height 717
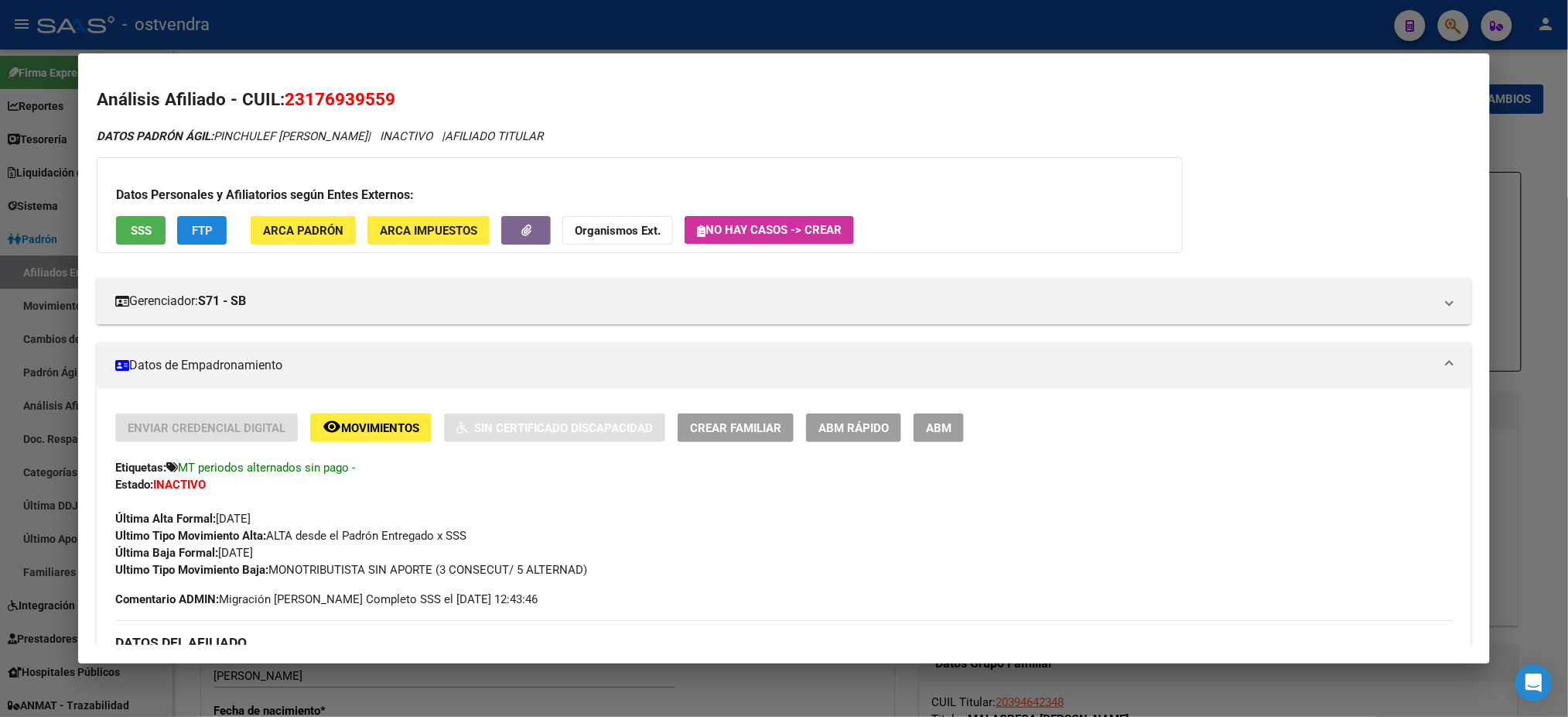
click at [198, 229] on span "FTP" at bounding box center [202, 231] width 21 height 14
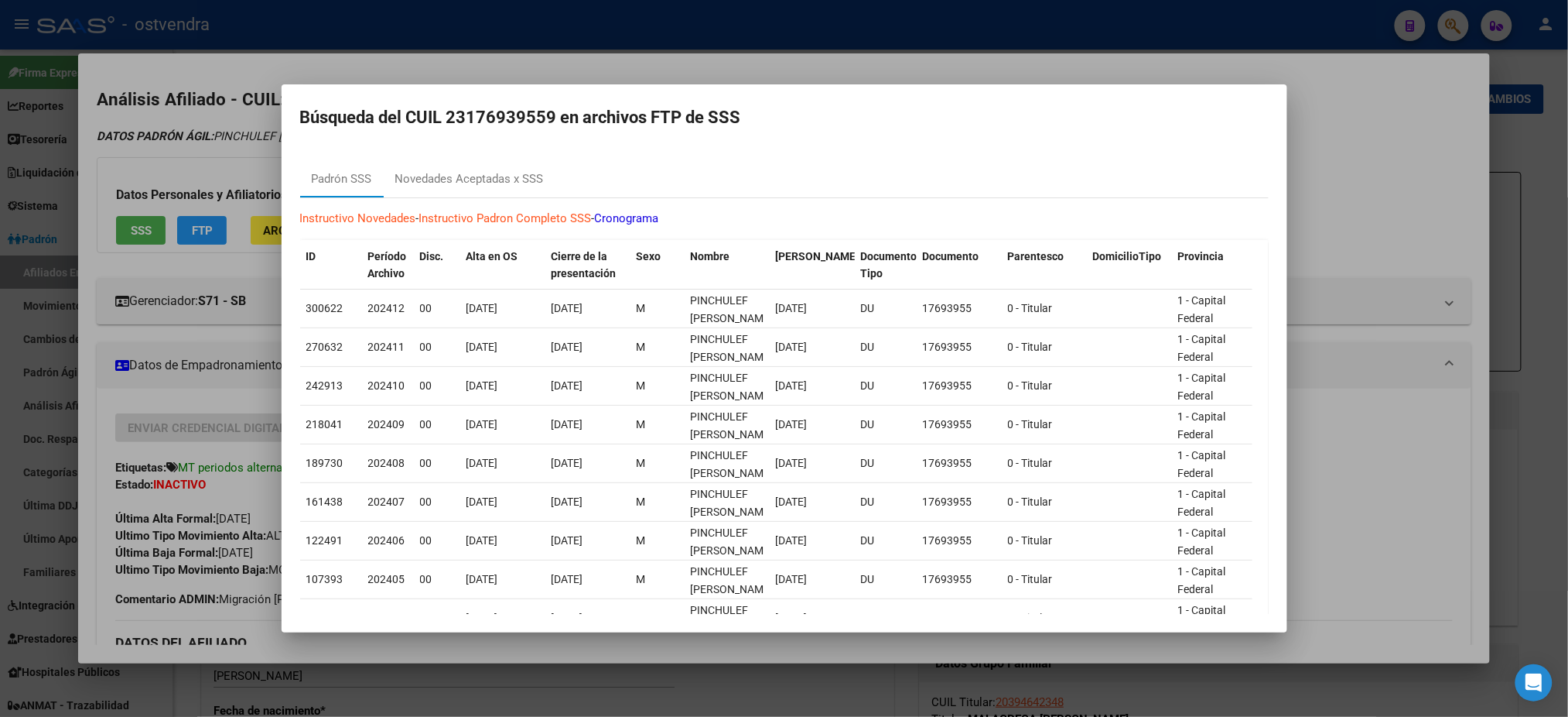
click at [262, 119] on div at bounding box center [784, 358] width 1568 height 717
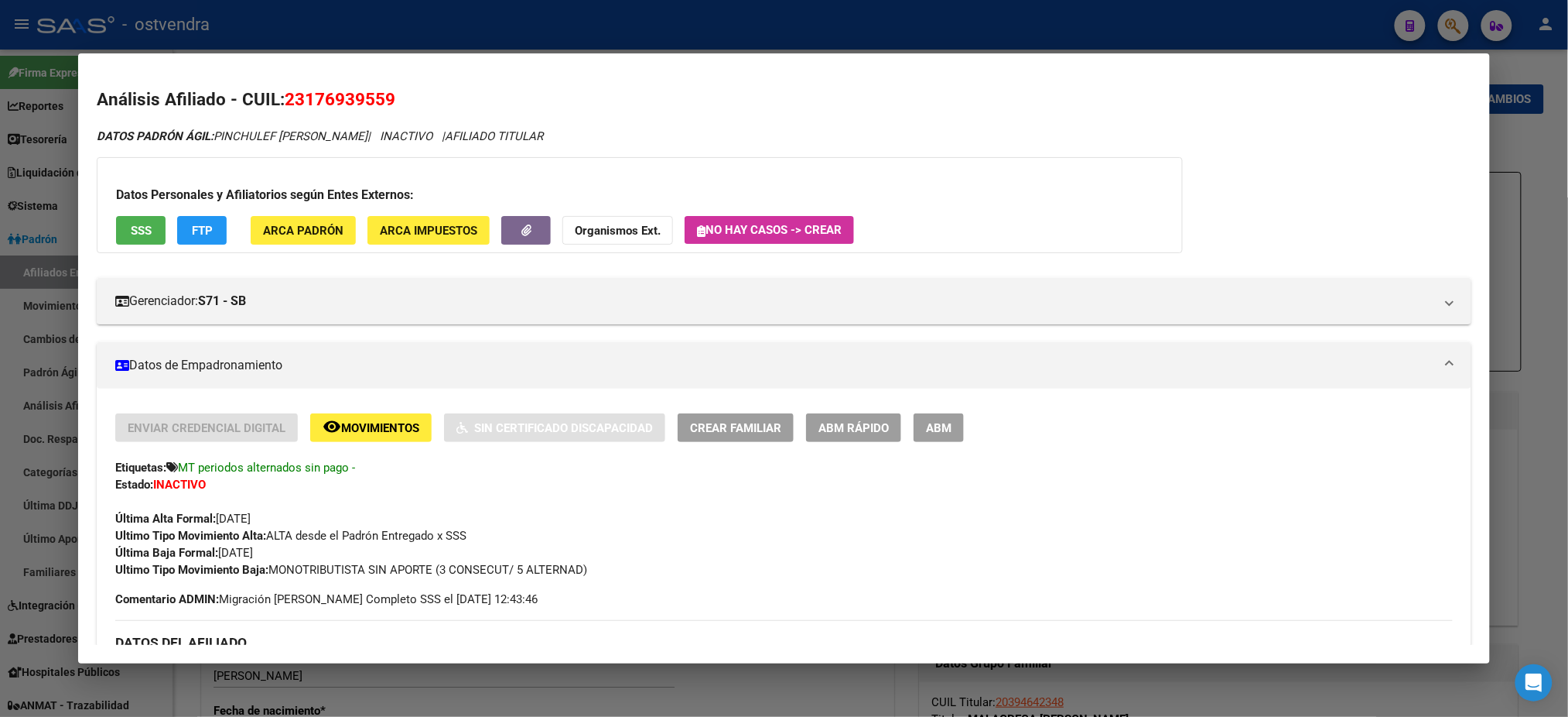
click at [1010, 48] on div at bounding box center [784, 358] width 1568 height 717
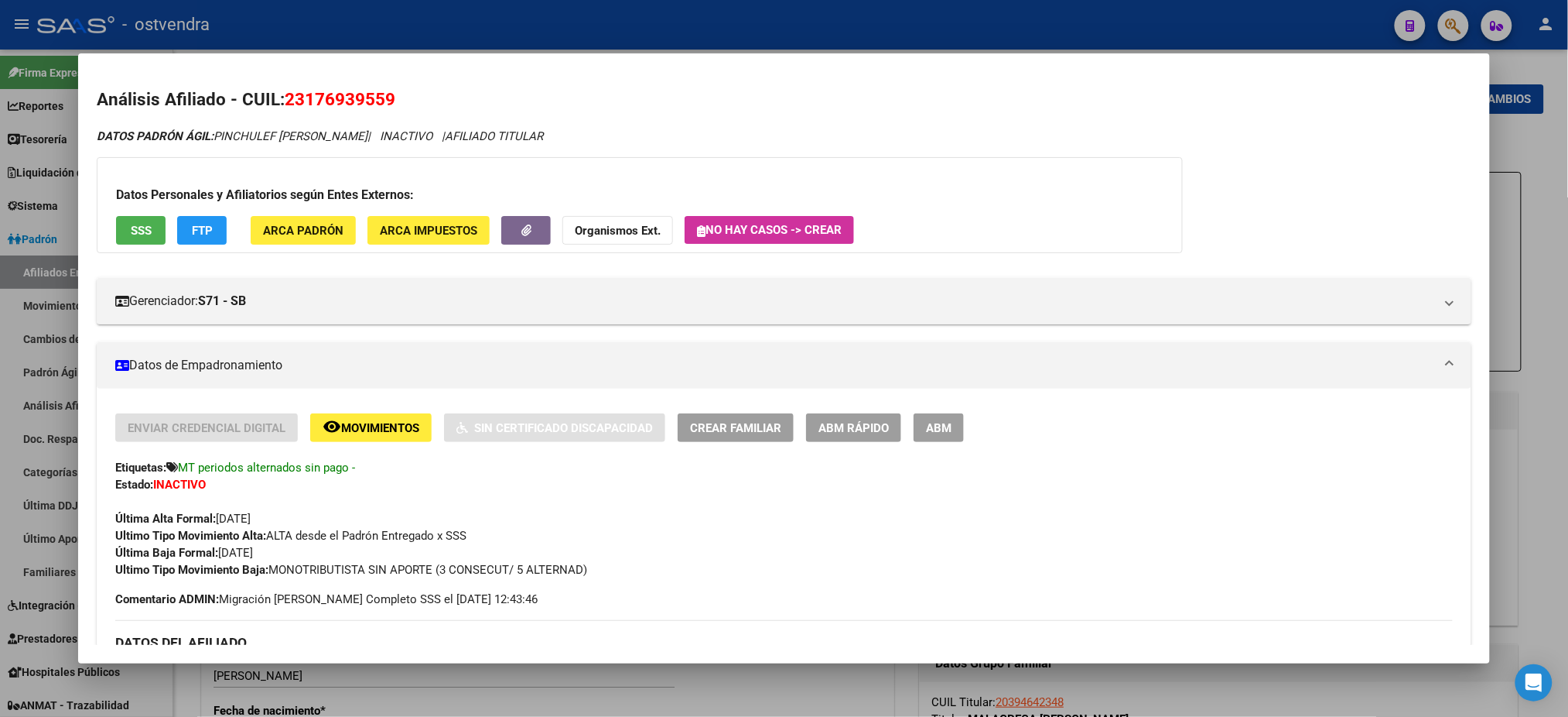
click at [980, 30] on div at bounding box center [784, 358] width 1568 height 717
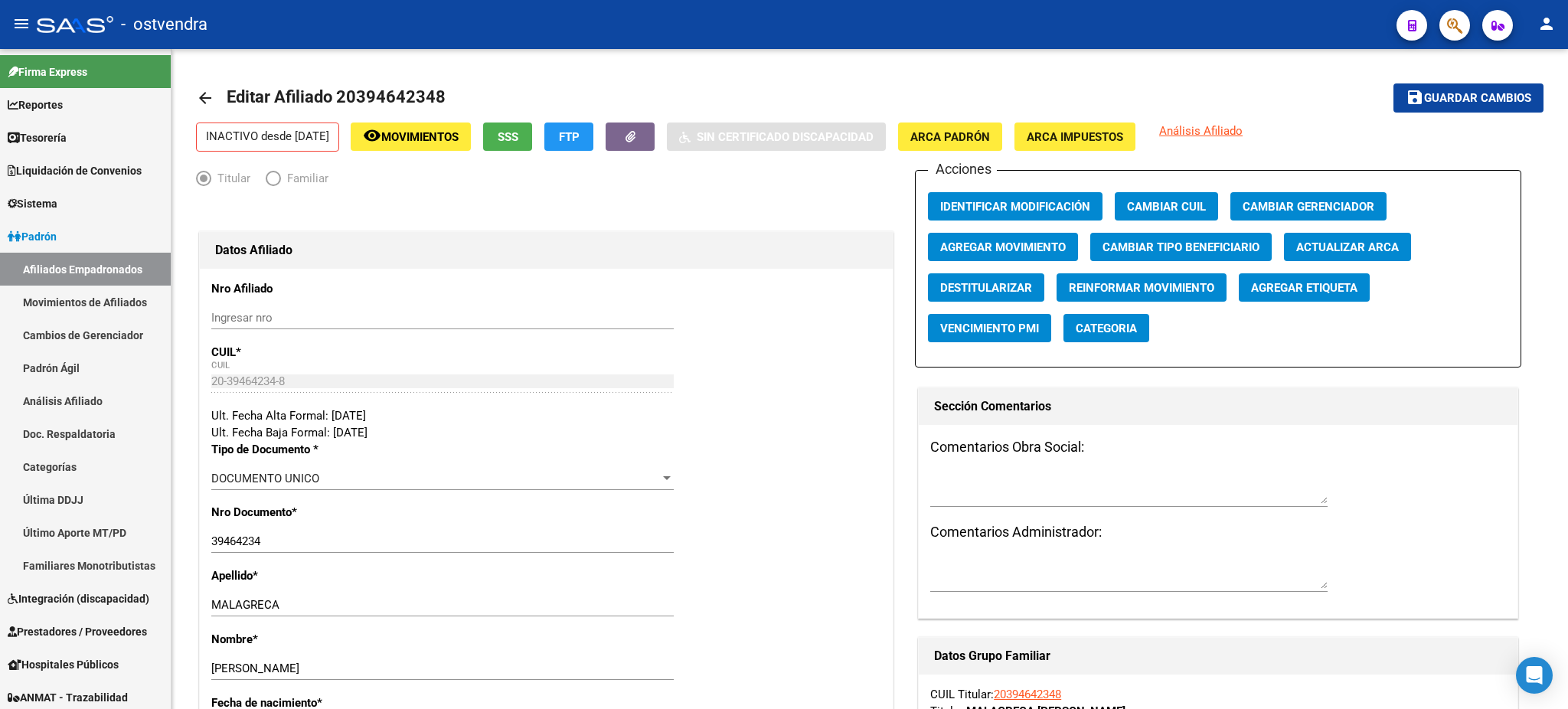
click at [1468, 26] on button "button" at bounding box center [1454, 25] width 30 height 30
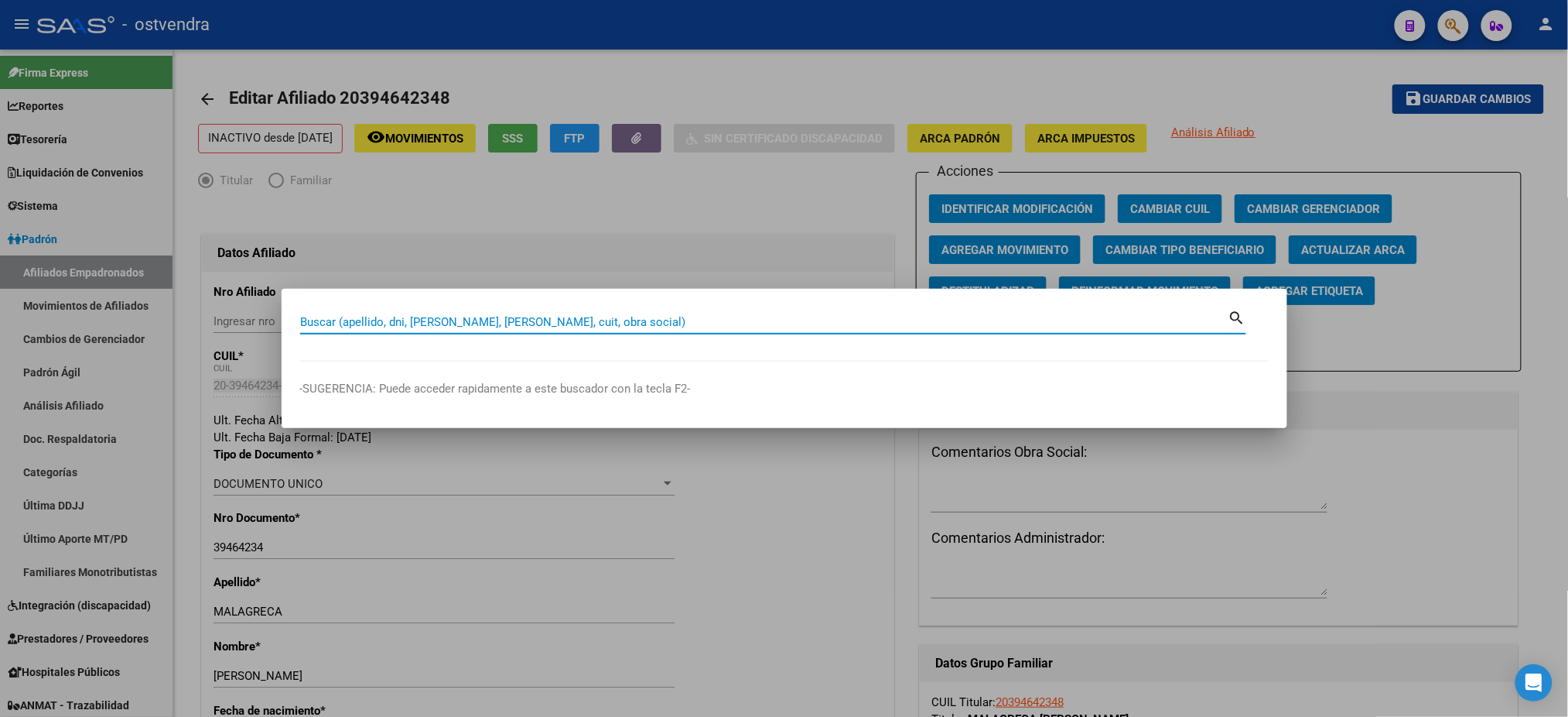
click at [372, 326] on input "Buscar (apellido, dni, [PERSON_NAME], [PERSON_NAME], cuit, obra social)" at bounding box center [765, 322] width 929 height 14
paste input "18164321"
type input "18164321"
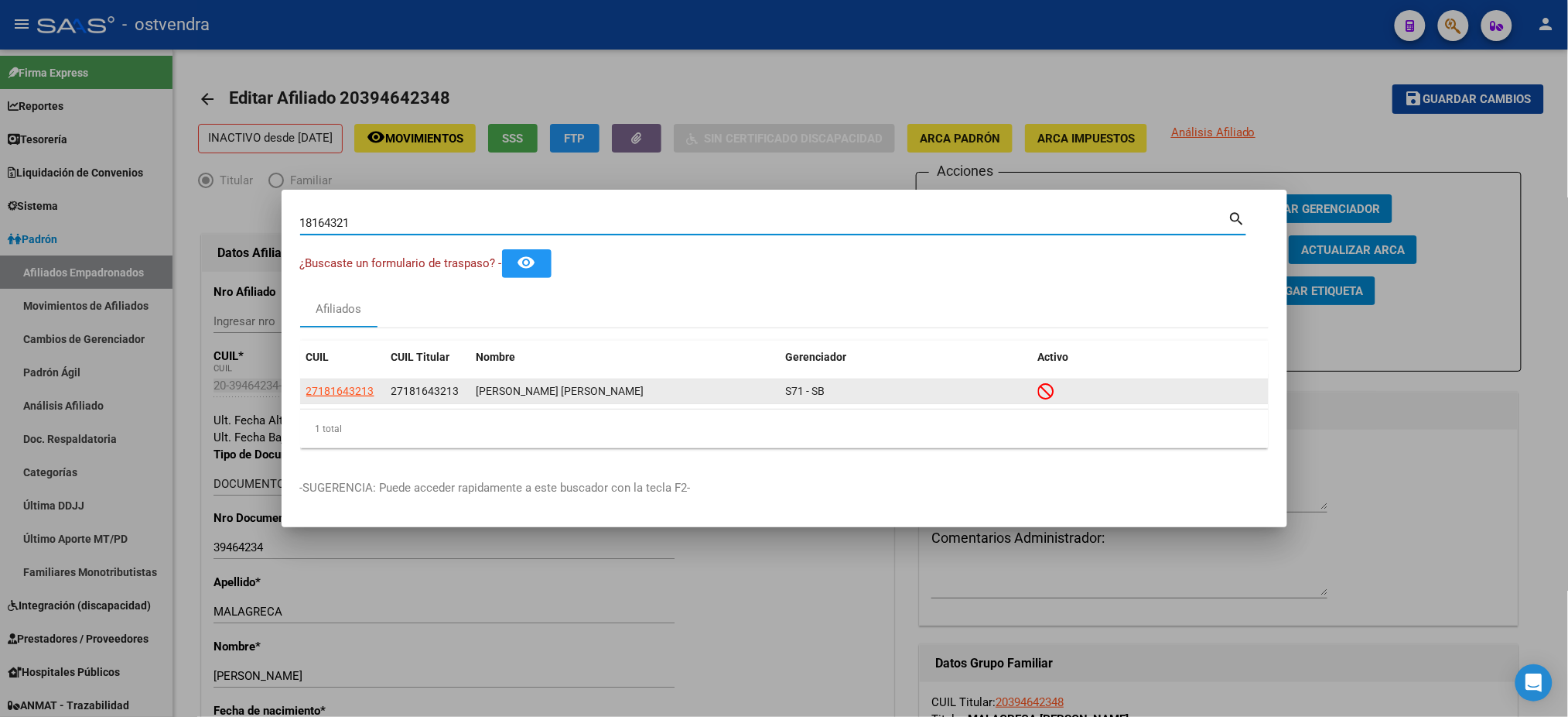
drag, startPoint x: 332, startPoint y: 383, endPoint x: 338, endPoint y: 400, distance: 18.0
click at [332, 384] on app-link-go-to "27181643213" at bounding box center [340, 391] width 68 height 18
click at [338, 400] on app-link-go-to "27181643213" at bounding box center [340, 391] width 68 height 18
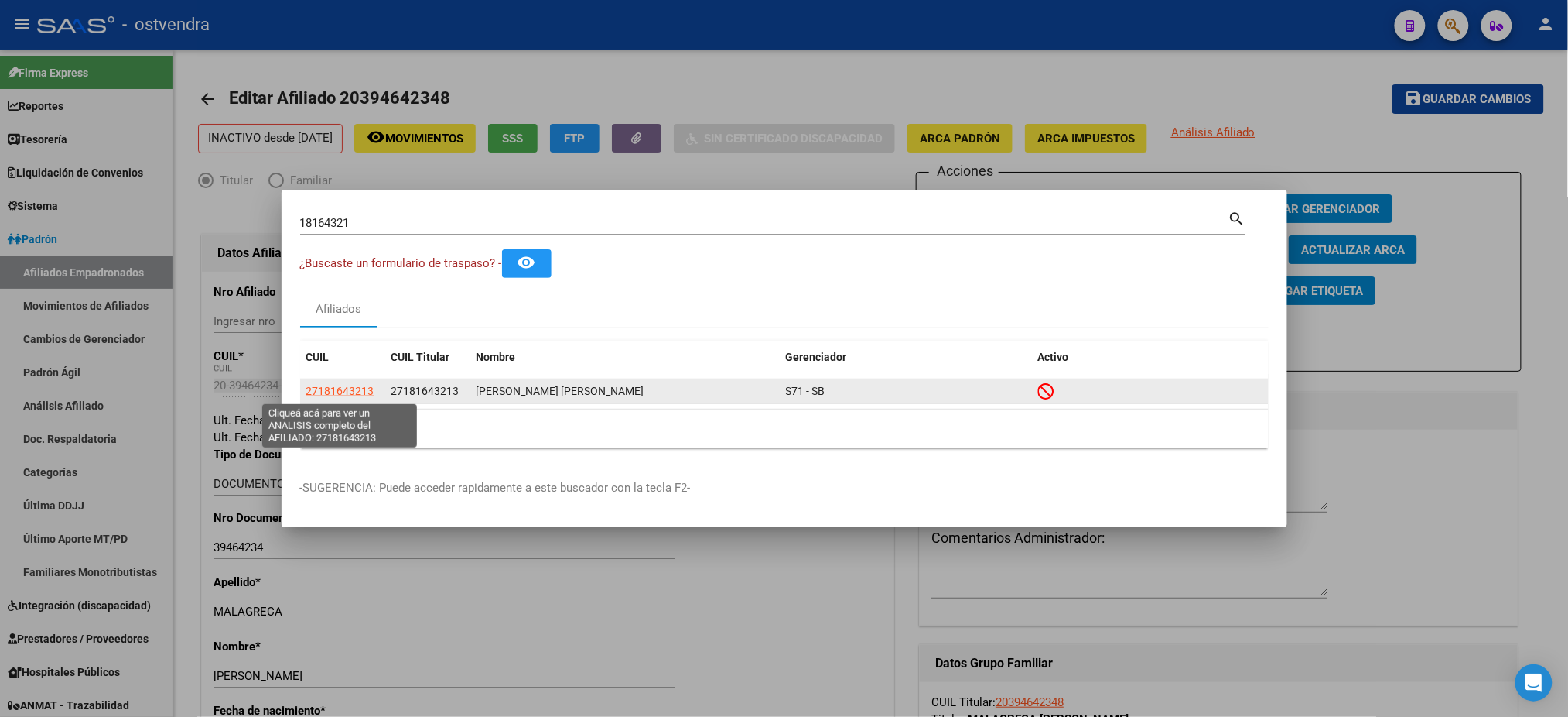
click at [337, 391] on span "27181643213" at bounding box center [340, 391] width 68 height 12
type textarea "27181643213"
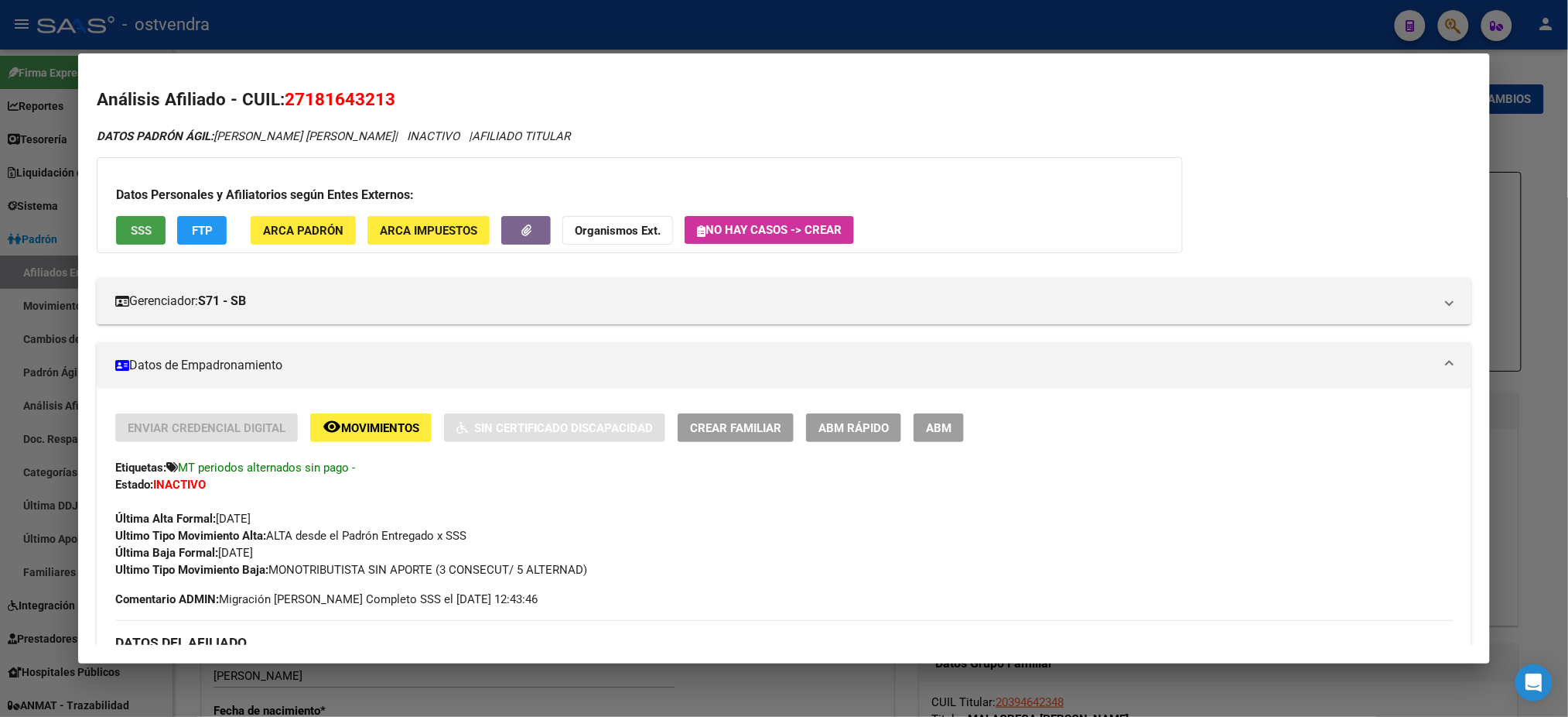
click at [131, 229] on span "SSS" at bounding box center [140, 231] width 21 height 14
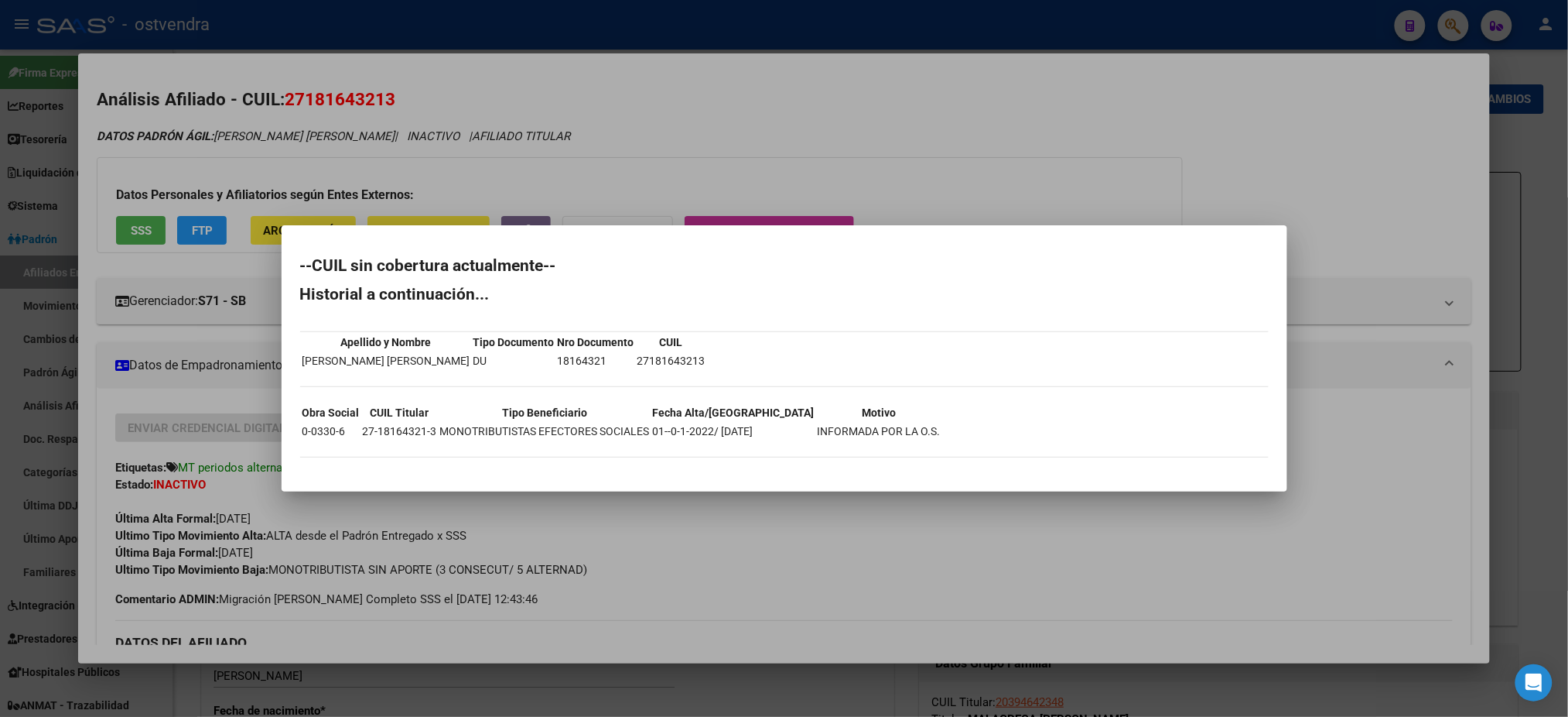
click at [357, 134] on div at bounding box center [784, 358] width 1568 height 717
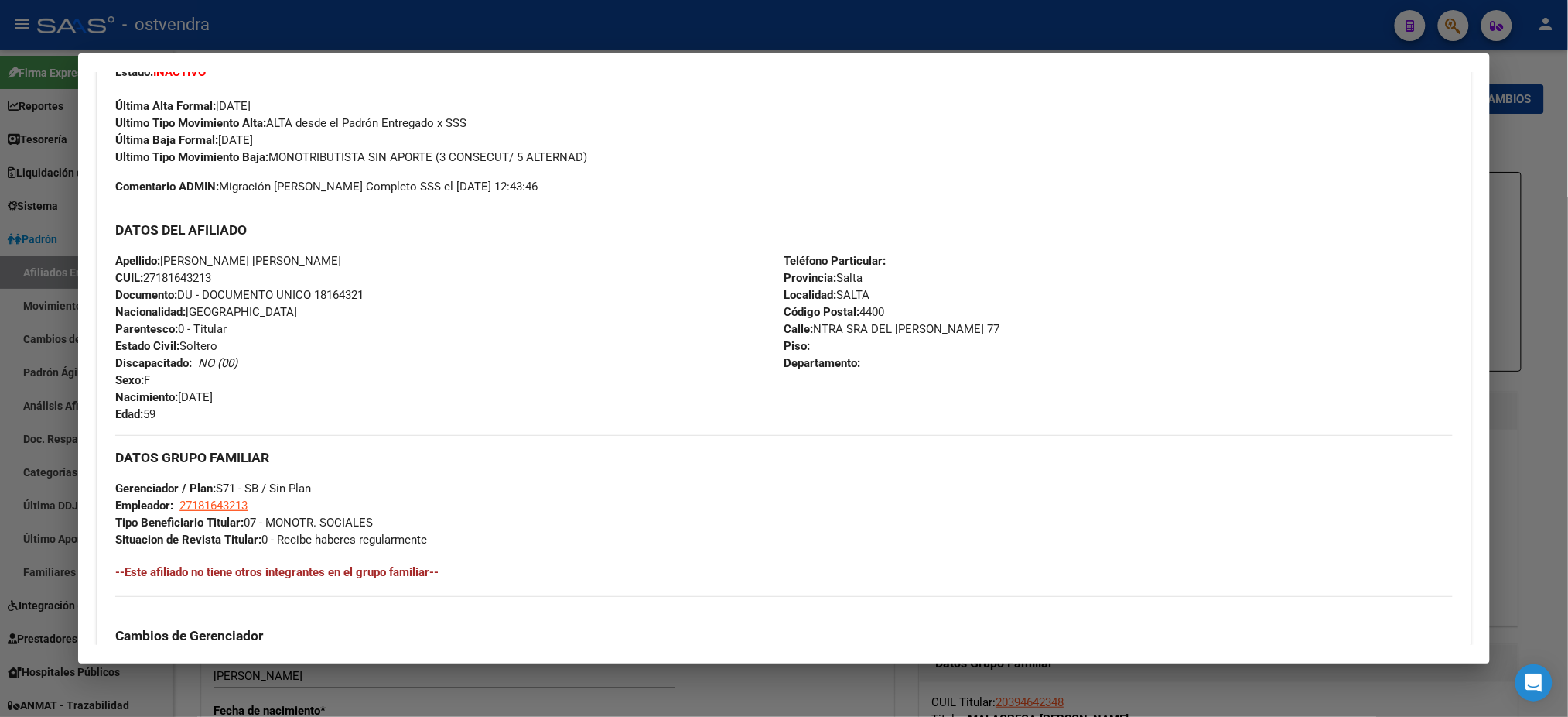
scroll to position [733, 0]
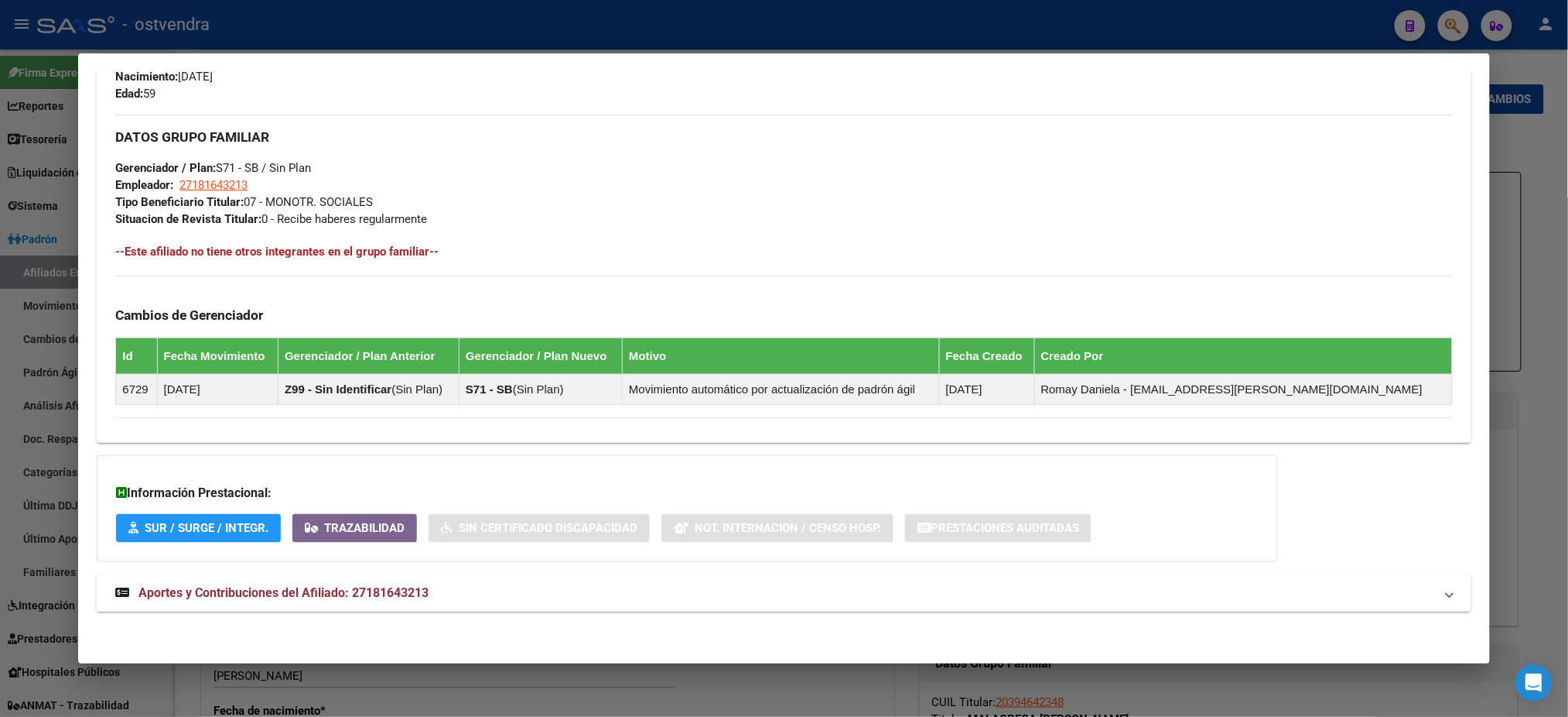
click at [801, 590] on mat-panel-title "Aportes y Contribuciones del Afiliado: 27181643213" at bounding box center [775, 593] width 1318 height 19
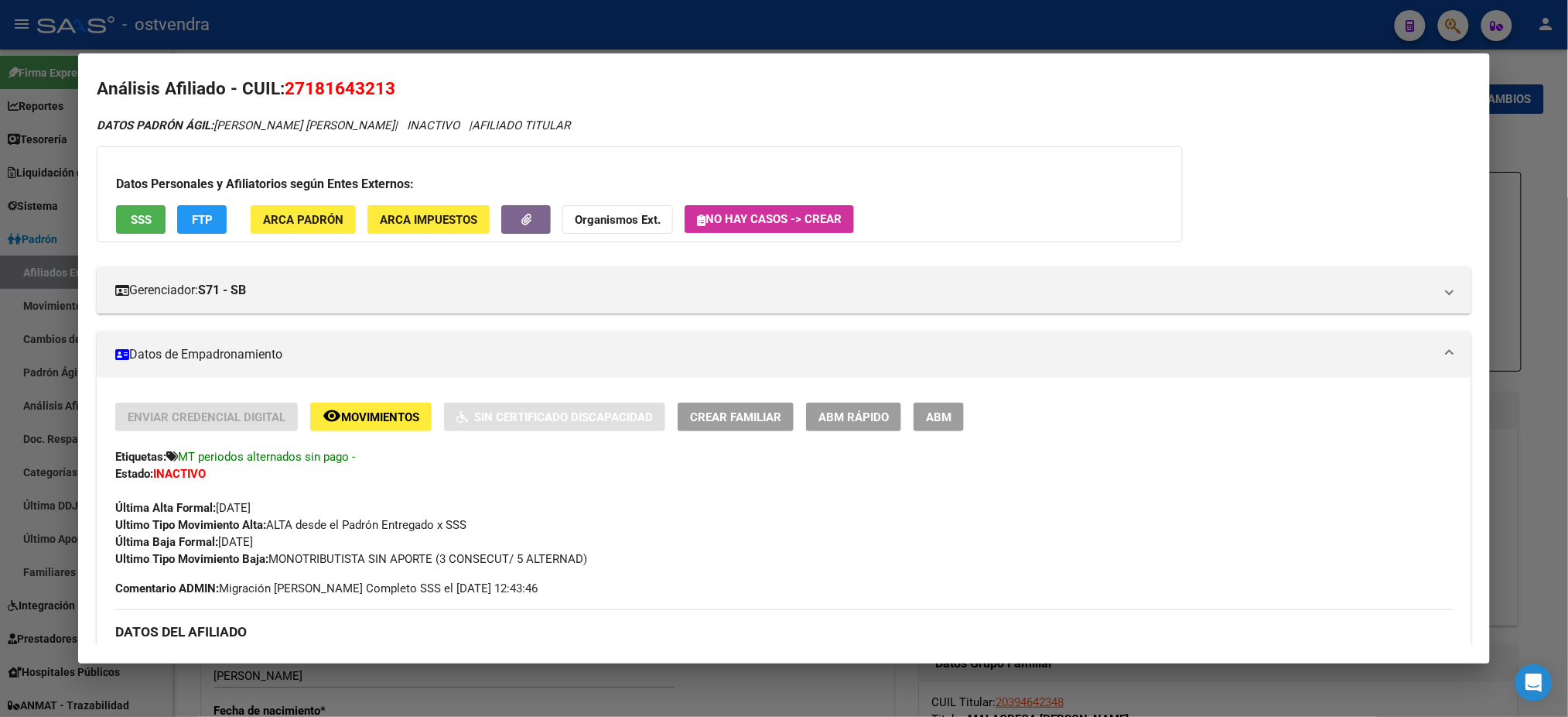
scroll to position [0, 0]
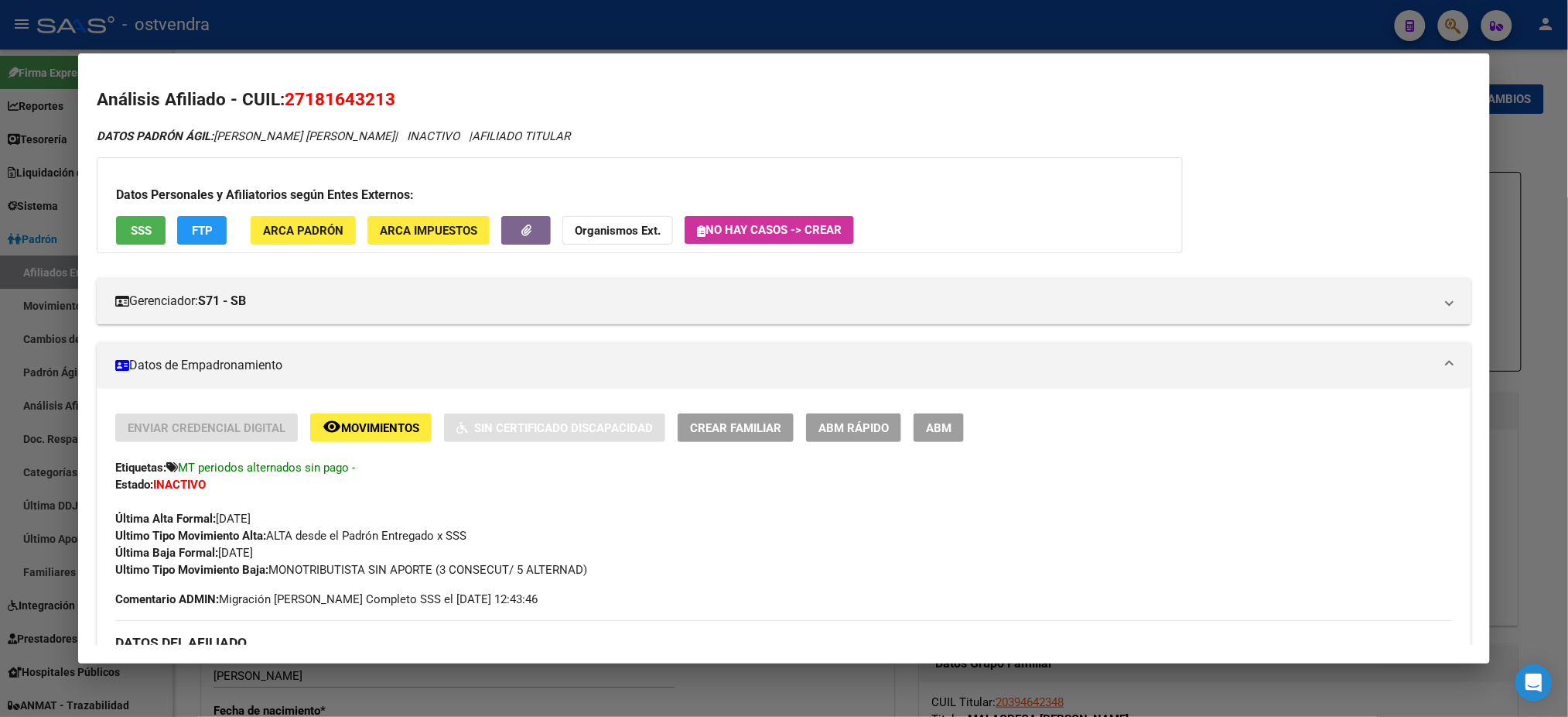
drag, startPoint x: 1048, startPoint y: 57, endPoint x: 796, endPoint y: 62, distance: 252.0
click at [1041, 56] on mat-dialog-container "Análisis Afiliado - CUIL: 27181643213 DATOS PADRÓN ÁGIL: CARRIZO MARIA SUSANA |…" at bounding box center [784, 358] width 1411 height 609
click at [481, 44] on div at bounding box center [784, 358] width 1568 height 717
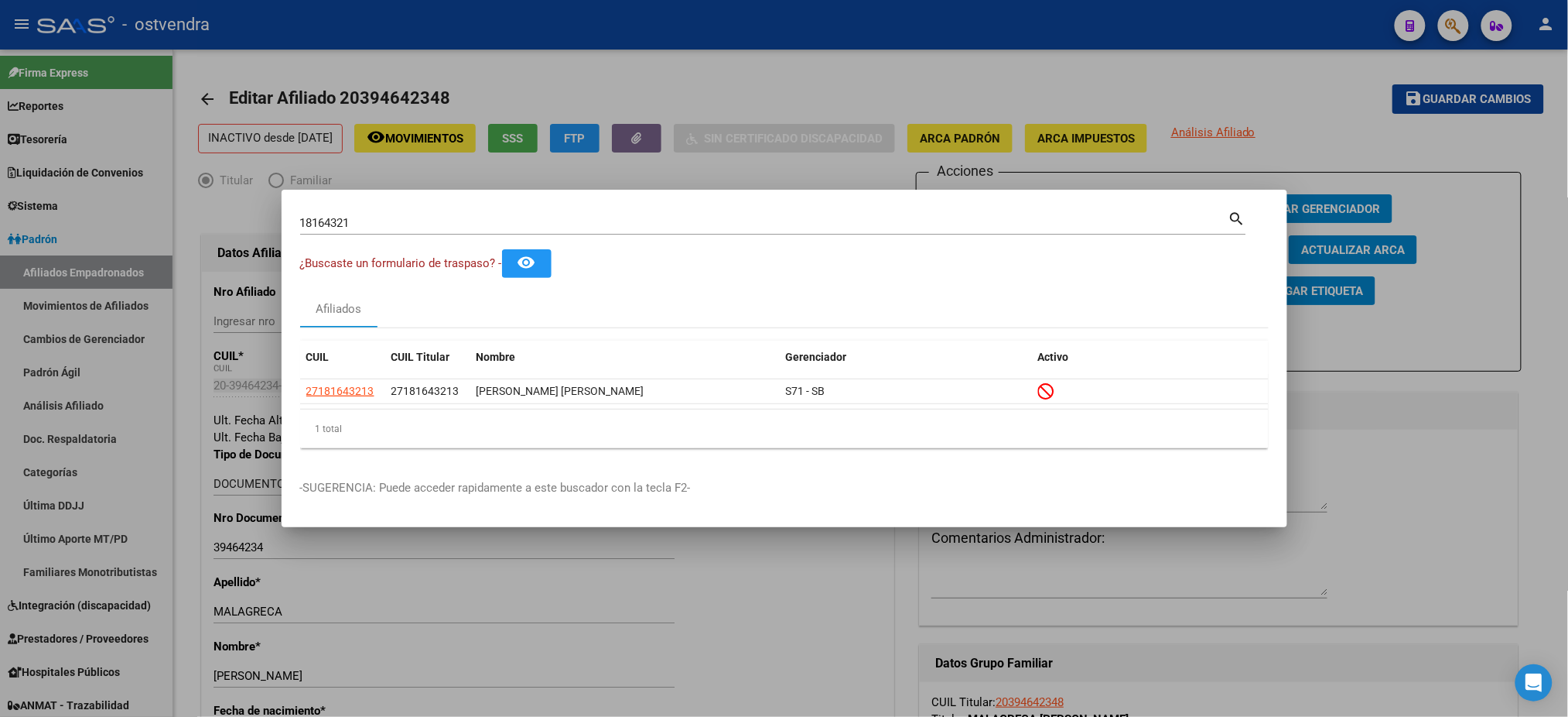
drag, startPoint x: 406, startPoint y: 240, endPoint x: 392, endPoint y: 232, distance: 16.1
click at [396, 233] on div "18164321 Buscar (apellido, dni, cuil, nro traspaso, cuit, obra social) search" at bounding box center [774, 228] width 947 height 41
drag, startPoint x: 448, startPoint y: 240, endPoint x: 430, endPoint y: 224, distance: 24.1
click at [444, 240] on div "18164321 Buscar (apellido, dni, cuil, nro traspaso, cuit, obra social) search" at bounding box center [774, 228] width 947 height 41
drag, startPoint x: 430, startPoint y: 224, endPoint x: 264, endPoint y: 232, distance: 166.2
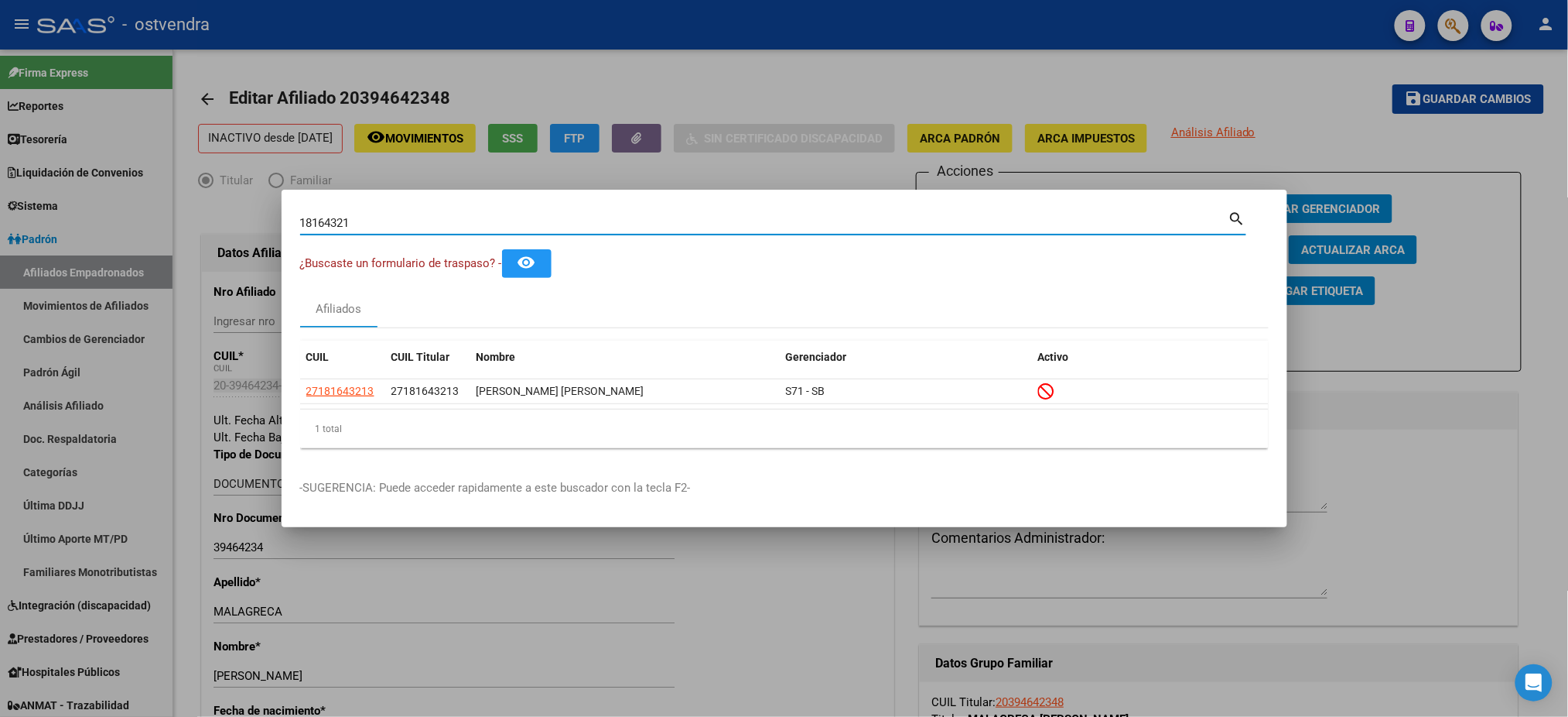
click at [193, 227] on div "18164321 Buscar (apellido, dni, cuil, nro traspaso, cuit, obra social) search ¿…" at bounding box center [784, 358] width 1568 height 717
drag, startPoint x: 347, startPoint y: 215, endPoint x: 357, endPoint y: 230, distance: 18.0
drag, startPoint x: 357, startPoint y: 230, endPoint x: 311, endPoint y: 218, distance: 47.5
click at [311, 218] on input "18164321" at bounding box center [765, 223] width 929 height 14
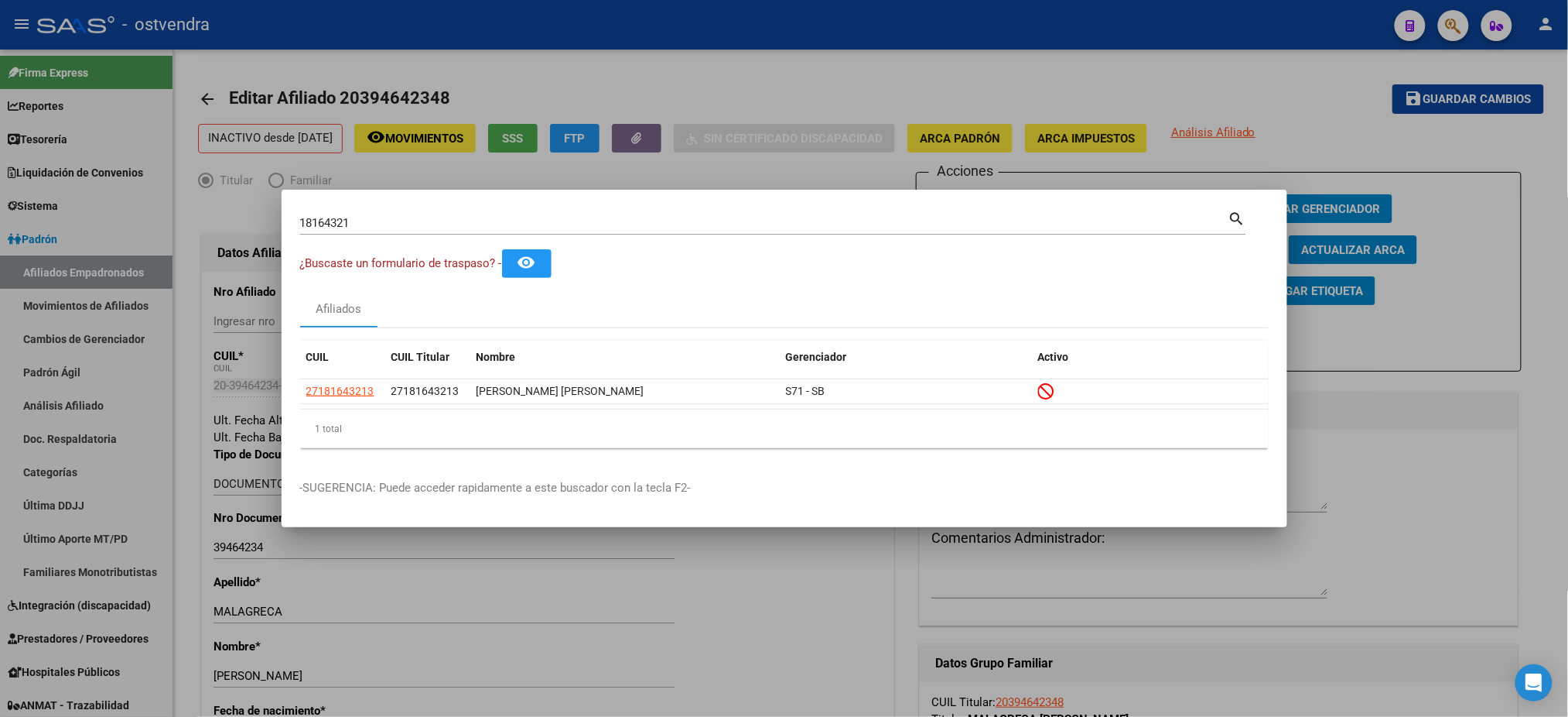
click at [328, 232] on div "18164321 Buscar (apellido, dni, cuil, nro traspaso, cuit, obra social)" at bounding box center [765, 222] width 929 height 23
click at [281, 224] on mat-dialog-content "18164321 Buscar (apellido, dni, cuil, nro traspaso, cuit, obra social) search ¿…" at bounding box center [784, 334] width 1006 height 253
paste input "20919388"
type input "20919388"
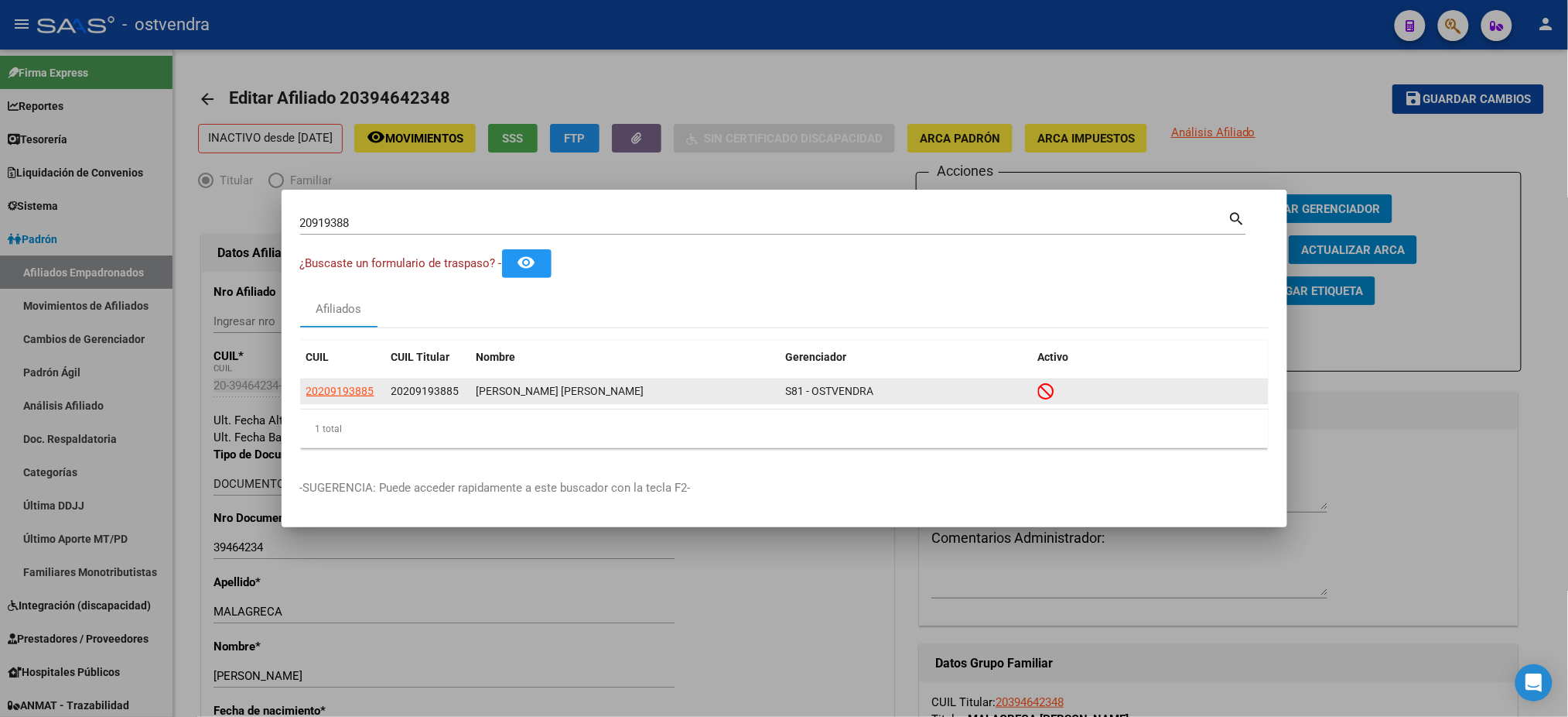
click at [364, 398] on app-link-go-to "20209193885" at bounding box center [340, 391] width 68 height 18
click at [362, 395] on span "20209193885" at bounding box center [340, 391] width 68 height 12
type textarea "20209193885"
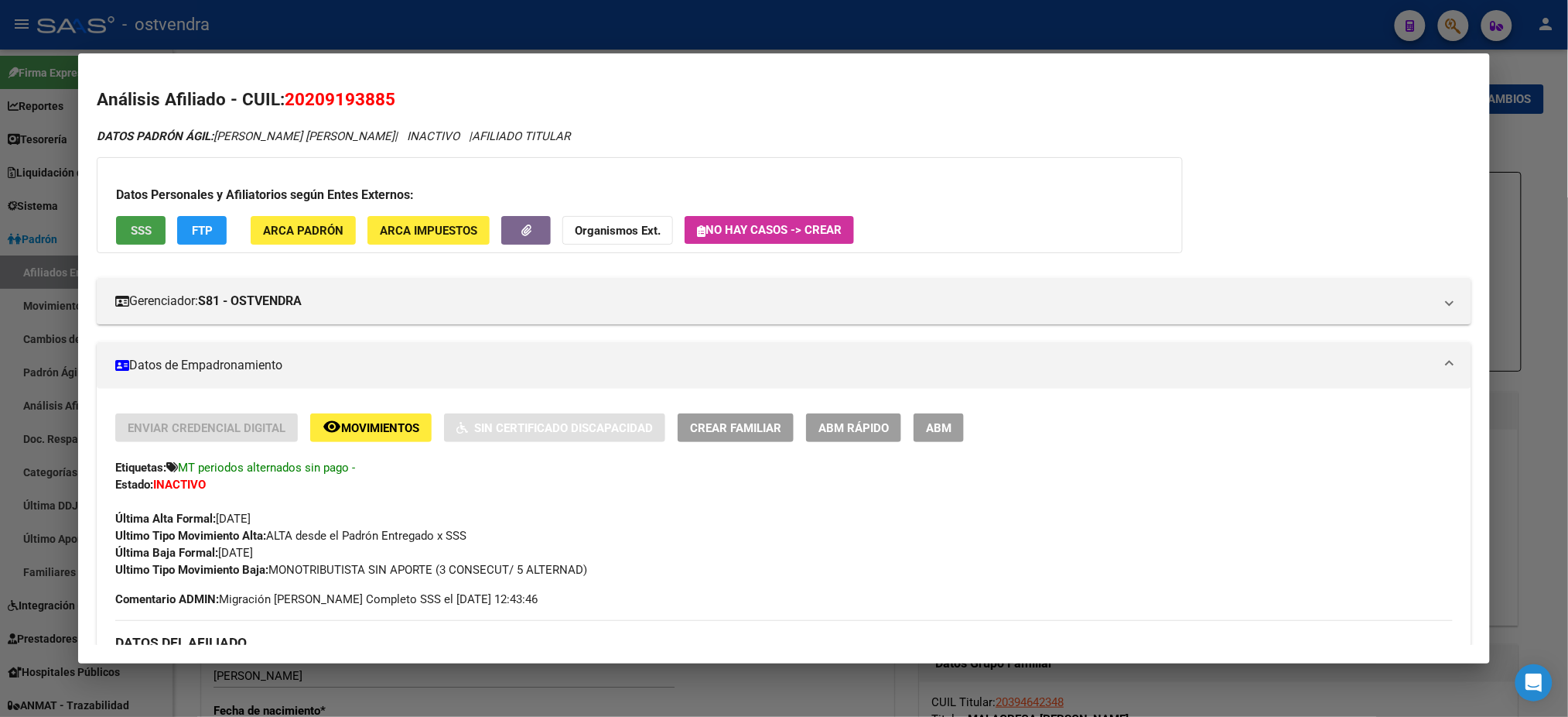
click at [130, 232] on span "SSS" at bounding box center [140, 231] width 21 height 14
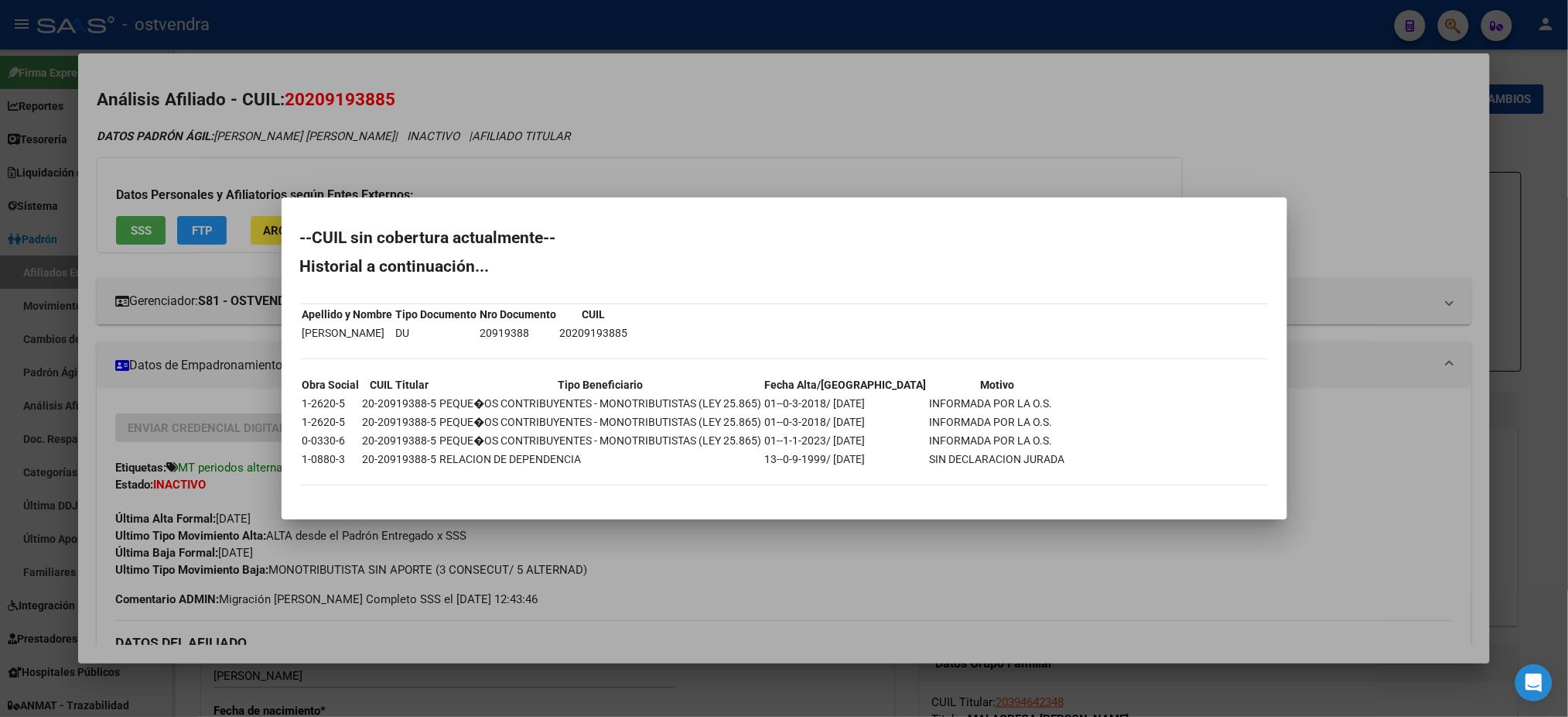
drag, startPoint x: 389, startPoint y: 174, endPoint x: 363, endPoint y: 172, distance: 26.1
click at [386, 172] on div at bounding box center [784, 358] width 1568 height 717
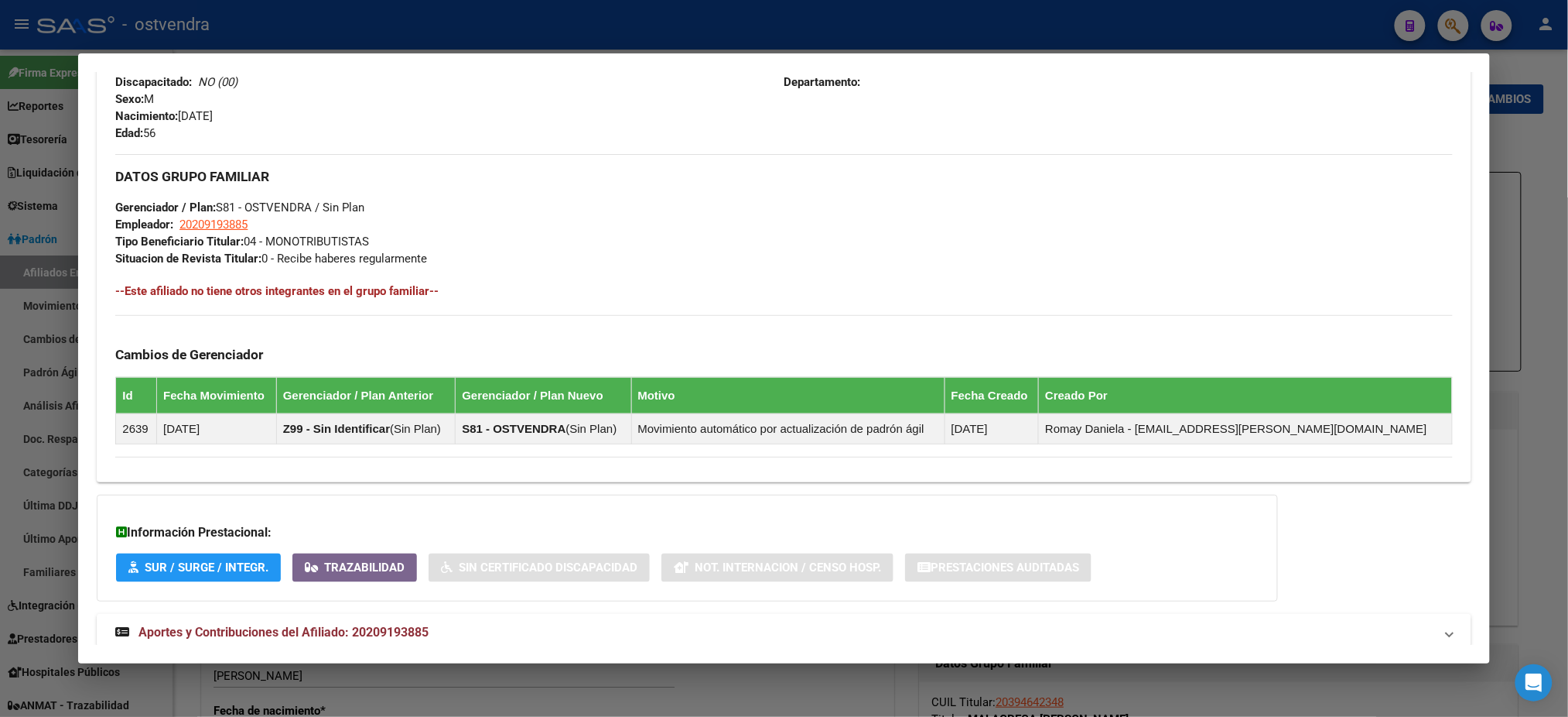
scroll to position [733, 0]
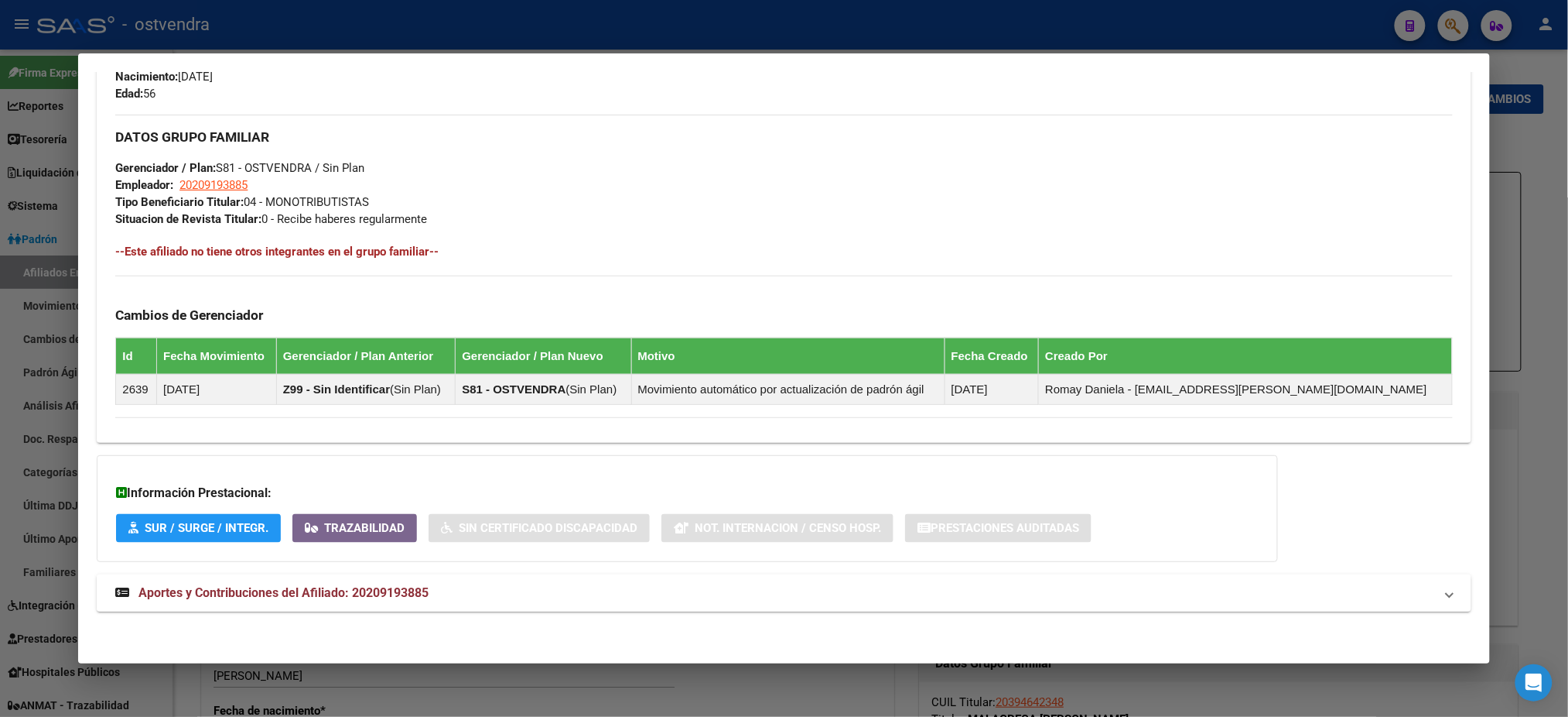
click at [573, 574] on mat-expansion-panel-header "Aportes y Contribuciones del Afiliado: 20209193885" at bounding box center [784, 592] width 1374 height 37
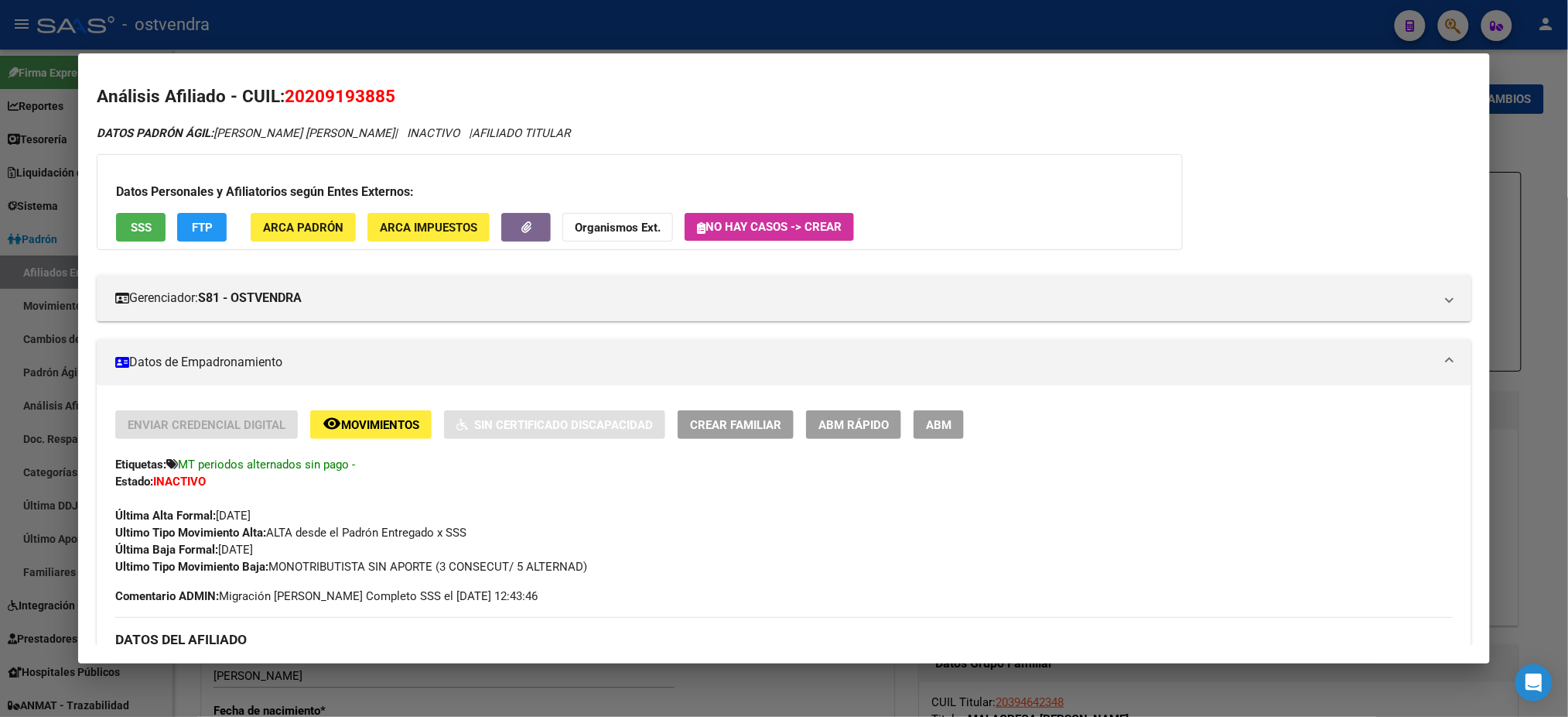
scroll to position [0, 0]
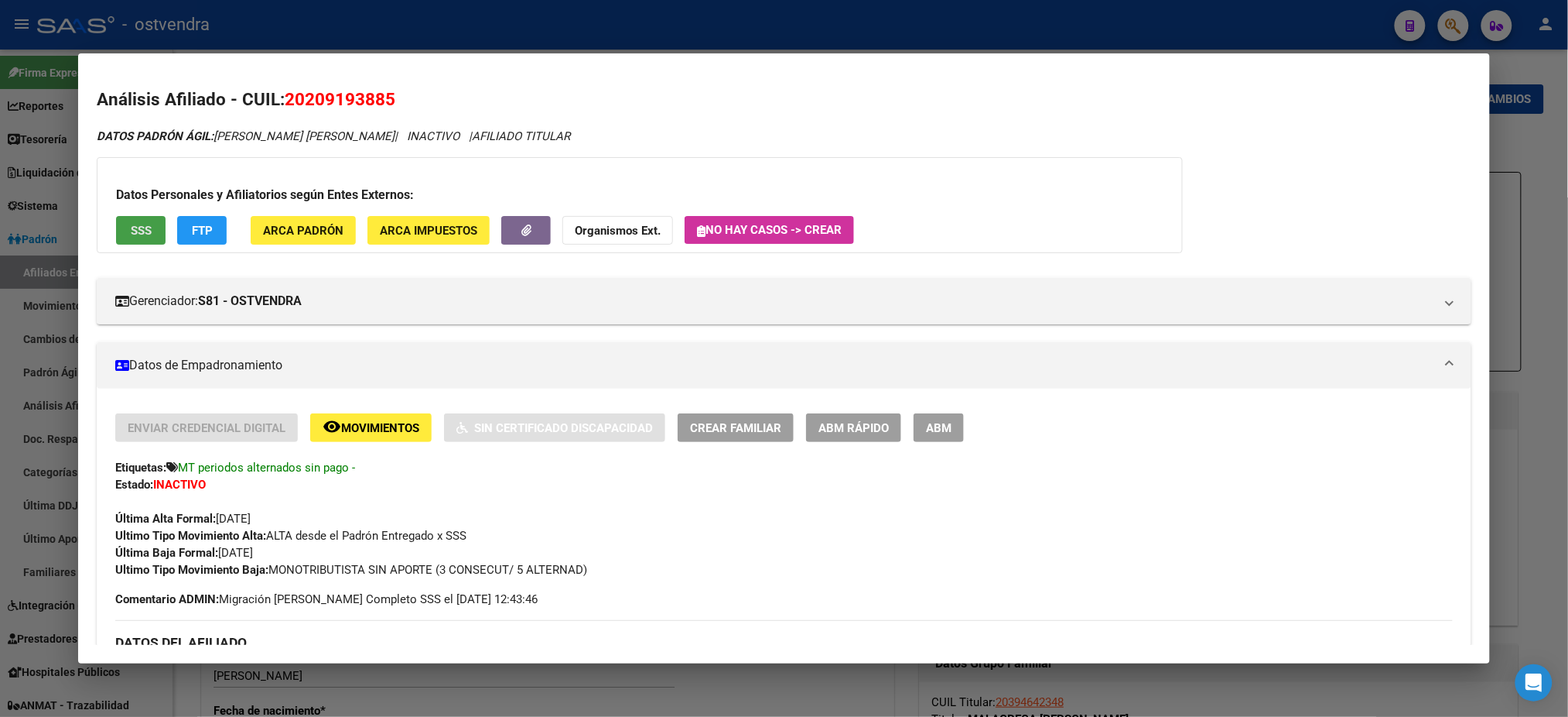
click at [152, 234] on button "SSS" at bounding box center [141, 230] width 50 height 29
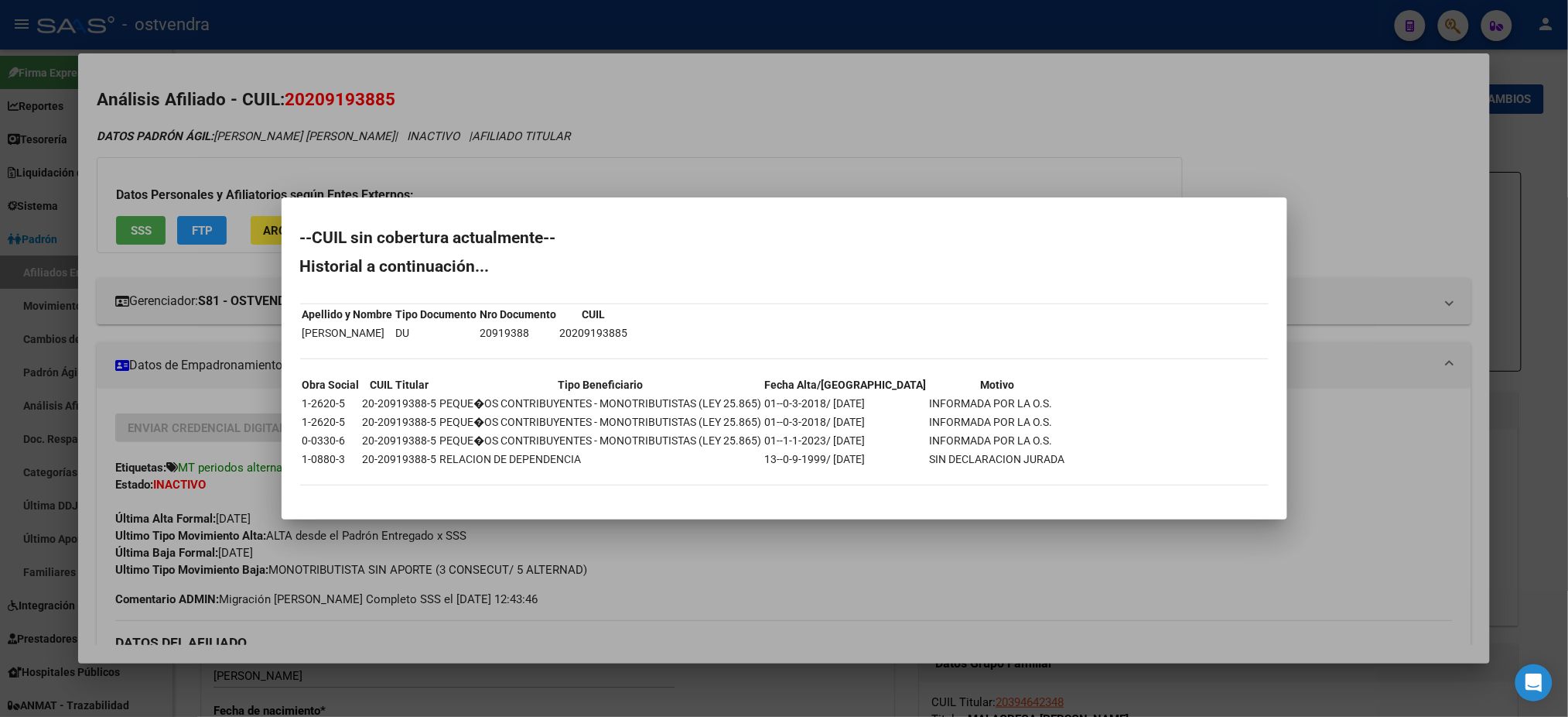
drag, startPoint x: 502, startPoint y: 98, endPoint x: 1001, endPoint y: 560, distance: 680.0
click at [502, 99] on div at bounding box center [784, 358] width 1568 height 717
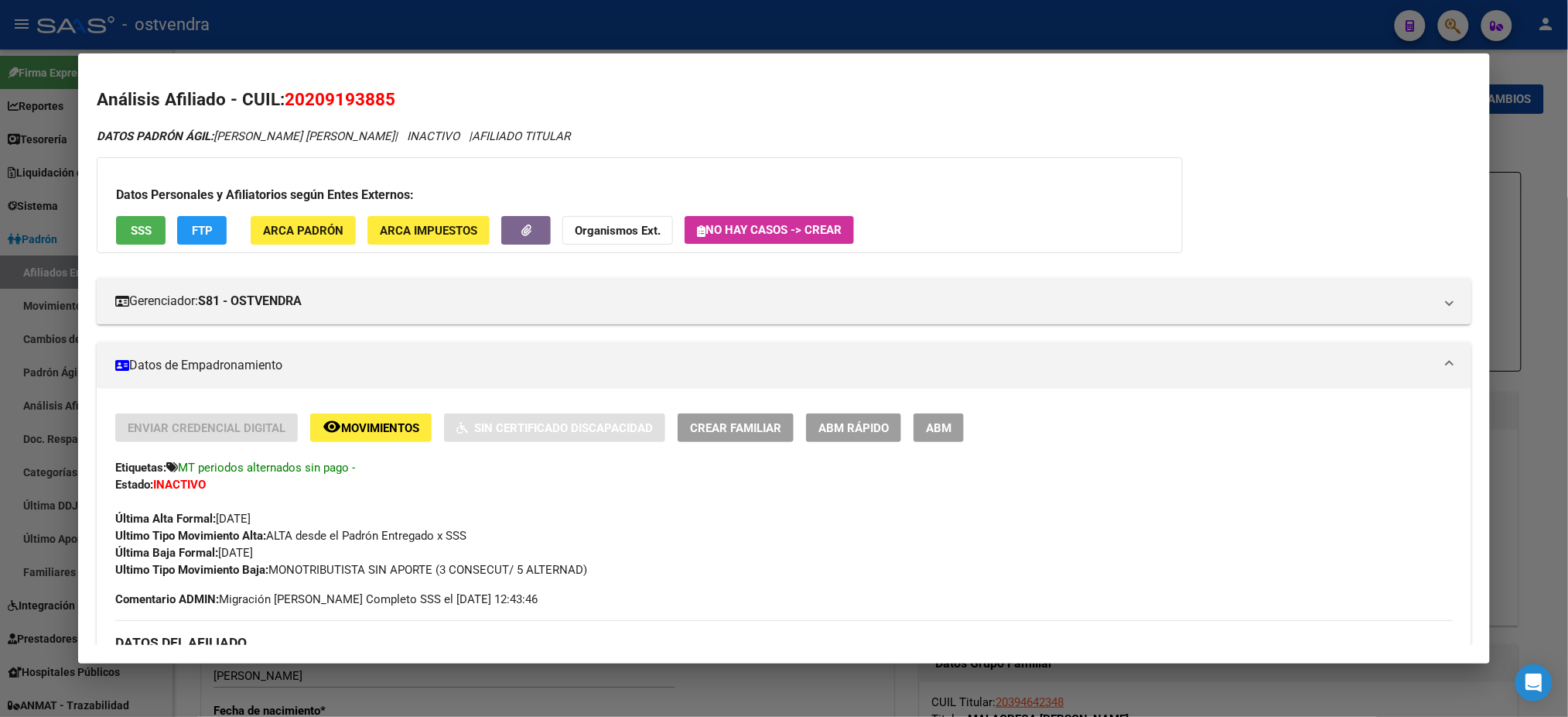
click at [589, 34] on div at bounding box center [784, 358] width 1568 height 717
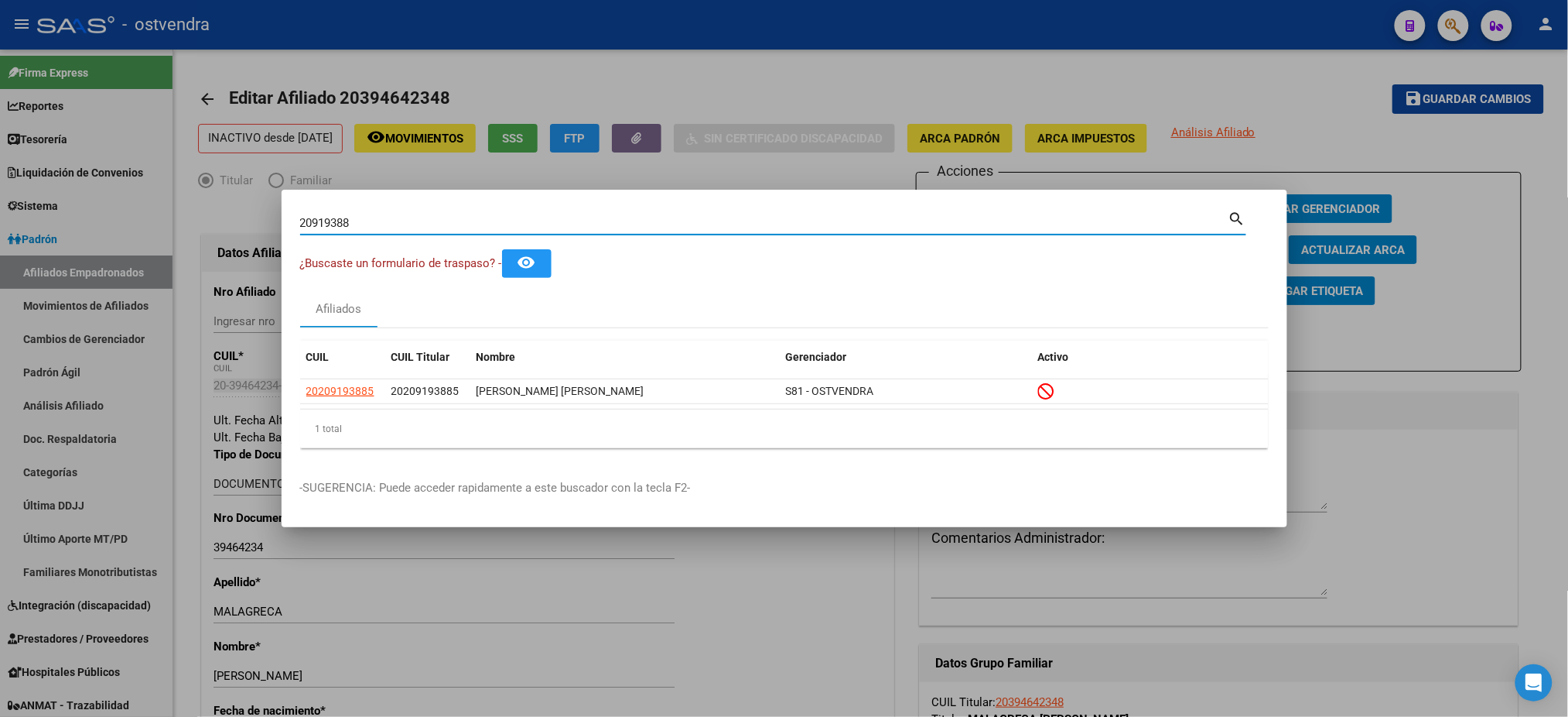
drag, startPoint x: 400, startPoint y: 217, endPoint x: 286, endPoint y: 206, distance: 114.5
click at [259, 203] on div "20919388 Buscar (apellido, dni, cuil, nro traspaso, cuit, obra social) search ¿…" at bounding box center [784, 358] width 1568 height 717
drag, startPoint x: 318, startPoint y: 219, endPoint x: 305, endPoint y: 222, distance: 13.3
click at [305, 222] on input "20919388" at bounding box center [765, 223] width 929 height 14
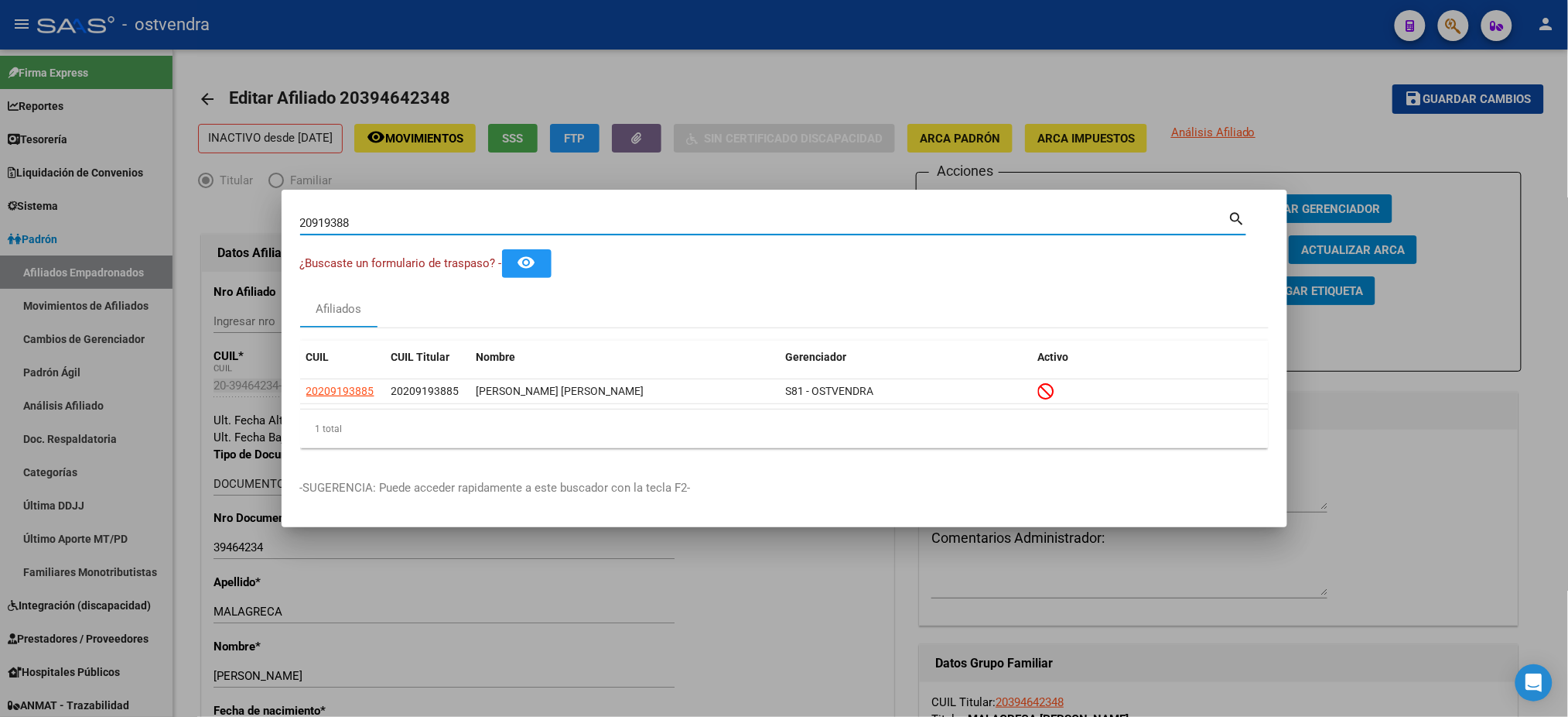
click at [305, 222] on input "20919388" at bounding box center [765, 223] width 929 height 14
paste input "1679280"
type input "21679280"
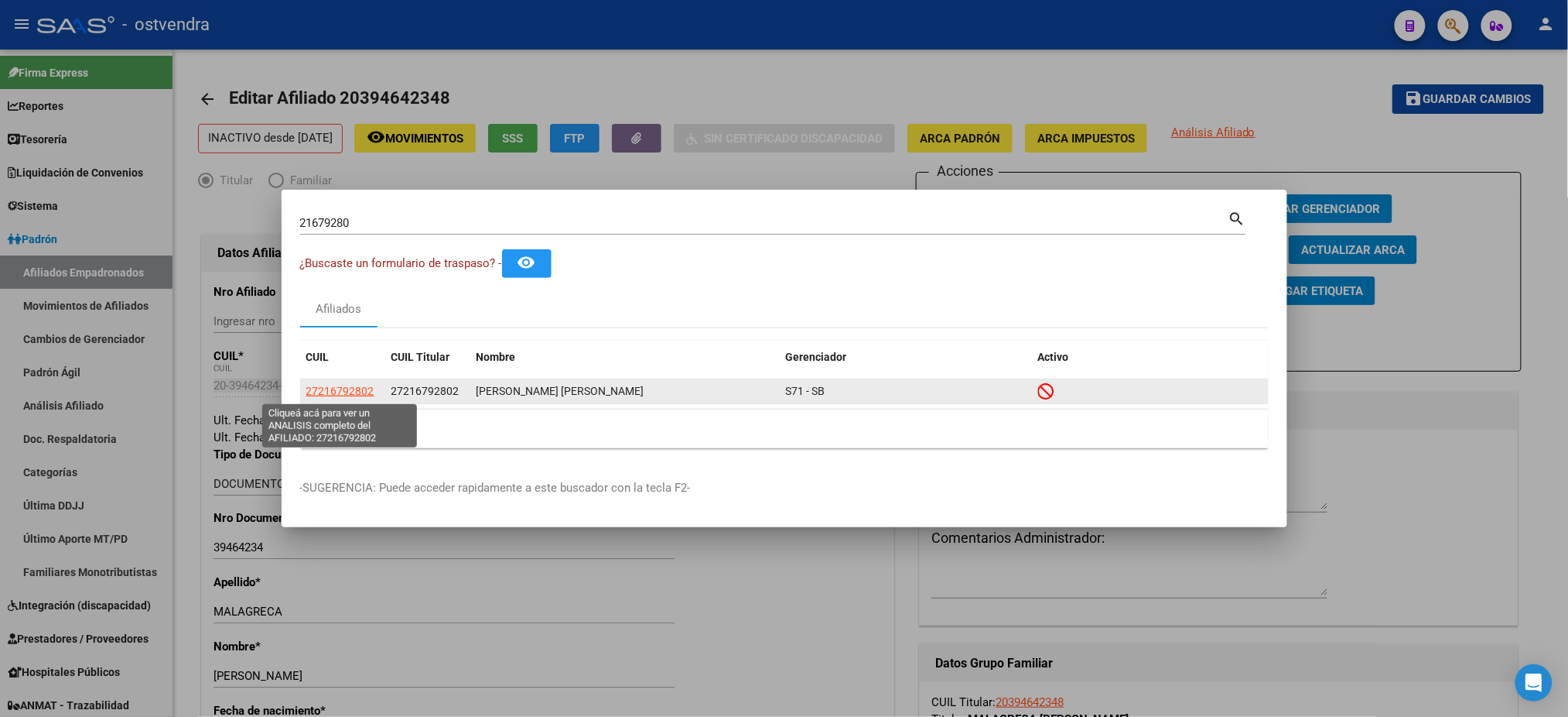
click at [323, 396] on span "27216792802" at bounding box center [340, 391] width 68 height 12
type textarea "27216792802"
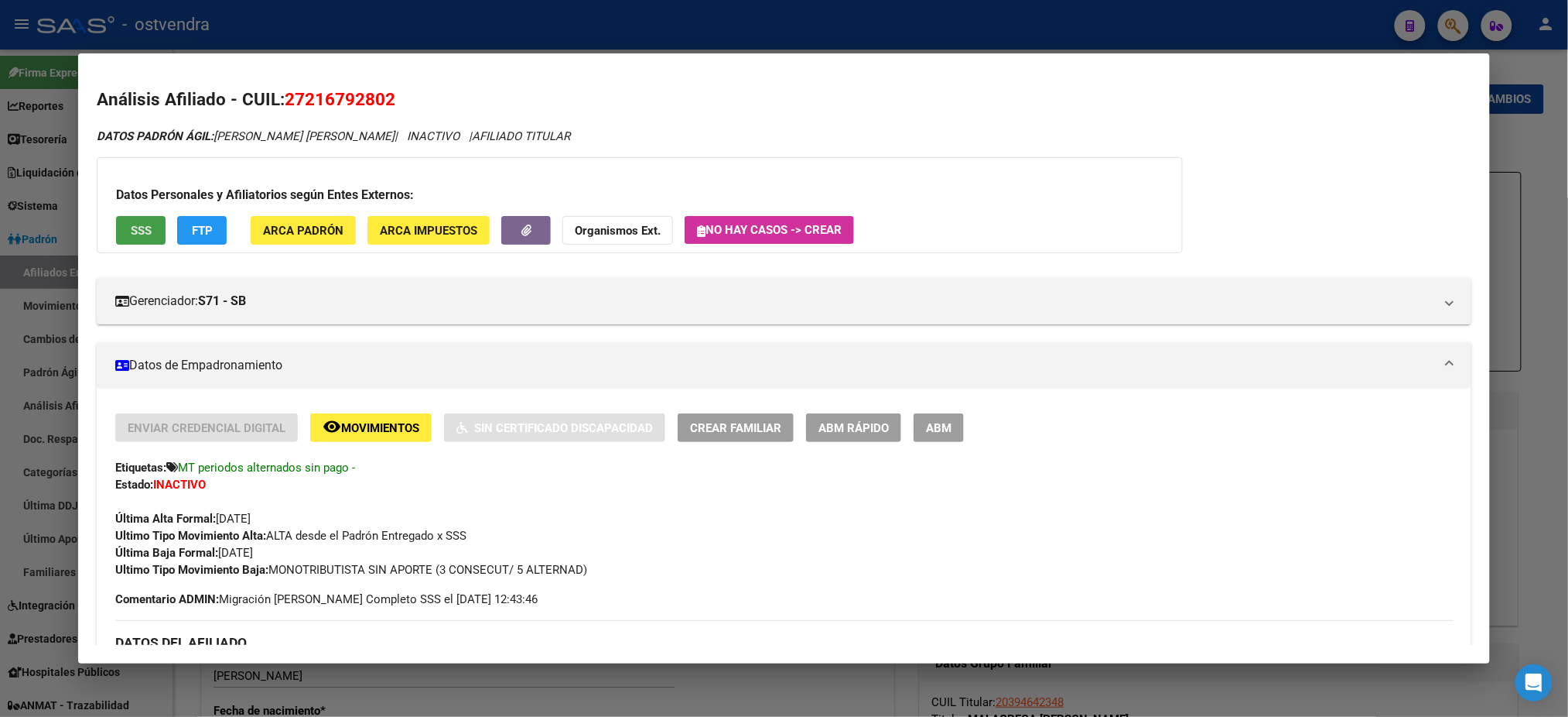
click at [131, 227] on span "SSS" at bounding box center [140, 231] width 21 height 14
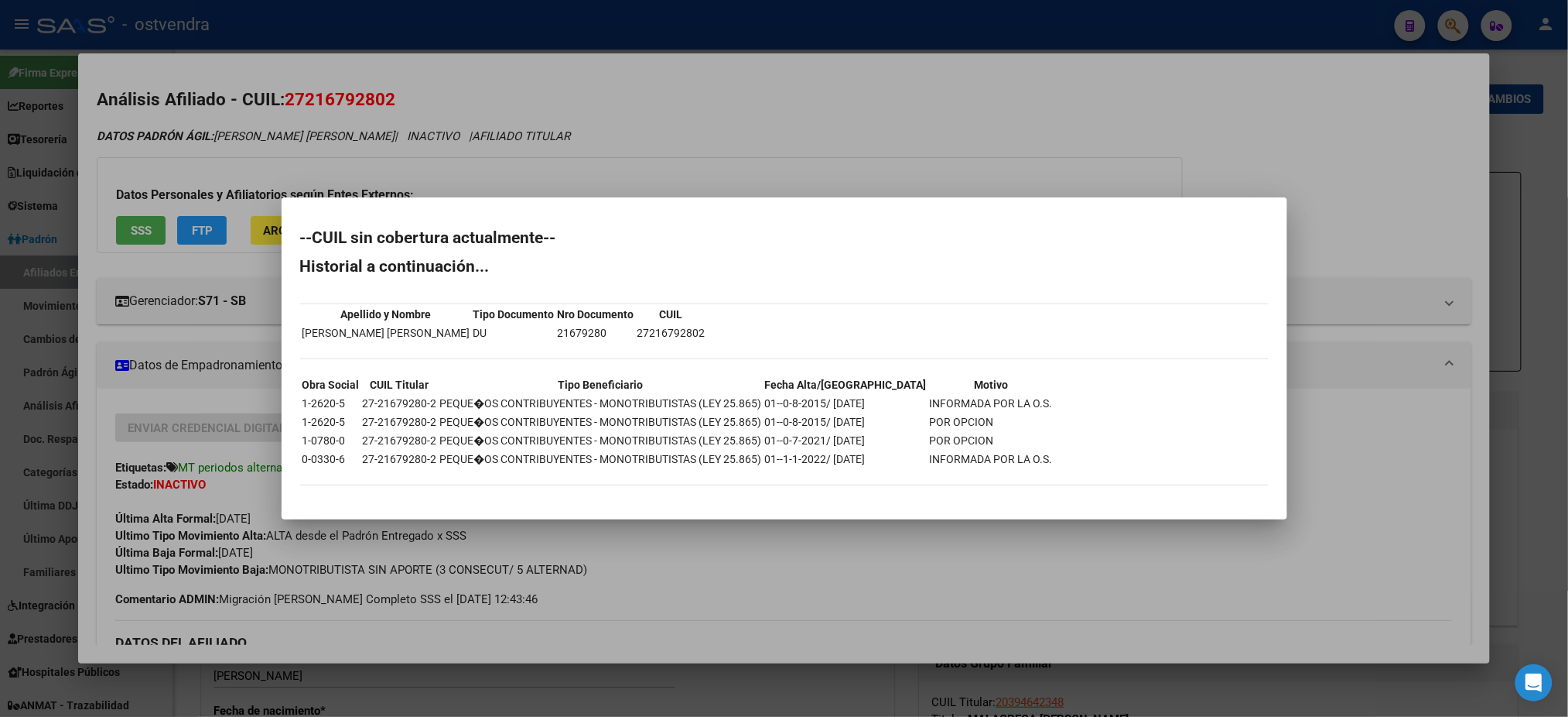
click at [436, 168] on div at bounding box center [784, 358] width 1568 height 717
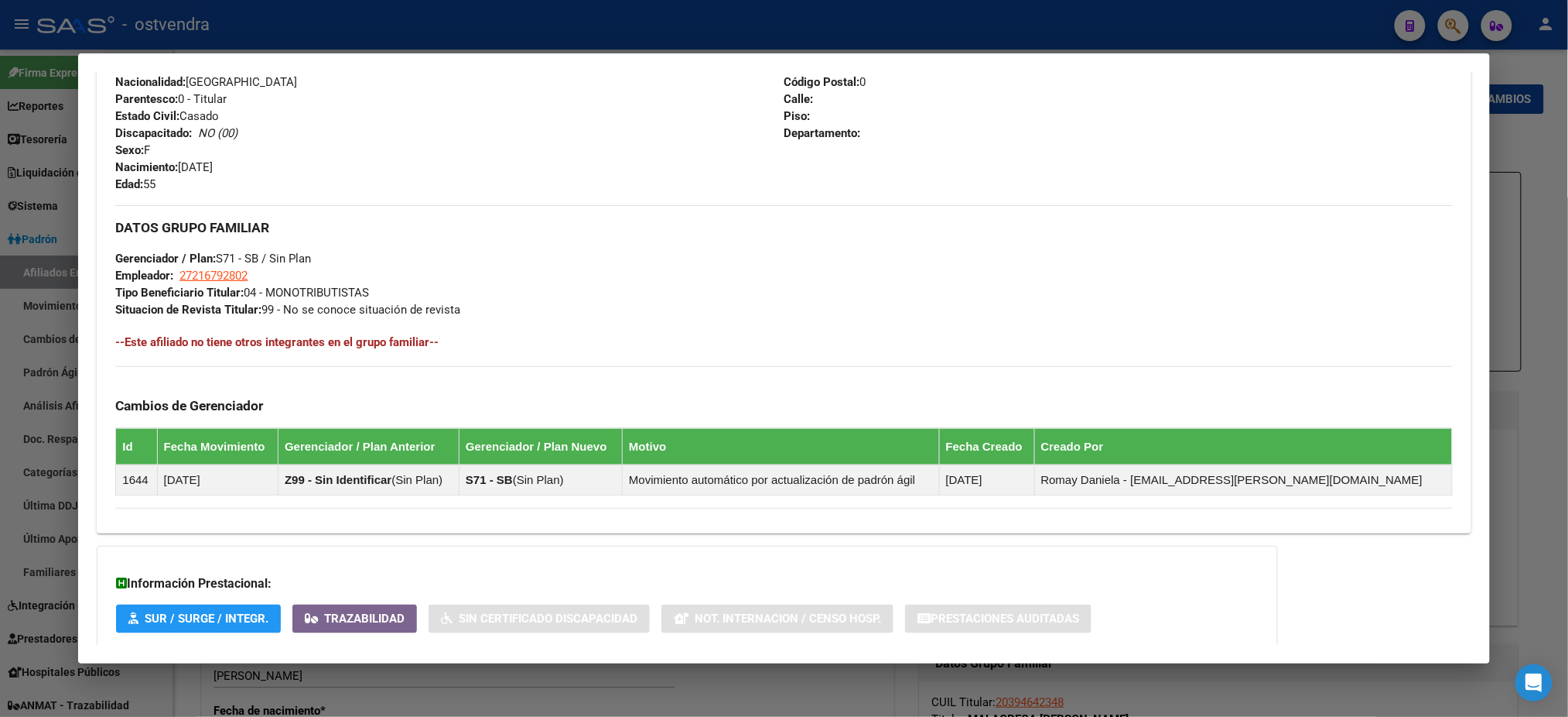
scroll to position [733, 0]
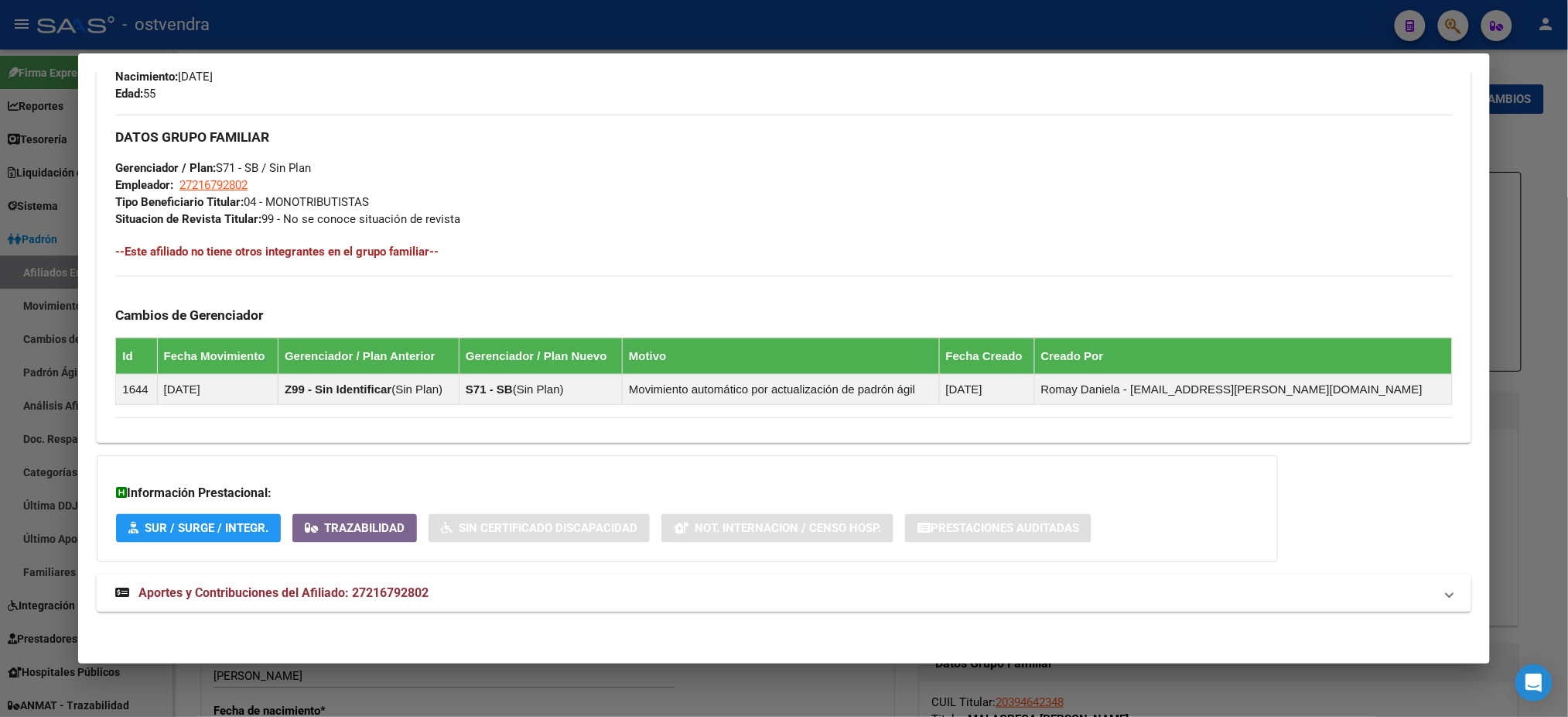
click at [624, 610] on mat-expansion-panel-header "Aportes y Contribuciones del Afiliado: 27216792802" at bounding box center [784, 592] width 1374 height 37
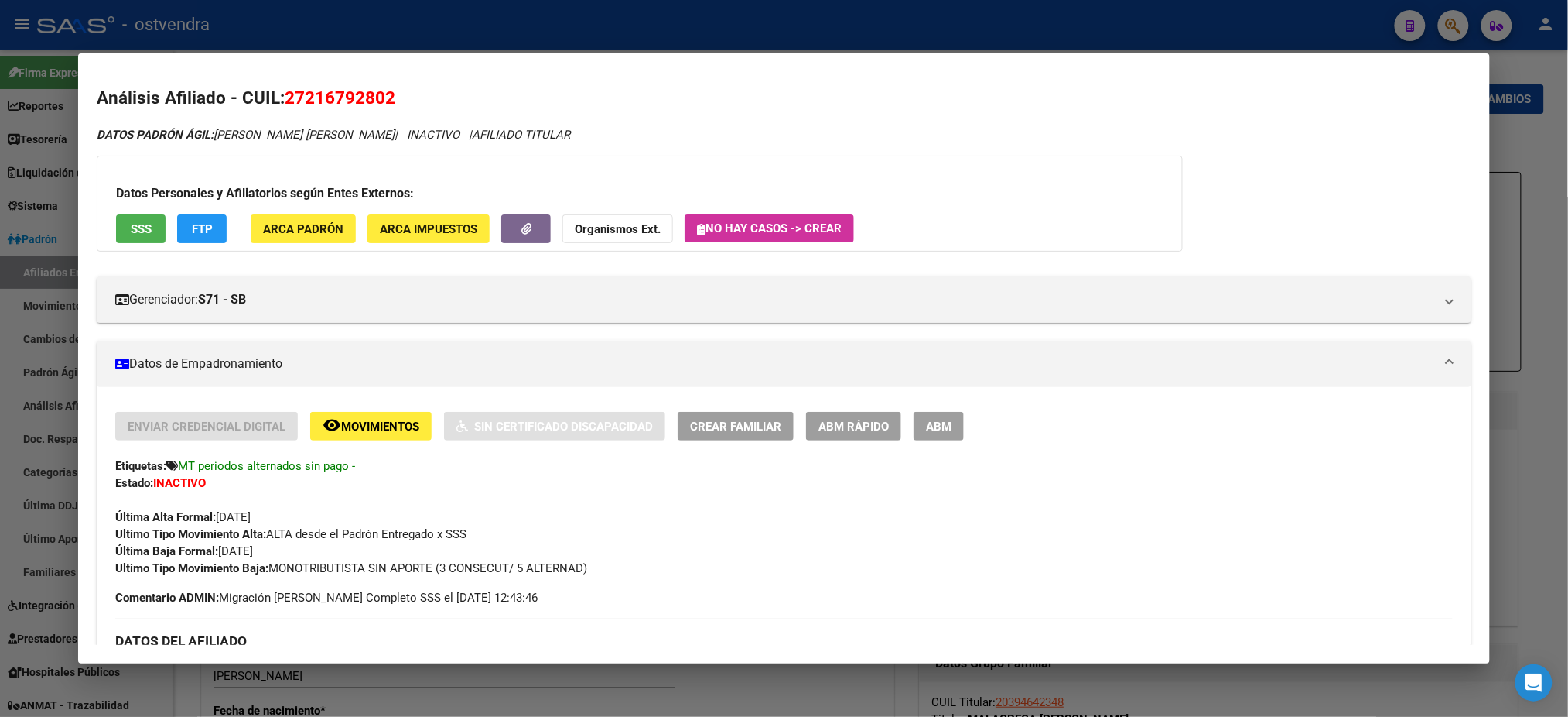
scroll to position [0, 0]
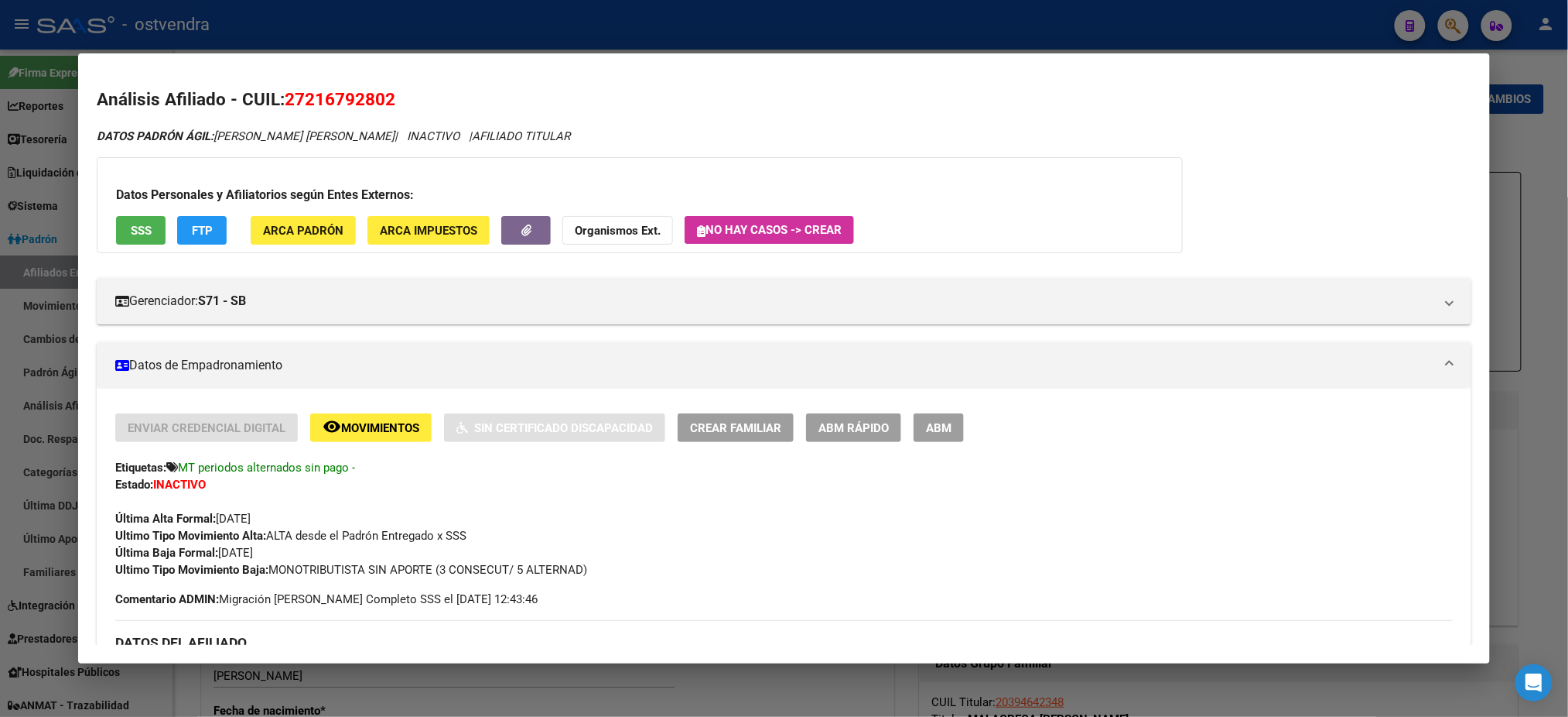
click at [385, 33] on div at bounding box center [784, 358] width 1568 height 717
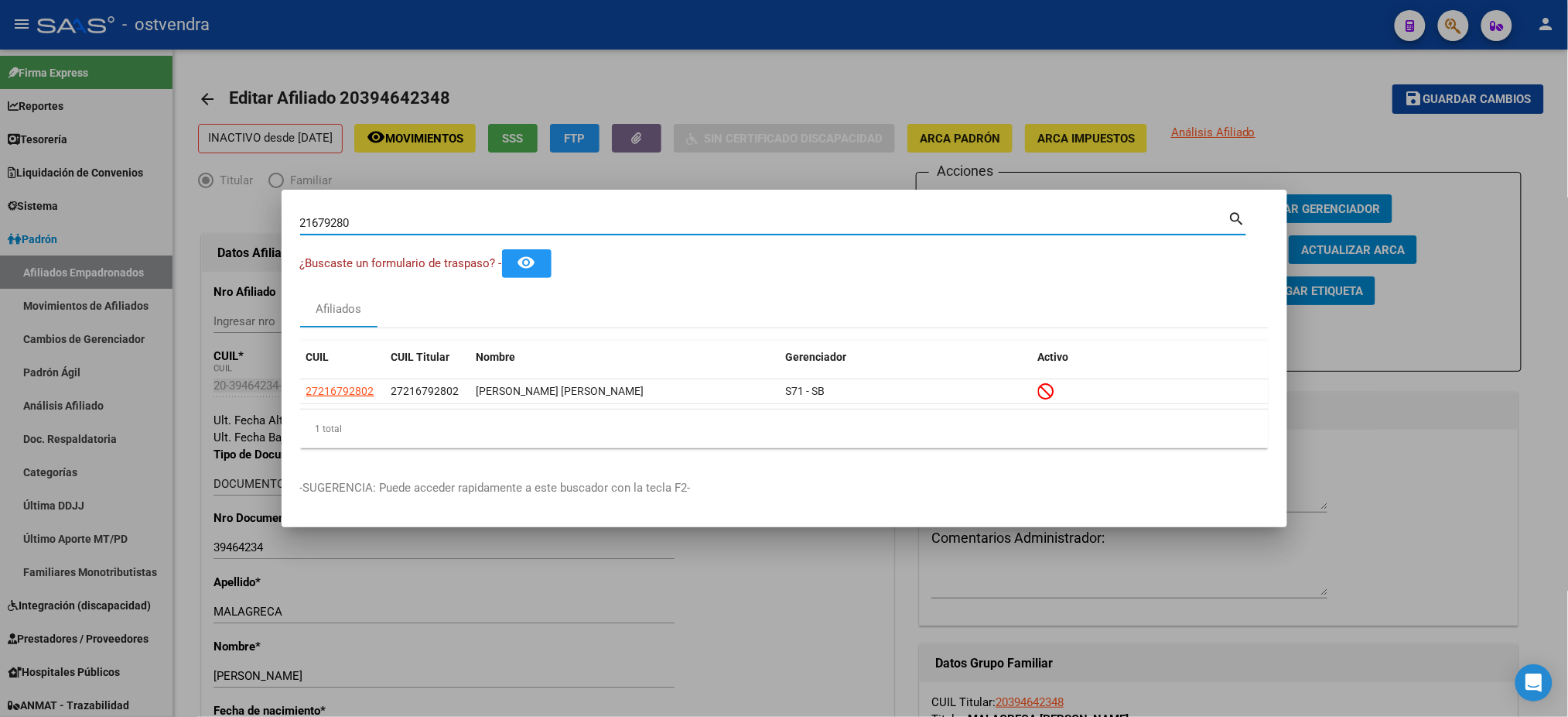
drag, startPoint x: 385, startPoint y: 217, endPoint x: 304, endPoint y: 239, distance: 83.9
click at [244, 232] on div "21679280 Buscar (apellido, dni, cuil, nro traspaso, cuit, obra social) search ¿…" at bounding box center [784, 358] width 1568 height 717
paste input "2302104"
type input "22302104"
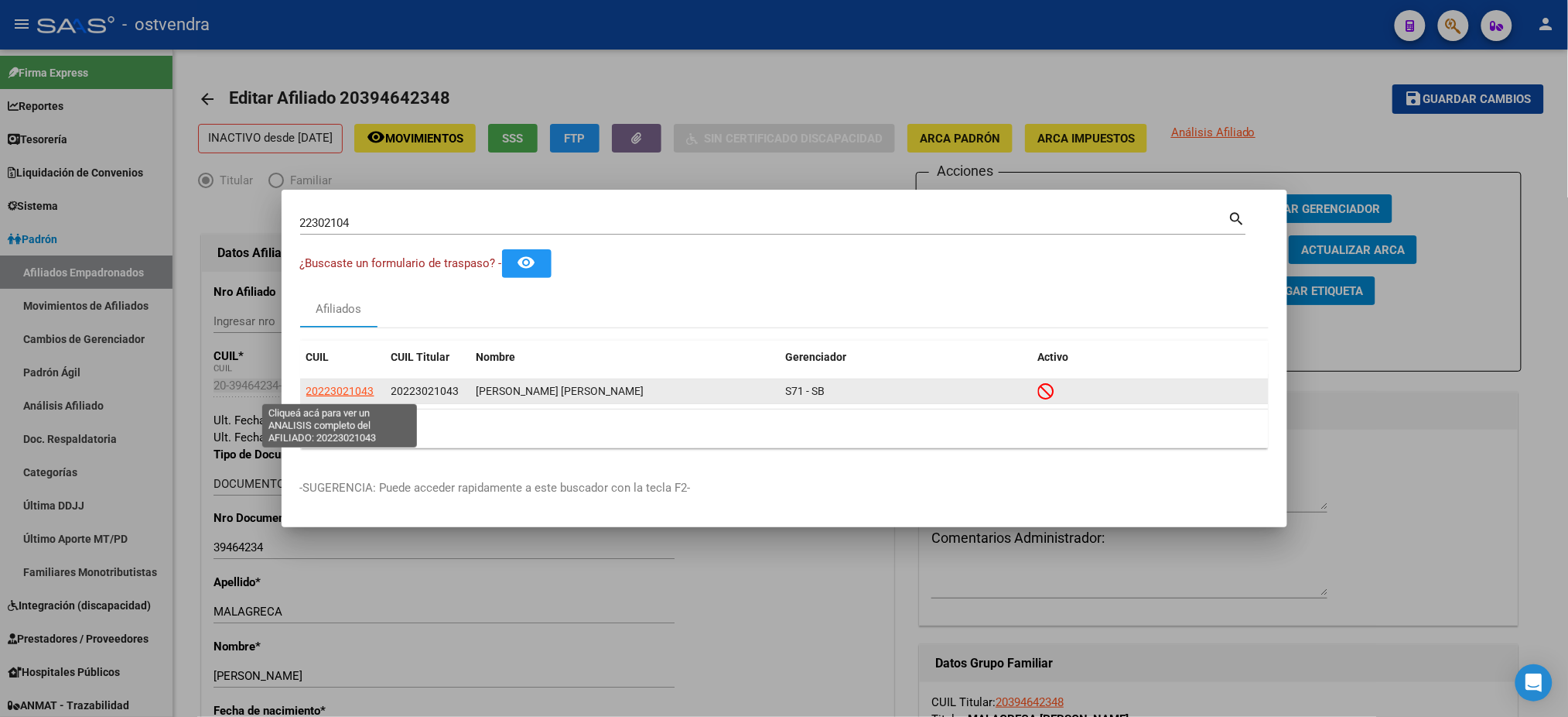
click at [329, 393] on span "20223021043" at bounding box center [340, 391] width 68 height 12
type textarea "20223021043"
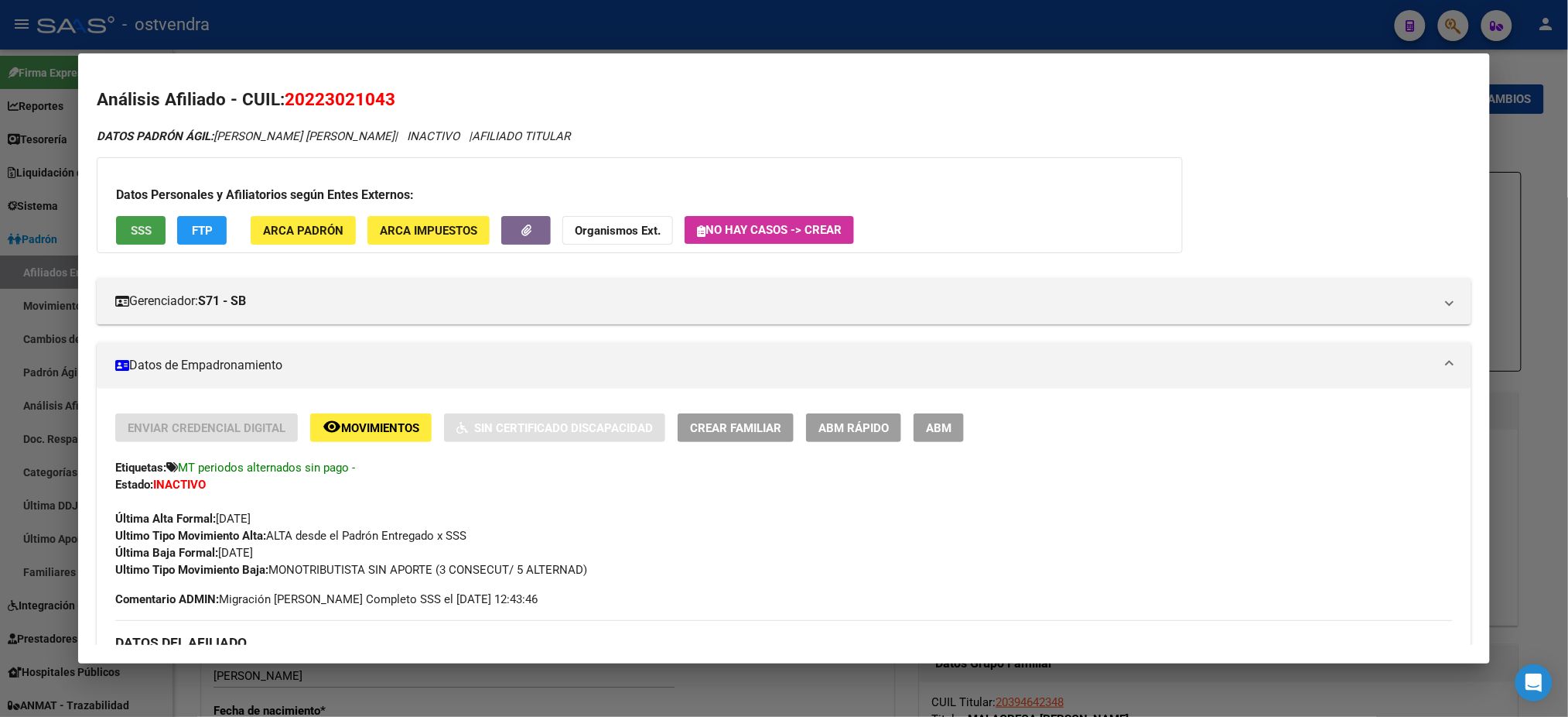
click at [130, 226] on span "SSS" at bounding box center [140, 231] width 21 height 14
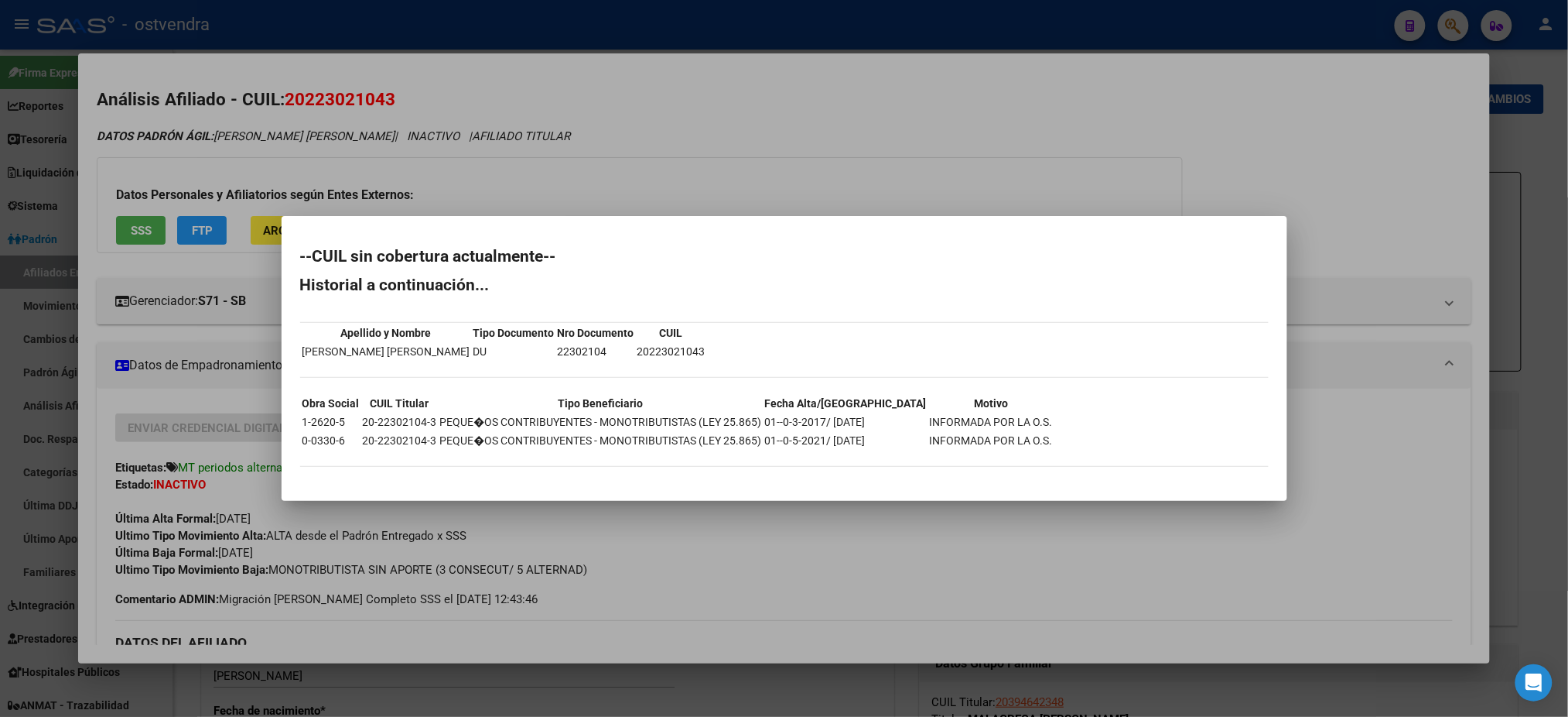
click at [399, 136] on div at bounding box center [784, 358] width 1568 height 717
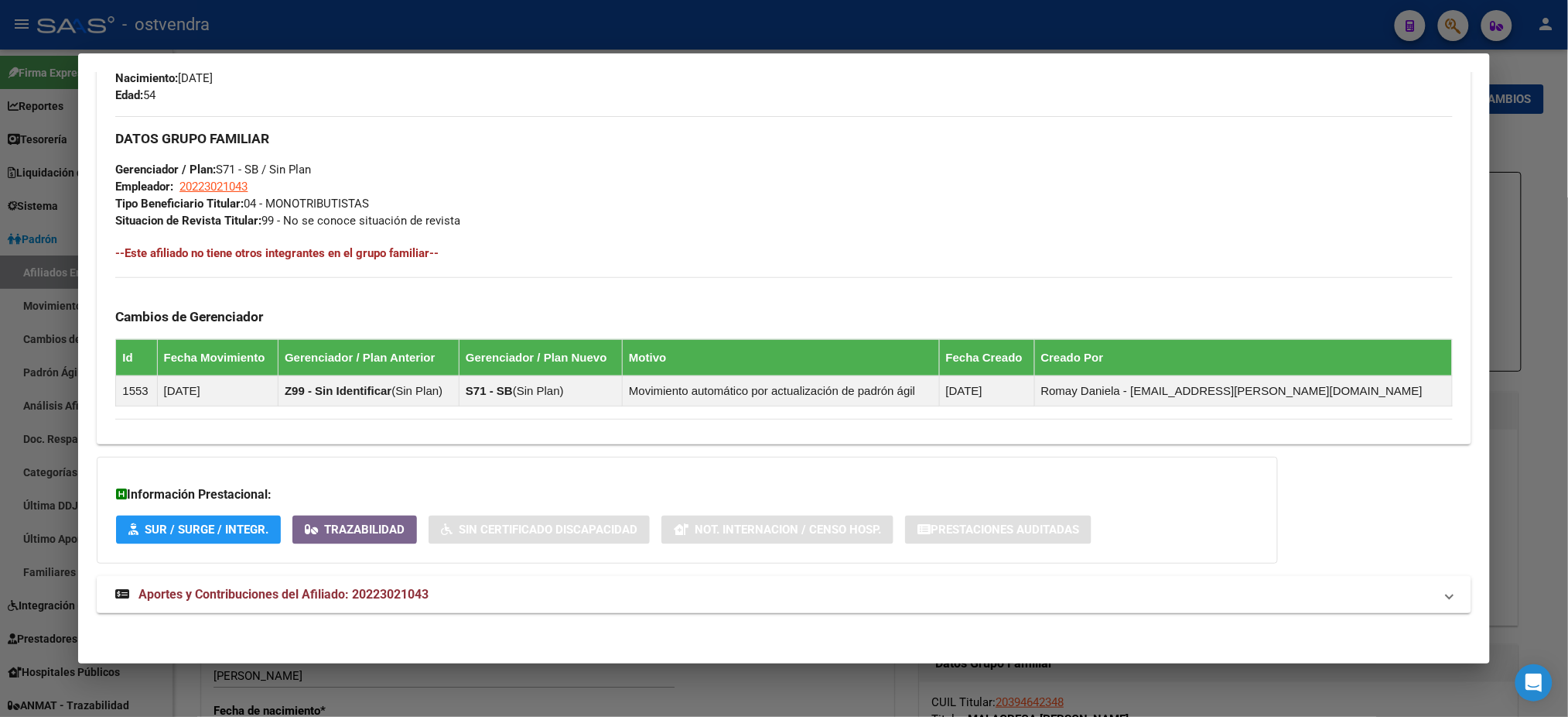
scroll to position [733, 0]
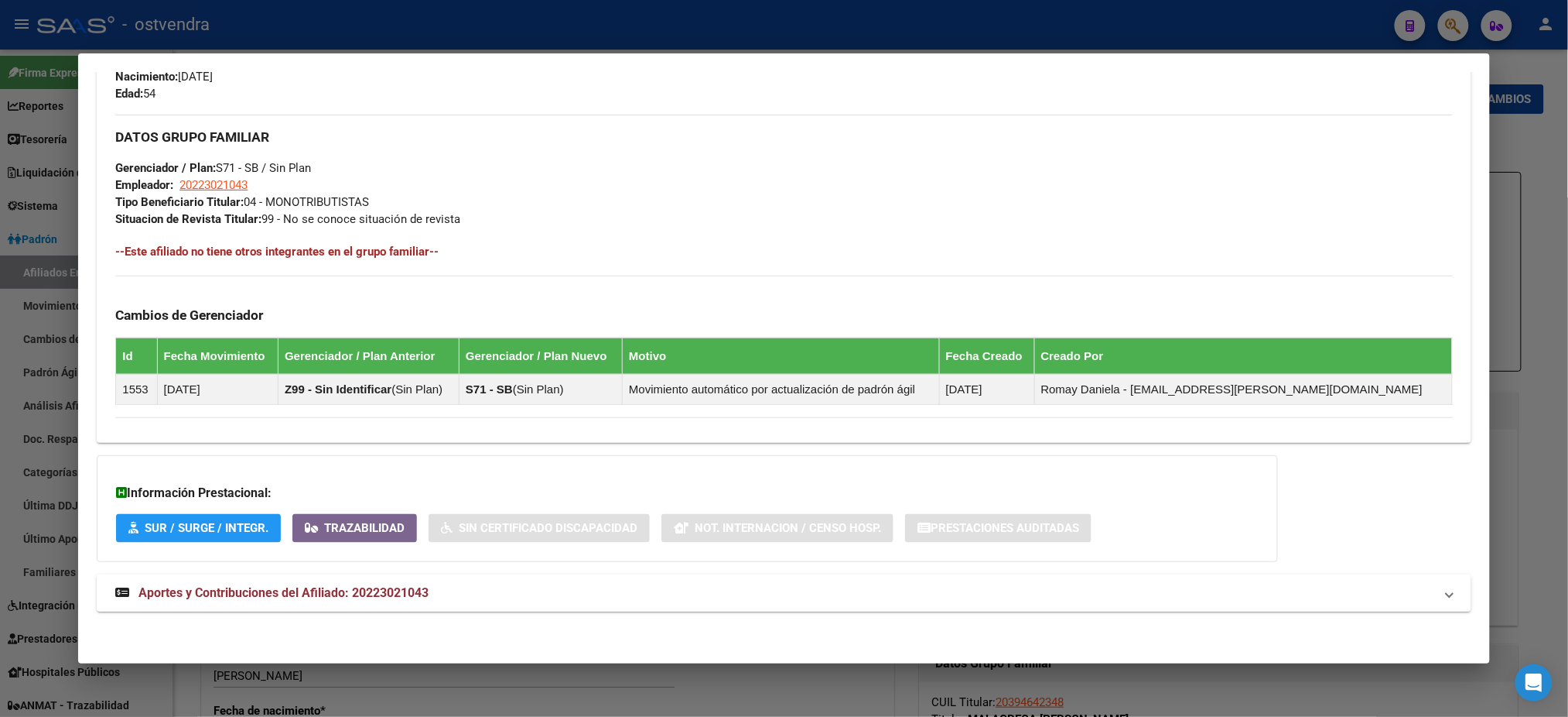
click at [472, 585] on mat-panel-title "Aportes y Contribuciones del Afiliado: 20223021043" at bounding box center [775, 593] width 1318 height 19
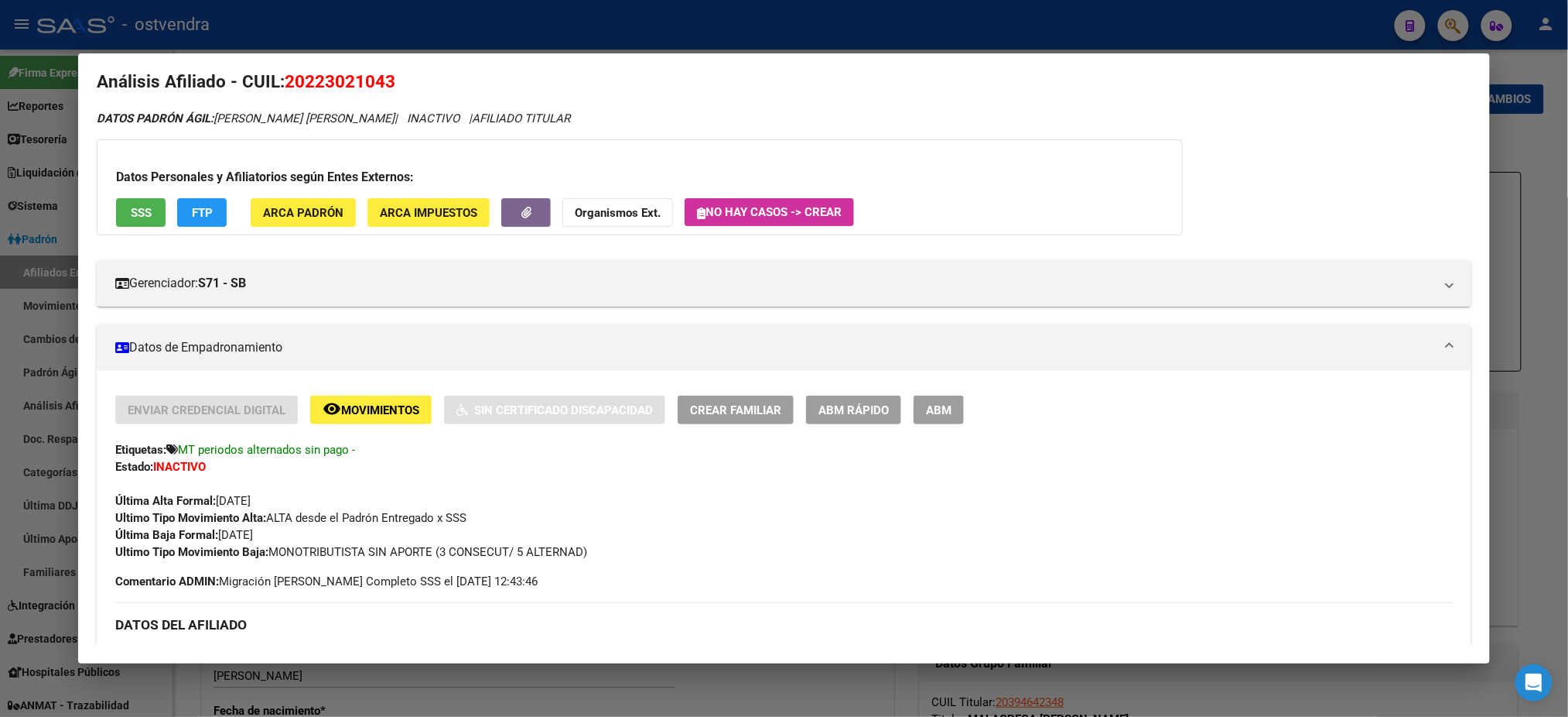
scroll to position [0, 0]
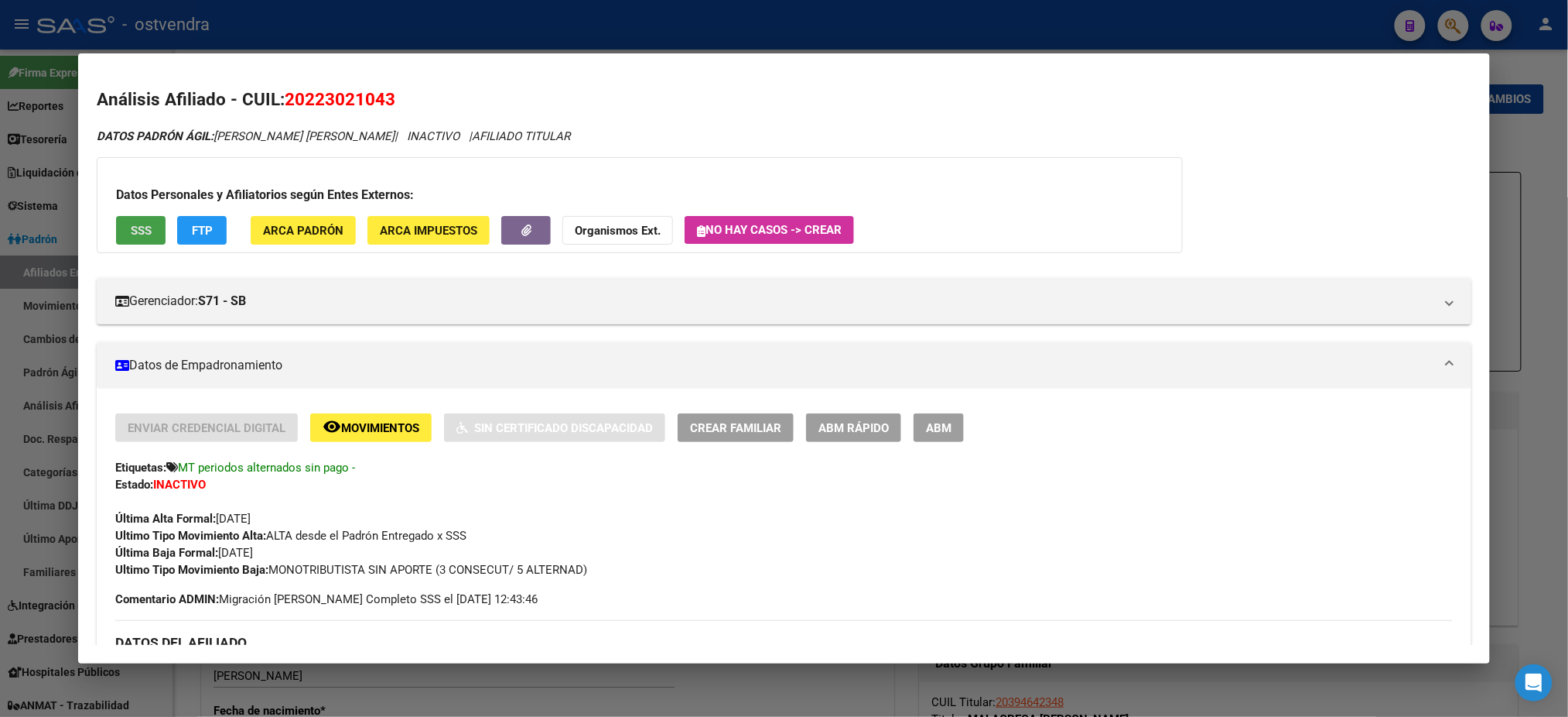
click at [155, 217] on button "SSS" at bounding box center [141, 230] width 50 height 29
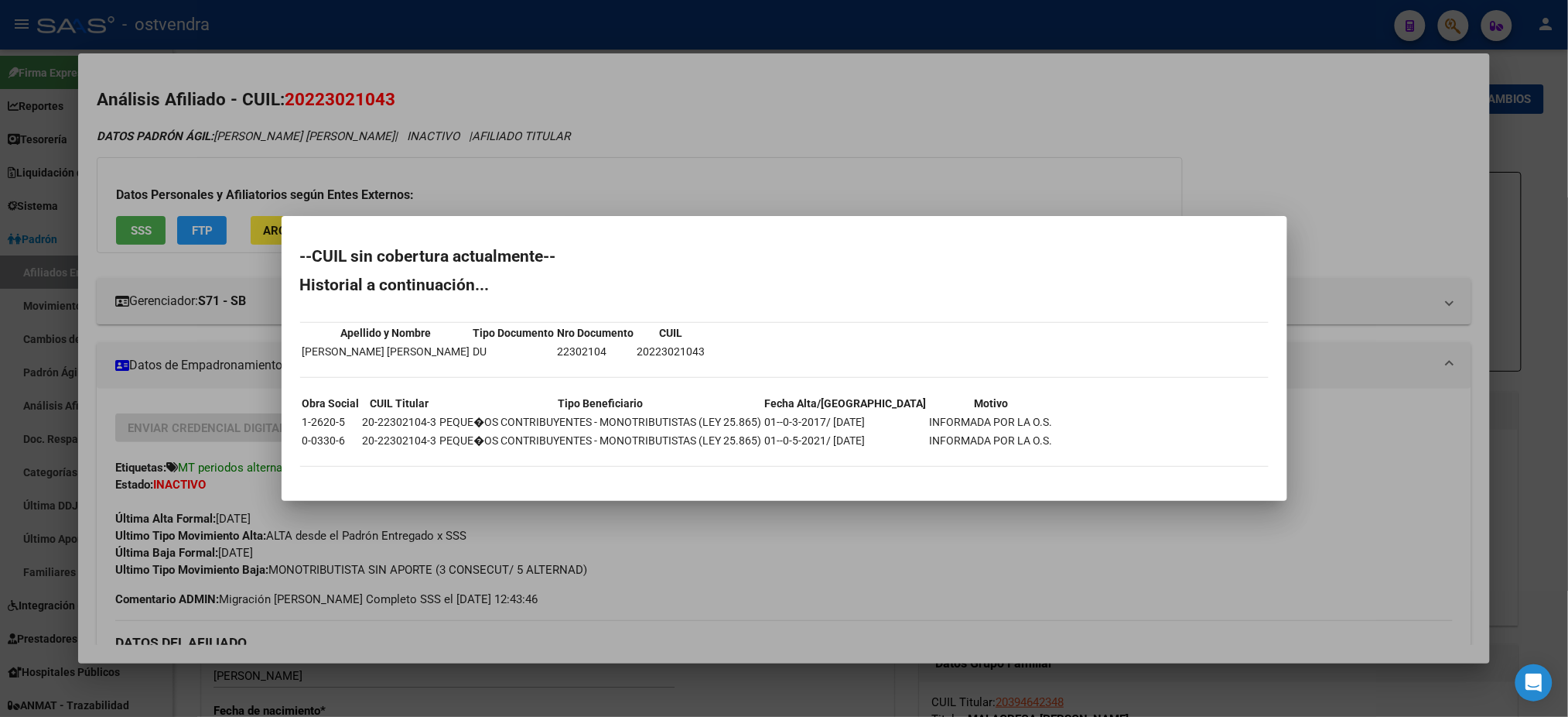
click at [628, 570] on div at bounding box center [784, 358] width 1568 height 717
